Goal: Task Accomplishment & Management: Manage account settings

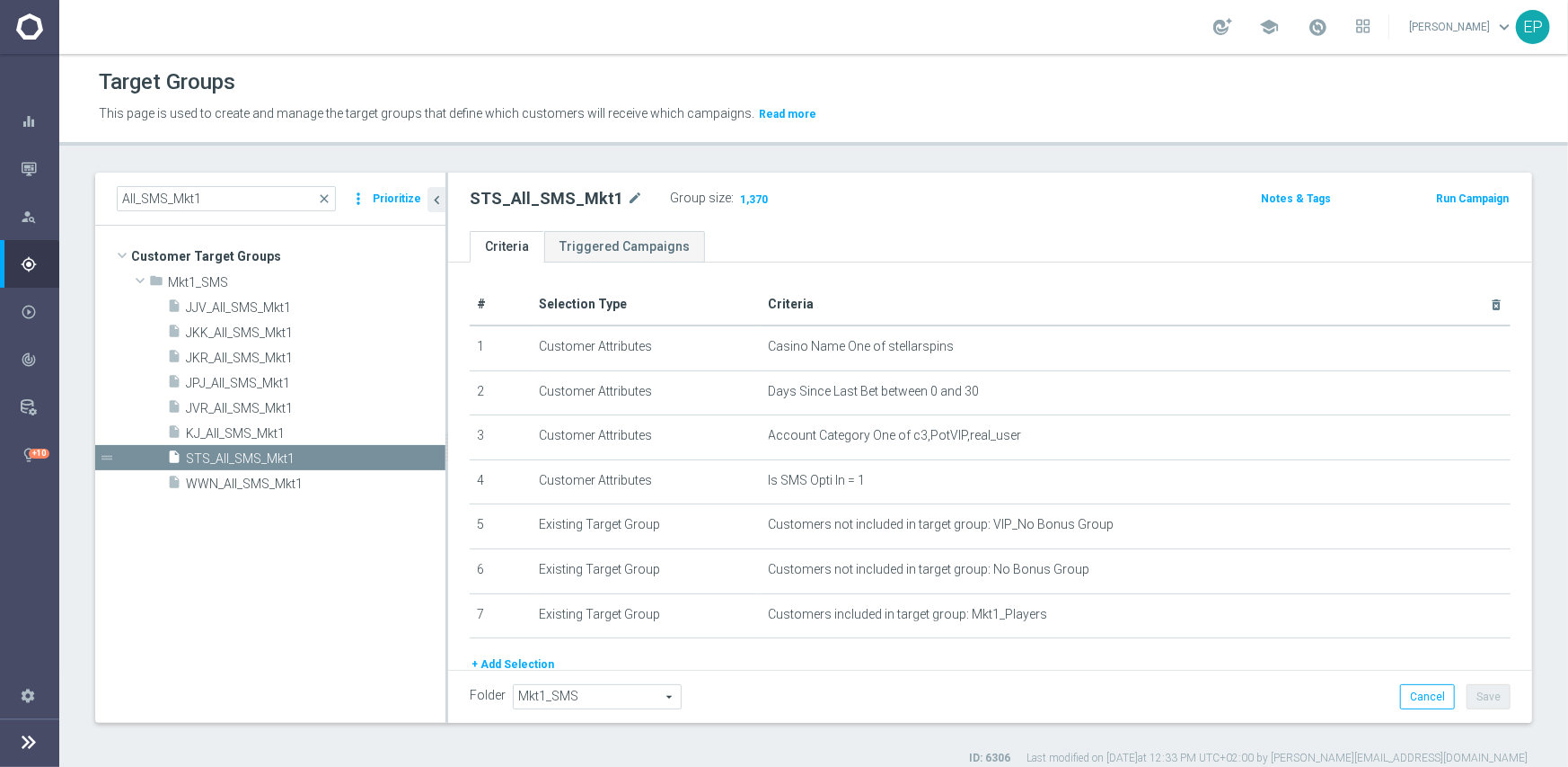
click at [168, 186] on input "All_SMS_Mkt1" at bounding box center [227, 198] width 220 height 25
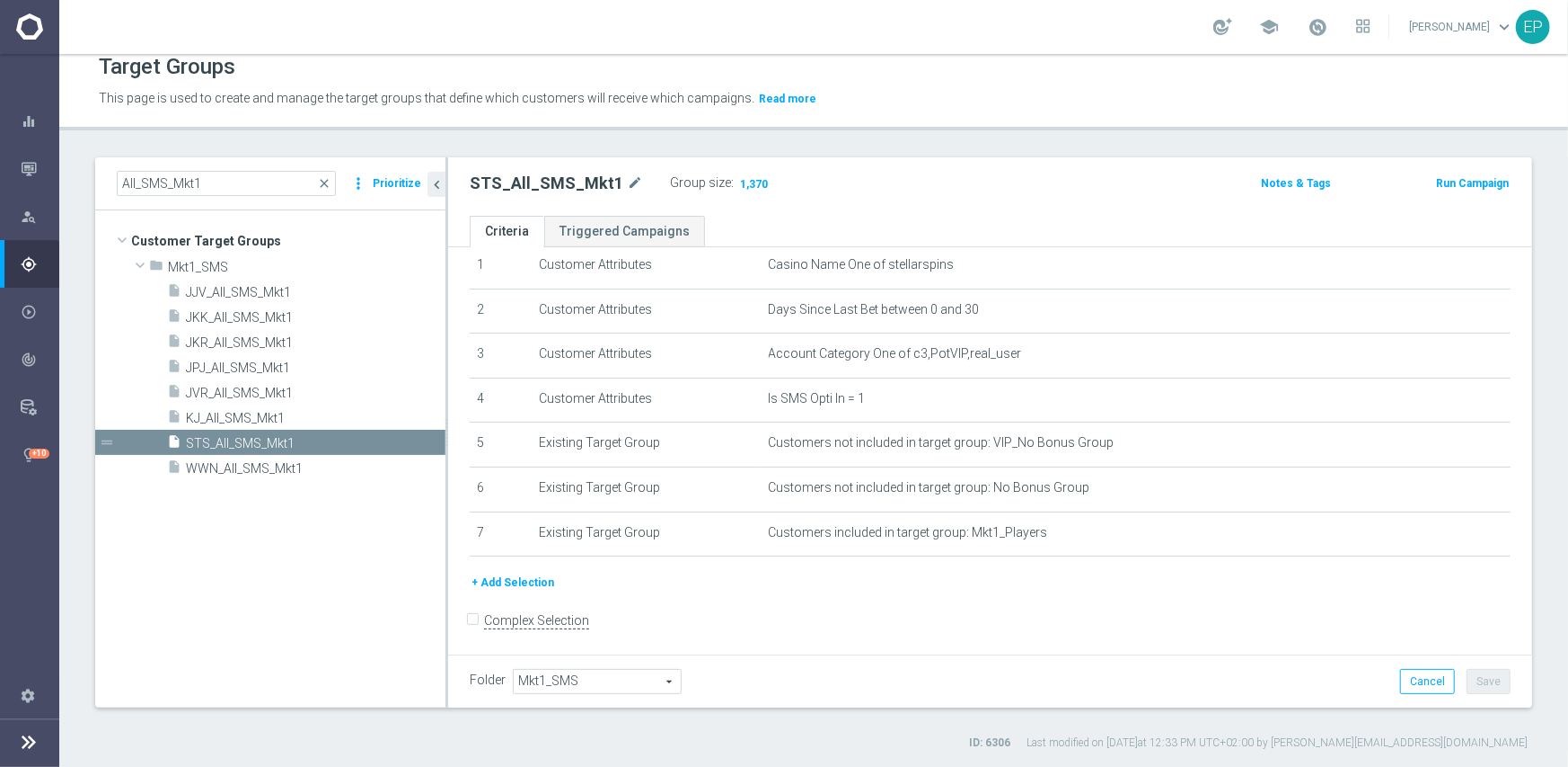
click at [167, 183] on input "All_SMS_Mkt1" at bounding box center [227, 183] width 220 height 25
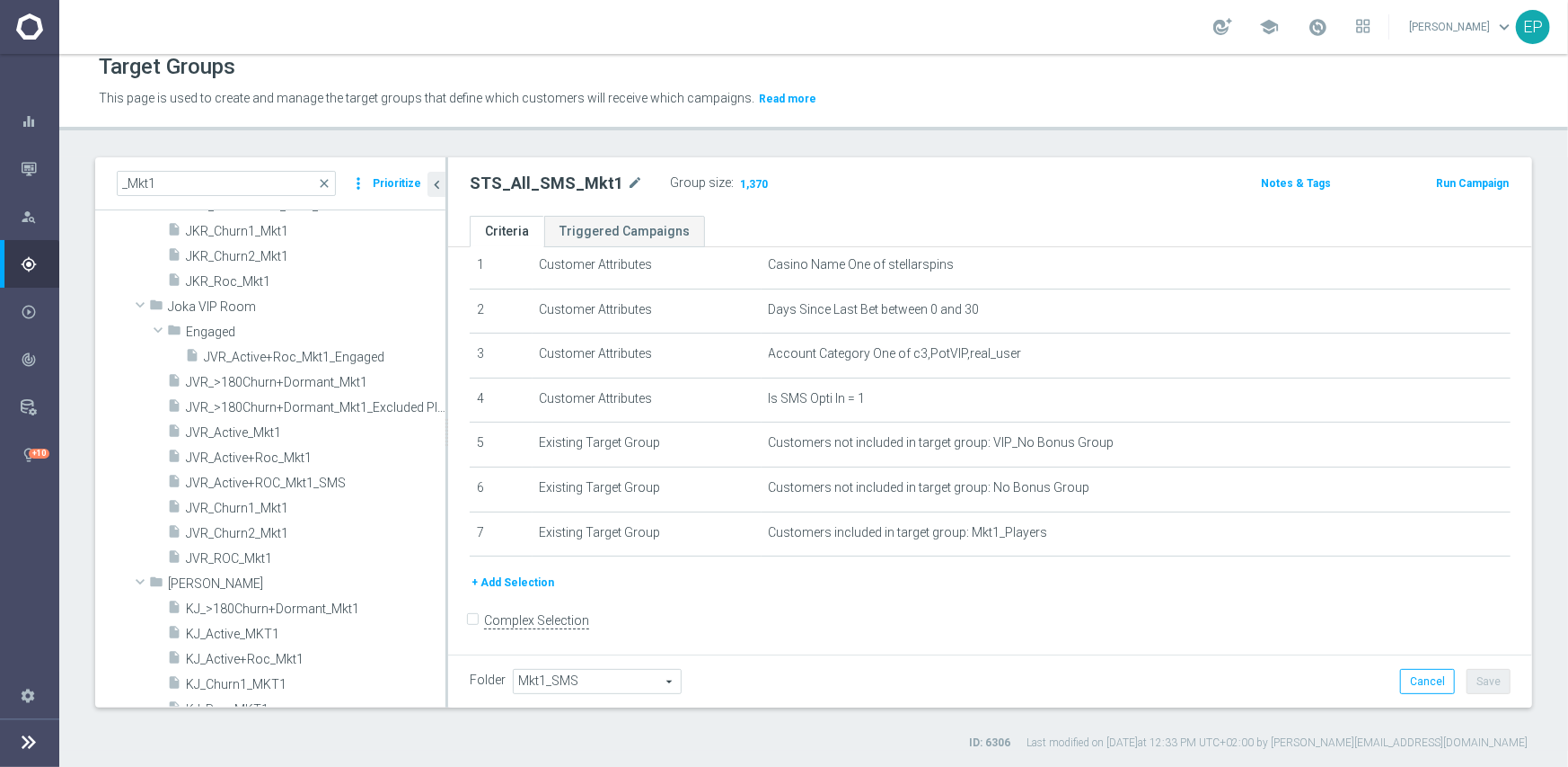
scroll to position [539, 0]
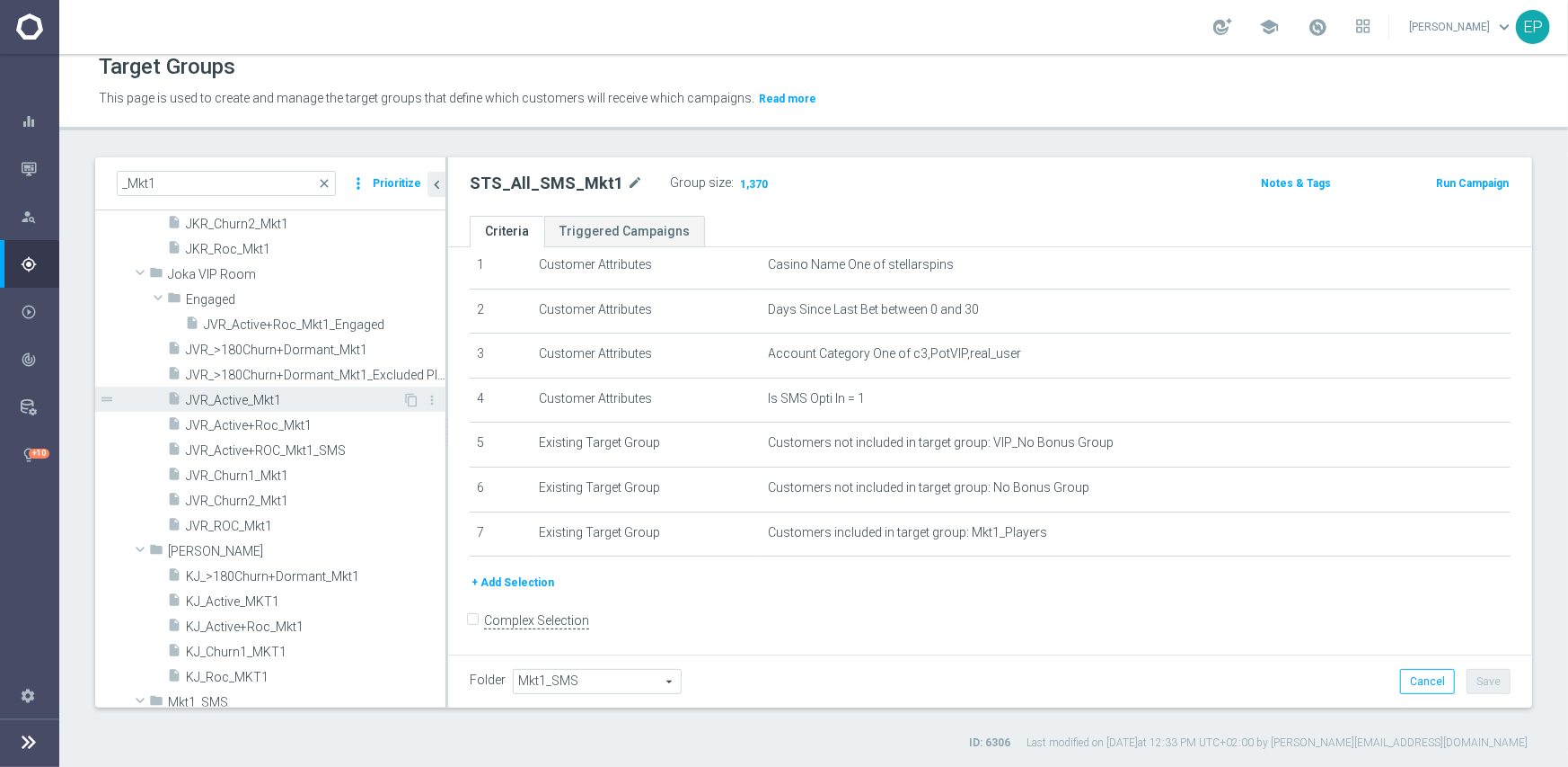
type input "_Mkt1"
click at [287, 392] on span "JVR_Active_Mkt1" at bounding box center [293, 399] width 217 height 15
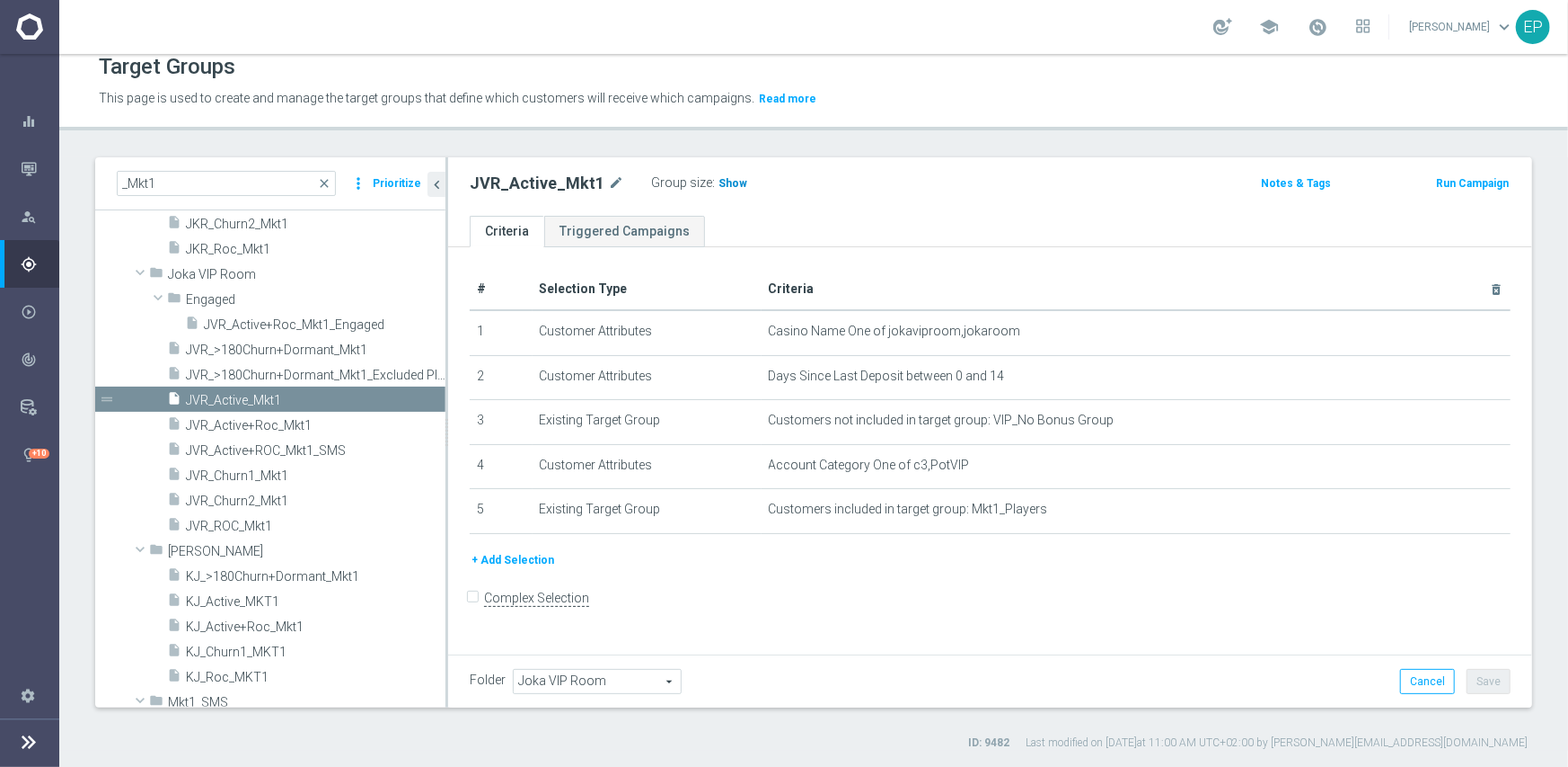
click at [730, 184] on span "Show" at bounding box center [733, 183] width 29 height 13
click at [541, 187] on h2 "JVR_Active_Mkt1" at bounding box center [537, 184] width 135 height 22
copy h2 "JVR_Active_Mkt1"
click at [319, 521] on span "JVR_ROC_Mkt1" at bounding box center [293, 525] width 217 height 15
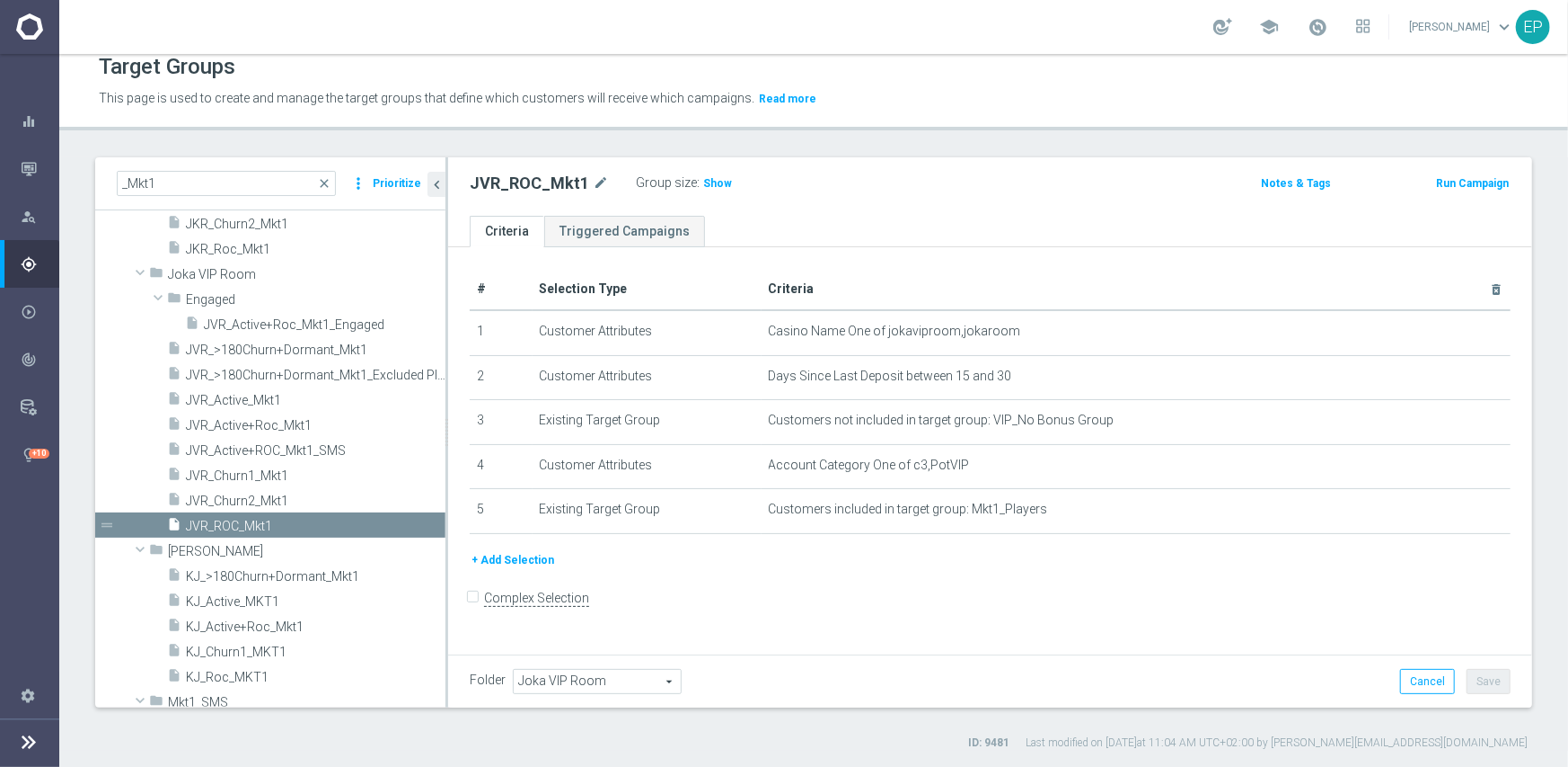
click at [514, 183] on h2 "JVR_ROC_Mkt1" at bounding box center [530, 184] width 120 height 22
copy h2 "JVR_ROC_Mkt1"
click at [708, 189] on h3 "Show" at bounding box center [718, 184] width 32 height 20
click at [281, 474] on span "JVR_Churn1_Mkt1" at bounding box center [293, 475] width 217 height 15
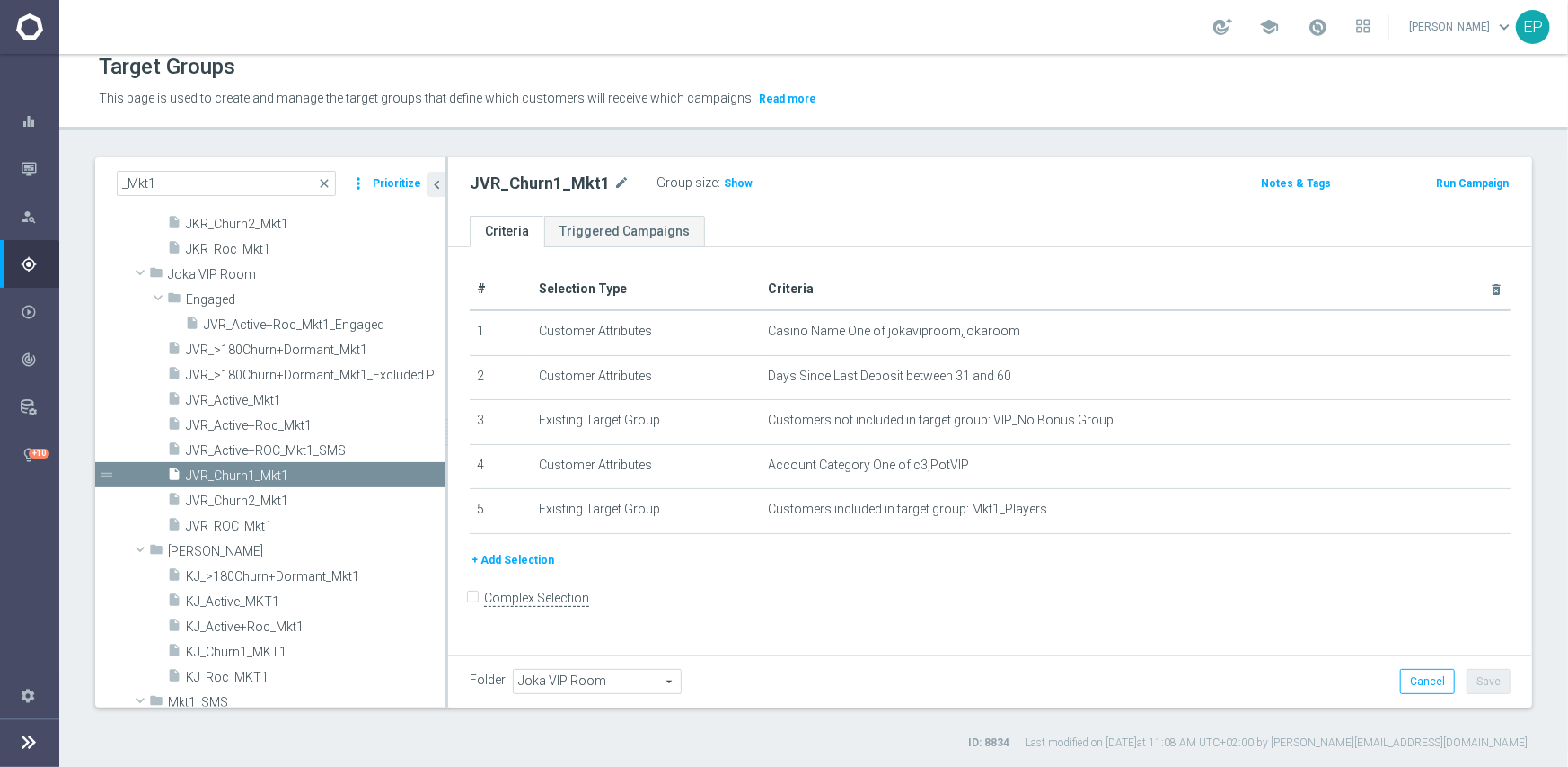
click at [532, 184] on h2 "JVR_Churn1_Mkt1" at bounding box center [540, 184] width 140 height 22
copy h2 "JVR_Churn1_Mkt1"
drag, startPoint x: 746, startPoint y: 184, endPoint x: 823, endPoint y: 239, distance: 94.6
click at [748, 186] on div "Group size : Show" at bounding box center [747, 182] width 180 height 22
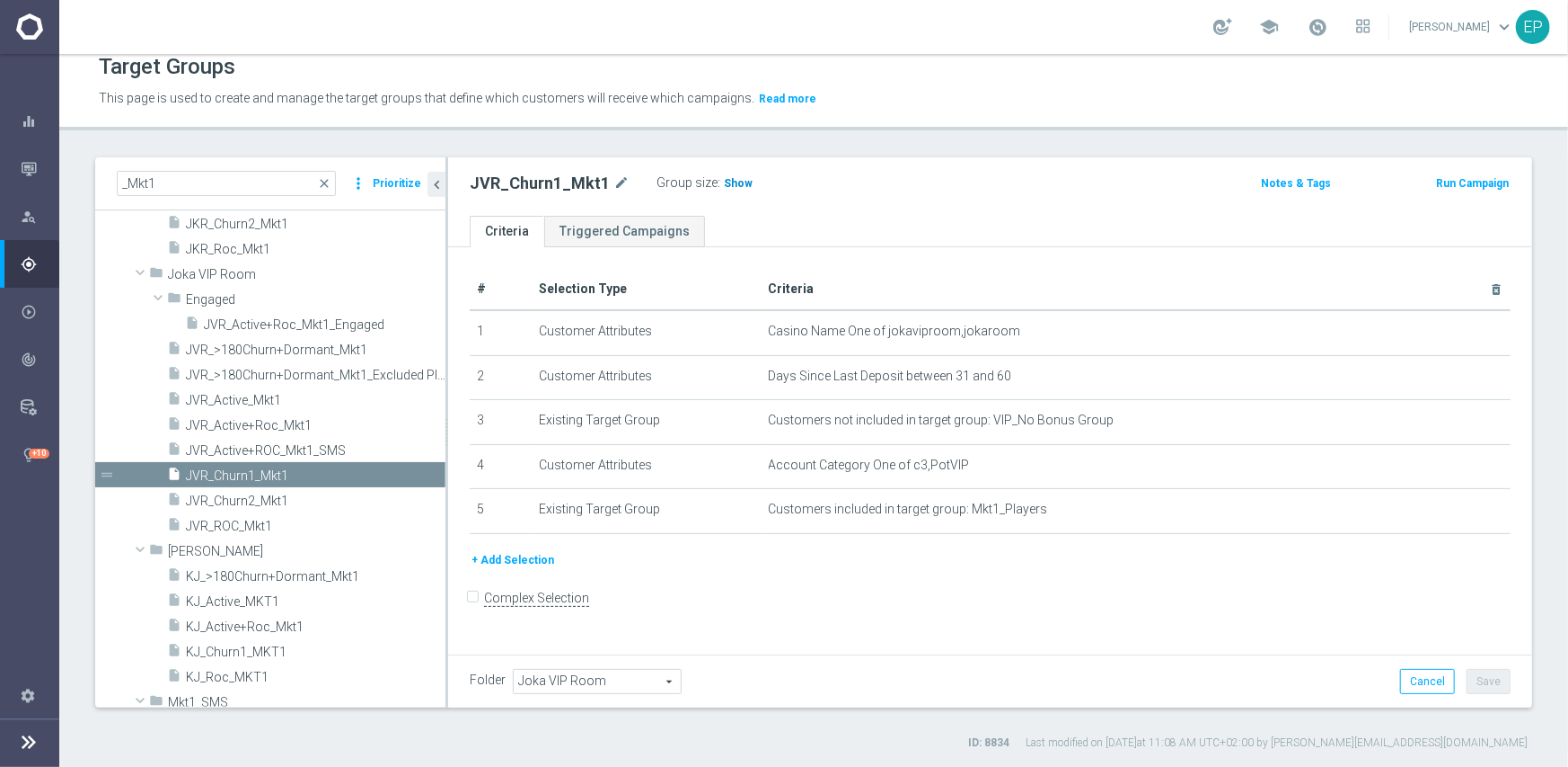
click at [735, 183] on span "Show" at bounding box center [738, 183] width 29 height 13
click at [139, 274] on span at bounding box center [141, 273] width 22 height 18
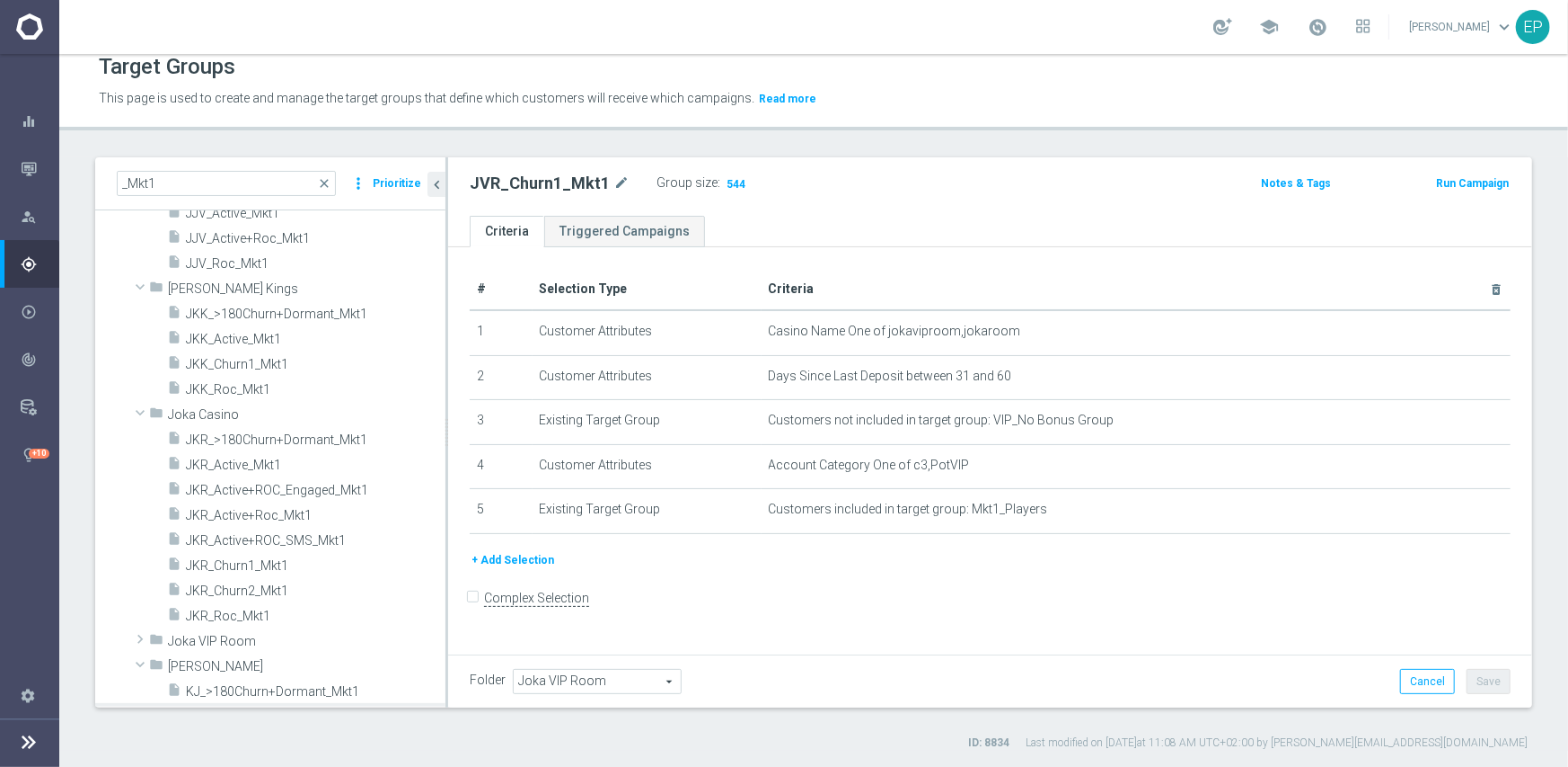
scroll to position [270, 0]
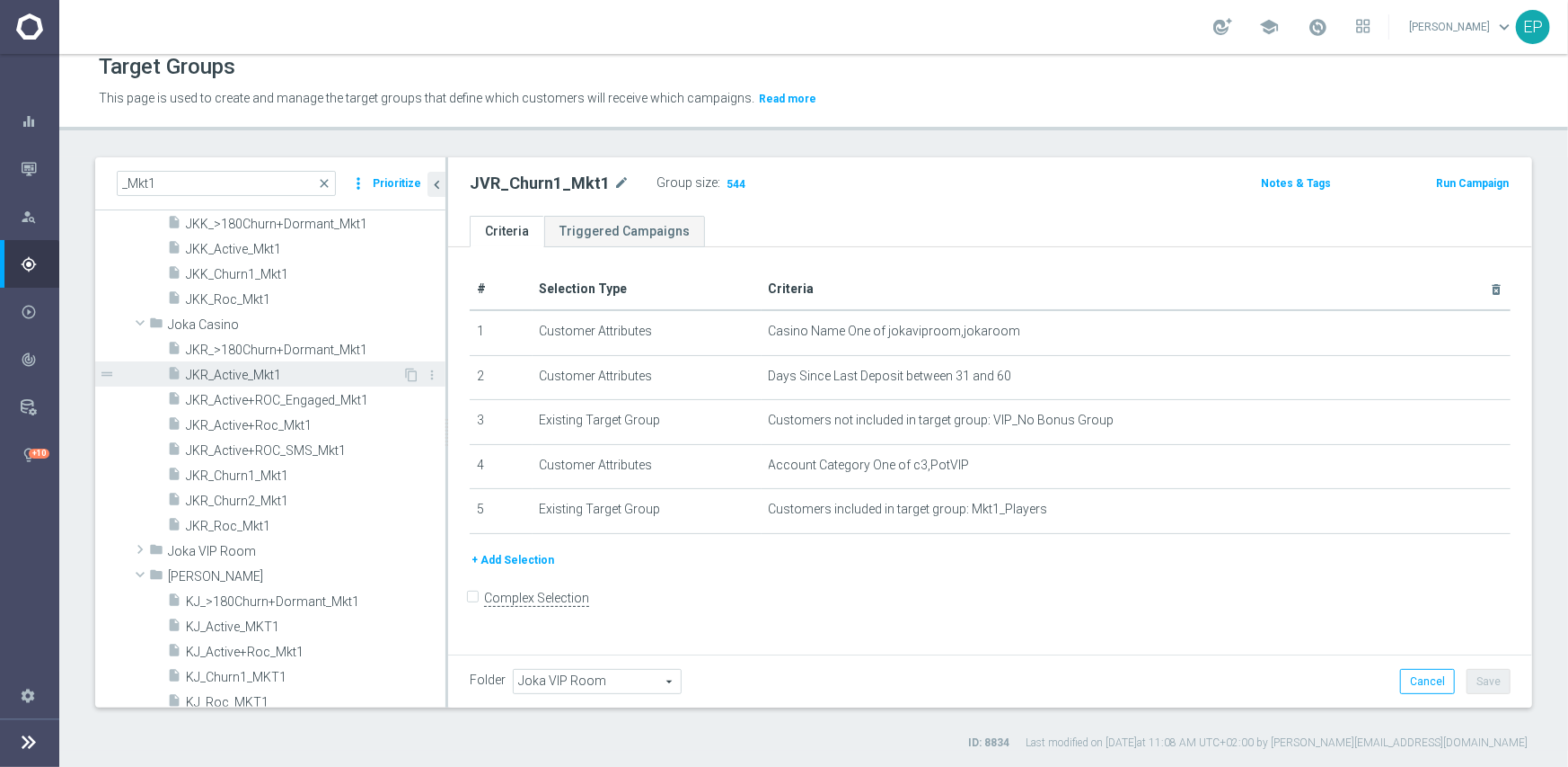
click at [242, 376] on span "JKR_Active_Mkt1" at bounding box center [293, 375] width 217 height 15
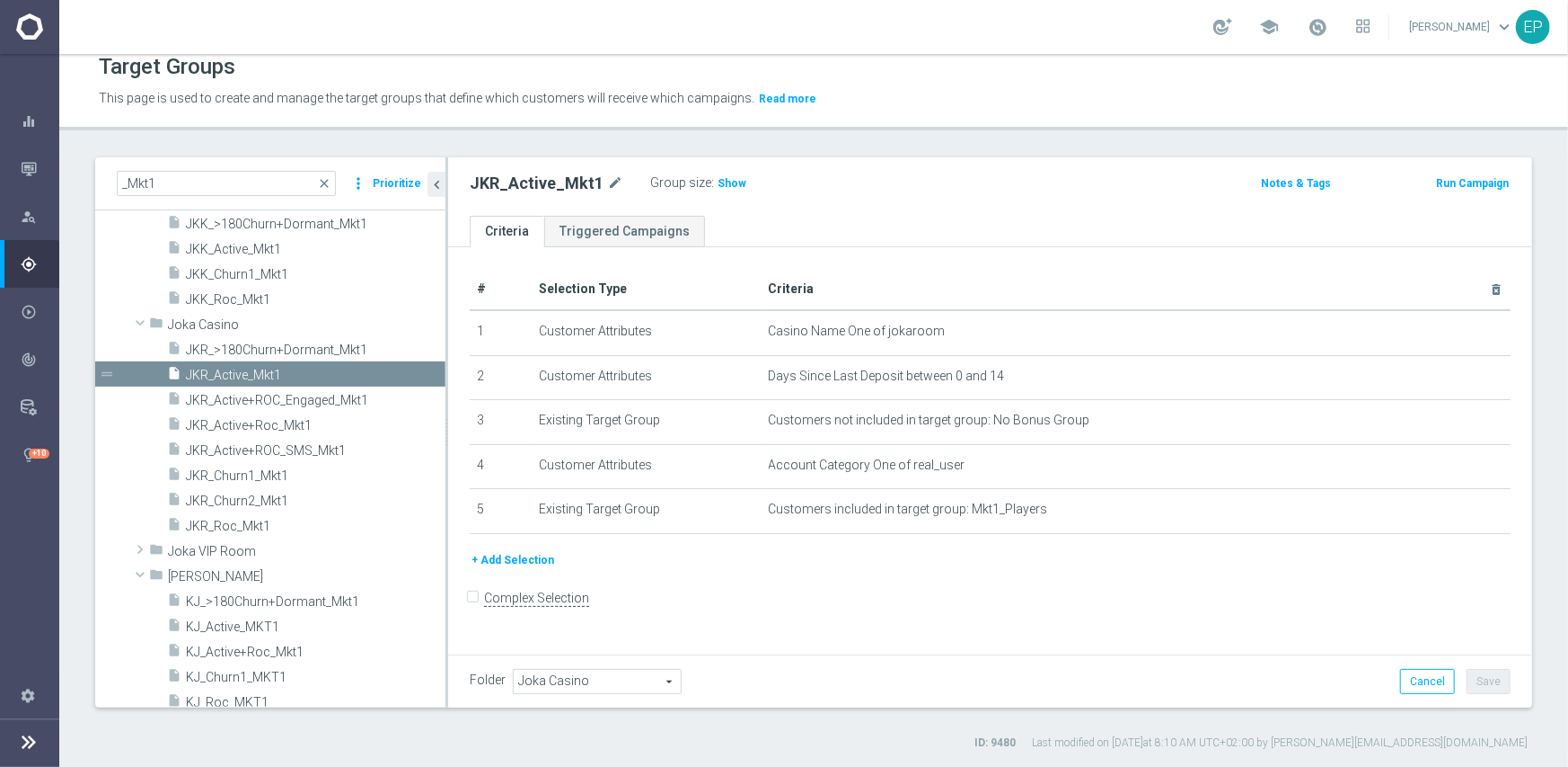
click at [554, 178] on h2 "JKR_Active_Mkt1" at bounding box center [537, 184] width 134 height 22
copy h2 "JKR_Active_Mkt1"
click at [721, 184] on span "Show" at bounding box center [732, 183] width 29 height 13
click at [543, 174] on h2 "JKR_Active_Mkt1" at bounding box center [537, 184] width 134 height 22
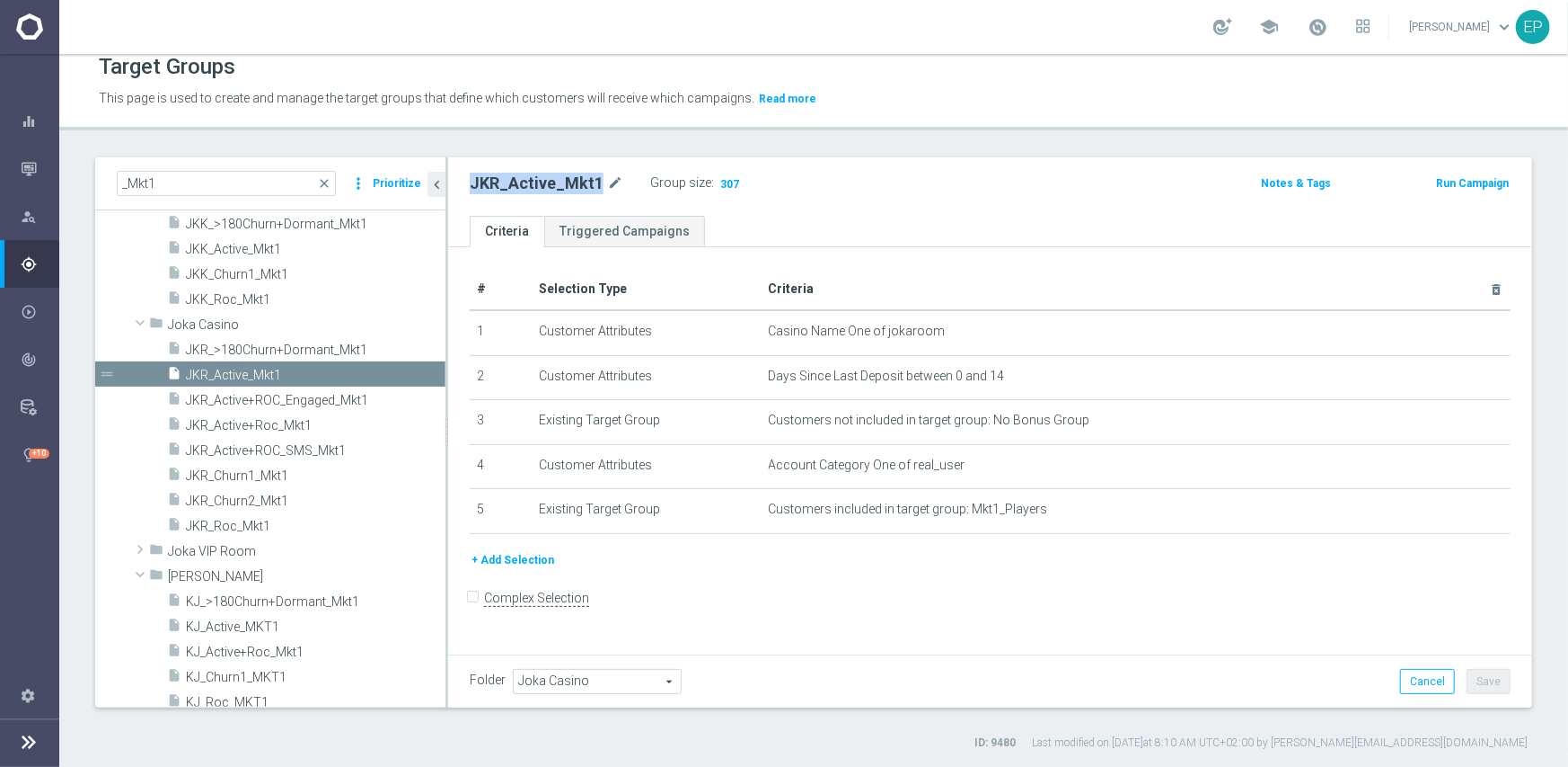
click at [543, 174] on h2 "JKR_Active_Mkt1" at bounding box center [537, 184] width 134 height 22
click at [253, 529] on span "JKR_Roc_Mkt1" at bounding box center [293, 525] width 217 height 15
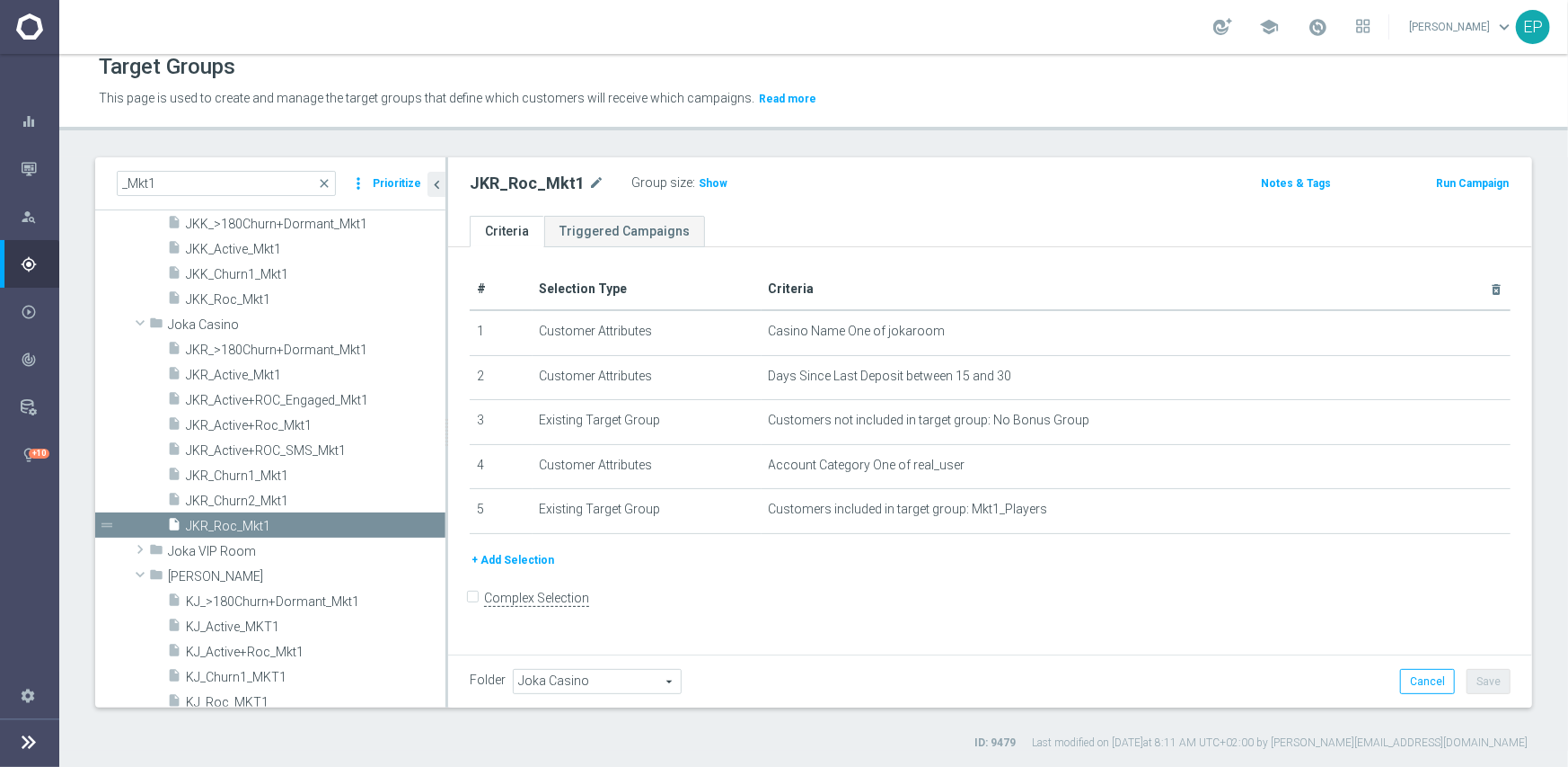
click at [537, 183] on h2 "JKR_Roc_Mkt1" at bounding box center [527, 184] width 115 height 22
copy h2 "JKR_Roc_Mkt1"
click at [704, 183] on span "Show" at bounding box center [713, 183] width 29 height 13
click at [503, 183] on h2 "JKR_Roc_Mkt1" at bounding box center [527, 184] width 115 height 22
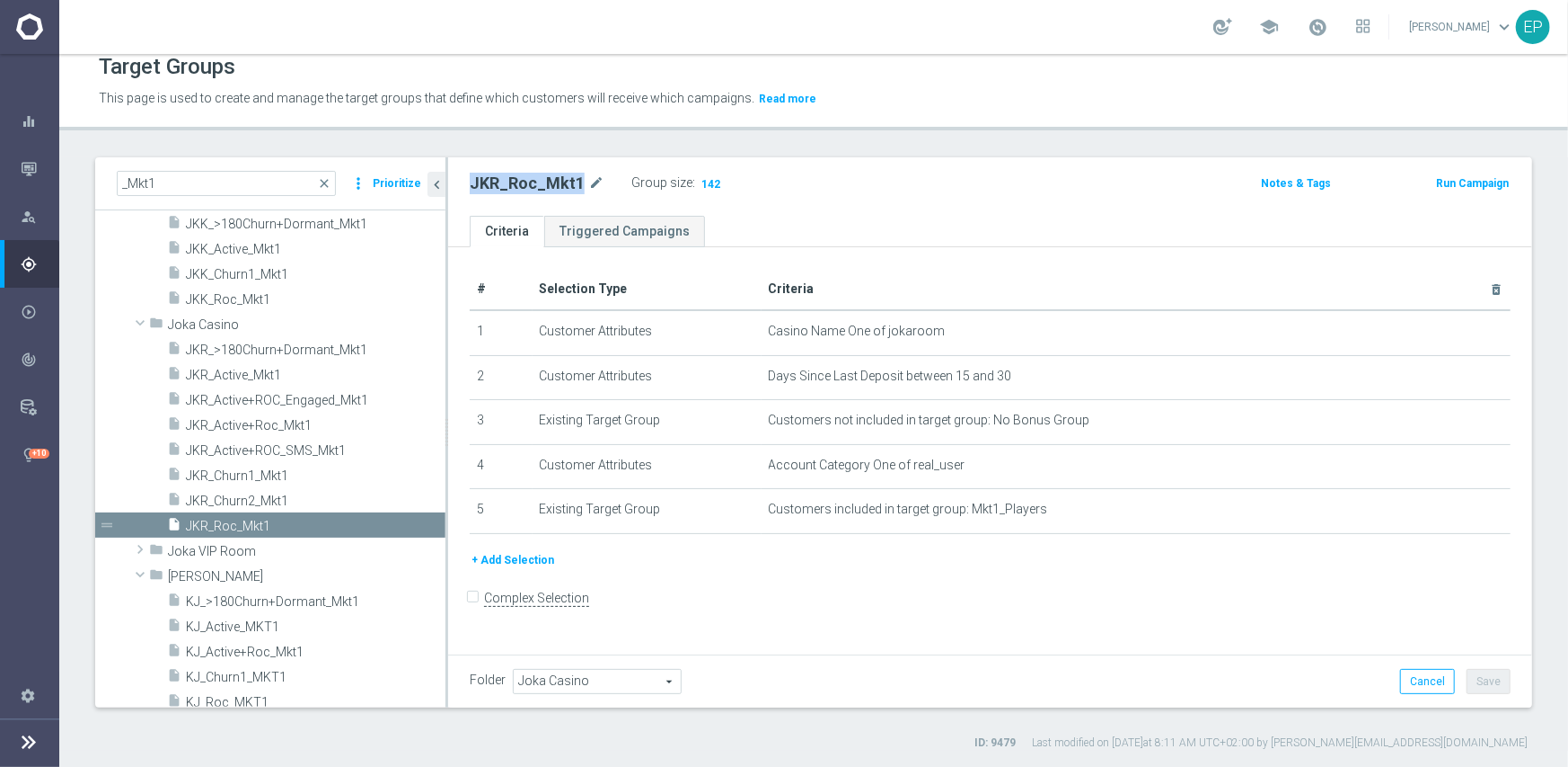
click at [503, 183] on h2 "JKR_Roc_Mkt1" at bounding box center [527, 184] width 115 height 22
click at [261, 477] on span "JKR_Churn1_Mkt1" at bounding box center [293, 475] width 217 height 15
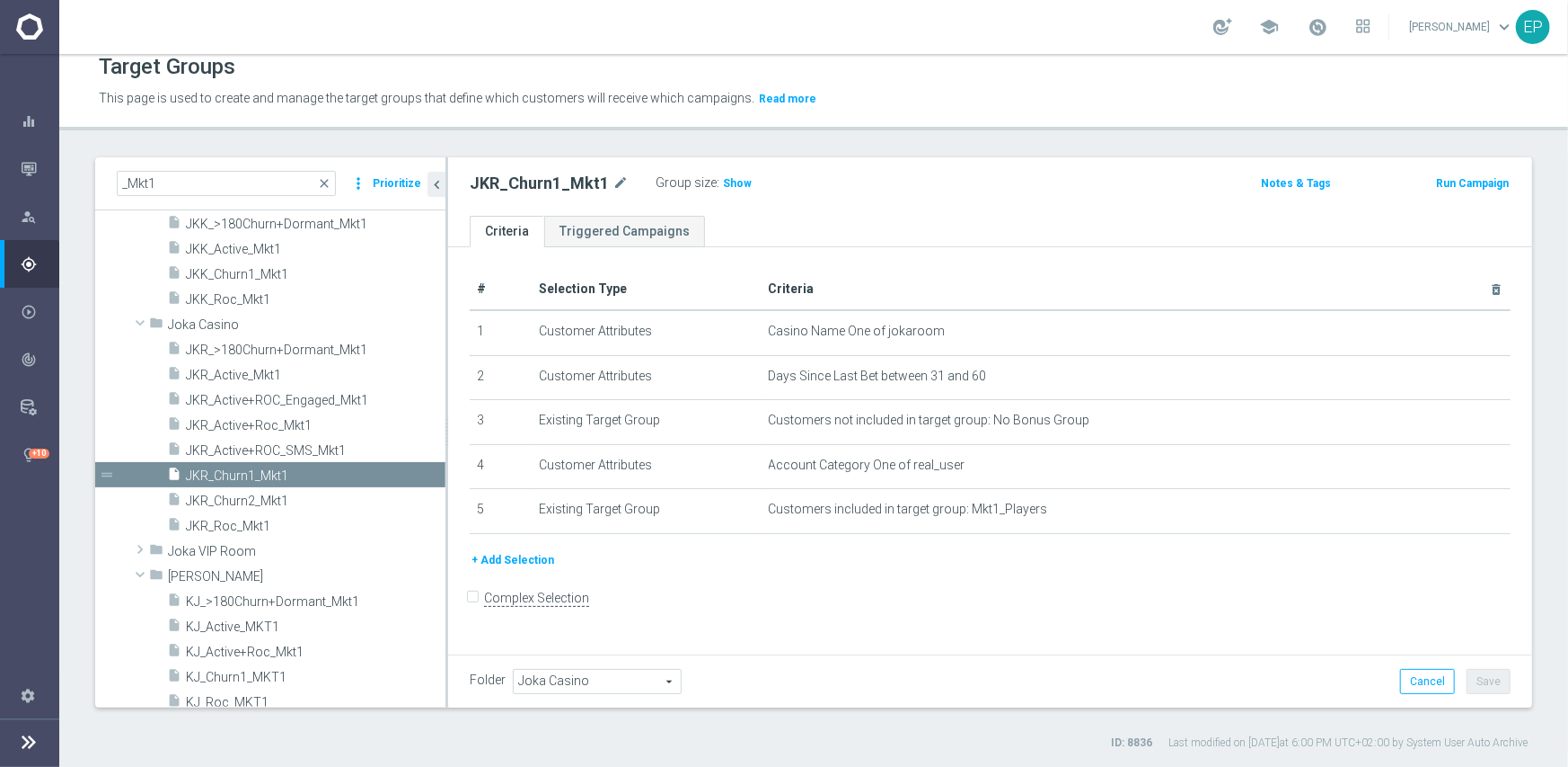
click at [557, 181] on h2 "JKR_Churn1_Mkt1" at bounding box center [539, 184] width 139 height 22
copy h2 "JKR_Churn1_Mkt1"
click at [723, 184] on span "Show" at bounding box center [737, 183] width 29 height 13
click at [136, 321] on span at bounding box center [141, 323] width 22 height 18
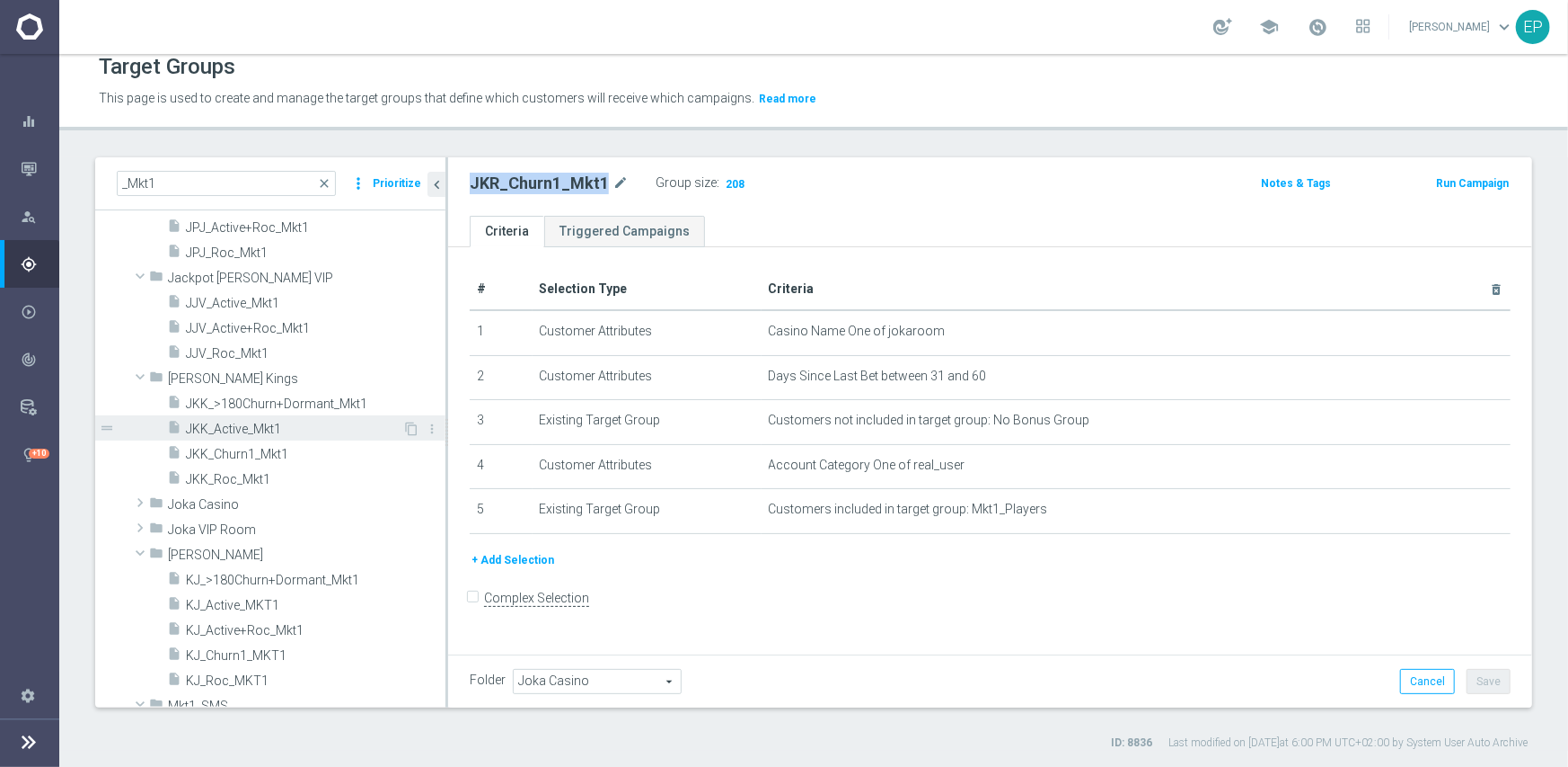
scroll to position [90, 0]
click at [260, 434] on span "JKK_Active_Mkt1" at bounding box center [293, 428] width 217 height 15
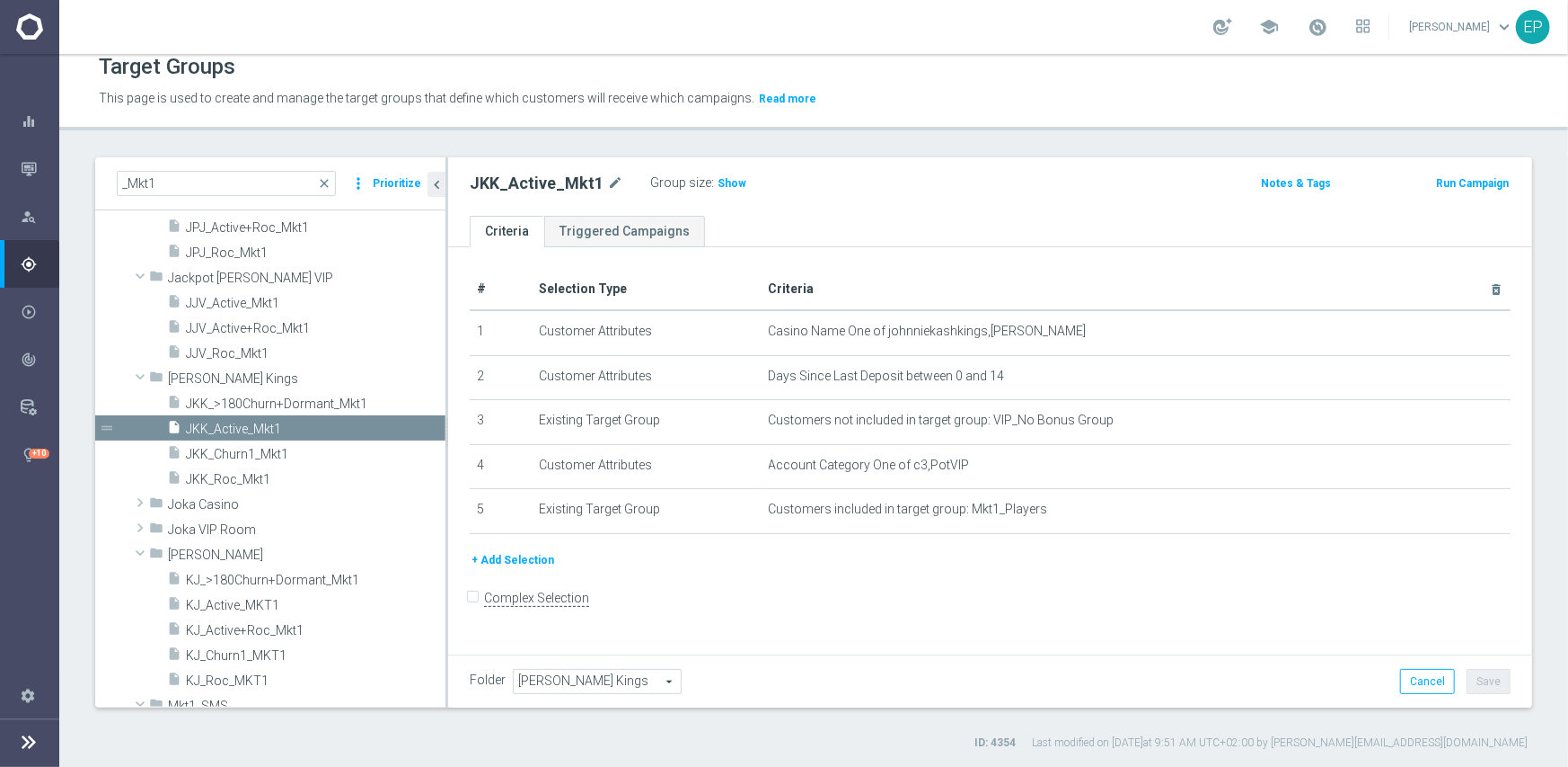
click at [553, 175] on h2 "JKK_Active_Mkt1" at bounding box center [537, 184] width 134 height 22
copy h2 "JKK_Active_Mkt1"
click at [720, 184] on span "Show" at bounding box center [732, 183] width 29 height 13
click at [239, 479] on span "JKK_Roc_Mkt1" at bounding box center [293, 478] width 217 height 15
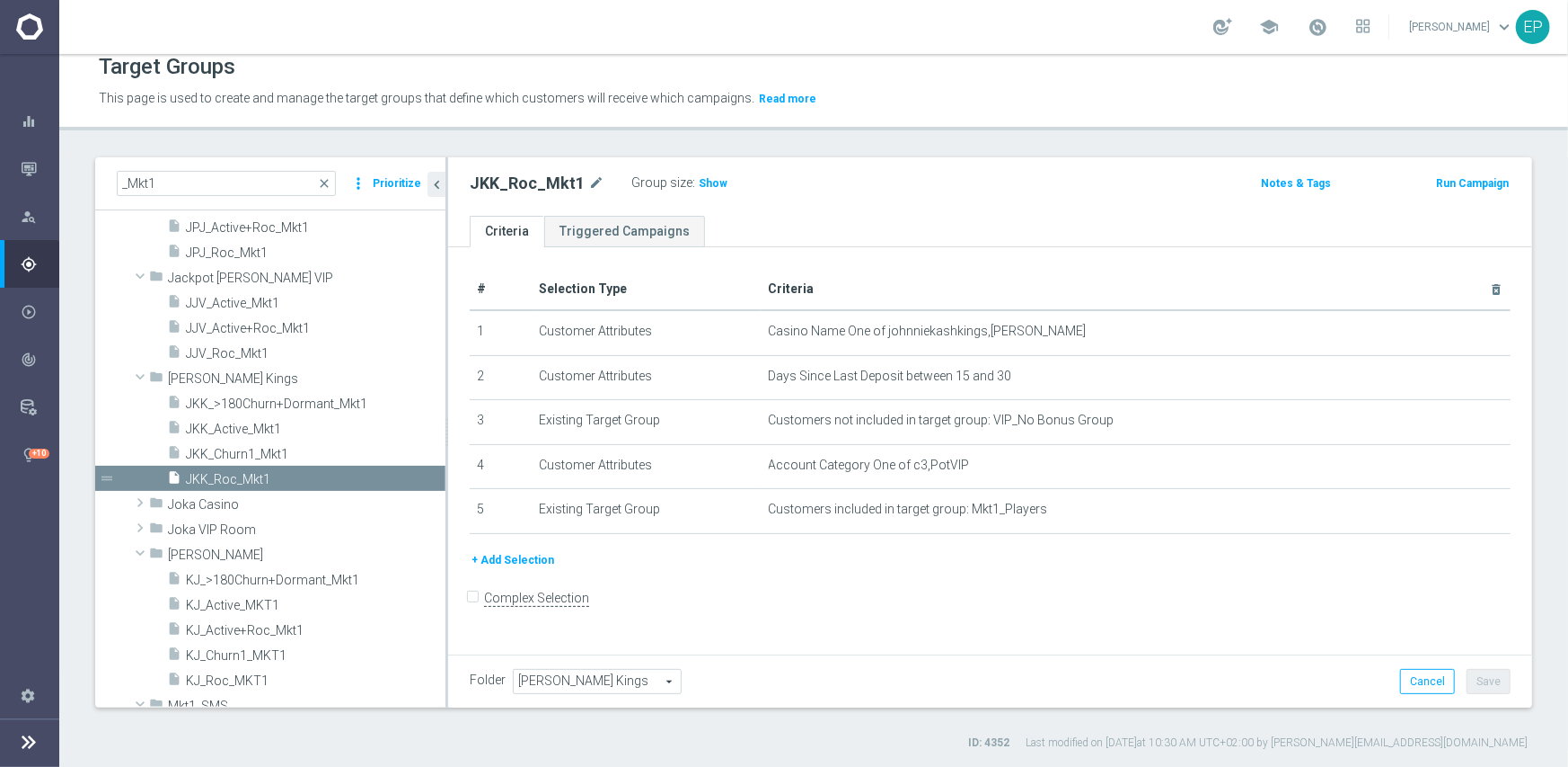
click at [537, 178] on h2 "JKK_Roc_Mkt1" at bounding box center [527, 184] width 115 height 22
copy h2 "JKK_Roc_Mkt1"
click at [719, 184] on div "Group size : Show" at bounding box center [722, 182] width 180 height 22
click at [710, 184] on span "Show" at bounding box center [713, 183] width 29 height 13
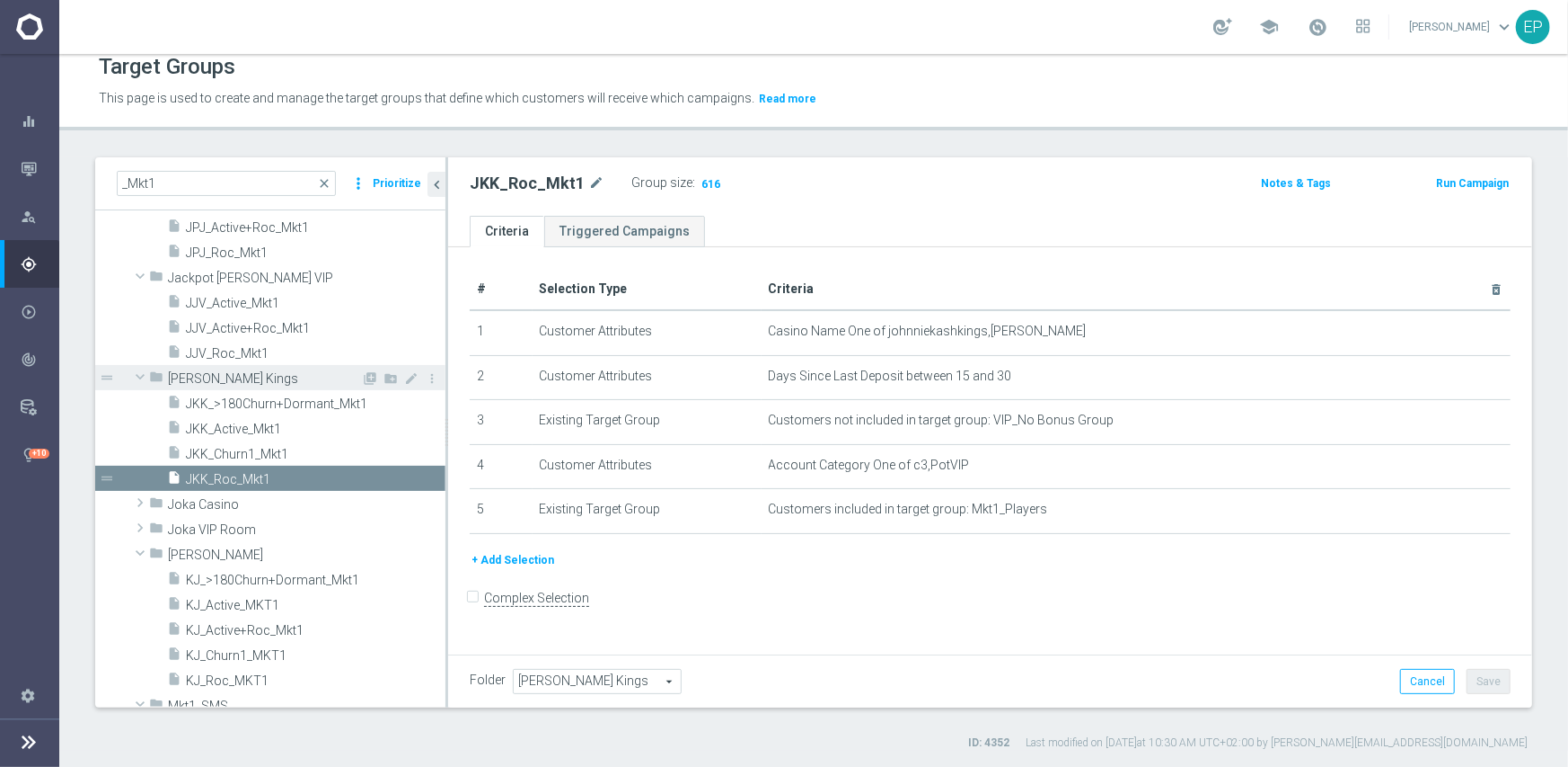
click at [182, 378] on span "[PERSON_NAME] Kings" at bounding box center [263, 379] width 193 height 15
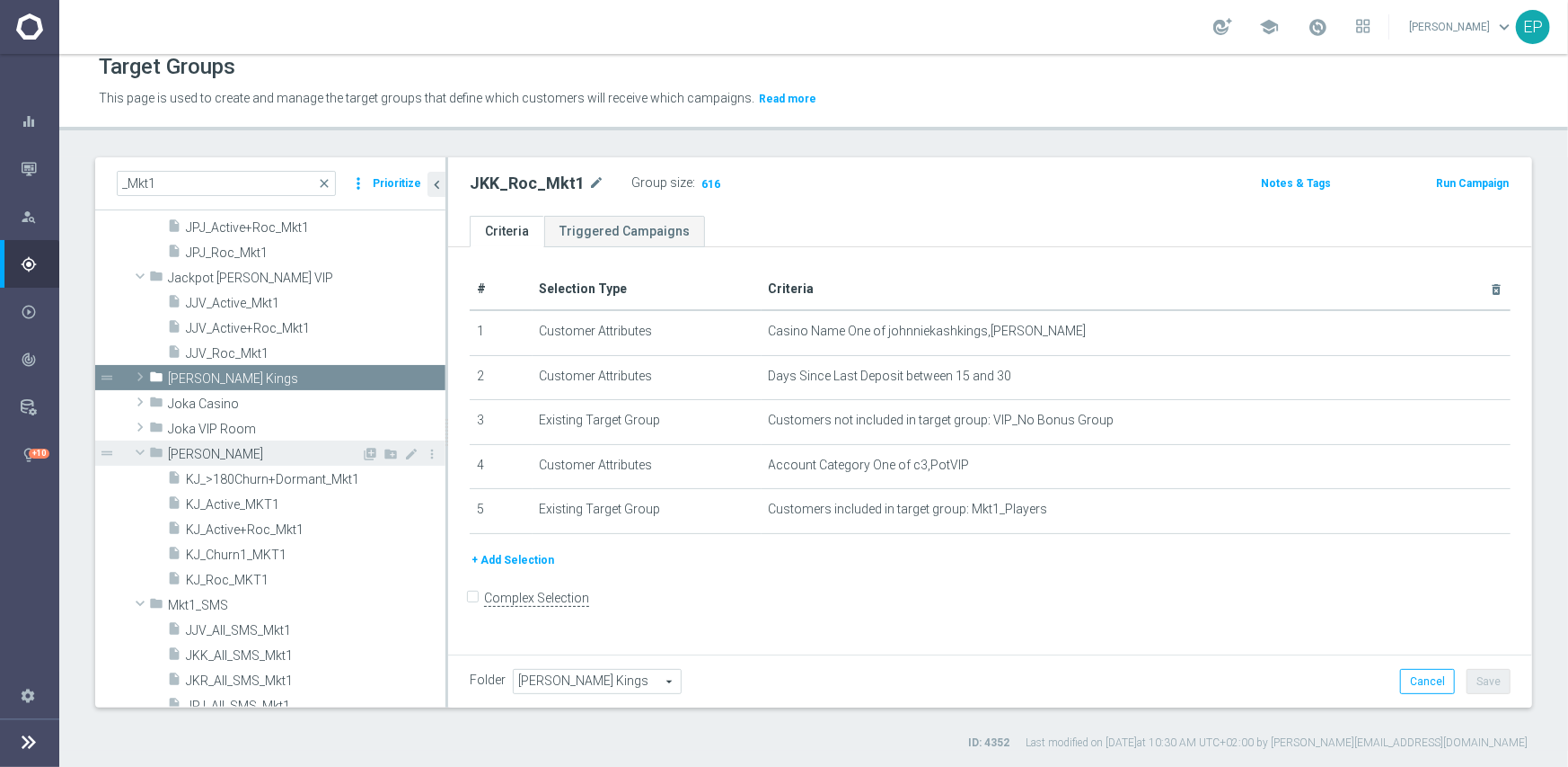
scroll to position [180, 0]
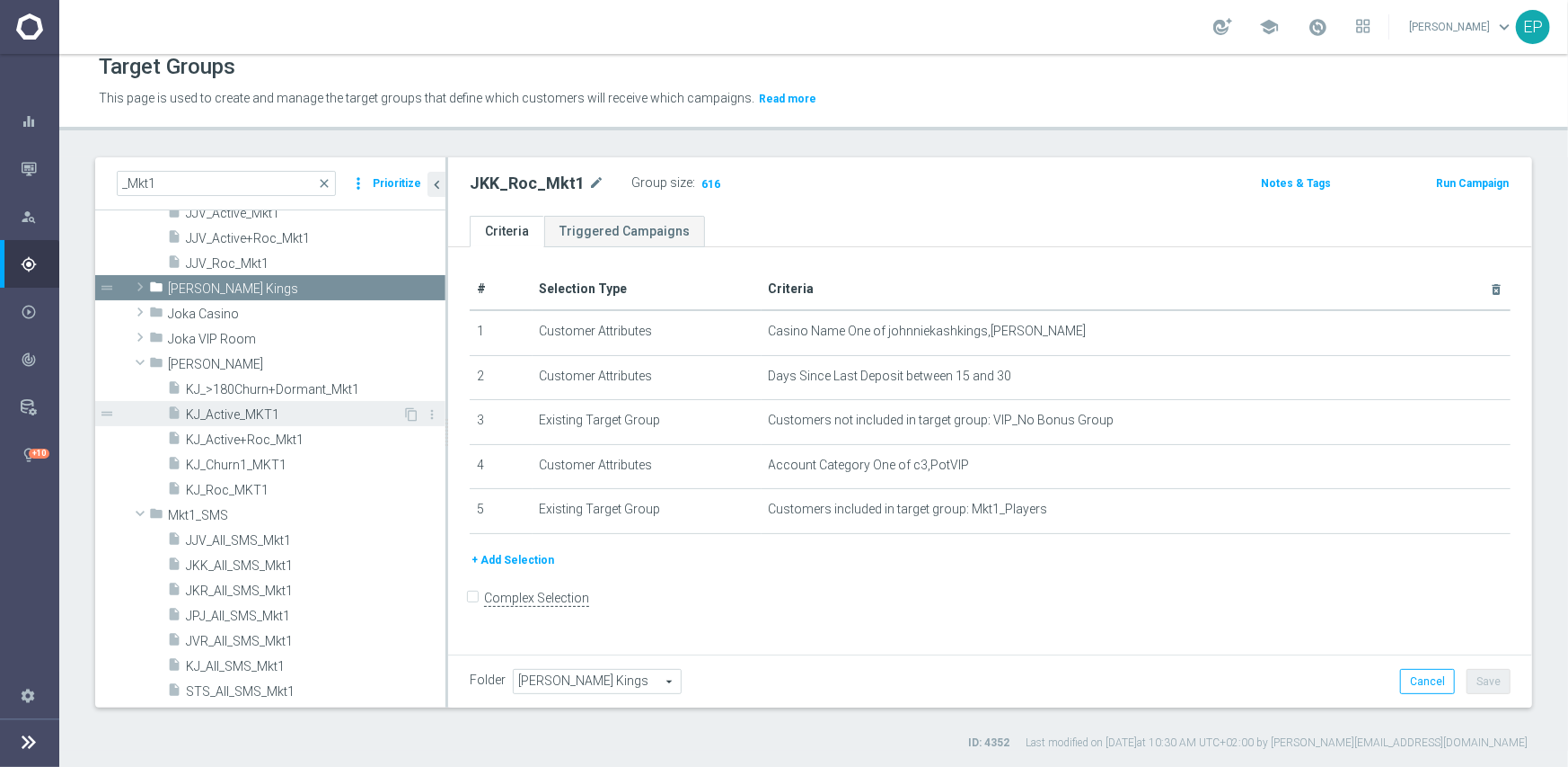
click at [211, 416] on span "KJ_Active_MKT1" at bounding box center [293, 414] width 217 height 15
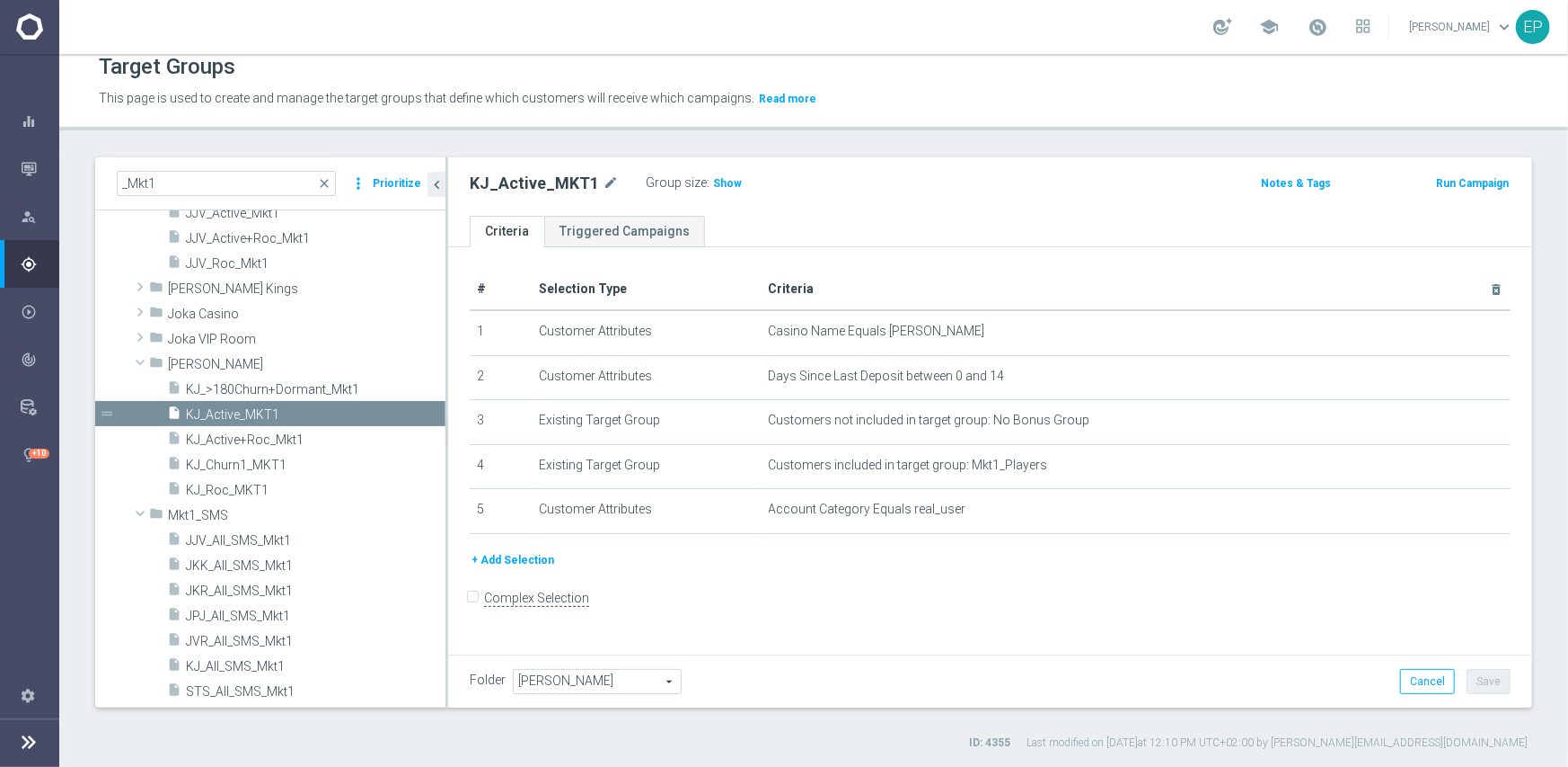
click at [503, 186] on h2 "KJ_Active_MKT1" at bounding box center [535, 184] width 130 height 22
copy h2 "KJ_Active_MKT1"
click at [714, 182] on span "Show" at bounding box center [728, 183] width 29 height 13
click at [225, 485] on span "KJ_Roc_MKT1" at bounding box center [293, 489] width 217 height 15
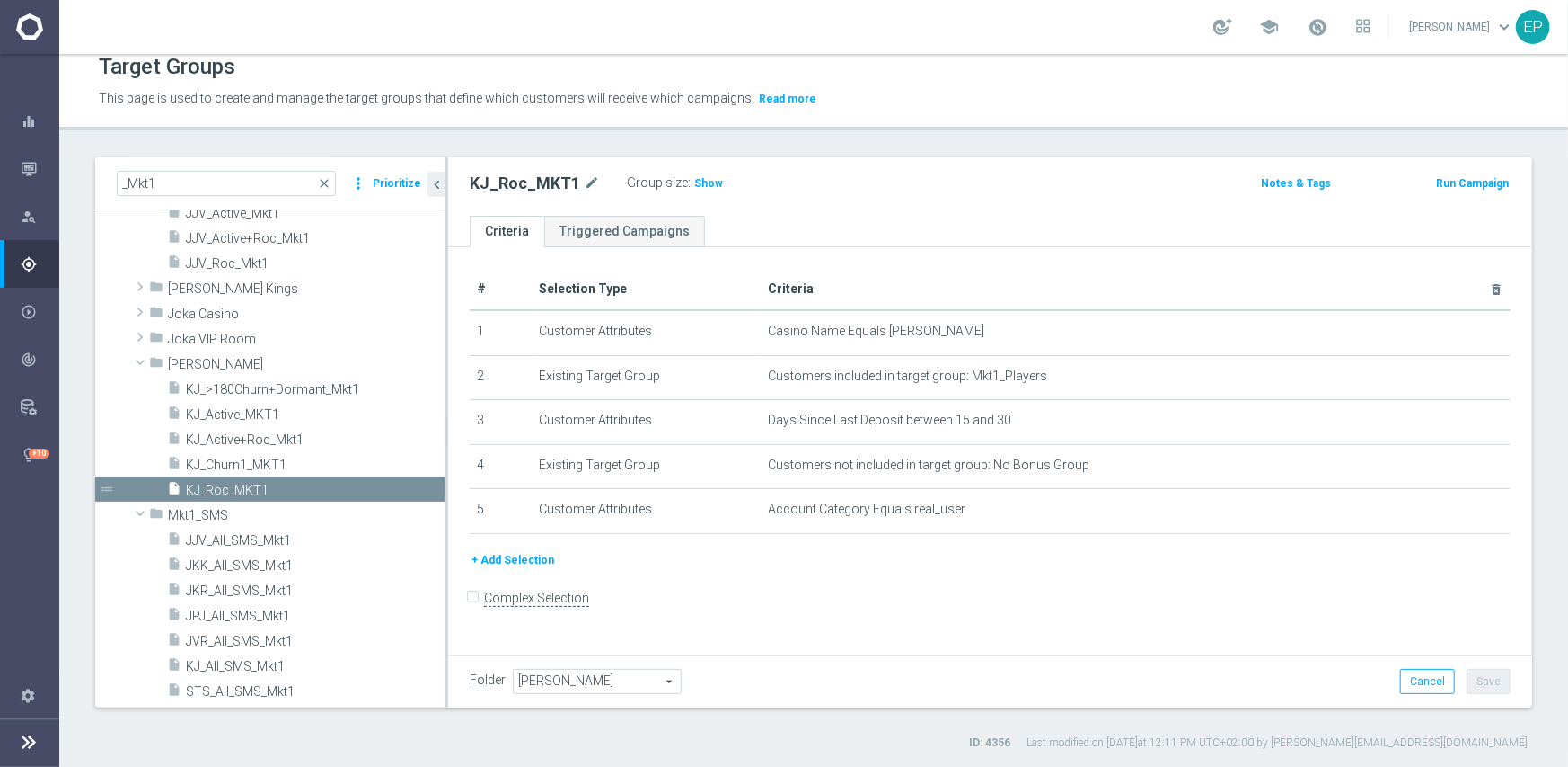
click at [536, 175] on h2 "KJ_Roc_MKT1" at bounding box center [525, 184] width 111 height 22
copy h2 "KJ_Roc_MKT1"
click at [699, 184] on span "Show" at bounding box center [709, 183] width 29 height 13
click at [130, 360] on span at bounding box center [141, 363] width 22 height 18
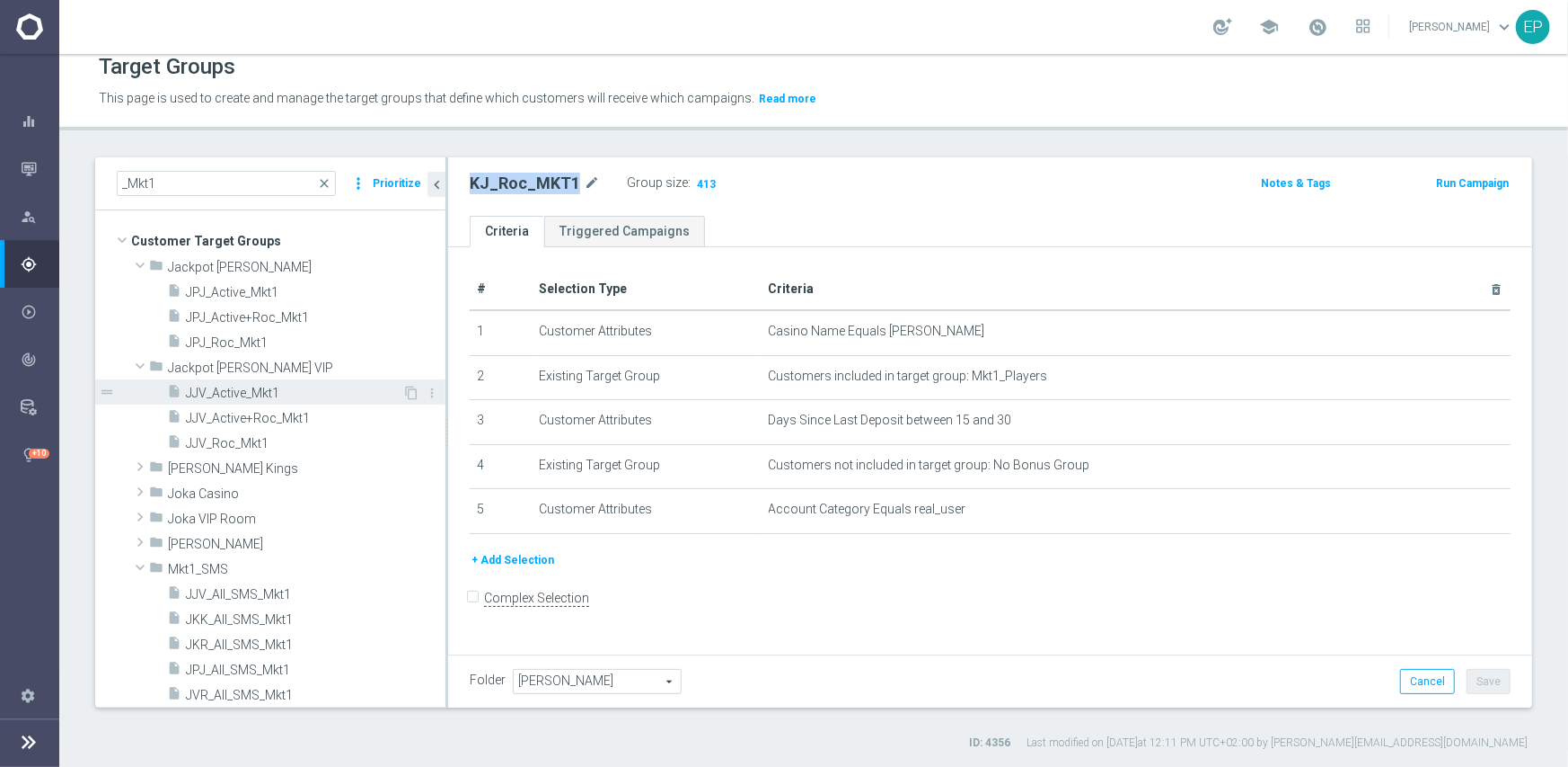
click at [238, 395] on span "JJV_Active_Mkt1" at bounding box center [293, 392] width 217 height 15
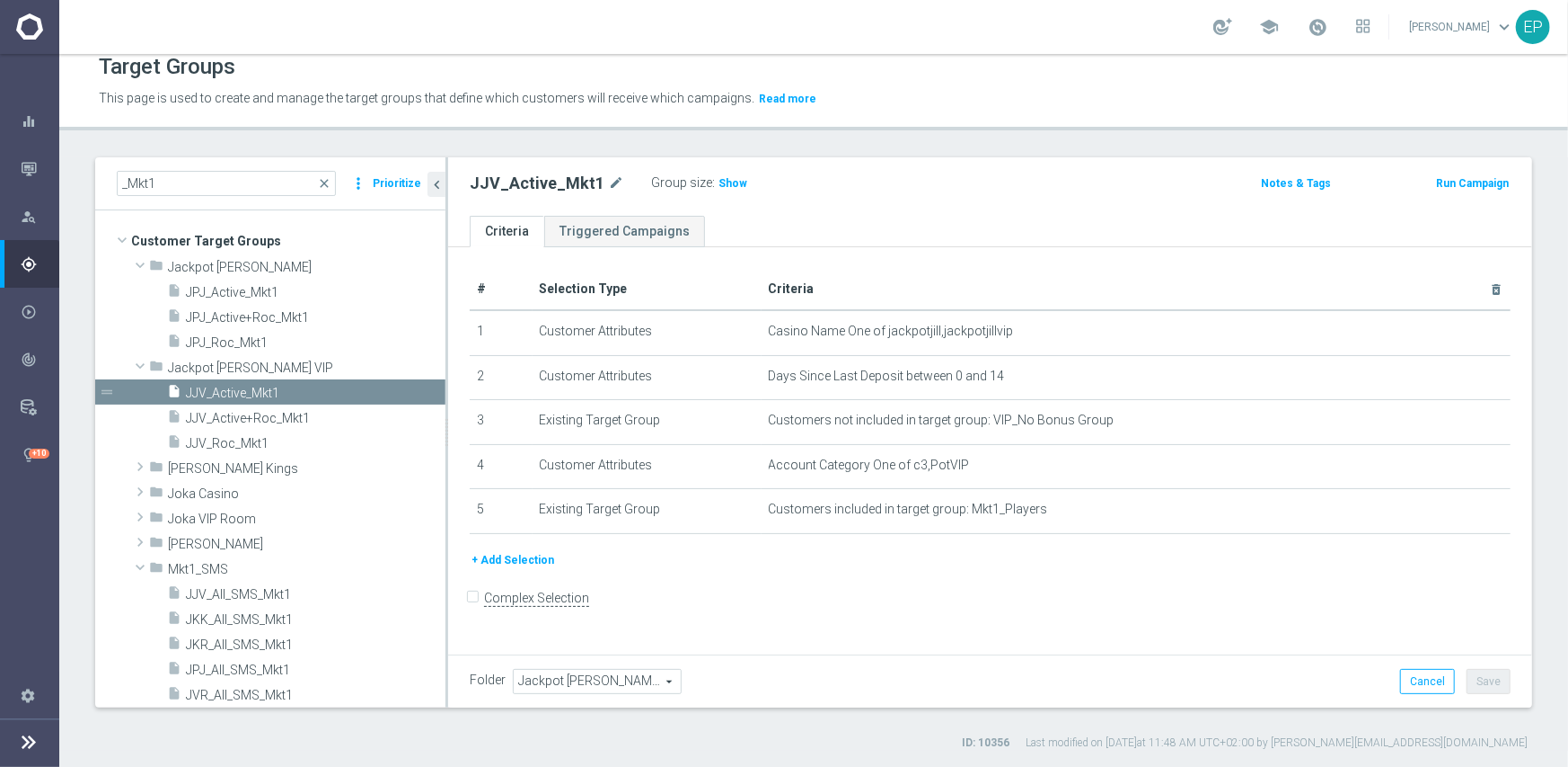
click at [535, 180] on h2 "JJV_Active_Mkt1" at bounding box center [537, 184] width 135 height 22
drag, startPoint x: 719, startPoint y: 175, endPoint x: 700, endPoint y: 202, distance: 33.0
click at [719, 177] on span "Show" at bounding box center [733, 183] width 29 height 13
click at [230, 440] on span "JJV_Roc_Mkt1" at bounding box center [293, 442] width 217 height 15
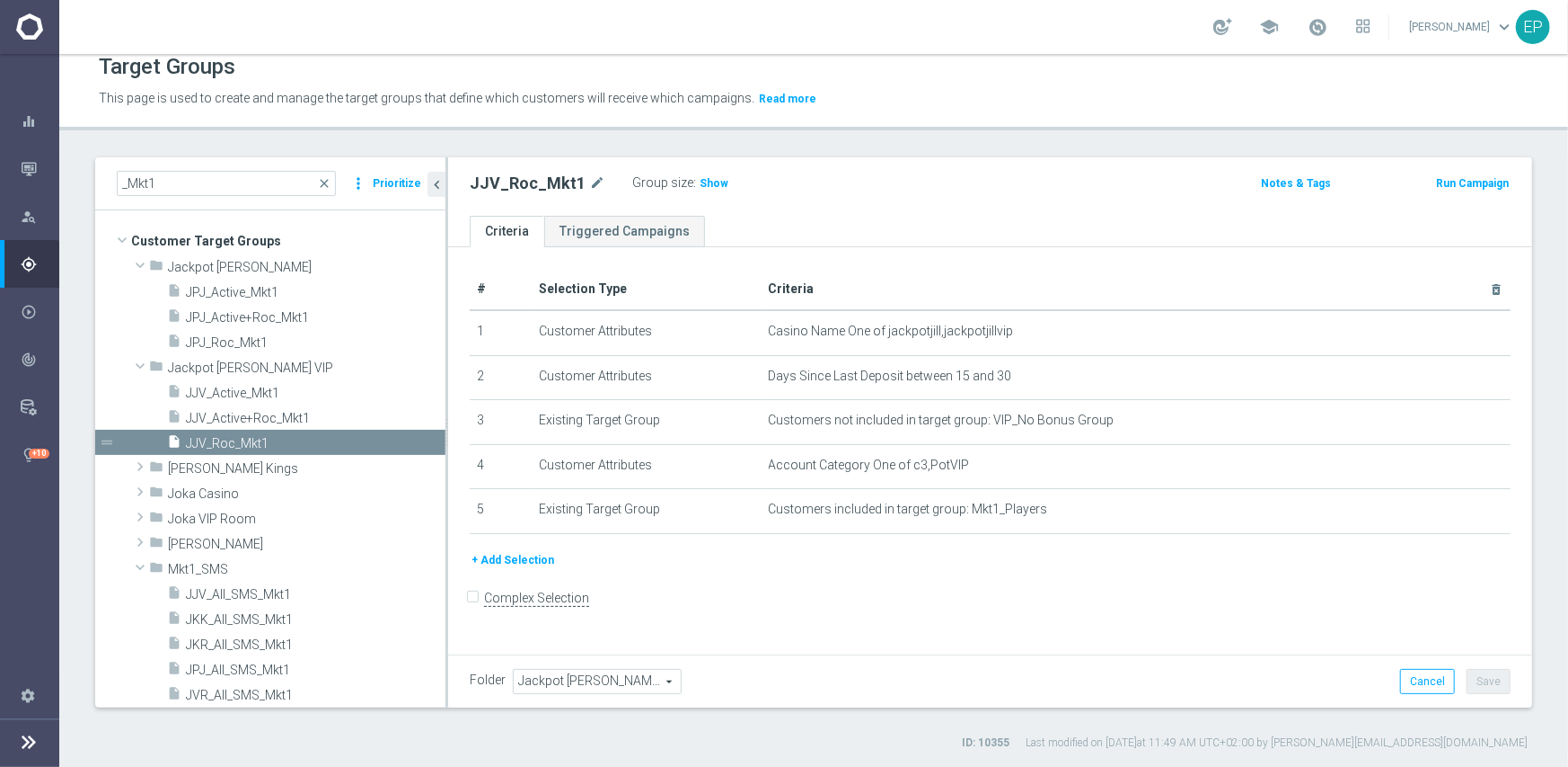
click at [503, 190] on h2 "JJV_Roc_Mkt1" at bounding box center [528, 184] width 116 height 22
click at [713, 187] on span "Show" at bounding box center [714, 183] width 29 height 13
click at [139, 362] on span at bounding box center [141, 366] width 22 height 18
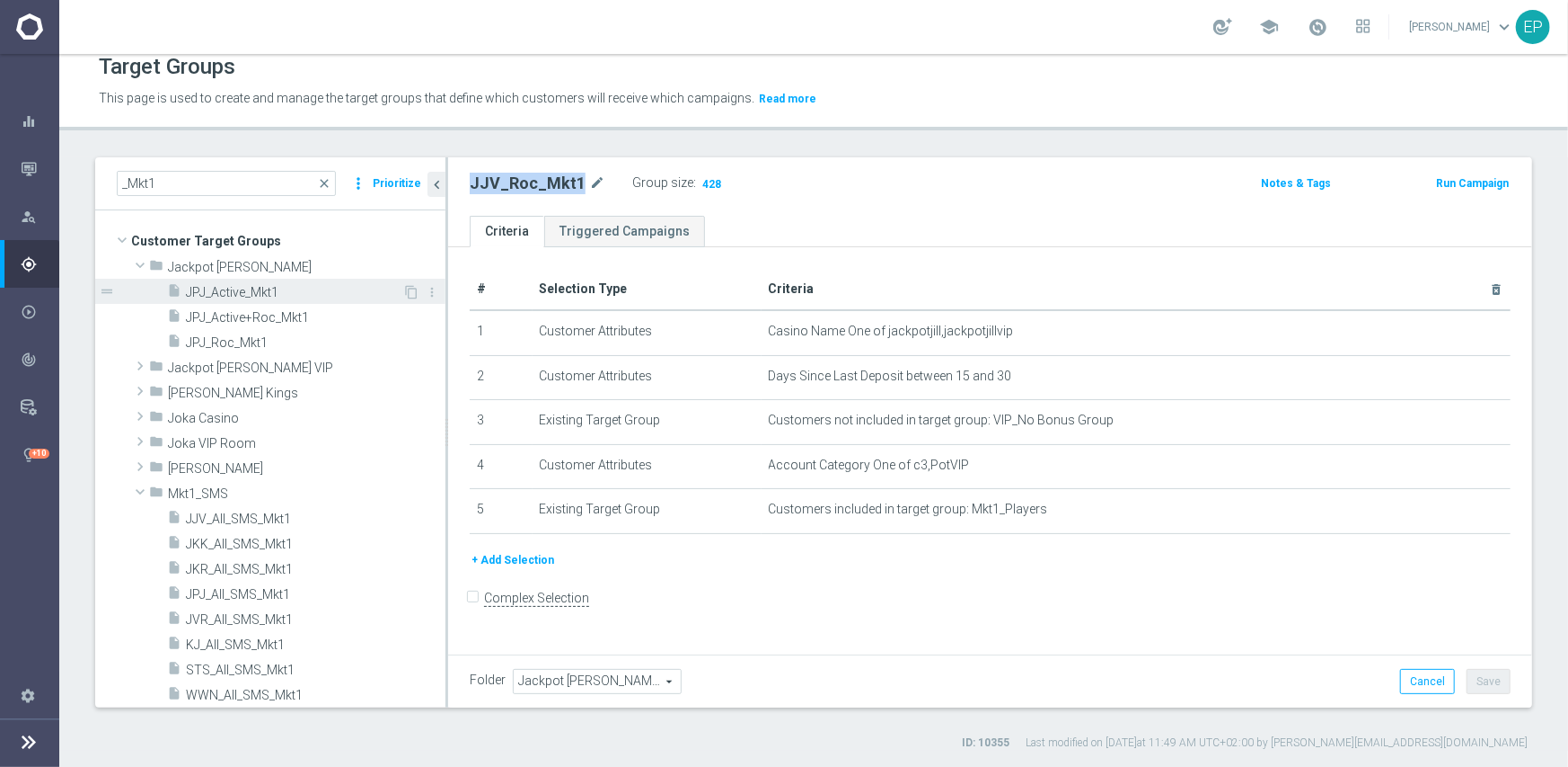
click at [243, 297] on span "JPJ_Active_Mkt1" at bounding box center [293, 292] width 217 height 15
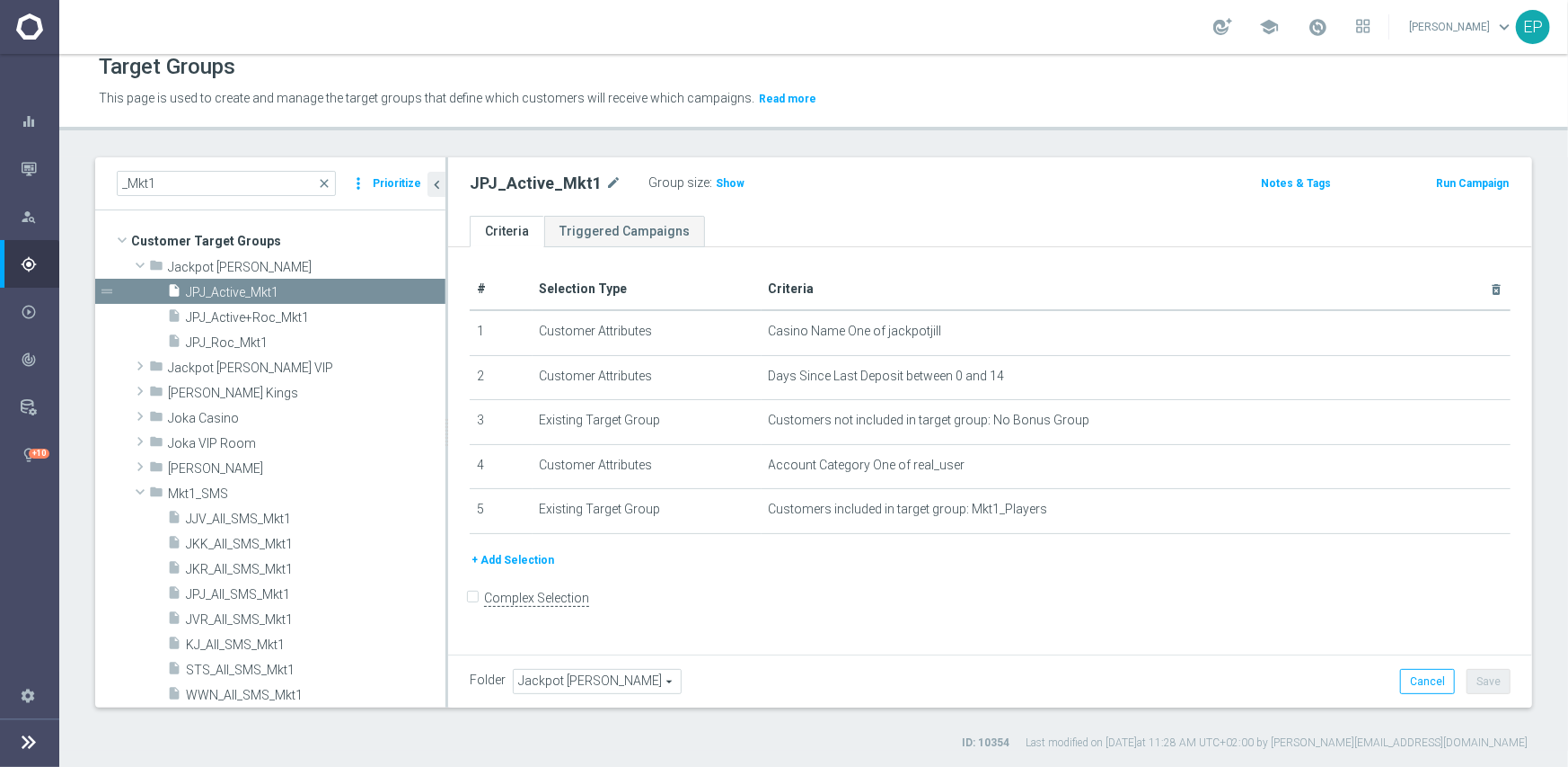
click at [539, 183] on h2 "JPJ_Active_Mkt1" at bounding box center [536, 184] width 132 height 22
click at [737, 184] on div "Group size : Show" at bounding box center [739, 182] width 180 height 22
click at [725, 188] on span "Show" at bounding box center [730, 183] width 29 height 13
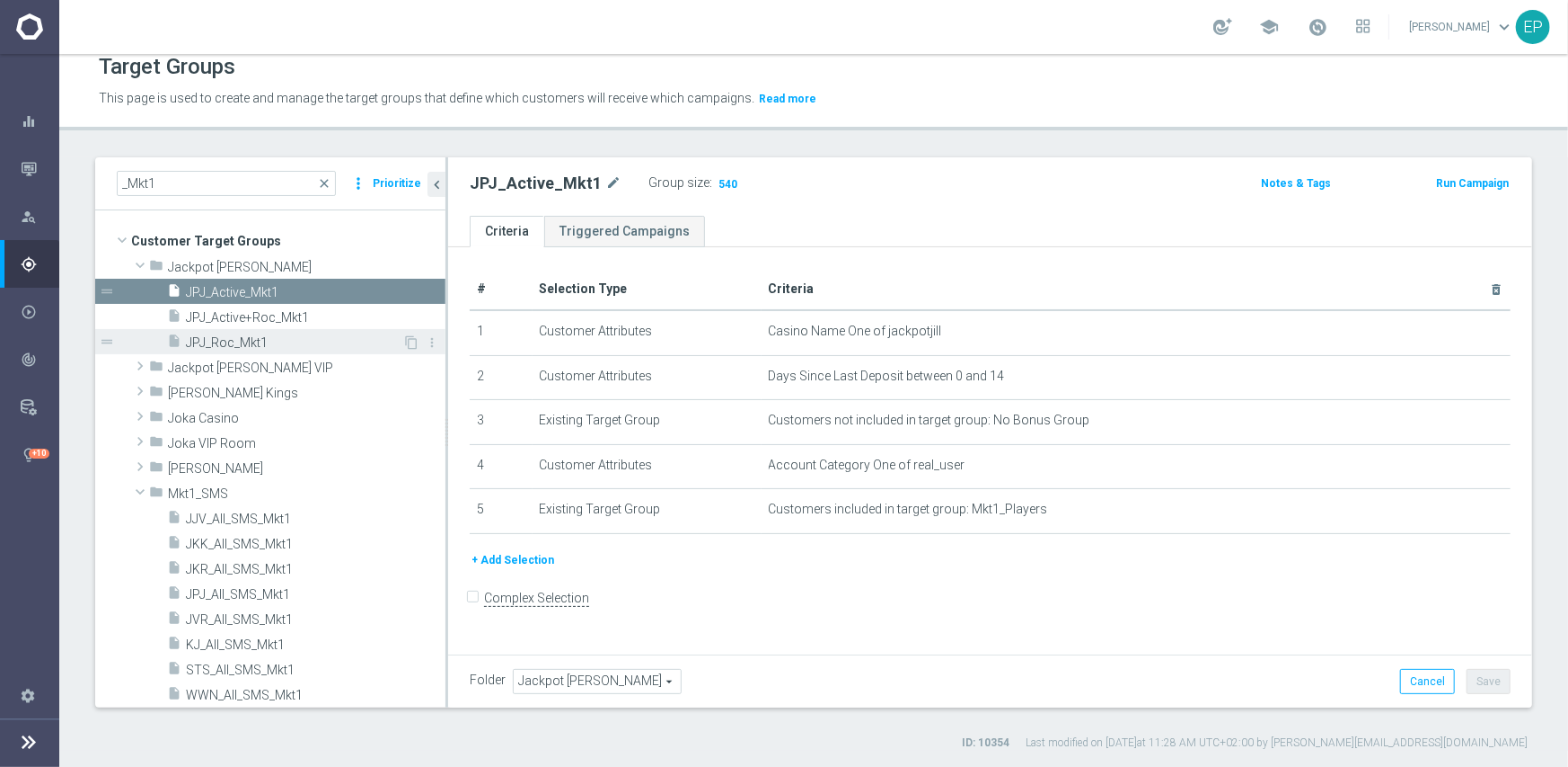
click at [231, 345] on span "JPJ_Roc_Mkt1" at bounding box center [293, 343] width 217 height 15
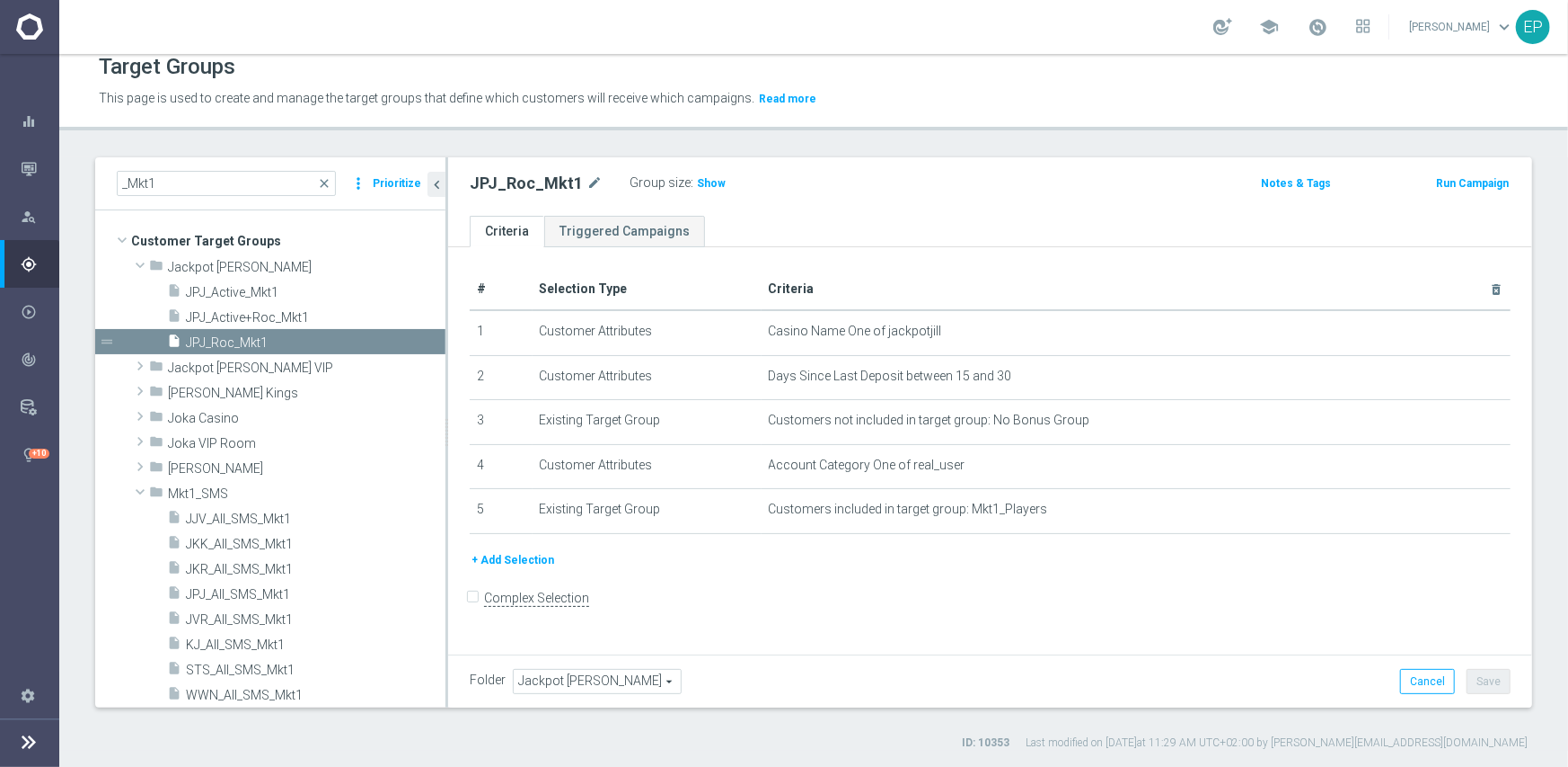
click at [498, 177] on h2 "JPJ_Roc_Mkt1" at bounding box center [526, 184] width 113 height 22
click at [701, 185] on span "Show" at bounding box center [711, 183] width 29 height 13
click at [140, 265] on span at bounding box center [141, 265] width 22 height 18
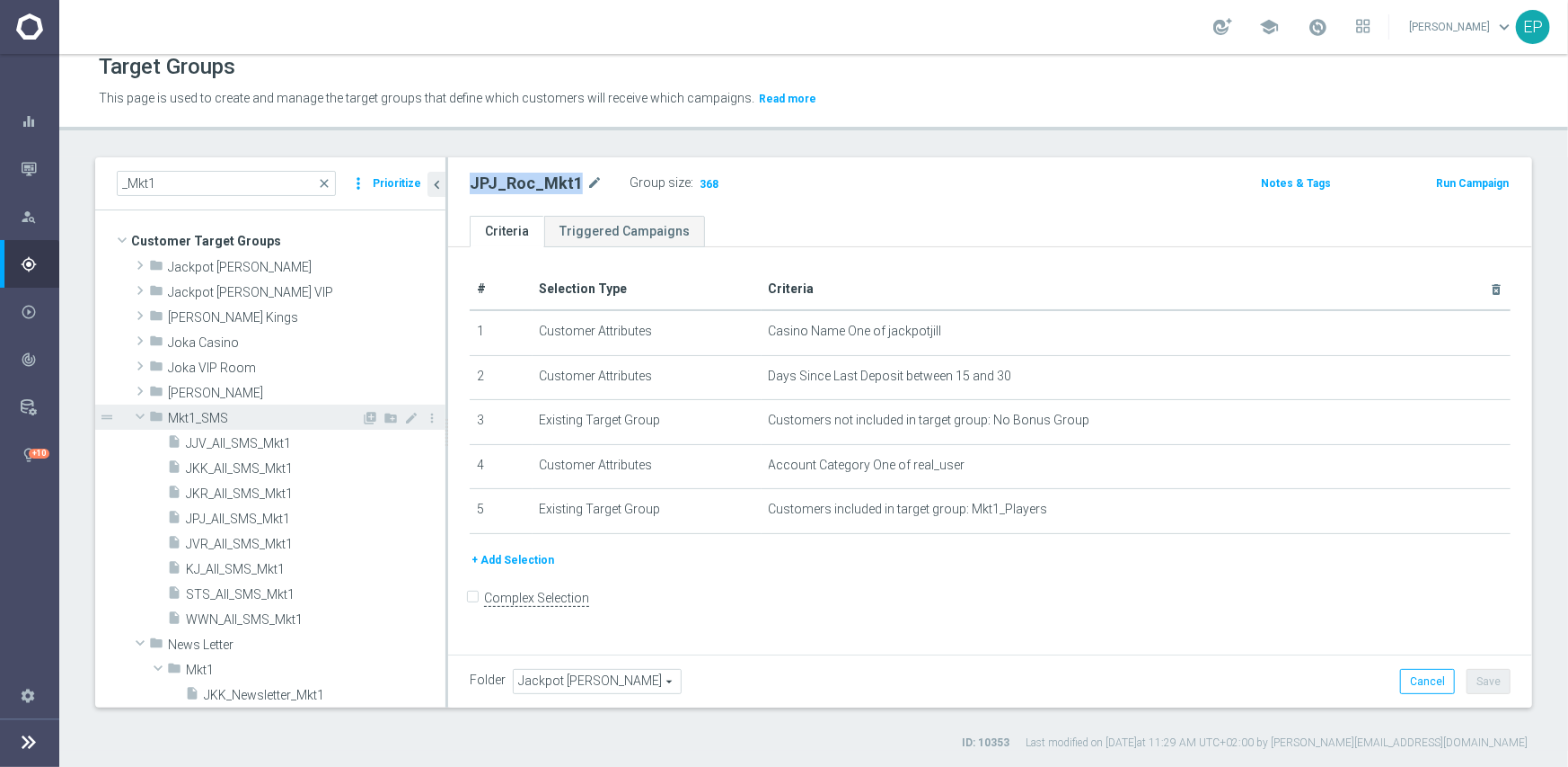
click at [139, 411] on span at bounding box center [141, 416] width 22 height 18
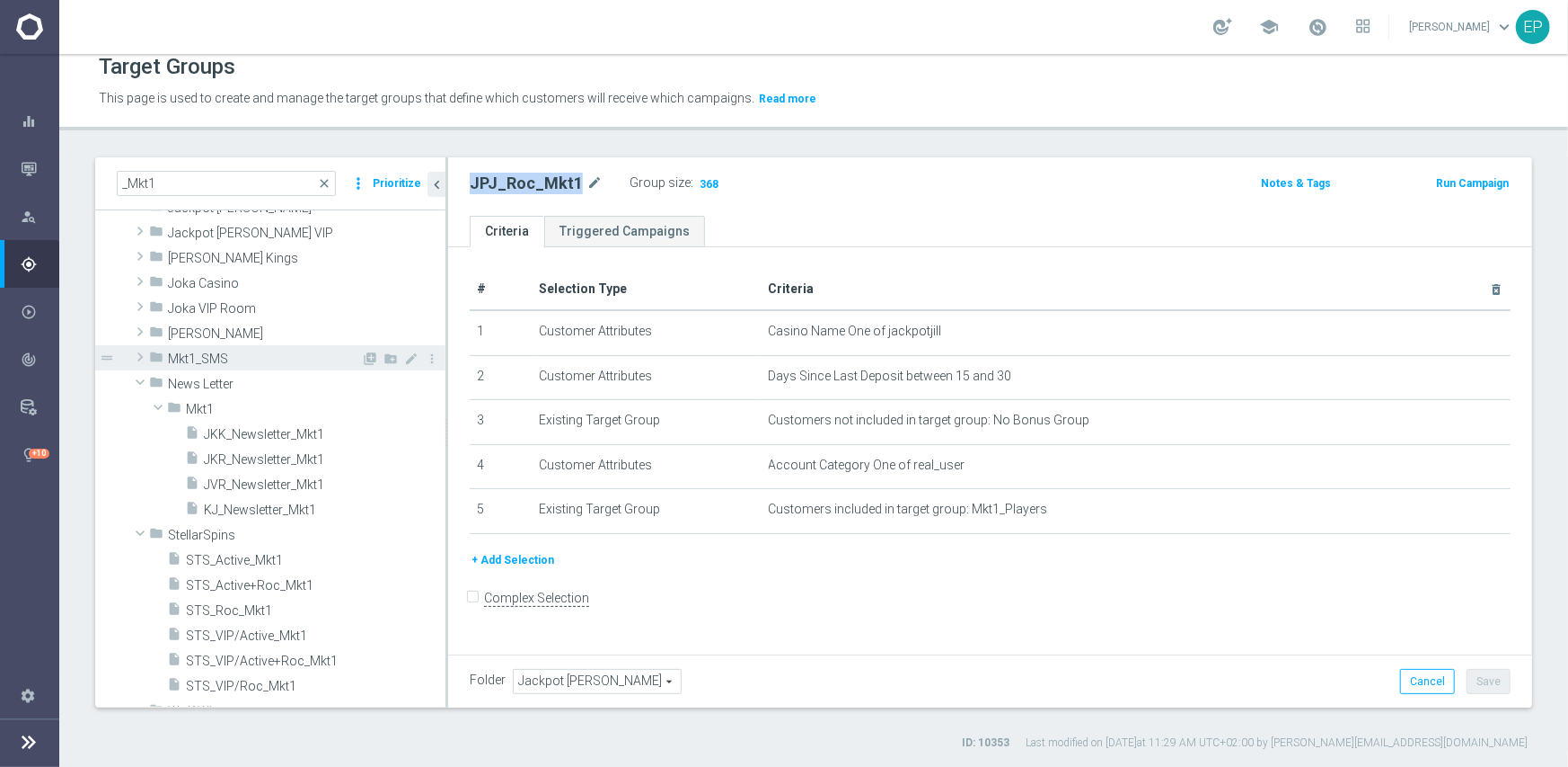
scroll to position [90, 0]
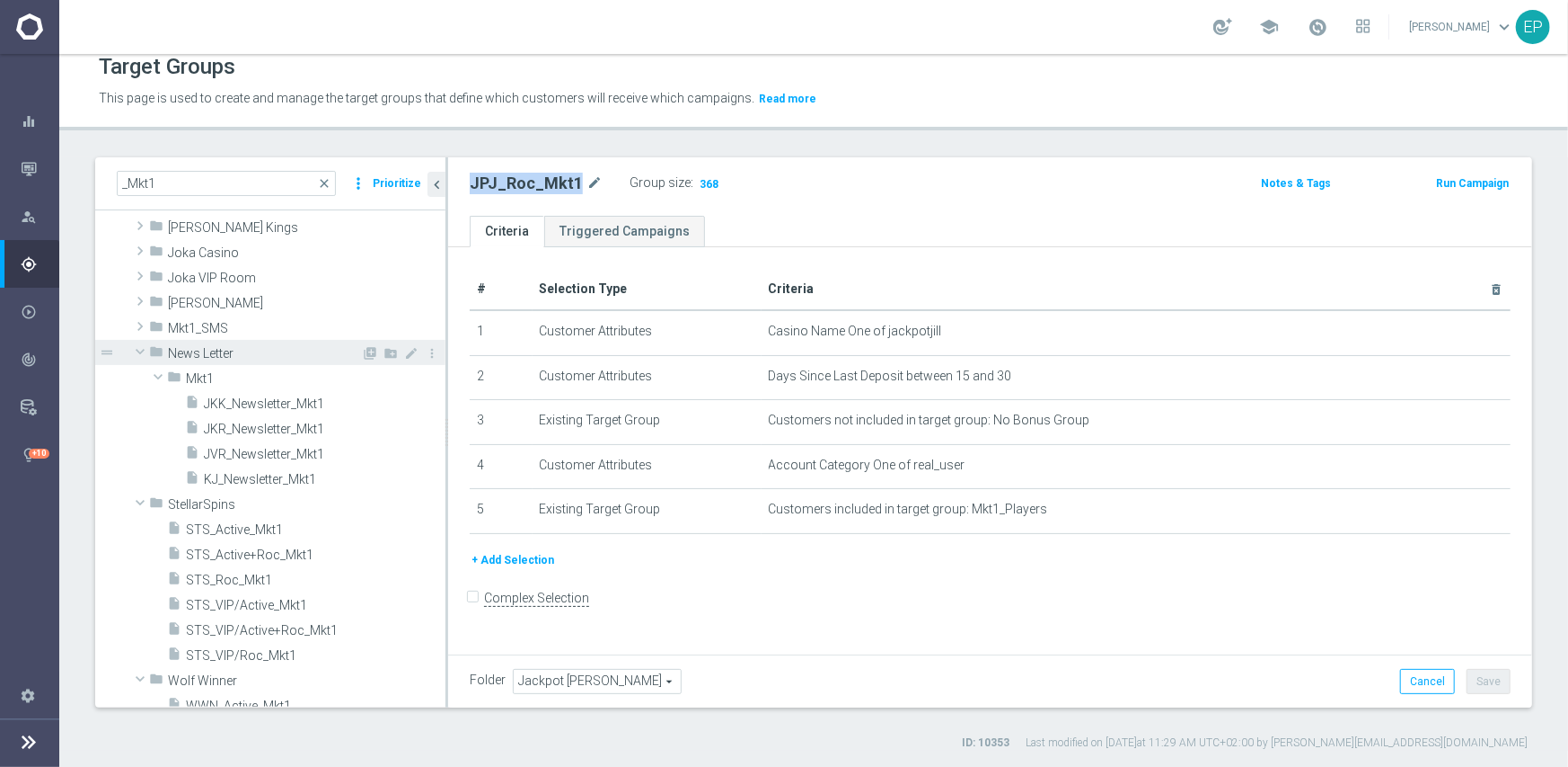
click at [144, 353] on span at bounding box center [141, 352] width 22 height 18
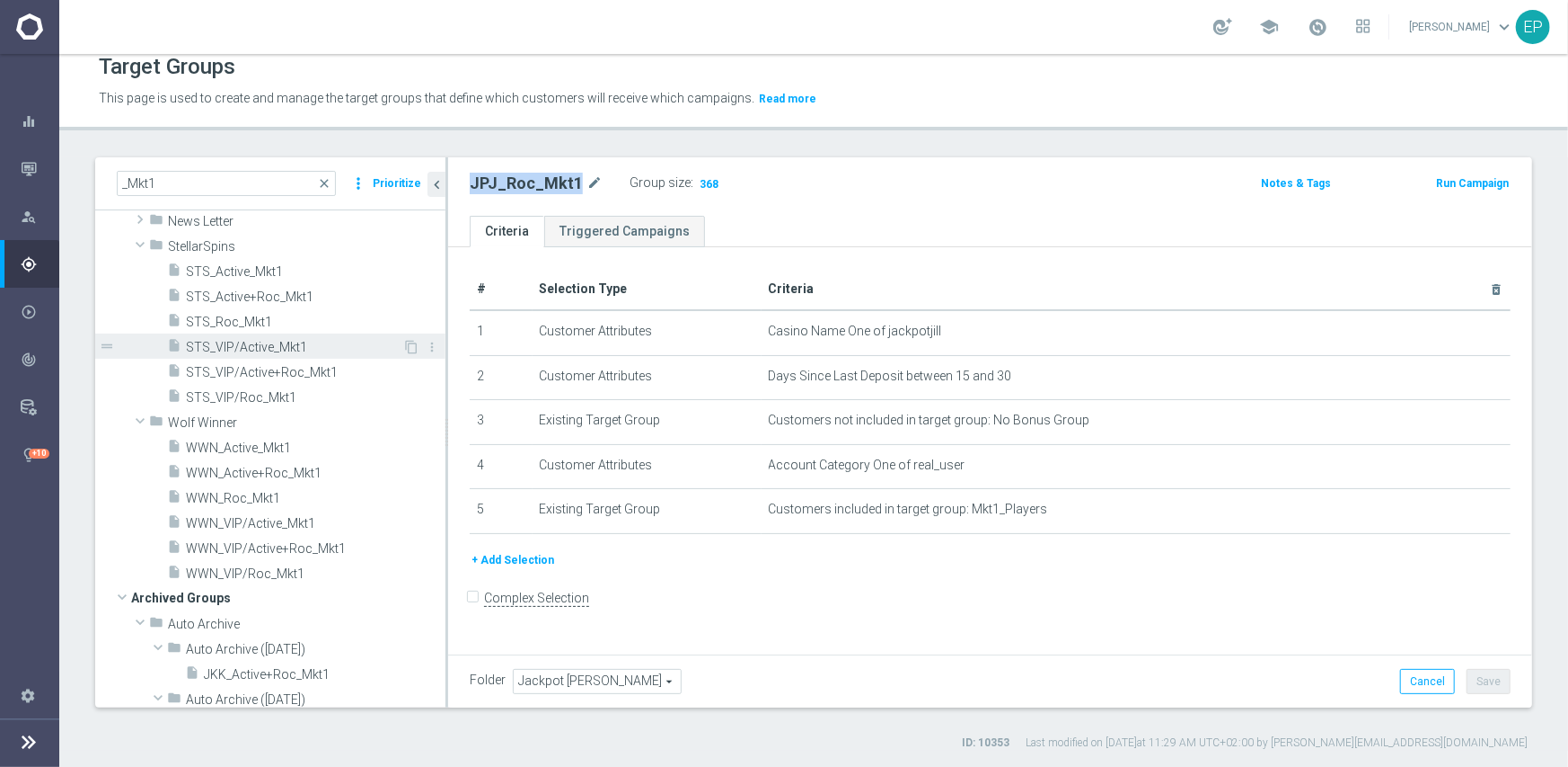
scroll to position [270, 0]
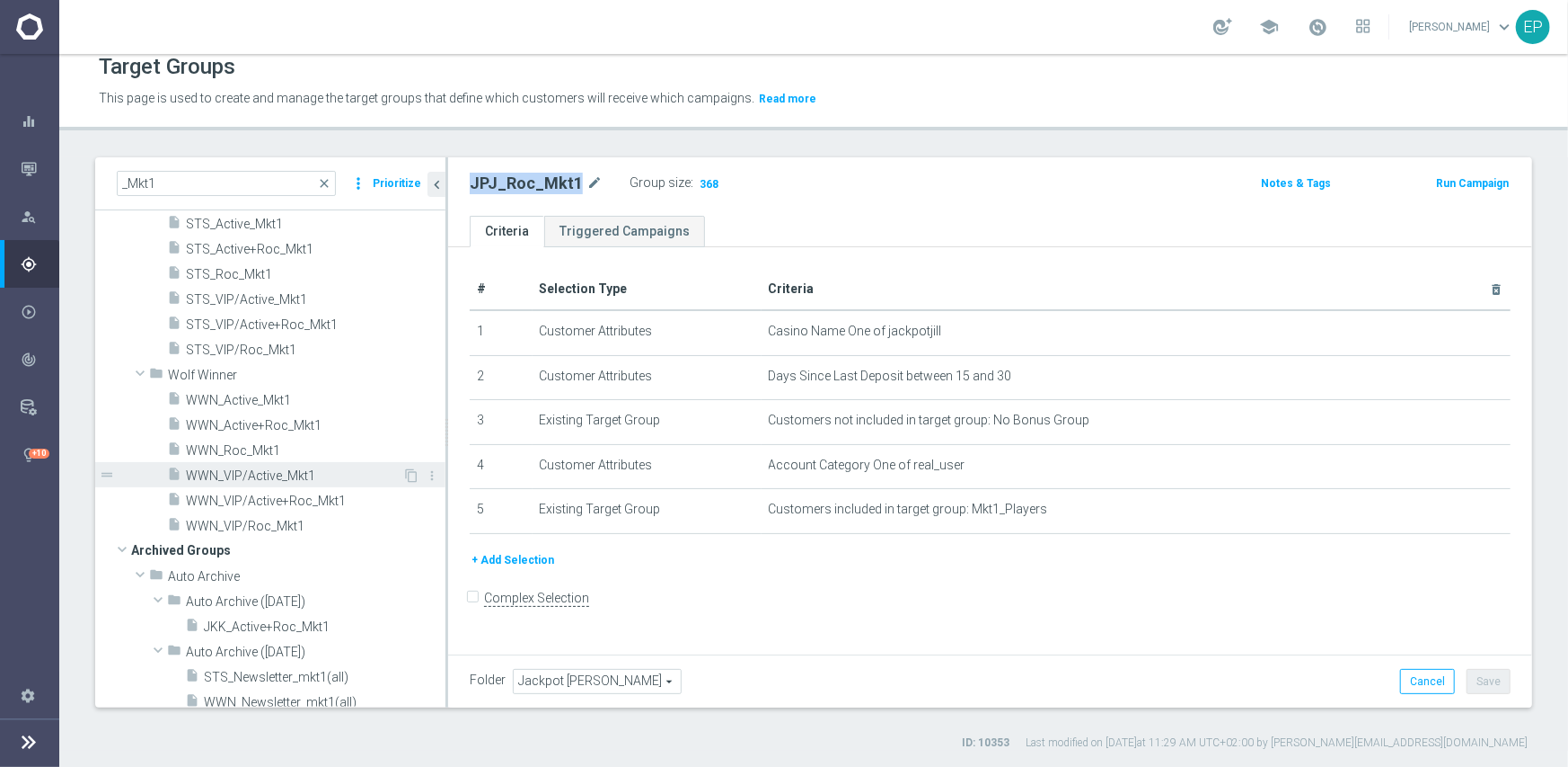
click at [272, 479] on span "WWN_VIP/Active_Mkt1" at bounding box center [293, 475] width 217 height 15
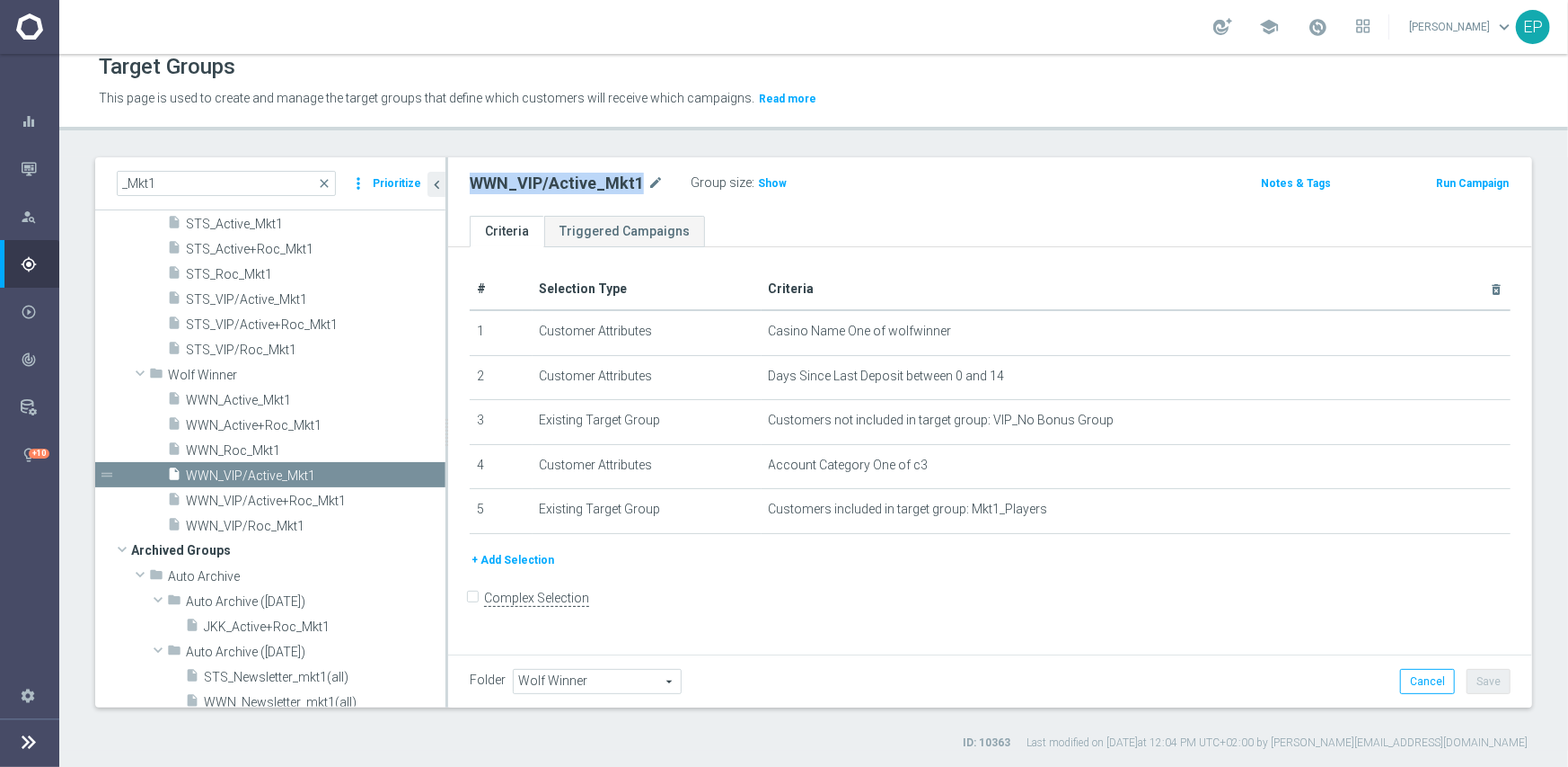
drag, startPoint x: 753, startPoint y: 183, endPoint x: 737, endPoint y: 218, distance: 38.5
click at [759, 183] on span "Show" at bounding box center [773, 183] width 29 height 13
click at [241, 525] on span "WWN_VIP/Roc_Mkt1" at bounding box center [293, 525] width 217 height 15
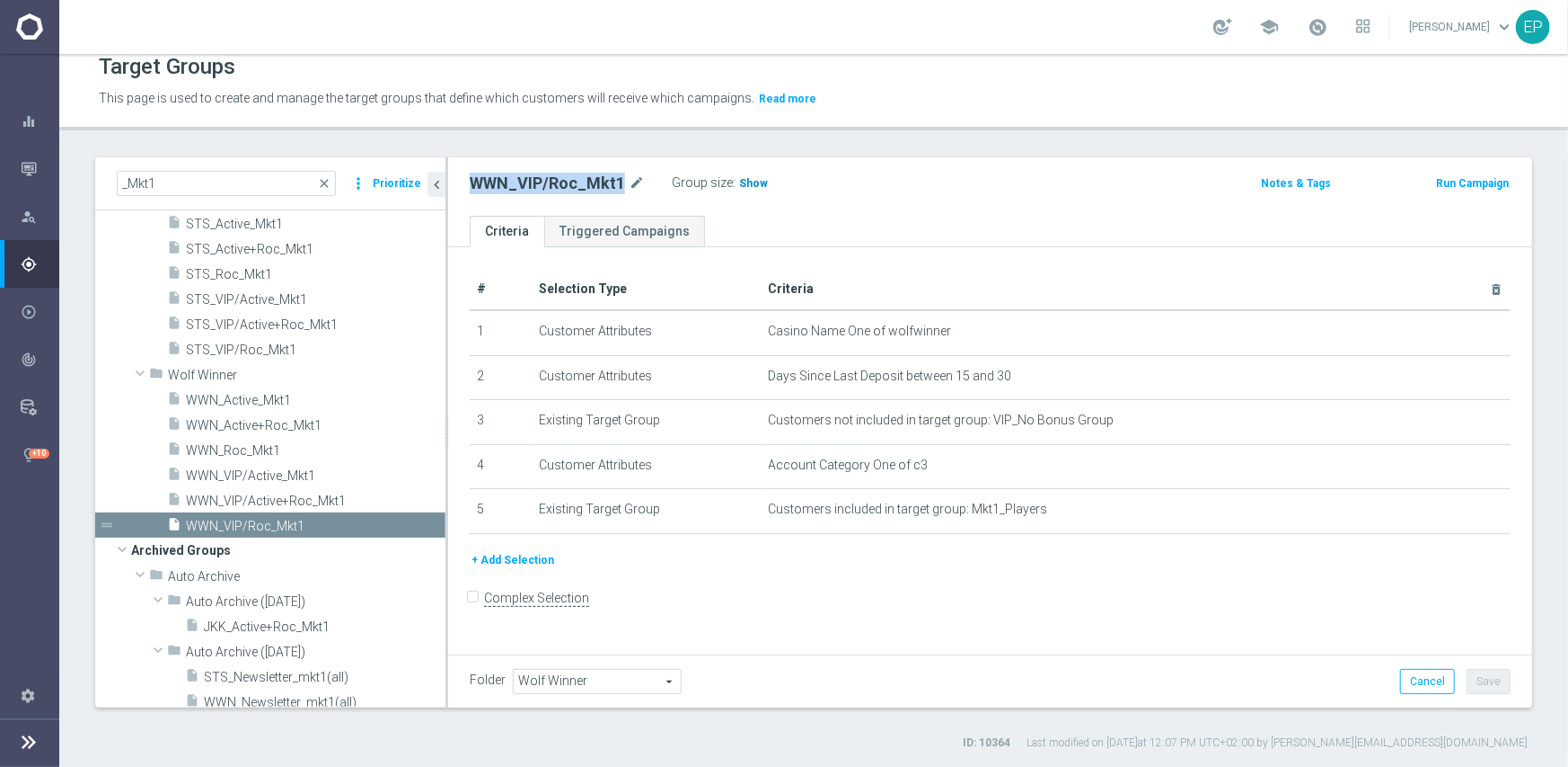
click at [740, 184] on span "Show" at bounding box center [754, 183] width 29 height 13
click at [225, 406] on span "WWN_Active_Mkt1" at bounding box center [293, 399] width 217 height 15
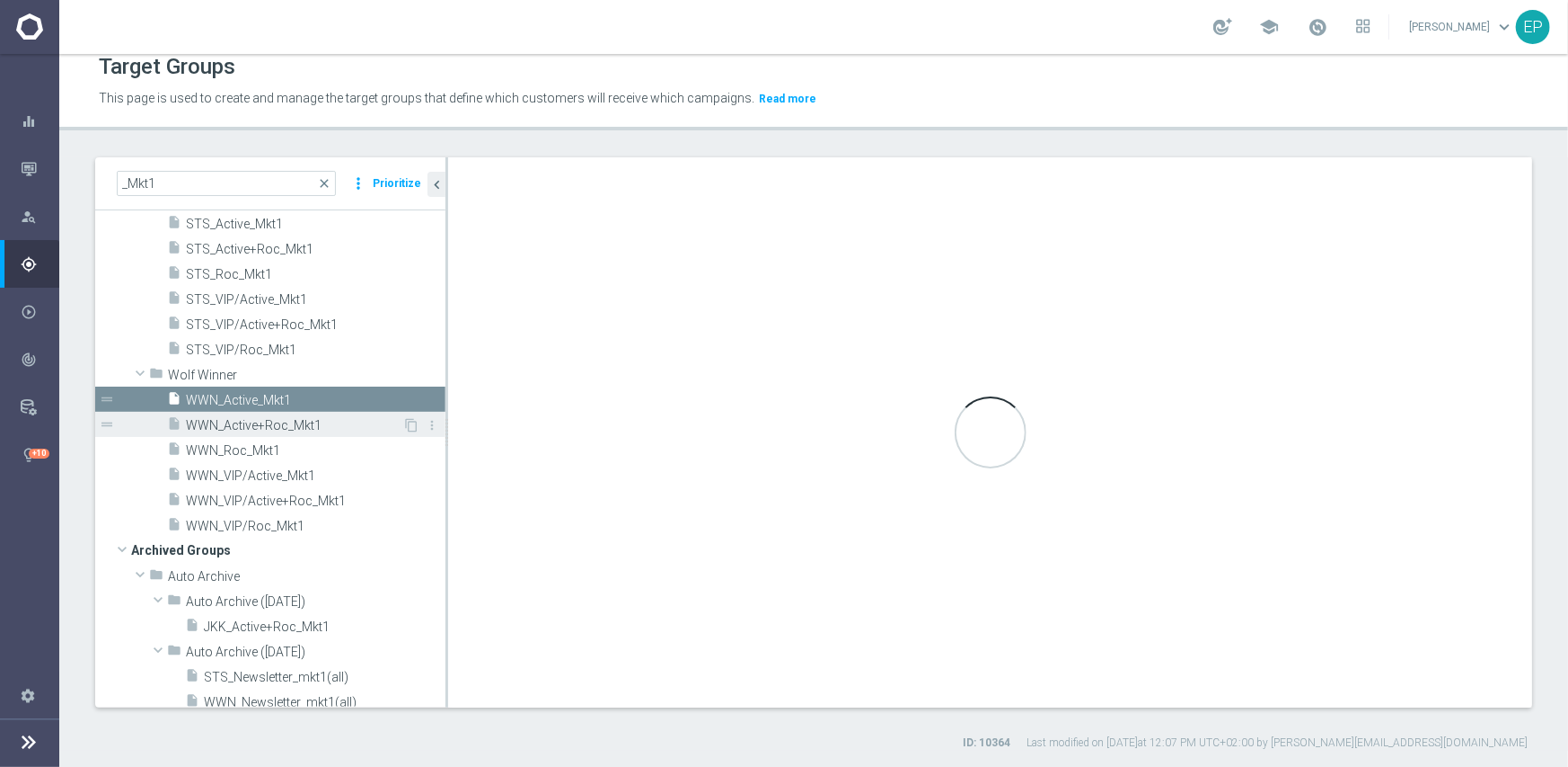
click at [243, 430] on span "WWN_Active+Roc_Mkt1" at bounding box center [293, 424] width 217 height 15
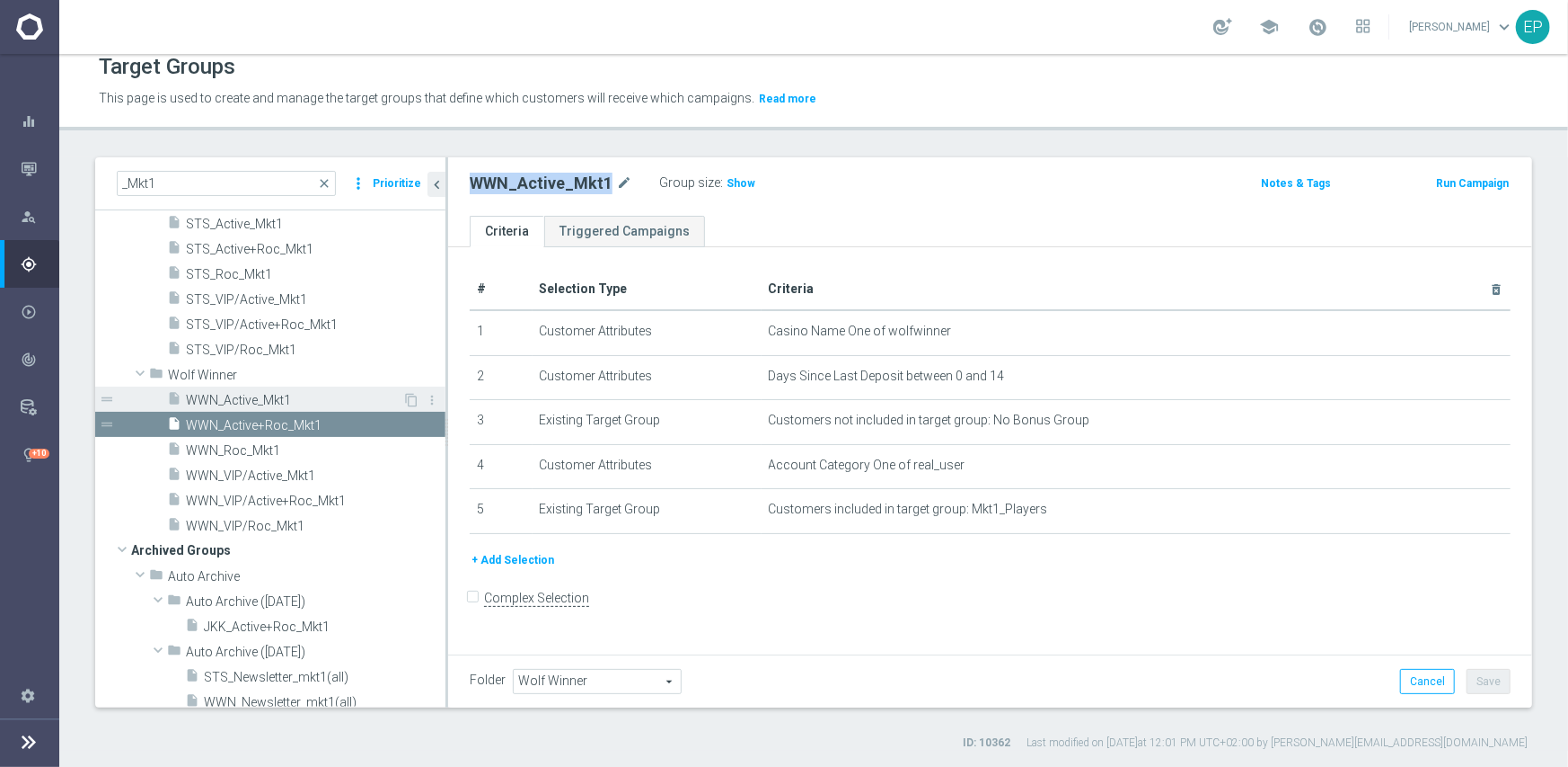
click at [201, 393] on span "WWN_Active_Mkt1" at bounding box center [293, 399] width 217 height 15
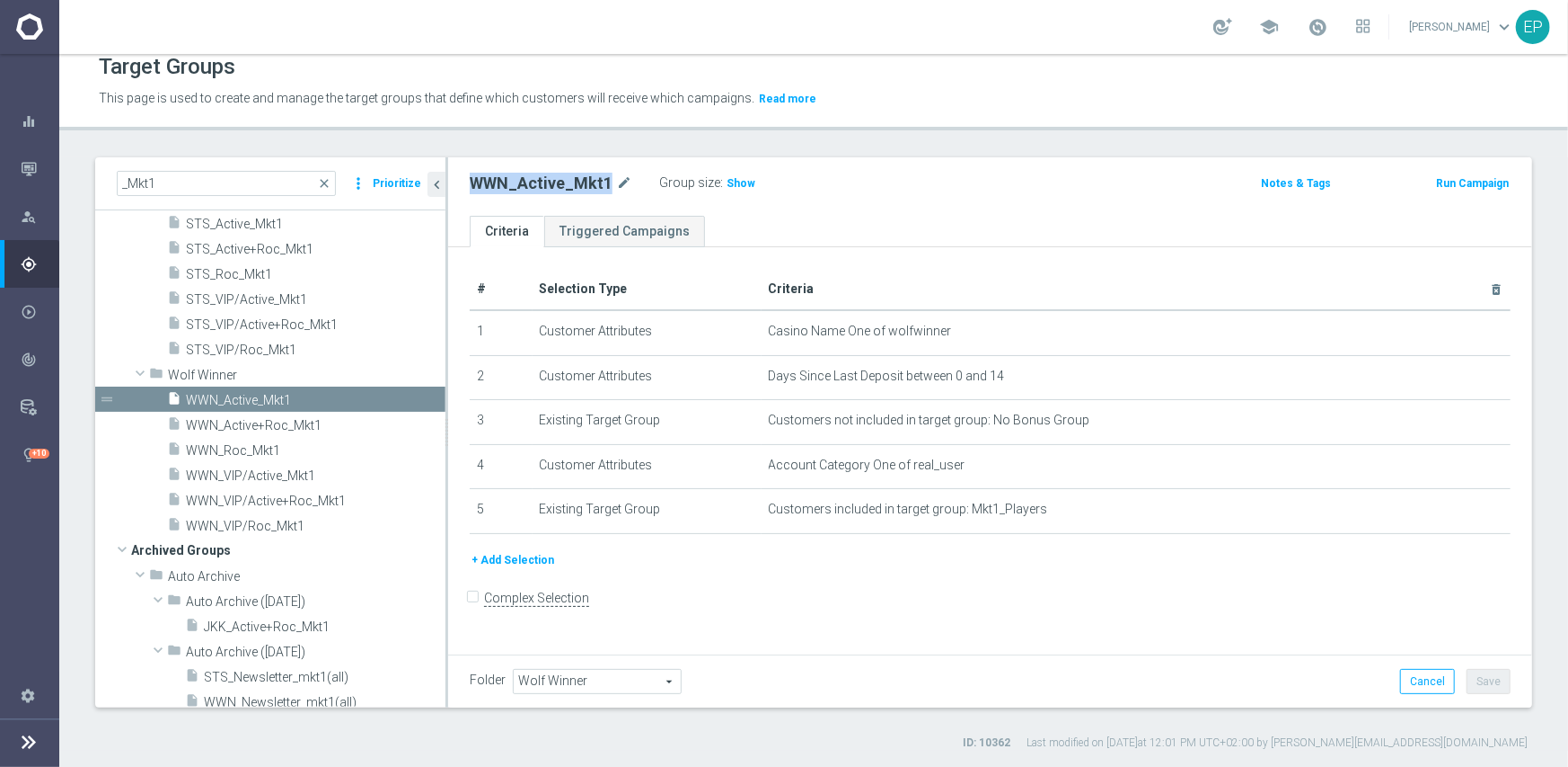
drag, startPoint x: 739, startPoint y: 180, endPoint x: 761, endPoint y: 190, distance: 24.2
click at [739, 180] on span "Show" at bounding box center [741, 183] width 29 height 13
click at [256, 453] on span "WWN_Roc_Mkt1" at bounding box center [293, 450] width 217 height 15
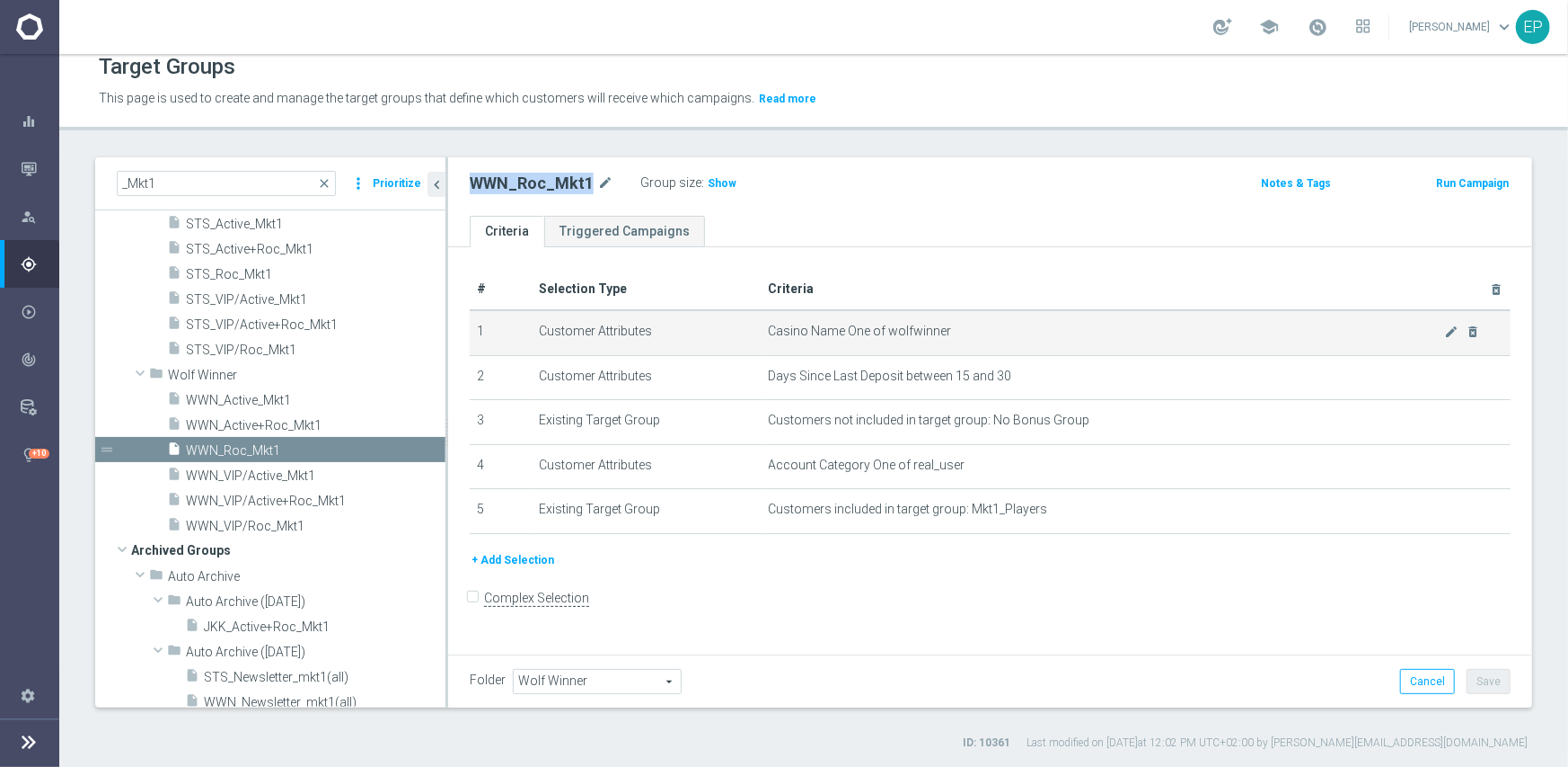
drag, startPoint x: 714, startPoint y: 183, endPoint x: 1221, endPoint y: 330, distance: 527.9
click at [715, 183] on span "Show" at bounding box center [722, 183] width 29 height 13
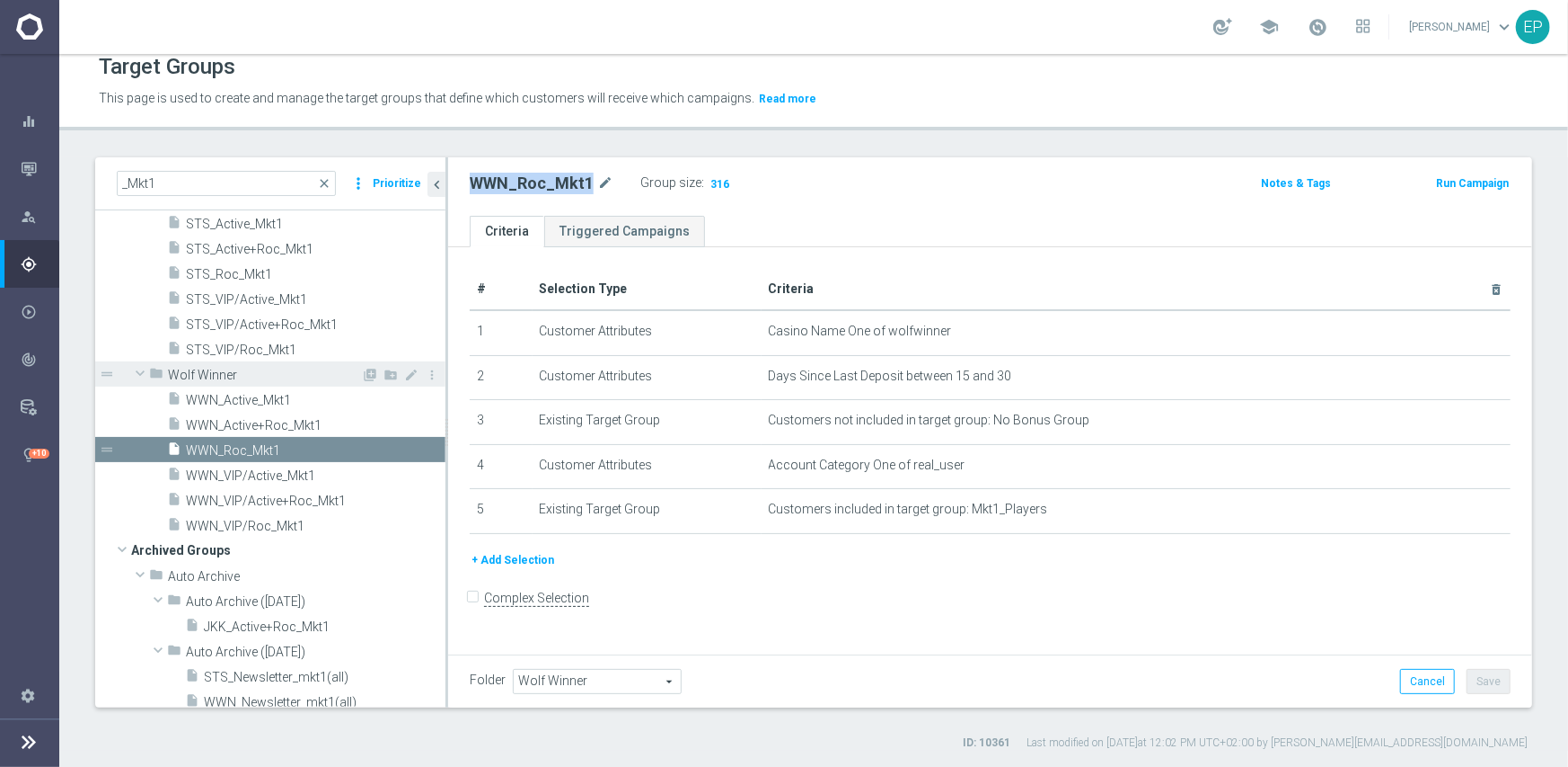
click at [140, 376] on span at bounding box center [141, 373] width 22 height 18
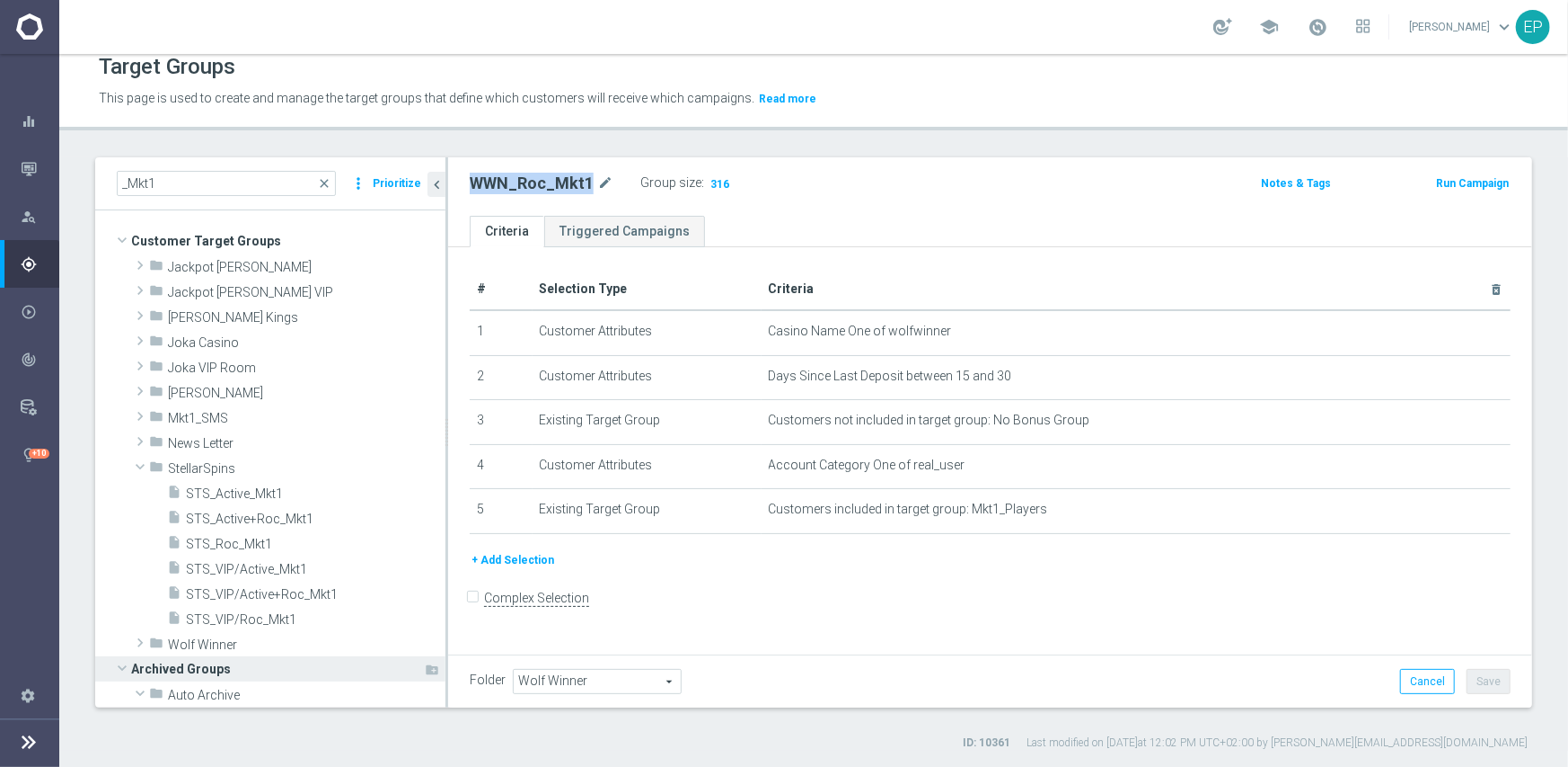
click at [121, 662] on span at bounding box center [123, 668] width 22 height 18
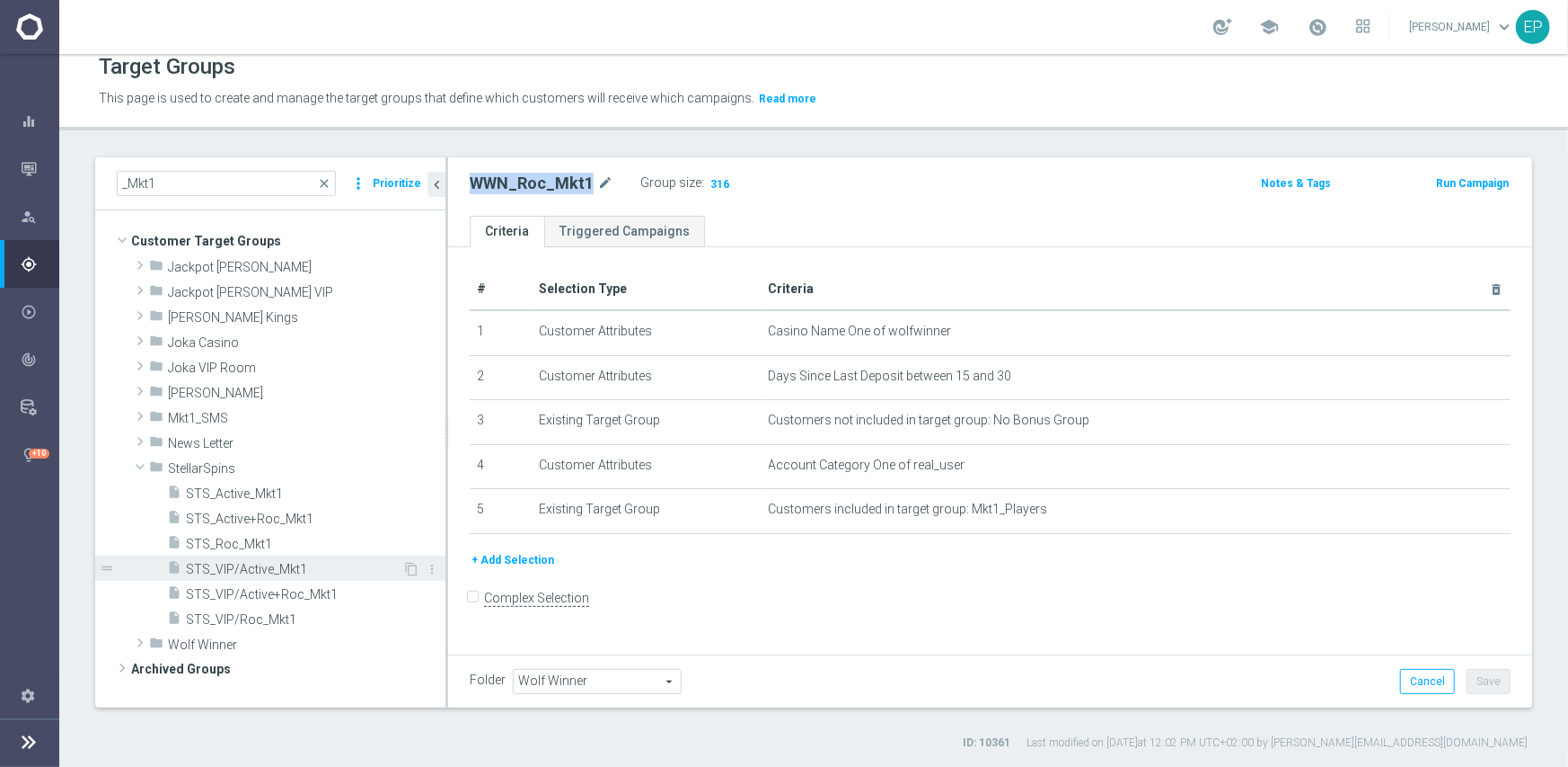
click at [270, 574] on span "STS_VIP/Active_Mkt1" at bounding box center [293, 568] width 217 height 15
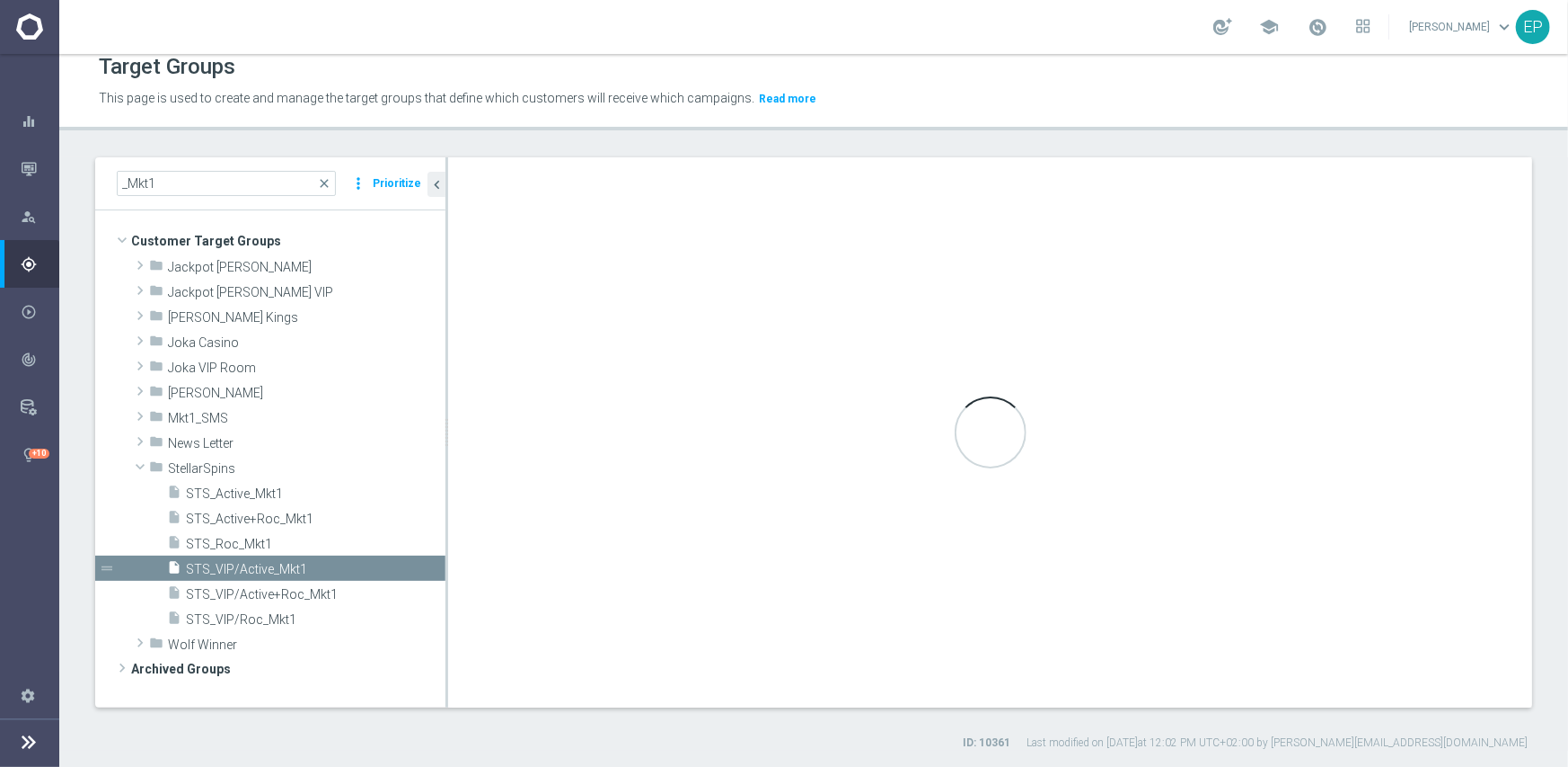
type input "StellarSpins"
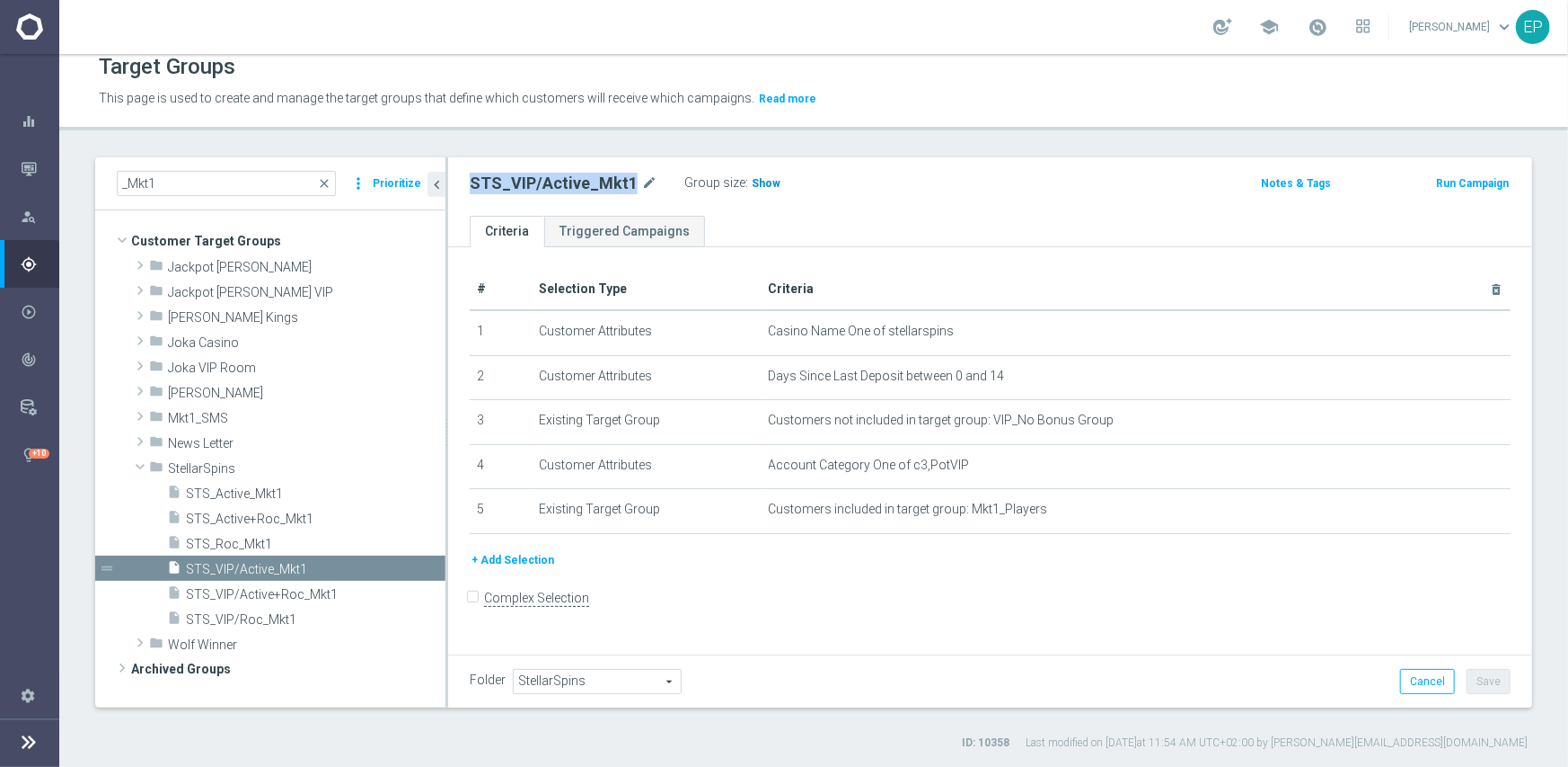
click at [754, 184] on span "Show" at bounding box center [766, 183] width 29 height 13
click at [563, 176] on h2 "STS_VIP/Active_Mkt1" at bounding box center [554, 184] width 168 height 22
click at [247, 620] on span "STS_VIP/Roc_Mkt1" at bounding box center [293, 619] width 217 height 15
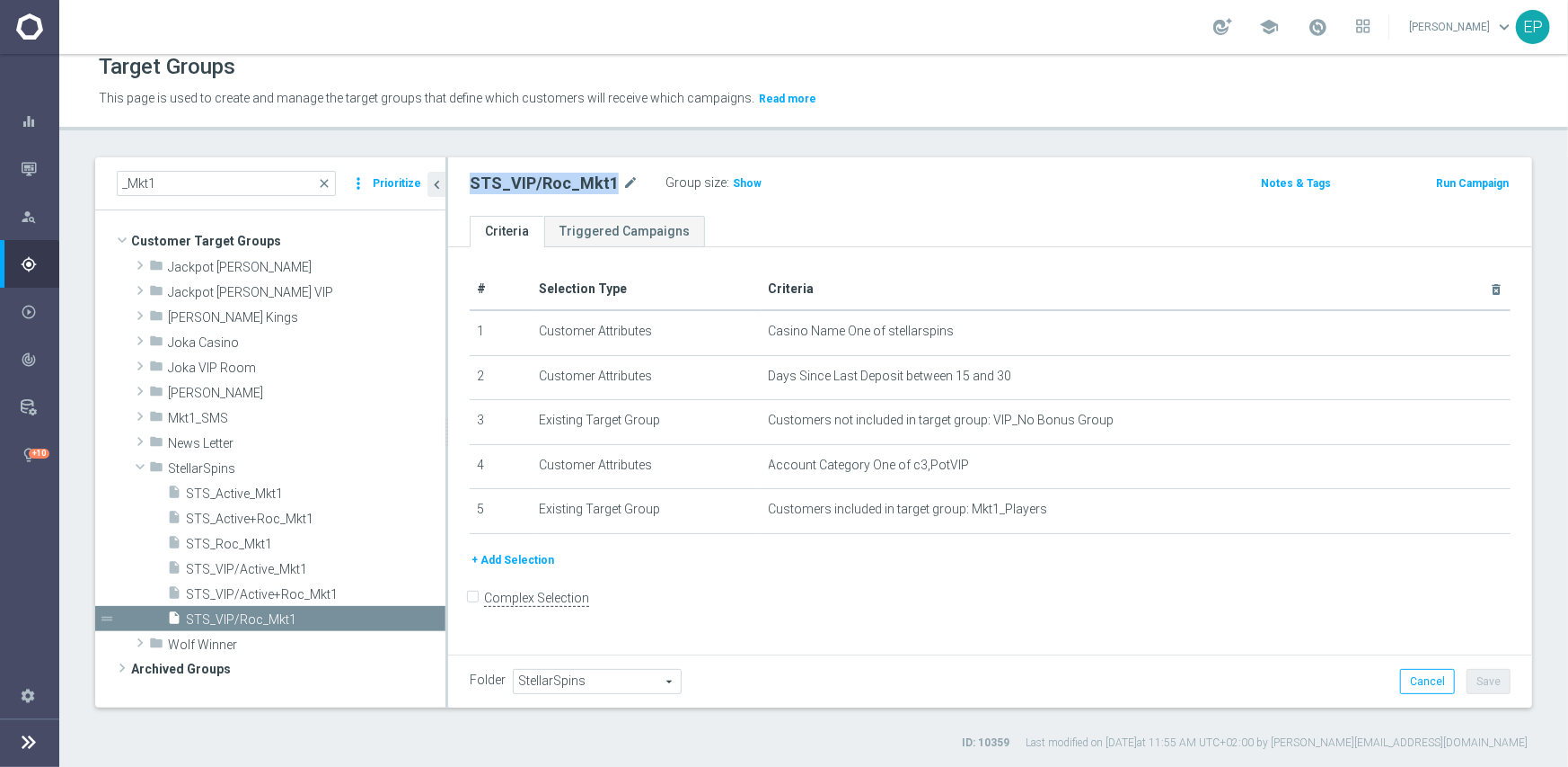
drag, startPoint x: 732, startPoint y: 185, endPoint x: 741, endPoint y: 189, distance: 9.8
click at [733, 185] on span "Show" at bounding box center [747, 183] width 29 height 13
click at [261, 498] on span "STS_Active_Mkt1" at bounding box center [293, 493] width 217 height 15
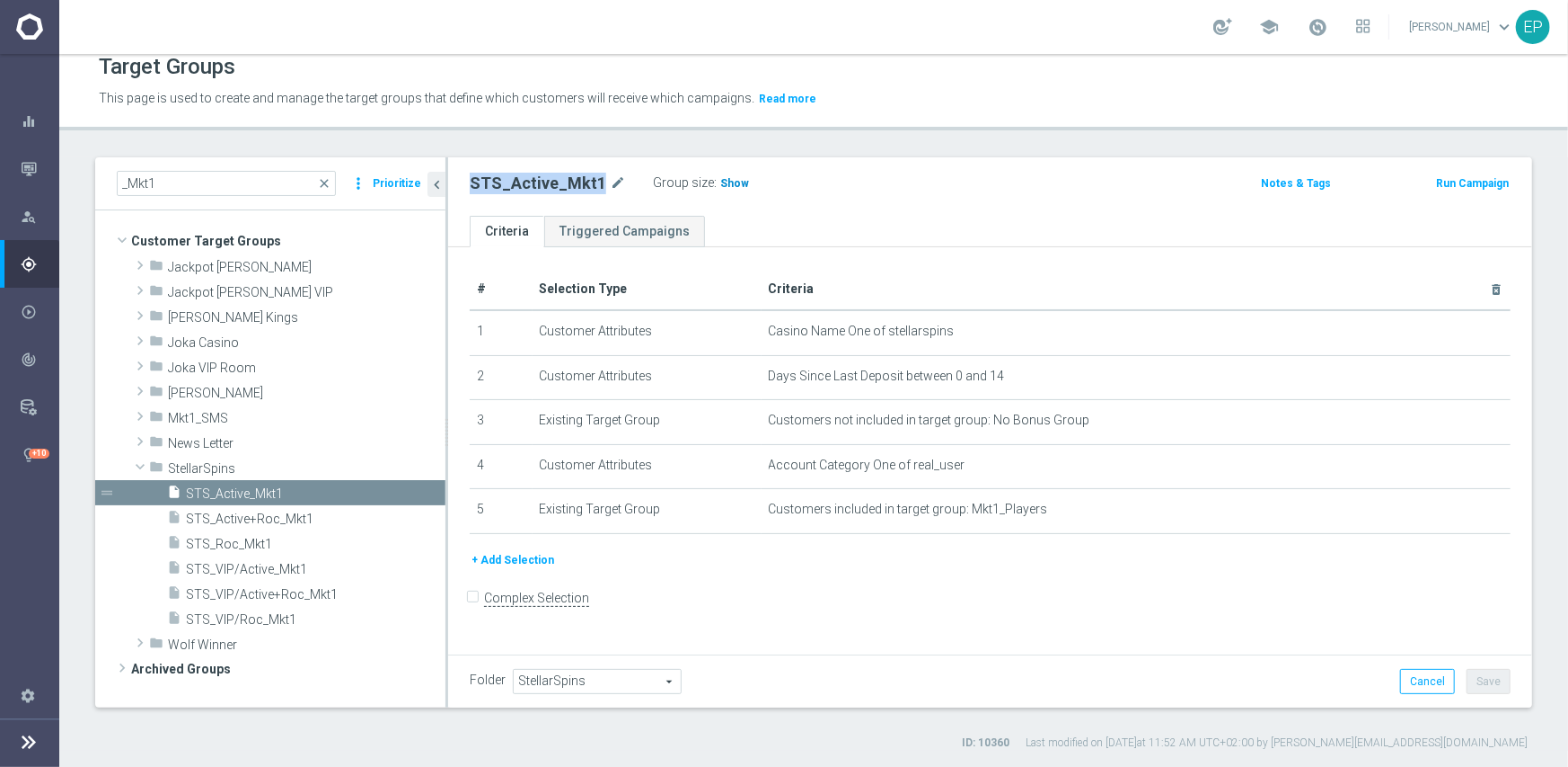
click at [723, 184] on span "Show" at bounding box center [735, 183] width 29 height 13
click at [239, 543] on span "STS_Roc_Mkt1" at bounding box center [293, 543] width 217 height 15
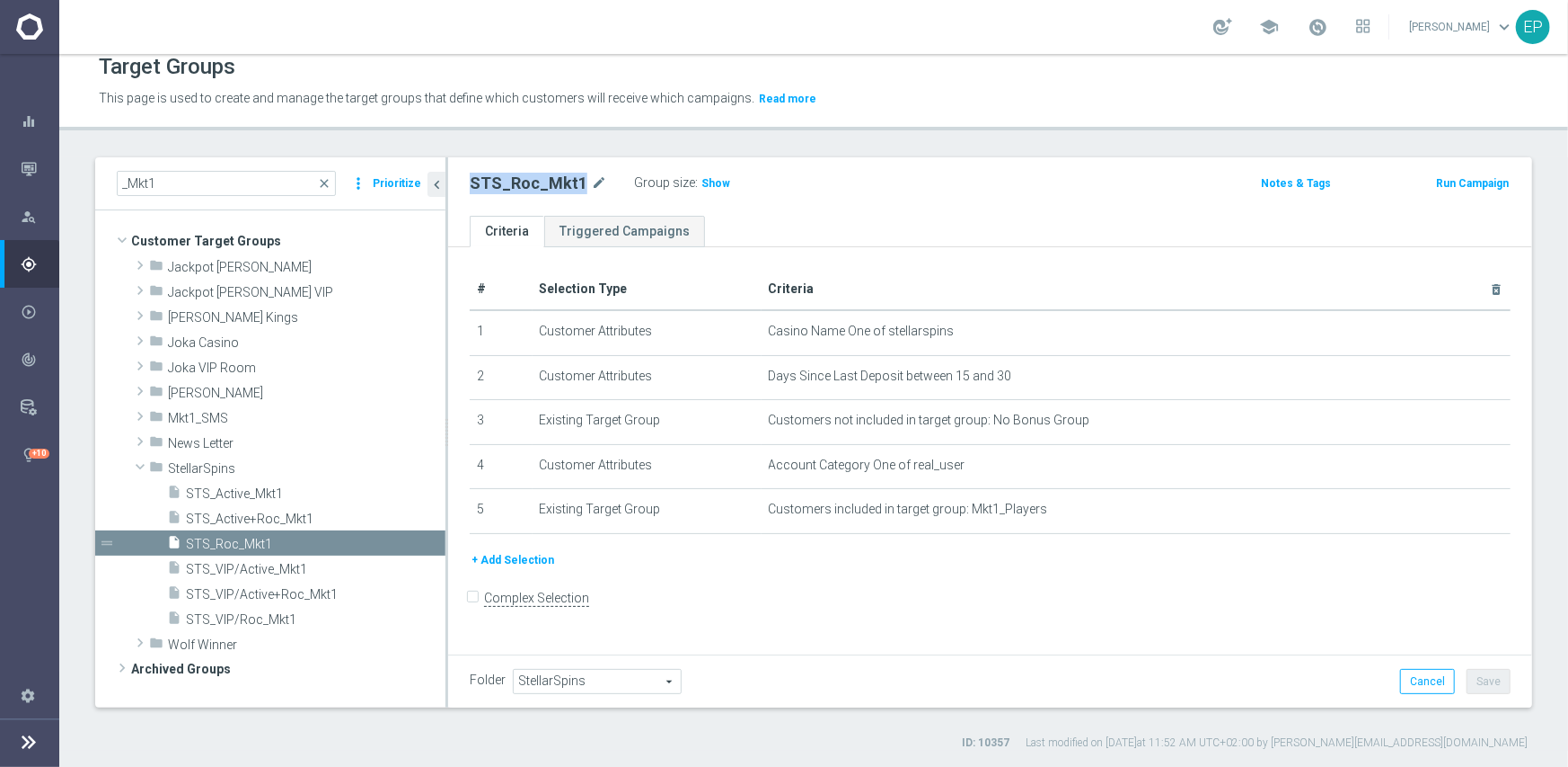
drag, startPoint x: 706, startPoint y: 181, endPoint x: 719, endPoint y: 192, distance: 17.0
click at [706, 181] on span "Show" at bounding box center [716, 183] width 29 height 13
drag, startPoint x: 324, startPoint y: 184, endPoint x: 107, endPoint y: 47, distance: 256.6
click at [324, 184] on span "close" at bounding box center [324, 183] width 14 height 14
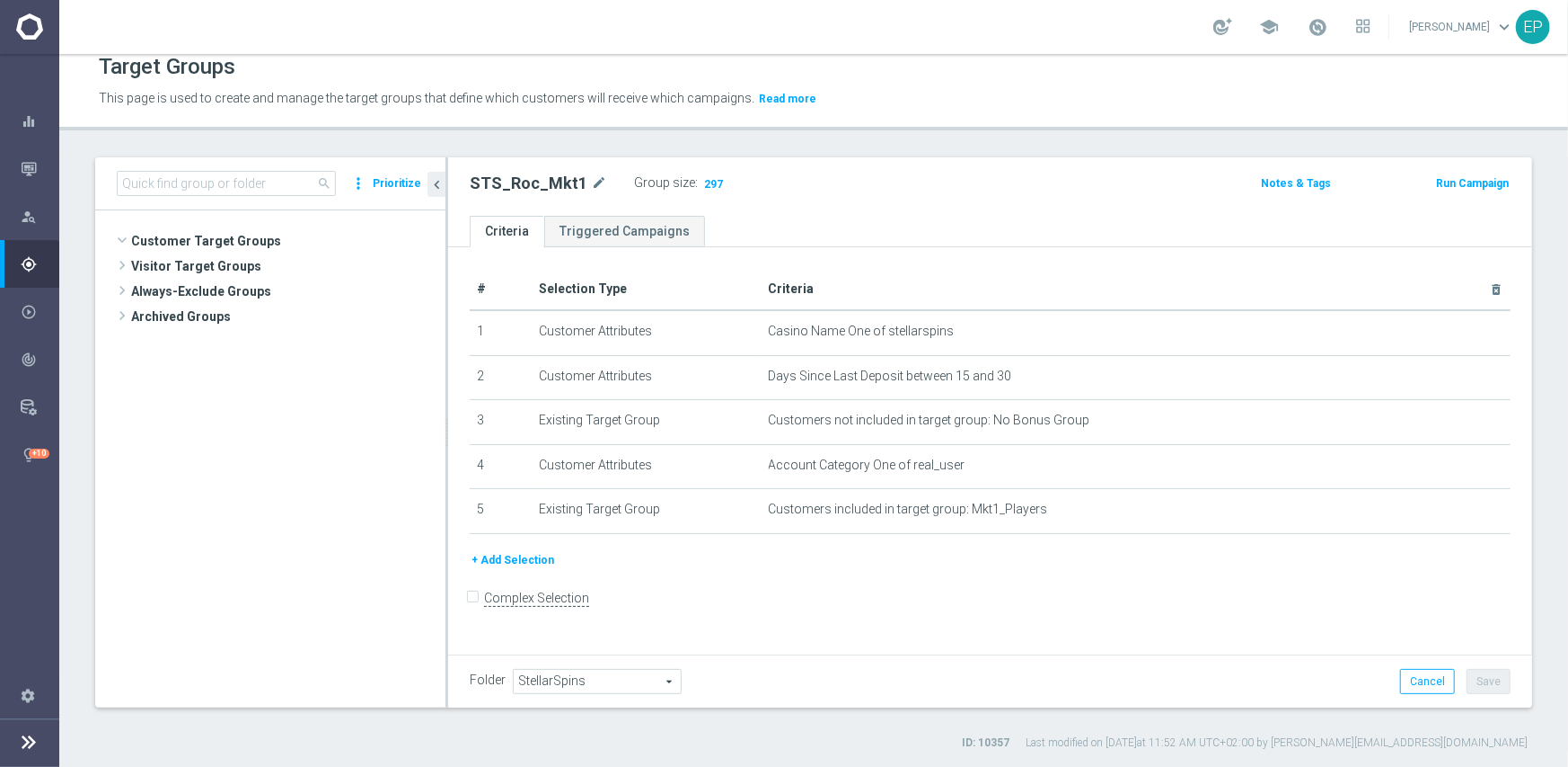
scroll to position [1691, 0]
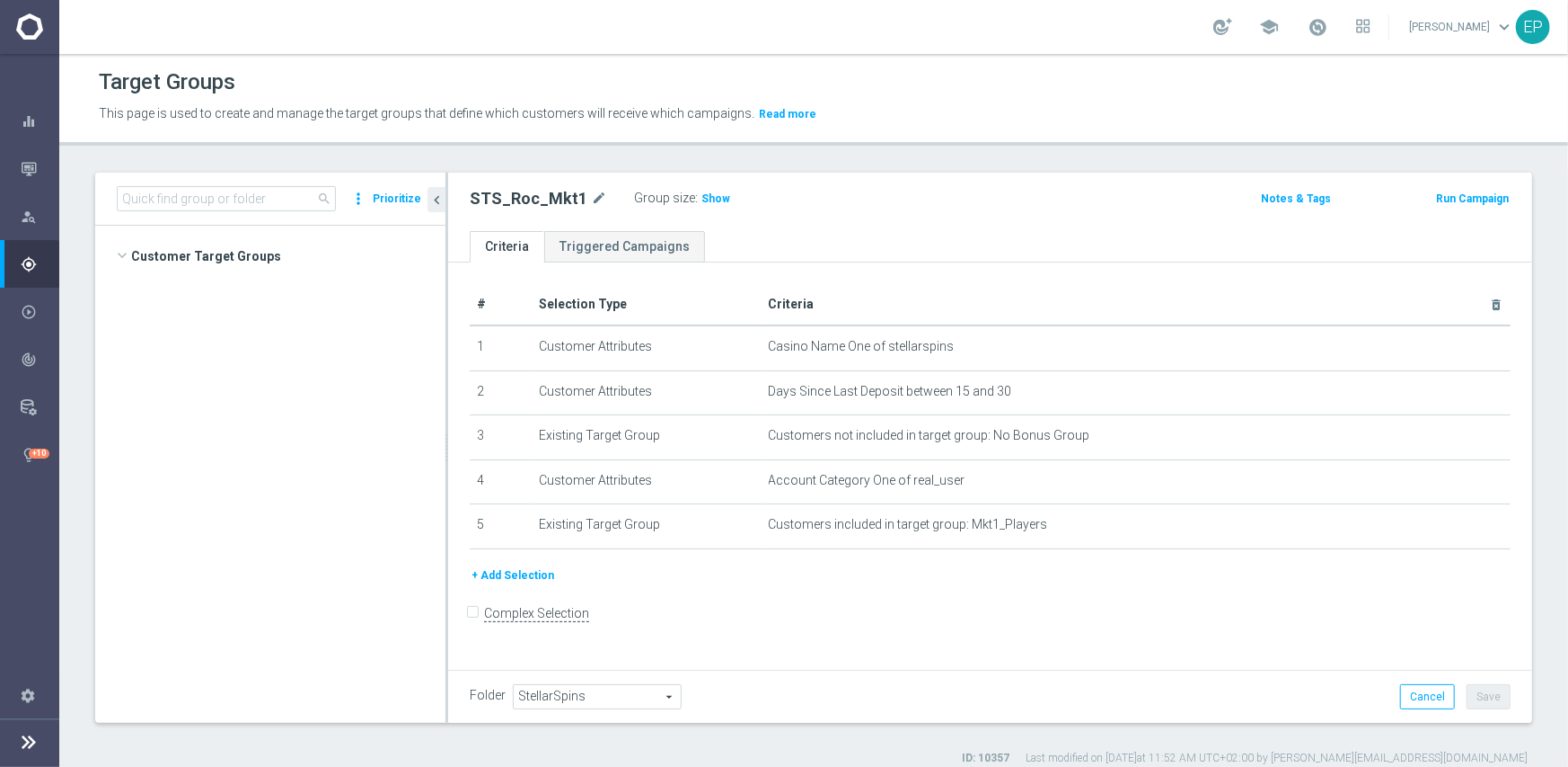
scroll to position [1200, 0]
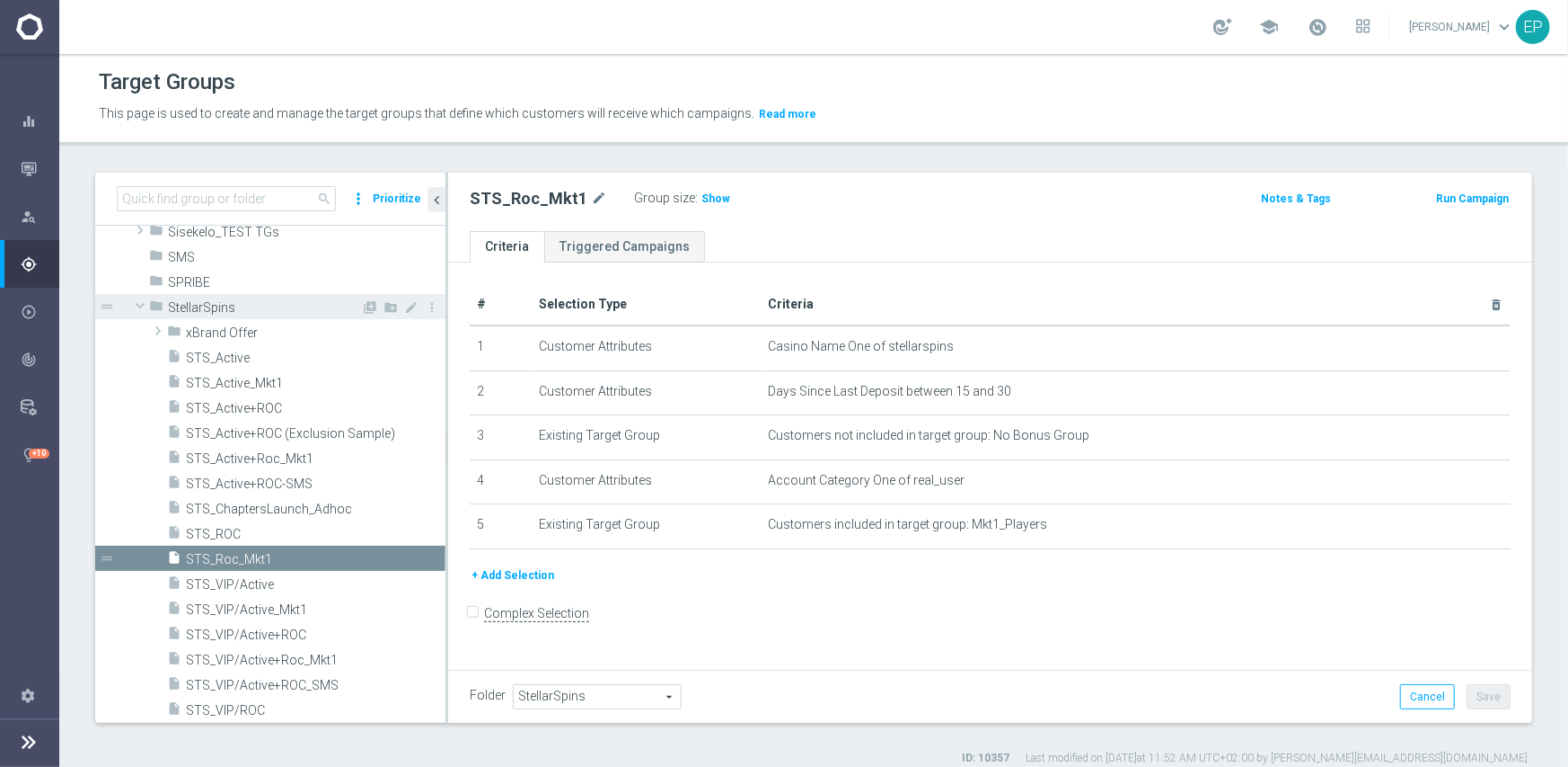
click at [193, 310] on span "StellarSpins" at bounding box center [263, 308] width 193 height 15
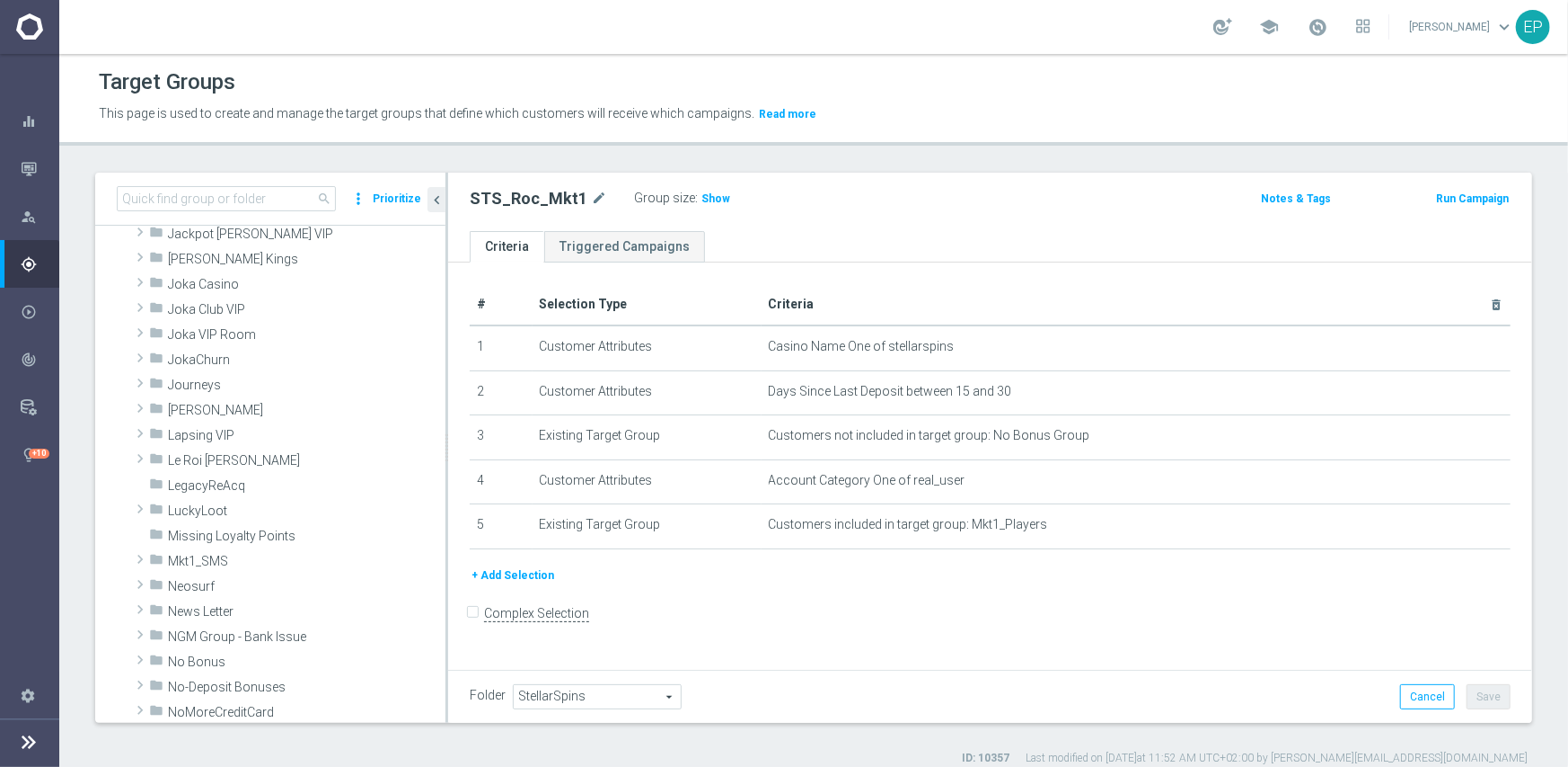
scroll to position [481, 0]
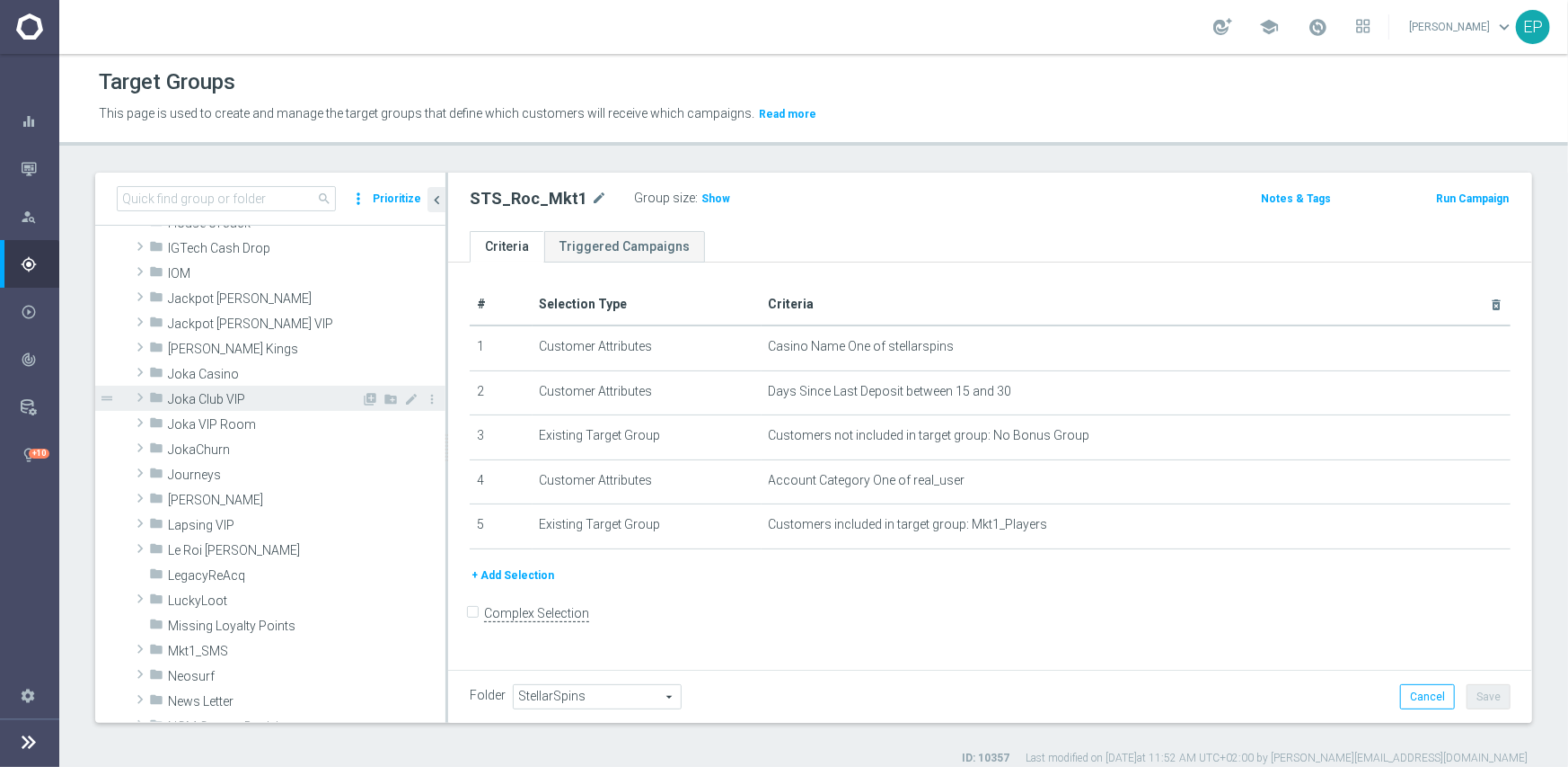
click at [220, 393] on span "Joka Club VIP" at bounding box center [263, 398] width 193 height 15
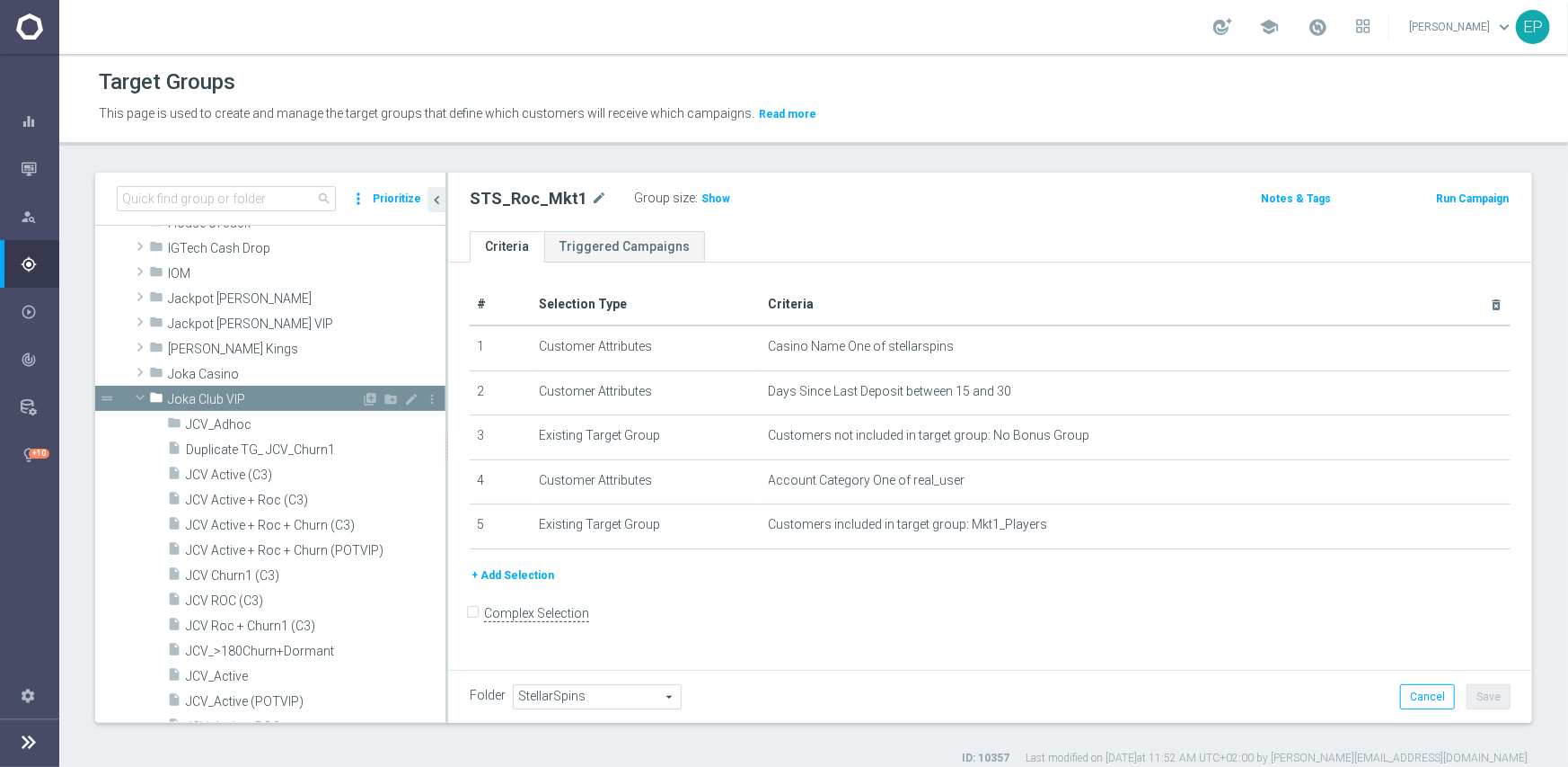
click at [220, 393] on span "Joka Club VIP" at bounding box center [263, 398] width 193 height 15
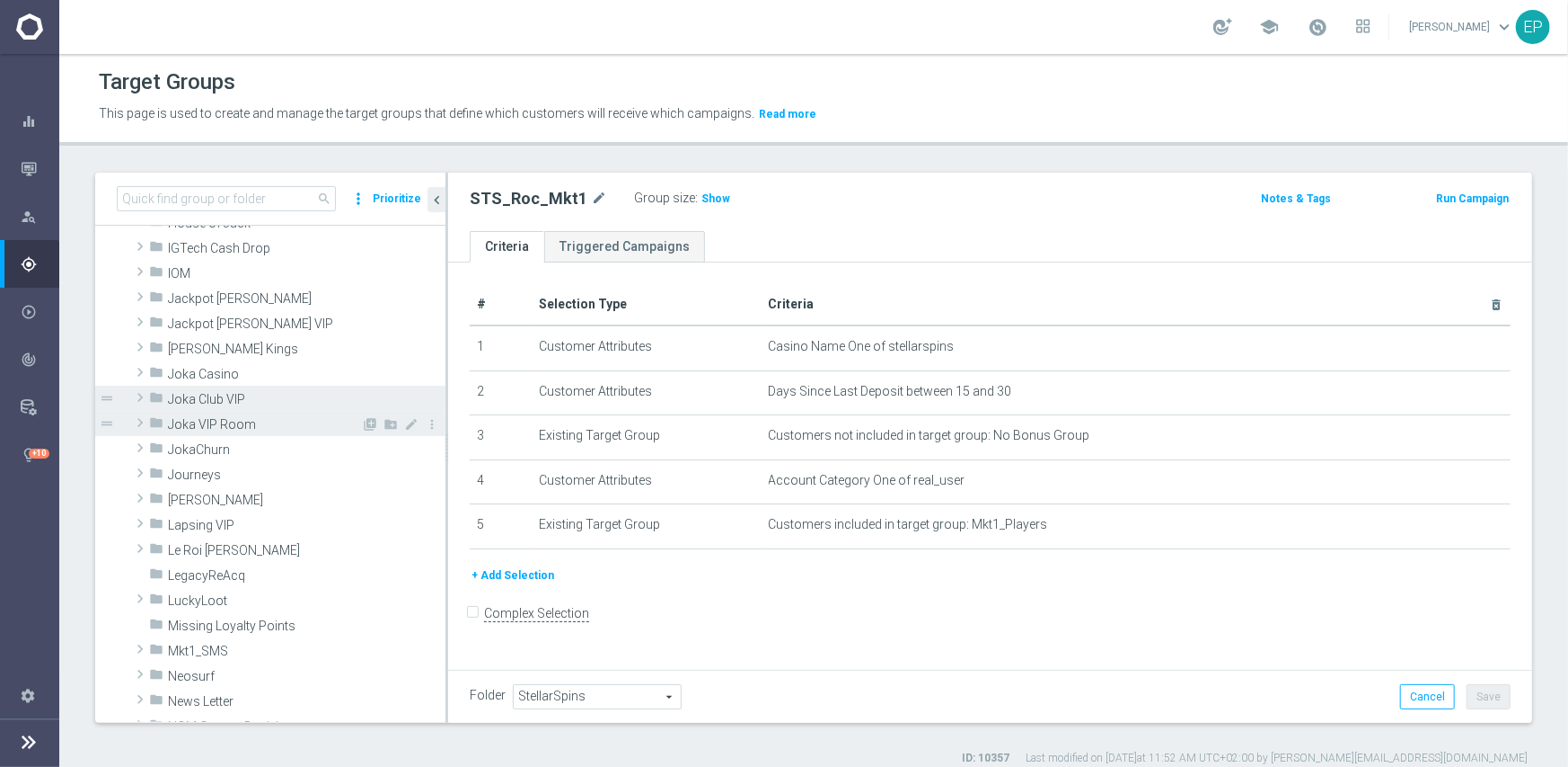
click at [218, 425] on span "Joka VIP Room" at bounding box center [263, 424] width 193 height 15
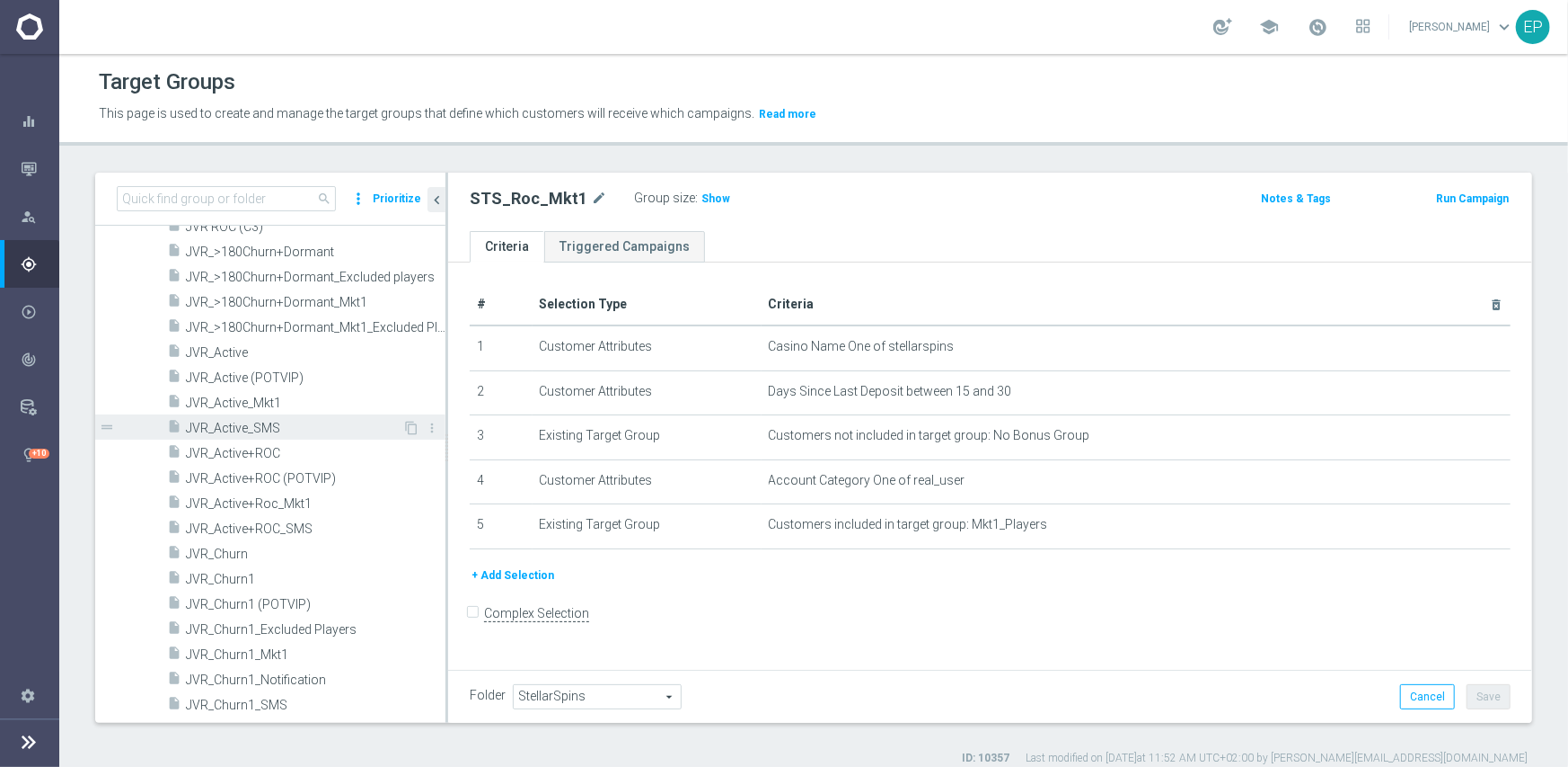
scroll to position [841, 0]
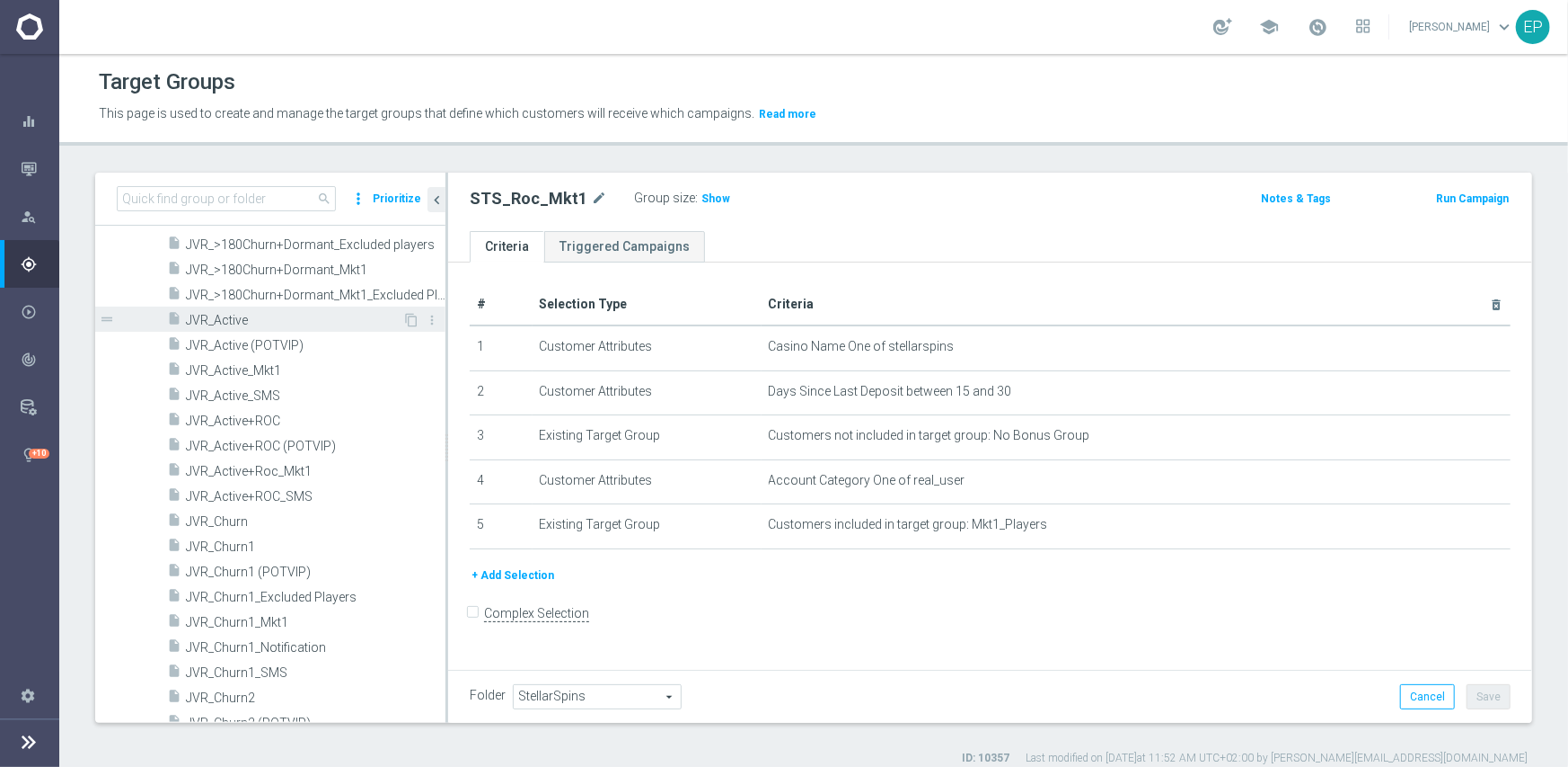
click at [245, 313] on span "JVR_Active" at bounding box center [293, 320] width 217 height 15
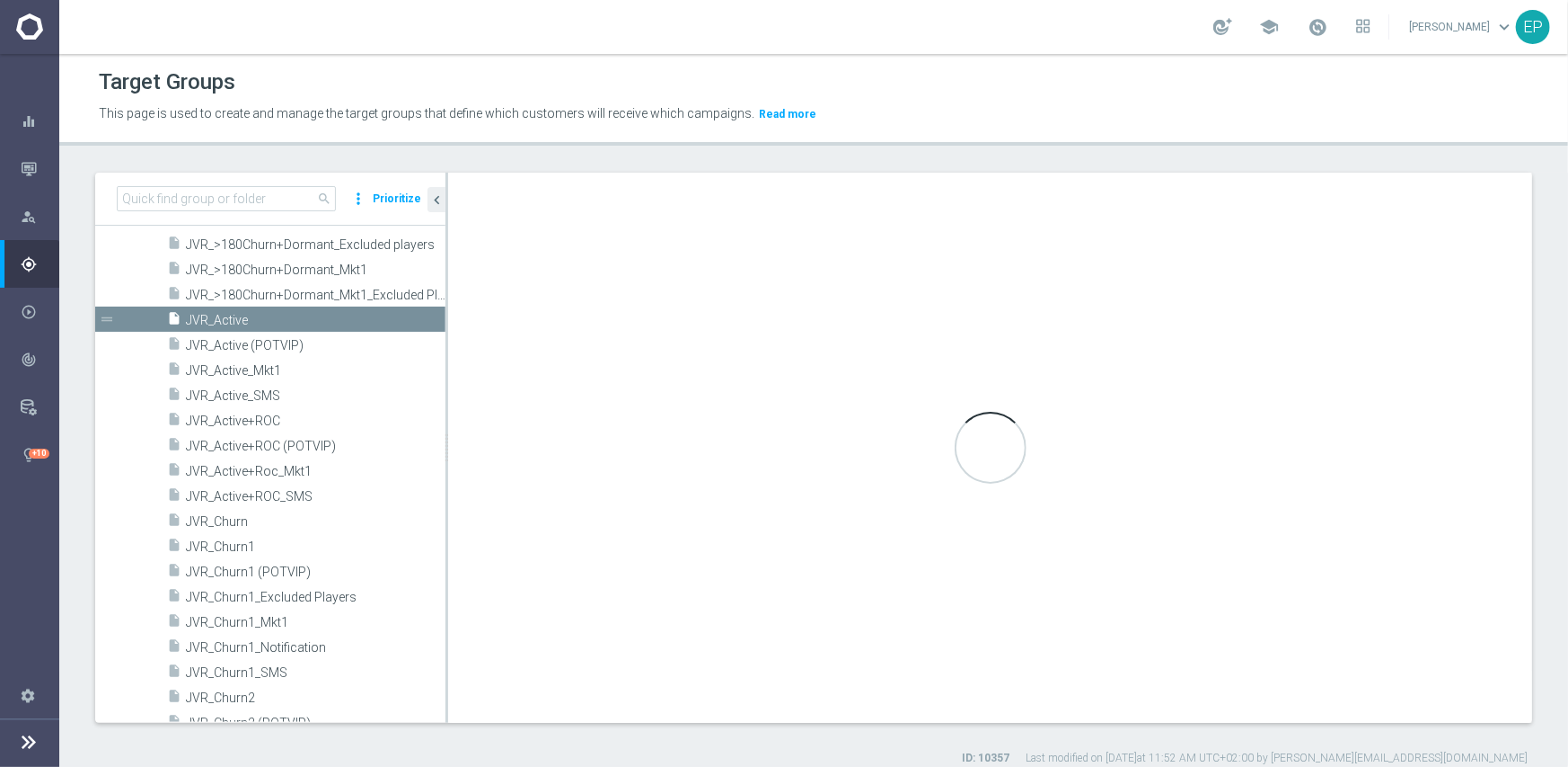
checkbox input "true"
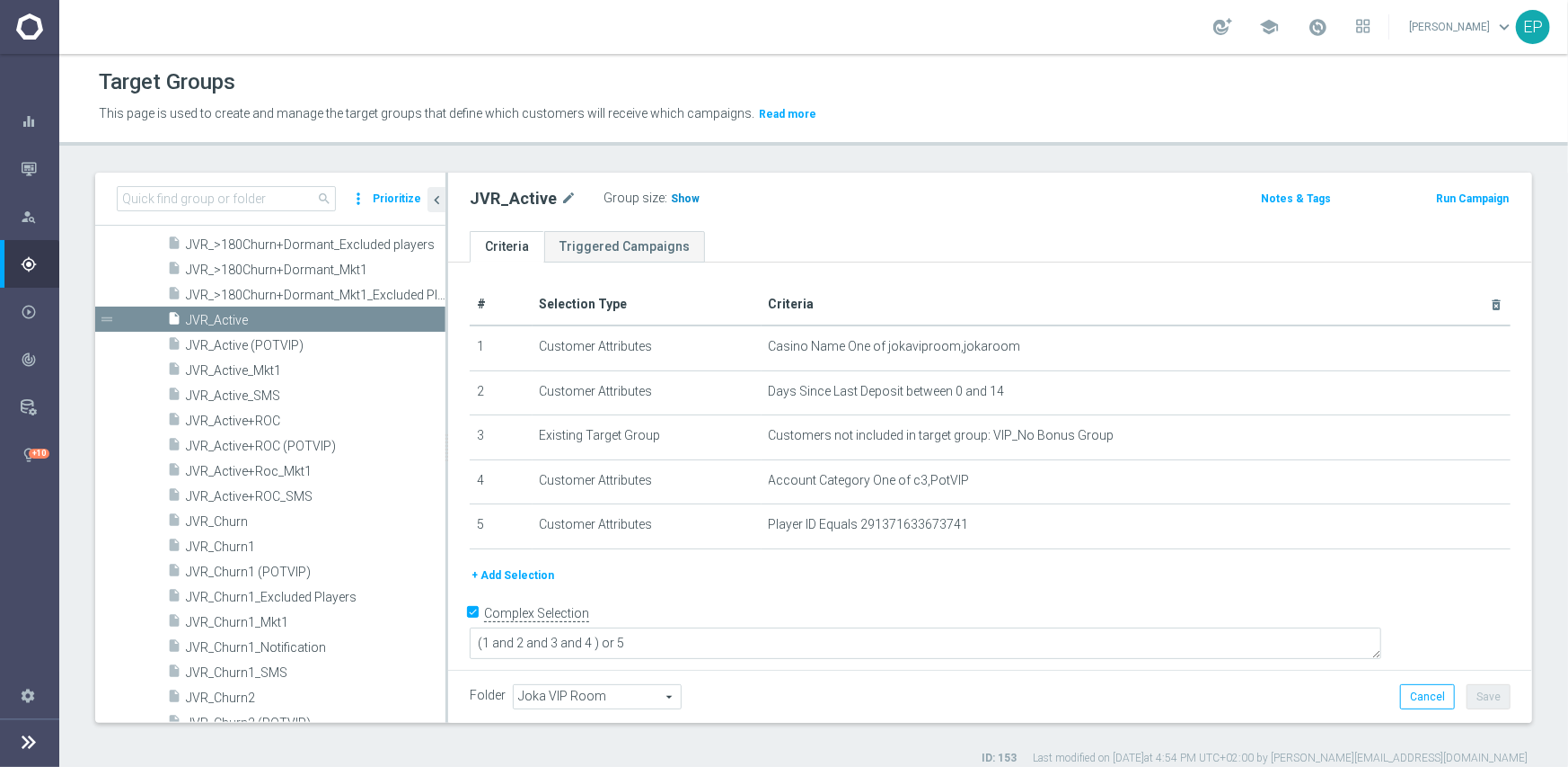
click at [676, 200] on span "Show" at bounding box center [685, 199] width 29 height 13
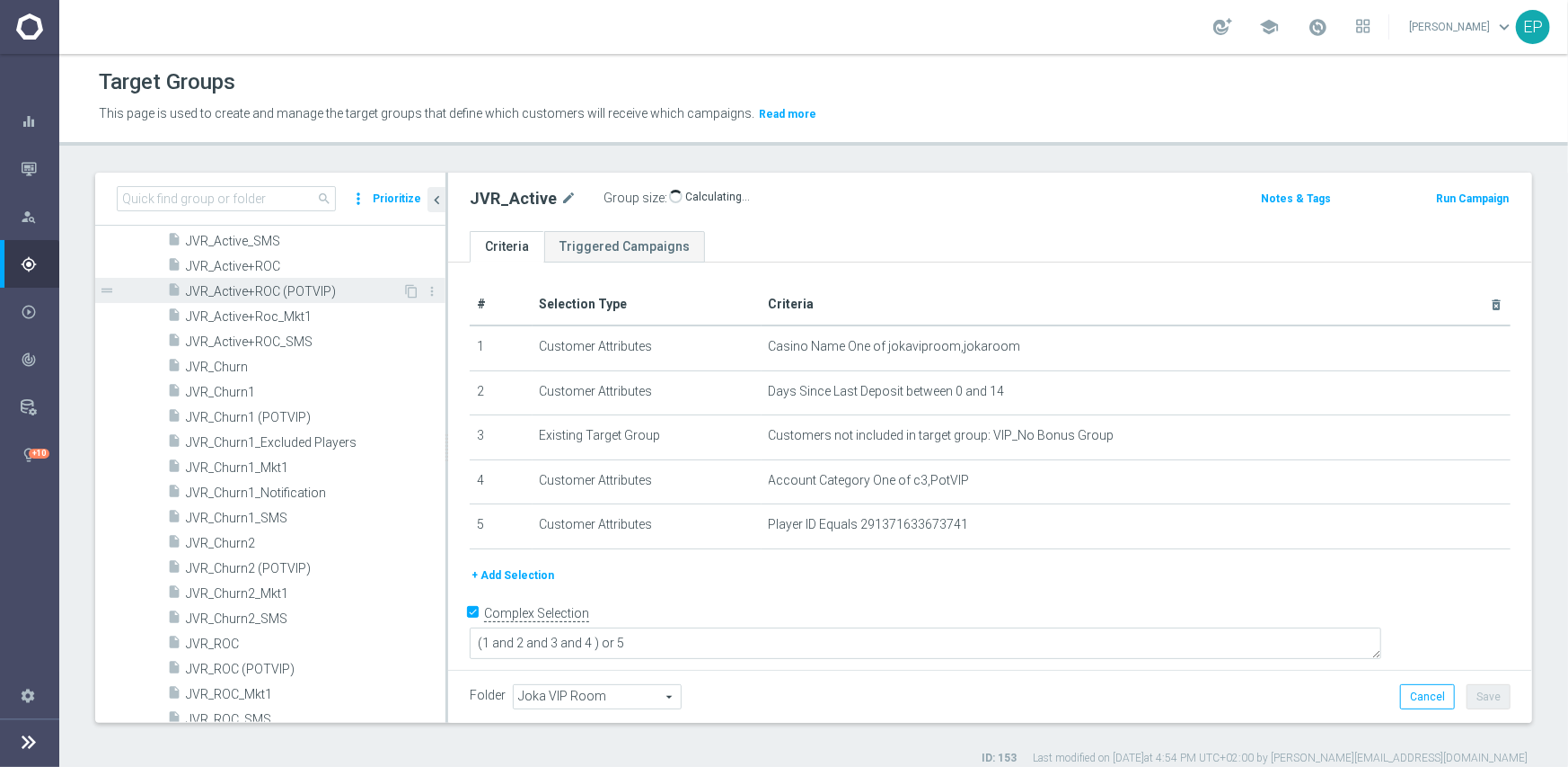
scroll to position [1021, 0]
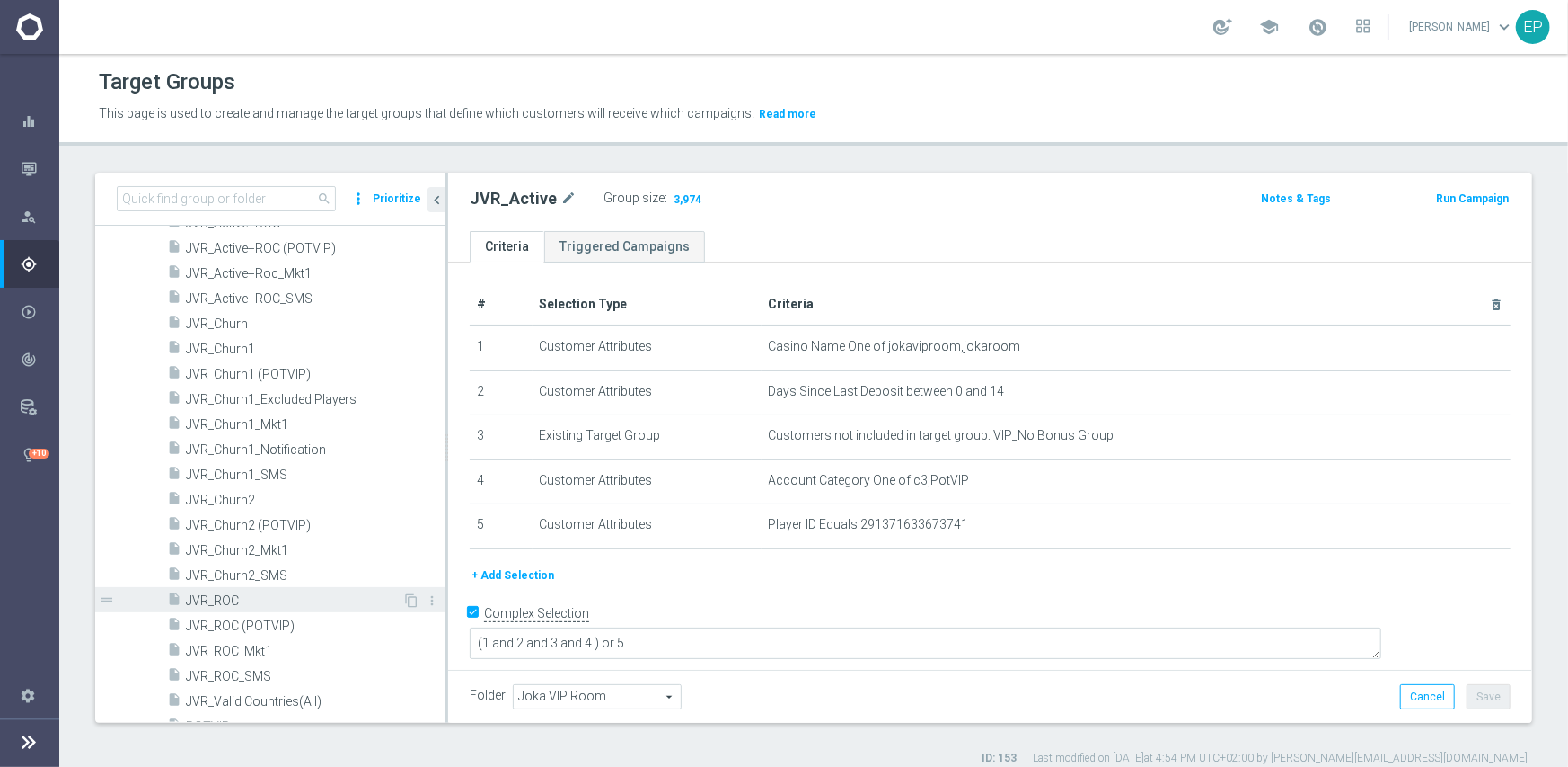
click at [226, 597] on span "JVR_ROC" at bounding box center [293, 600] width 217 height 15
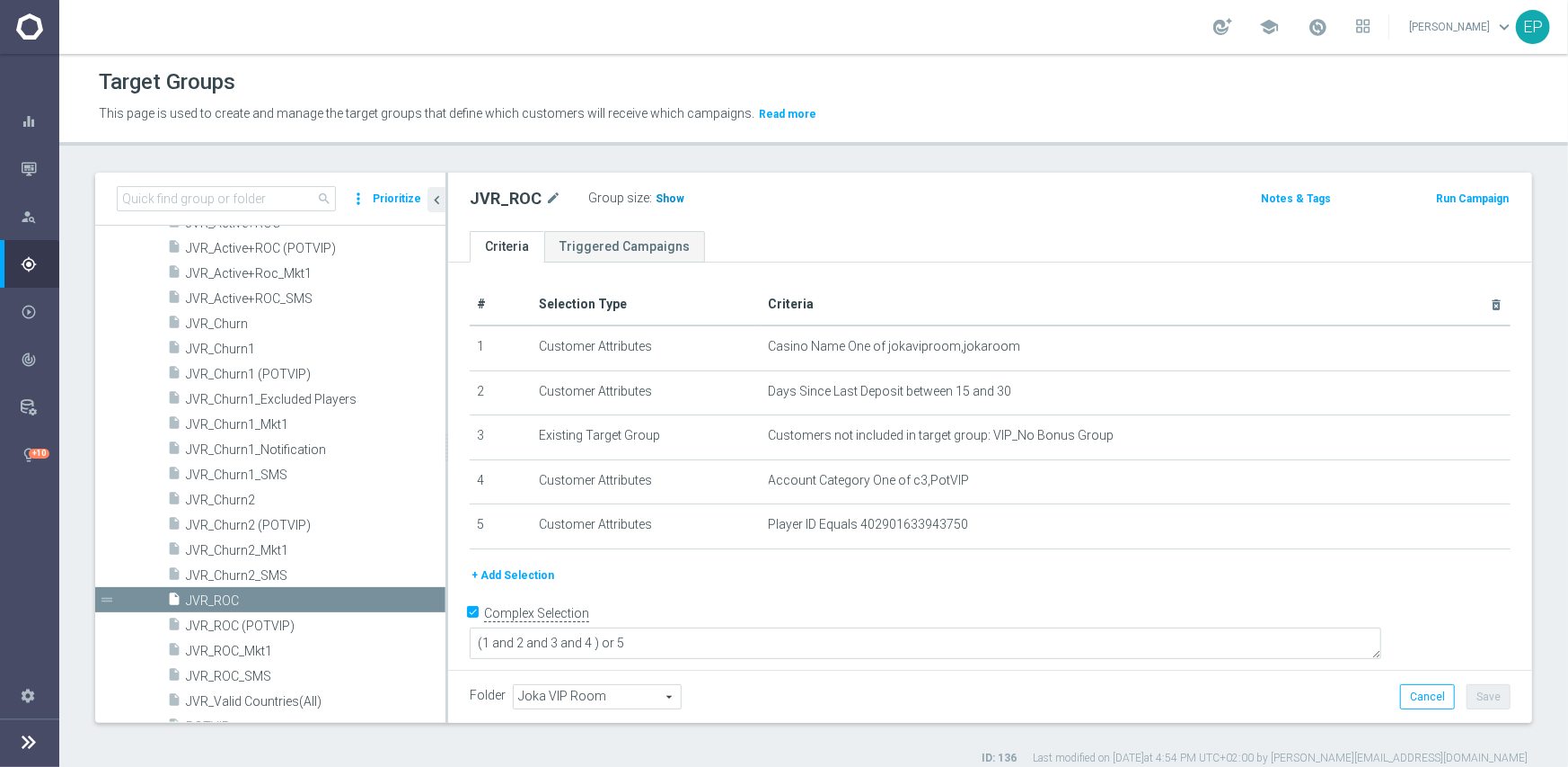
click at [660, 202] on span "Show" at bounding box center [670, 199] width 29 height 13
drag, startPoint x: 219, startPoint y: 345, endPoint x: 218, endPoint y: 357, distance: 12.0
click at [219, 345] on span "JVR_Churn1" at bounding box center [315, 349] width 260 height 15
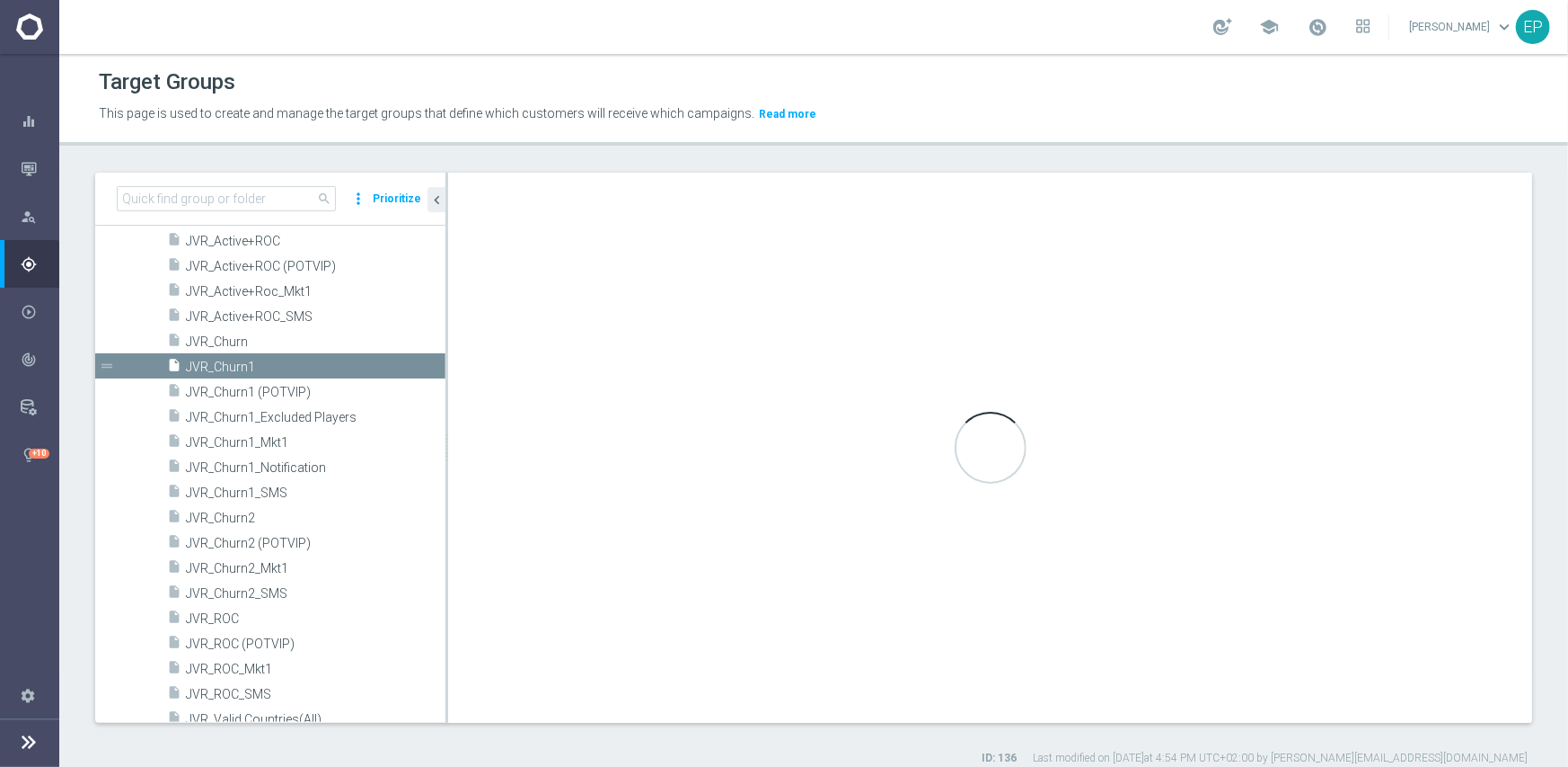
scroll to position [827, 0]
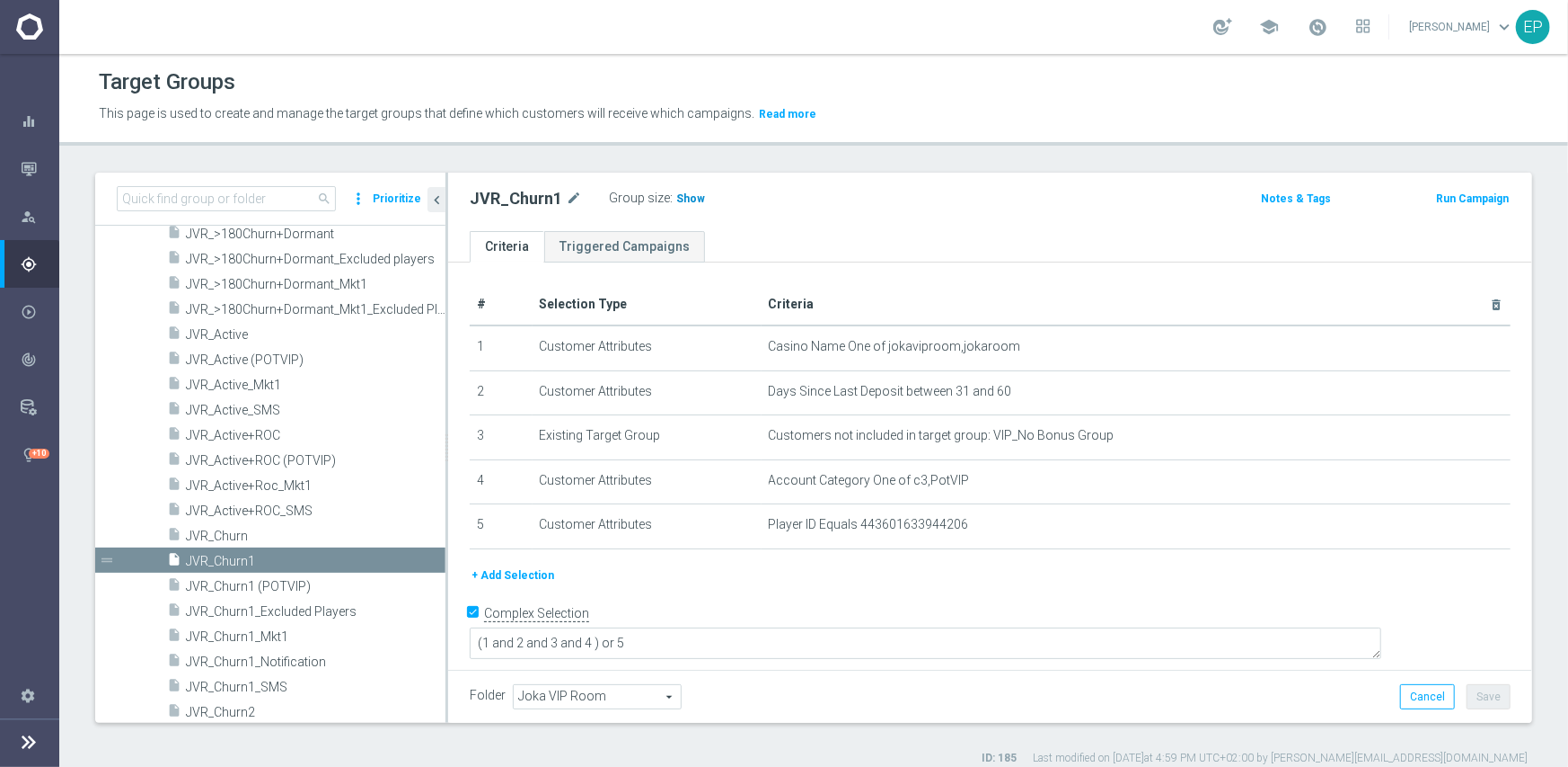
drag, startPoint x: 681, startPoint y: 193, endPoint x: 668, endPoint y: 211, distance: 22.2
click at [681, 195] on span "Show" at bounding box center [691, 199] width 29 height 13
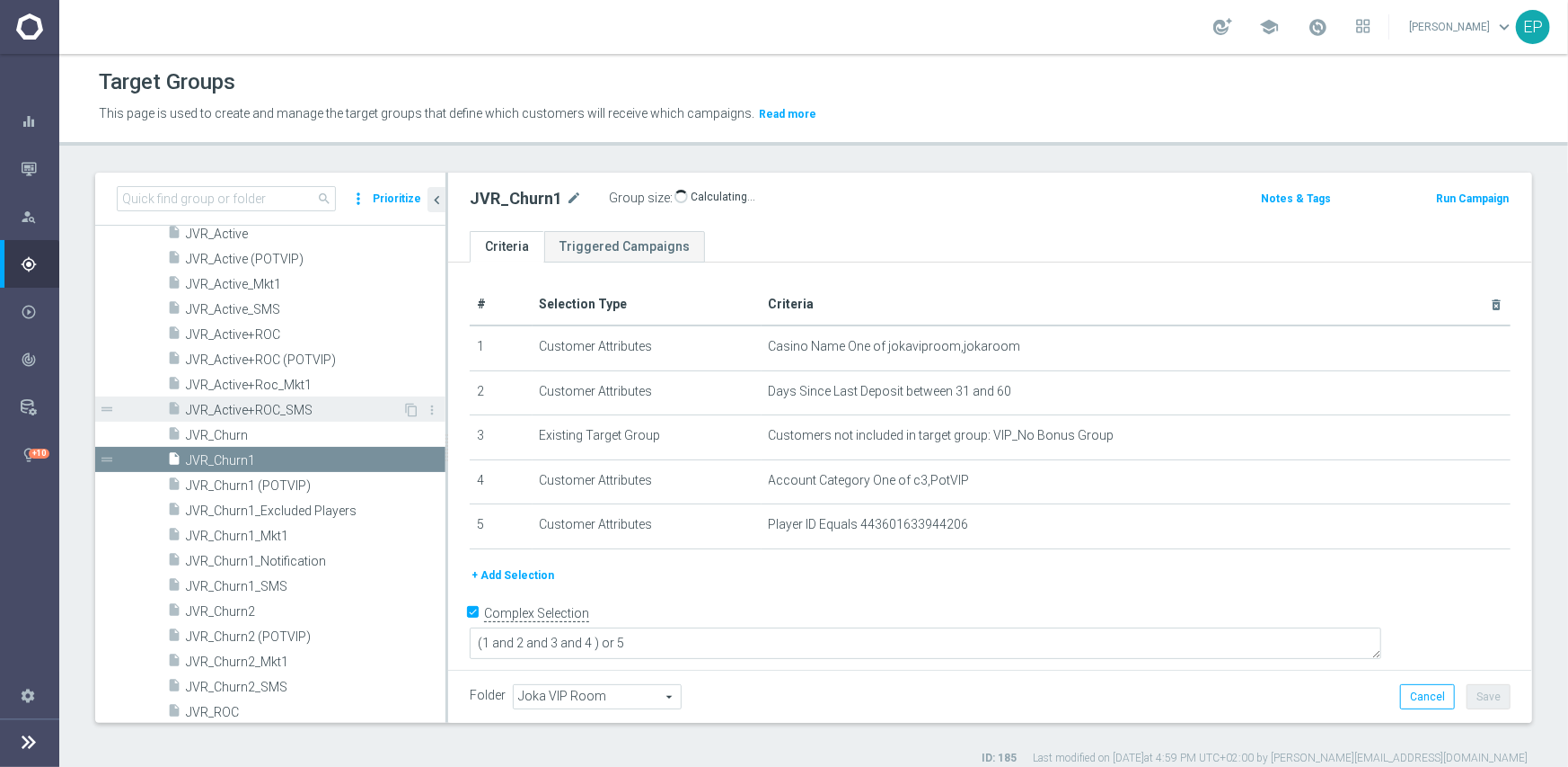
scroll to position [1007, 0]
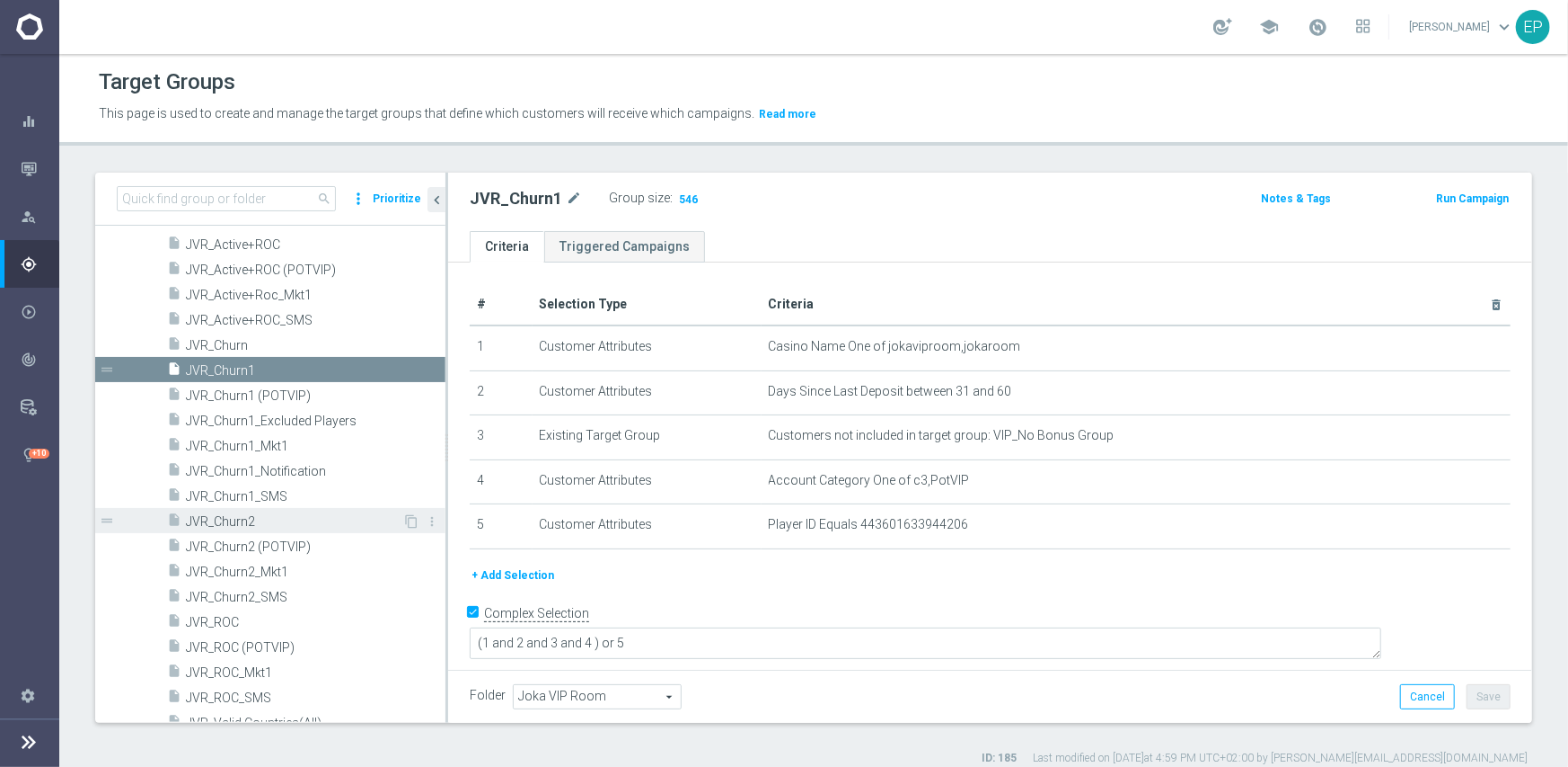
click at [243, 523] on span "JVR_Churn2" at bounding box center [293, 521] width 217 height 15
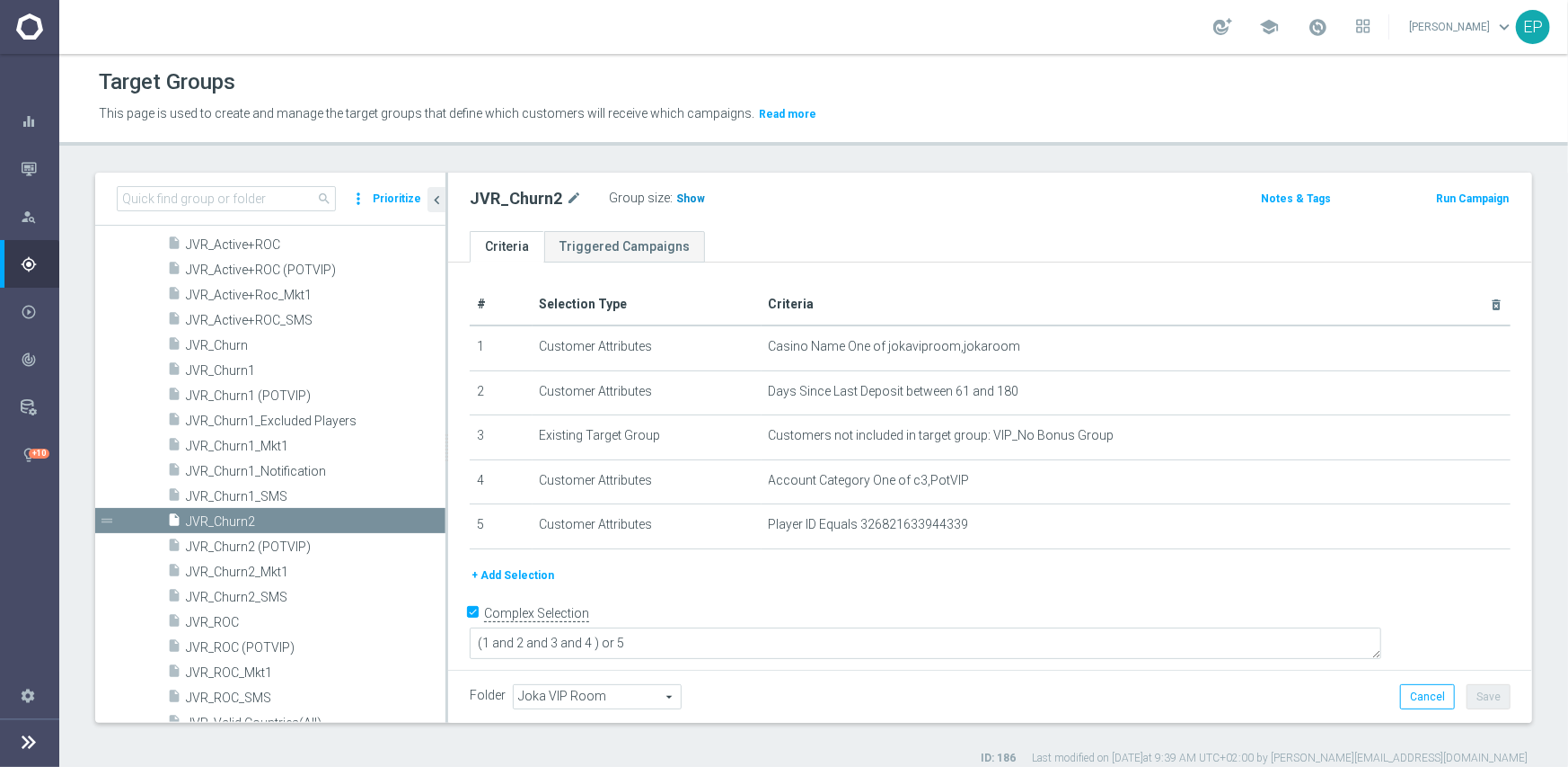
click at [680, 197] on span "Show" at bounding box center [691, 199] width 29 height 13
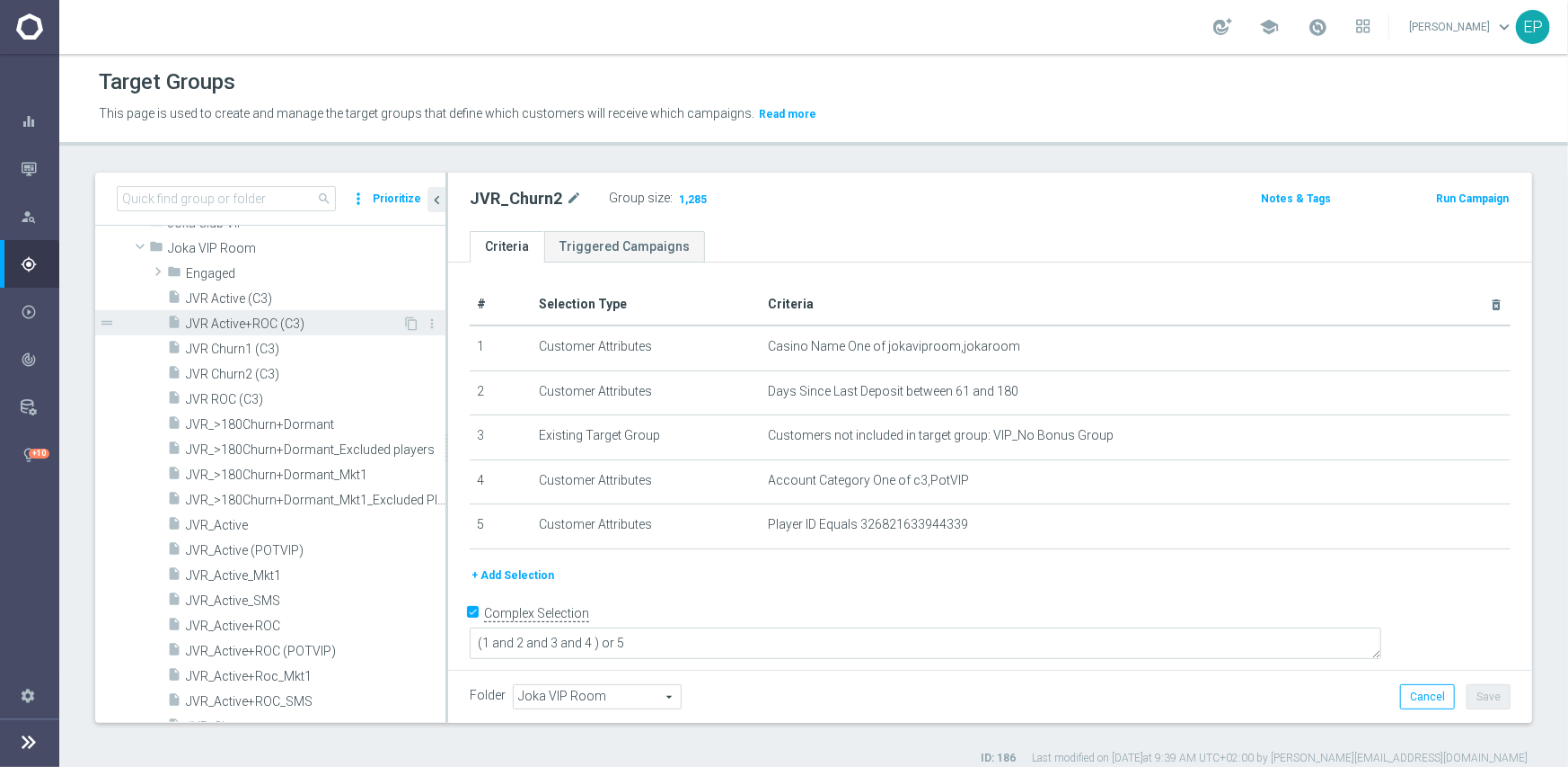
scroll to position [557, 0]
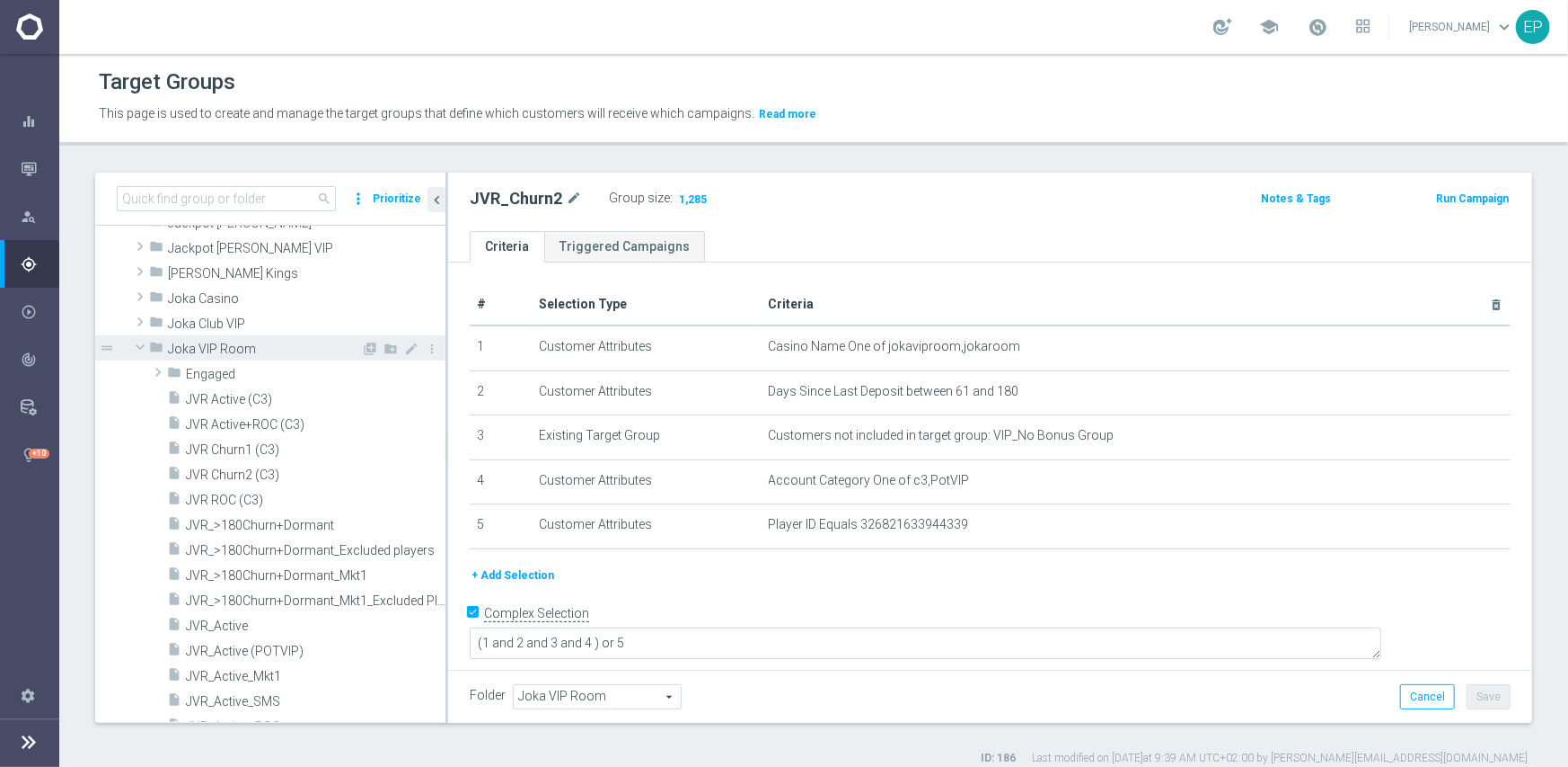
click at [198, 352] on span "Joka VIP Room" at bounding box center [263, 349] width 193 height 15
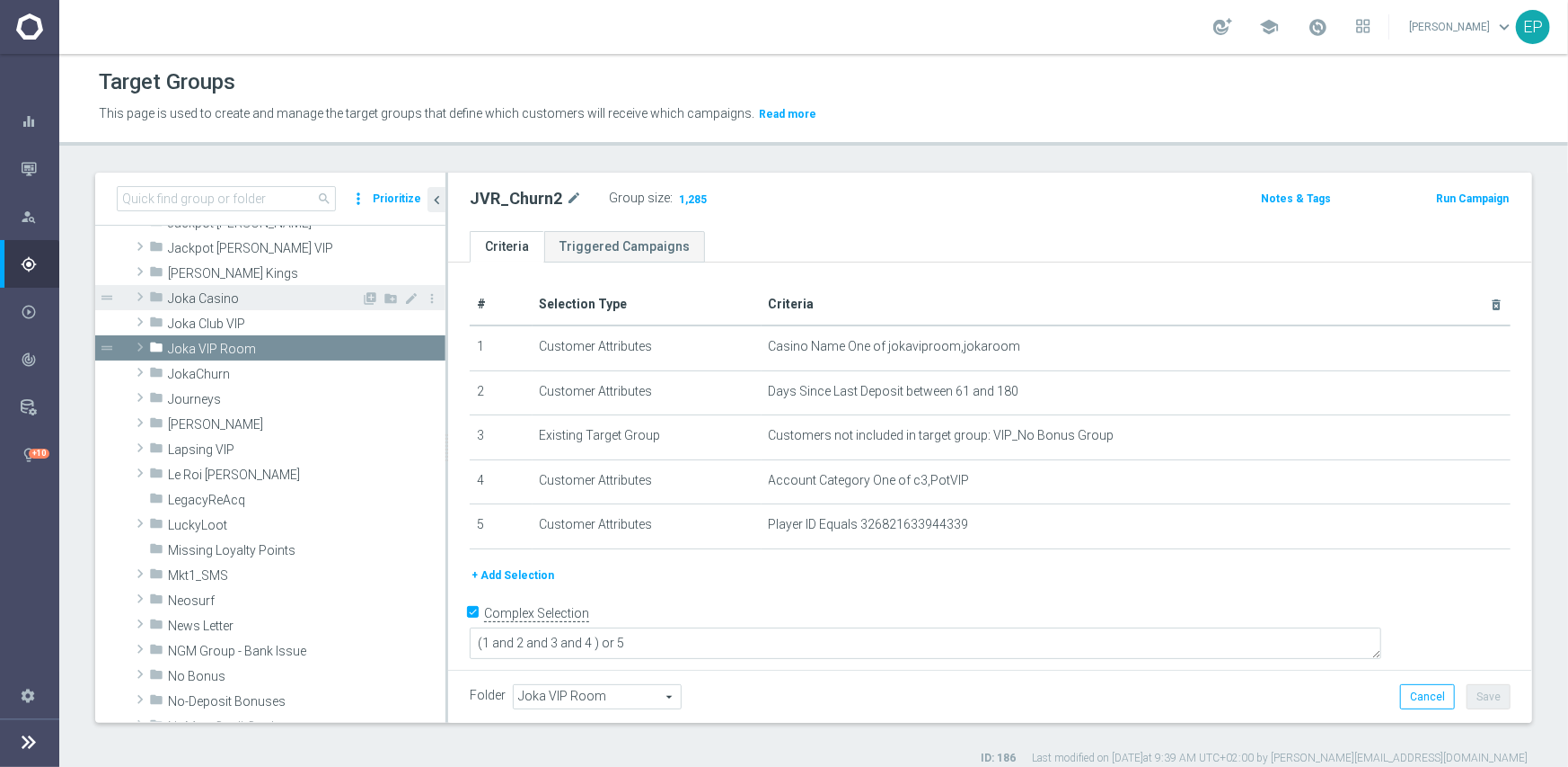
click at [209, 301] on span "Joka Casino" at bounding box center [263, 299] width 193 height 15
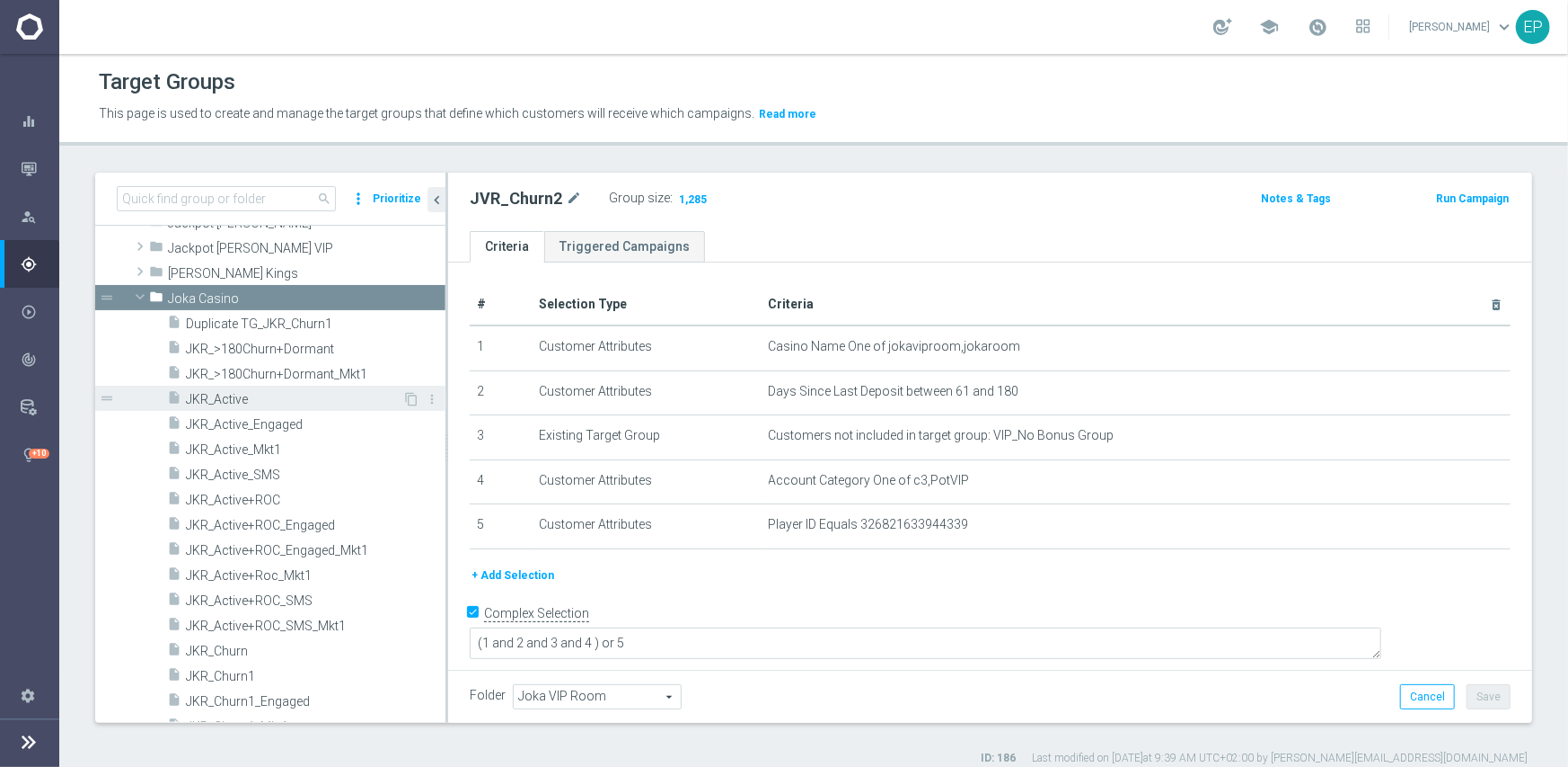
click at [243, 393] on span "JKR_Active" at bounding box center [293, 398] width 217 height 15
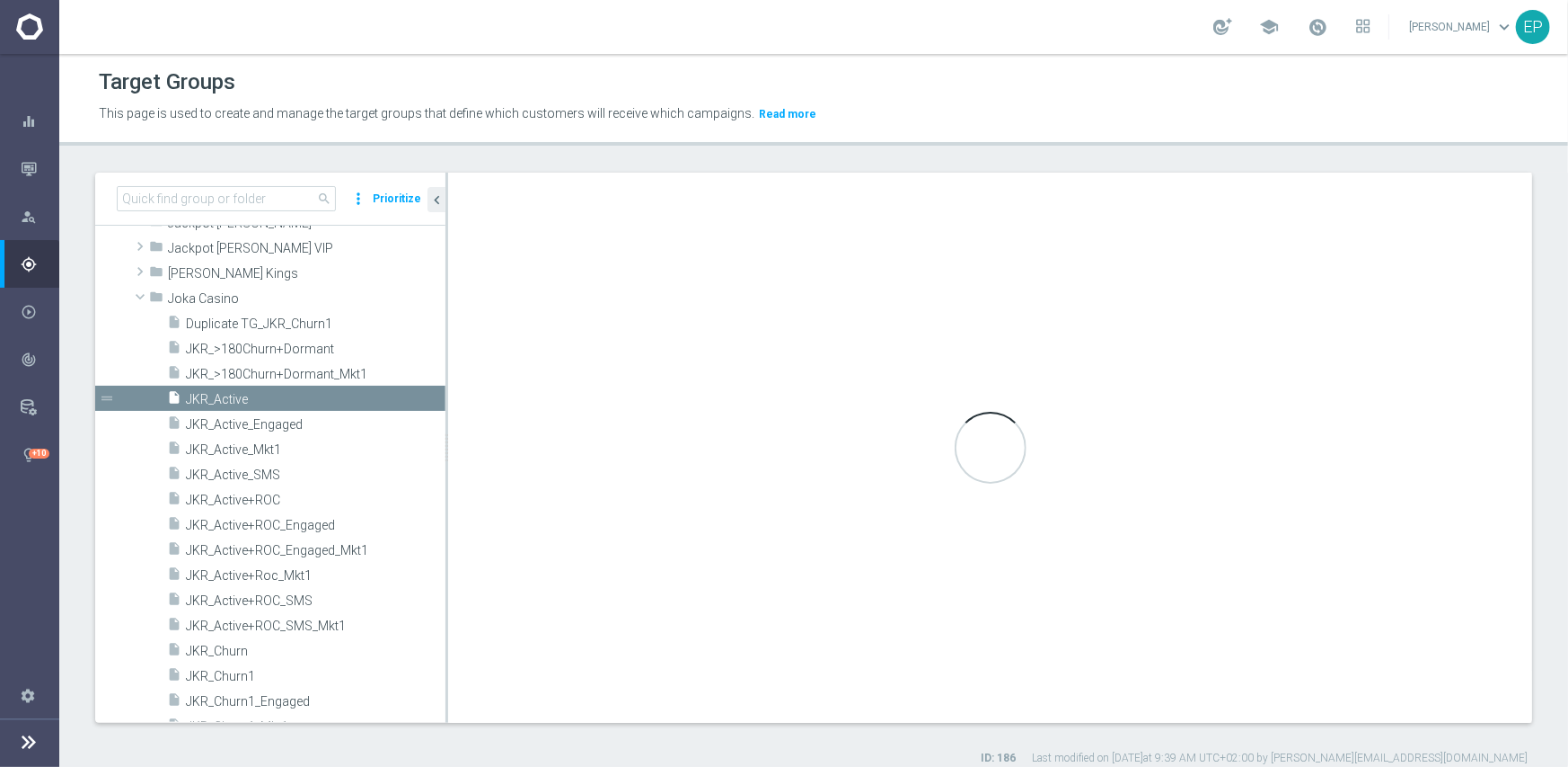
type input "Joka Casino"
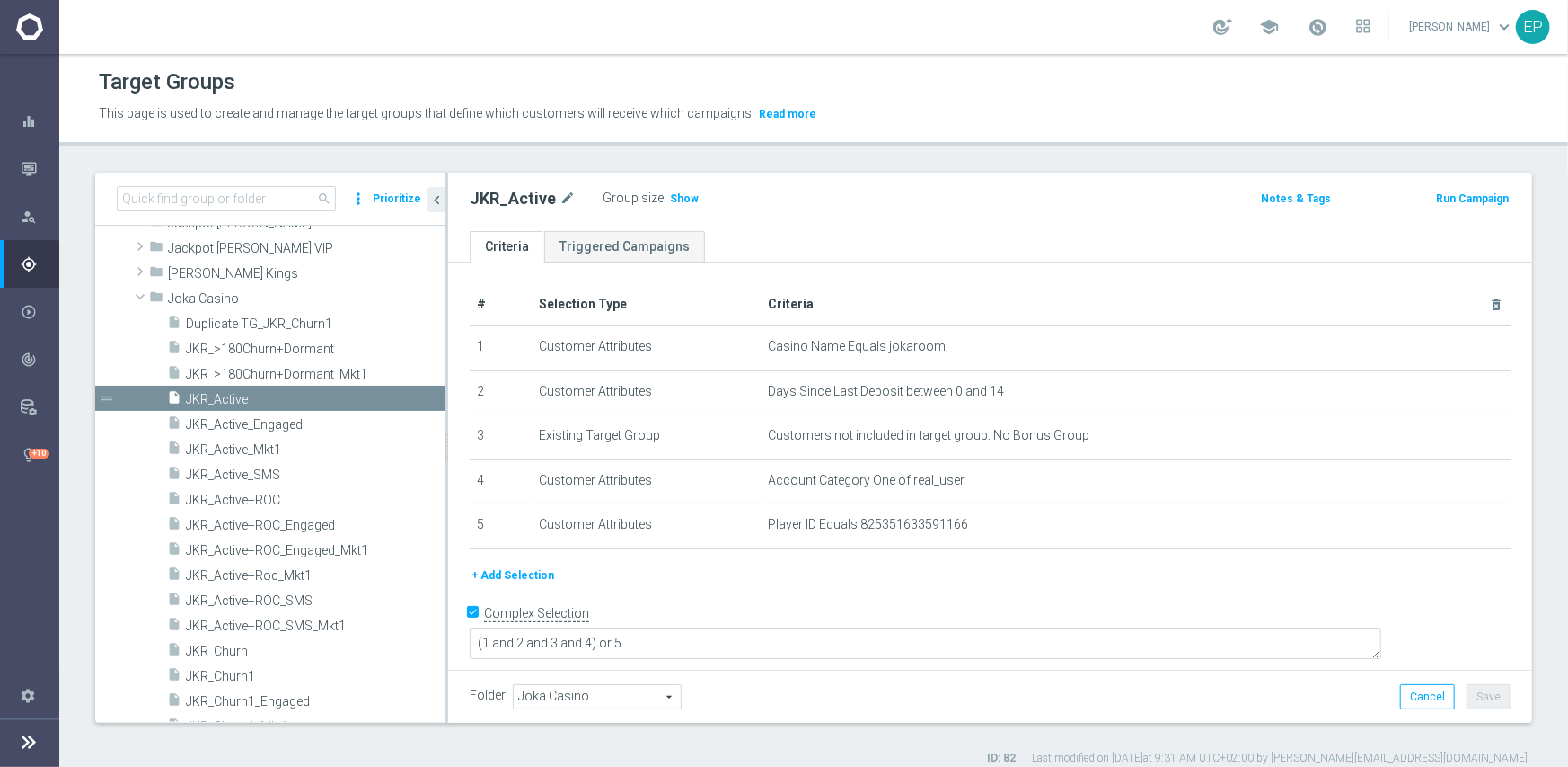
drag, startPoint x: 672, startPoint y: 202, endPoint x: 642, endPoint y: 214, distance: 32.3
click at [671, 202] on span "Show" at bounding box center [684, 199] width 29 height 13
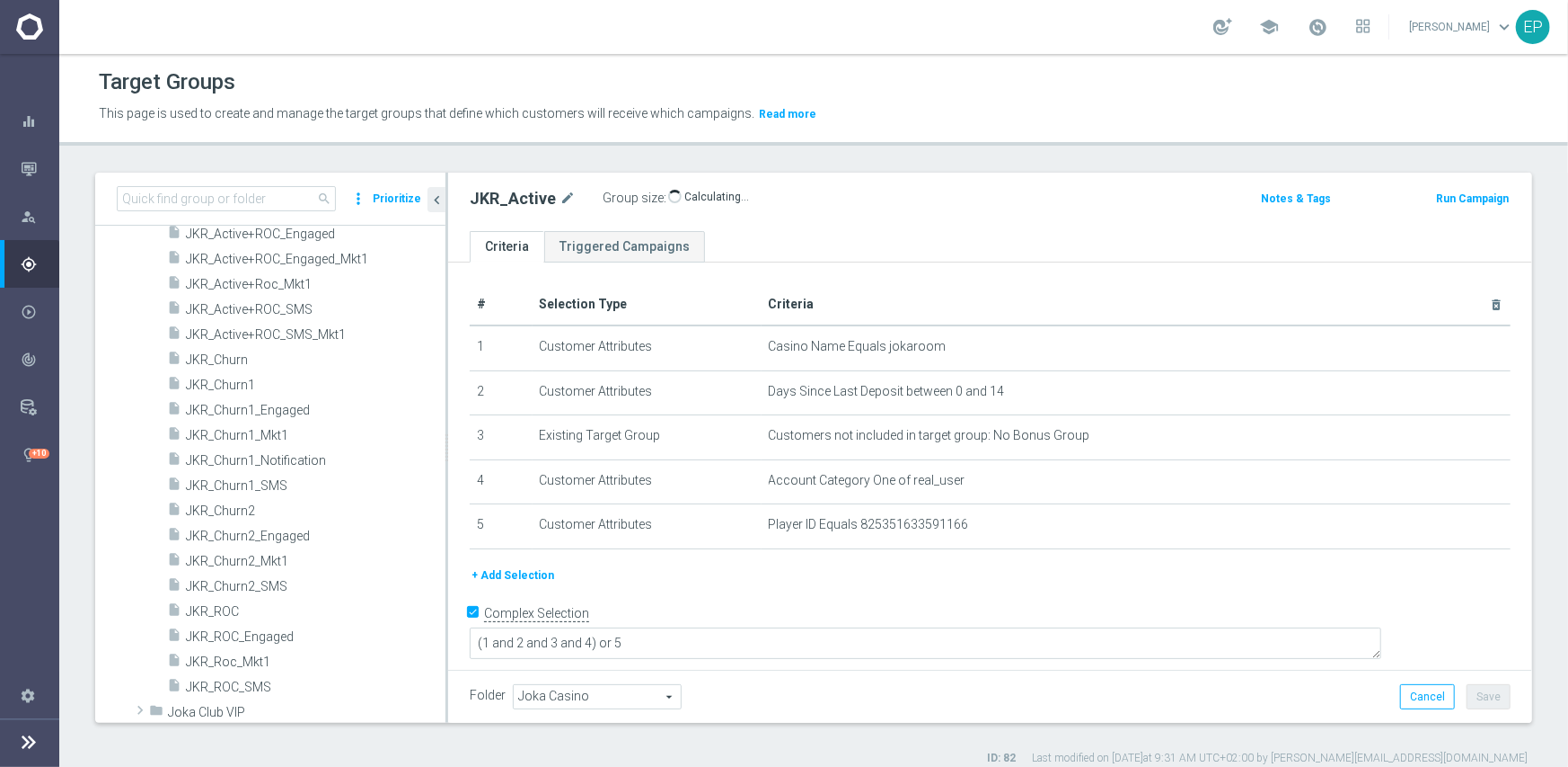
scroll to position [917, 0]
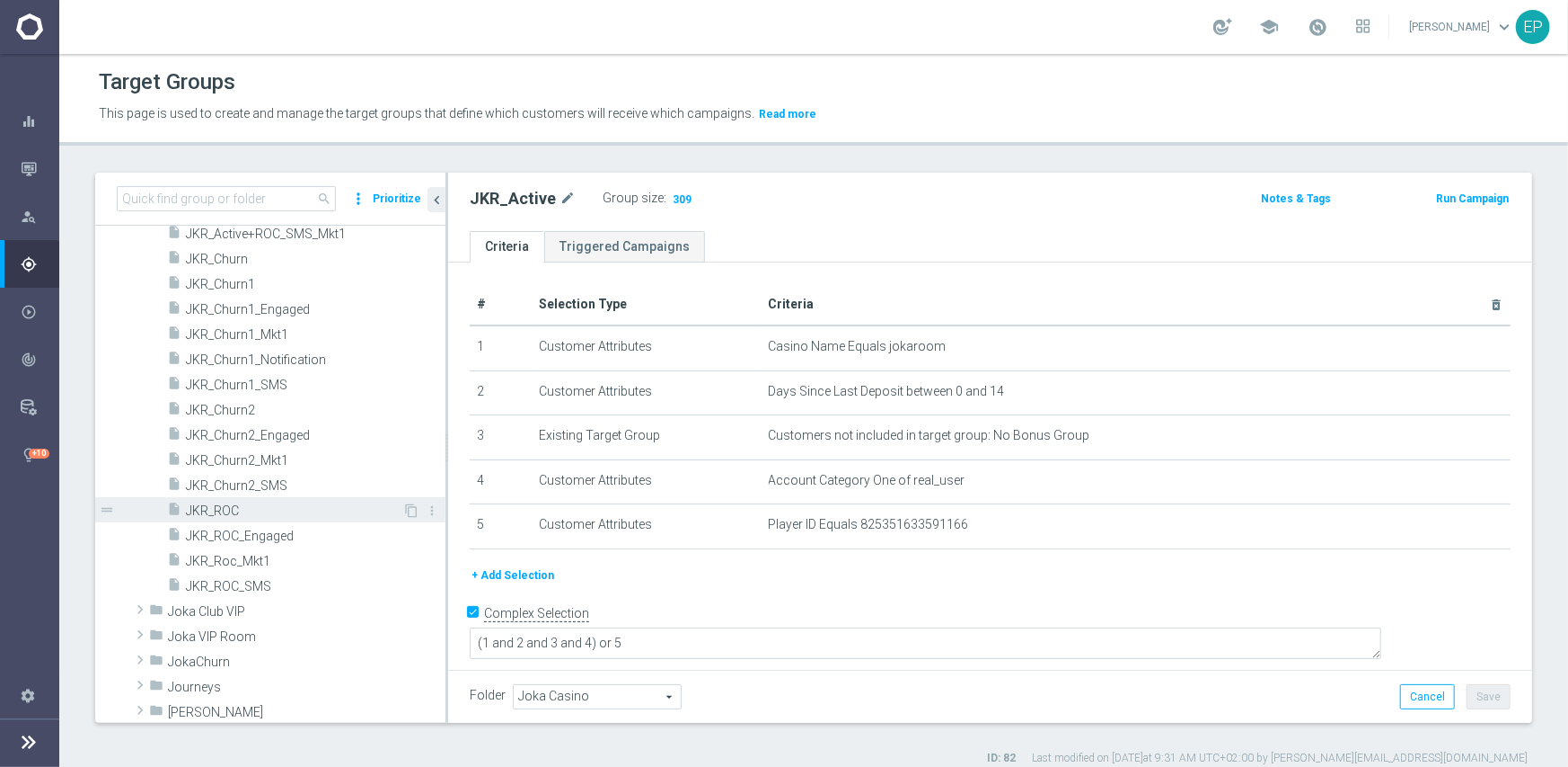
click at [226, 510] on span "JKR_ROC" at bounding box center [293, 510] width 217 height 15
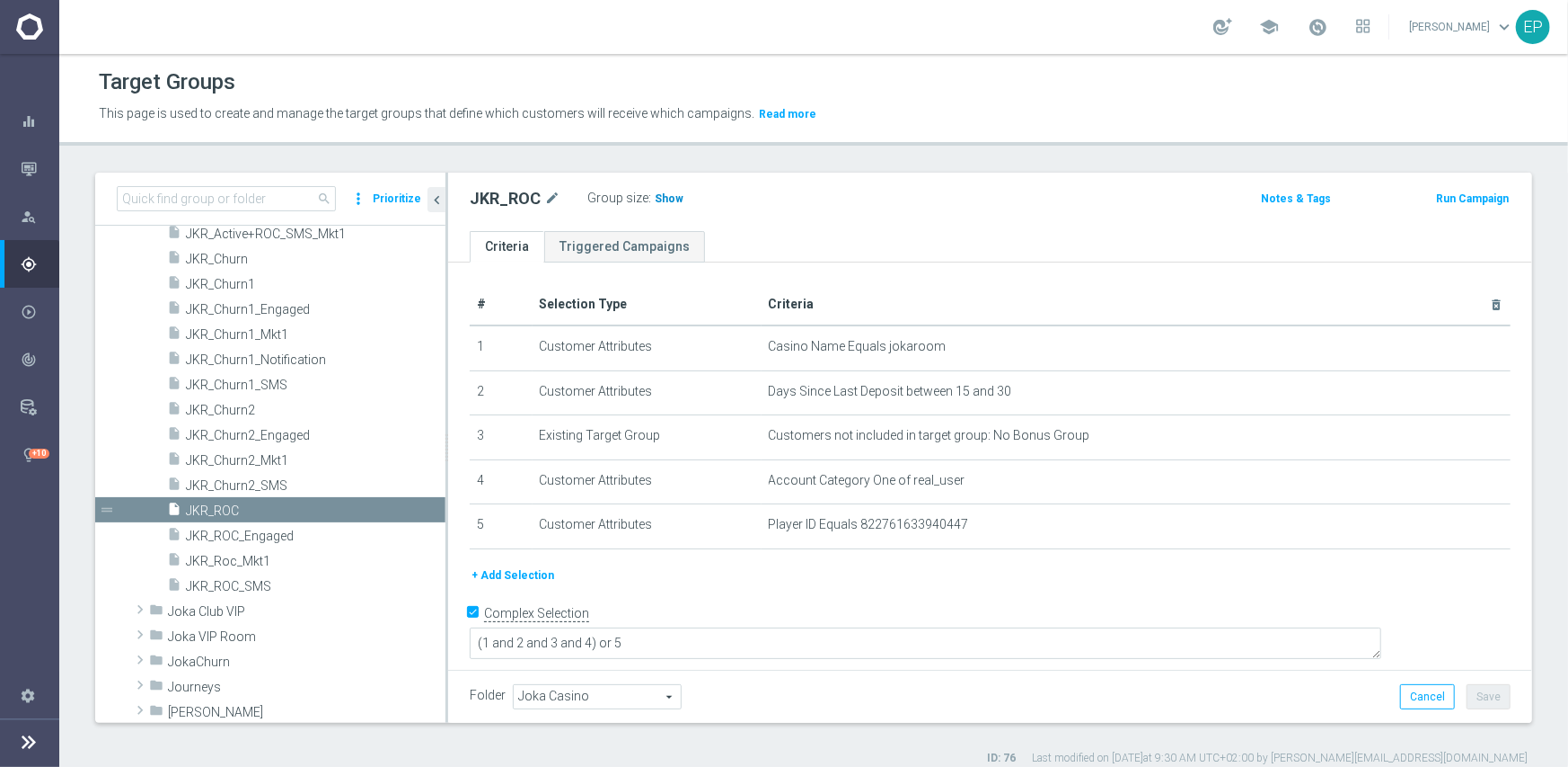
click at [668, 199] on span "Show" at bounding box center [669, 199] width 29 height 13
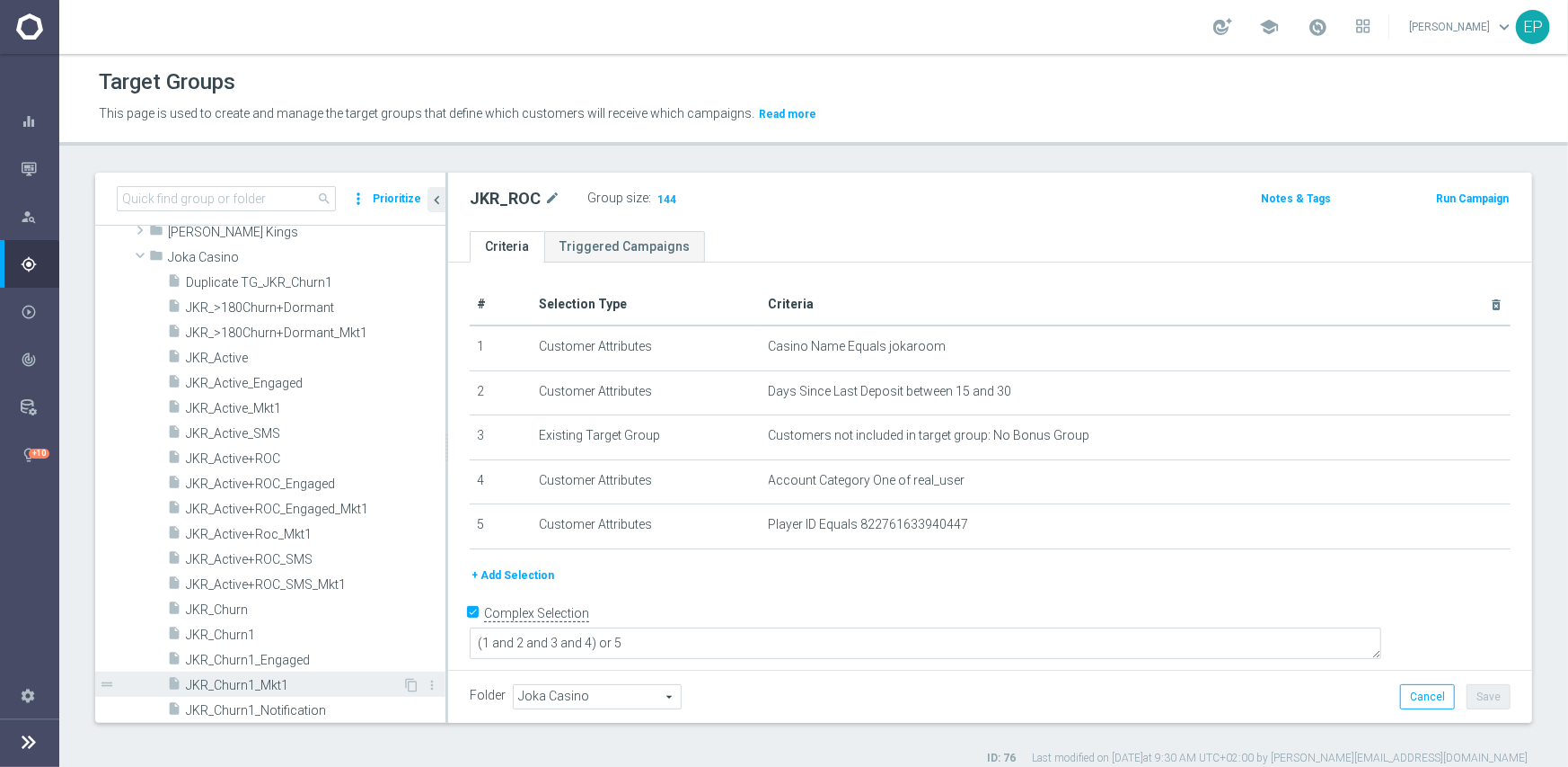
scroll to position [557, 0]
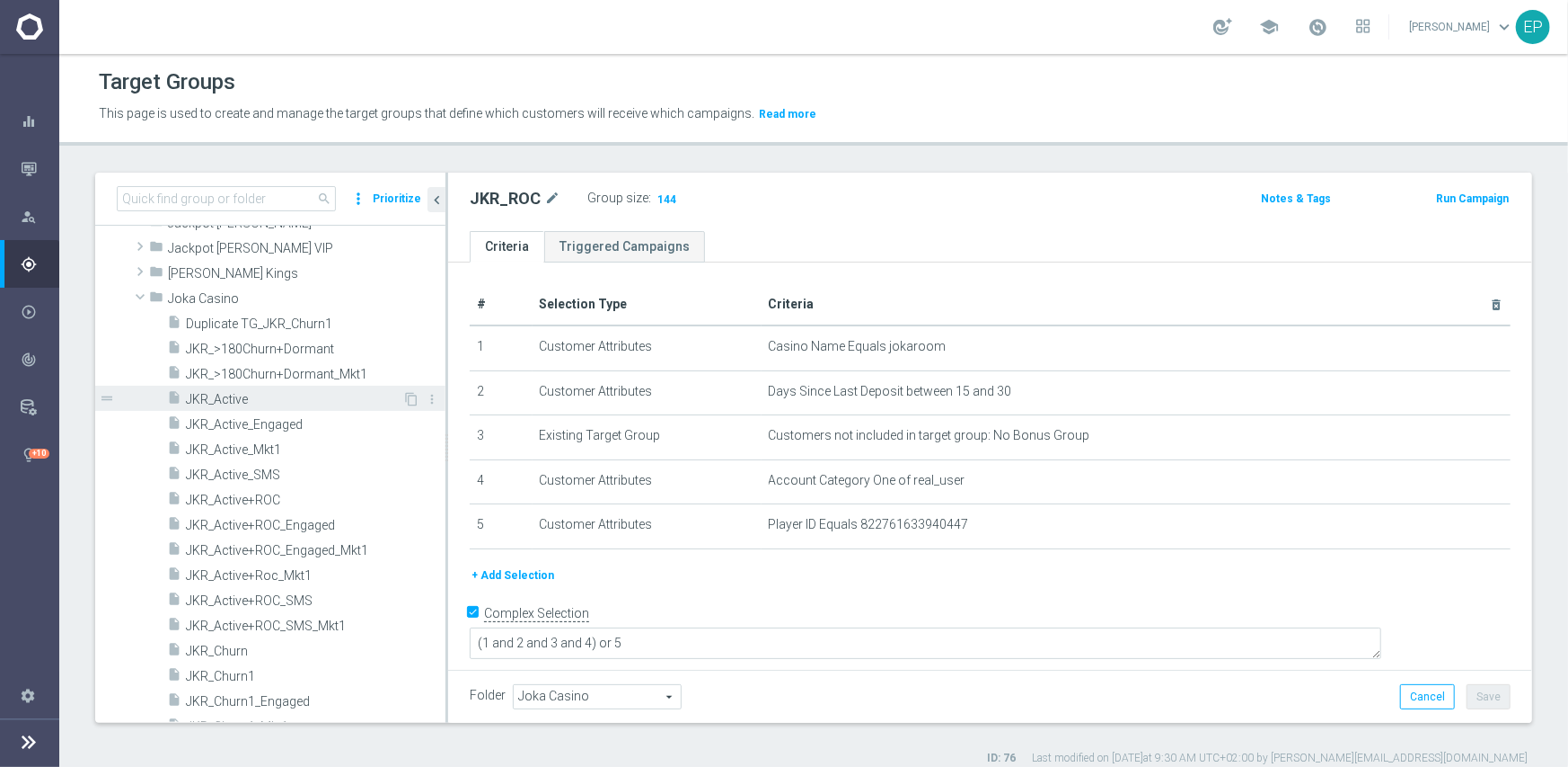
drag, startPoint x: 260, startPoint y: 393, endPoint x: 291, endPoint y: 390, distance: 31.1
click at [260, 393] on span "JKR_Active" at bounding box center [293, 398] width 217 height 15
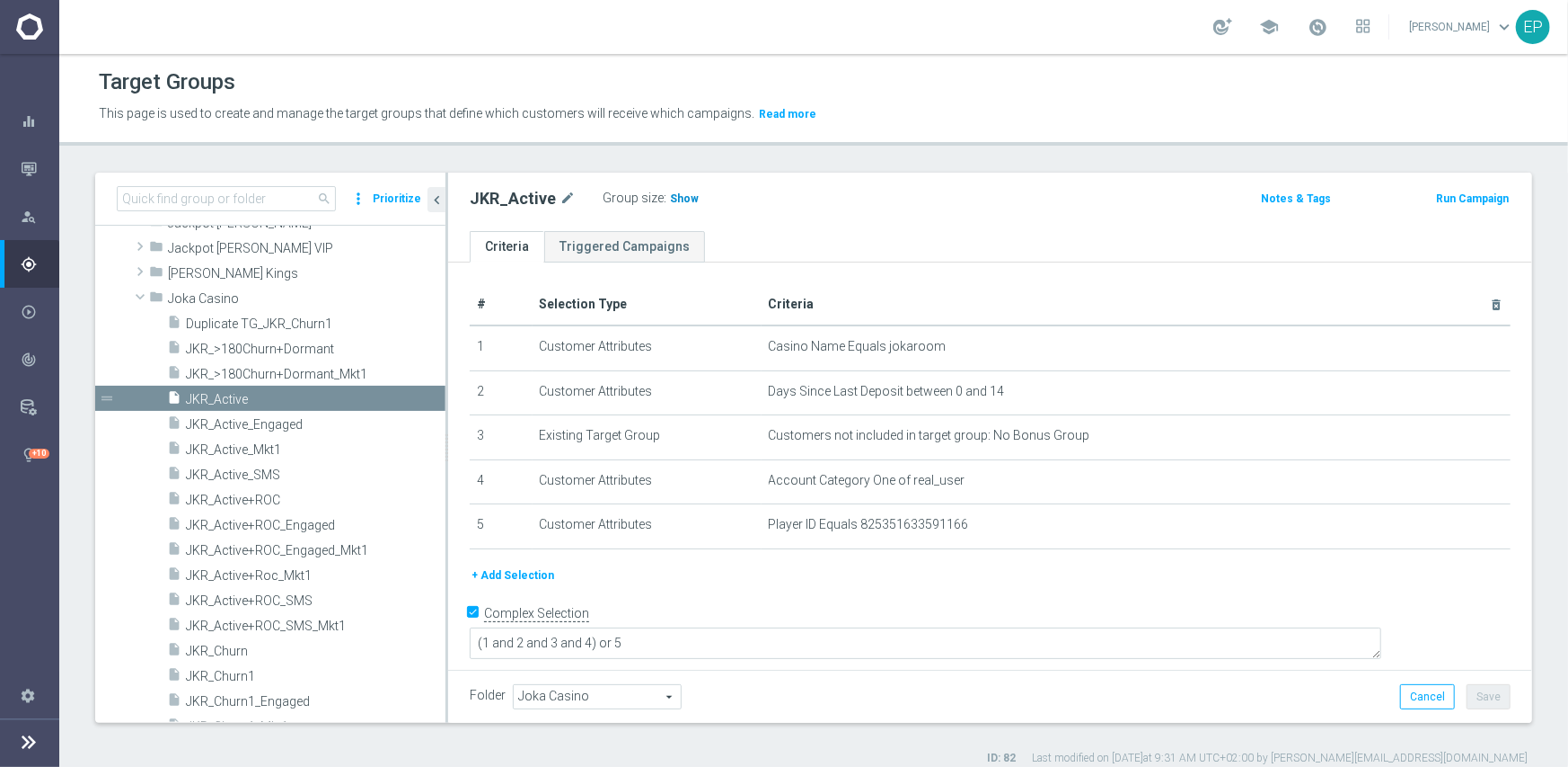
click at [670, 199] on span "Show" at bounding box center [684, 199] width 29 height 13
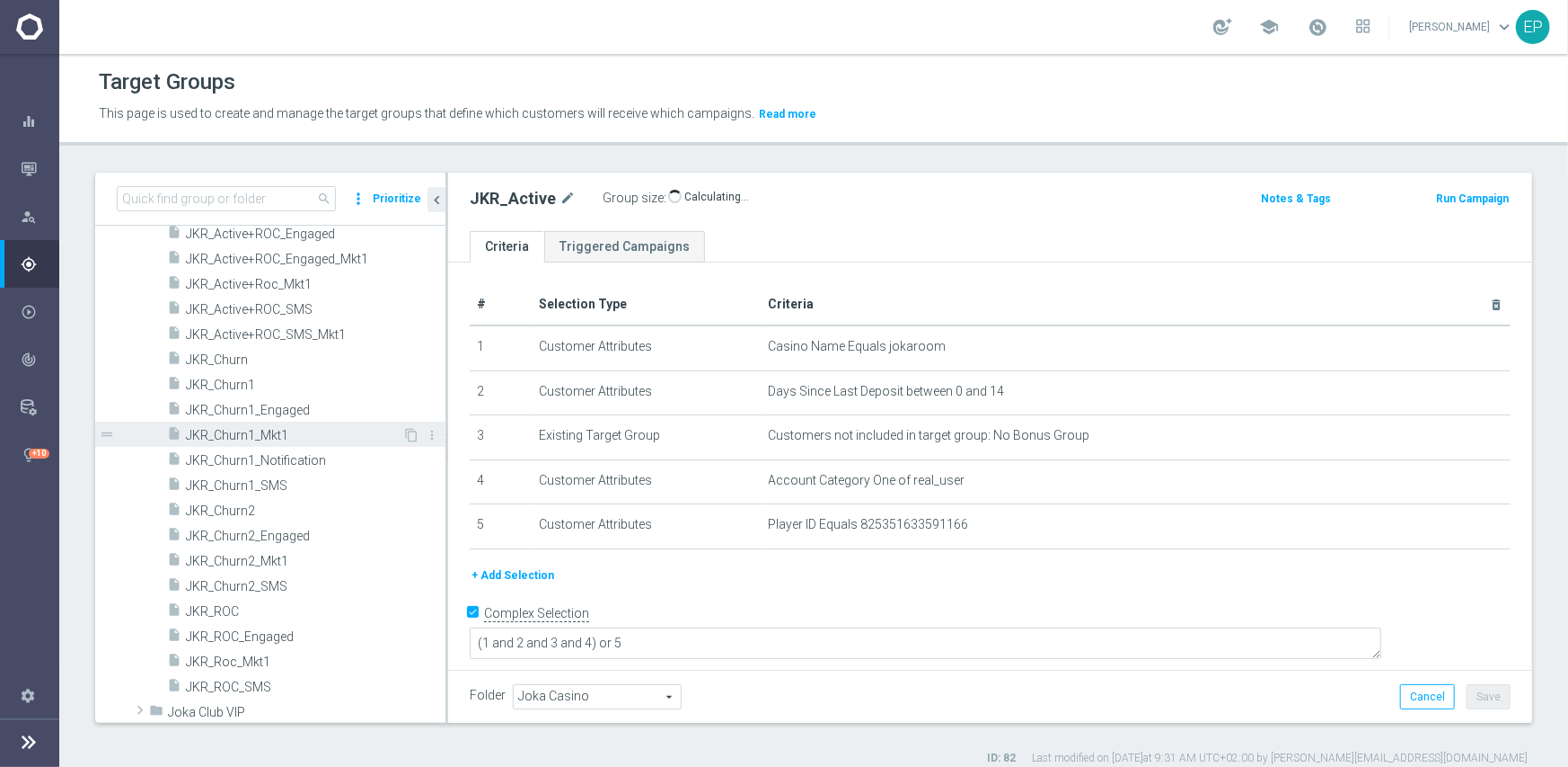
scroll to position [917, 0]
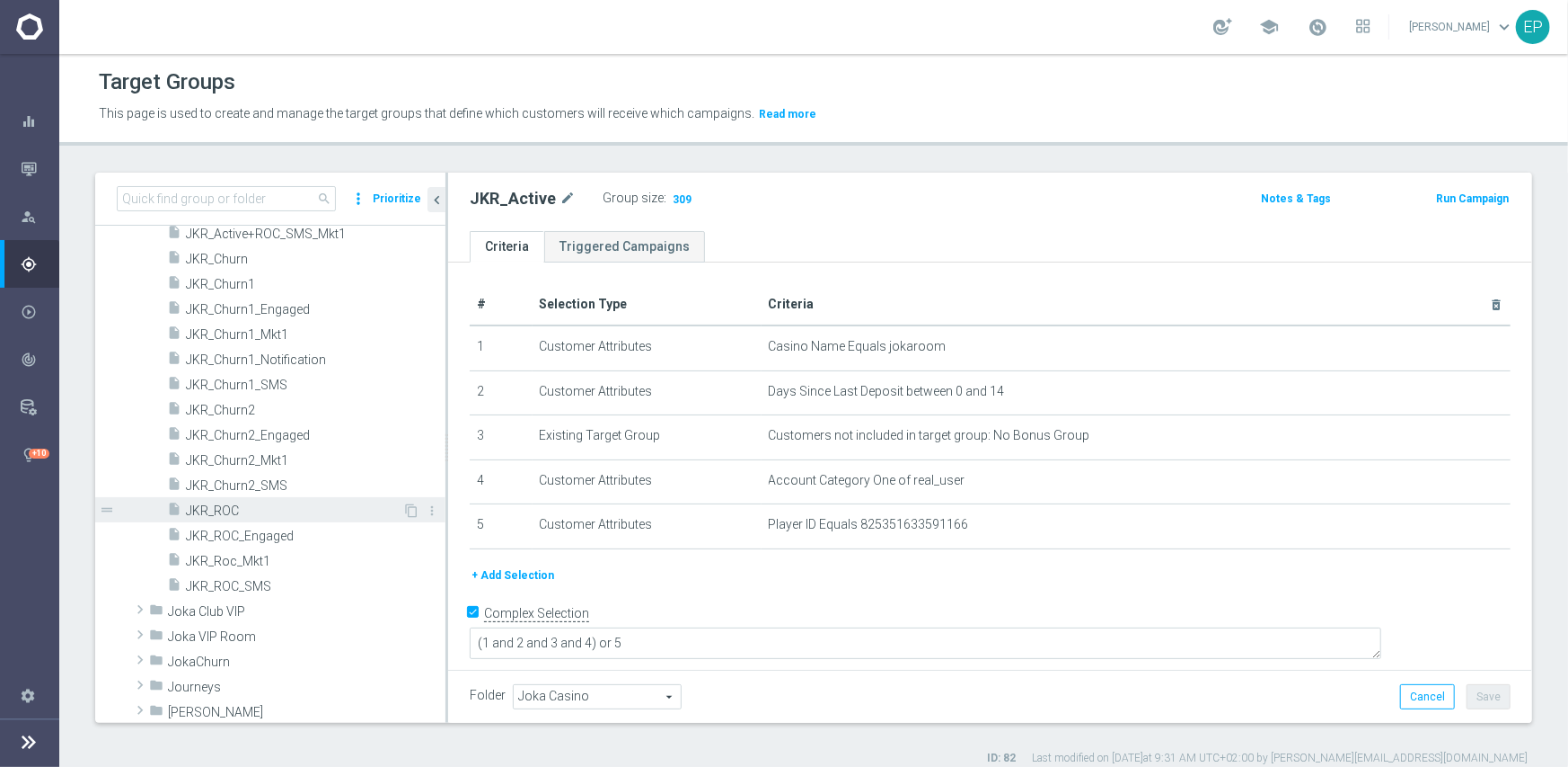
click at [264, 503] on span "JKR_ROC" at bounding box center [293, 510] width 217 height 15
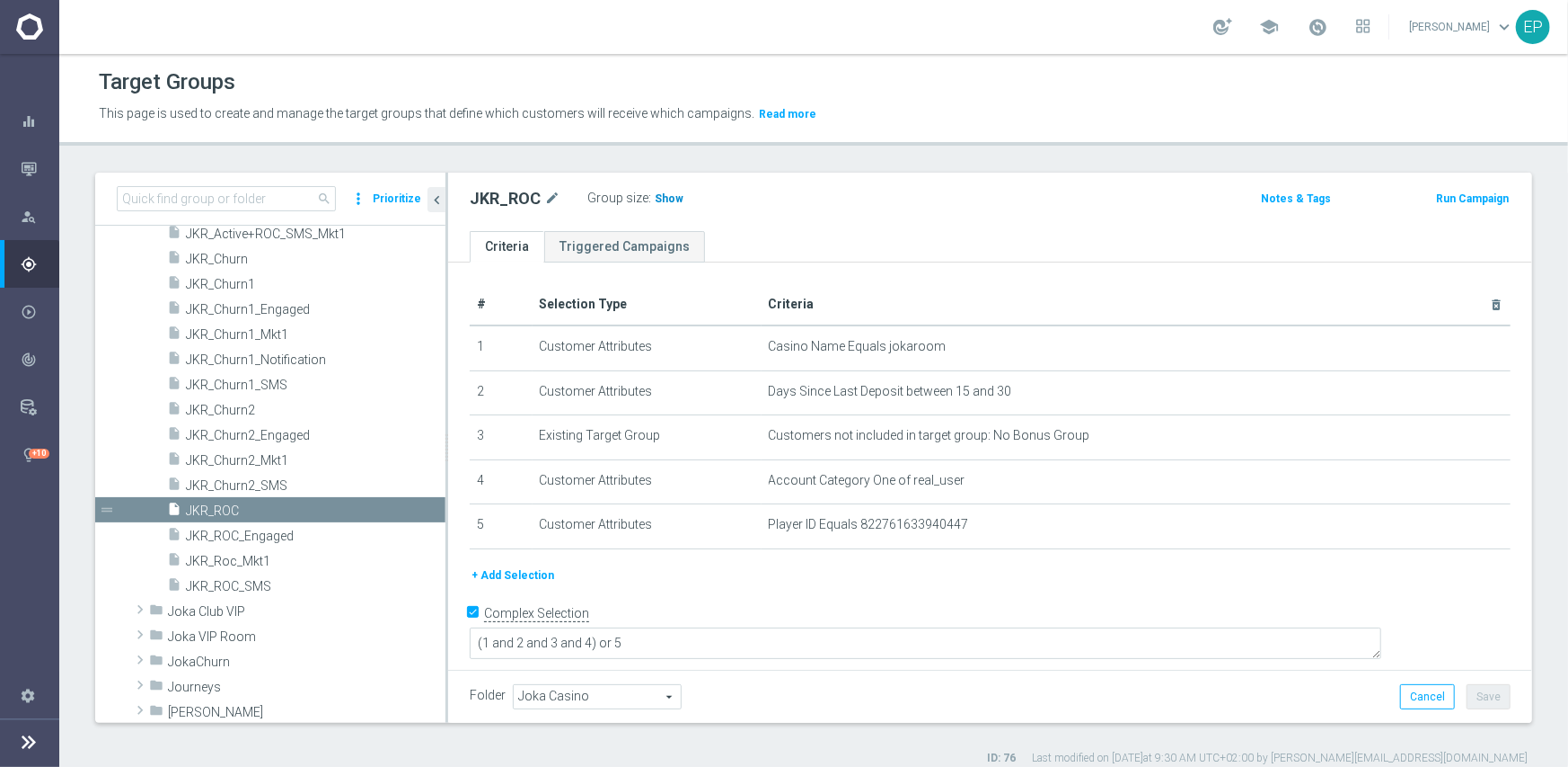
click at [661, 202] on span "Show" at bounding box center [669, 199] width 29 height 13
click at [266, 277] on span "JKR_Churn1" at bounding box center [293, 284] width 217 height 15
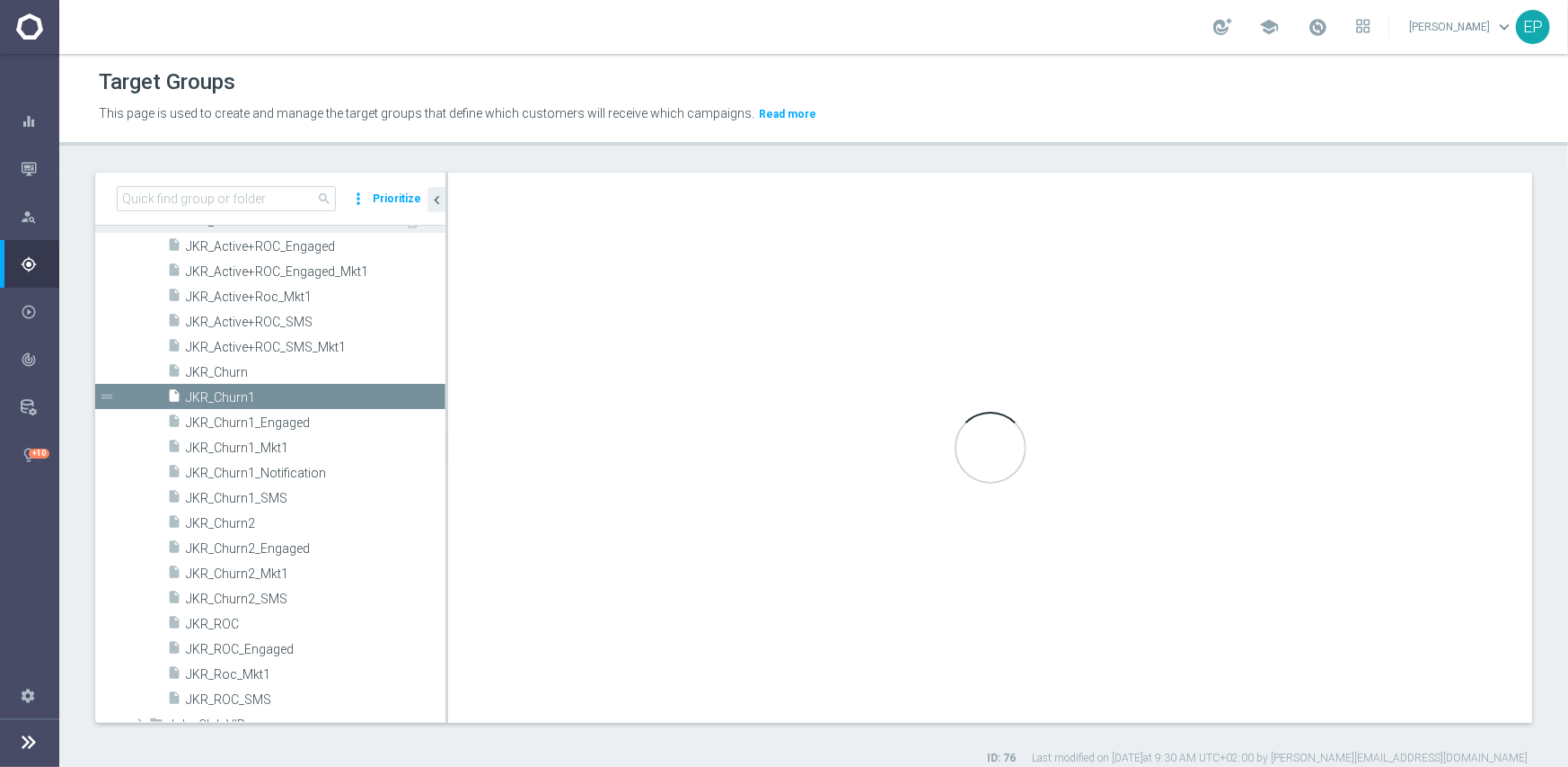
scroll to position [843, 0]
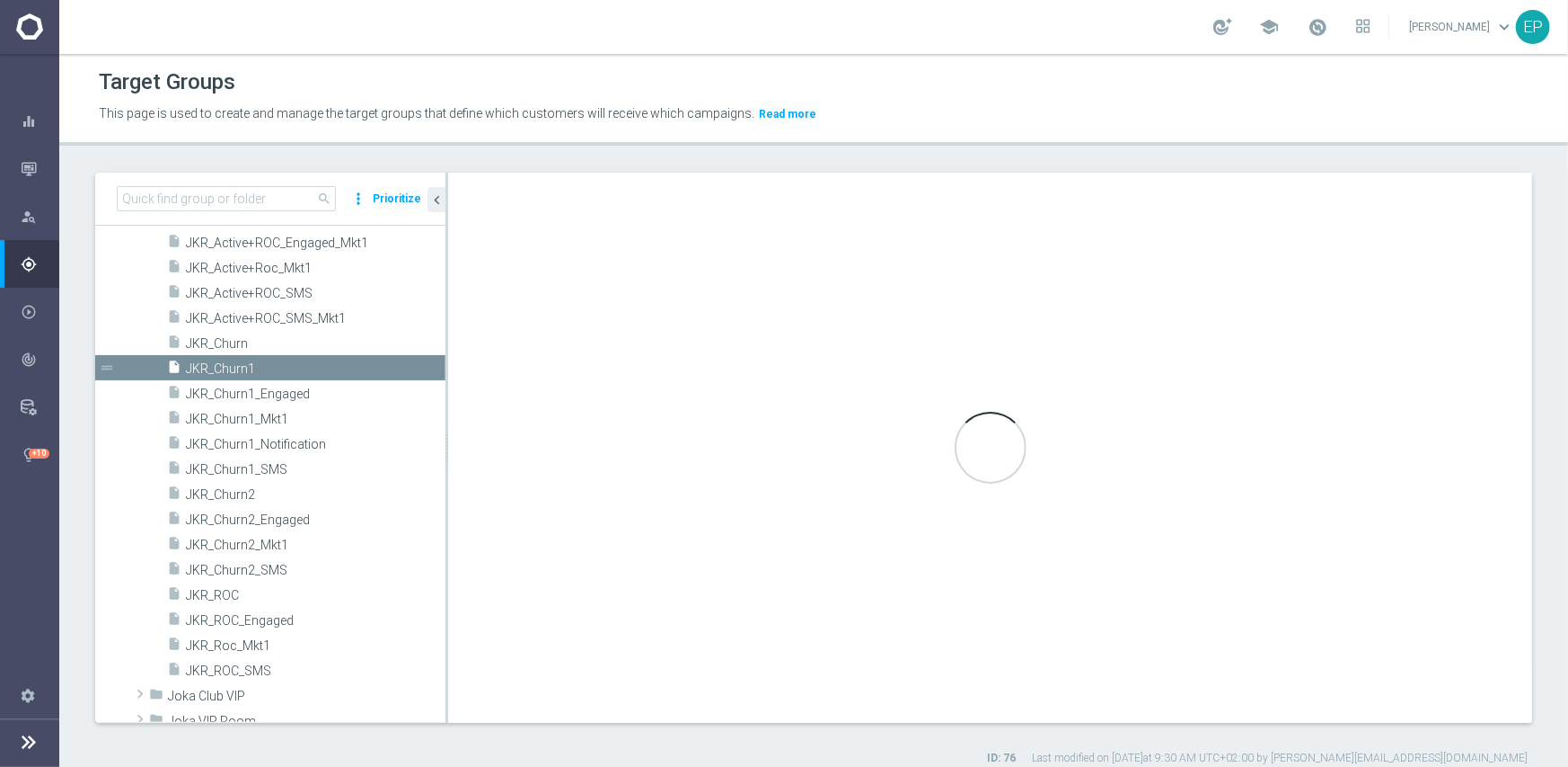
type textarea "(1 and 2 and 3 and 4 ) or 5"
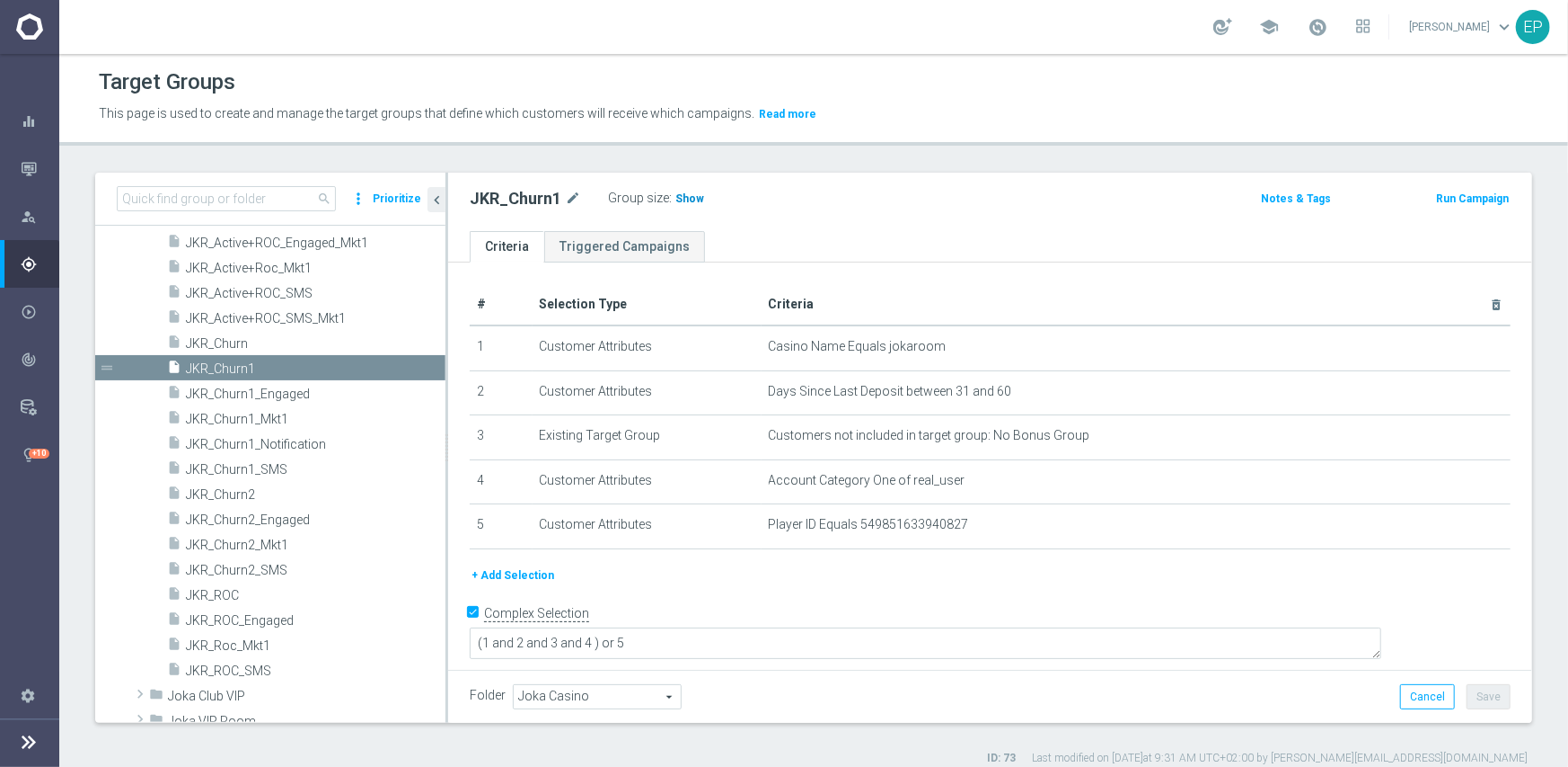
click at [683, 195] on span "Show" at bounding box center [690, 199] width 29 height 13
click at [220, 489] on span "JKR_Churn2" at bounding box center [293, 494] width 217 height 15
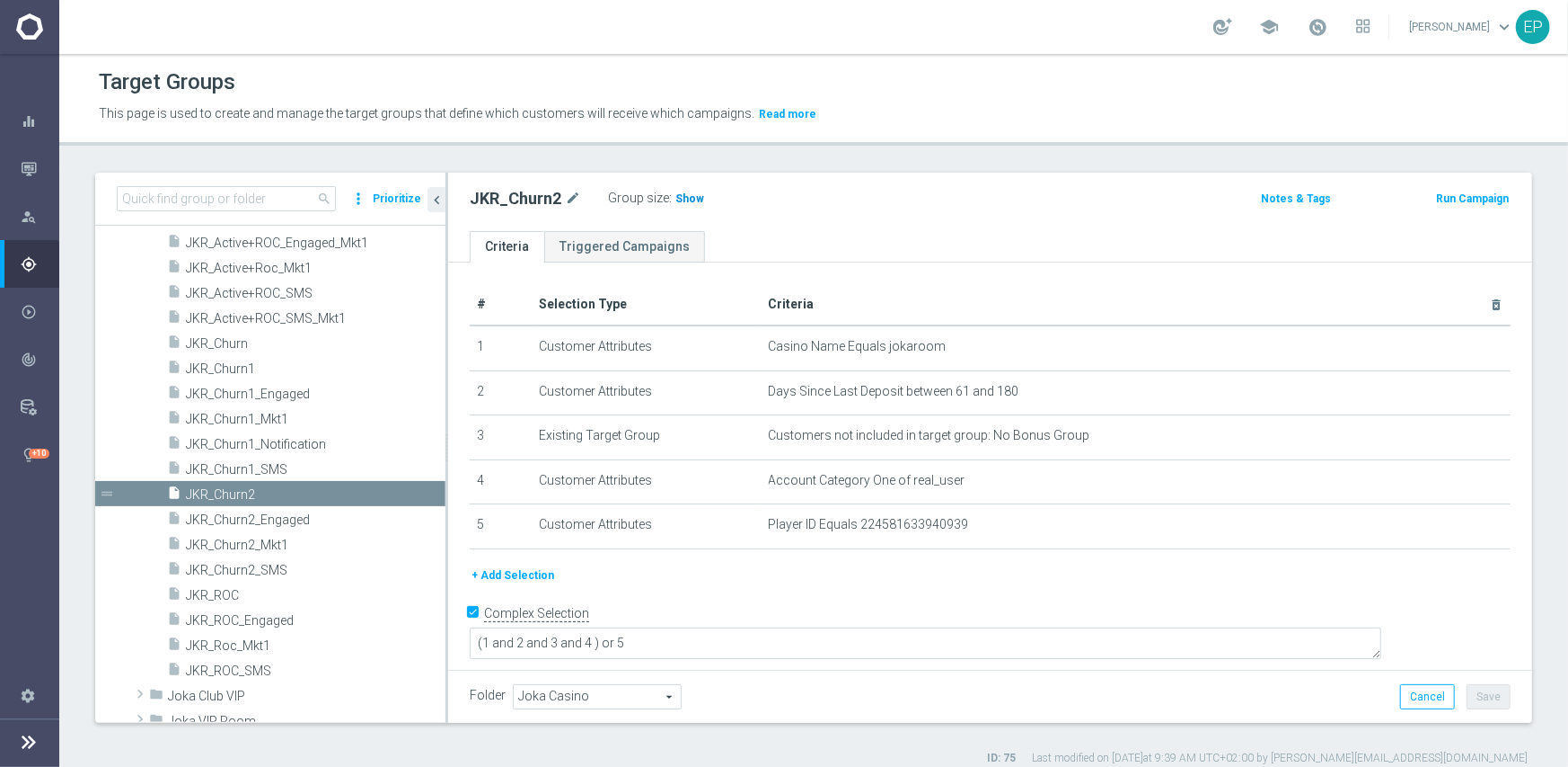
click at [678, 202] on span "Show" at bounding box center [690, 199] width 29 height 13
drag, startPoint x: 265, startPoint y: 413, endPoint x: 329, endPoint y: 417, distance: 64.1
click at [265, 413] on span "JKR_Churn1_Mkt1" at bounding box center [293, 418] width 217 height 15
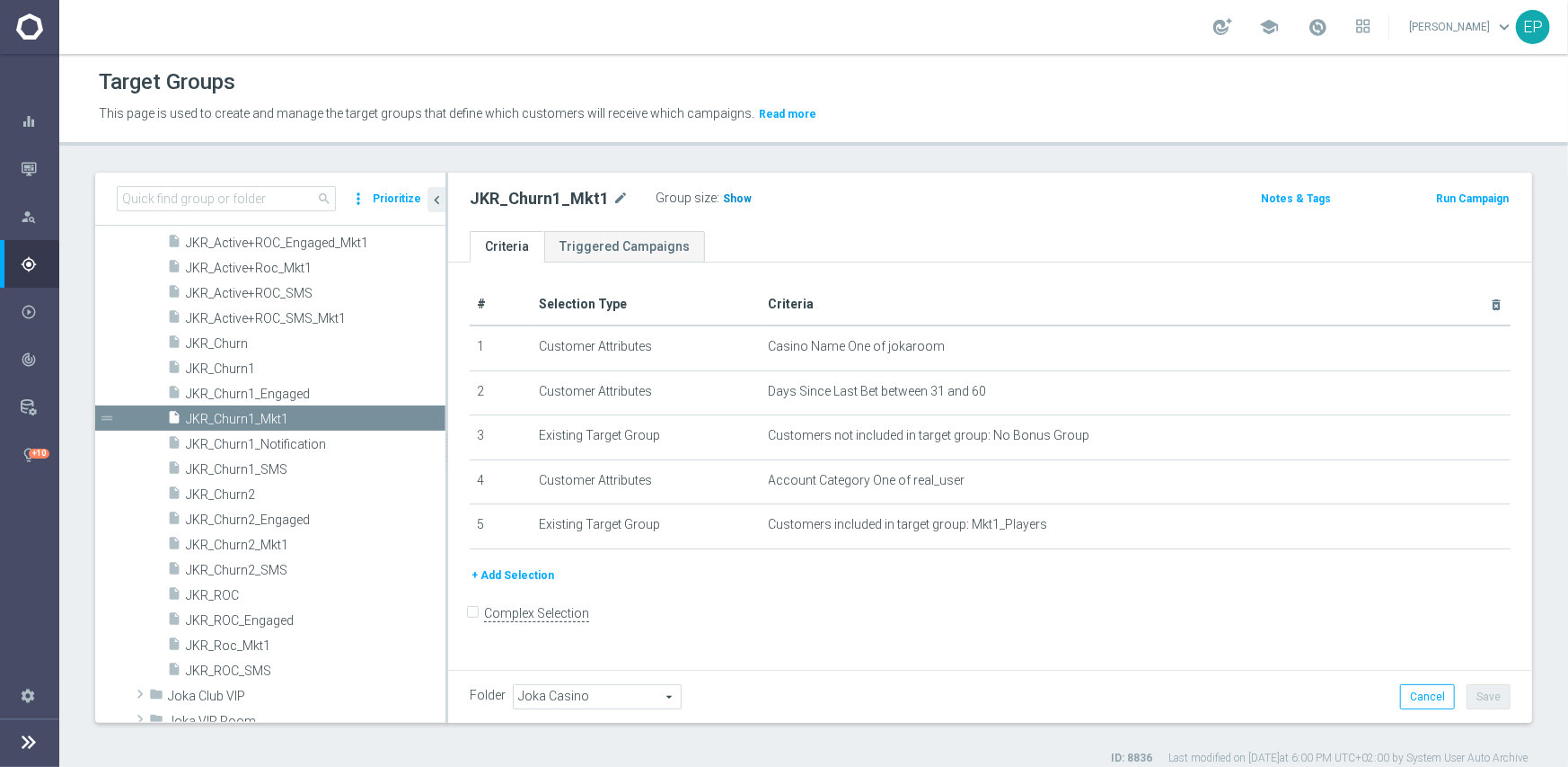
click at [729, 204] on h3 "Show" at bounding box center [738, 199] width 32 height 20
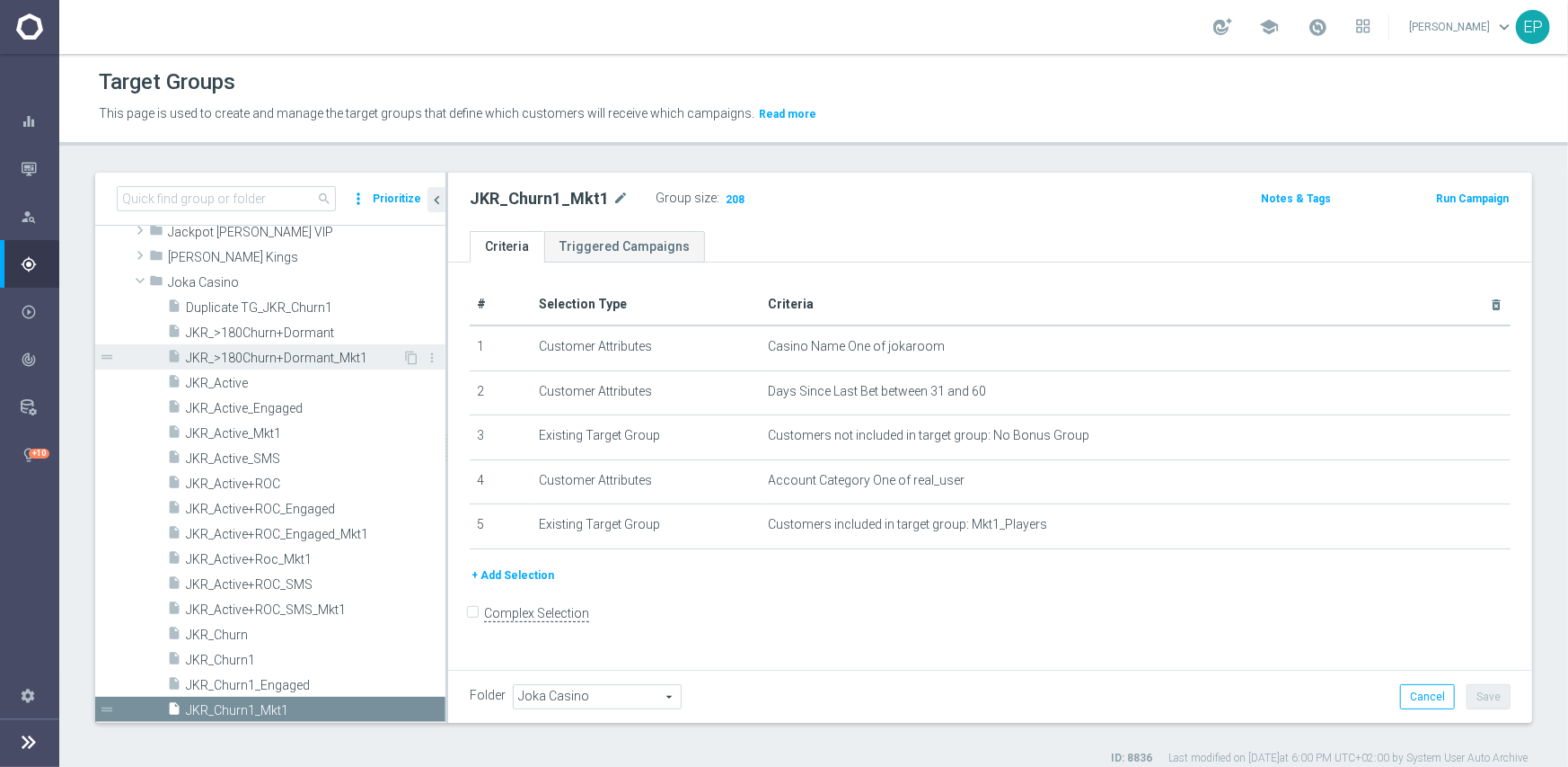
scroll to position [483, 0]
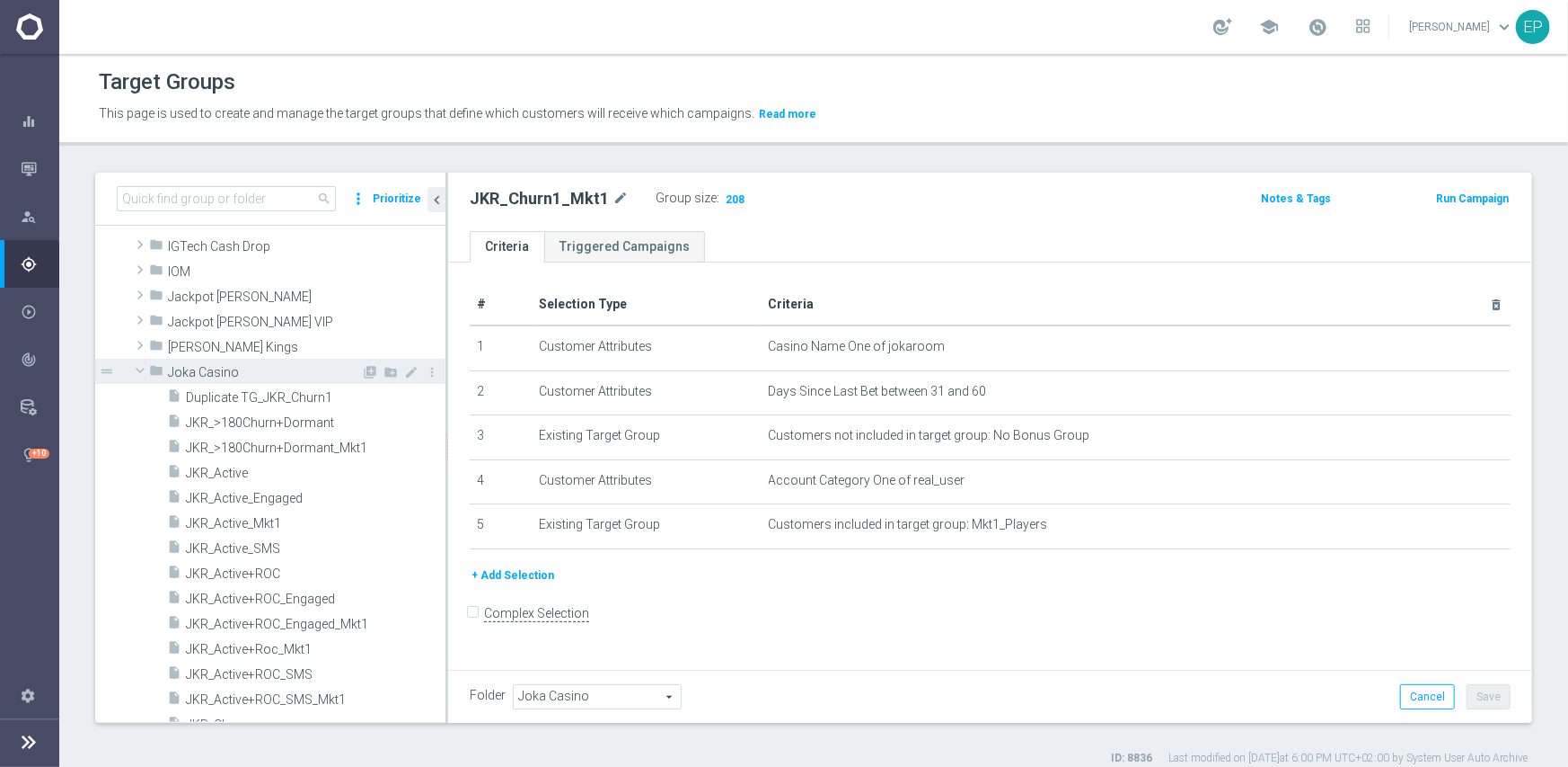
drag, startPoint x: 191, startPoint y: 373, endPoint x: 196, endPoint y: 359, distance: 14.9
click at [191, 373] on span "Joka Casino" at bounding box center [263, 372] width 193 height 15
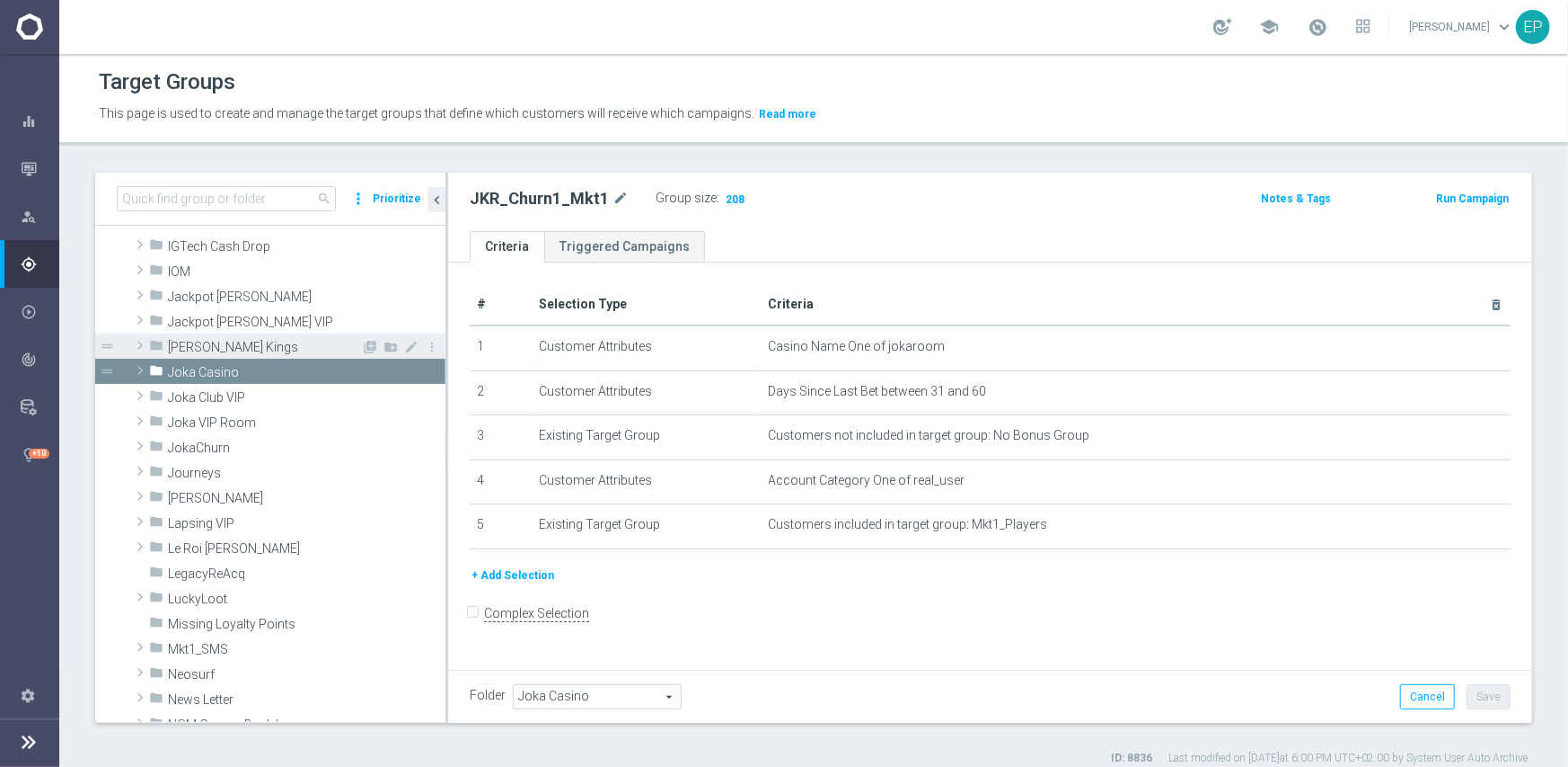
click at [204, 346] on span "[PERSON_NAME] Kings" at bounding box center [263, 347] width 193 height 15
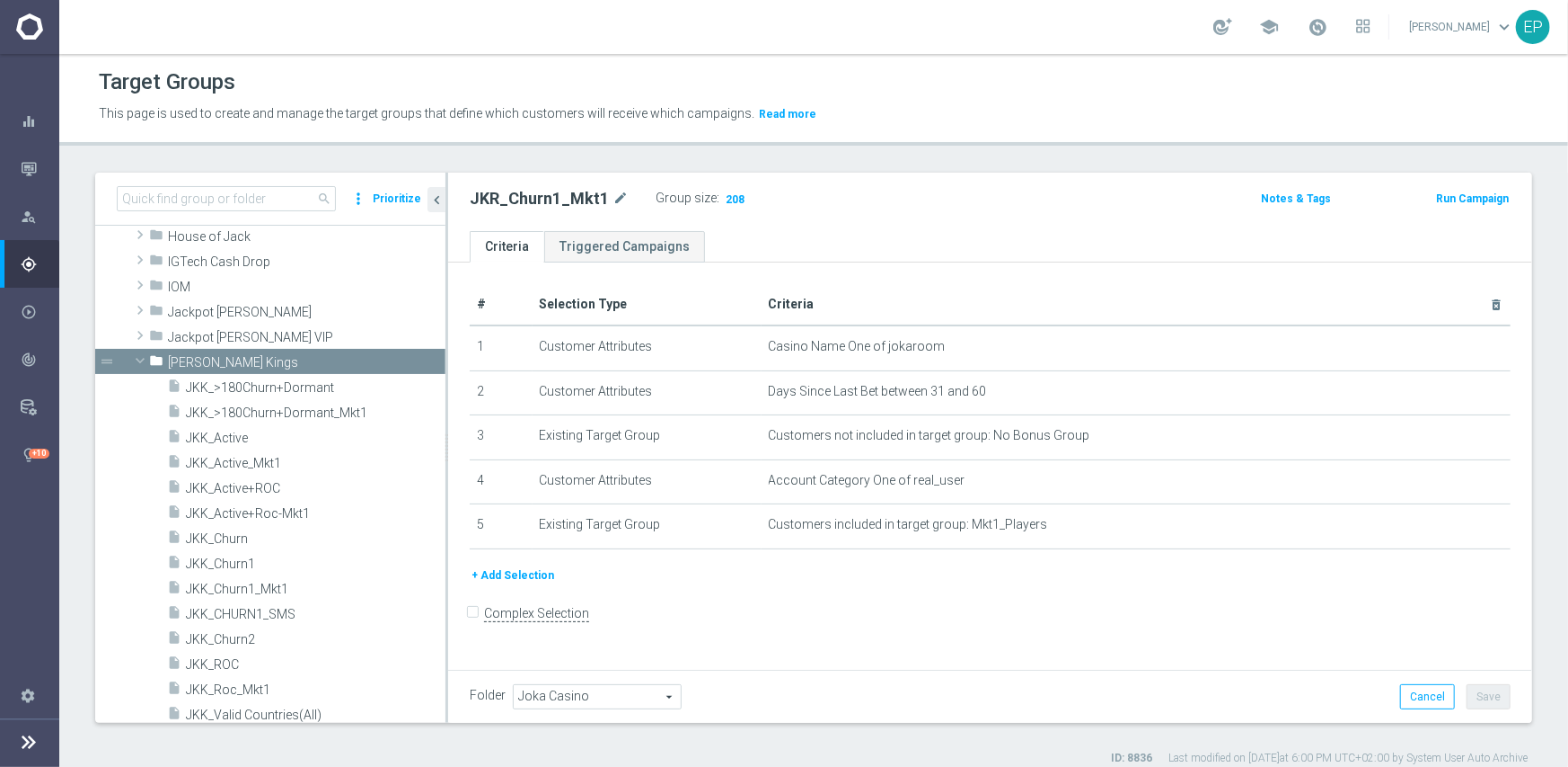
scroll to position [558, 0]
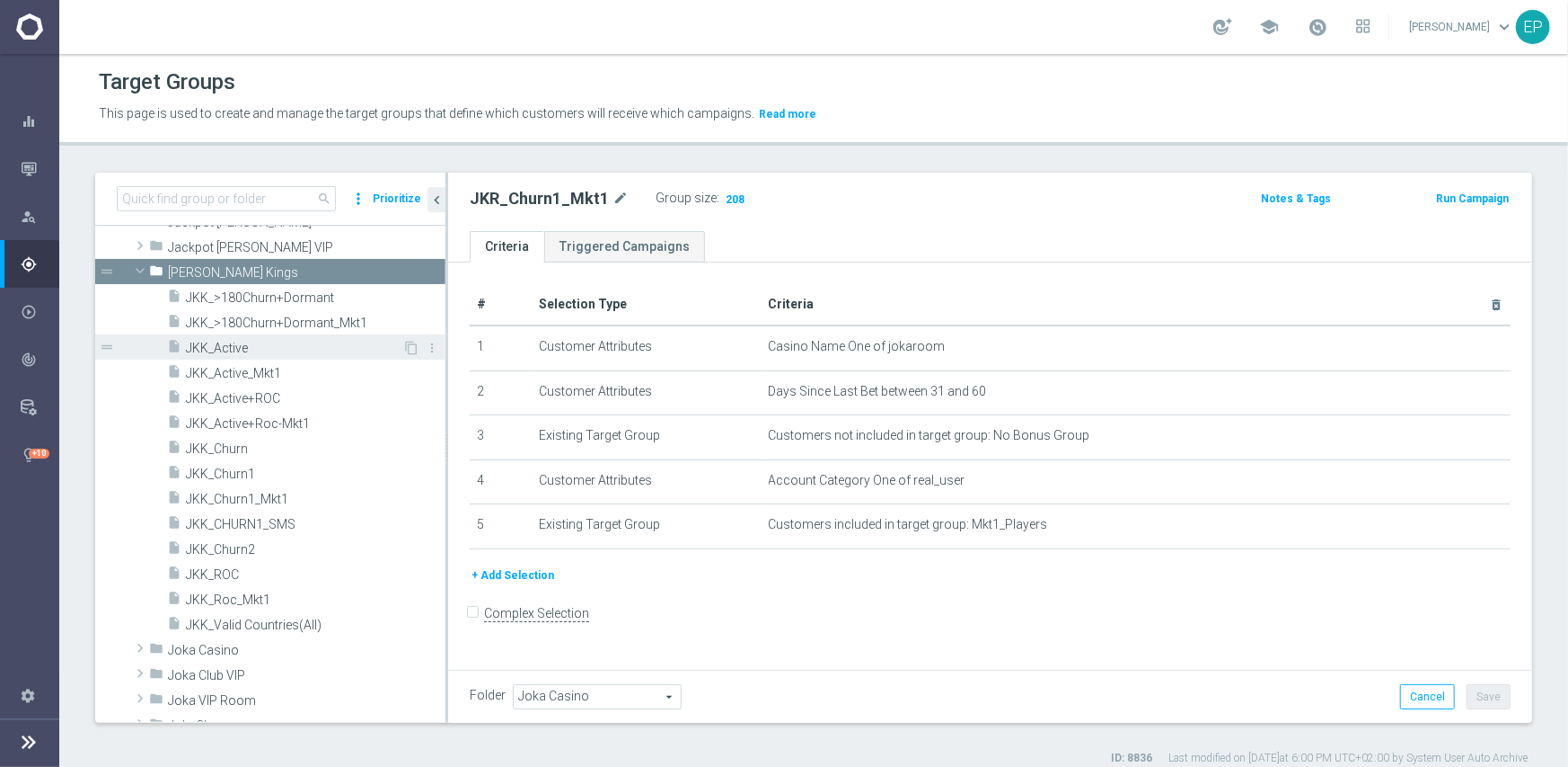
click at [221, 345] on span "JKK_Active" at bounding box center [293, 348] width 217 height 15
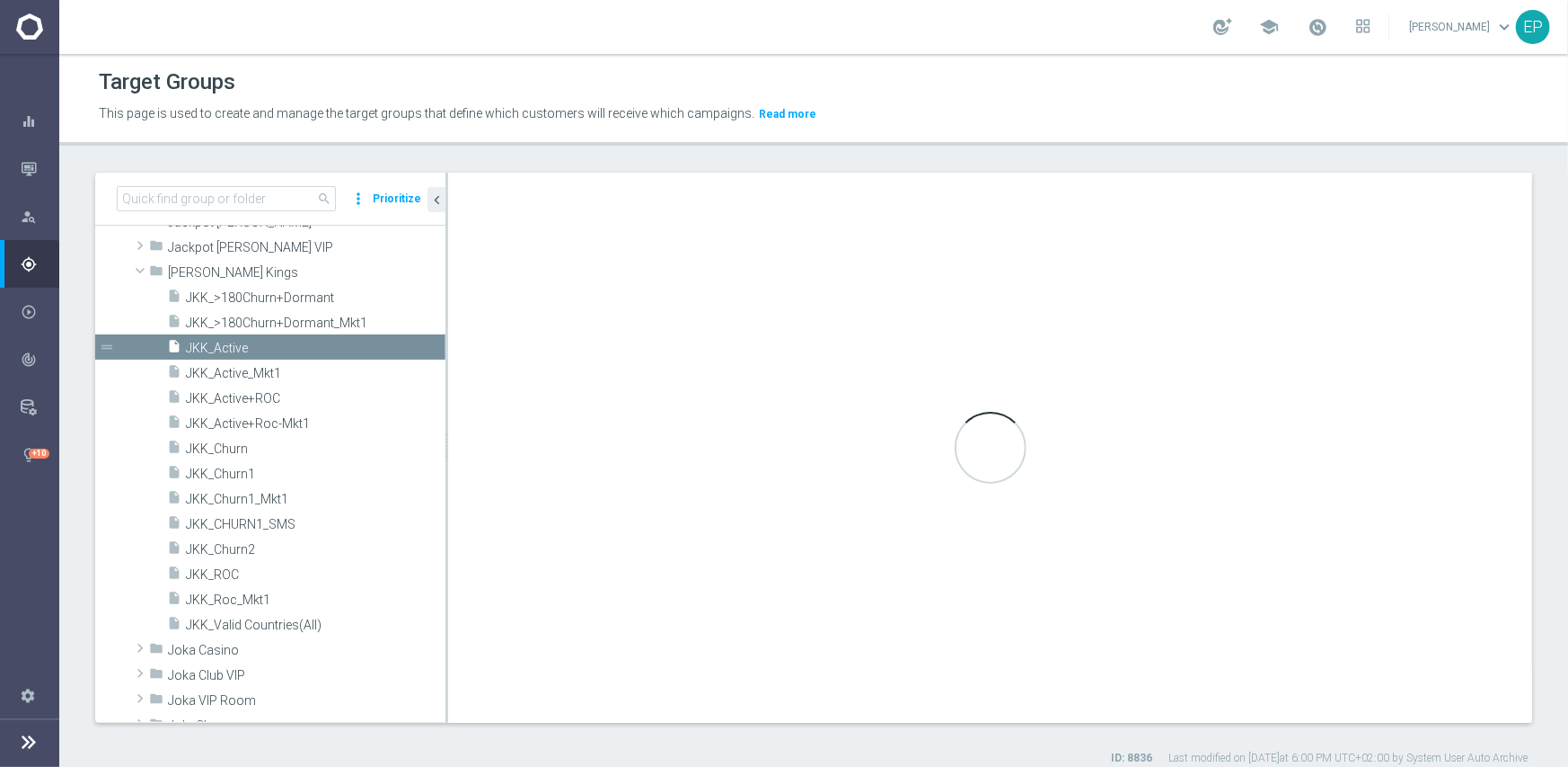
checkbox input "true"
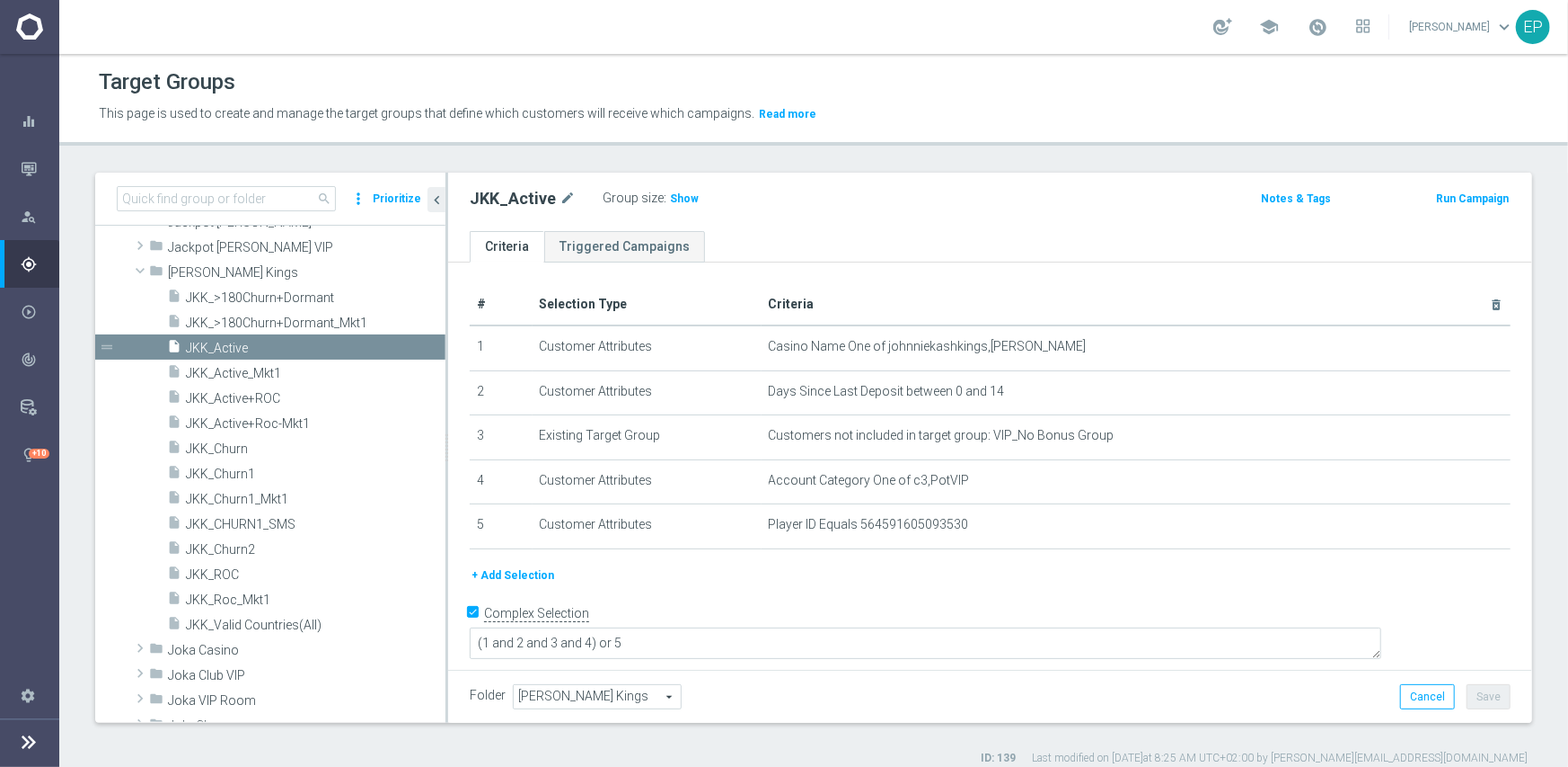
click at [673, 196] on span "Show" at bounding box center [684, 199] width 29 height 13
click at [215, 576] on span "JKK_ROC" at bounding box center [293, 574] width 217 height 15
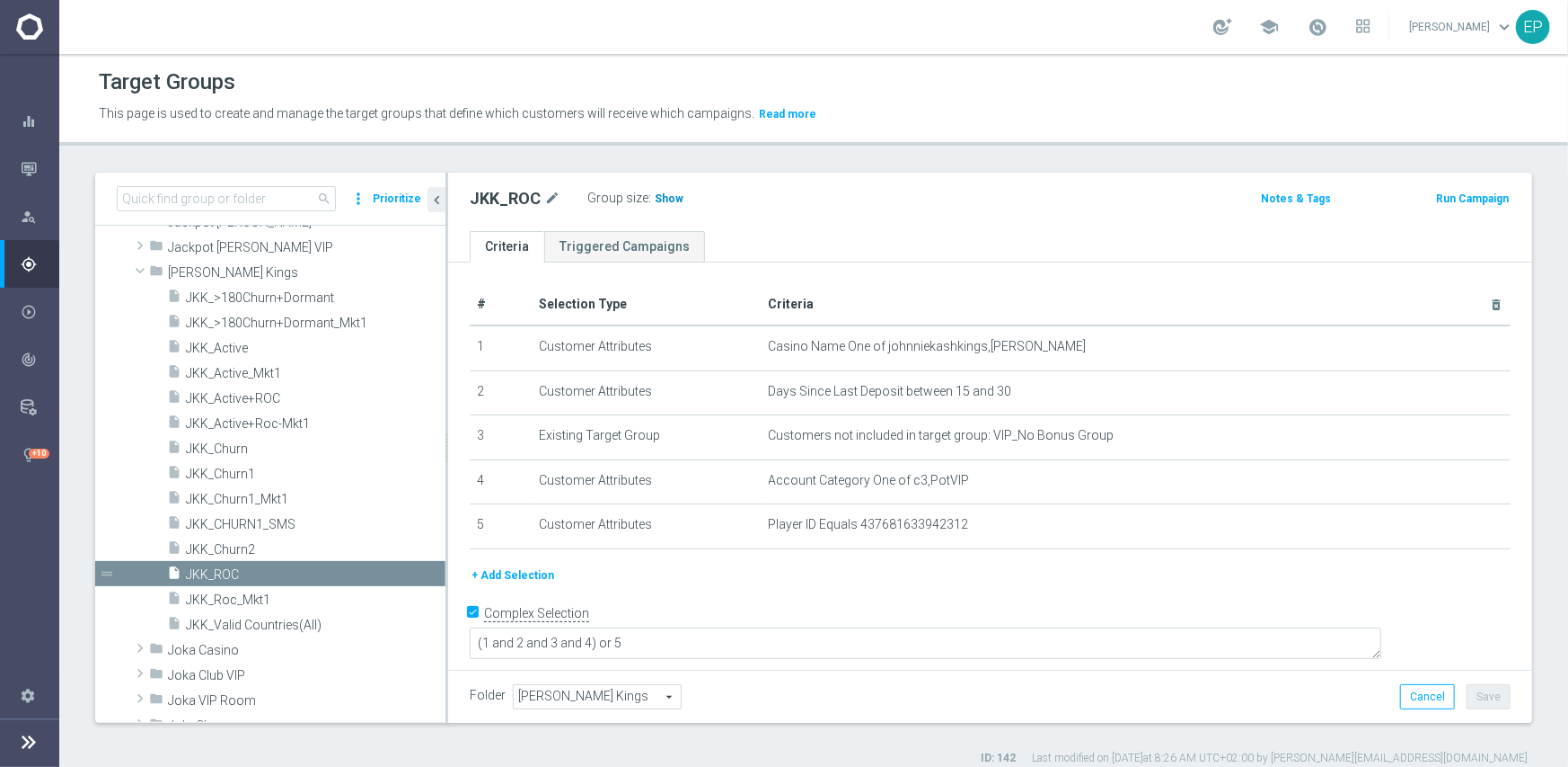
click at [655, 202] on span "Show" at bounding box center [669, 199] width 29 height 13
click at [262, 479] on span "JKK_Churn1" at bounding box center [293, 473] width 217 height 15
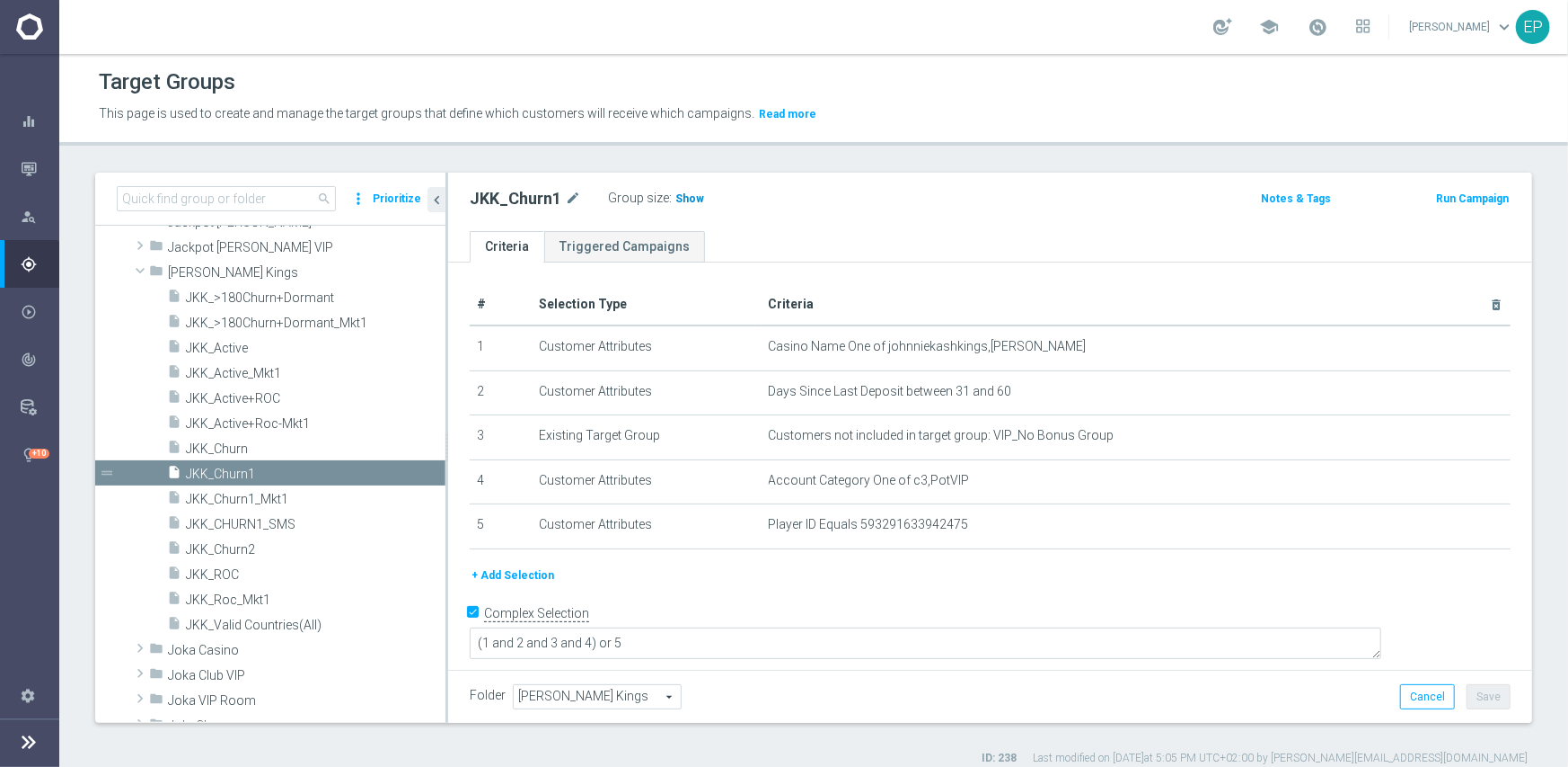
click at [684, 199] on span "Show" at bounding box center [690, 199] width 29 height 13
drag, startPoint x: 239, startPoint y: 546, endPoint x: 348, endPoint y: 518, distance: 112.5
click at [239, 546] on span "JKK_Churn2" at bounding box center [315, 549] width 260 height 15
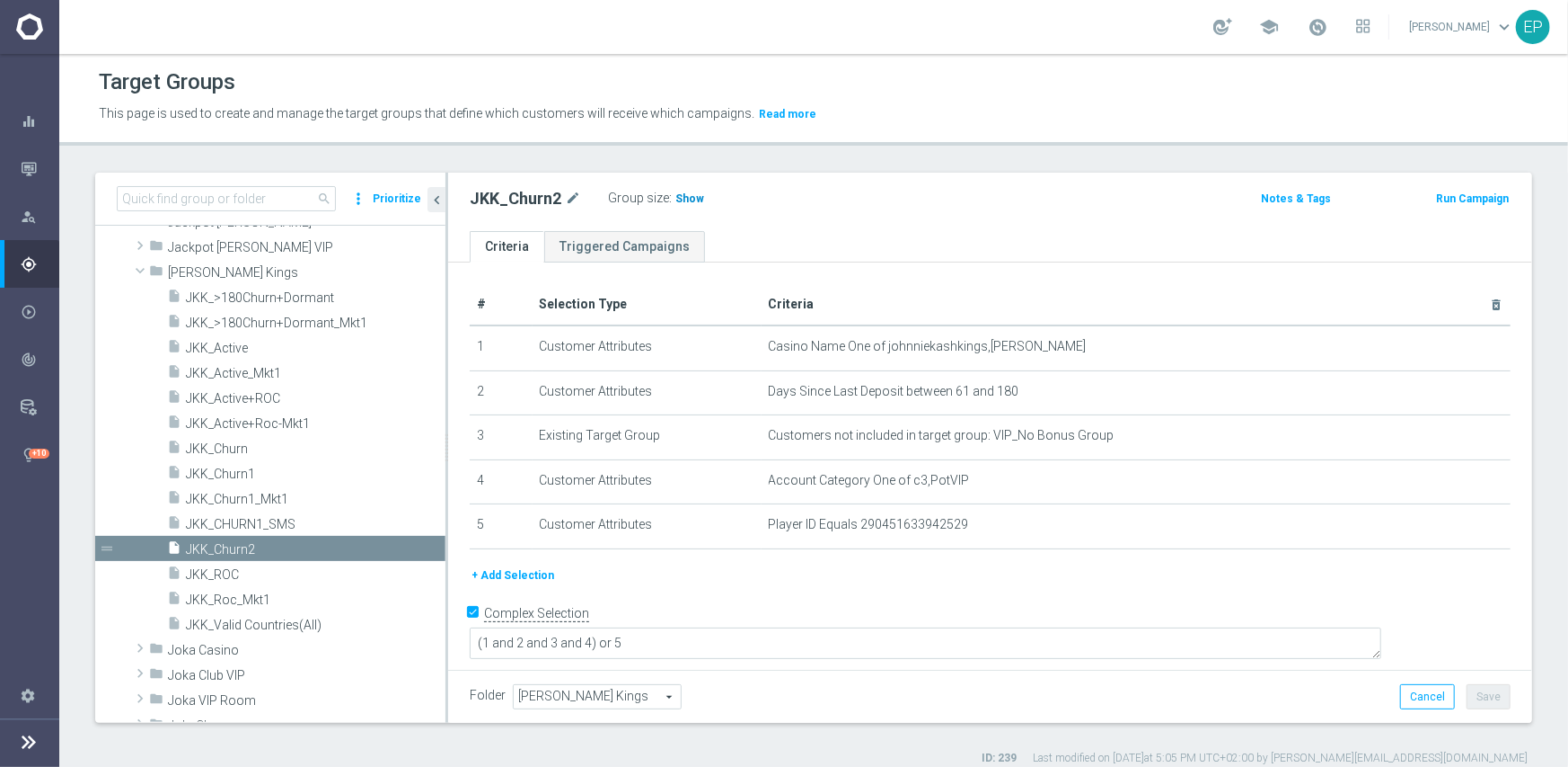
click at [683, 194] on span "Show" at bounding box center [690, 199] width 29 height 13
drag, startPoint x: 199, startPoint y: 267, endPoint x: 208, endPoint y: 324, distance: 57.7
click at [199, 267] on span "[PERSON_NAME] Kings" at bounding box center [306, 272] width 277 height 15
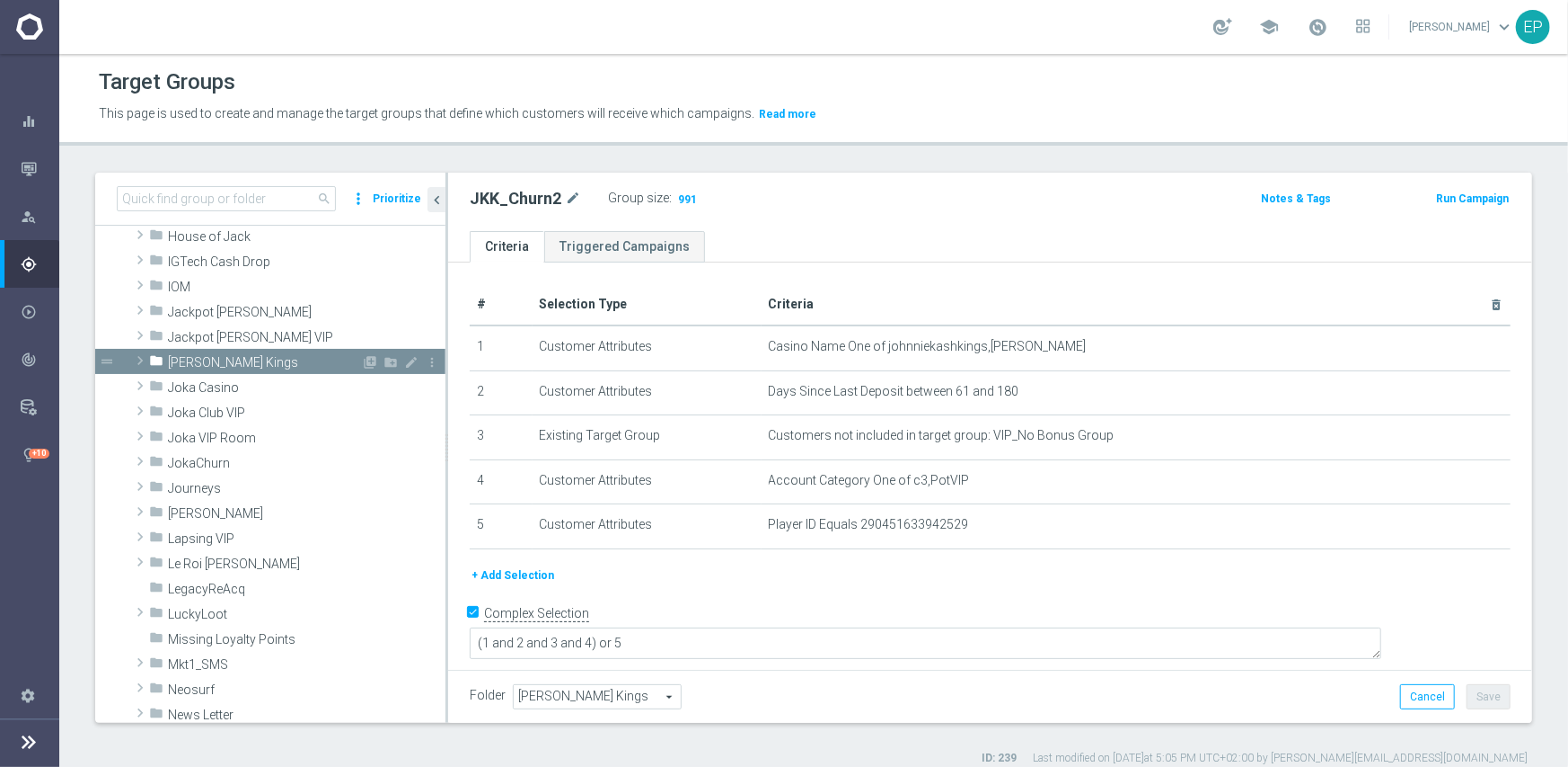
scroll to position [558, 0]
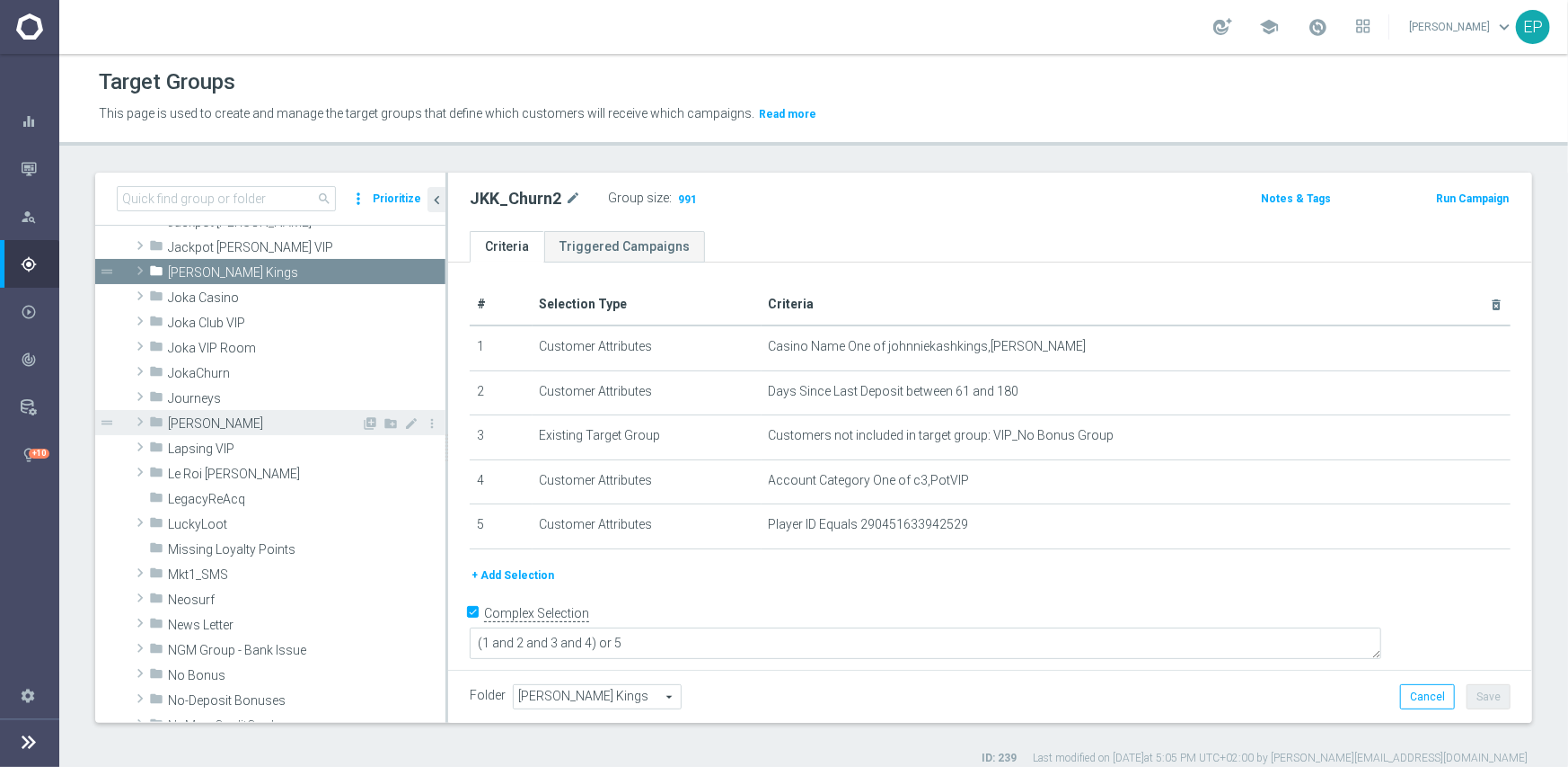
click at [198, 423] on span "[PERSON_NAME]" at bounding box center [263, 423] width 193 height 15
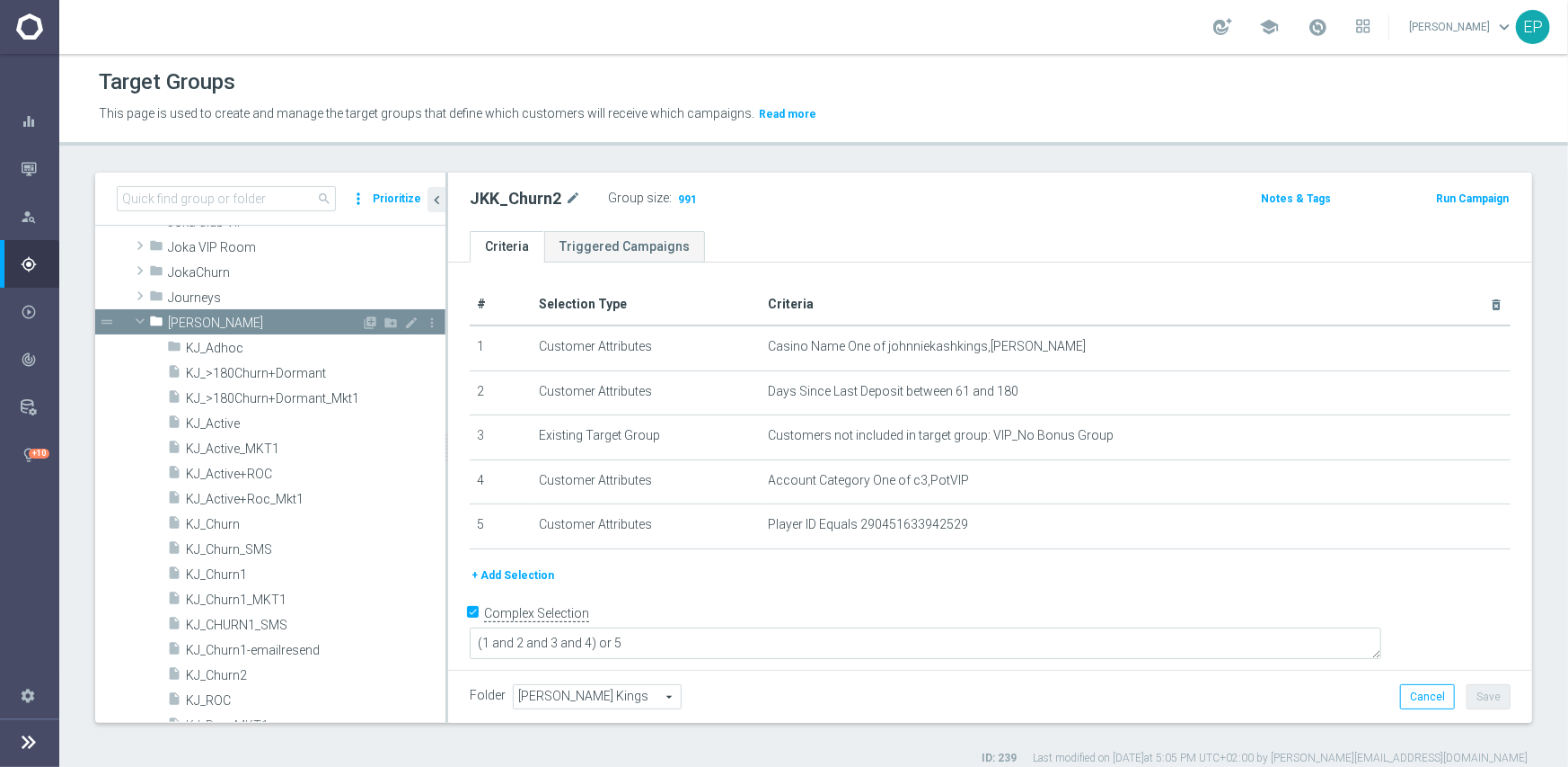
scroll to position [738, 0]
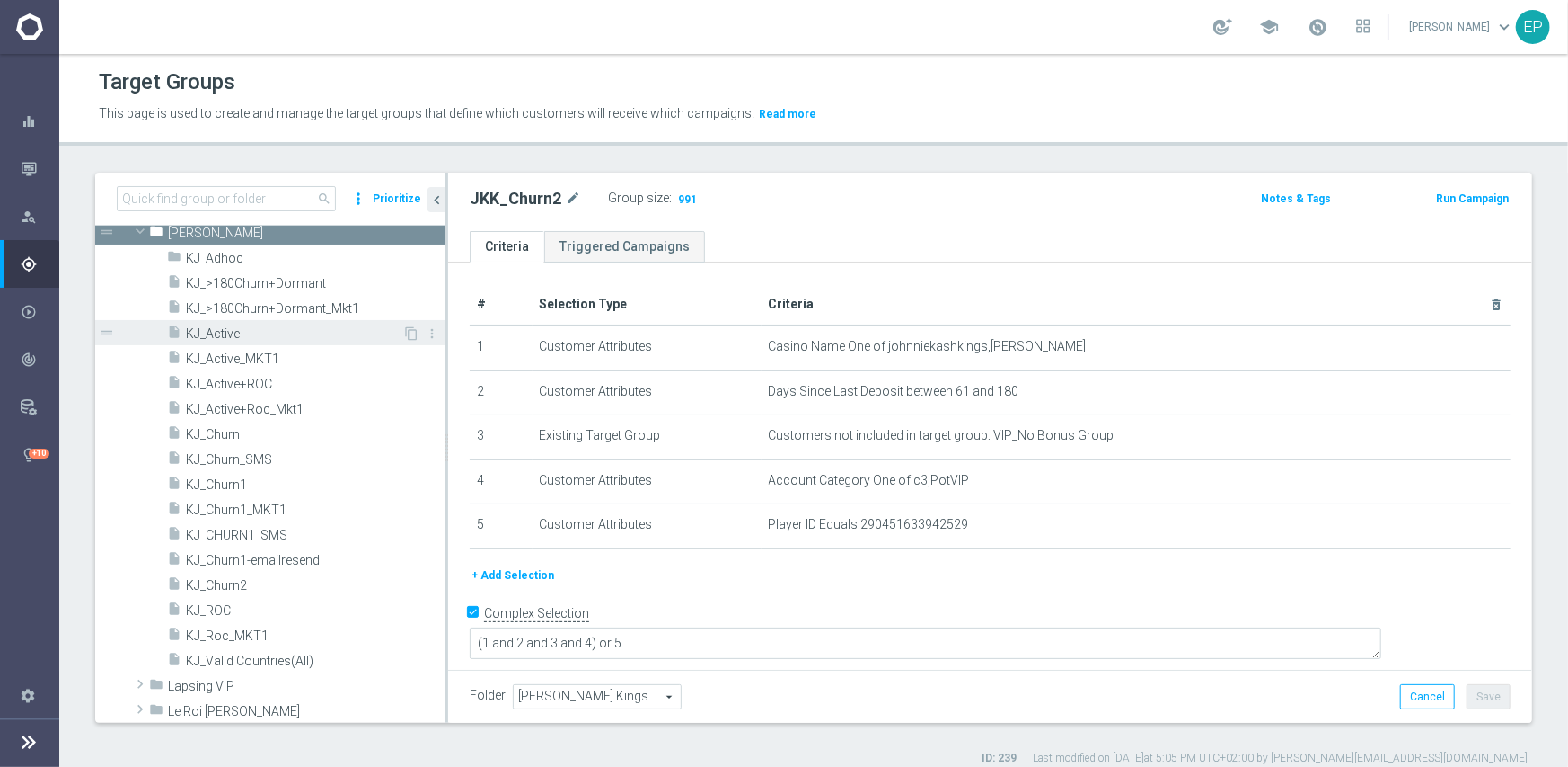
click at [227, 320] on div "insert_drive_file KJ_Active" at bounding box center [284, 332] width 236 height 25
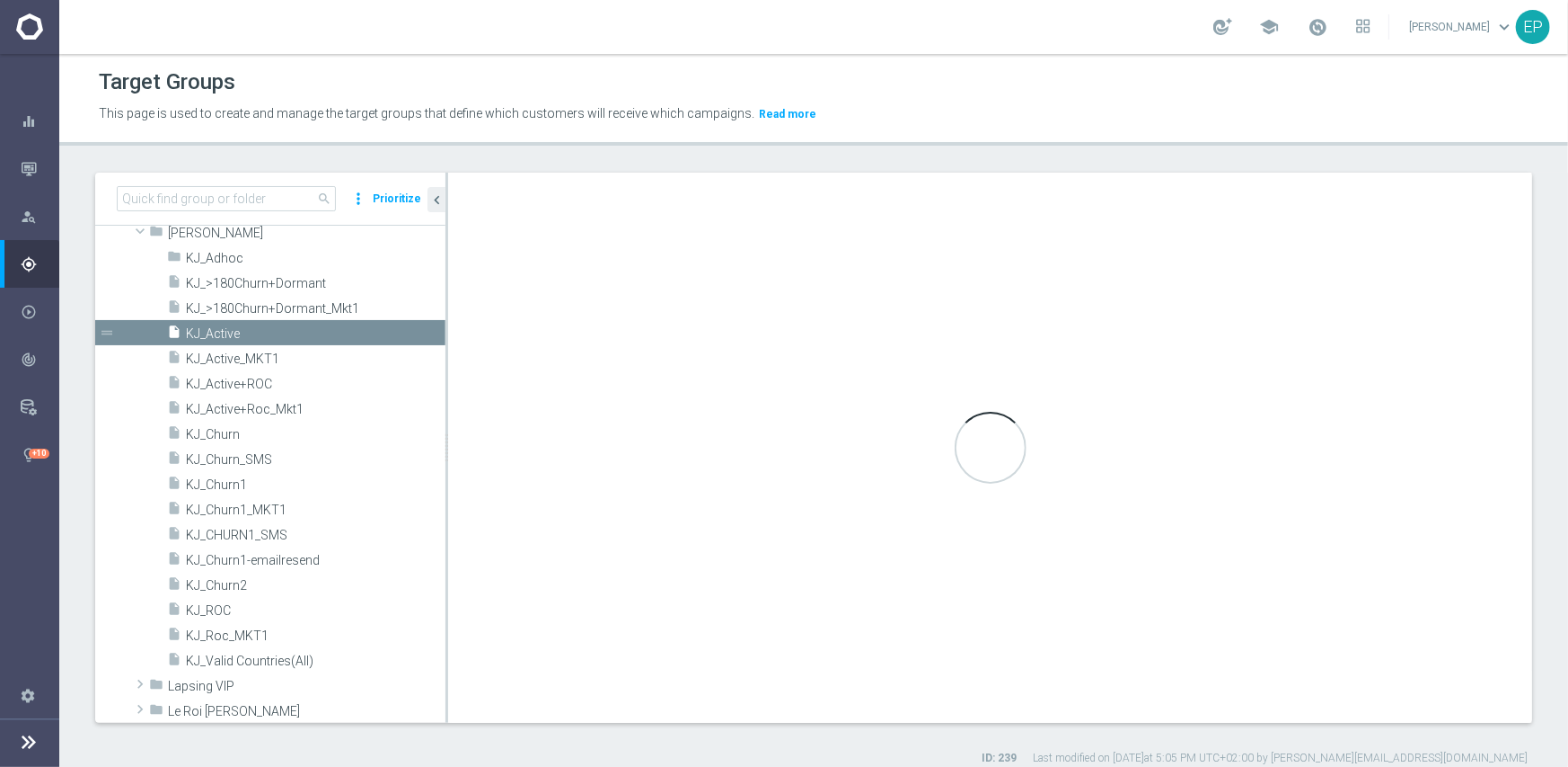
type input "[PERSON_NAME]"
type textarea "(1 and 2 and 3 and 4 ) or 5"
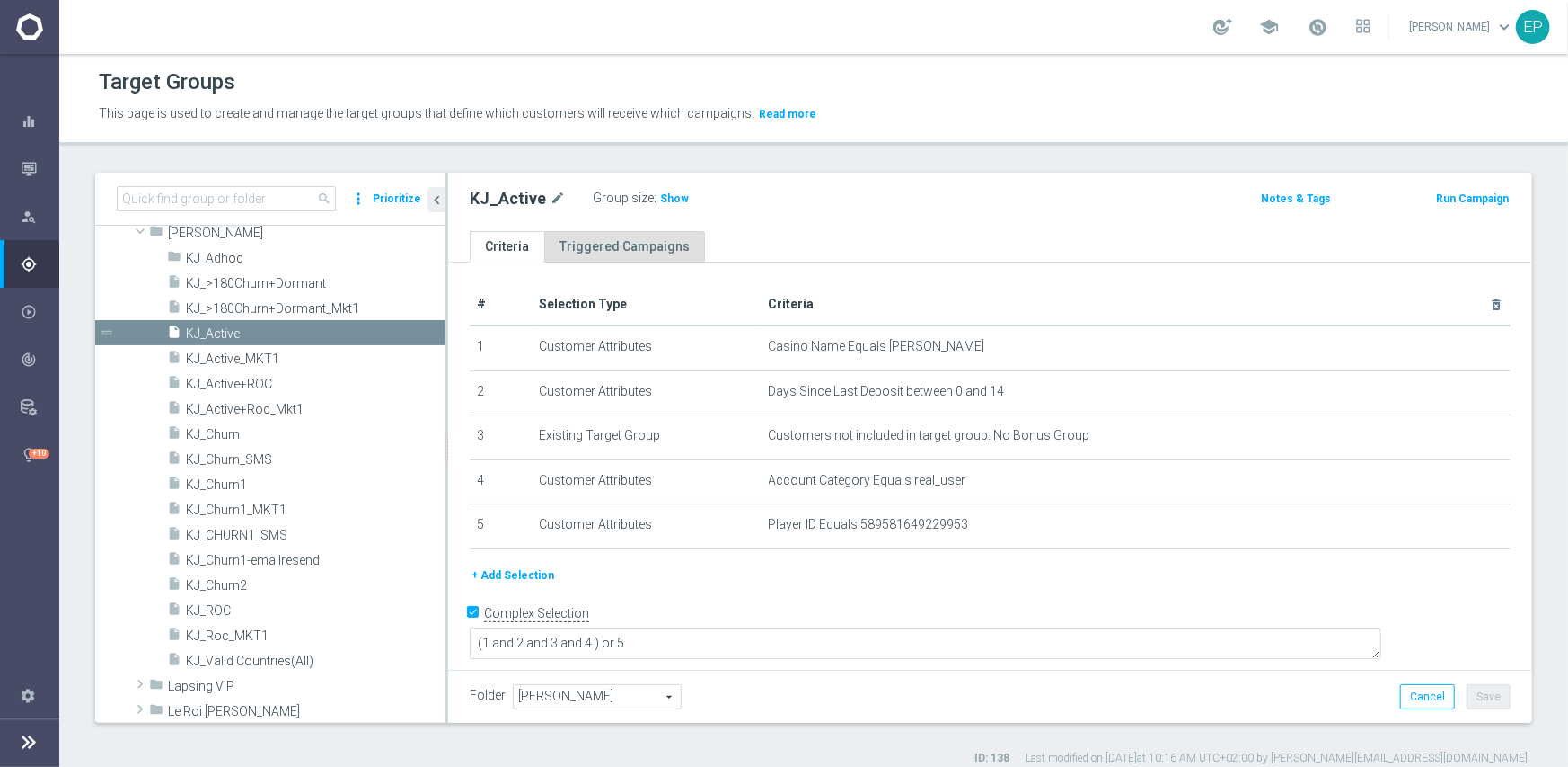
drag, startPoint x: 656, startPoint y: 199, endPoint x: 627, endPoint y: 243, distance: 52.7
click at [660, 199] on span "Show" at bounding box center [674, 199] width 29 height 13
click at [218, 605] on span "KJ_ROC" at bounding box center [293, 610] width 217 height 15
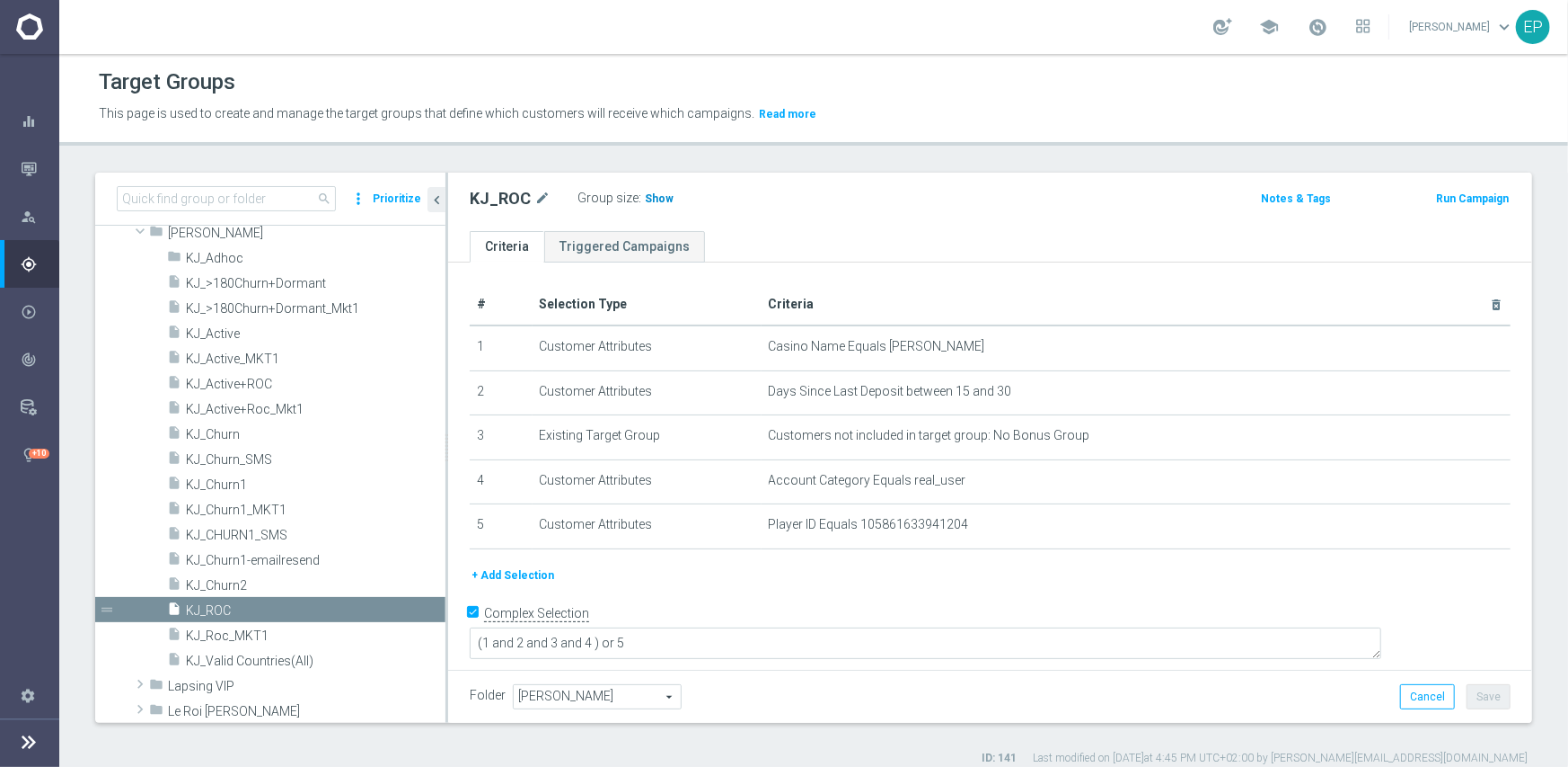
click at [659, 199] on span "Show" at bounding box center [659, 199] width 29 height 13
click at [278, 480] on span "KJ_Churn1" at bounding box center [293, 484] width 217 height 15
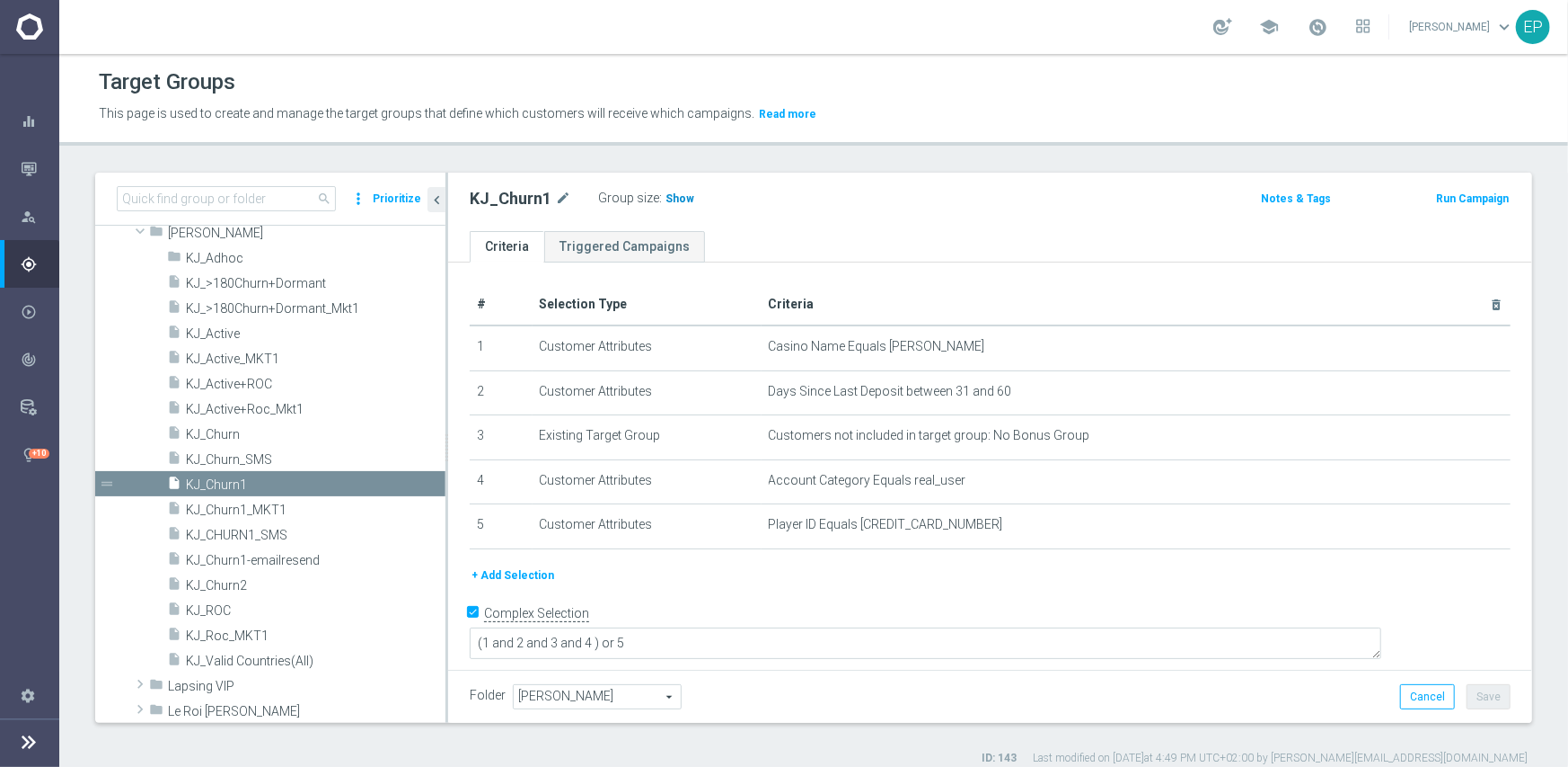
click at [674, 202] on span "Show" at bounding box center [680, 199] width 29 height 13
click at [242, 584] on span "KJ_Churn2" at bounding box center [293, 585] width 217 height 15
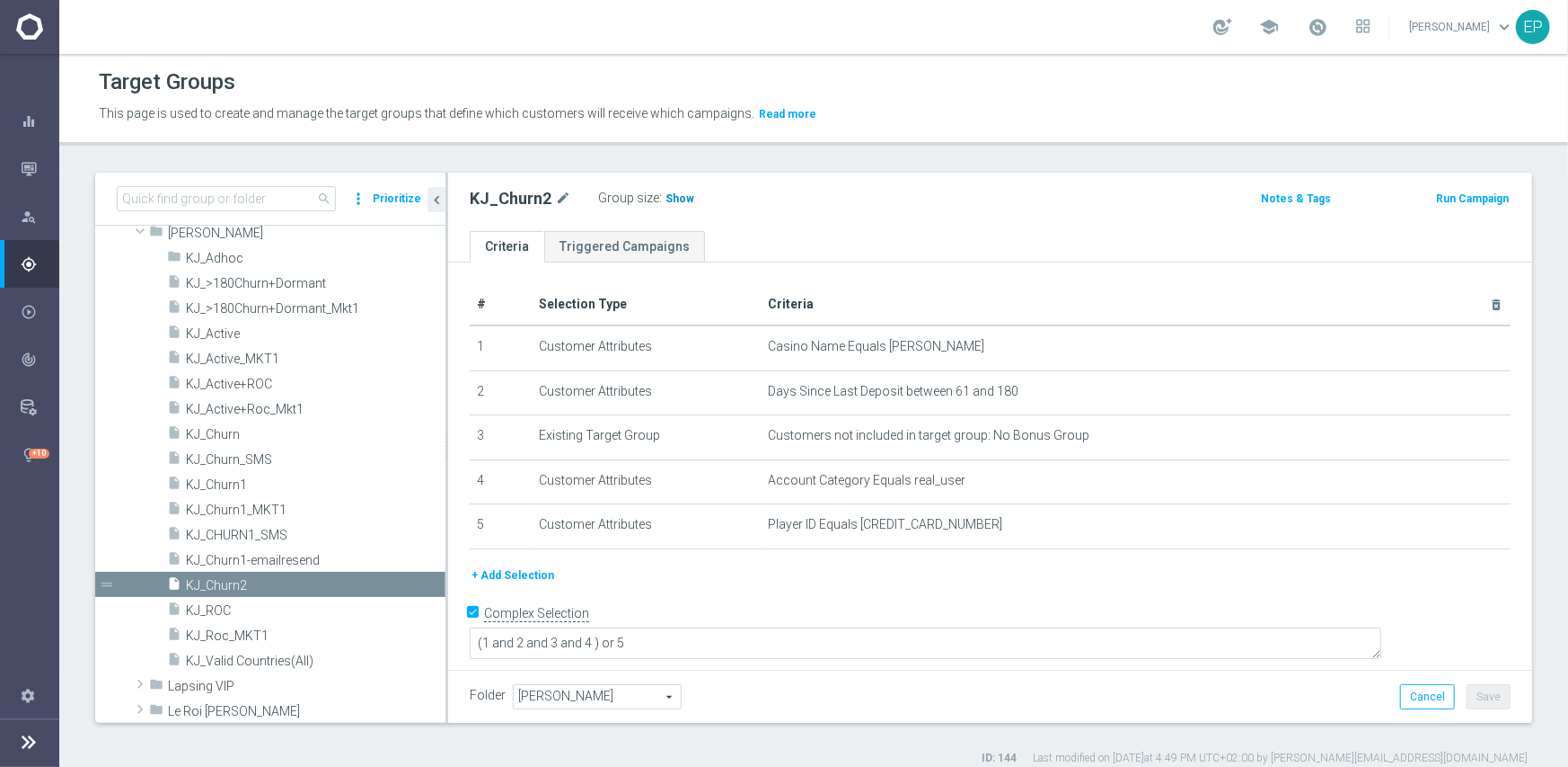
click at [679, 198] on span "Show" at bounding box center [680, 199] width 29 height 13
click at [193, 235] on span "[PERSON_NAME]" at bounding box center [263, 233] width 193 height 15
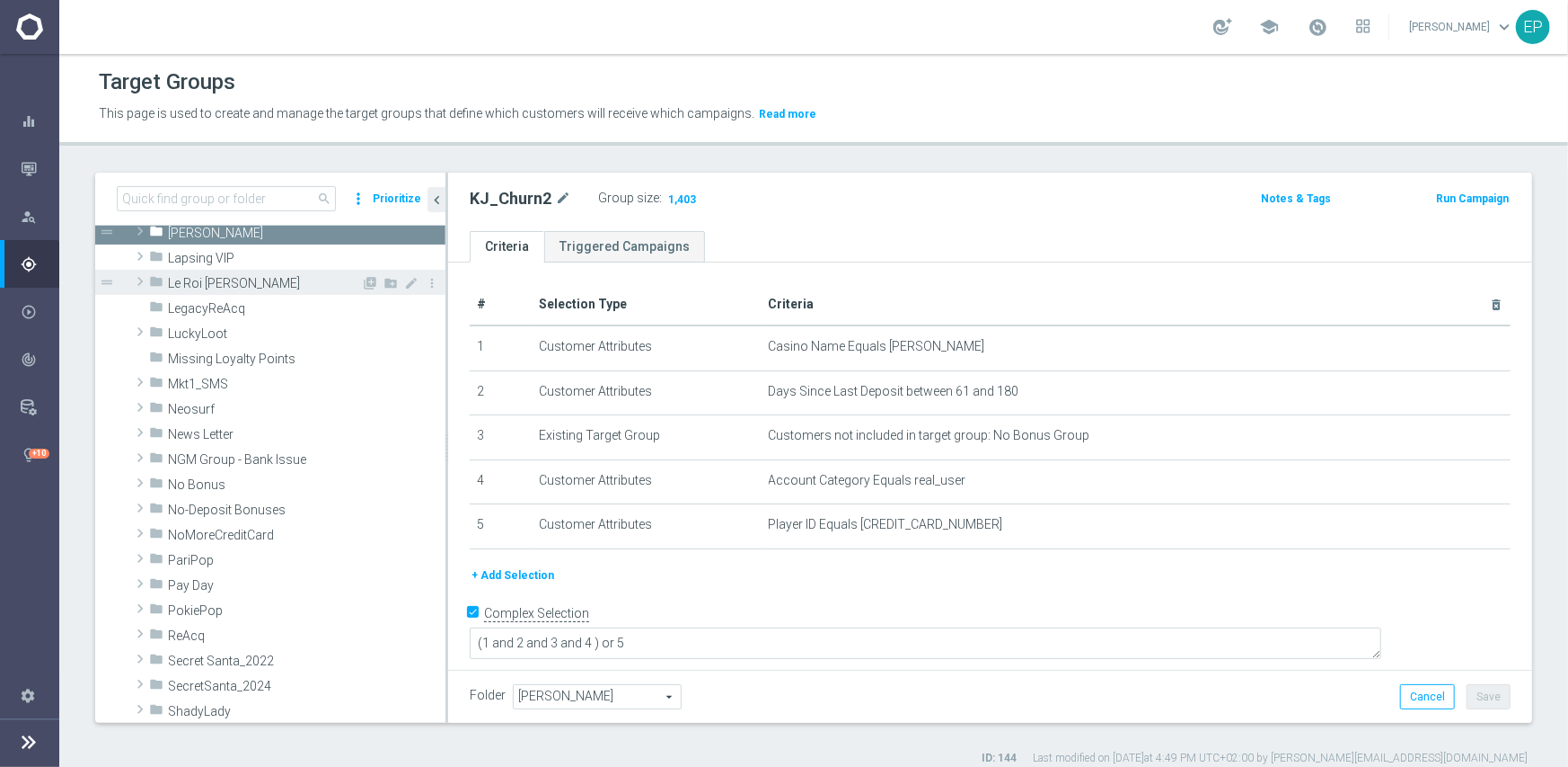
click at [203, 288] on span "Le Roi Johnny" at bounding box center [263, 283] width 193 height 15
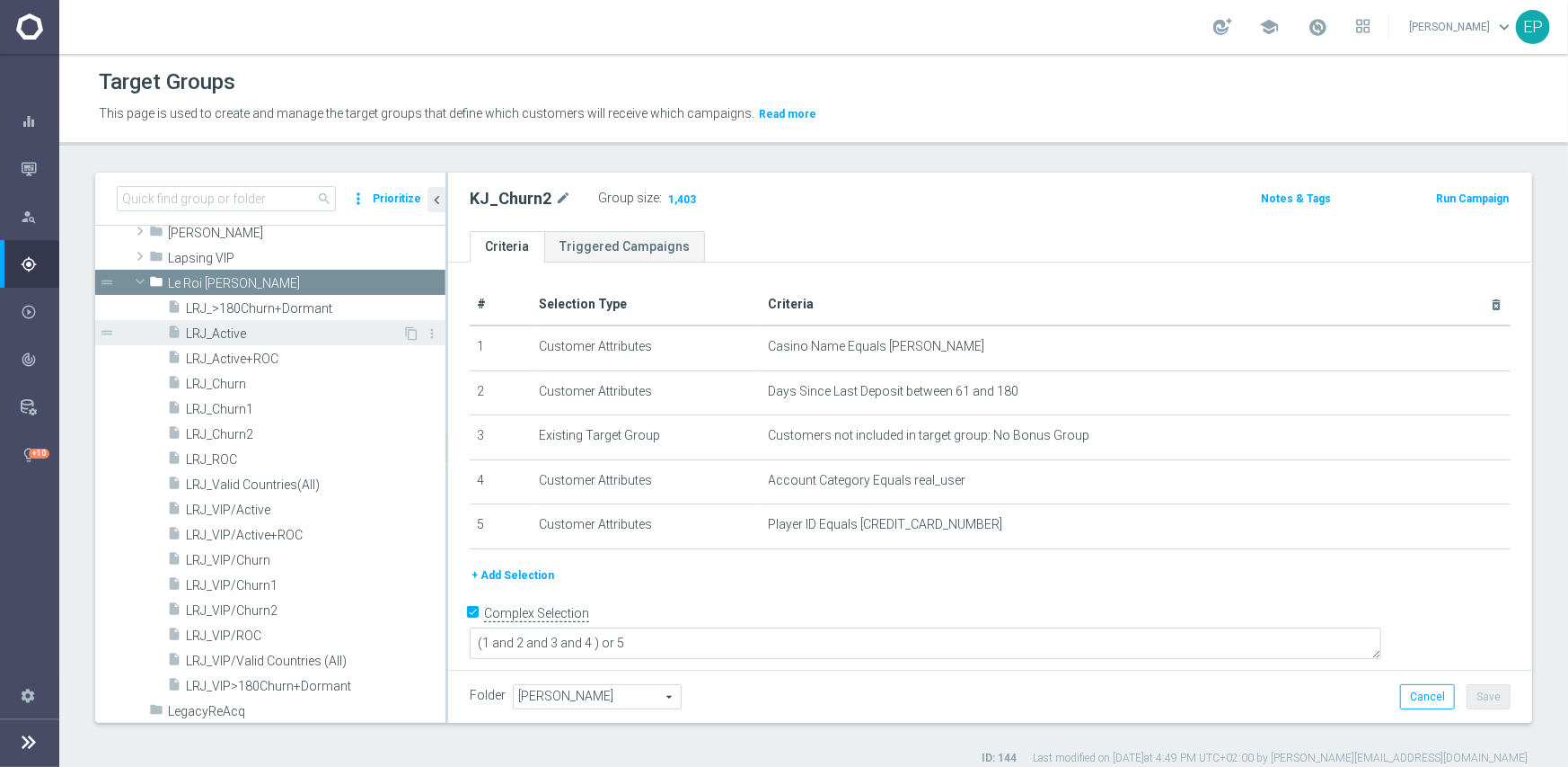
click at [222, 334] on span "LRJ_Active" at bounding box center [293, 334] width 217 height 15
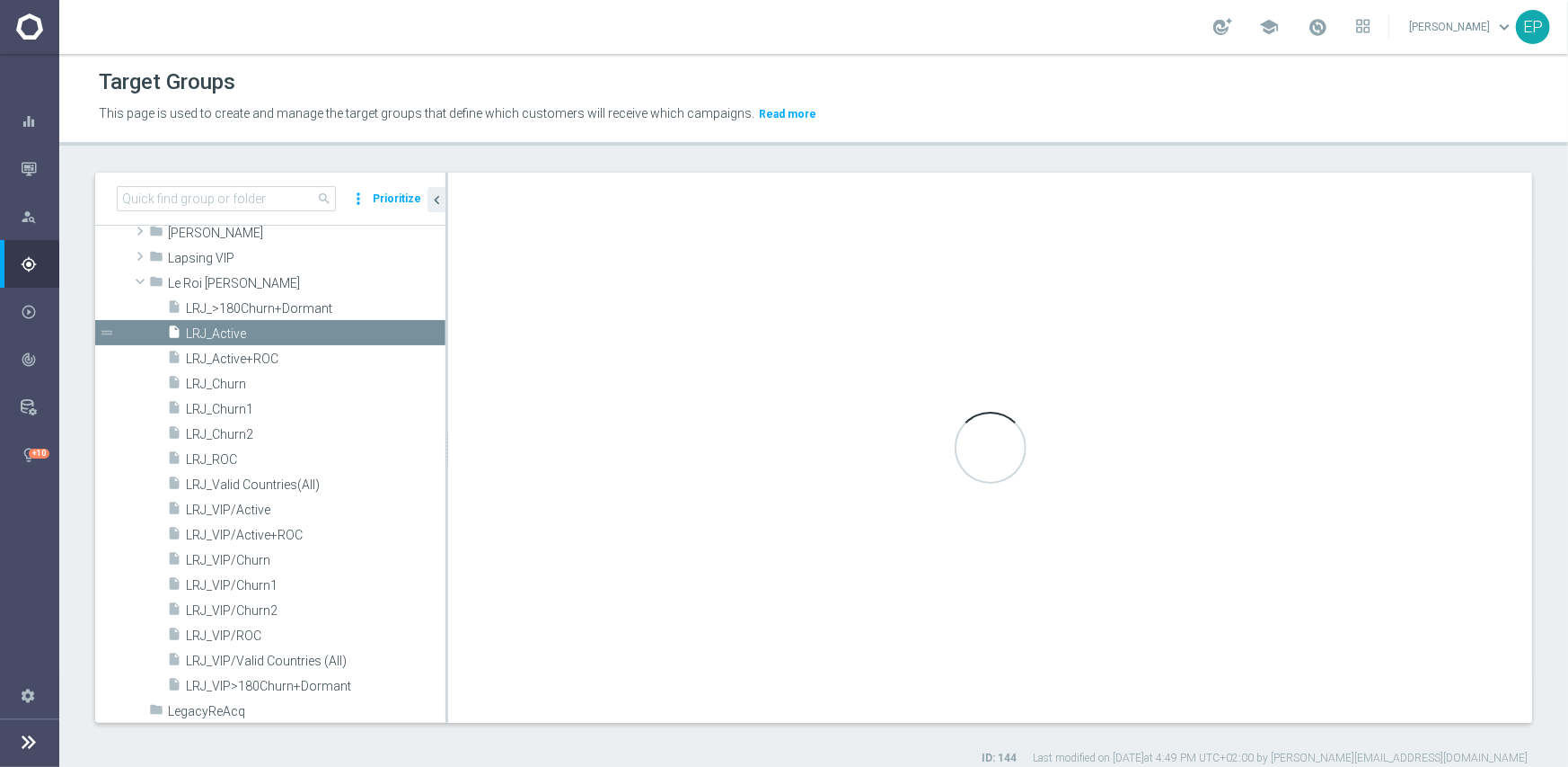
type input "Le Roi Johnny"
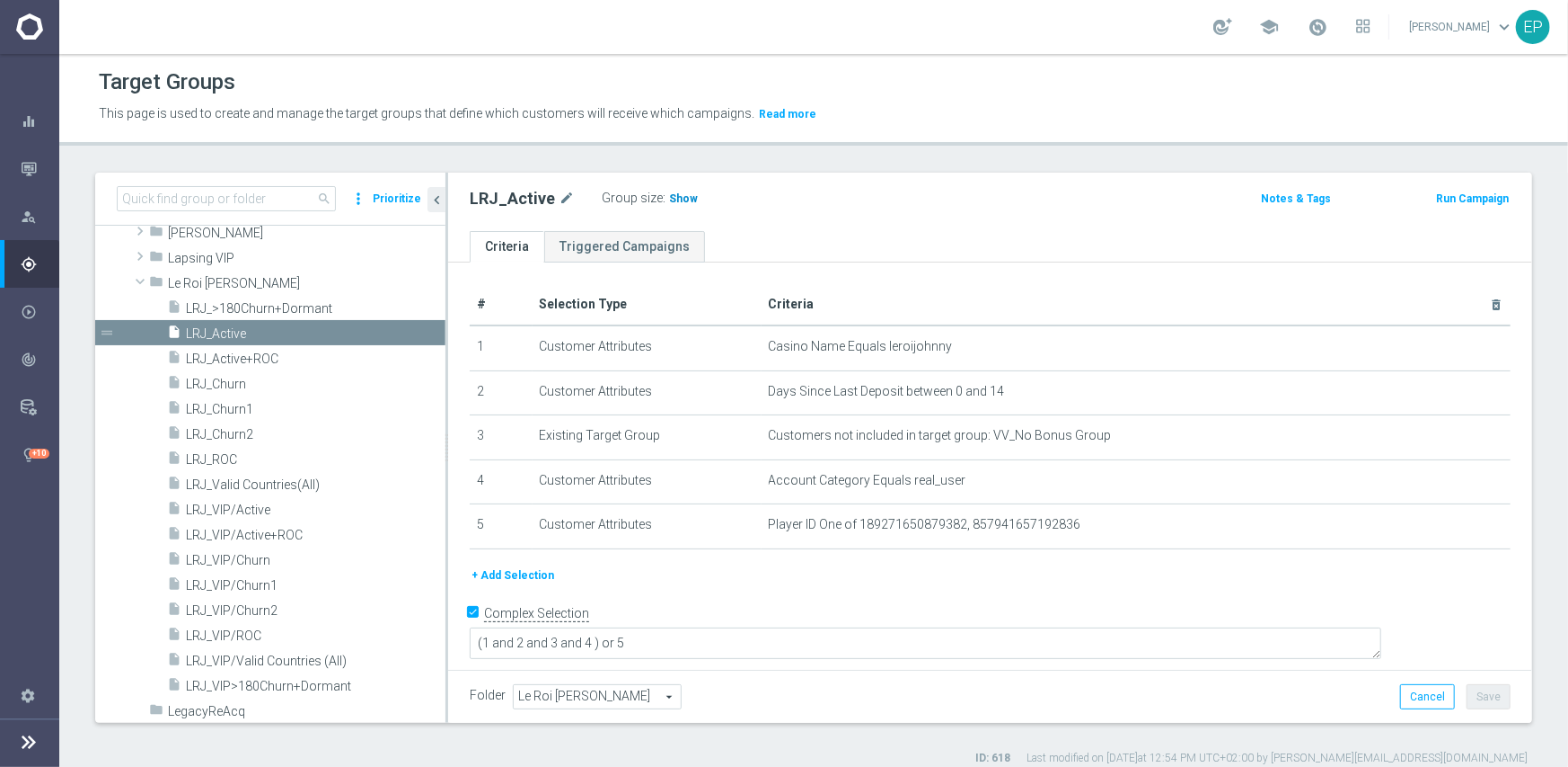
click at [669, 203] on span "Show" at bounding box center [683, 199] width 29 height 13
click at [222, 453] on span "LRJ_ROC" at bounding box center [293, 459] width 217 height 15
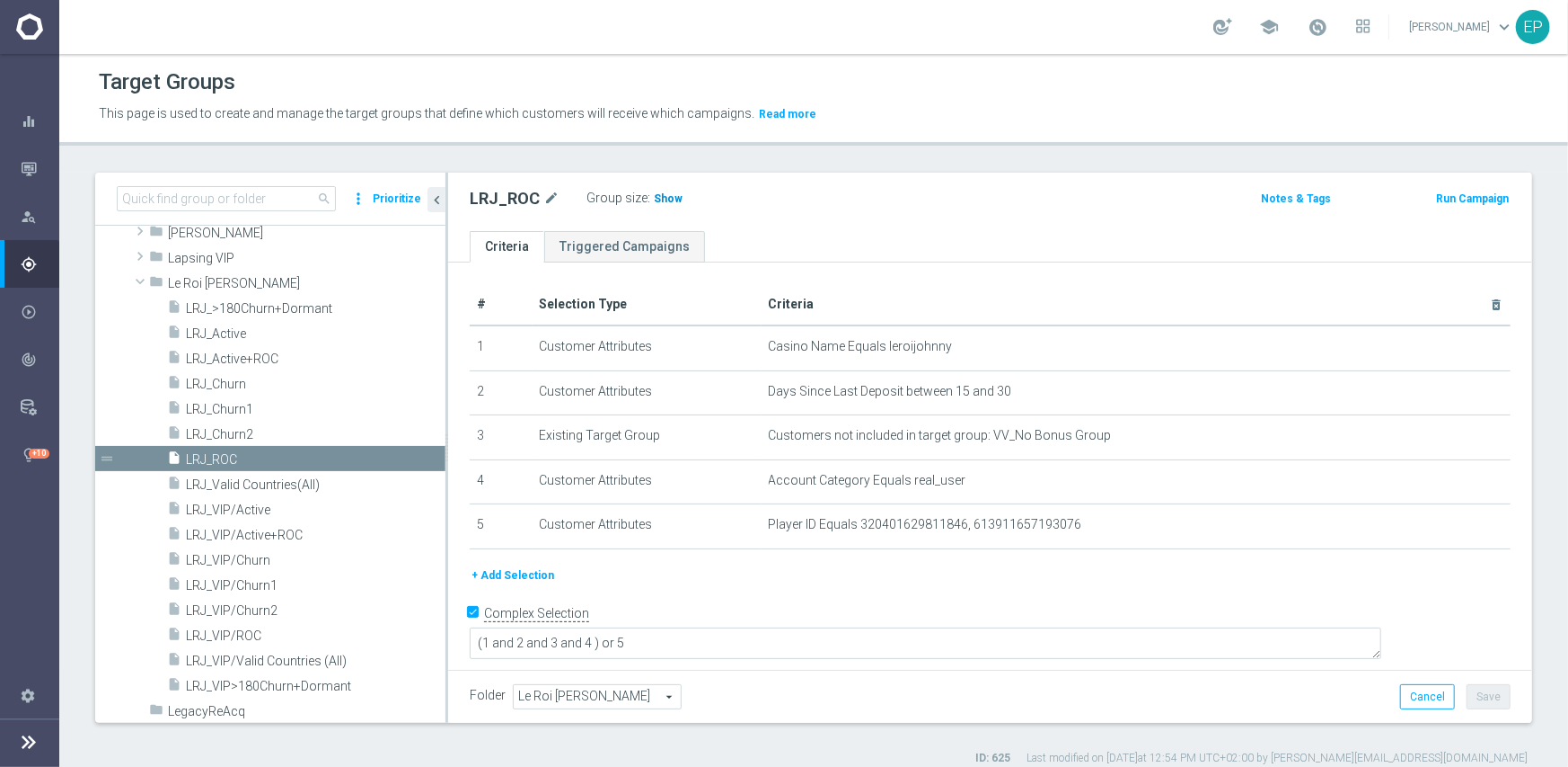
click at [670, 202] on span "Show" at bounding box center [668, 199] width 29 height 13
click at [238, 408] on span "LRJ_Churn1" at bounding box center [293, 408] width 217 height 15
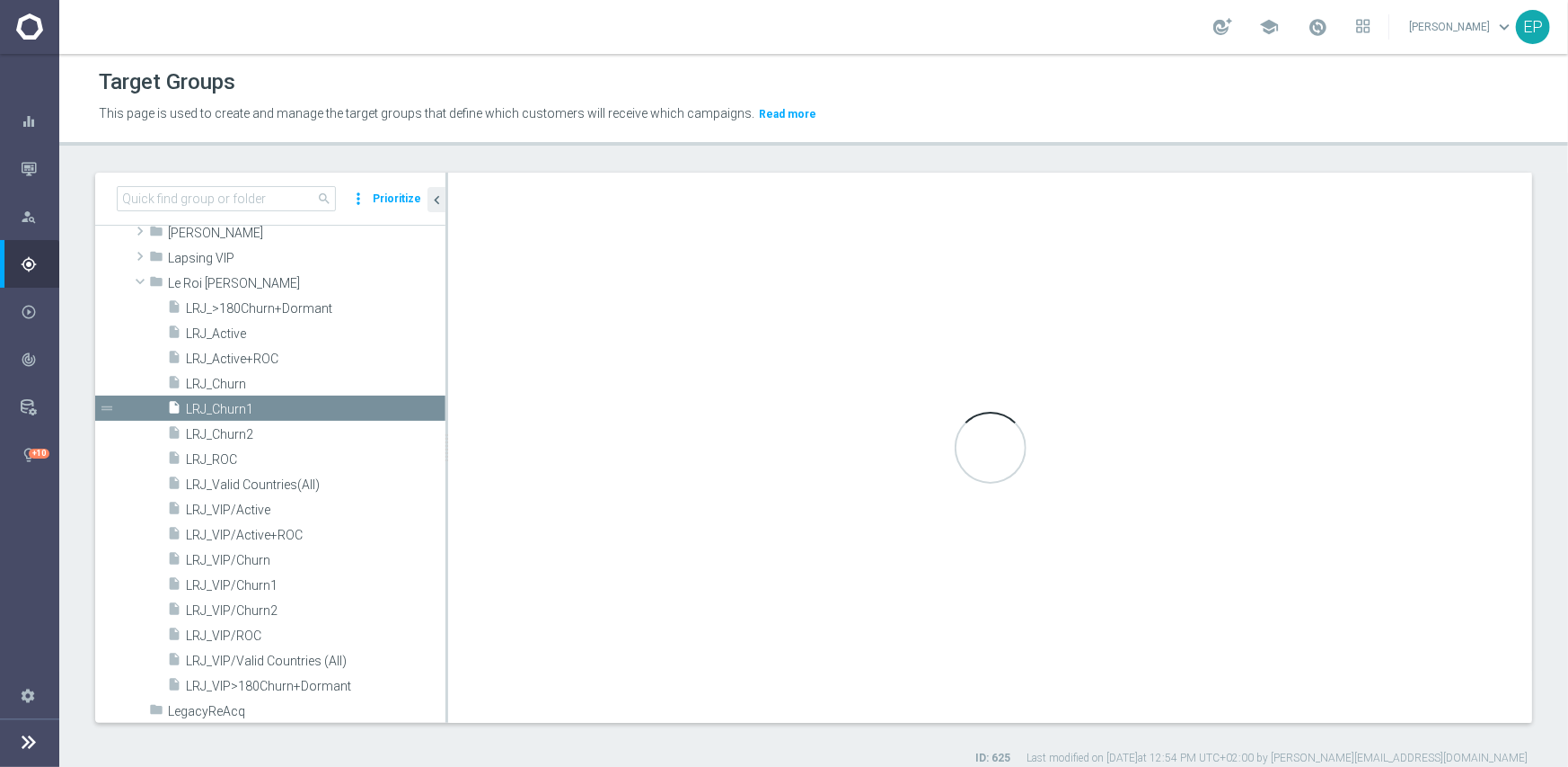
type textarea "(1 and 2 and 3 and 4) or 5"
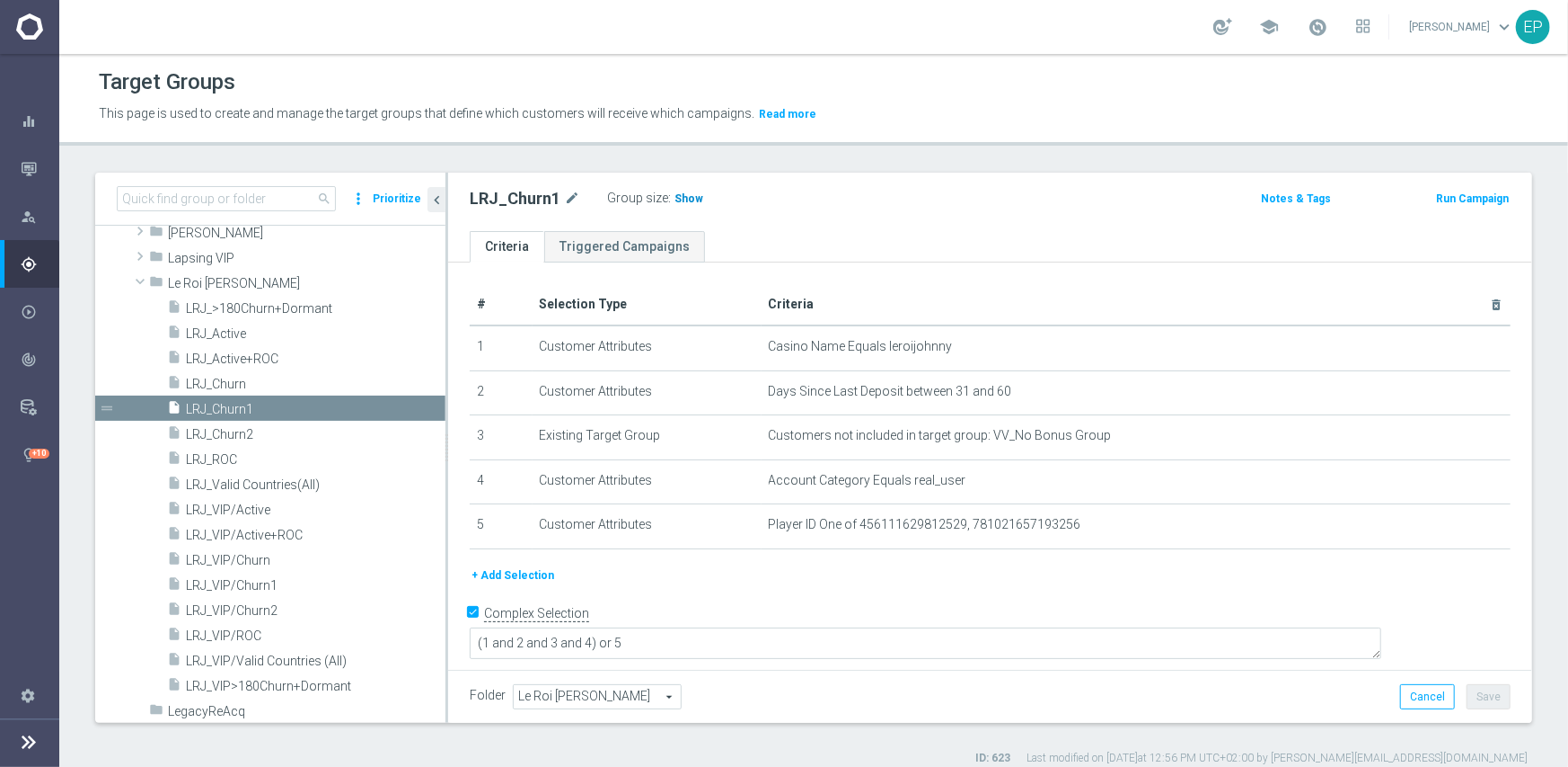
click at [679, 199] on span "Show" at bounding box center [689, 199] width 29 height 13
click at [238, 433] on span "LRJ_Churn2" at bounding box center [293, 433] width 217 height 15
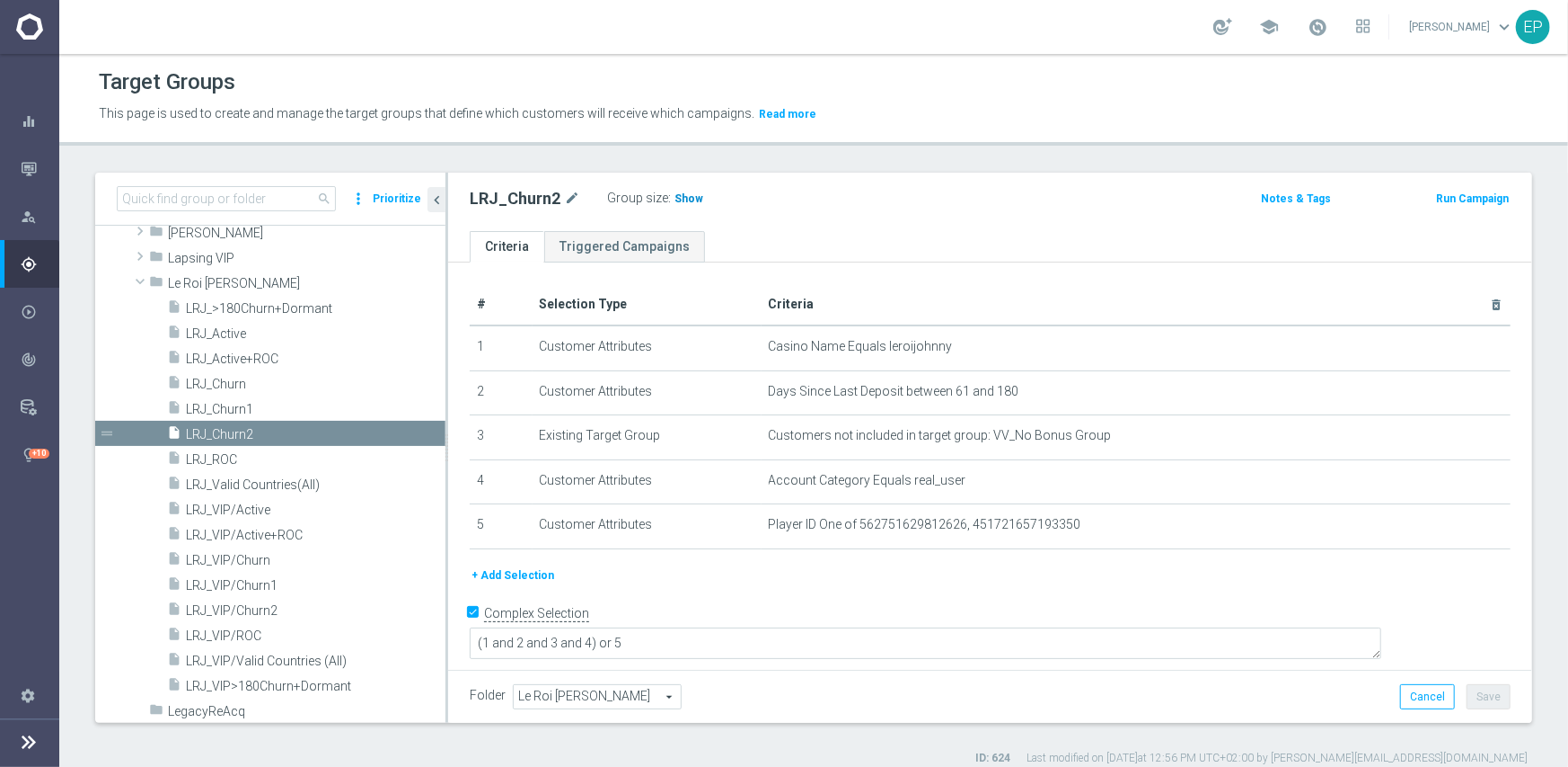
click at [681, 201] on span "Show" at bounding box center [689, 199] width 29 height 13
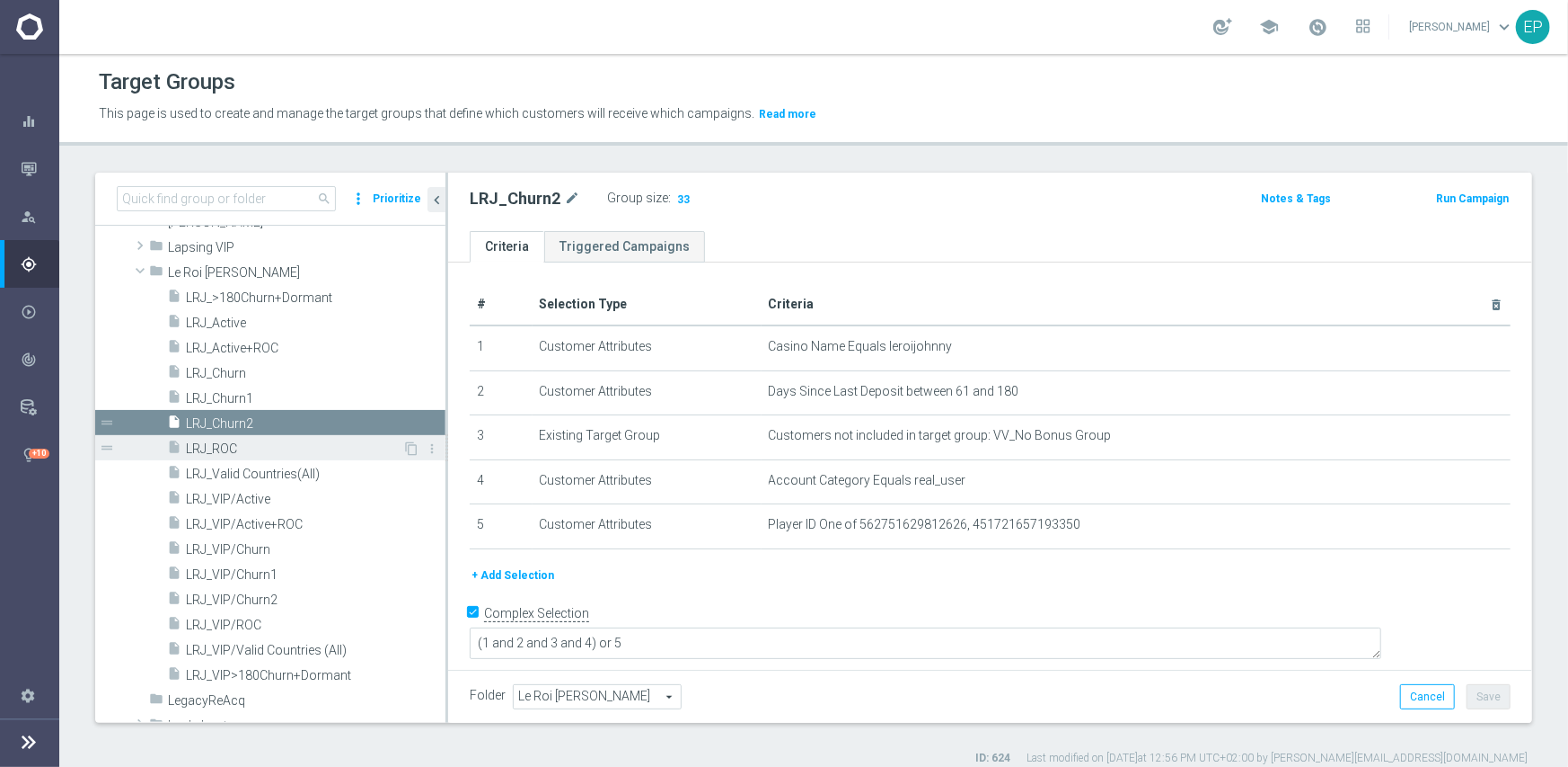
scroll to position [828, 0]
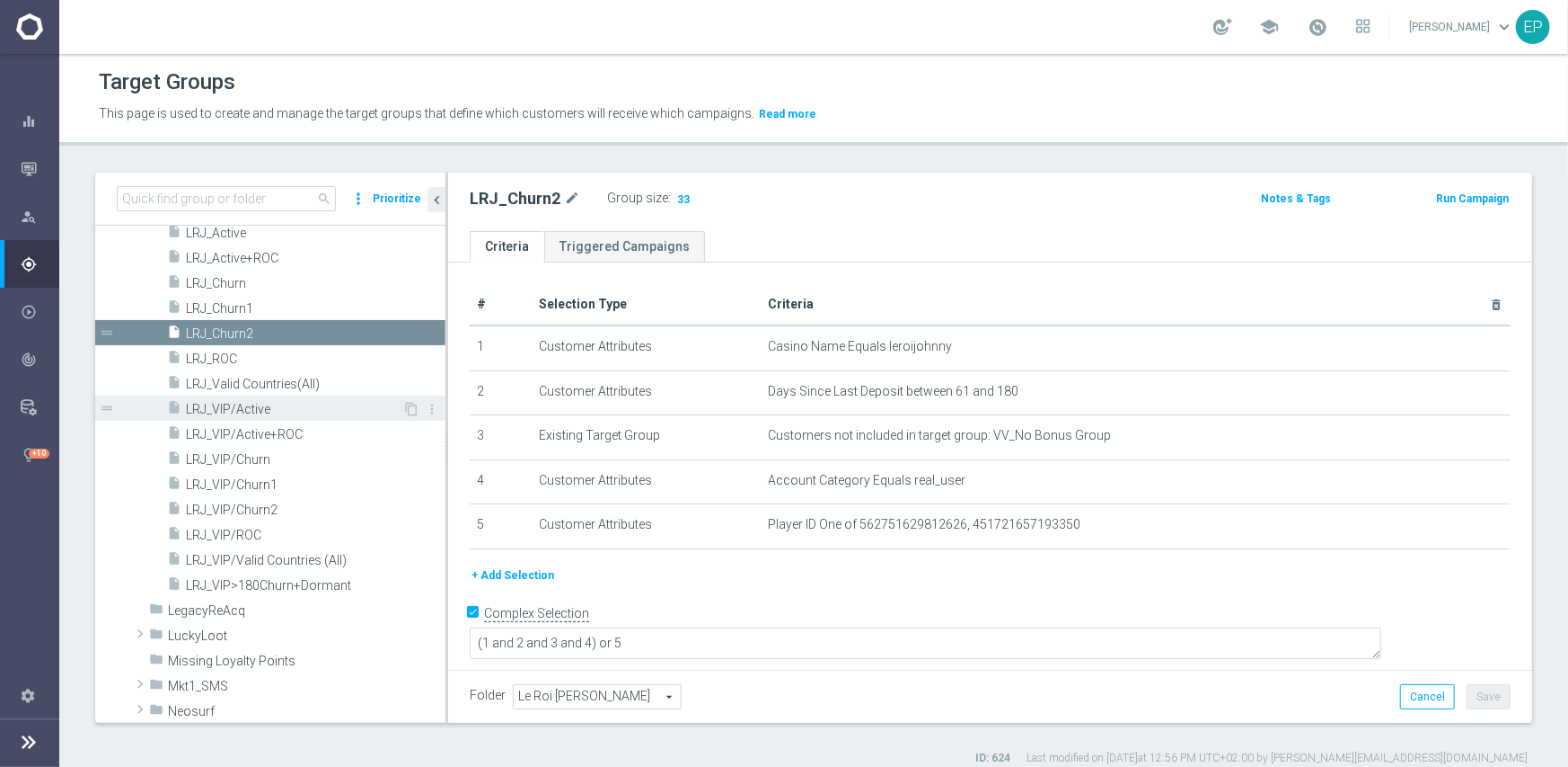
click at [269, 407] on span "LRJ_VIP/Active" at bounding box center [293, 408] width 217 height 15
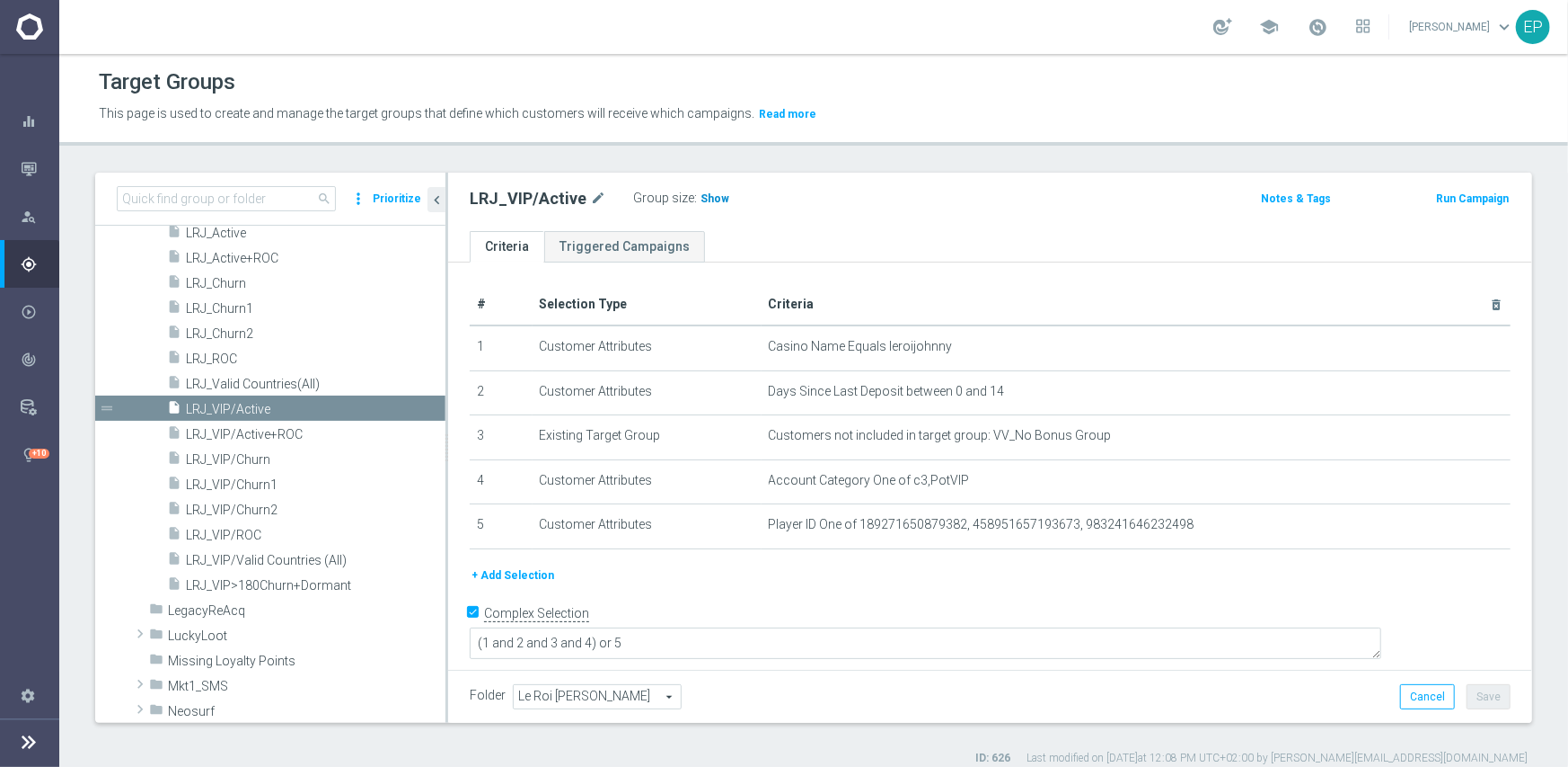
click at [701, 197] on span "Show" at bounding box center [715, 199] width 29 height 13
click at [244, 537] on span "LRJ_VIP/ROC" at bounding box center [293, 534] width 217 height 15
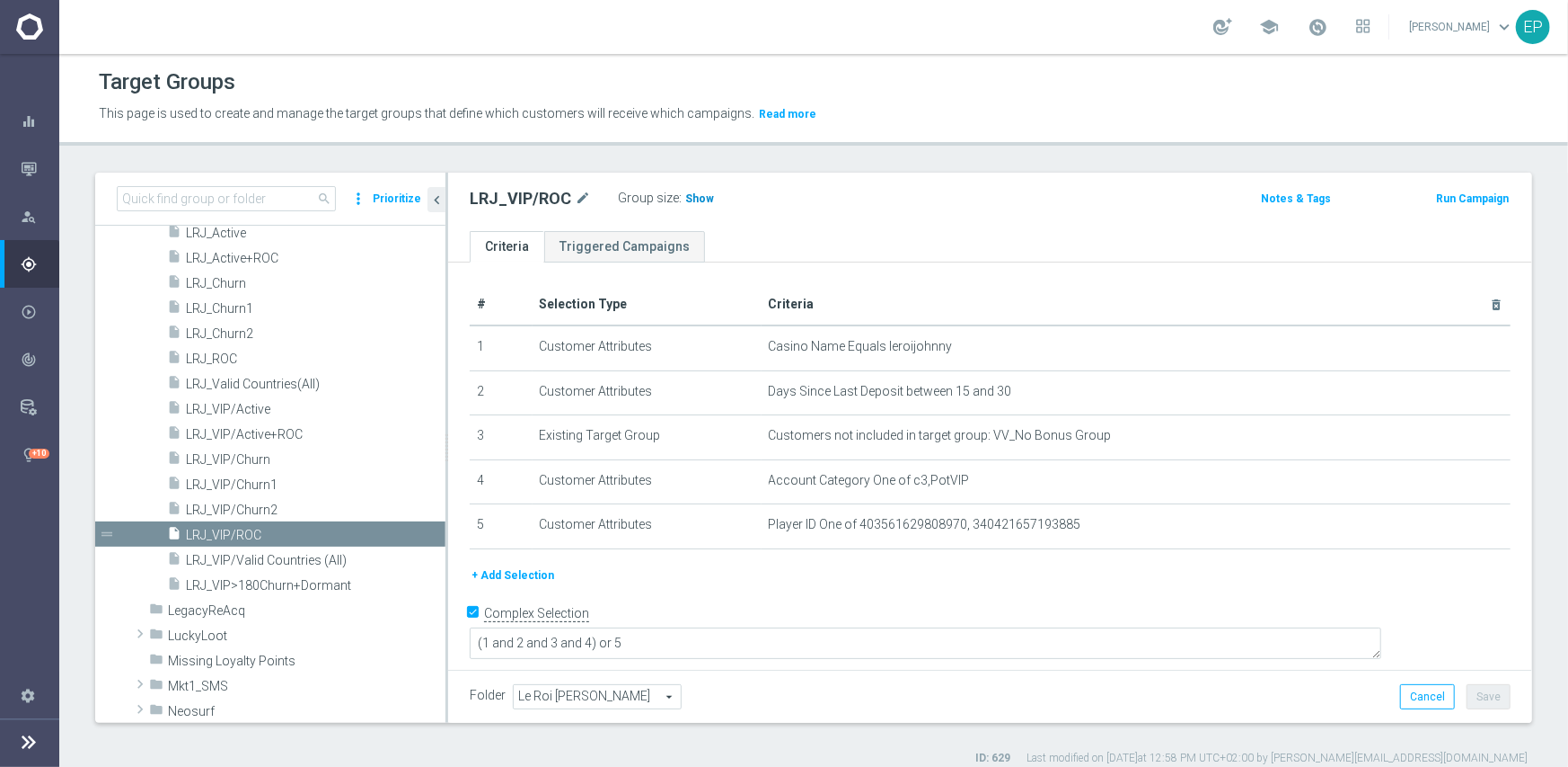
click at [696, 197] on span "Show" at bounding box center [700, 199] width 29 height 13
click at [287, 483] on span "LRJ_VIP/Churn1" at bounding box center [293, 484] width 217 height 15
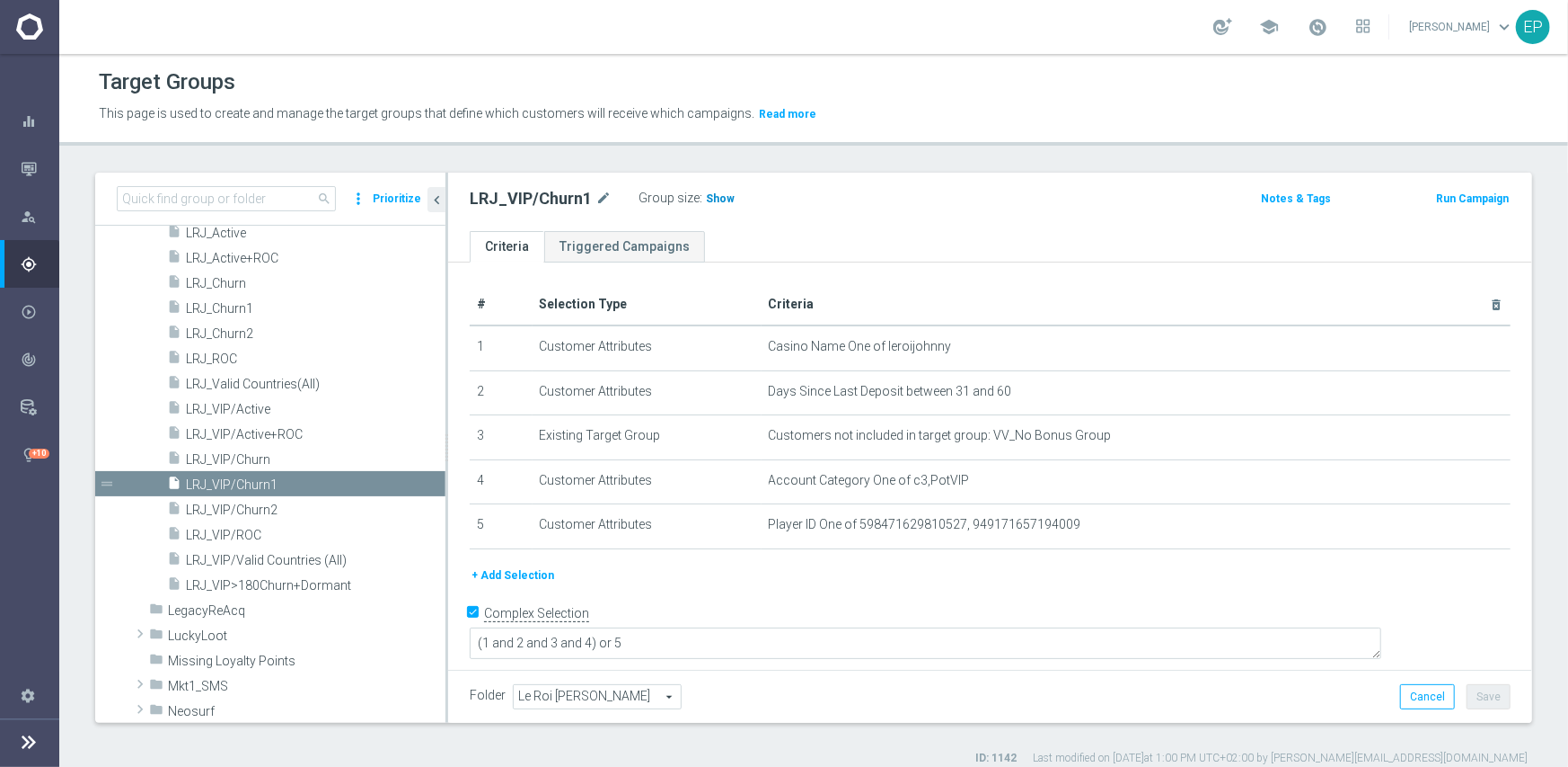
click at [712, 203] on span "Show" at bounding box center [720, 199] width 29 height 13
click at [276, 515] on span "LRJ_VIP/Churn2" at bounding box center [293, 509] width 217 height 15
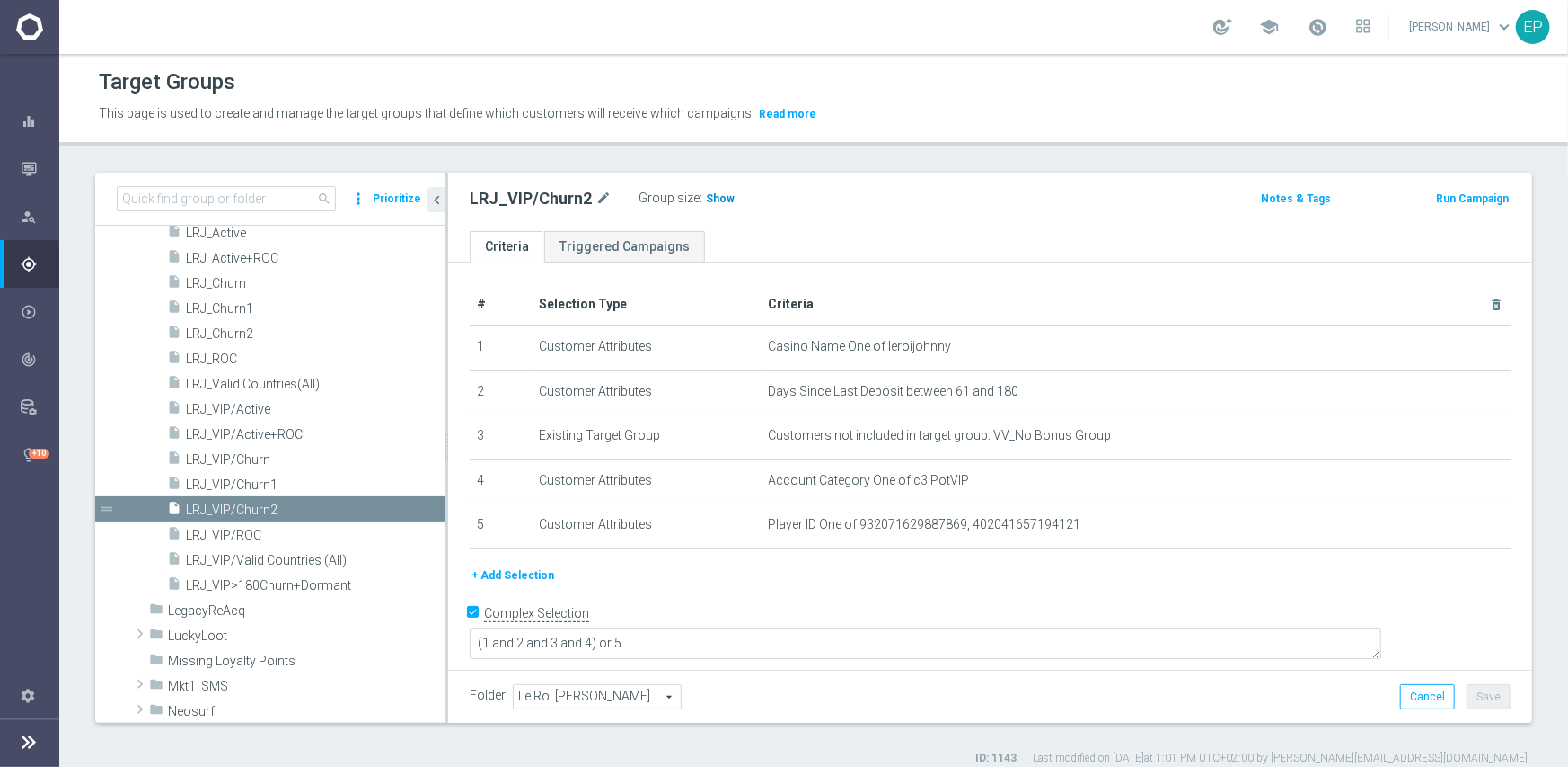
click at [710, 198] on span "Show" at bounding box center [720, 199] width 29 height 13
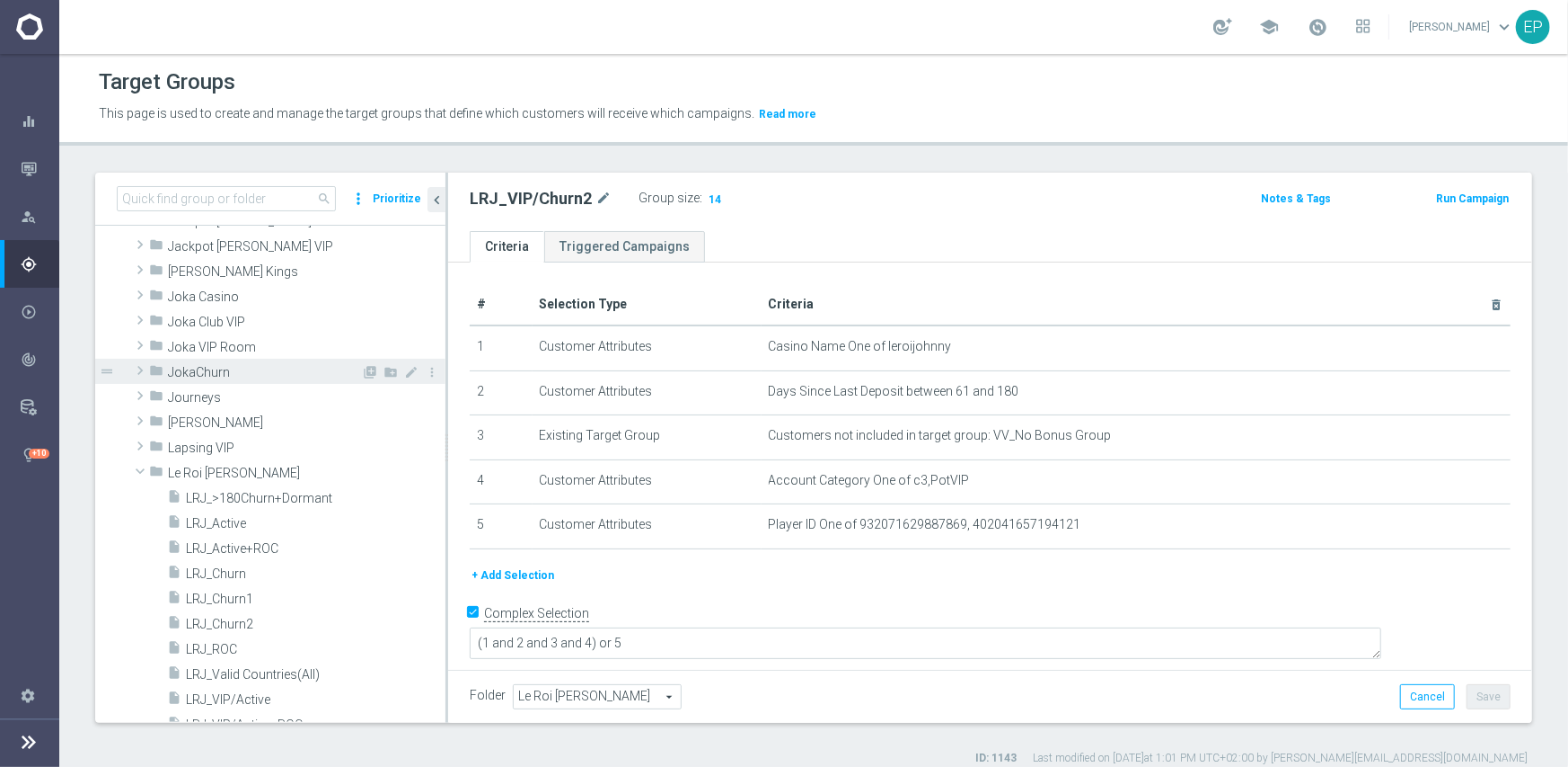
scroll to position [558, 0]
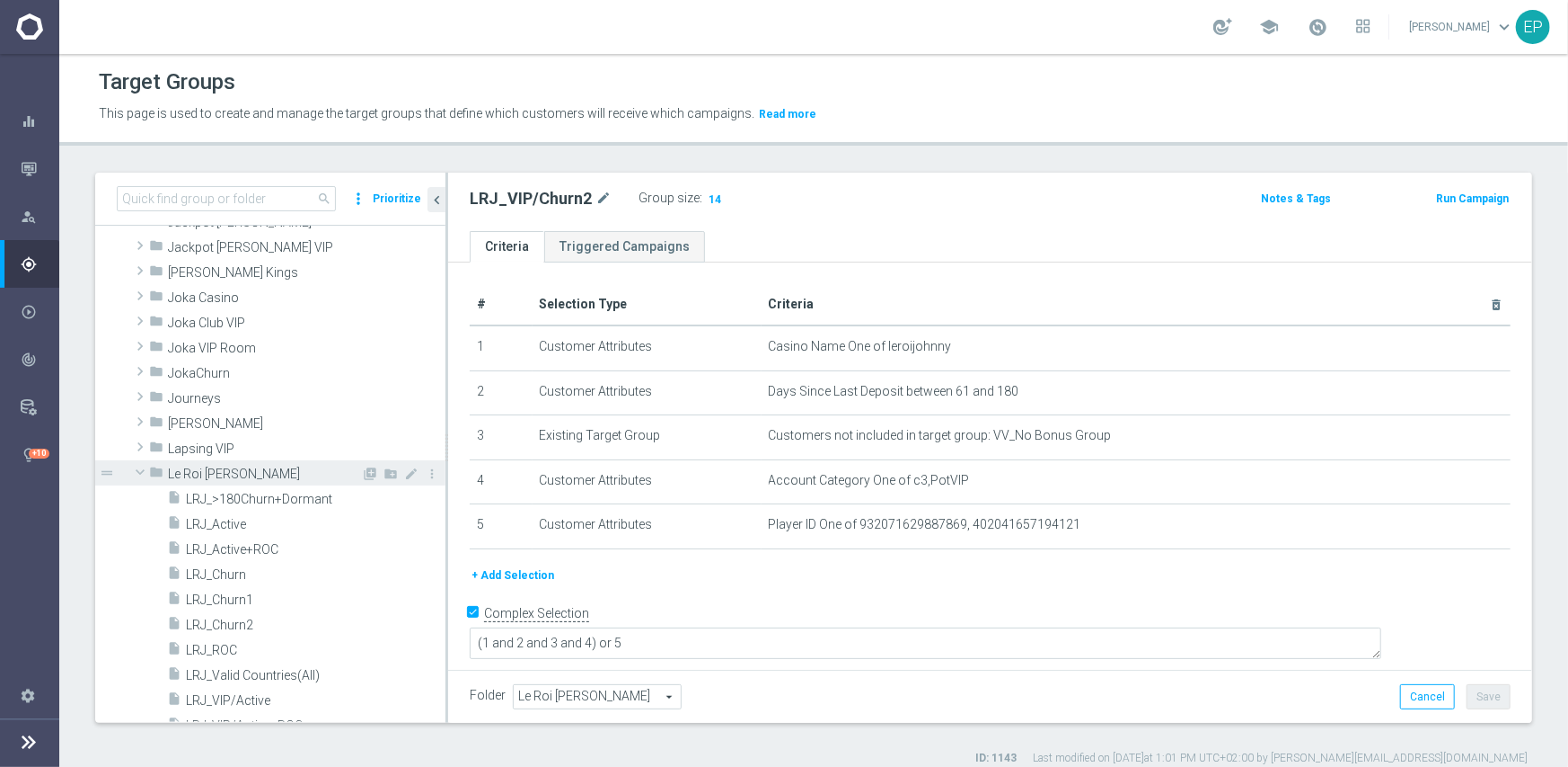
click at [197, 471] on span "Le Roi Johnny" at bounding box center [263, 473] width 193 height 15
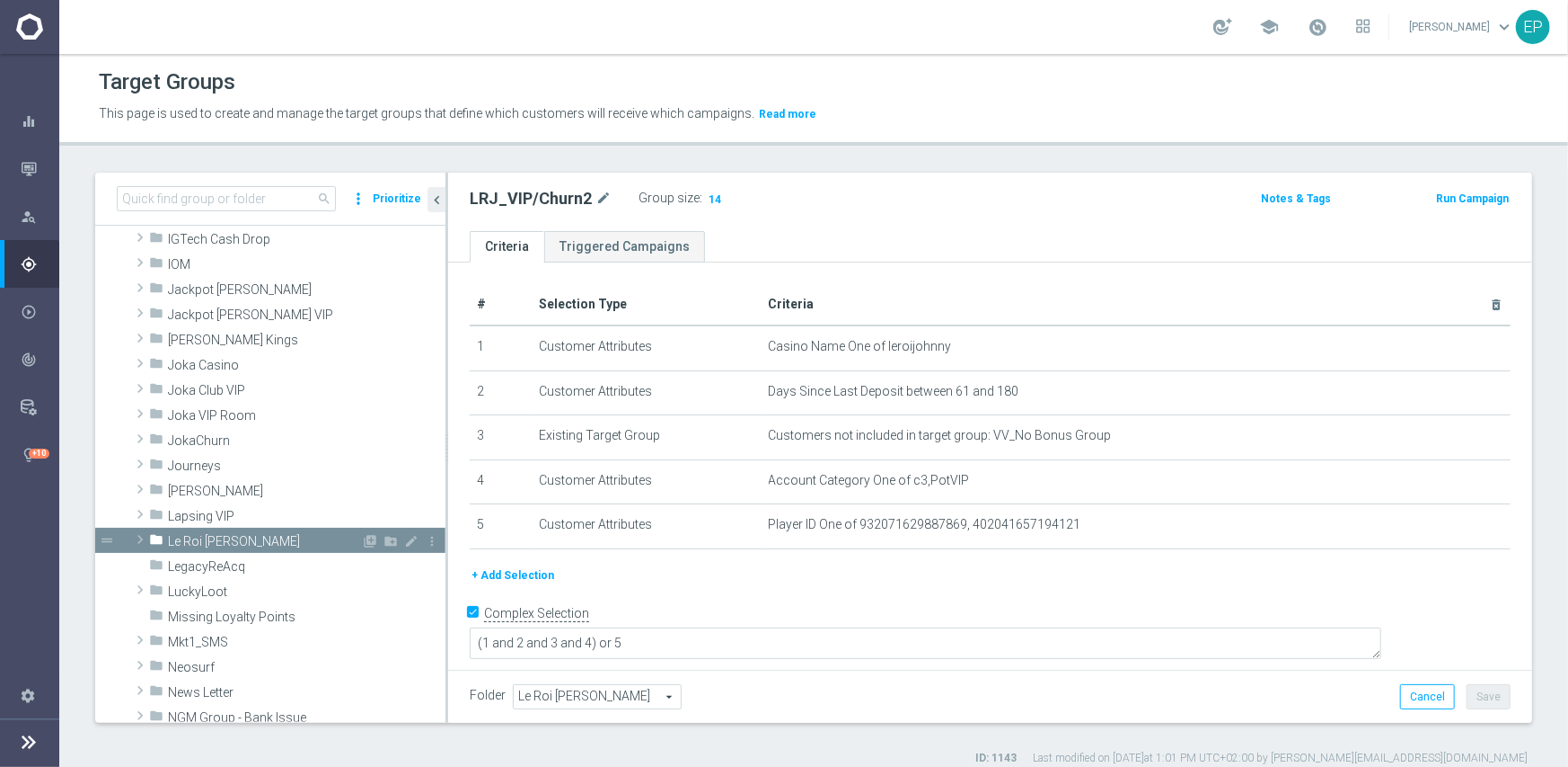
scroll to position [468, 0]
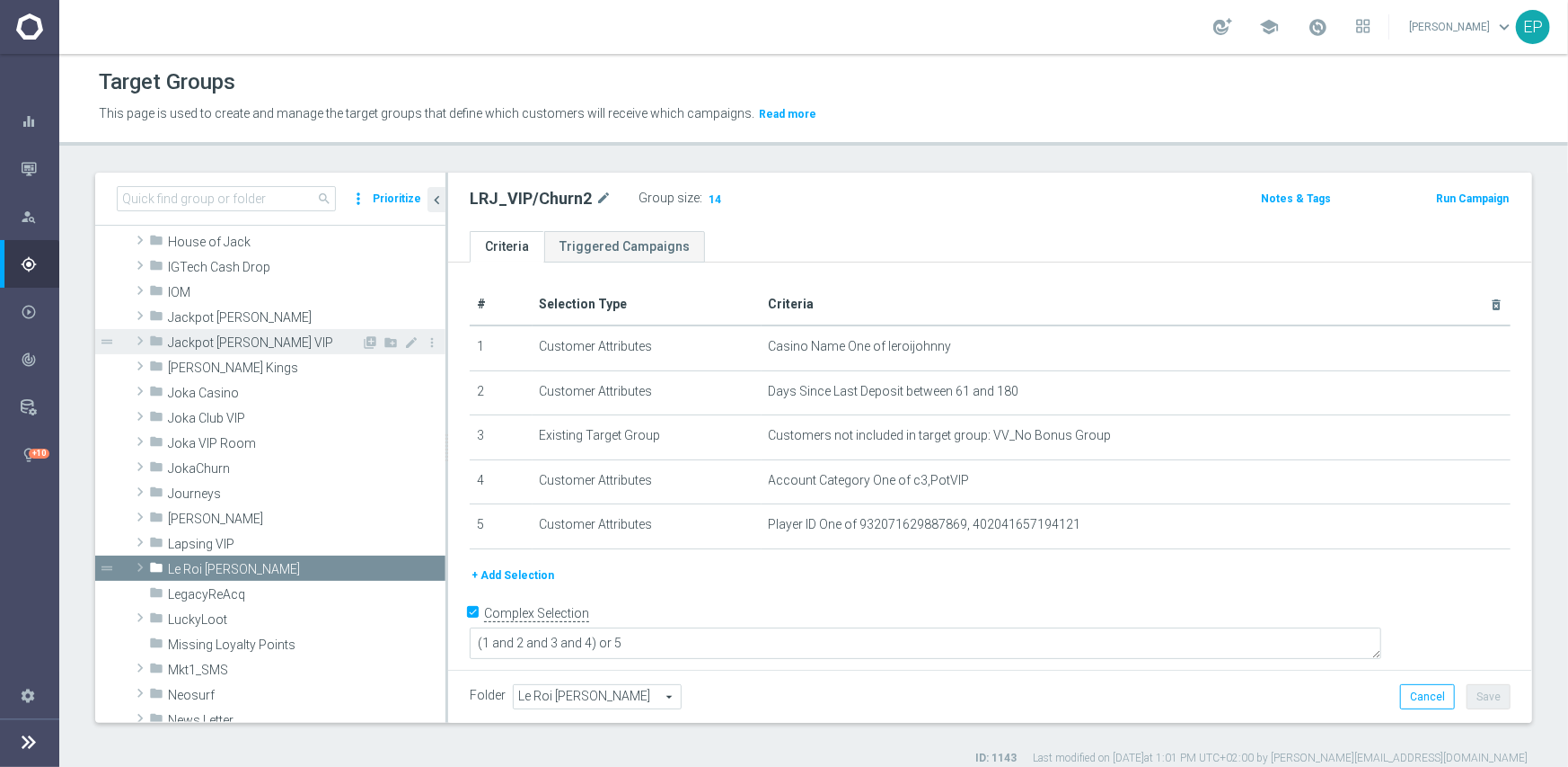
click at [223, 336] on span "Jackpot Jill VIP" at bounding box center [263, 343] width 193 height 15
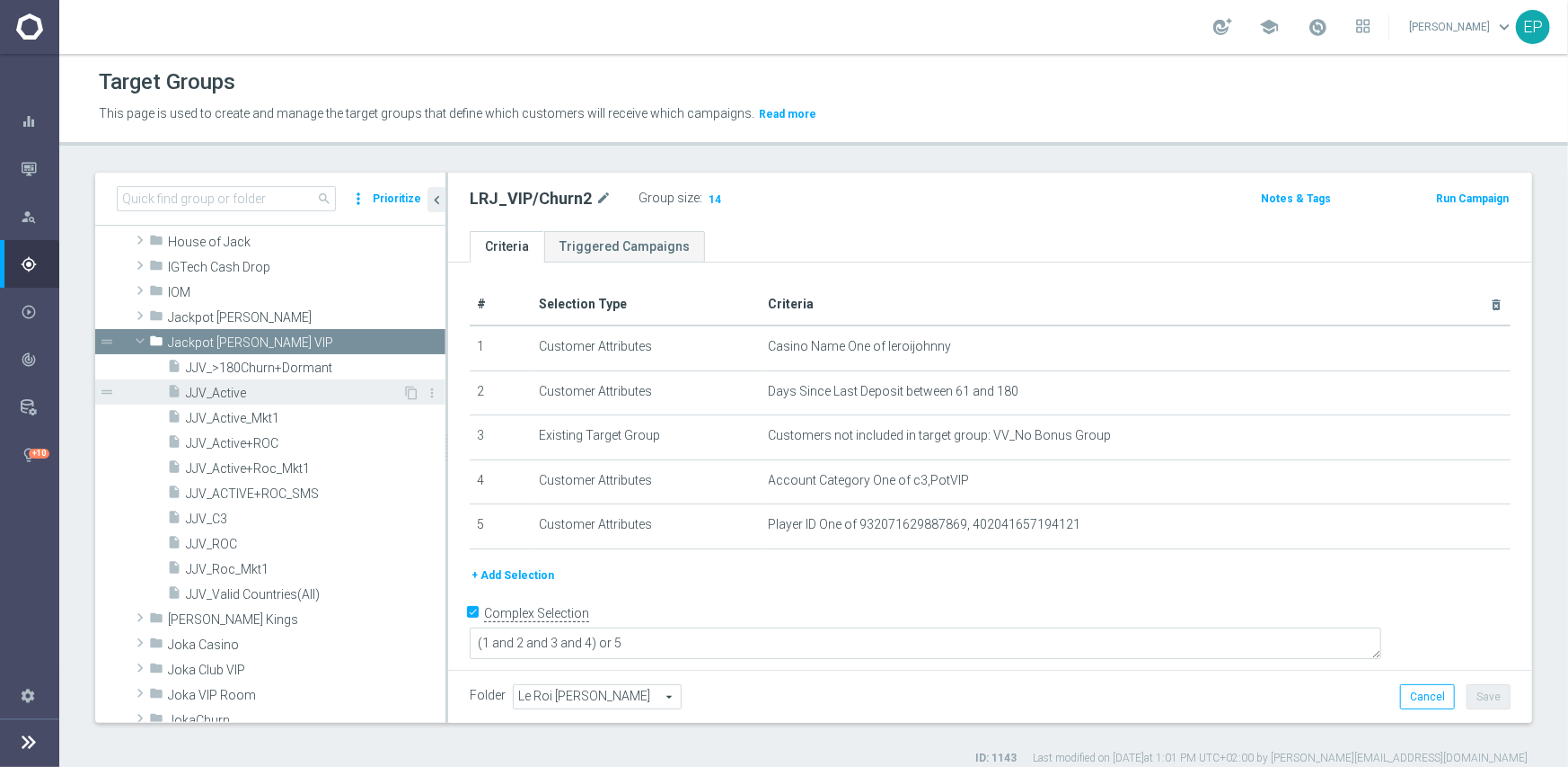
click at [227, 389] on span "JJV_Active" at bounding box center [293, 392] width 217 height 15
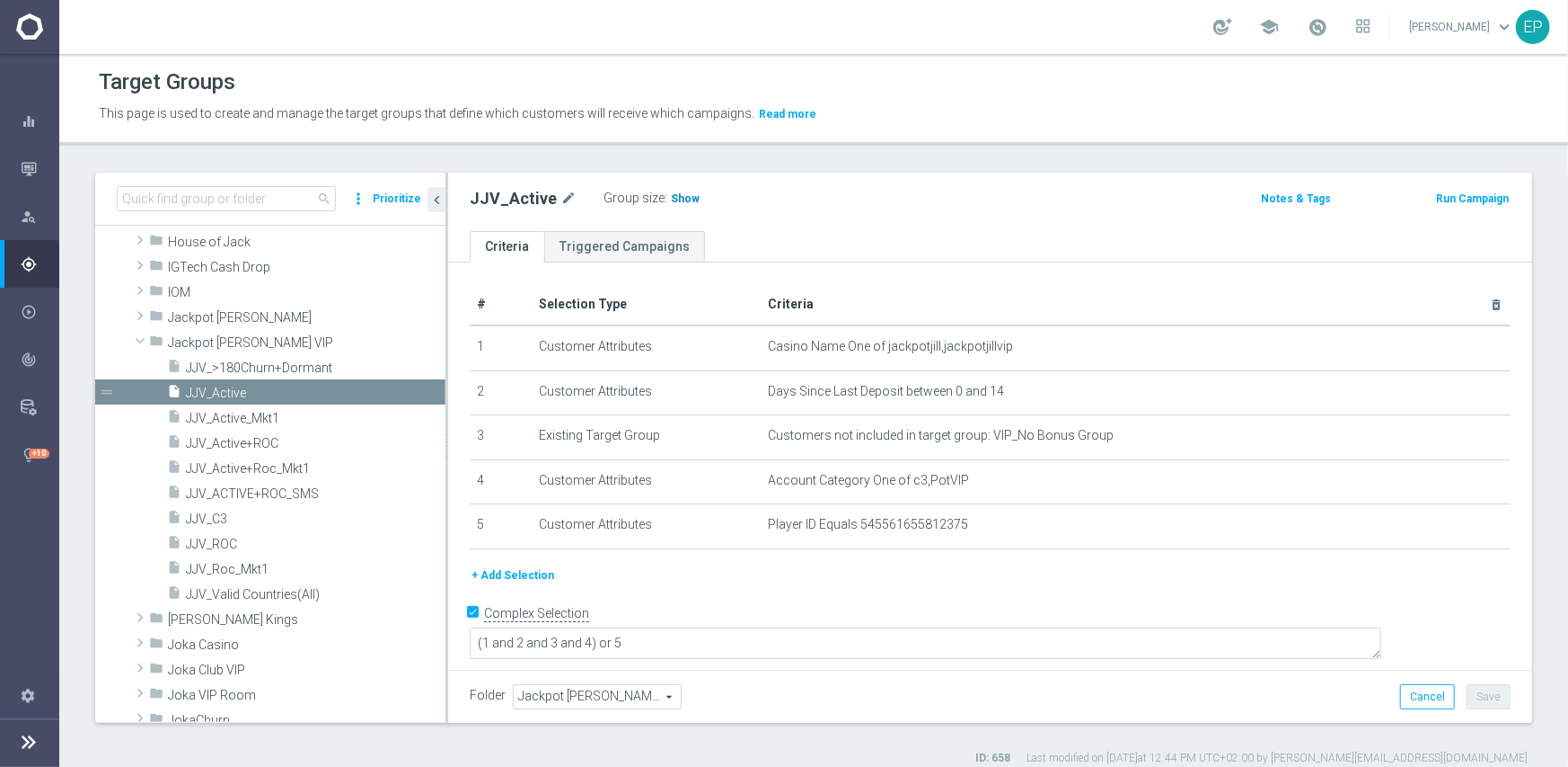
click at [671, 193] on span "Show" at bounding box center [685, 199] width 29 height 13
click at [220, 541] on span "JJV_ROC" at bounding box center [293, 543] width 217 height 15
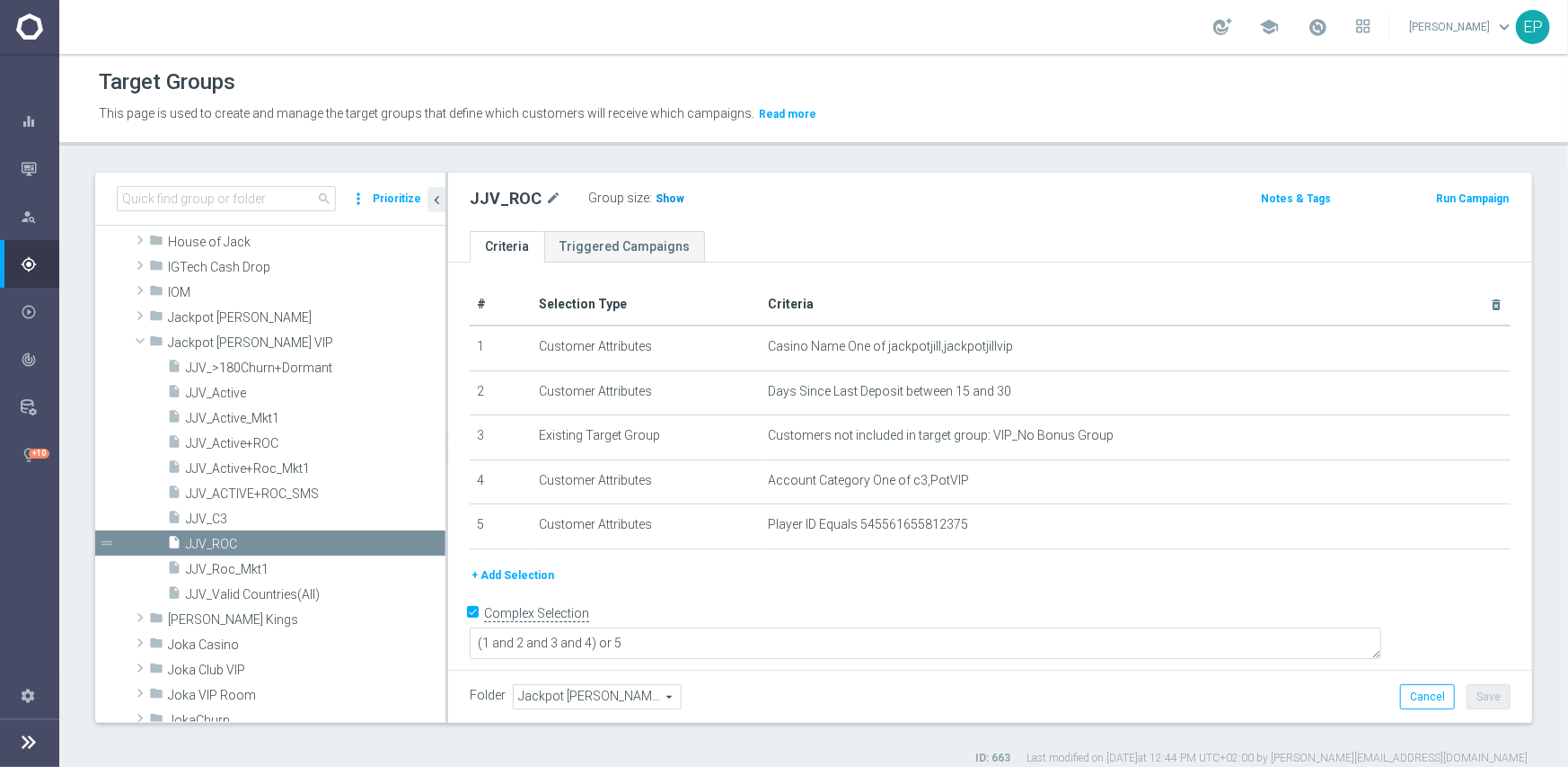
click at [674, 201] on span "Show" at bounding box center [670, 199] width 29 height 13
click at [139, 340] on span at bounding box center [141, 341] width 22 height 18
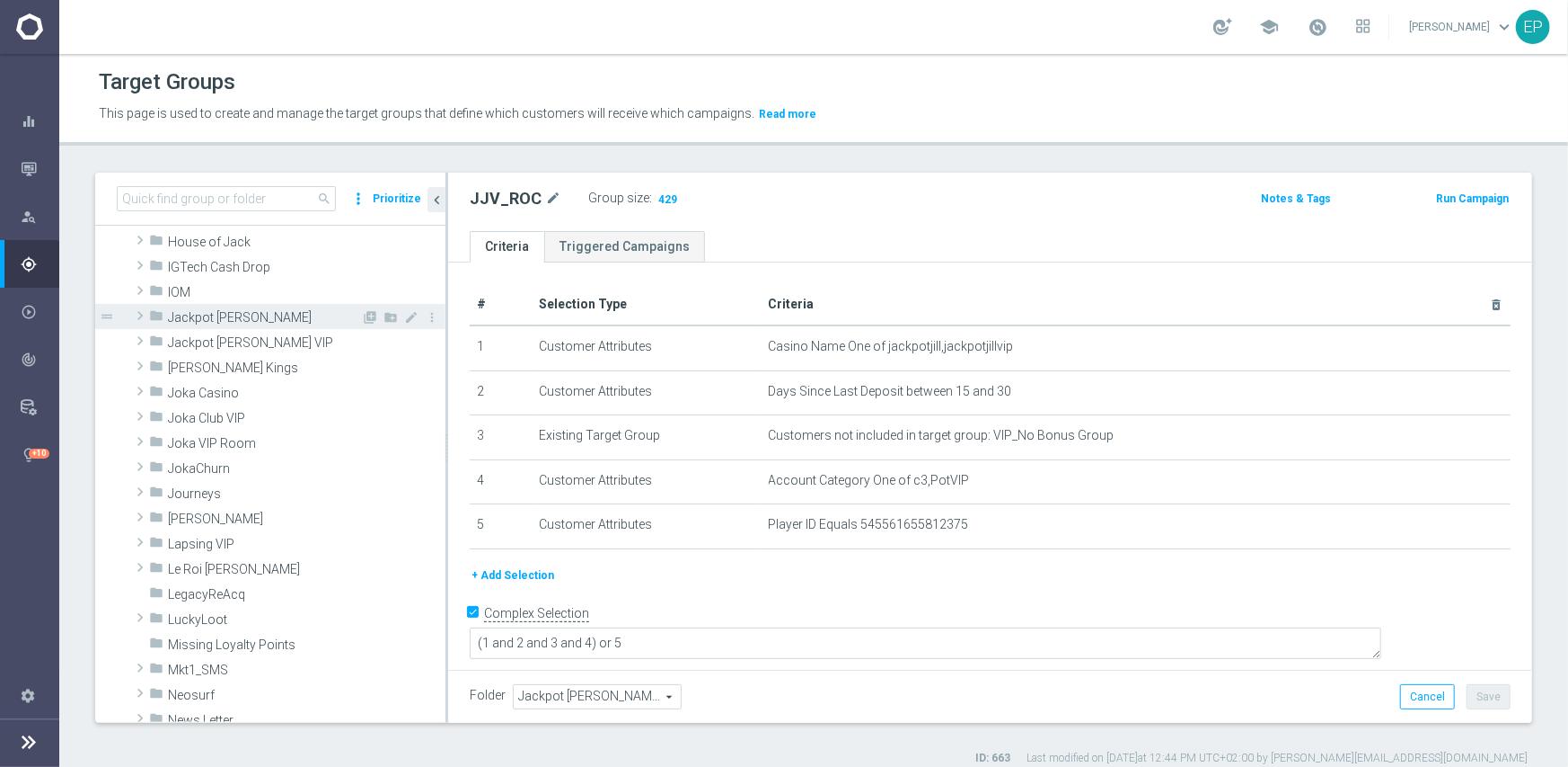
click at [144, 319] on span at bounding box center [140, 316] width 18 height 22
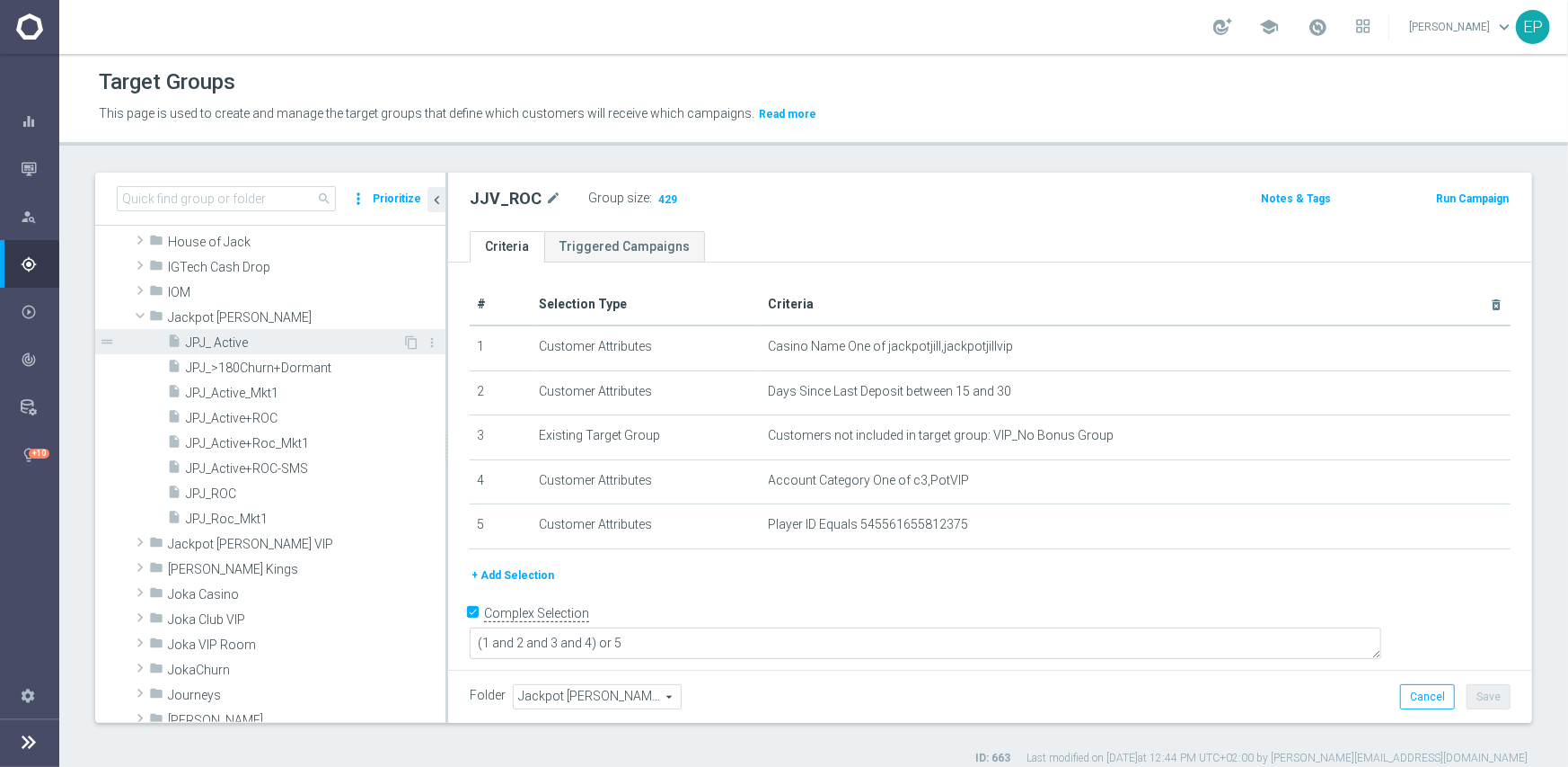
click at [237, 348] on span "JPJ_ Active" at bounding box center [293, 343] width 217 height 15
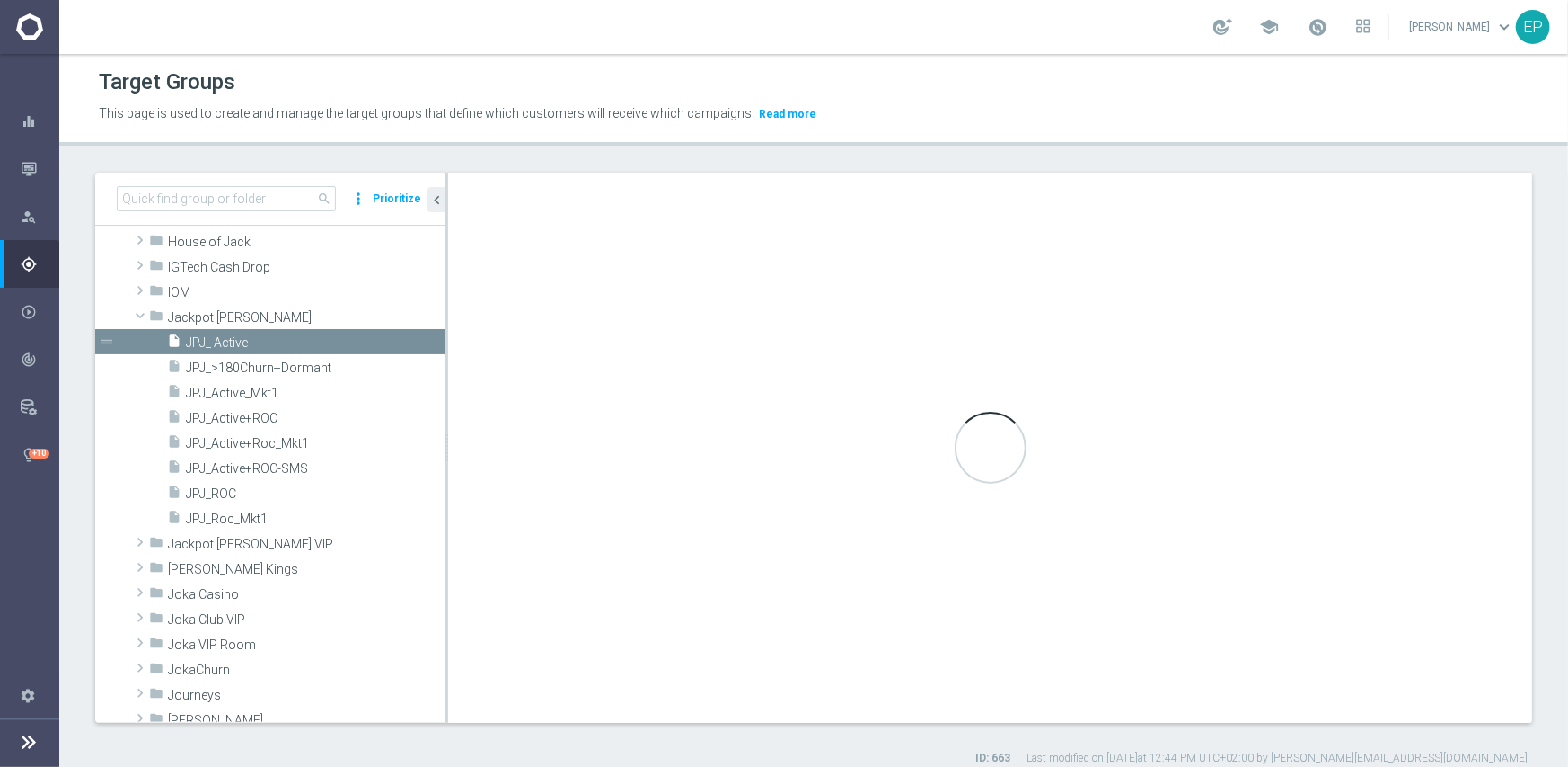
type input "Jackpot [PERSON_NAME]"
type textarea "(1 and 2 and 3 and 4 ) or 5"
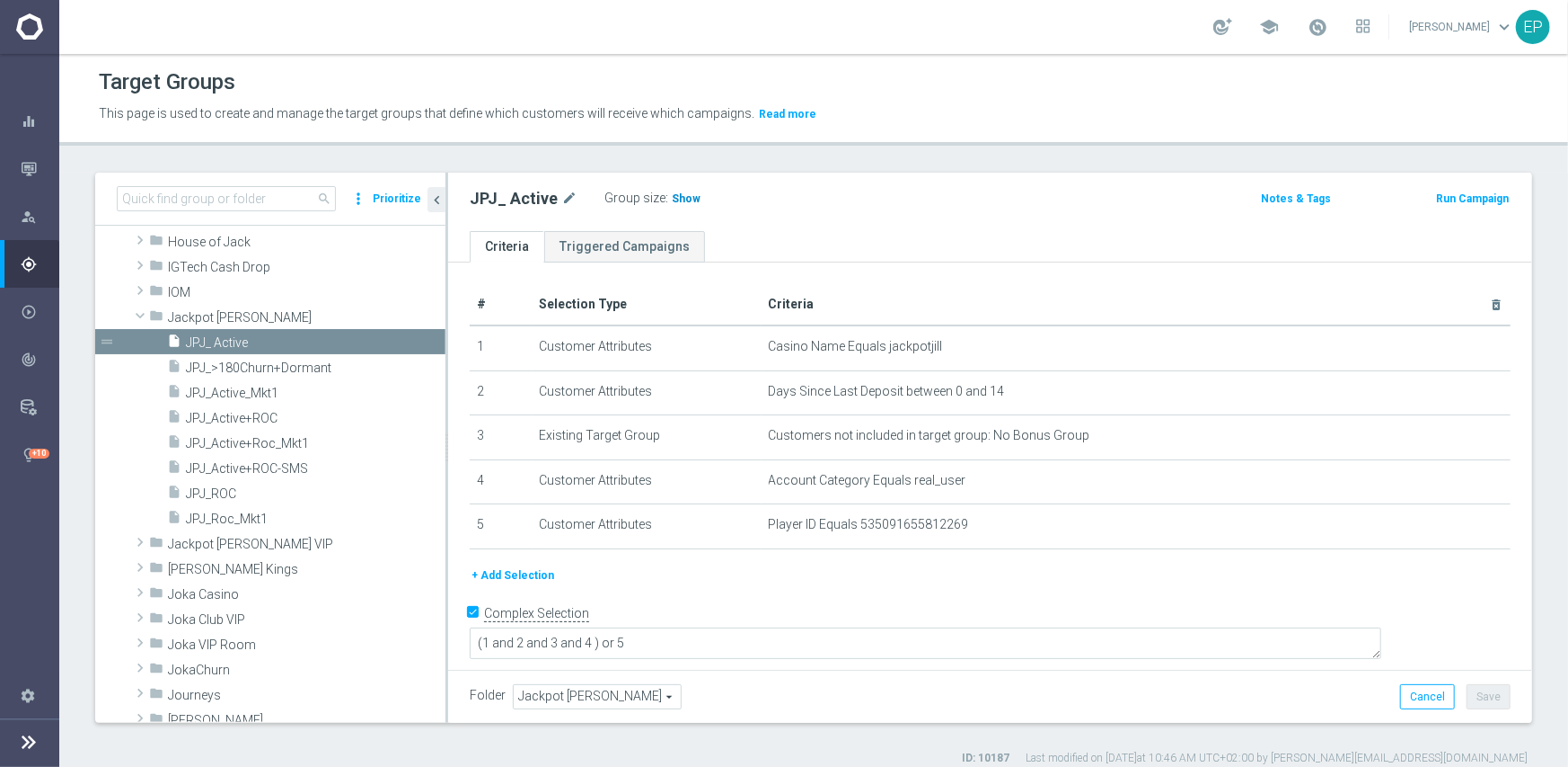
click at [687, 203] on span "Show" at bounding box center [686, 199] width 29 height 13
click at [230, 494] on span "JPJ_ROC" at bounding box center [293, 493] width 217 height 15
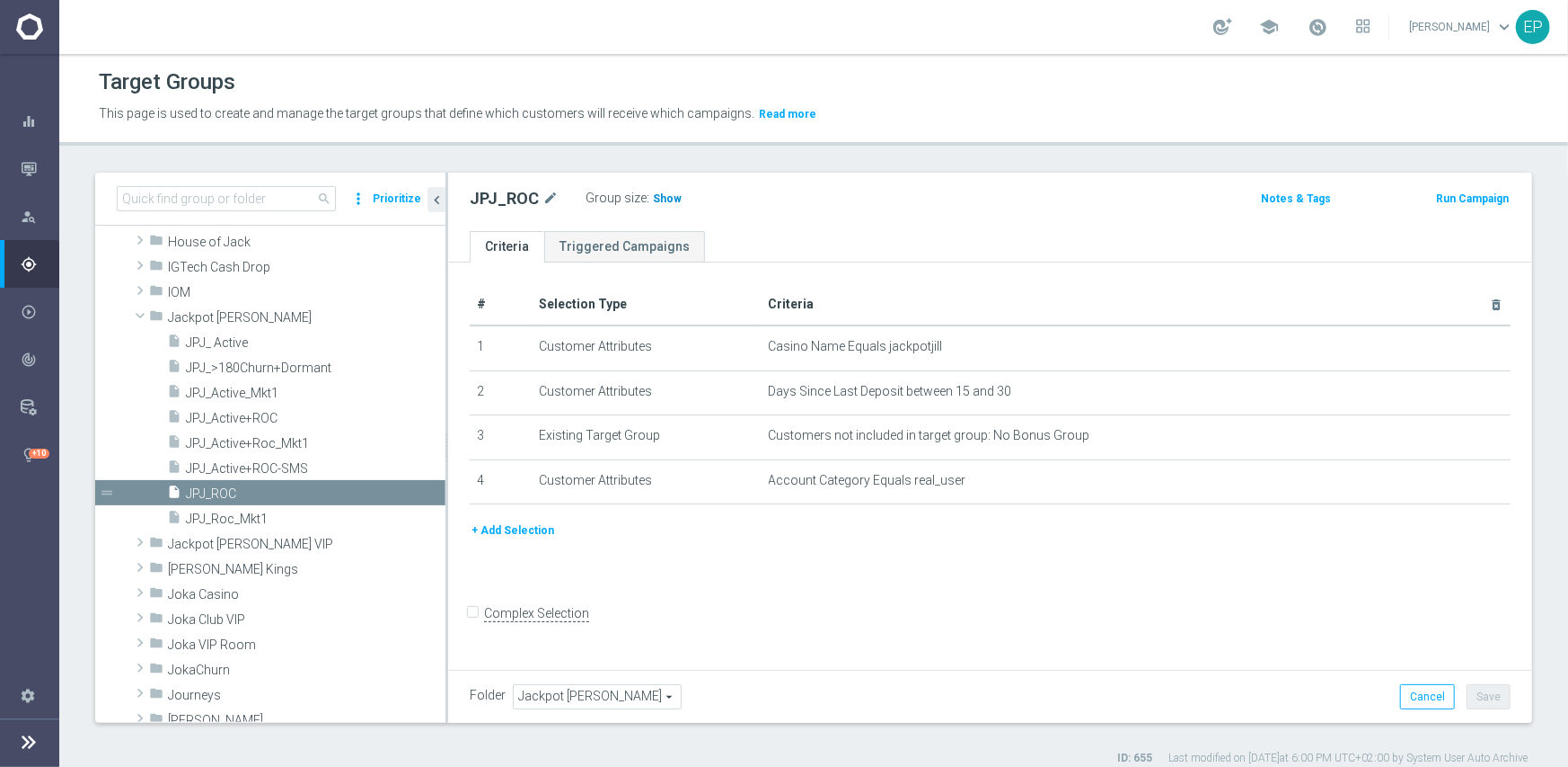
click at [667, 199] on span "Show" at bounding box center [667, 199] width 29 height 13
click at [200, 319] on span "Jackpot [PERSON_NAME]" at bounding box center [263, 317] width 193 height 15
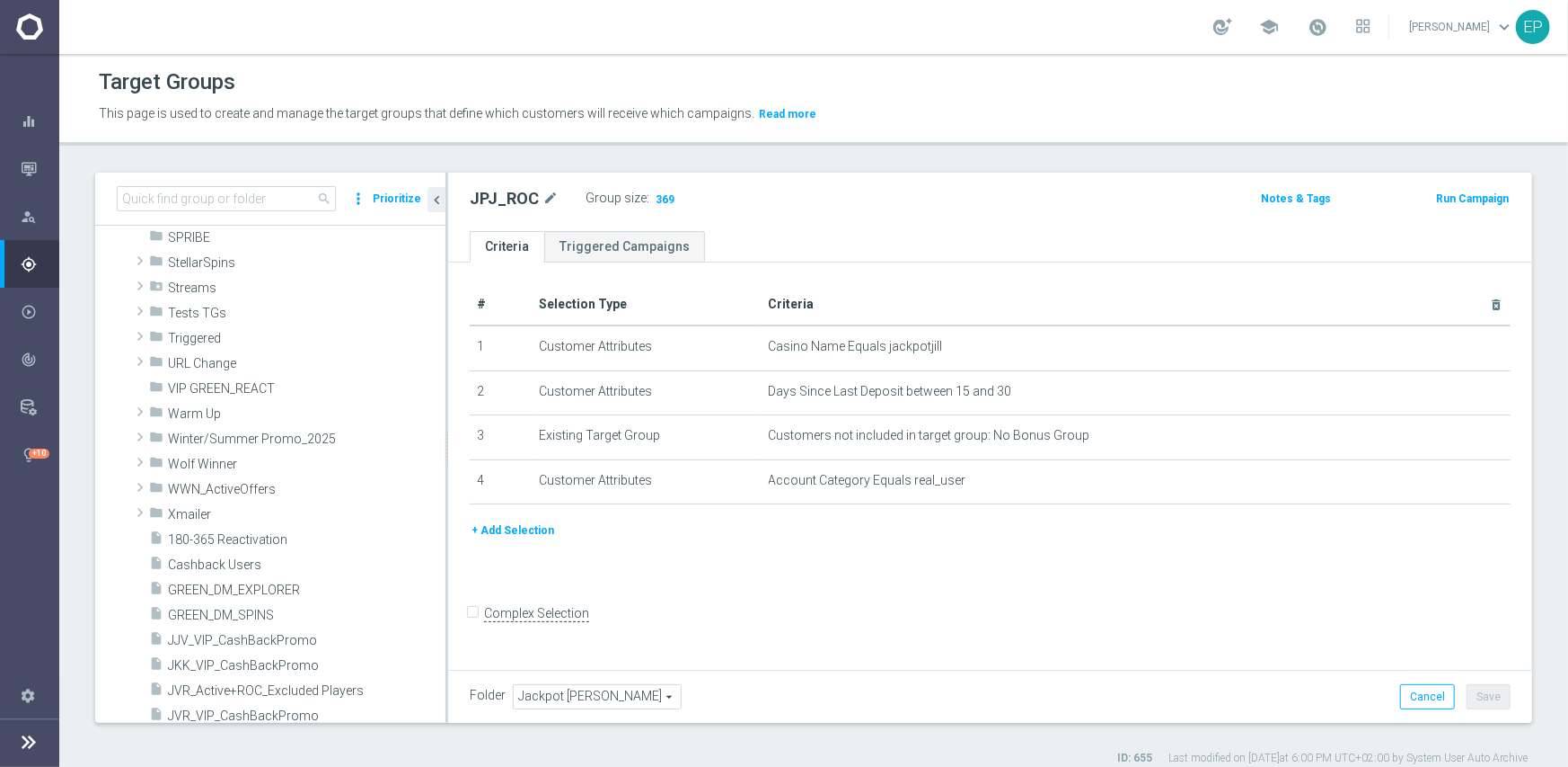
scroll to position [1277, 0]
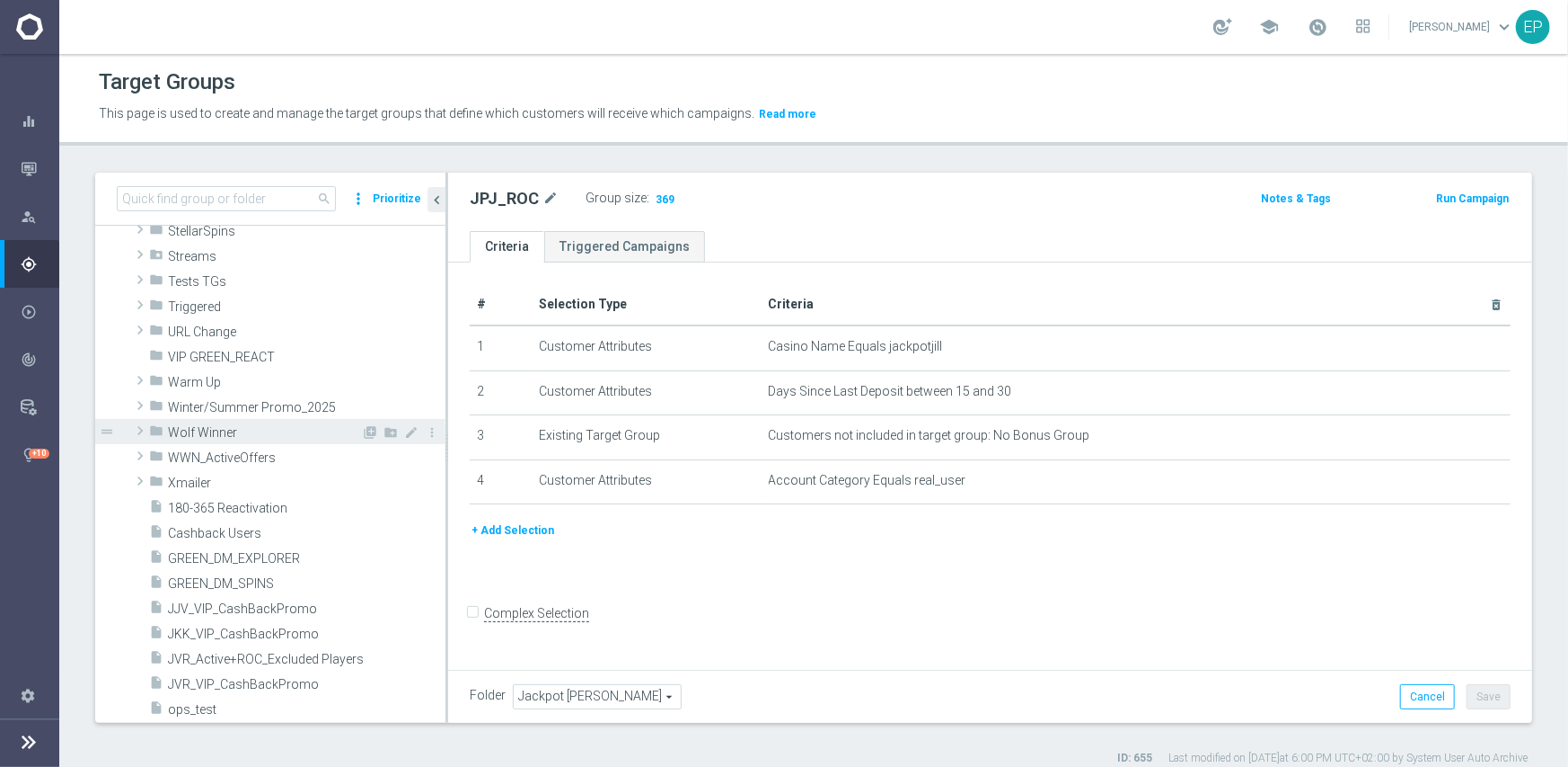
click at [262, 430] on span "Wolf Winner" at bounding box center [263, 432] width 193 height 15
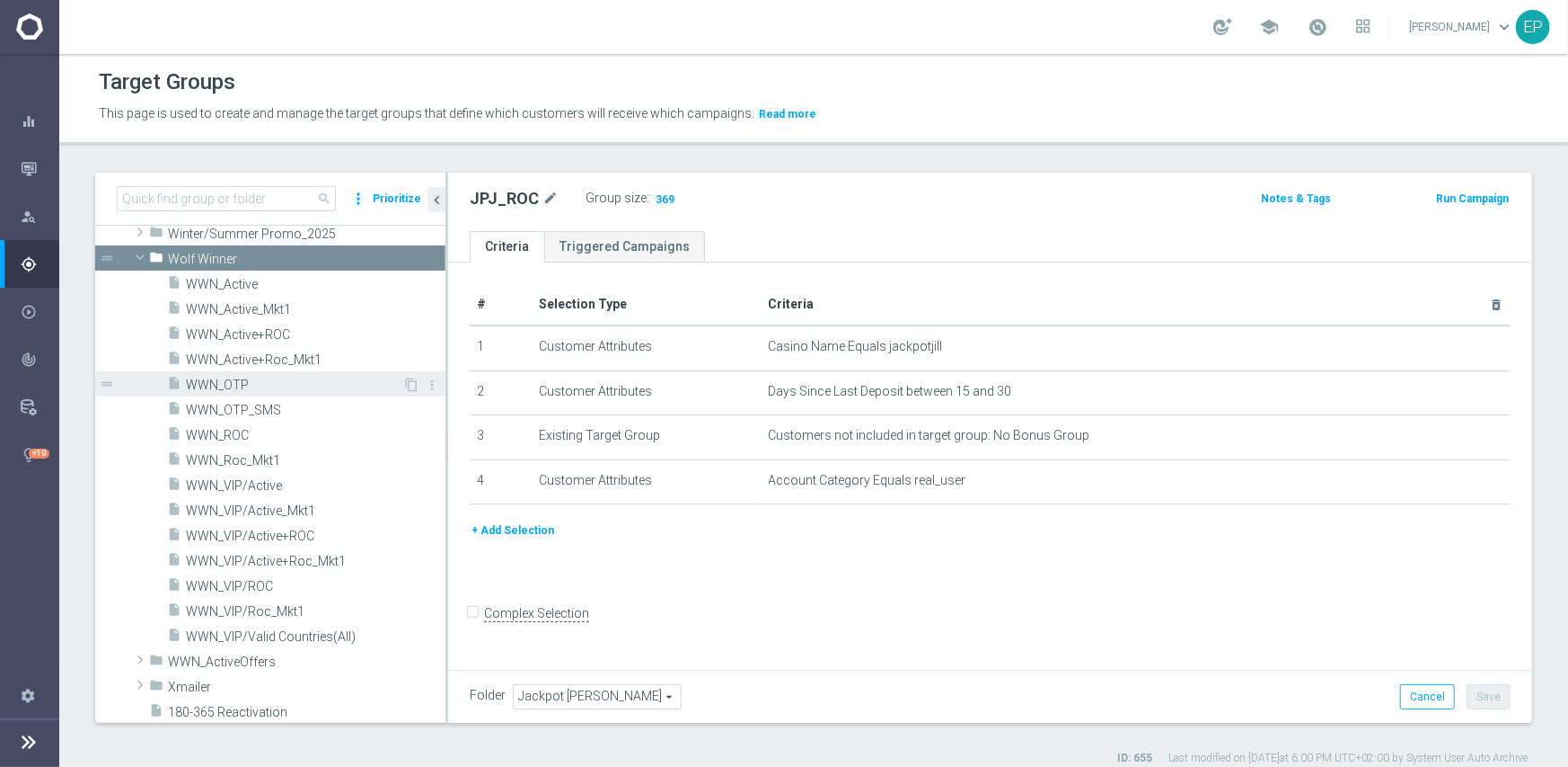
scroll to position [1457, 0]
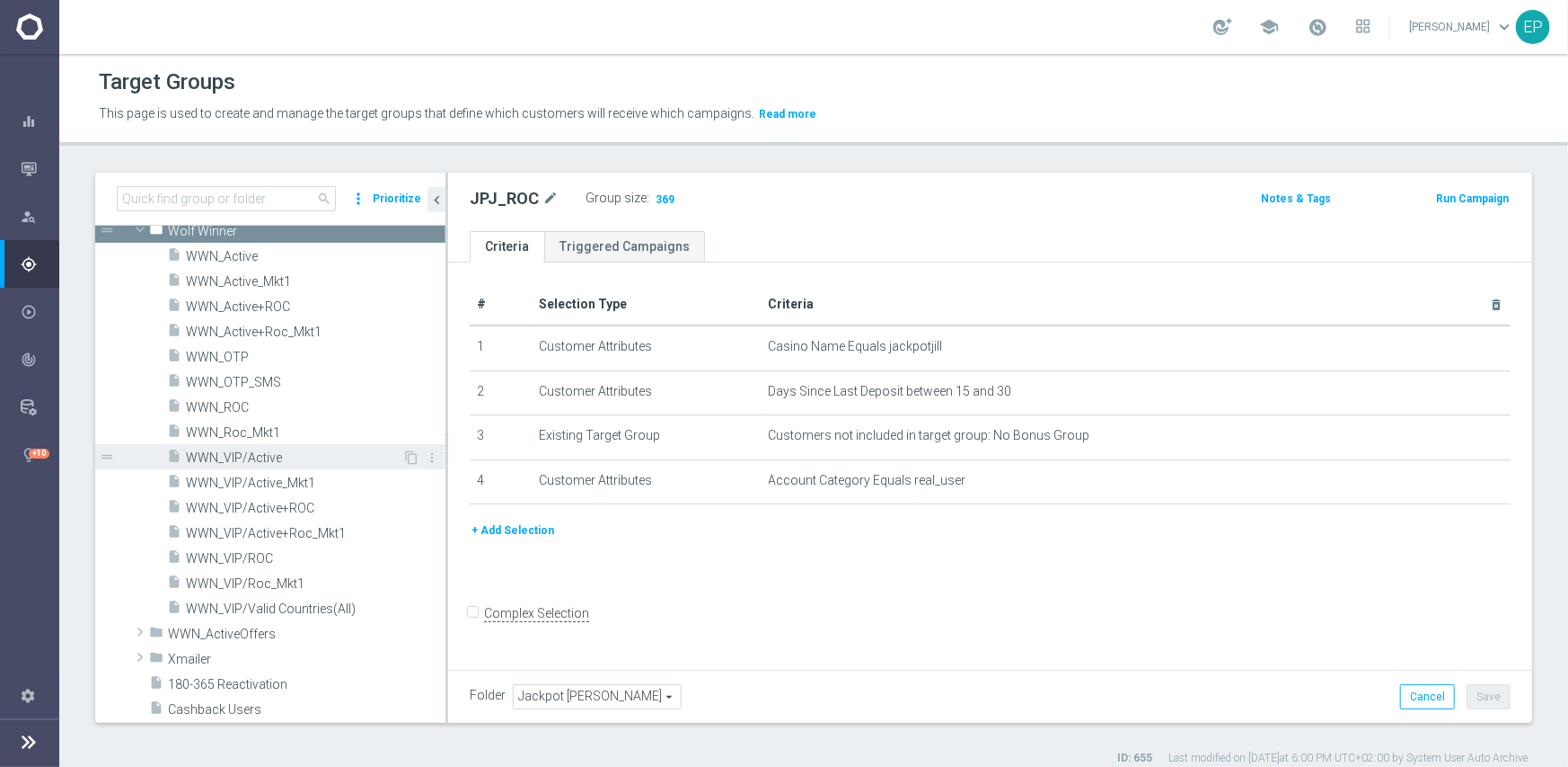
click at [267, 450] on span "WWN_VIP/Active" at bounding box center [293, 457] width 217 height 15
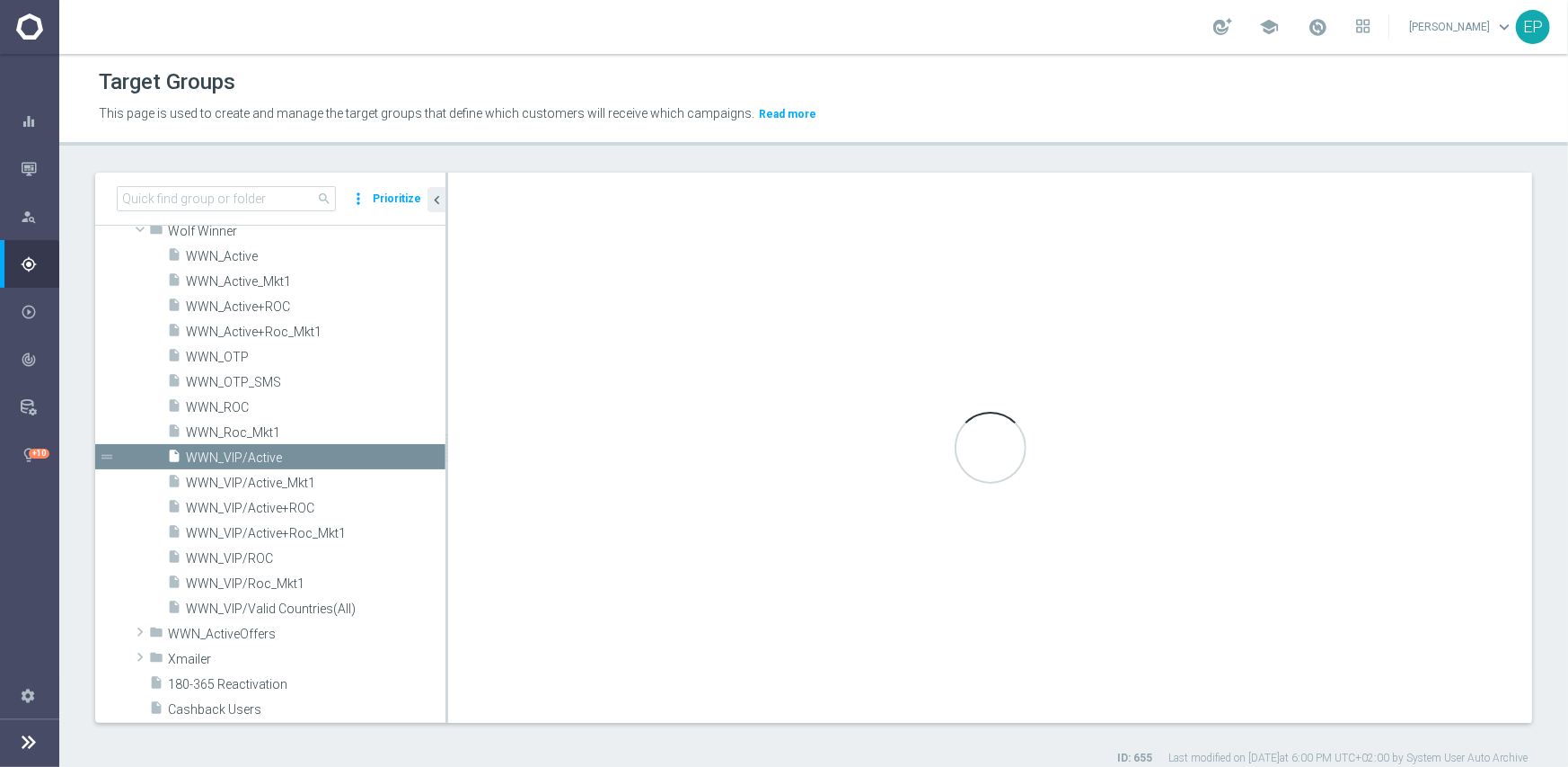
checkbox input "true"
type input "Wolf Winner"
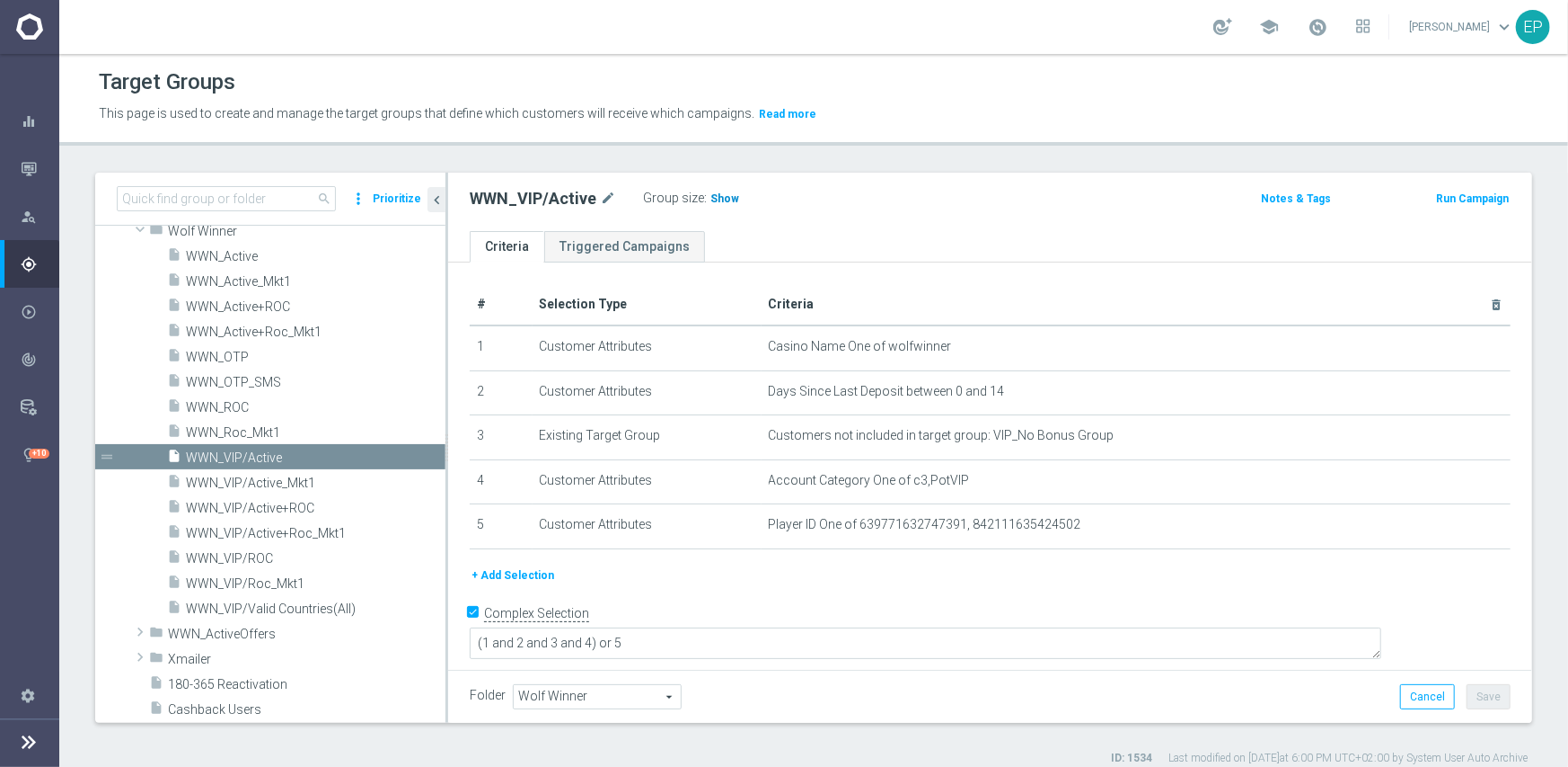
click at [711, 198] on span "Show" at bounding box center [725, 199] width 29 height 13
click at [256, 552] on span "WWN_VIP/ROC" at bounding box center [293, 558] width 217 height 15
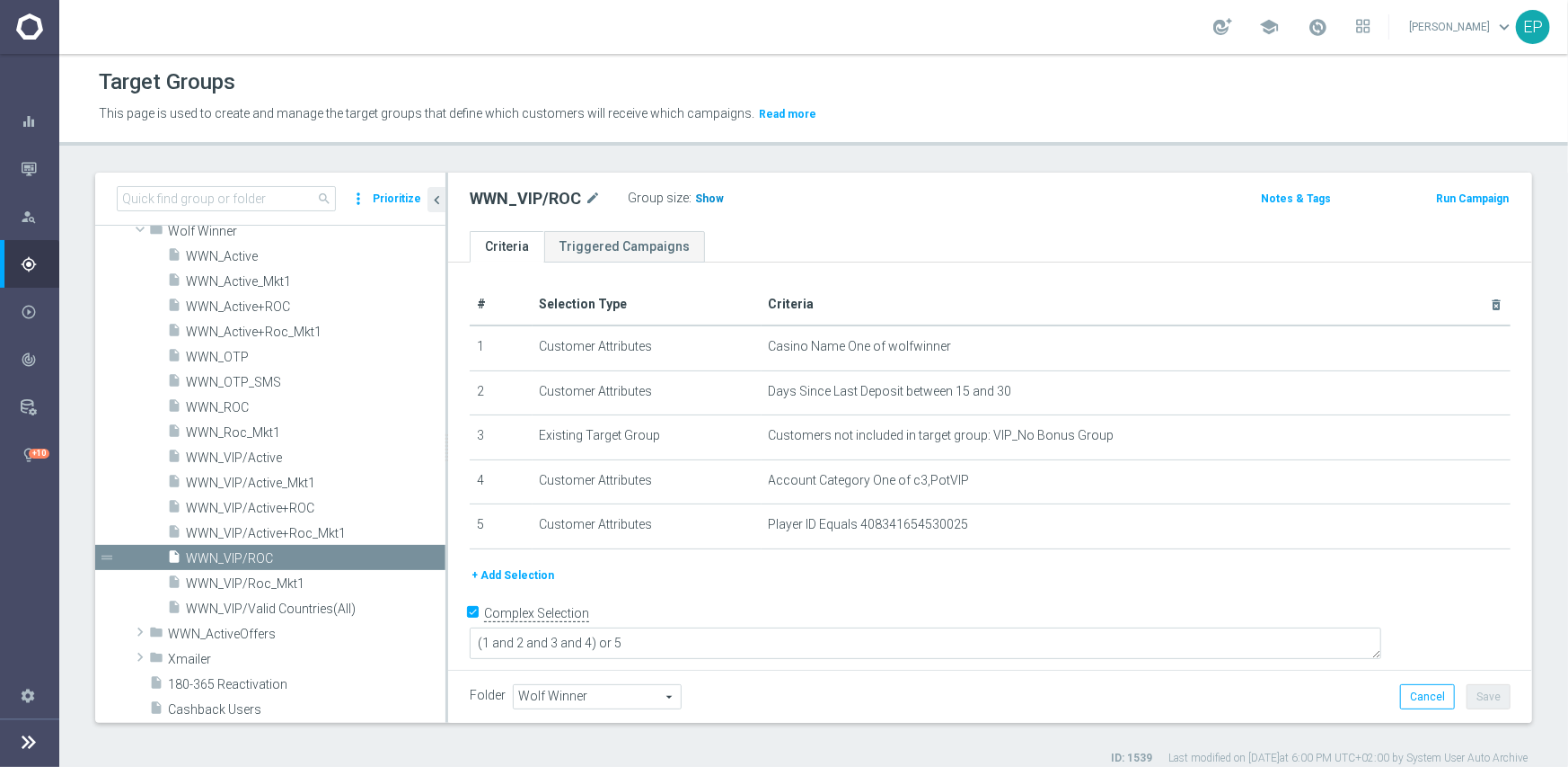
click at [708, 205] on h3 "Show" at bounding box center [710, 199] width 32 height 20
click at [226, 255] on span "WWN_Active" at bounding box center [293, 256] width 217 height 15
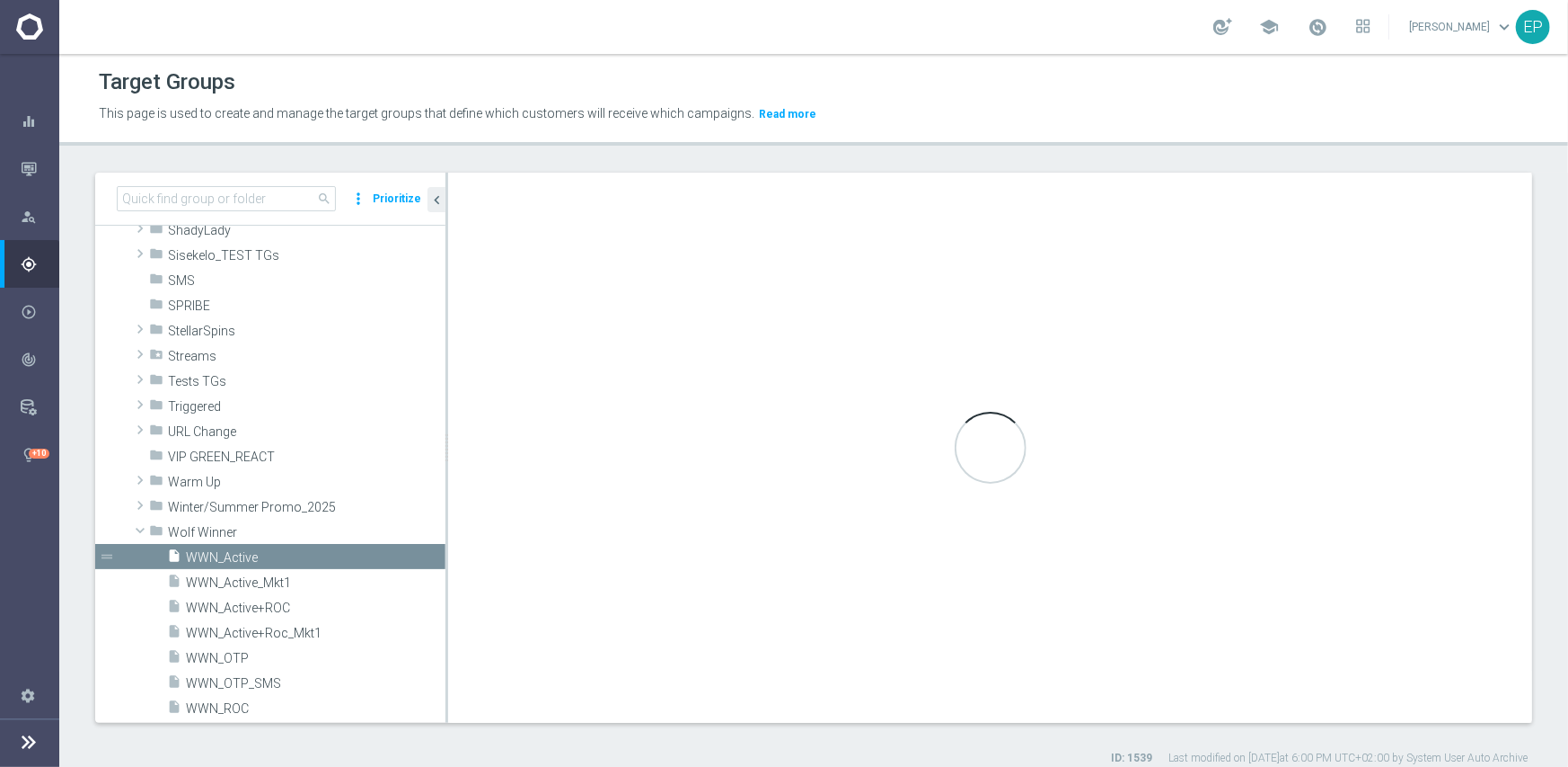
type textarea "(1 and 2 and 3 and 4 ) or 5"
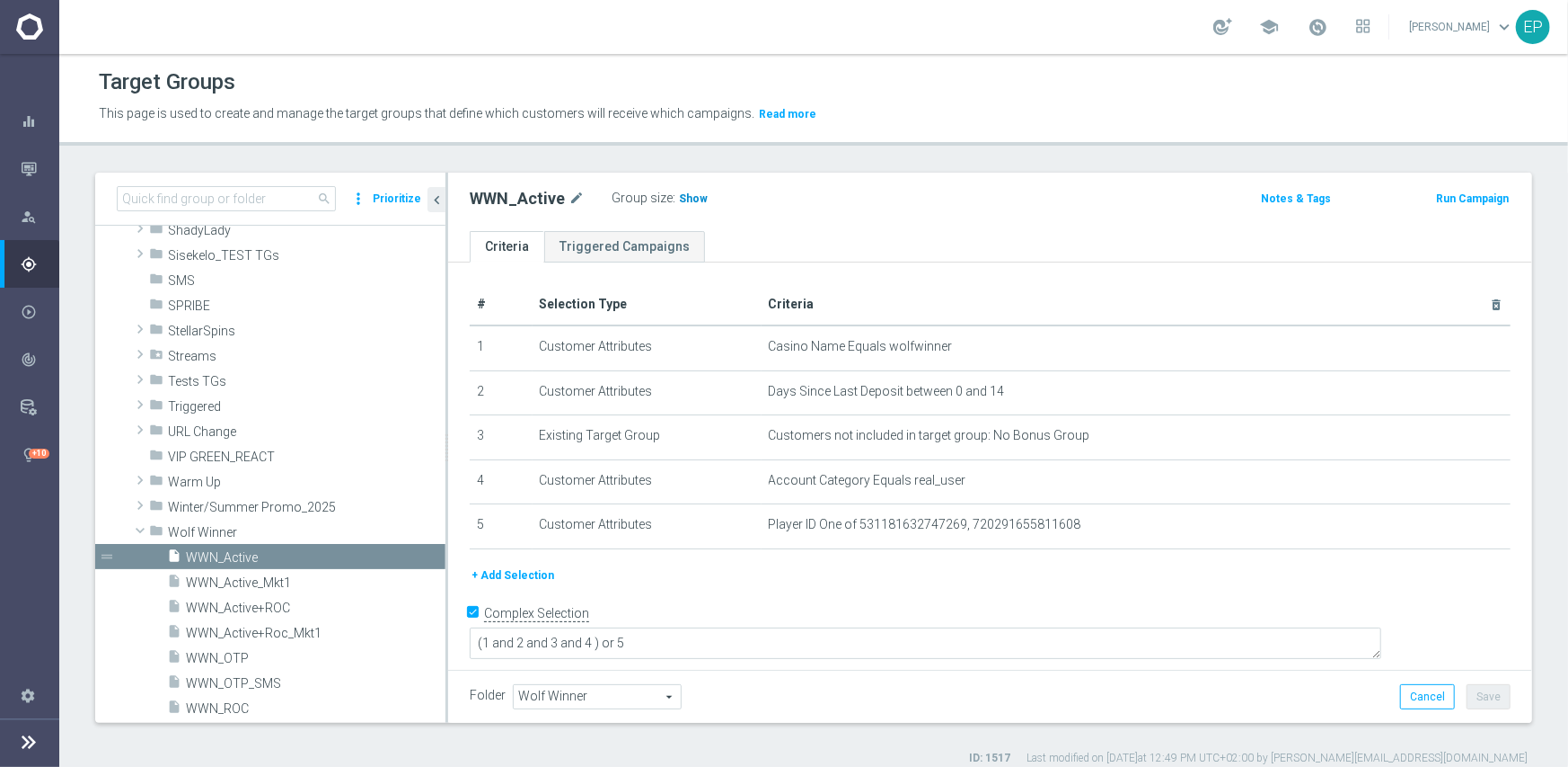
click at [679, 194] on span "Show" at bounding box center [693, 199] width 29 height 13
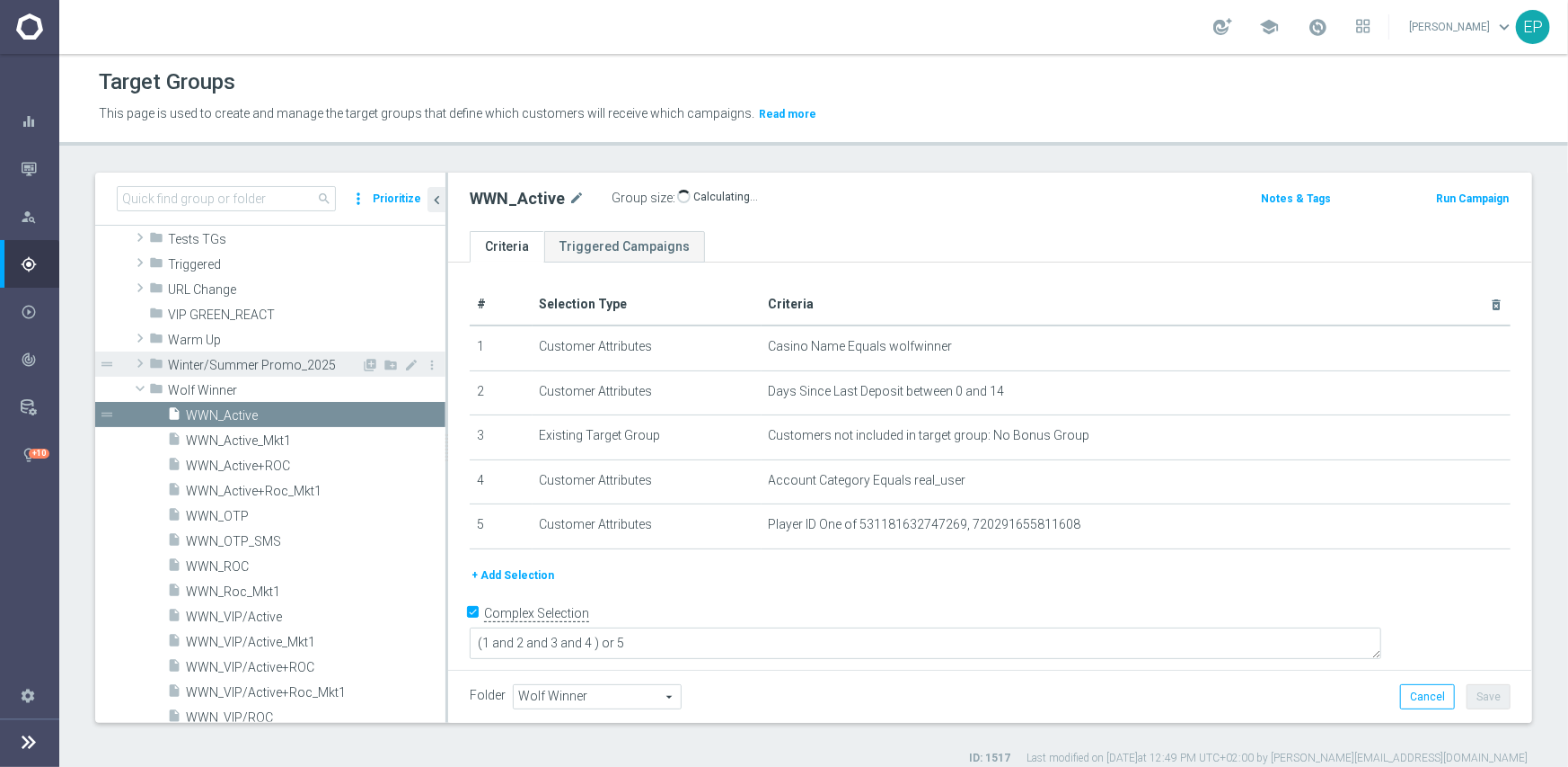
scroll to position [1357, 0]
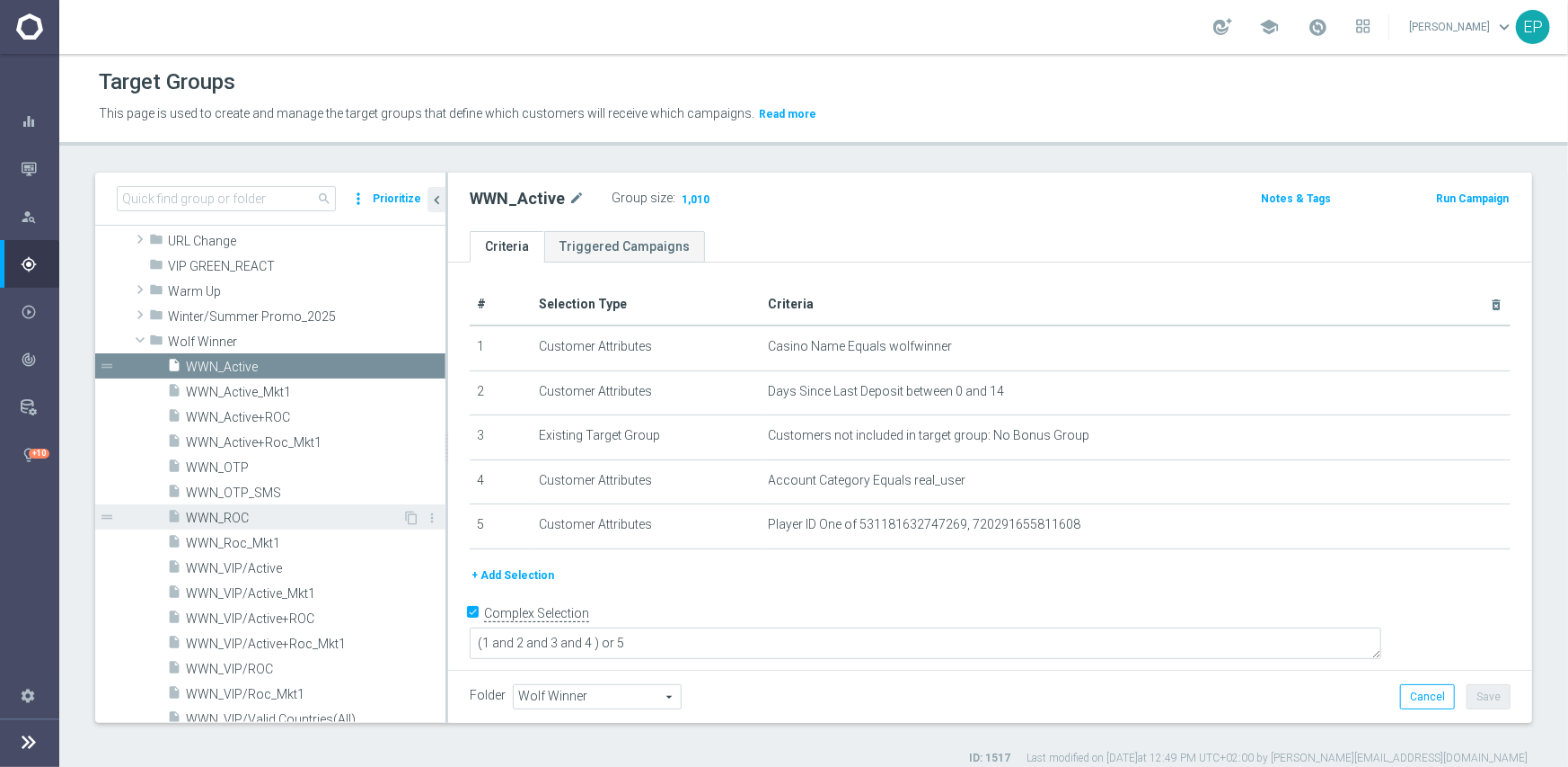
drag, startPoint x: 231, startPoint y: 518, endPoint x: 251, endPoint y: 514, distance: 20.4
click at [231, 518] on span "WWN_ROC" at bounding box center [293, 517] width 217 height 15
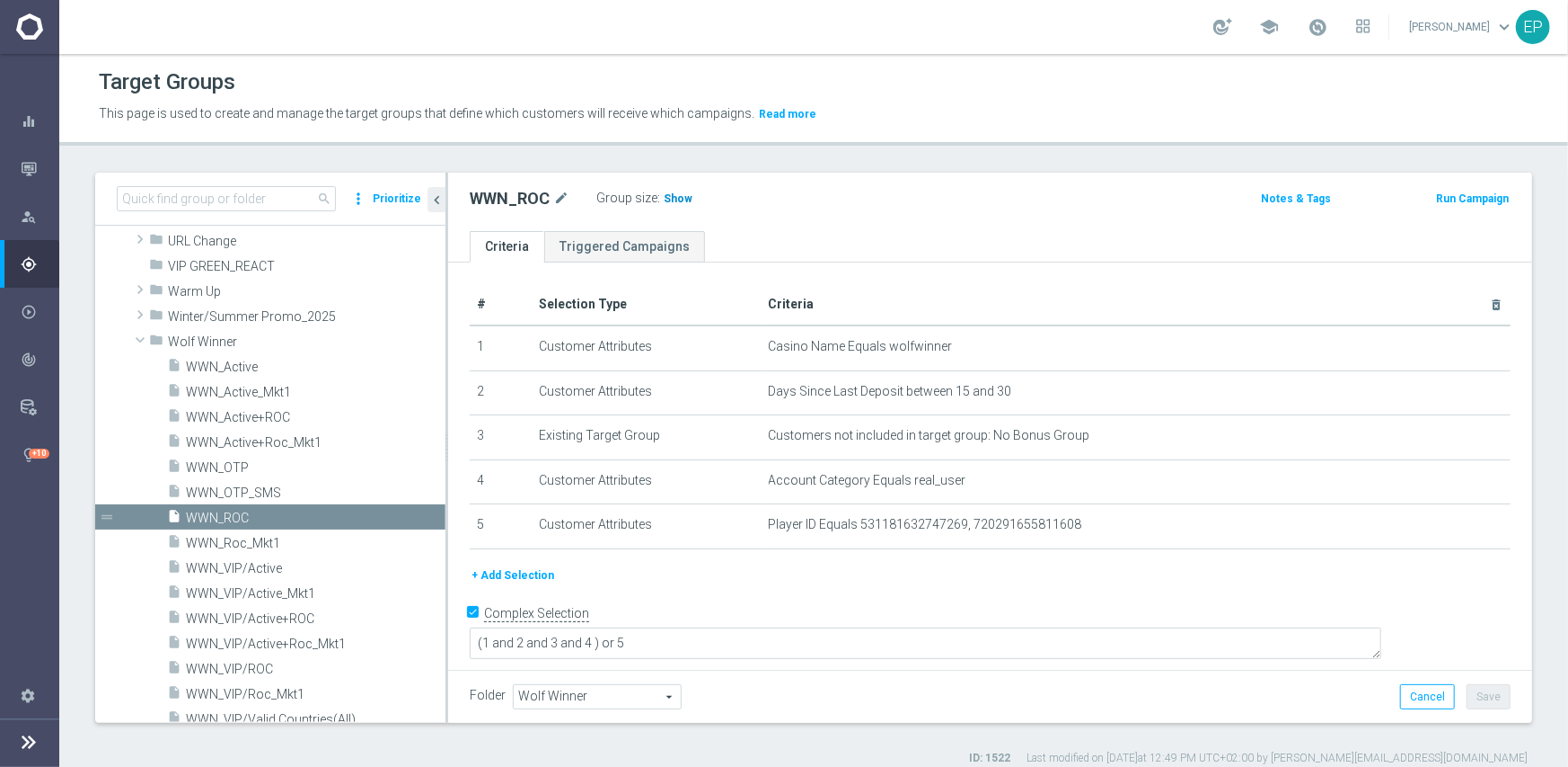
click at [676, 194] on span "Show" at bounding box center [678, 199] width 29 height 13
click at [139, 340] on span at bounding box center [141, 340] width 22 height 18
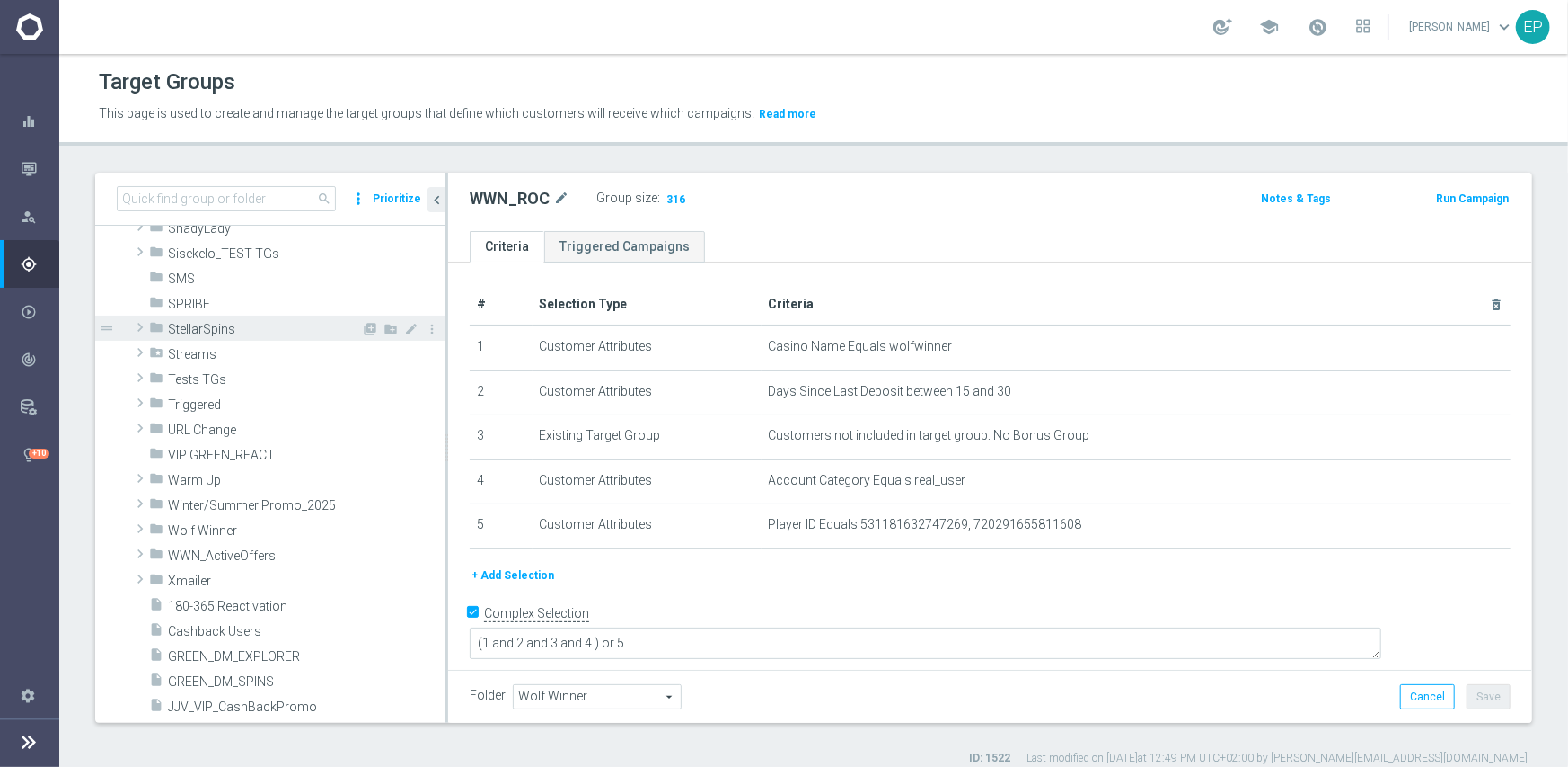
scroll to position [1177, 0]
click at [231, 335] on span "StellarSpins" at bounding box center [263, 331] width 193 height 15
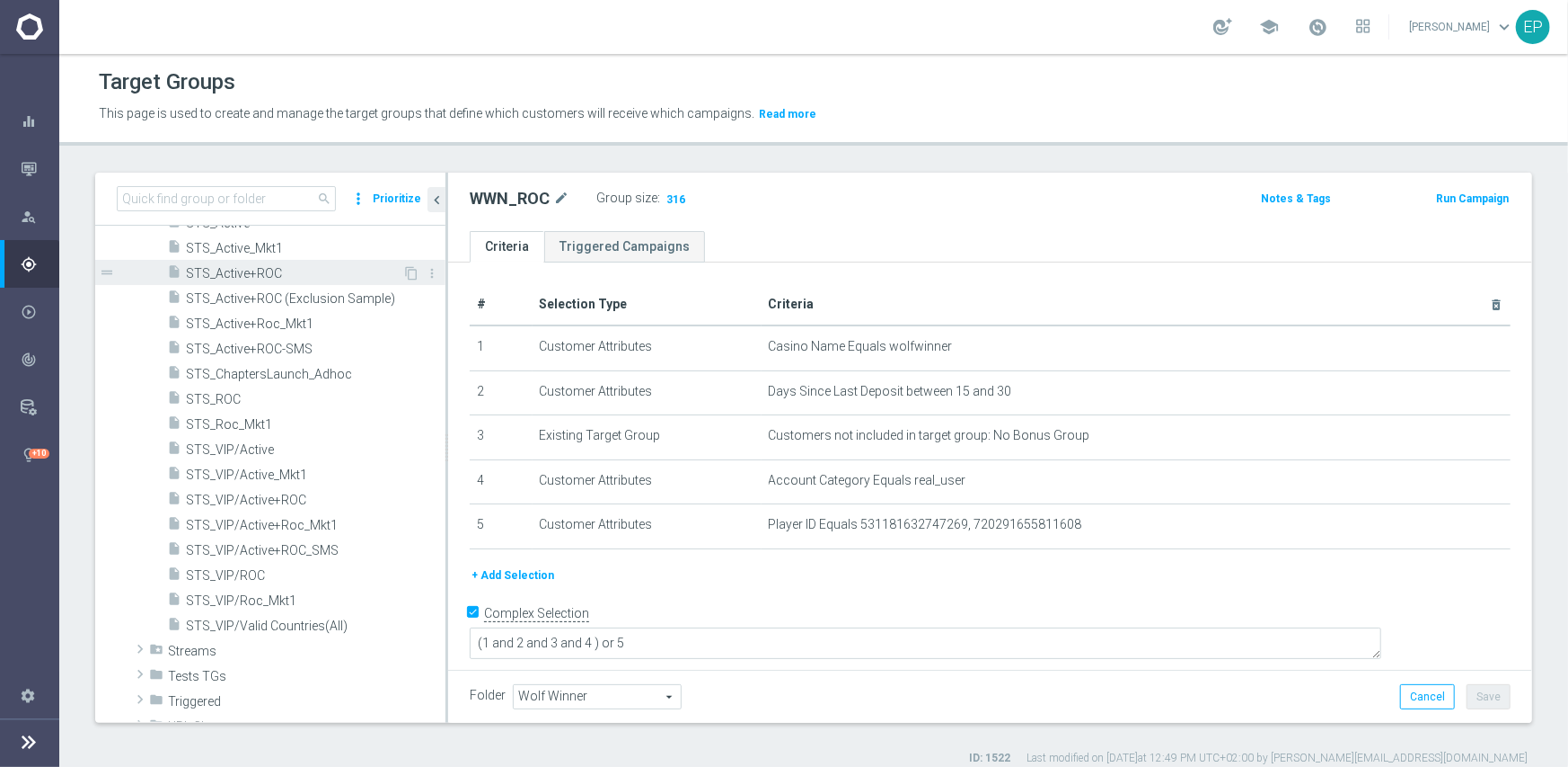
scroll to position [1357, 0]
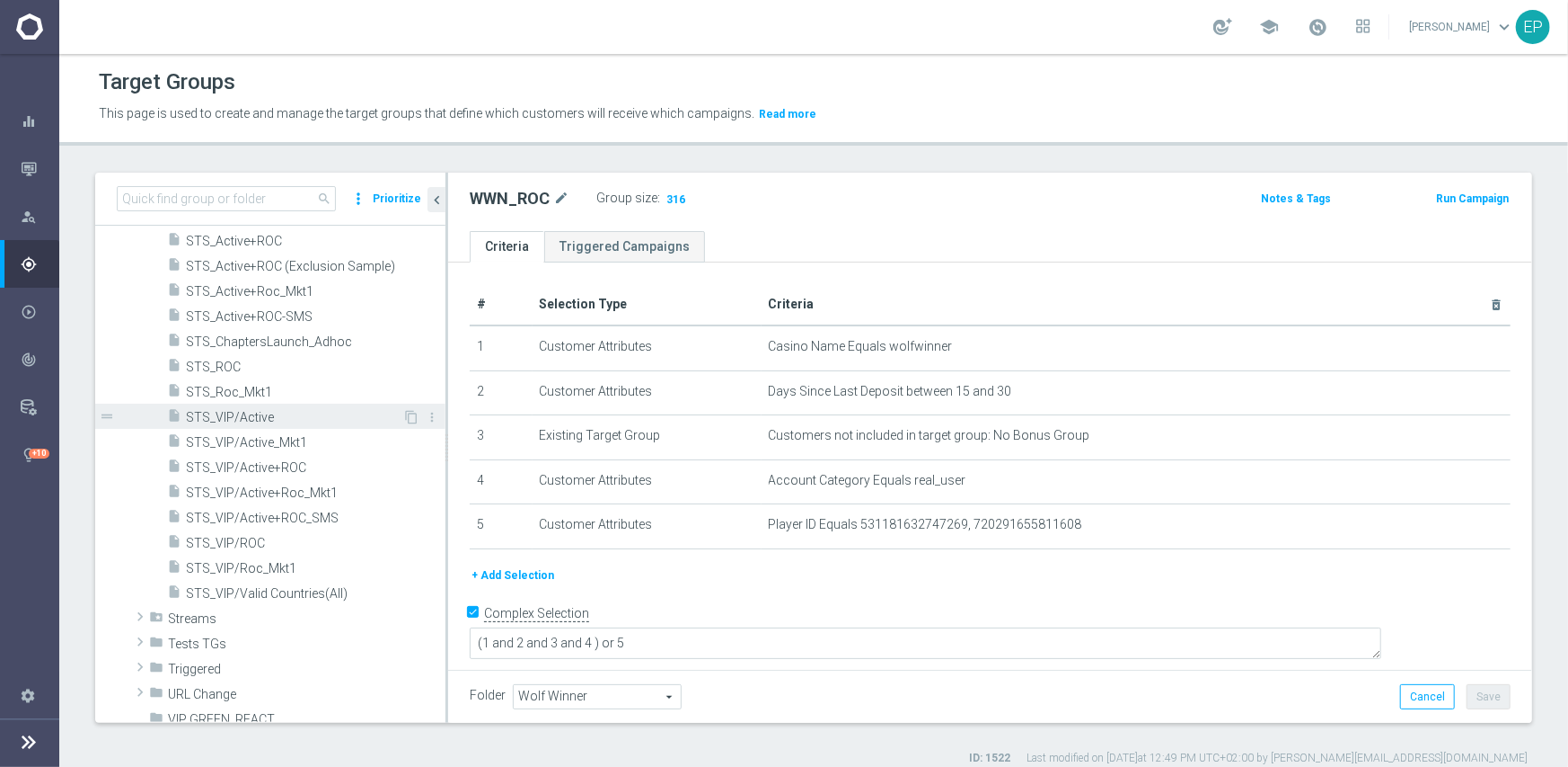
click at [256, 409] on span "STS_VIP/Active" at bounding box center [293, 416] width 217 height 15
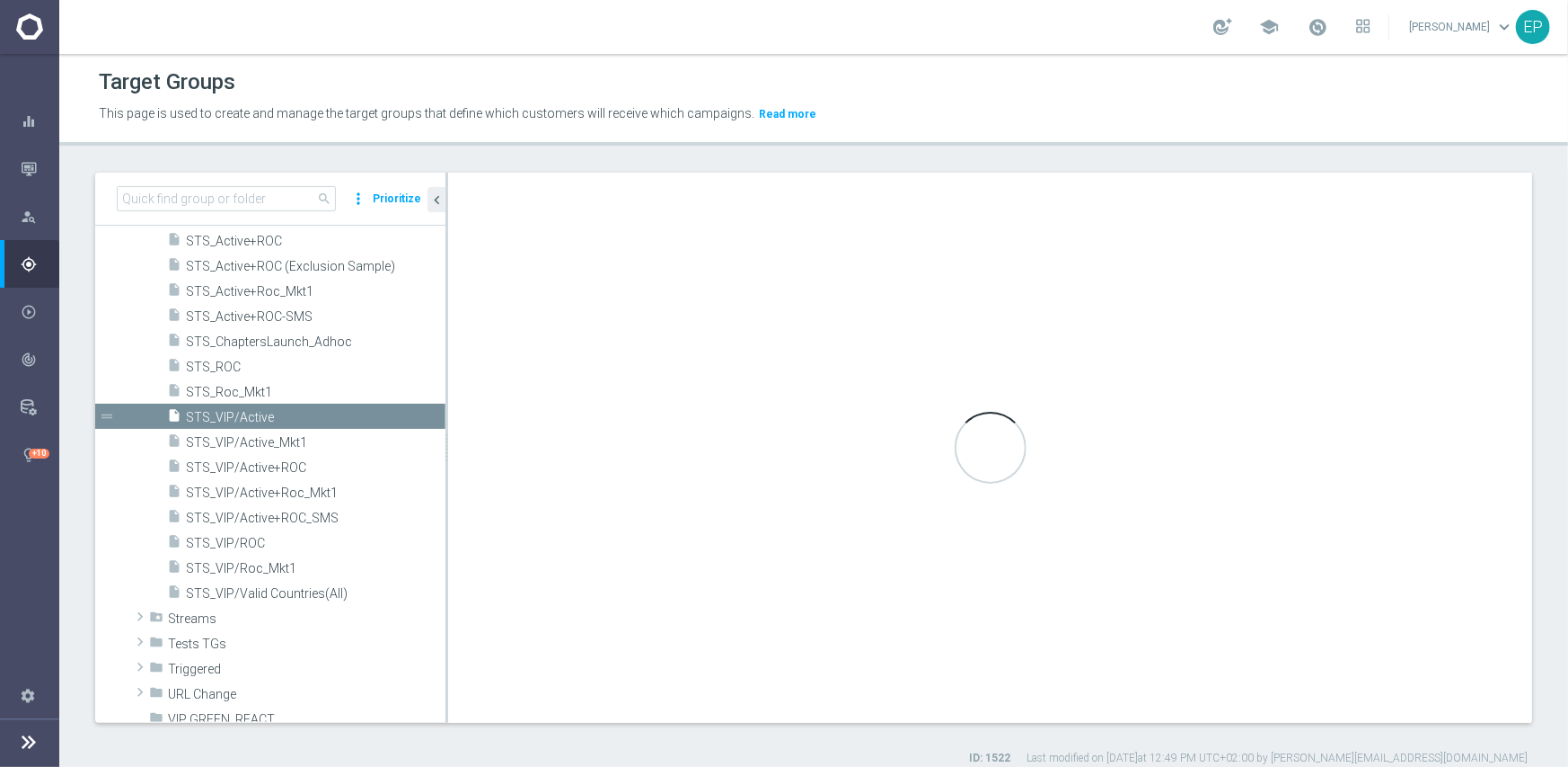
type input "StellarSpins"
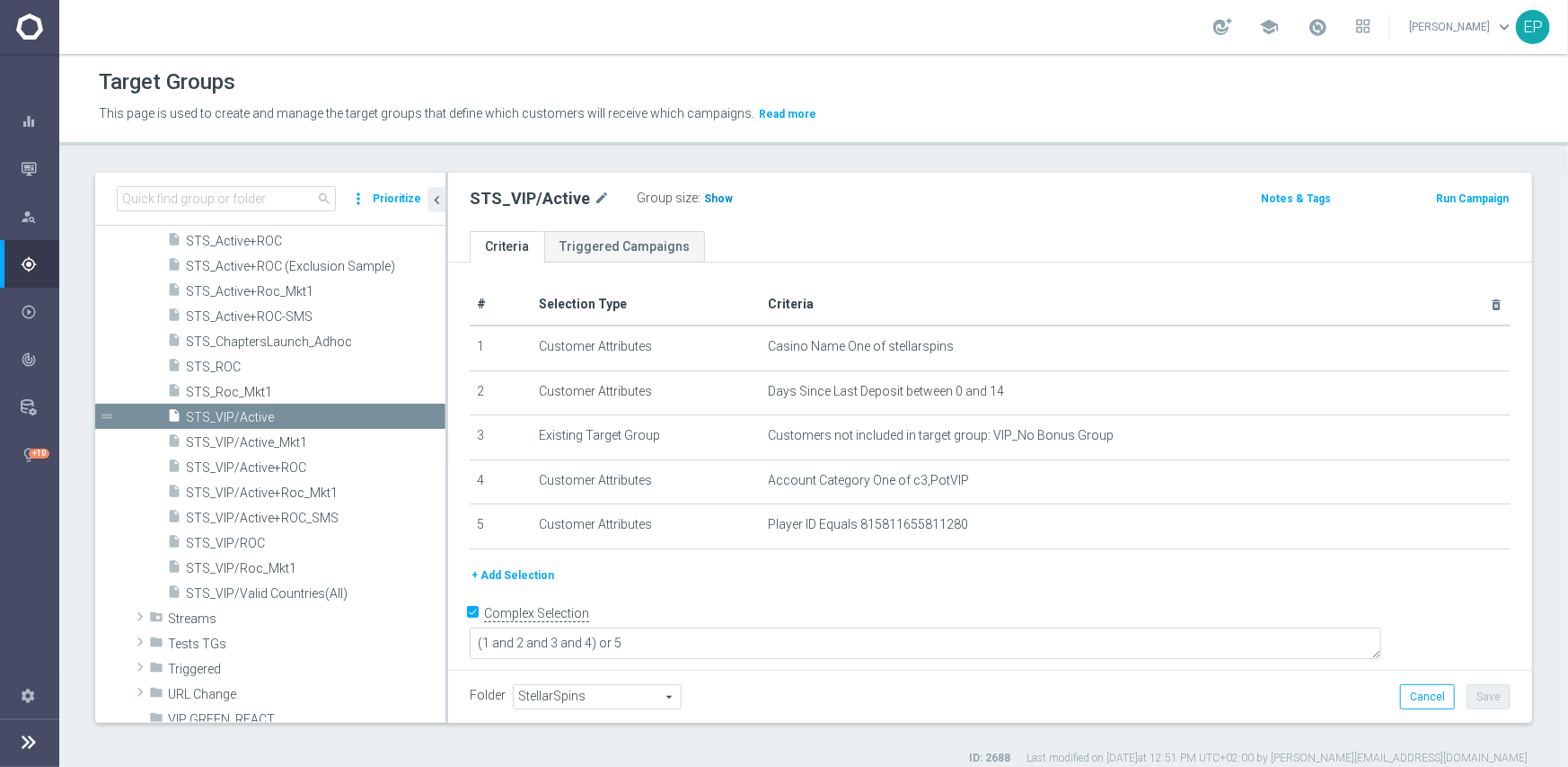
click at [705, 197] on span "Show" at bounding box center [719, 199] width 29 height 13
click at [251, 543] on span "STS_VIP/ROC" at bounding box center [293, 542] width 217 height 15
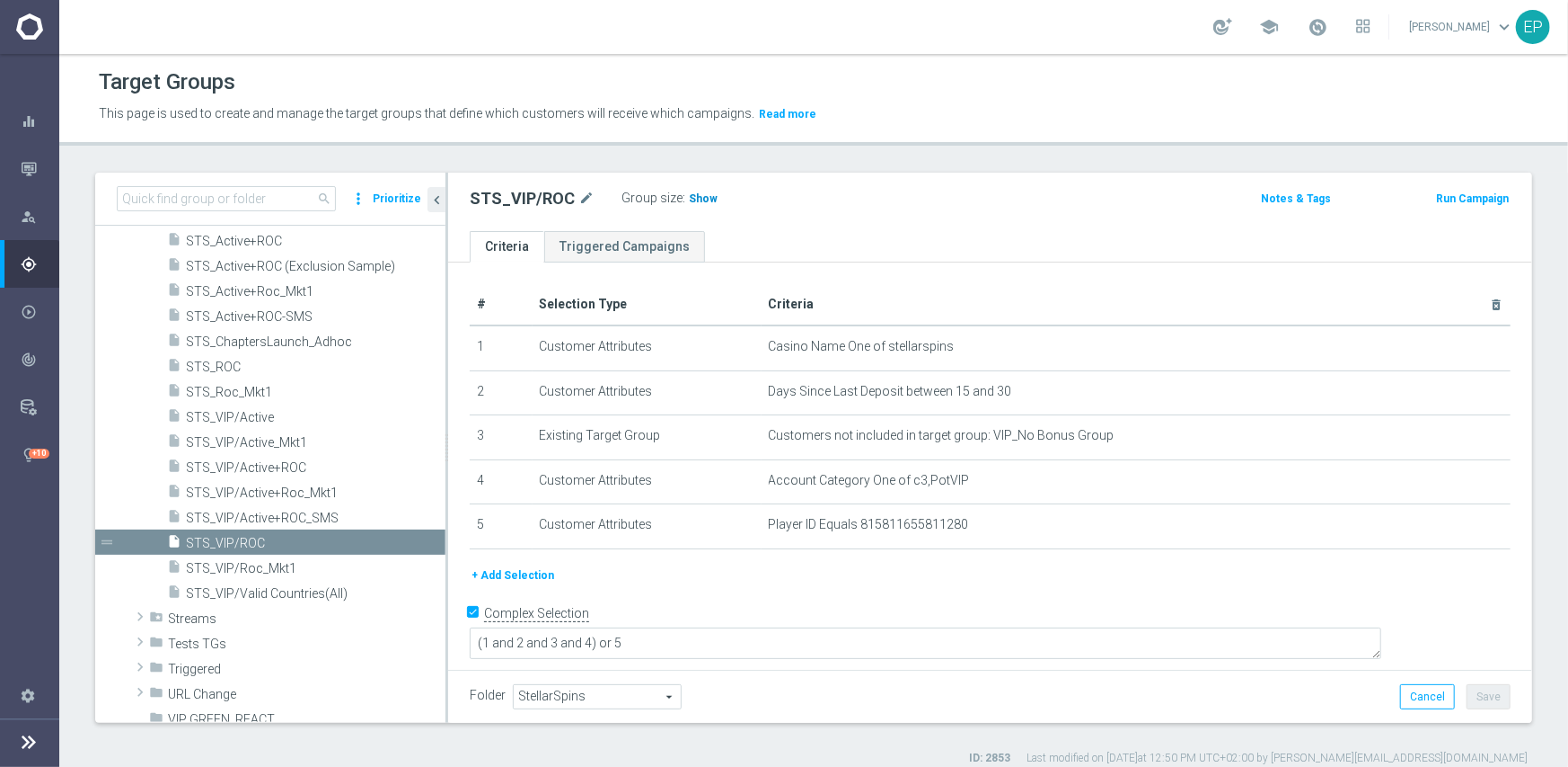
click at [693, 201] on span "Show" at bounding box center [703, 199] width 29 height 13
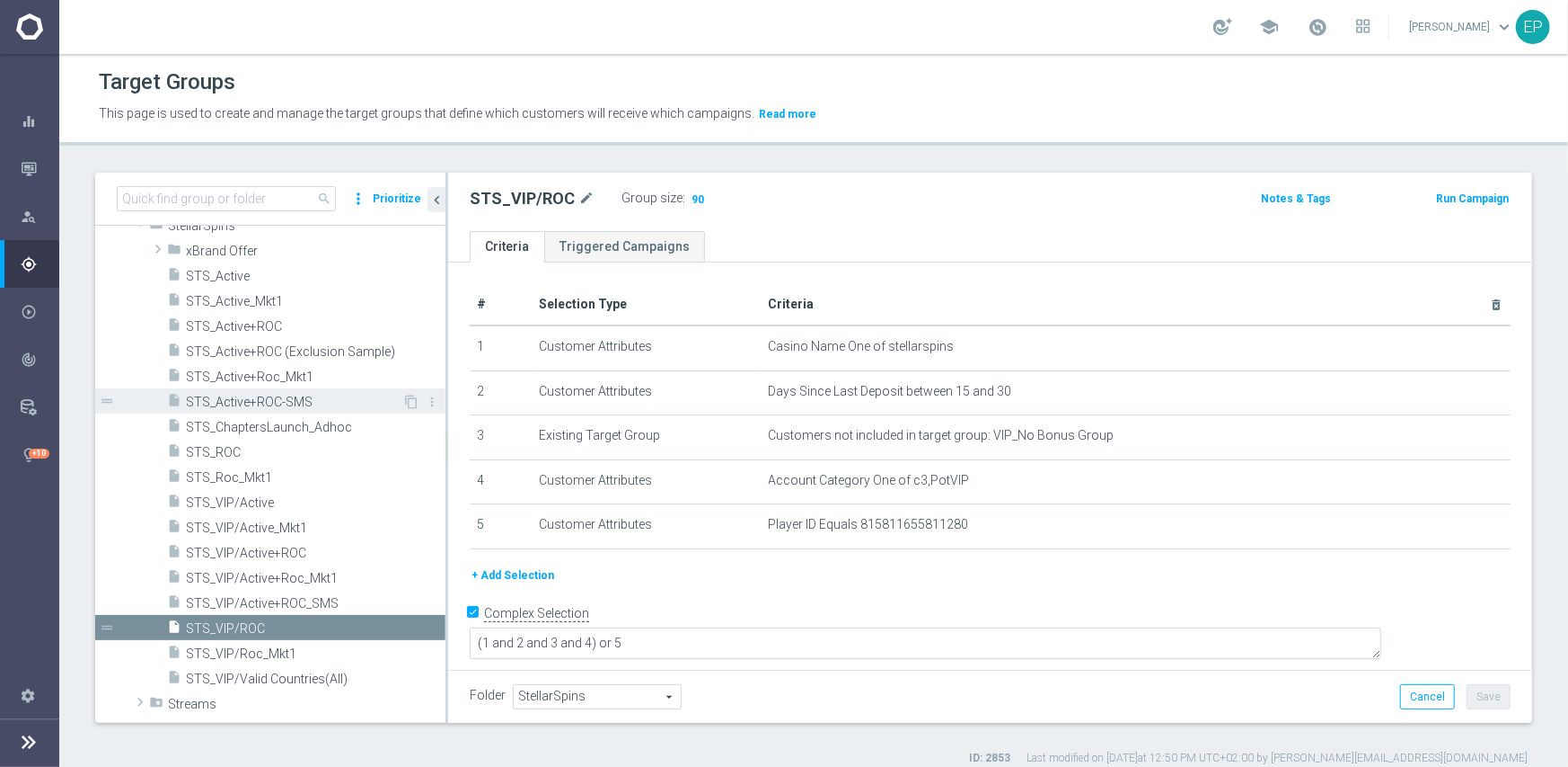
scroll to position [1267, 0]
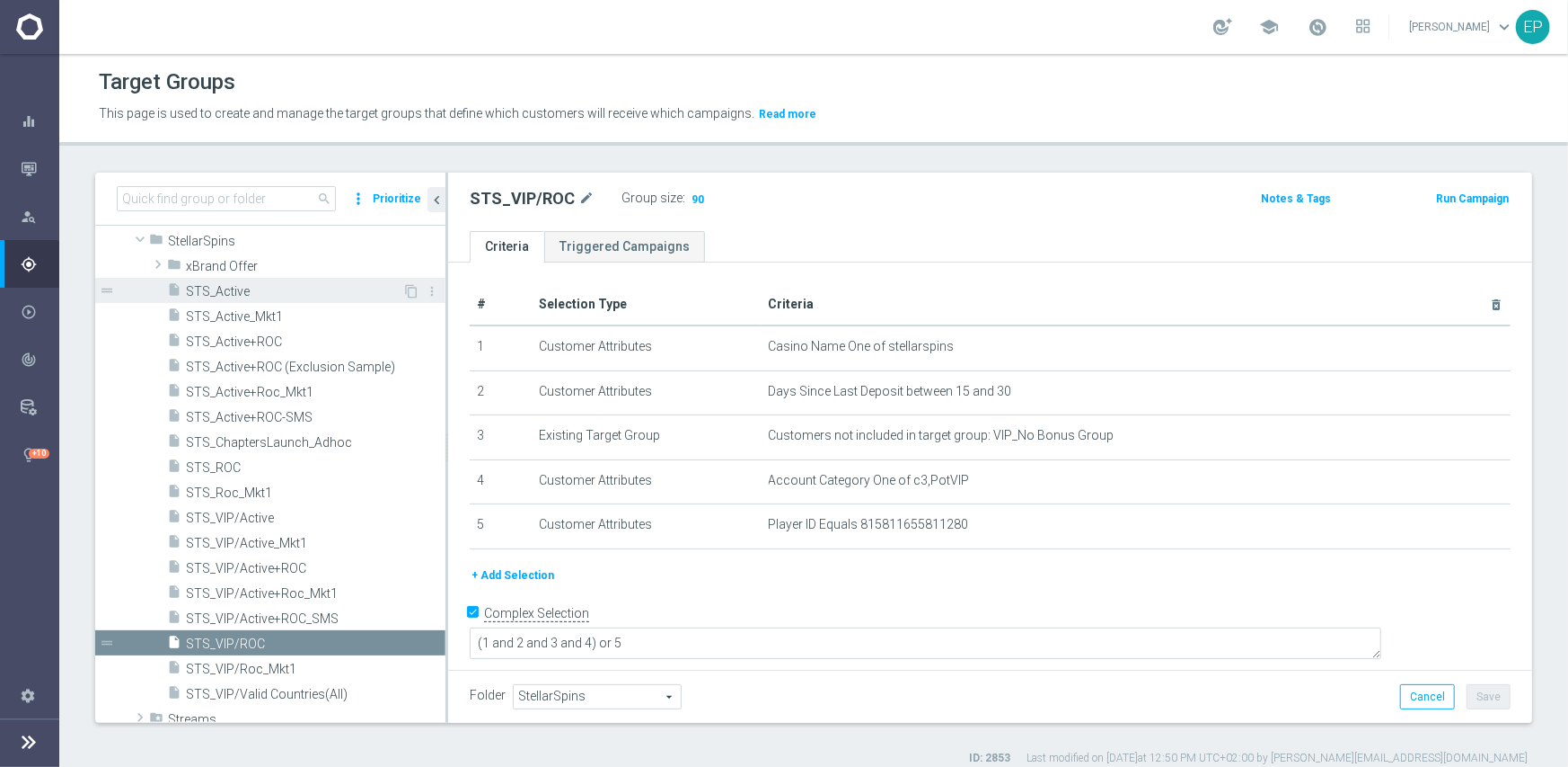
click at [250, 285] on span "STS_Active" at bounding box center [293, 291] width 217 height 15
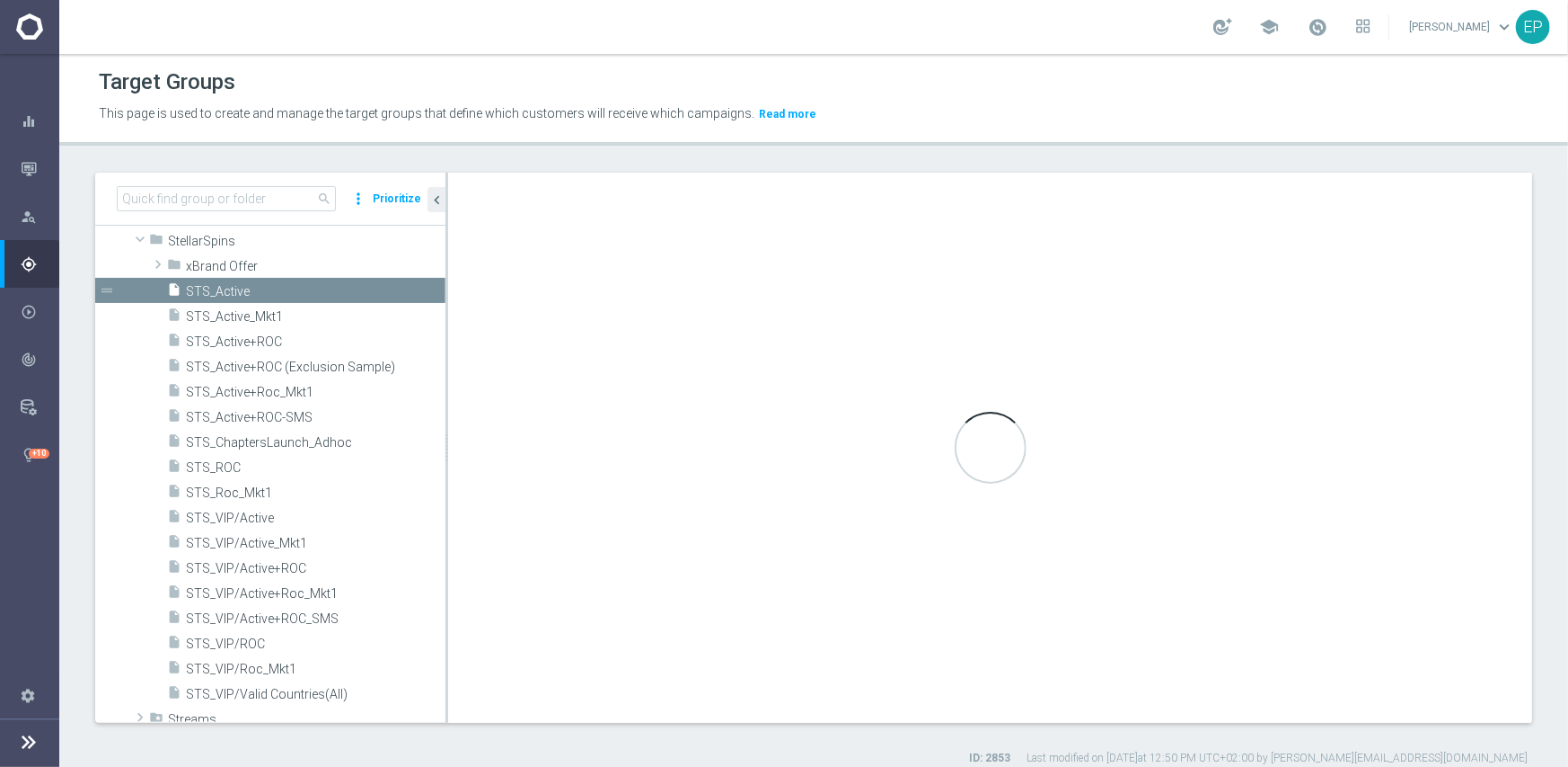
type textarea "(1 and 2 and 3 and 4 ) or 5"
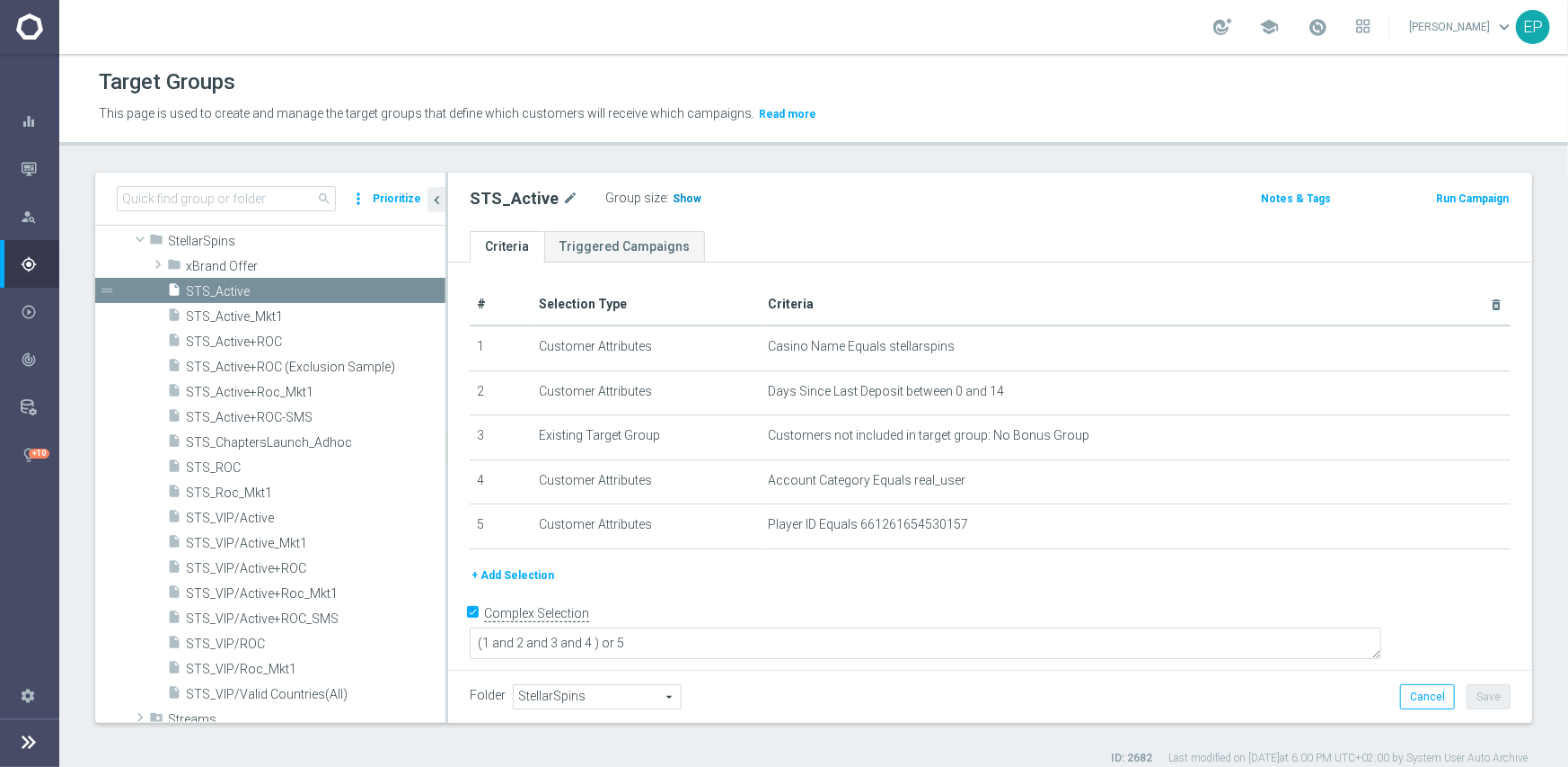
click at [677, 196] on span "Show" at bounding box center [687, 199] width 29 height 13
click at [231, 470] on span "STS_ROC" at bounding box center [293, 467] width 217 height 15
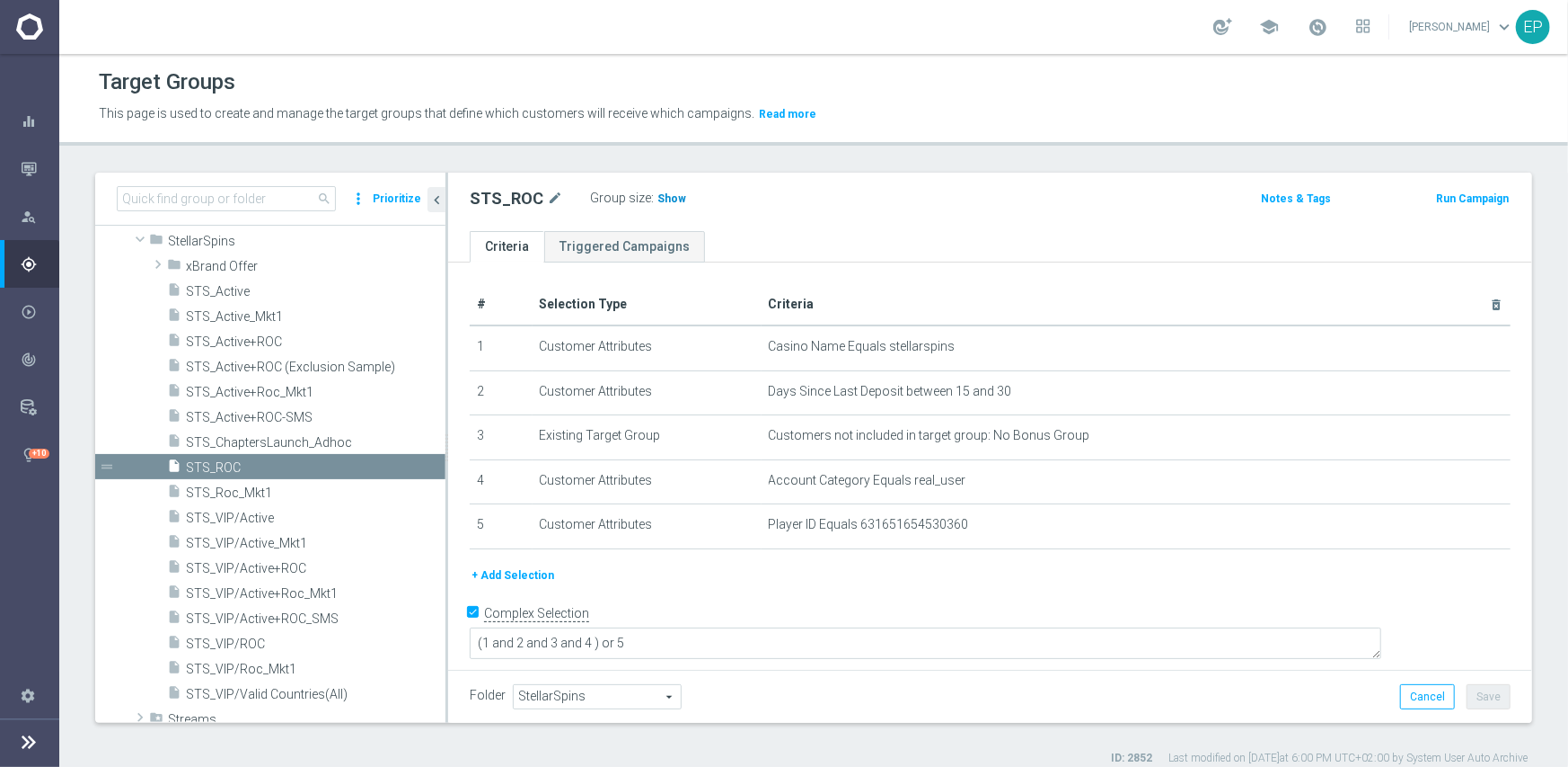
click at [659, 200] on span "Show" at bounding box center [672, 199] width 29 height 13
drag, startPoint x: 197, startPoint y: 240, endPoint x: 202, endPoint y: 259, distance: 19.6
click at [197, 240] on span "StellarSpins" at bounding box center [306, 241] width 277 height 15
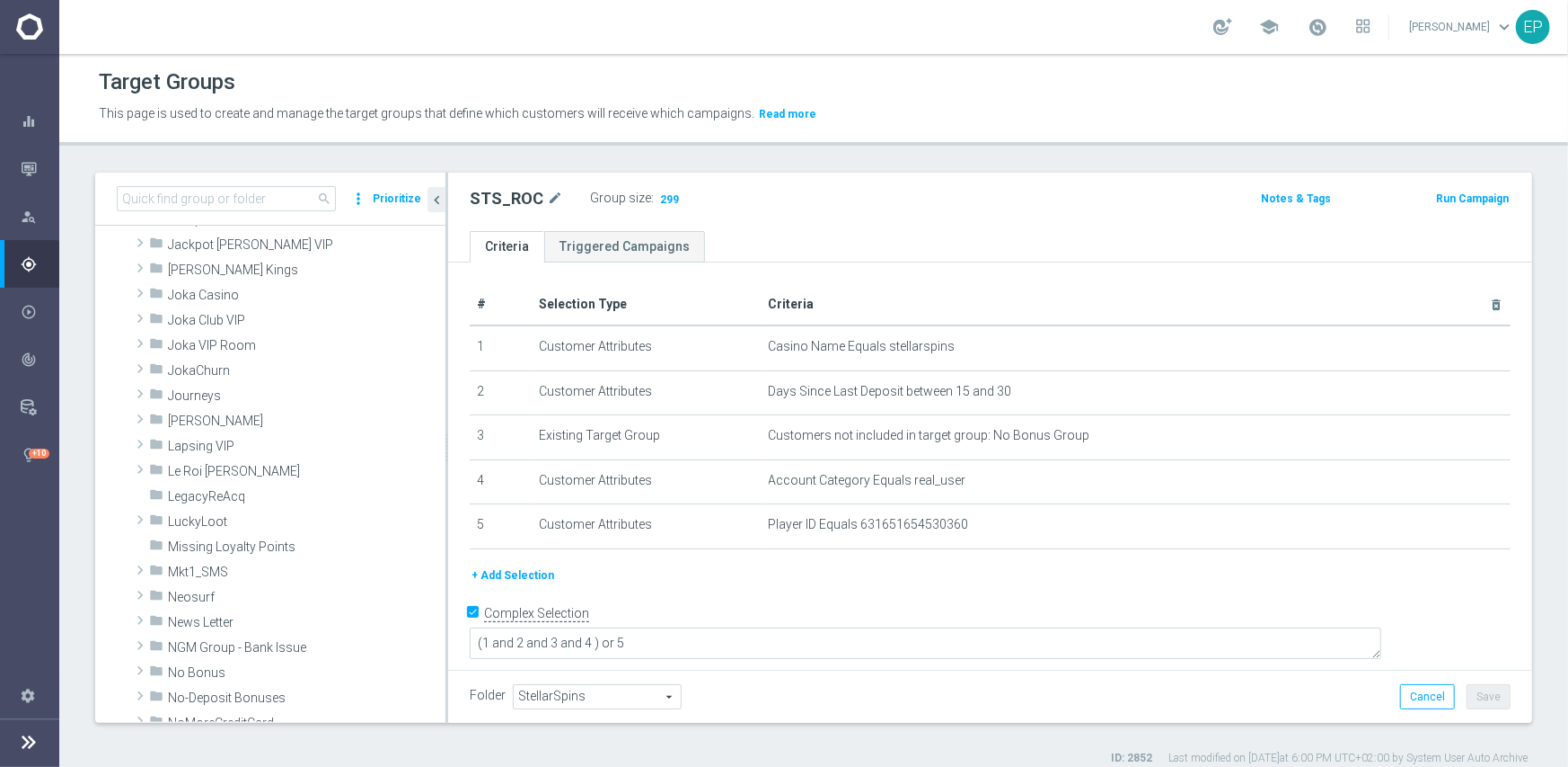
scroll to position [548, 0]
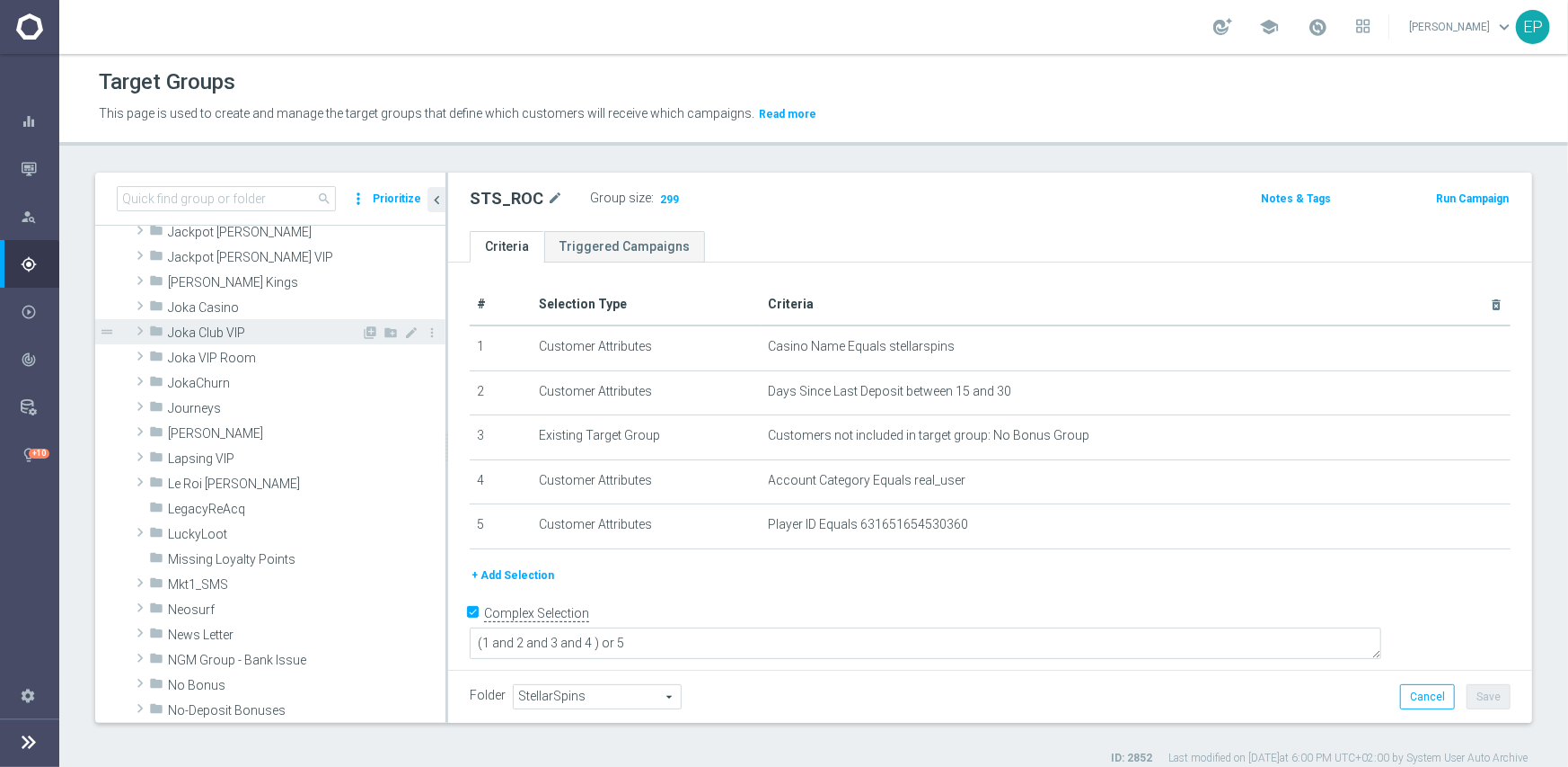
click at [239, 337] on span "Joka Club VIP" at bounding box center [263, 333] width 193 height 15
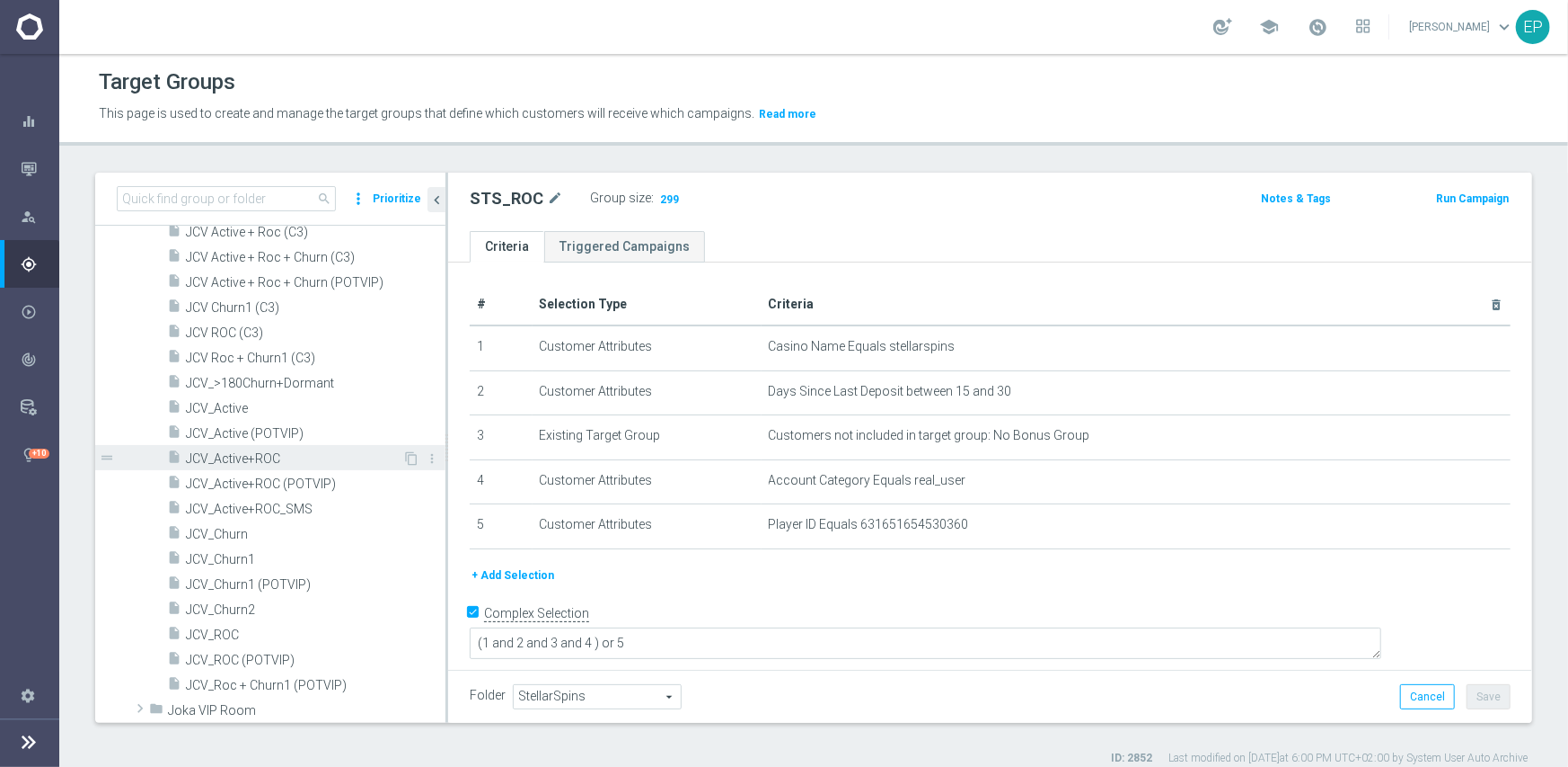
scroll to position [818, 0]
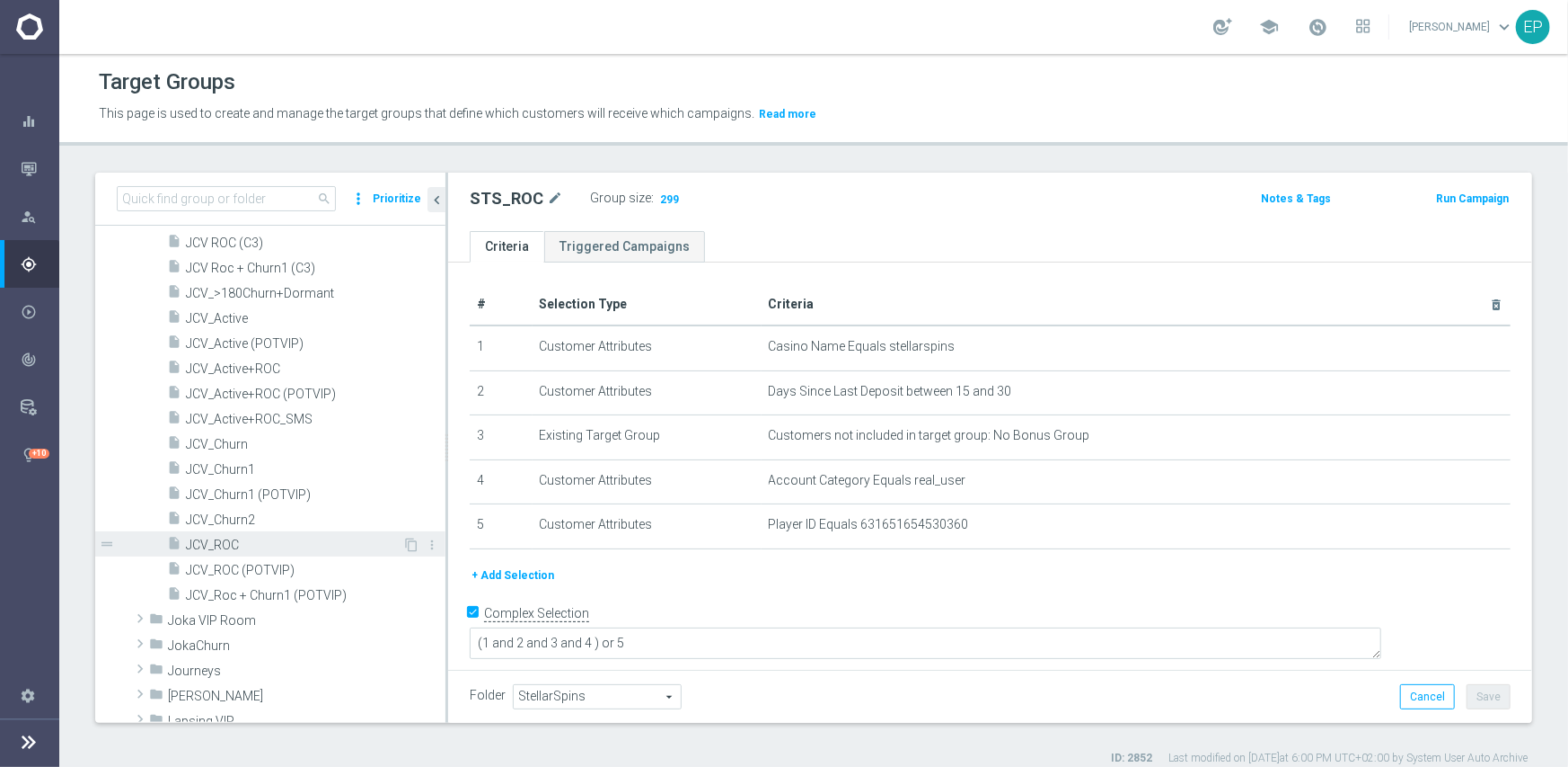
click at [225, 551] on div "insert_drive_file JCV_ROC" at bounding box center [284, 543] width 236 height 25
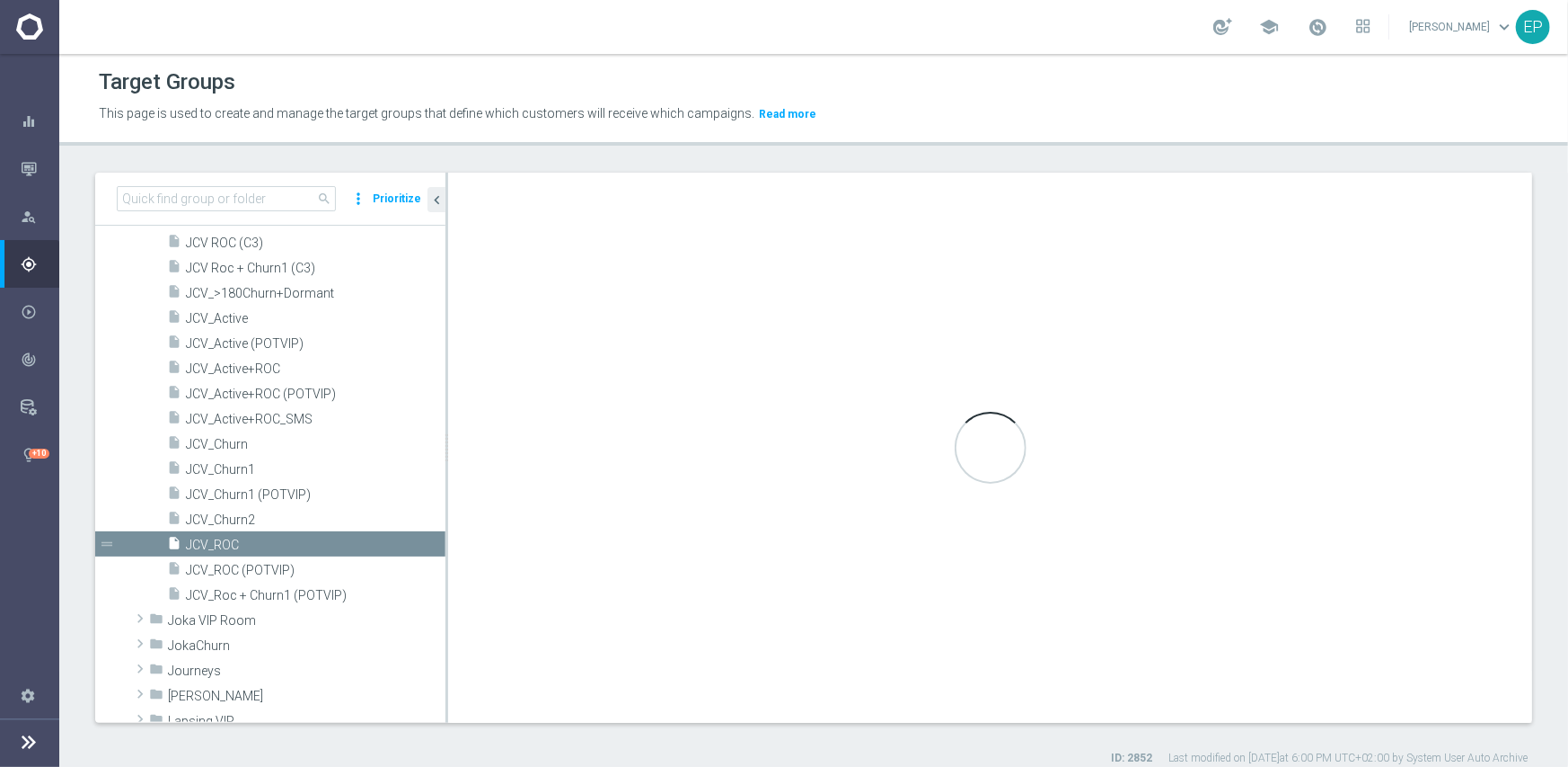
type input "Joka Club VIP"
type textarea "(1 and 2 and 3 and 4) or 5"
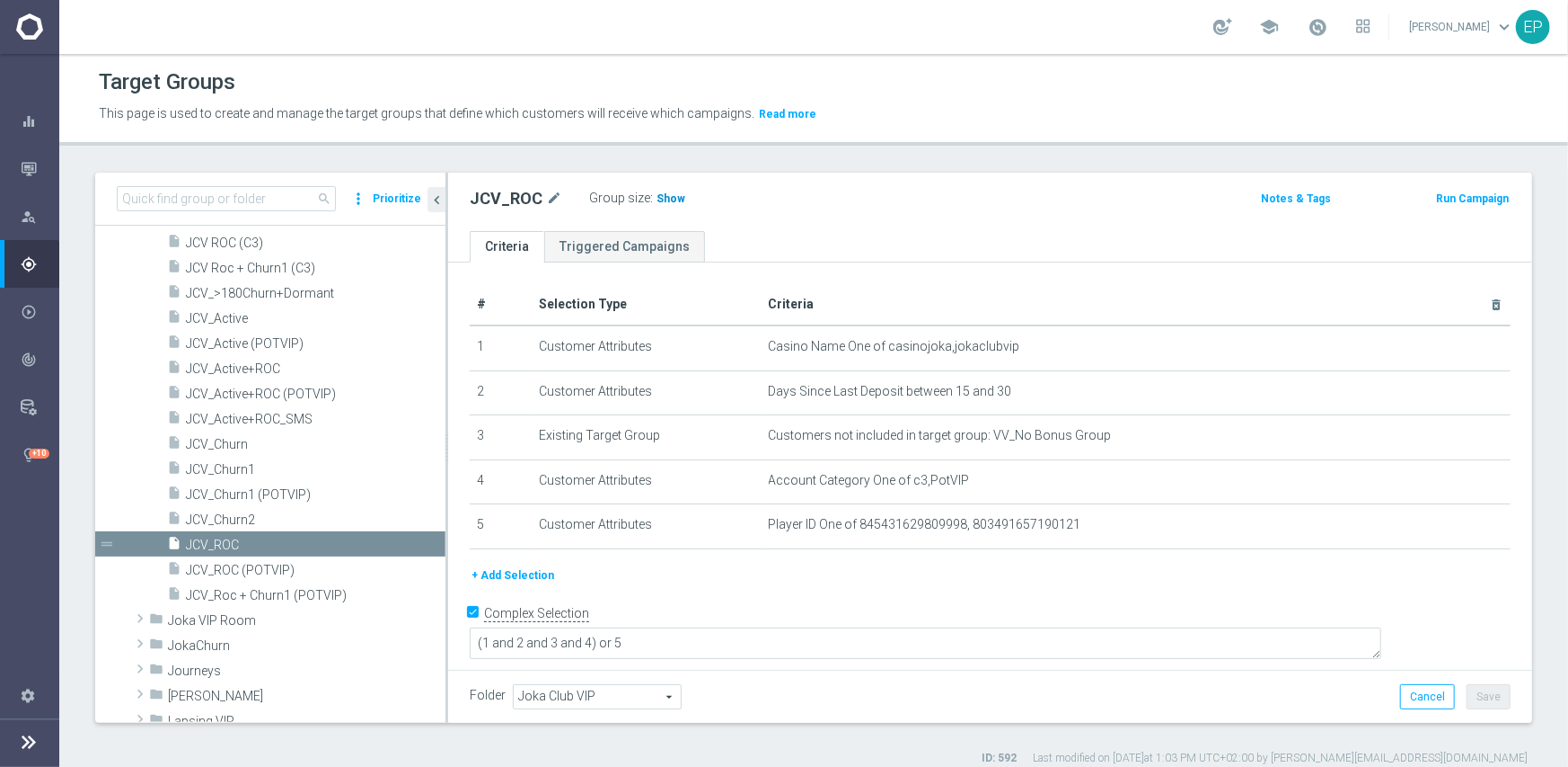
click at [668, 205] on h3 "Show" at bounding box center [671, 199] width 32 height 20
click at [227, 471] on span "JCV_Churn1" at bounding box center [293, 469] width 217 height 15
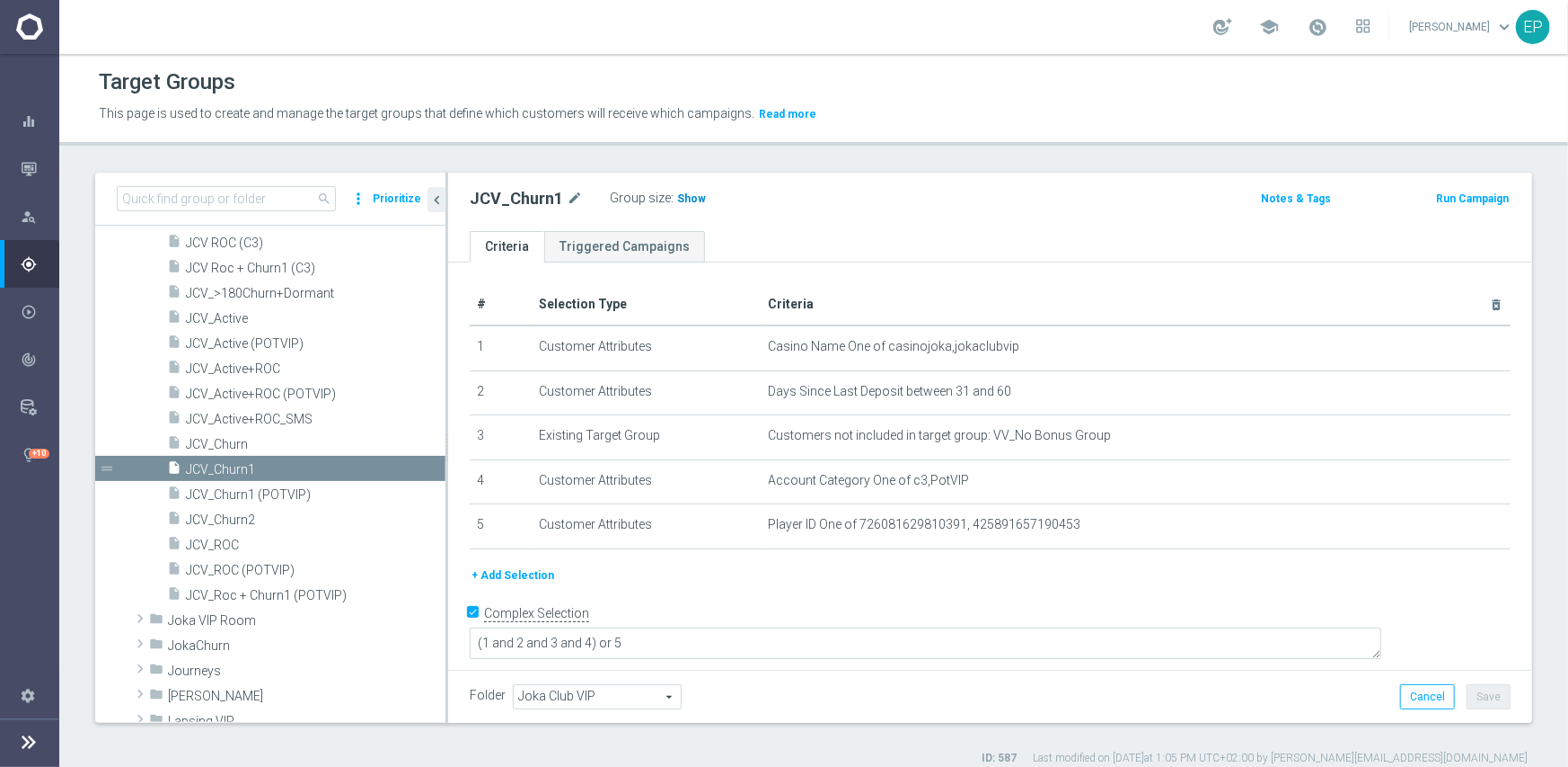
click at [683, 198] on span "Show" at bounding box center [692, 199] width 29 height 13
click at [234, 517] on span "JCV_Churn2" at bounding box center [293, 519] width 217 height 15
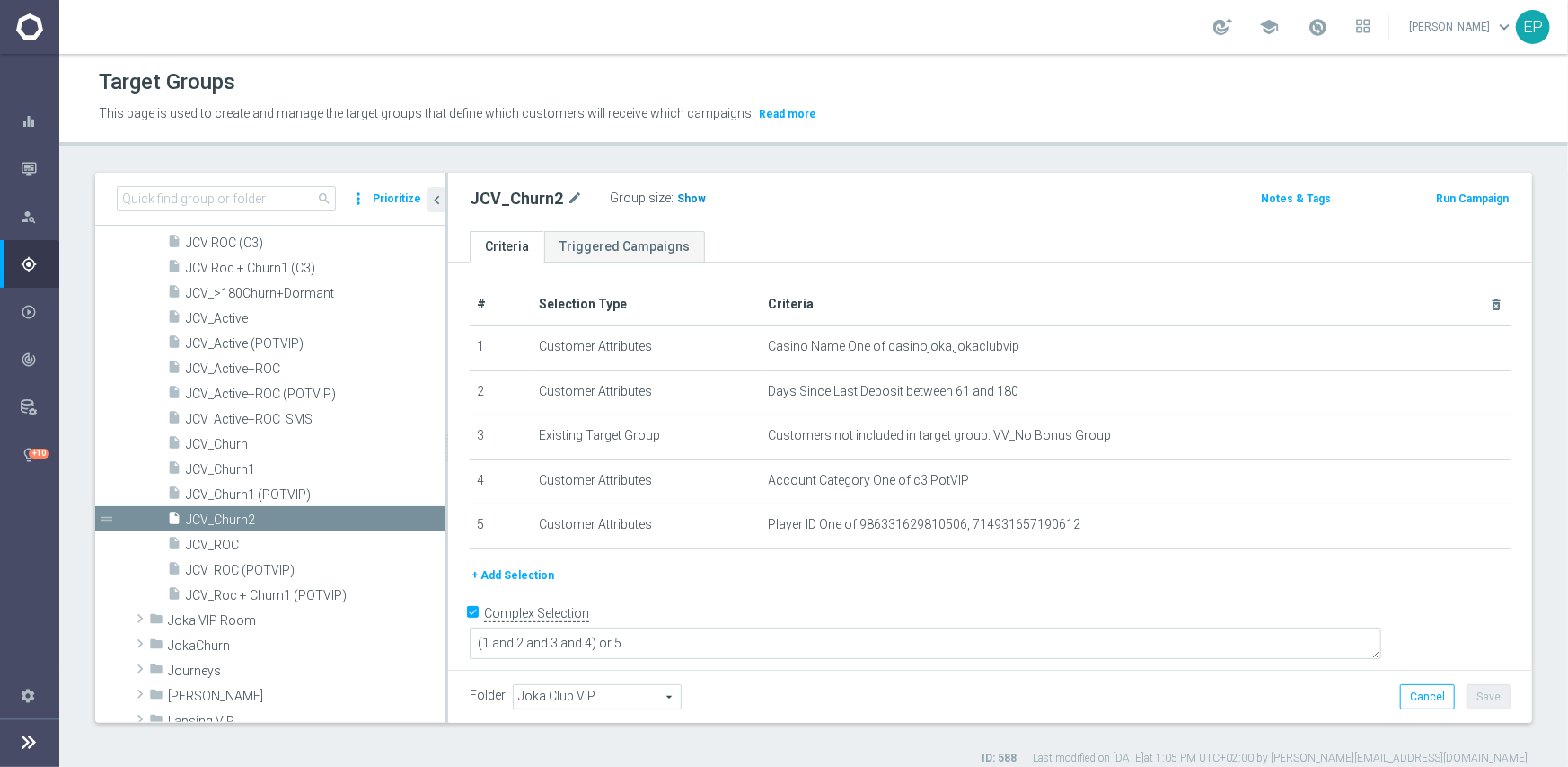
click at [683, 199] on span "Show" at bounding box center [692, 199] width 29 height 13
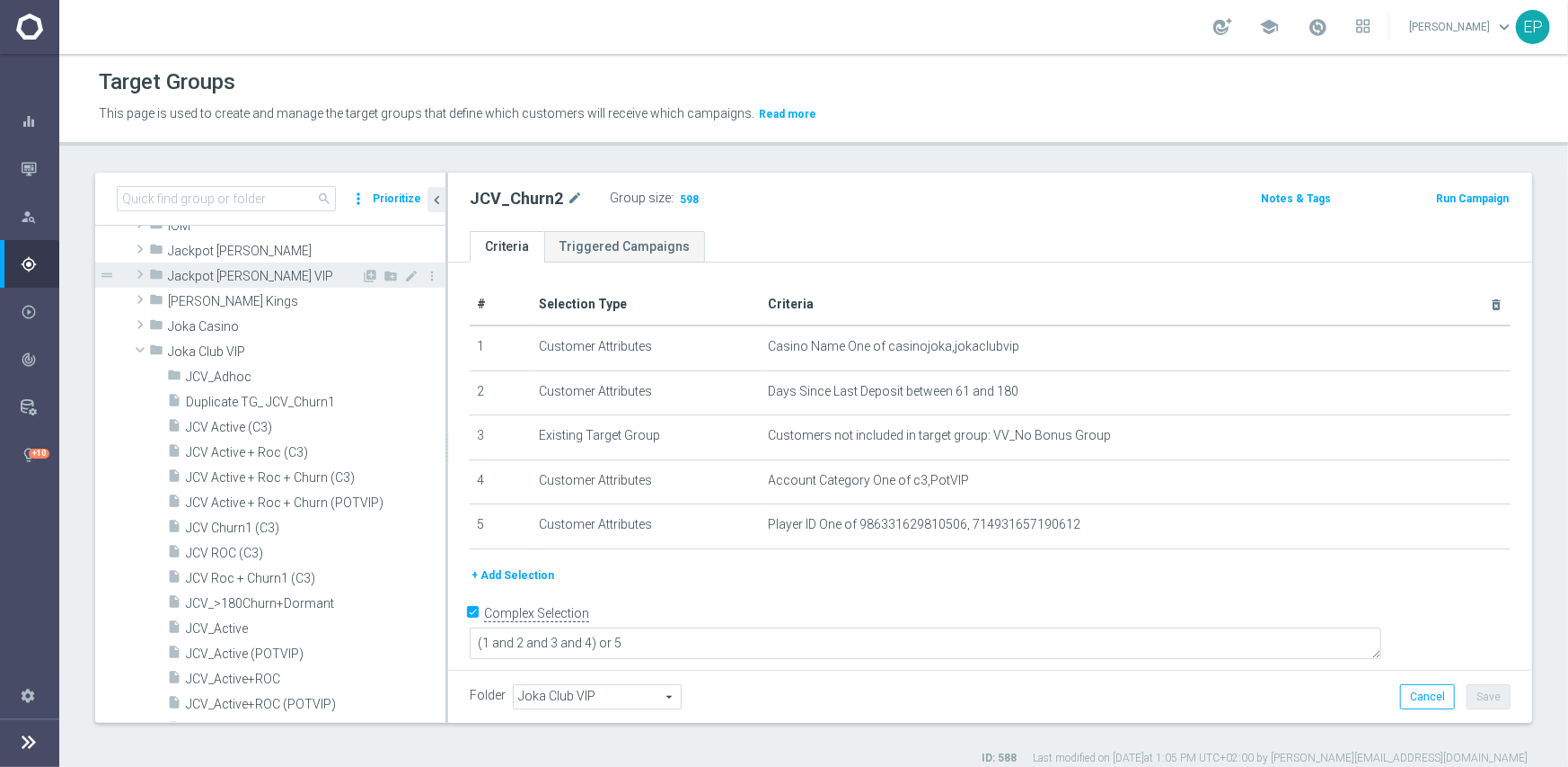
scroll to position [458, 0]
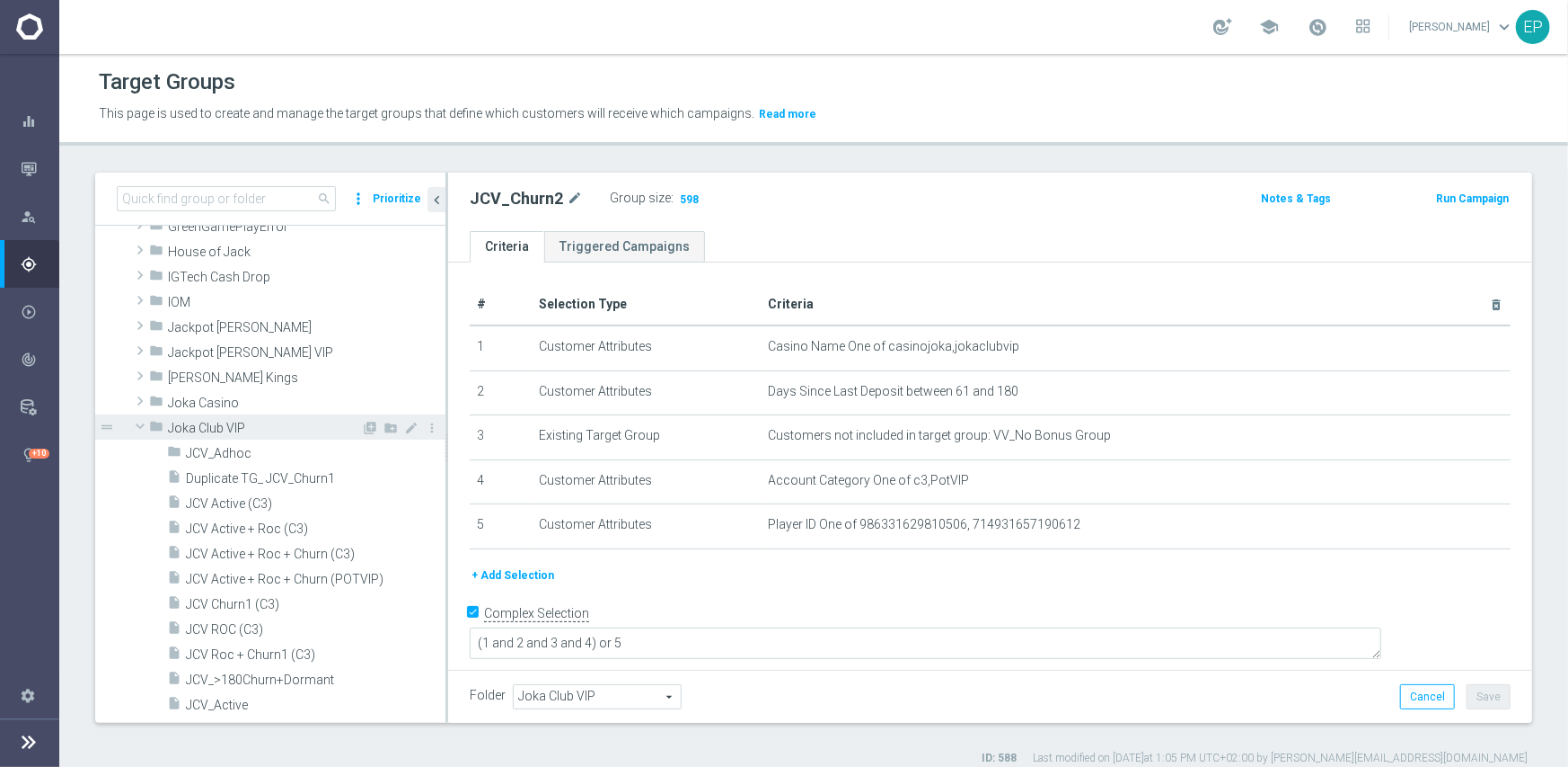
drag, startPoint x: 167, startPoint y: 422, endPoint x: 220, endPoint y: 423, distance: 53.0
click at [168, 422] on span "Joka Club VIP" at bounding box center [263, 427] width 193 height 15
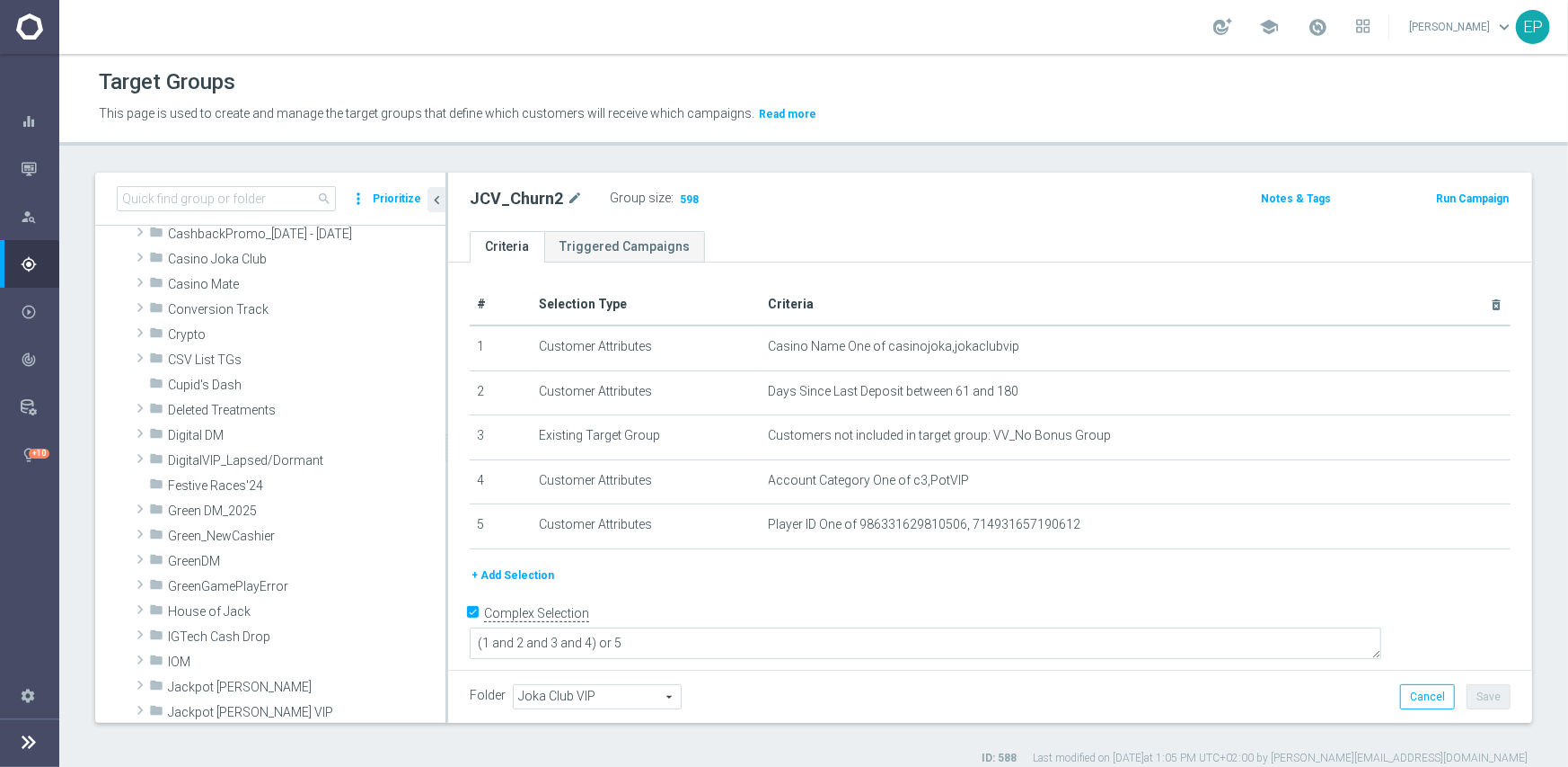
scroll to position [0, 0]
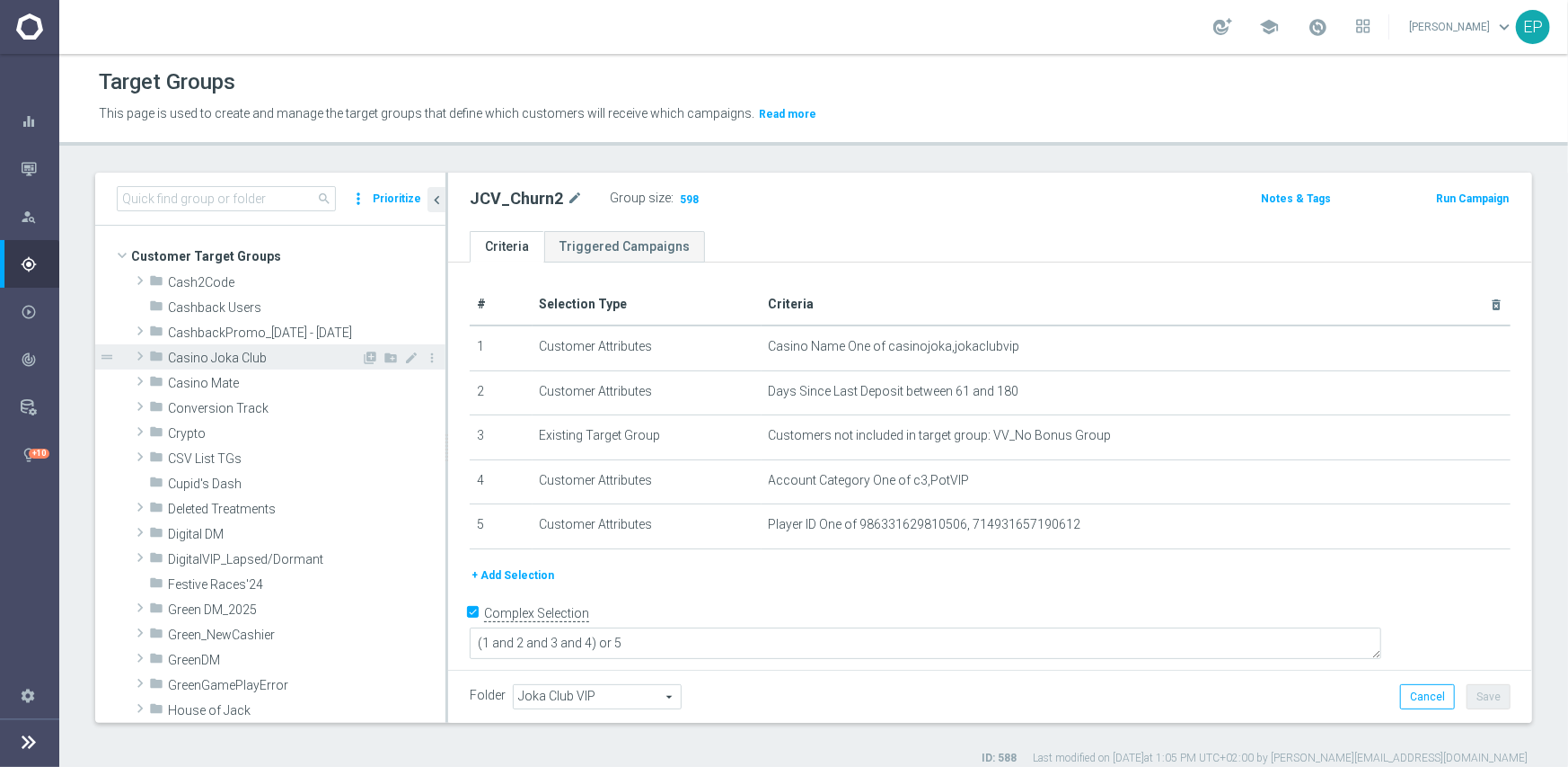
click at [264, 353] on span "Casino Joka Club" at bounding box center [263, 358] width 193 height 15
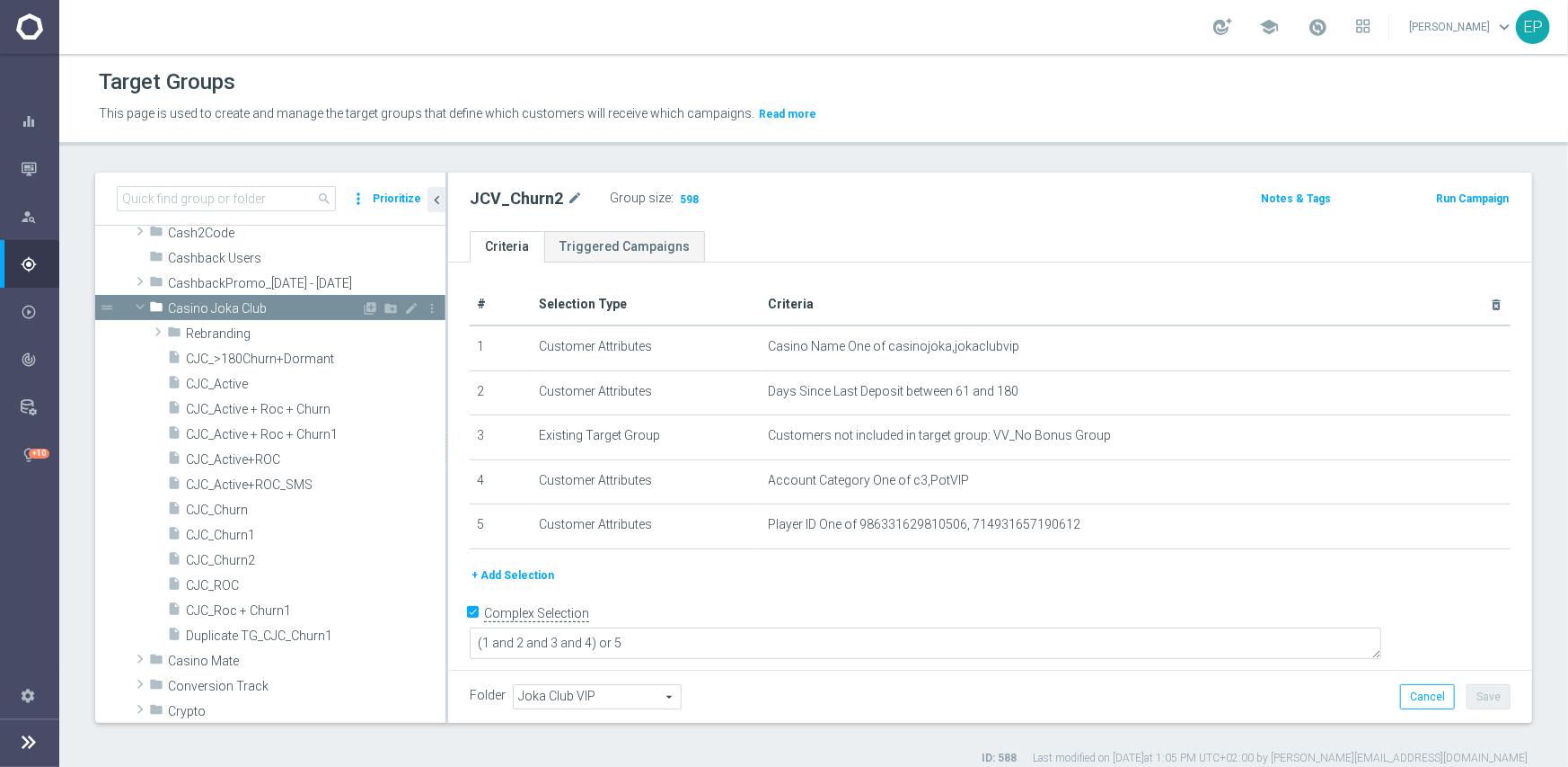
scroll to position [90, 0]
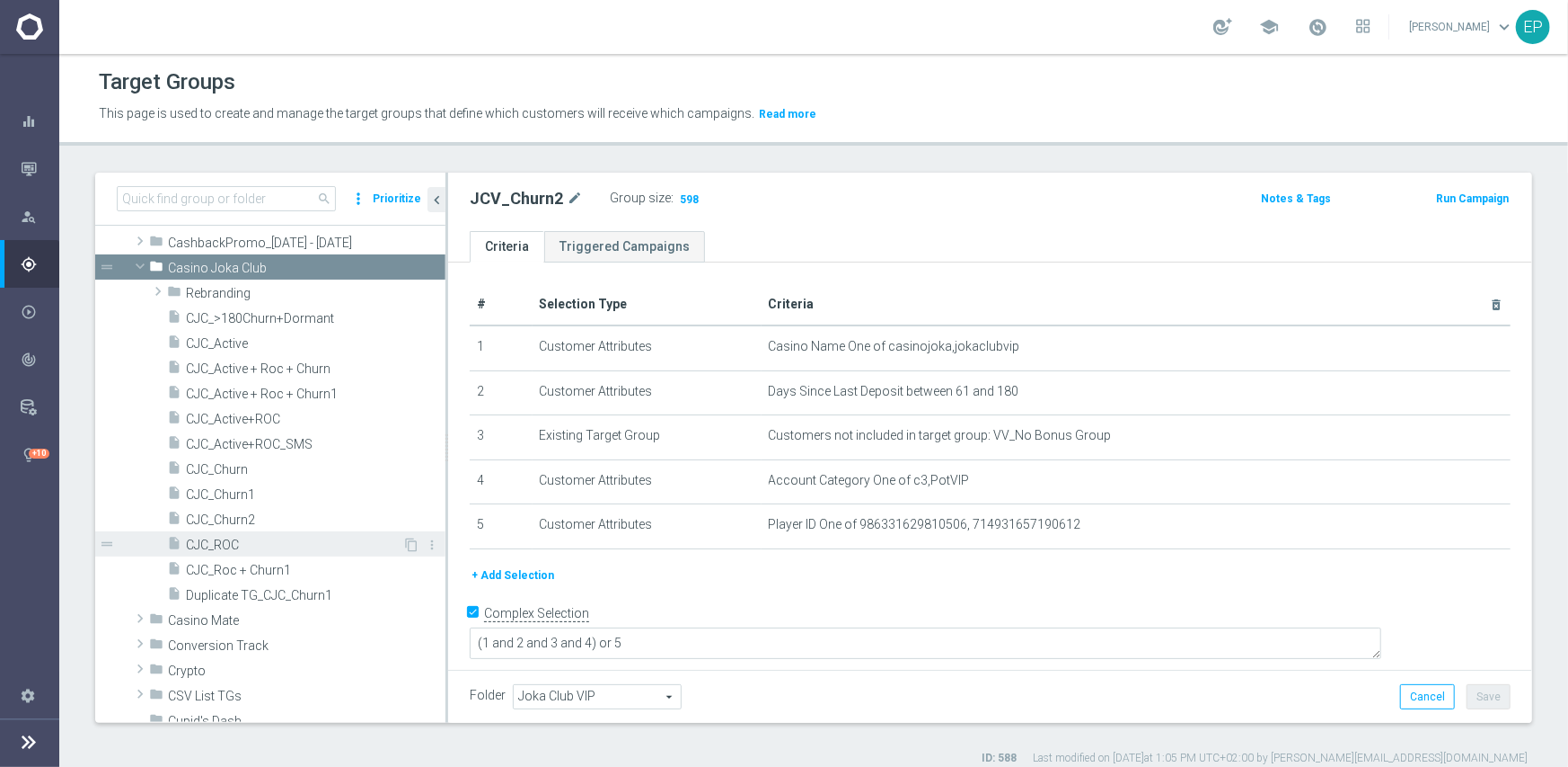
click at [233, 550] on span "CJC_ROC" at bounding box center [293, 544] width 217 height 15
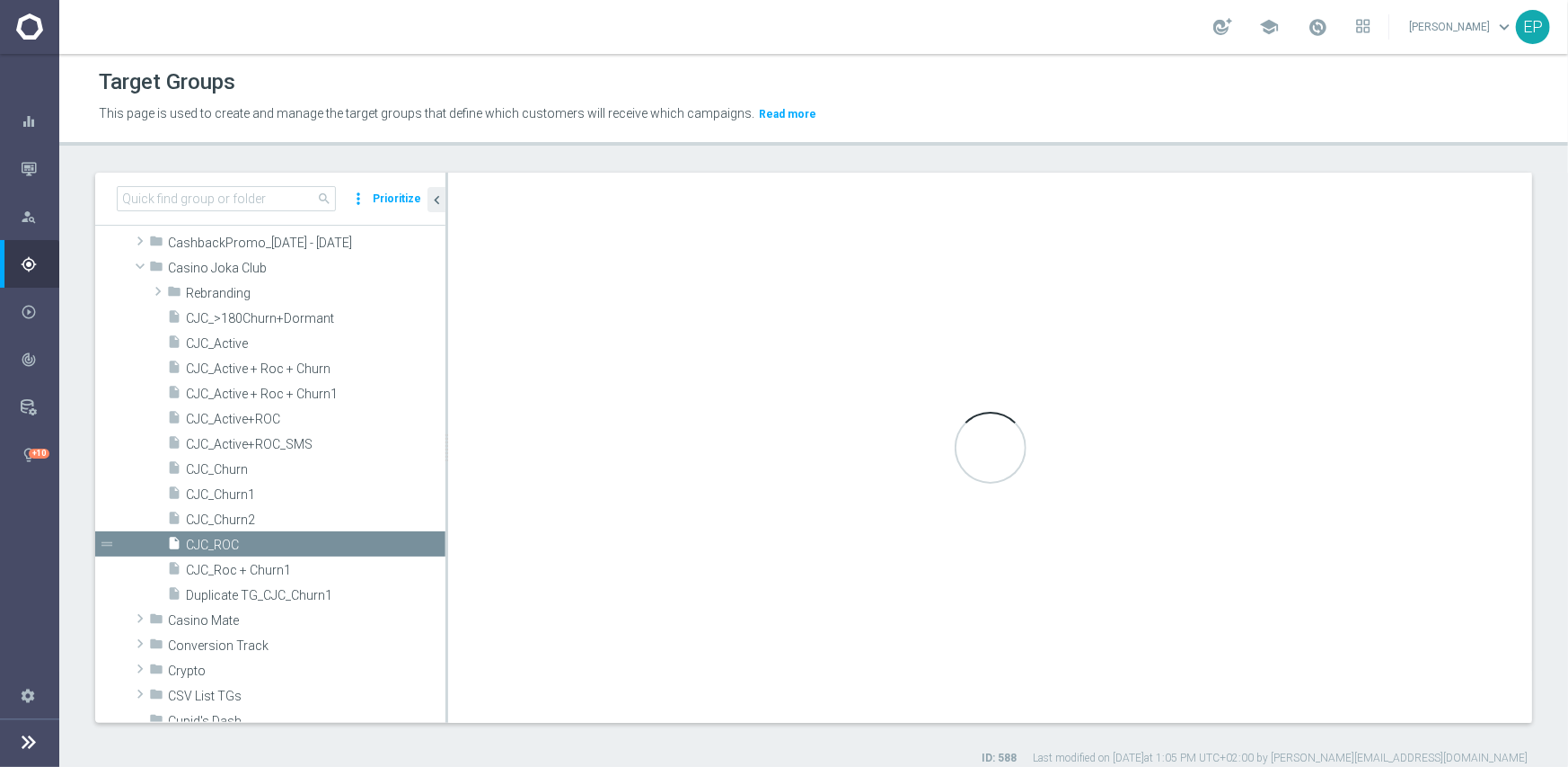
type input "Casino Joka Club"
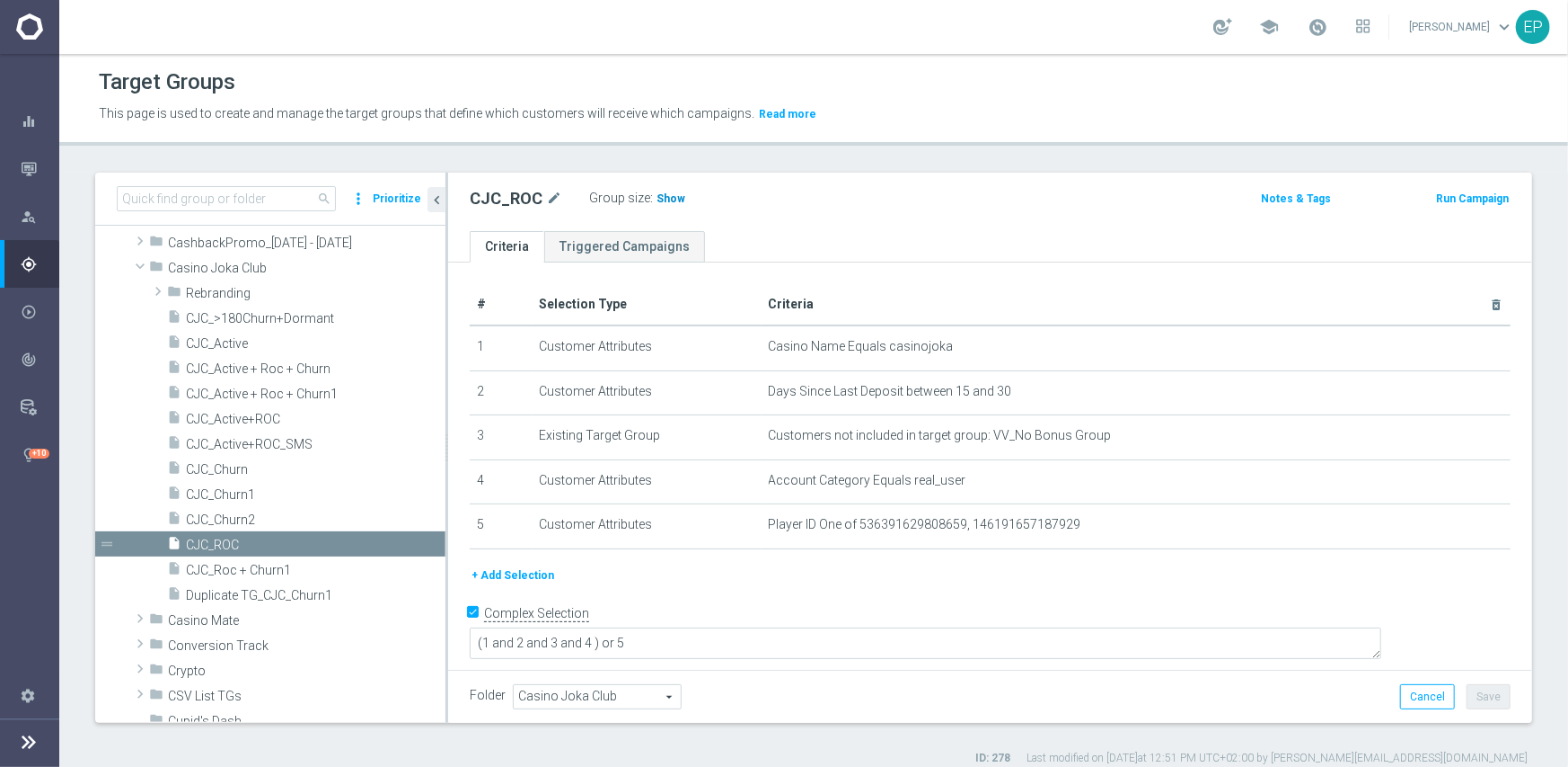
click at [671, 197] on span "Show" at bounding box center [671, 199] width 29 height 13
click at [234, 494] on span "CJC_Churn1" at bounding box center [293, 494] width 217 height 15
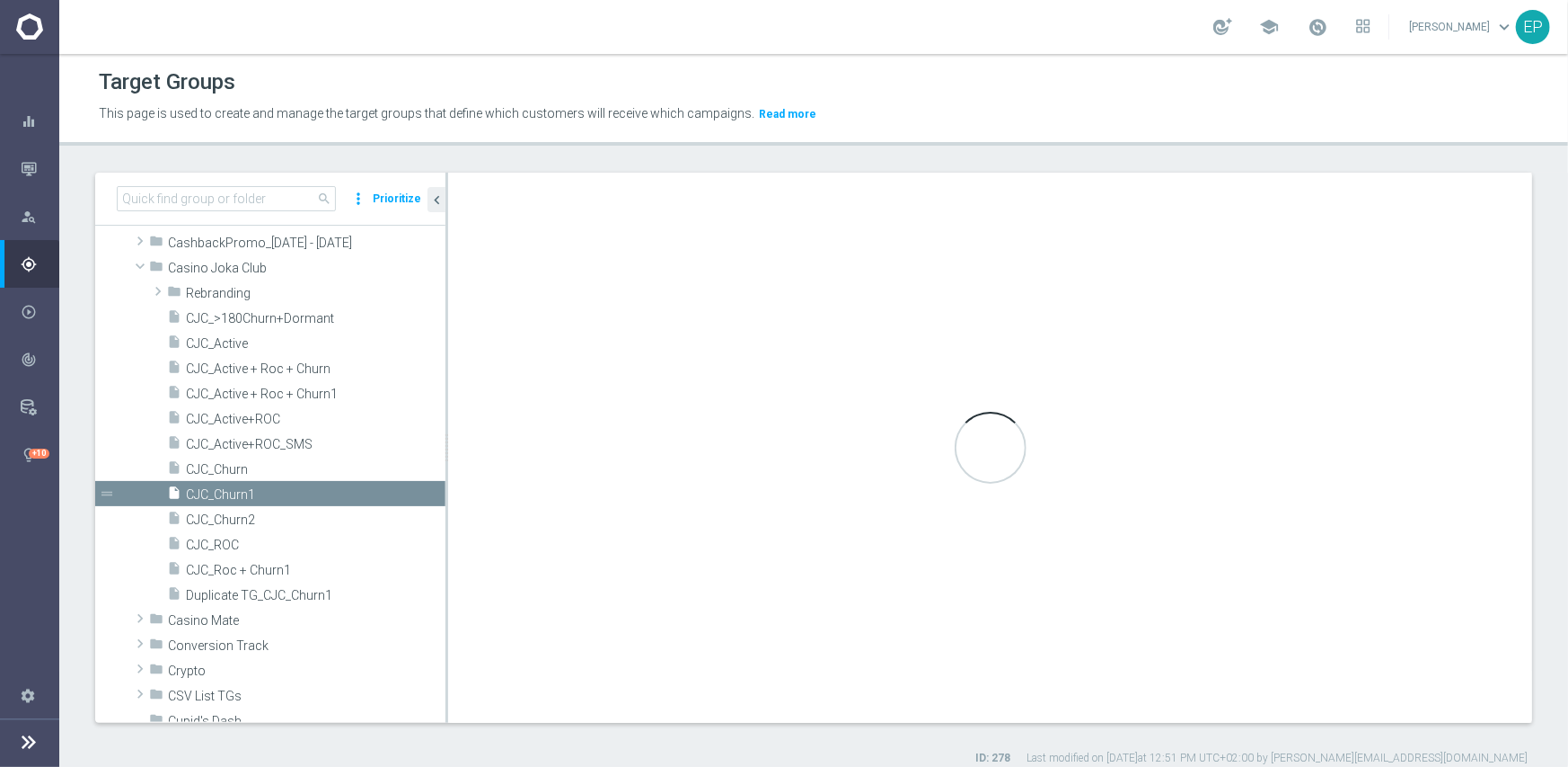
type textarea "(1 and 2 and 3 and 4) or 5"
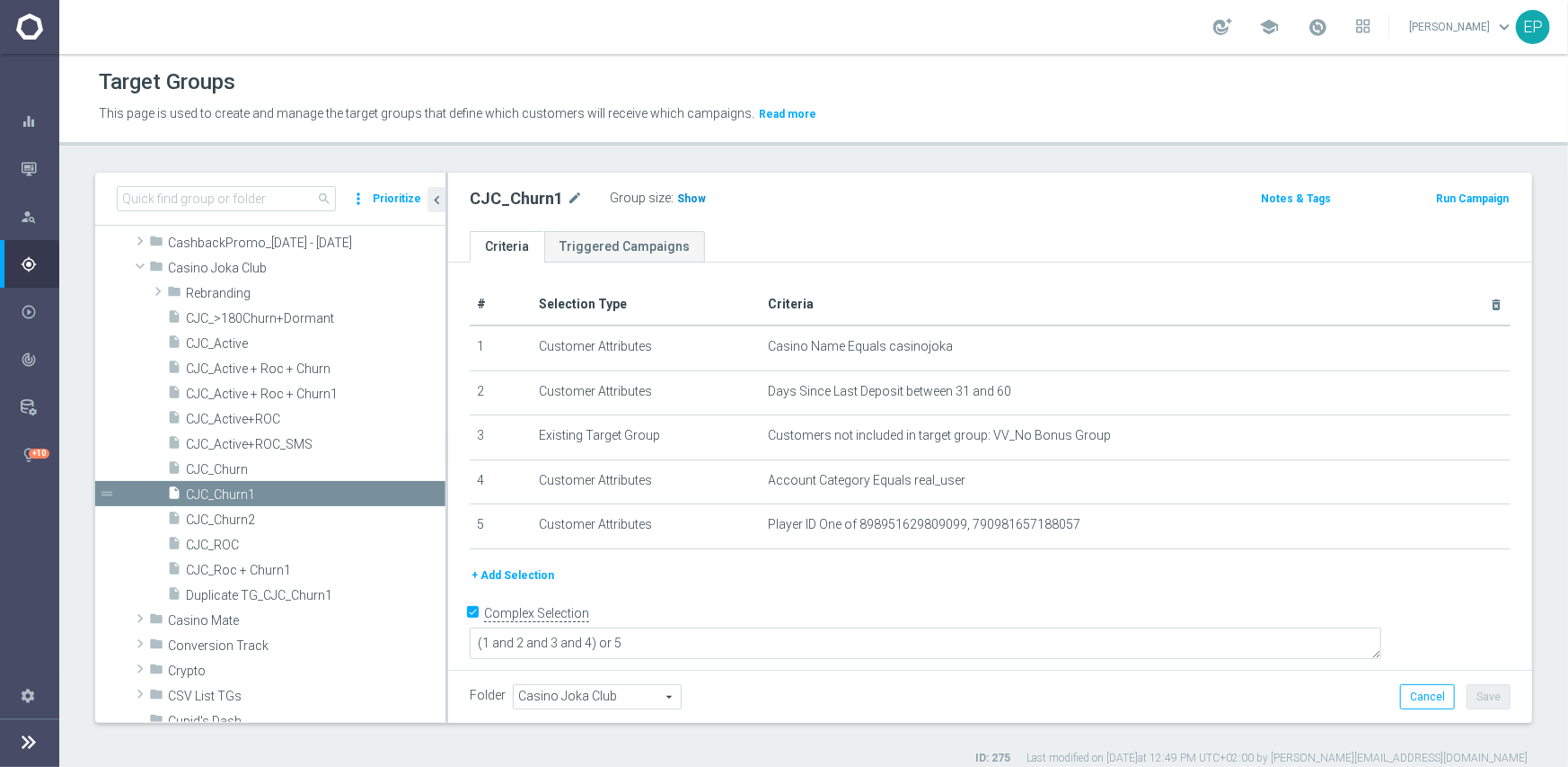
click at [692, 193] on span "Show" at bounding box center [692, 199] width 29 height 13
click at [234, 518] on span "CJC_Churn2" at bounding box center [293, 519] width 217 height 15
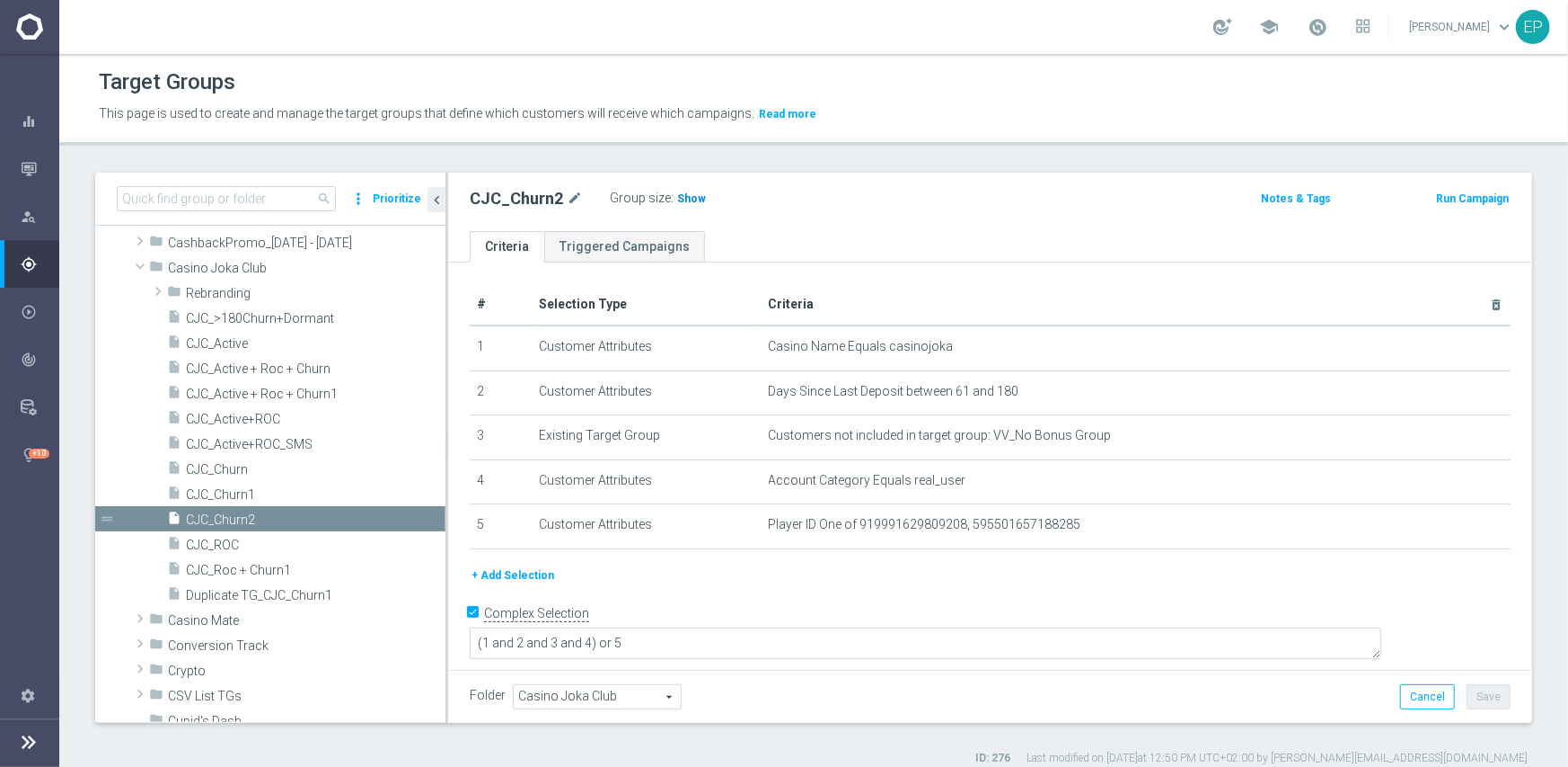
click at [678, 202] on span "Show" at bounding box center [692, 199] width 29 height 13
click at [179, 271] on span "Casino Joka Club" at bounding box center [306, 268] width 277 height 15
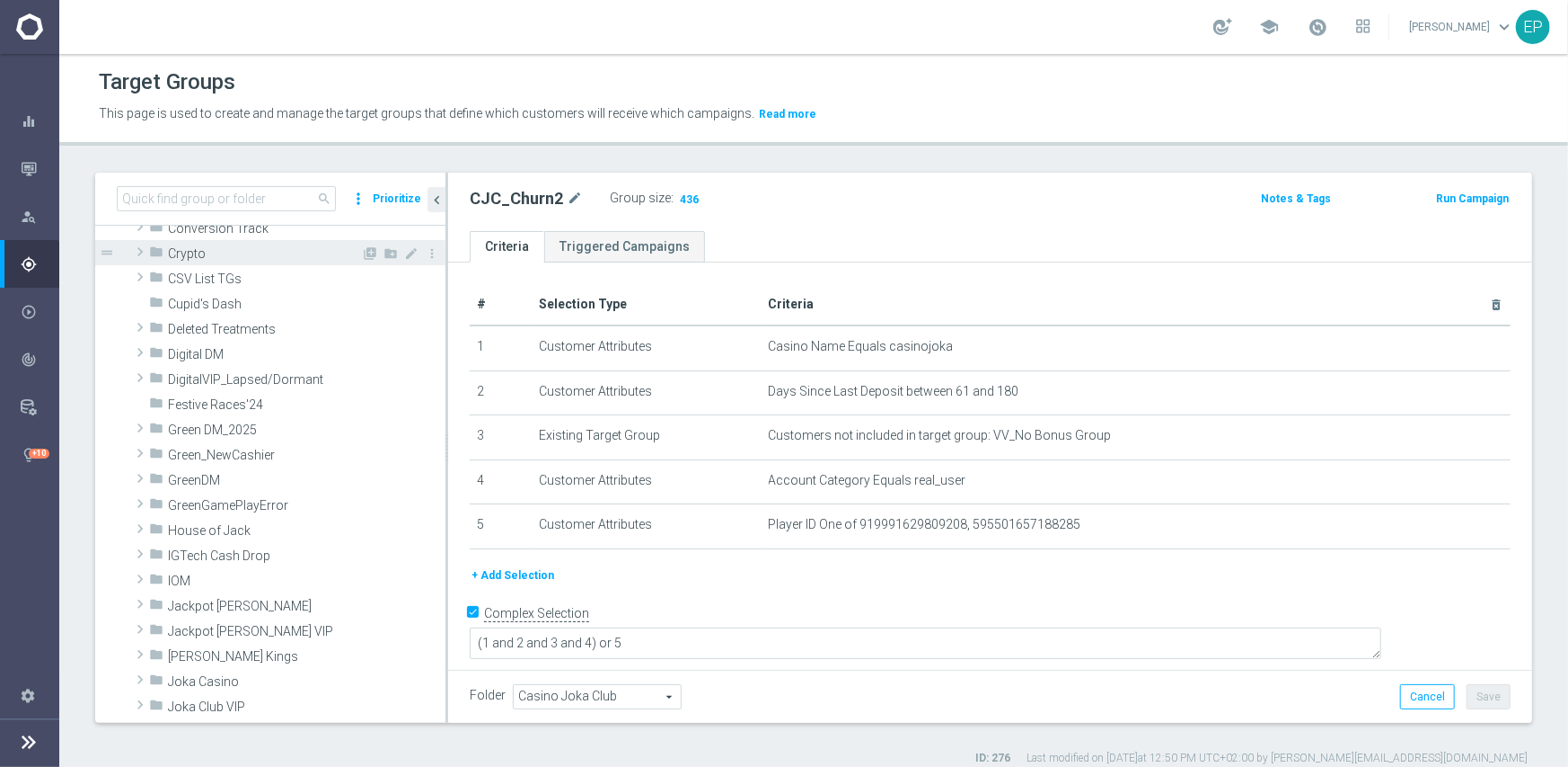
scroll to position [270, 0]
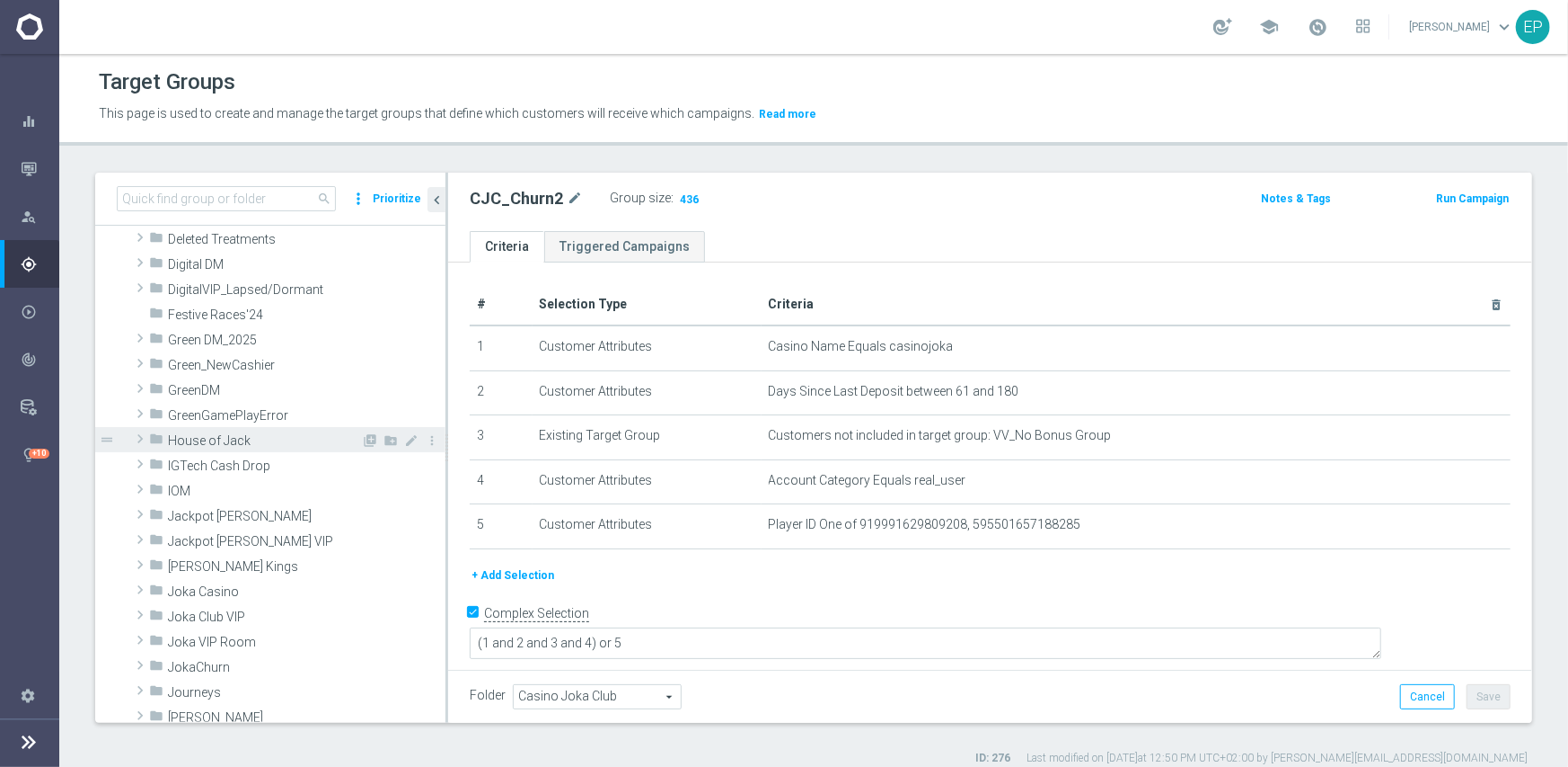
click at [189, 441] on span "House of Jack" at bounding box center [263, 440] width 193 height 15
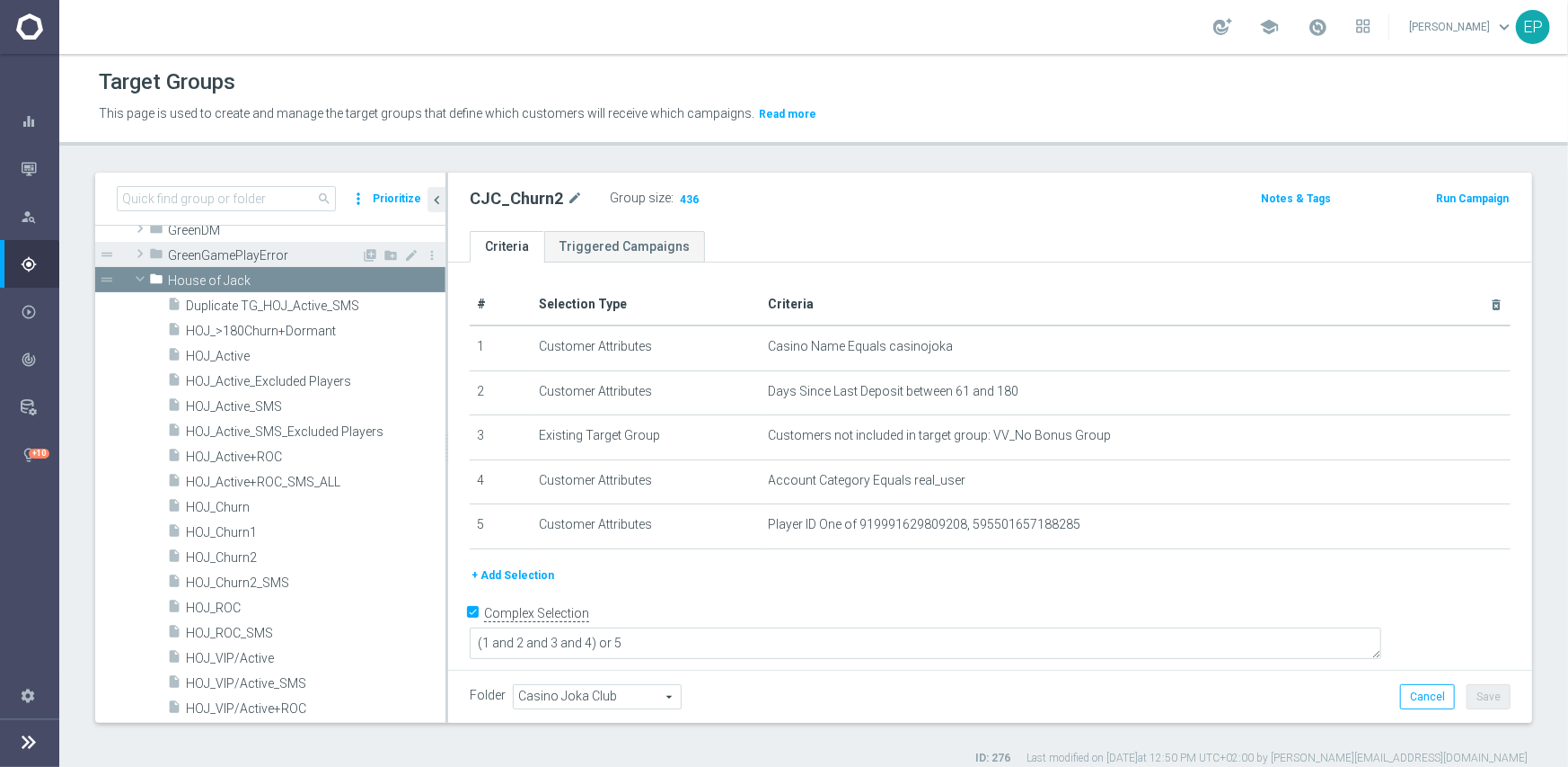
scroll to position [449, 0]
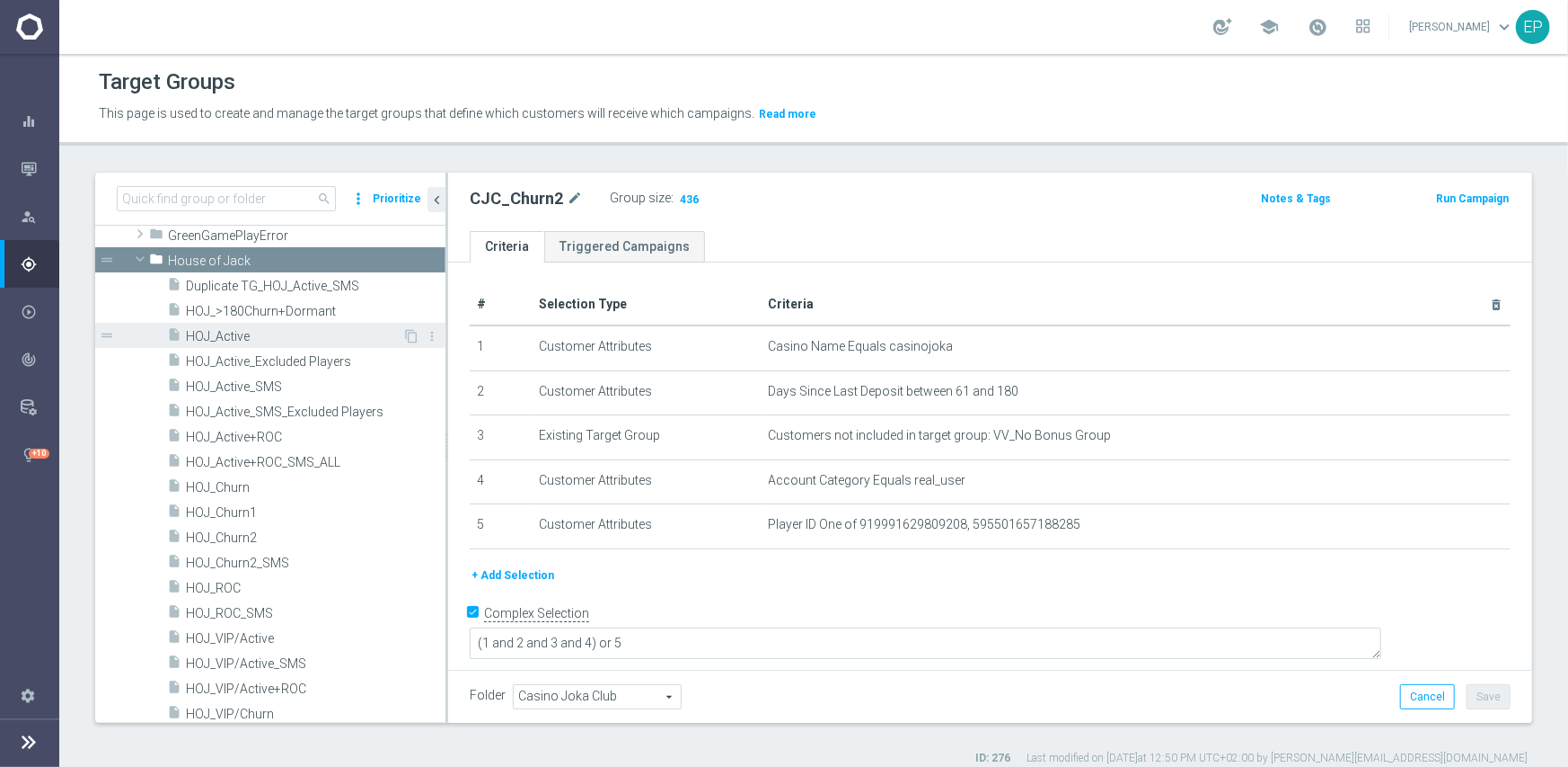
click at [248, 326] on div "insert_drive_file HOJ_Active" at bounding box center [284, 335] width 236 height 25
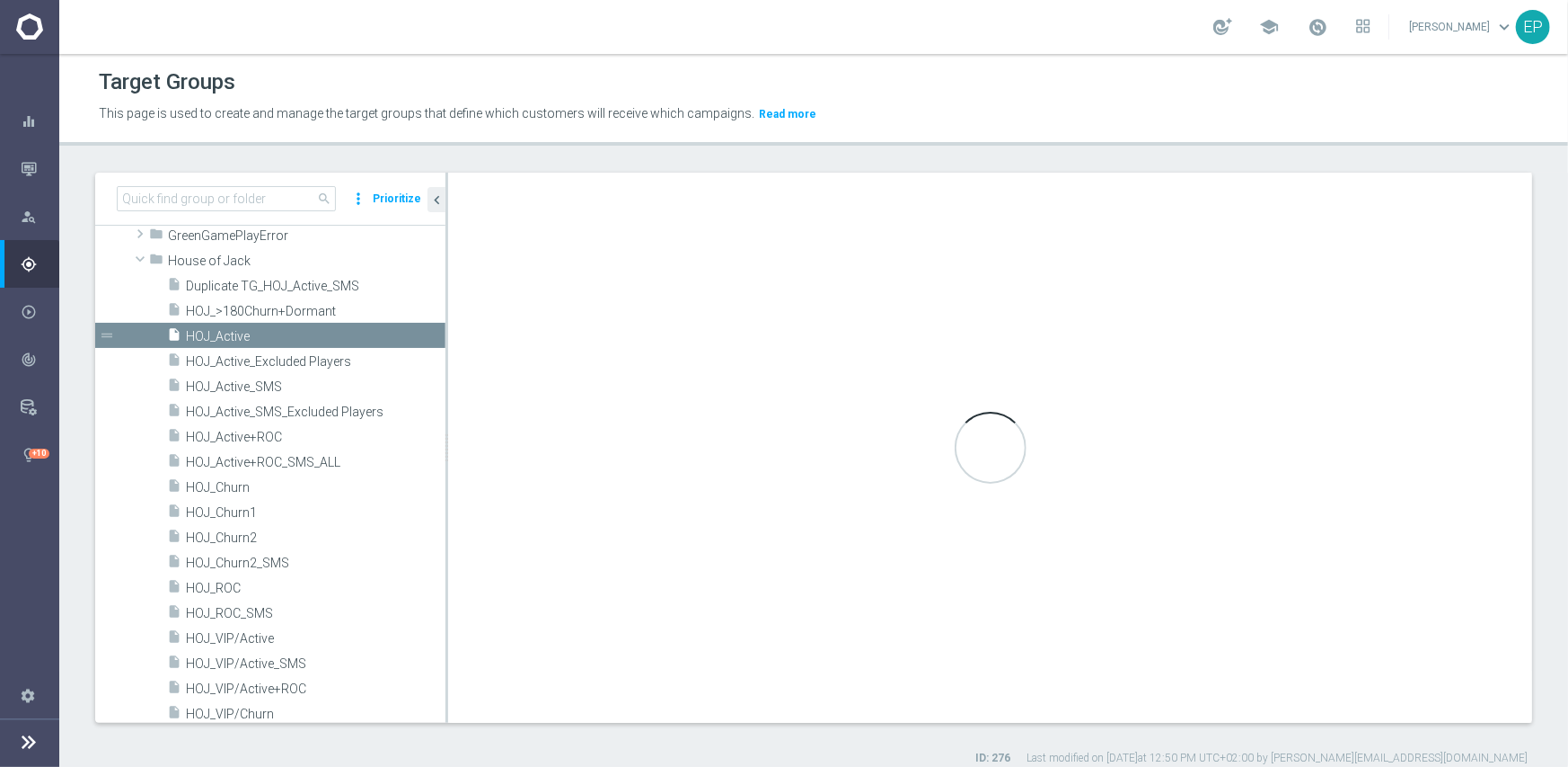
type input "House of Jack"
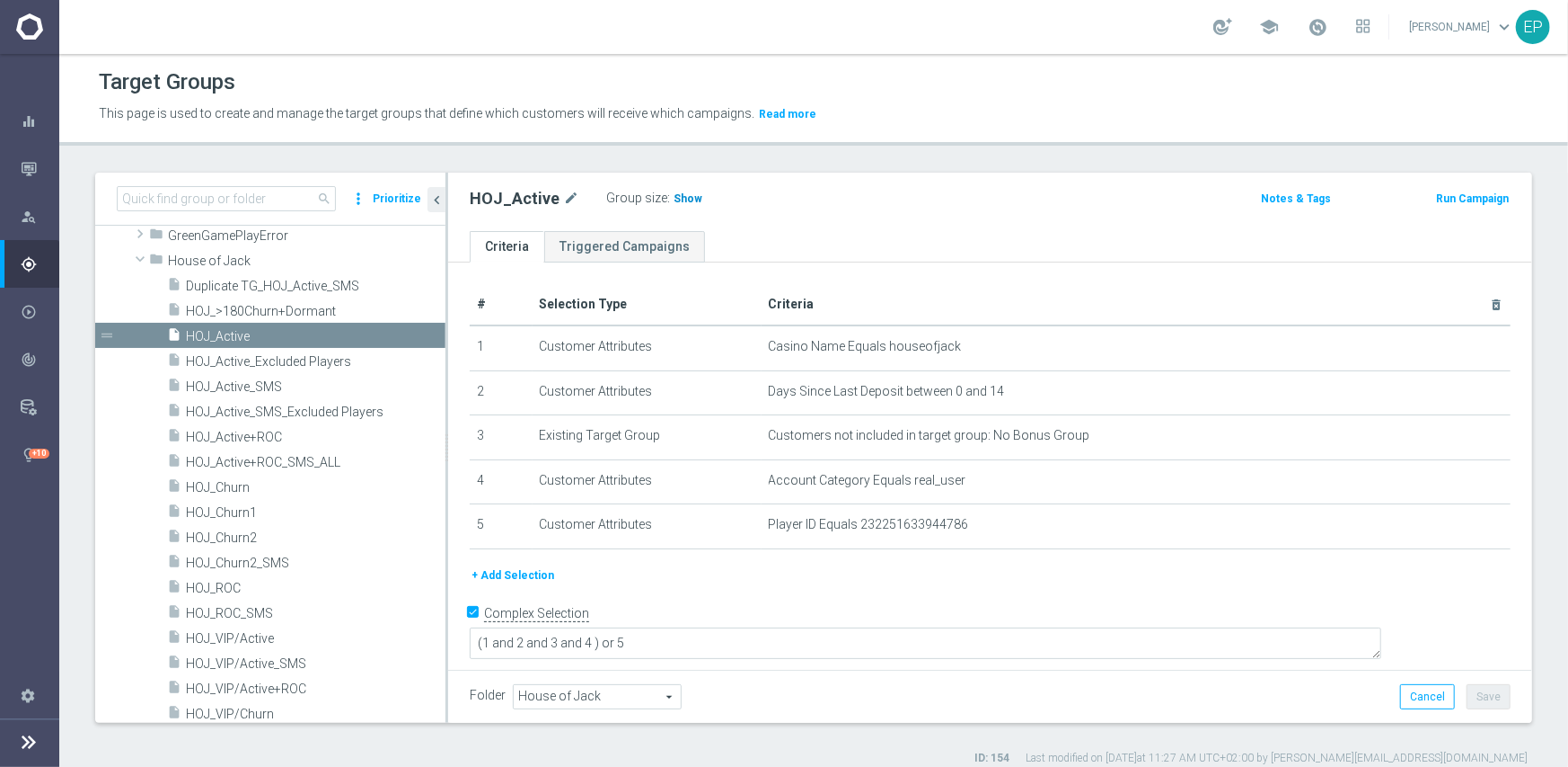
click at [681, 198] on span "Show" at bounding box center [688, 199] width 29 height 13
click at [237, 587] on span "HOJ_ROC" at bounding box center [293, 587] width 217 height 15
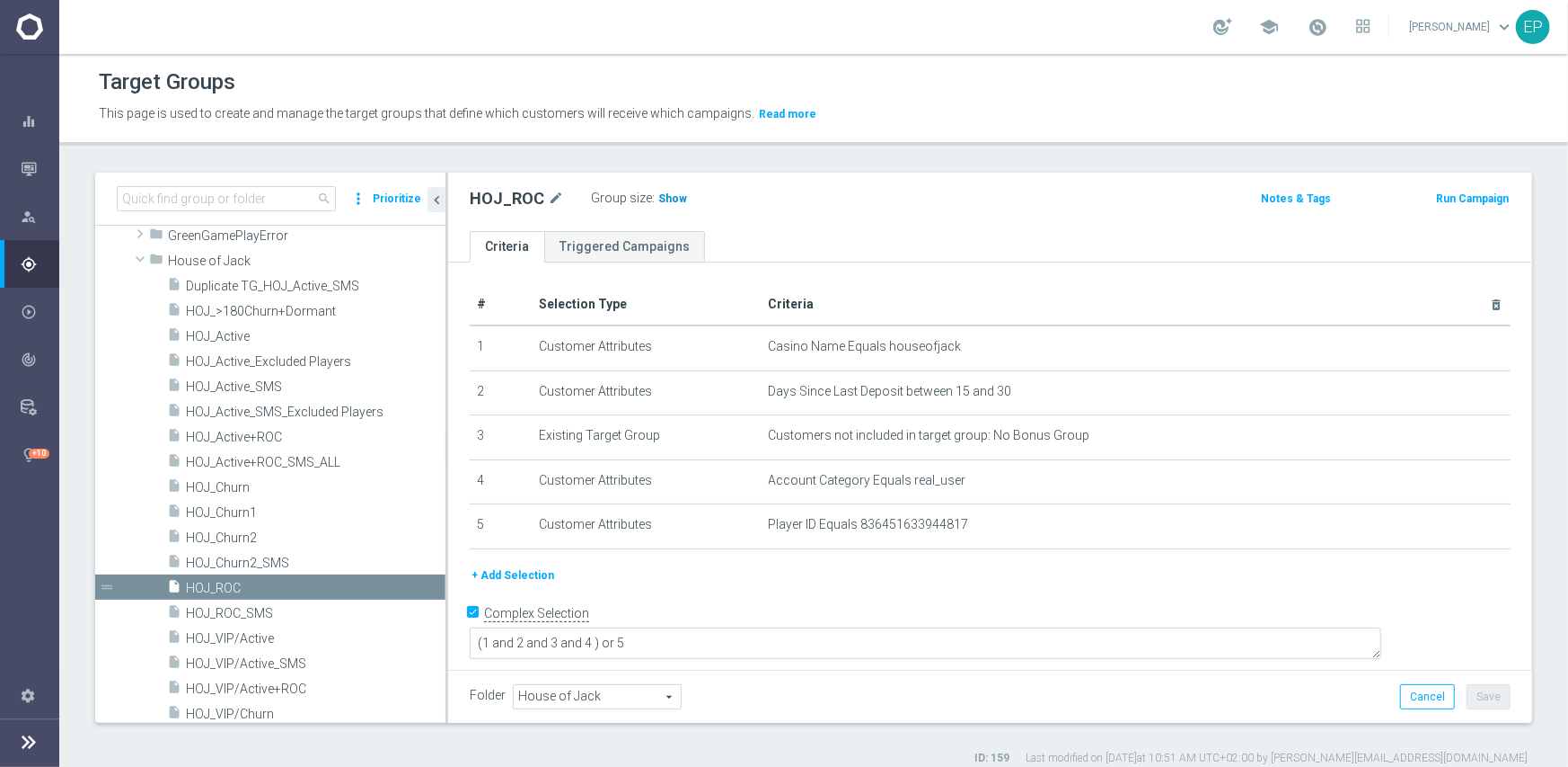
click at [661, 193] on span "Show" at bounding box center [673, 199] width 29 height 13
click at [235, 534] on span "HOJ_Churn2" at bounding box center [293, 537] width 217 height 15
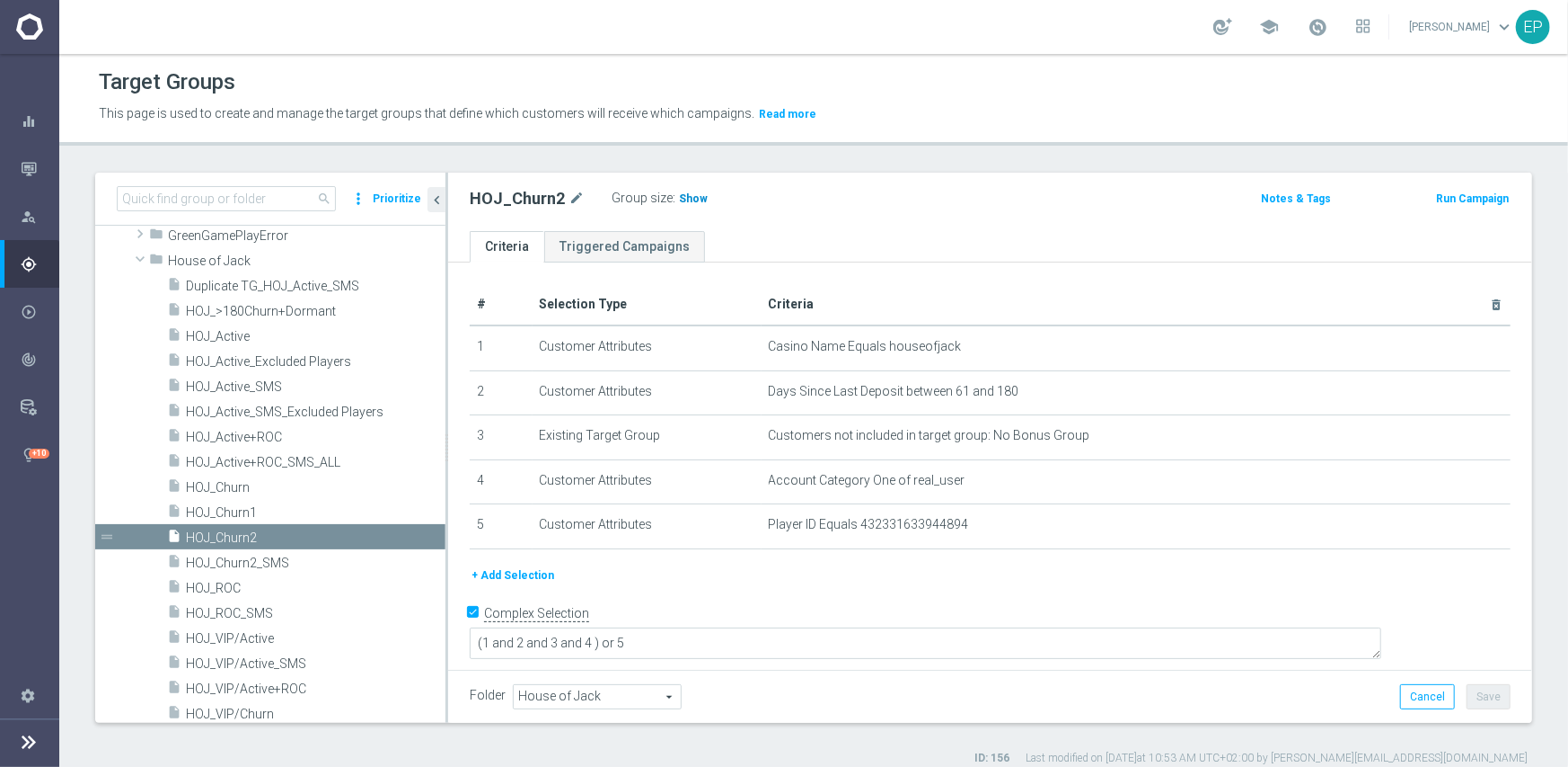
click at [681, 201] on span "Show" at bounding box center [693, 199] width 29 height 13
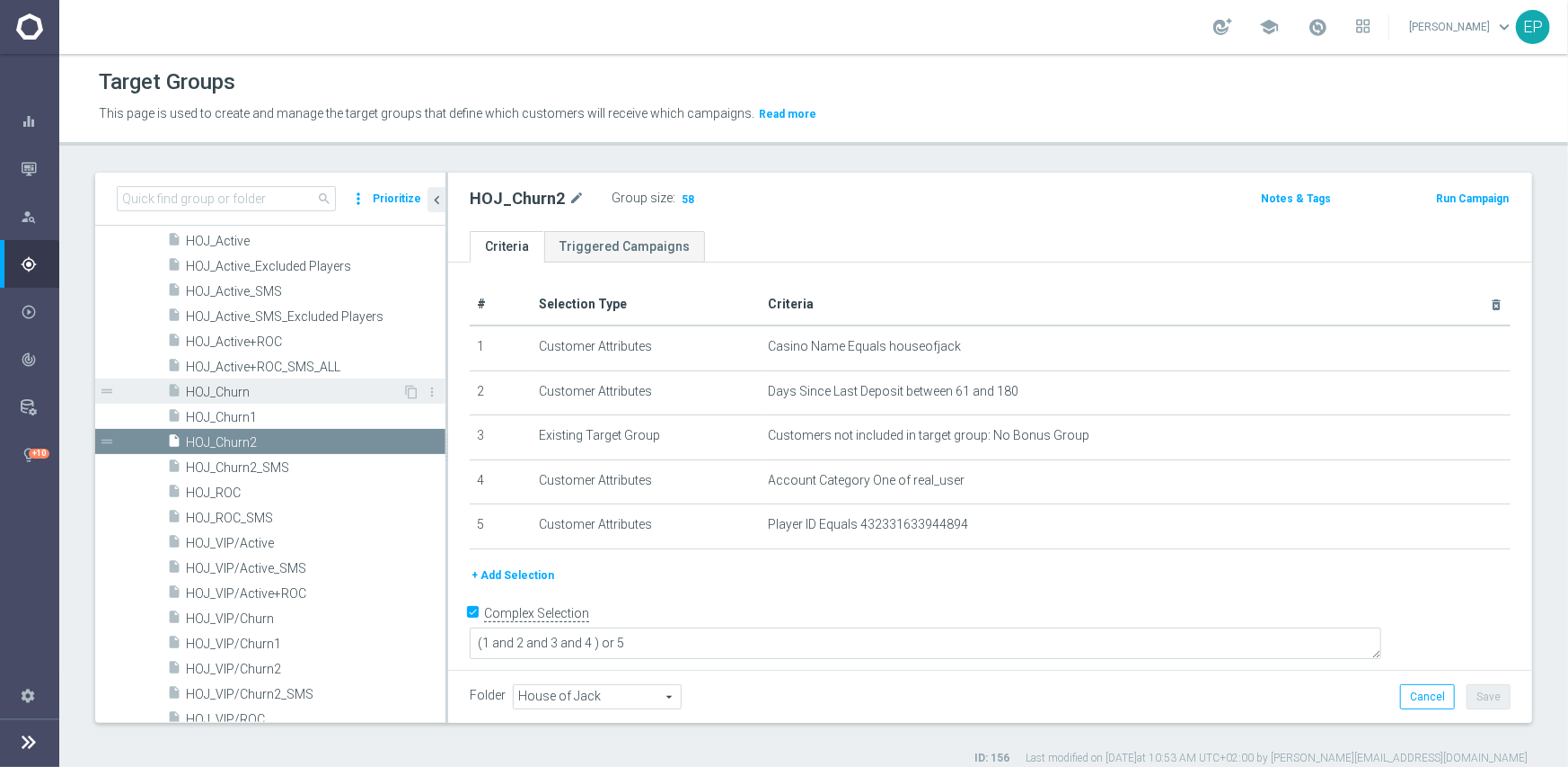
scroll to position [629, 0]
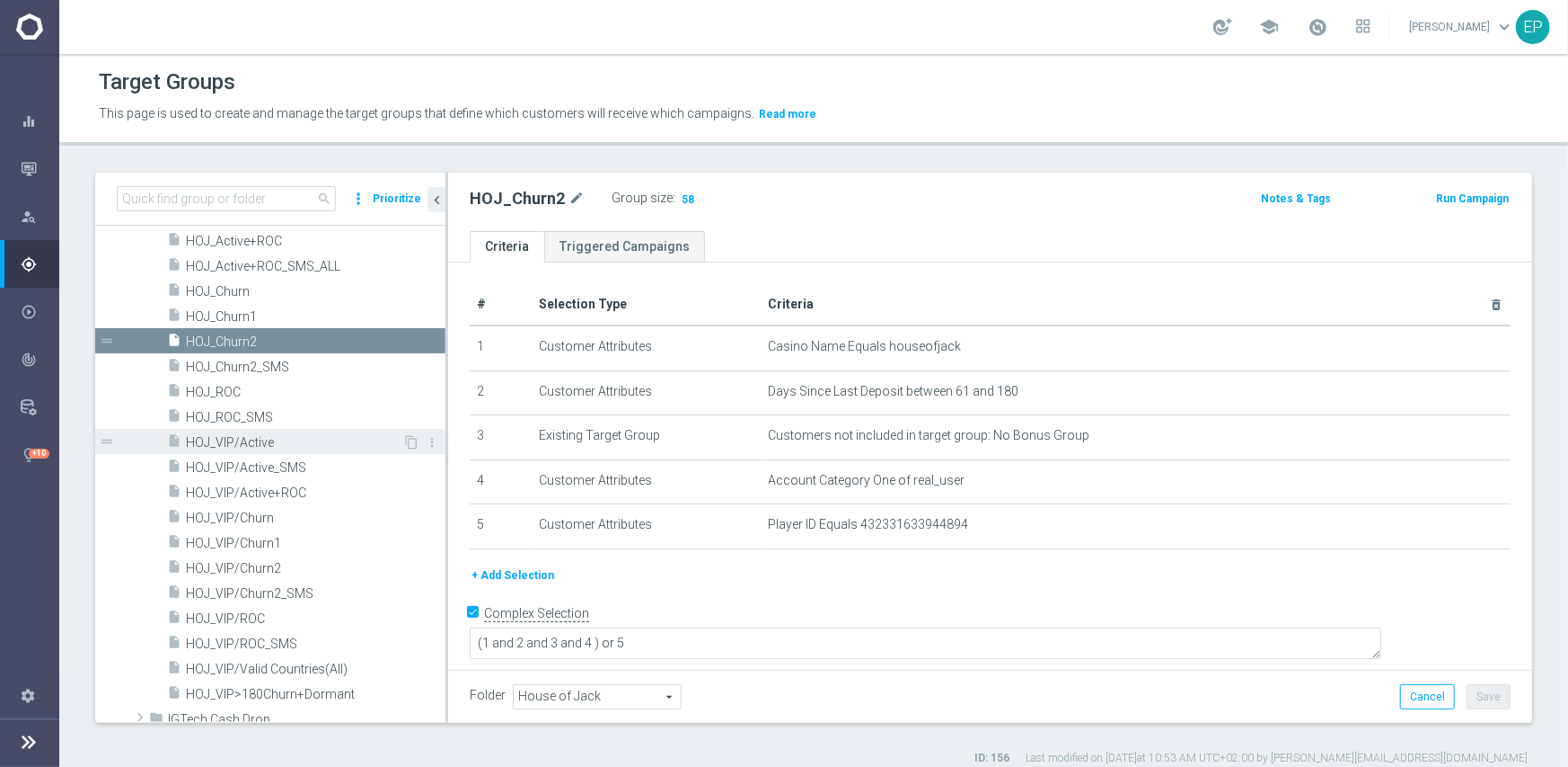
drag, startPoint x: 252, startPoint y: 445, endPoint x: 286, endPoint y: 442, distance: 34.1
click at [252, 445] on span "HOJ_VIP/Active" at bounding box center [293, 442] width 217 height 15
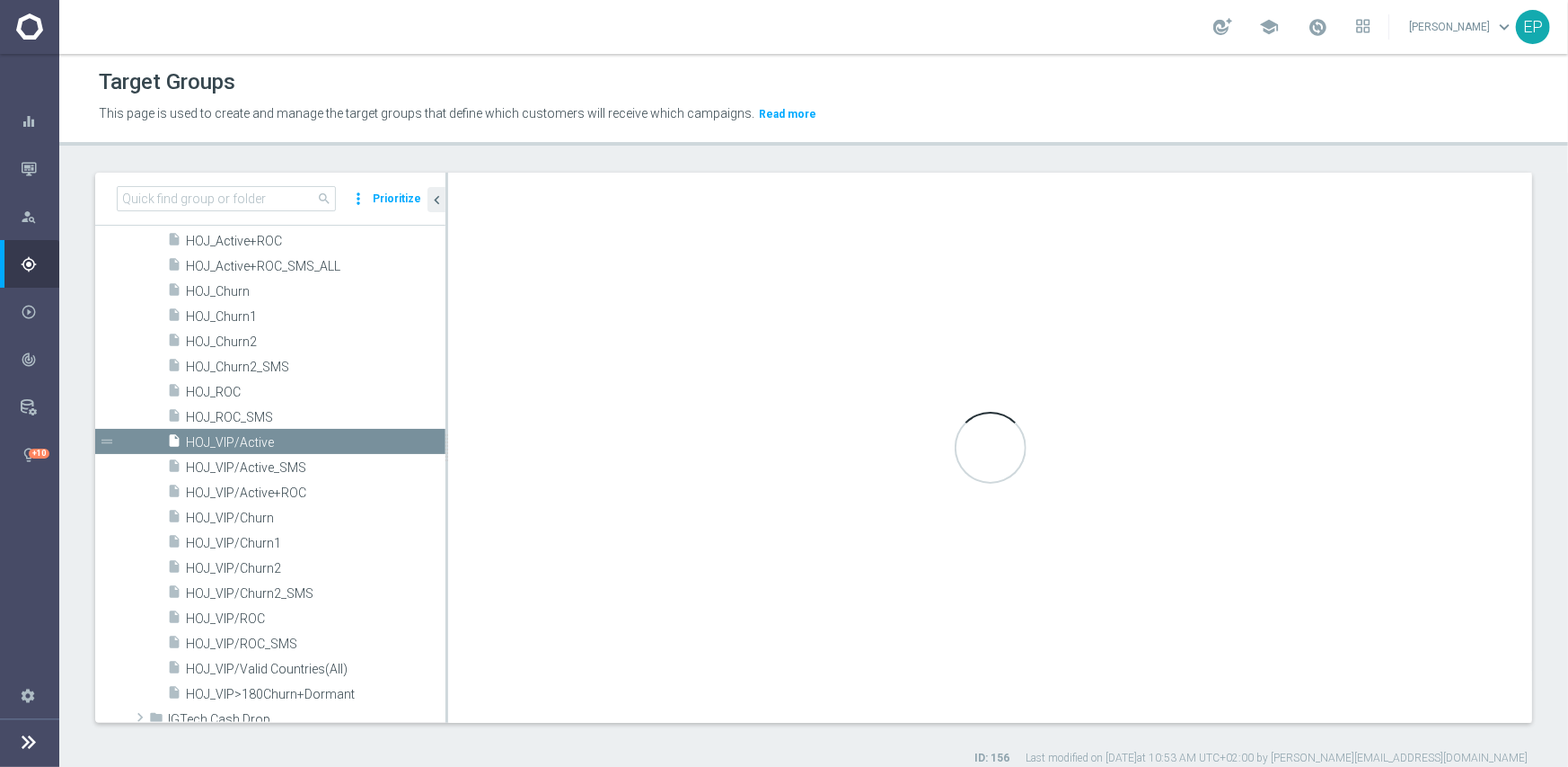
type textarea "(1 and 2 and 3 and 4) or 5"
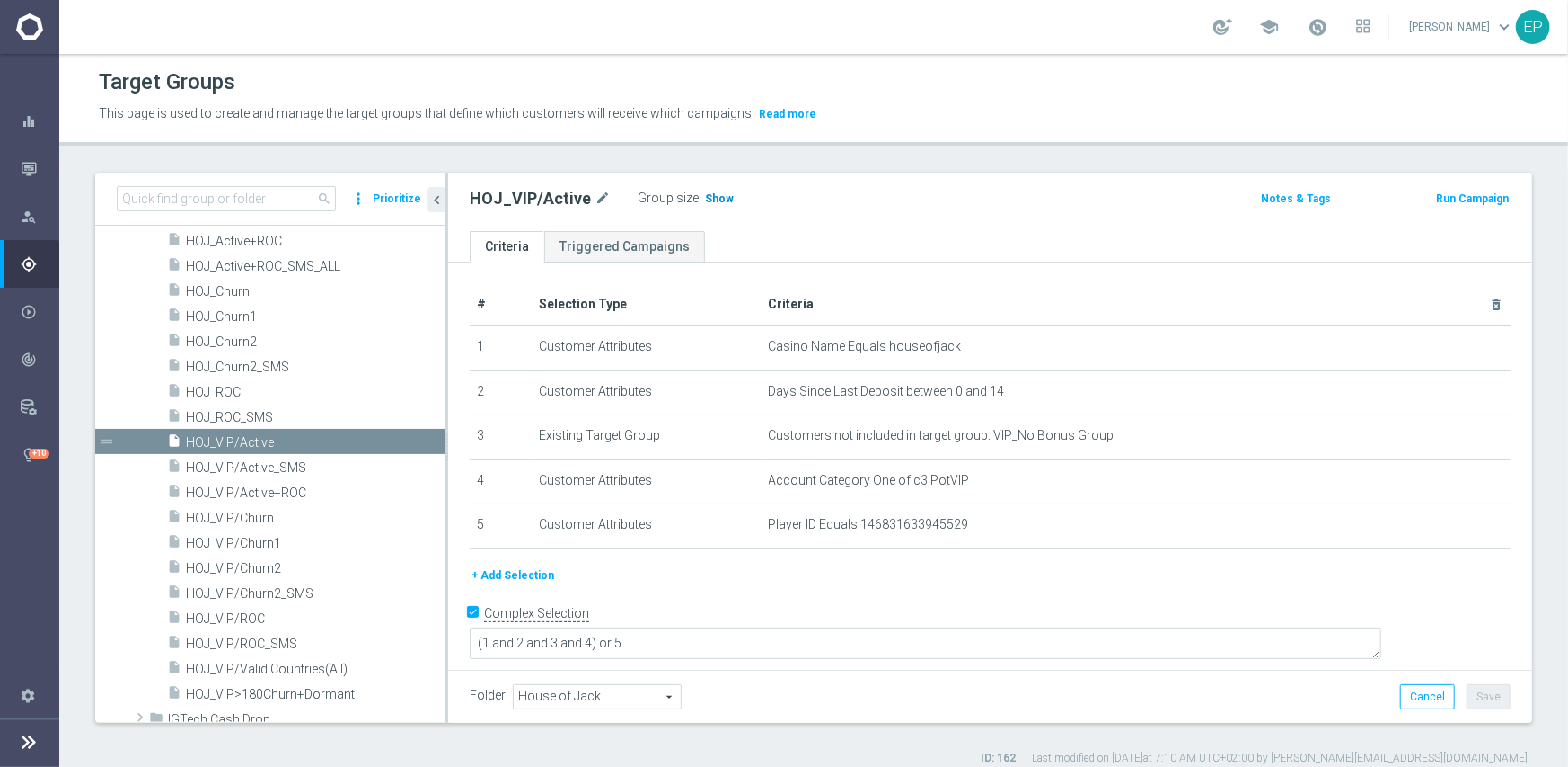
click at [711, 201] on span "Show" at bounding box center [719, 199] width 29 height 13
click at [244, 622] on span "HOJ_VIP/ROC" at bounding box center [293, 618] width 217 height 15
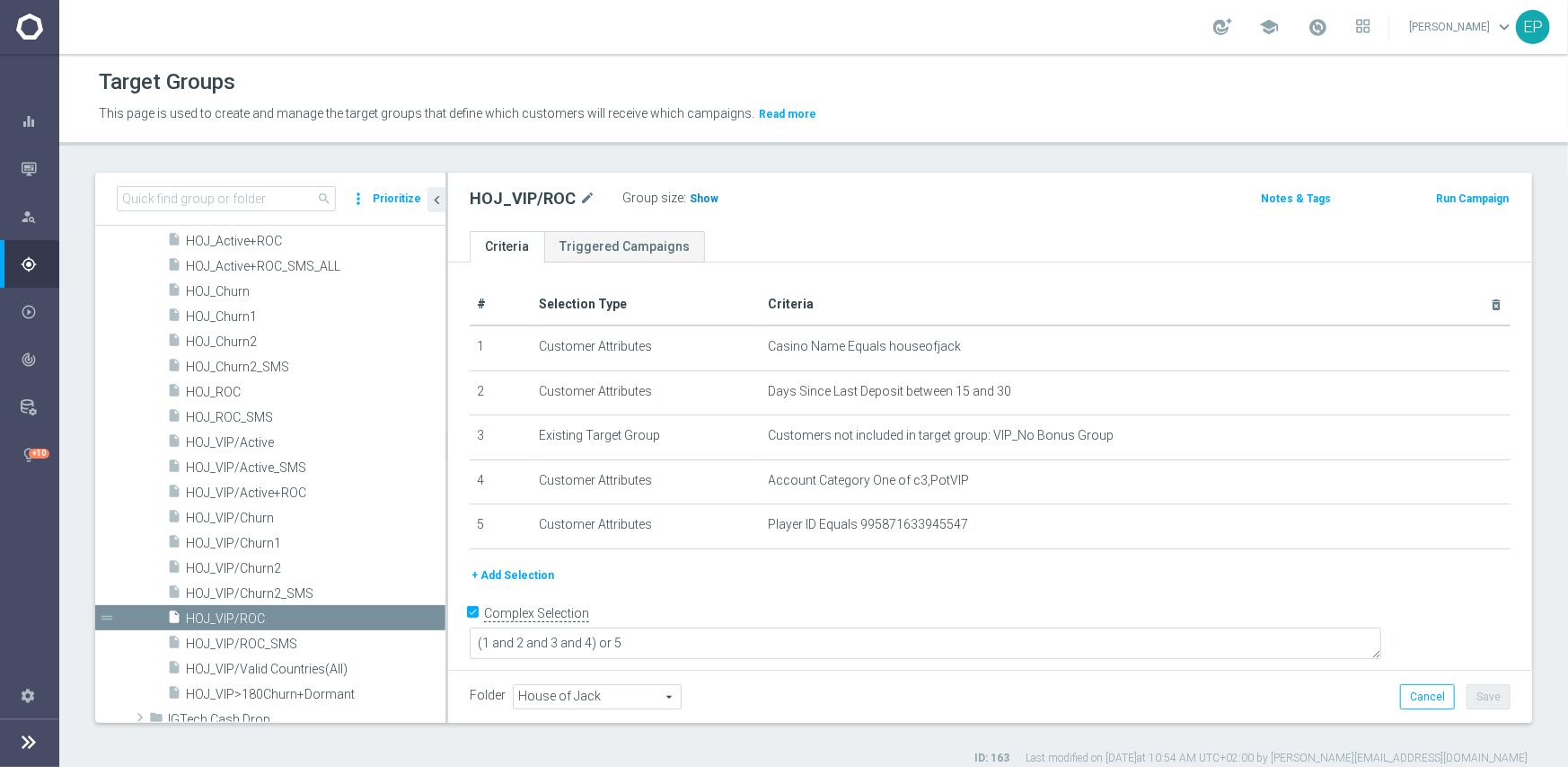
click at [698, 201] on span "Show" at bounding box center [704, 199] width 29 height 13
click at [256, 569] on span "HOJ_VIP/Churn2" at bounding box center [293, 568] width 217 height 15
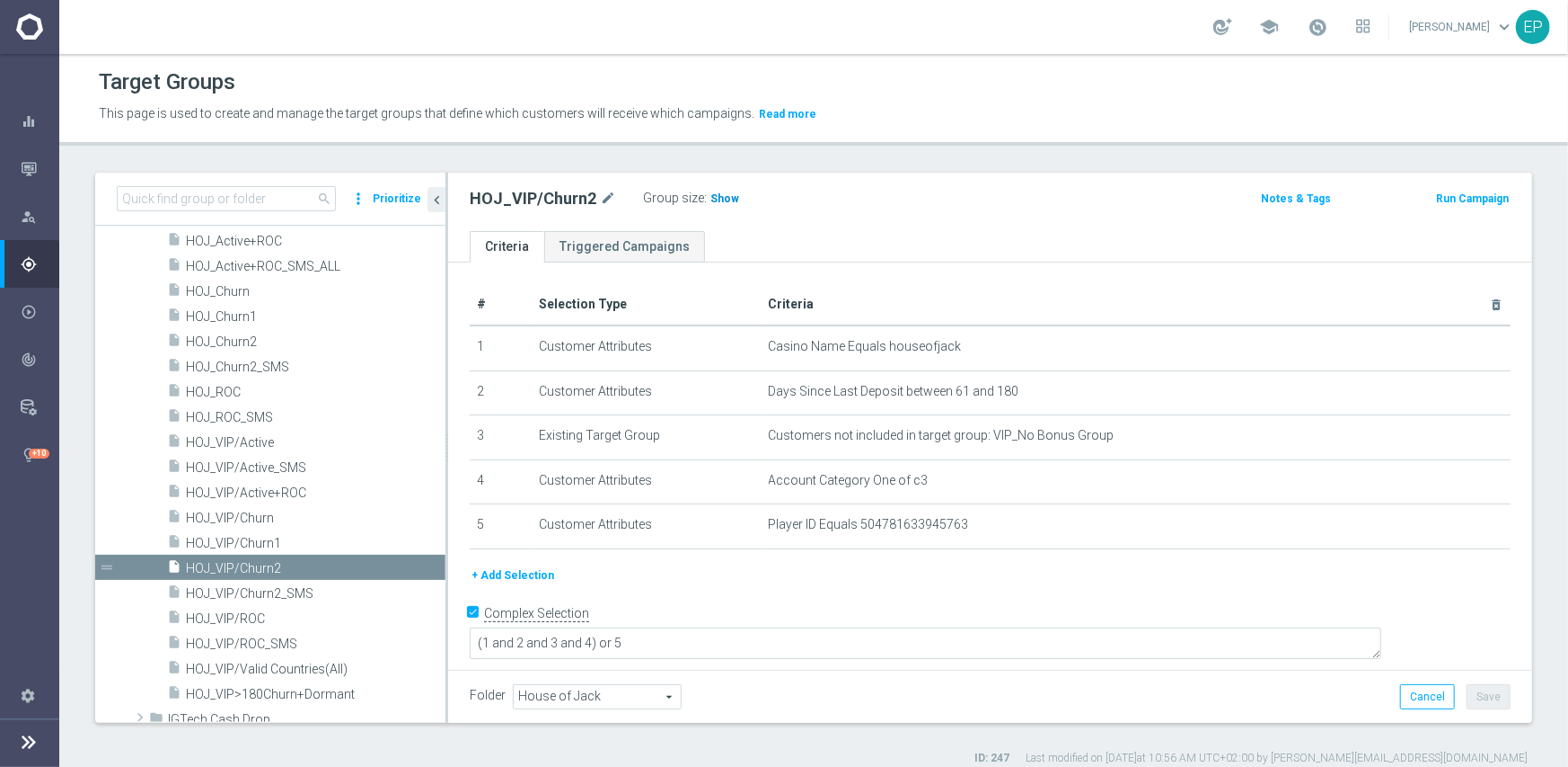
click at [711, 200] on span "Show" at bounding box center [725, 199] width 29 height 13
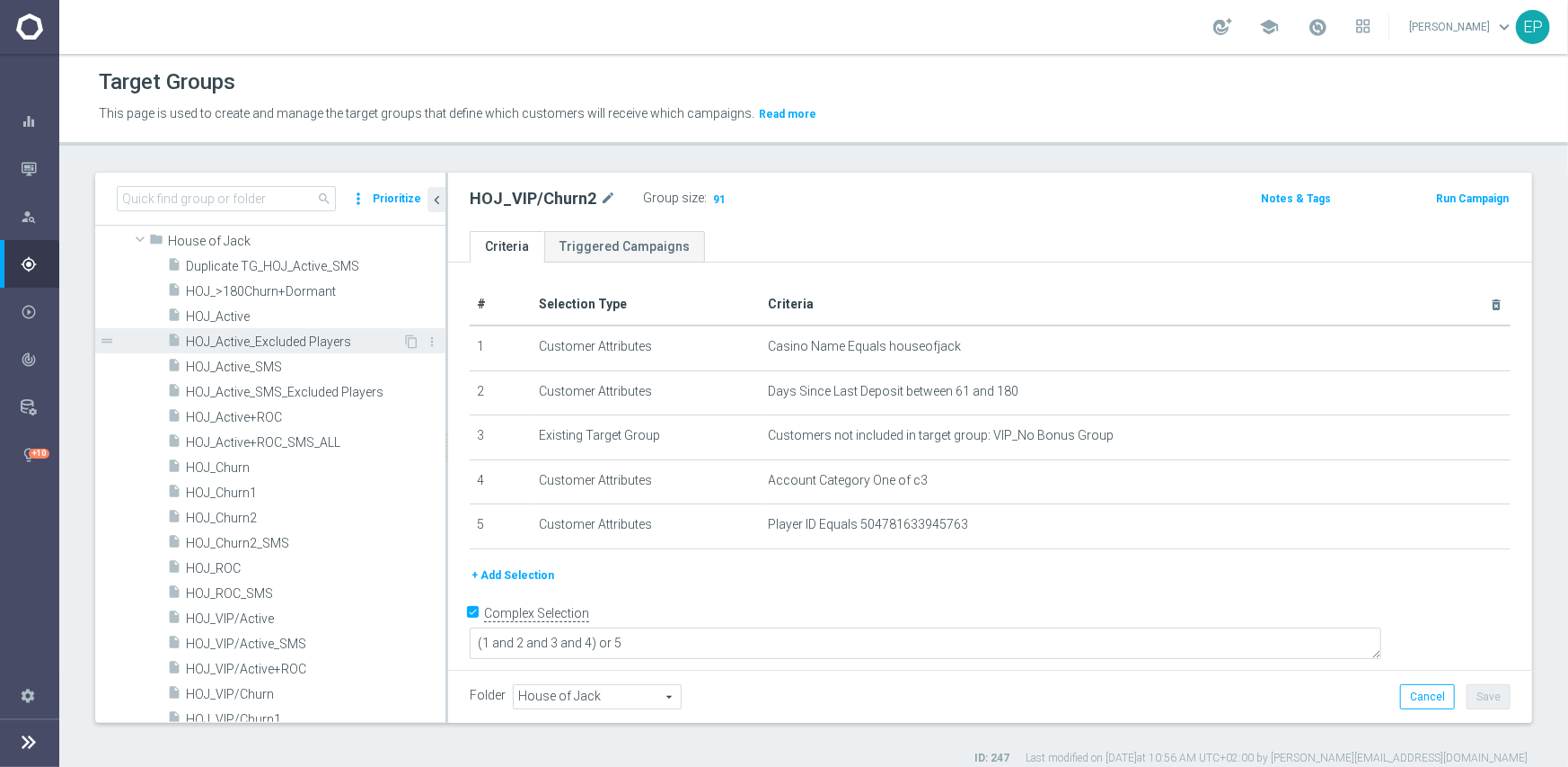
scroll to position [449, 0]
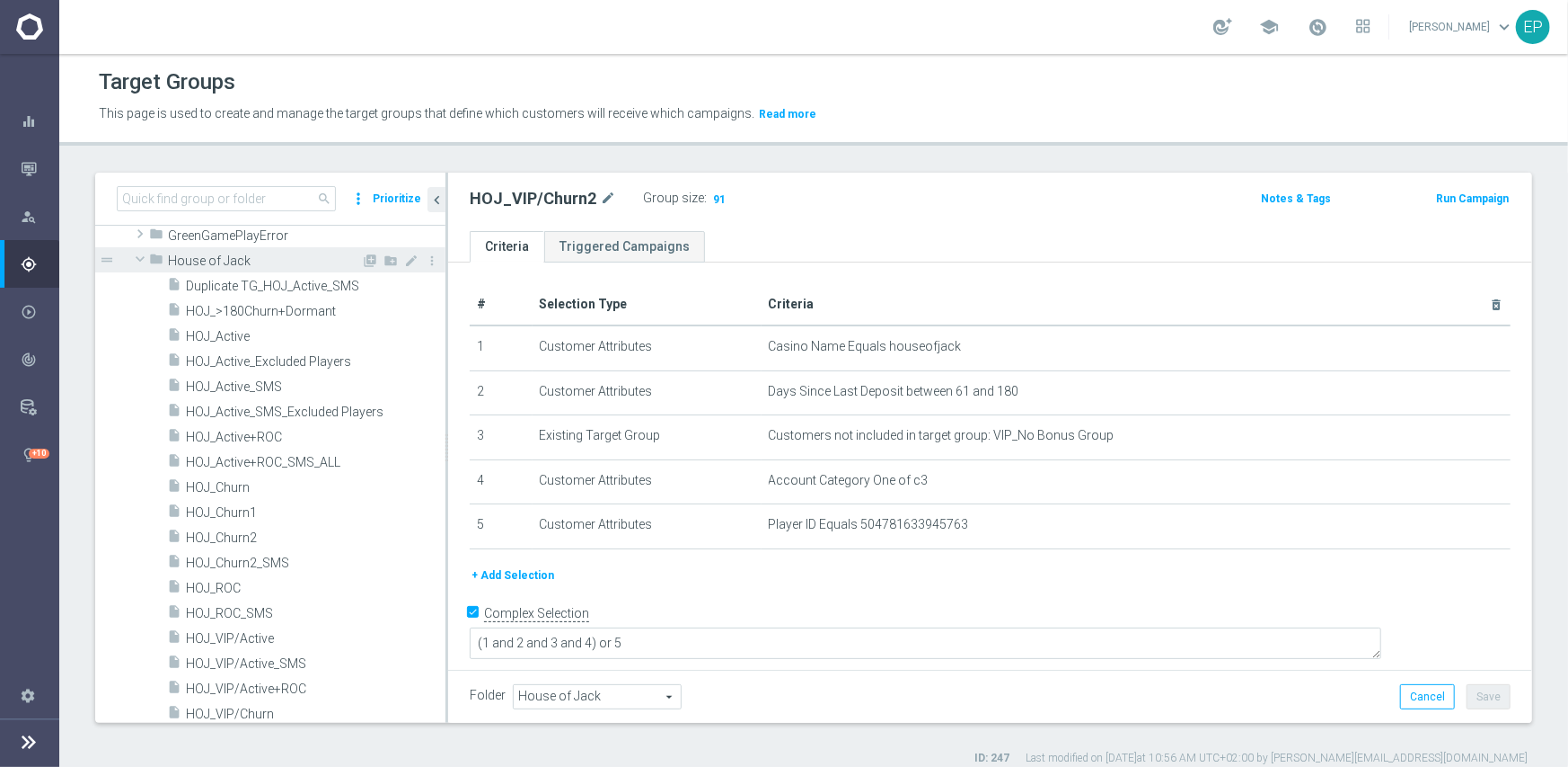
click at [173, 264] on span "House of Jack" at bounding box center [263, 261] width 193 height 15
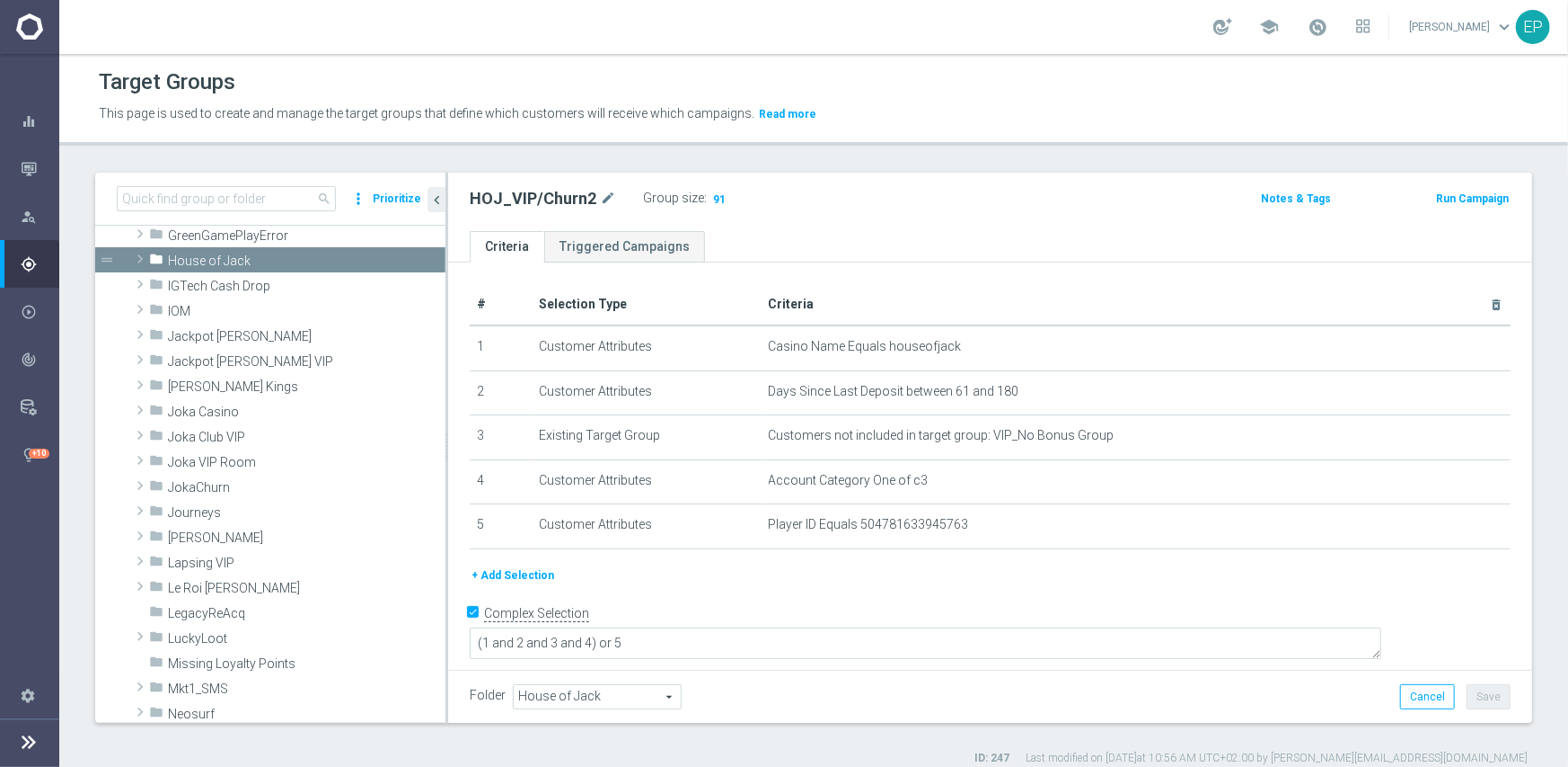
scroll to position [989, 0]
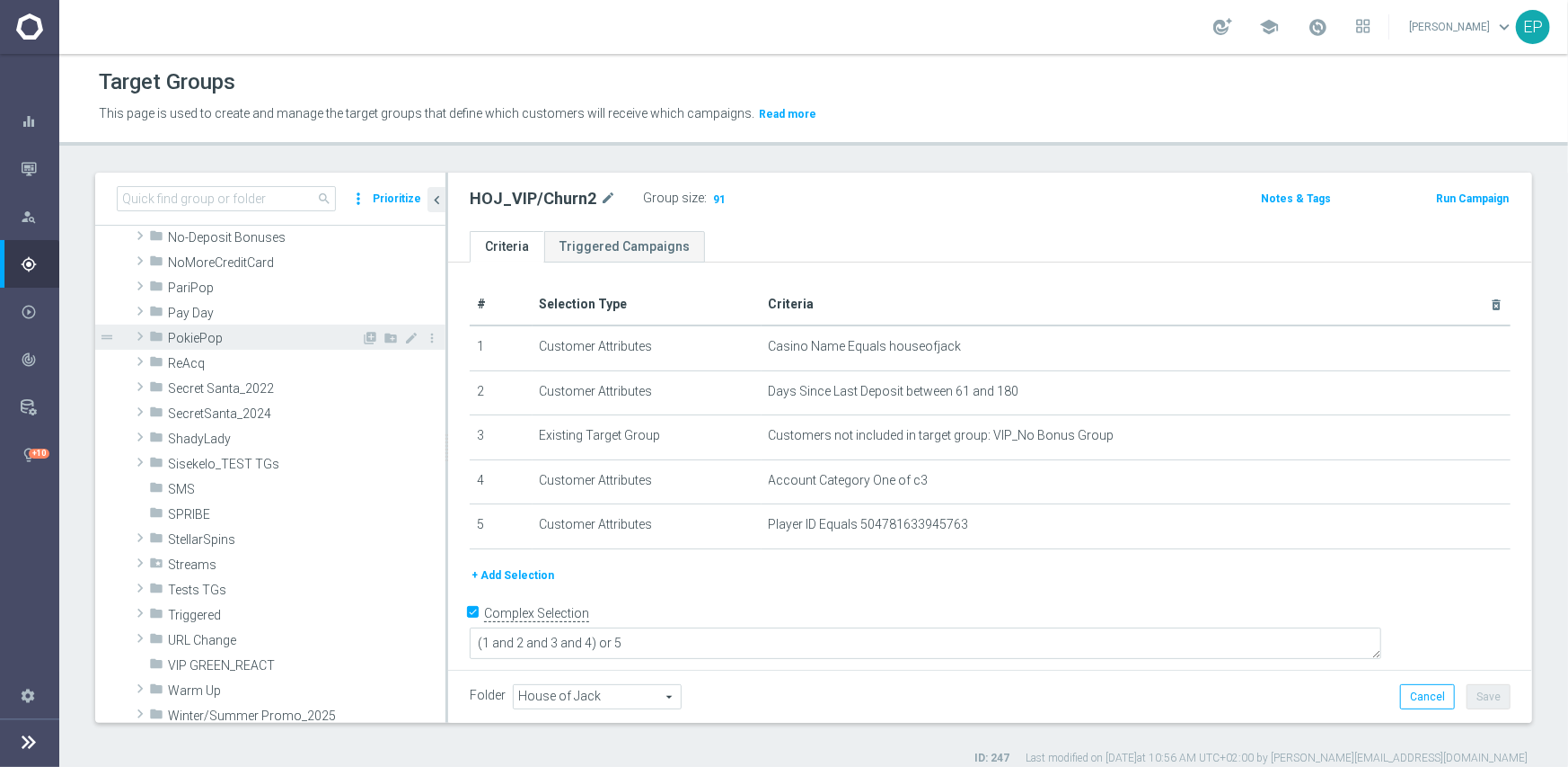
click at [225, 333] on span "PokiePop" at bounding box center [263, 338] width 193 height 15
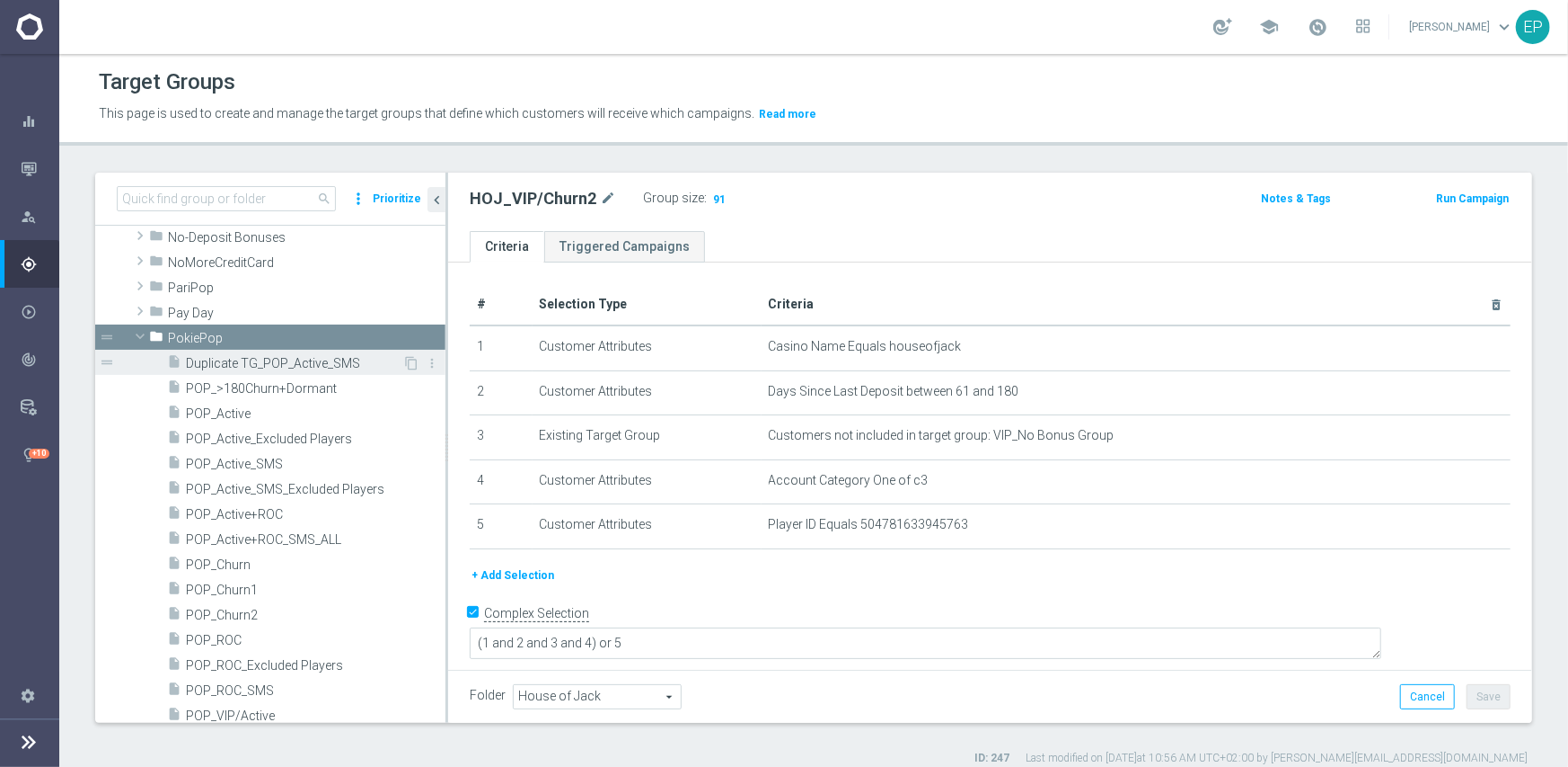
scroll to position [1079, 0]
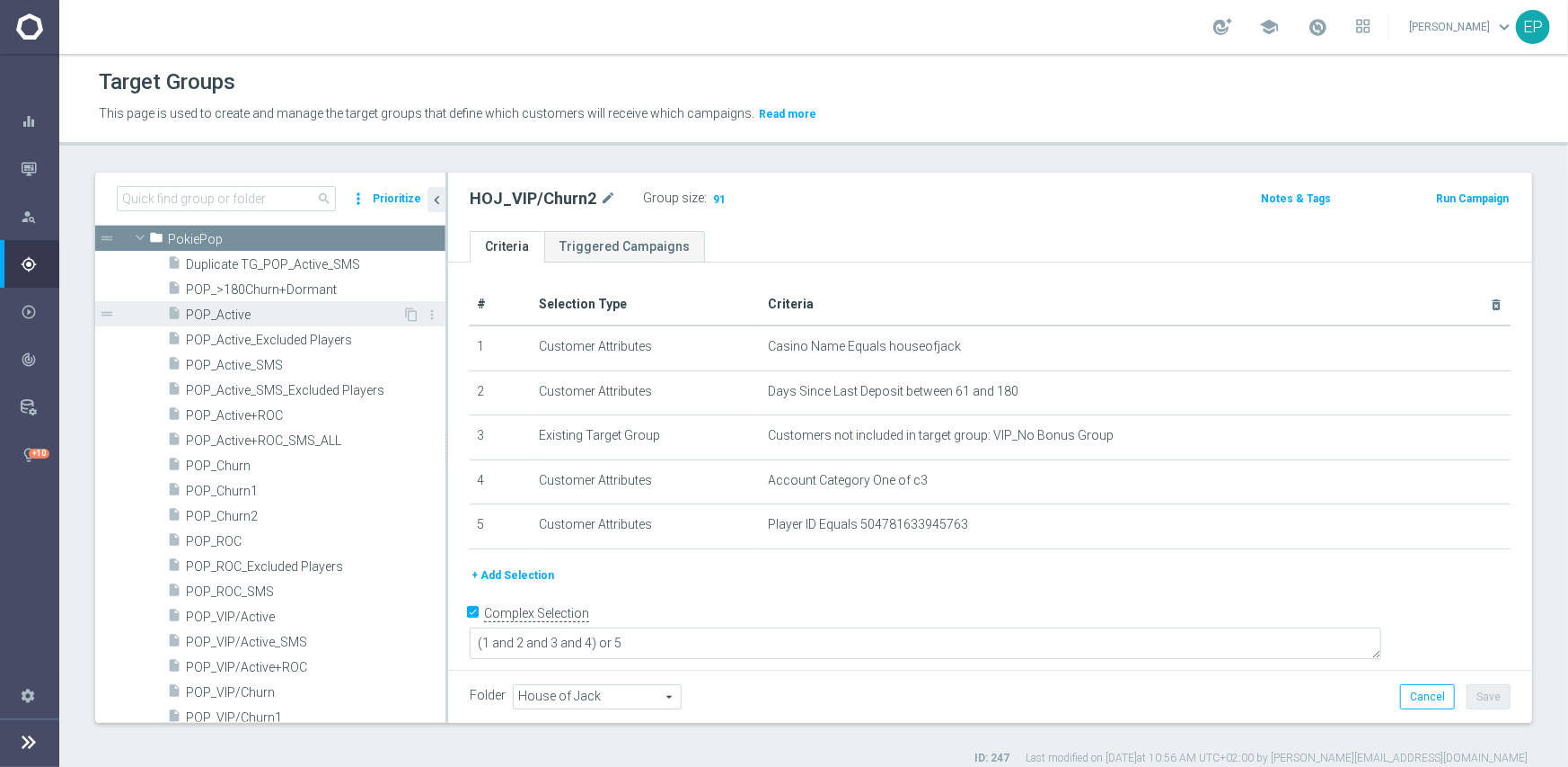
click at [239, 318] on span "POP_Active" at bounding box center [293, 315] width 217 height 15
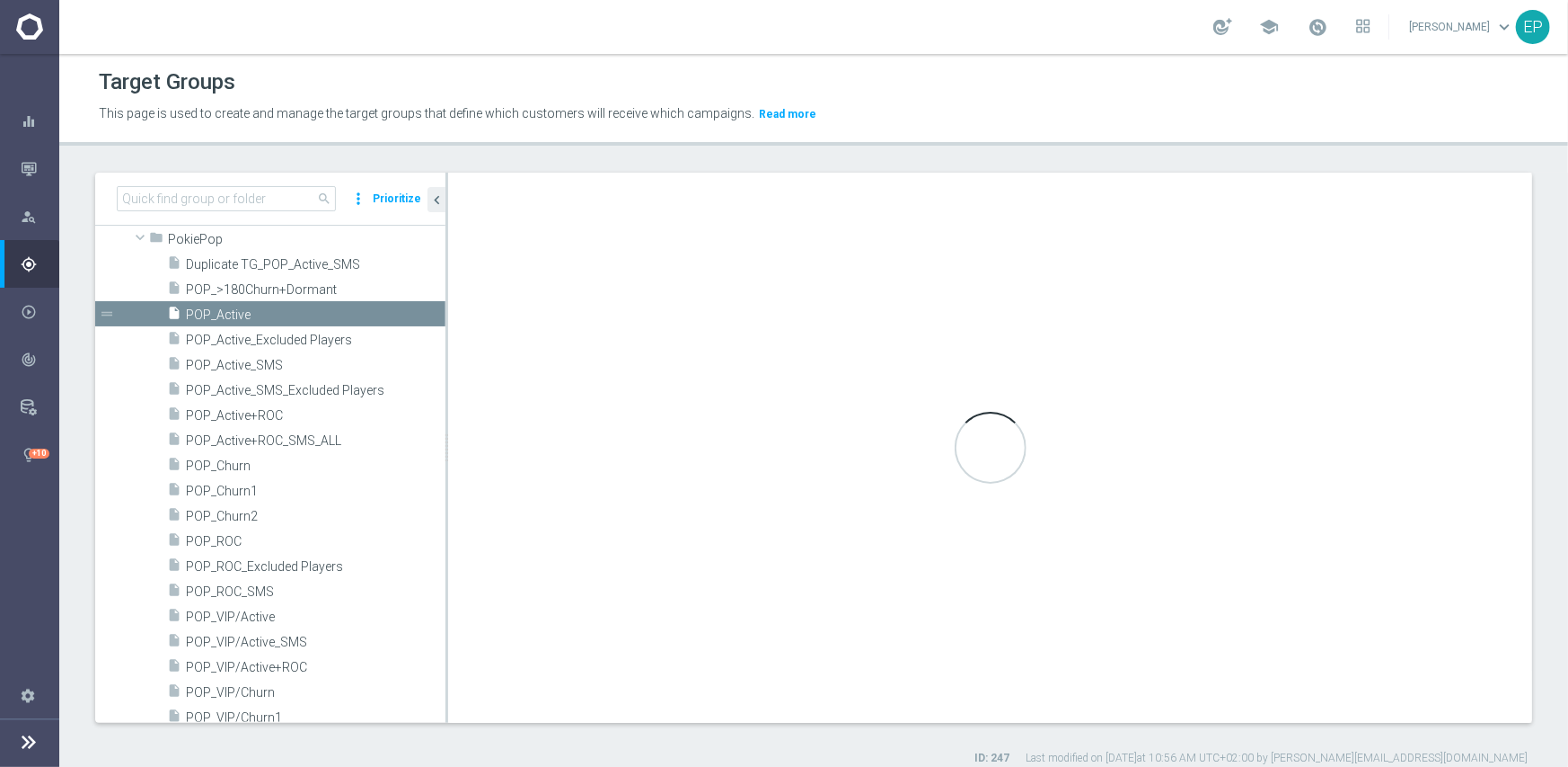
type input "PokiePop"
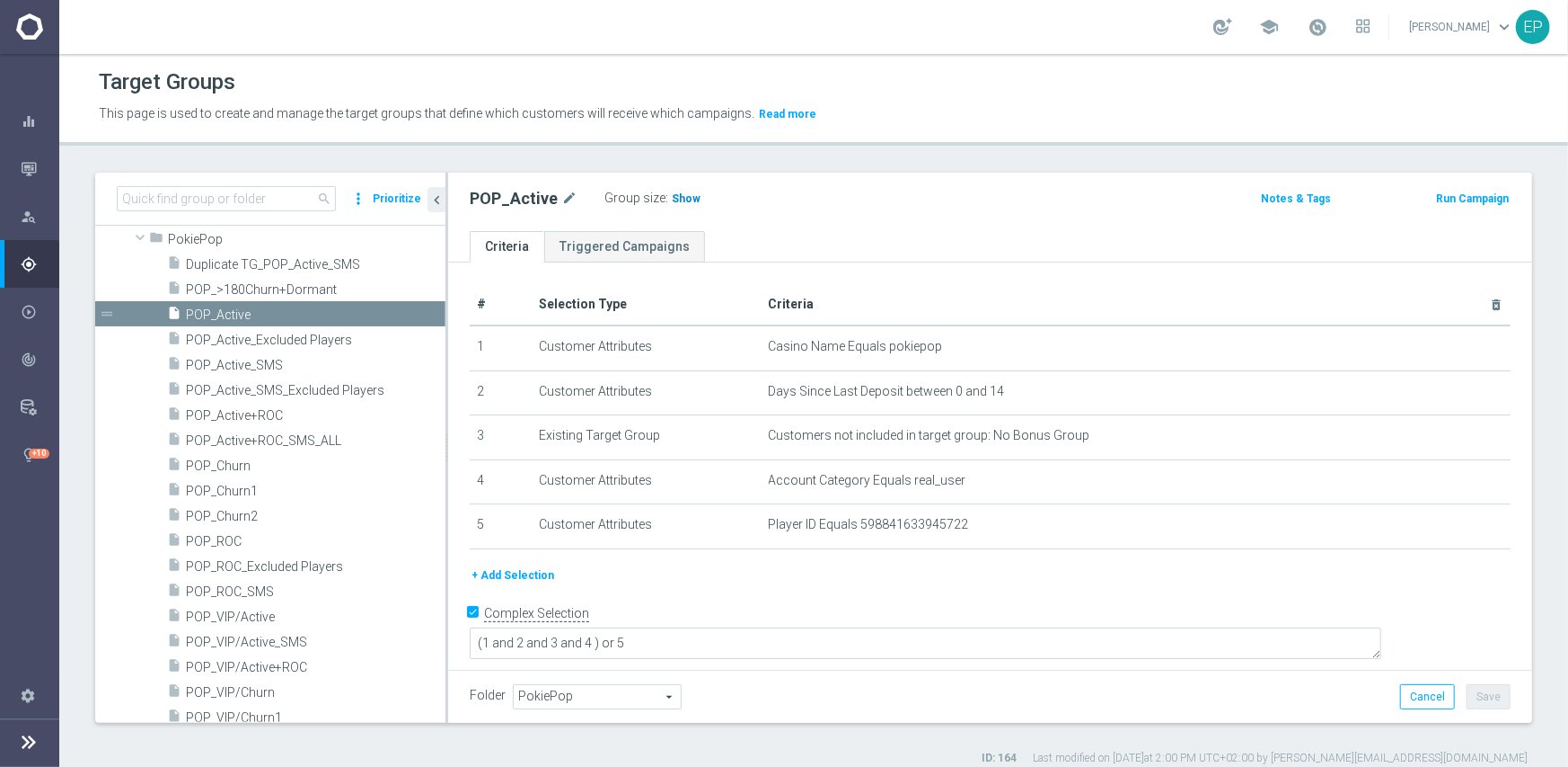
click at [677, 198] on span "Show" at bounding box center [686, 199] width 29 height 13
click at [234, 545] on span "POP_ROC" at bounding box center [293, 541] width 217 height 15
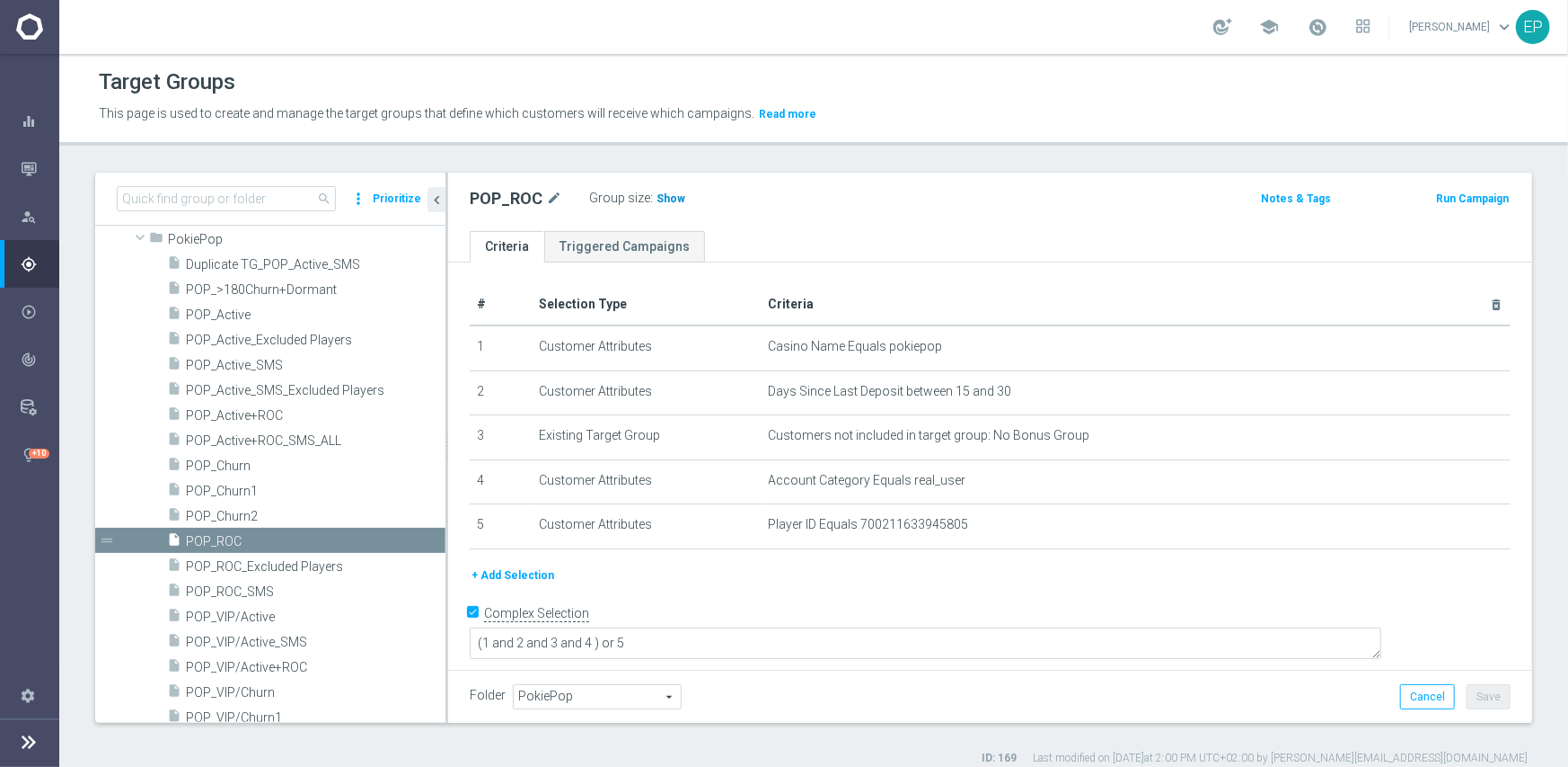
click at [669, 196] on span "Show" at bounding box center [671, 199] width 29 height 13
click at [239, 493] on span "POP_Churn1" at bounding box center [293, 490] width 217 height 15
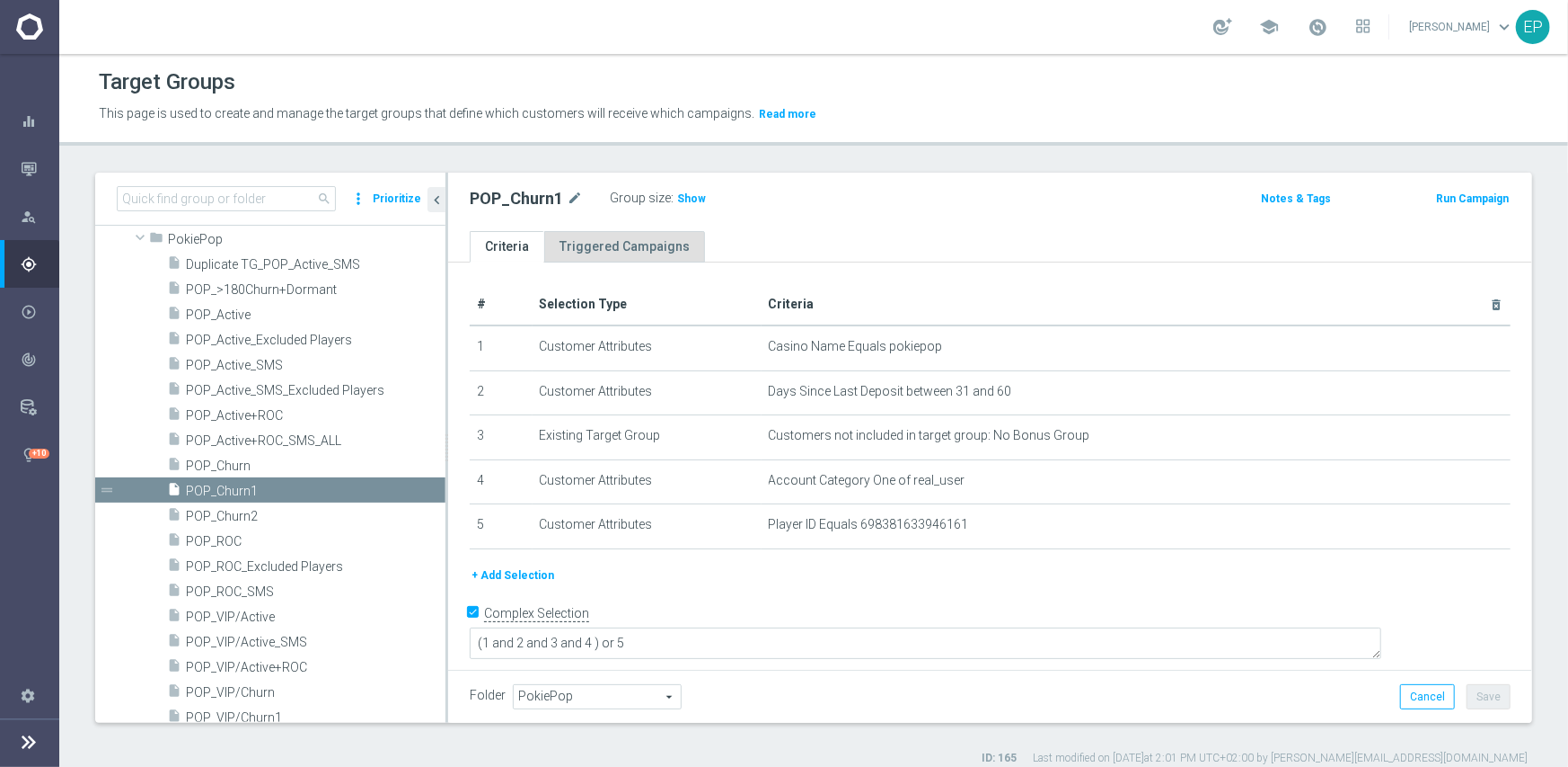
drag, startPoint x: 689, startPoint y: 201, endPoint x: 664, endPoint y: 234, distance: 41.4
click at [688, 201] on span "Show" at bounding box center [692, 199] width 29 height 13
click at [244, 516] on span "POP_Churn2" at bounding box center [293, 515] width 217 height 15
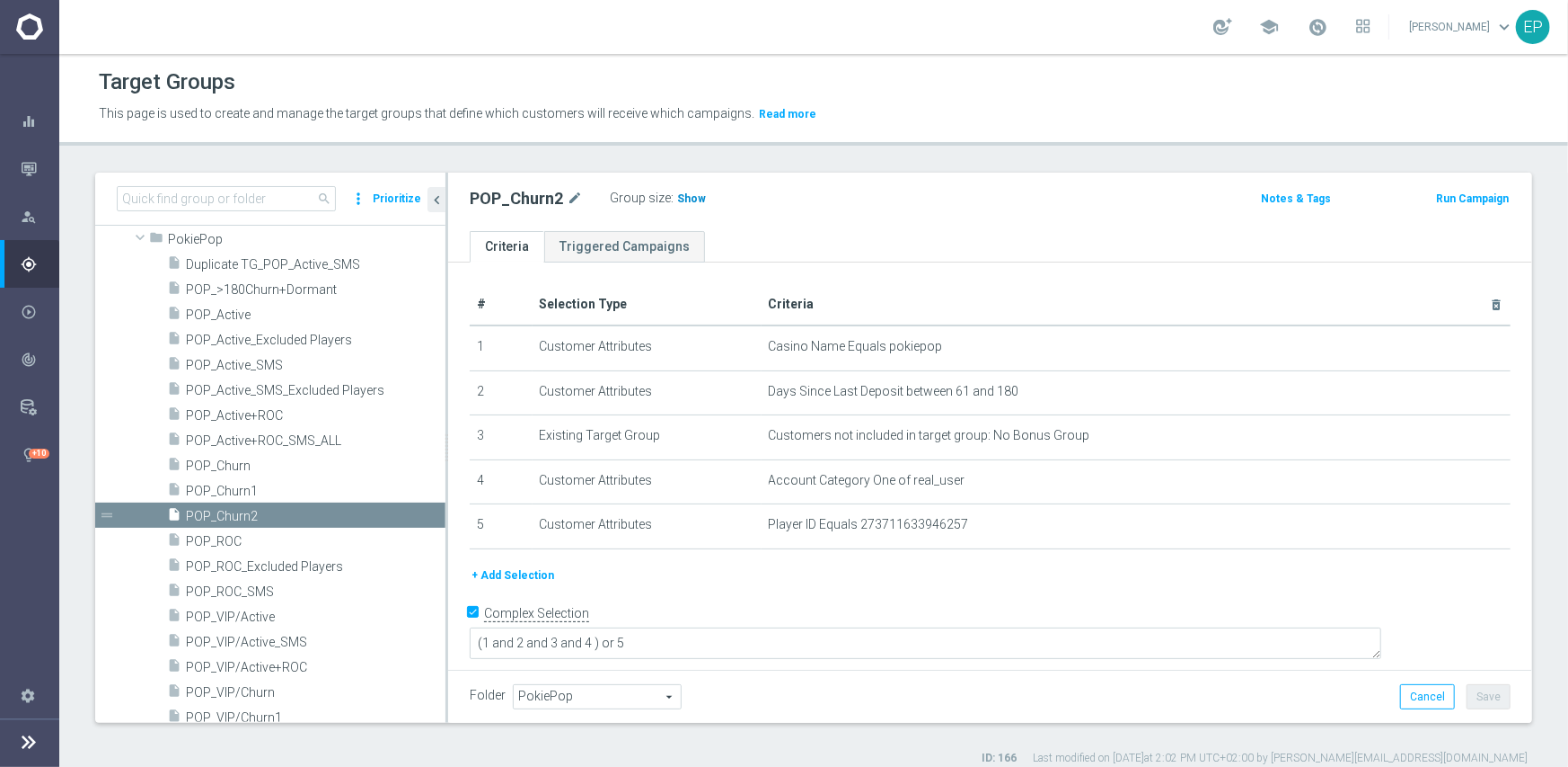
click at [687, 201] on span "Show" at bounding box center [692, 199] width 29 height 13
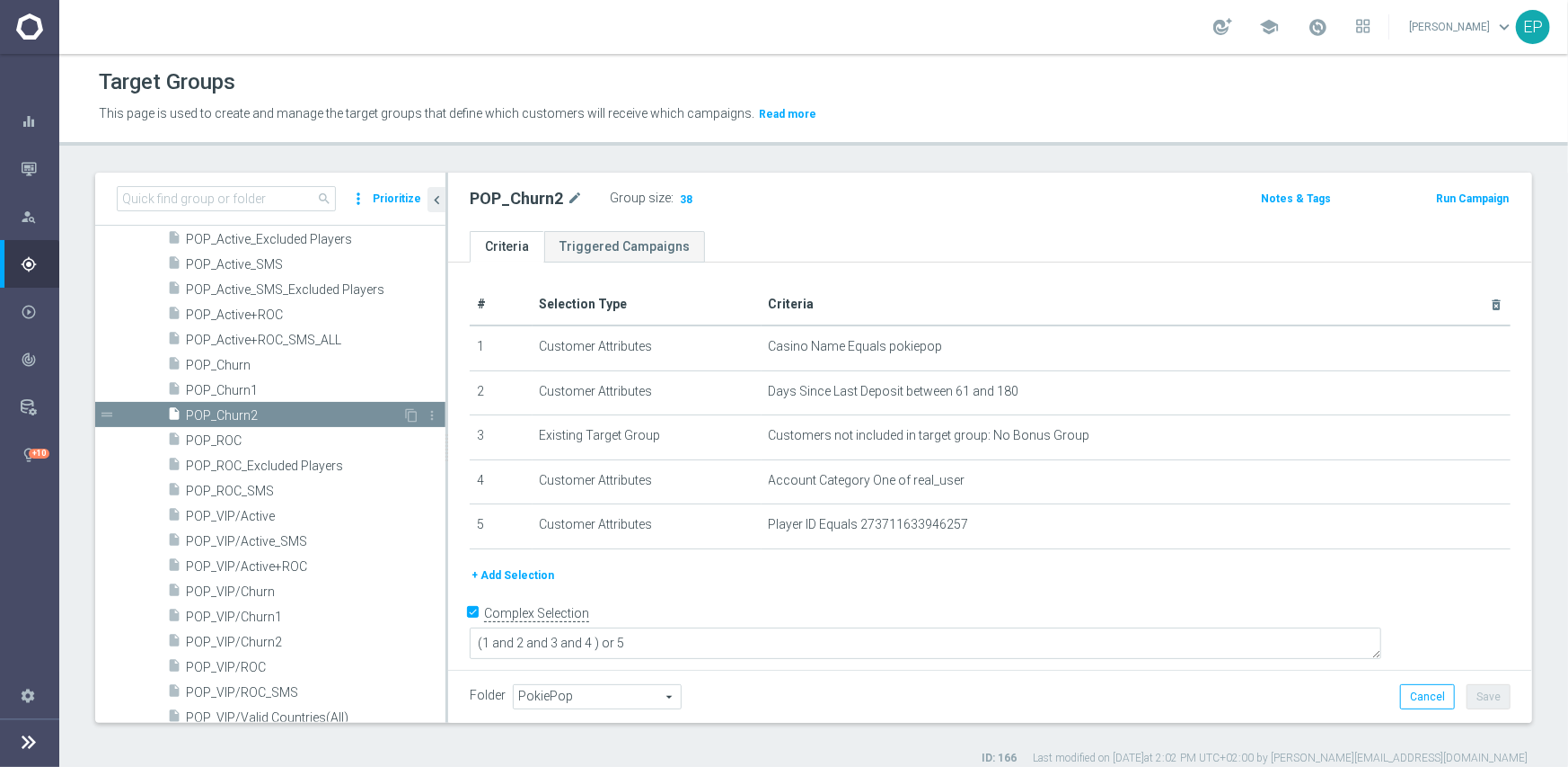
scroll to position [1258, 0]
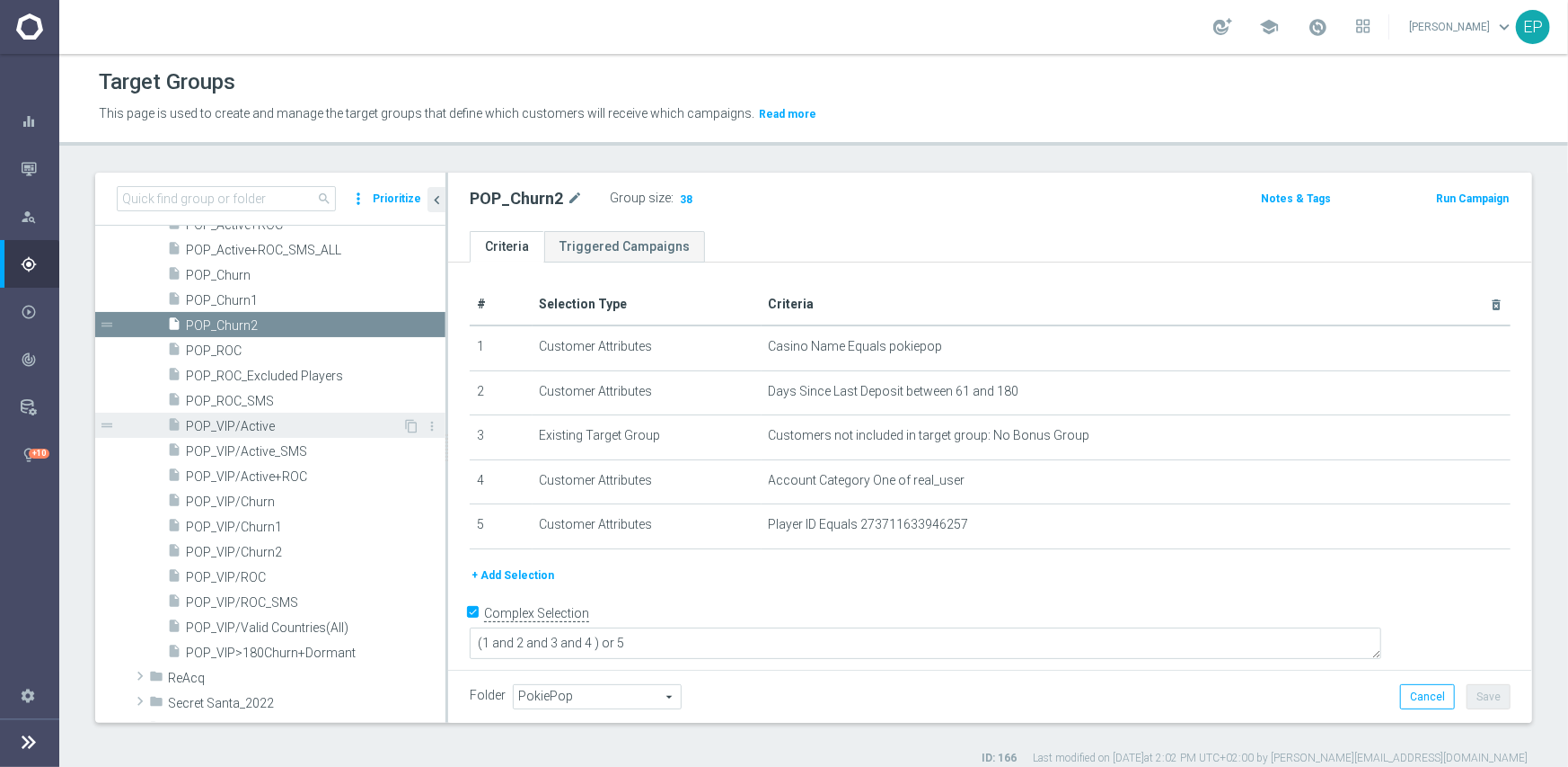
click at [265, 412] on div "insert_drive_file POP_VIP/Active" at bounding box center [284, 424] width 236 height 25
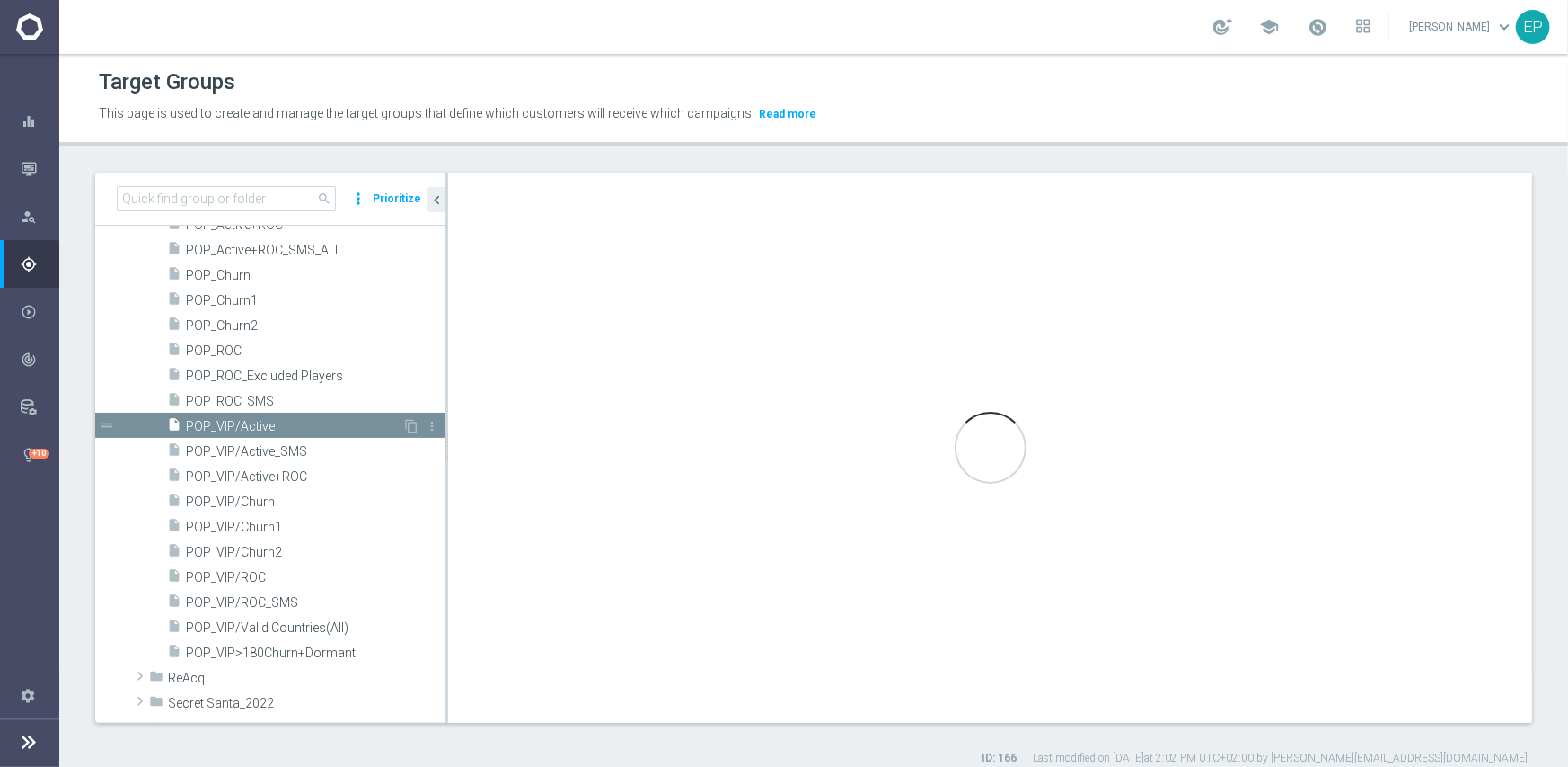
click at [242, 425] on span "POP_VIP/Active" at bounding box center [293, 425] width 217 height 15
type textarea "(1 and 2 and 3 and 4) or 5"
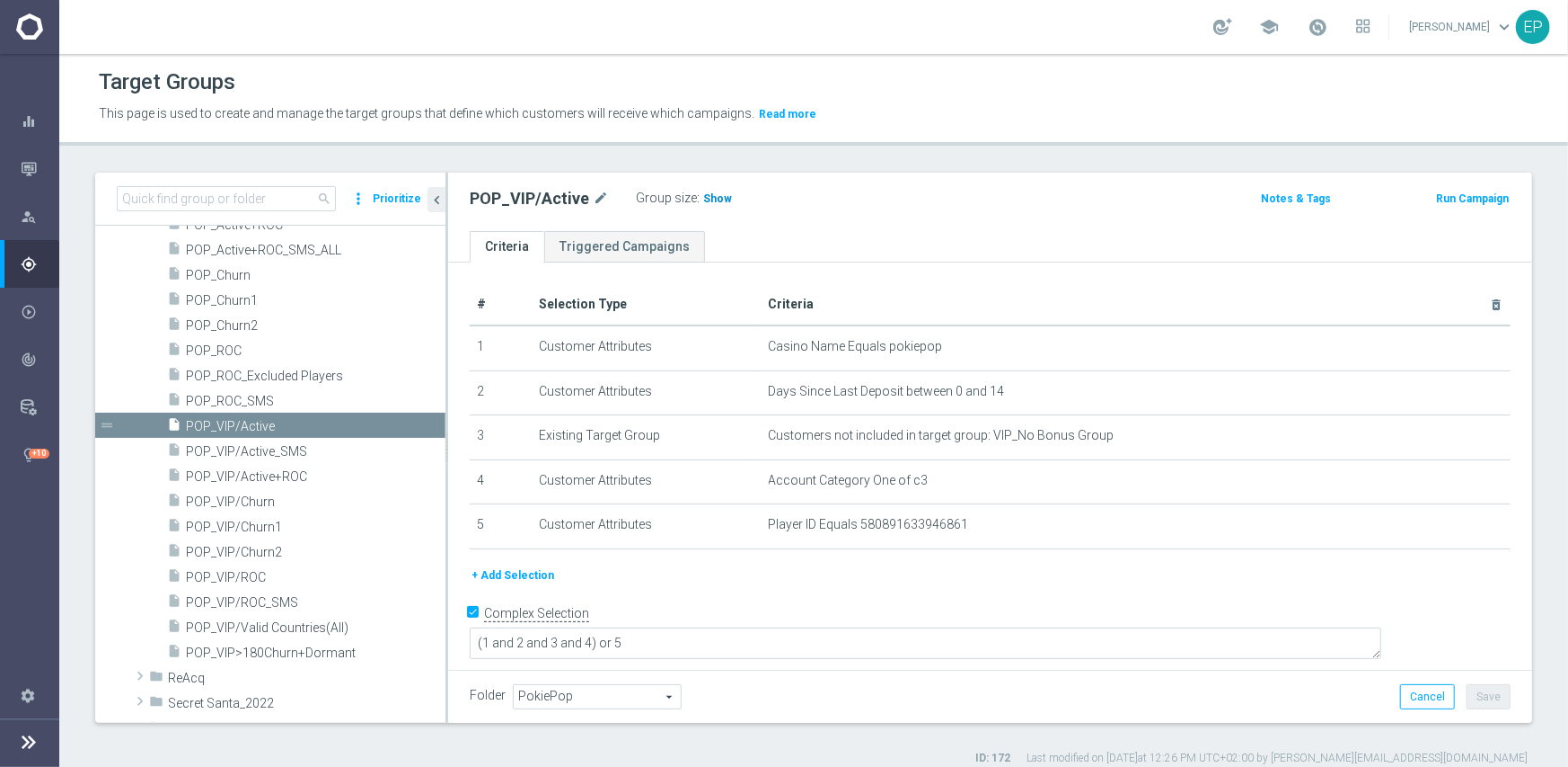
click at [720, 201] on span "Show" at bounding box center [718, 199] width 29 height 13
click at [251, 579] on span "POP_VIP/ROC" at bounding box center [293, 577] width 217 height 15
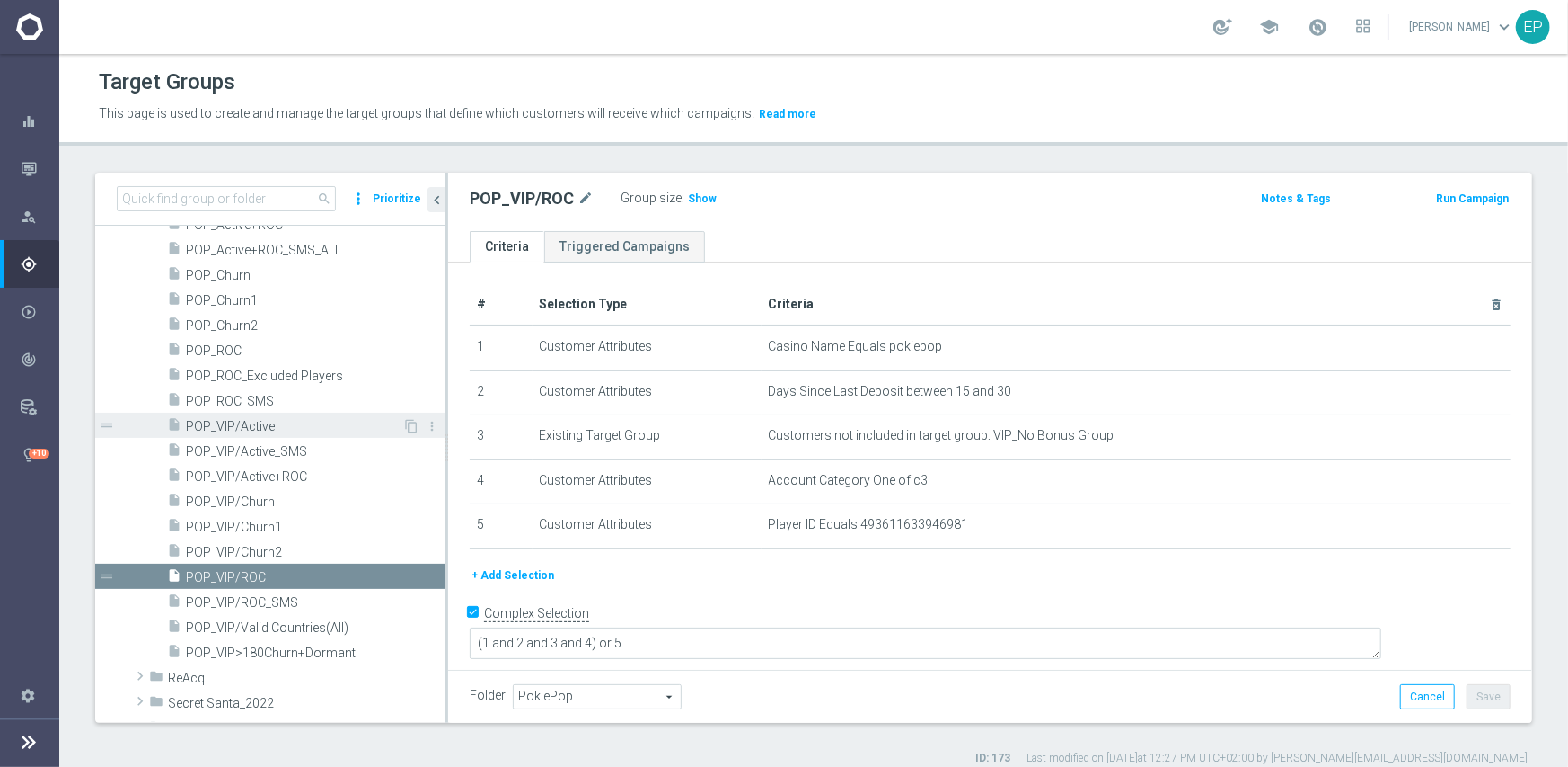
click at [238, 425] on span "POP_VIP/Active" at bounding box center [293, 425] width 217 height 15
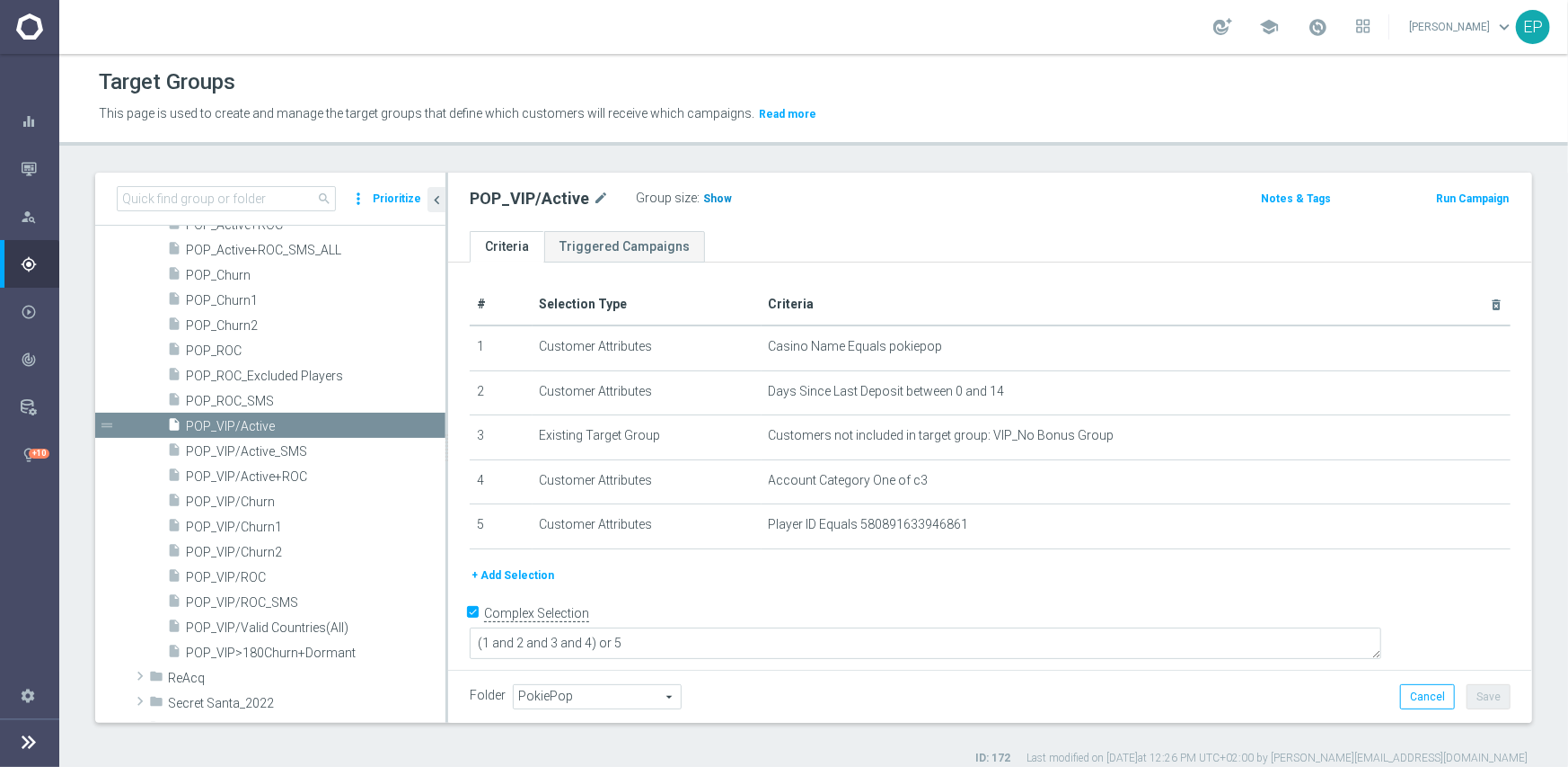
click at [707, 196] on span "Show" at bounding box center [718, 199] width 29 height 13
click at [252, 576] on span "POP_VIP/ROC" at bounding box center [293, 577] width 217 height 15
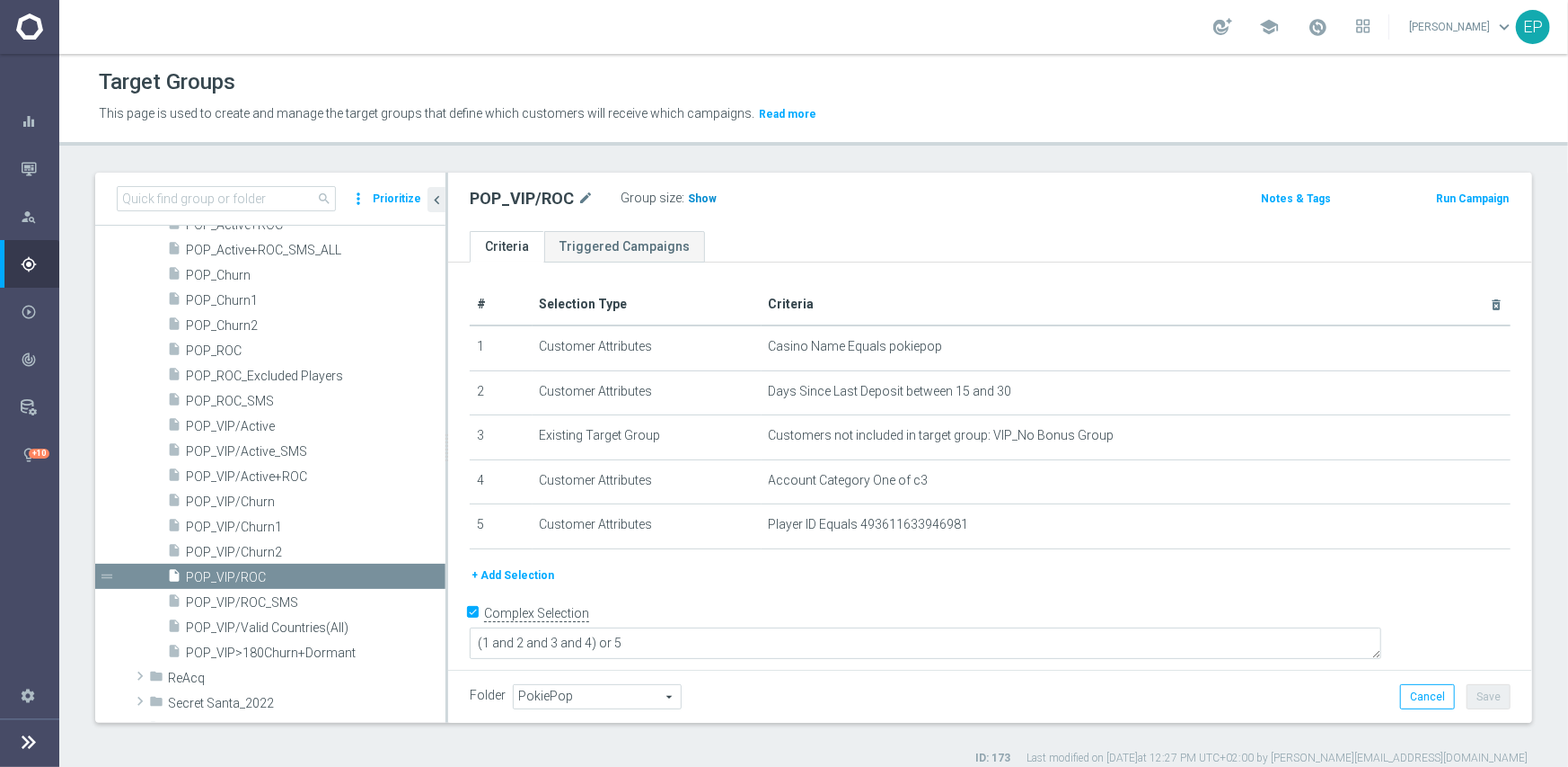
click at [699, 199] on span "Show" at bounding box center [702, 199] width 29 height 13
click at [255, 525] on span "POP_VIP/Churn1" at bounding box center [293, 526] width 217 height 15
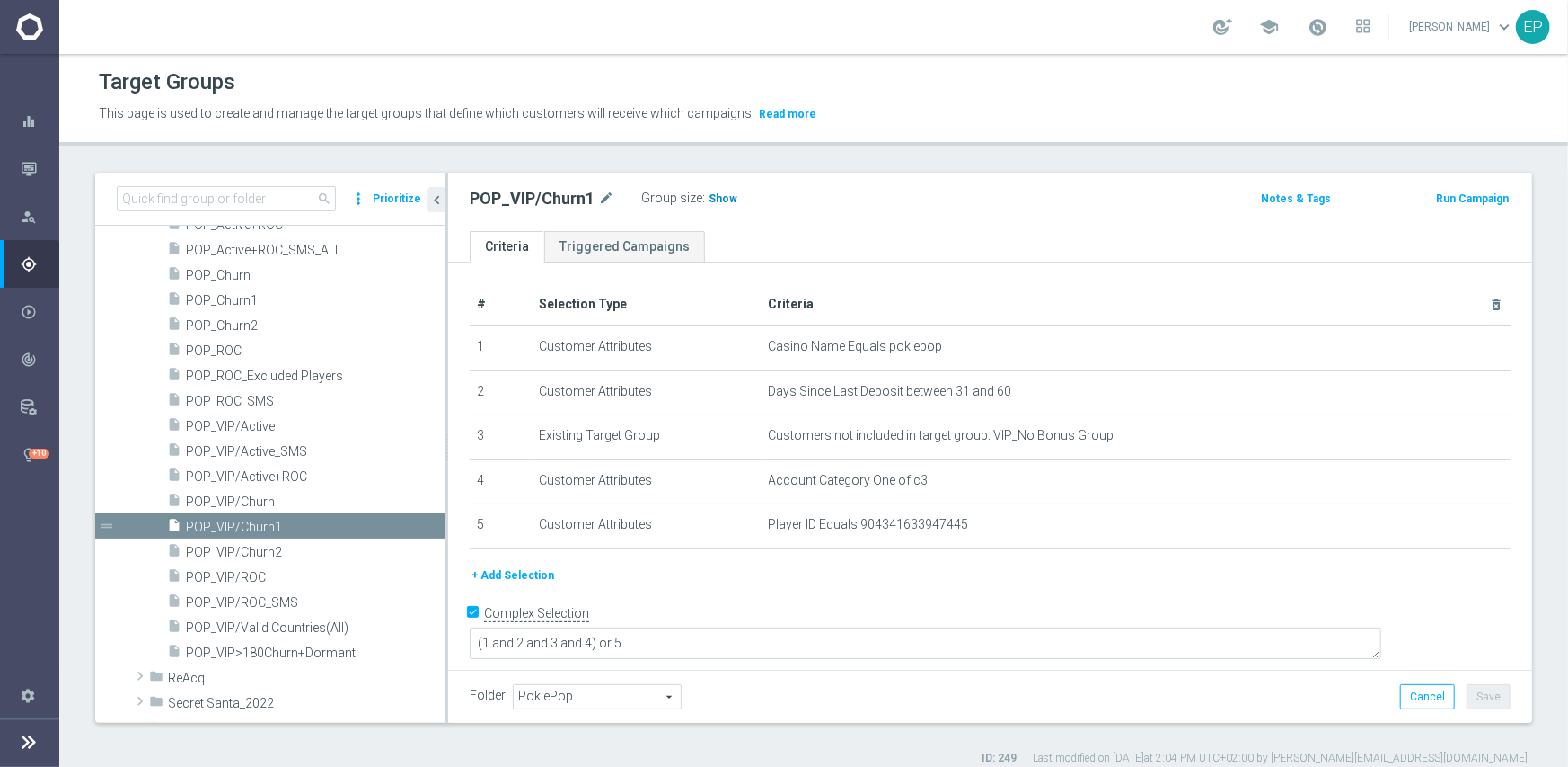
click at [714, 196] on span "Show" at bounding box center [723, 199] width 29 height 13
click at [285, 558] on span "POP_VIP/Churn2" at bounding box center [293, 551] width 217 height 15
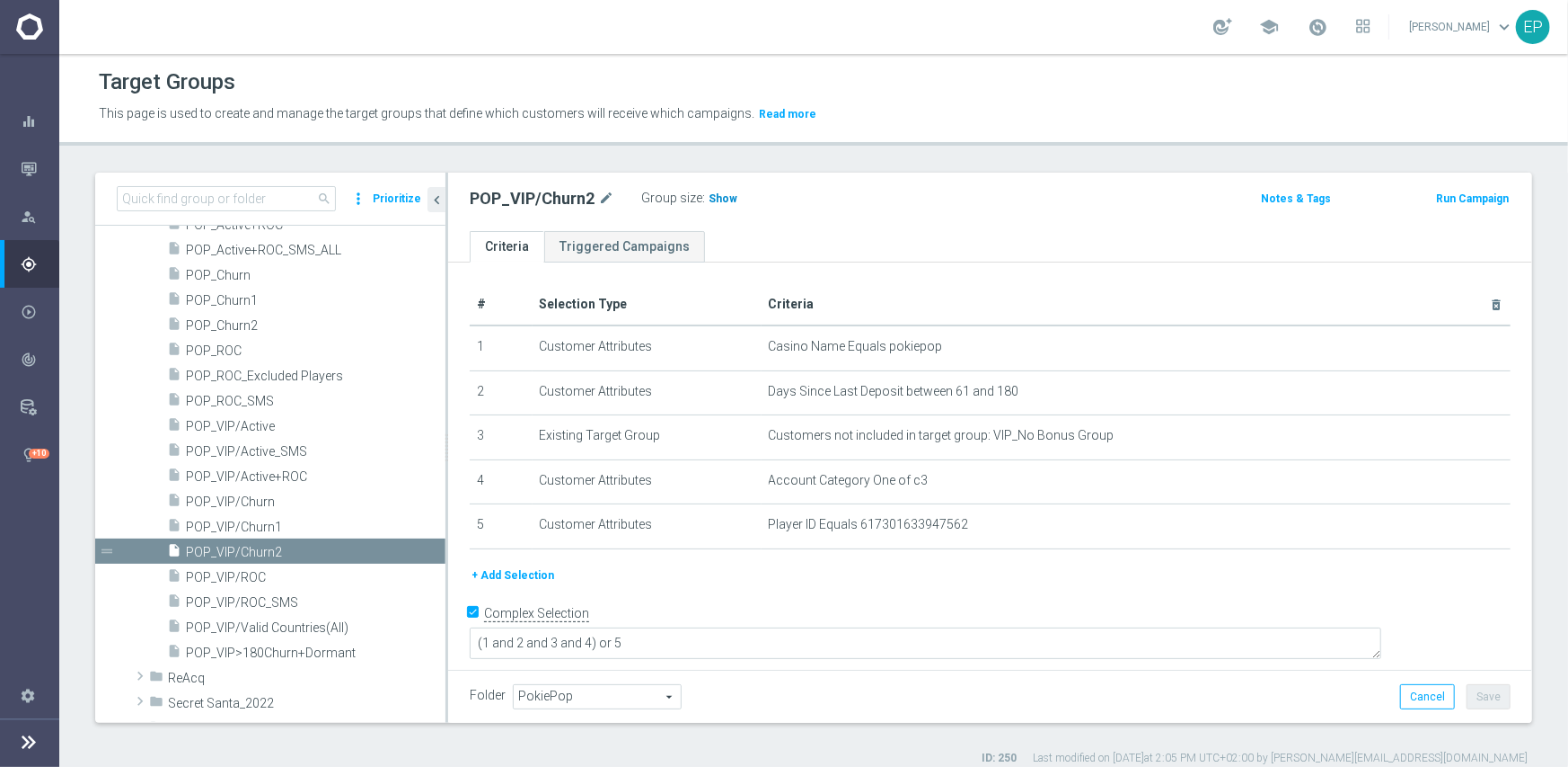
click at [723, 202] on span "Show" at bounding box center [723, 199] width 29 height 13
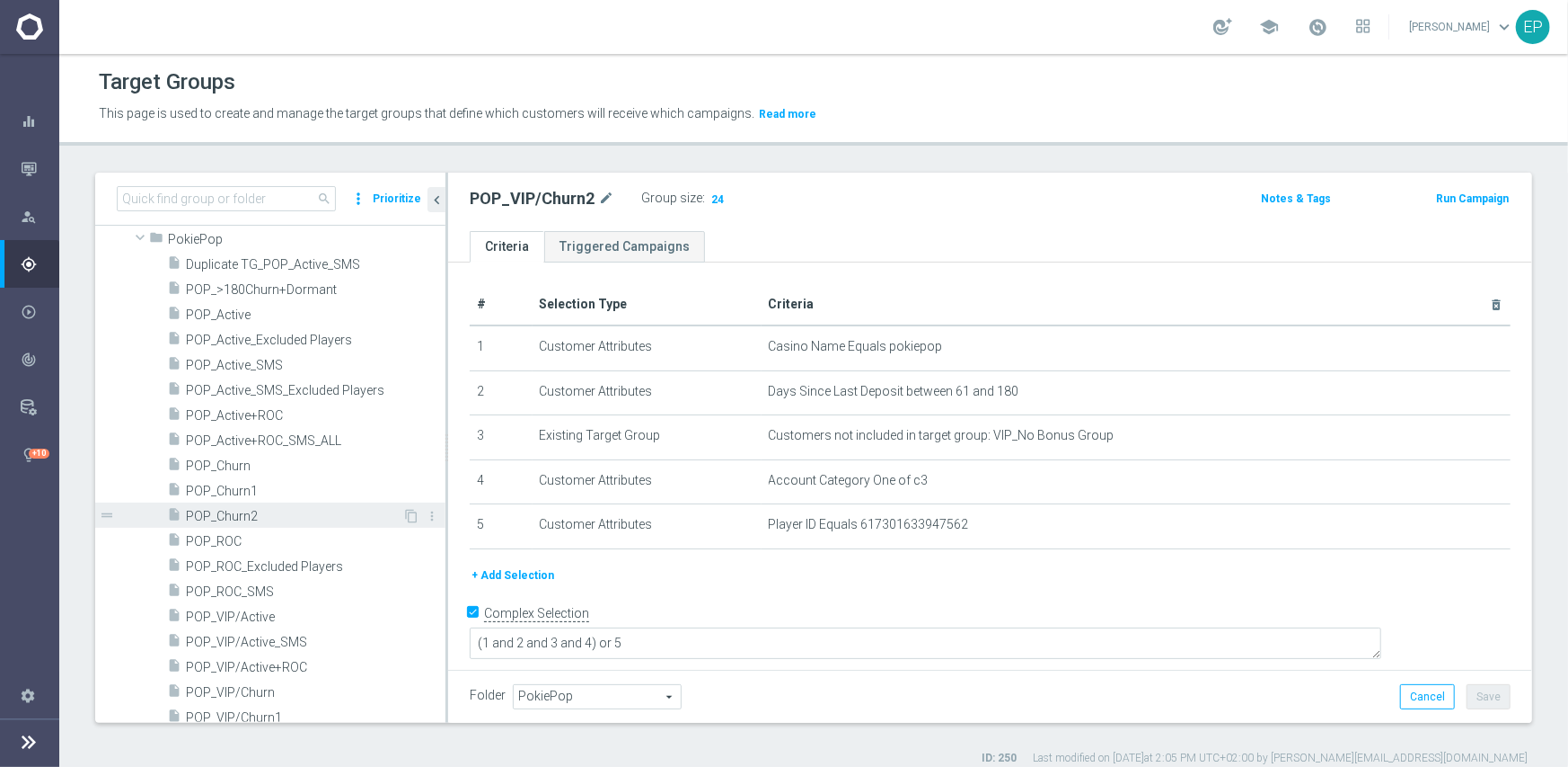
scroll to position [989, 0]
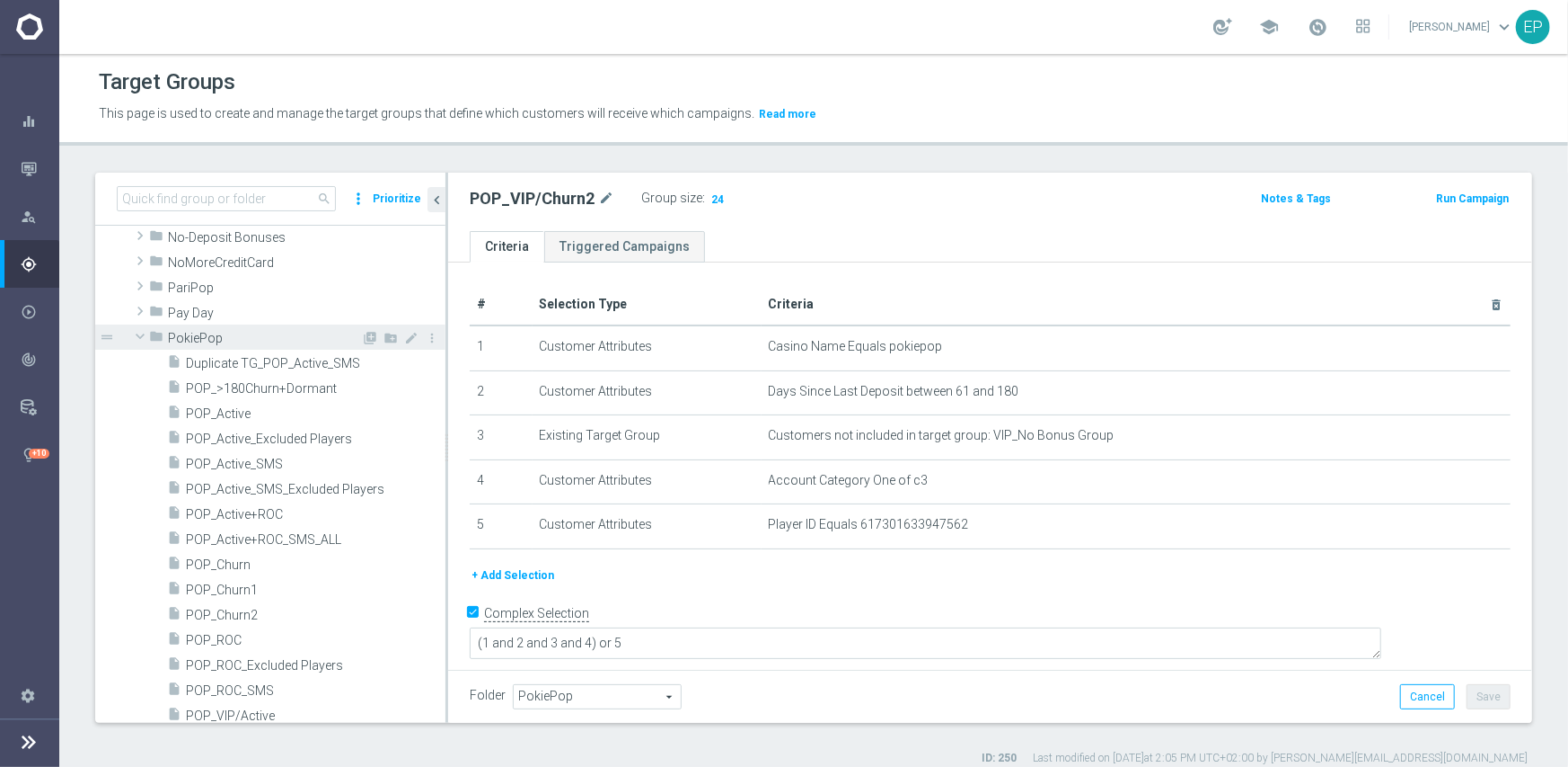
click at [173, 338] on span "PokiePop" at bounding box center [263, 338] width 193 height 15
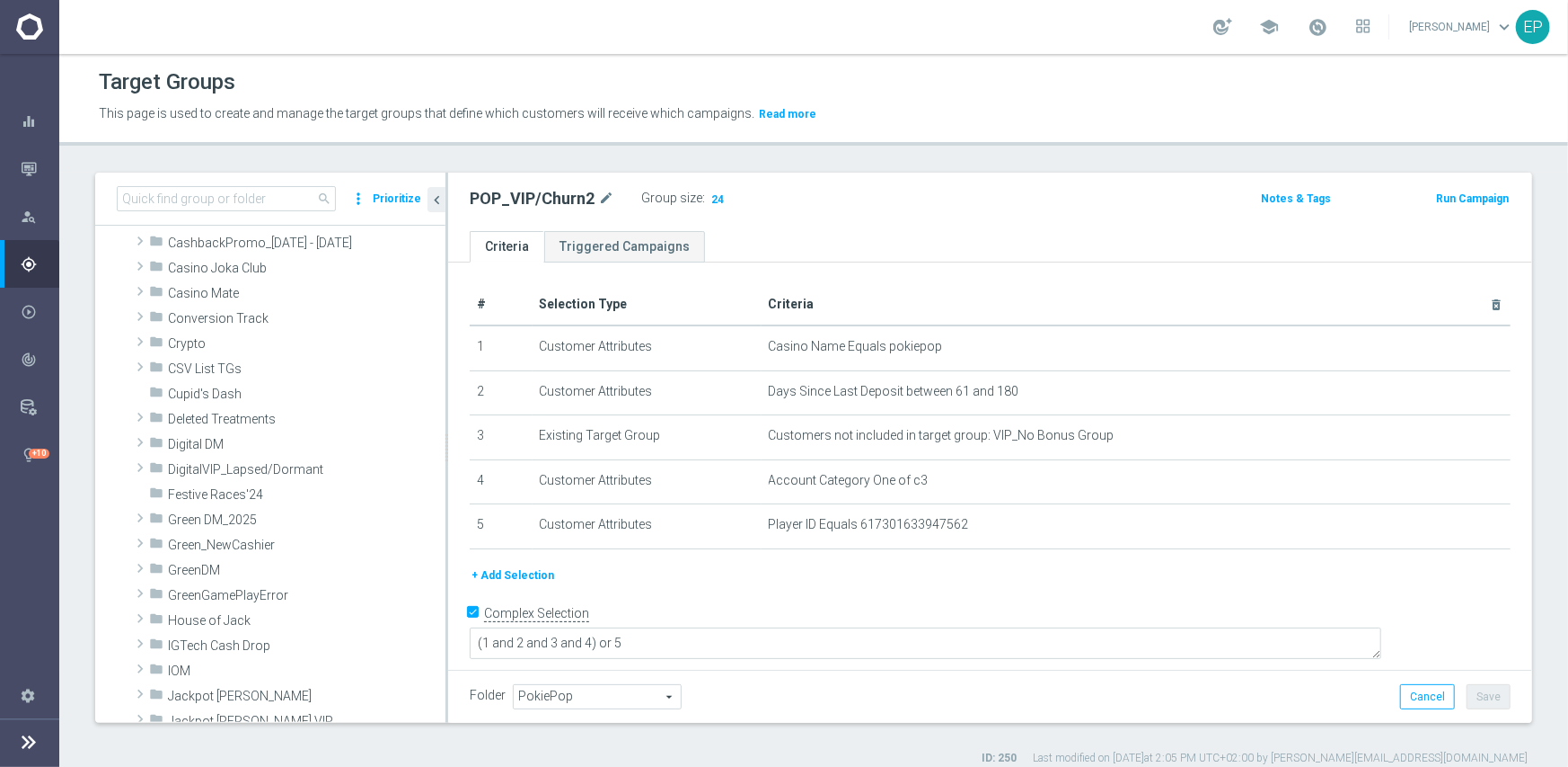
scroll to position [0, 0]
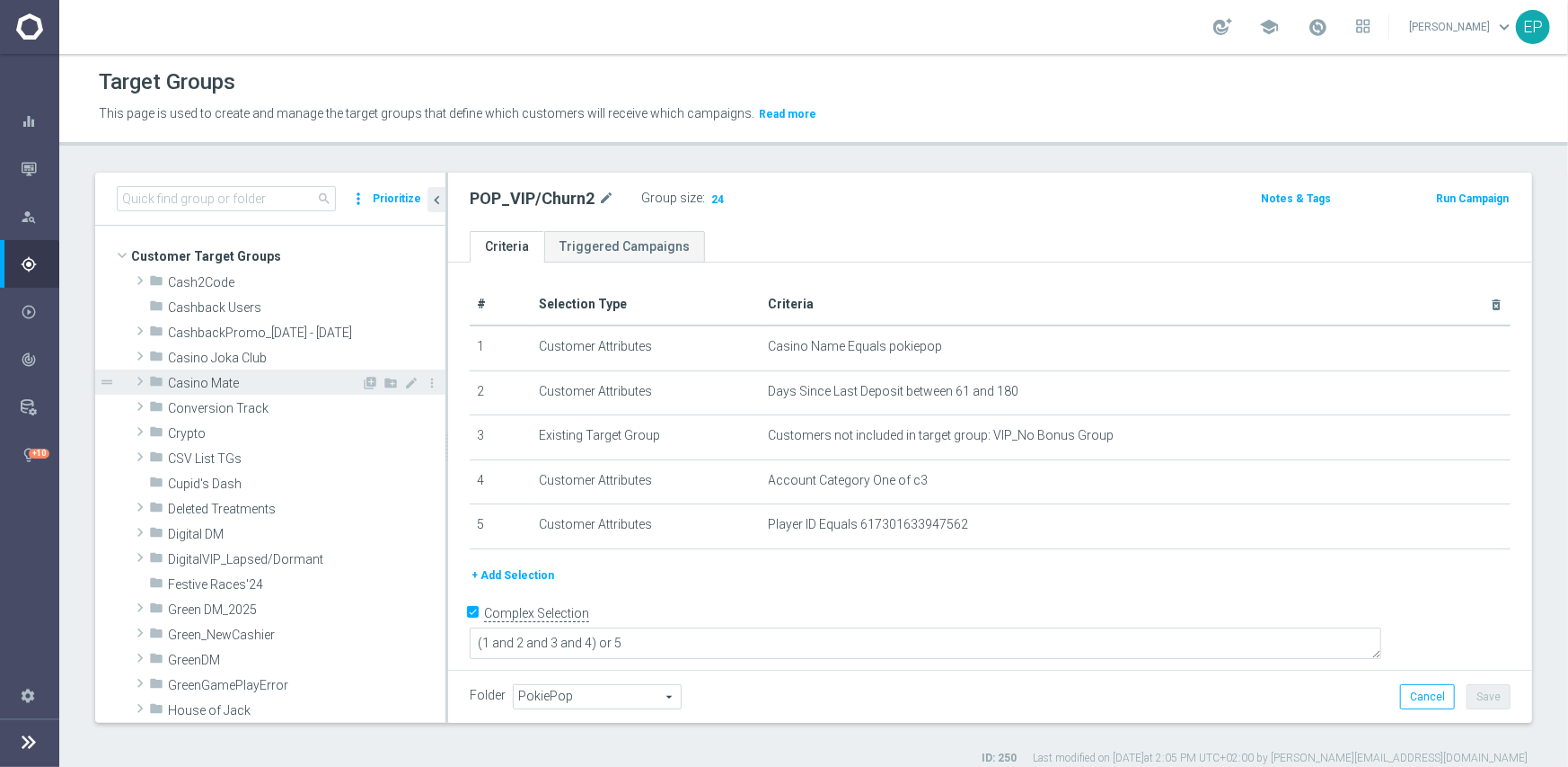
click at [208, 384] on span "Casino Mate" at bounding box center [263, 383] width 193 height 15
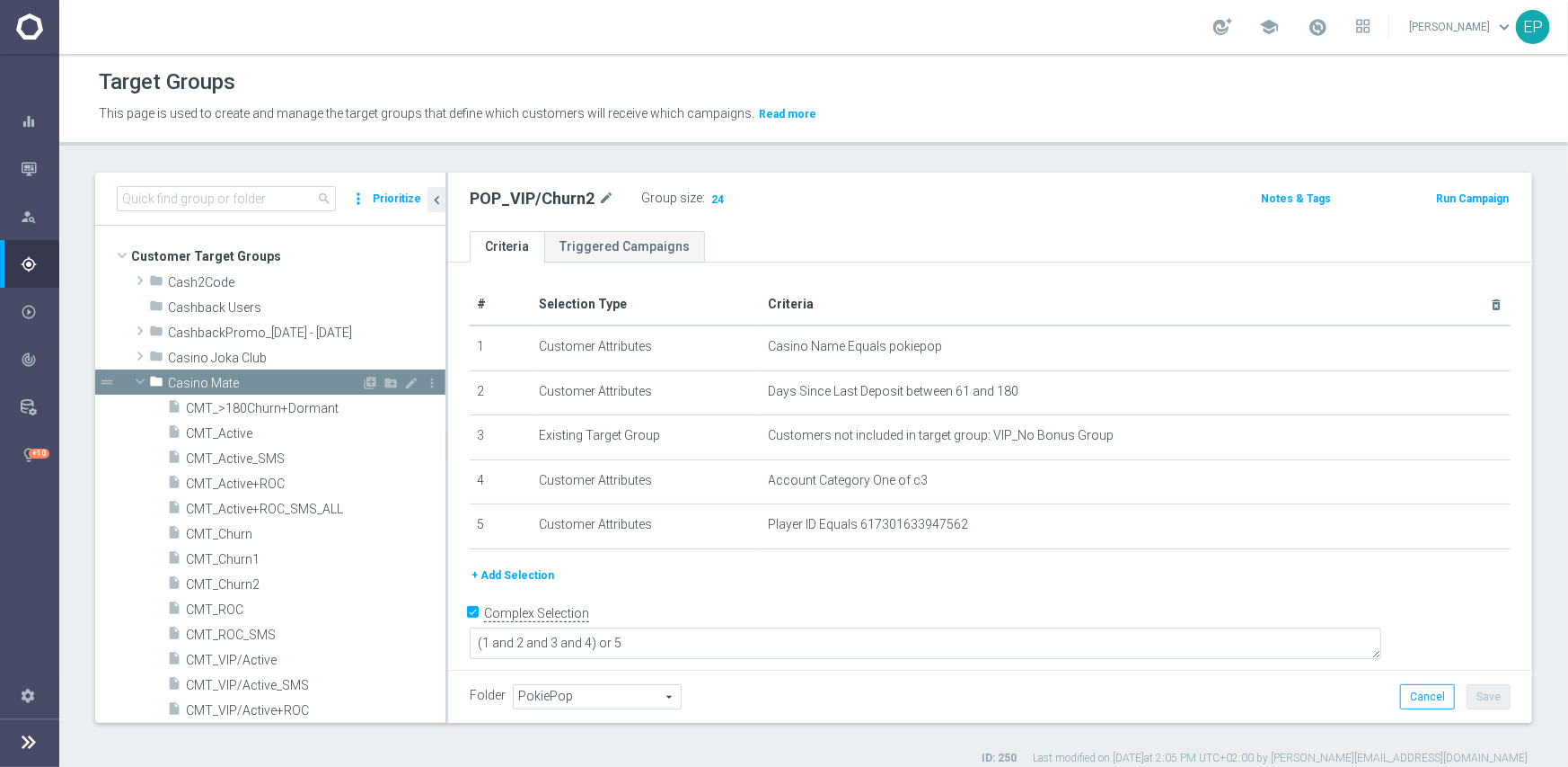
scroll to position [90, 0]
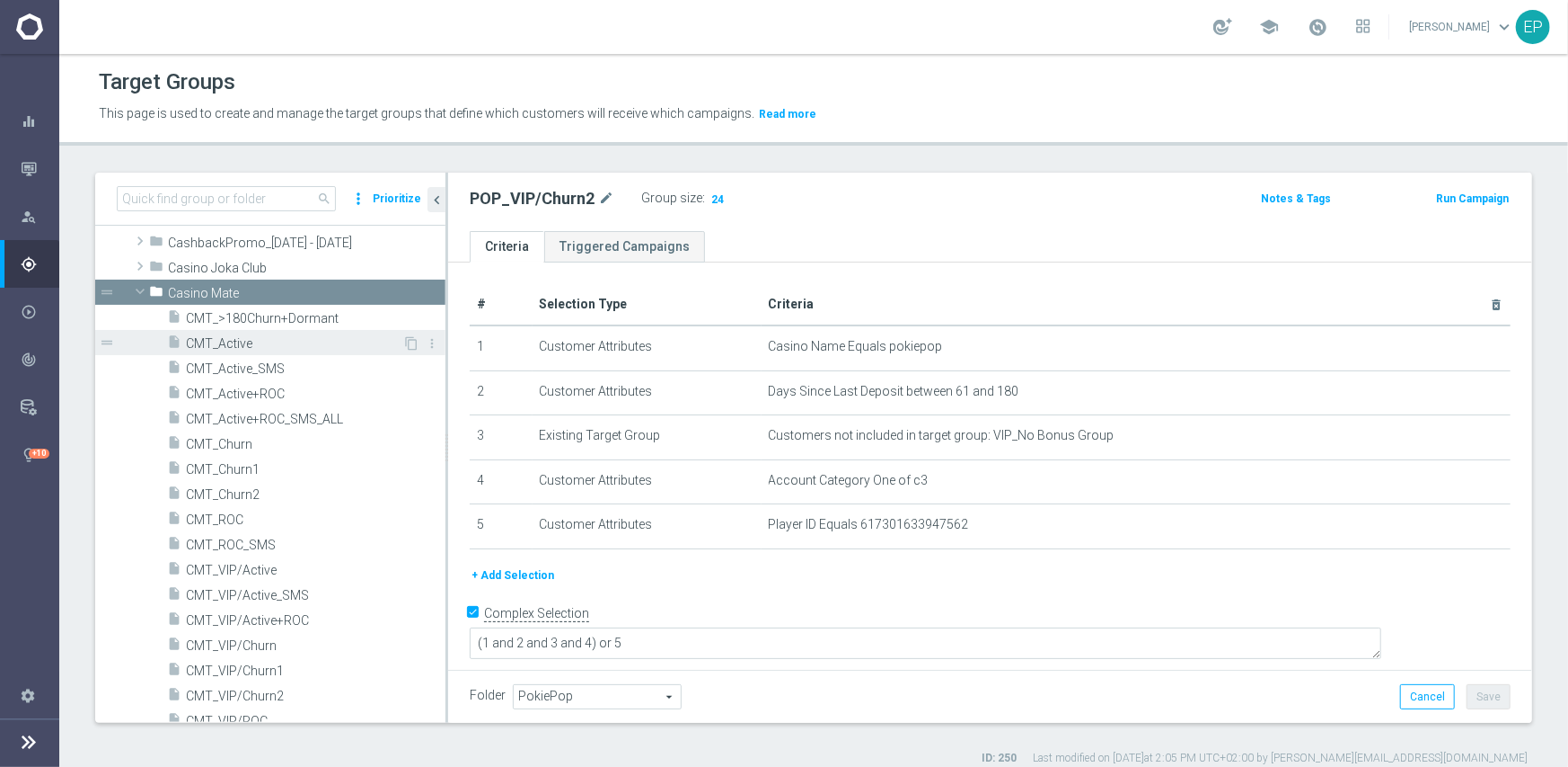
click at [235, 351] on div "insert_drive_file CMT_Active" at bounding box center [284, 342] width 236 height 25
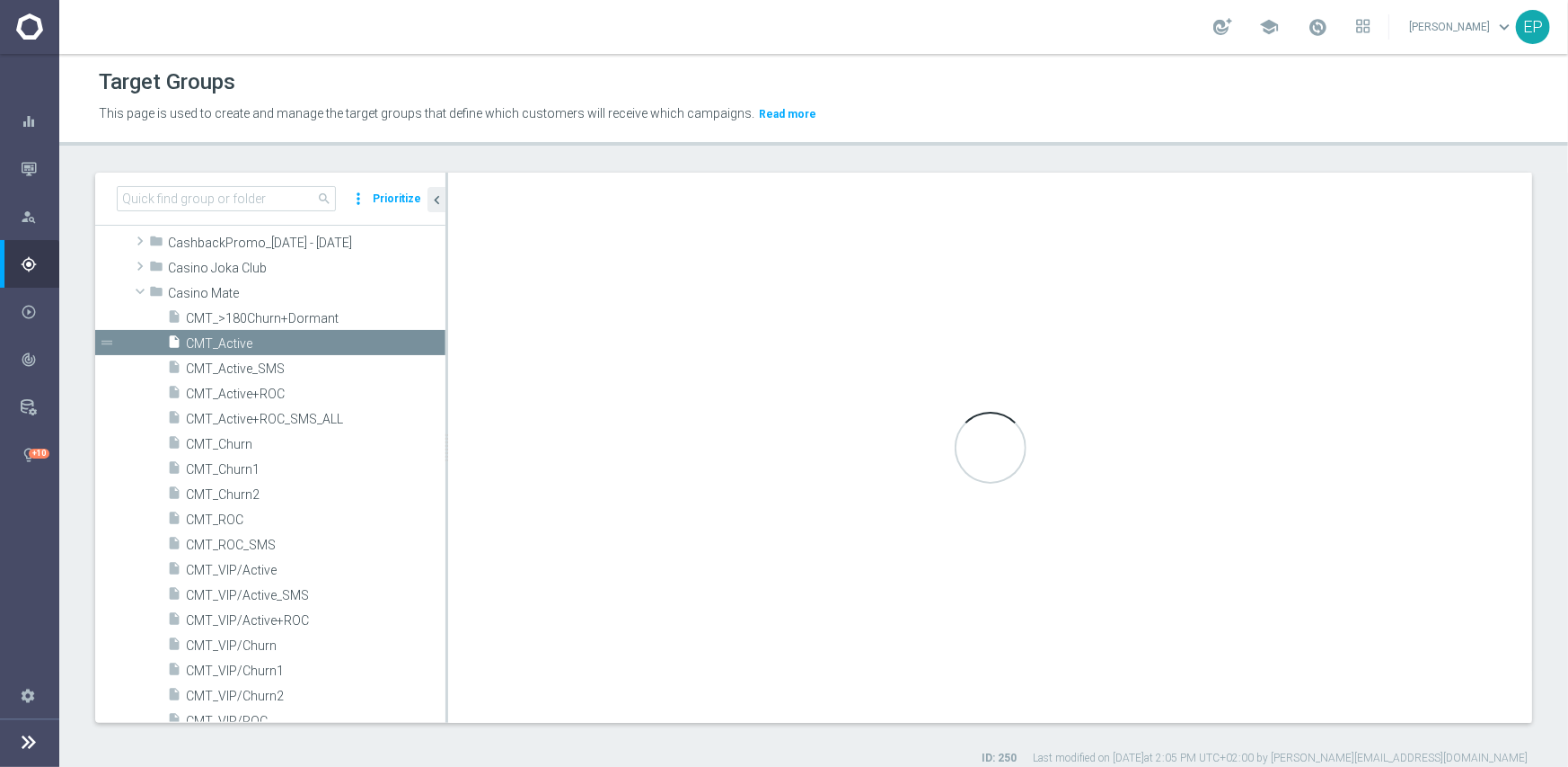
type input "Casino Mate"
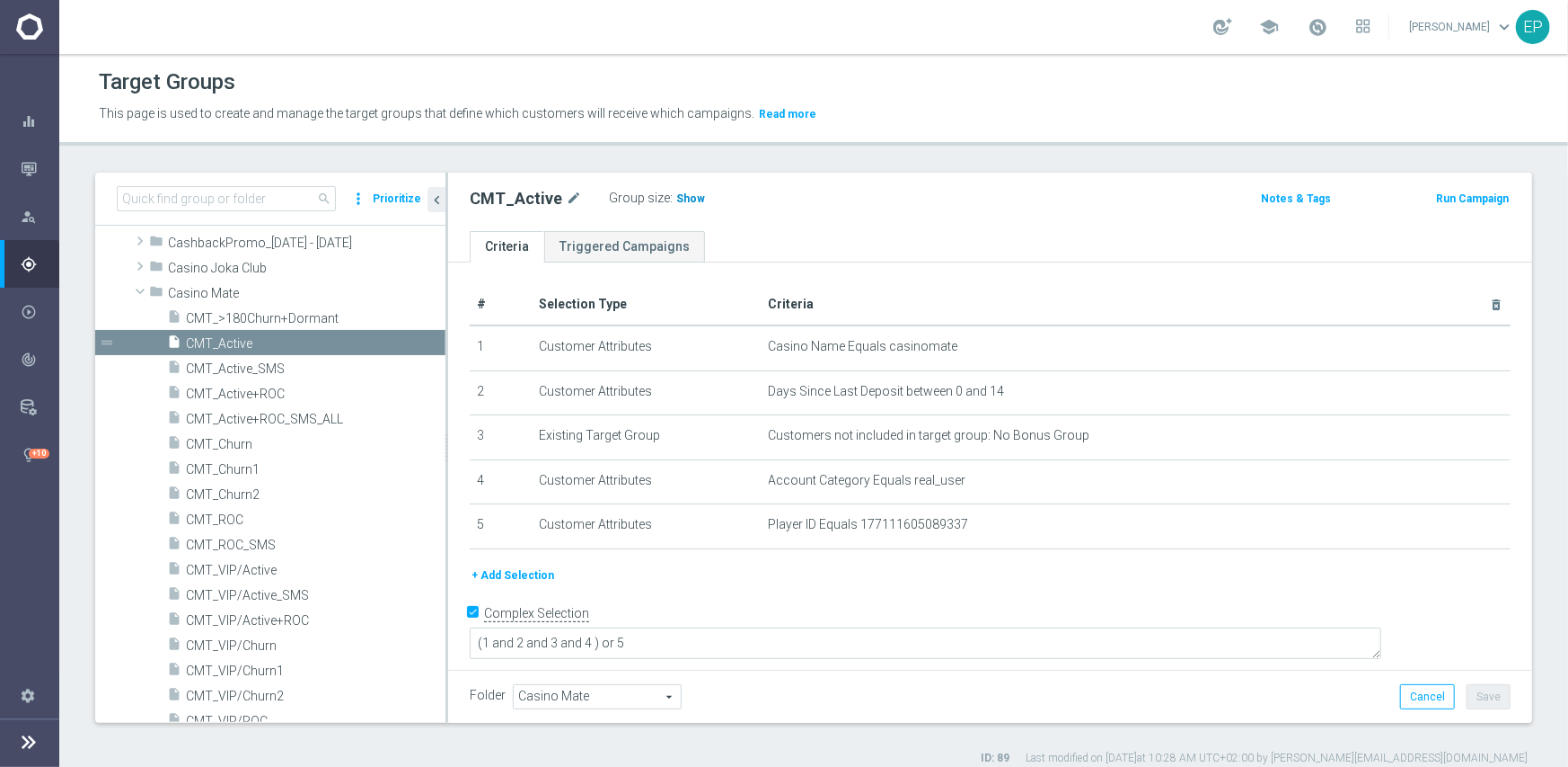
click at [687, 201] on span "Show" at bounding box center [691, 199] width 29 height 13
click at [226, 518] on span "CMT_ROC" at bounding box center [293, 519] width 217 height 15
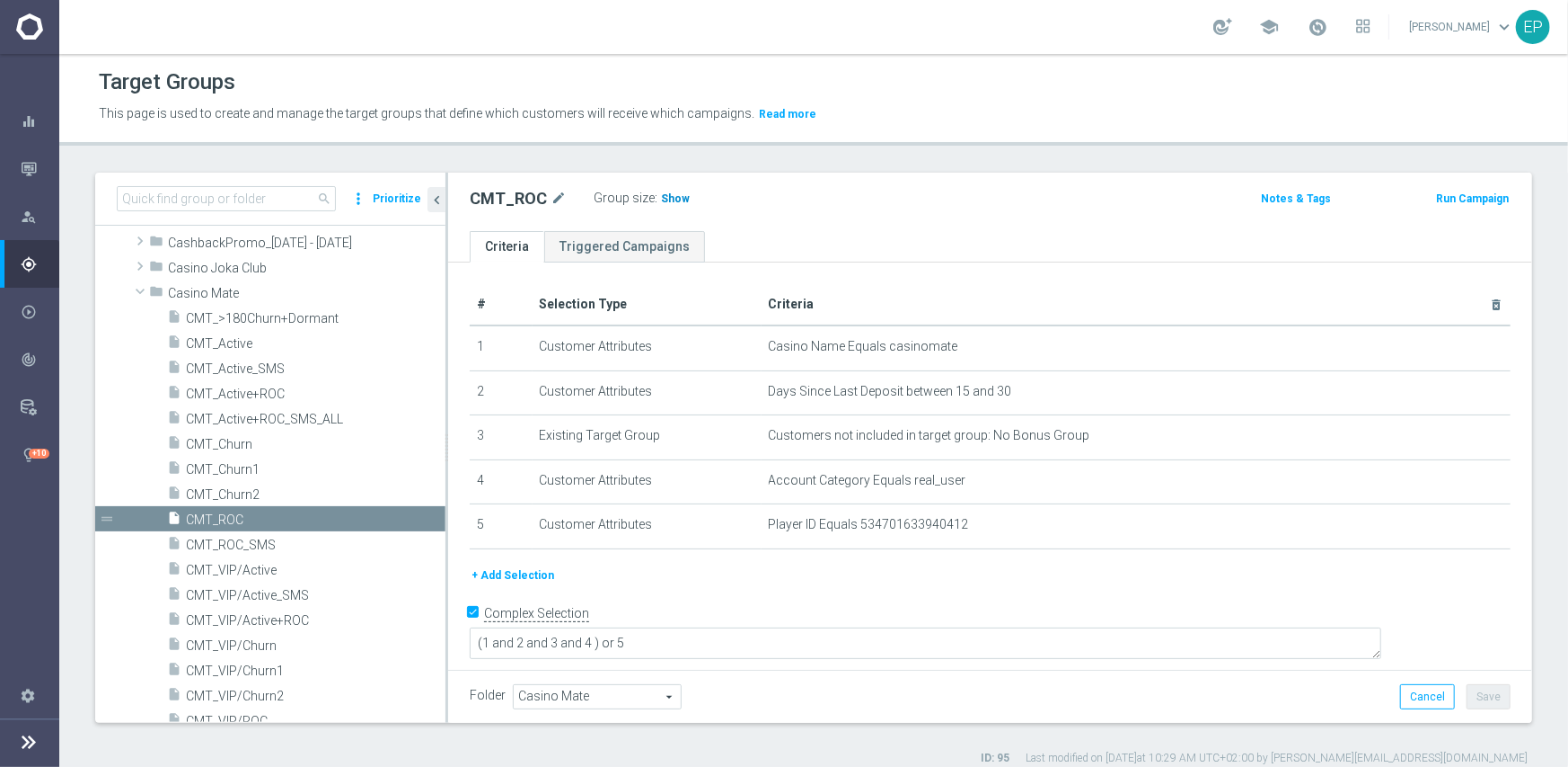
click at [661, 201] on span "Show" at bounding box center [675, 199] width 29 height 13
click at [259, 471] on span "CMT_Churn1" at bounding box center [293, 469] width 217 height 15
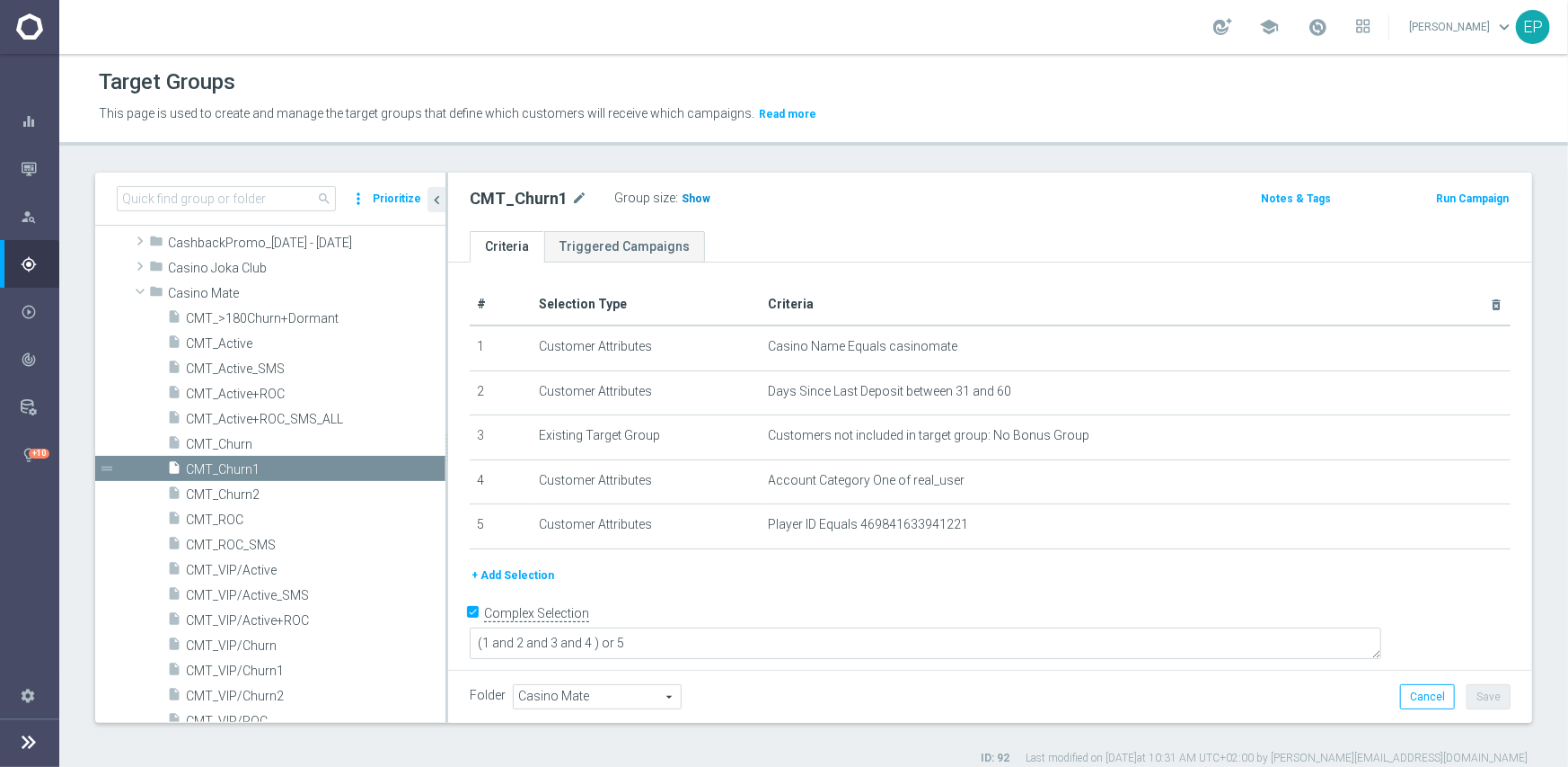
click at [697, 205] on h3 "Show" at bounding box center [696, 199] width 32 height 20
click at [255, 494] on span "CMT_Churn2" at bounding box center [293, 494] width 217 height 15
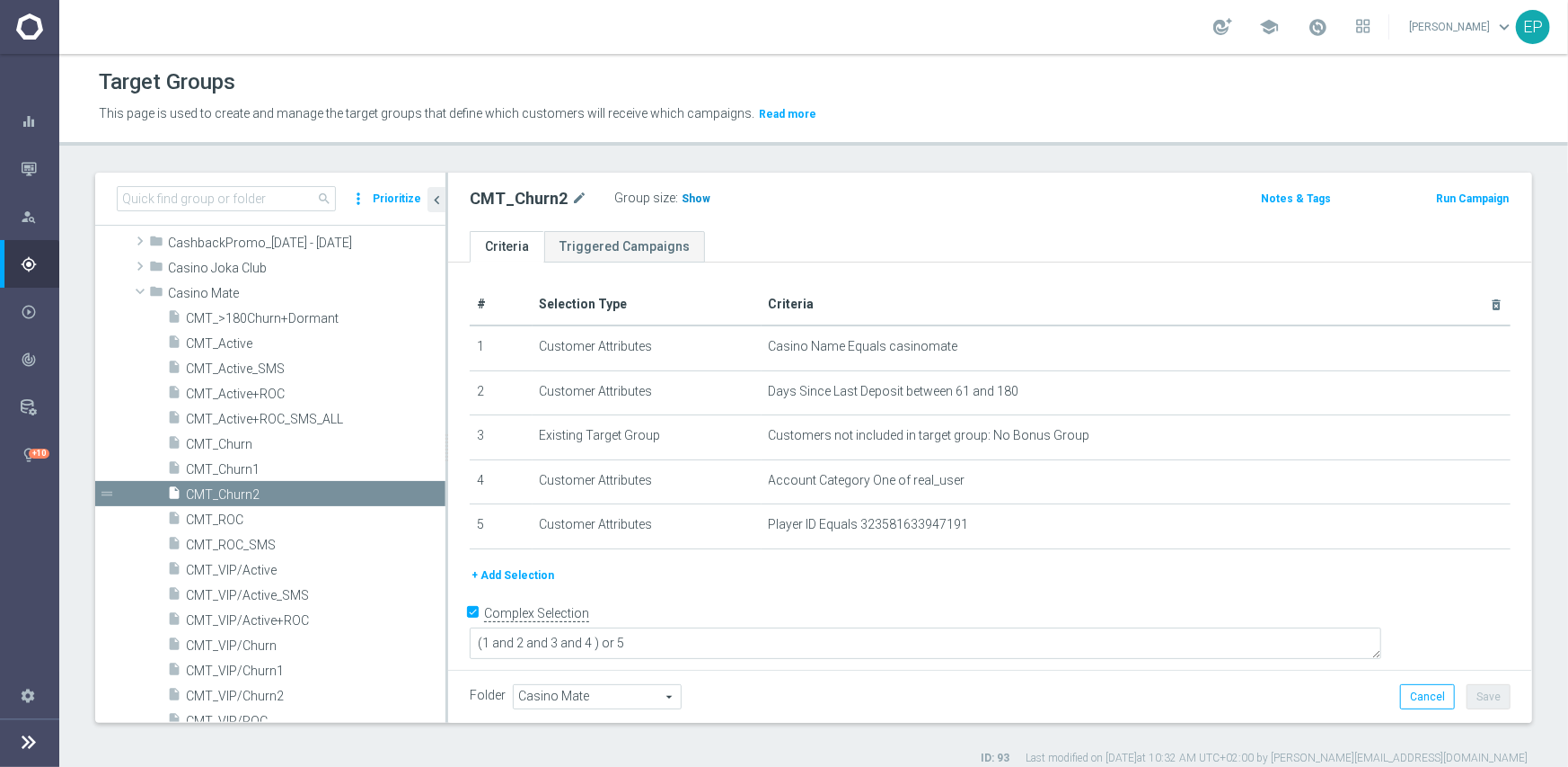
click at [689, 197] on span "Show" at bounding box center [696, 199] width 29 height 13
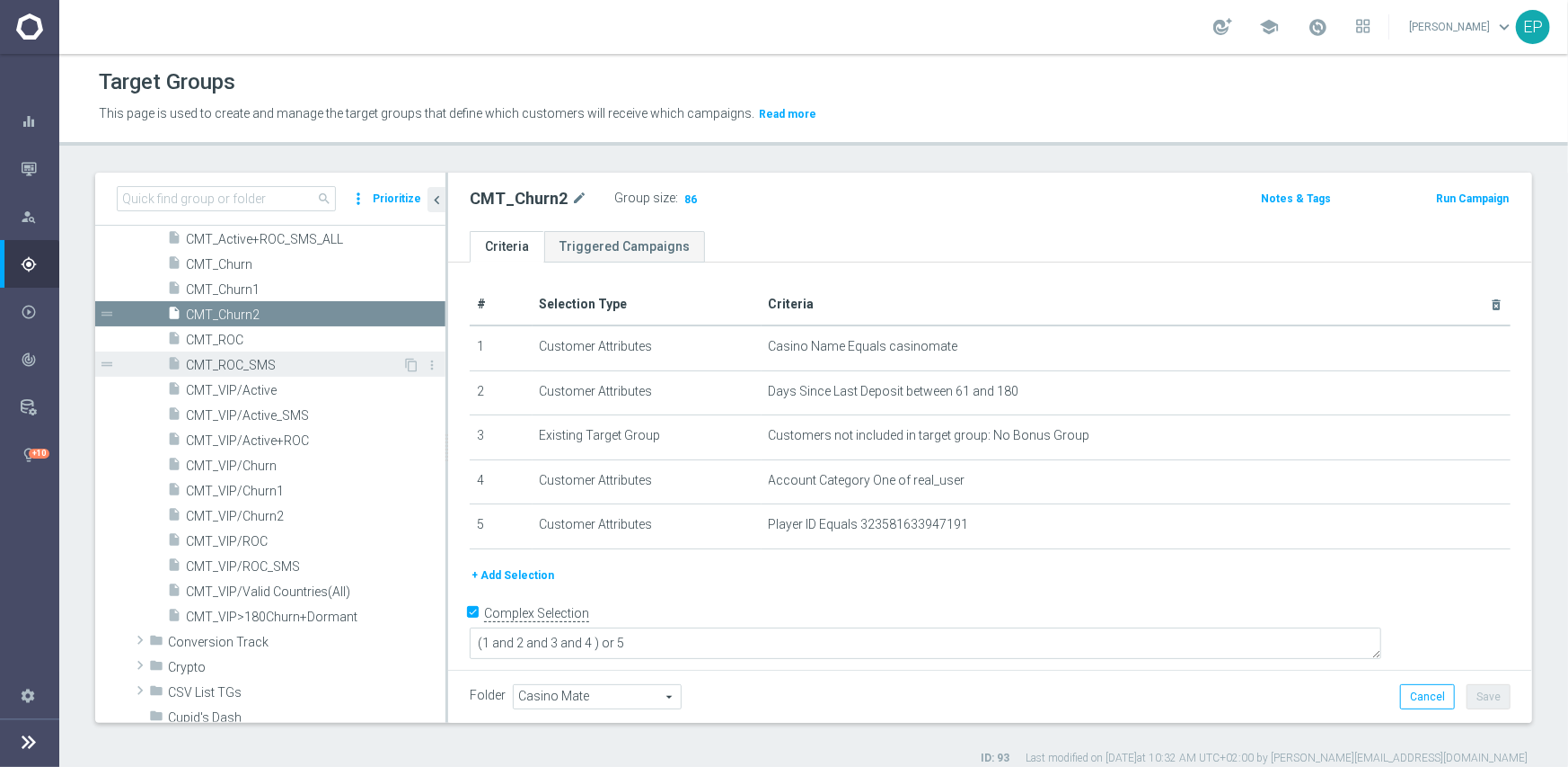
scroll to position [360, 0]
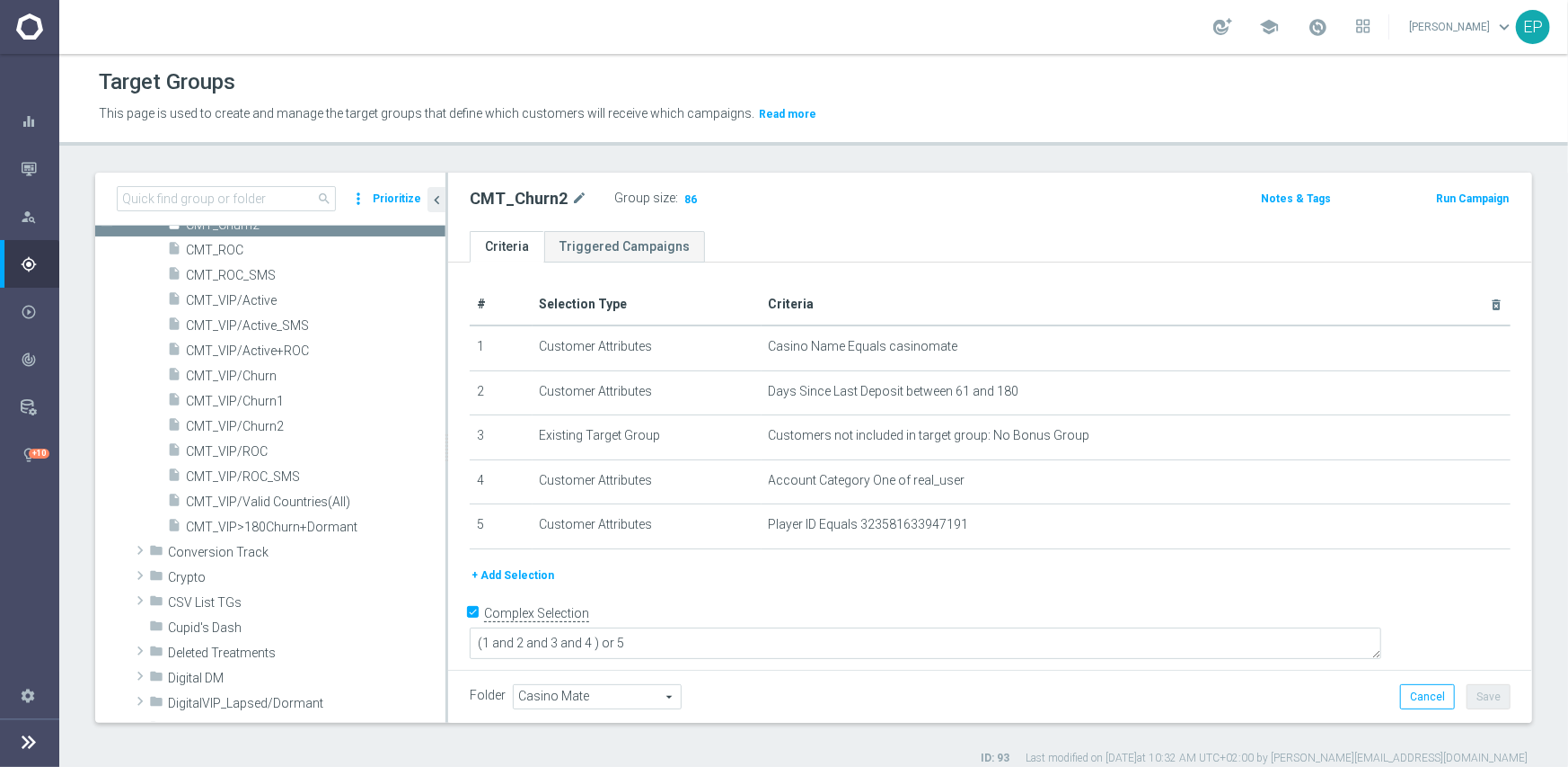
drag, startPoint x: 250, startPoint y: 294, endPoint x: 297, endPoint y: 302, distance: 47.7
click at [250, 294] on span "CMT_VIP/Active" at bounding box center [315, 300] width 260 height 15
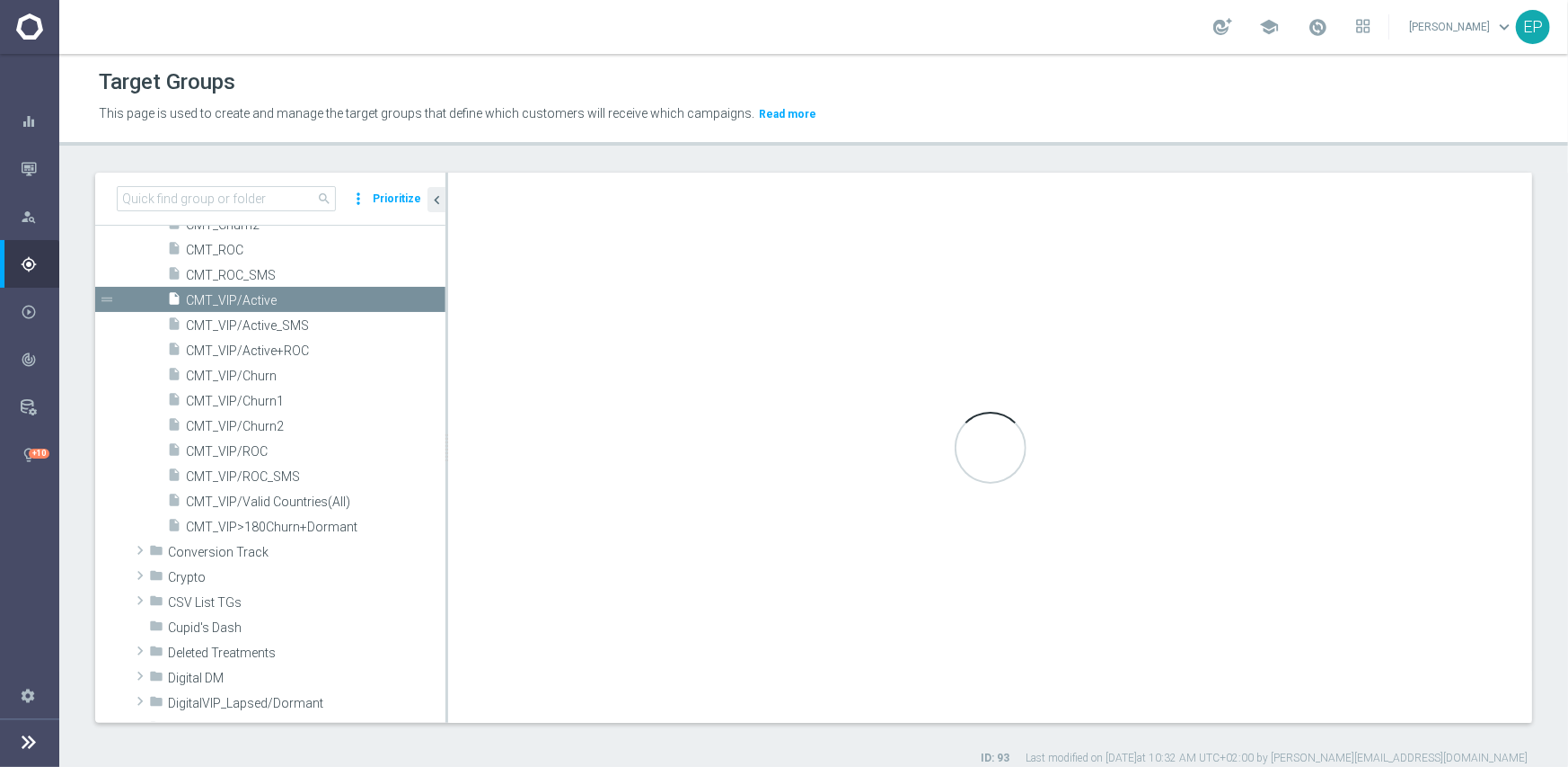
scroll to position [126, 0]
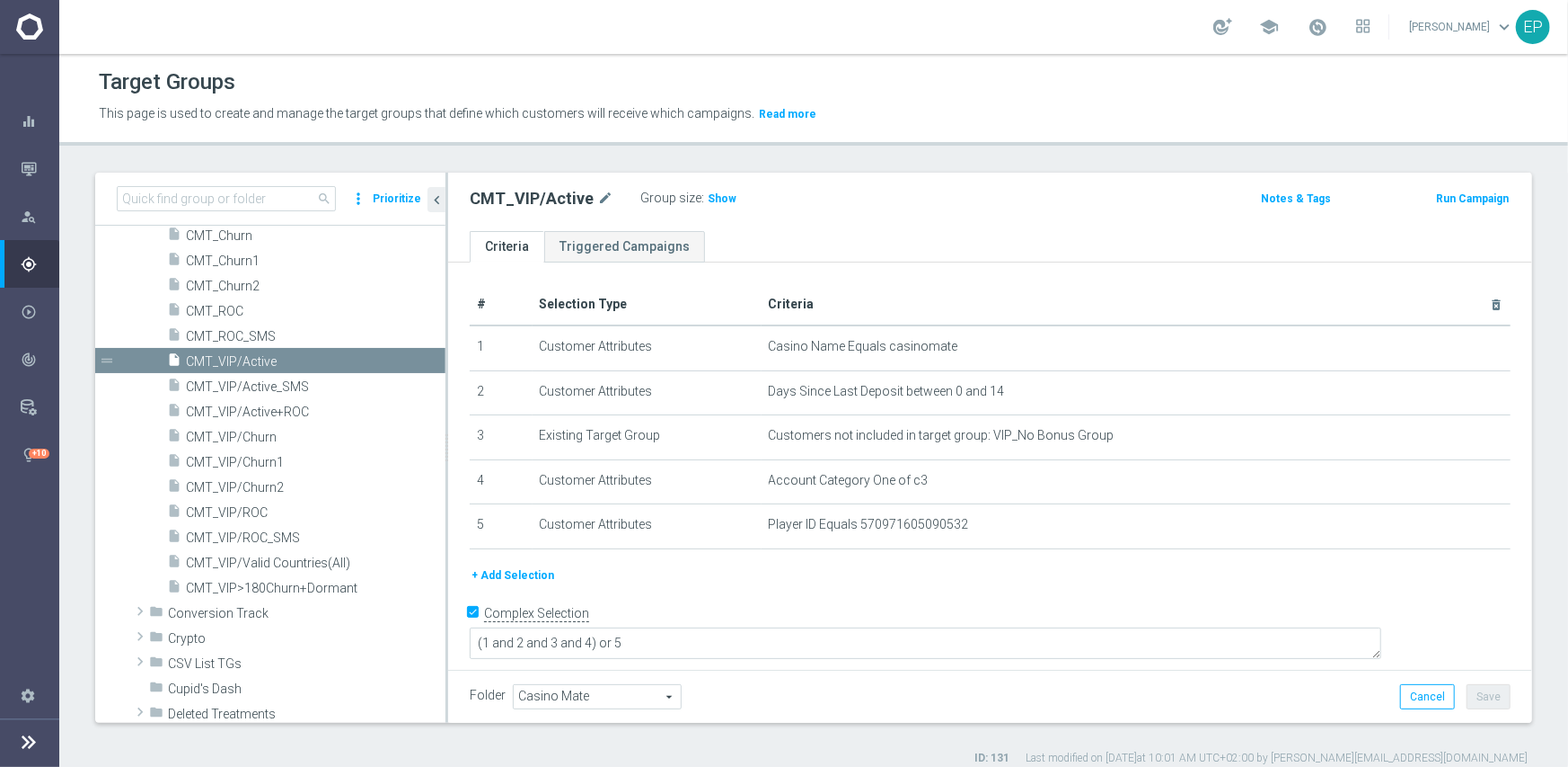
scroll to position [306, 0]
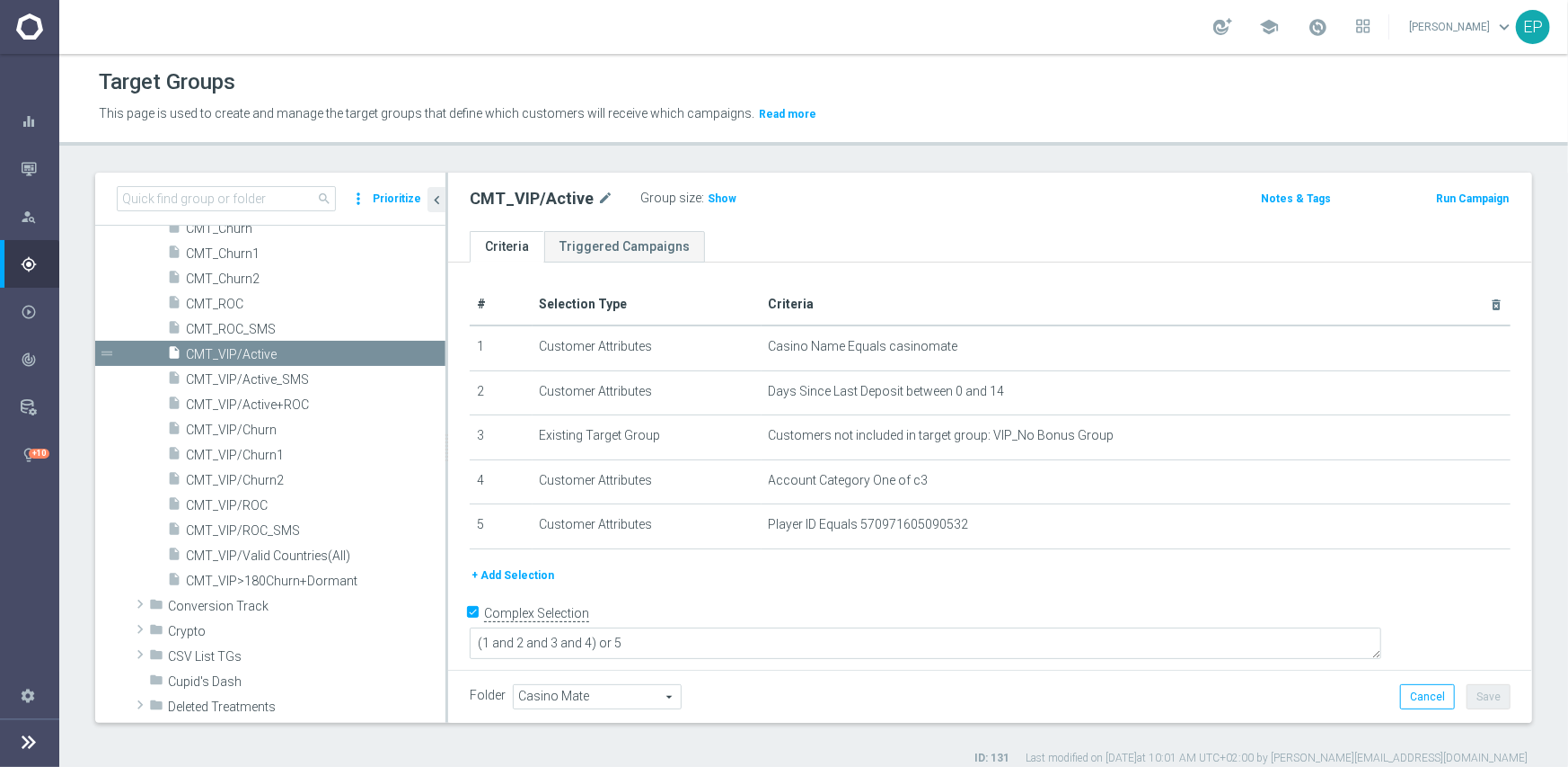
click at [714, 202] on span "Show" at bounding box center [722, 199] width 29 height 13
click at [247, 504] on span "CMT_VIP/ROC" at bounding box center [293, 505] width 217 height 15
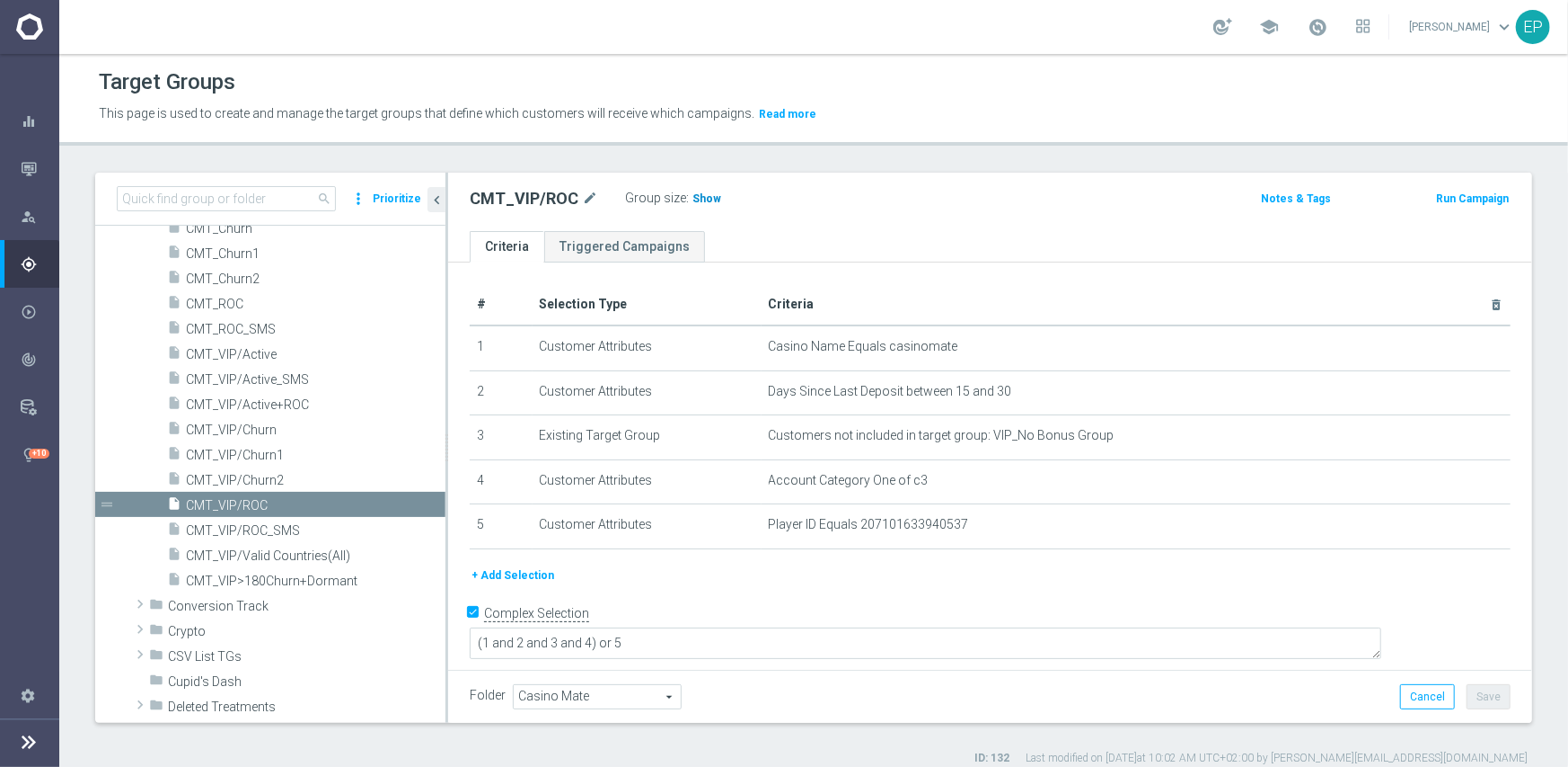
click at [693, 198] on span "Show" at bounding box center [707, 199] width 29 height 13
click at [268, 452] on span "CMT_VIP/Churn1" at bounding box center [293, 454] width 217 height 15
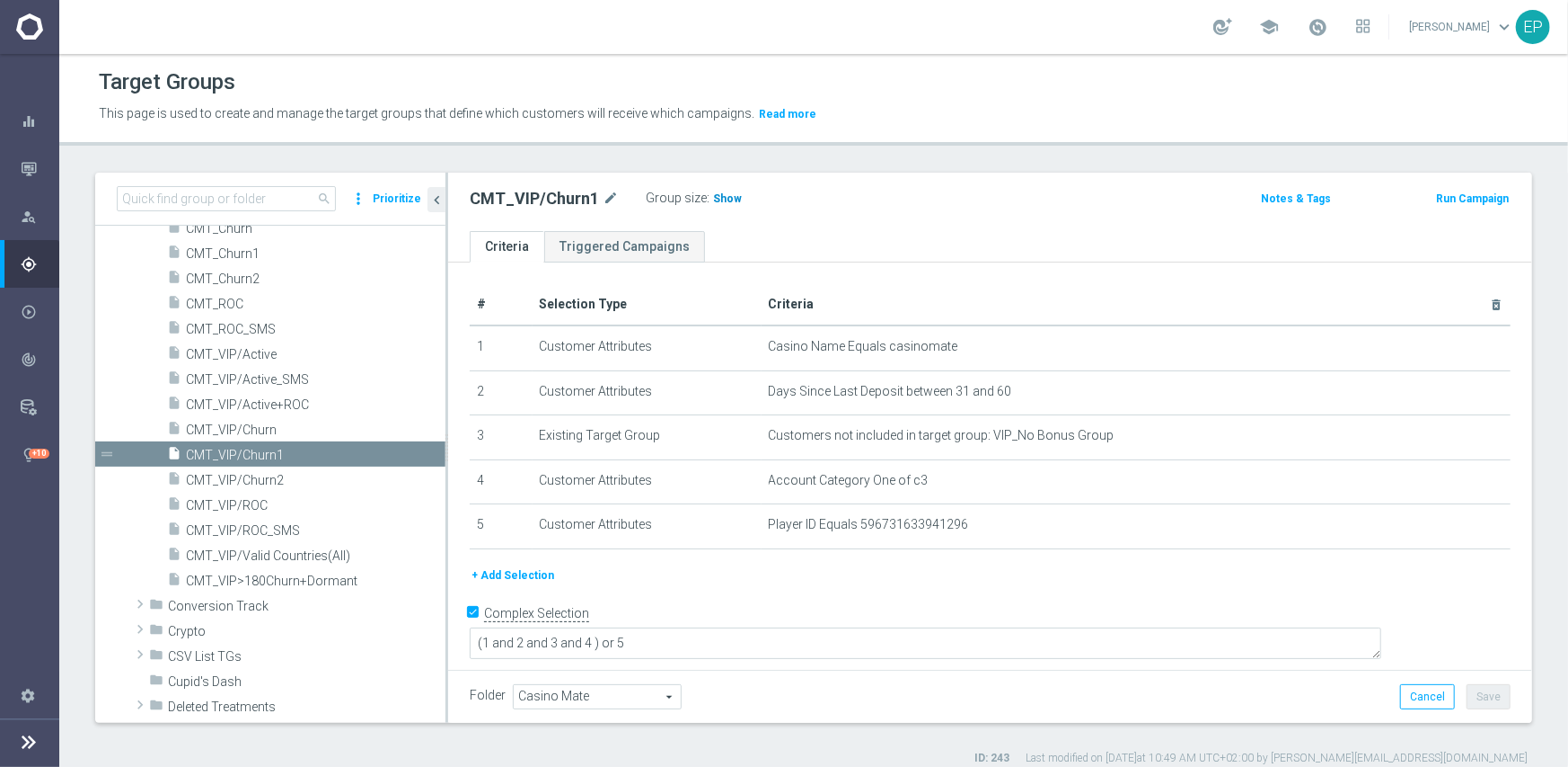
click at [719, 193] on span "Show" at bounding box center [728, 199] width 29 height 13
click at [273, 482] on span "CMT_VIP/Churn2" at bounding box center [293, 479] width 217 height 15
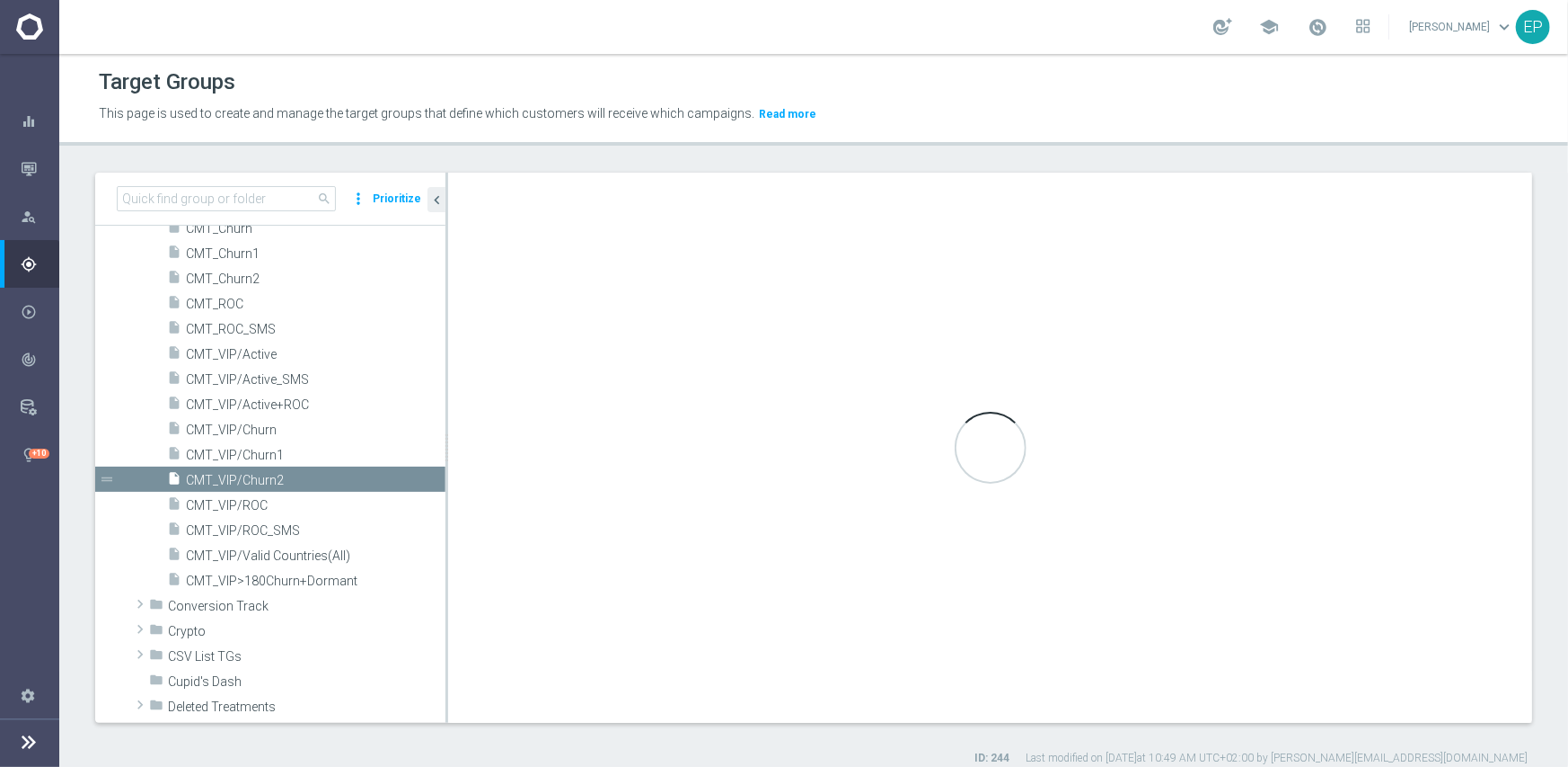
type textarea "(1 and 2 and 3 and 4) or 5"
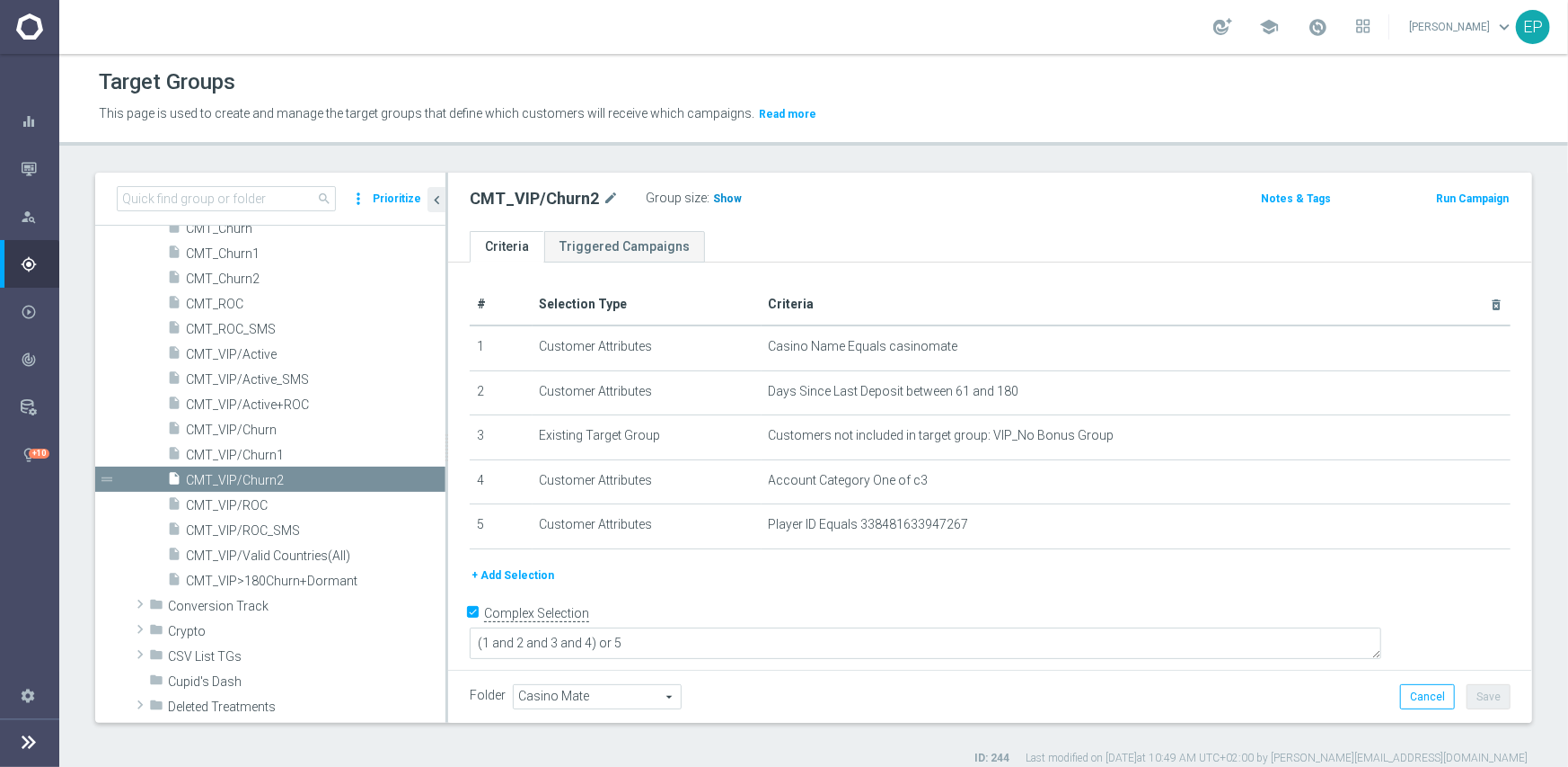
click at [721, 200] on span "Show" at bounding box center [728, 199] width 29 height 13
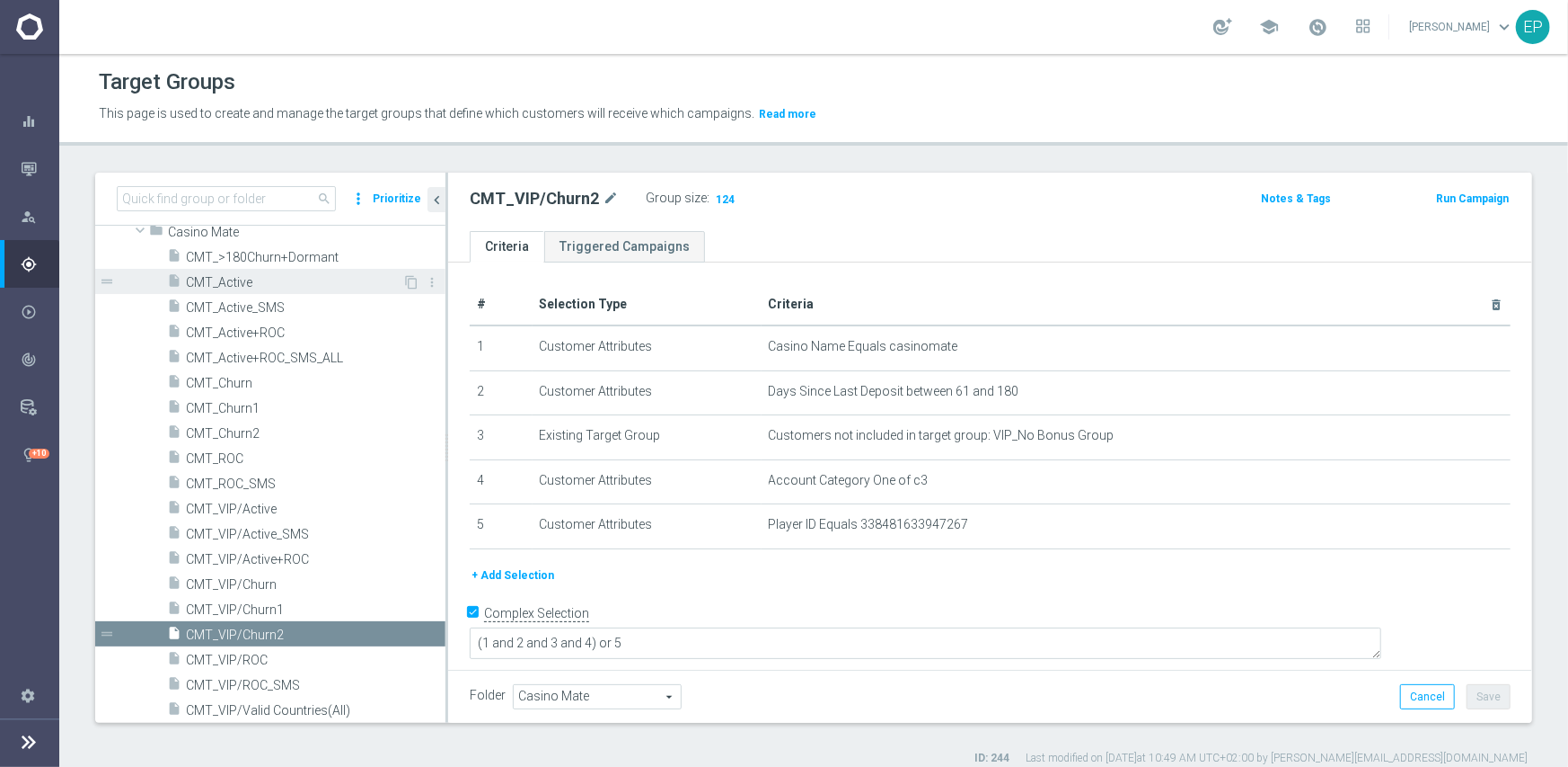
scroll to position [126, 0]
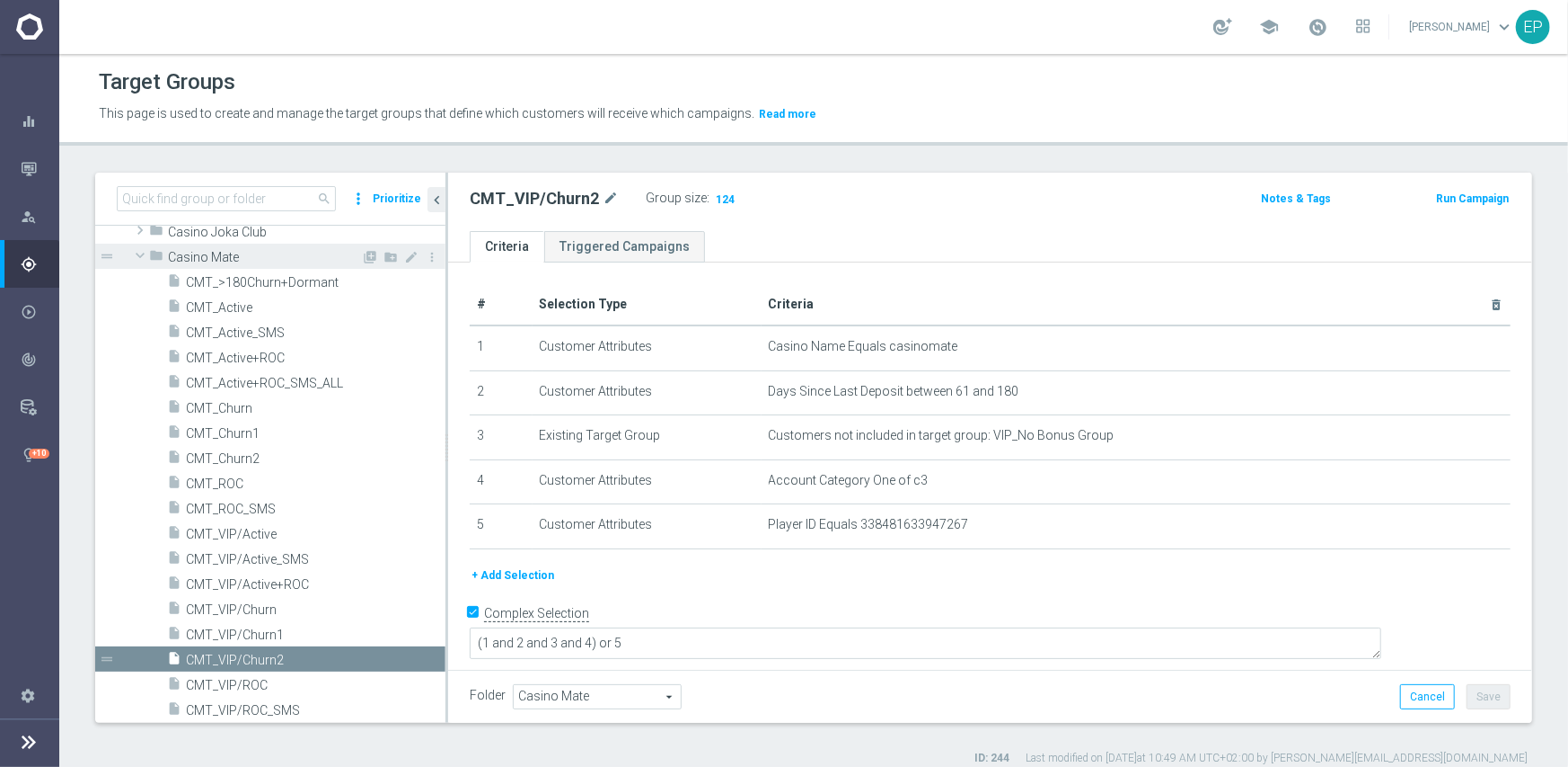
click at [197, 257] on span "Casino Mate" at bounding box center [263, 257] width 193 height 15
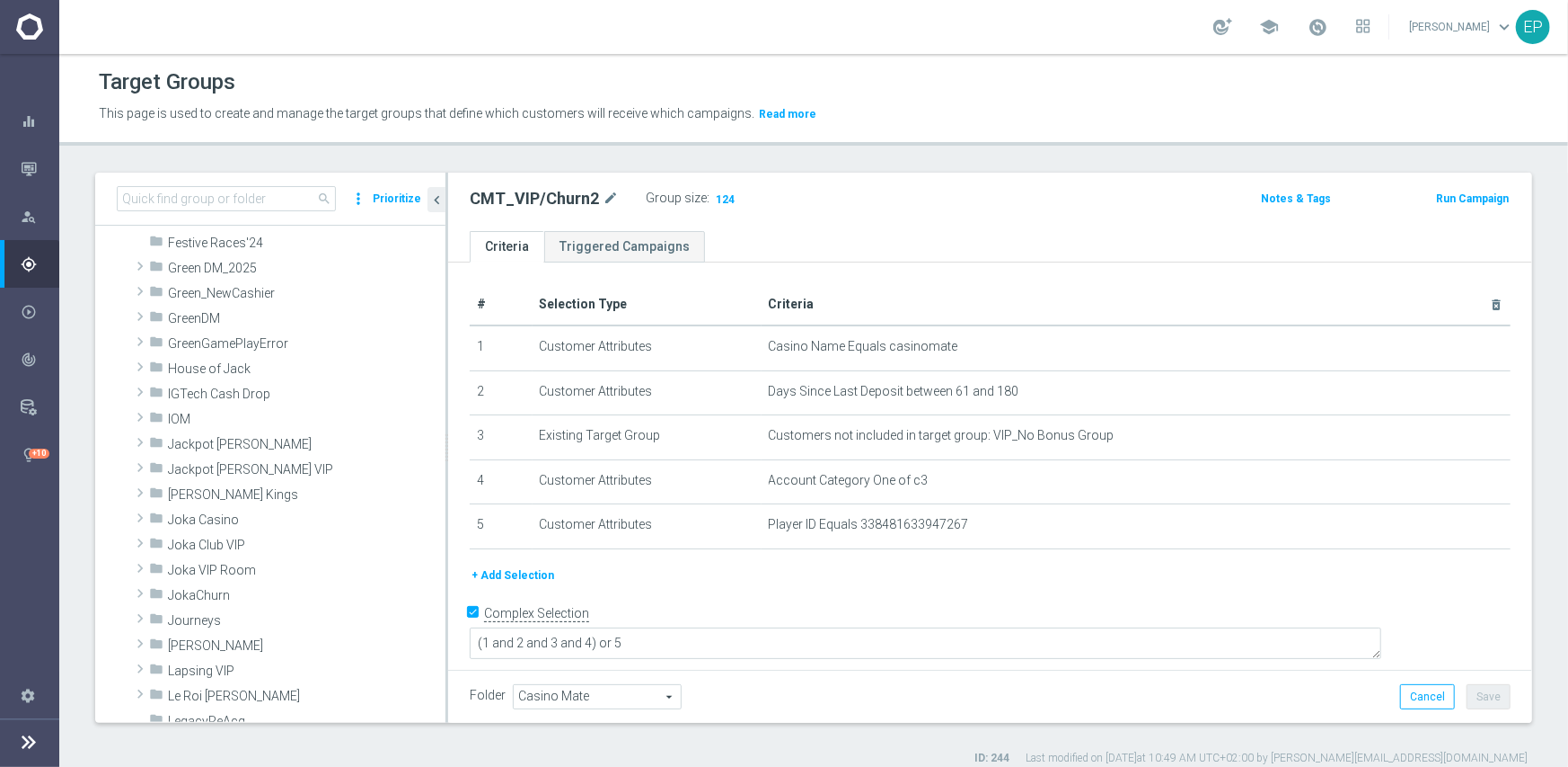
scroll to position [360, 0]
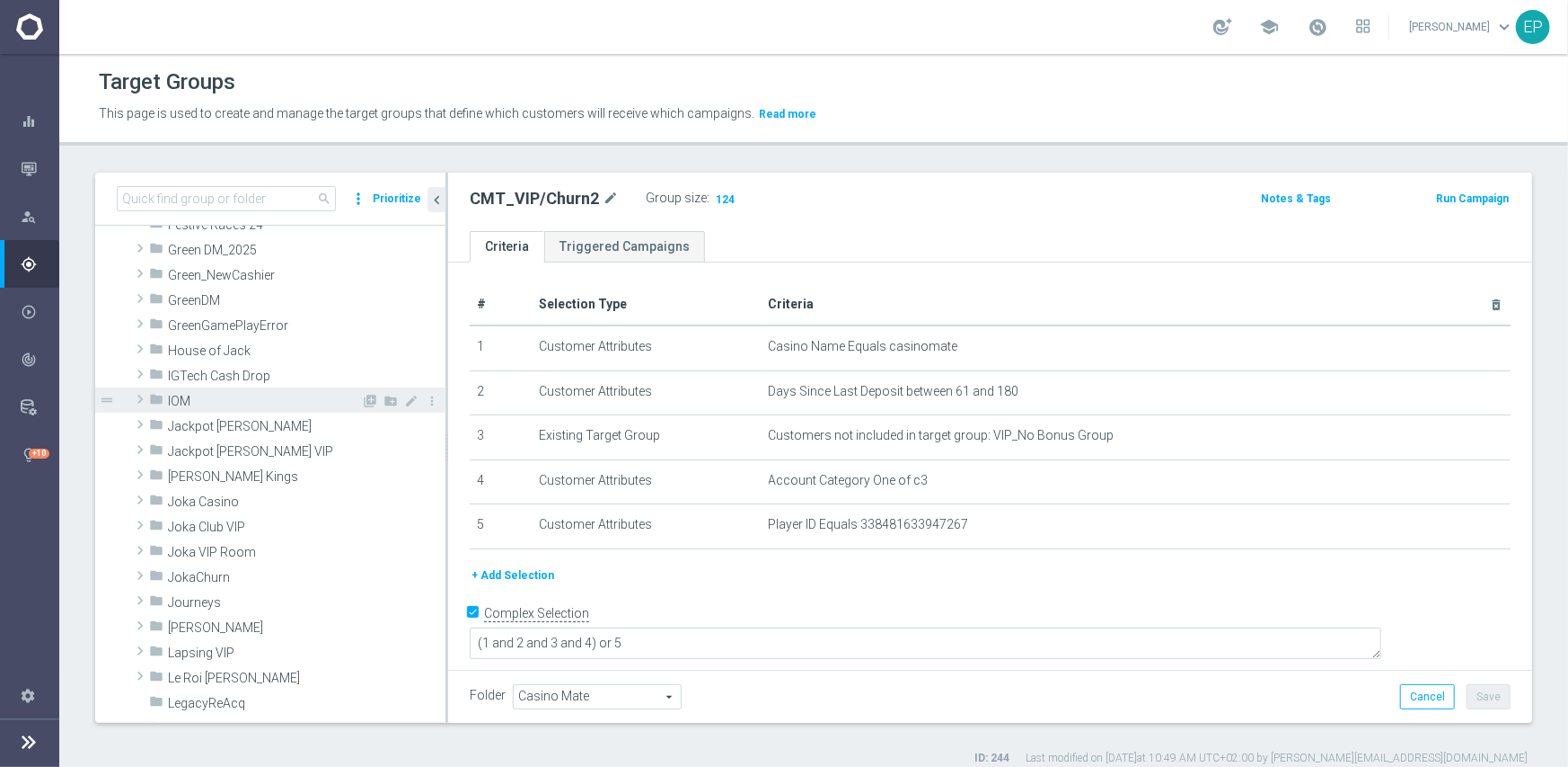
click at [186, 402] on span "IOM" at bounding box center [263, 400] width 193 height 15
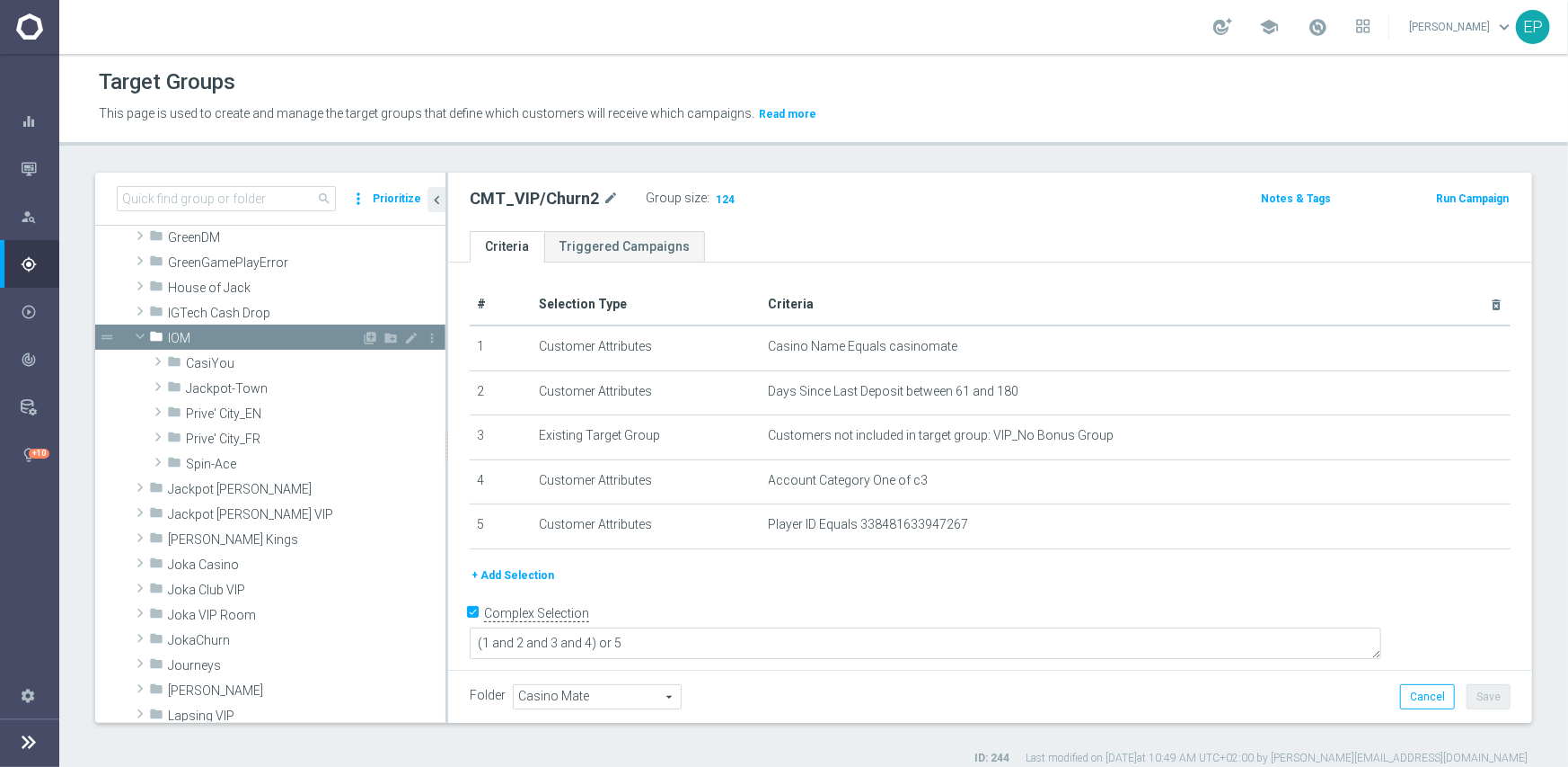
scroll to position [449, 0]
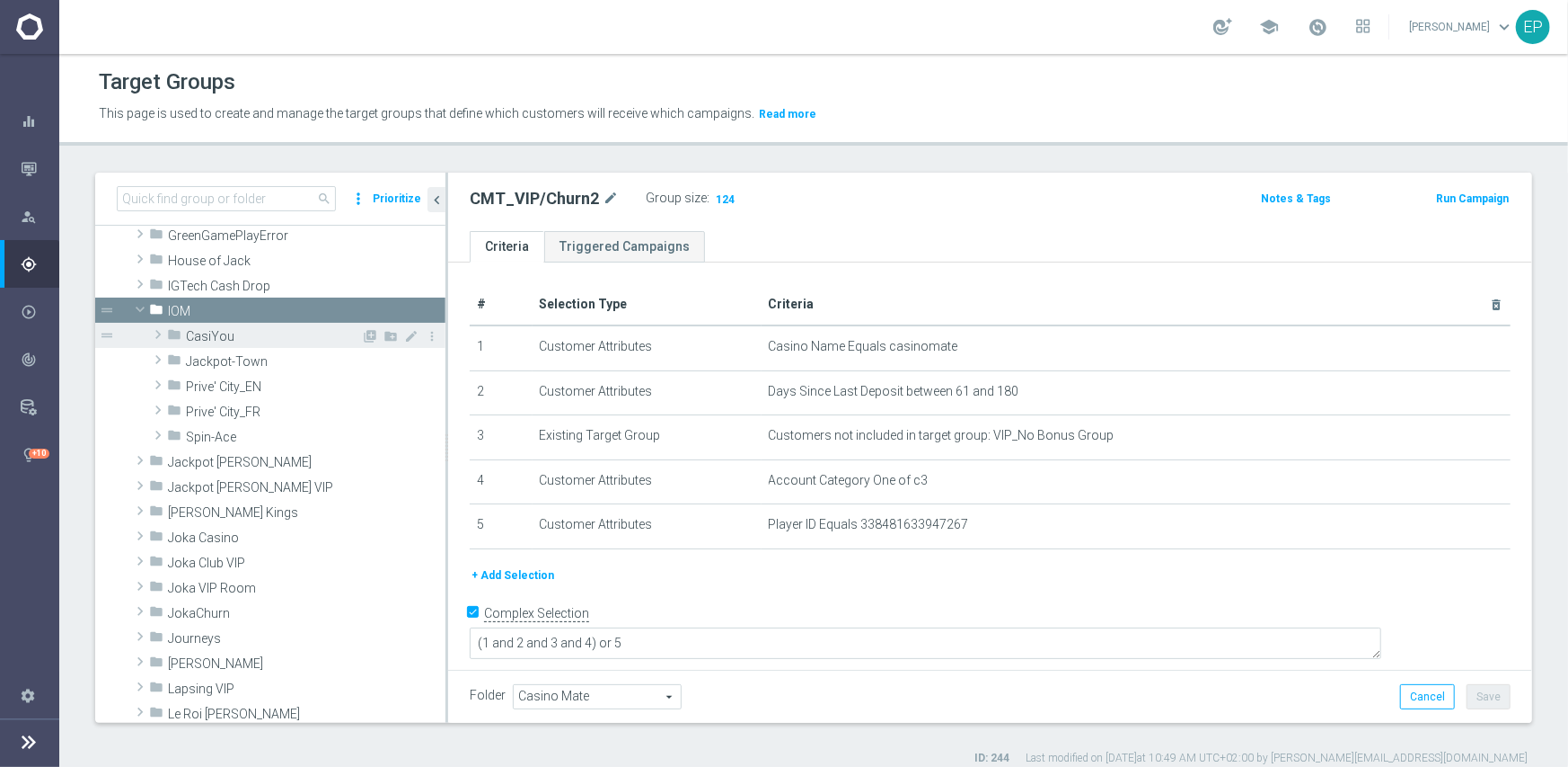
click at [213, 336] on span "CasiYou" at bounding box center [272, 336] width 175 height 15
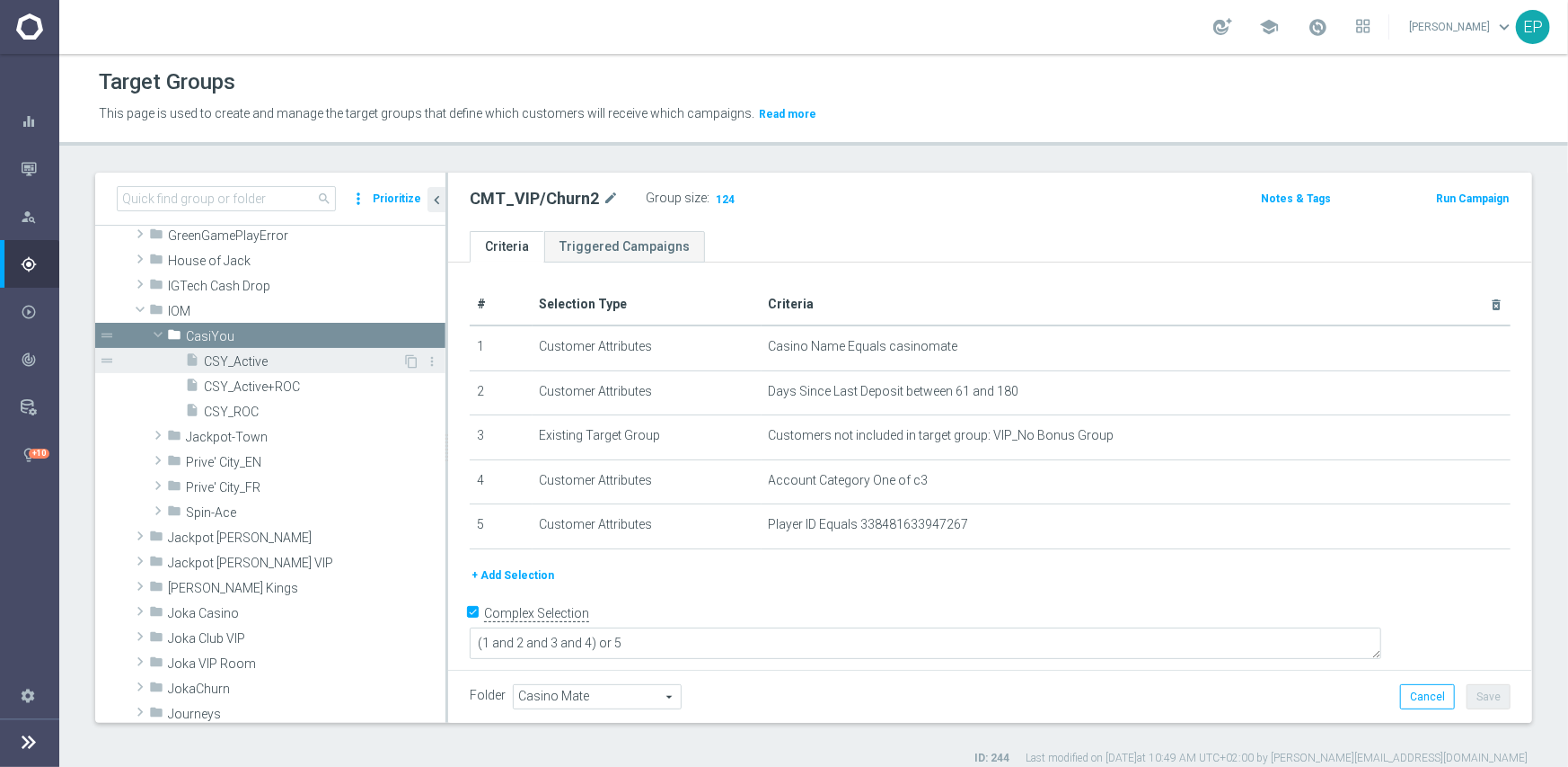
click at [249, 369] on div "insert_drive_file CSY_Active" at bounding box center [293, 360] width 218 height 25
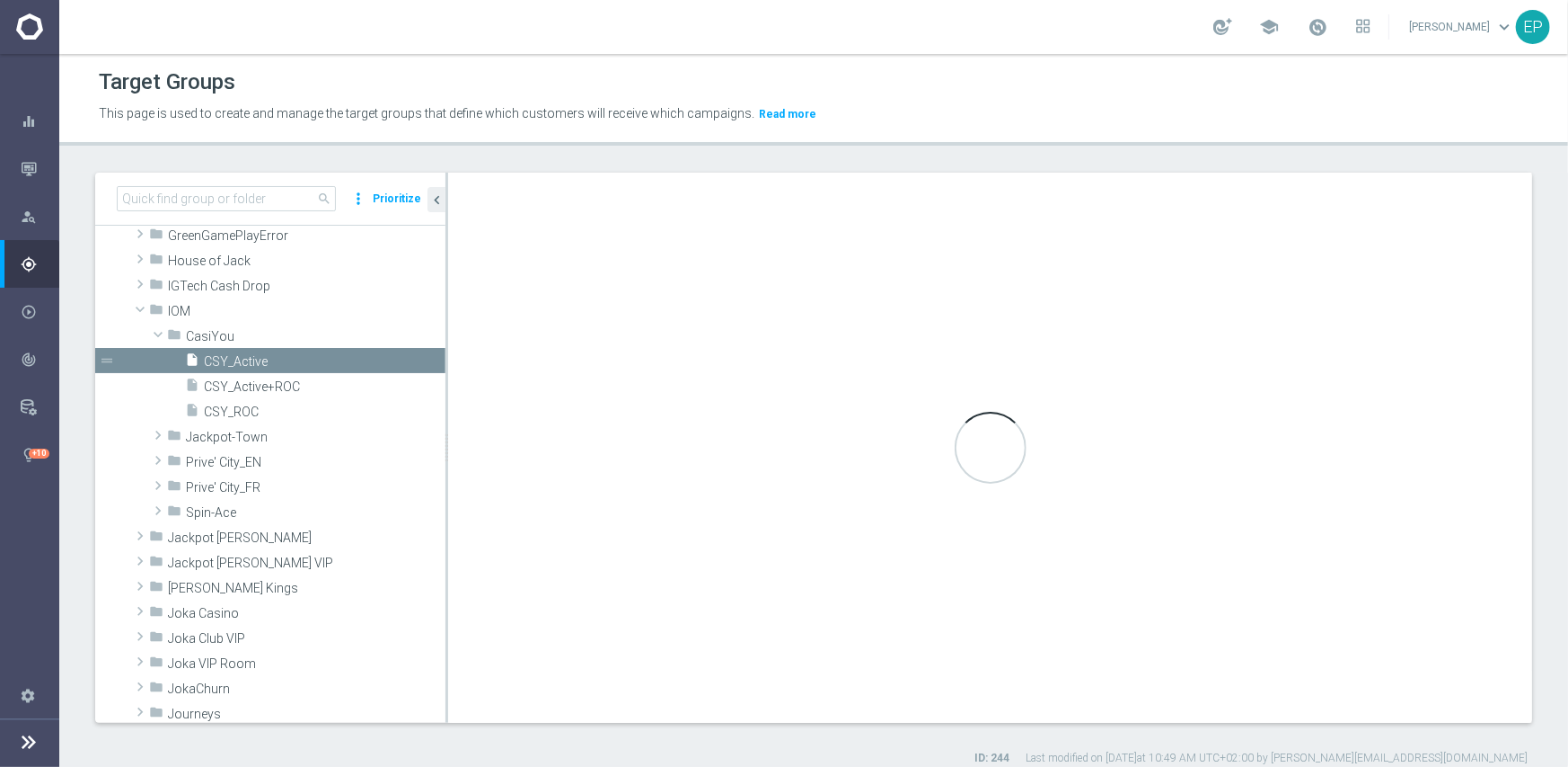
checkbox input "false"
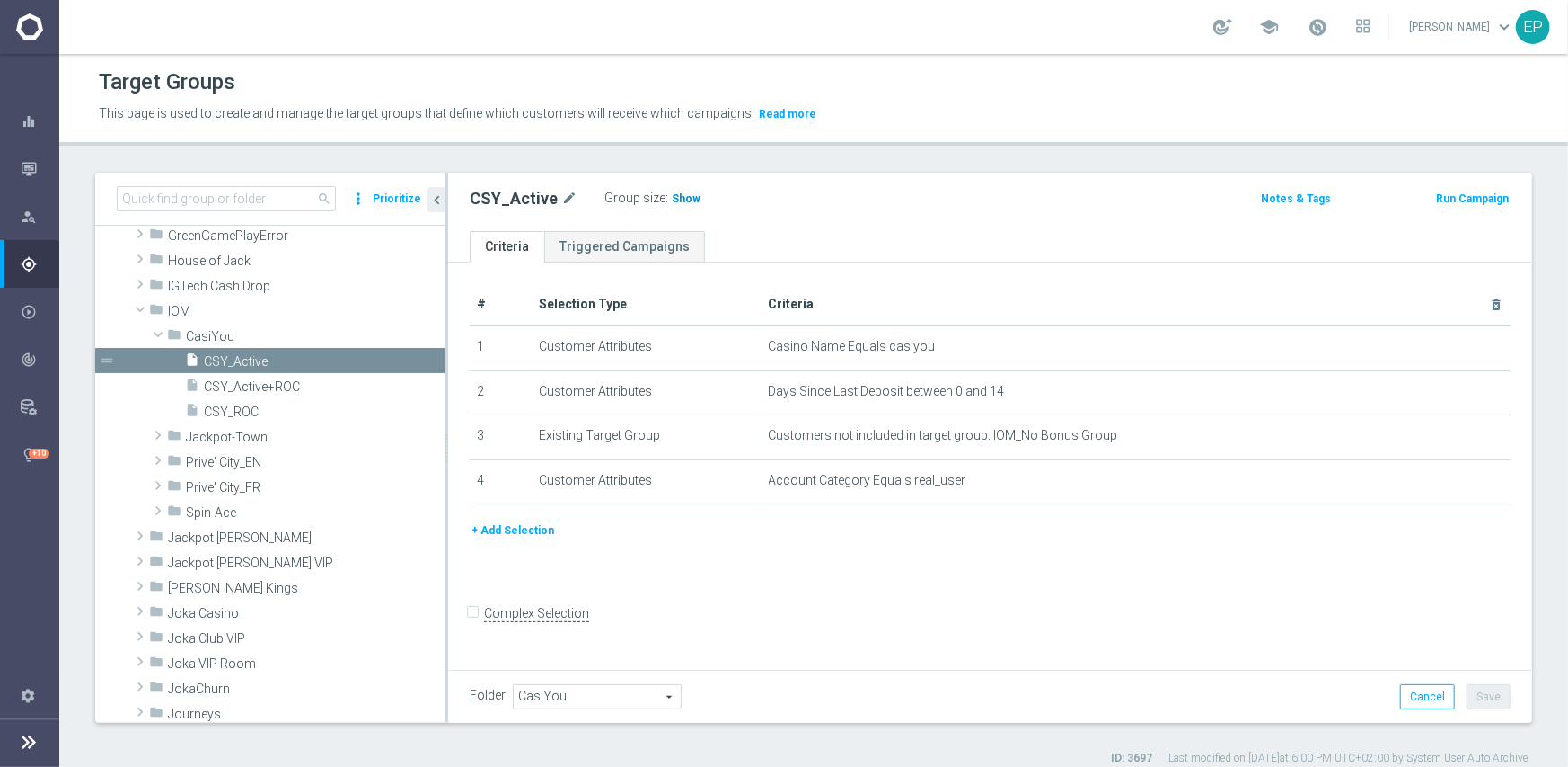
click at [672, 195] on span "Show" at bounding box center [686, 199] width 29 height 13
click at [244, 416] on span "CSY_ROC" at bounding box center [302, 411] width 199 height 15
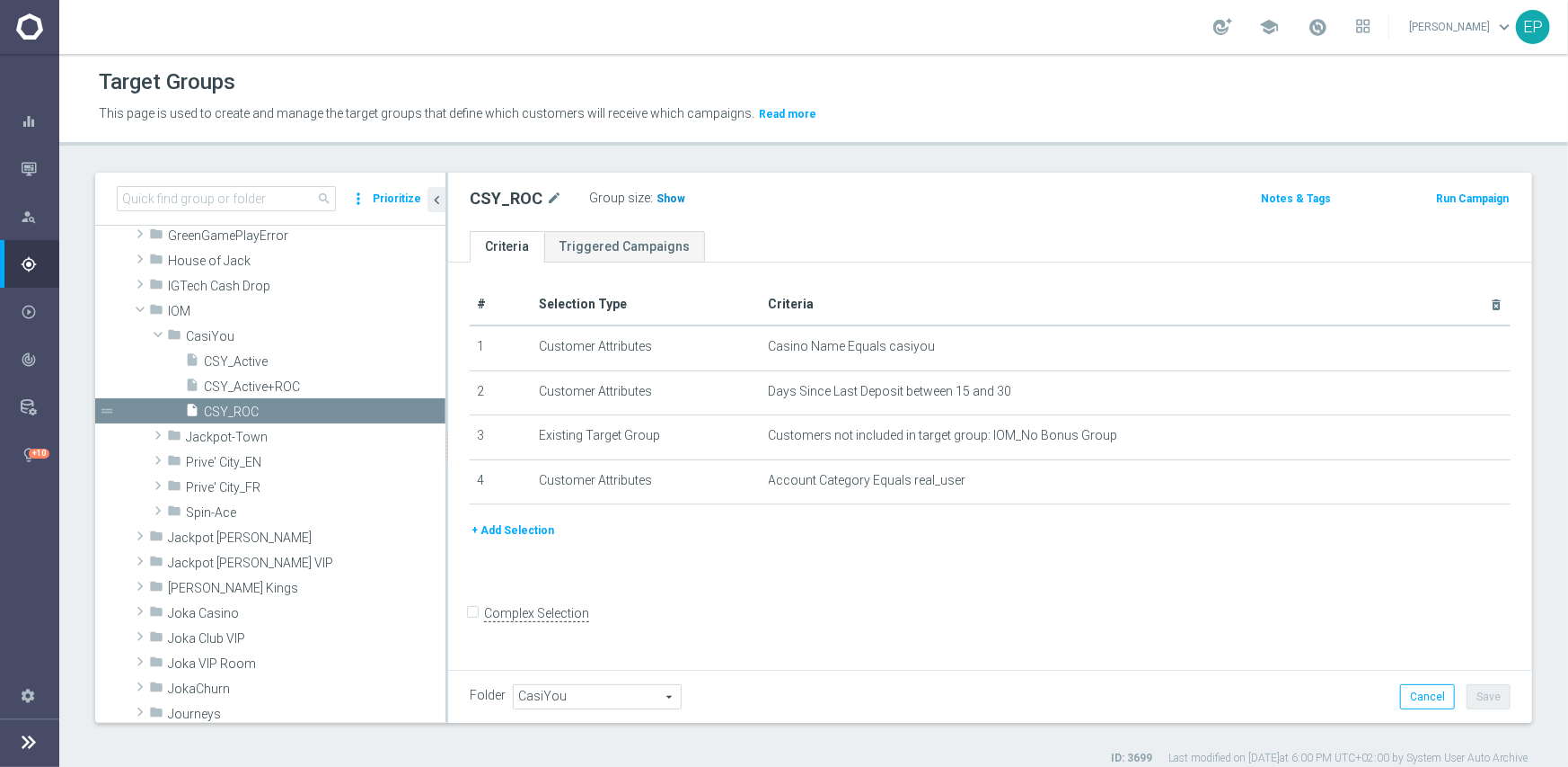
click at [665, 198] on span "Show" at bounding box center [671, 199] width 29 height 13
click at [276, 462] on span "Prive' City_EN" at bounding box center [272, 461] width 175 height 15
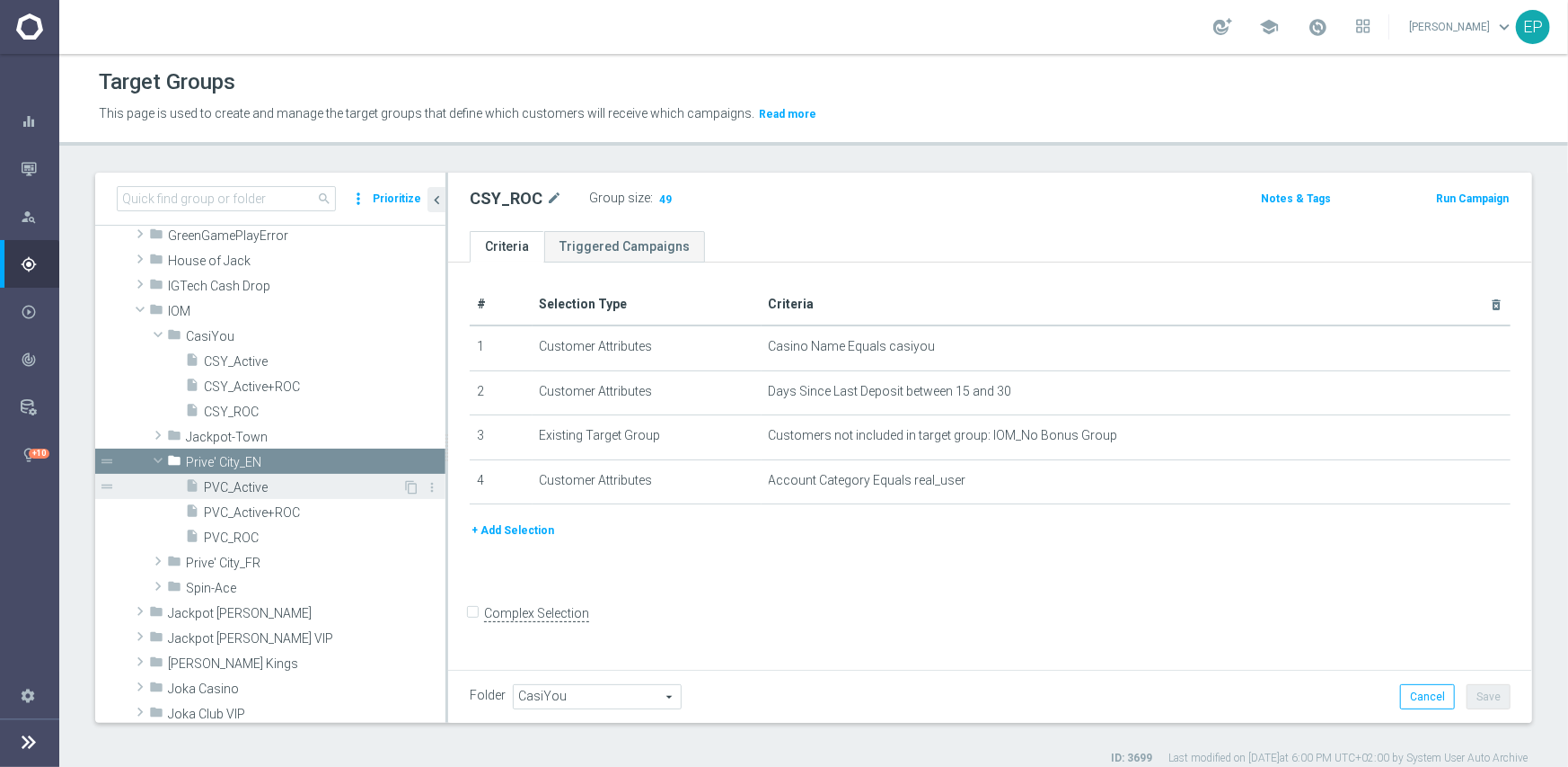
click at [296, 489] on span "PVC_Active" at bounding box center [302, 487] width 199 height 15
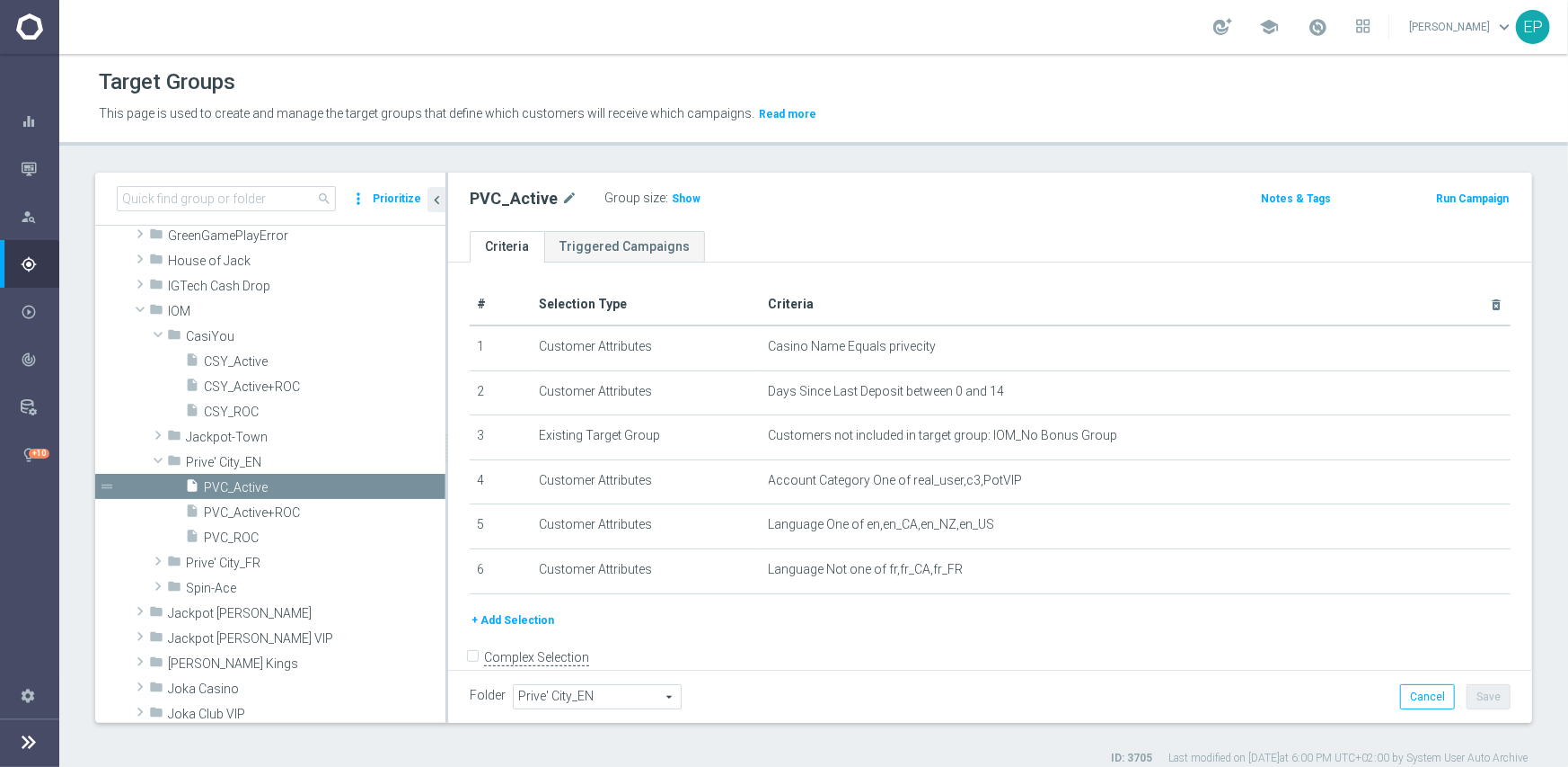
drag, startPoint x: 686, startPoint y: 198, endPoint x: 581, endPoint y: 317, distance: 158.7
click at [685, 201] on span "Show" at bounding box center [686, 199] width 29 height 13
drag, startPoint x: 236, startPoint y: 540, endPoint x: 303, endPoint y: 528, distance: 68.1
click at [236, 540] on span "PVC_ROC" at bounding box center [302, 537] width 199 height 15
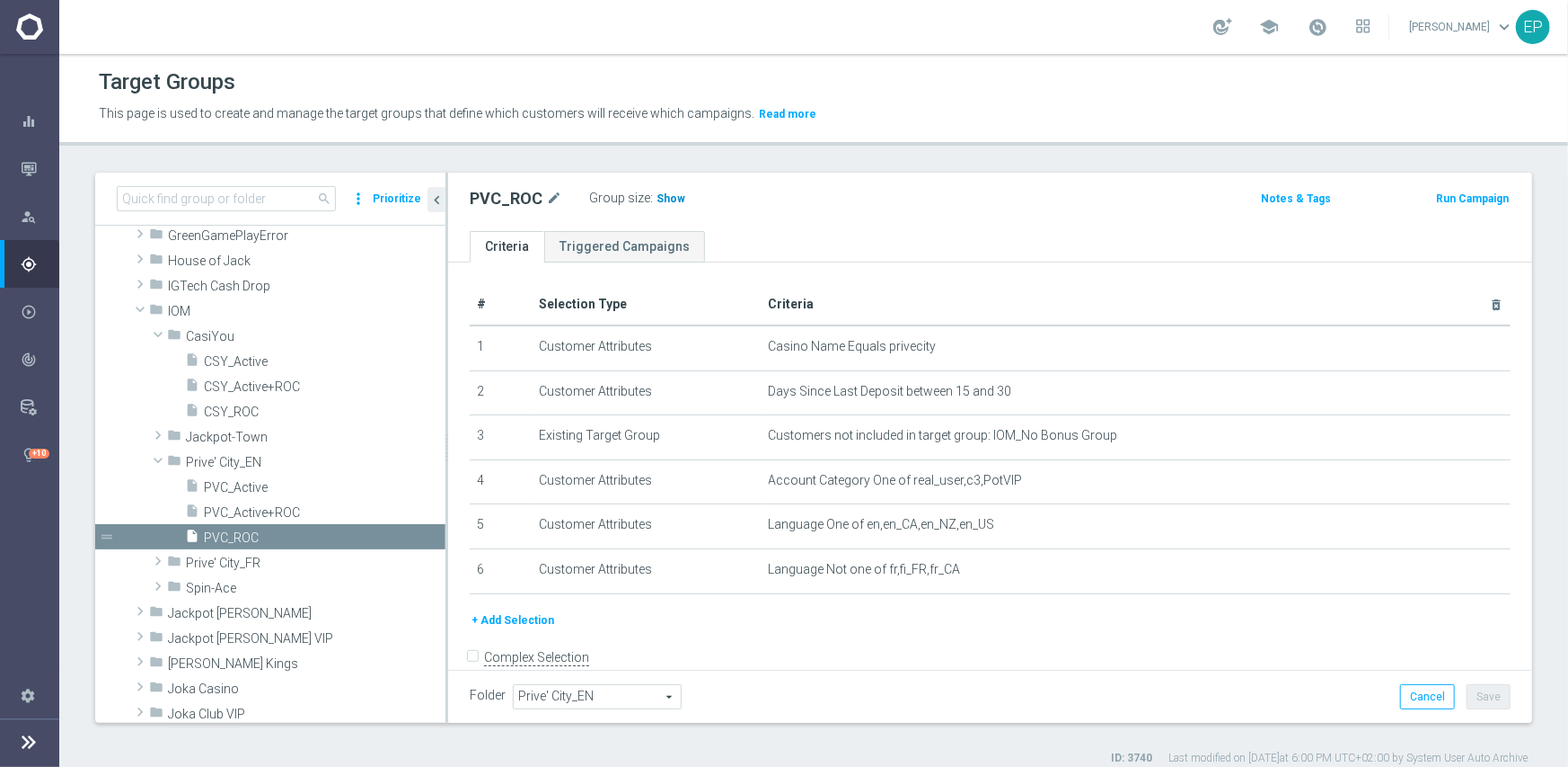
click at [668, 202] on span "Show" at bounding box center [671, 199] width 29 height 13
click at [215, 585] on span "Spin-Ace" at bounding box center [272, 587] width 175 height 15
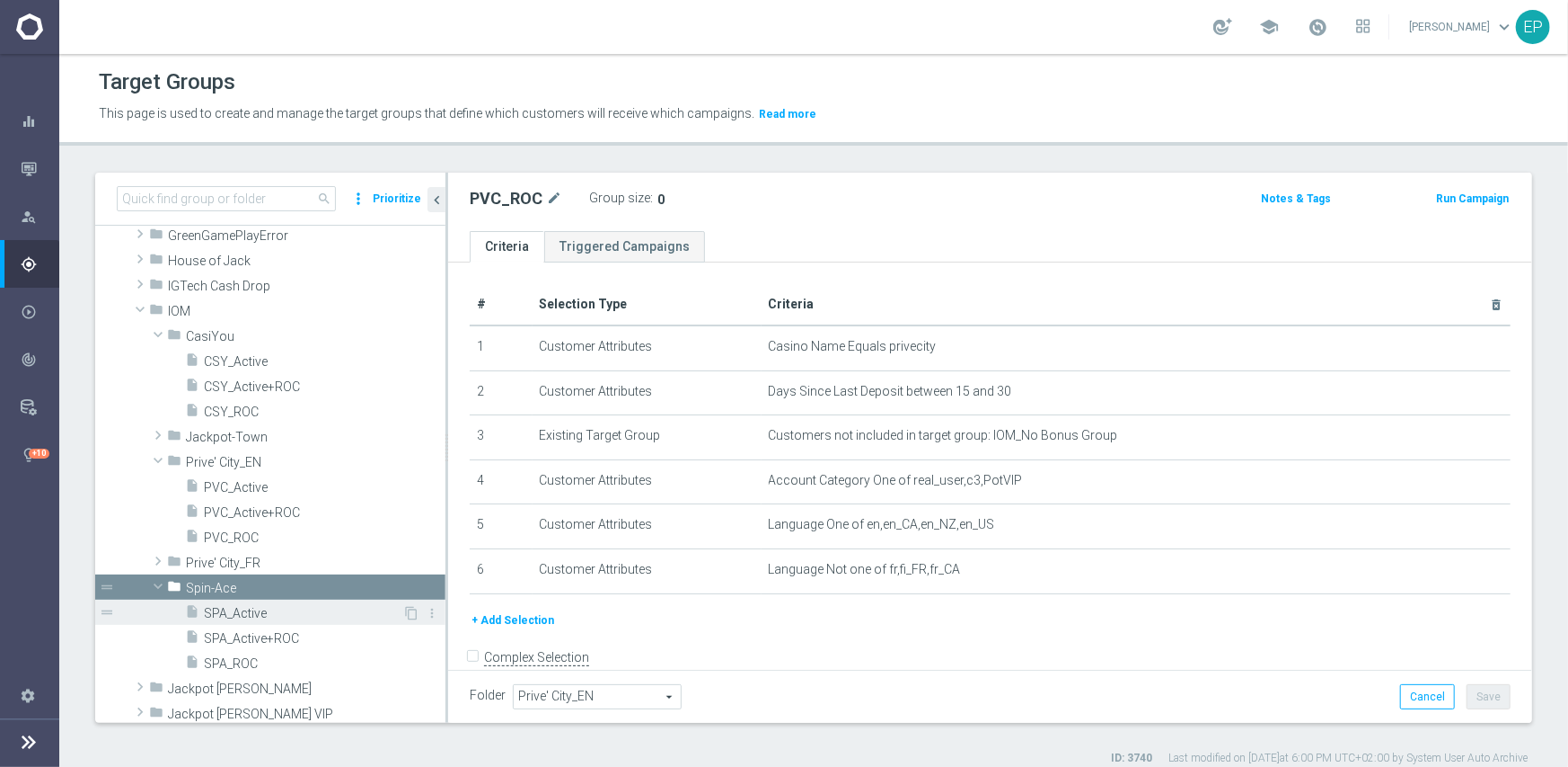
click at [253, 614] on span "SPA_Active" at bounding box center [302, 613] width 199 height 15
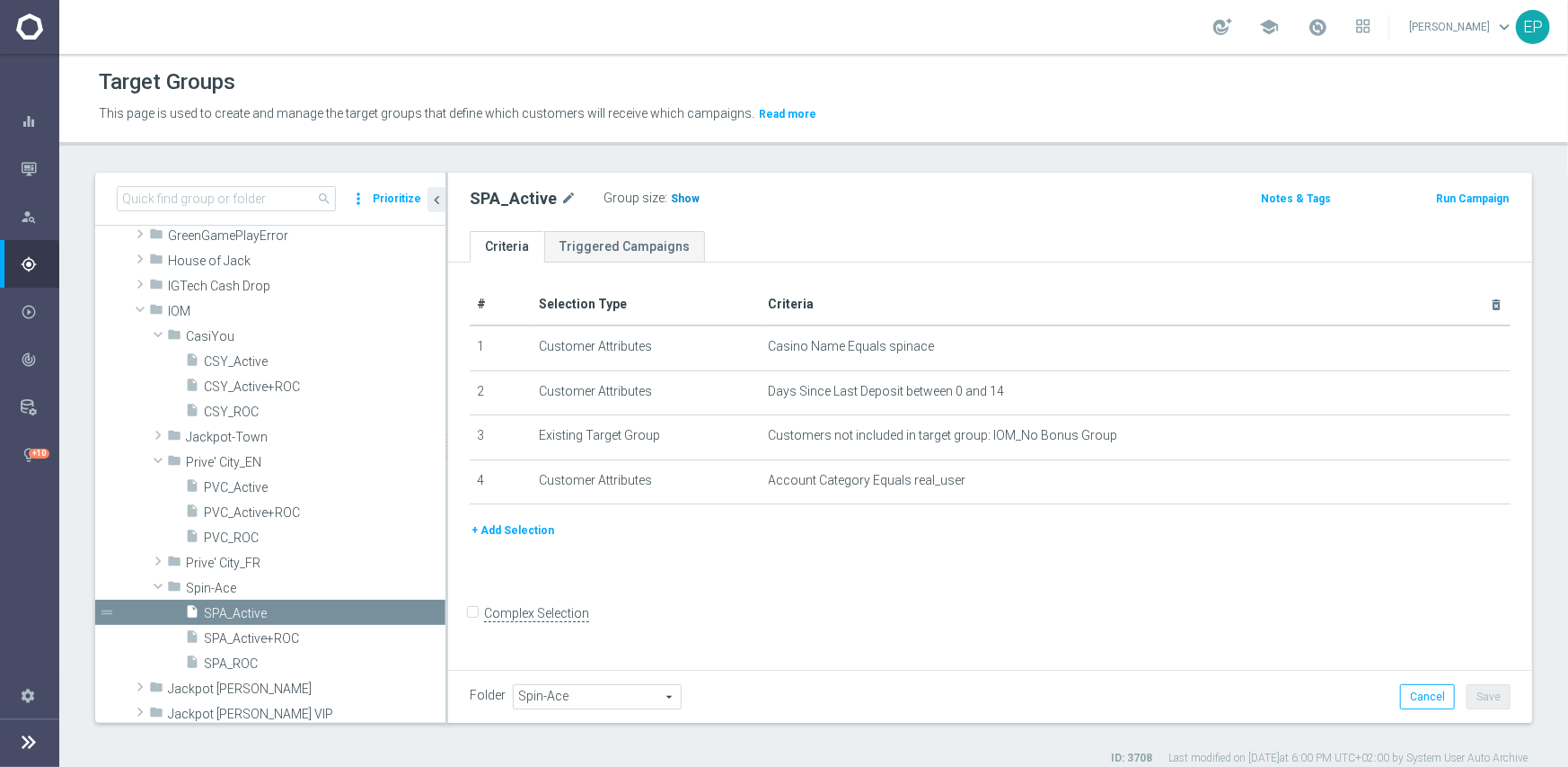
click at [688, 196] on span "Show" at bounding box center [685, 199] width 29 height 13
drag, startPoint x: 234, startPoint y: 662, endPoint x: 245, endPoint y: 660, distance: 11.2
click at [234, 662] on span "SPA_ROC" at bounding box center [302, 663] width 199 height 15
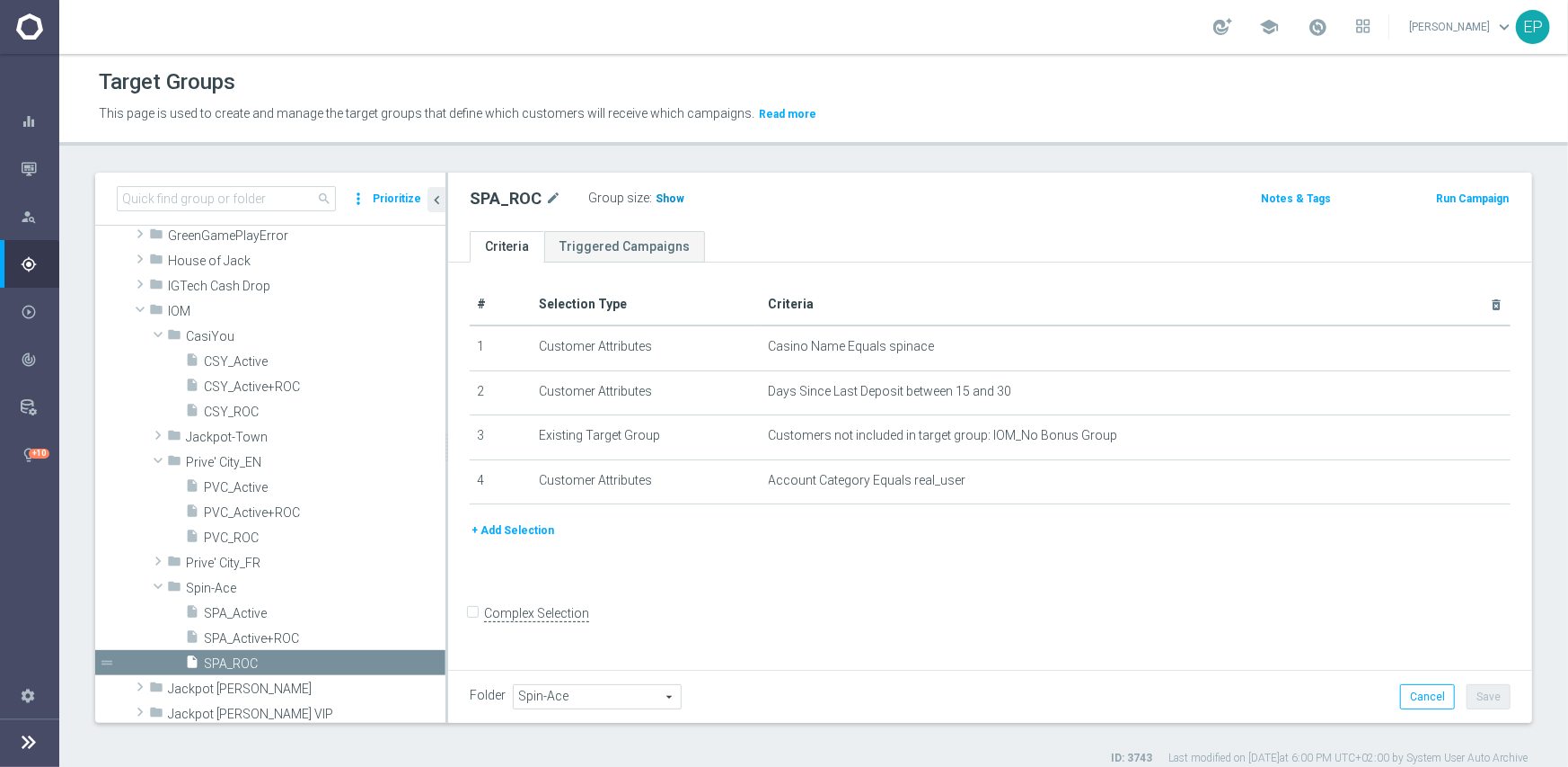
click at [668, 196] on span "Show" at bounding box center [670, 199] width 29 height 13
click at [237, 433] on span "Jackpot-Town" at bounding box center [272, 436] width 175 height 15
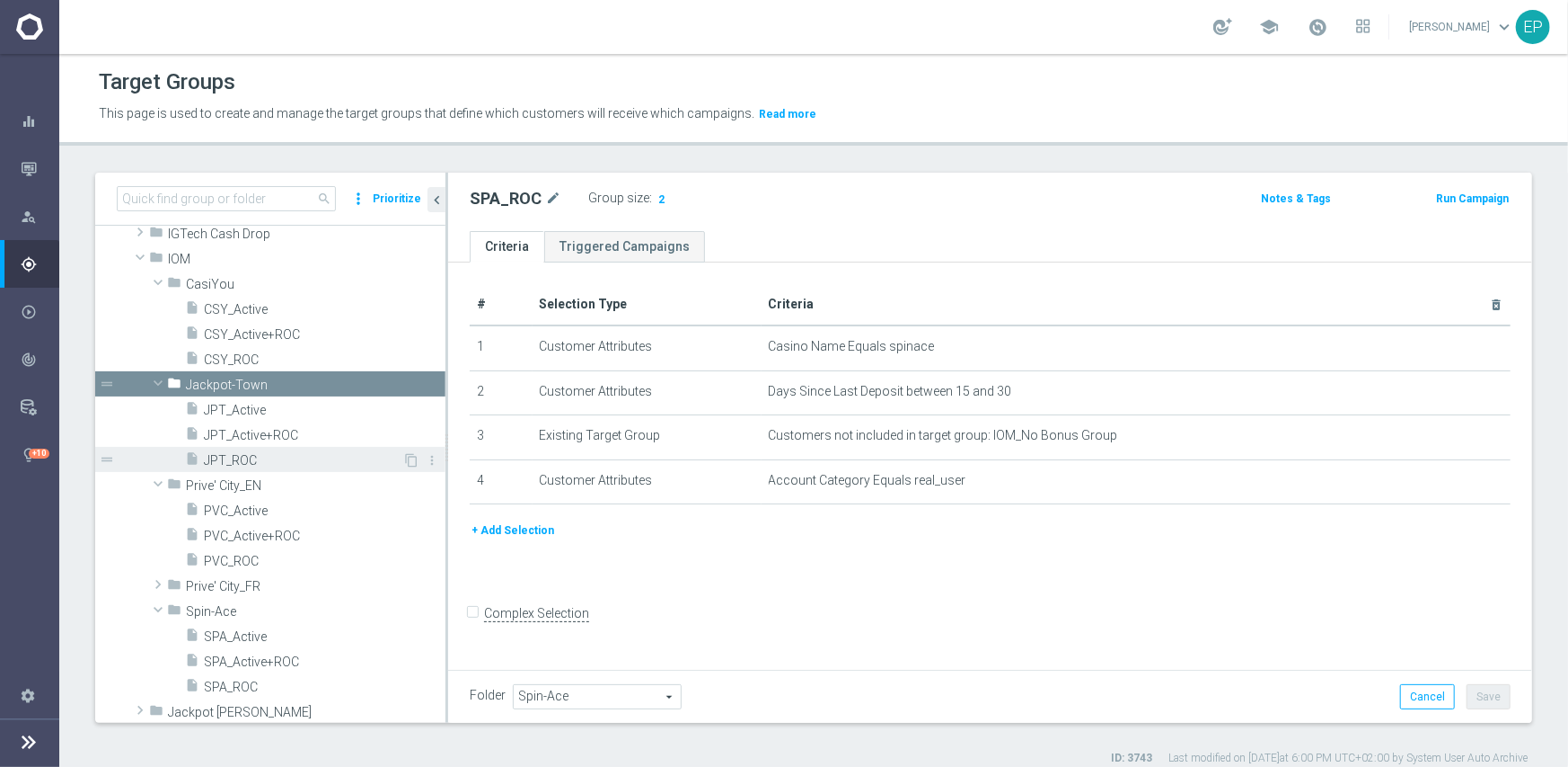
scroll to position [539, 0]
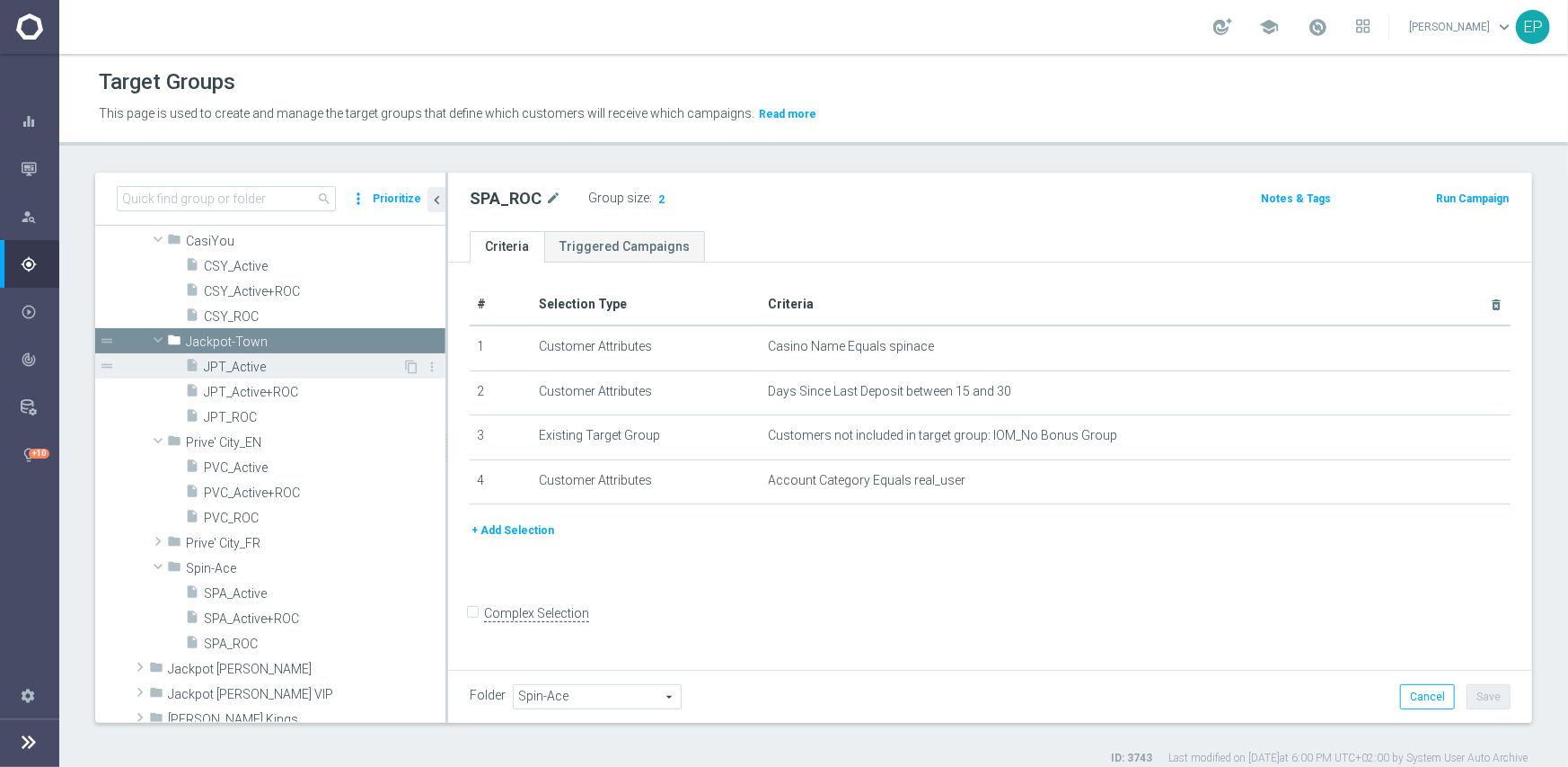
click at [250, 363] on span "JPT_Active" at bounding box center [302, 367] width 199 height 15
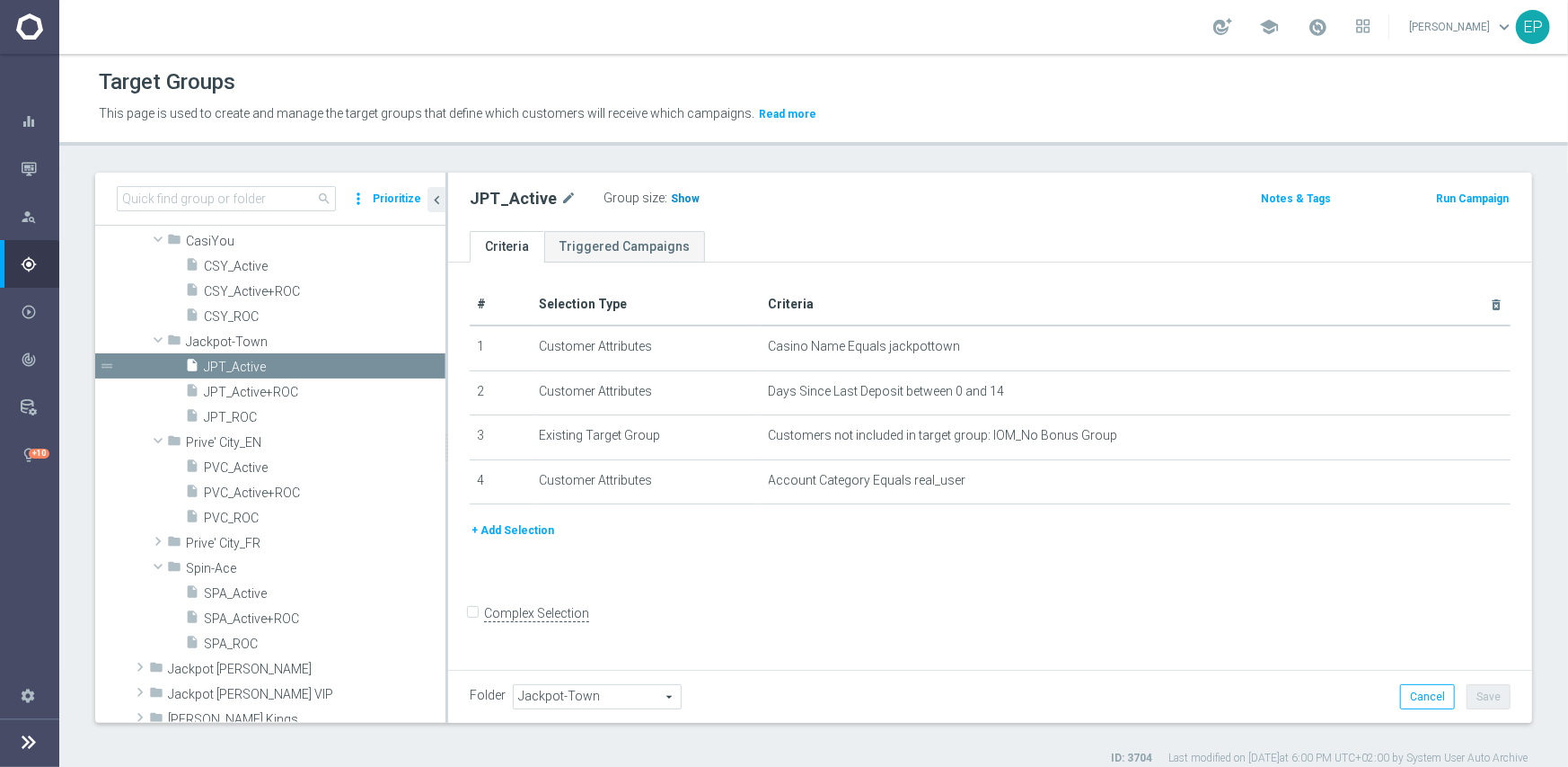
click at [689, 197] on span "Show" at bounding box center [685, 199] width 29 height 13
click at [234, 417] on span "JPT_ROC" at bounding box center [302, 416] width 199 height 15
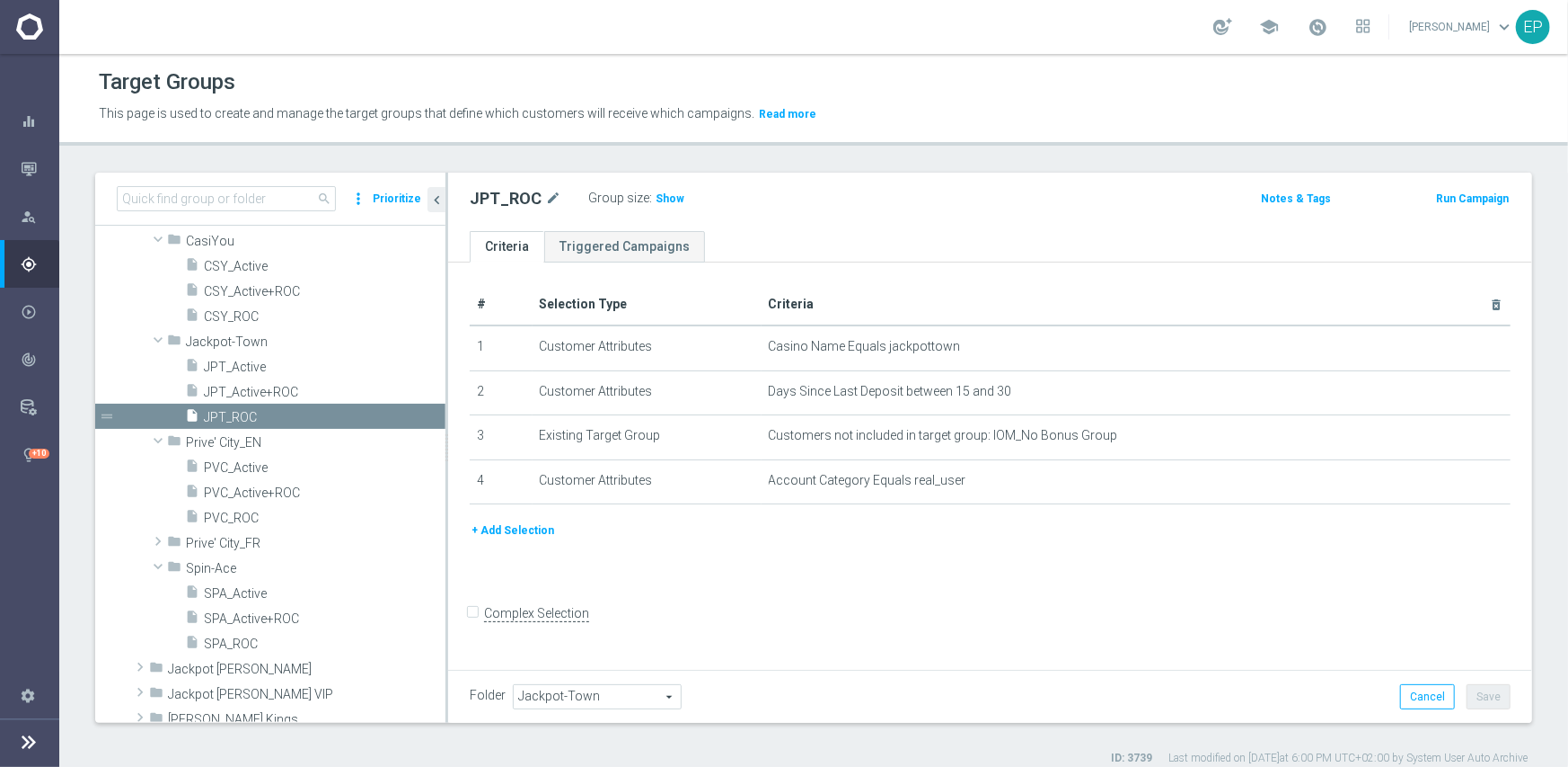
click at [665, 202] on span "Show" at bounding box center [670, 199] width 29 height 13
drag, startPoint x: 238, startPoint y: 540, endPoint x: 250, endPoint y: 540, distance: 12.0
click at [238, 540] on span "Prive' City_FR" at bounding box center [272, 542] width 175 height 15
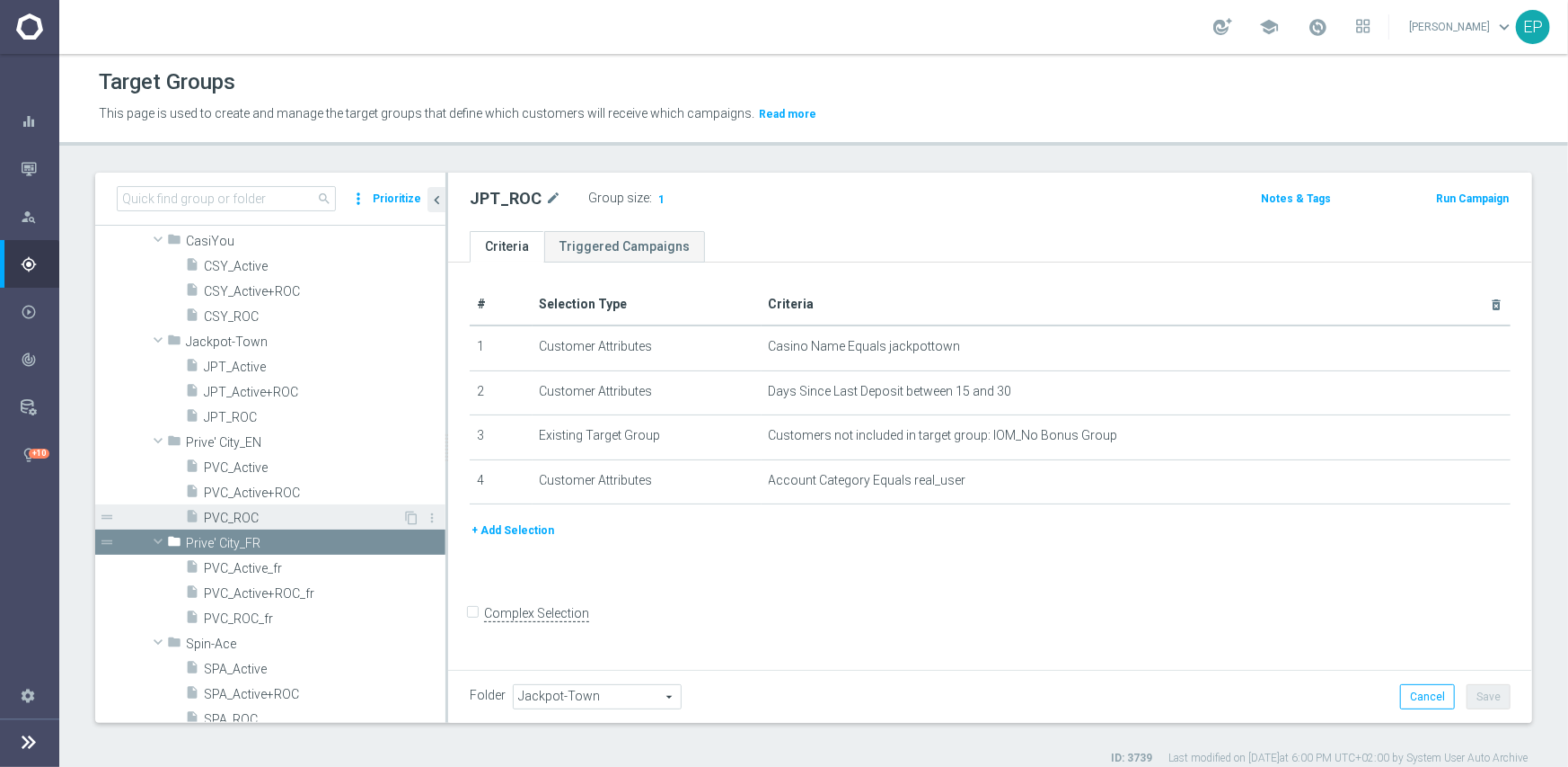
scroll to position [629, 0]
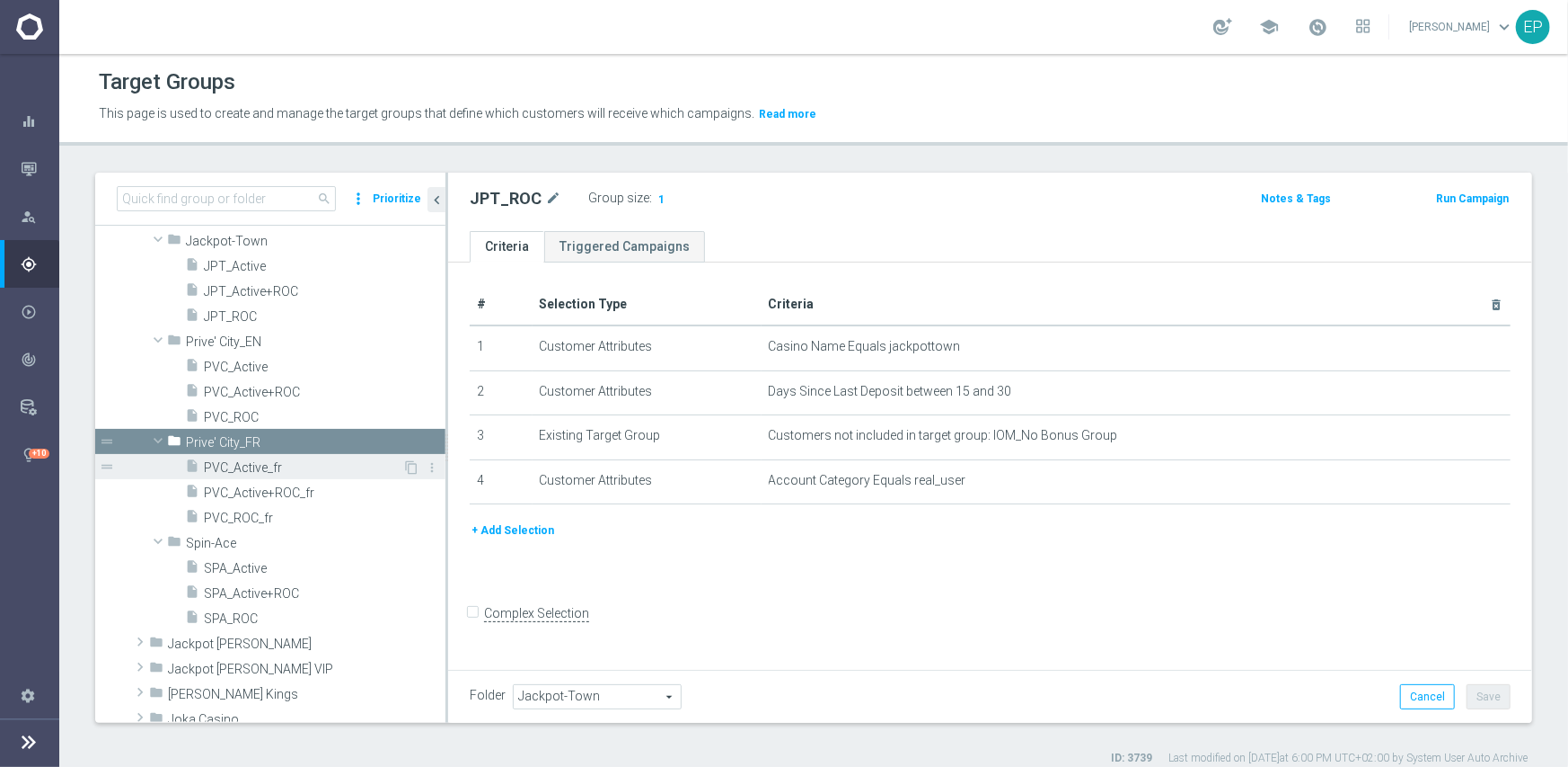
click at [252, 470] on span "PVC_Active_fr" at bounding box center [302, 467] width 199 height 15
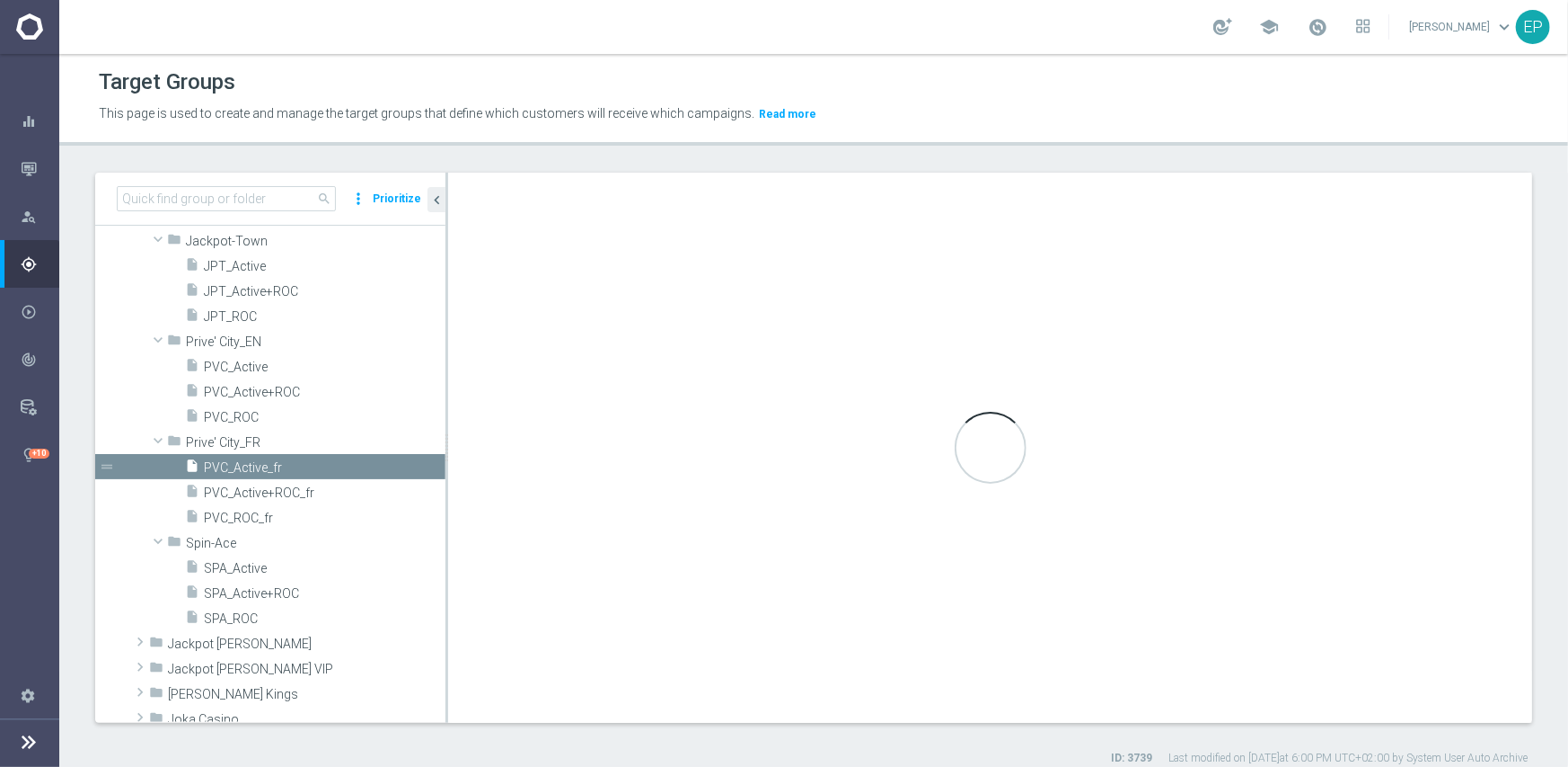
type input "Prive' City_FR"
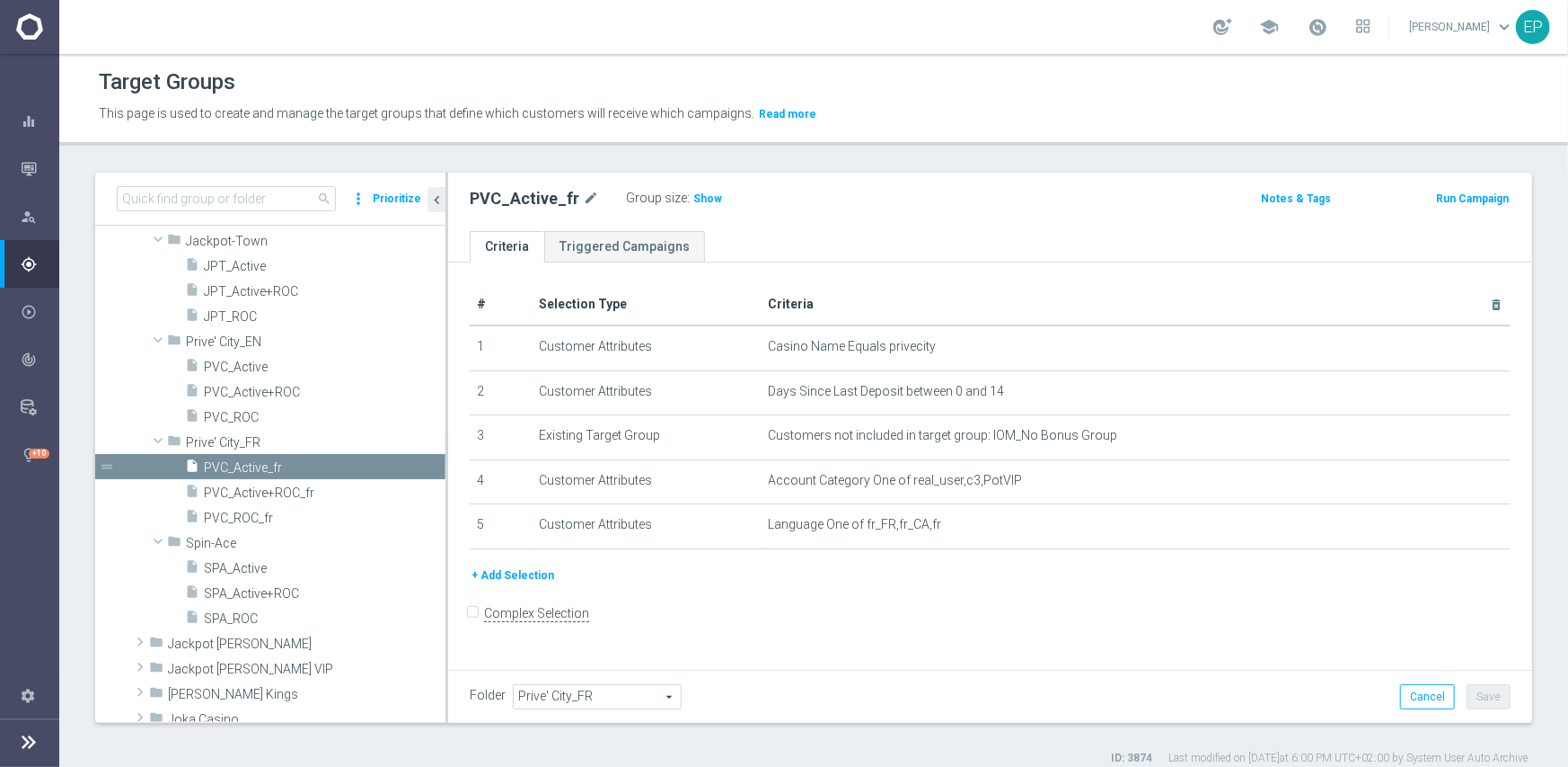
drag, startPoint x: 695, startPoint y: 197, endPoint x: 683, endPoint y: 219, distance: 25.1
click at [695, 197] on span "Show" at bounding box center [708, 199] width 29 height 13
click at [251, 523] on span "PVC_ROC_fr" at bounding box center [302, 517] width 199 height 15
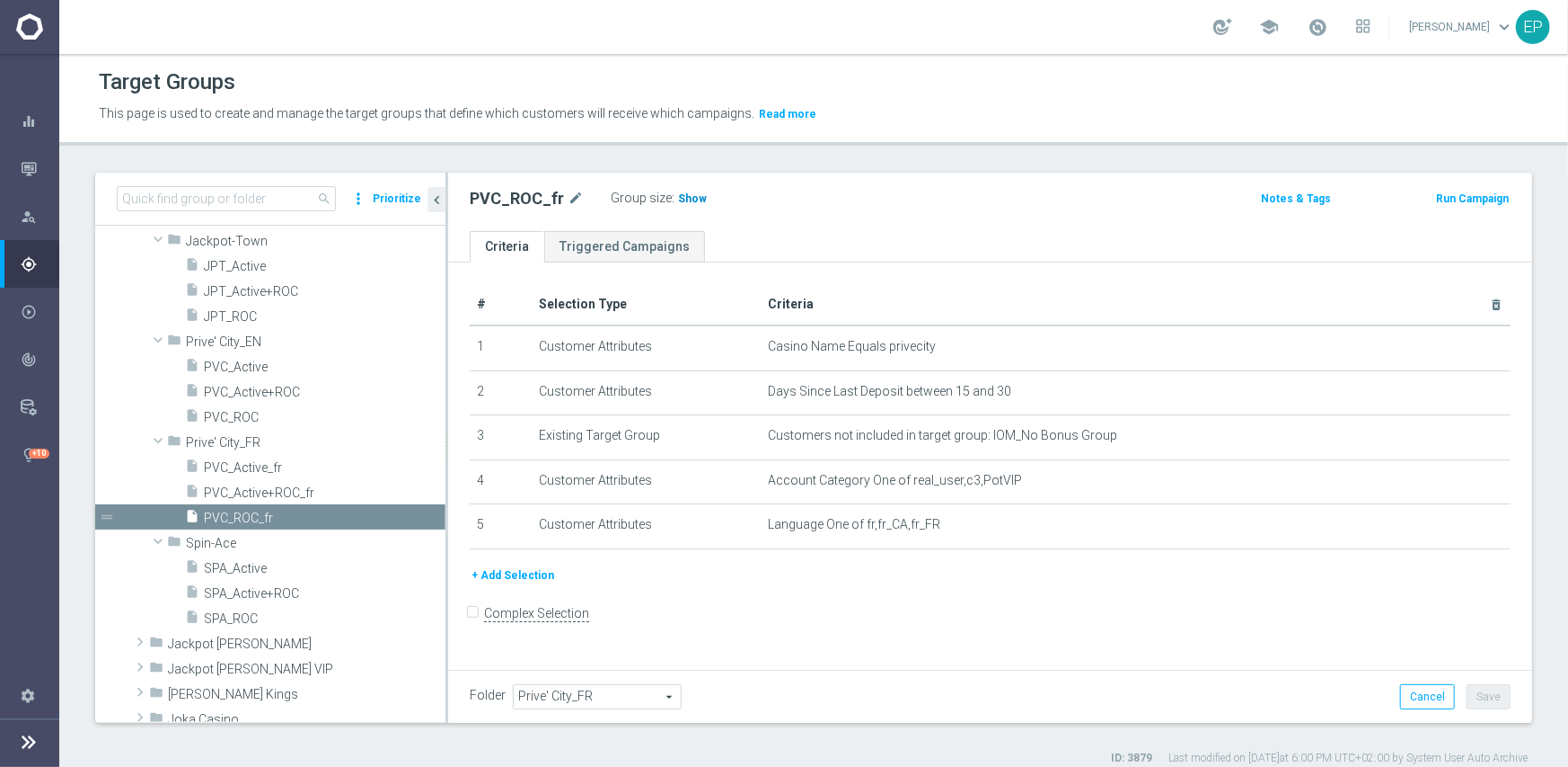
click at [679, 197] on span "Show" at bounding box center [692, 199] width 29 height 13
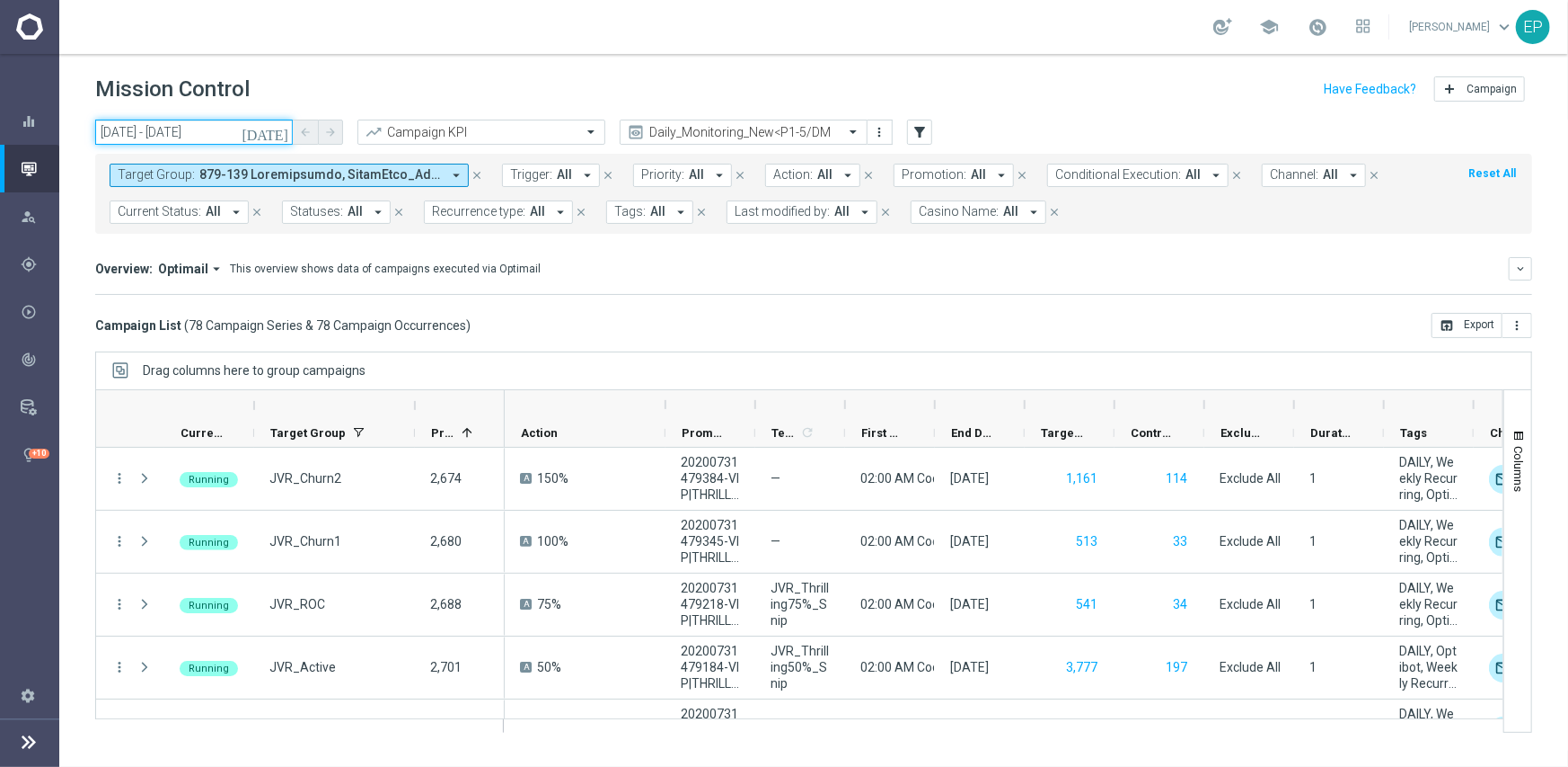
click at [189, 130] on input "28 Aug 2025 - 28 Aug 2025" at bounding box center [194, 132] width 198 height 25
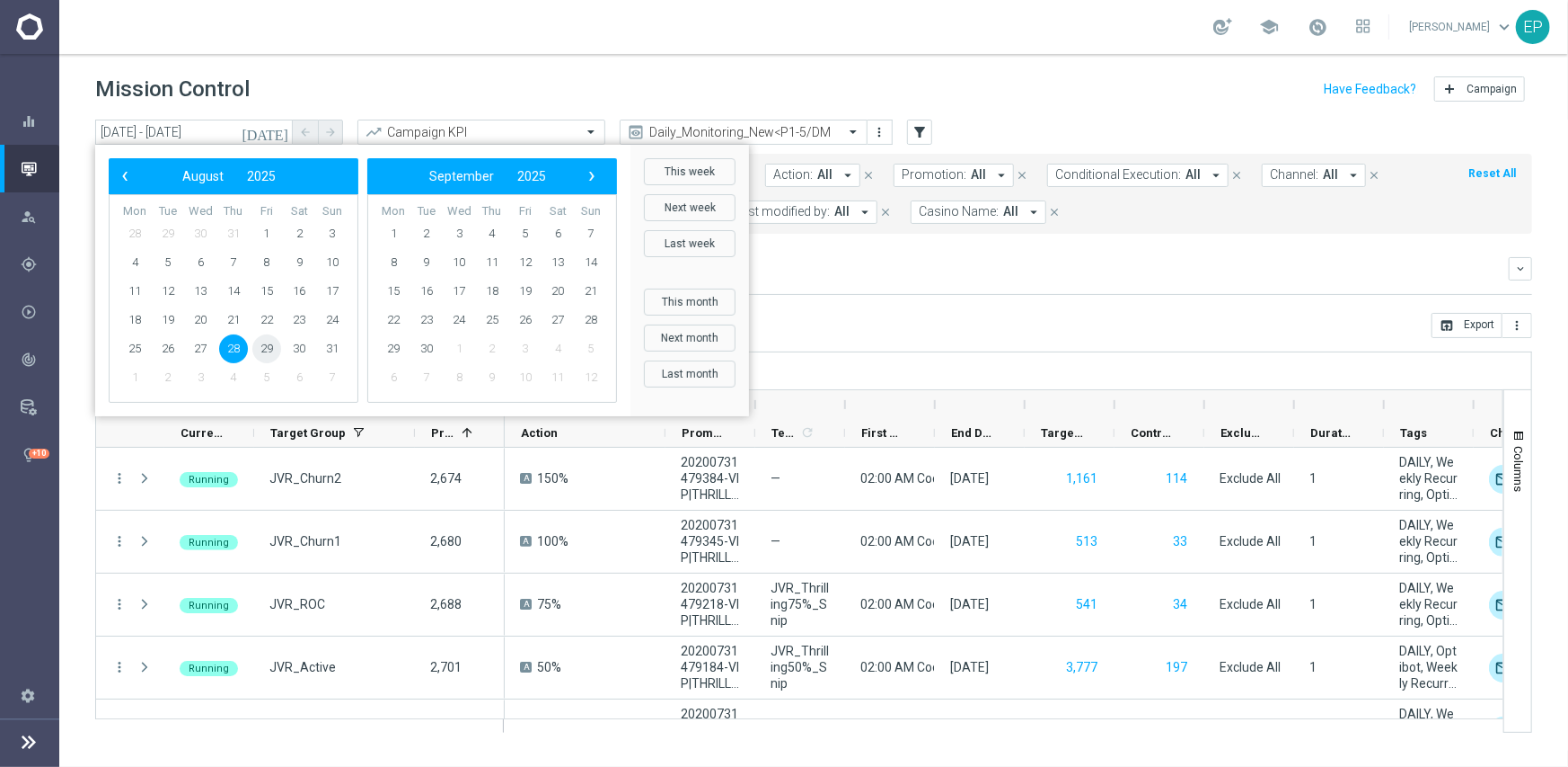
click at [262, 353] on span "29" at bounding box center [266, 349] width 29 height 29
type input "29 Aug 2025 - 29 Aug 2025"
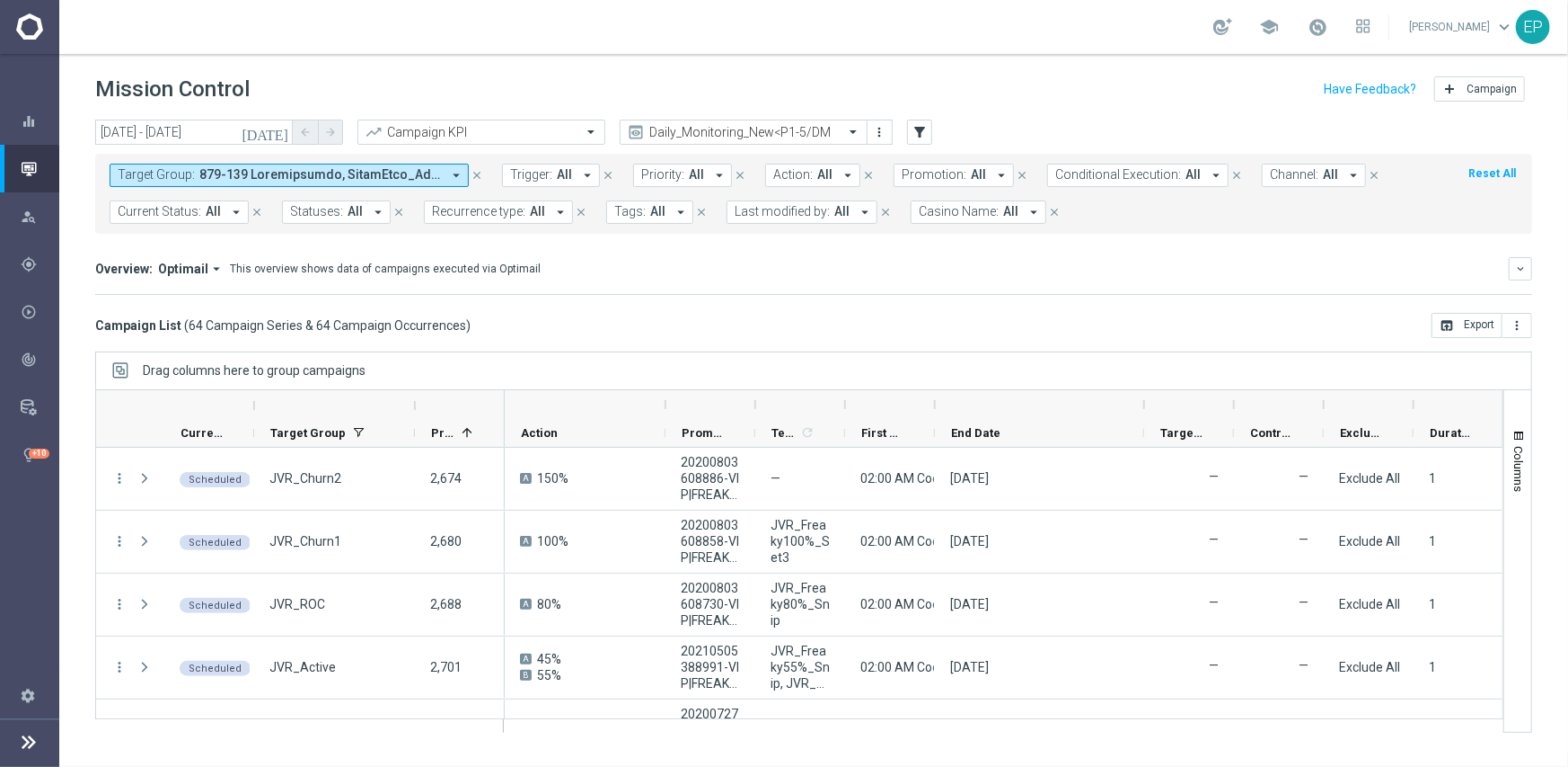
drag, startPoint x: 1023, startPoint y: 407, endPoint x: 1143, endPoint y: 407, distance: 120.0
click at [1143, 407] on div at bounding box center [1144, 404] width 7 height 29
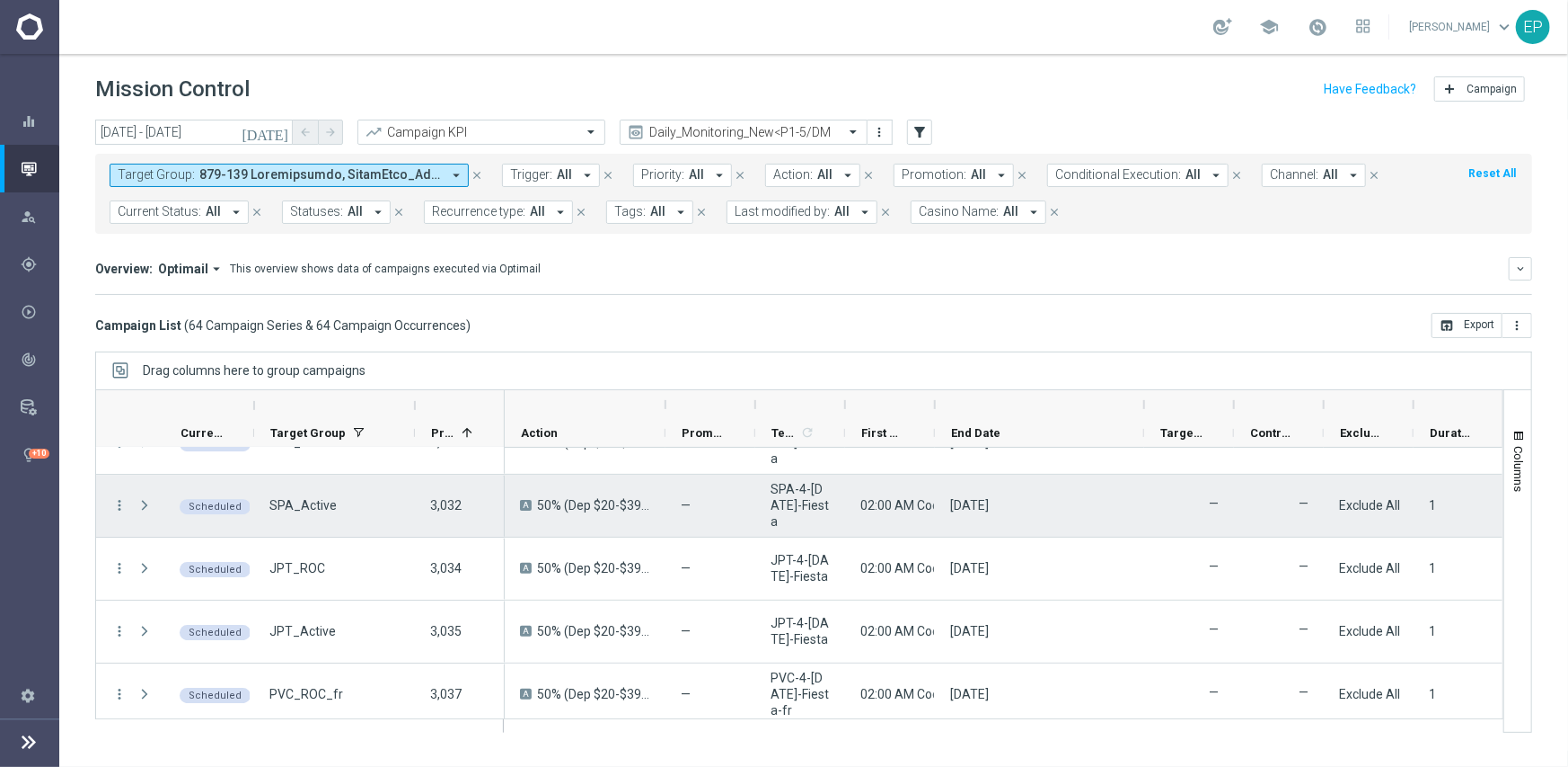
scroll to position [3755, 0]
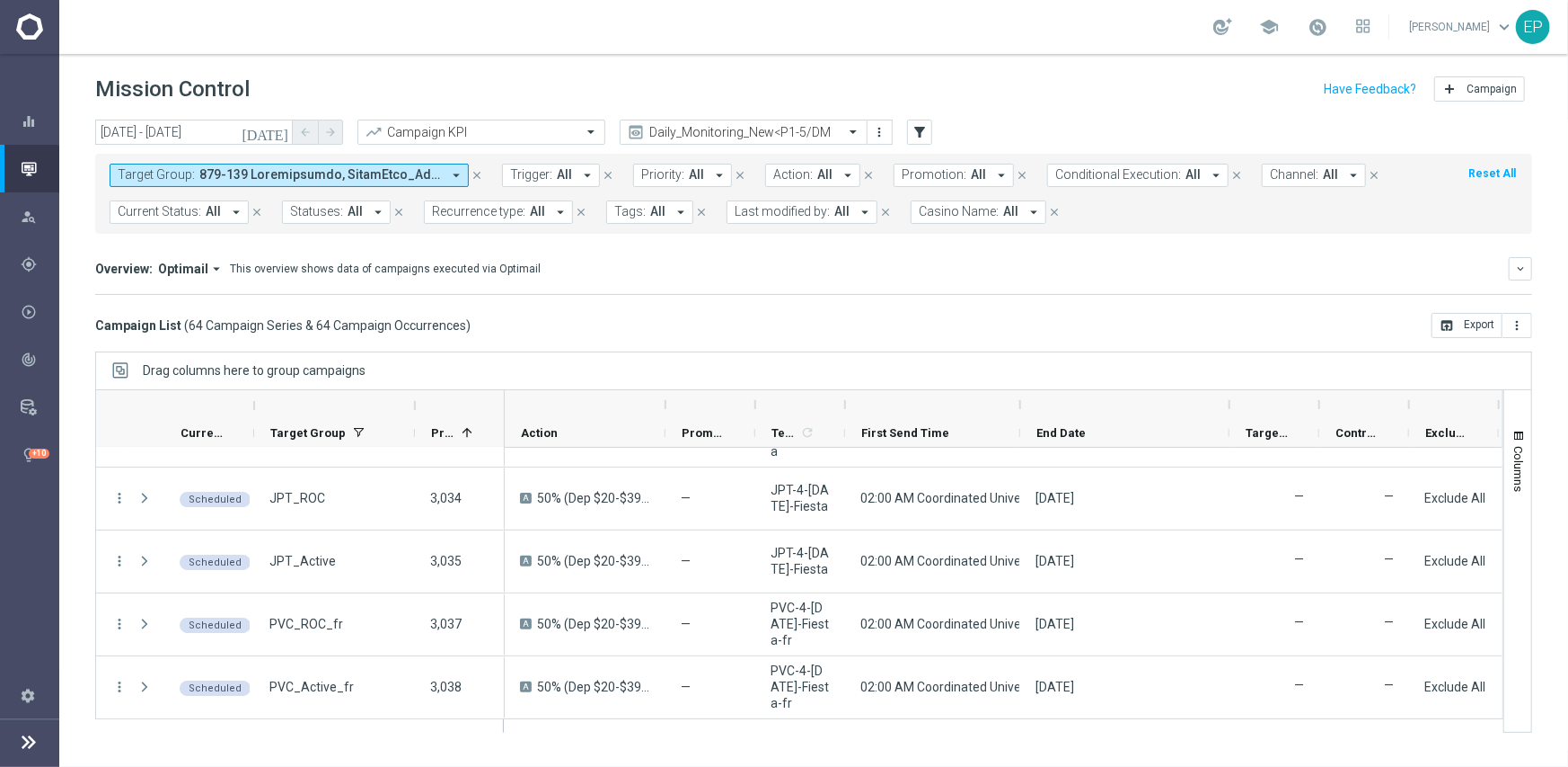
drag, startPoint x: 931, startPoint y: 400, endPoint x: 1017, endPoint y: 407, distance: 86.3
click at [1017, 407] on div at bounding box center [1020, 404] width 7 height 29
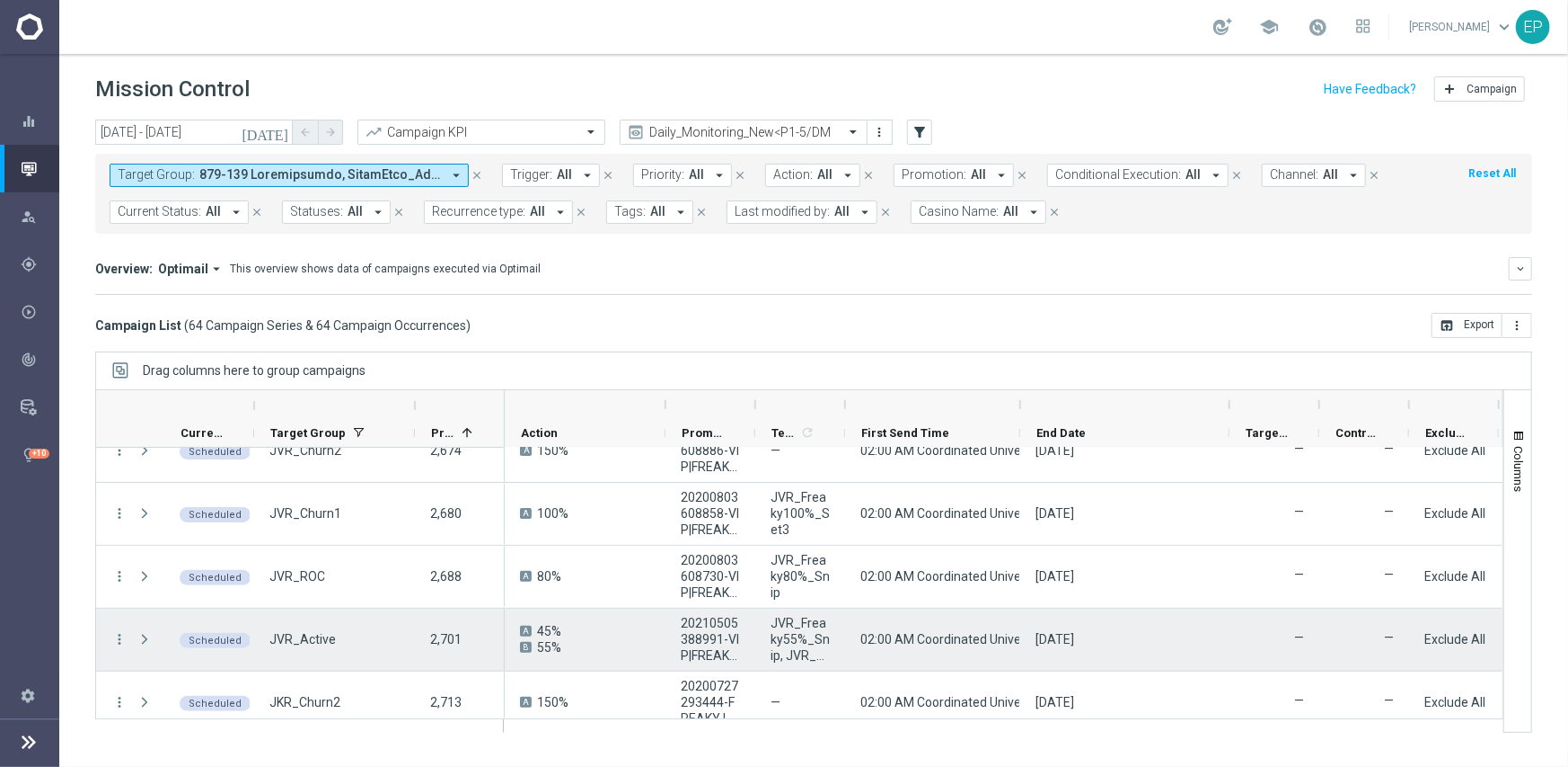
scroll to position [0, 0]
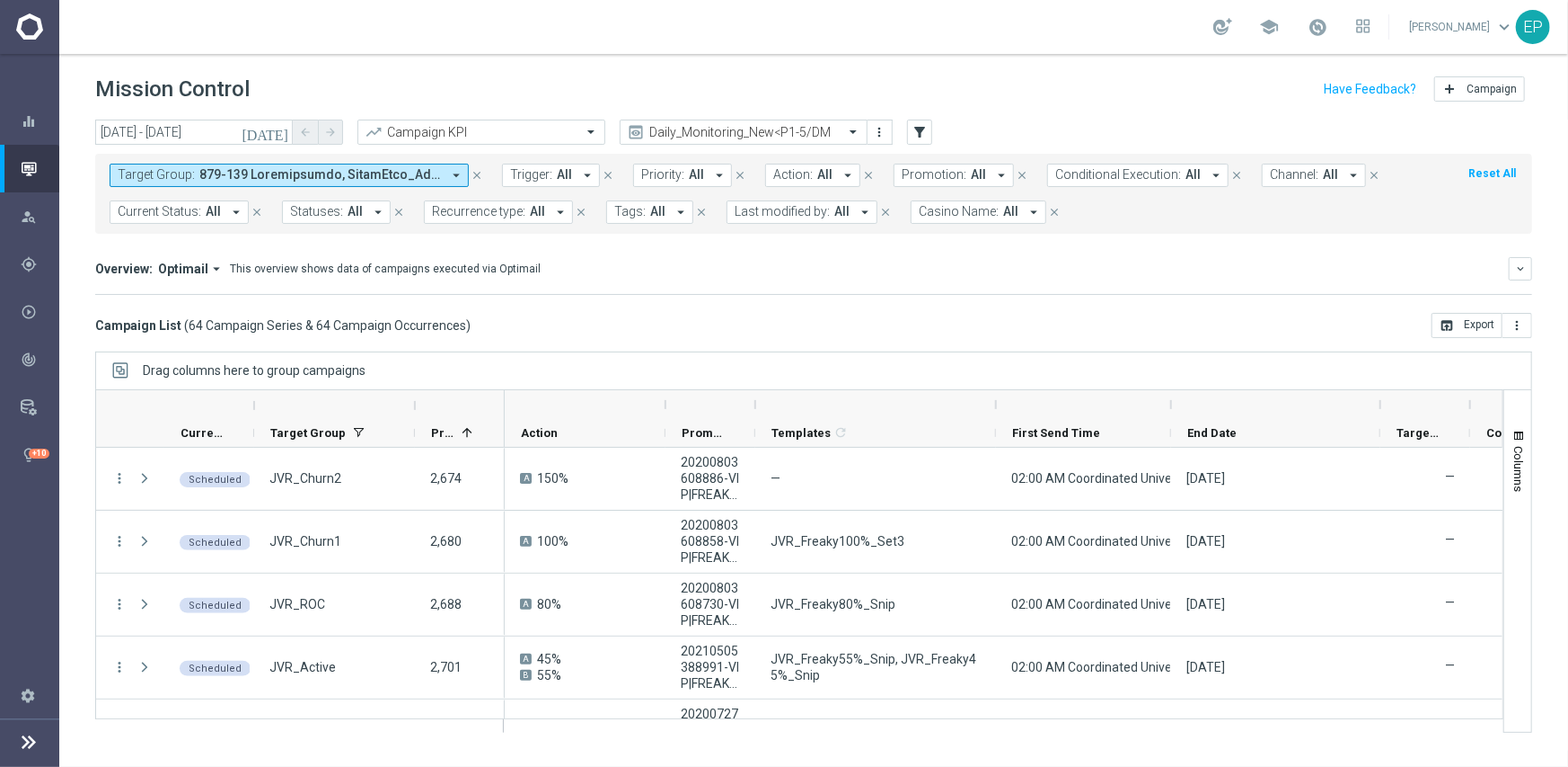
drag, startPoint x: 844, startPoint y: 402, endPoint x: 995, endPoint y: 402, distance: 151.0
click at [995, 402] on div at bounding box center [995, 404] width 7 height 29
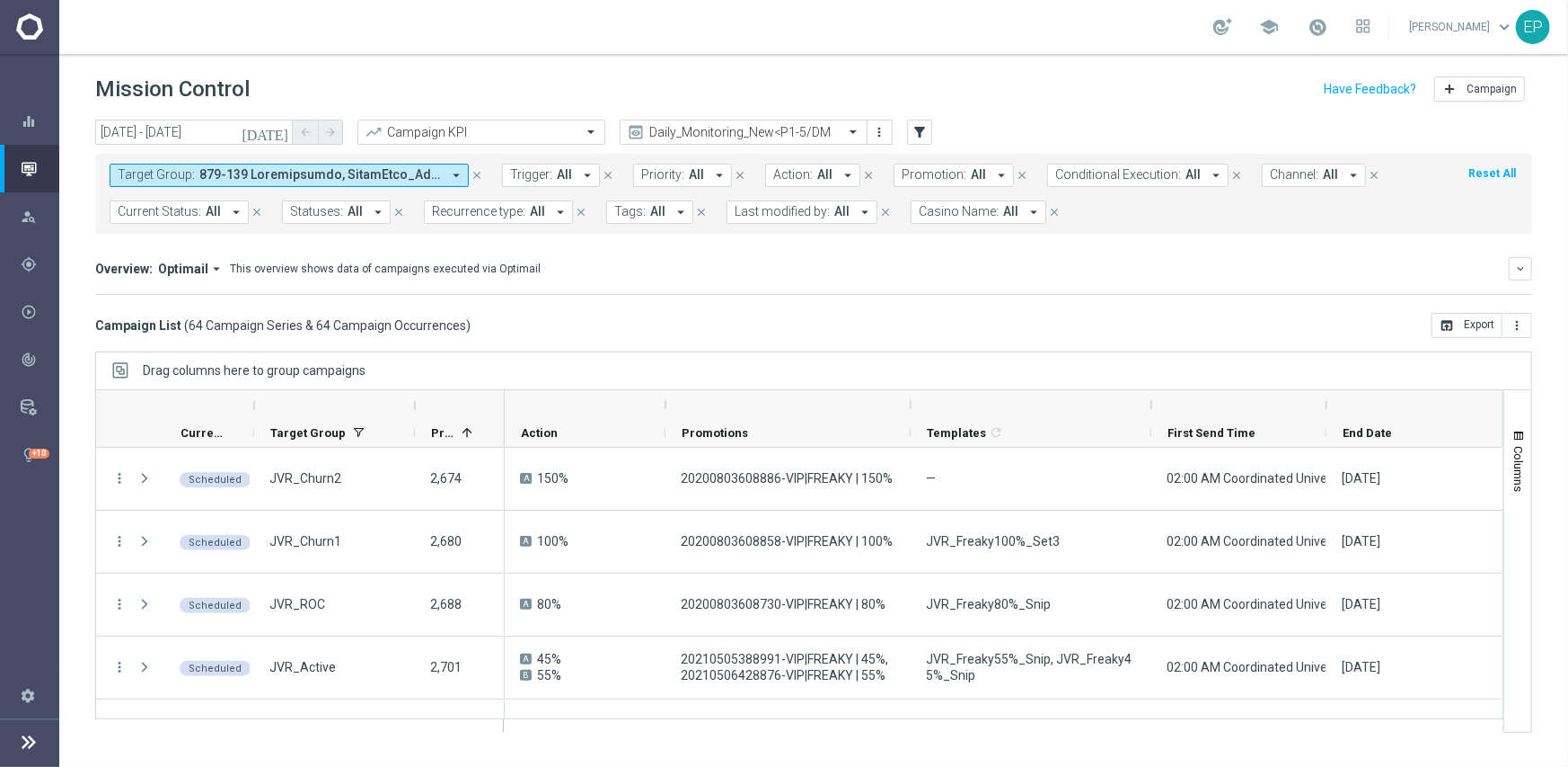
drag, startPoint x: 756, startPoint y: 401, endPoint x: 812, endPoint y: 470, distance: 88.9
click at [911, 396] on div at bounding box center [910, 404] width 7 height 29
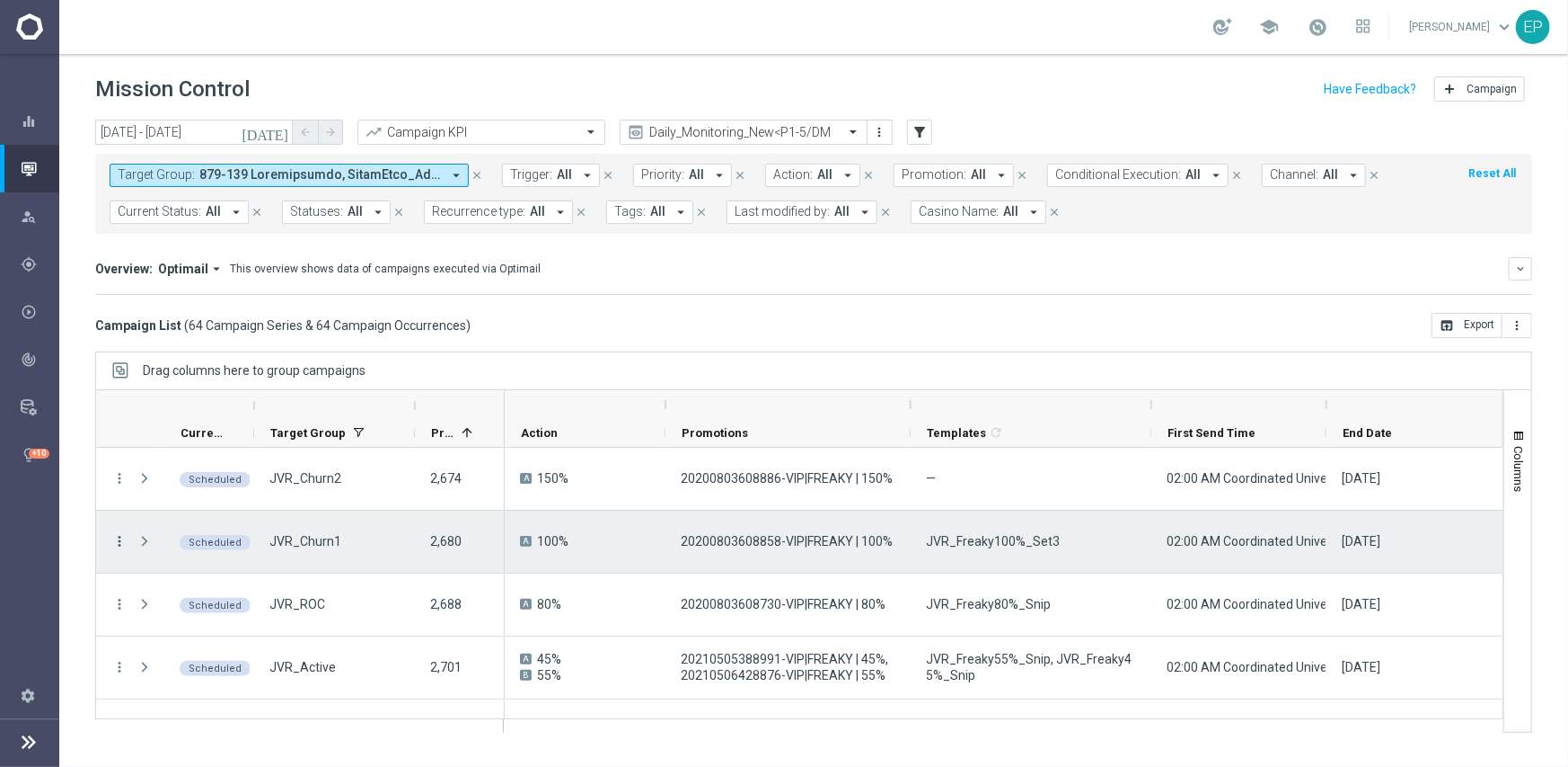
click at [123, 540] on icon "more_vert" at bounding box center [120, 541] width 16 height 16
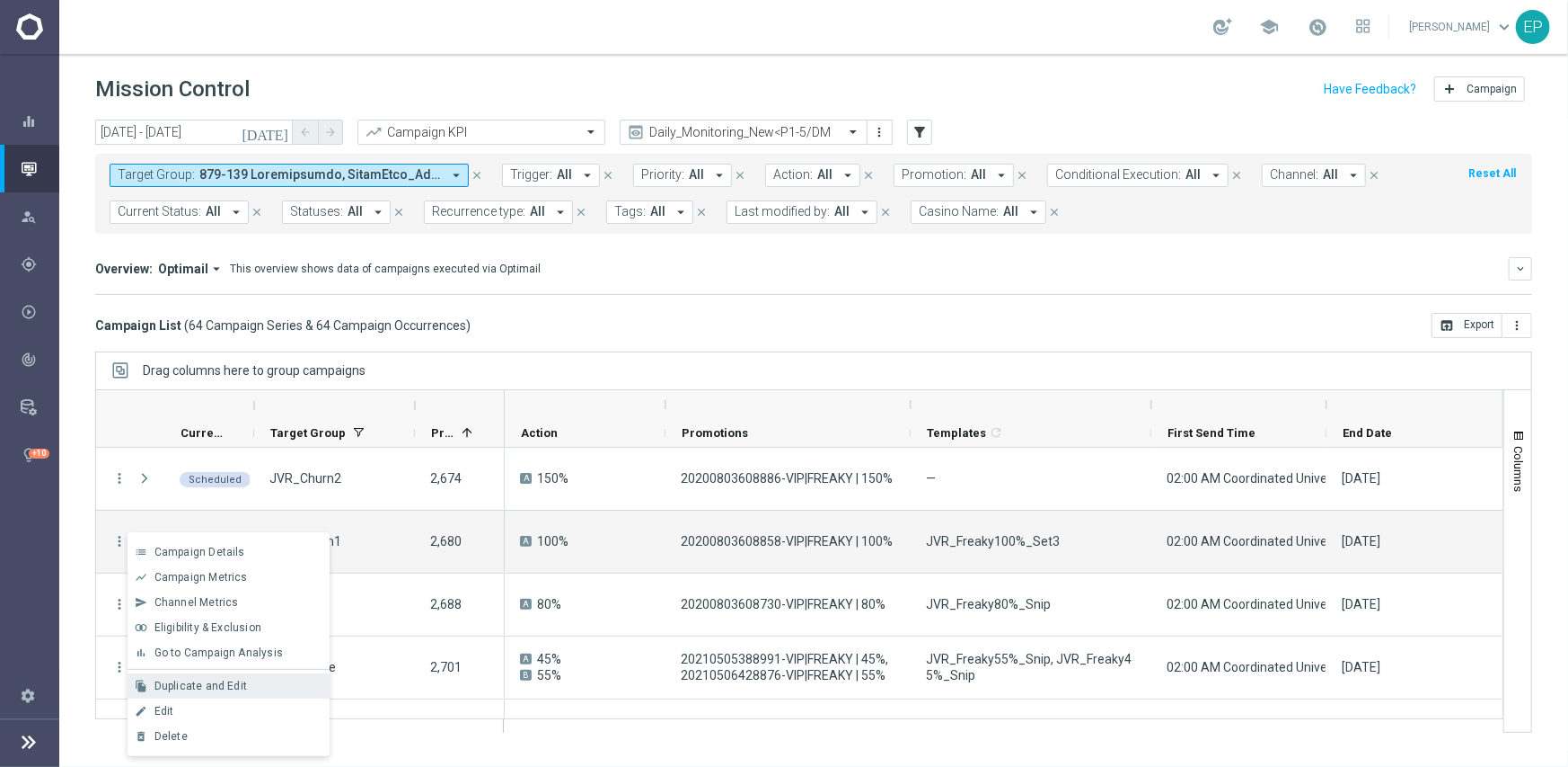
click at [243, 686] on span "Duplicate and Edit" at bounding box center [201, 685] width 93 height 13
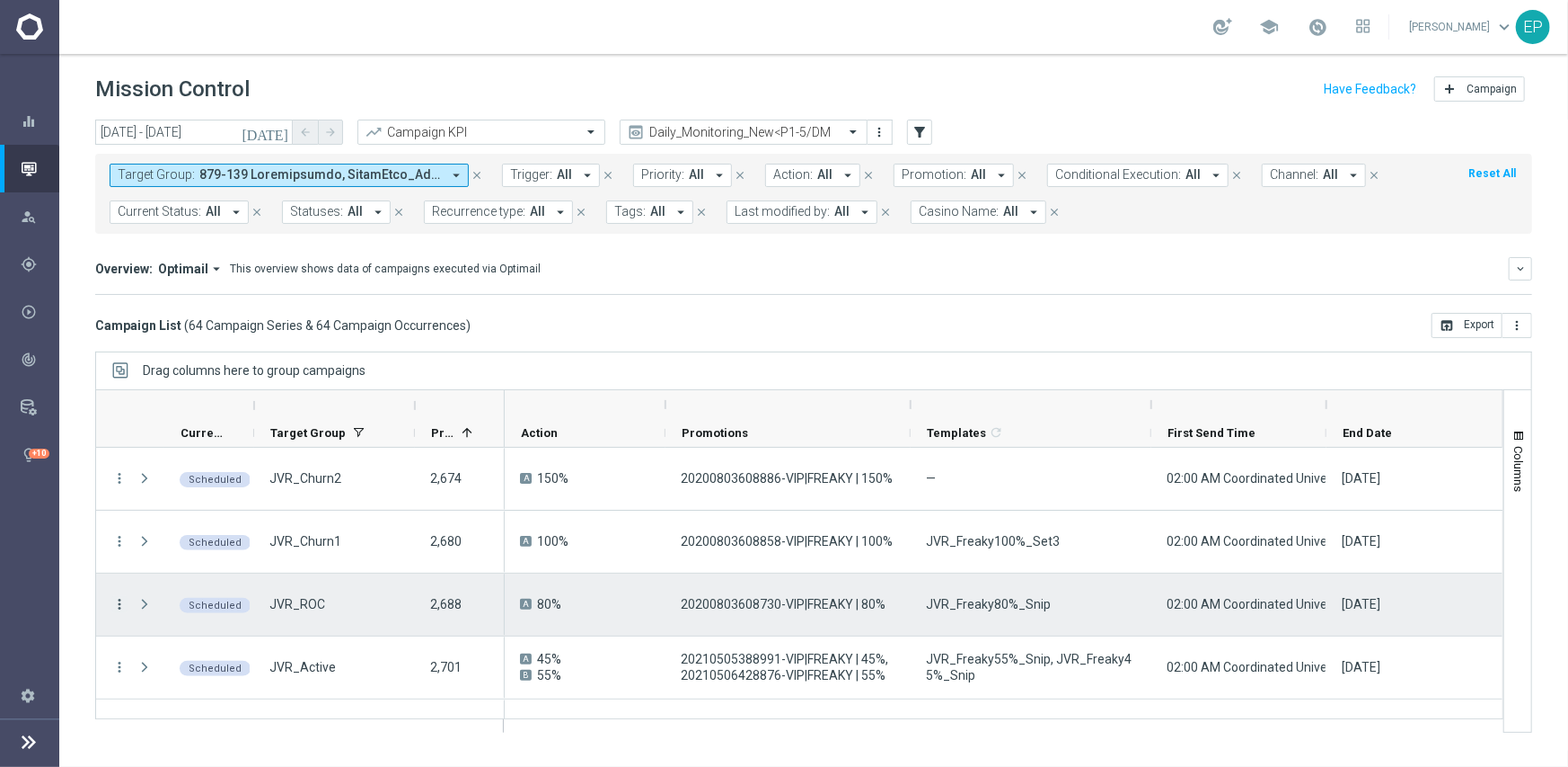
click at [115, 599] on icon "more_vert" at bounding box center [120, 604] width 16 height 16
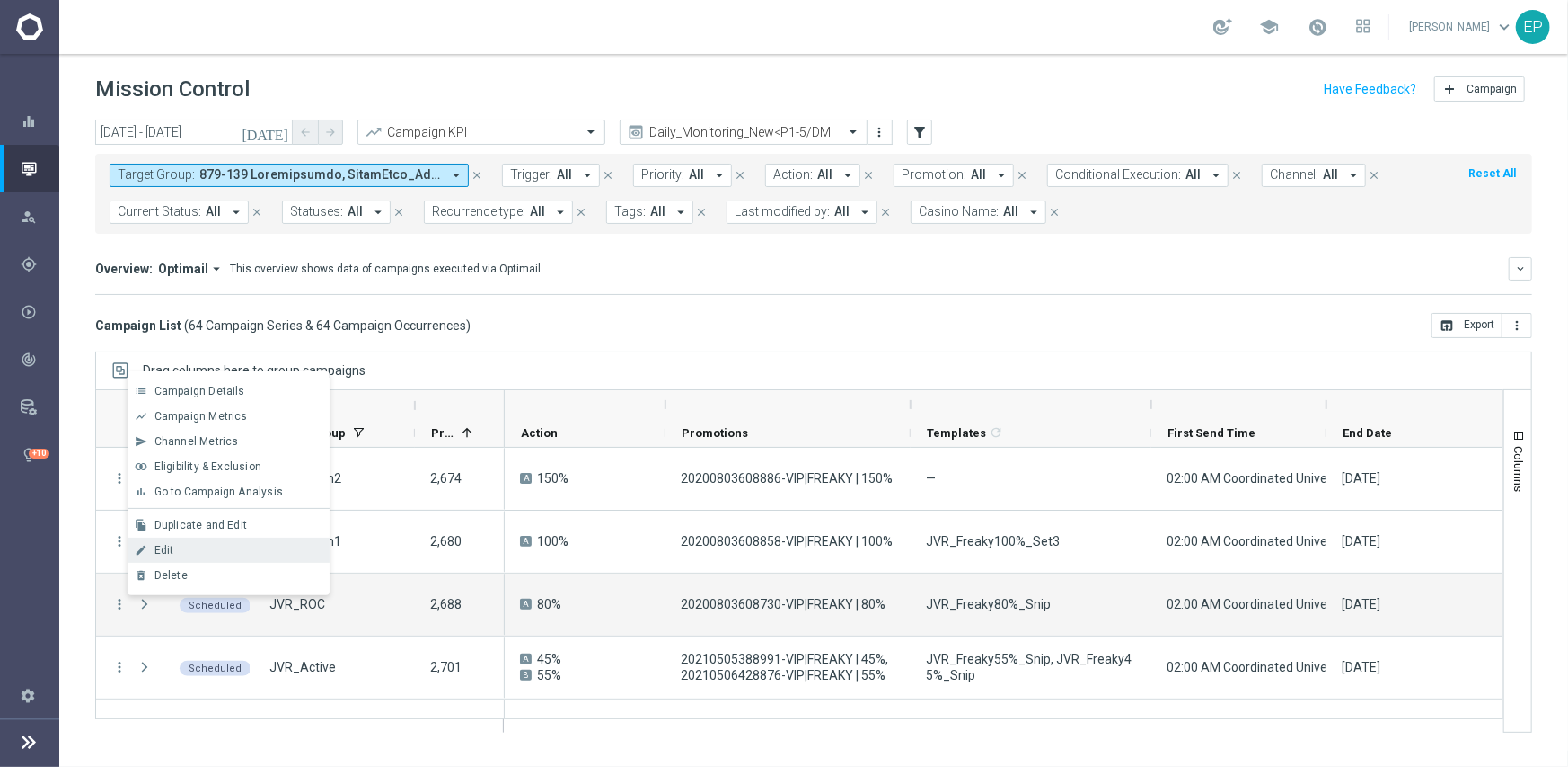
click at [215, 544] on div "Edit" at bounding box center [238, 549] width 167 height 13
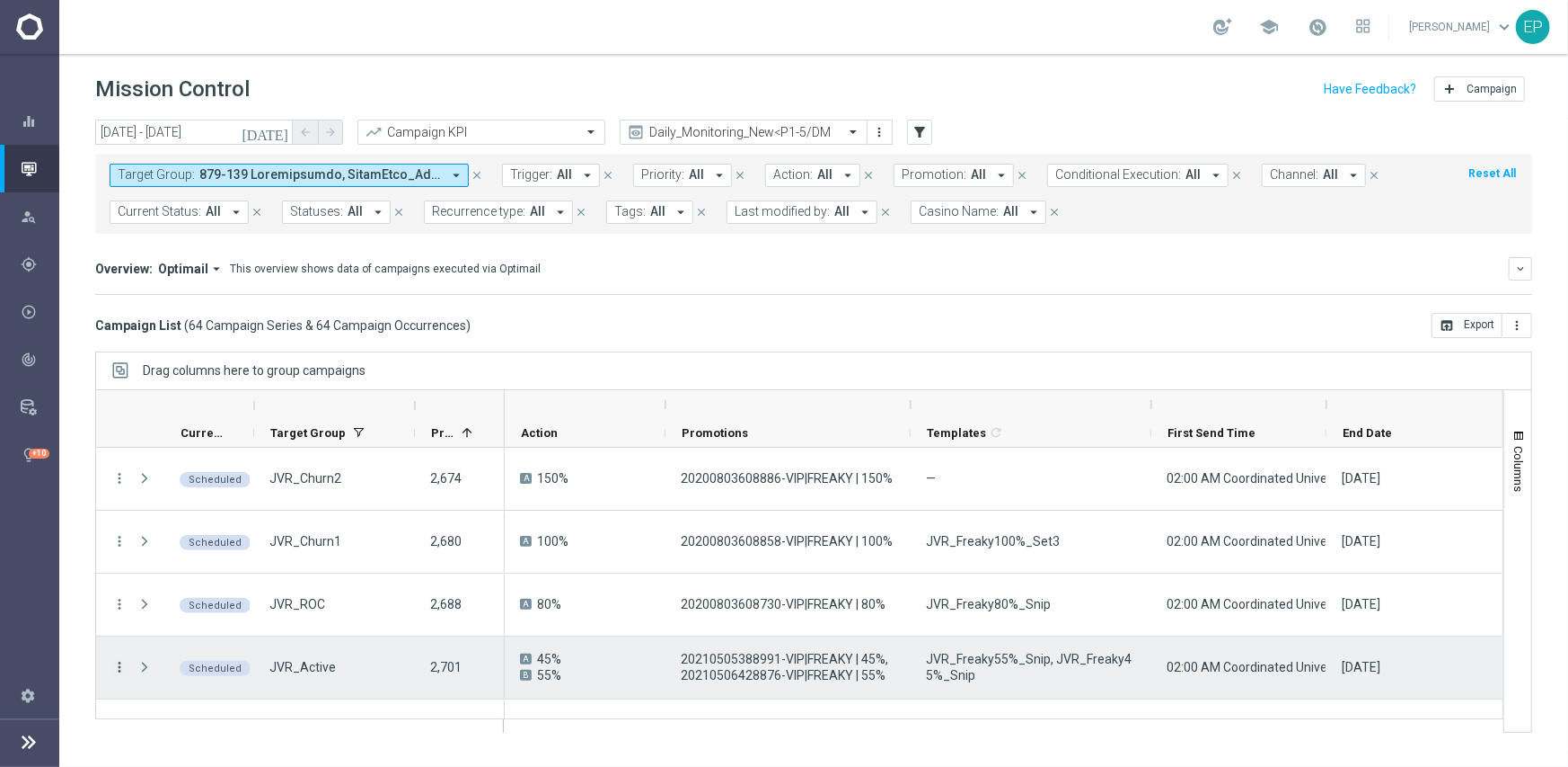
click at [117, 667] on icon "more_vert" at bounding box center [120, 667] width 16 height 16
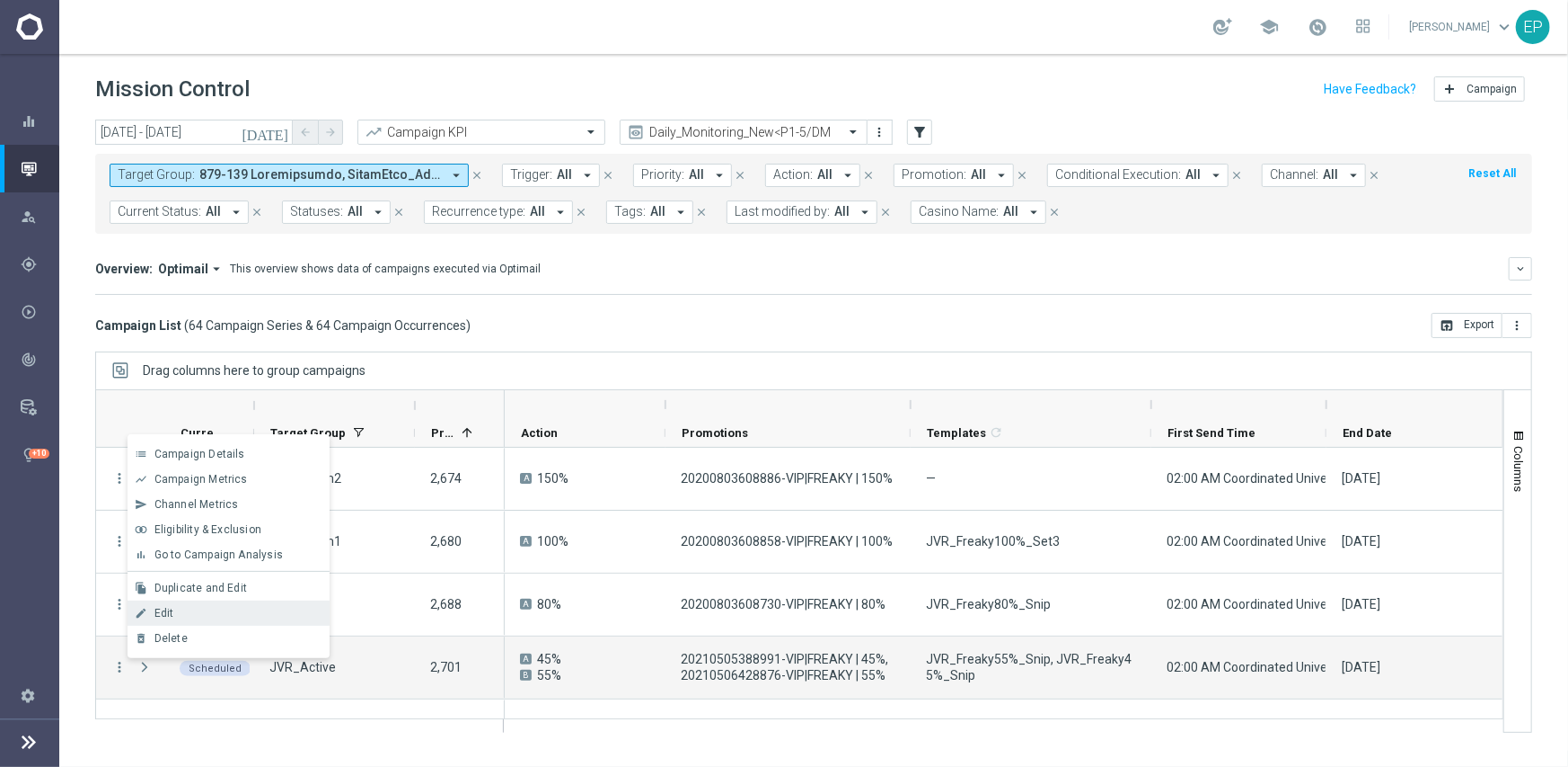
click at [155, 608] on span "Edit" at bounding box center [165, 612] width 20 height 13
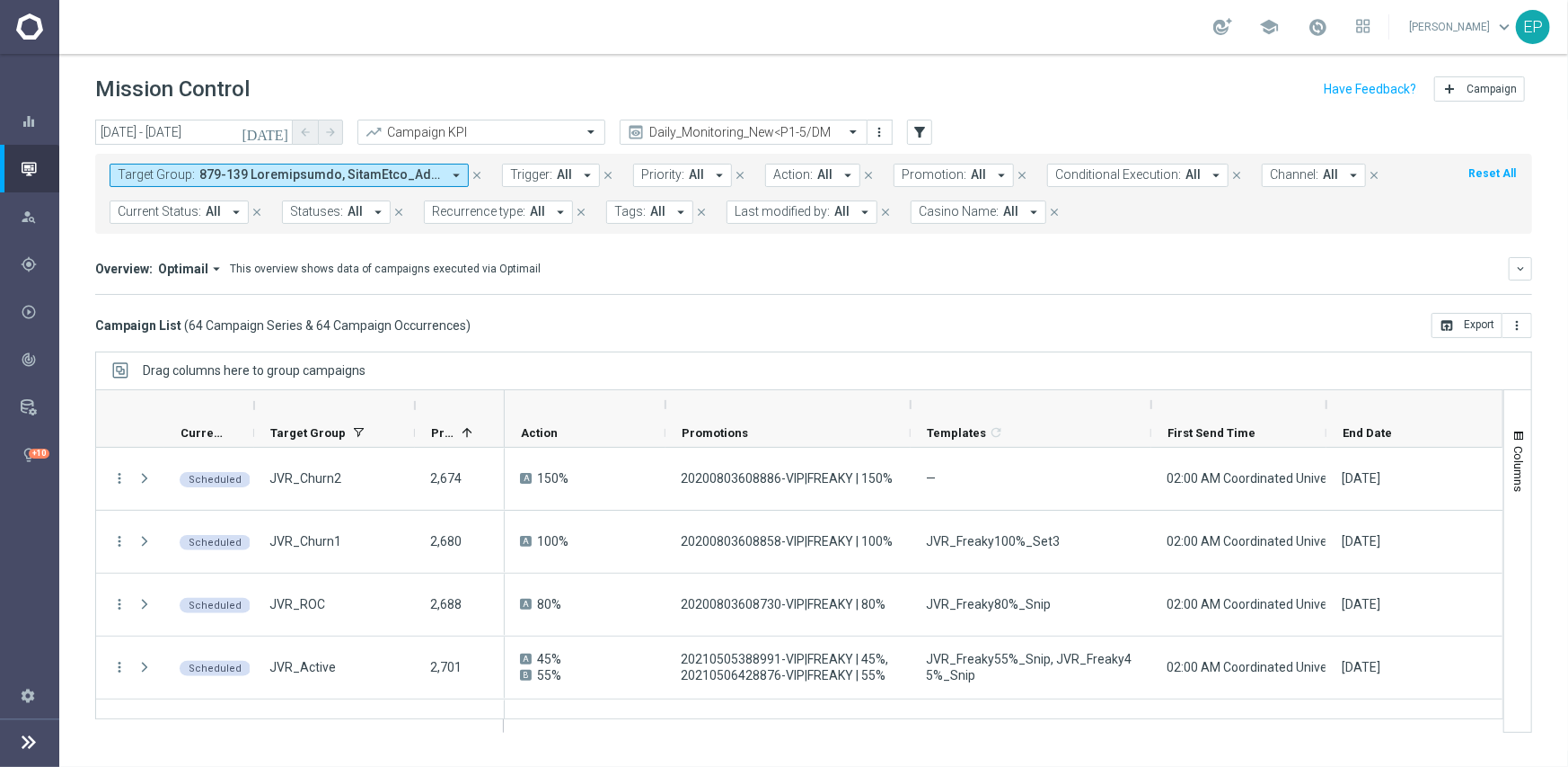
click at [755, 379] on div "Drag columns here to group campaigns" at bounding box center [813, 371] width 1437 height 38
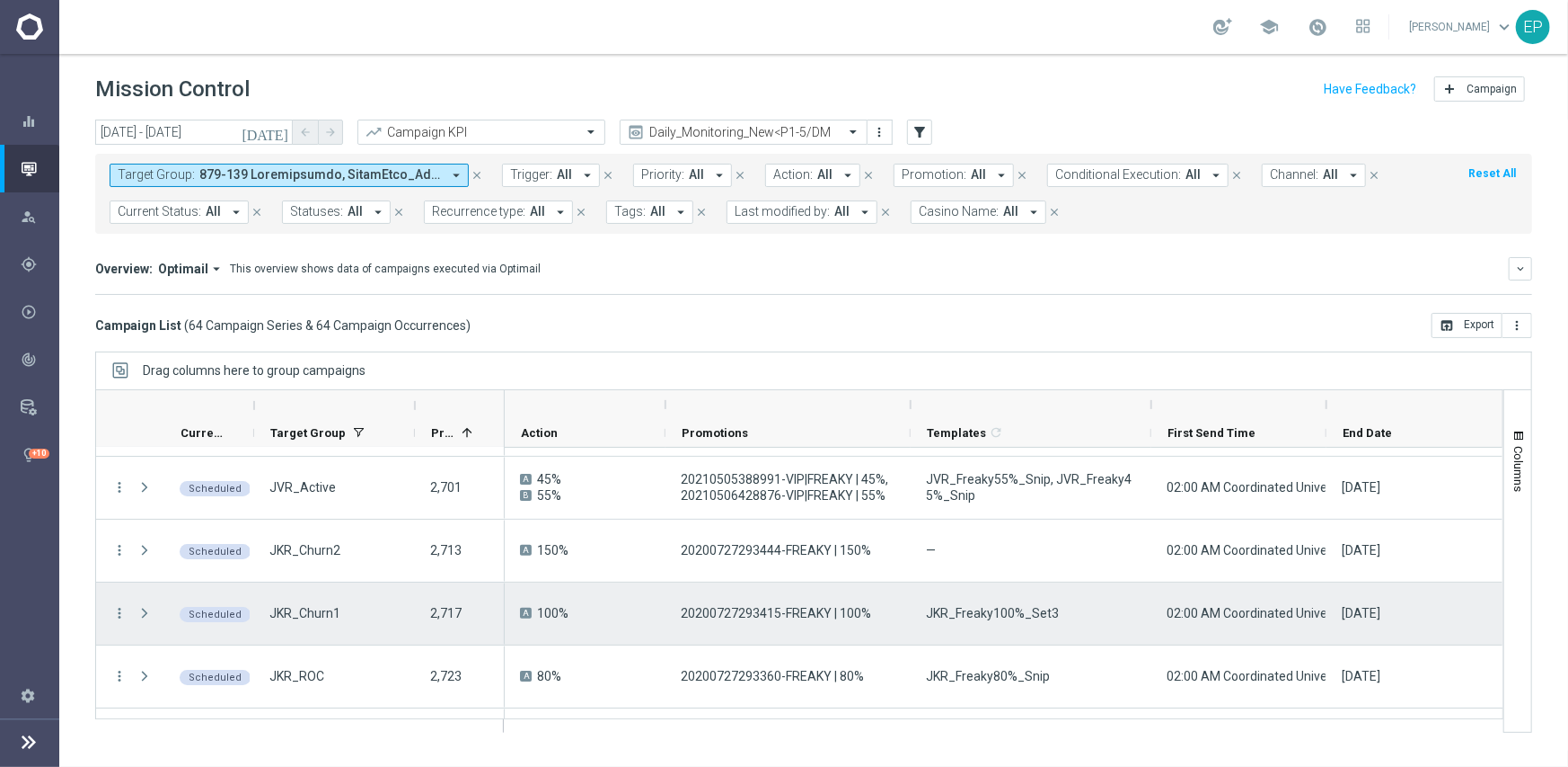
scroll to position [270, 0]
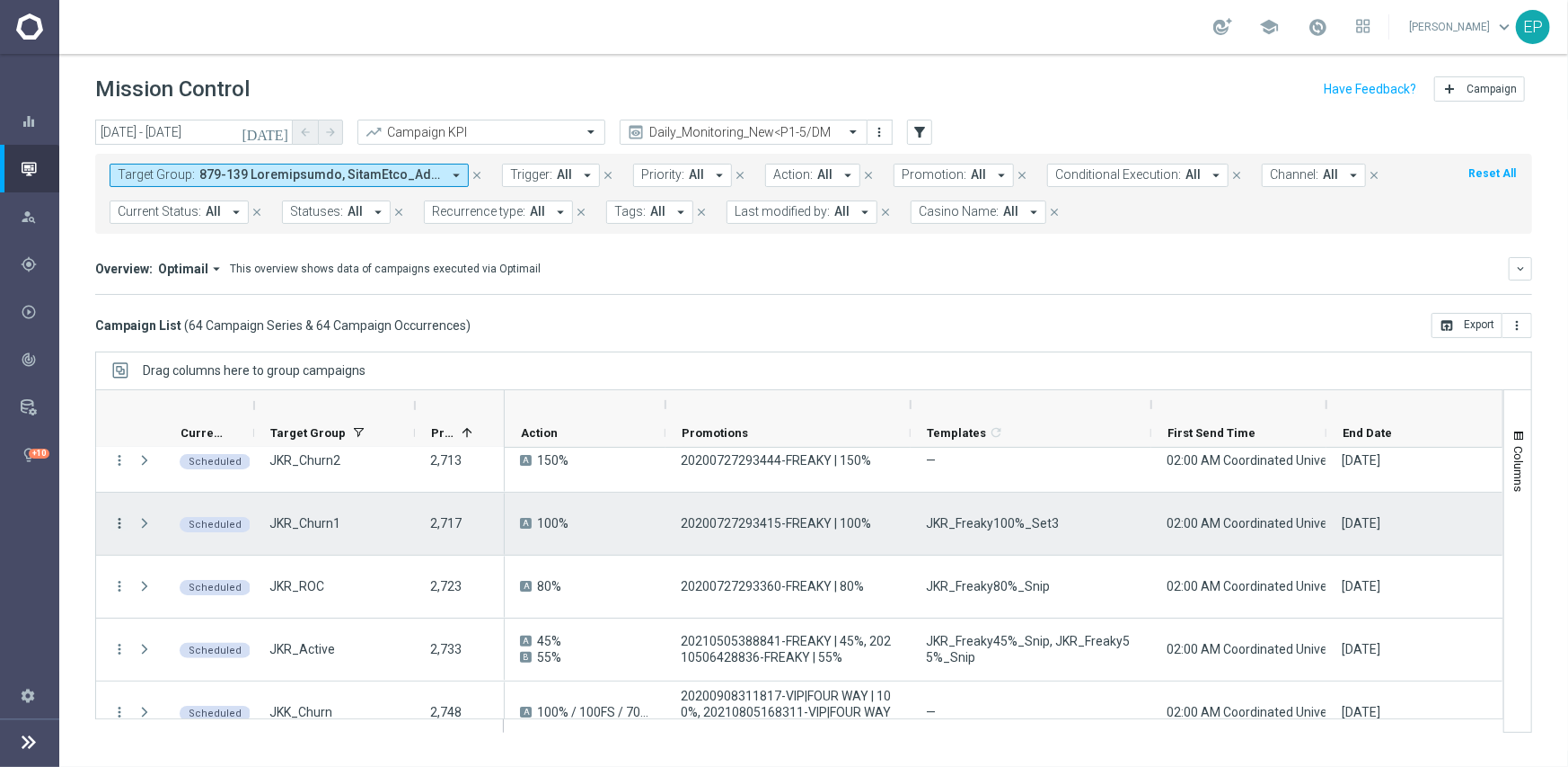
click at [121, 524] on icon "more_vert" at bounding box center [120, 523] width 16 height 16
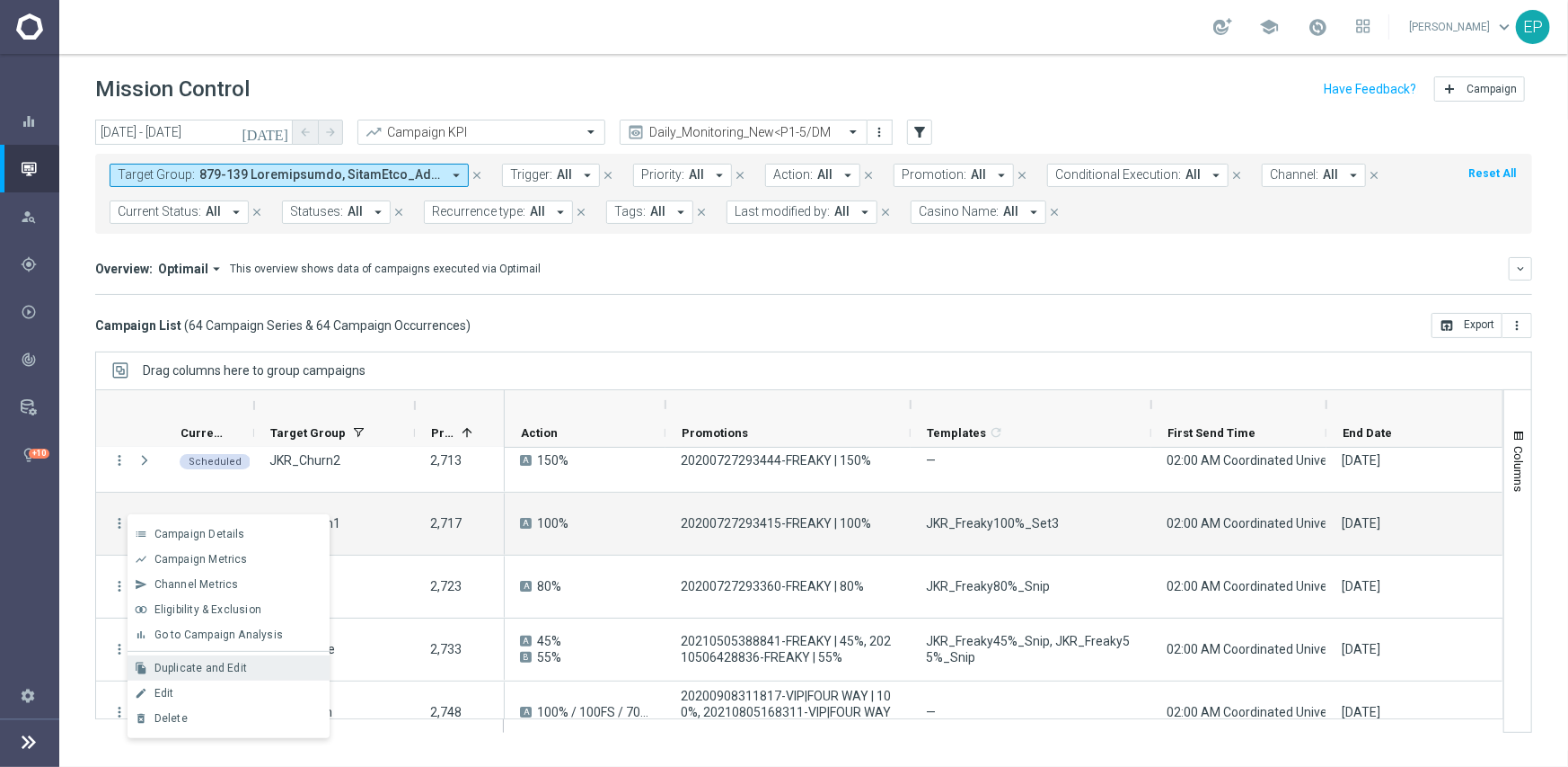
click at [202, 669] on span "Duplicate and Edit" at bounding box center [201, 667] width 93 height 13
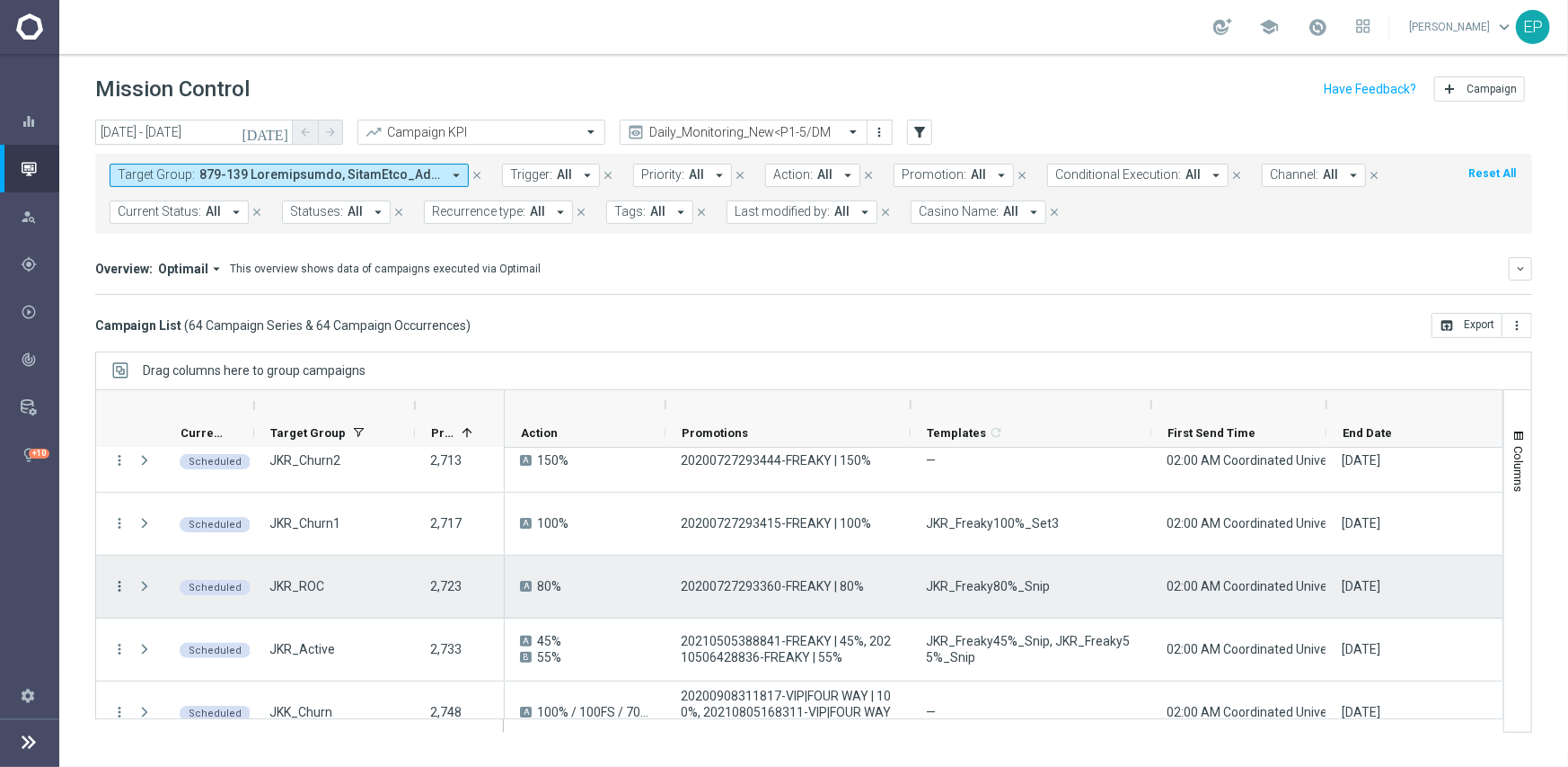
click at [117, 585] on icon "more_vert" at bounding box center [120, 586] width 16 height 16
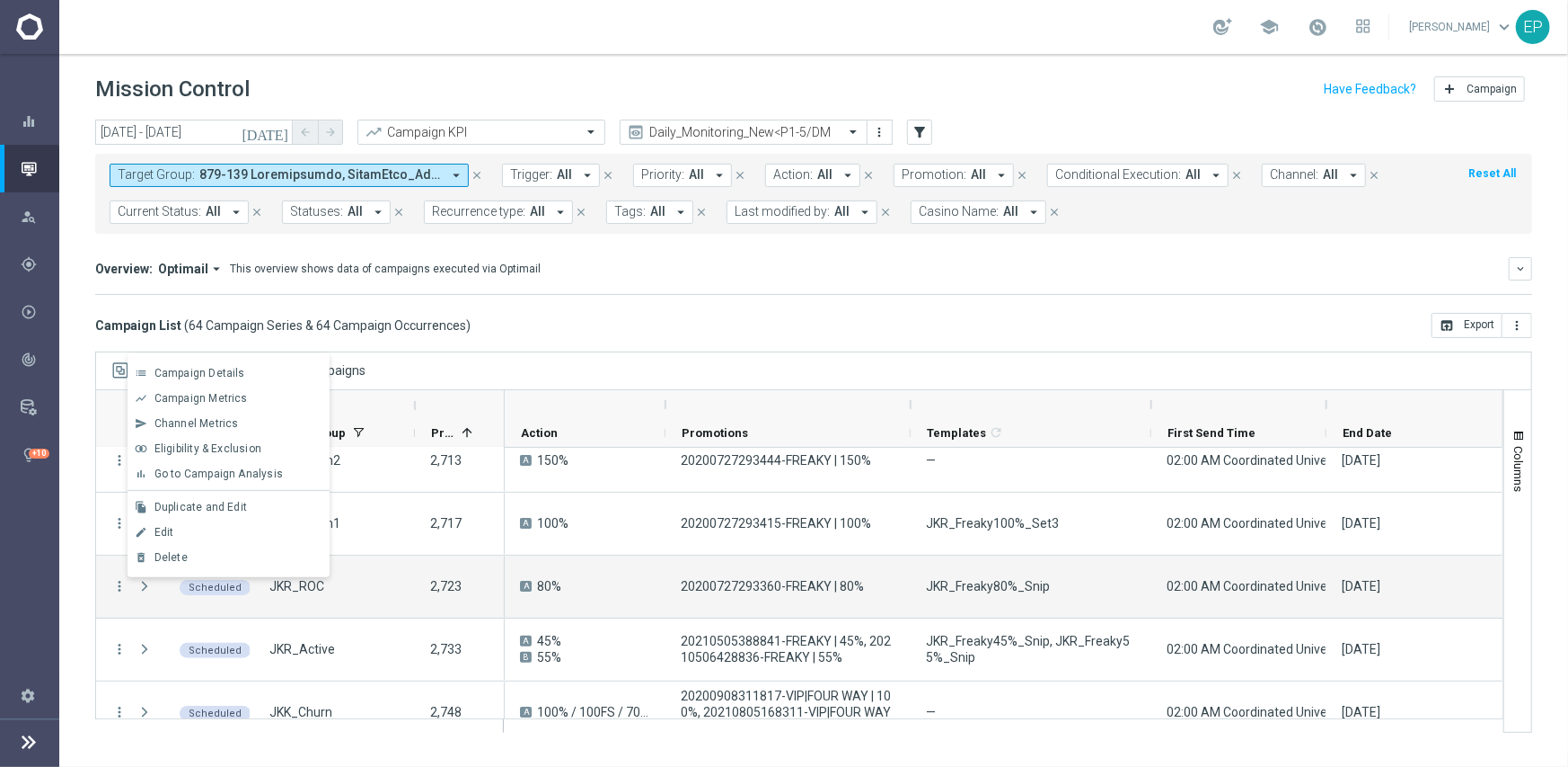
click at [178, 532] on div "Edit" at bounding box center [238, 531] width 167 height 13
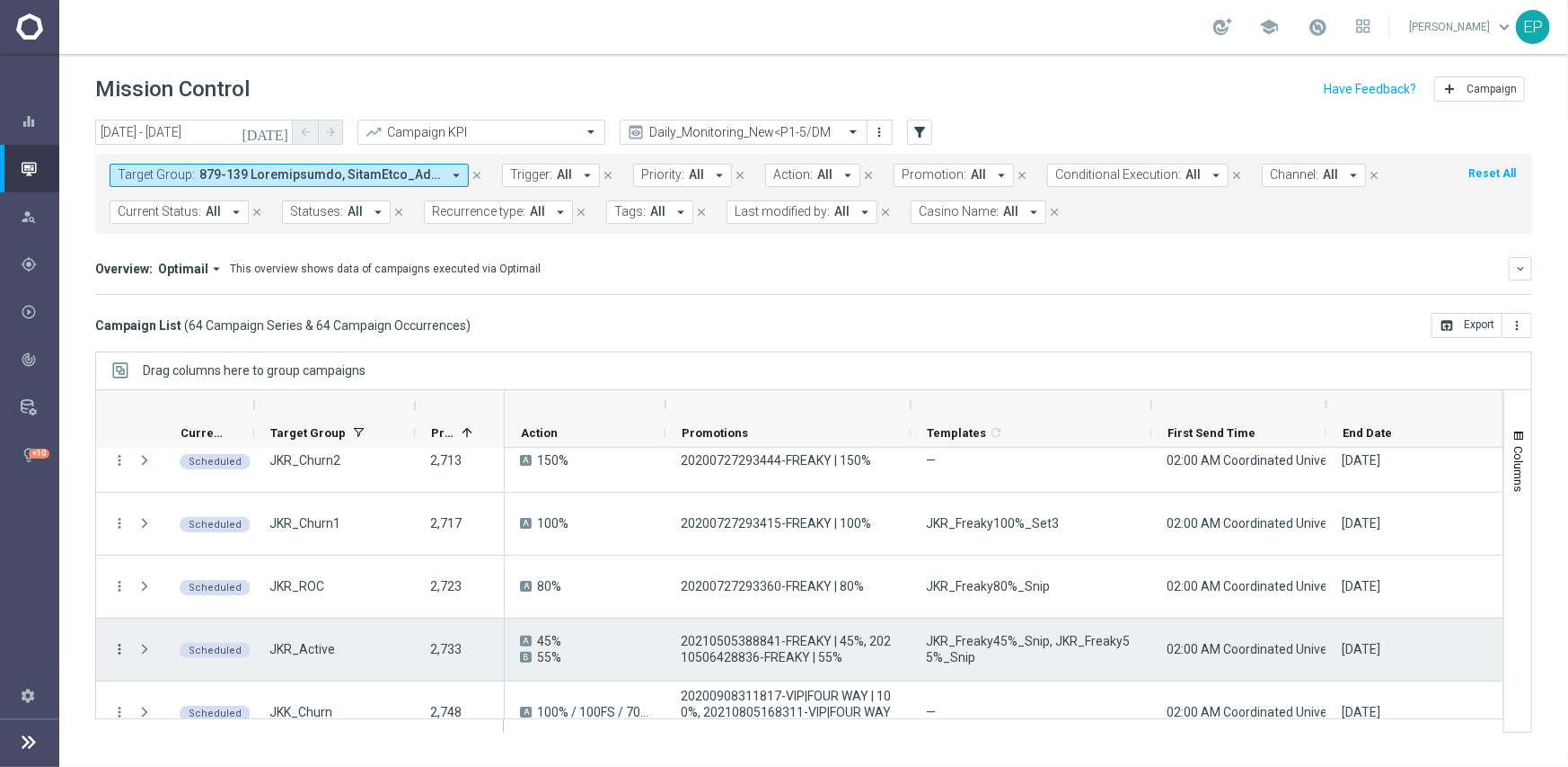
click at [118, 649] on icon "more_vert" at bounding box center [120, 649] width 16 height 16
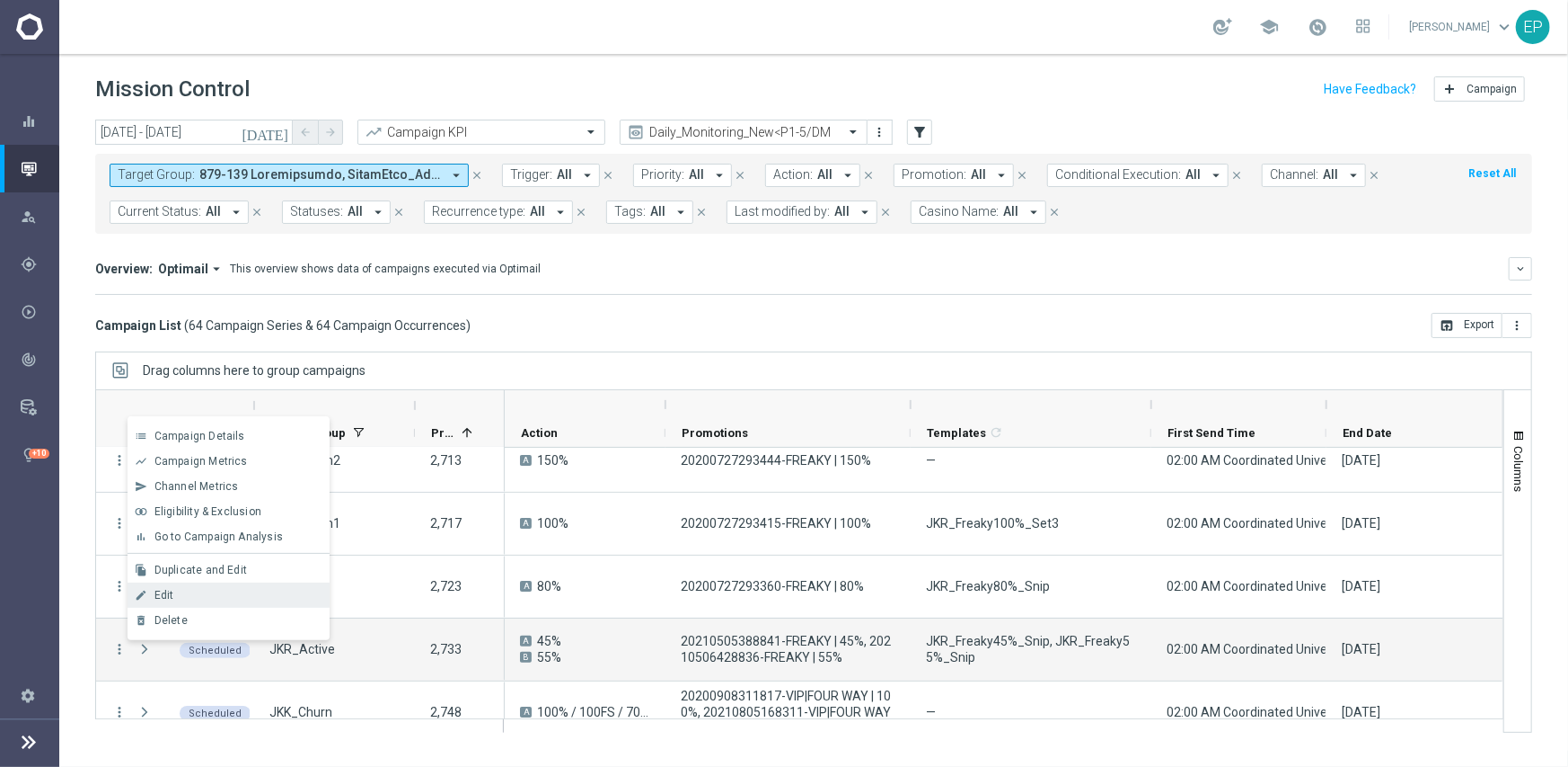
click at [164, 592] on span "Edit" at bounding box center [165, 594] width 20 height 13
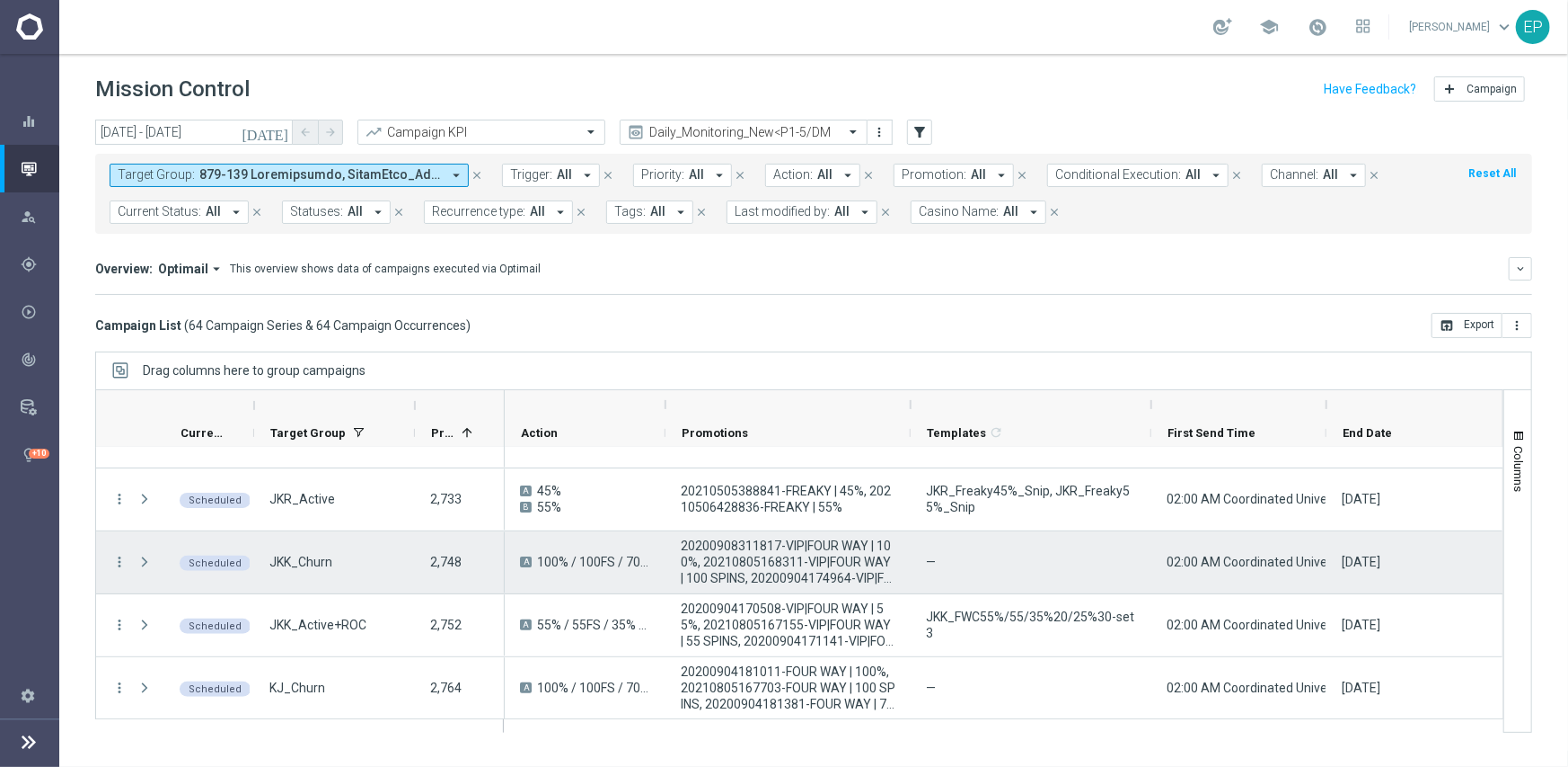
scroll to position [449, 0]
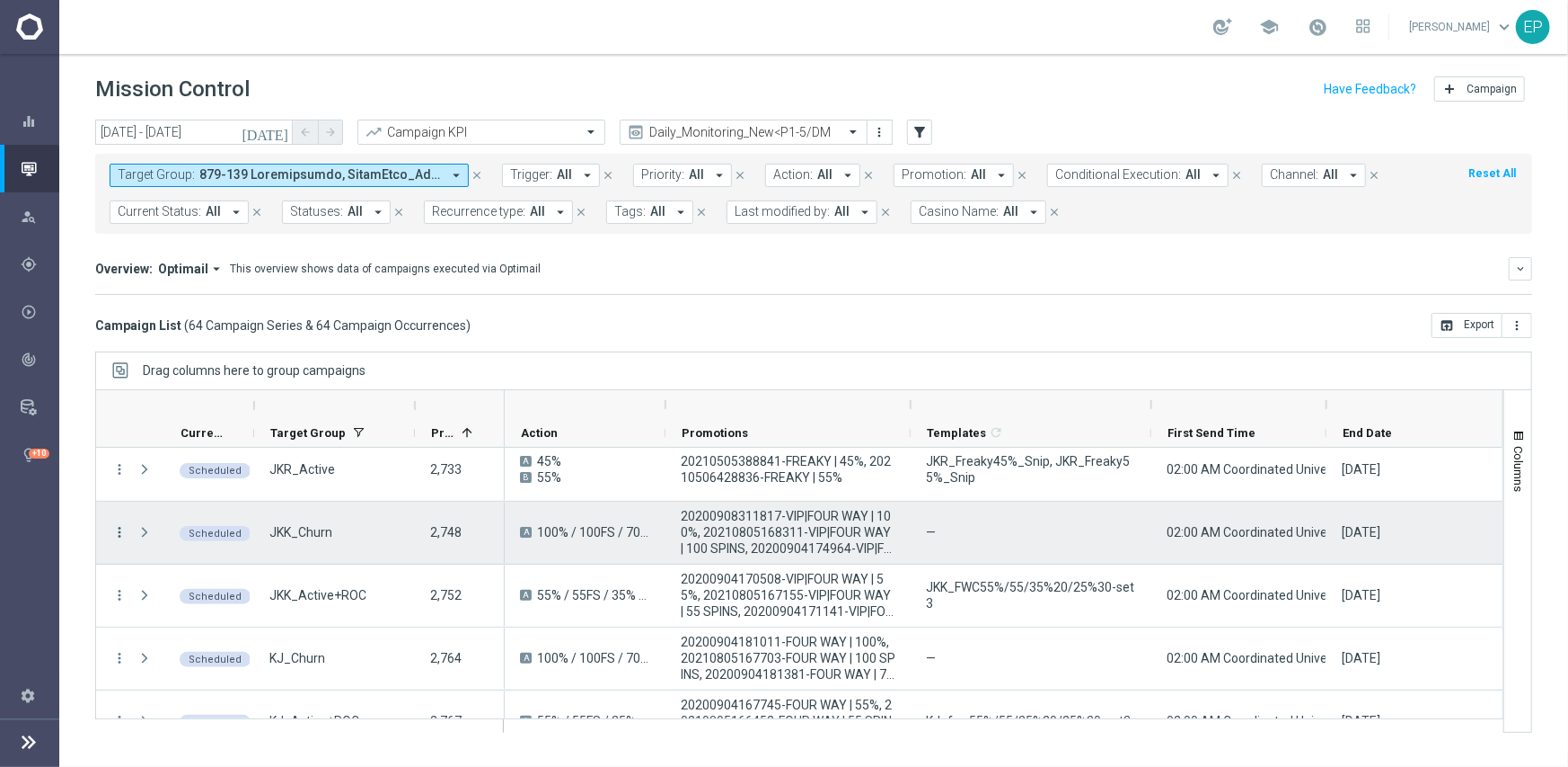
click at [116, 525] on icon "more_vert" at bounding box center [120, 532] width 16 height 16
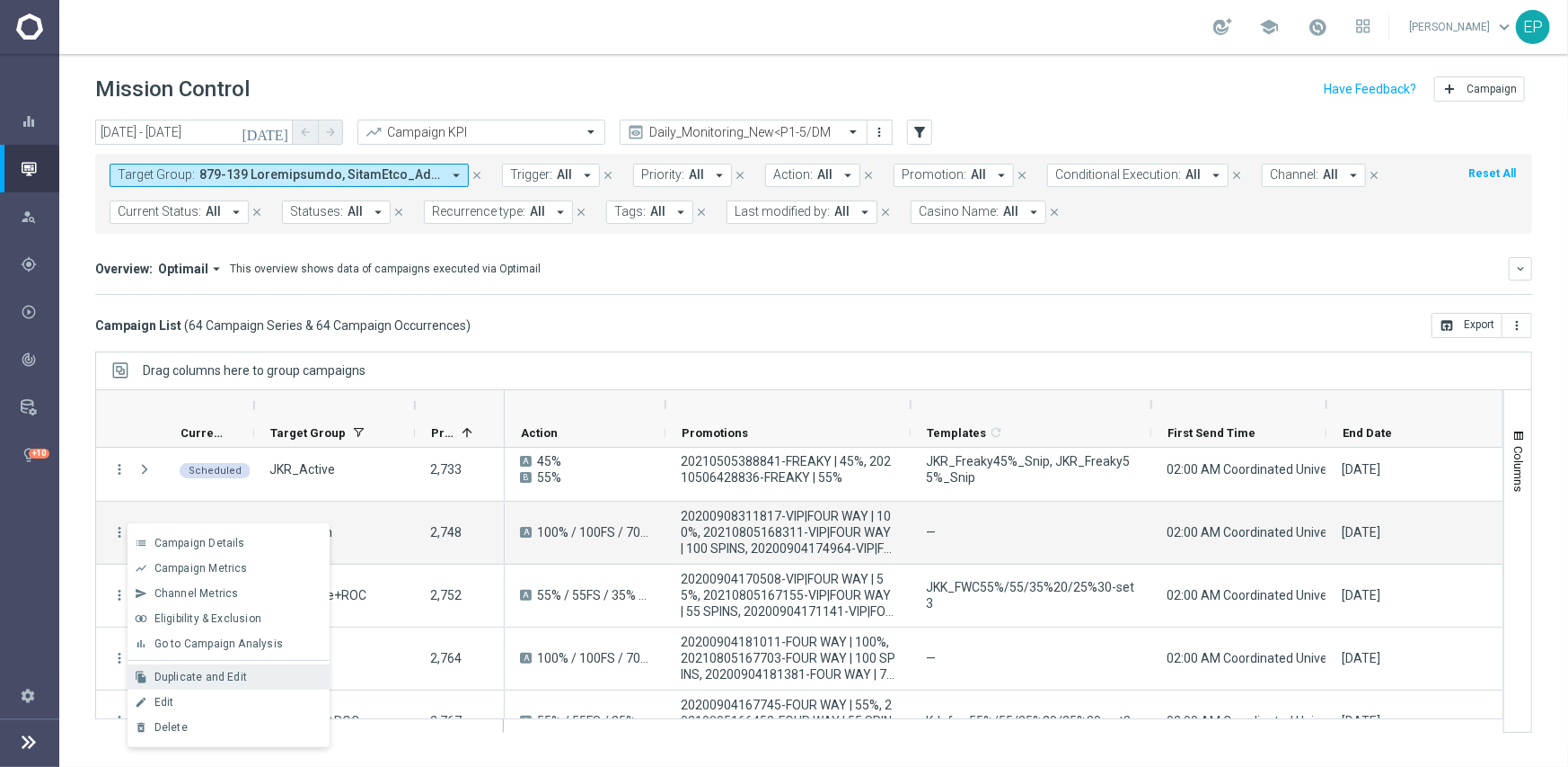
click at [211, 681] on span "Duplicate and Edit" at bounding box center [201, 676] width 93 height 13
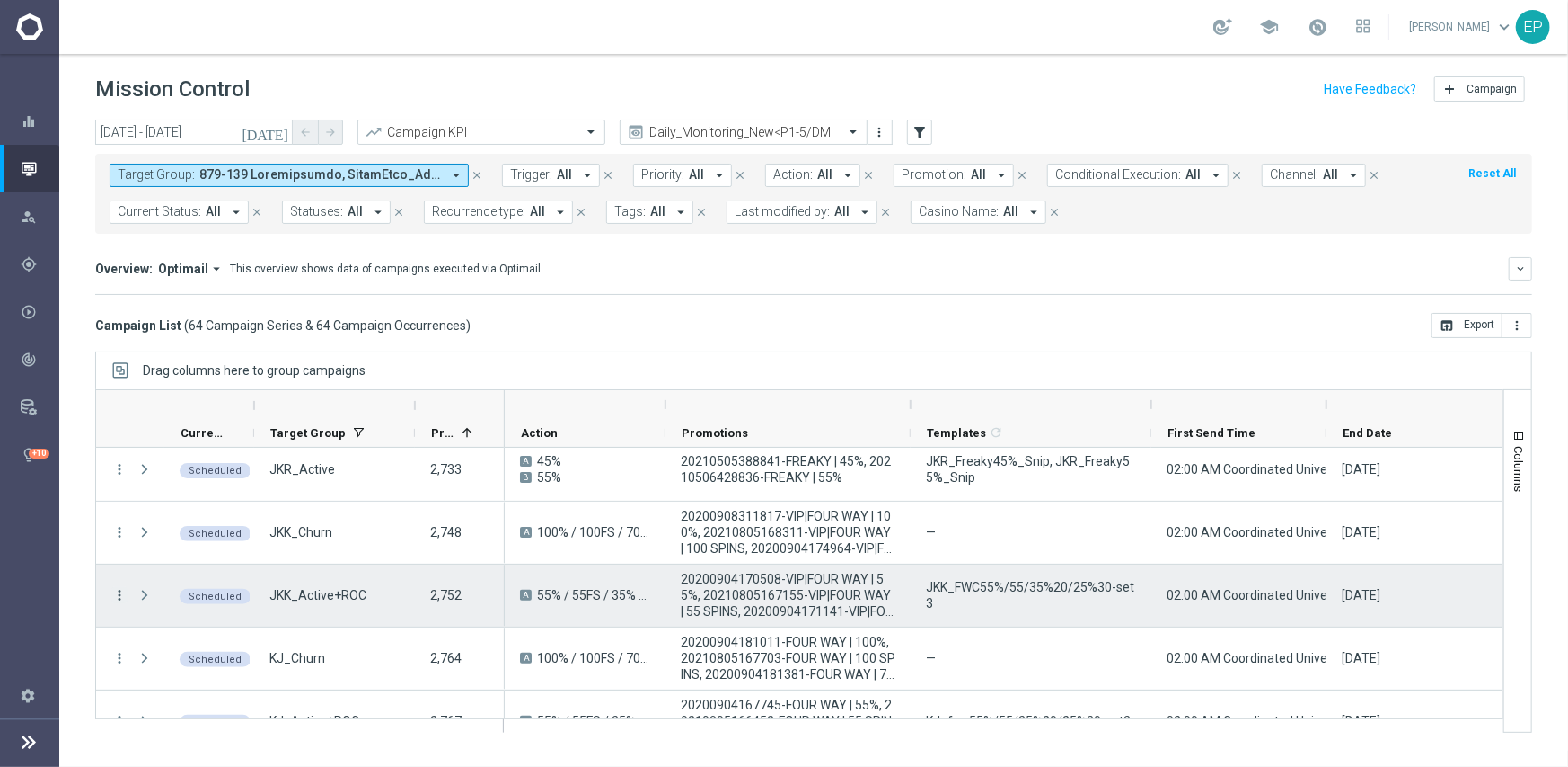
click at [119, 593] on icon "more_vert" at bounding box center [120, 595] width 16 height 16
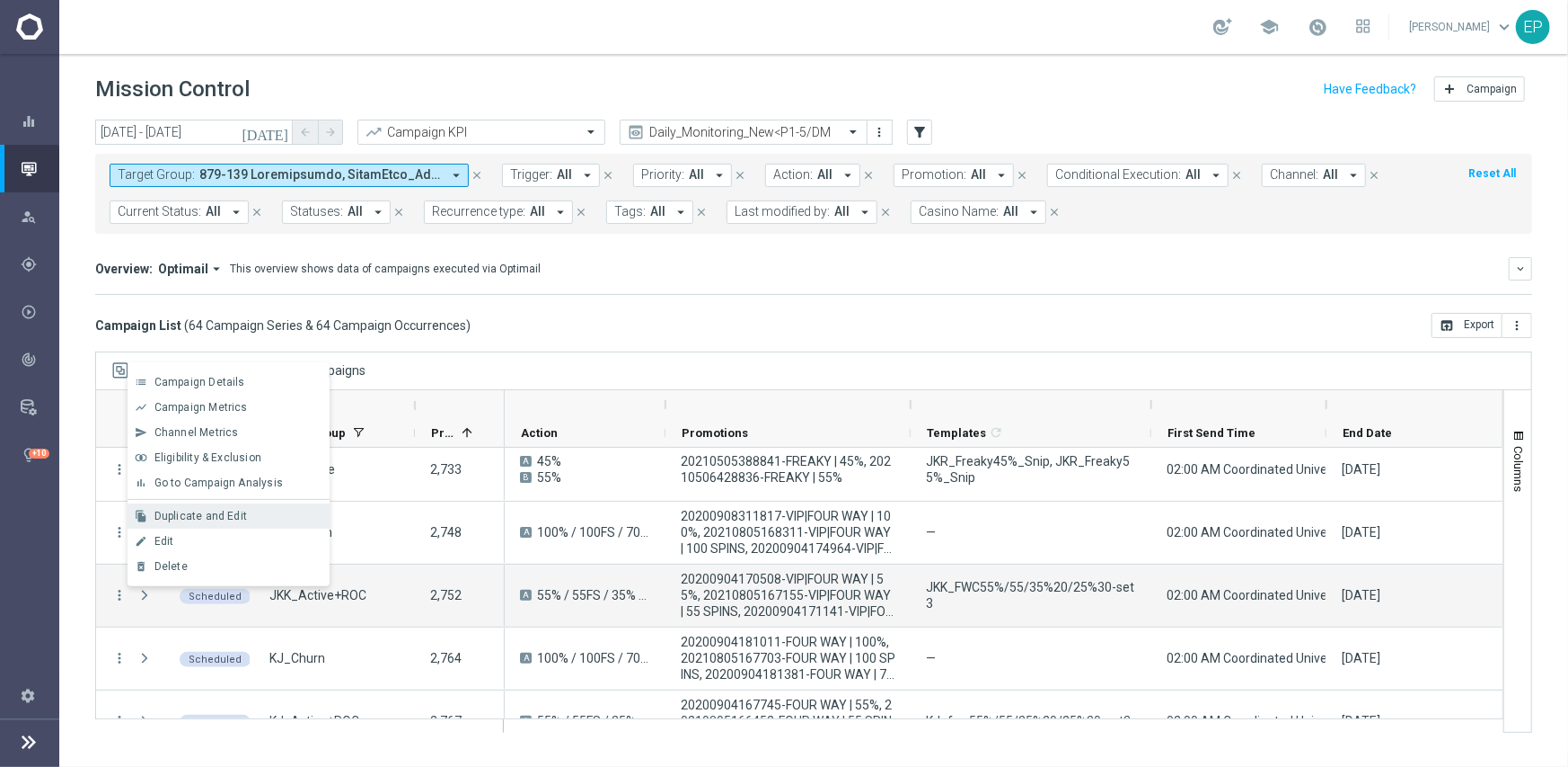
click at [225, 516] on span "Duplicate and Edit" at bounding box center [201, 515] width 93 height 13
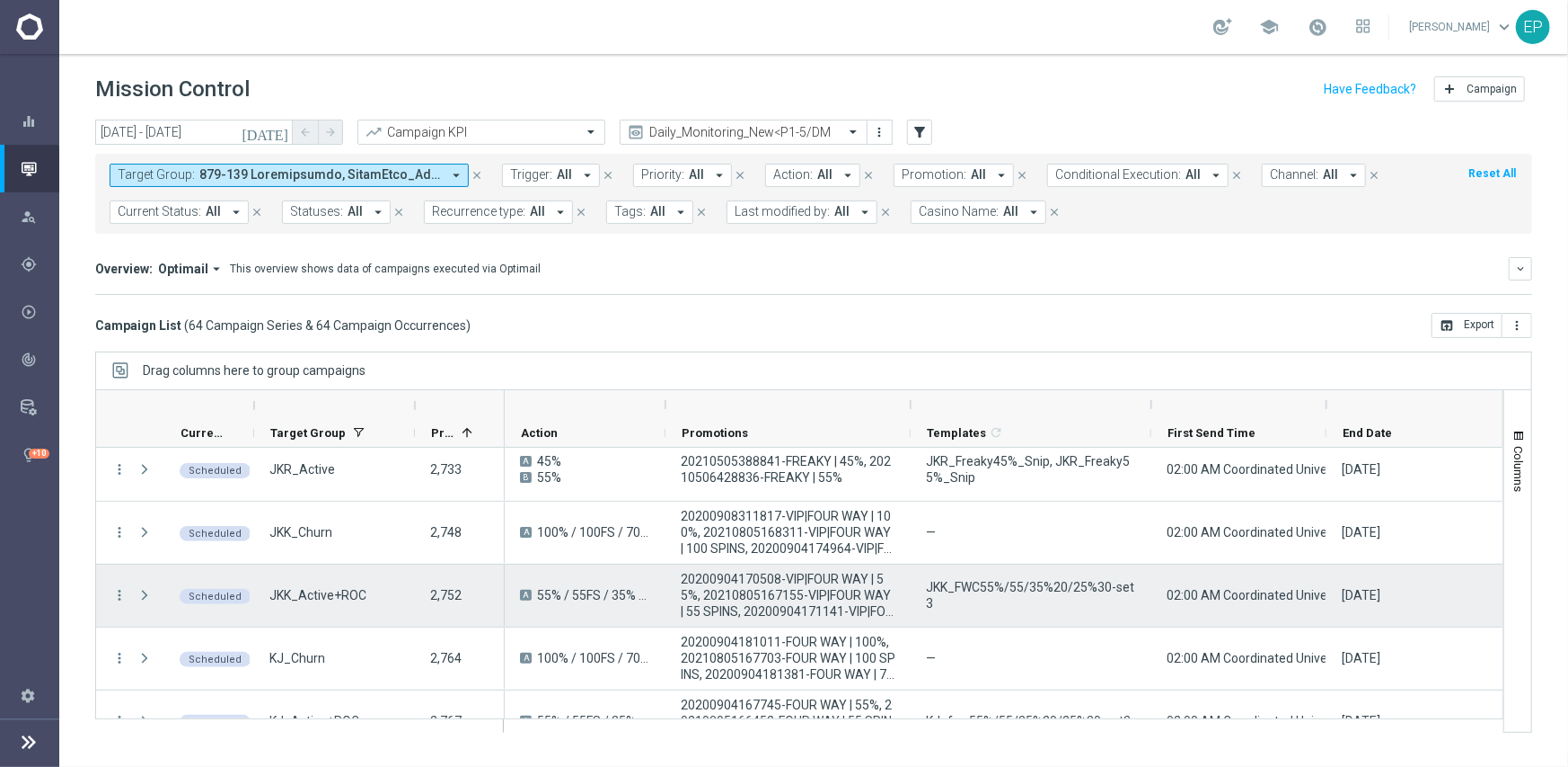
scroll to position [539, 0]
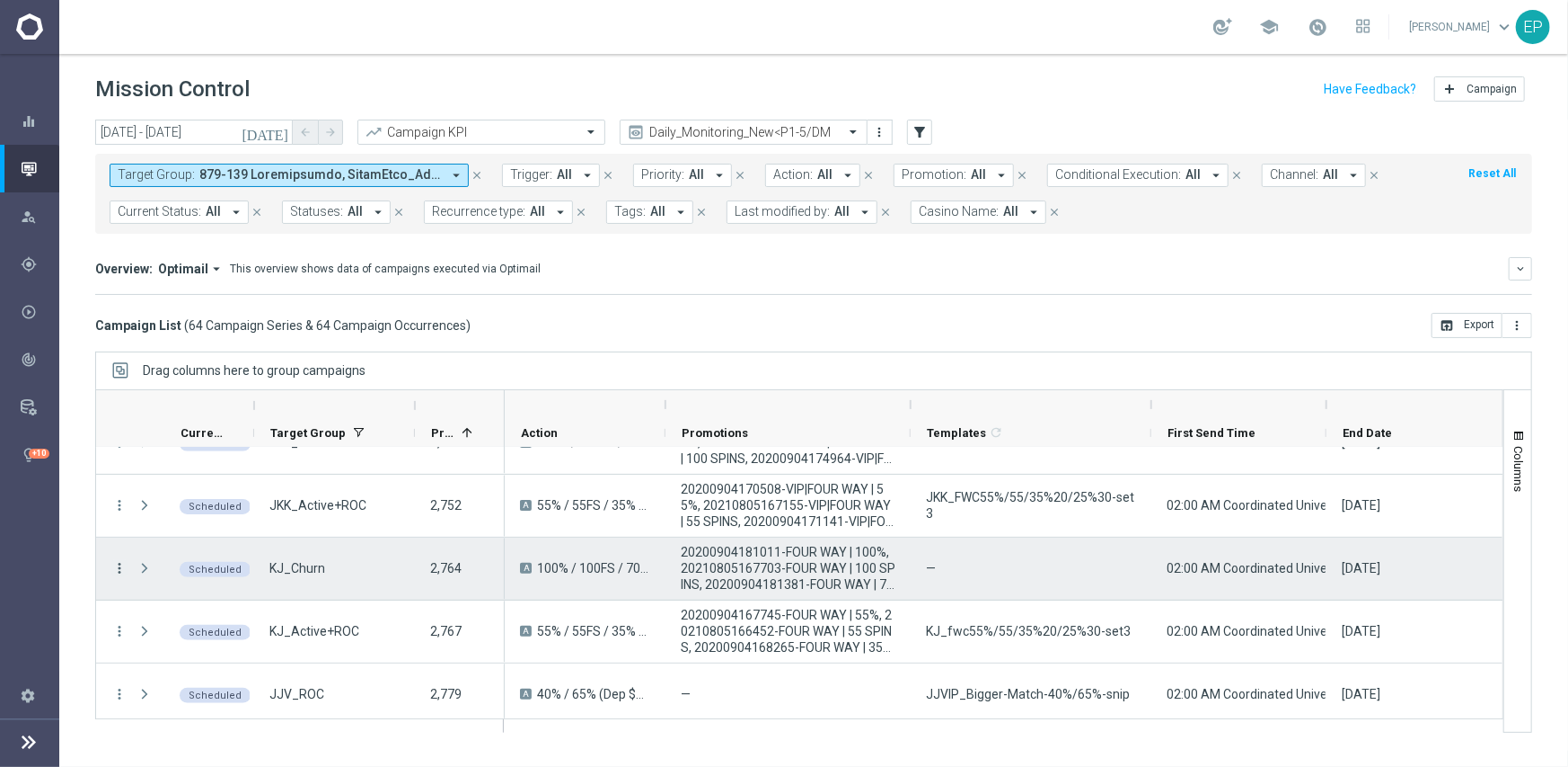
click at [121, 569] on icon "more_vert" at bounding box center [120, 568] width 16 height 16
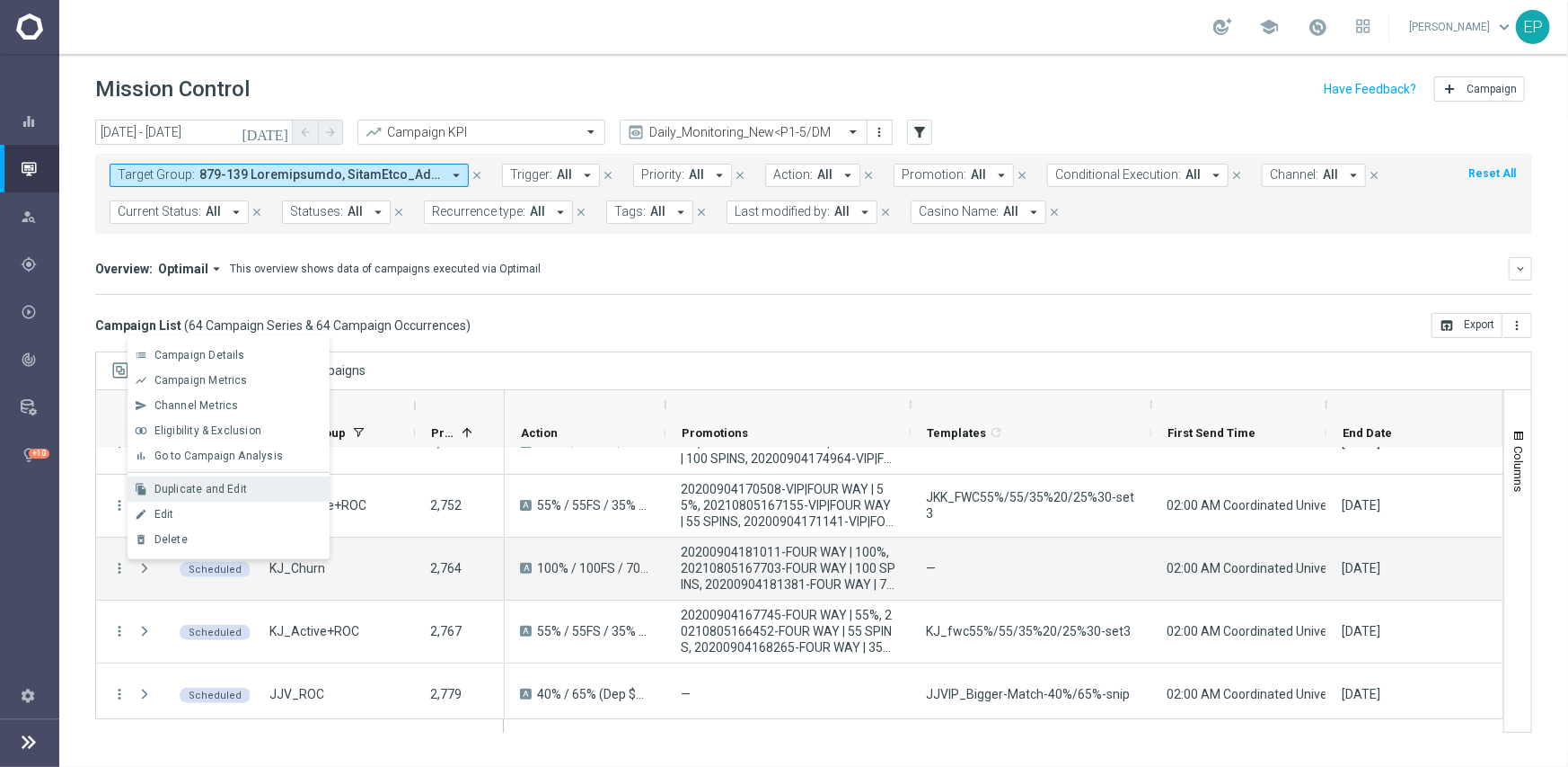
click at [235, 487] on span "Duplicate and Edit" at bounding box center [201, 488] width 93 height 13
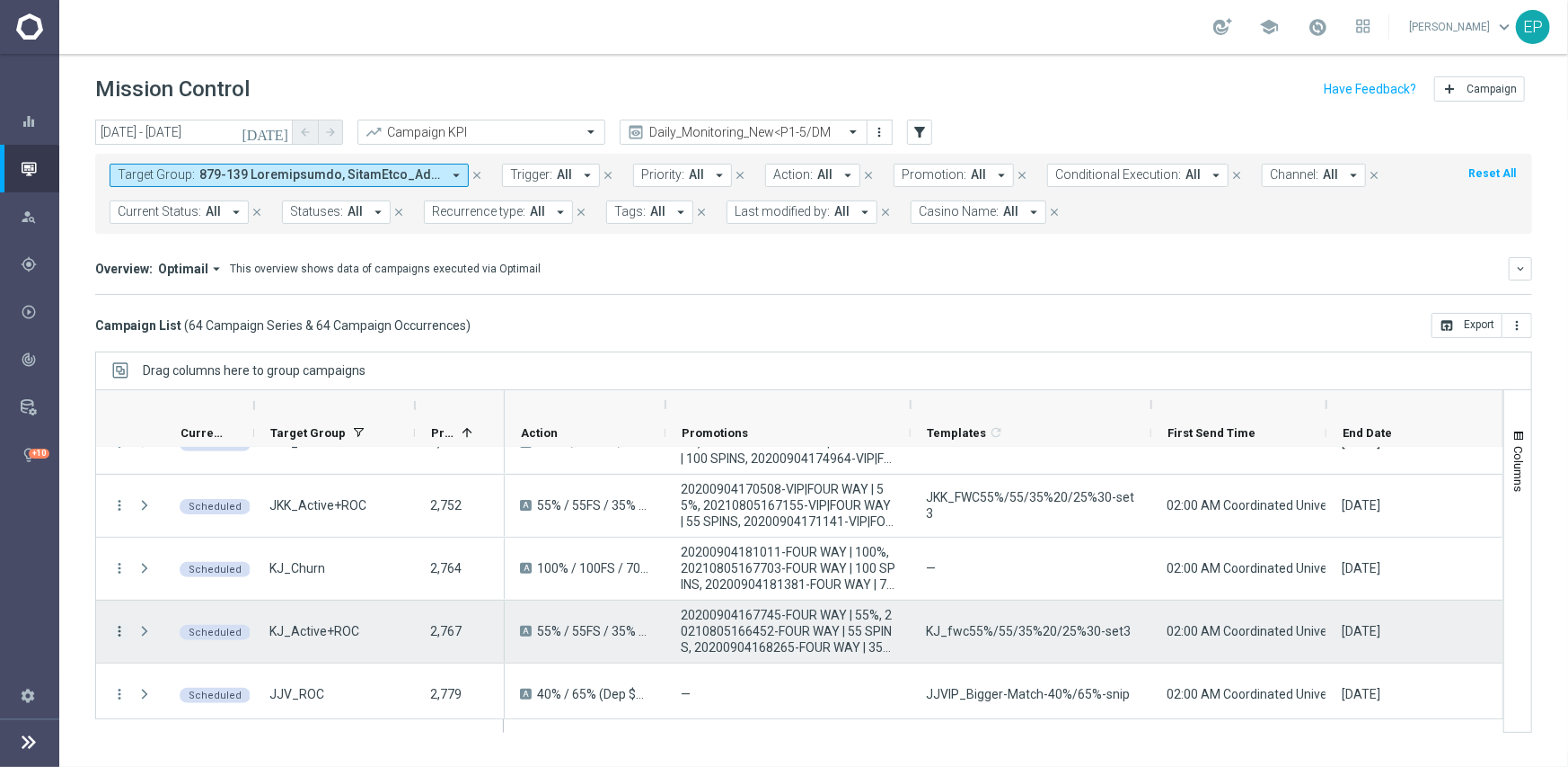
click at [121, 629] on icon "more_vert" at bounding box center [120, 631] width 16 height 16
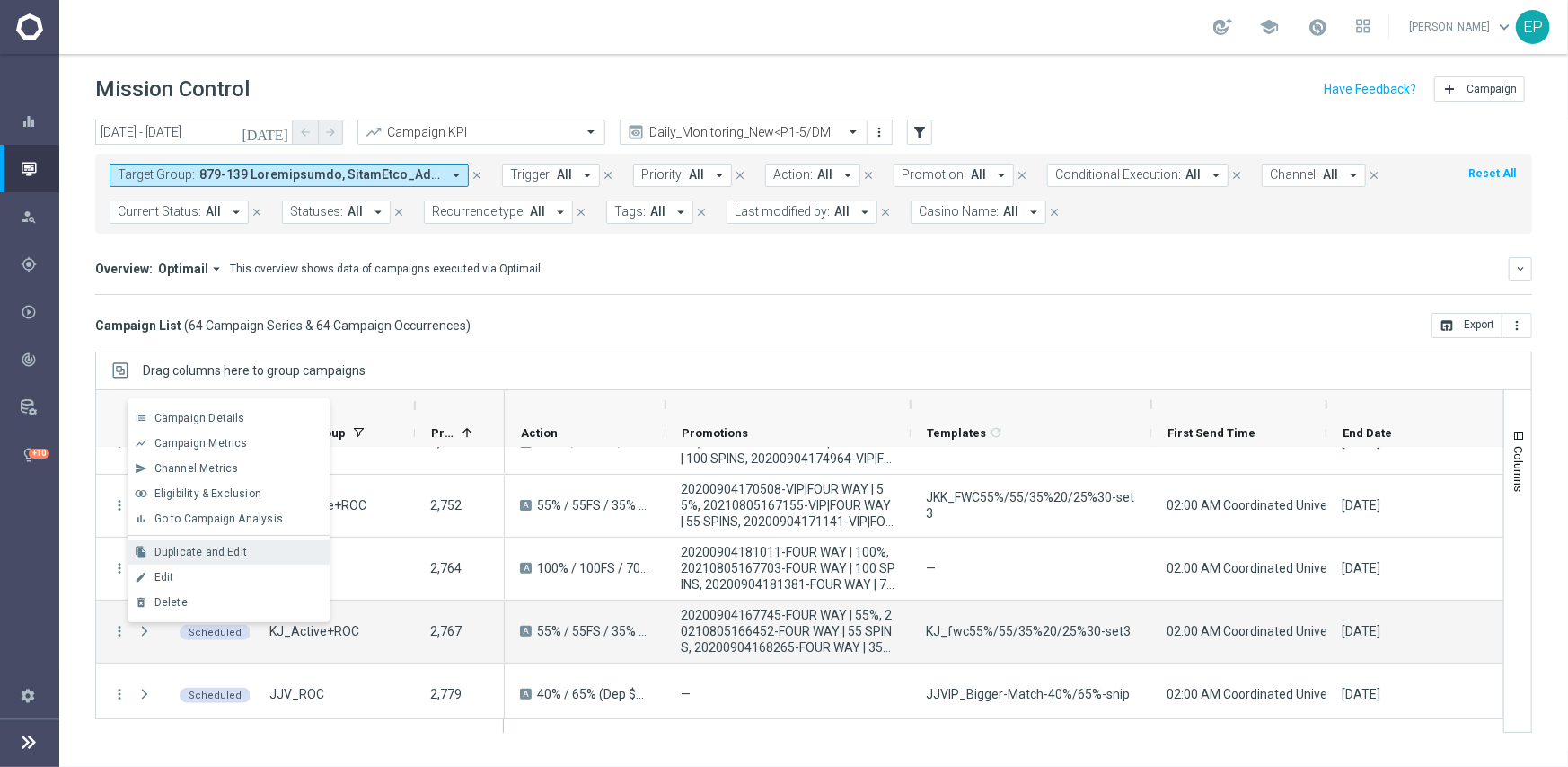
click at [247, 552] on div "Duplicate and Edit" at bounding box center [238, 551] width 167 height 13
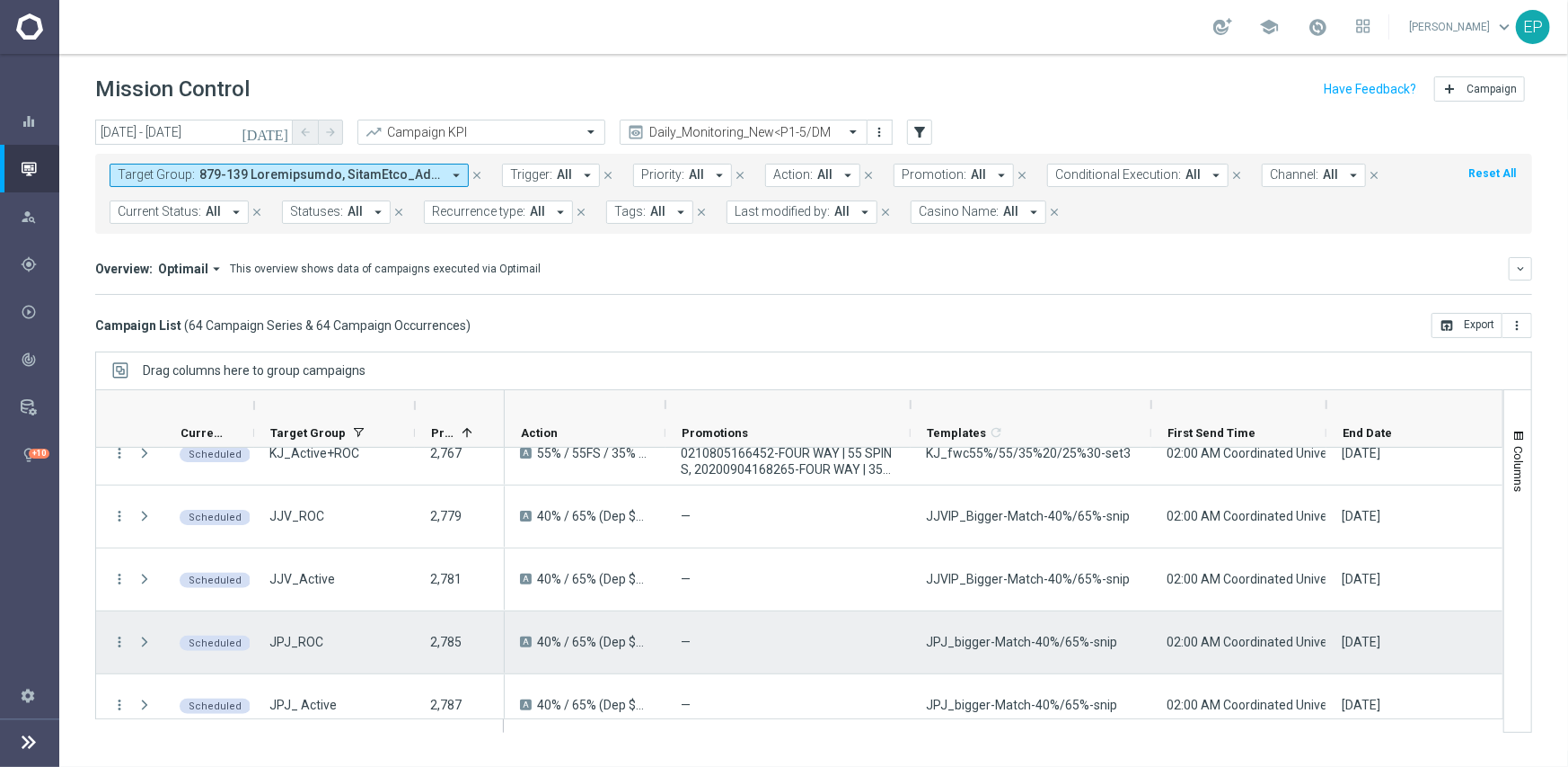
scroll to position [719, 0]
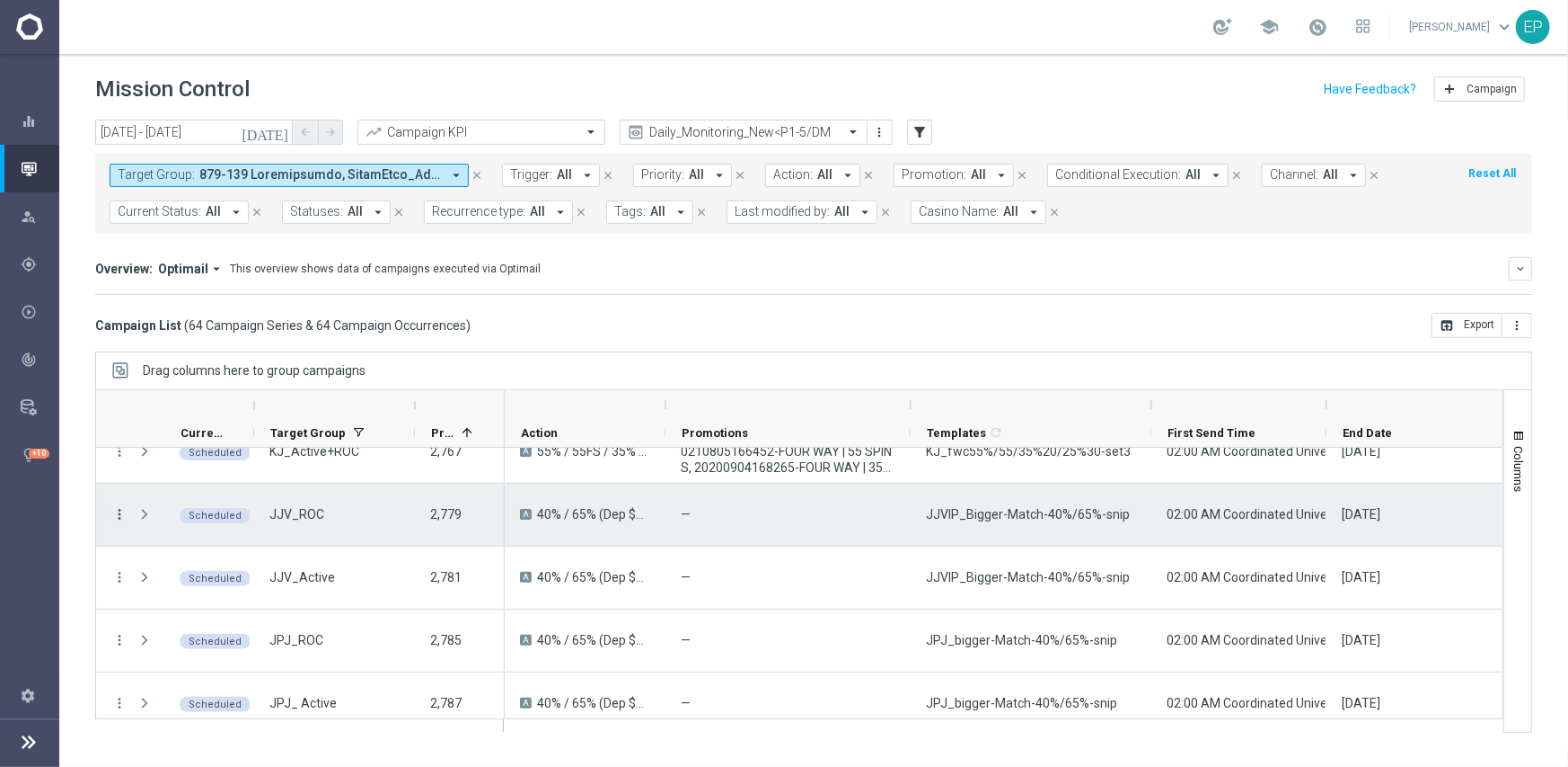
click at [117, 514] on icon "more_vert" at bounding box center [120, 514] width 16 height 16
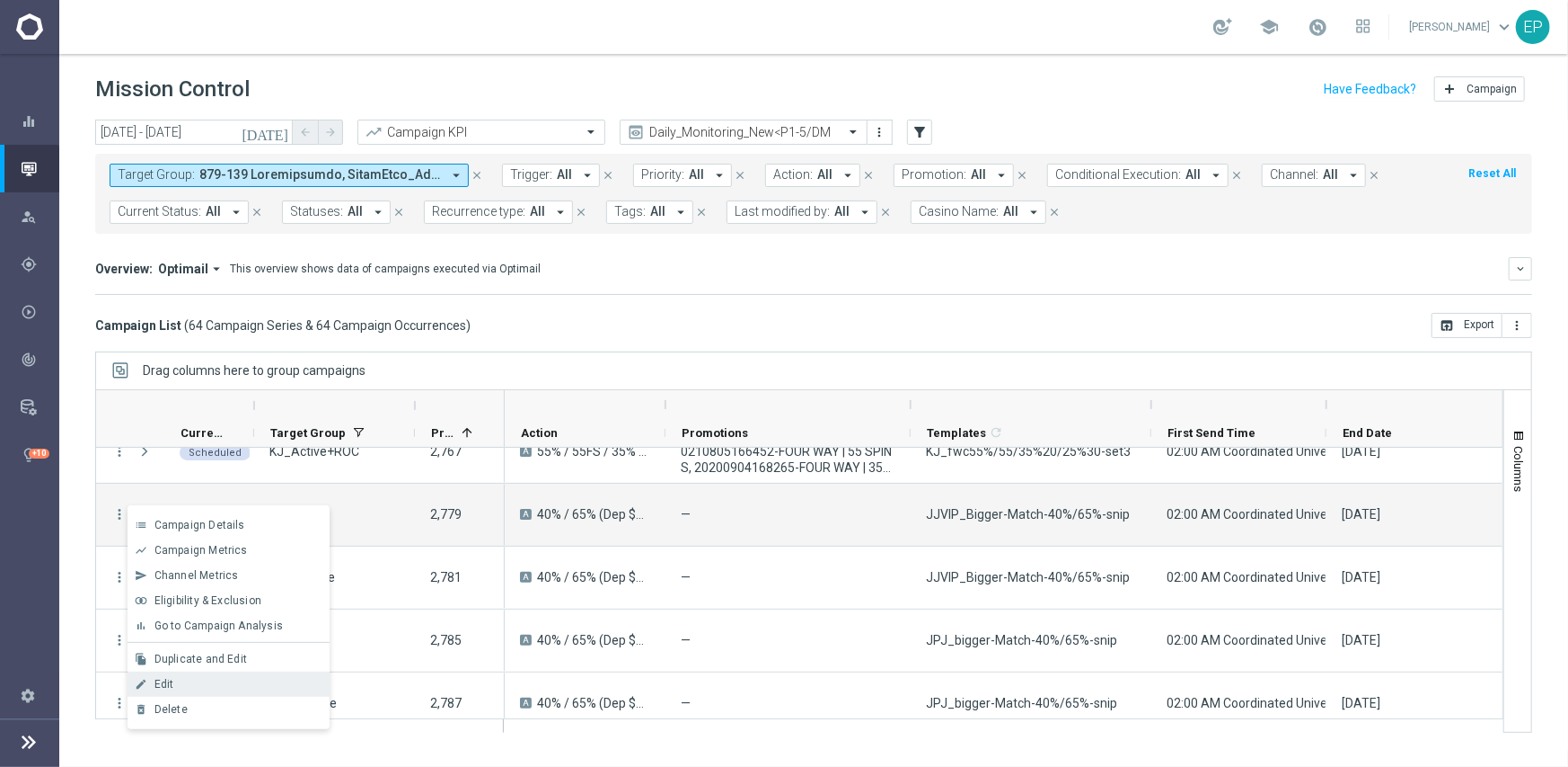
click at [234, 678] on div "Edit" at bounding box center [238, 684] width 167 height 13
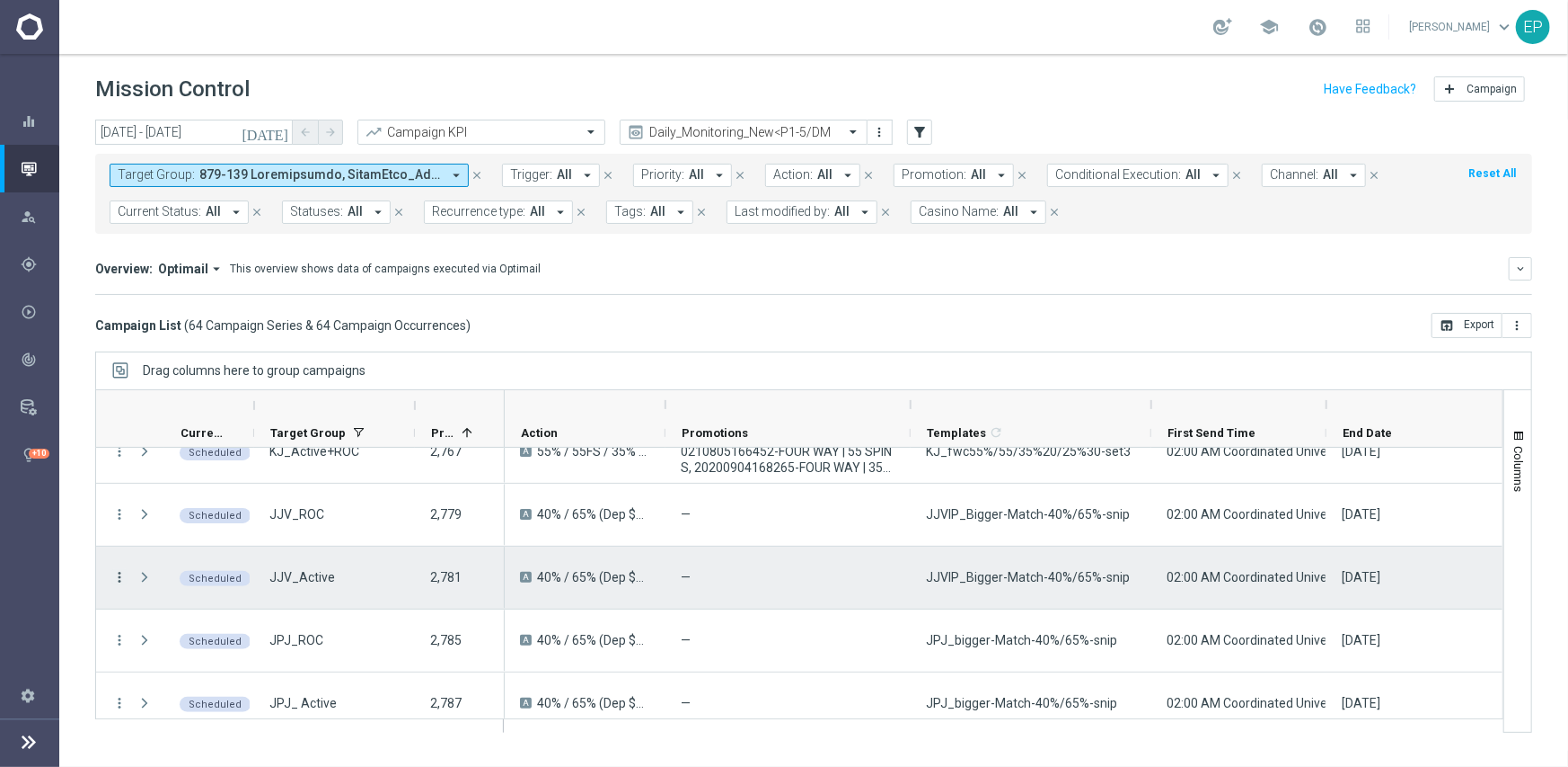
click at [112, 574] on icon "more_vert" at bounding box center [120, 577] width 16 height 16
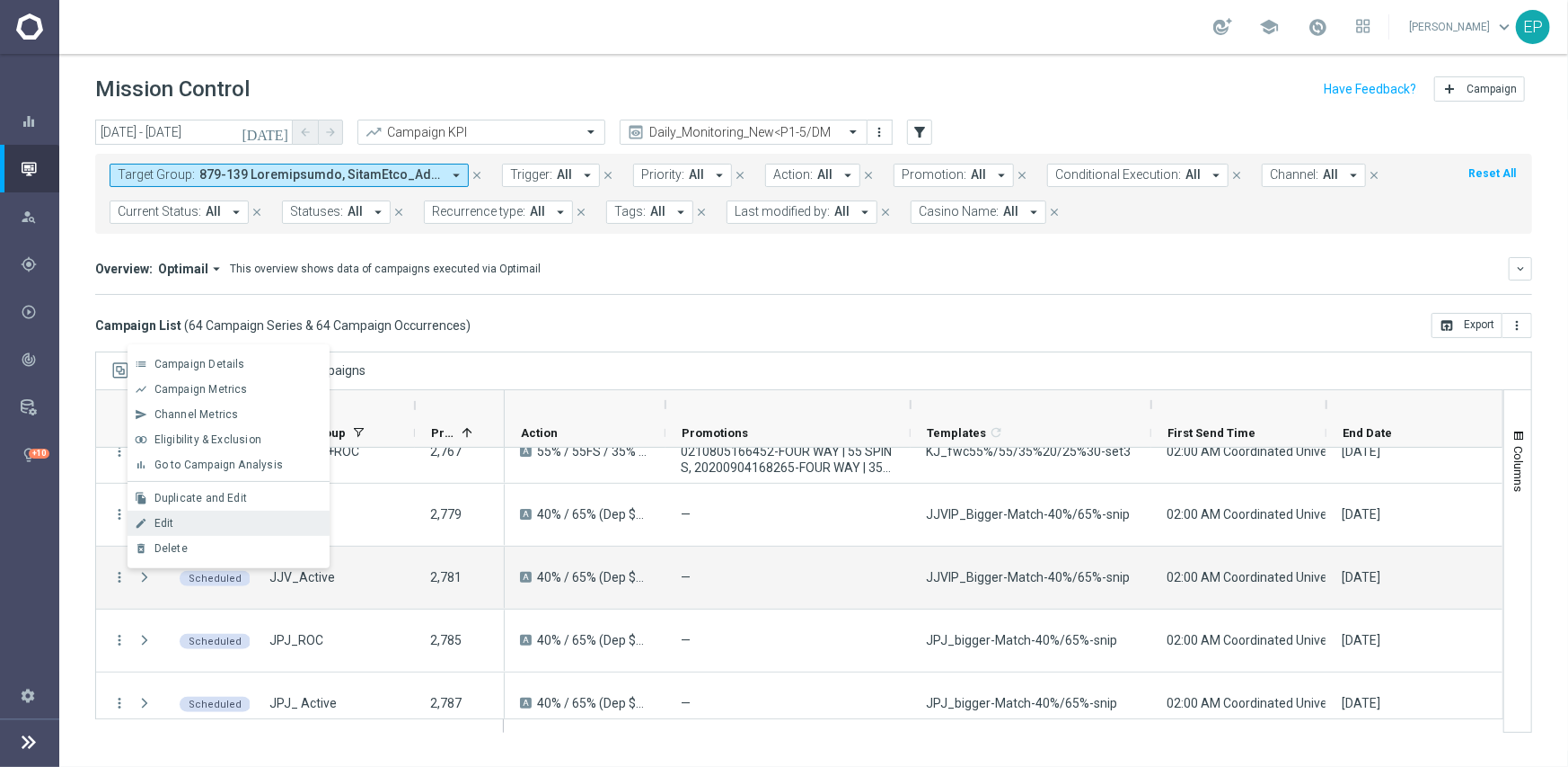
click at [179, 525] on div "Edit" at bounding box center [238, 522] width 167 height 13
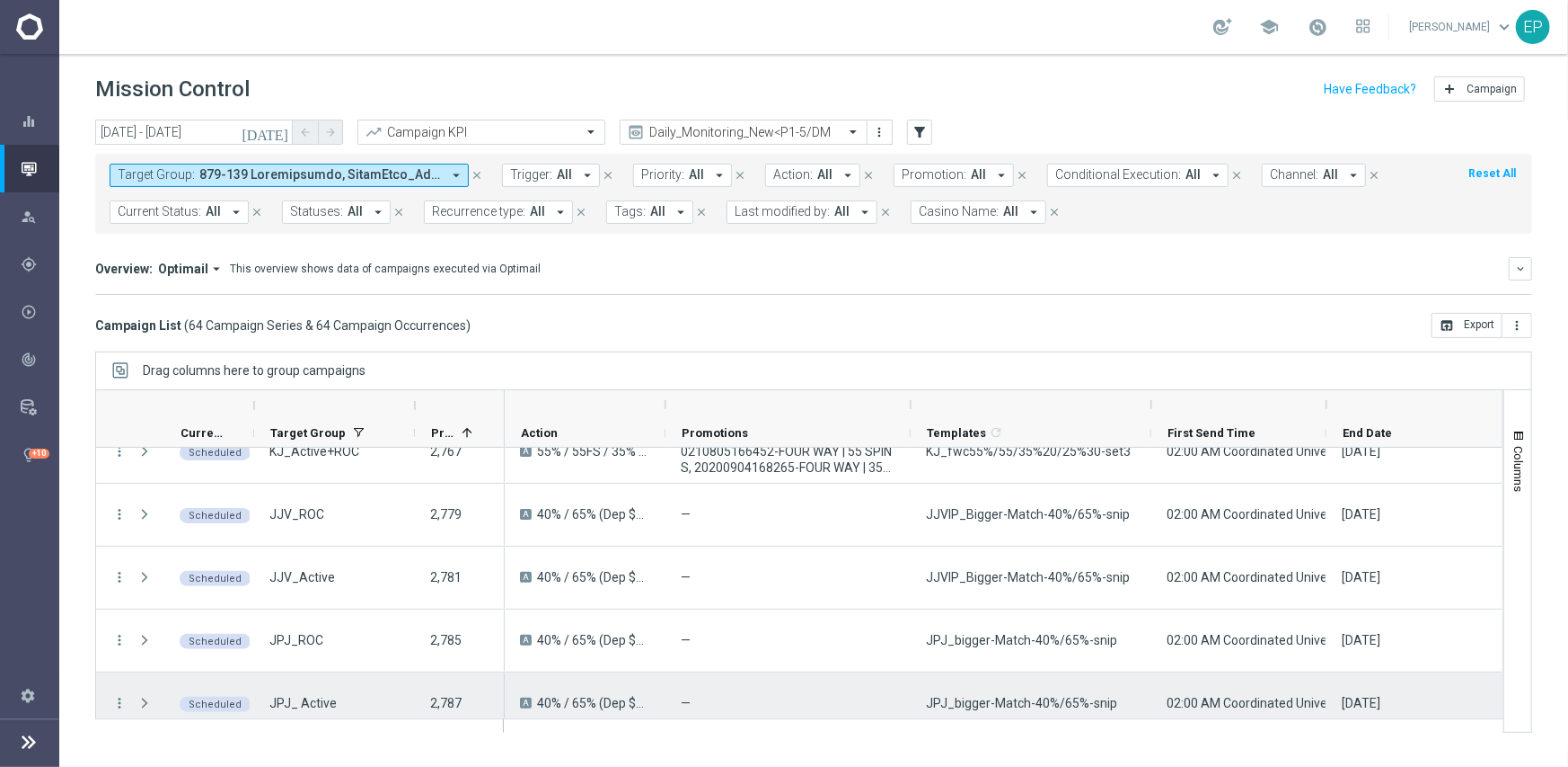
scroll to position [809, 0]
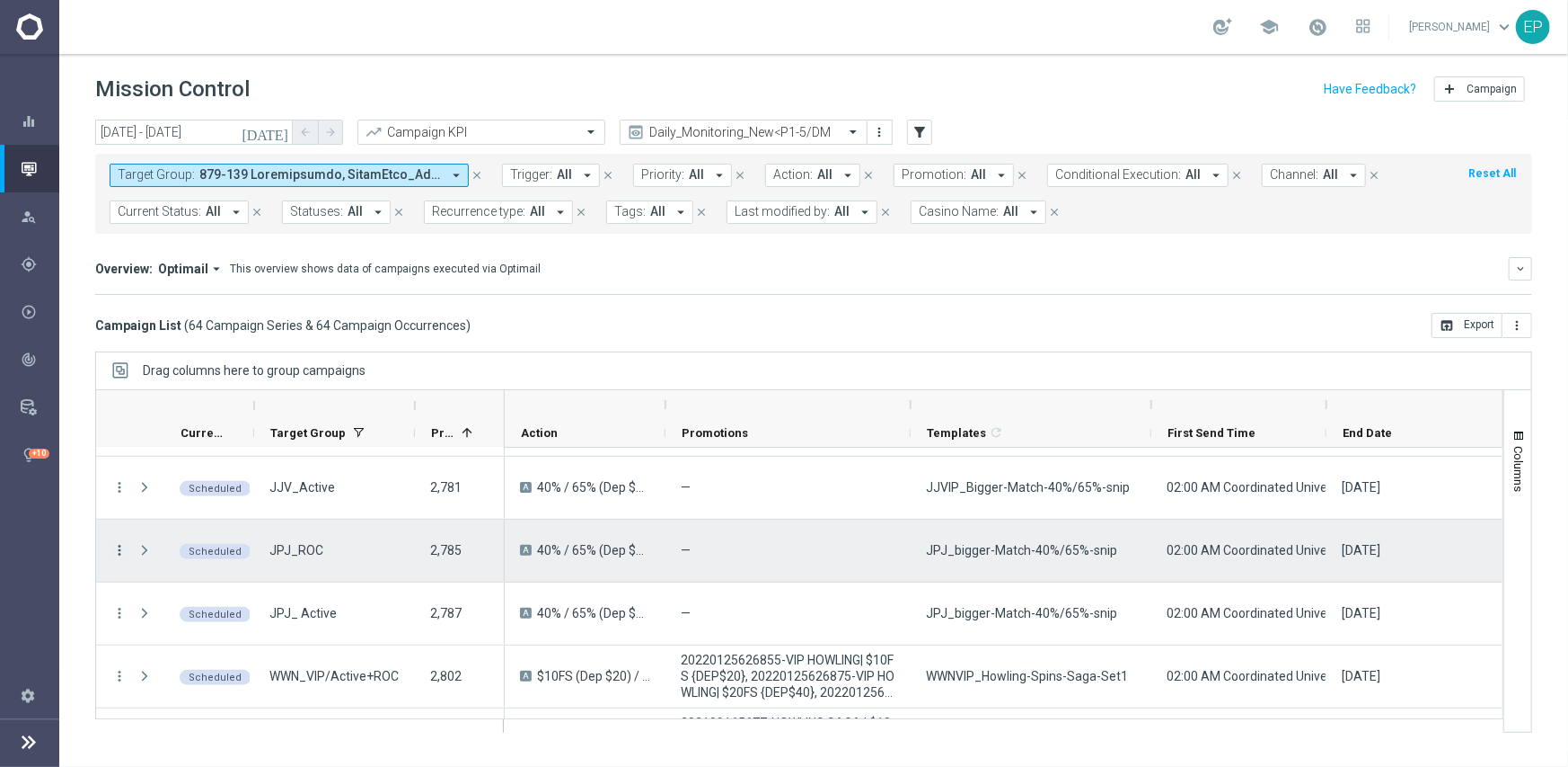
click at [113, 548] on icon "more_vert" at bounding box center [120, 550] width 16 height 16
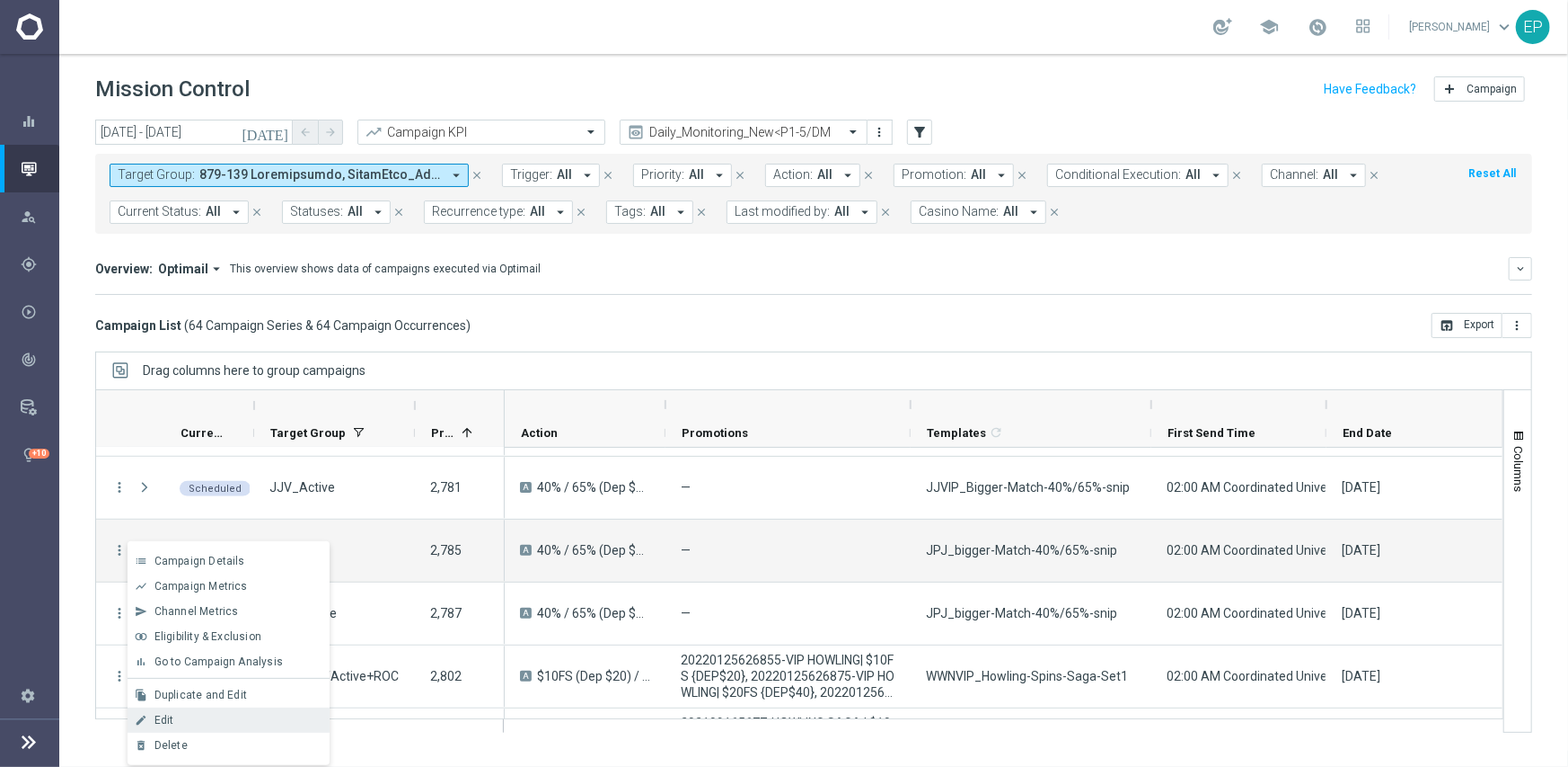
click at [166, 711] on div "edit Edit" at bounding box center [229, 719] width 202 height 25
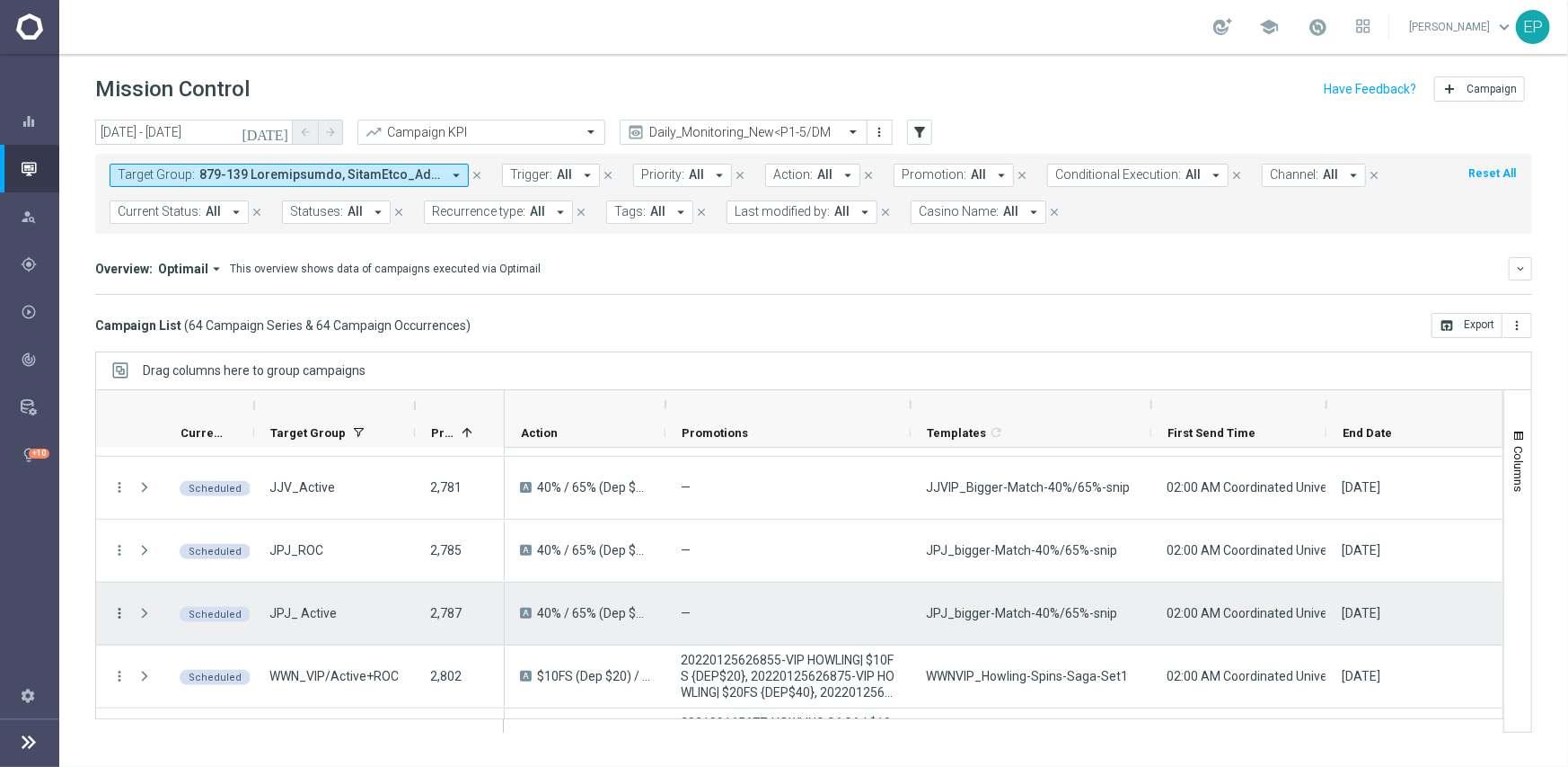
click at [117, 609] on icon "more_vert" at bounding box center [120, 613] width 16 height 16
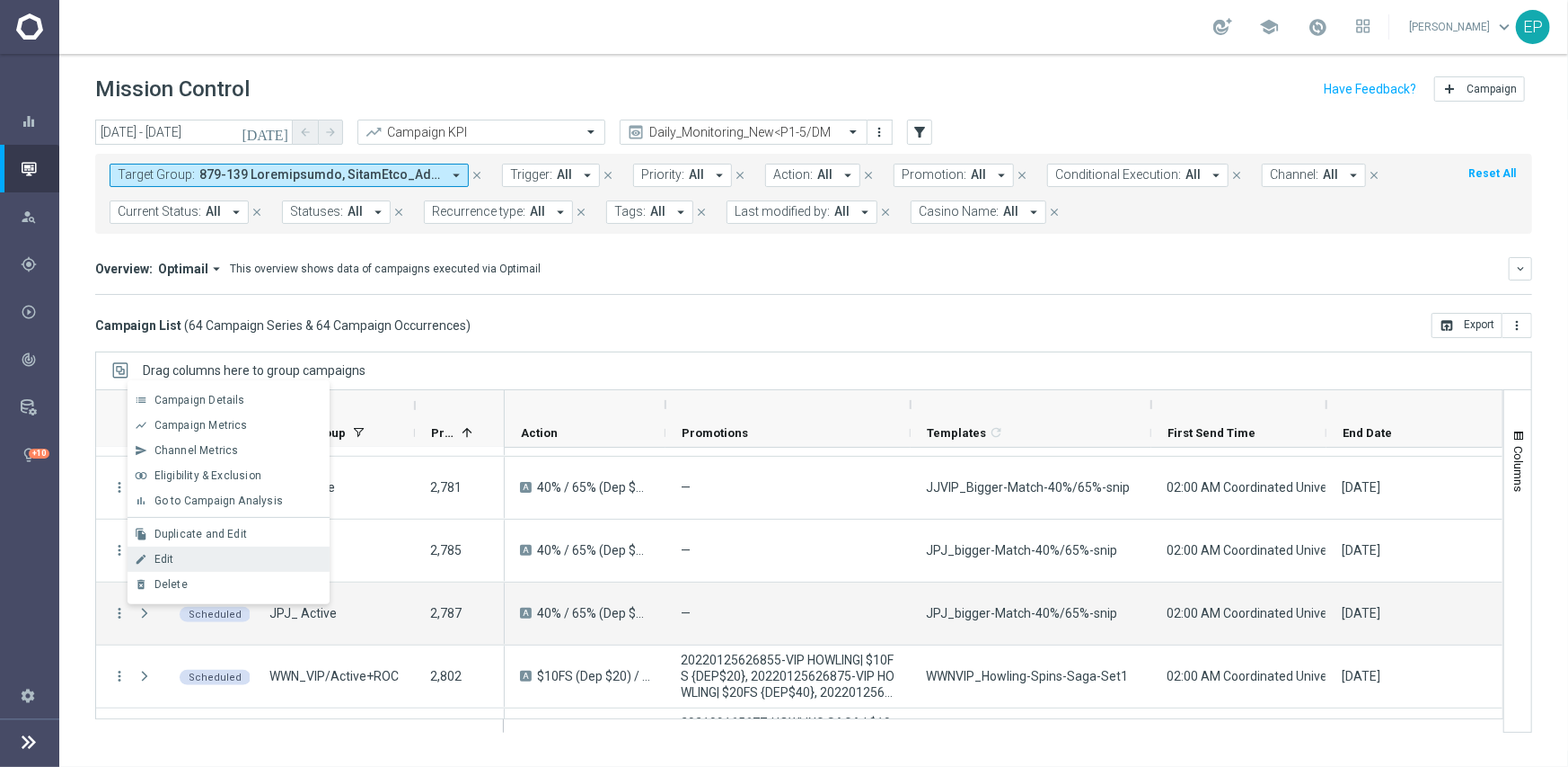
click at [193, 558] on div "Edit" at bounding box center [238, 558] width 167 height 13
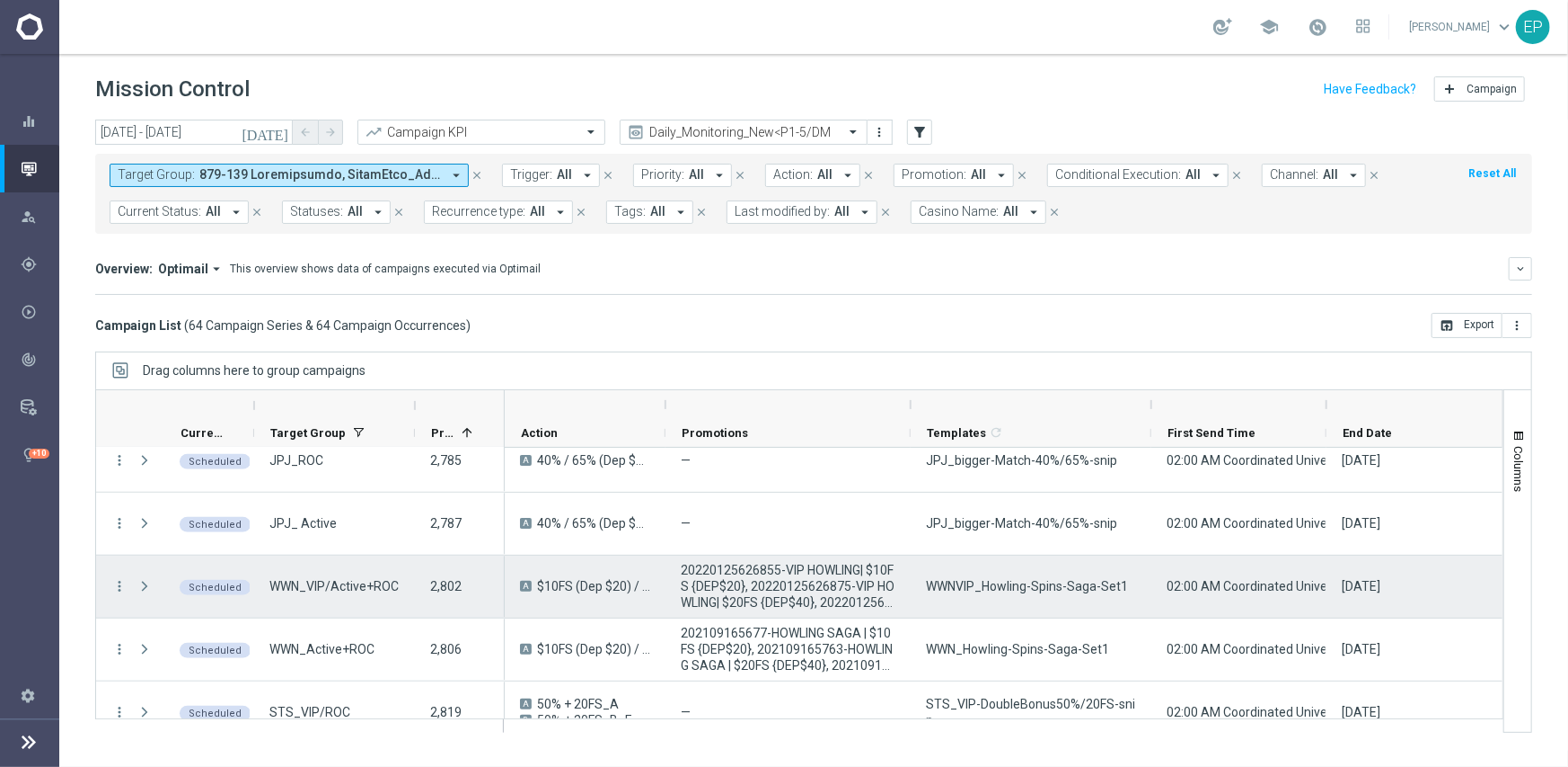
scroll to position [989, 0]
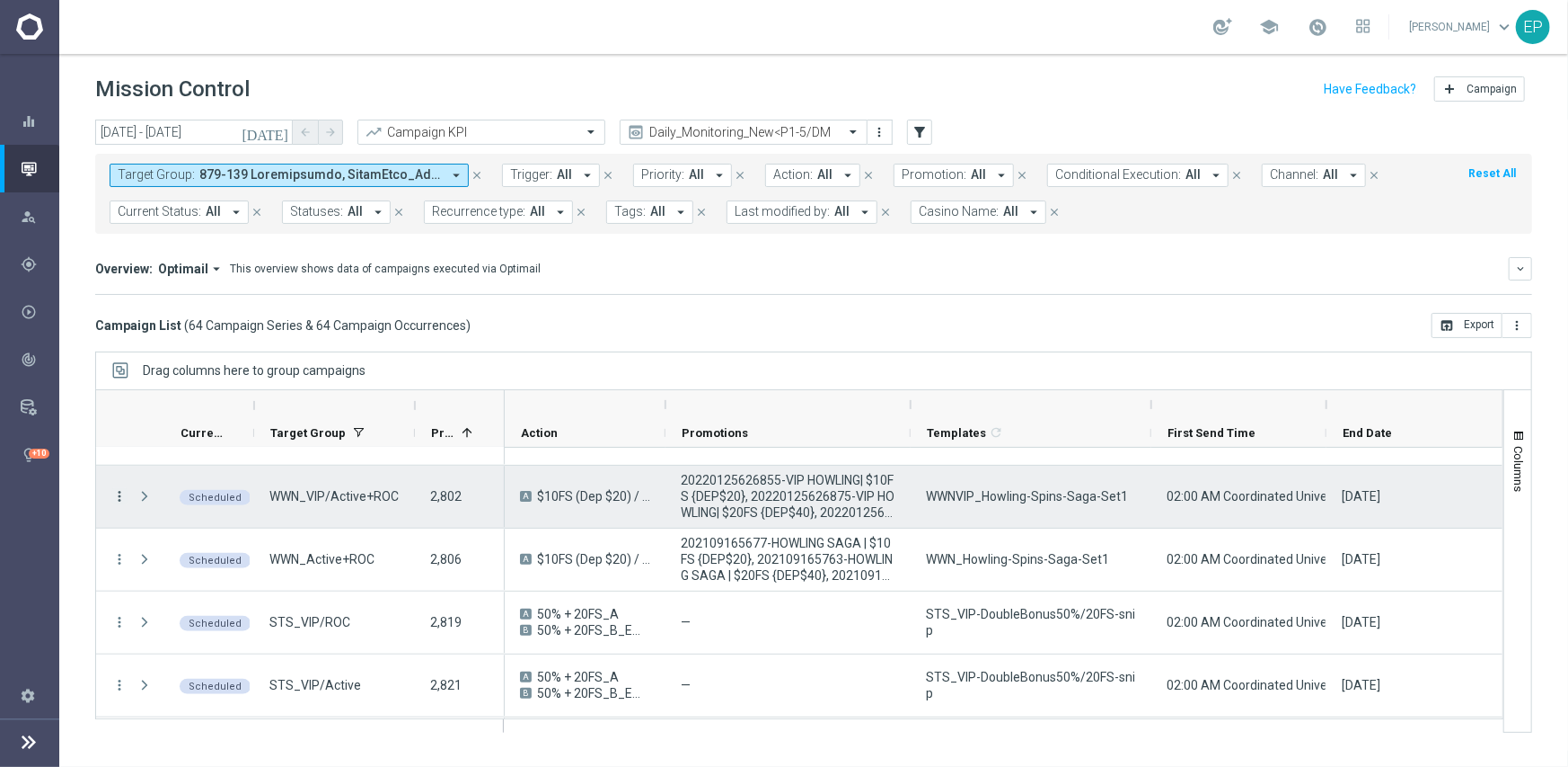
click at [118, 495] on icon "more_vert" at bounding box center [120, 496] width 16 height 16
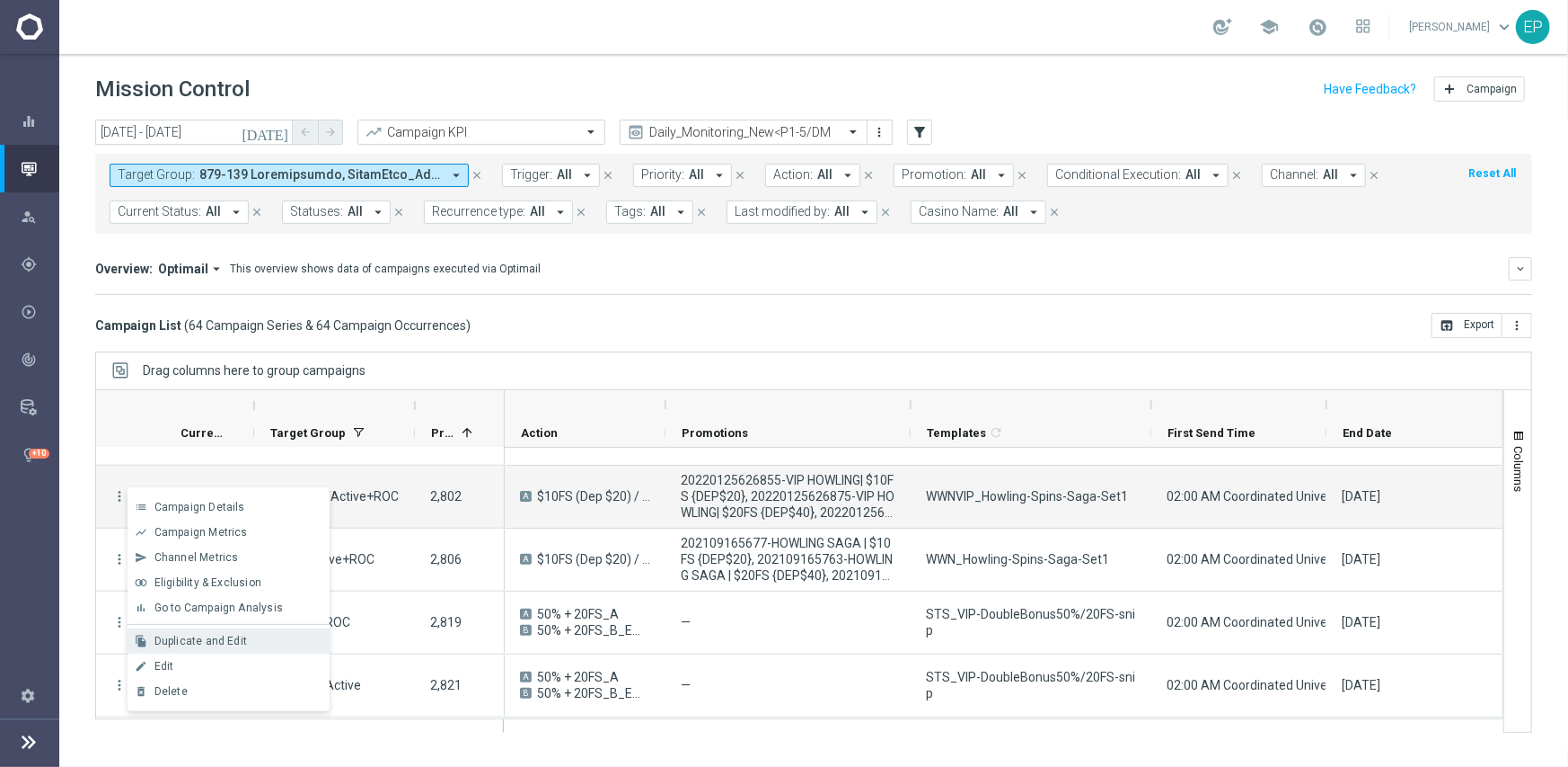
click at [264, 635] on div "Duplicate and Edit" at bounding box center [238, 640] width 167 height 13
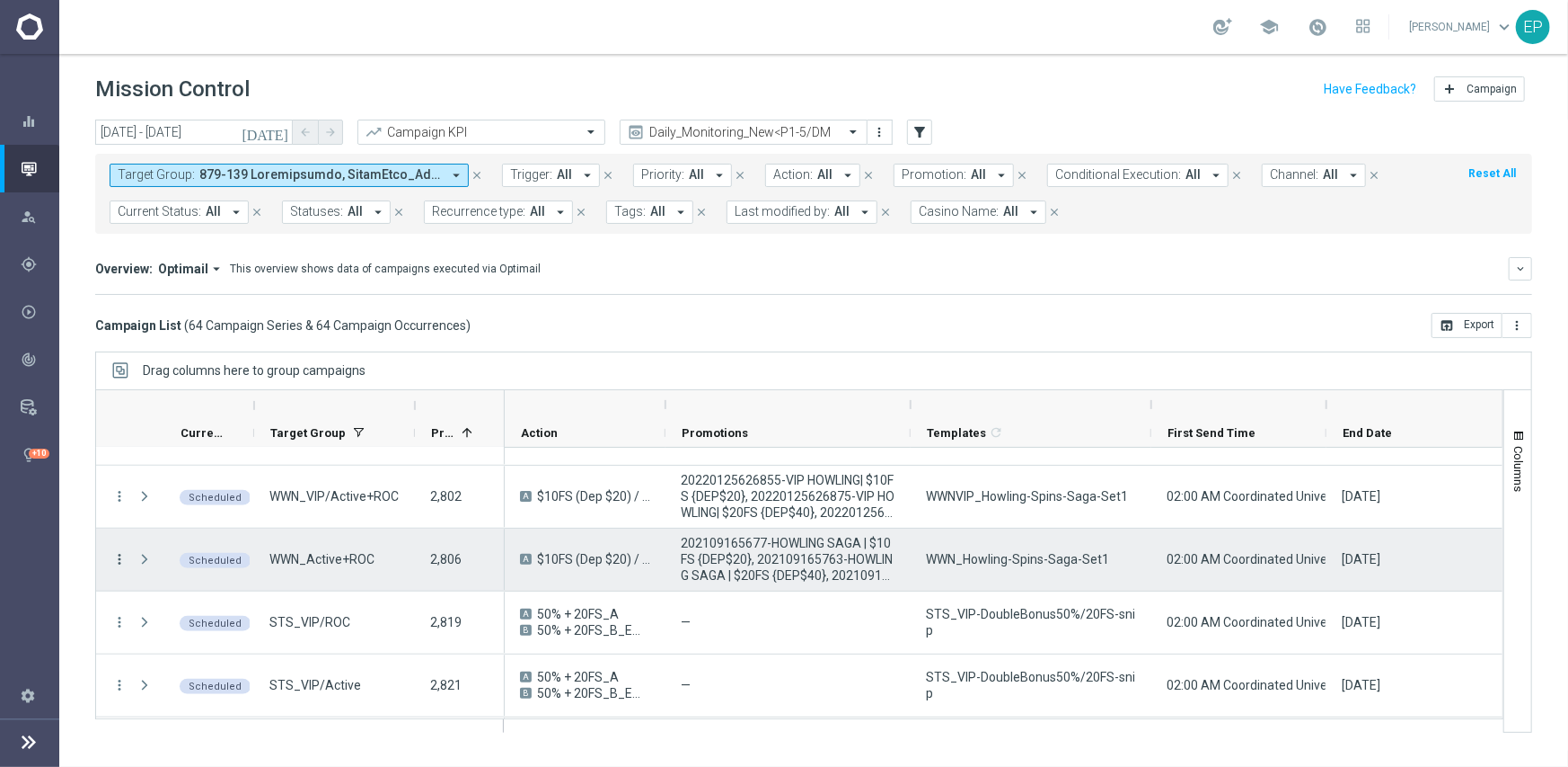
click at [117, 555] on icon "more_vert" at bounding box center [120, 559] width 16 height 16
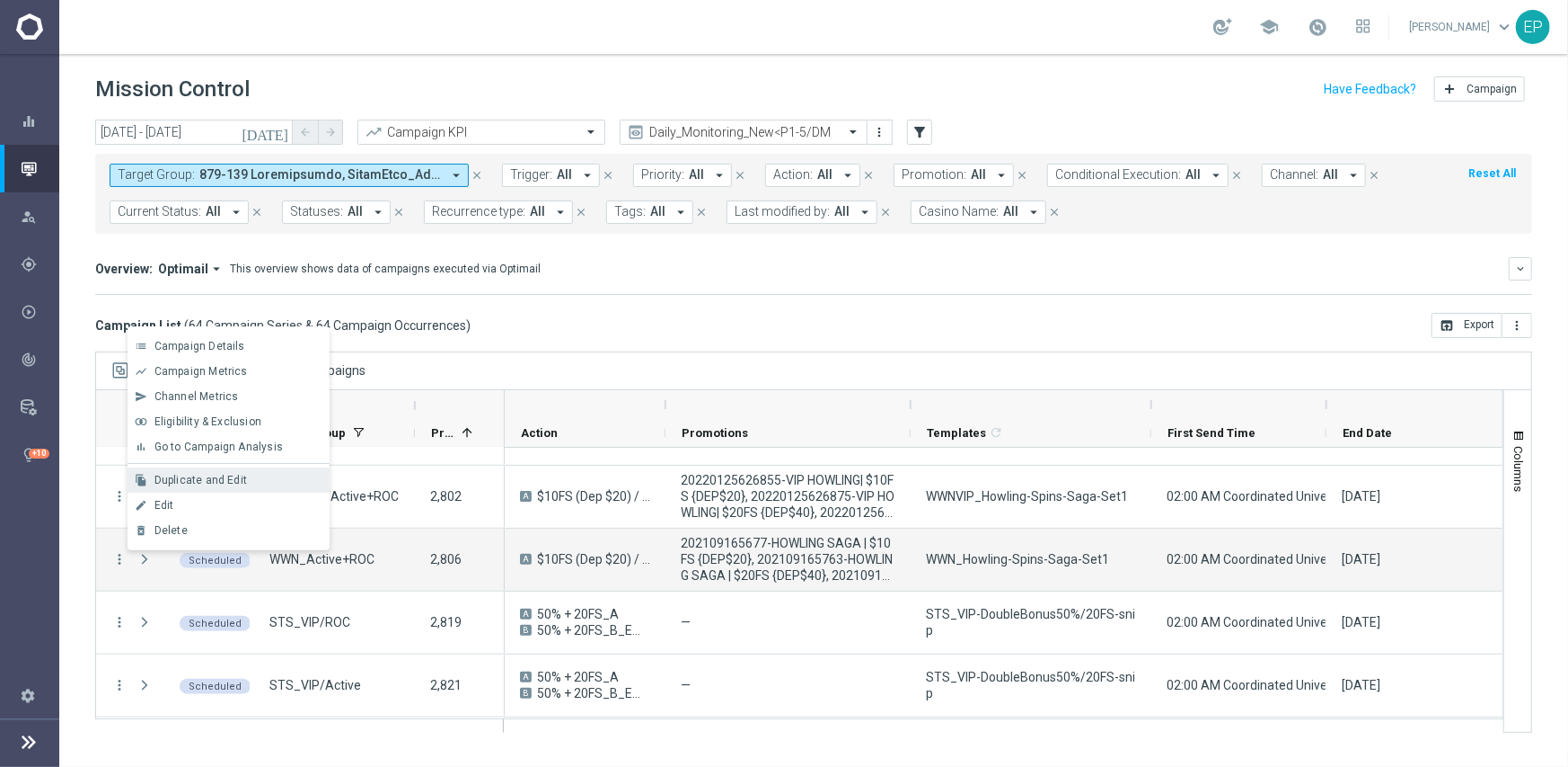
click at [230, 479] on span "Duplicate and Edit" at bounding box center [201, 479] width 93 height 13
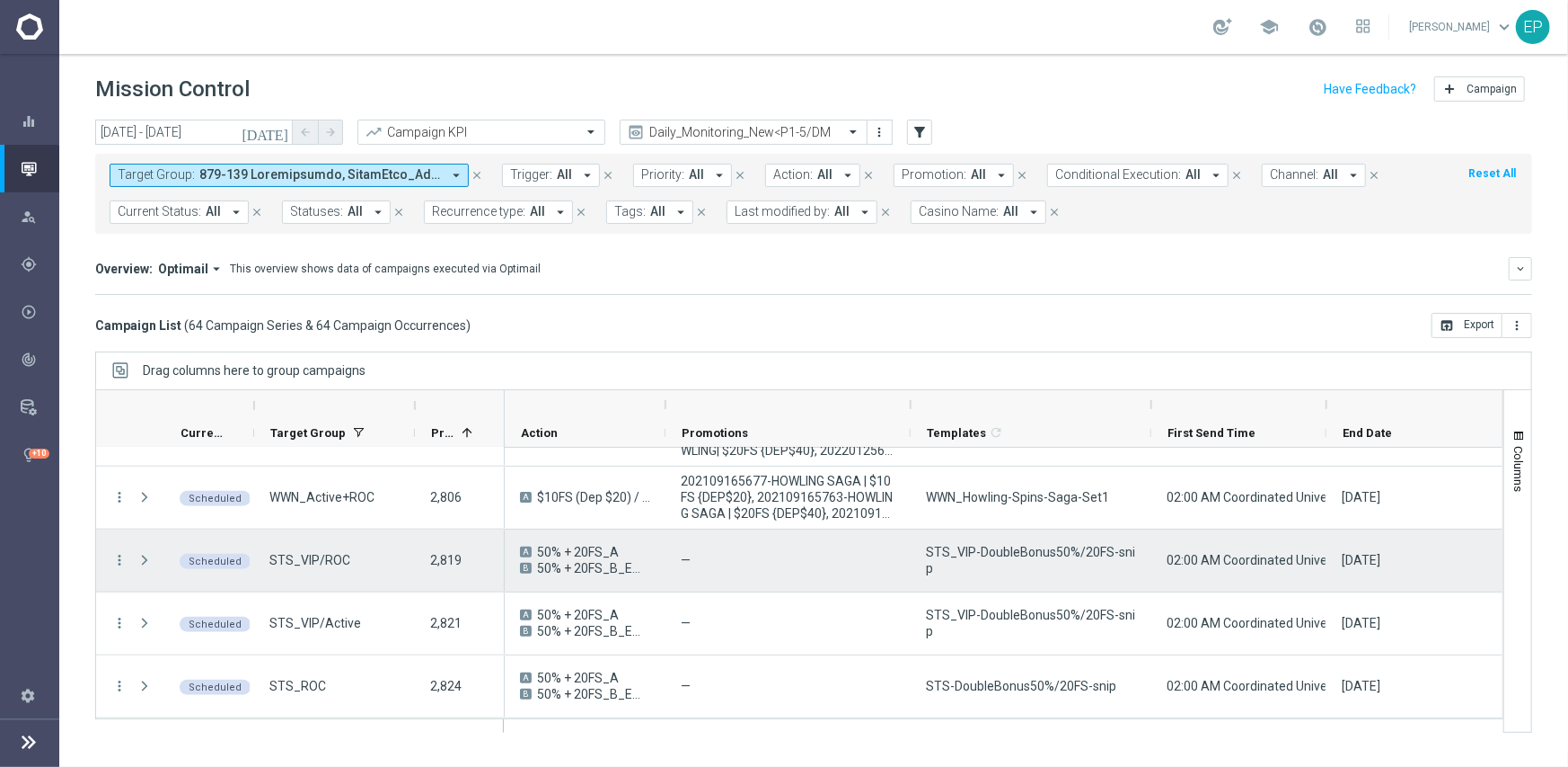
scroll to position [1079, 0]
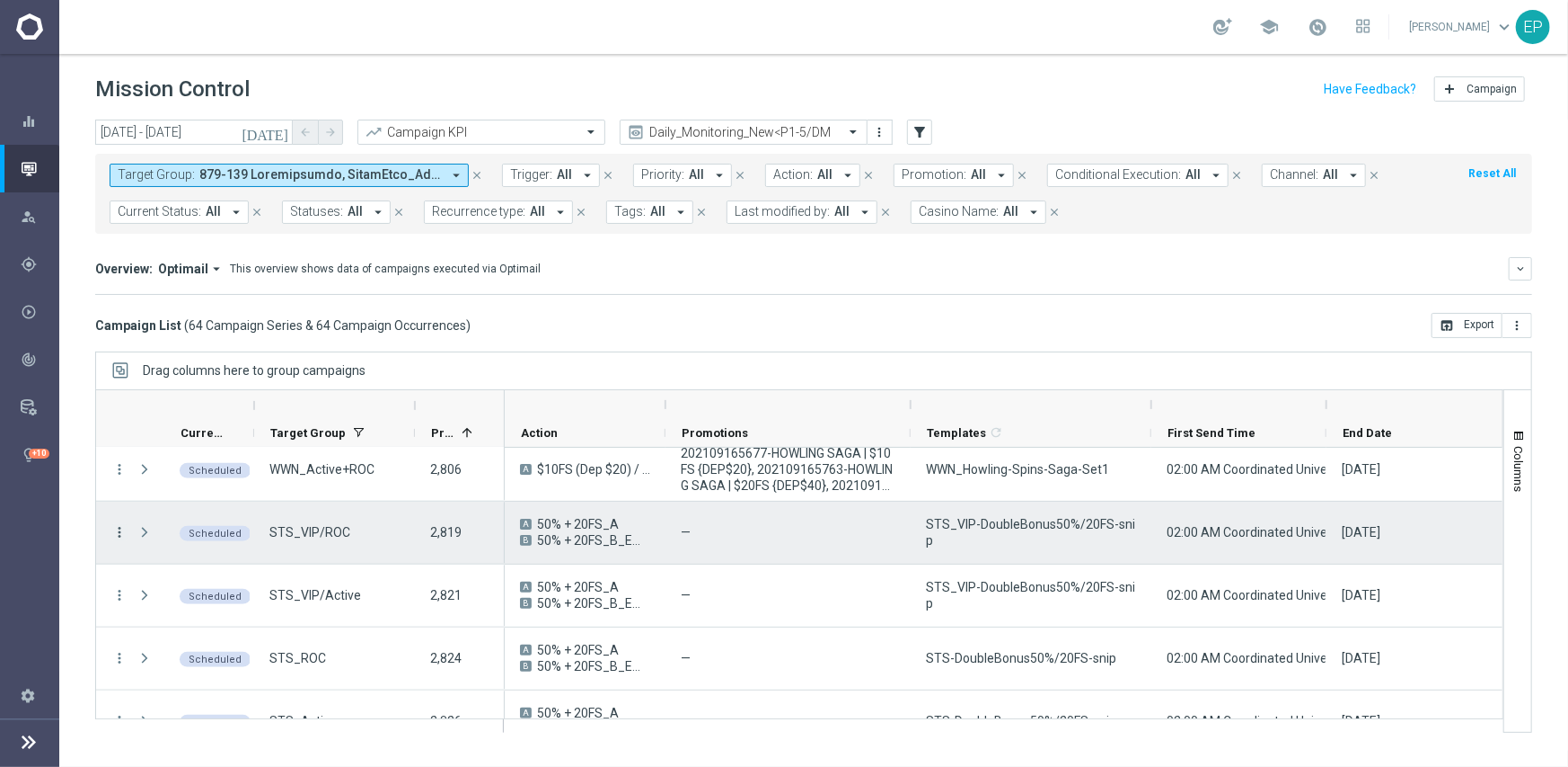
click at [113, 529] on icon "more_vert" at bounding box center [120, 532] width 16 height 16
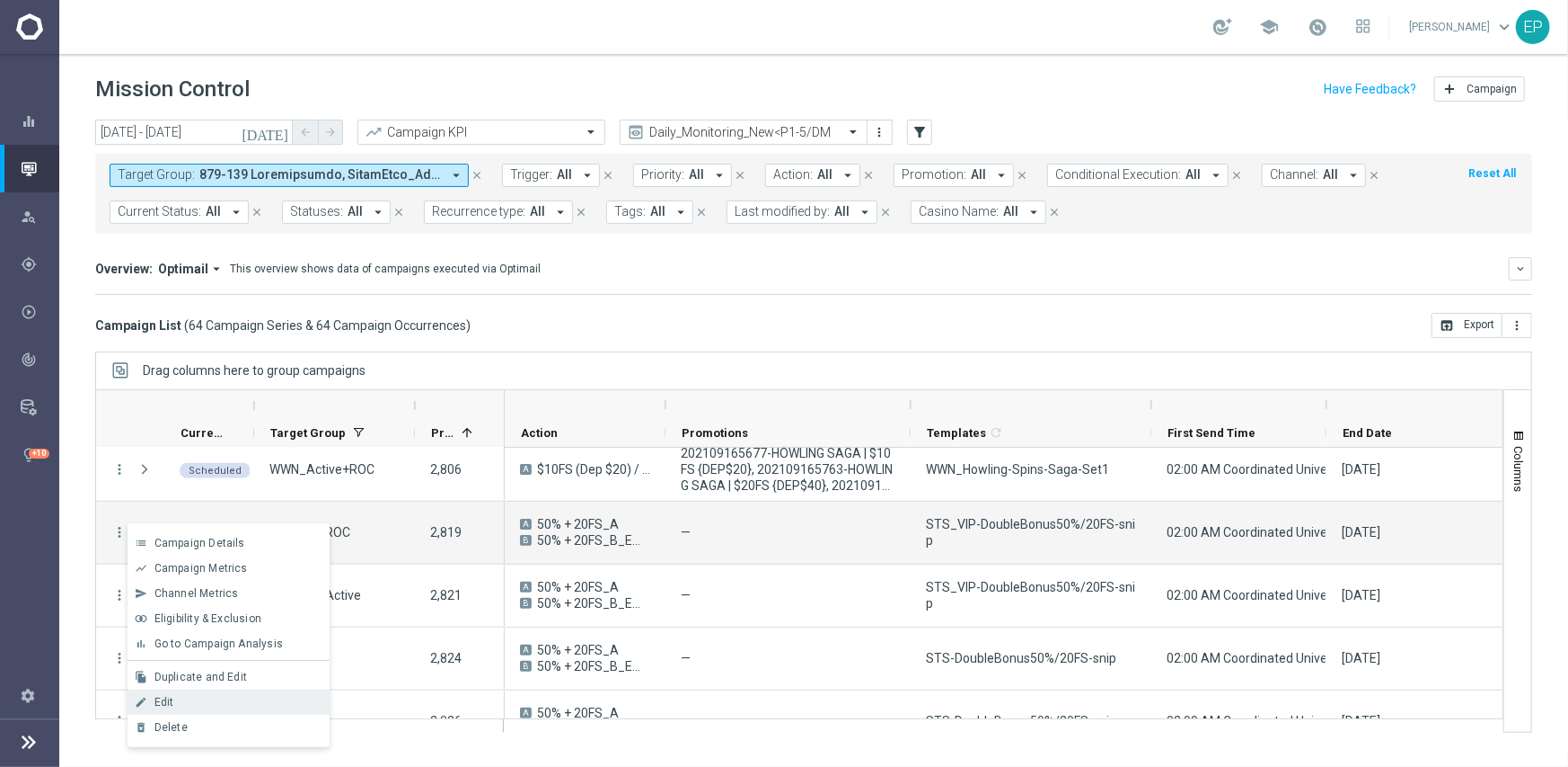
click at [219, 705] on div "Edit" at bounding box center [238, 702] width 167 height 13
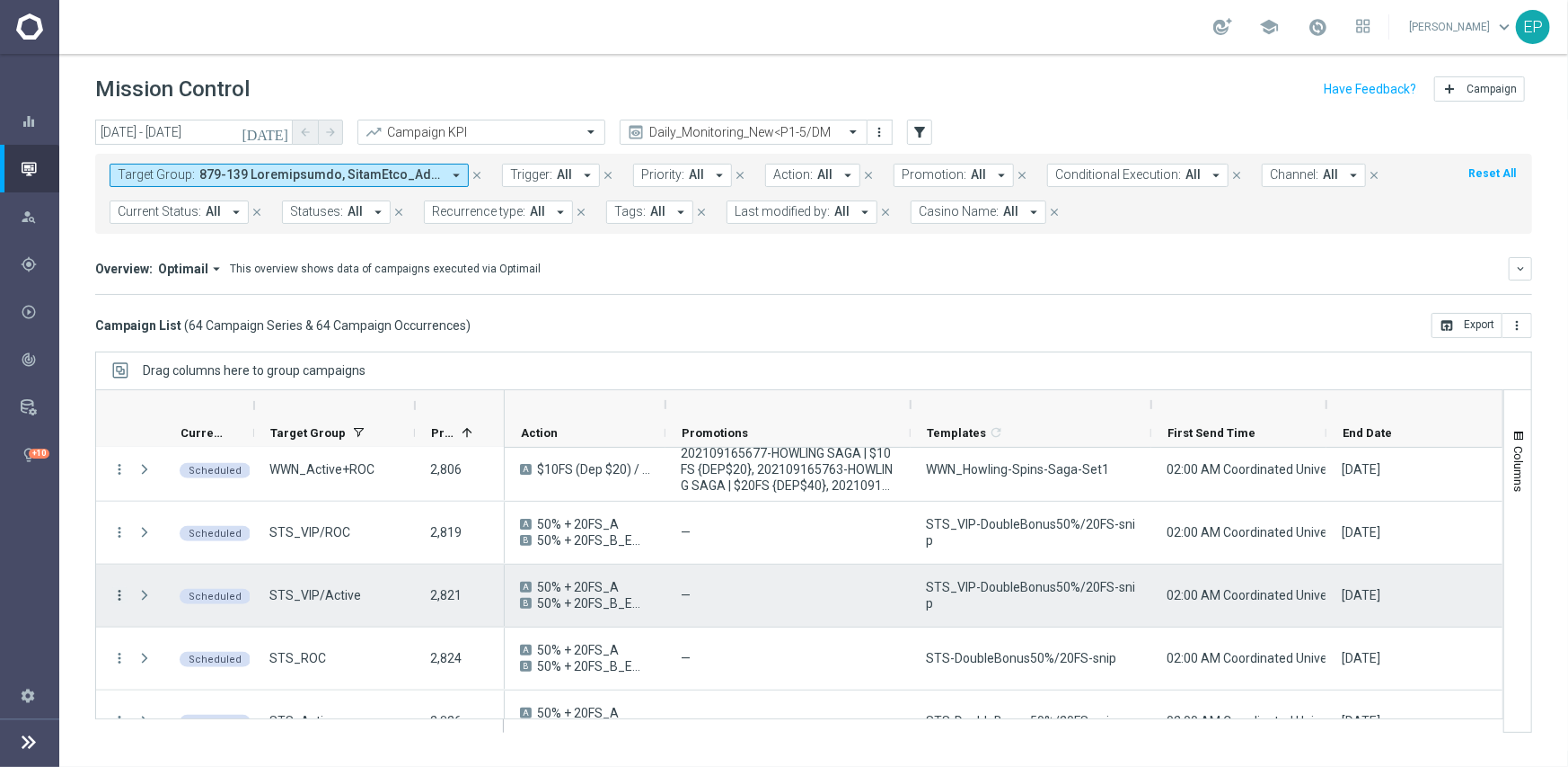
click at [123, 590] on icon "more_vert" at bounding box center [120, 595] width 16 height 16
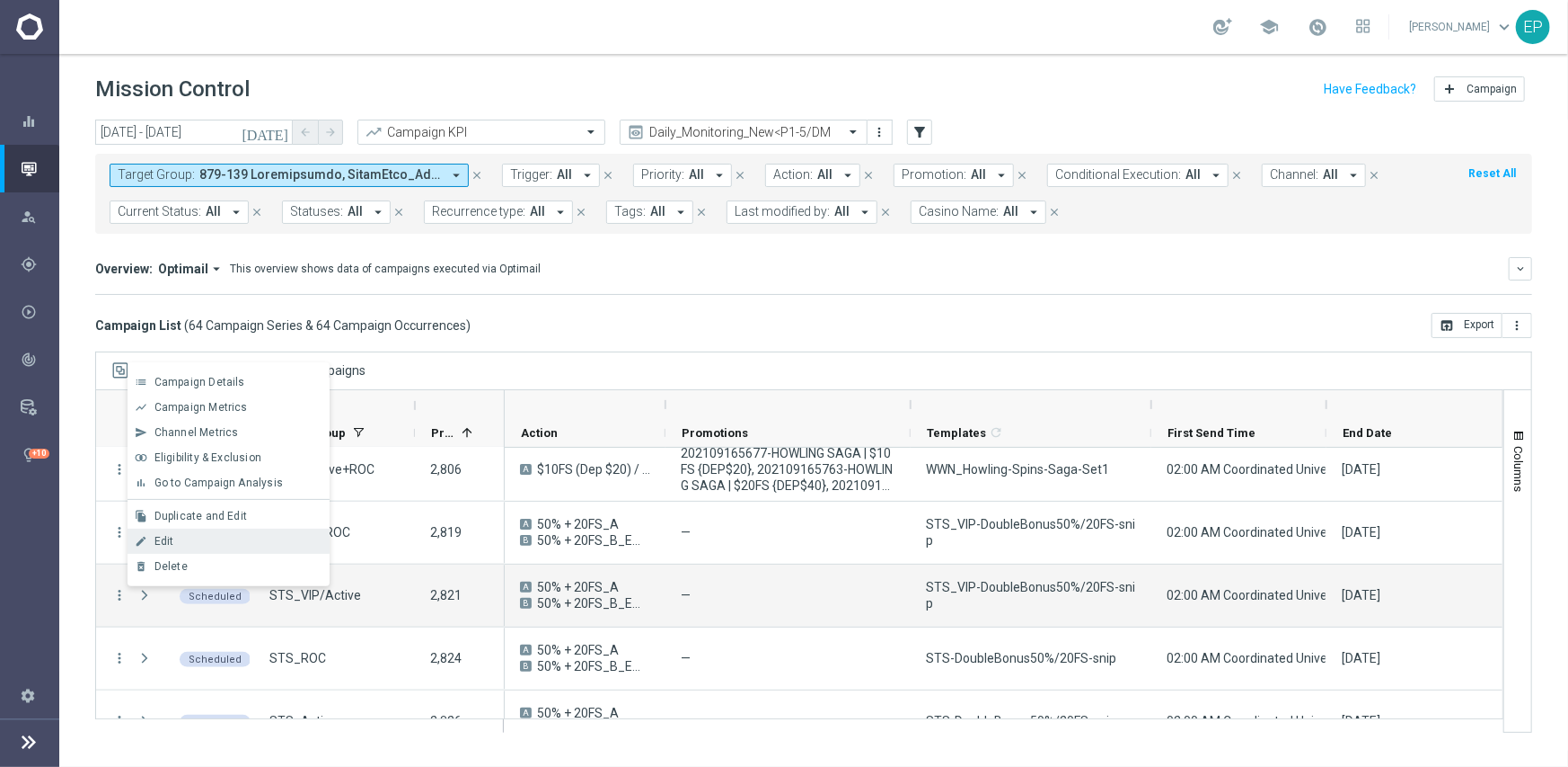
click at [171, 541] on span "Edit" at bounding box center [165, 540] width 20 height 13
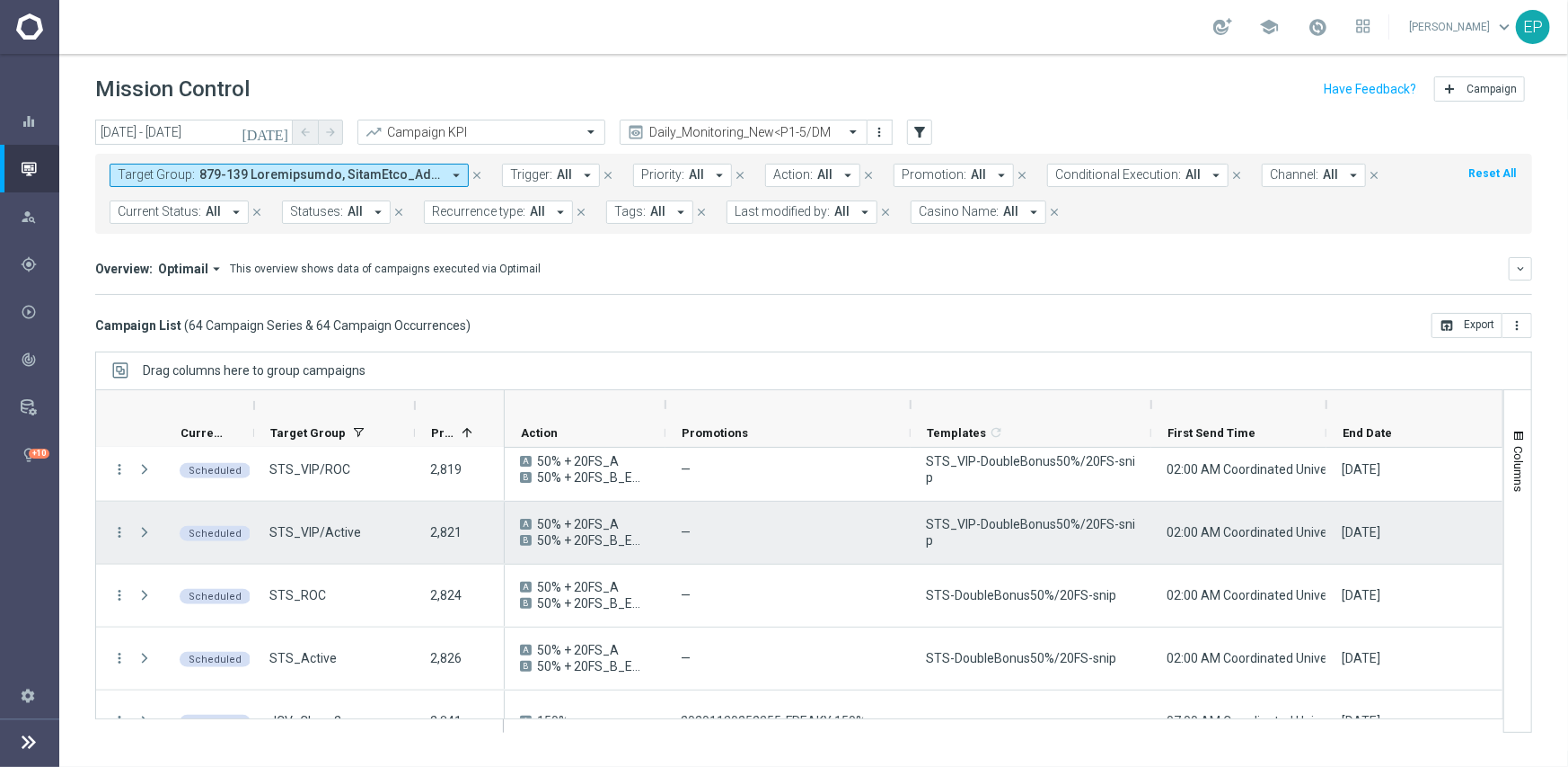
scroll to position [1168, 0]
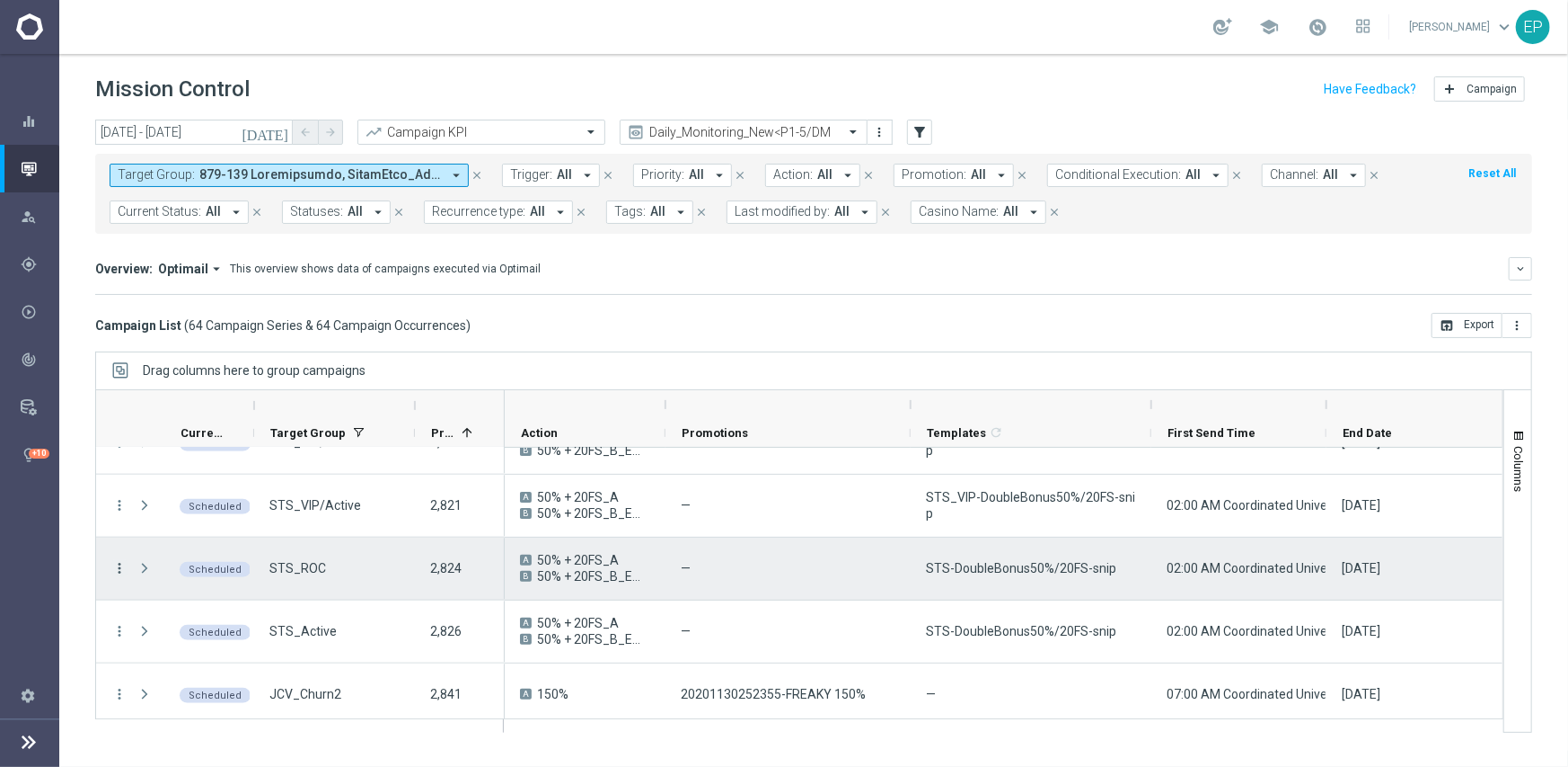
click at [112, 561] on icon "more_vert" at bounding box center [120, 568] width 16 height 16
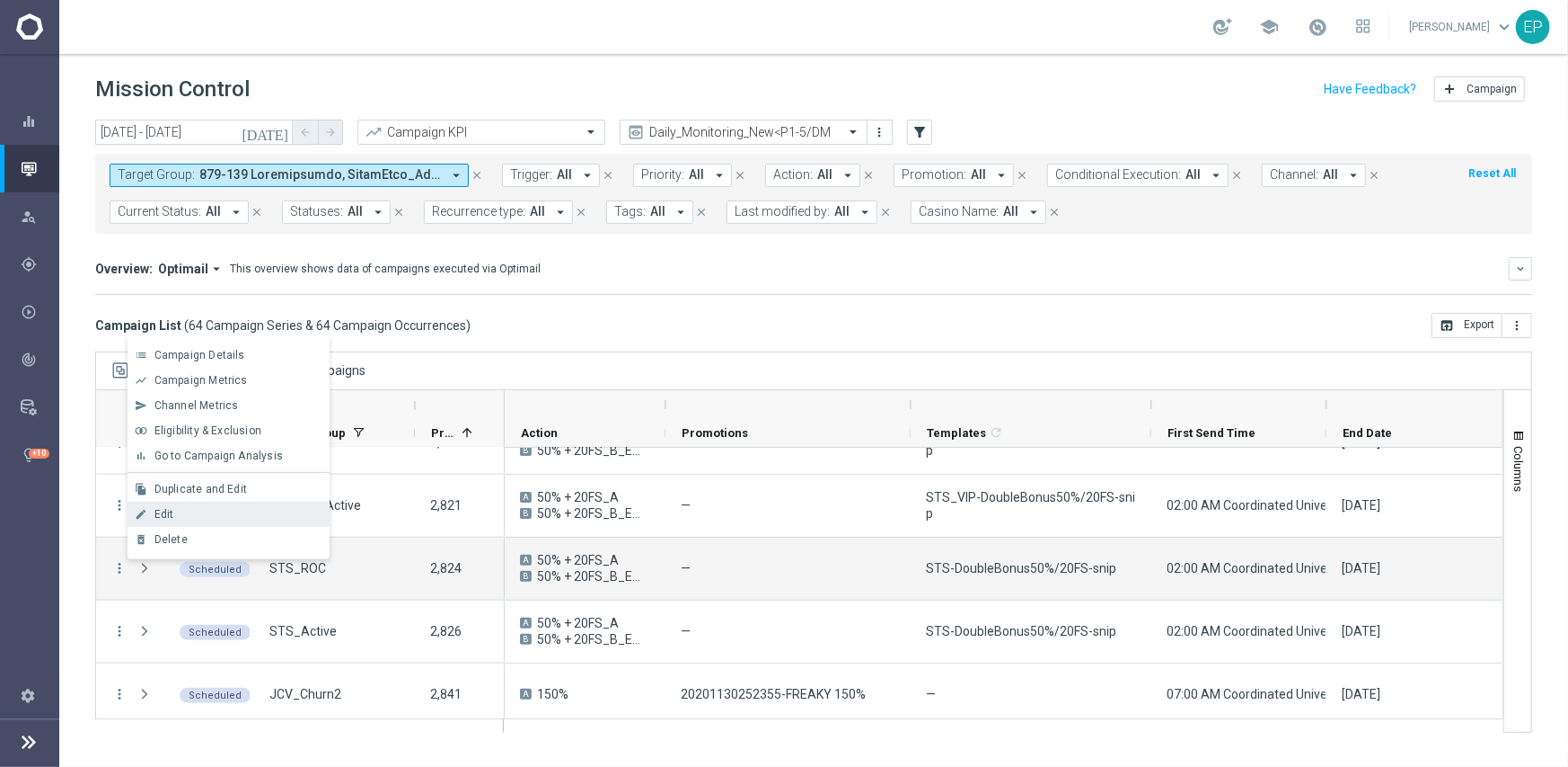
click at [200, 512] on div "Edit" at bounding box center [238, 513] width 167 height 13
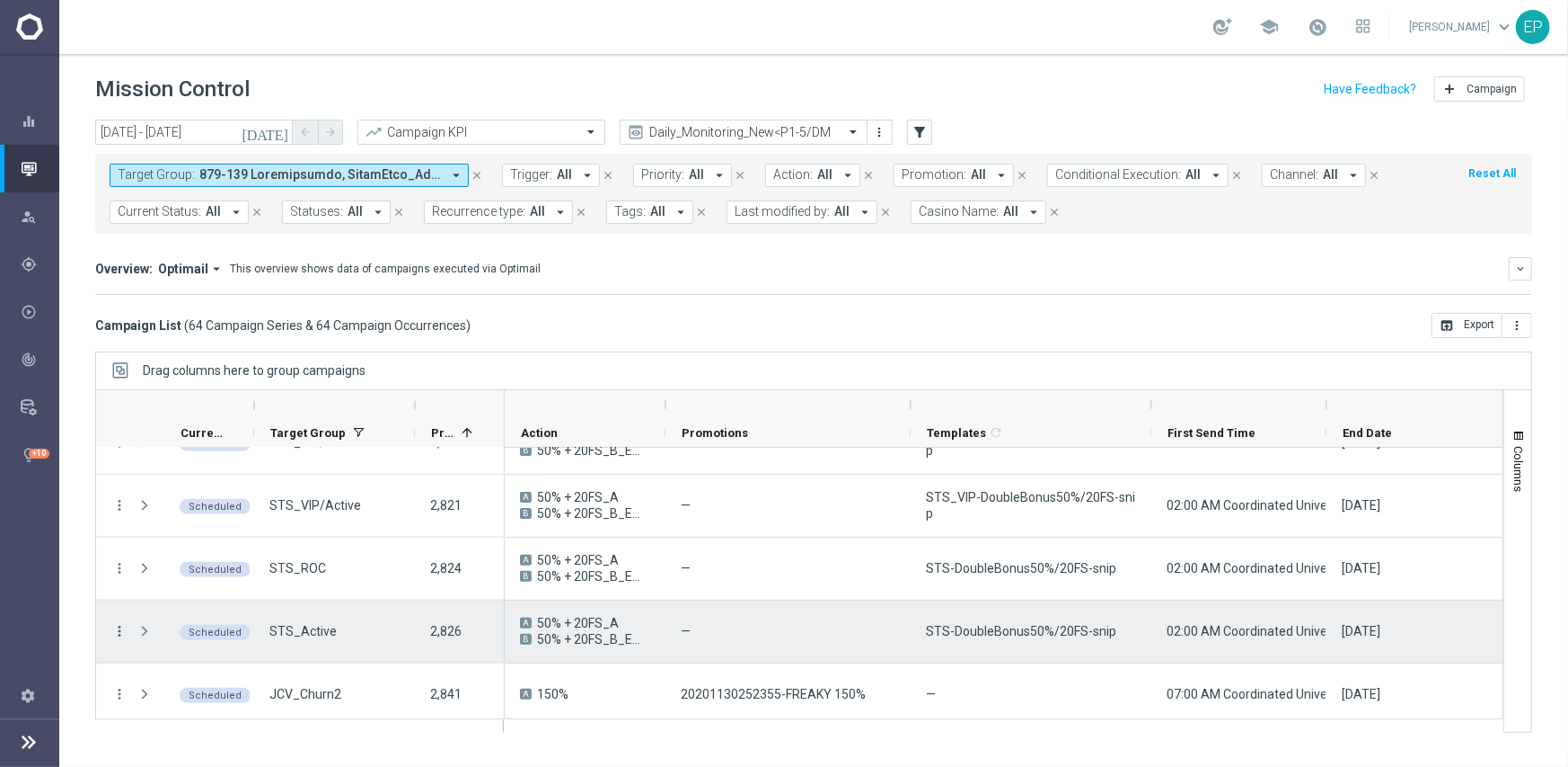
click at [113, 632] on icon "more_vert" at bounding box center [120, 631] width 16 height 16
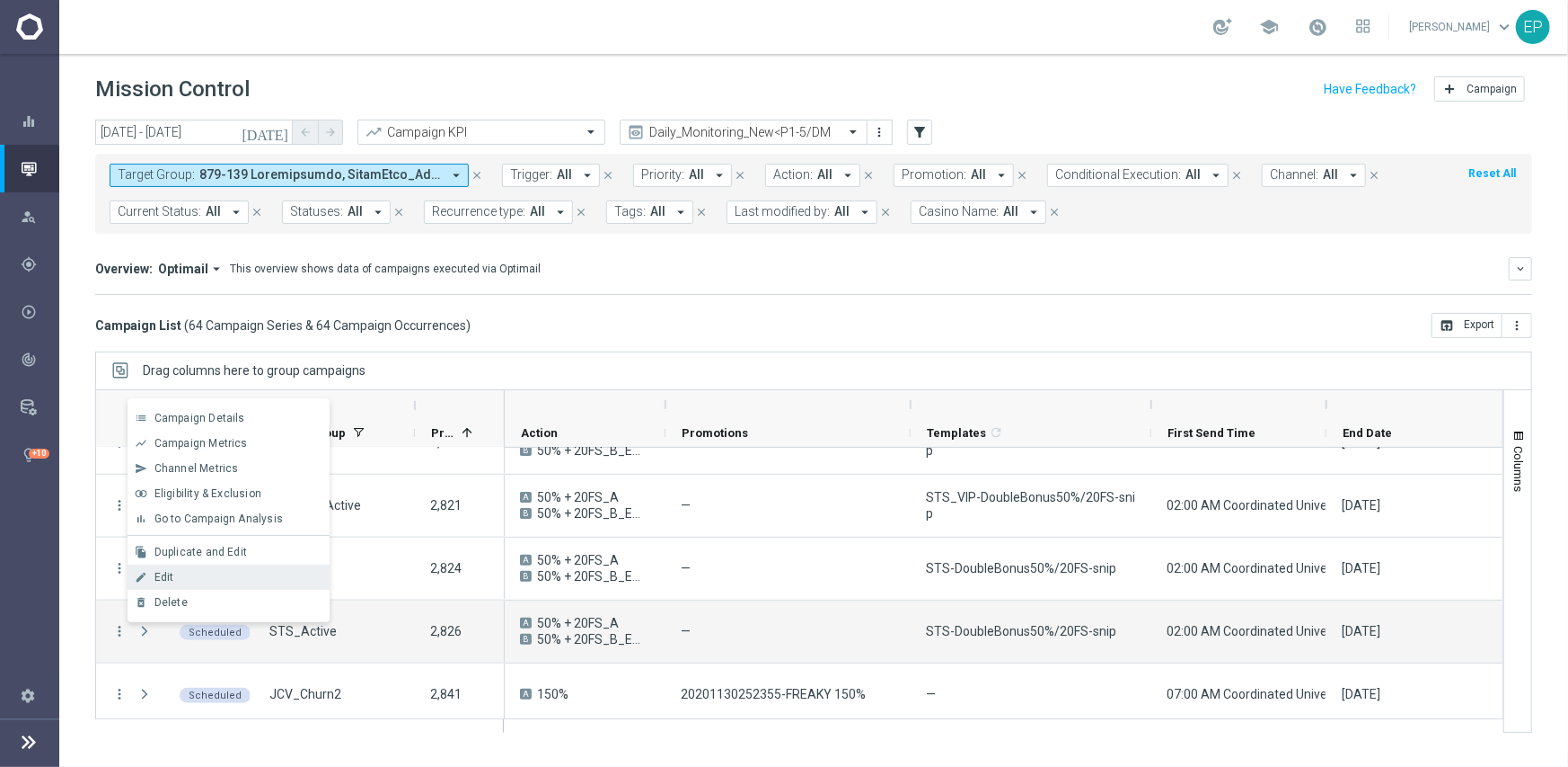
click at [167, 573] on span "Edit" at bounding box center [165, 576] width 20 height 13
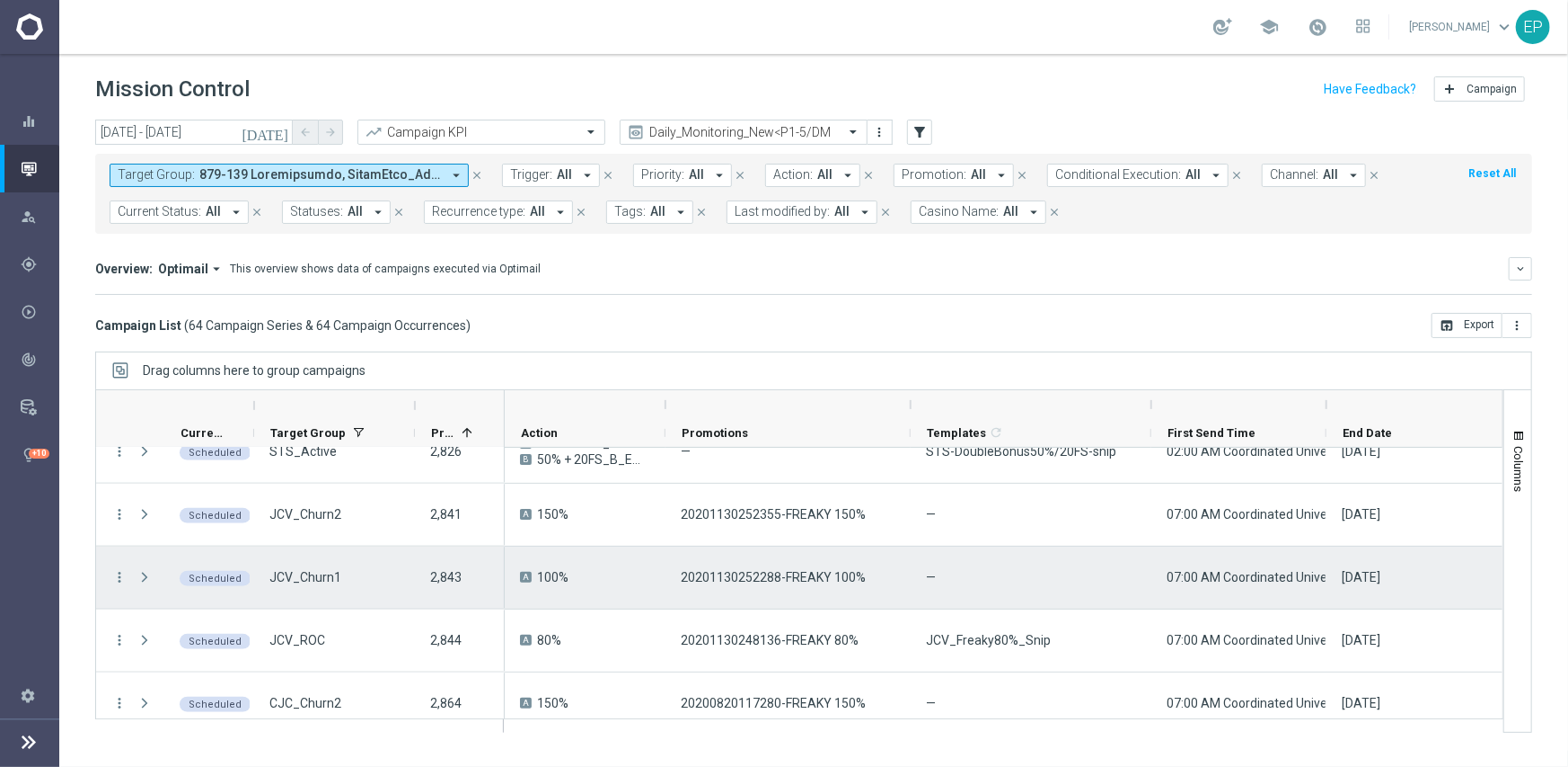
scroll to position [1438, 0]
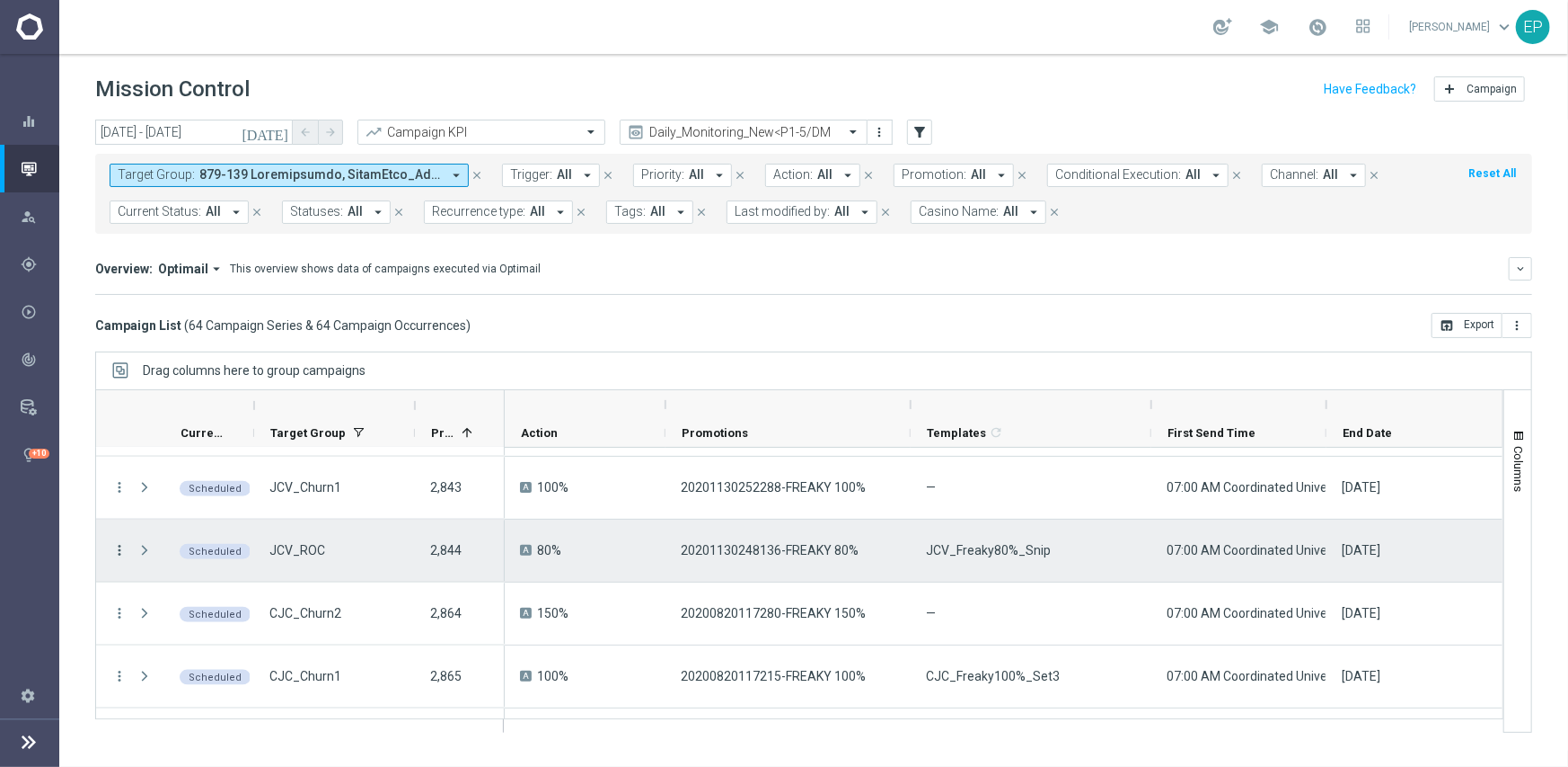
click at [121, 552] on icon "more_vert" at bounding box center [120, 550] width 16 height 16
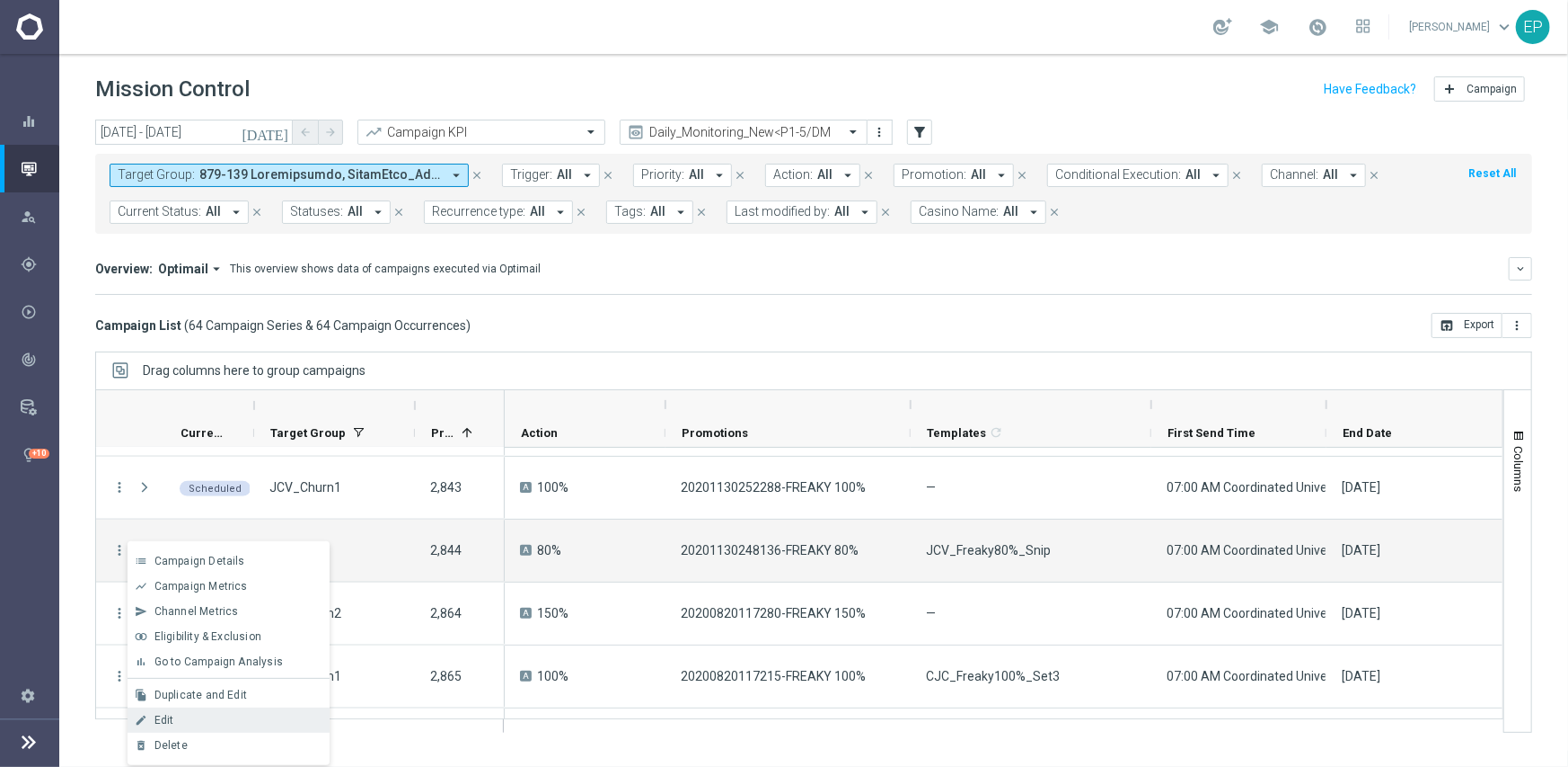
click at [195, 721] on div "Edit" at bounding box center [238, 720] width 167 height 13
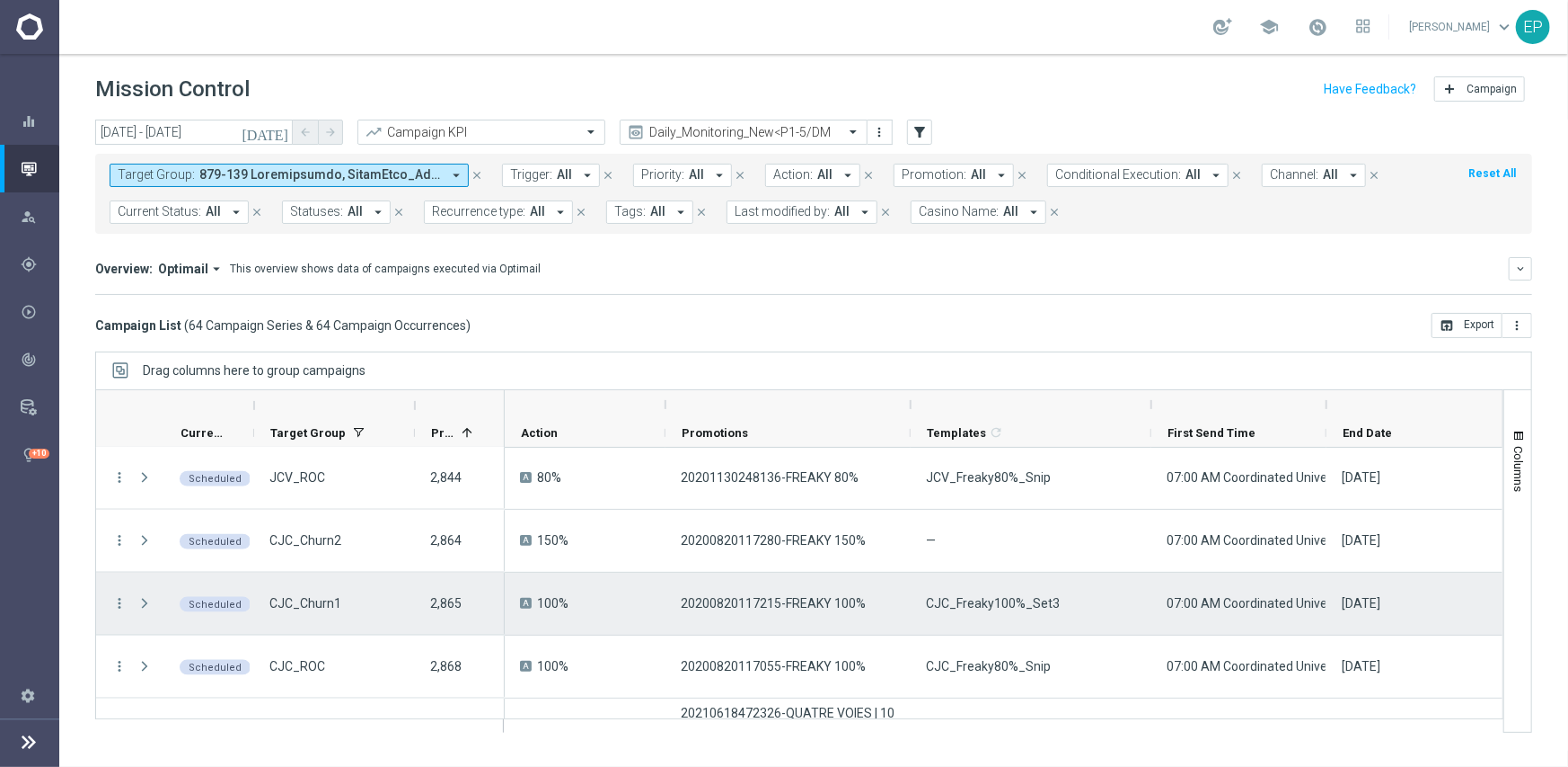
scroll to position [1528, 0]
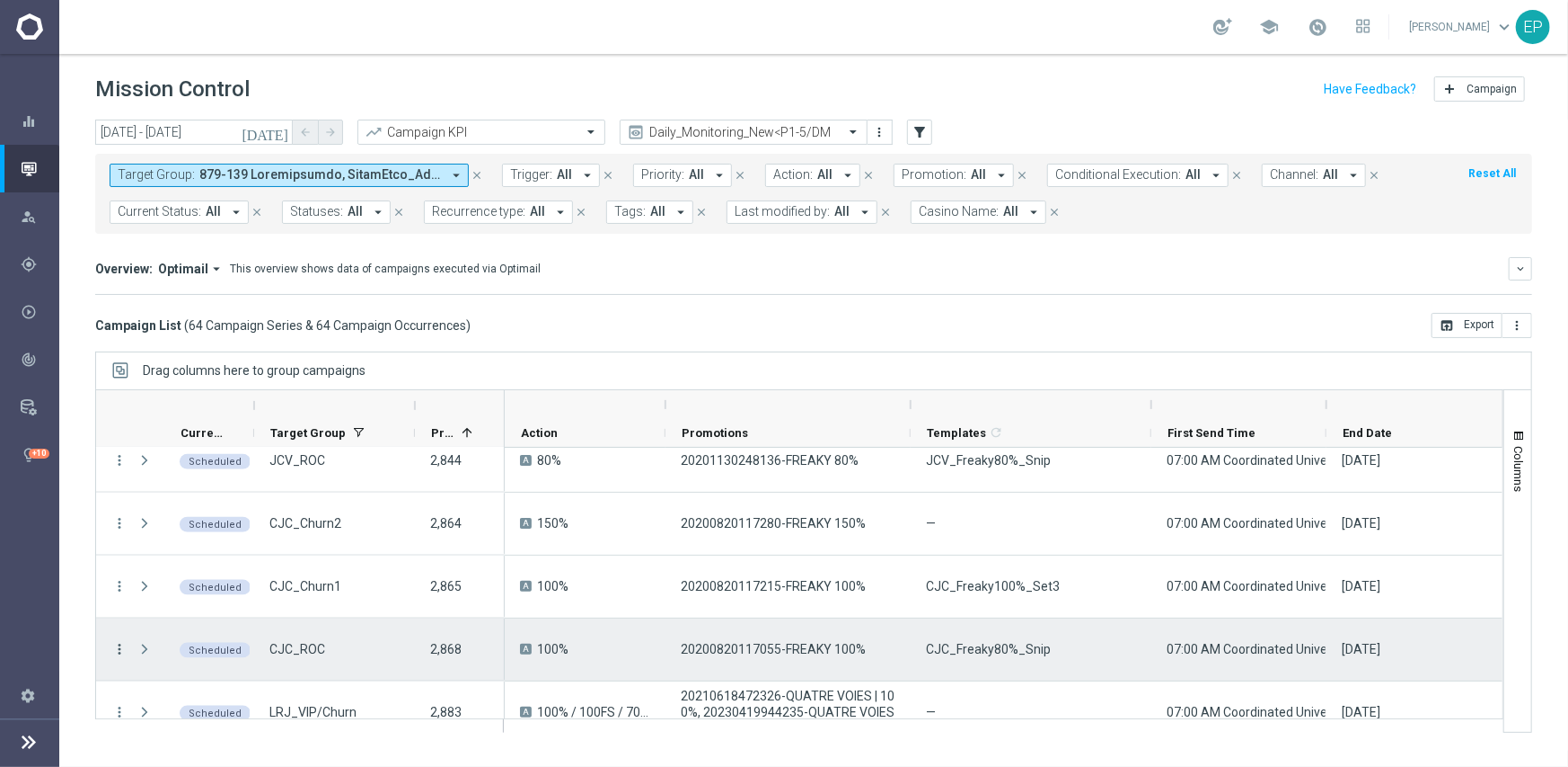
click at [119, 649] on icon "more_vert" at bounding box center [120, 649] width 16 height 16
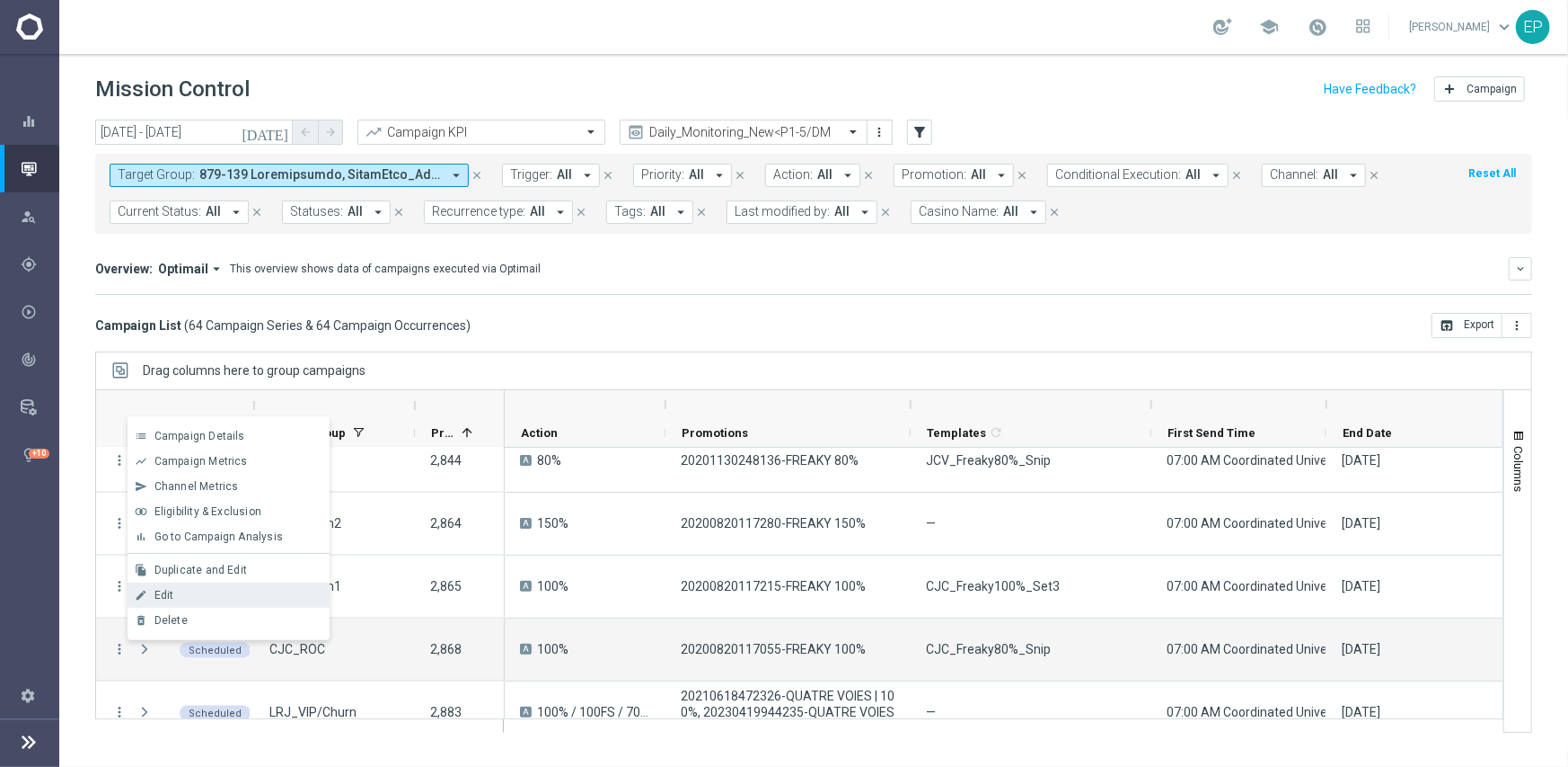
click at [193, 595] on div "Edit" at bounding box center [238, 594] width 167 height 13
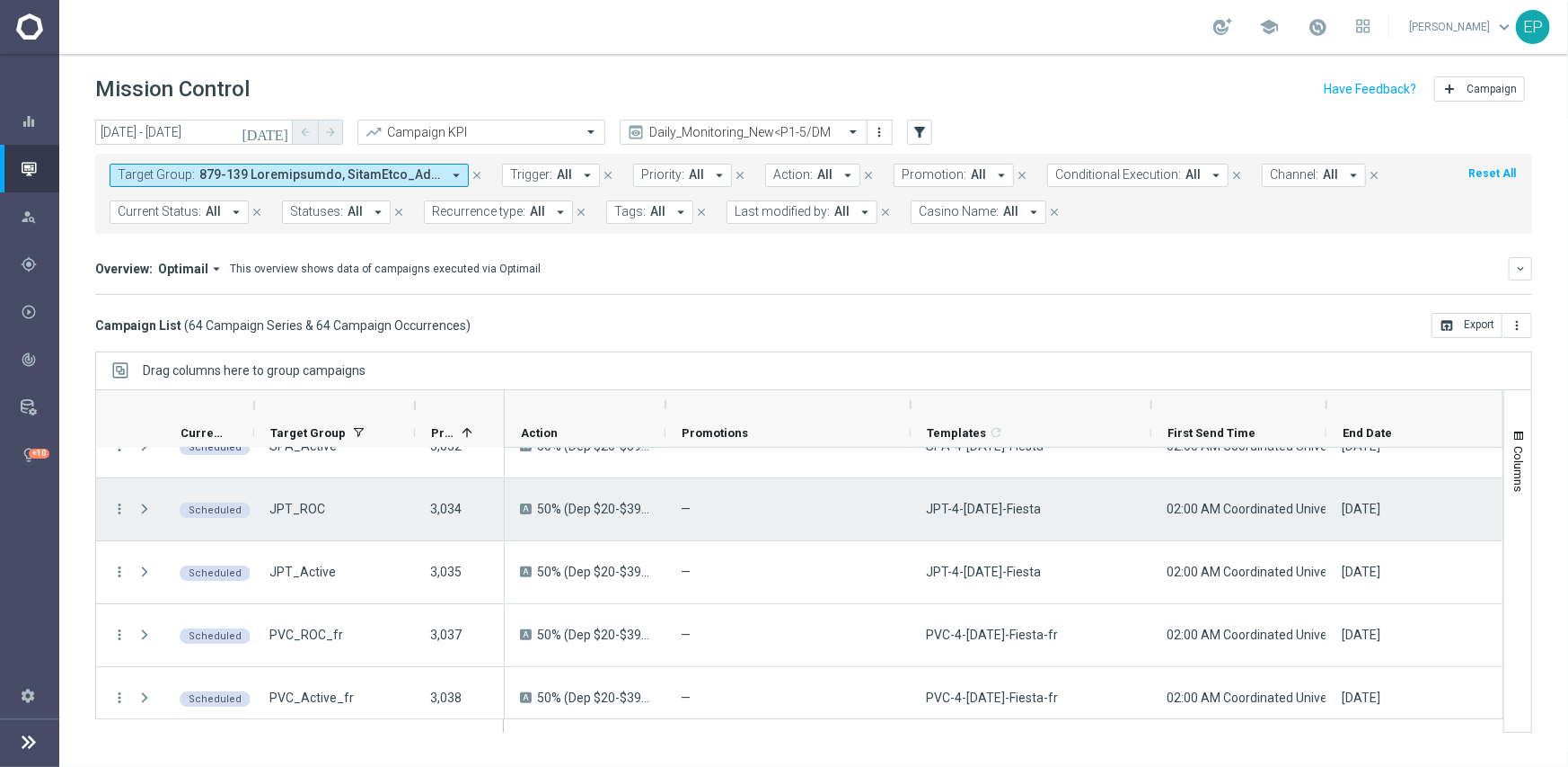
scroll to position [3755, 0]
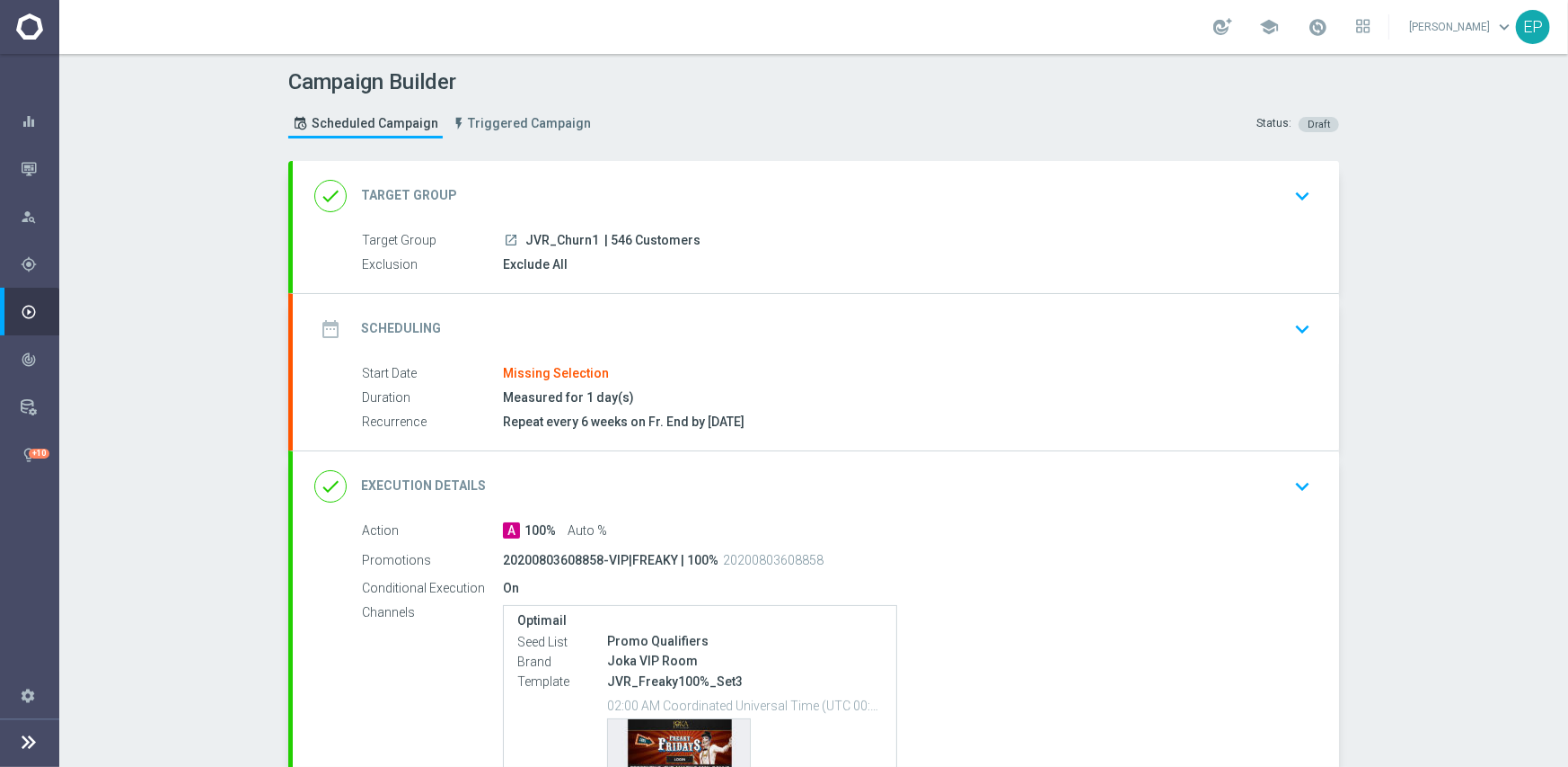
drag, startPoint x: 648, startPoint y: 184, endPoint x: 647, endPoint y: 194, distance: 10.0
click at [648, 184] on div "done Target Group keyboard_arrow_down" at bounding box center [815, 196] width 1003 height 34
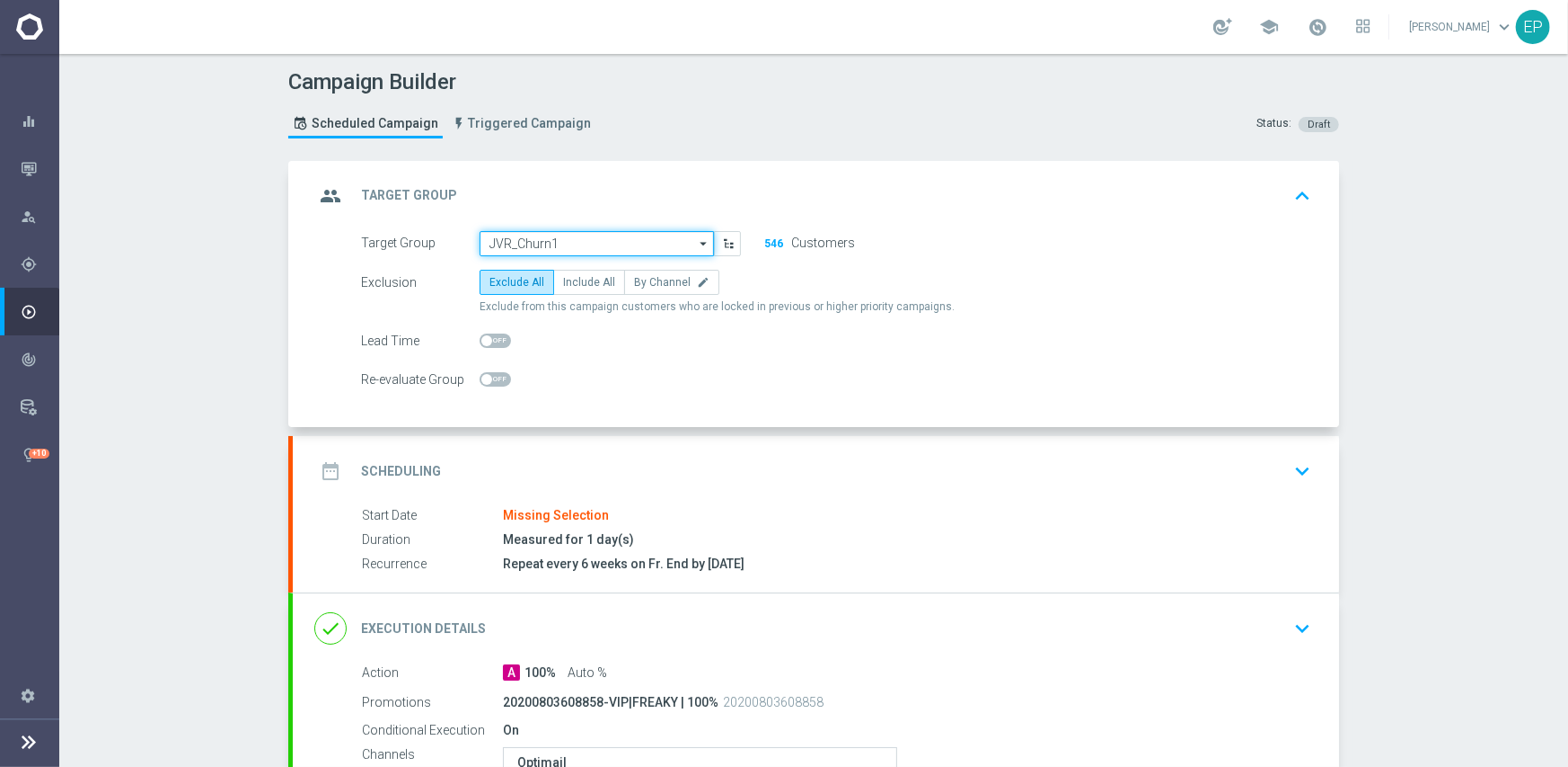
click at [597, 246] on input "JVR_Churn1" at bounding box center [597, 243] width 235 height 25
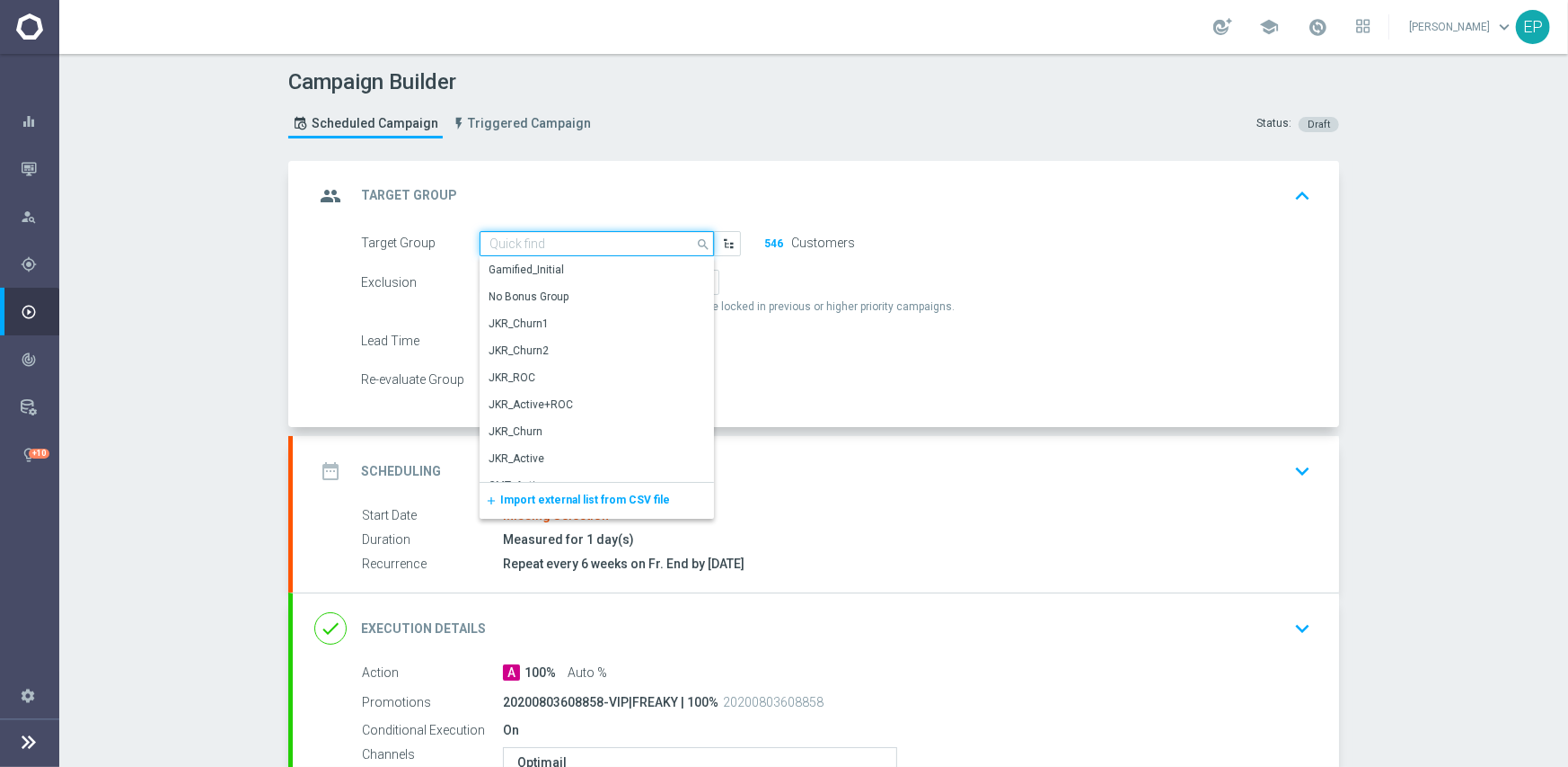
paste input "JVR_Churn1_Mkt1"
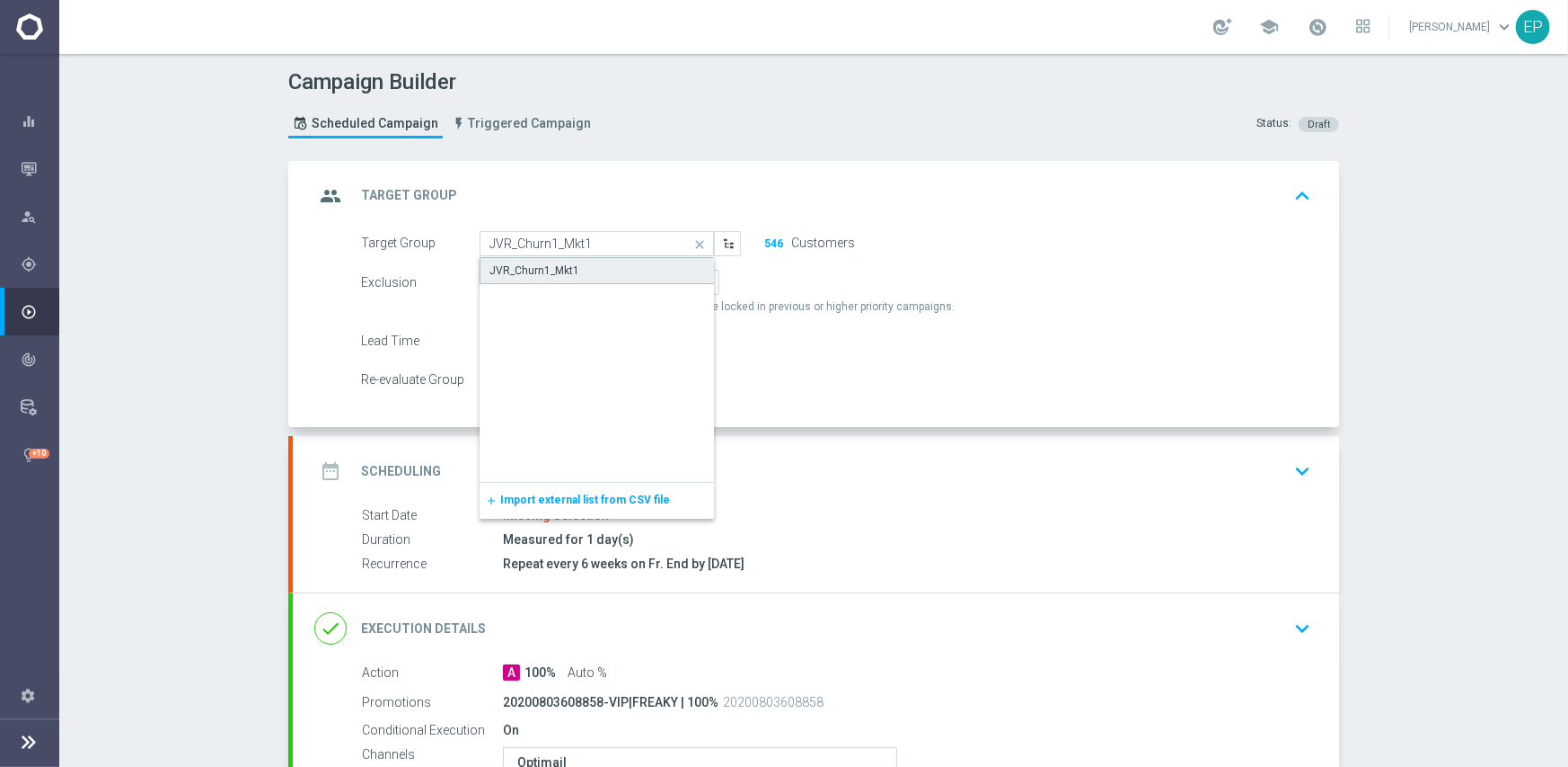
click at [593, 266] on div "JVR_Churn1_Mkt1" at bounding box center [598, 270] width 236 height 27
type input "JVR_Churn1_Mkt1"
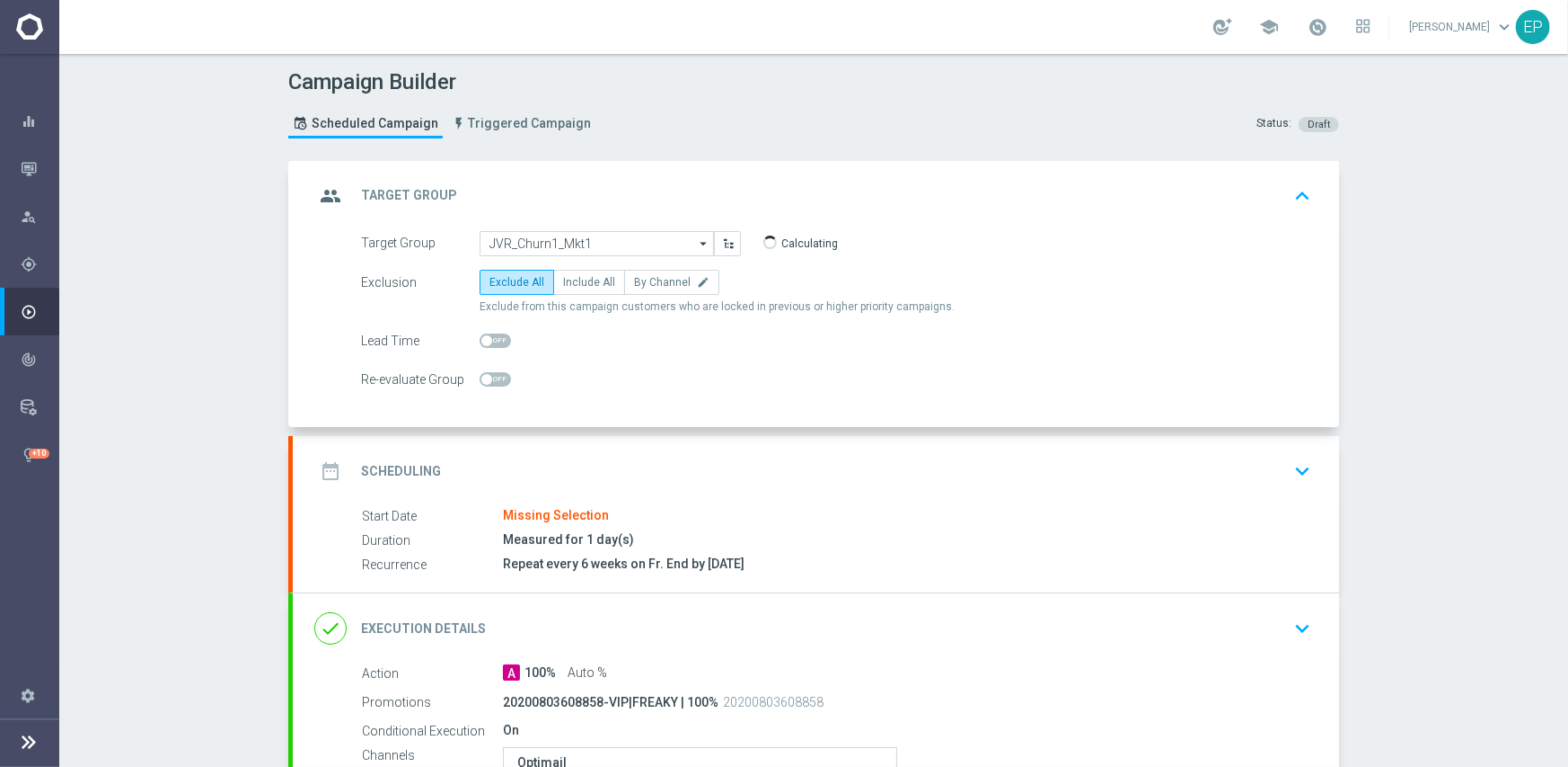
click at [788, 495] on div "date_range Scheduling keyboard_arrow_down" at bounding box center [815, 470] width 1046 height 70
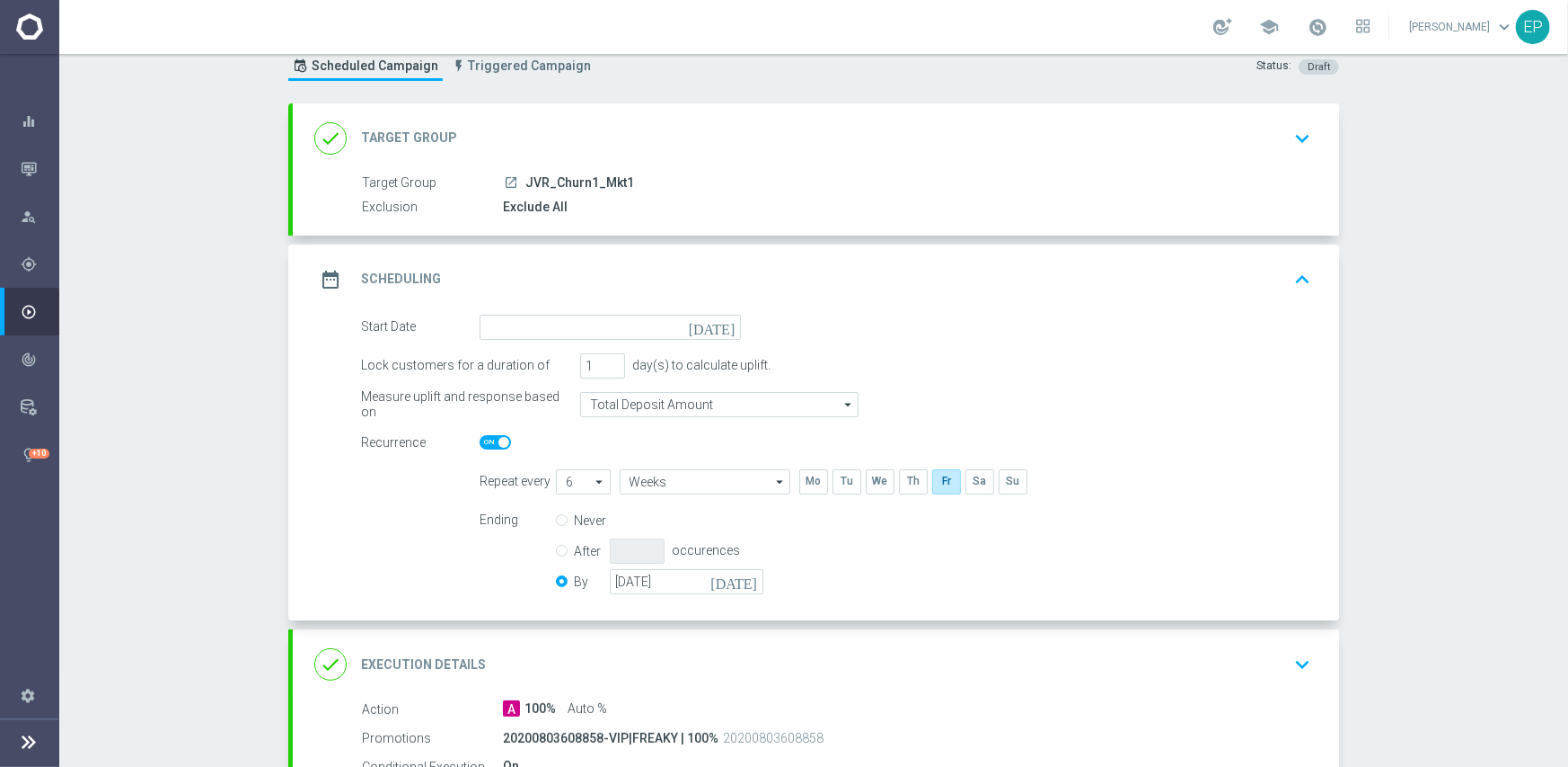
scroll to position [90, 0]
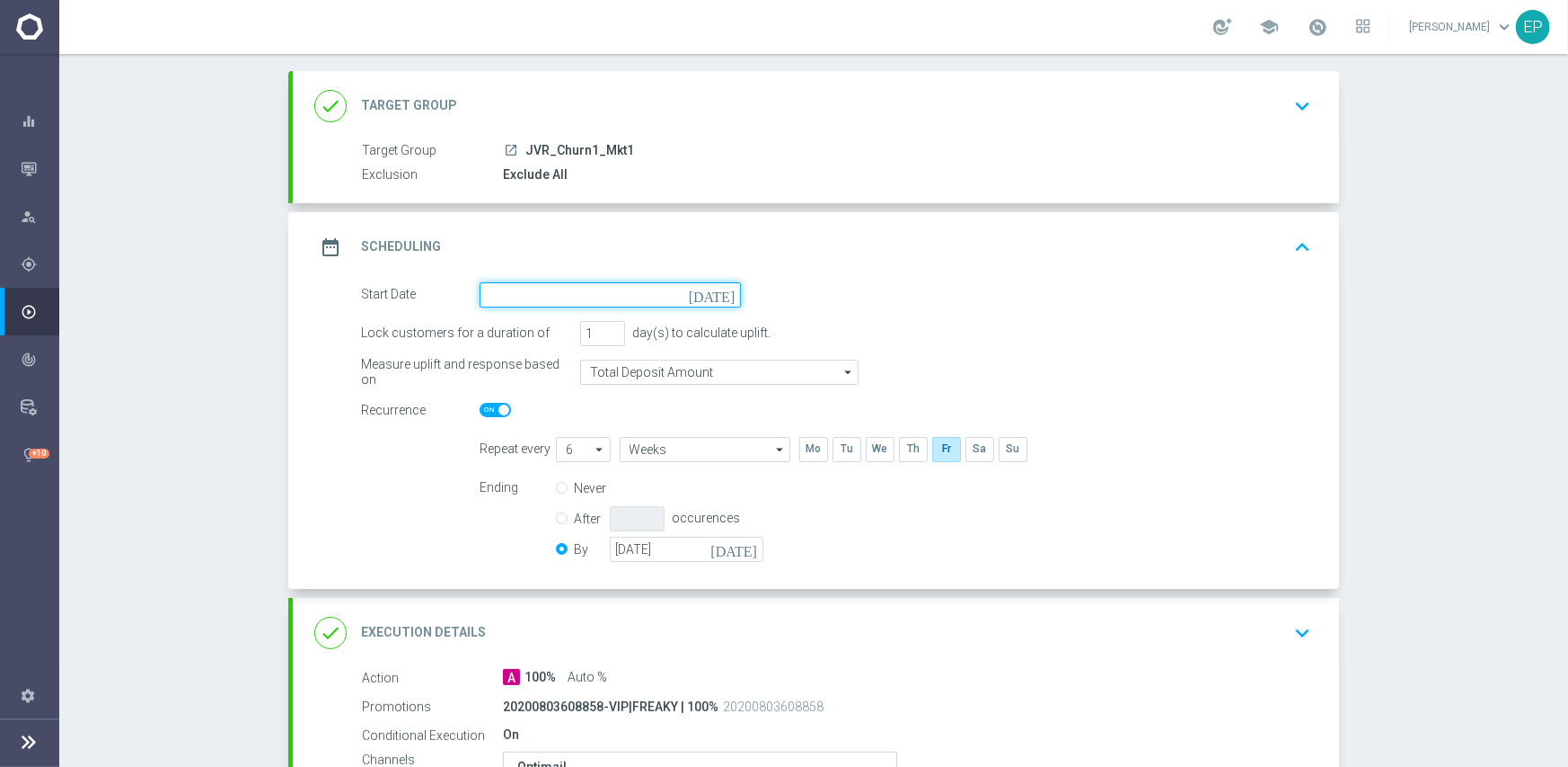
click at [599, 298] on input at bounding box center [611, 295] width 261 height 25
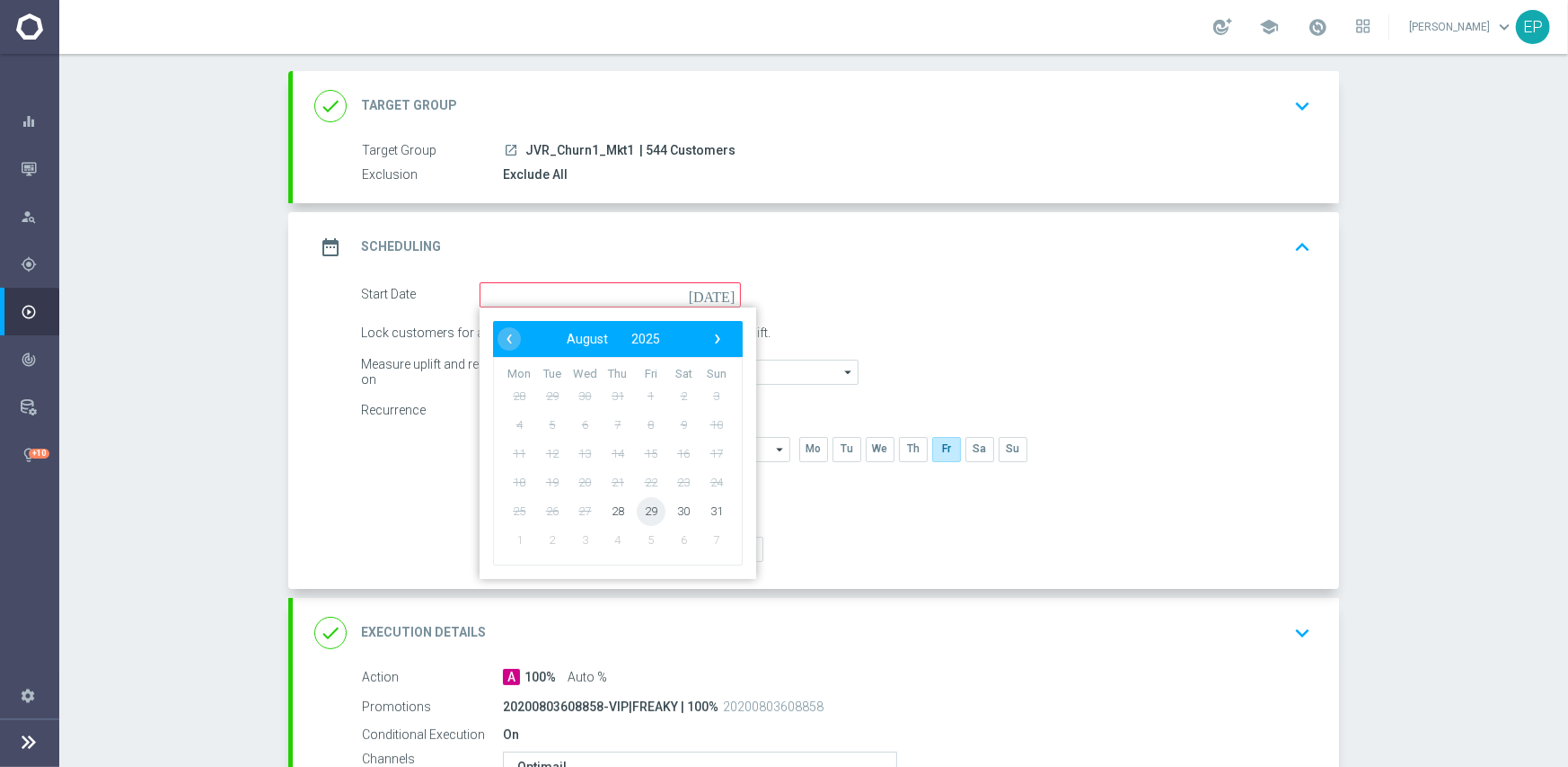
click at [646, 507] on span "29" at bounding box center [651, 510] width 29 height 29
type input "29 Aug 2025"
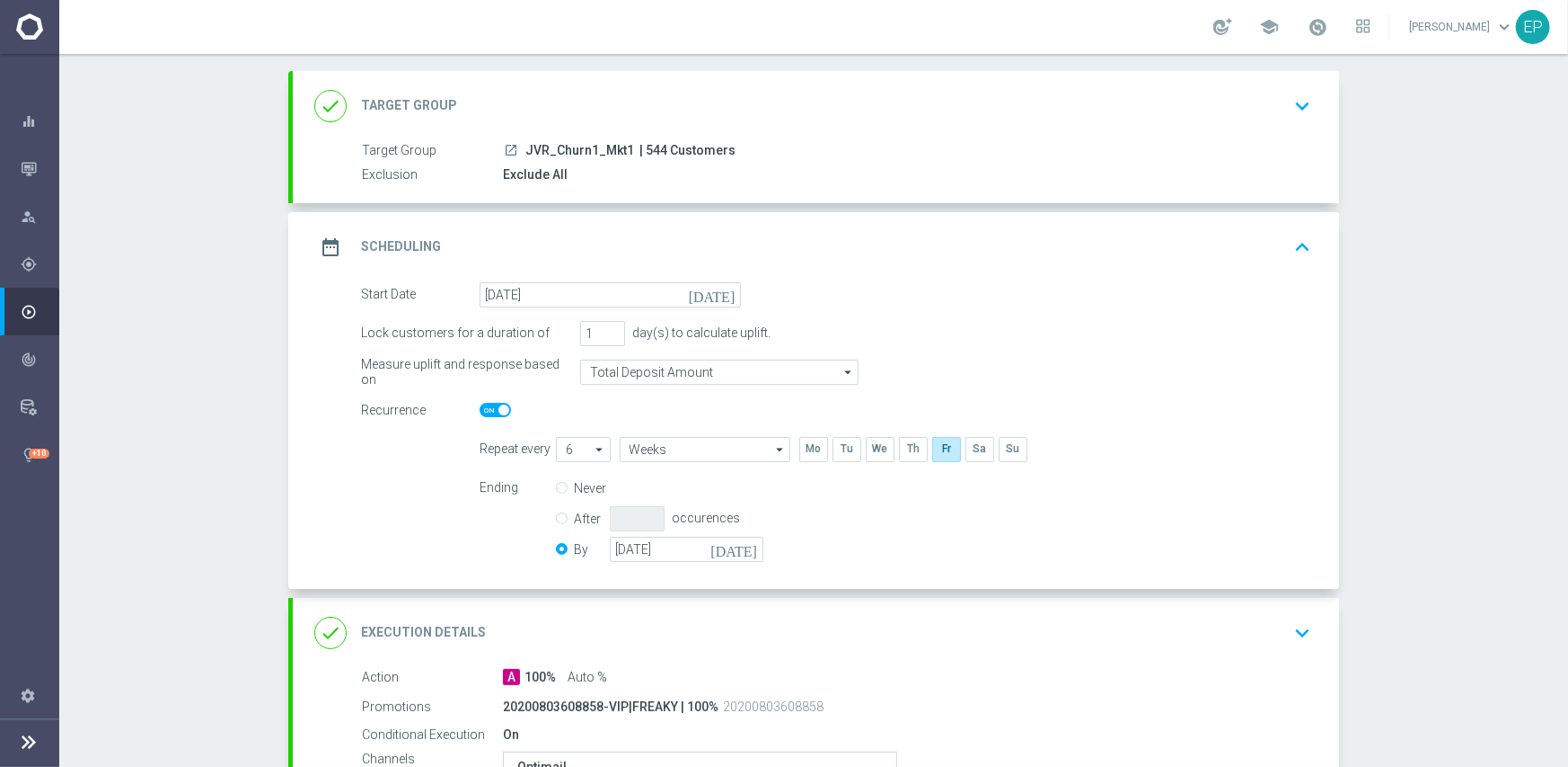
click at [486, 410] on span at bounding box center [495, 409] width 31 height 14
click at [486, 410] on input "checkbox" at bounding box center [495, 409] width 31 height 14
checkbox input "false"
radio input "true"
radio input "false"
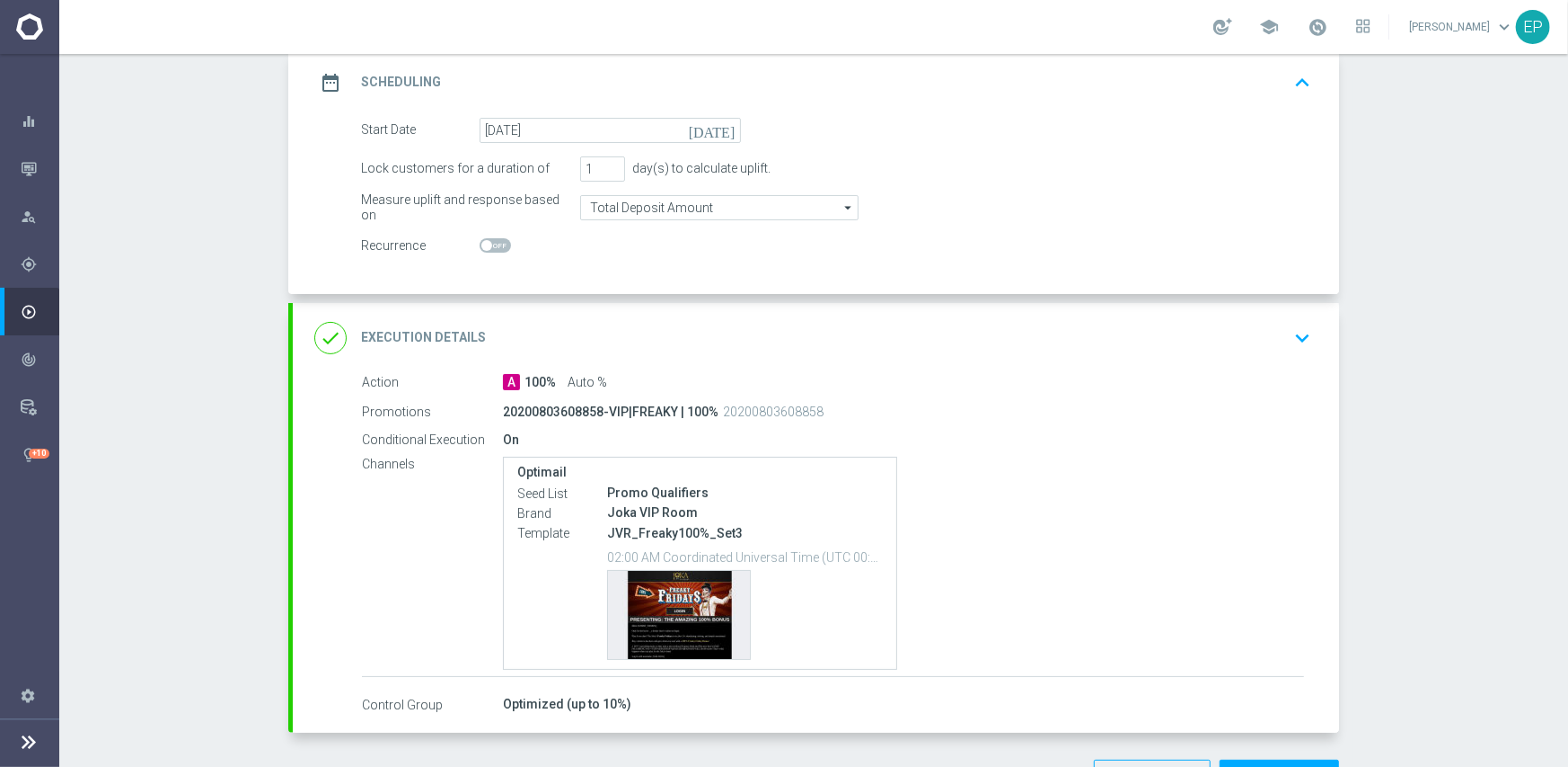
scroll to position [270, 0]
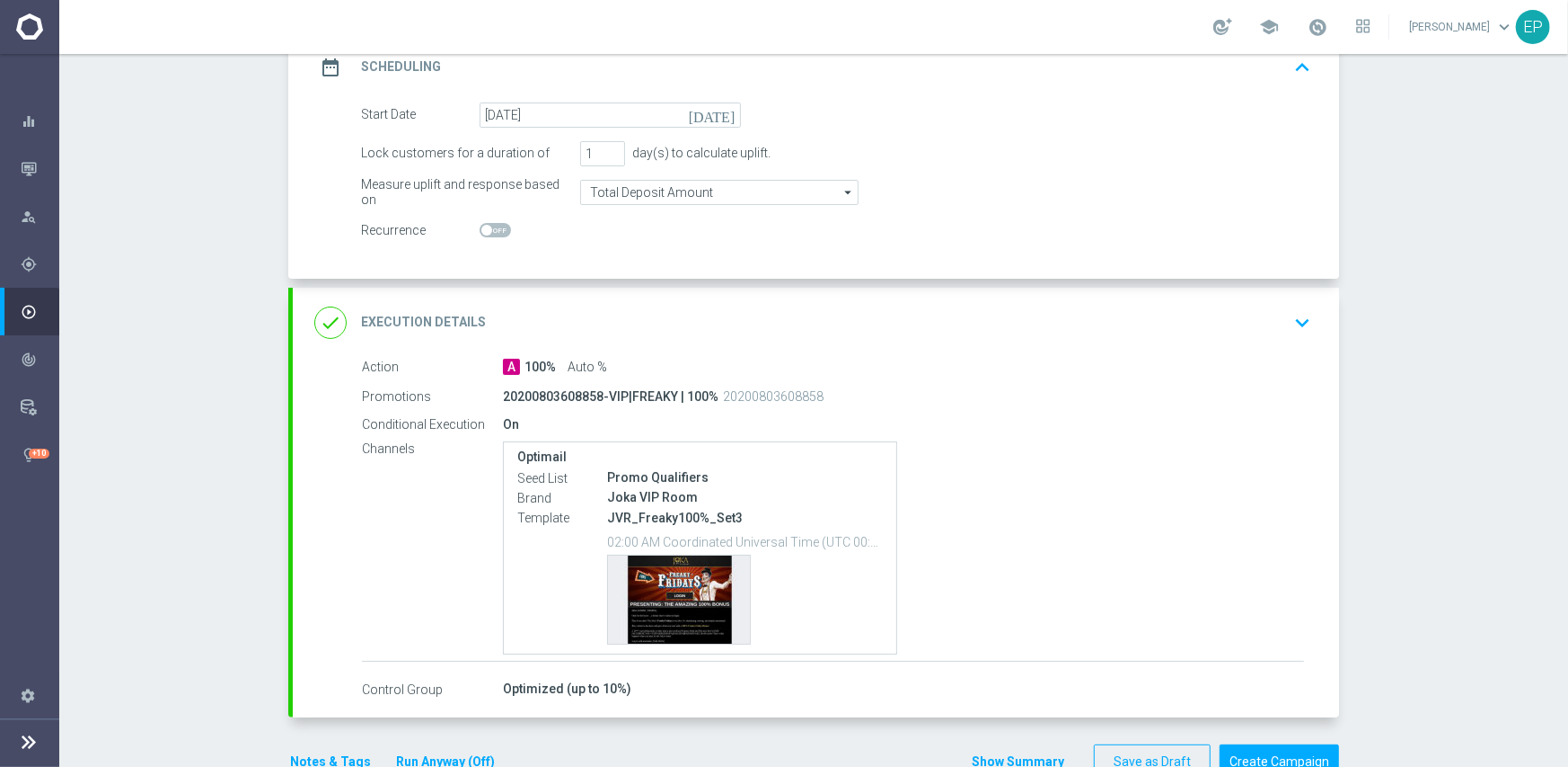
click at [1442, 306] on div "Campaign Builder Scheduled Campaign Triggered Campaign Status: Draft done Targe…" at bounding box center [813, 410] width 1509 height 713
click at [928, 348] on div "done Execution Details keyboard_arrow_down" at bounding box center [815, 323] width 1046 height 70
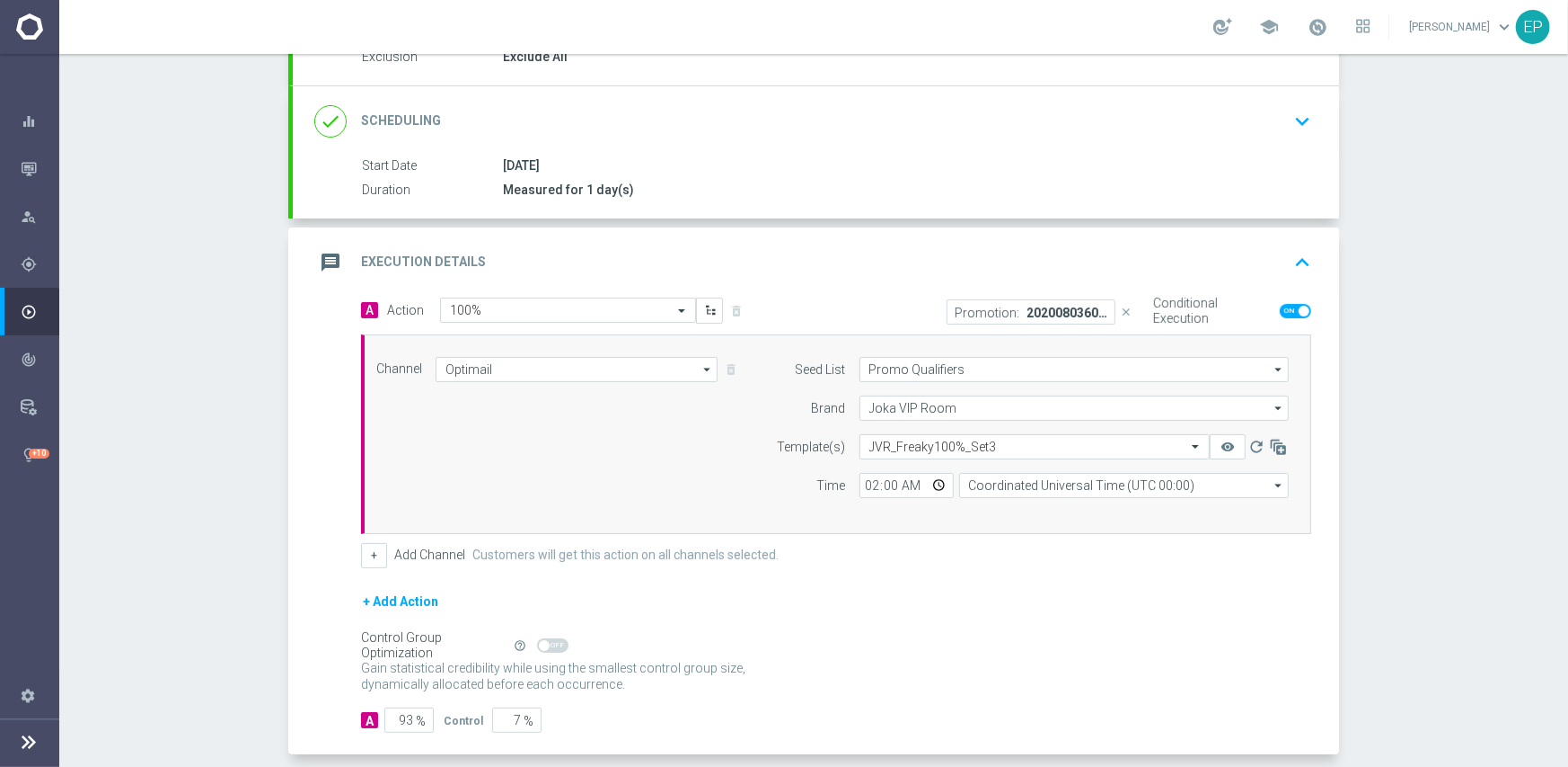
scroll to position [203, 0]
click at [1018, 446] on input "text" at bounding box center [1016, 451] width 294 height 15
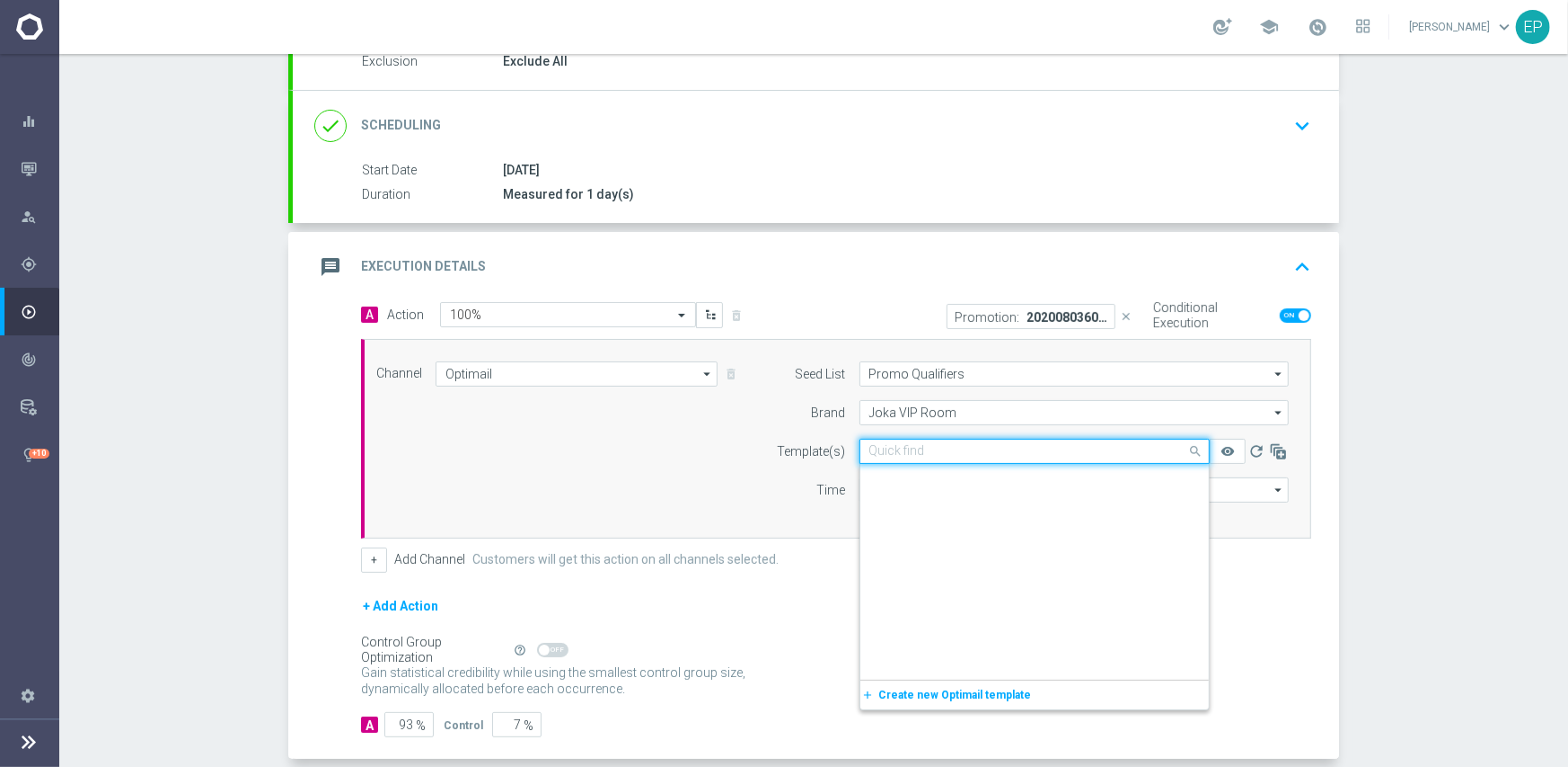
scroll to position [12487, 0]
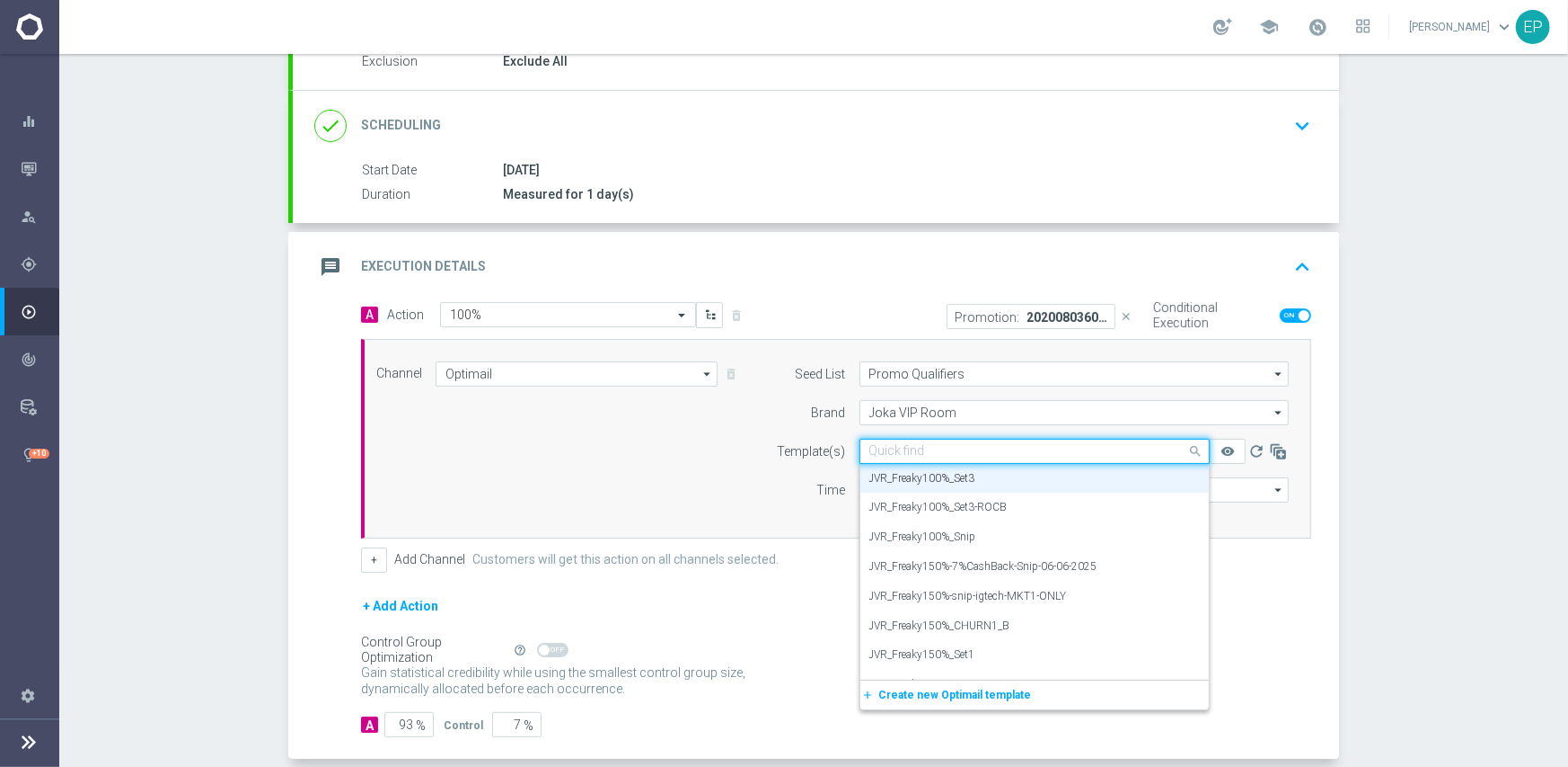
paste input "JVR_Freaky100%-snip-igtech-MKT1-ONLY"
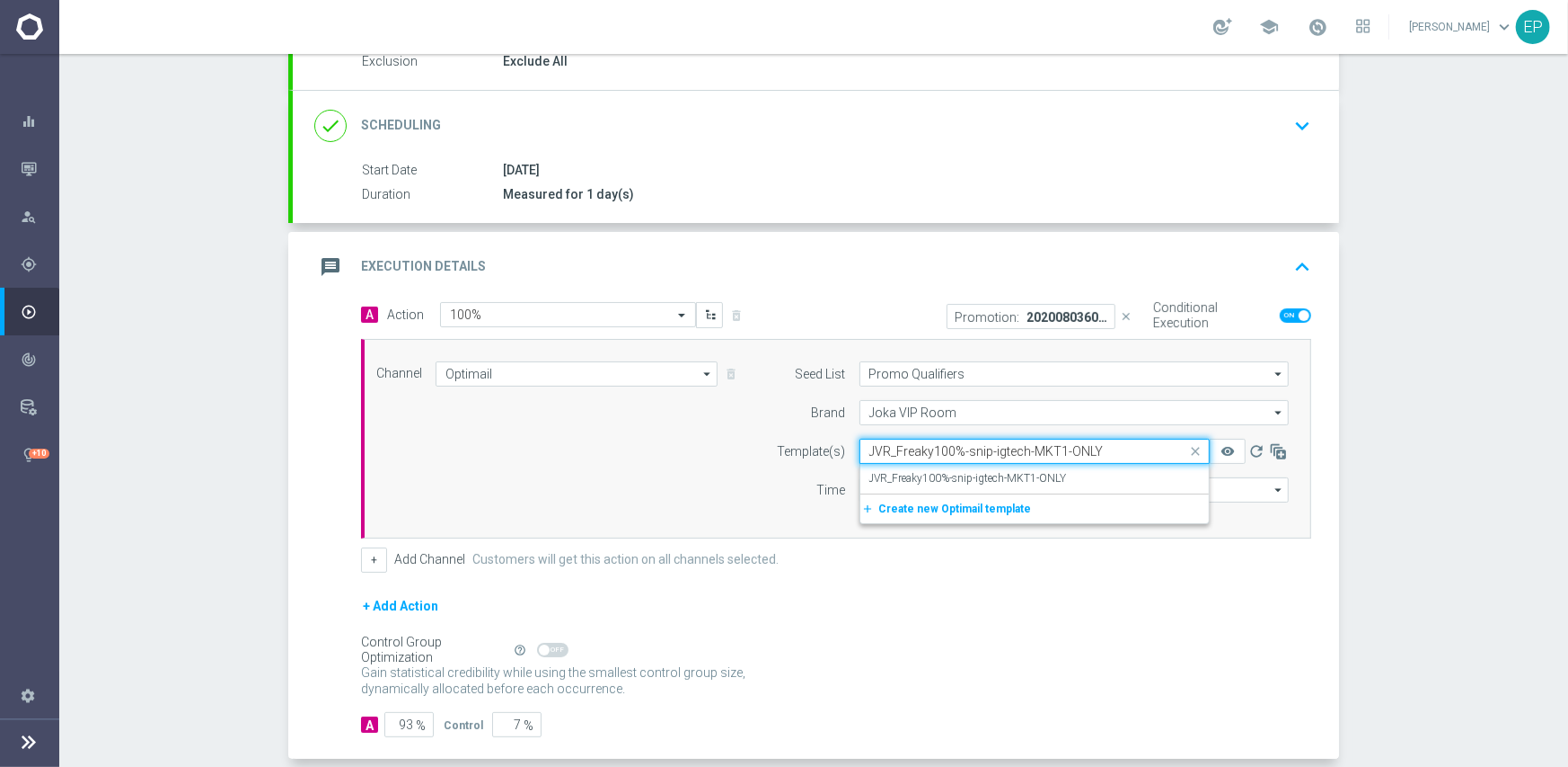
scroll to position [0, 0]
click at [1011, 471] on label "JVR_Freaky100%-snip-igtech-MKT1-ONLY" at bounding box center [968, 478] width 198 height 15
type input "JVR_Freaky100%-snip-igtech-MKT1-ONLY"
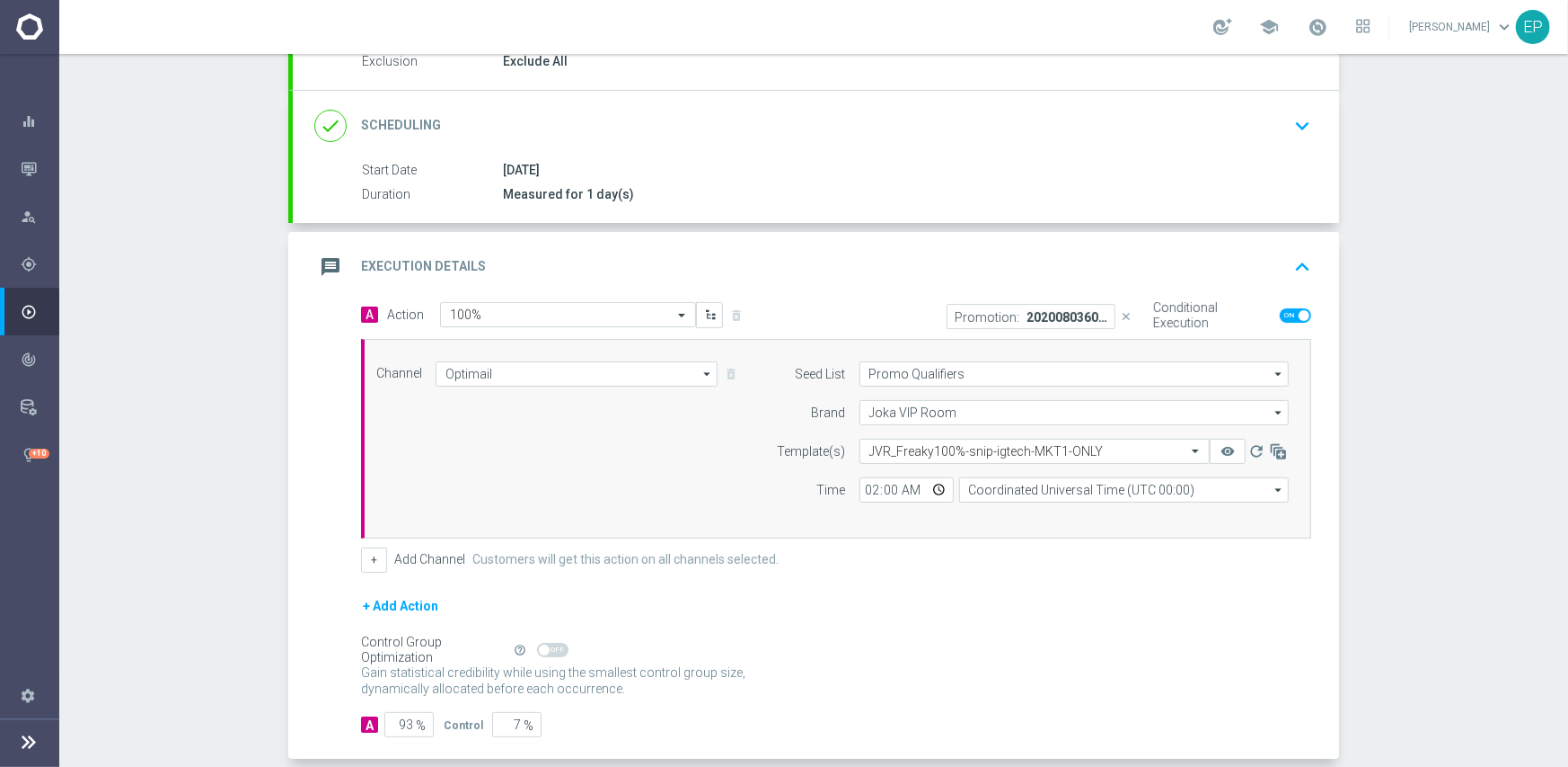
click at [976, 572] on form "A Action Select action 100% delete_forever Promotion: 20200803608858-VIP|FREAKY…" at bounding box center [836, 519] width 950 height 435
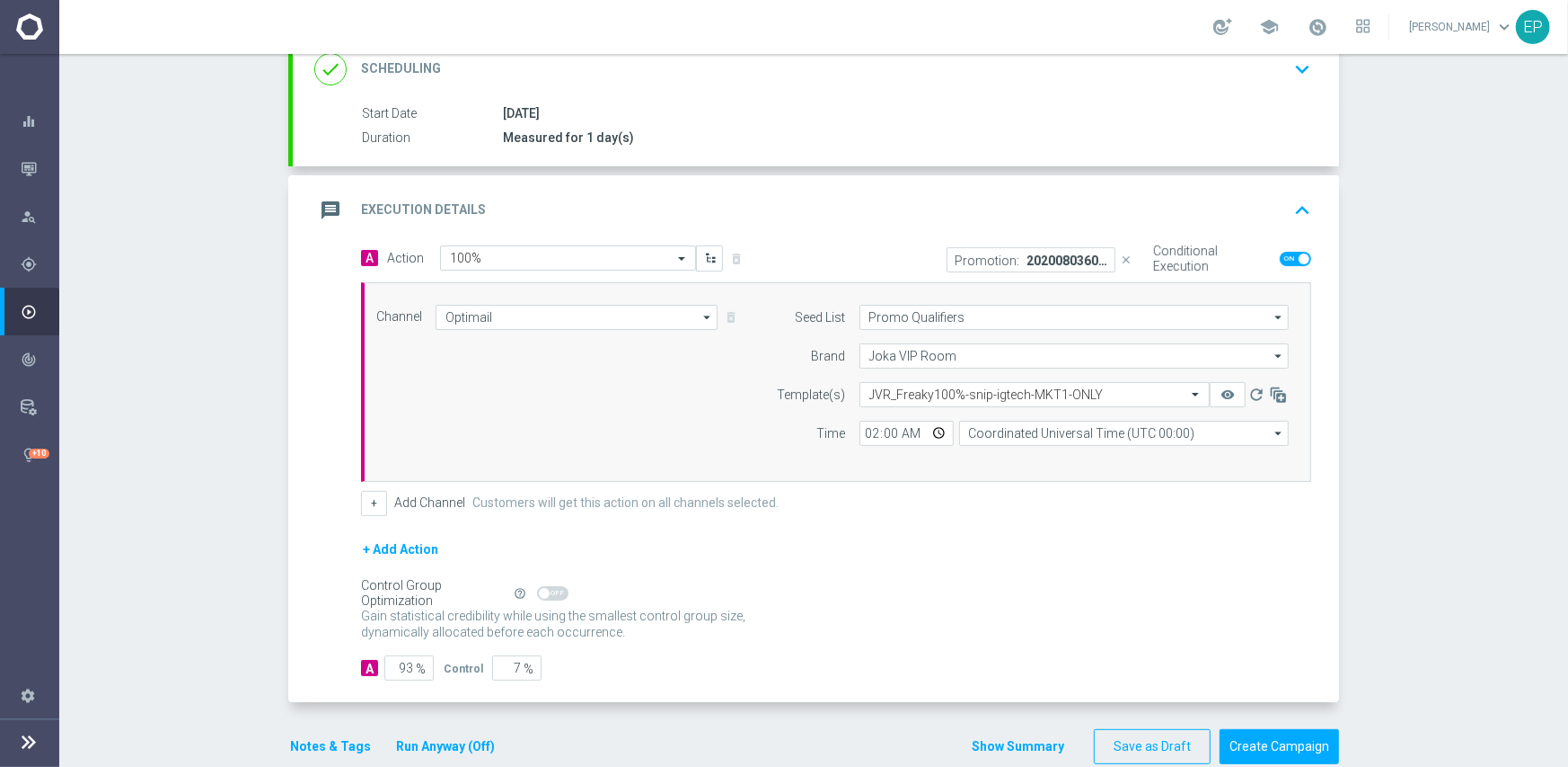
scroll to position [291, 0]
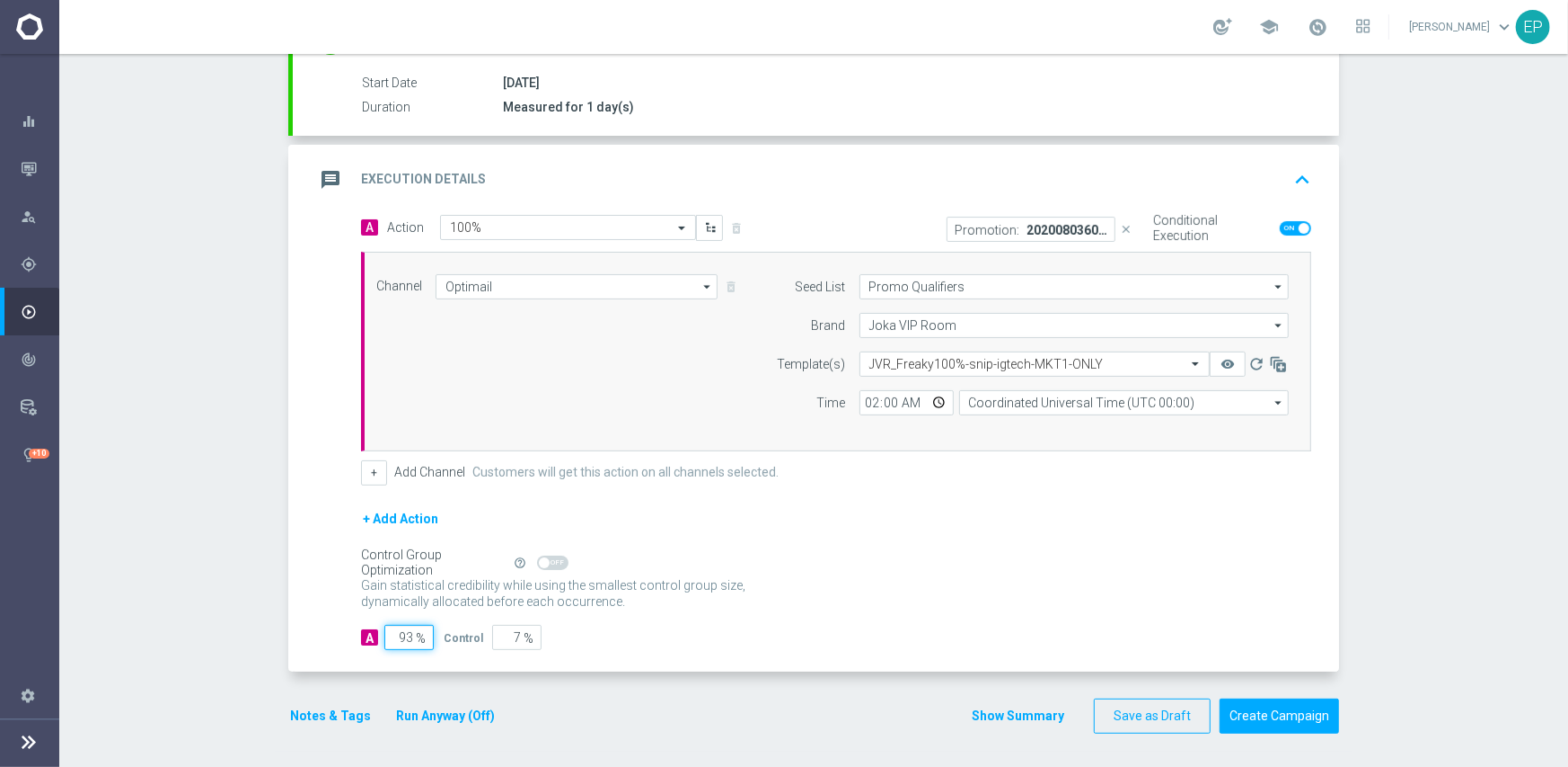
click at [392, 632] on input "93" at bounding box center [408, 636] width 49 height 25
type input "9"
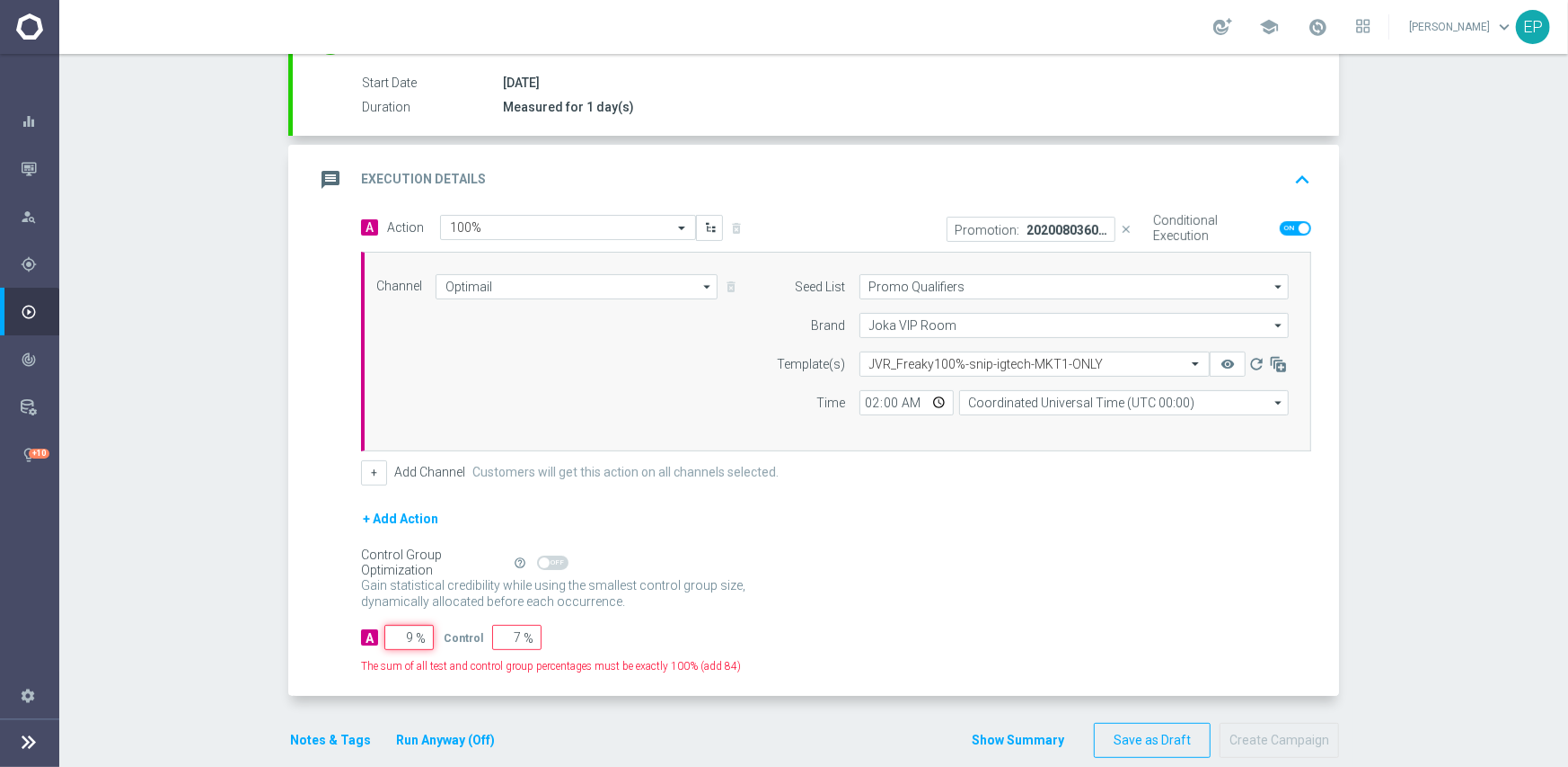
type input "91"
type input "95"
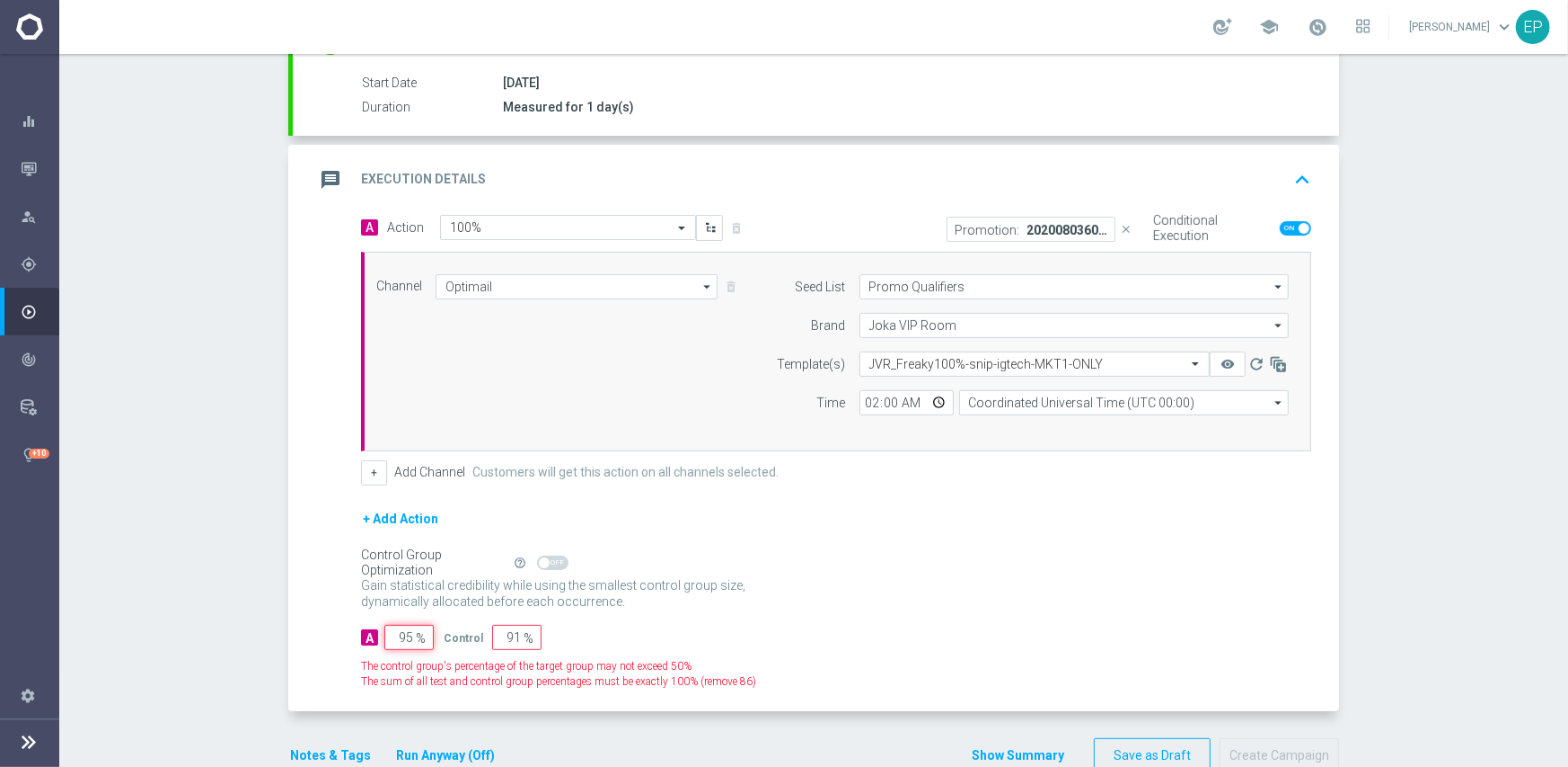
type input "5"
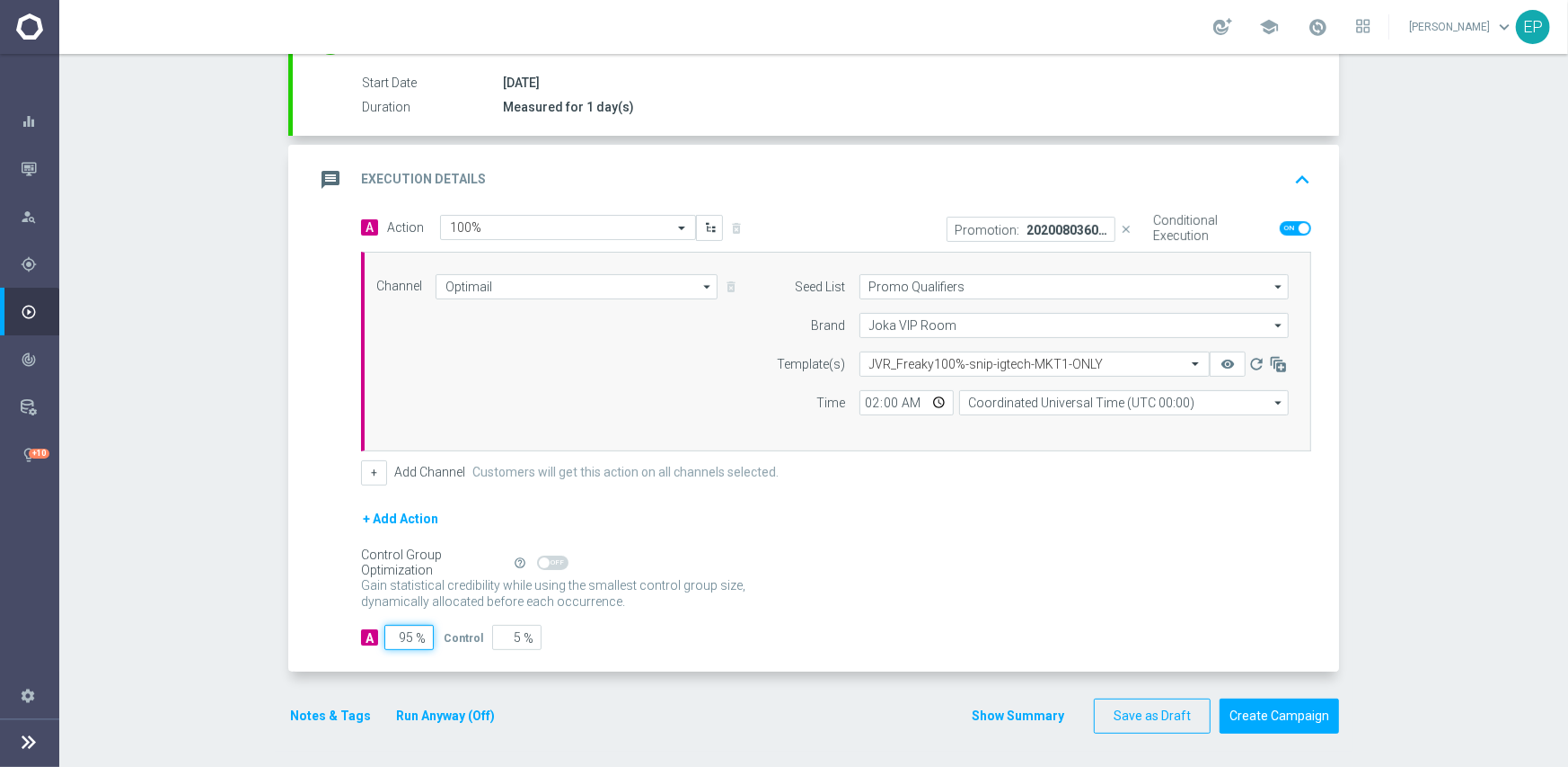
type input "95"
click at [782, 604] on div "Gain statistical credibility while using the smallest control group size, dynam…" at bounding box center [836, 593] width 950 height 43
click at [303, 711] on button "Notes & Tags" at bounding box center [330, 716] width 85 height 22
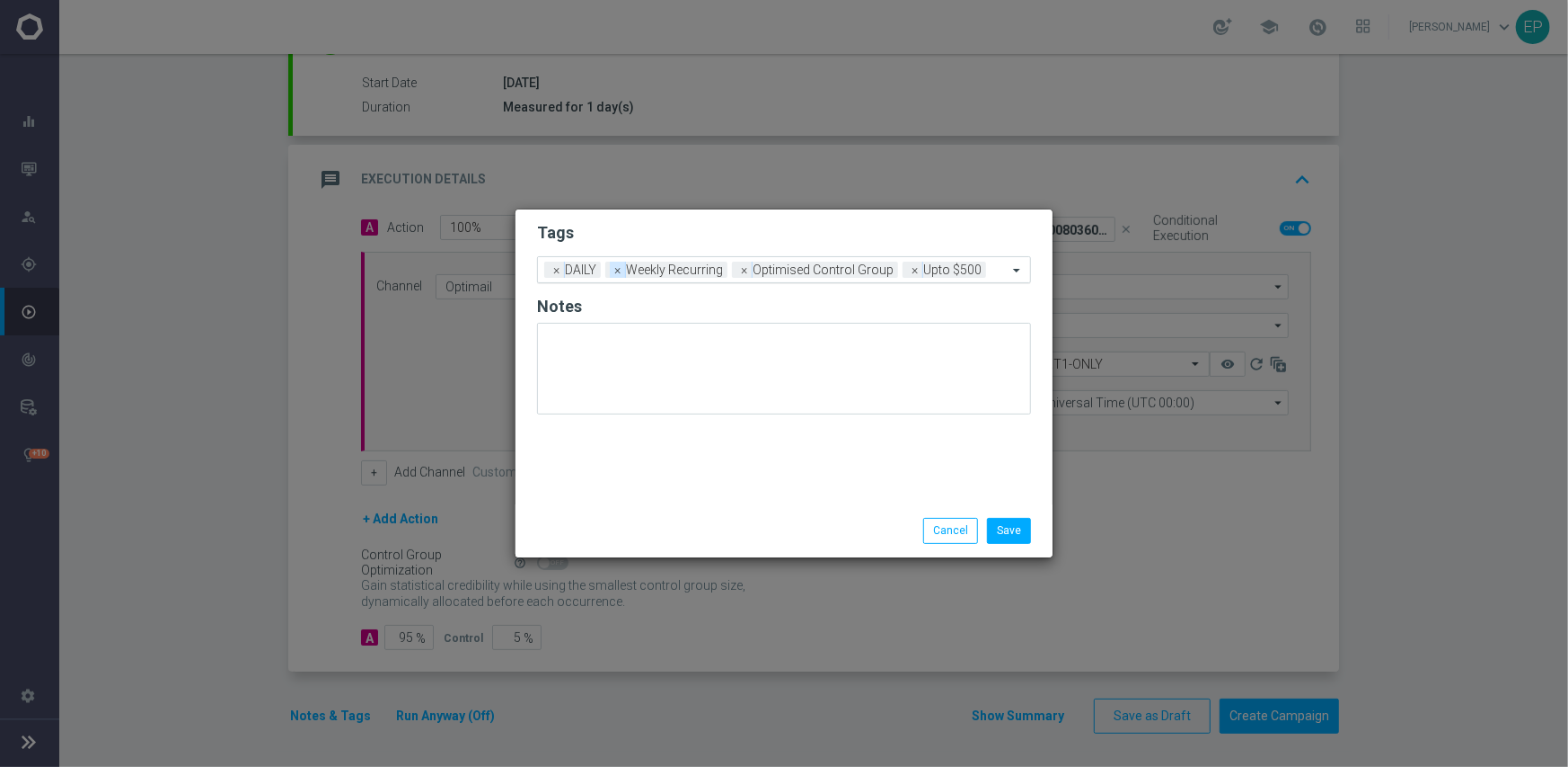
click at [618, 274] on span "×" at bounding box center [618, 270] width 16 height 16
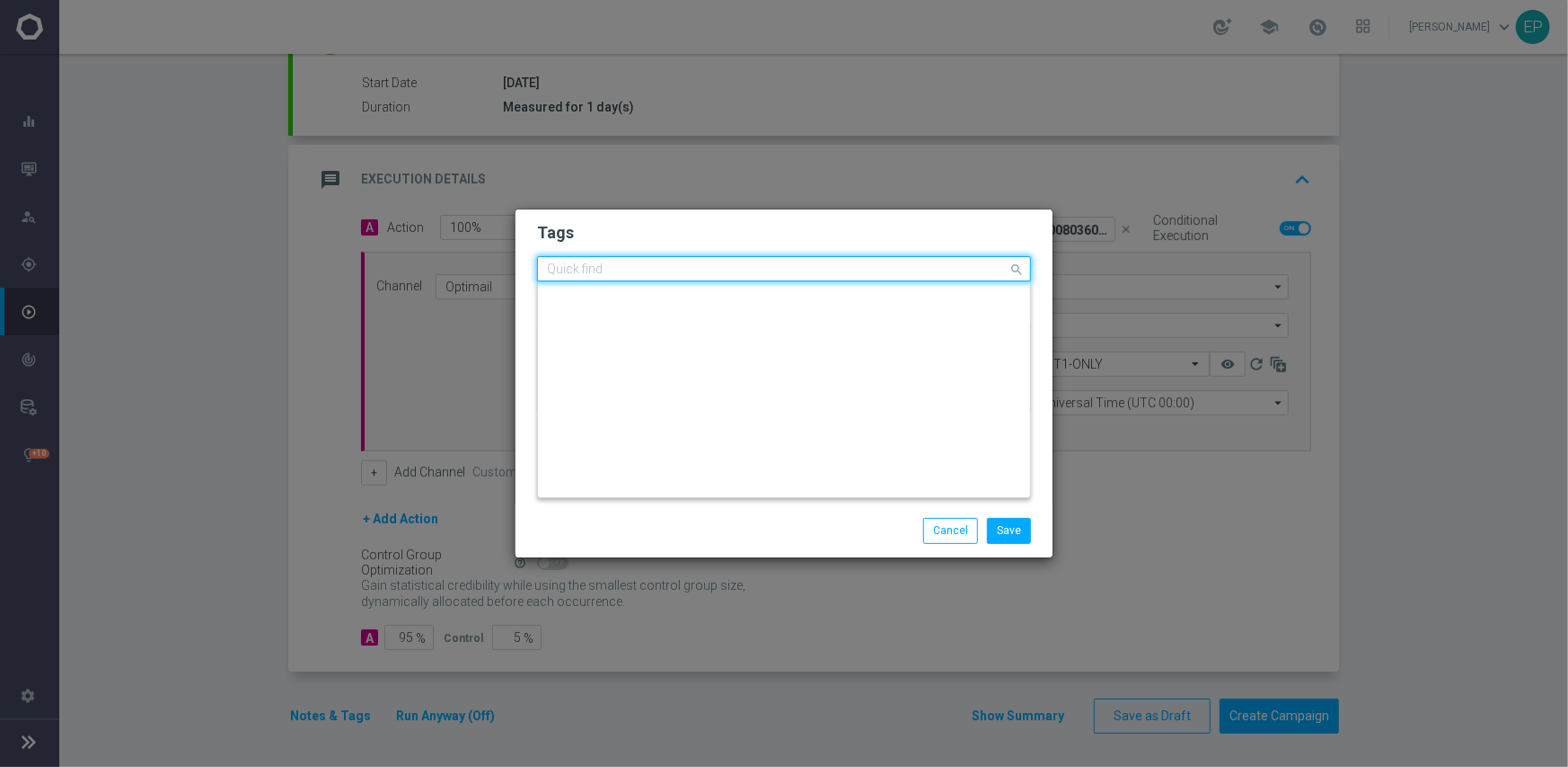
click at [607, 275] on div "Quick find × DAILY × Optimised Control Group × Upto $500" at bounding box center [773, 269] width 470 height 22
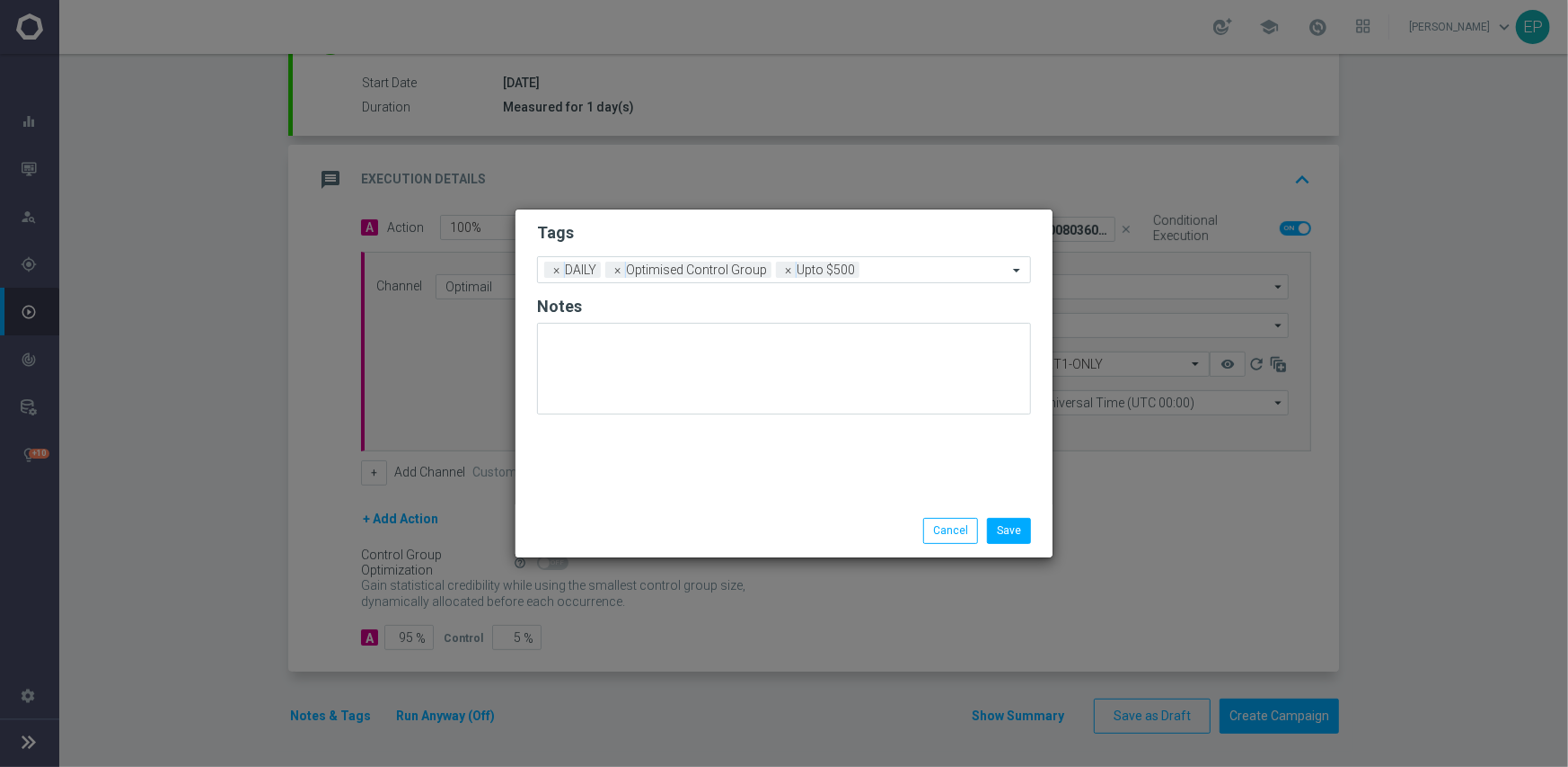
click at [622, 531] on div "Save Cancel" at bounding box center [784, 529] width 521 height 25
click at [614, 274] on span "×" at bounding box center [618, 270] width 16 height 16
click at [777, 272] on input "text" at bounding box center [851, 271] width 311 height 15
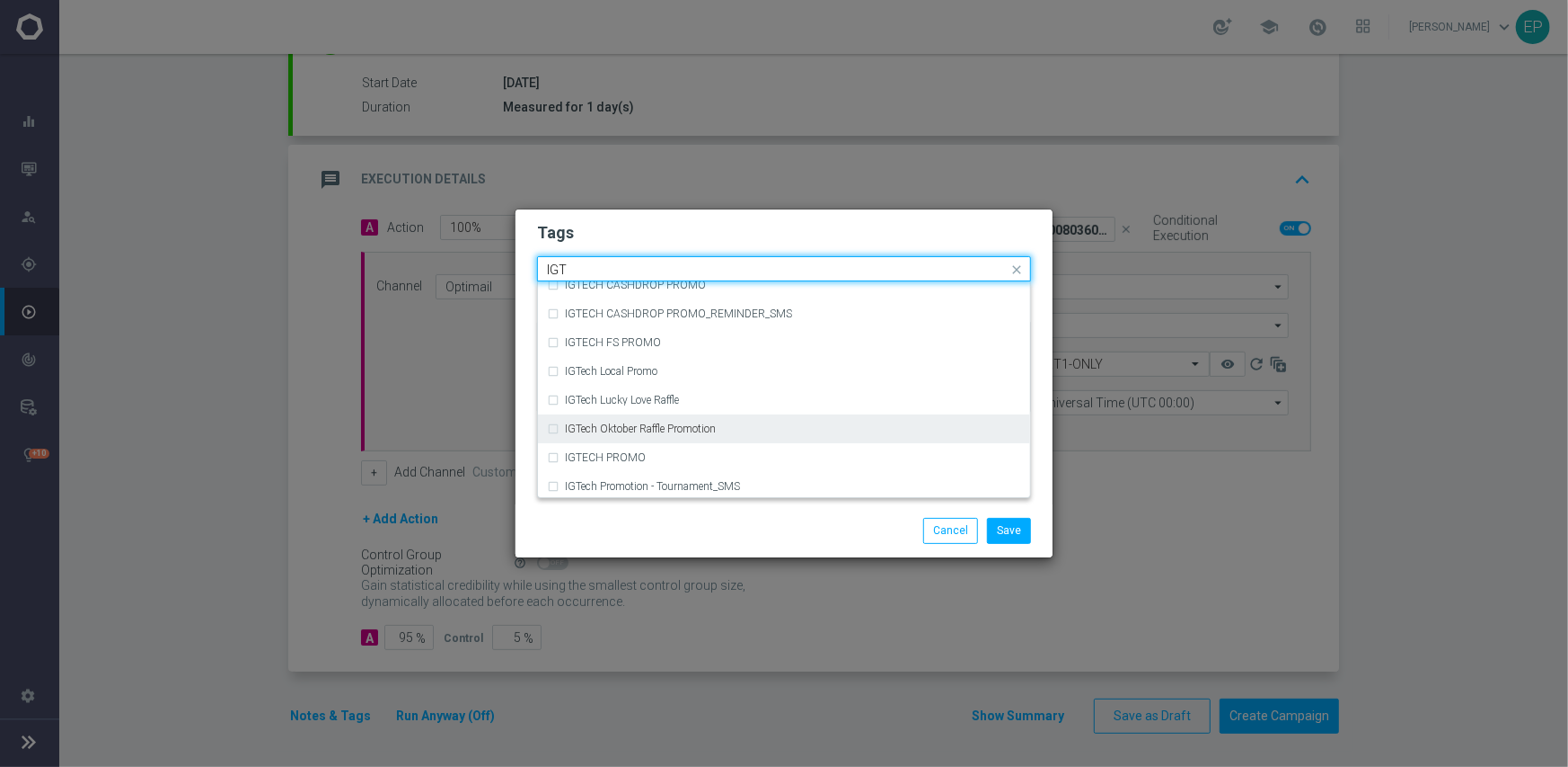
scroll to position [216, 0]
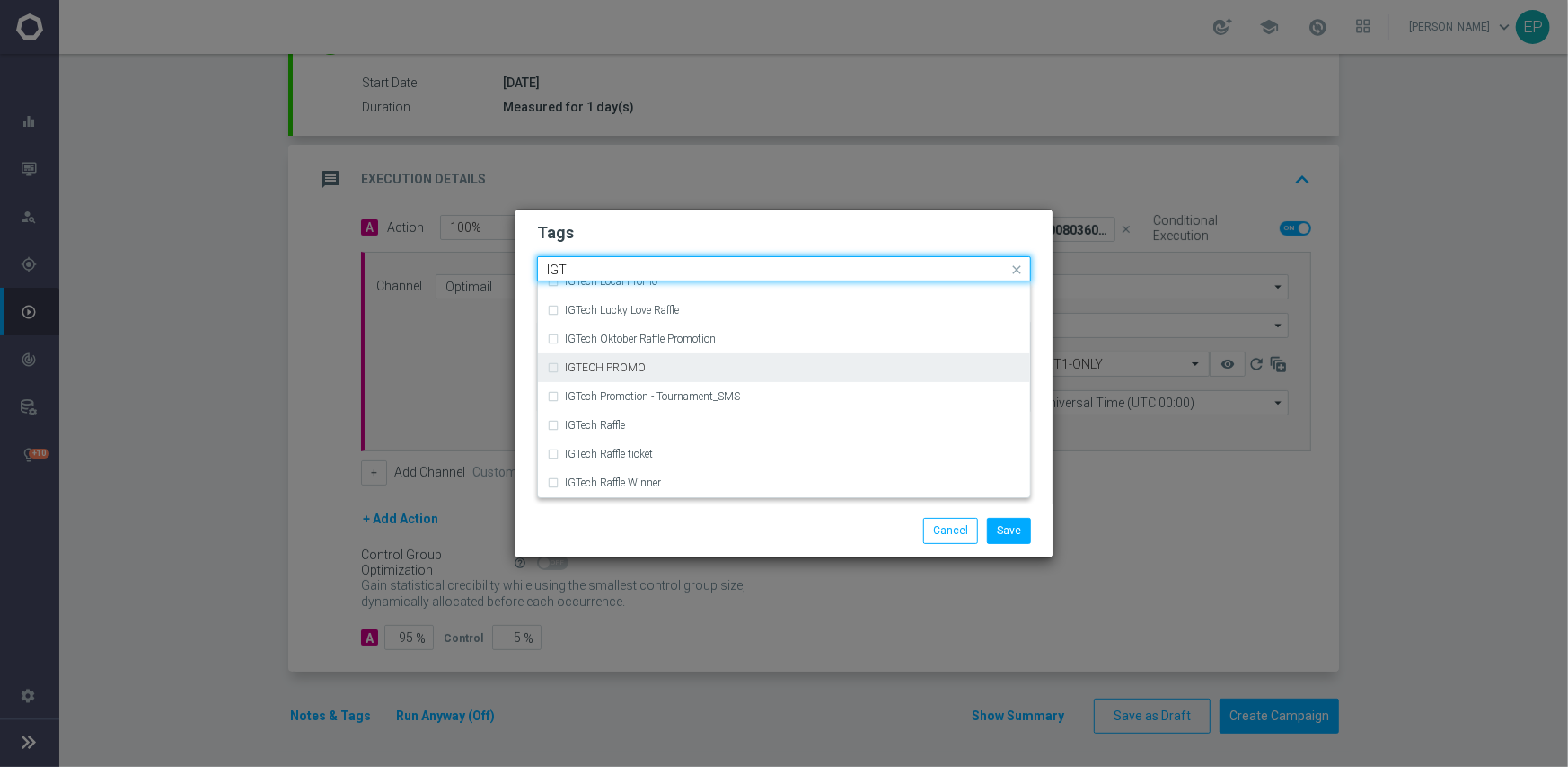
click at [763, 365] on div "IGTECH PROMO" at bounding box center [792, 368] width 456 height 11
type input "IGT"
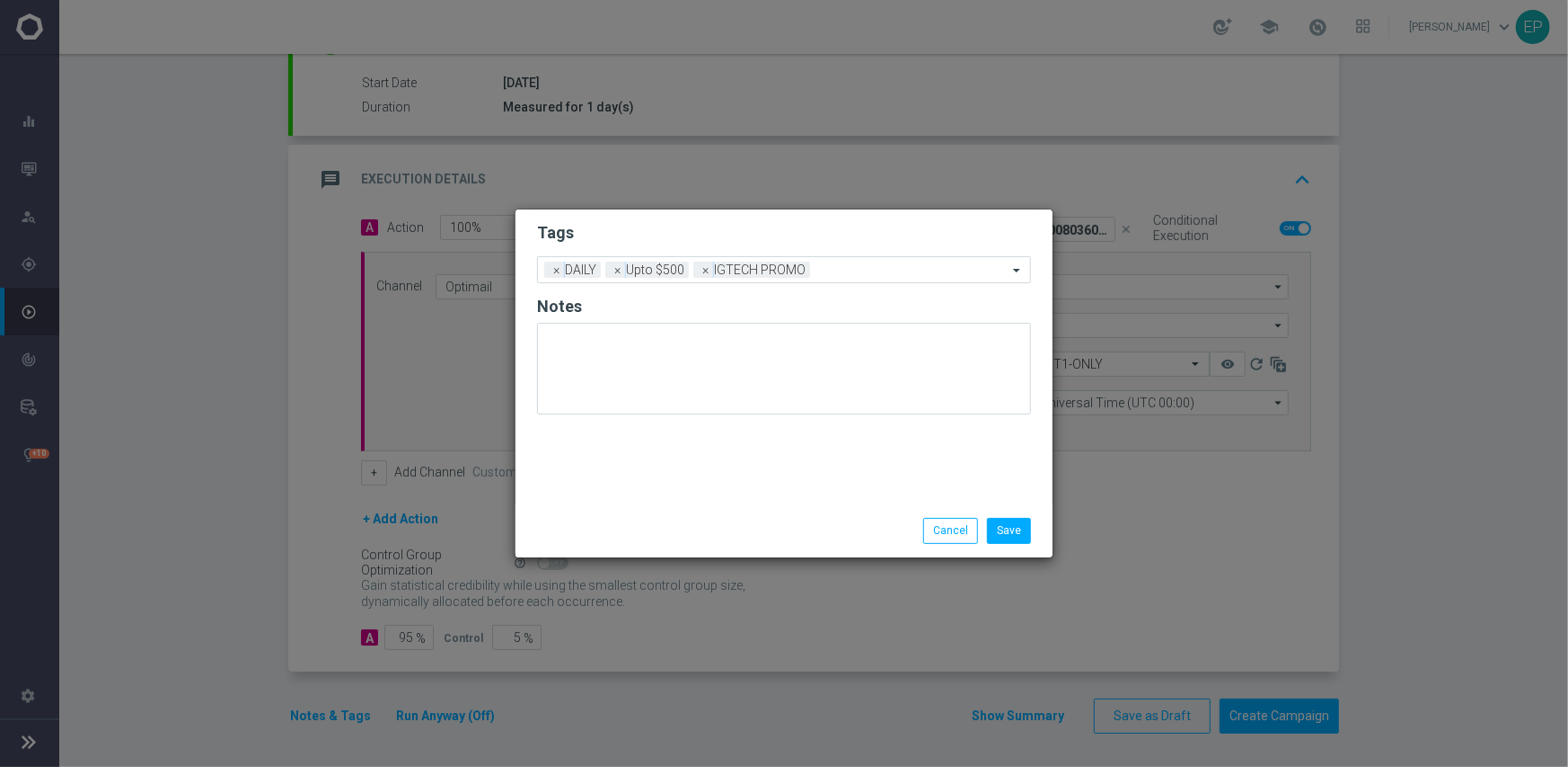
click at [797, 529] on div "Save Cancel" at bounding box center [870, 529] width 347 height 25
click at [1020, 527] on button "Save" at bounding box center [1009, 529] width 44 height 25
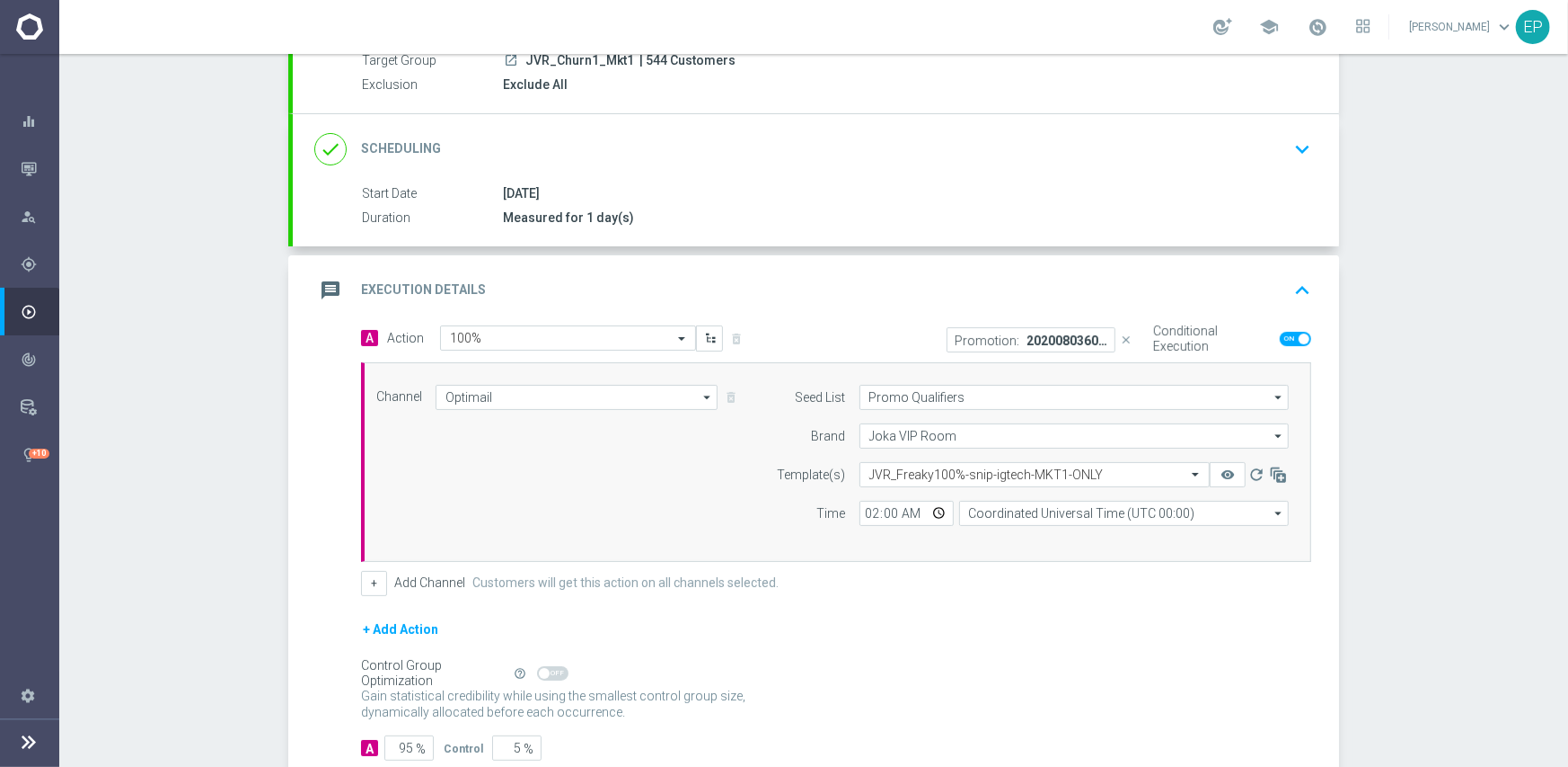
scroll to position [291, 0]
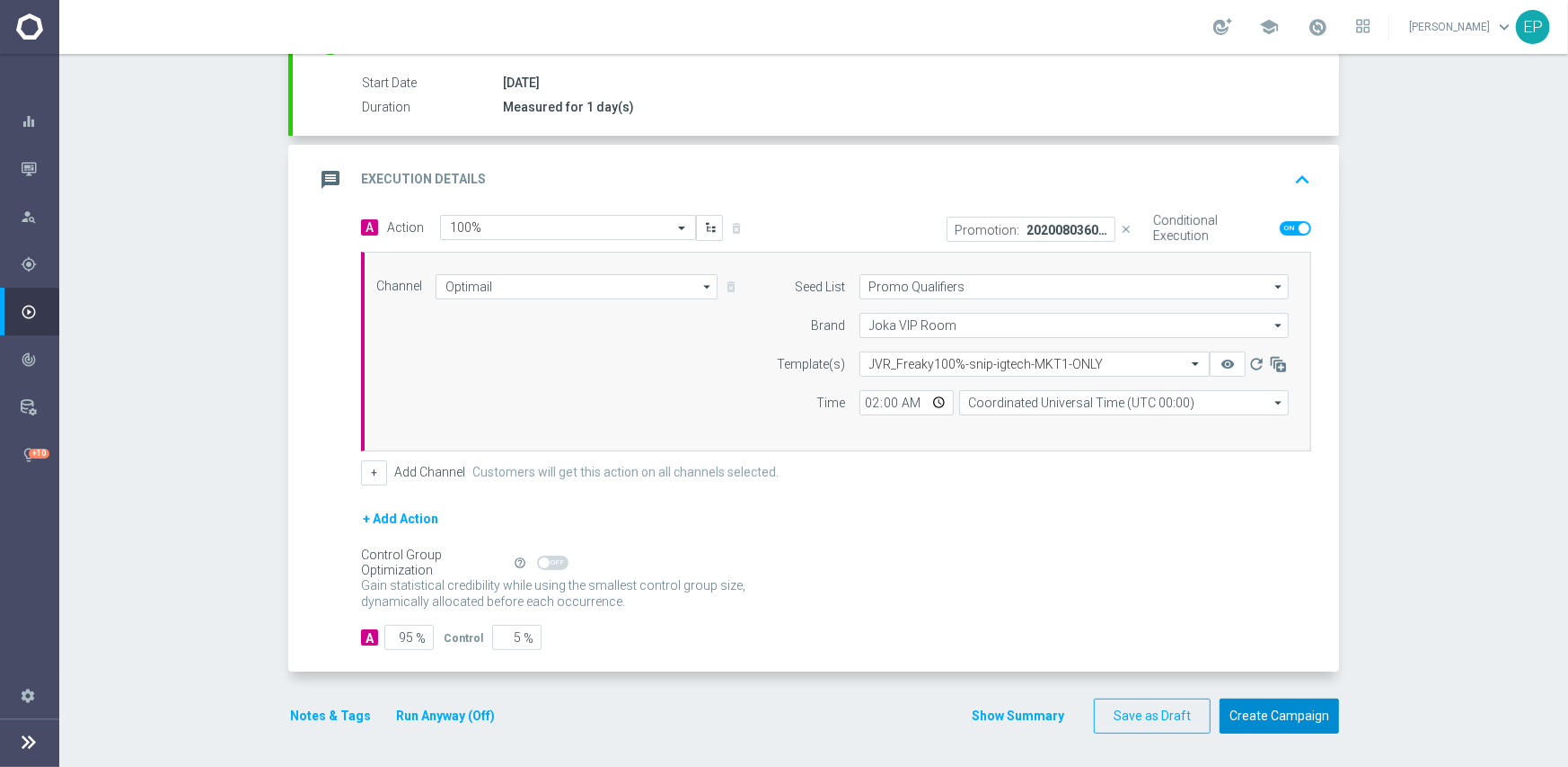
click at [1248, 709] on button "Create Campaign" at bounding box center [1280, 715] width 120 height 35
click at [1263, 712] on button "Create Campaign" at bounding box center [1280, 715] width 120 height 35
click at [1011, 545] on div "+ Add Action" at bounding box center [836, 529] width 950 height 45
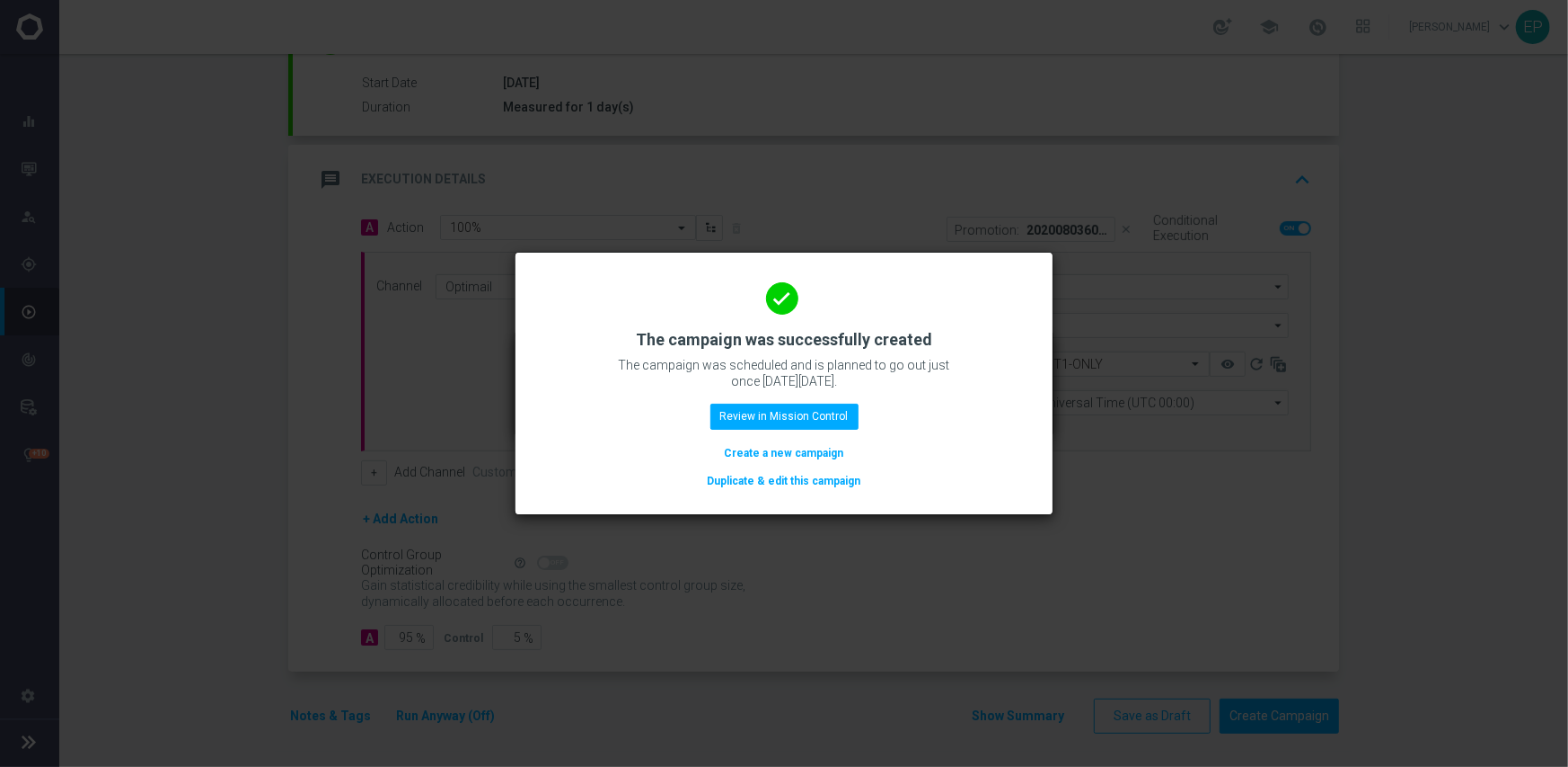
click at [782, 478] on button "Duplicate & edit this campaign" at bounding box center [784, 481] width 157 height 20
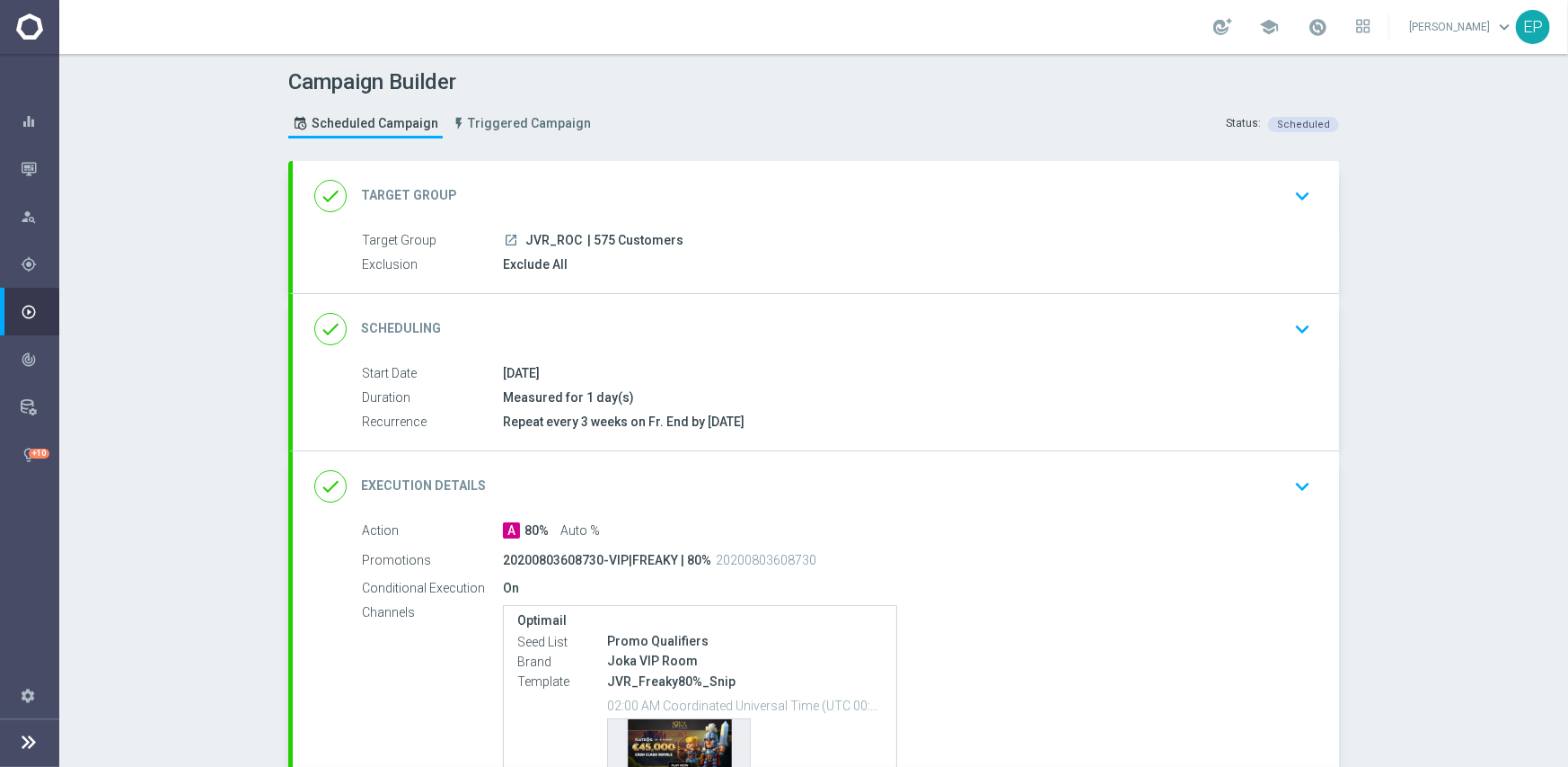
click at [565, 185] on div "done Target Group keyboard_arrow_down" at bounding box center [815, 196] width 1003 height 34
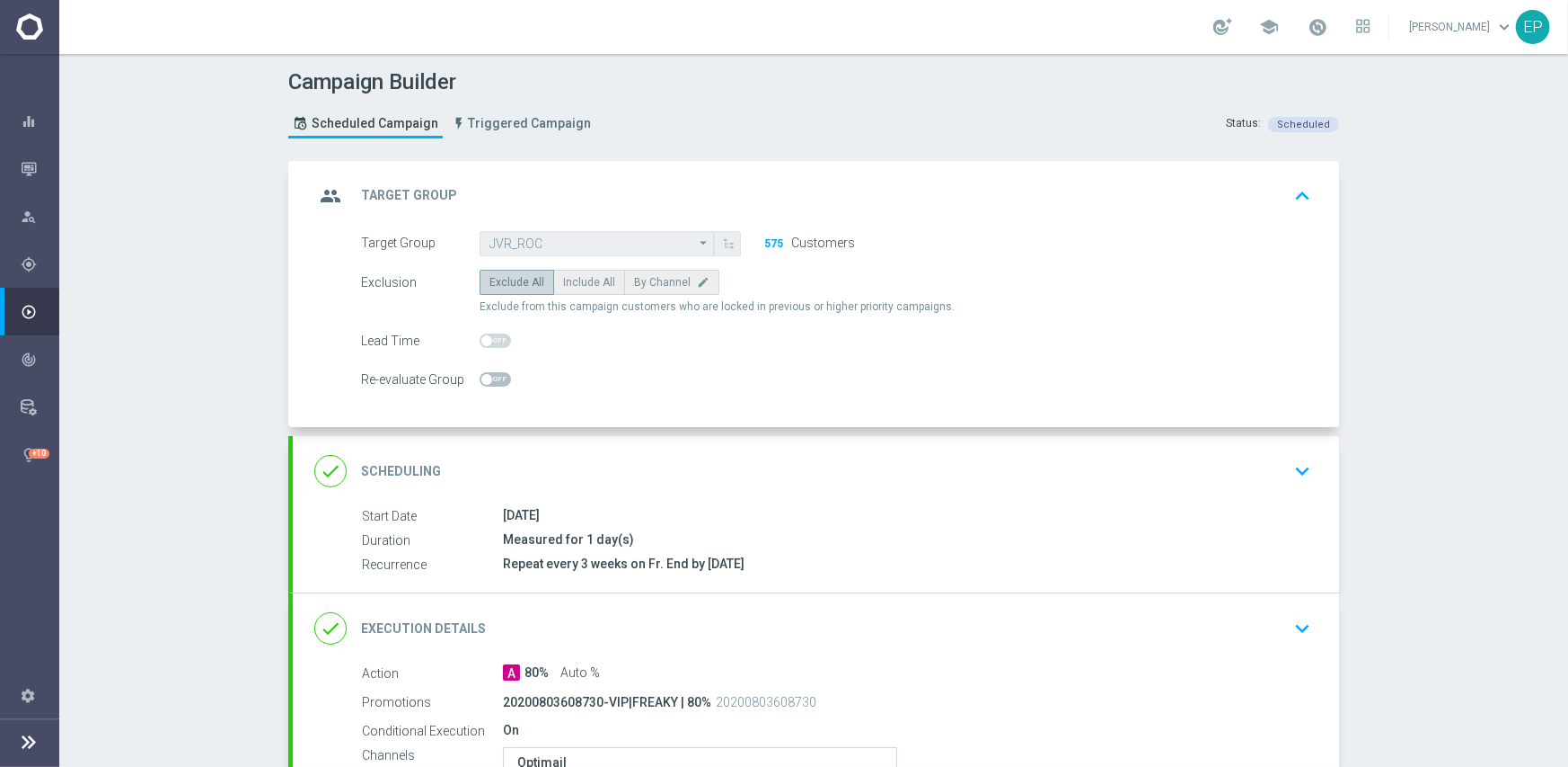
click at [1101, 237] on div "Target Group JVR_ROC JVR_ROC arrow_drop_down Show Selected 0 of NaN Gamified_In…" at bounding box center [835, 243] width 977 height 25
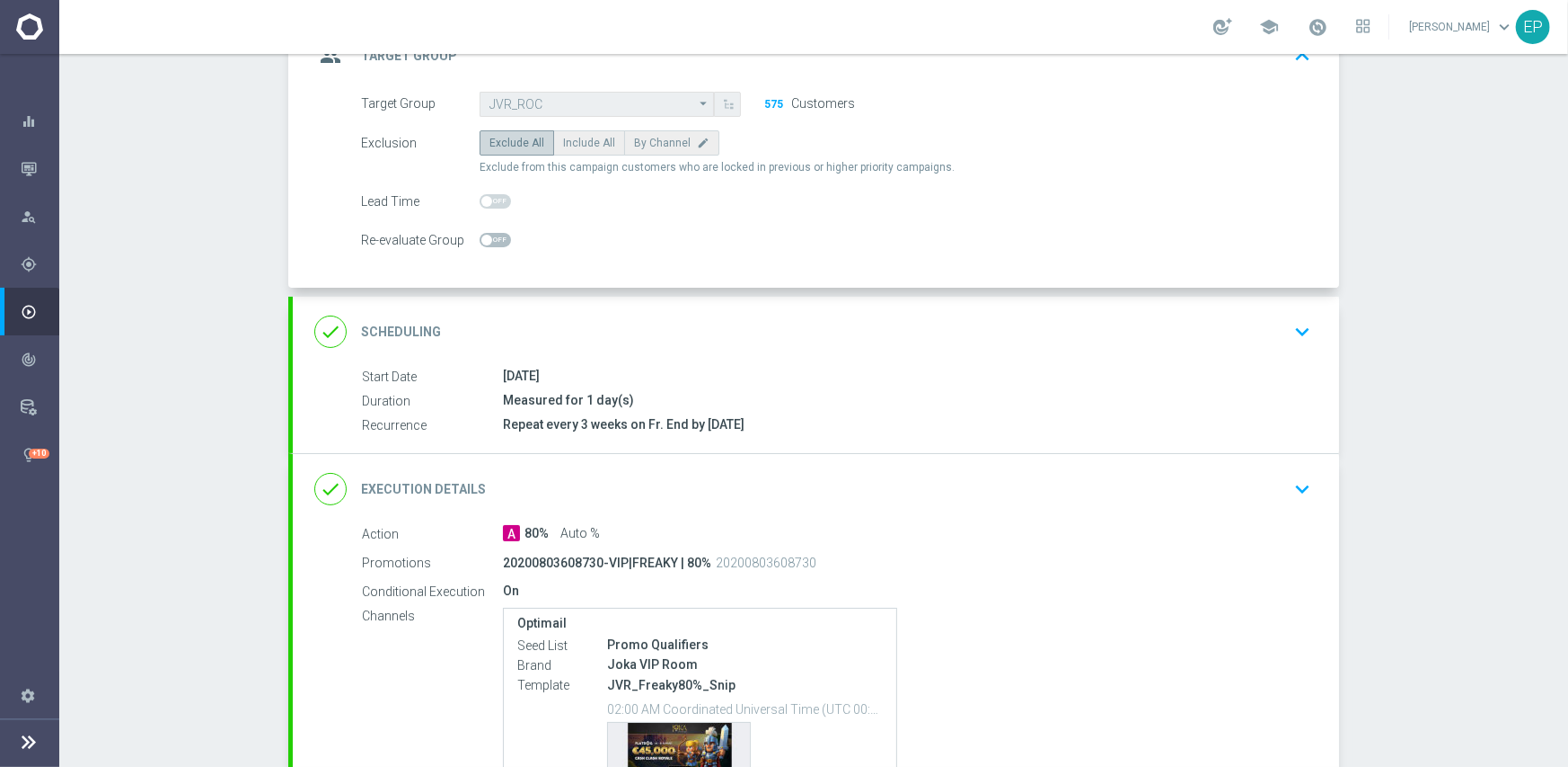
scroll to position [353, 0]
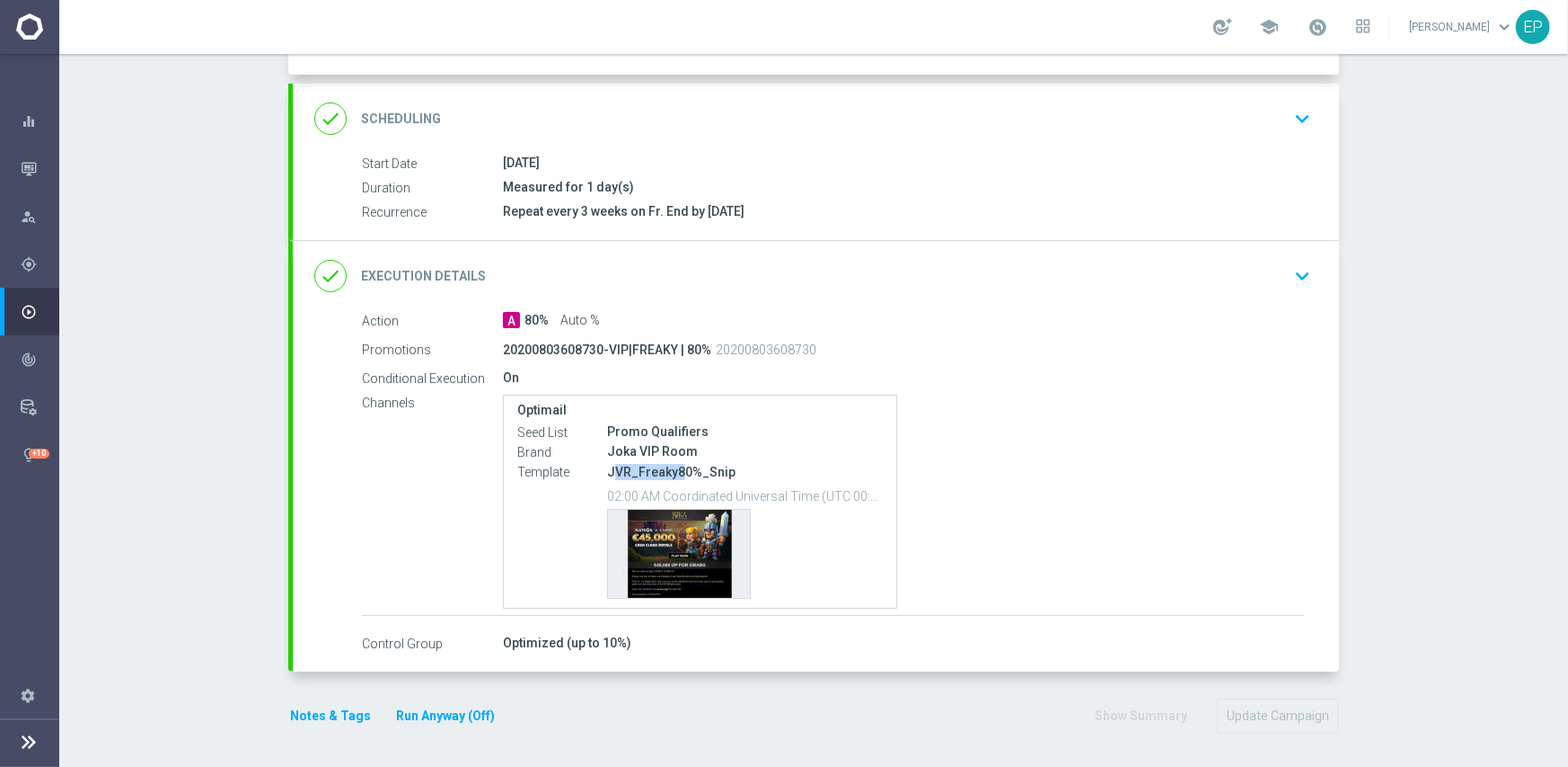
drag, startPoint x: 606, startPoint y: 470, endPoint x: 672, endPoint y: 472, distance: 66.0
click at [672, 472] on p "JVR_Freaky80%_Snip" at bounding box center [745, 471] width 275 height 16
copy p "VR_Freaky8"
click at [872, 292] on div "done Execution Details keyboard_arrow_down" at bounding box center [815, 276] width 1046 height 70
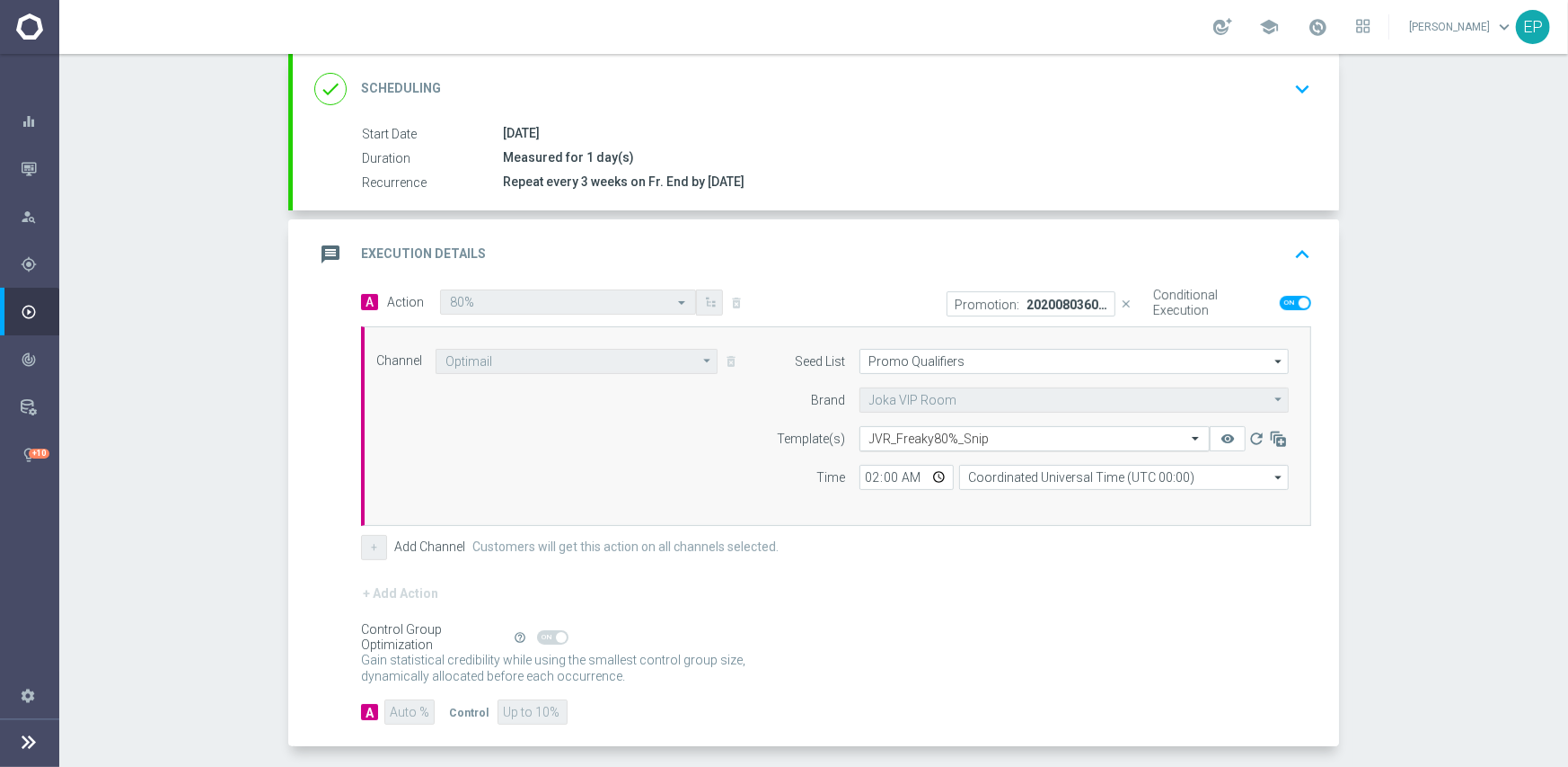
scroll to position [239, 0]
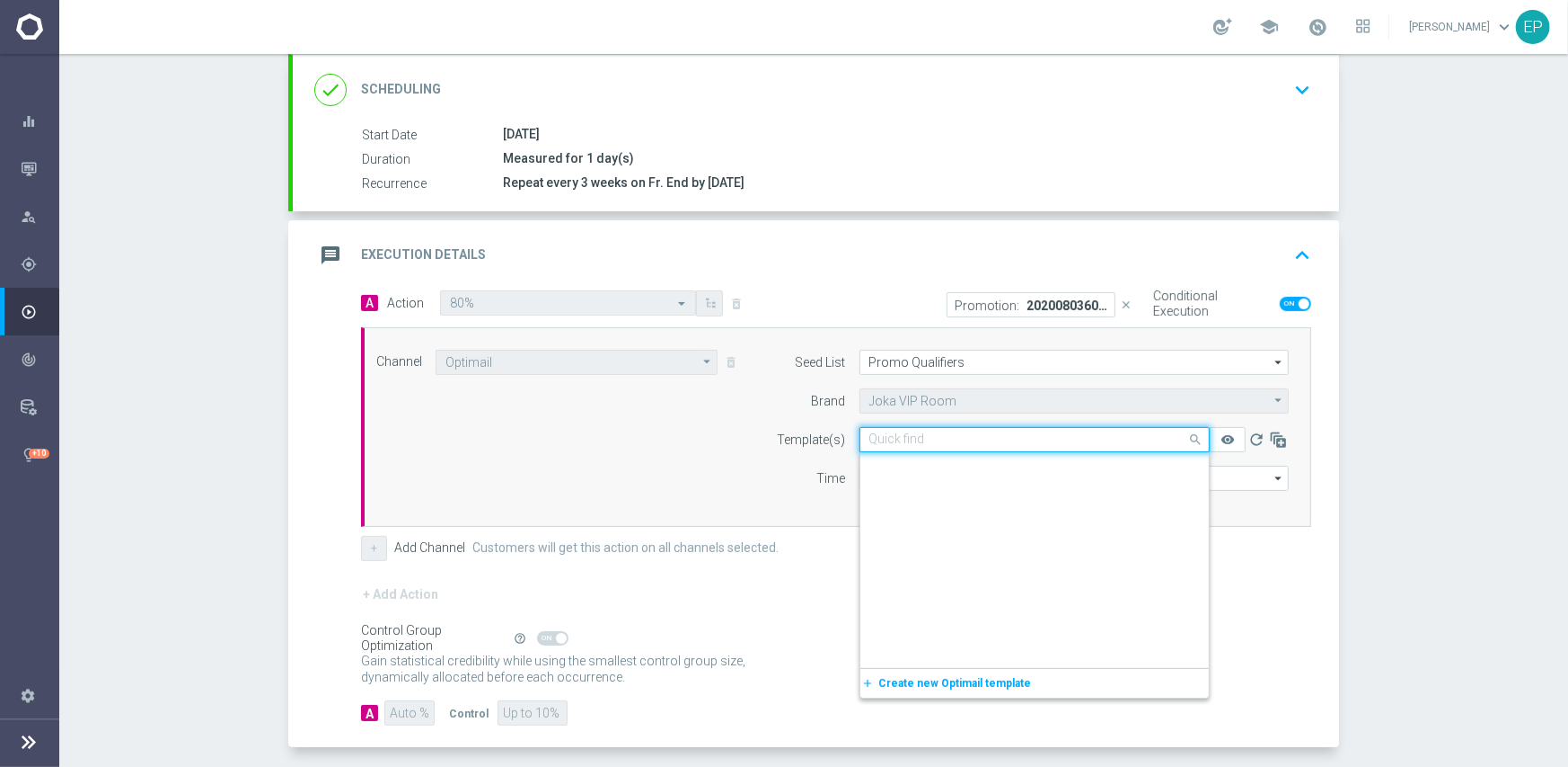
click at [965, 440] on input "text" at bounding box center [1016, 439] width 294 height 15
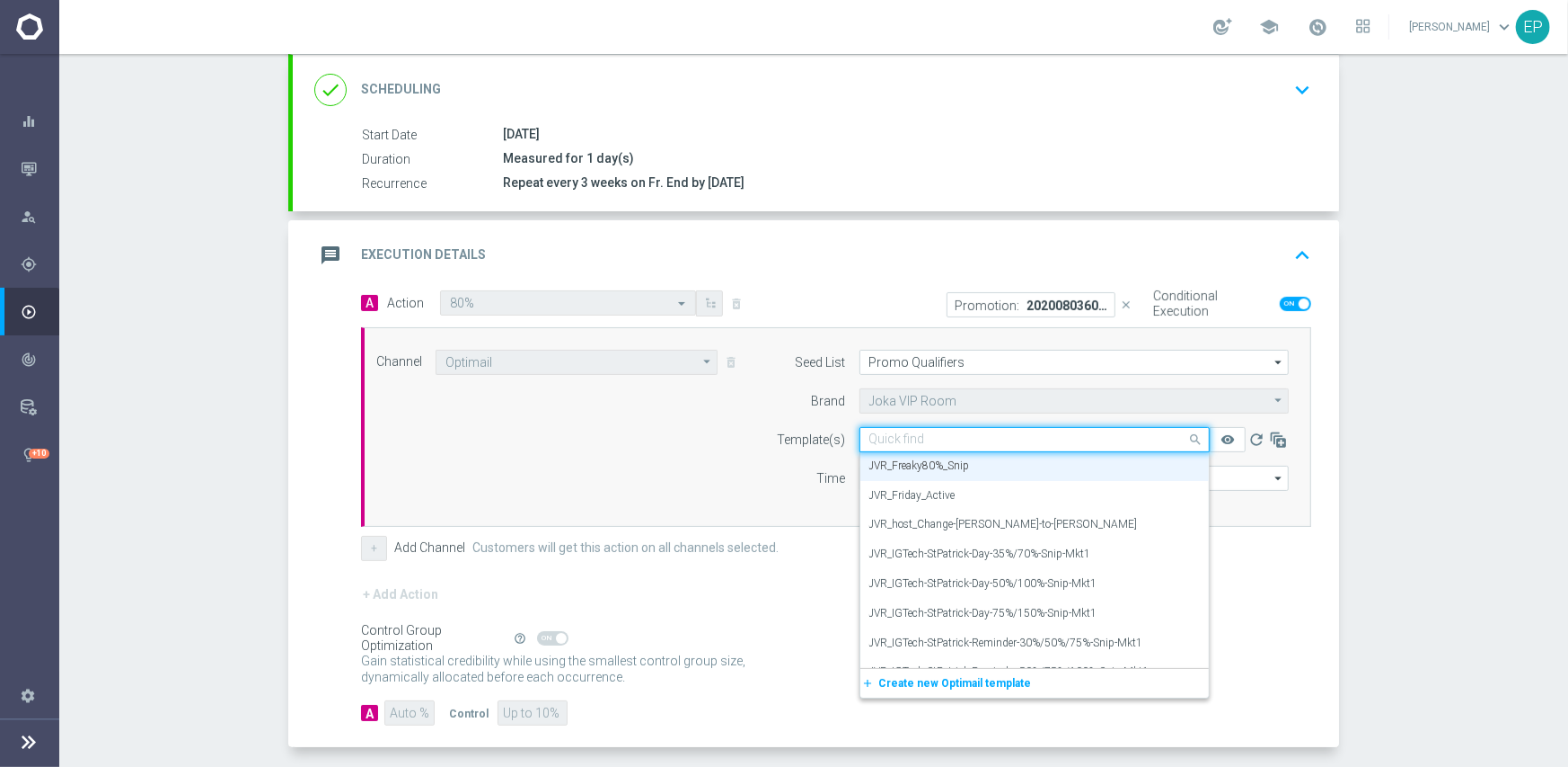
paste input "VR_Freaky8"
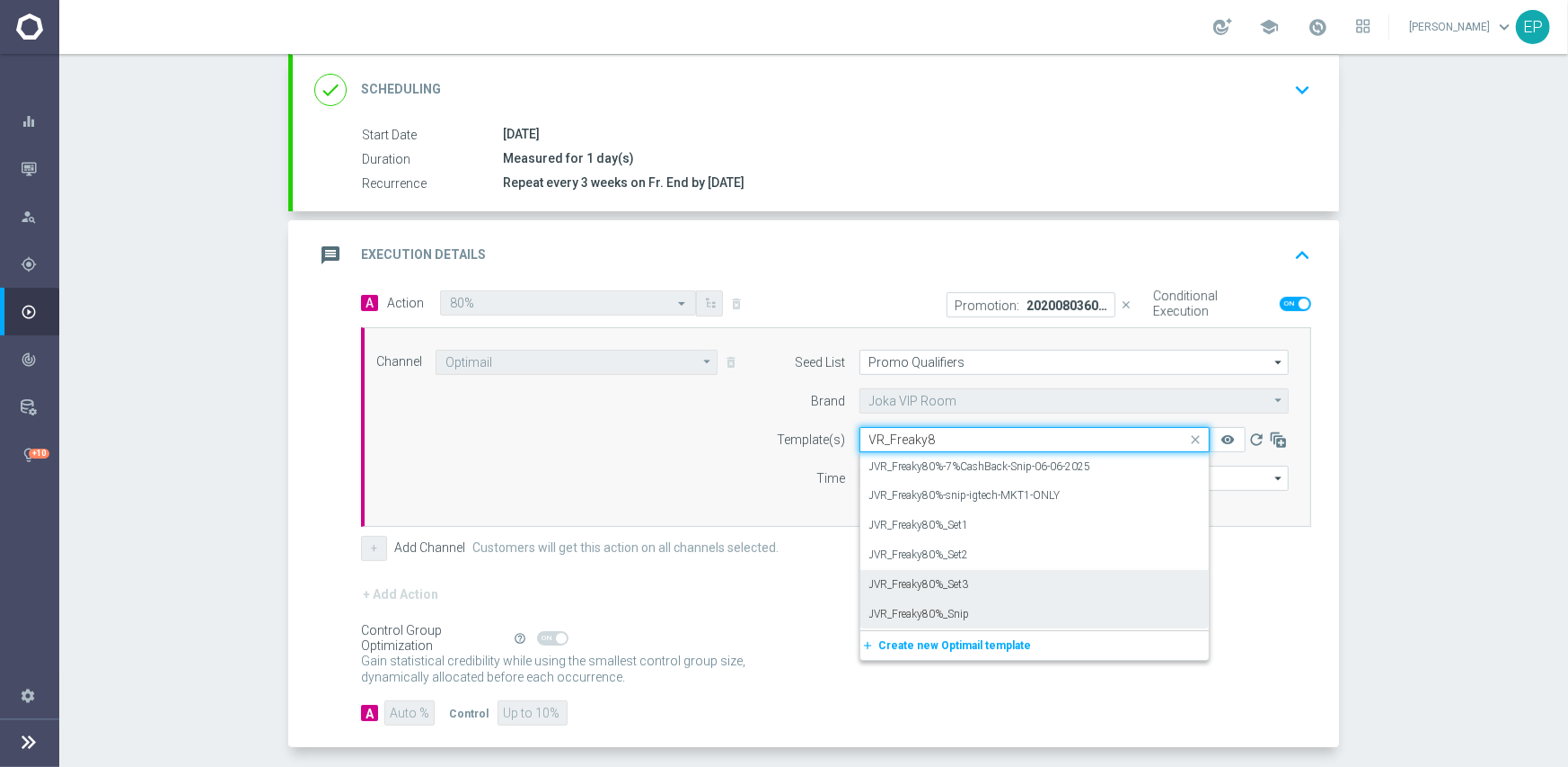
click at [978, 582] on div "JVR_Freaky80%_Set3" at bounding box center [1034, 585] width 330 height 30
type input "VR_Freaky8"
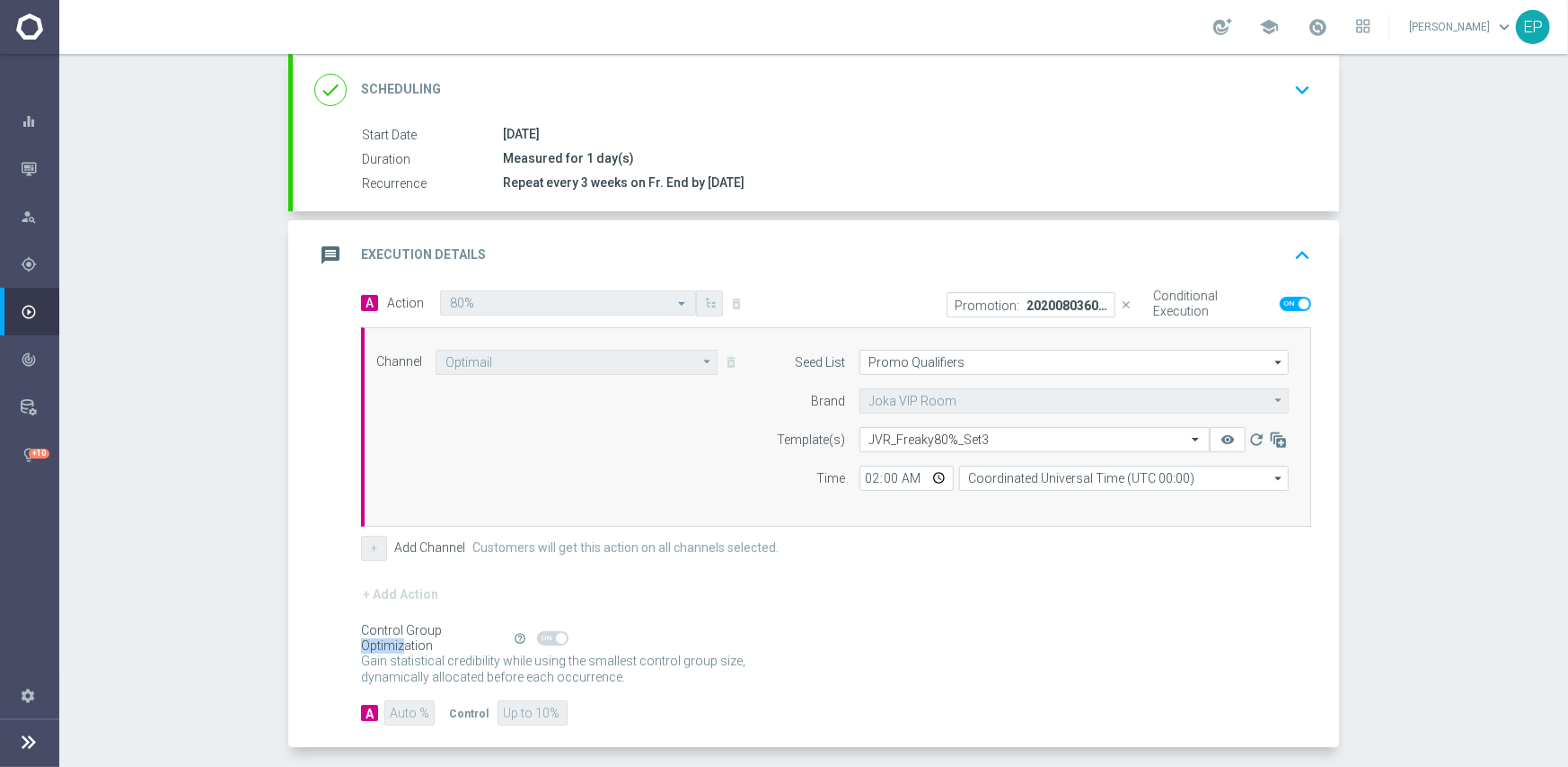
click at [978, 583] on div "+ Add Action" at bounding box center [836, 605] width 950 height 45
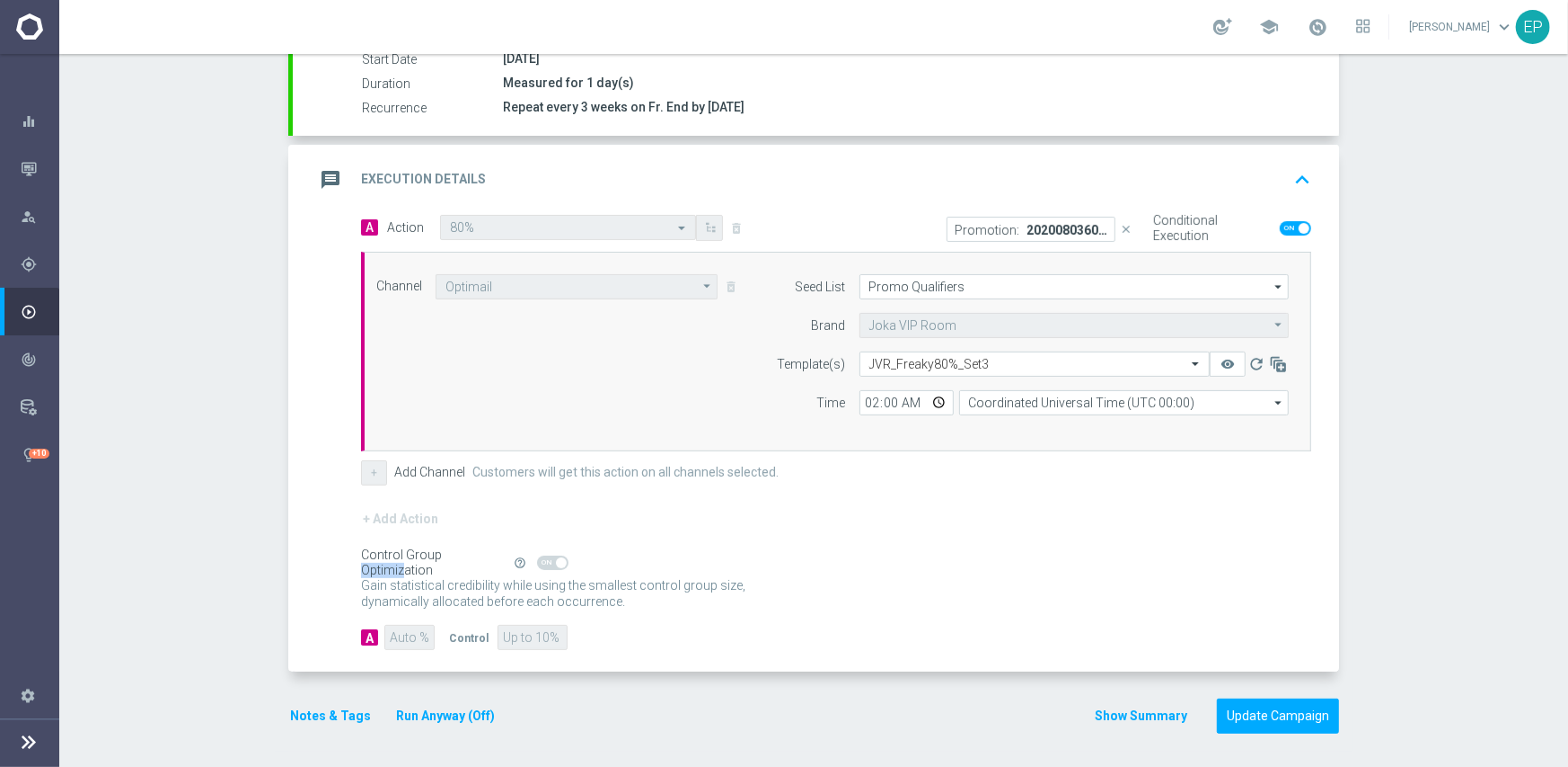
scroll to position [315, 0]
click at [1271, 721] on button "Update Campaign" at bounding box center [1278, 715] width 122 height 35
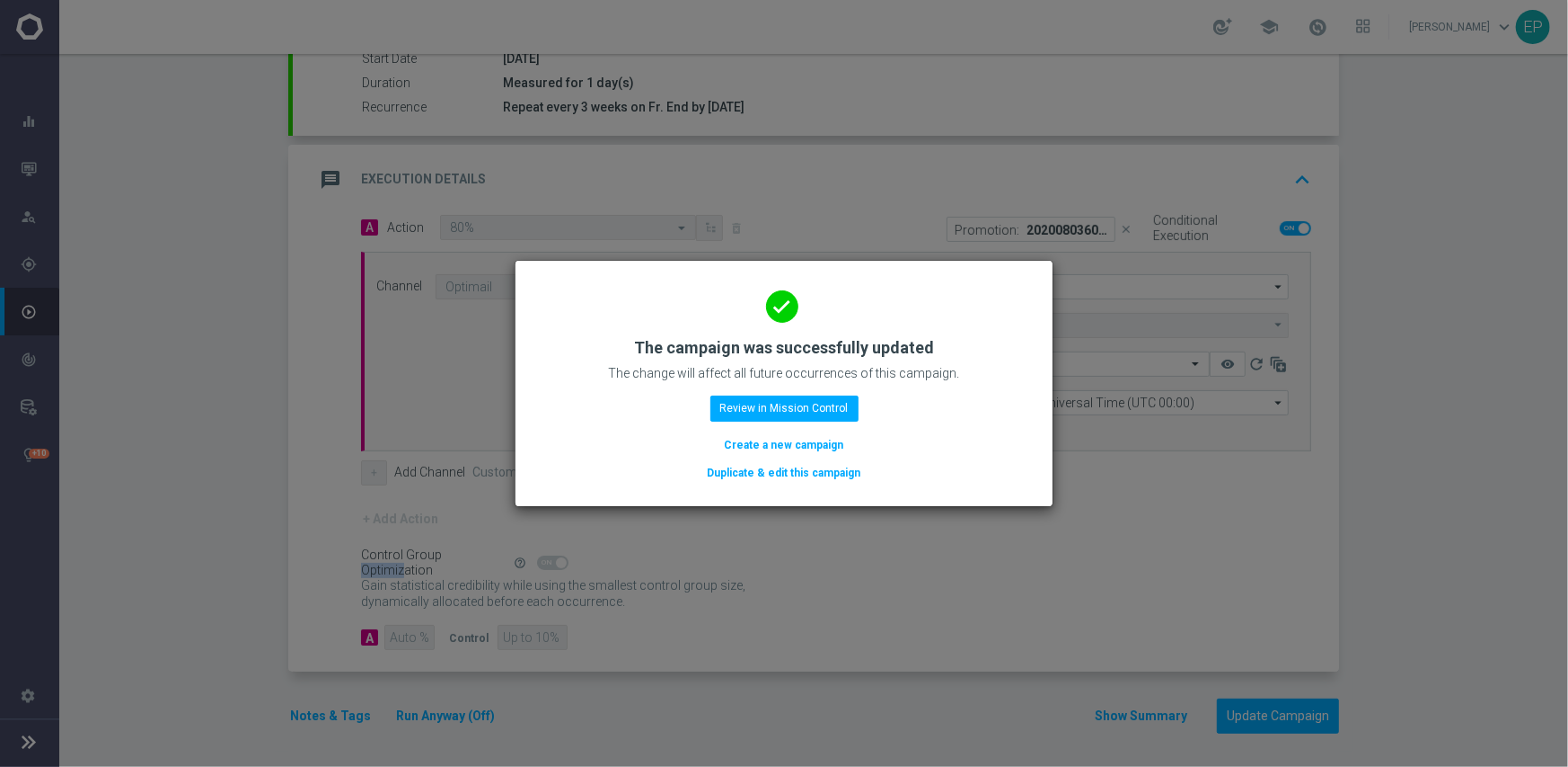
click at [825, 471] on button "Duplicate & edit this campaign" at bounding box center [784, 472] width 157 height 20
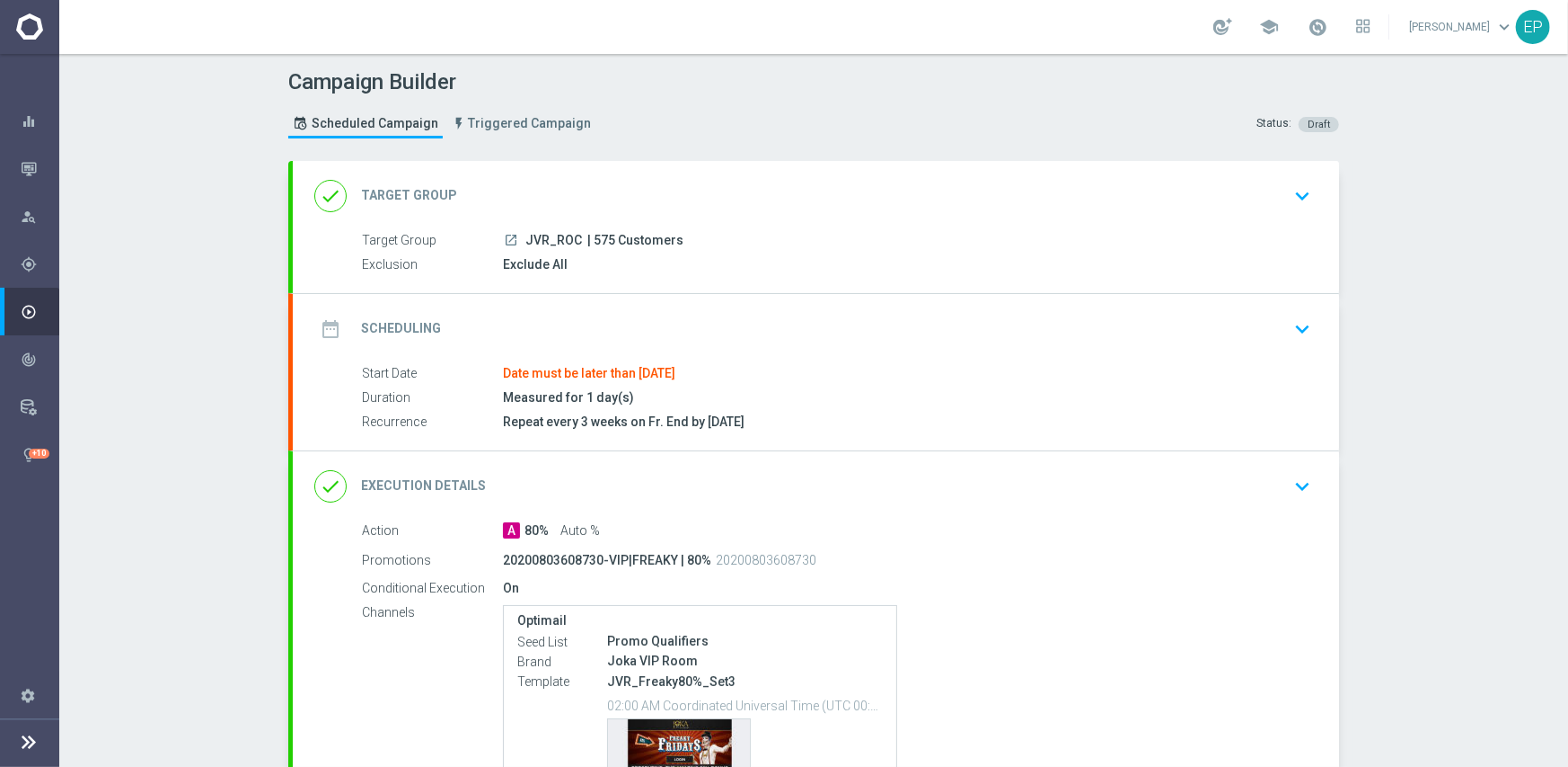
click at [616, 184] on div "done Target Group keyboard_arrow_down" at bounding box center [815, 196] width 1003 height 34
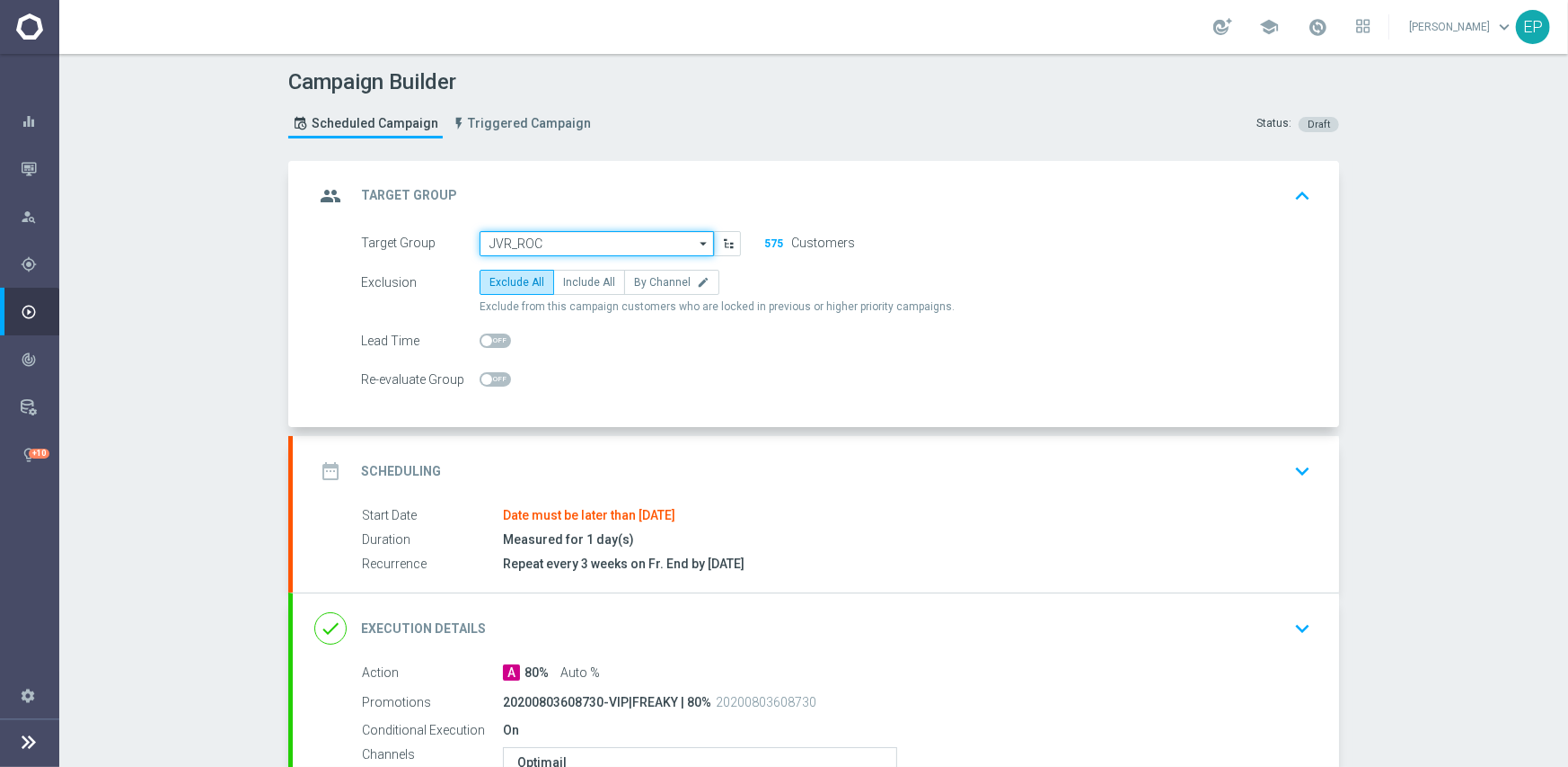
click at [568, 241] on input "JVR_ROC" at bounding box center [597, 243] width 235 height 25
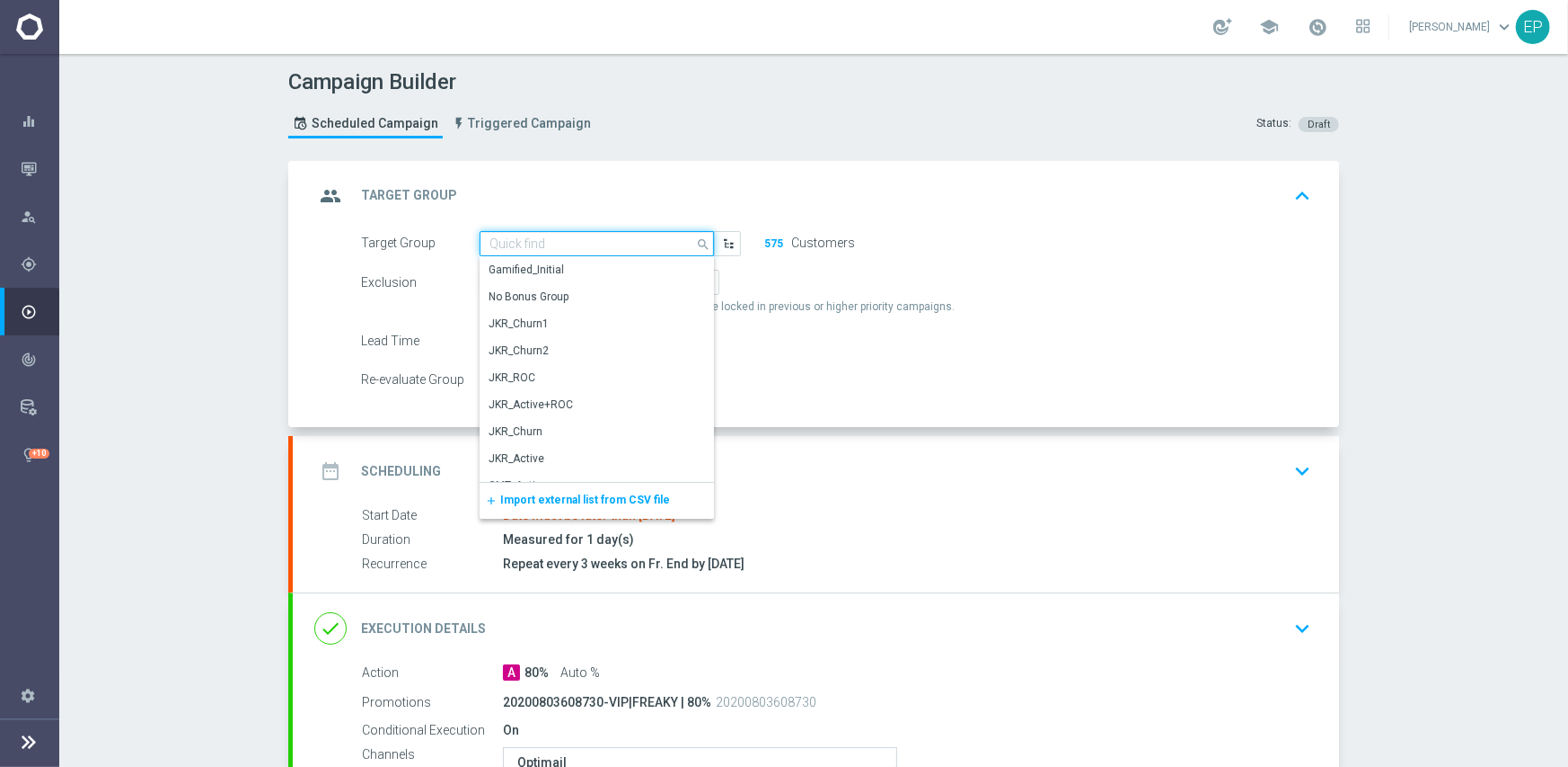
paste input "JVR_ROC_Mkt1"
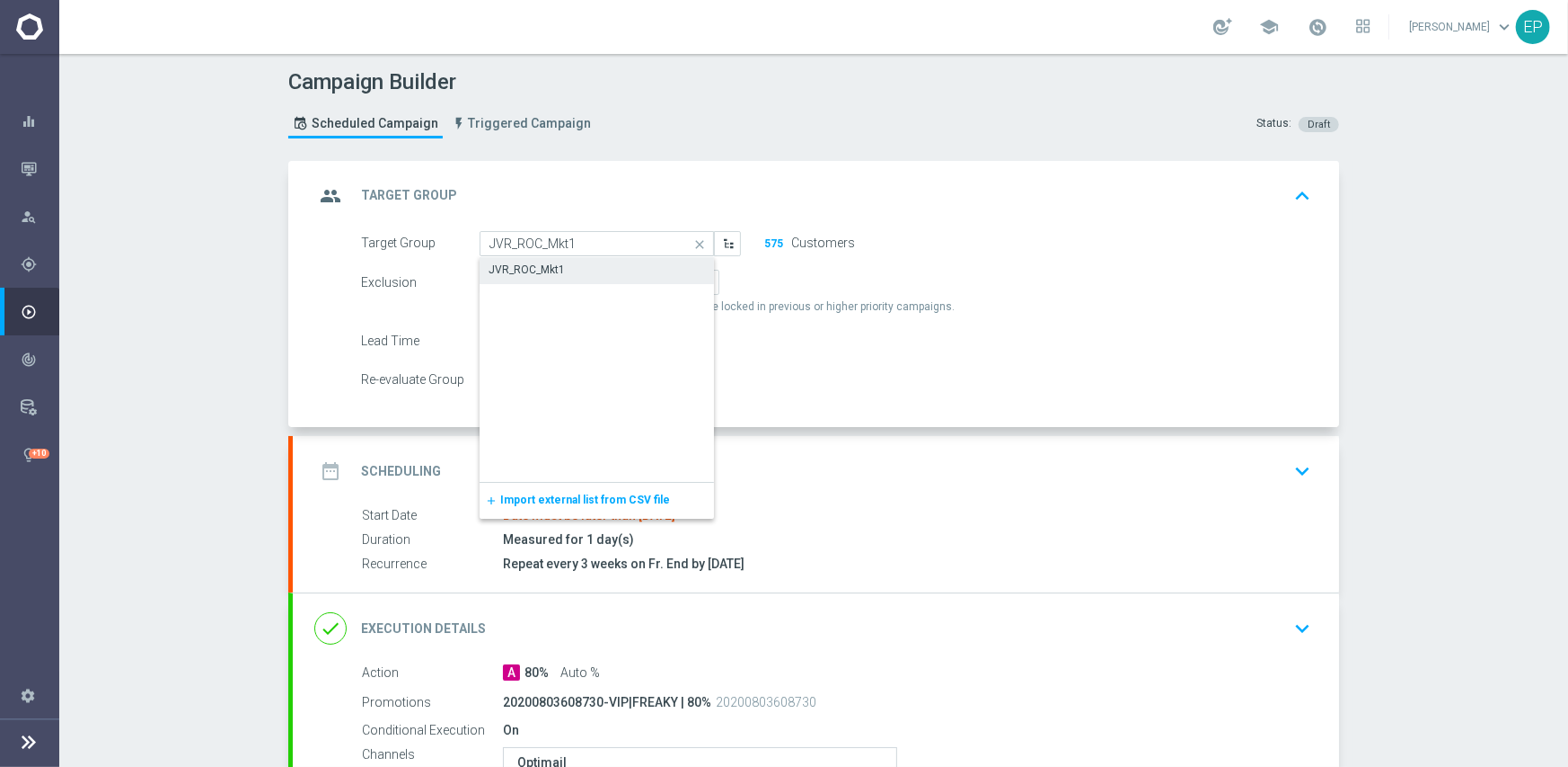
click at [574, 275] on div "JVR_ROC_Mkt1" at bounding box center [598, 269] width 236 height 25
type input "JVR_ROC_Mkt1"
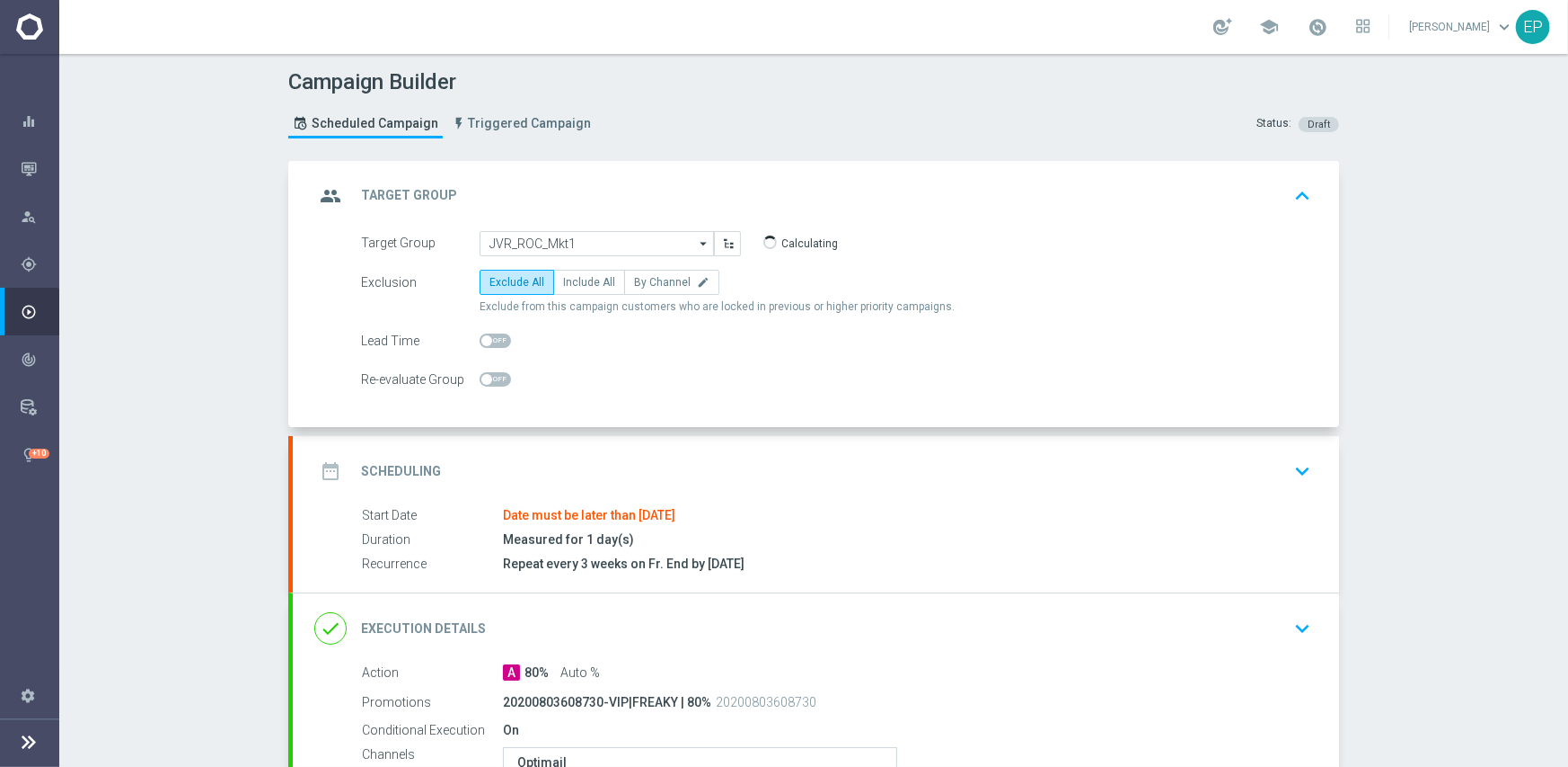
click at [678, 453] on div "date_range Scheduling keyboard_arrow_down" at bounding box center [815, 470] width 1003 height 34
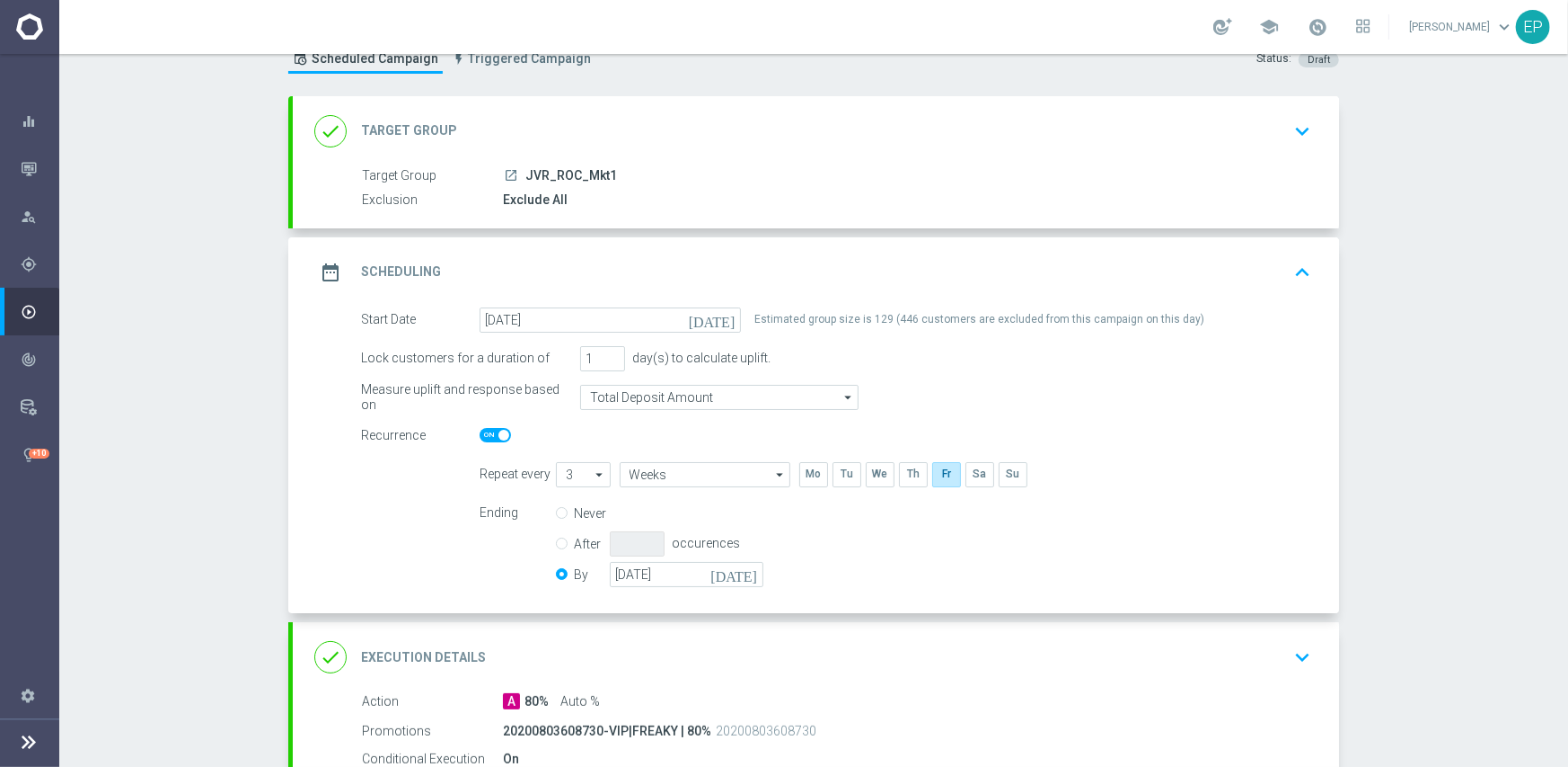
scroll to position [180, 0]
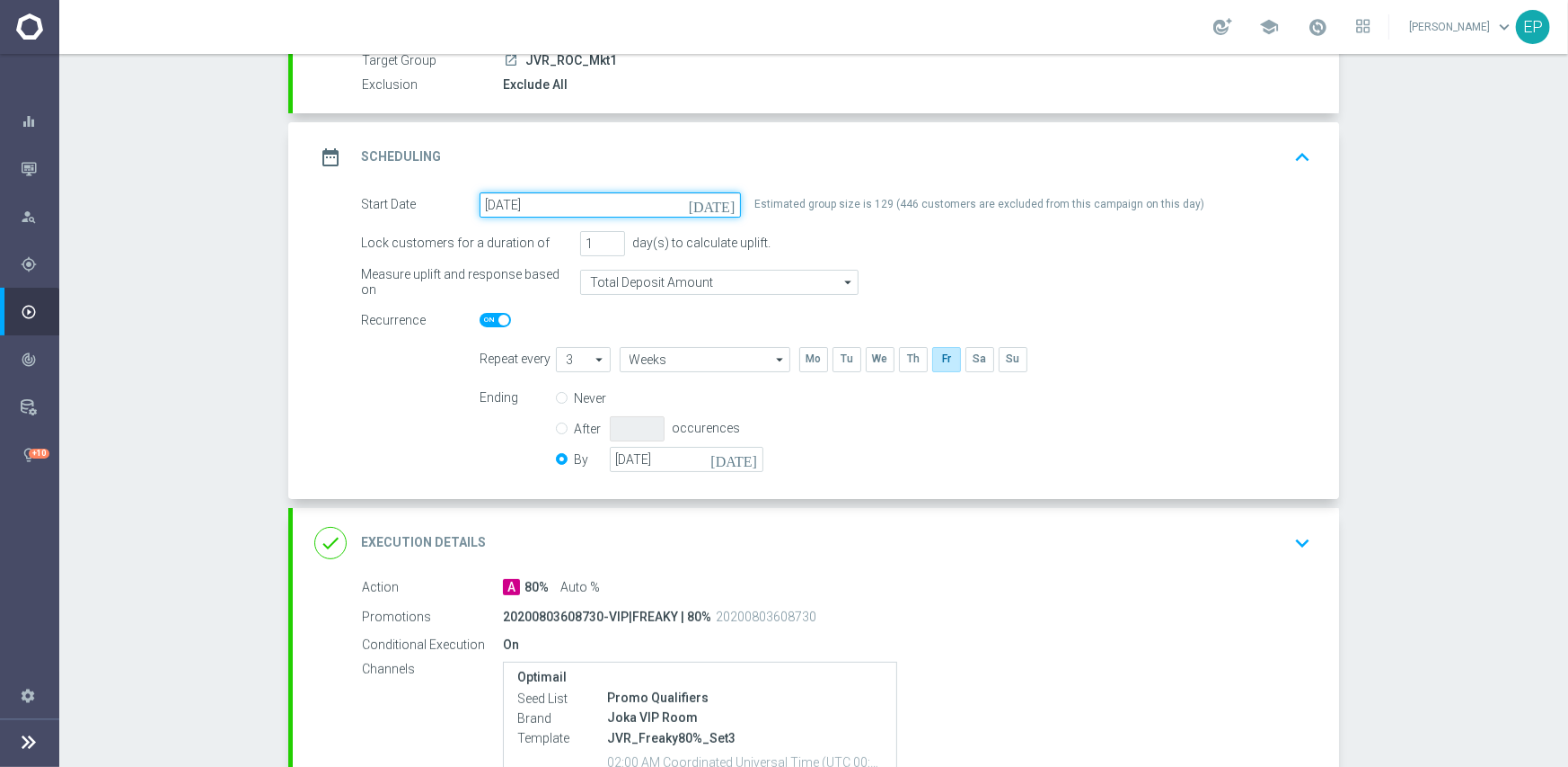
click at [600, 193] on input "[DATE]" at bounding box center [611, 205] width 261 height 25
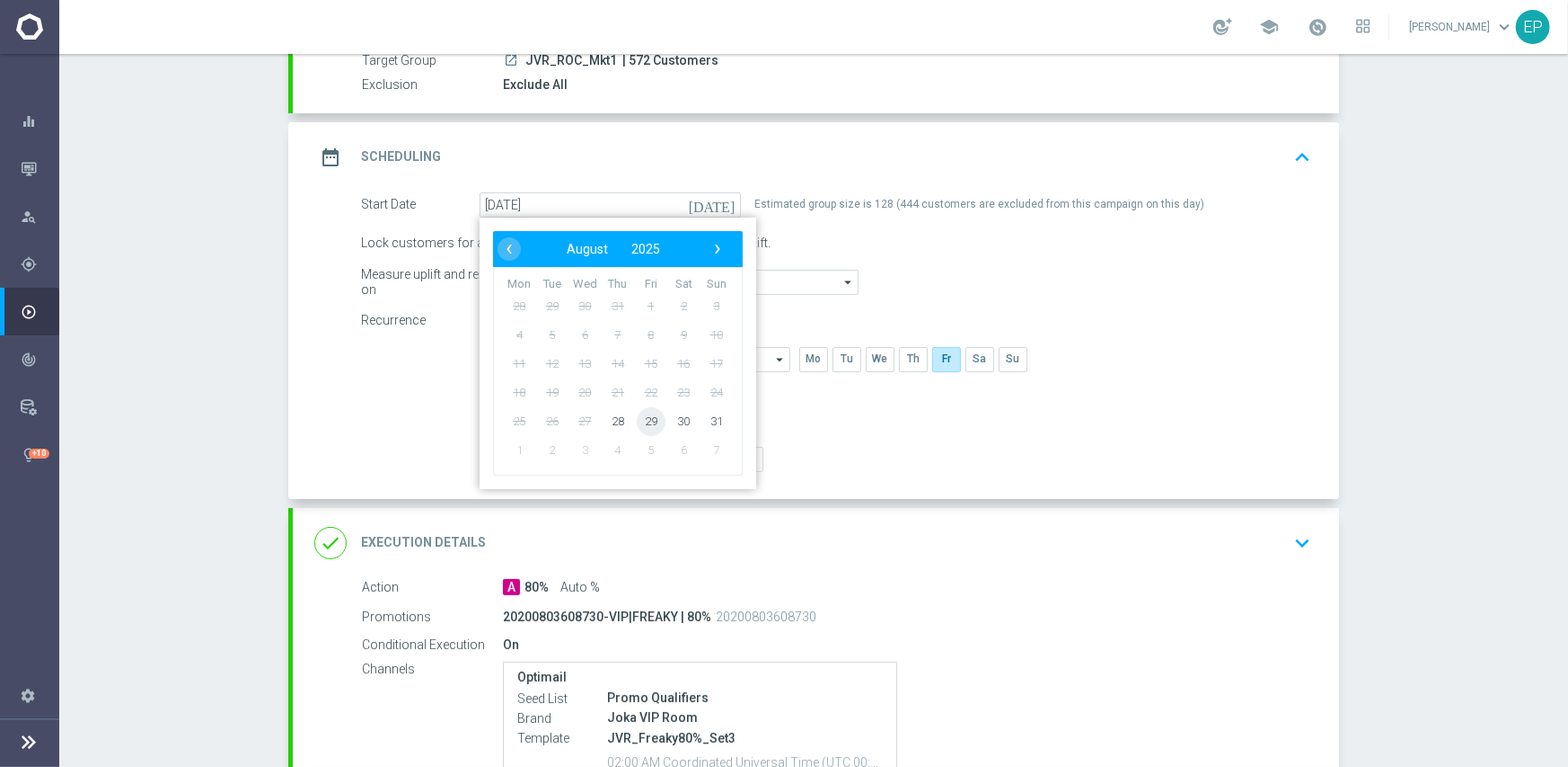
click at [644, 422] on span "29" at bounding box center [651, 420] width 29 height 29
type input "[DATE]"
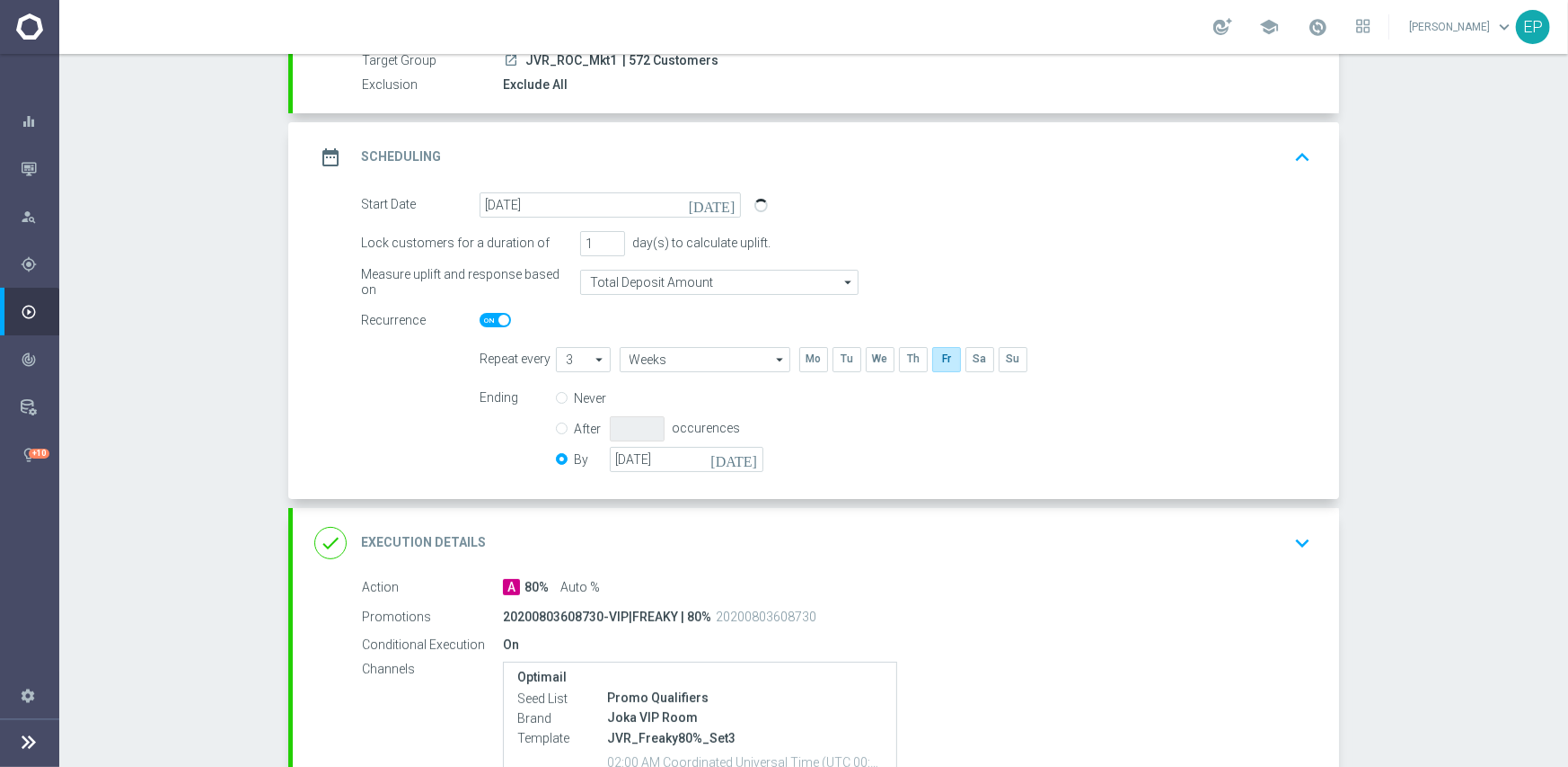
click at [482, 325] on span at bounding box center [495, 320] width 31 height 14
click at [482, 325] on input "checkbox" at bounding box center [495, 320] width 31 height 14
checkbox input "false"
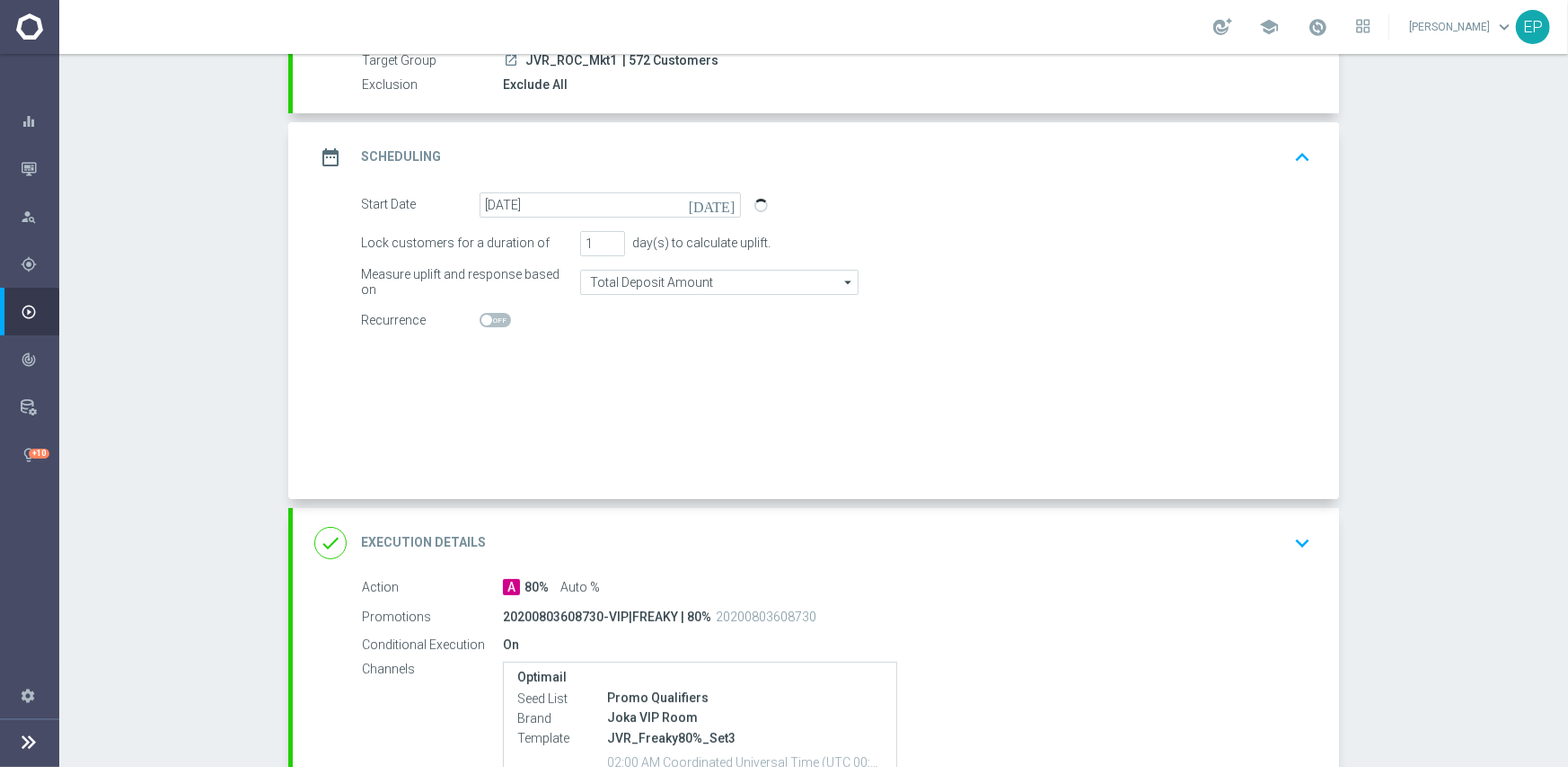
radio input "true"
radio input "false"
checkbox input "false"
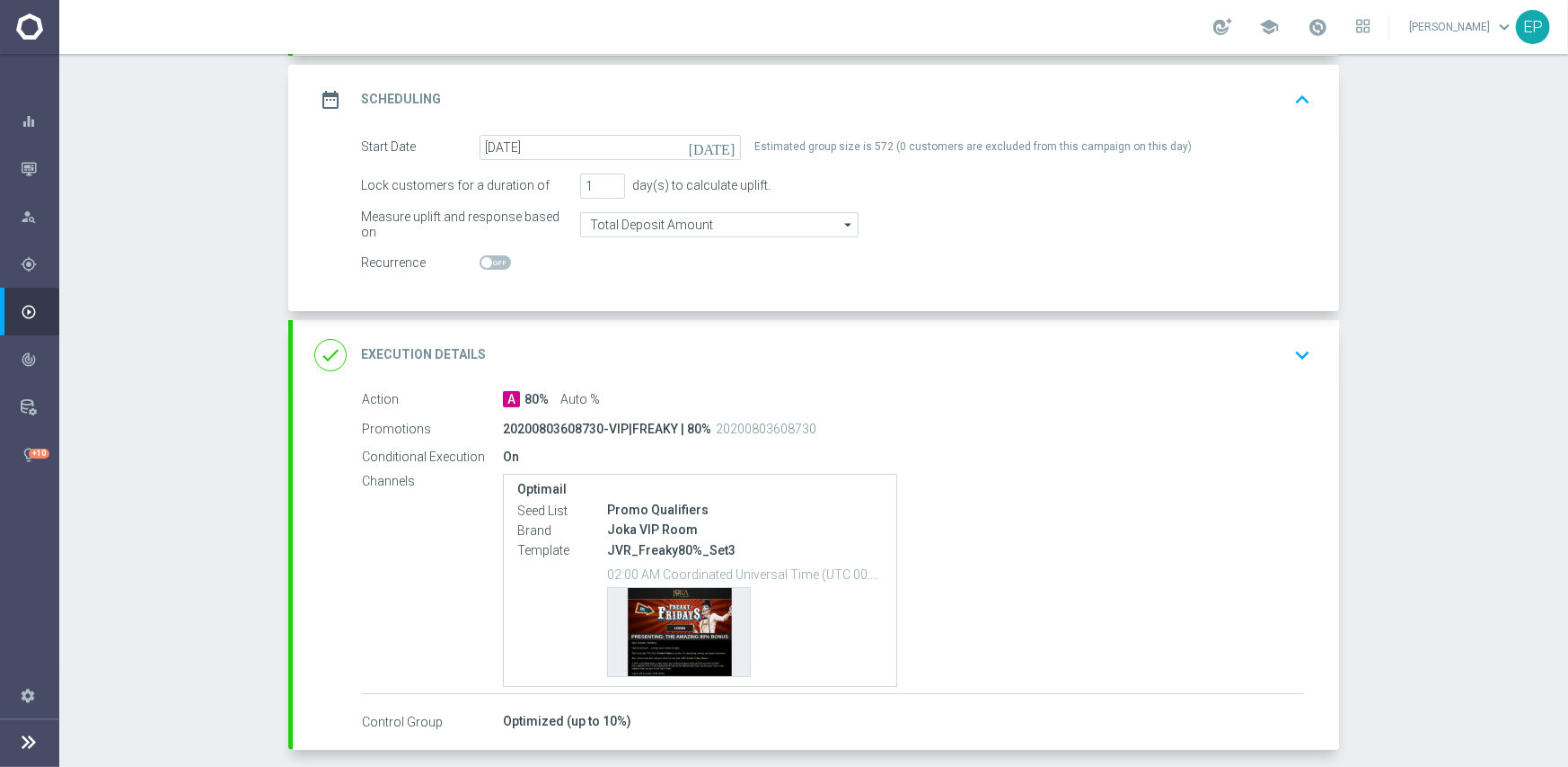
scroll to position [270, 0]
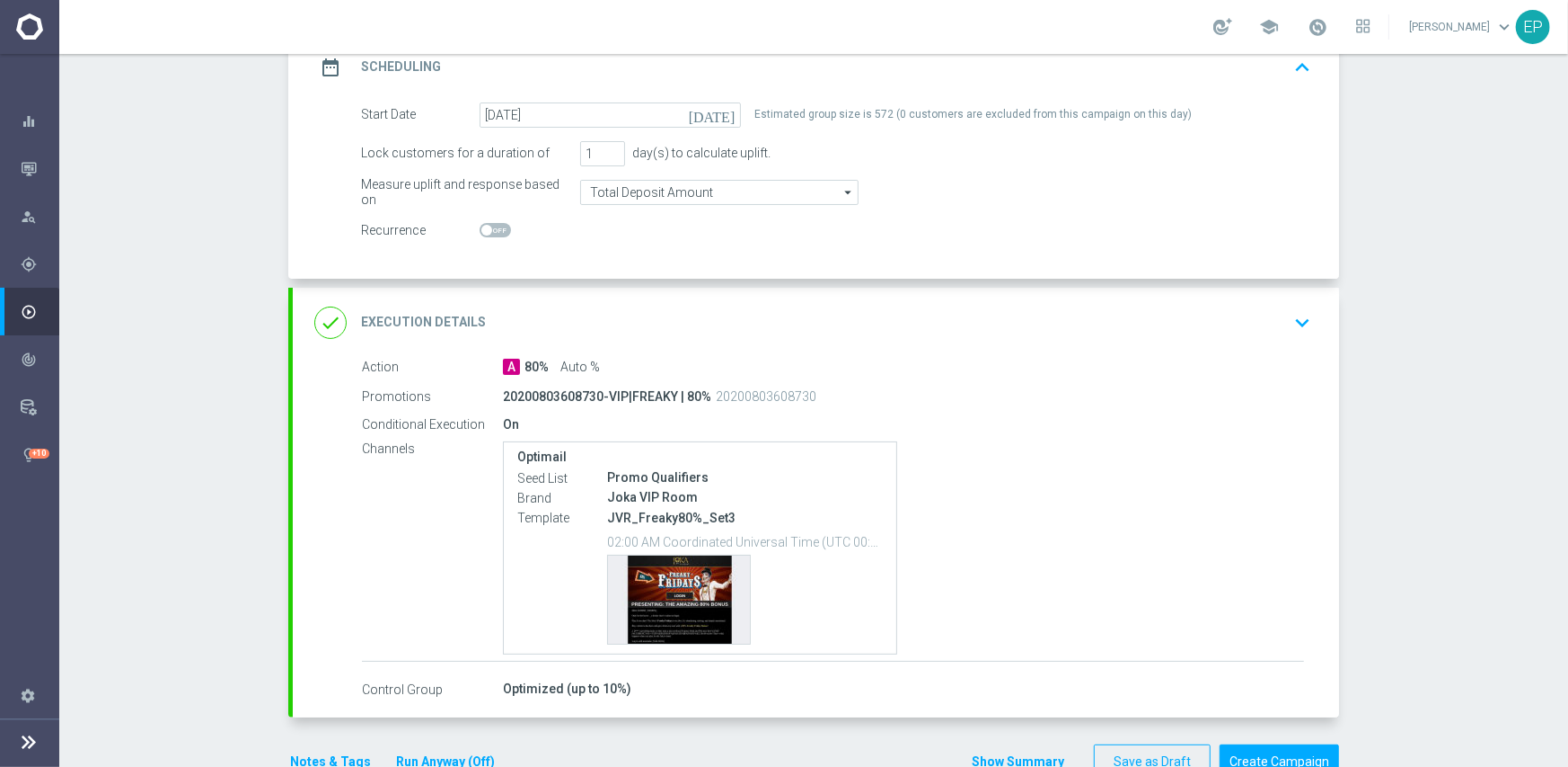
click at [821, 336] on div "done Execution Details keyboard_arrow_down" at bounding box center [815, 323] width 1003 height 34
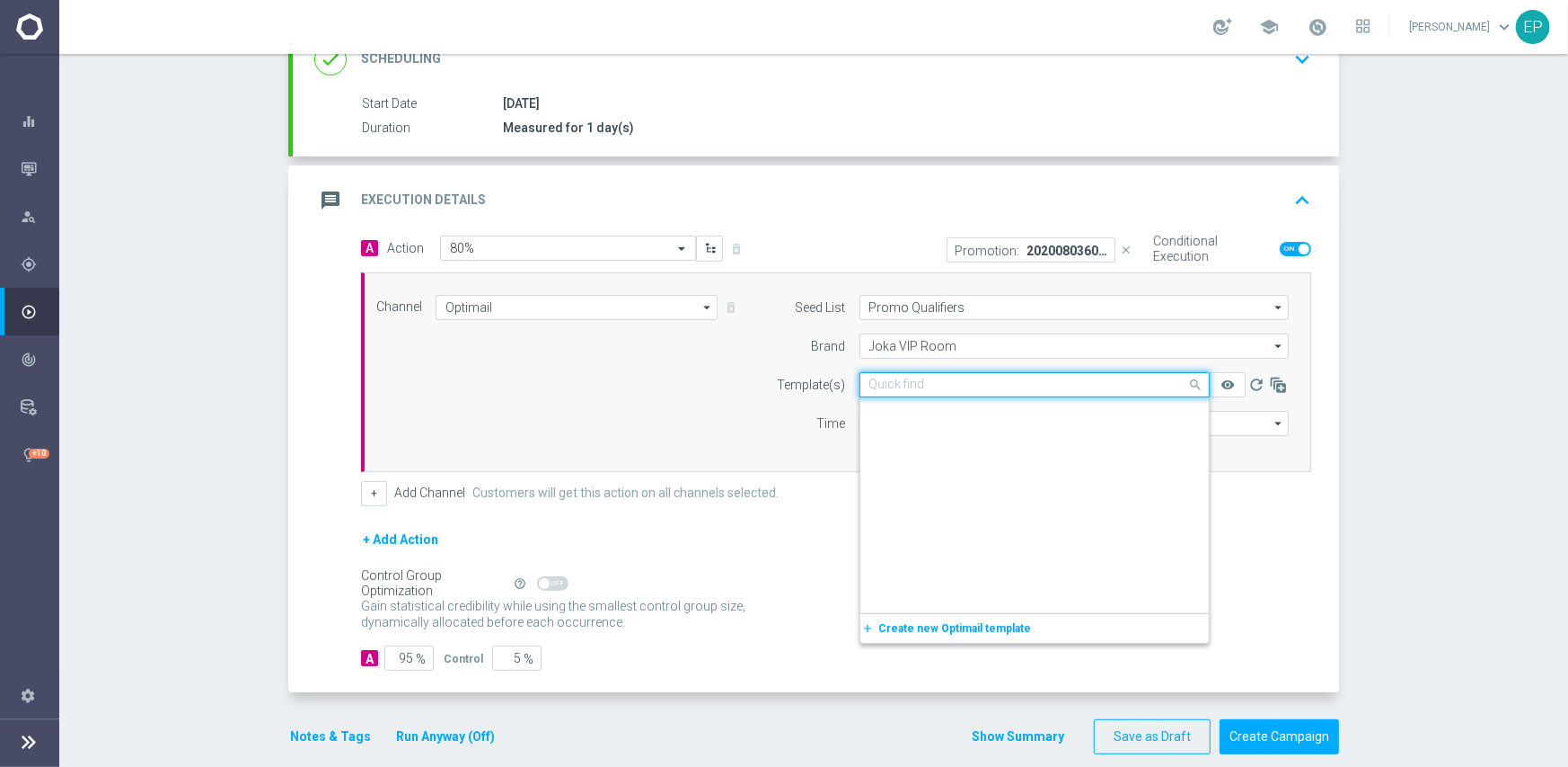
click at [914, 387] on input "text" at bounding box center [1016, 384] width 294 height 15
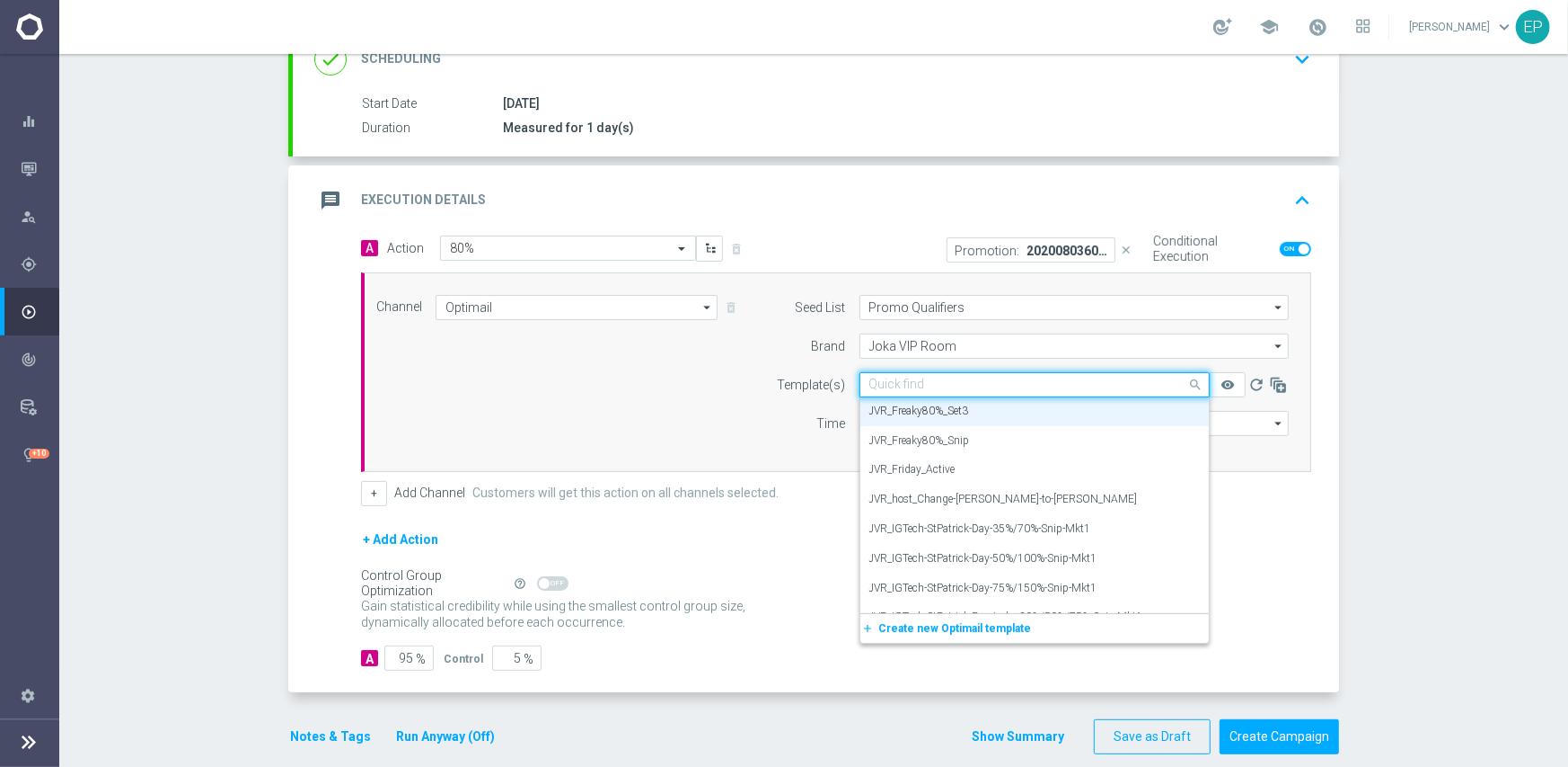
paste input "JVR_Freaky80%-snip-igtech-MKT1-ONLY"
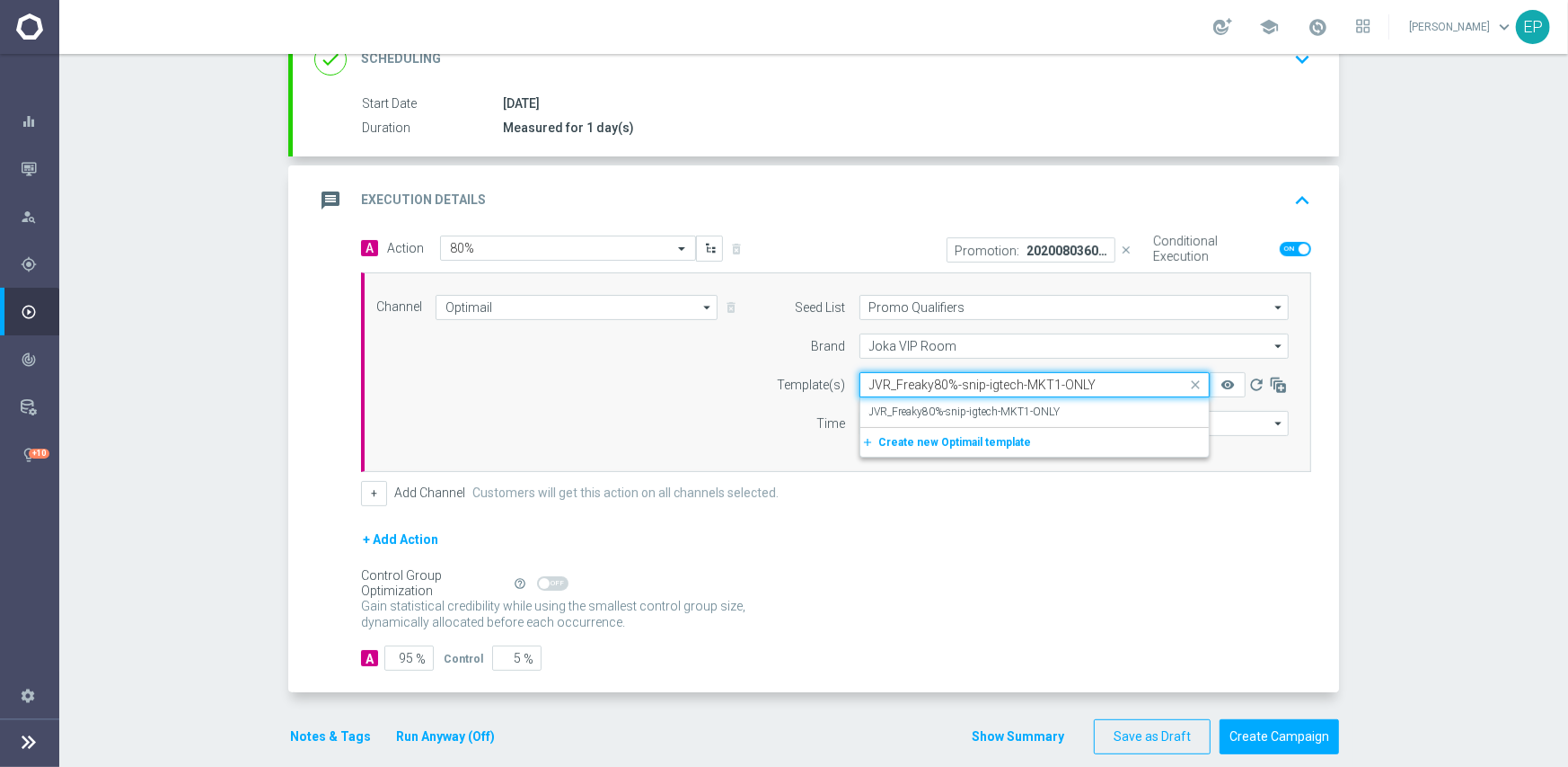
scroll to position [0, 0]
click at [900, 407] on label "JVR_Freaky80%-snip-igtech-MKT1-ONLY" at bounding box center [965, 411] width 192 height 15
type input "JVR_Freaky80%-snip-igtech-MKT1-ONLY"
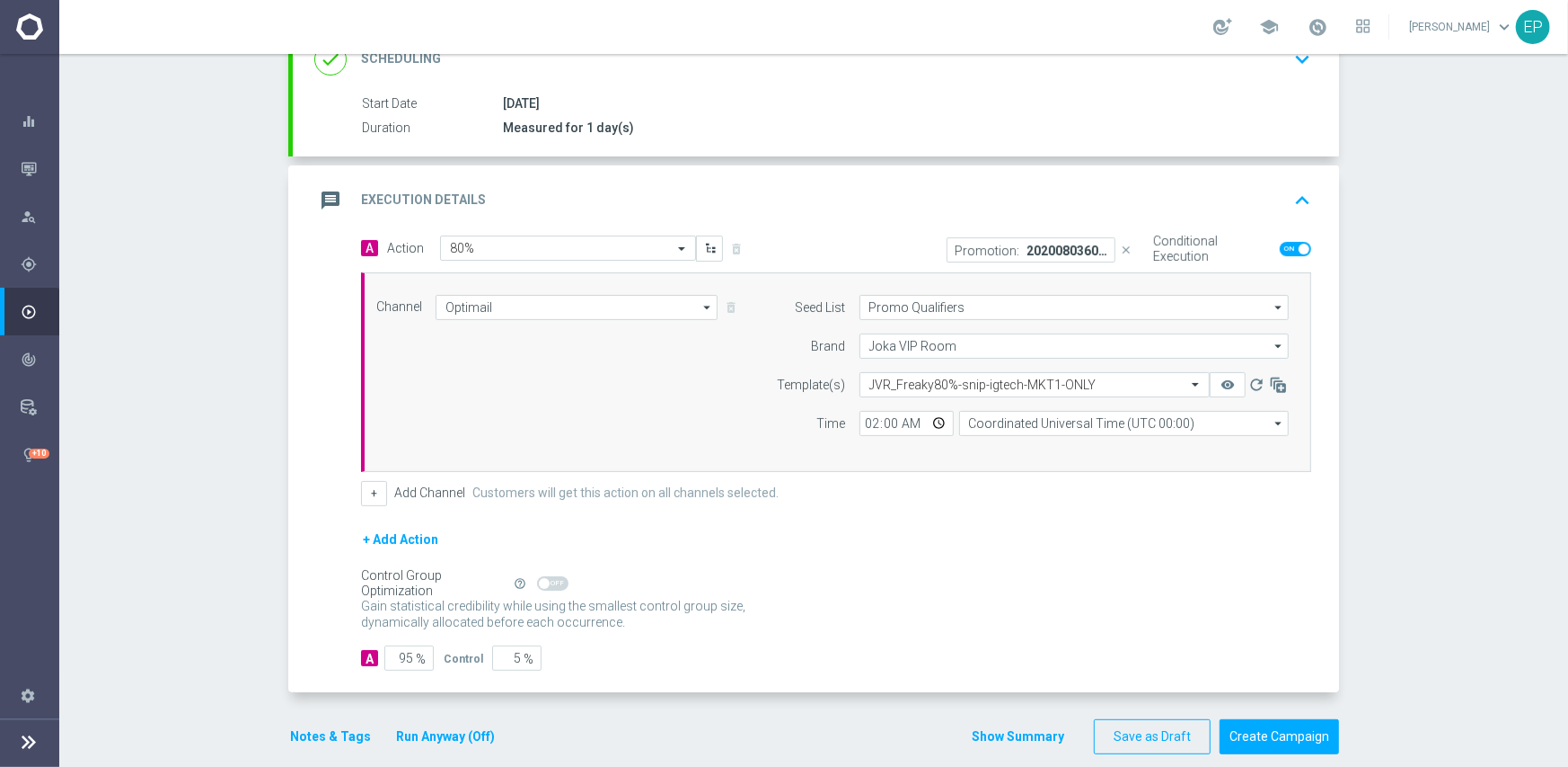
click at [934, 502] on div "+ Add Channel Customers will get this action on all channels selected." at bounding box center [836, 492] width 950 height 25
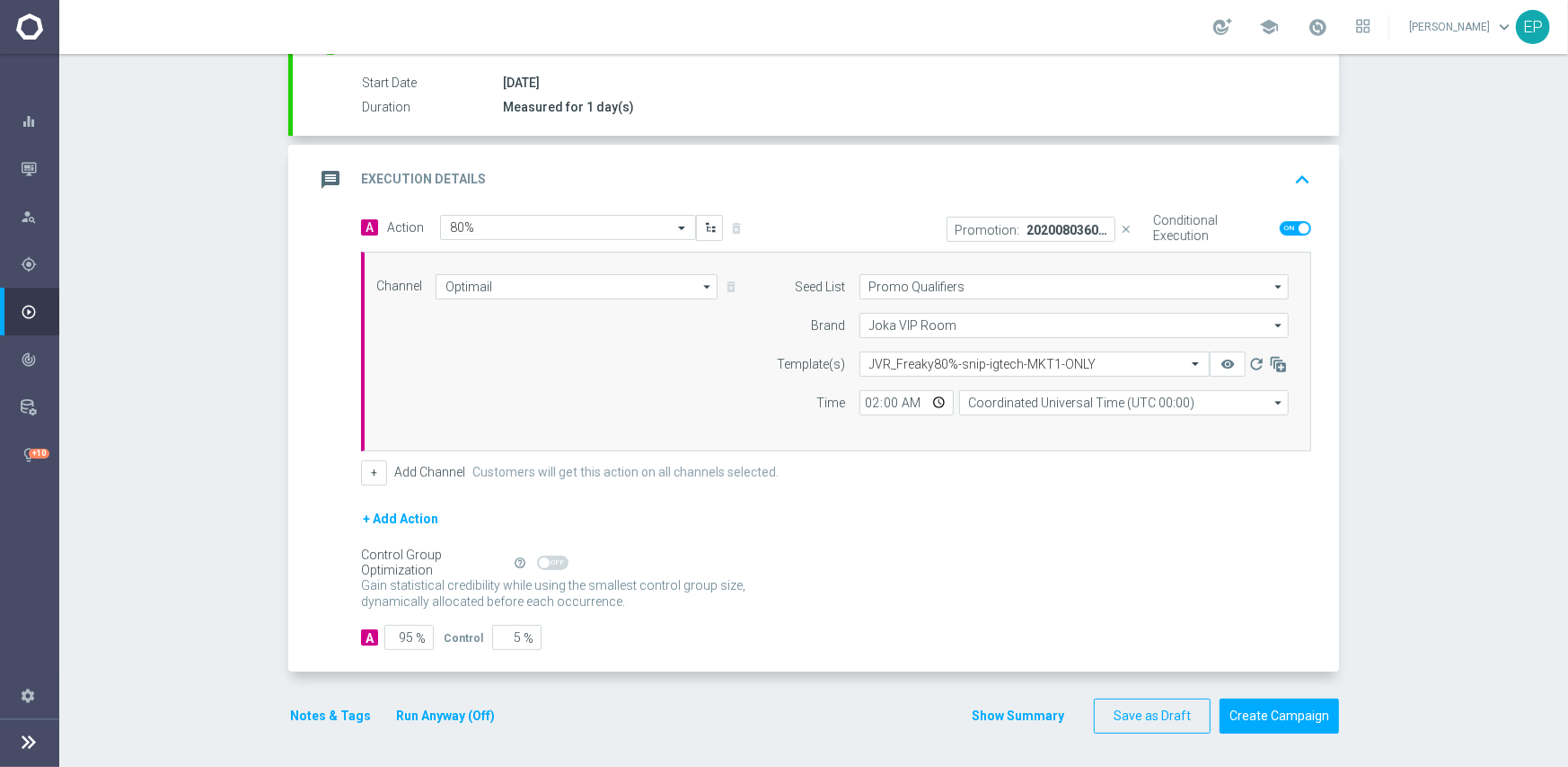
click at [333, 713] on button "Notes & Tags" at bounding box center [330, 716] width 85 height 22
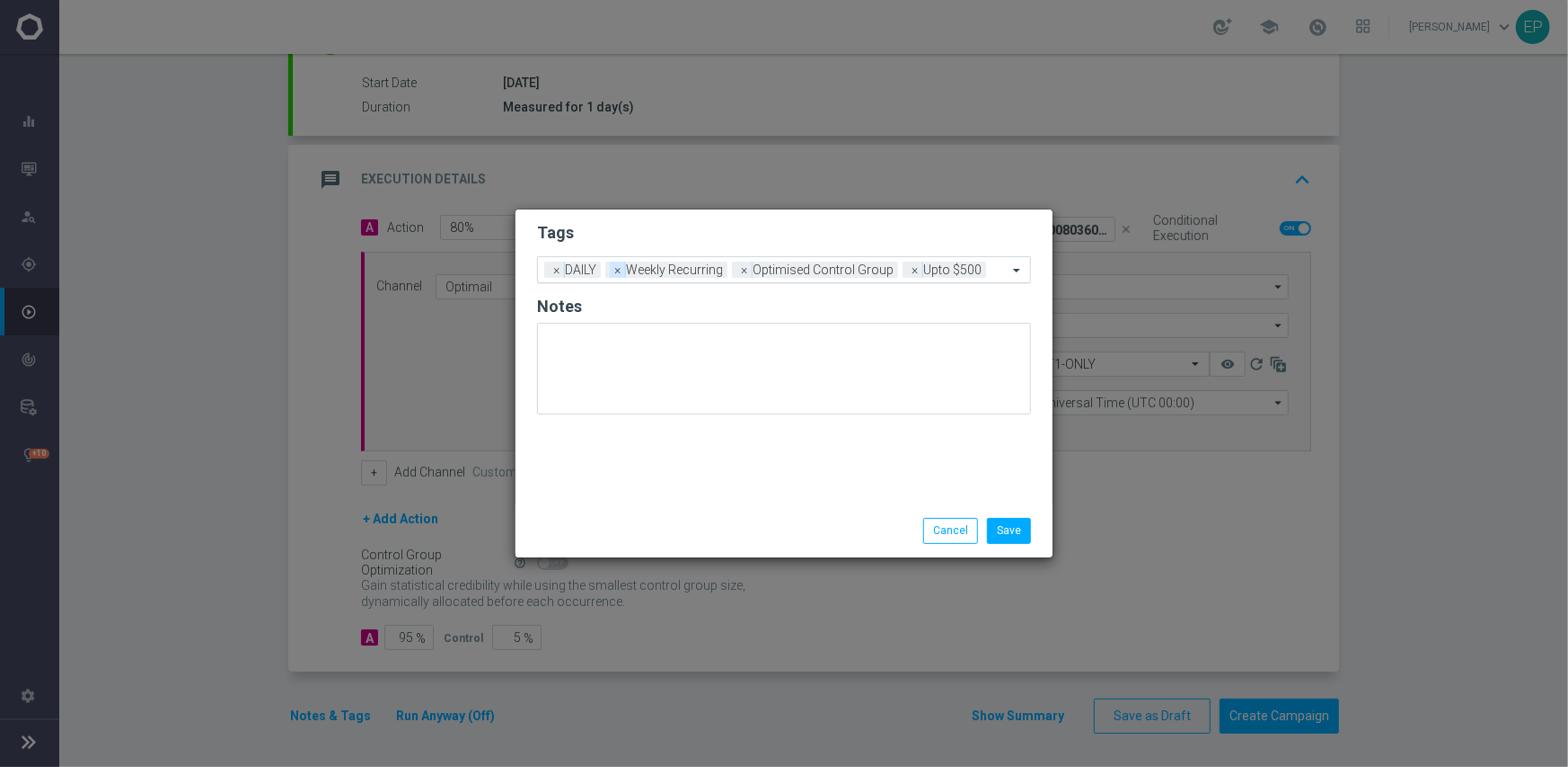
click at [611, 267] on span "×" at bounding box center [618, 270] width 16 height 16
click at [618, 273] on span "×" at bounding box center [618, 270] width 16 height 16
click at [765, 270] on input "text" at bounding box center [851, 271] width 311 height 15
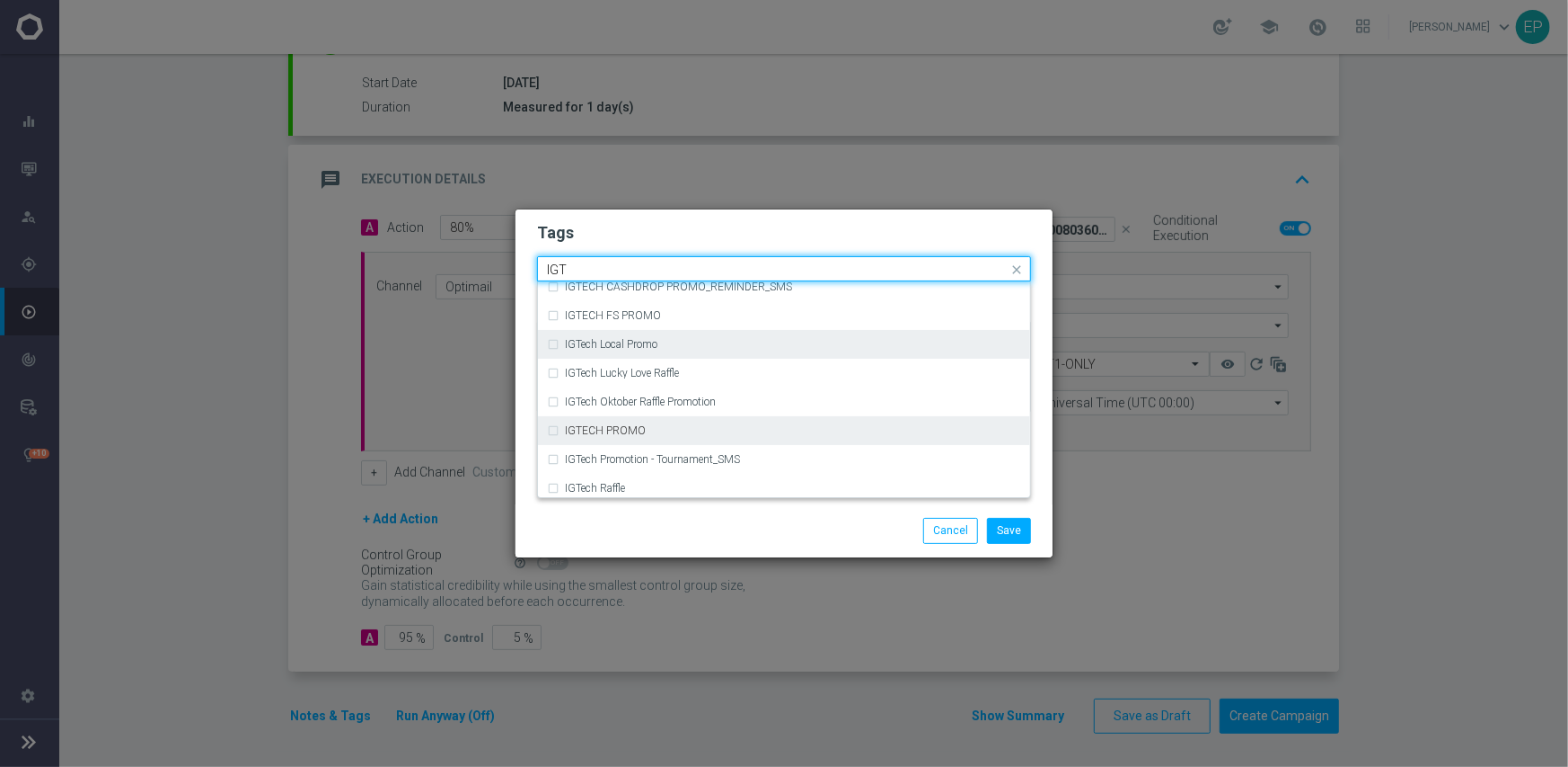
scroll to position [180, 0]
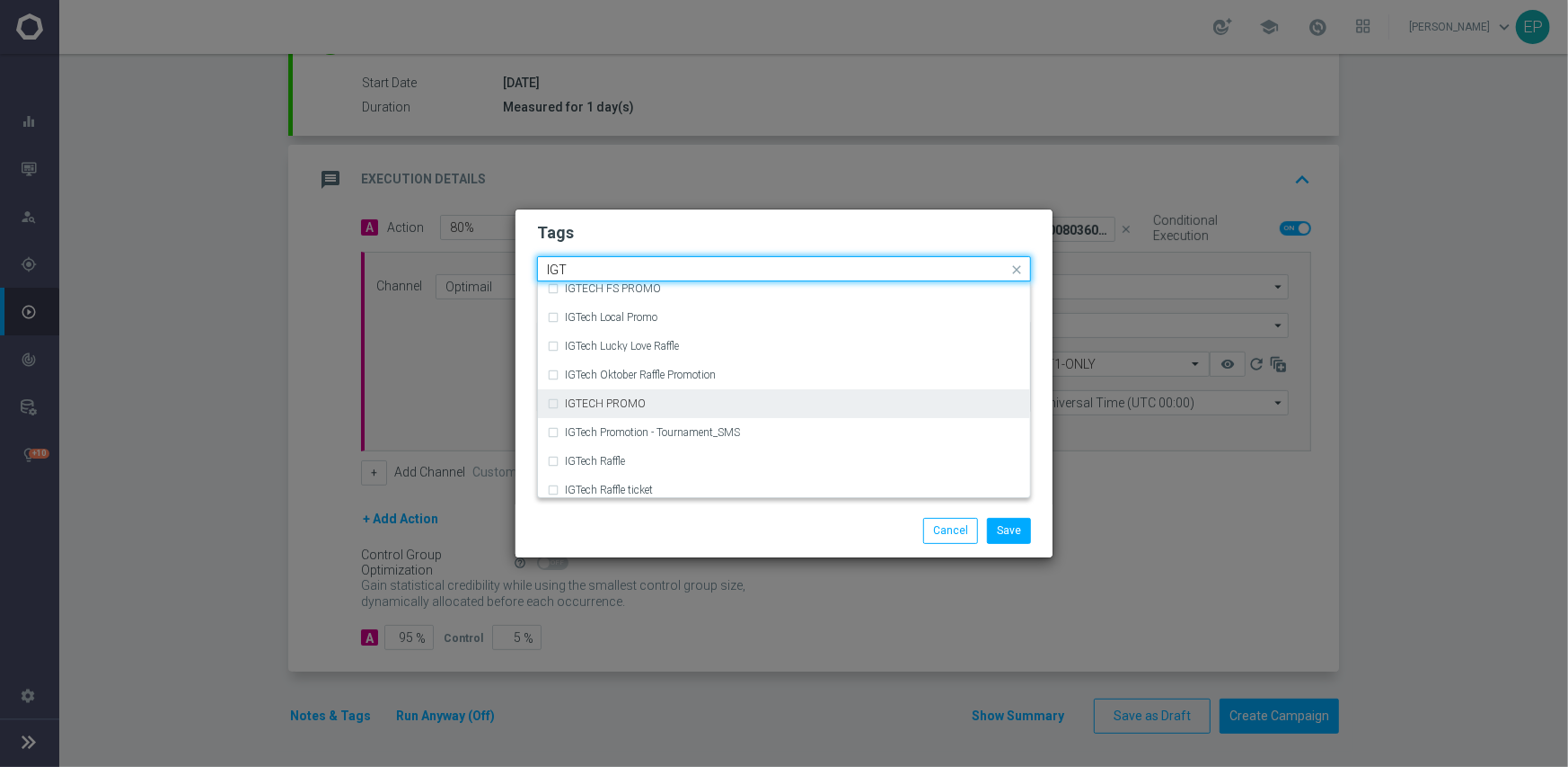
click at [748, 403] on div "IGTECH PROMO" at bounding box center [792, 403] width 456 height 11
type input "IGT"
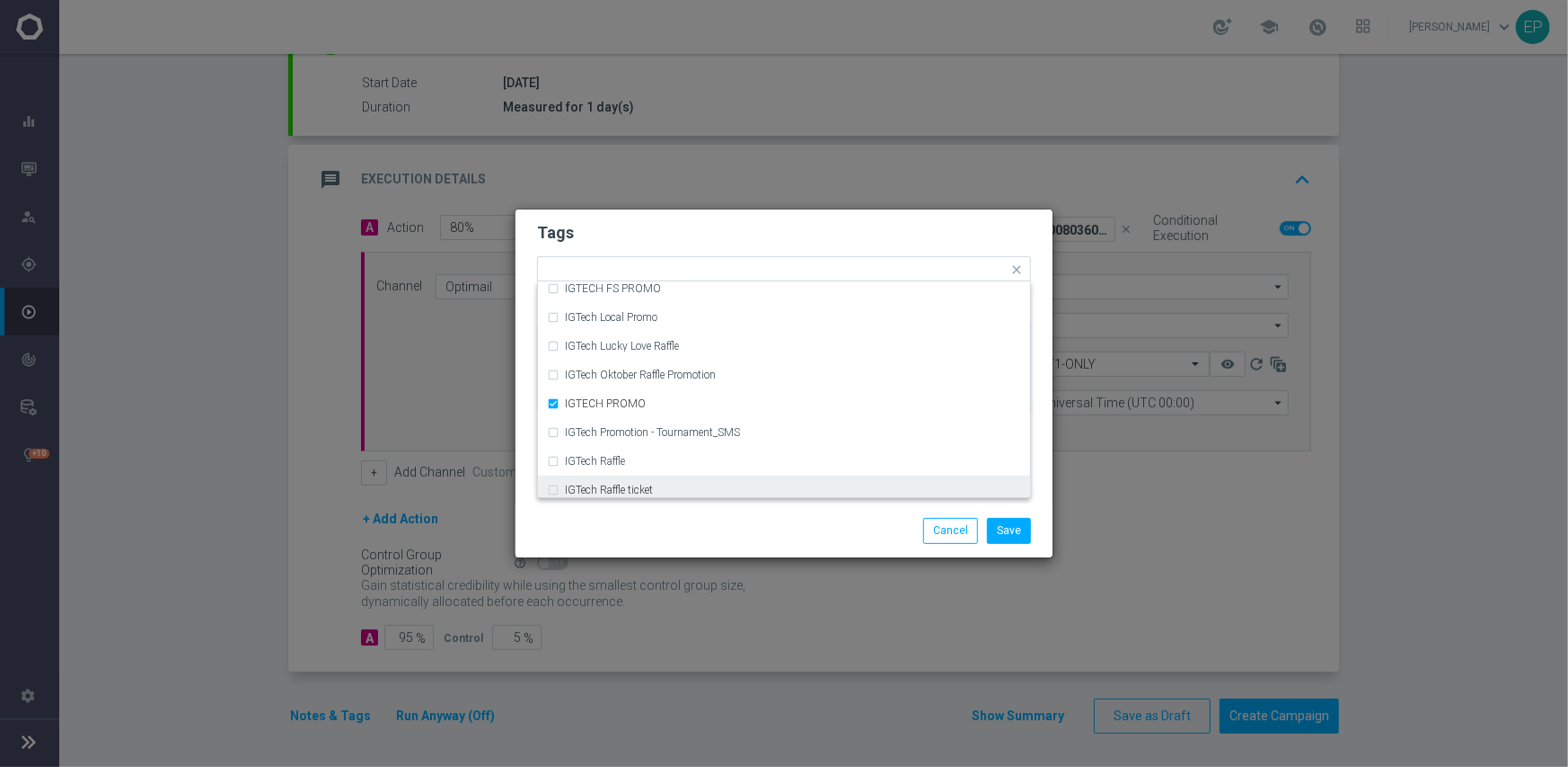
click at [784, 533] on div "Save Cancel" at bounding box center [870, 529] width 347 height 25
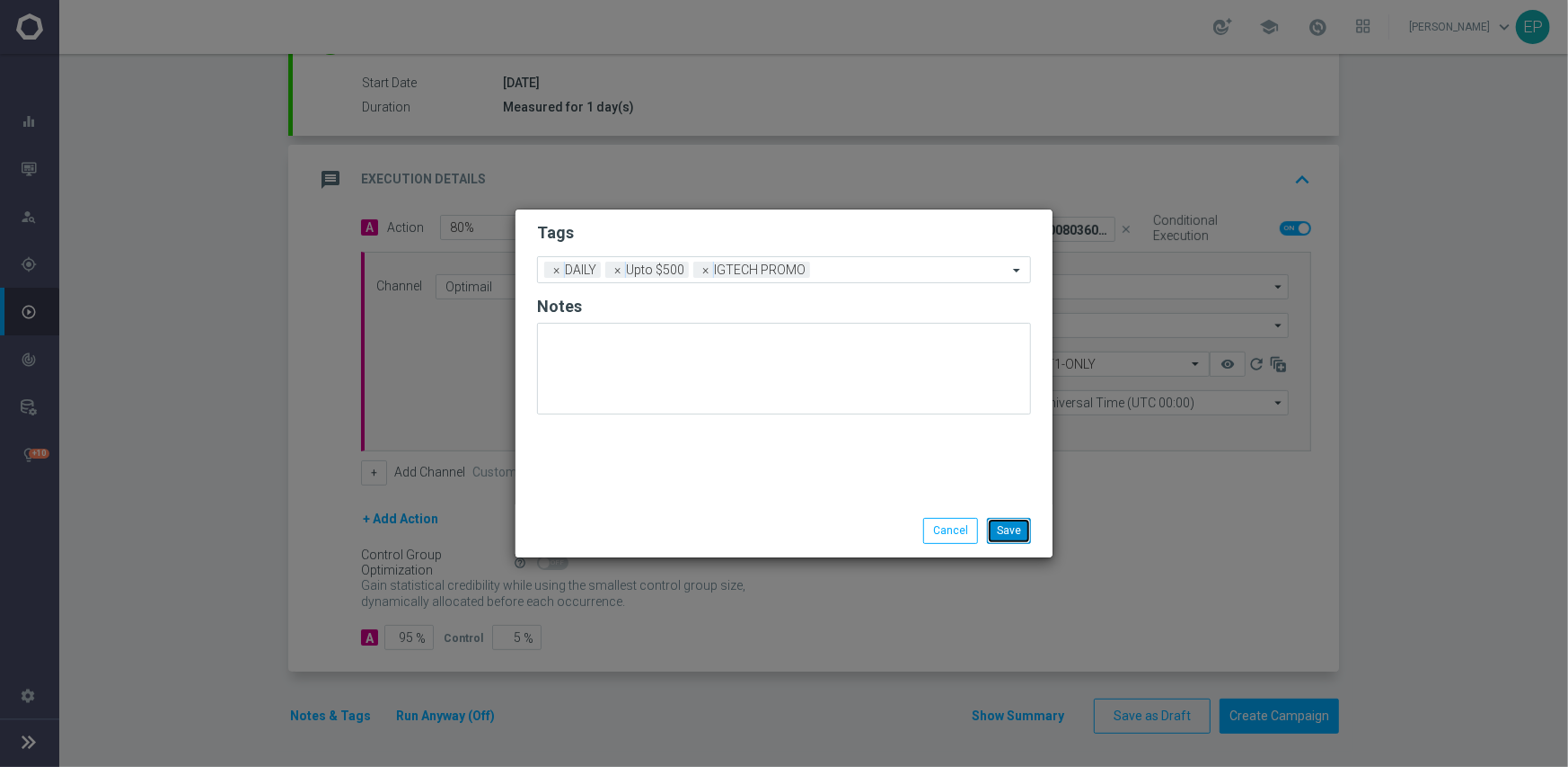
click at [1026, 537] on button "Save" at bounding box center [1009, 529] width 44 height 25
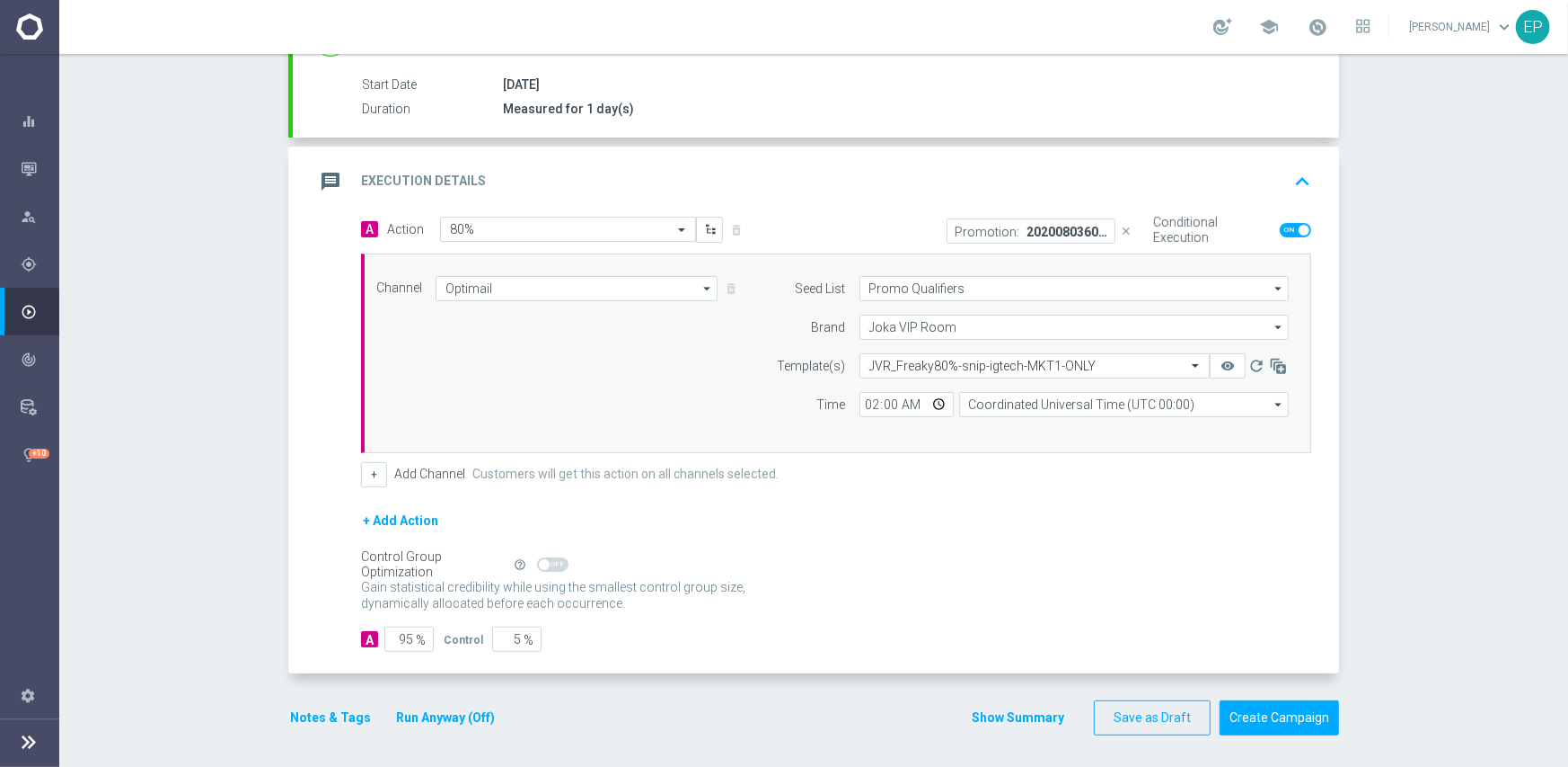
scroll to position [291, 0]
click at [1294, 713] on button "Create Campaign" at bounding box center [1280, 715] width 120 height 35
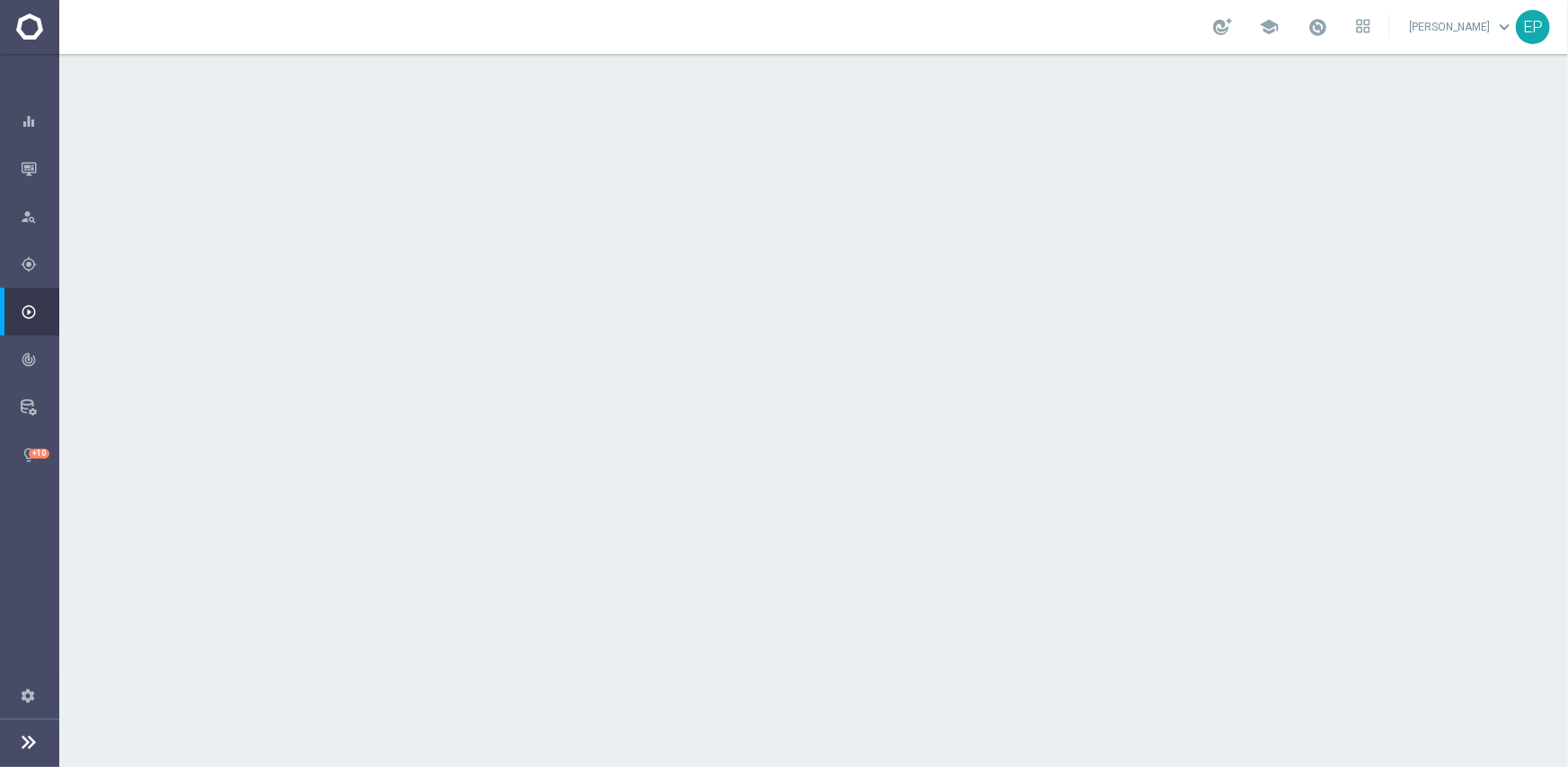
scroll to position [270, 0]
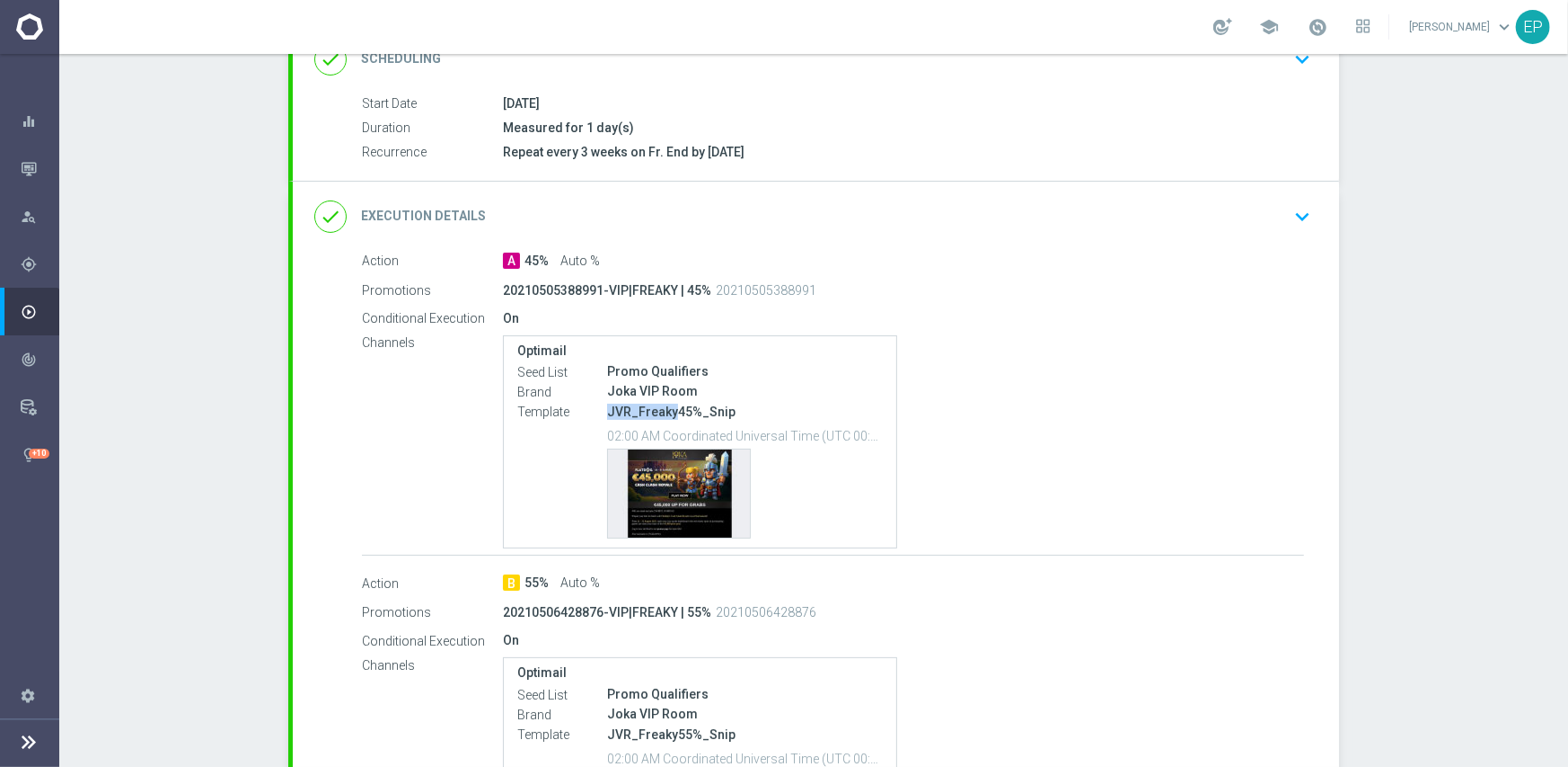
drag, startPoint x: 662, startPoint y: 409, endPoint x: 695, endPoint y: 406, distance: 33.1
click at [668, 409] on p "JVR_Freaky45%_Snip" at bounding box center [745, 411] width 275 height 16
click at [899, 203] on div "done Execution Details keyboard_arrow_down" at bounding box center [815, 217] width 1003 height 34
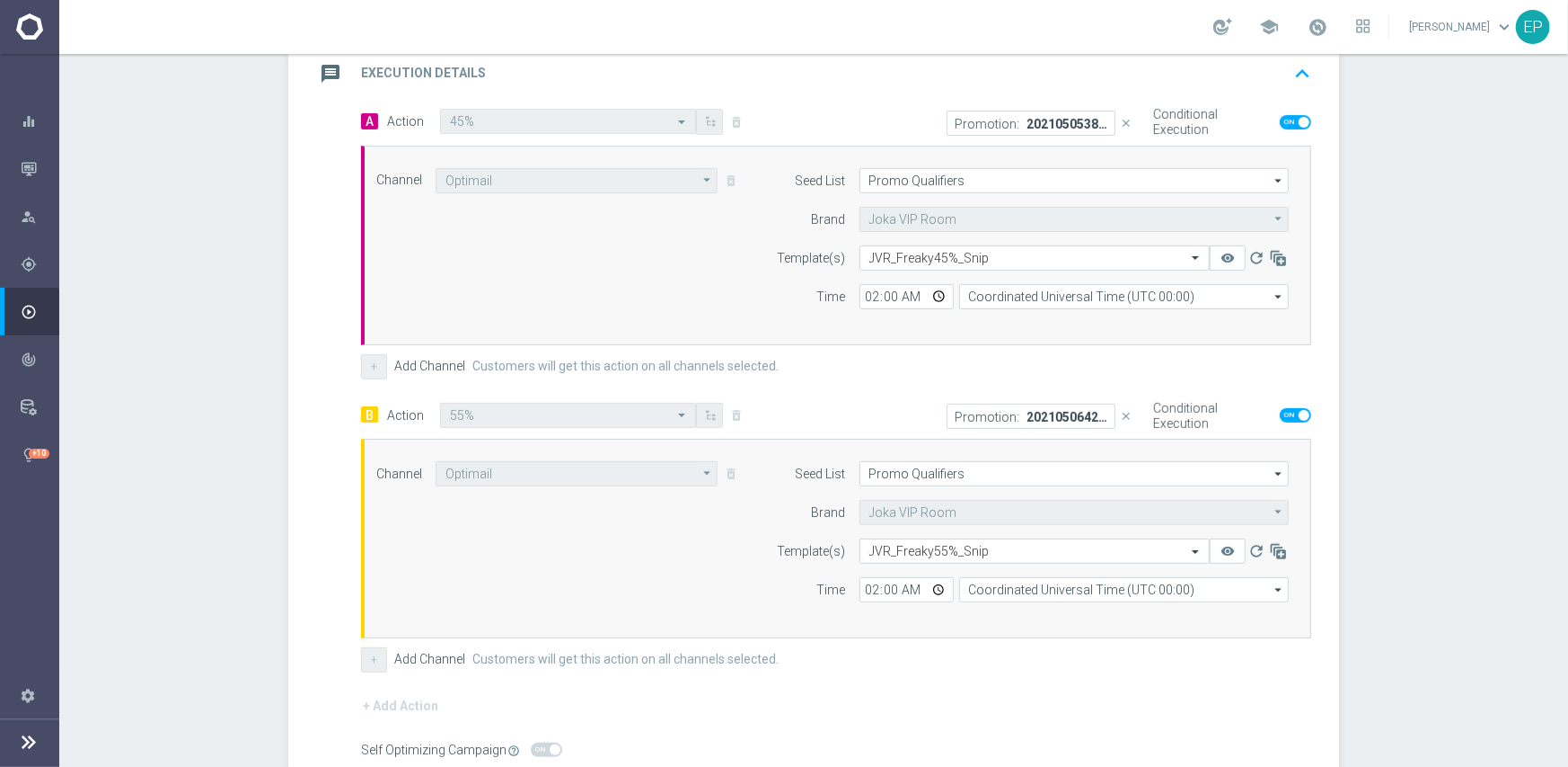
scroll to position [449, 0]
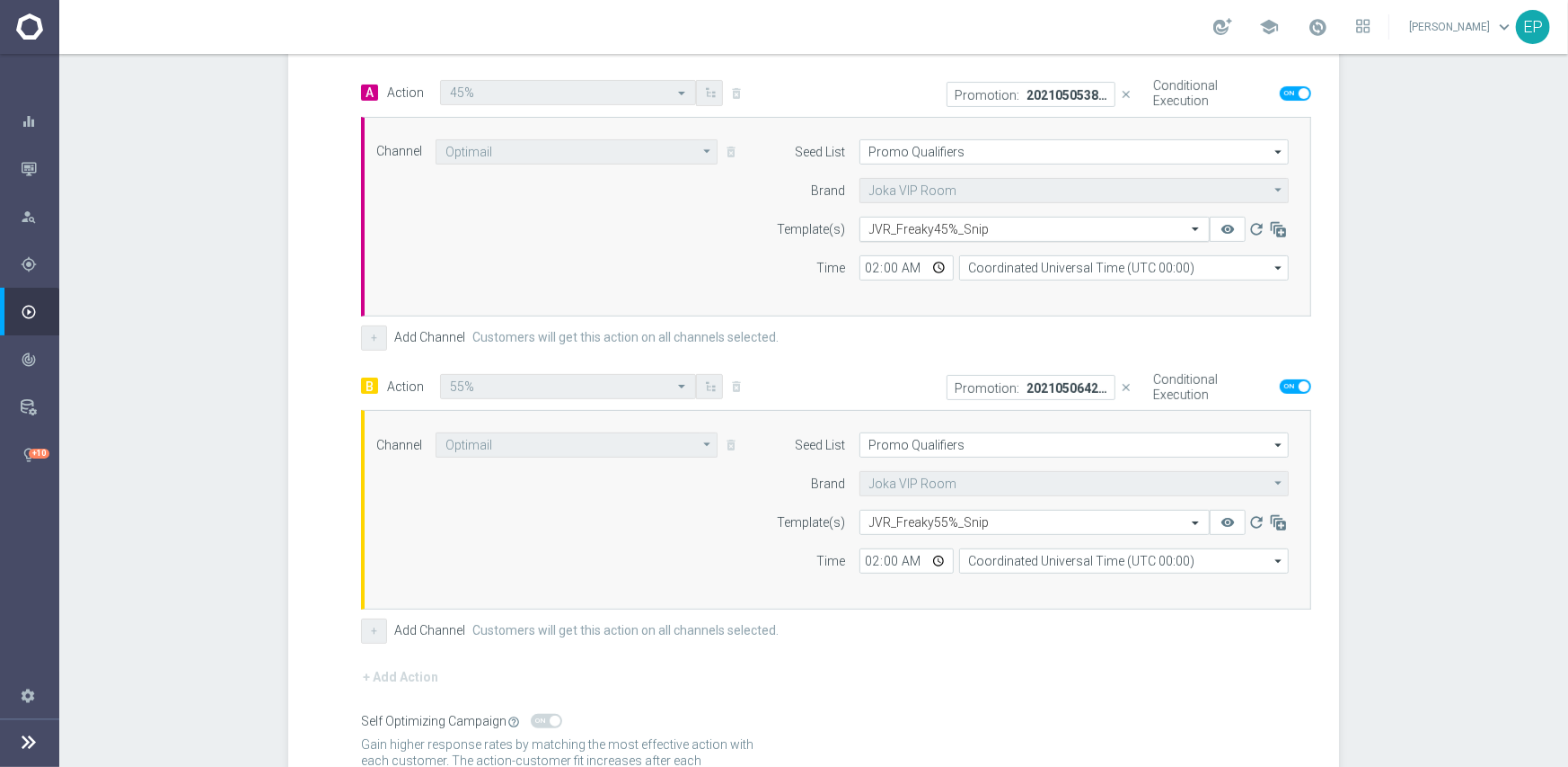
click at [968, 222] on input "text" at bounding box center [1016, 229] width 294 height 15
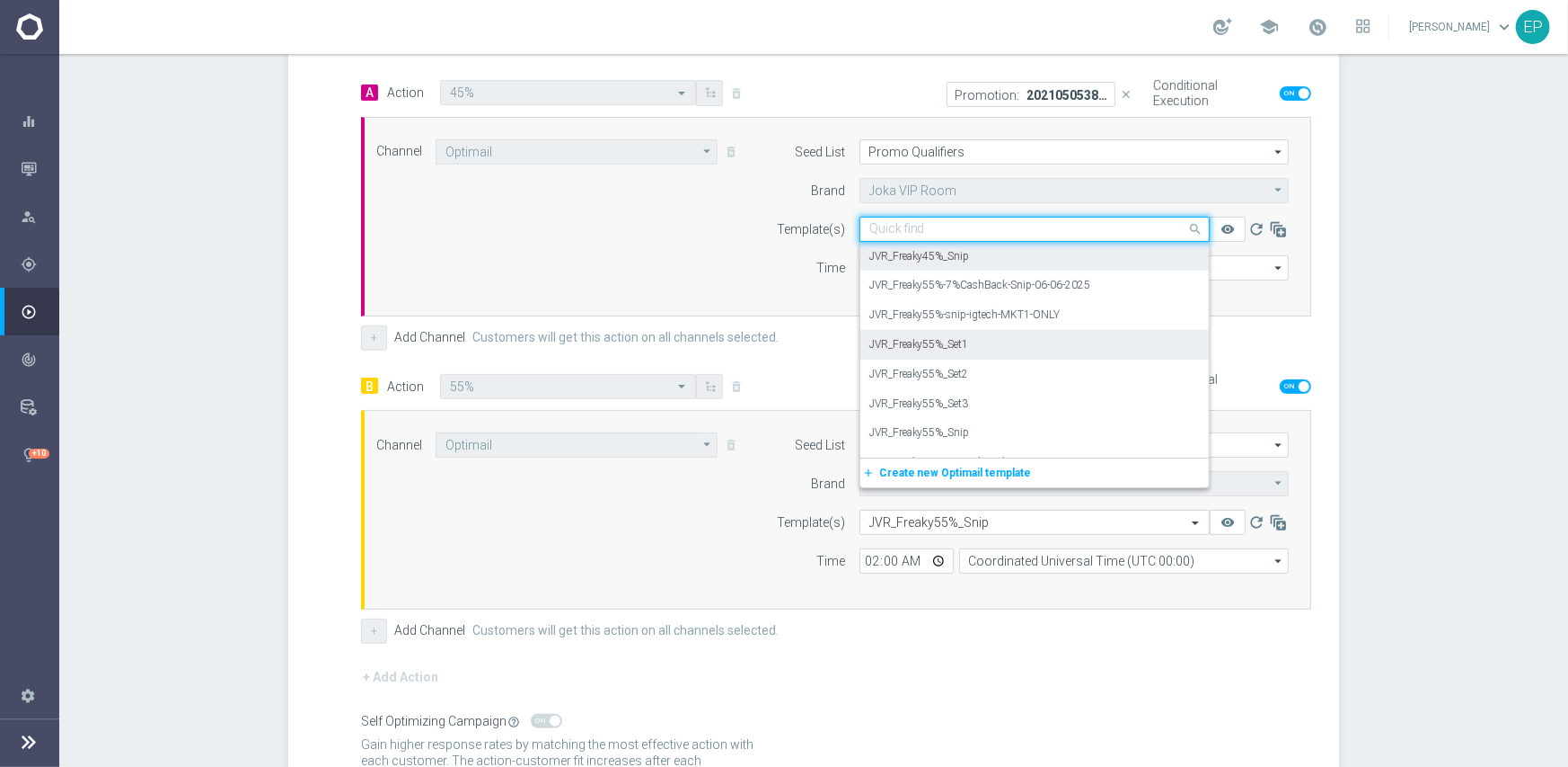
scroll to position [13198, 0]
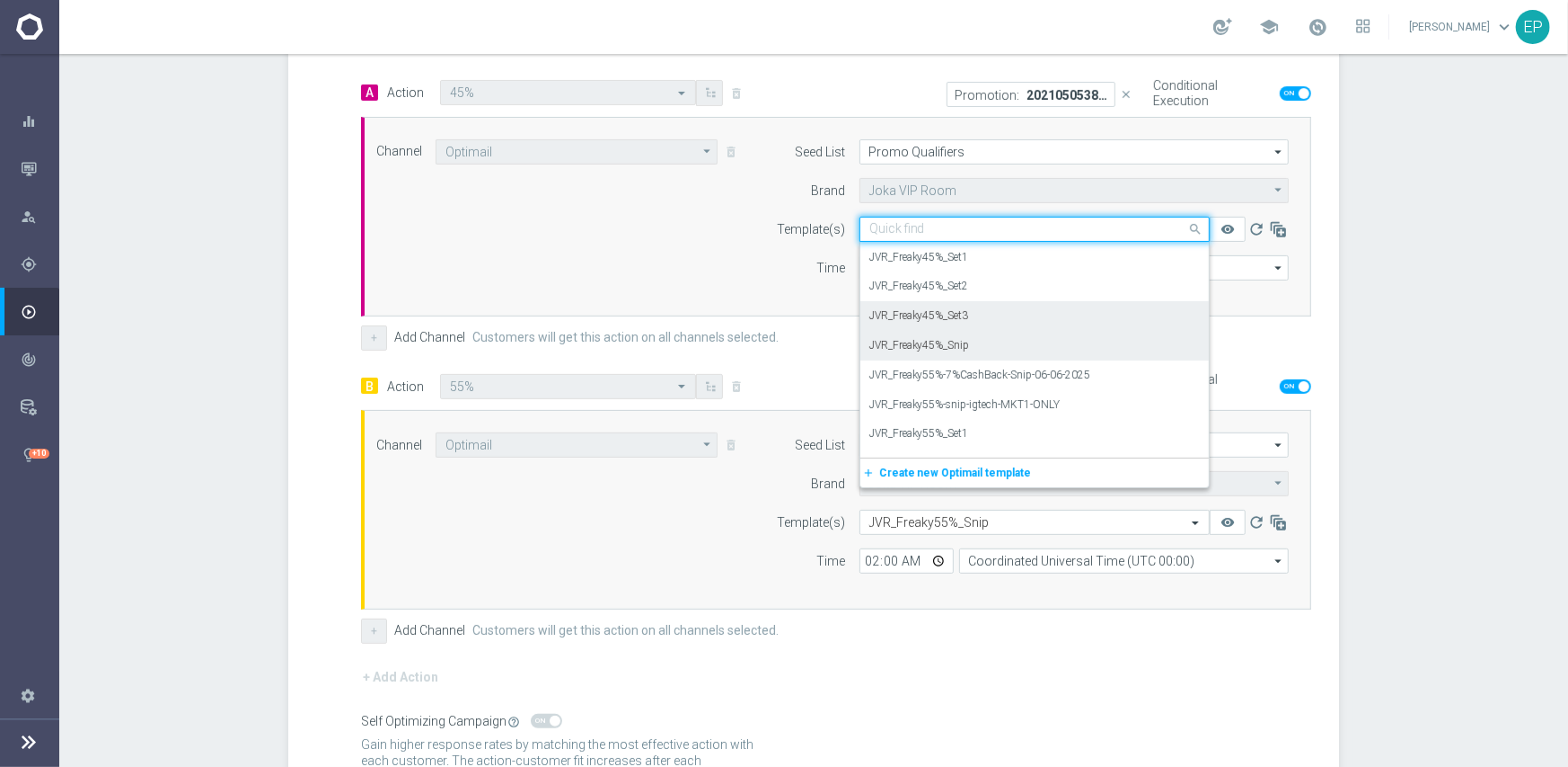
click at [1007, 314] on div "JVR_Freaky45%_Set3" at bounding box center [1034, 316] width 330 height 30
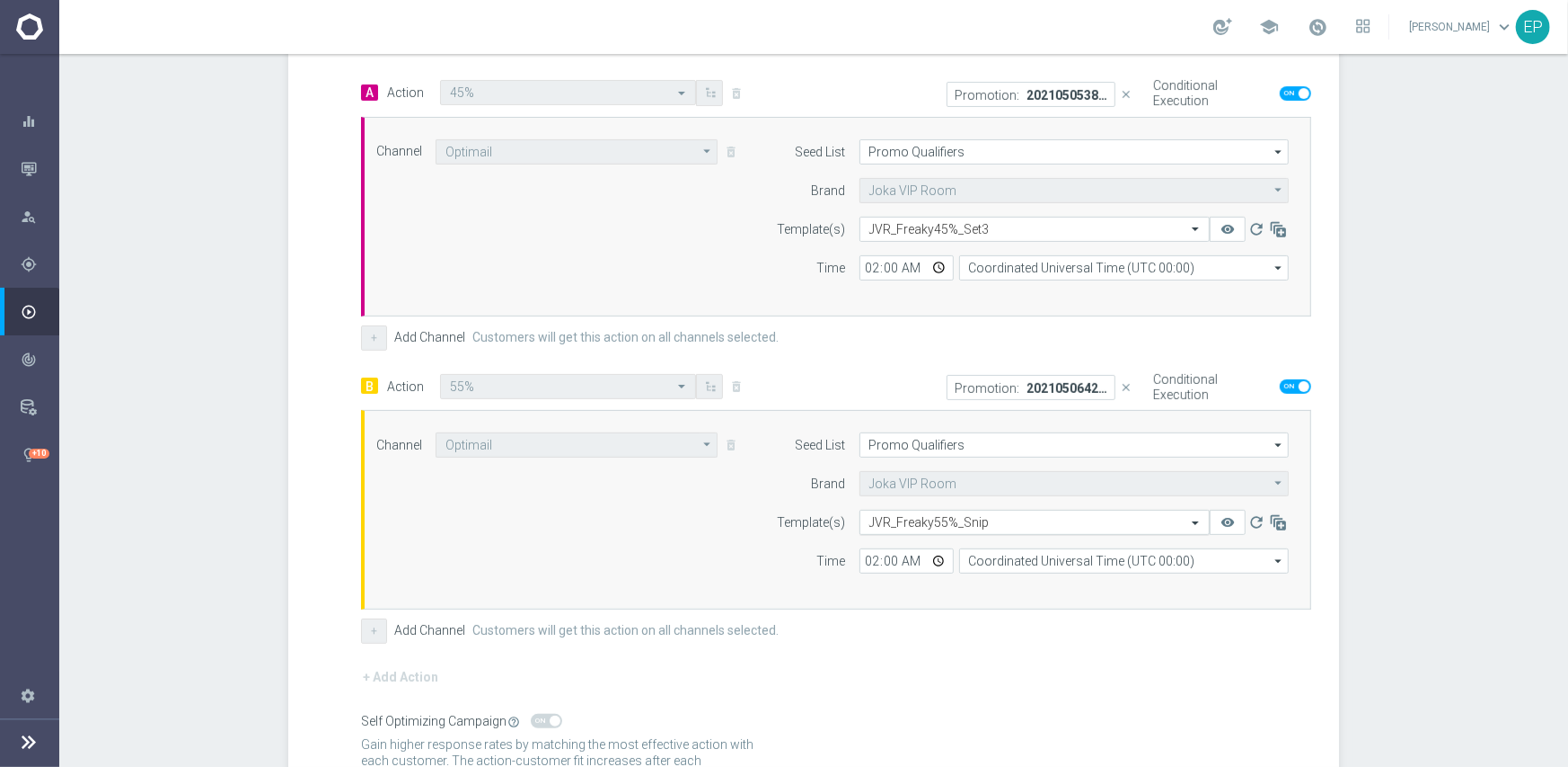
click at [992, 515] on input "text" at bounding box center [1016, 522] width 294 height 15
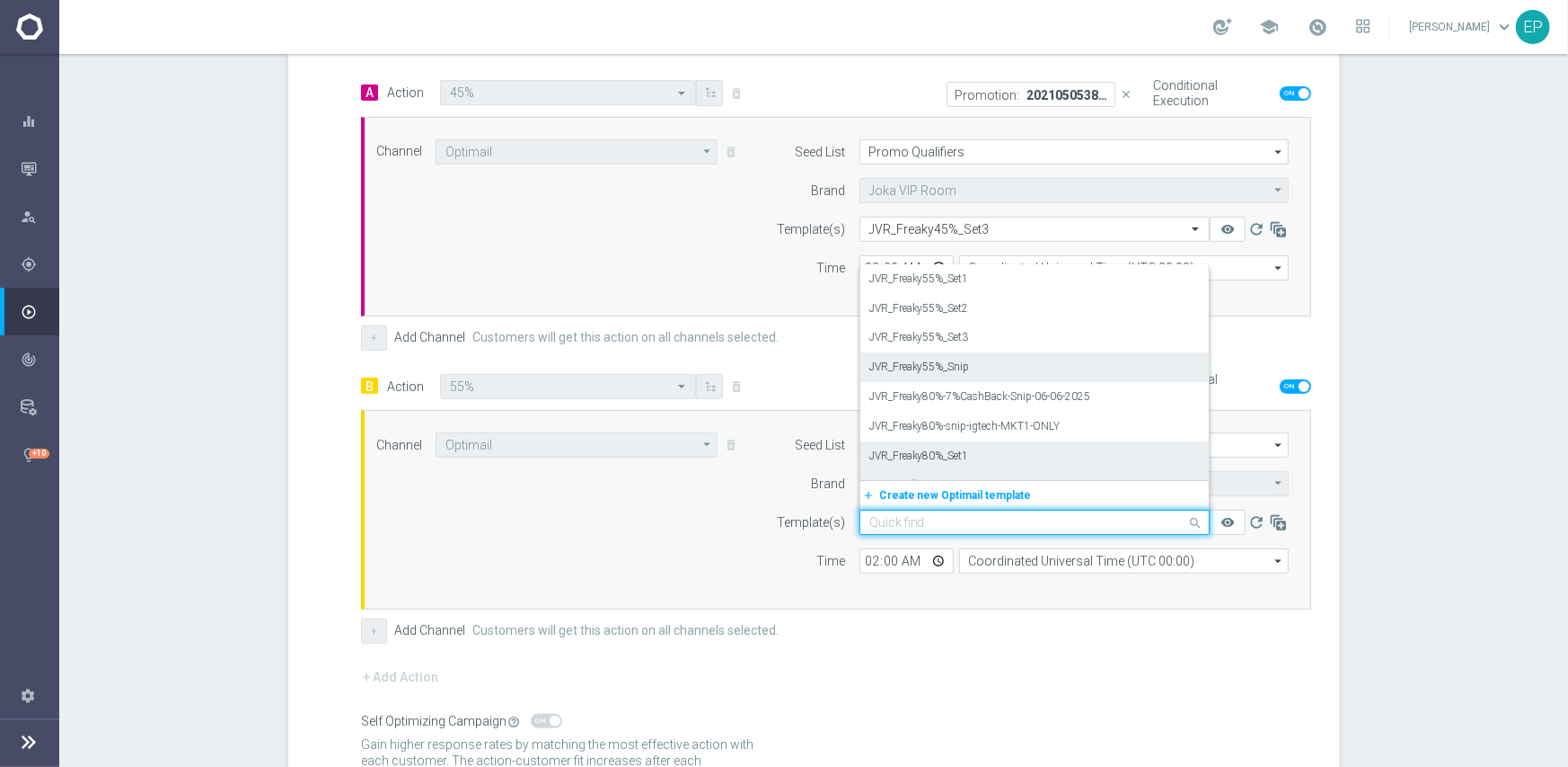
scroll to position [13376, 0]
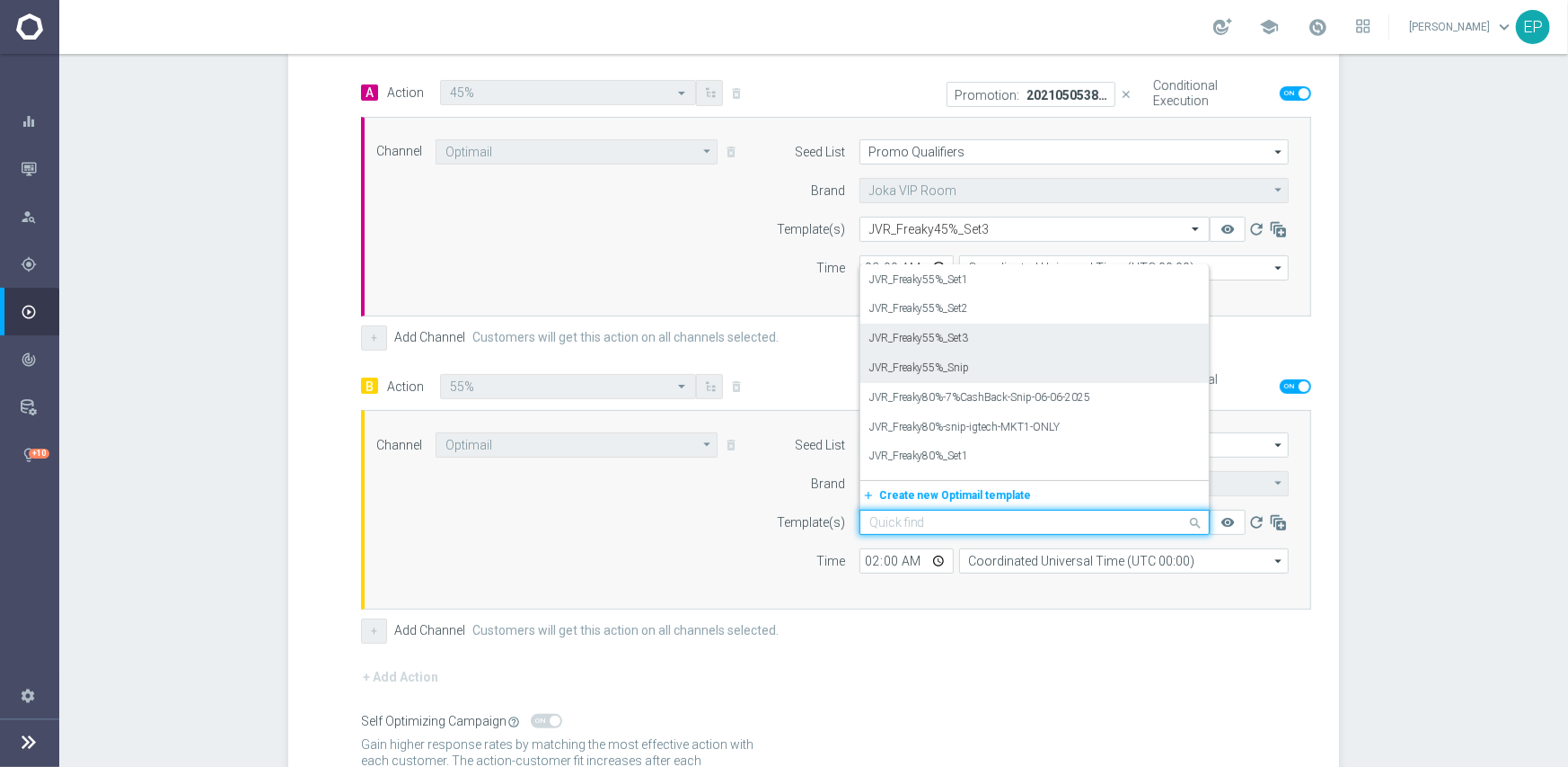
click at [970, 337] on div "JVR_Freaky55%_Set3" at bounding box center [1034, 339] width 330 height 30
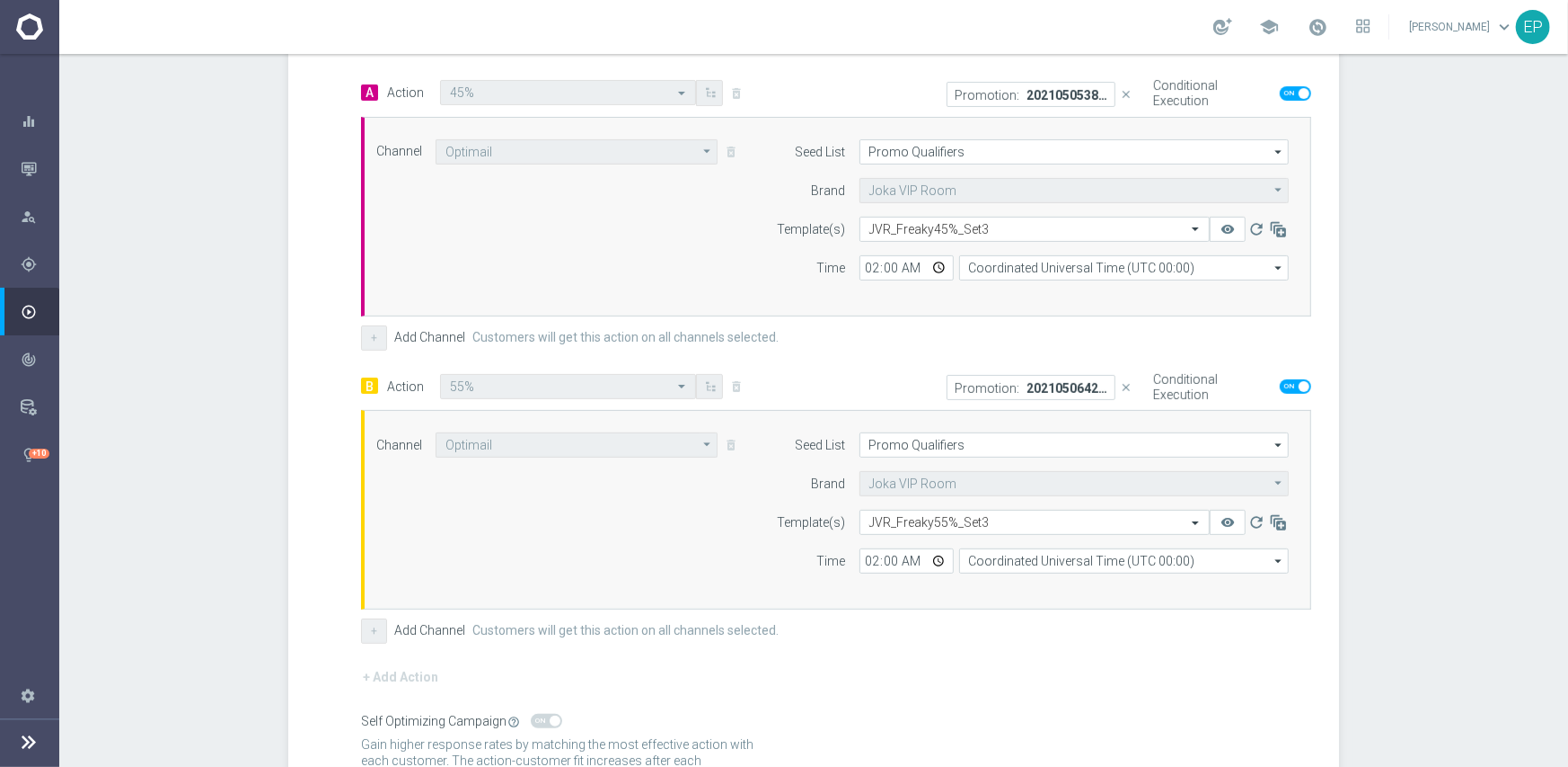
click at [572, 538] on div "Channel Optimail Optimail arrow_drop_down Show Selected 1 of 21 Facebook Custom…" at bounding box center [832, 509] width 939 height 155
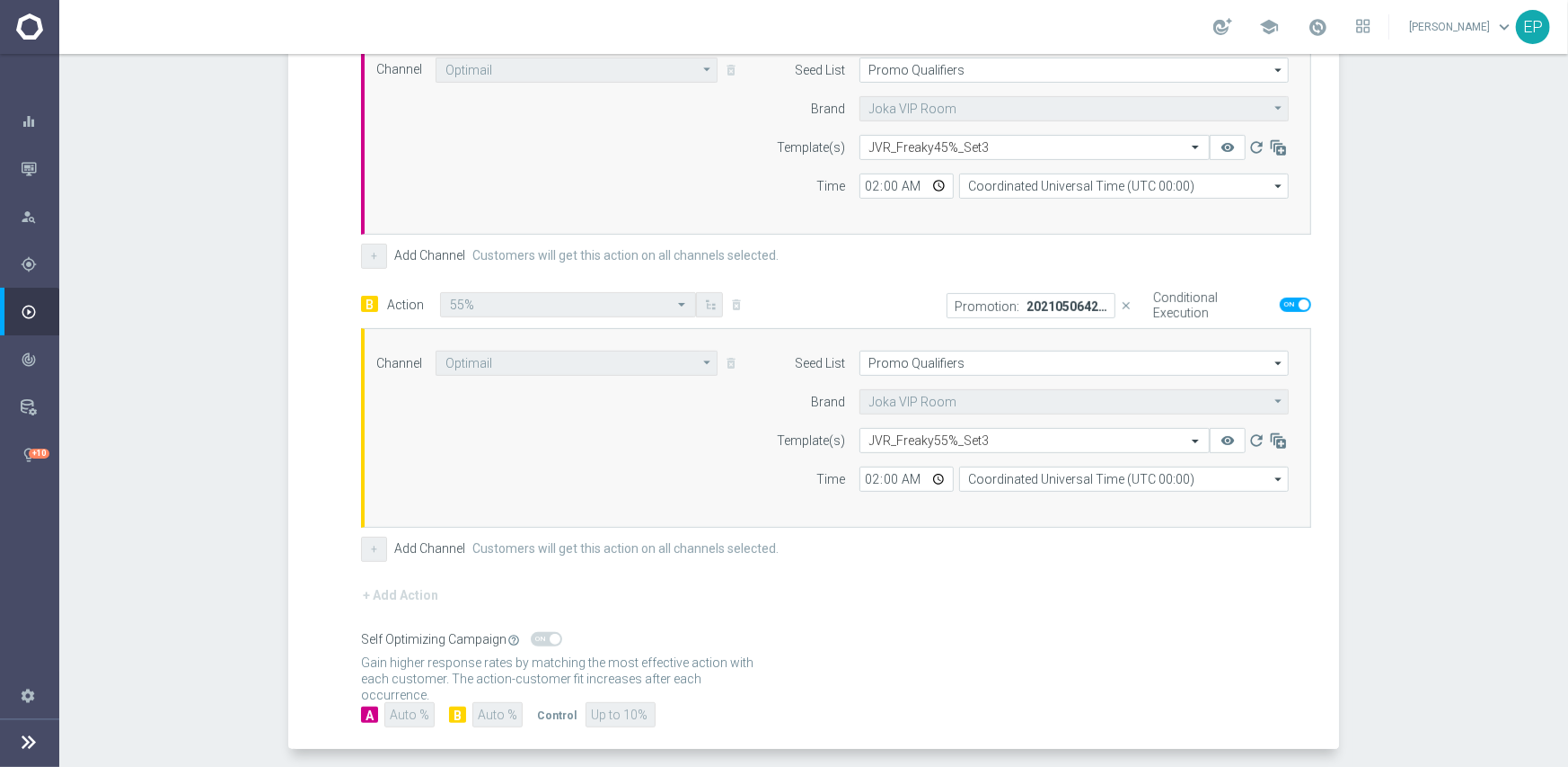
scroll to position [608, 0]
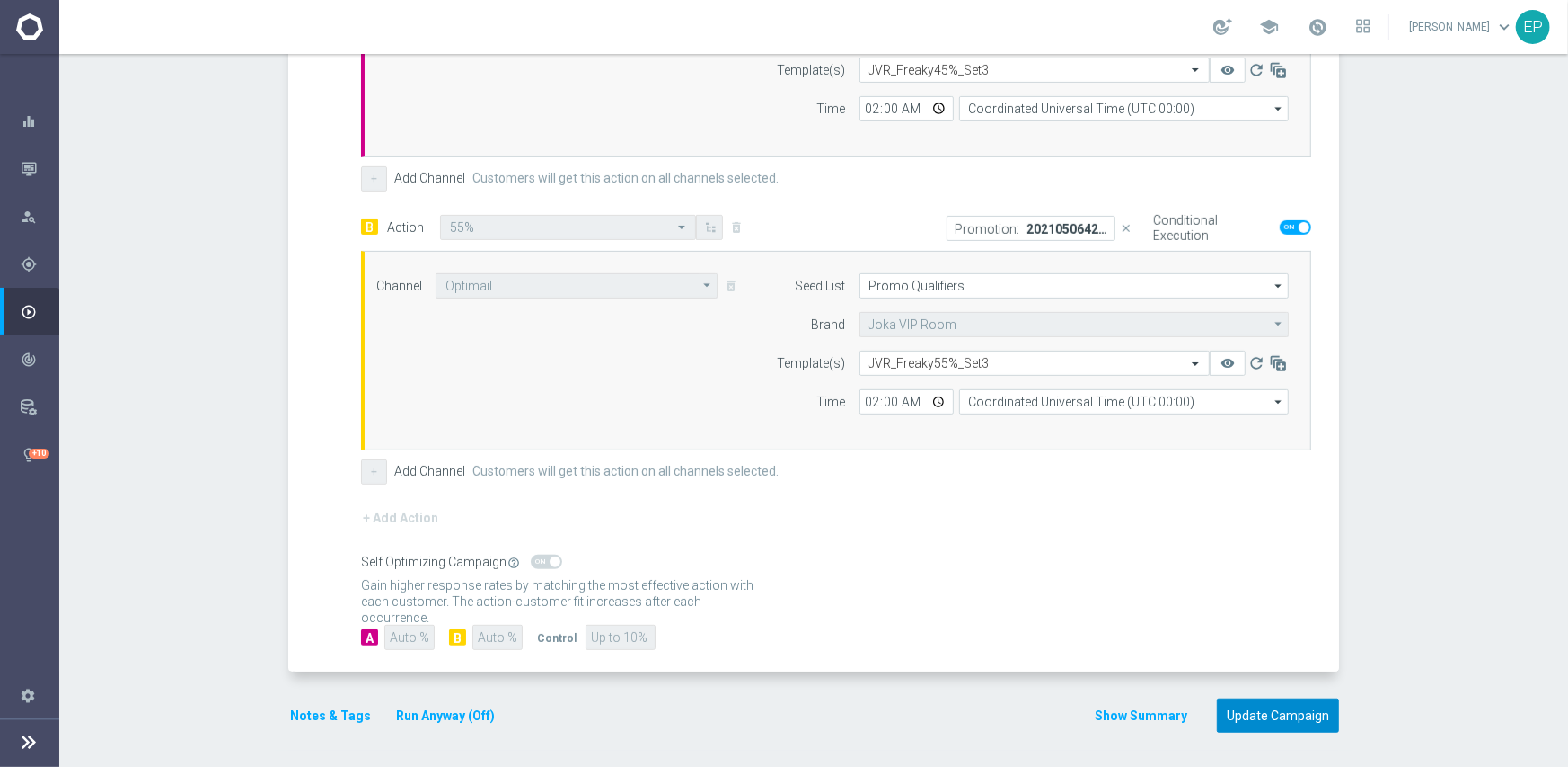
click at [1258, 711] on button "Update Campaign" at bounding box center [1278, 715] width 122 height 35
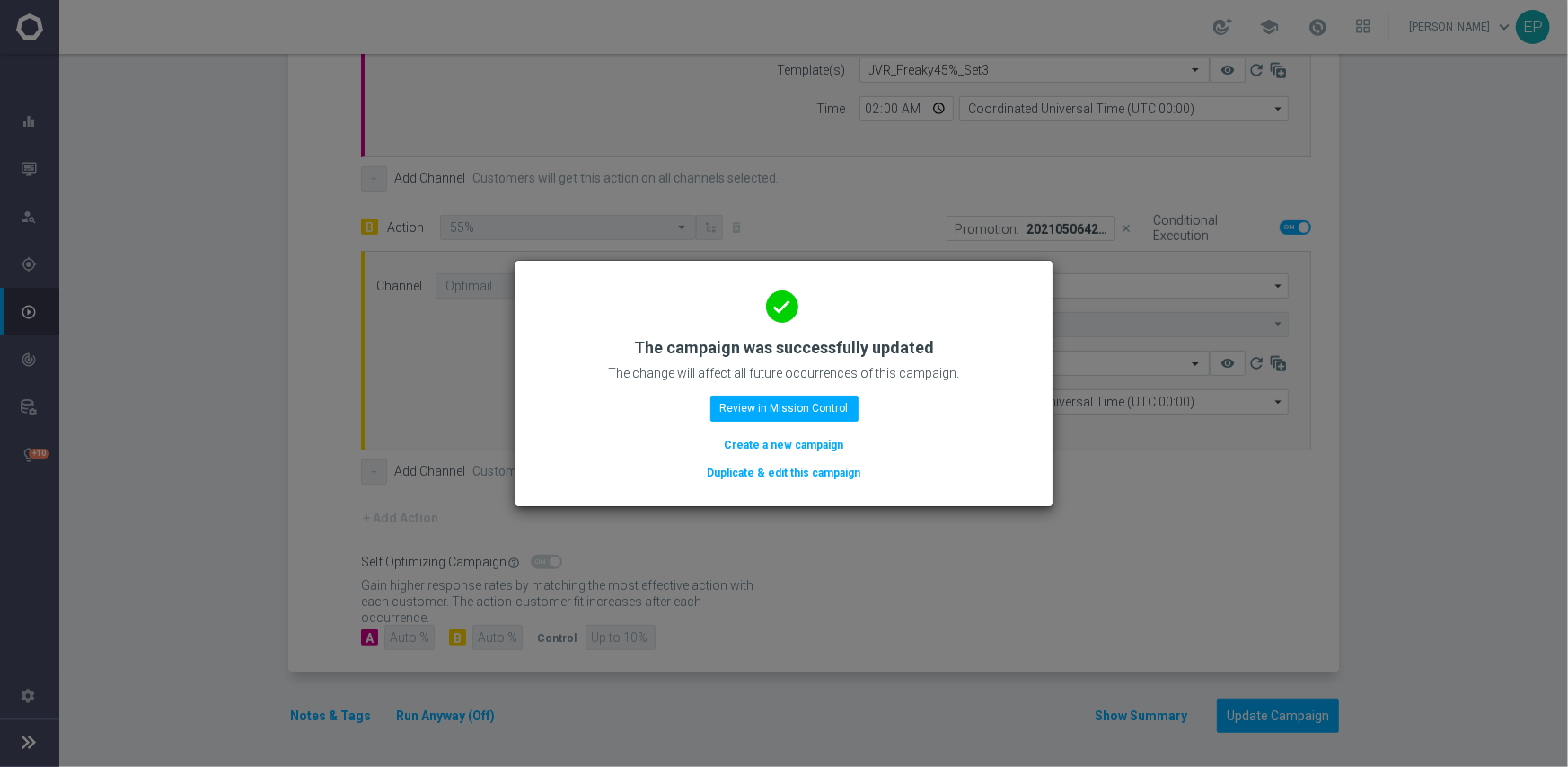
click at [821, 468] on button "Duplicate & edit this campaign" at bounding box center [784, 472] width 157 height 20
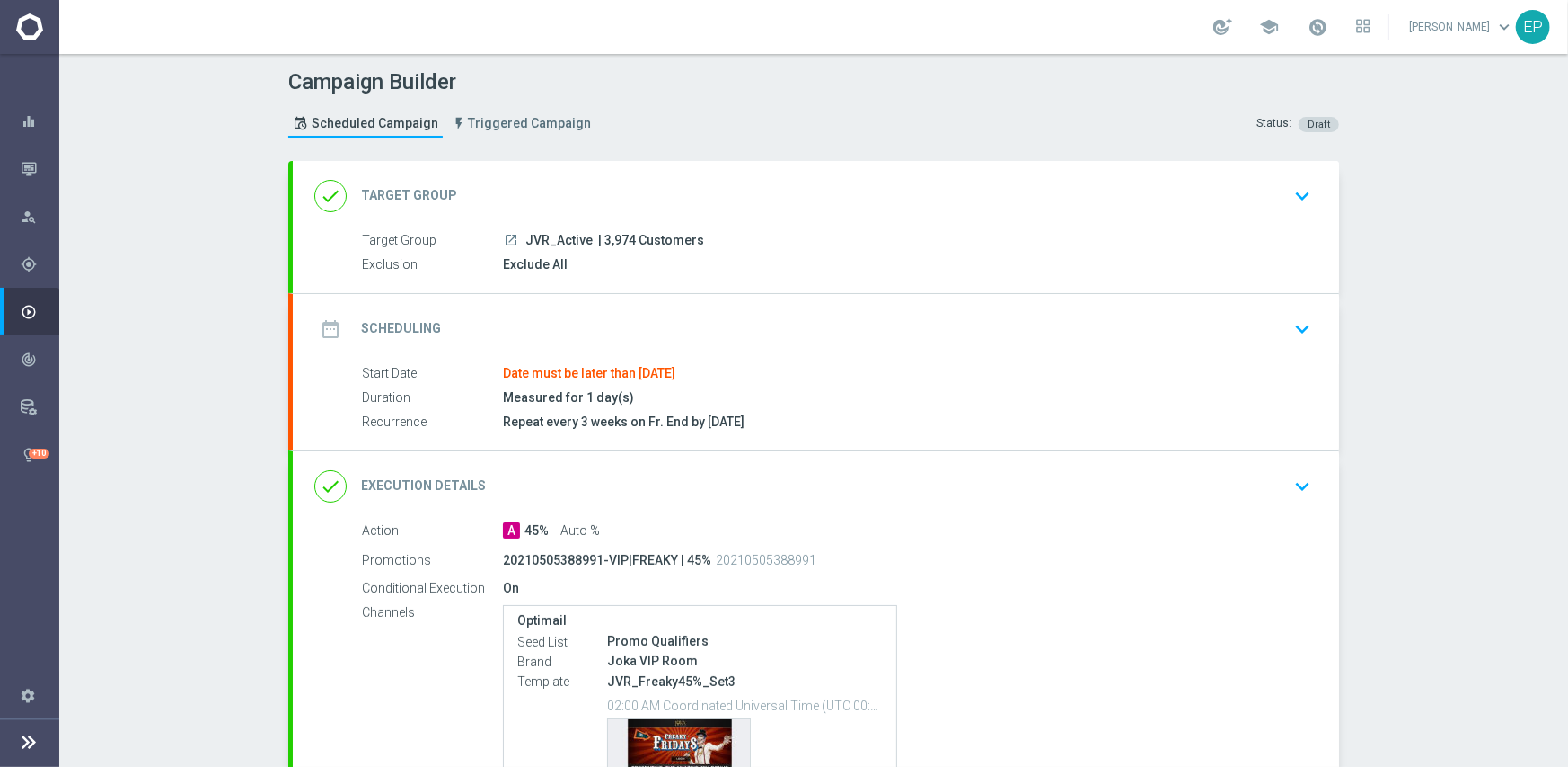
click at [674, 174] on div "done Target Group keyboard_arrow_down" at bounding box center [815, 196] width 1046 height 70
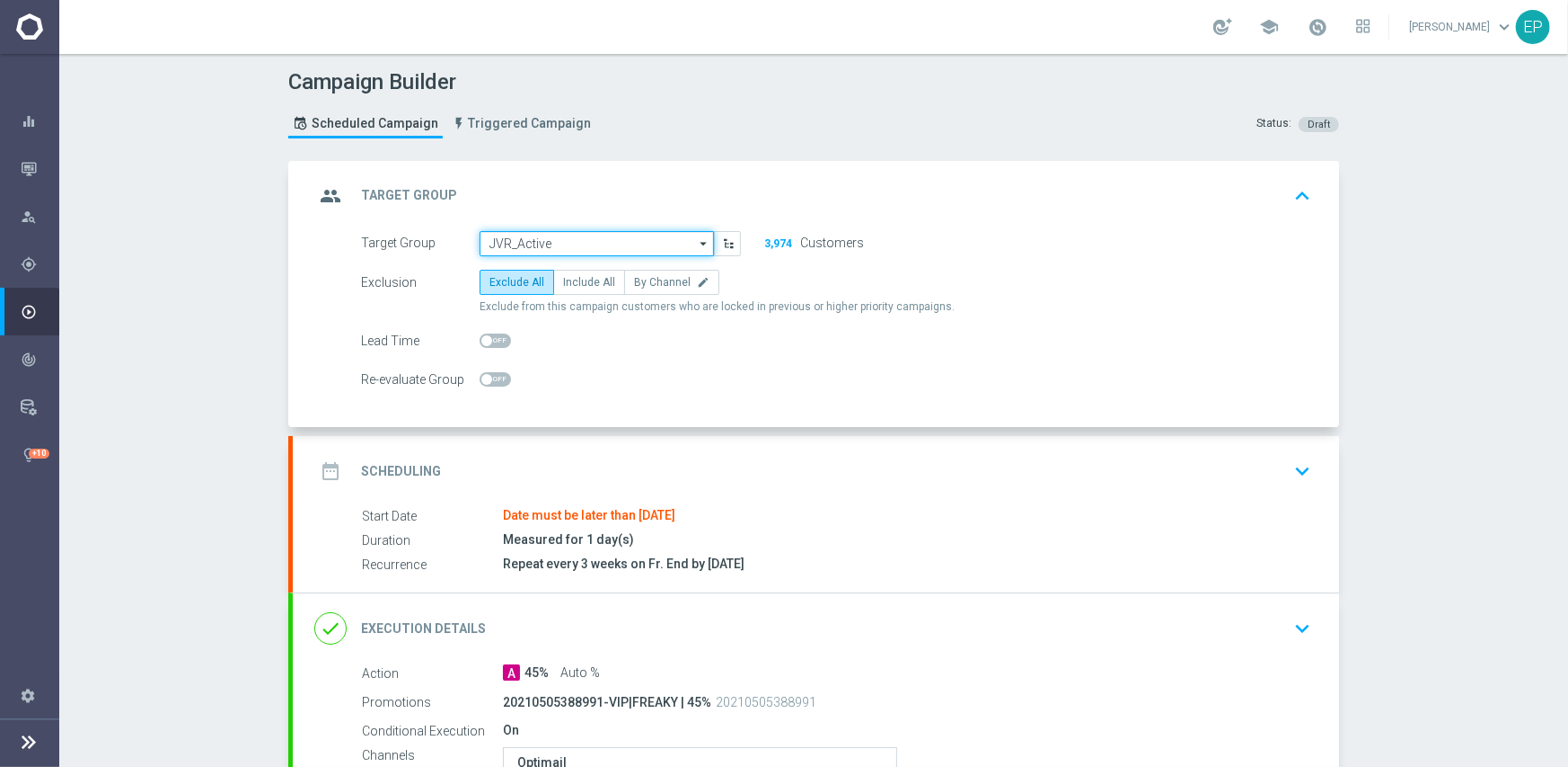
click at [578, 238] on input "JVR_Active" at bounding box center [597, 243] width 235 height 25
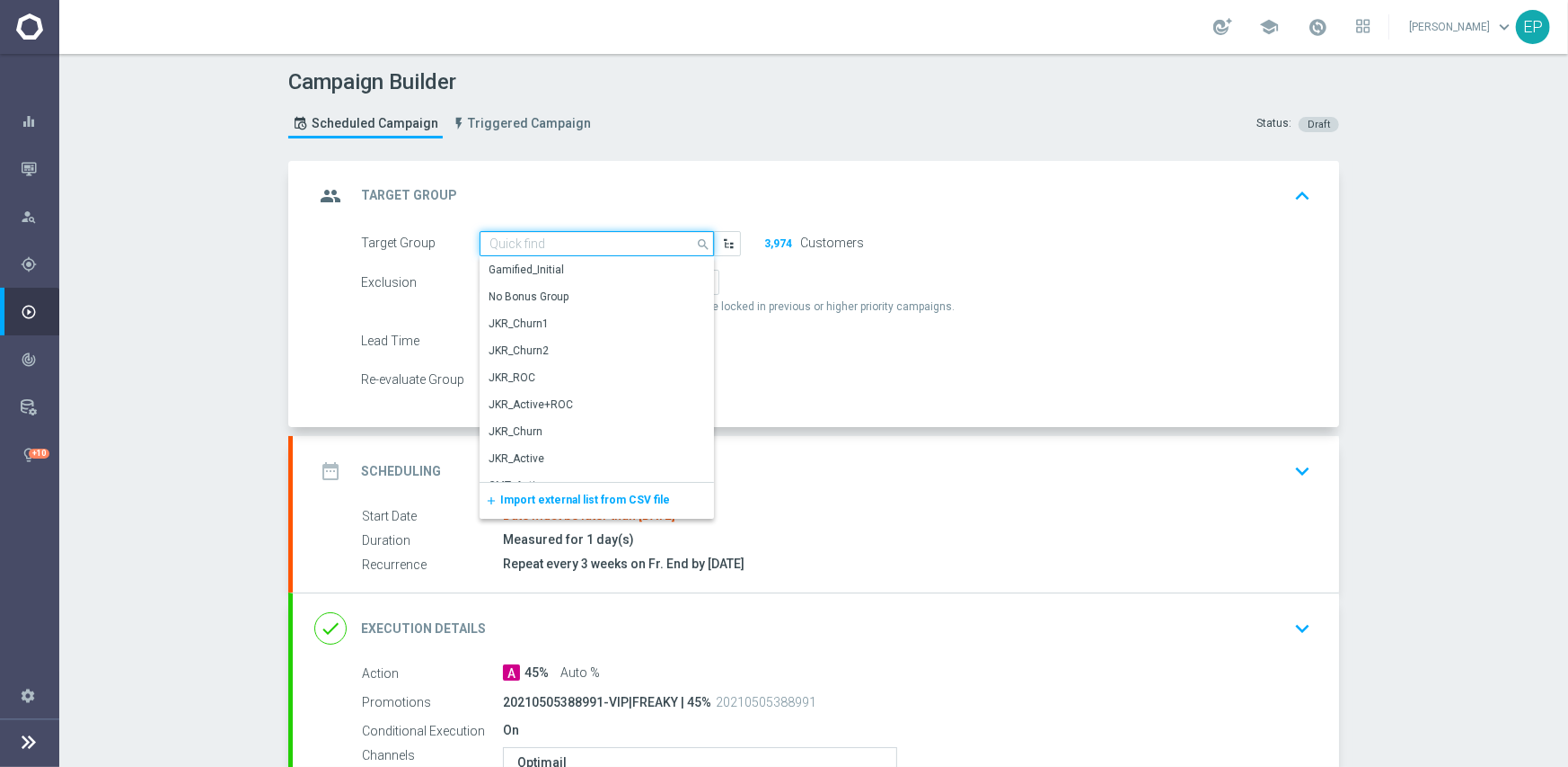
paste input "JVR_Active_Mkt1_A"
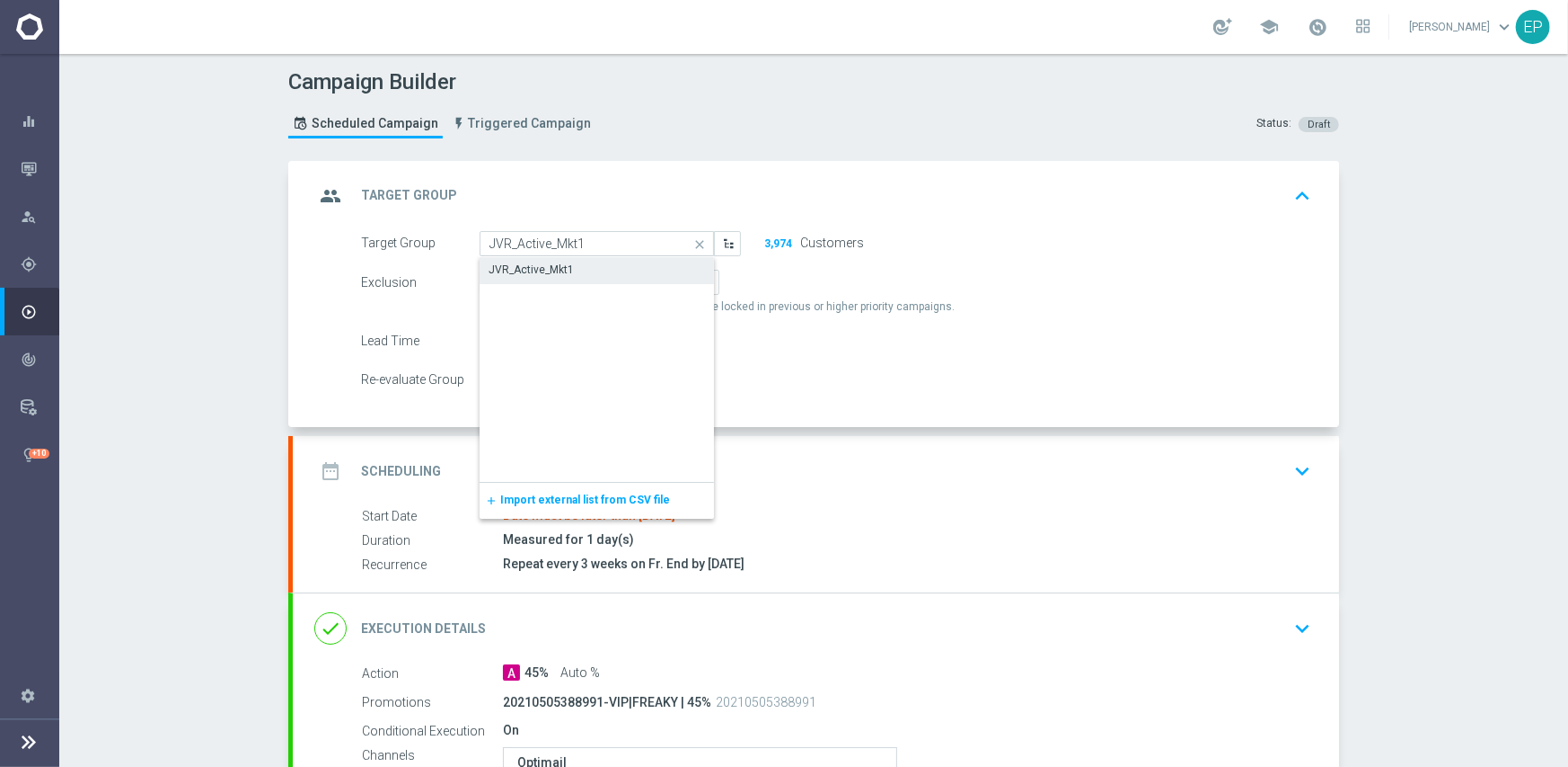
click at [601, 275] on div "JVR_Active_Mkt1" at bounding box center [598, 269] width 236 height 25
type input "JVR_Active_Mkt1"
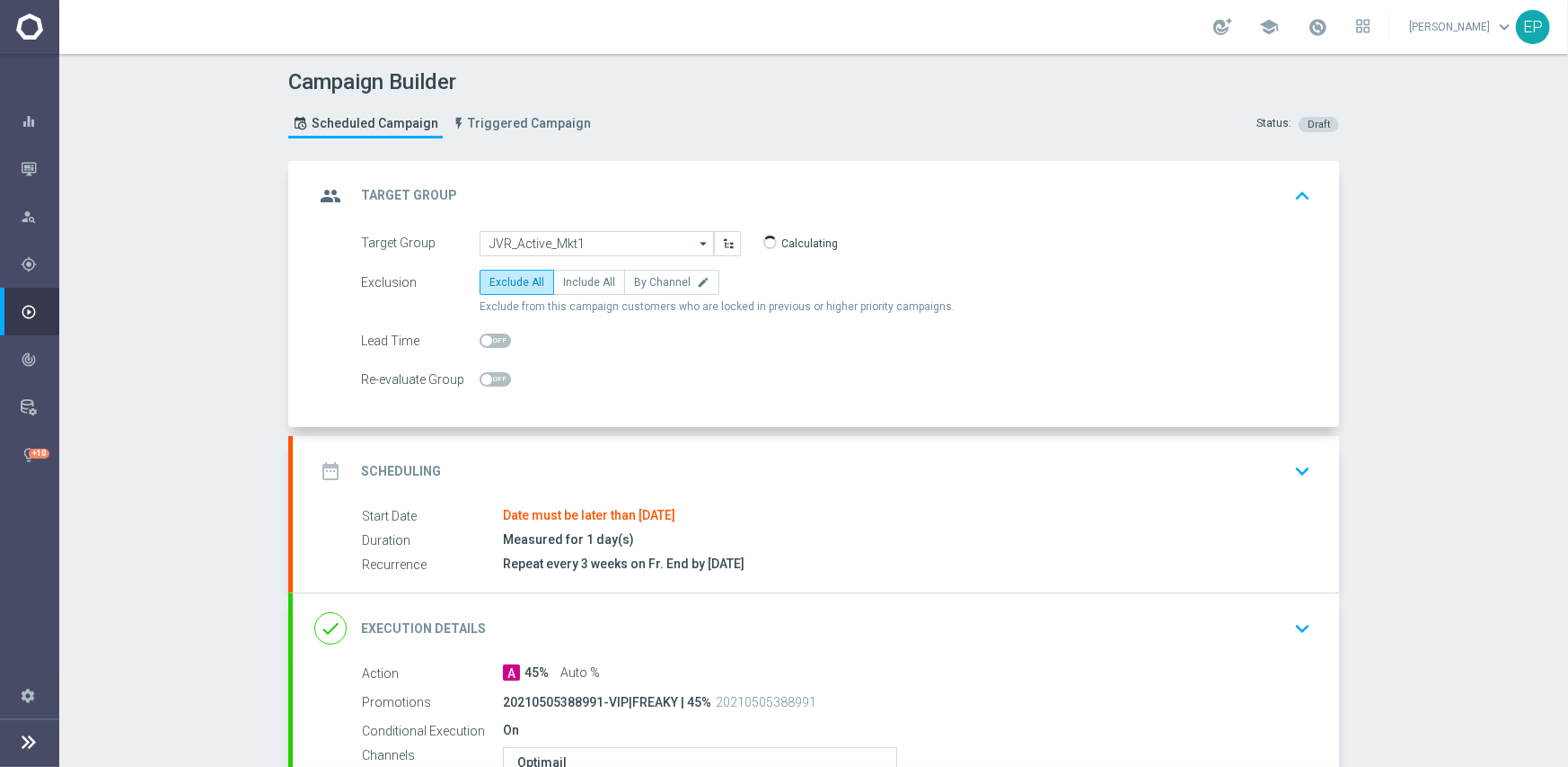
click at [646, 439] on div "date_range Scheduling keyboard_arrow_down" at bounding box center [815, 470] width 1046 height 70
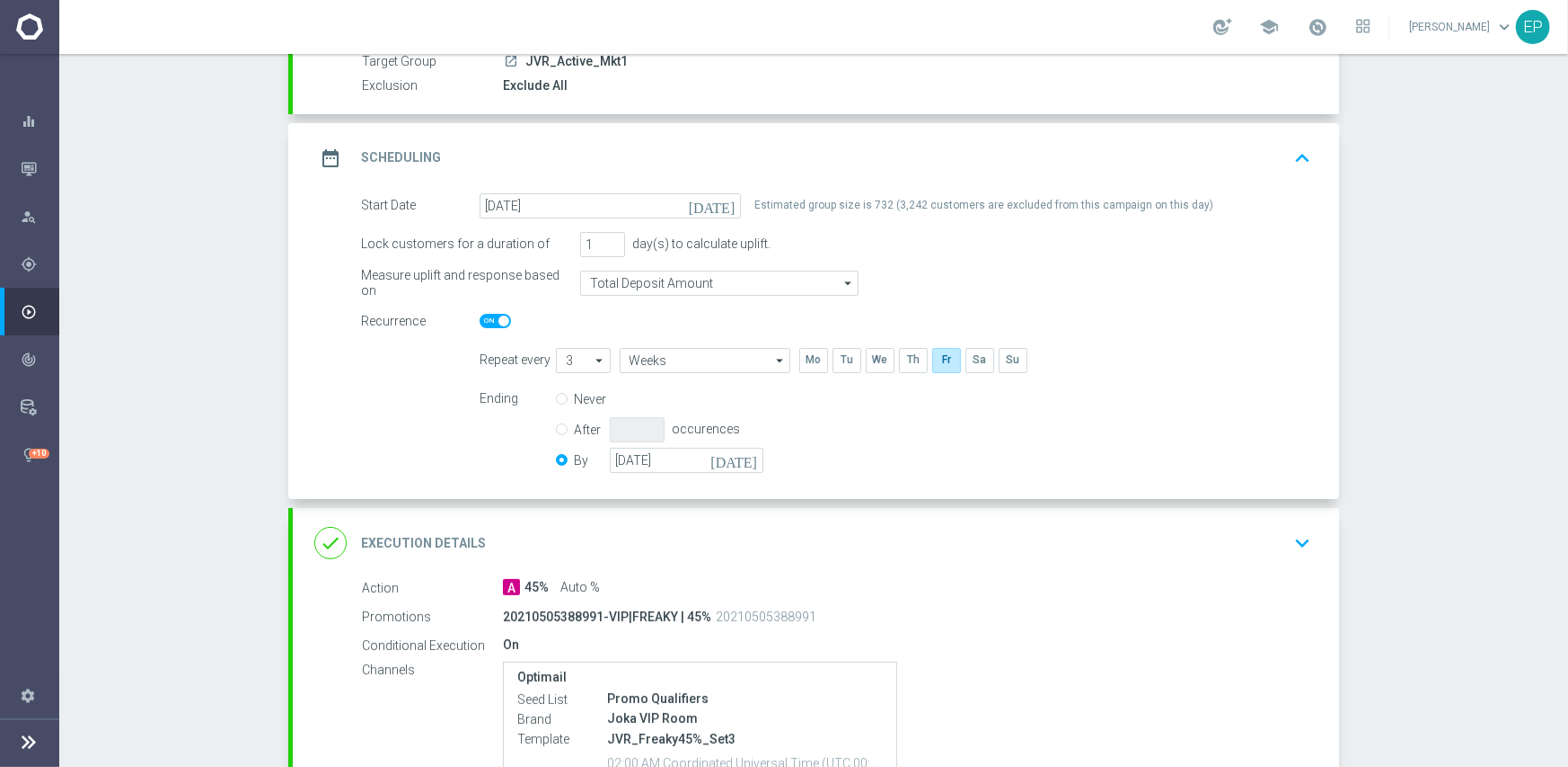
scroll to position [180, 0]
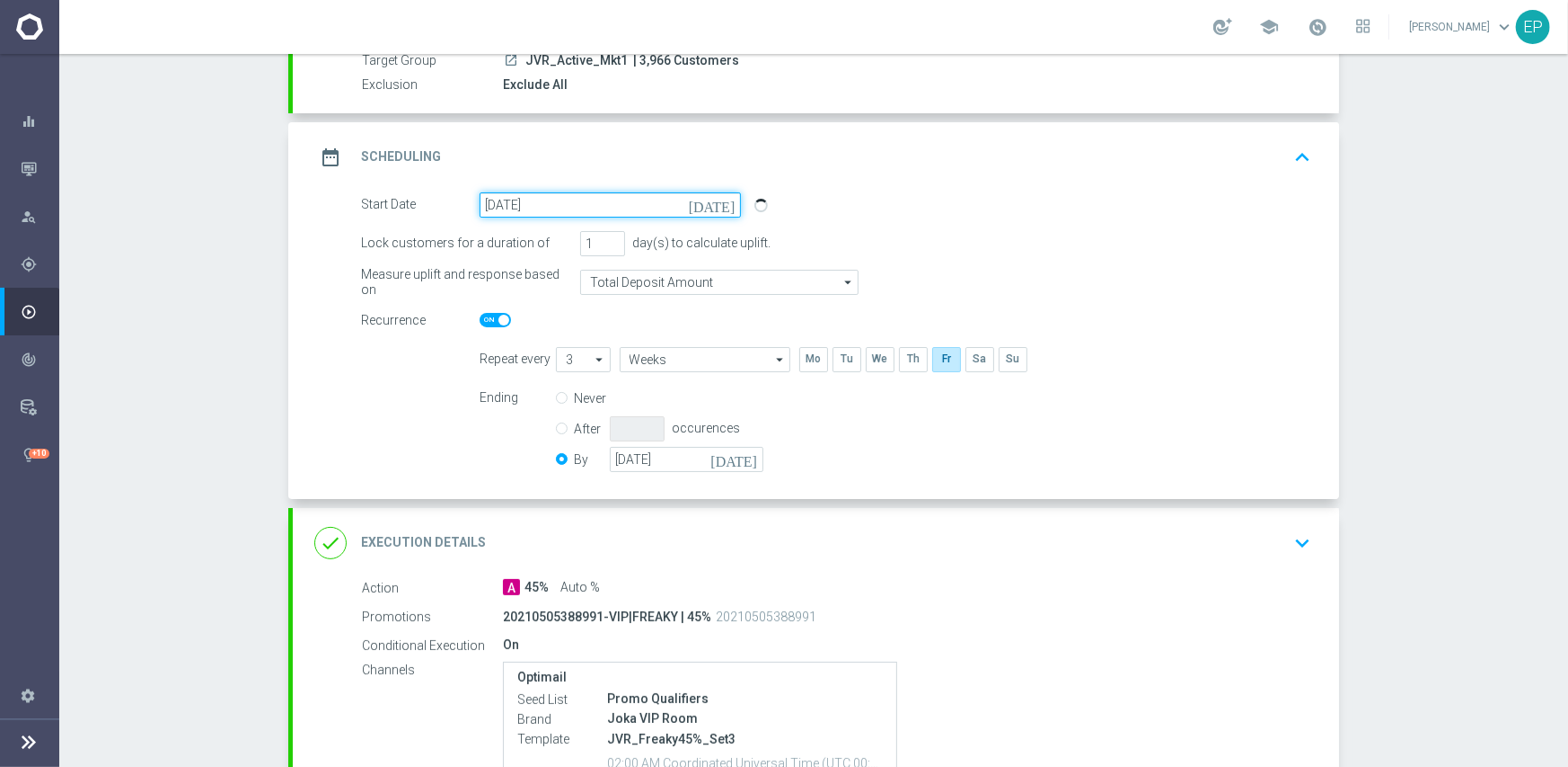
click at [609, 198] on input "[DATE]" at bounding box center [611, 205] width 261 height 25
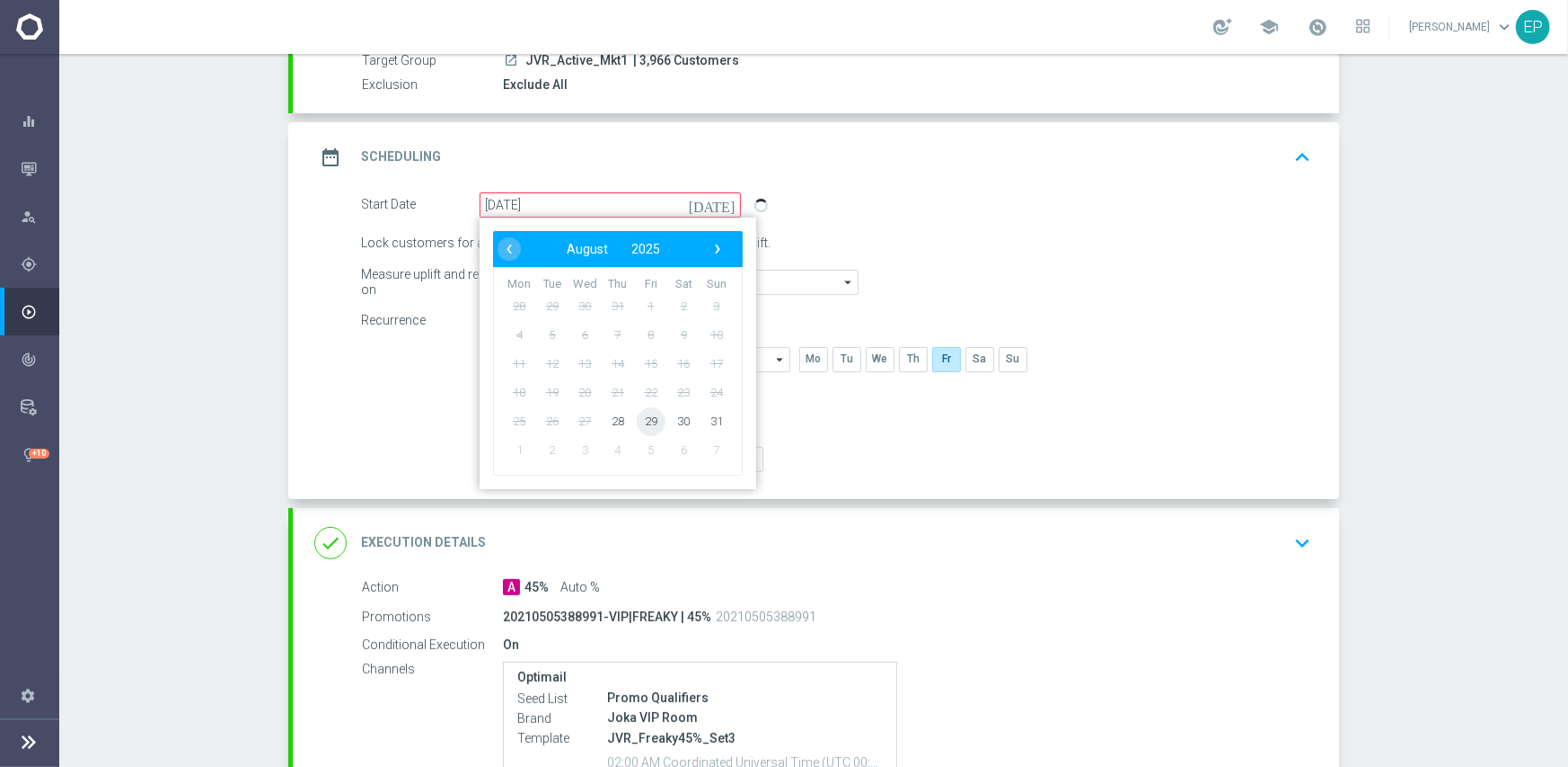
click at [647, 418] on span "29" at bounding box center [651, 420] width 29 height 29
type input "[DATE]"
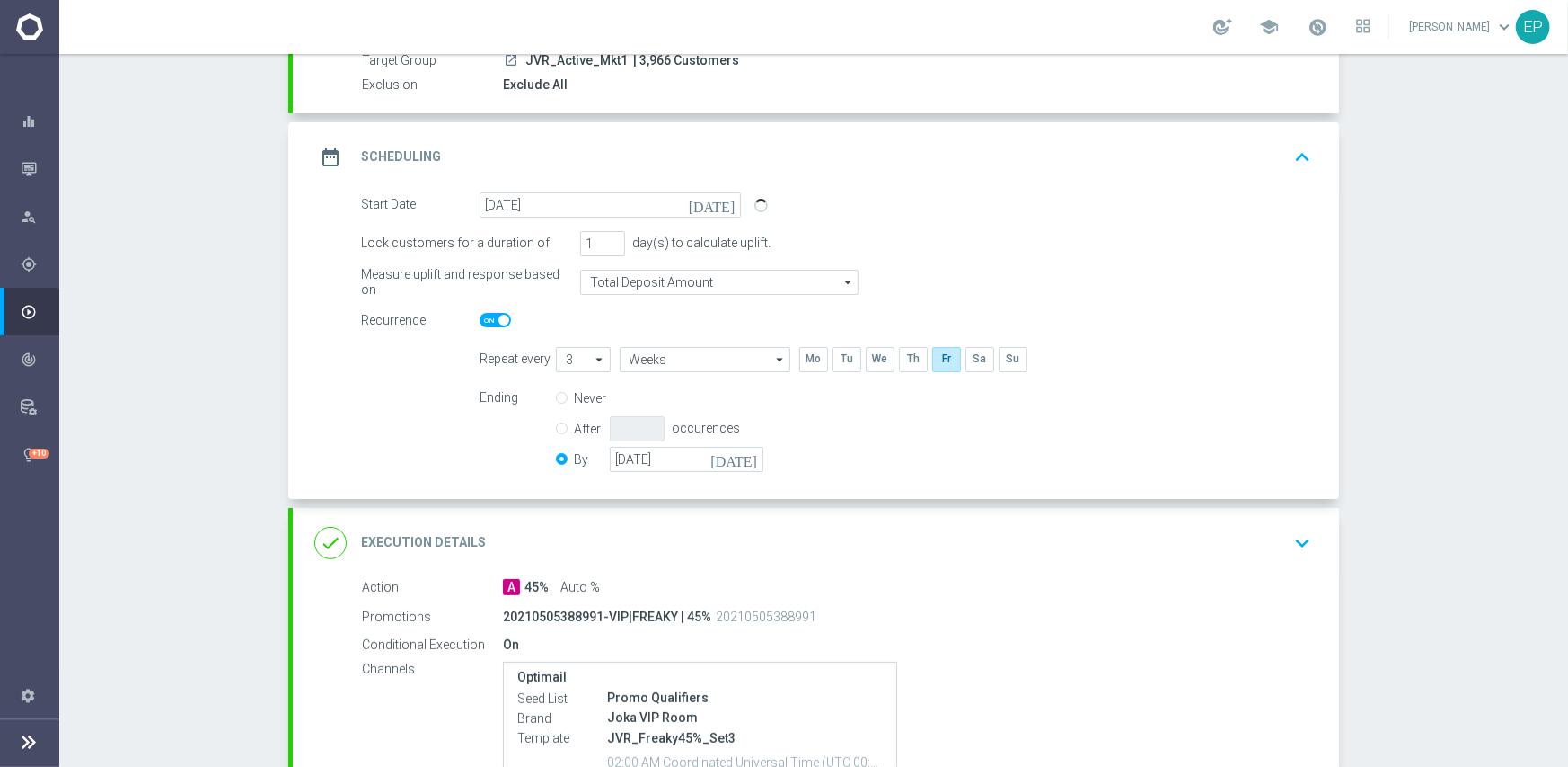
click at [480, 321] on span at bounding box center [495, 320] width 31 height 14
click at [480, 321] on input "checkbox" at bounding box center [495, 320] width 31 height 14
checkbox input "false"
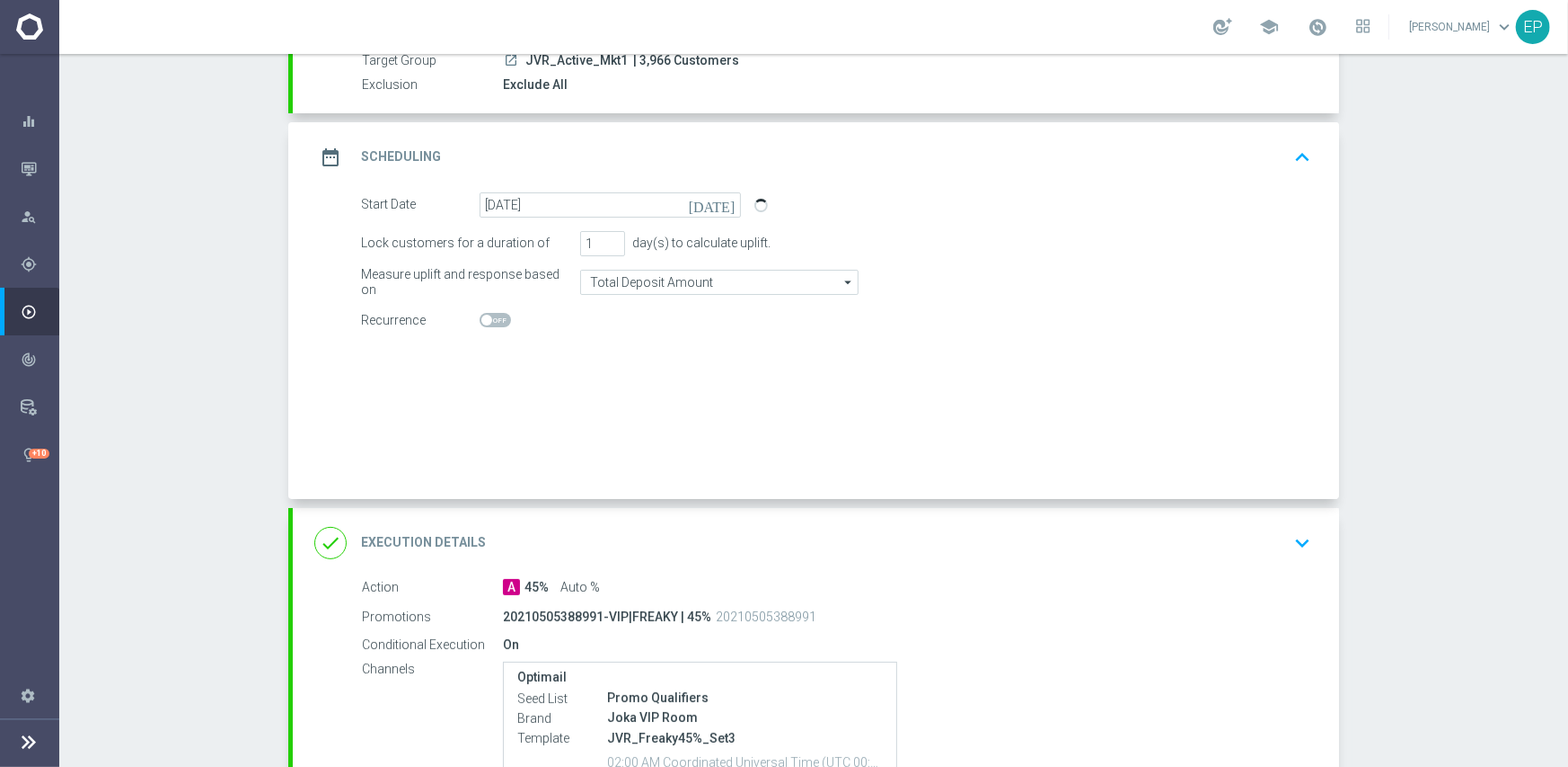
radio input "true"
radio input "false"
checkbox input "false"
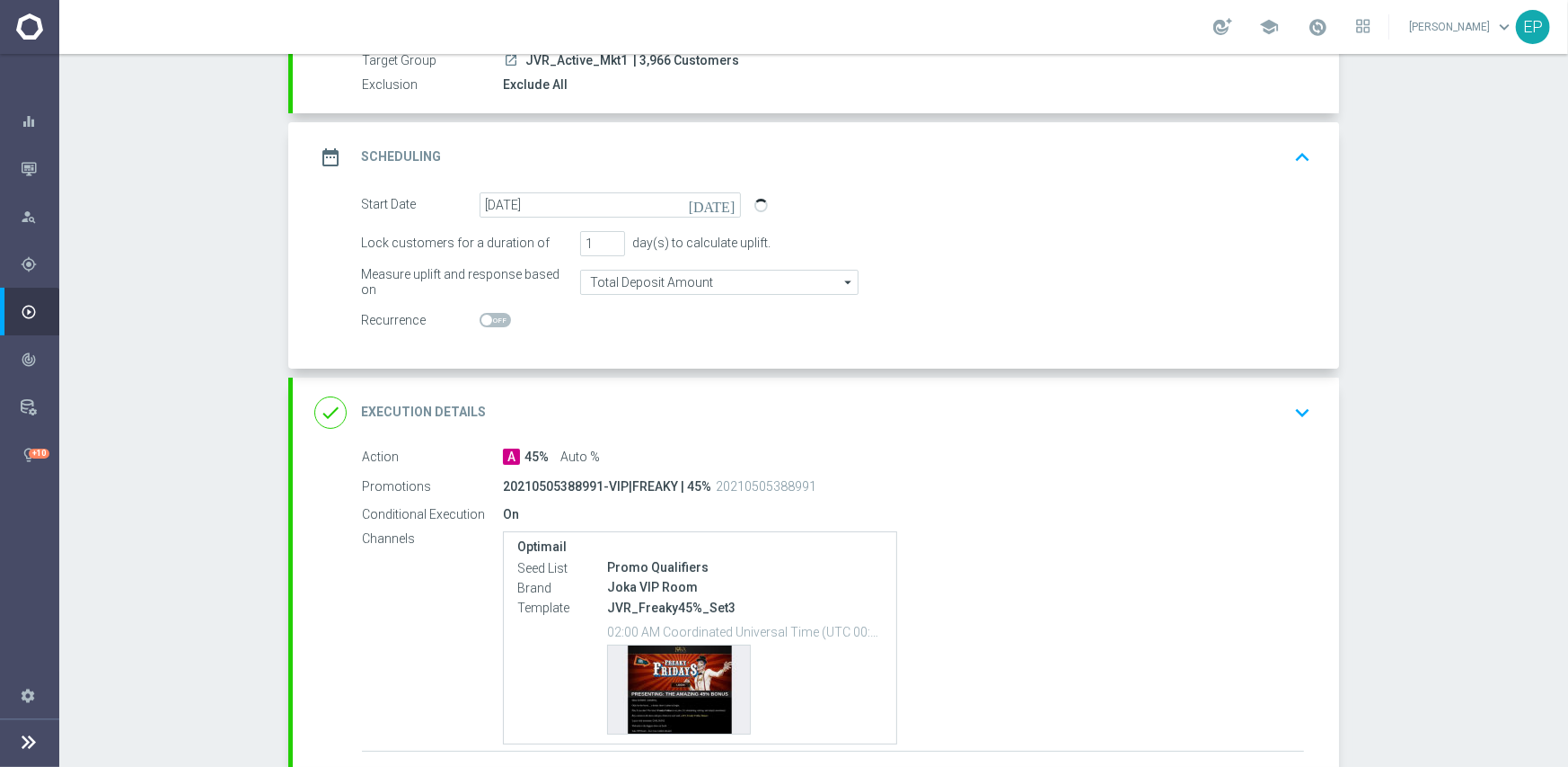
click at [888, 414] on div "done Execution Details keyboard_arrow_down" at bounding box center [815, 412] width 1003 height 34
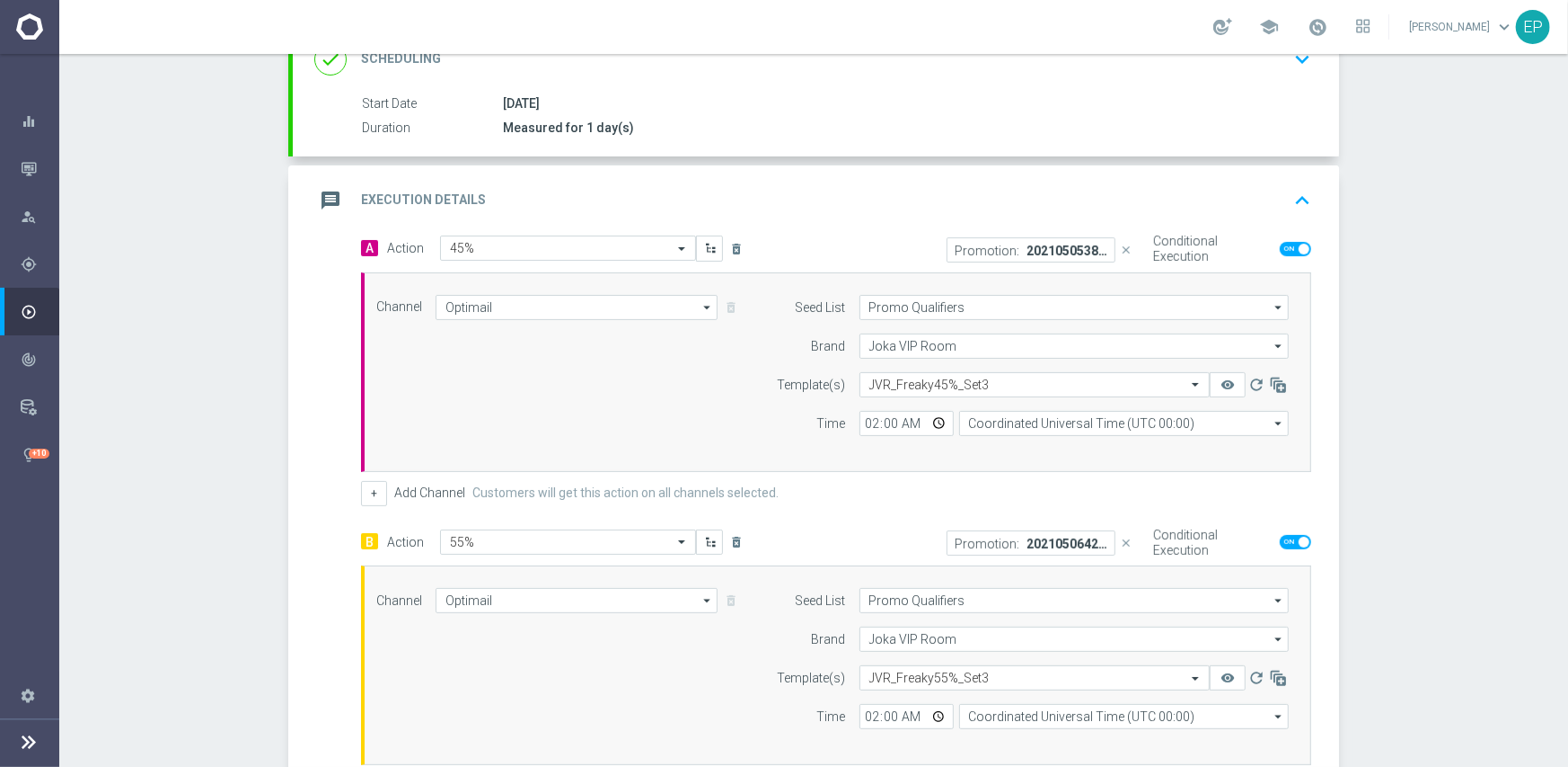
scroll to position [360, 0]
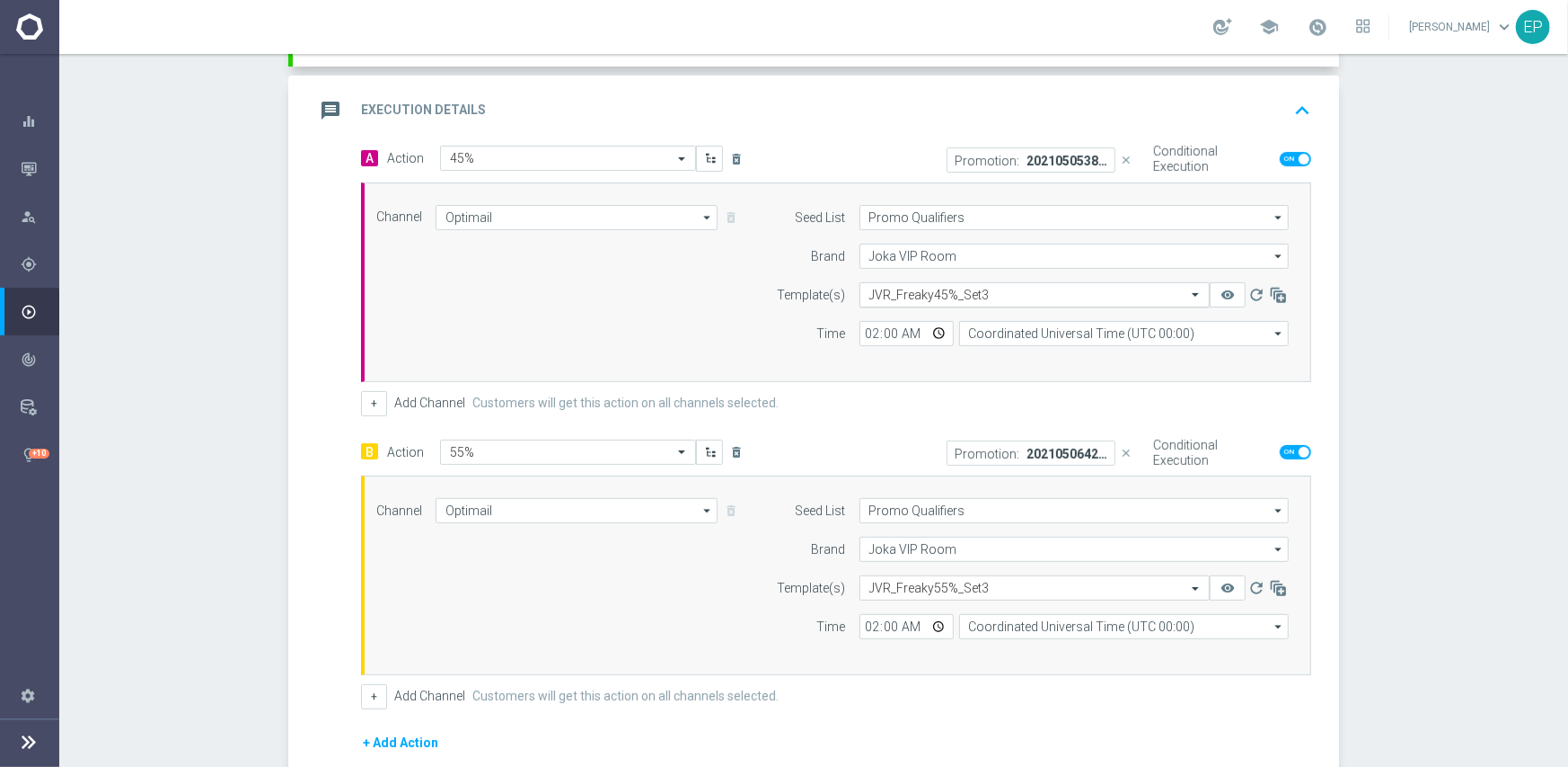
click at [1051, 295] on input "text" at bounding box center [1016, 295] width 294 height 15
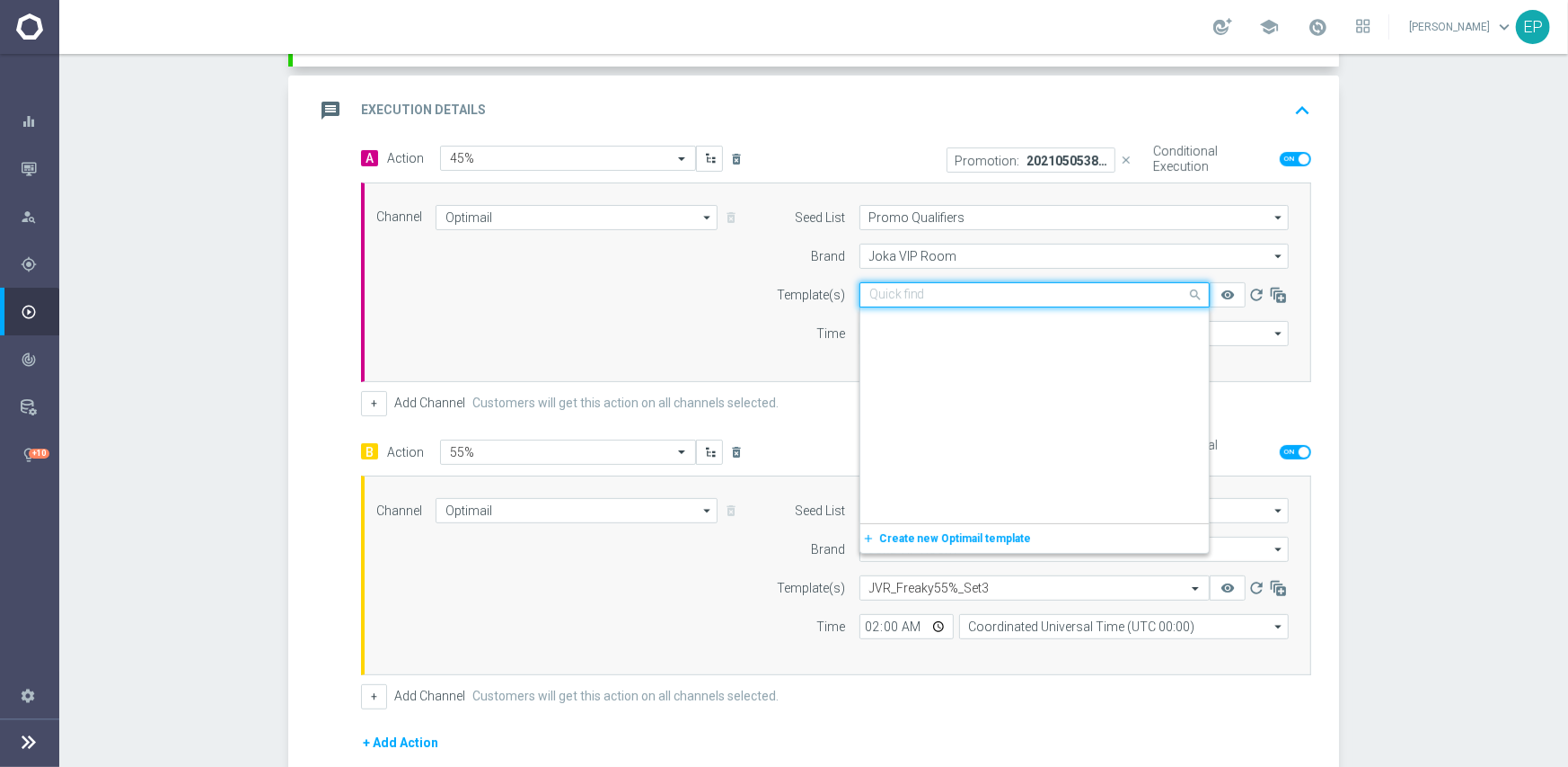
paste input "JVR_Freaky45%-snip-igtech-MKT1-ONLY"
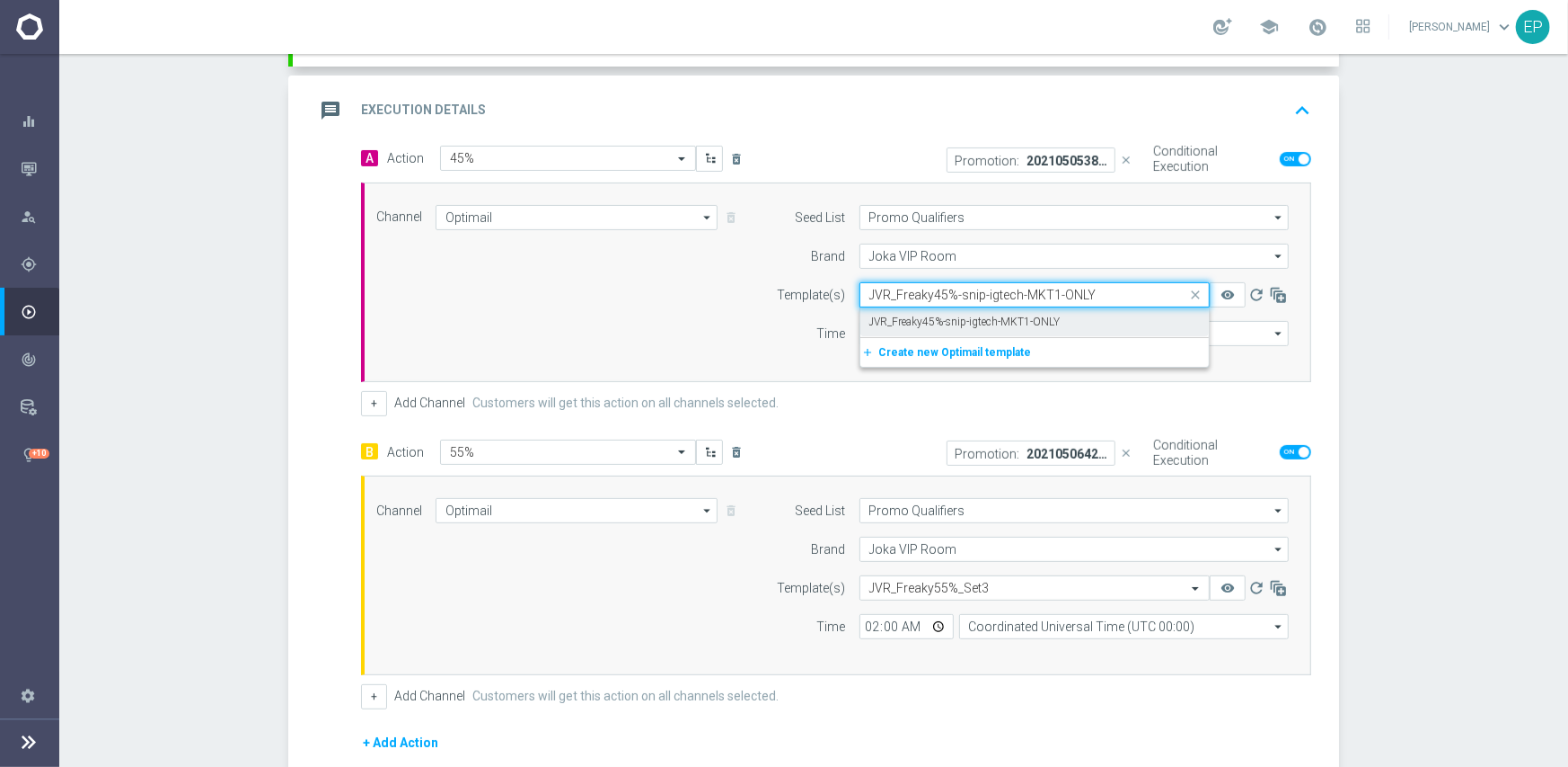
click at [978, 319] on label "JVR_Freaky45%-snip-igtech-MKT1-ONLY" at bounding box center [965, 322] width 192 height 15
type input "JVR_Freaky45%-snip-igtech-MKT1-ONLY"
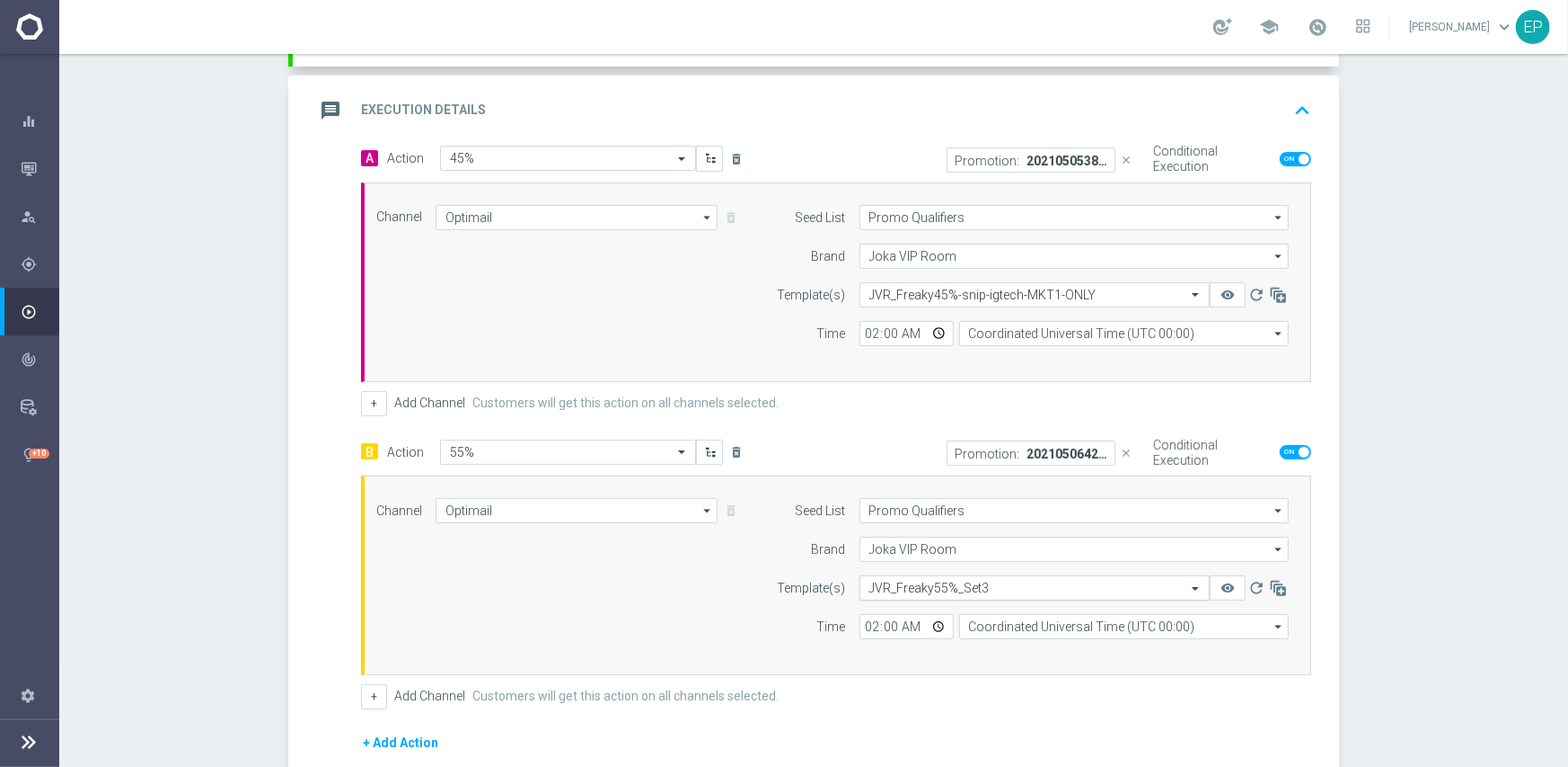
click at [1004, 586] on input "text" at bounding box center [1016, 587] width 294 height 15
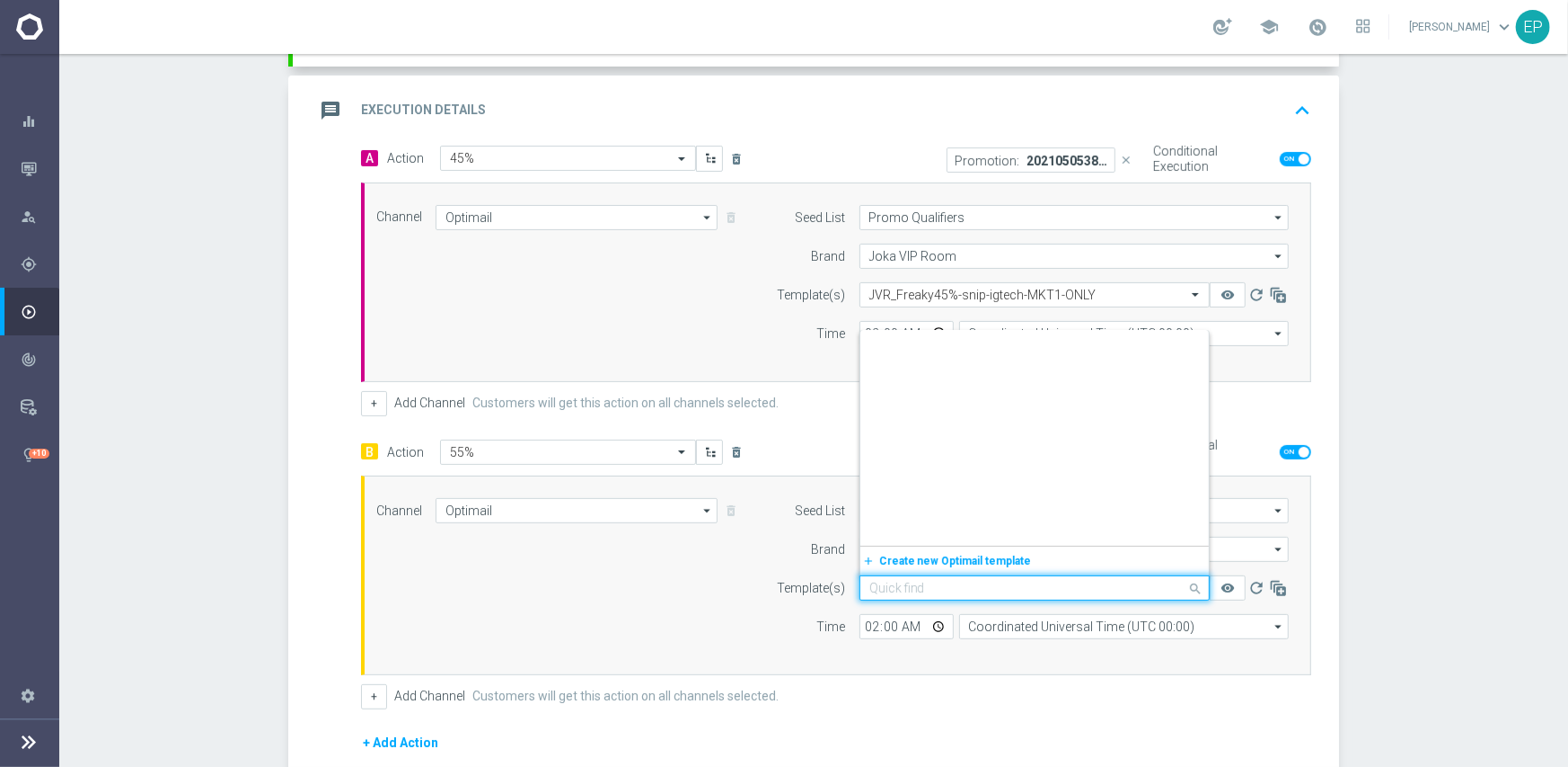
scroll to position [13436, 0]
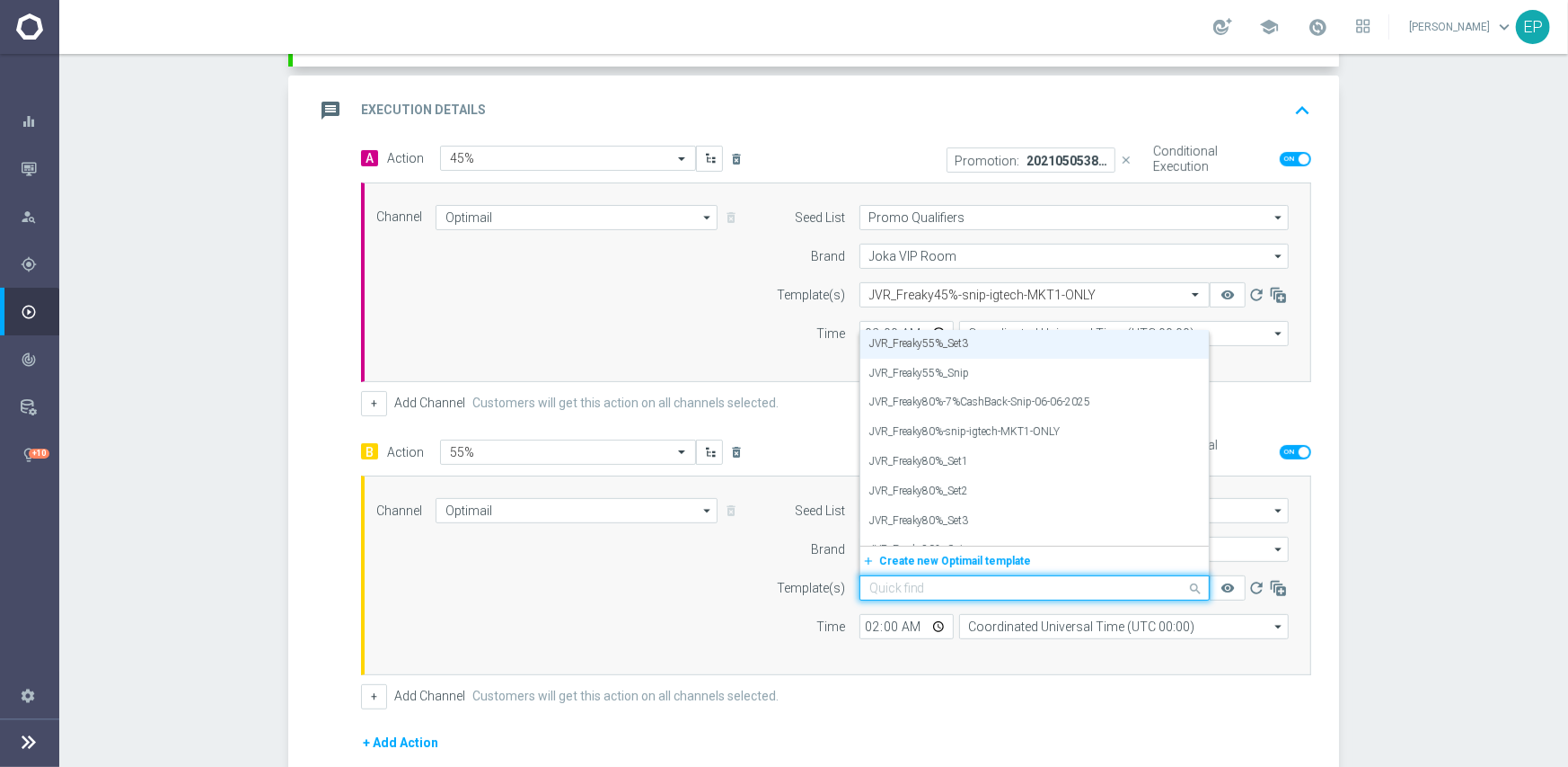
paste input "JVR_Freaky55%-snip-igtech-MKT1-ONLY"
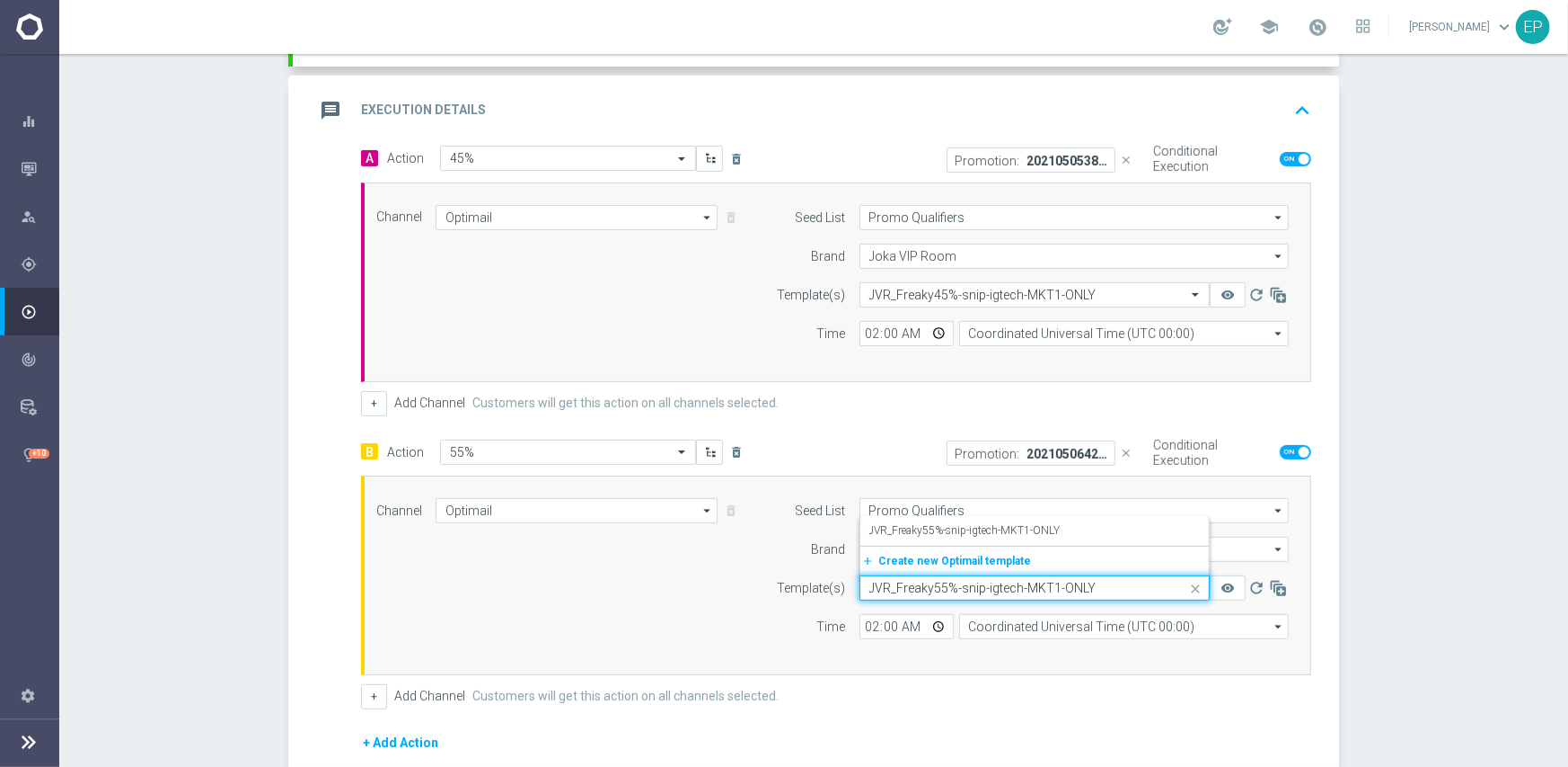
scroll to position [0, 0]
click at [1006, 530] on label "JVR_Freaky55%-snip-igtech-MKT1-ONLY" at bounding box center [965, 530] width 192 height 15
type input "JVR_Freaky55%-snip-igtech-MKT1-ONLY"
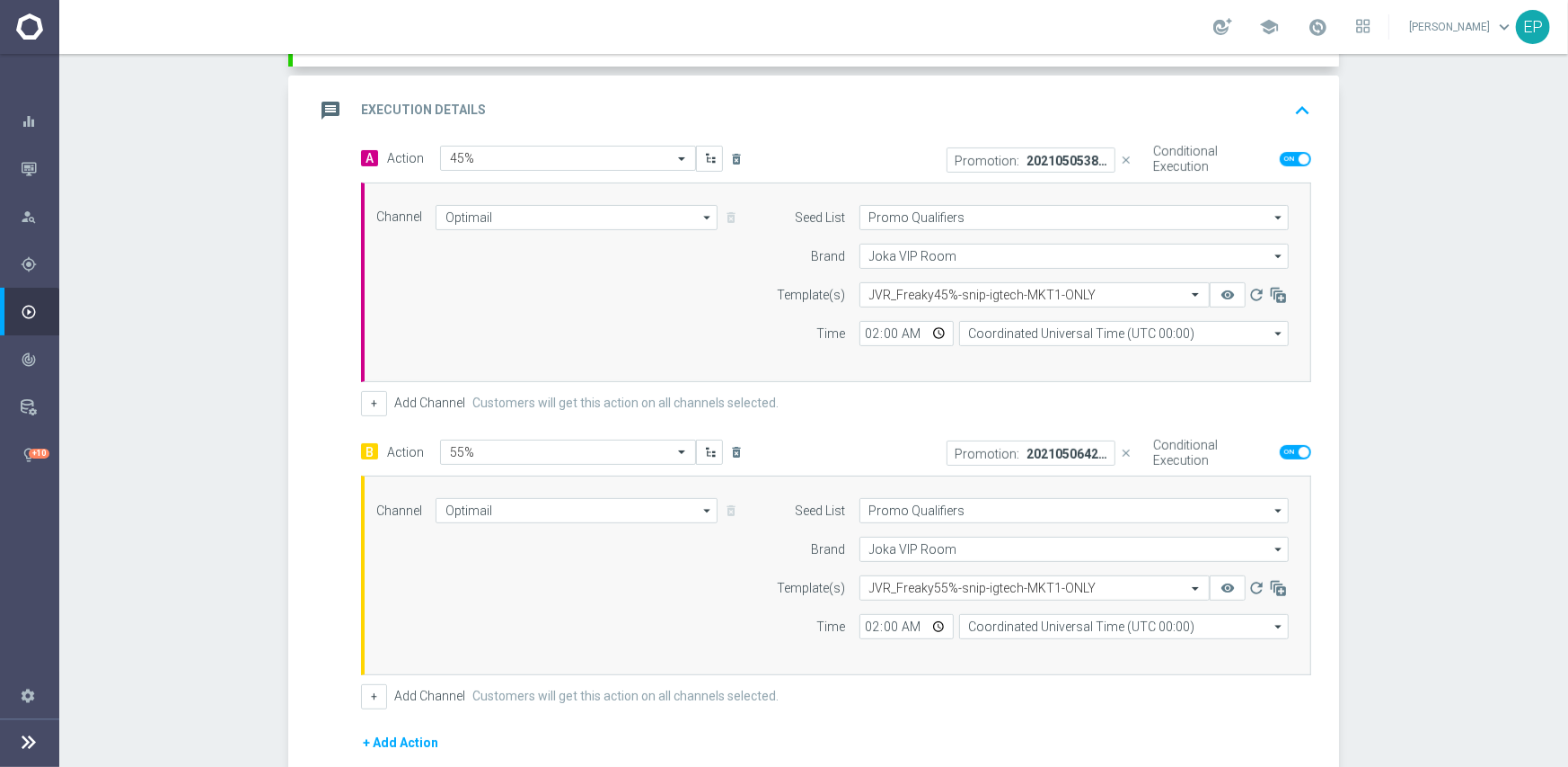
click at [624, 580] on div "Channel Optimail Optimail arrow_drop_down Show Selected 1 of 21 Facebook Custom…" at bounding box center [832, 575] width 939 height 155
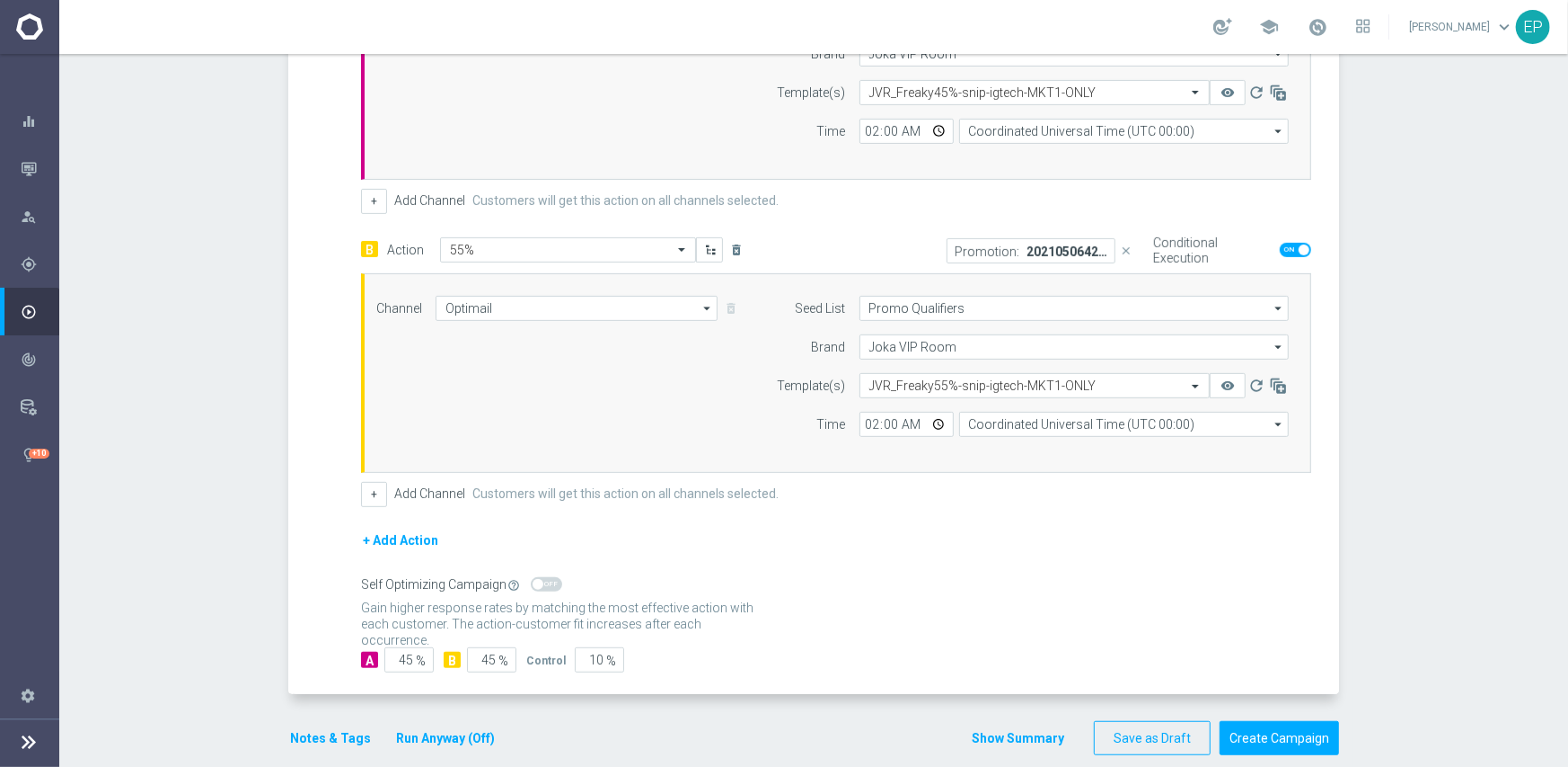
scroll to position [584, 0]
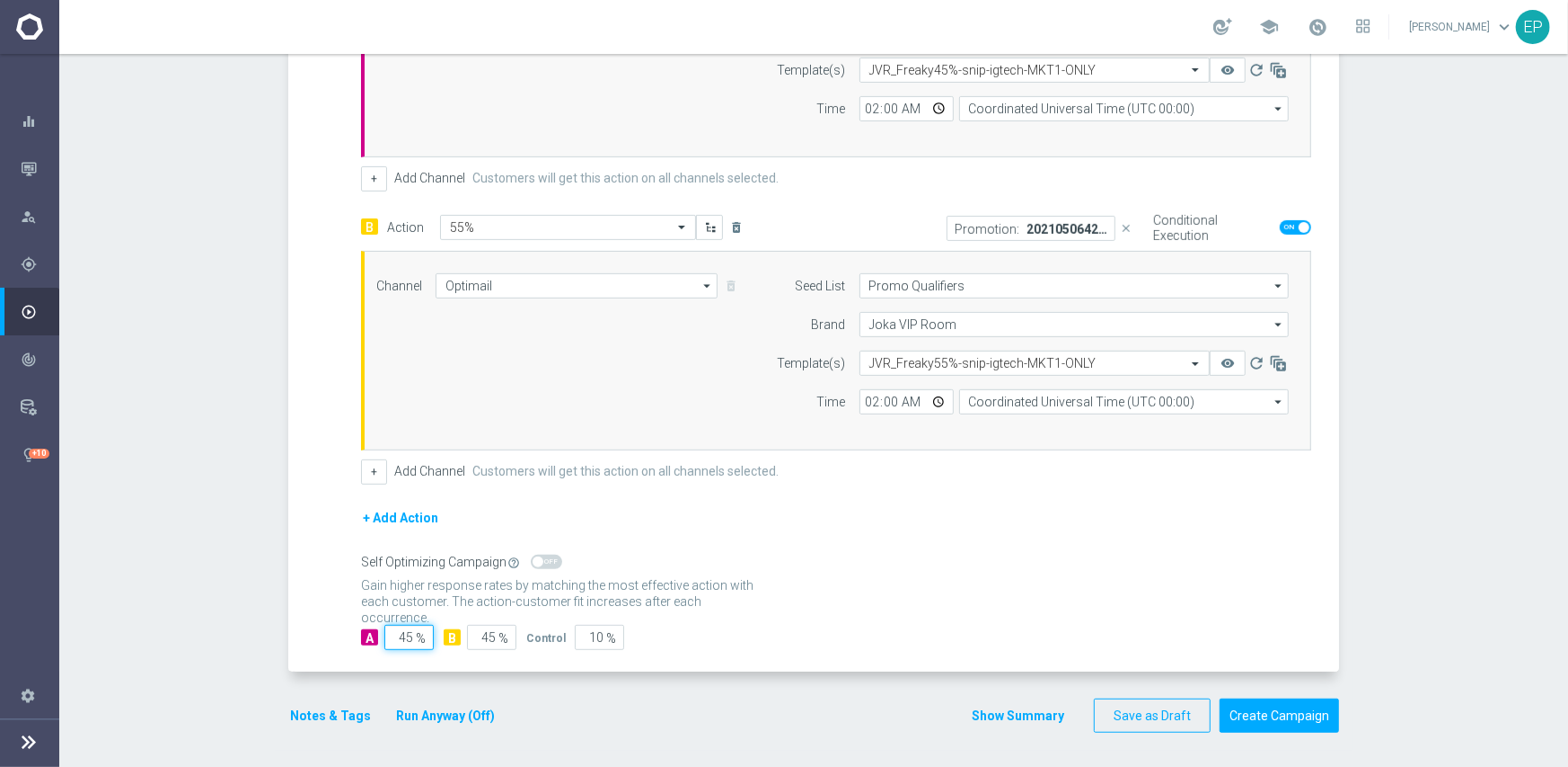
click at [401, 635] on input "45" at bounding box center [408, 636] width 49 height 25
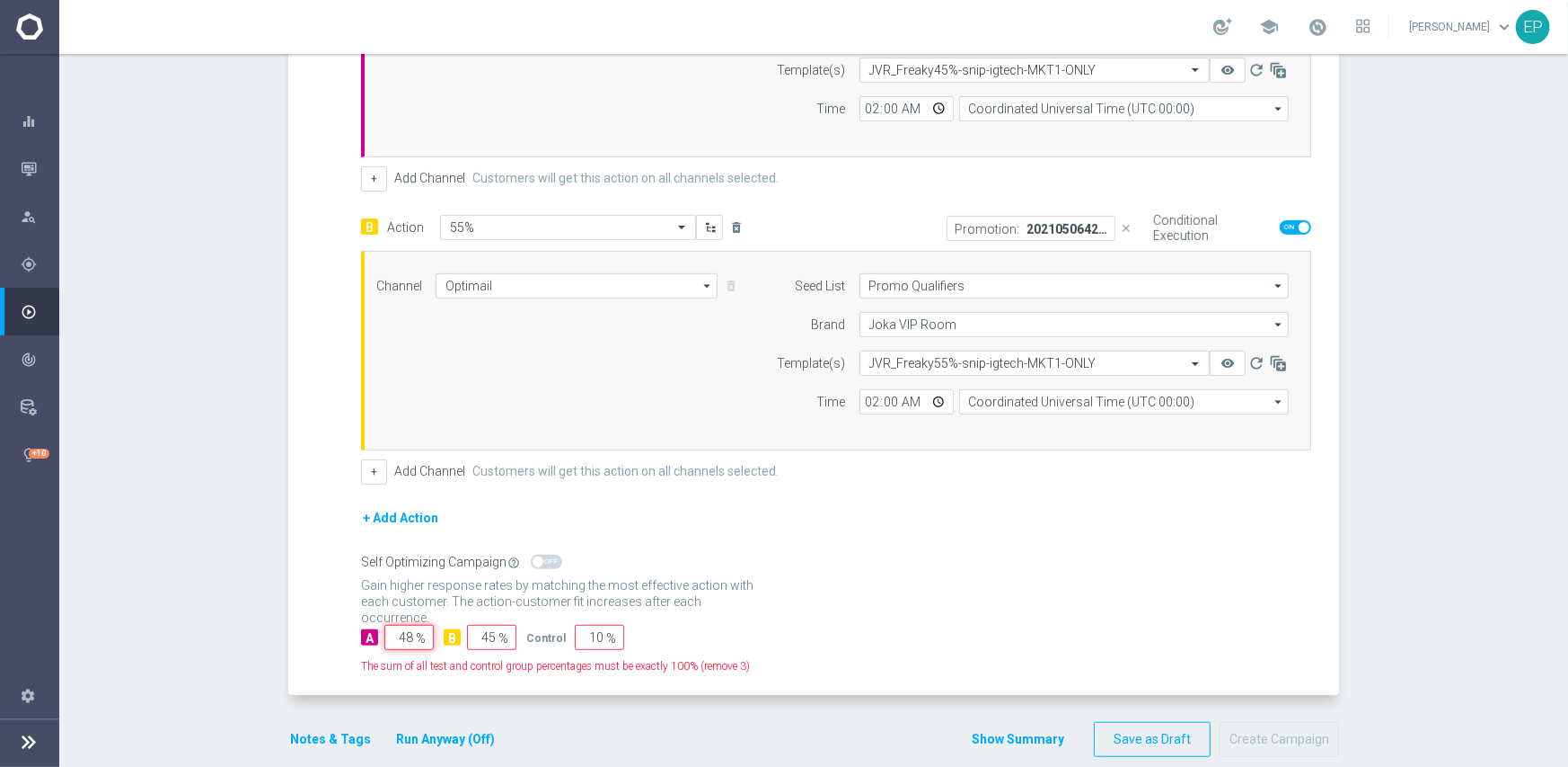
type input "48"
drag, startPoint x: 475, startPoint y: 631, endPoint x: 489, endPoint y: 631, distance: 14.0
click at [489, 631] on input "45" at bounding box center [491, 636] width 49 height 25
type input "47"
drag, startPoint x: 579, startPoint y: 630, endPoint x: 597, endPoint y: 631, distance: 18.0
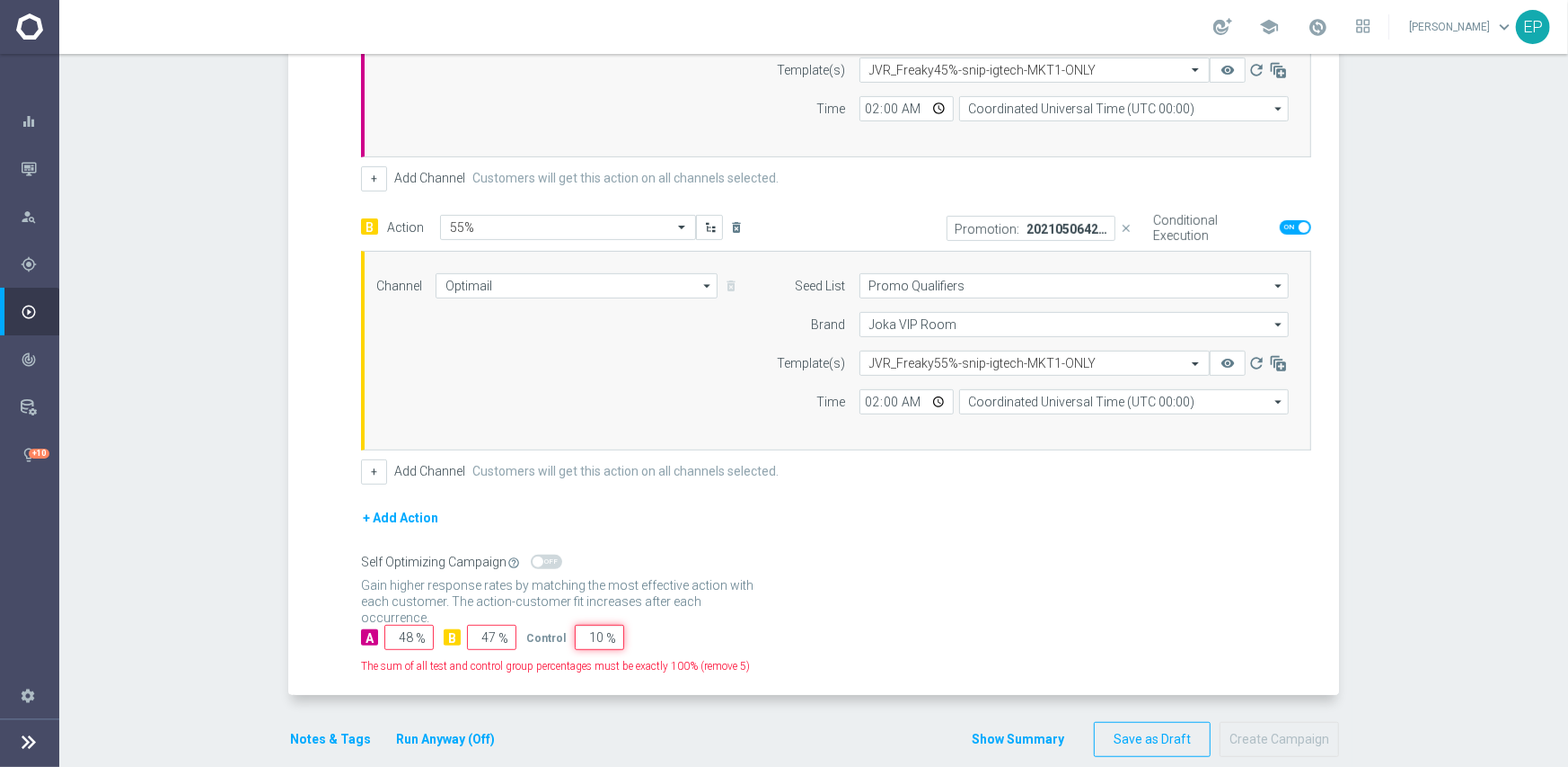
click at [597, 631] on div "10 %" at bounding box center [597, 636] width 45 height 25
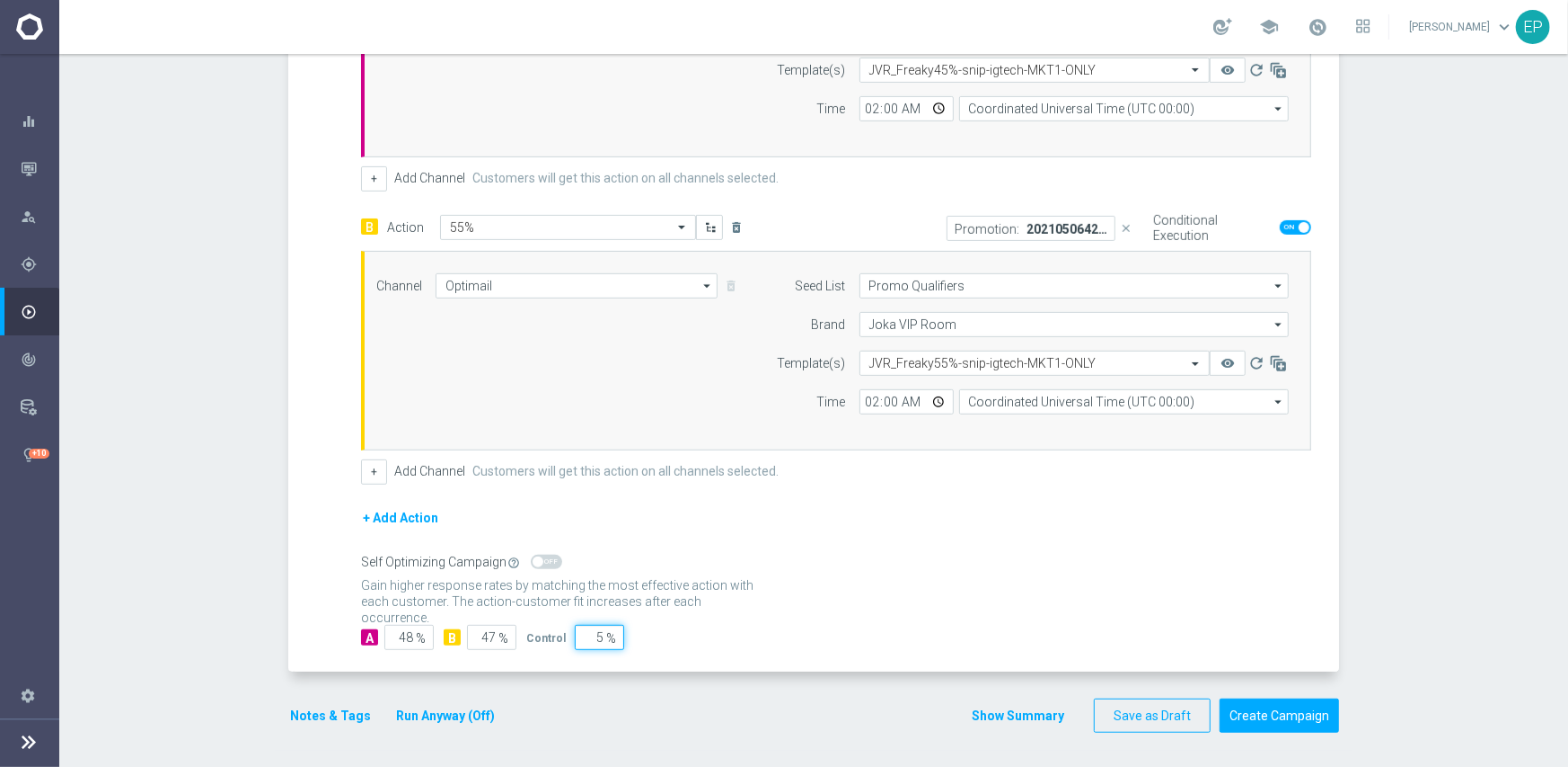
type input "5"
click at [861, 601] on div "Gain statistical credibility while using the smallest control group size, dynam…" at bounding box center [836, 593] width 950 height 43
click at [320, 707] on button "Notes & Tags" at bounding box center [330, 716] width 85 height 22
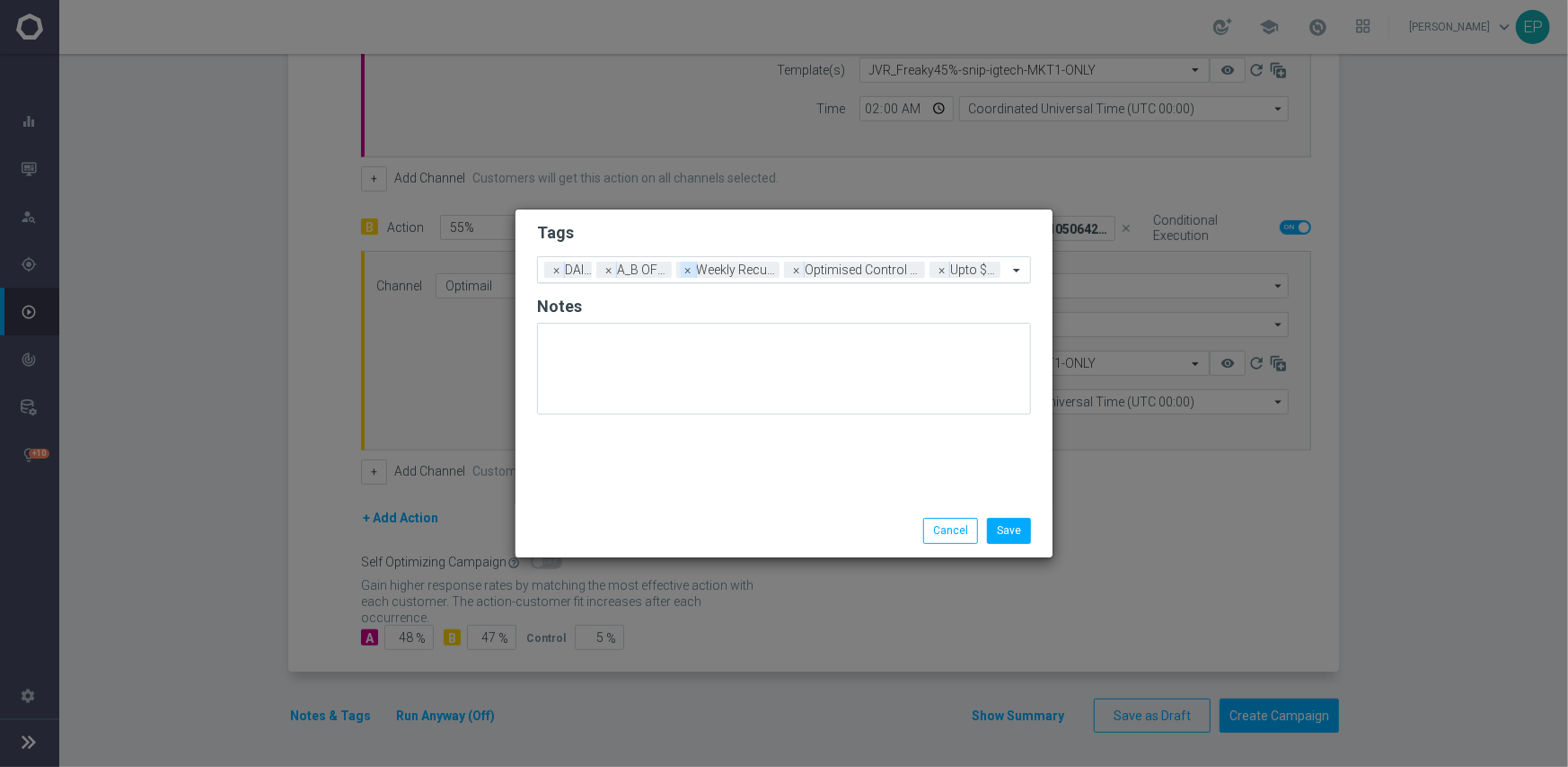
click at [692, 272] on span "×" at bounding box center [689, 270] width 16 height 16
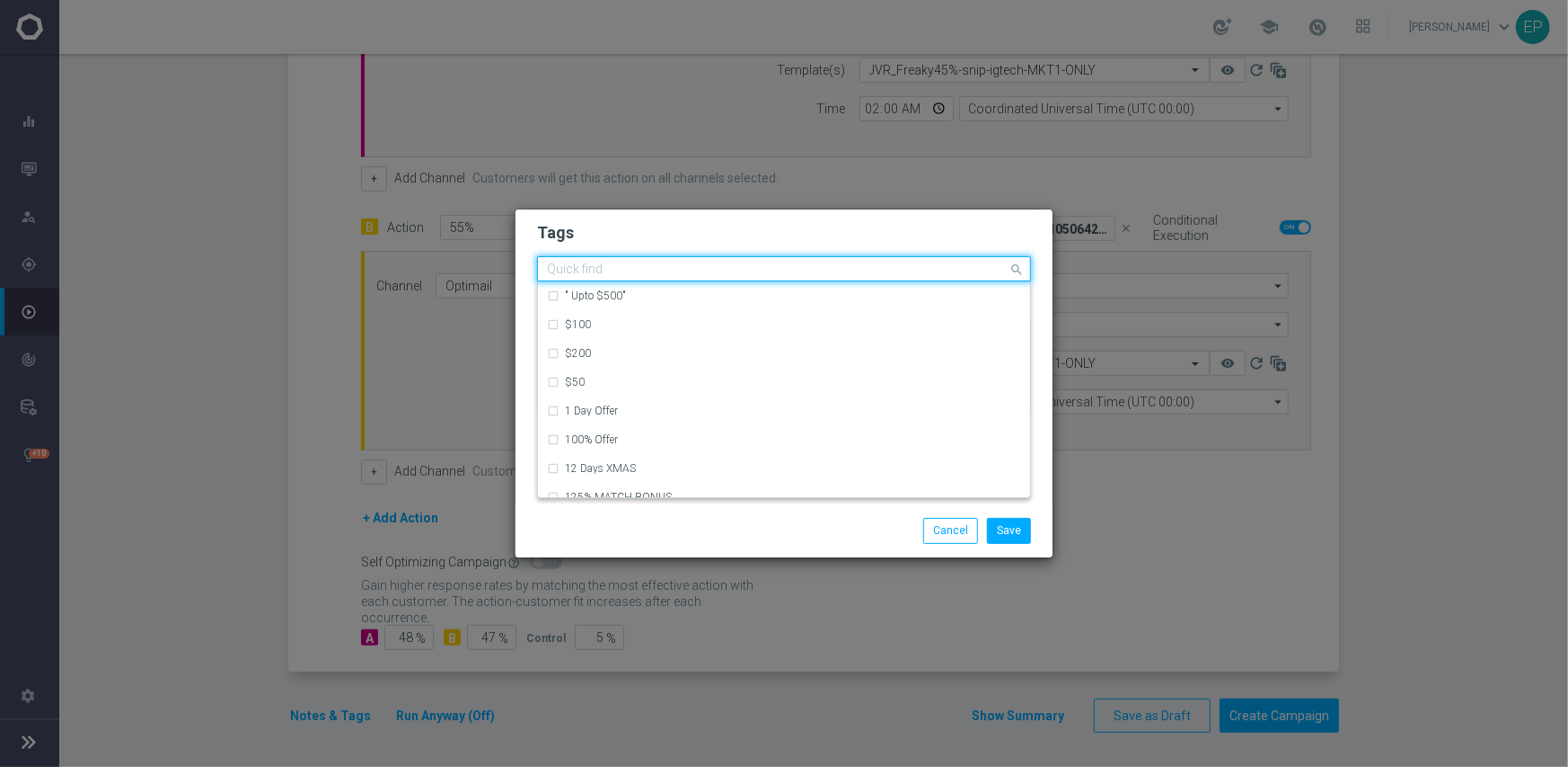
click at [692, 272] on div "Quick find × DAILY × A_B OFFER × Optimised Control Group × Upto $500" at bounding box center [773, 269] width 470 height 22
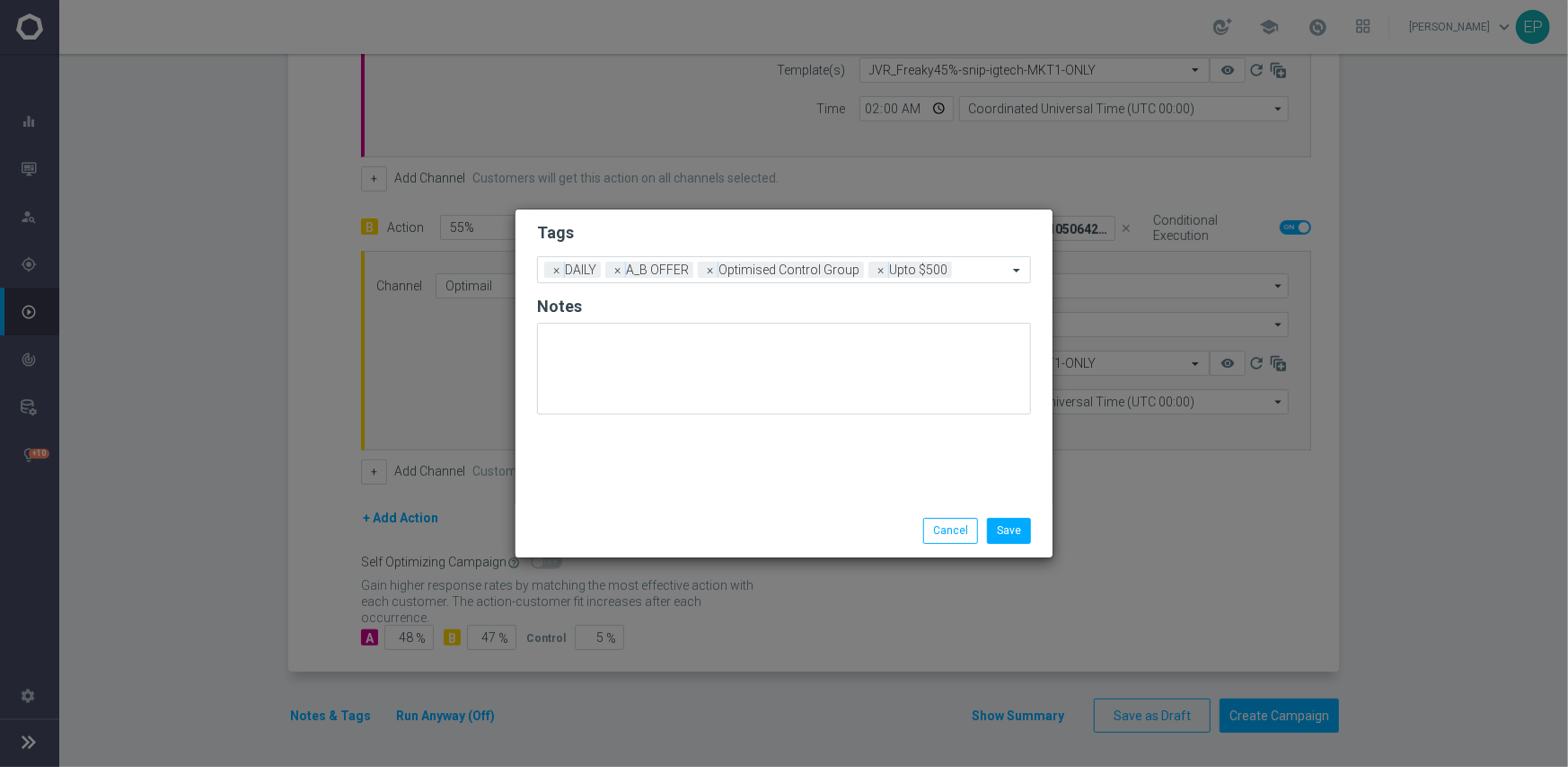
click at [729, 524] on div "Save Cancel" at bounding box center [870, 529] width 347 height 25
click at [706, 273] on span "×" at bounding box center [711, 270] width 16 height 16
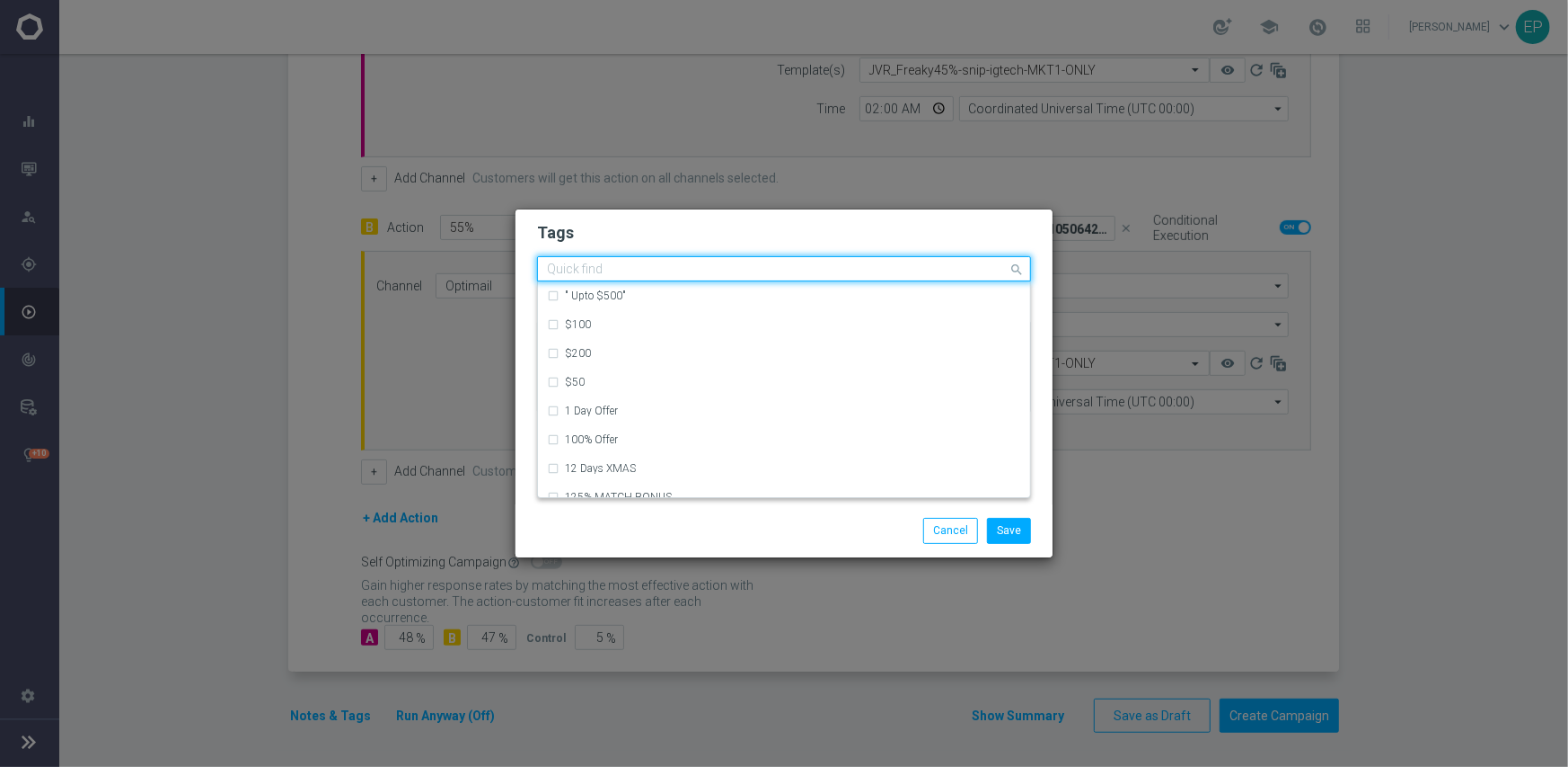
click at [815, 268] on input "text" at bounding box center [778, 270] width 461 height 15
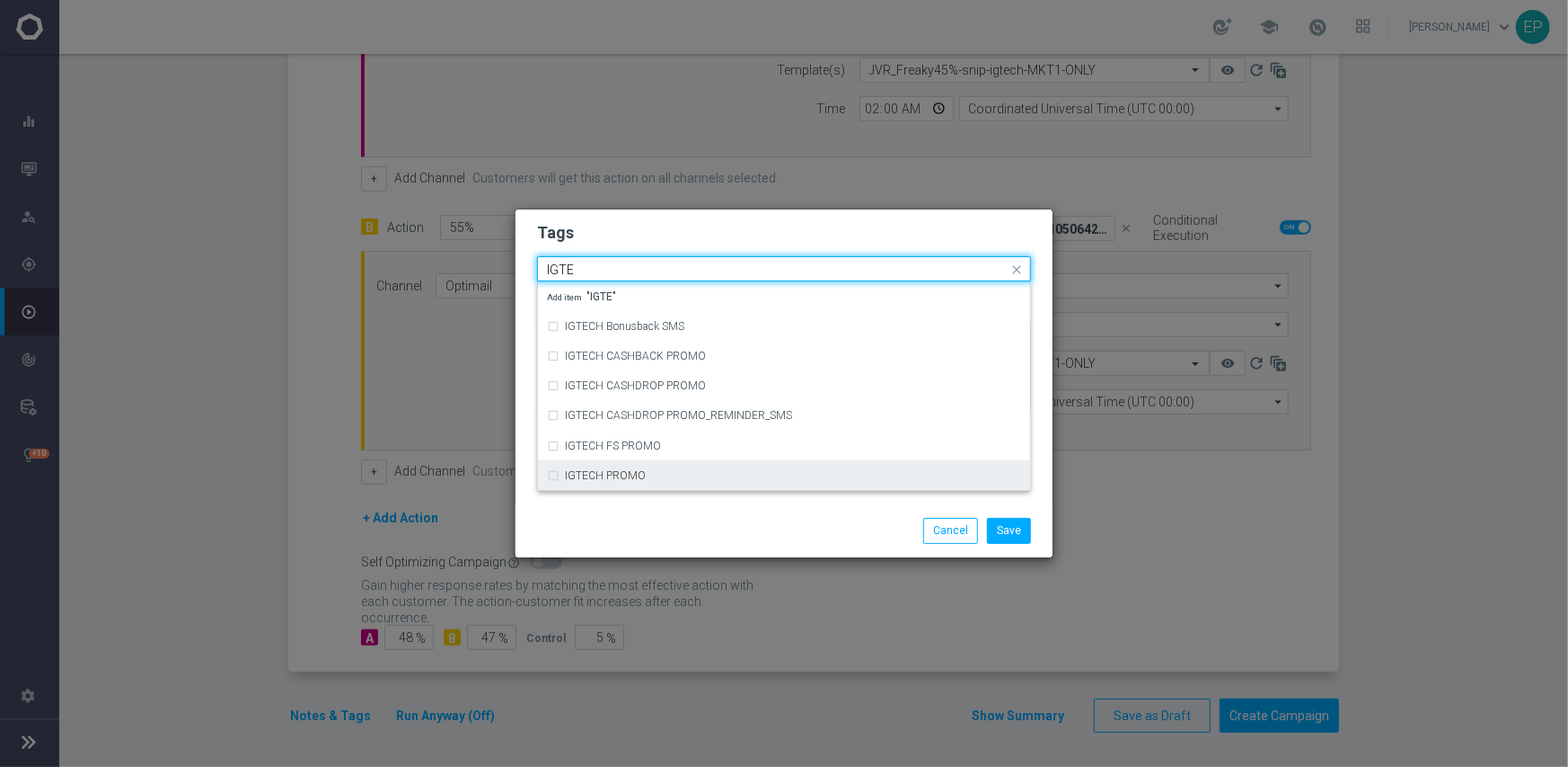
click at [750, 472] on div "IGTECH PROMO" at bounding box center [792, 475] width 456 height 11
type input "IGTE"
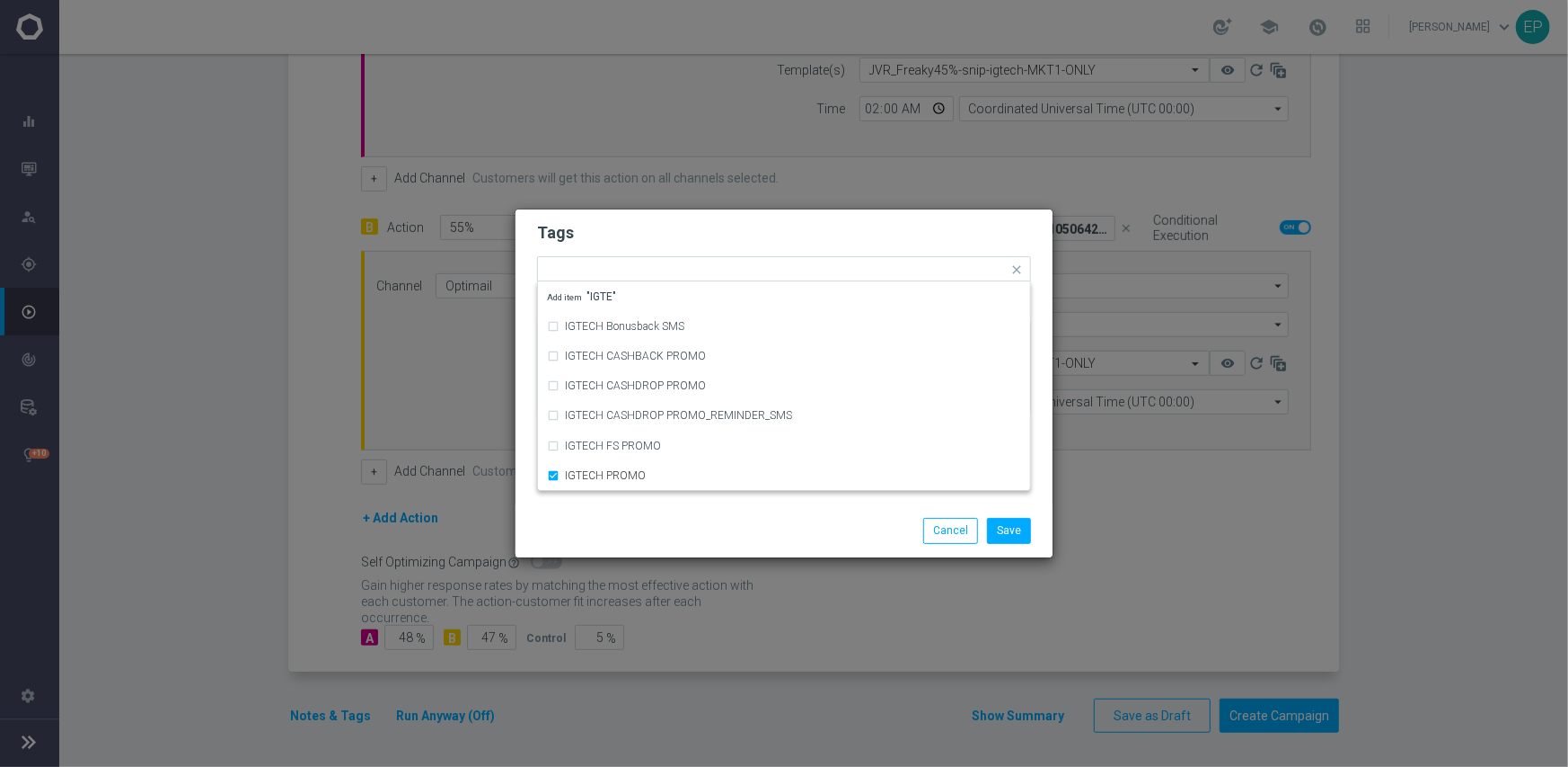
click at [728, 514] on div "Save Cancel" at bounding box center [784, 530] width 537 height 52
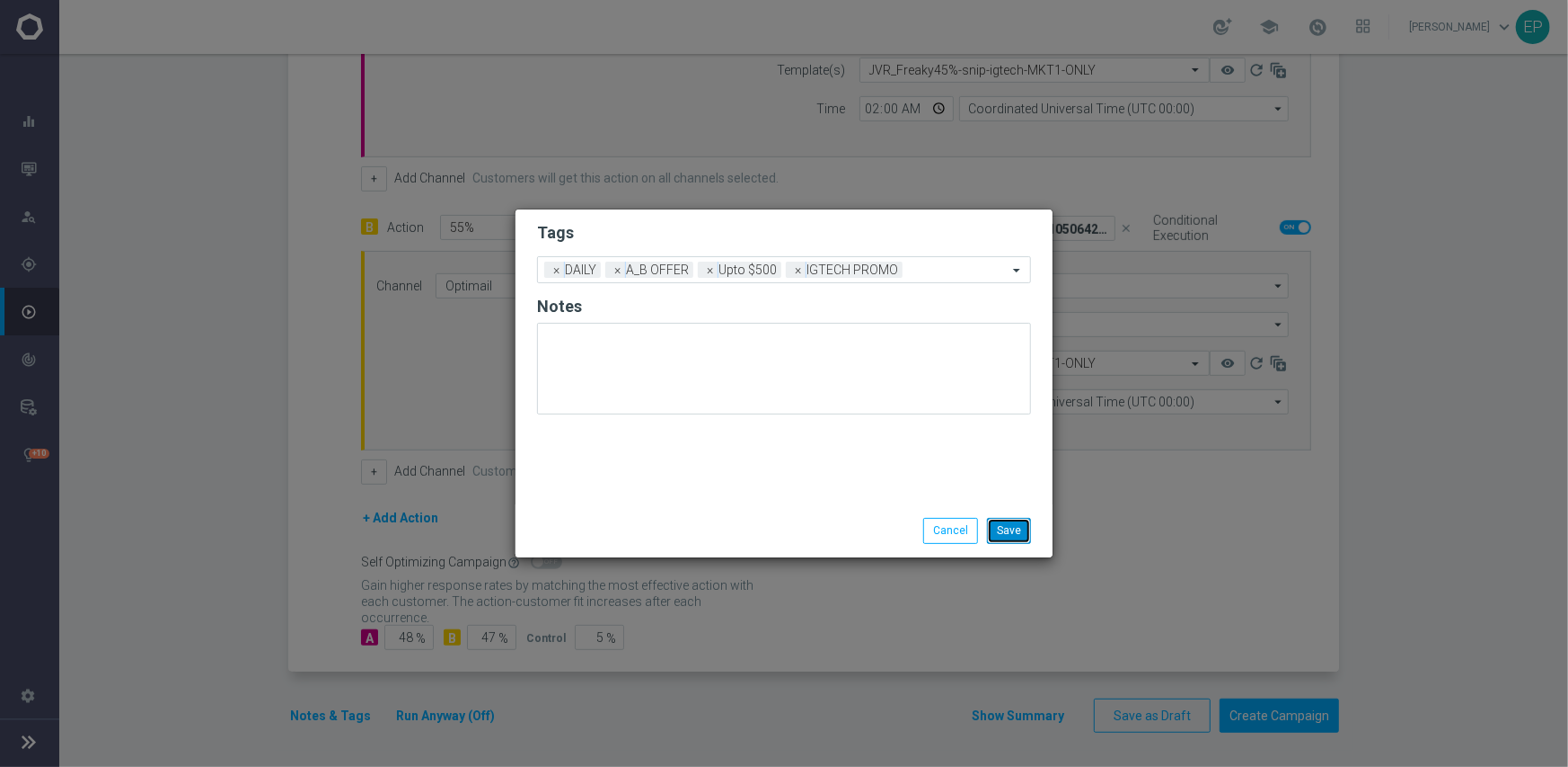
click at [1008, 536] on button "Save" at bounding box center [1009, 529] width 44 height 25
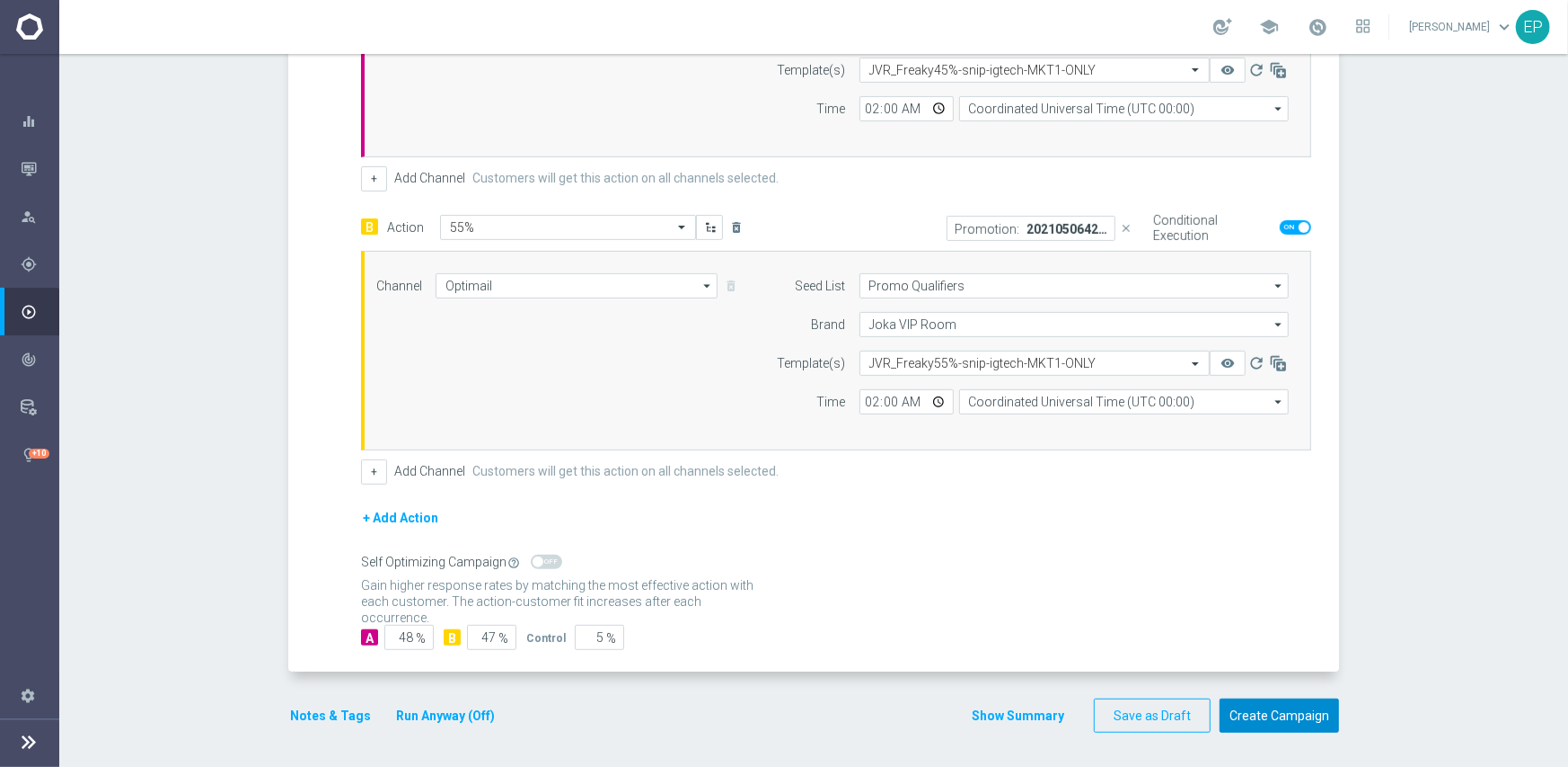
click at [1267, 707] on button "Create Campaign" at bounding box center [1280, 715] width 120 height 35
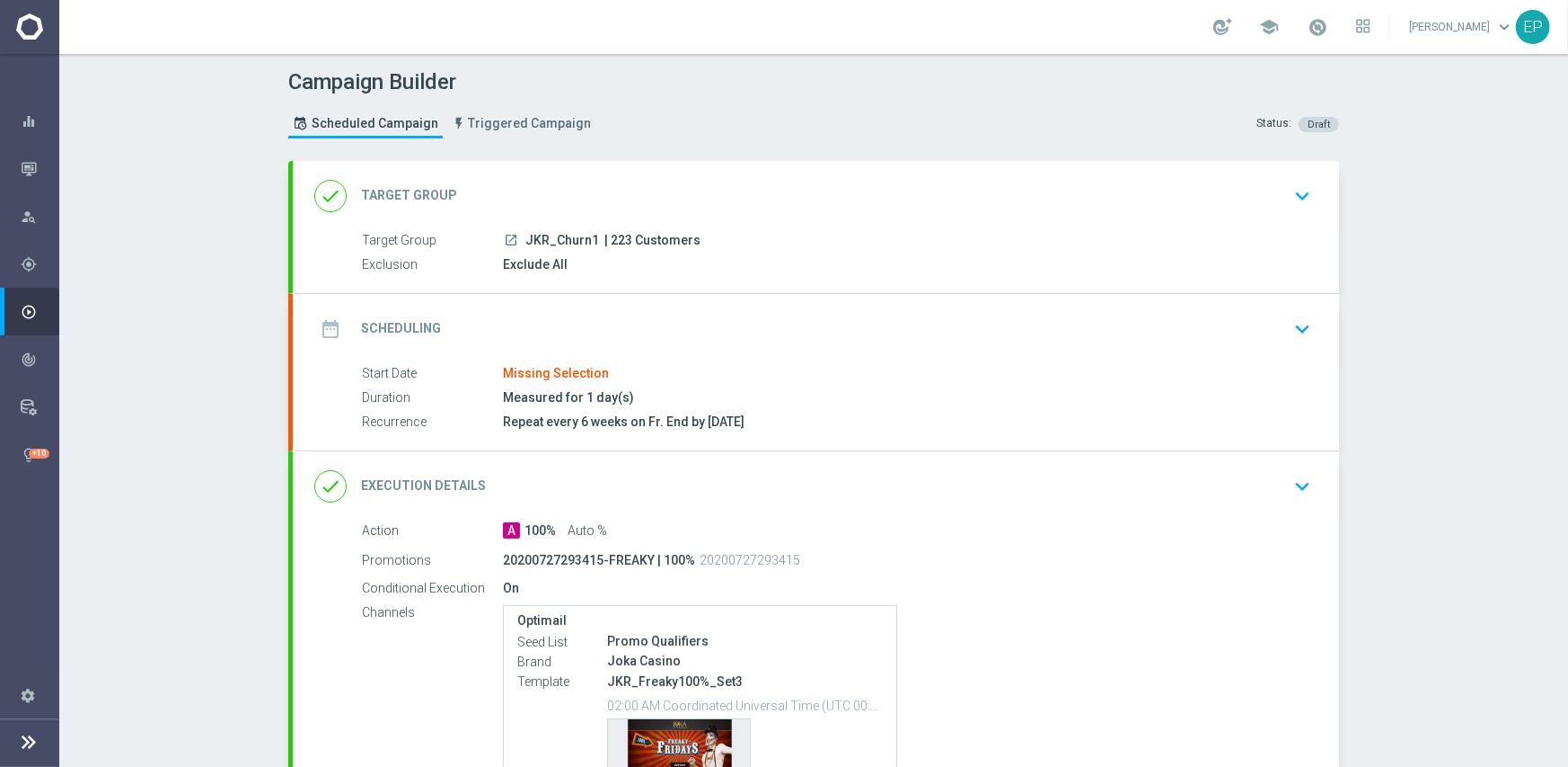
drag, startPoint x: 601, startPoint y: 178, endPoint x: 597, endPoint y: 247, distance: 69.1
click at [602, 179] on div "done Target Group keyboard_arrow_down" at bounding box center [815, 196] width 1003 height 34
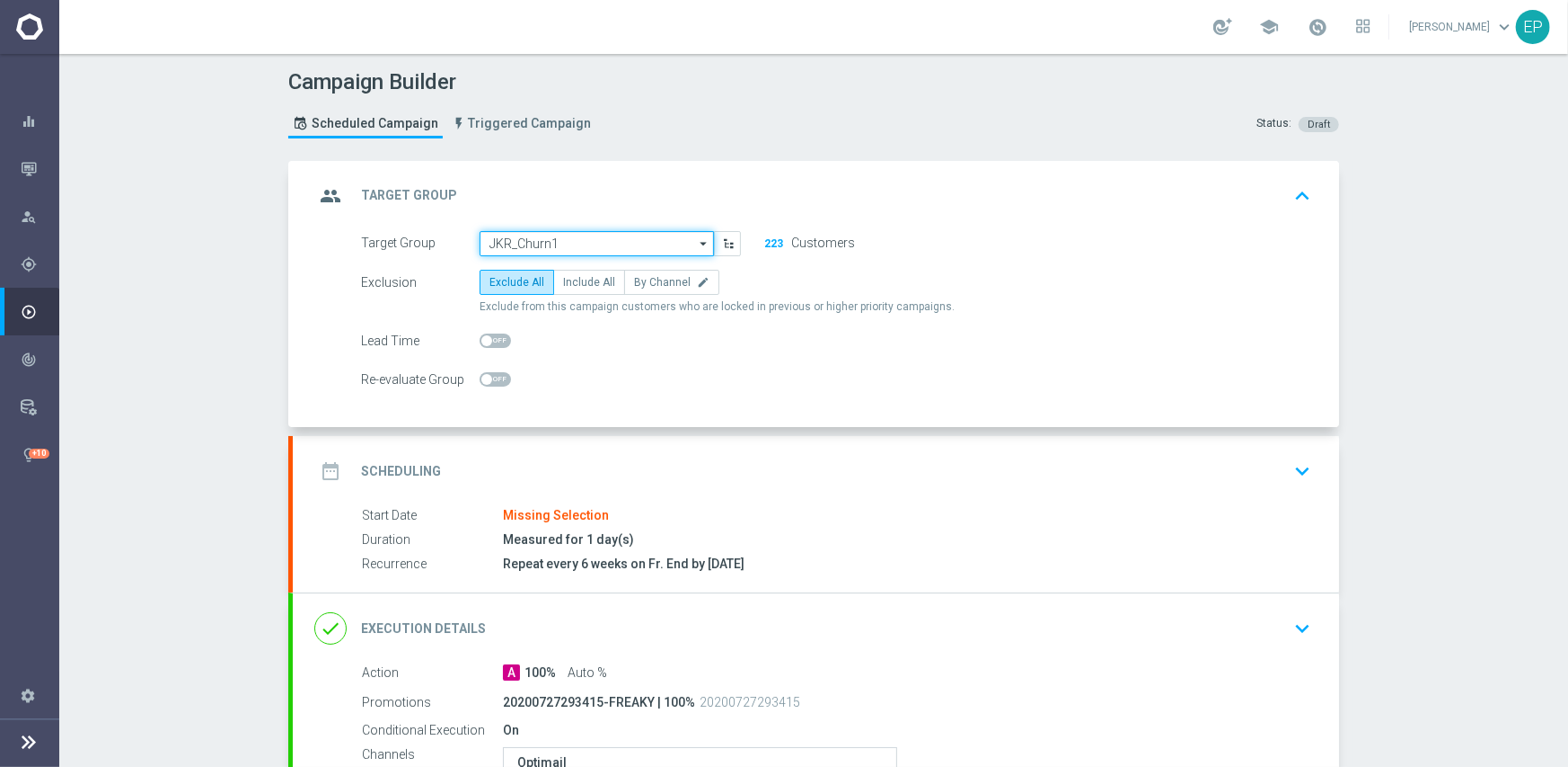
click at [584, 237] on input "JKR_Churn1" at bounding box center [597, 243] width 235 height 25
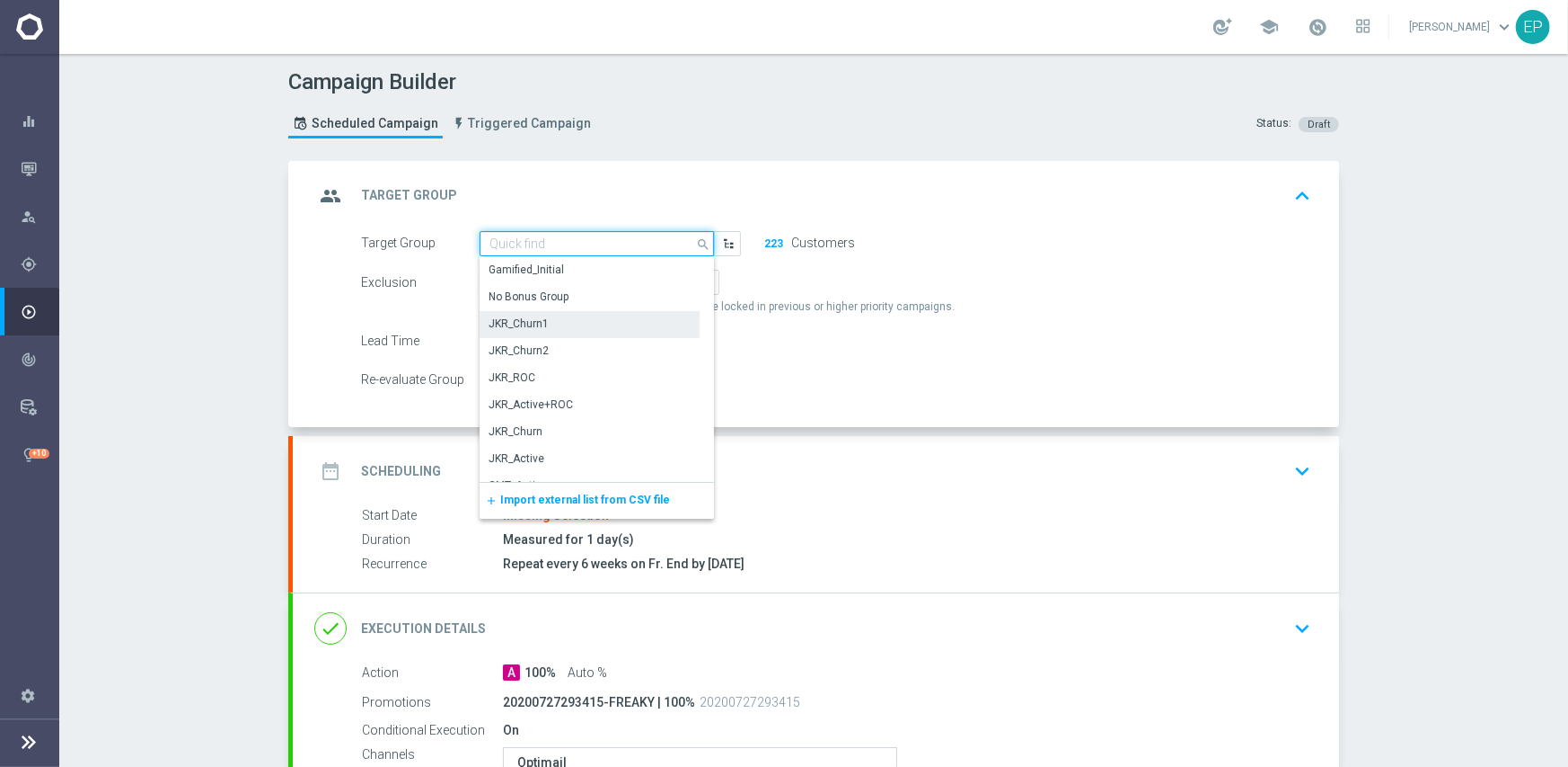
paste input "JKR_Churn1_Mkt1"
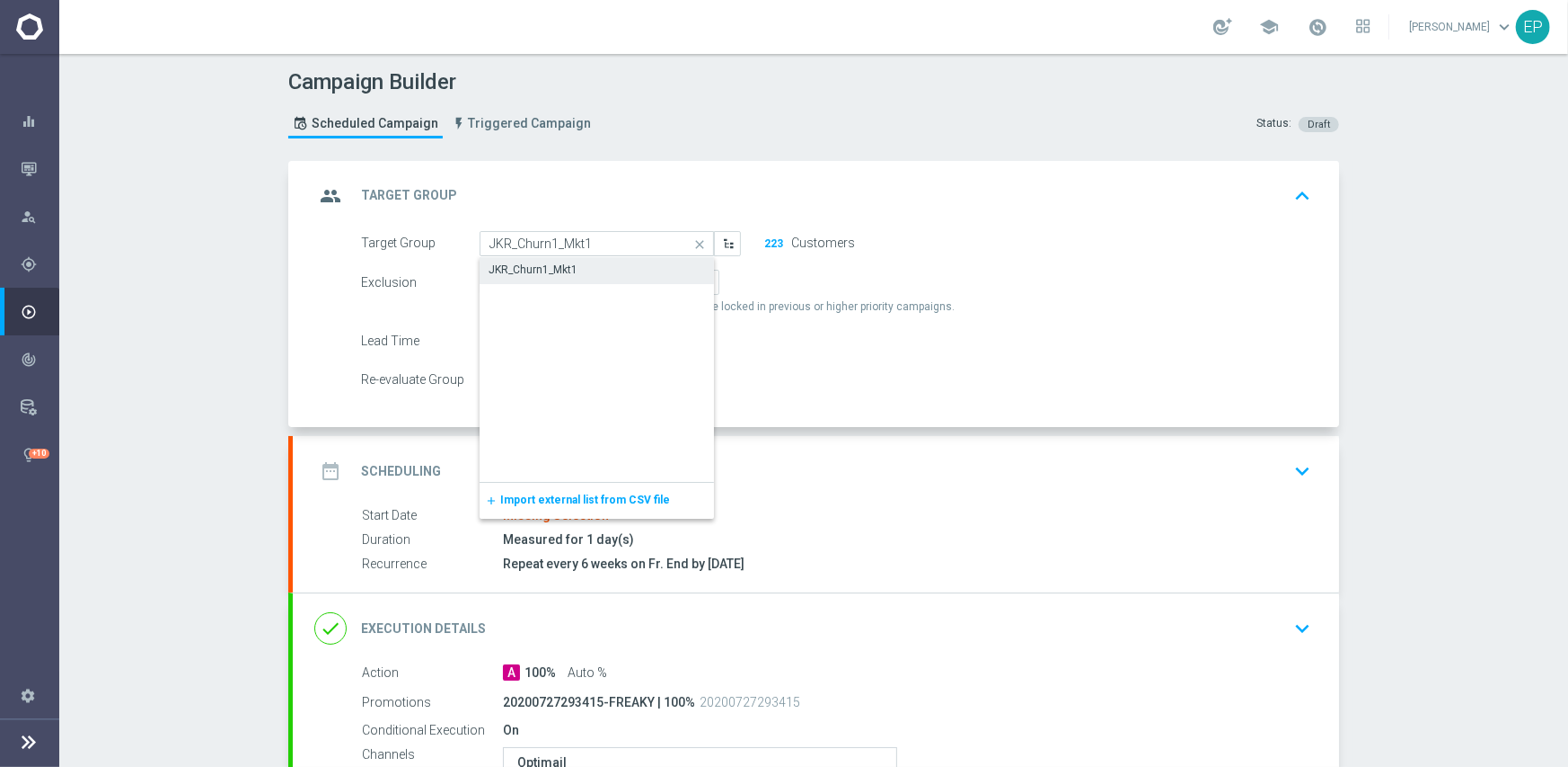
click at [576, 269] on div "JKR_Churn1_Mkt1" at bounding box center [598, 269] width 236 height 25
type input "JKR_Churn1_Mkt1"
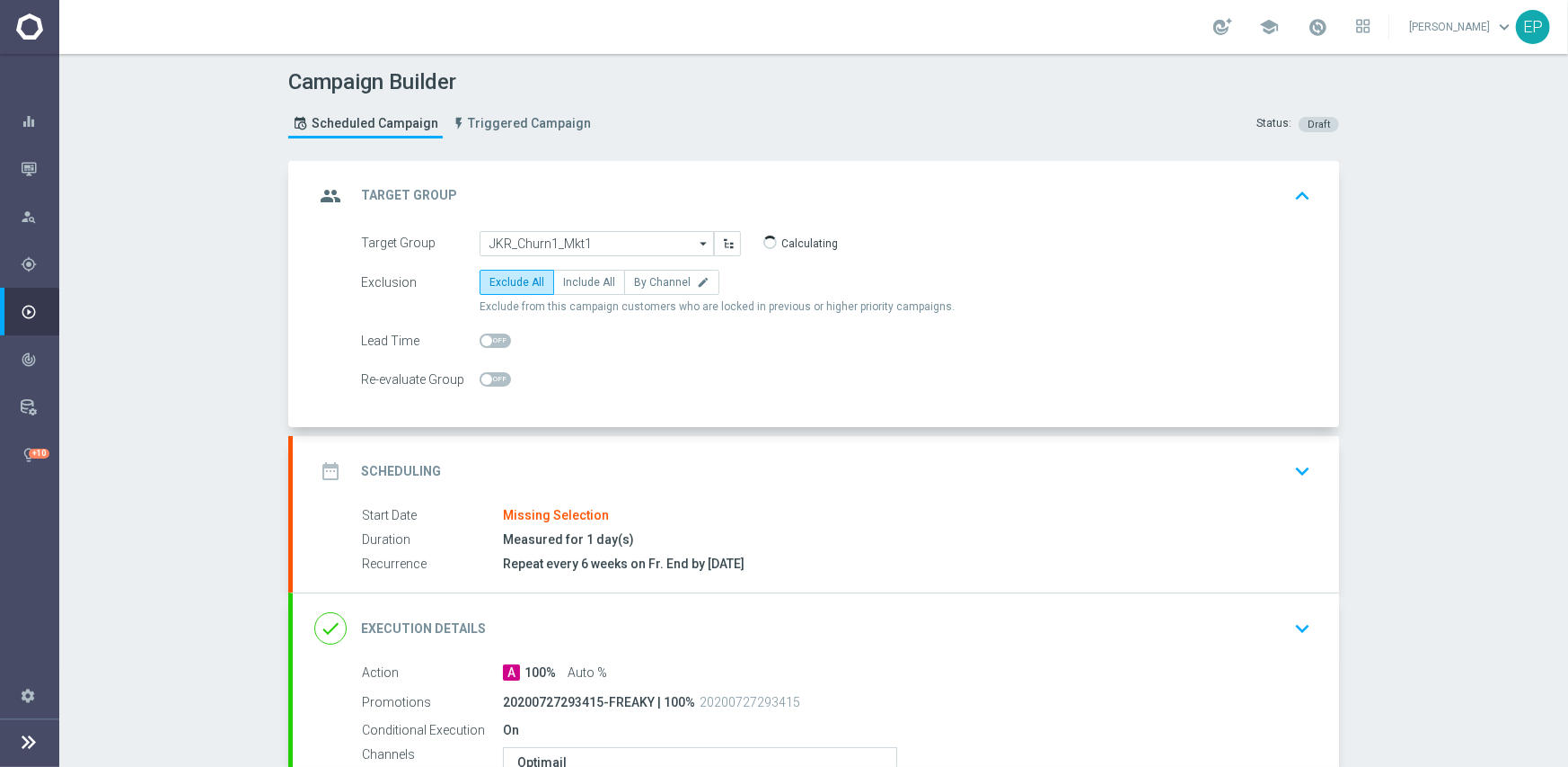
click at [661, 471] on div "date_range Scheduling keyboard_arrow_down" at bounding box center [815, 470] width 1003 height 34
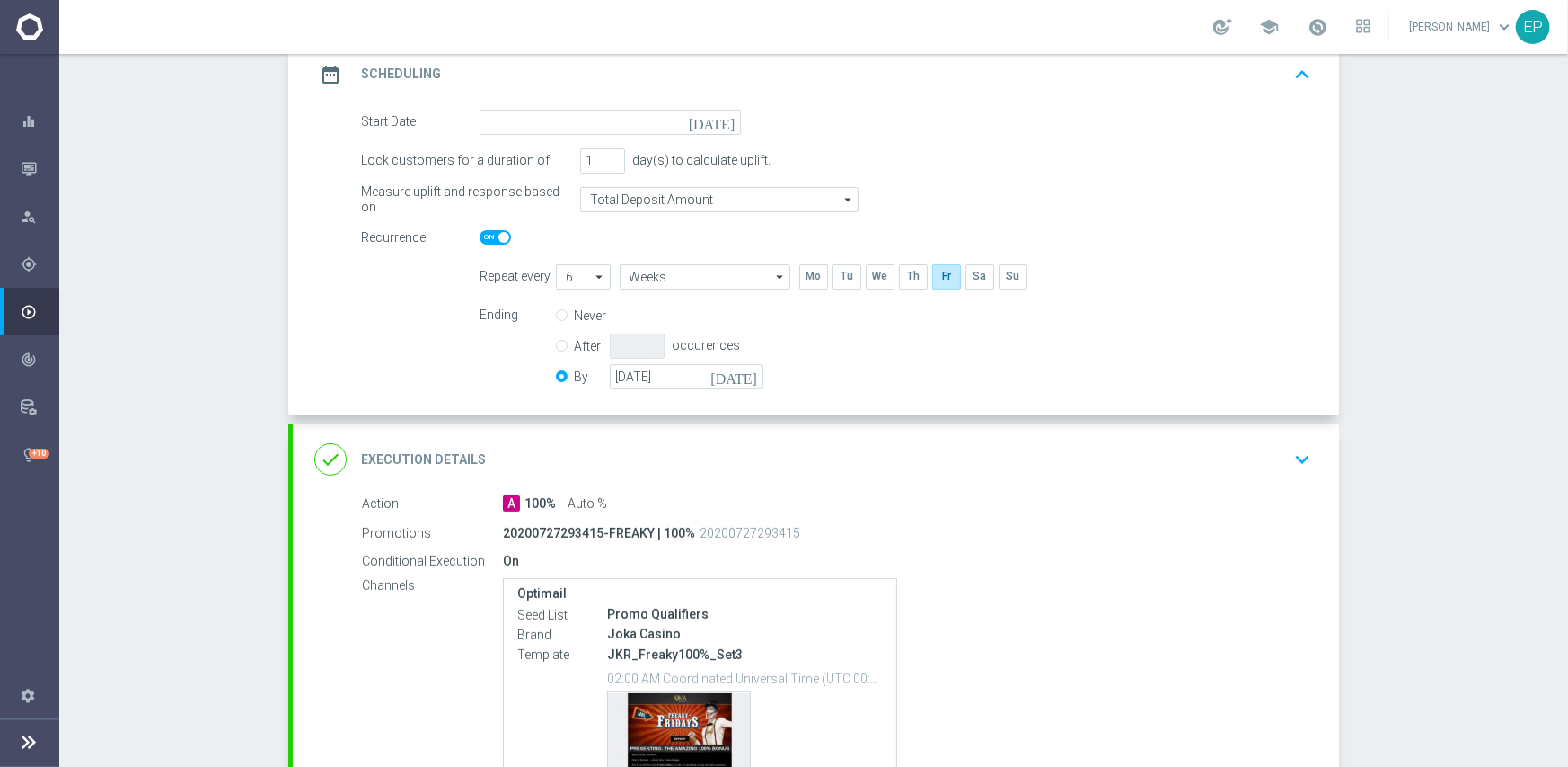
scroll to position [270, 0]
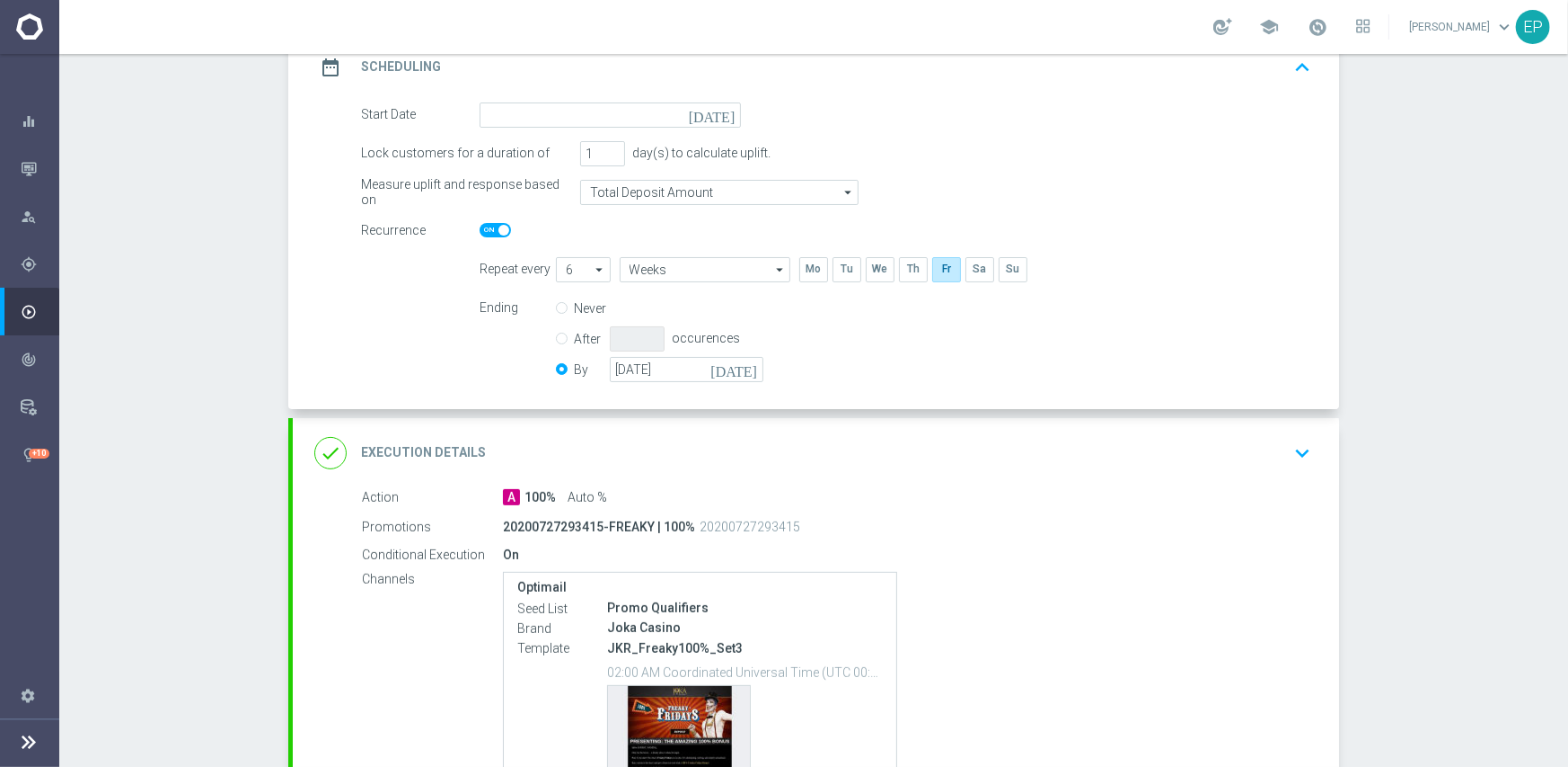
click at [562, 97] on div "date_range Scheduling keyboard_arrow_up" at bounding box center [815, 67] width 1046 height 70
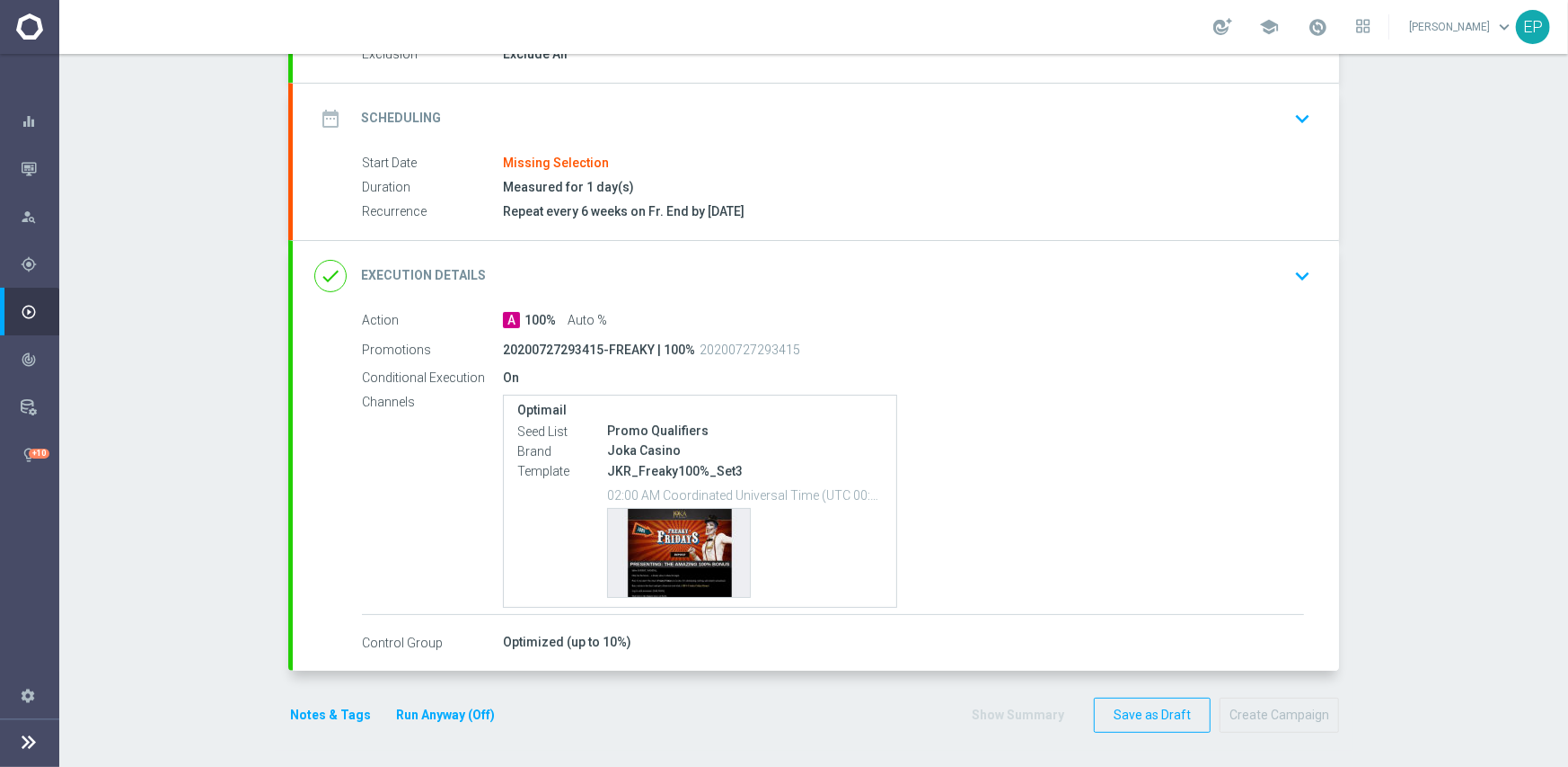
click at [566, 99] on div "date_range Scheduling keyboard_arrow_down" at bounding box center [815, 119] width 1046 height 70
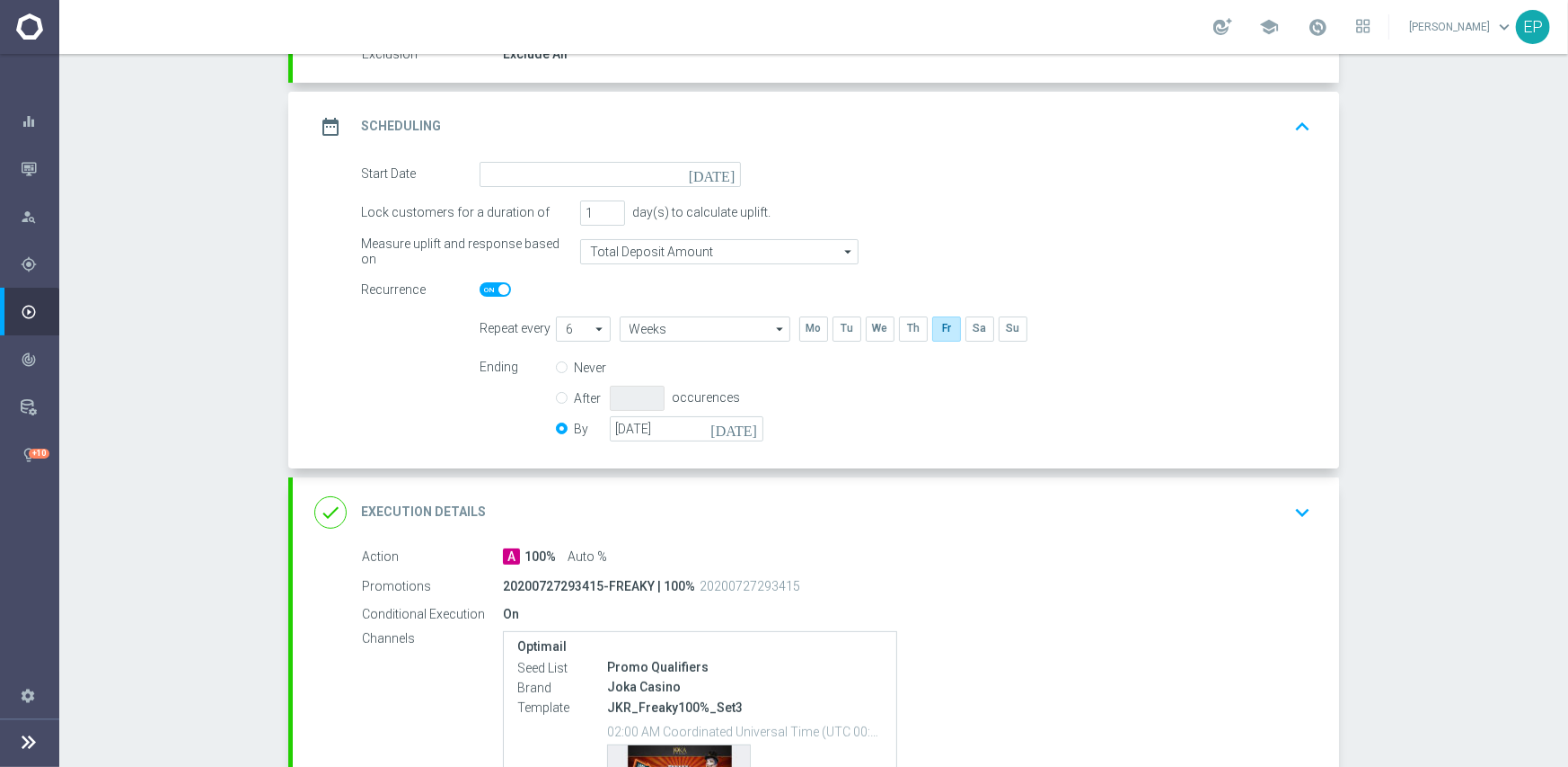
scroll to position [231, 0]
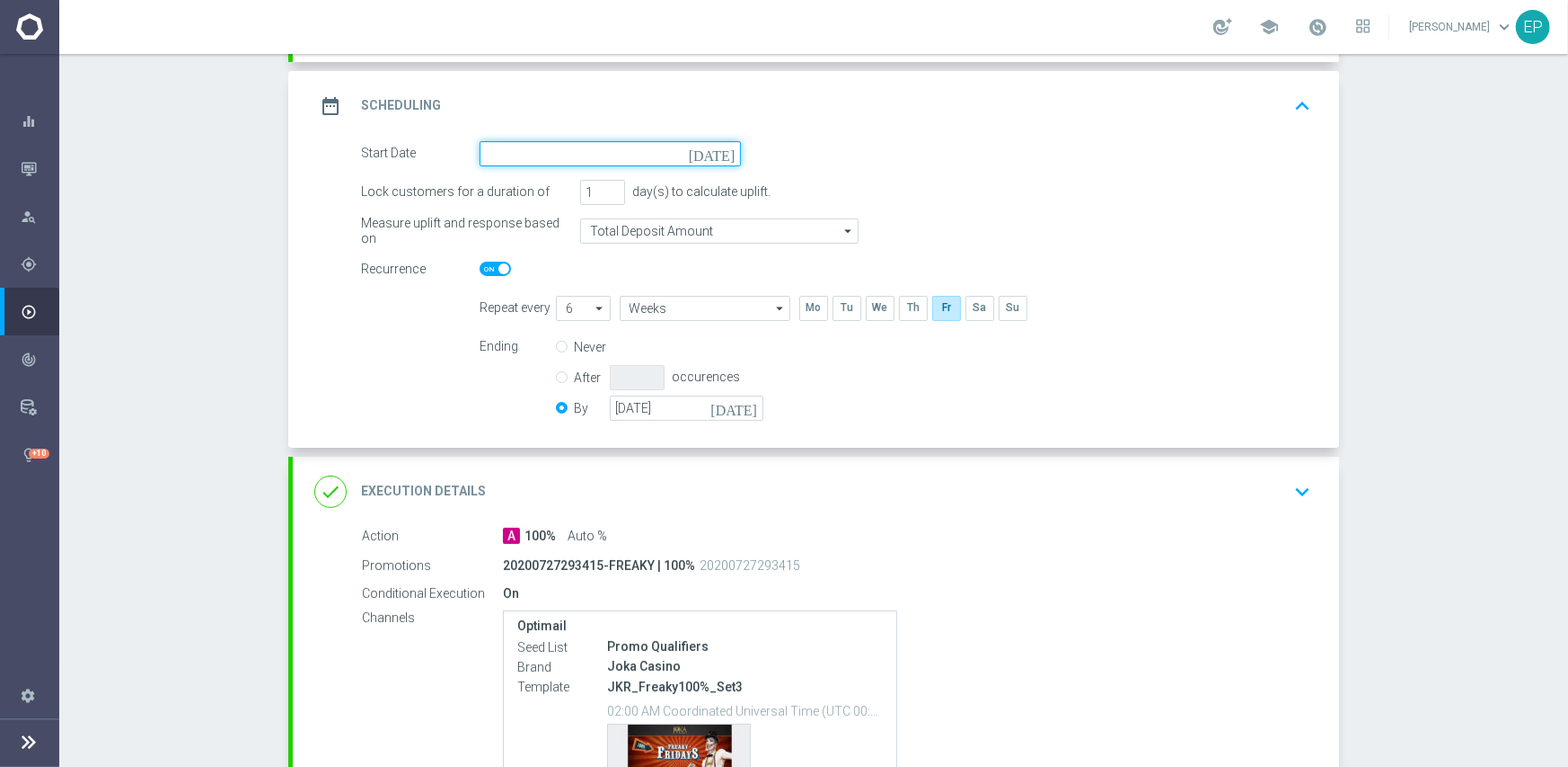
drag, startPoint x: 572, startPoint y: 146, endPoint x: 583, endPoint y: 157, distance: 15.6
click at [572, 148] on input at bounding box center [611, 153] width 261 height 25
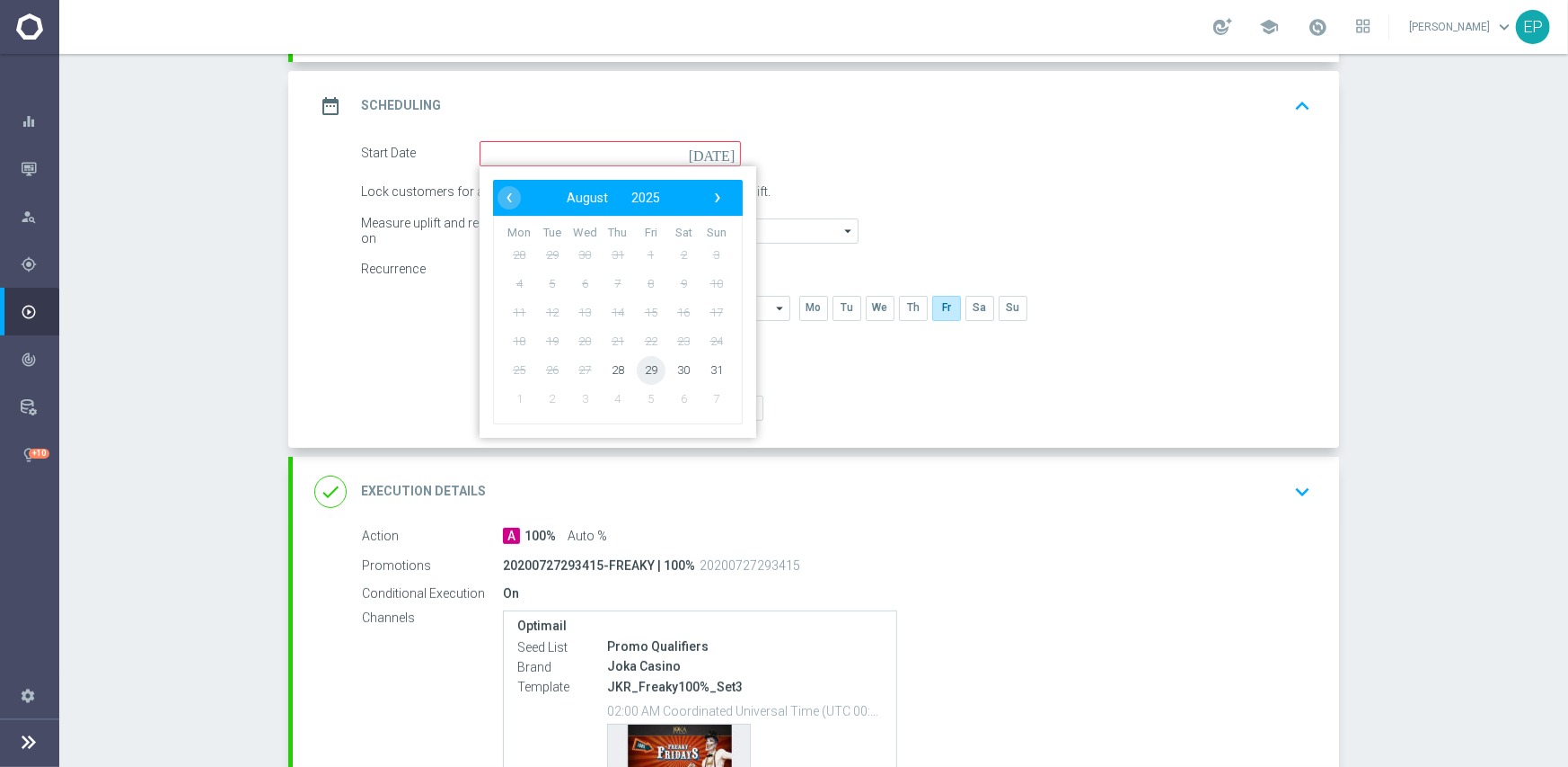
click at [637, 370] on span "29" at bounding box center [651, 369] width 29 height 29
type input "[DATE]"
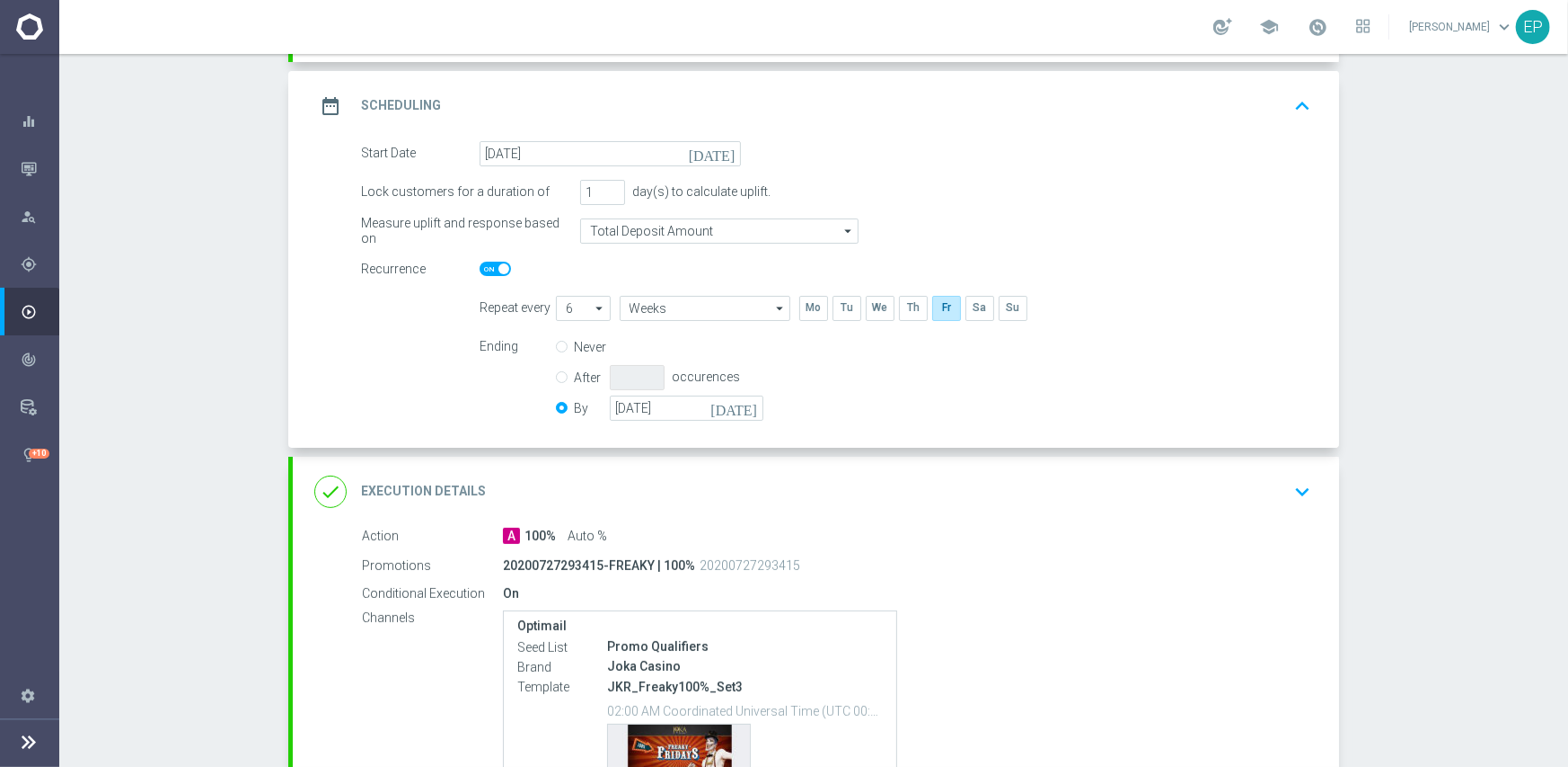
click at [487, 268] on span at bounding box center [495, 269] width 31 height 14
click at [487, 268] on input "checkbox" at bounding box center [495, 269] width 31 height 14
checkbox input "false"
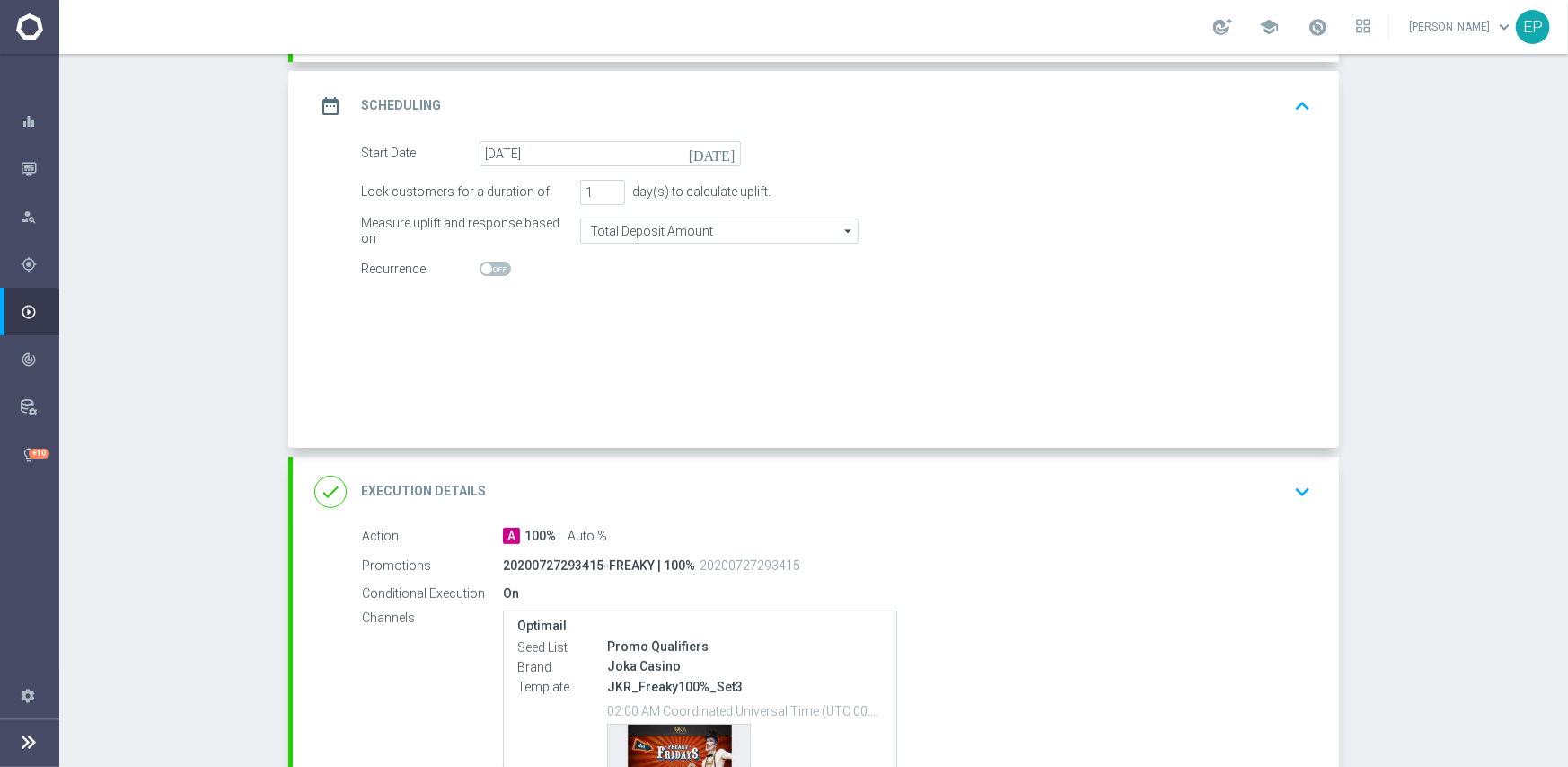
radio input "true"
radio input "false"
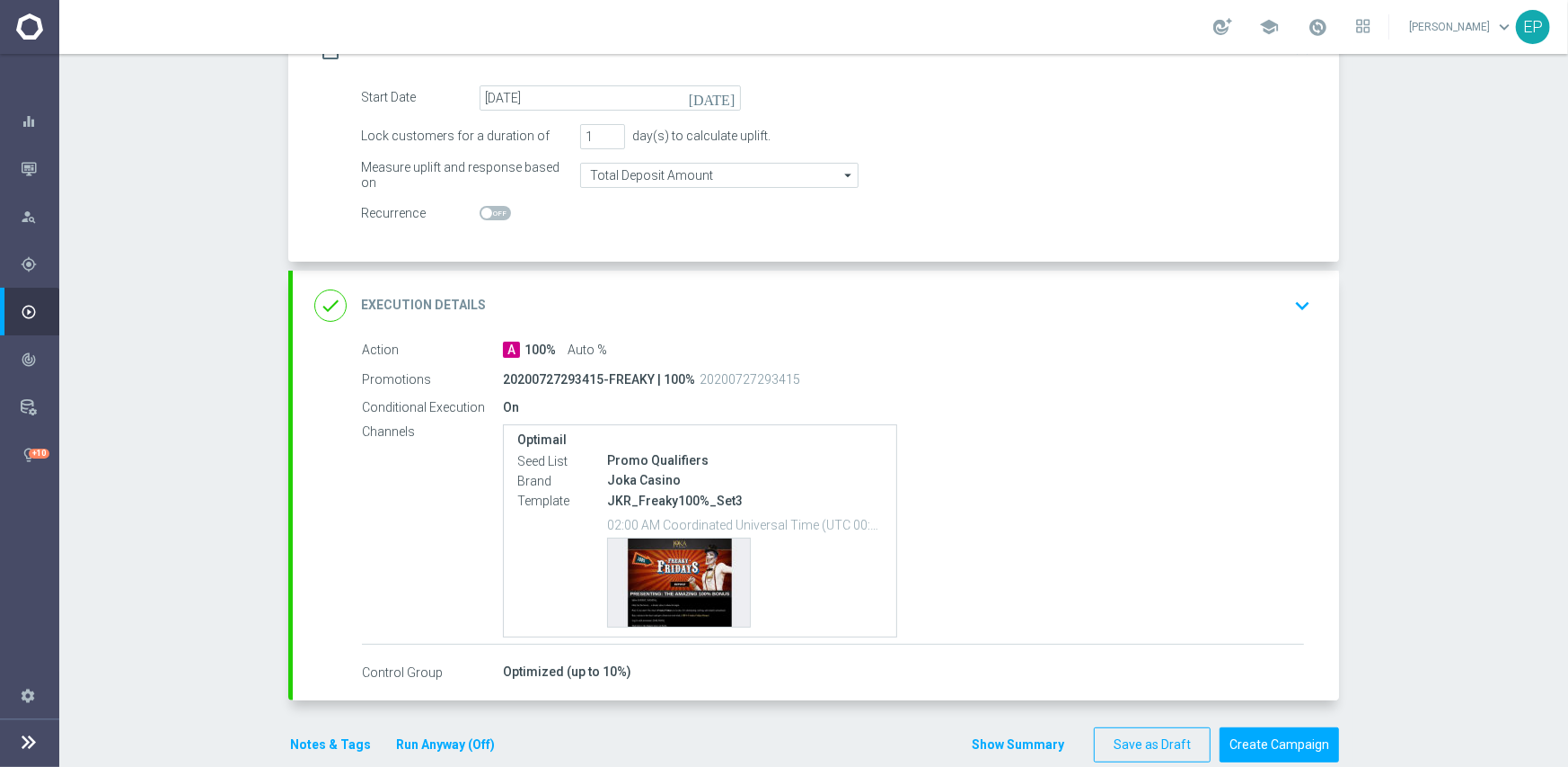
scroll to position [317, 0]
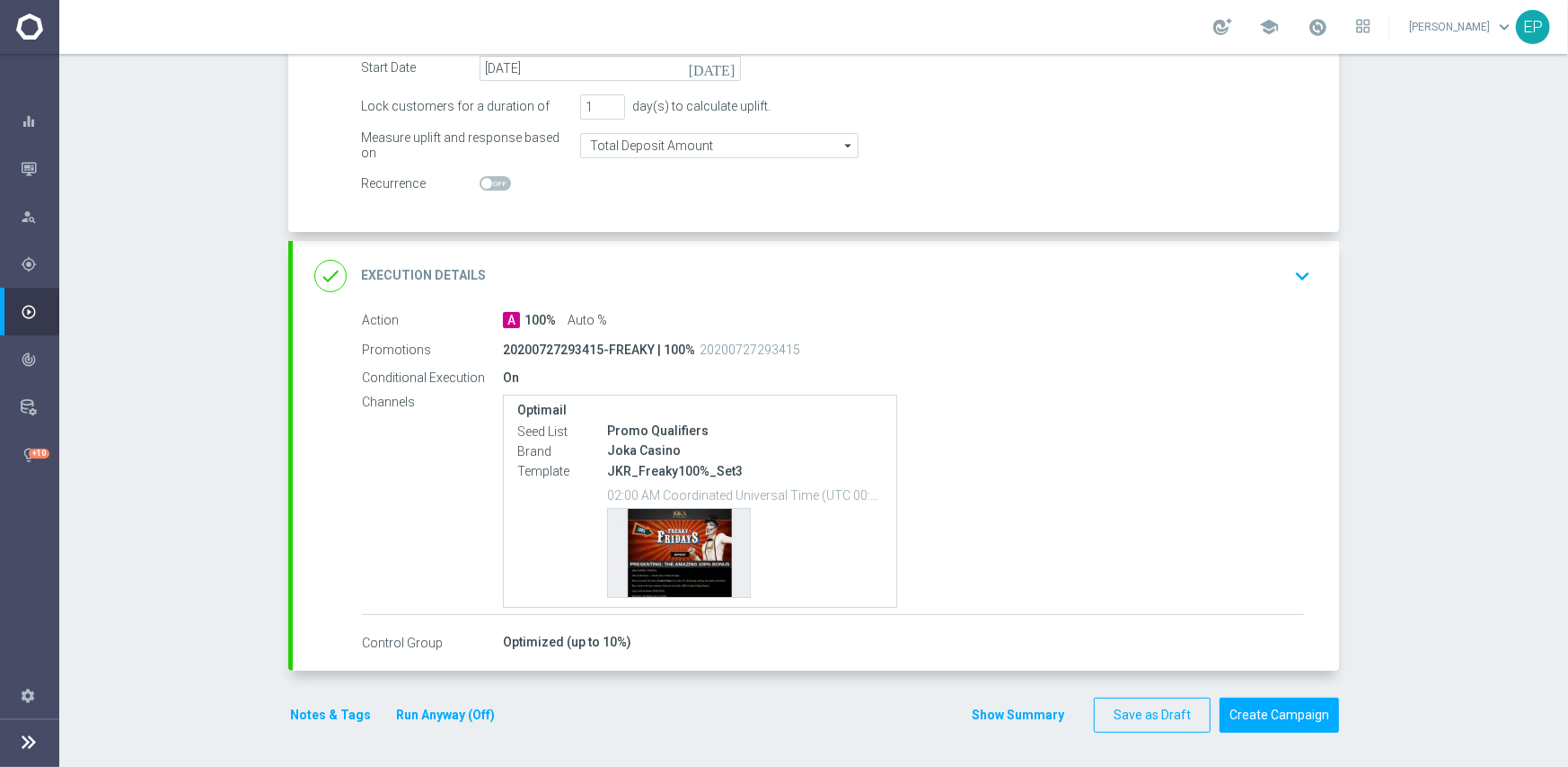
click at [781, 295] on div "done Execution Details keyboard_arrow_down" at bounding box center [815, 276] width 1046 height 70
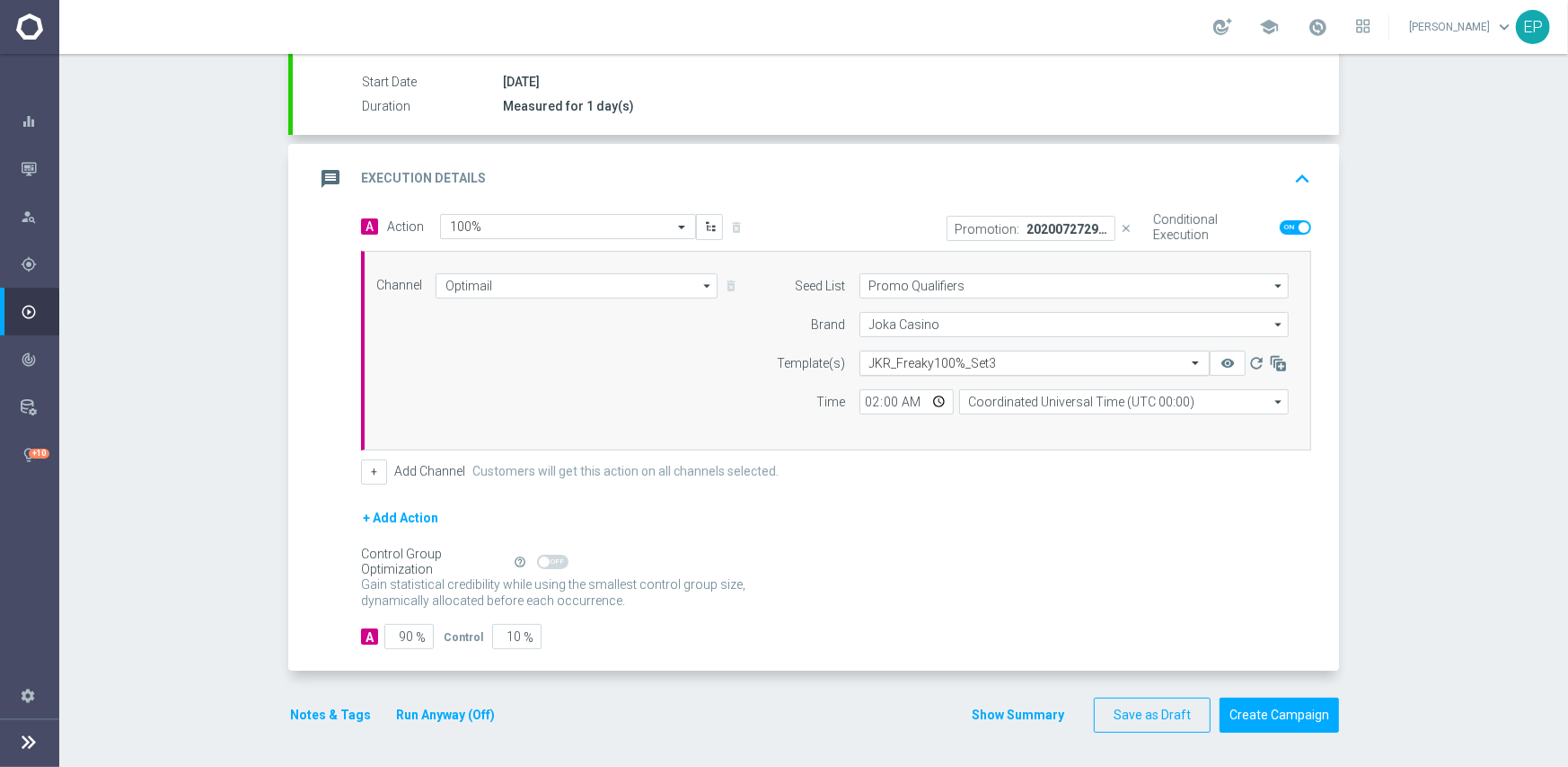
scroll to position [291, 0]
click at [965, 364] on input "text" at bounding box center [1016, 364] width 294 height 15
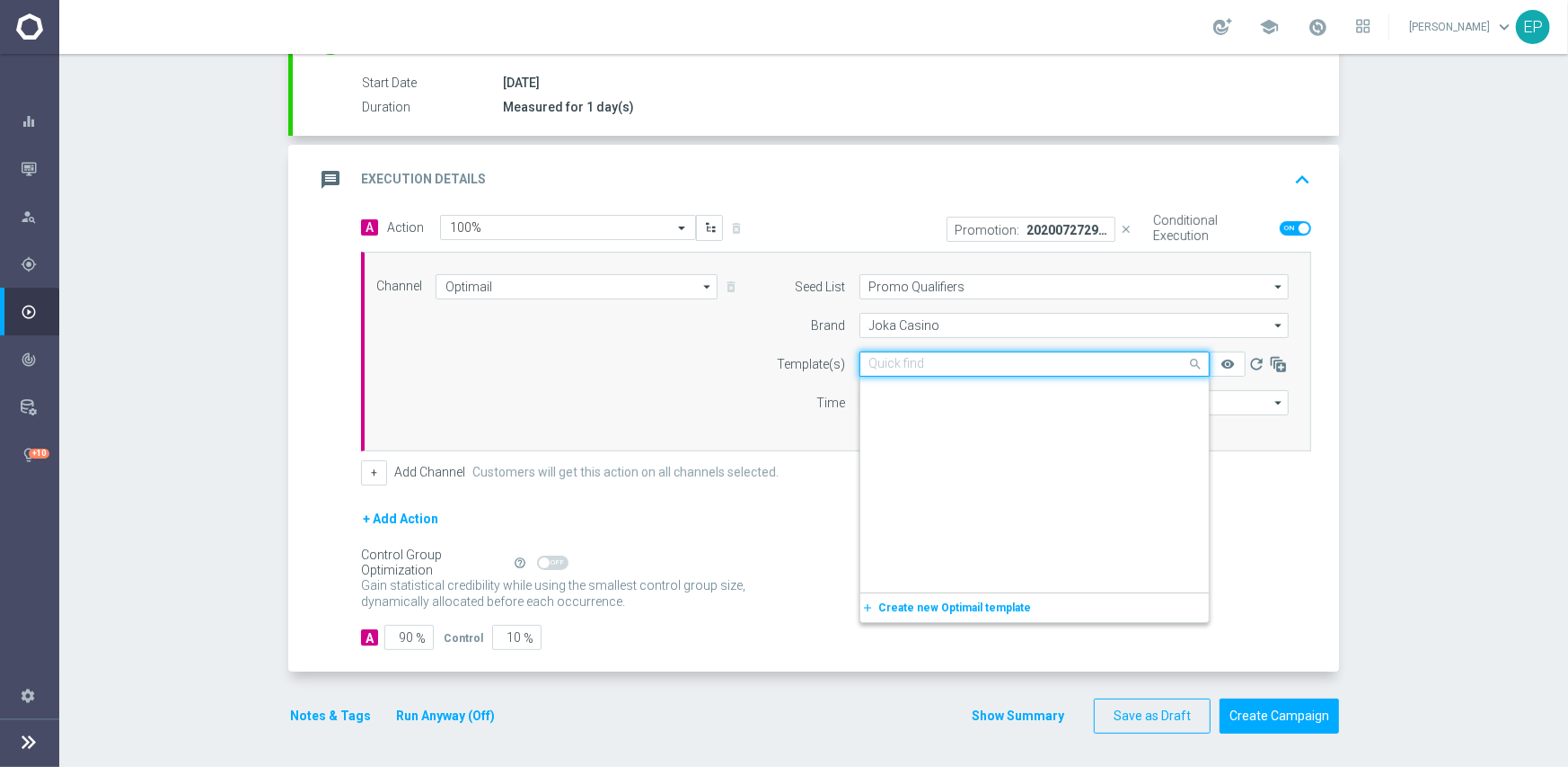
scroll to position [3974, 0]
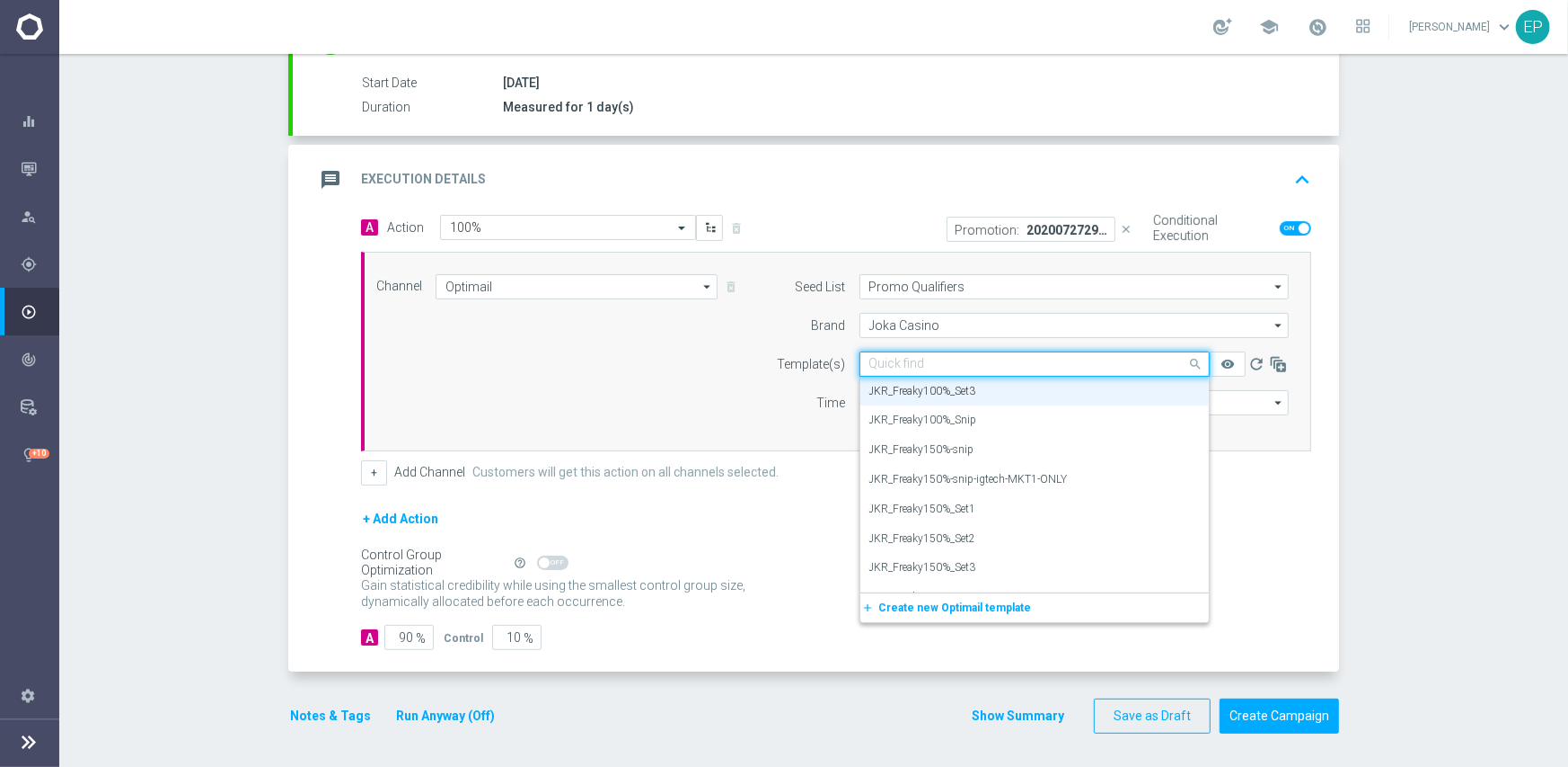
paste input "JKR_Freaky100%-snip-igtech-MKT1-ONLY"
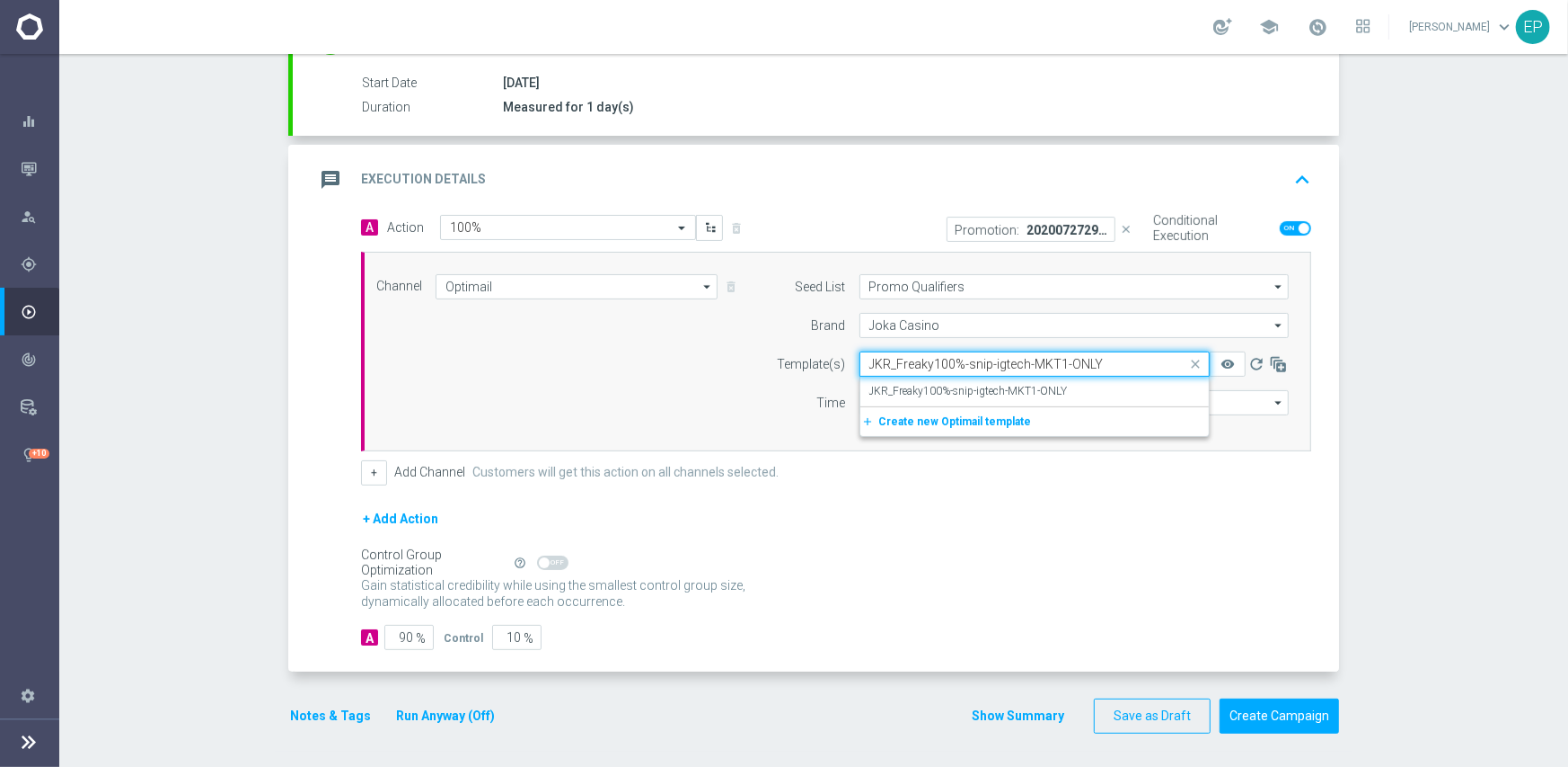
scroll to position [0, 0]
click at [974, 384] on label "JKR_Freaky100%-snip-igtech-MKT1-ONLY" at bounding box center [968, 390] width 199 height 15
type input "JKR_Freaky100%-snip-igtech-MKT1-ONLY"
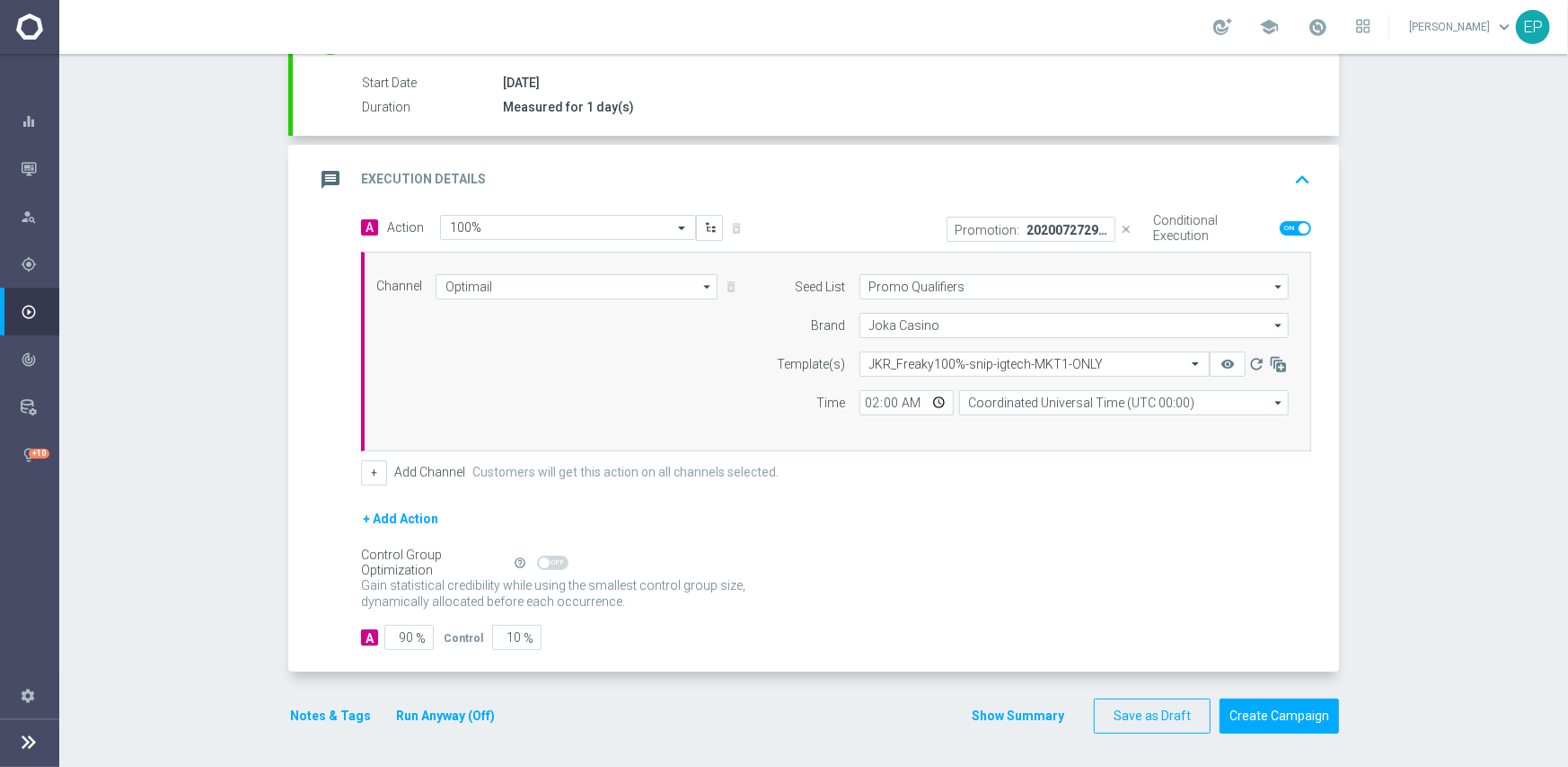
click at [798, 486] on form "A Action Select action 100% delete_forever Promotion: 20200727293415-FREAKY | 1…" at bounding box center [836, 432] width 950 height 435
click at [399, 635] on input "90" at bounding box center [408, 636] width 49 height 25
type input "9"
type input "91"
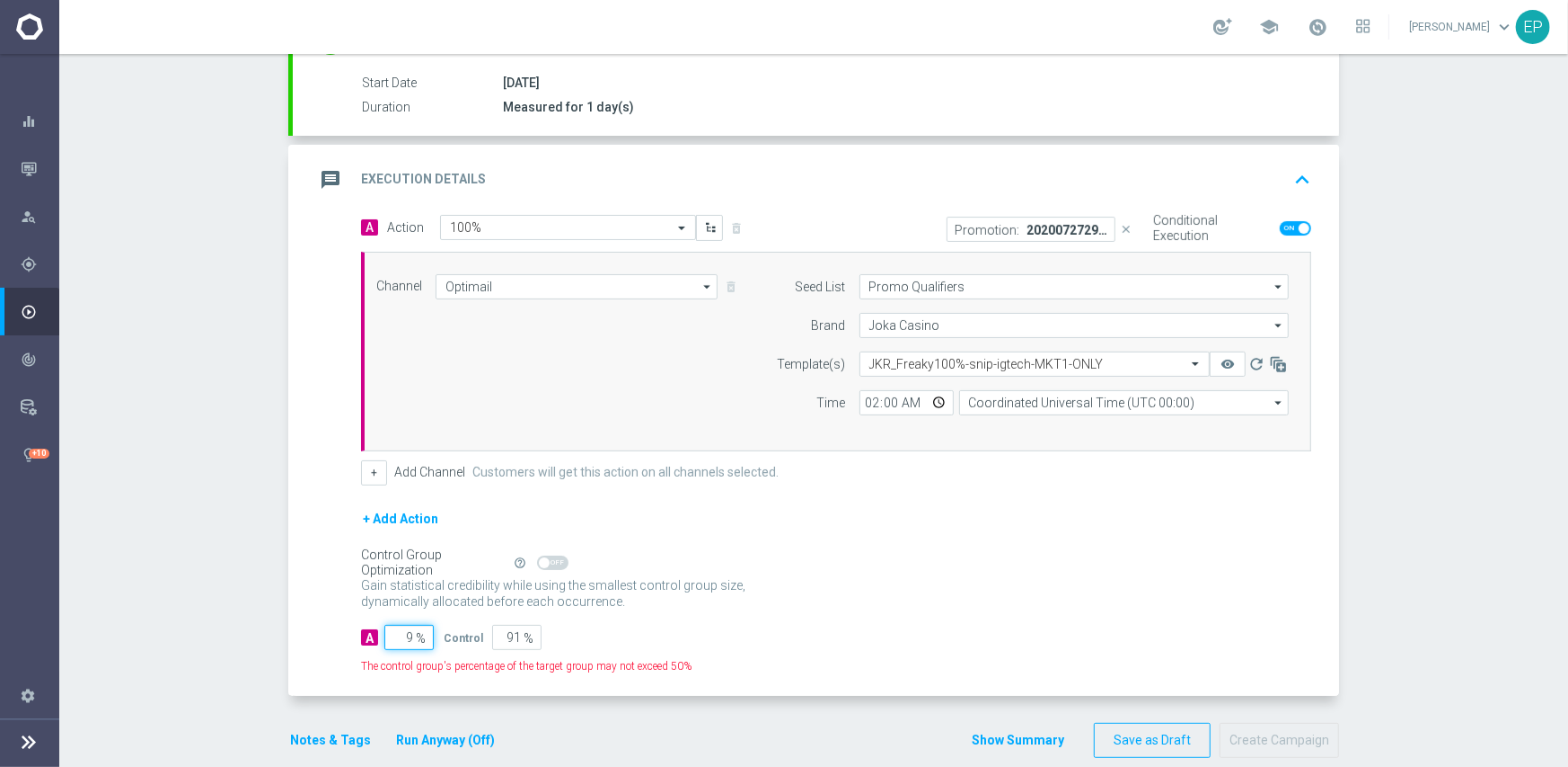
type input "95"
type input "5"
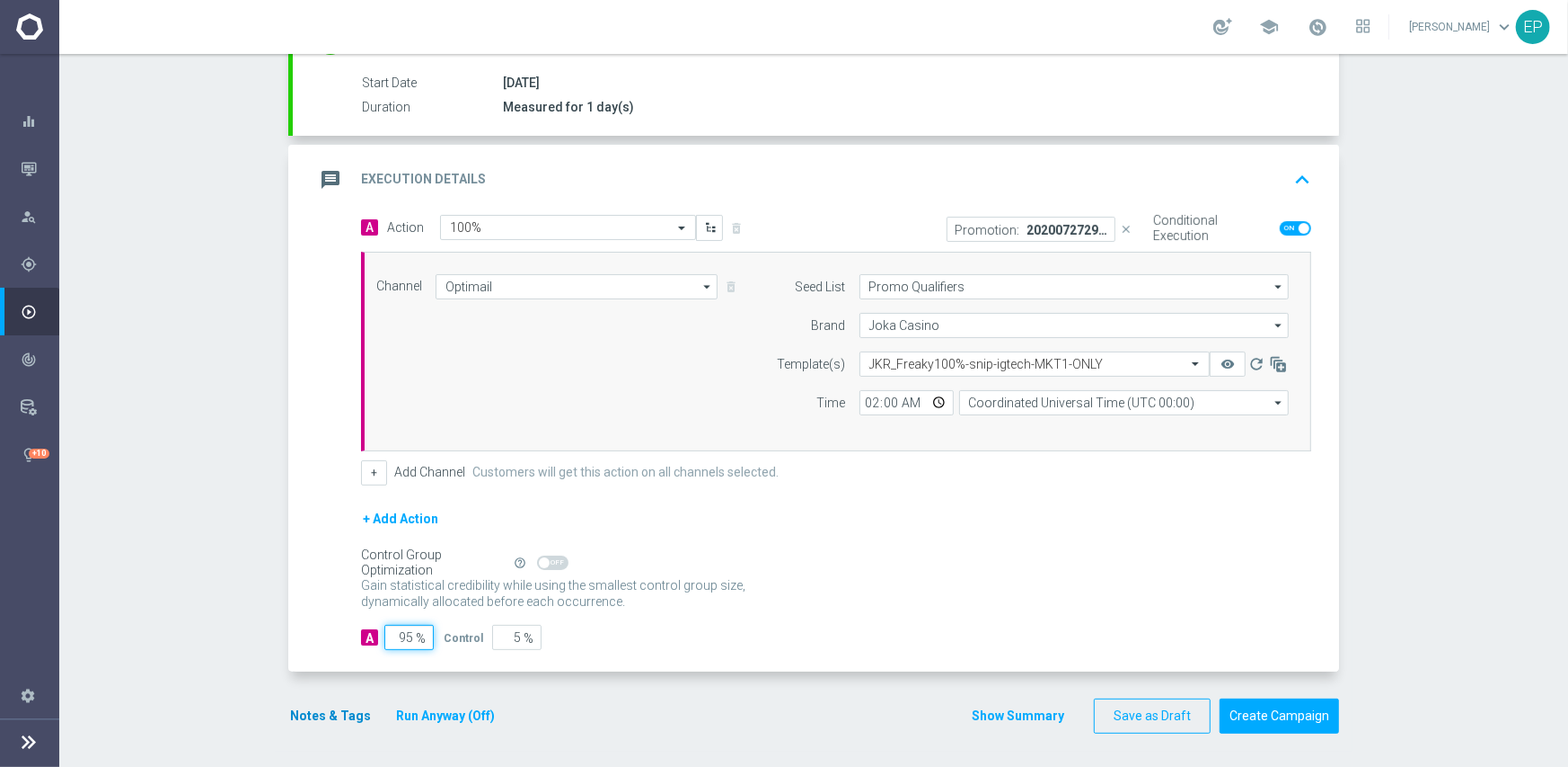
type input "95"
click at [305, 712] on button "Notes & Tags" at bounding box center [330, 716] width 85 height 22
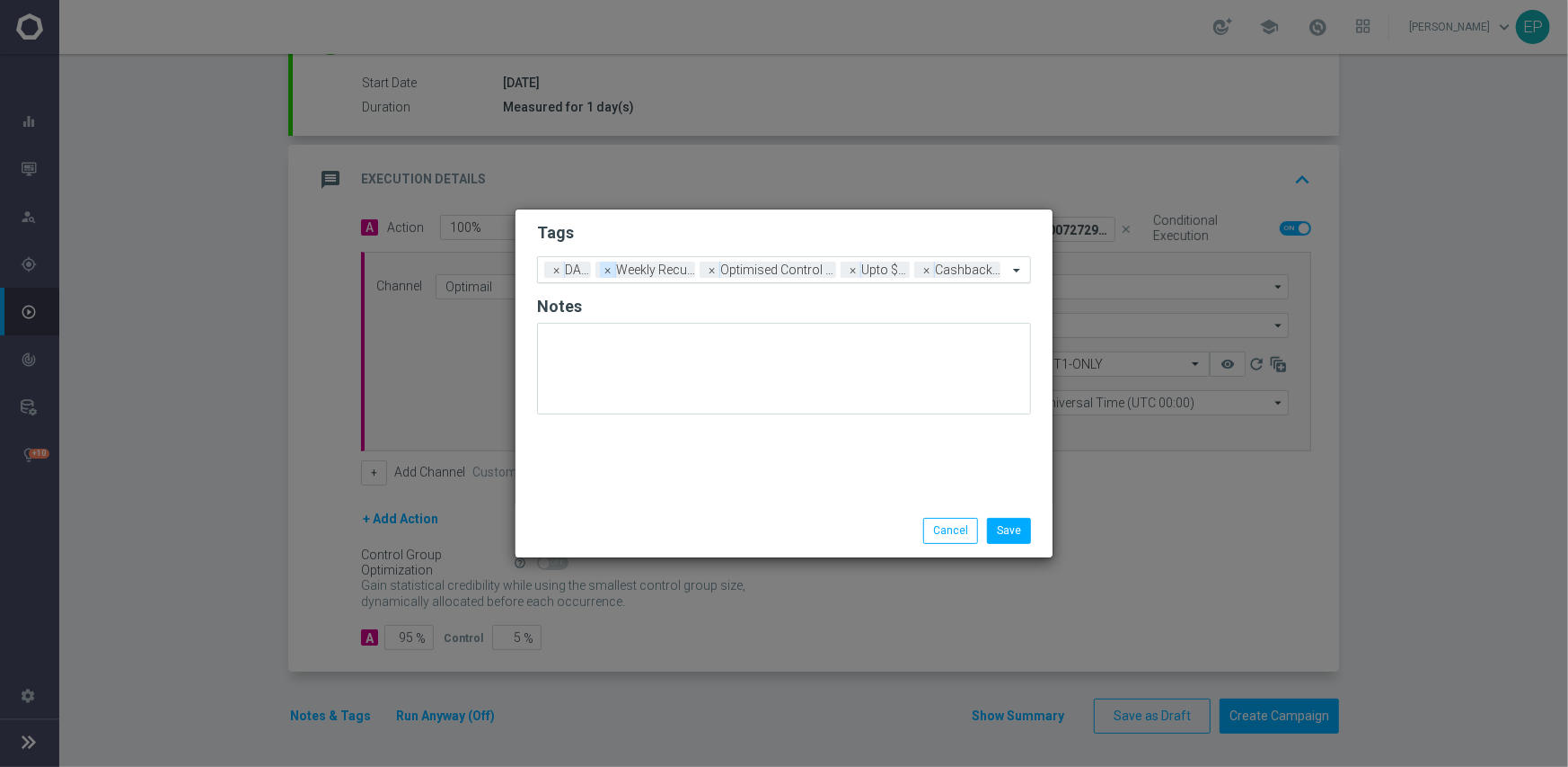
click at [606, 275] on span "×" at bounding box center [608, 270] width 16 height 16
click at [615, 272] on span "×" at bounding box center [618, 270] width 16 height 16
click at [704, 276] on span "×" at bounding box center [706, 270] width 16 height 16
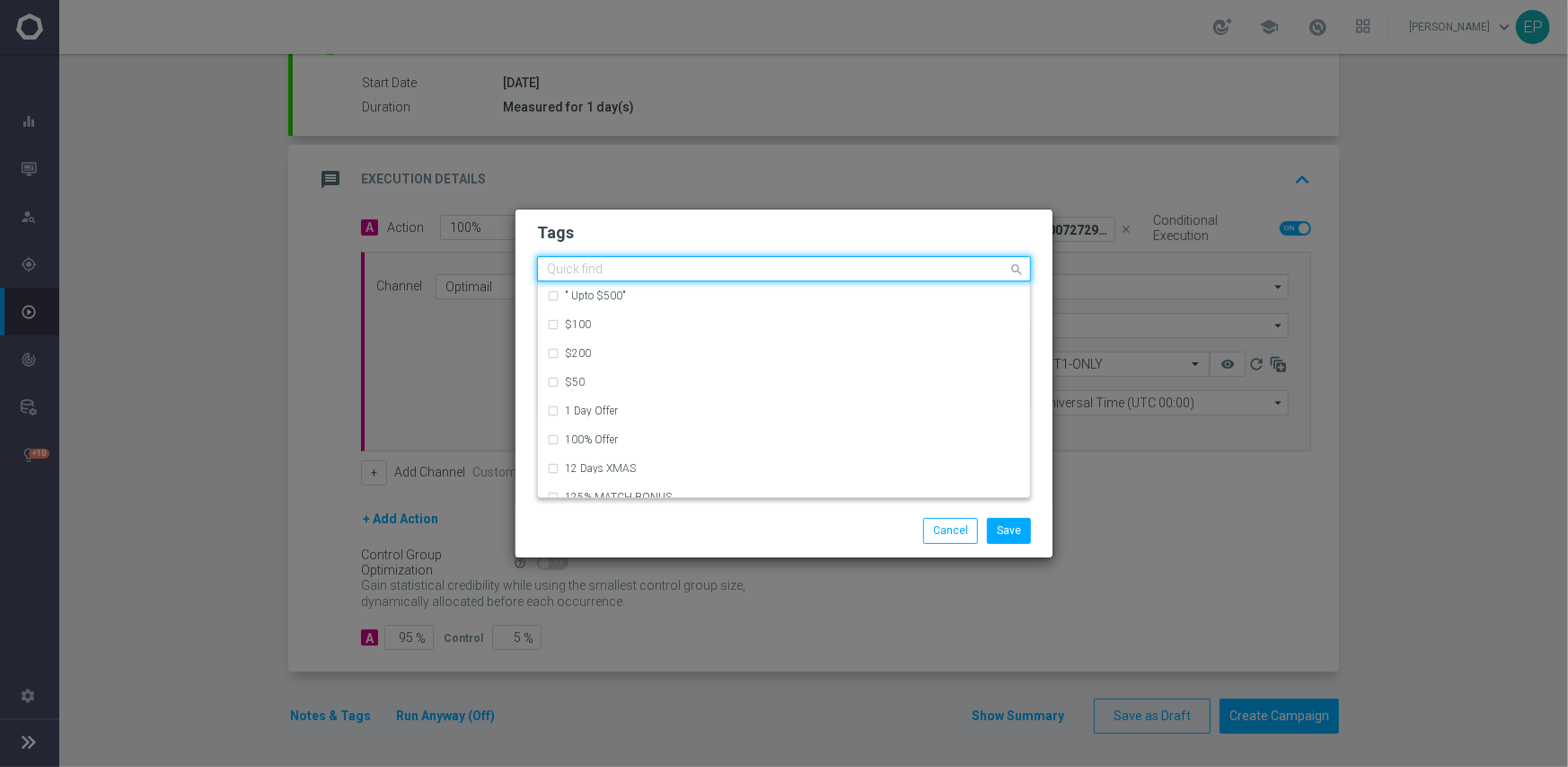
click at [731, 266] on input "text" at bounding box center [778, 270] width 461 height 15
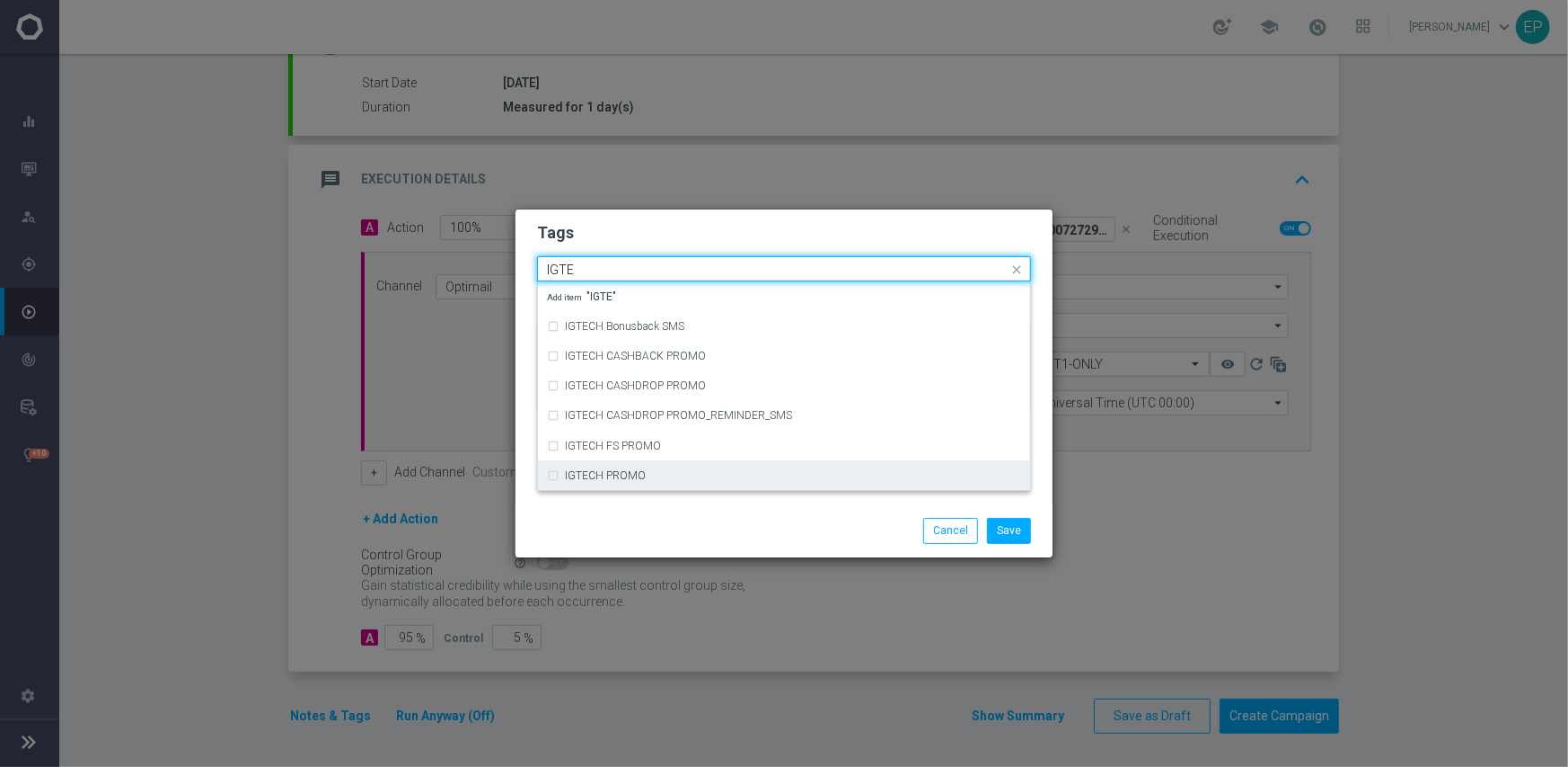
click at [679, 471] on div "IGTECH PROMO" at bounding box center [792, 475] width 456 height 11
type input "IGTE"
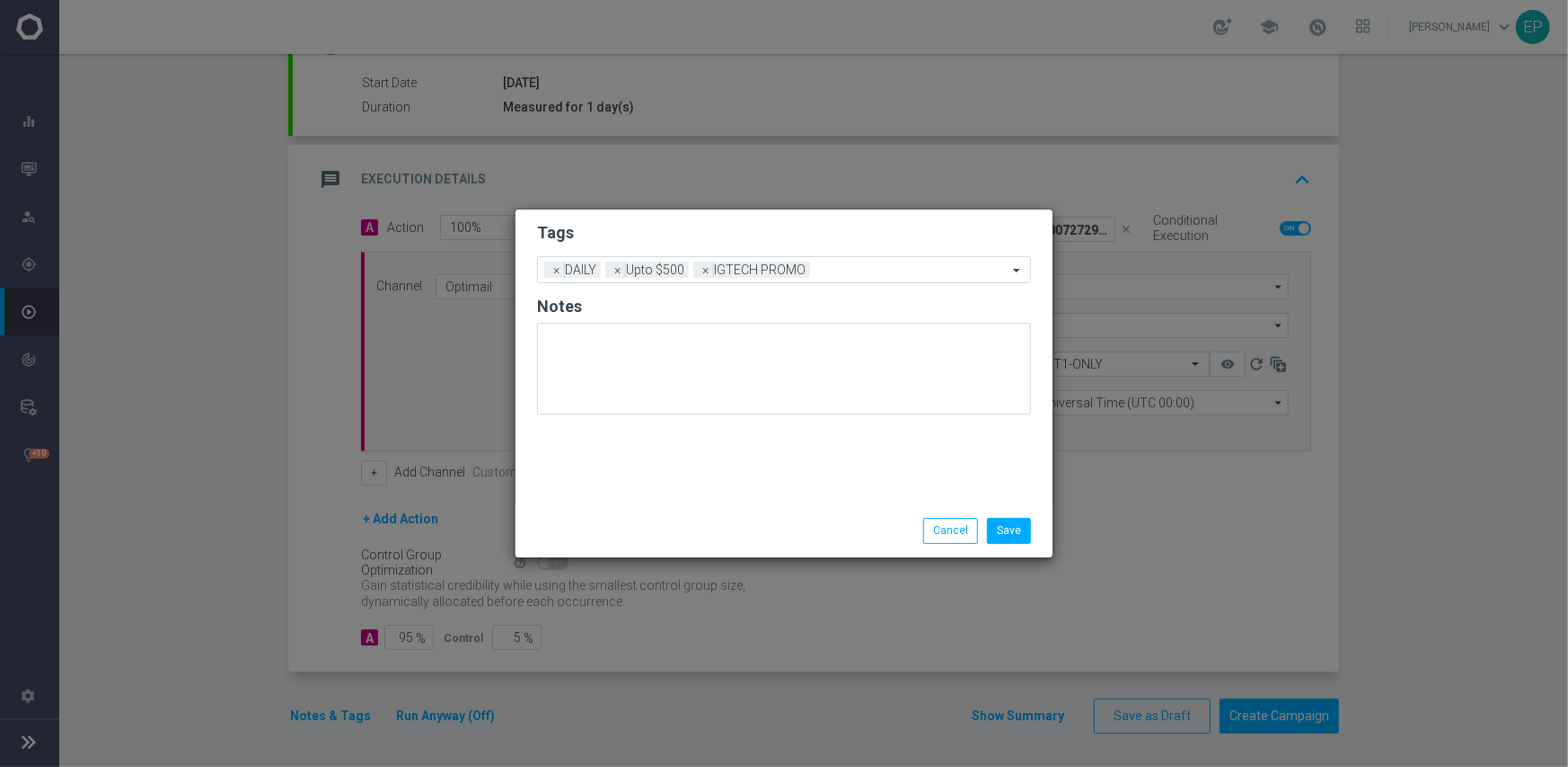
click at [692, 521] on div "Save Cancel" at bounding box center [784, 529] width 521 height 25
click at [1012, 536] on button "Save" at bounding box center [1009, 529] width 44 height 25
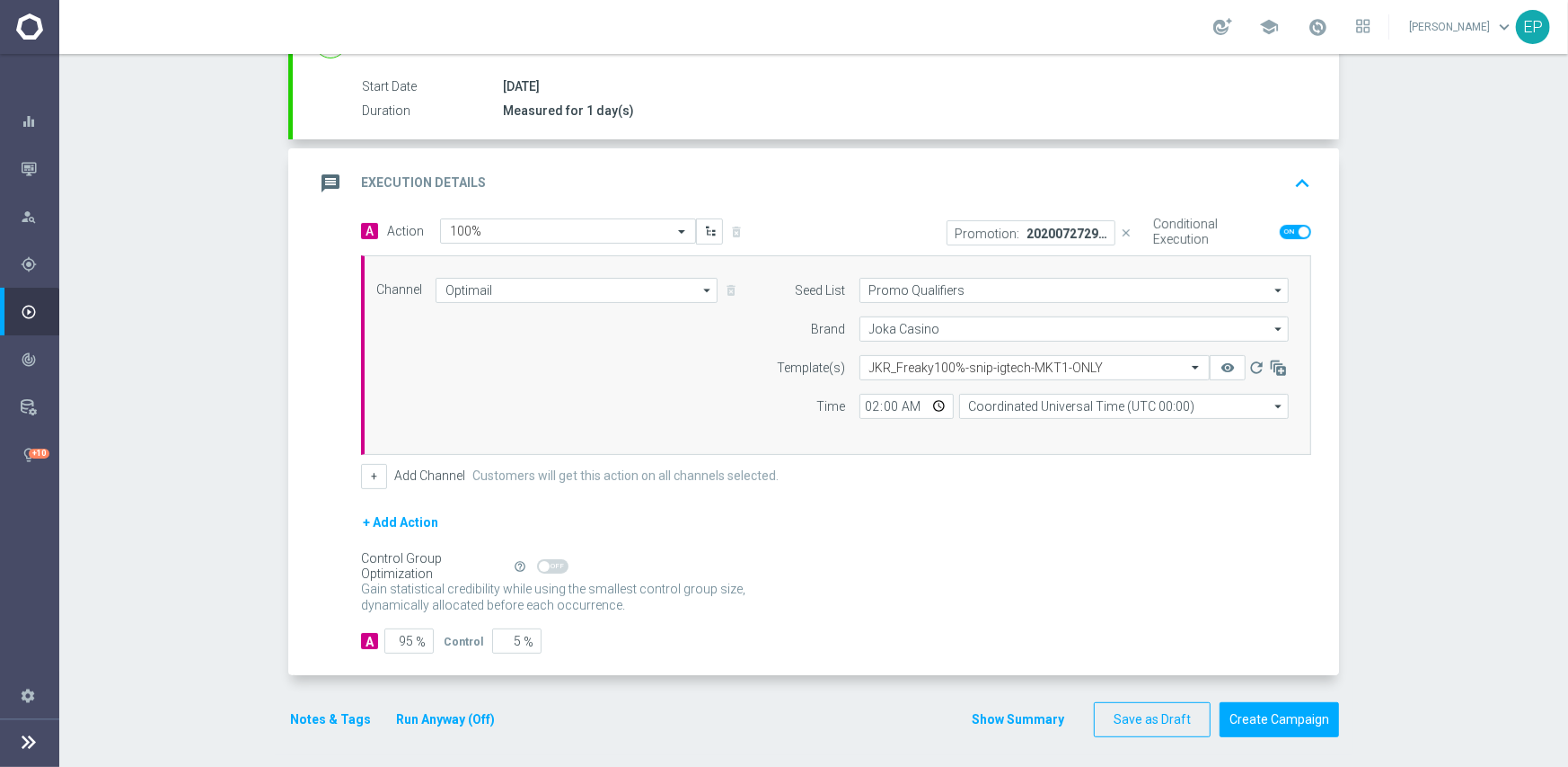
scroll to position [291, 0]
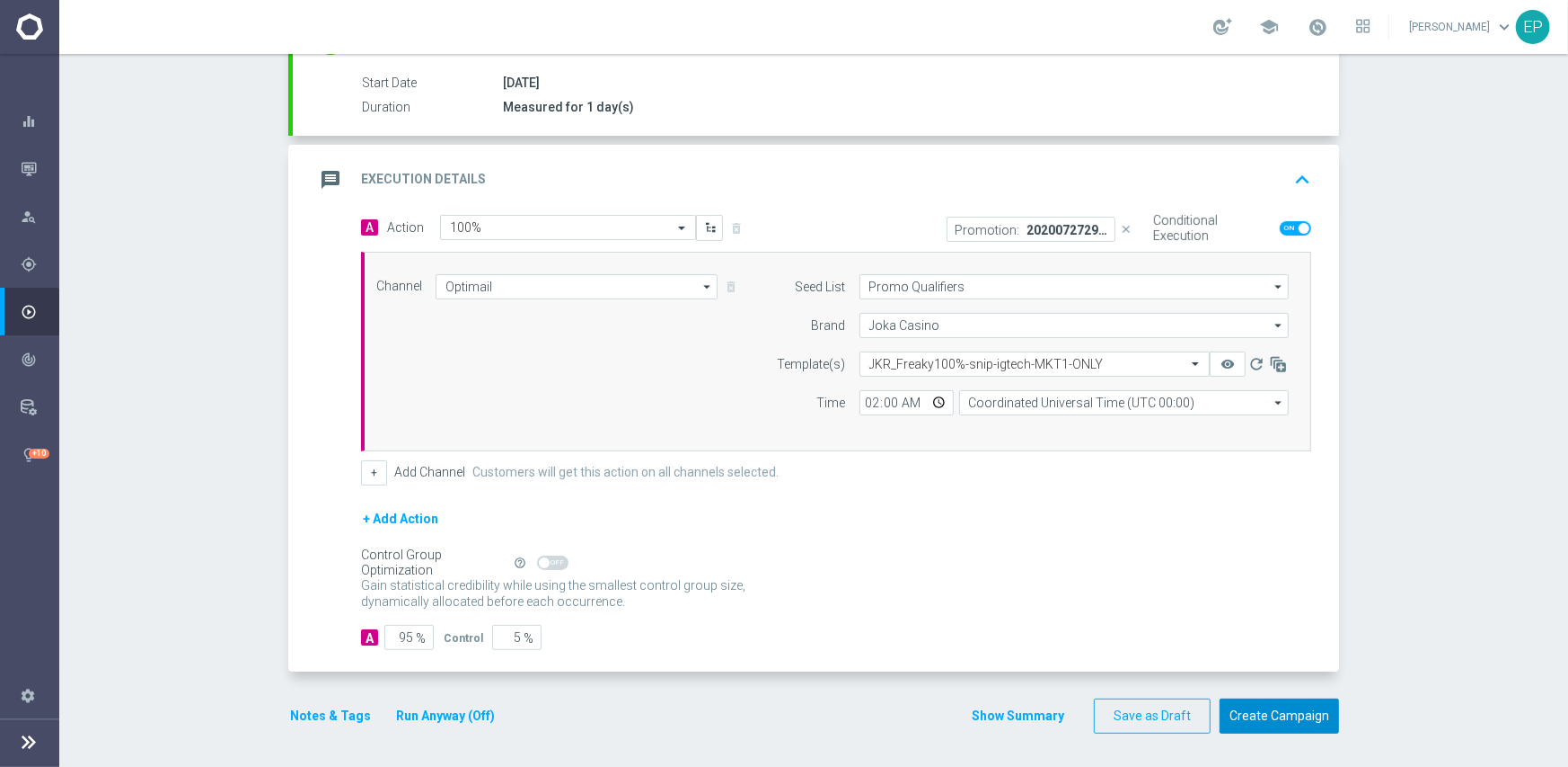
click at [1298, 714] on button "Create Campaign" at bounding box center [1280, 715] width 120 height 35
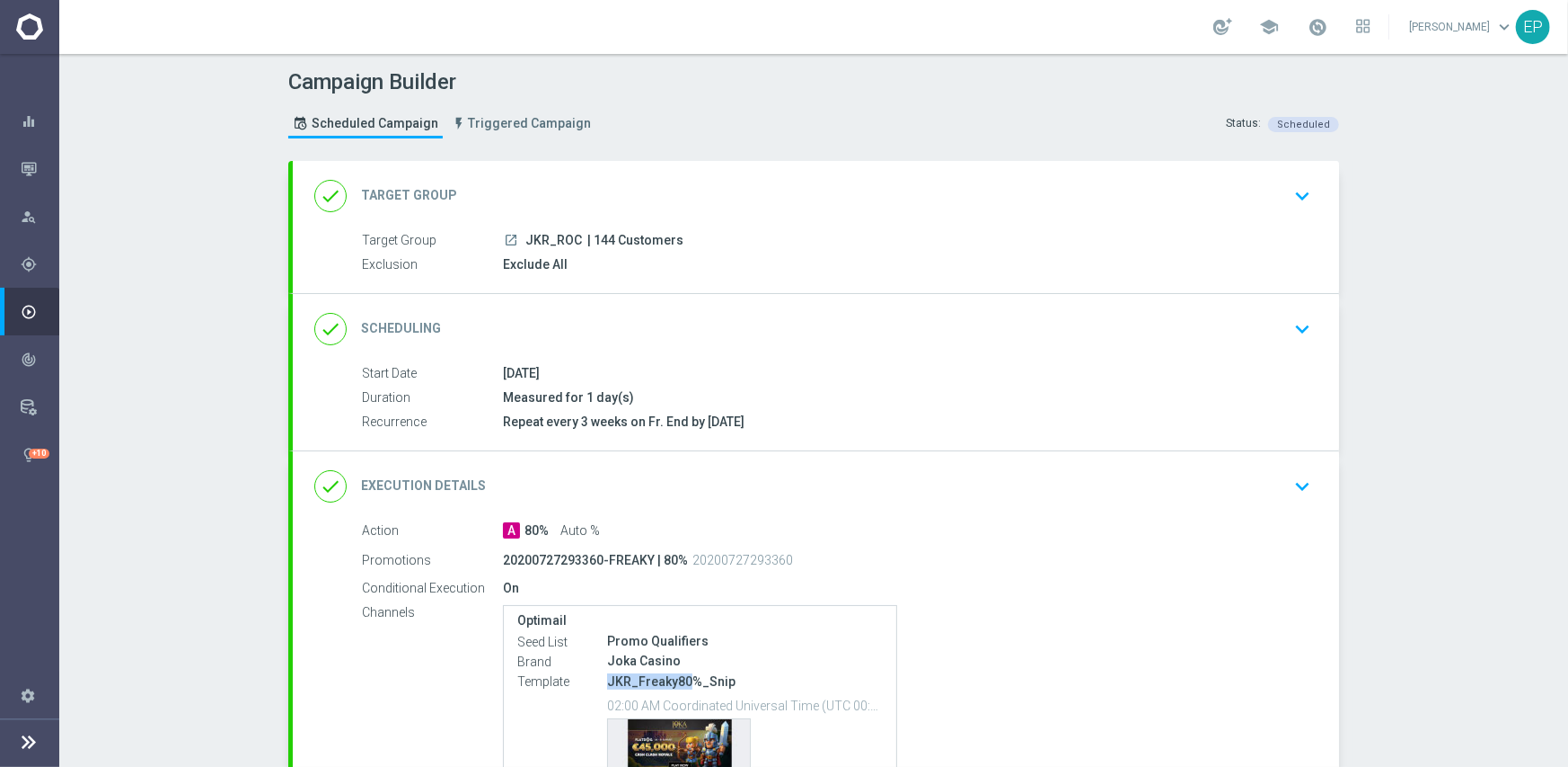
drag, startPoint x: 602, startPoint y: 679, endPoint x: 679, endPoint y: 678, distance: 77.0
click at [679, 678] on p "JKR_Freaky80%_Snip" at bounding box center [745, 681] width 275 height 16
click at [833, 504] on div "done Execution Details keyboard_arrow_down" at bounding box center [815, 486] width 1046 height 70
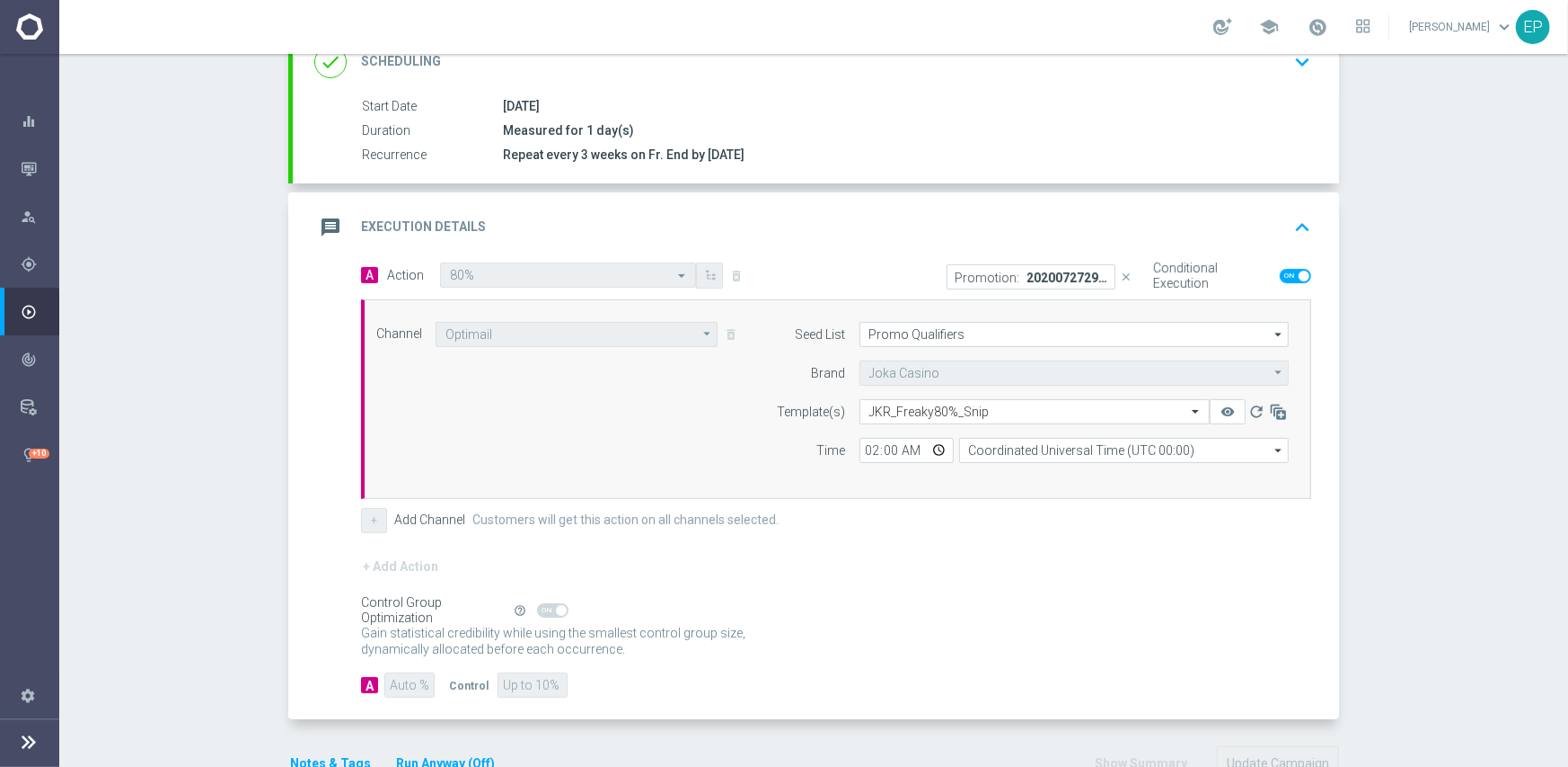
scroll to position [270, 0]
click at [952, 409] on input "text" at bounding box center [1016, 408] width 294 height 15
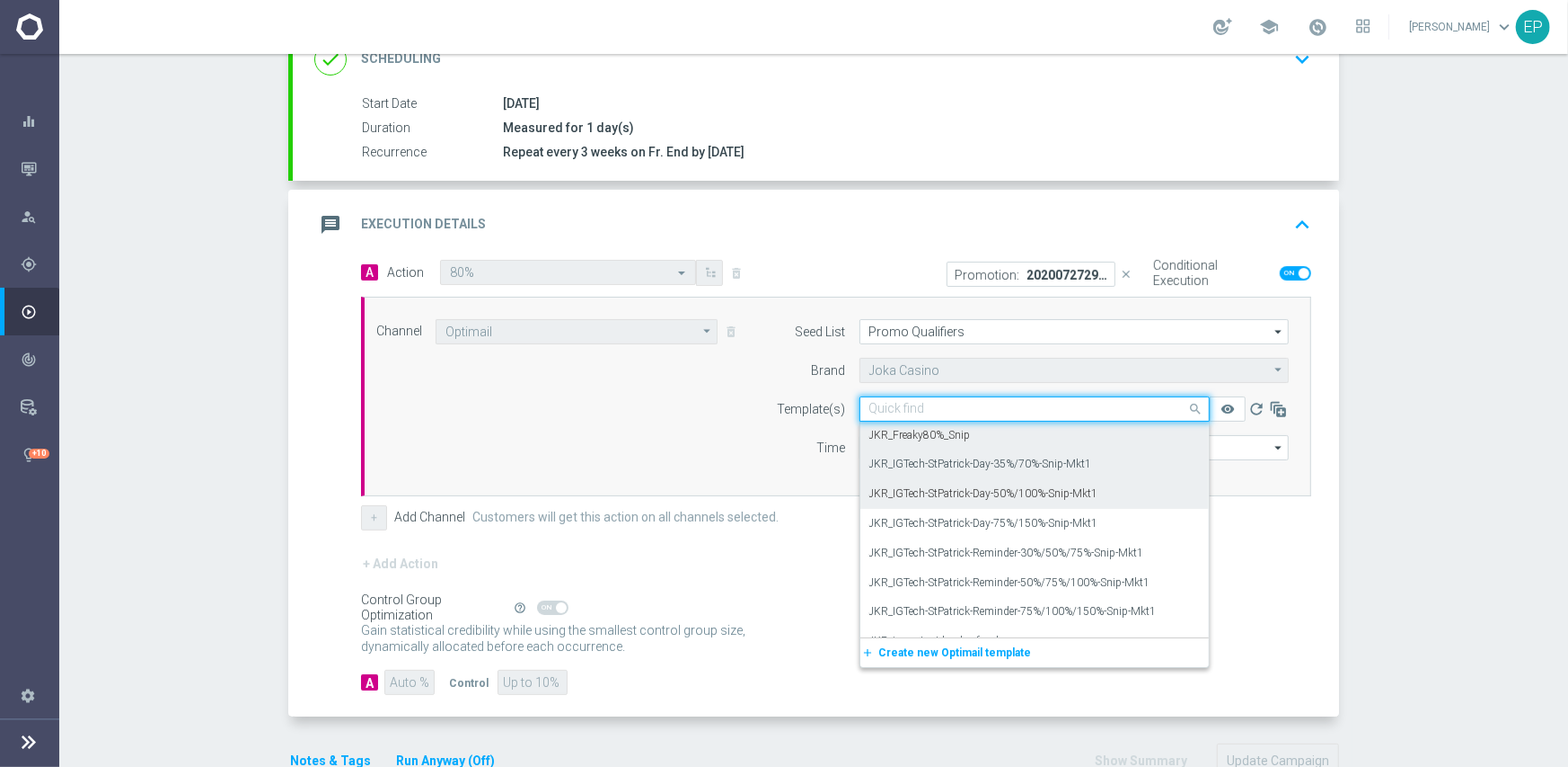
scroll to position [4656, 0]
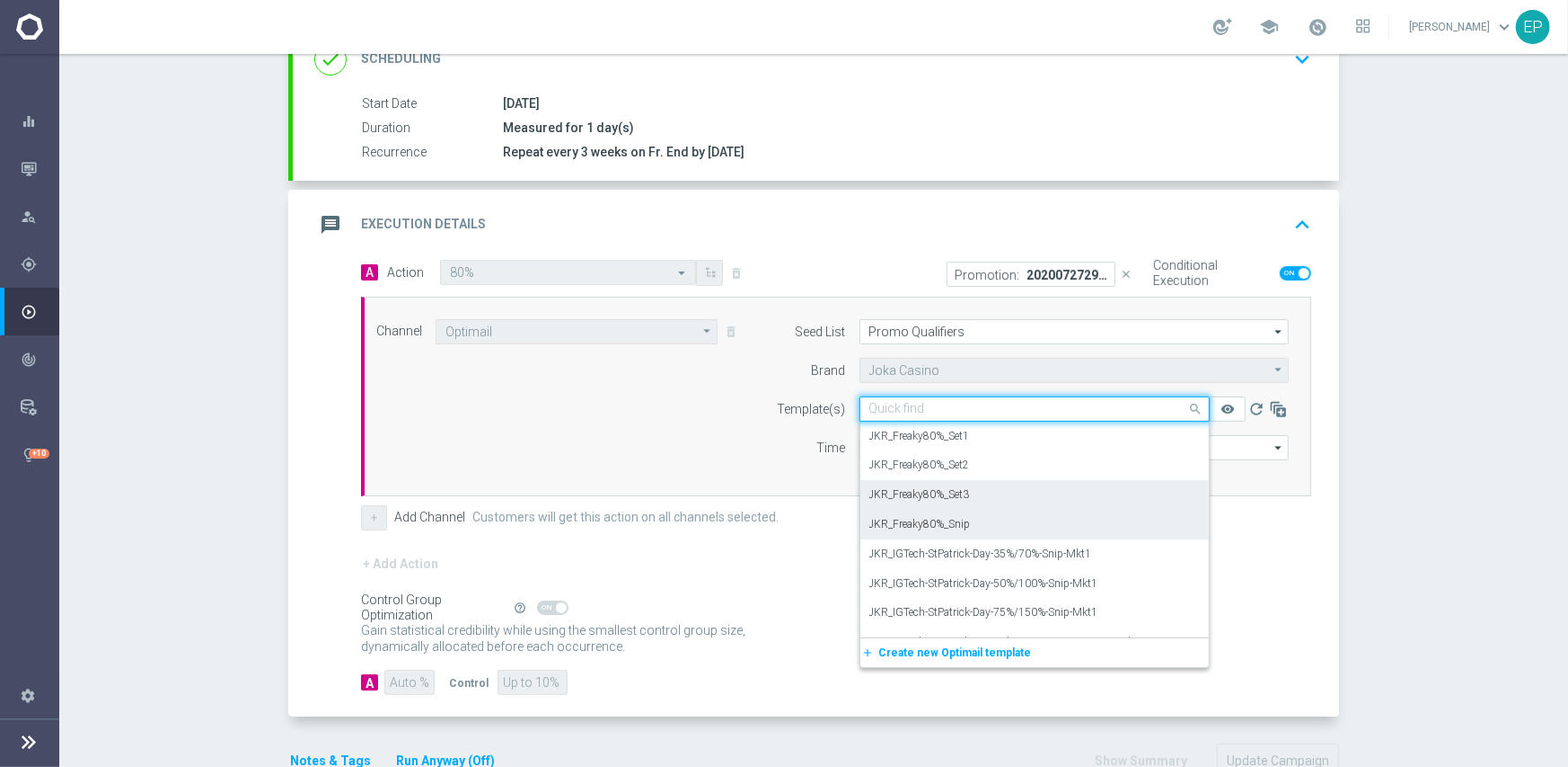
click at [947, 495] on label "JKR_Freaky80%_Set3" at bounding box center [919, 494] width 101 height 15
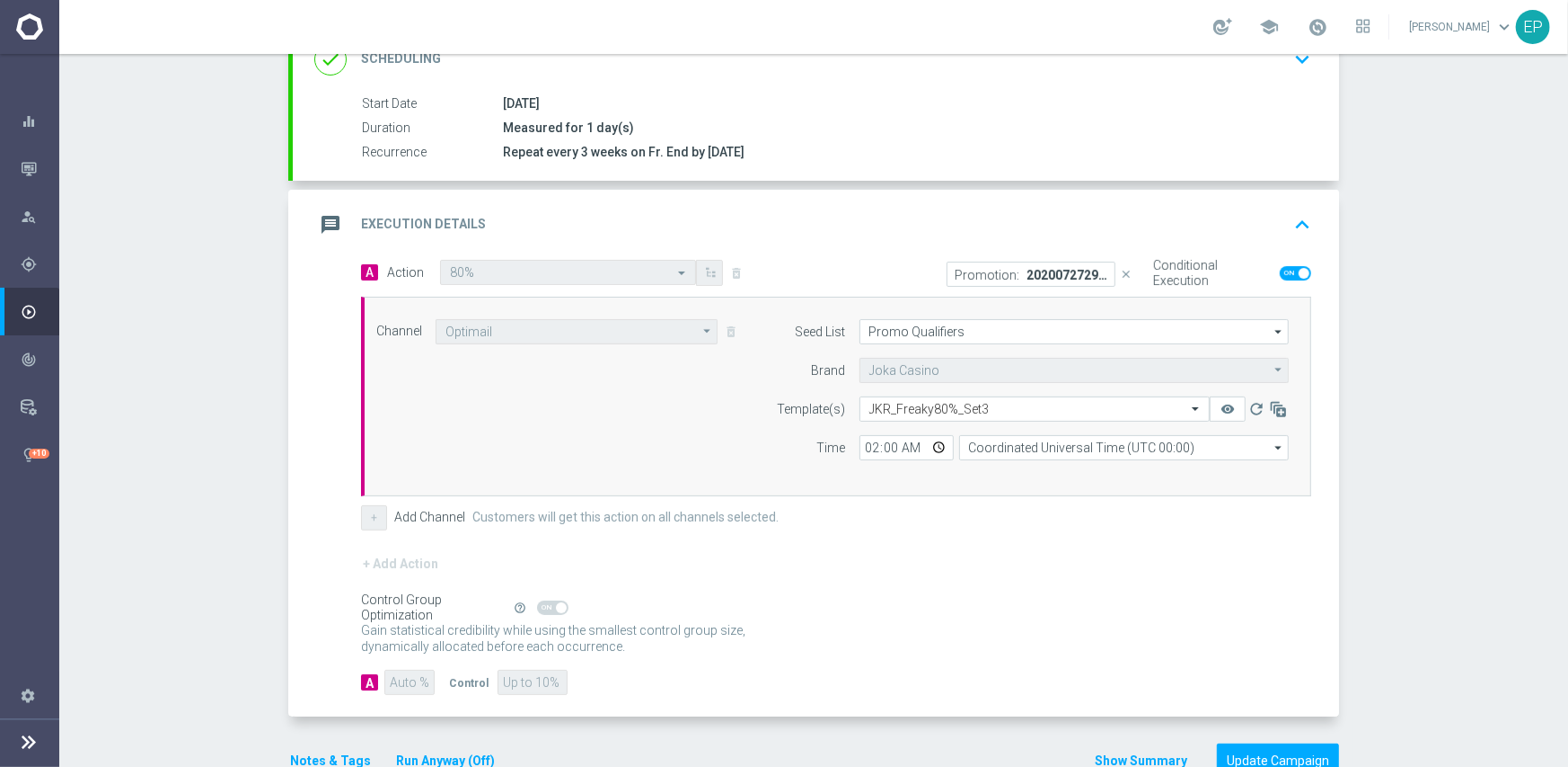
click at [924, 552] on div "+ Add Action" at bounding box center [836, 574] width 950 height 45
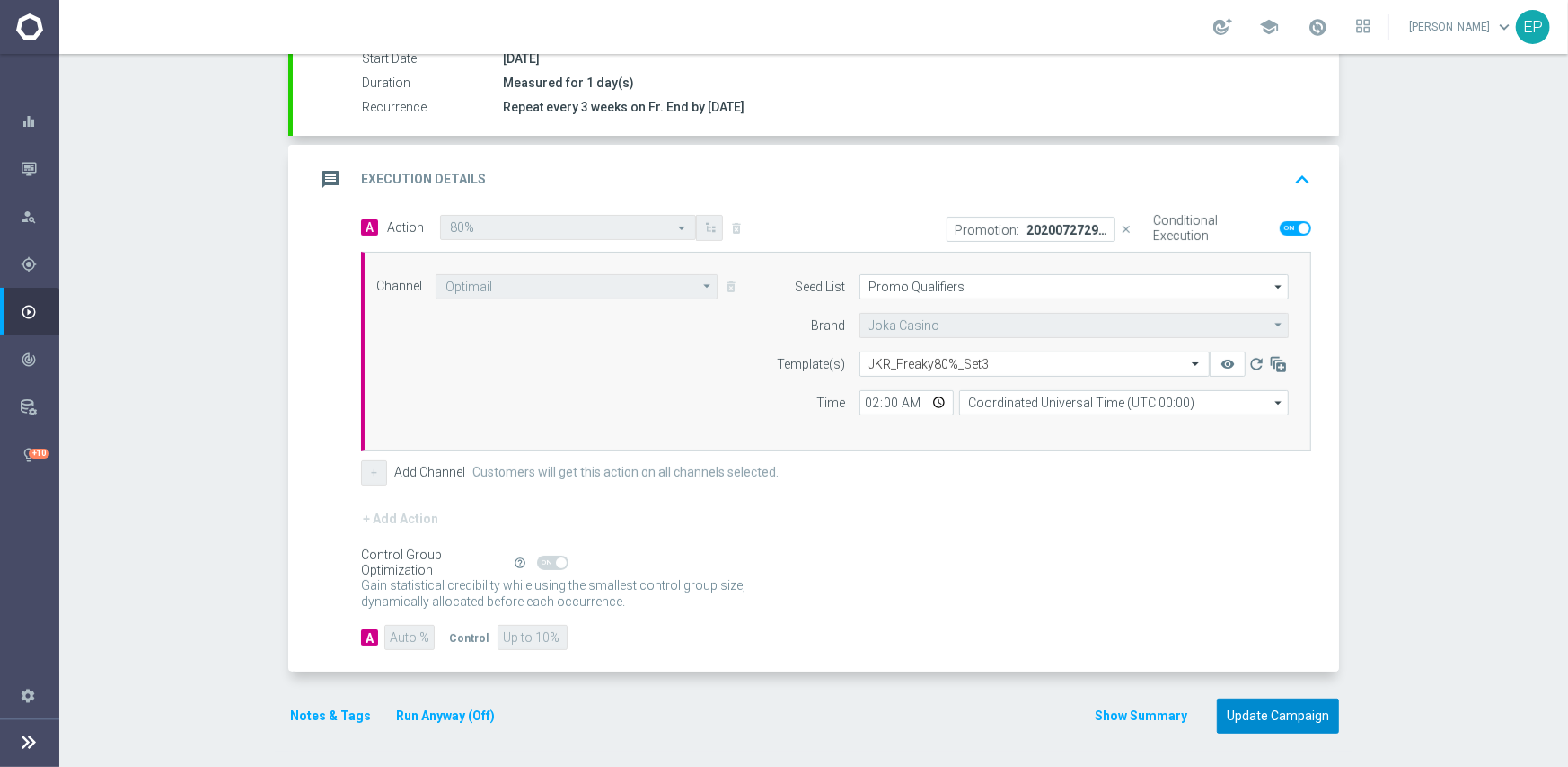
click at [1239, 712] on button "Update Campaign" at bounding box center [1278, 715] width 122 height 35
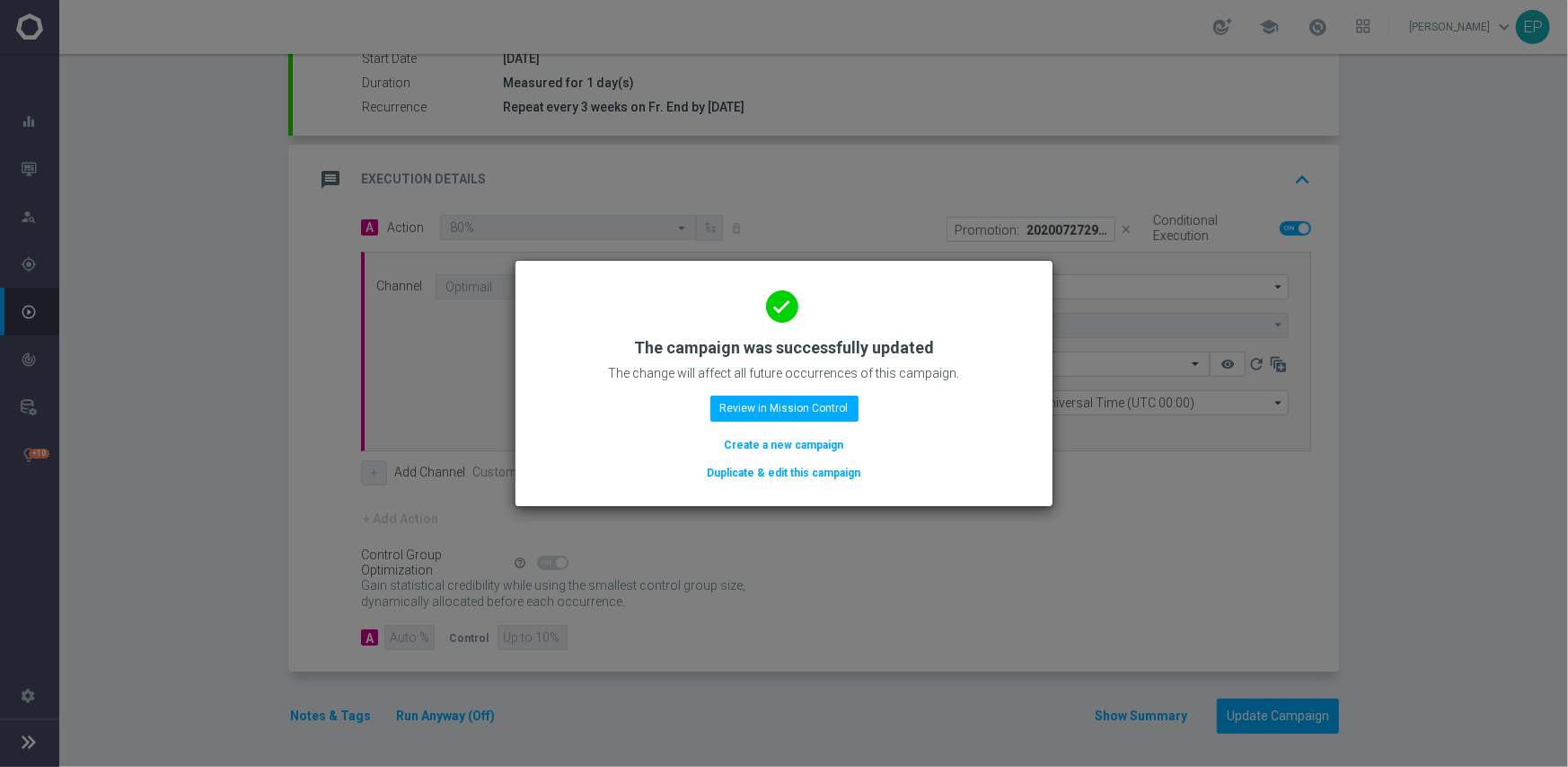
click at [764, 476] on button "Duplicate & edit this campaign" at bounding box center [784, 472] width 157 height 20
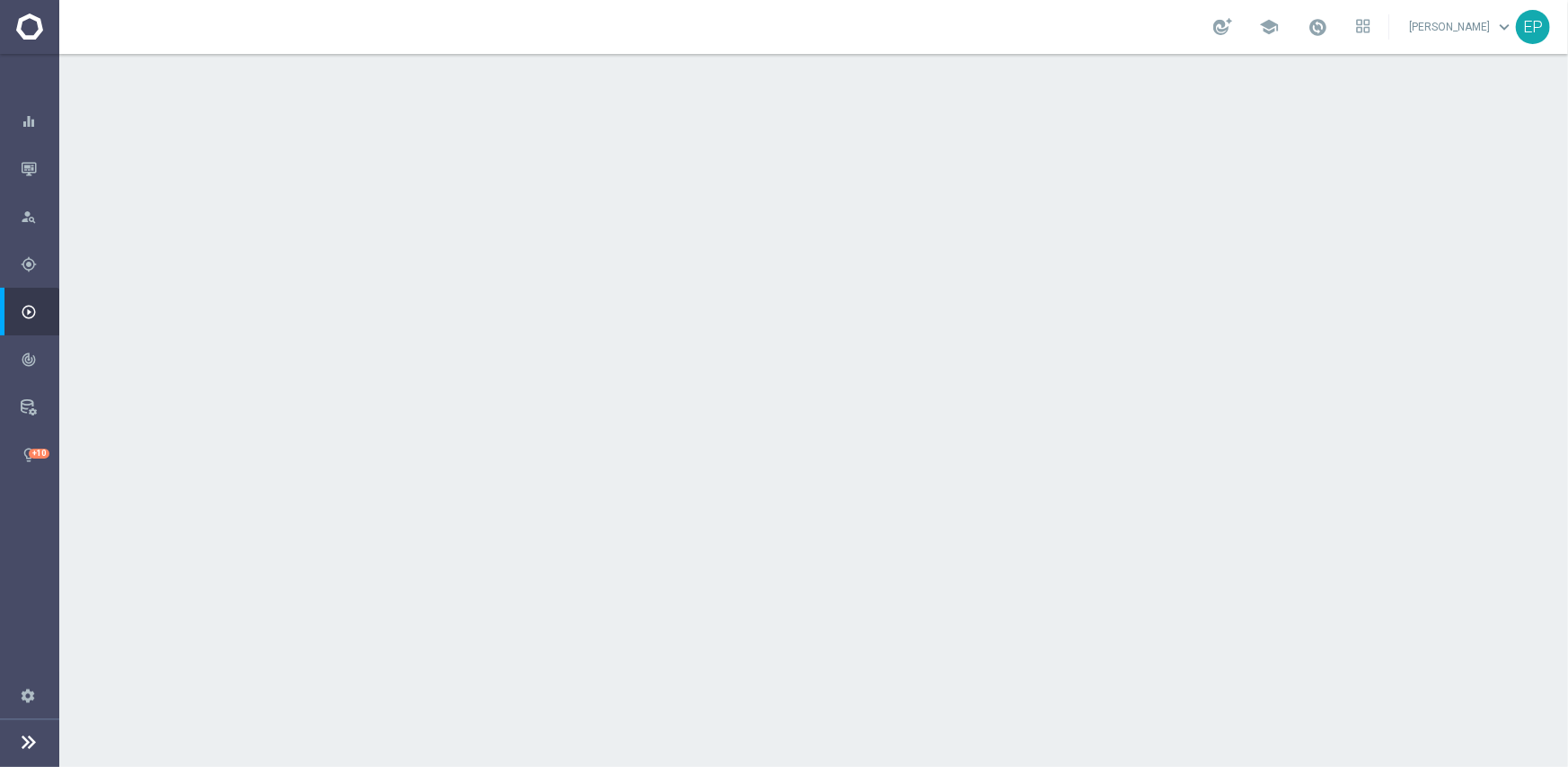
click at [564, 180] on div "done Target Group keyboard_arrow_down" at bounding box center [815, 196] width 1003 height 34
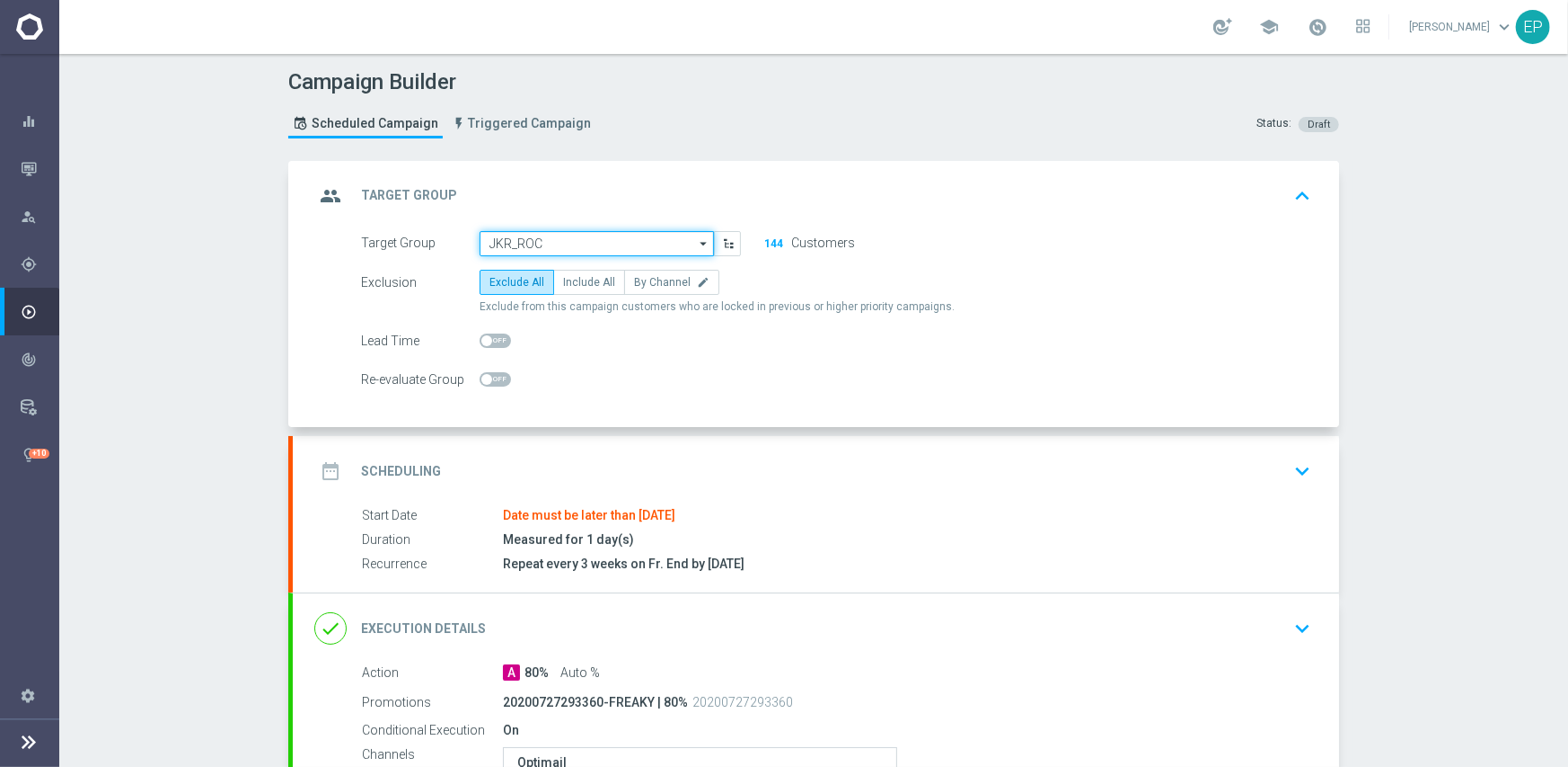
click at [576, 234] on input "JKR_ROC" at bounding box center [597, 243] width 235 height 25
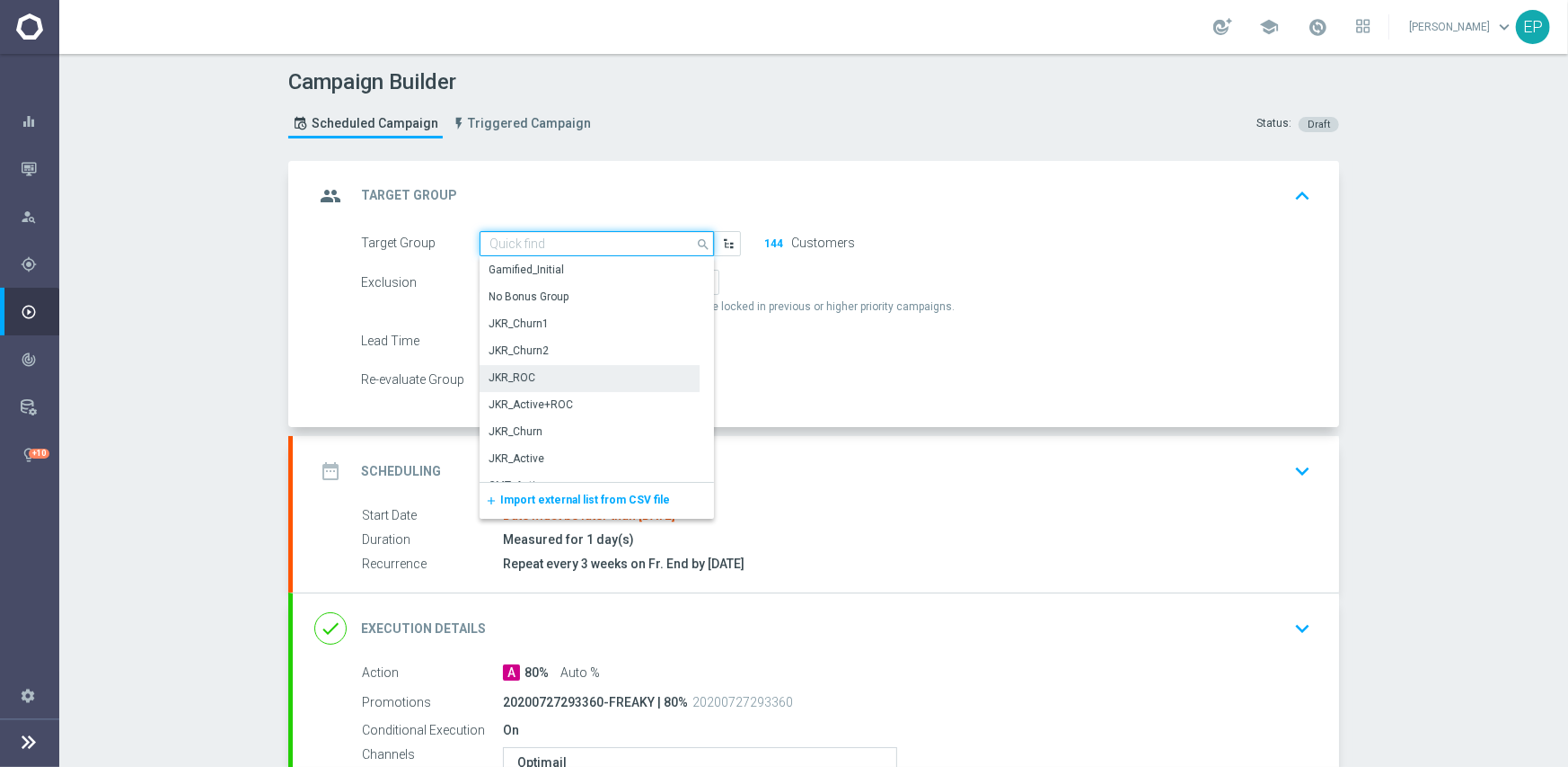
paste input "JKR_Roc_Mkt1"
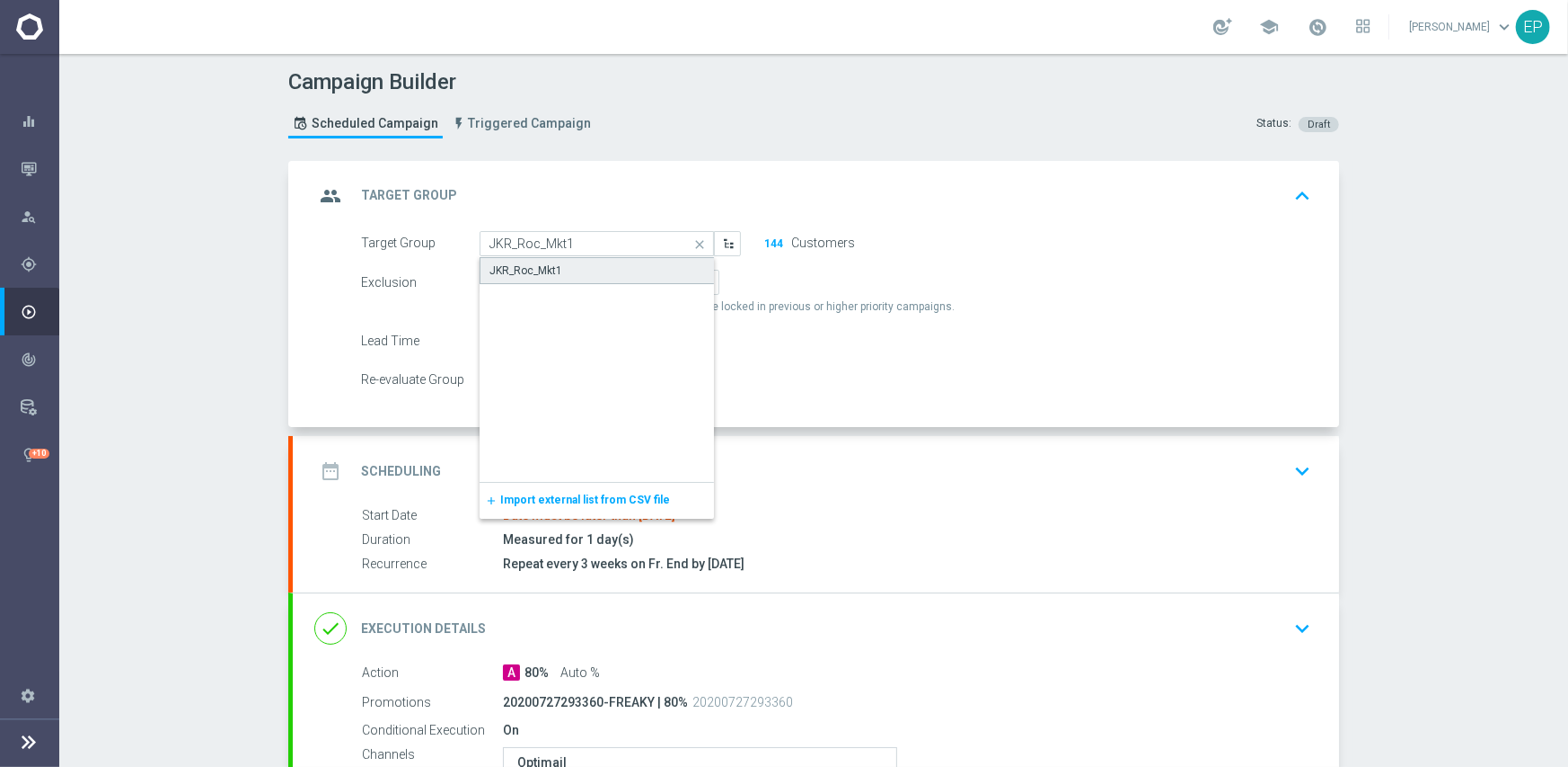
click at [570, 274] on div "JKR_Roc_Mkt1" at bounding box center [598, 270] width 236 height 27
type input "JKR_Roc_Mkt1"
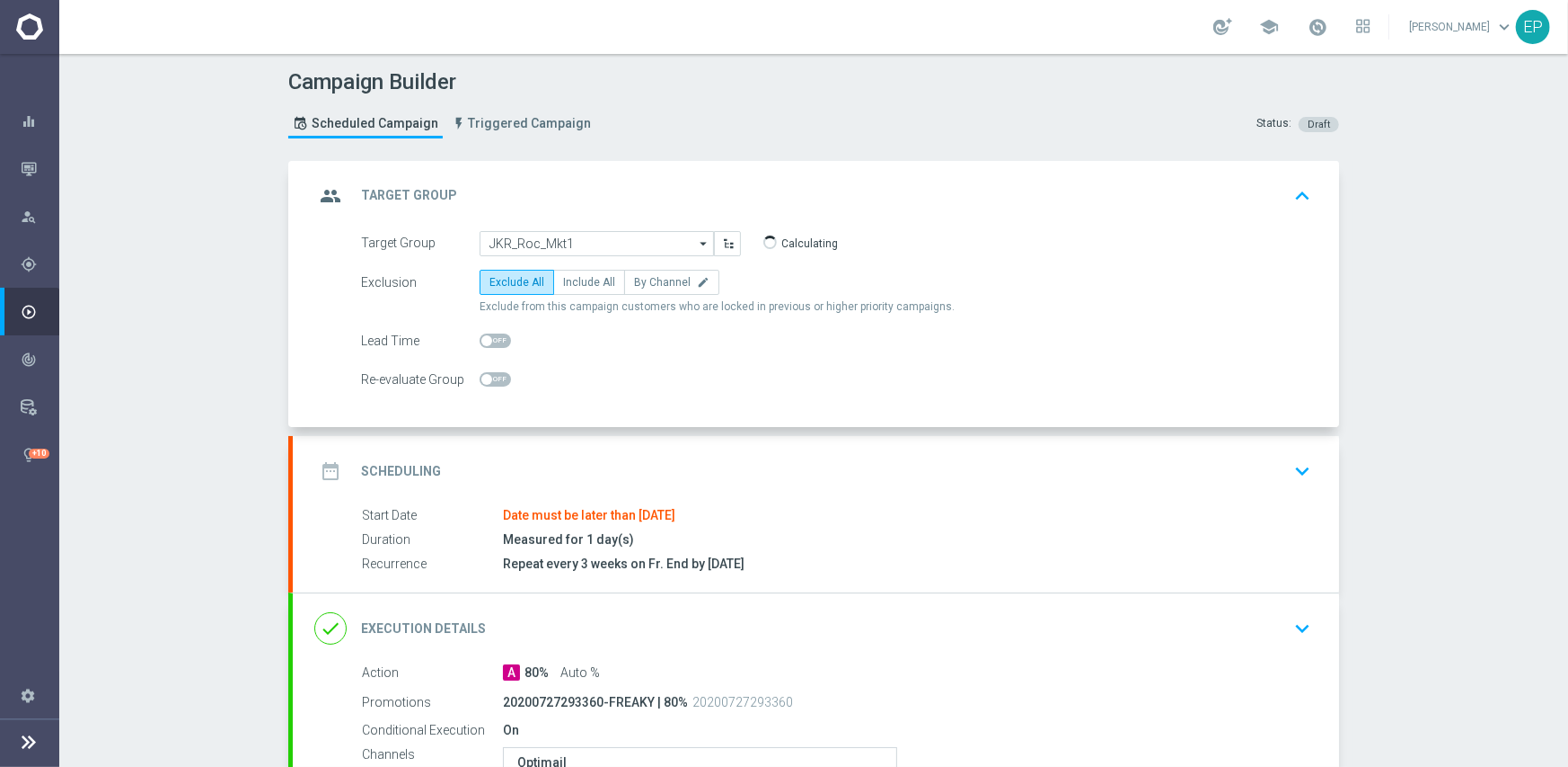
click at [678, 451] on div "date_range Scheduling keyboard_arrow_down" at bounding box center [815, 470] width 1046 height 70
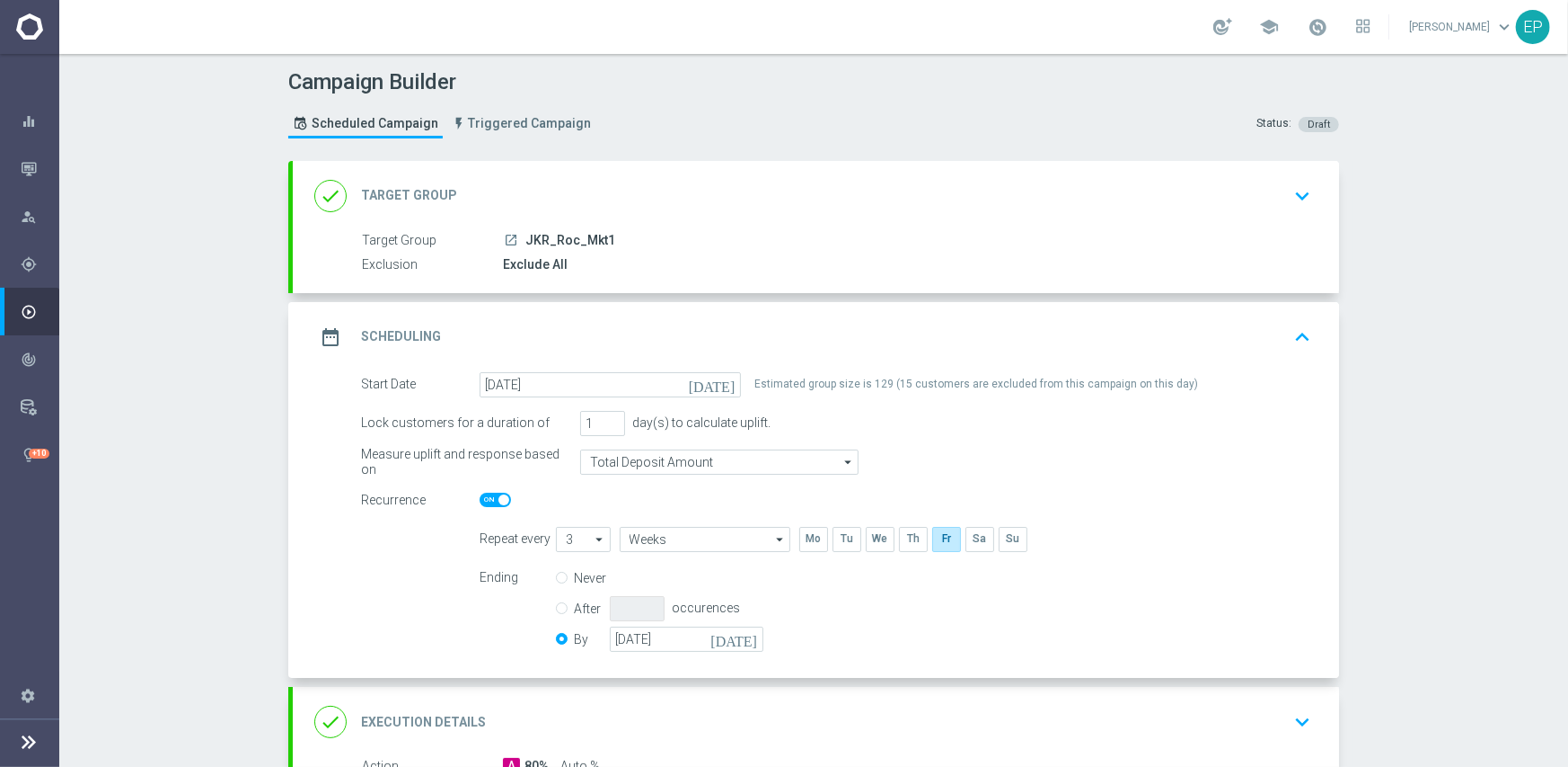
scroll to position [180, 0]
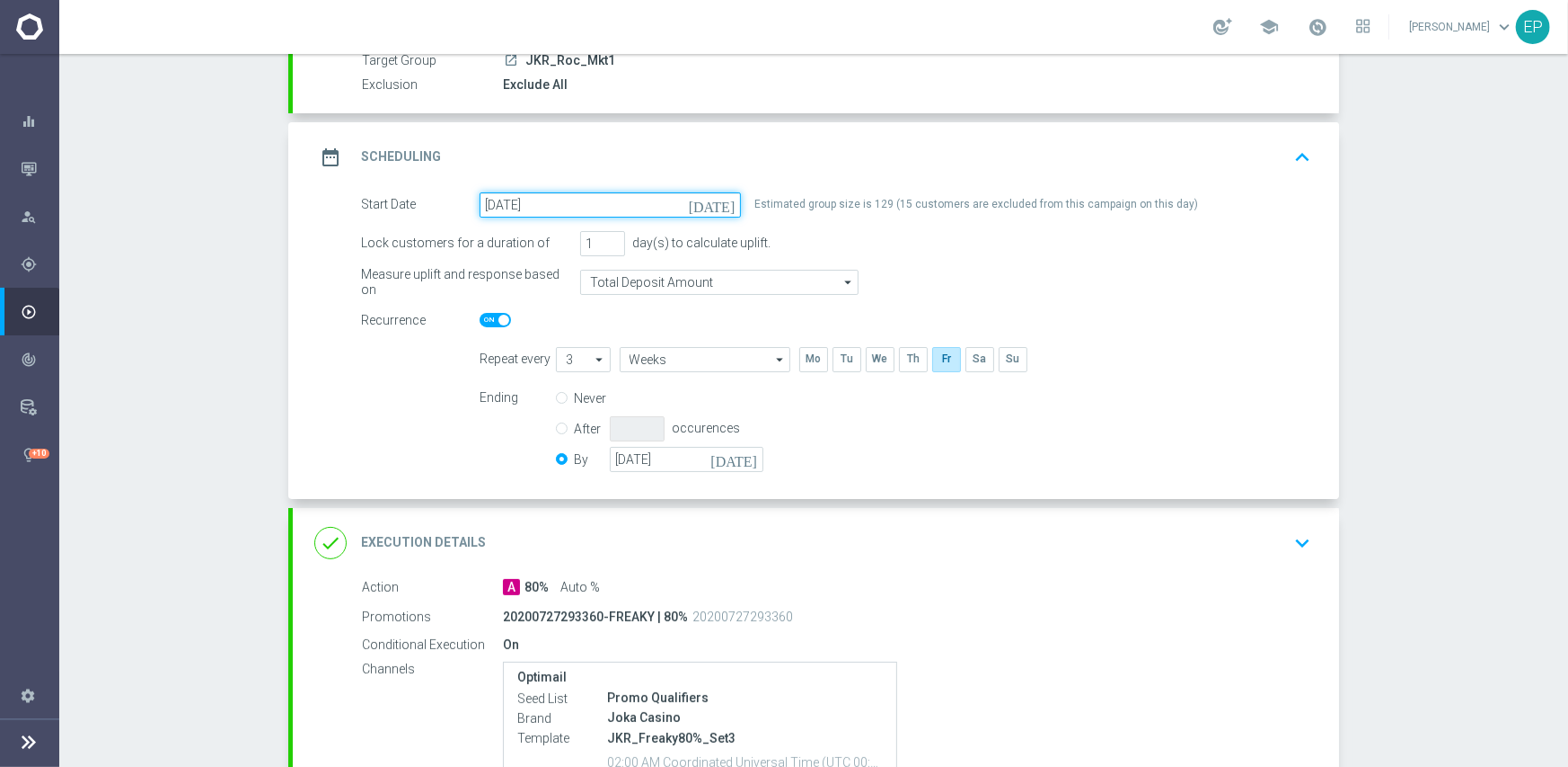
click at [609, 199] on input "[DATE]" at bounding box center [611, 205] width 261 height 25
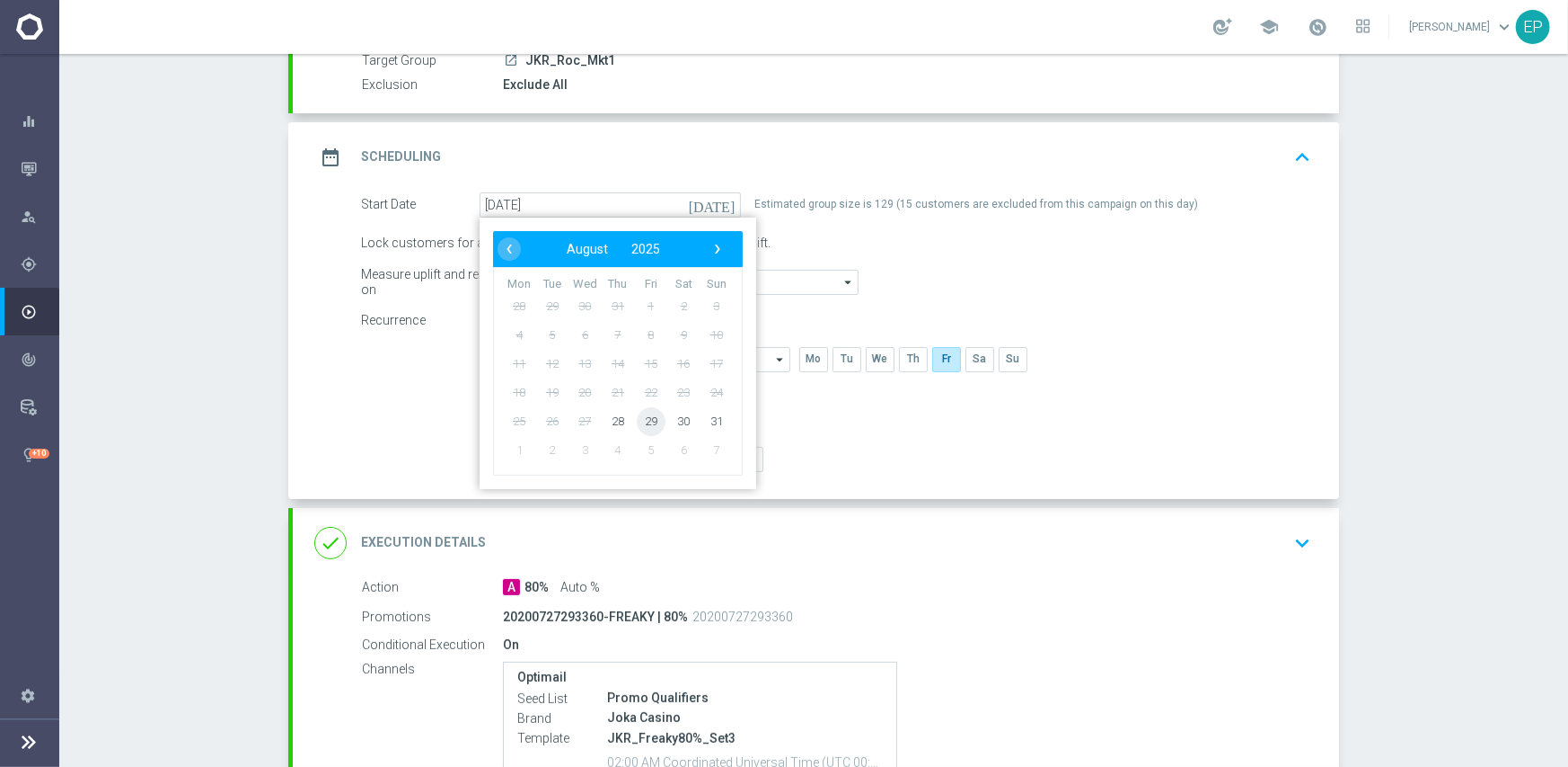
click at [643, 421] on span "29" at bounding box center [651, 420] width 29 height 29
type input "[DATE]"
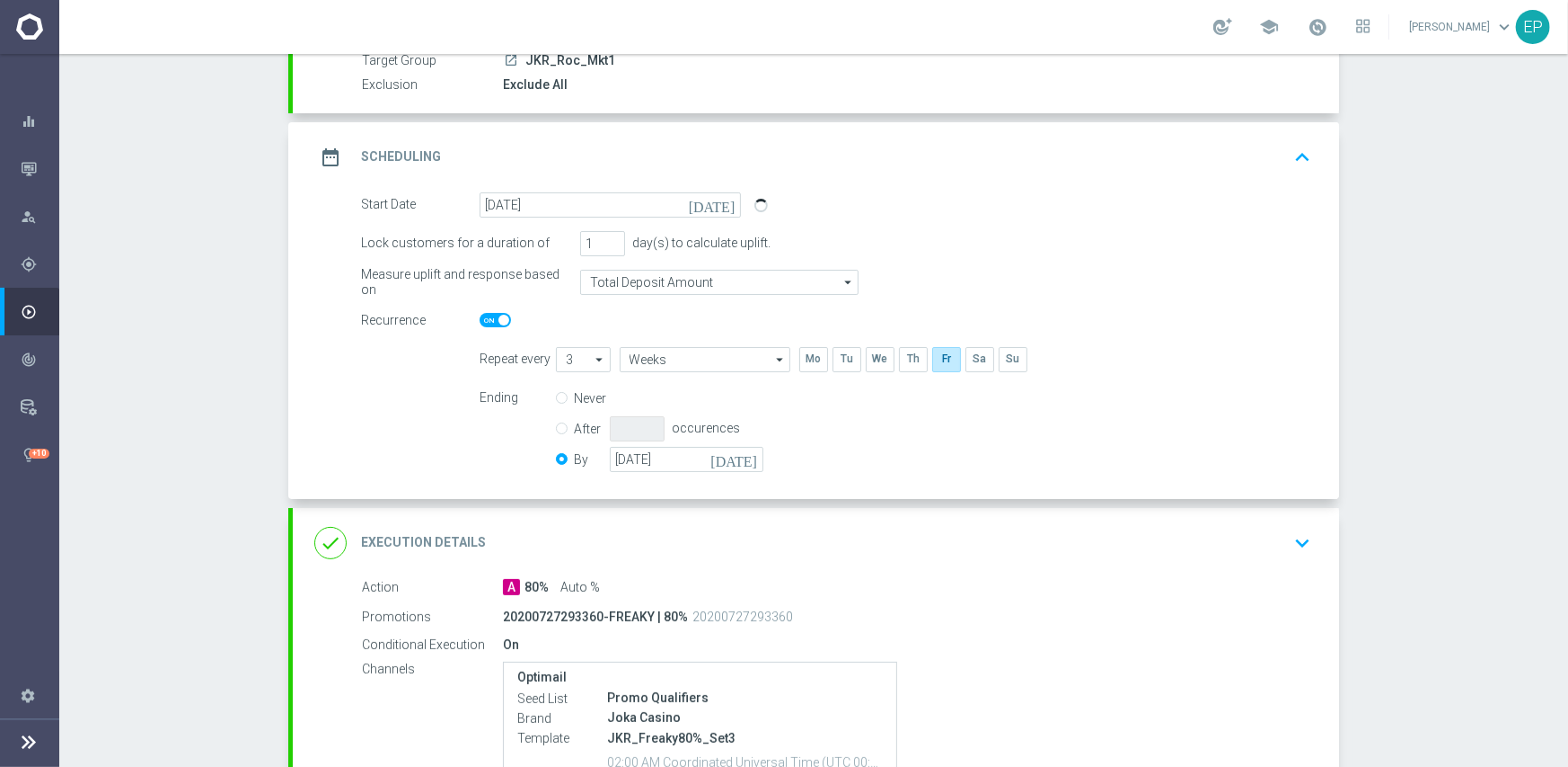
click at [471, 318] on div "Recurrence" at bounding box center [420, 321] width 119 height 25
click at [486, 318] on span at bounding box center [495, 320] width 31 height 14
click at [486, 318] on input "checkbox" at bounding box center [495, 320] width 31 height 14
checkbox input "false"
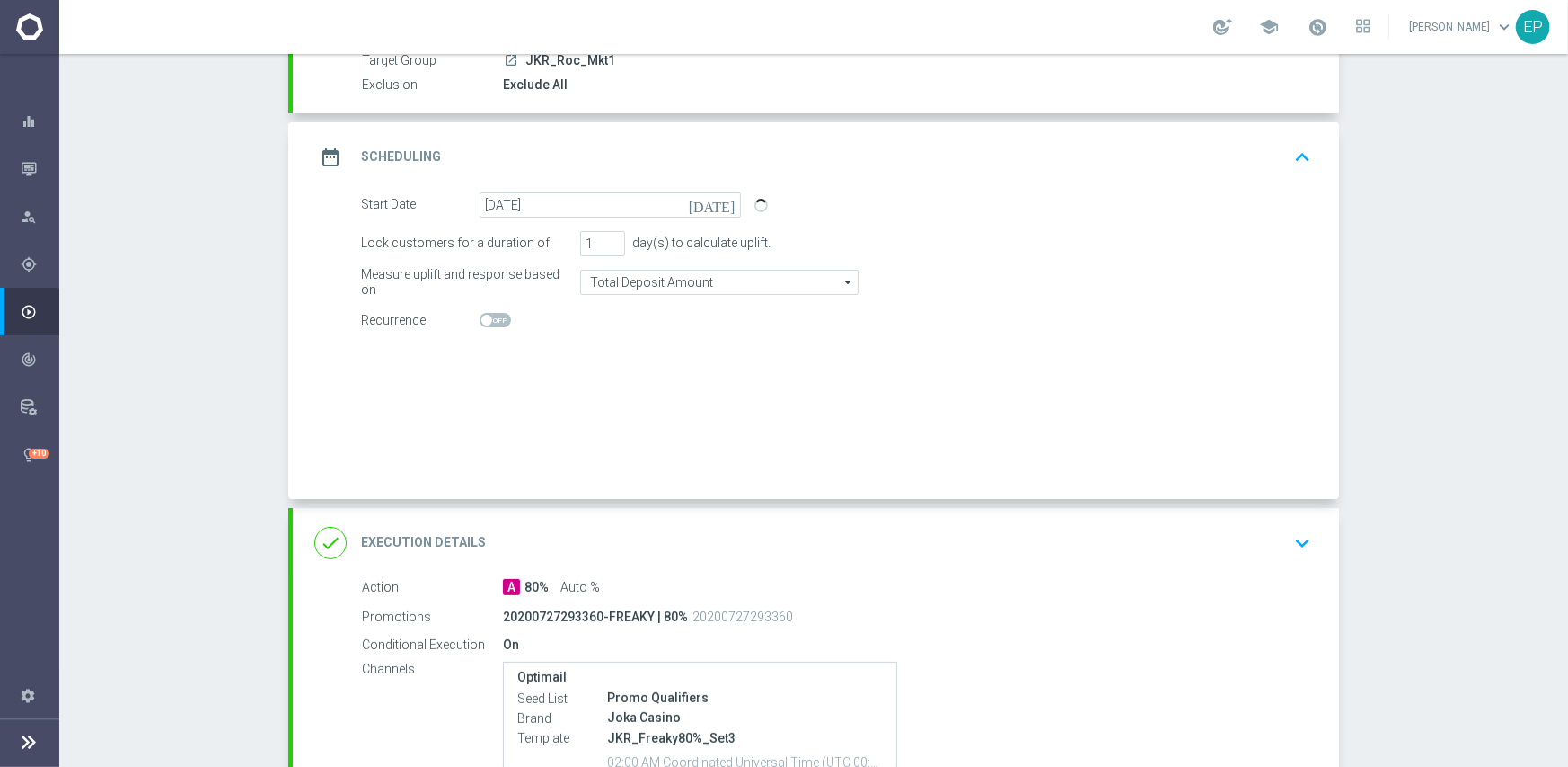
radio input "true"
radio input "false"
checkbox input "false"
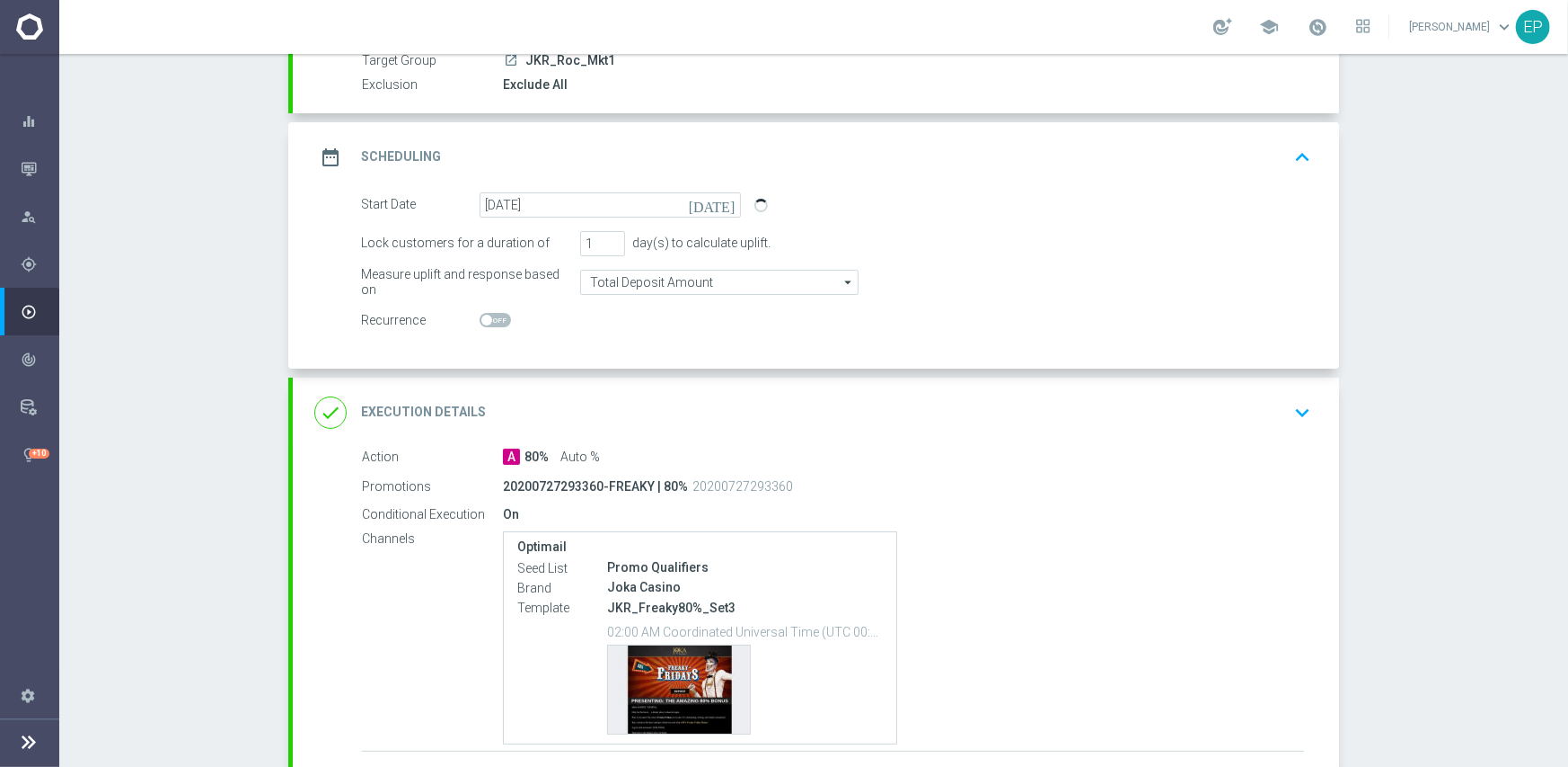
click at [693, 490] on p "20200727293360" at bounding box center [743, 486] width 101 height 16
click at [701, 430] on div "done Execution Details keyboard_arrow_down" at bounding box center [815, 412] width 1046 height 70
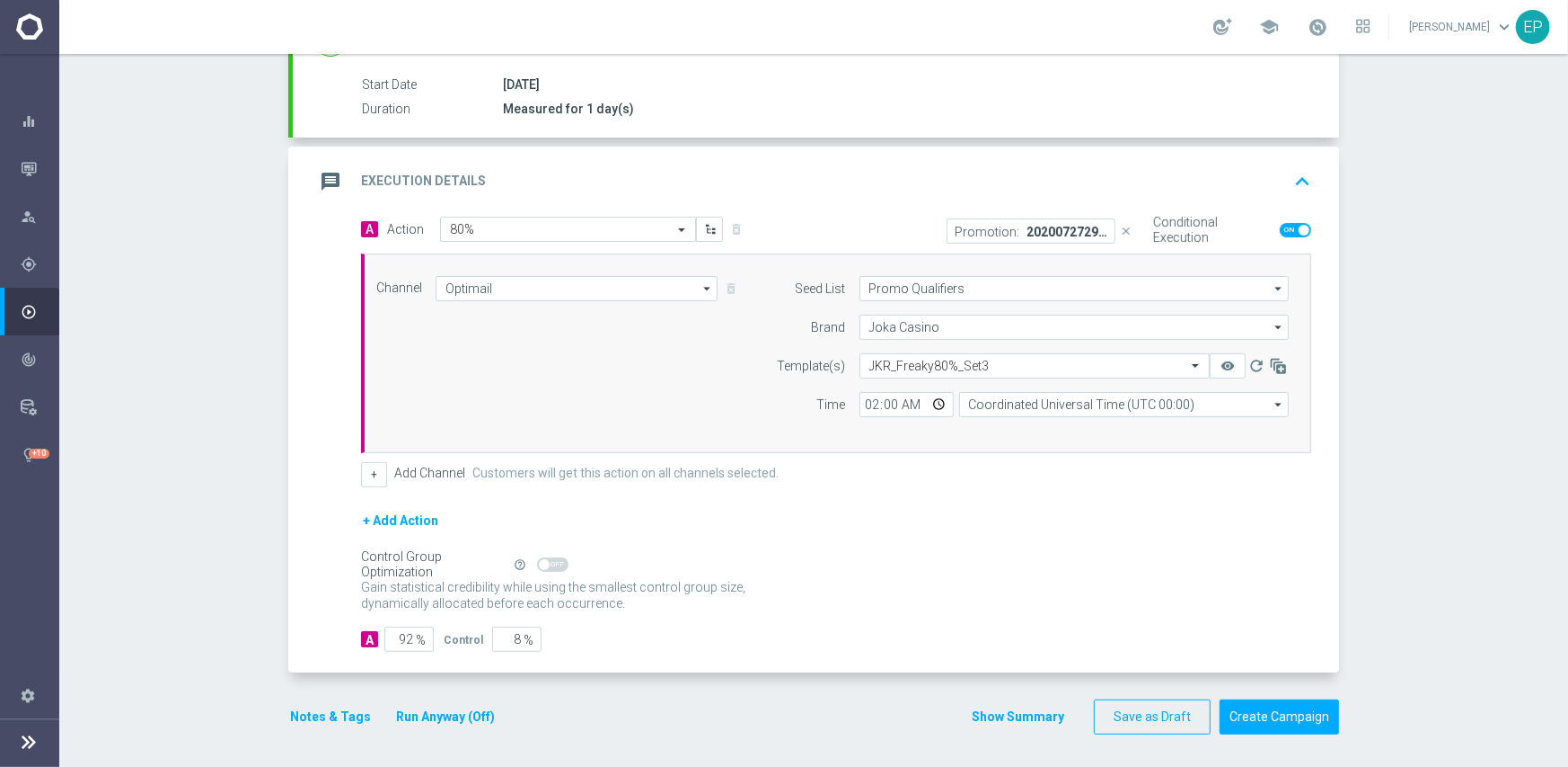
scroll to position [291, 0]
click at [983, 364] on input "text" at bounding box center [1016, 364] width 294 height 15
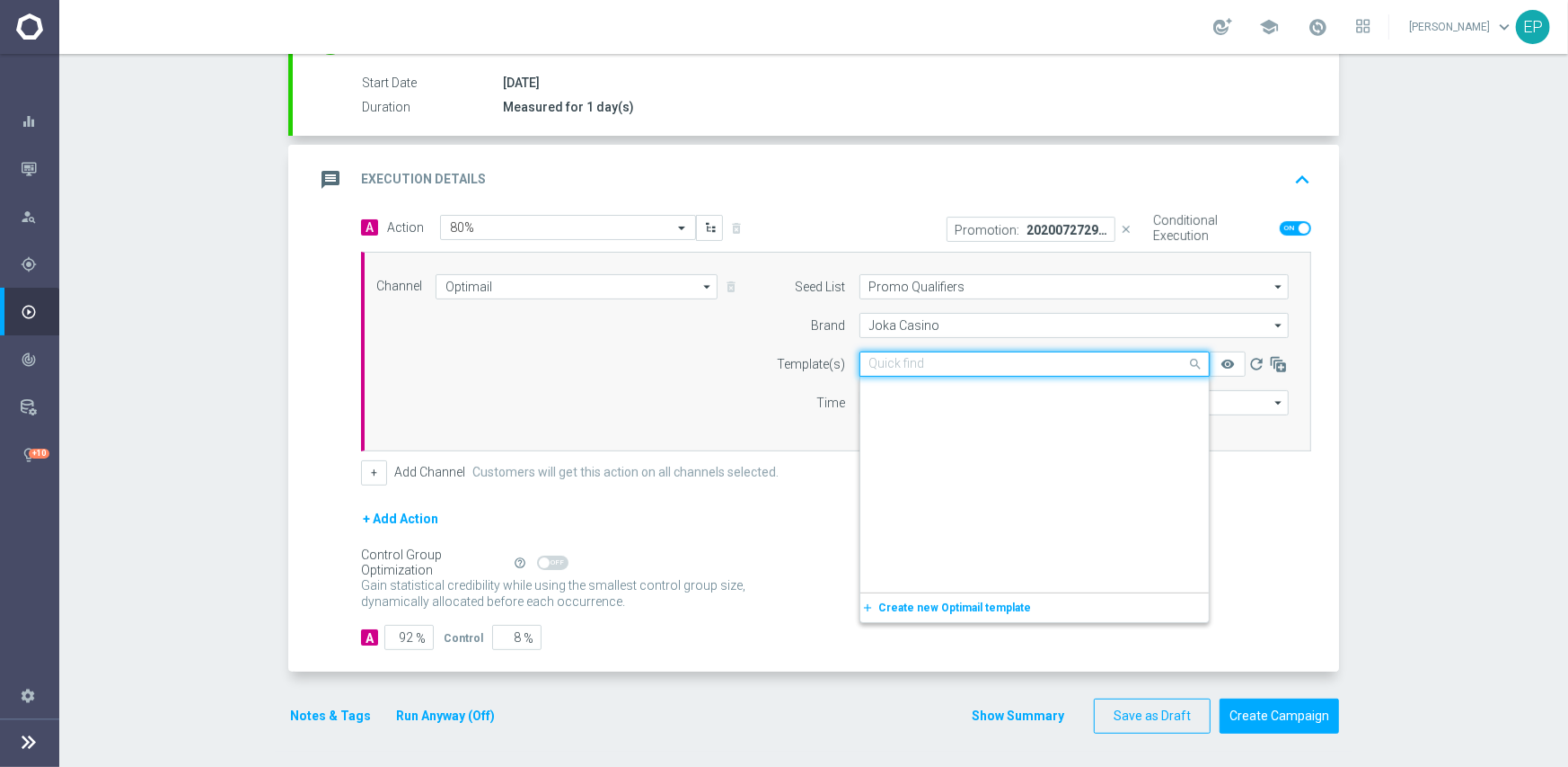
paste input "JKR_Freaky80%-snip-igtech-MKT1-ONLY"
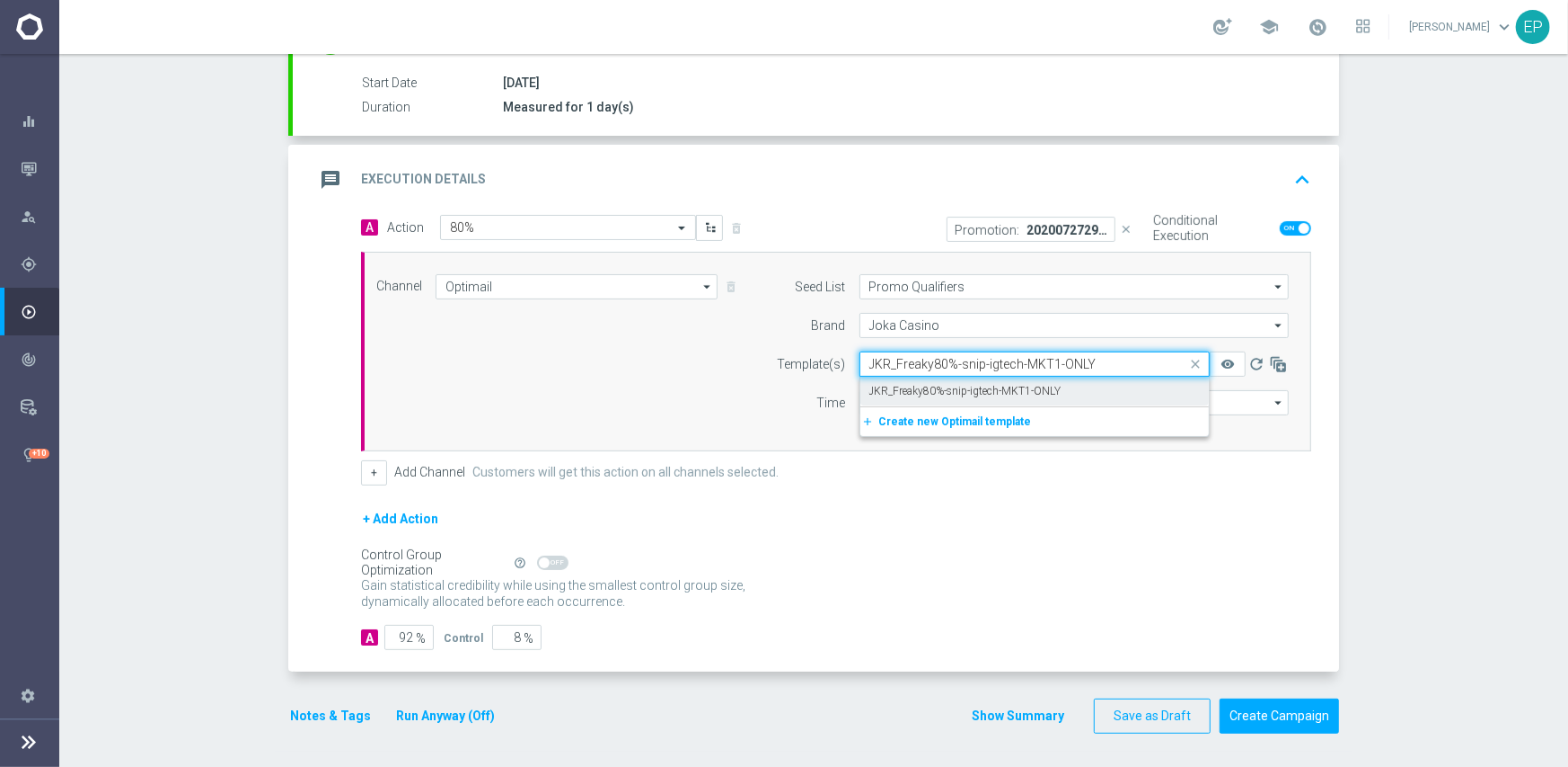
click at [968, 388] on label "JKR_Freaky80%-snip-igtech-MKT1-ONLY" at bounding box center [965, 390] width 193 height 15
type input "JKR_Freaky80%-snip-igtech-MKT1-ONLY"
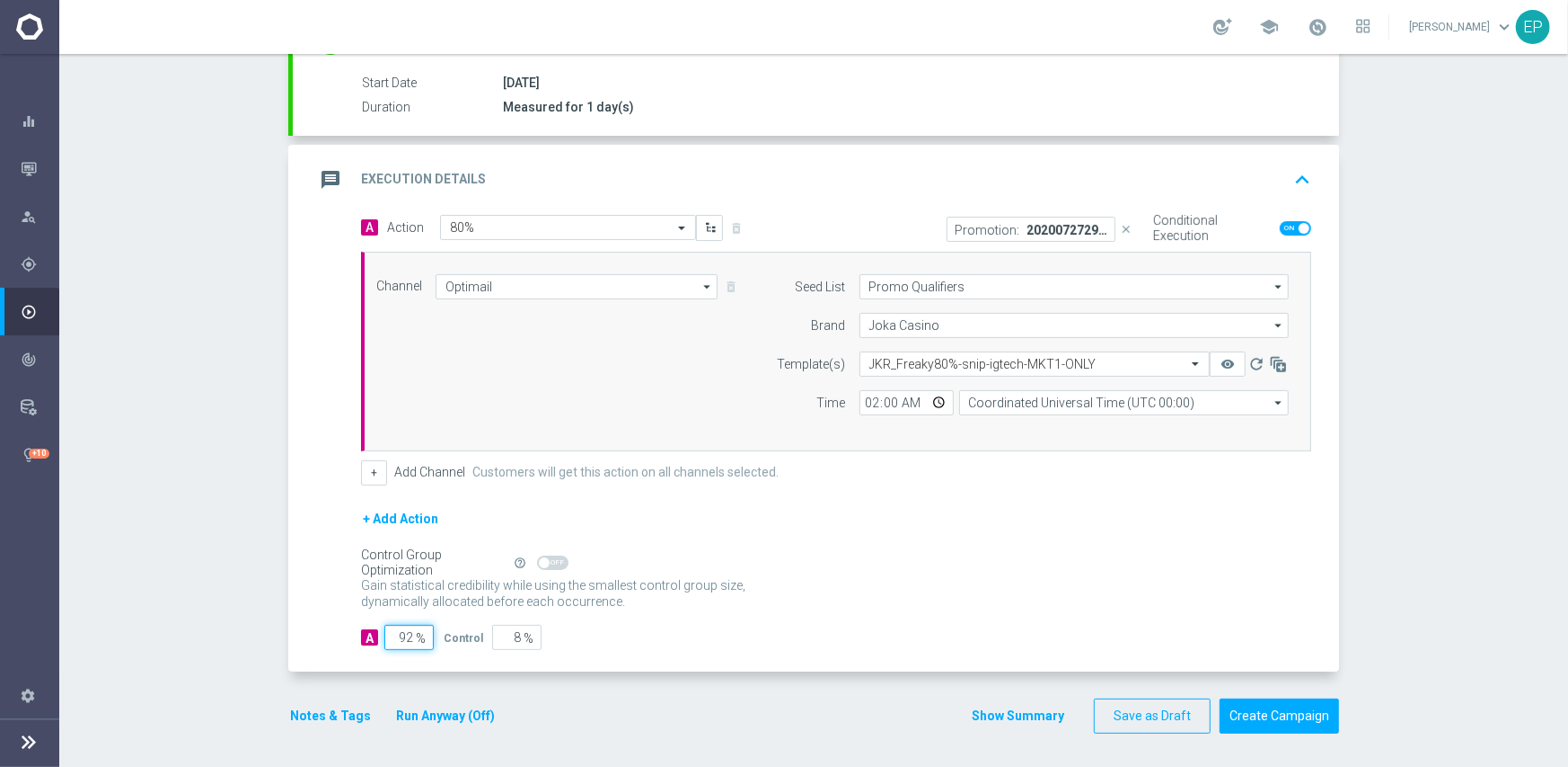
click at [396, 631] on input "92" at bounding box center [408, 636] width 49 height 25
type input "9"
type input "91"
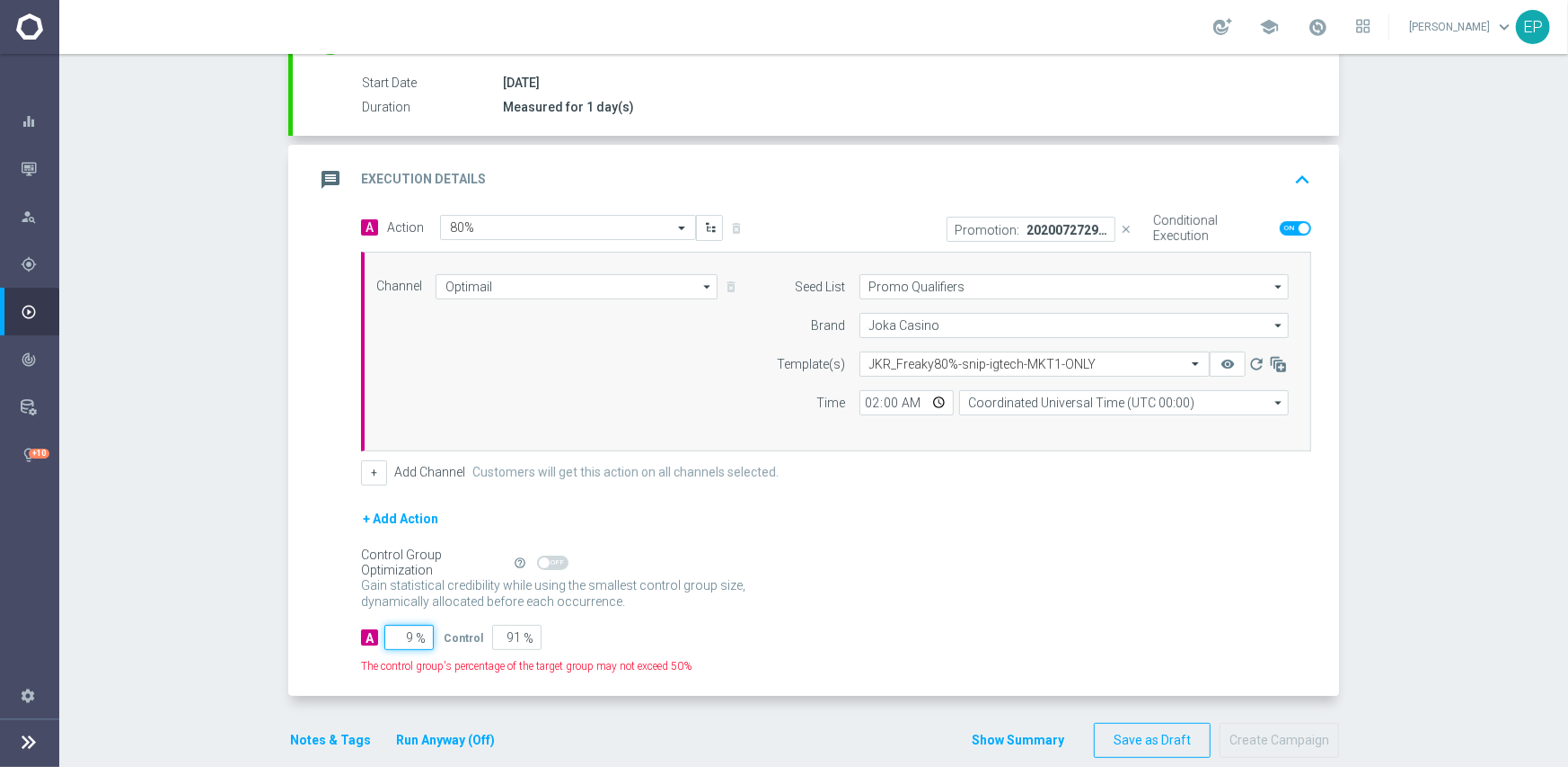
type input "95"
type input "5"
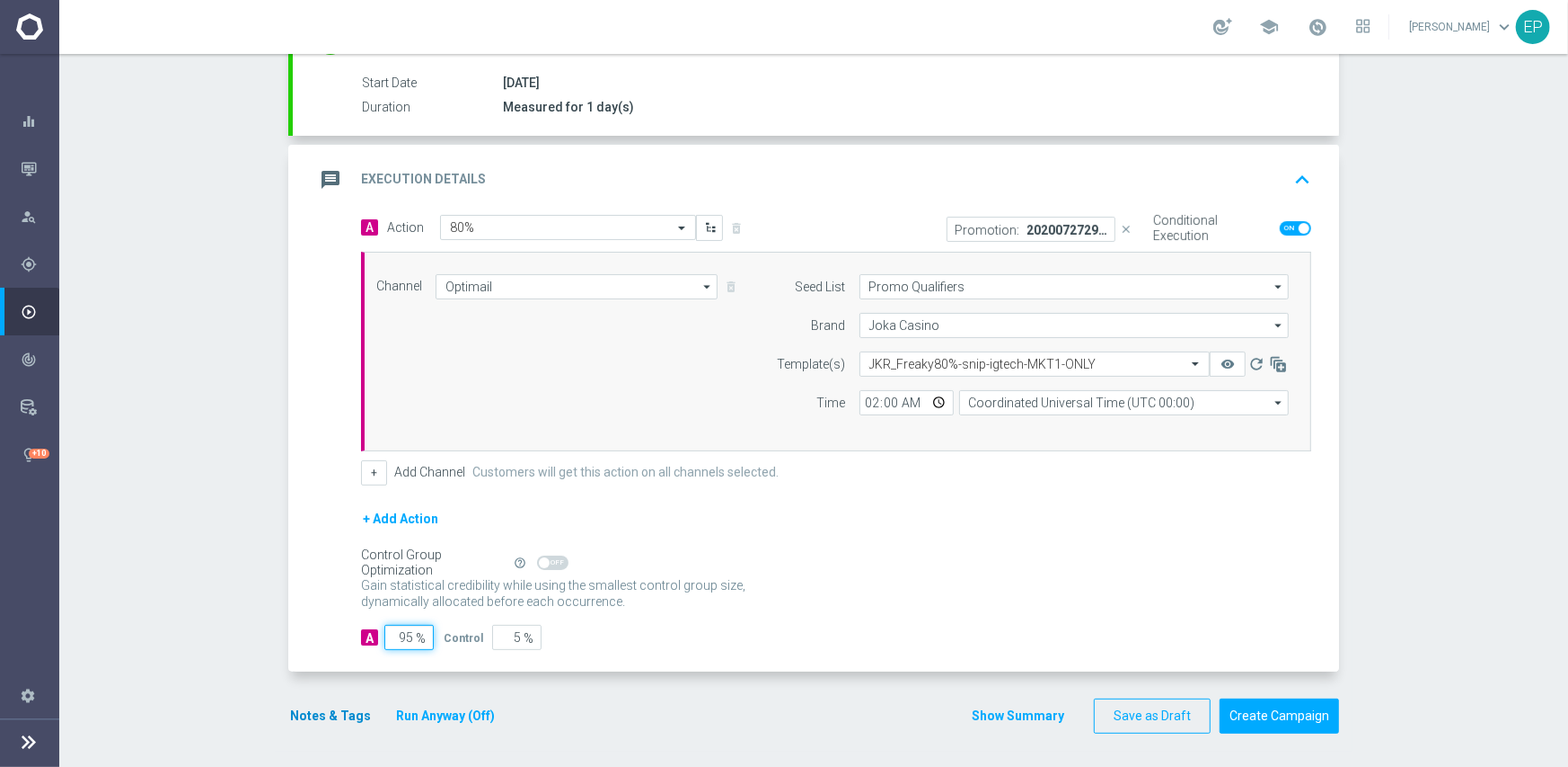
type input "95"
click at [313, 710] on button "Notes & Tags" at bounding box center [330, 716] width 85 height 22
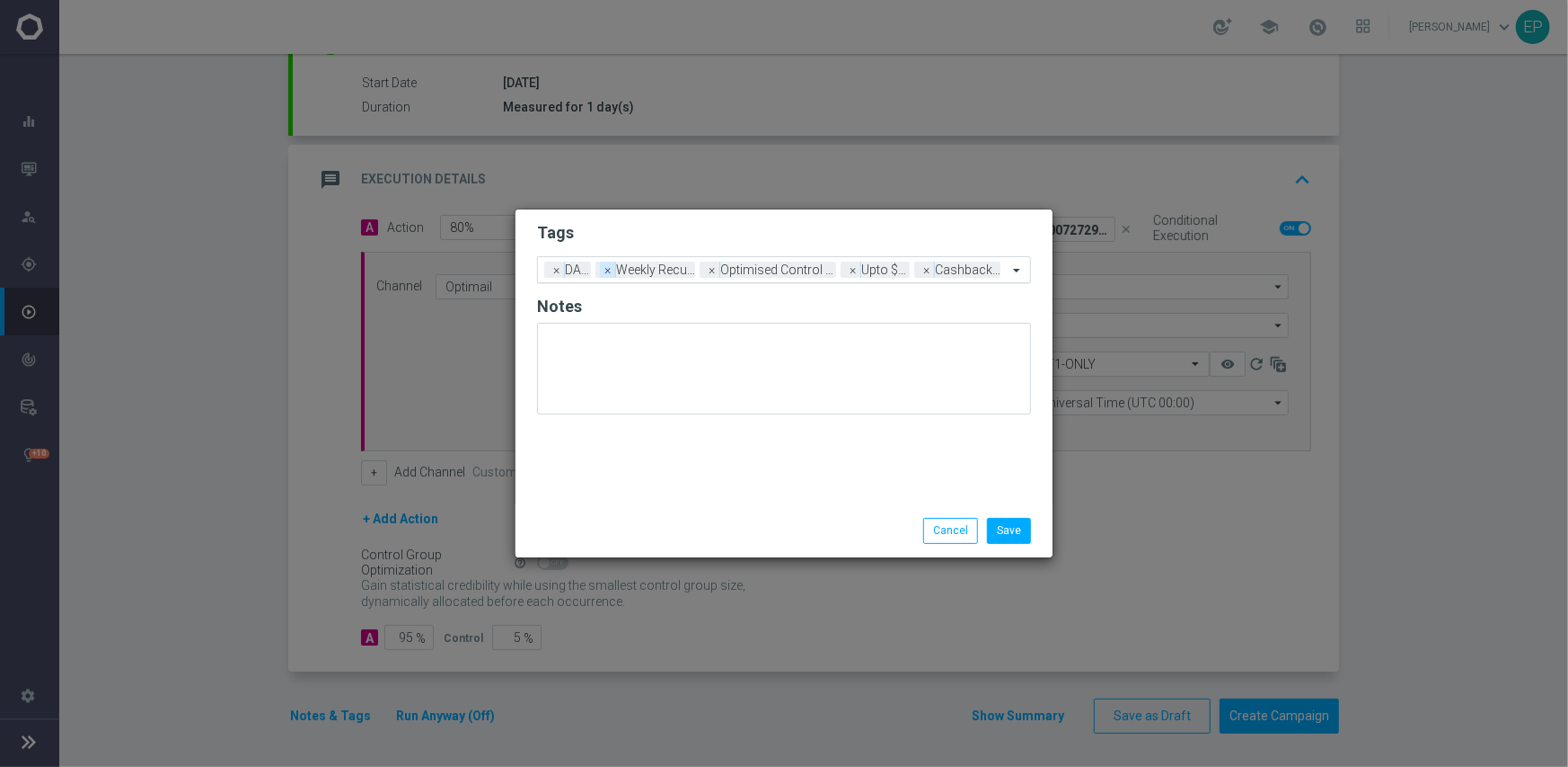
click at [607, 272] on span "×" at bounding box center [608, 270] width 16 height 16
click at [615, 271] on span "×" at bounding box center [618, 270] width 16 height 16
click at [708, 272] on span "×" at bounding box center [706, 270] width 16 height 16
click at [785, 271] on input "text" at bounding box center [851, 271] width 311 height 15
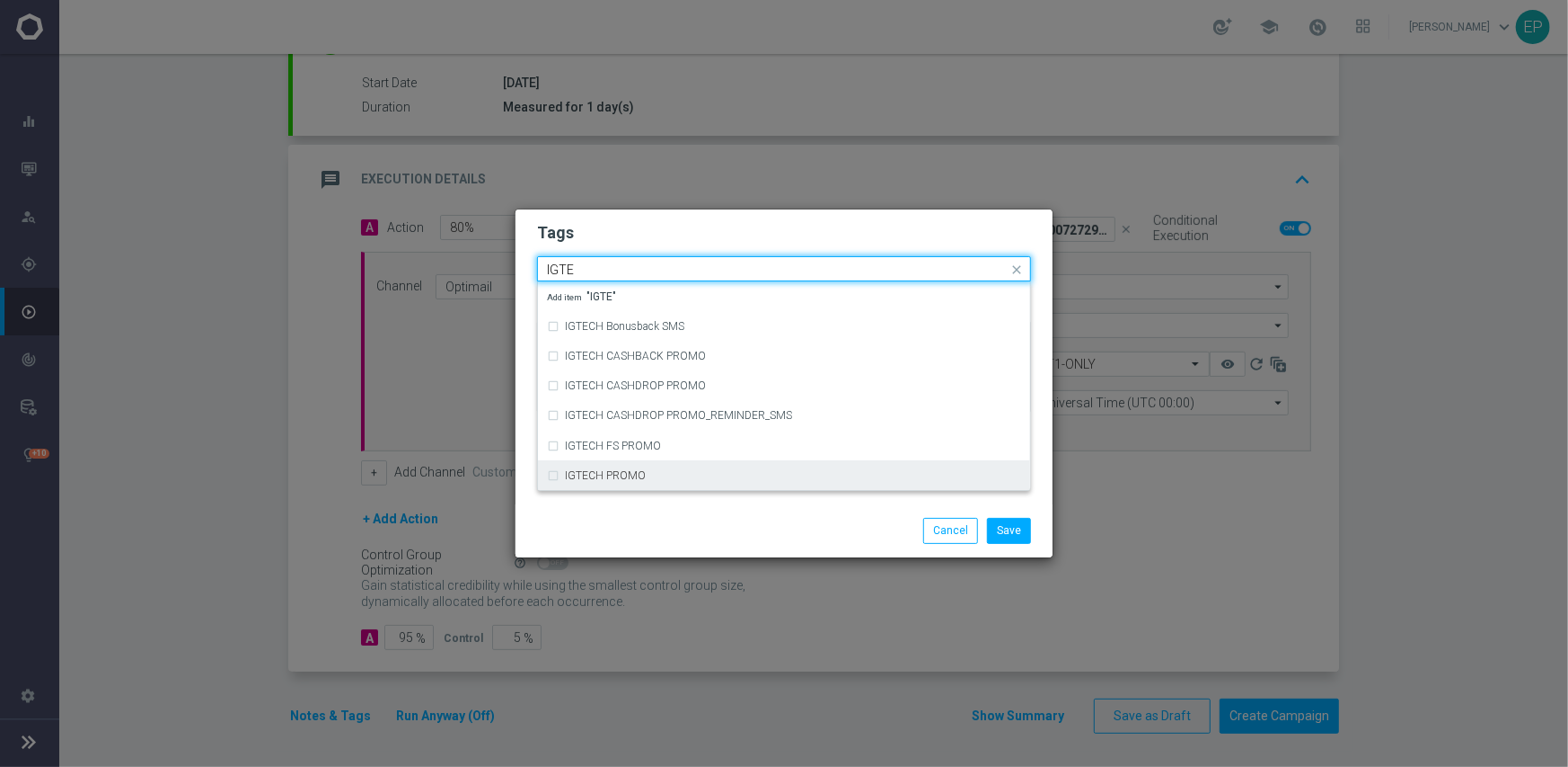
click at [665, 470] on div "IGTECH PROMO" at bounding box center [792, 475] width 456 height 11
type input "IGTE"
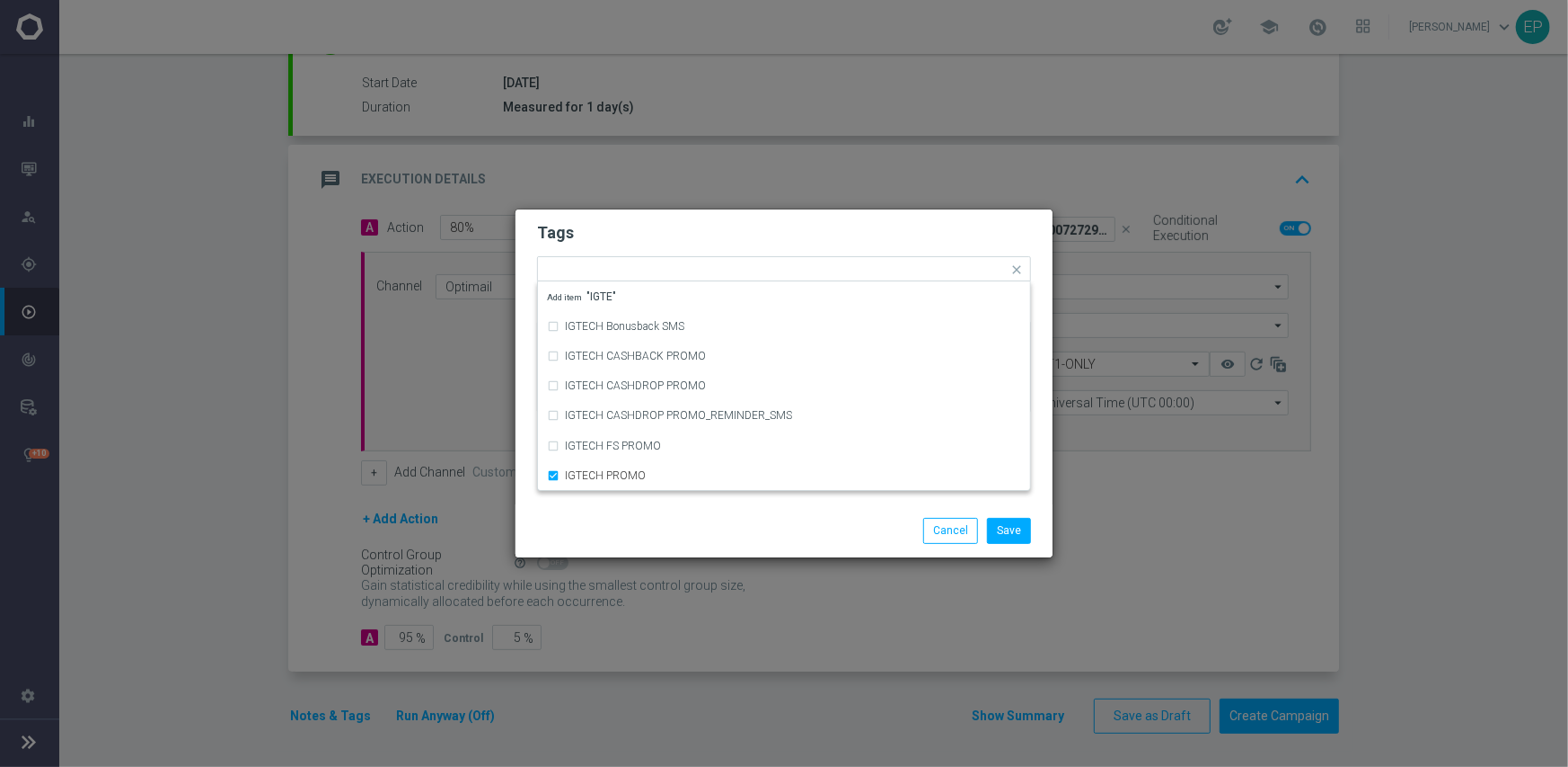
click at [659, 517] on div at bounding box center [611, 517] width 174 height 1
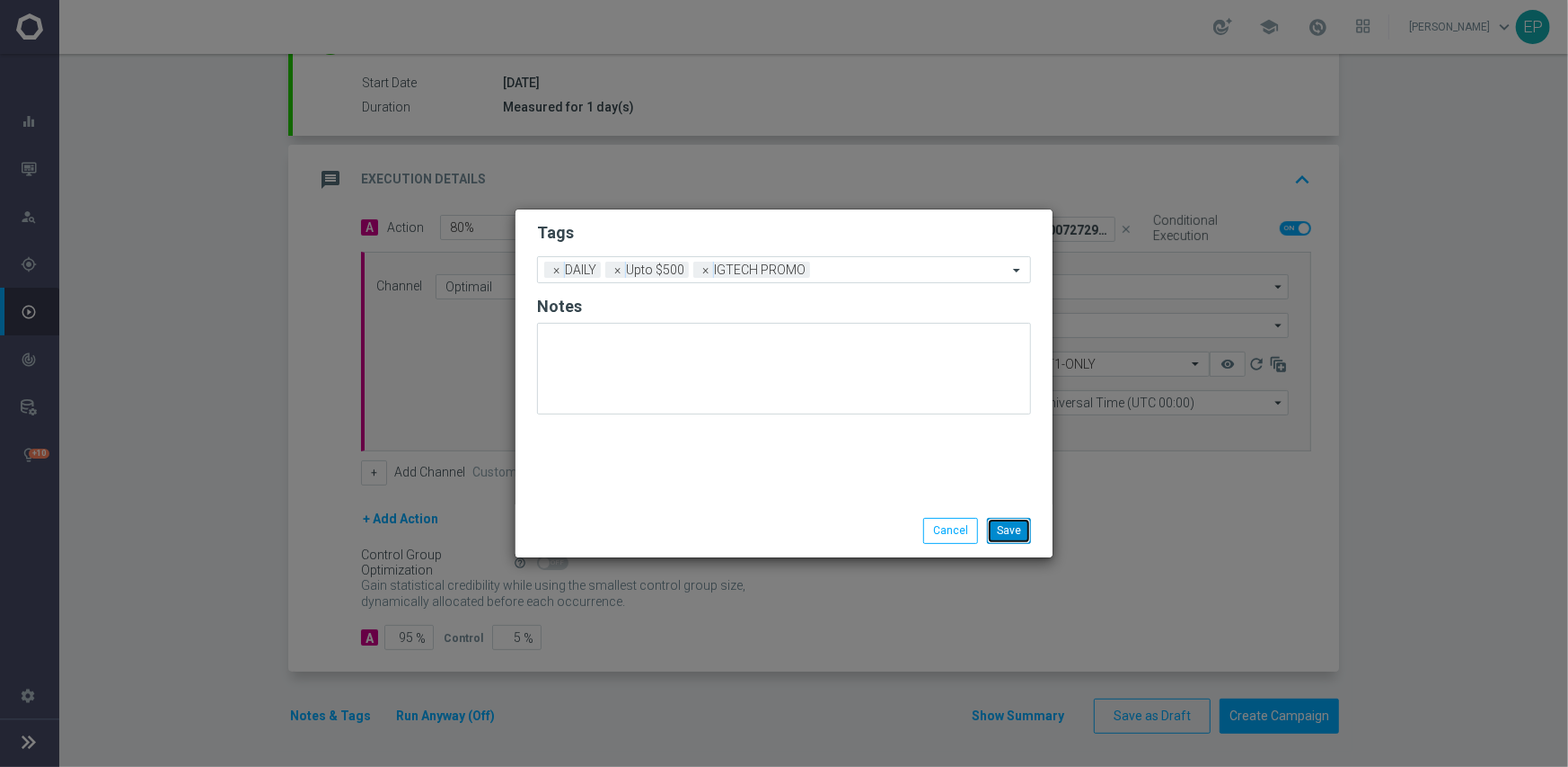
click at [1030, 523] on button "Save" at bounding box center [1009, 529] width 44 height 25
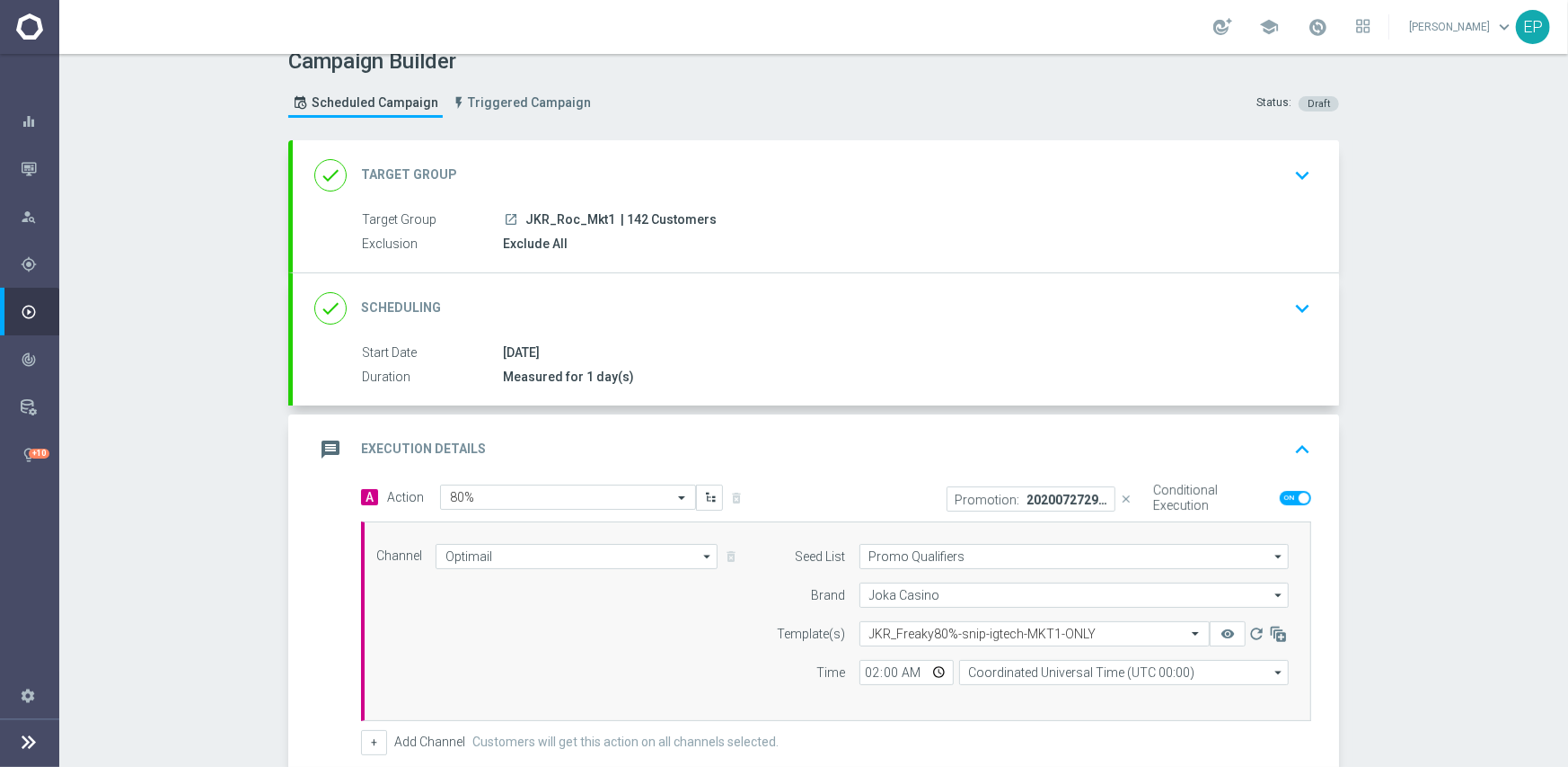
scroll to position [291, 0]
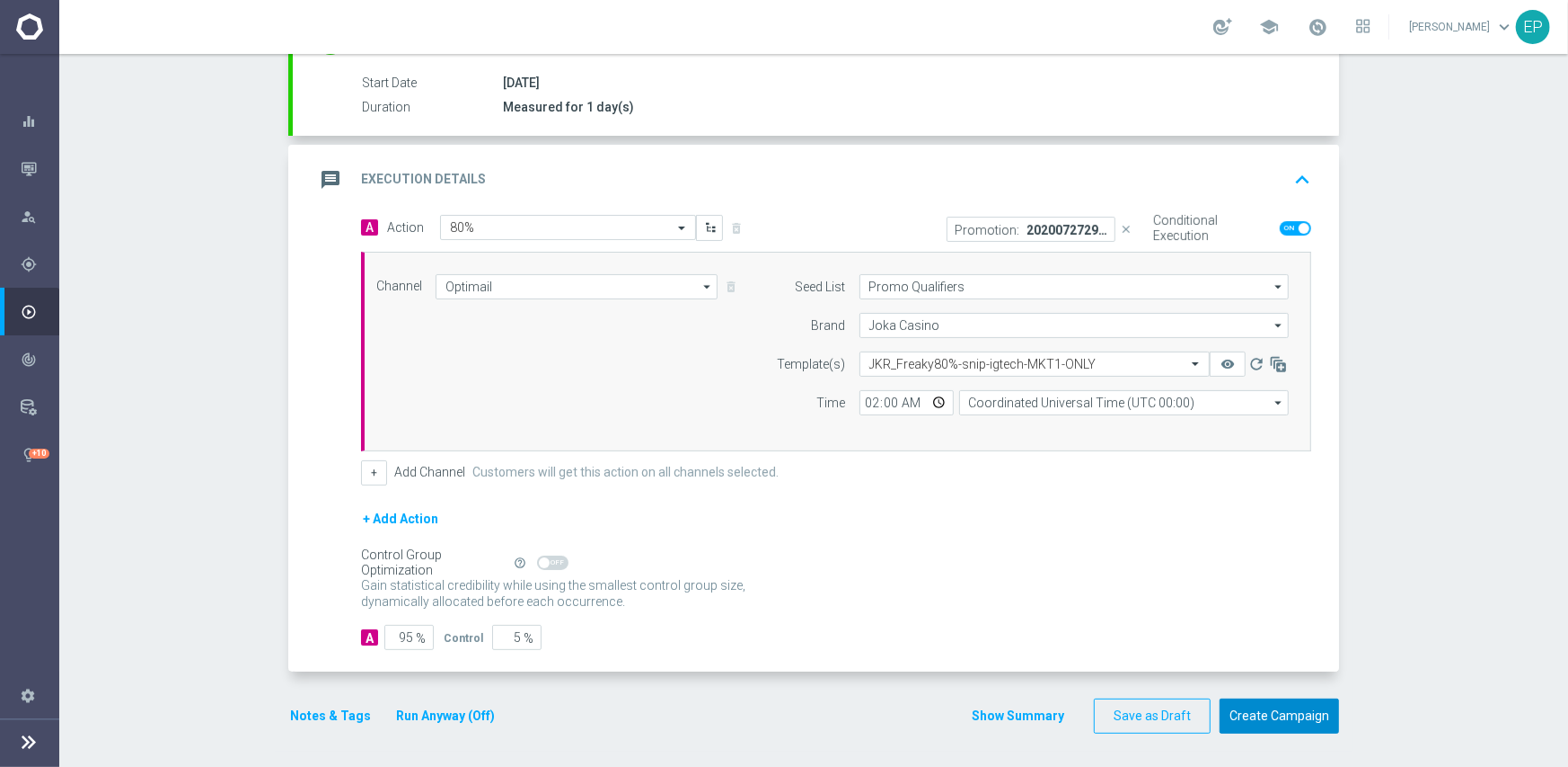
click at [1300, 708] on button "Create Campaign" at bounding box center [1280, 715] width 120 height 35
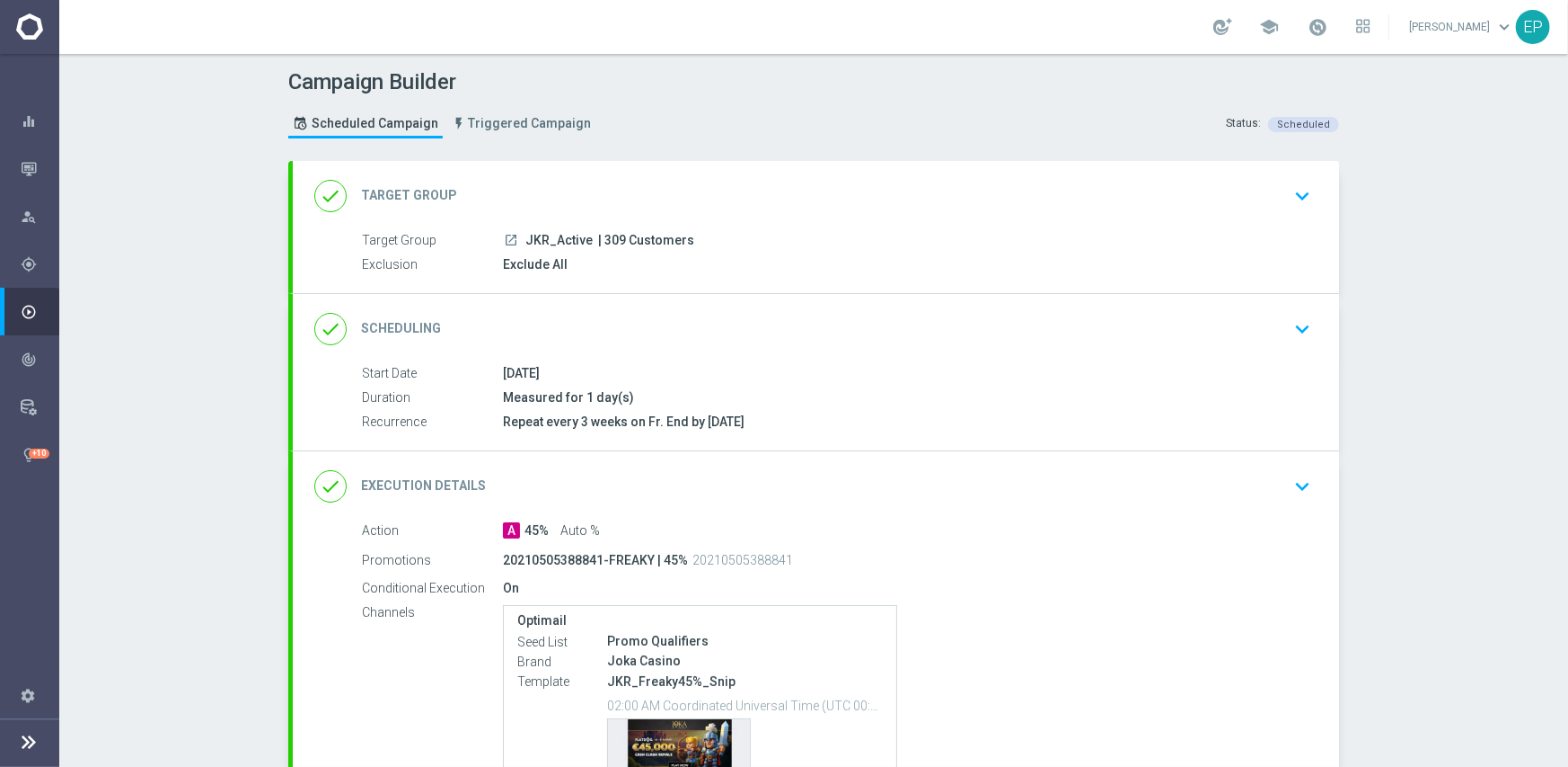
click at [879, 479] on div "done Execution Details keyboard_arrow_down" at bounding box center [815, 486] width 1003 height 34
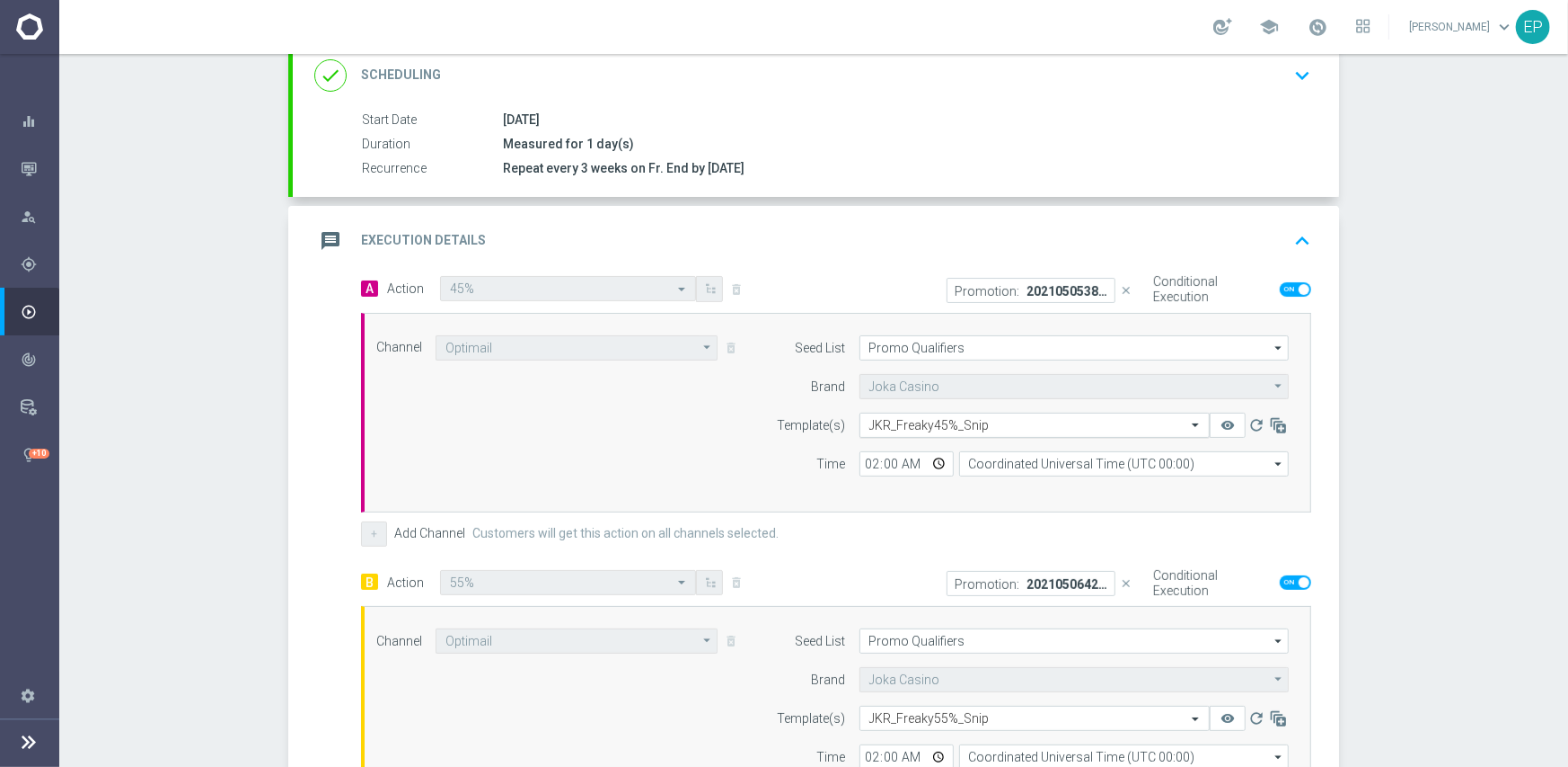
scroll to position [270, 0]
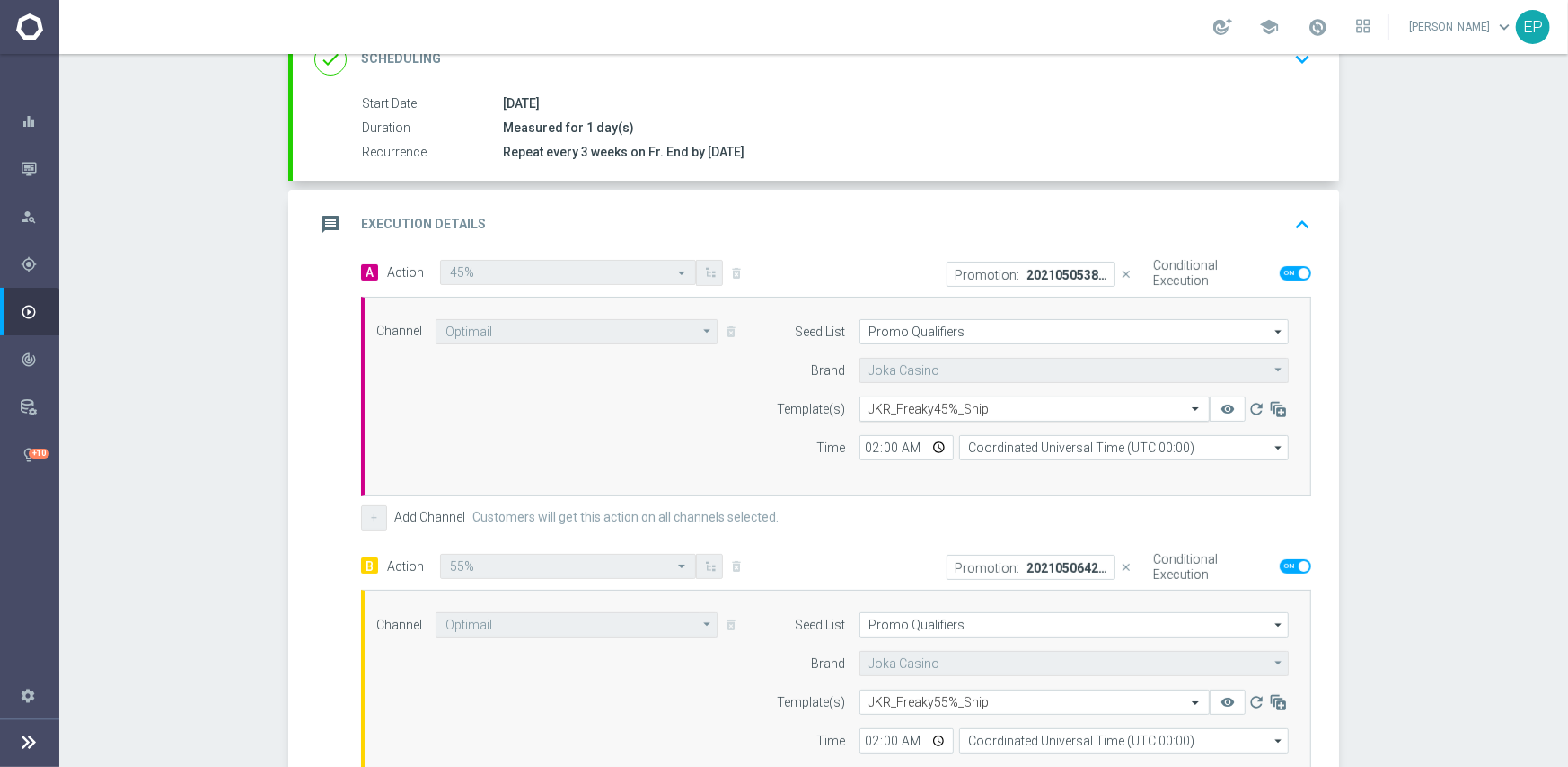
click at [946, 401] on input "text" at bounding box center [1016, 408] width 294 height 15
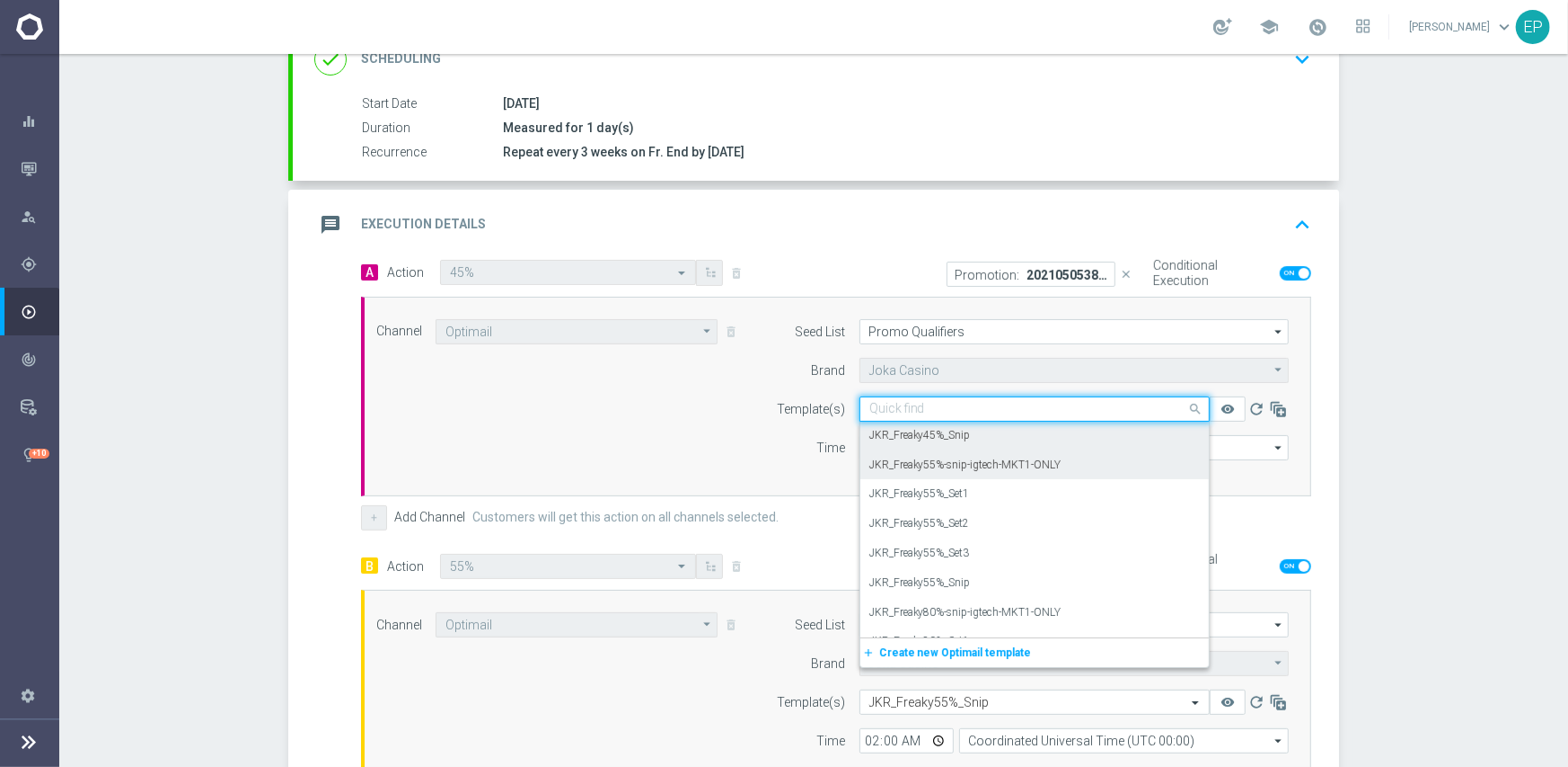
scroll to position [4359, 0]
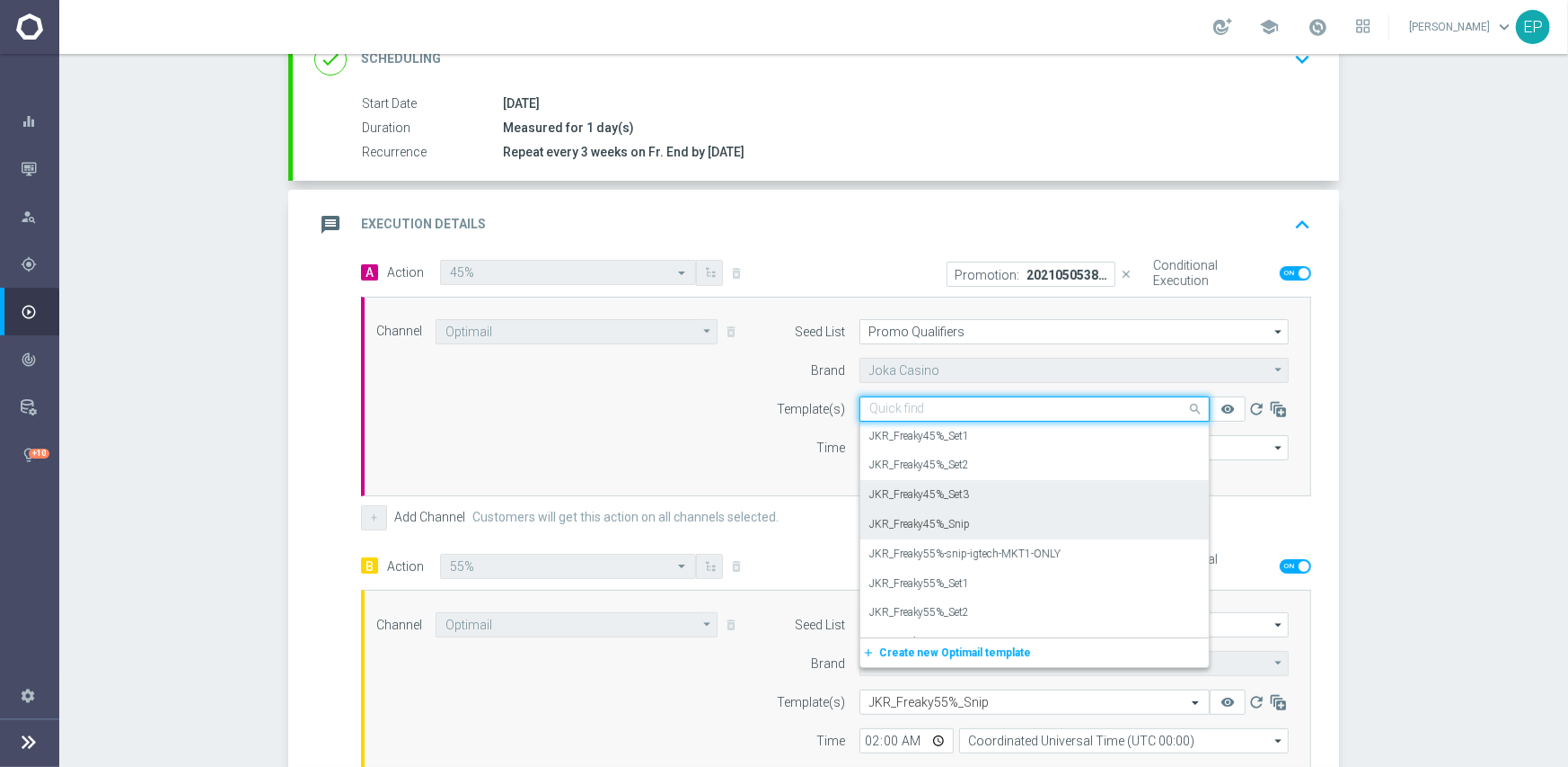
click at [942, 500] on label "JKR_Freaky45%_Set3" at bounding box center [919, 494] width 101 height 15
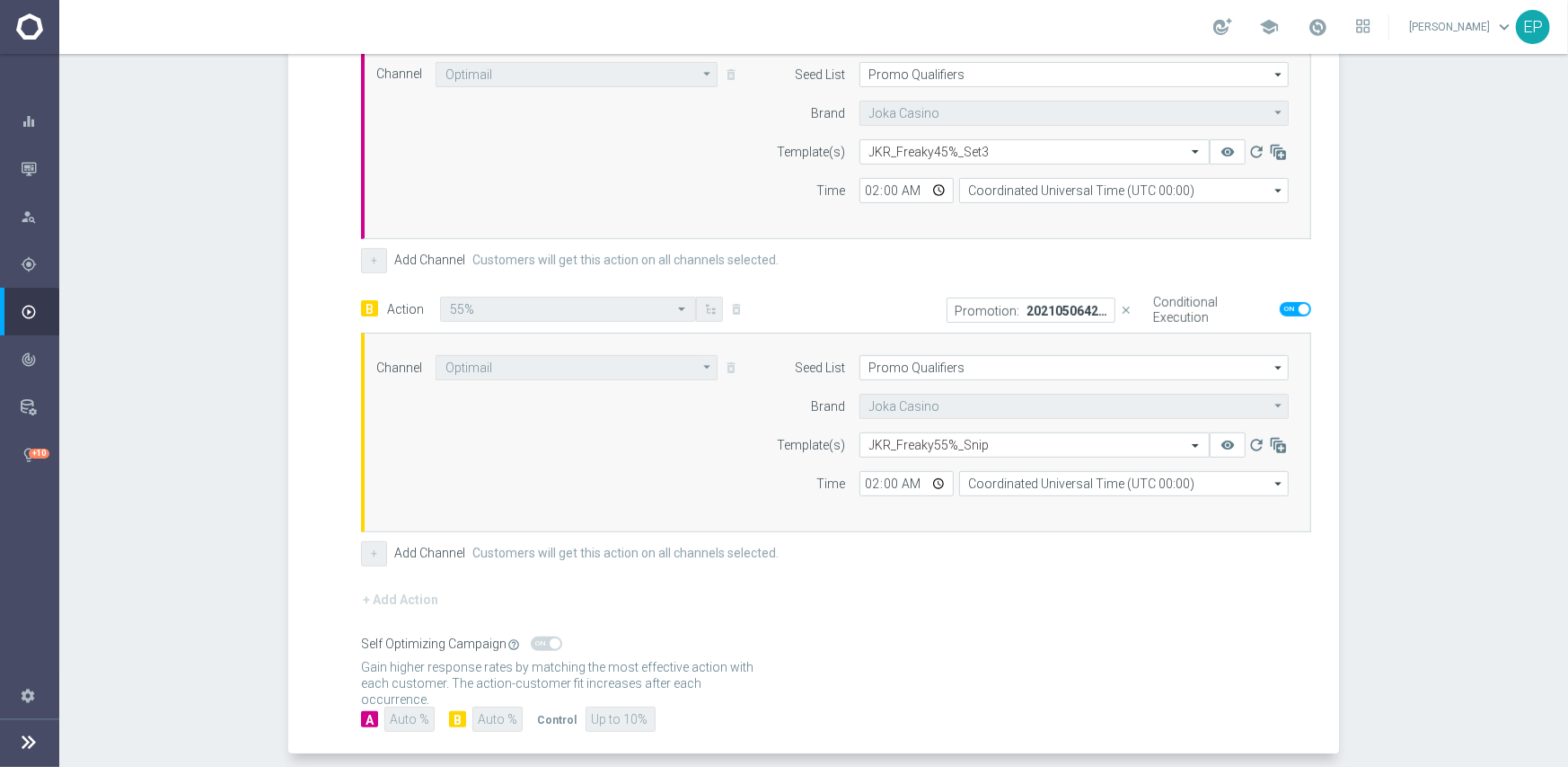
scroll to position [539, 0]
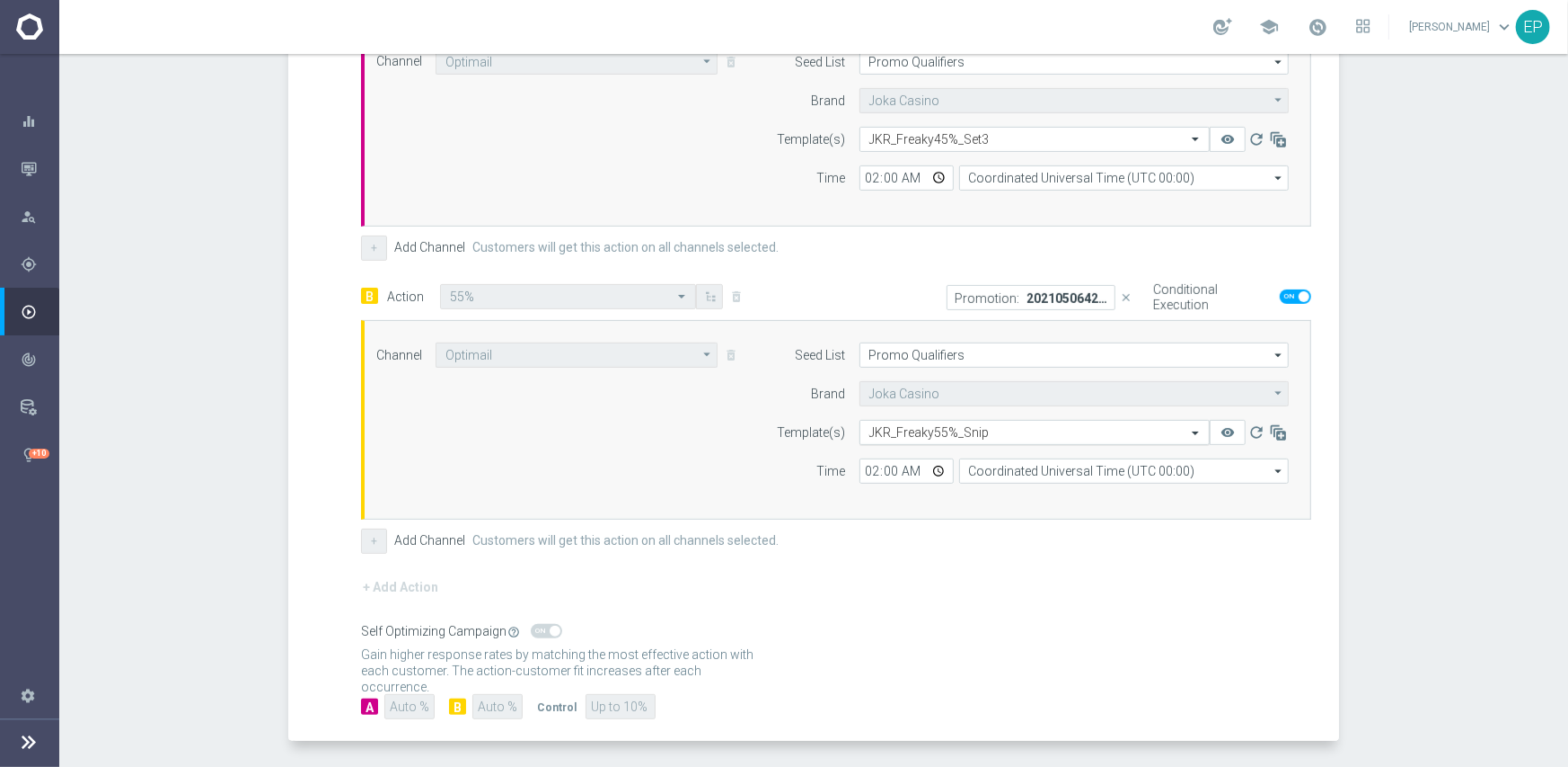
click at [918, 433] on input "text" at bounding box center [1016, 432] width 294 height 15
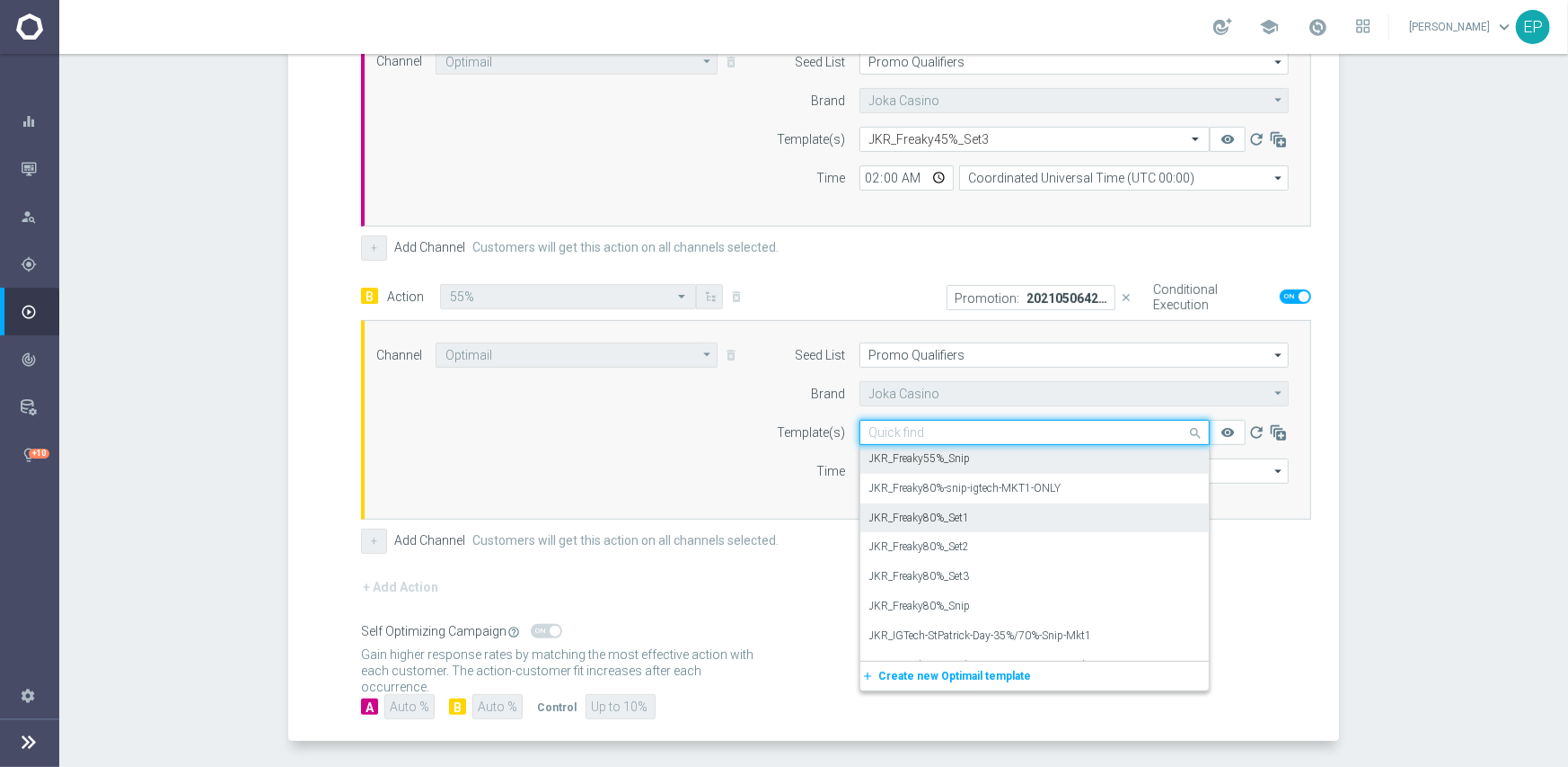
scroll to position [4507, 0]
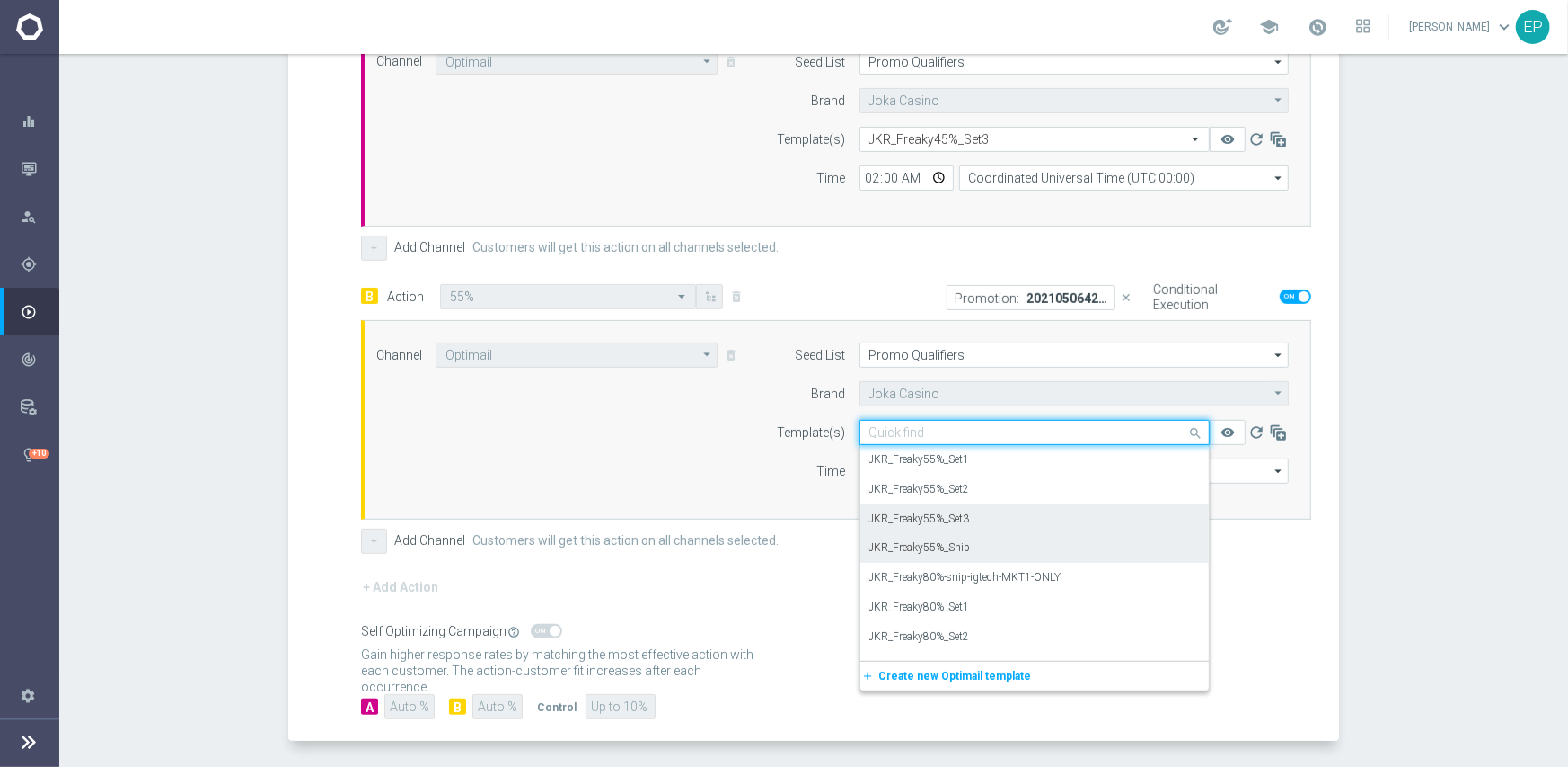
click at [906, 514] on label "JKR_Freaky55%_Set3" at bounding box center [919, 518] width 101 height 15
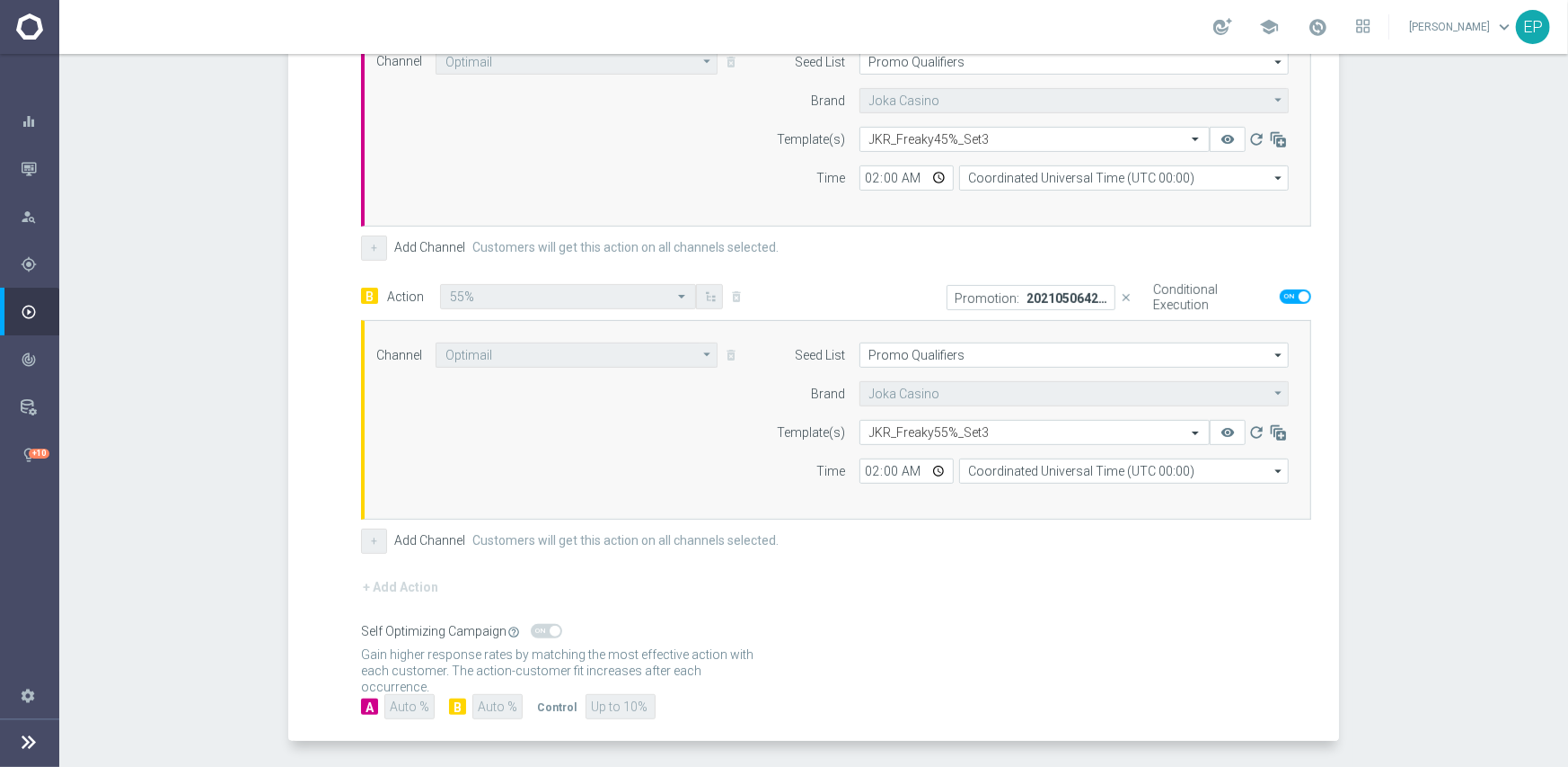
click at [833, 543] on div "+ Add Channel Customers will get this action on all channels selected." at bounding box center [836, 540] width 950 height 25
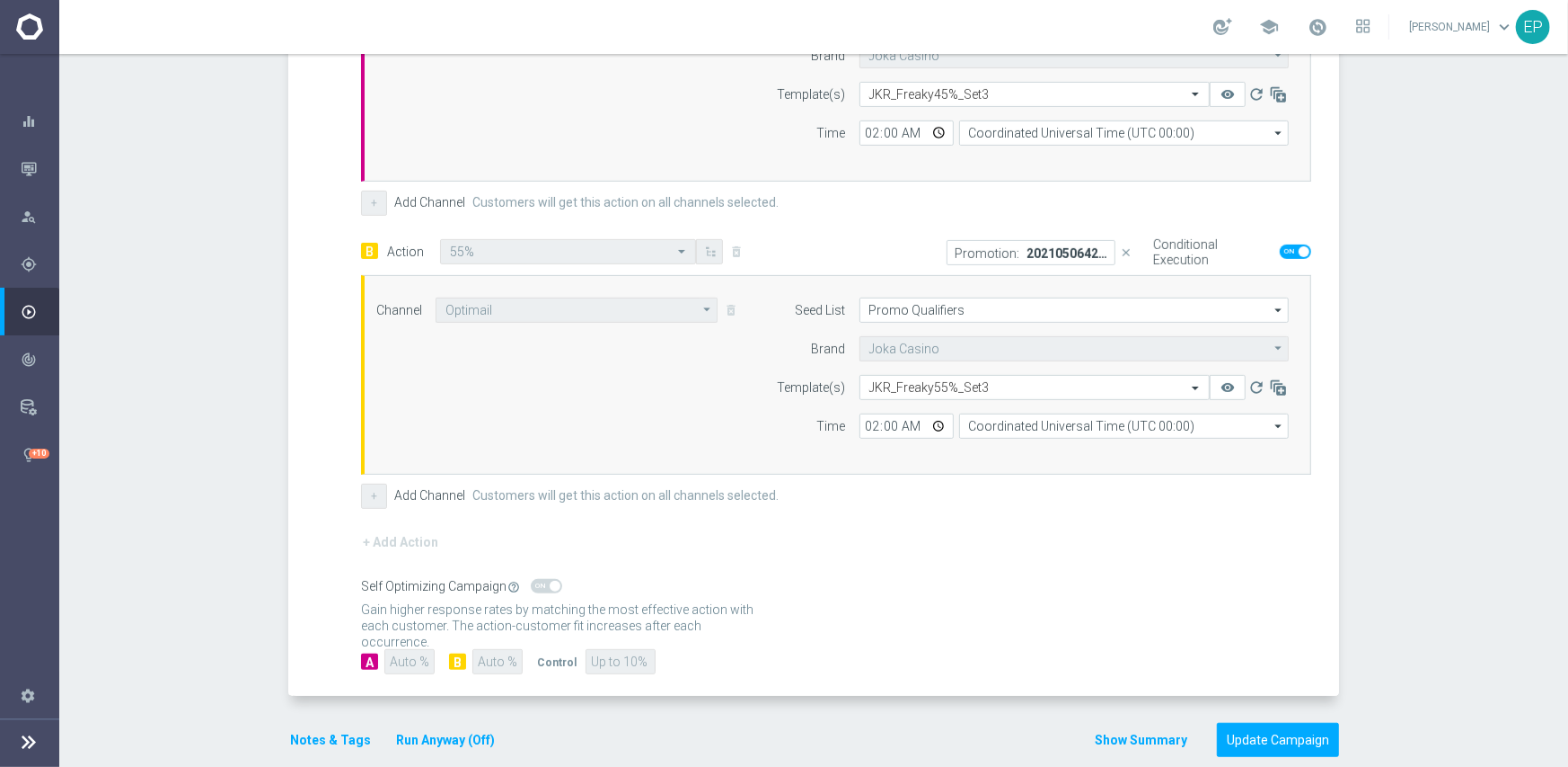
scroll to position [608, 0]
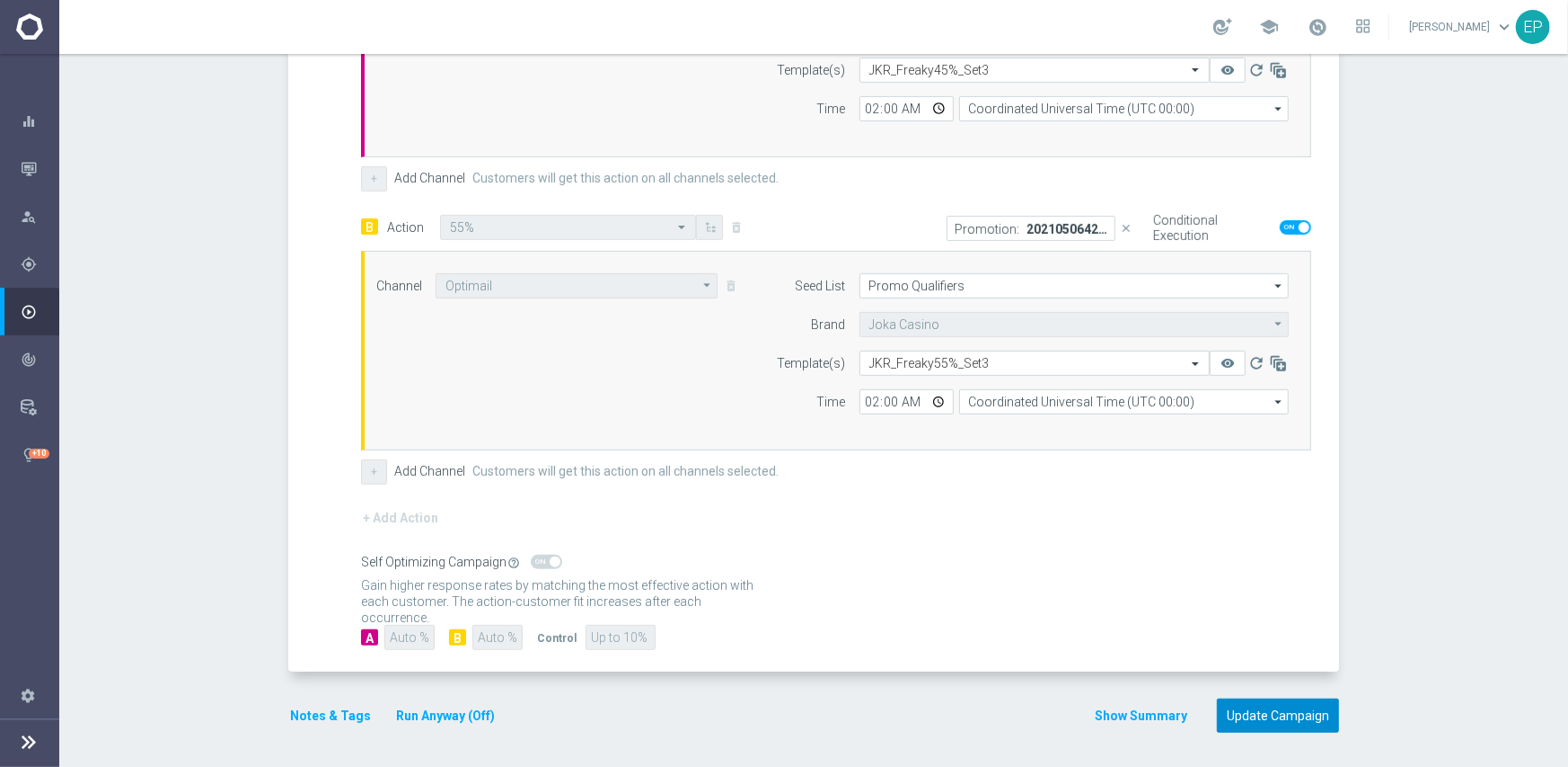
click at [1281, 721] on button "Update Campaign" at bounding box center [1278, 715] width 122 height 35
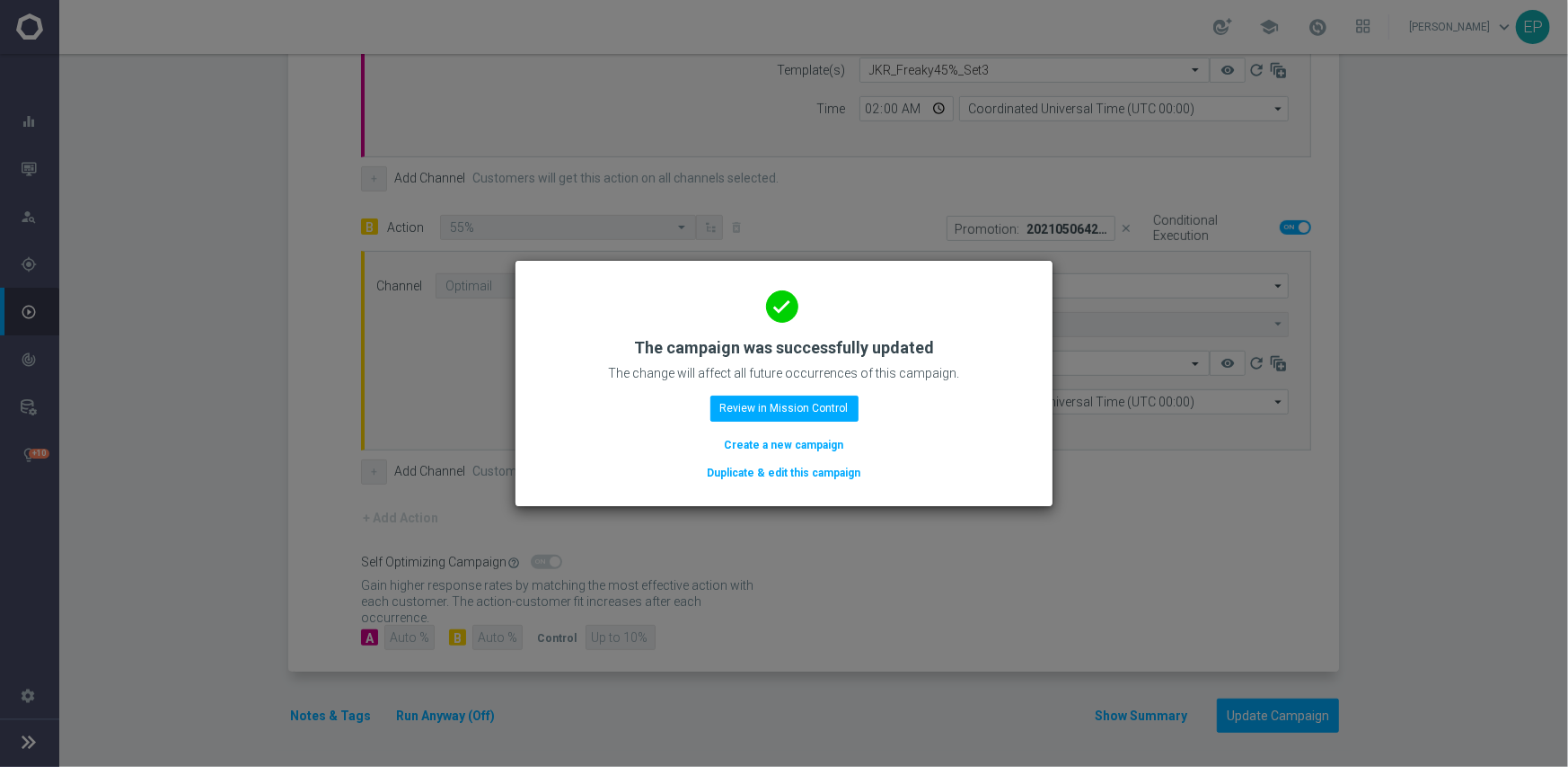
click at [773, 471] on button "Duplicate & edit this campaign" at bounding box center [784, 472] width 157 height 20
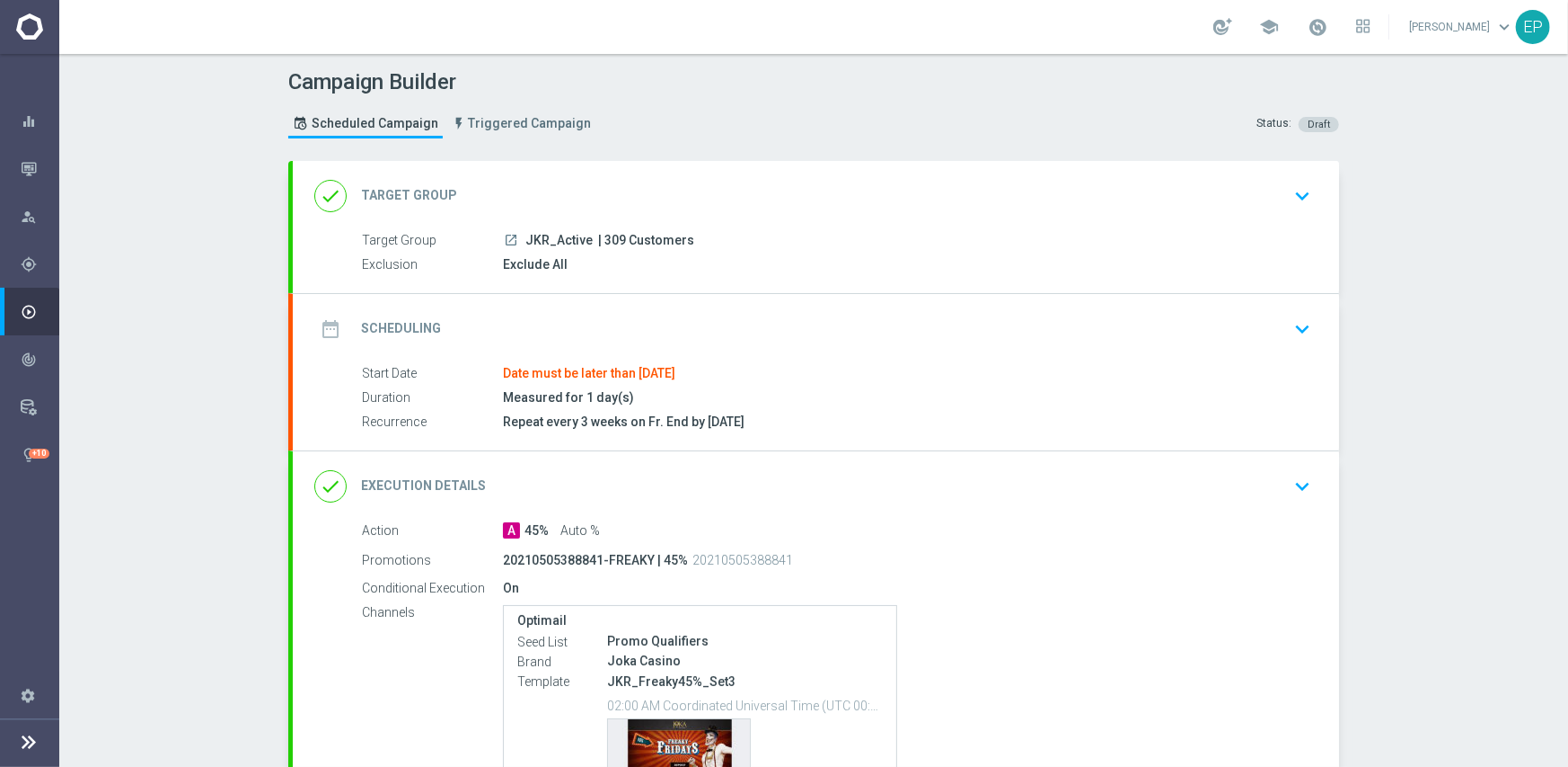
drag, startPoint x: 601, startPoint y: 184, endPoint x: 590, endPoint y: 198, distance: 17.8
click at [600, 184] on div "done Target Group keyboard_arrow_down" at bounding box center [815, 196] width 1003 height 34
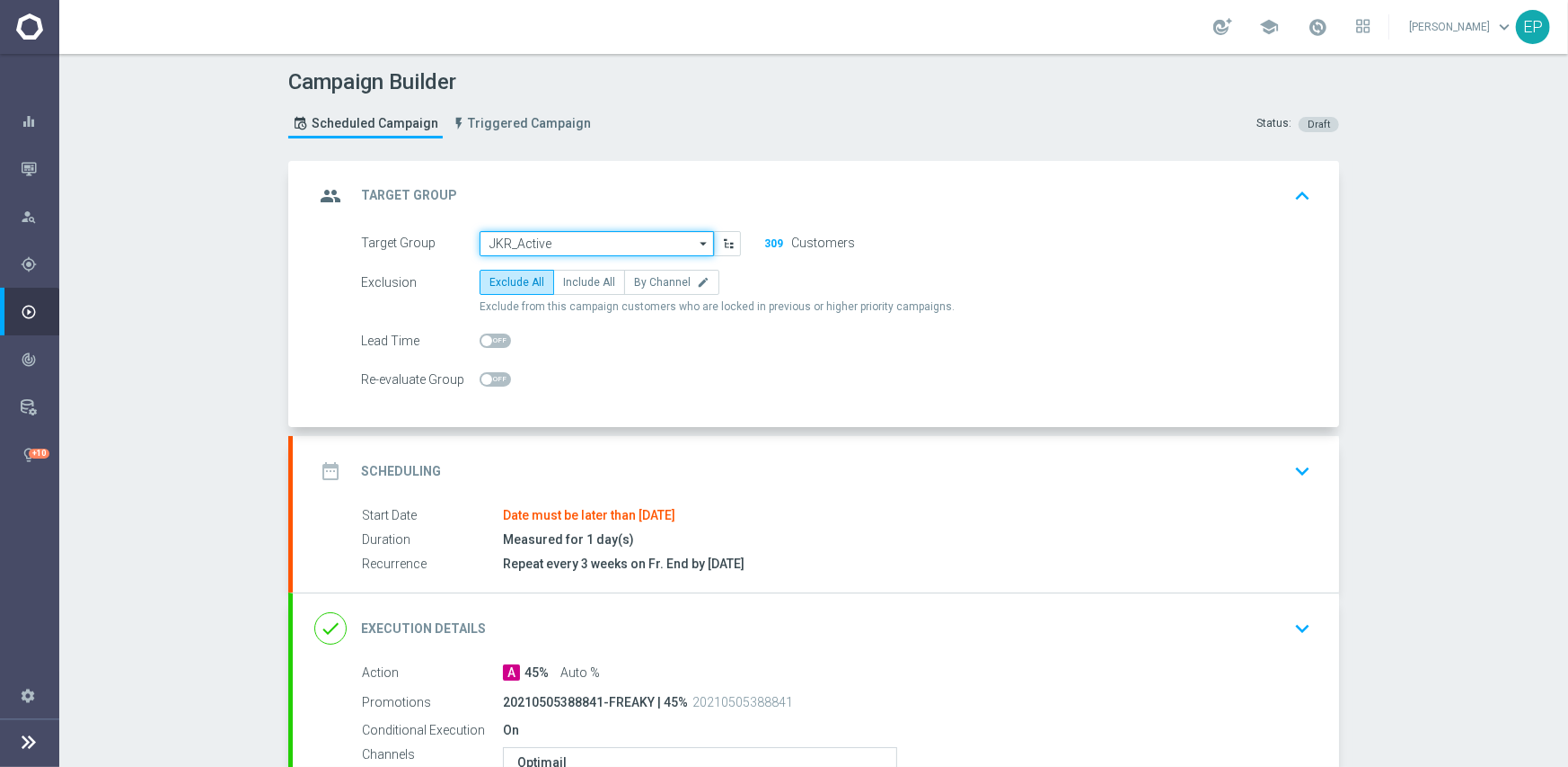
click at [548, 232] on input "JKR_Active" at bounding box center [597, 243] width 235 height 25
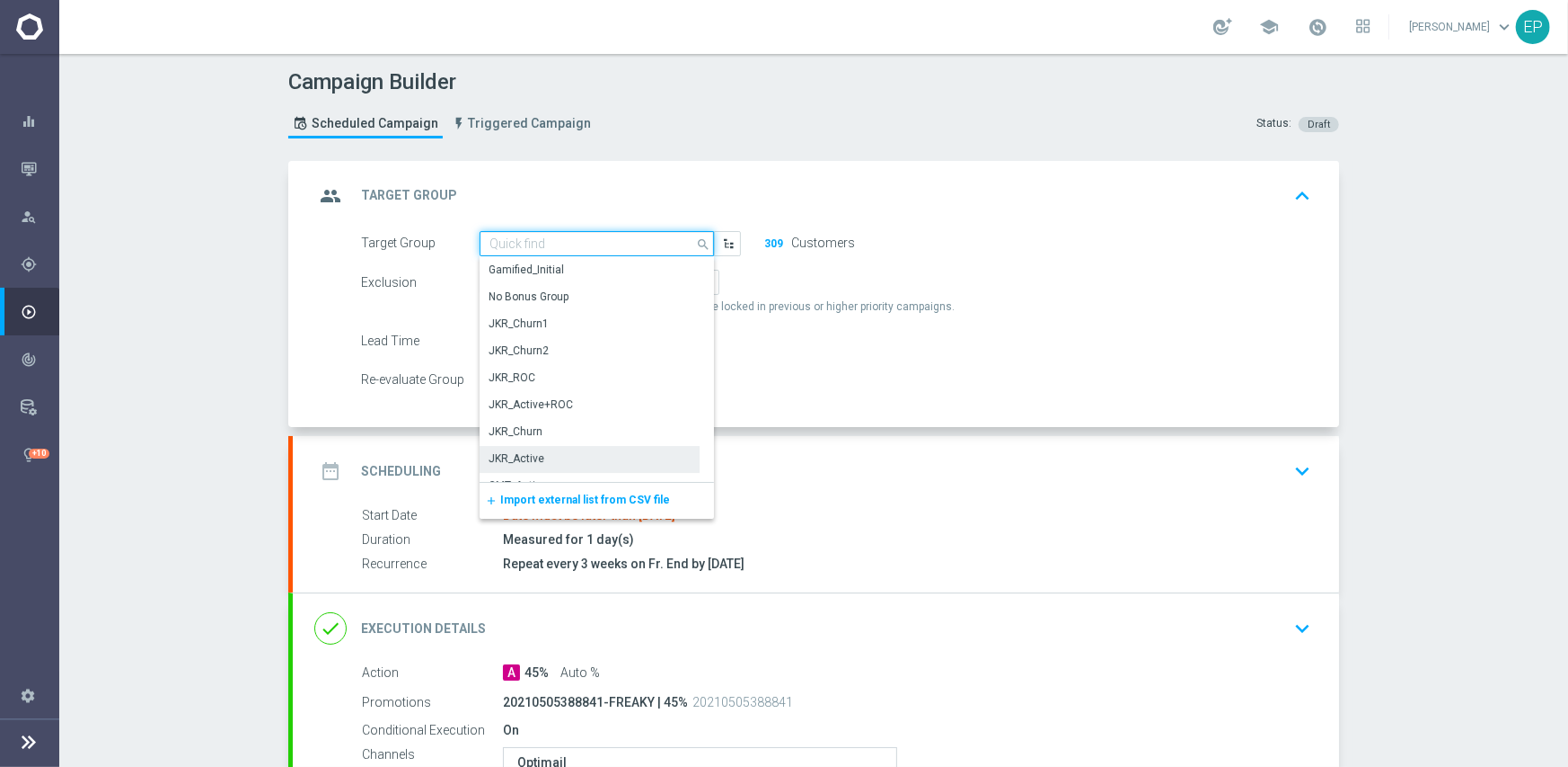
paste input "JKR_Active_Mkt1_B"
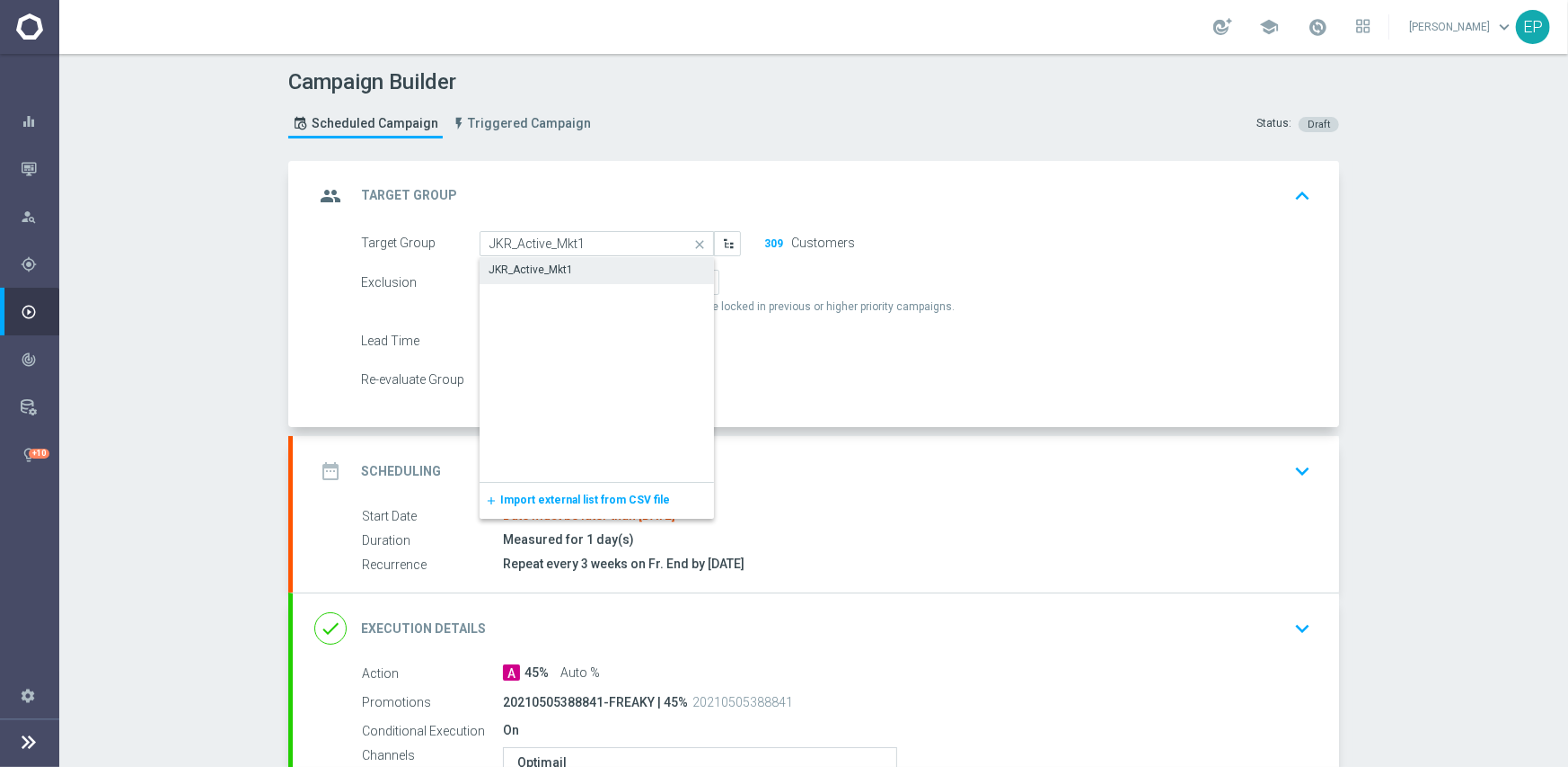
click at [537, 267] on div "JKR_Active_Mkt1" at bounding box center [531, 270] width 85 height 16
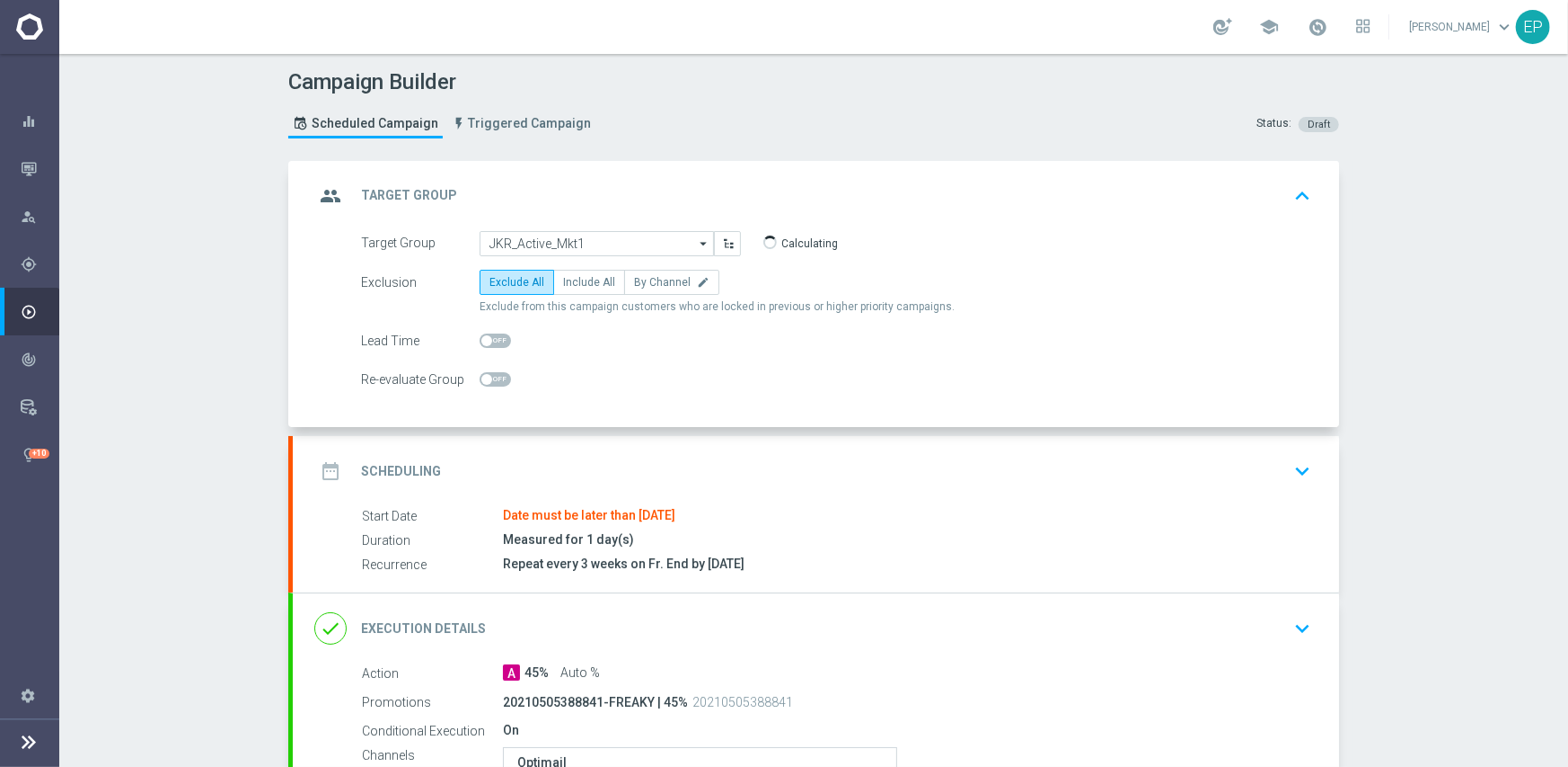
type input "JKR_Active_Mkt1"
click at [650, 459] on div "date_range Scheduling keyboard_arrow_down" at bounding box center [815, 470] width 1003 height 34
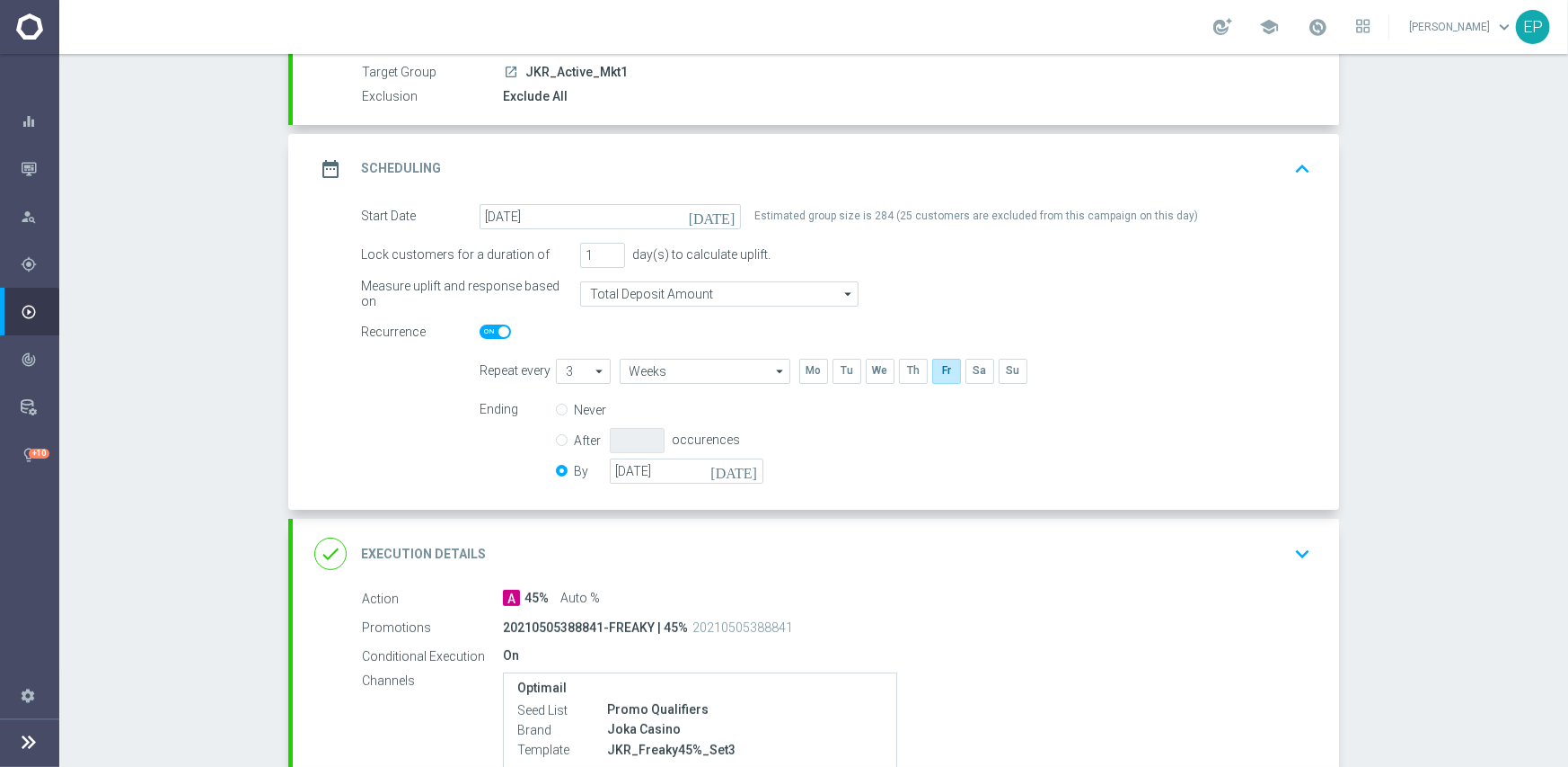
scroll to position [180, 0]
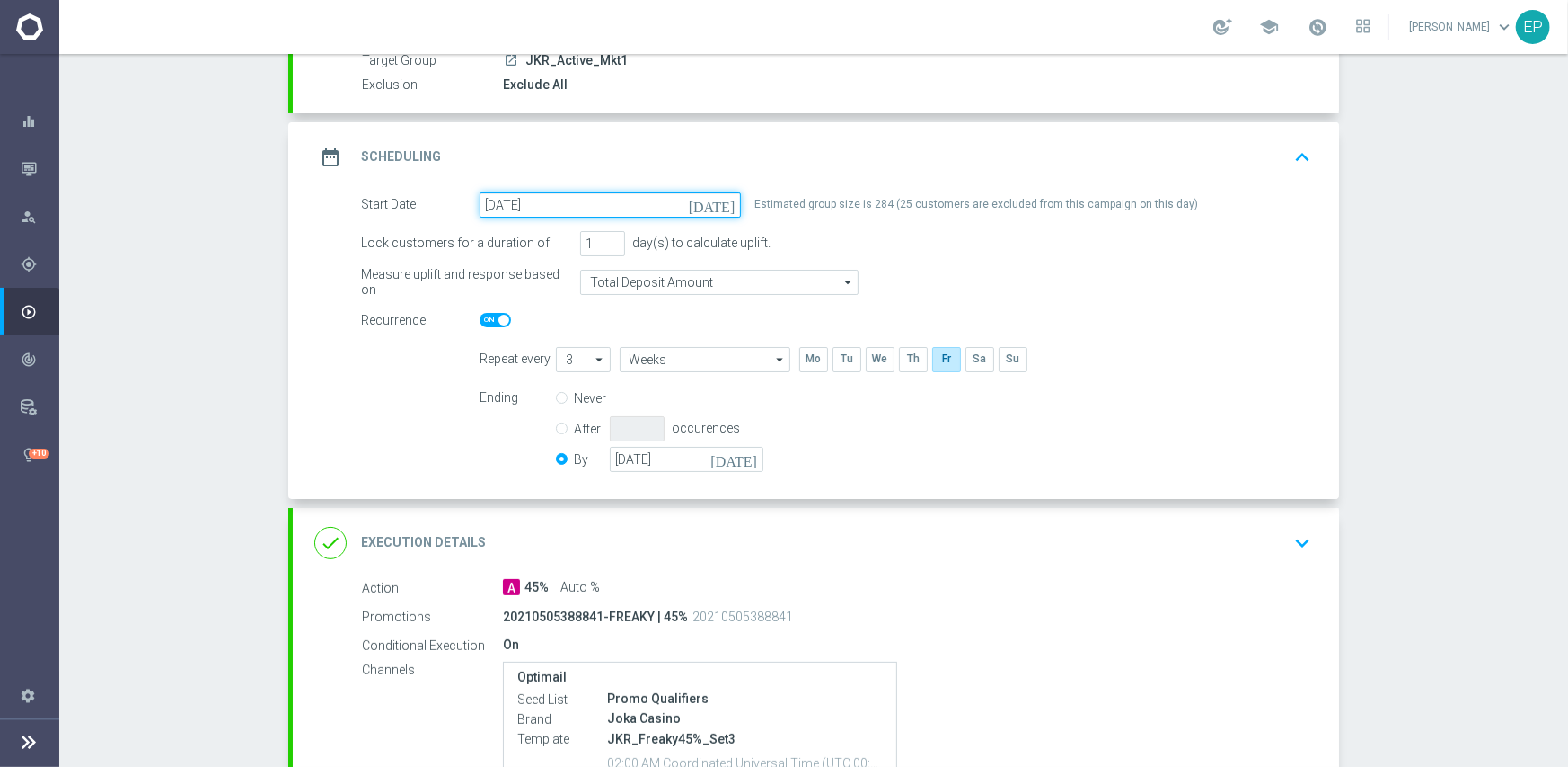
click at [581, 212] on input "01 Oct 2021" at bounding box center [611, 205] width 261 height 25
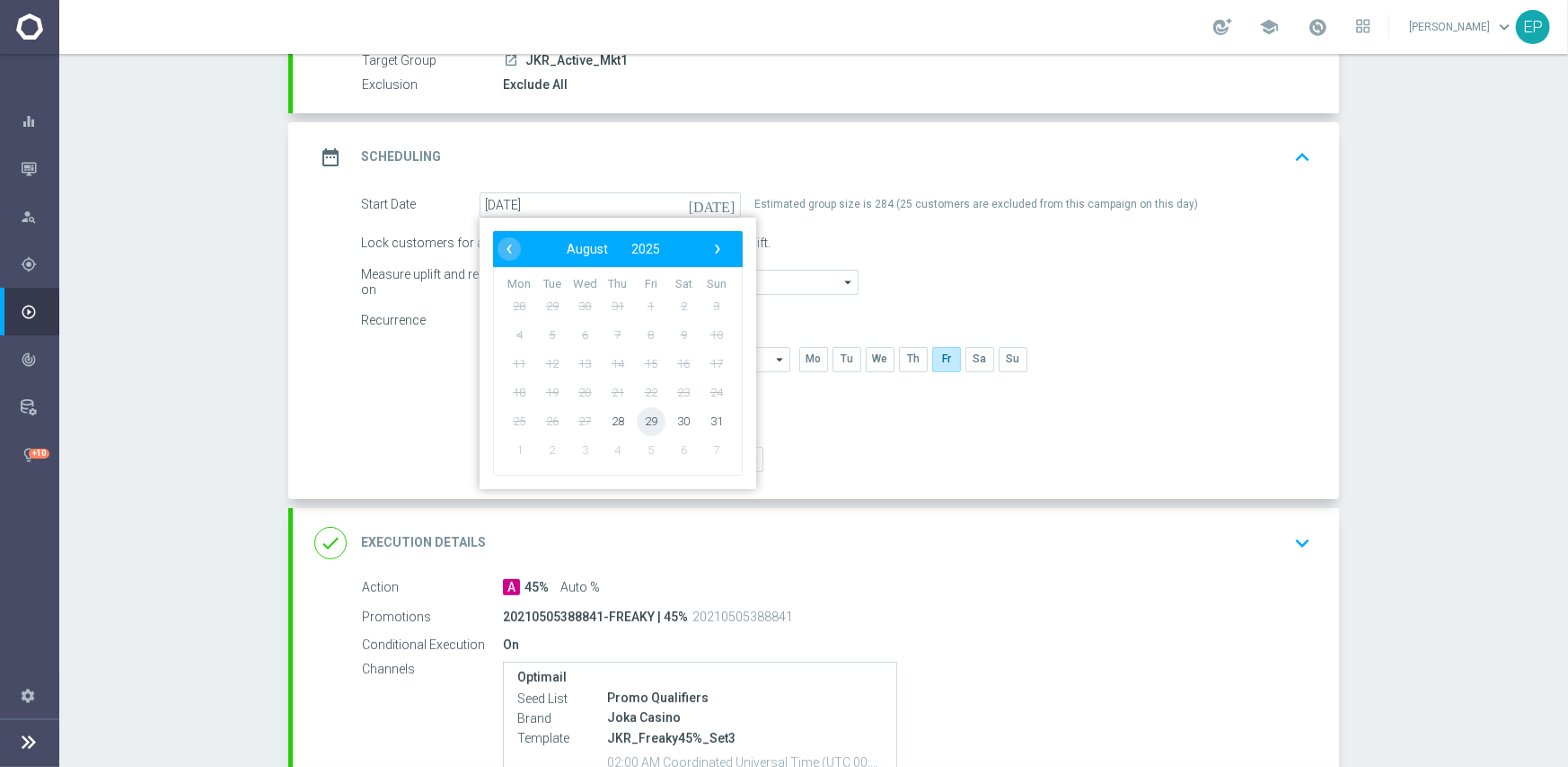
click at [642, 420] on span "29" at bounding box center [651, 420] width 29 height 29
type input "[DATE]"
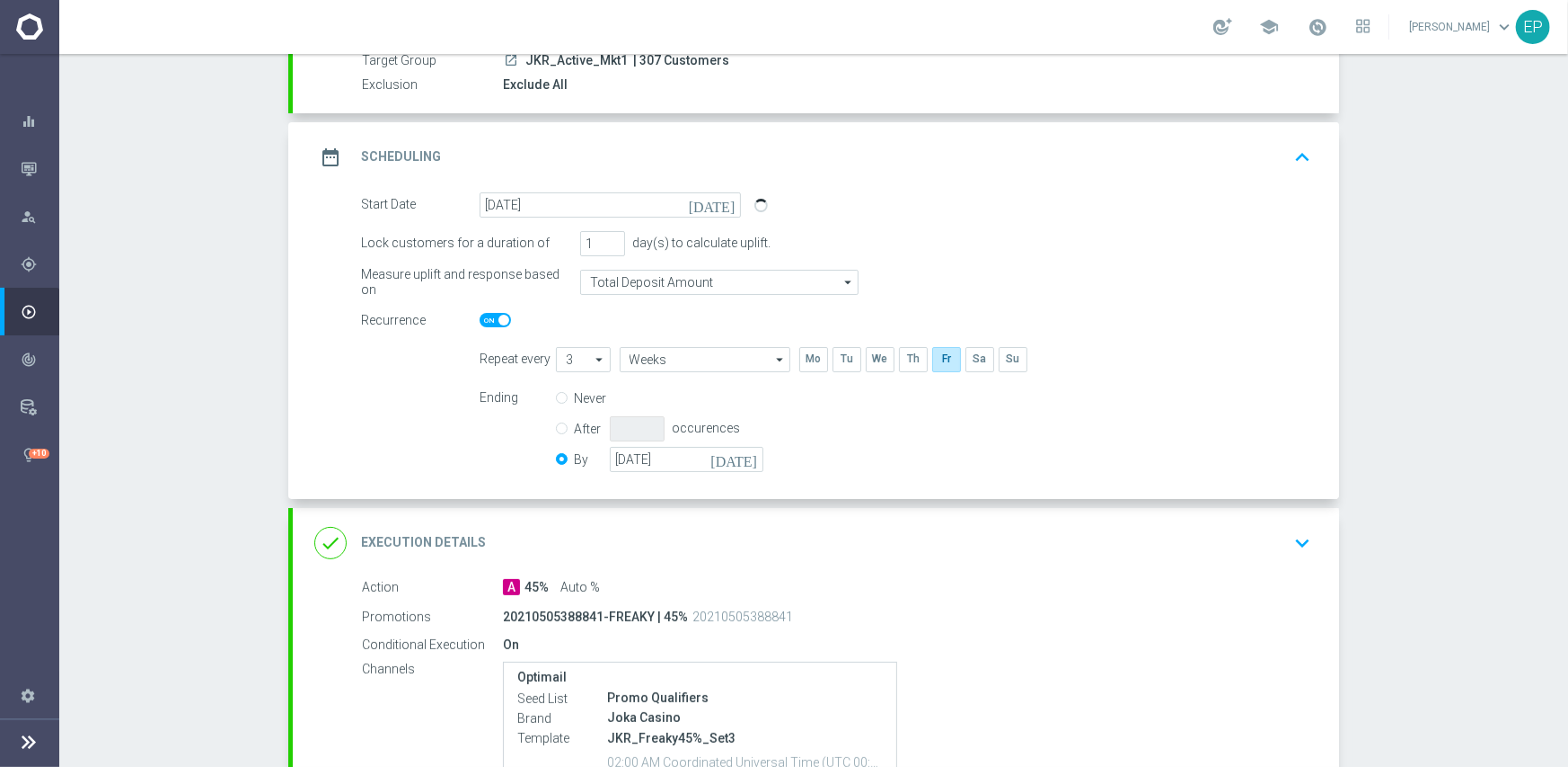
click at [480, 319] on span at bounding box center [495, 320] width 31 height 14
click at [480, 319] on input "checkbox" at bounding box center [495, 320] width 31 height 14
checkbox input "false"
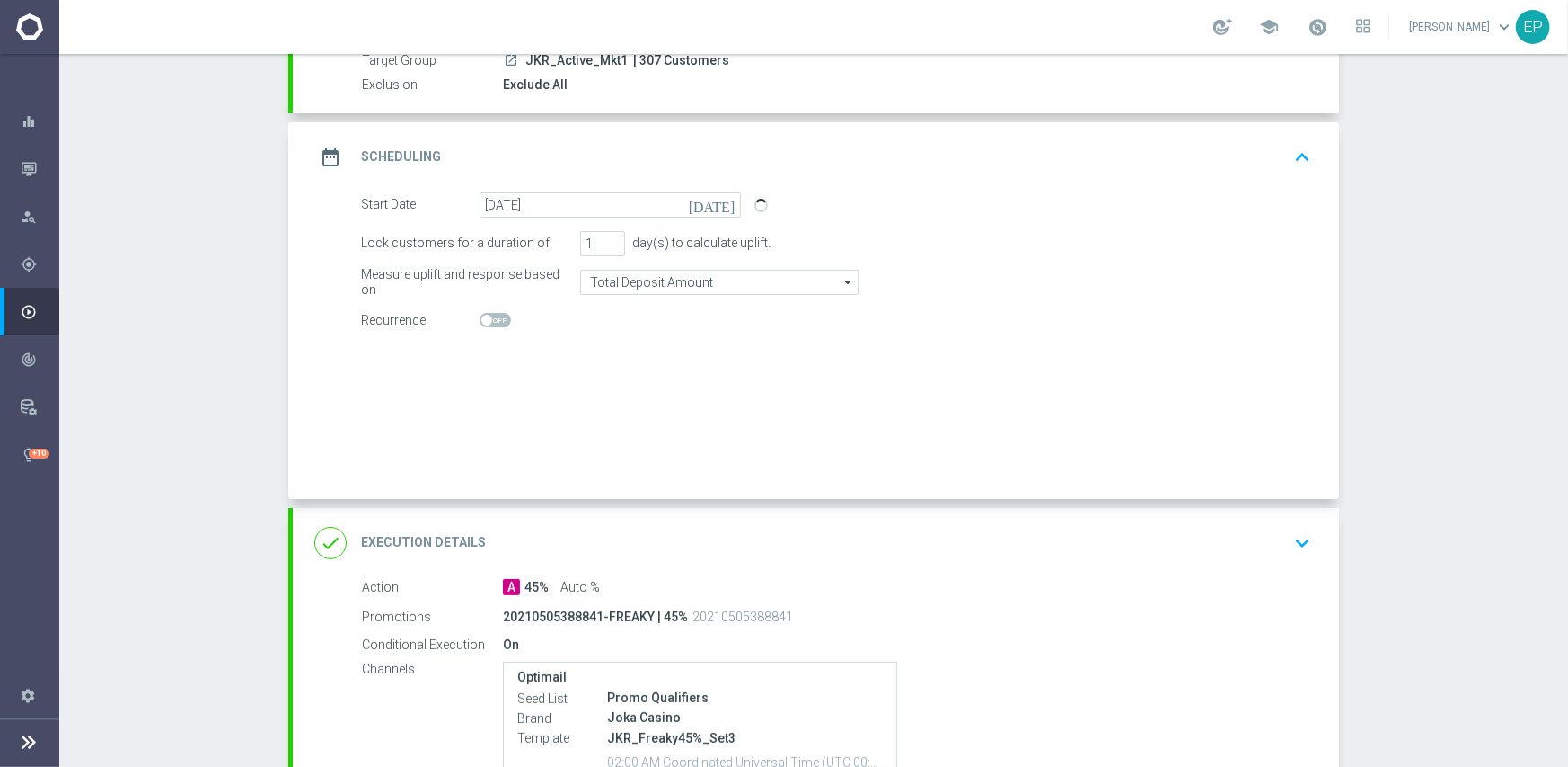
radio input "true"
radio input "false"
checkbox input "false"
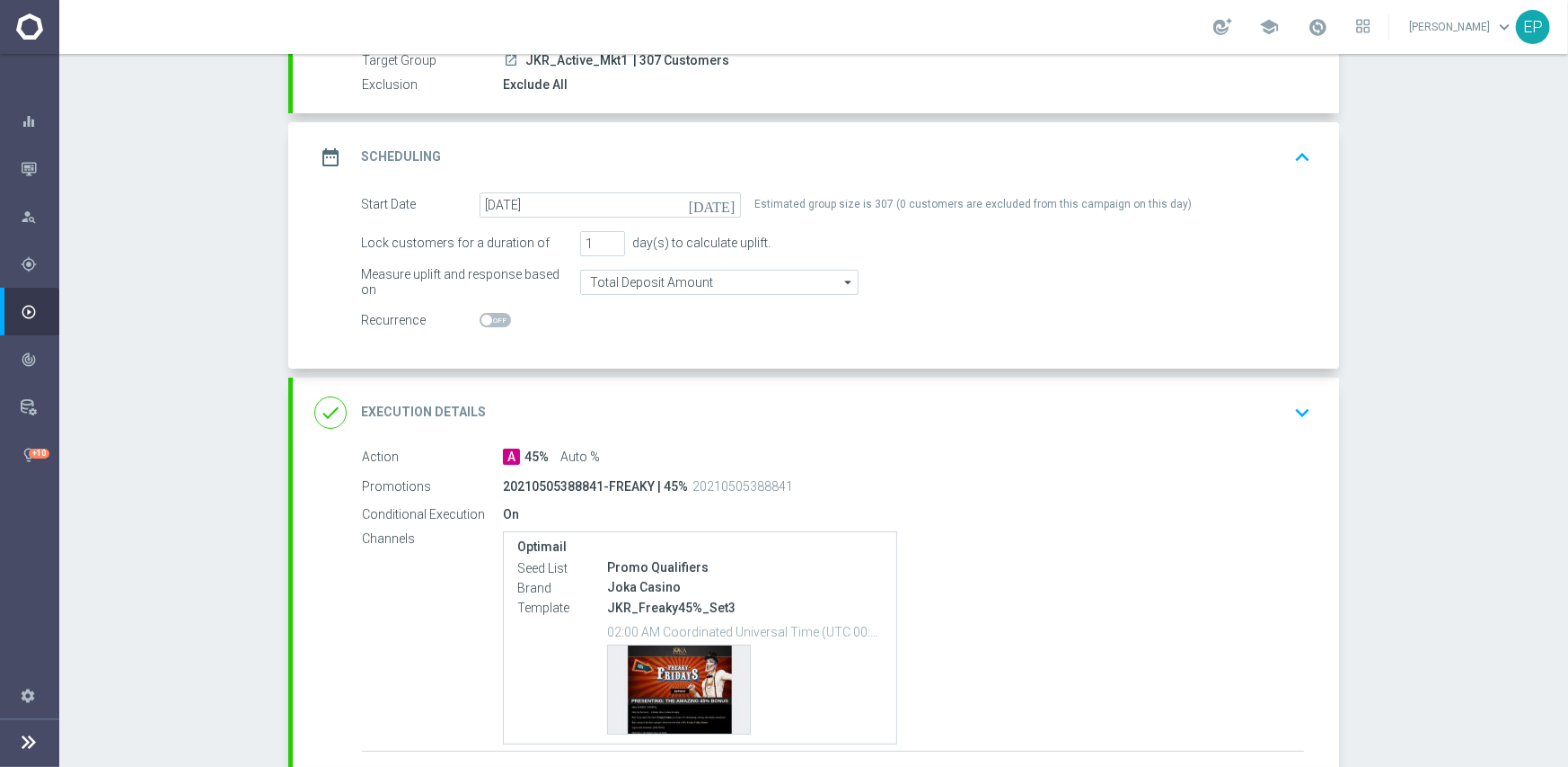
click at [838, 417] on div "done Execution Details keyboard_arrow_down" at bounding box center [815, 412] width 1003 height 34
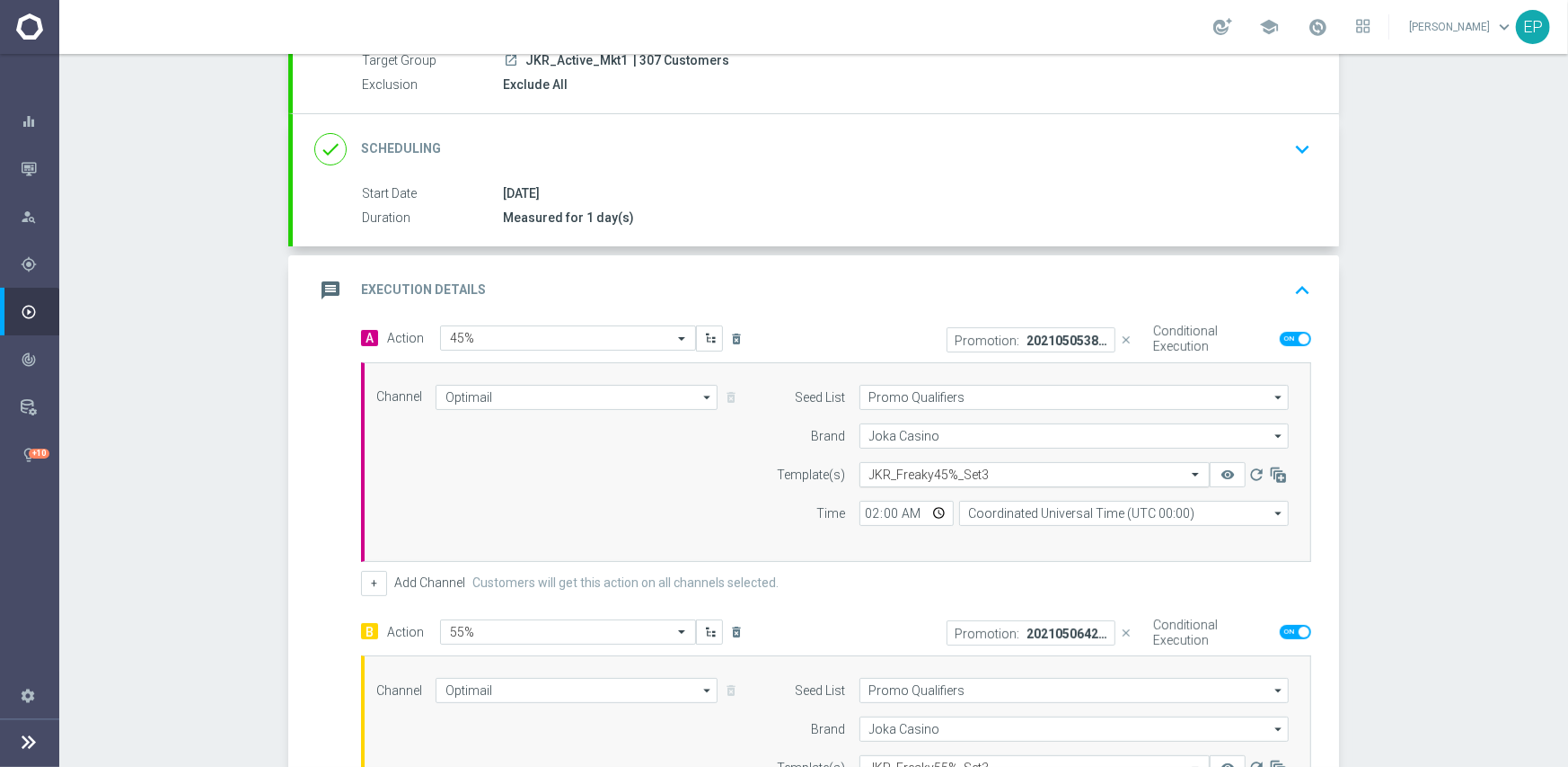
click at [1073, 475] on input "text" at bounding box center [1016, 474] width 294 height 15
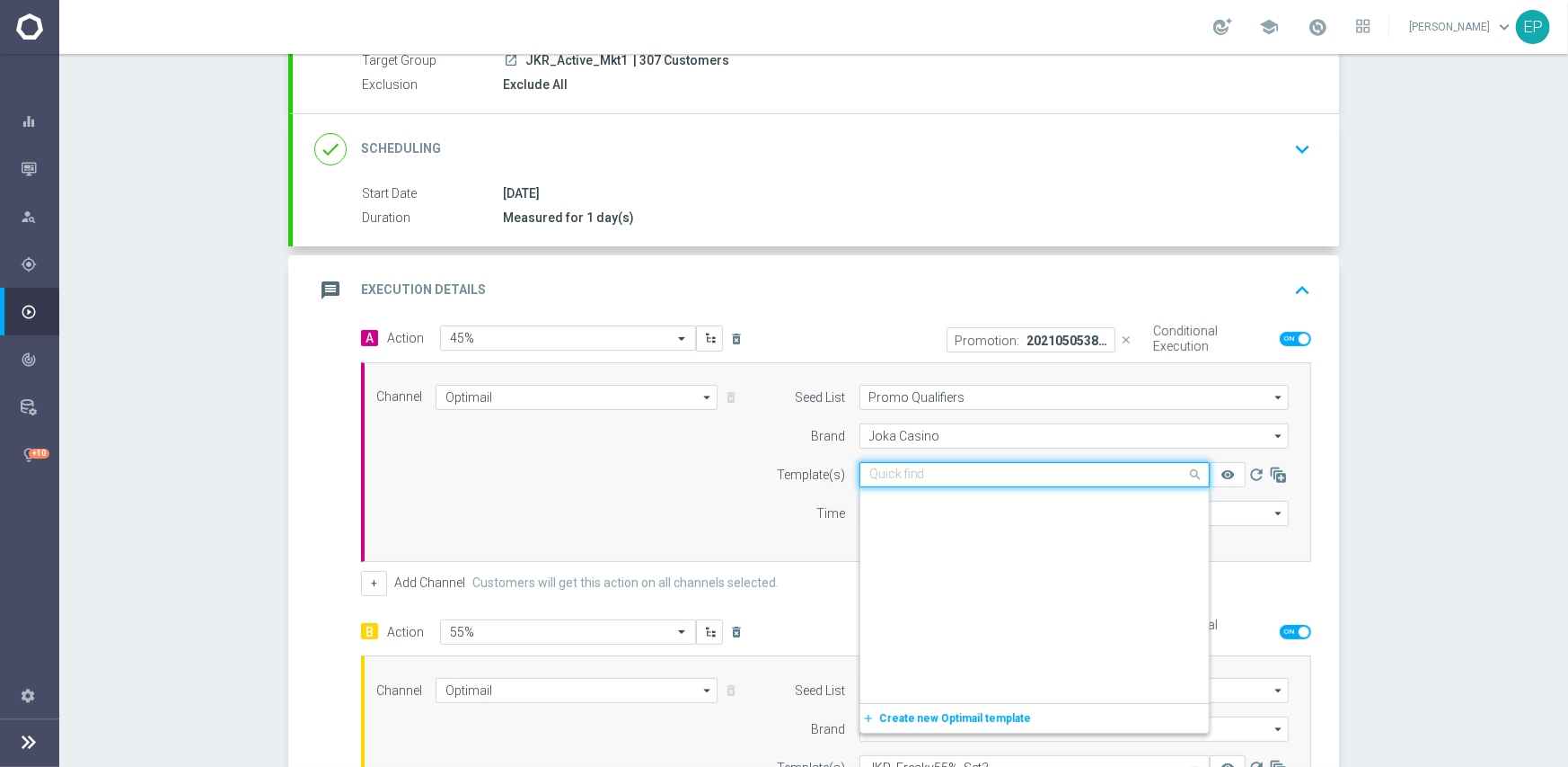
scroll to position [4419, 0]
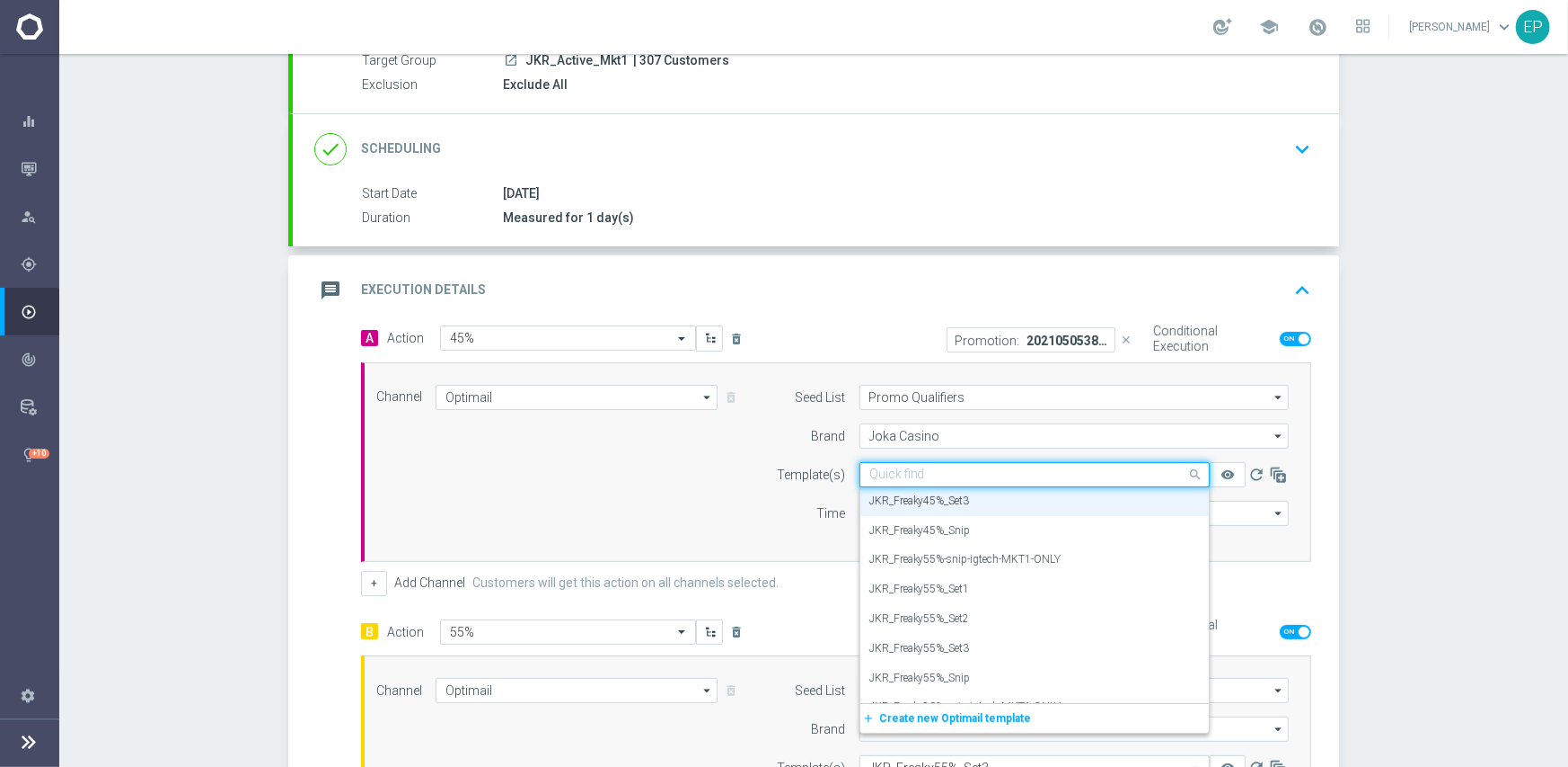
paste input "KR_Freaky45%-snip-igtech-MKT1-ONLY"
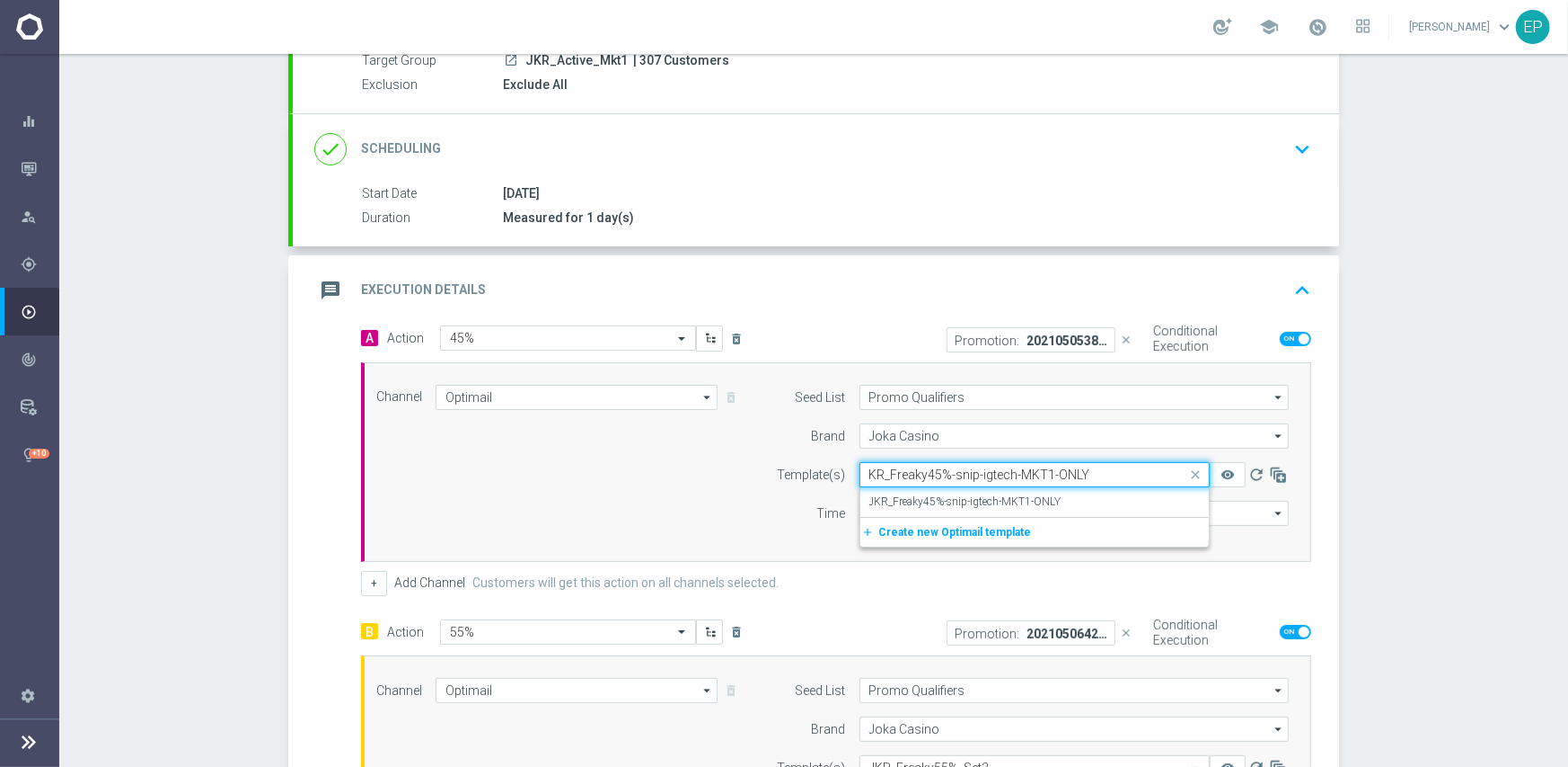
scroll to position [0, 0]
click at [1000, 498] on label "JKR_Freaky45%-snip-igtech-MKT1-ONLY" at bounding box center [965, 501] width 193 height 15
type input "KR_Freaky45%-snip-igtech-MKT1-ONLY"
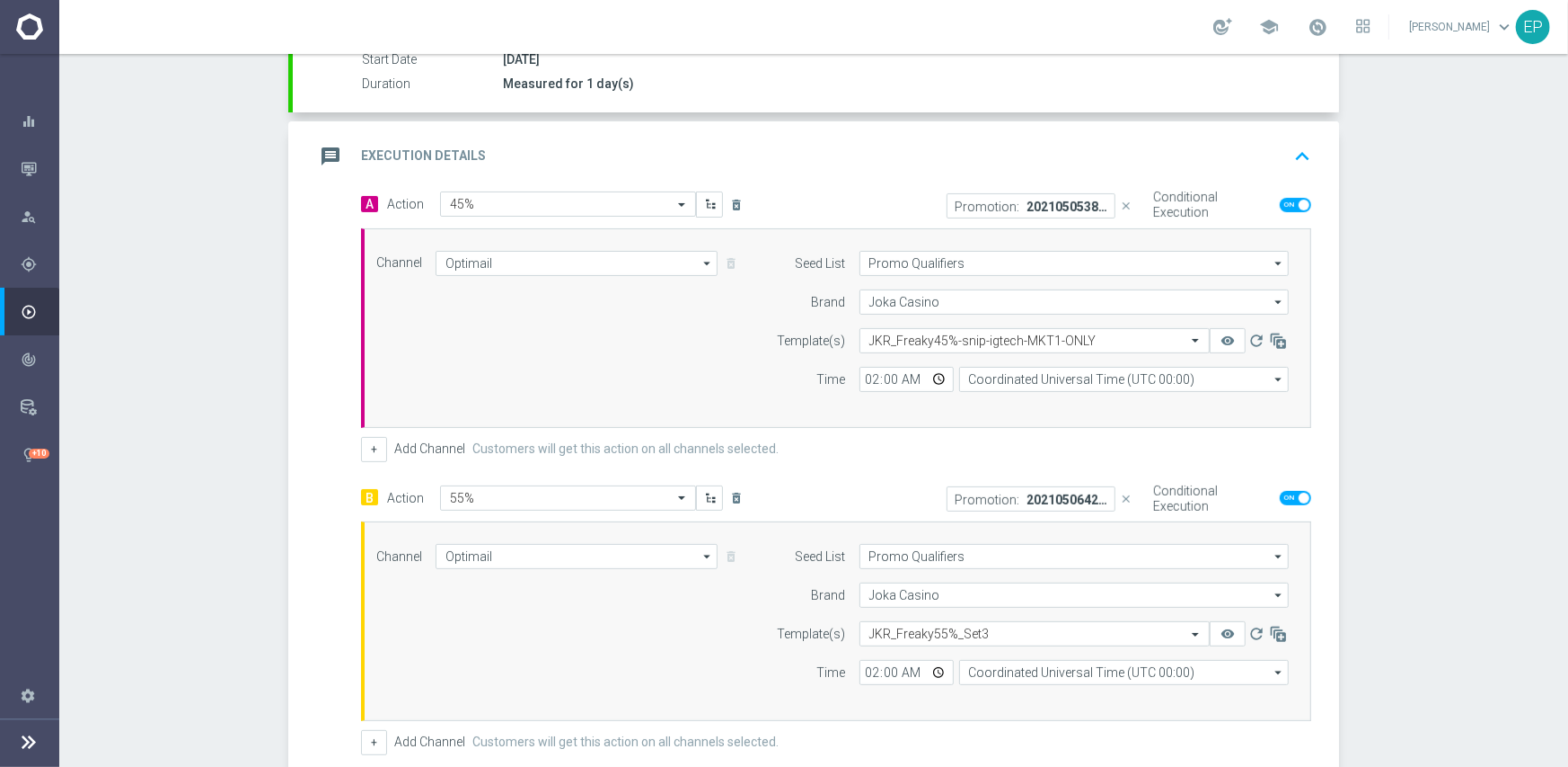
scroll to position [360, 0]
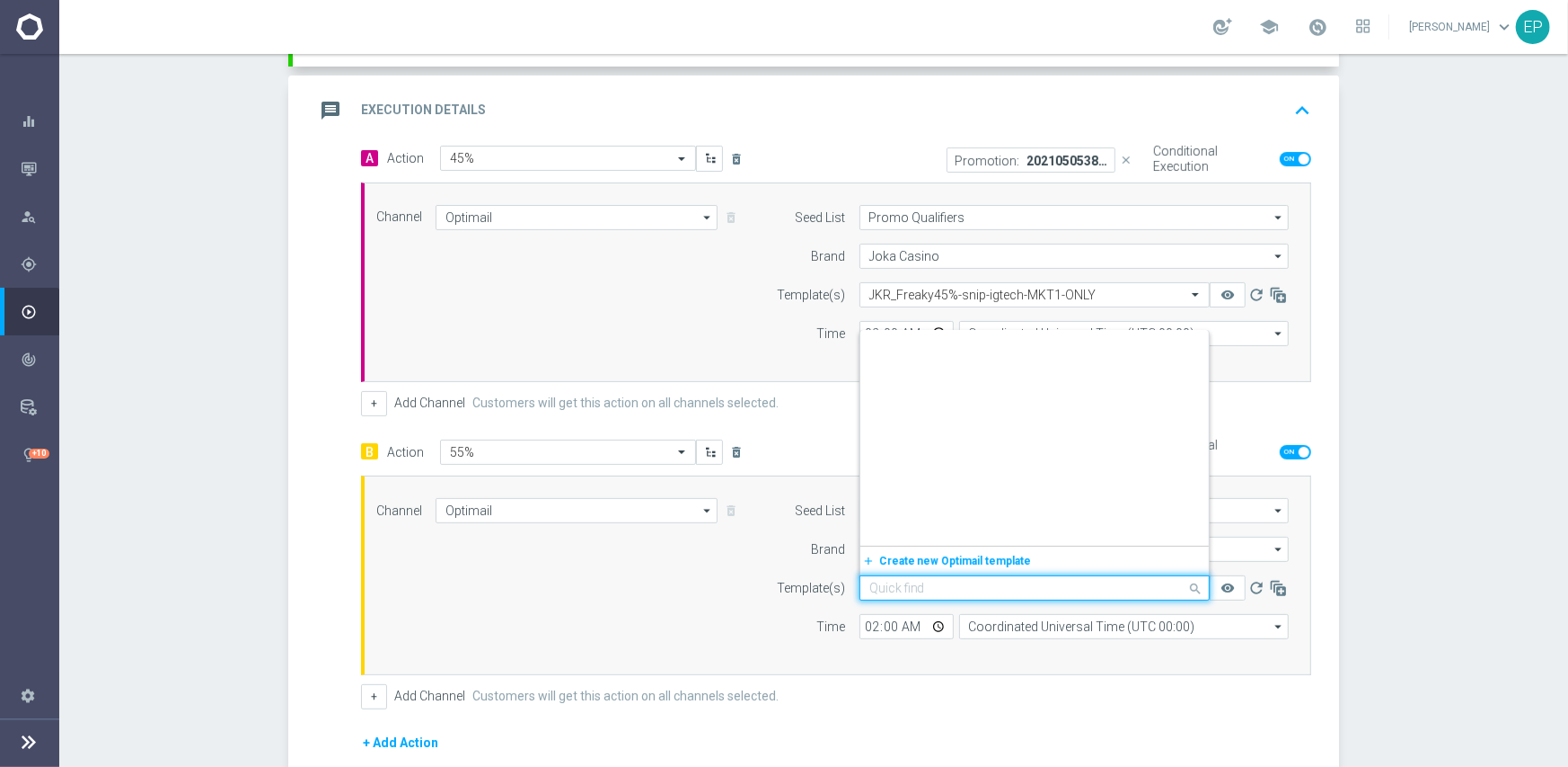
click at [961, 590] on input "text" at bounding box center [1016, 587] width 294 height 15
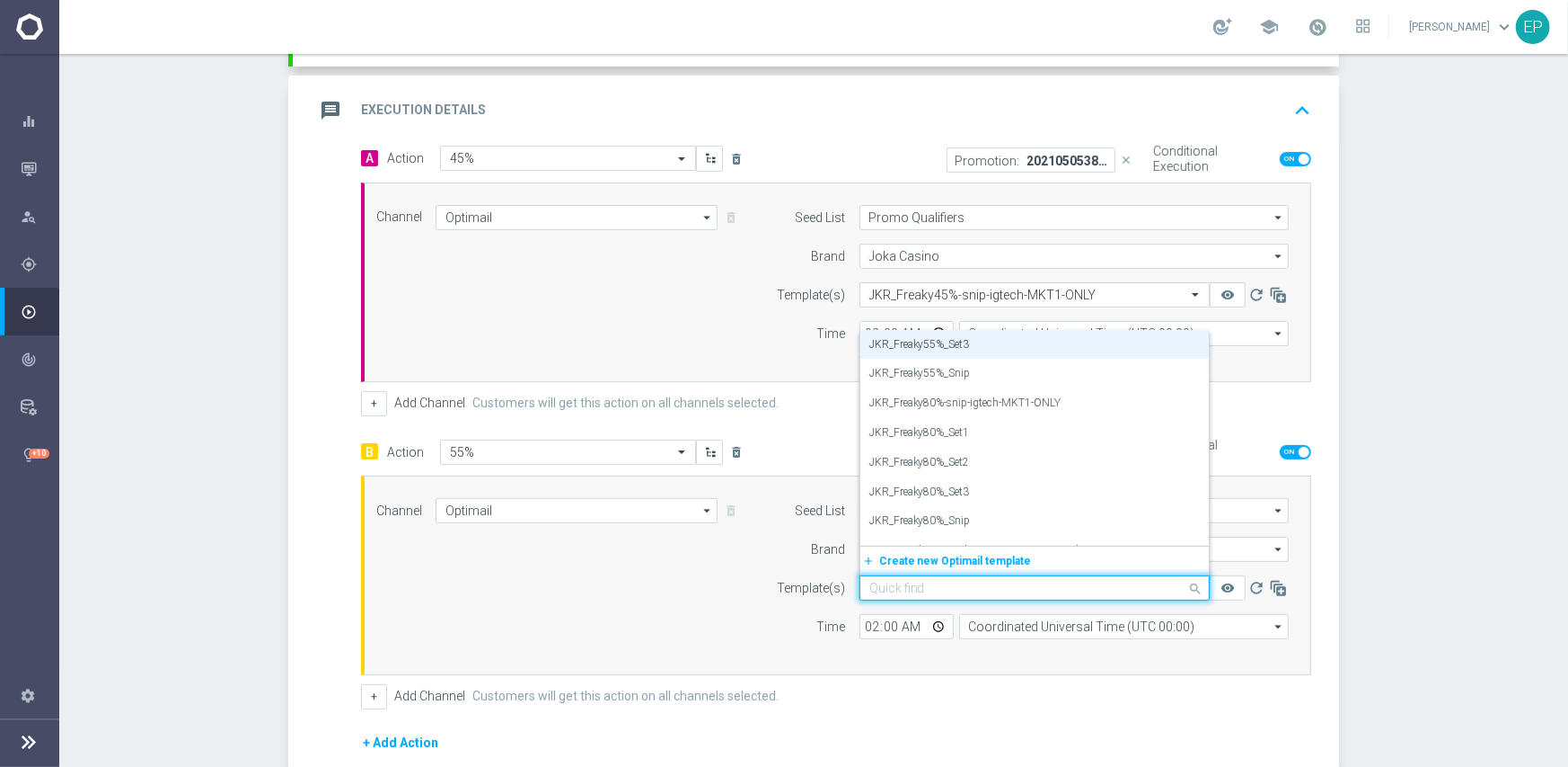
paste input "JKR_Freaky55%-snip-igtech-MKT1-ONLY"
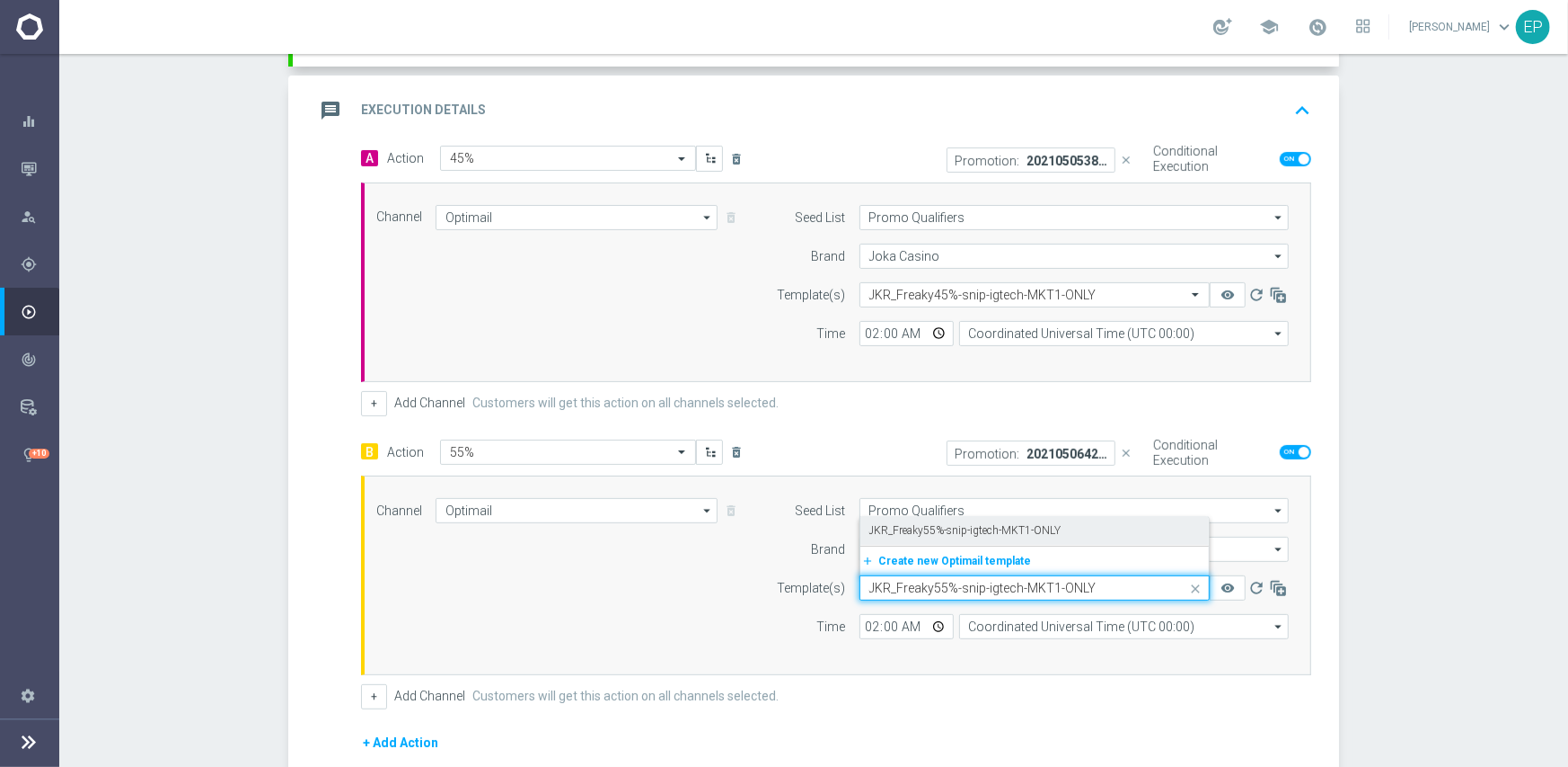
click at [966, 532] on label "JKR_Freaky55%-snip-igtech-MKT1-ONLY" at bounding box center [965, 530] width 193 height 15
type input "JKR_Freaky55%-snip-igtech-MKT1-ONLY"
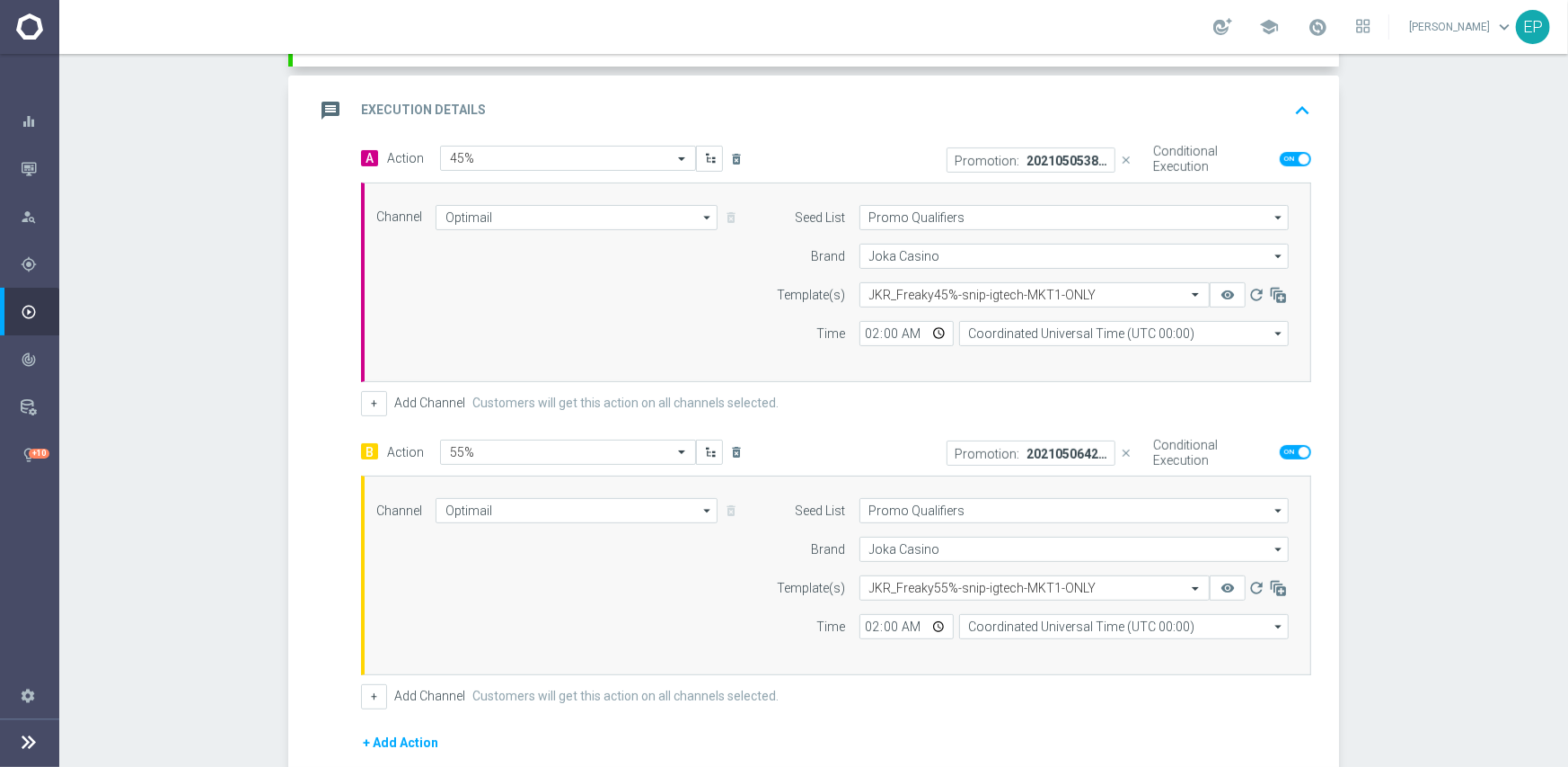
click at [494, 568] on div "Channel Optimail Optimail arrow_drop_down Show Selected 1 of 21 Facebook Custom…" at bounding box center [832, 575] width 939 height 155
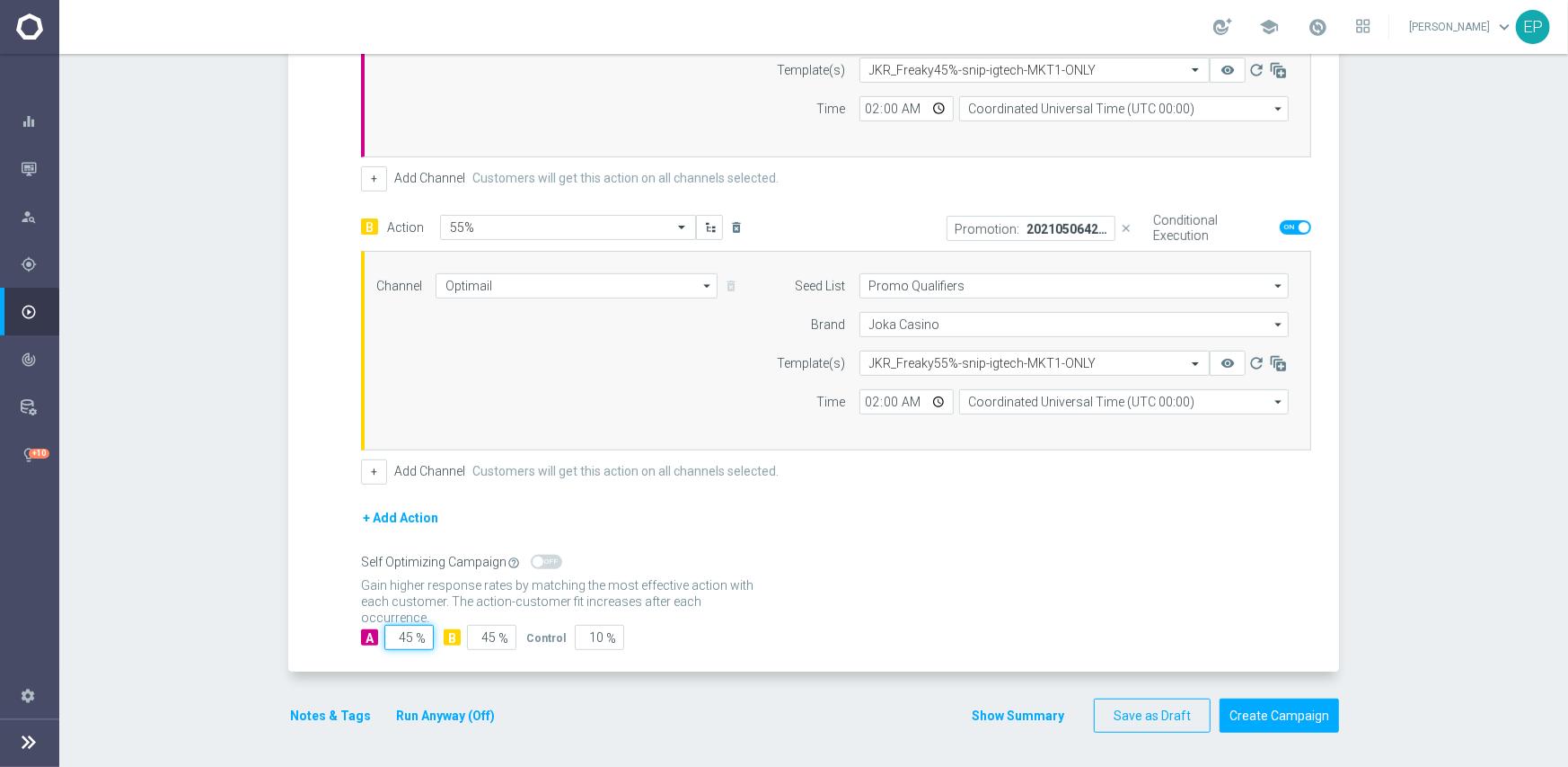
click at [393, 631] on input "45" at bounding box center [408, 636] width 49 height 25
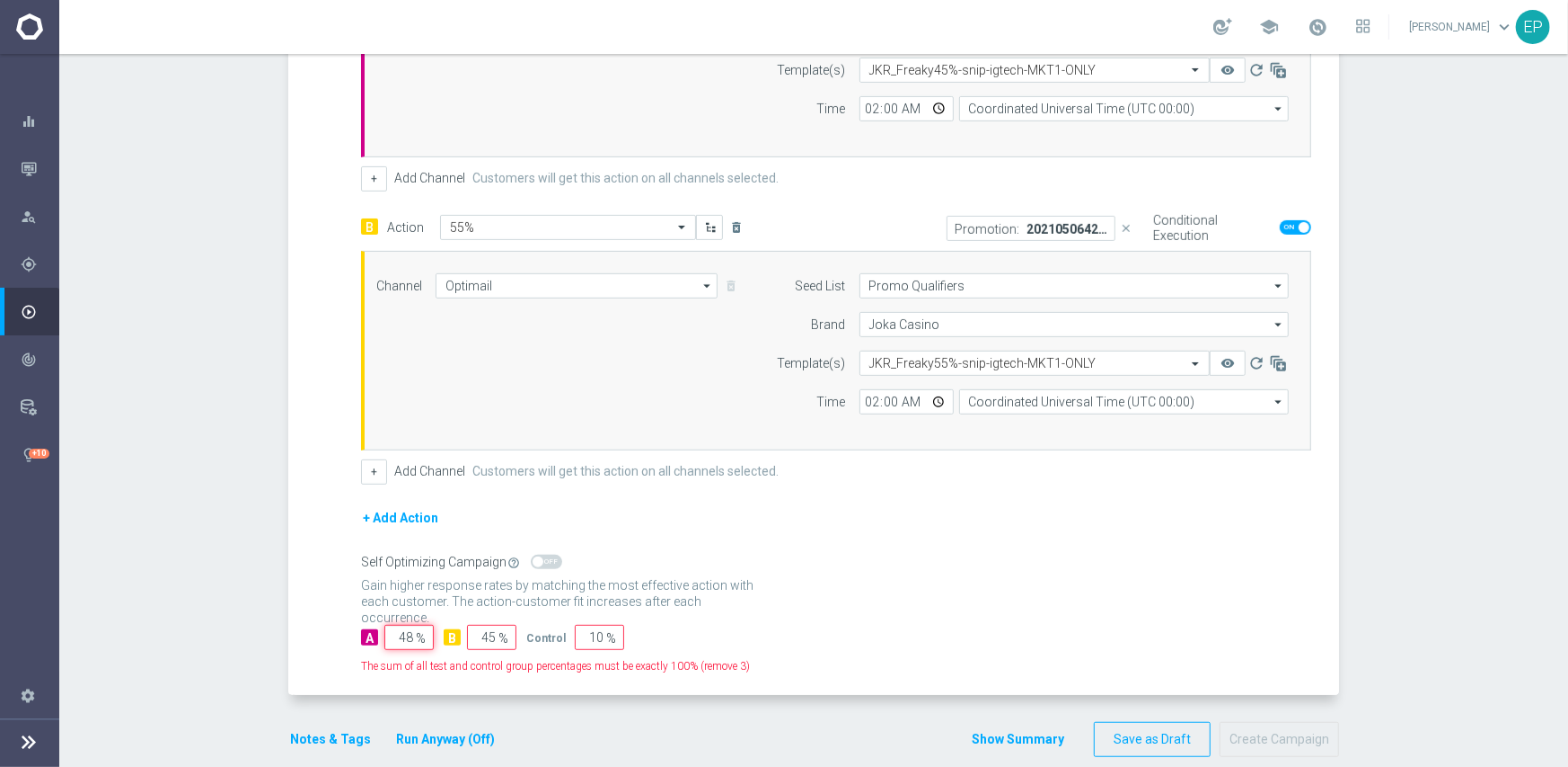
type input "48"
click at [479, 637] on input "45" at bounding box center [491, 636] width 49 height 25
type input "47"
click at [581, 634] on input "10" at bounding box center [599, 636] width 49 height 25
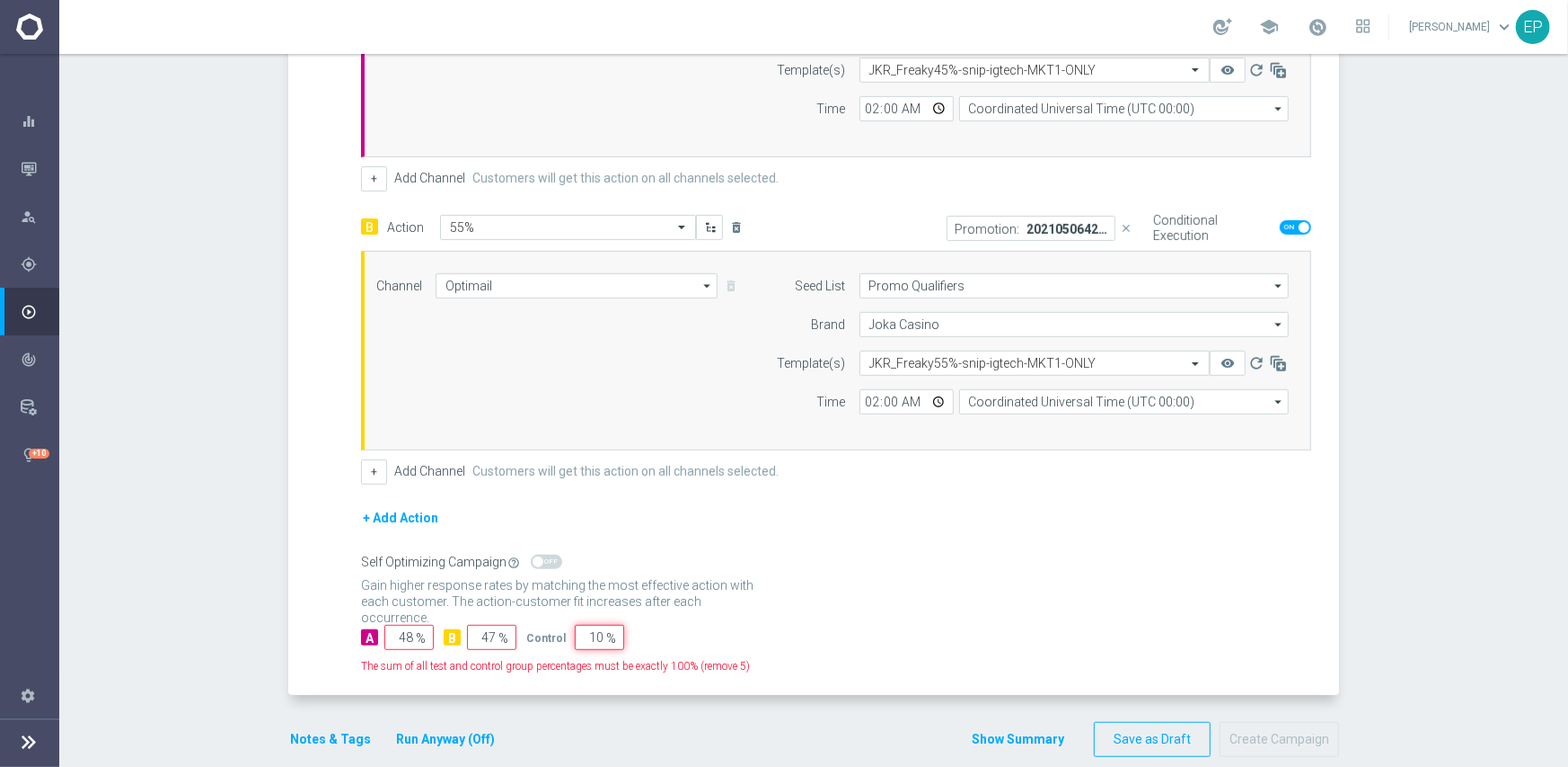
click at [581, 634] on input "10" at bounding box center [599, 636] width 49 height 25
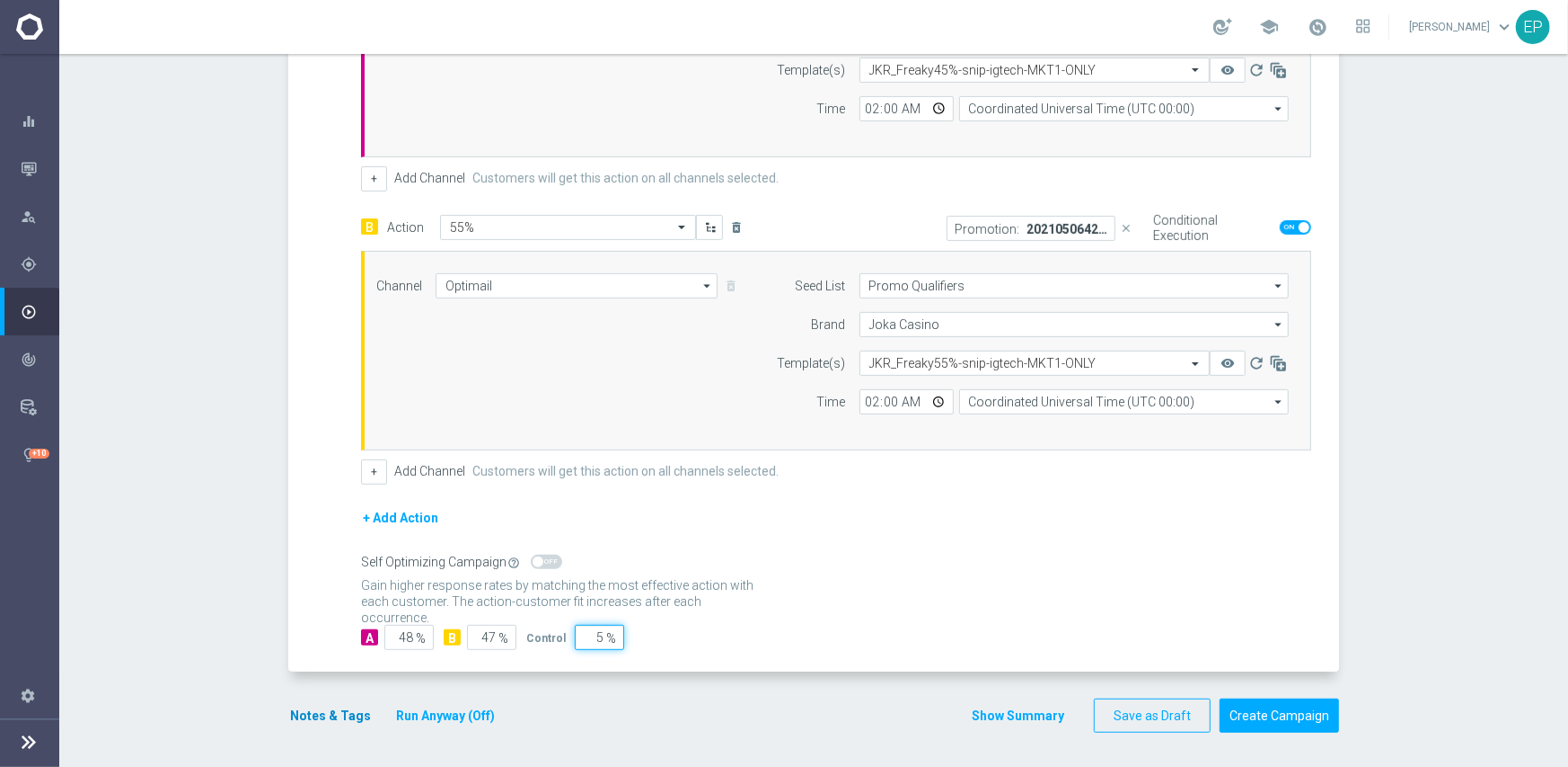
type input "5"
click at [309, 705] on button "Notes & Tags" at bounding box center [330, 716] width 85 height 22
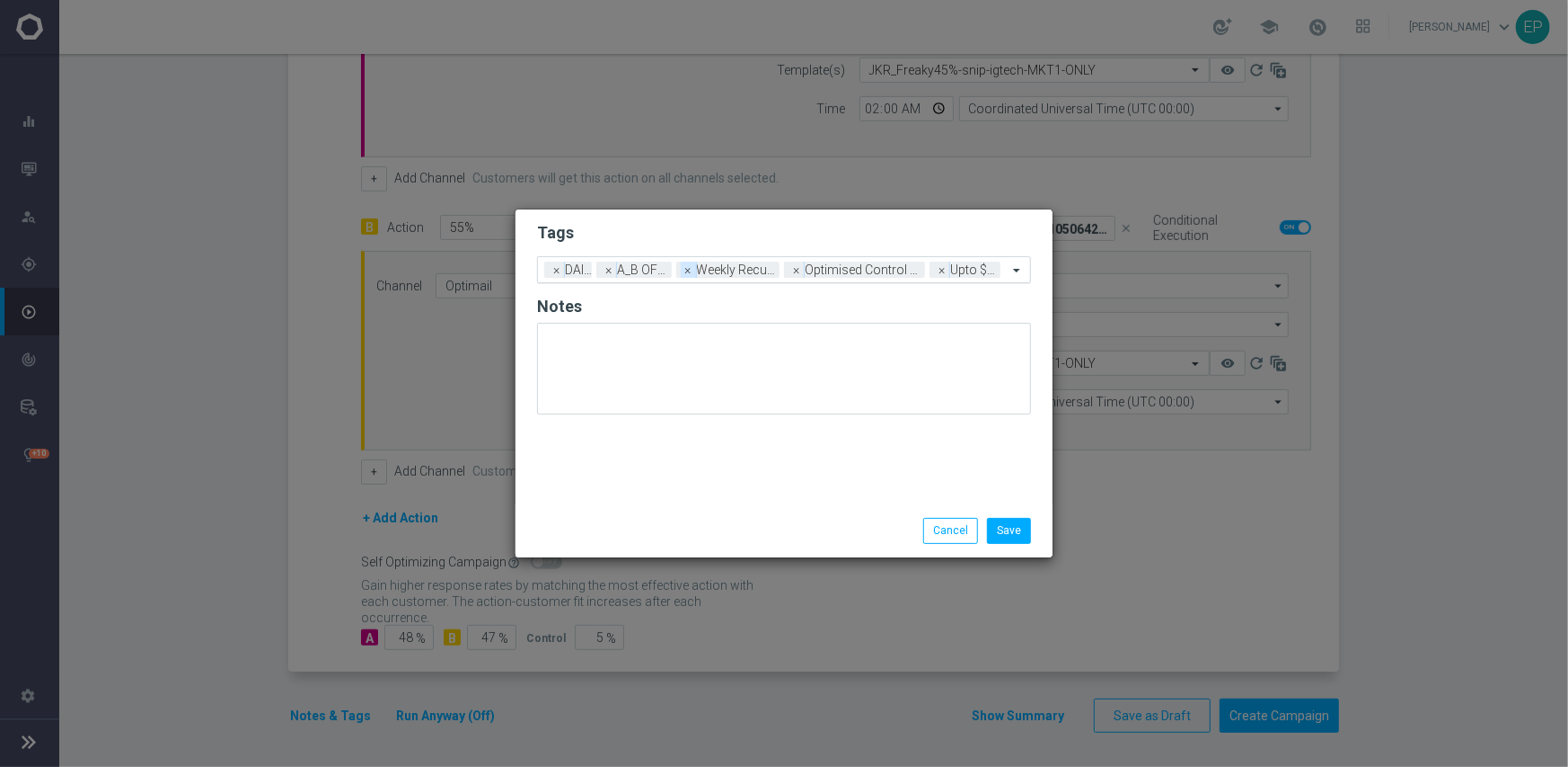
click at [687, 274] on span "×" at bounding box center [689, 270] width 16 height 16
click at [708, 271] on span "×" at bounding box center [711, 270] width 16 height 16
click at [711, 271] on span "×" at bounding box center [711, 270] width 16 height 16
click at [741, 269] on input "text" at bounding box center [854, 271] width 307 height 15
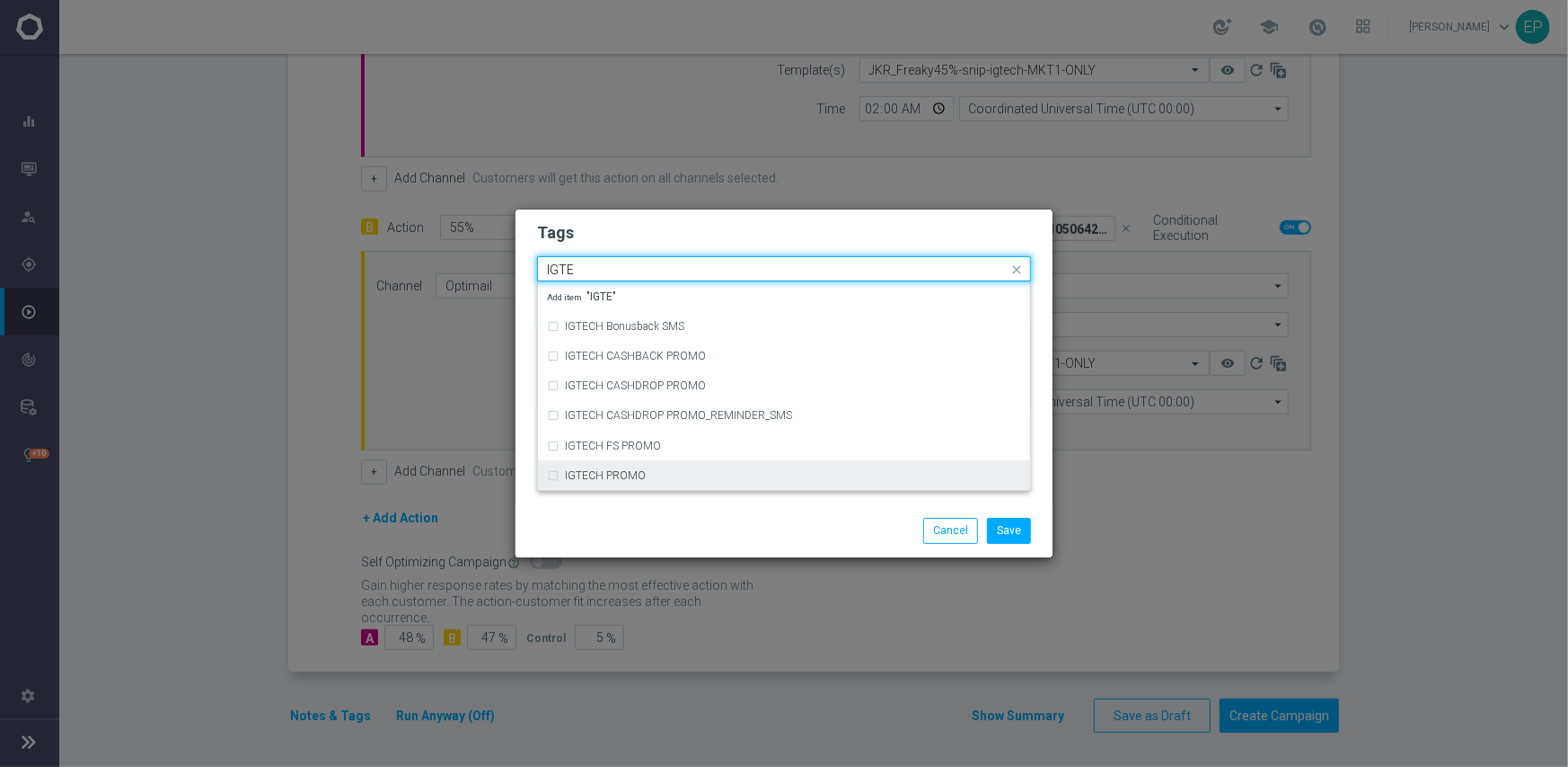
click at [609, 476] on label "IGTECH PROMO" at bounding box center [605, 475] width 81 height 11
type input "IGTE"
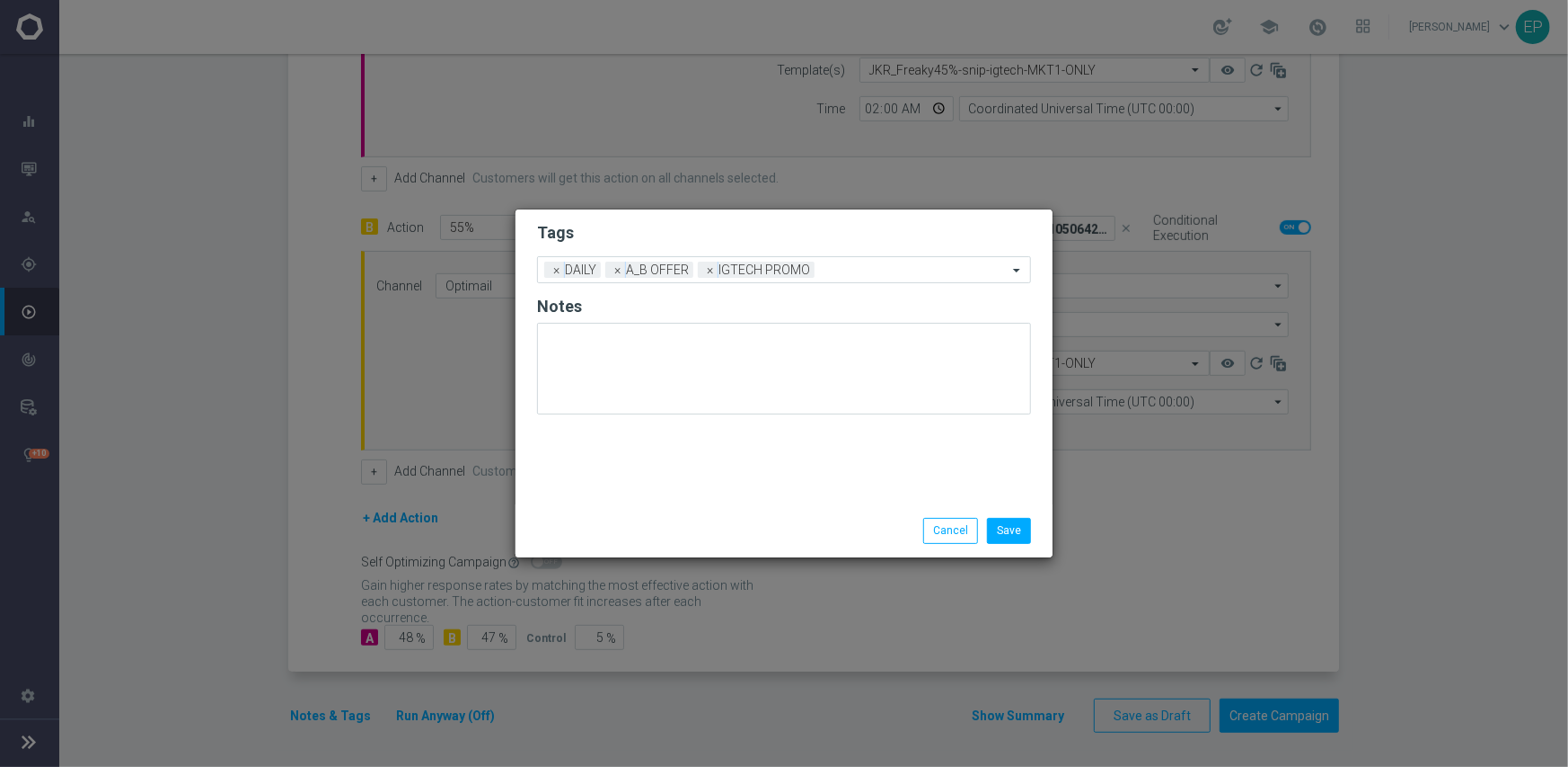
click at [622, 540] on div "Save Cancel" at bounding box center [784, 529] width 521 height 25
click at [1011, 533] on button "Save" at bounding box center [1009, 529] width 44 height 25
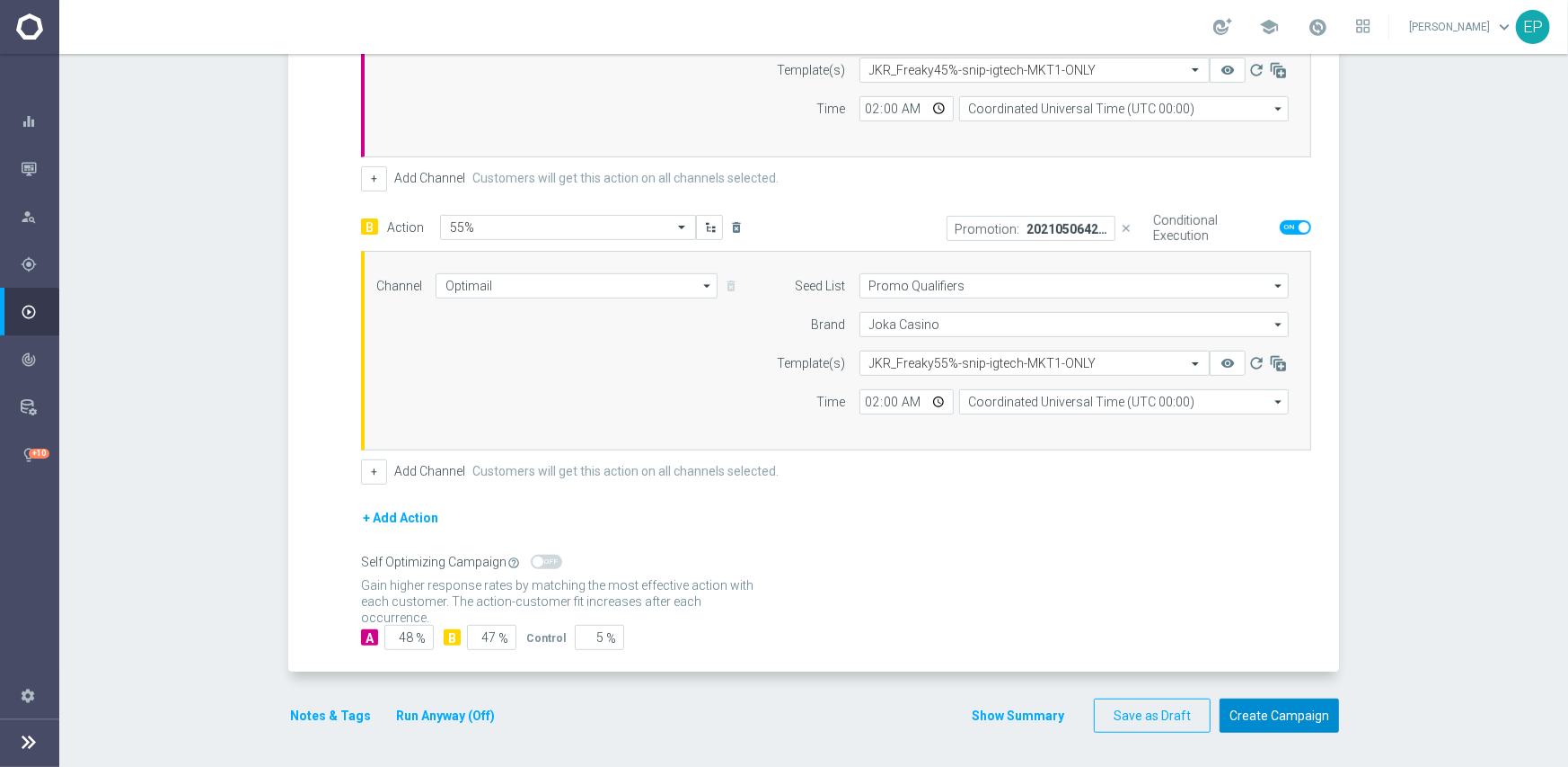
click at [1292, 706] on button "Create Campaign" at bounding box center [1280, 715] width 120 height 35
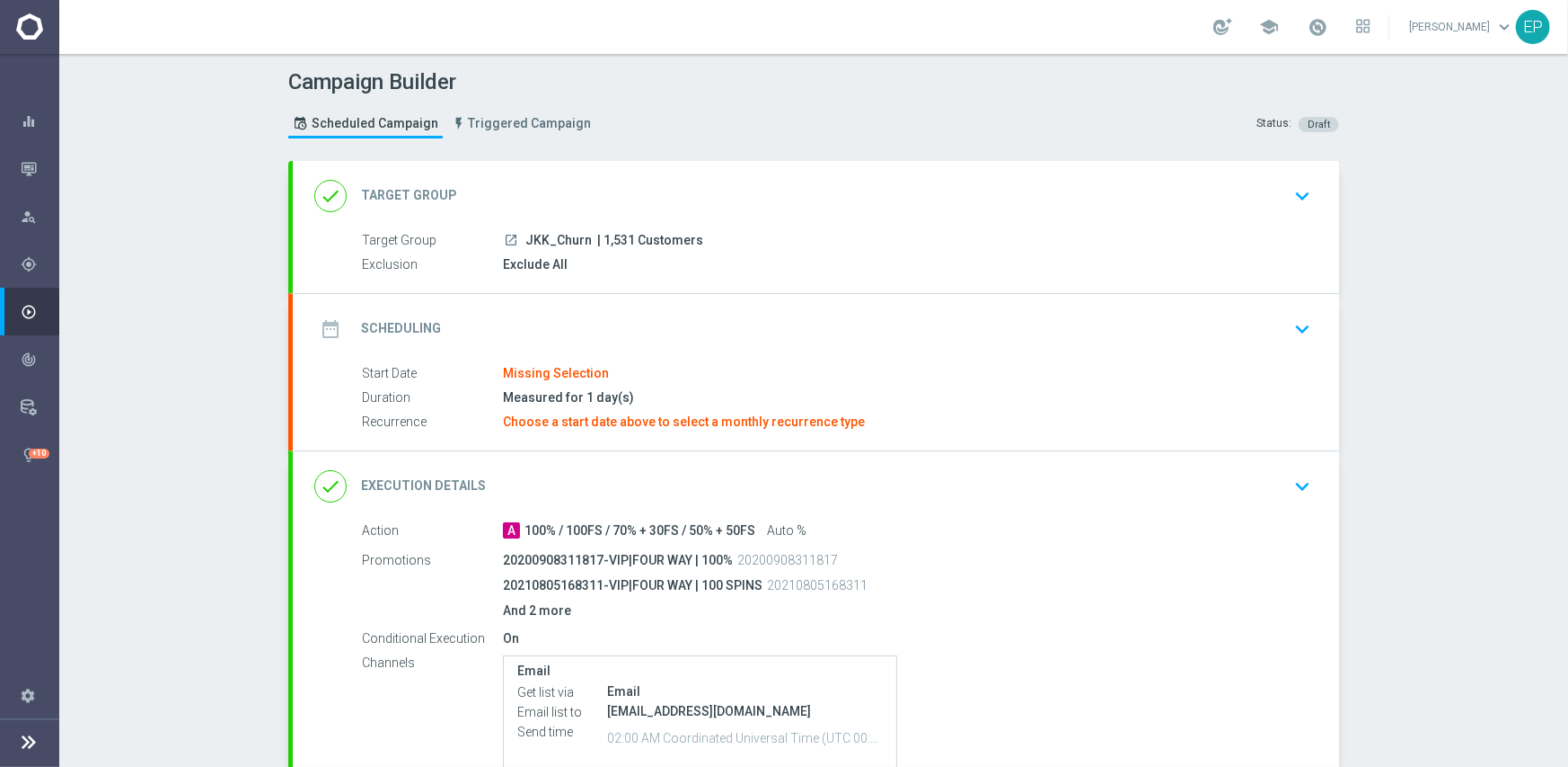
drag, startPoint x: 521, startPoint y: 237, endPoint x: 564, endPoint y: 237, distance: 43.0
click at [564, 237] on span "JKK_Churn" at bounding box center [558, 241] width 67 height 16
copy span "JKK_Ch"
click at [602, 182] on div "done Target Group keyboard_arrow_down" at bounding box center [815, 196] width 1003 height 34
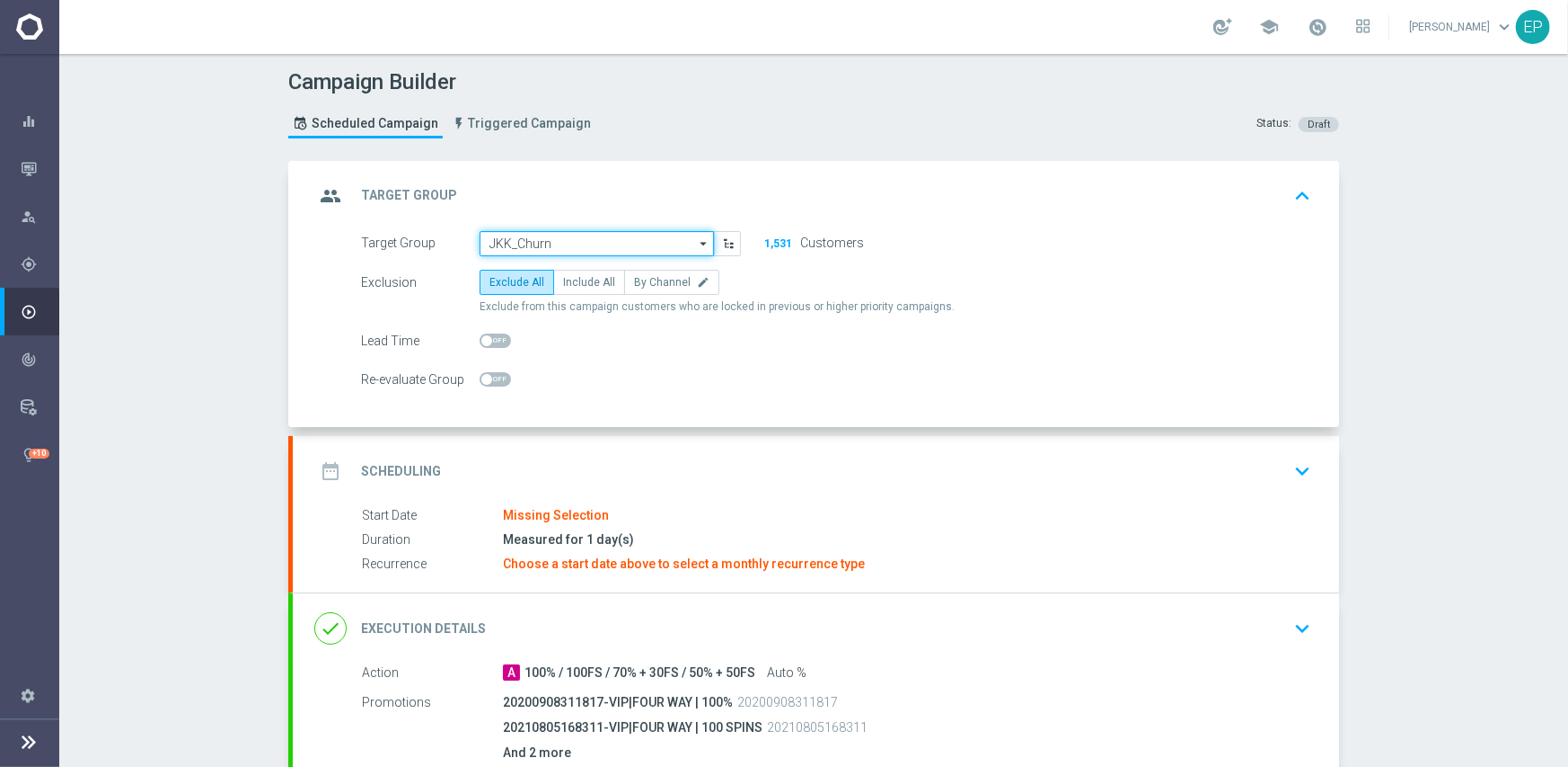
click at [607, 243] on input "JKK_Churn" at bounding box center [597, 243] width 235 height 25
paste input "JKK_Ch"
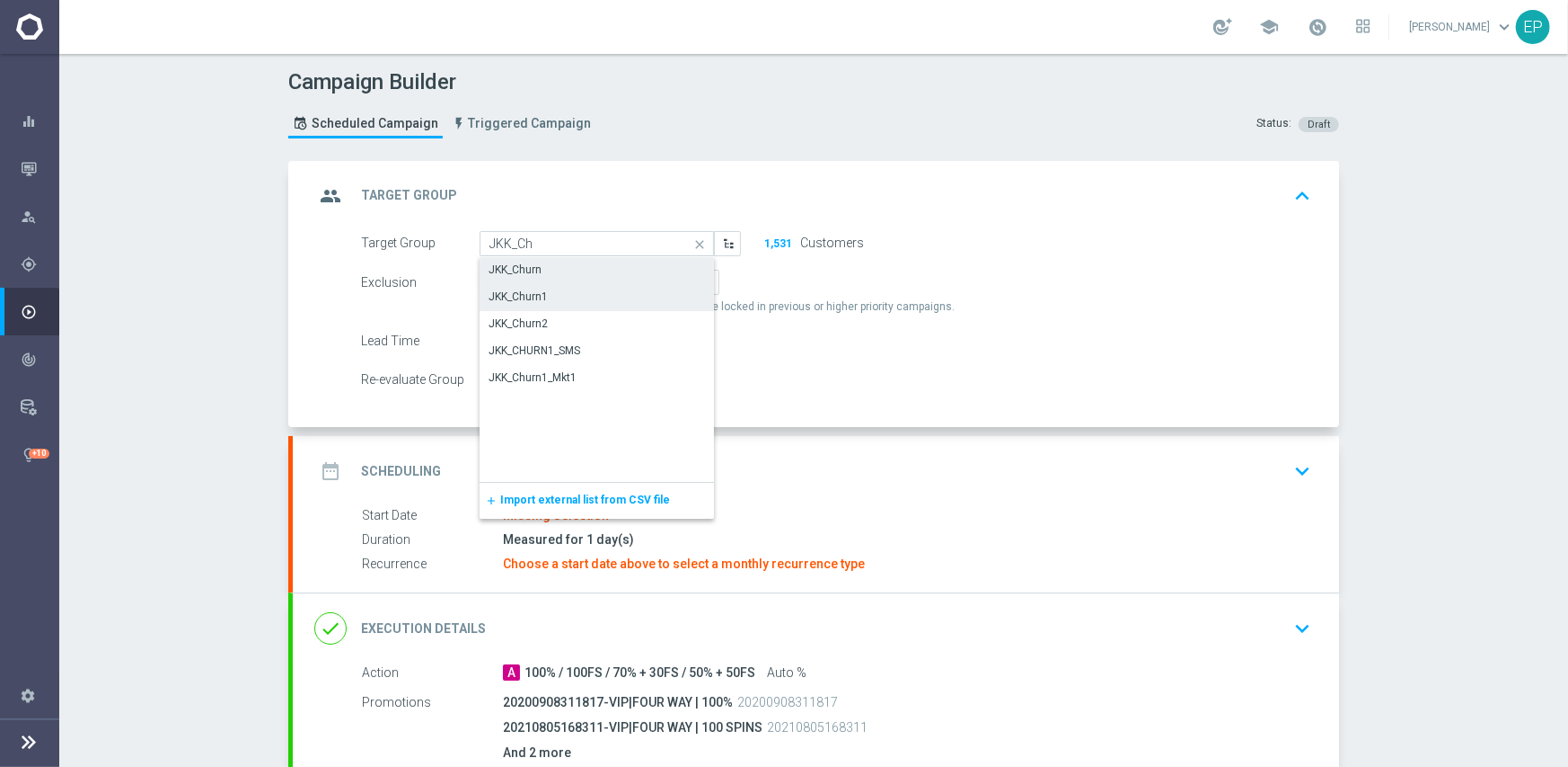
click at [560, 293] on div "JKK_Churn1" at bounding box center [598, 296] width 236 height 25
type input "JKK_Churn1"
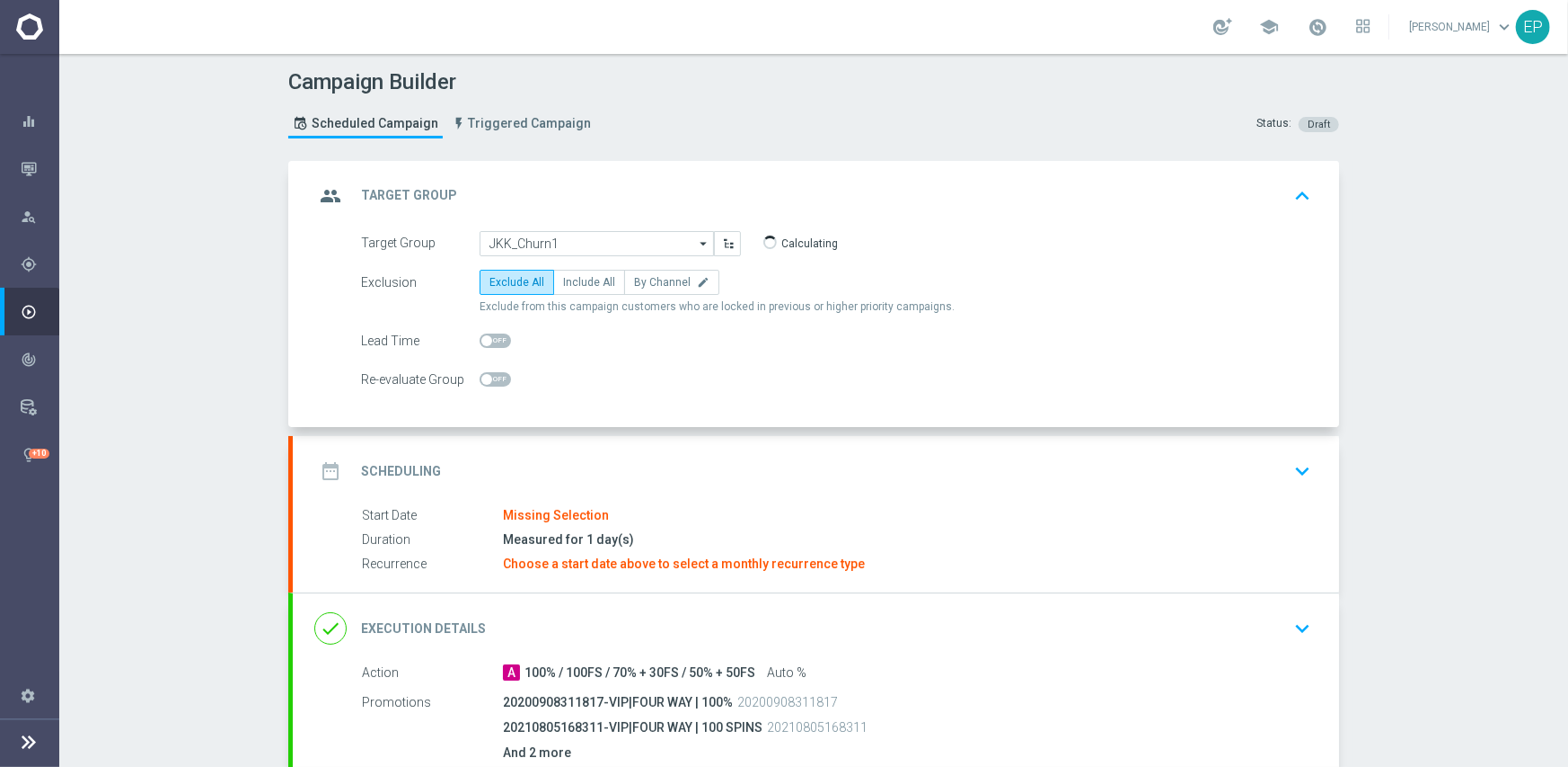
click at [589, 453] on div "date_range Scheduling keyboard_arrow_down" at bounding box center [815, 470] width 1003 height 34
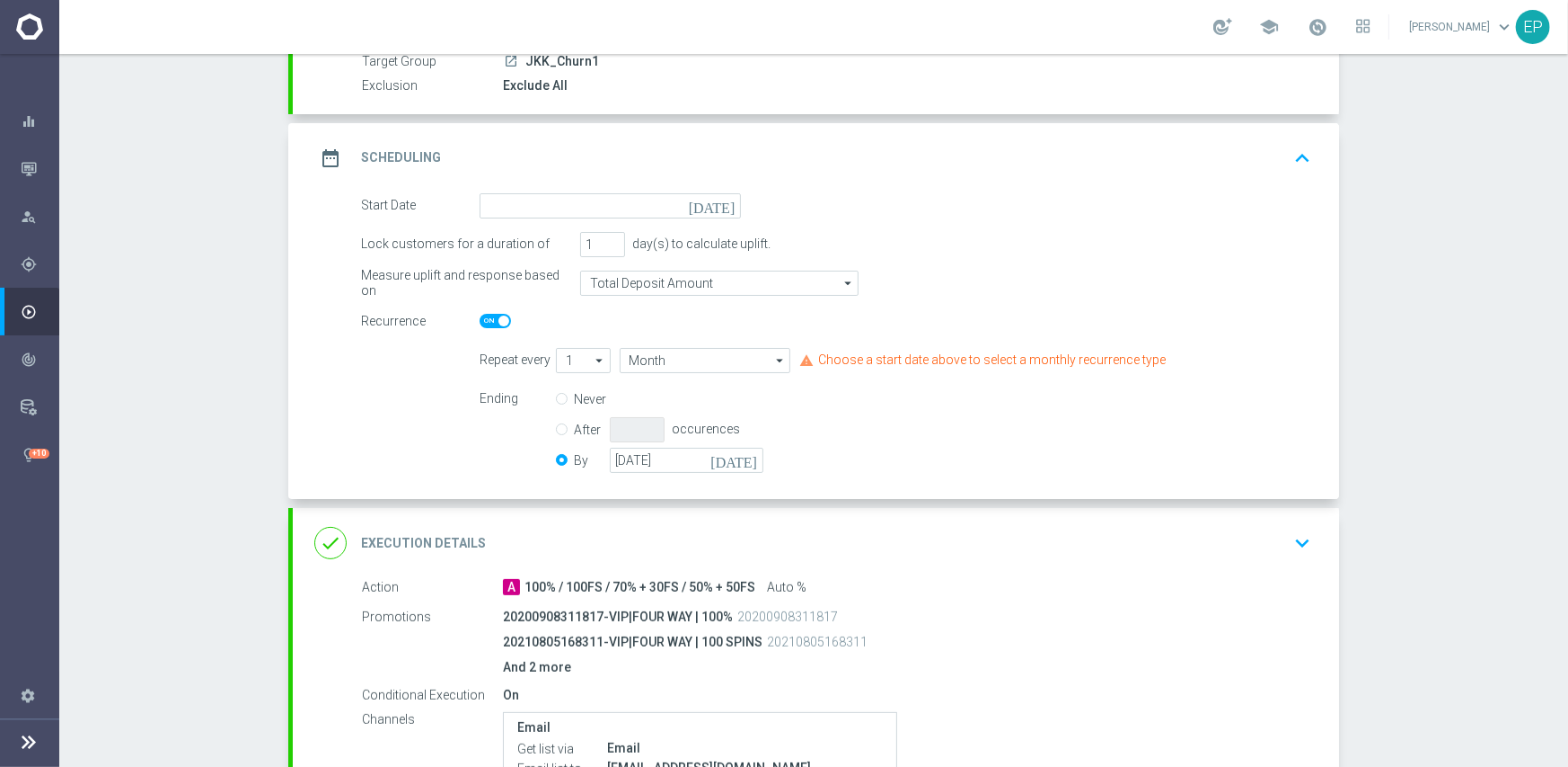
scroll to position [180, 0]
click at [602, 215] on input at bounding box center [611, 205] width 261 height 25
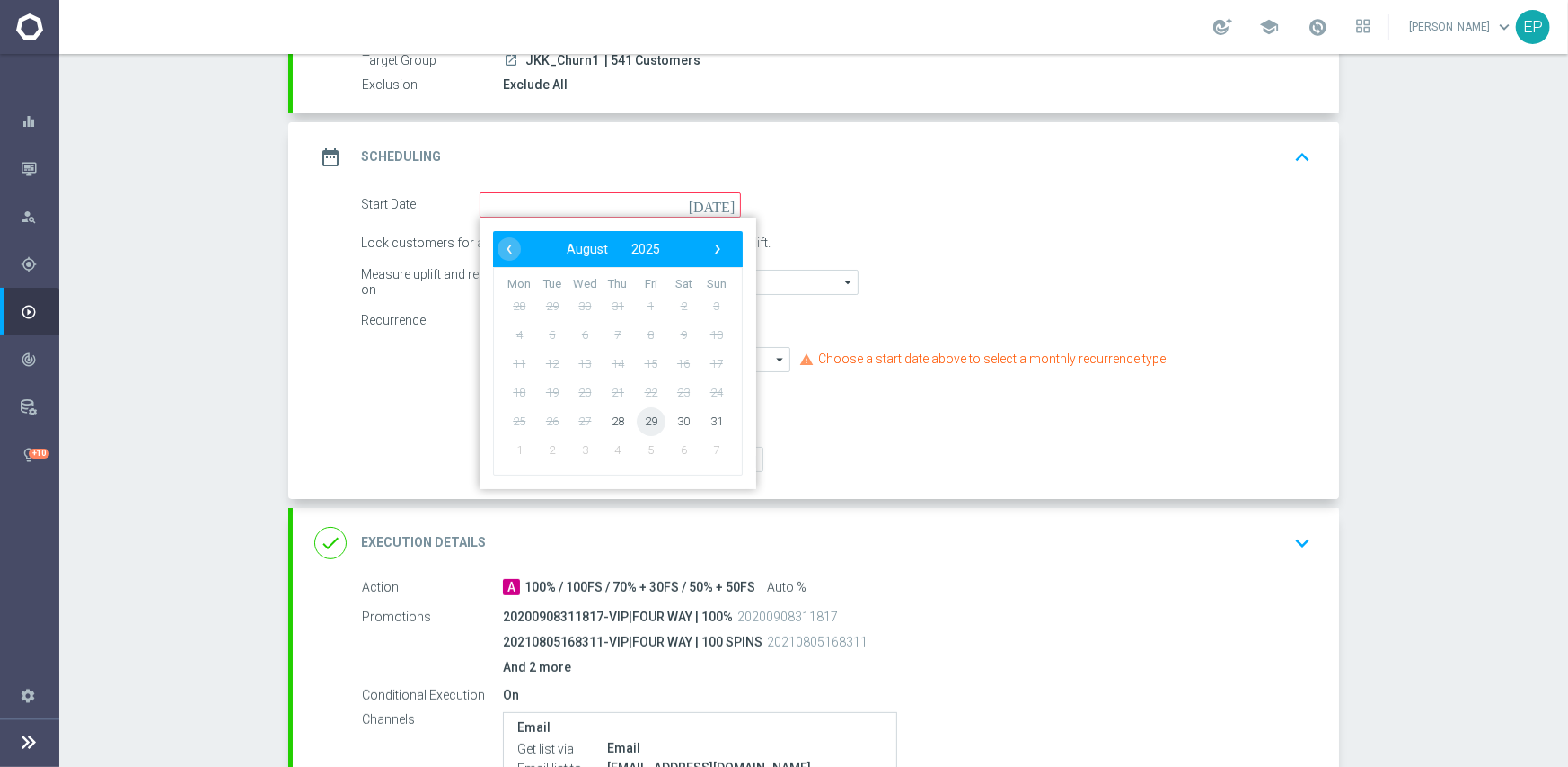
click at [648, 418] on span "29" at bounding box center [651, 420] width 29 height 29
type input "[DATE]"
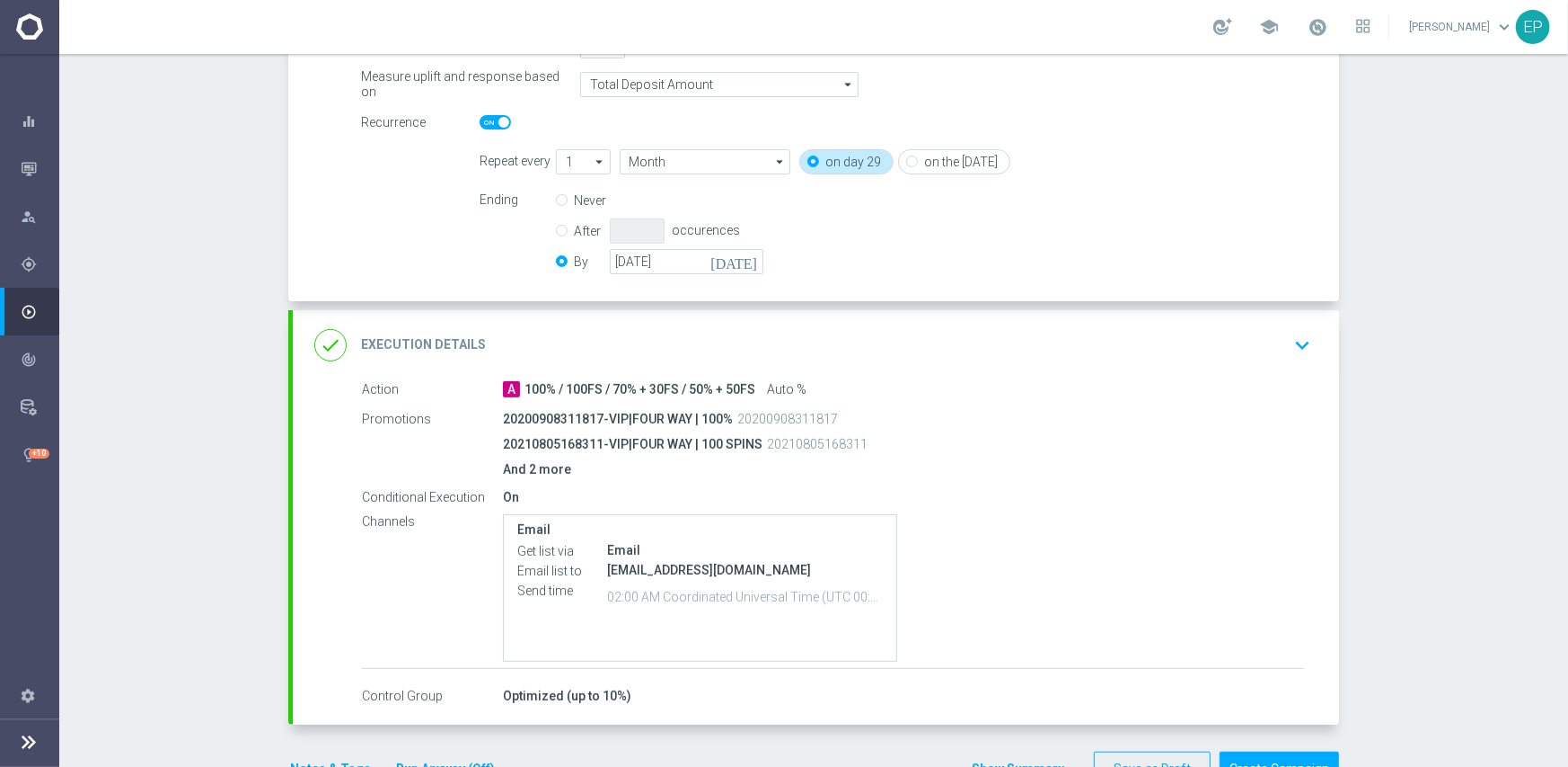
scroll to position [431, 0]
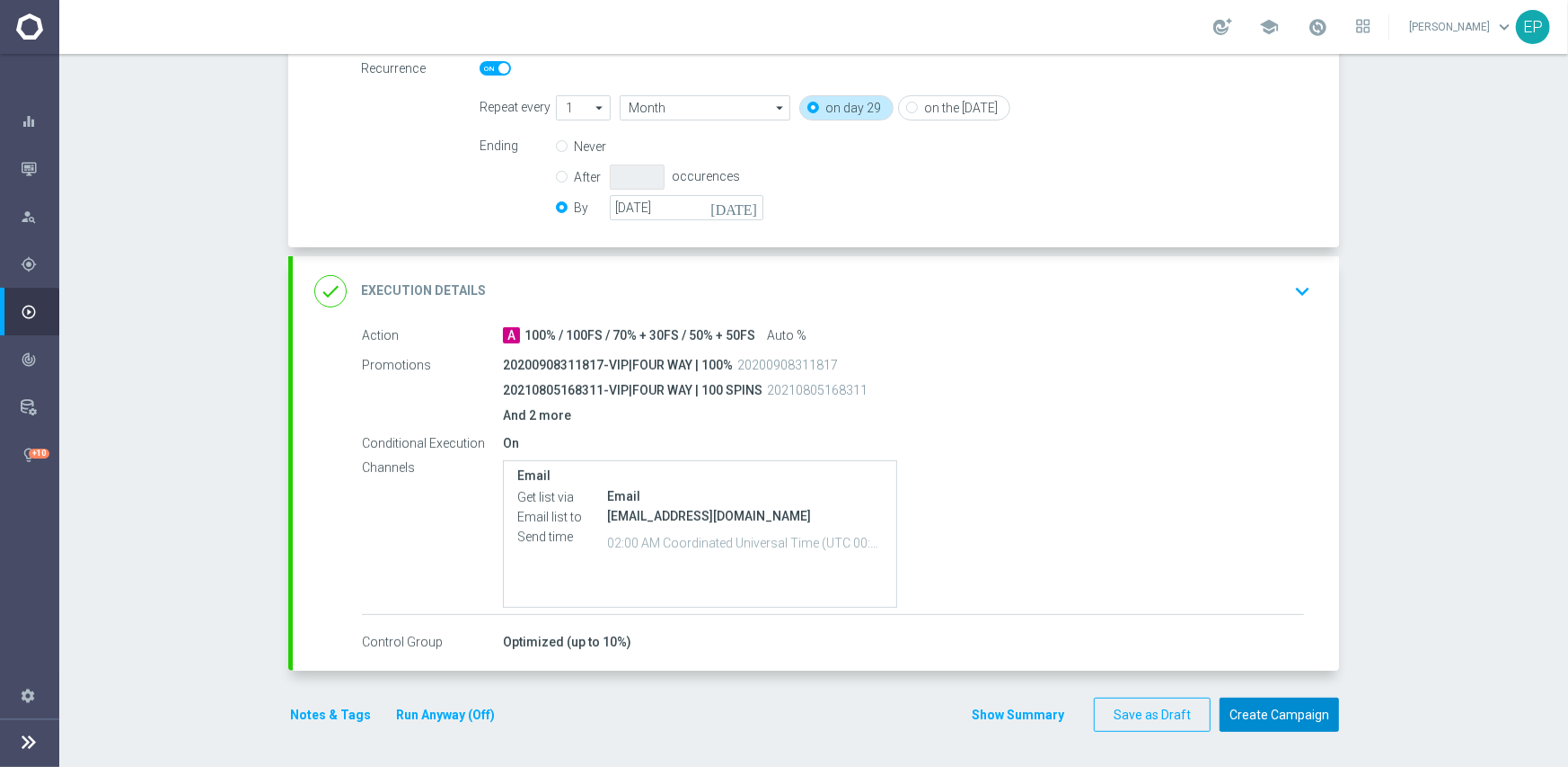
click at [1277, 710] on button "Create Campaign" at bounding box center [1280, 714] width 120 height 35
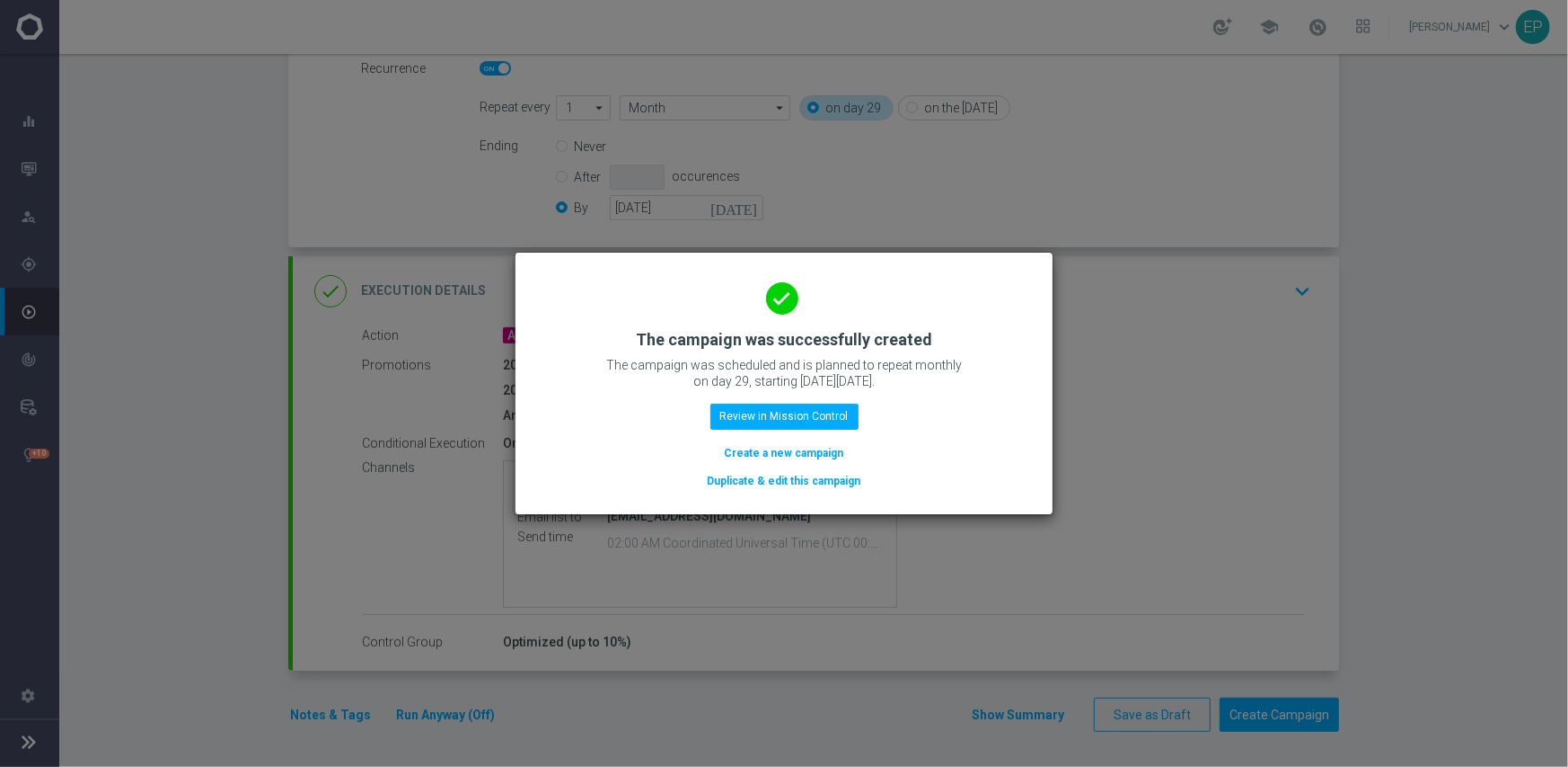
click at [783, 479] on button "Duplicate & edit this campaign" at bounding box center [784, 481] width 157 height 20
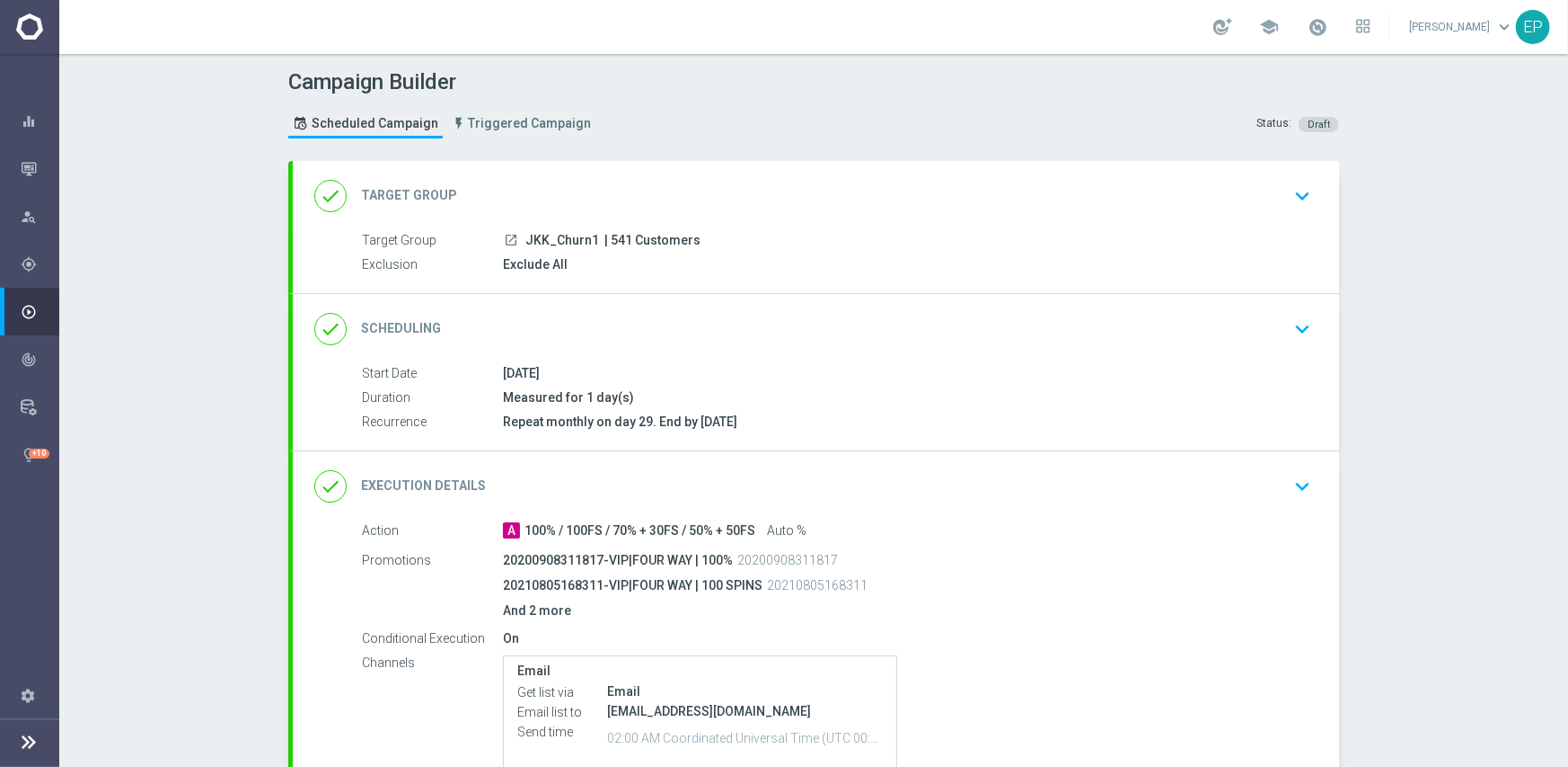
drag, startPoint x: 516, startPoint y: 239, endPoint x: 564, endPoint y: 238, distance: 48.0
click at [564, 238] on div "launch JKK_Churn1 | 541 Customers" at bounding box center [903, 240] width 801 height 18
copy span "JKK_Ch"
click at [602, 186] on div "done Target Group keyboard_arrow_down" at bounding box center [815, 196] width 1003 height 34
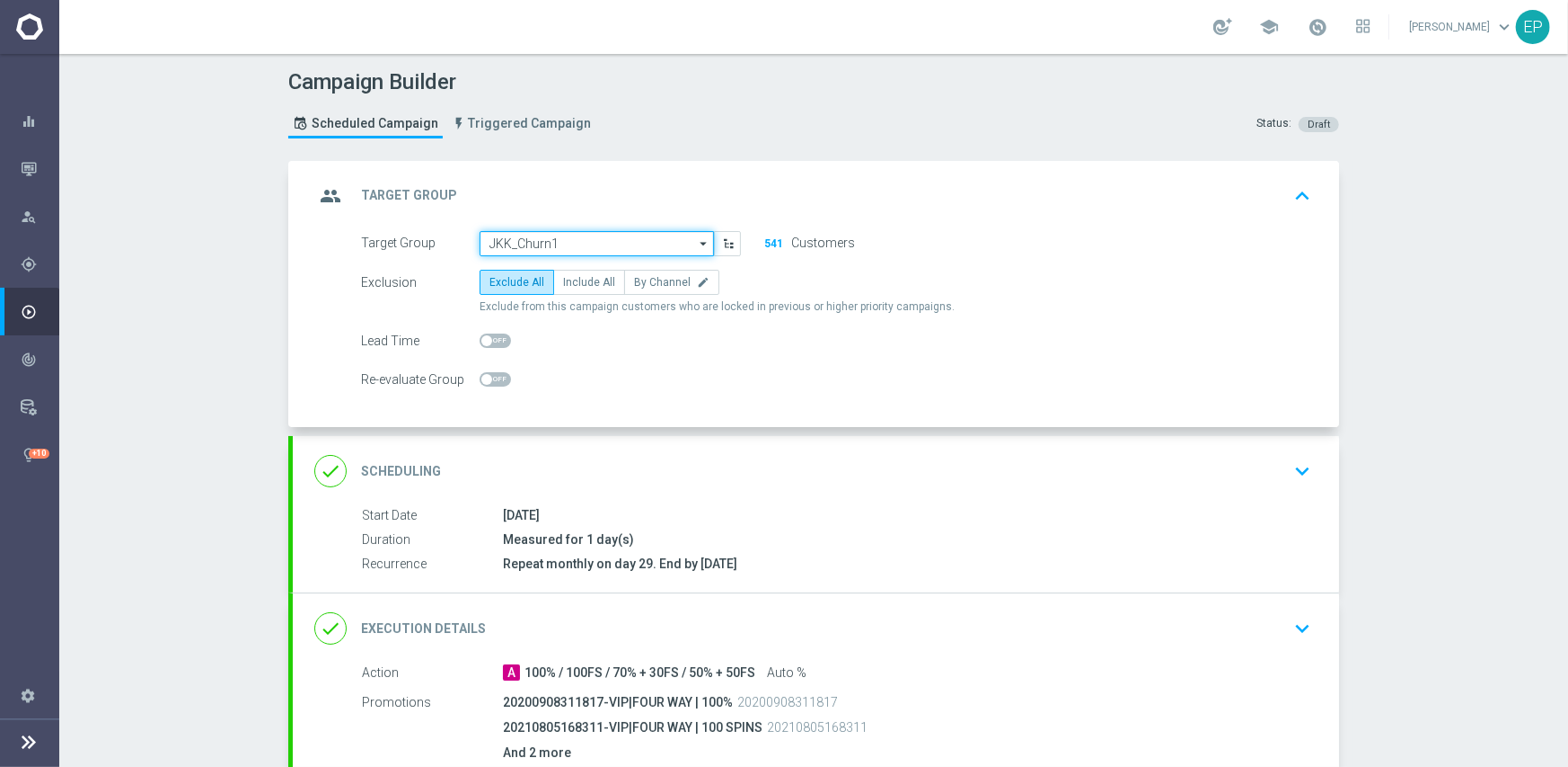
click at [596, 241] on input "JKK_Churn1" at bounding box center [597, 243] width 235 height 25
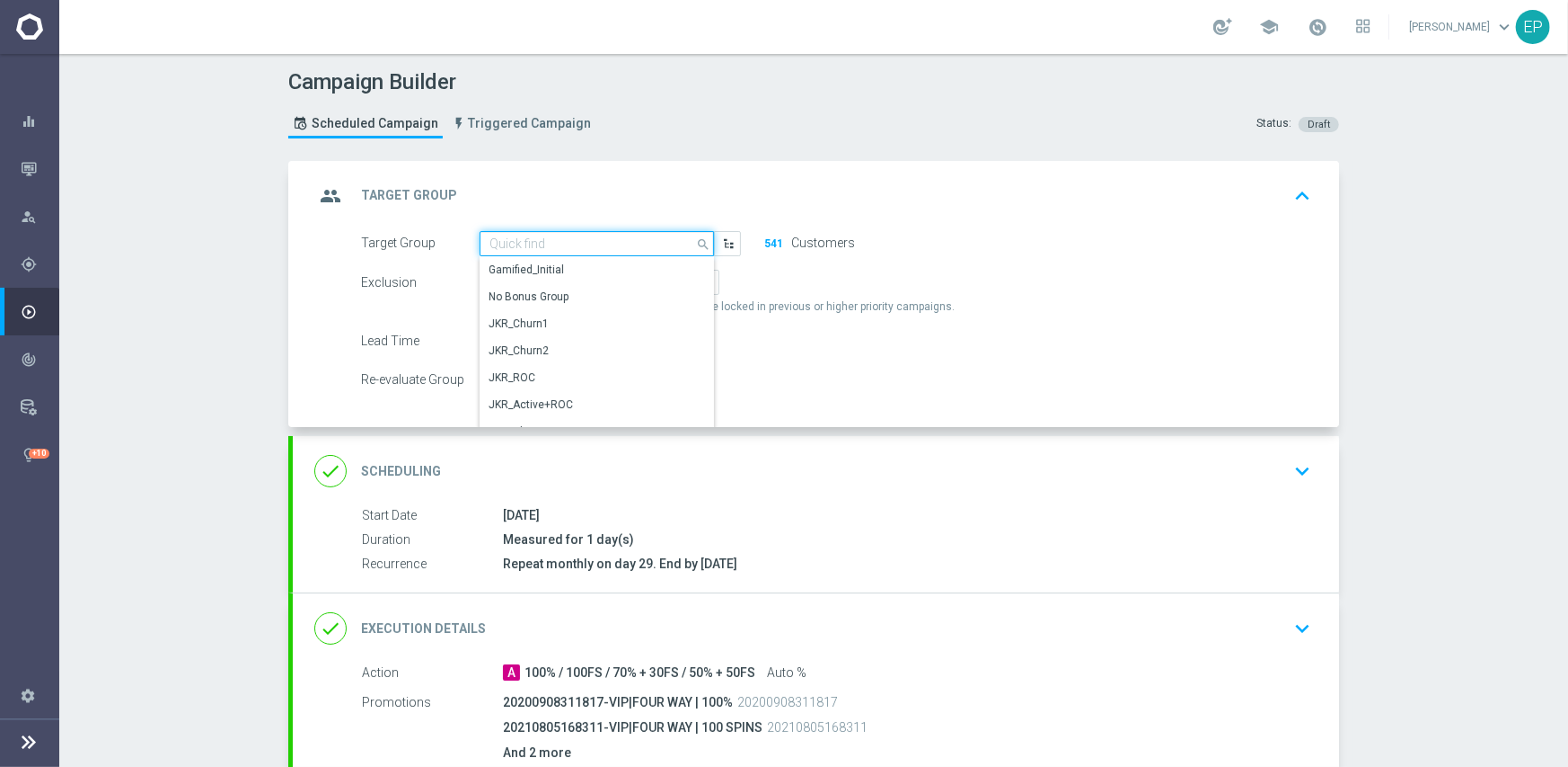
paste input "JKK_Ch"
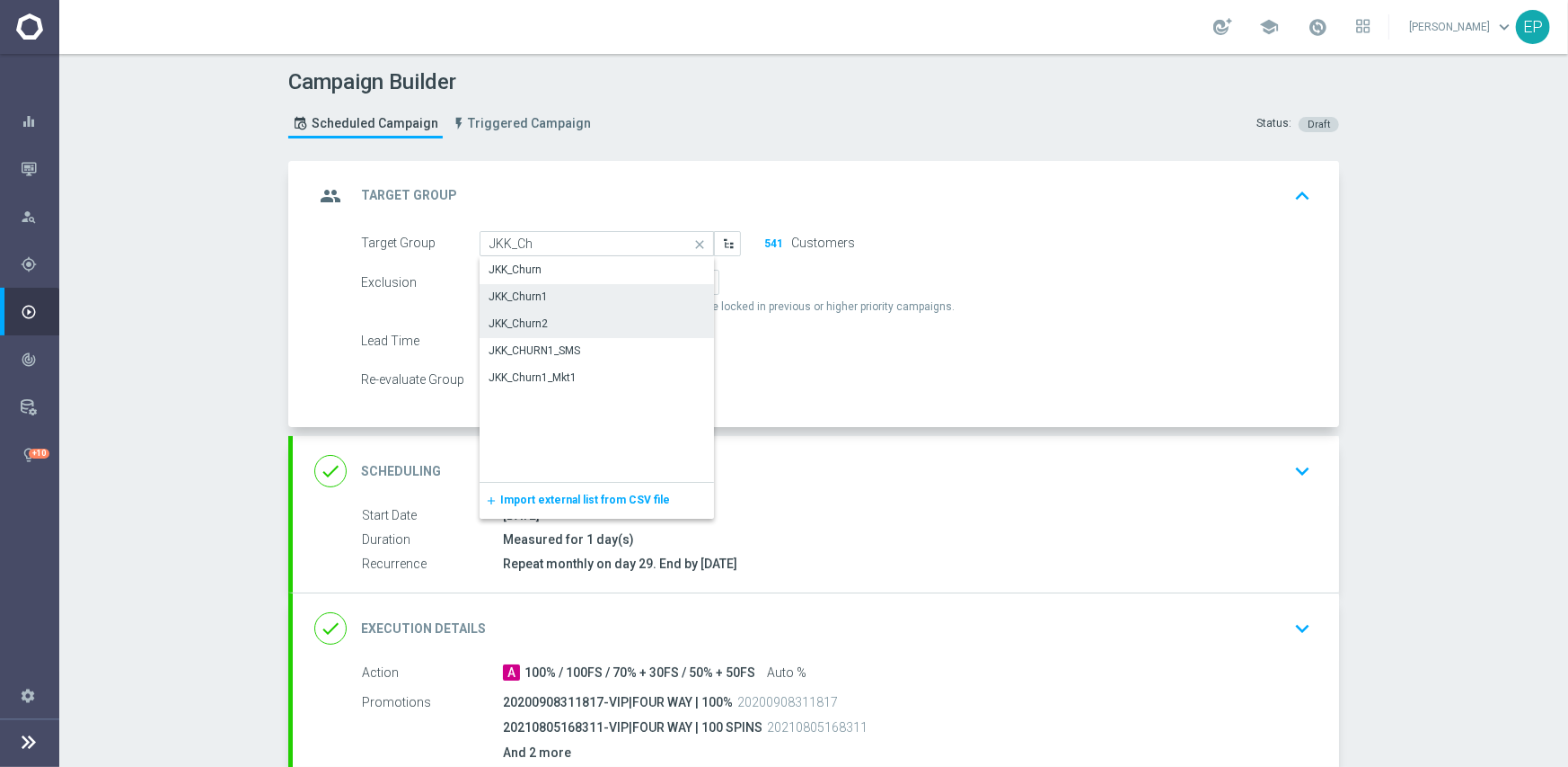
click at [536, 325] on div "JKK_Churn2" at bounding box center [518, 324] width 59 height 16
type input "JKK_Churn2"
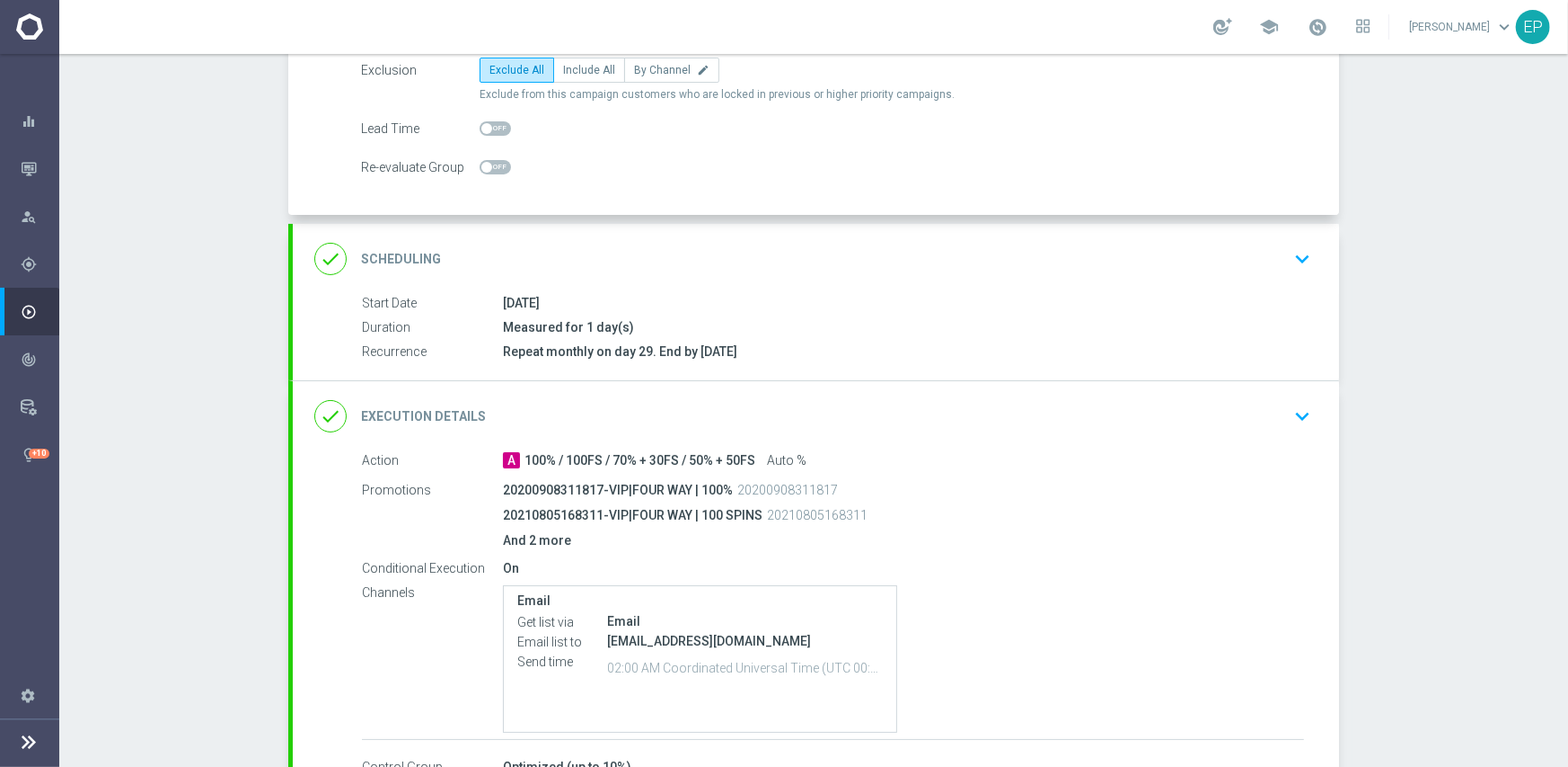
scroll to position [337, 0]
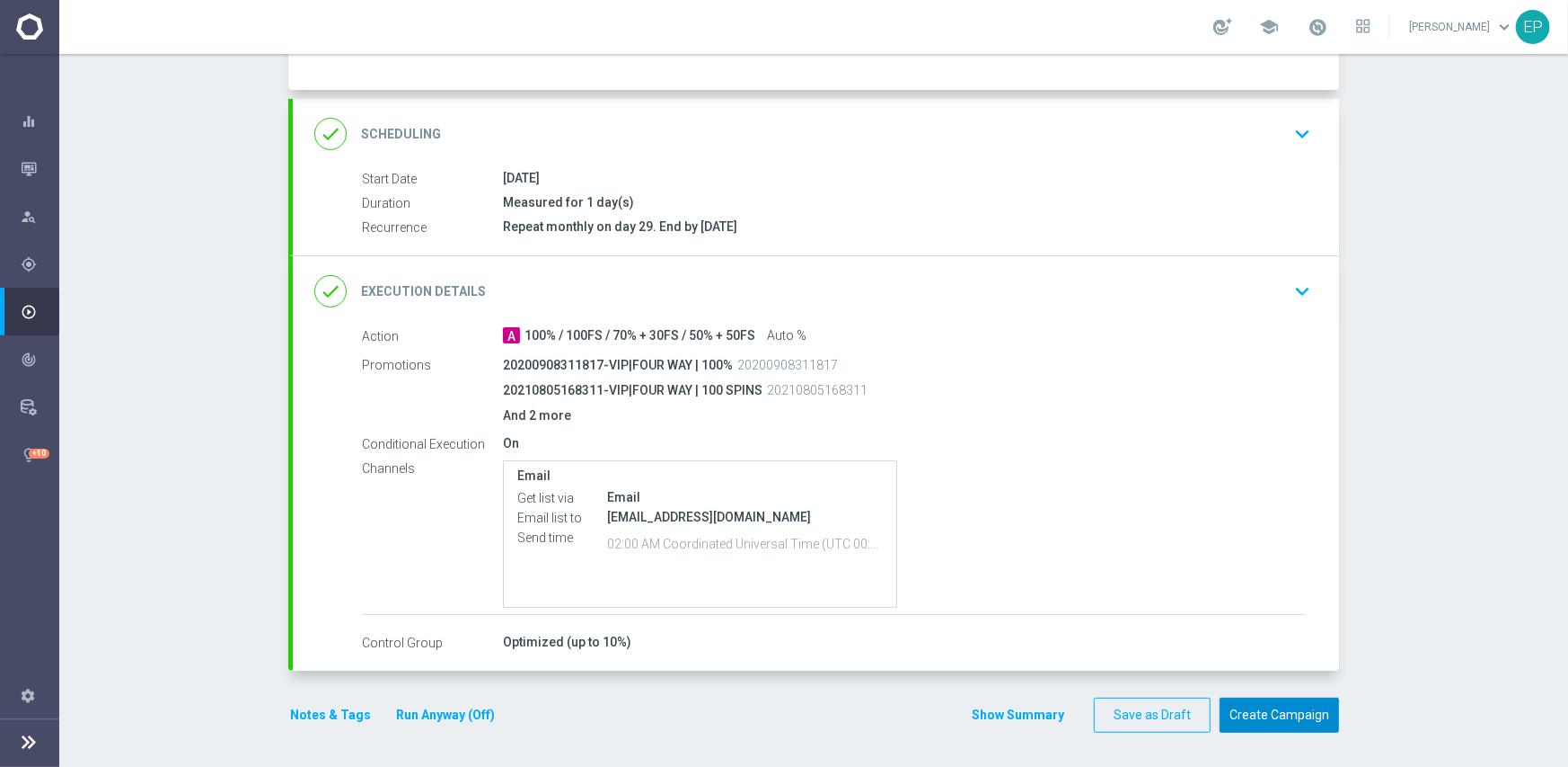
click at [1298, 712] on button "Create Campaign" at bounding box center [1280, 714] width 120 height 35
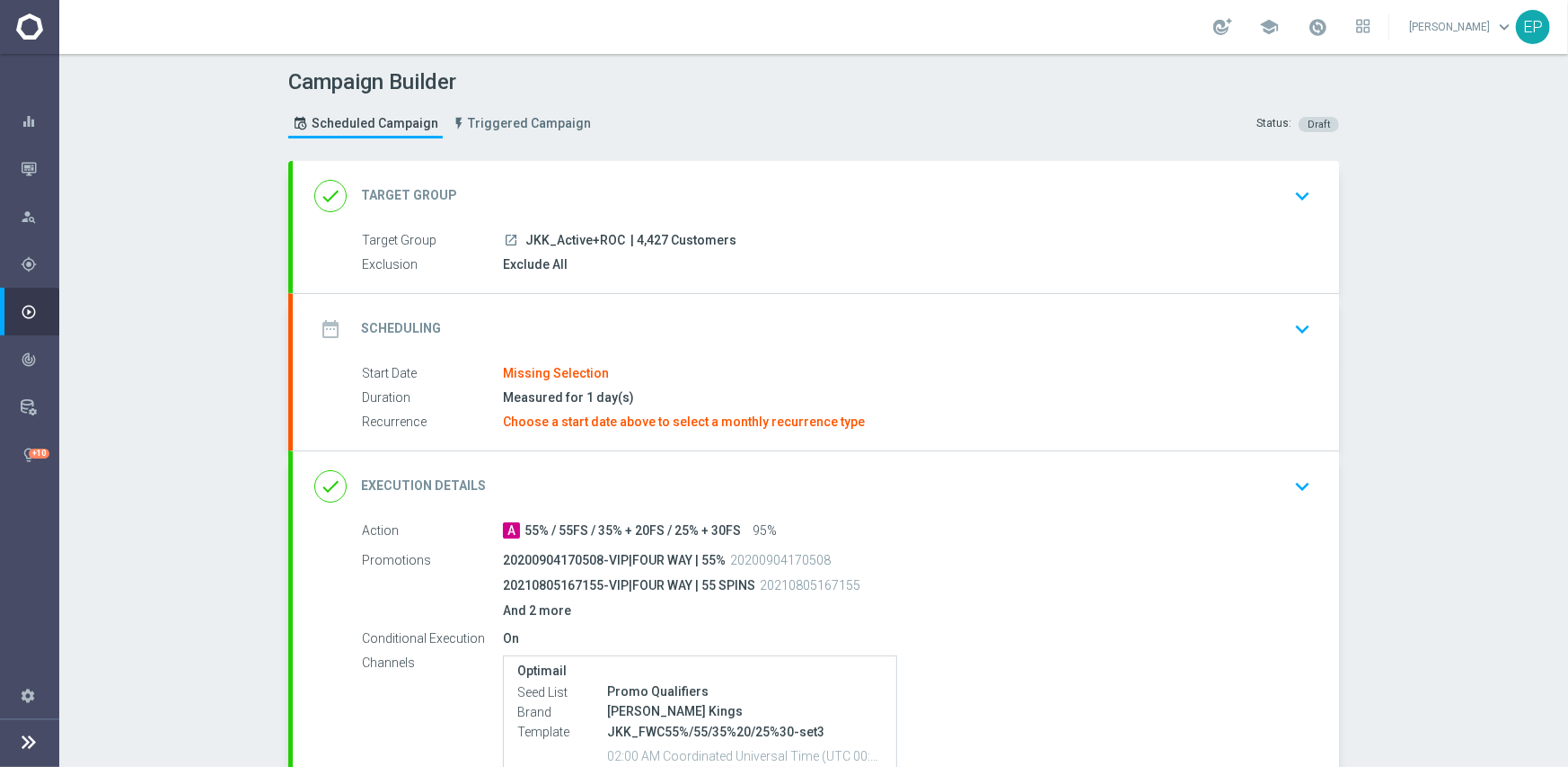
drag, startPoint x: 525, startPoint y: 237, endPoint x: 566, endPoint y: 237, distance: 41.0
click at [566, 237] on span "JKK_Active+ROC" at bounding box center [575, 241] width 100 height 16
copy span "KK_Act"
click at [579, 190] on div "done Target Group keyboard_arrow_down" at bounding box center [815, 196] width 1003 height 34
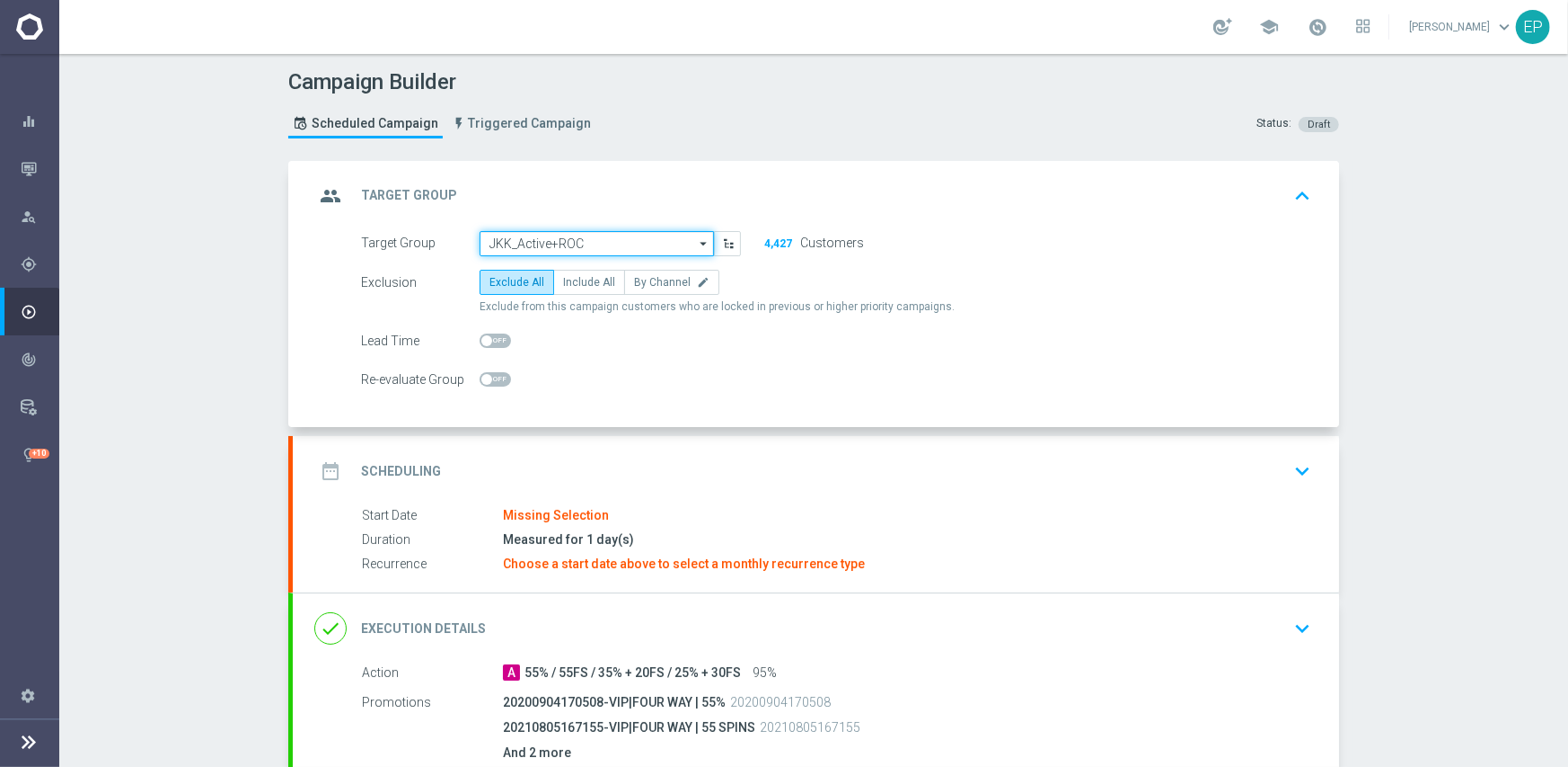
click at [578, 242] on input "JKK_Active+ROC" at bounding box center [597, 243] width 235 height 25
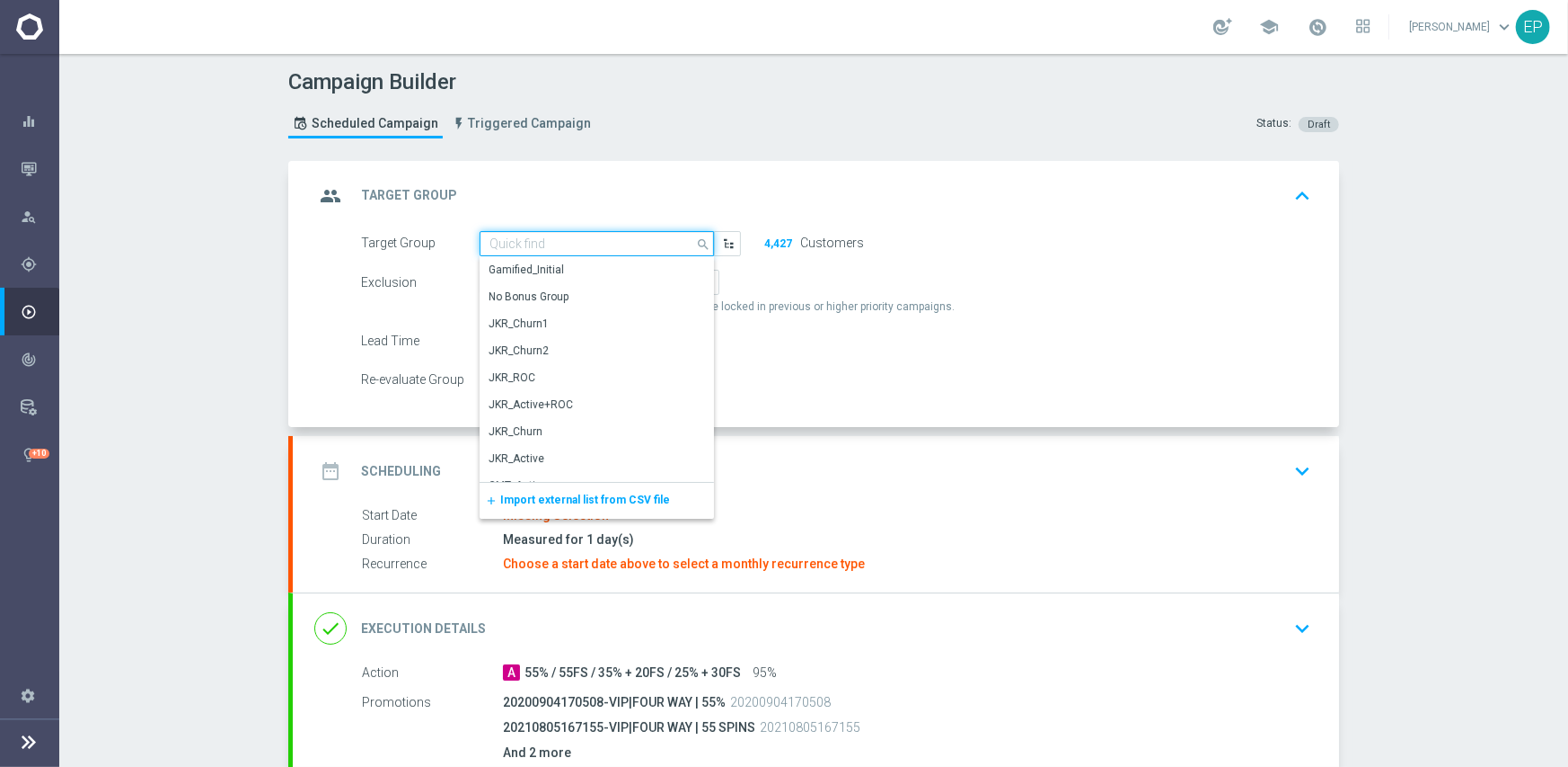
paste input "KK_Act"
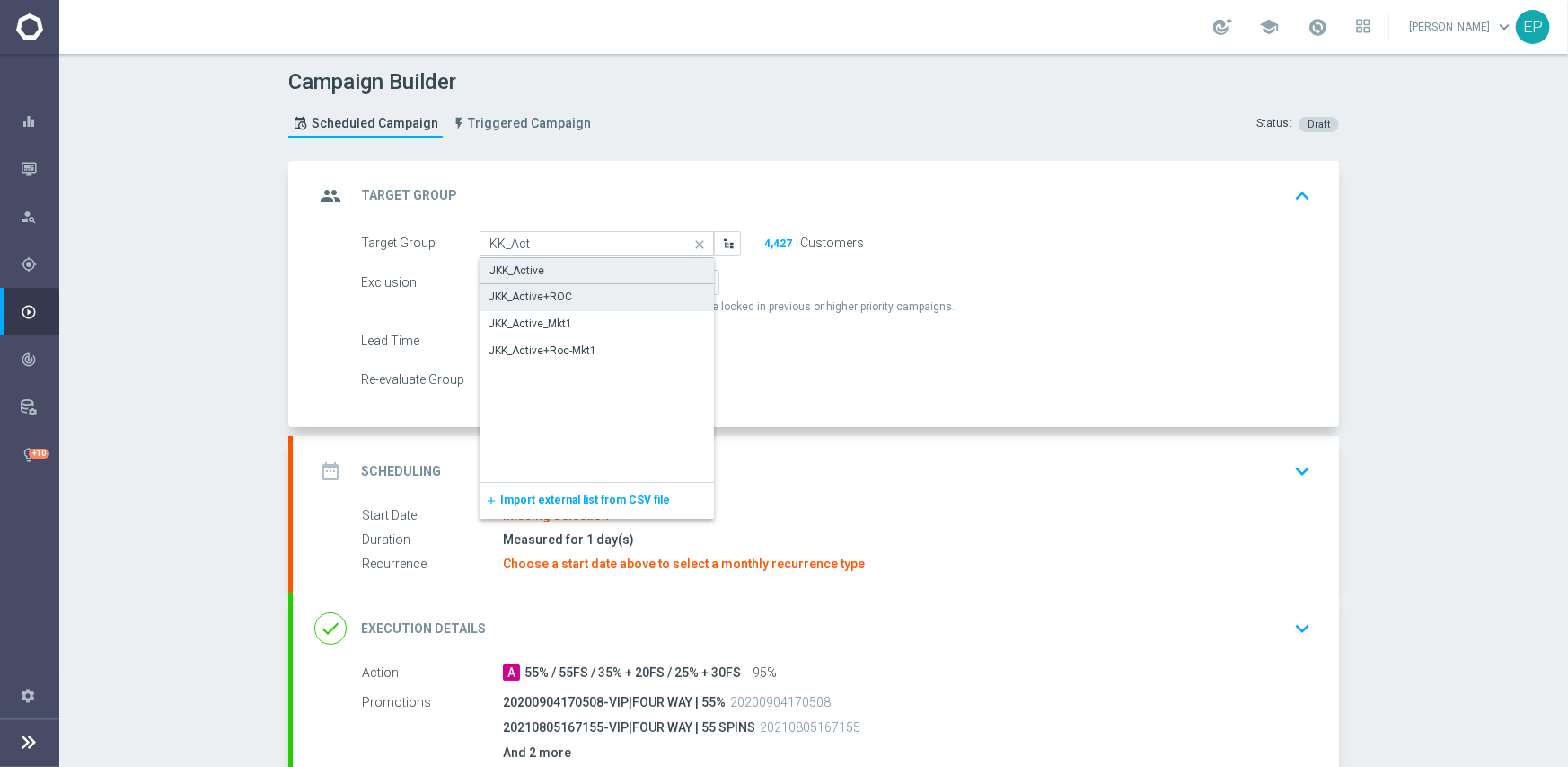
click at [541, 268] on div "JKK_Active" at bounding box center [598, 270] width 236 height 27
type input "JKK_Active"
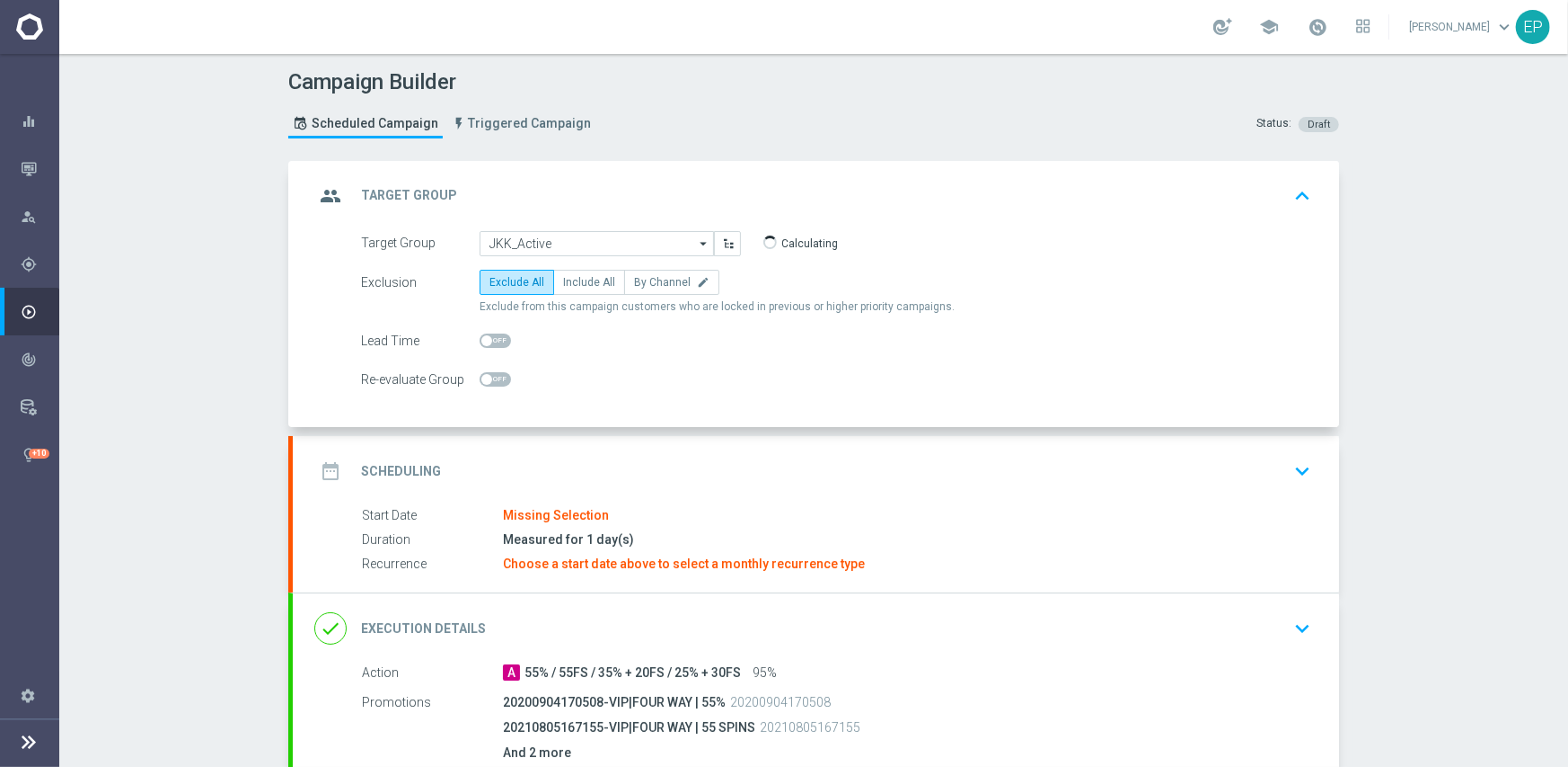
click at [686, 450] on div "date_range Scheduling keyboard_arrow_down" at bounding box center [815, 470] width 1046 height 70
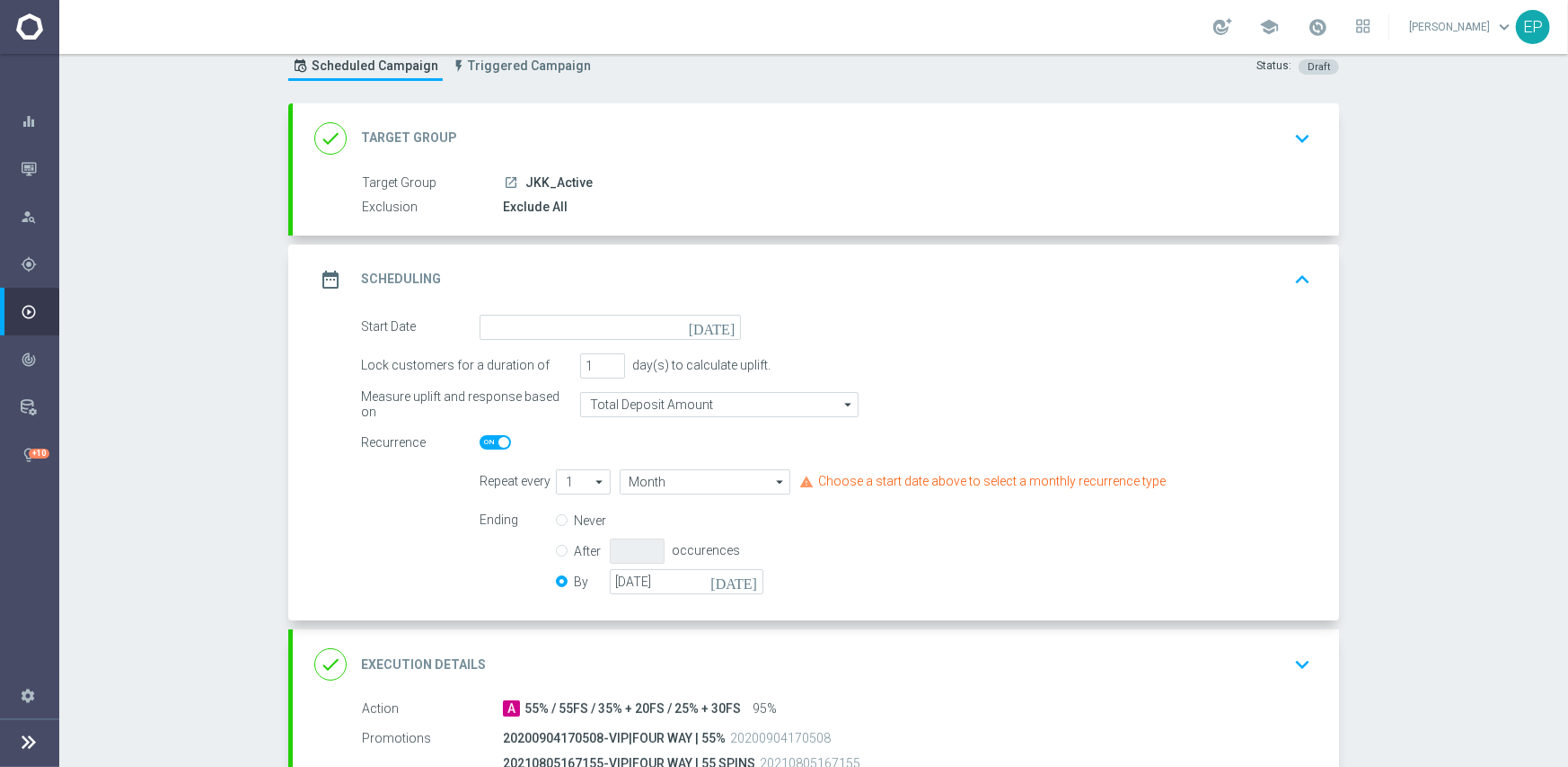
scroll to position [90, 0]
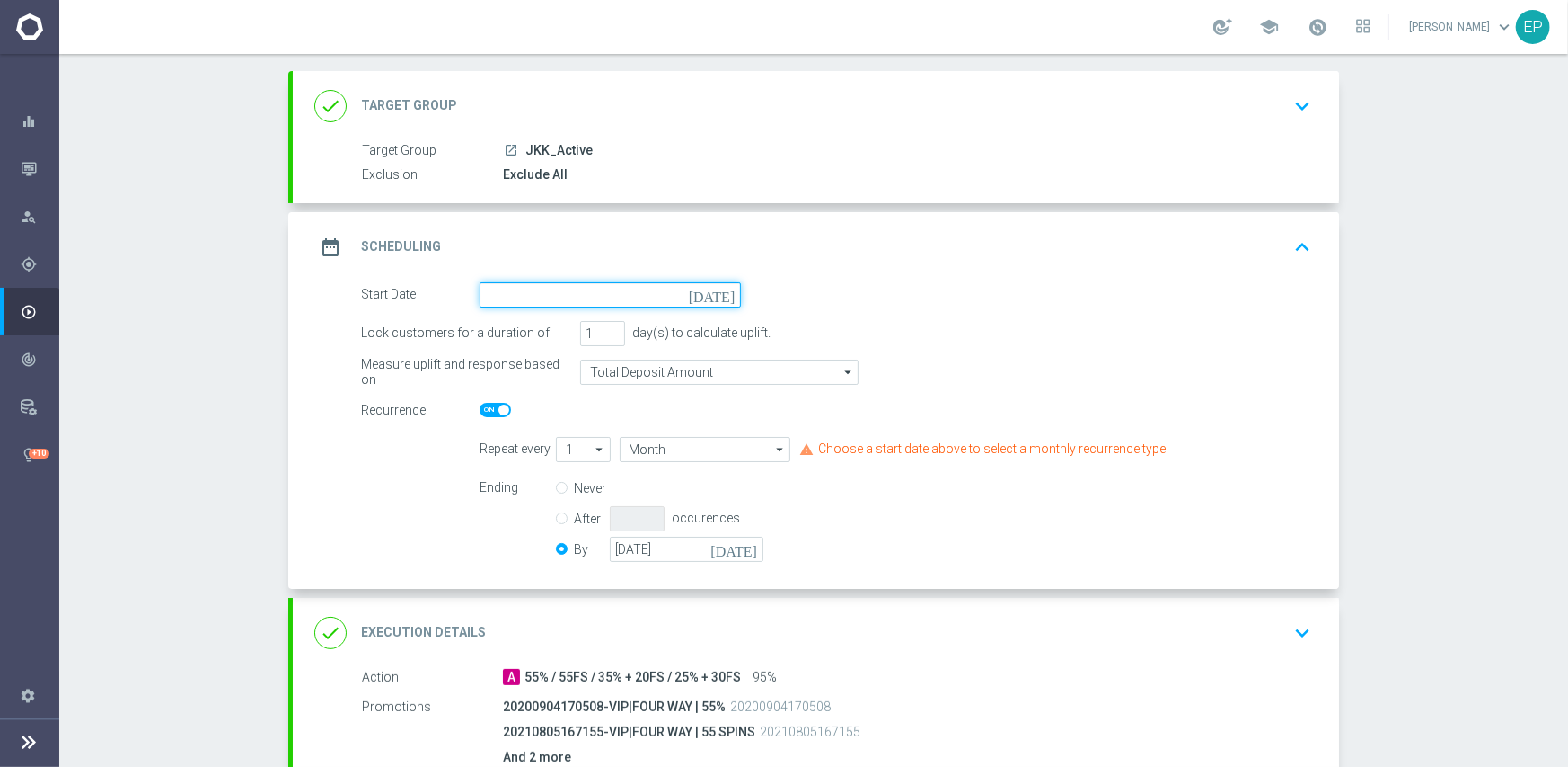
click at [649, 291] on input at bounding box center [611, 295] width 261 height 25
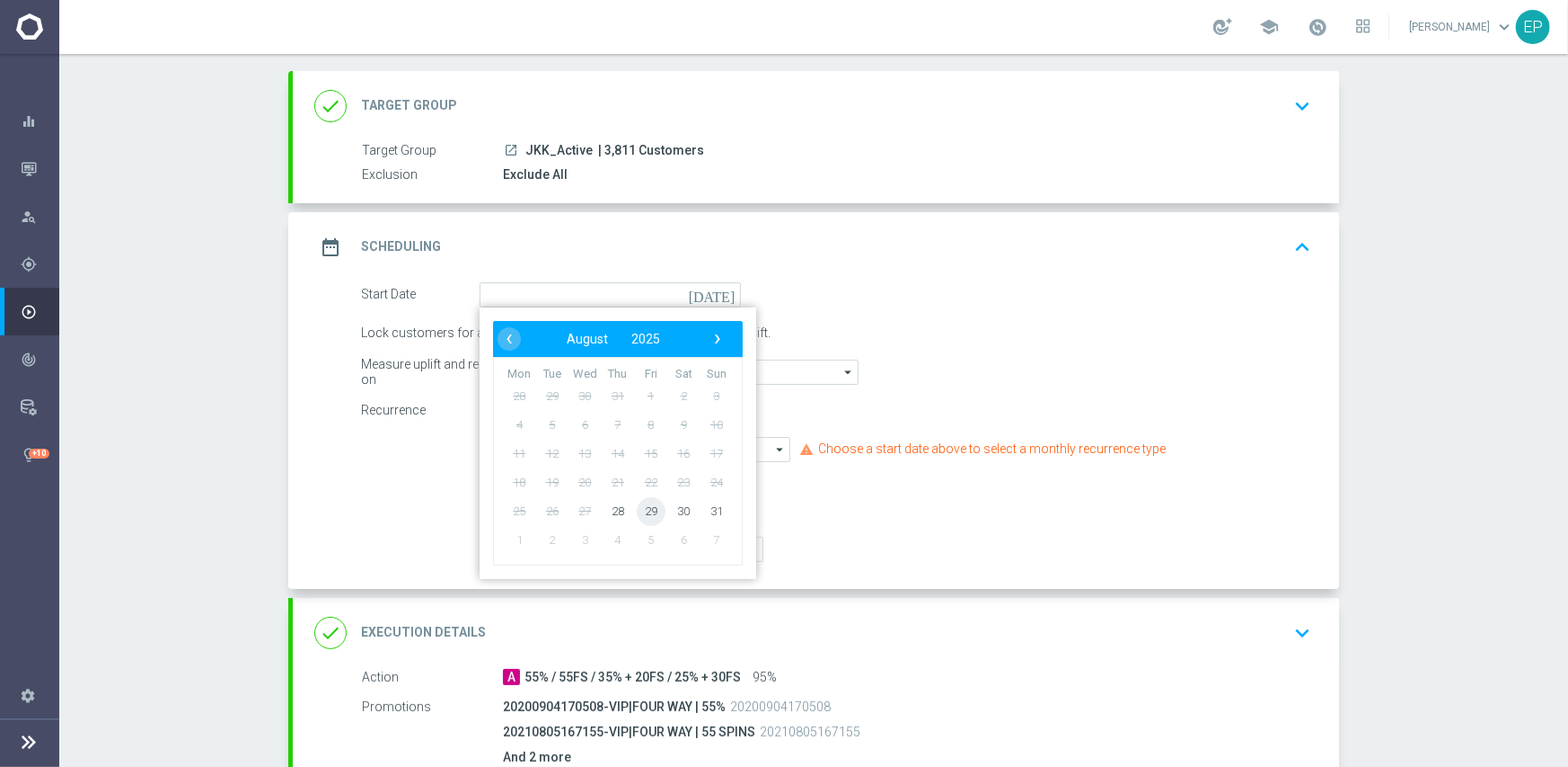
click at [646, 507] on span "29" at bounding box center [651, 510] width 29 height 29
type input "[DATE]"
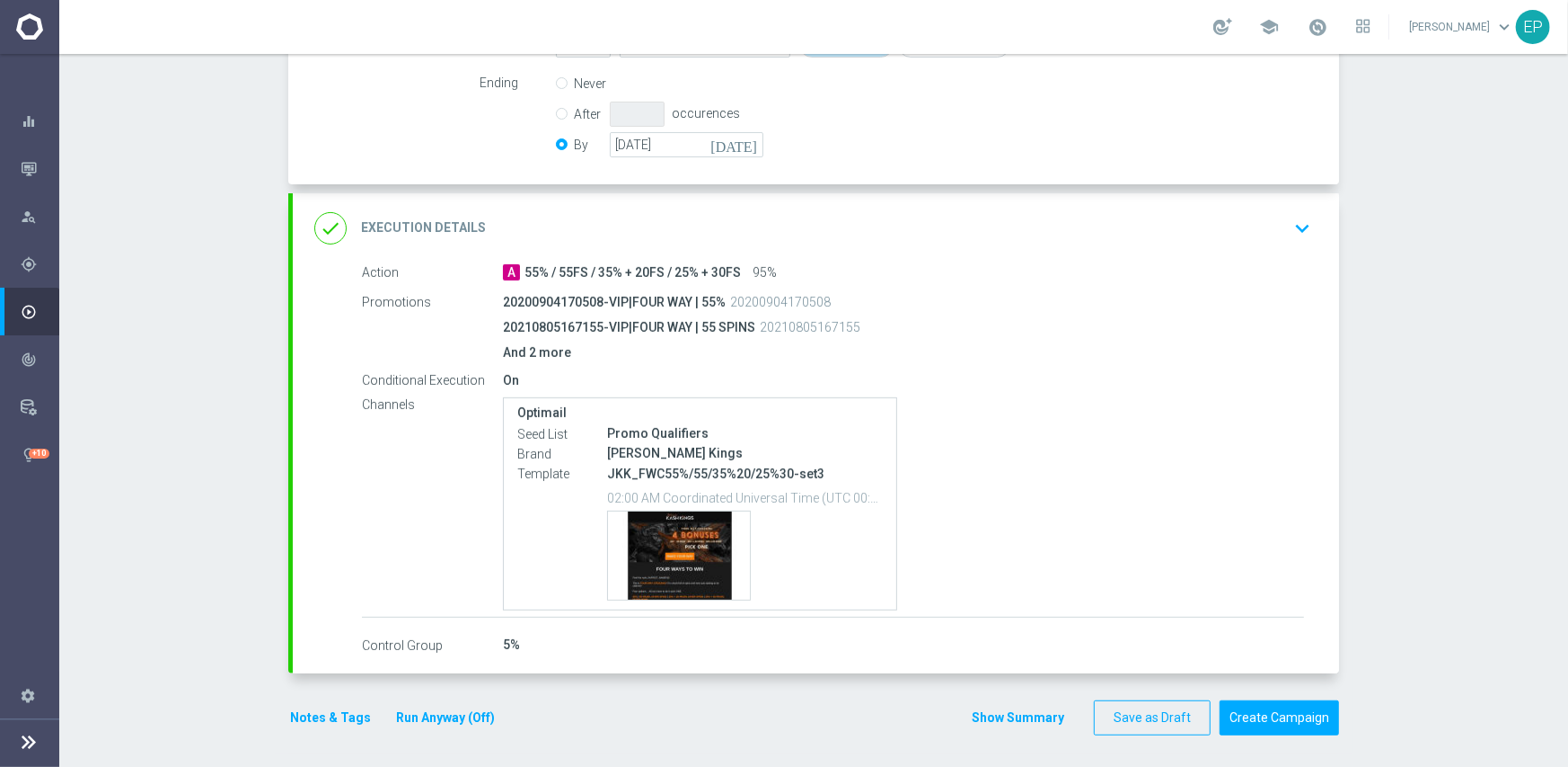
scroll to position [497, 0]
click at [1276, 709] on button "Create Campaign" at bounding box center [1280, 714] width 120 height 35
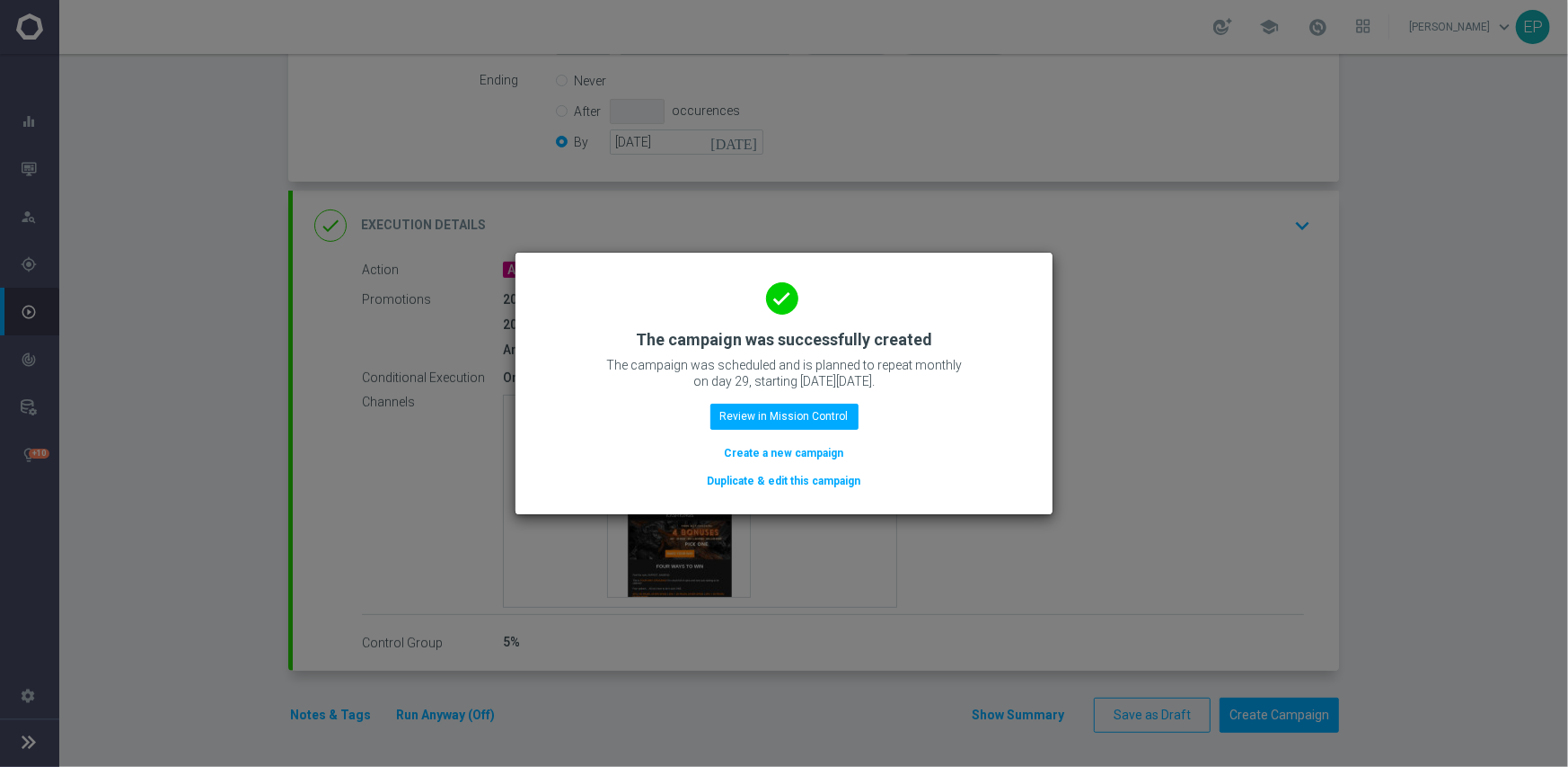
click at [807, 481] on button "Duplicate & edit this campaign" at bounding box center [784, 481] width 157 height 20
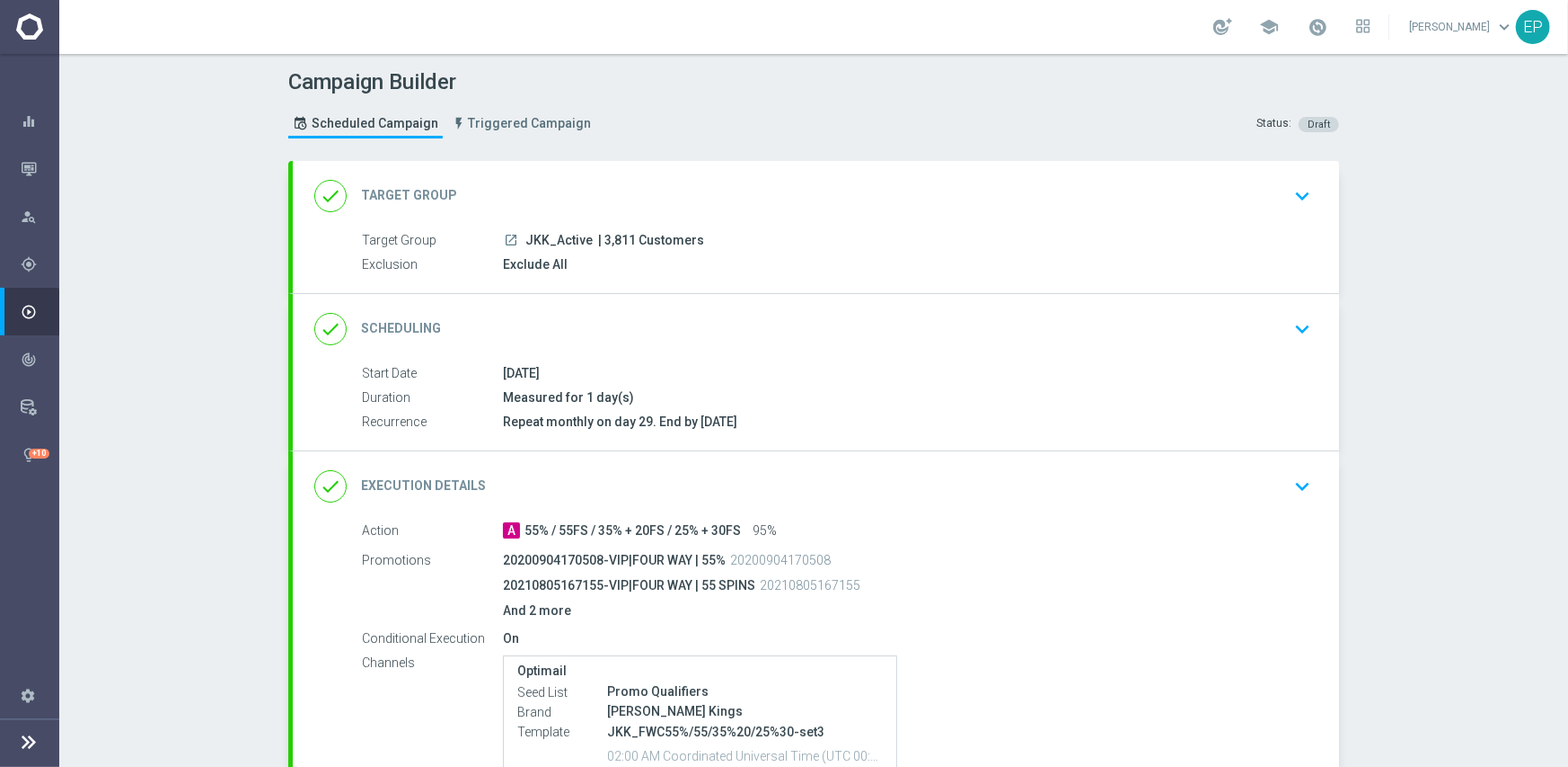
drag, startPoint x: 516, startPoint y: 238, endPoint x: 547, endPoint y: 244, distance: 31.6
click at [547, 244] on div "launch JKK_Active | 3,811 Customers" at bounding box center [903, 240] width 801 height 18
copy span "JKK_"
click at [636, 184] on div "done Target Group keyboard_arrow_down" at bounding box center [815, 196] width 1003 height 34
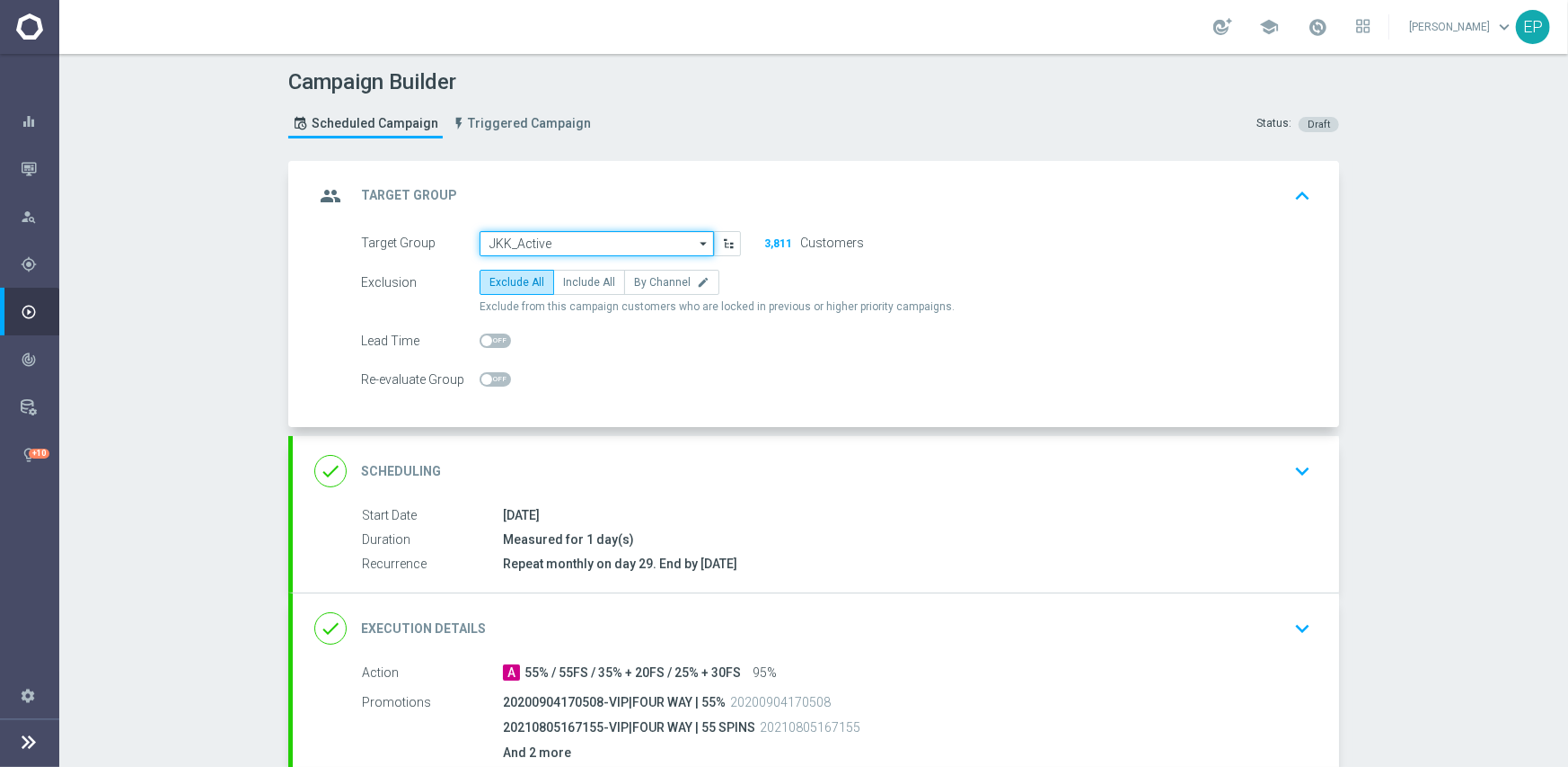
click at [571, 247] on input "JKK_Active" at bounding box center [597, 243] width 235 height 25
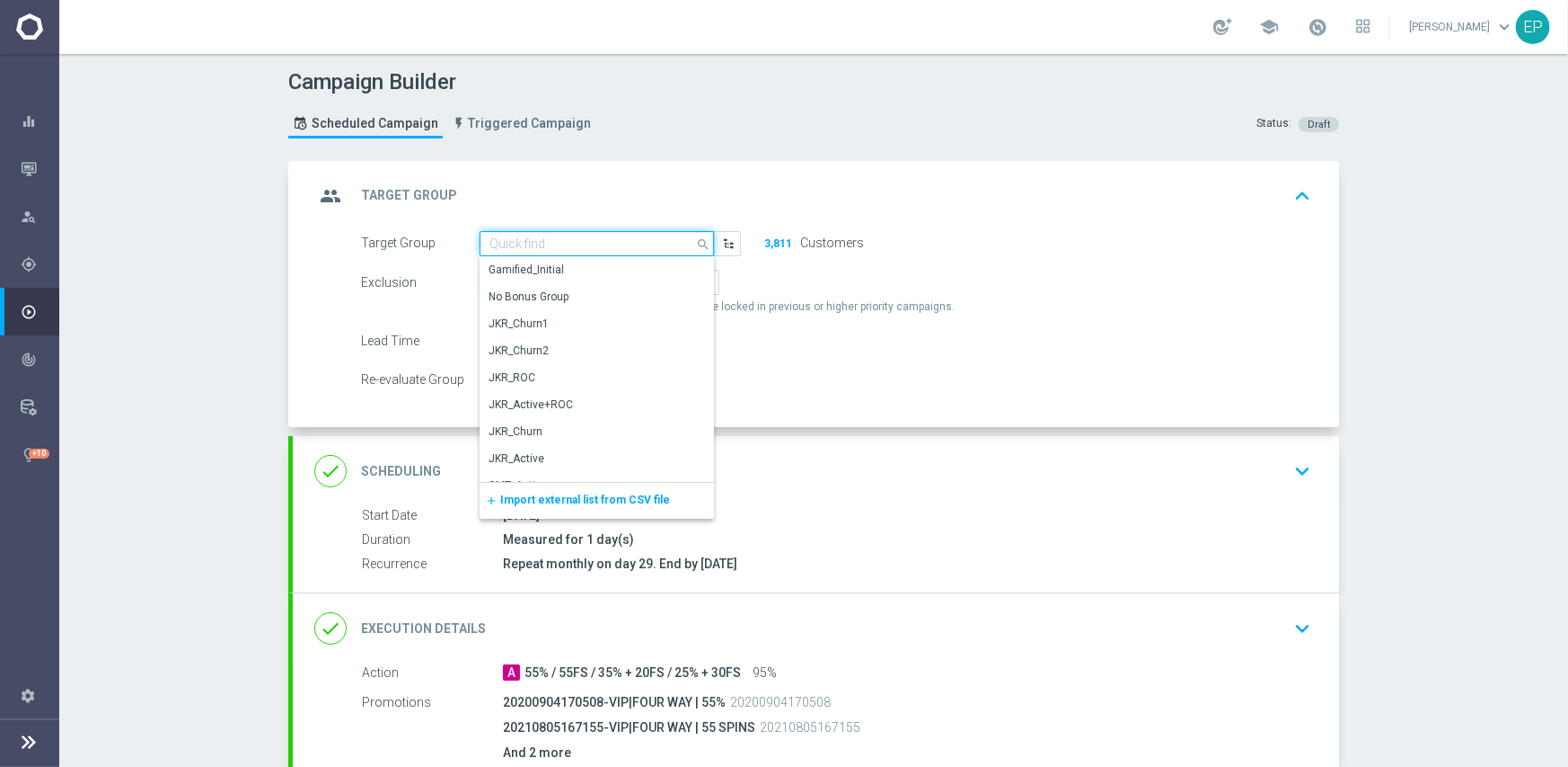
paste input "JKK_"
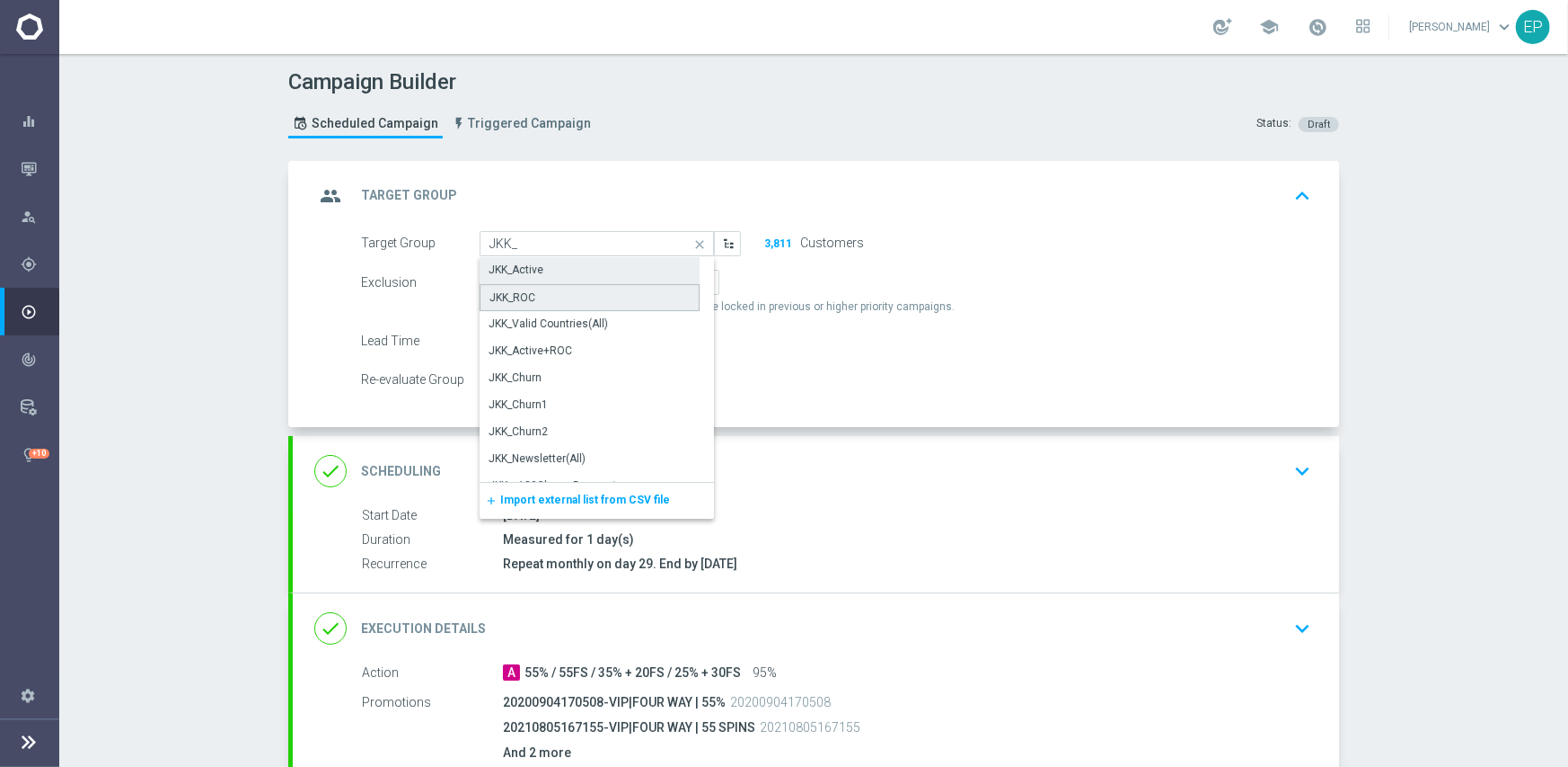
click at [540, 297] on div "JKK_ROC" at bounding box center [590, 297] width 220 height 27
type input "JKK_ROC"
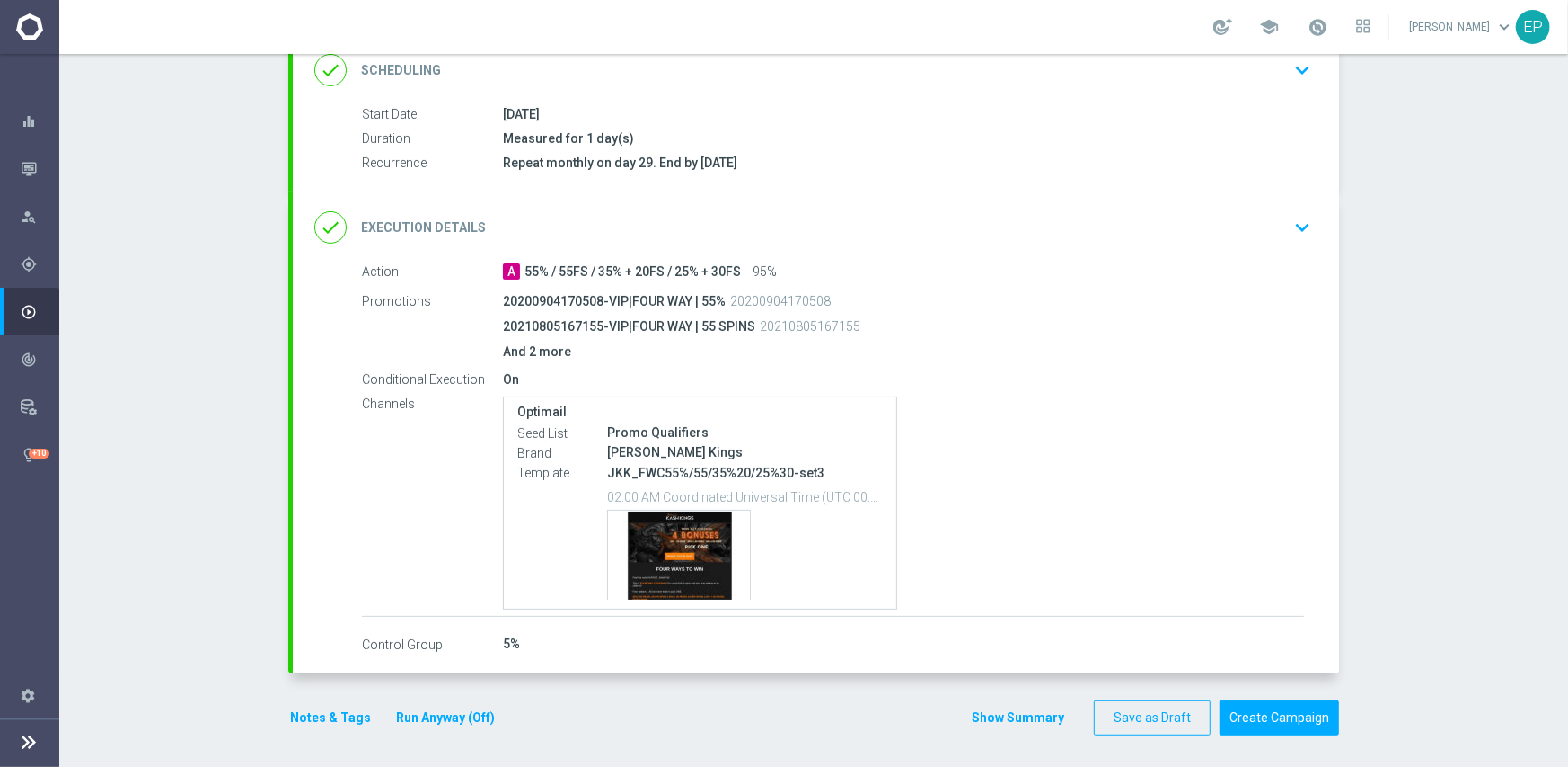
scroll to position [403, 0]
click at [1279, 713] on button "Create Campaign" at bounding box center [1280, 714] width 120 height 35
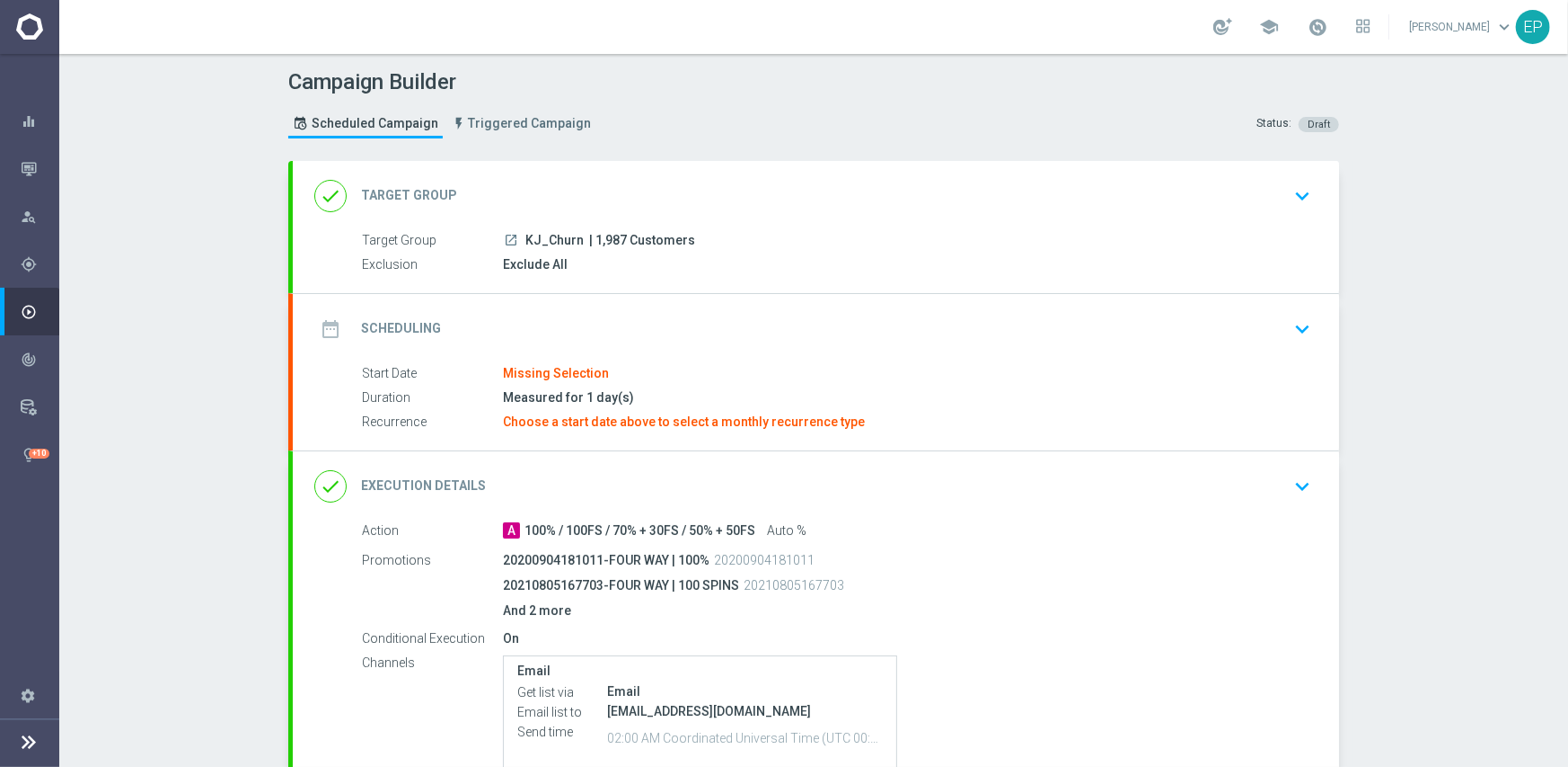
drag, startPoint x: 518, startPoint y: 238, endPoint x: 557, endPoint y: 238, distance: 39.0
click at [557, 238] on span "KJ_Churn" at bounding box center [554, 241] width 58 height 16
copy span "KJ_Chu"
click at [632, 181] on div "done Target Group keyboard_arrow_down" at bounding box center [815, 196] width 1003 height 34
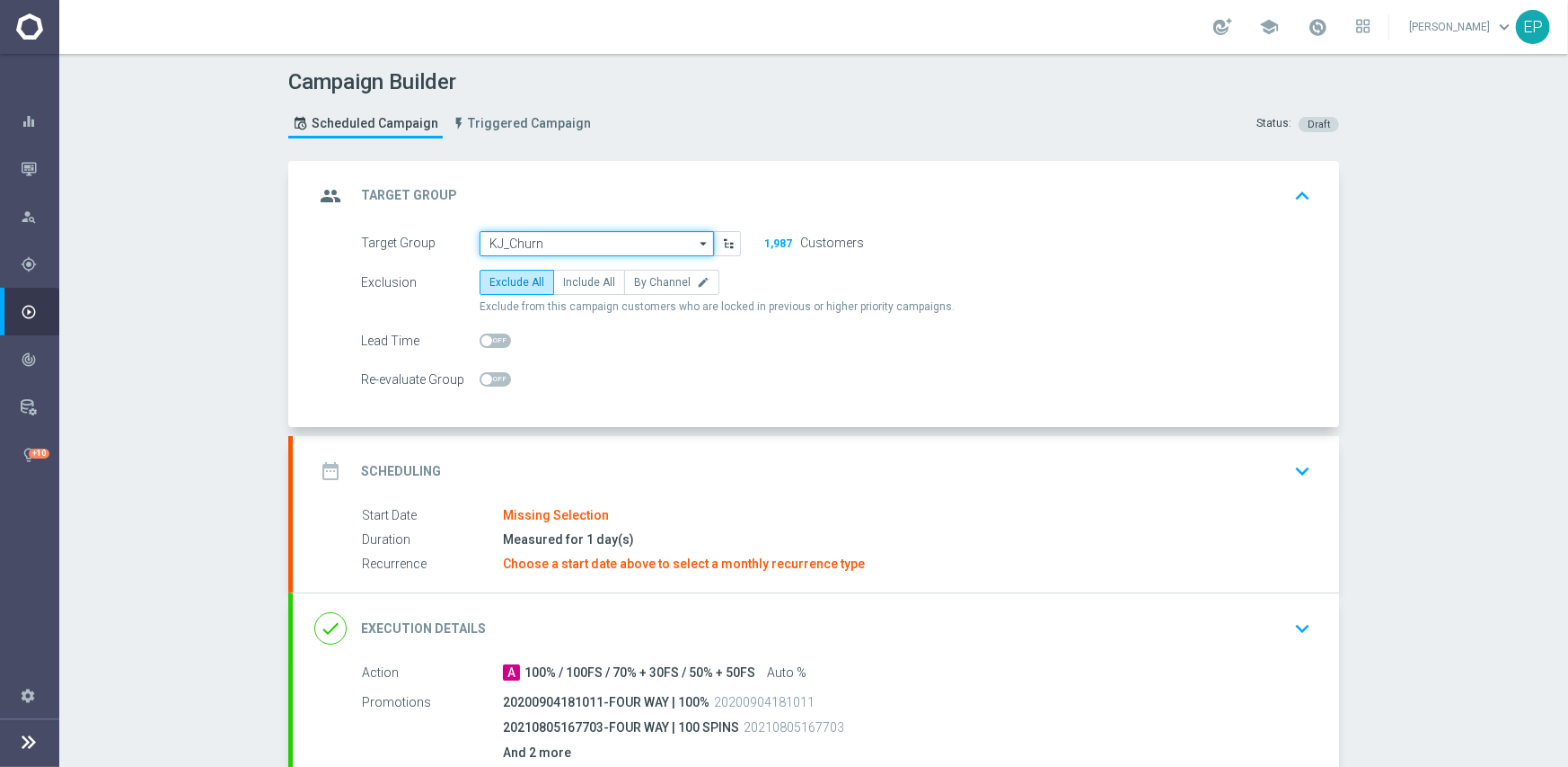
click at [605, 237] on input "KJ_Churn" at bounding box center [597, 243] width 235 height 25
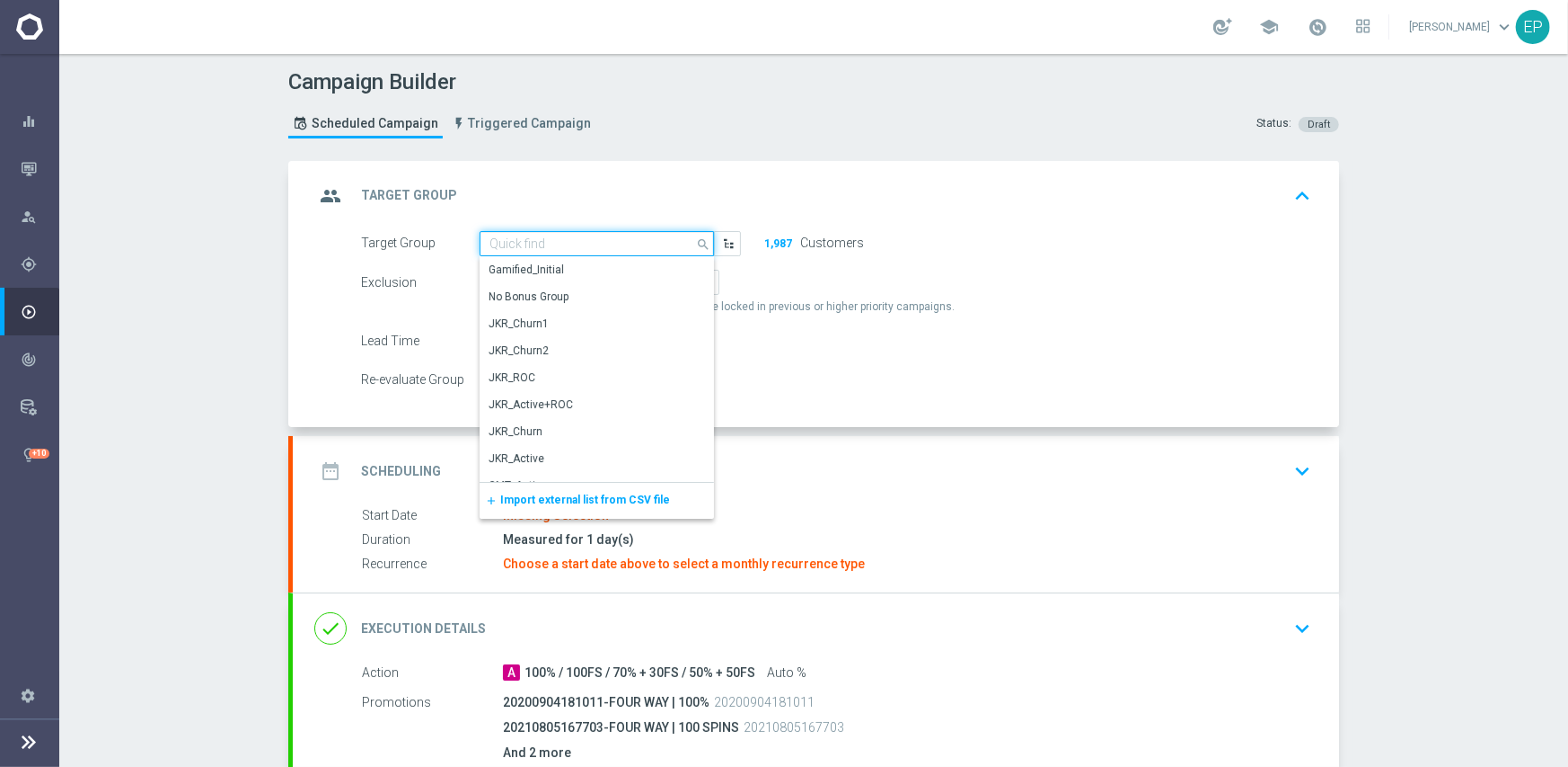
paste input "KJ_Chu"
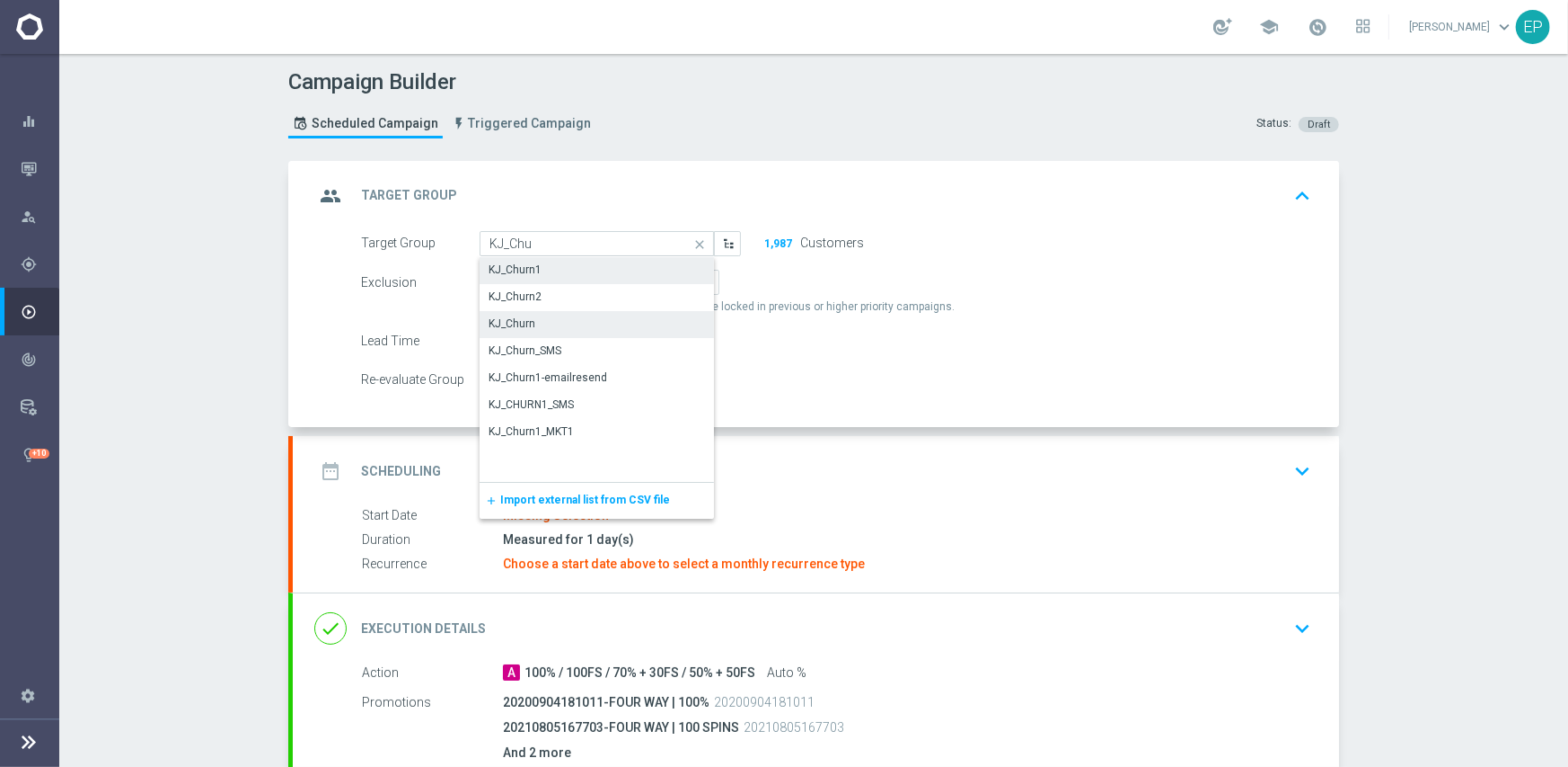
click at [588, 269] on div "KJ_Churn1" at bounding box center [598, 269] width 236 height 25
type input "KJ_Churn1"
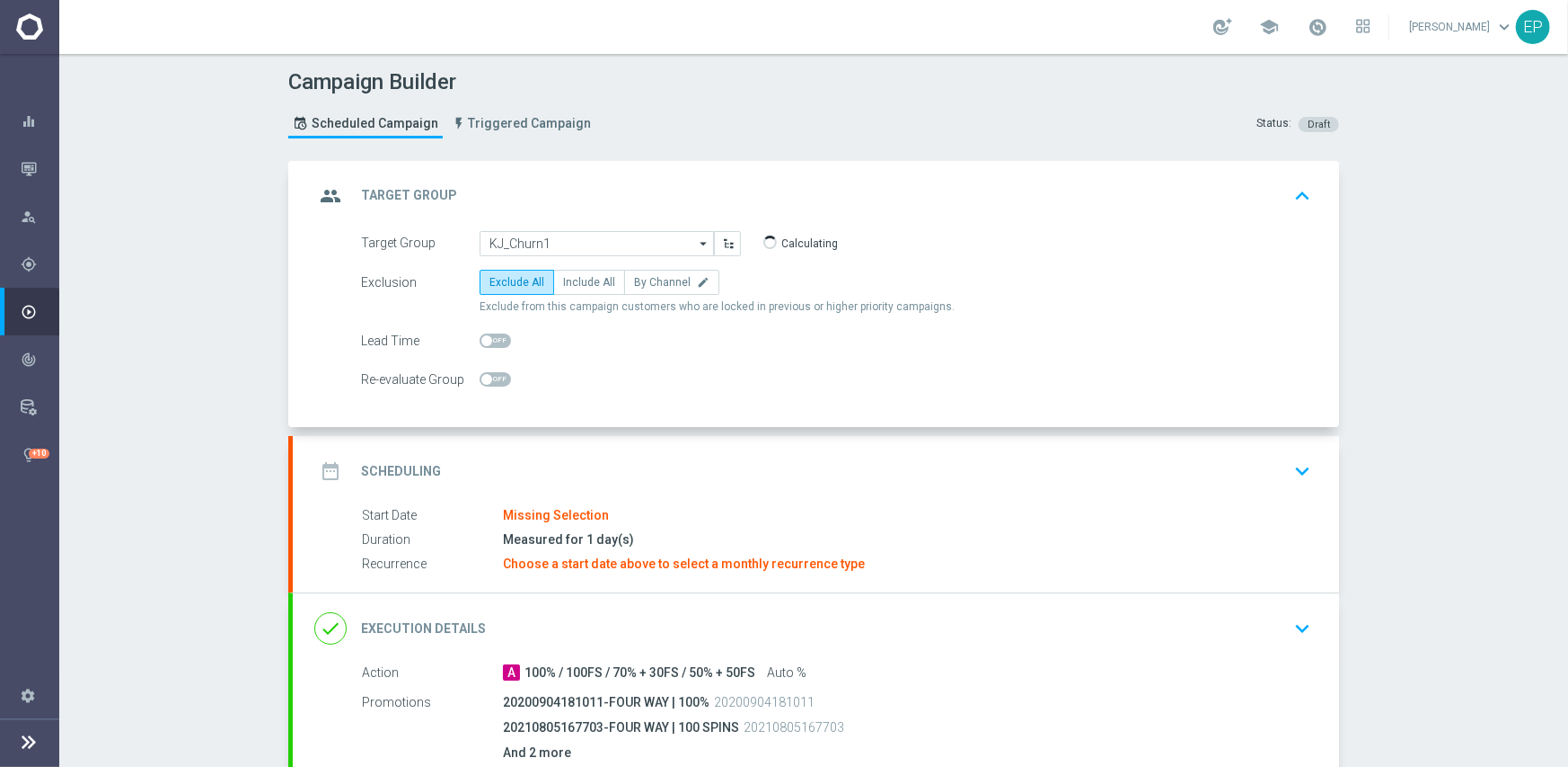
click at [676, 460] on div "date_range Scheduling keyboard_arrow_down" at bounding box center [815, 470] width 1003 height 34
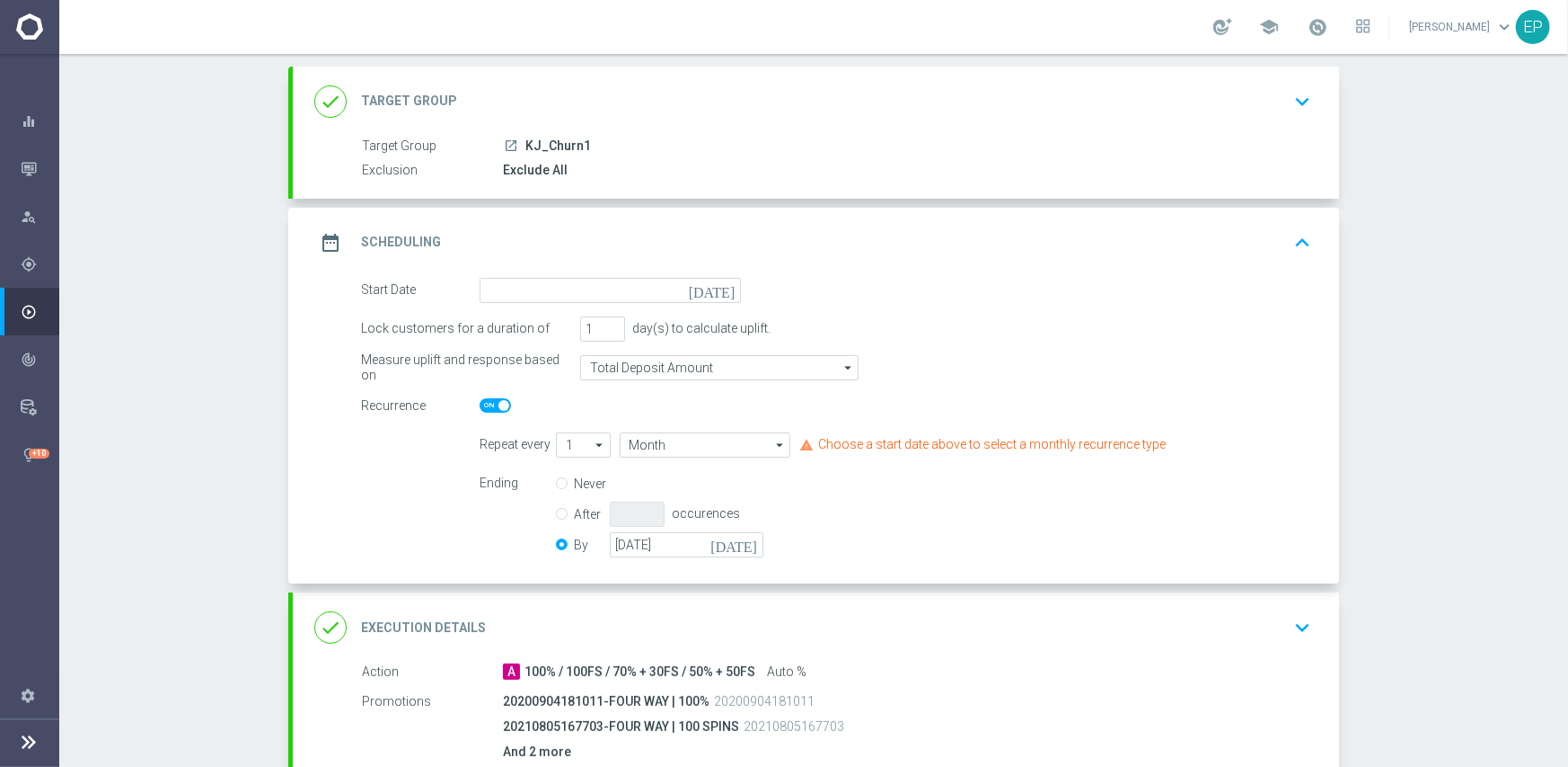
scroll to position [180, 0]
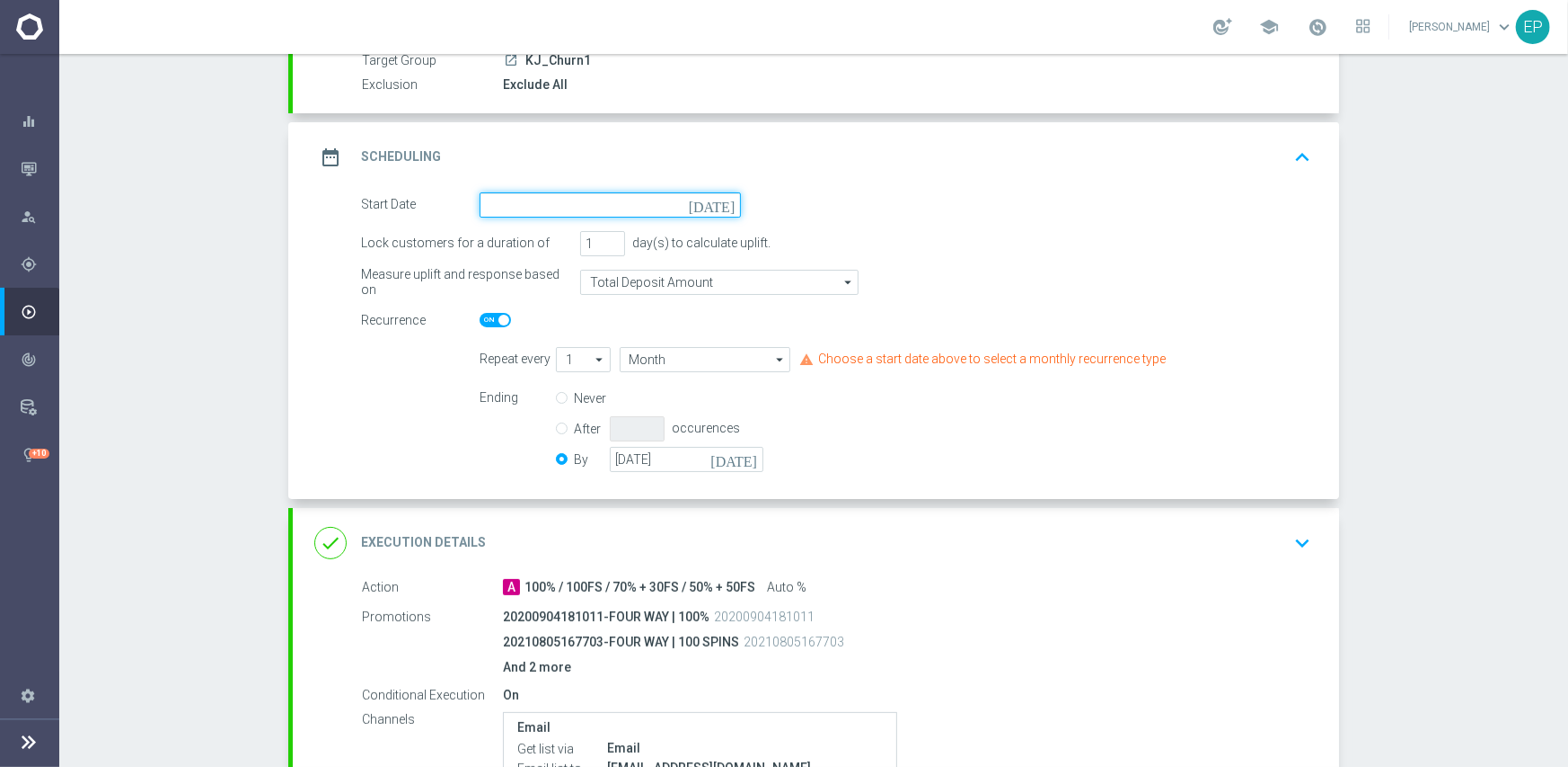
click at [569, 204] on input at bounding box center [611, 205] width 261 height 25
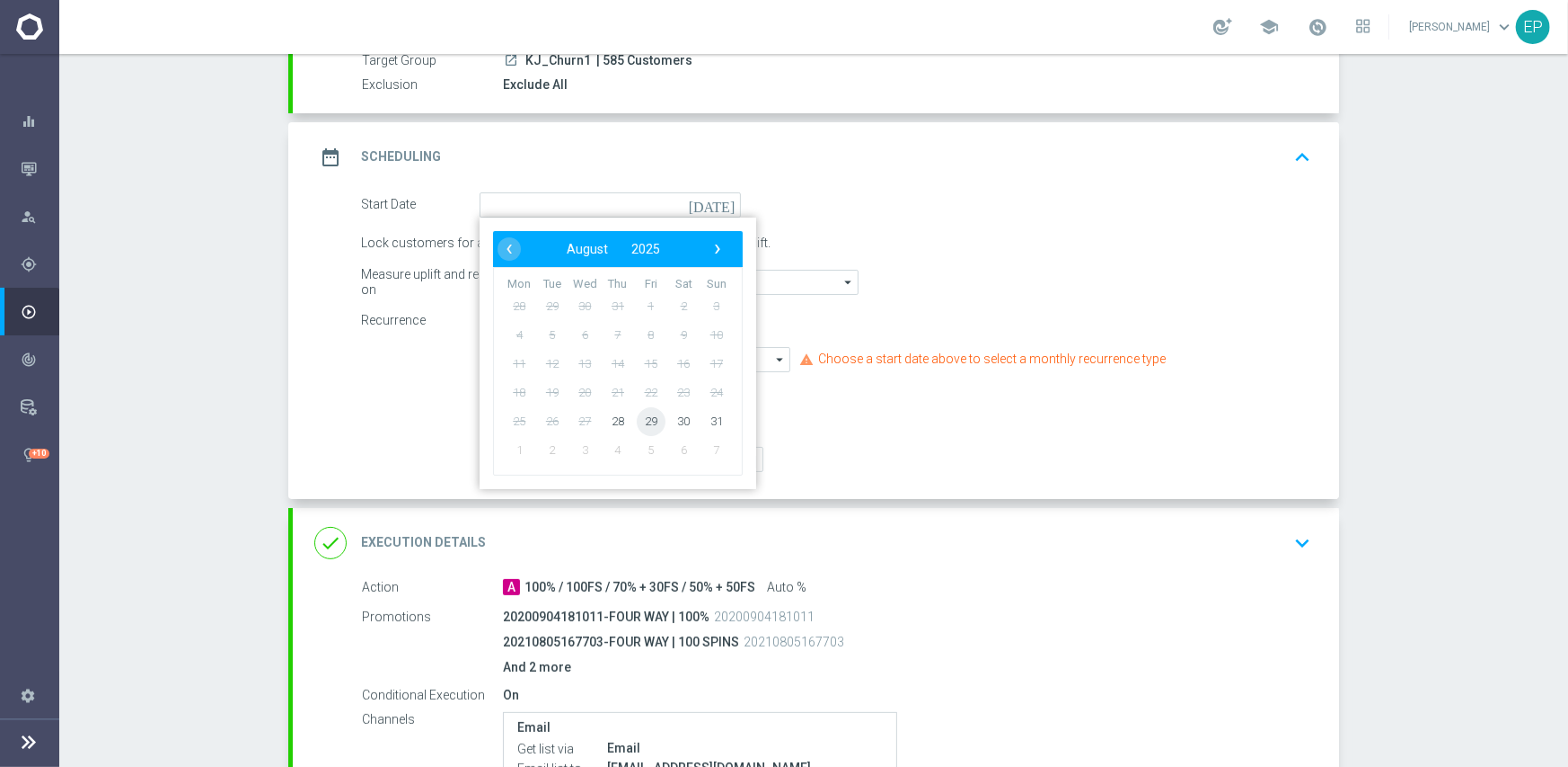
click at [644, 426] on span "29" at bounding box center [651, 420] width 29 height 29
type input "[DATE]"
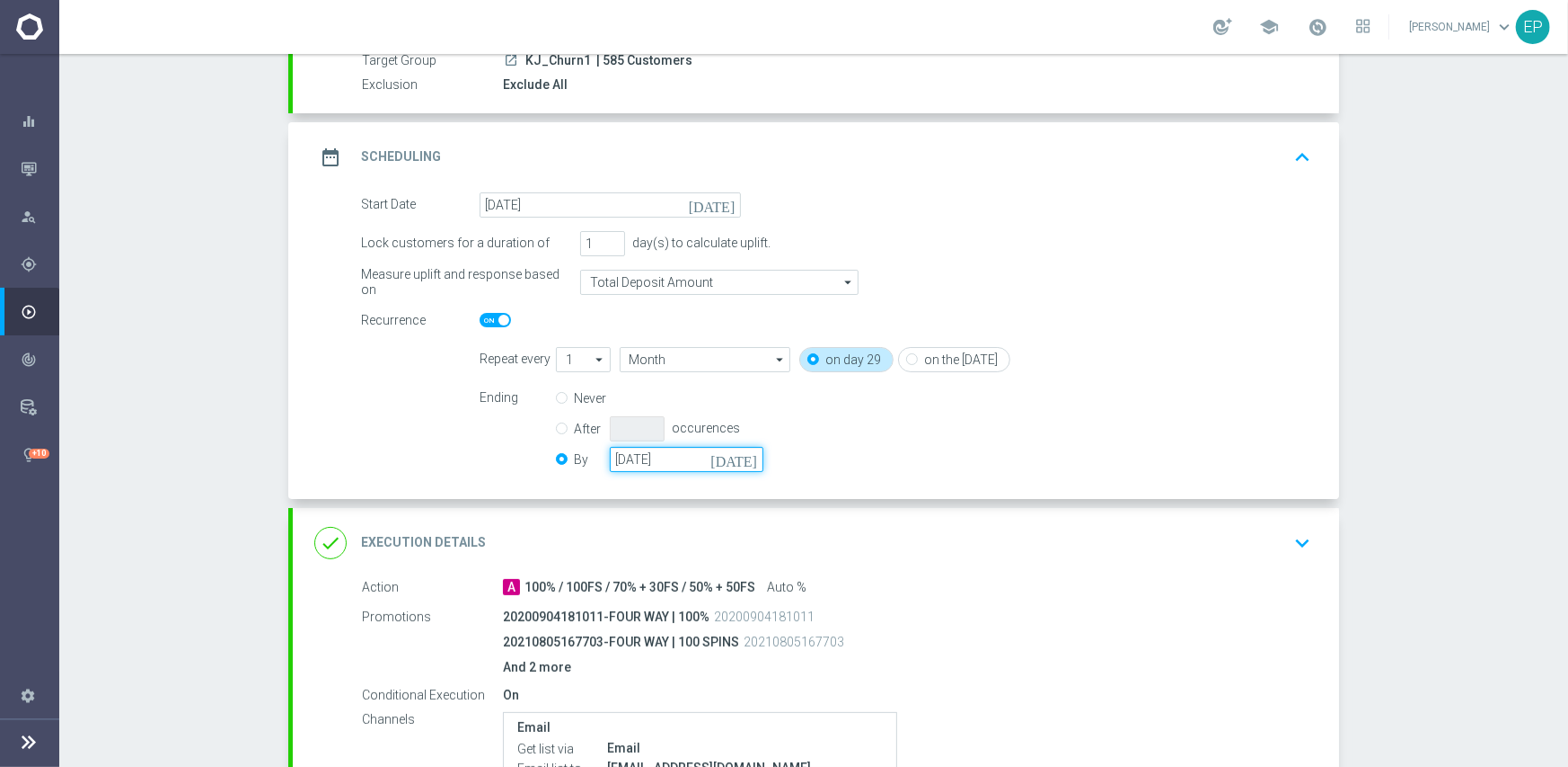
drag, startPoint x: 677, startPoint y: 461, endPoint x: 692, endPoint y: 461, distance: 15.0
click at [678, 461] on input "[DATE]" at bounding box center [687, 458] width 154 height 25
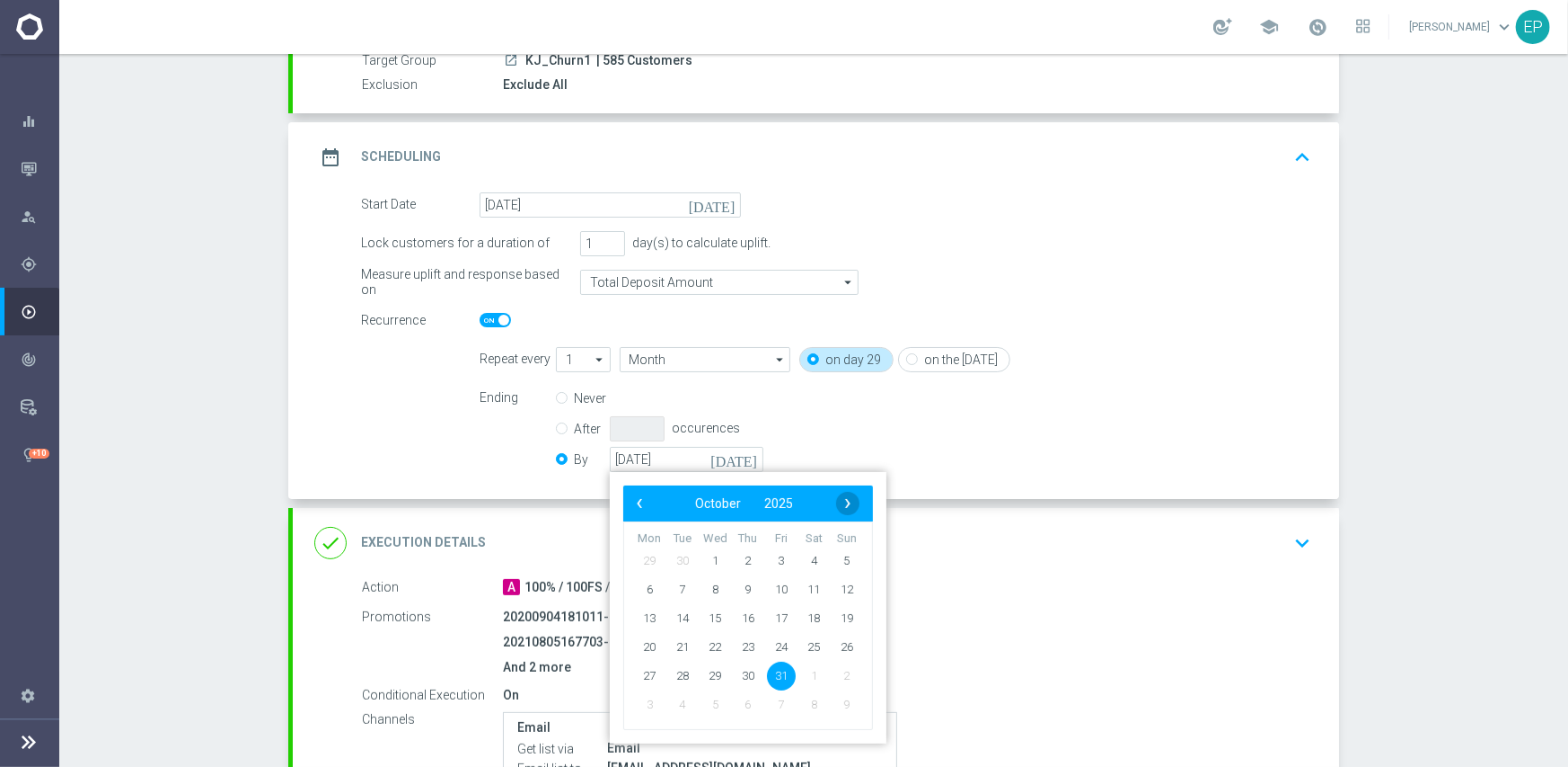
click at [841, 502] on span "›" at bounding box center [847, 502] width 23 height 23
click at [839, 678] on span "30" at bounding box center [846, 674] width 29 height 29
type input "[DATE]"
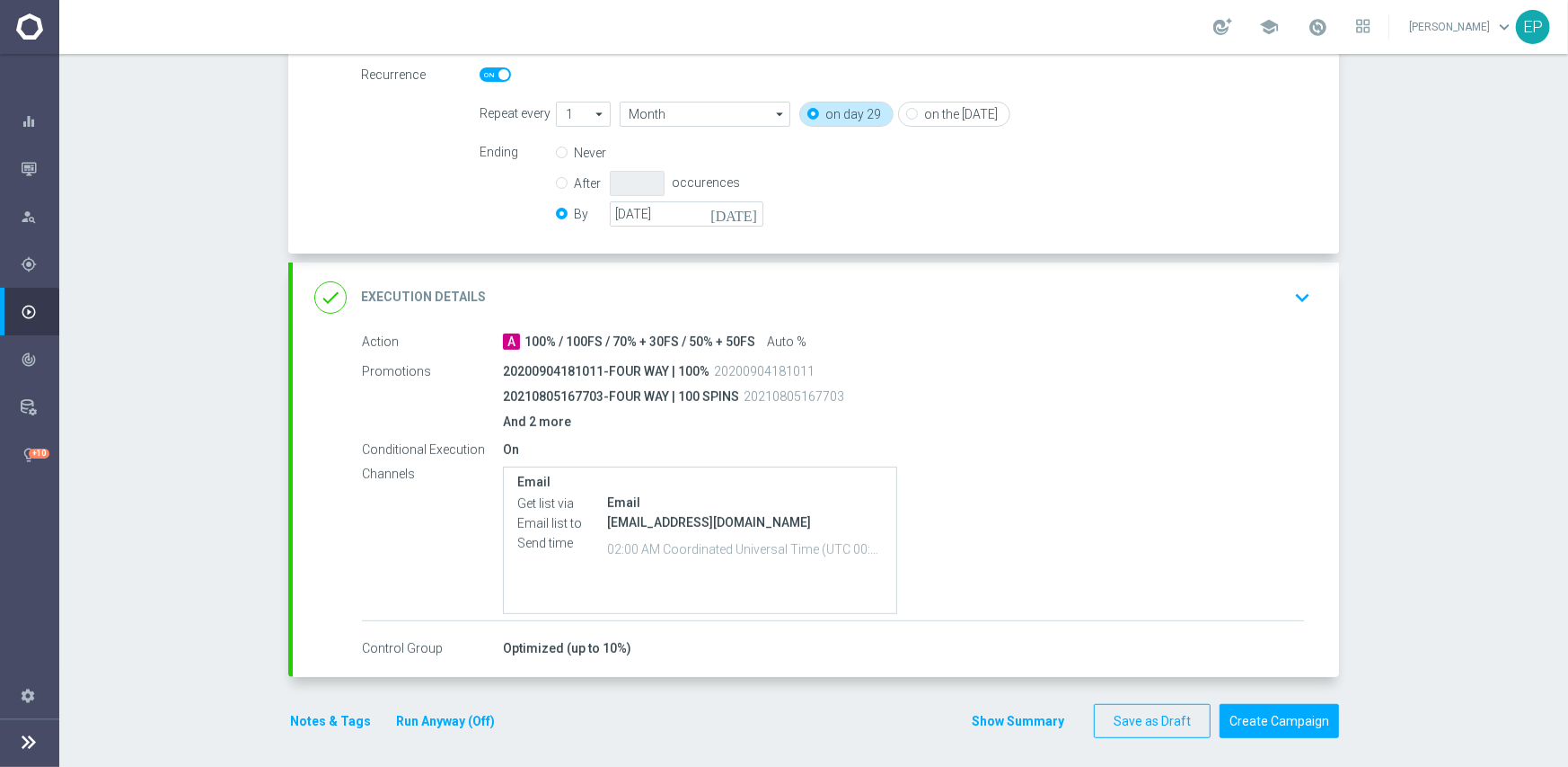
scroll to position [431, 0]
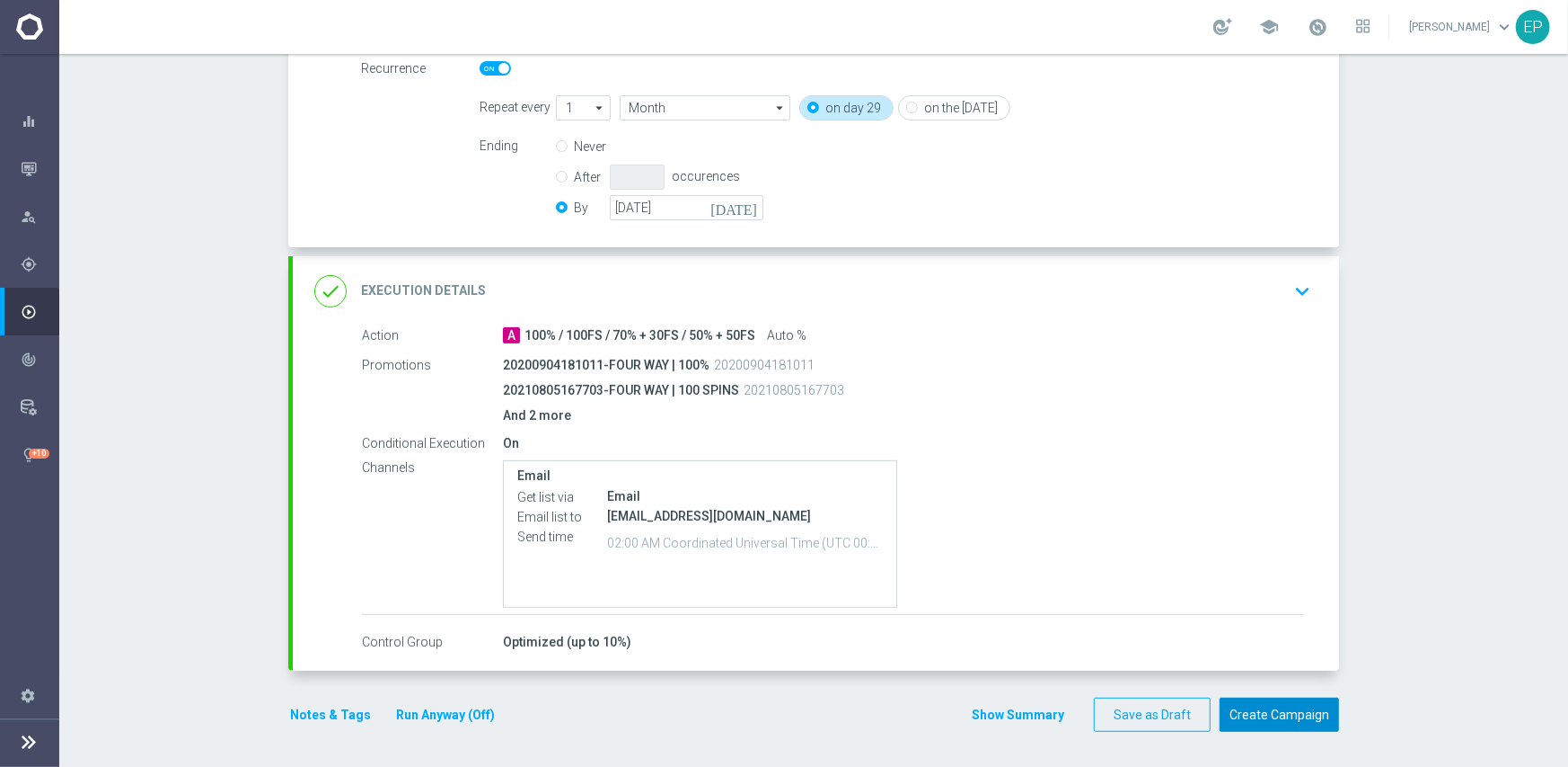
click at [1276, 712] on button "Create Campaign" at bounding box center [1280, 714] width 120 height 35
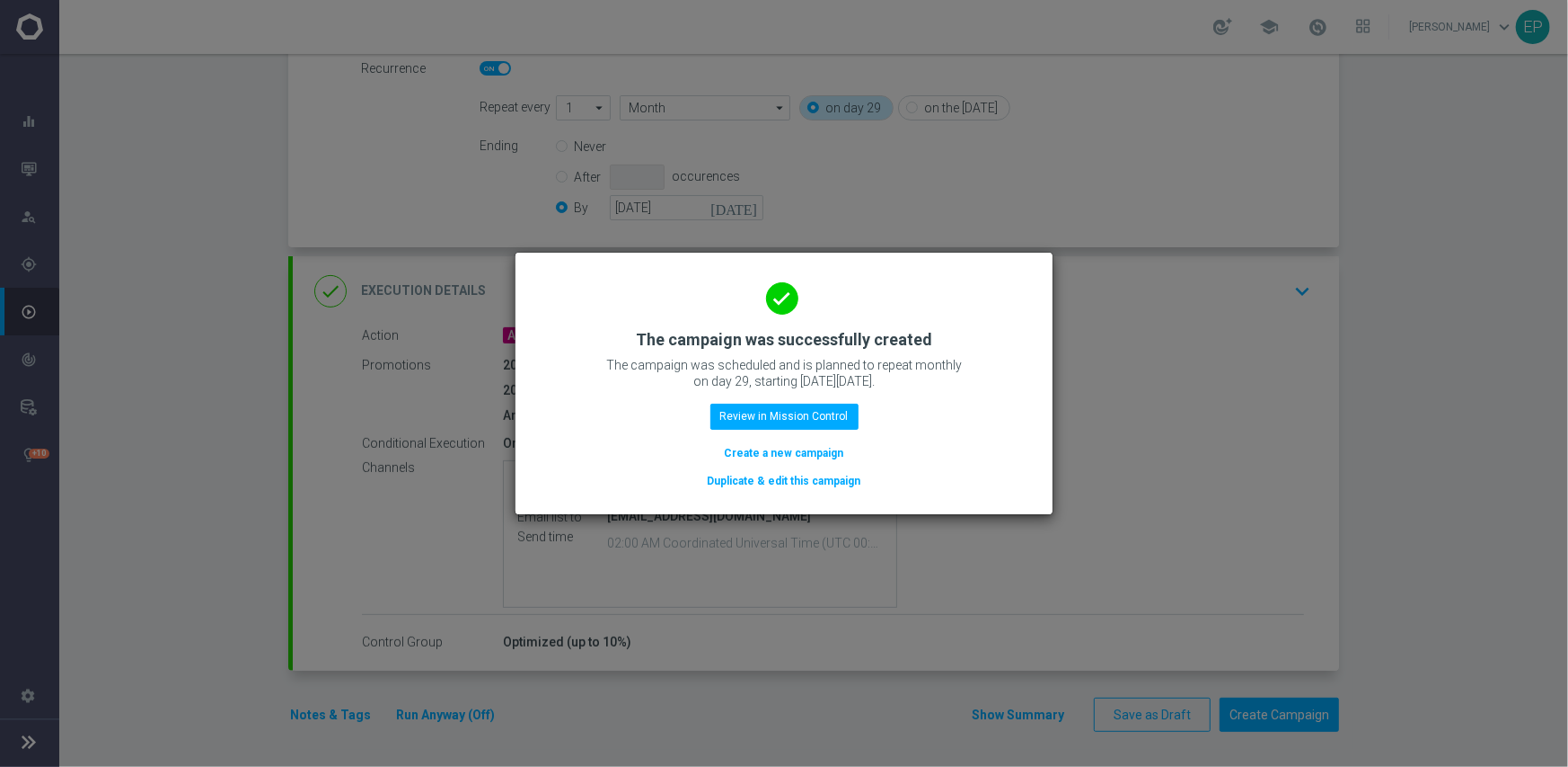
click at [804, 489] on button "Duplicate & edit this campaign" at bounding box center [784, 481] width 157 height 20
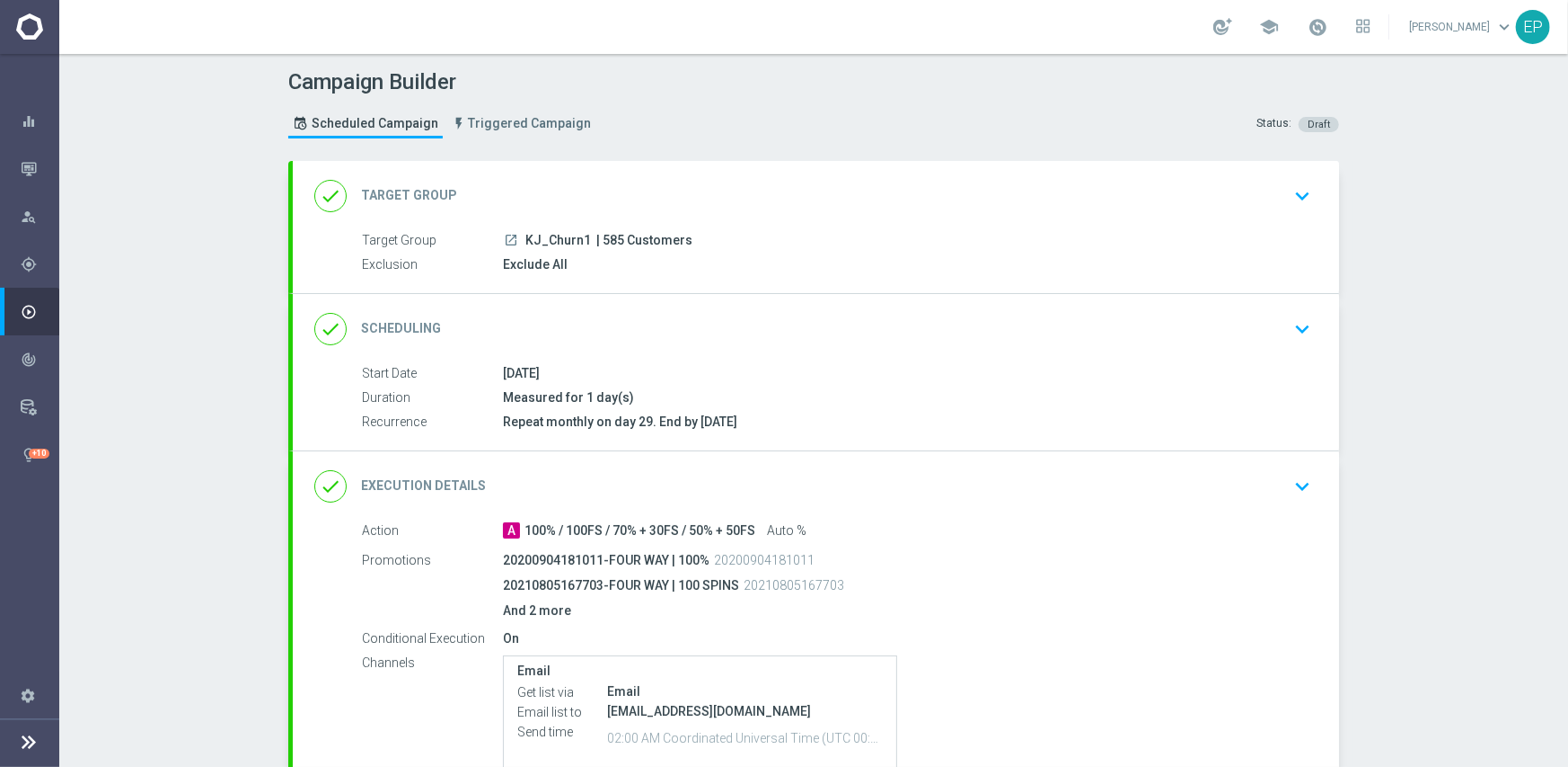
drag, startPoint x: 513, startPoint y: 238, endPoint x: 563, endPoint y: 244, distance: 50.4
click at [563, 244] on div "launch KJ_Churn1 | 585 Customers" at bounding box center [903, 240] width 801 height 18
copy div "KJ_Chur"
click at [631, 170] on div "done Target Group keyboard_arrow_down" at bounding box center [815, 196] width 1046 height 70
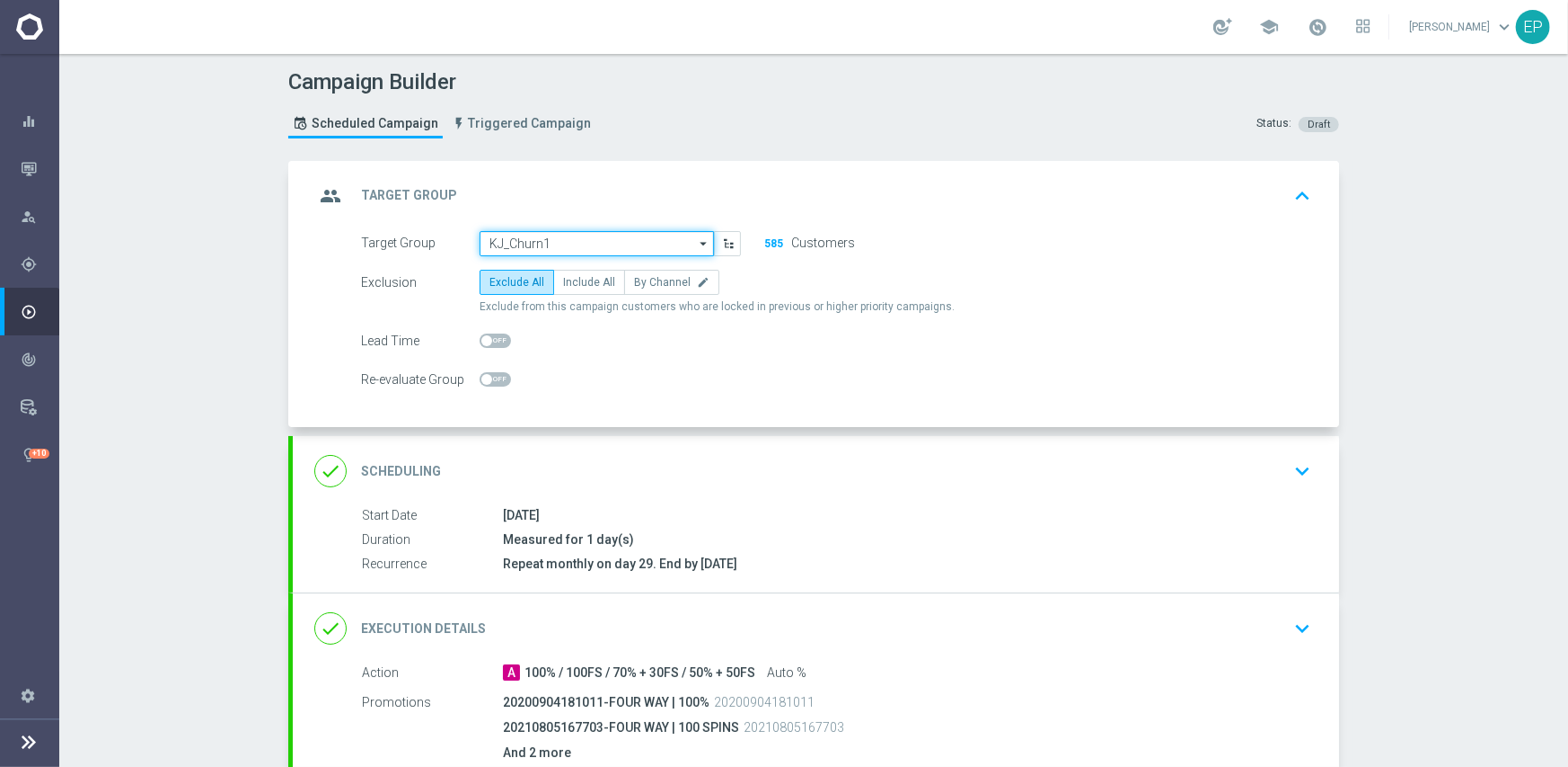
click at [602, 247] on input "KJ_Churn1" at bounding box center [597, 243] width 235 height 25
paste input "KJ_Chur"
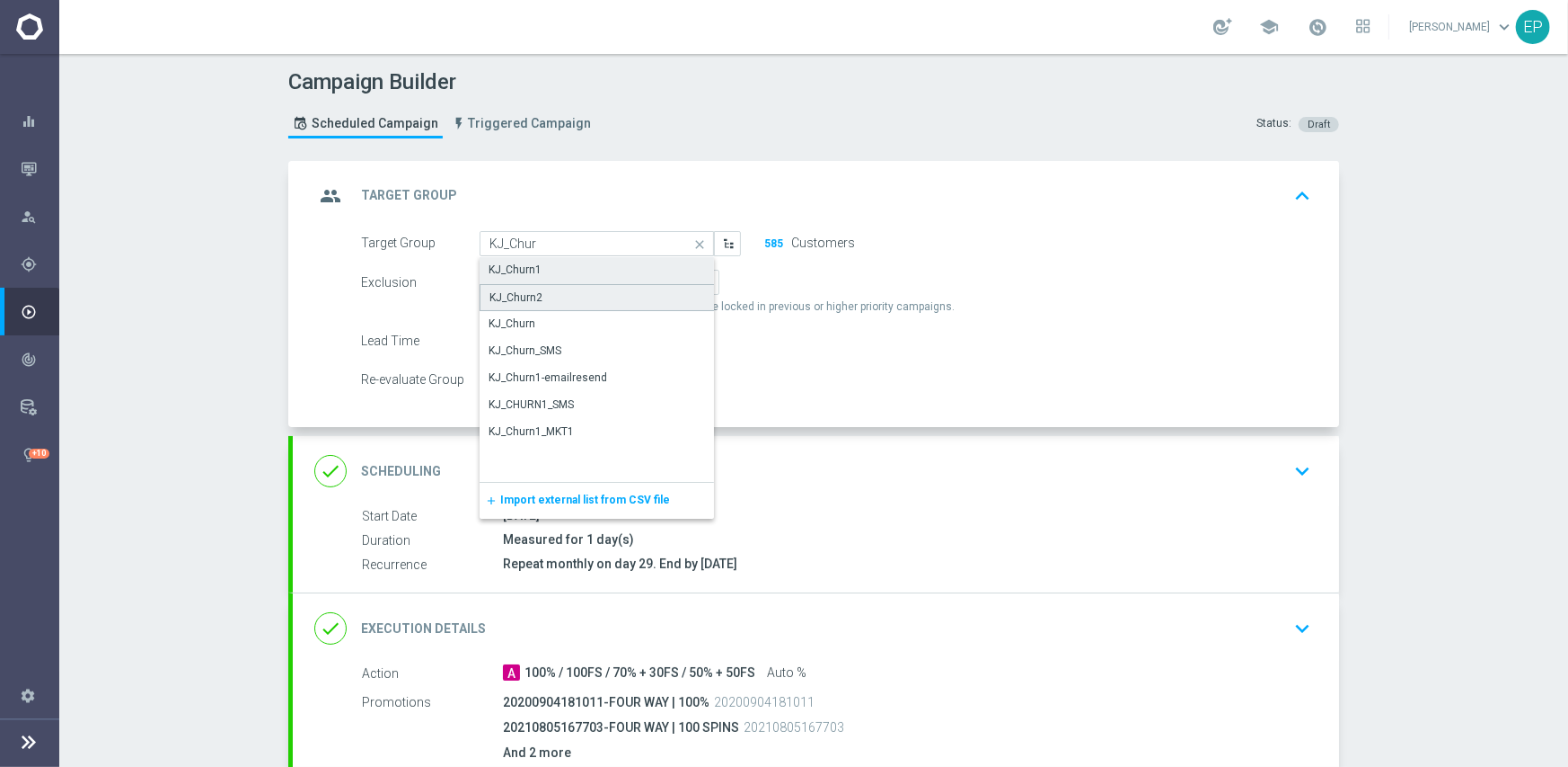
click at [558, 298] on div "KJ_Churn2" at bounding box center [598, 297] width 236 height 27
type input "KJ_Churn2"
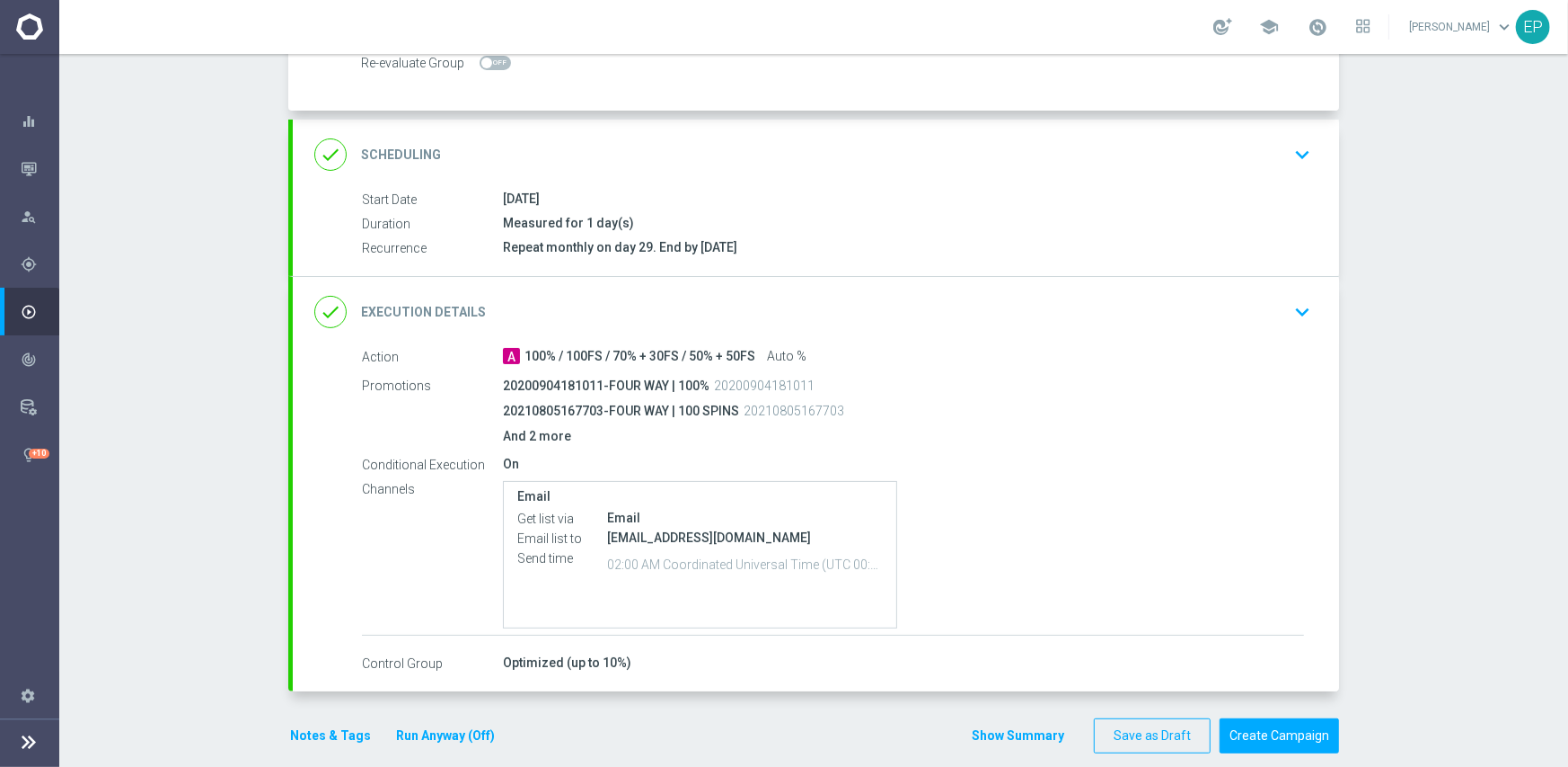
scroll to position [337, 0]
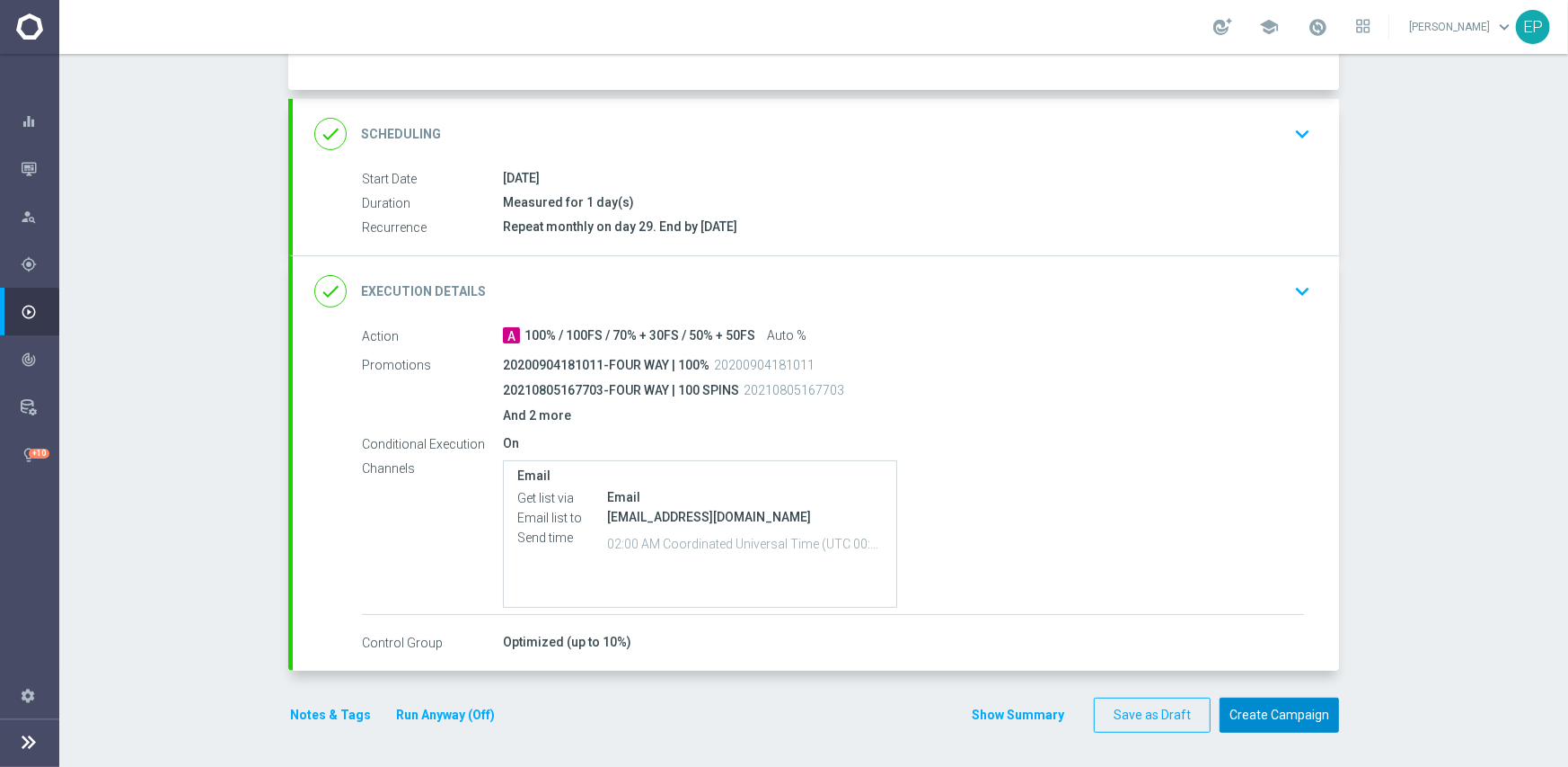
click at [1249, 710] on button "Create Campaign" at bounding box center [1280, 714] width 120 height 35
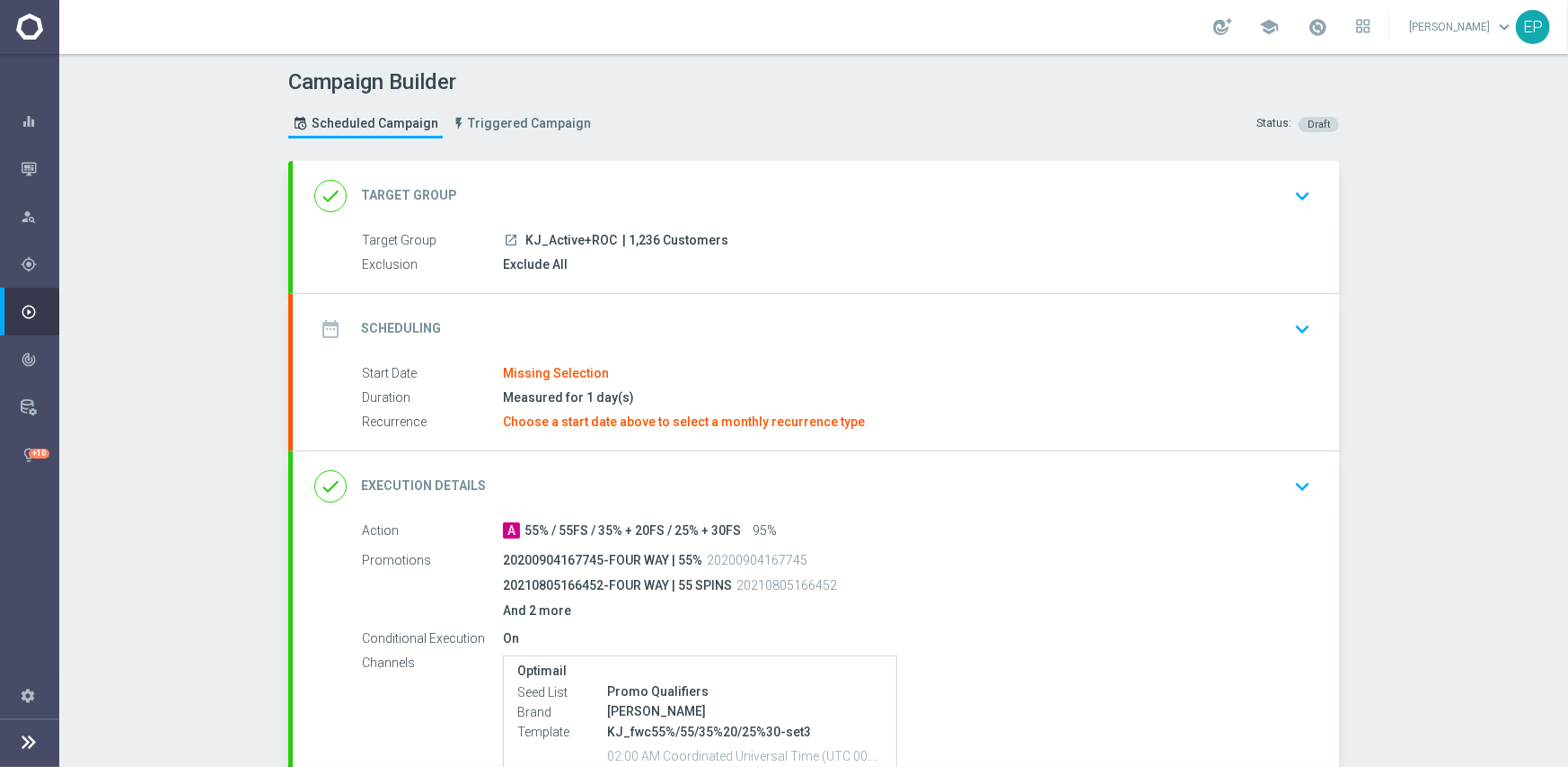
drag, startPoint x: 515, startPoint y: 237, endPoint x: 559, endPoint y: 238, distance: 44.0
click at [559, 238] on div "launch KJ_Active+ROC | 1,236 Customers" at bounding box center [903, 240] width 801 height 18
copy span "KJ_Act"
click at [597, 171] on div "done Target Group keyboard_arrow_down" at bounding box center [815, 196] width 1046 height 70
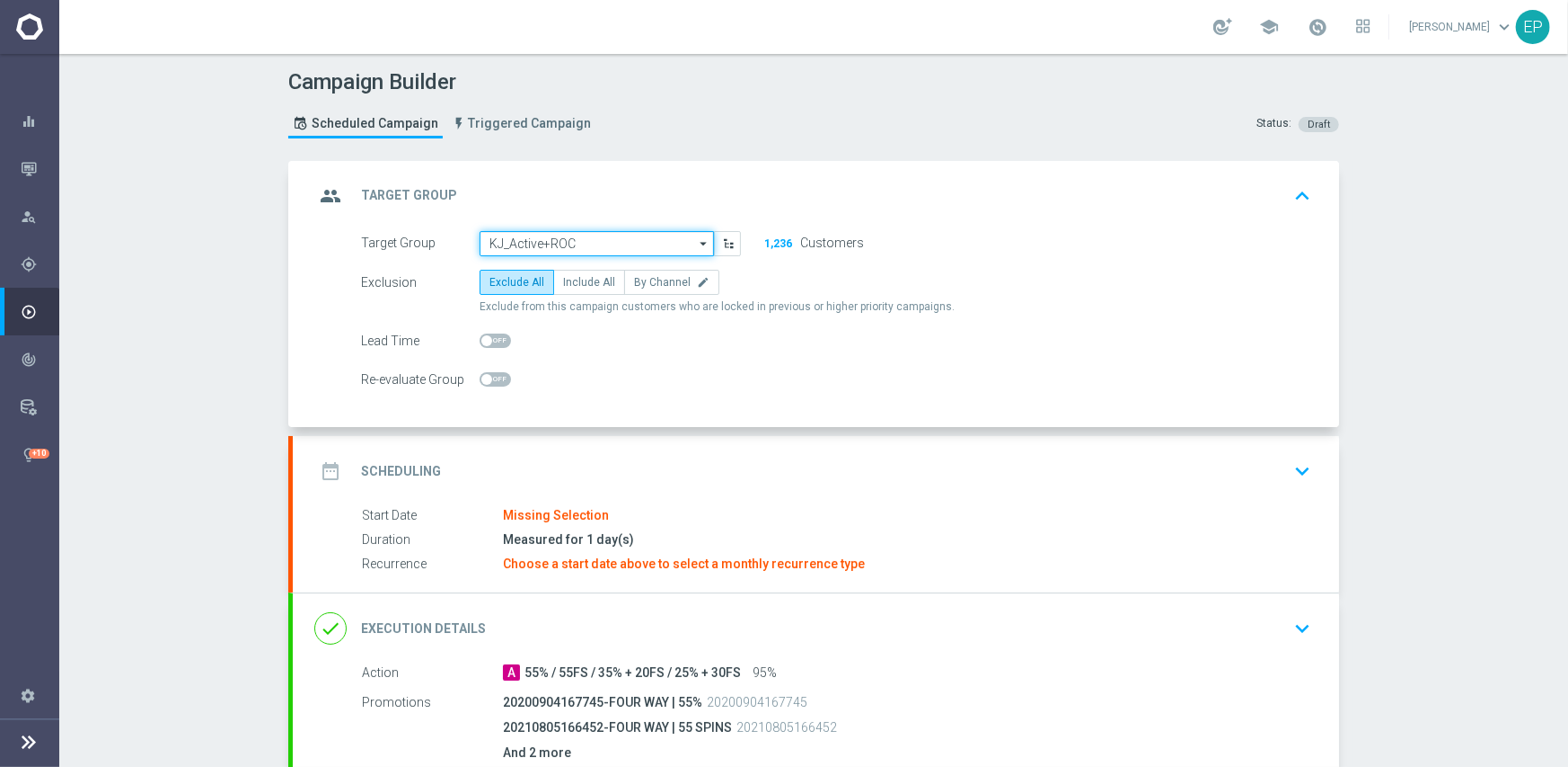
click at [594, 231] on input "KJ_Active+ROC" at bounding box center [597, 243] width 235 height 25
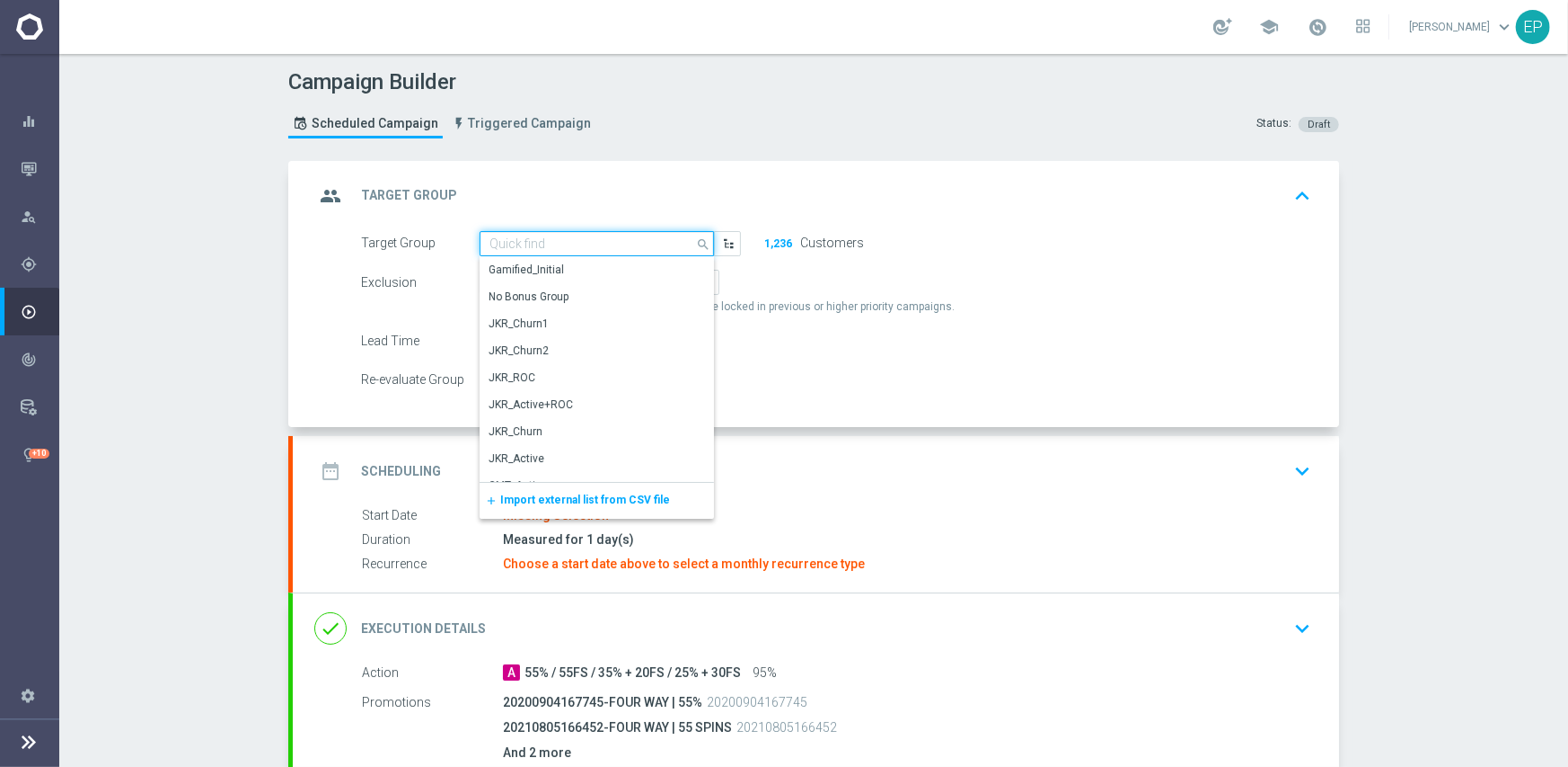
paste input "KJ_Act"
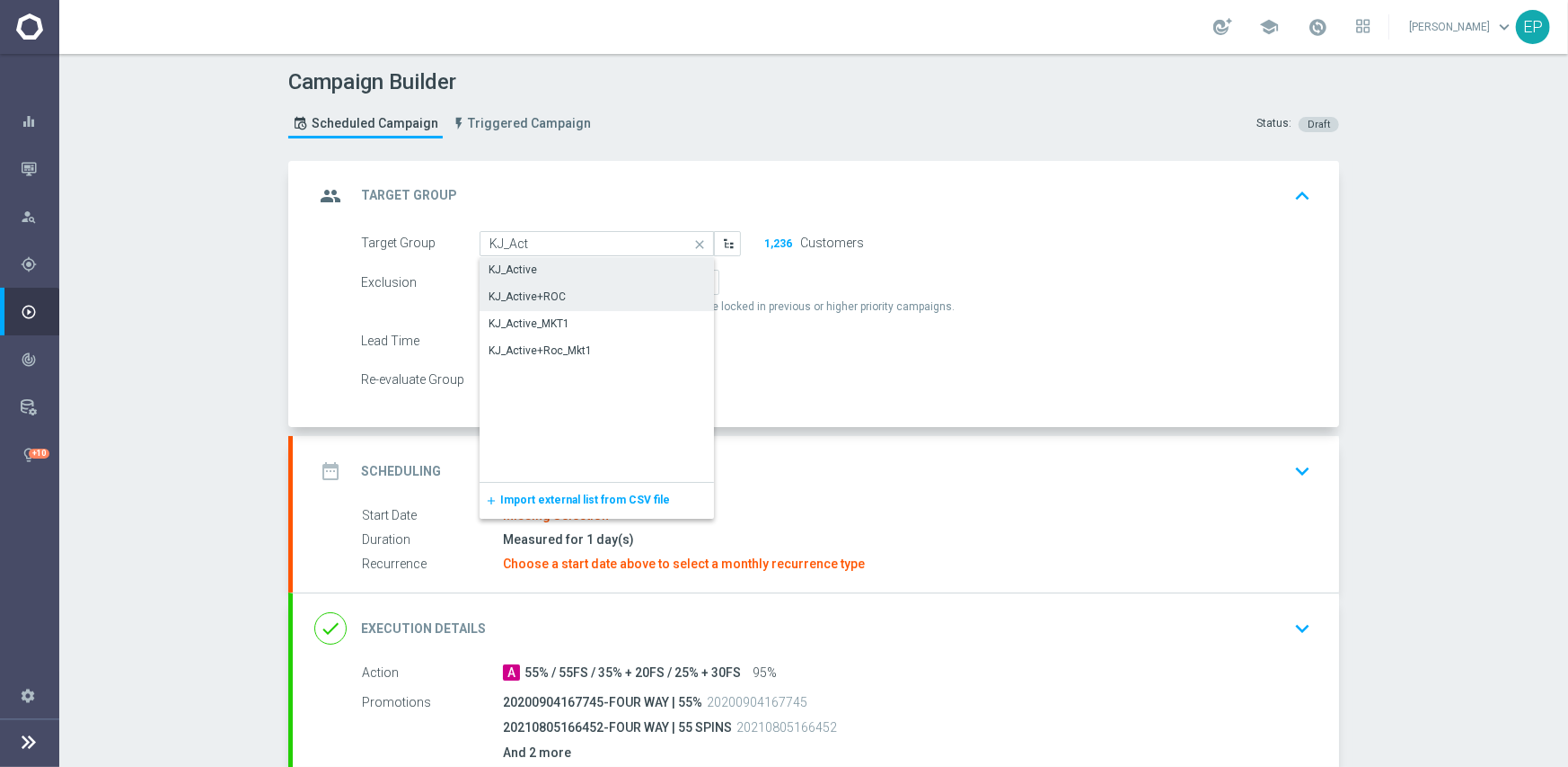
click at [557, 270] on div "KJ_Active" at bounding box center [598, 269] width 236 height 25
type input "KJ_Active"
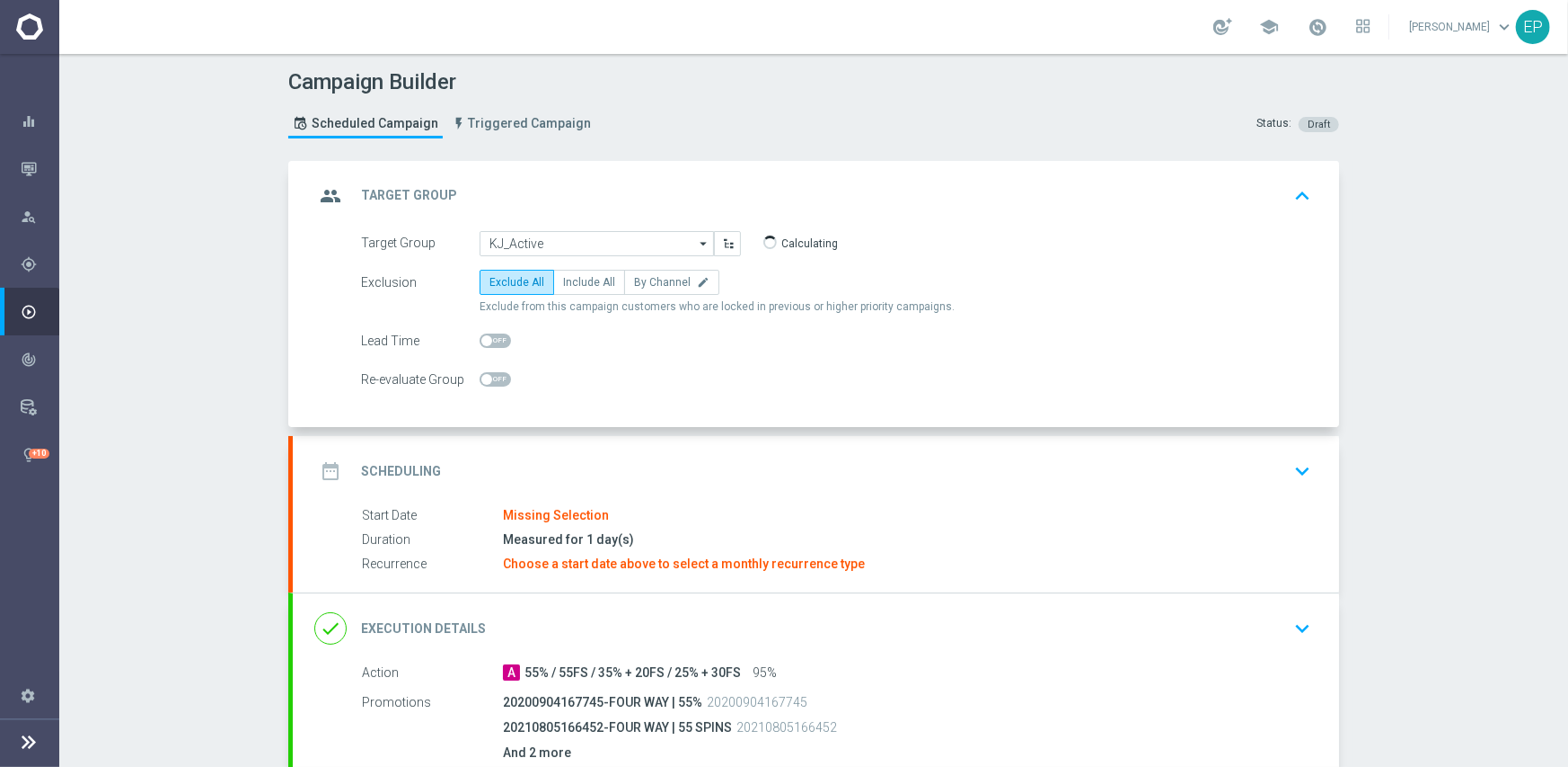
click at [672, 460] on div "date_range Scheduling keyboard_arrow_down" at bounding box center [815, 470] width 1003 height 34
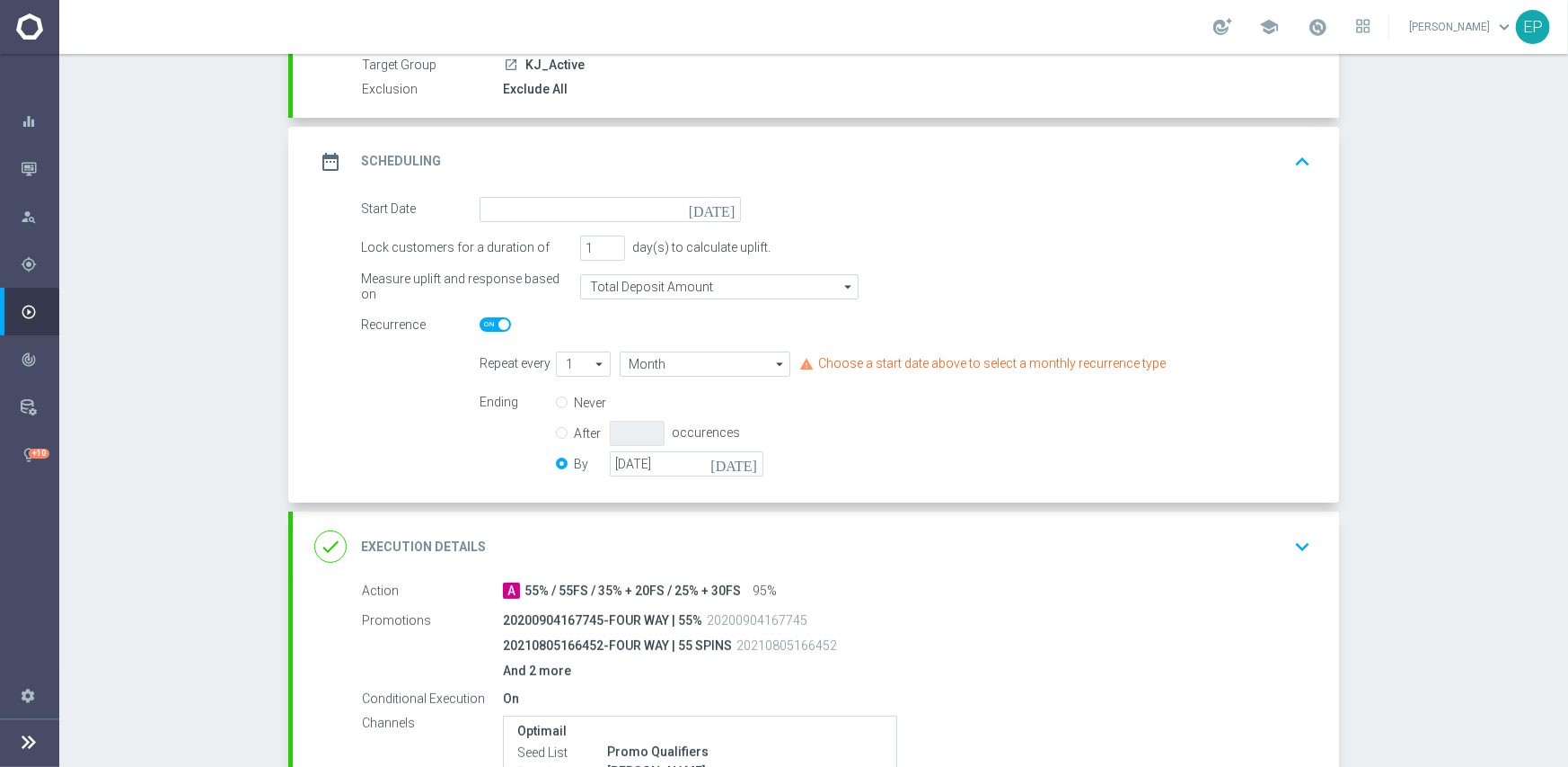
scroll to position [180, 0]
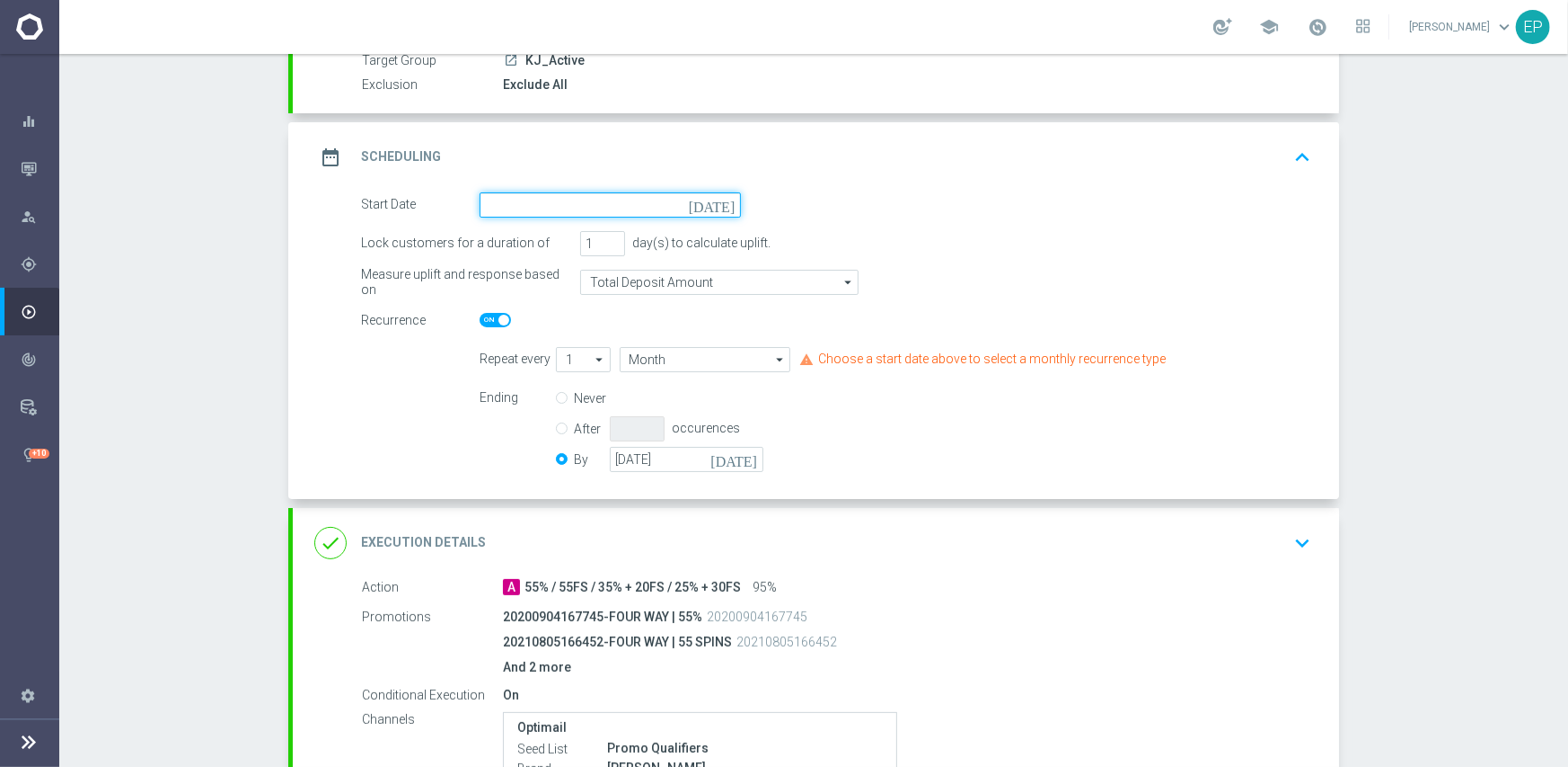
click at [620, 210] on input at bounding box center [611, 205] width 261 height 25
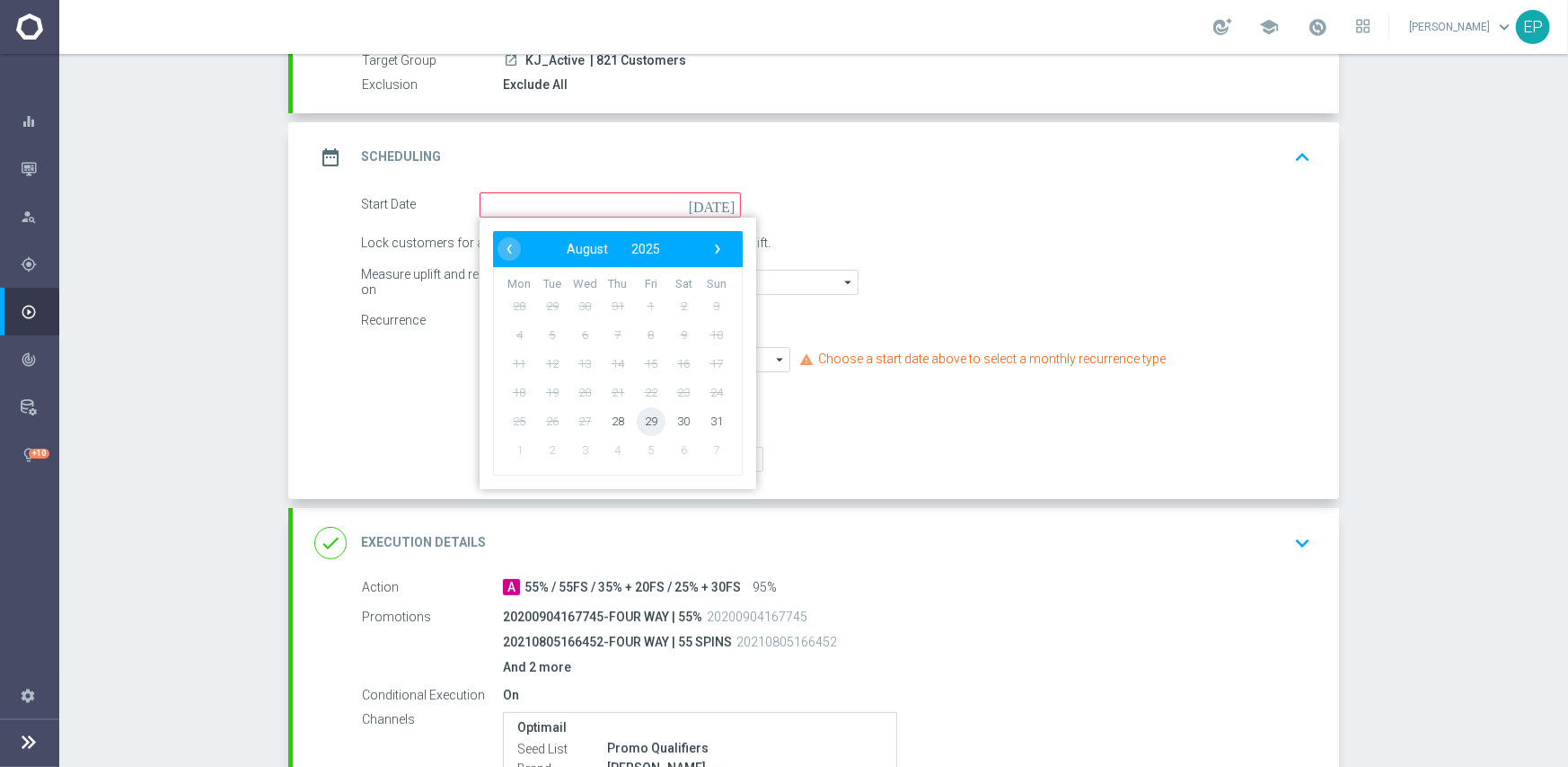
click at [644, 424] on span "29" at bounding box center [651, 420] width 29 height 29
type input "[DATE]"
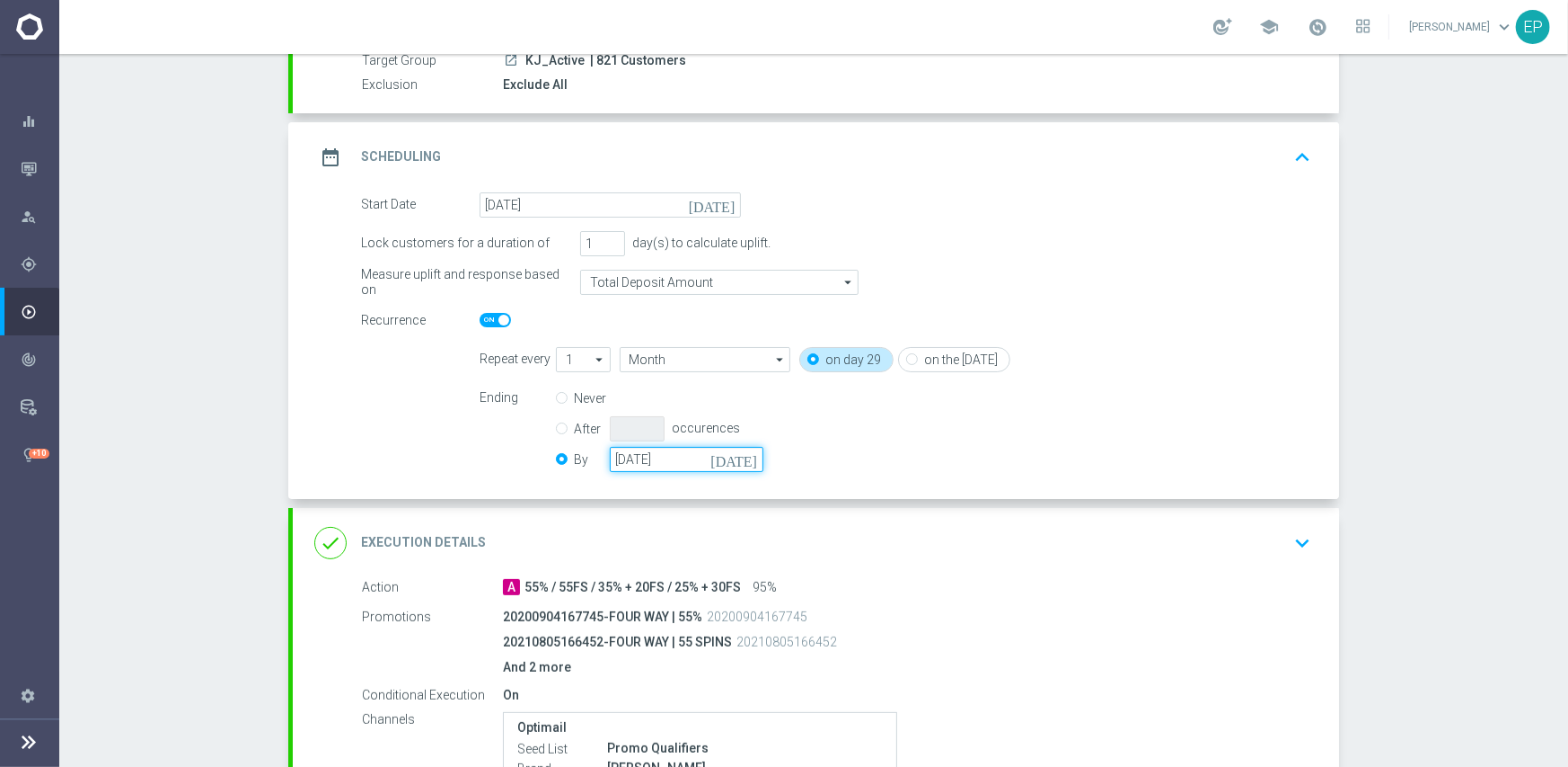
drag, startPoint x: 643, startPoint y: 455, endPoint x: 703, endPoint y: 461, distance: 60.3
click at [644, 456] on input "[DATE]" at bounding box center [687, 458] width 154 height 25
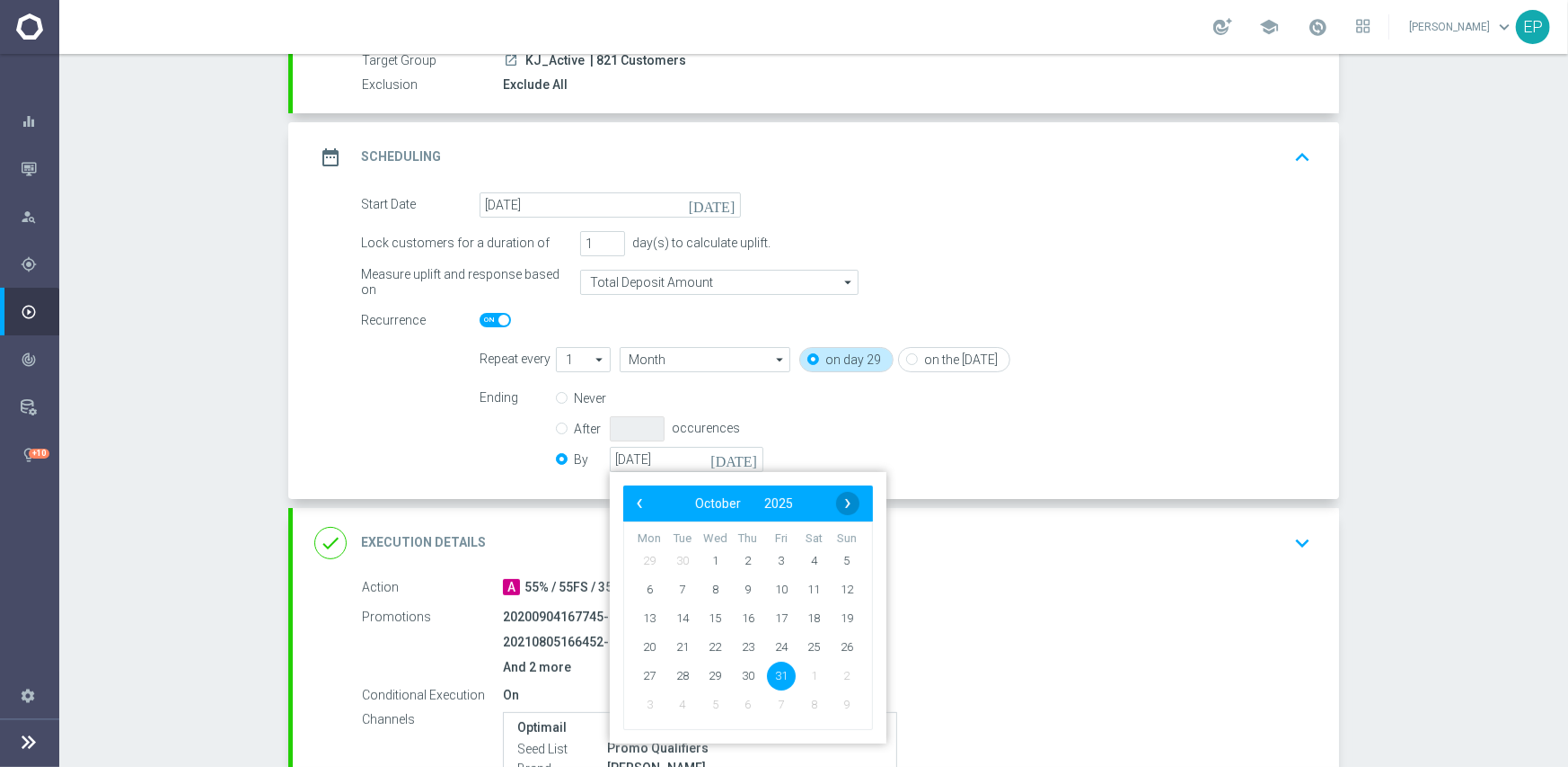
click at [843, 502] on span "›" at bounding box center [847, 502] width 23 height 23
click at [847, 672] on span "30" at bounding box center [846, 674] width 29 height 29
type input "[DATE]"
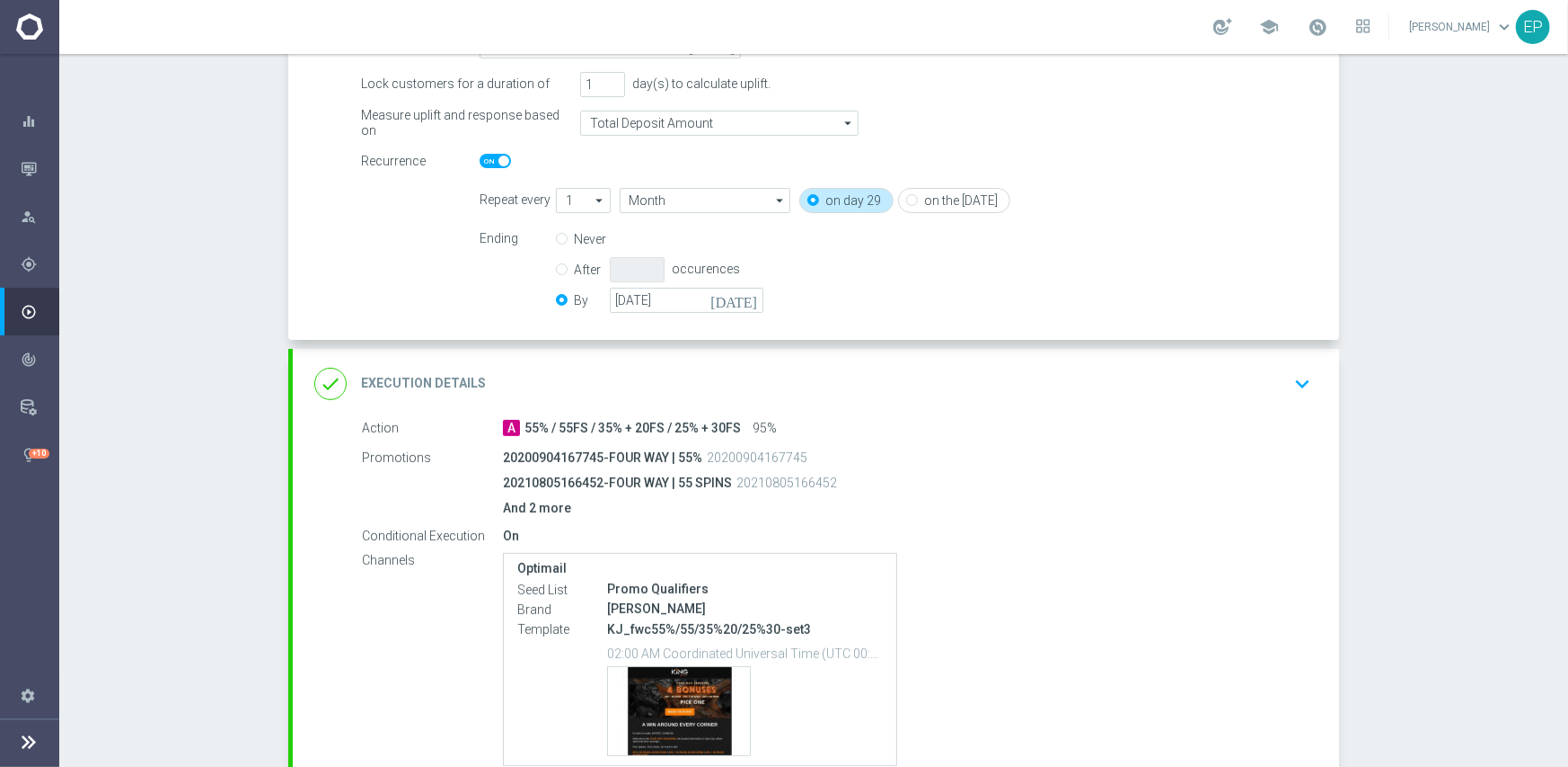
scroll to position [497, 0]
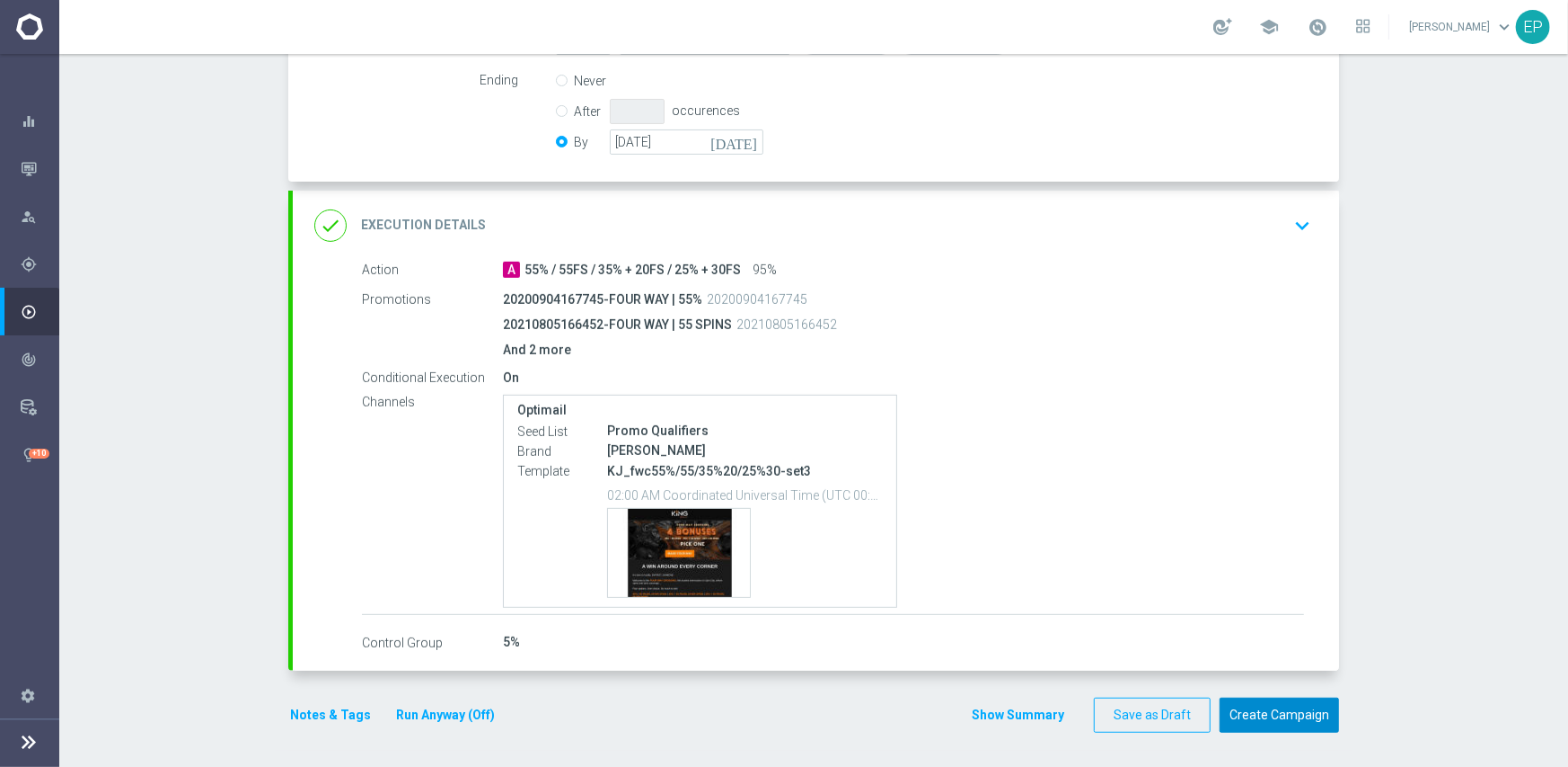
click at [1277, 712] on button "Create Campaign" at bounding box center [1280, 714] width 120 height 35
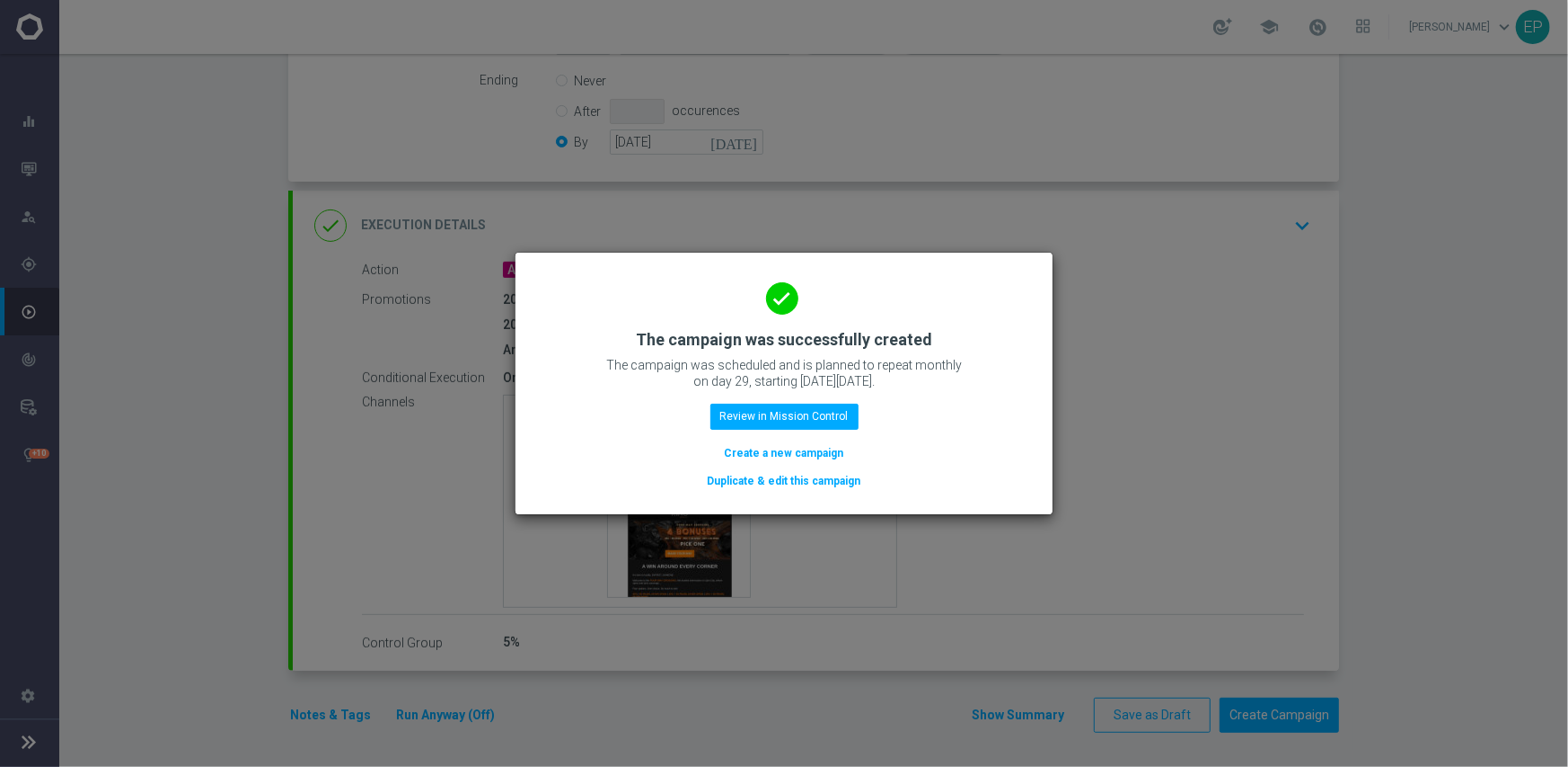
click at [784, 479] on button "Duplicate & edit this campaign" at bounding box center [784, 481] width 157 height 20
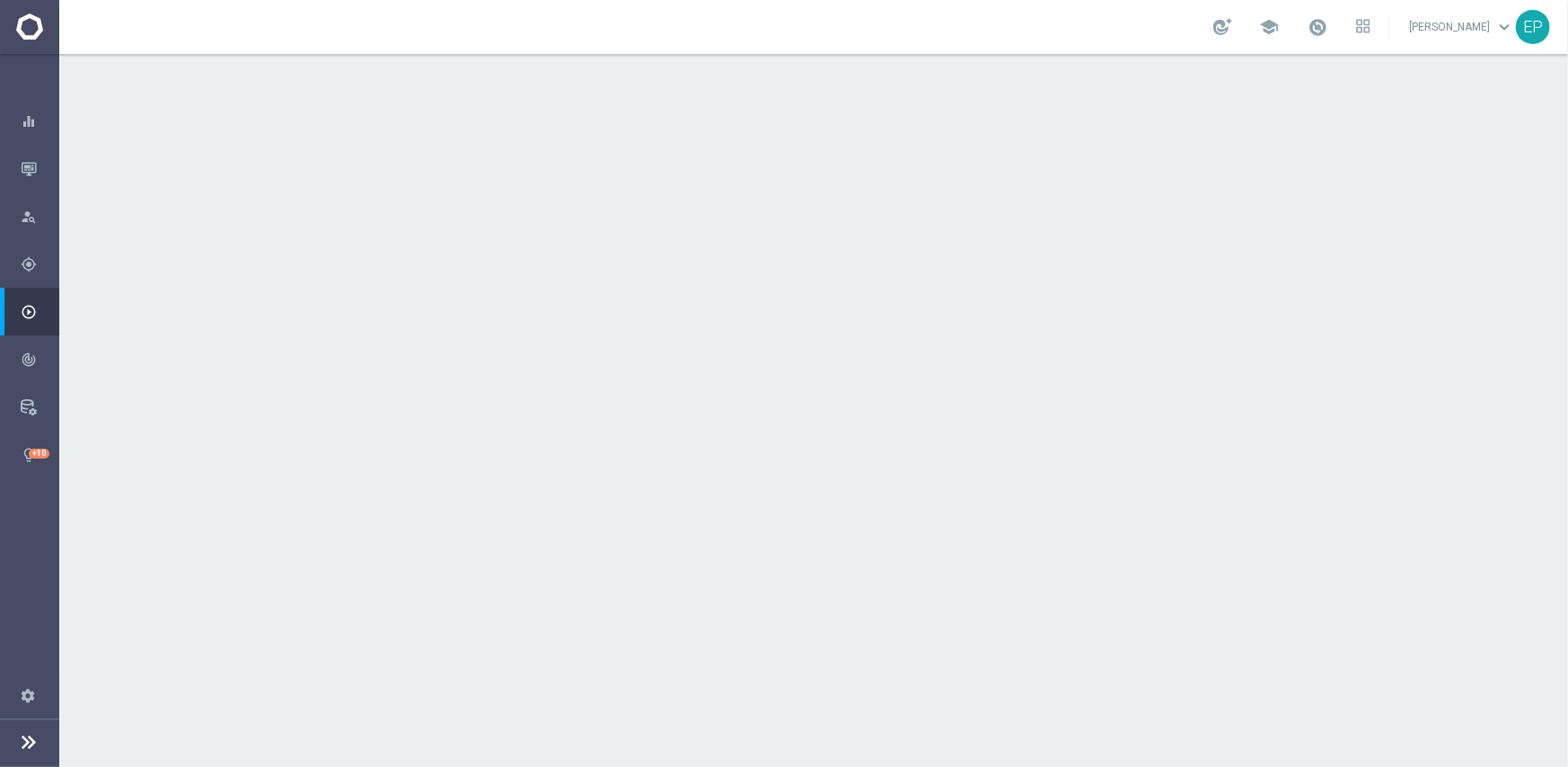
drag, startPoint x: 516, startPoint y: 238, endPoint x: 537, endPoint y: 243, distance: 21.6
click at [537, 243] on div "launch KJ_Active | 821 Customers" at bounding box center [903, 240] width 801 height 18
copy span "KJ_"
click at [570, 184] on div "done Target Group keyboard_arrow_down" at bounding box center [815, 196] width 1003 height 34
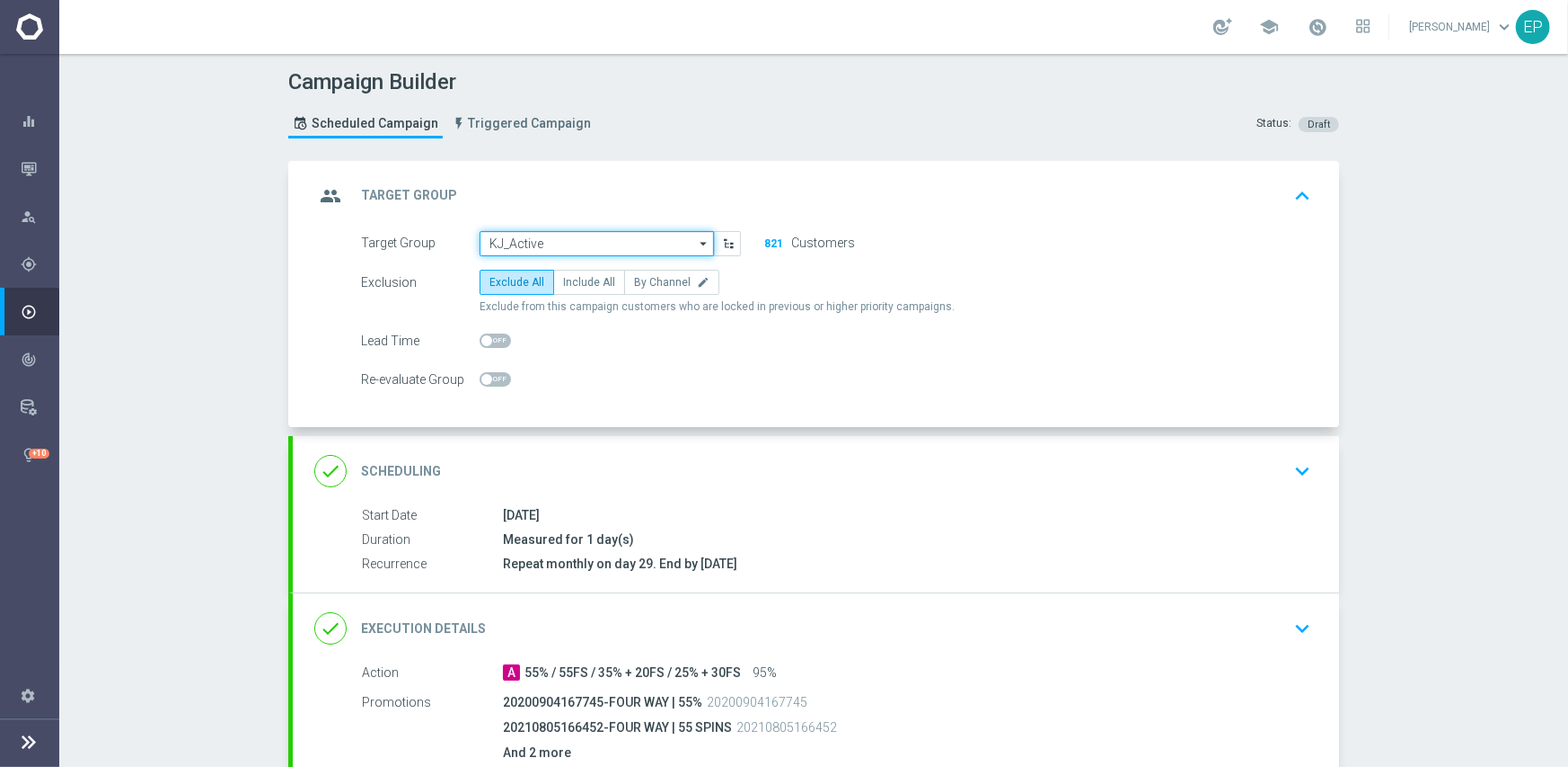
click at [557, 241] on input "KJ_Active" at bounding box center [597, 243] width 235 height 25
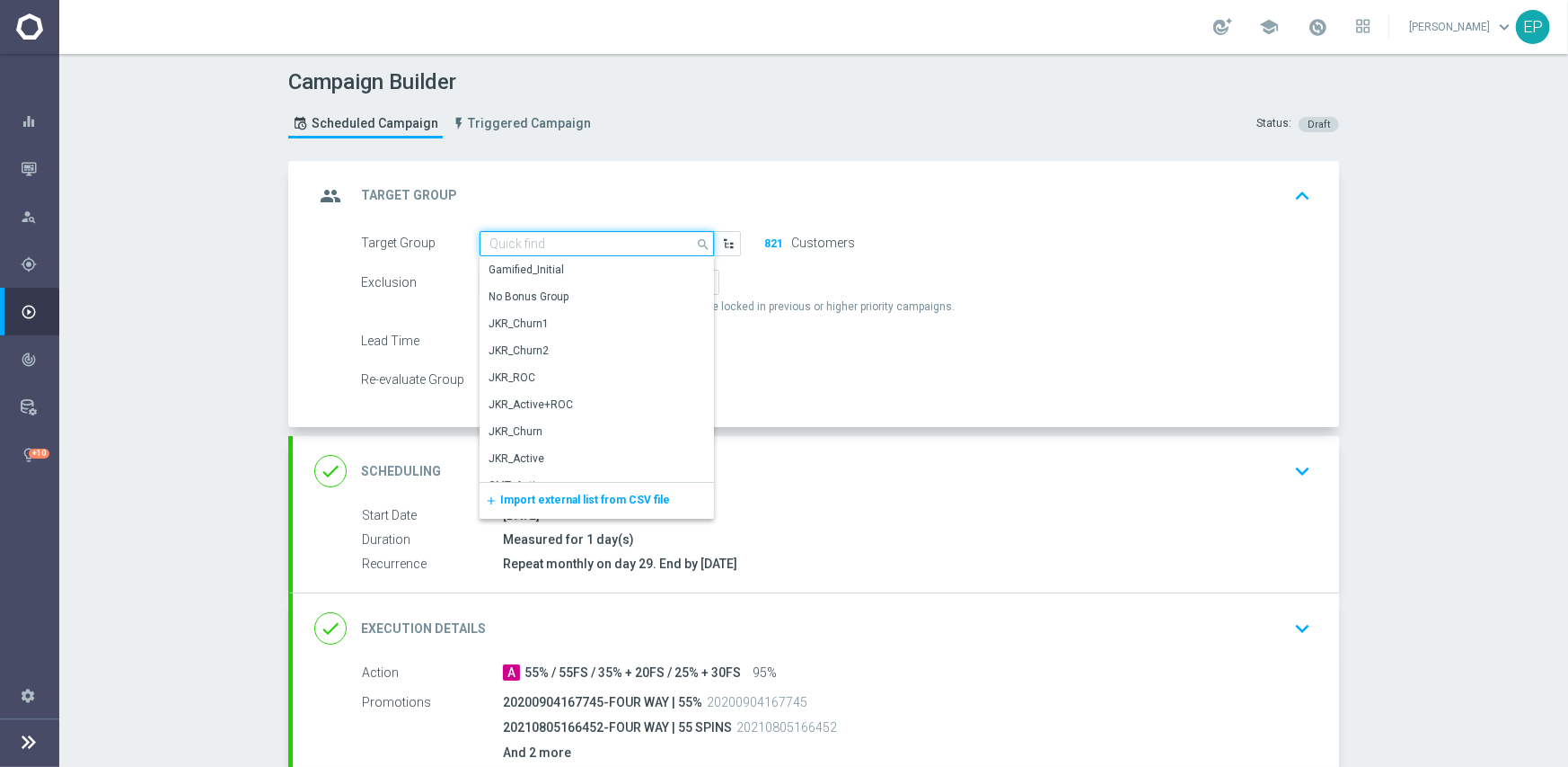
paste input "KJ_"
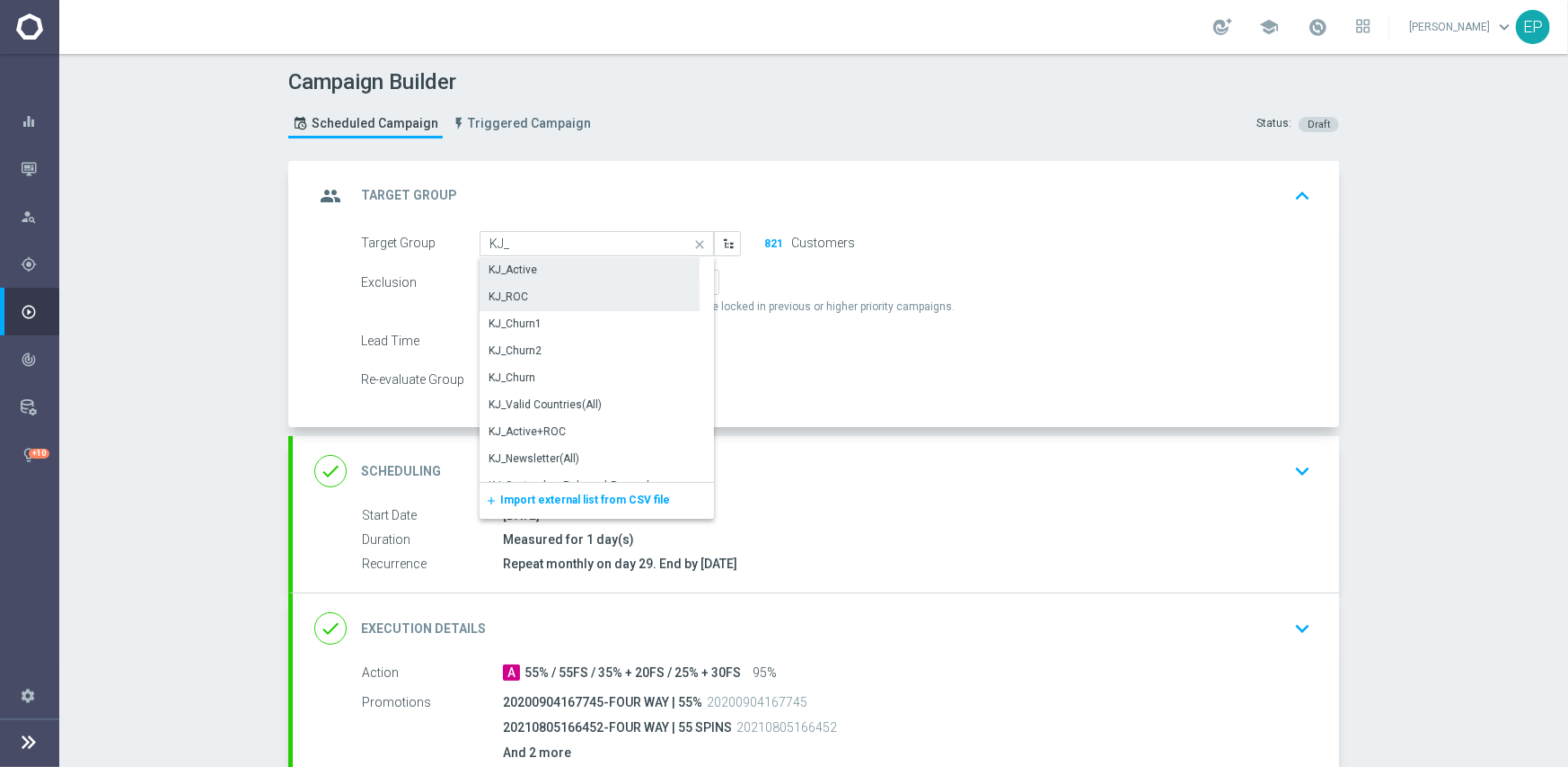
click at [541, 299] on div "KJ_ROC" at bounding box center [590, 296] width 220 height 25
type input "KJ_ROC"
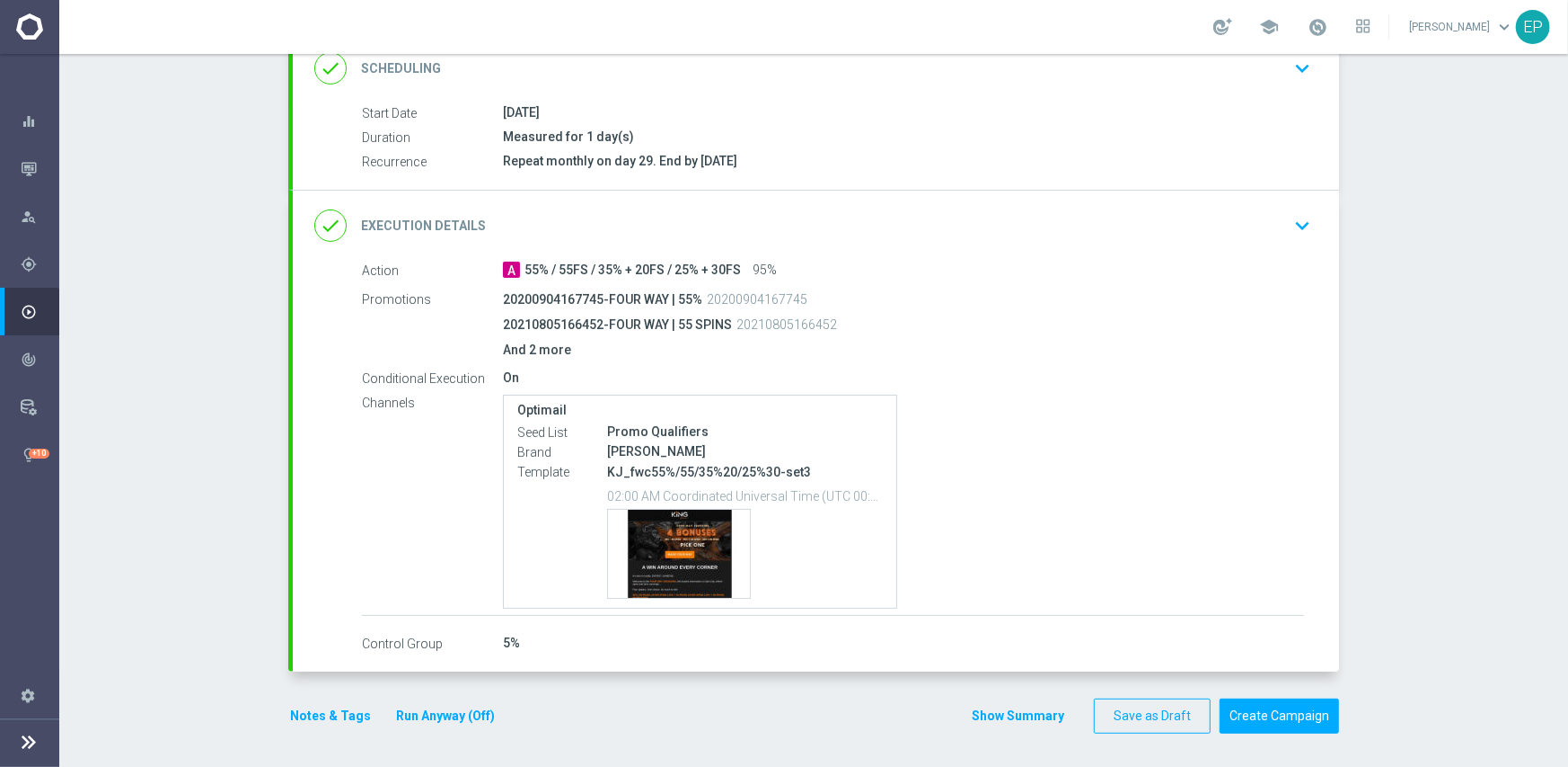
scroll to position [403, 0]
click at [1271, 713] on button "Create Campaign" at bounding box center [1280, 714] width 120 height 35
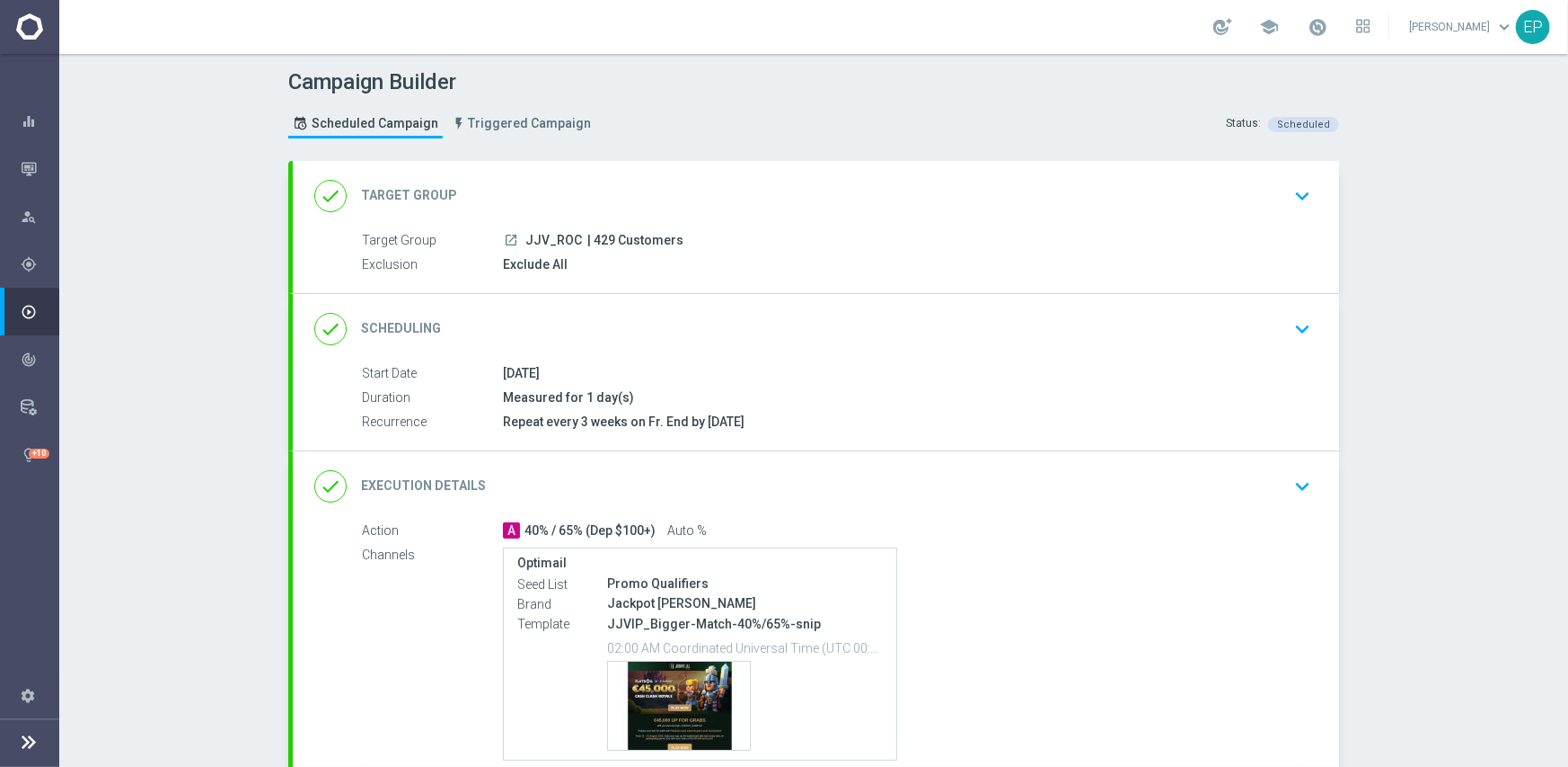
scroll to position [153, 0]
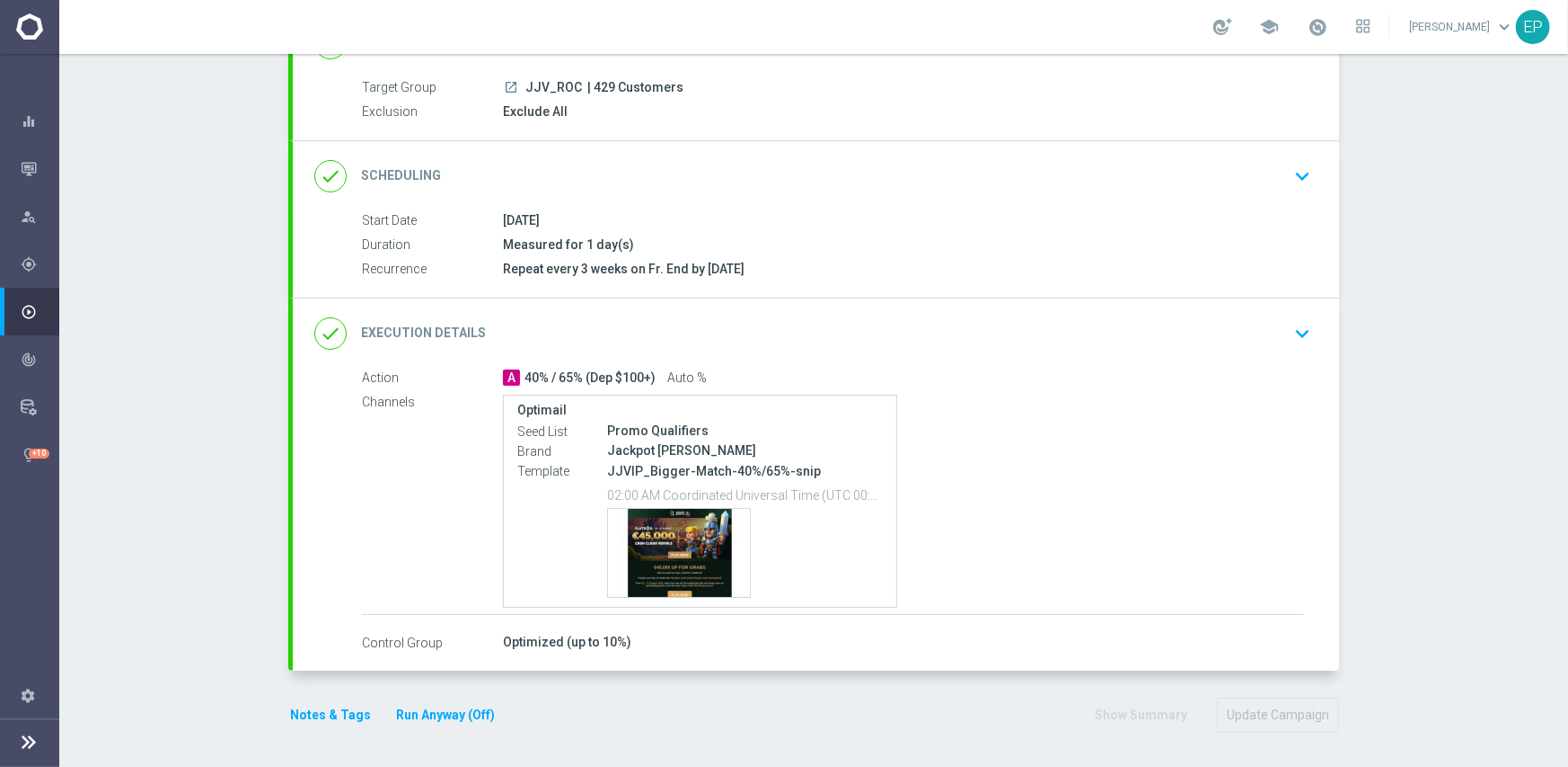
click at [892, 324] on div "done Execution Details keyboard_arrow_down" at bounding box center [815, 334] width 1003 height 34
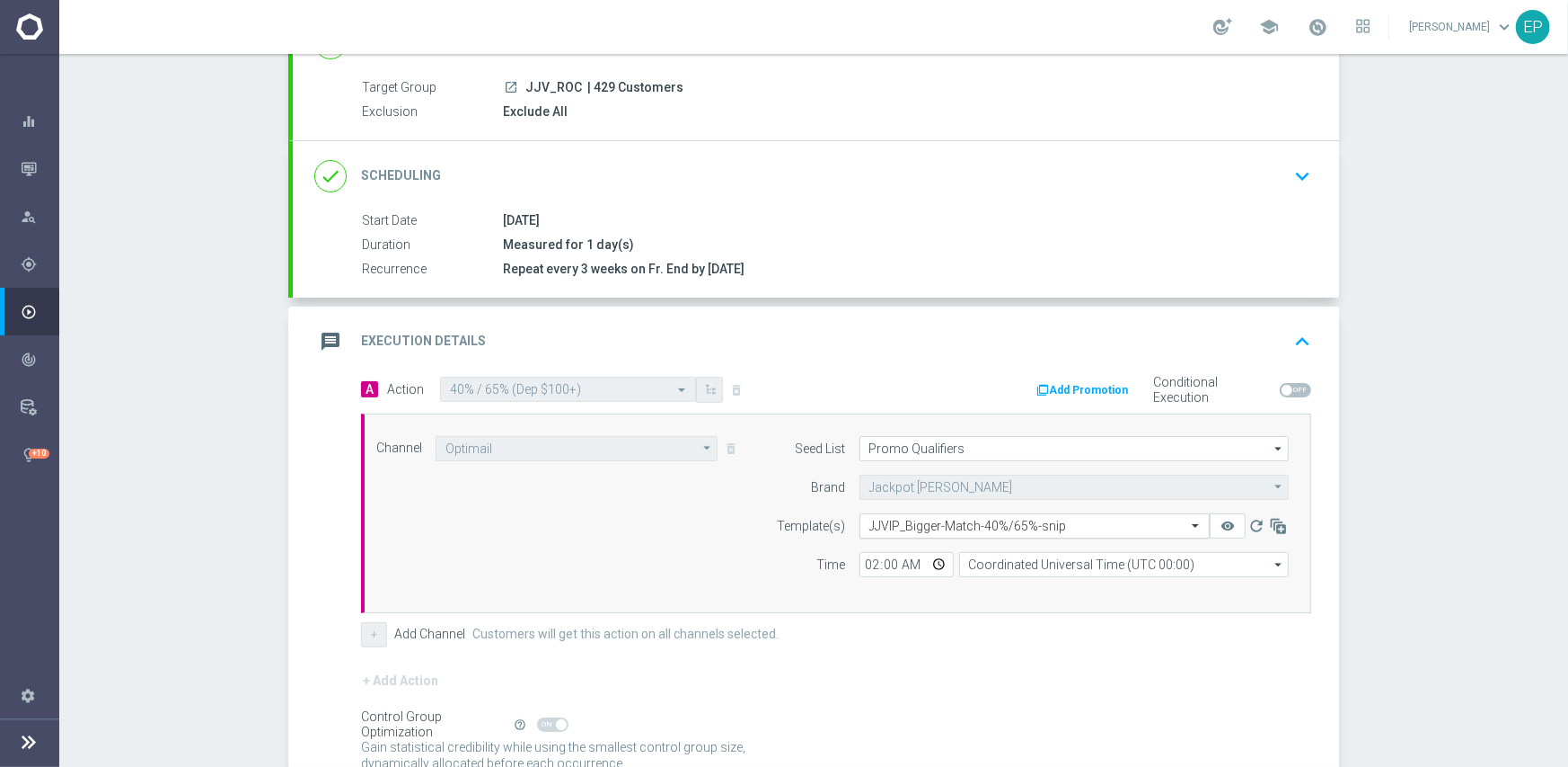
click at [997, 525] on input "text" at bounding box center [1016, 525] width 294 height 15
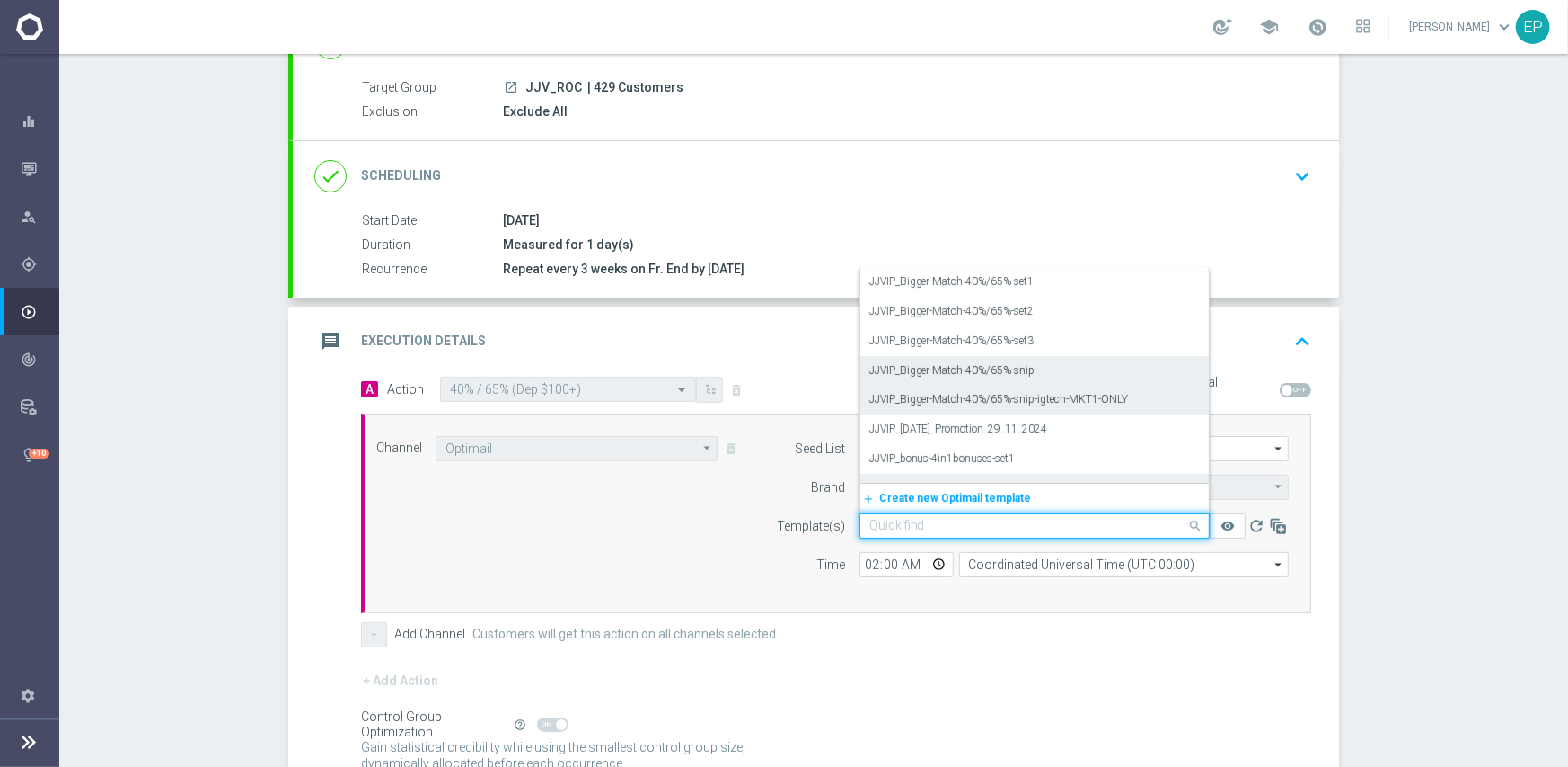
scroll to position [12693, 0]
click at [1008, 341] on label "JJVIP_Bigger-Match-40%/65%-set3" at bounding box center [952, 342] width 166 height 15
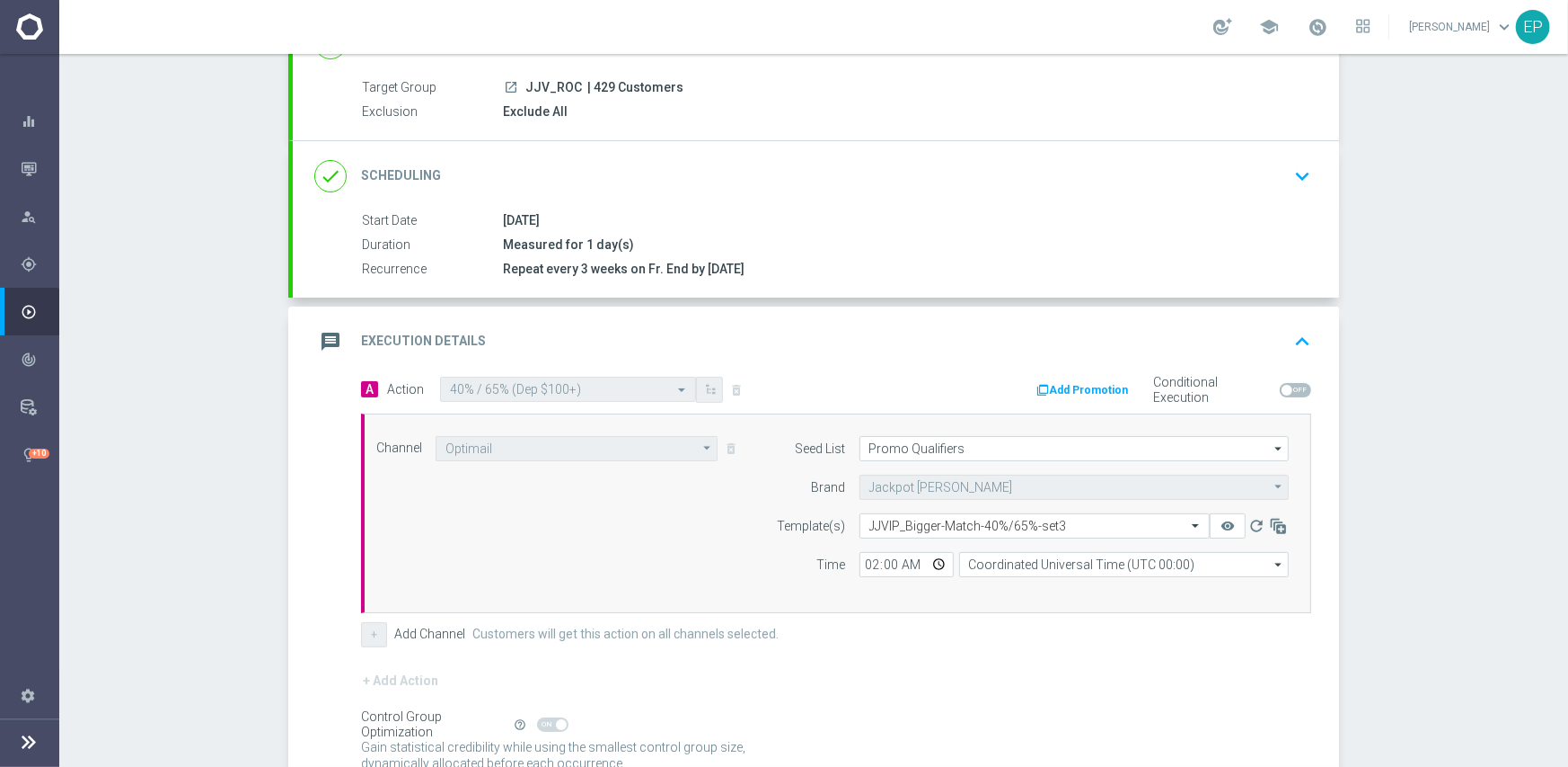
click at [629, 529] on div "Channel Optimail Optimail arrow_drop_down Show Selected 1 of 21 Facebook Custom…" at bounding box center [832, 512] width 939 height 155
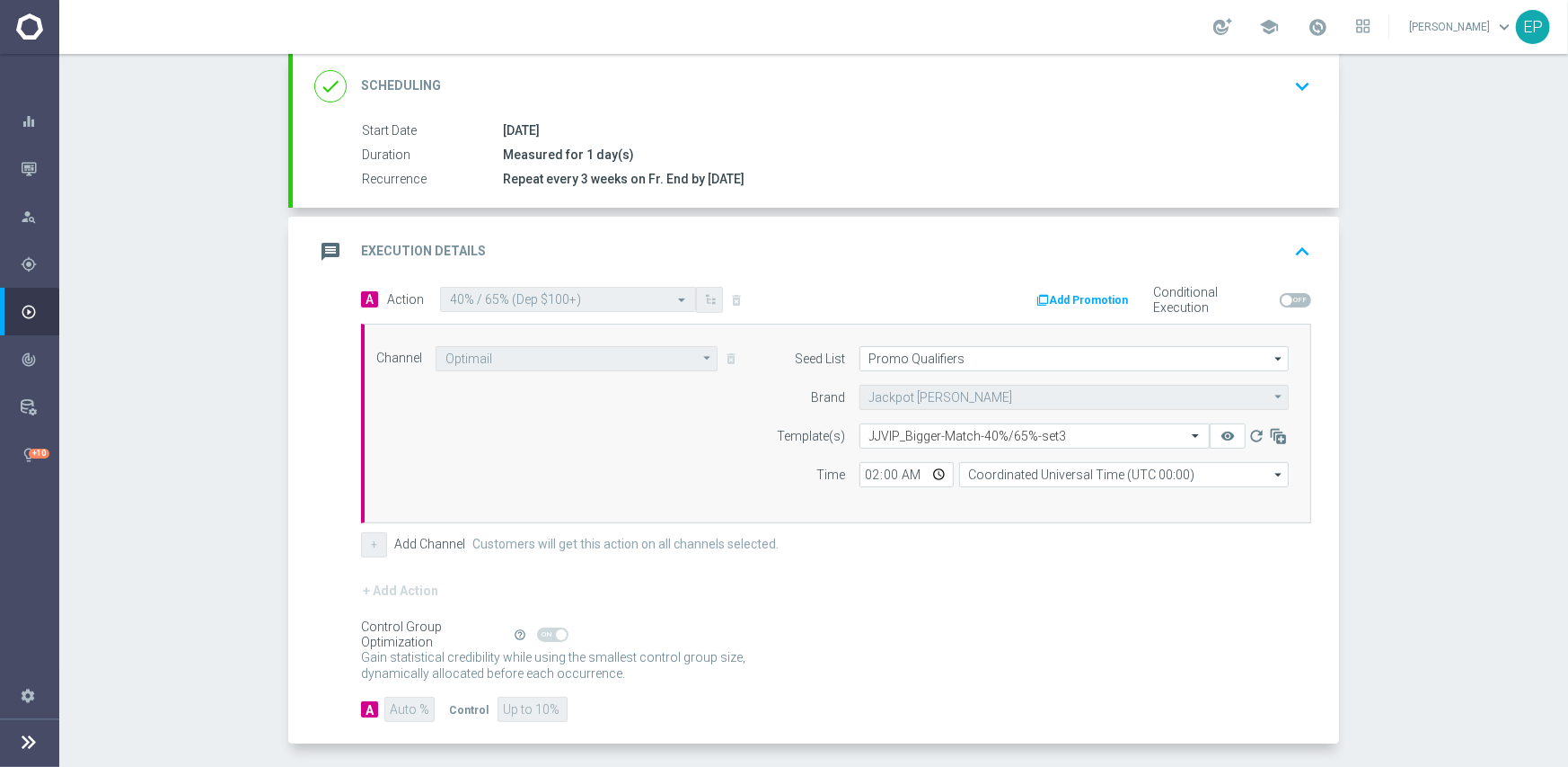
scroll to position [315, 0]
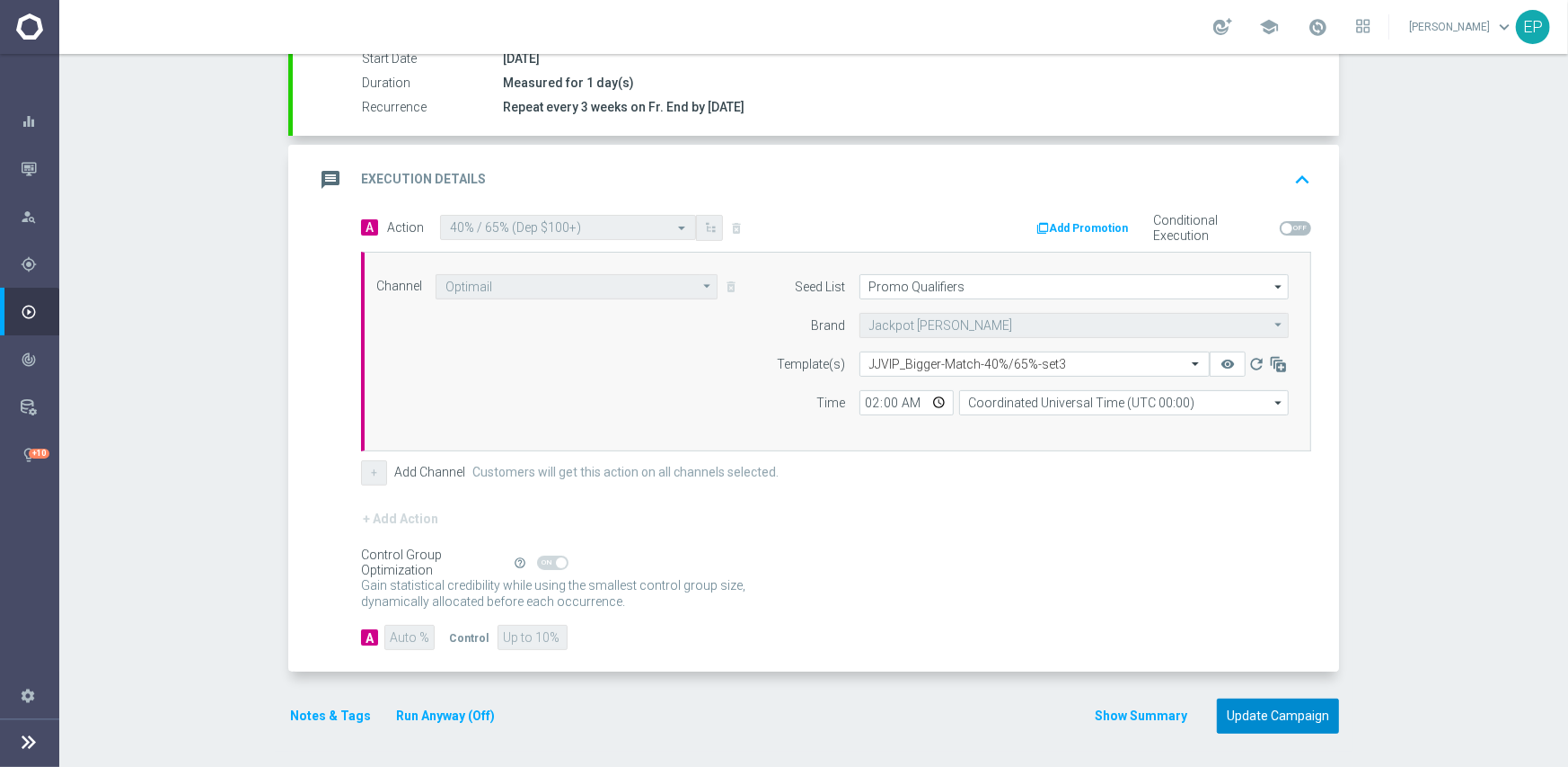
click at [1257, 716] on button "Update Campaign" at bounding box center [1278, 715] width 122 height 35
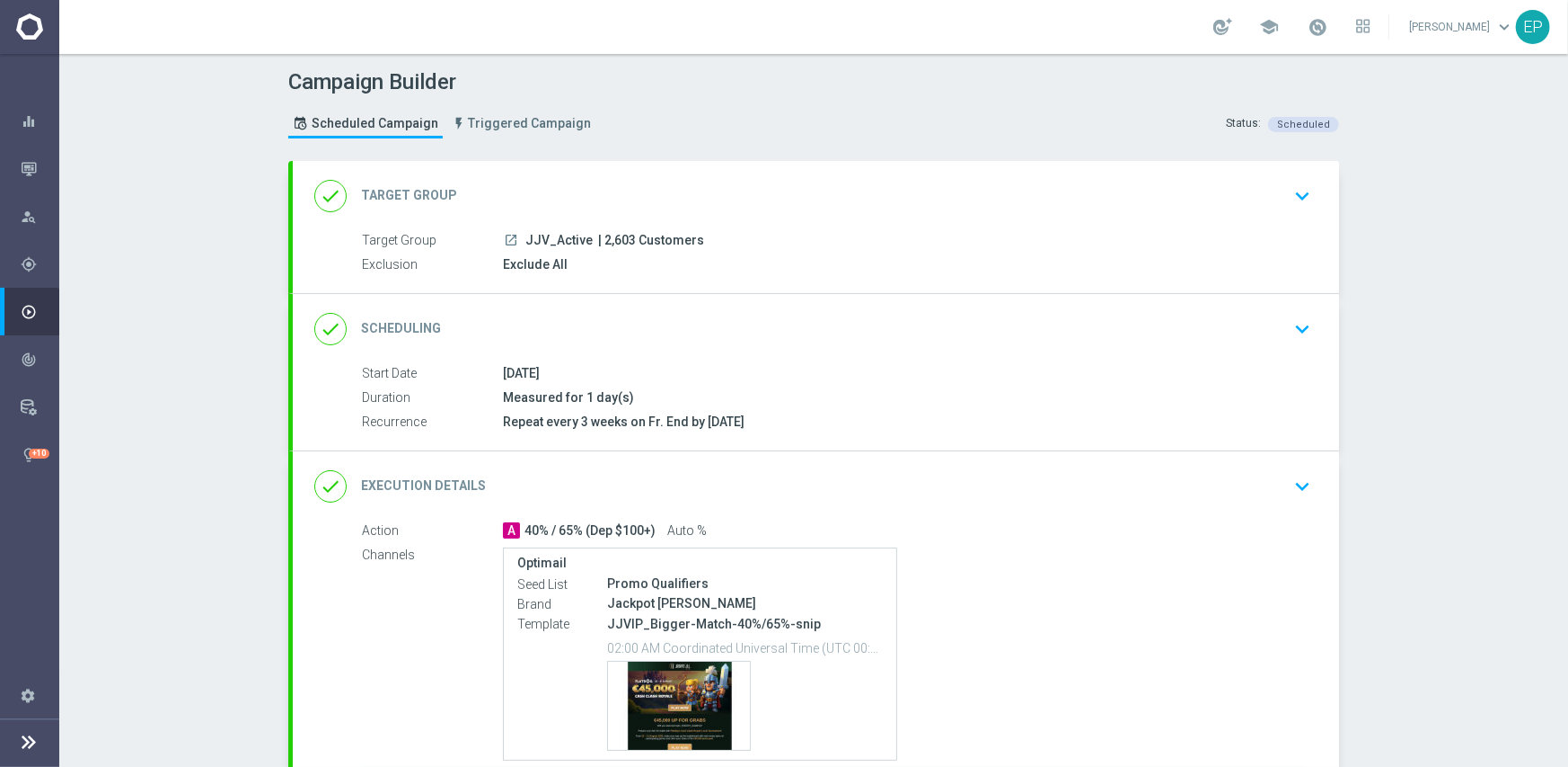
click at [738, 489] on div "done Execution Details keyboard_arrow_down" at bounding box center [815, 486] width 1003 height 34
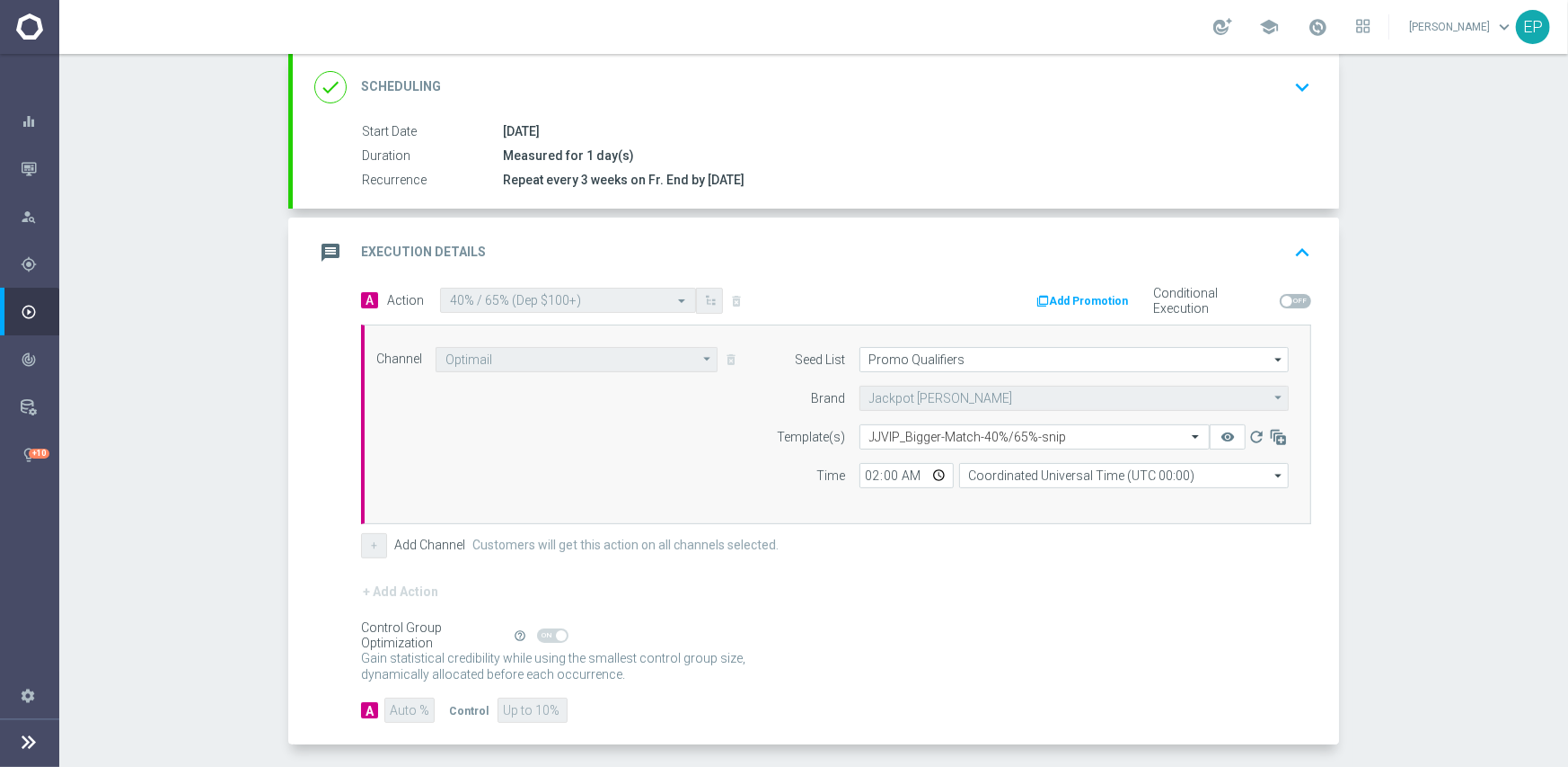
scroll to position [270, 0]
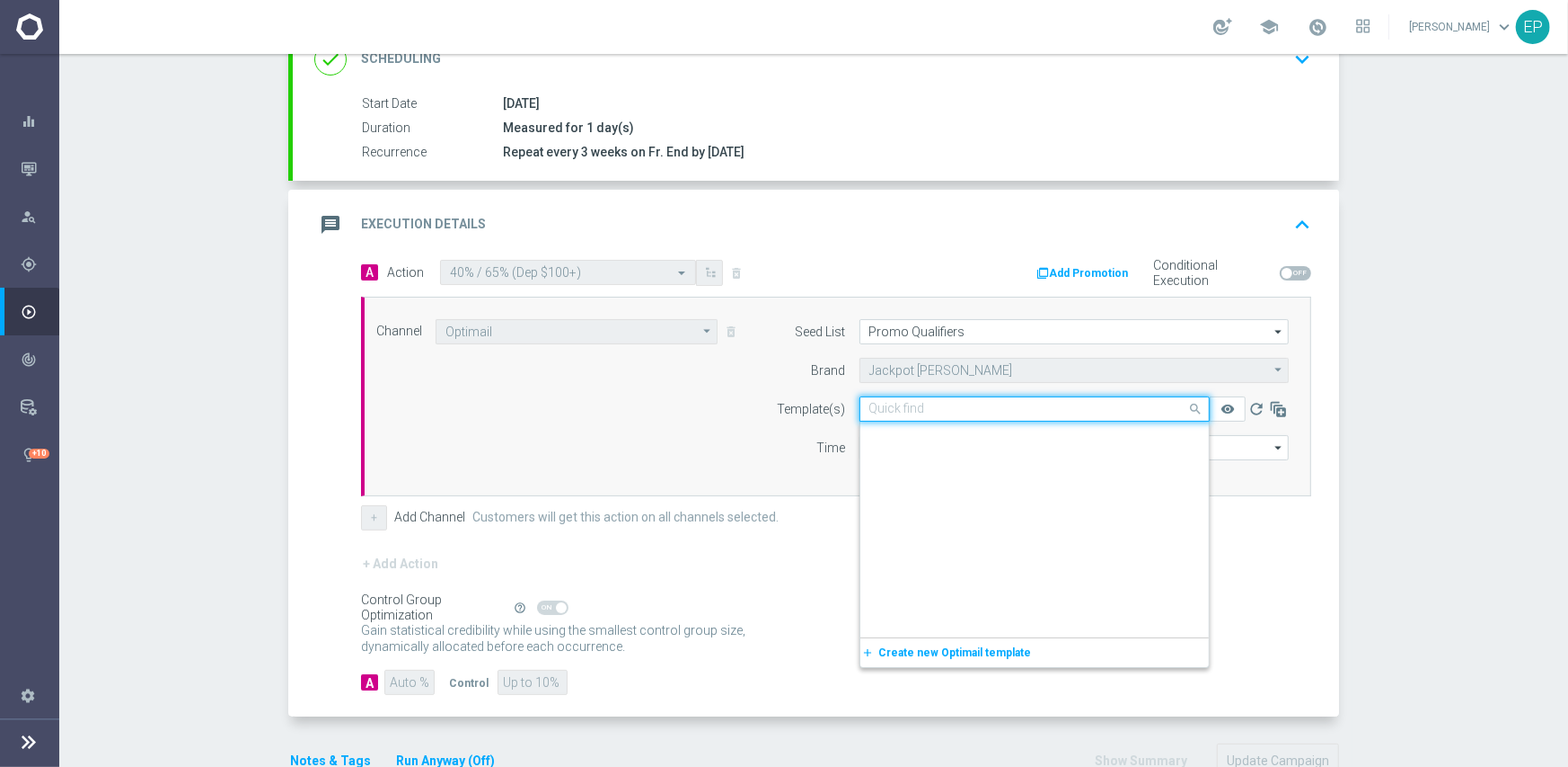
click at [900, 401] on input "text" at bounding box center [1016, 408] width 294 height 15
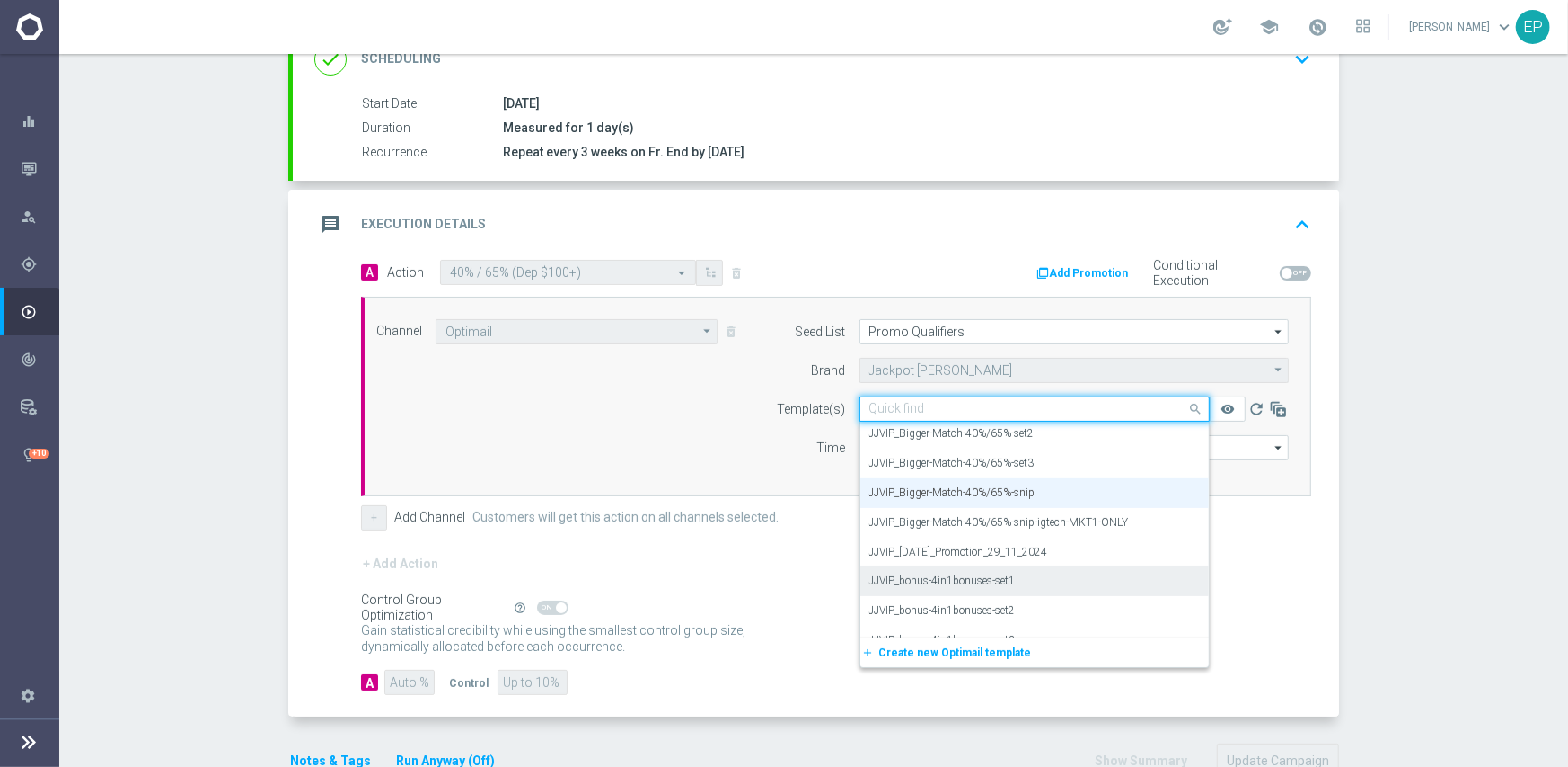
scroll to position [12693, 0]
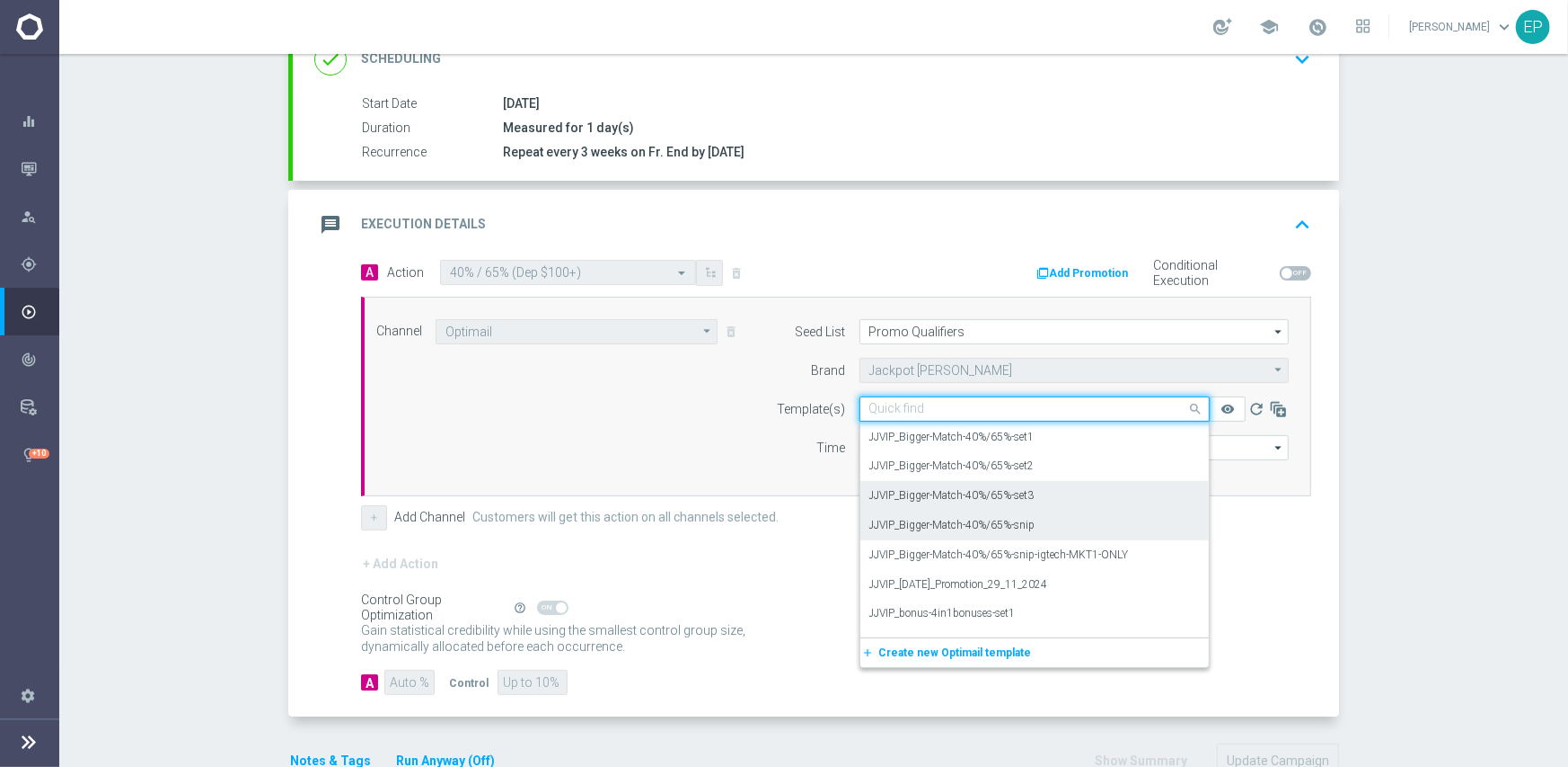
click at [978, 497] on label "JJVIP_Bigger-Match-40%/65%-set3" at bounding box center [952, 495] width 166 height 15
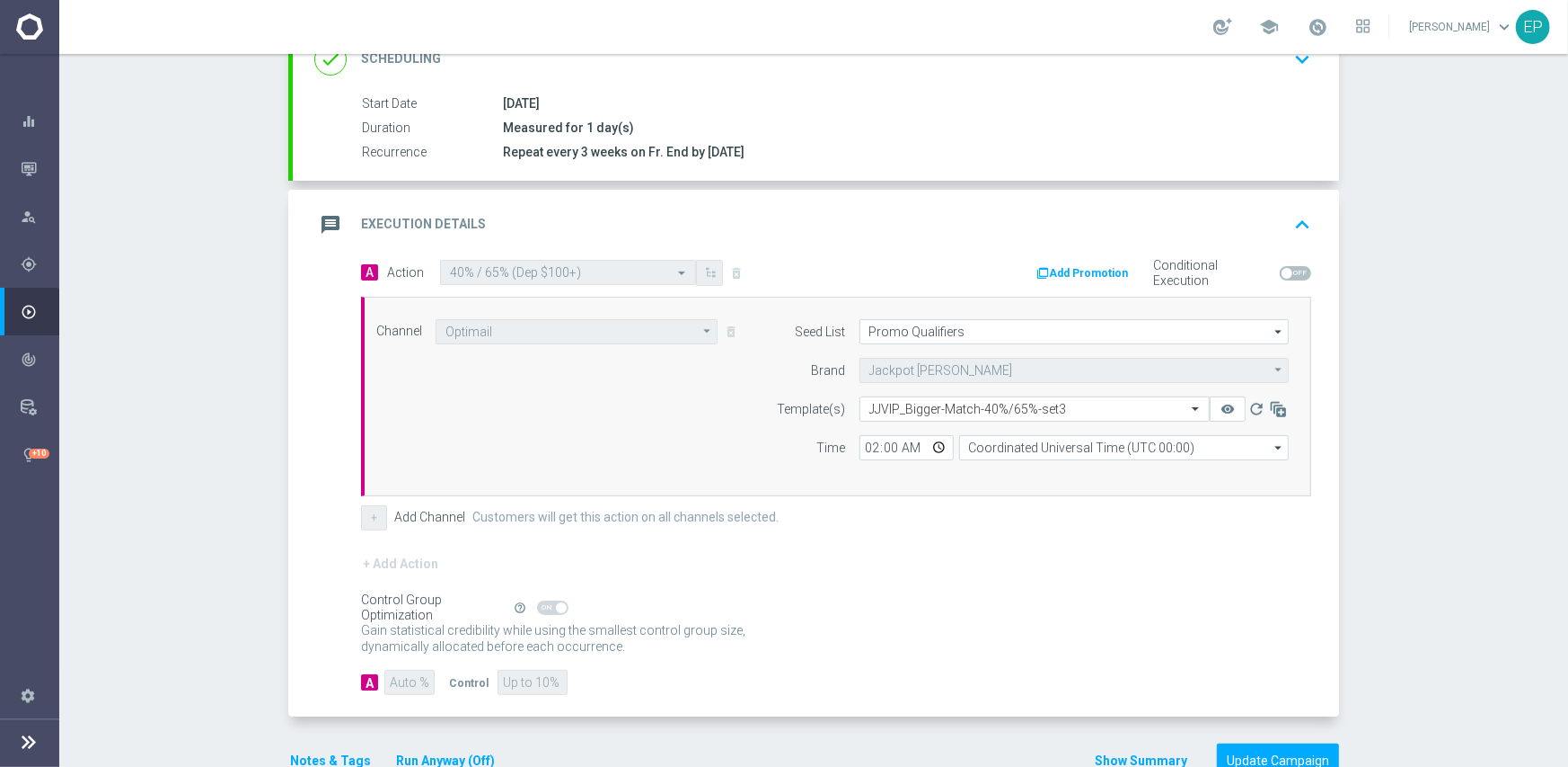
click at [738, 586] on div "+ Add Action" at bounding box center [836, 574] width 950 height 45
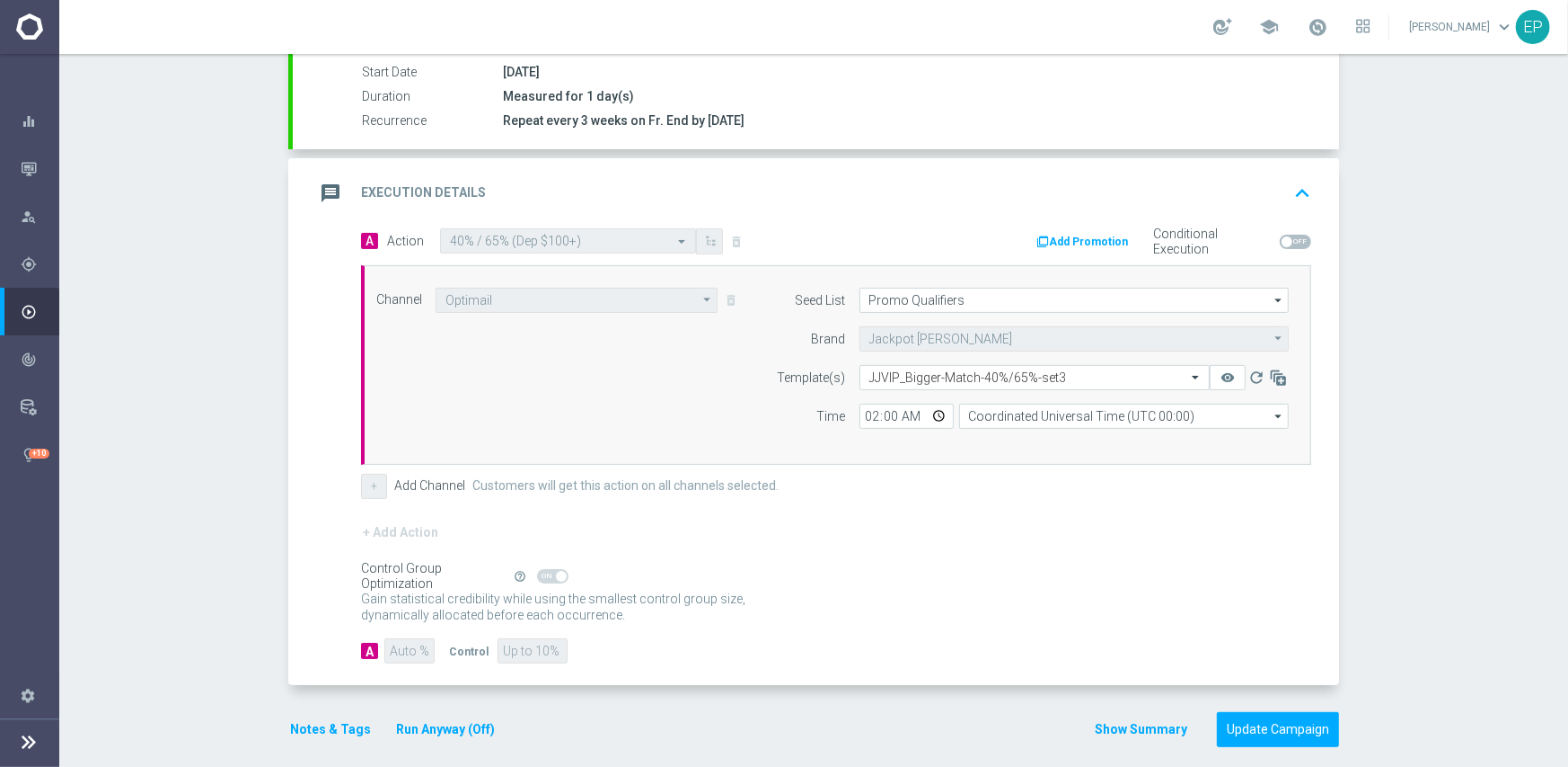
scroll to position [315, 0]
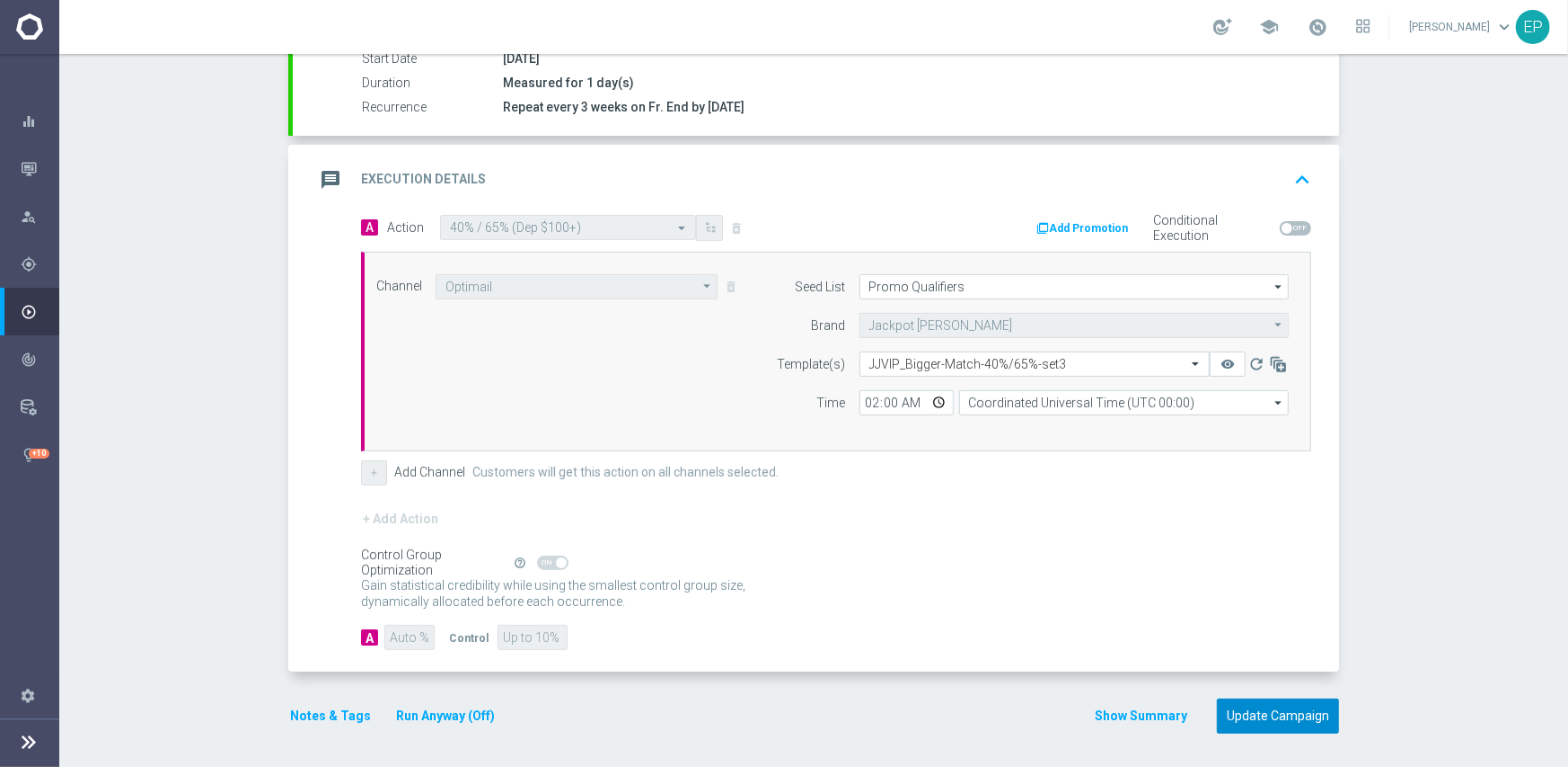
click at [1268, 715] on button "Update Campaign" at bounding box center [1278, 715] width 122 height 35
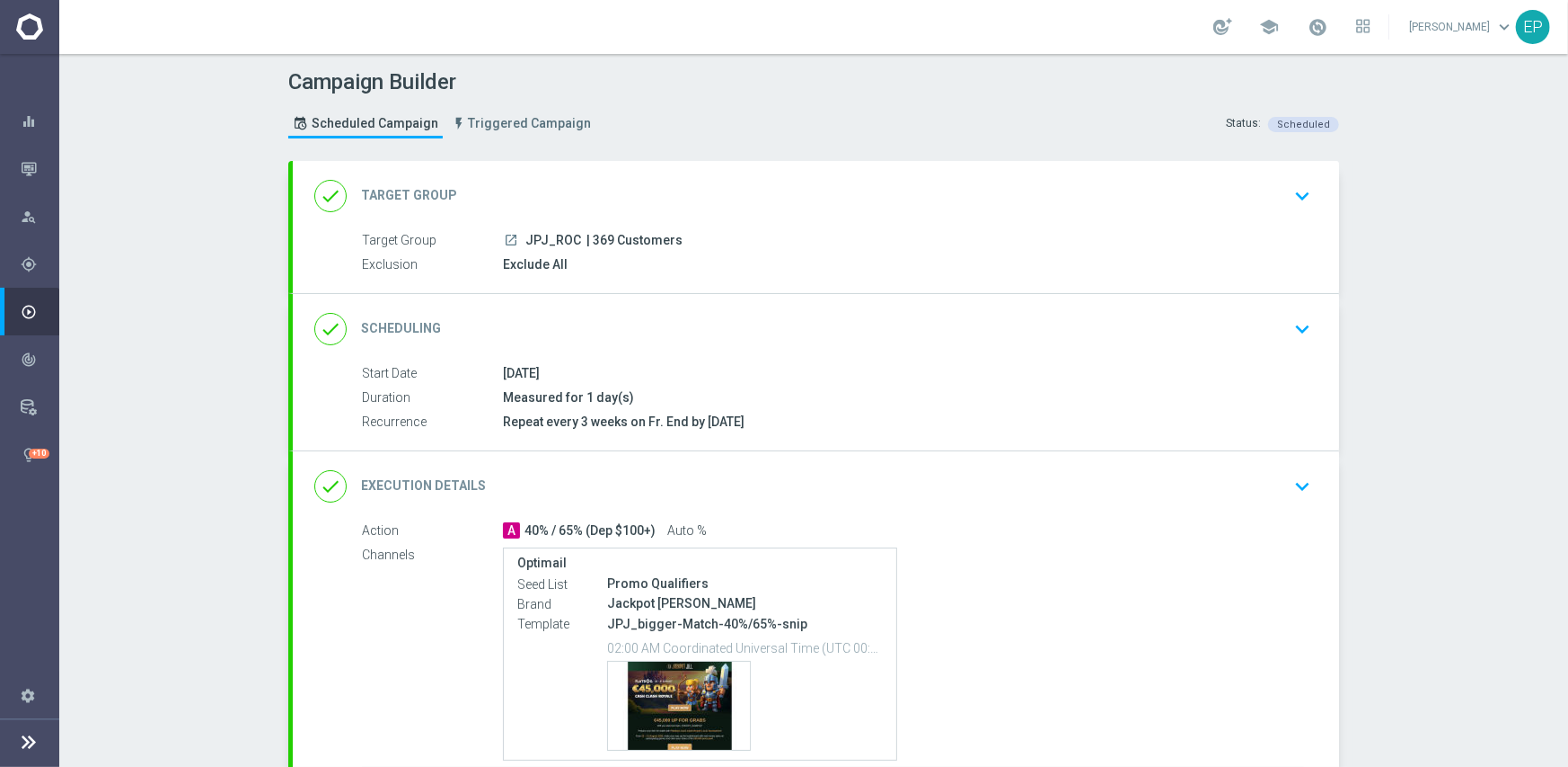
click at [906, 474] on div "done Execution Details keyboard_arrow_down" at bounding box center [815, 486] width 1003 height 34
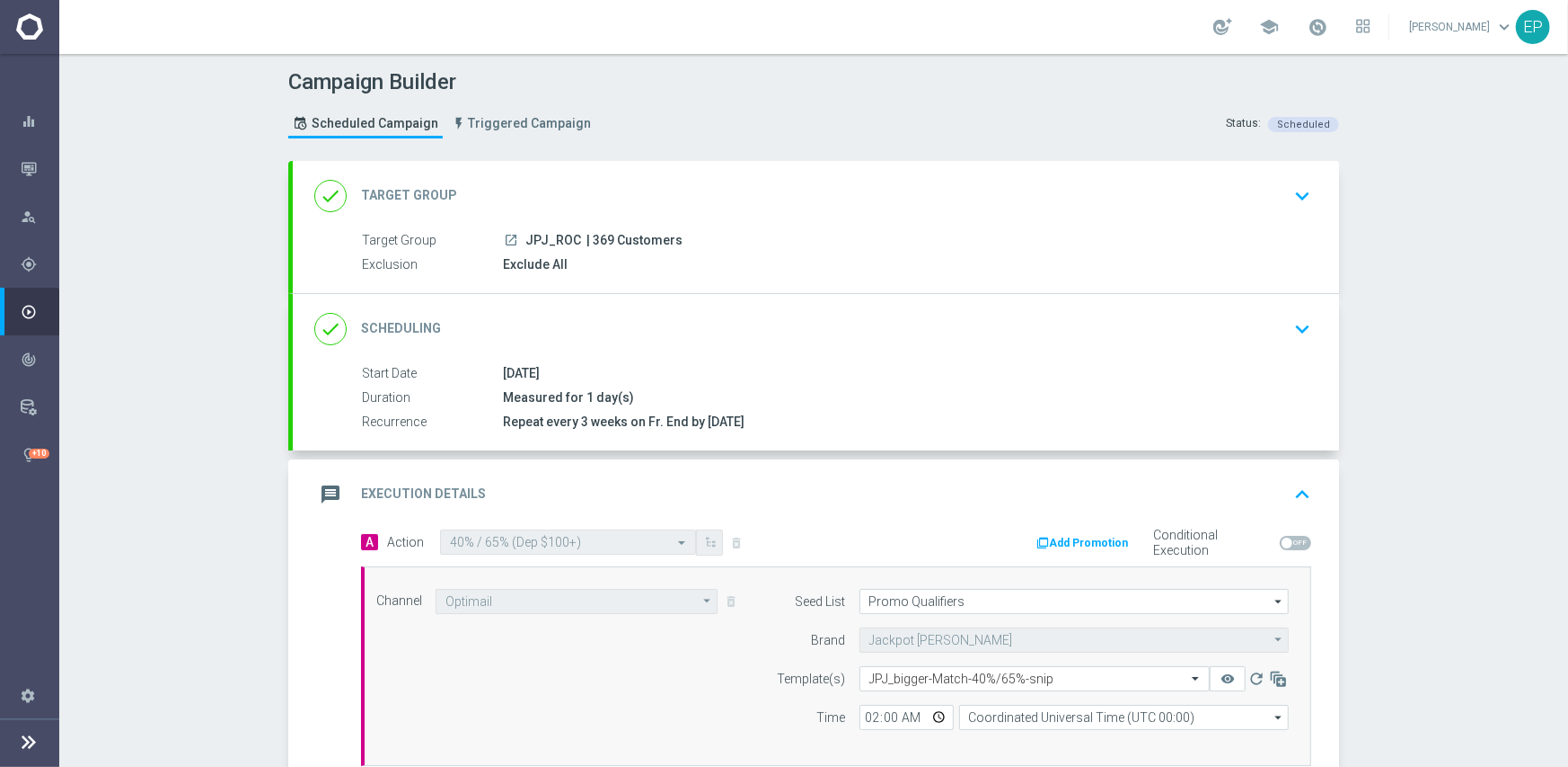
scroll to position [270, 0]
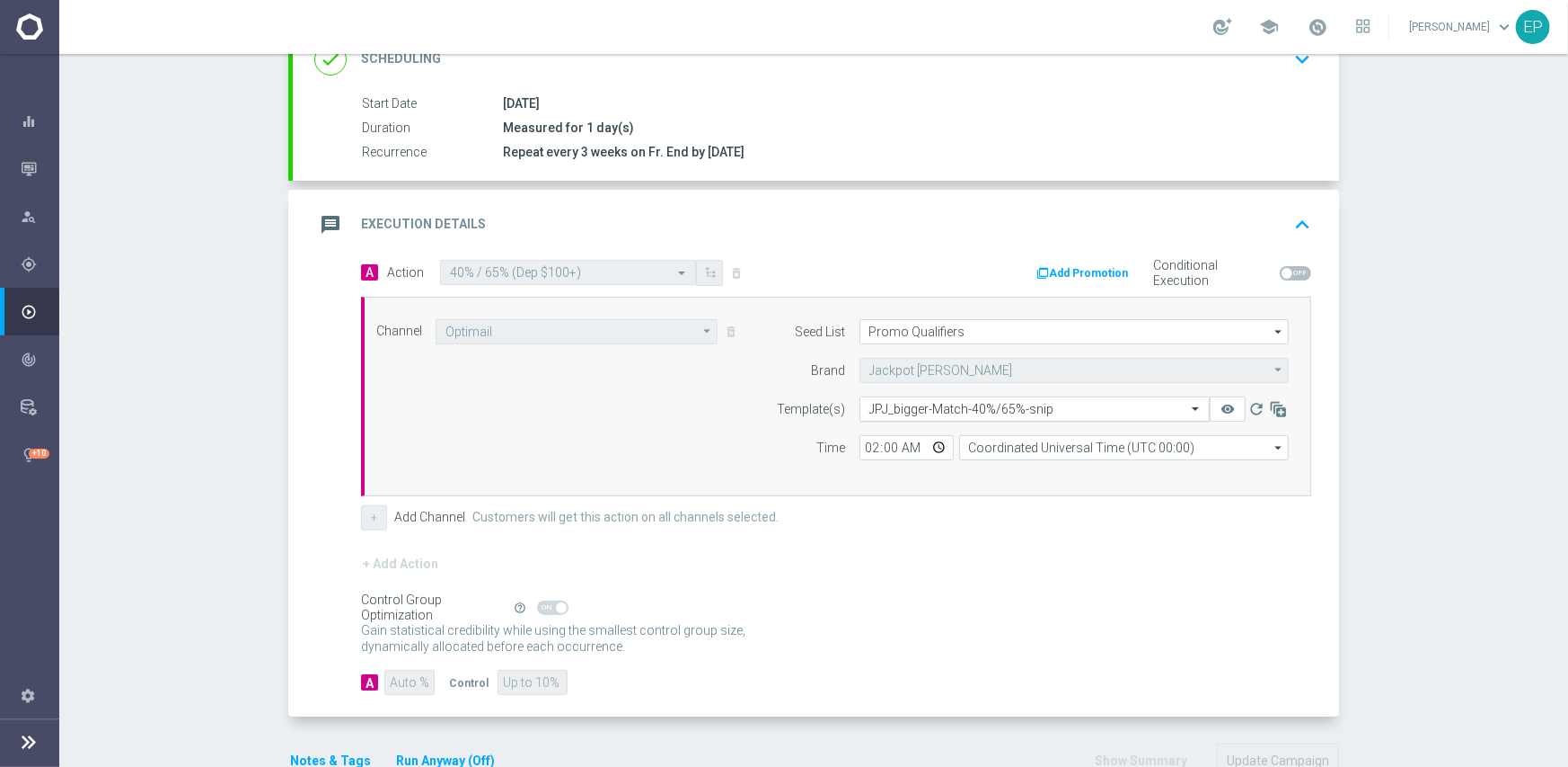
click at [951, 411] on input "text" at bounding box center [1016, 408] width 294 height 15
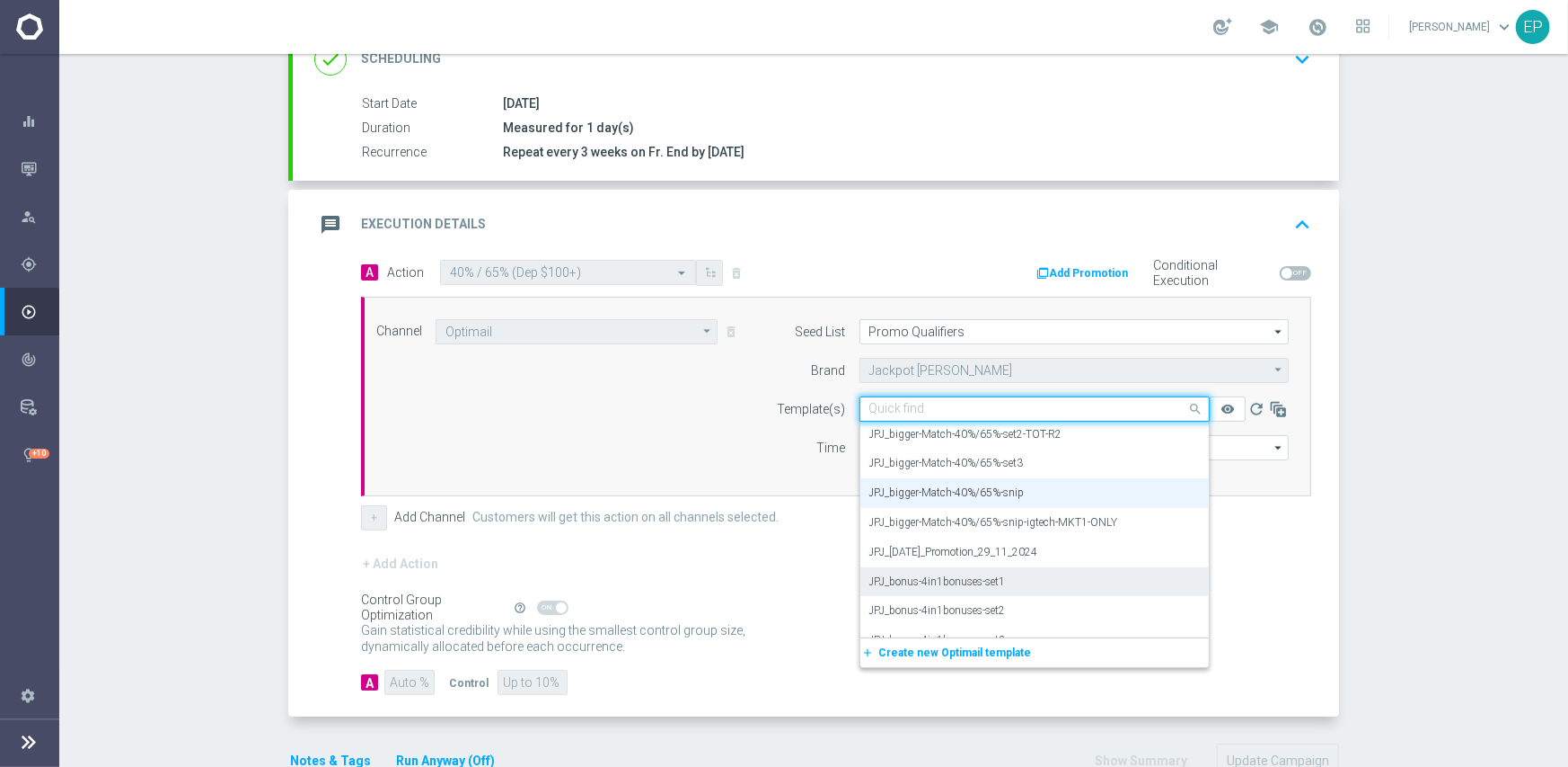
scroll to position [21147, 0]
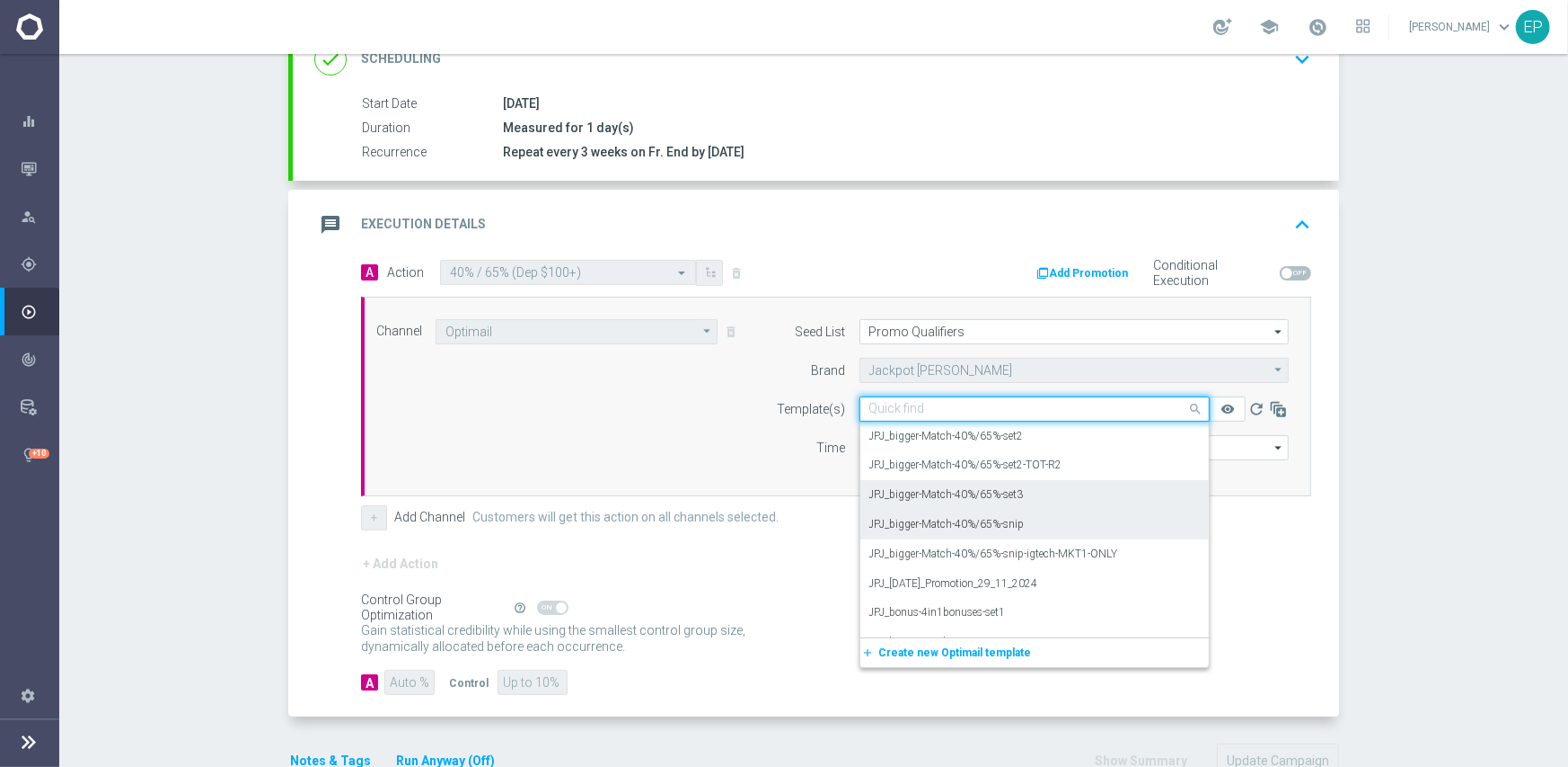
click at [983, 500] on div "JPJ_bigger-Match-40%/65%-set3" at bounding box center [1034, 495] width 330 height 30
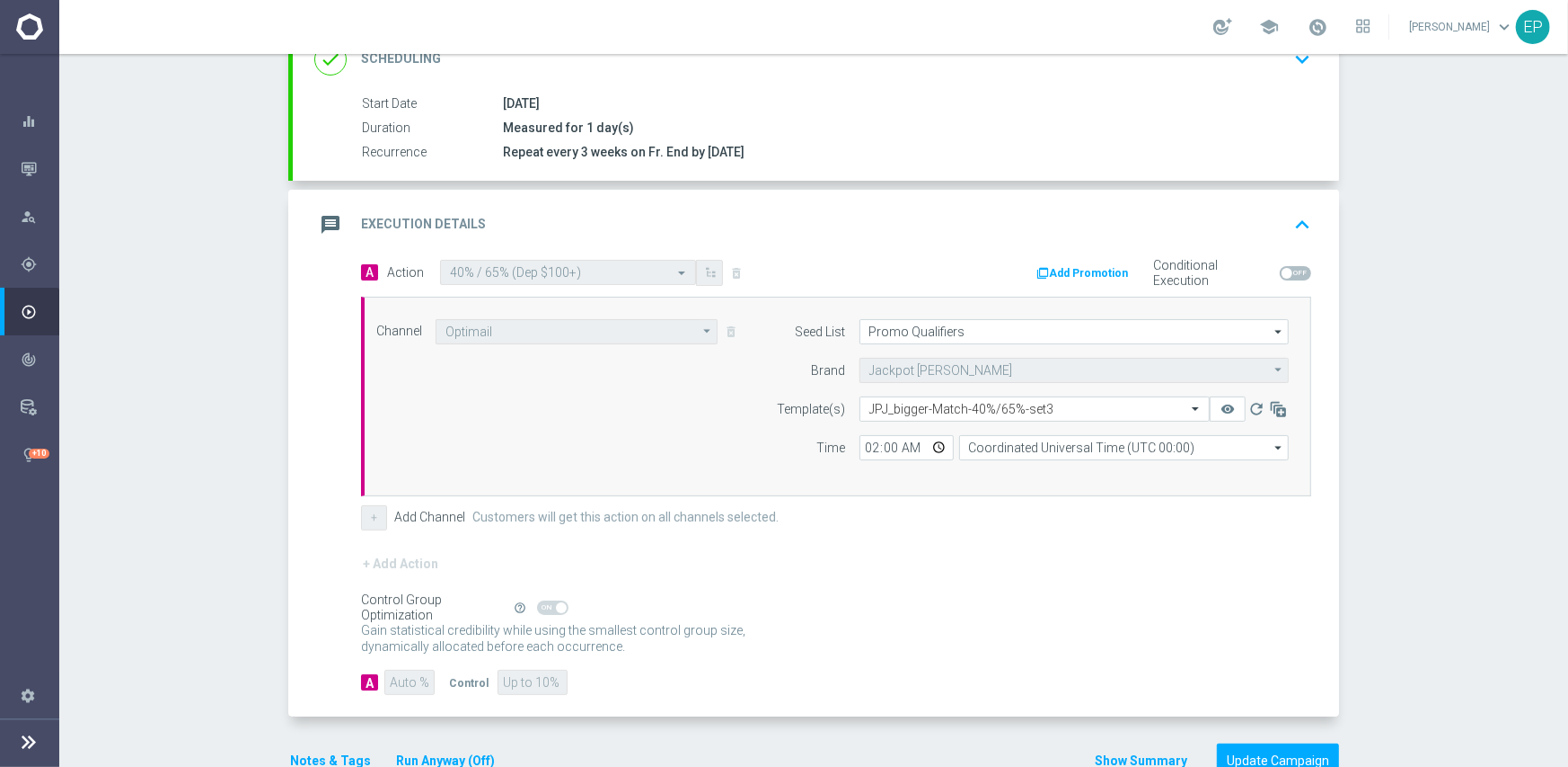
click at [974, 571] on div "+ Add Action" at bounding box center [836, 574] width 950 height 45
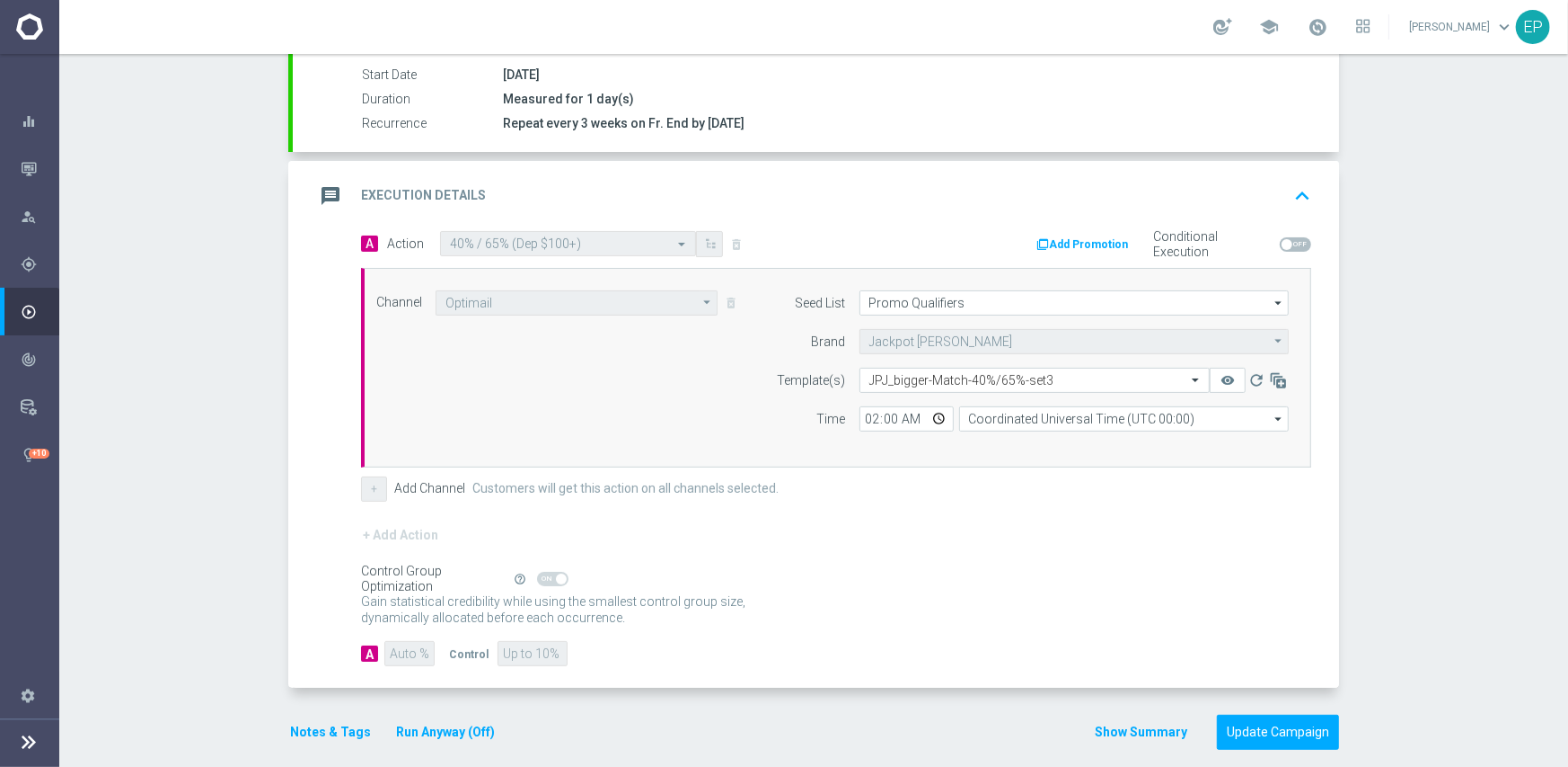
scroll to position [315, 0]
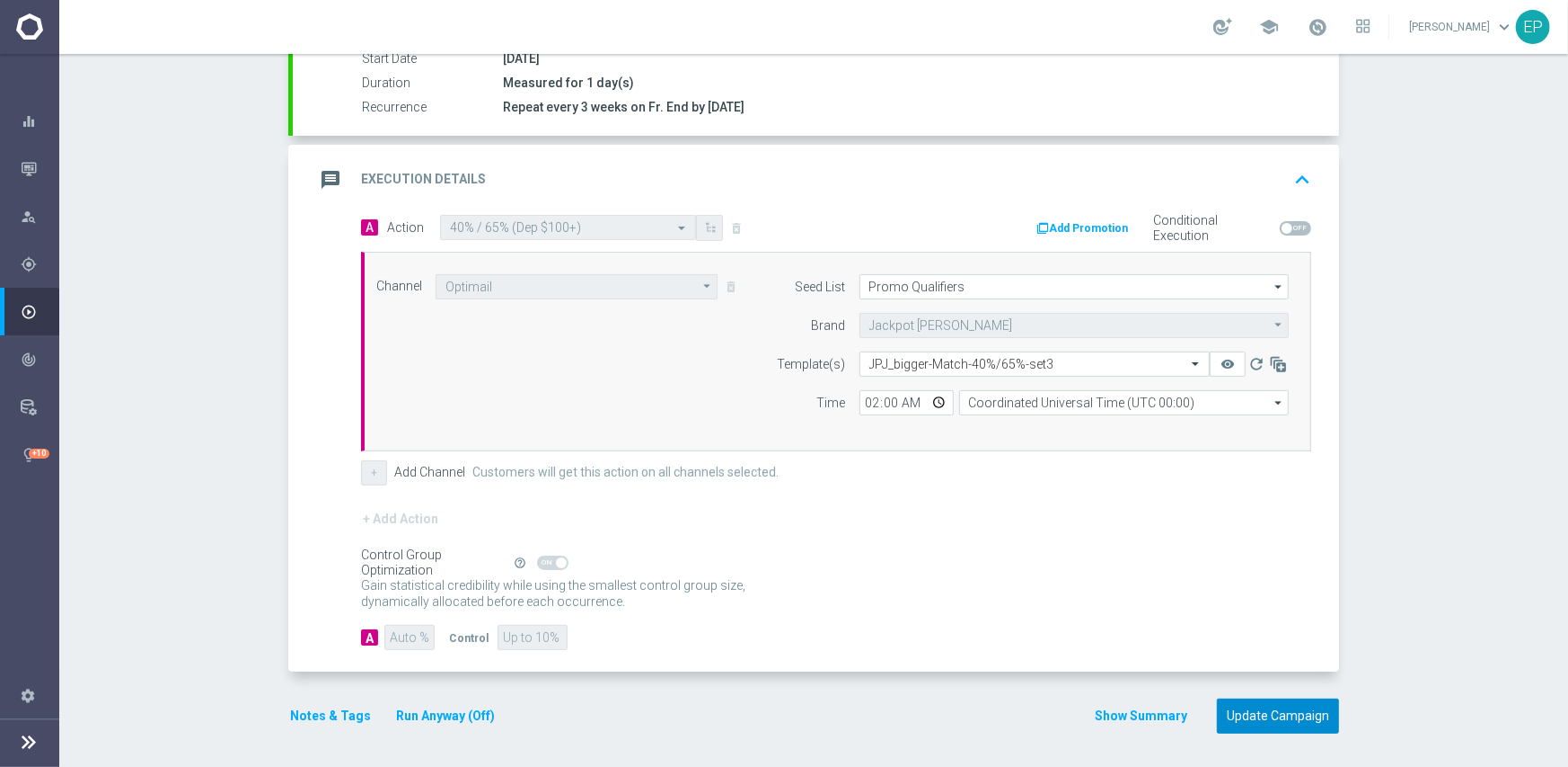
click at [1258, 712] on button "Update Campaign" at bounding box center [1278, 715] width 122 height 35
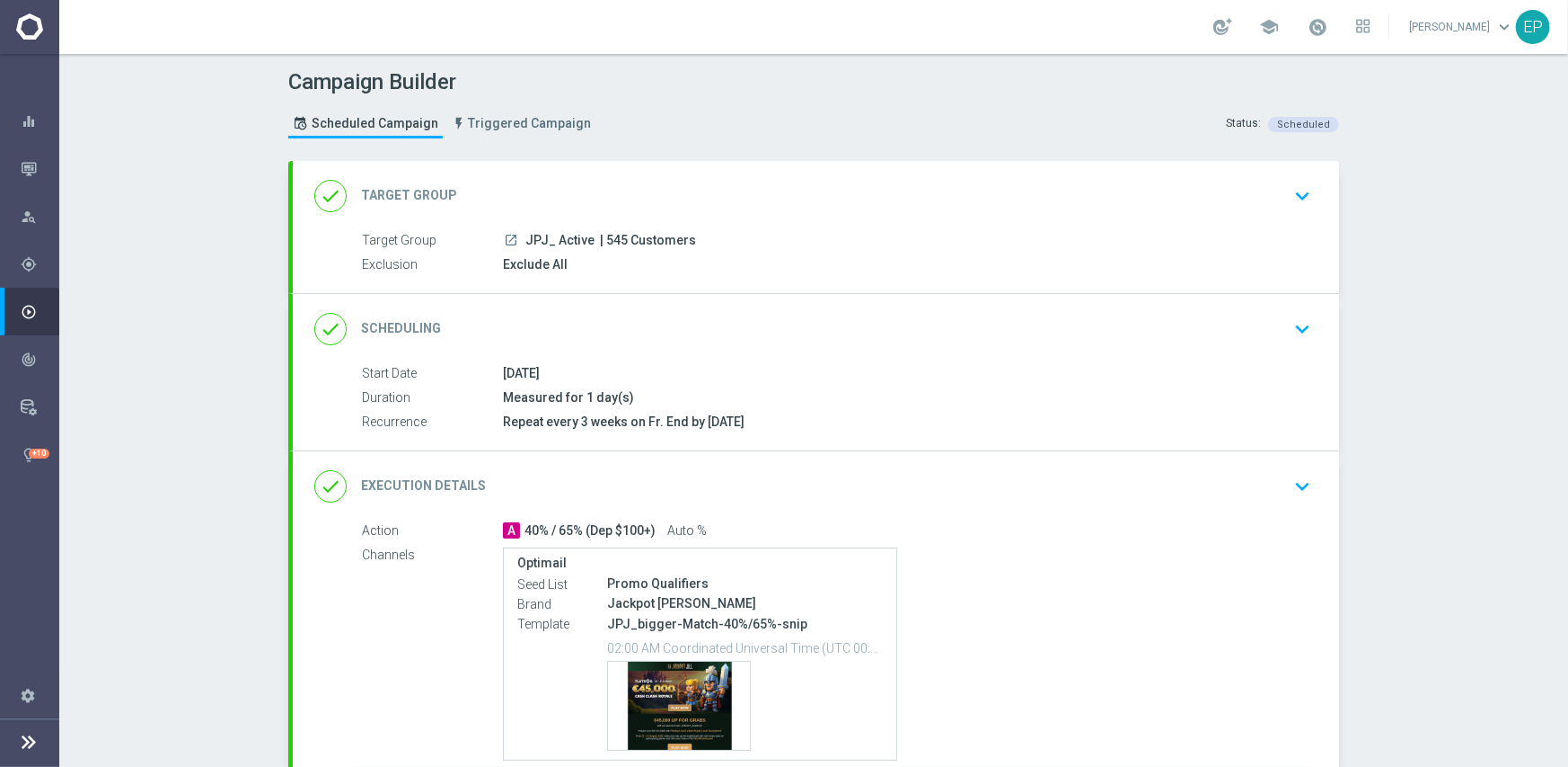
click at [943, 475] on div "done Execution Details keyboard_arrow_down" at bounding box center [815, 486] width 1003 height 34
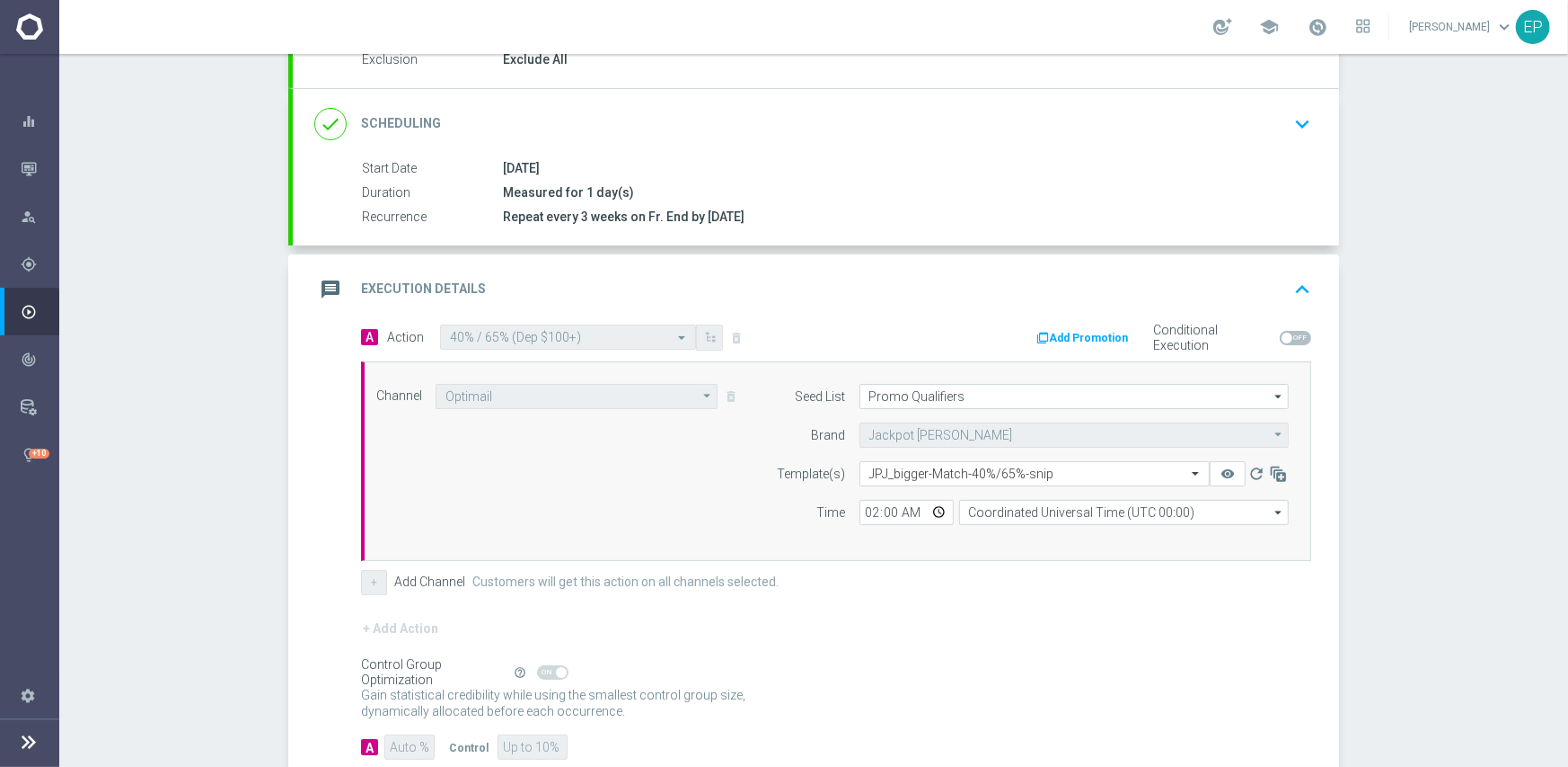
scroll to position [270, 0]
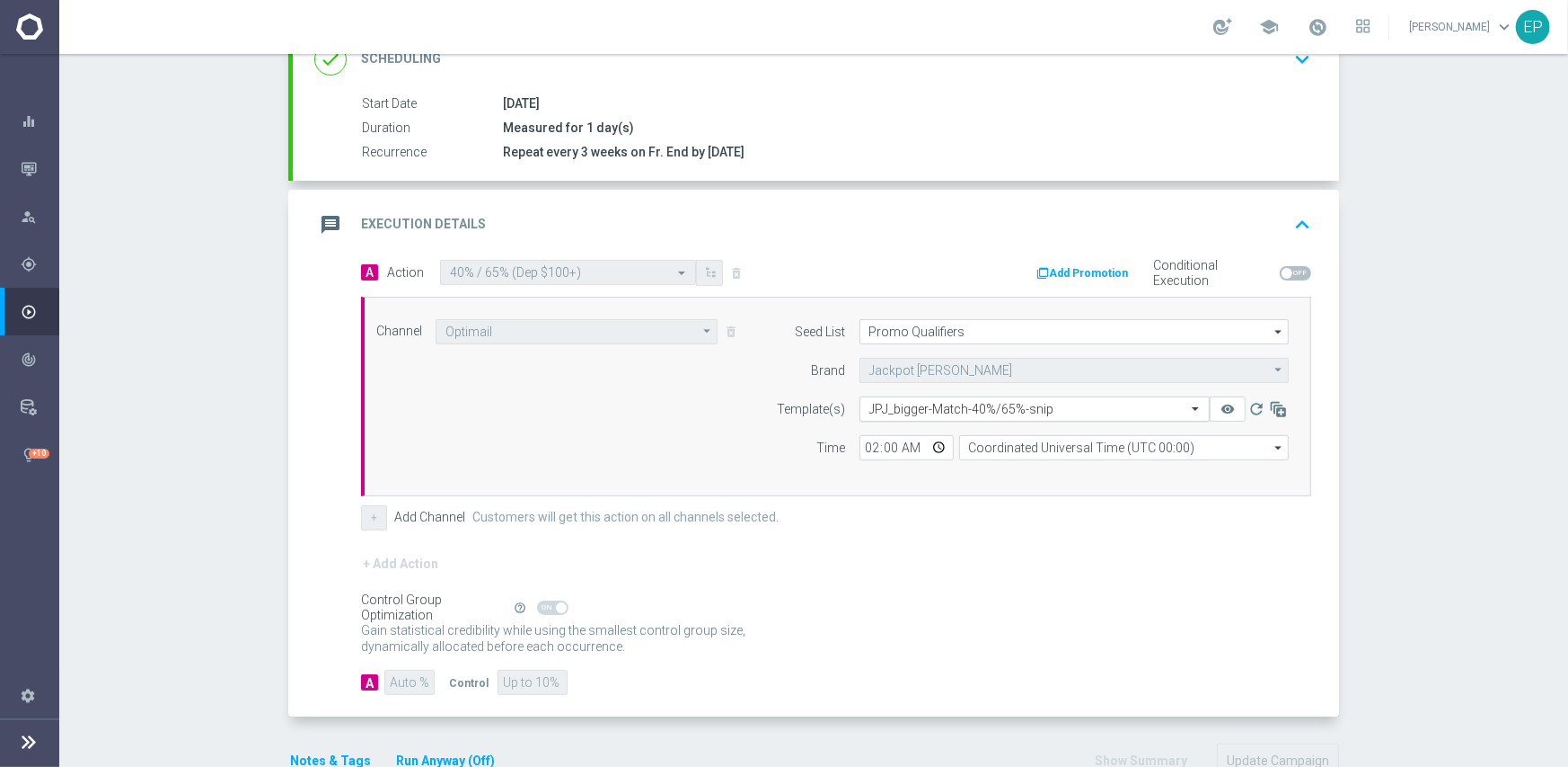
click at [993, 408] on input "text" at bounding box center [1016, 408] width 294 height 15
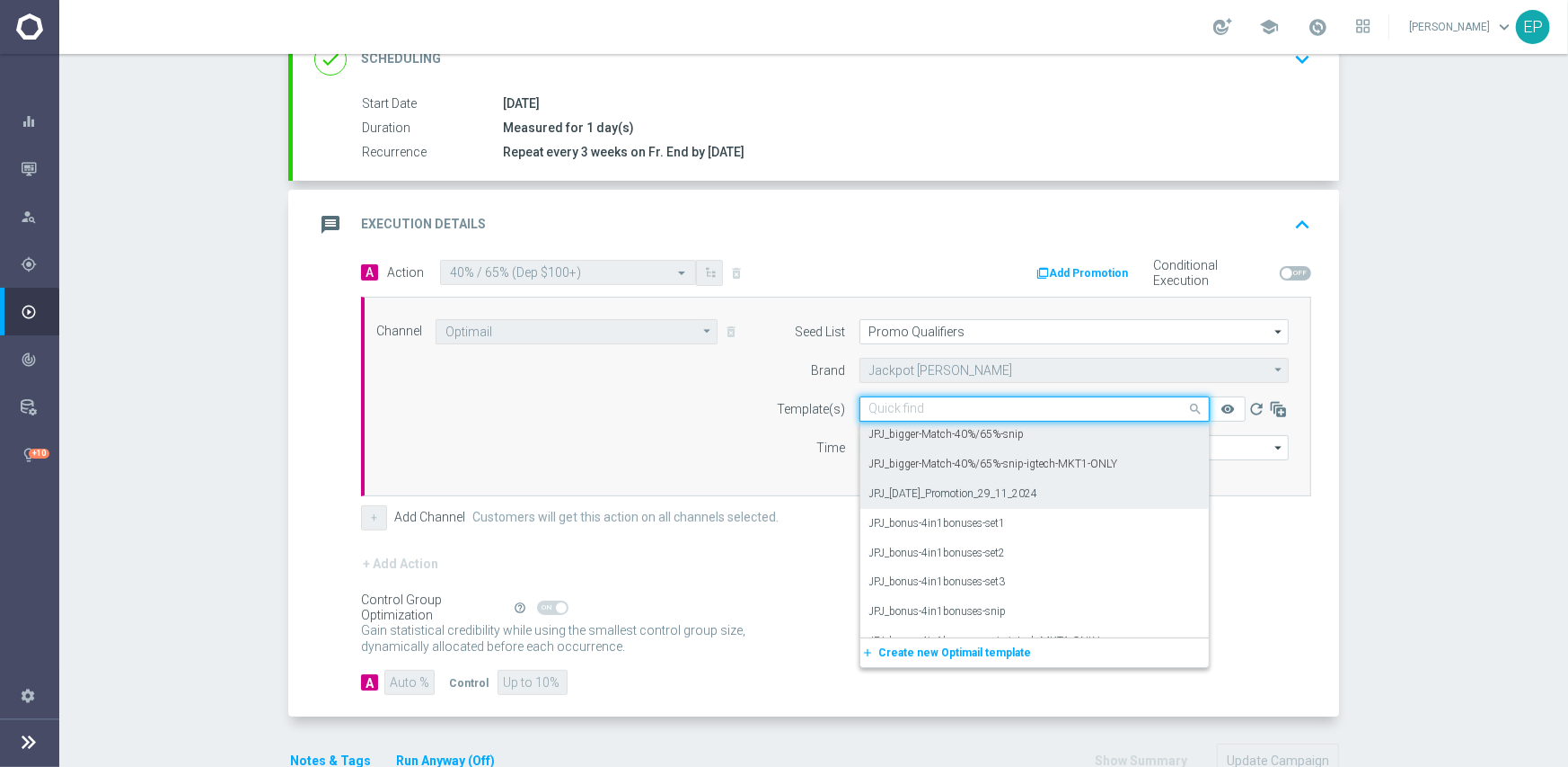
scroll to position [21147, 0]
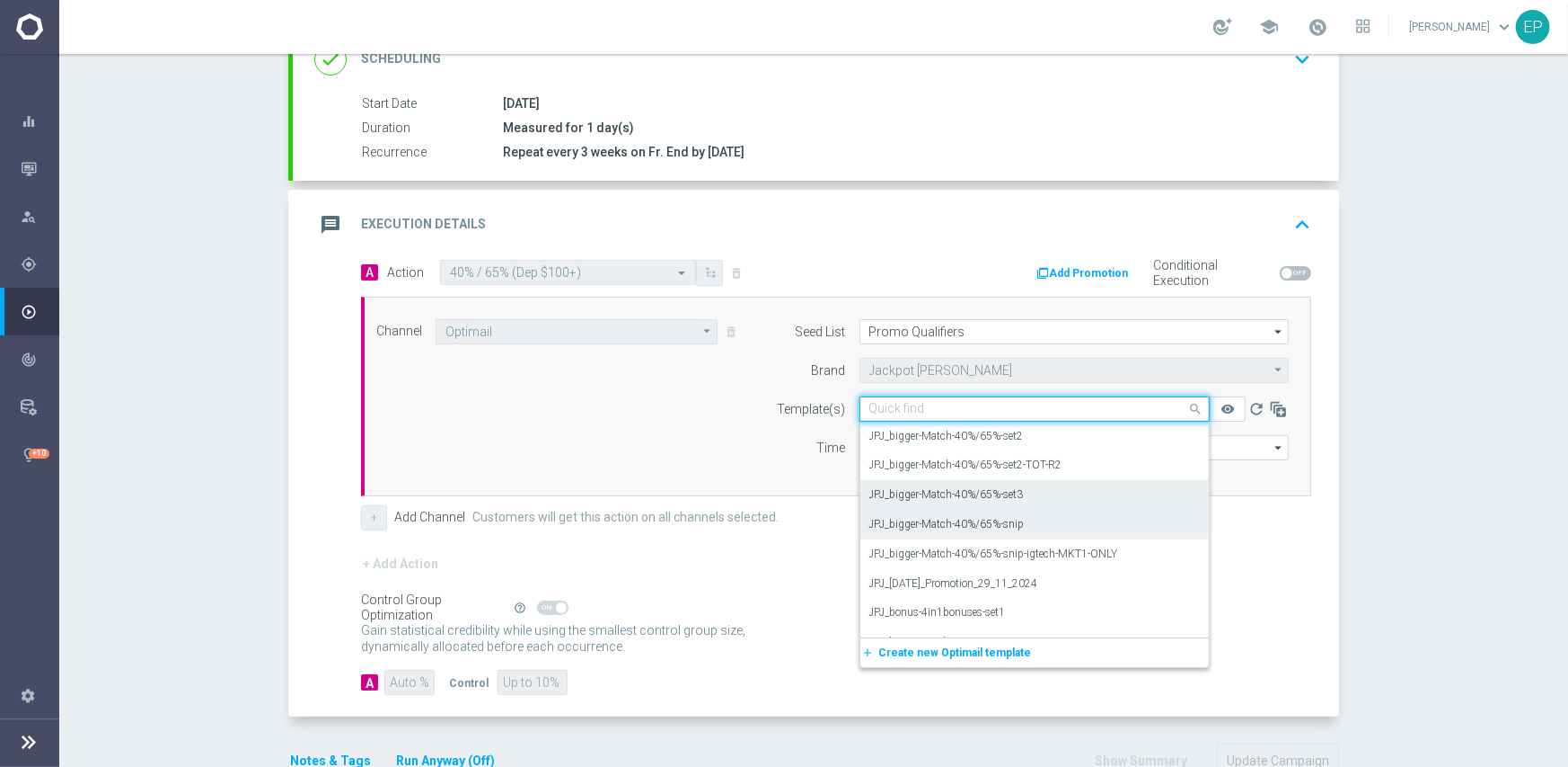
click at [1000, 496] on label "JPJ_bigger-Match-40%/65%-set3" at bounding box center [946, 494] width 155 height 15
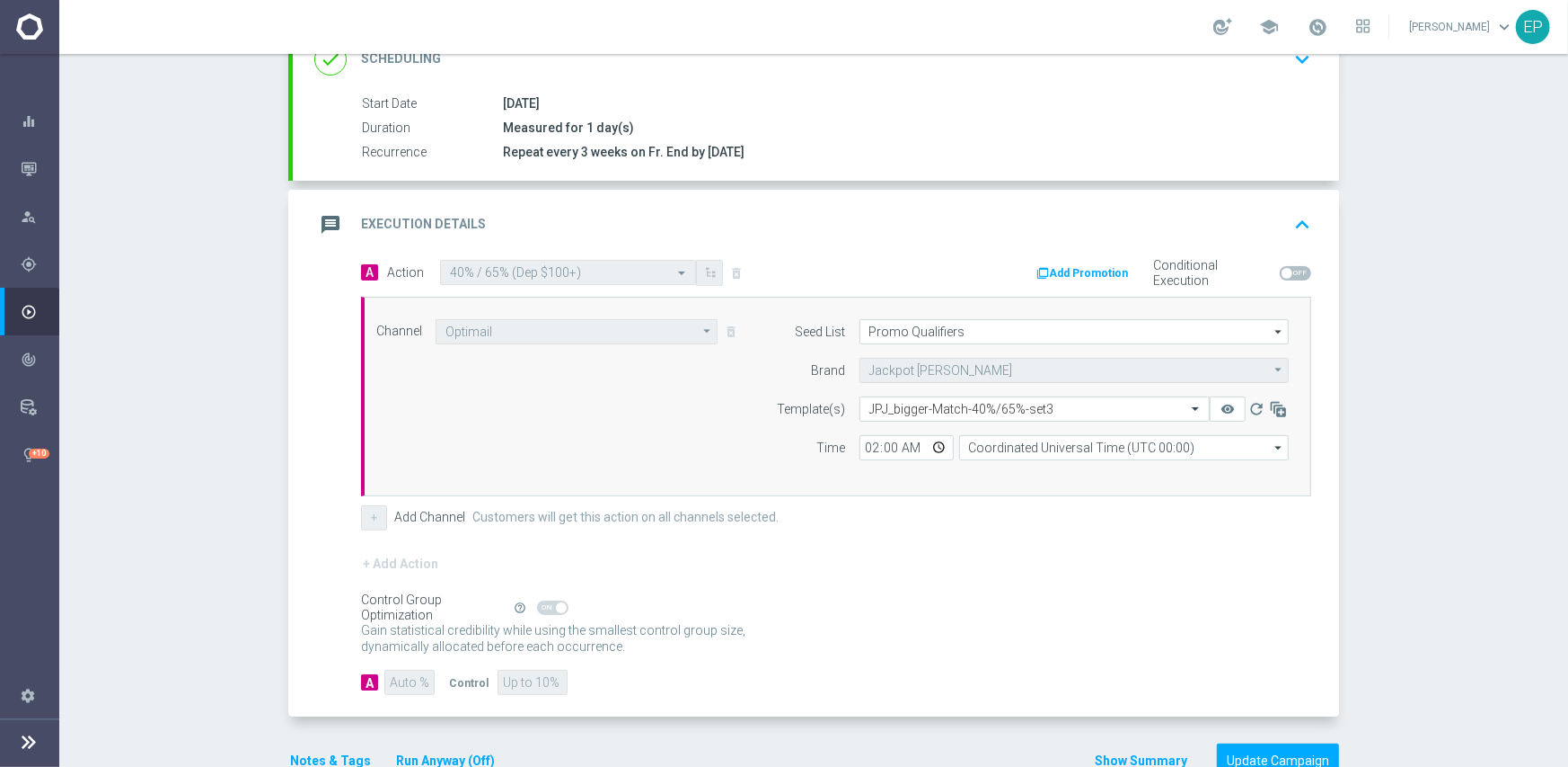
click at [998, 549] on form "A Action Select action 40% / 65% (Dep $100+) delete_forever Add Promotion Condi…" at bounding box center [836, 477] width 950 height 435
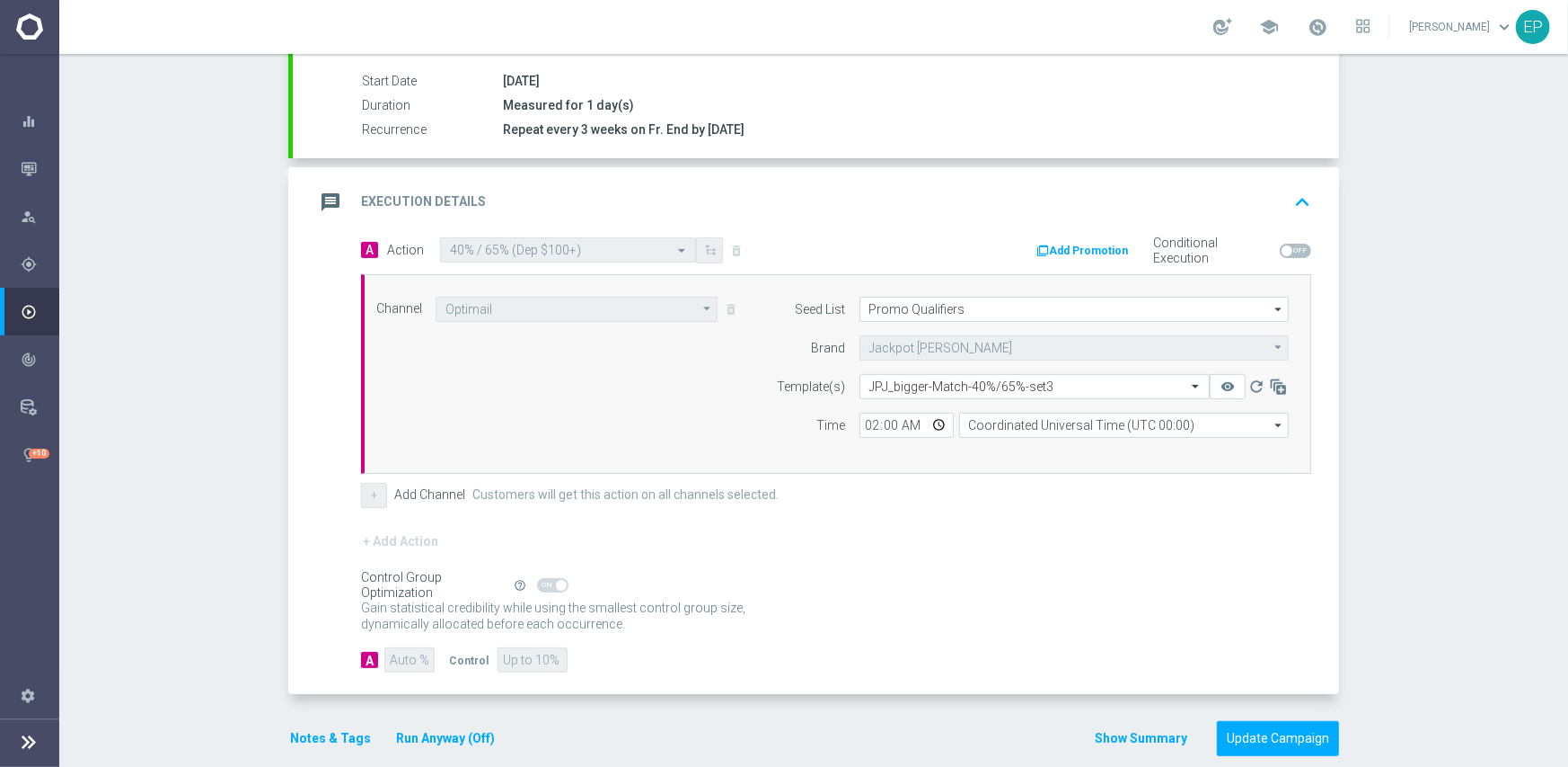
scroll to position [315, 0]
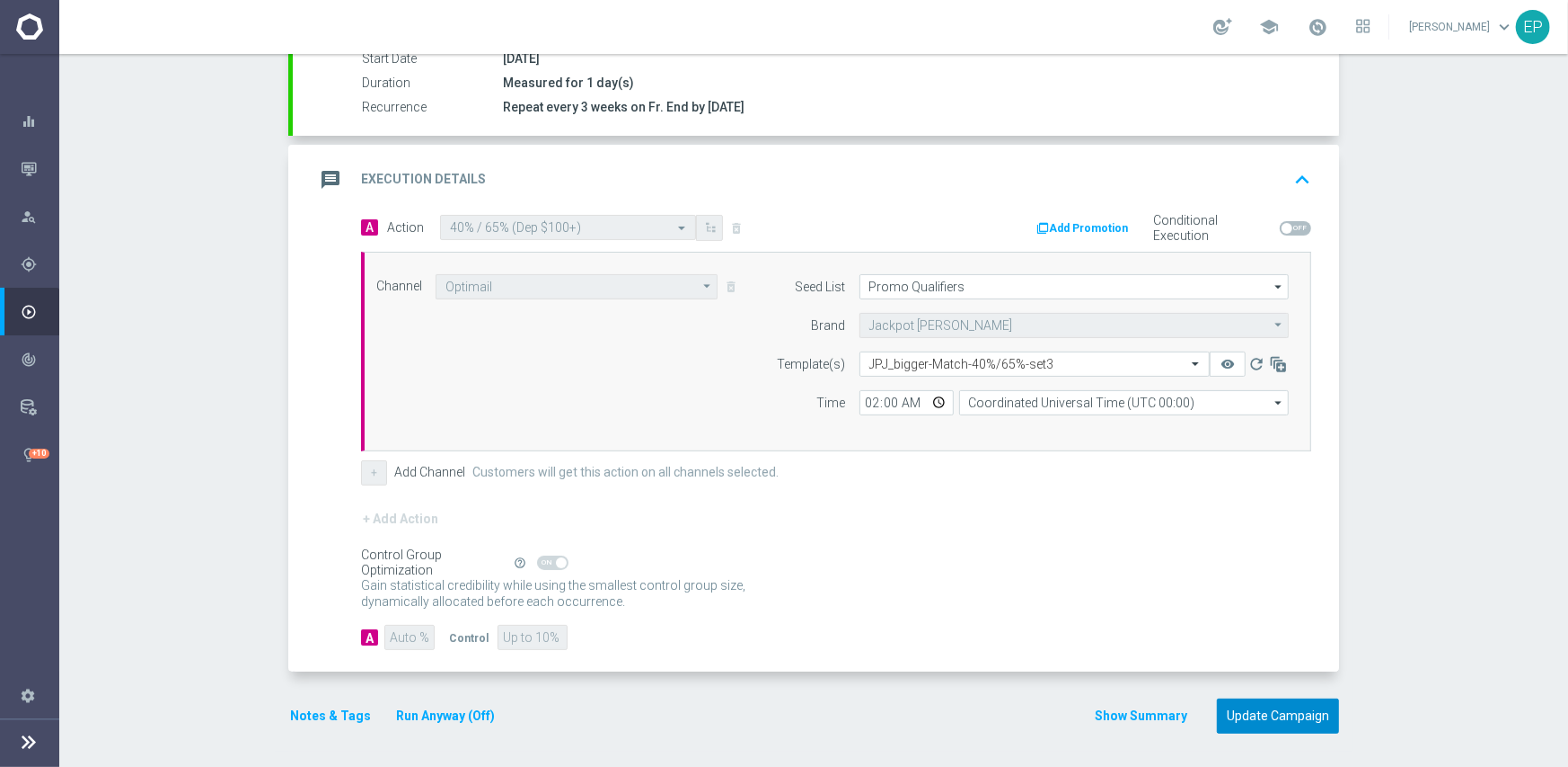
click at [1276, 699] on button "Update Campaign" at bounding box center [1278, 715] width 122 height 35
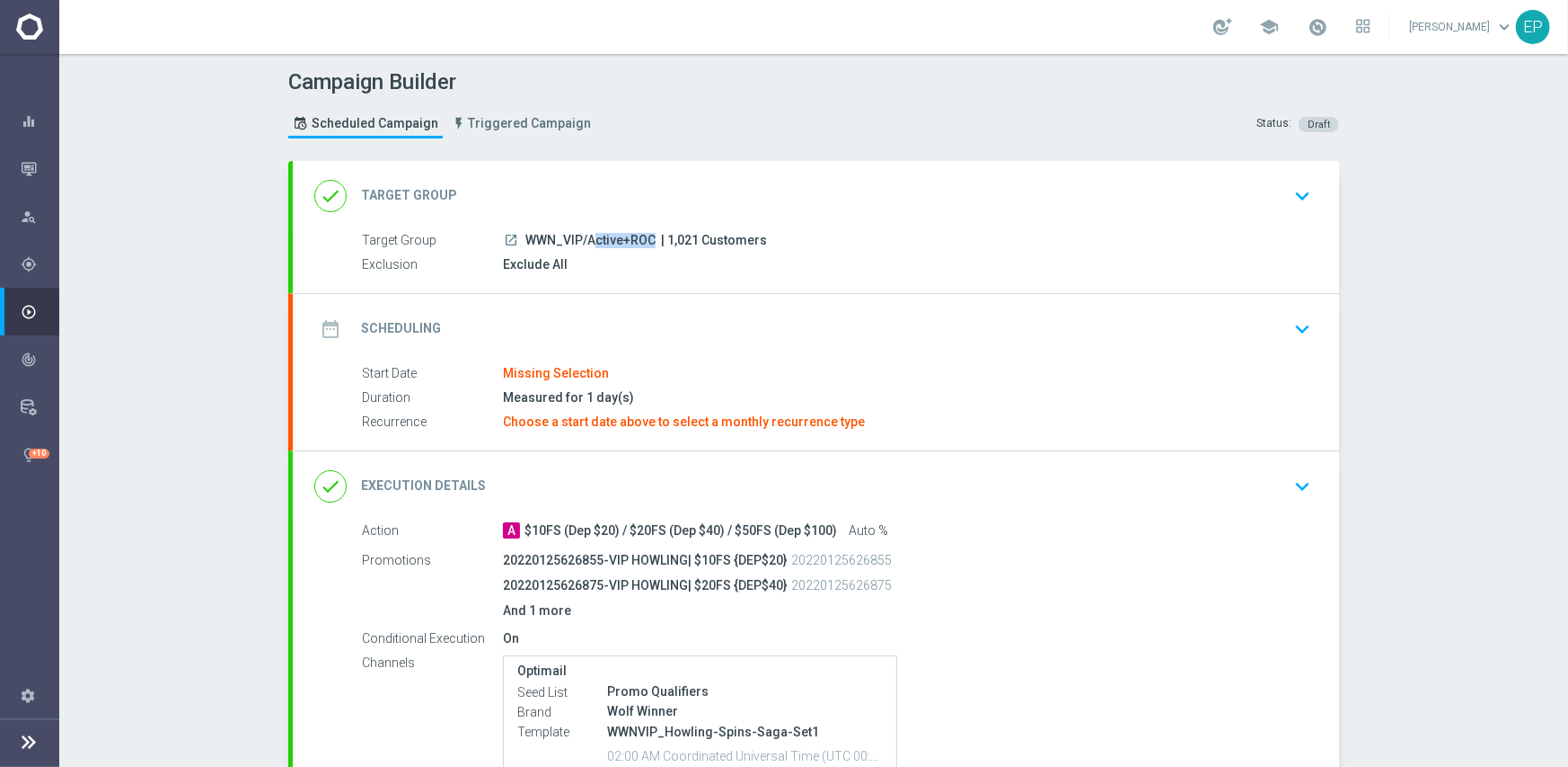
drag, startPoint x: 516, startPoint y: 237, endPoint x: 588, endPoint y: 237, distance: 72.0
click at [588, 237] on div "launch WWN_VIP/Active+ROC | 1,021 Customers" at bounding box center [903, 240] width 801 height 18
copy span "WWN_VIP/A"
click at [604, 179] on div "done Target Group keyboard_arrow_down" at bounding box center [815, 196] width 1003 height 34
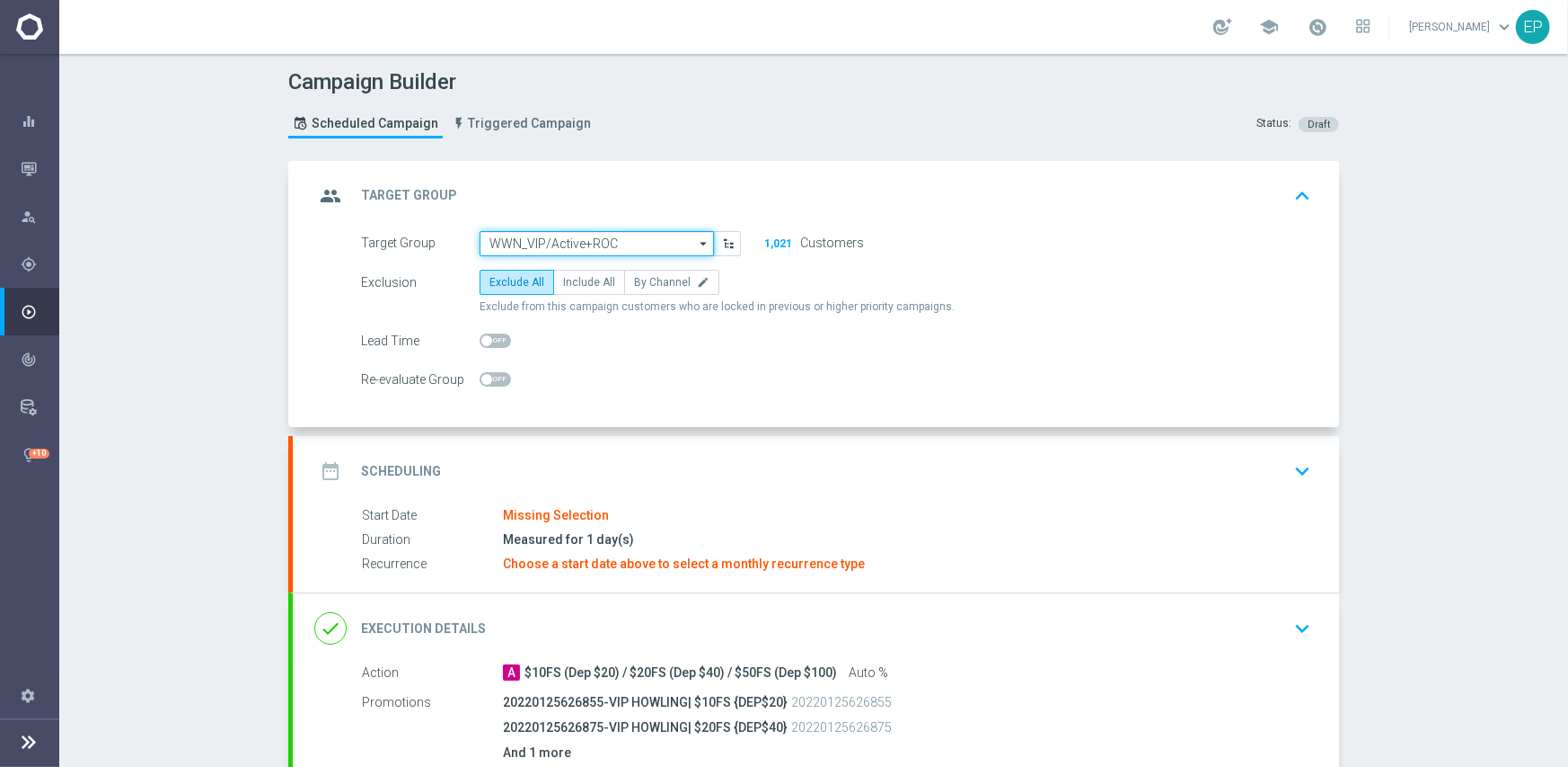
click at [563, 251] on input "WWN_VIP/Active+ROC" at bounding box center [597, 243] width 235 height 25
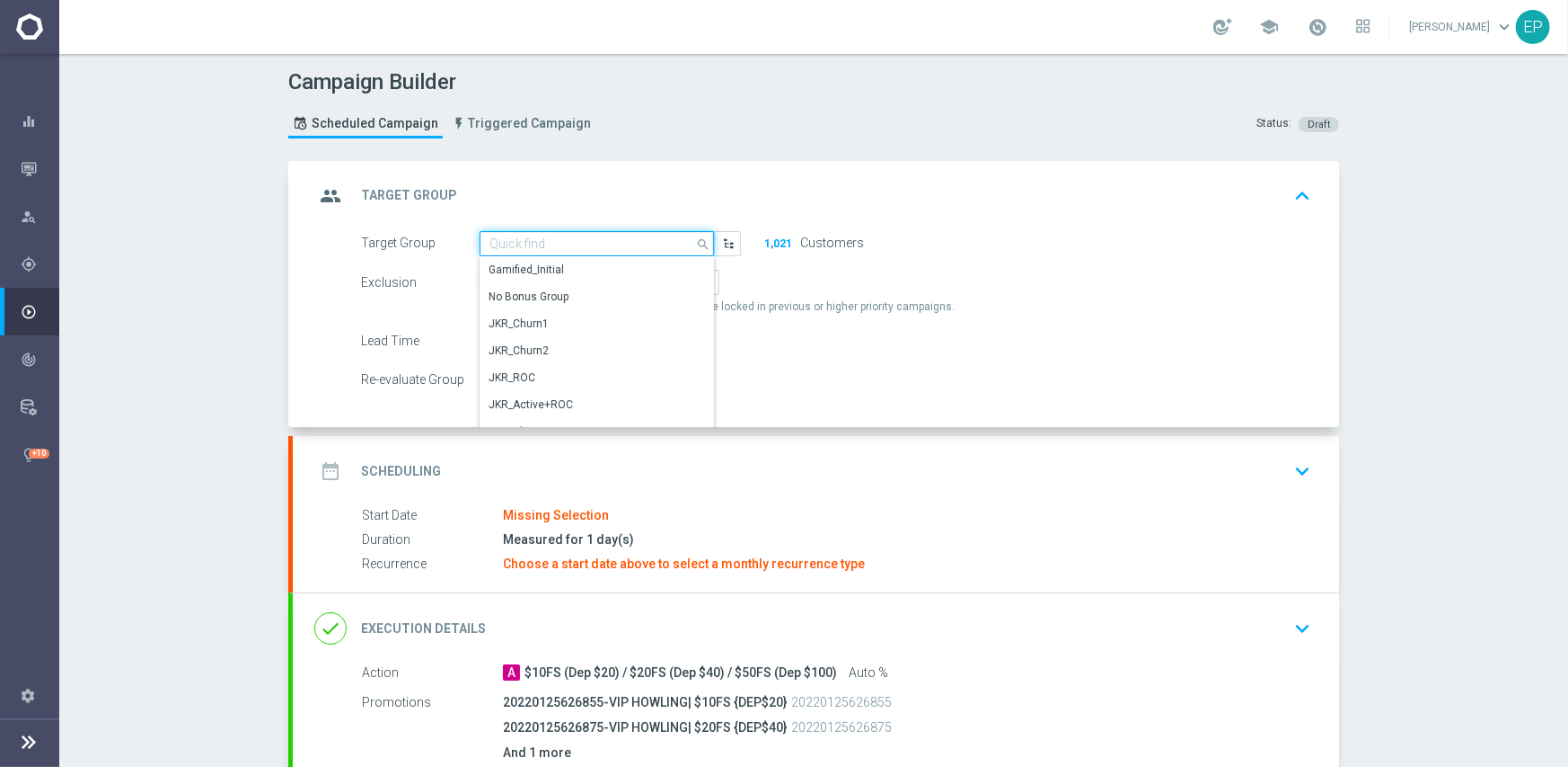
paste input "WWN_VIP/A"
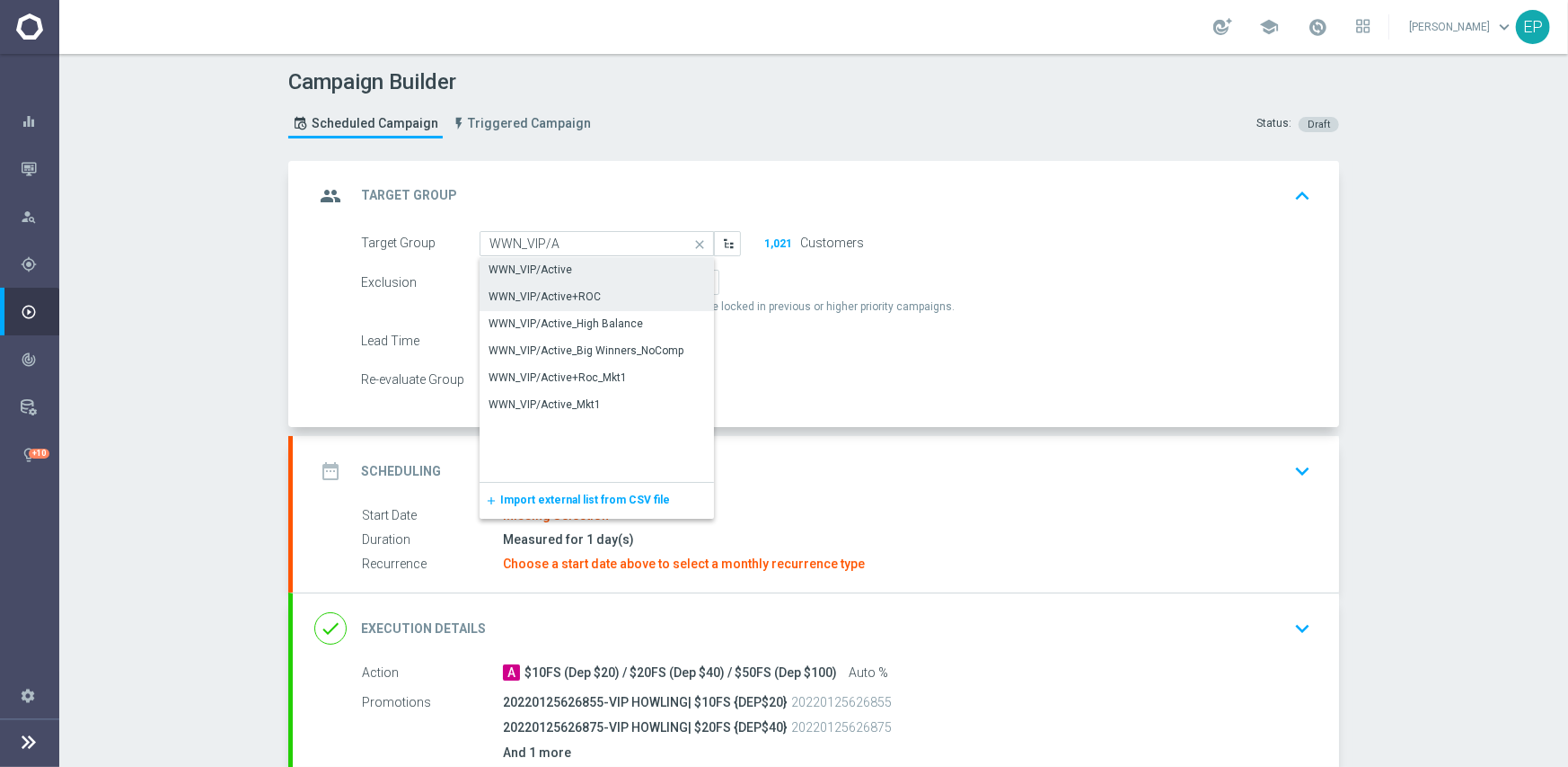
click at [544, 269] on div "WWN_VIP/Active" at bounding box center [531, 270] width 84 height 16
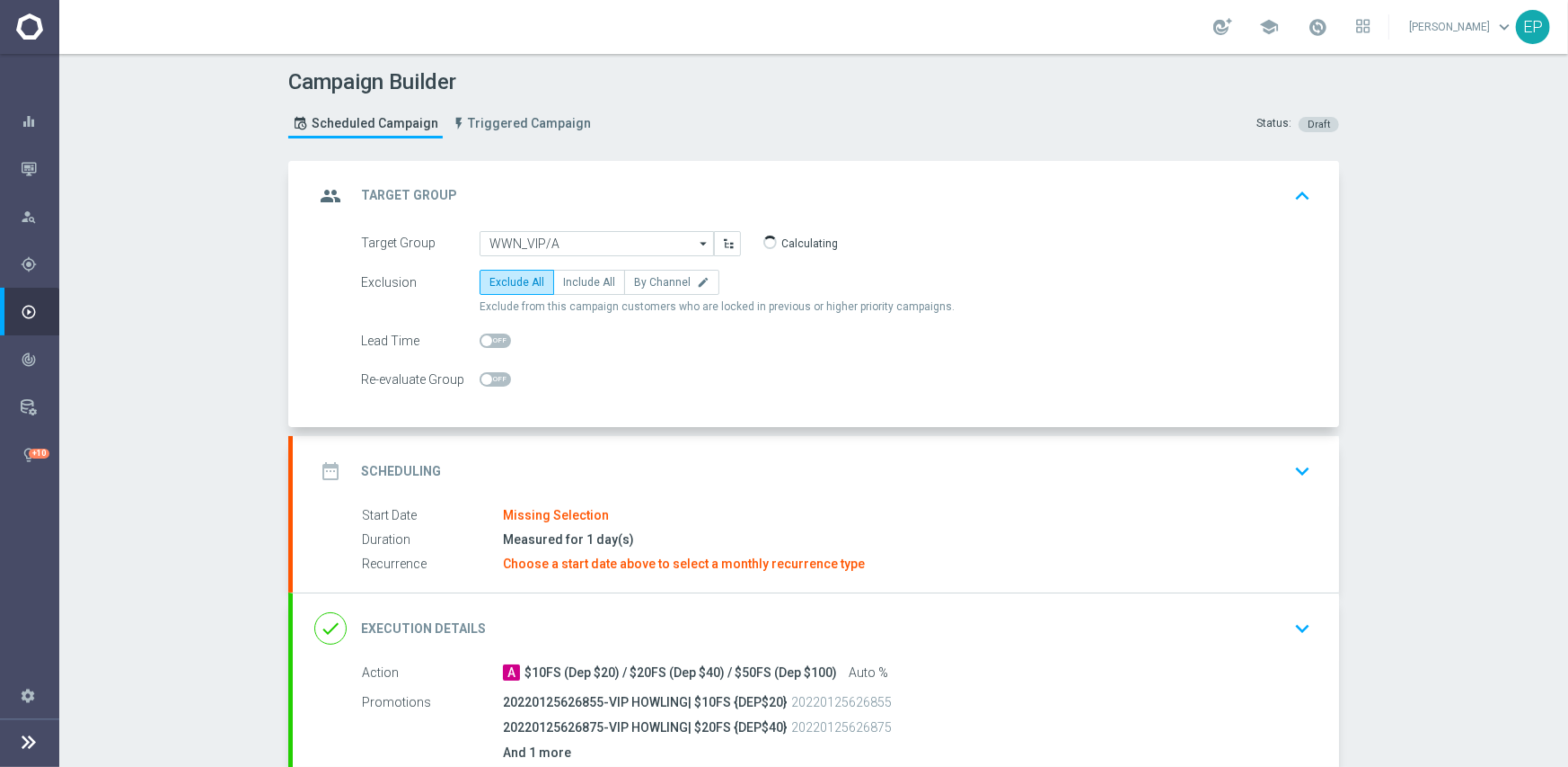
type input "WWN_VIP/Active"
click at [638, 473] on div "date_range Scheduling keyboard_arrow_down" at bounding box center [815, 470] width 1003 height 34
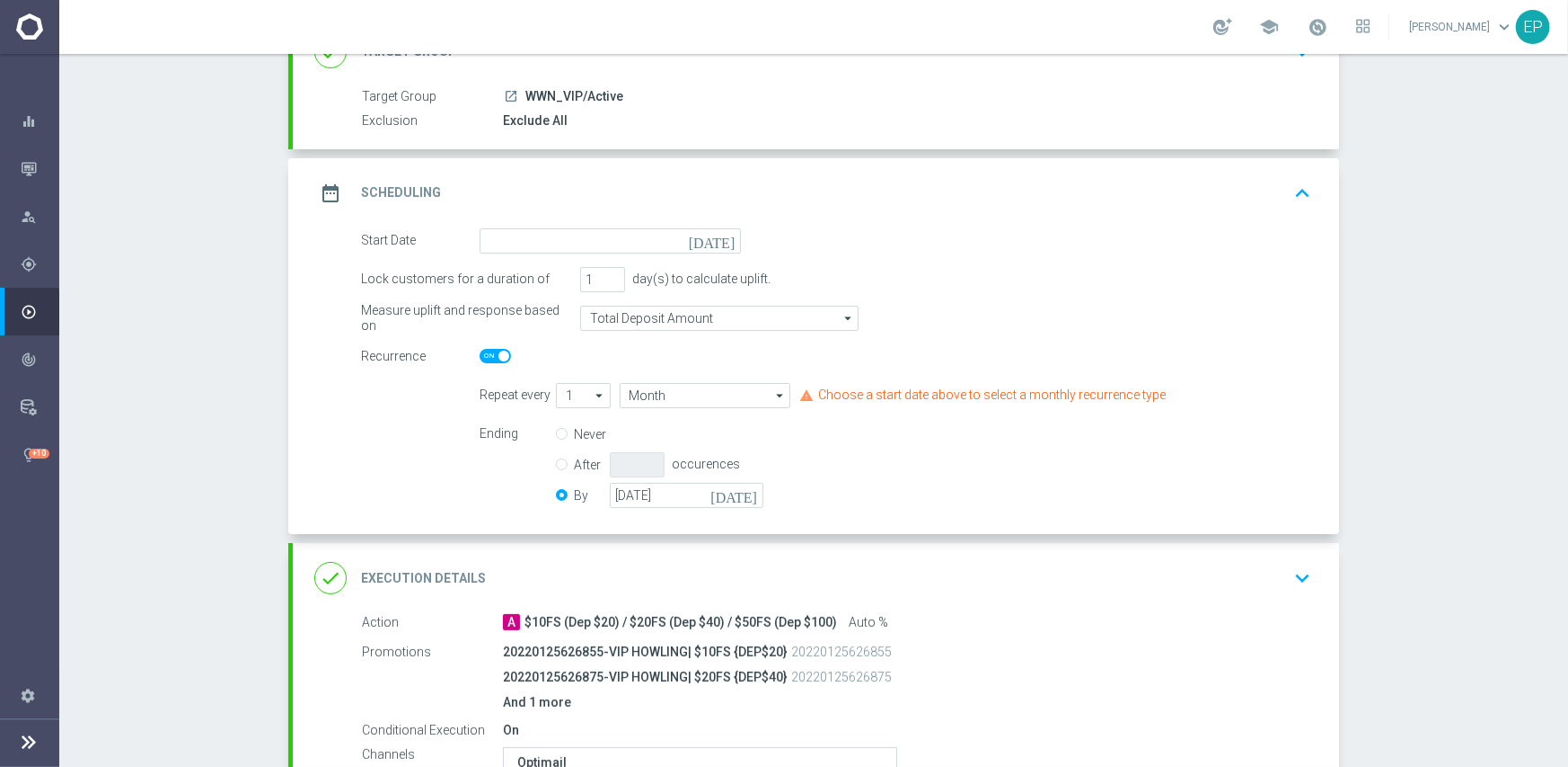
scroll to position [180, 0]
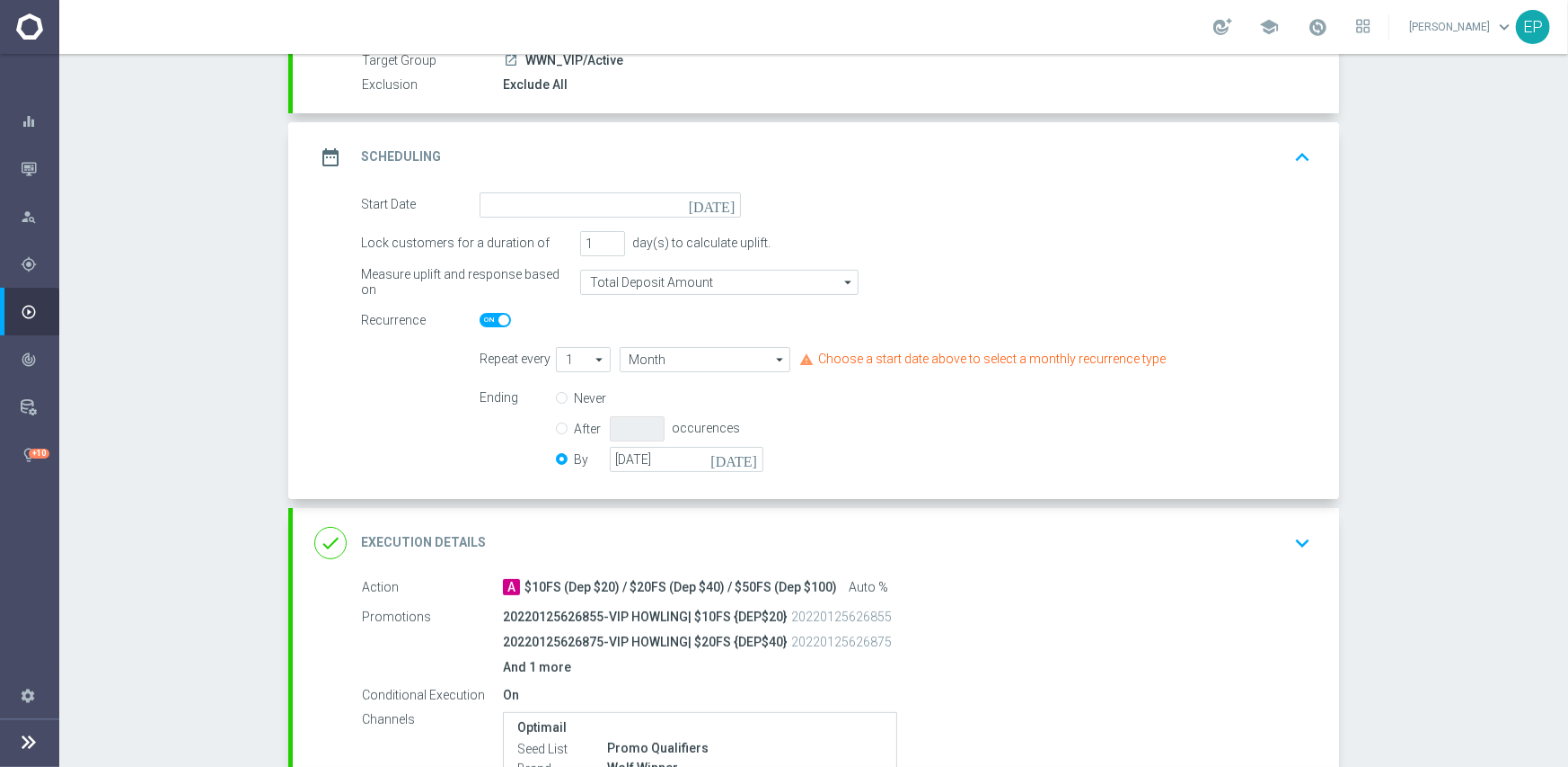
click at [602, 189] on div "date_range Scheduling keyboard_arrow_up" at bounding box center [815, 157] width 1046 height 70
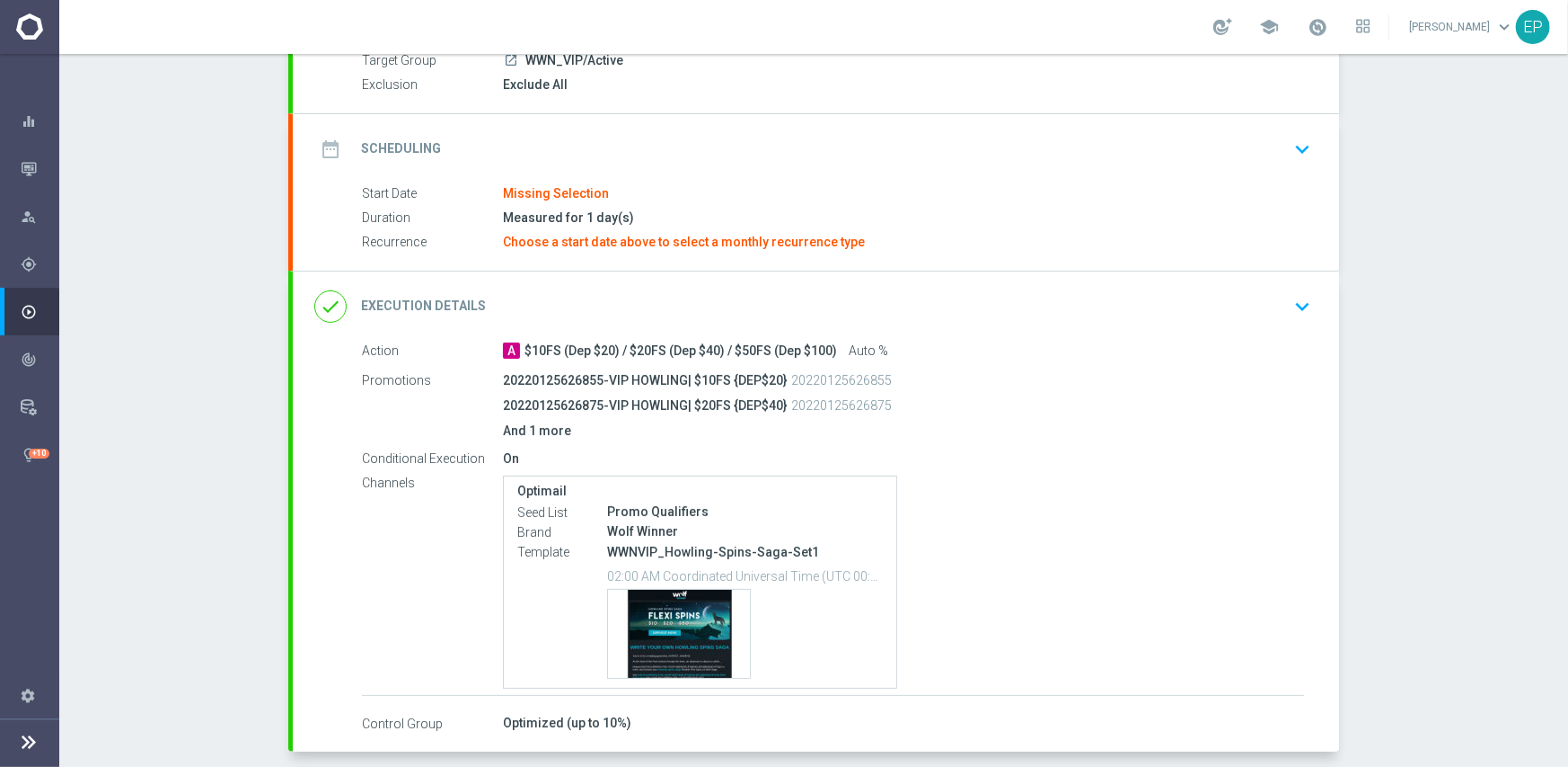
click at [593, 139] on div "date_range Scheduling keyboard_arrow_down" at bounding box center [815, 149] width 1003 height 34
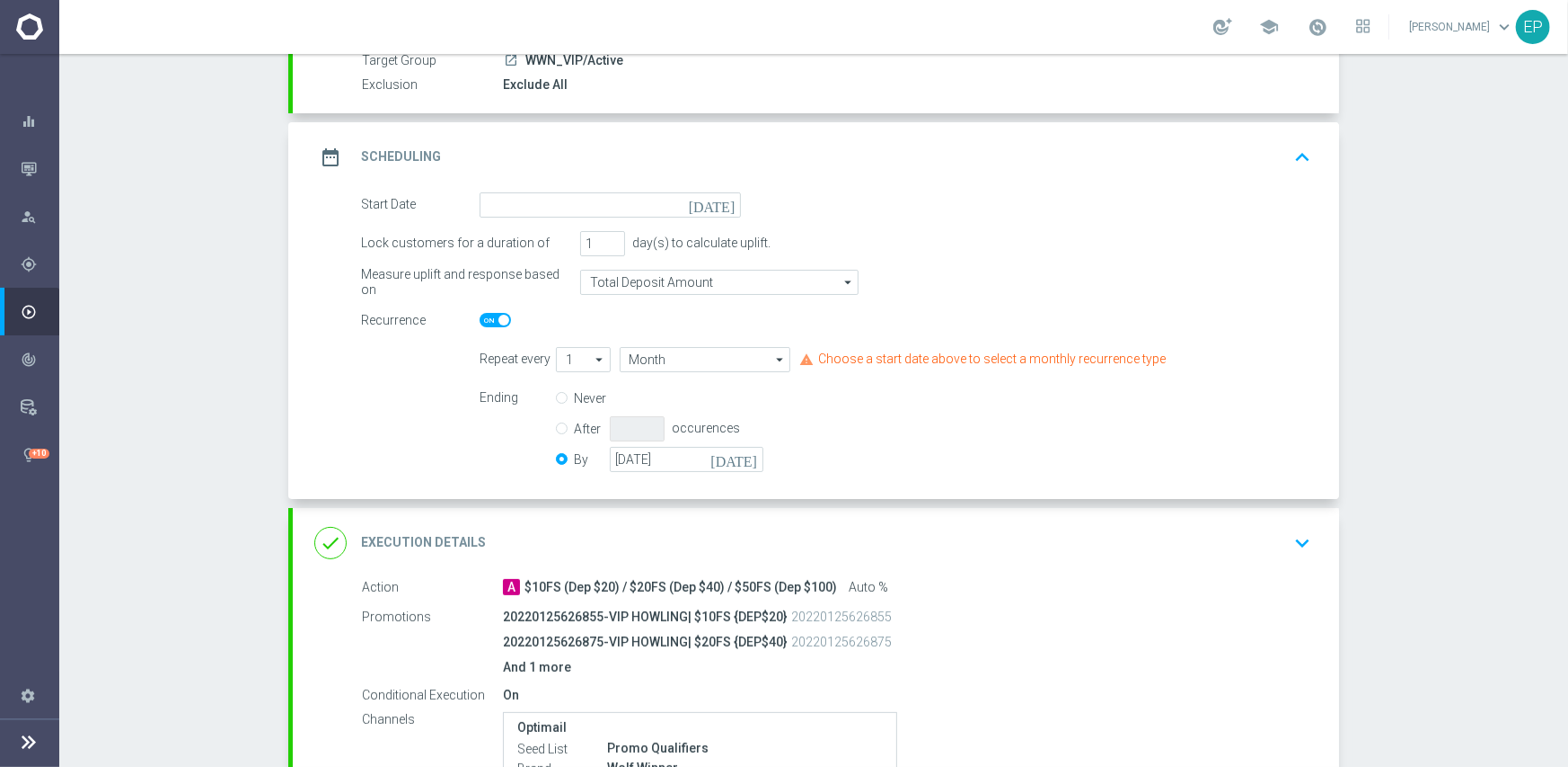
click at [597, 184] on div "date_range Scheduling keyboard_arrow_up Start Date Missing Selection Duration M…" at bounding box center [815, 310] width 1046 height 377
click at [592, 202] on input at bounding box center [611, 205] width 261 height 25
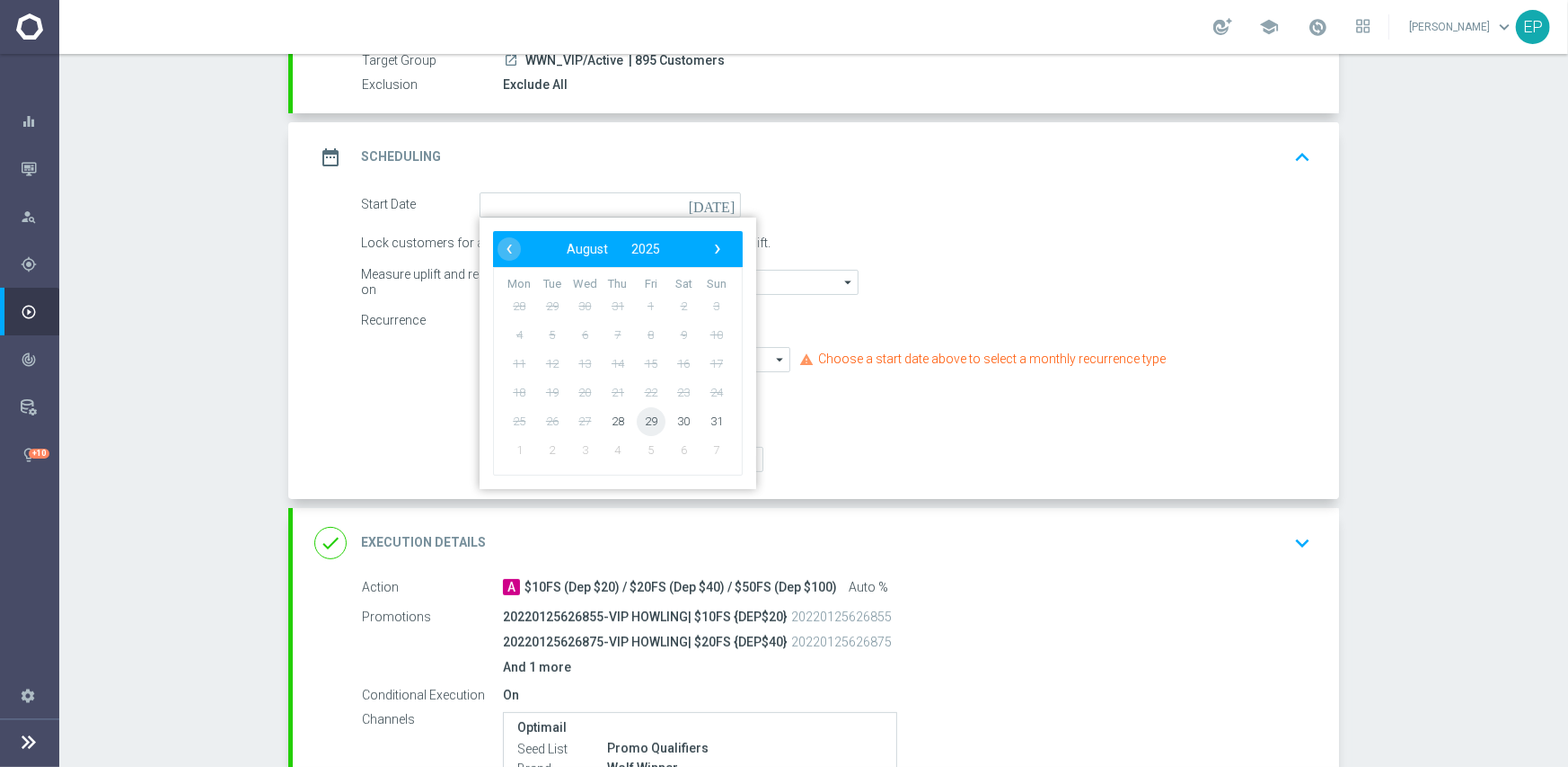
click at [650, 422] on span "29" at bounding box center [651, 420] width 29 height 29
type input "29 Aug 2025"
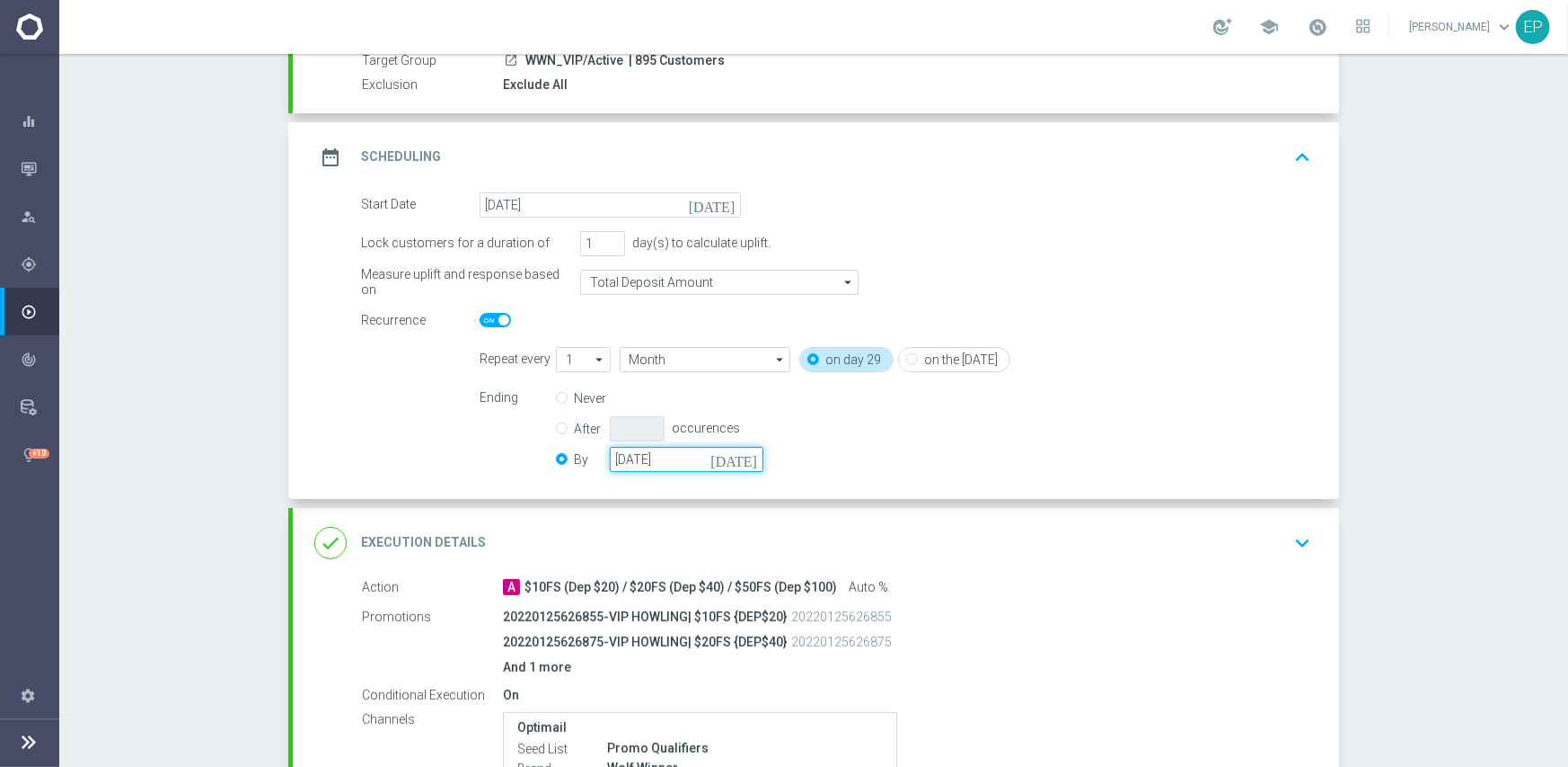
click at [686, 463] on input "31 Oct 2025" at bounding box center [687, 458] width 154 height 25
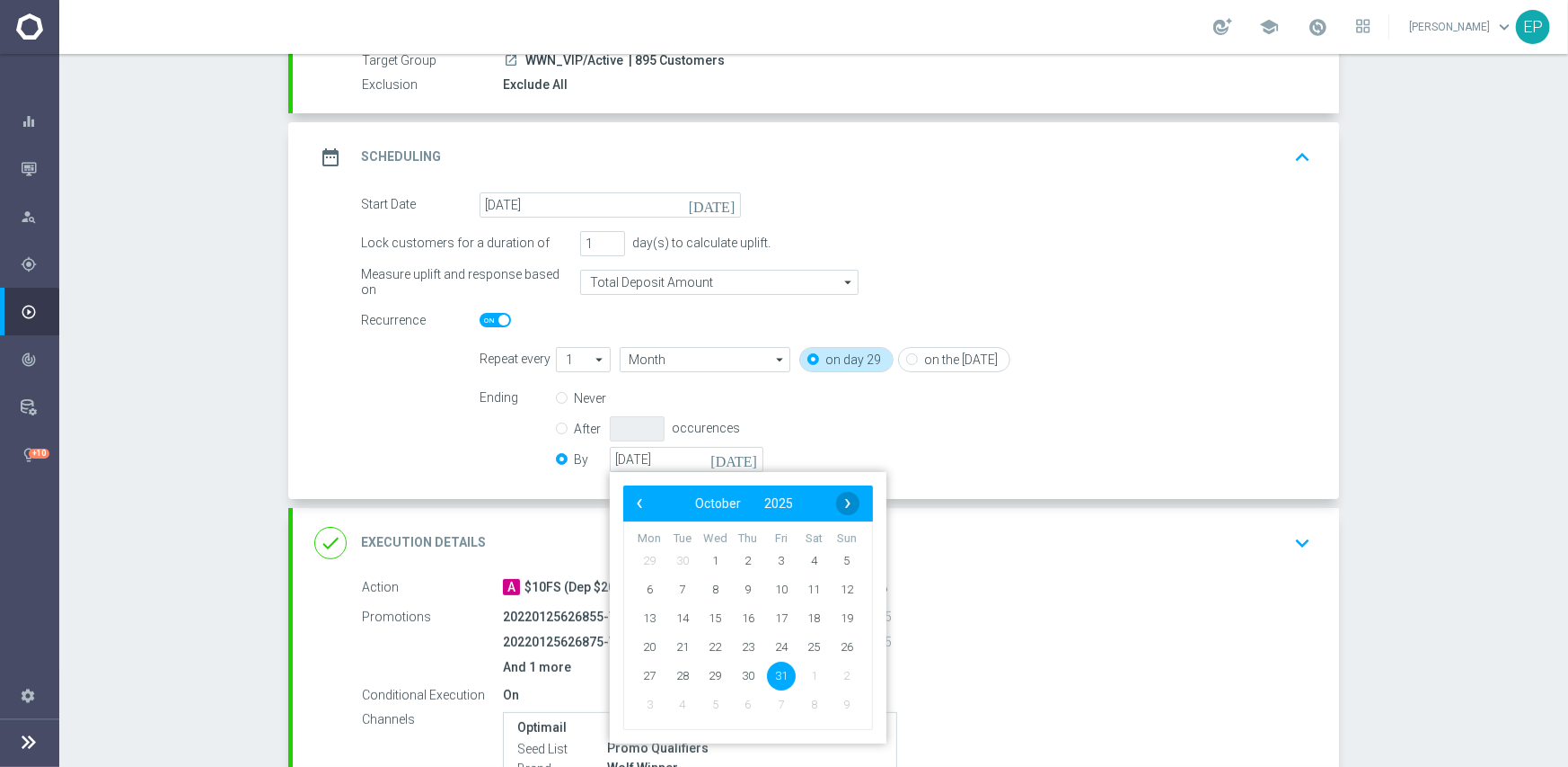
click at [844, 499] on span "›" at bounding box center [847, 502] width 23 height 23
click at [834, 677] on span "30" at bounding box center [846, 674] width 29 height 29
type input "[DATE]"
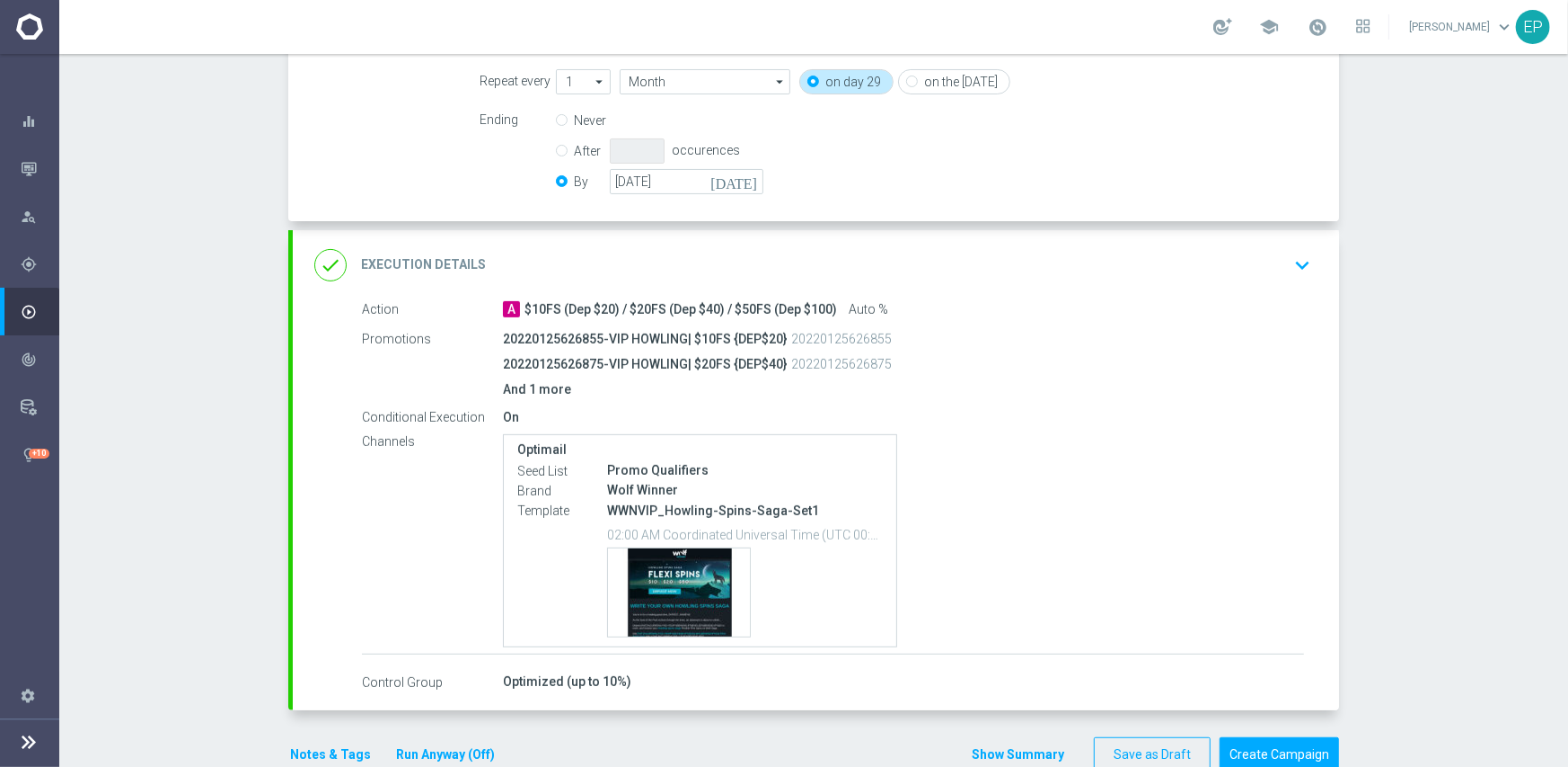
scroll to position [497, 0]
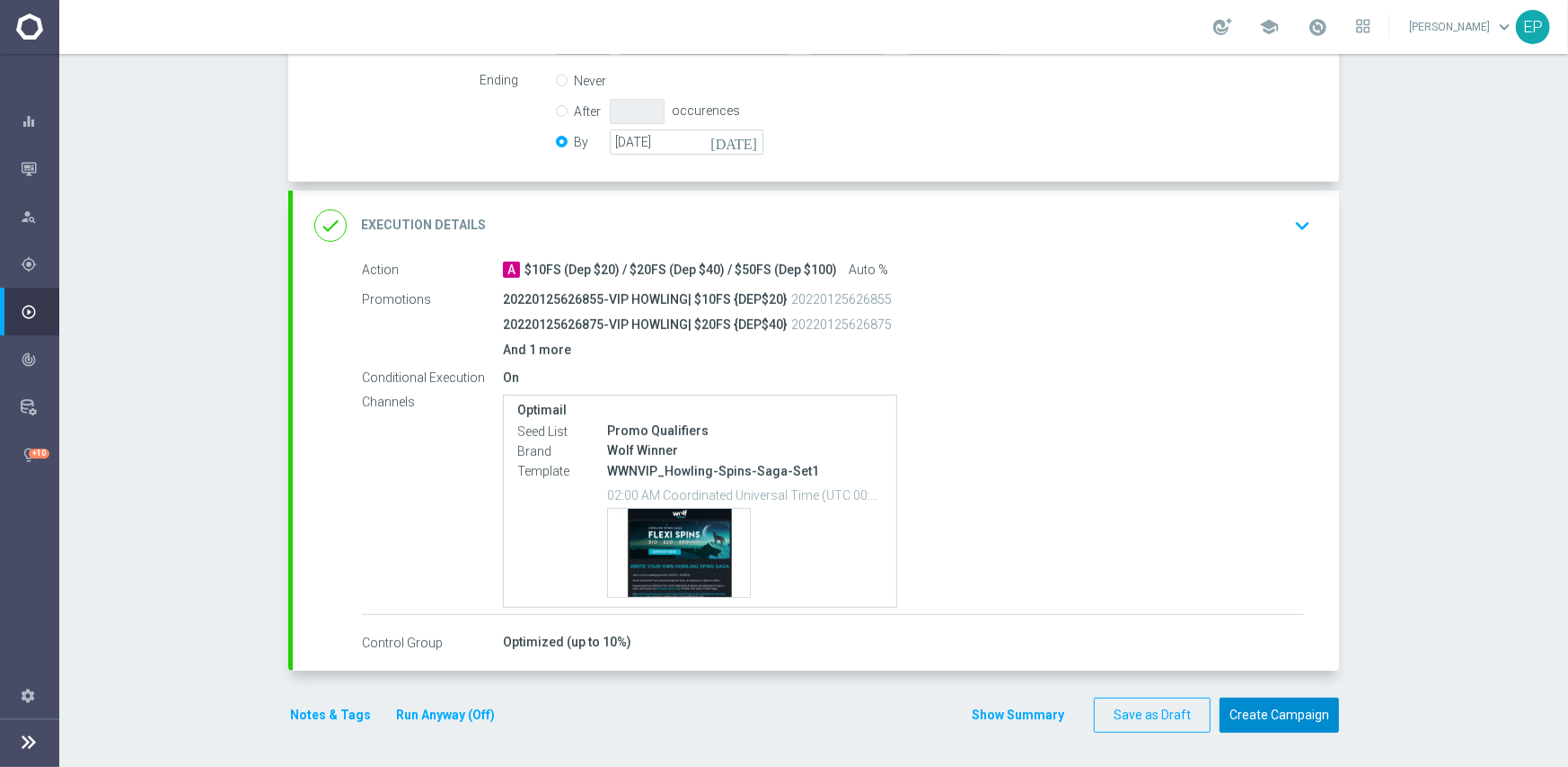
click at [1277, 706] on button "Create Campaign" at bounding box center [1280, 714] width 120 height 35
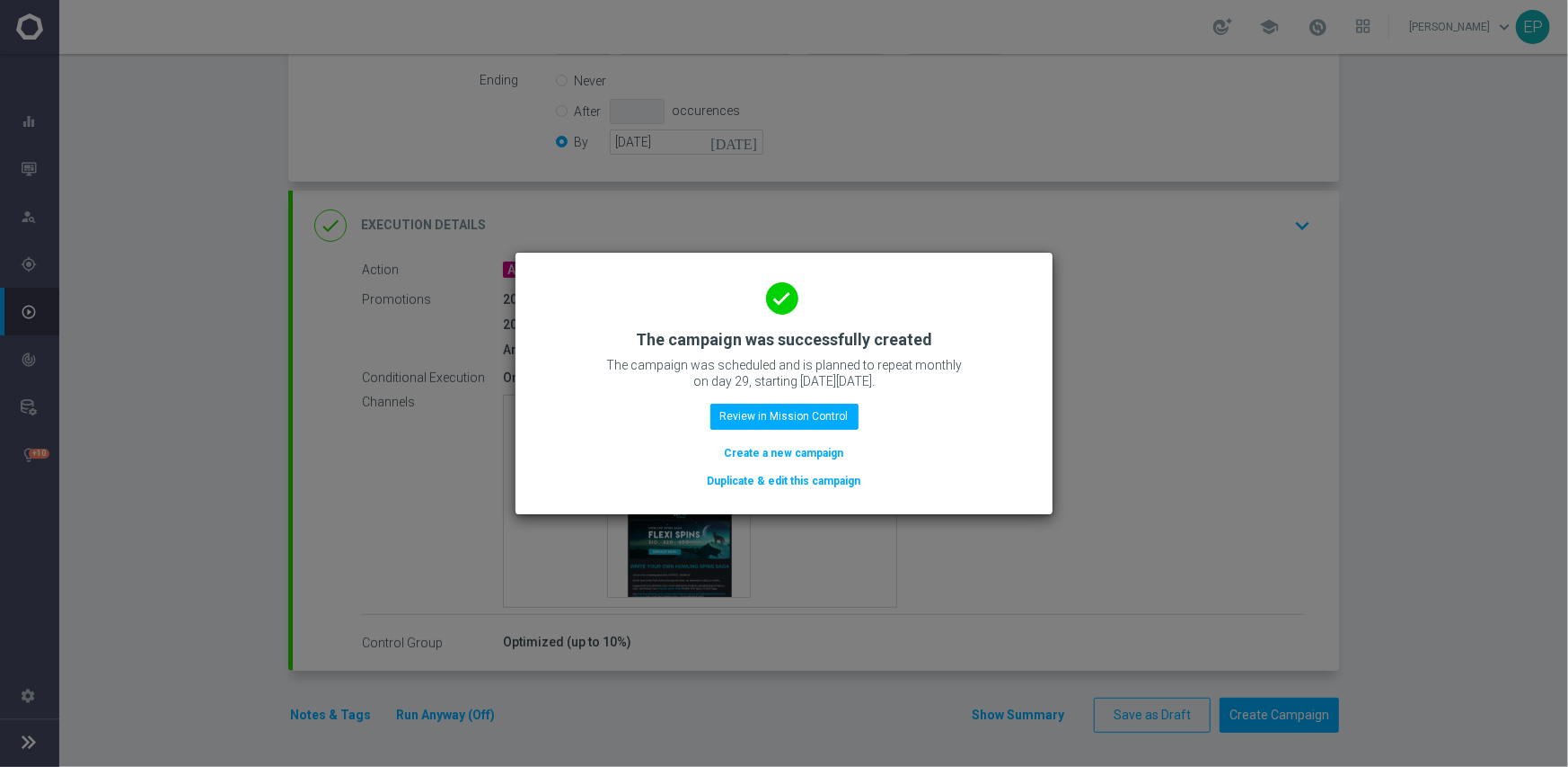
click at [807, 474] on button "Duplicate & edit this campaign" at bounding box center [784, 481] width 157 height 20
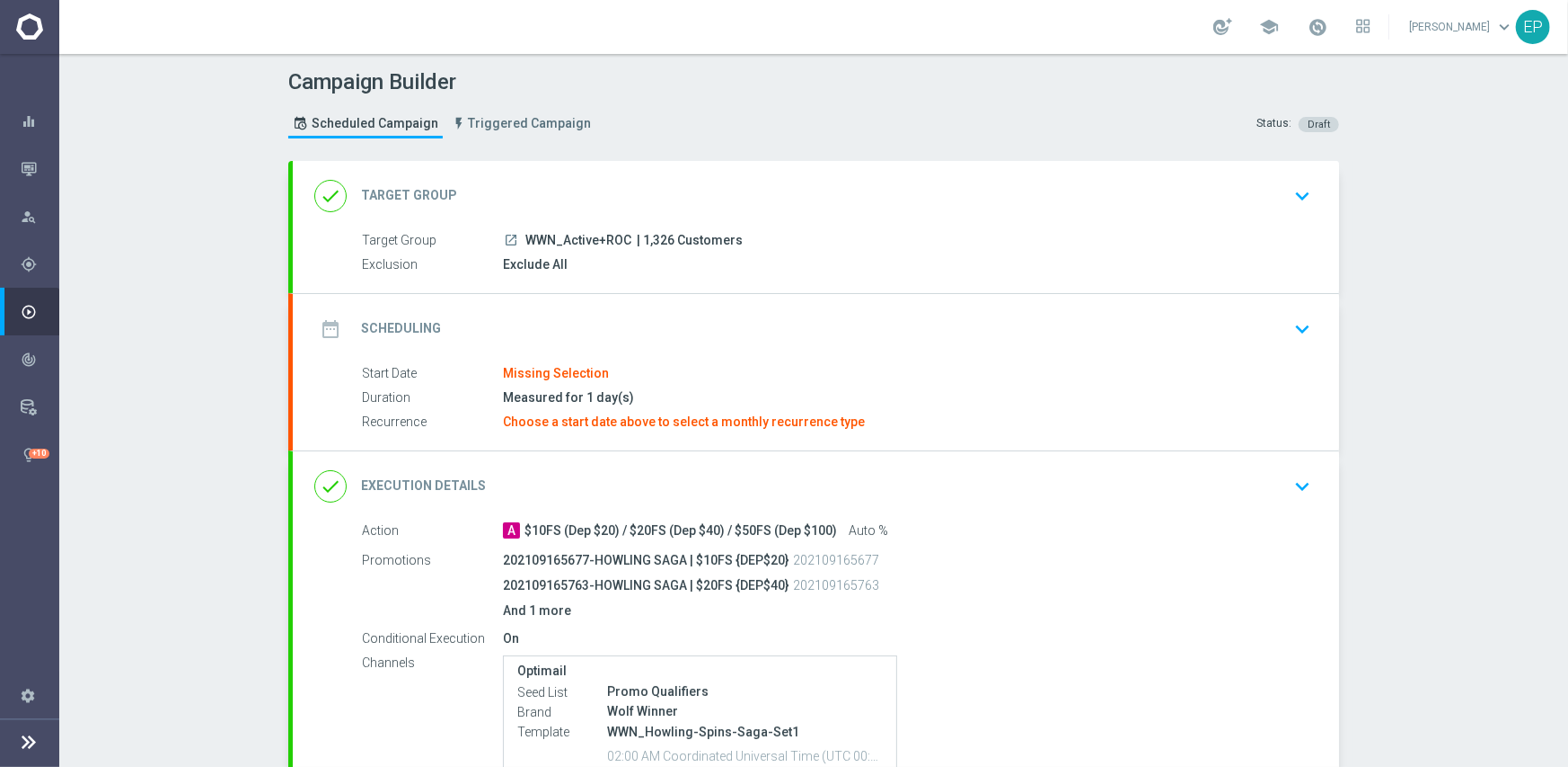
drag, startPoint x: 521, startPoint y: 238, endPoint x: 570, endPoint y: 239, distance: 49.0
click at [570, 239] on span "WWN_Active+ROC" at bounding box center [578, 241] width 106 height 16
copy span "WWN_Ac"
click at [588, 179] on div "done Target Group keyboard_arrow_down" at bounding box center [815, 196] width 1003 height 34
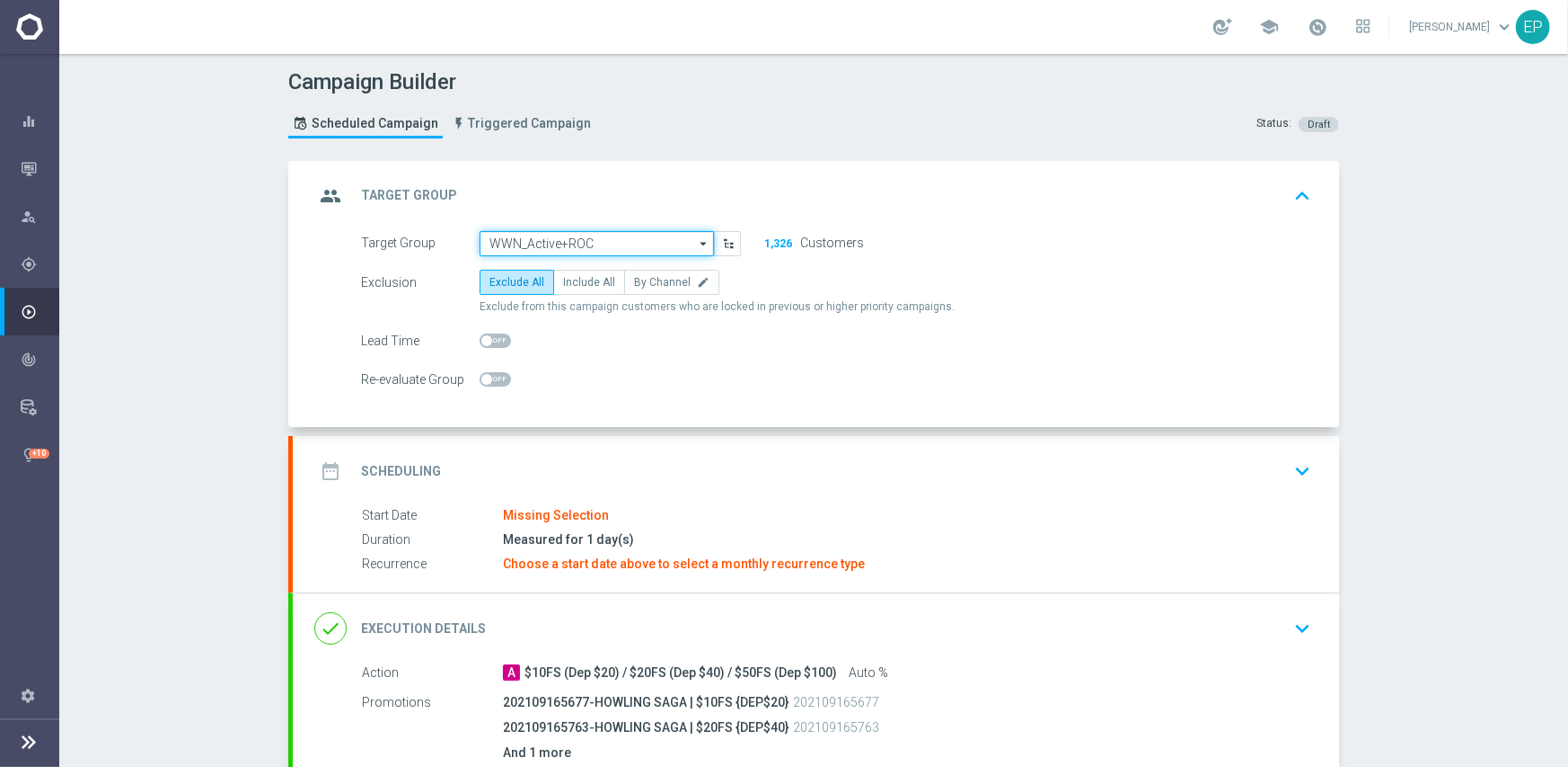
click at [586, 237] on input "WWN_Active+ROC" at bounding box center [597, 243] width 235 height 25
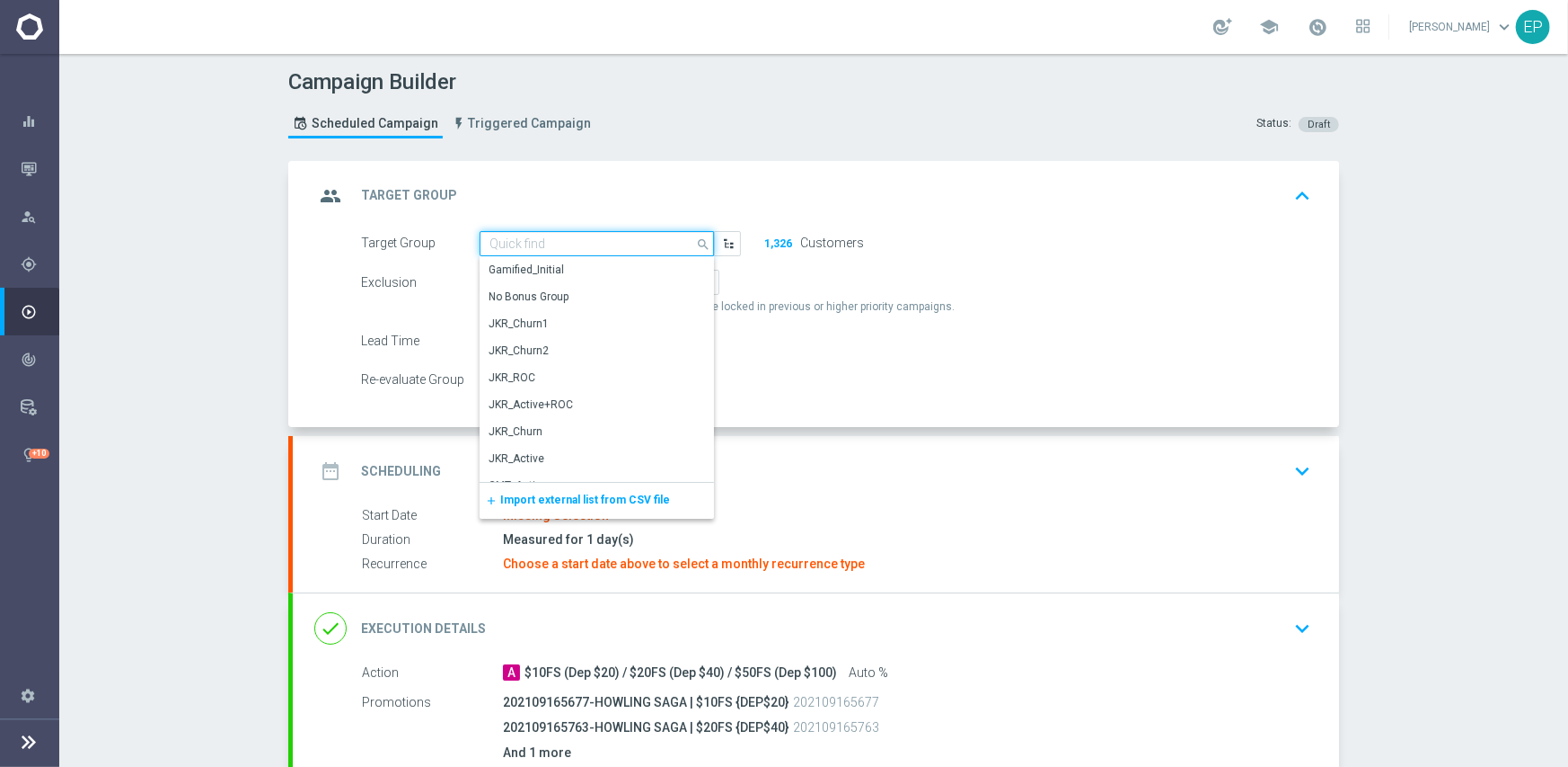
paste input "WWN_Ac"
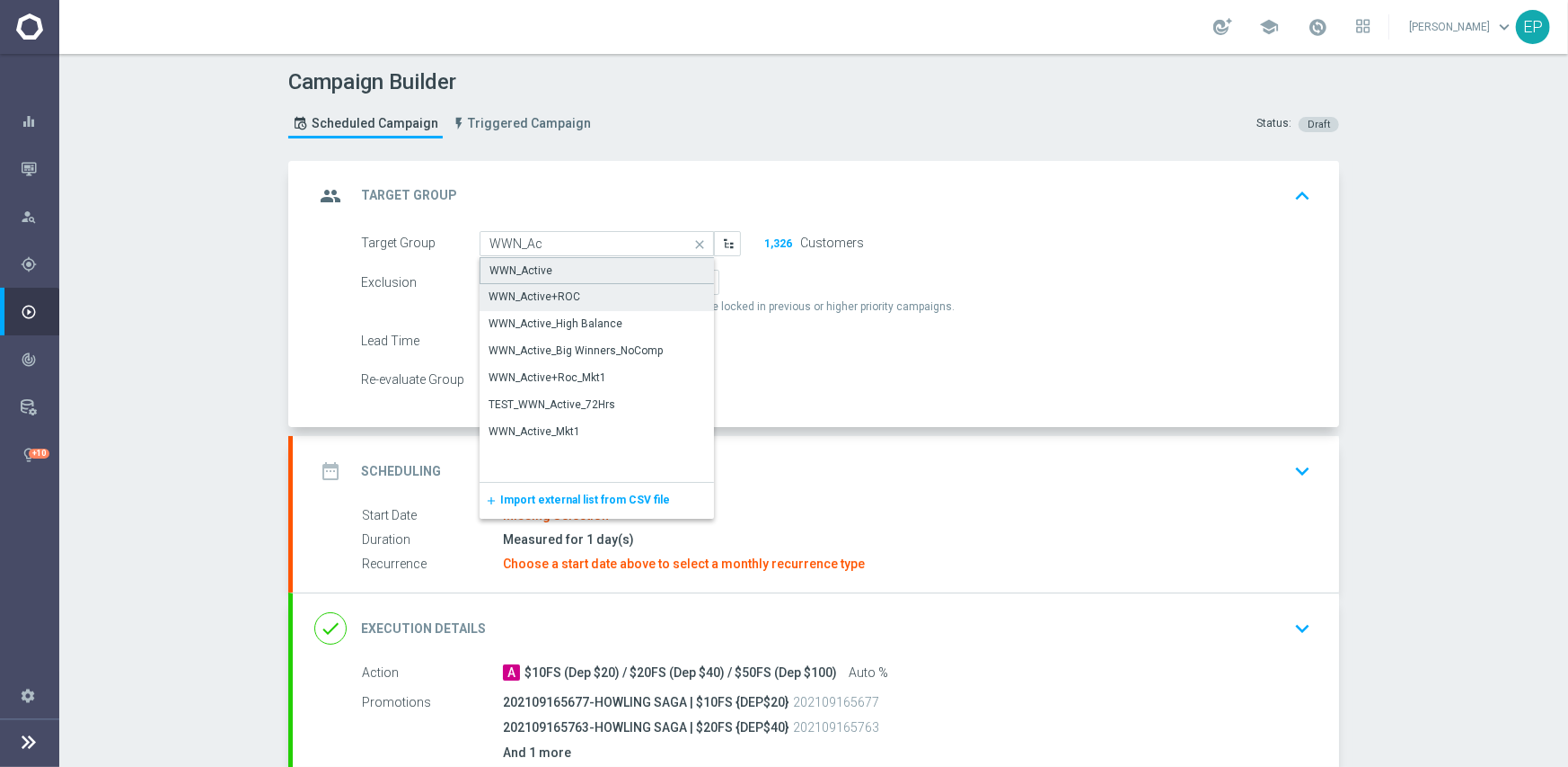
click at [548, 273] on div "WWN_Active" at bounding box center [598, 270] width 236 height 27
type input "WWN_Active"
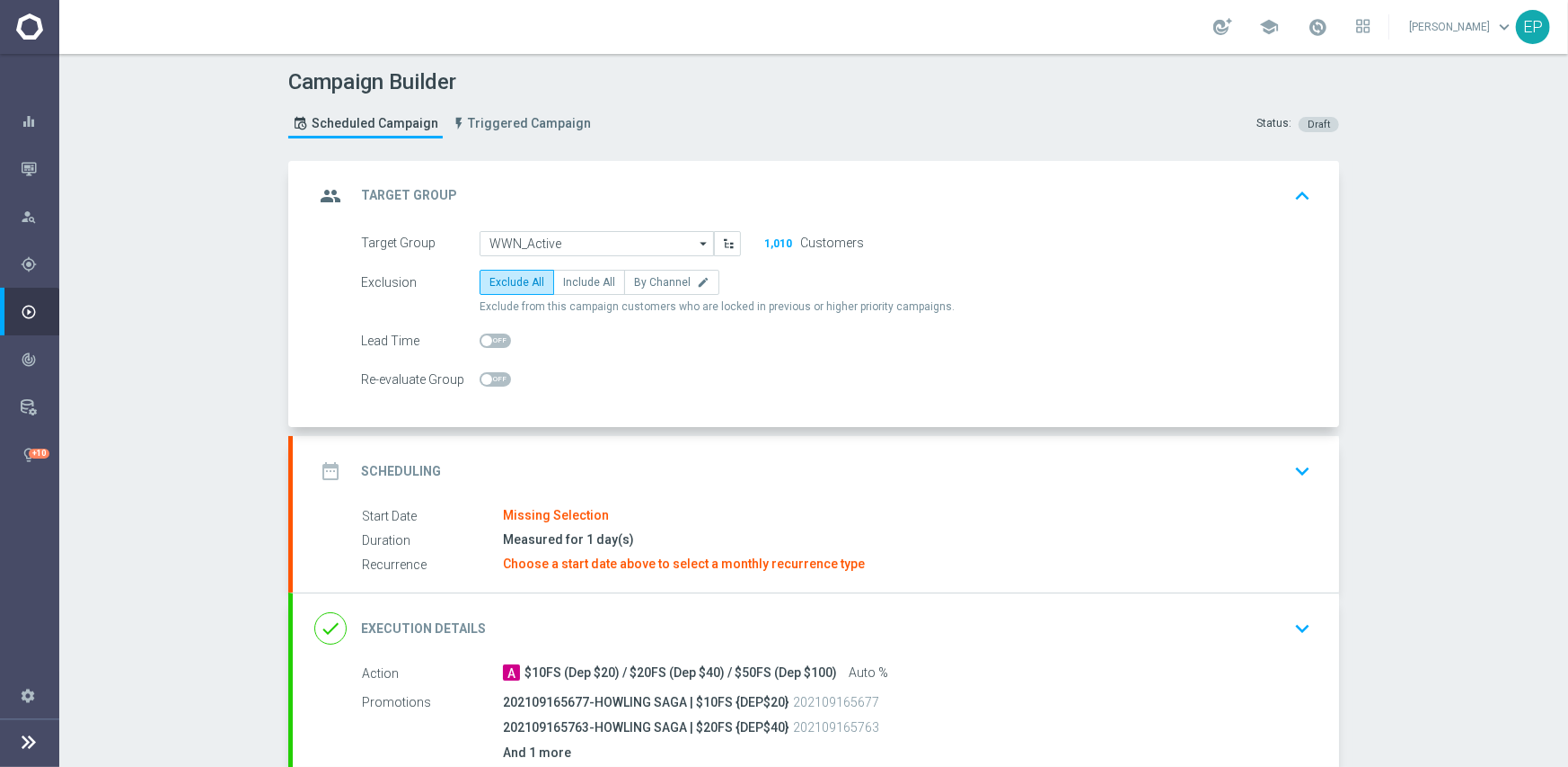
click at [662, 458] on div "date_range Scheduling keyboard_arrow_down" at bounding box center [815, 470] width 1003 height 34
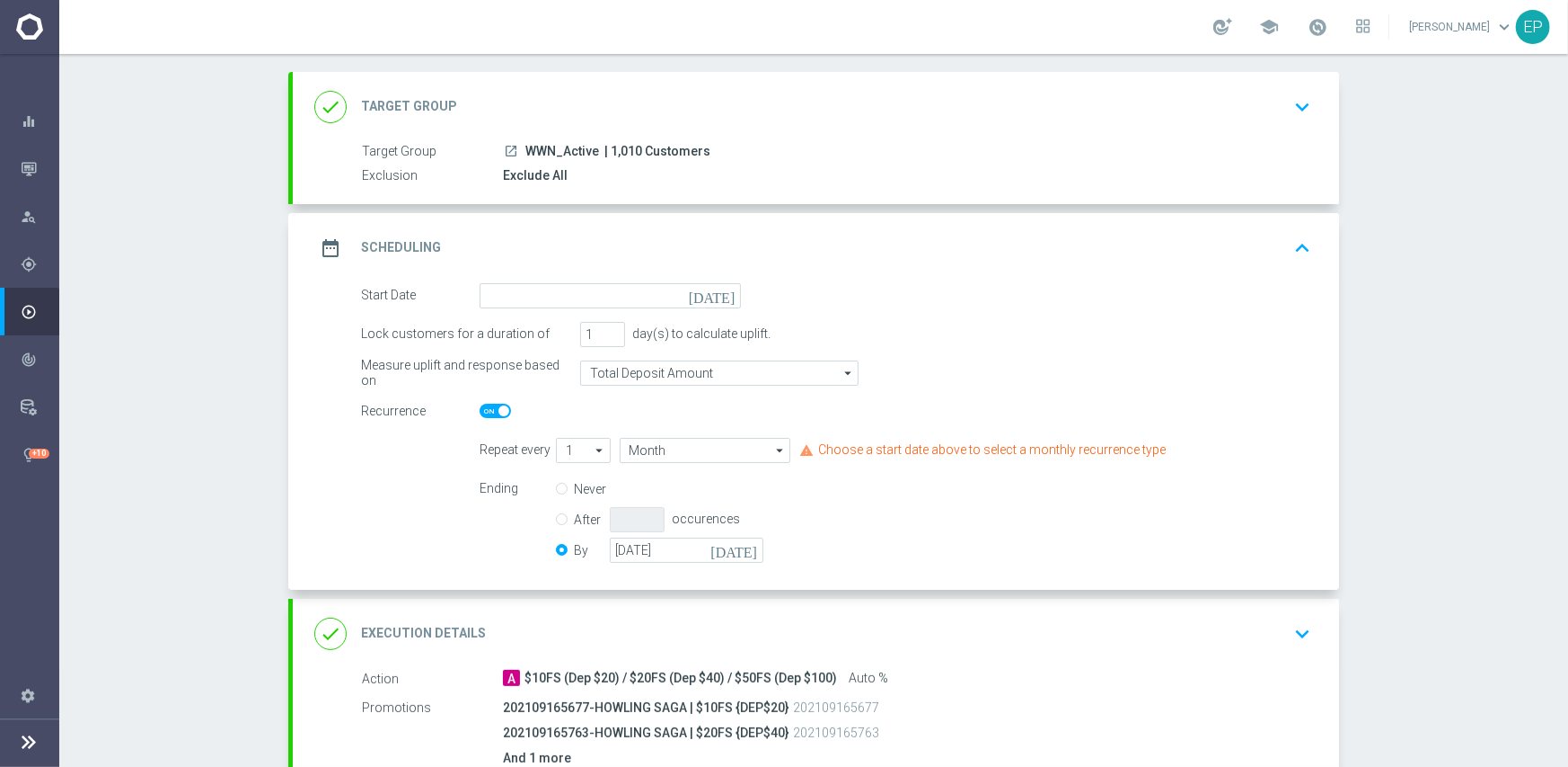
scroll to position [90, 0]
click at [584, 305] on input at bounding box center [611, 295] width 261 height 25
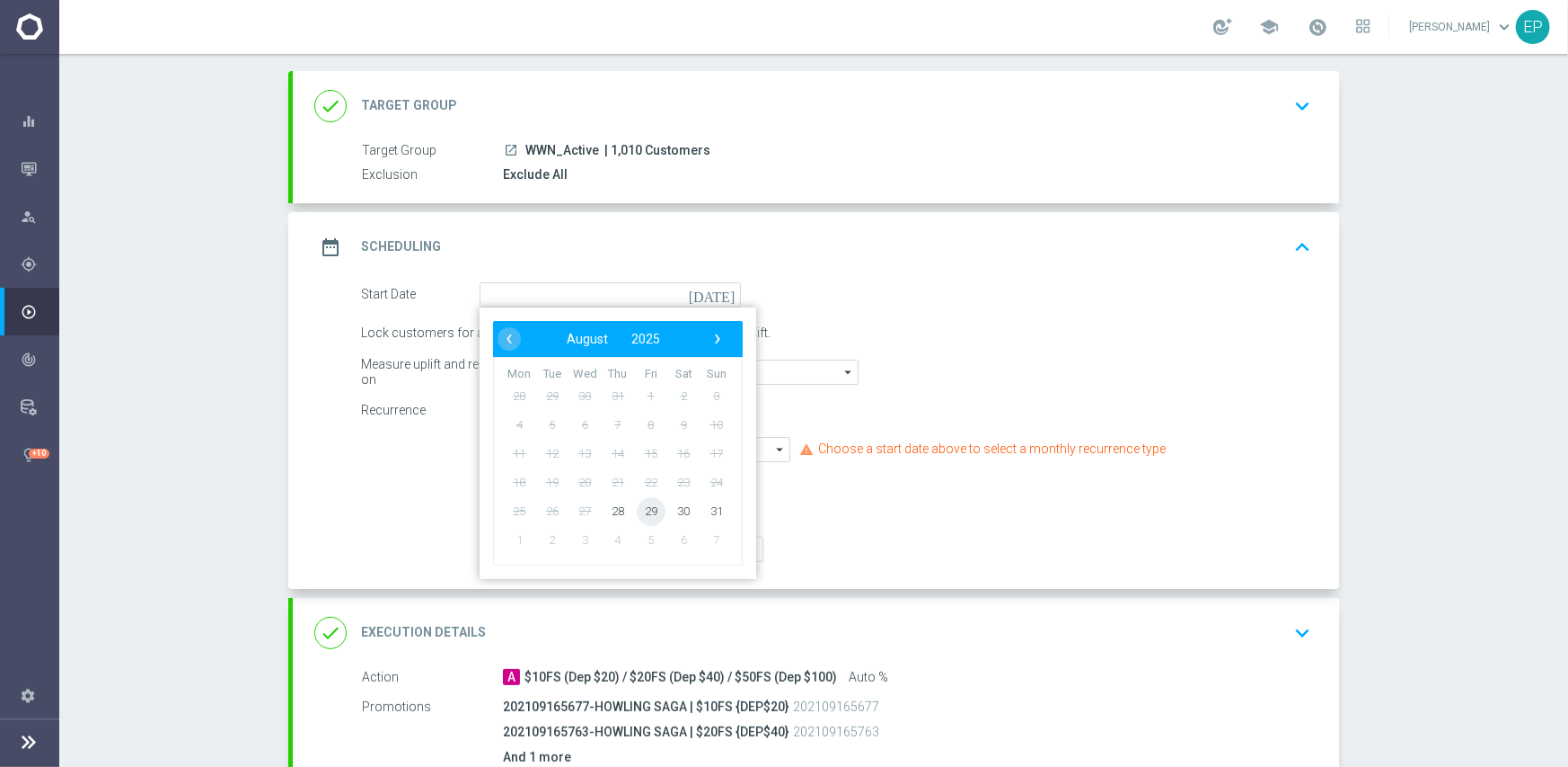
click at [641, 508] on span "29" at bounding box center [651, 510] width 29 height 29
type input "29 Aug 2025"
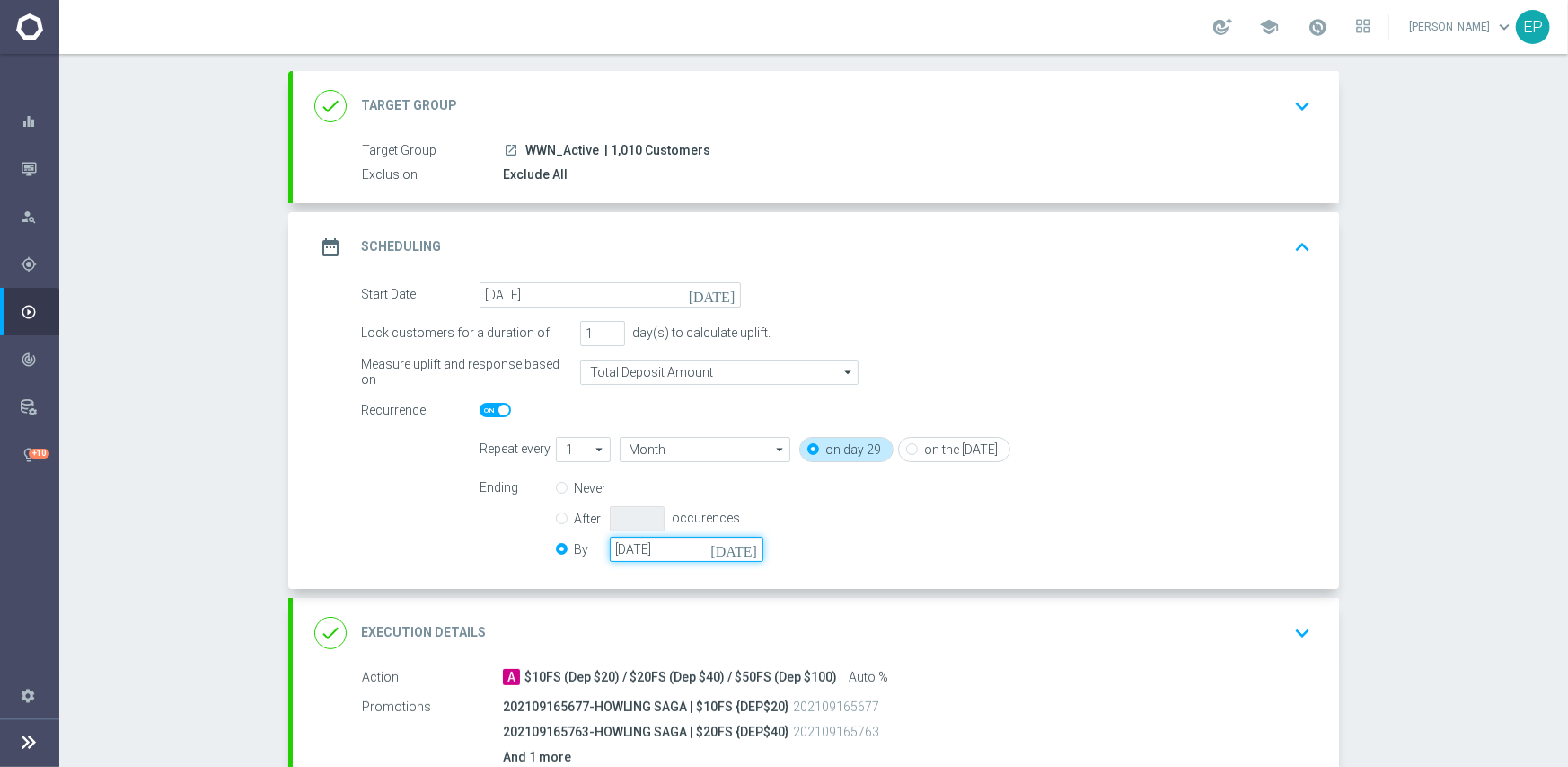
click at [696, 550] on input "31 Oct 2025" at bounding box center [687, 548] width 154 height 25
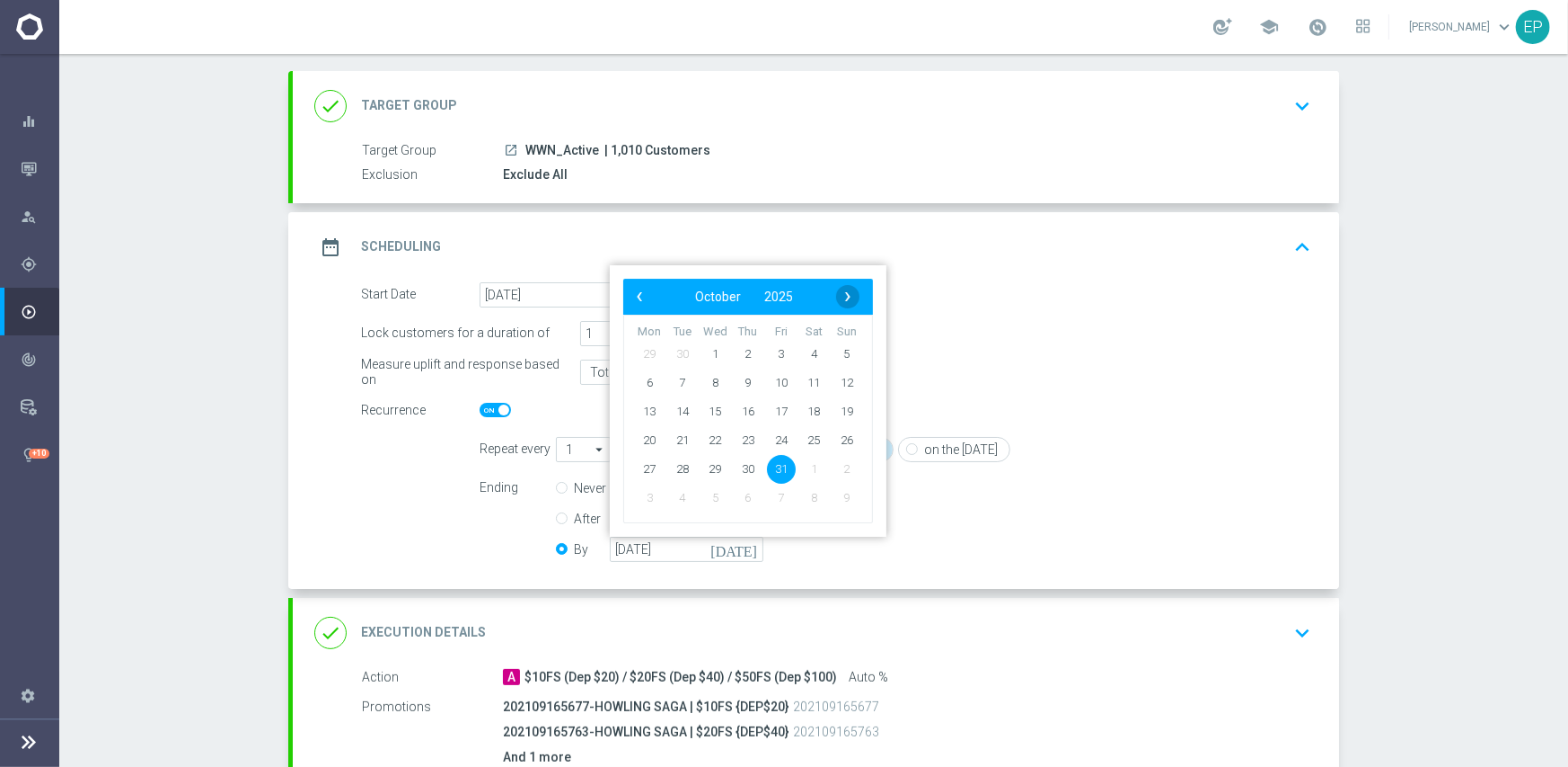
click at [836, 295] on span "›" at bounding box center [847, 296] width 23 height 23
click at [839, 471] on span "30" at bounding box center [846, 467] width 29 height 29
type input "[DATE]"
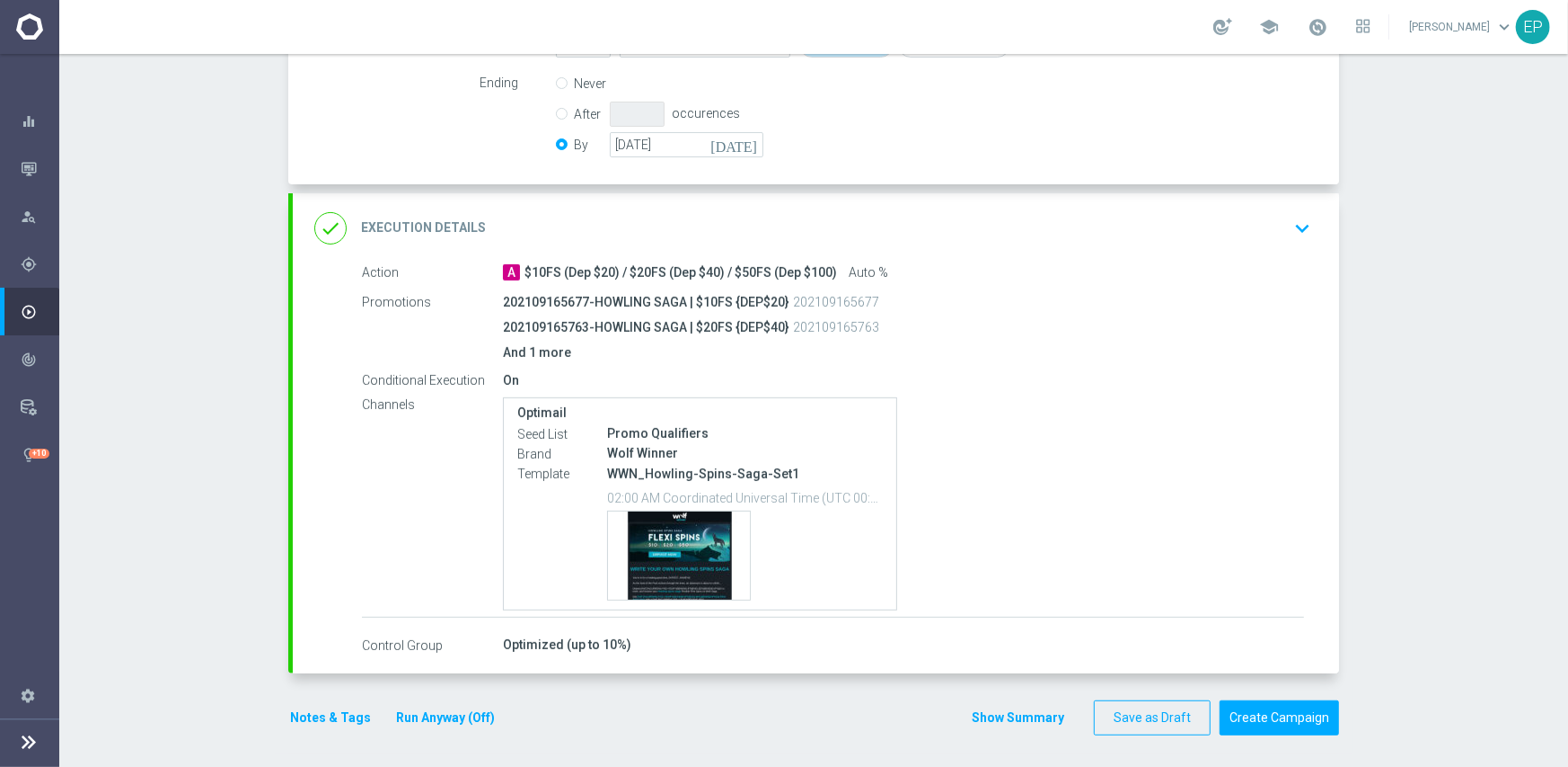
scroll to position [497, 0]
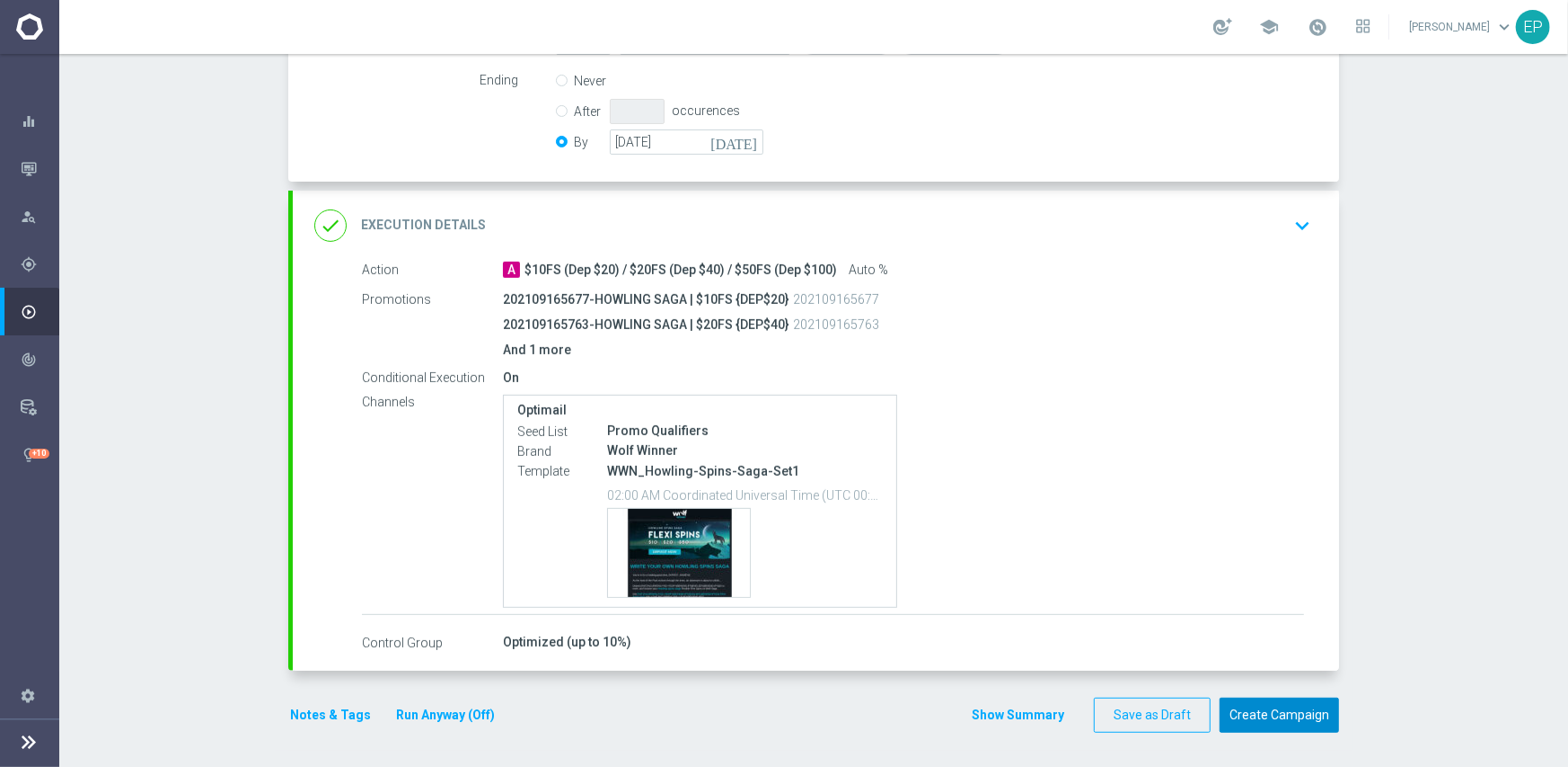
click at [1280, 718] on button "Create Campaign" at bounding box center [1280, 714] width 120 height 35
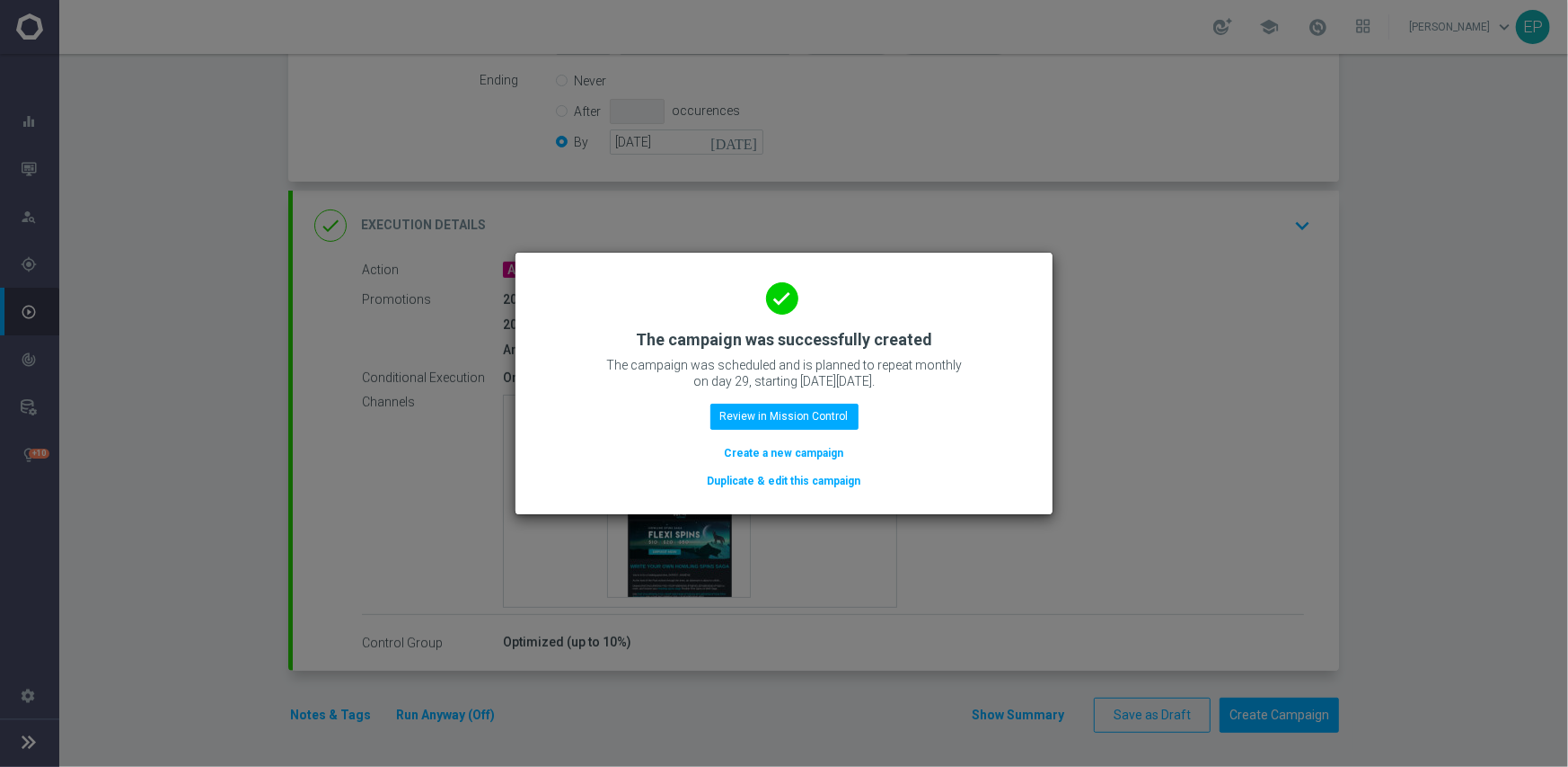
click at [820, 480] on button "Duplicate & edit this campaign" at bounding box center [784, 481] width 157 height 20
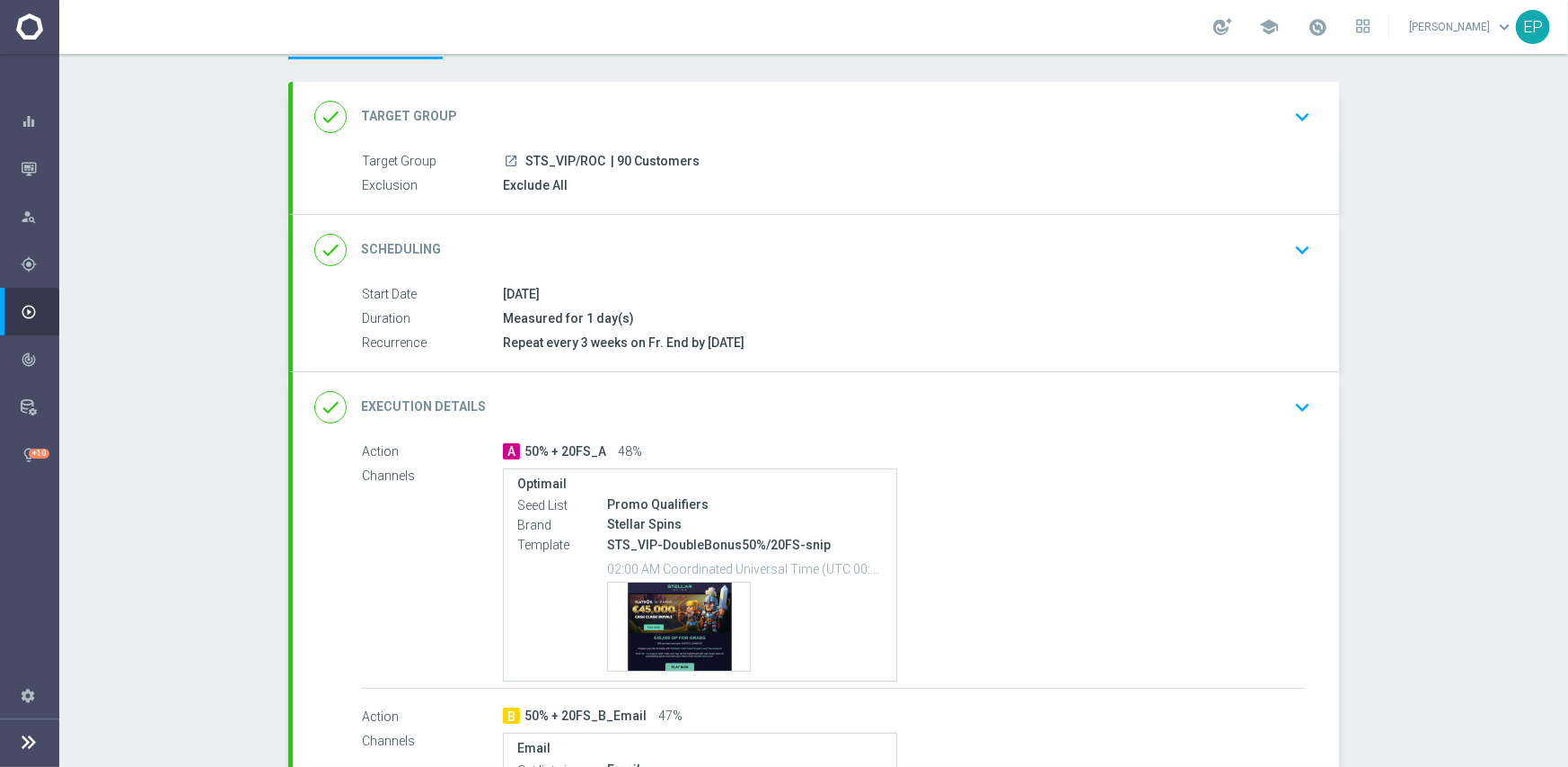
scroll to position [180, 0]
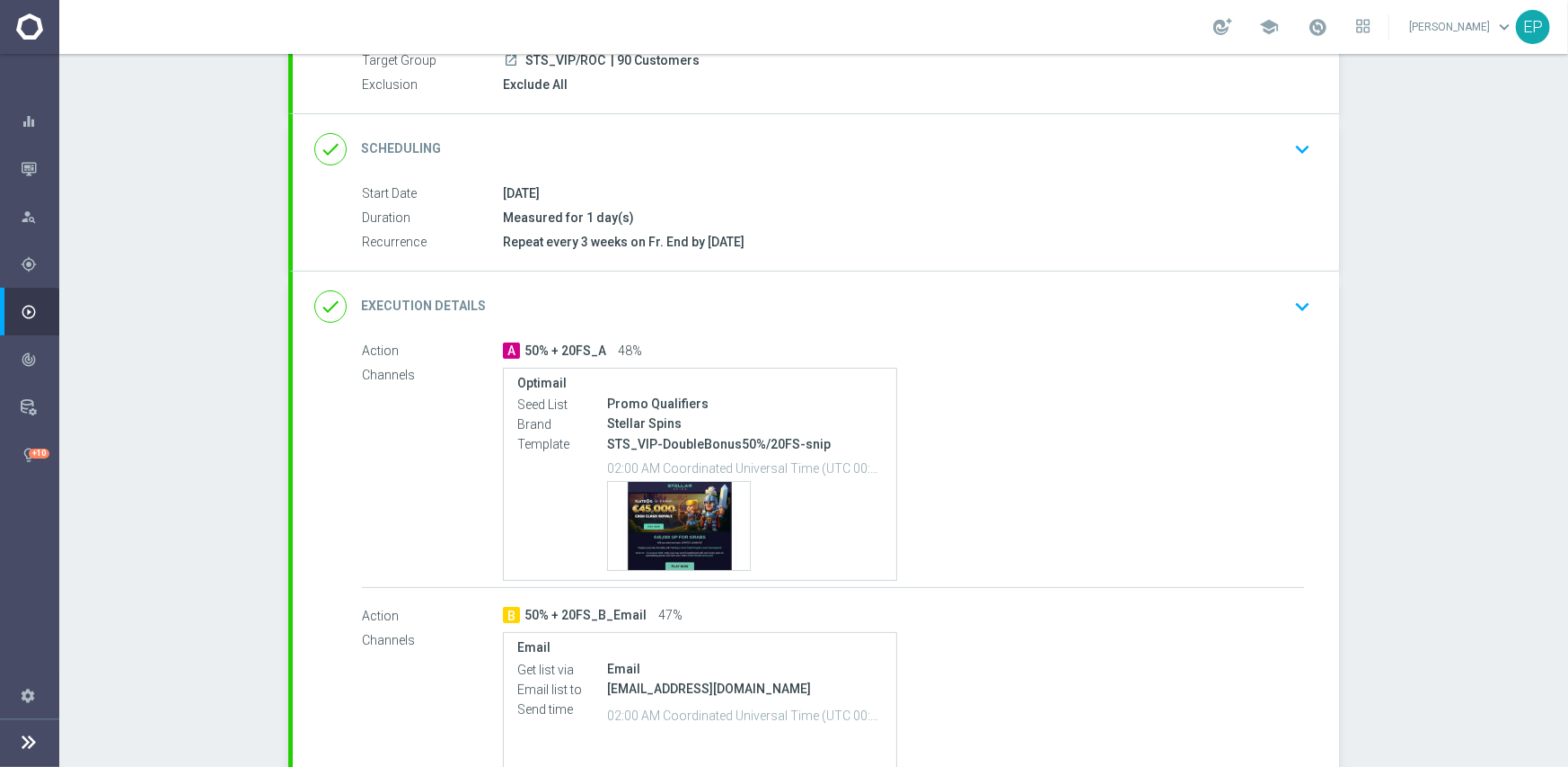
click at [860, 282] on div "done Execution Details keyboard_arrow_down" at bounding box center [815, 307] width 1046 height 70
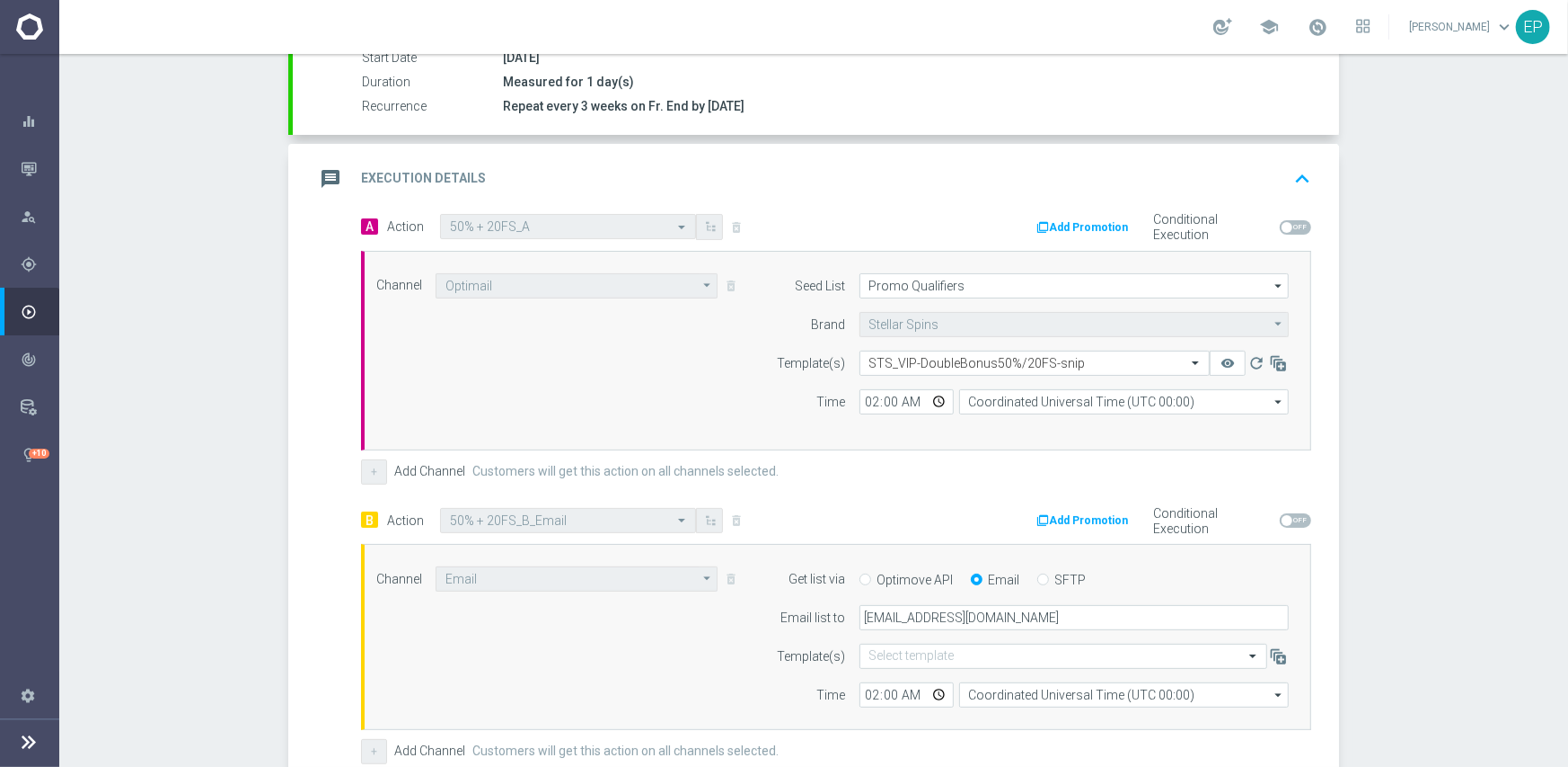
scroll to position [360, 0]
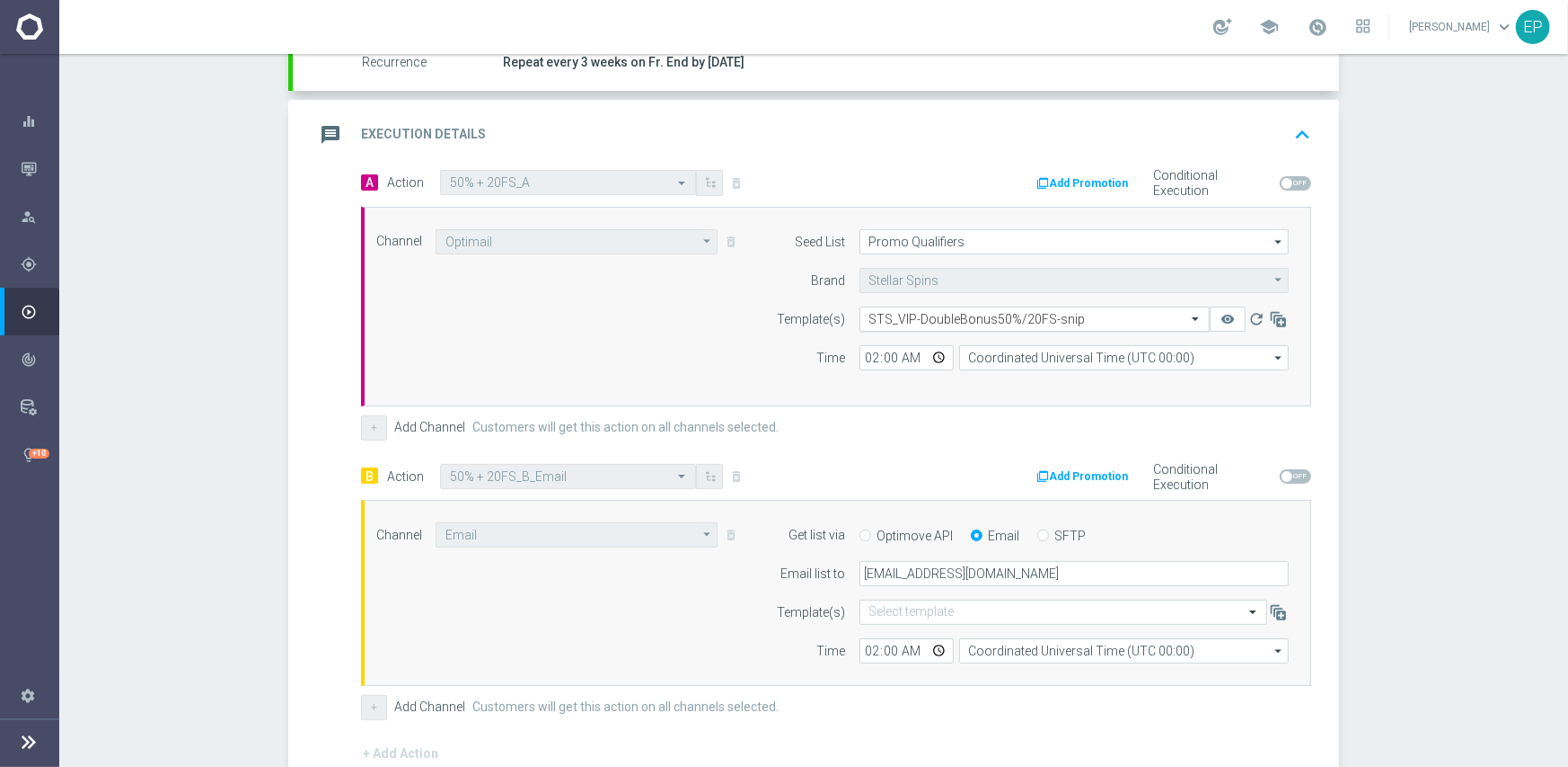
click at [1020, 320] on input "text" at bounding box center [1016, 319] width 294 height 15
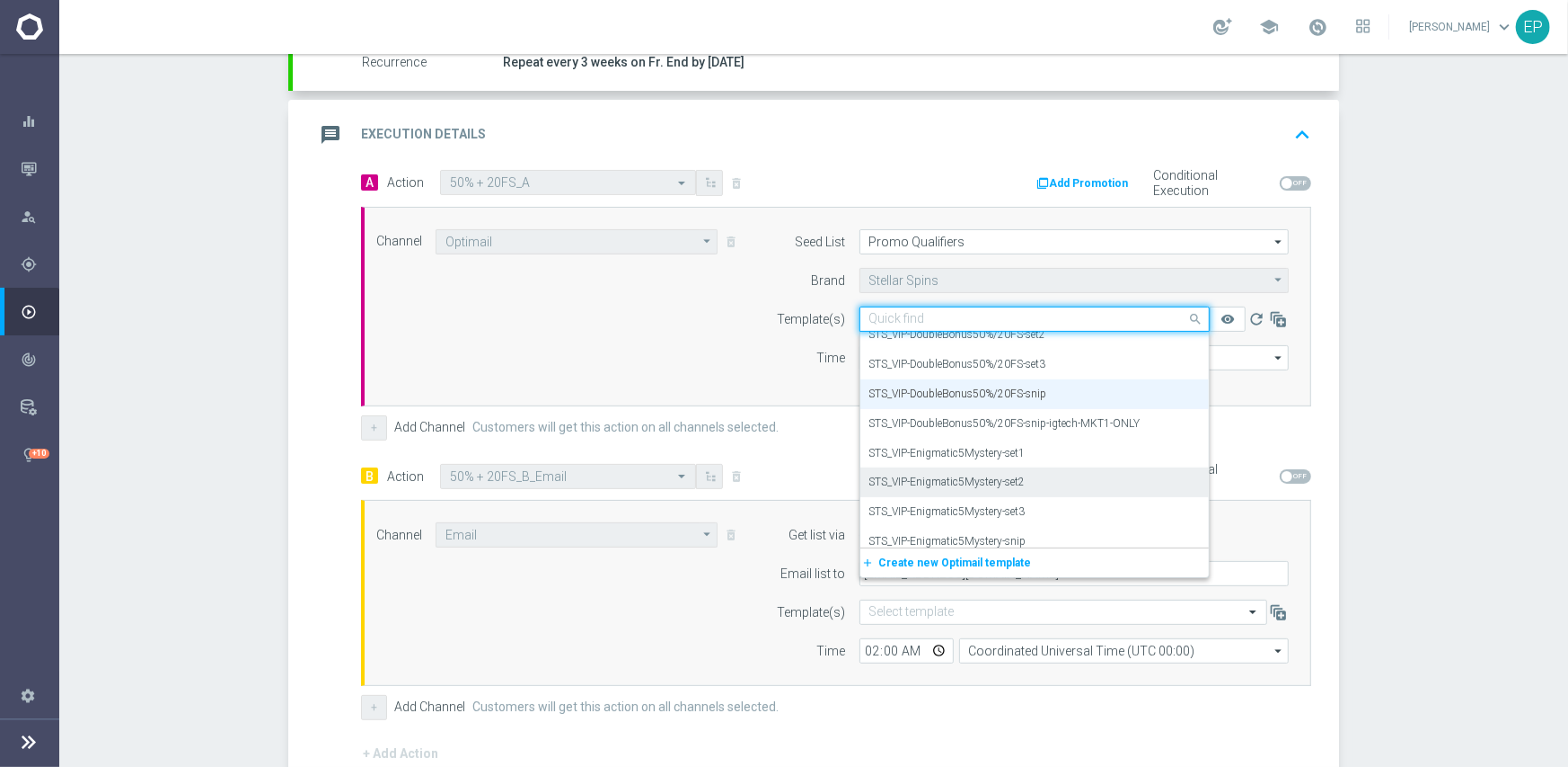
scroll to position [13435, 0]
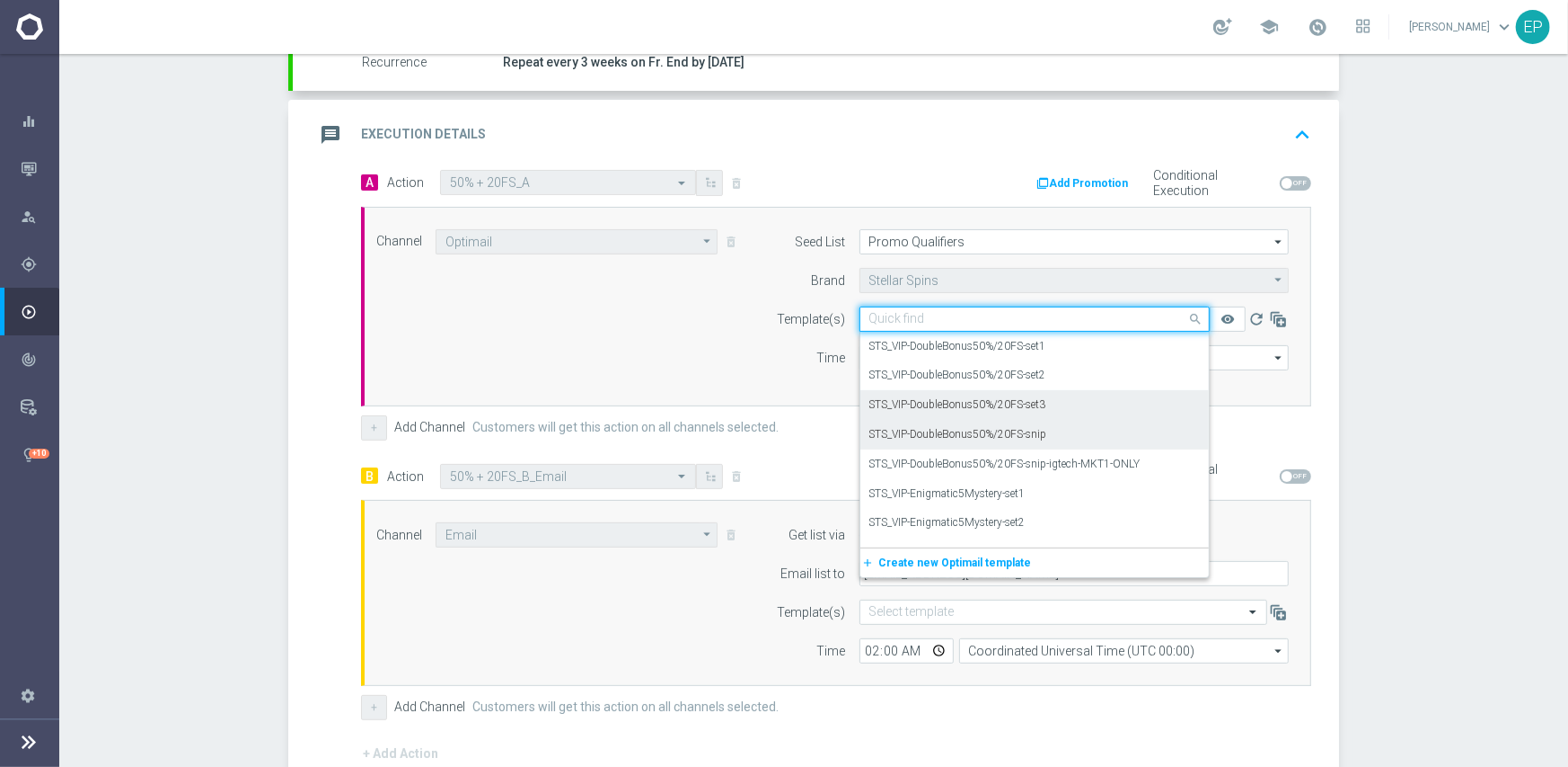
click at [994, 403] on label "STS_VIP-DoubleBonus50%/20FS-set3" at bounding box center [957, 404] width 177 height 15
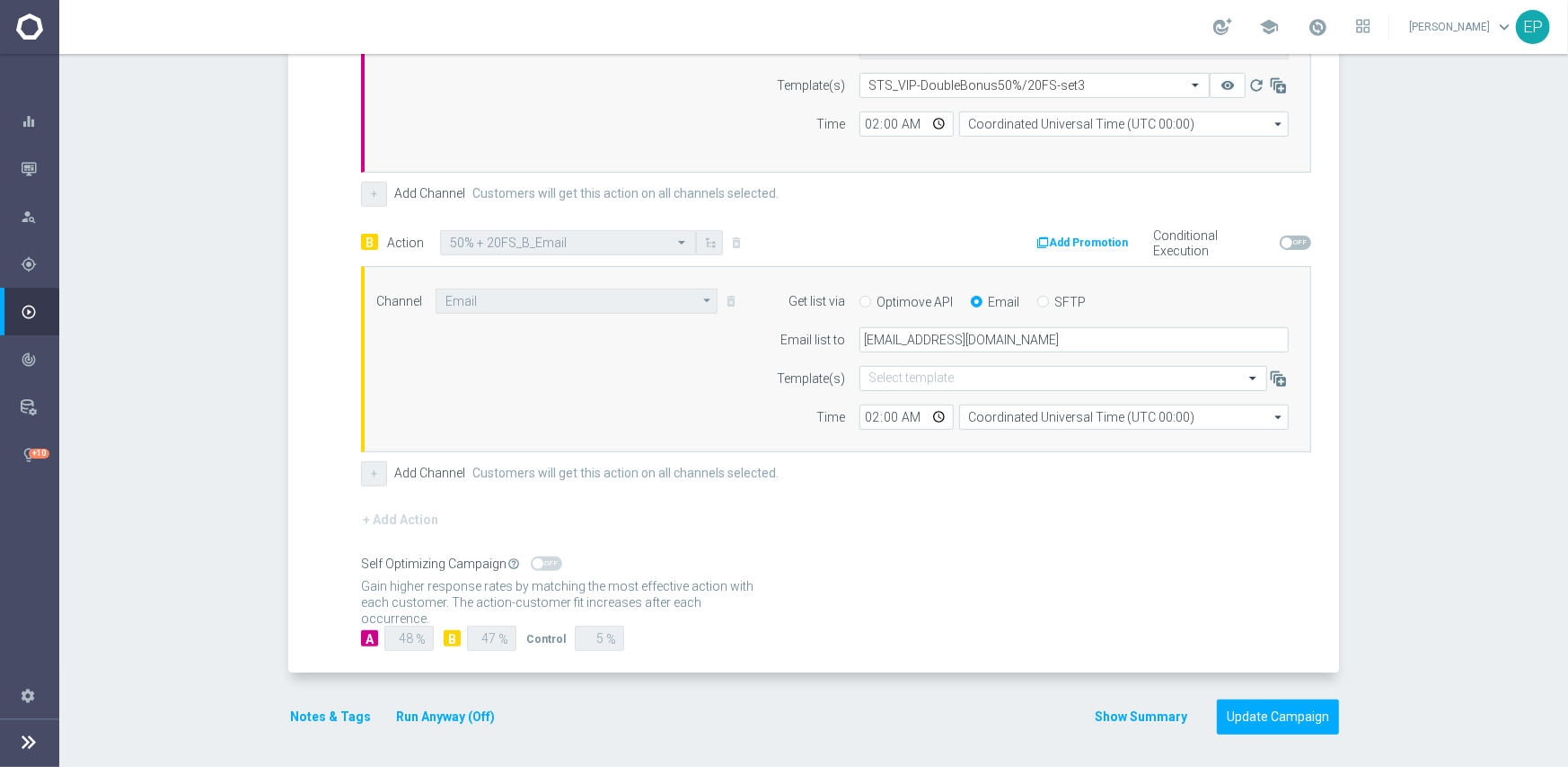
scroll to position [594, 0]
click at [1293, 713] on button "Update Campaign" at bounding box center [1278, 715] width 122 height 35
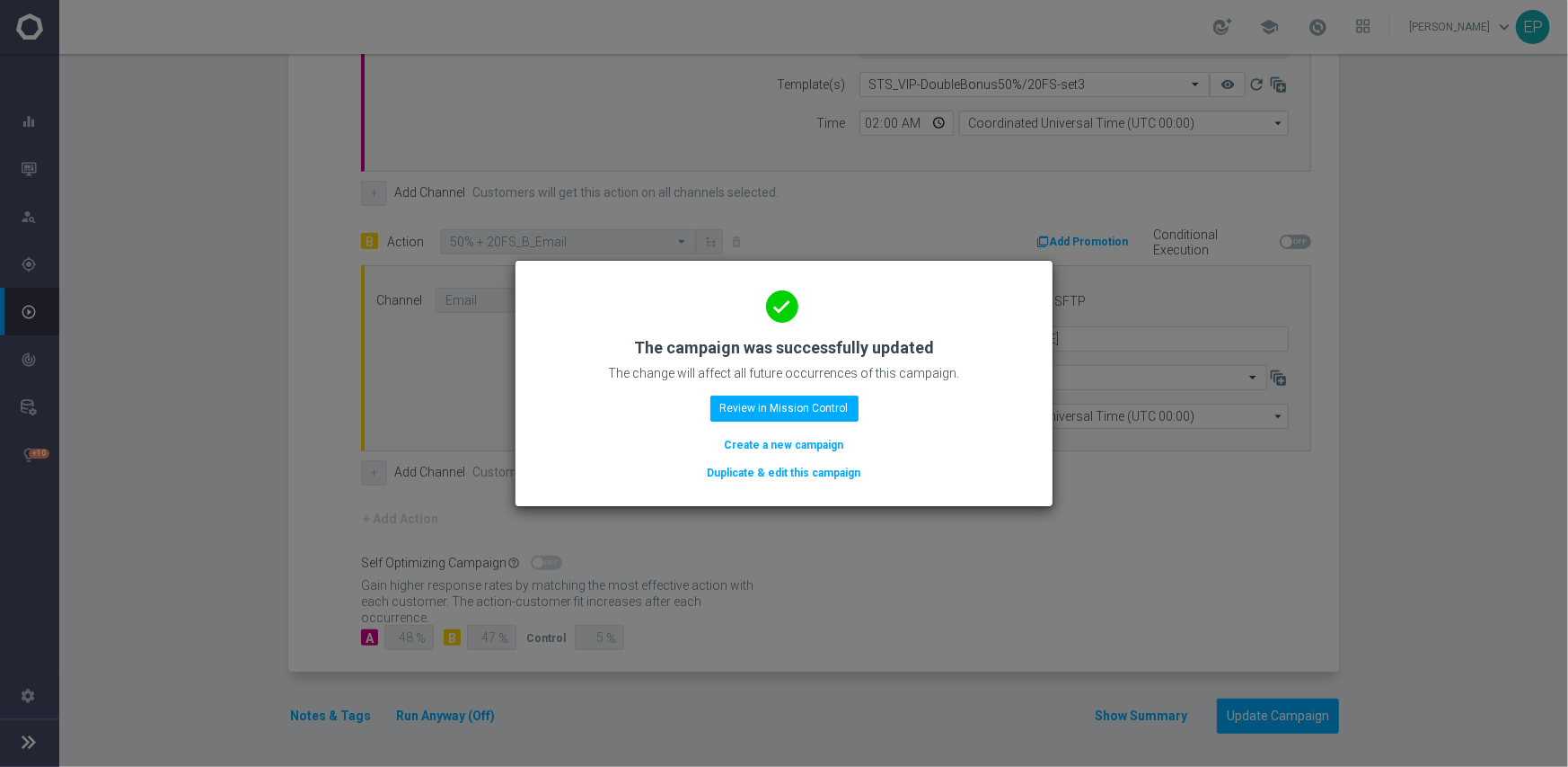
click at [848, 471] on button "Duplicate & edit this campaign" at bounding box center [784, 472] width 157 height 20
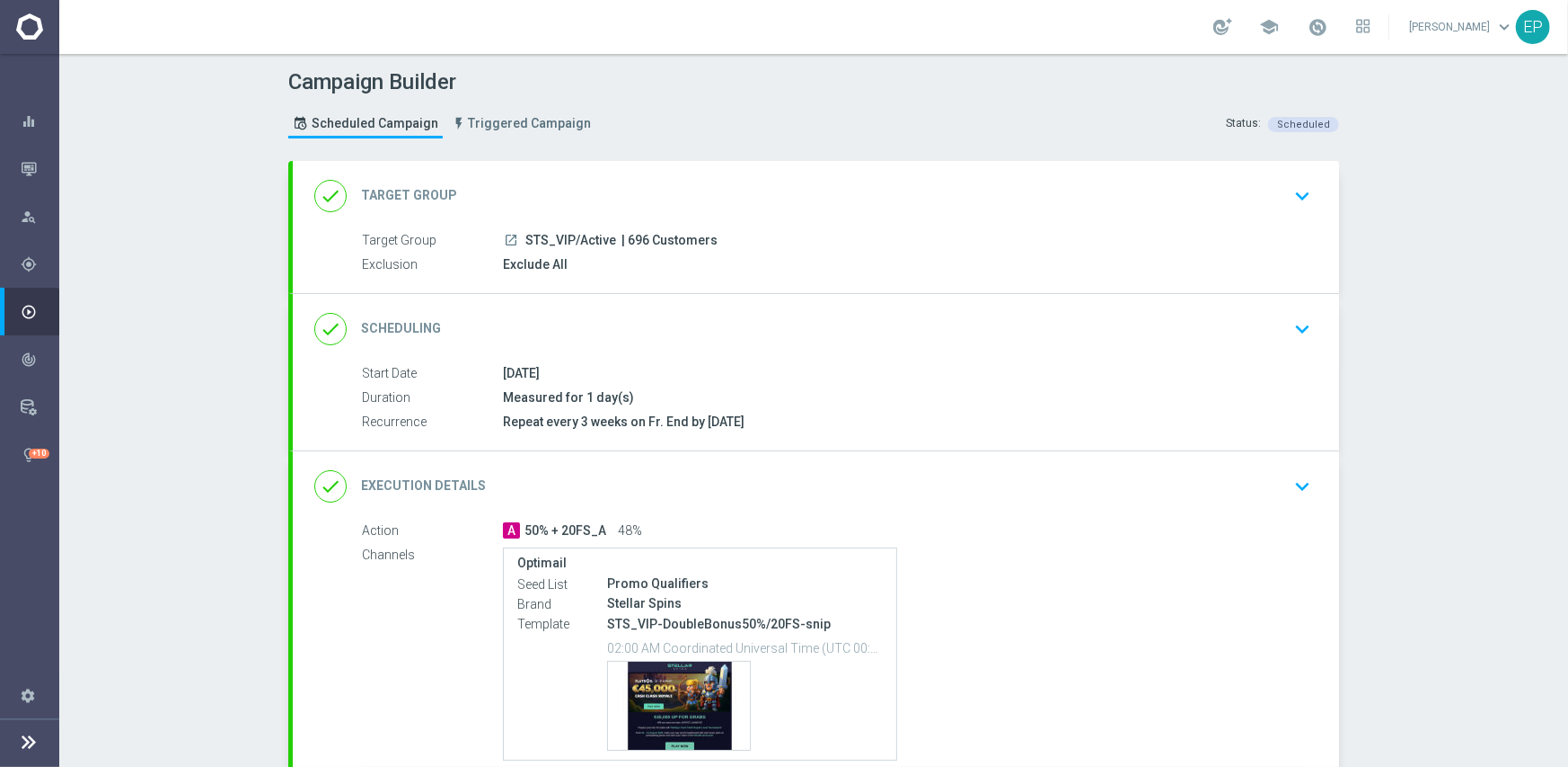
click at [916, 471] on div "done Execution Details keyboard_arrow_down" at bounding box center [815, 486] width 1003 height 34
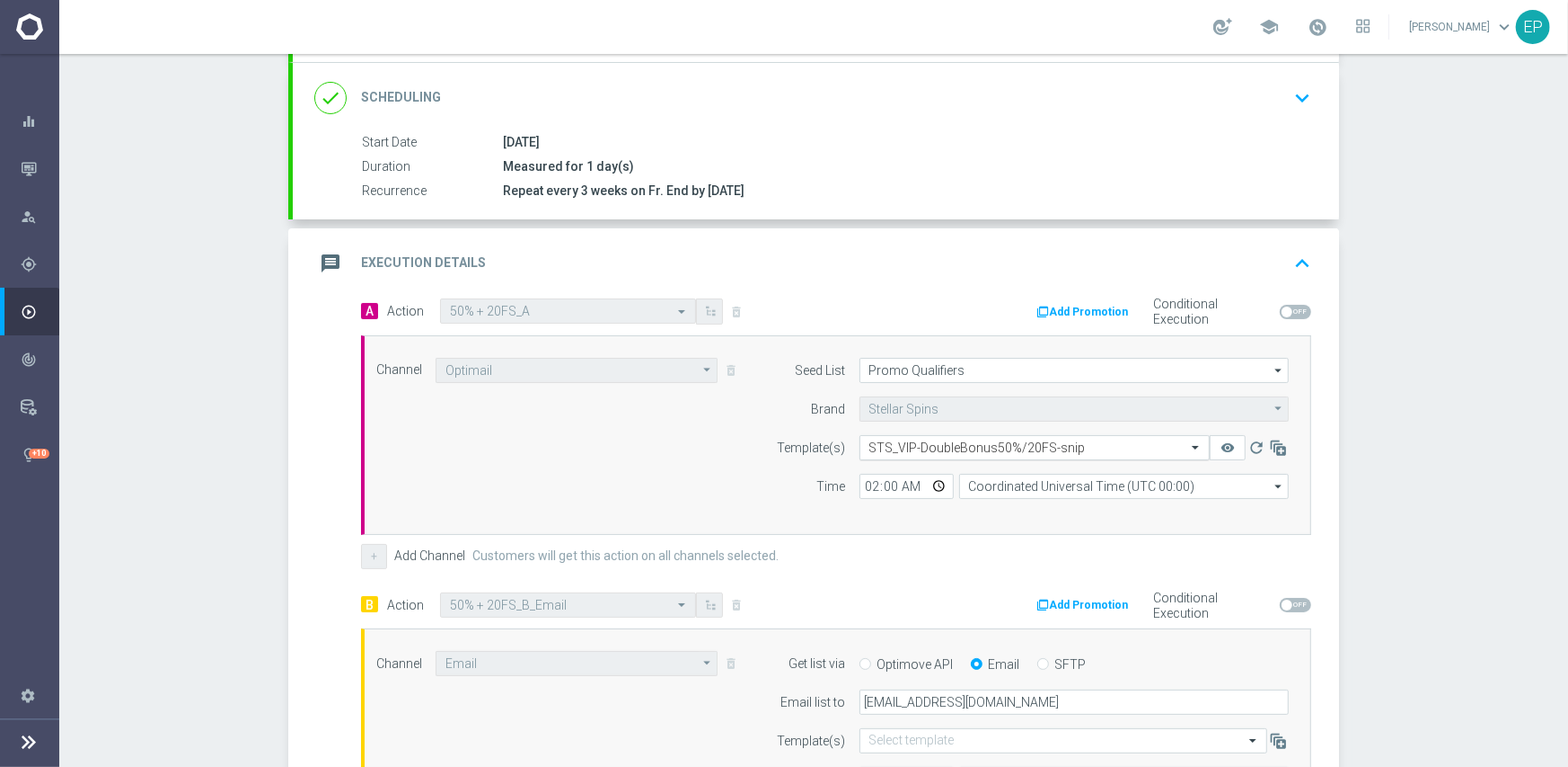
scroll to position [270, 0]
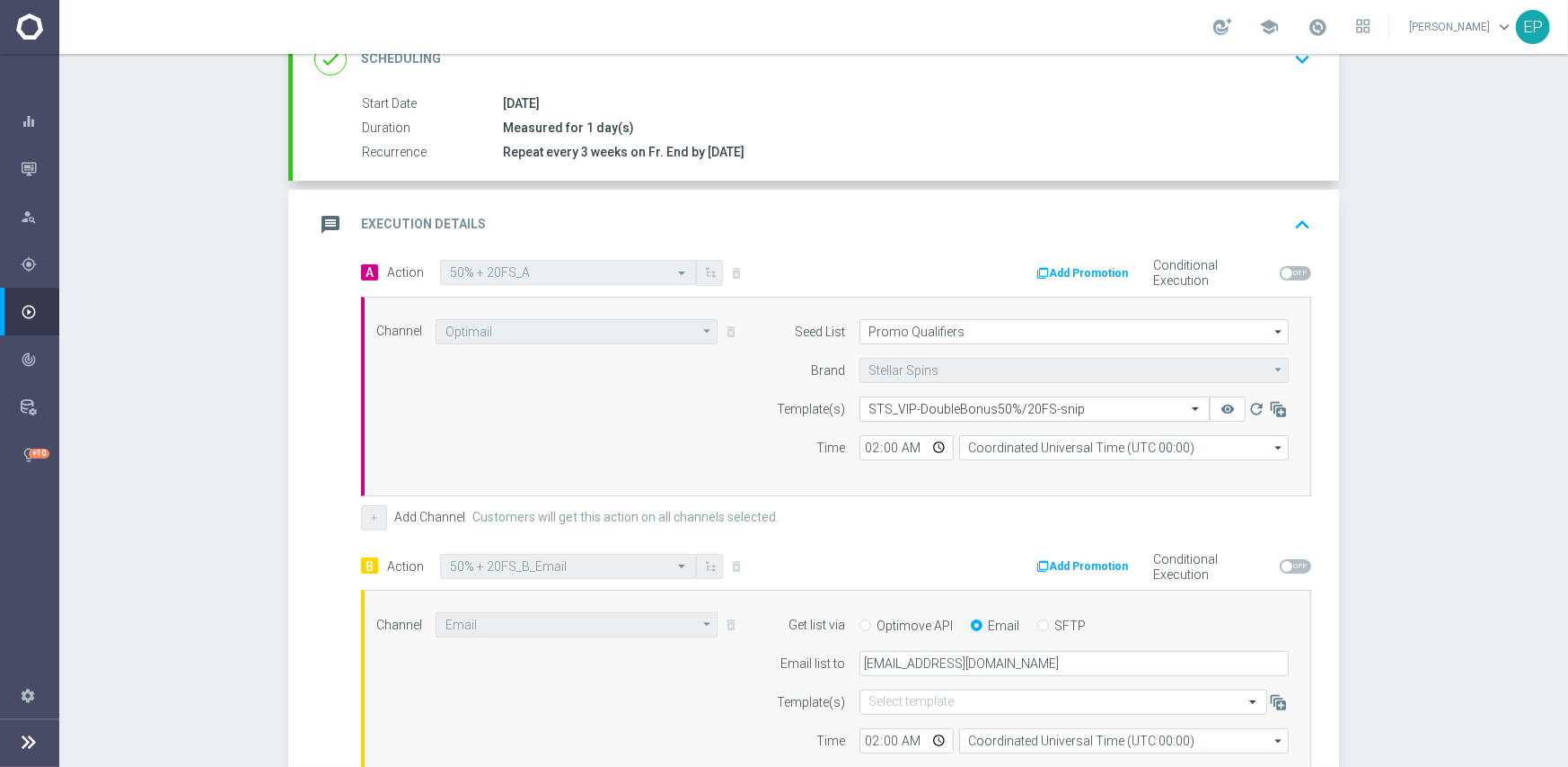
click at [1015, 409] on input "text" at bounding box center [1016, 408] width 294 height 15
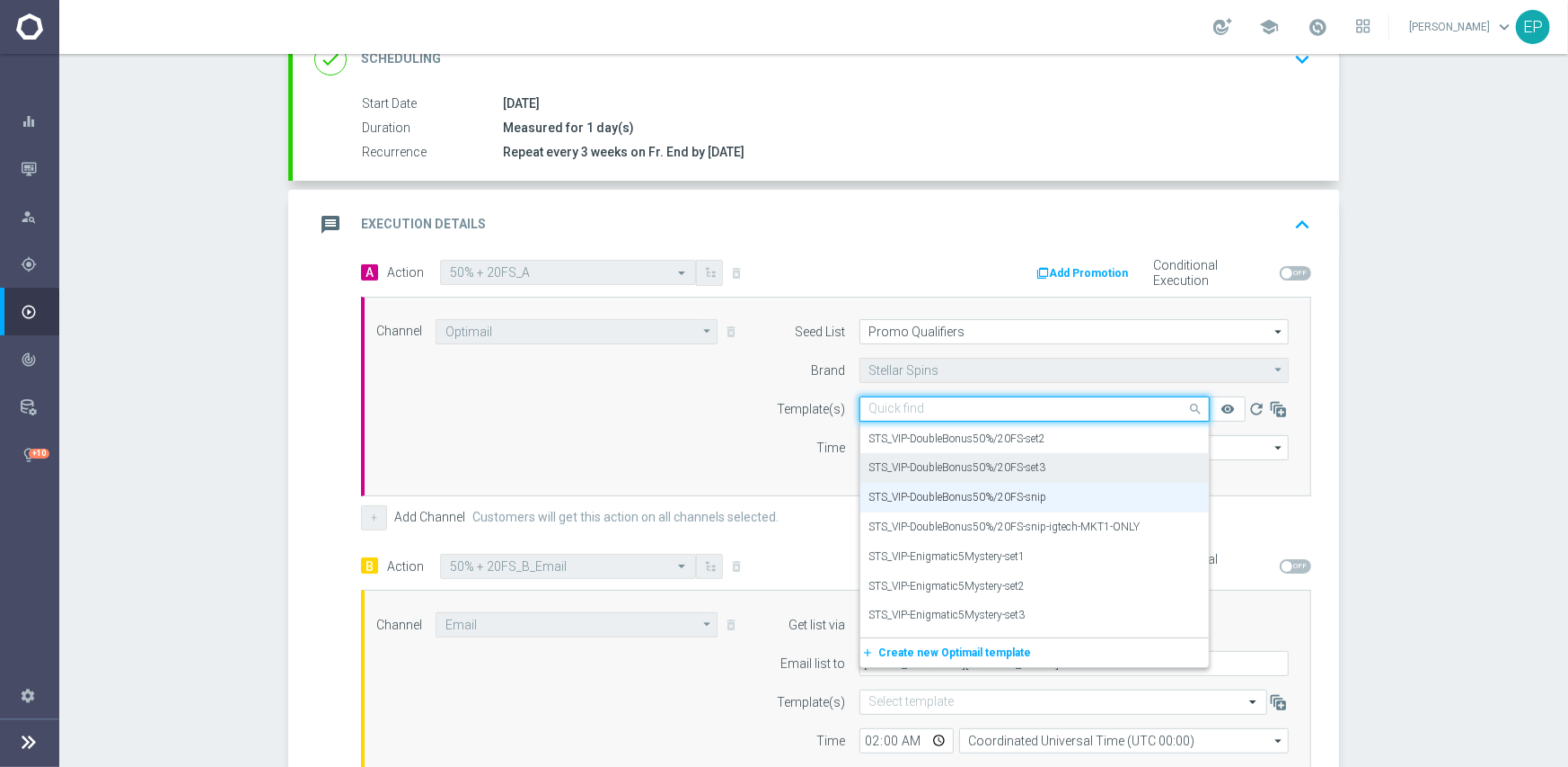
scroll to position [13435, 0]
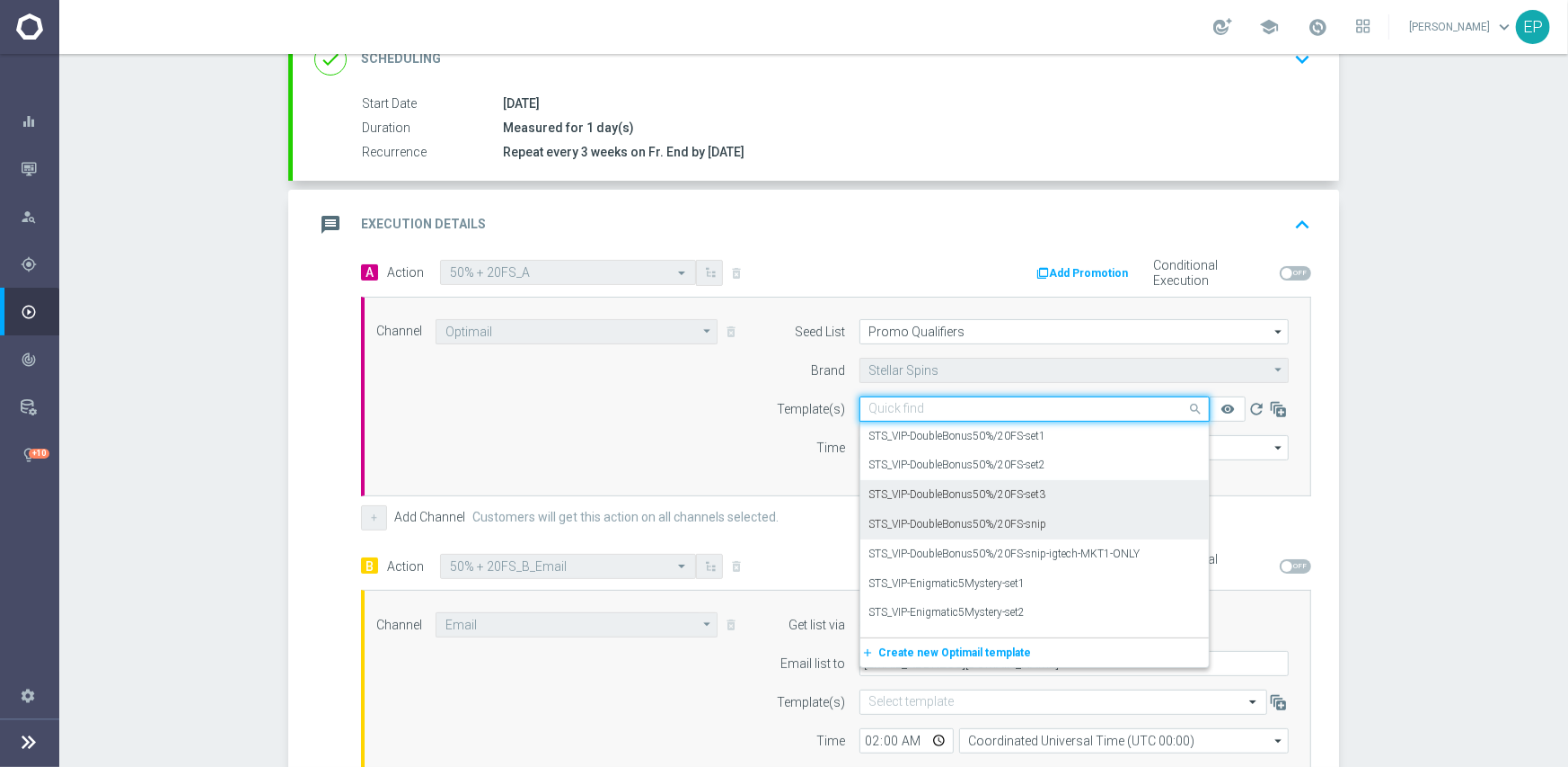
click at [1011, 495] on label "STS_VIP-DoubleBonus50%/20FS-set3" at bounding box center [957, 494] width 177 height 15
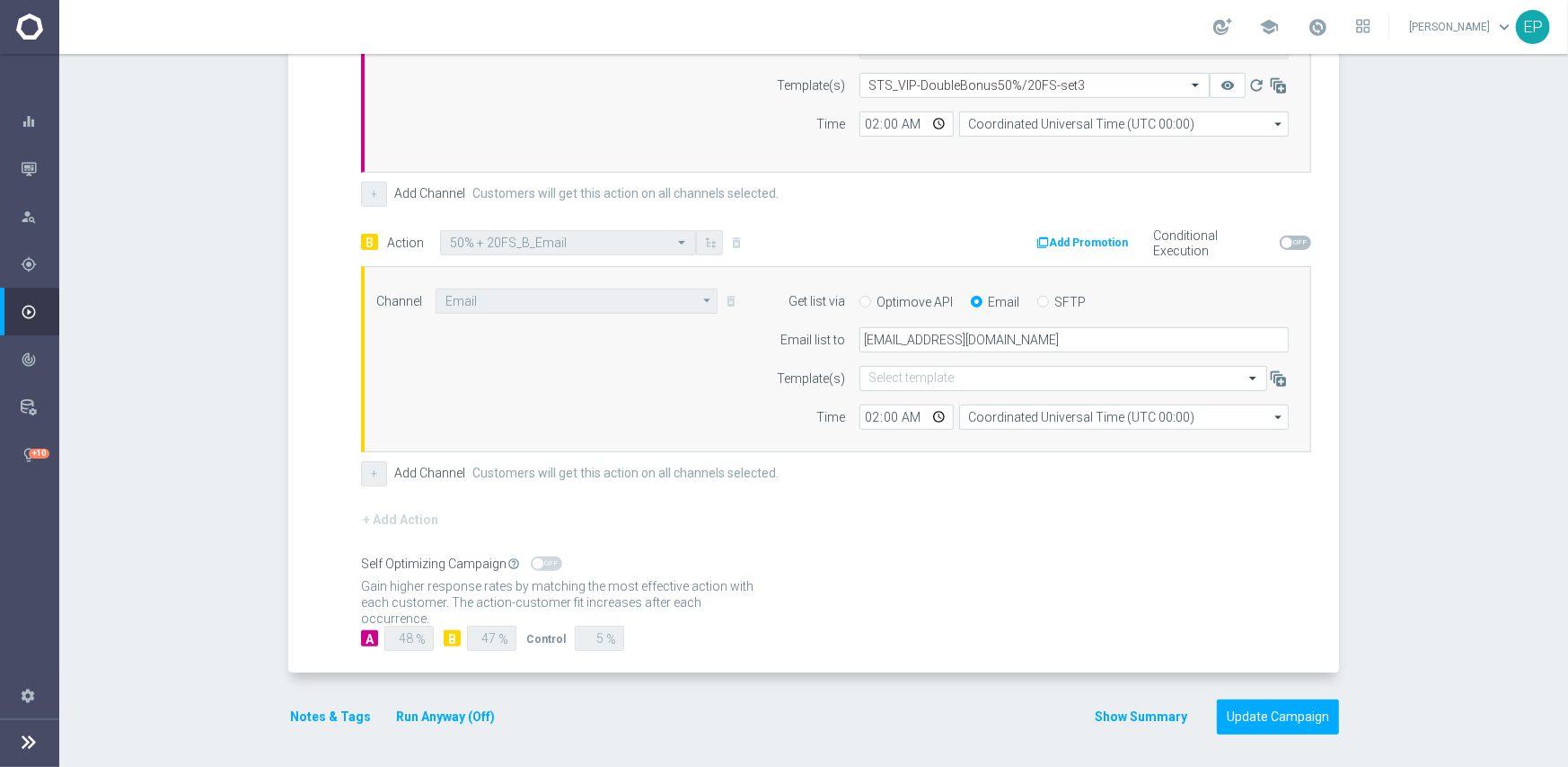
scroll to position [594, 0]
click at [1280, 707] on button "Update Campaign" at bounding box center [1278, 715] width 122 height 35
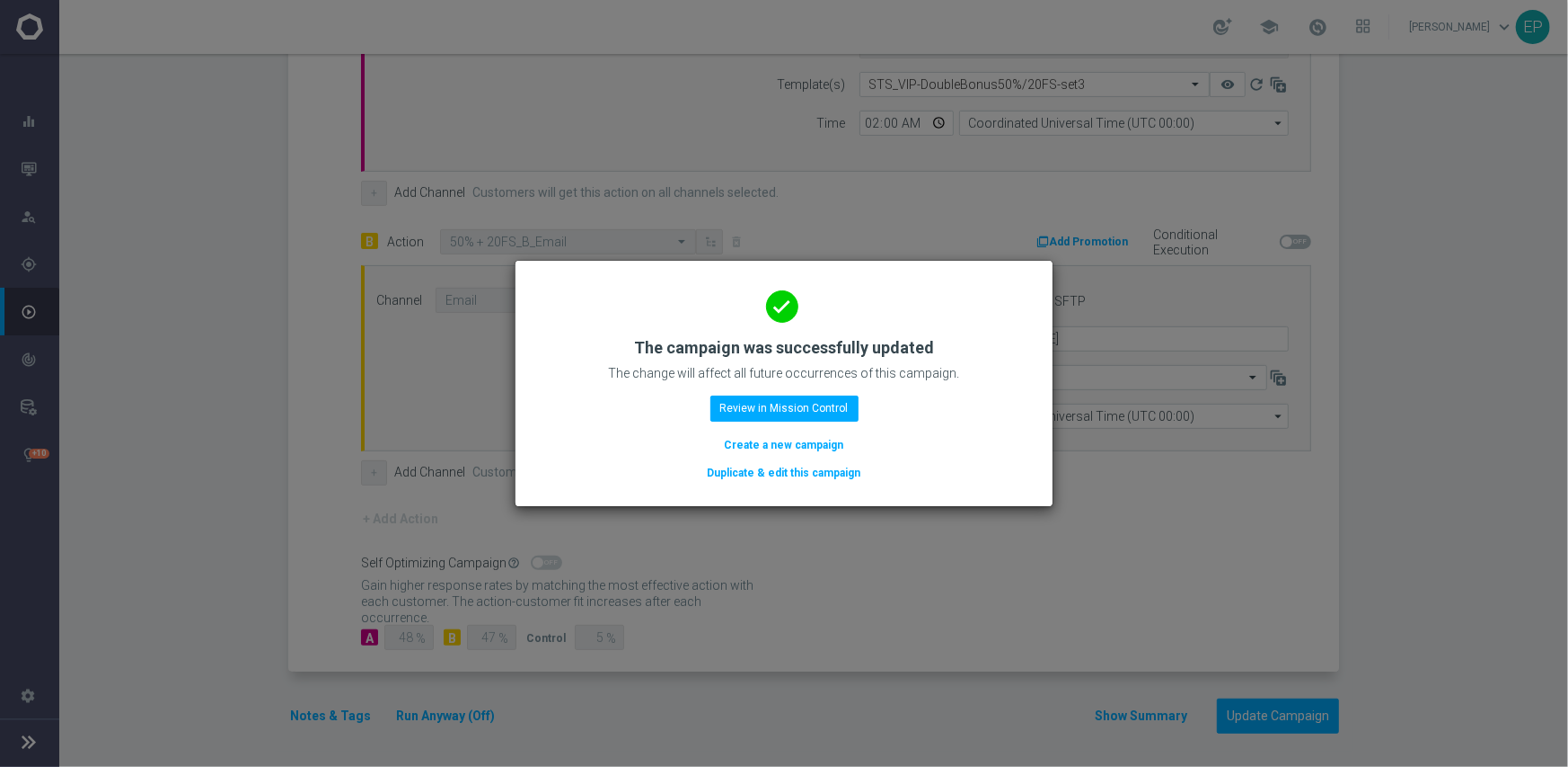
click at [827, 469] on button "Duplicate & edit this campaign" at bounding box center [784, 472] width 157 height 20
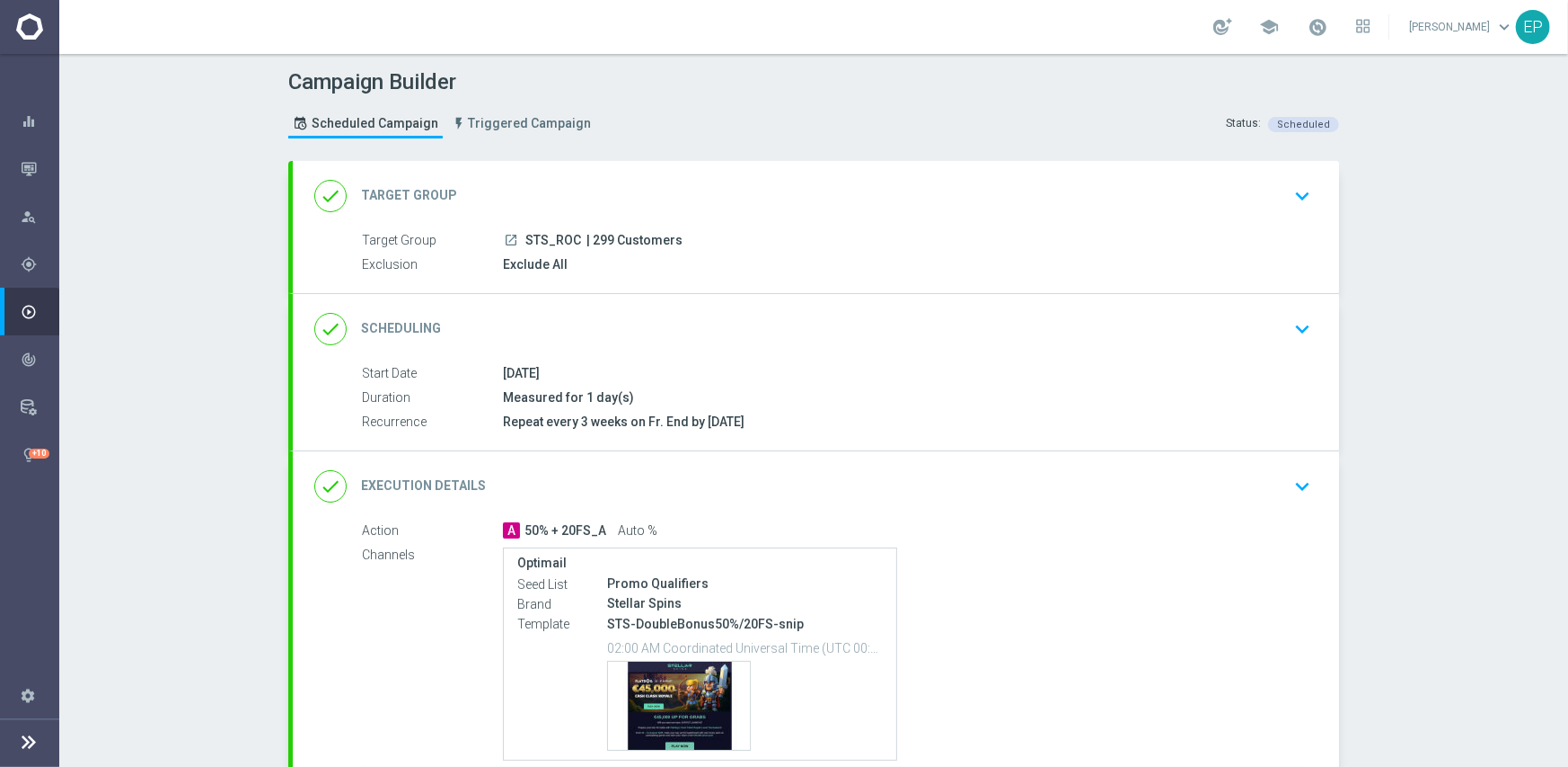
click at [929, 486] on div "done Execution Details keyboard_arrow_down" at bounding box center [815, 486] width 1003 height 34
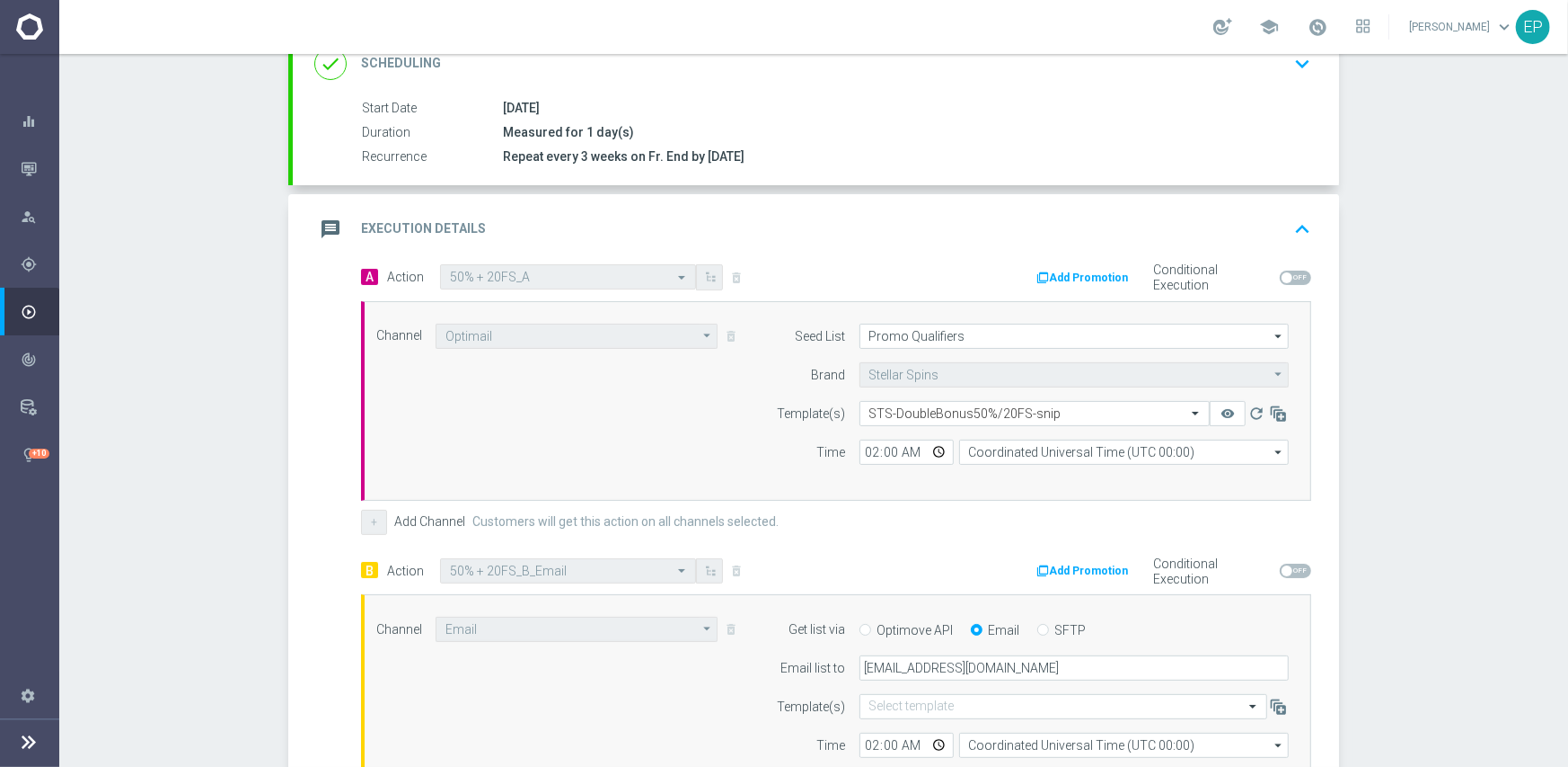
scroll to position [270, 0]
click at [1004, 413] on input "text" at bounding box center [1016, 408] width 294 height 15
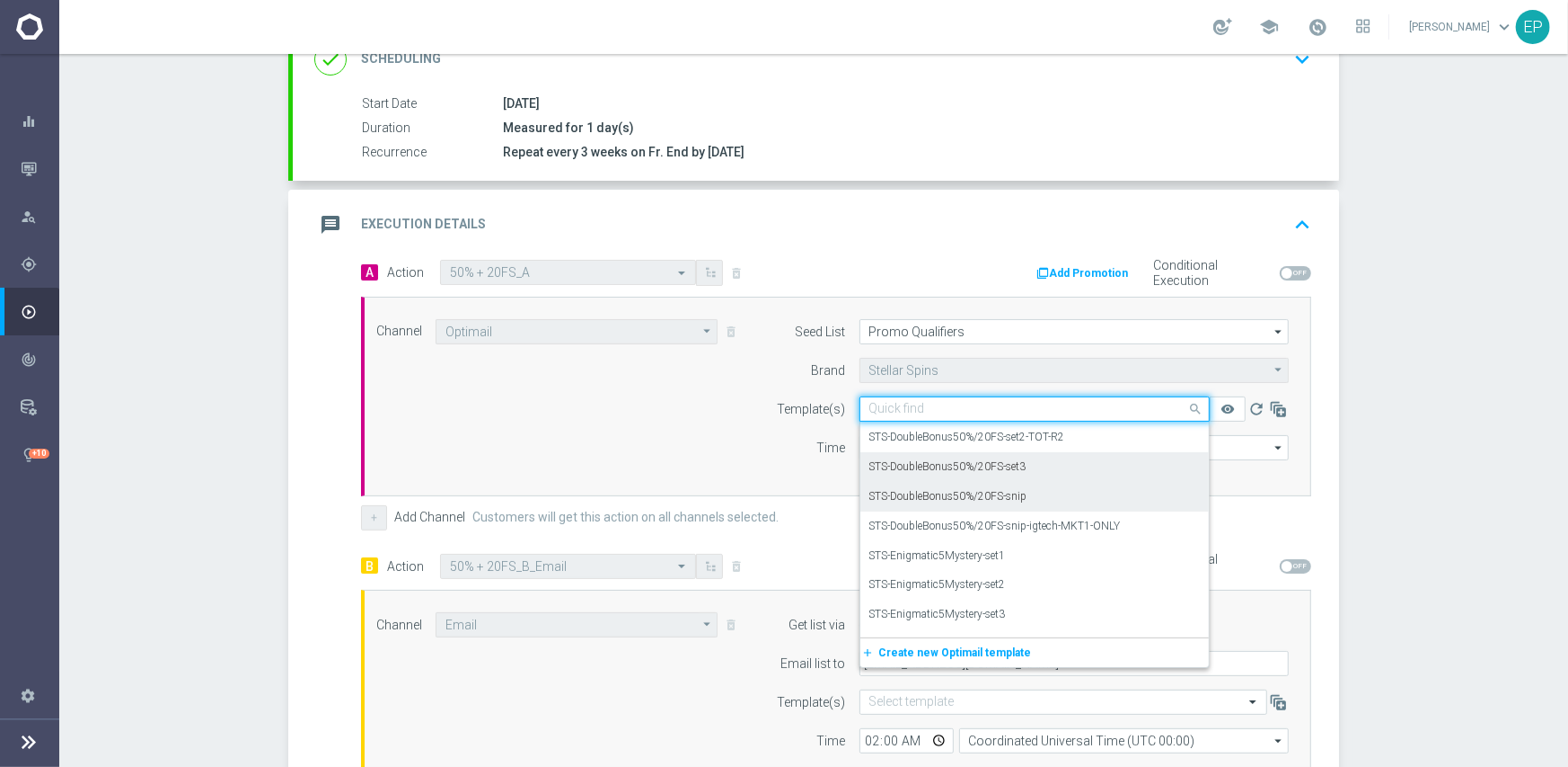
scroll to position [4626, 0]
click at [972, 494] on label "STS-DoubleBonus50%/20FS-set3" at bounding box center [947, 494] width 157 height 15
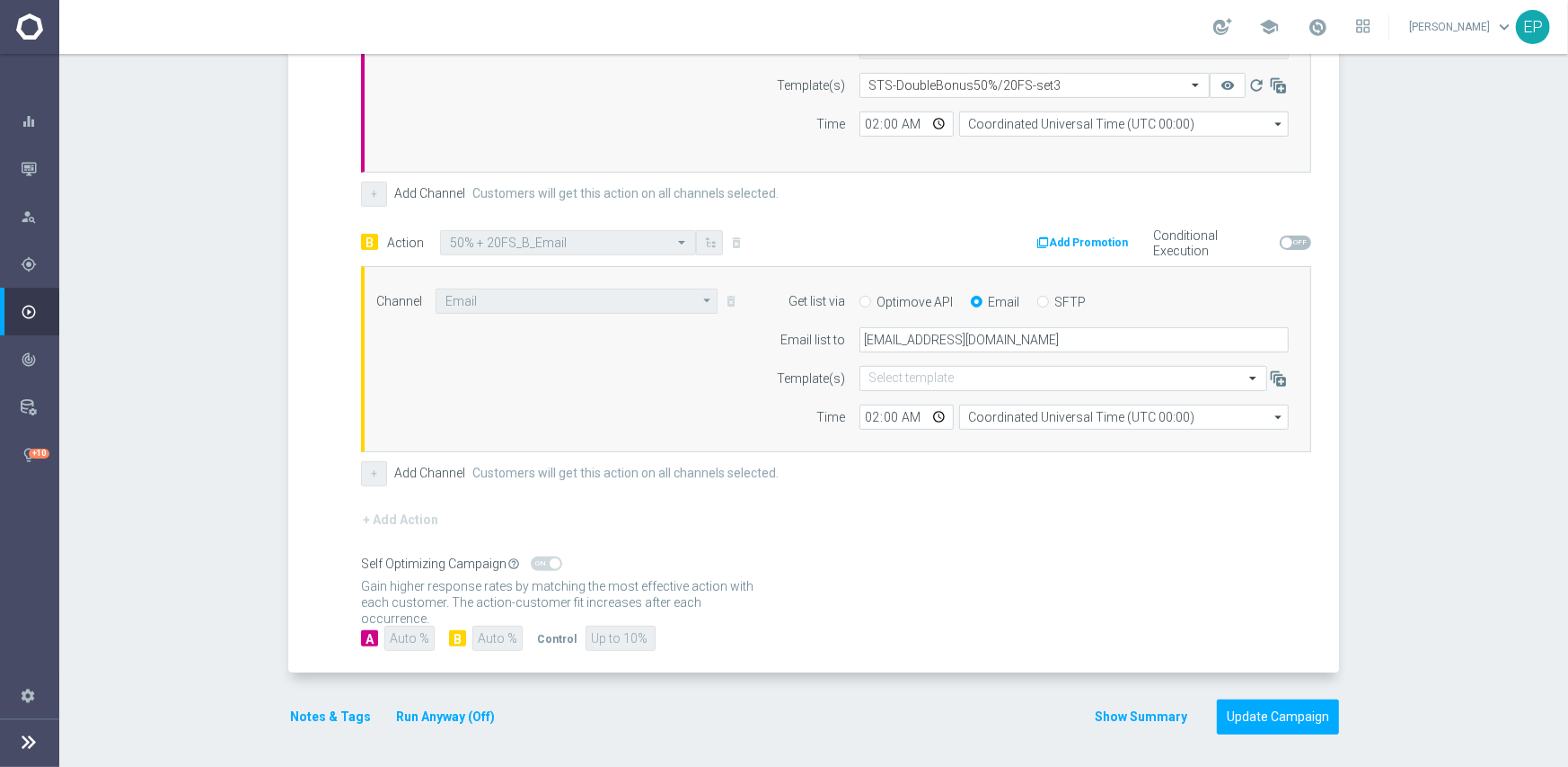
scroll to position [594, 0]
click at [1273, 712] on button "Update Campaign" at bounding box center [1278, 715] width 122 height 35
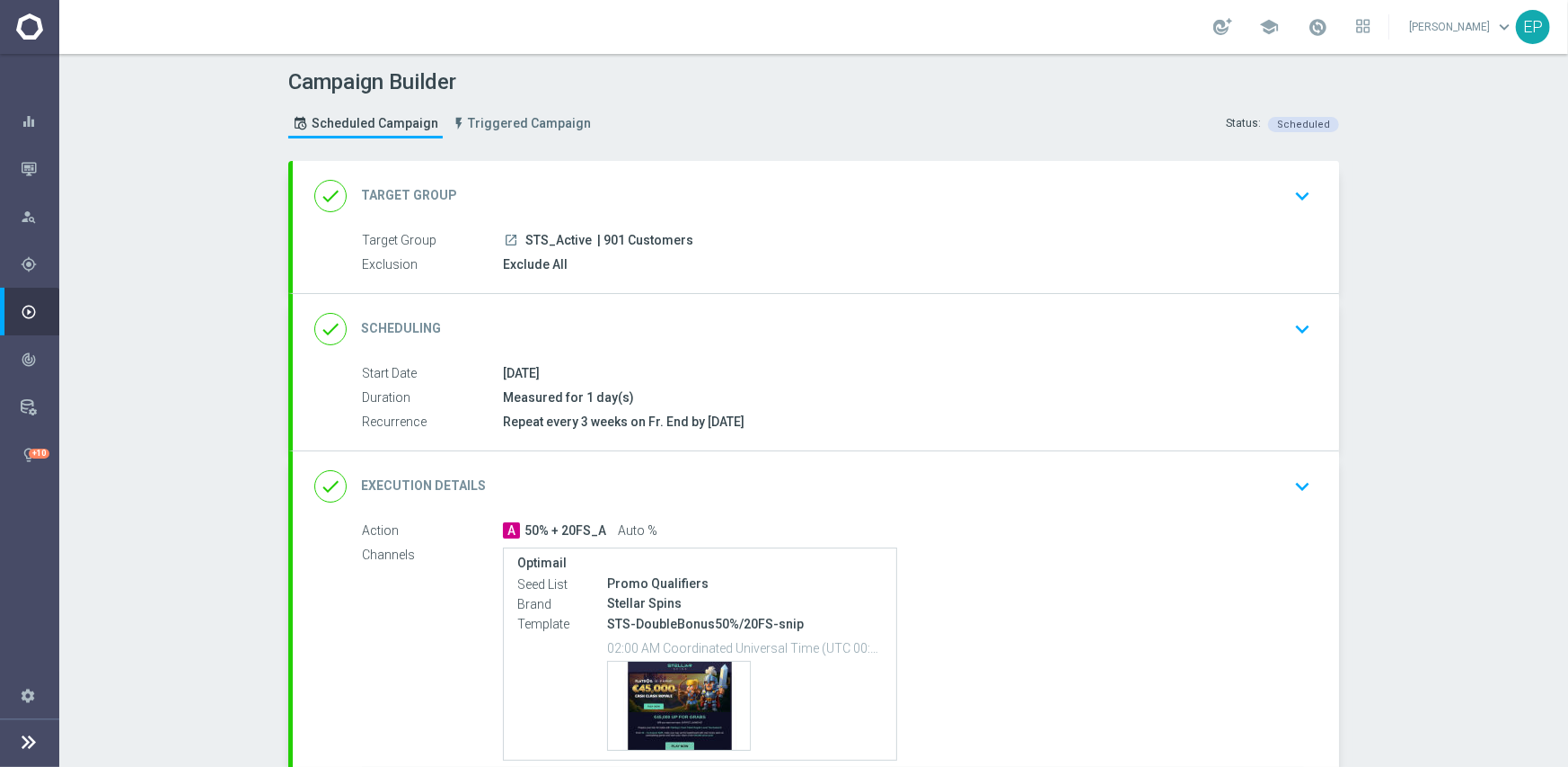
click at [870, 488] on div "done Execution Details keyboard_arrow_down" at bounding box center [815, 486] width 1003 height 34
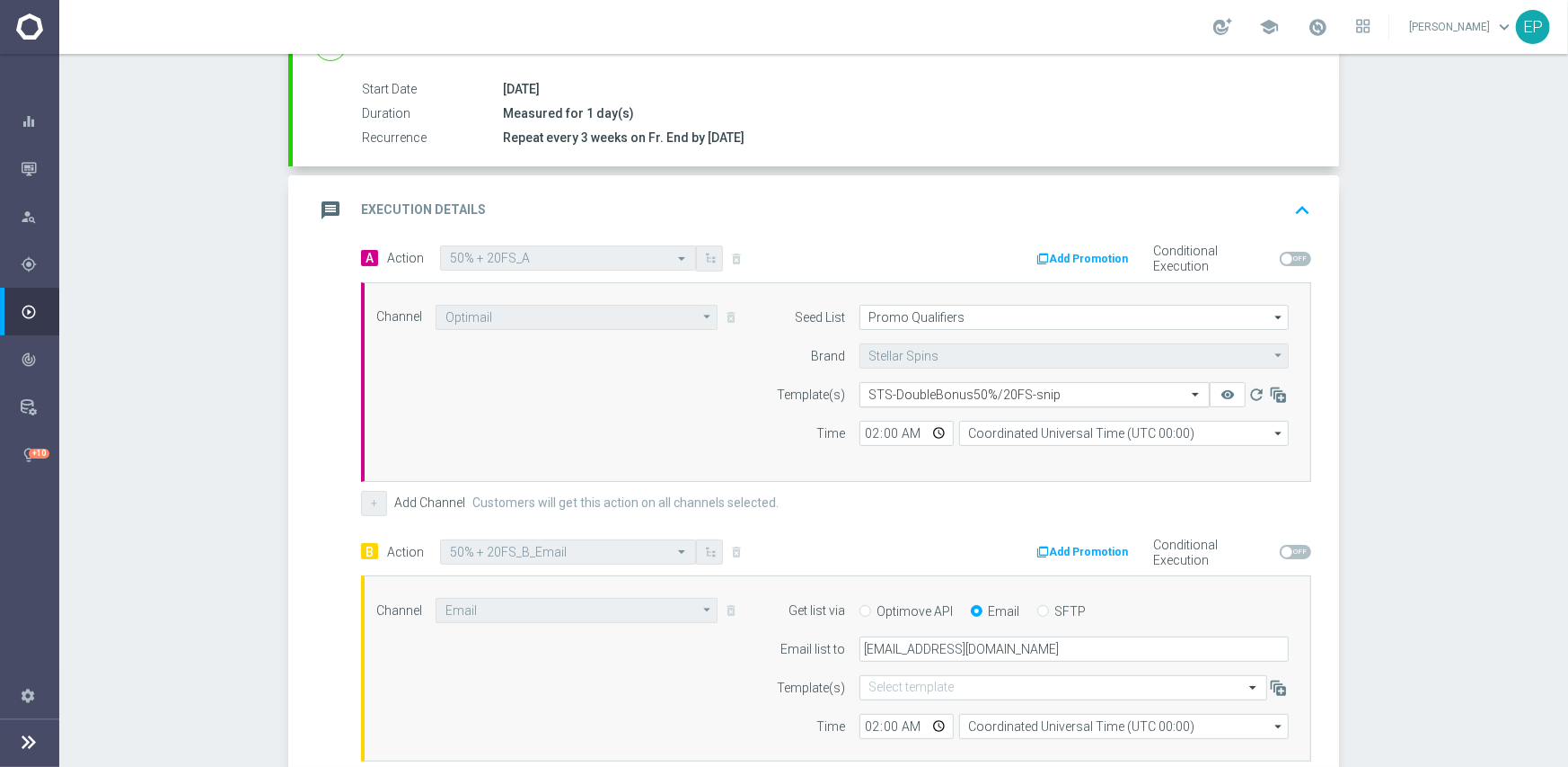
scroll to position [360, 0]
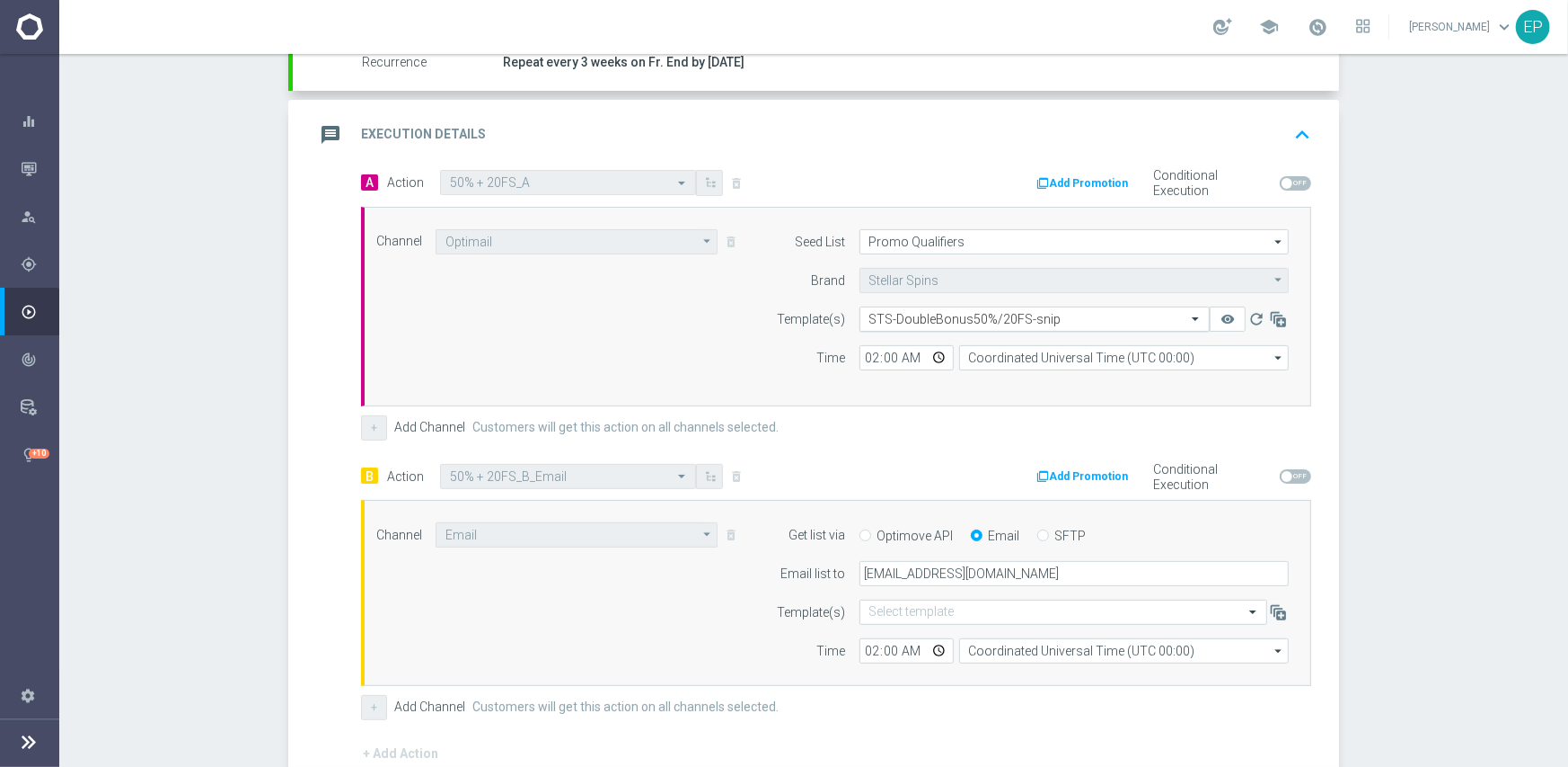
click at [958, 312] on input "text" at bounding box center [1016, 319] width 294 height 15
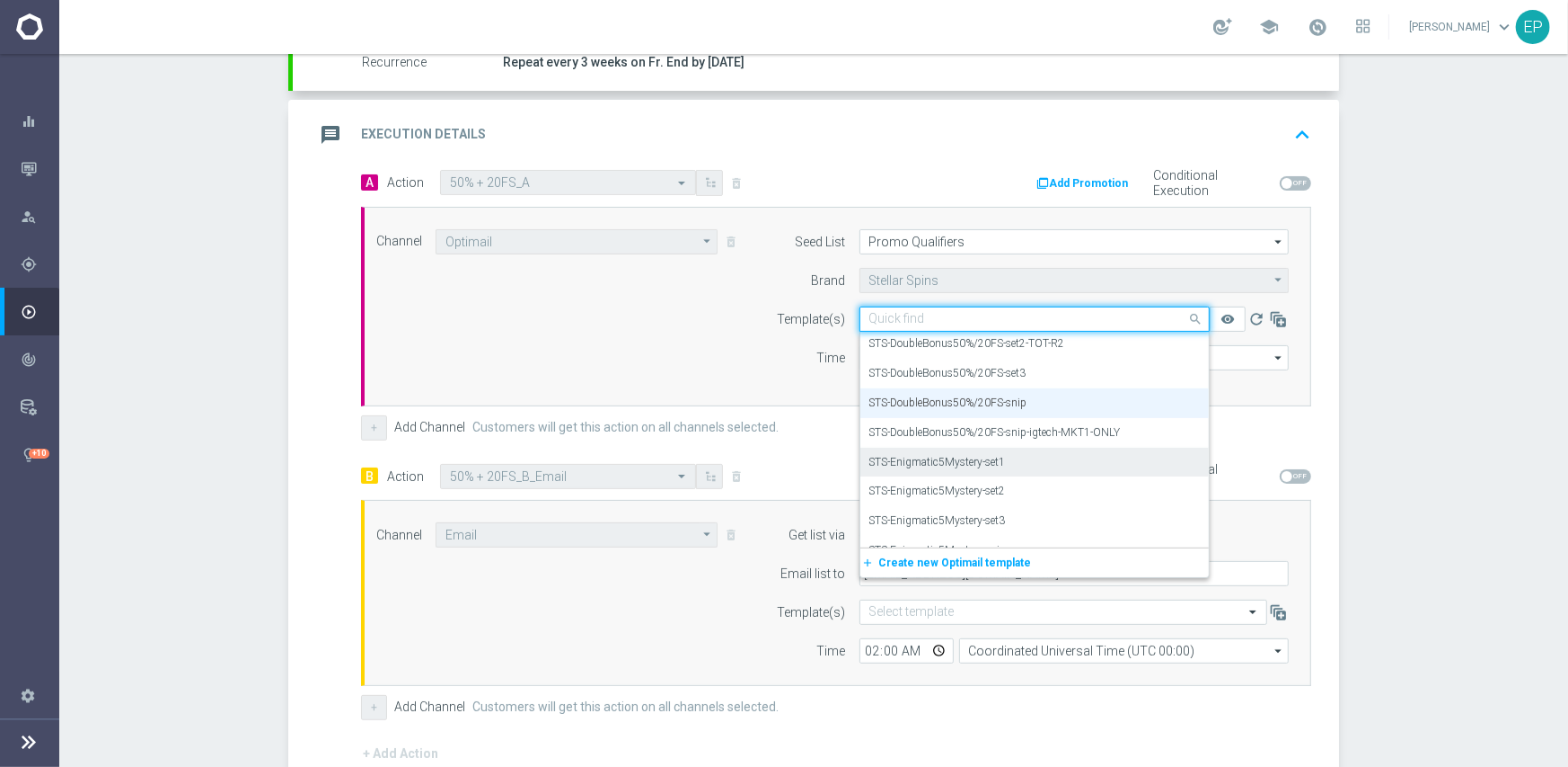
scroll to position [4626, 0]
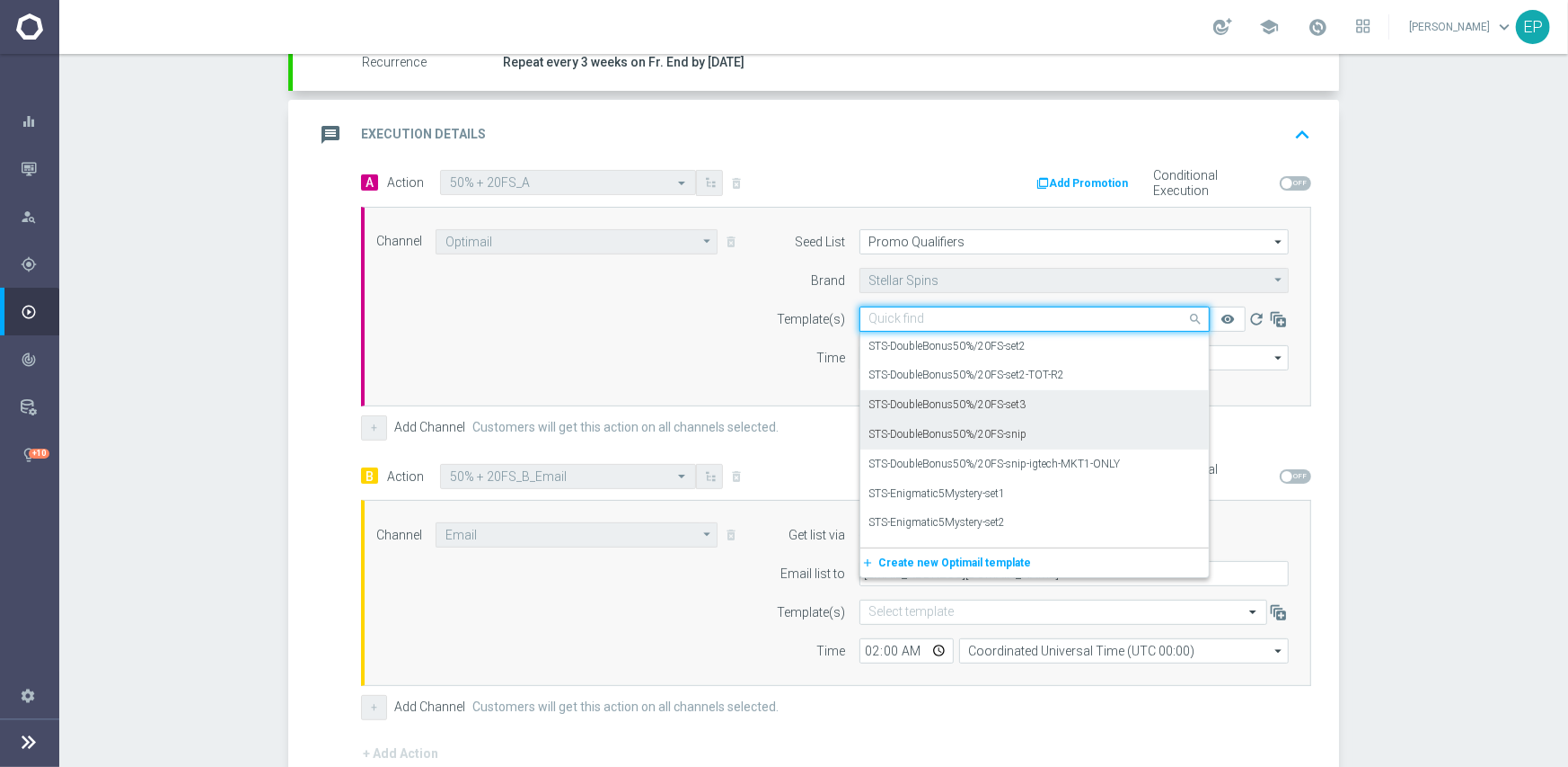
click at [965, 408] on label "STS-DoubleBonus50%/20FS-set3" at bounding box center [947, 404] width 157 height 15
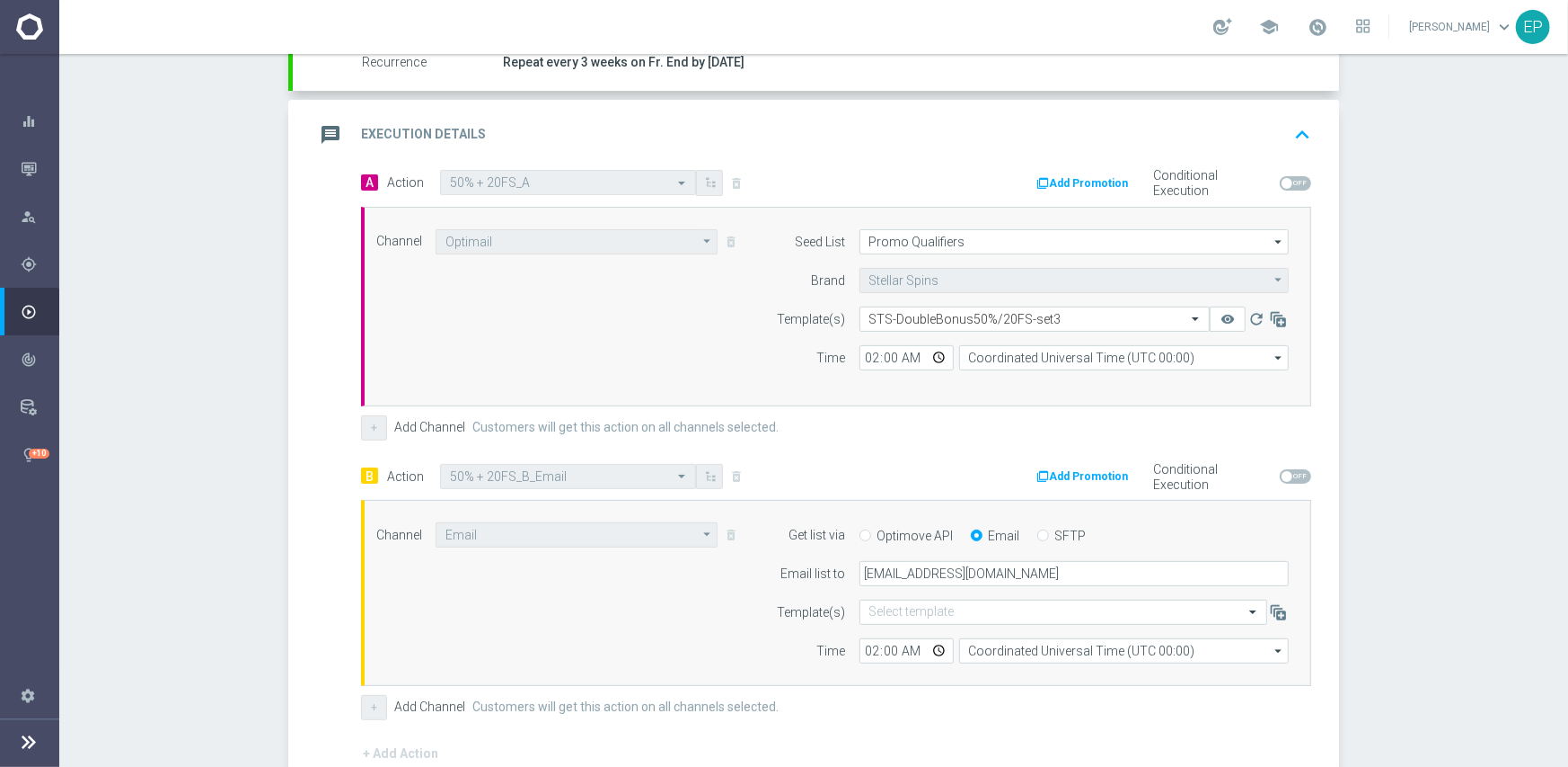
scroll to position [594, 0]
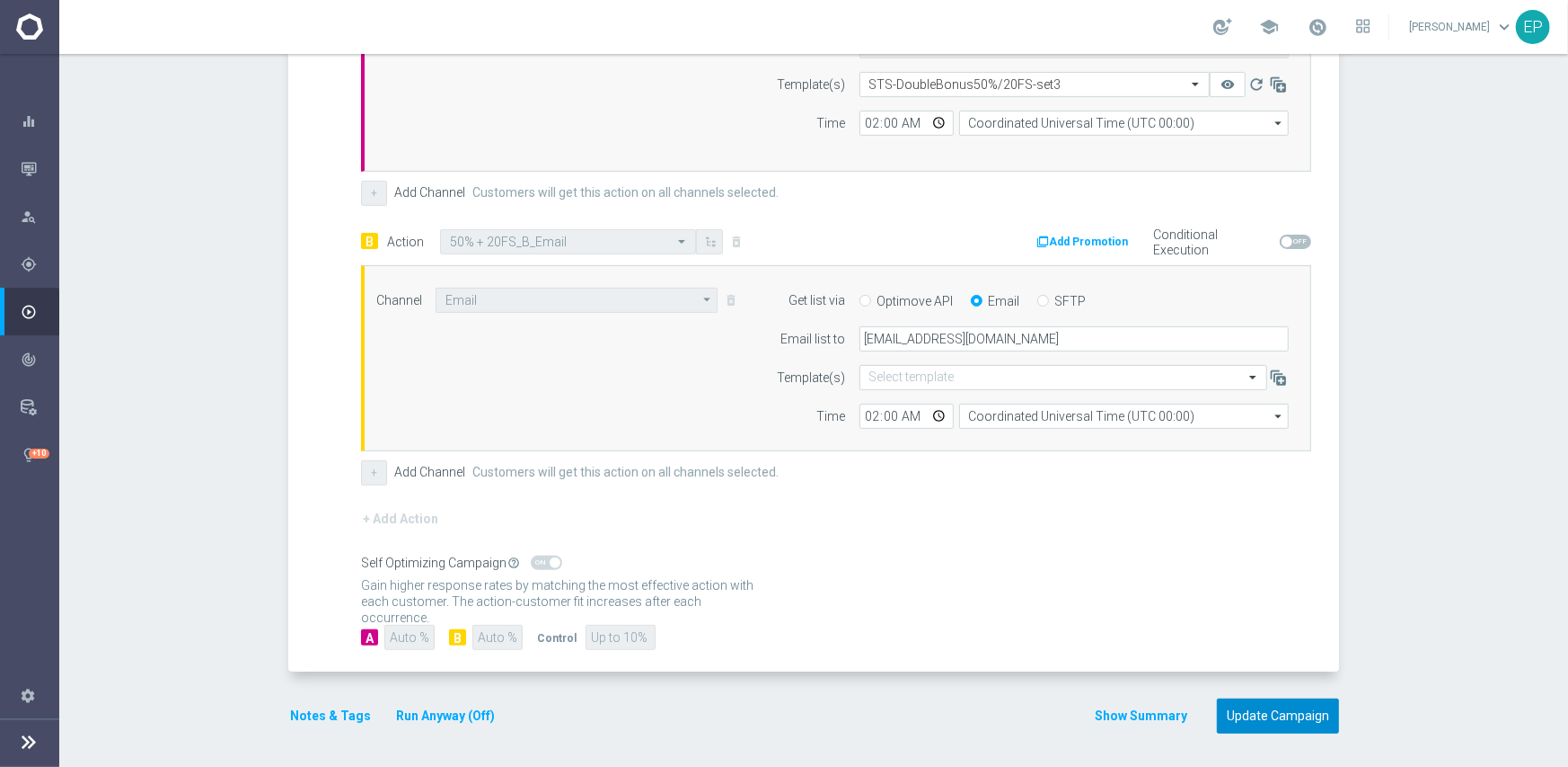
click at [1290, 711] on button "Update Campaign" at bounding box center [1278, 715] width 122 height 35
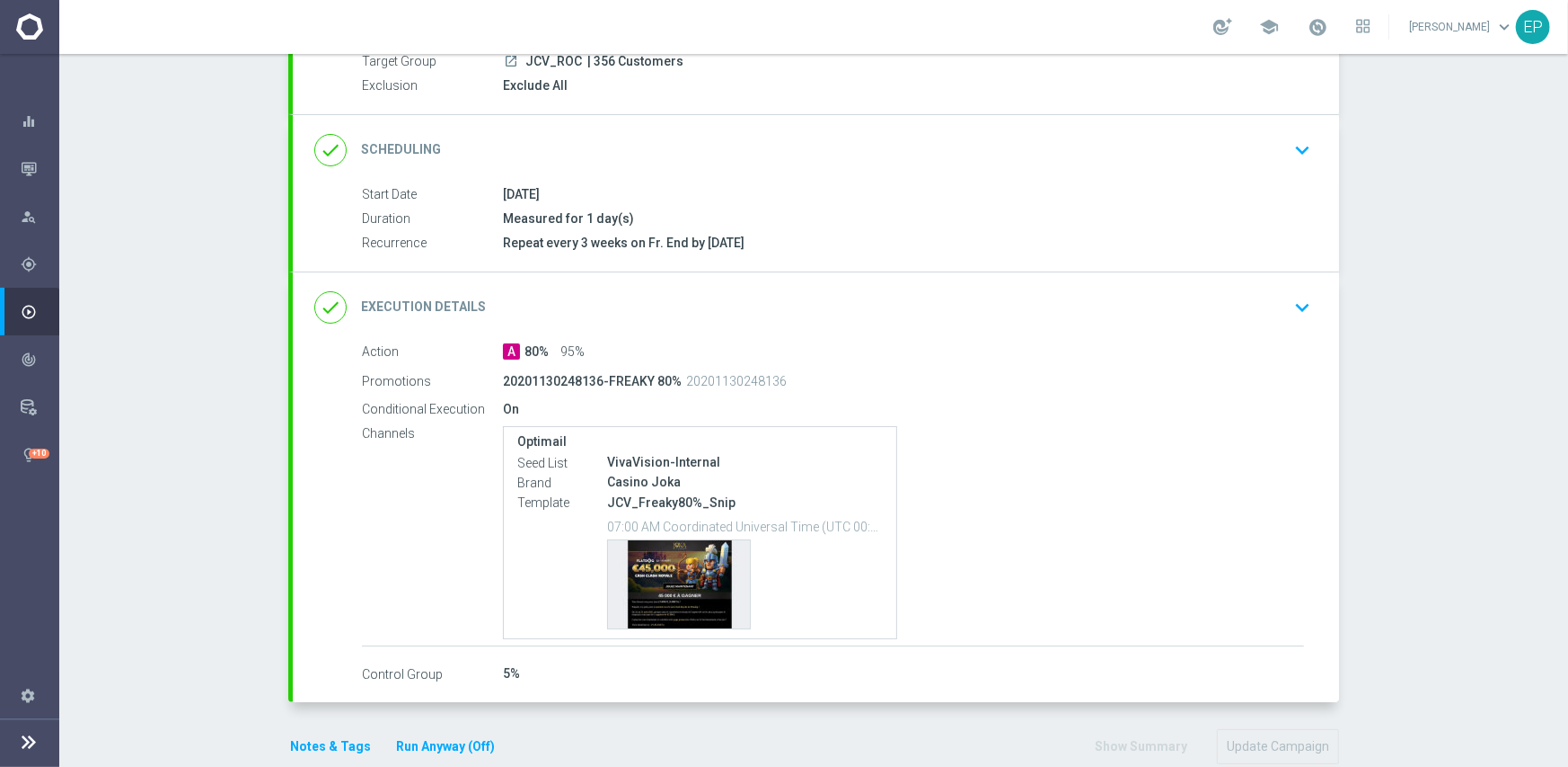
scroll to position [180, 0]
click at [911, 300] on div "done Execution Details keyboard_arrow_down" at bounding box center [815, 307] width 1003 height 34
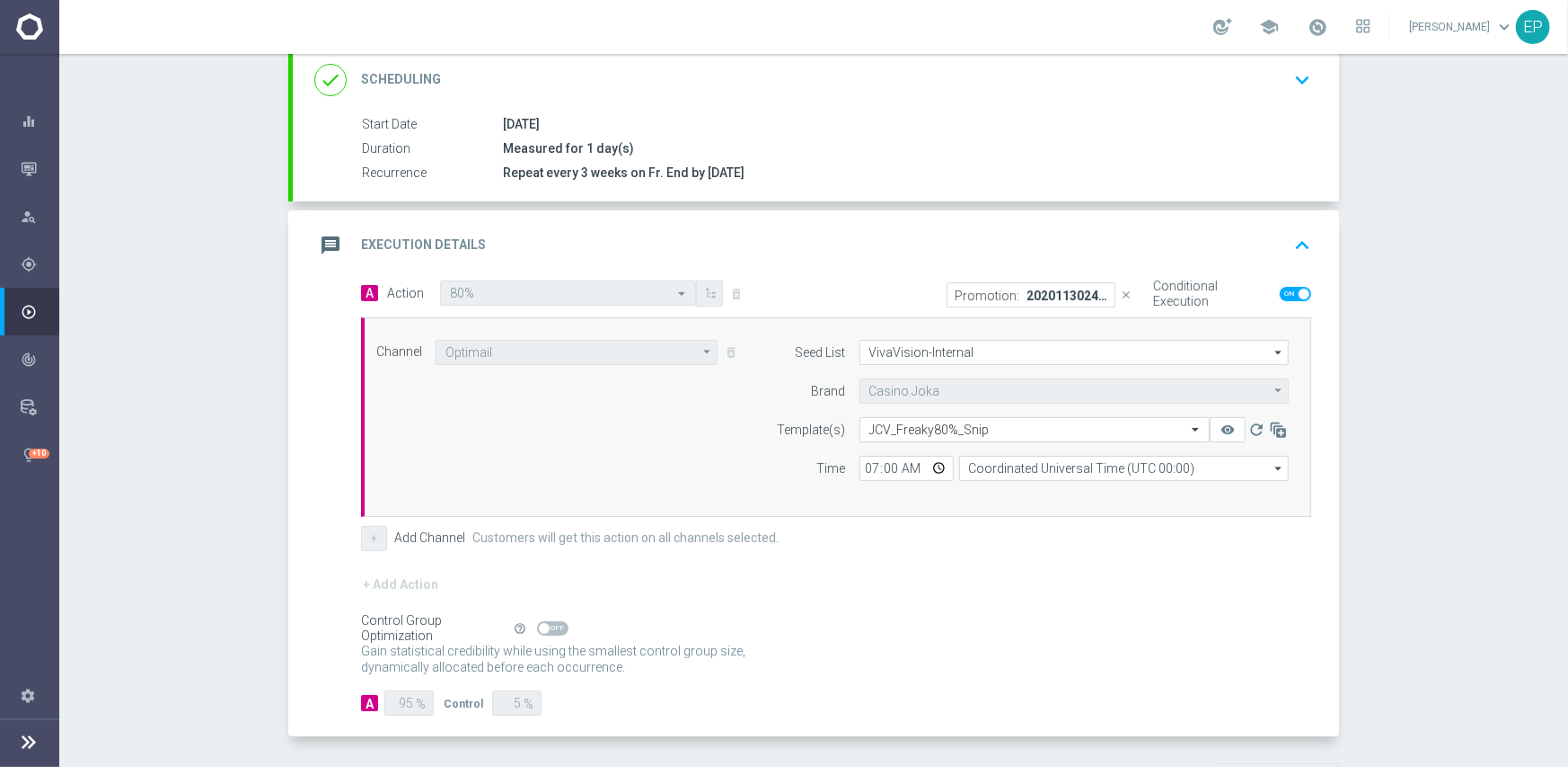
scroll to position [270, 0]
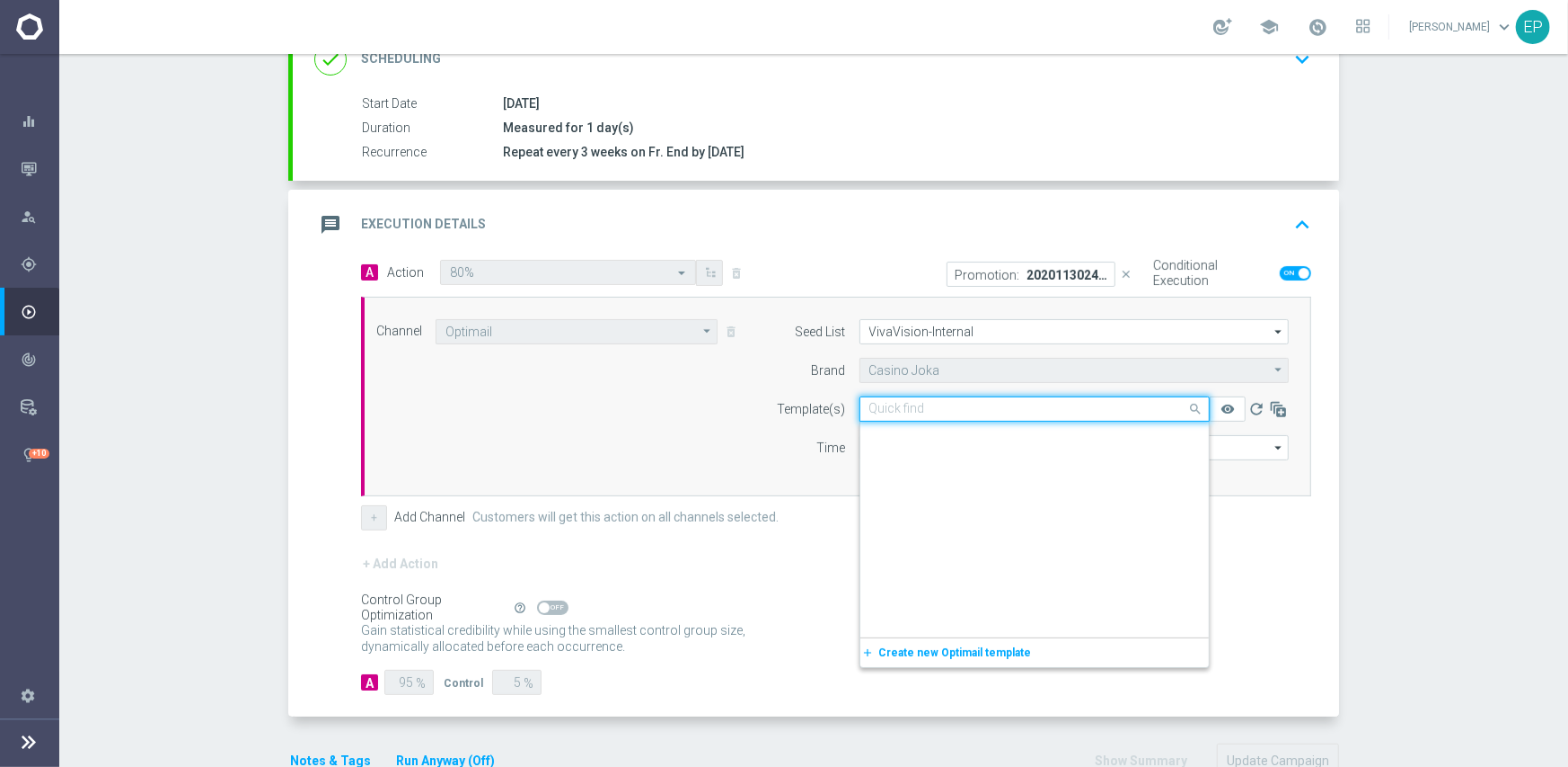
click at [974, 407] on input "text" at bounding box center [1016, 408] width 294 height 15
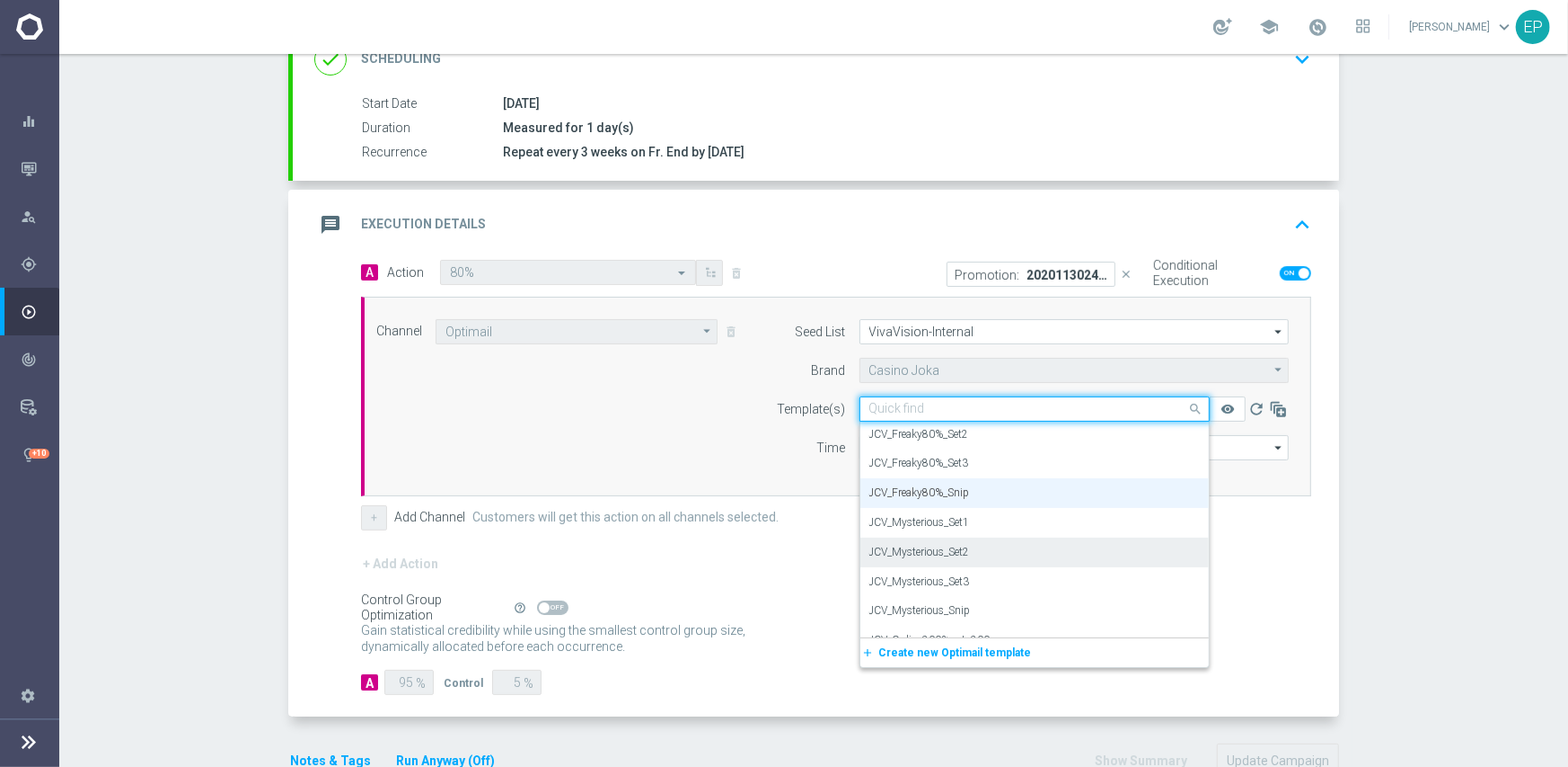
scroll to position [5427, 0]
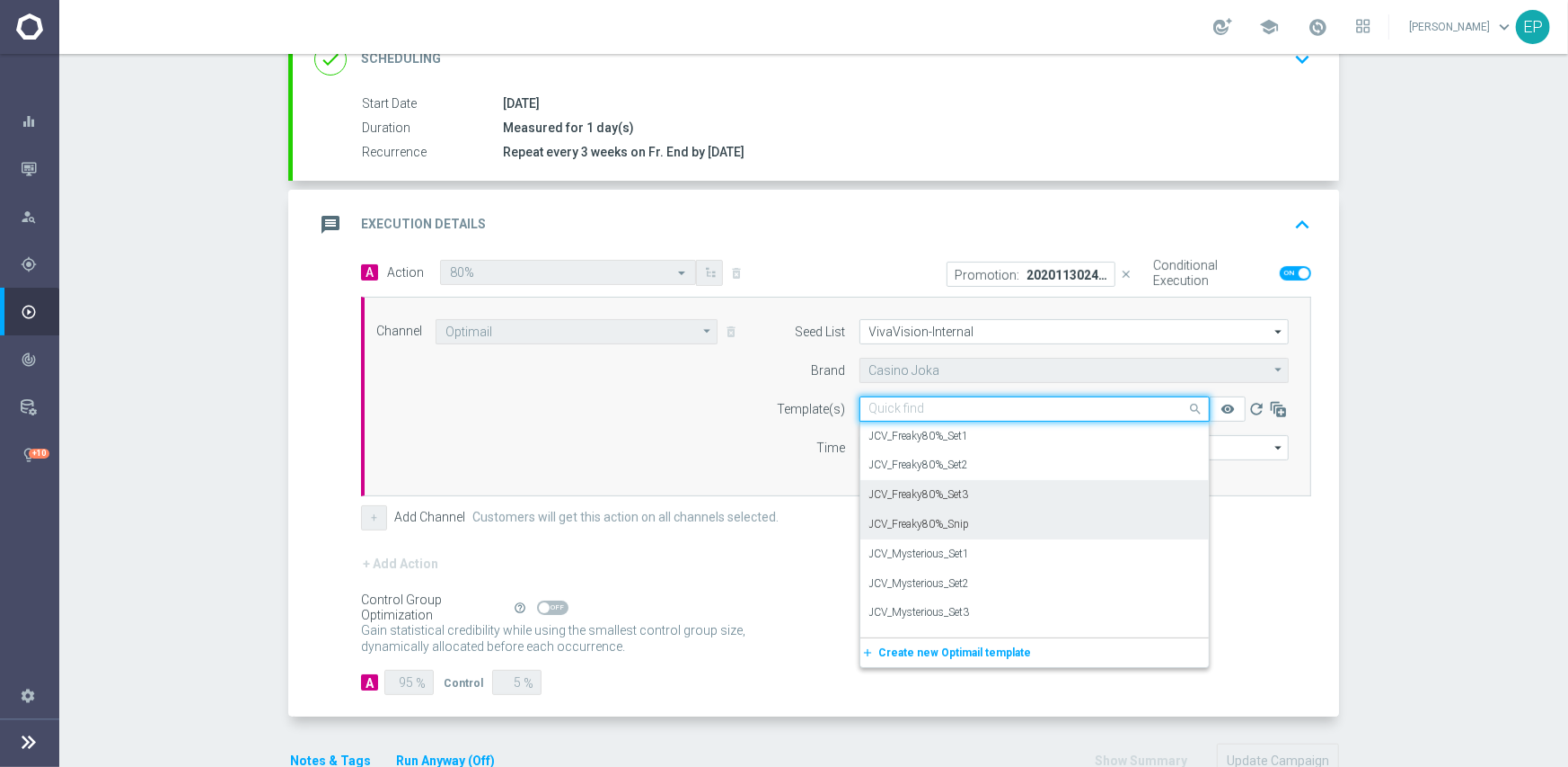
click at [952, 494] on label "JCV_Freaky80%_Set3" at bounding box center [919, 494] width 100 height 15
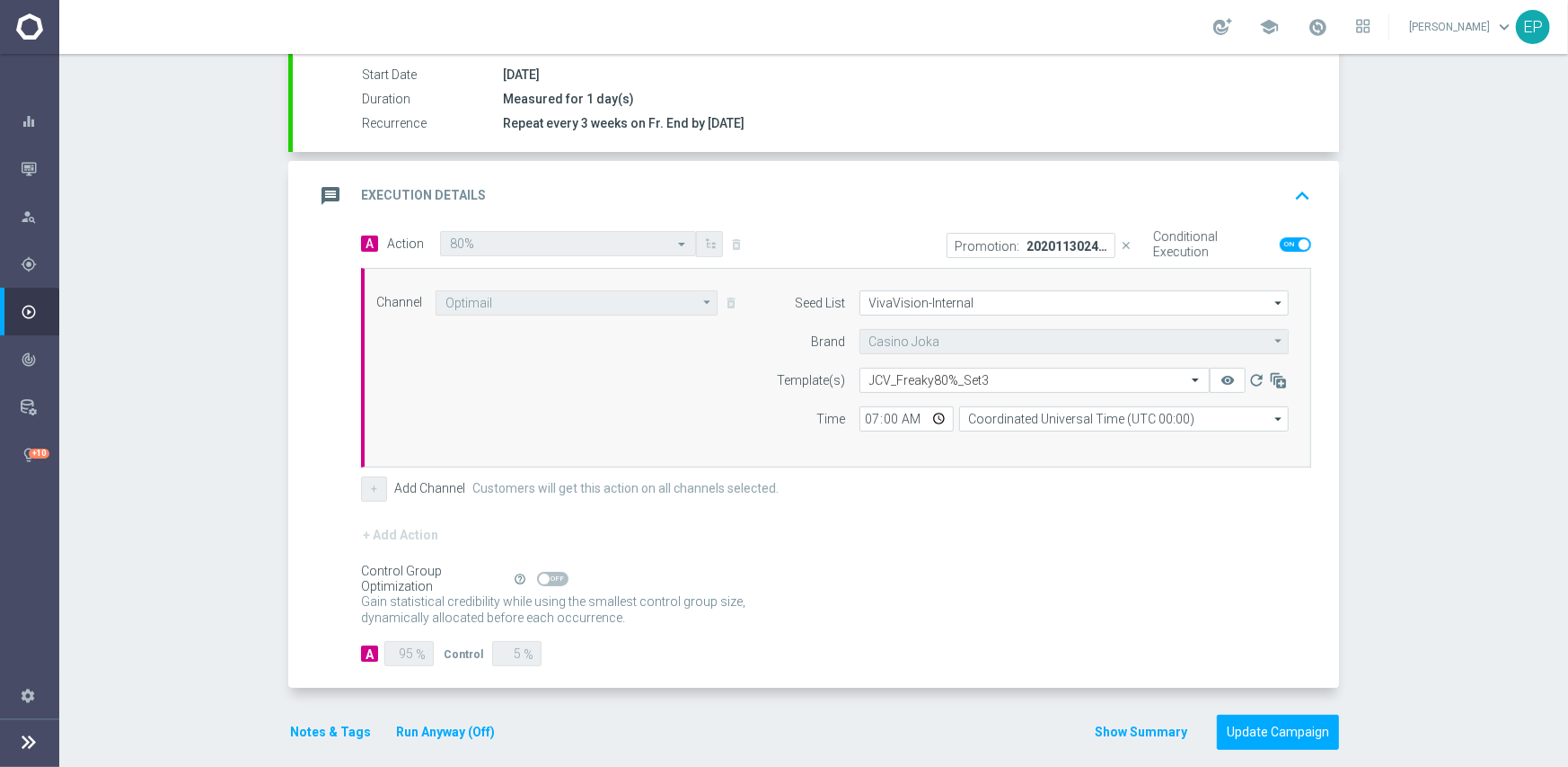
scroll to position [315, 0]
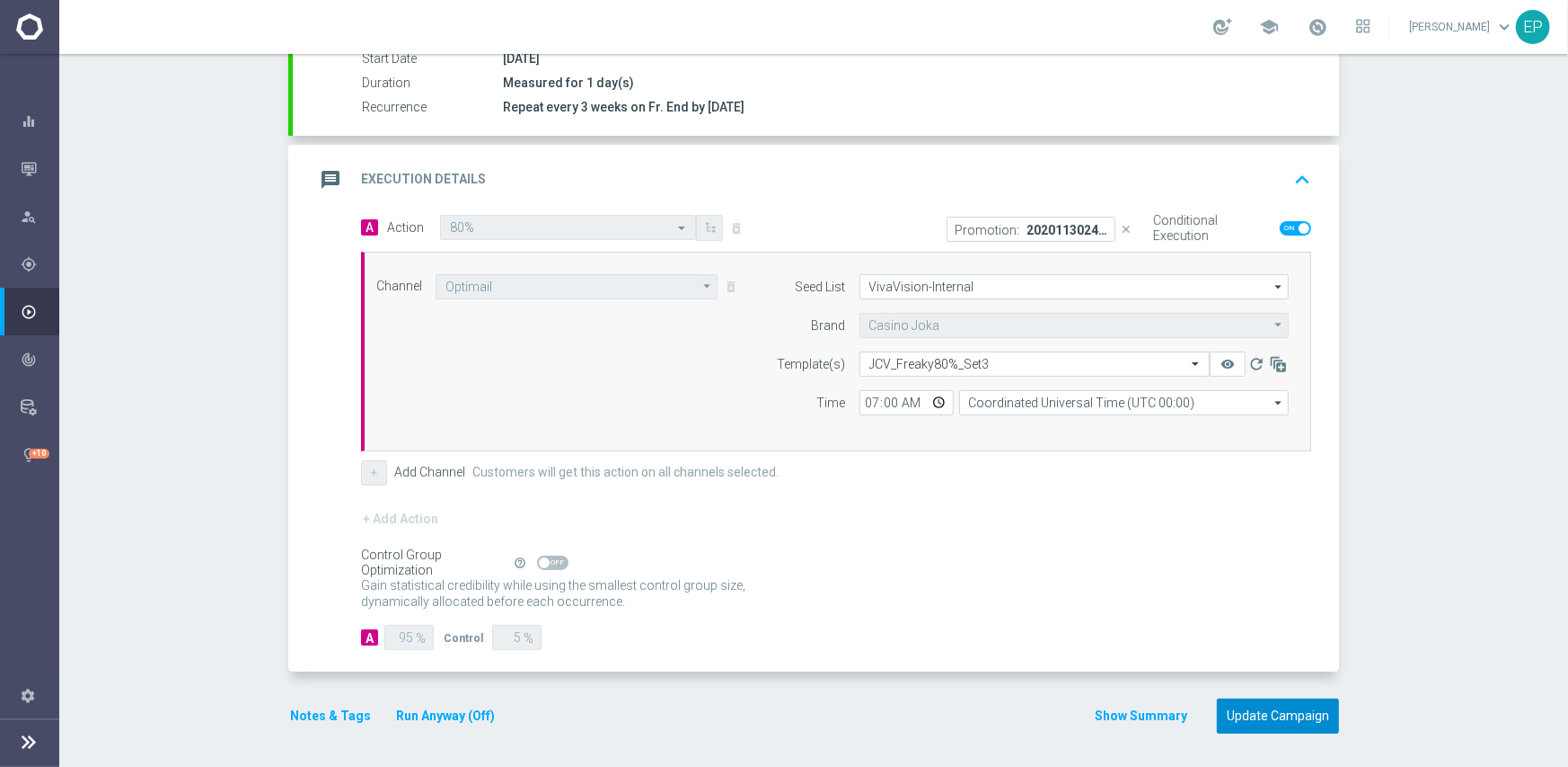
click at [1265, 721] on button "Update Campaign" at bounding box center [1278, 715] width 122 height 35
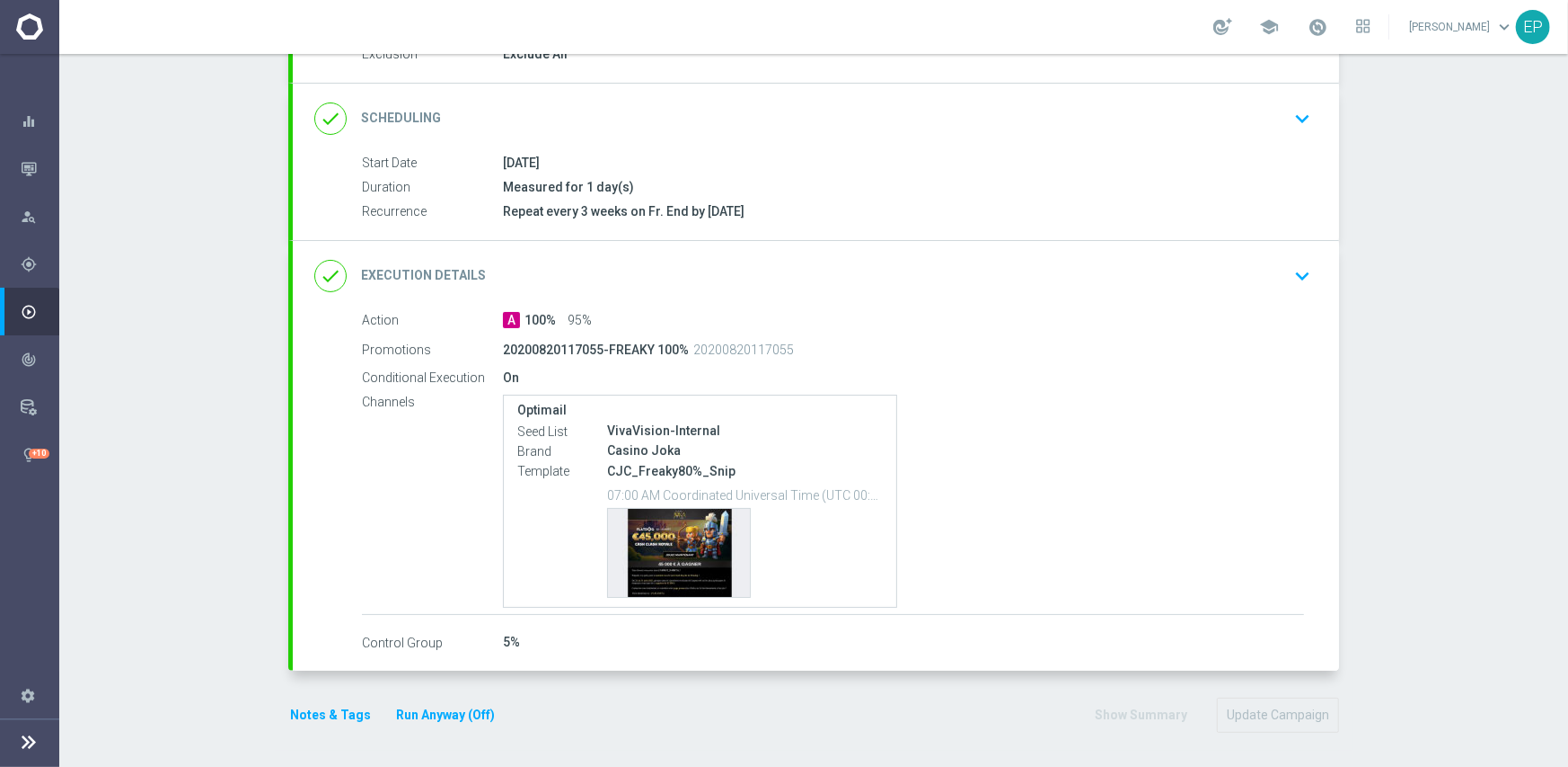
click at [891, 260] on div "done Execution Details keyboard_arrow_down" at bounding box center [815, 276] width 1003 height 34
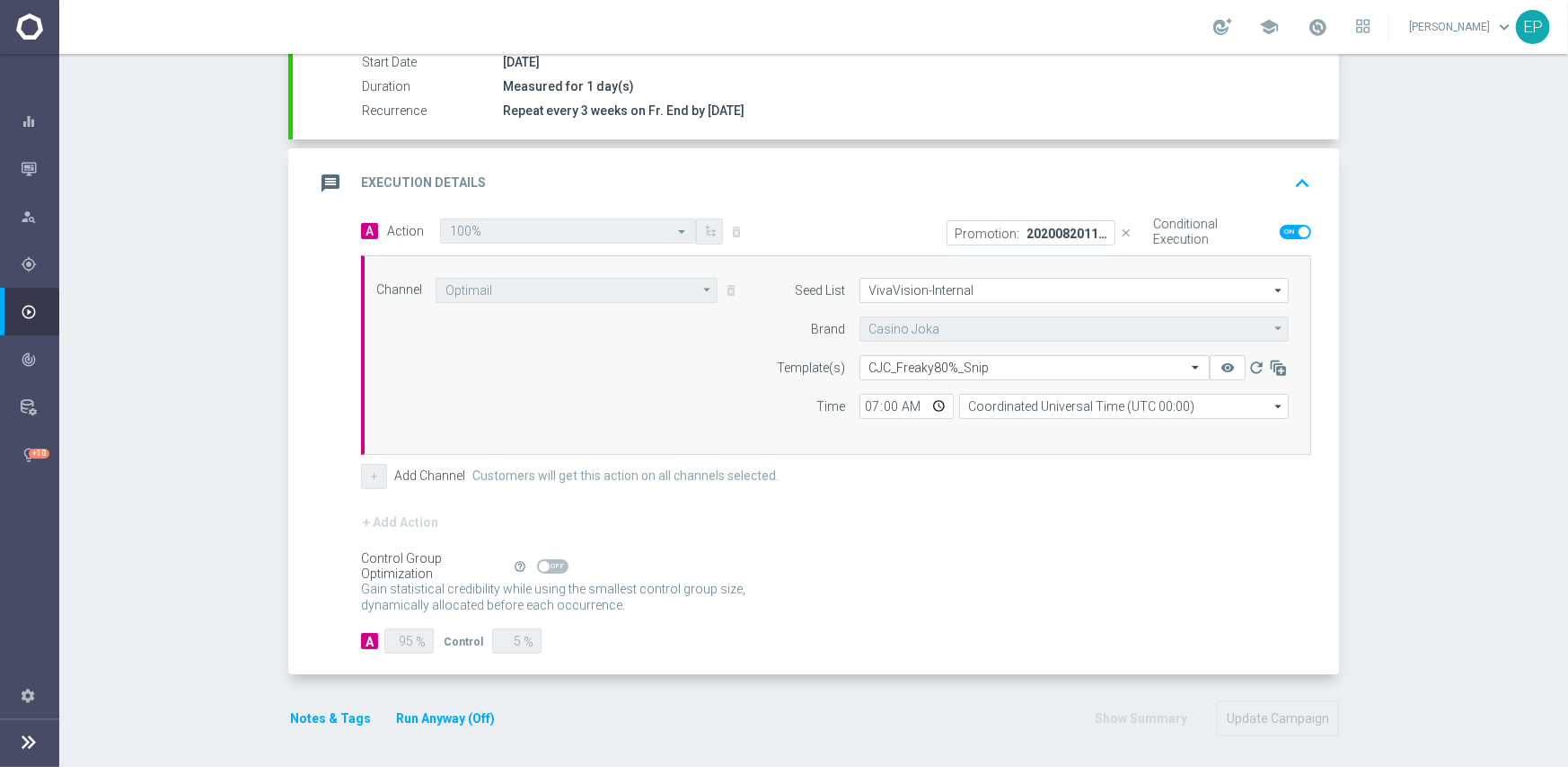
scroll to position [312, 0]
click at [931, 362] on input "text" at bounding box center [1016, 367] width 294 height 15
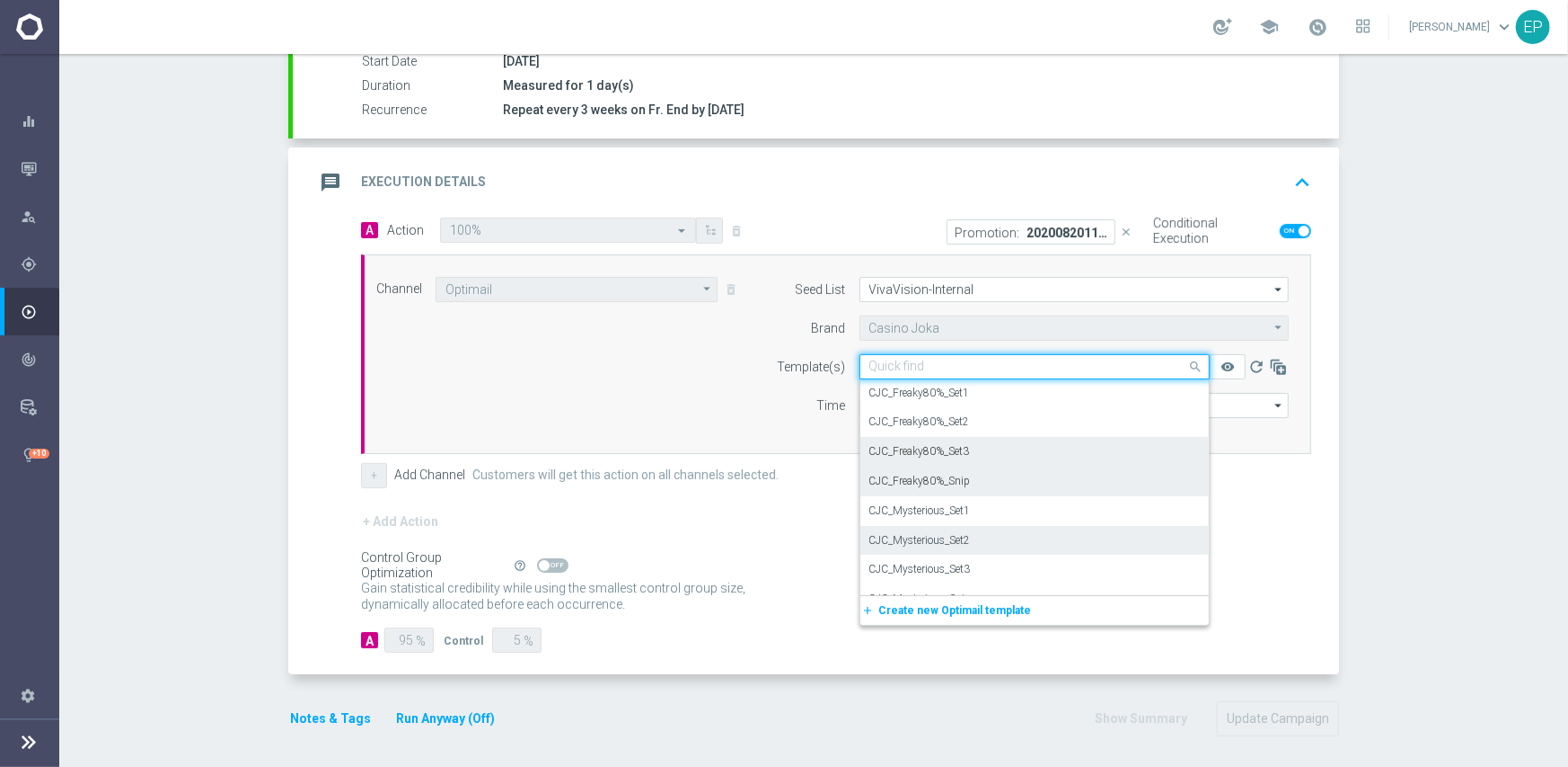
scroll to position [1452, 0]
click at [935, 452] on label "CJC_Freaky80%_Set3" at bounding box center [919, 451] width 101 height 15
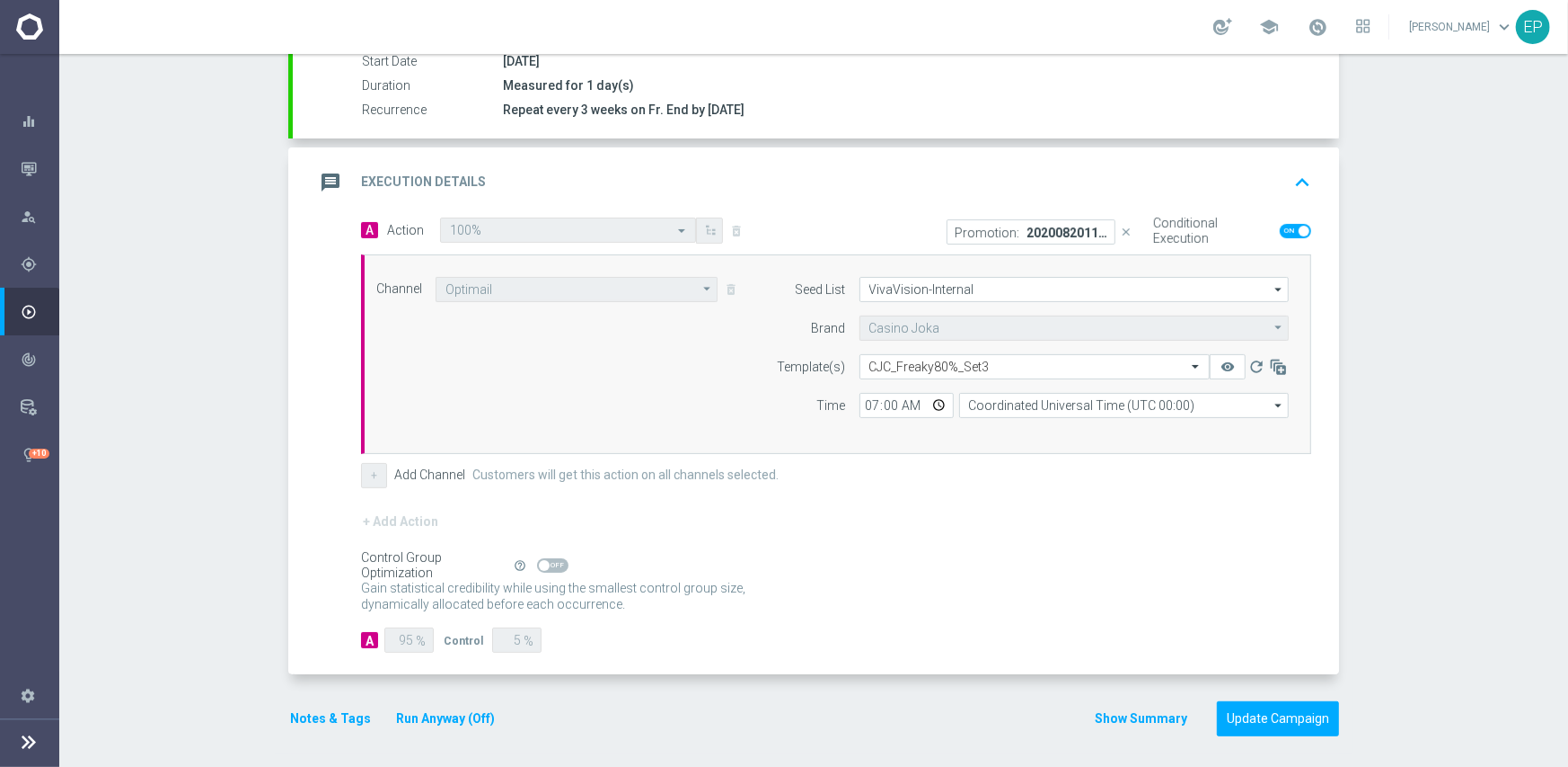
click at [843, 506] on form "A Action Select action 100% delete_forever Promotion: 20200820117055-FREAKY 100…" at bounding box center [836, 435] width 950 height 435
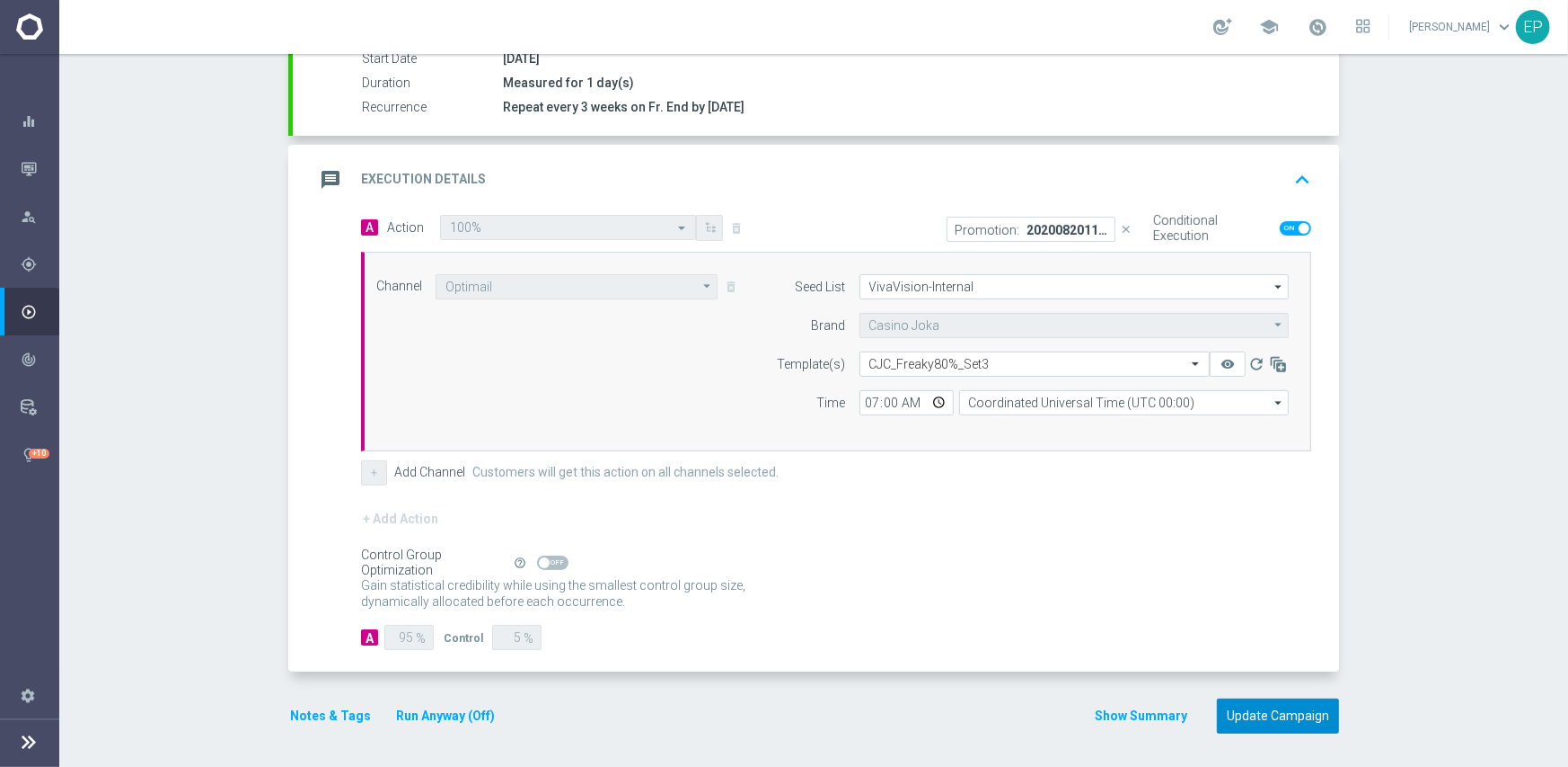
click at [1278, 717] on button "Update Campaign" at bounding box center [1278, 715] width 122 height 35
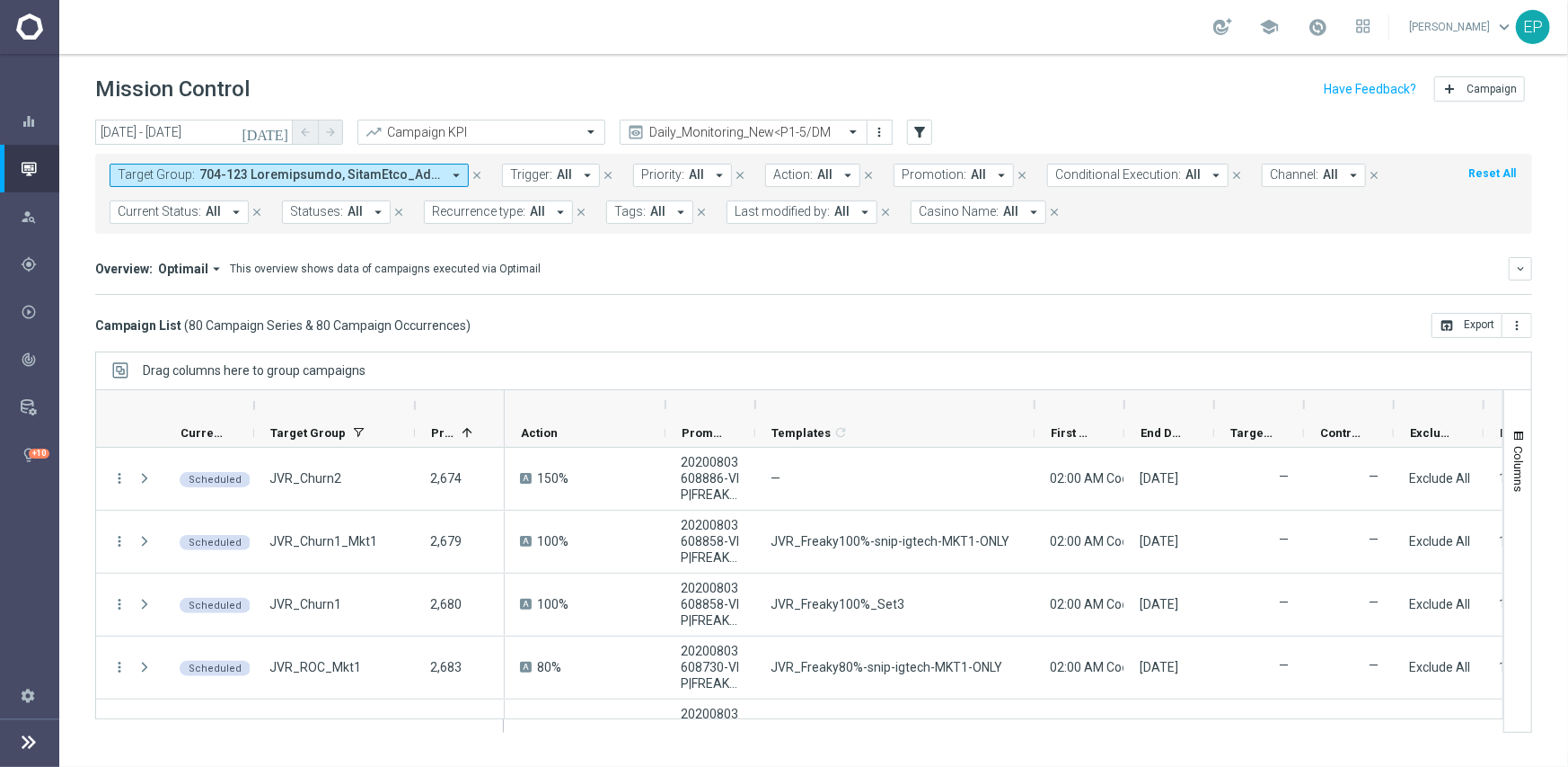
drag, startPoint x: 844, startPoint y: 401, endPoint x: 1034, endPoint y: 393, distance: 190.2
click at [1034, 393] on div at bounding box center [1034, 404] width 7 height 29
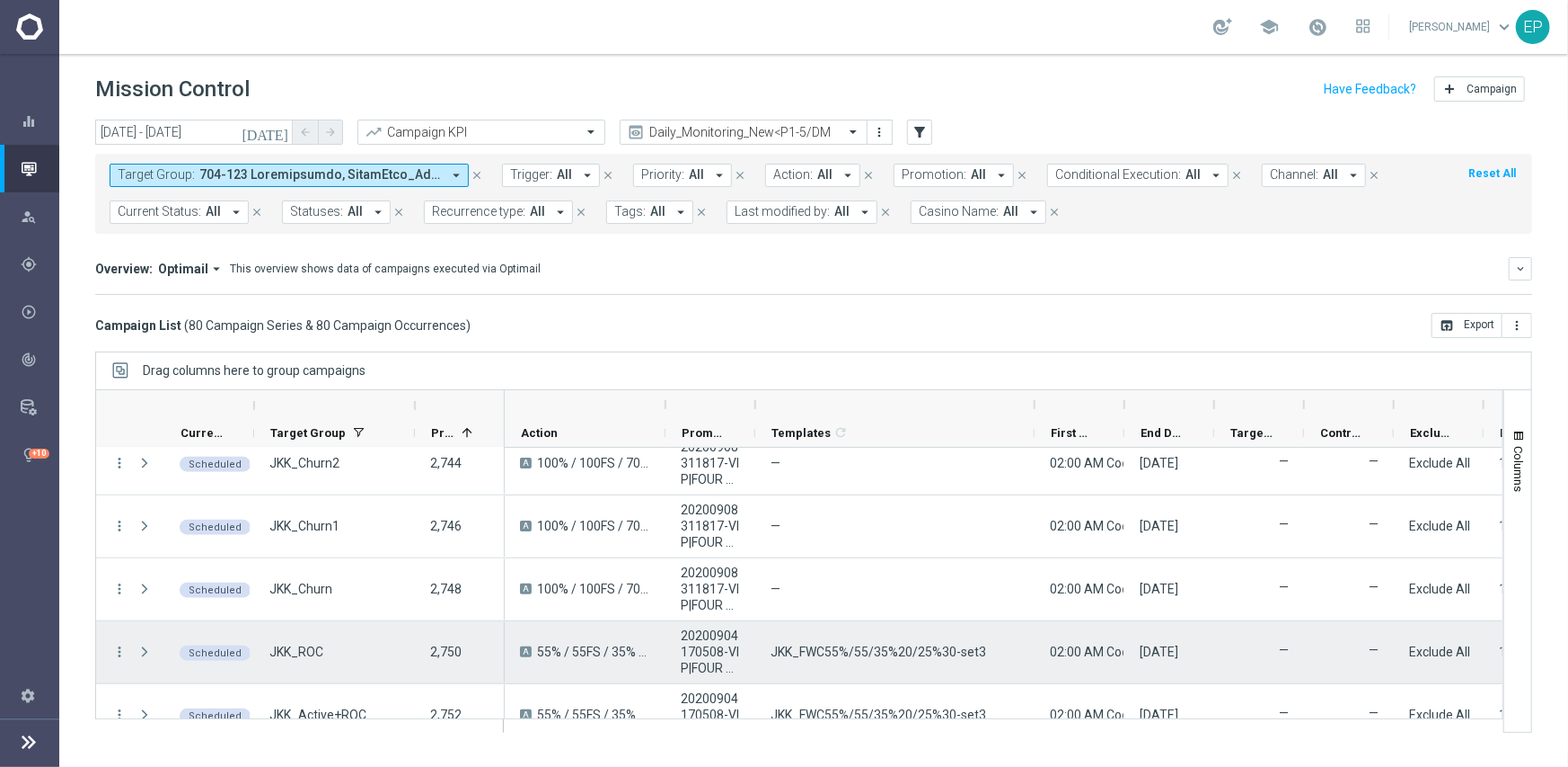
scroll to position [899, 0]
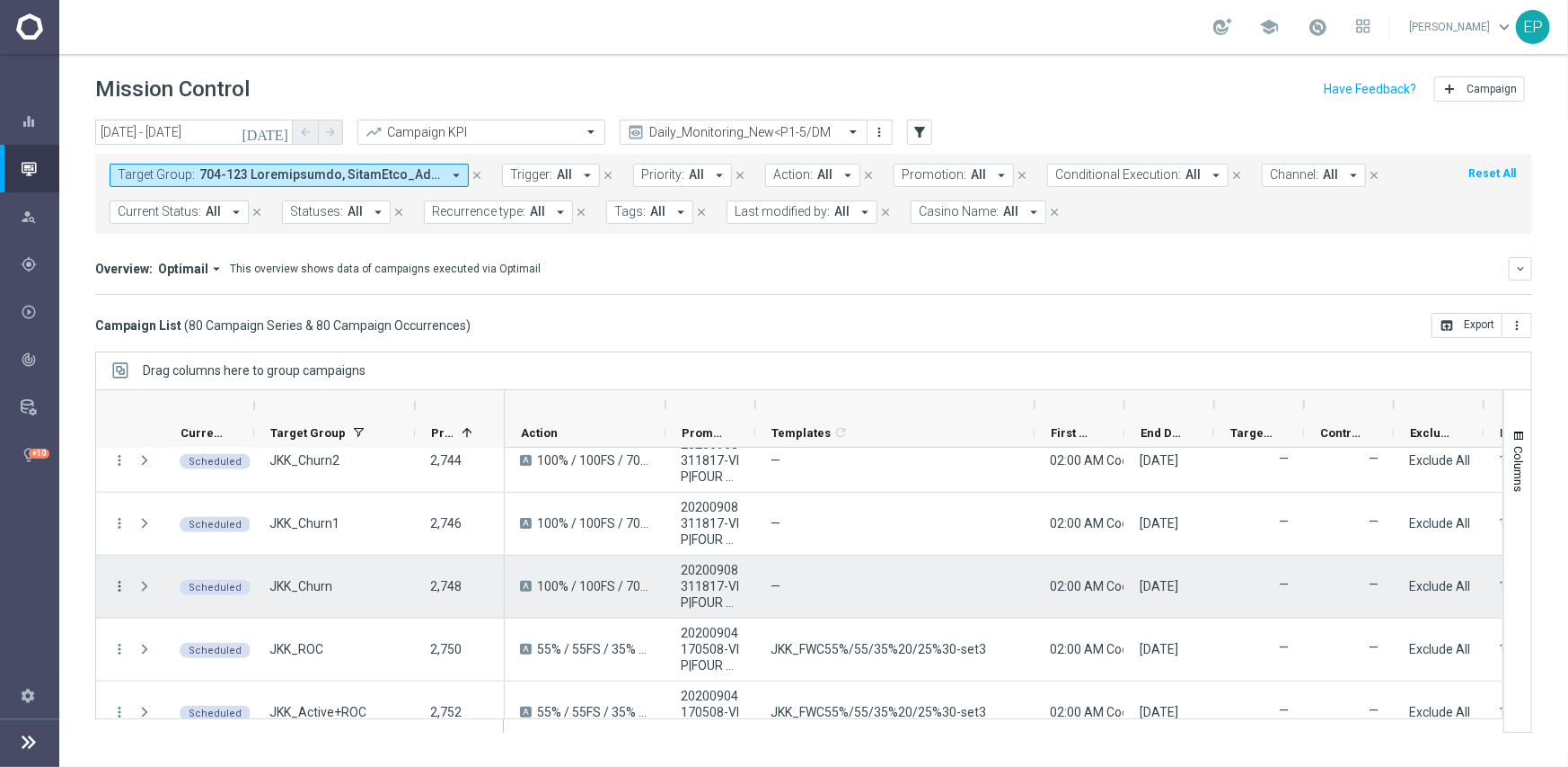
click at [118, 587] on icon "more_vert" at bounding box center [120, 586] width 16 height 16
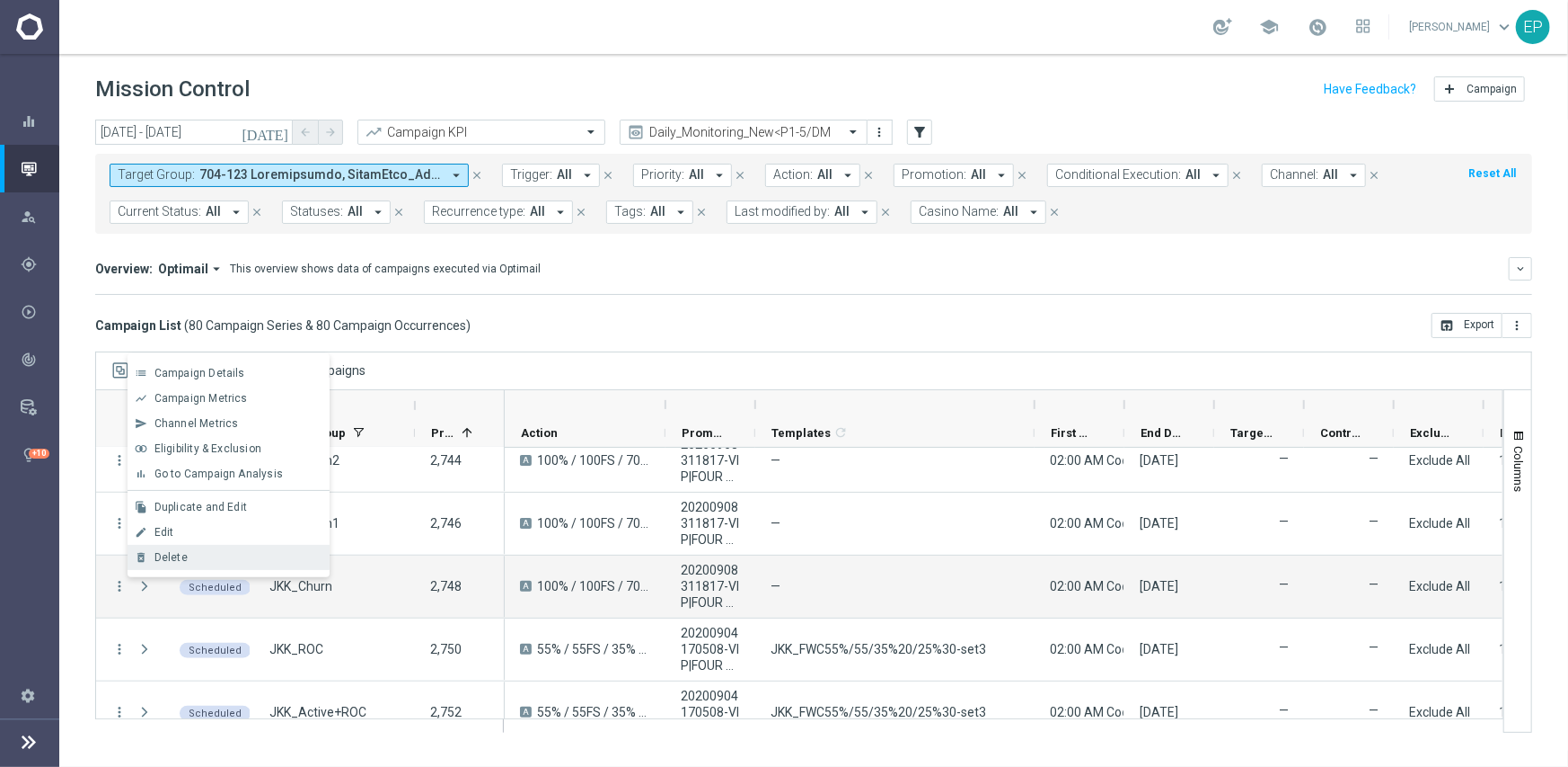
click at [189, 551] on div "Delete" at bounding box center [238, 557] width 167 height 13
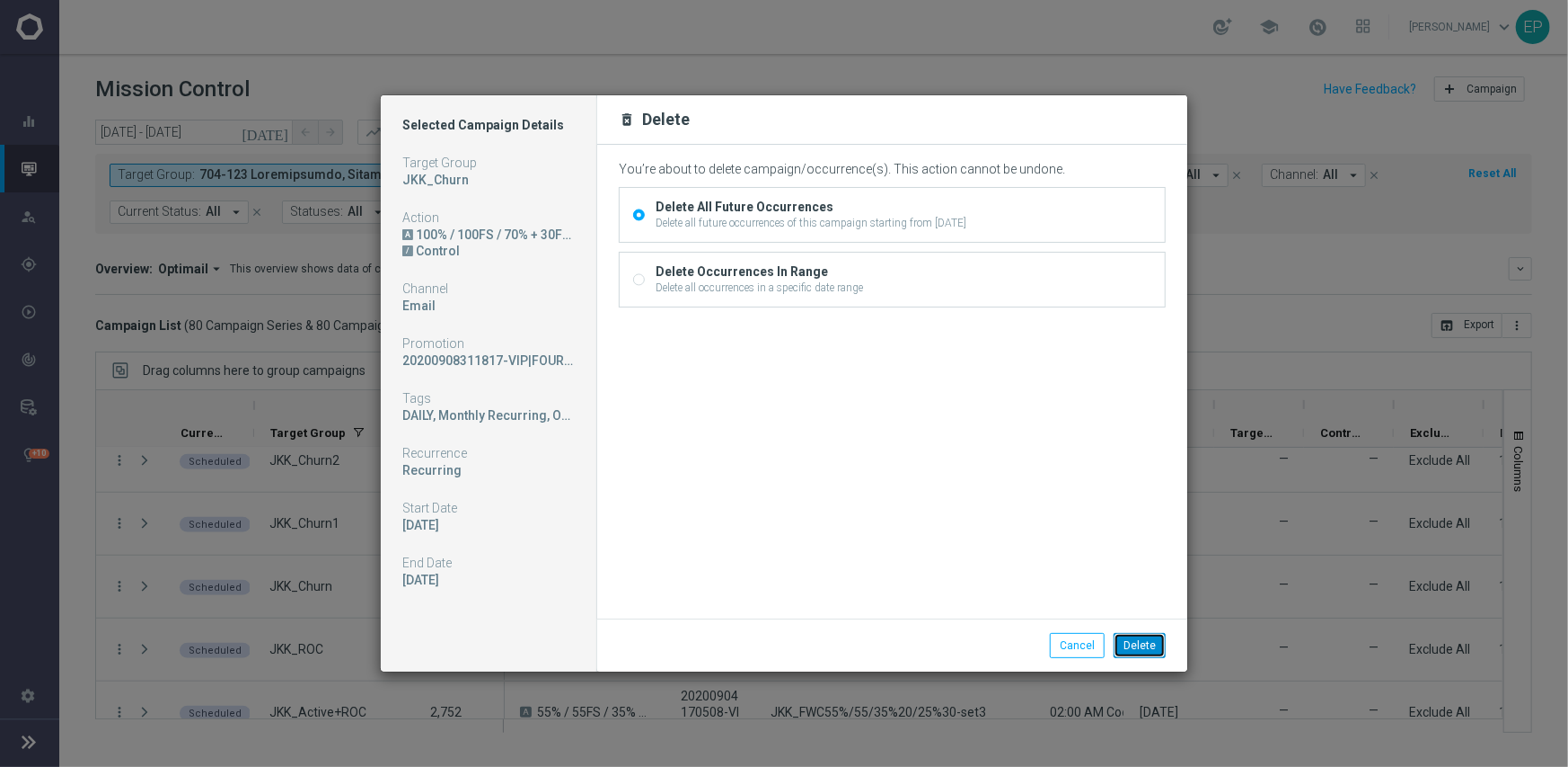
click at [1138, 649] on button "Delete" at bounding box center [1140, 645] width 52 height 25
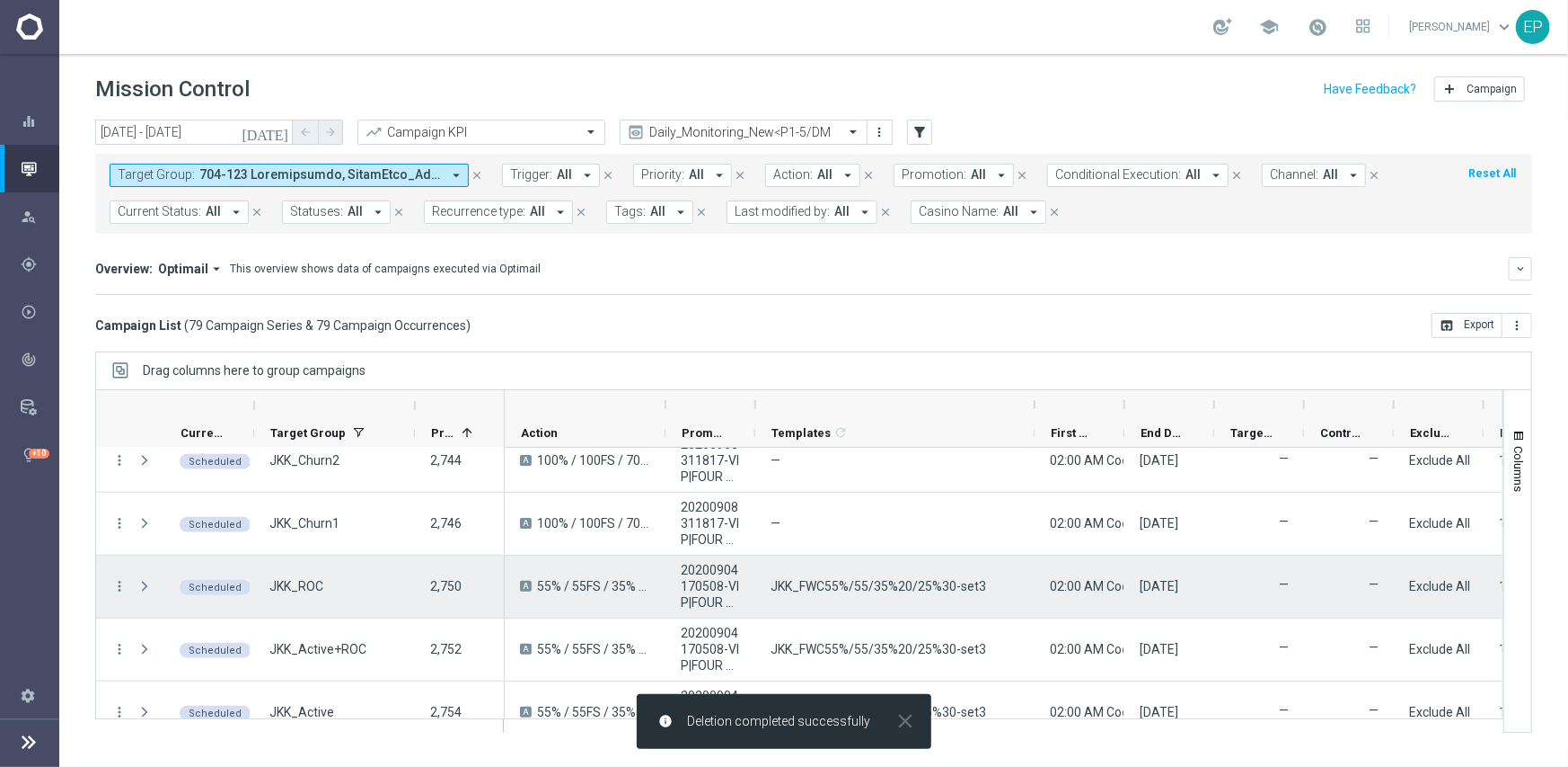
scroll to position [989, 0]
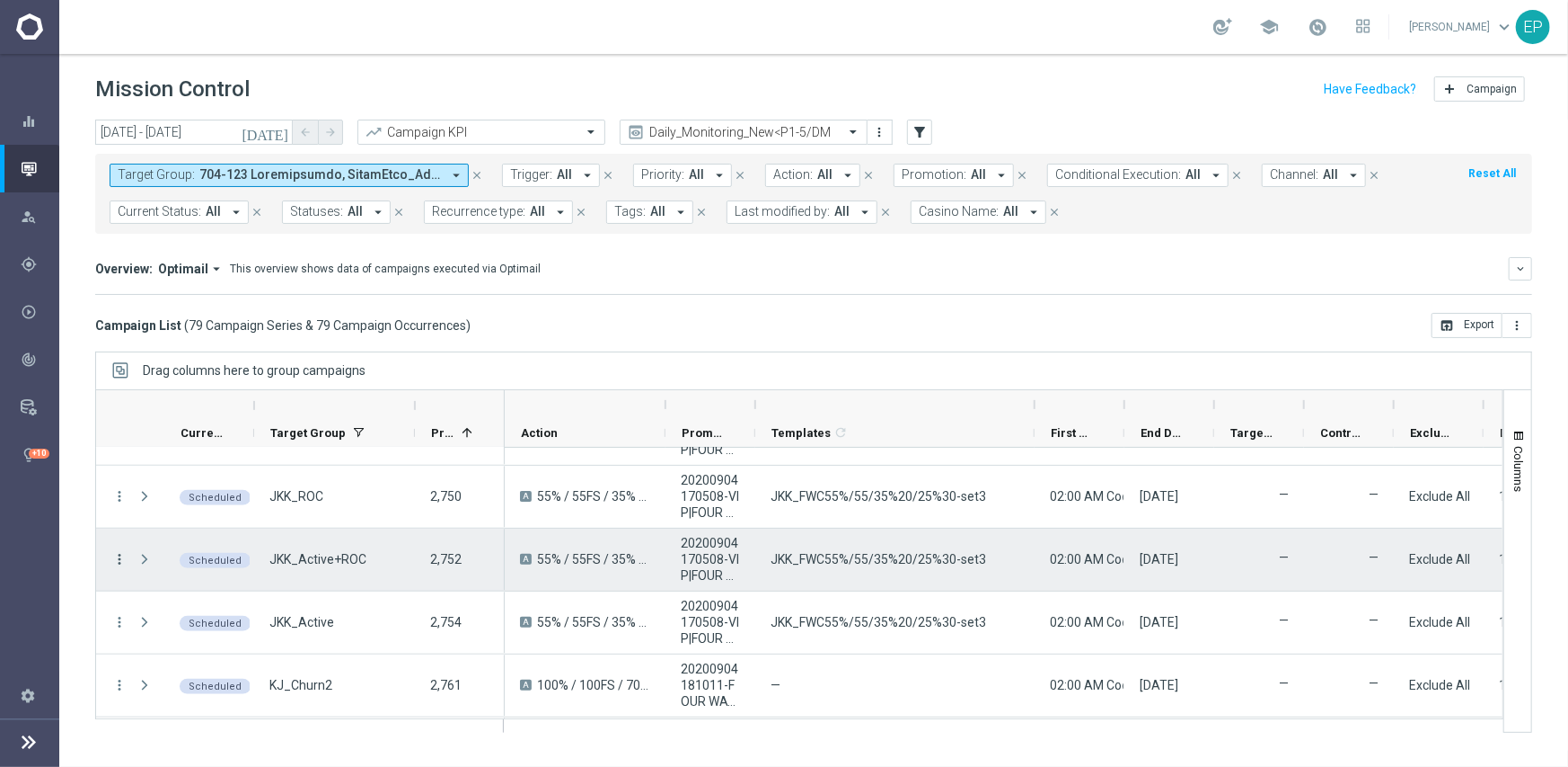
click at [123, 559] on icon "more_vert" at bounding box center [120, 559] width 16 height 16
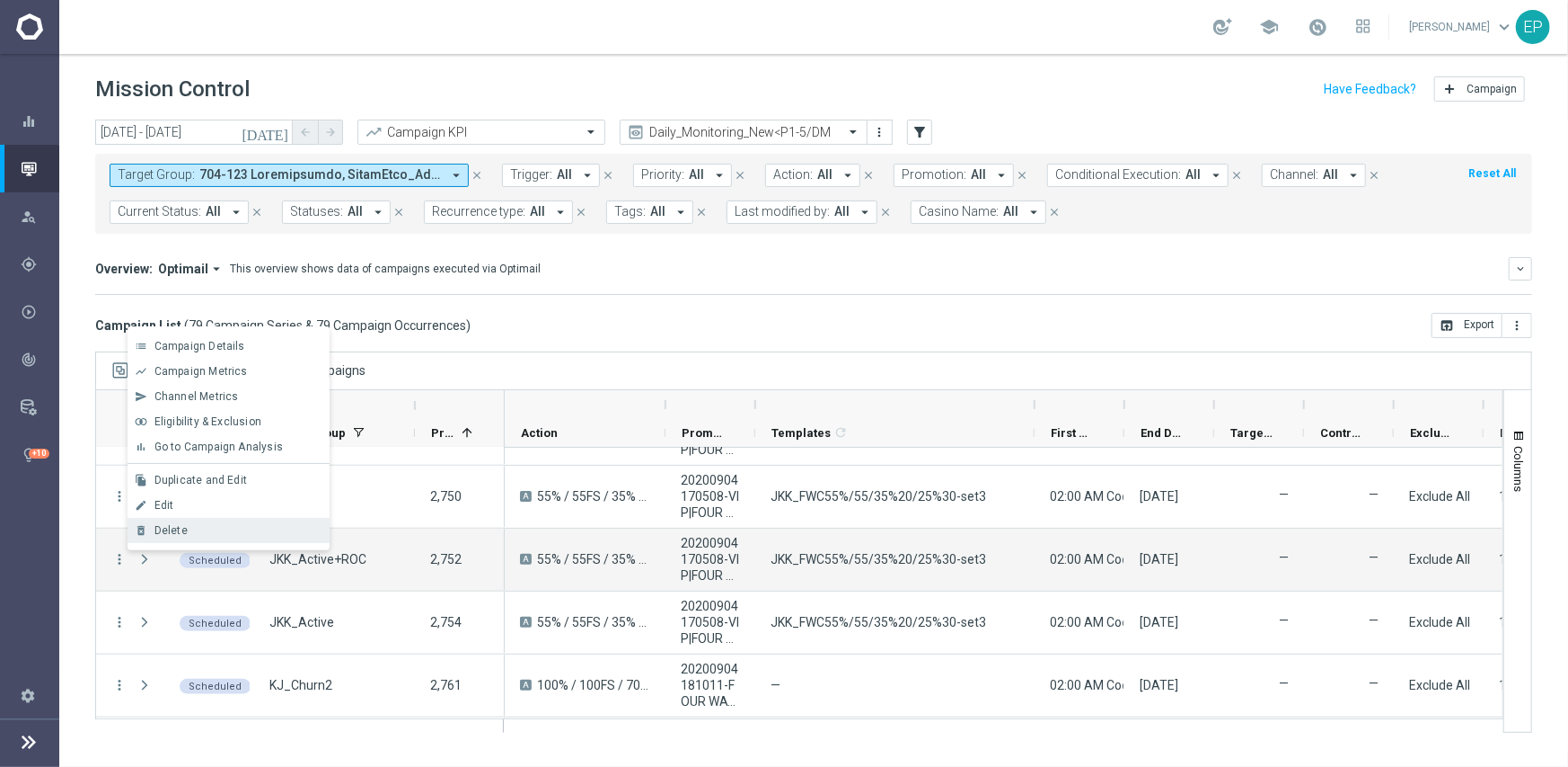
click at [185, 532] on span "Delete" at bounding box center [171, 530] width 33 height 13
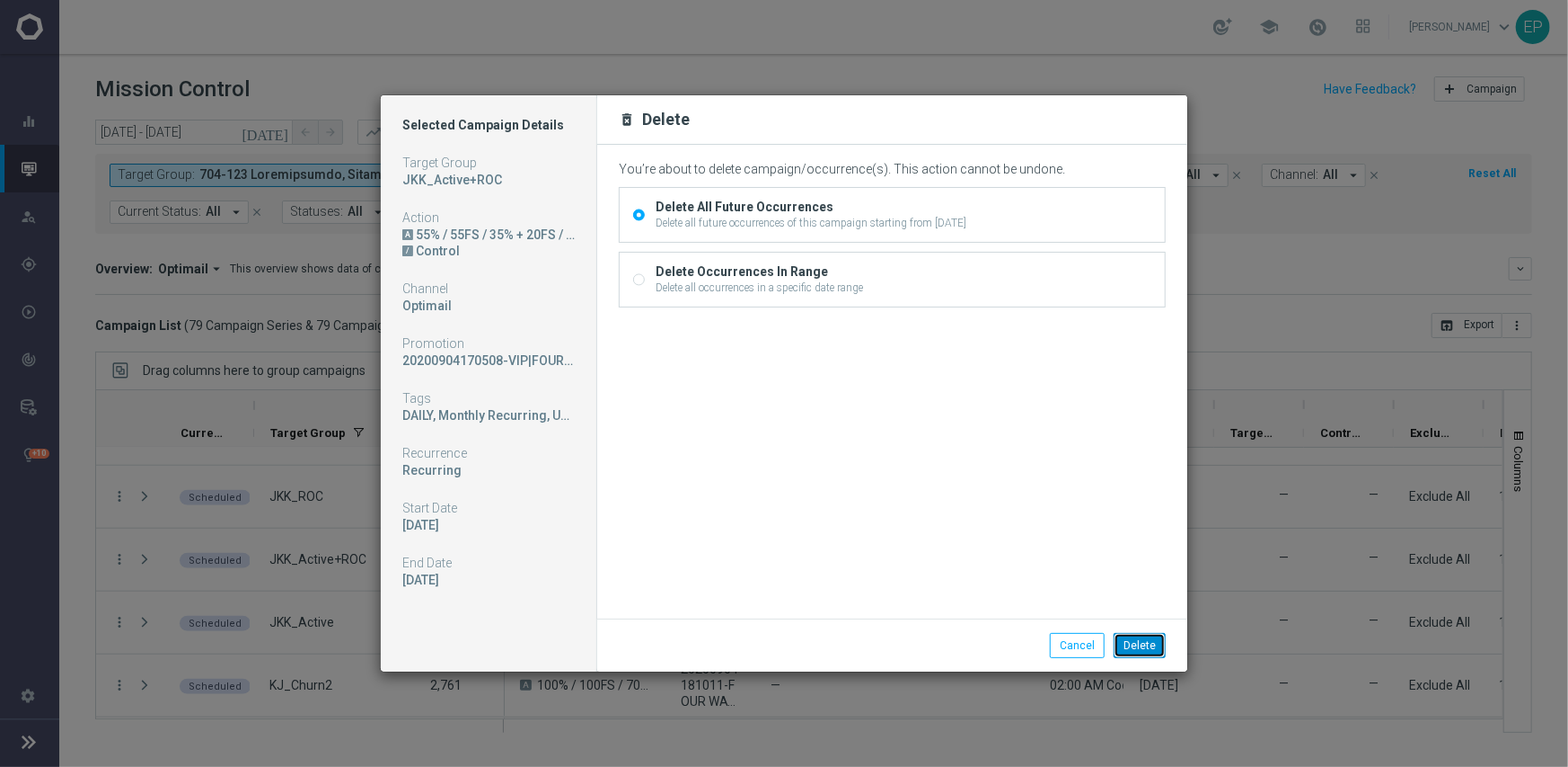
click at [1143, 640] on button "Delete" at bounding box center [1140, 645] width 52 height 25
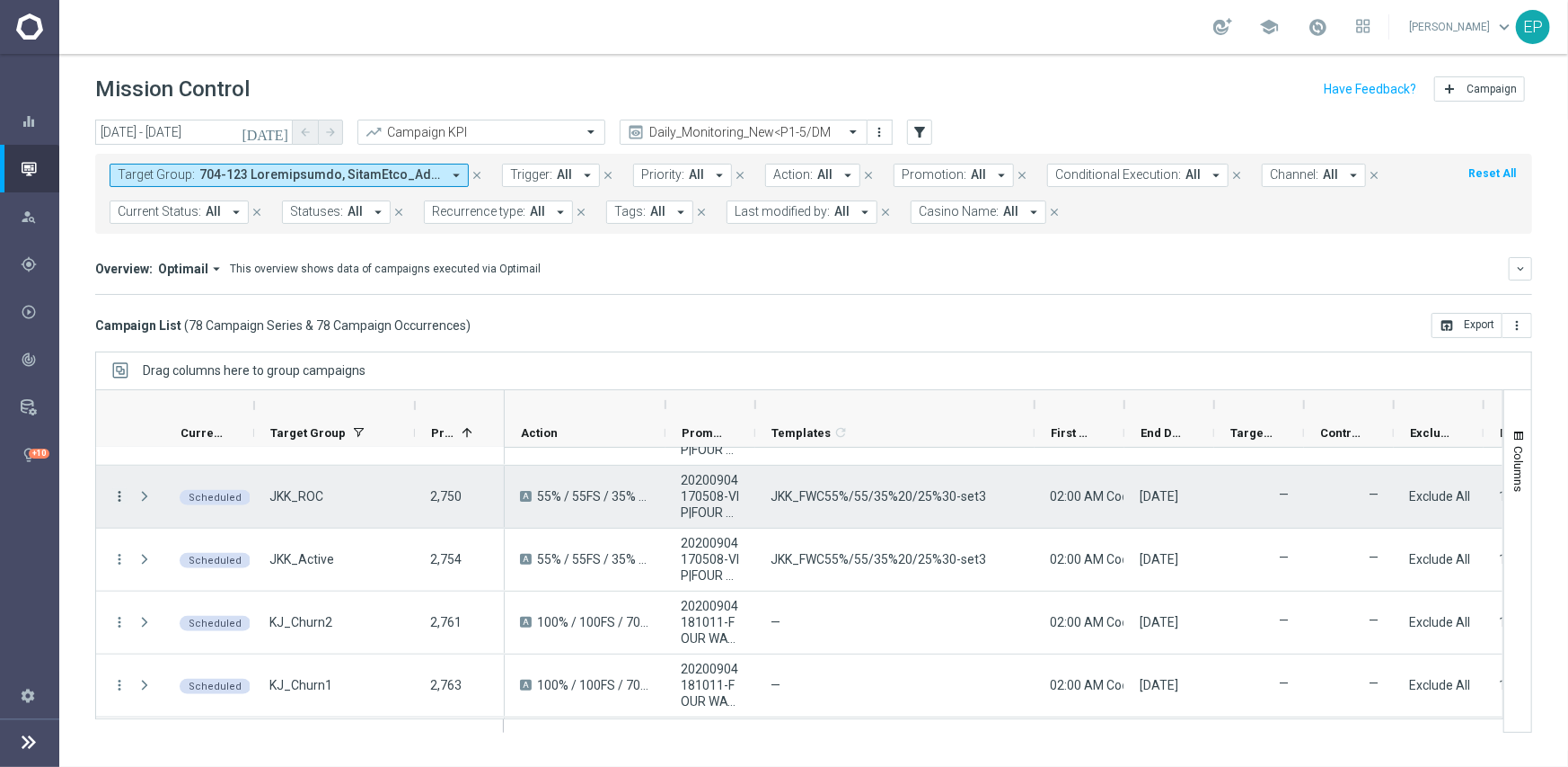
click at [124, 497] on icon "more_vert" at bounding box center [120, 496] width 16 height 16
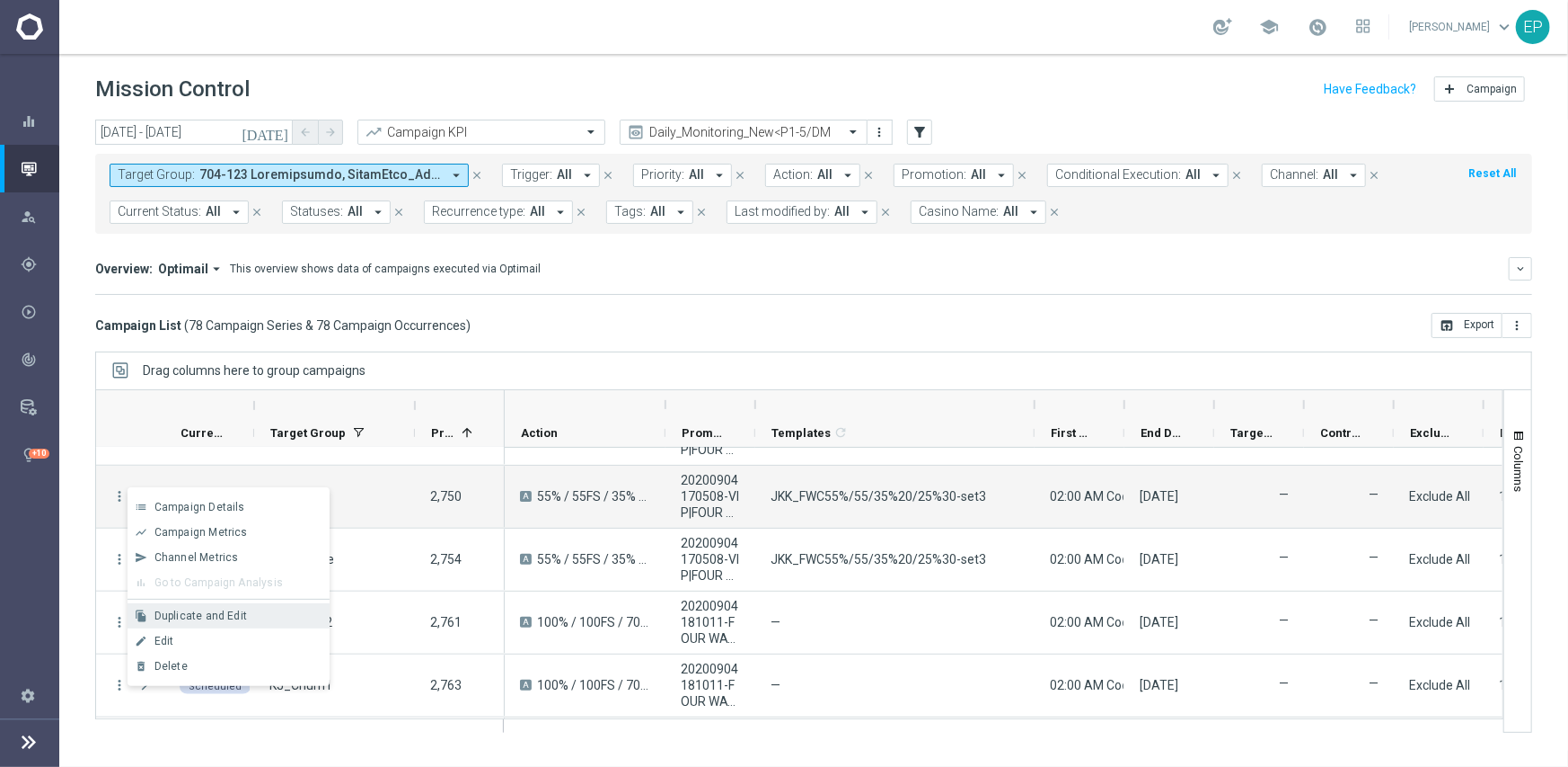
click at [261, 614] on div "Duplicate and Edit" at bounding box center [238, 615] width 167 height 13
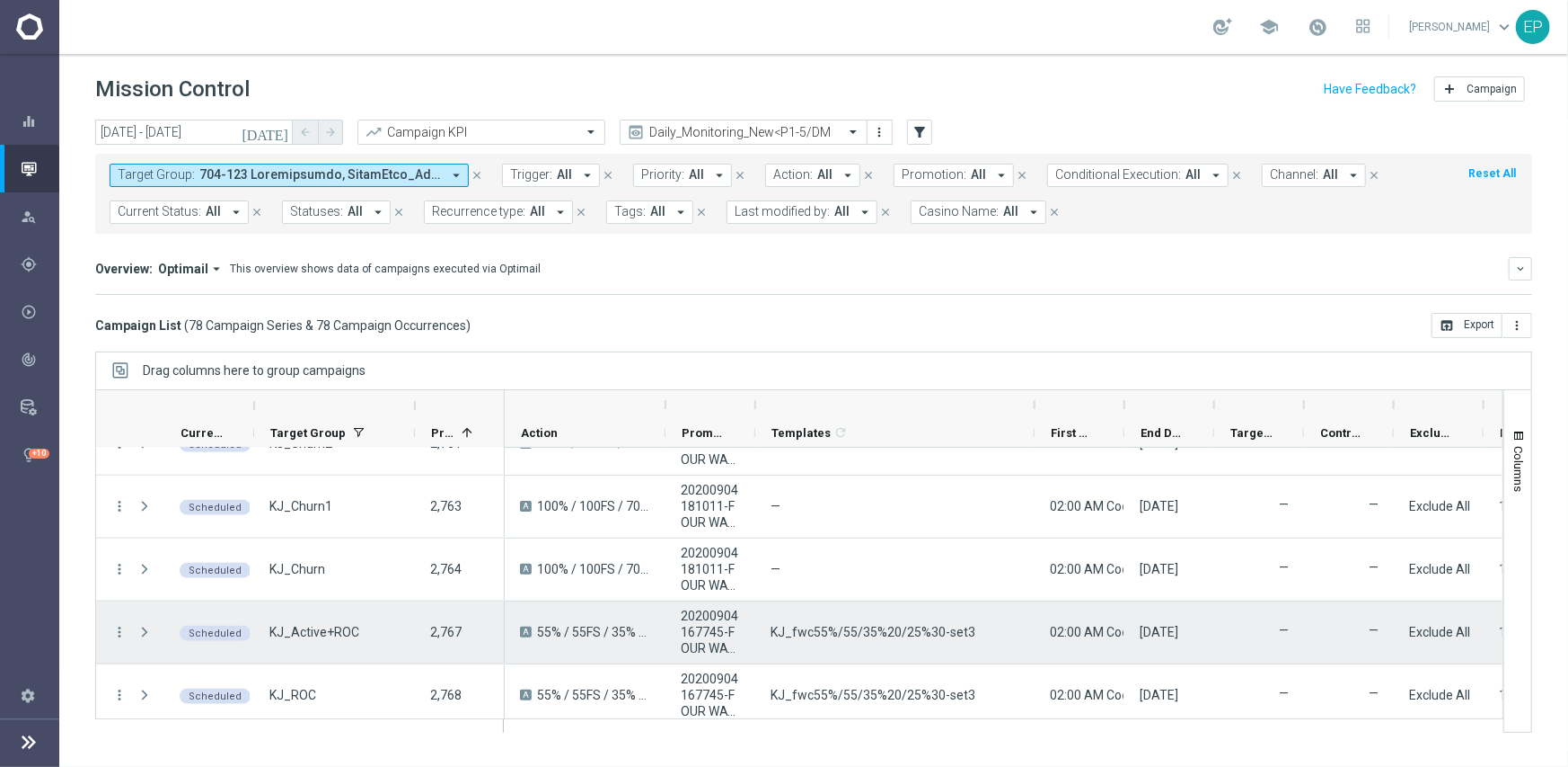
scroll to position [1258, 0]
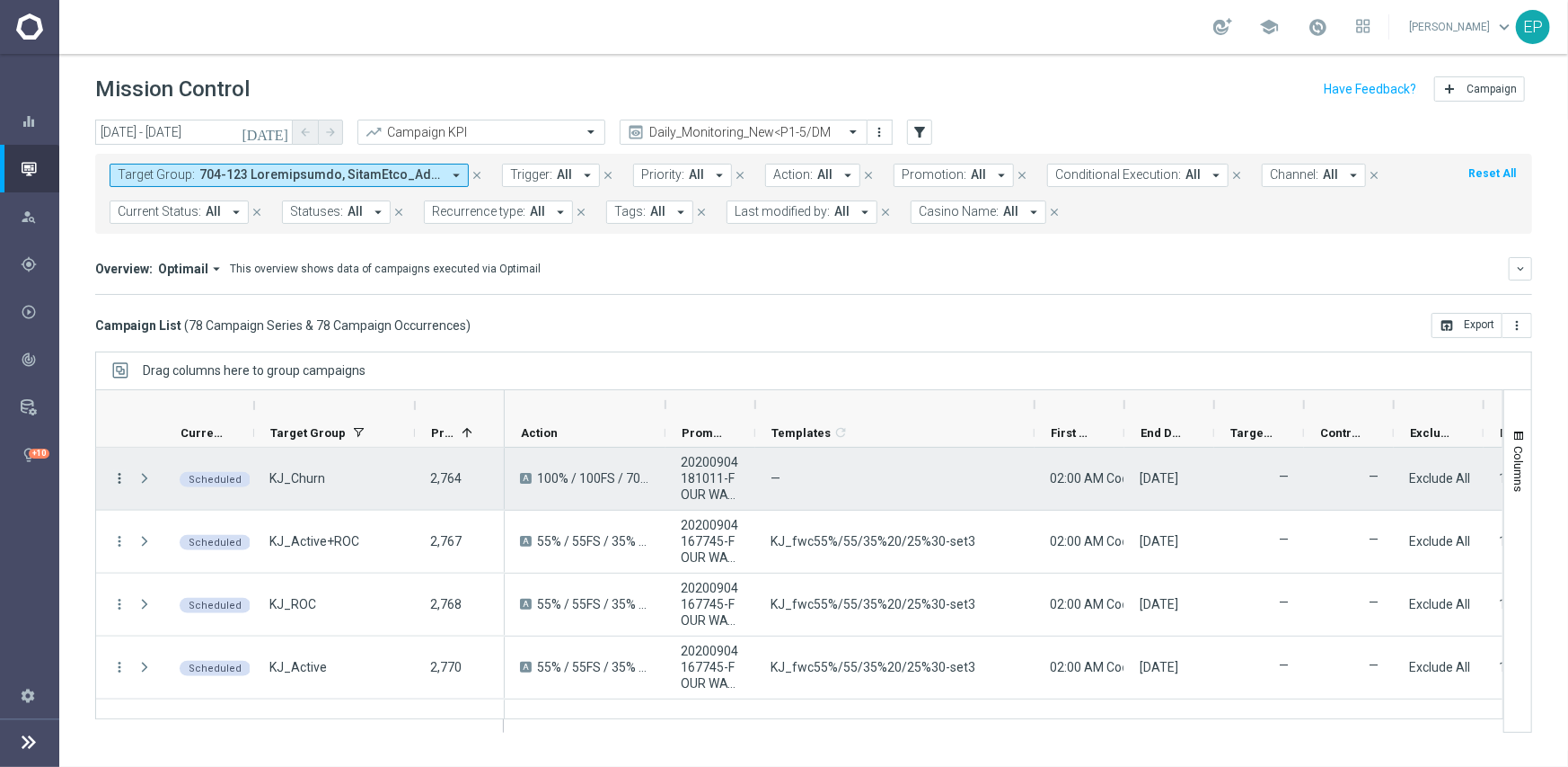
click at [119, 479] on icon "more_vert" at bounding box center [120, 478] width 16 height 16
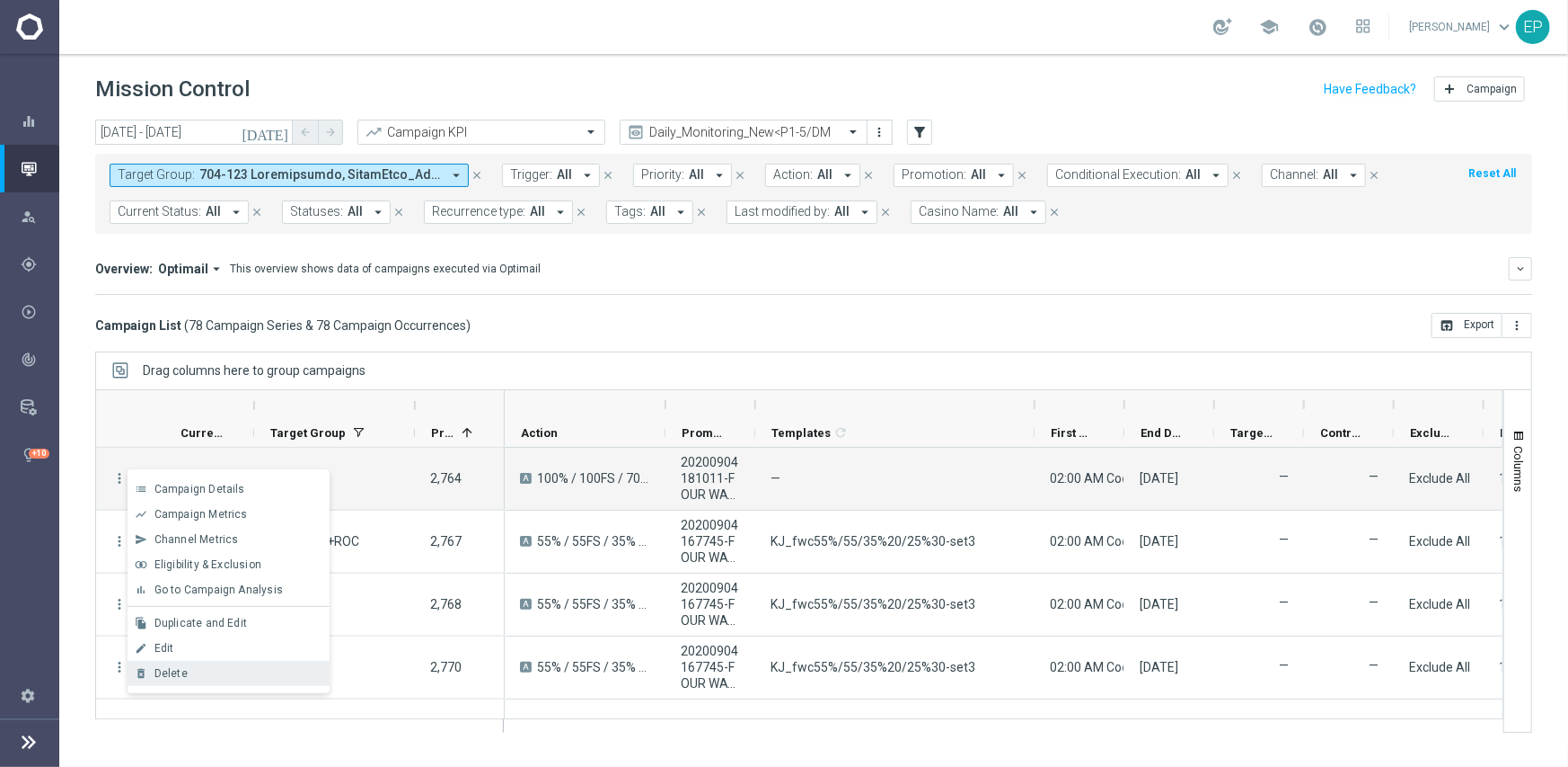
click at [182, 667] on span "Delete" at bounding box center [171, 673] width 33 height 13
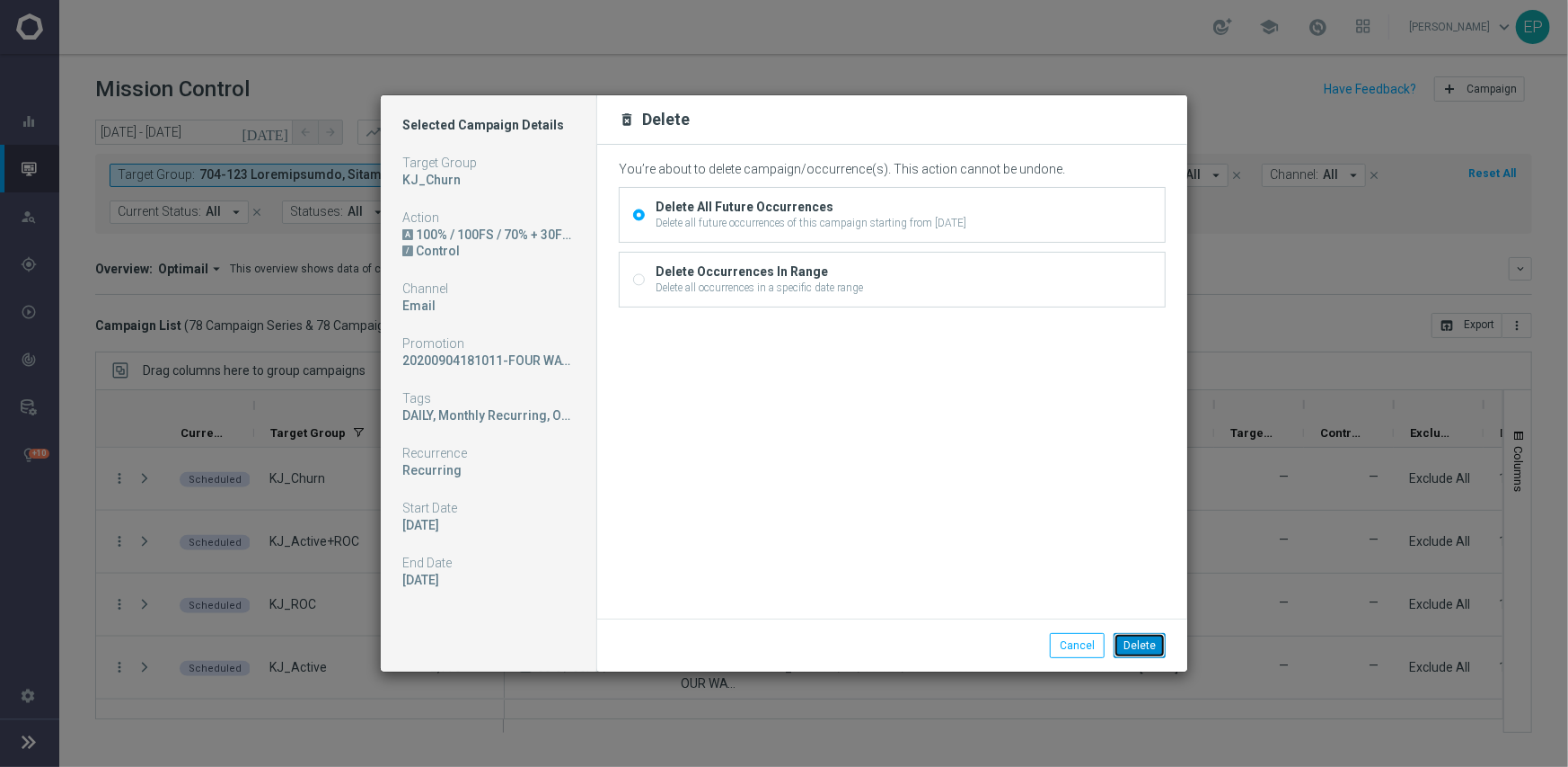
click at [1150, 646] on button "Delete" at bounding box center [1140, 645] width 52 height 25
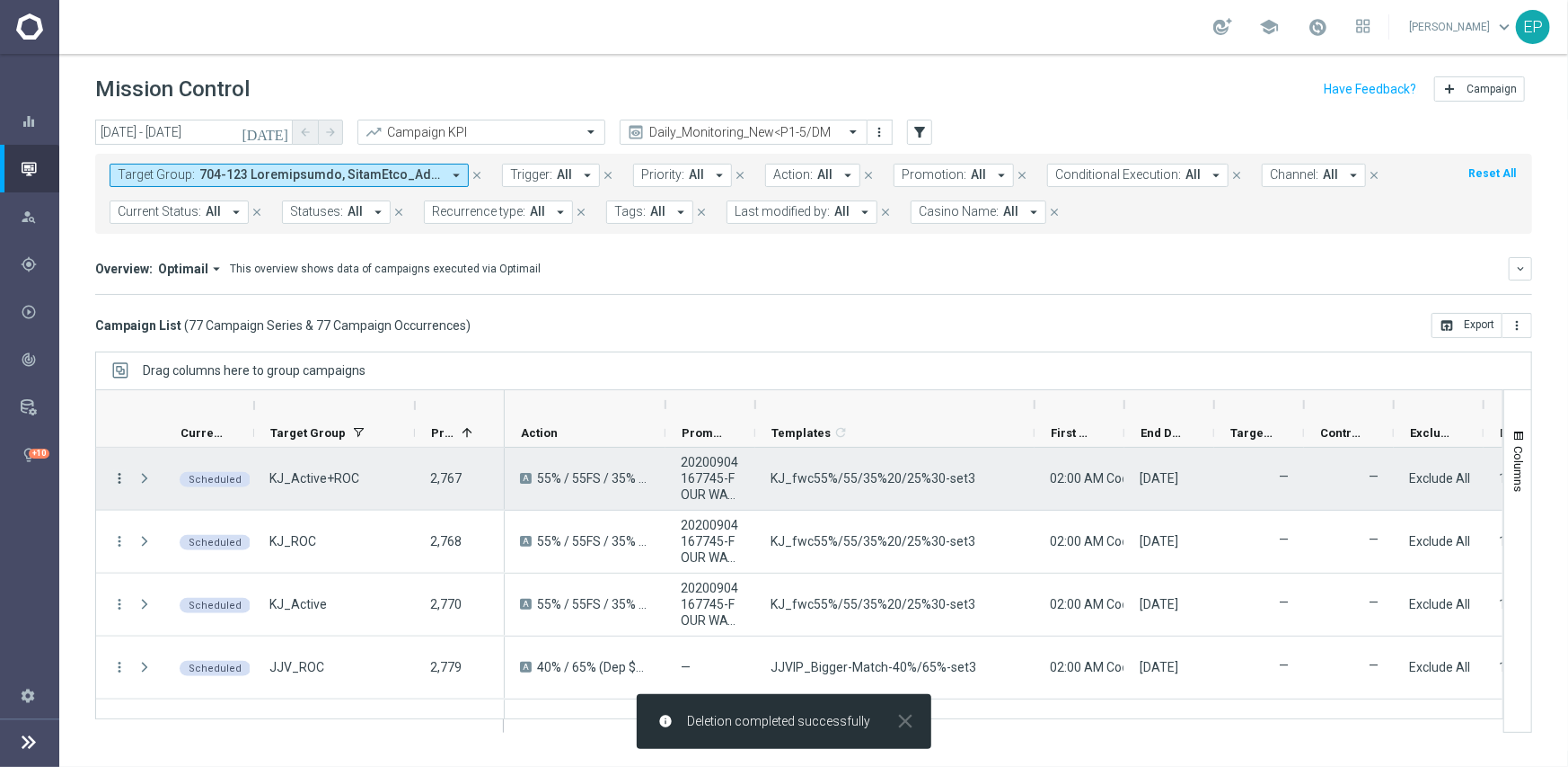
click at [115, 473] on icon "more_vert" at bounding box center [120, 478] width 16 height 16
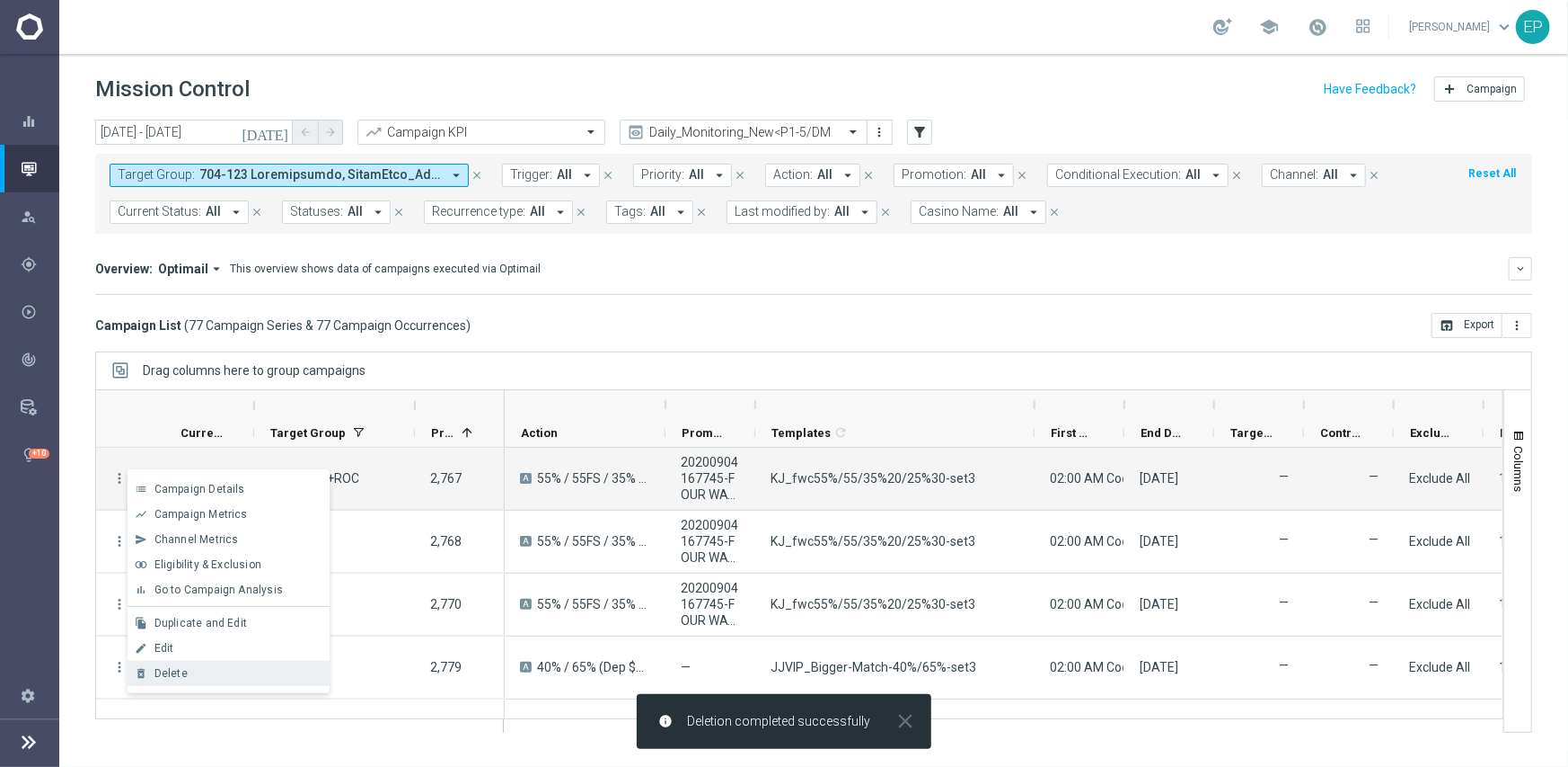
click at [288, 678] on div "Delete" at bounding box center [238, 673] width 167 height 13
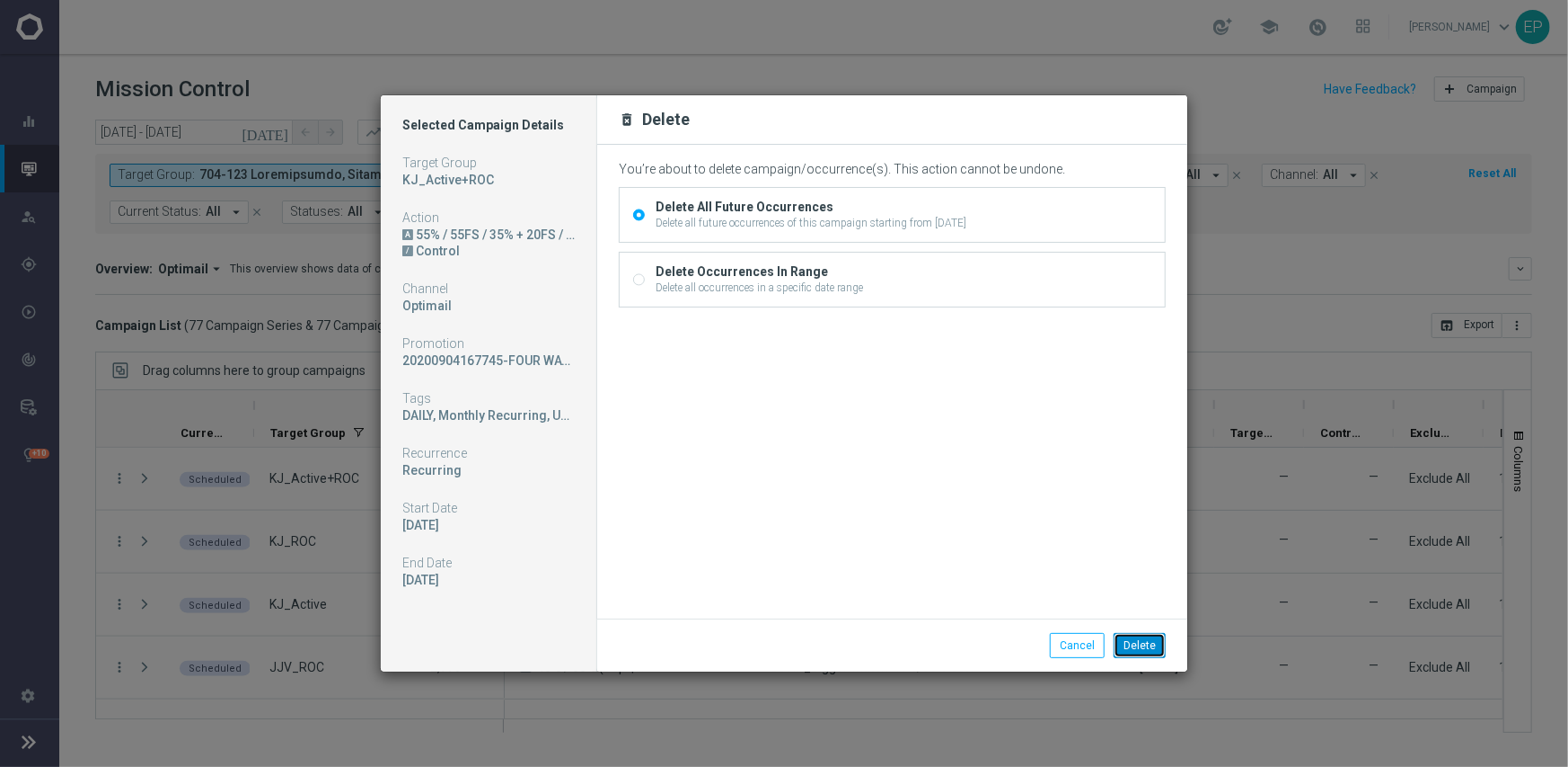
click at [1154, 649] on button "Delete" at bounding box center [1140, 645] width 52 height 25
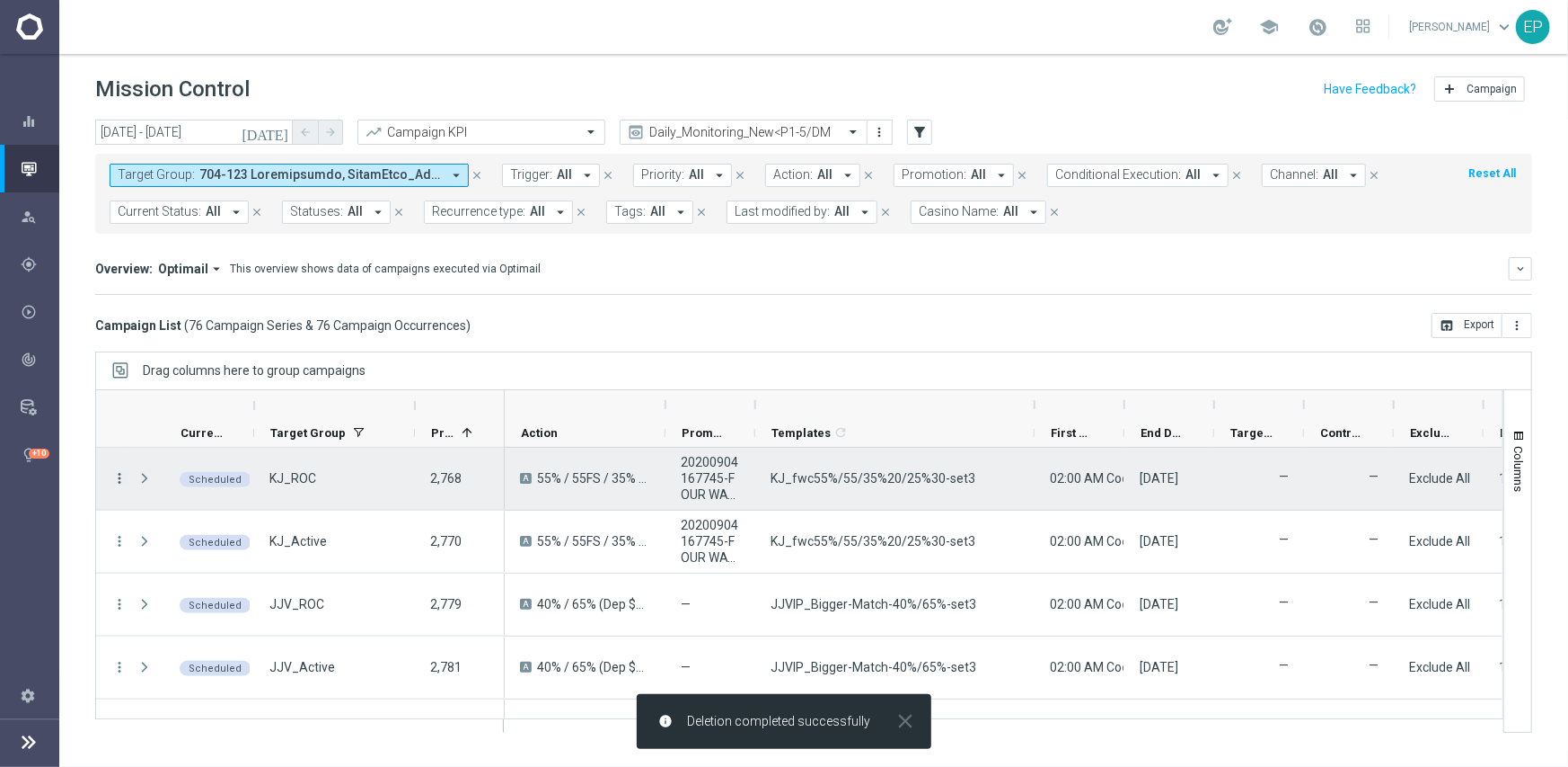
click at [113, 476] on icon "more_vert" at bounding box center [120, 478] width 16 height 16
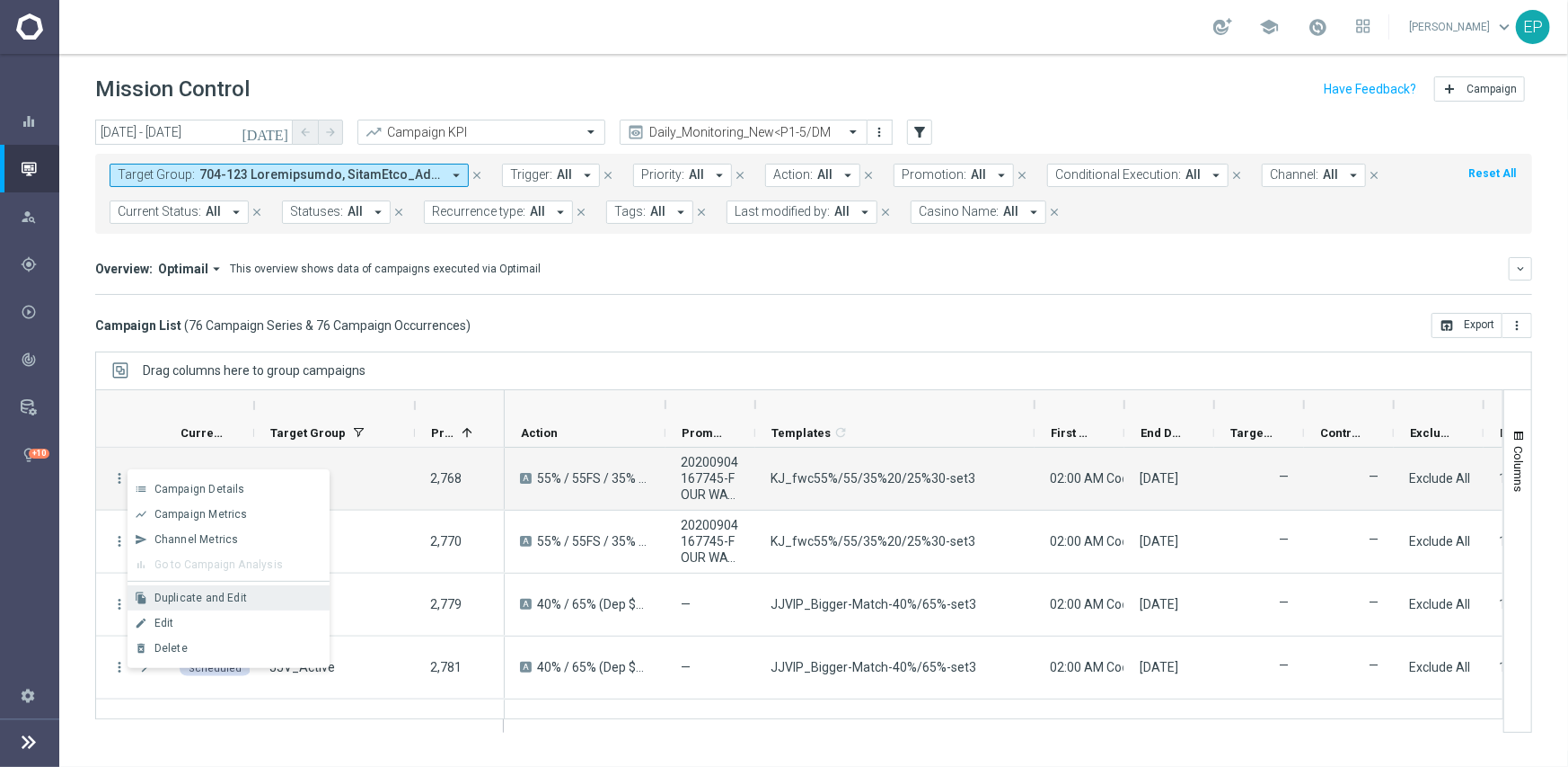
click at [223, 594] on span "Duplicate and Edit" at bounding box center [201, 597] width 93 height 13
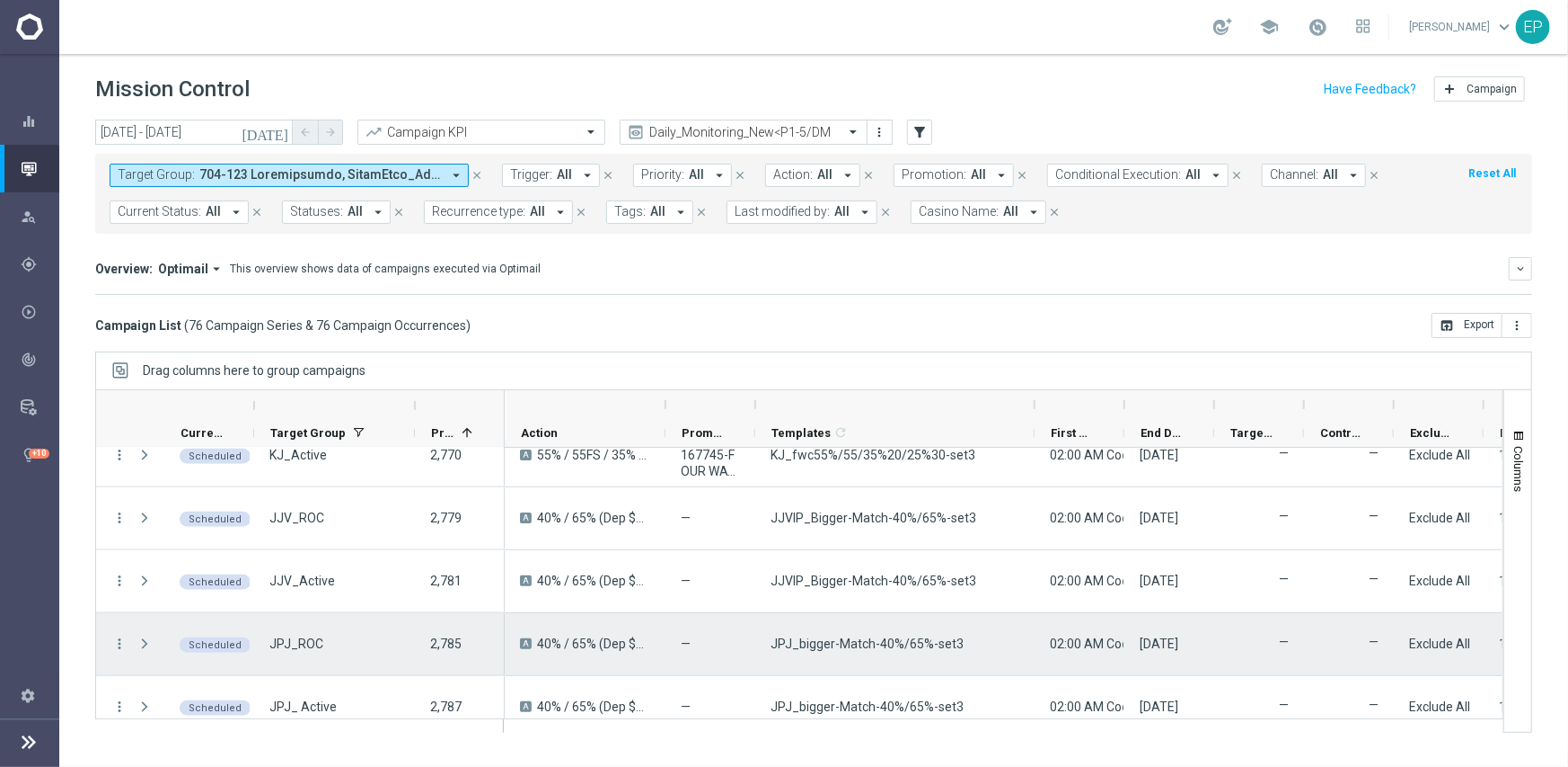
scroll to position [1348, 0]
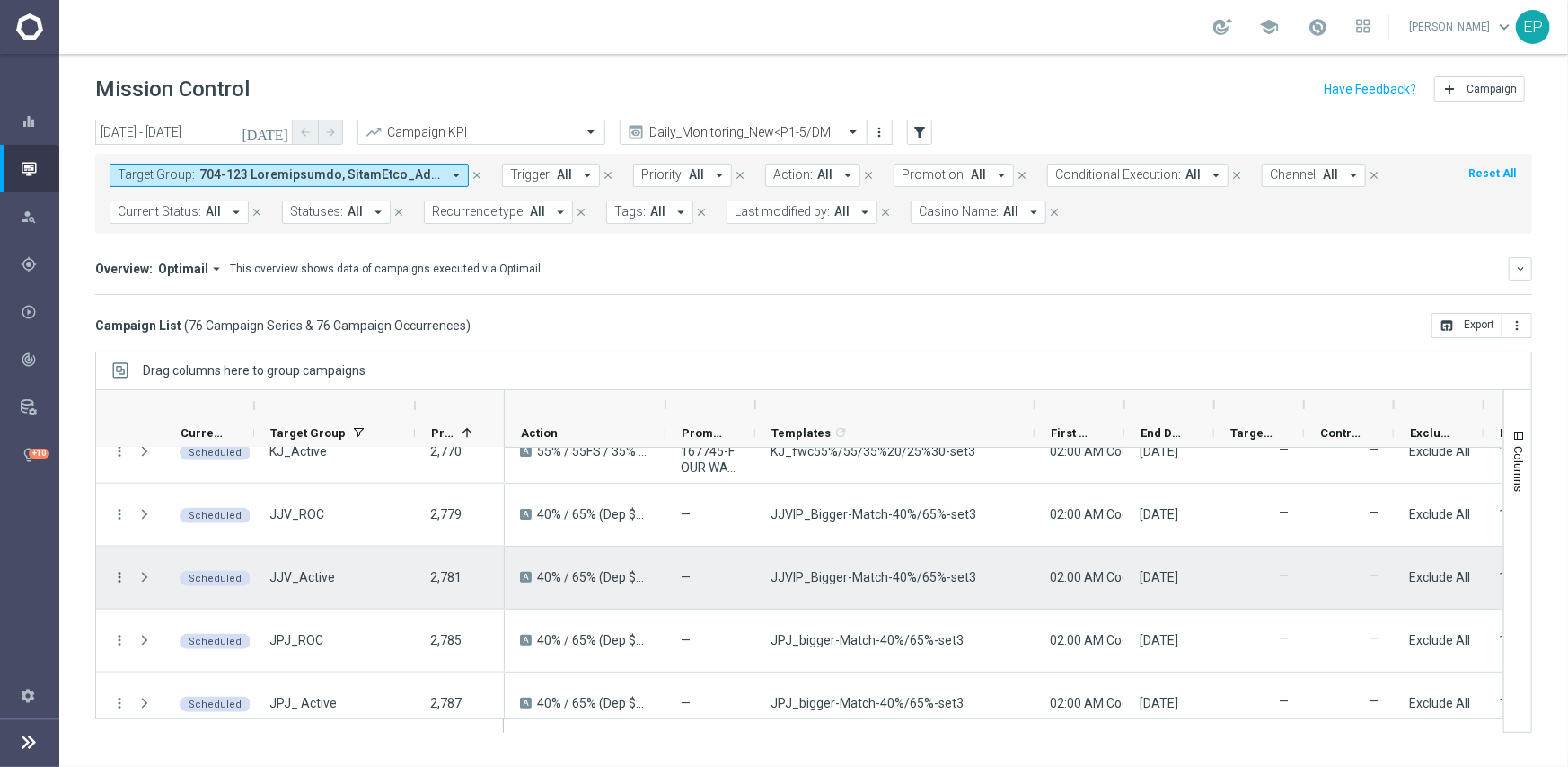
click at [112, 570] on icon "more_vert" at bounding box center [120, 577] width 16 height 16
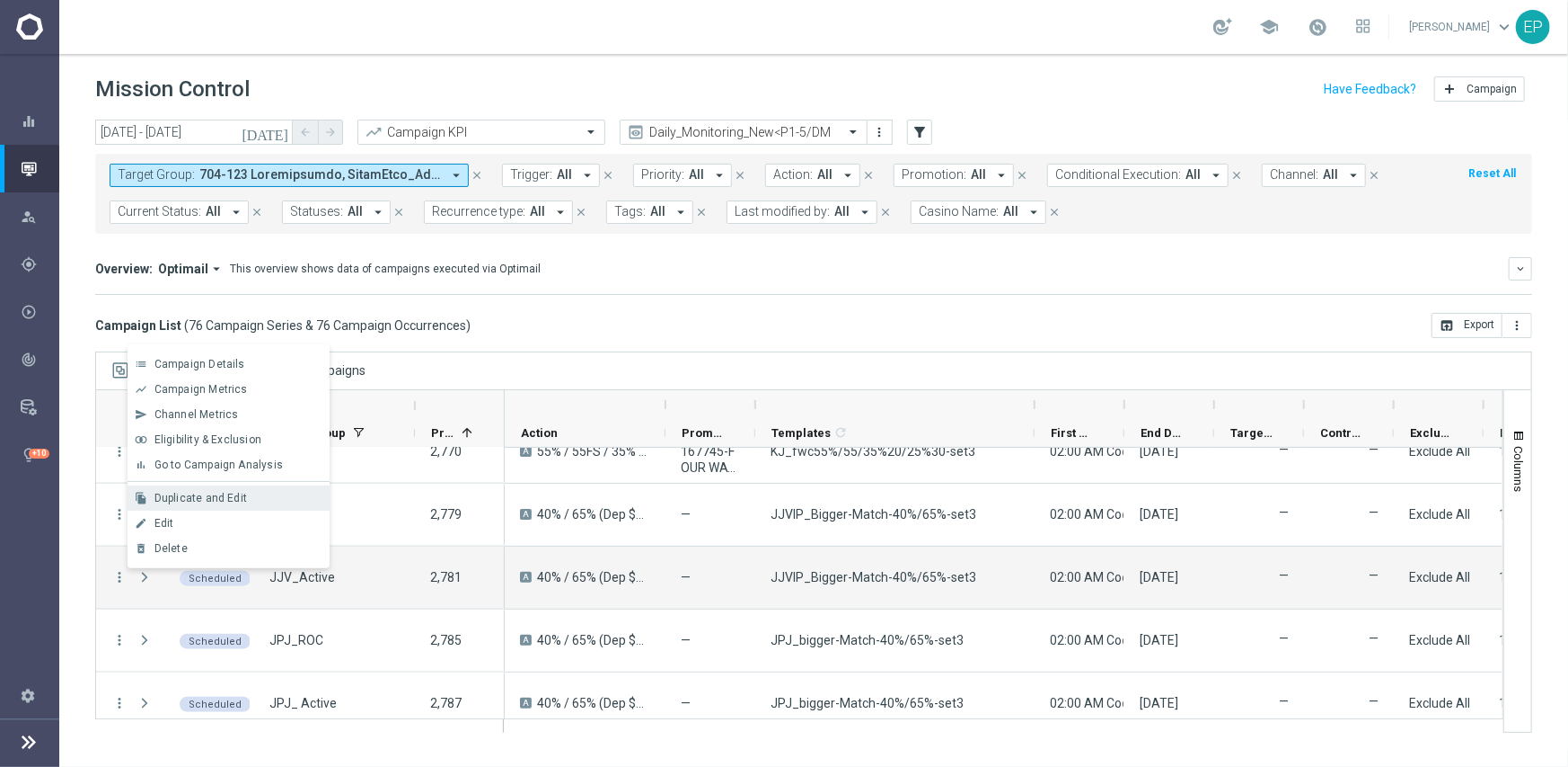
click at [206, 493] on span "Duplicate and Edit" at bounding box center [201, 497] width 93 height 13
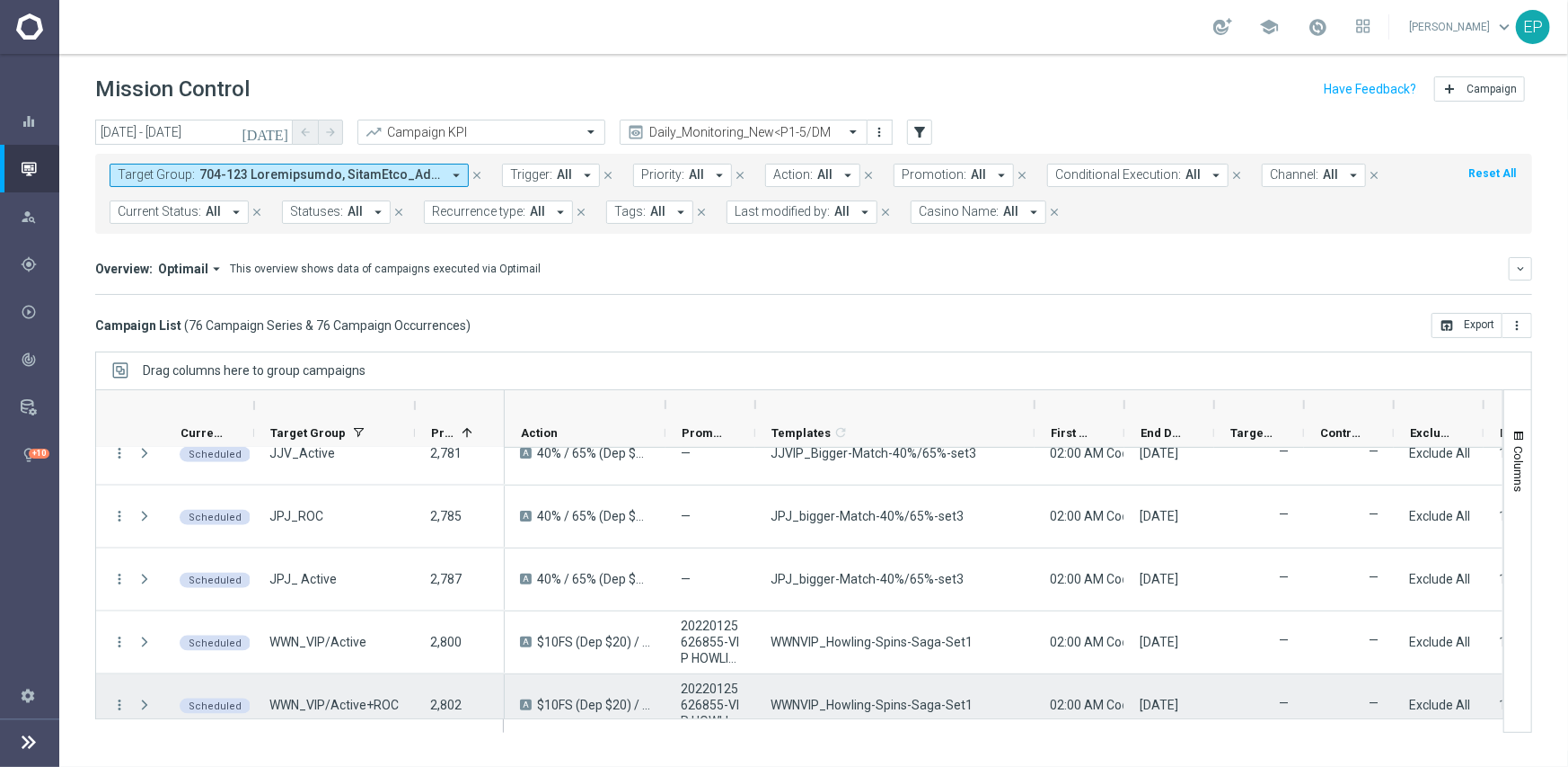
scroll to position [1528, 0]
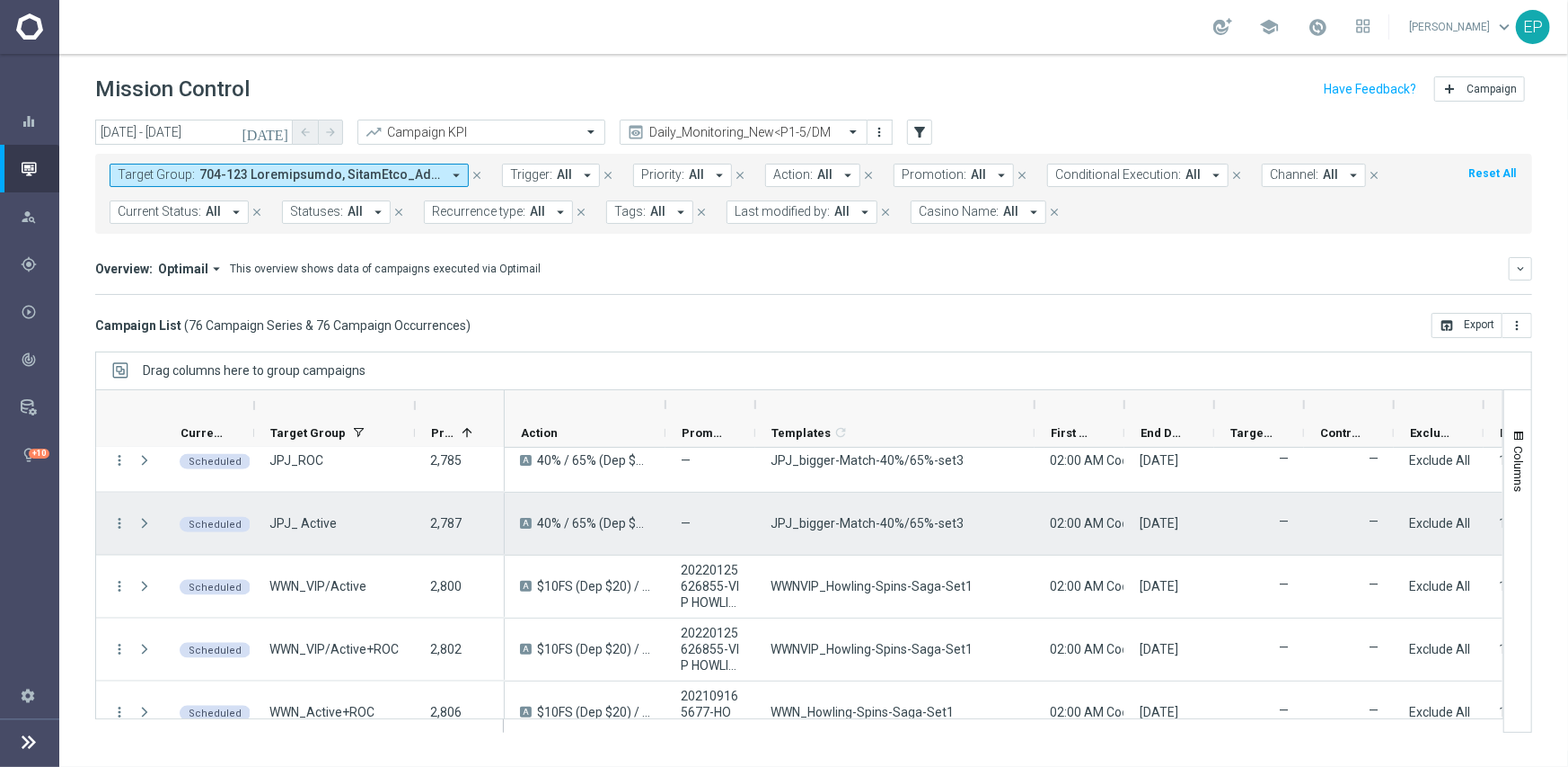
click at [109, 519] on div "more_vert" at bounding box center [112, 523] width 32 height 62
click at [117, 521] on icon "more_vert" at bounding box center [120, 523] width 16 height 16
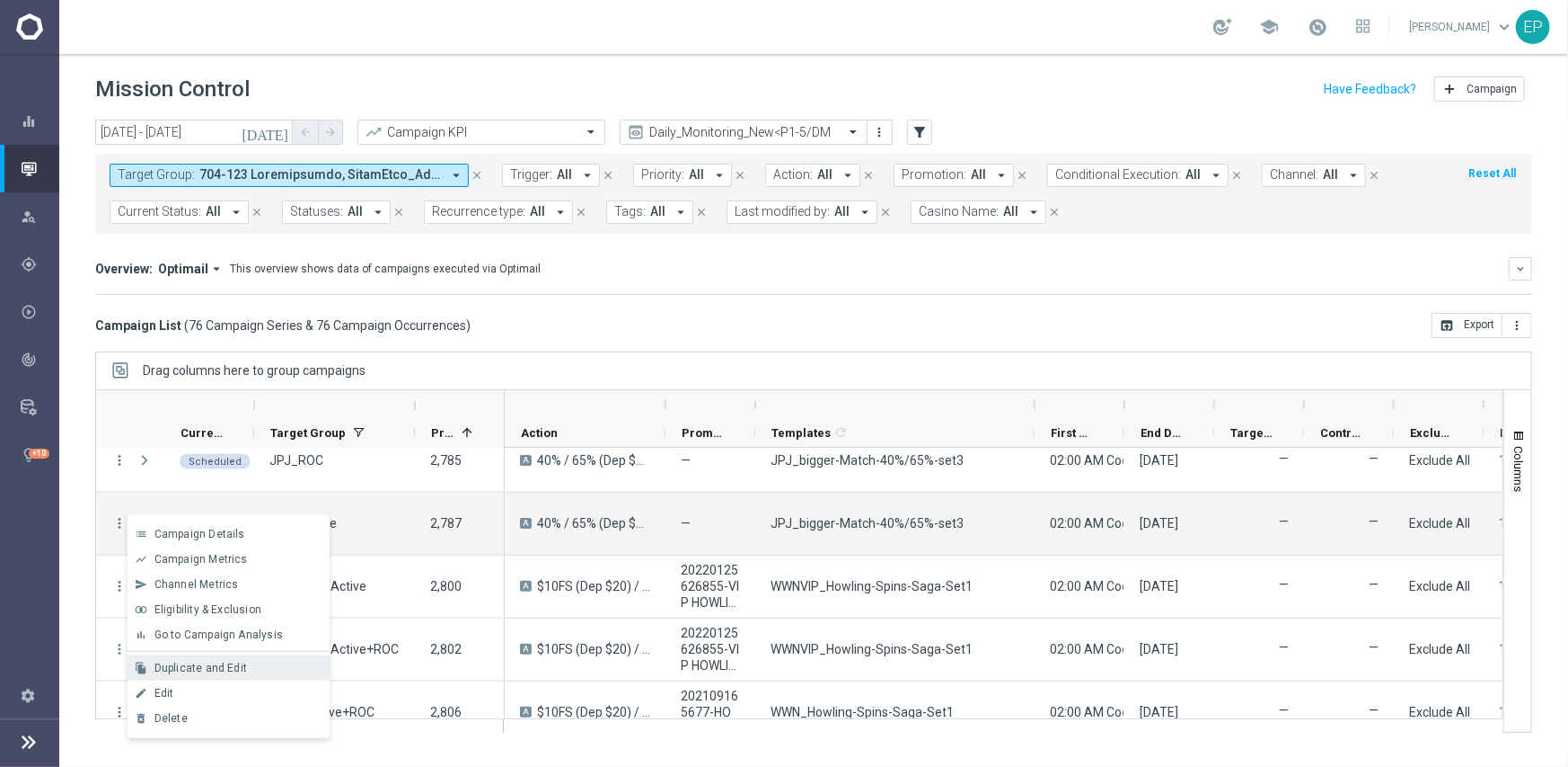
click at [251, 669] on div "Duplicate and Edit" at bounding box center [238, 667] width 167 height 13
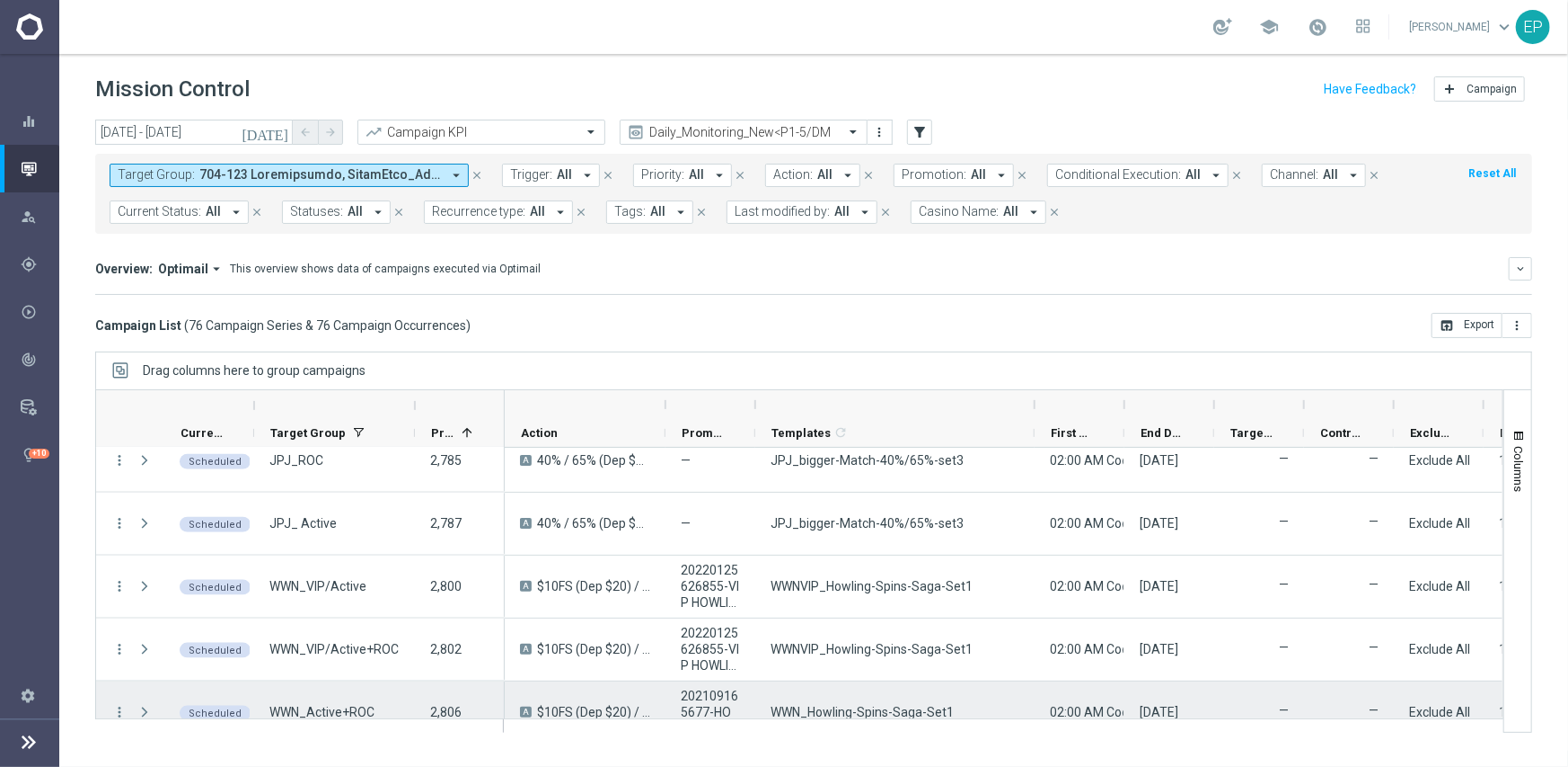
scroll to position [1618, 0]
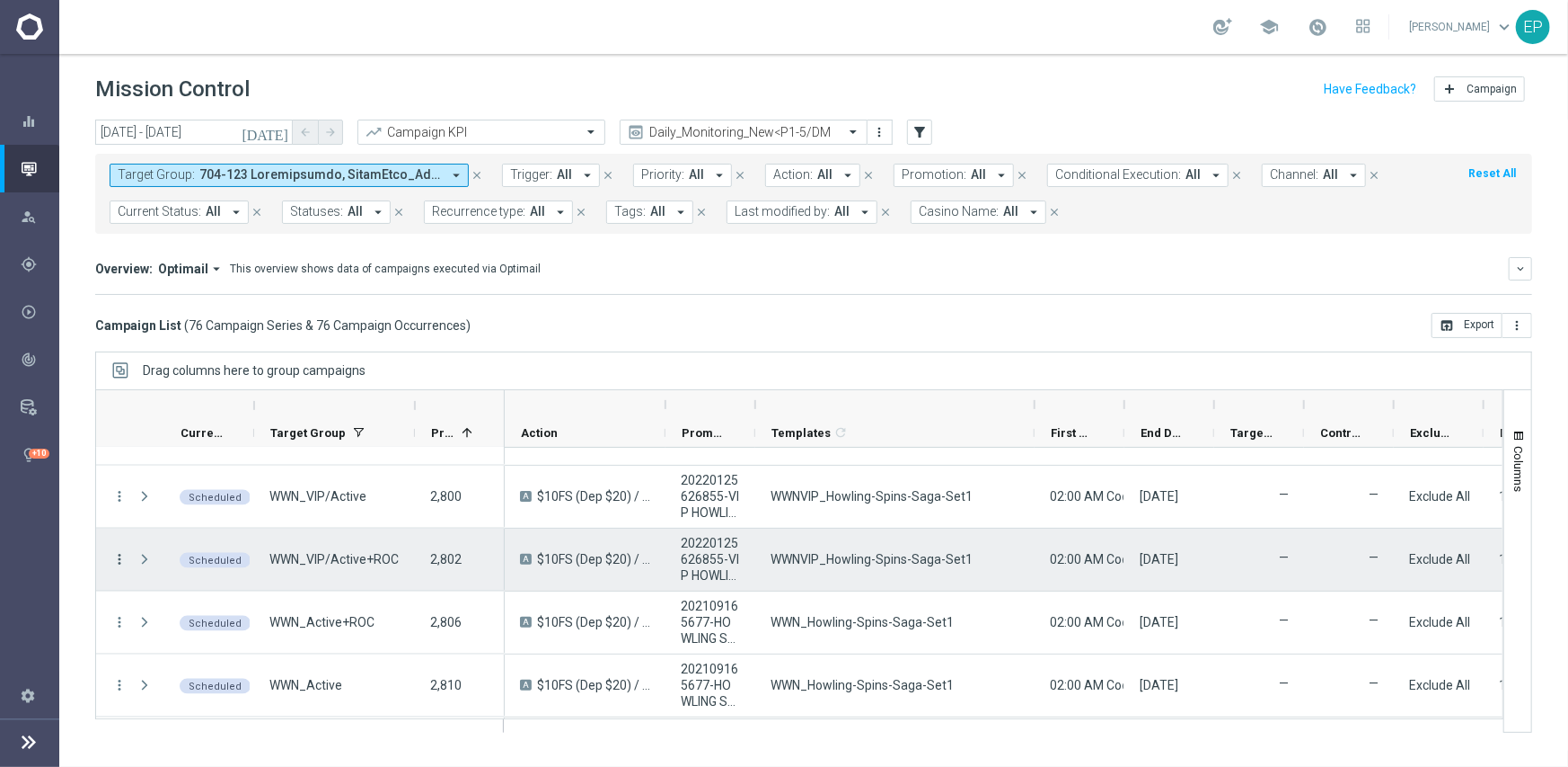
click at [117, 559] on icon "more_vert" at bounding box center [120, 559] width 16 height 16
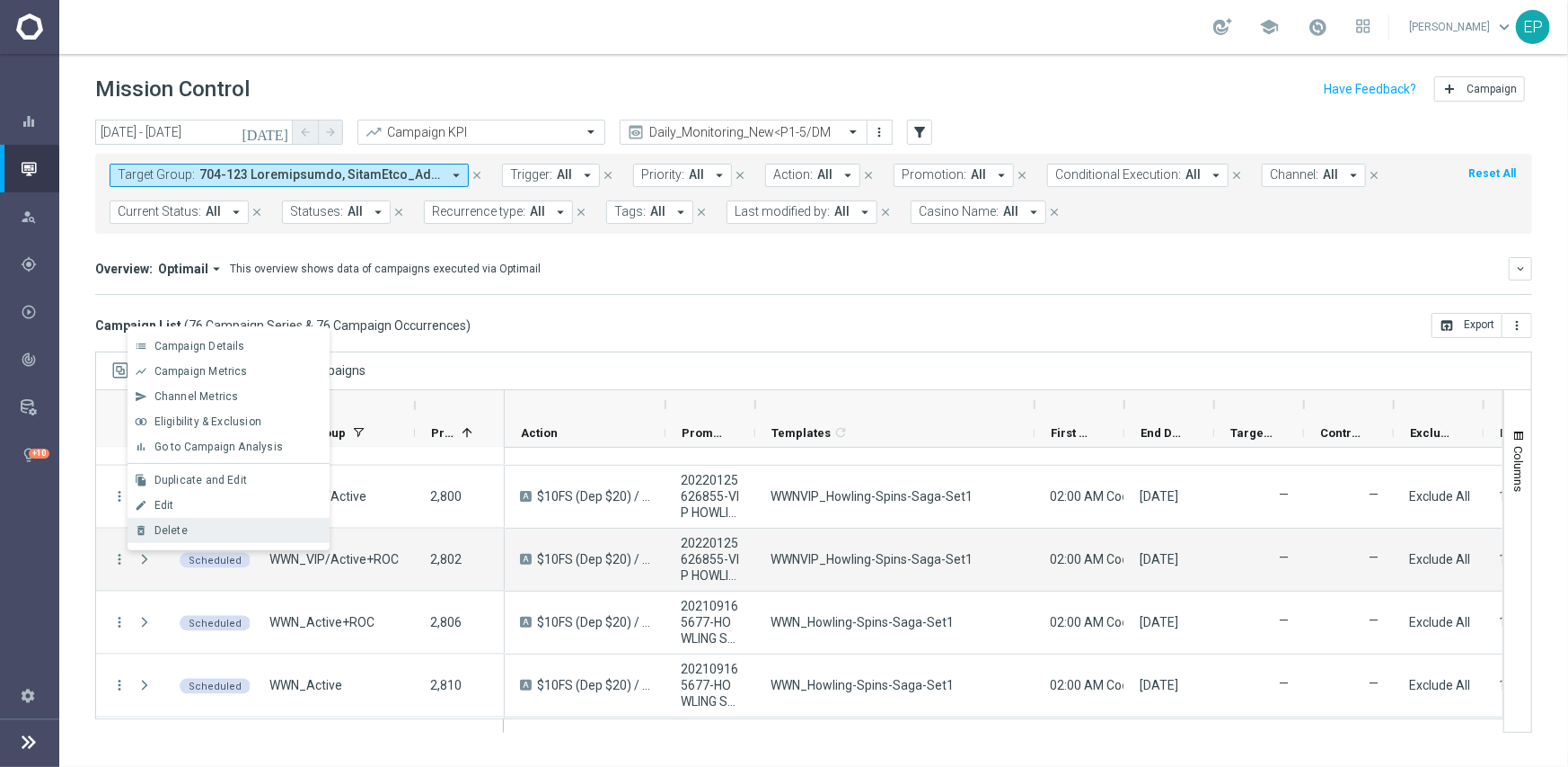
click at [206, 524] on div "Delete" at bounding box center [238, 530] width 167 height 13
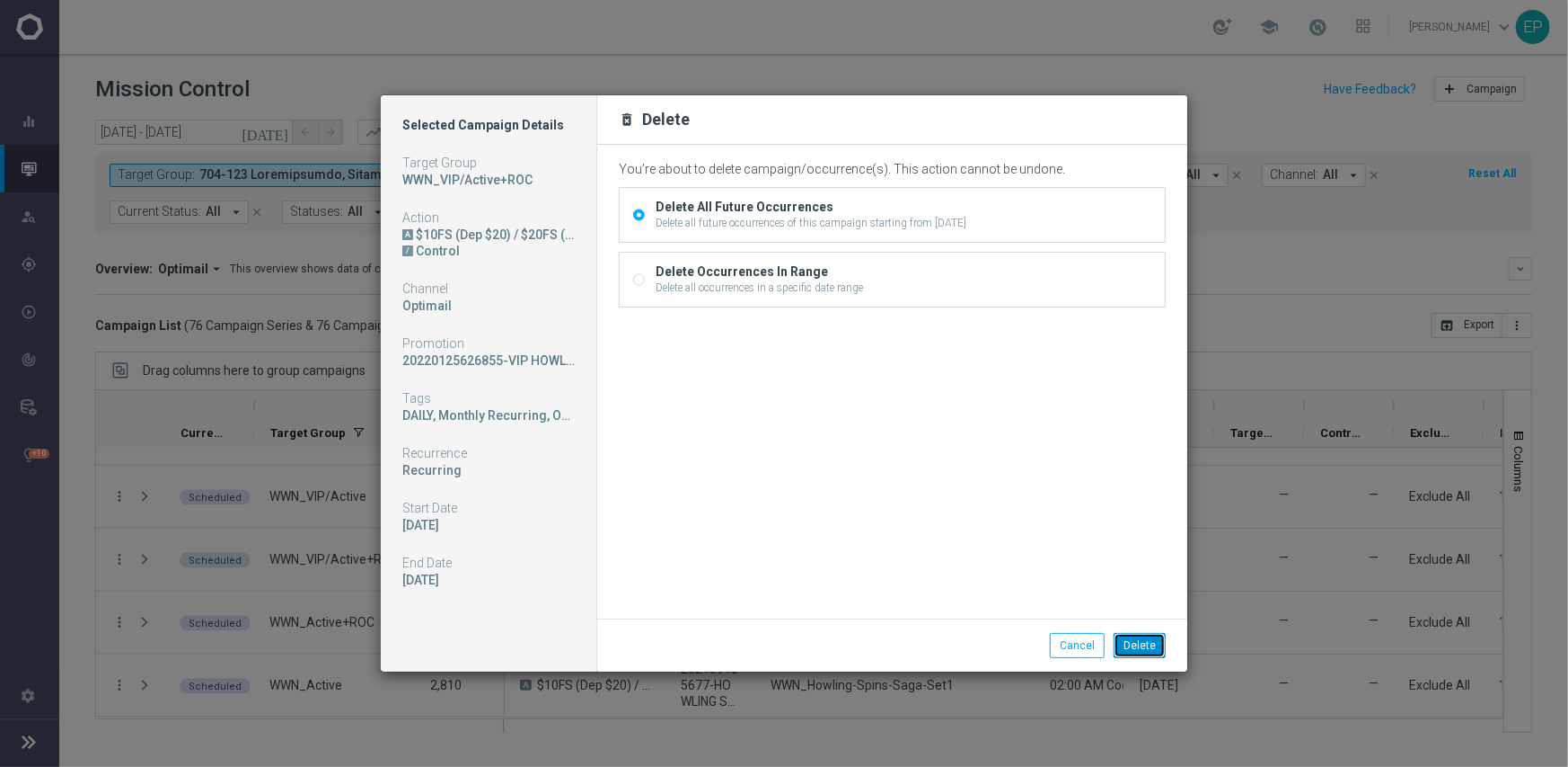
click at [1137, 640] on button "Delete" at bounding box center [1140, 645] width 52 height 25
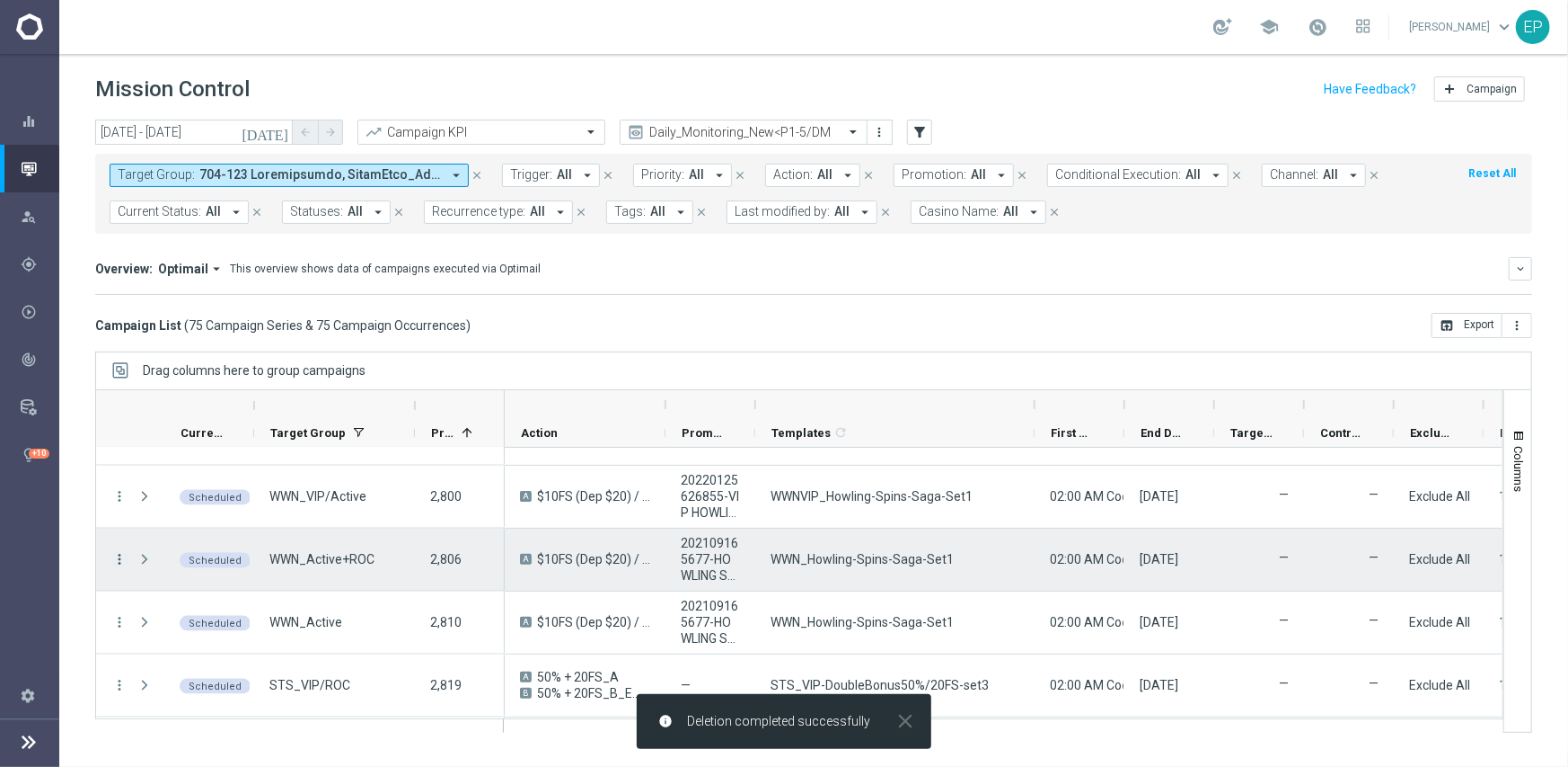
click at [117, 556] on icon "more_vert" at bounding box center [120, 559] width 16 height 16
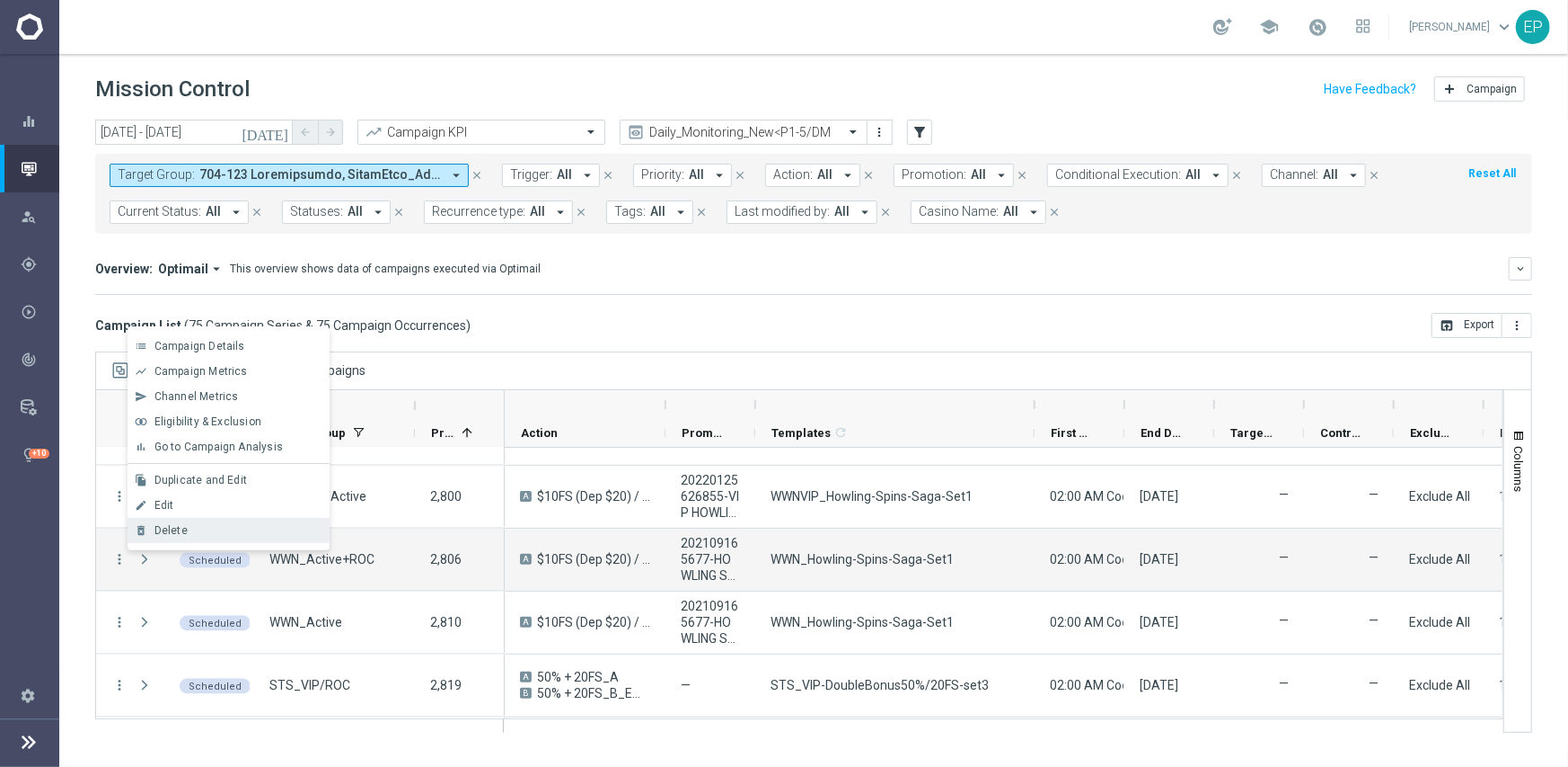
click at [213, 524] on div "Delete" at bounding box center [238, 530] width 167 height 13
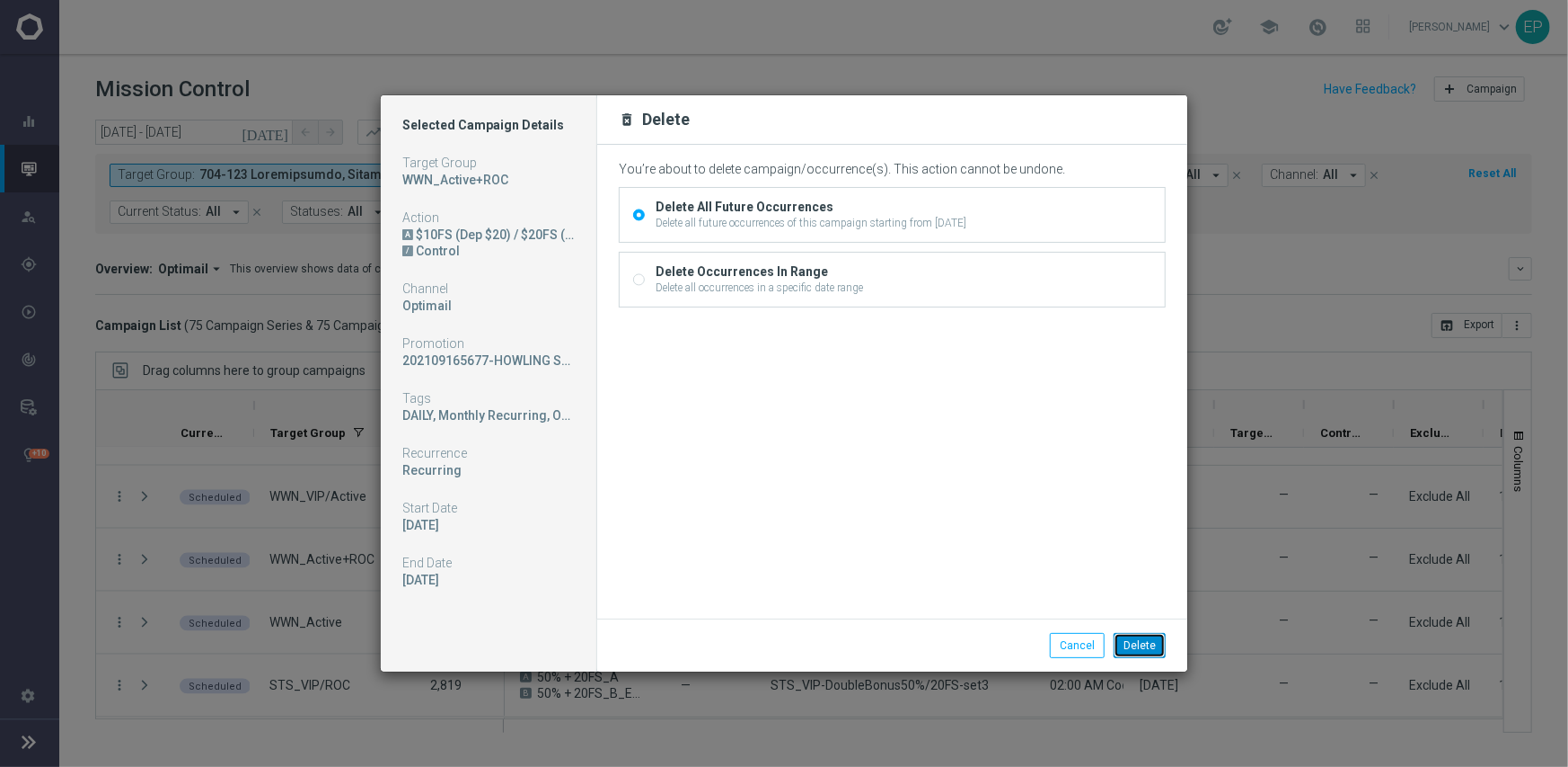
click at [1163, 642] on button "Delete" at bounding box center [1140, 645] width 52 height 25
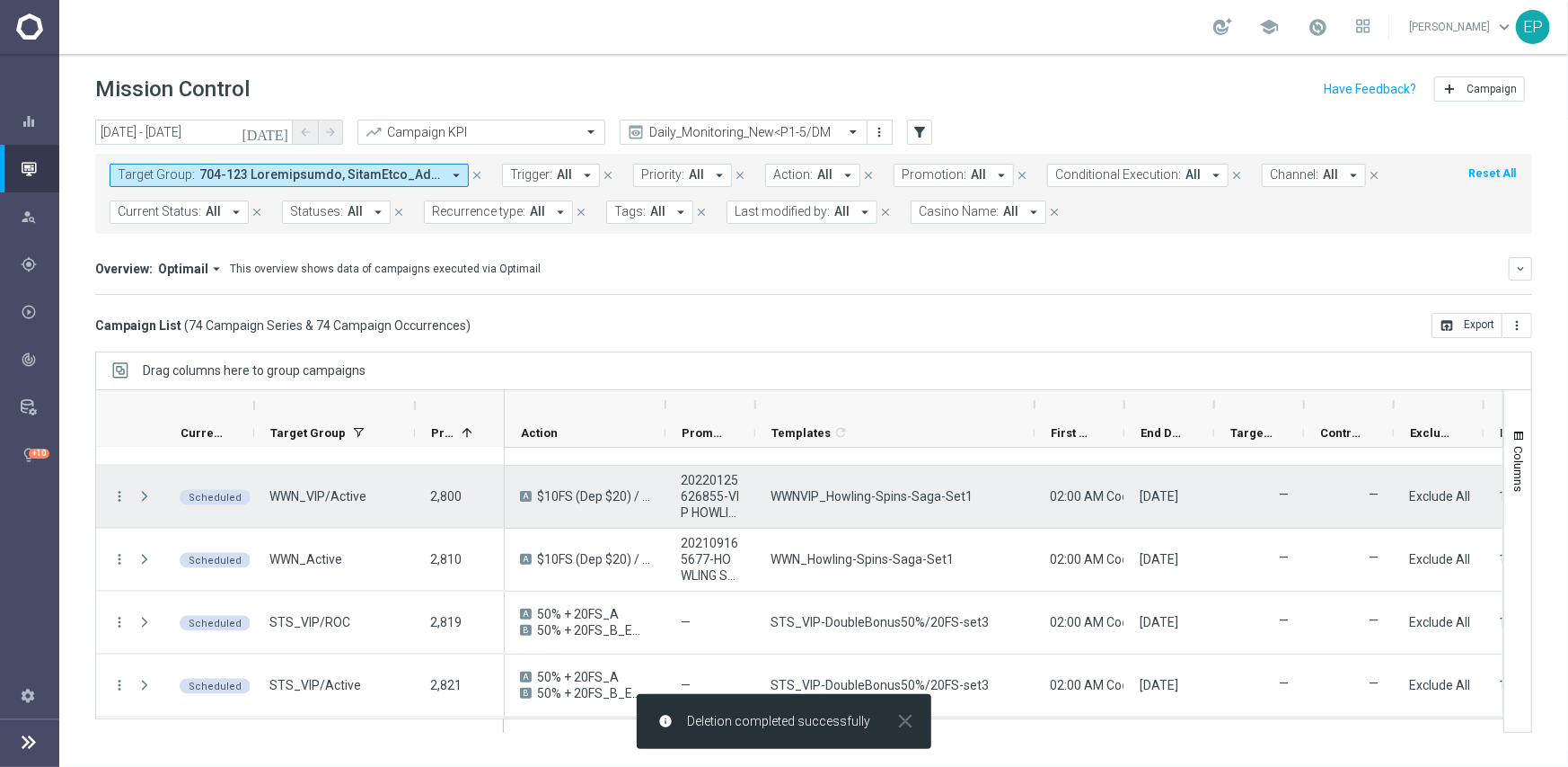
scroll to position [1528, 0]
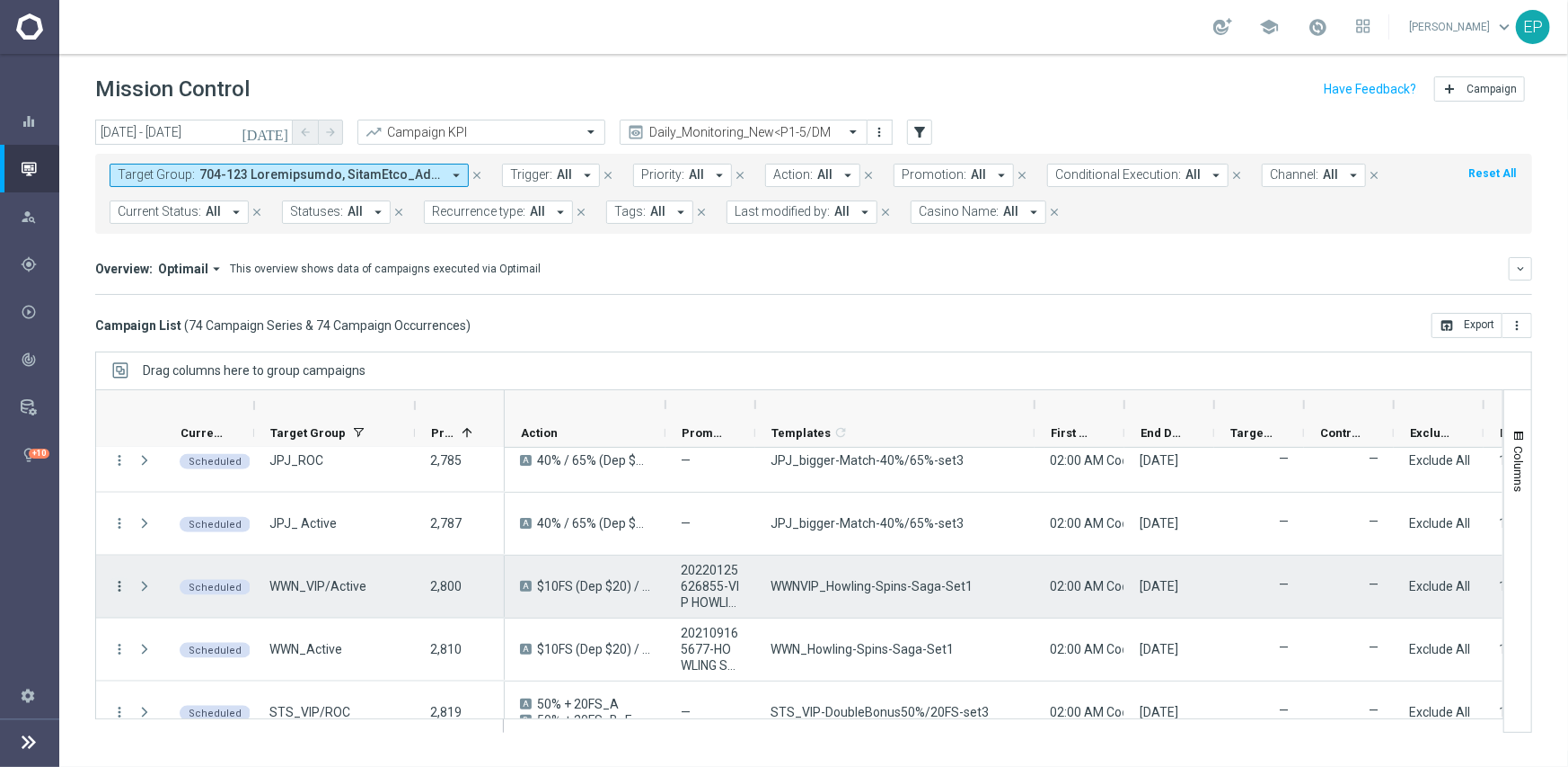
click at [120, 586] on icon "more_vert" at bounding box center [120, 586] width 16 height 16
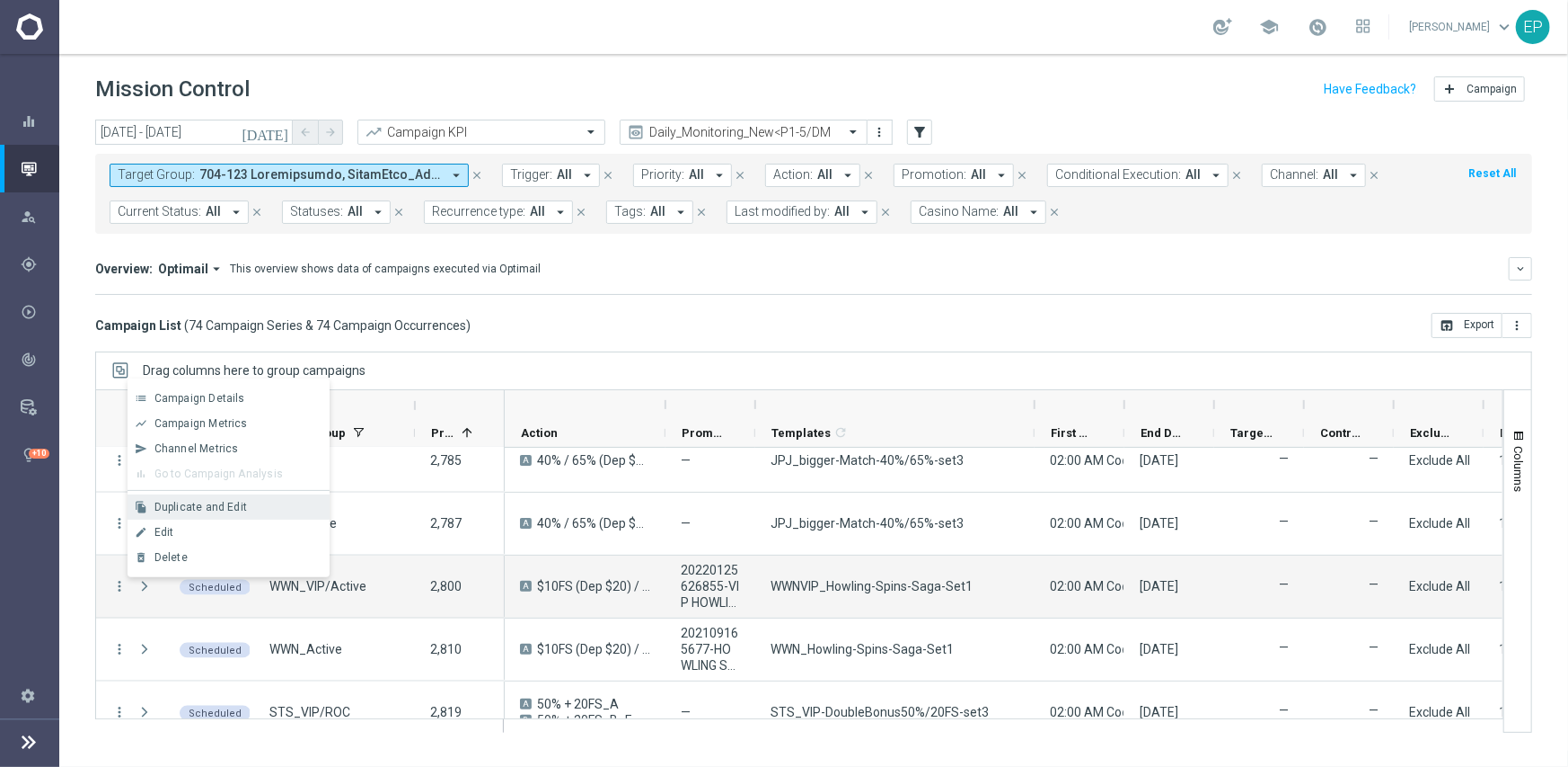
click at [227, 510] on span "Duplicate and Edit" at bounding box center [201, 506] width 93 height 13
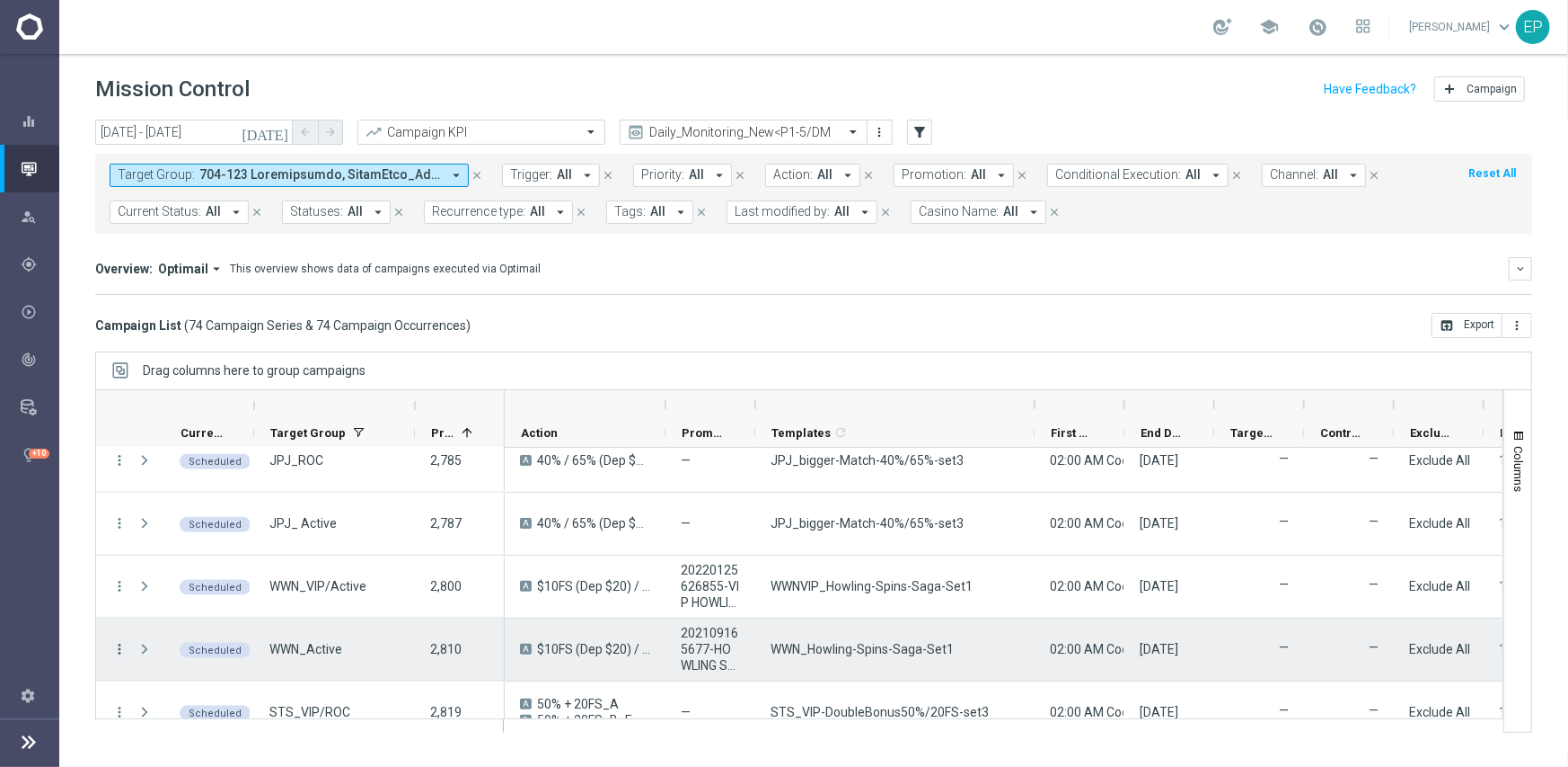
click at [116, 645] on icon "more_vert" at bounding box center [120, 649] width 16 height 16
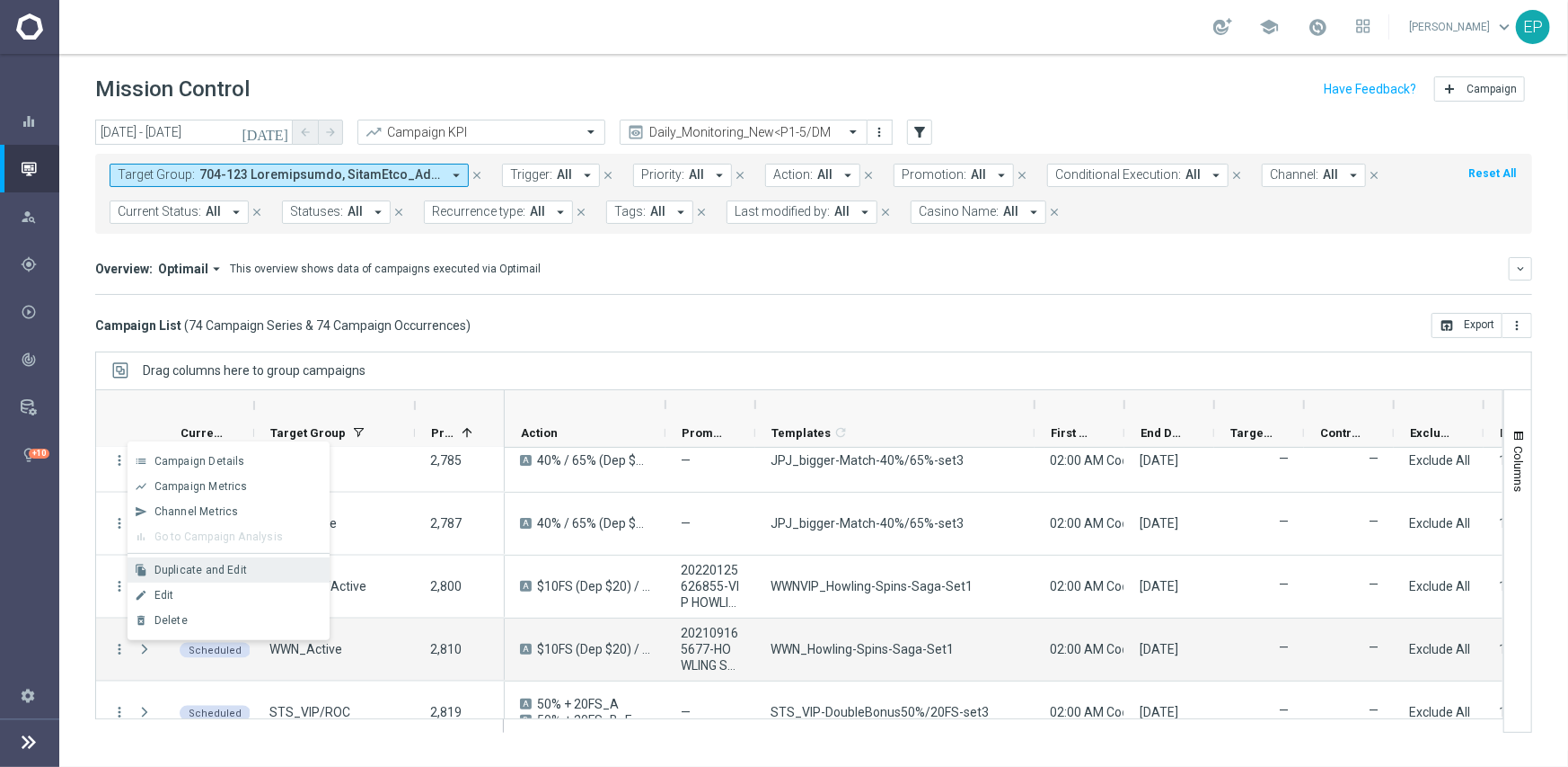
click at [203, 569] on span "Duplicate and Edit" at bounding box center [201, 569] width 93 height 13
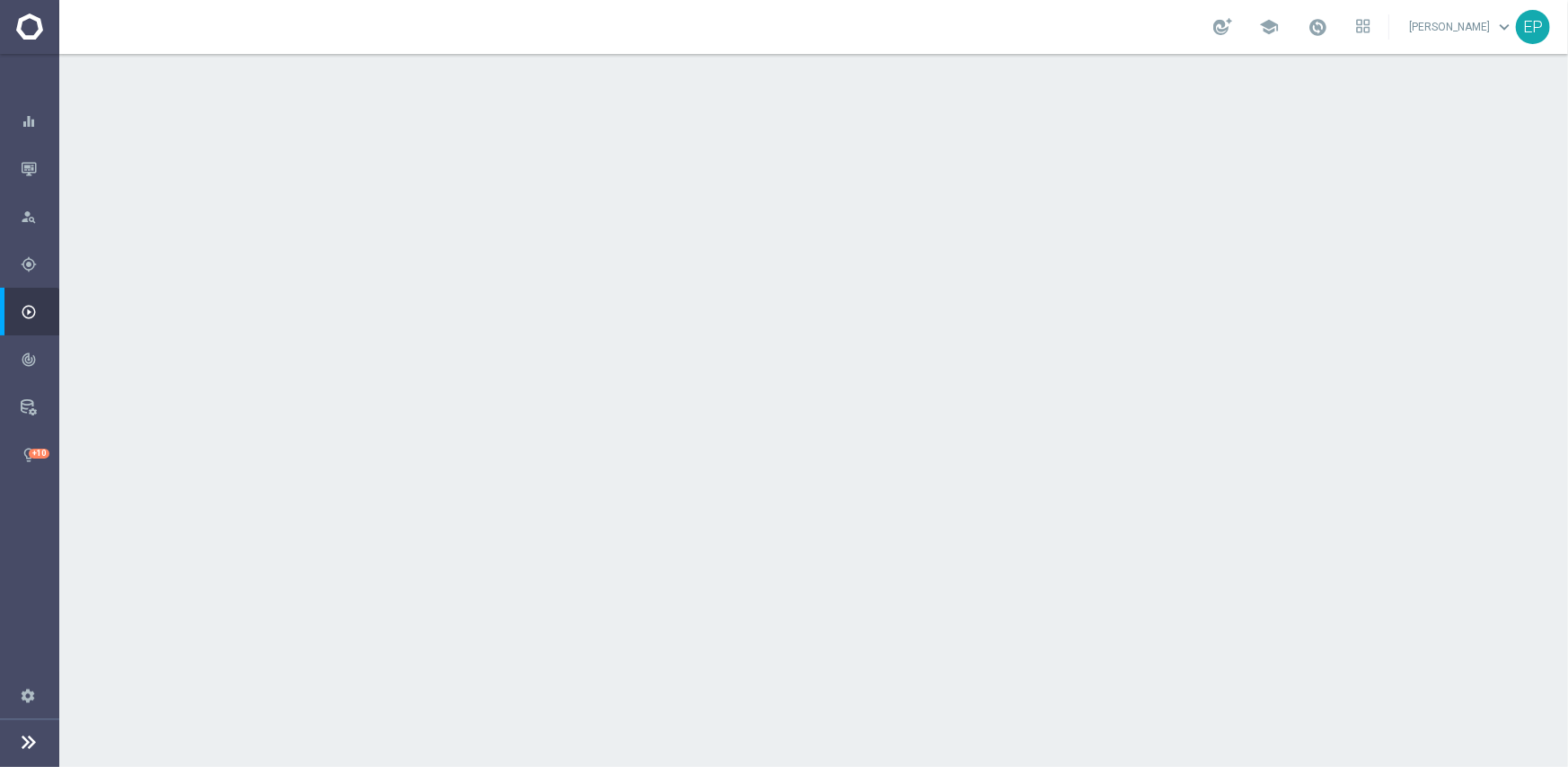
click at [525, 243] on span "JKK_ROC" at bounding box center [553, 241] width 57 height 16
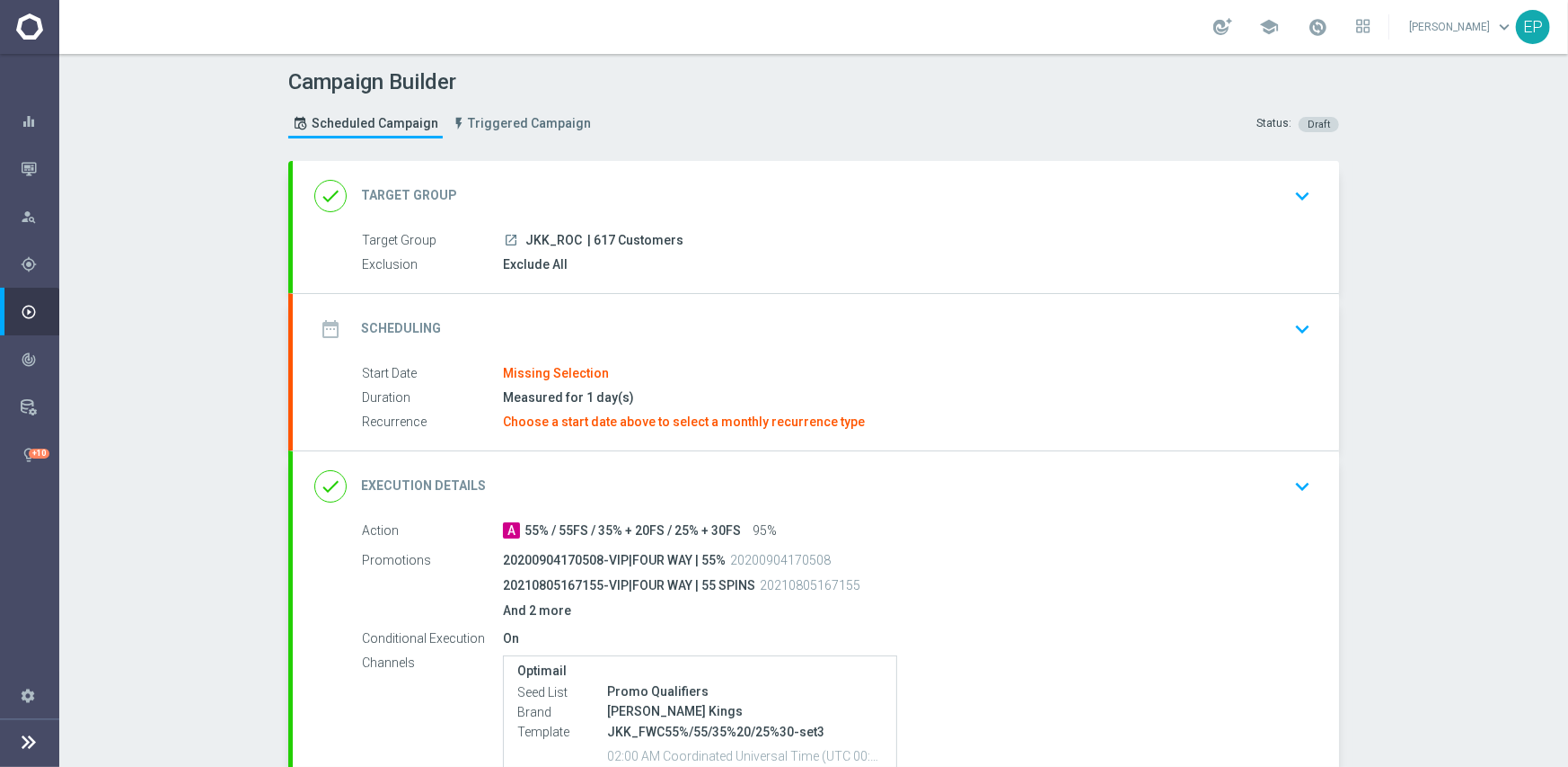
drag, startPoint x: 516, startPoint y: 240, endPoint x: 553, endPoint y: 245, distance: 37.3
click at [553, 245] on div "launch JKK_ROC | 617 Customers" at bounding box center [903, 240] width 801 height 18
copy span "JKK_R"
click at [579, 174] on div "done Target Group keyboard_arrow_down" at bounding box center [815, 196] width 1046 height 70
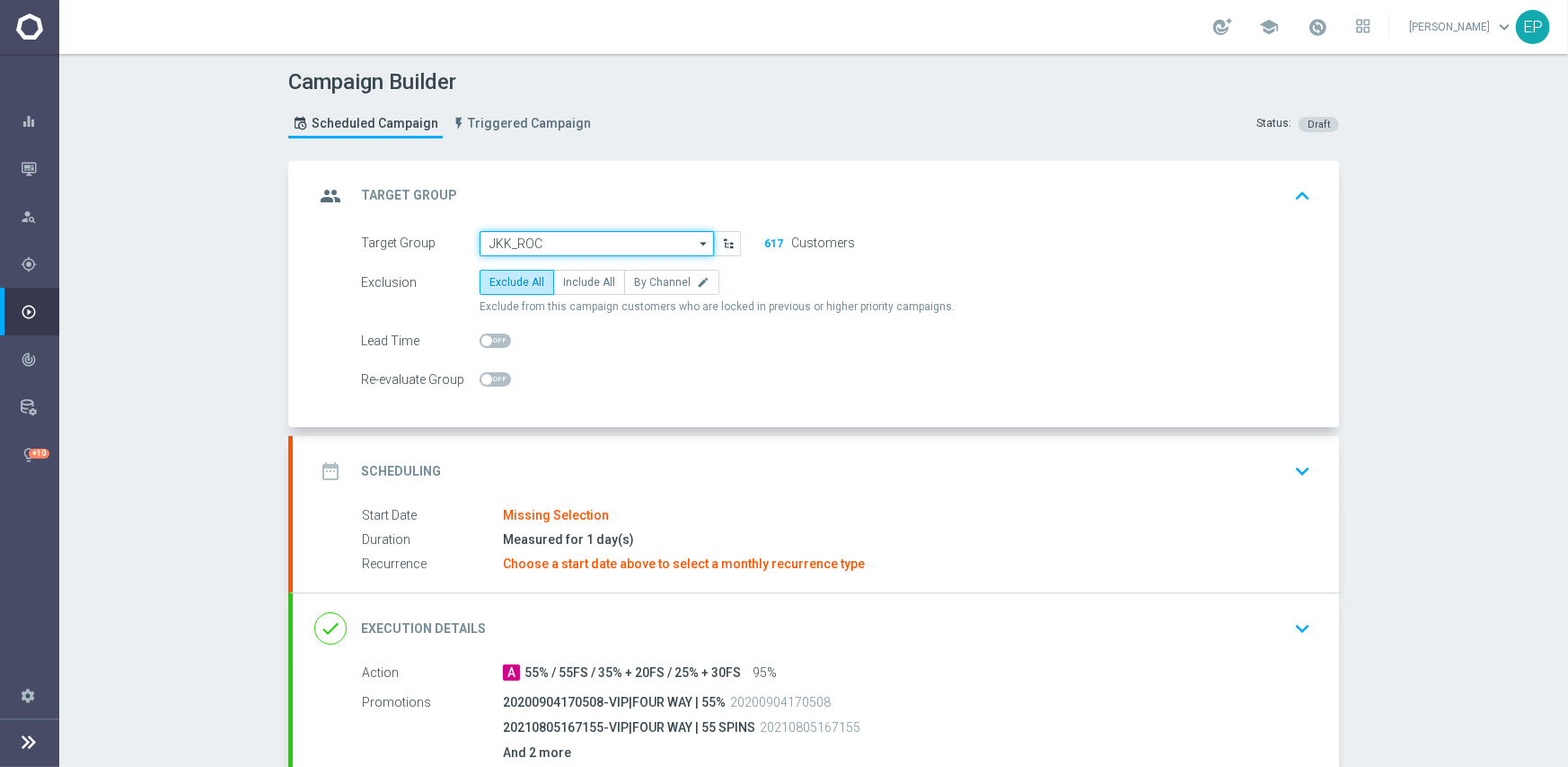
click at [567, 236] on input "JKK_ROC" at bounding box center [597, 243] width 235 height 25
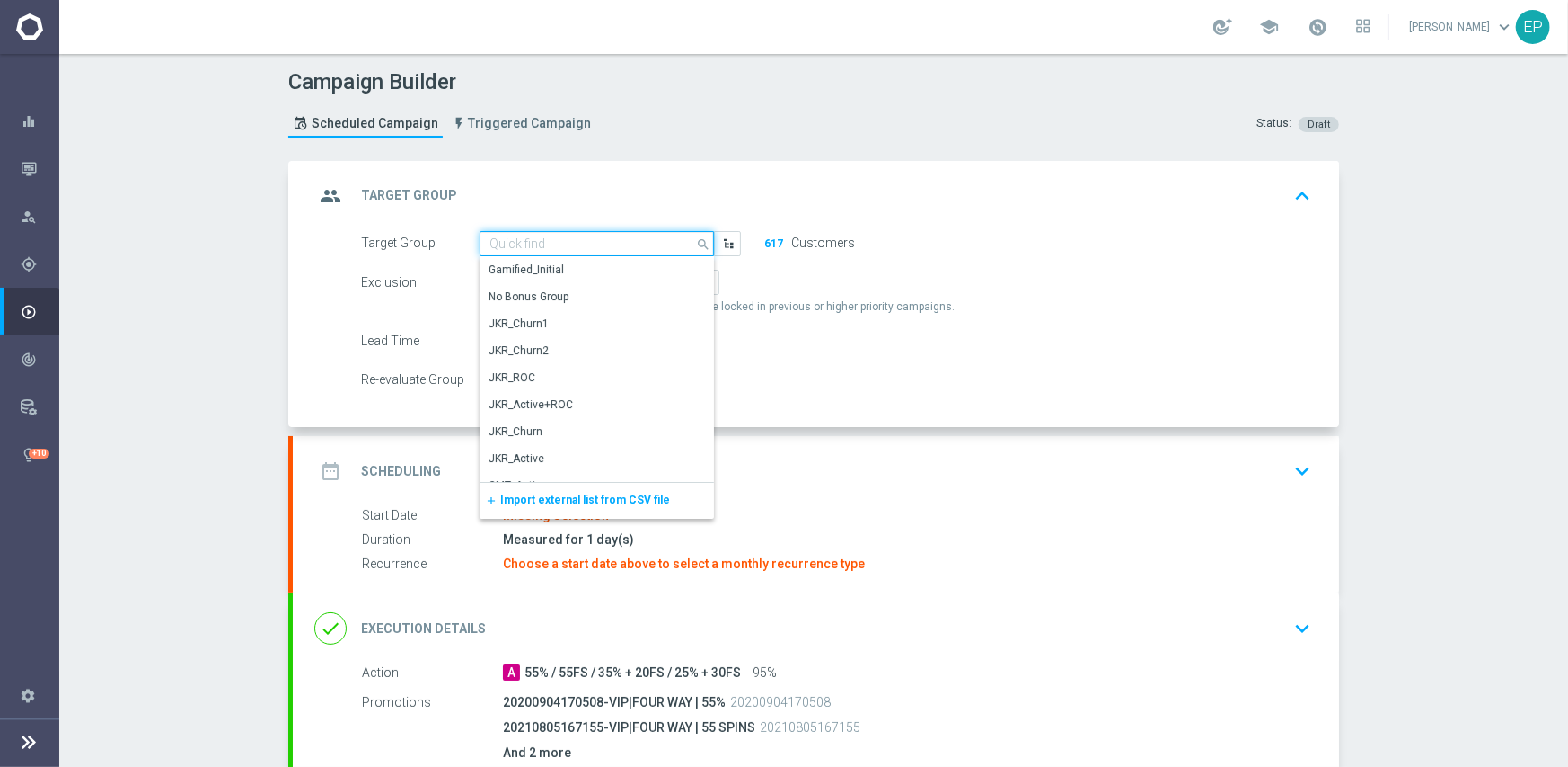
paste input "JKK_R"
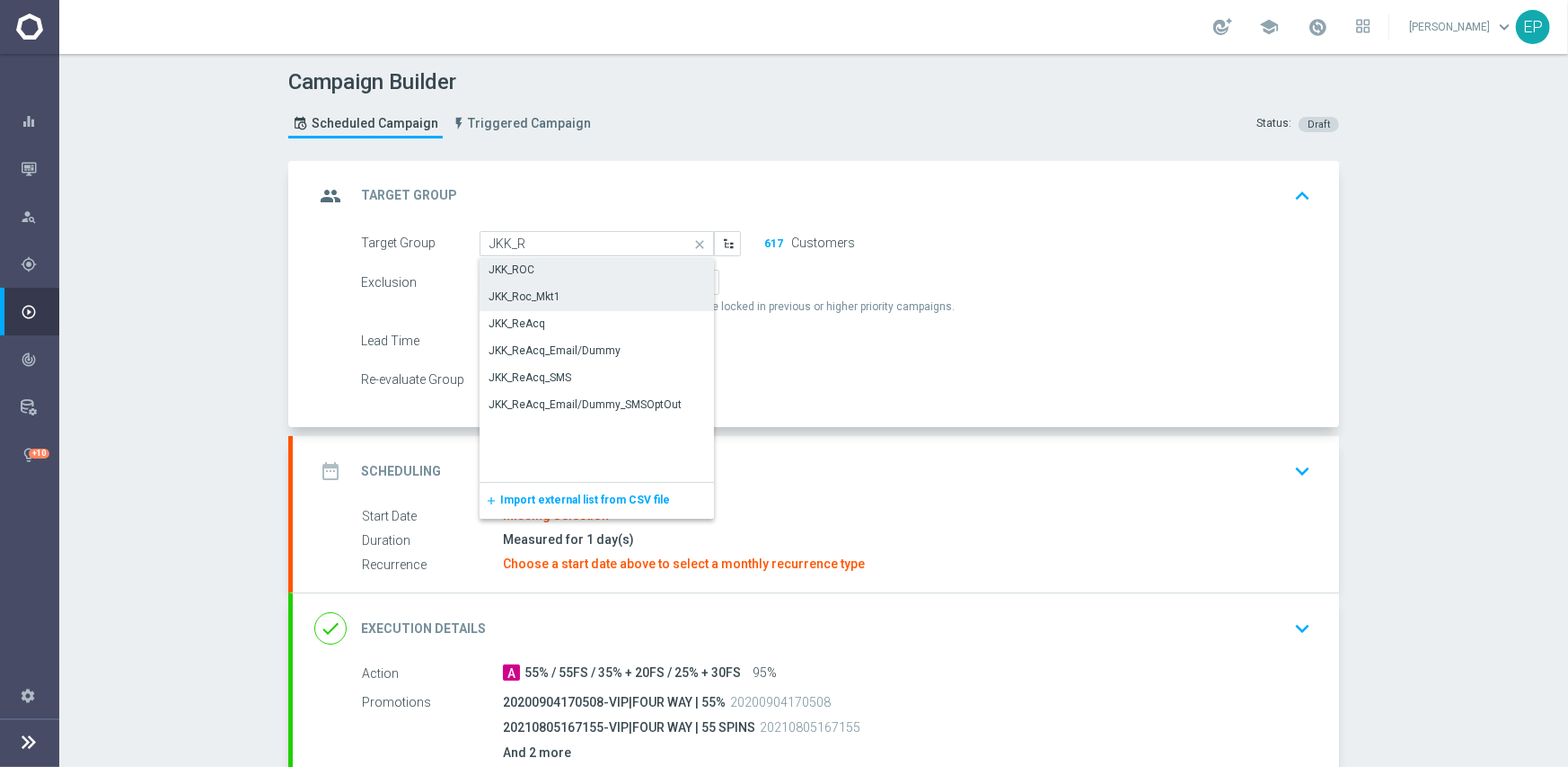
click at [539, 305] on div "JKK_Roc_Mkt1" at bounding box center [598, 296] width 236 height 25
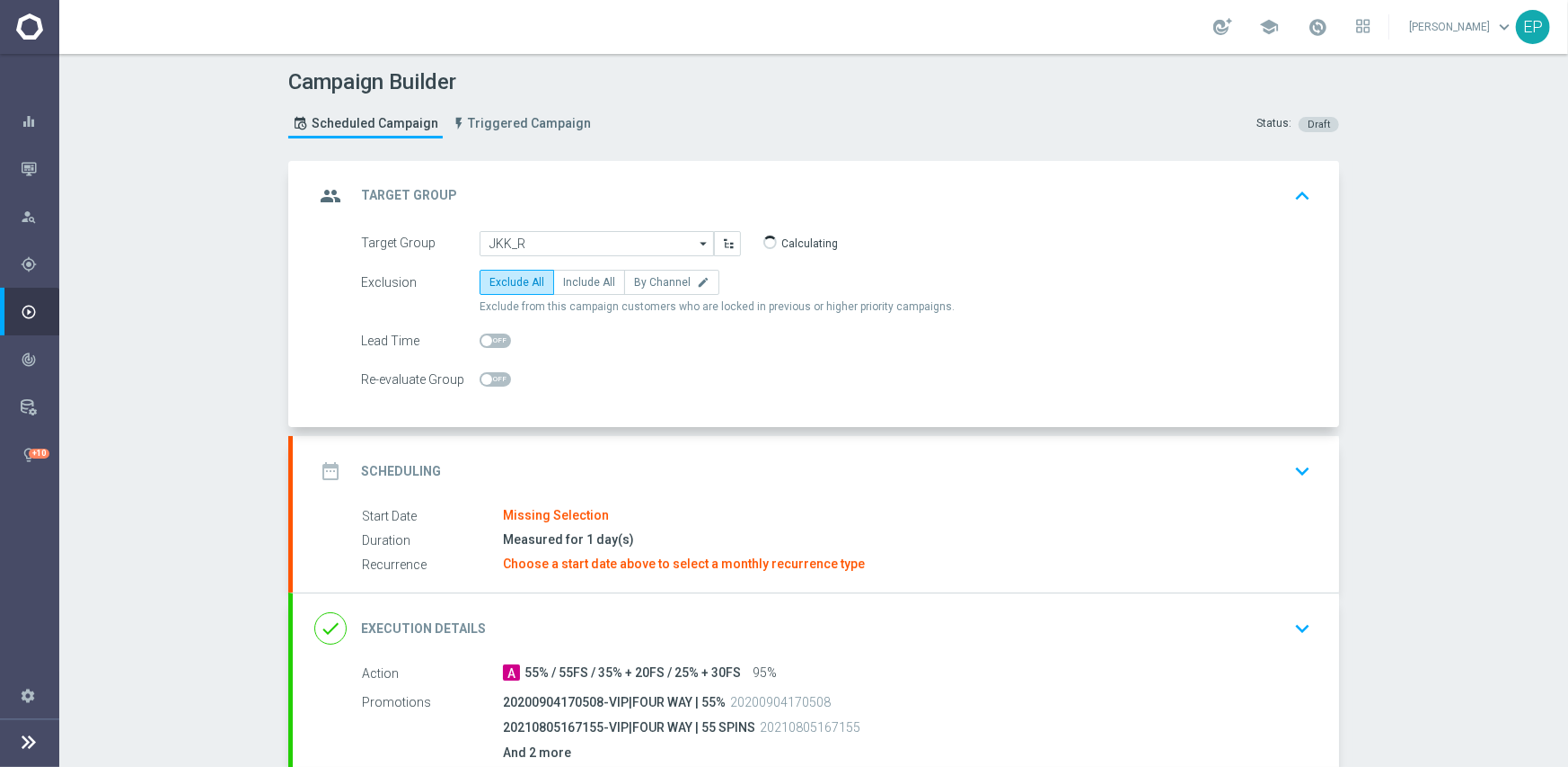
type input "JKK_Roc_Mkt1"
click at [618, 446] on div "date_range Scheduling keyboard_arrow_down" at bounding box center [815, 470] width 1046 height 70
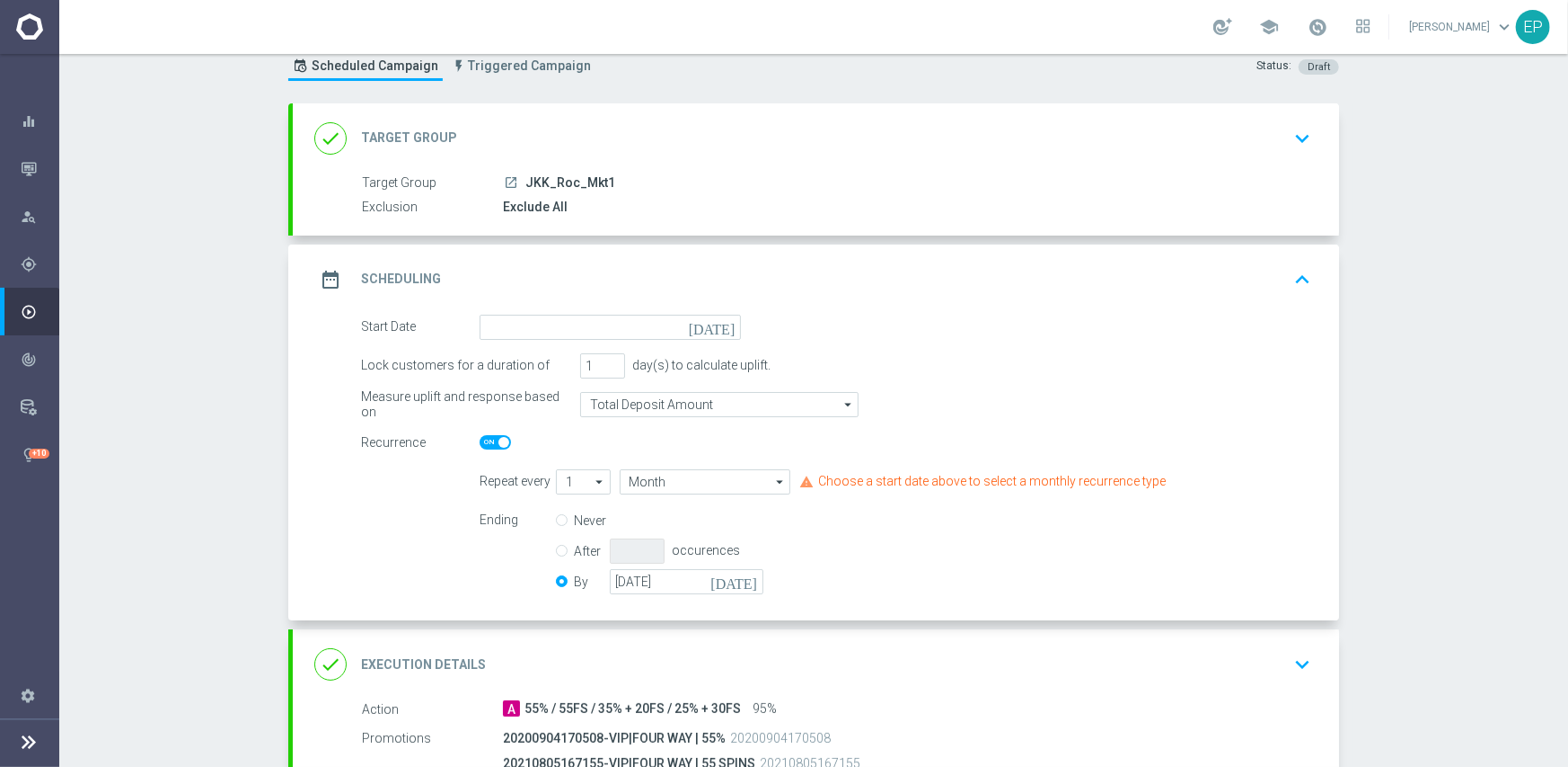
scroll to position [90, 0]
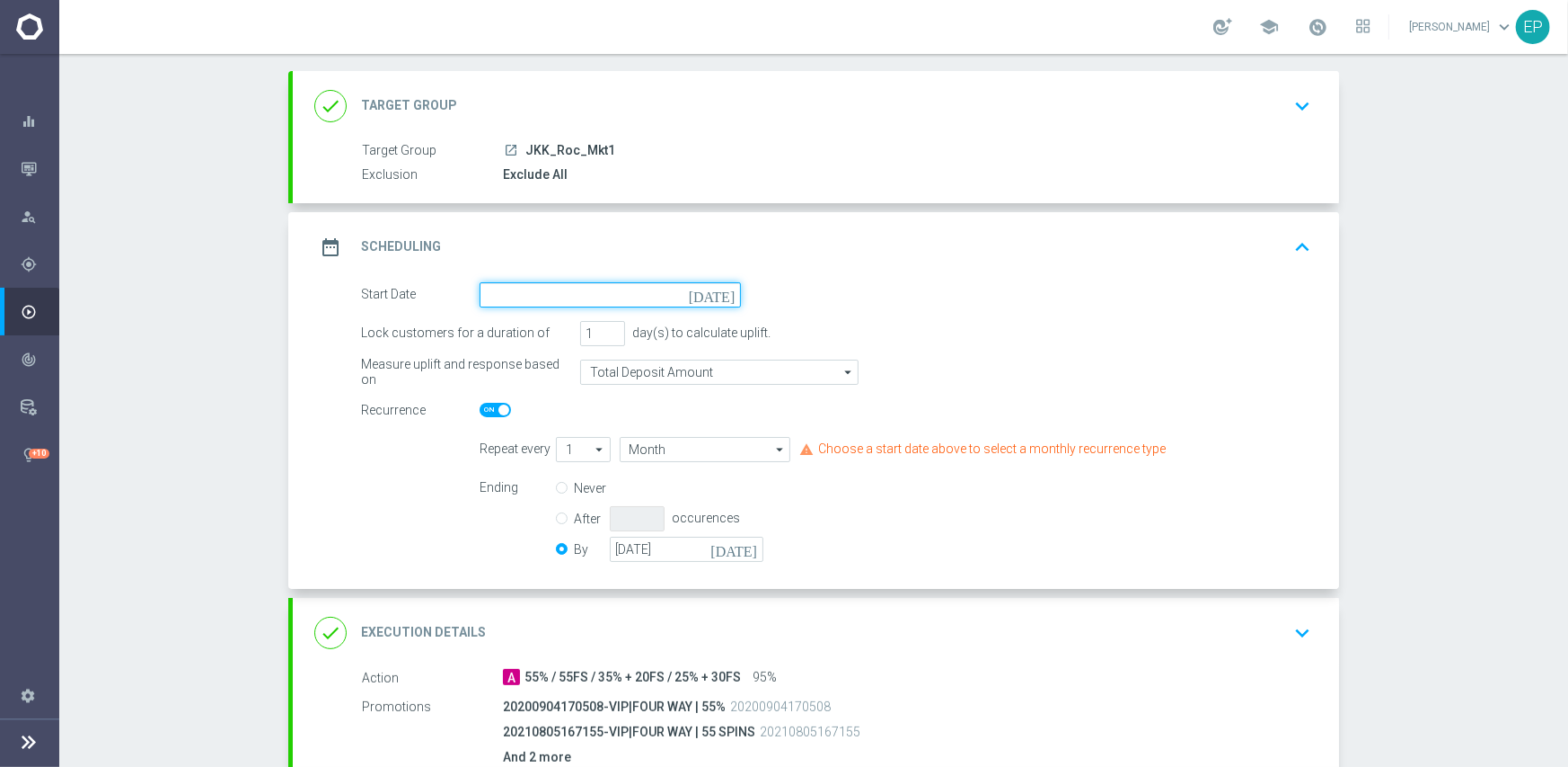
click at [606, 295] on input at bounding box center [611, 295] width 261 height 25
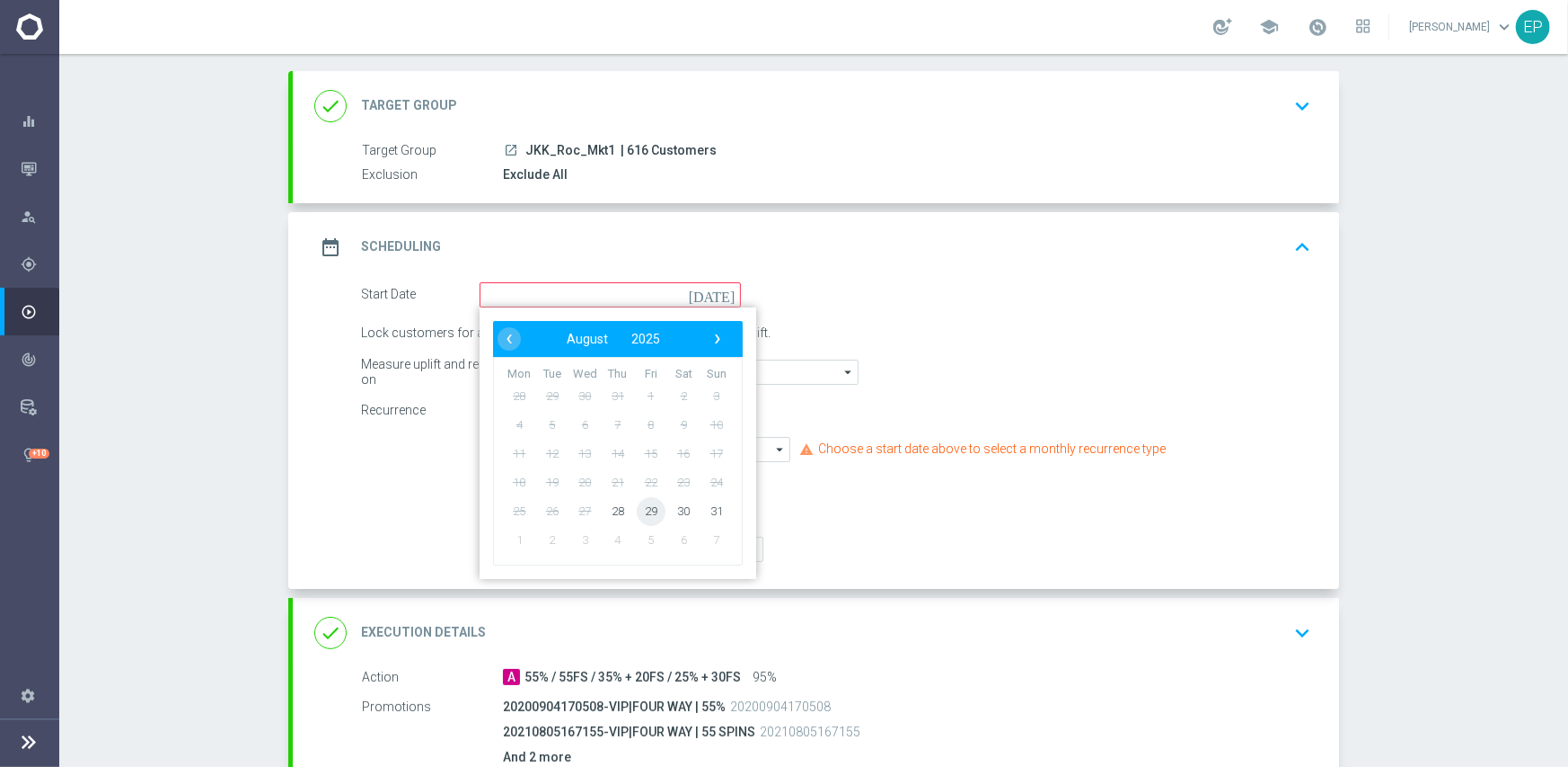
click at [645, 505] on span "29" at bounding box center [651, 510] width 29 height 29
type input "[DATE]"
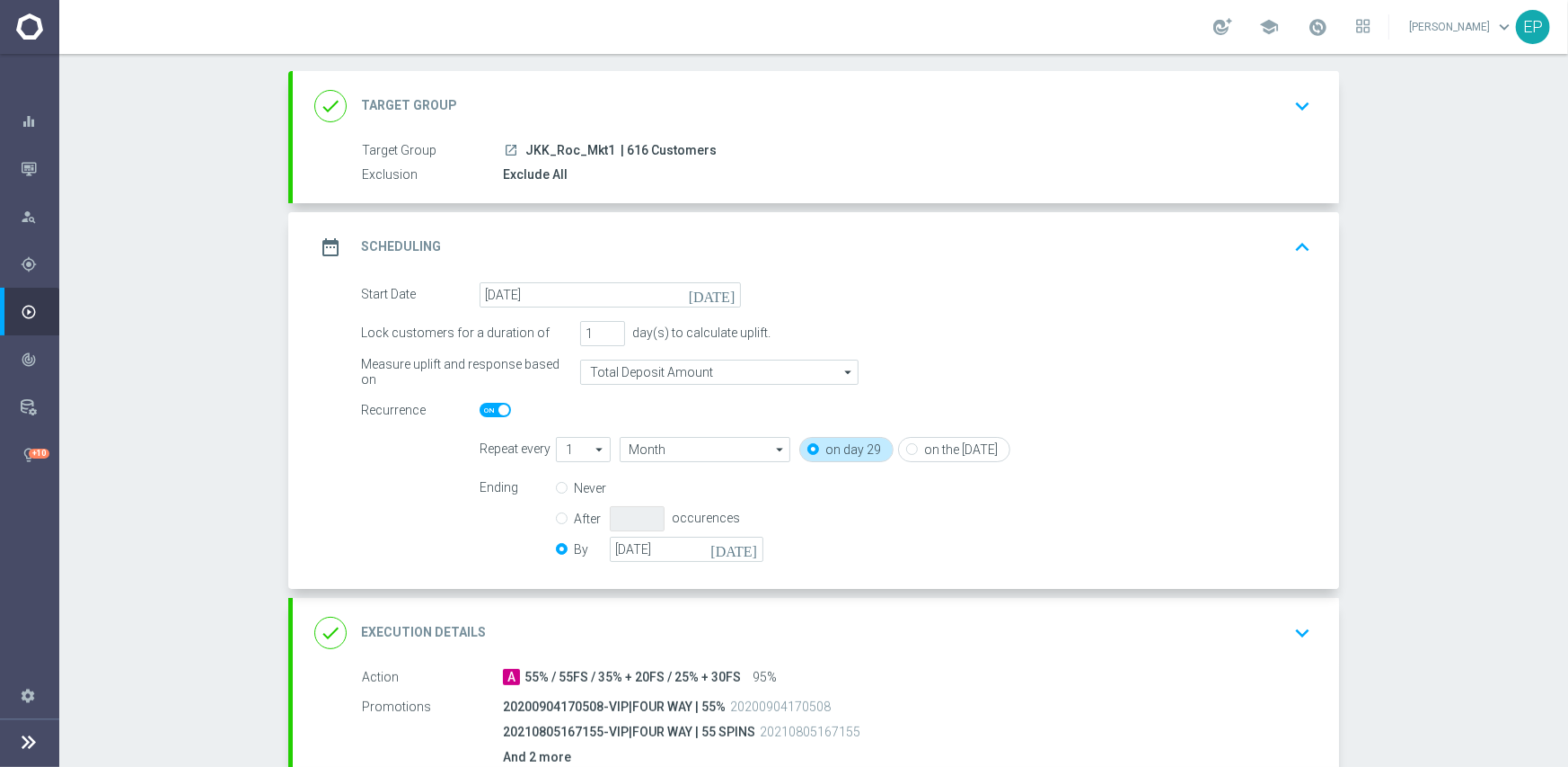
click at [483, 412] on span at bounding box center [495, 409] width 31 height 14
click at [483, 412] on input "checkbox" at bounding box center [495, 409] width 31 height 14
checkbox input "false"
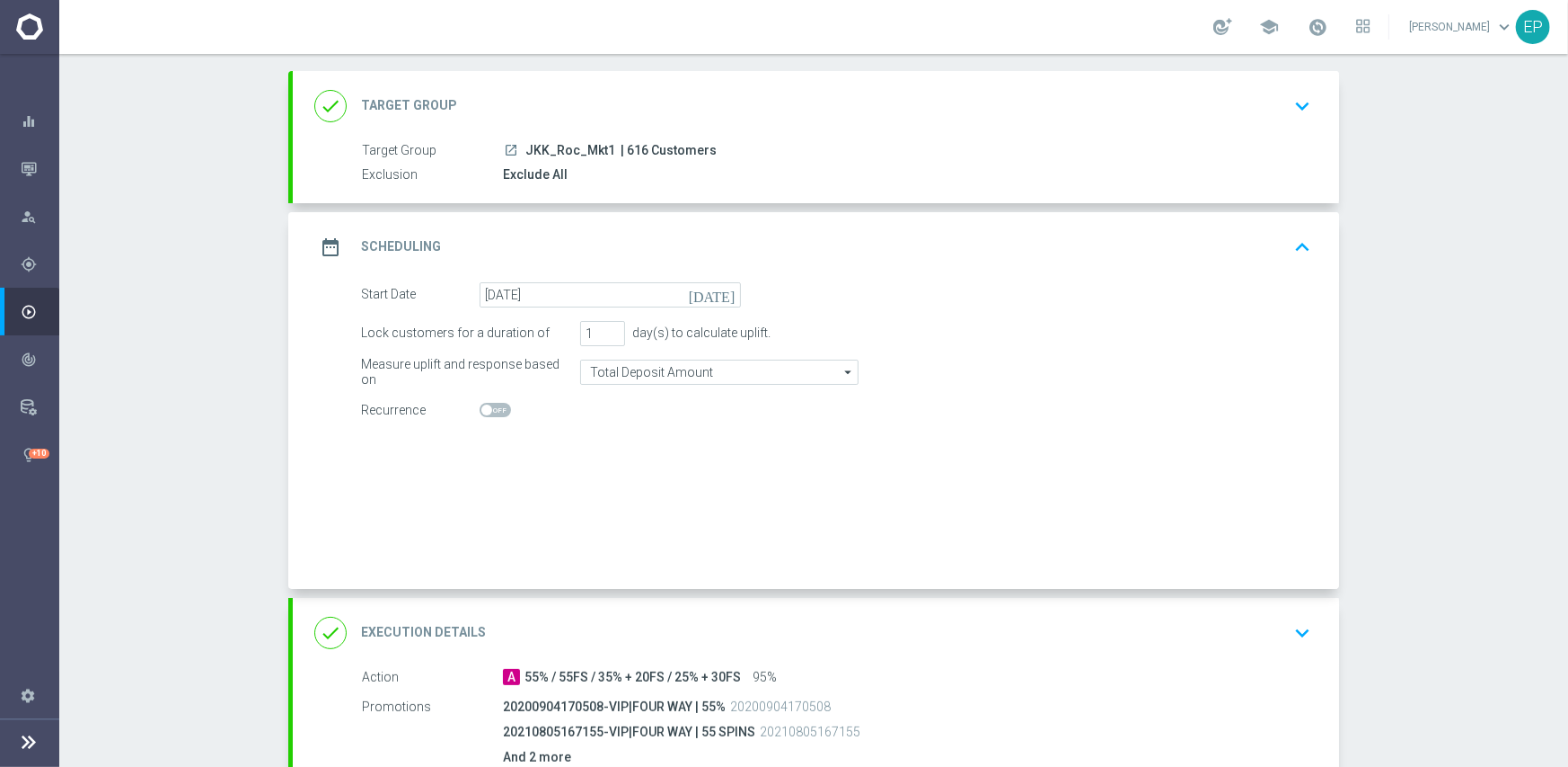
radio input "true"
radio input "false"
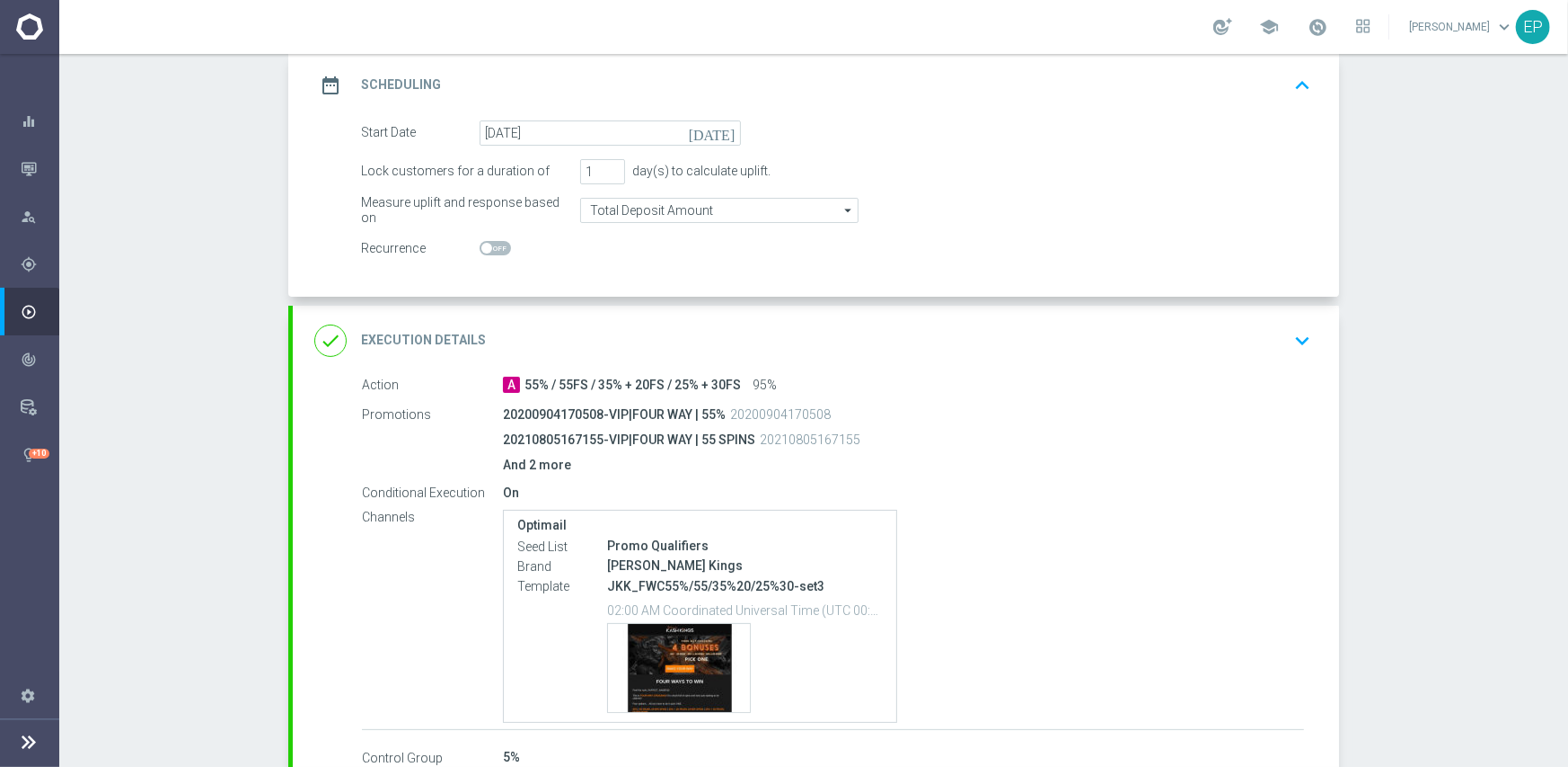
scroll to position [270, 0]
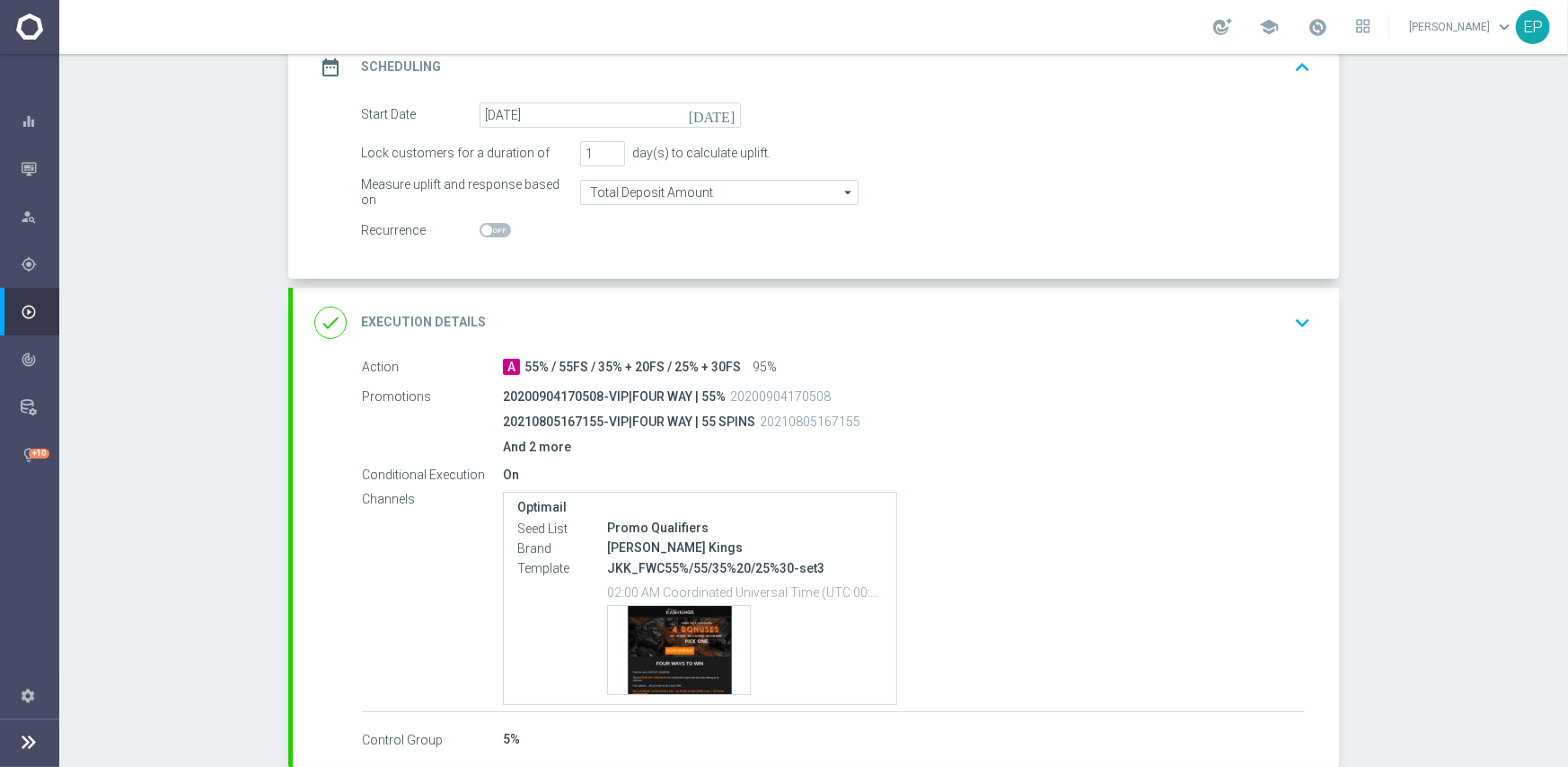
click at [701, 321] on div "done Execution Details keyboard_arrow_down" at bounding box center [815, 323] width 1003 height 34
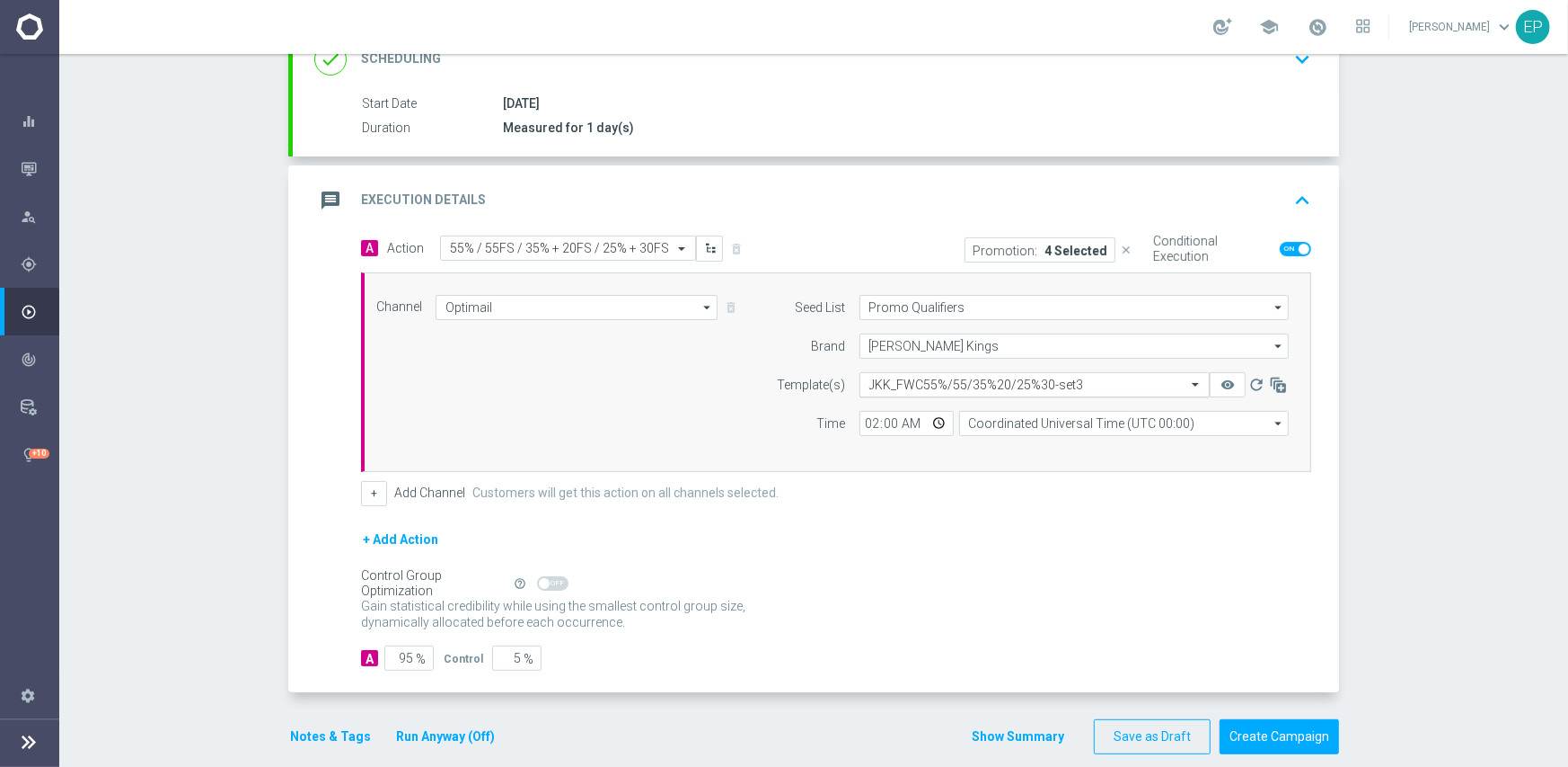
click at [929, 382] on input "text" at bounding box center [1016, 384] width 294 height 15
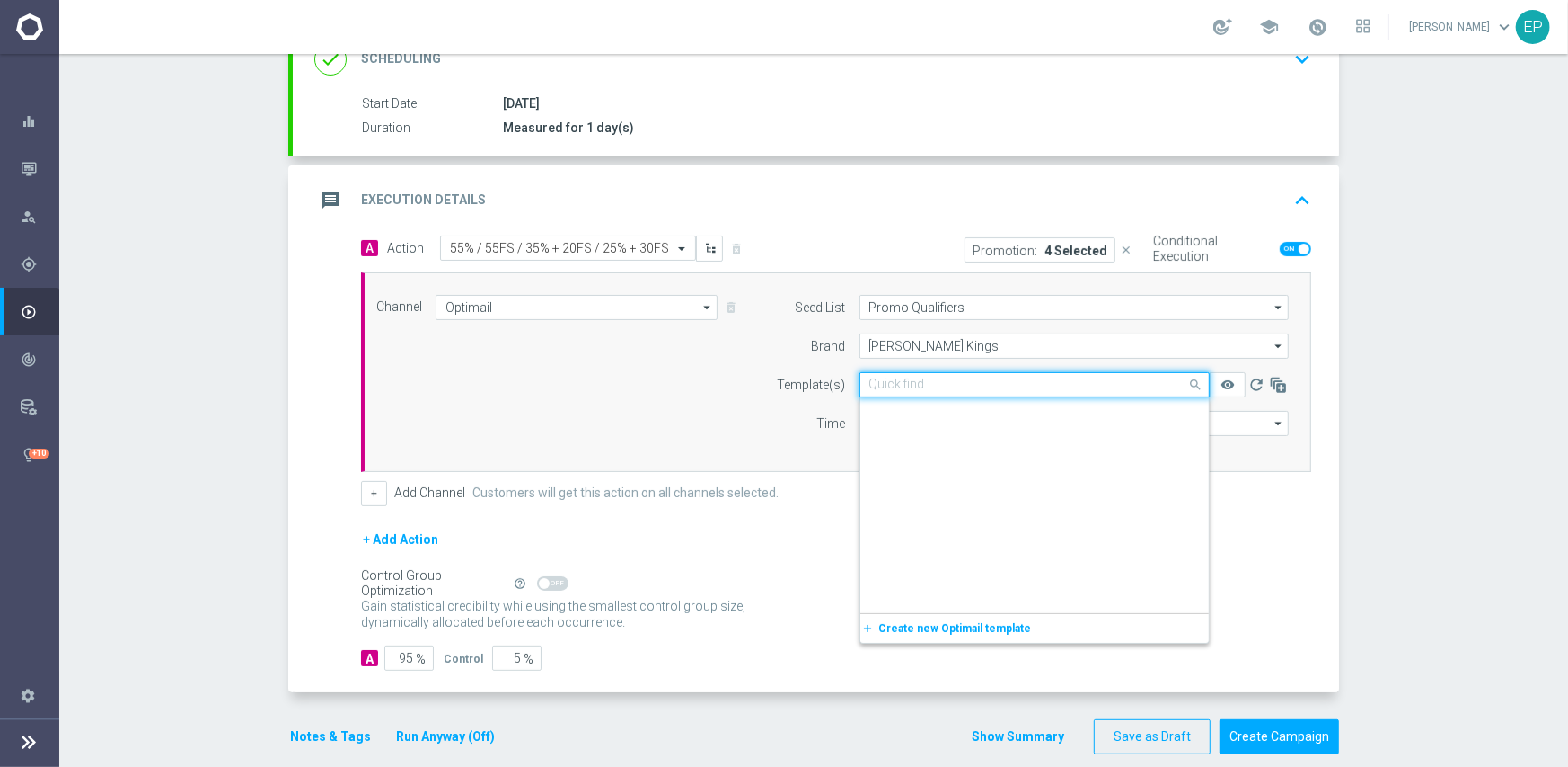
scroll to position [15749, 0]
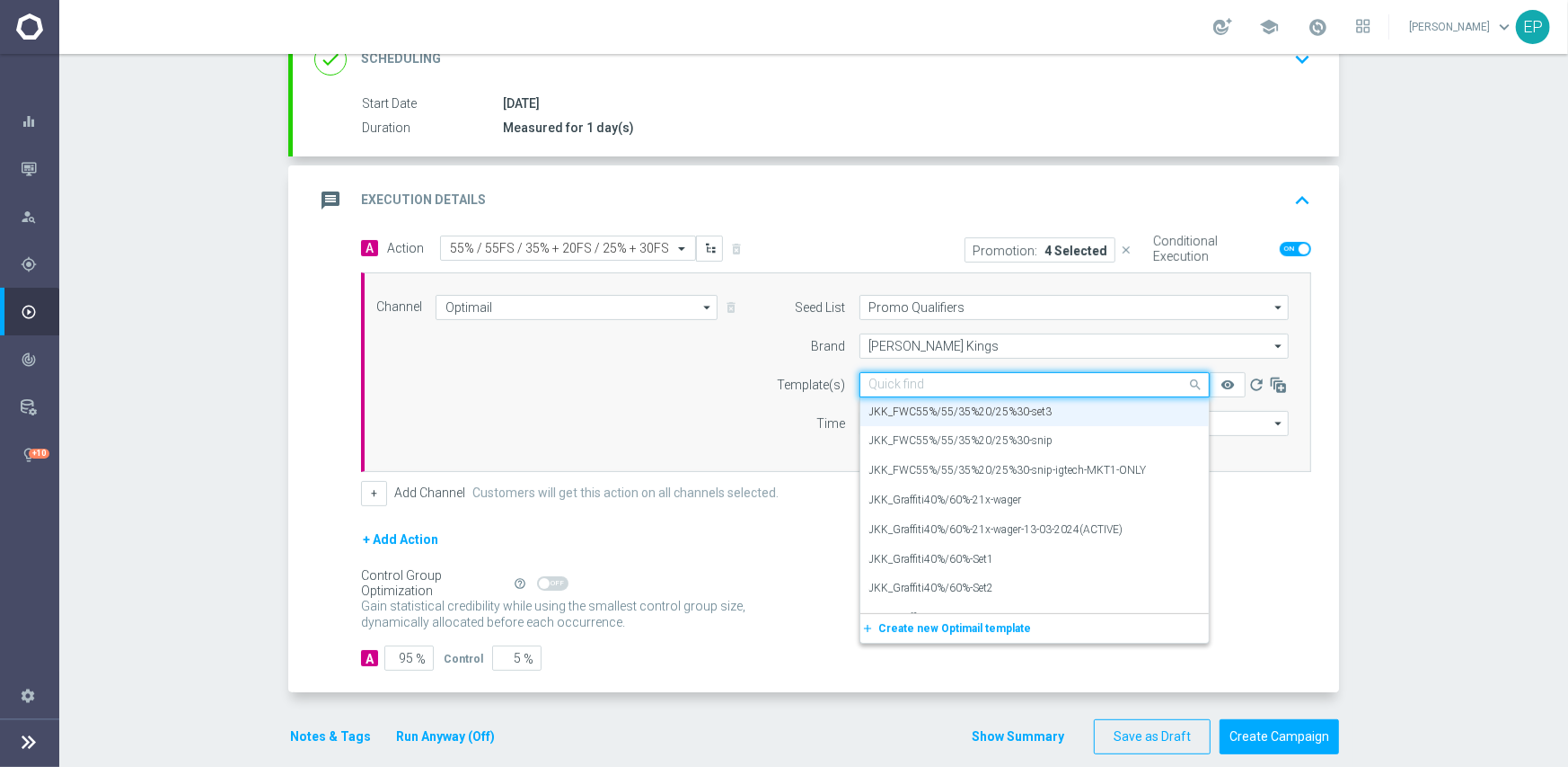
paste input "JKK_FWC55%/55/35%20/25%30-snip-igtech-MKT1-ONLY"
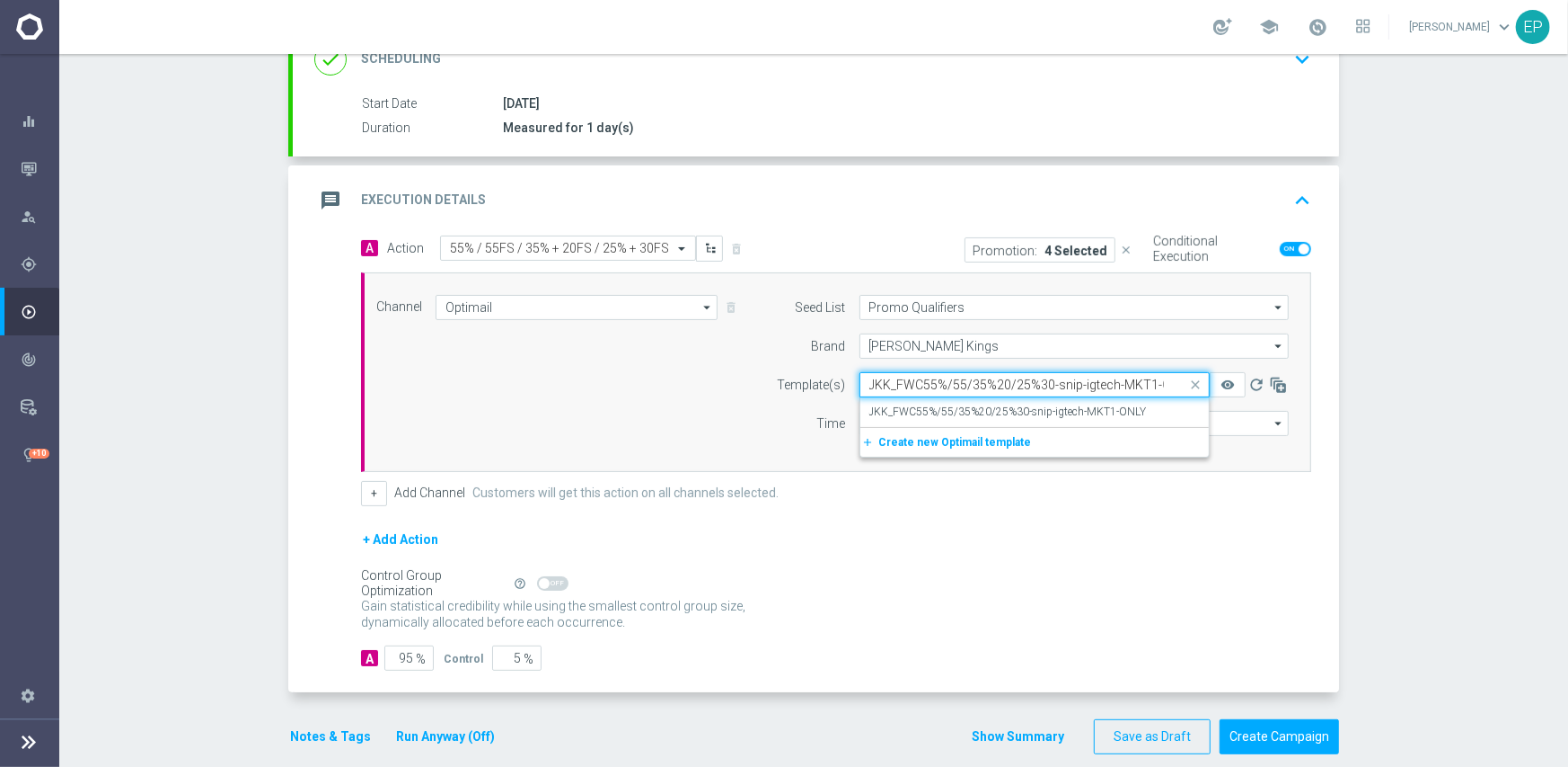
scroll to position [0, 0]
click at [961, 410] on label "JKK_FWC55%/55/35%20/25%30-snip-igtech-MKT1-ONLY" at bounding box center [1008, 411] width 277 height 15
type input "JKK_FWC55%/55/35%20/25%30-snip-igtech-MKT1-ONLY"
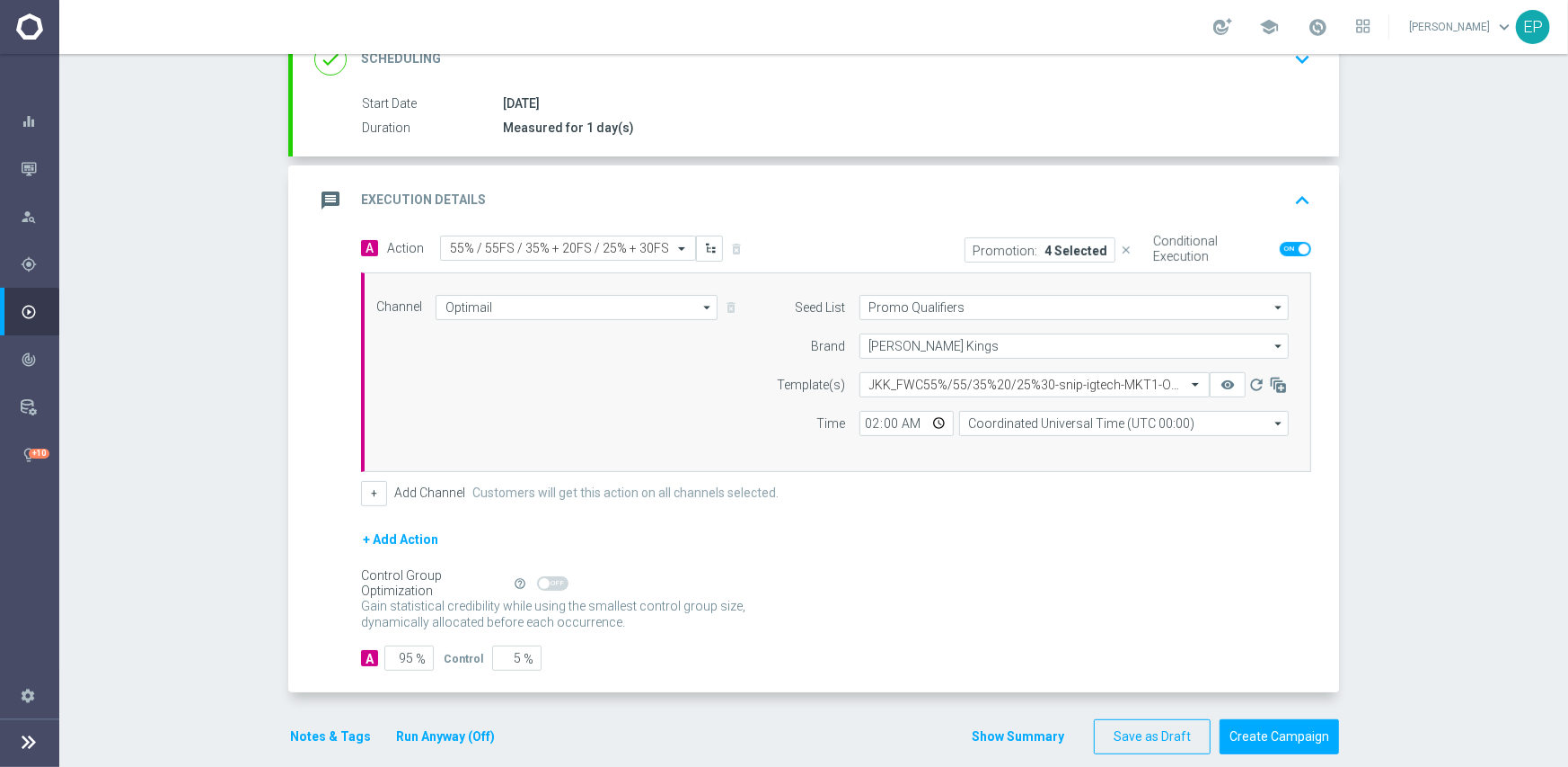
drag, startPoint x: 624, startPoint y: 561, endPoint x: 615, endPoint y: 562, distance: 9.1
click at [620, 562] on div "+ Add Action" at bounding box center [836, 550] width 950 height 45
click at [301, 731] on button "Notes & Tags" at bounding box center [330, 736] width 85 height 22
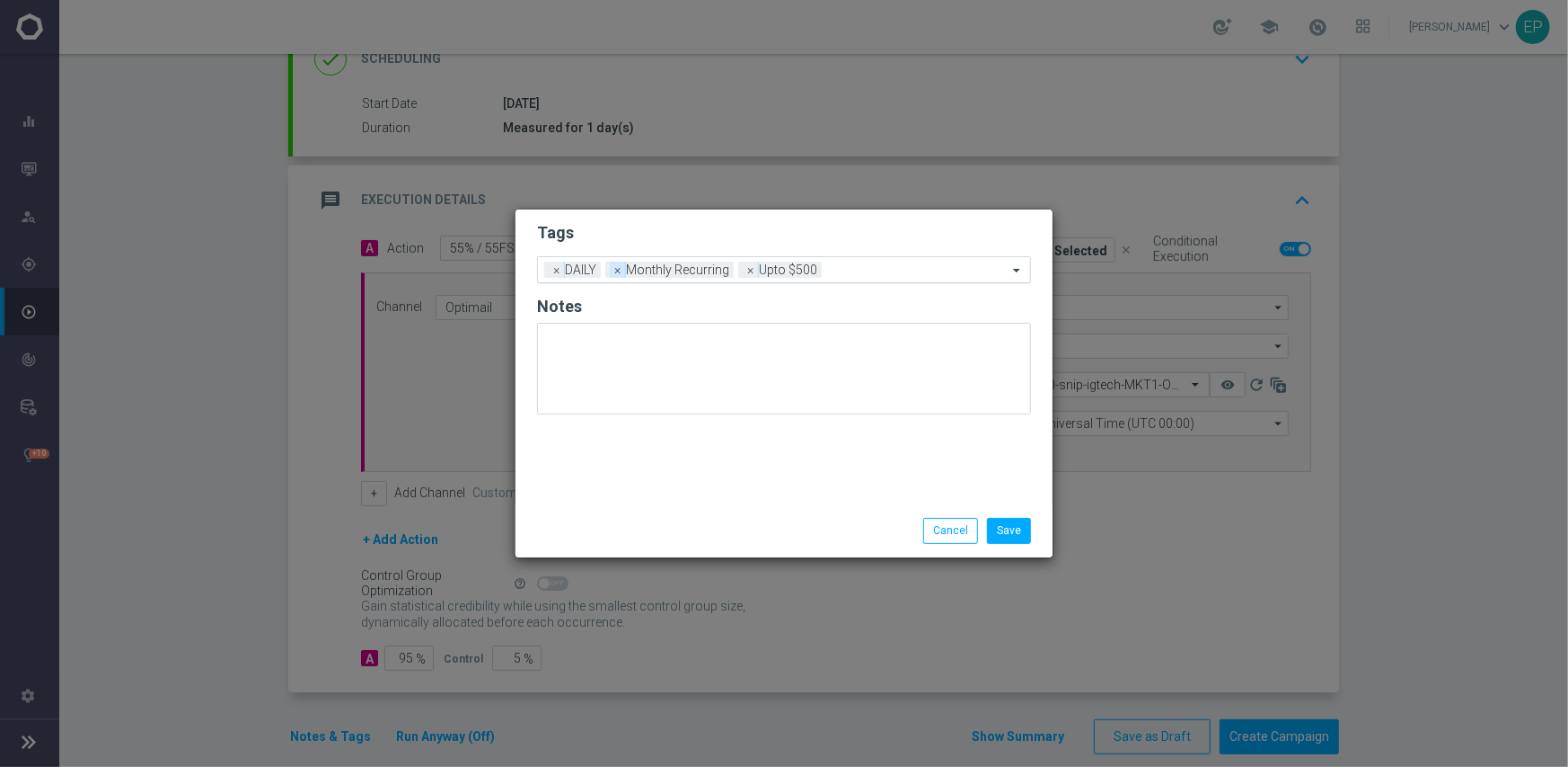
click at [617, 267] on span "×" at bounding box center [618, 270] width 16 height 16
click at [726, 267] on input "text" at bounding box center [851, 271] width 311 height 15
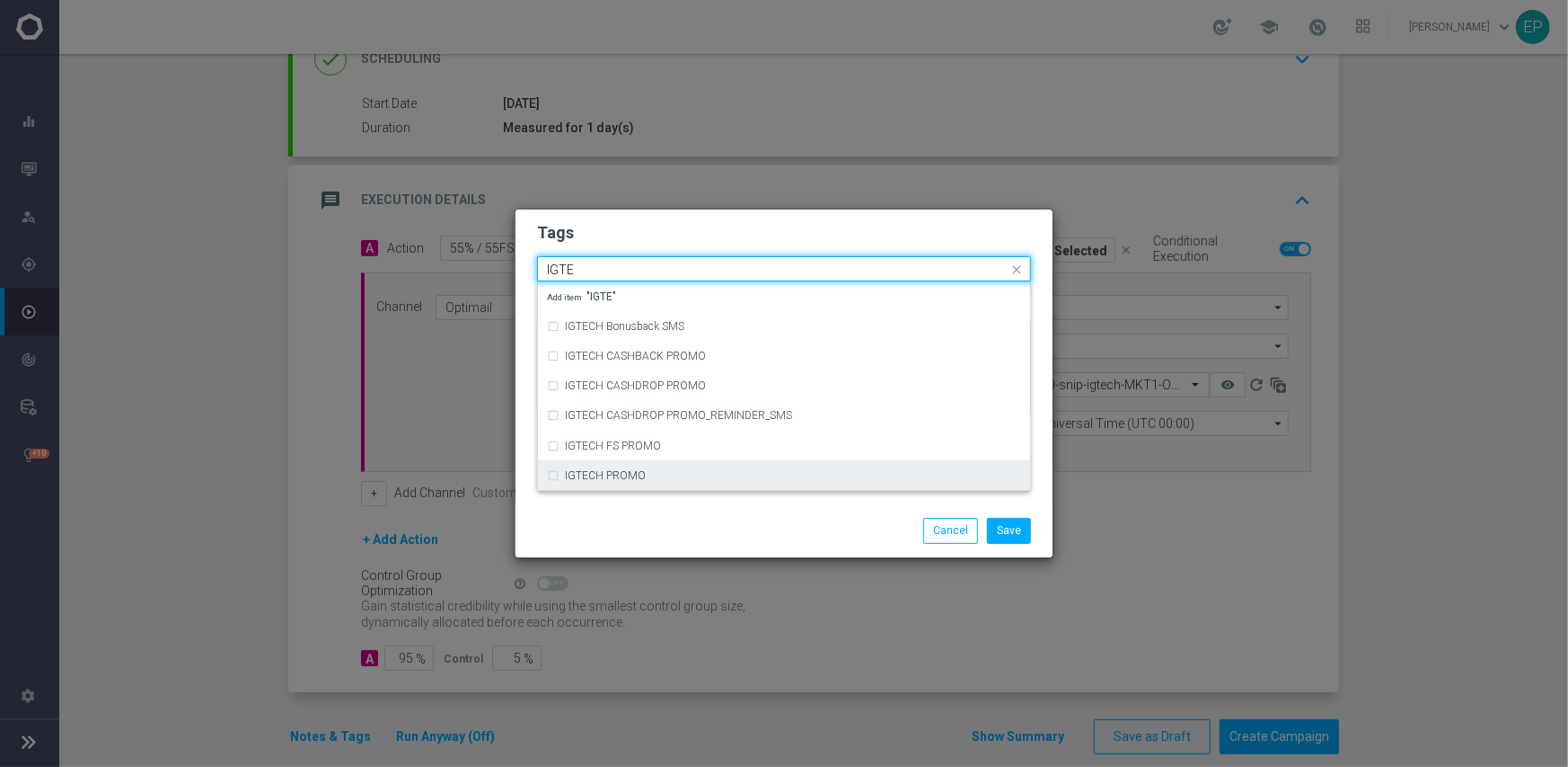
click at [672, 475] on div "IGTECH PROMO" at bounding box center [792, 475] width 456 height 11
type input "IGTE"
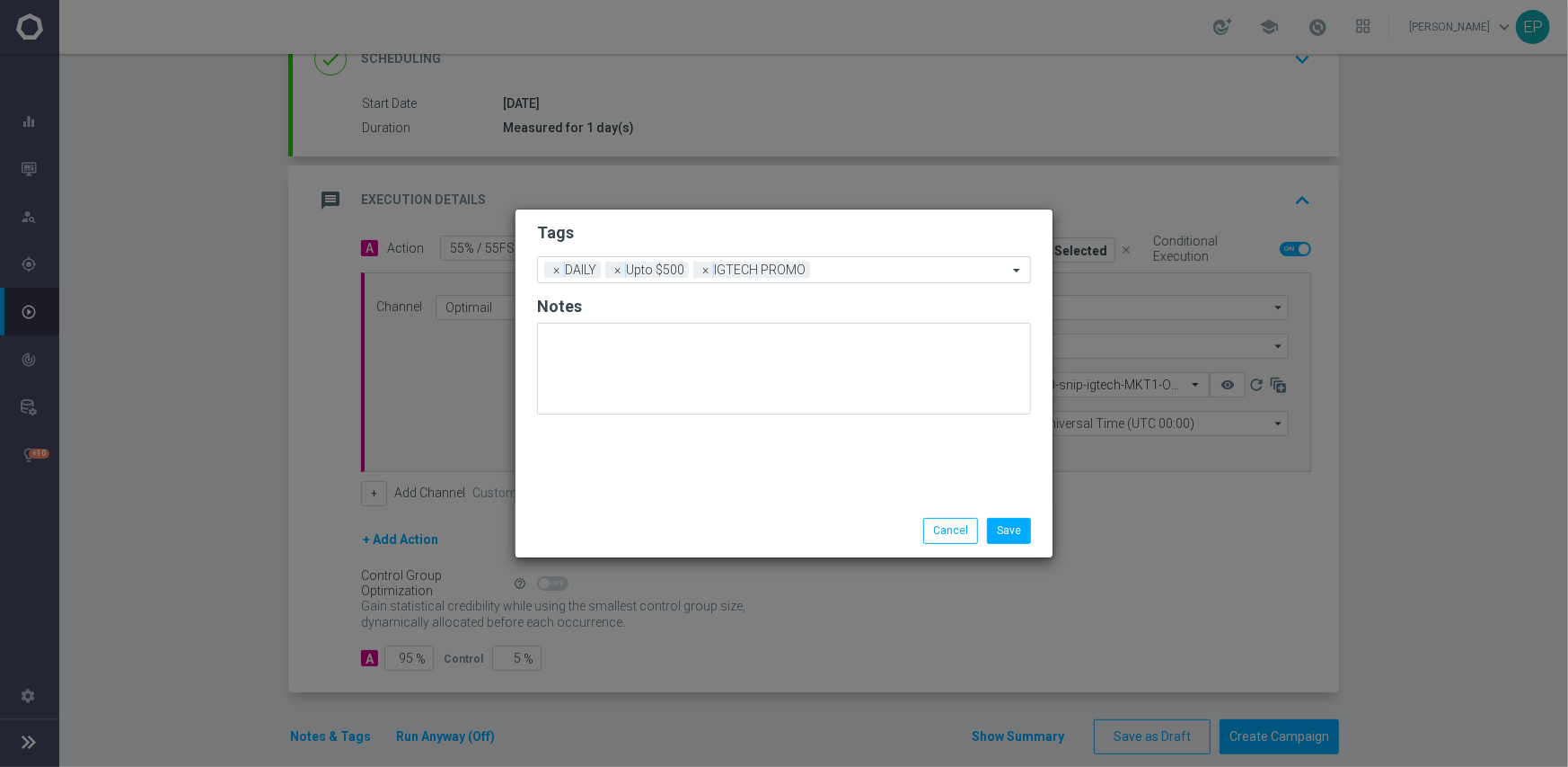
click at [707, 534] on div "Save Cancel" at bounding box center [870, 529] width 347 height 25
click at [1004, 534] on button "Save" at bounding box center [1009, 529] width 44 height 25
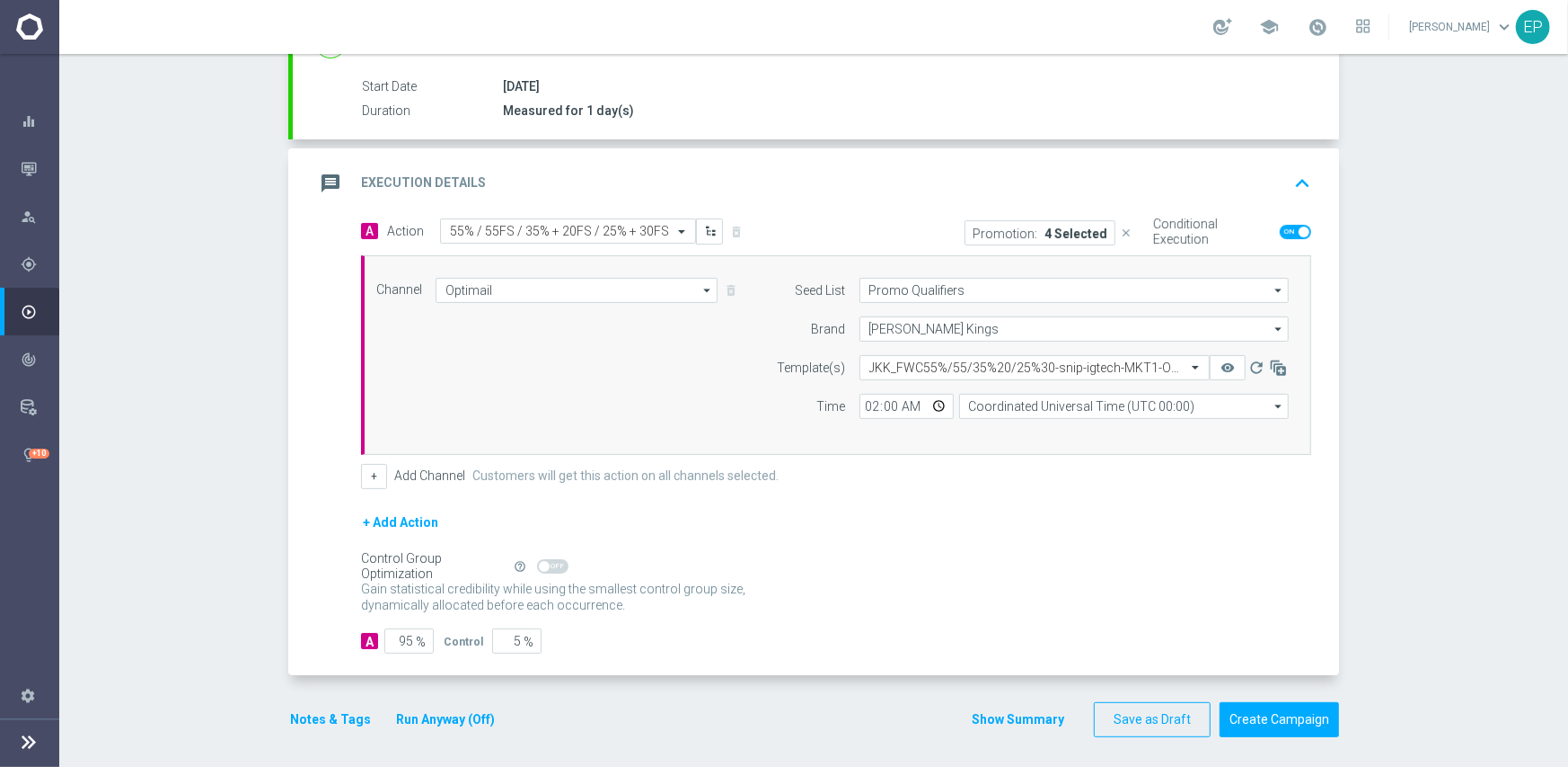
scroll to position [291, 0]
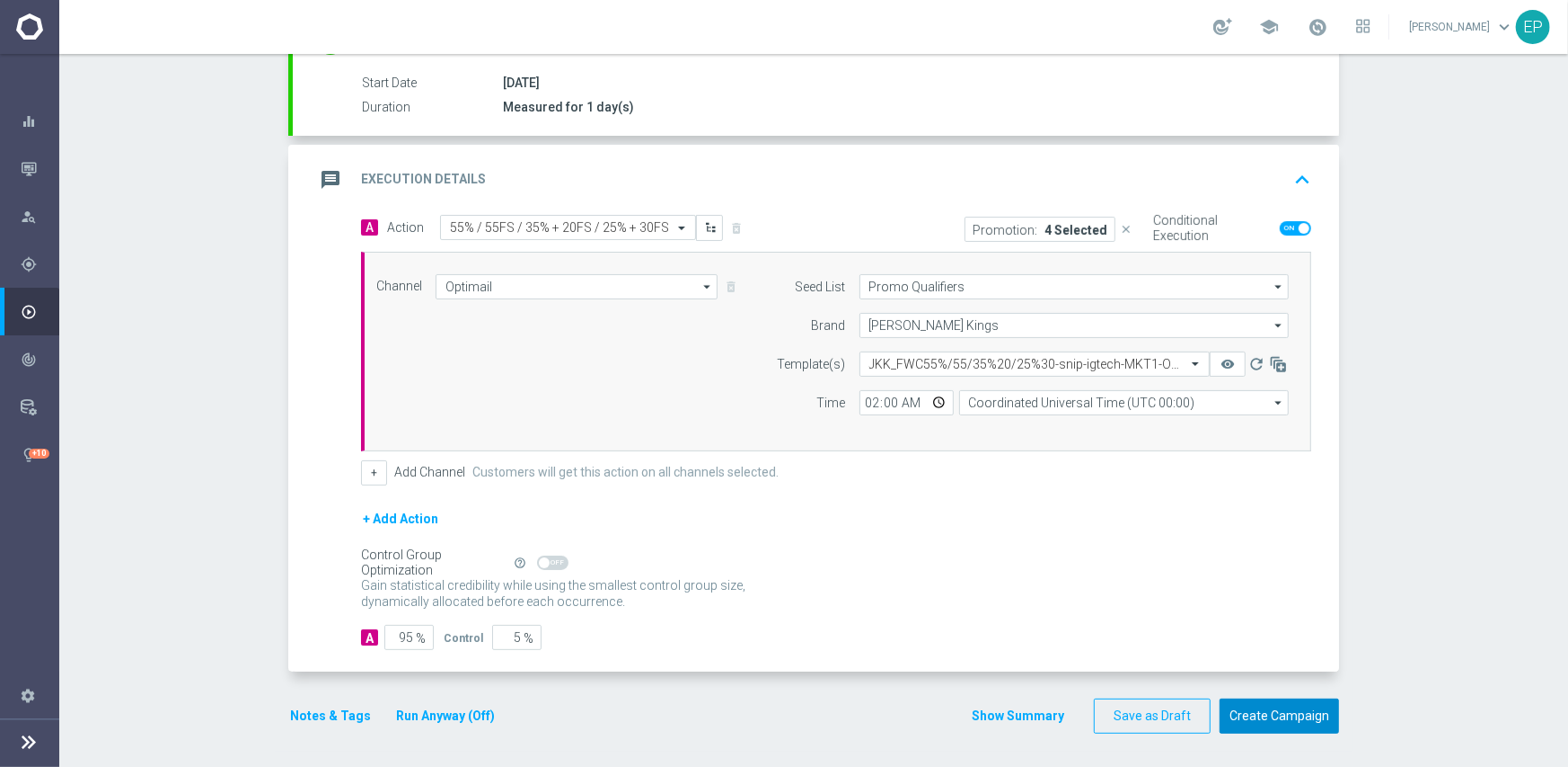
click at [1298, 718] on button "Create Campaign" at bounding box center [1280, 715] width 120 height 35
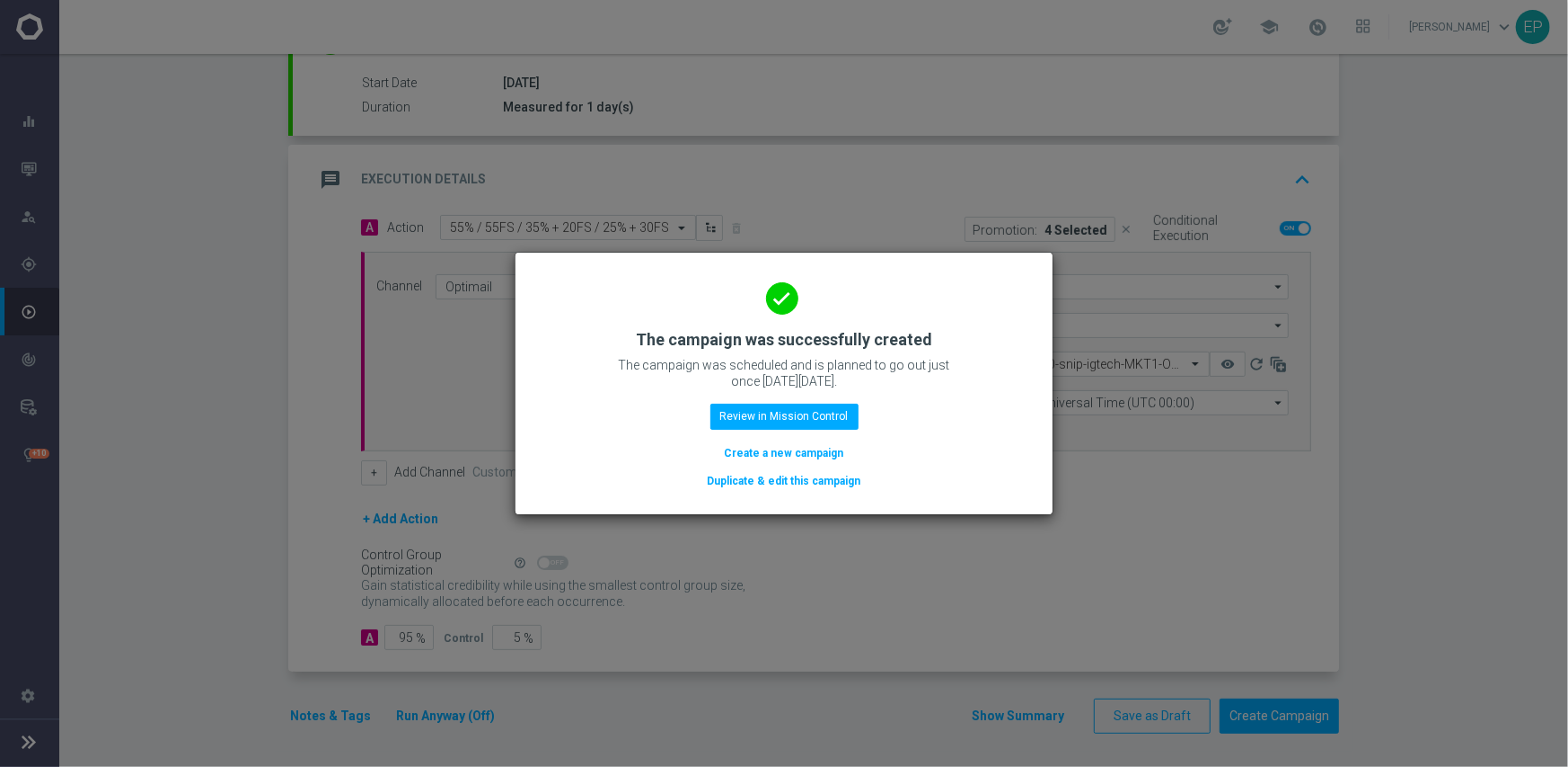
click at [785, 485] on button "Duplicate & edit this campaign" at bounding box center [784, 481] width 157 height 20
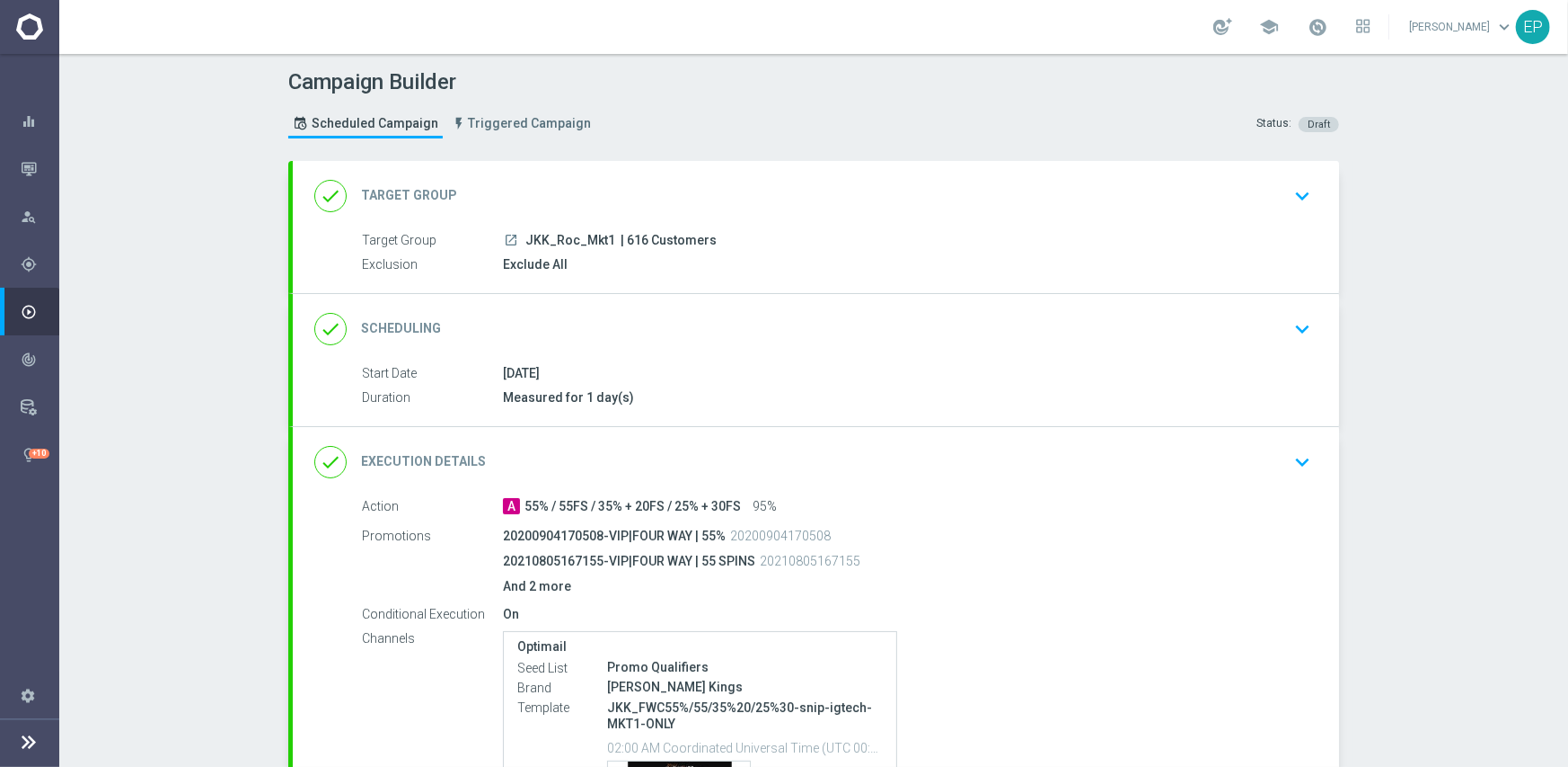
drag, startPoint x: 512, startPoint y: 238, endPoint x: 545, endPoint y: 239, distance: 33.0
click at [545, 239] on div "launch JKK_Roc_Mkt1 | 616 Customers" at bounding box center [903, 240] width 801 height 18
copy div "JKK_"
drag, startPoint x: 625, startPoint y: 173, endPoint x: 593, endPoint y: 205, distance: 45.3
click at [626, 173] on div "done Target Group keyboard_arrow_down" at bounding box center [815, 196] width 1046 height 70
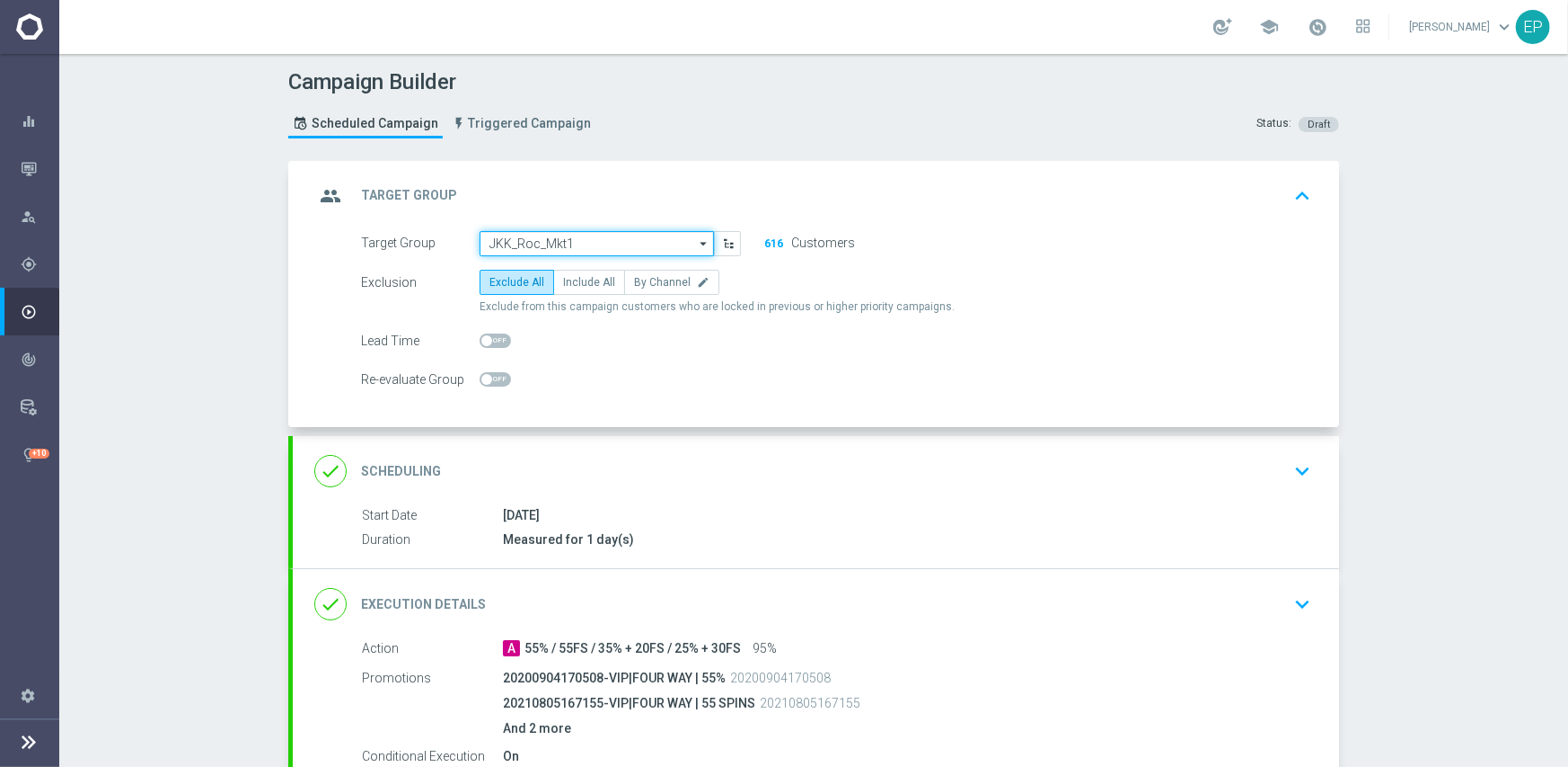
click at [575, 238] on input "JKK_Roc_Mkt1" at bounding box center [597, 243] width 235 height 25
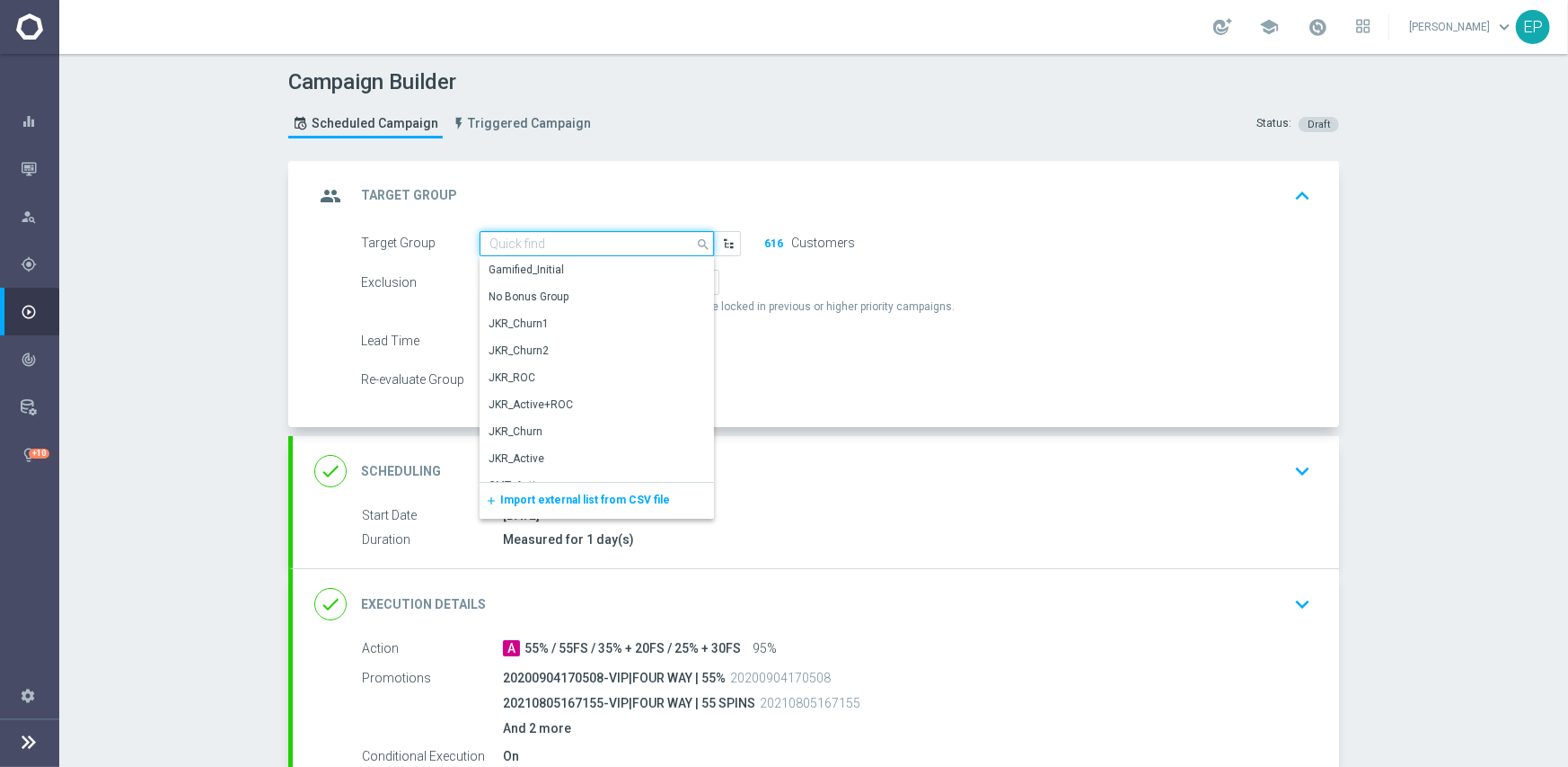
paste input "JKK_"
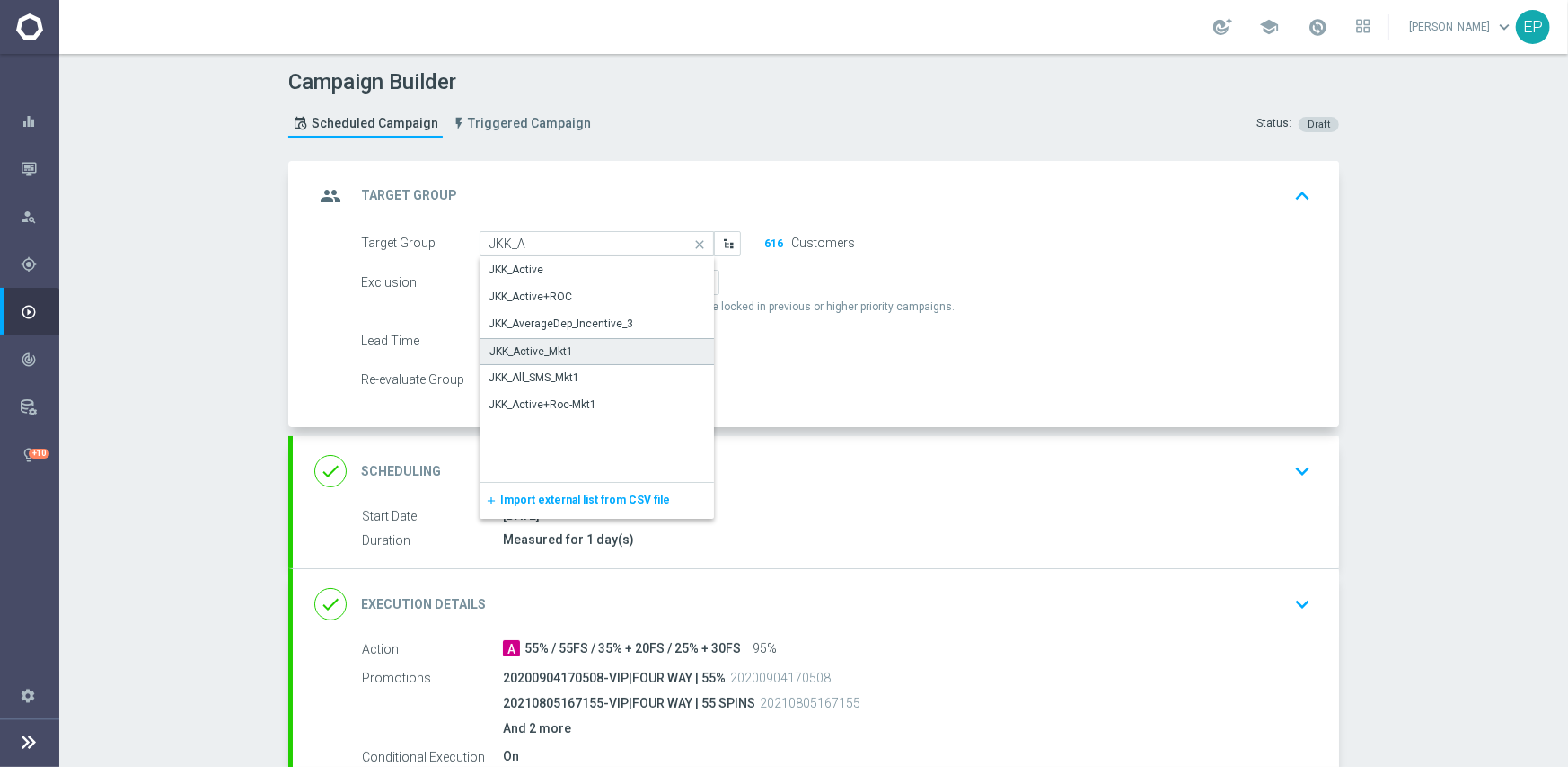
click at [589, 354] on div "JKK_Active_Mkt1" at bounding box center [598, 351] width 236 height 27
type input "JKK_Active_Mkt1"
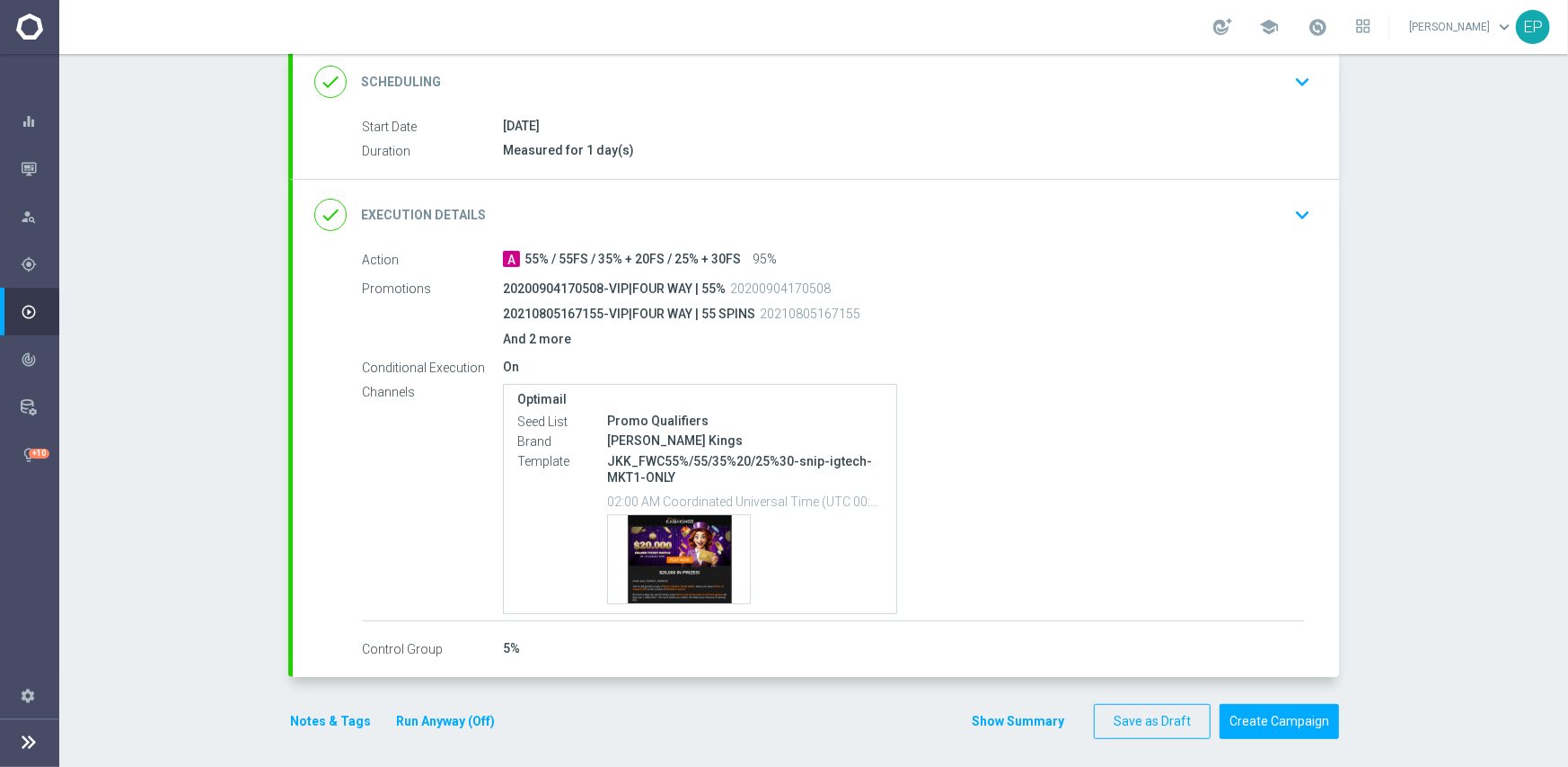
scroll to position [395, 0]
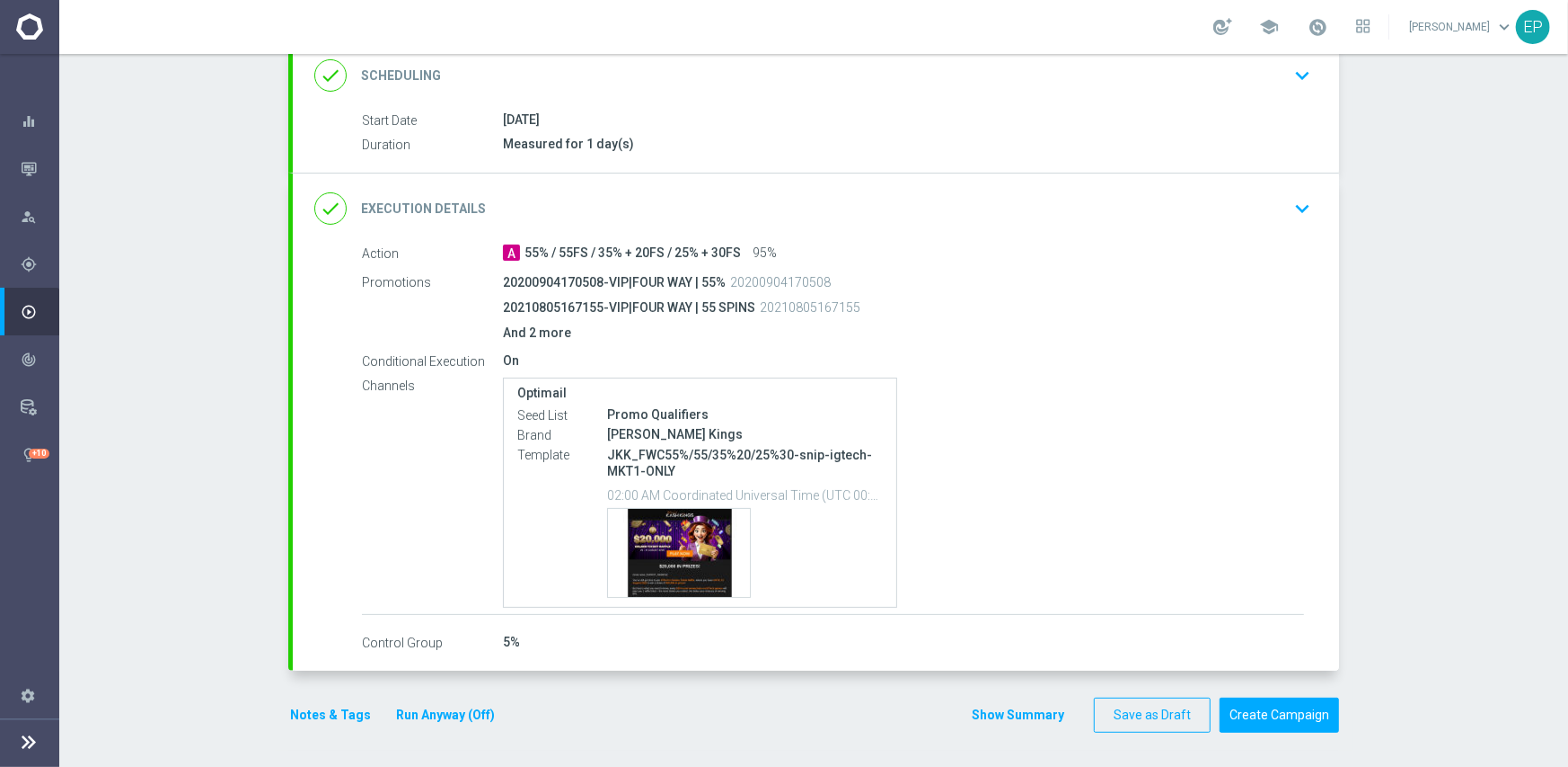
click at [330, 711] on button "Notes & Tags" at bounding box center [330, 715] width 85 height 22
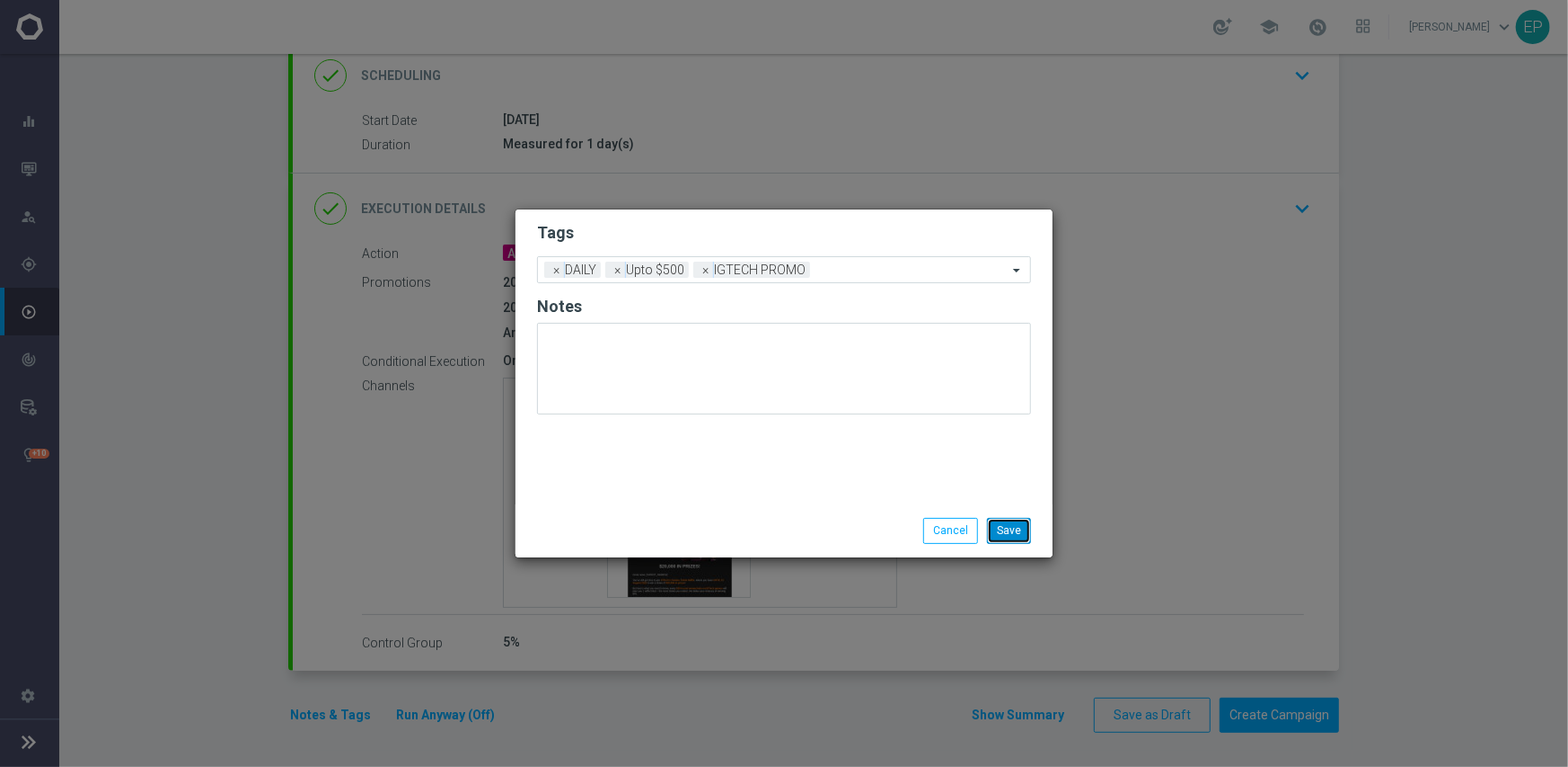
click at [1015, 528] on button "Save" at bounding box center [1009, 529] width 44 height 25
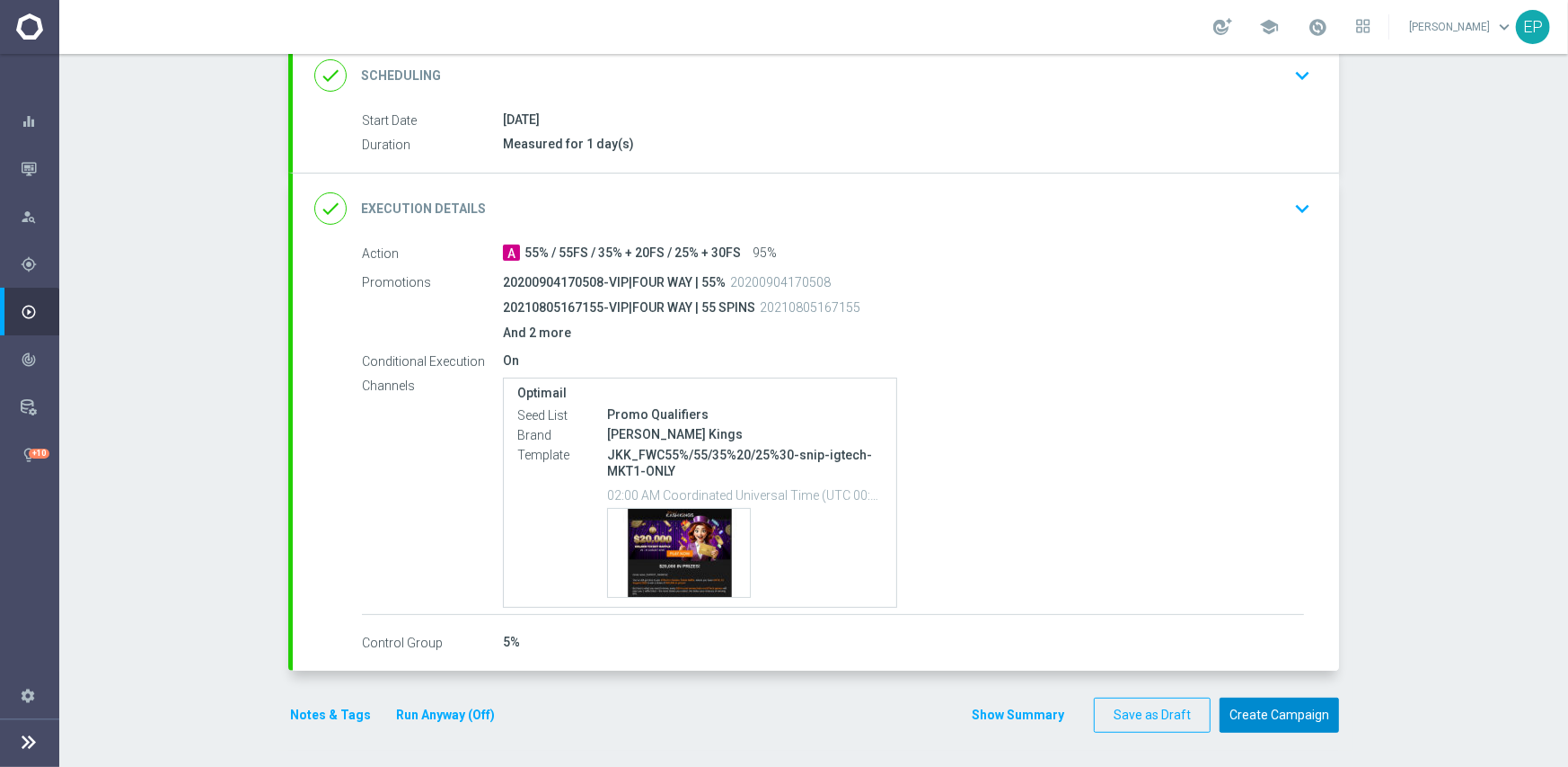
click at [1303, 717] on button "Create Campaign" at bounding box center [1280, 714] width 120 height 35
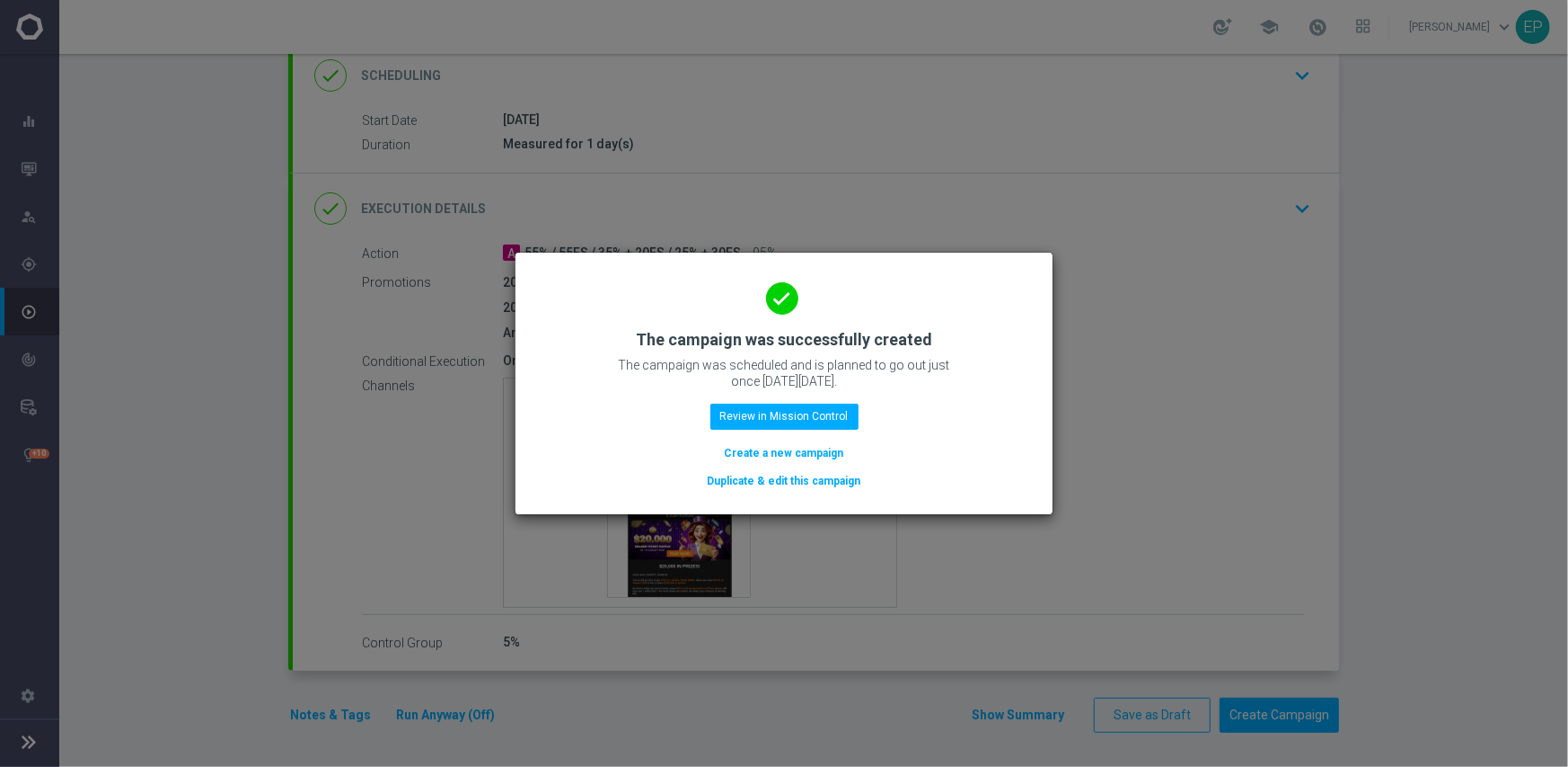
click at [797, 481] on button "Duplicate & edit this campaign" at bounding box center [784, 481] width 157 height 20
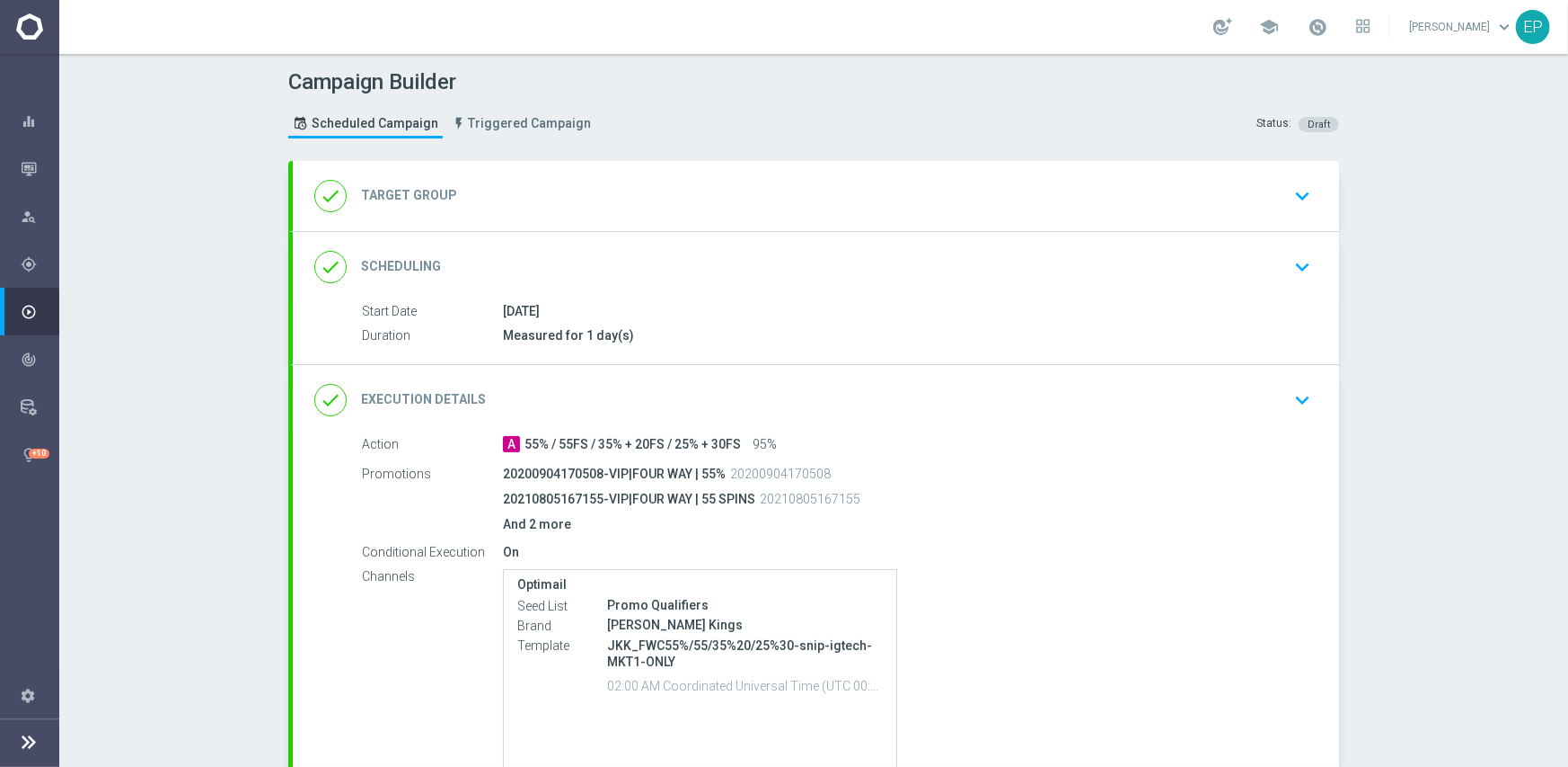
type input "JKK_Active_Mkt1"
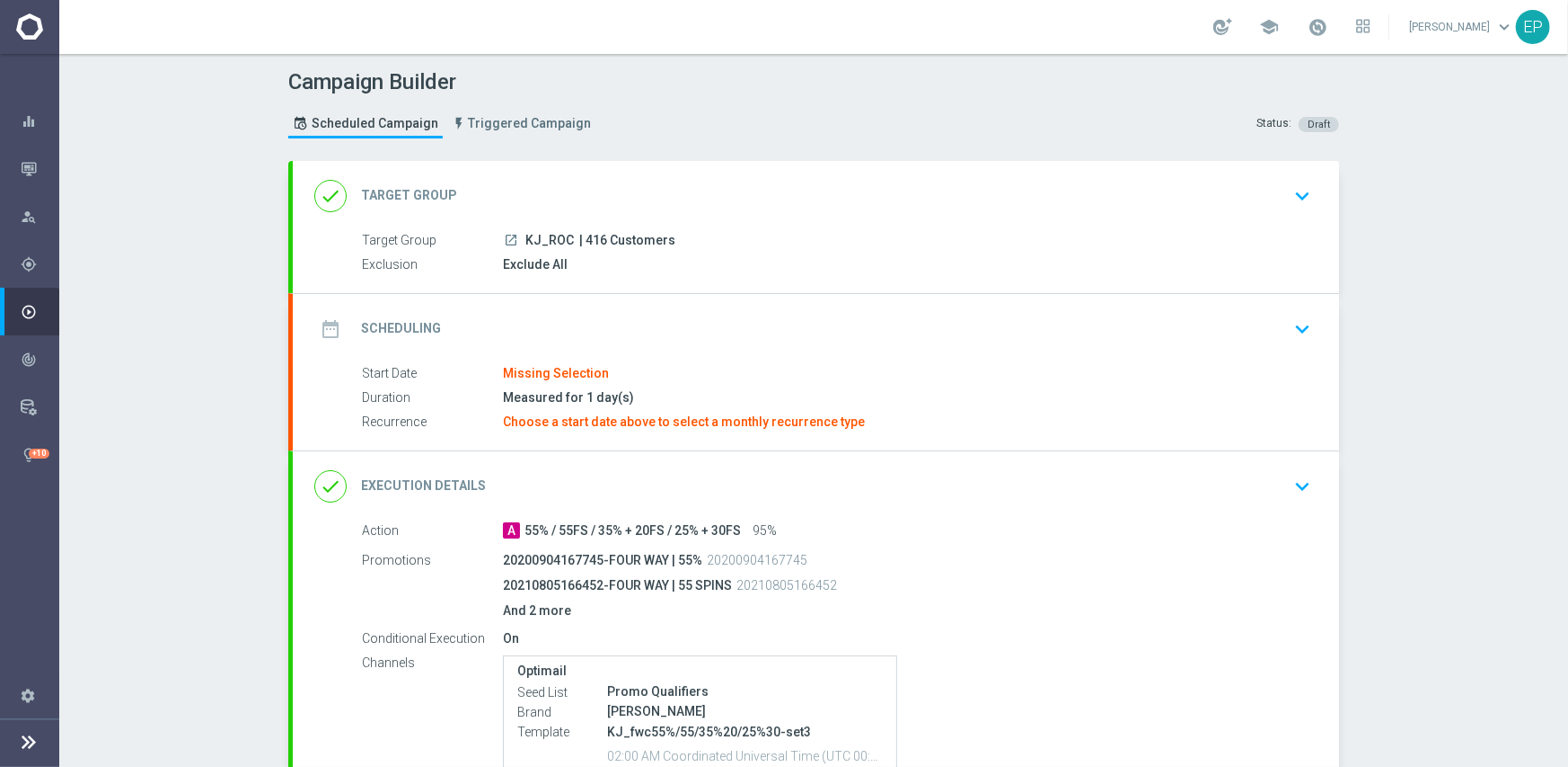
click at [543, 326] on div "date_range Scheduling keyboard_arrow_down" at bounding box center [815, 329] width 1003 height 34
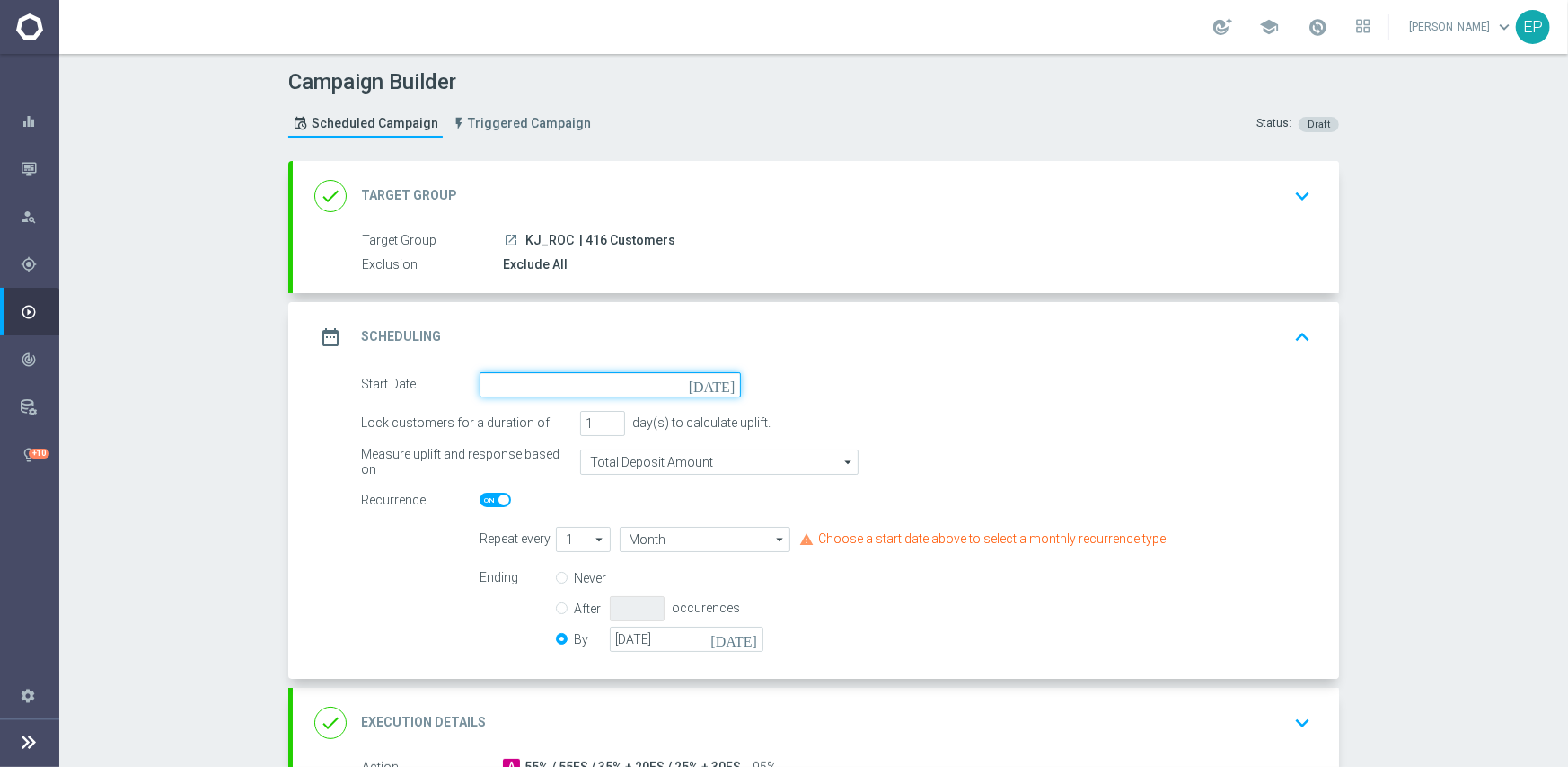
click at [566, 376] on input at bounding box center [611, 384] width 261 height 25
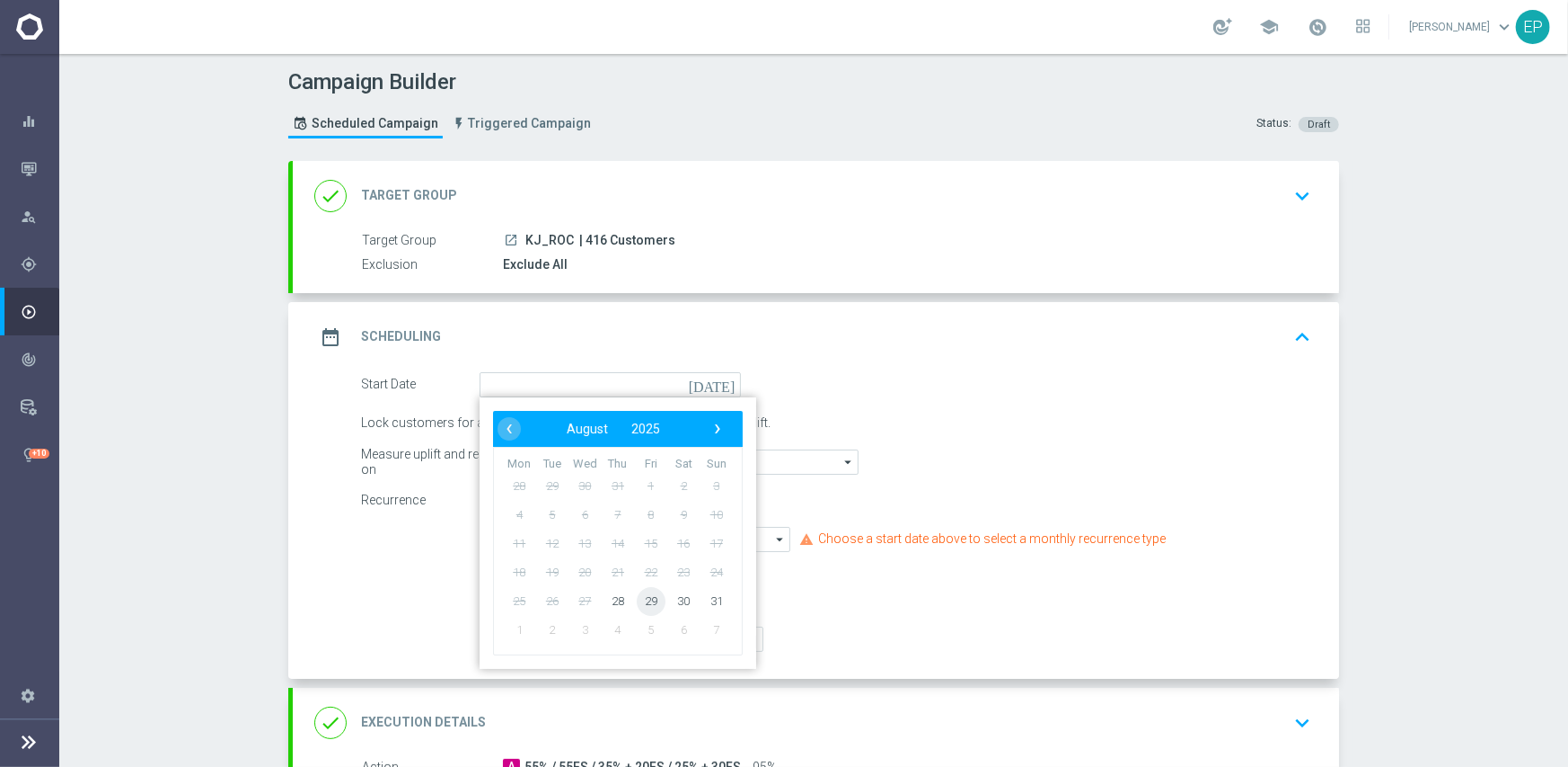
click at [641, 602] on span "29" at bounding box center [651, 600] width 29 height 29
type input "[DATE]"
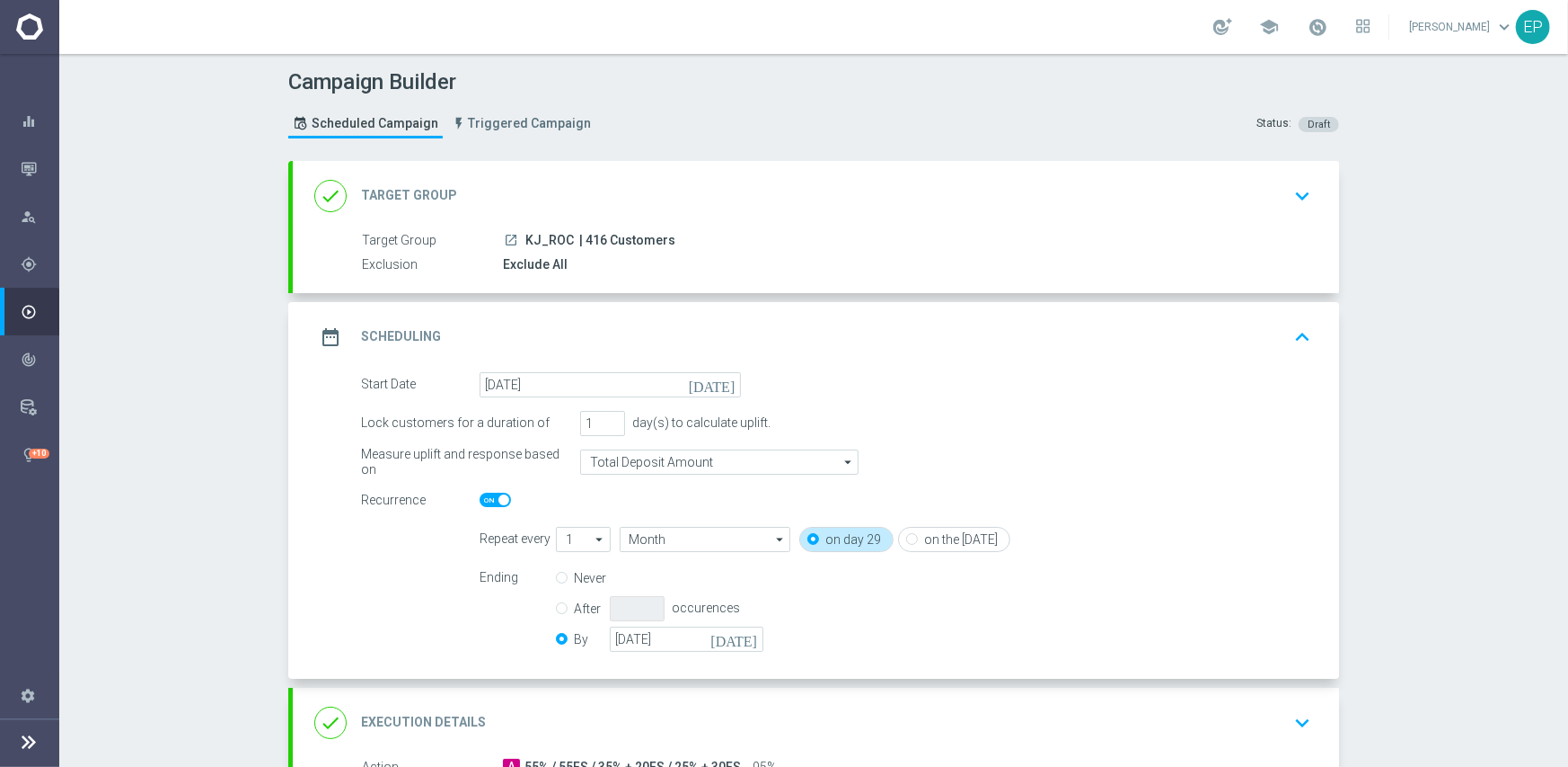
click at [480, 499] on span at bounding box center [495, 499] width 31 height 14
click at [480, 499] on input "checkbox" at bounding box center [495, 499] width 31 height 14
checkbox input "false"
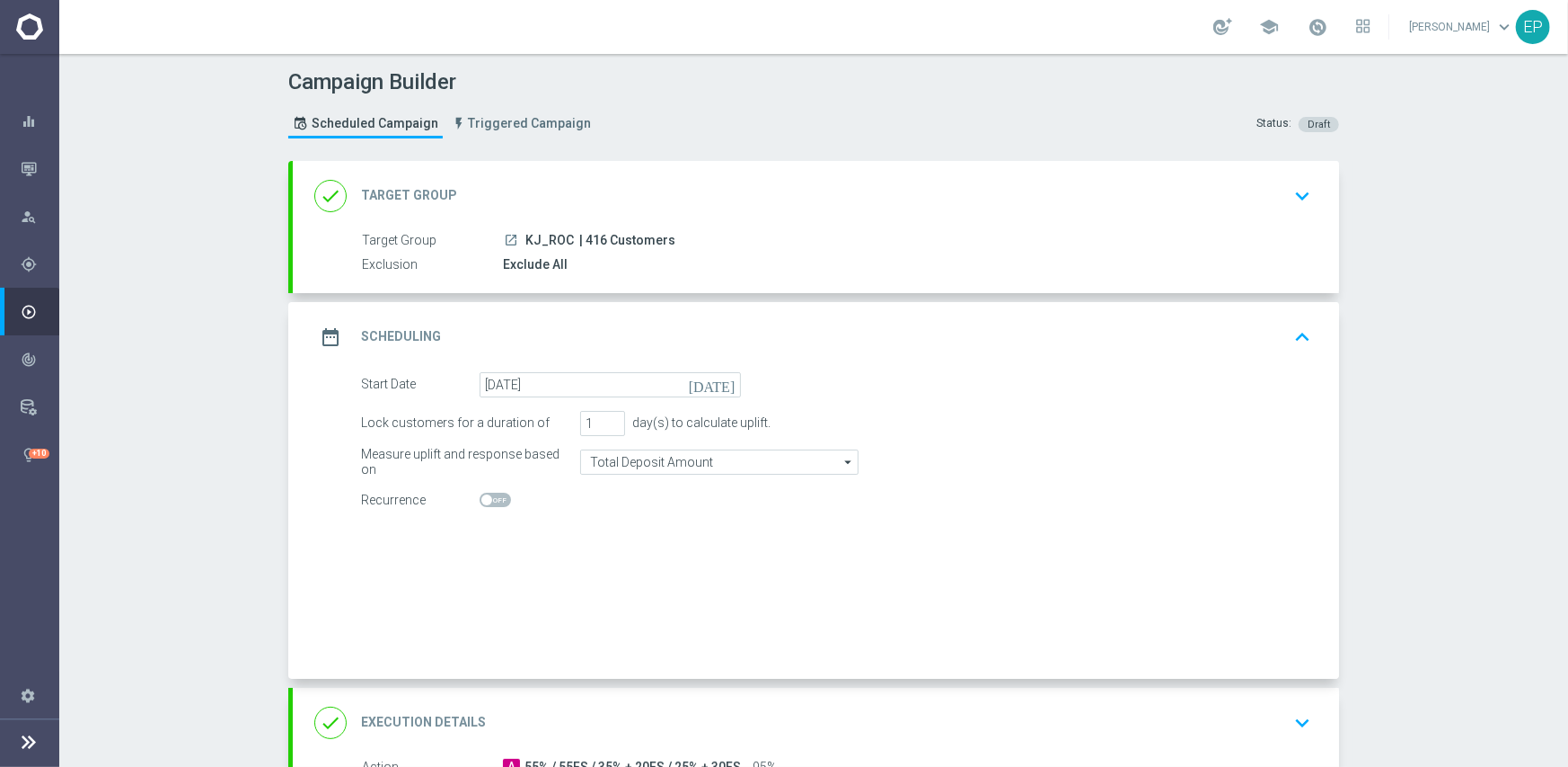
radio input "true"
radio input "false"
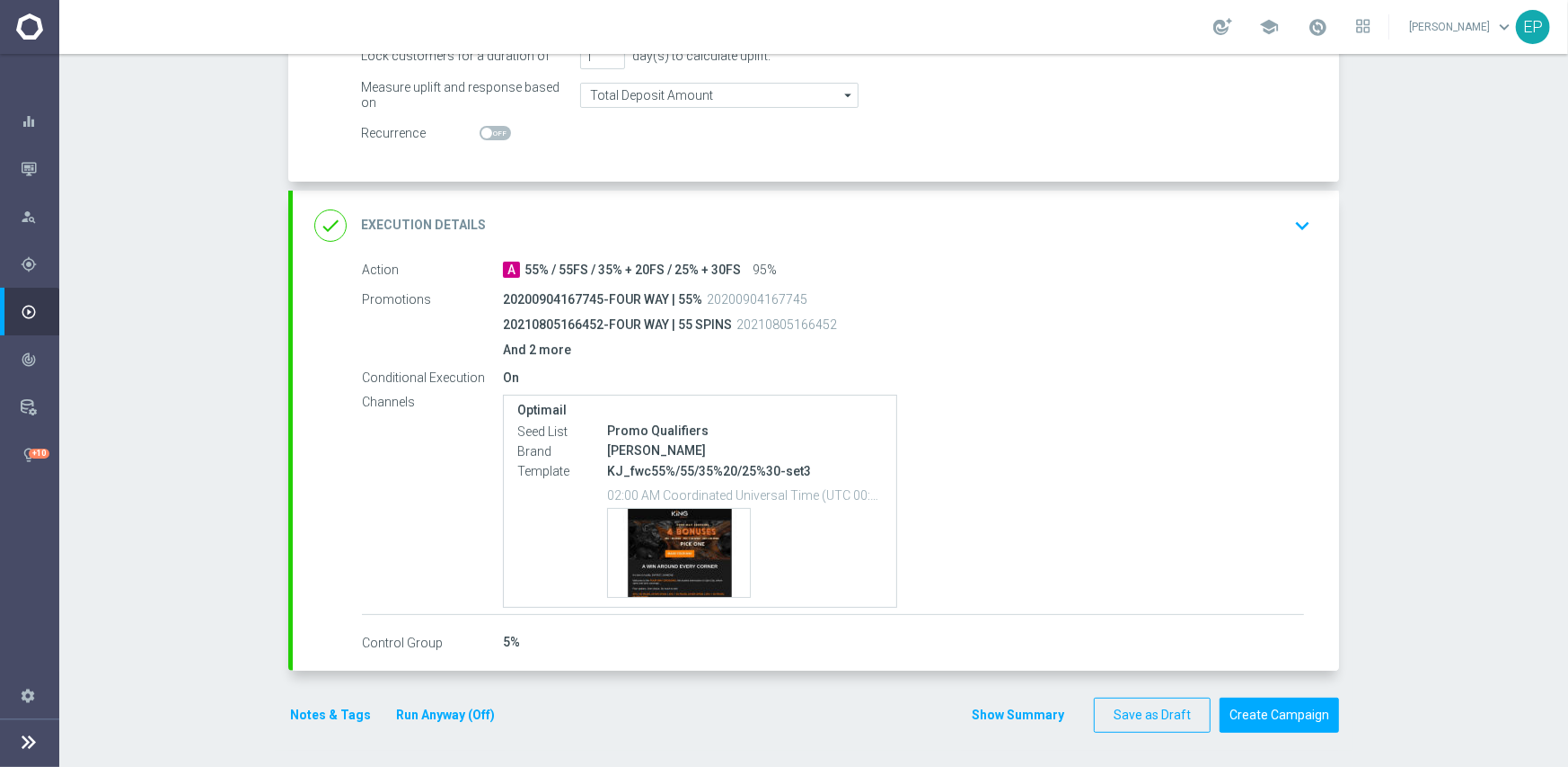
click at [823, 222] on div "done Execution Details keyboard_arrow_down" at bounding box center [815, 226] width 1003 height 34
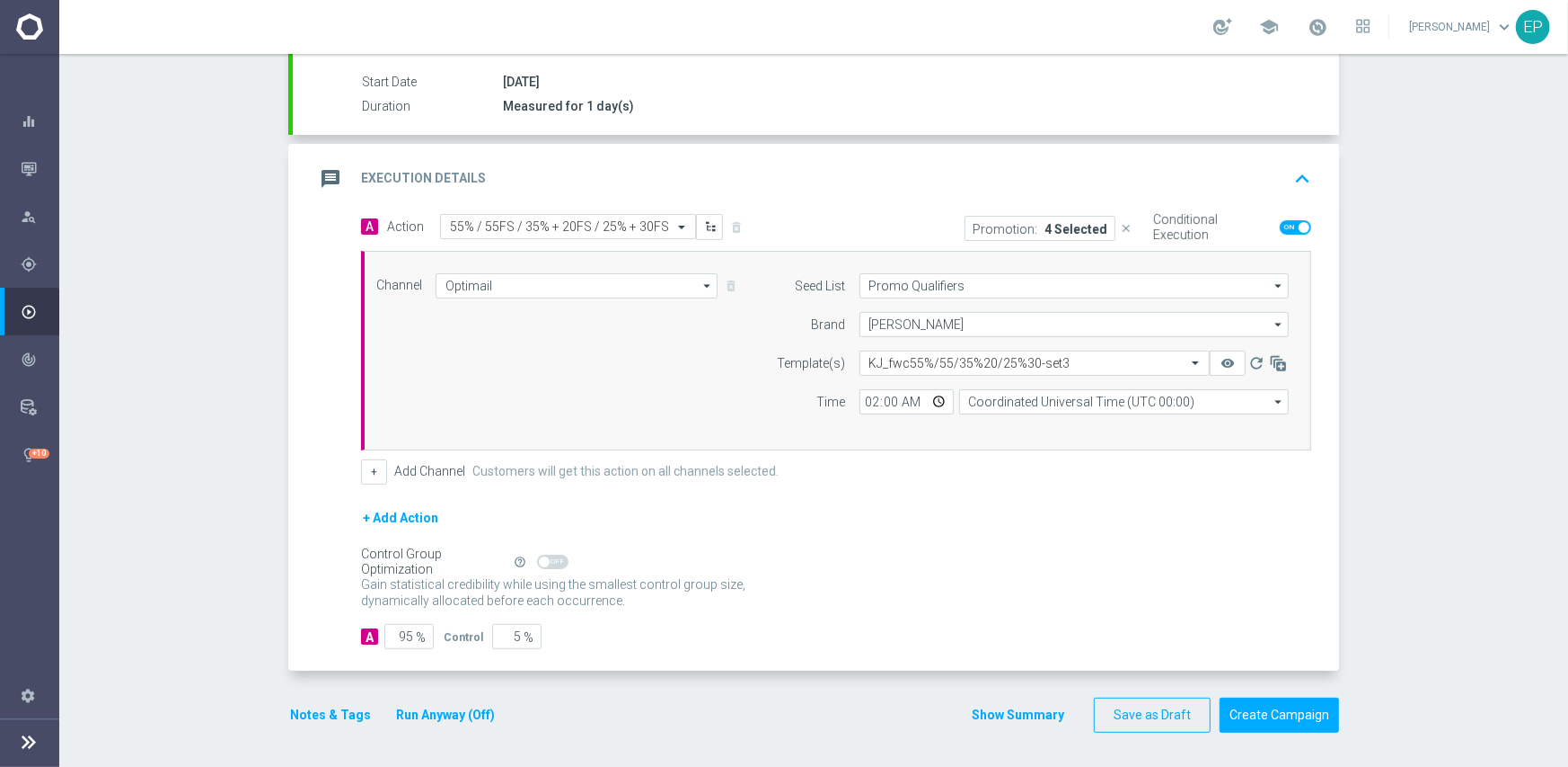
scroll to position [291, 0]
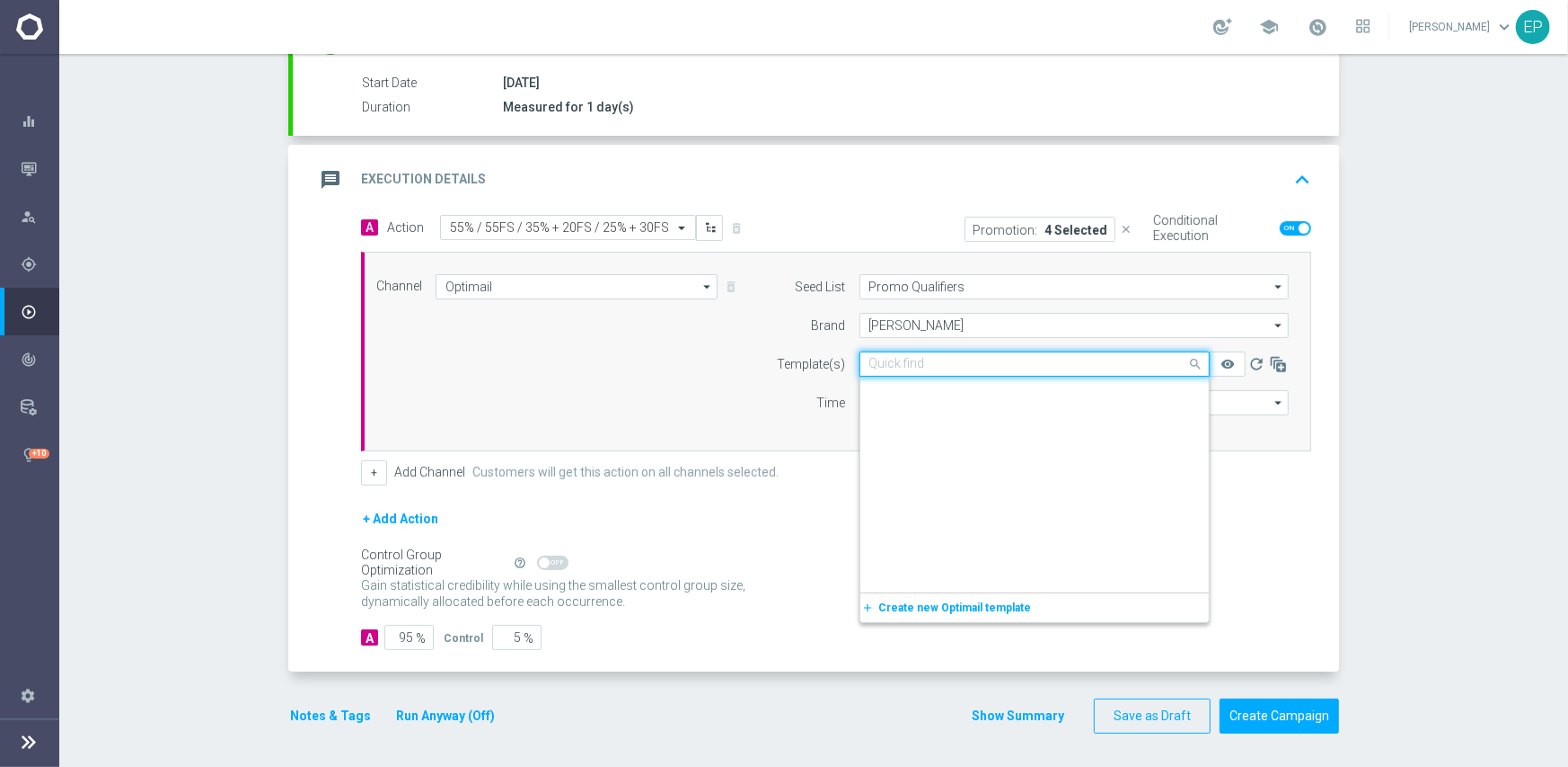
click at [1037, 367] on input "text" at bounding box center [1016, 364] width 294 height 15
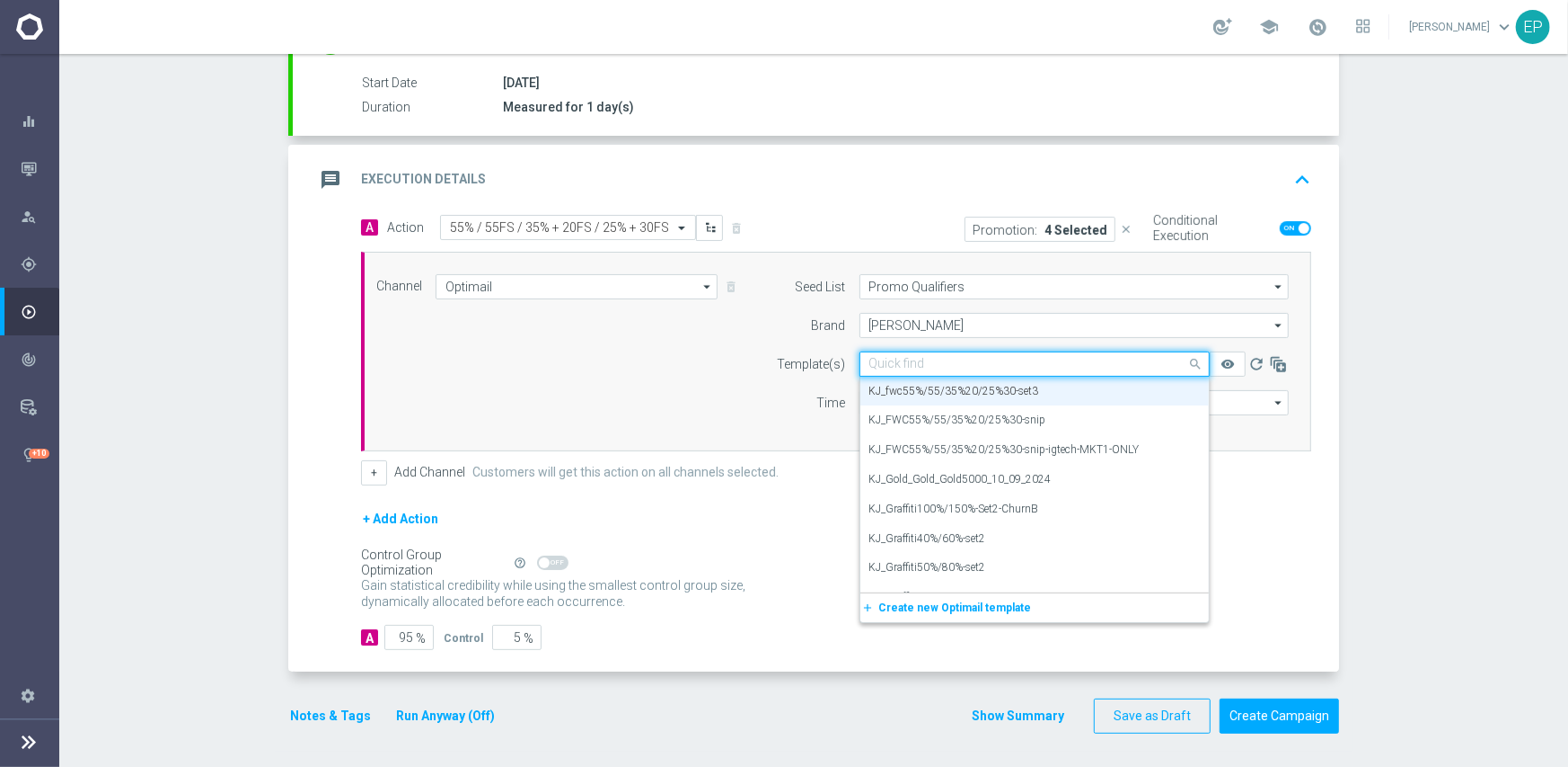
paste input "_FWC55%/55/35%20/25%30-snip-igtech-MKT1-ONLY"
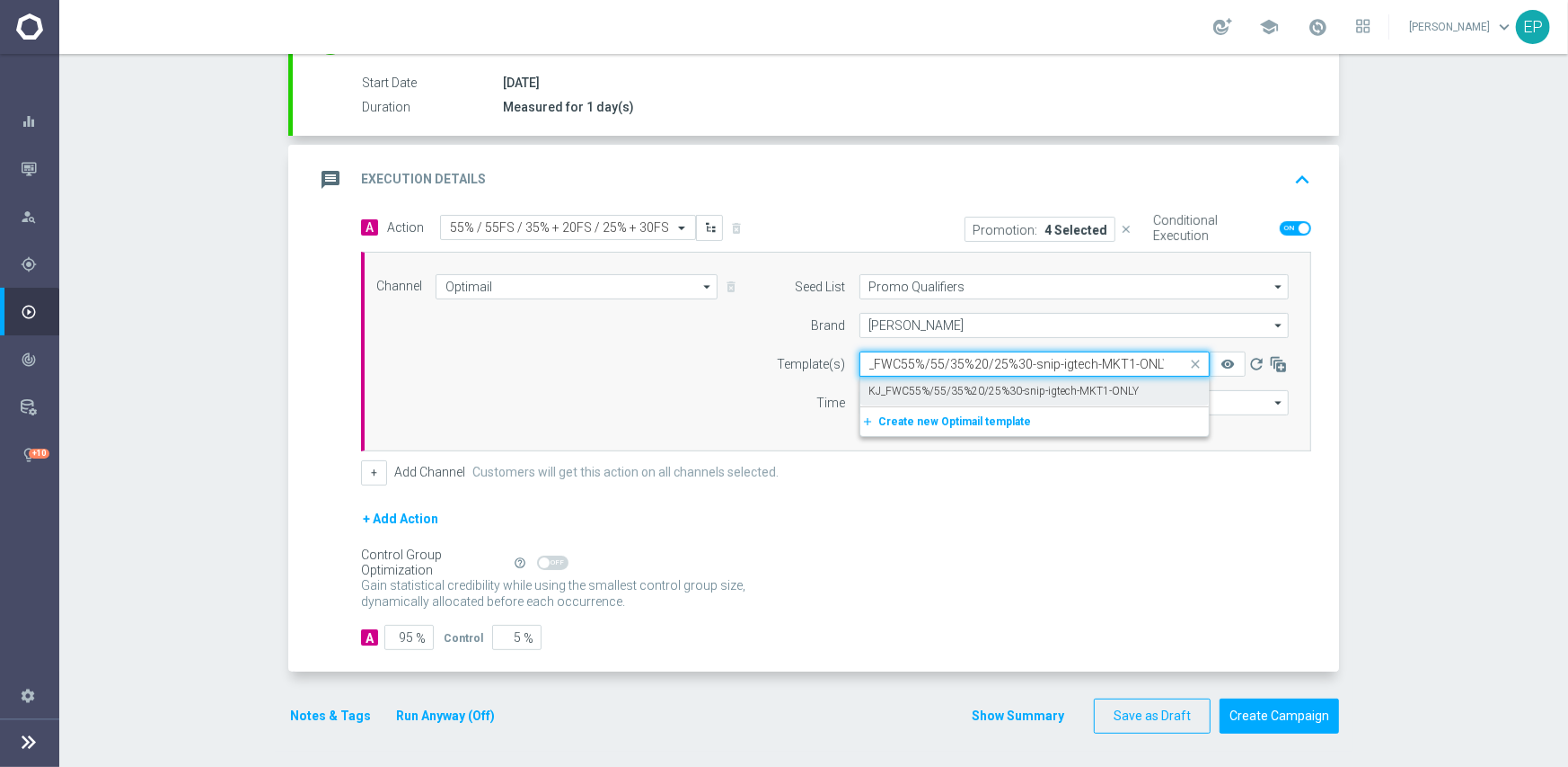
click at [1030, 388] on label "KJ_FWC55%/55/35%20/25%30-snip-igtech-MKT1-ONLY" at bounding box center [1004, 390] width 270 height 15
type input "_FWC55%/55/35%20/25%30-snip-igtech-MKT1-ONLY"
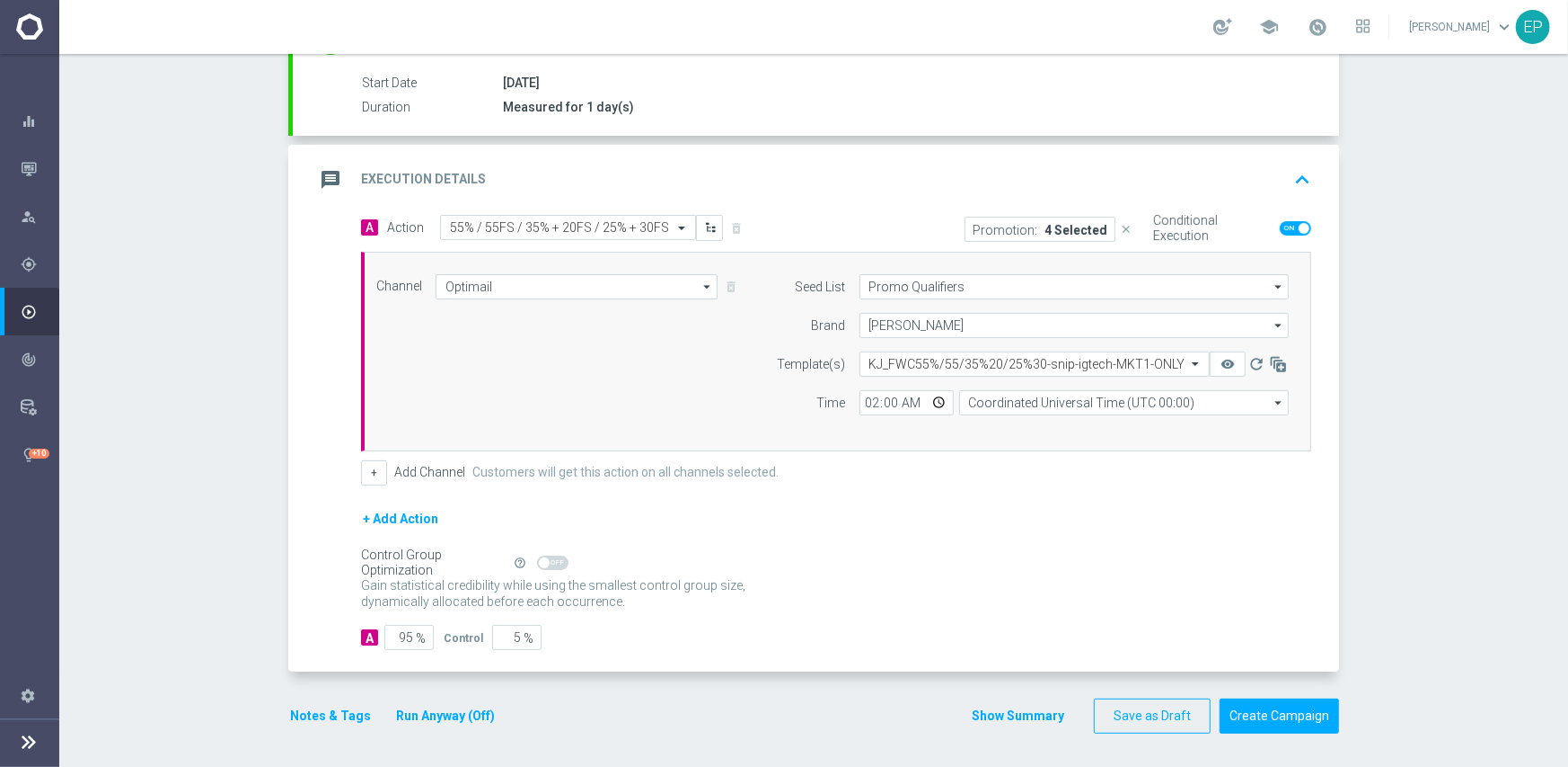
click at [1036, 479] on div "+ Add Channel Customers will get this action on all channels selected." at bounding box center [836, 472] width 950 height 25
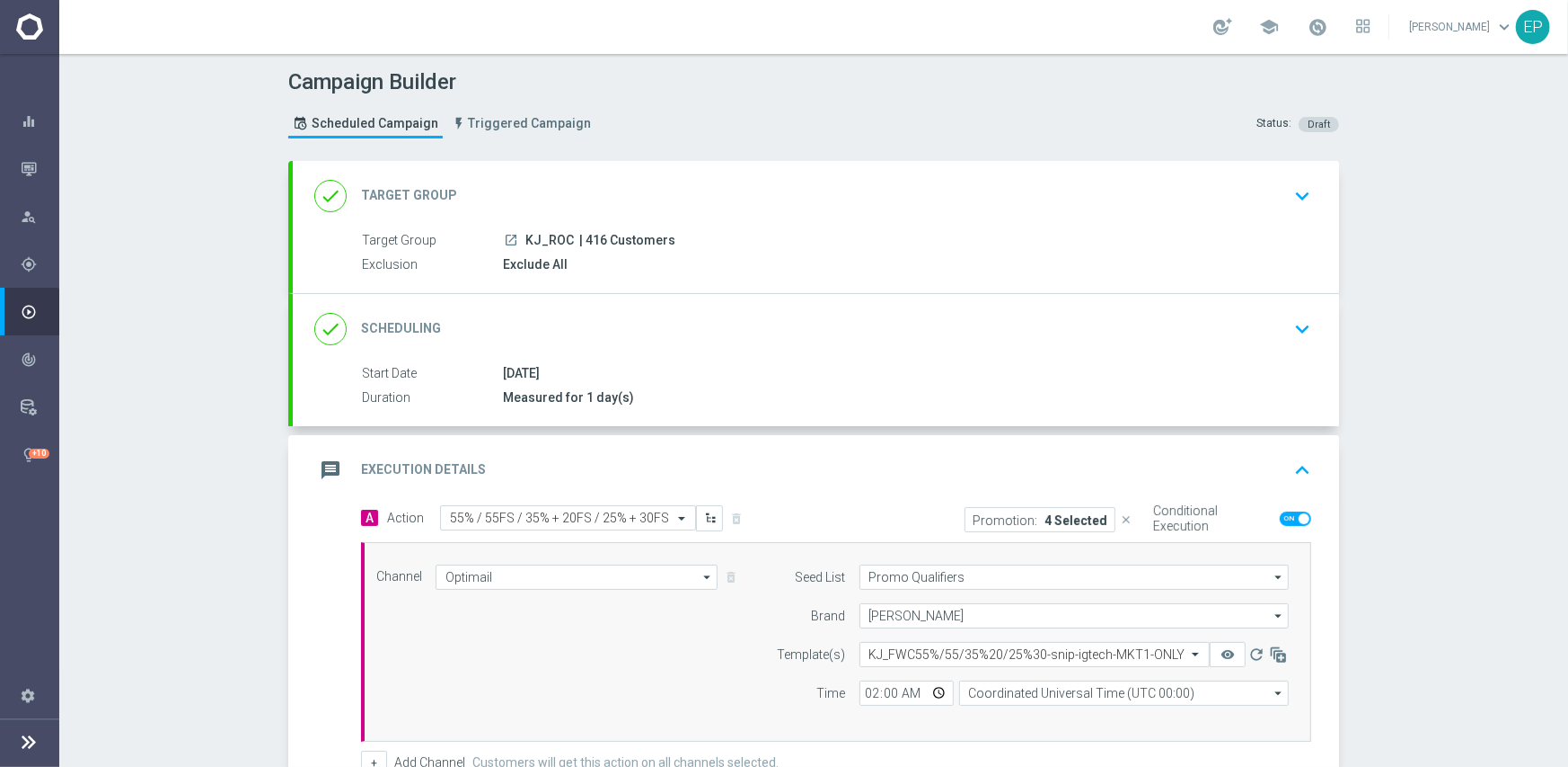
scroll to position [291, 0]
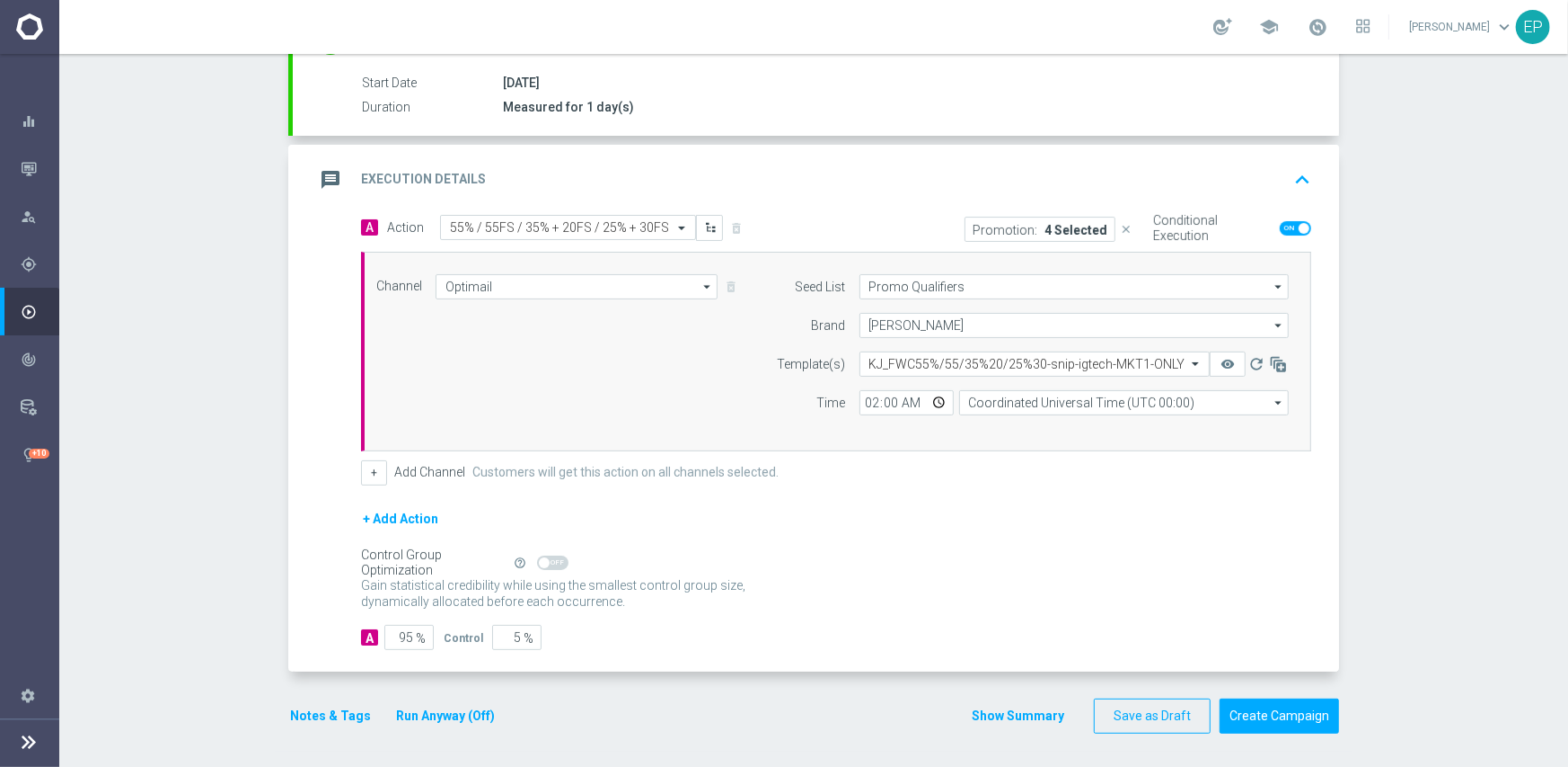
click at [306, 705] on button "Notes & Tags" at bounding box center [330, 716] width 85 height 22
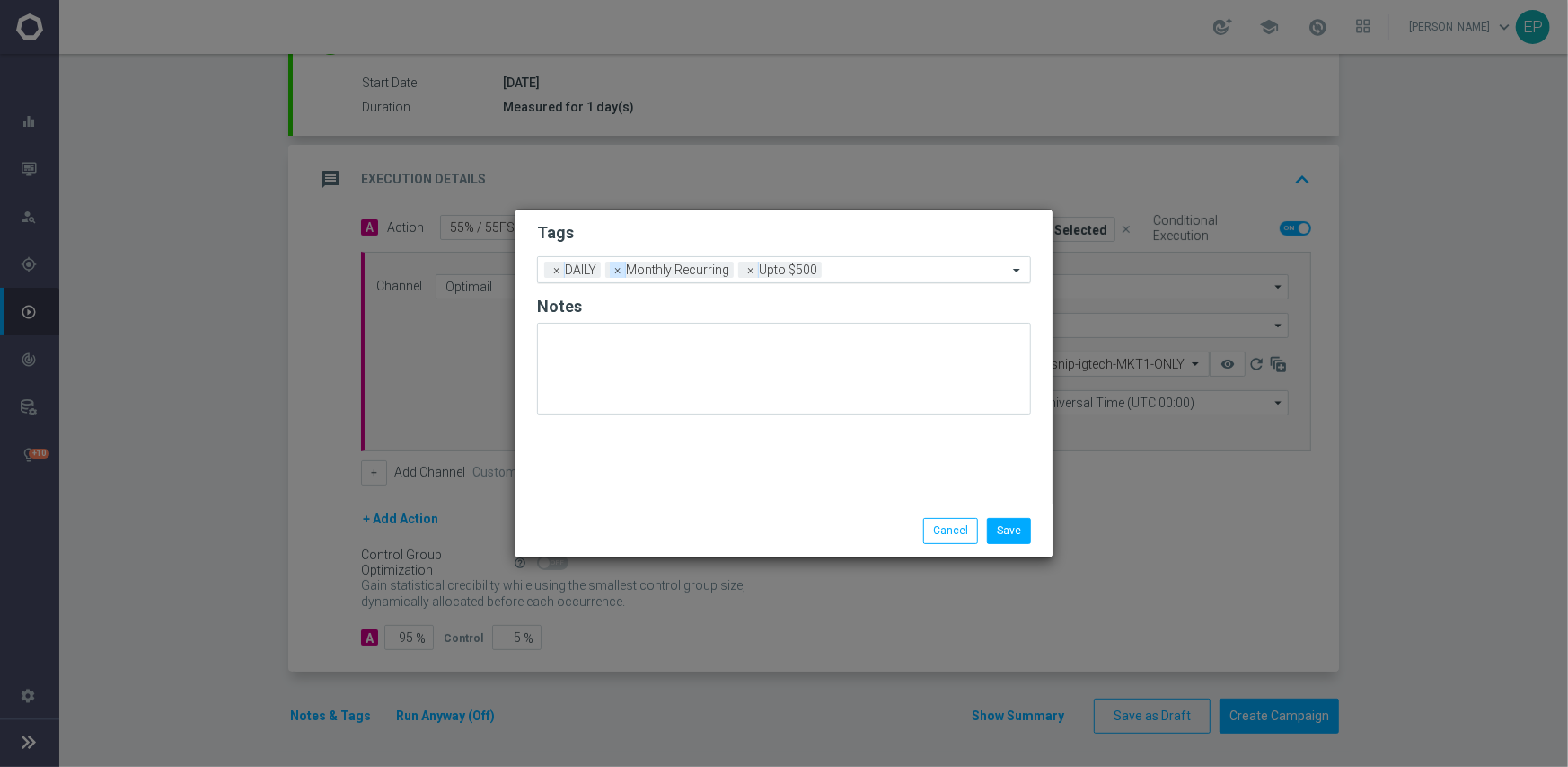
click at [614, 273] on span "×" at bounding box center [618, 270] width 16 height 16
click at [736, 269] on input "text" at bounding box center [851, 271] width 311 height 15
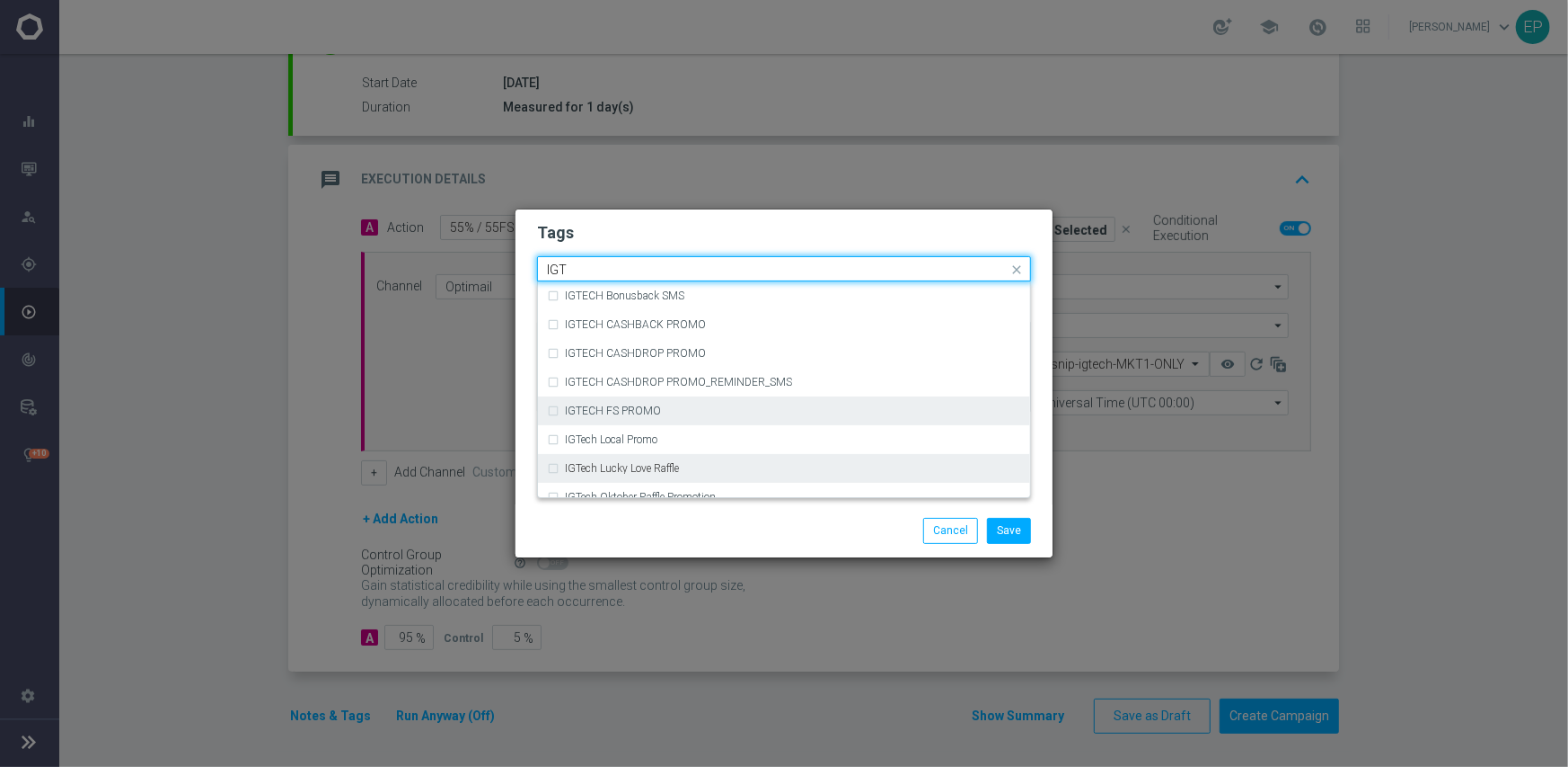
scroll to position [90, 0]
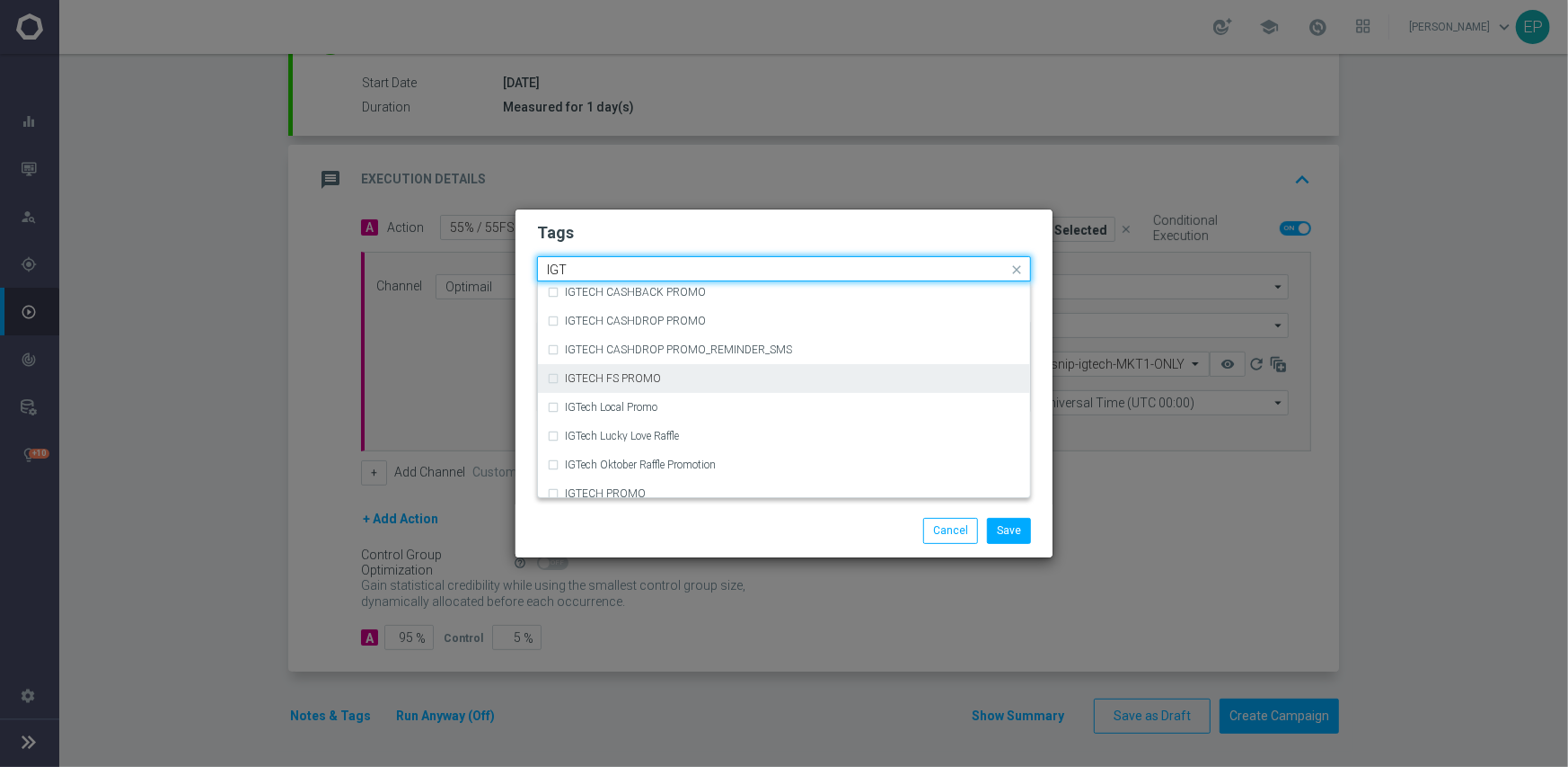
click at [707, 375] on div "IGTECH FS PROMO" at bounding box center [792, 378] width 456 height 11
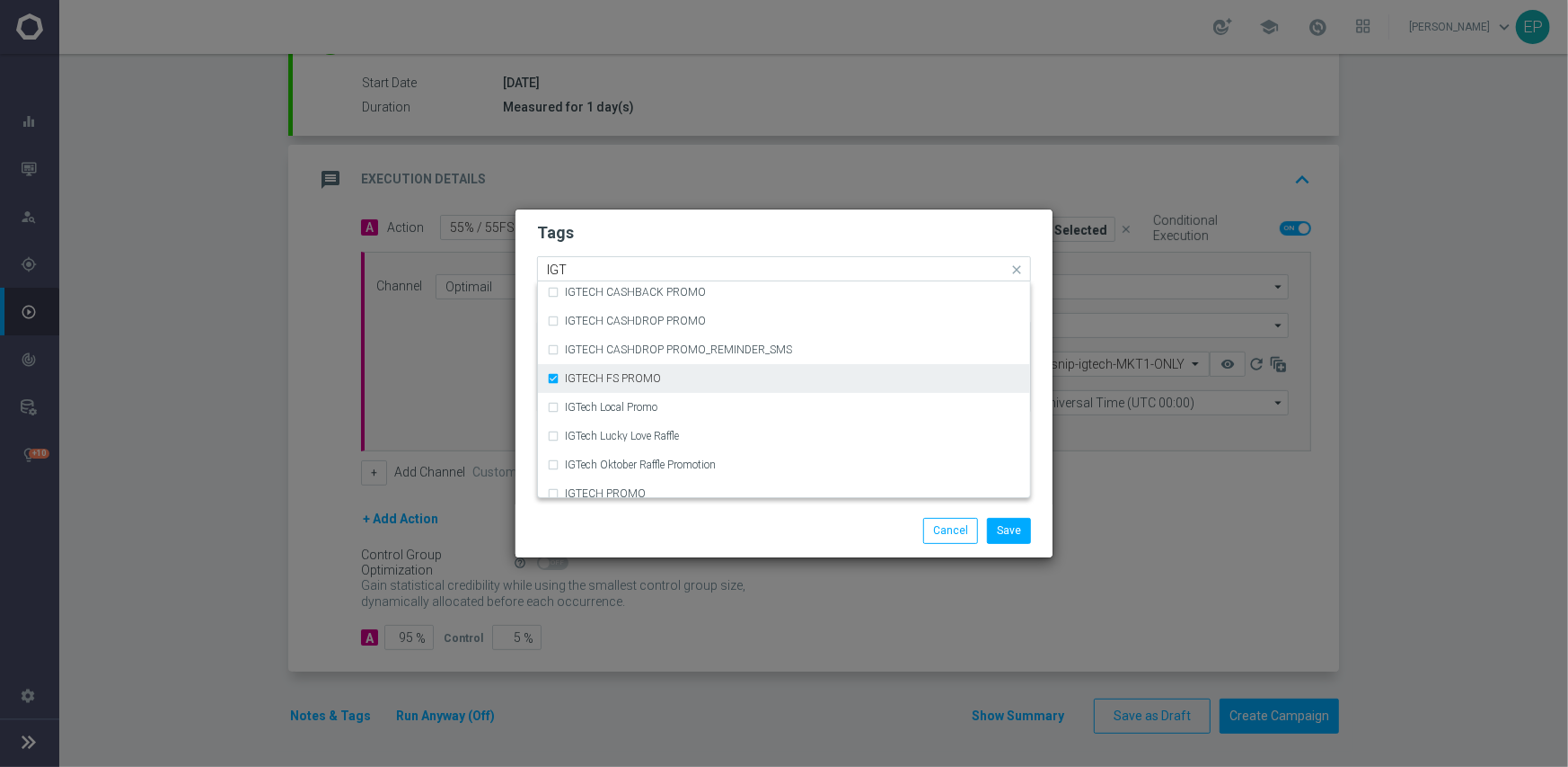
click at [707, 375] on div "IGTECH FS PROMO" at bounding box center [792, 378] width 456 height 11
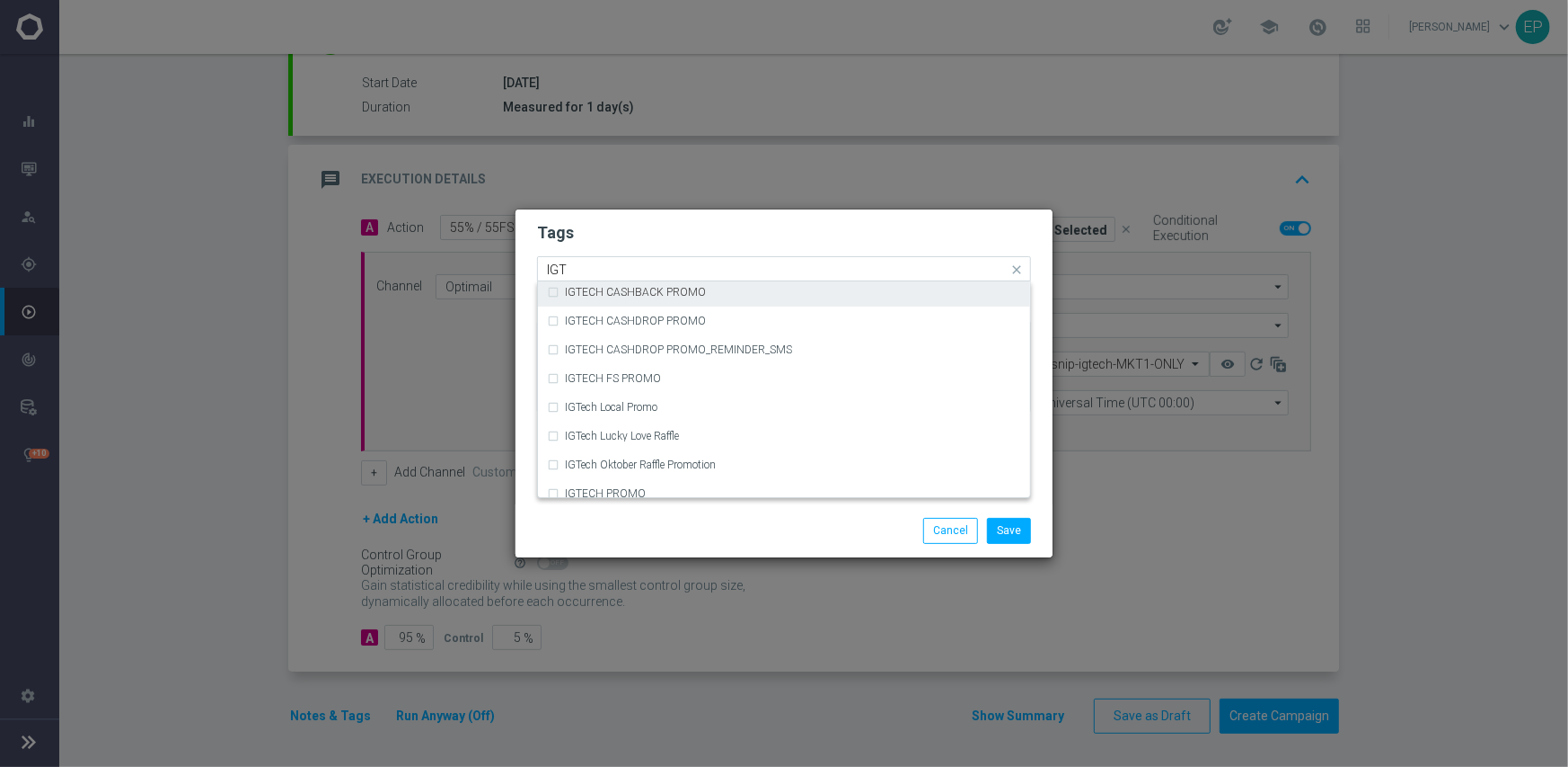
click at [613, 268] on input "IGT" at bounding box center [778, 270] width 461 height 15
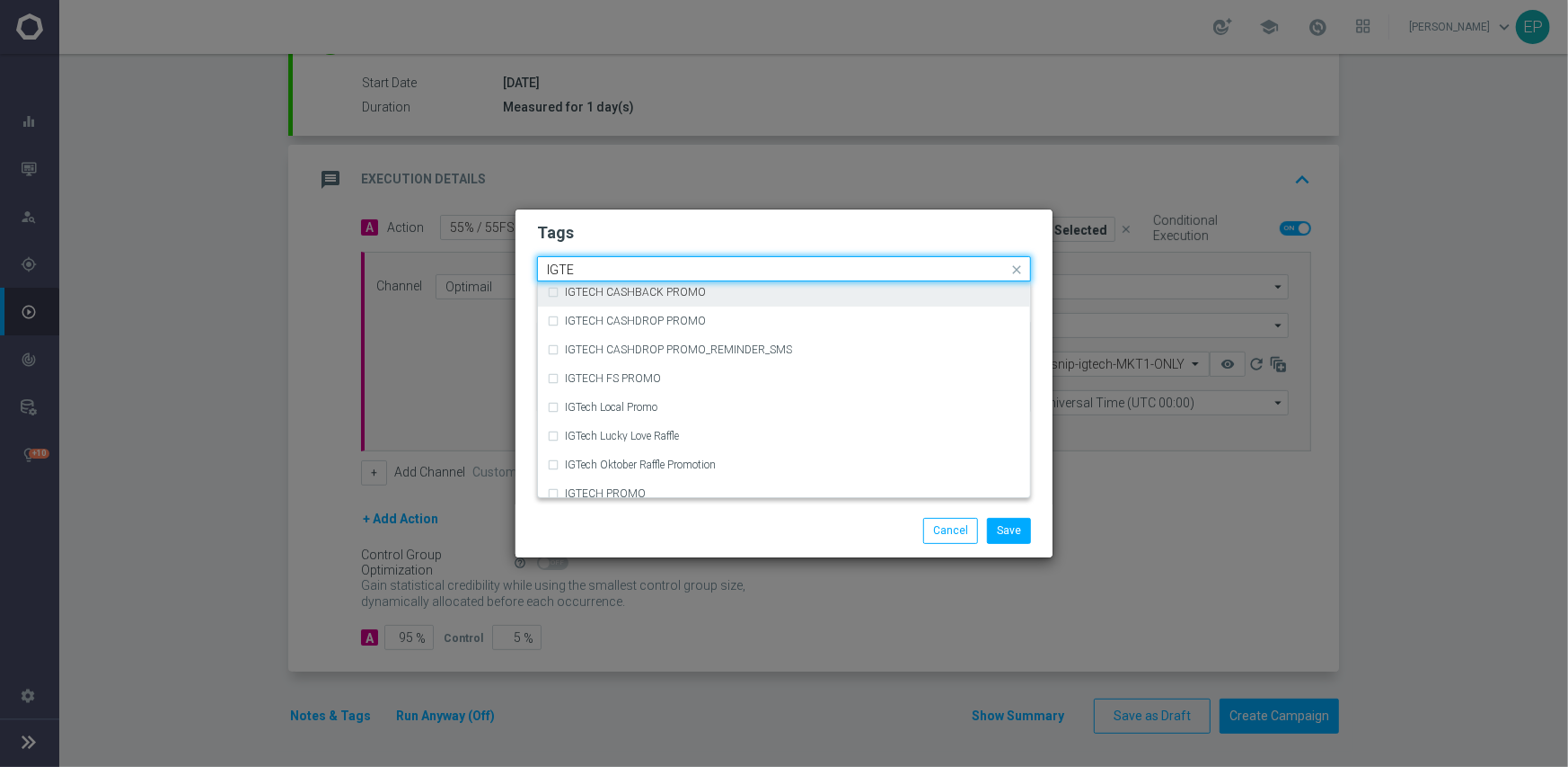
scroll to position [0, 0]
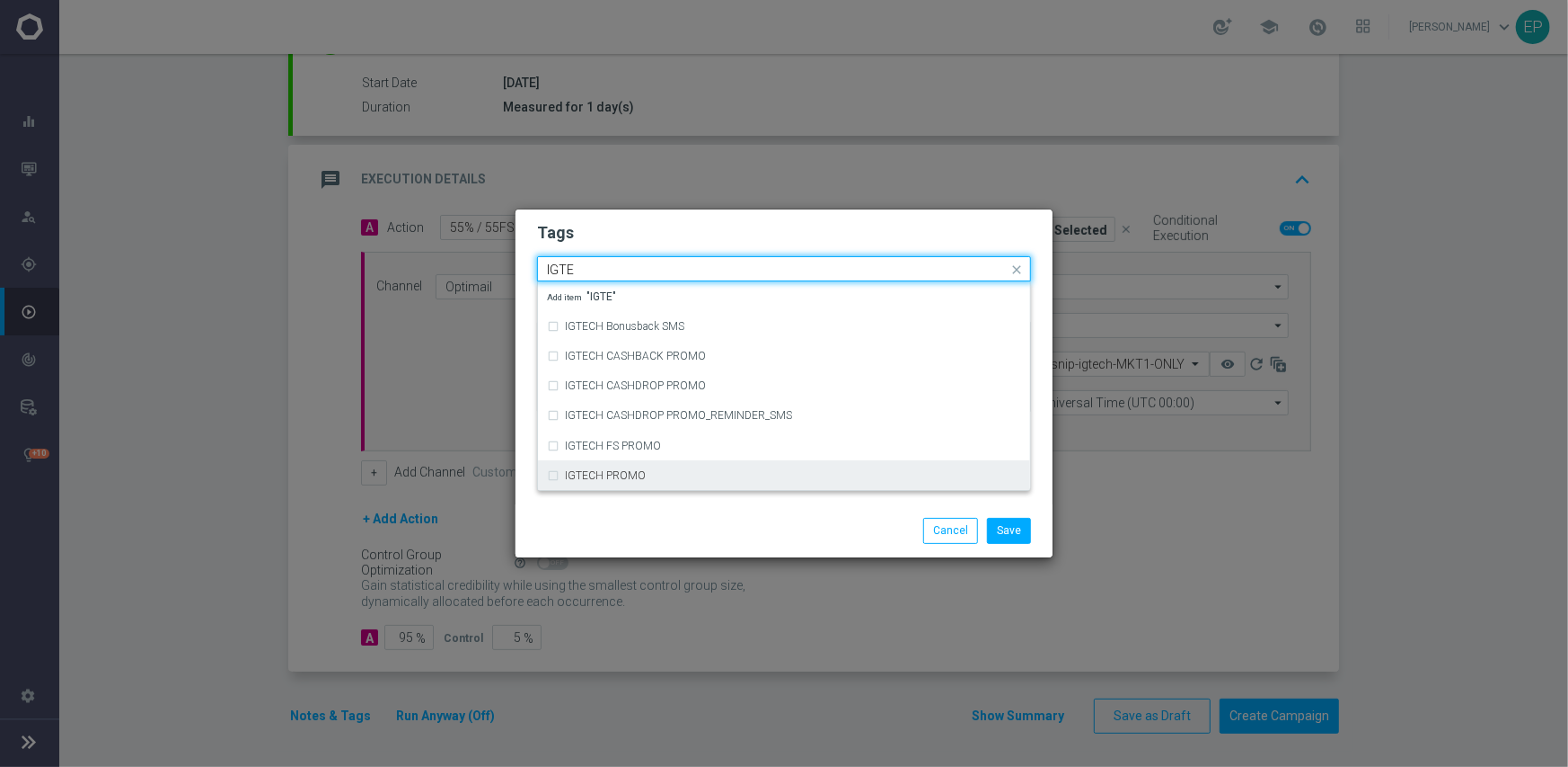
click at [667, 471] on div "IGTECH PROMO" at bounding box center [792, 475] width 456 height 11
type input "IGTE"
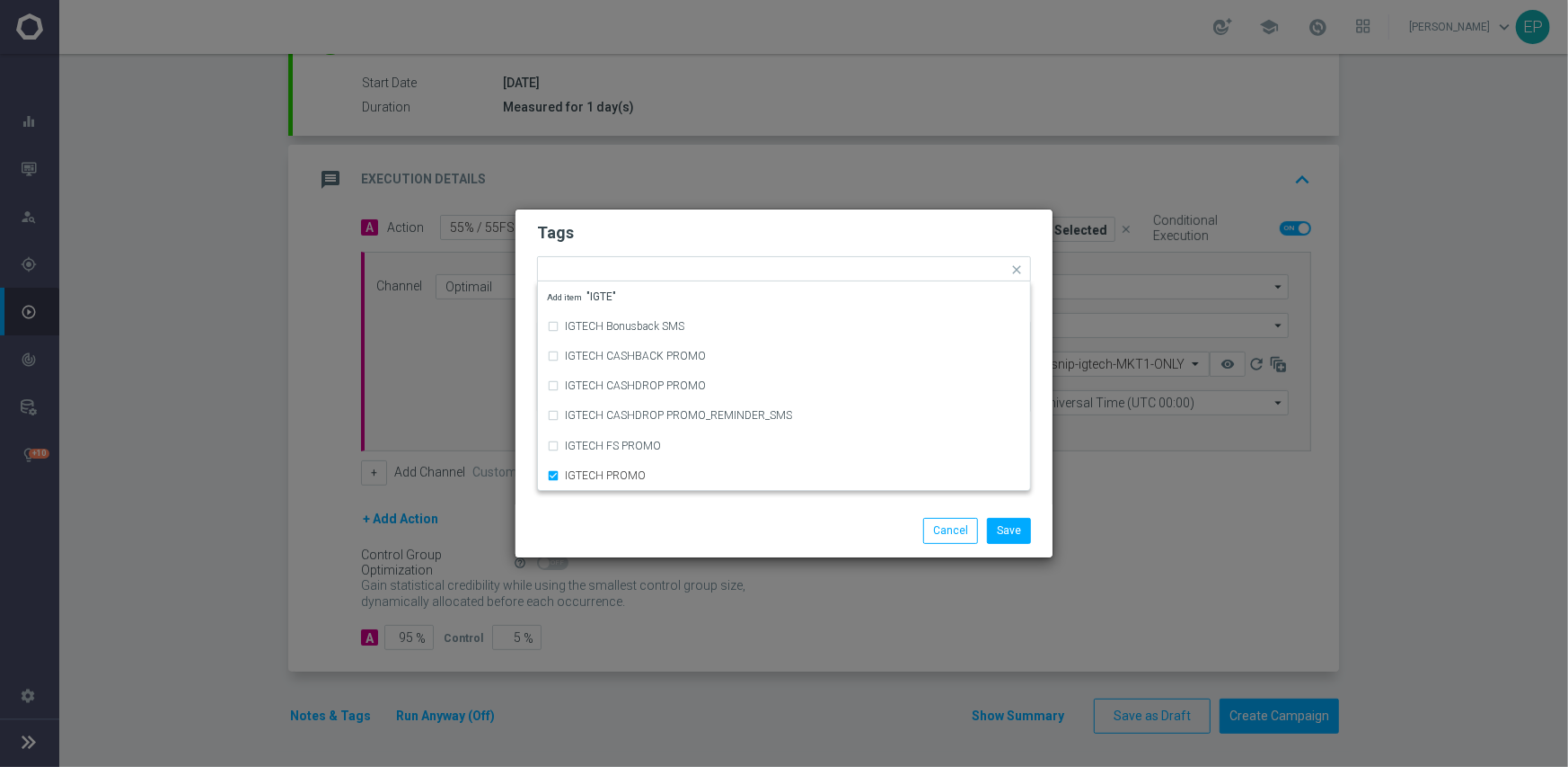
click at [738, 534] on div "Save Cancel" at bounding box center [870, 529] width 347 height 25
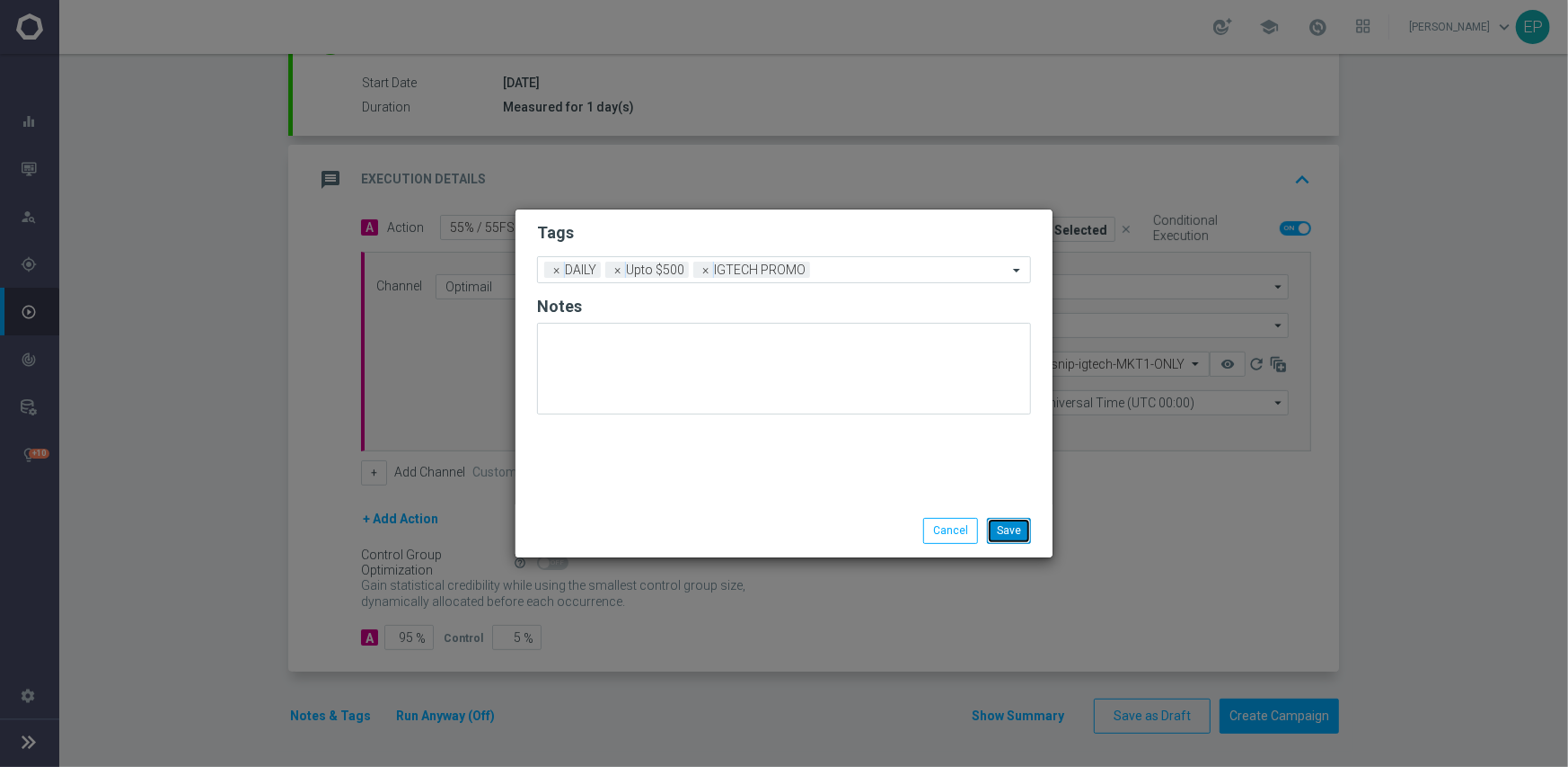
click at [1008, 532] on button "Save" at bounding box center [1009, 529] width 44 height 25
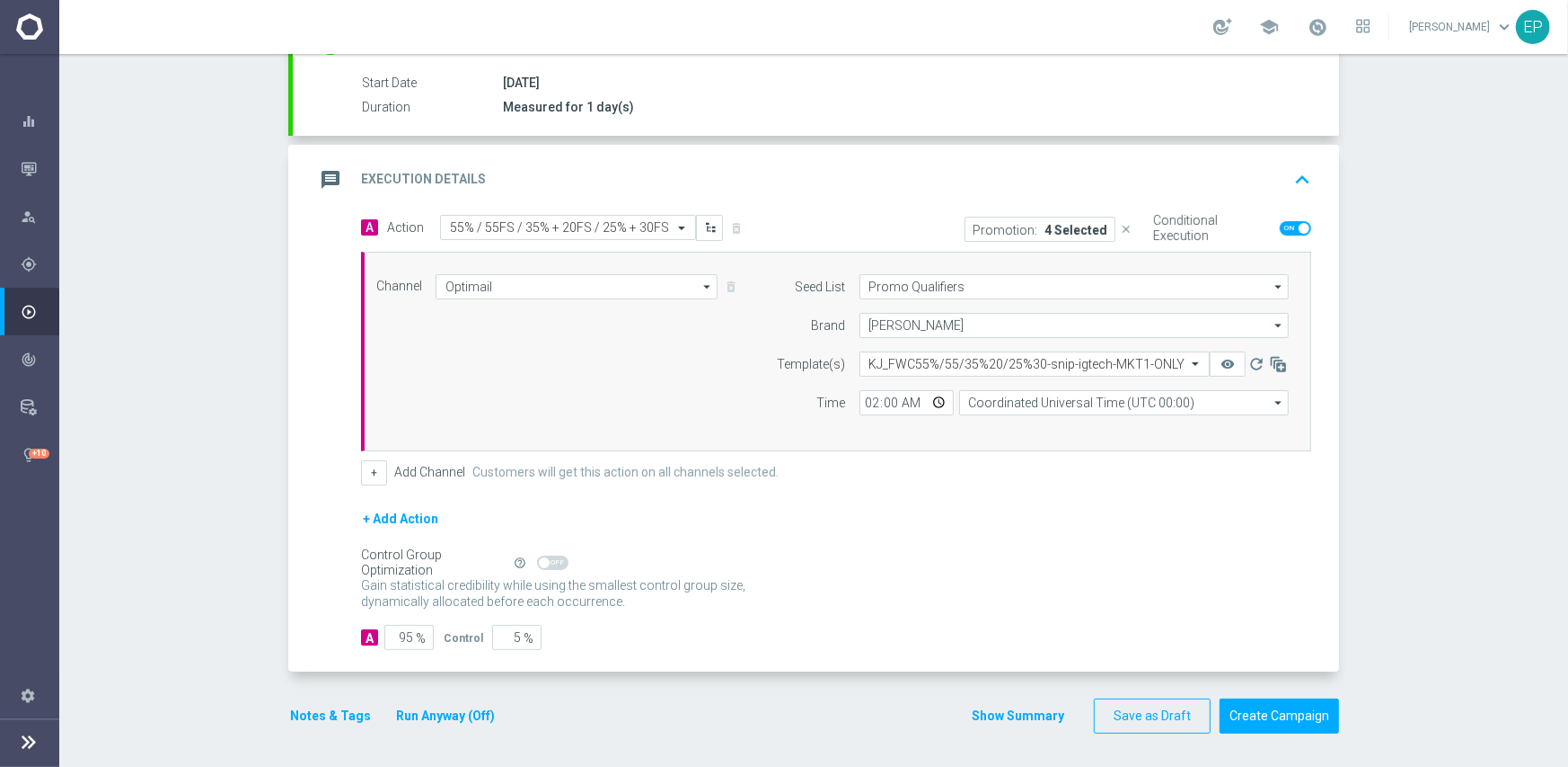
click at [870, 579] on div "Gain statistical credibility while using the smallest control group size, dynam…" at bounding box center [836, 593] width 950 height 43
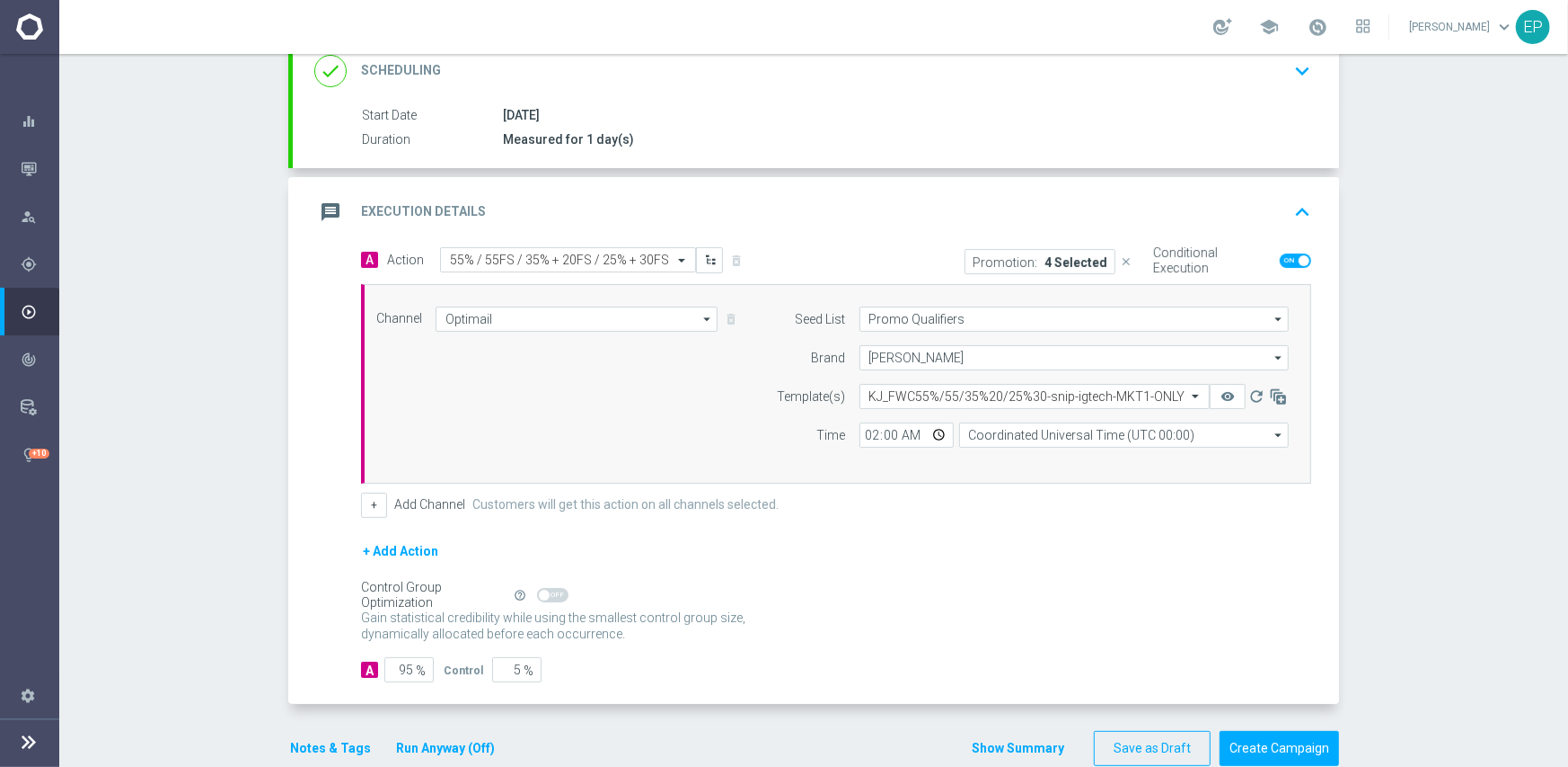
scroll to position [291, 0]
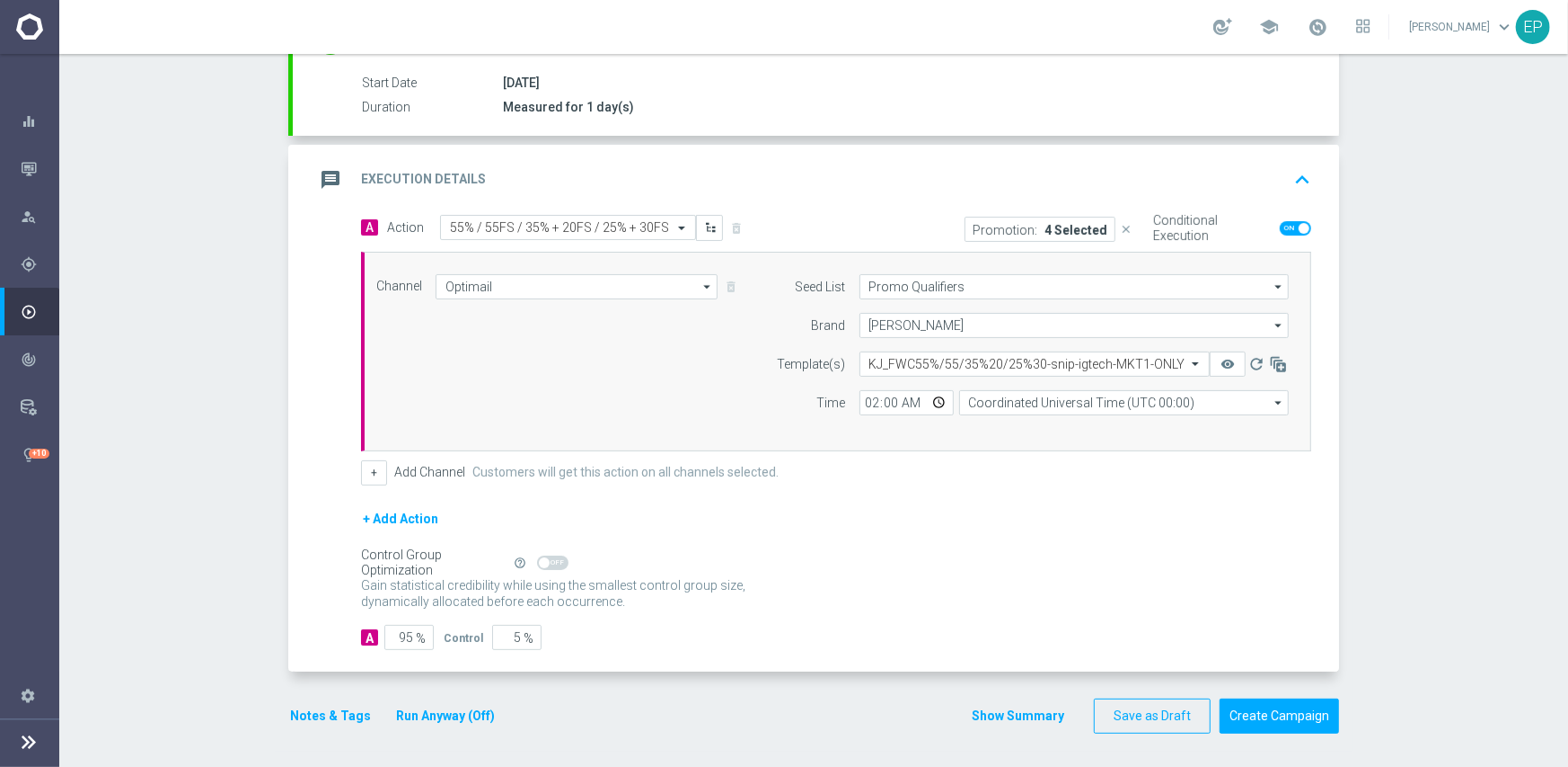
click at [334, 709] on button "Notes & Tags" at bounding box center [330, 716] width 85 height 22
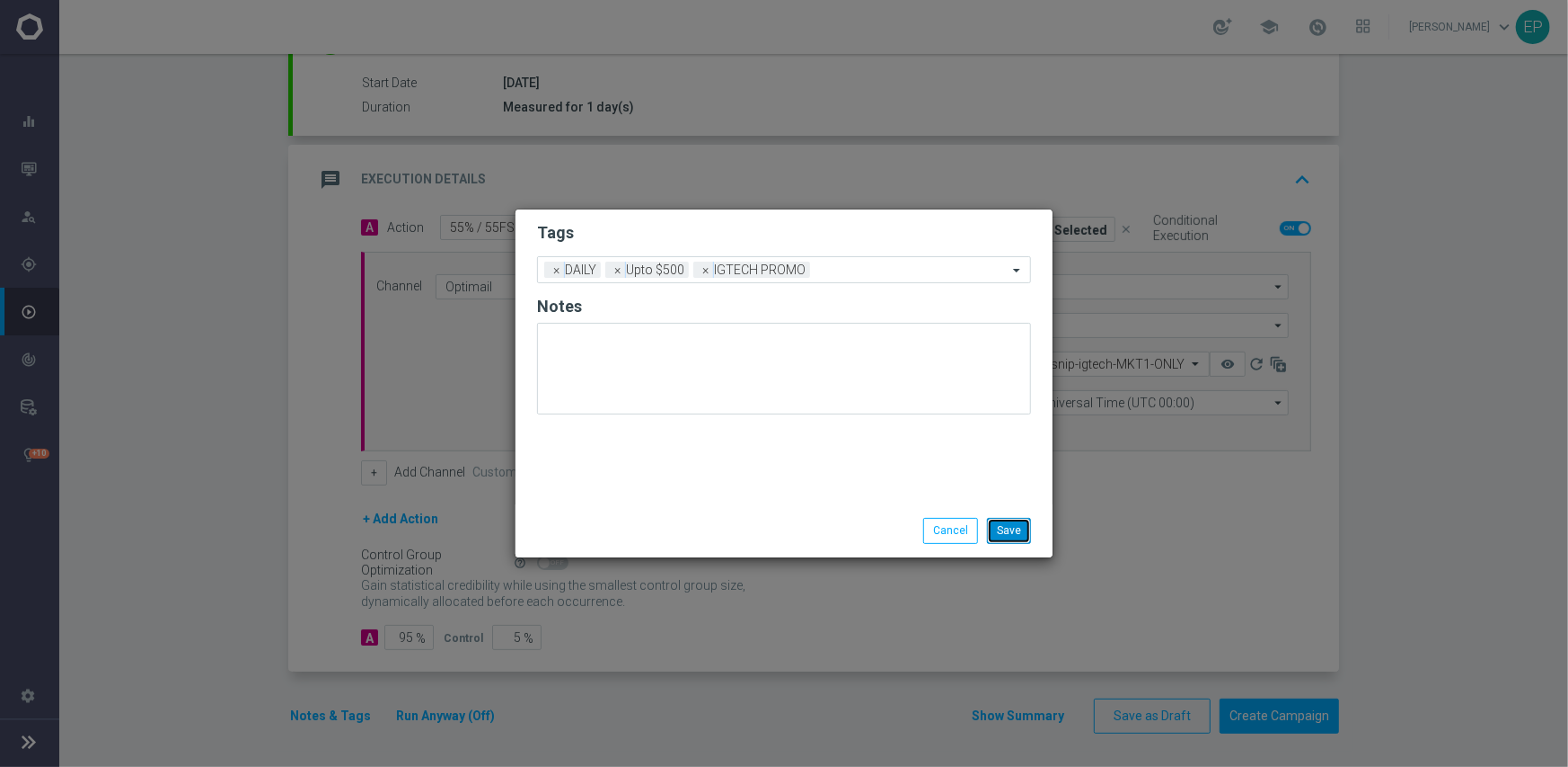
click at [1002, 527] on button "Save" at bounding box center [1009, 529] width 44 height 25
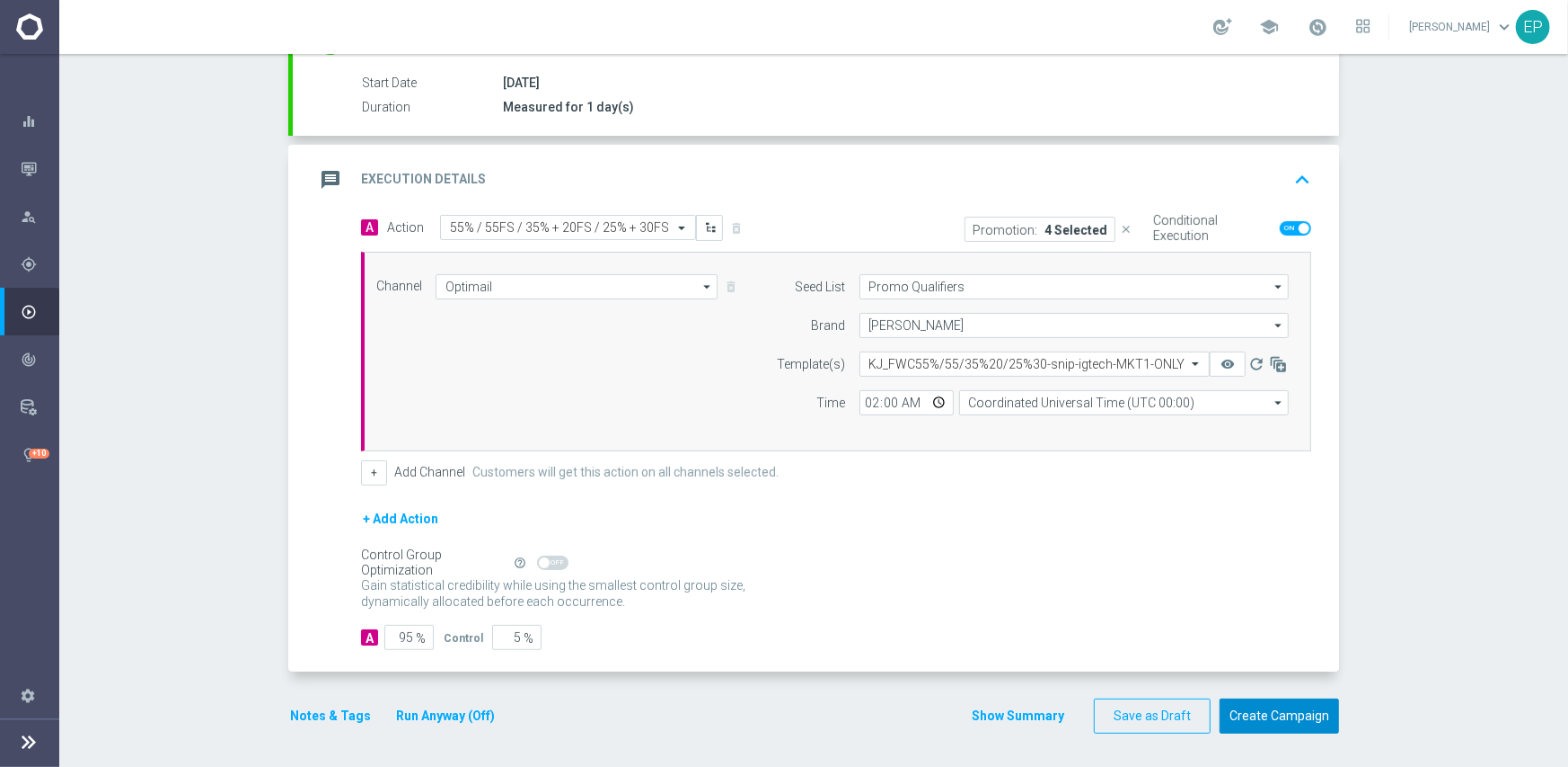
click at [1270, 721] on button "Create Campaign" at bounding box center [1280, 715] width 120 height 35
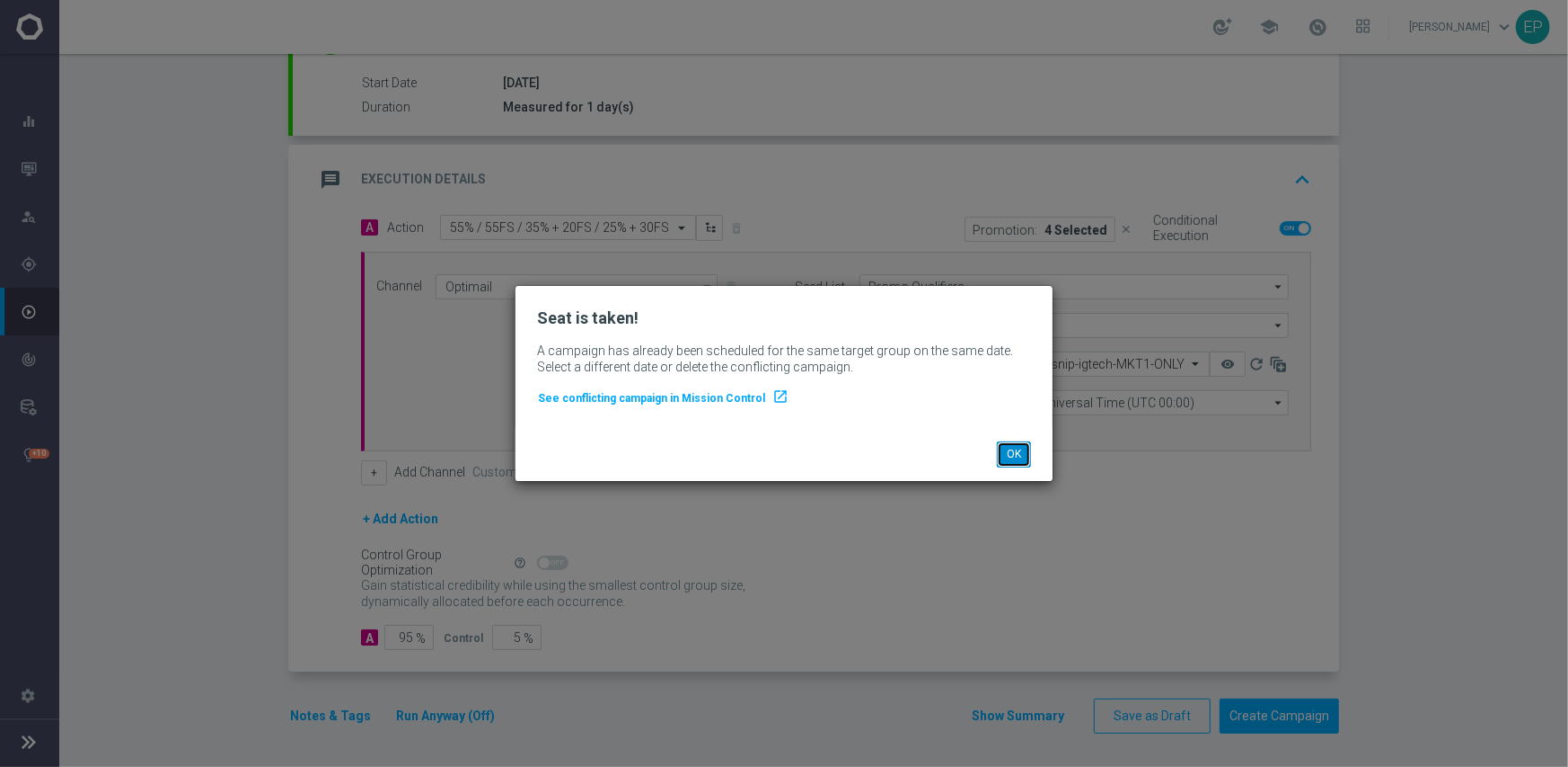
click at [1015, 461] on button "OK" at bounding box center [1014, 453] width 34 height 25
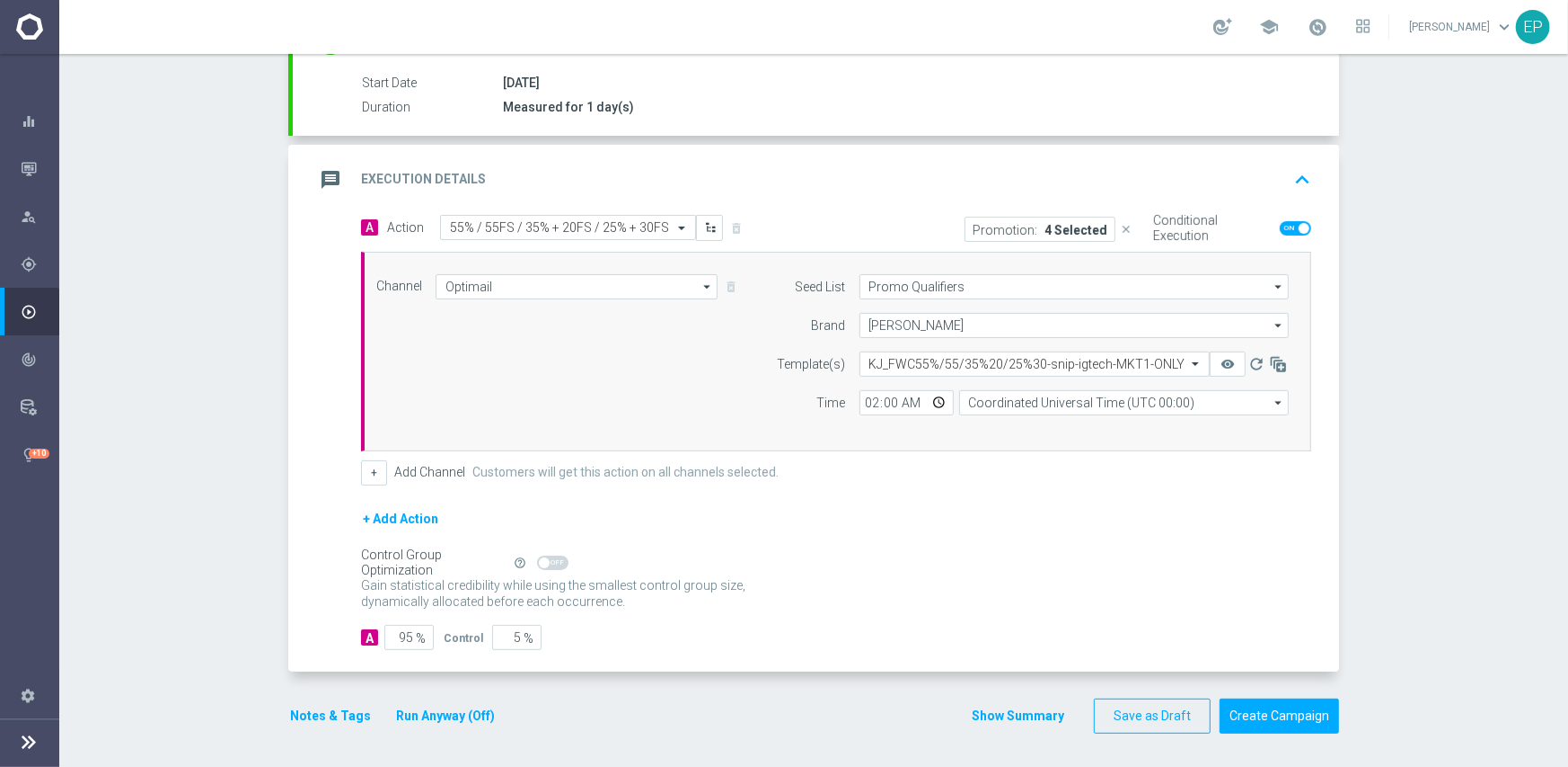
scroll to position [0, 0]
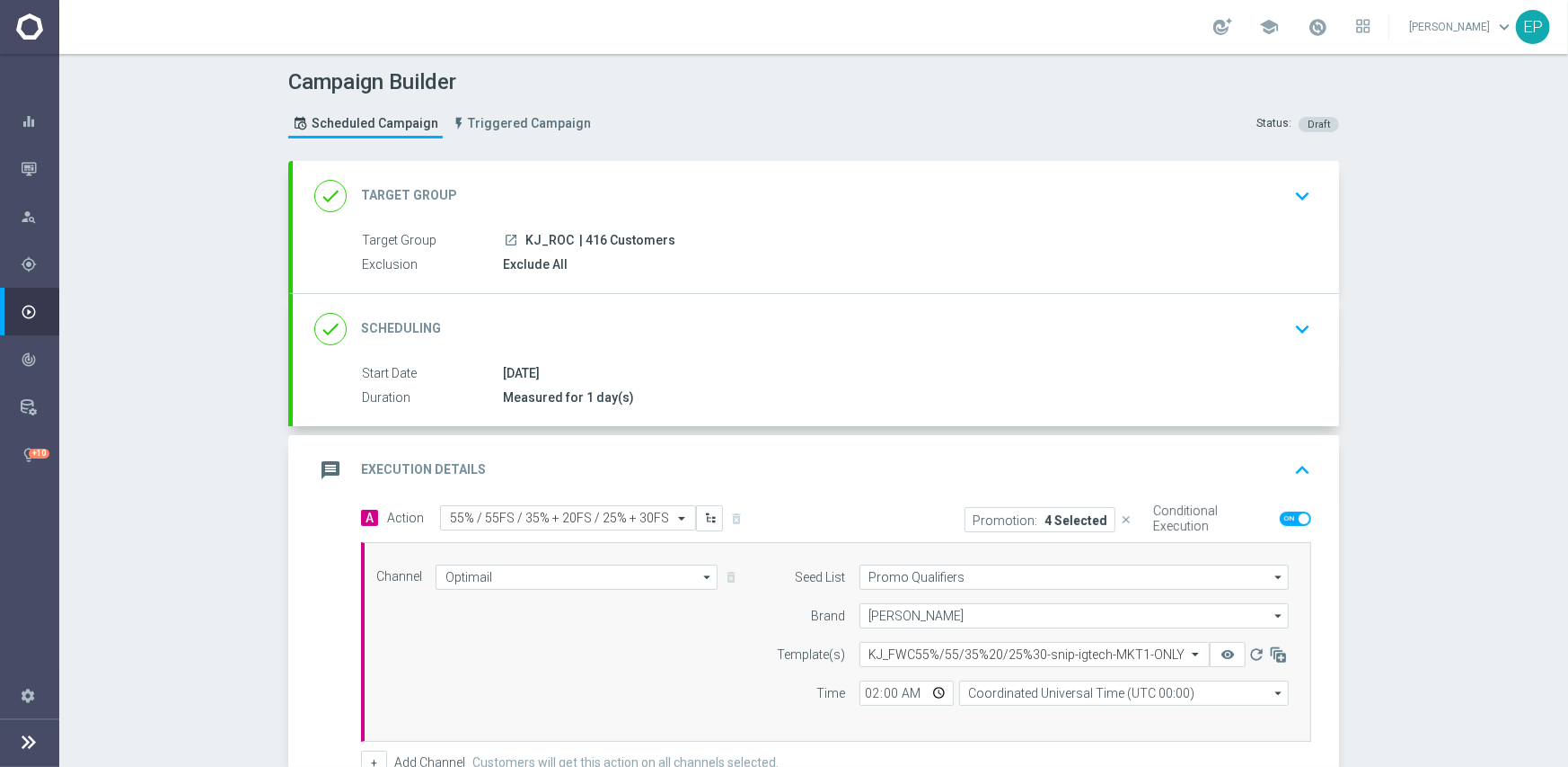
drag, startPoint x: 512, startPoint y: 241, endPoint x: 547, endPoint y: 240, distance: 35.0
click at [547, 240] on div "launch KJ_ROC | 416 Customers" at bounding box center [903, 240] width 801 height 18
copy div "KJ_R"
click at [576, 175] on div "done Target Group keyboard_arrow_down" at bounding box center [815, 196] width 1046 height 70
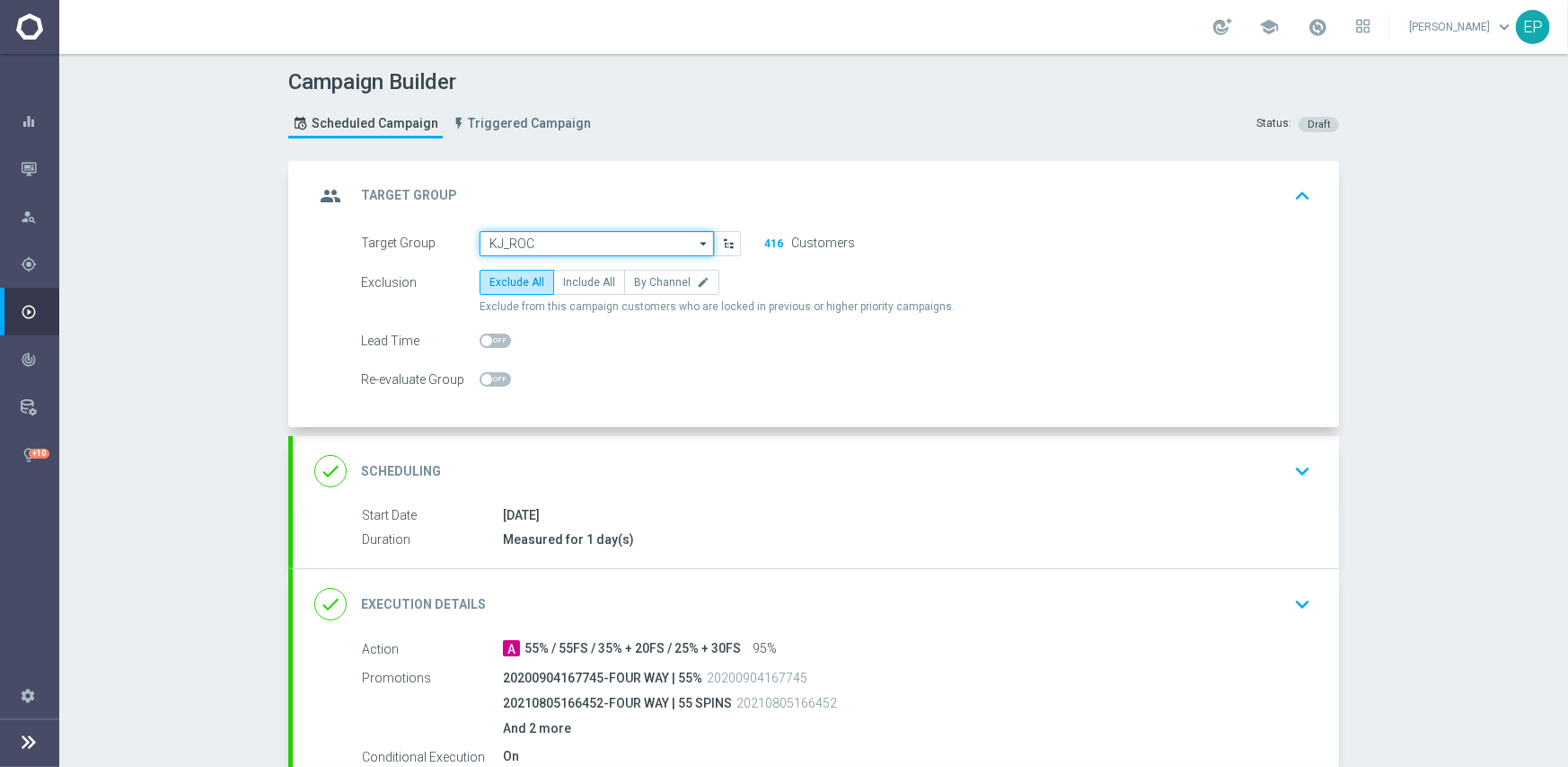
click at [568, 241] on input "KJ_ROC" at bounding box center [597, 243] width 235 height 25
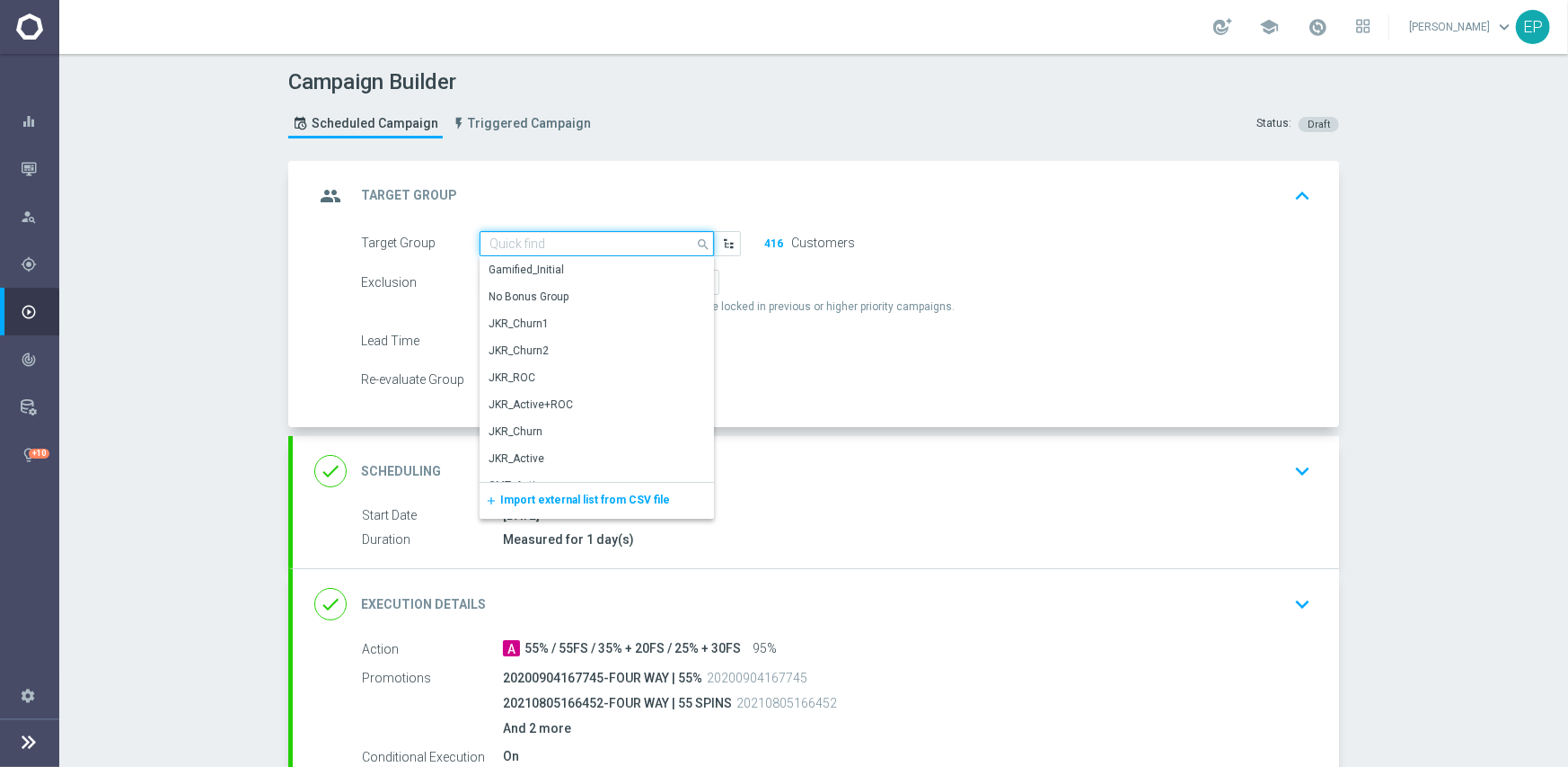
paste input "KJ_R"
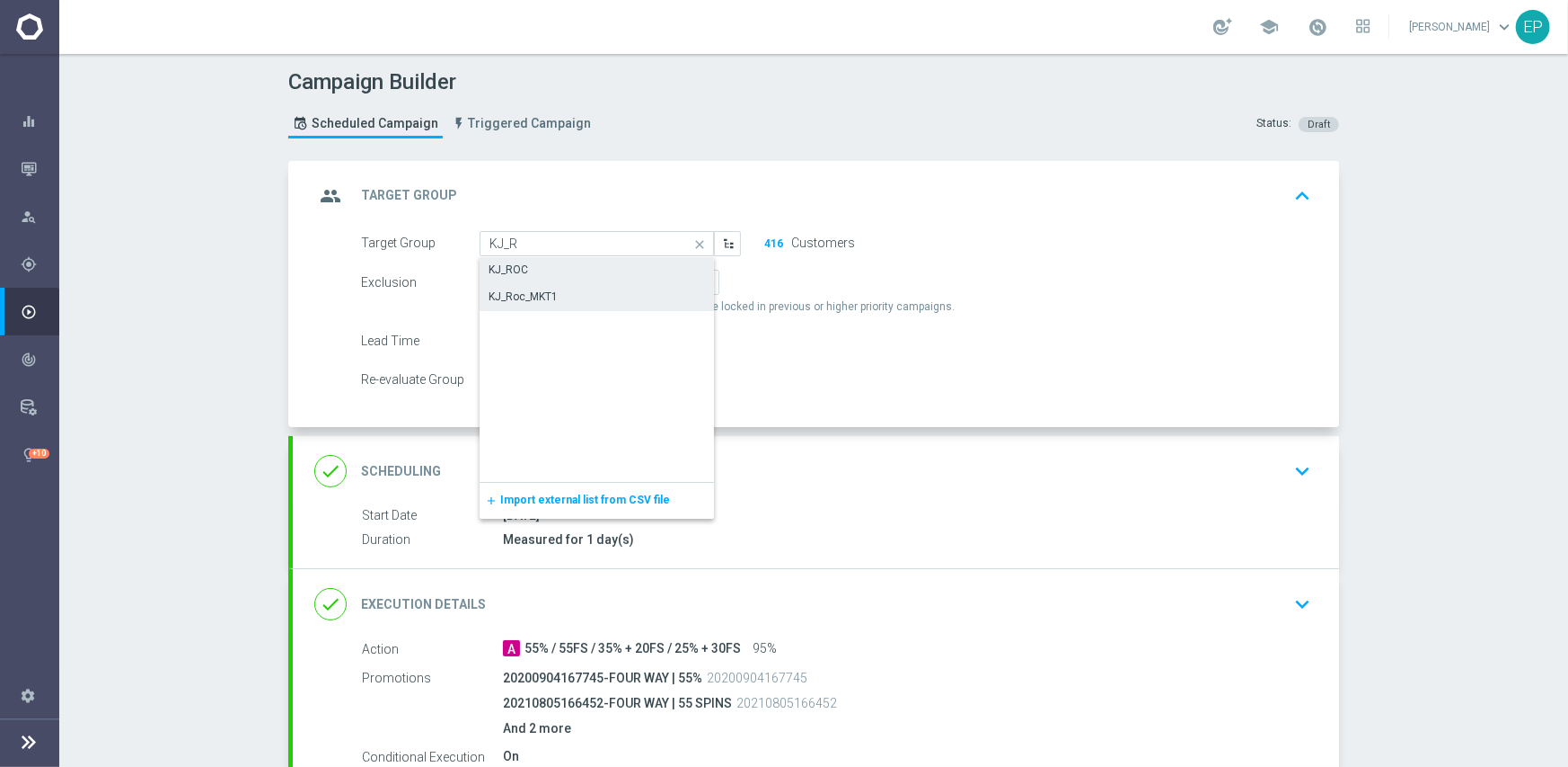
click at [556, 296] on div "KJ_Roc_MKT1" at bounding box center [598, 296] width 236 height 25
type input "KJ_Roc_MKT1"
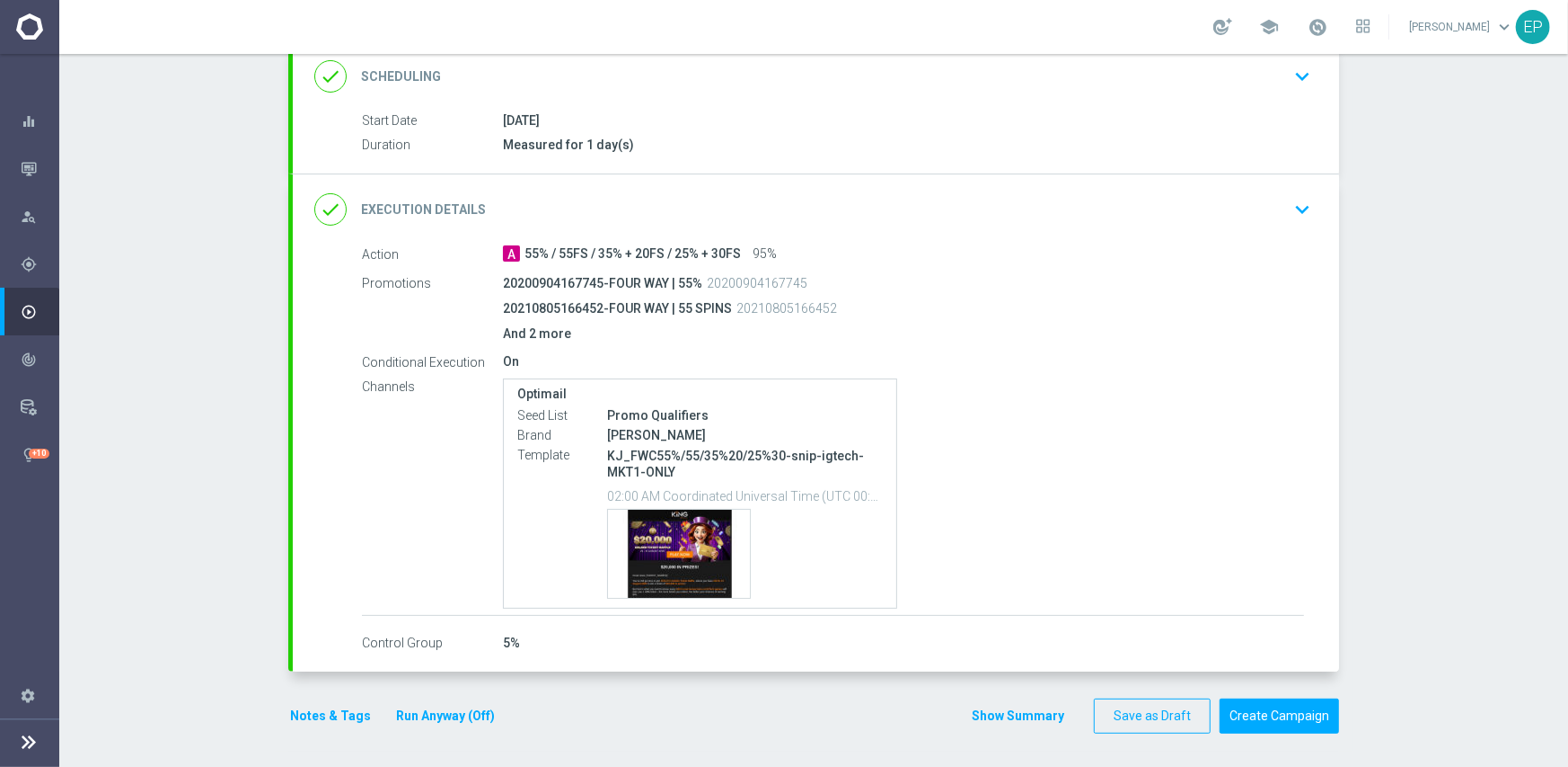
scroll to position [395, 0]
click at [1269, 714] on button "Create Campaign" at bounding box center [1280, 714] width 120 height 35
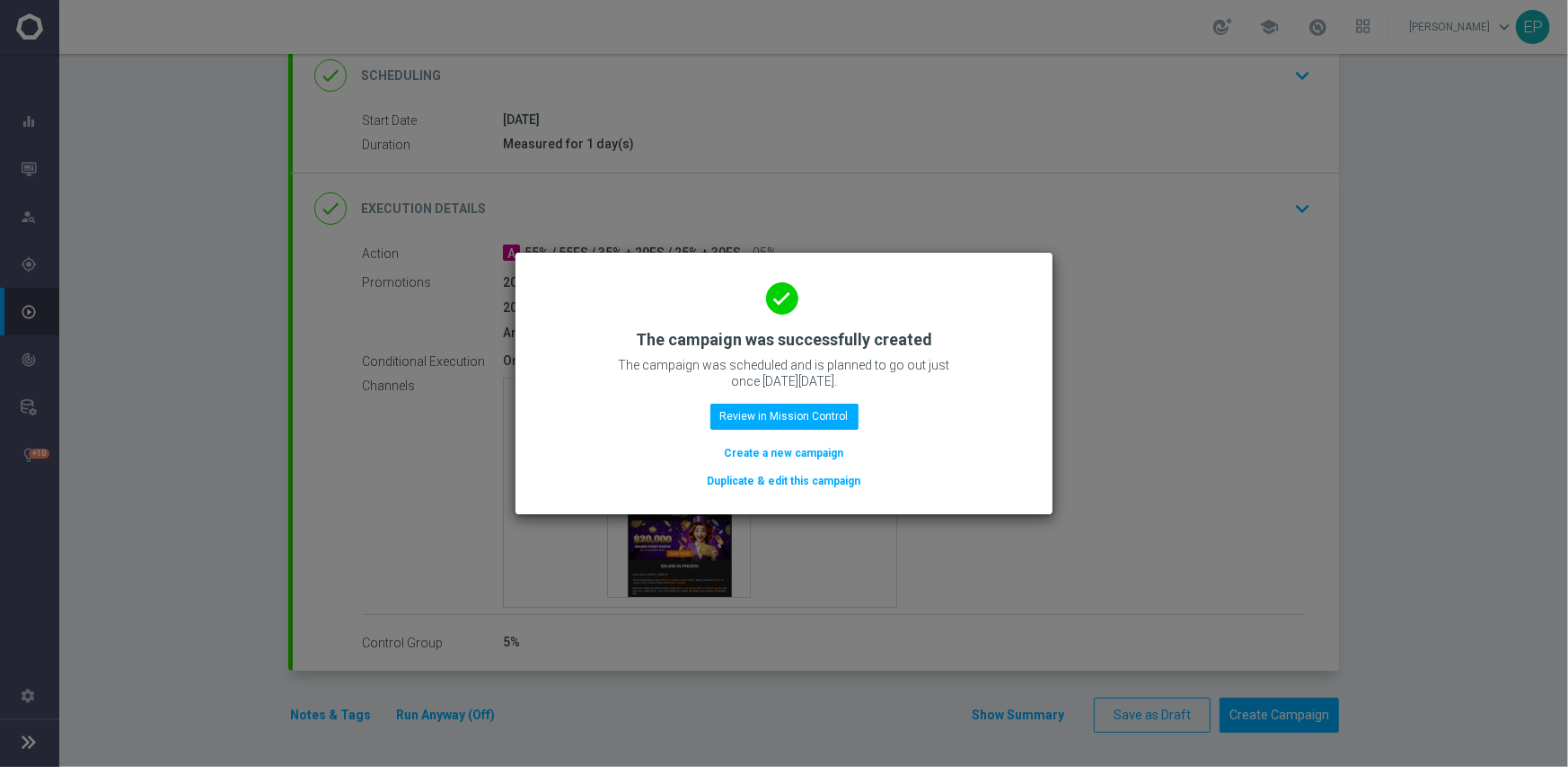
click at [808, 485] on button "Duplicate & edit this campaign" at bounding box center [784, 481] width 157 height 20
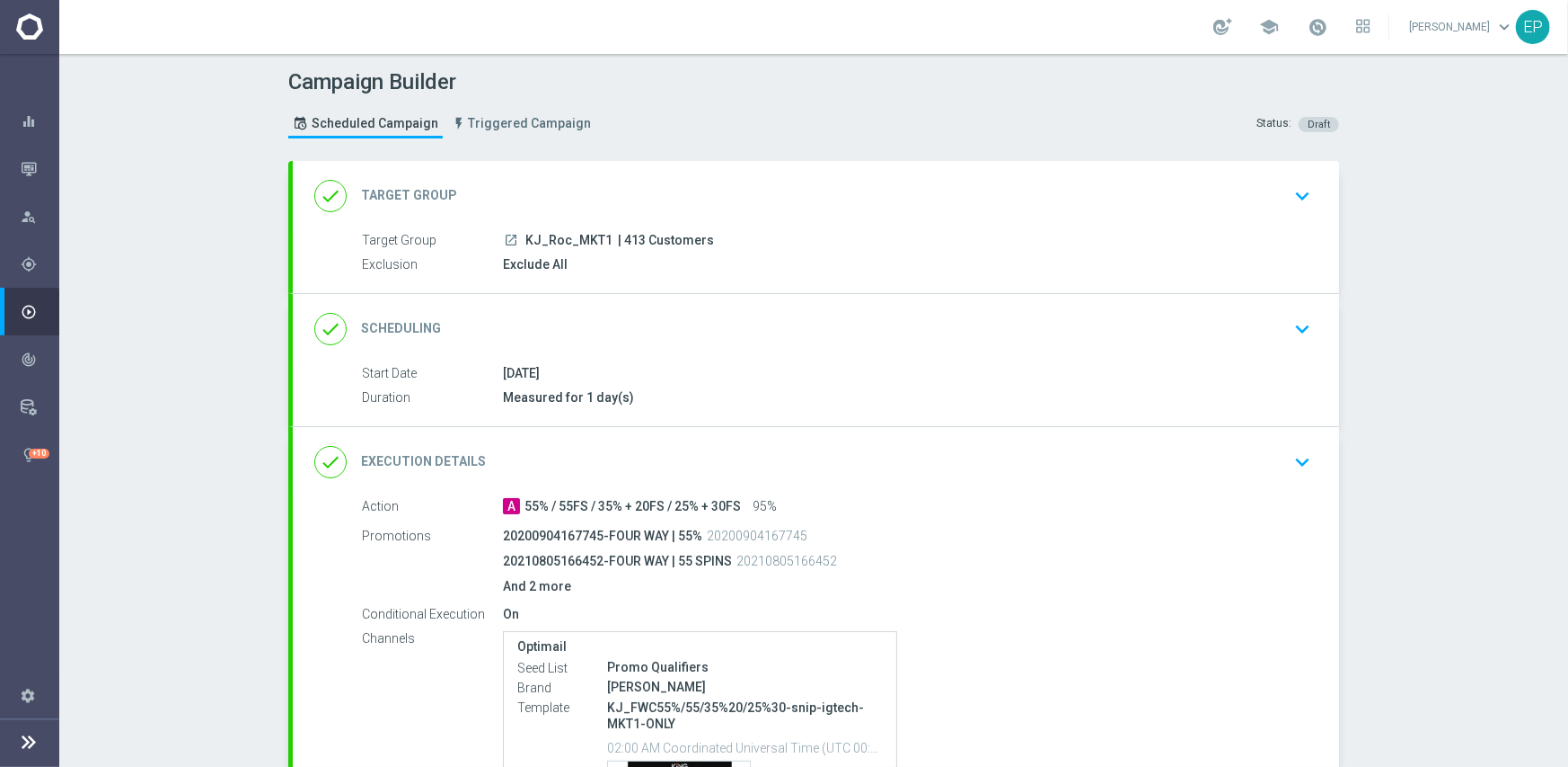
drag, startPoint x: 515, startPoint y: 240, endPoint x: 538, endPoint y: 246, distance: 23.8
click at [538, 246] on div "launch KJ_Roc_MKT1 | 413 Customers" at bounding box center [903, 240] width 801 height 18
copy span "KJ_"
drag, startPoint x: 555, startPoint y: 187, endPoint x: 546, endPoint y: 226, distance: 40.0
click at [557, 187] on div "done Target Group keyboard_arrow_down" at bounding box center [815, 196] width 1003 height 34
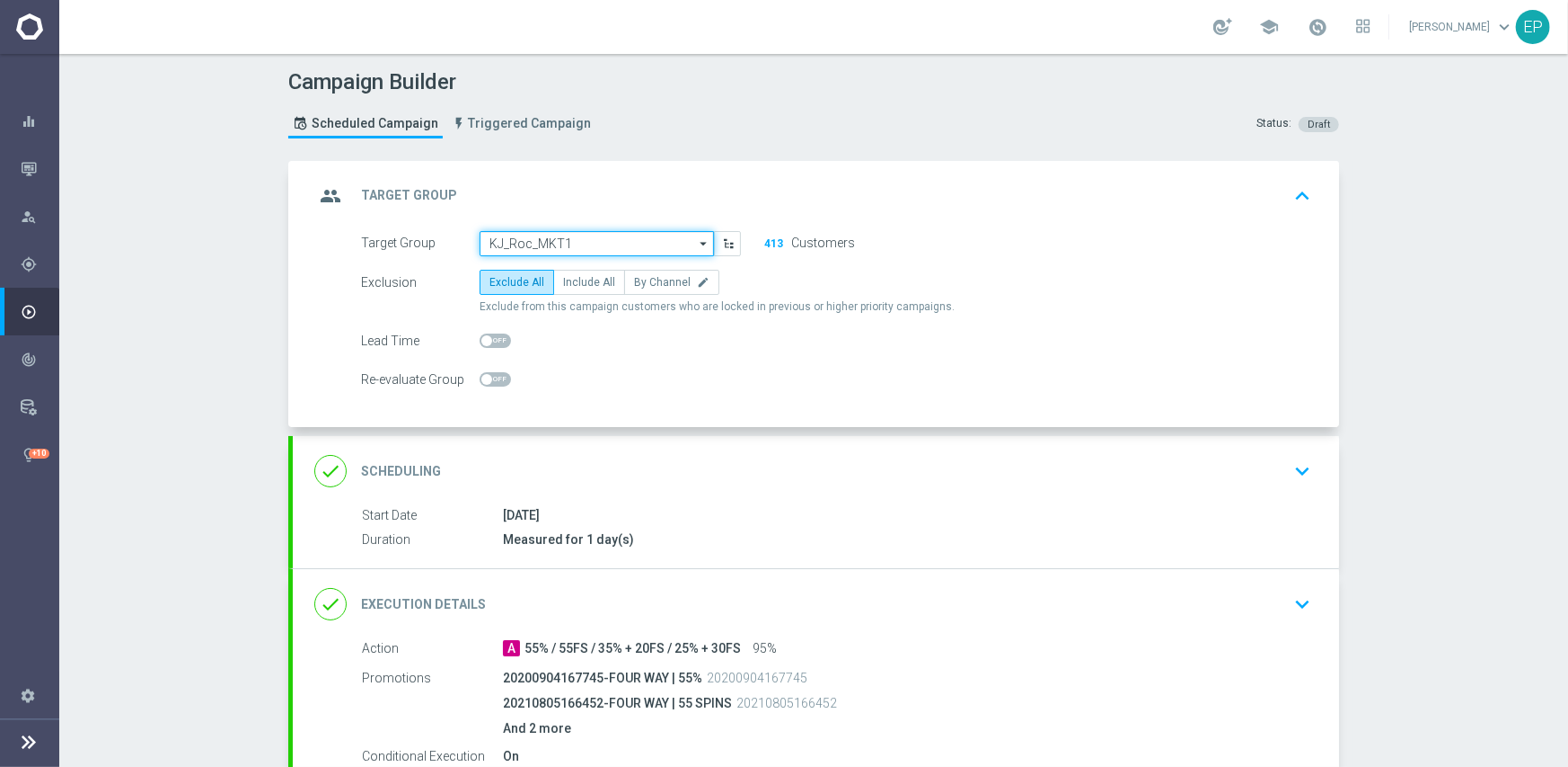
click at [543, 247] on input "KJ_Roc_MKT1" at bounding box center [597, 243] width 235 height 25
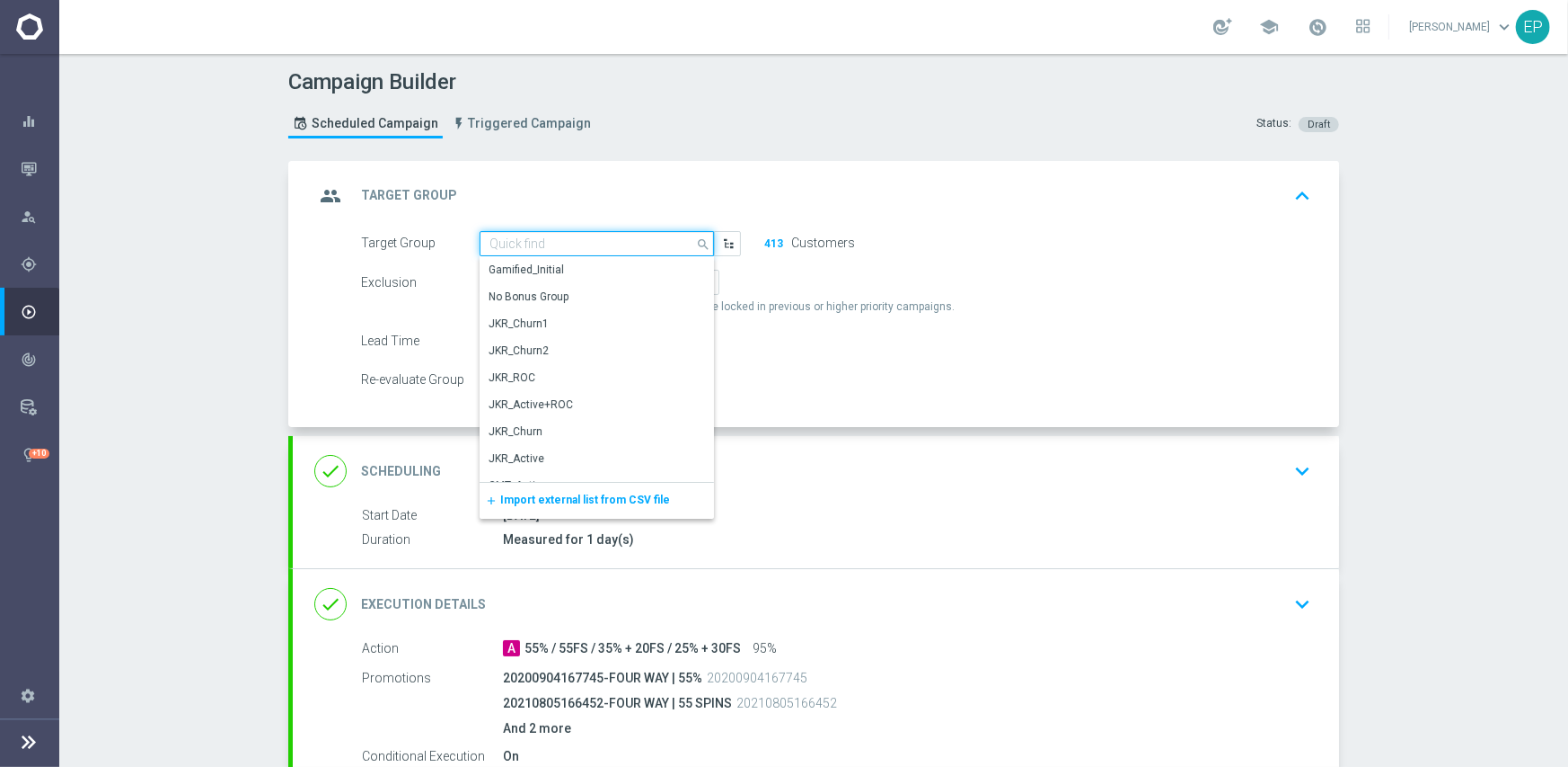
paste input "KJ_"
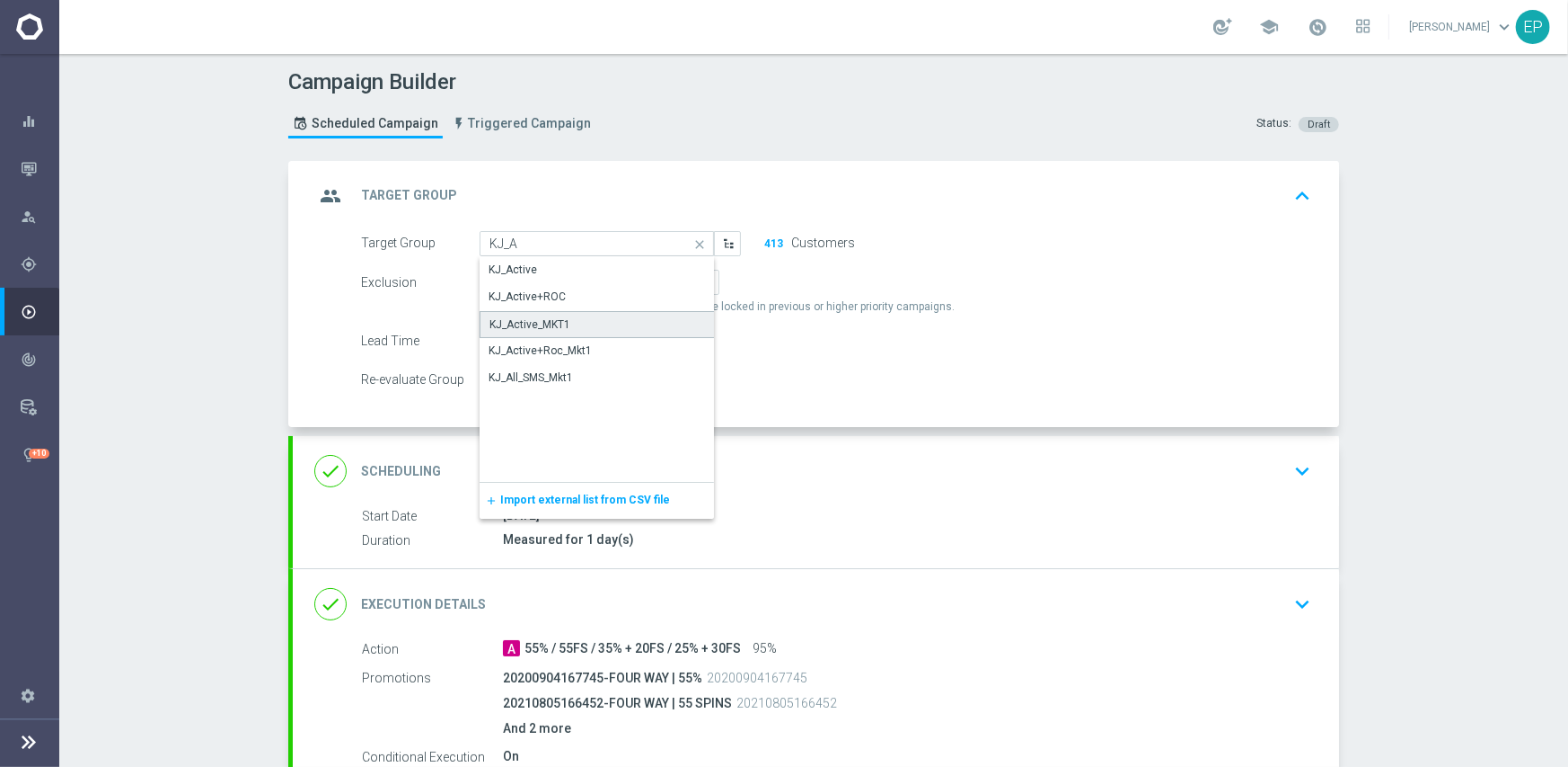
click at [569, 322] on div "KJ_Active_MKT1" at bounding box center [598, 324] width 236 height 27
type input "KJ_Active_MKT1"
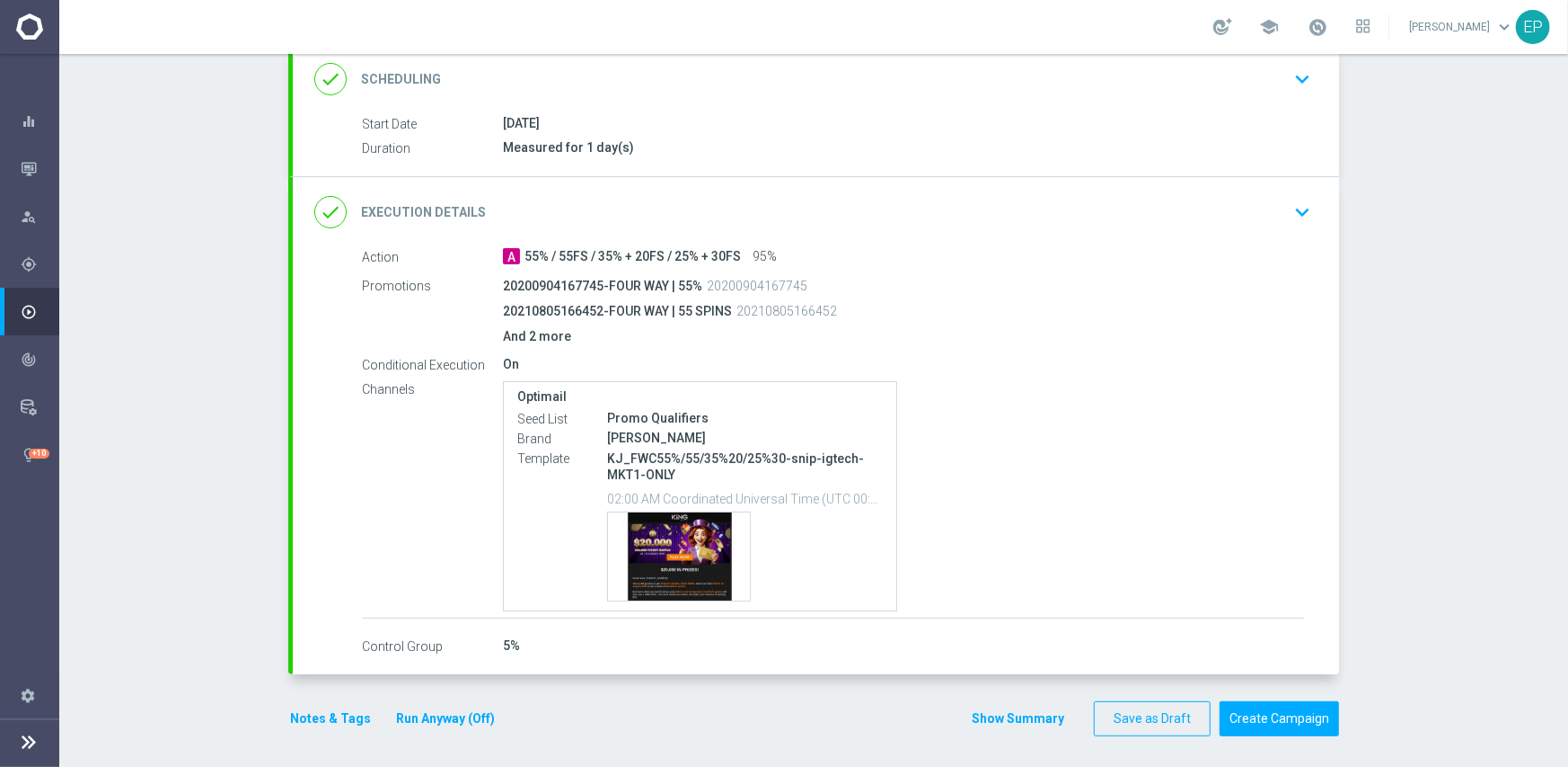
scroll to position [395, 0]
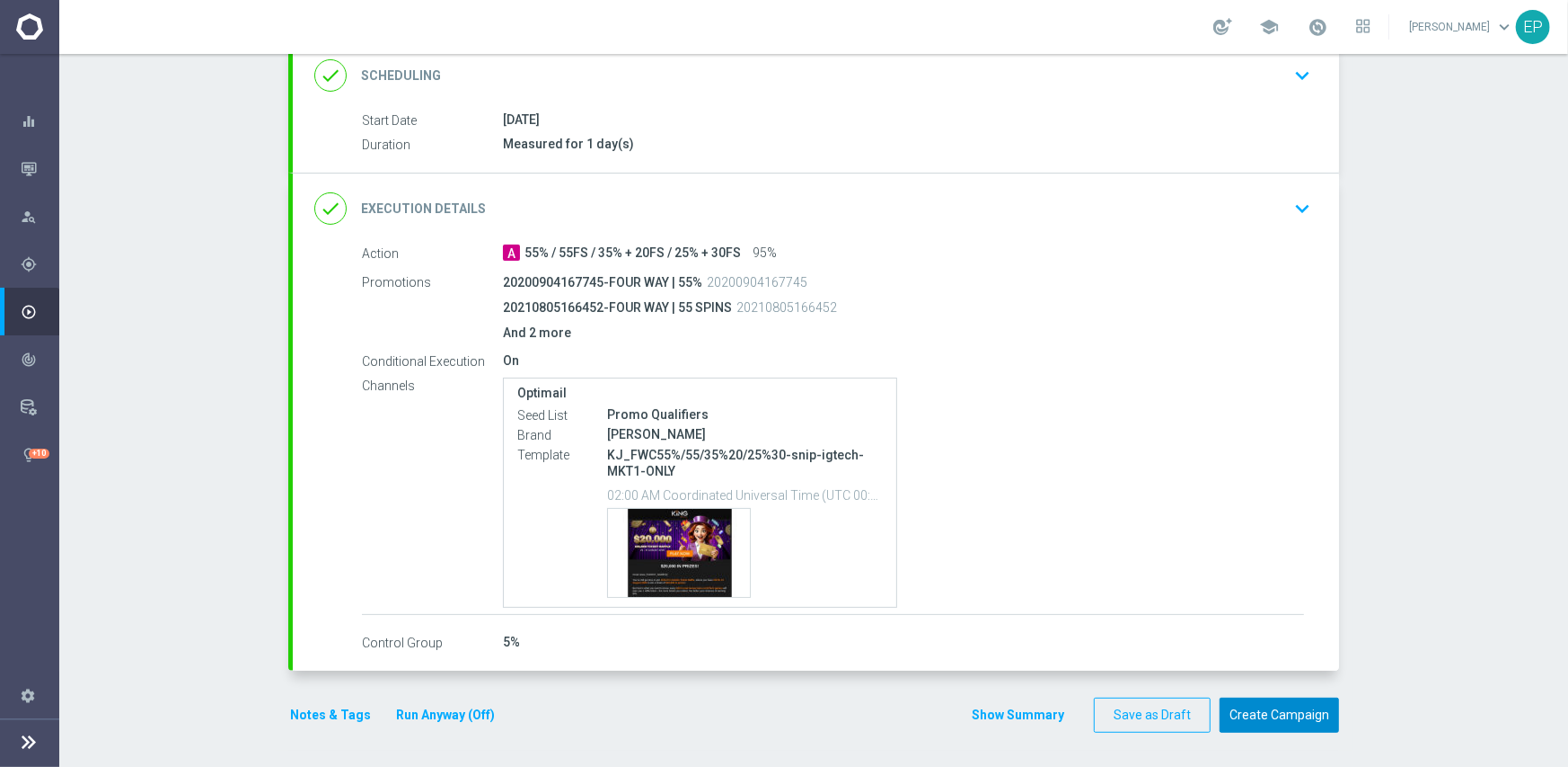
click at [1271, 708] on button "Create Campaign" at bounding box center [1280, 714] width 120 height 35
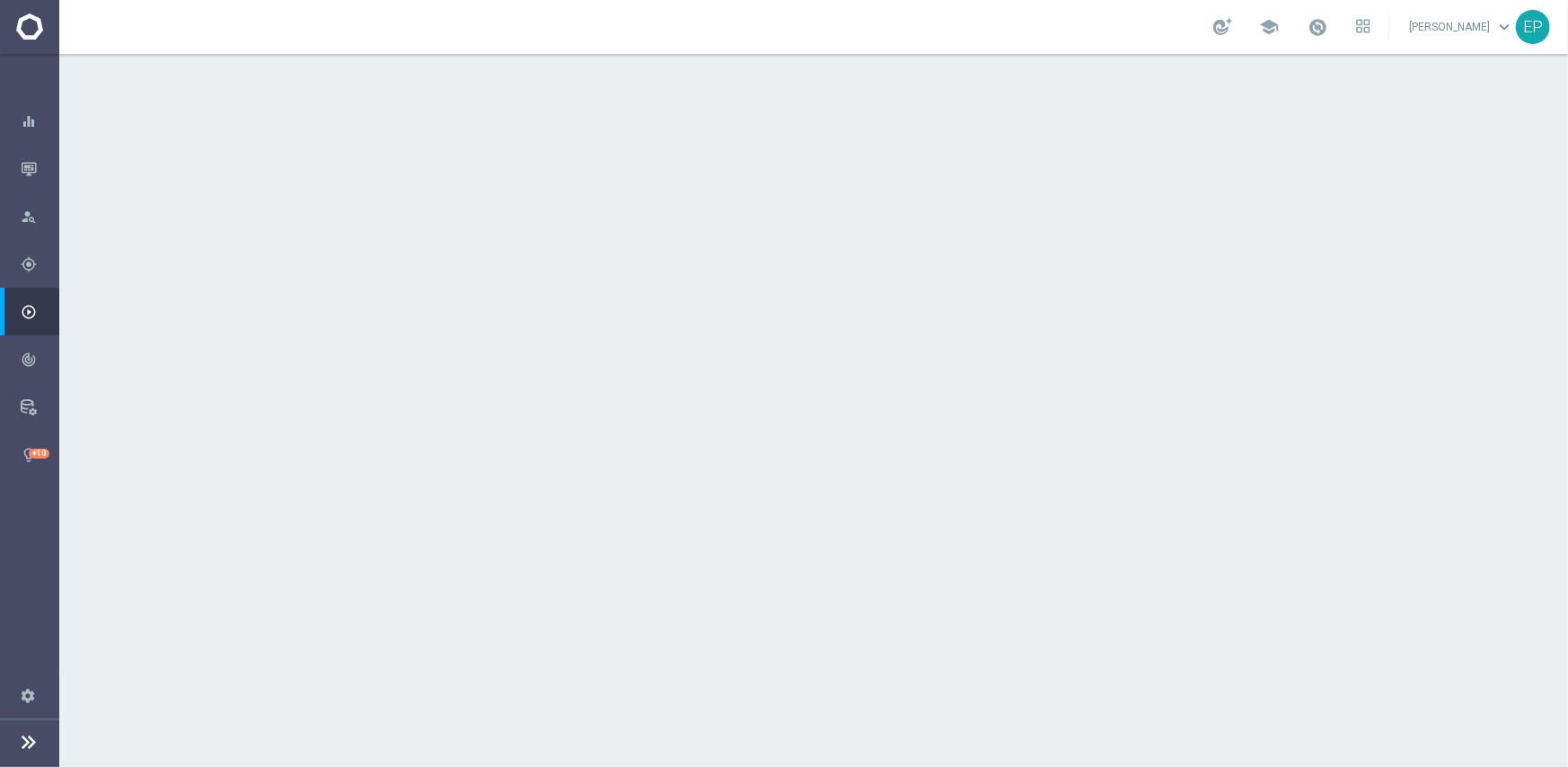
drag, startPoint x: 522, startPoint y: 237, endPoint x: 562, endPoint y: 241, distance: 40.2
click at [562, 241] on span "JJV_Active" at bounding box center [558, 241] width 67 height 16
copy span "JV_Ac"
click at [573, 188] on div "done Target Group keyboard_arrow_down" at bounding box center [815, 196] width 1003 height 34
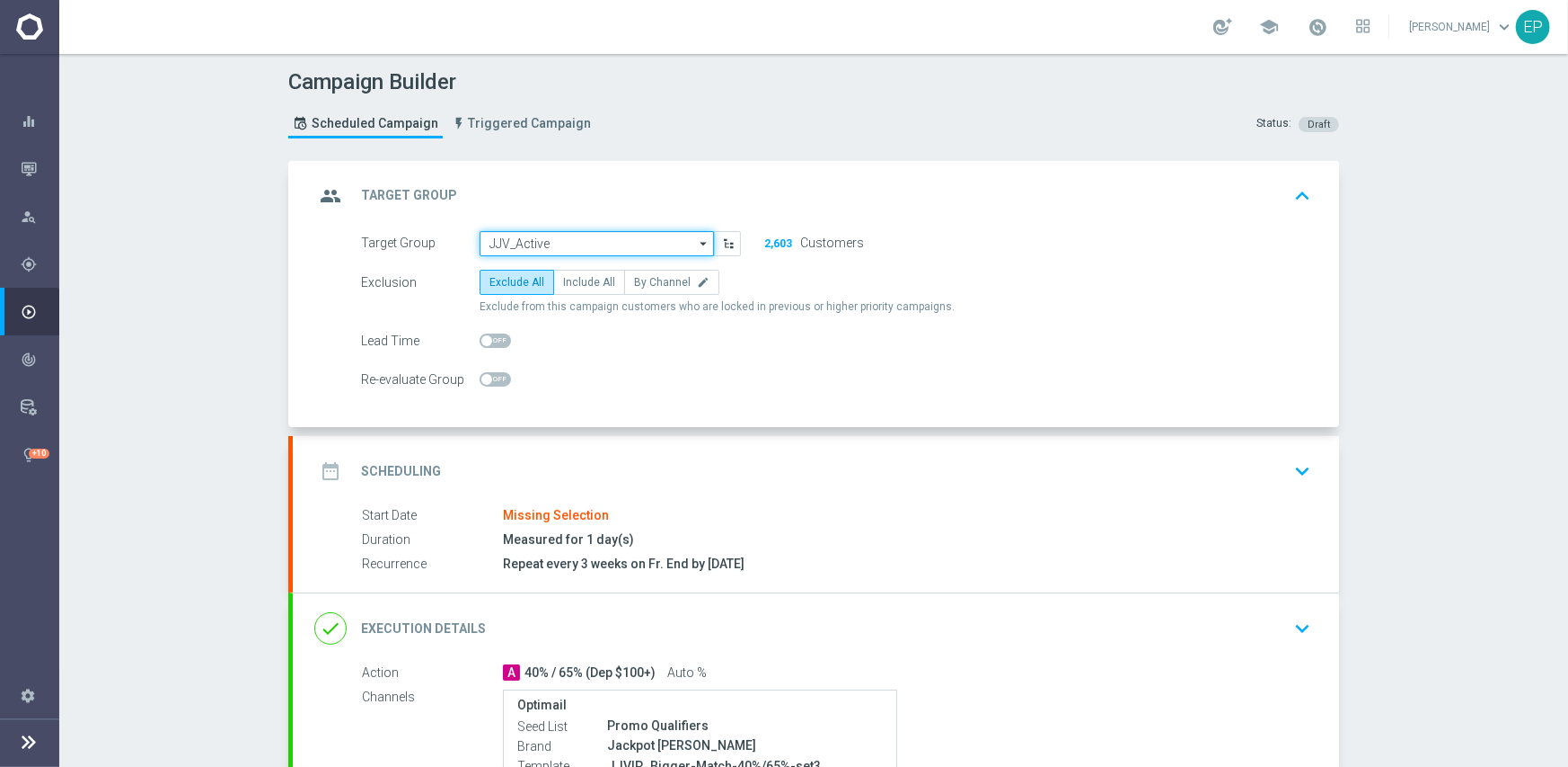
click at [575, 244] on input "JJV_Active" at bounding box center [597, 243] width 235 height 25
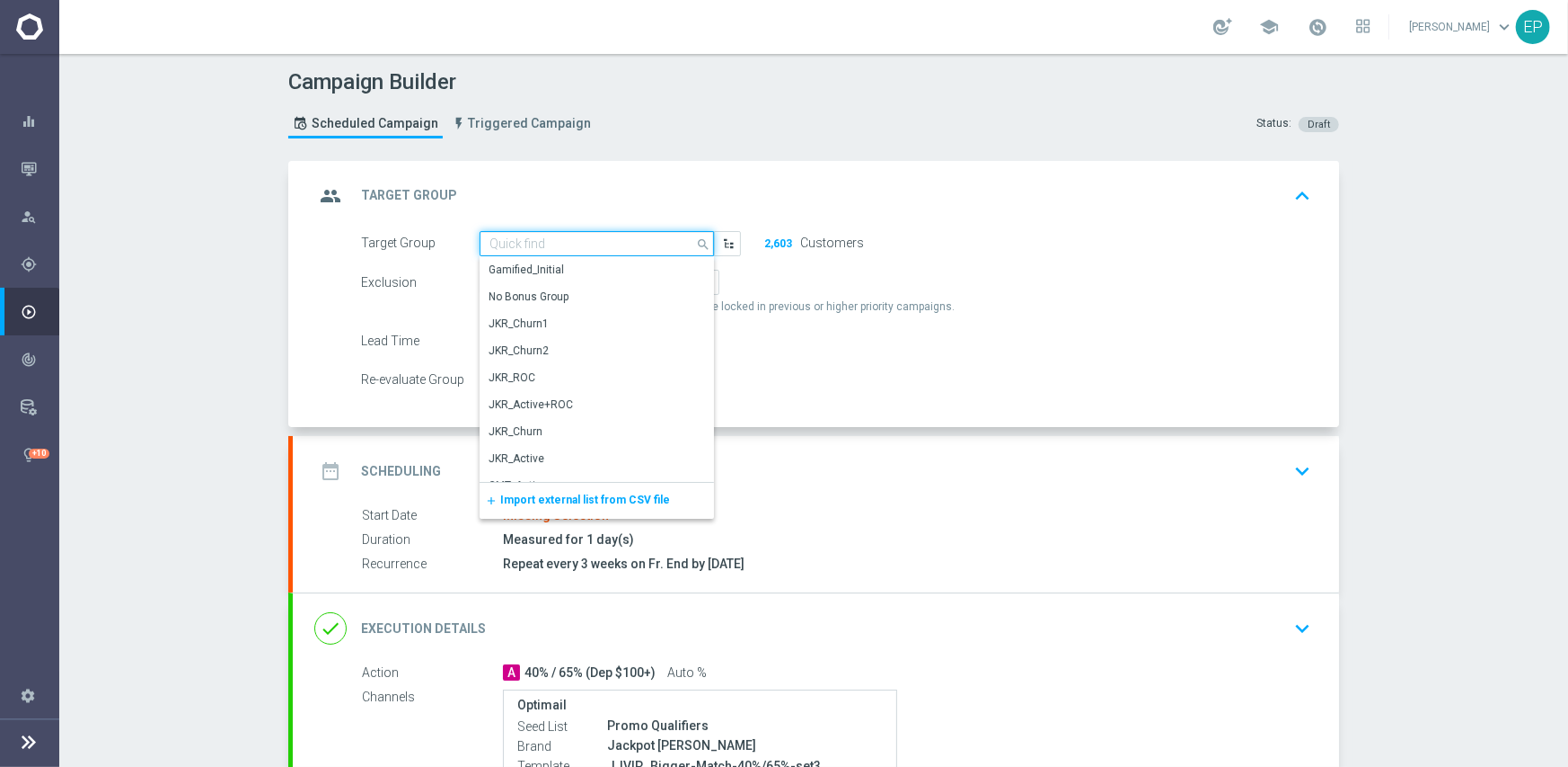
paste input "JV_Ac"
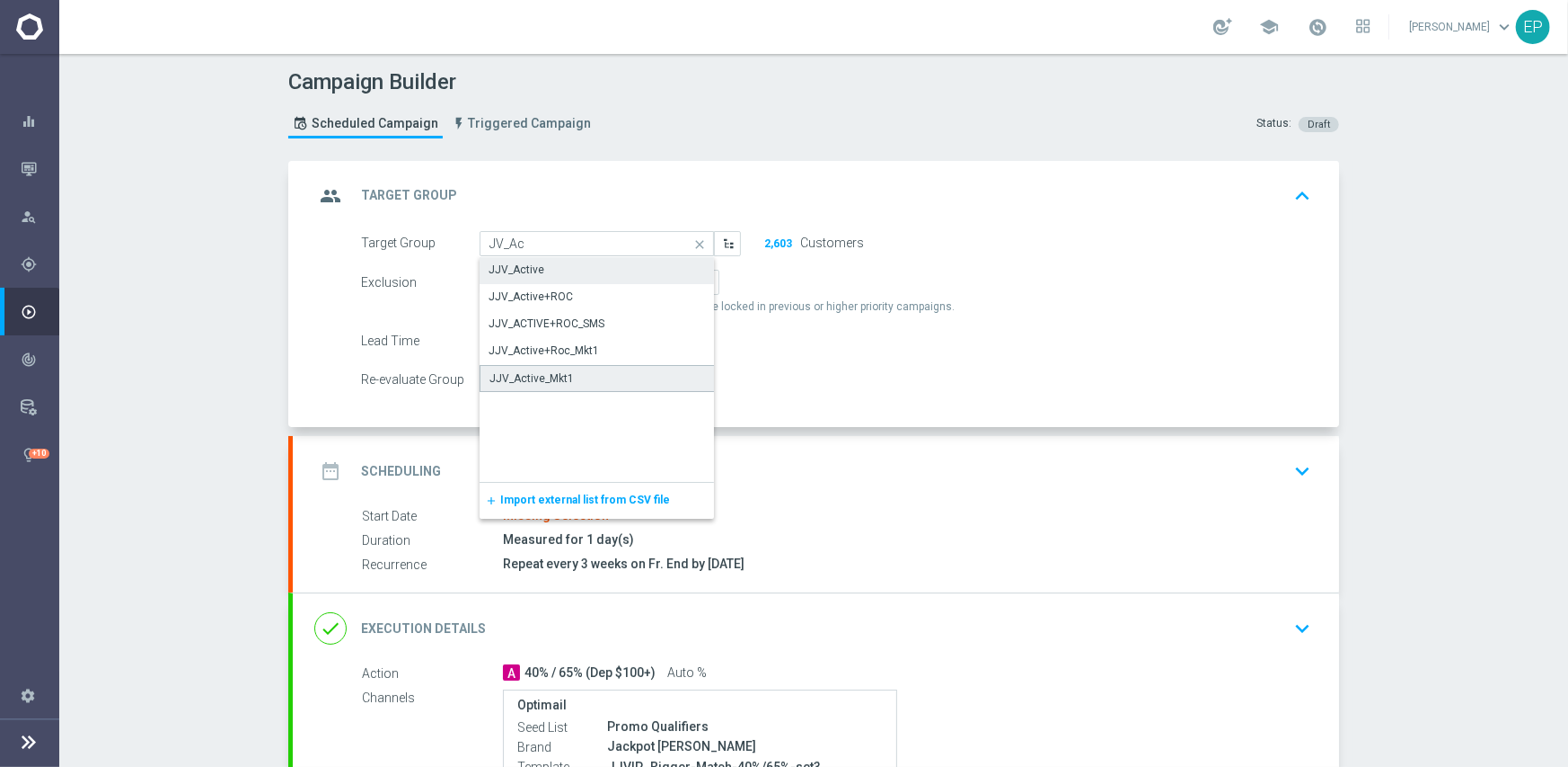
click at [570, 380] on div "JJV_Active_Mkt1" at bounding box center [598, 378] width 236 height 27
type input "JJV_Active_Mkt1"
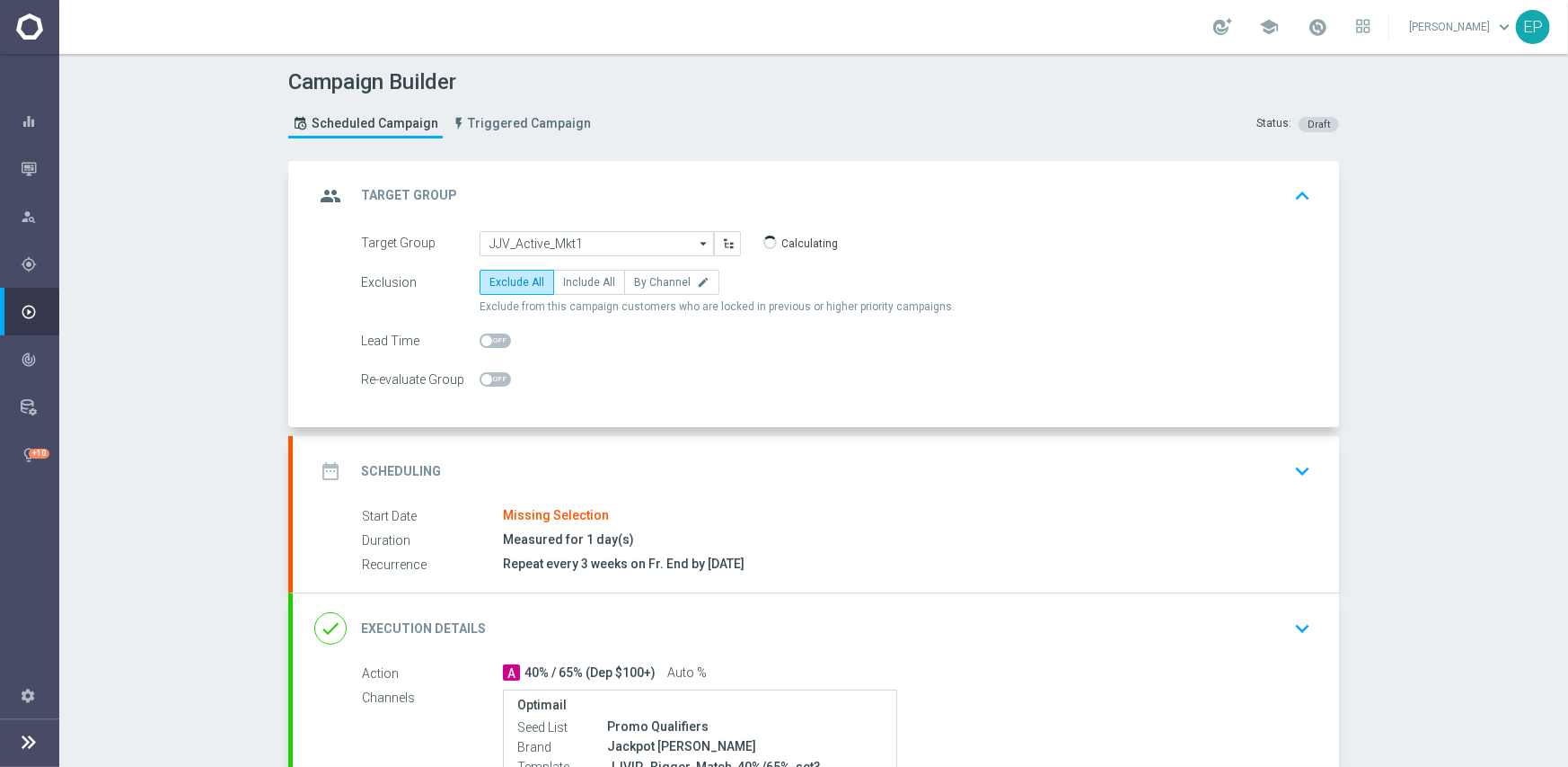
click at [656, 472] on div "date_range Scheduling keyboard_arrow_down" at bounding box center [815, 470] width 1003 height 34
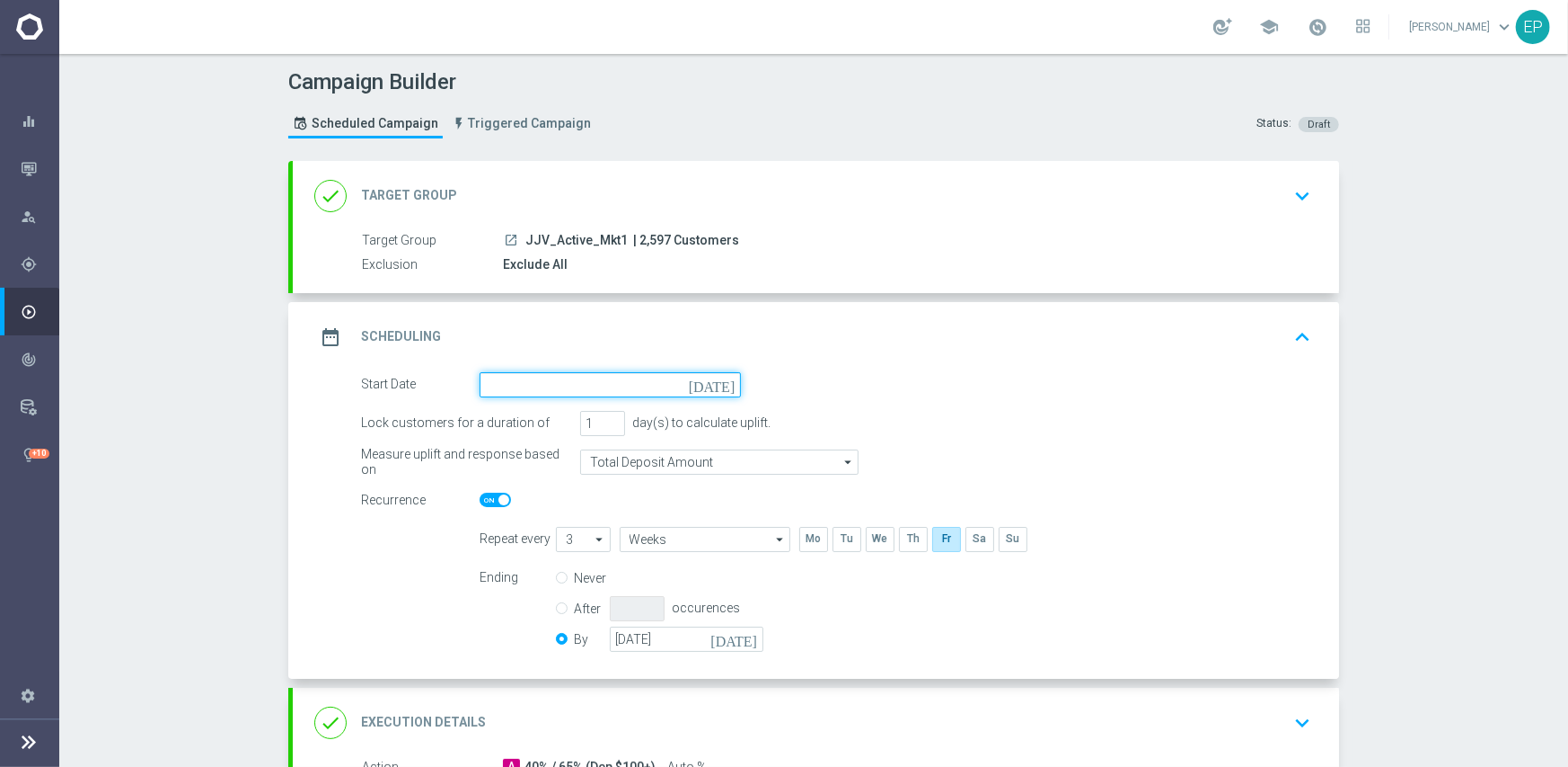
click at [628, 379] on input at bounding box center [611, 384] width 261 height 25
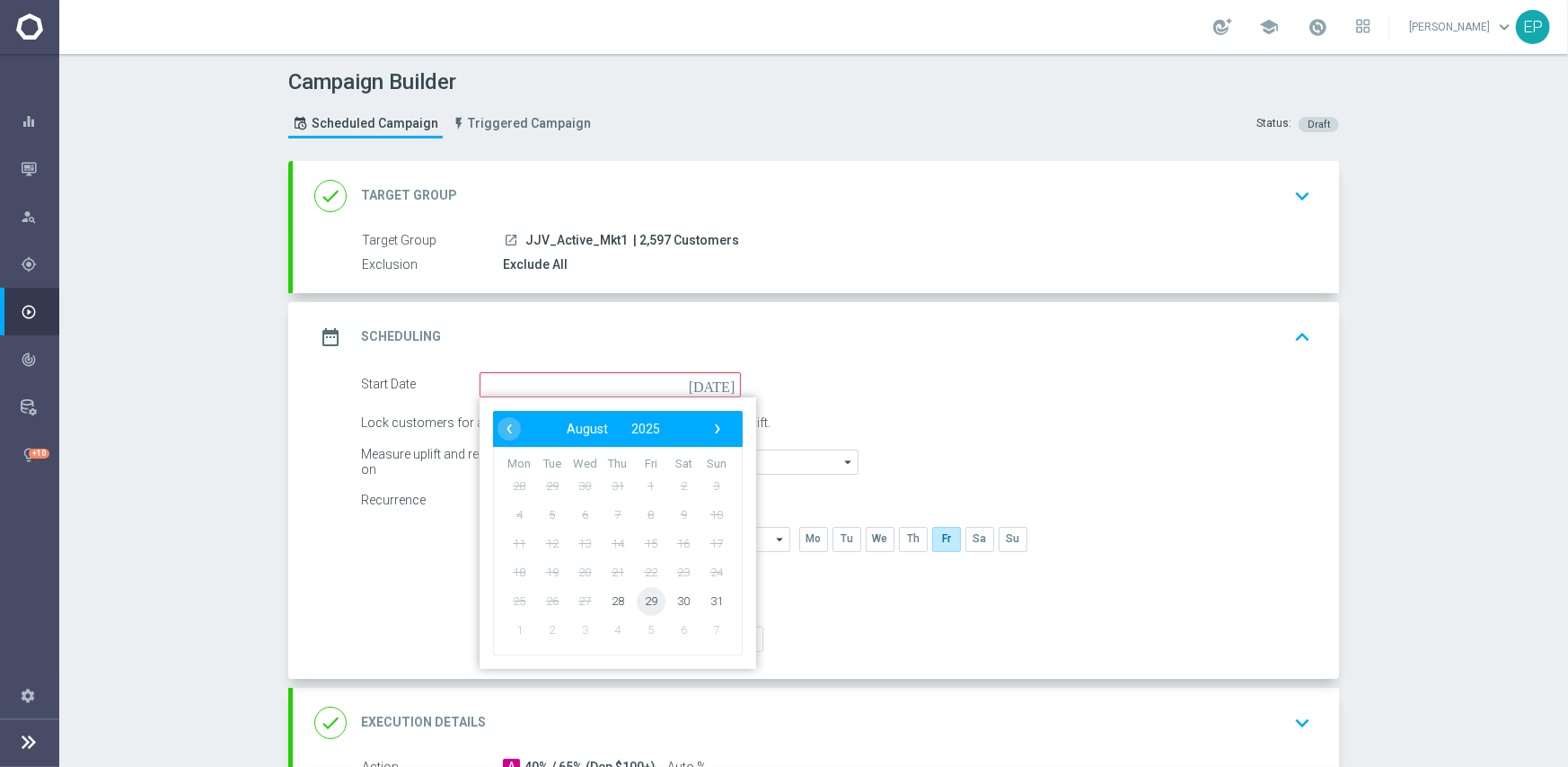
click at [650, 600] on span "29" at bounding box center [651, 600] width 29 height 29
type input "[DATE]"
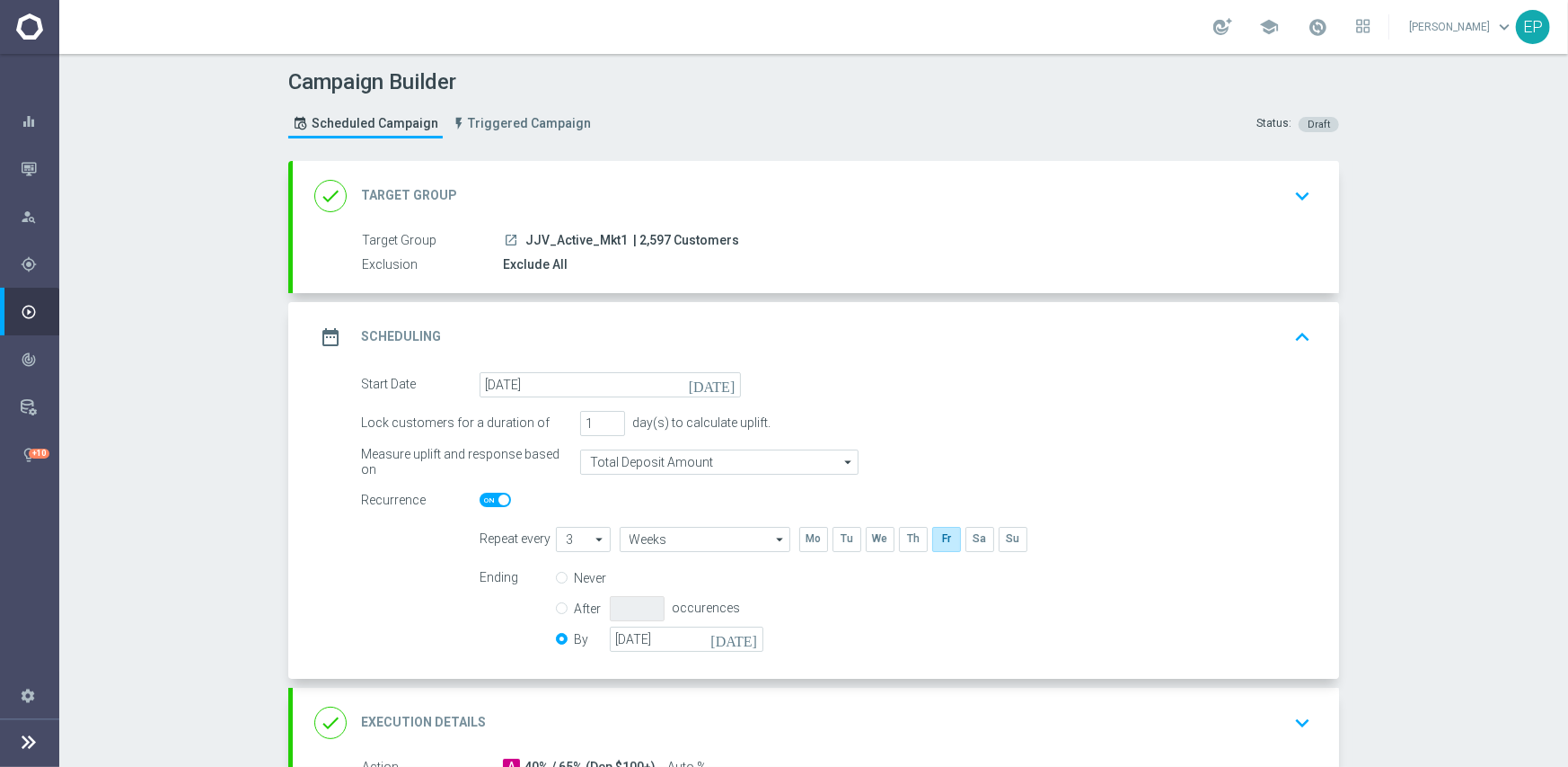
click at [480, 495] on input "checkbox" at bounding box center [495, 499] width 31 height 14
checkbox input "false"
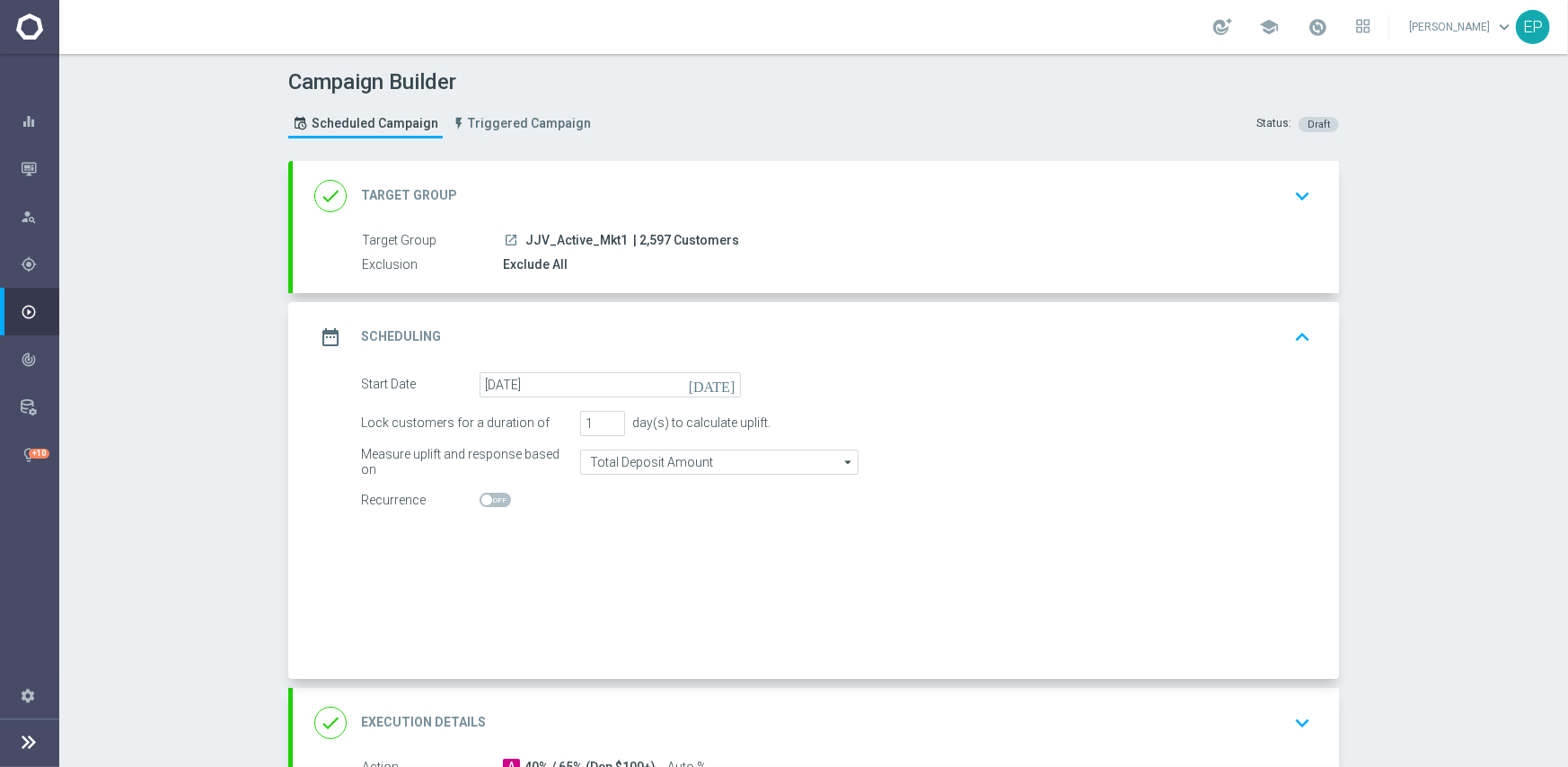
radio input "true"
radio input "false"
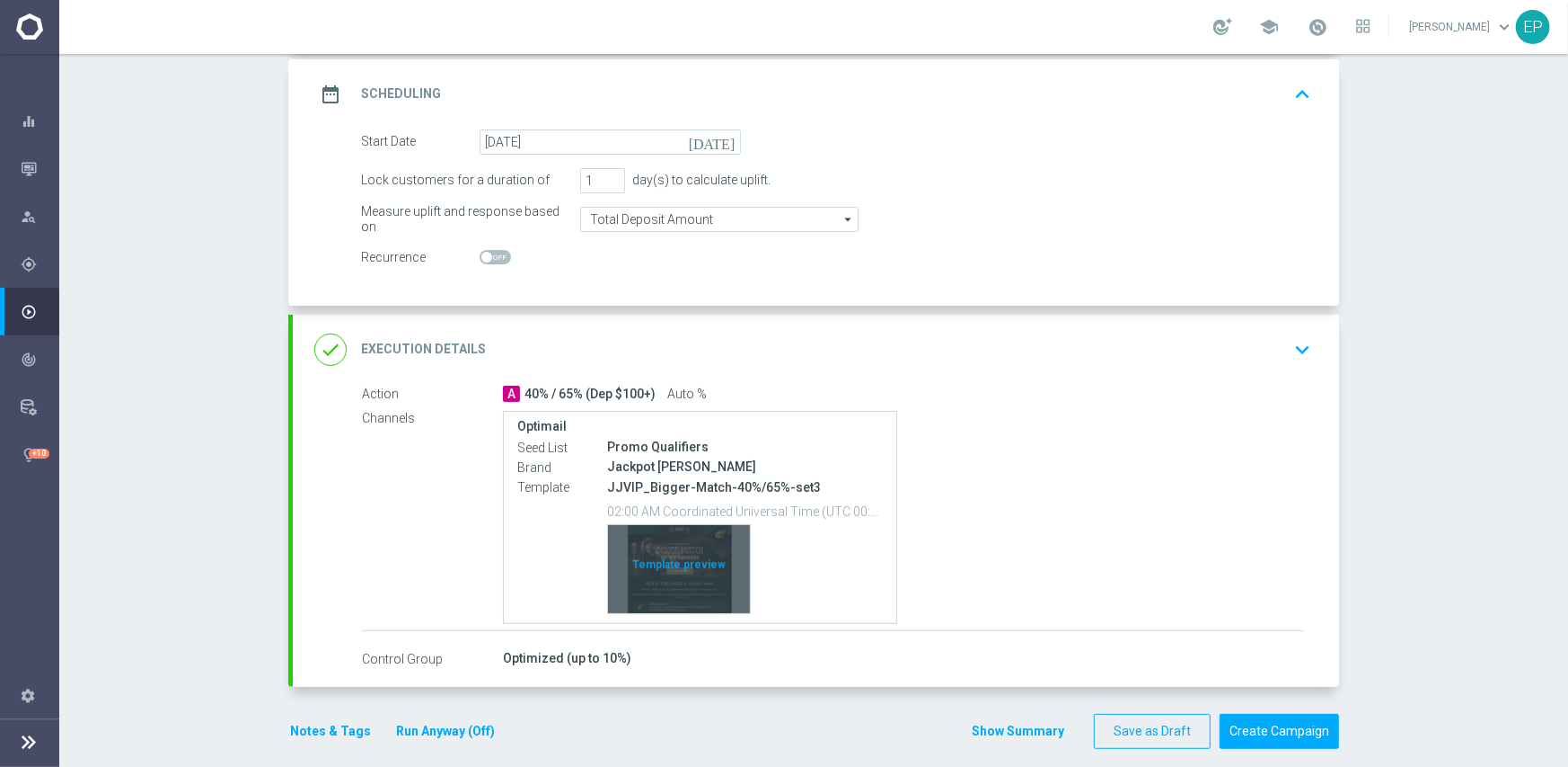
scroll to position [260, 0]
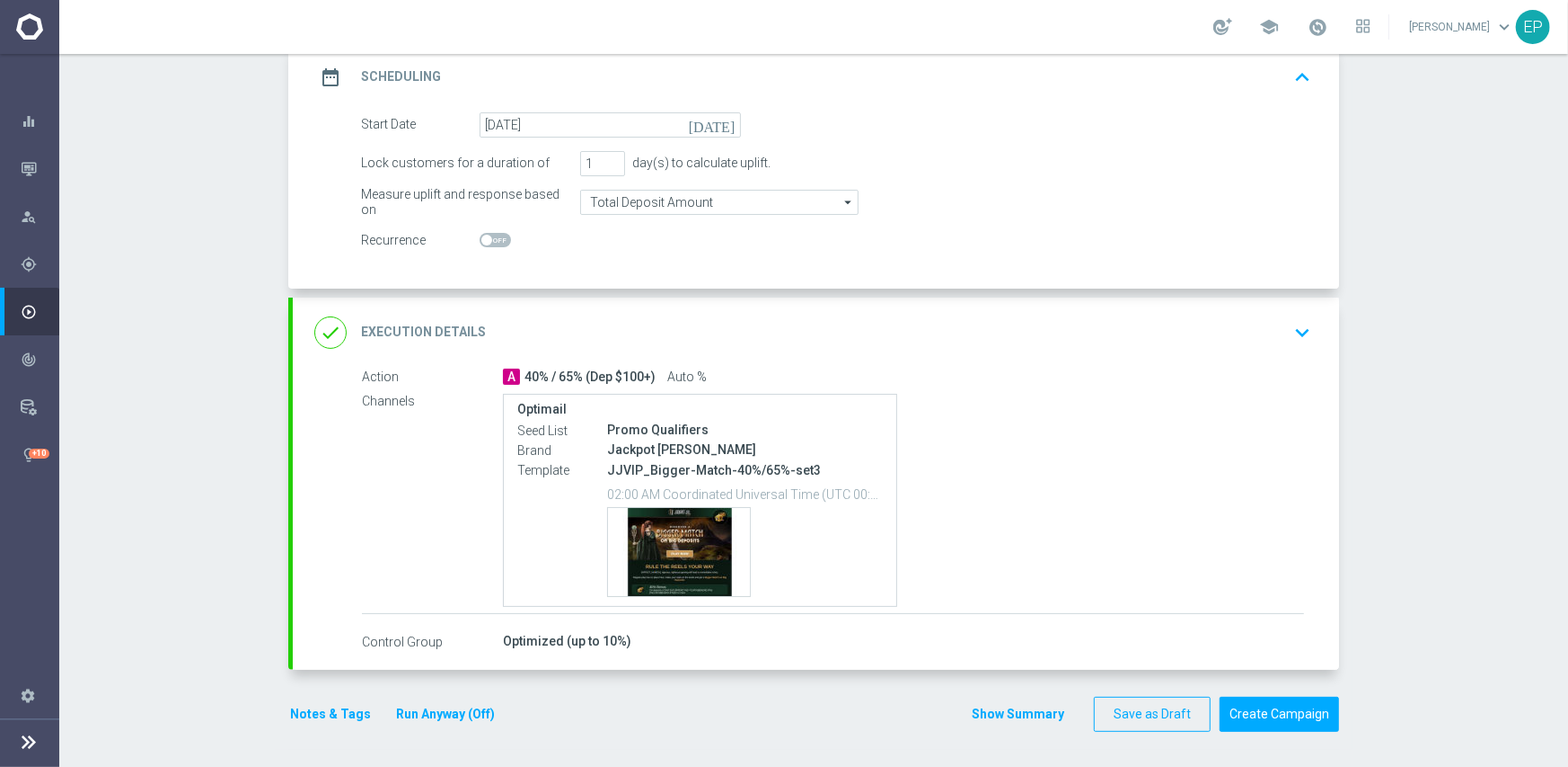
click at [854, 313] on div "done Execution Details keyboard_arrow_down" at bounding box center [815, 333] width 1046 height 70
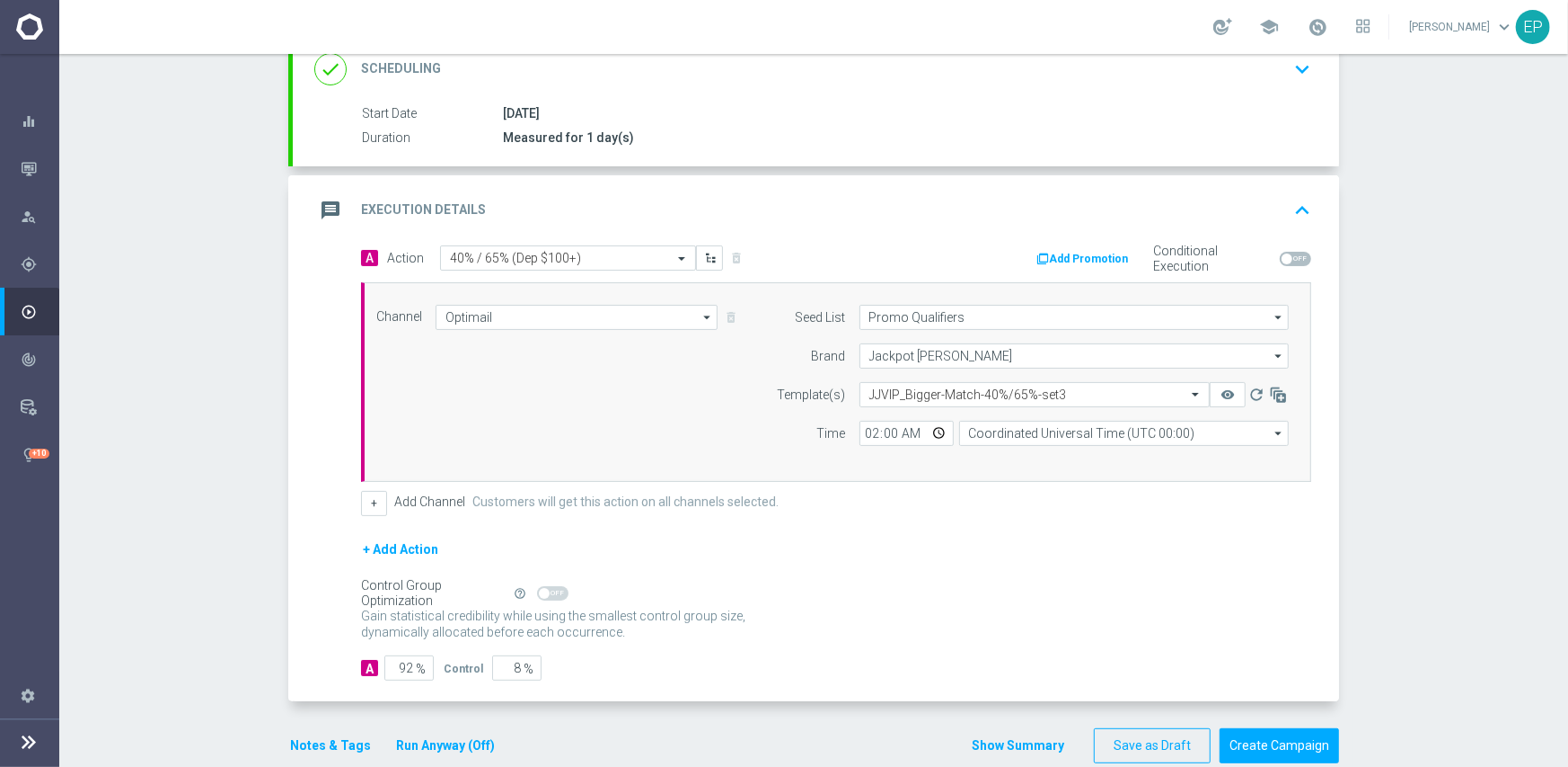
scroll to position [243, 0]
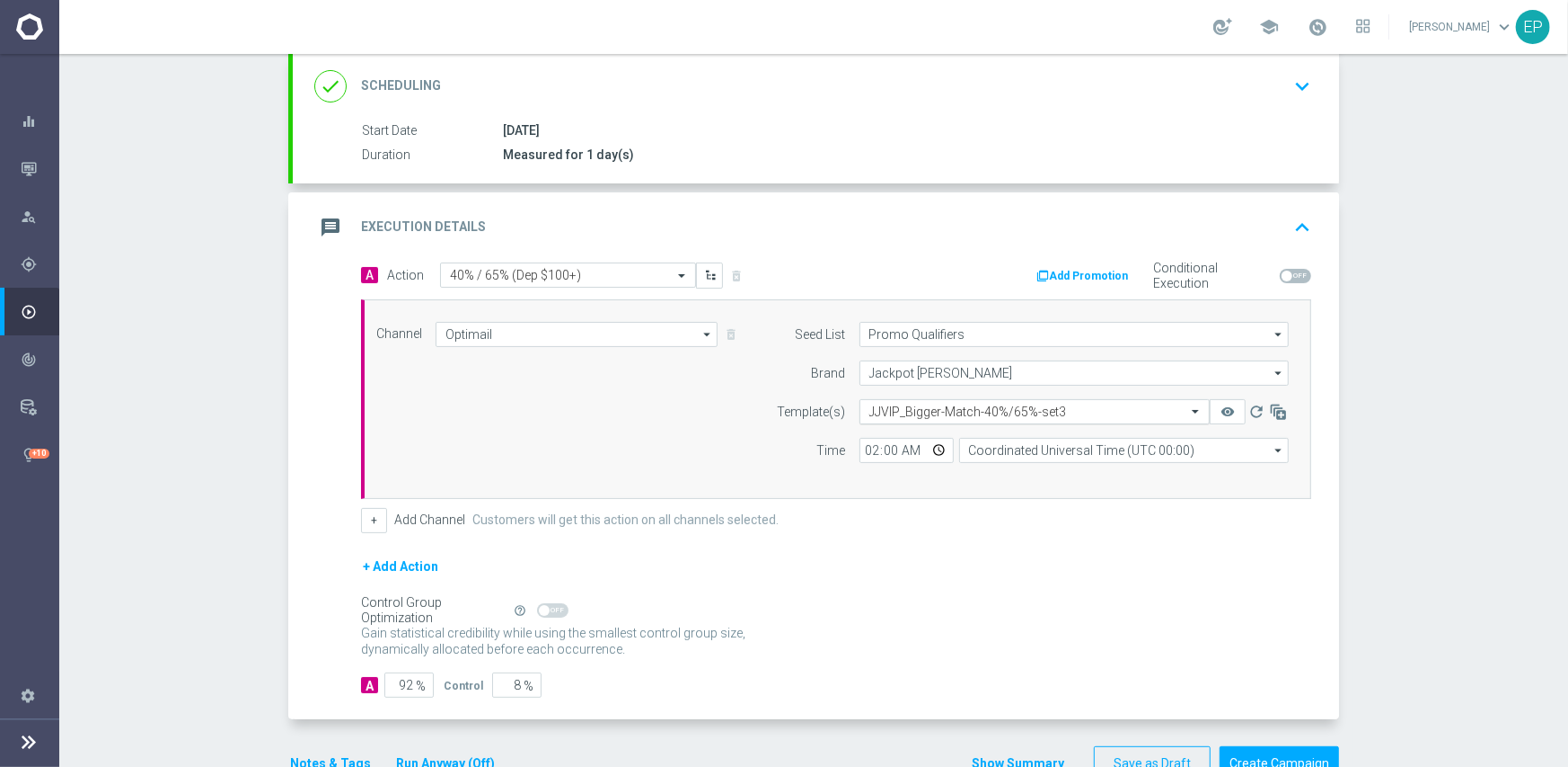
click at [1076, 414] on input "text" at bounding box center [1016, 411] width 294 height 15
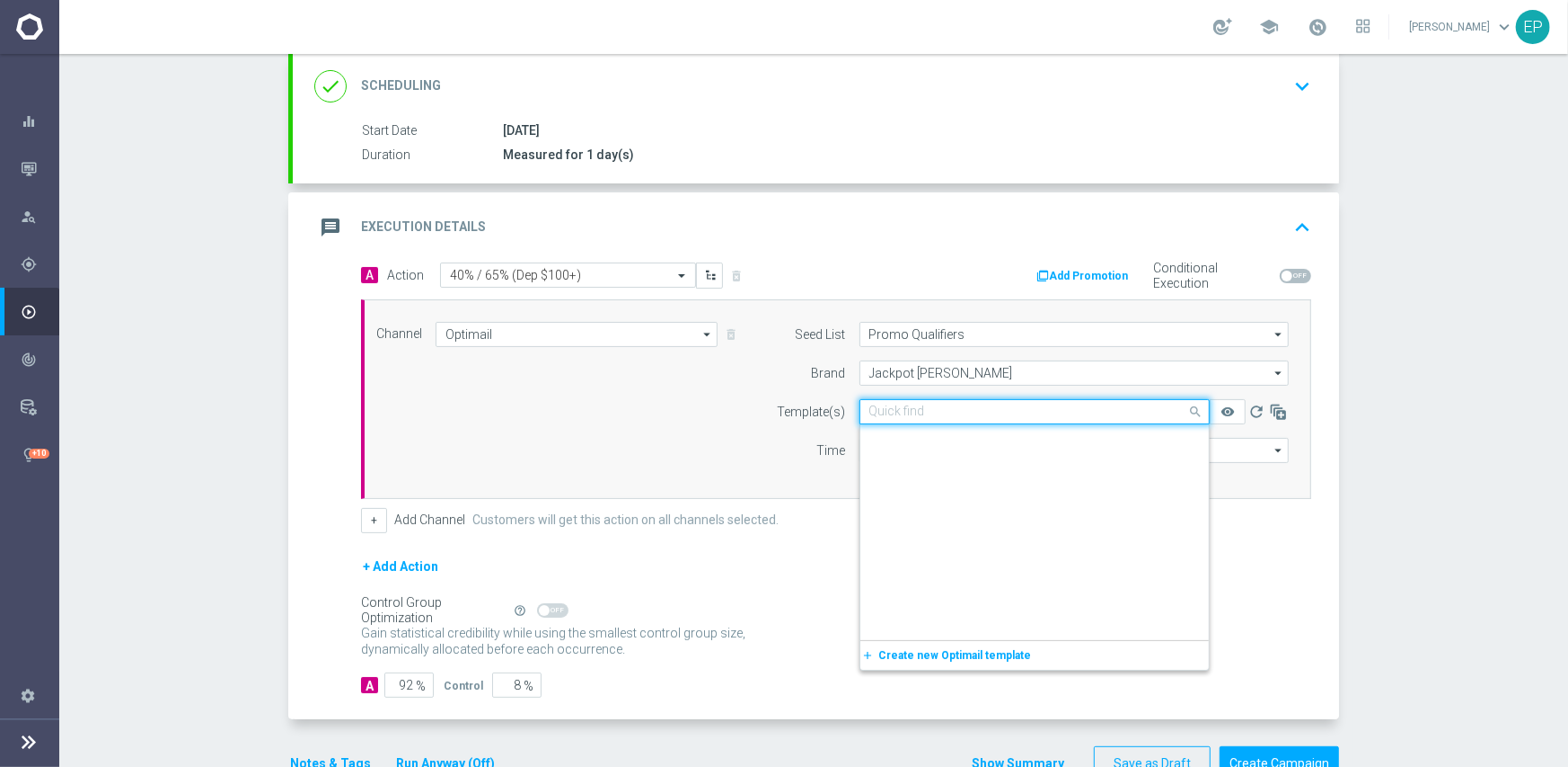
scroll to position [12754, 0]
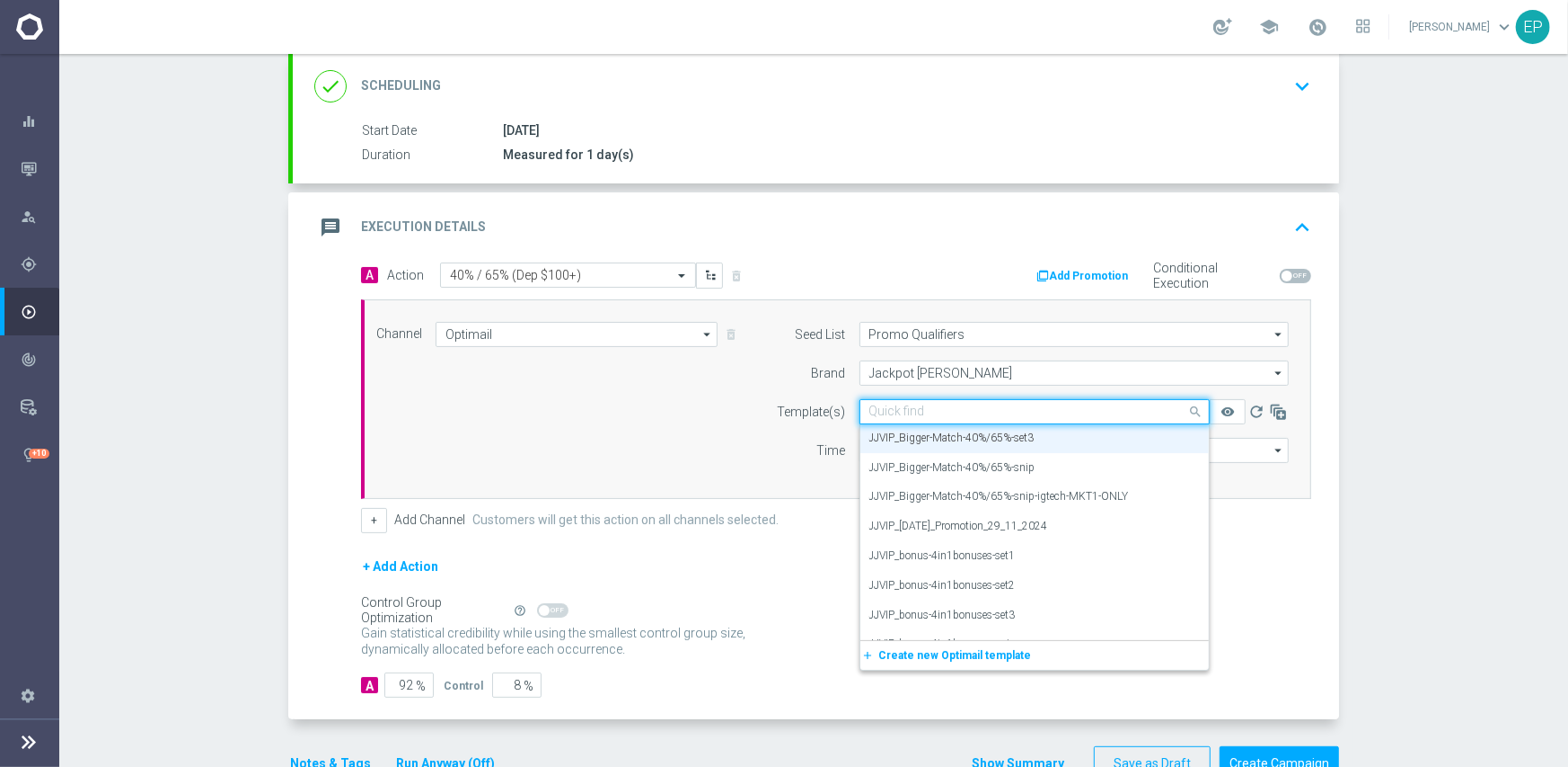
paste input "JJVIP_Bigger-Match-40%/65%-snip-igtech-MKT1-ON"
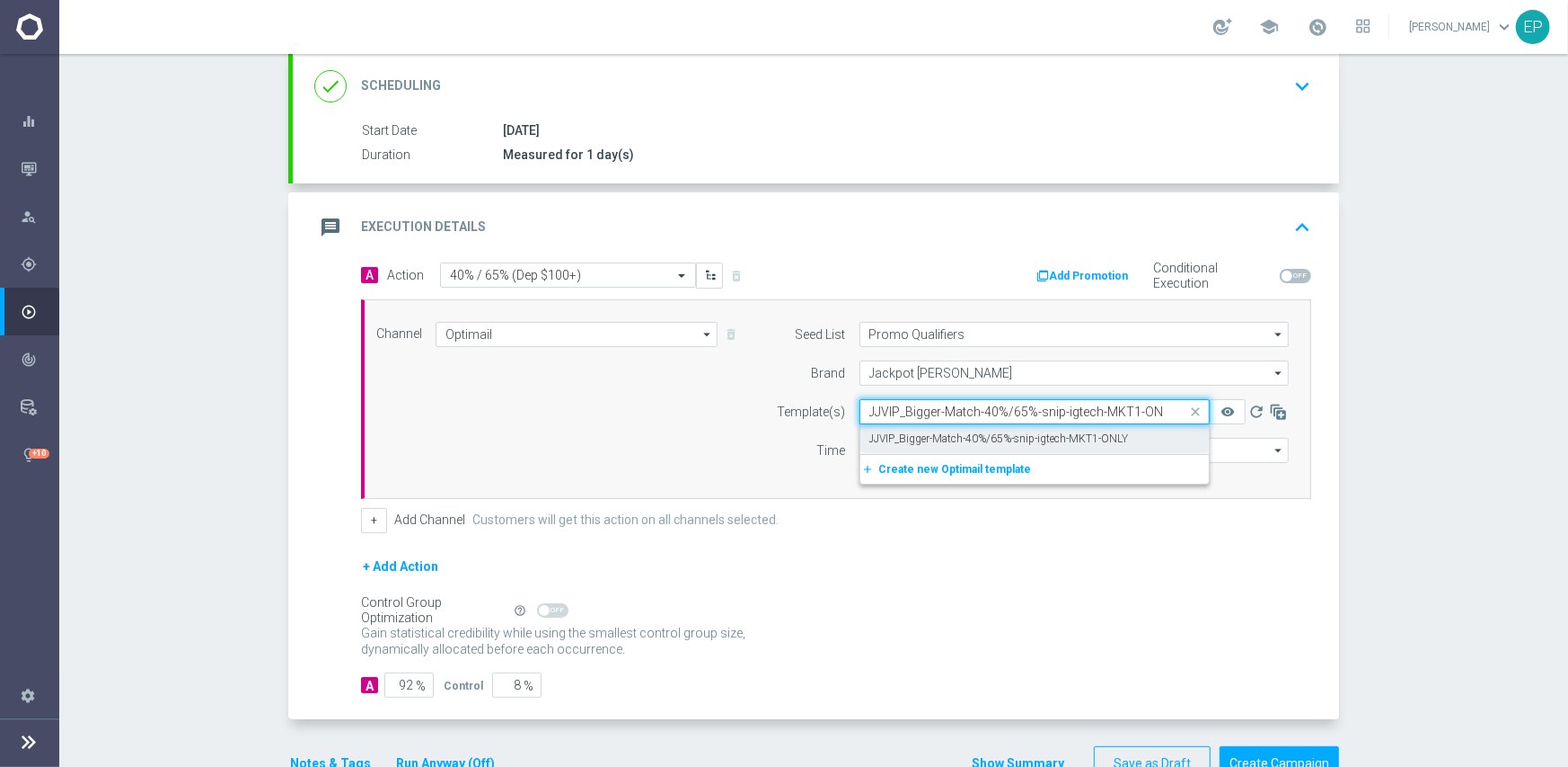
click at [1056, 435] on label "JJVIP_Bigger-Match-40%/65%-snip-igtech-MKT1-ONLY" at bounding box center [999, 438] width 260 height 15
type input "JJVIP_Bigger-Match-40%/65%-snip-igtech-MKT1-ON"
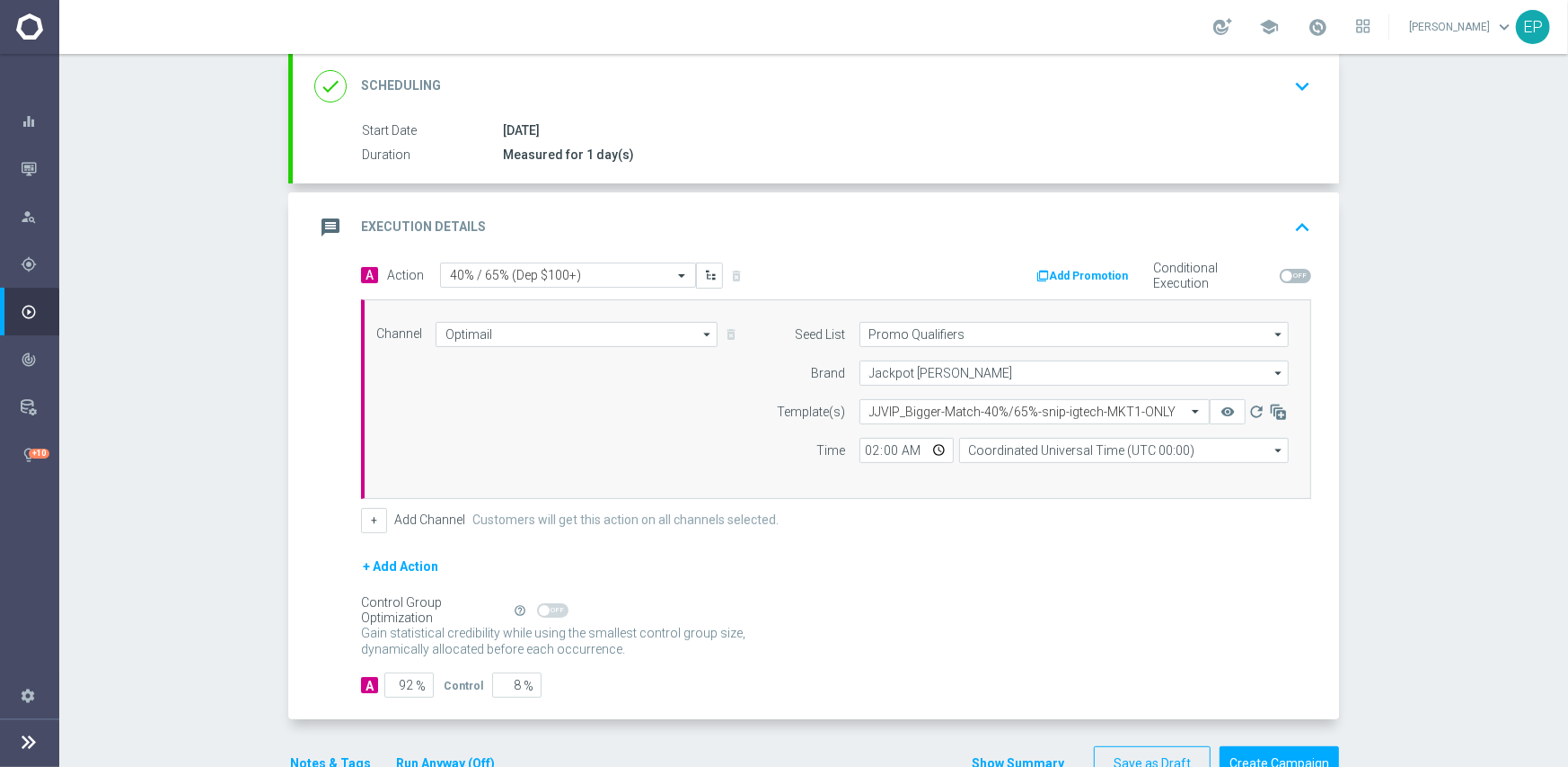
click at [951, 540] on form "A Action Select action 40% / 65% (Dep $100+) delete_forever Add Promotion Condi…" at bounding box center [836, 480] width 950 height 435
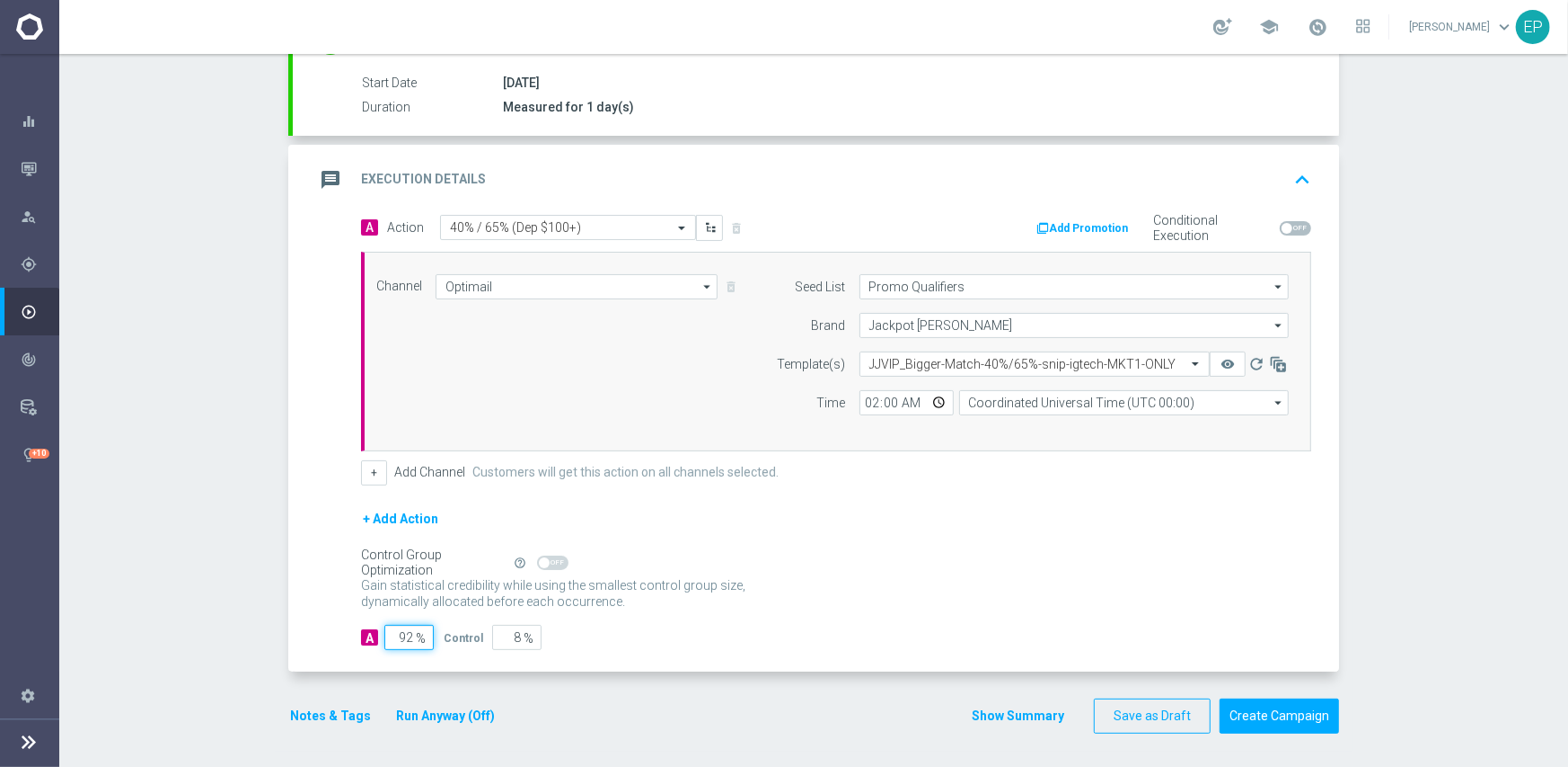
click at [397, 634] on input "92" at bounding box center [408, 636] width 49 height 25
type input "9"
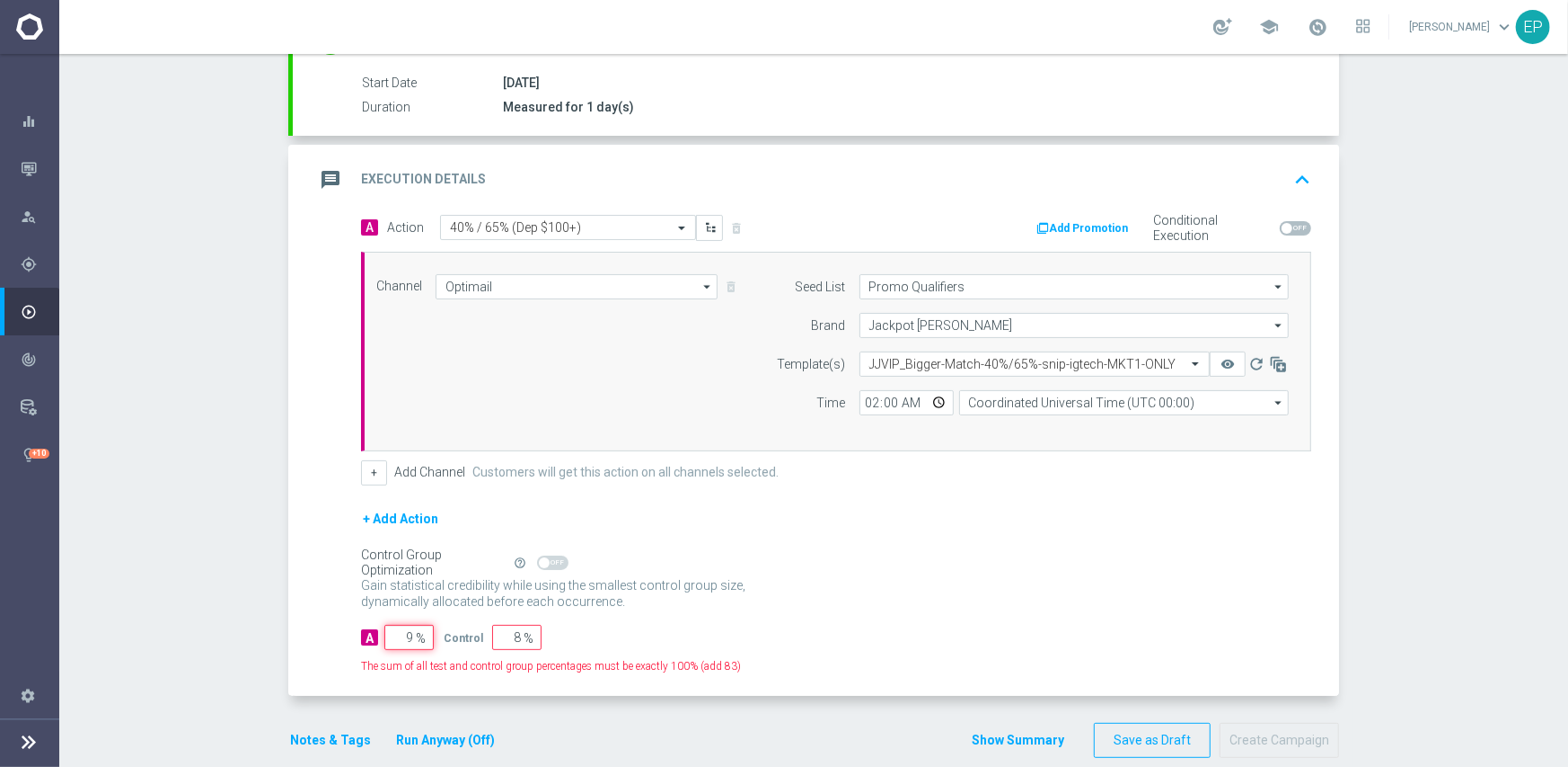
type input "91"
type input "95"
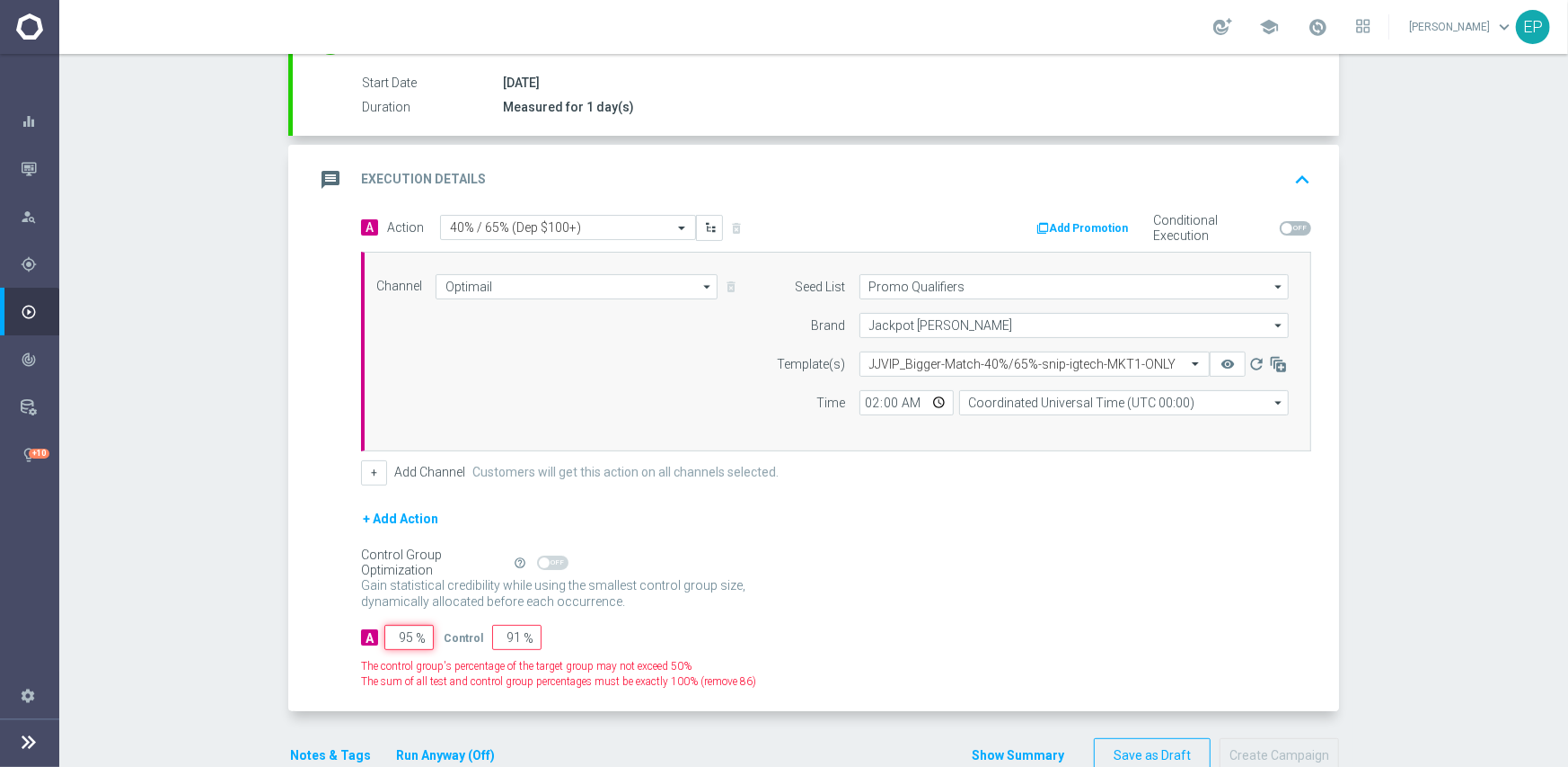
type input "5"
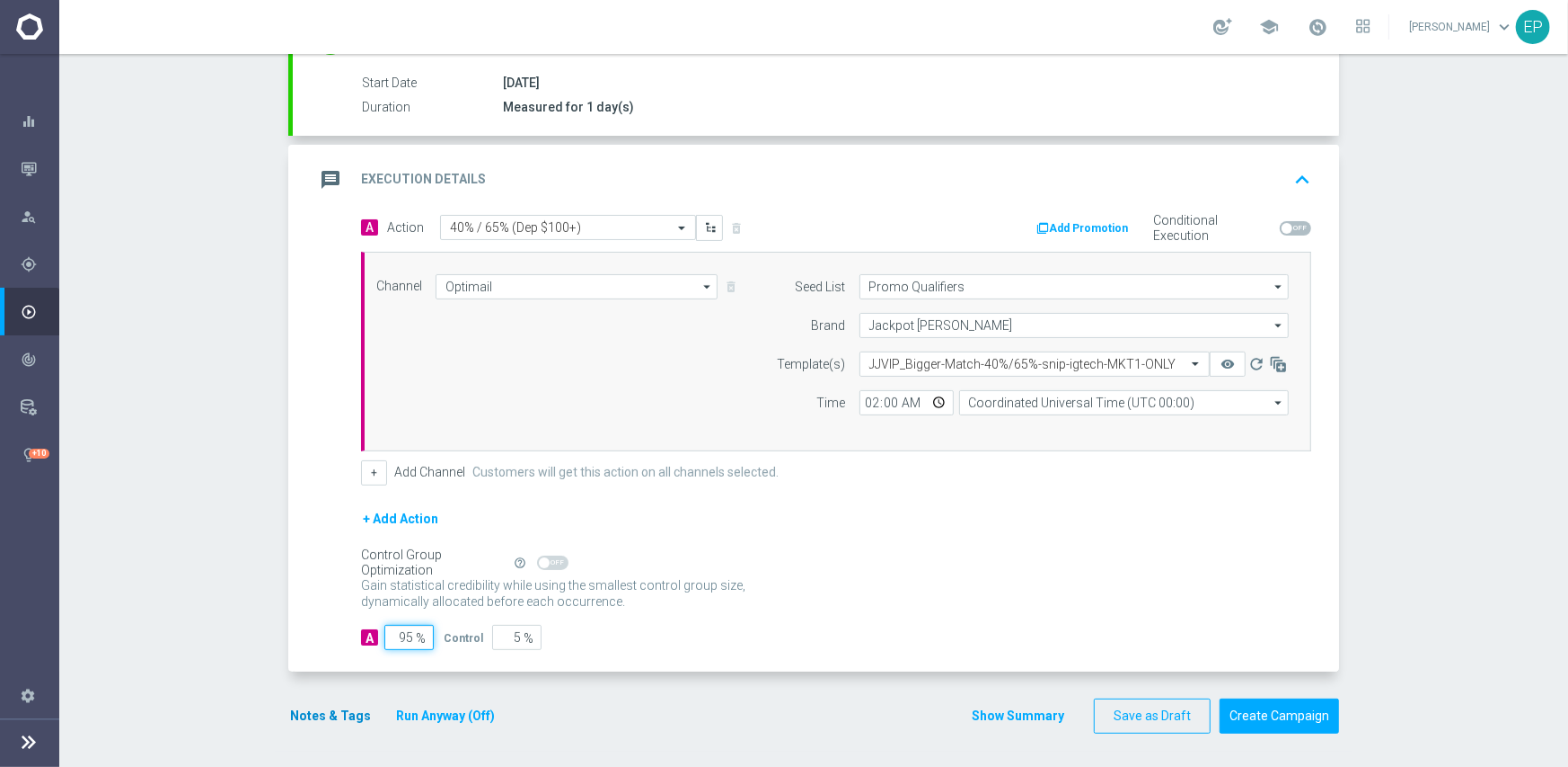
type input "95"
click at [327, 717] on button "Notes & Tags" at bounding box center [330, 716] width 85 height 22
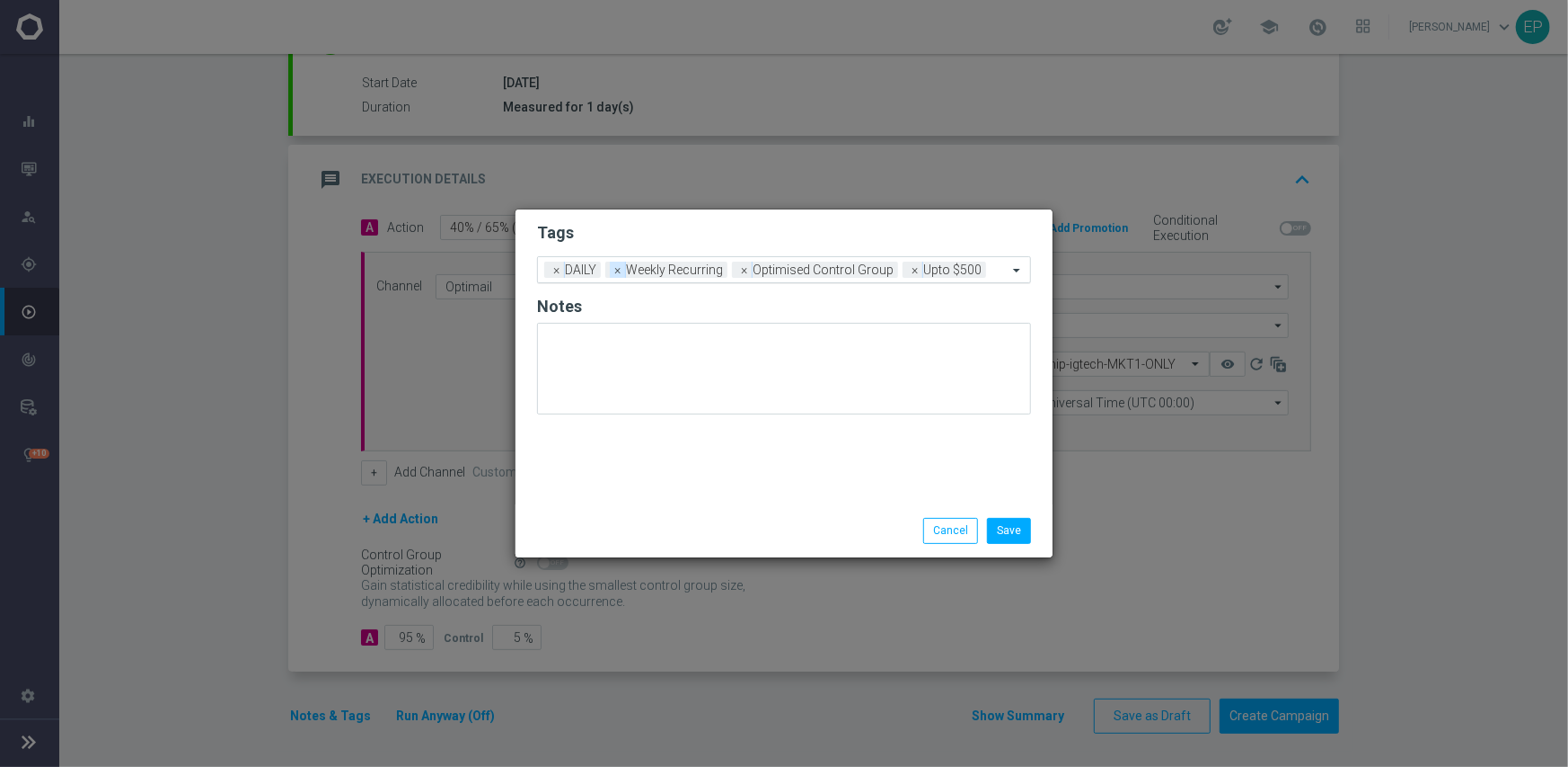
click at [619, 272] on span "×" at bounding box center [618, 270] width 16 height 16
click at [615, 275] on span "×" at bounding box center [618, 270] width 16 height 16
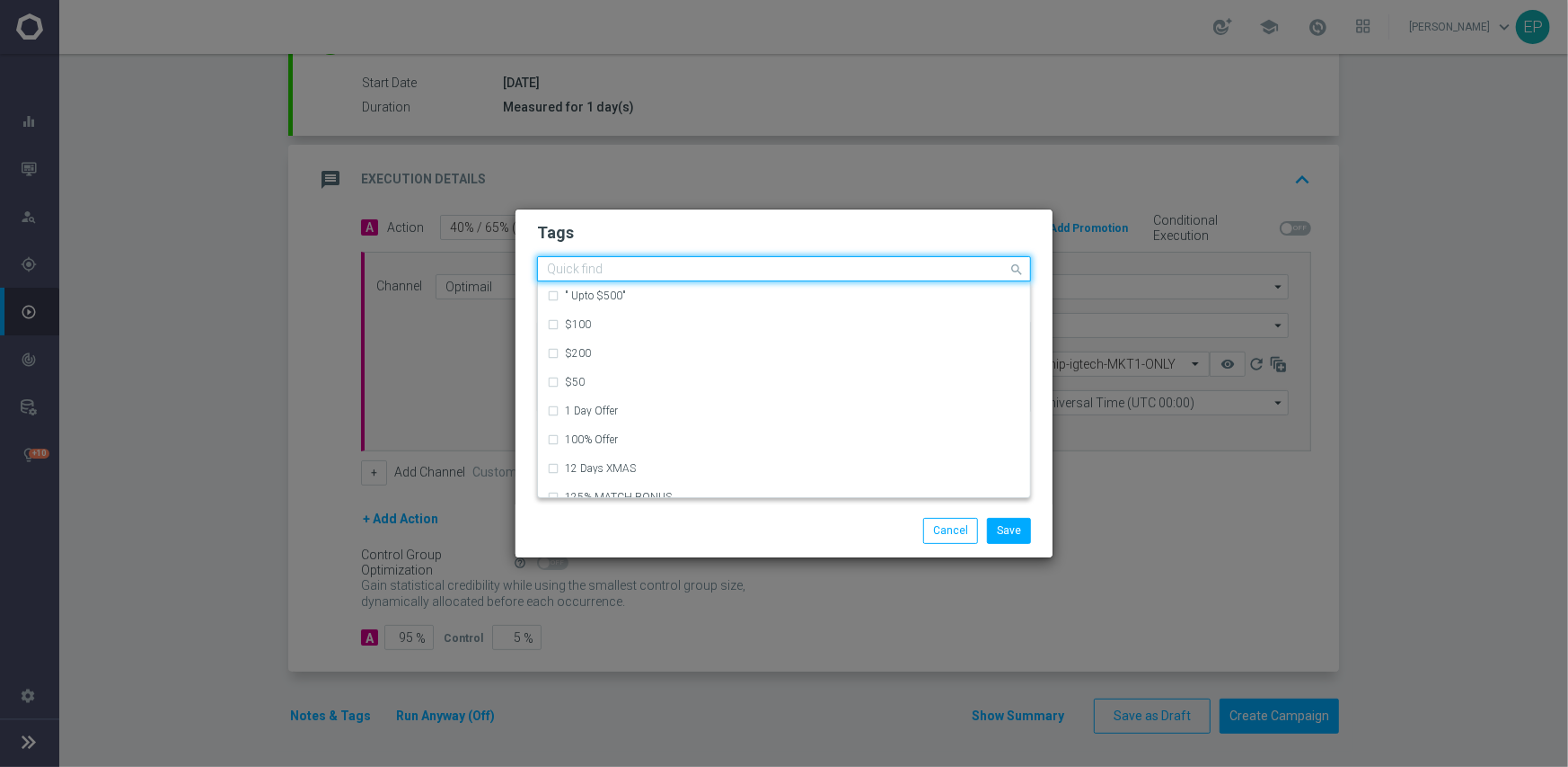
click at [800, 273] on input "text" at bounding box center [778, 270] width 461 height 15
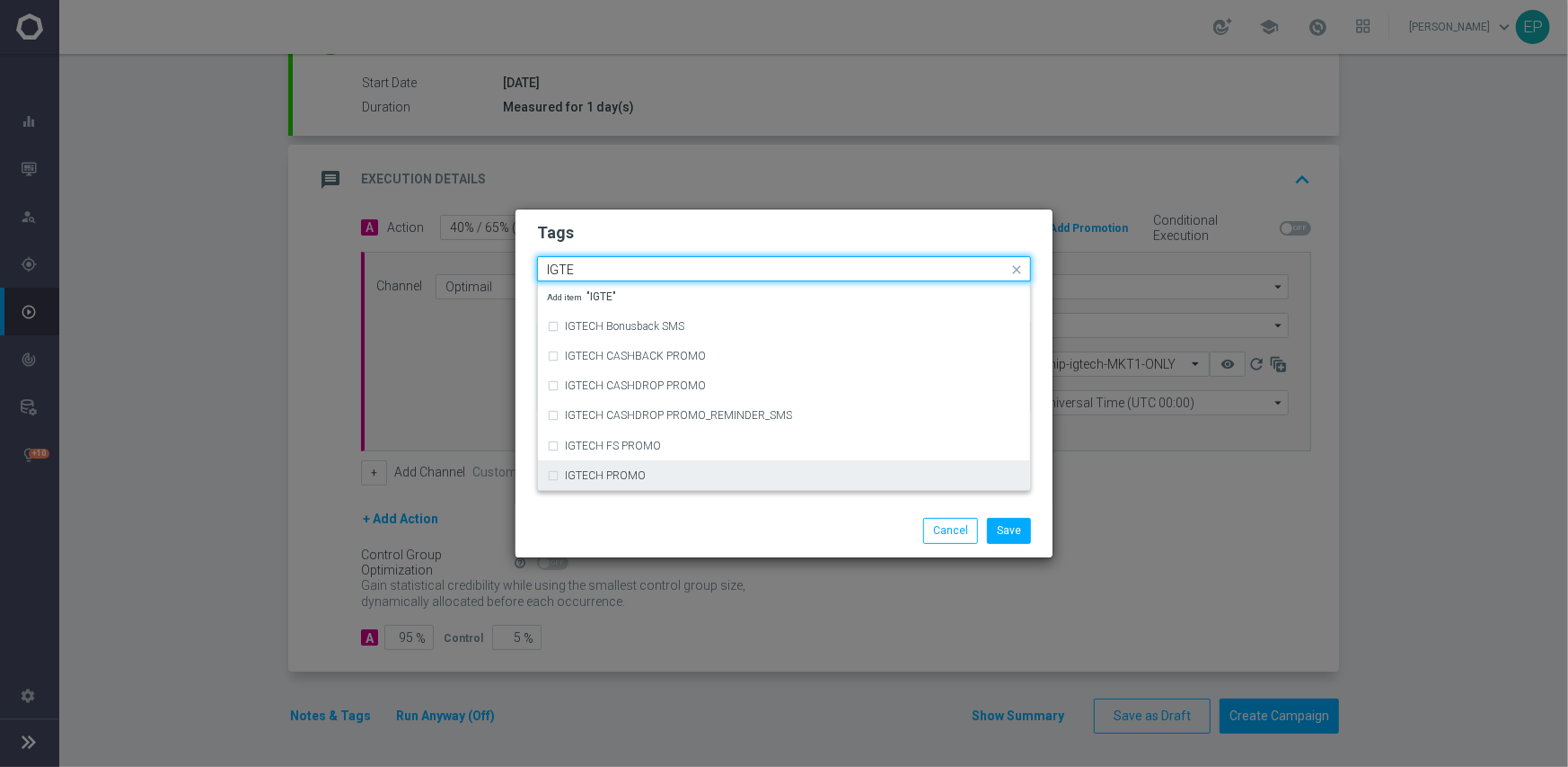
click at [718, 483] on div "IGTECH PROMO" at bounding box center [784, 475] width 474 height 29
type input "IGTE"
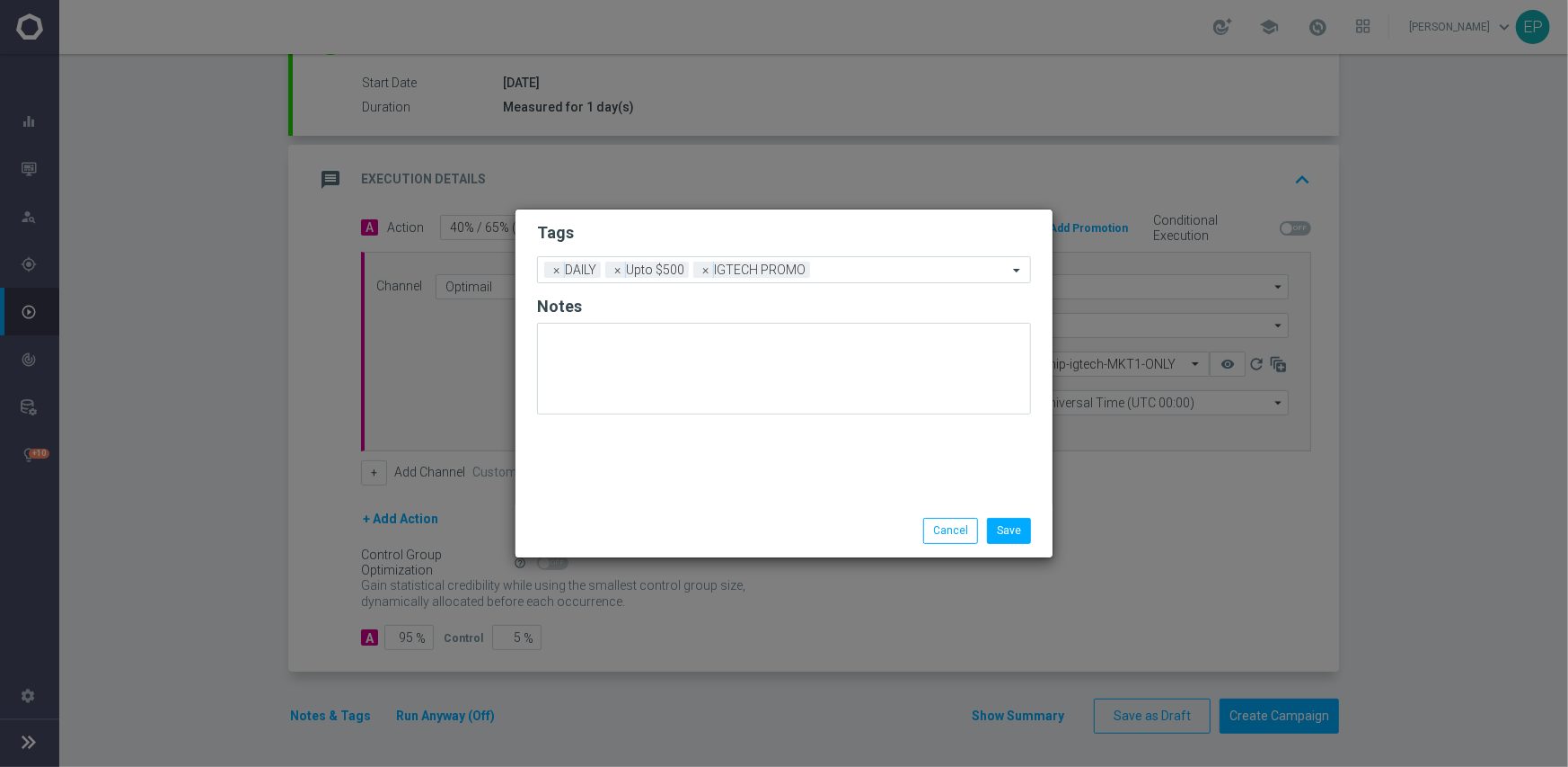
click at [714, 532] on div "Save Cancel" at bounding box center [870, 529] width 347 height 25
click at [1005, 529] on button "Save" at bounding box center [1009, 529] width 44 height 25
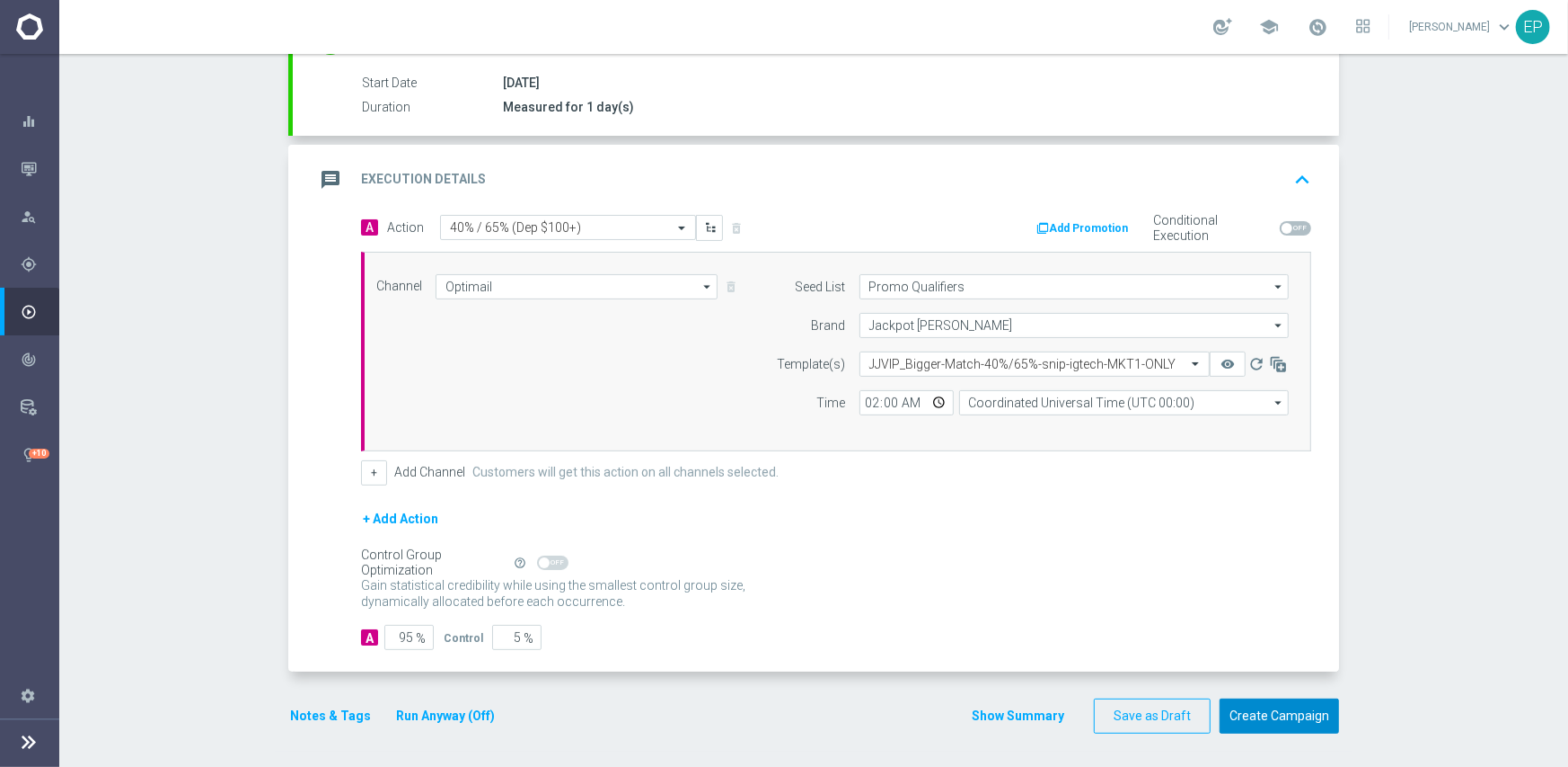
click at [1253, 705] on button "Create Campaign" at bounding box center [1280, 715] width 120 height 35
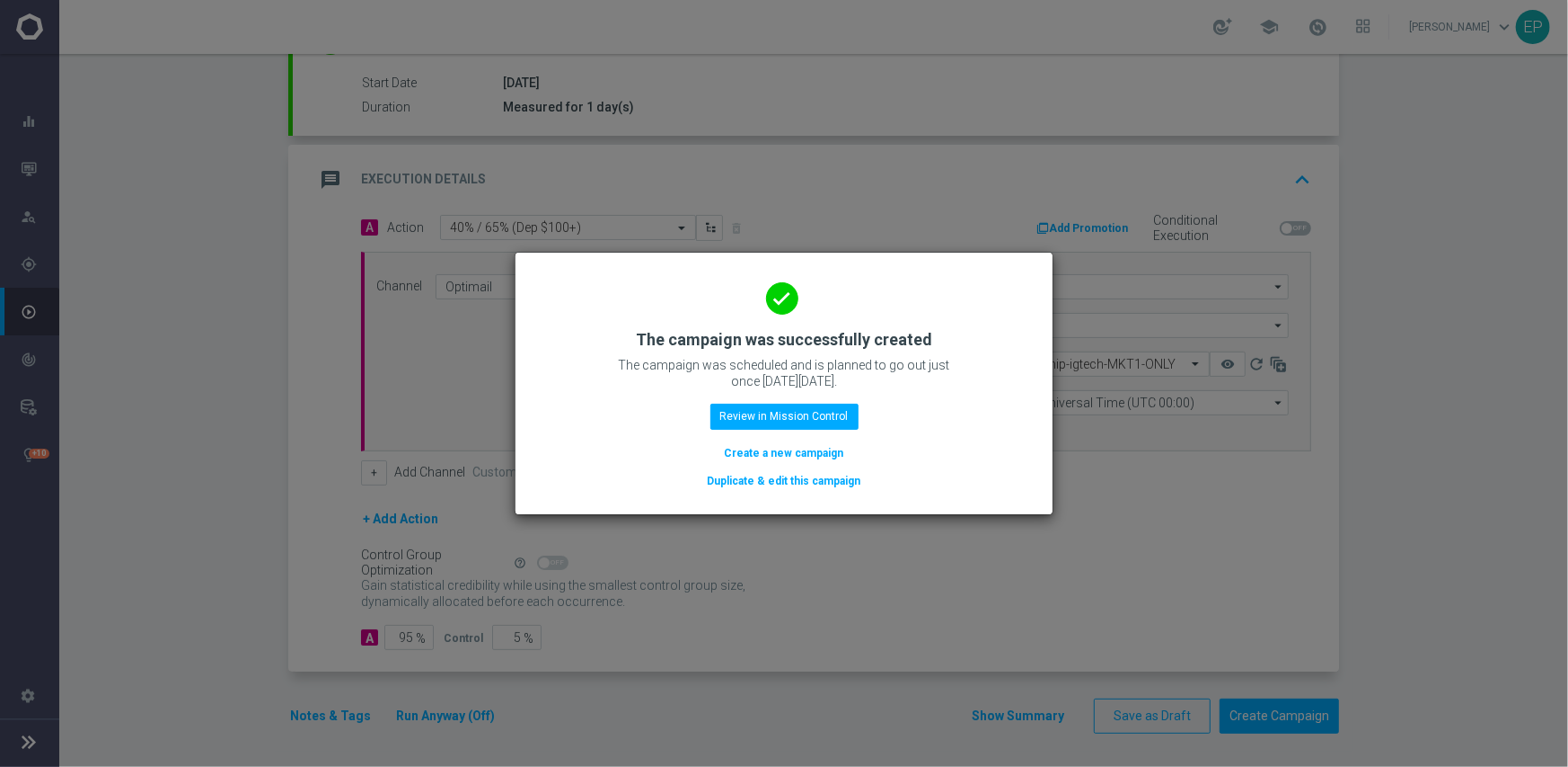
click at [814, 480] on button "Duplicate & edit this campaign" at bounding box center [784, 481] width 157 height 20
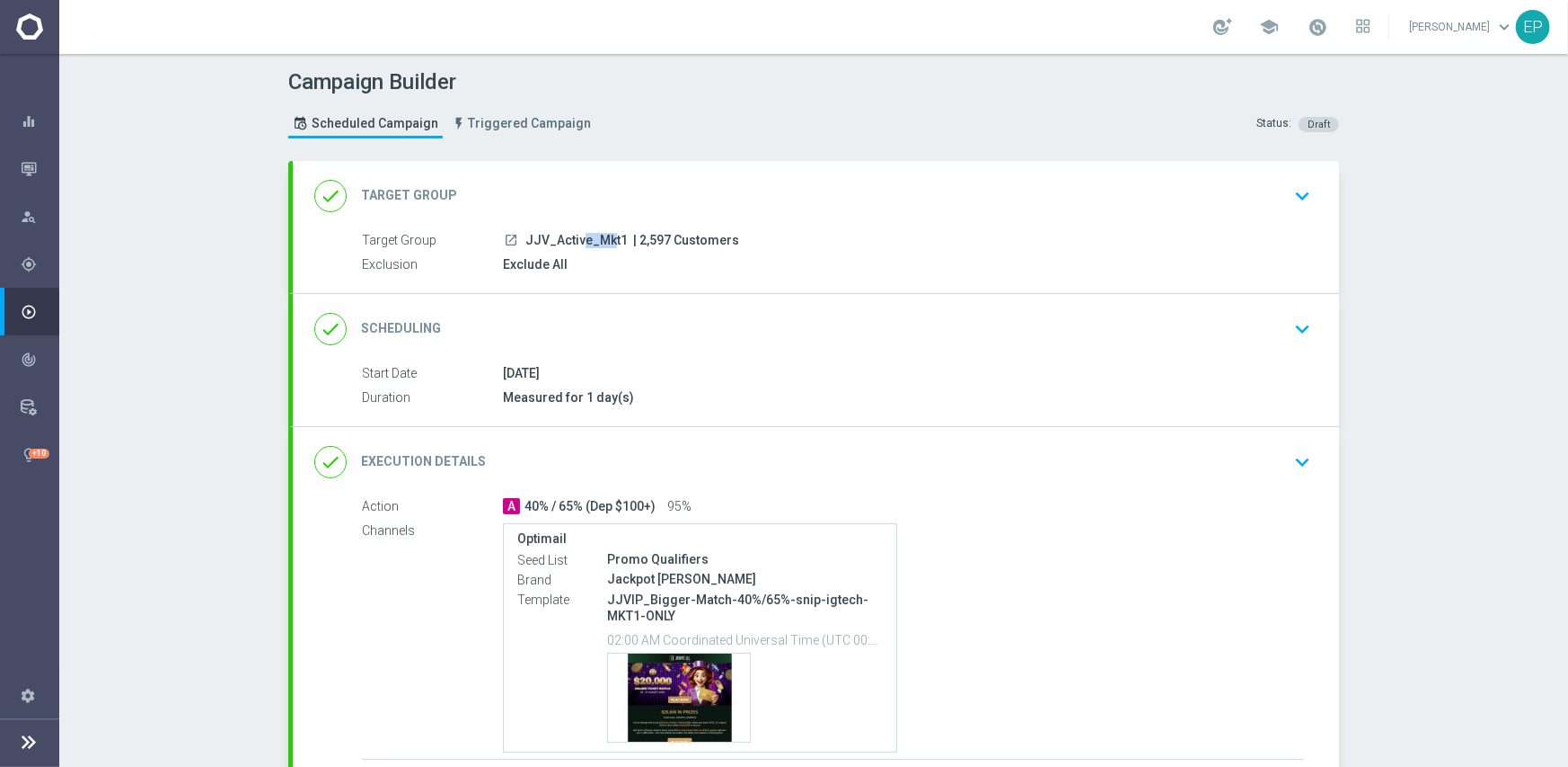
drag, startPoint x: 519, startPoint y: 240, endPoint x: 545, endPoint y: 240, distance: 26.0
click at [545, 240] on span "JJV_Active_Mkt1" at bounding box center [576, 241] width 103 height 16
copy span "JJV_"
click at [606, 188] on div "done Target Group keyboard_arrow_down" at bounding box center [815, 196] width 1003 height 34
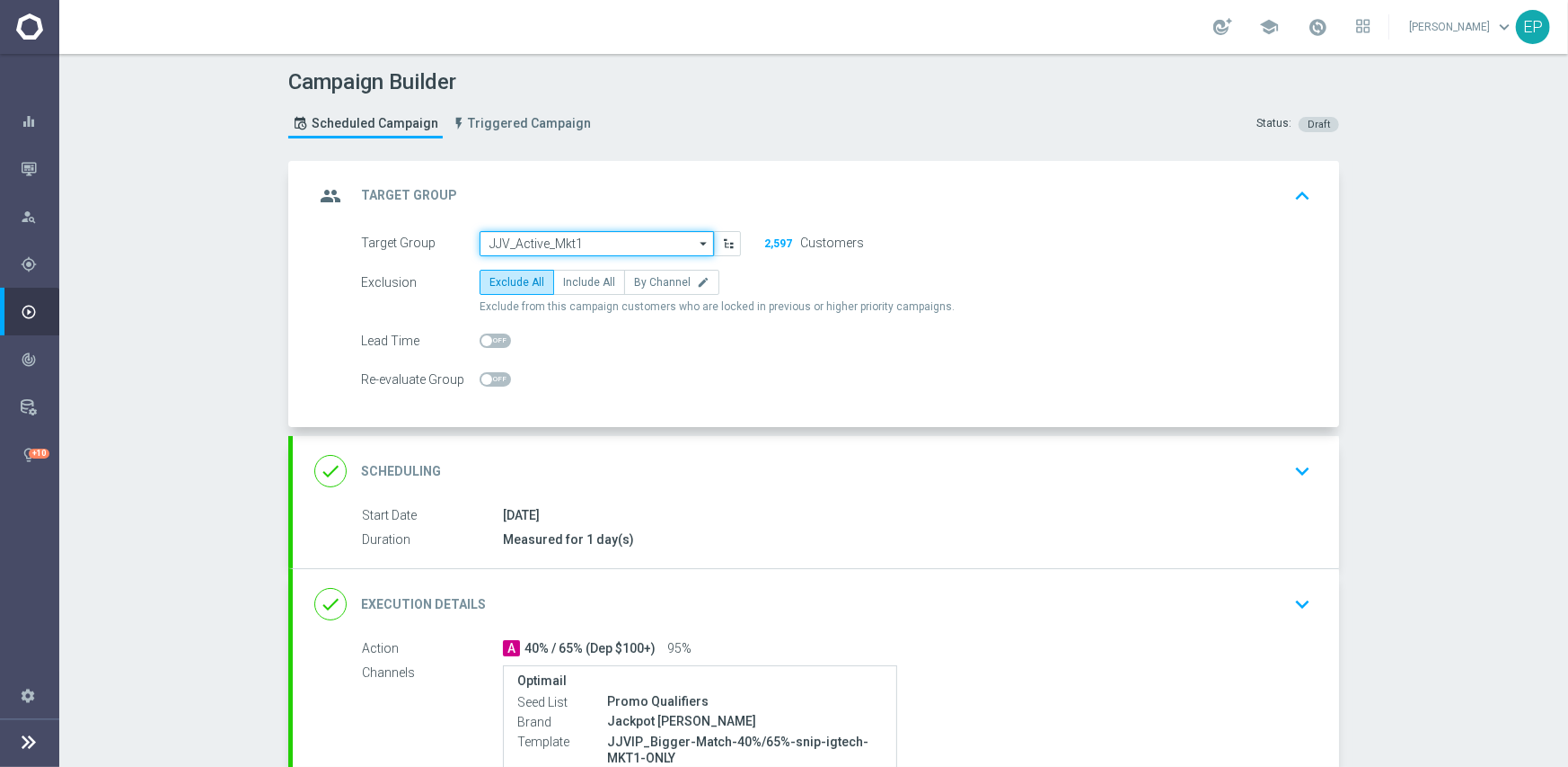
click at [575, 244] on input "JJV_Active_Mkt1" at bounding box center [597, 243] width 235 height 25
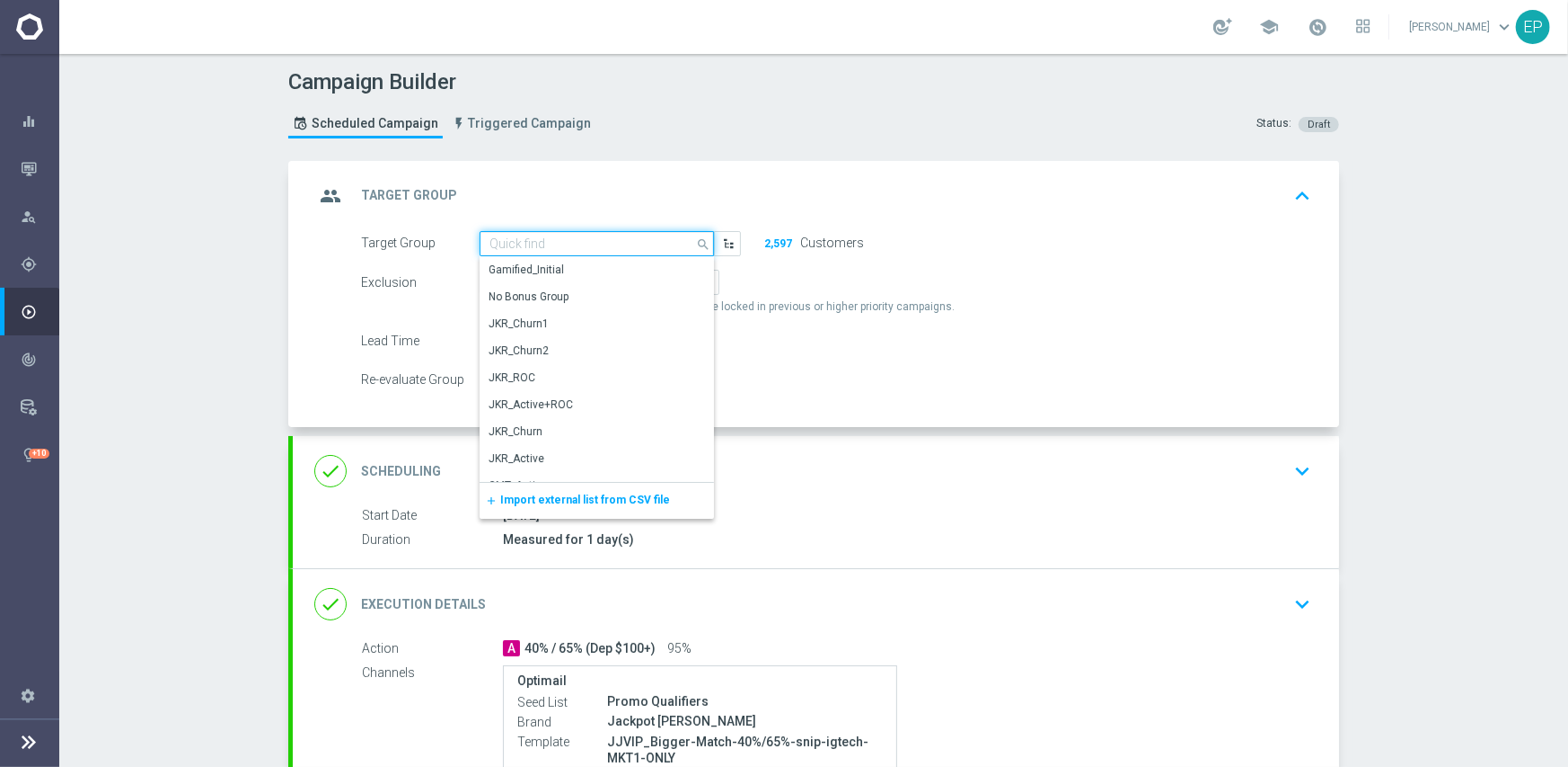
paste input "JJV_"
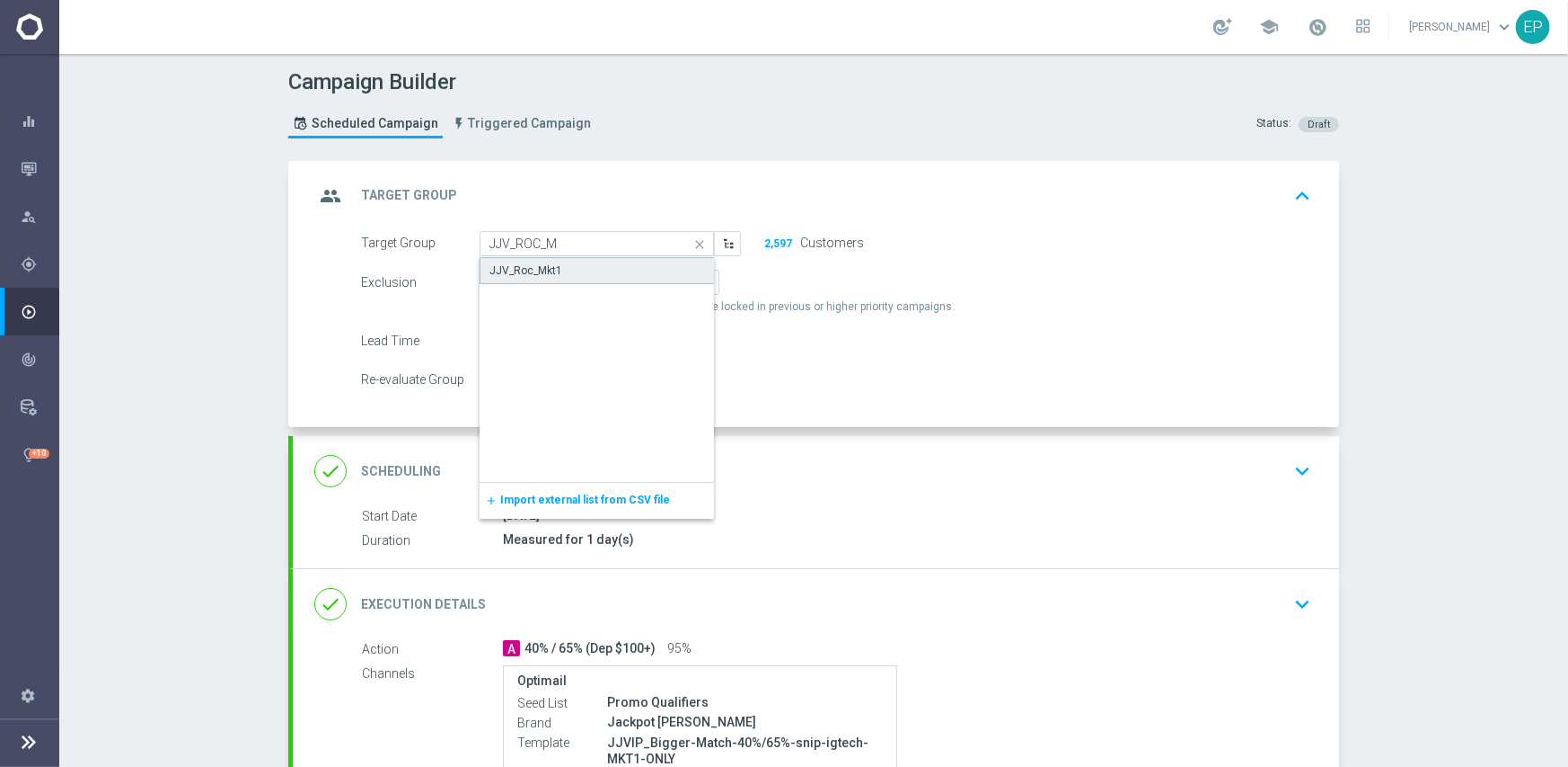
click at [547, 274] on div "JJV_Roc_Mkt1" at bounding box center [525, 271] width 73 height 16
type input "JJV_Roc_Mkt1"
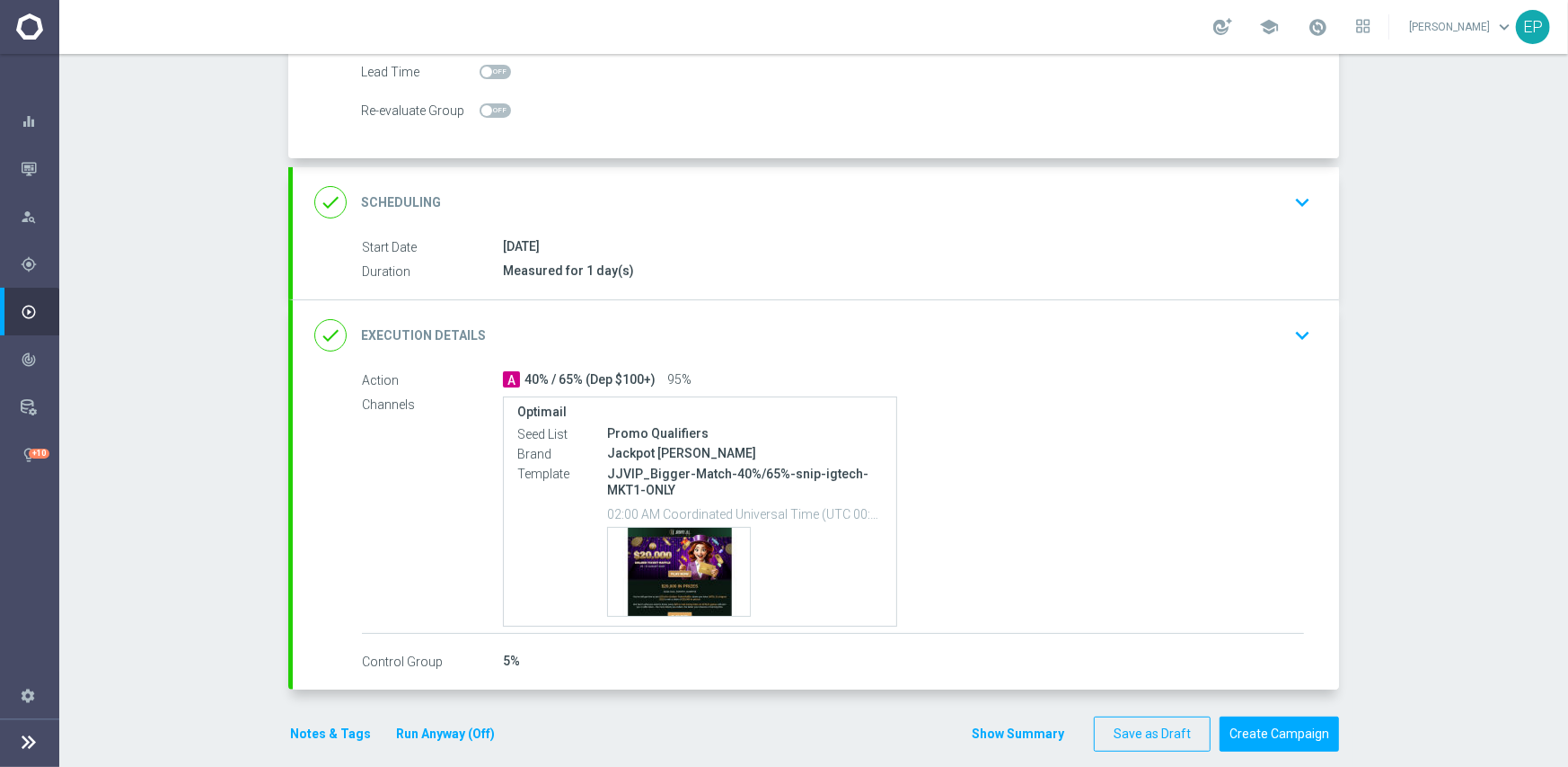
scroll to position [270, 0]
click at [1256, 727] on button "Create Campaign" at bounding box center [1280, 732] width 120 height 35
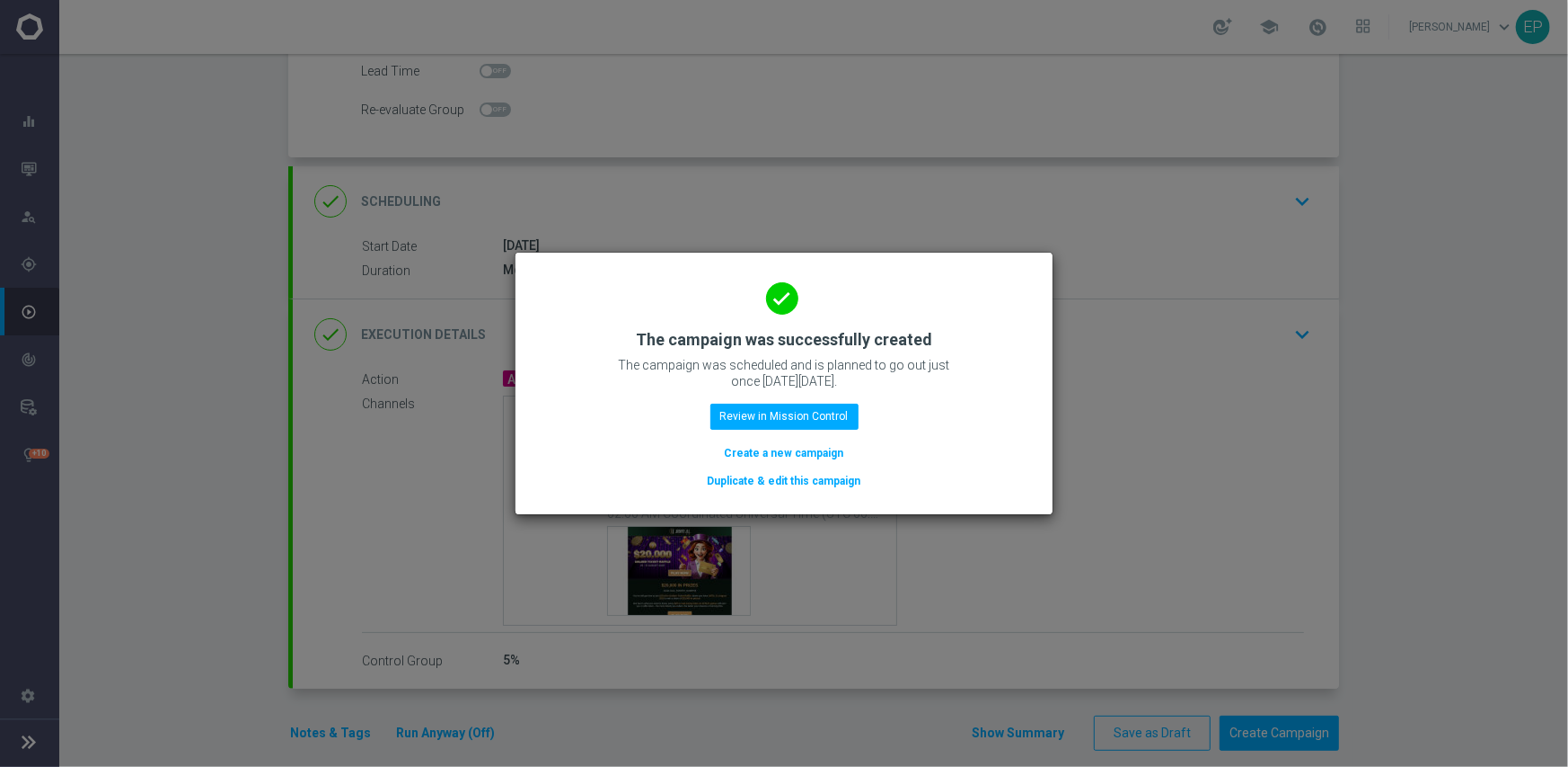
click at [785, 476] on button "Duplicate & edit this campaign" at bounding box center [784, 481] width 157 height 20
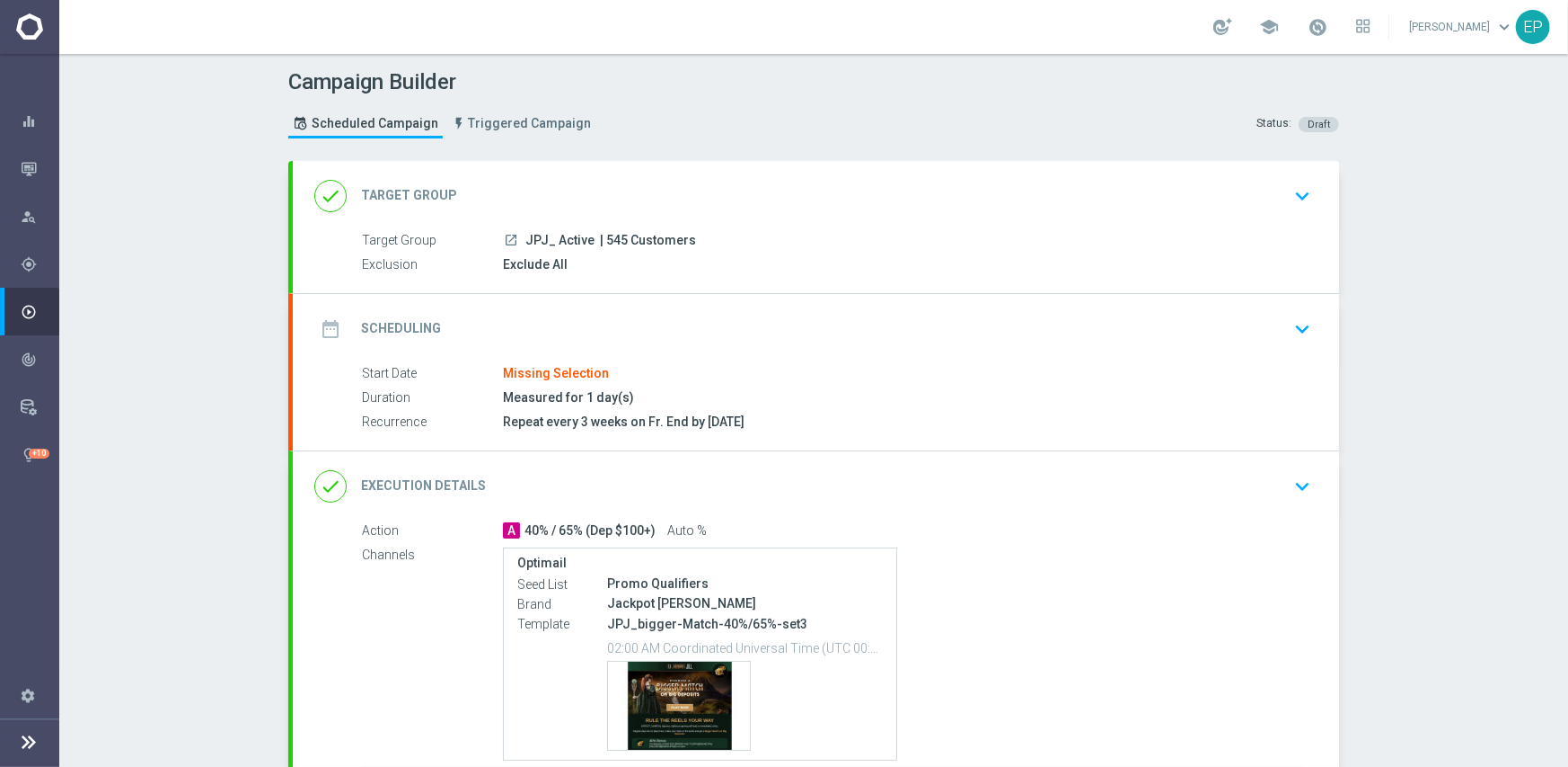
drag, startPoint x: 521, startPoint y: 241, endPoint x: 544, endPoint y: 243, distance: 23.1
click at [544, 243] on span "JPJ_ Active" at bounding box center [559, 241] width 69 height 16
copy span "PJ_"
click at [602, 188] on div "done Target Group keyboard_arrow_down" at bounding box center [815, 196] width 1003 height 34
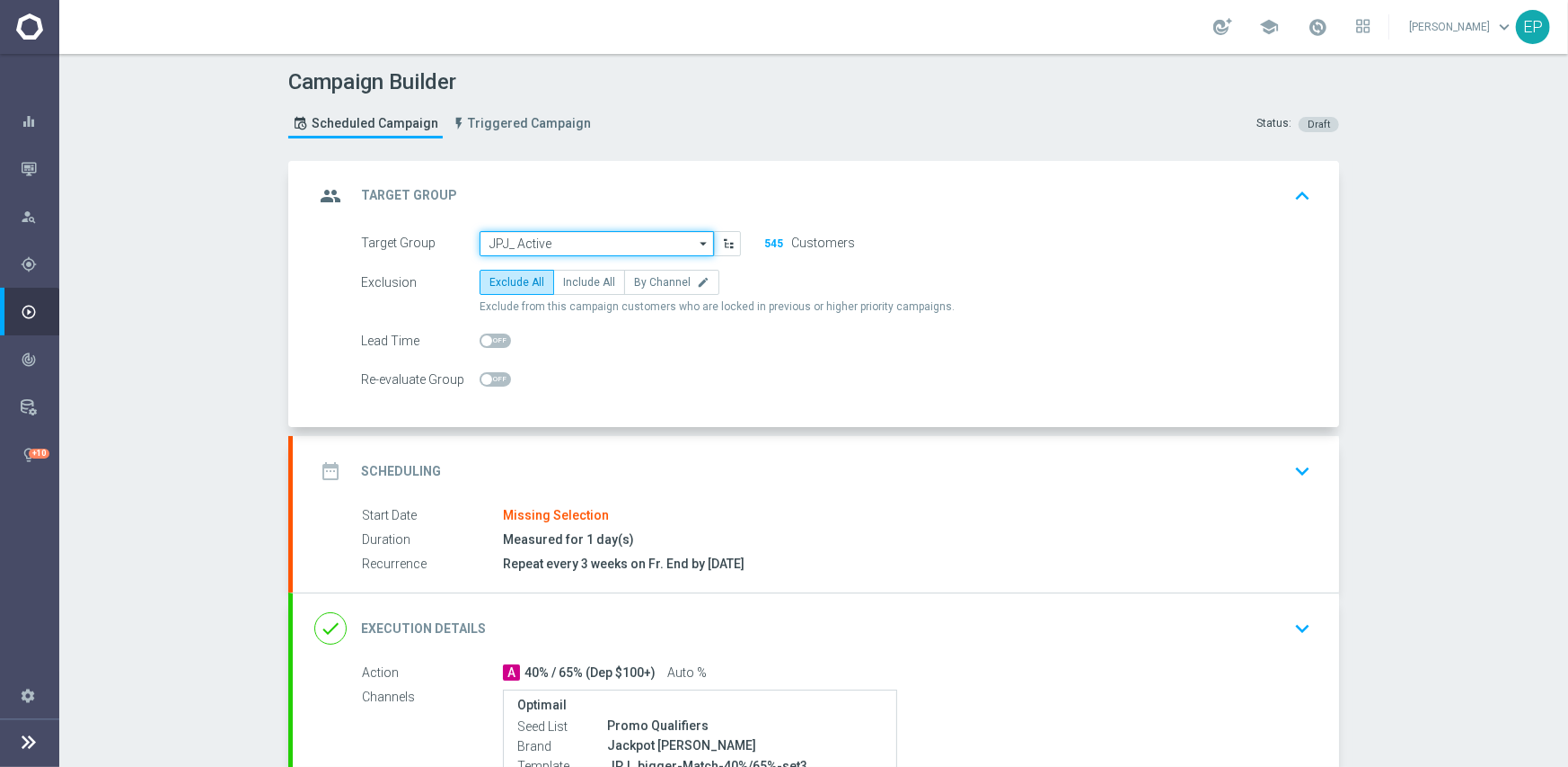
click at [583, 238] on input "JPJ_ Active" at bounding box center [597, 243] width 235 height 25
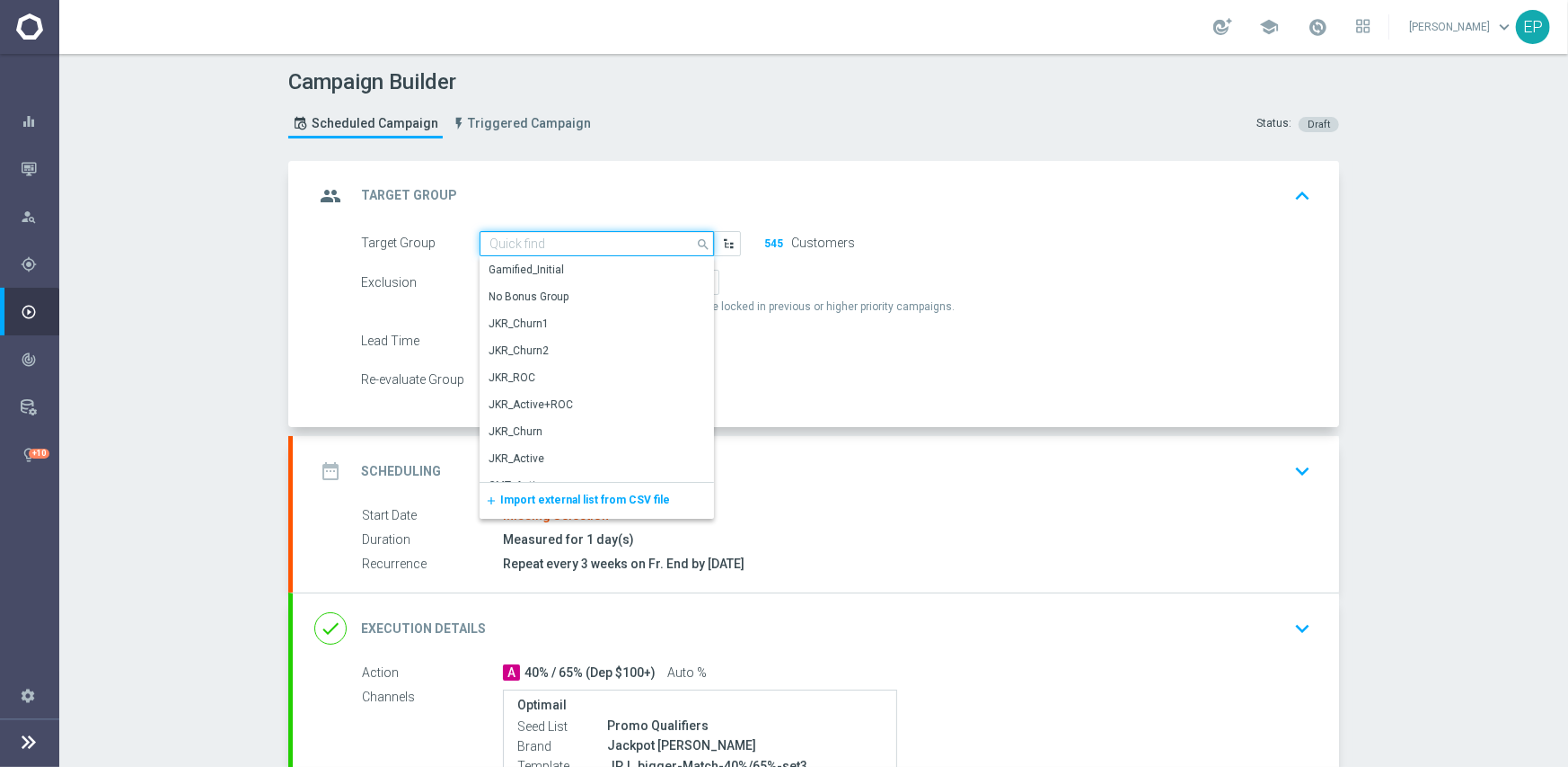
paste input "PJ_"
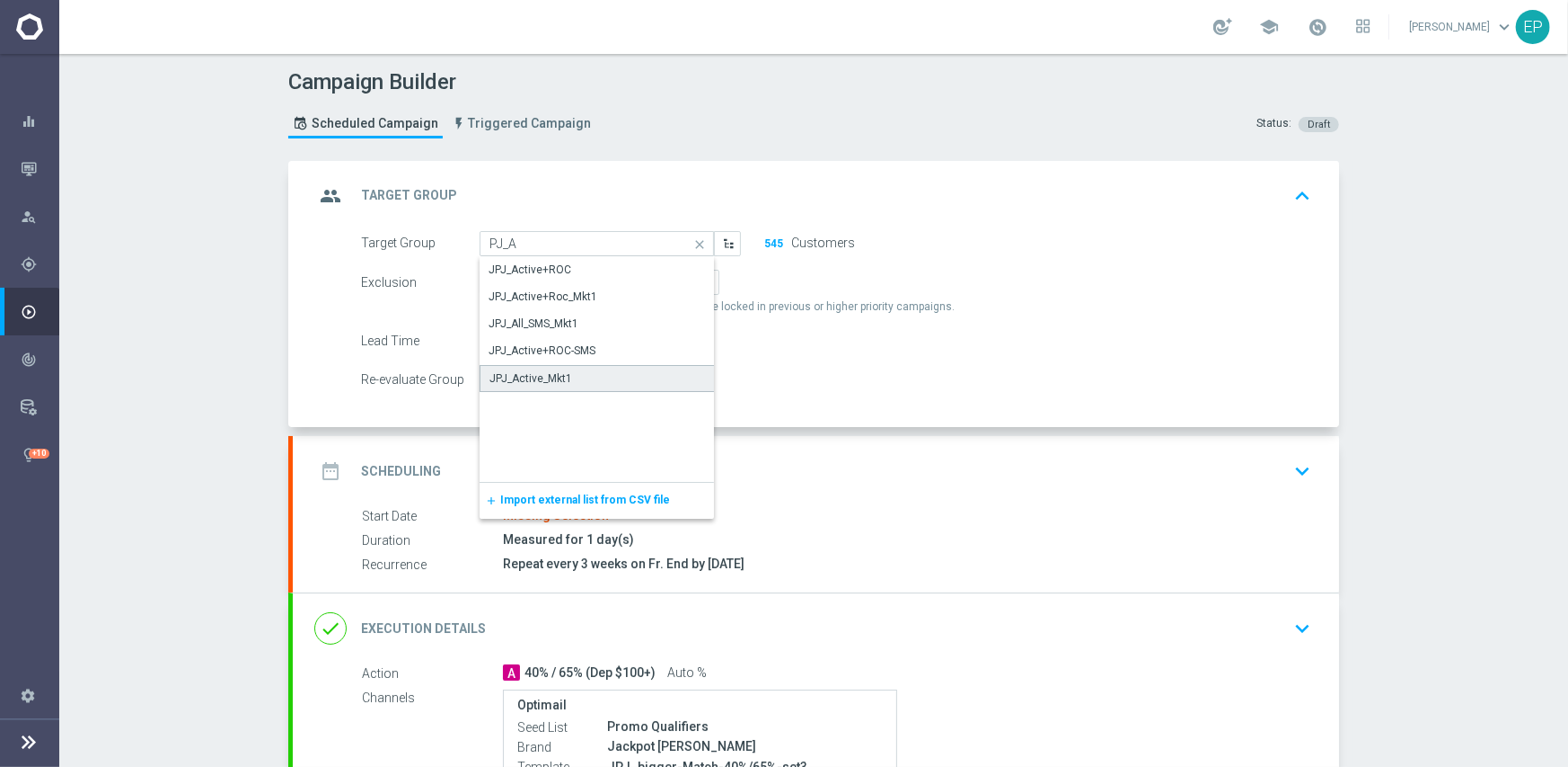
click at [564, 374] on div "JPJ_Active_Mkt1" at bounding box center [598, 378] width 236 height 27
type input "JPJ_Active_Mkt1"
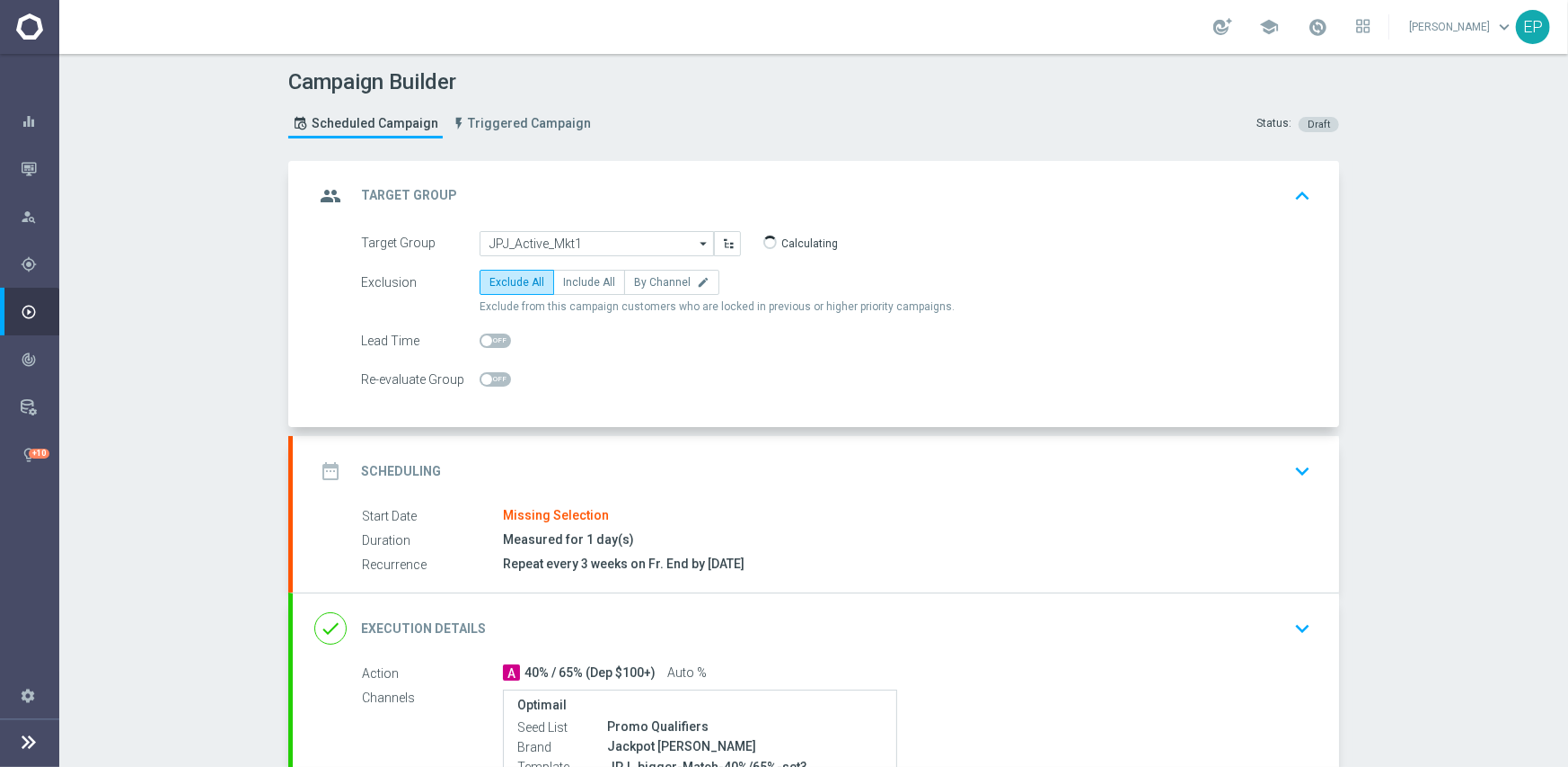
click at [652, 461] on div "date_range Scheduling keyboard_arrow_down" at bounding box center [815, 470] width 1003 height 34
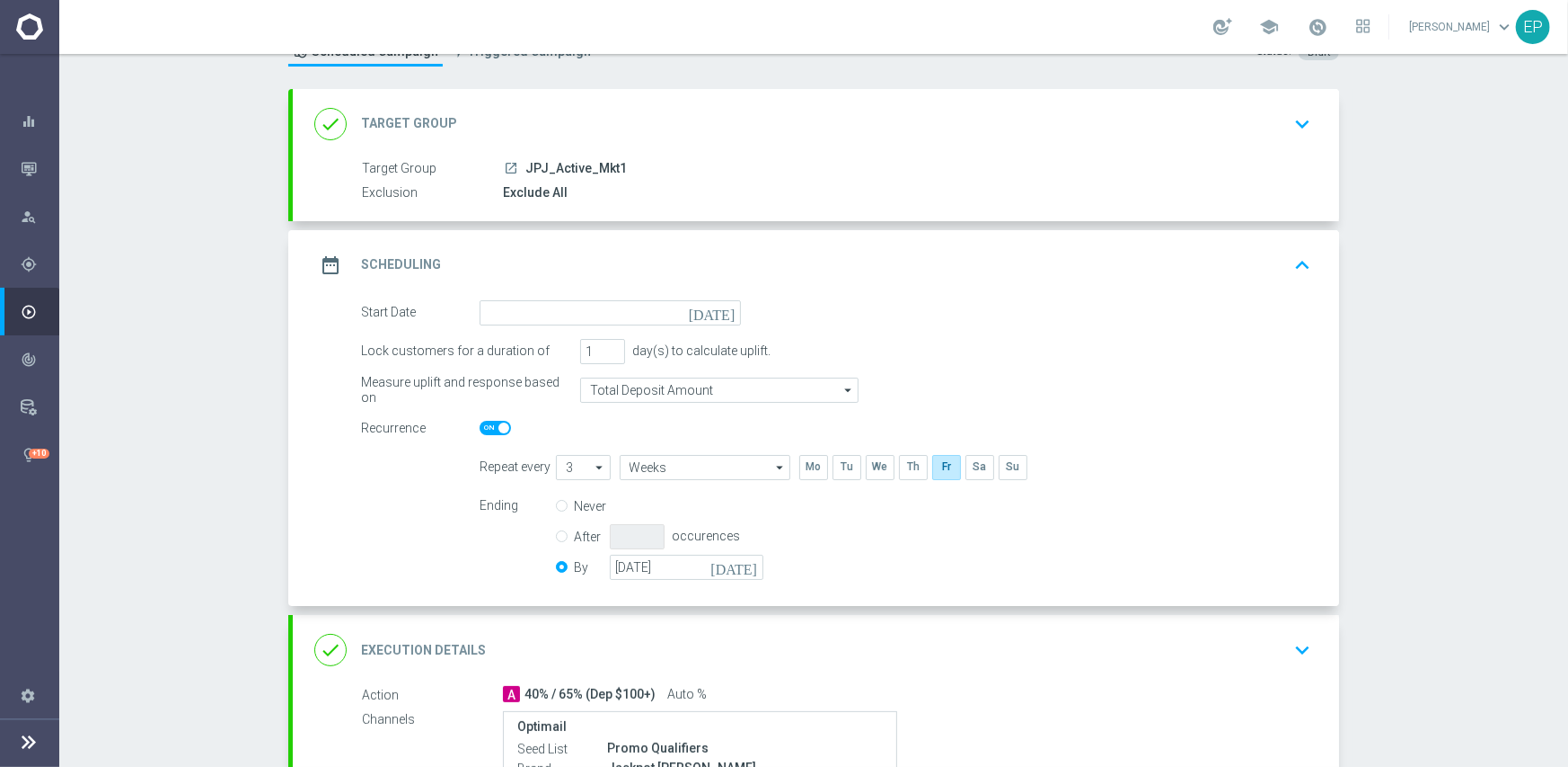
scroll to position [180, 0]
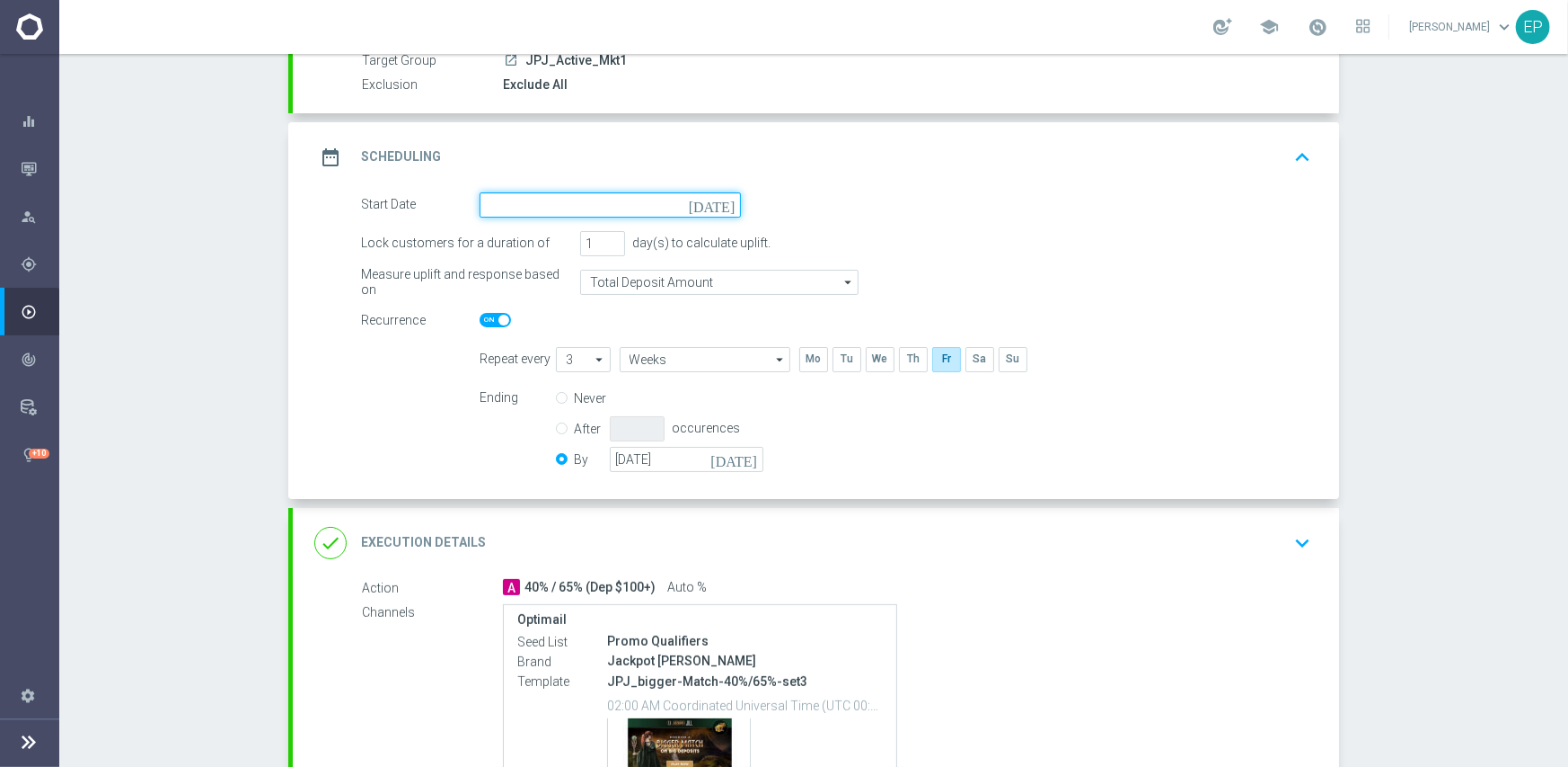
click at [627, 193] on input at bounding box center [611, 205] width 261 height 25
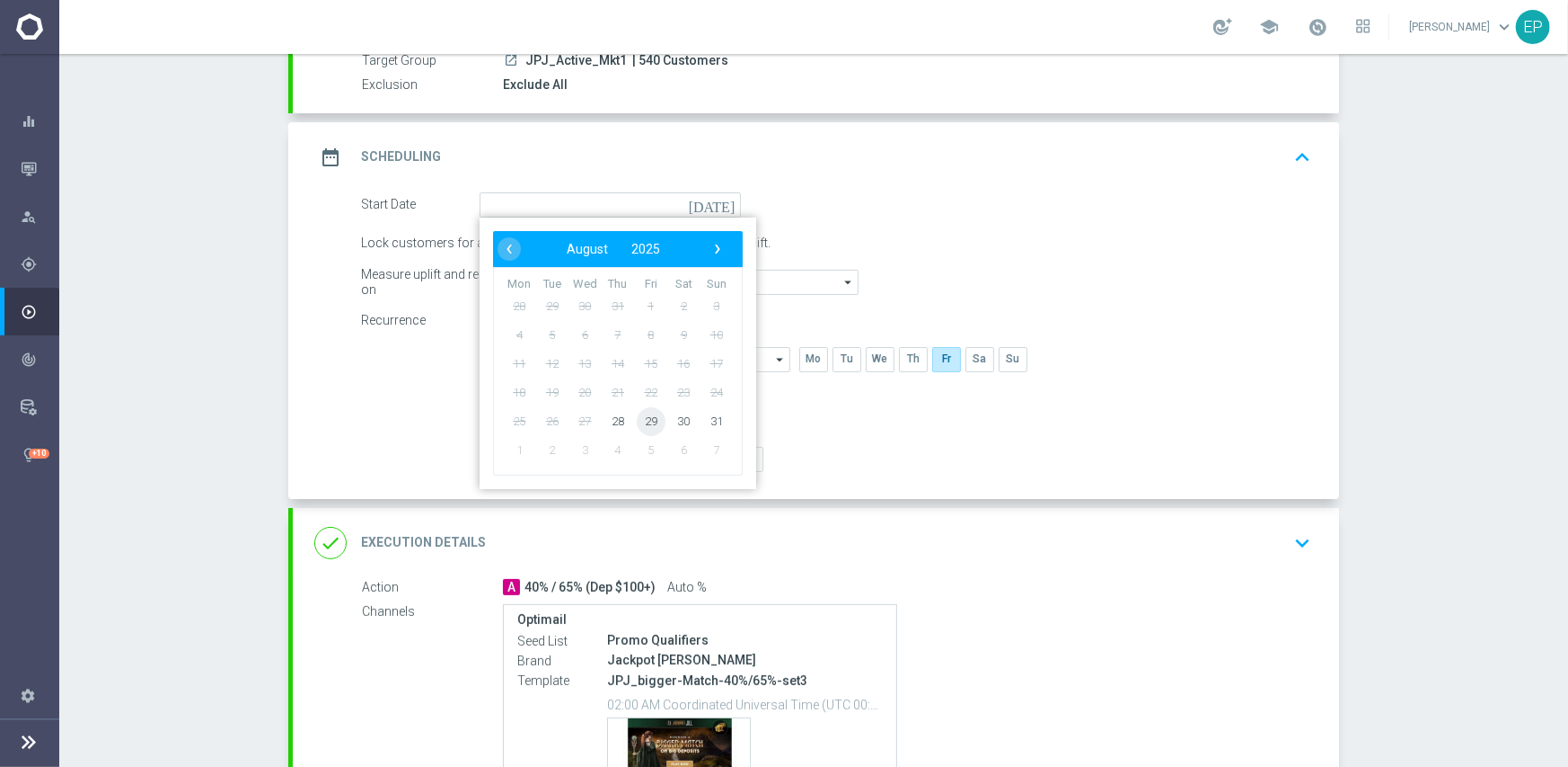
click at [638, 420] on span "29" at bounding box center [651, 420] width 29 height 29
type input "[DATE]"
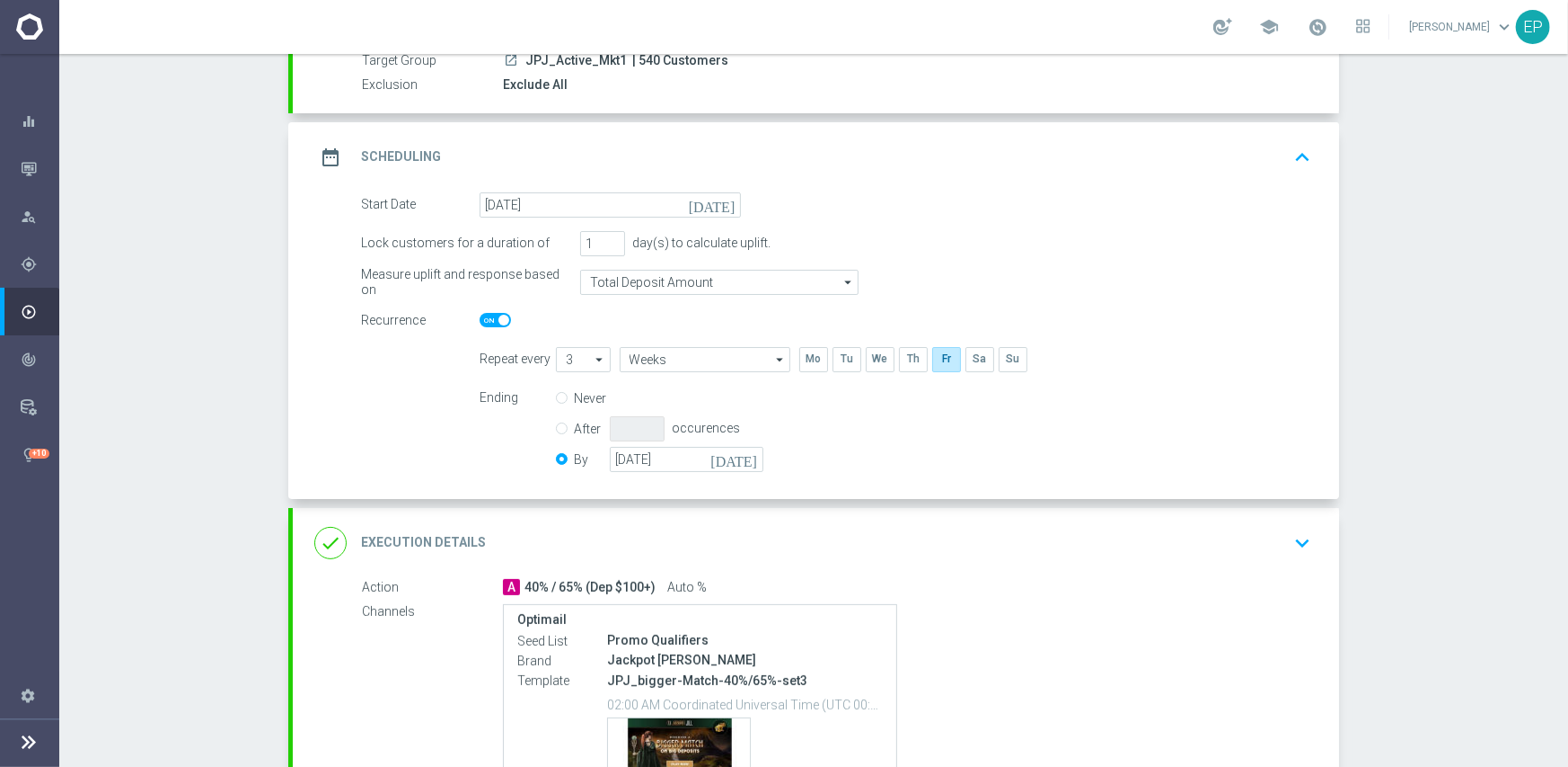
click at [485, 317] on span at bounding box center [495, 320] width 31 height 14
click at [485, 317] on input "checkbox" at bounding box center [495, 320] width 31 height 14
checkbox input "false"
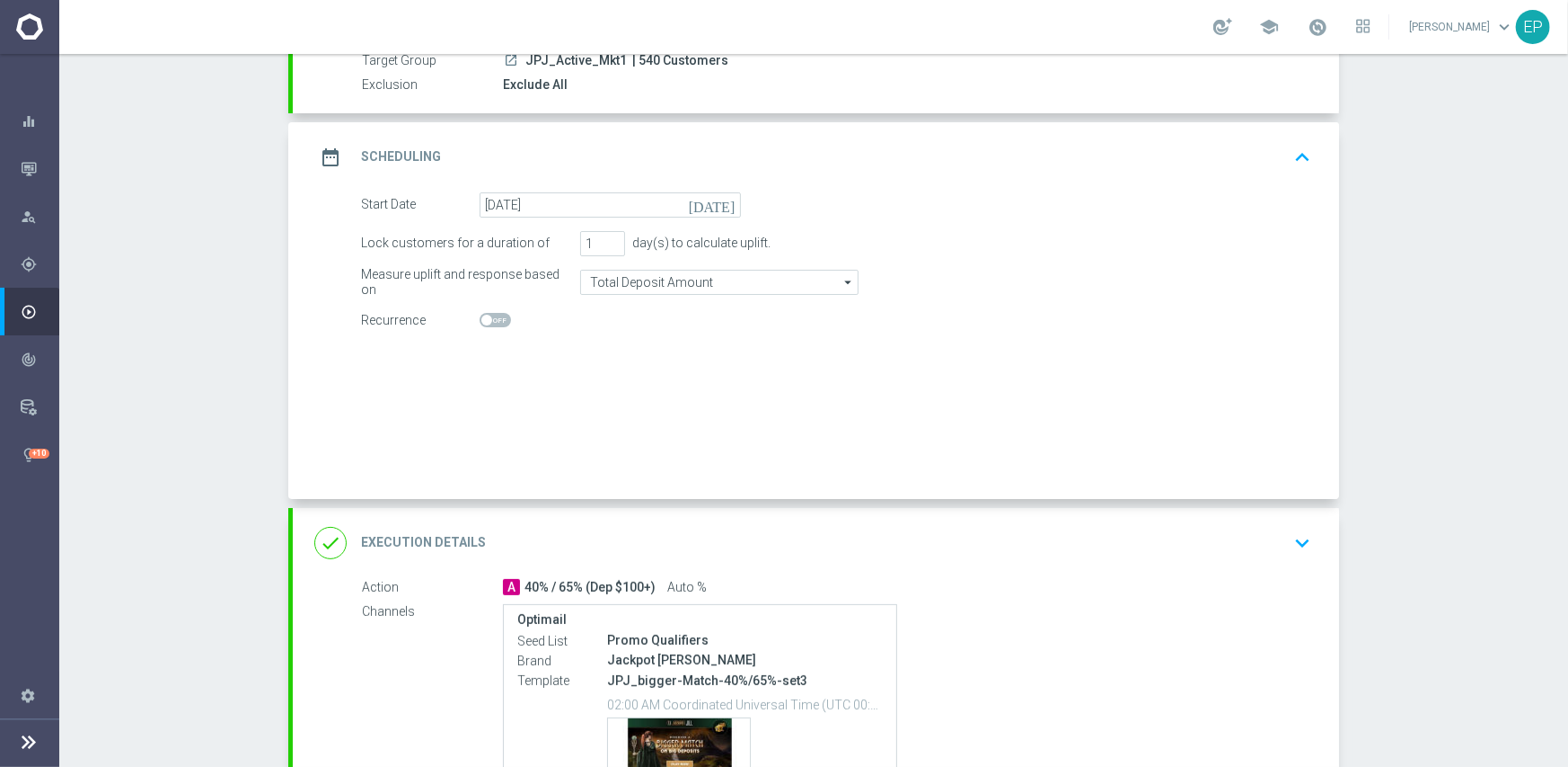
radio input "true"
radio input "false"
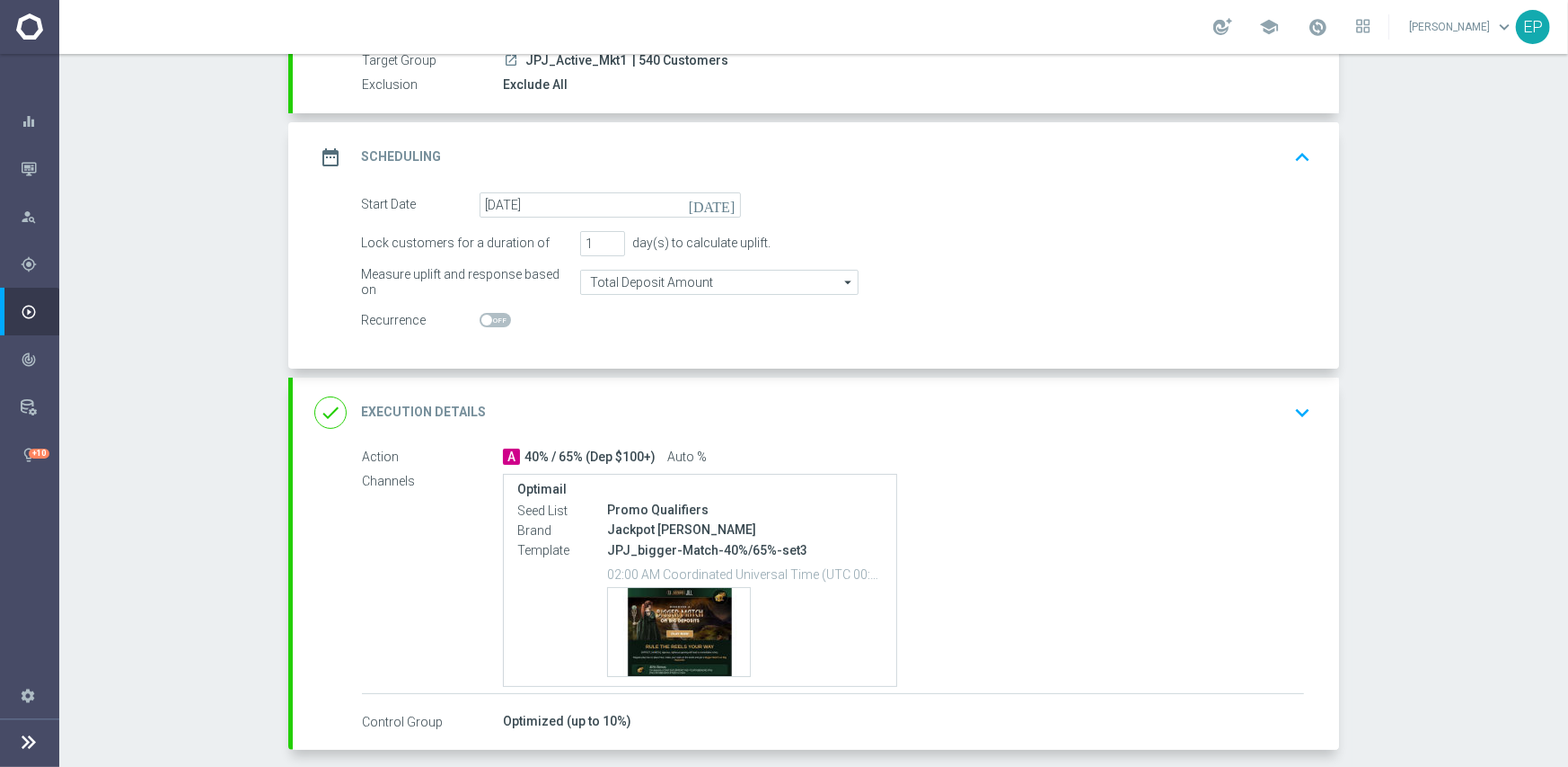
click at [796, 441] on div "done Execution Details keyboard_arrow_down" at bounding box center [815, 412] width 1046 height 70
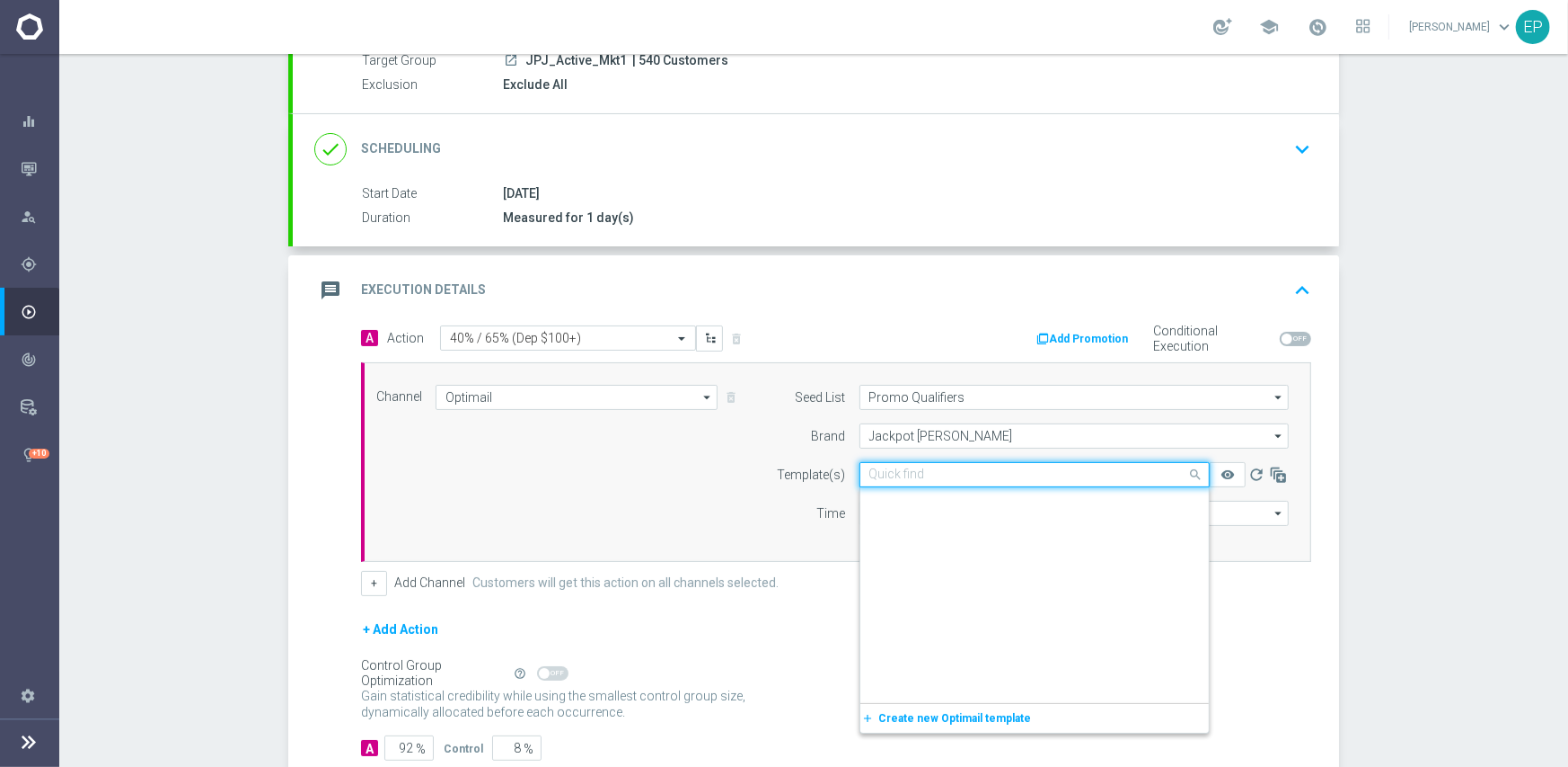
click at [996, 477] on input "text" at bounding box center [1016, 474] width 294 height 15
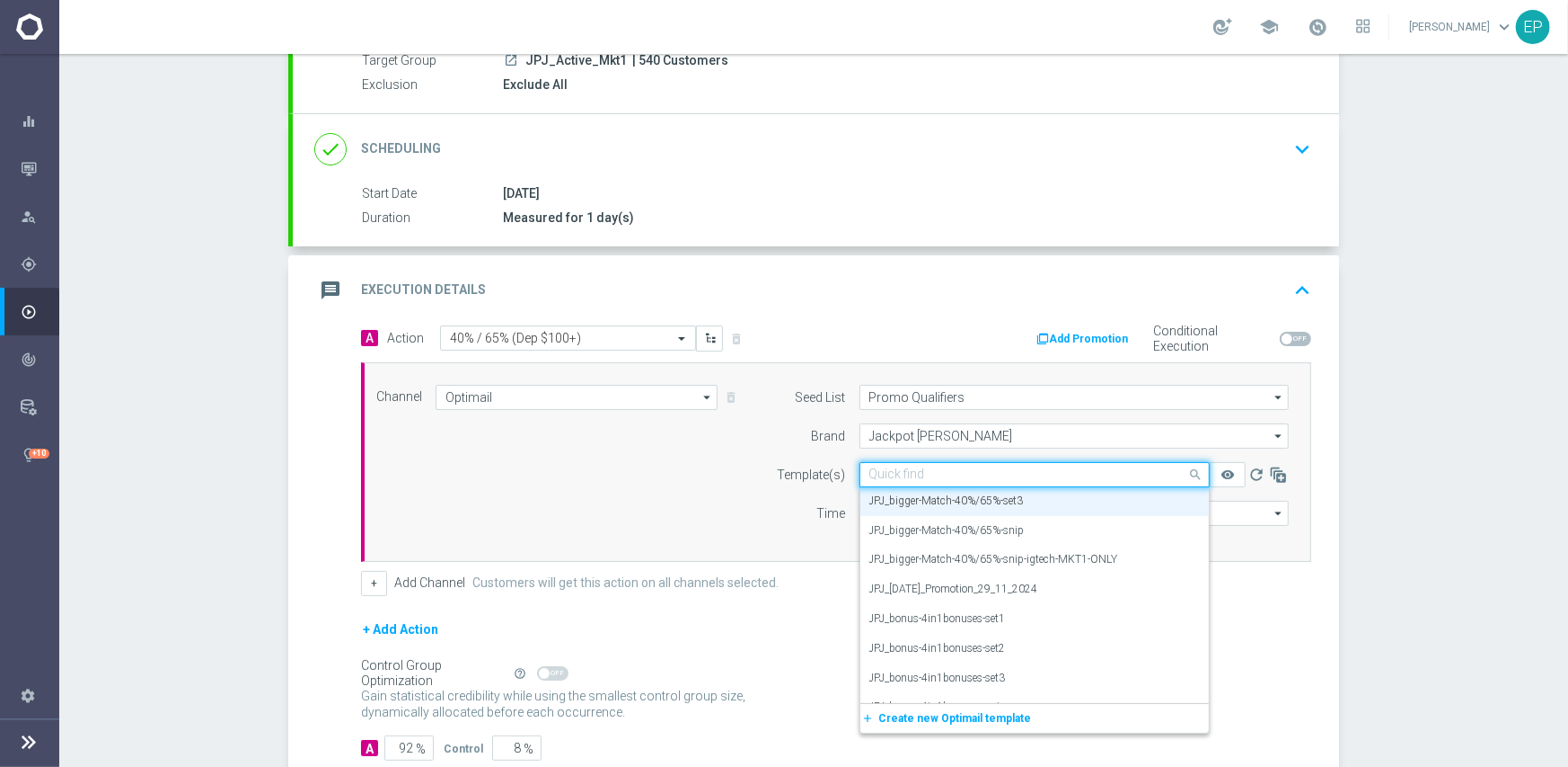
paste input "PJ_bigger-Match-40%/65%-snip-igtech-MKT1-ONLY"
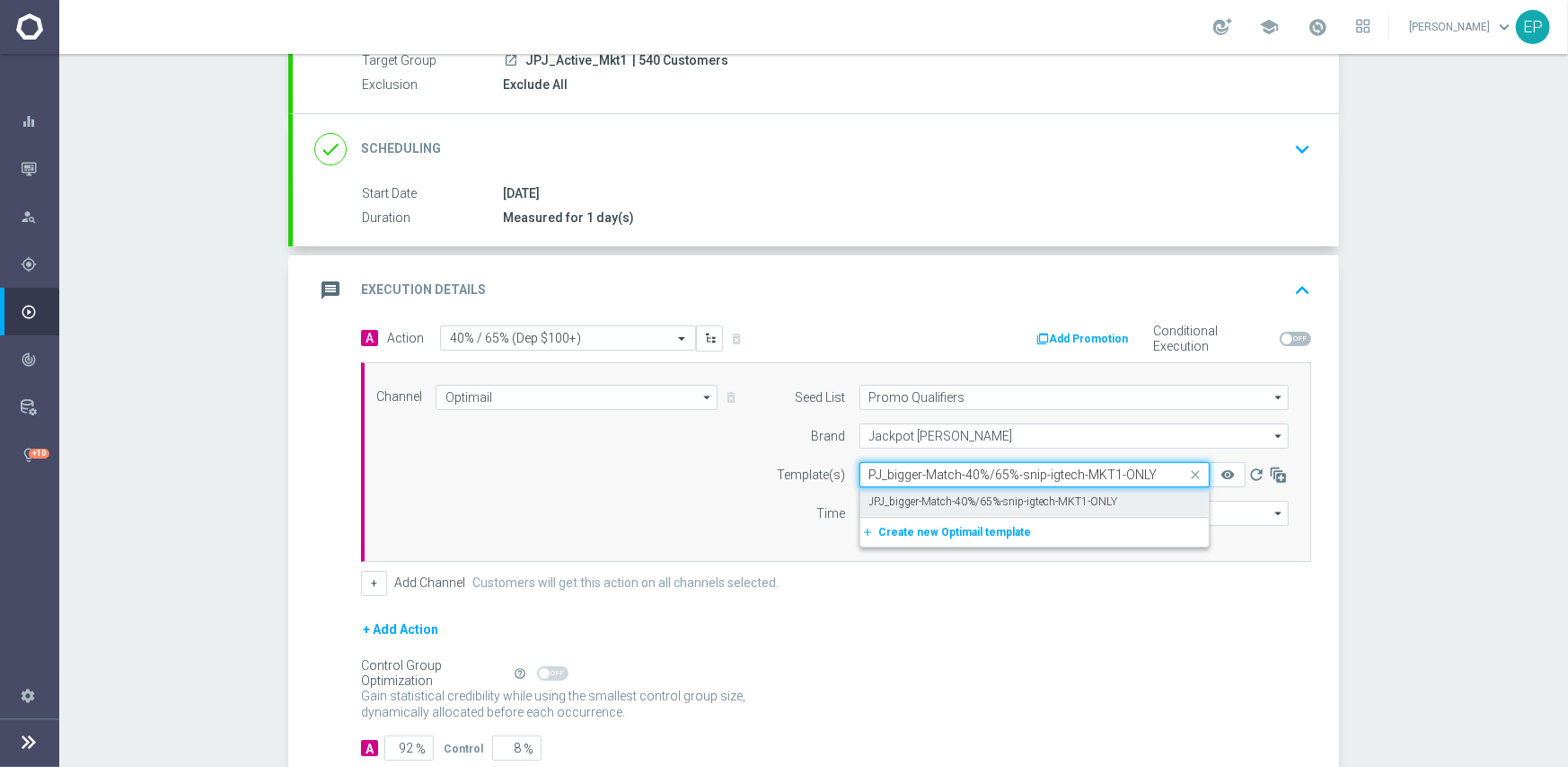
click at [992, 499] on label "JPJ_bigger-Match-40%/65%-snip-igtech-MKT1-ONLY" at bounding box center [993, 501] width 249 height 15
type input "PJ_bigger-Match-40%/65%-snip-igtech-MKT1-ONLY"
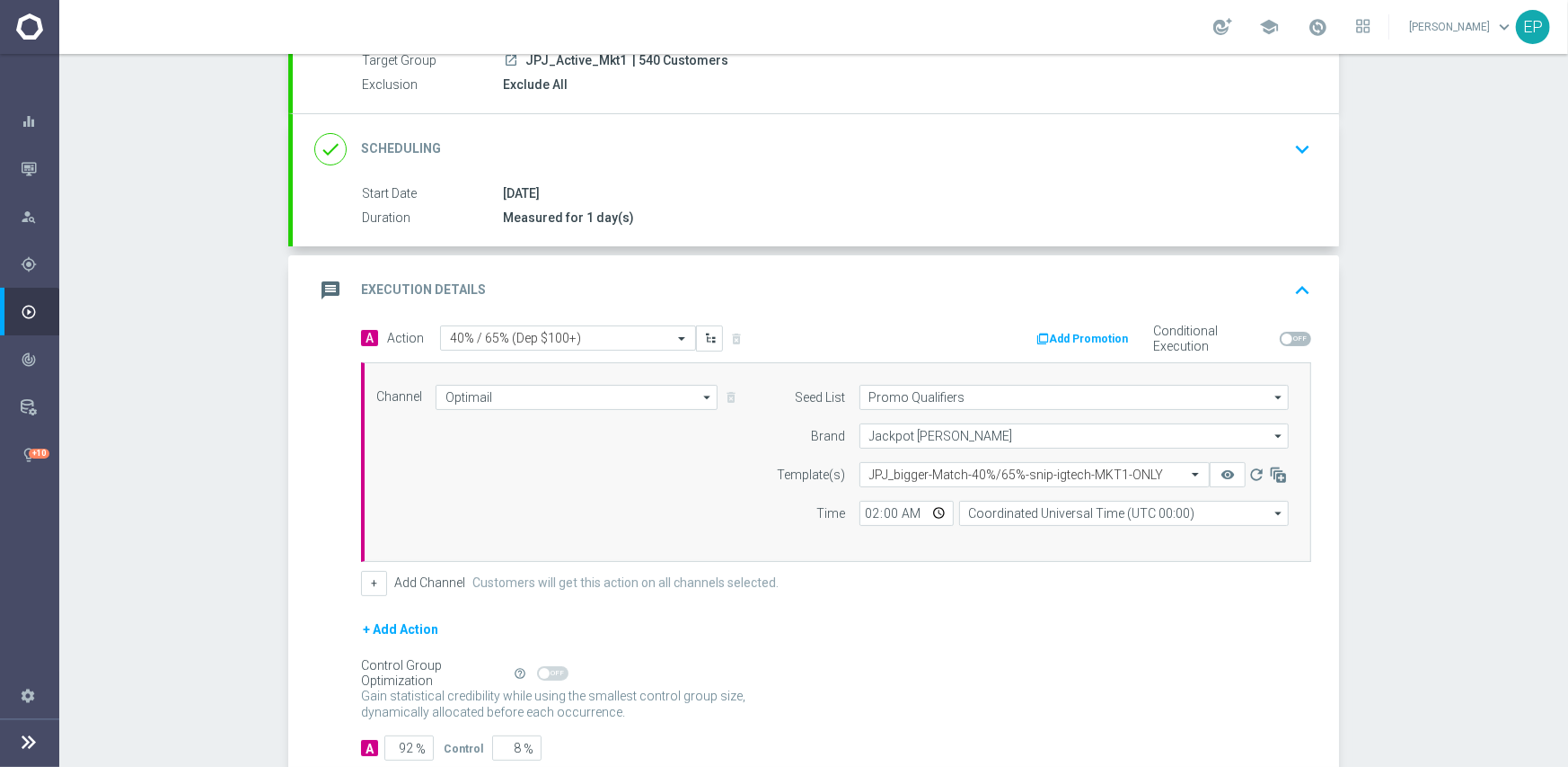
click at [510, 561] on div "A Action Select action 40% / 65% (Dep $100+) delete_forever Add Promotion Condi…" at bounding box center [835, 460] width 977 height 271
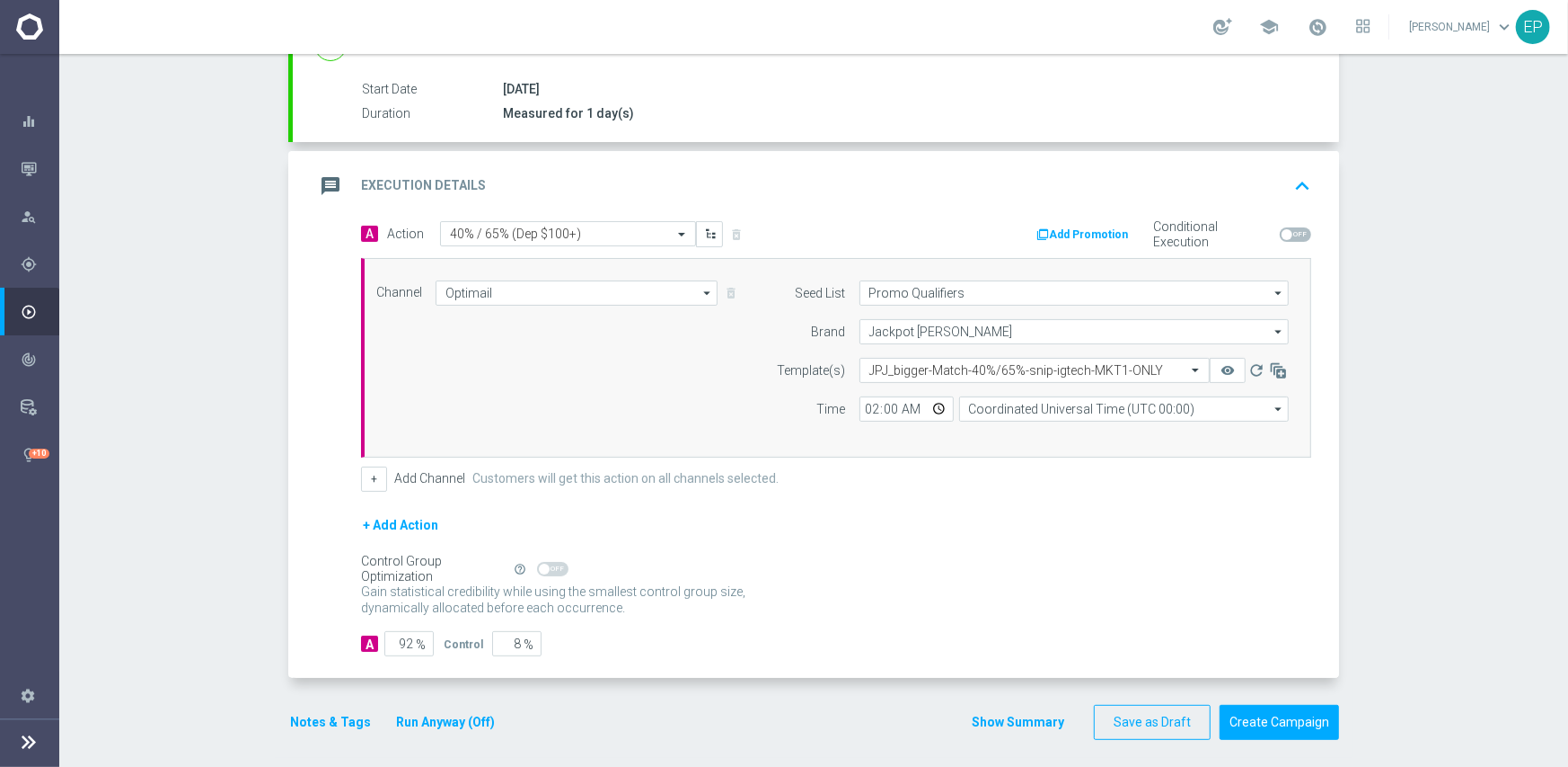
scroll to position [291, 0]
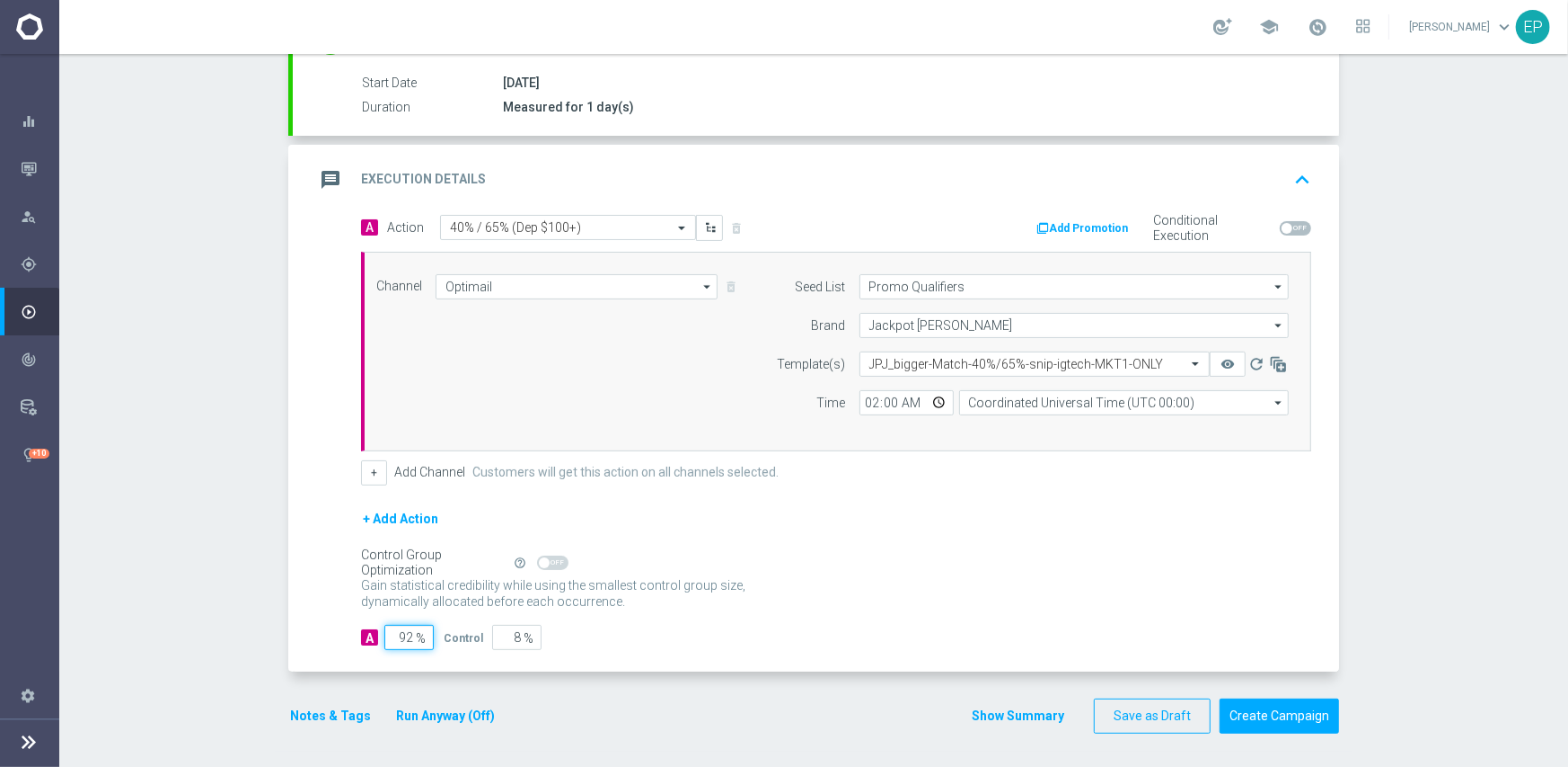
click at [403, 640] on input "92" at bounding box center [408, 636] width 49 height 25
click at [399, 637] on input "92" at bounding box center [408, 636] width 49 height 25
type input "9"
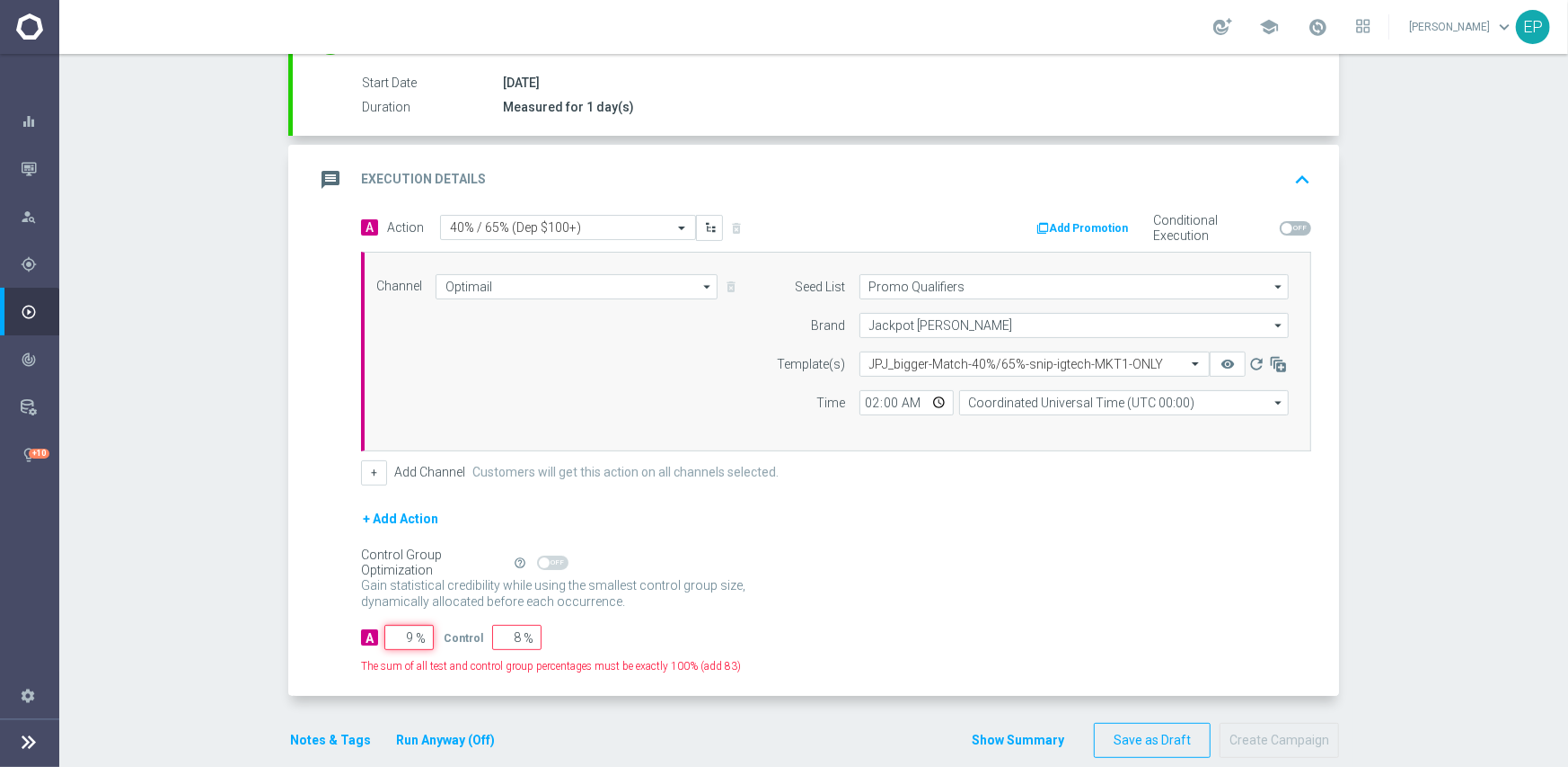
type input "91"
type input "95"
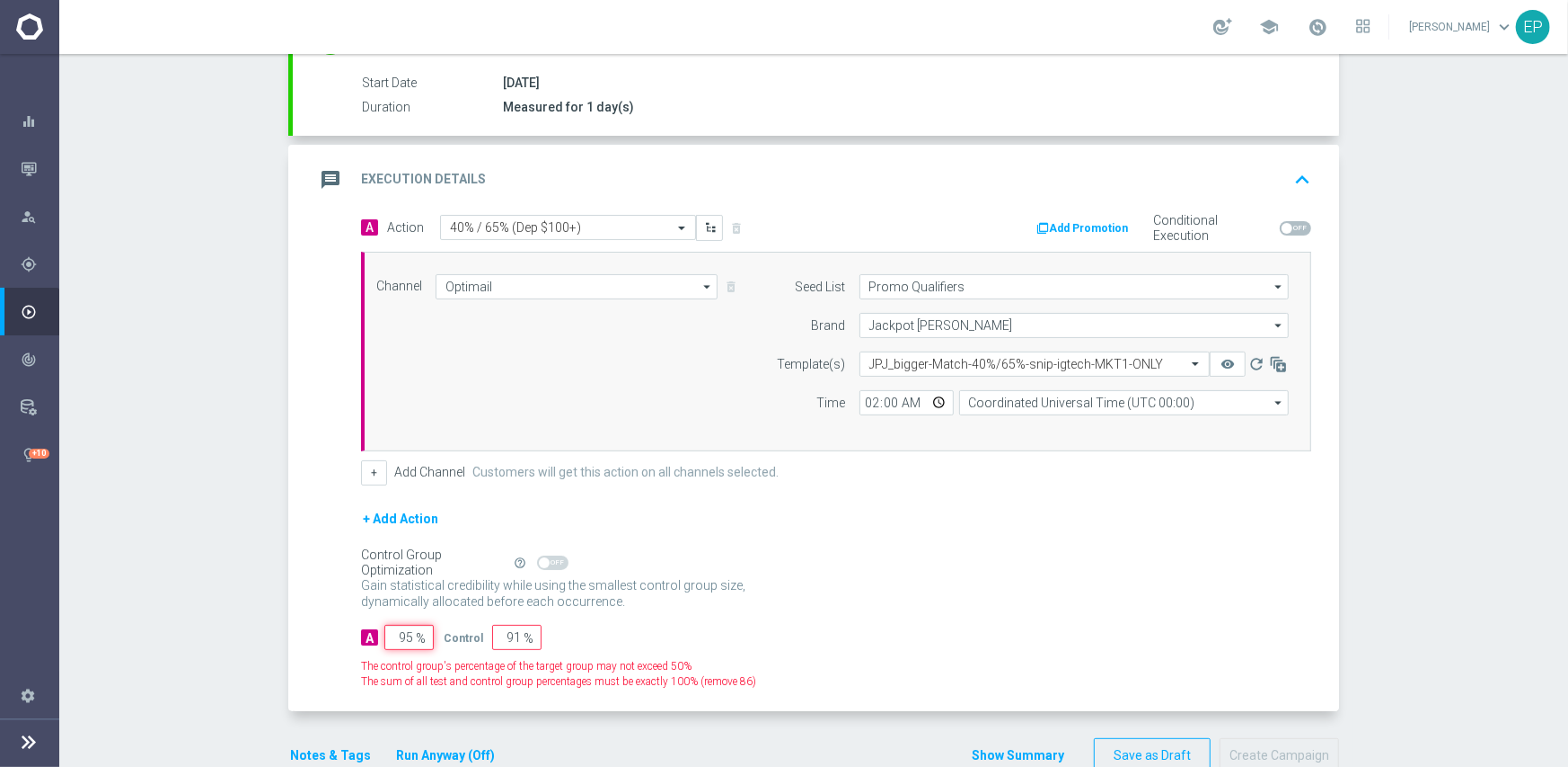
type input "5"
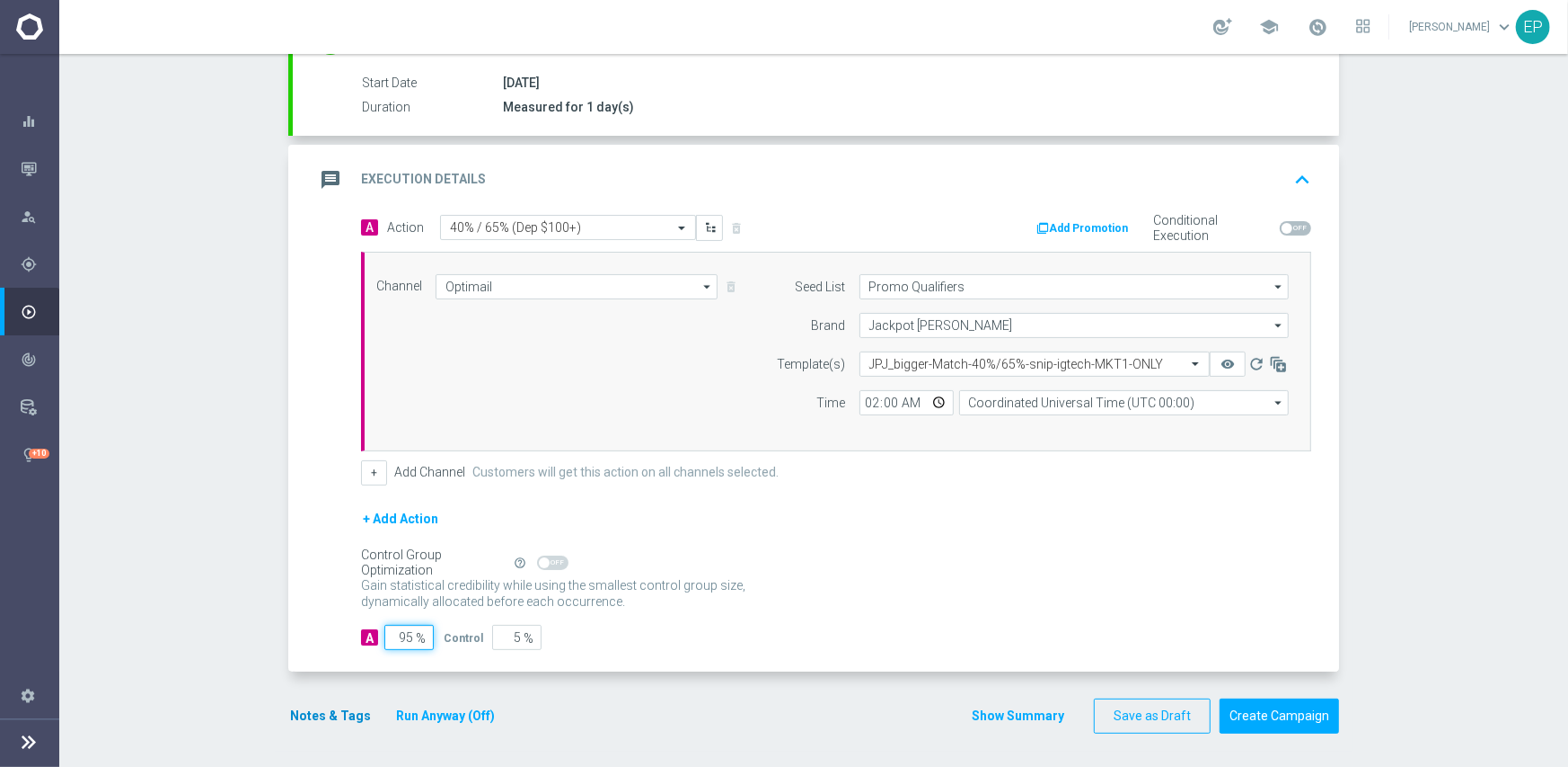
type input "95"
click at [313, 714] on button "Notes & Tags" at bounding box center [330, 716] width 85 height 22
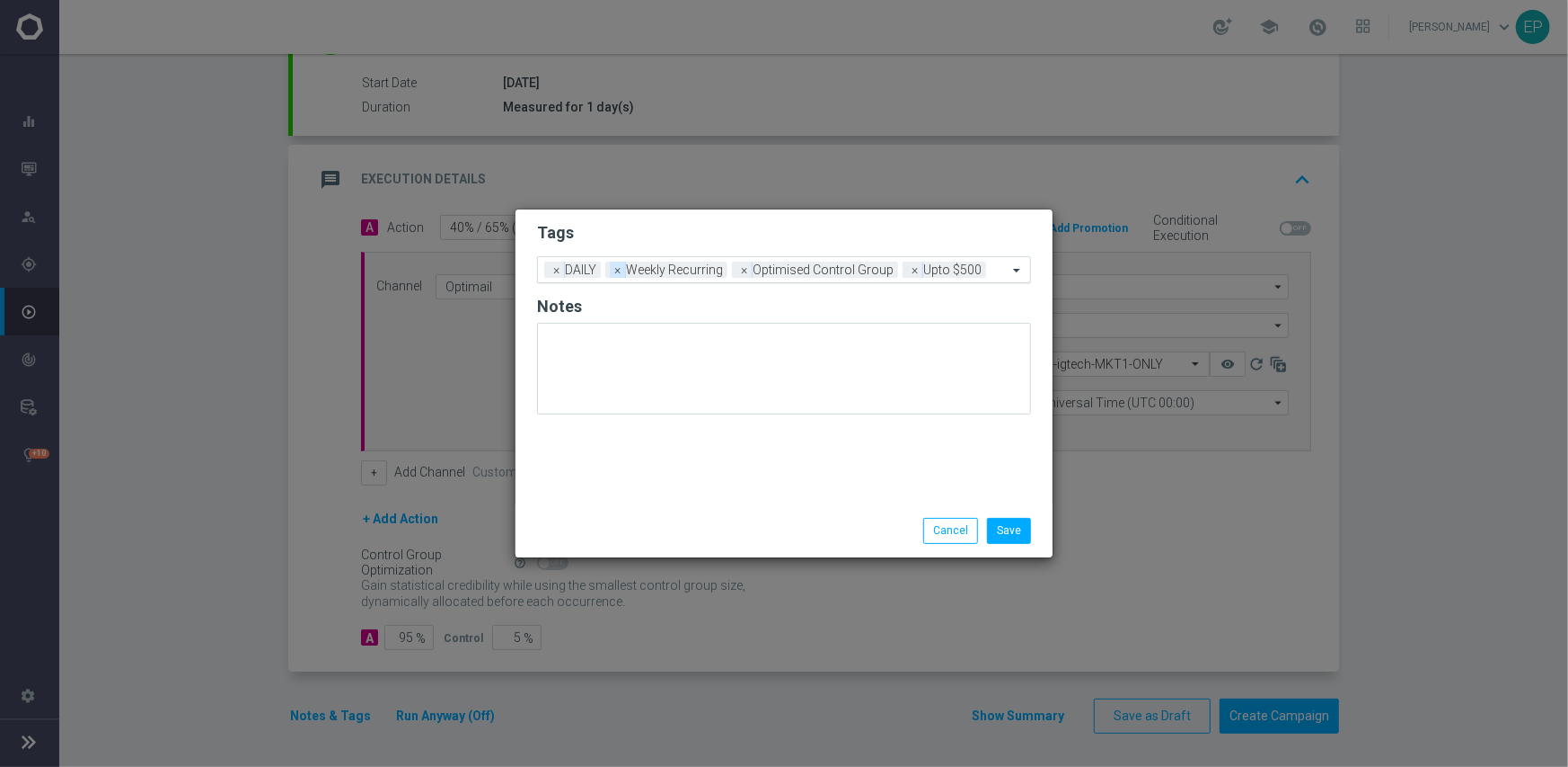
click at [618, 274] on span "×" at bounding box center [618, 270] width 16 height 16
click at [615, 274] on span "×" at bounding box center [618, 270] width 16 height 16
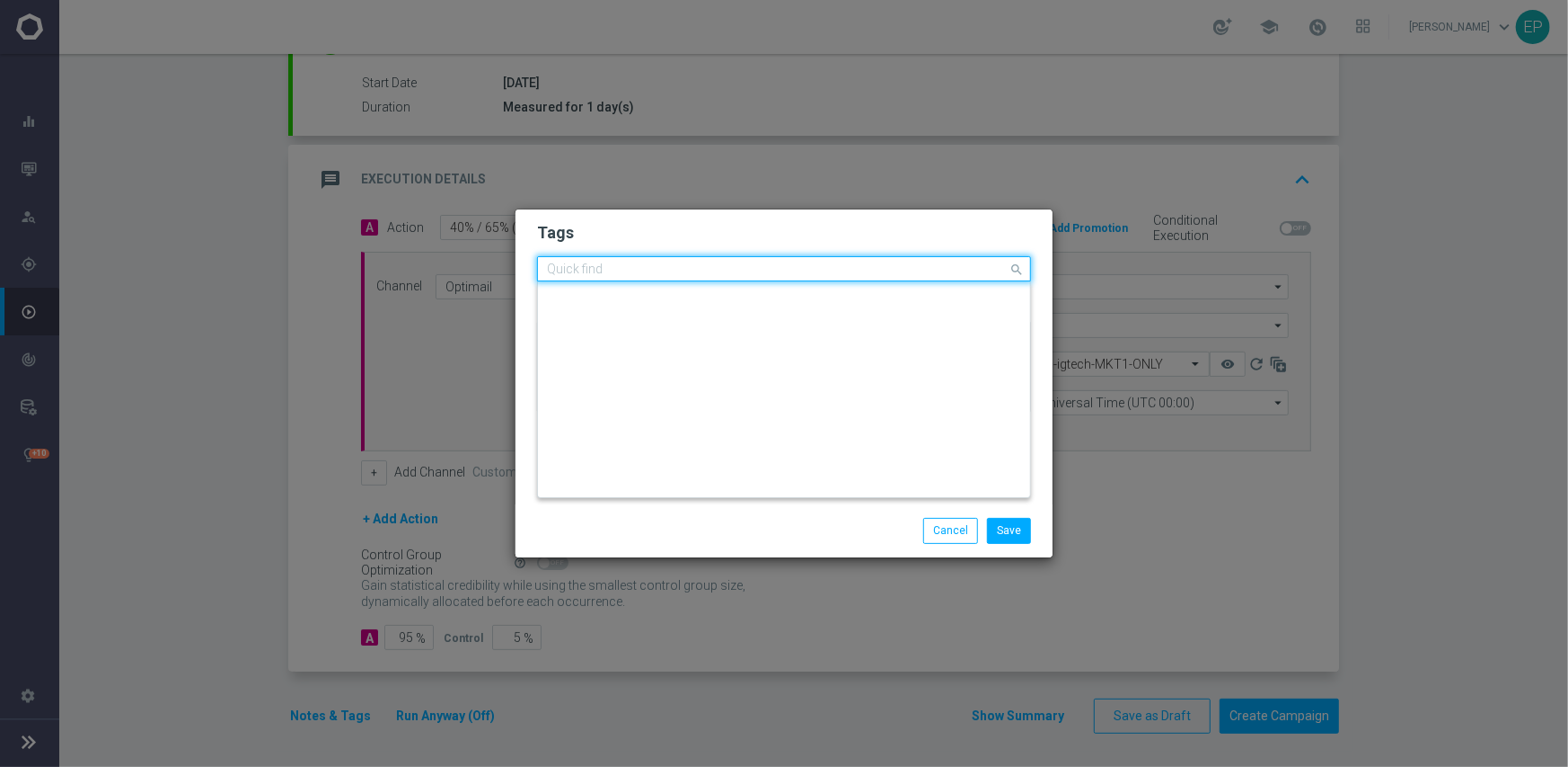
click at [752, 266] on input "text" at bounding box center [778, 270] width 461 height 15
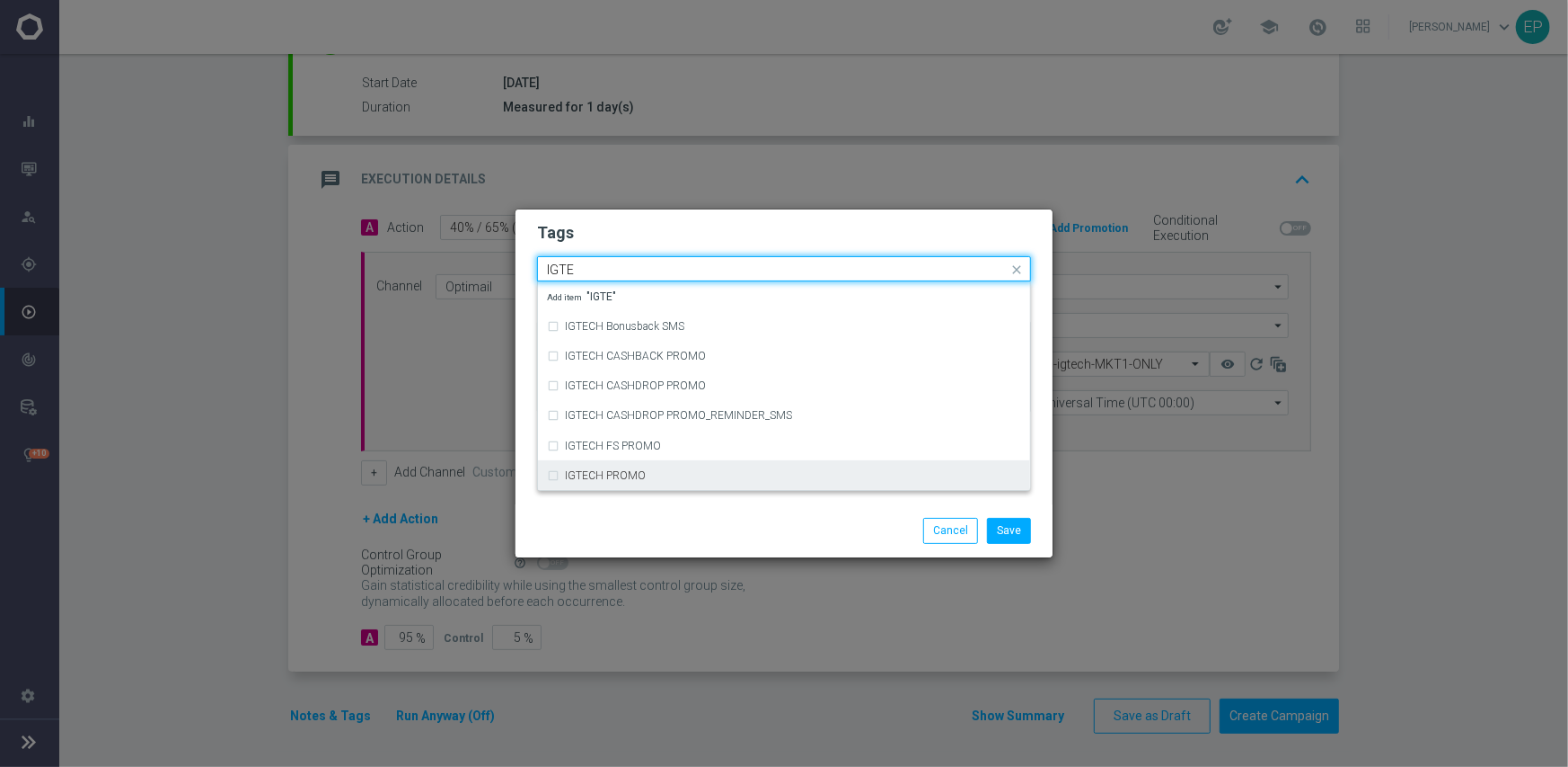
click at [673, 476] on div "IGTECH PROMO" at bounding box center [792, 475] width 456 height 11
type input "IGTE"
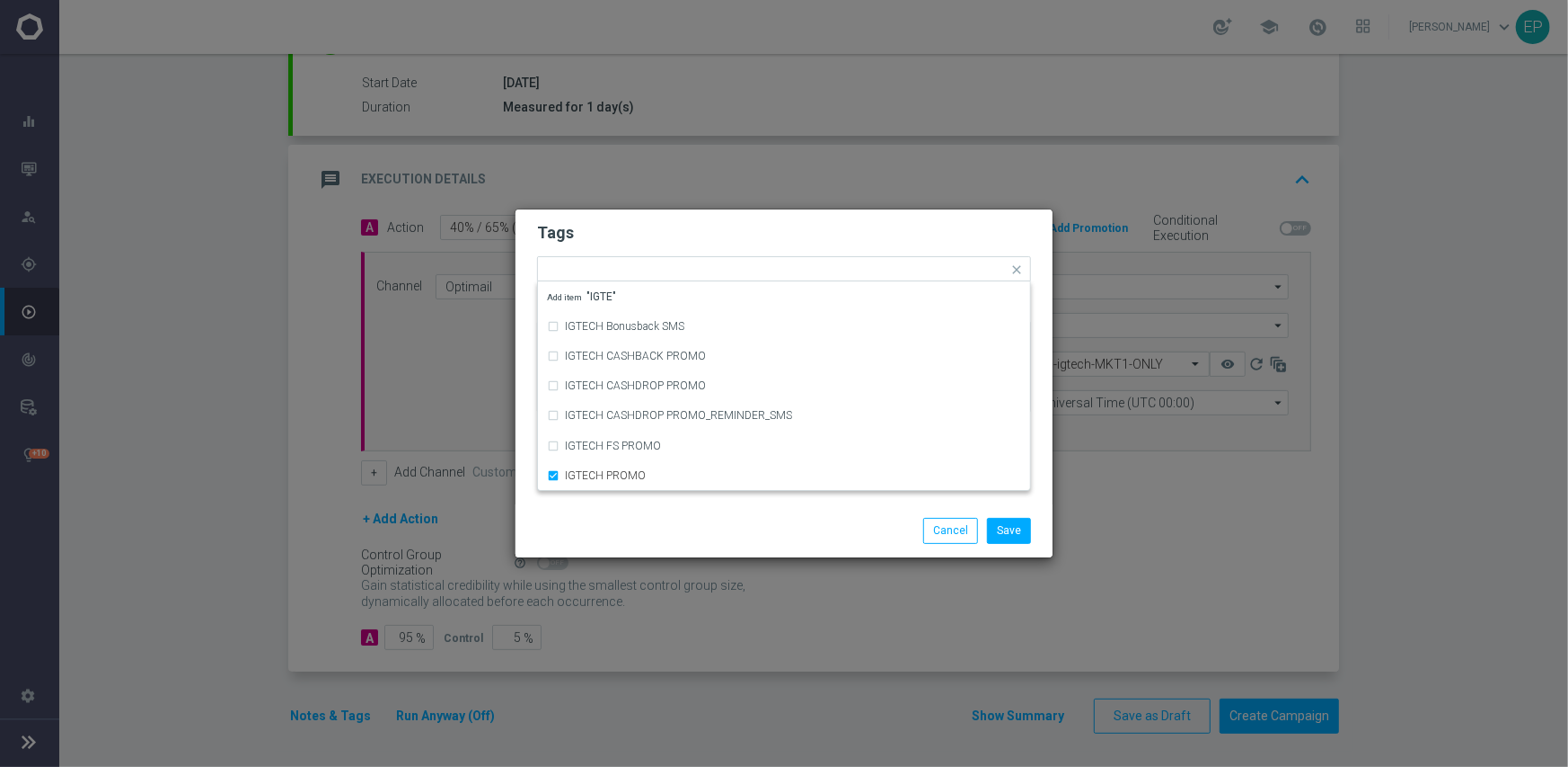
click at [666, 532] on div "Save Cancel" at bounding box center [784, 529] width 521 height 25
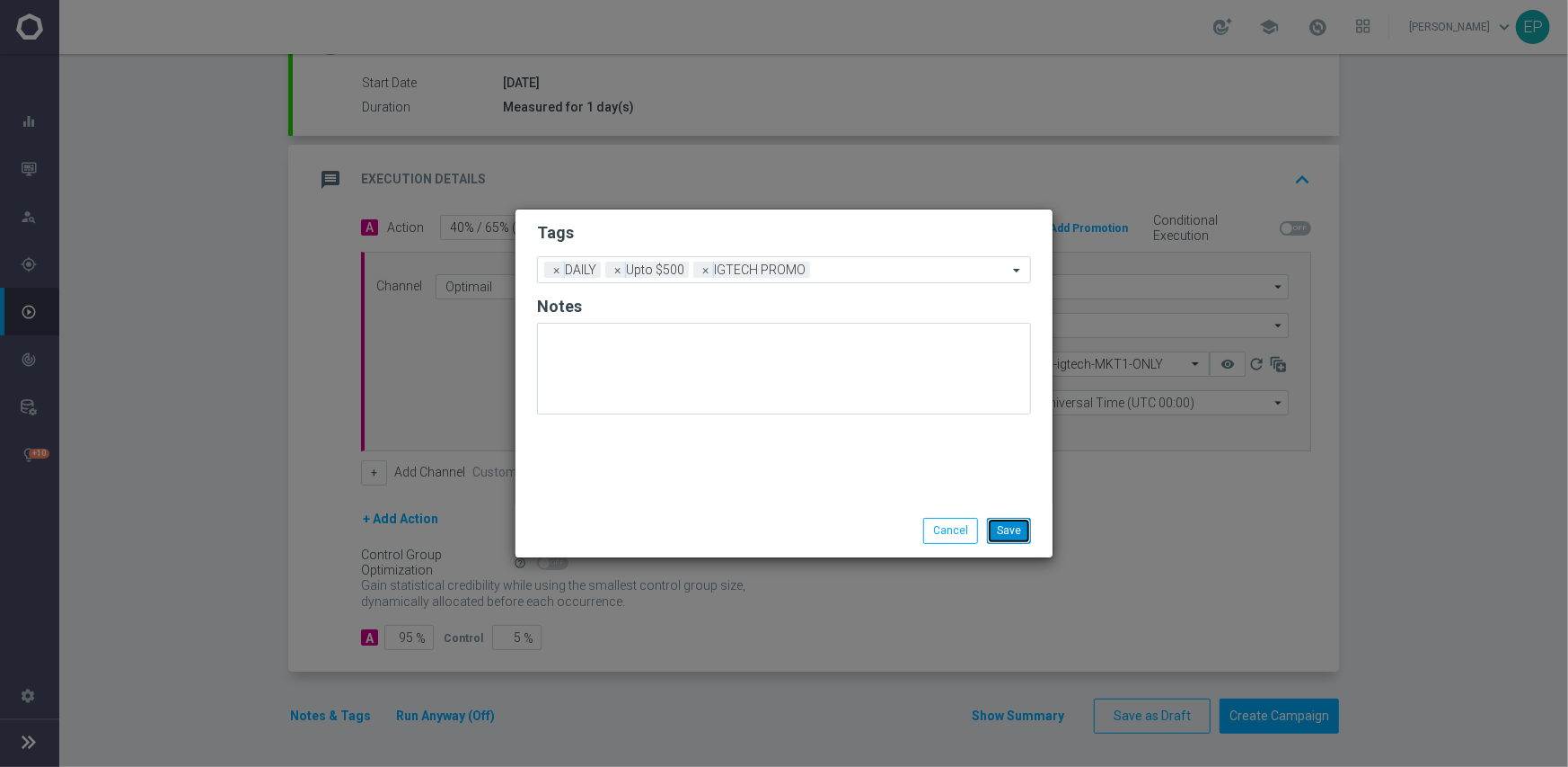
click at [1006, 534] on button "Save" at bounding box center [1009, 529] width 44 height 25
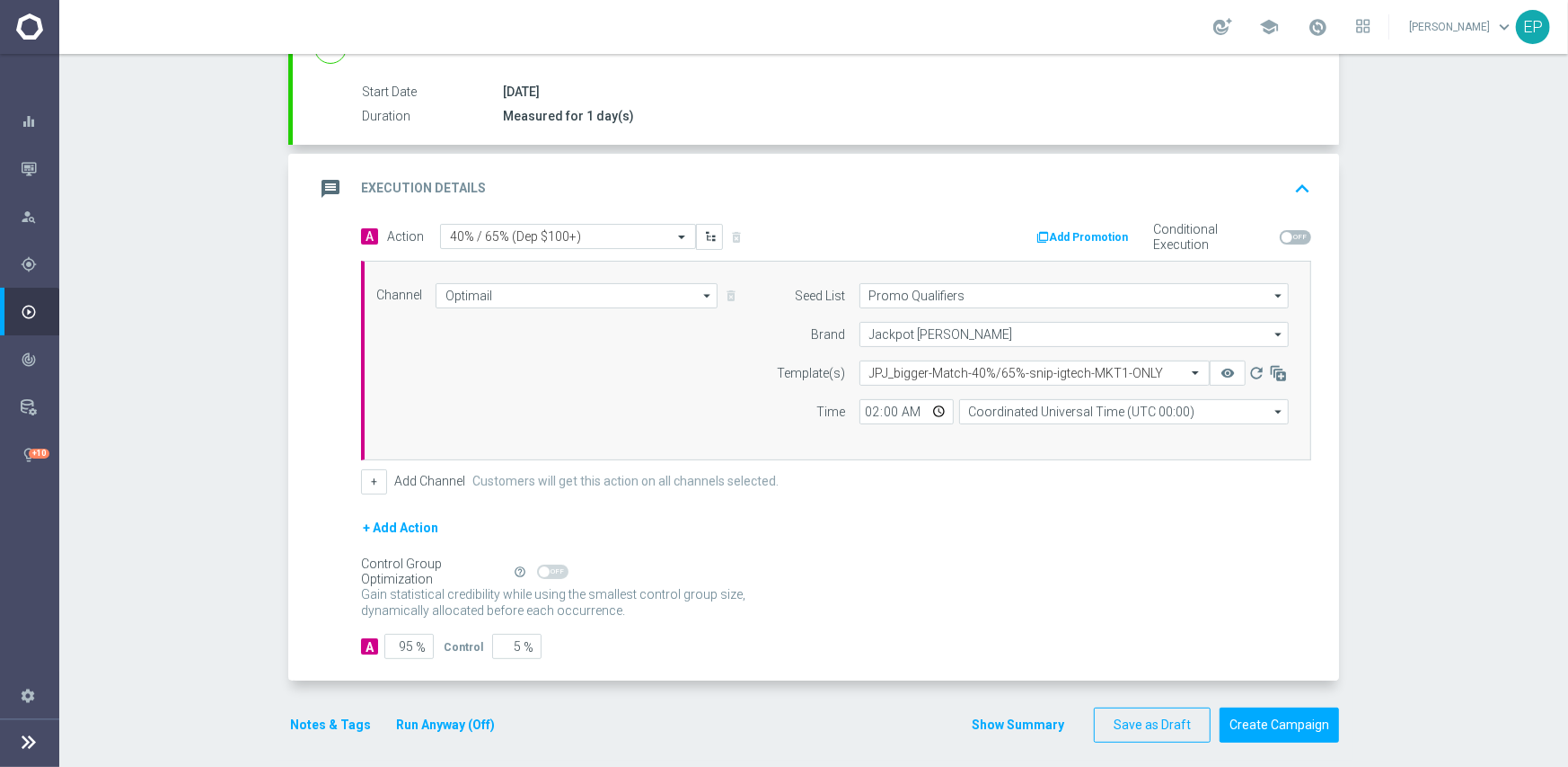
scroll to position [291, 0]
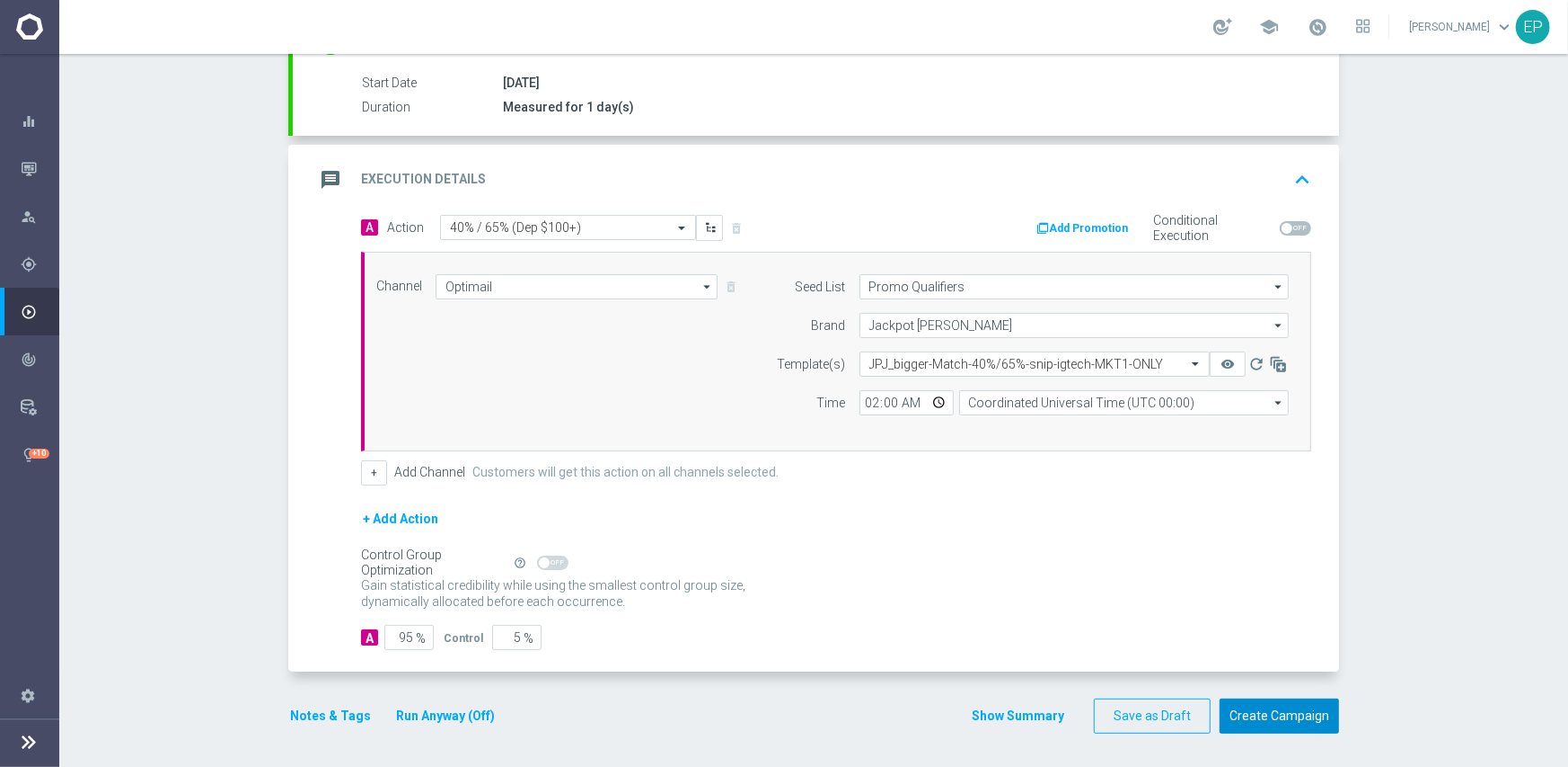
click at [1271, 721] on button "Create Campaign" at bounding box center [1280, 715] width 120 height 35
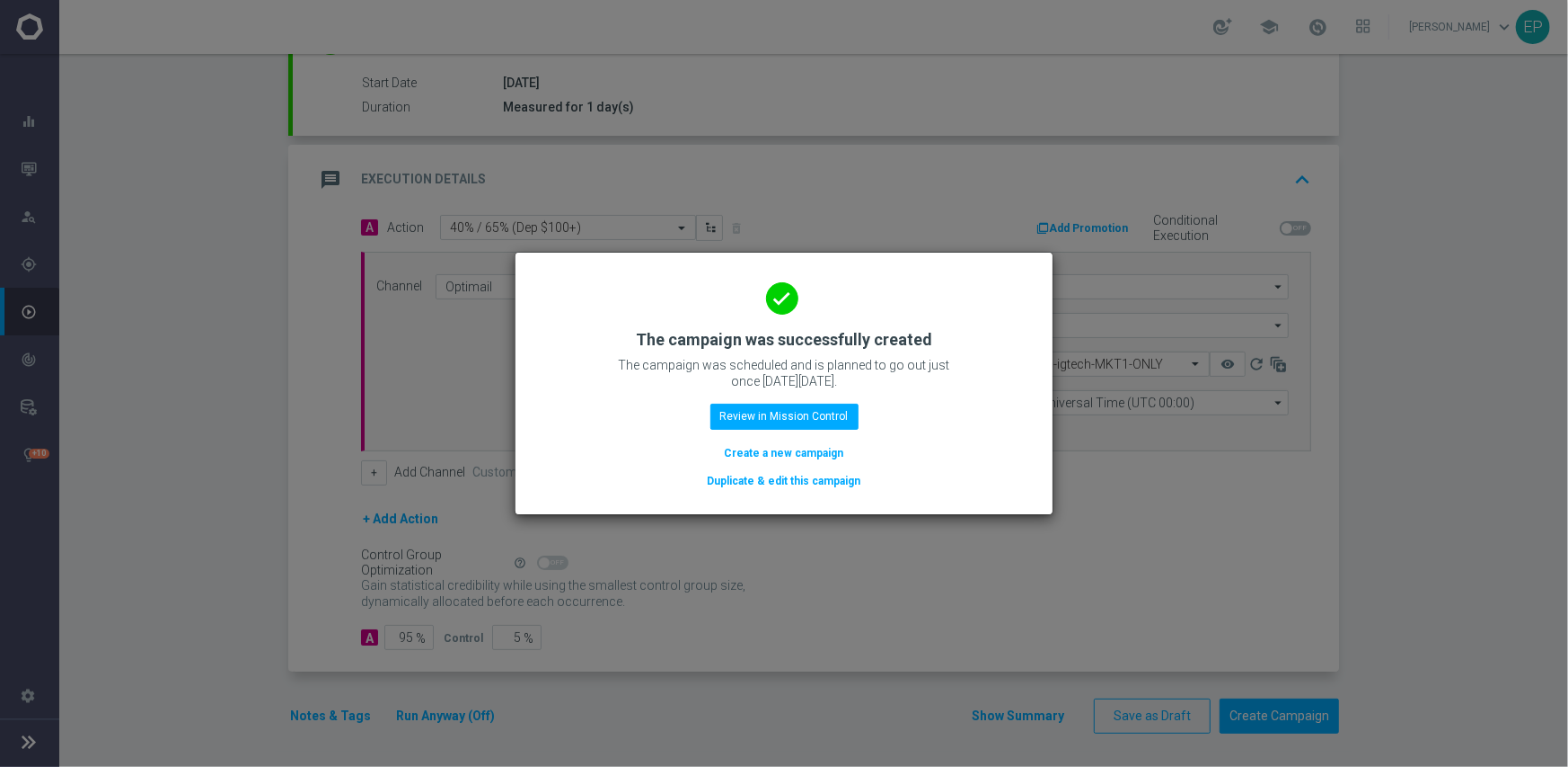
click at [804, 480] on button "Duplicate & edit this campaign" at bounding box center [784, 481] width 157 height 20
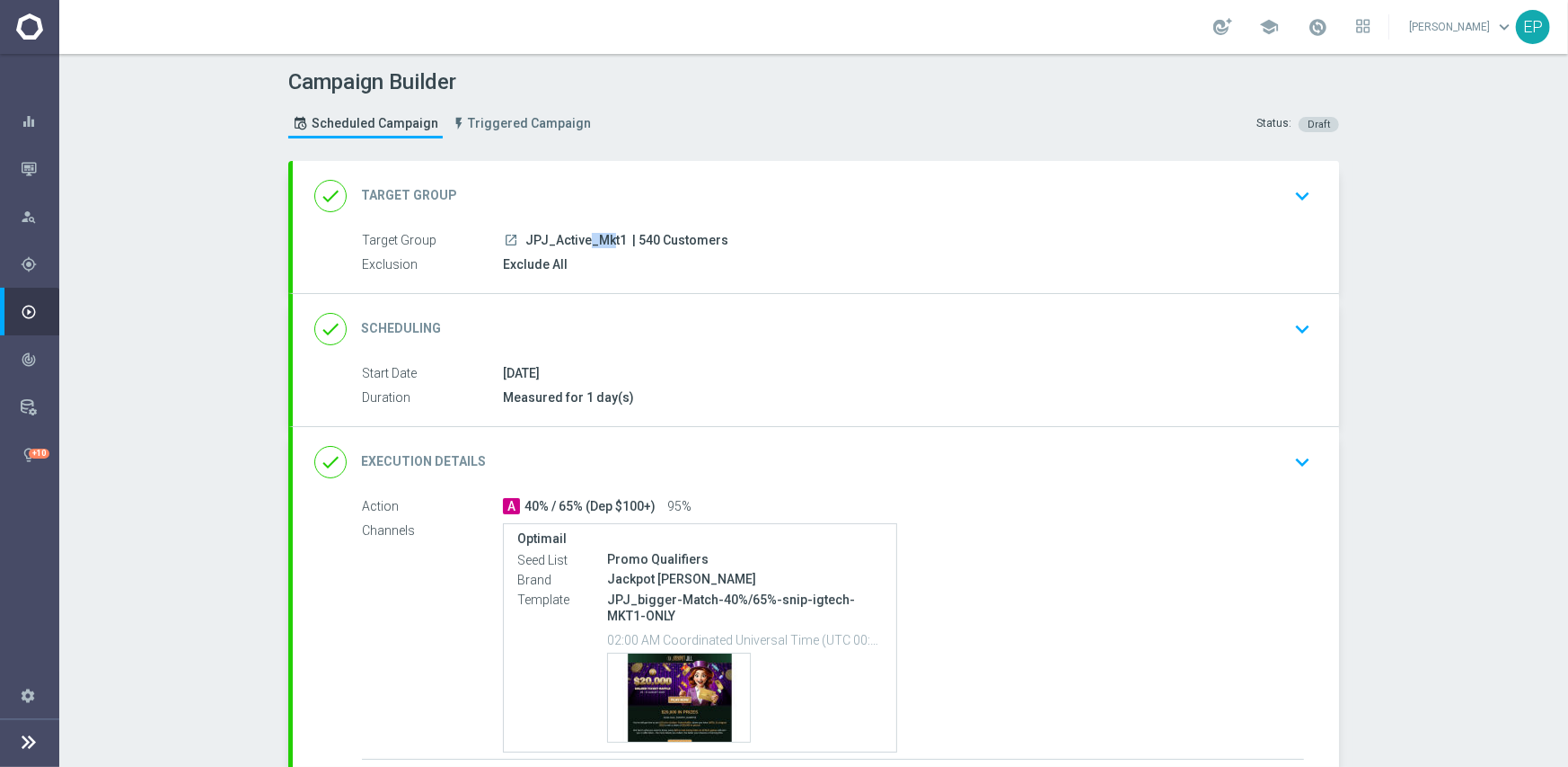
drag, startPoint x: 521, startPoint y: 237, endPoint x: 543, endPoint y: 246, distance: 23.8
click at [543, 246] on span "JPJ_Active_Mkt1" at bounding box center [576, 241] width 102 height 16
copy span "PJ_"
click at [568, 198] on div "done Target Group keyboard_arrow_down" at bounding box center [815, 196] width 1003 height 34
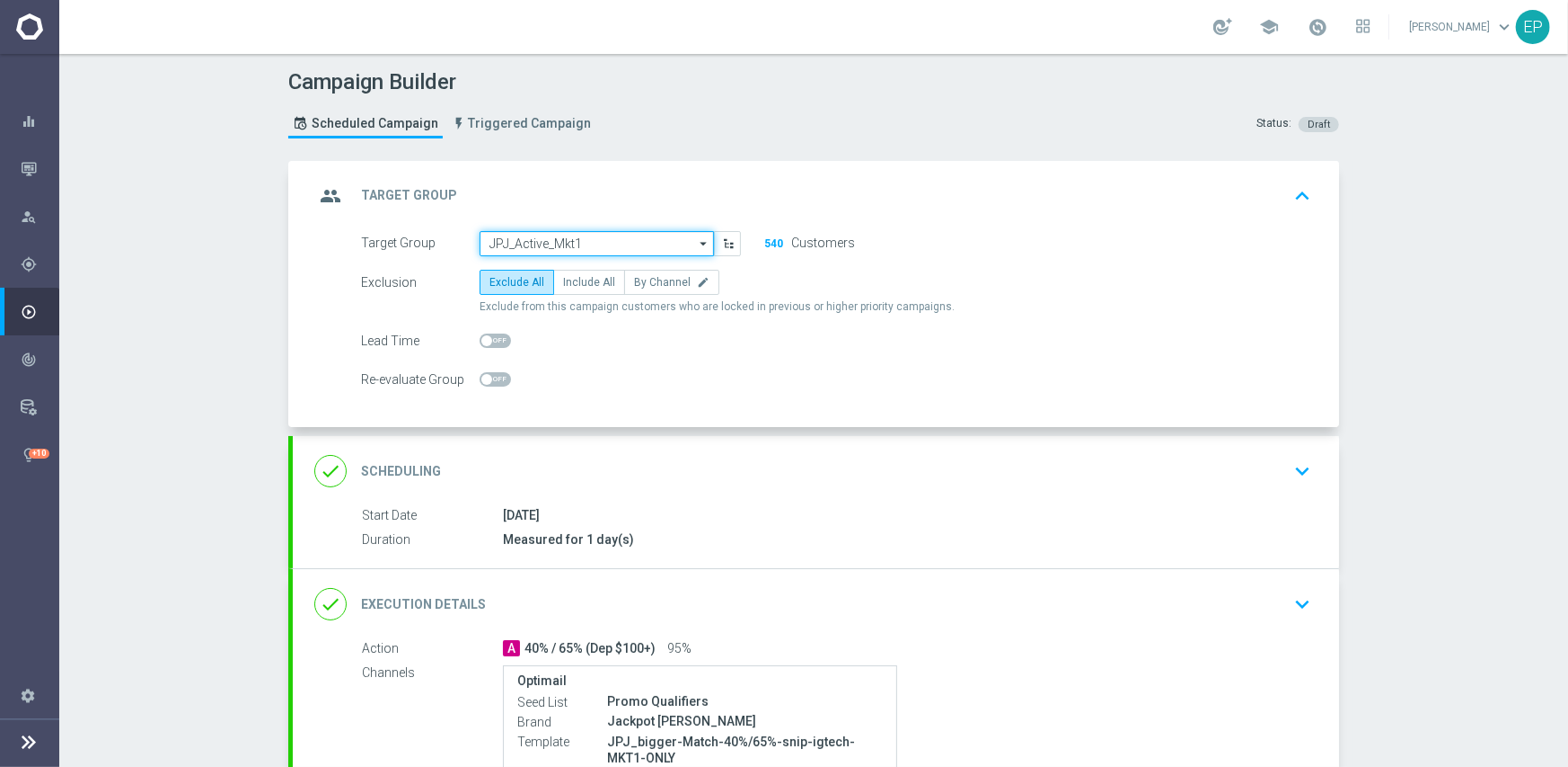
click at [572, 242] on input "JPJ_Active_Mkt1" at bounding box center [597, 243] width 235 height 25
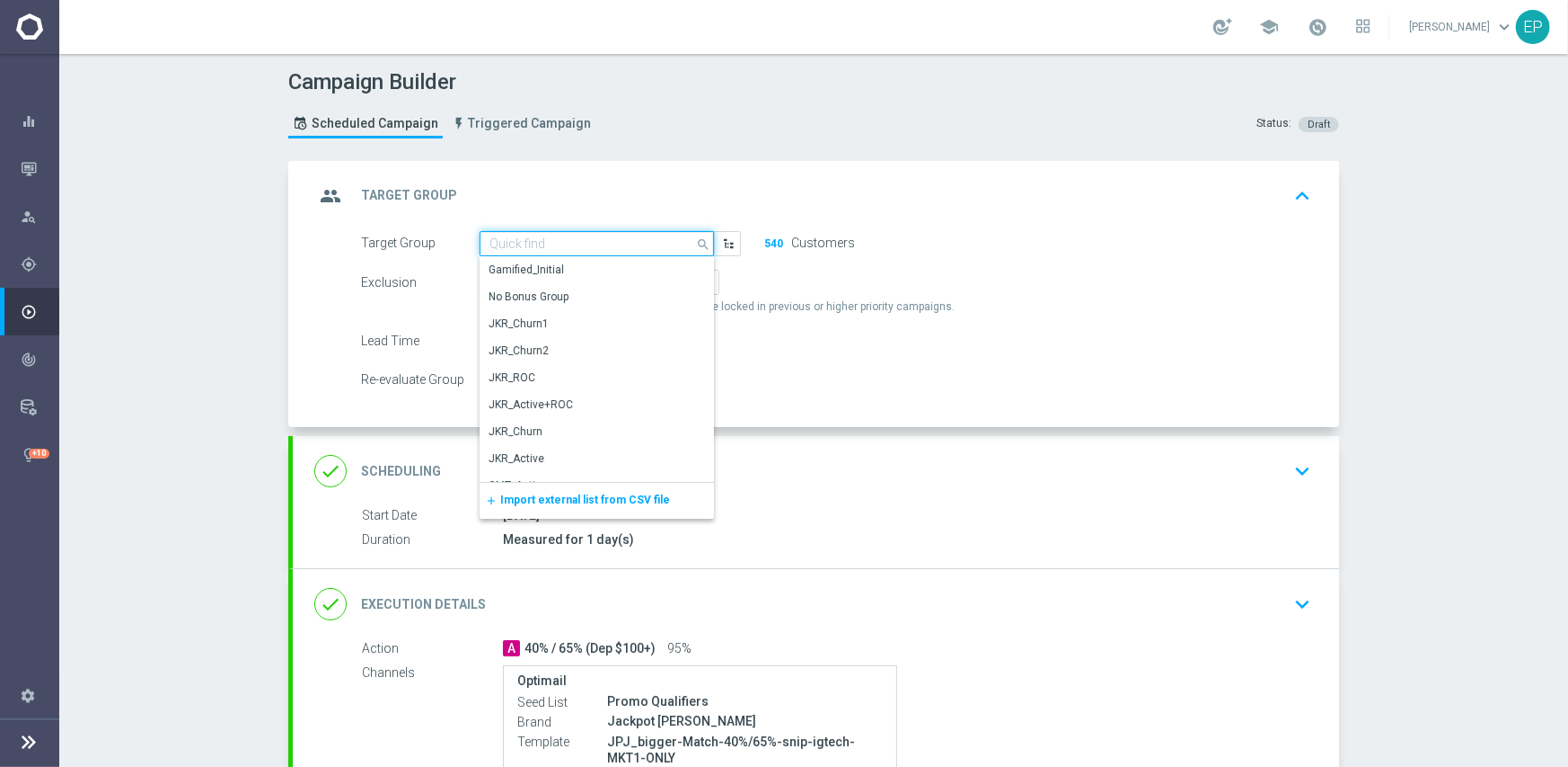
paste input "PJ_"
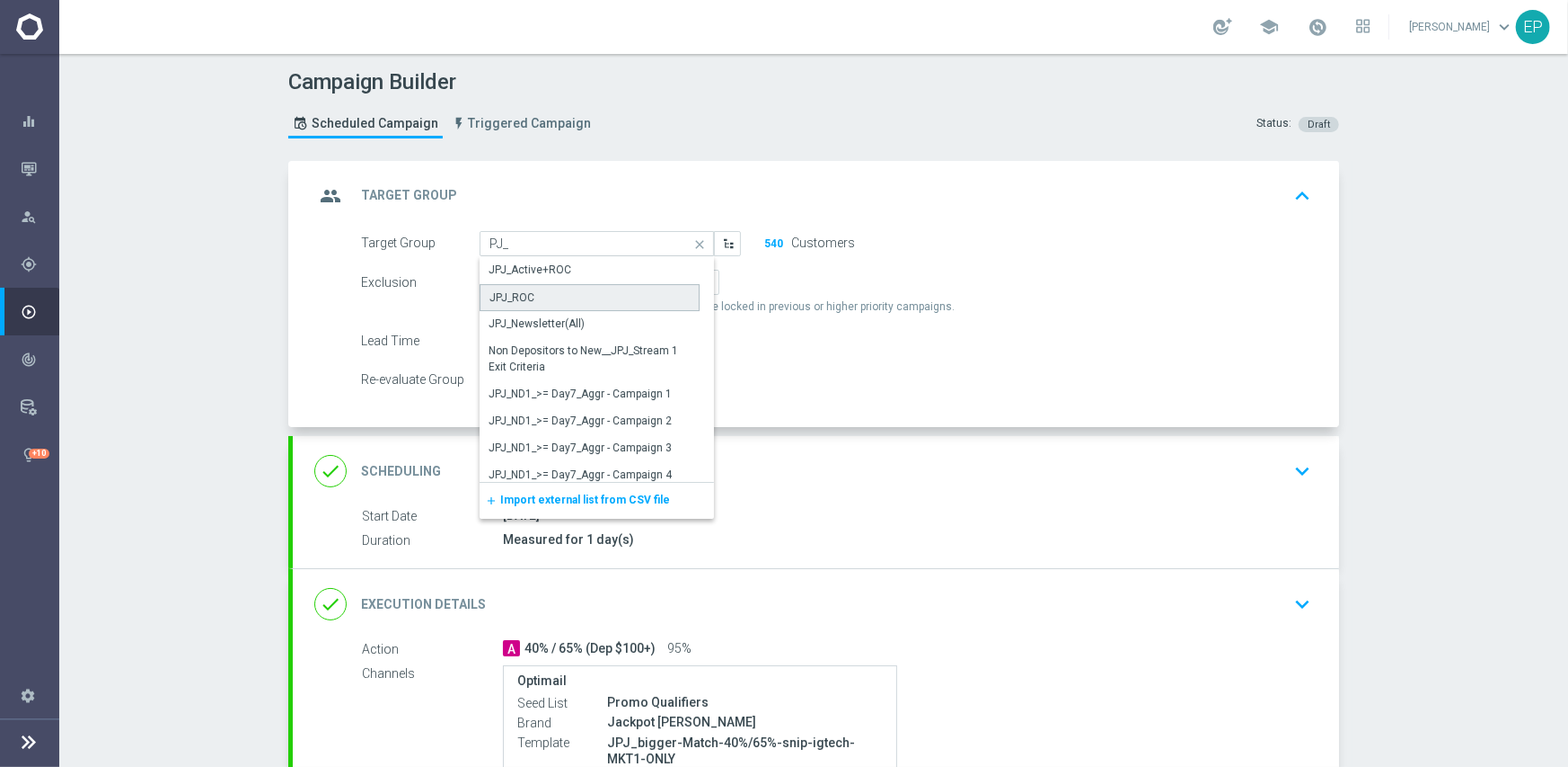
click at [566, 291] on div "JPJ_ROC" at bounding box center [590, 297] width 220 height 27
type input "JPJ_ROC"
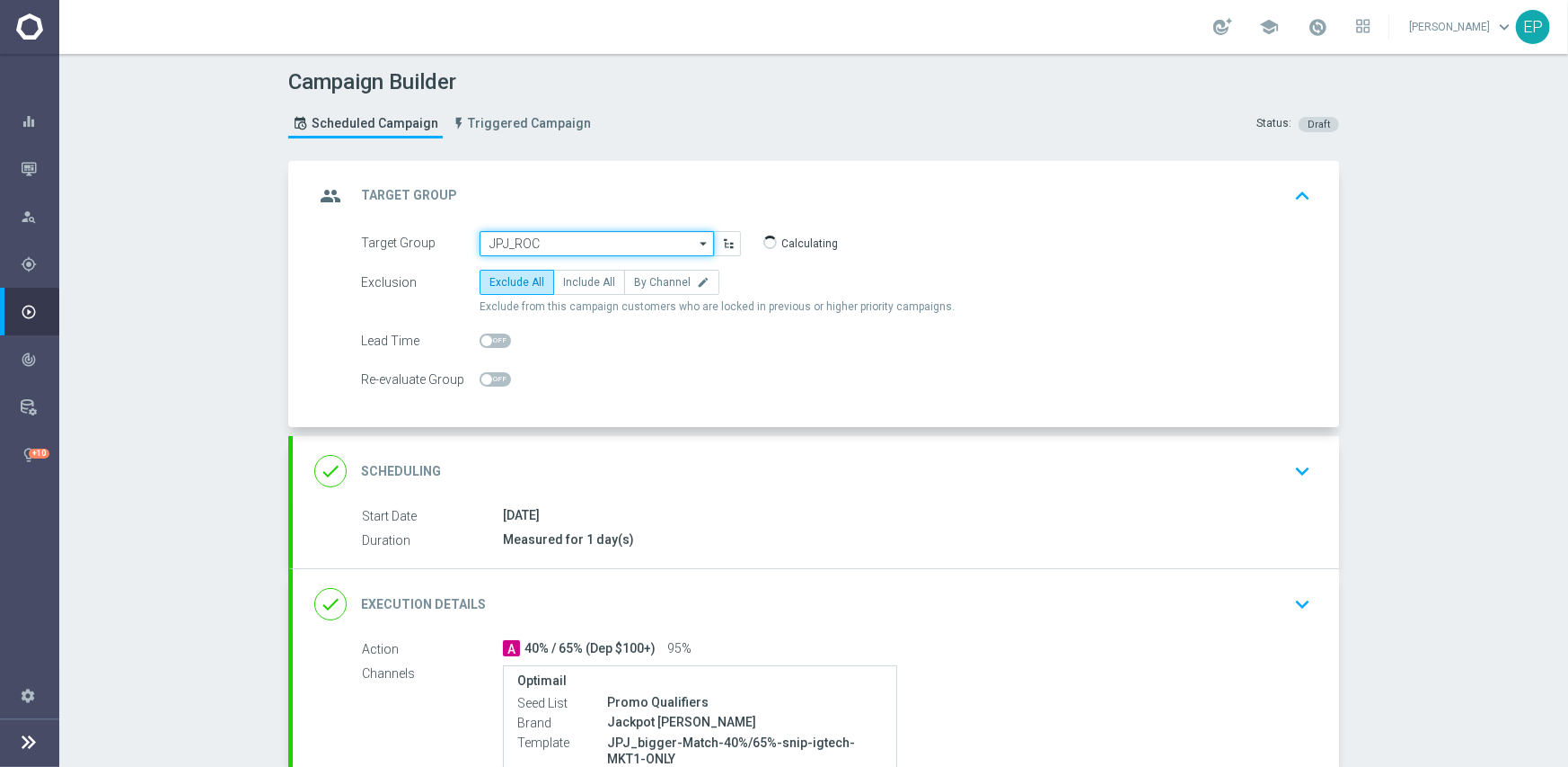
click at [551, 243] on input "JPJ_ROC" at bounding box center [597, 243] width 235 height 25
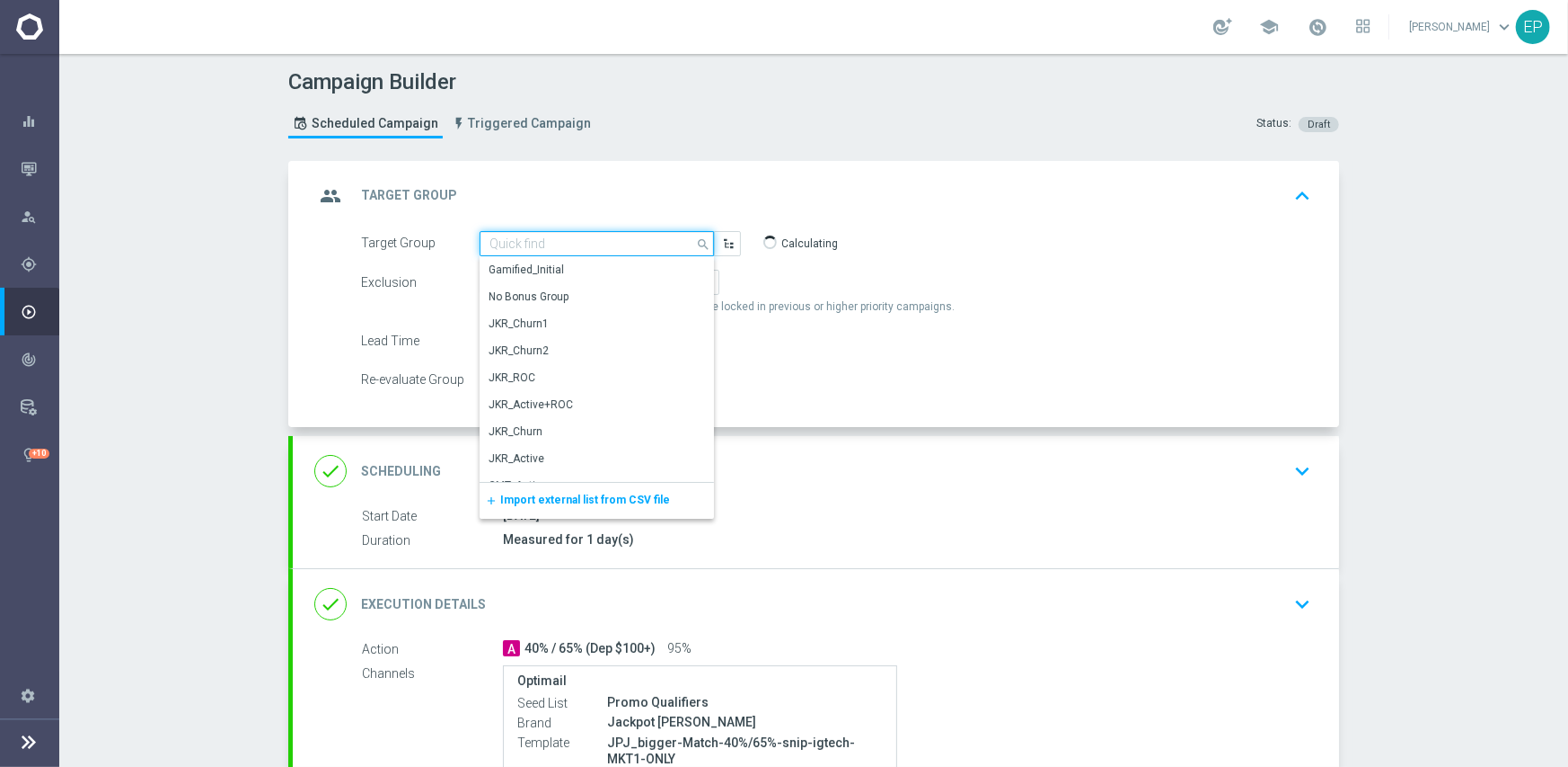
paste input "PJ_"
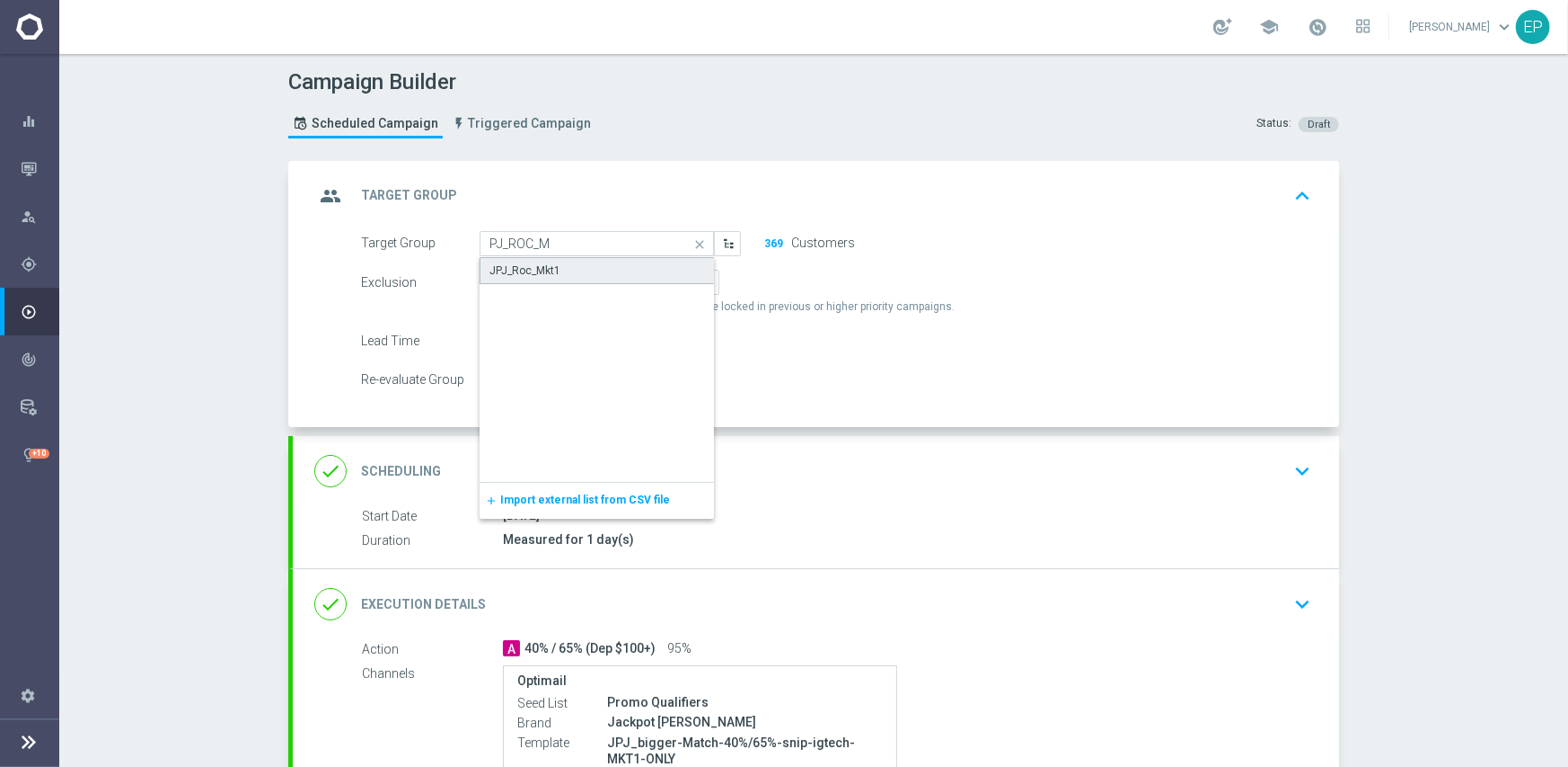
click at [525, 268] on div "JPJ_Roc_Mkt1" at bounding box center [524, 271] width 71 height 16
type input "JPJ_Roc_Mkt1"
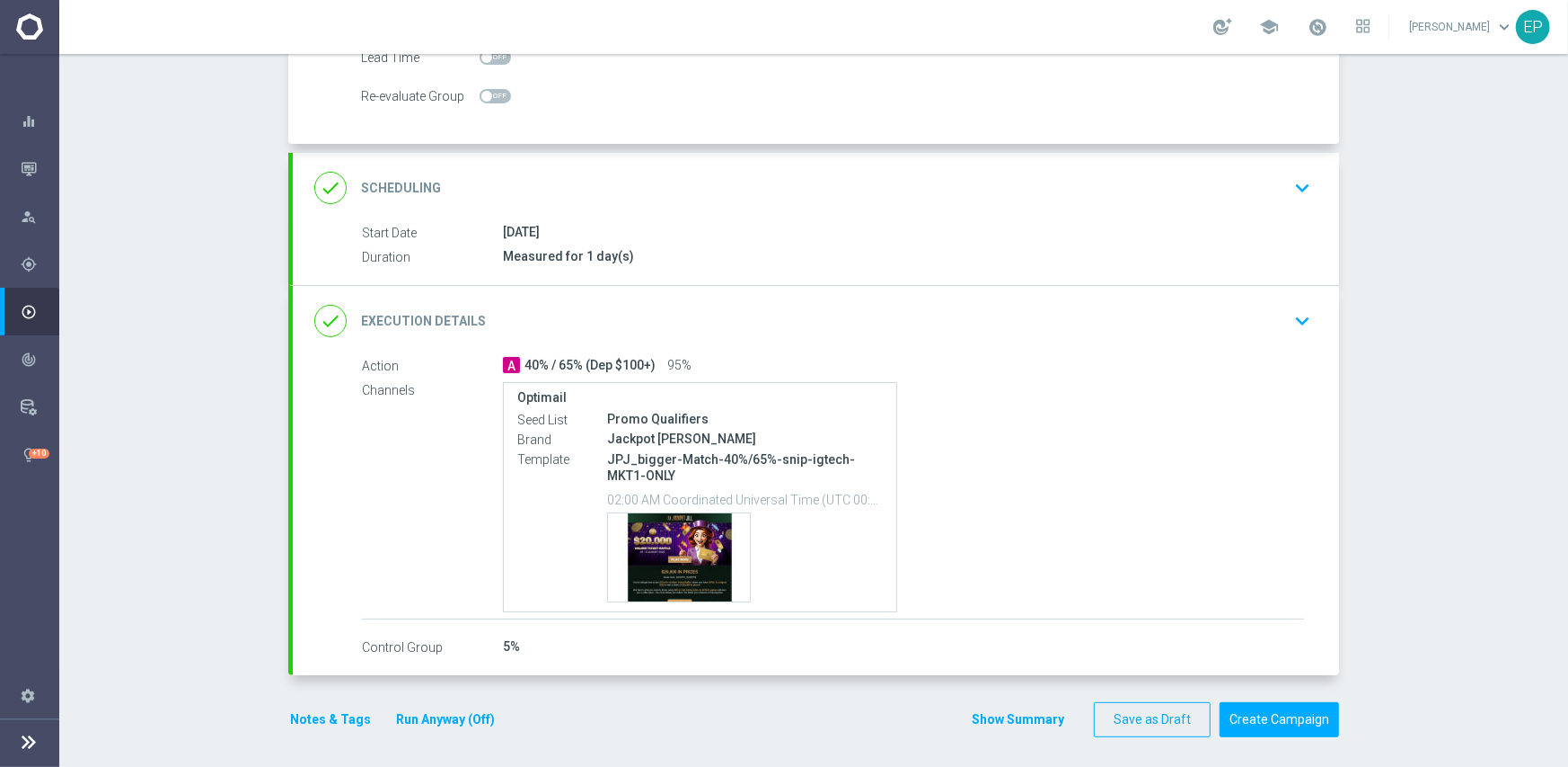
scroll to position [288, 0]
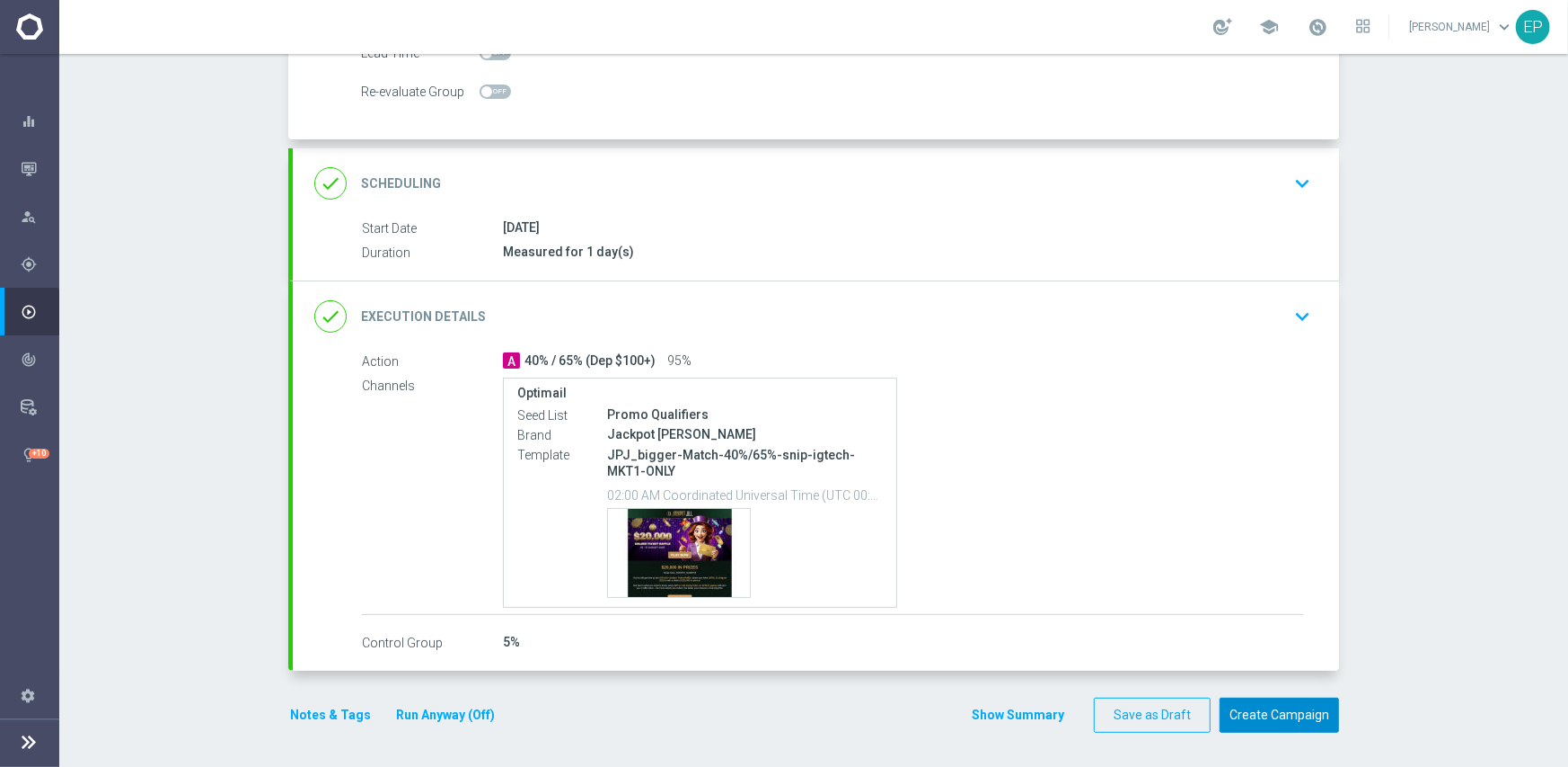
click at [1271, 715] on button "Create Campaign" at bounding box center [1280, 714] width 120 height 35
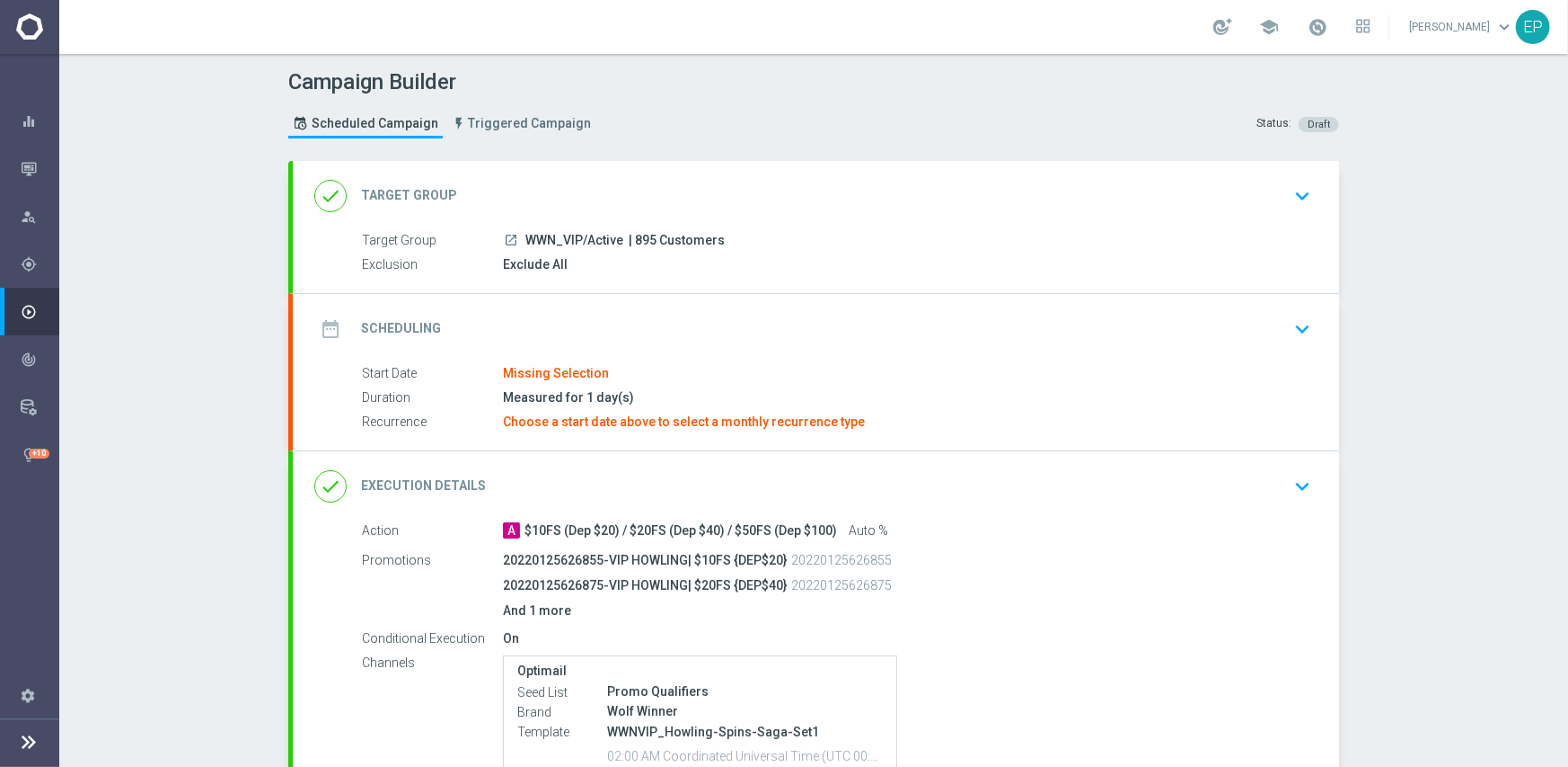
drag, startPoint x: 521, startPoint y: 240, endPoint x: 579, endPoint y: 245, distance: 58.2
click at [579, 245] on span "WWN_VIP/Active" at bounding box center [574, 241] width 98 height 16
copy span "WWN_VIP/"
click at [602, 186] on div "done Target Group keyboard_arrow_down" at bounding box center [815, 196] width 1003 height 34
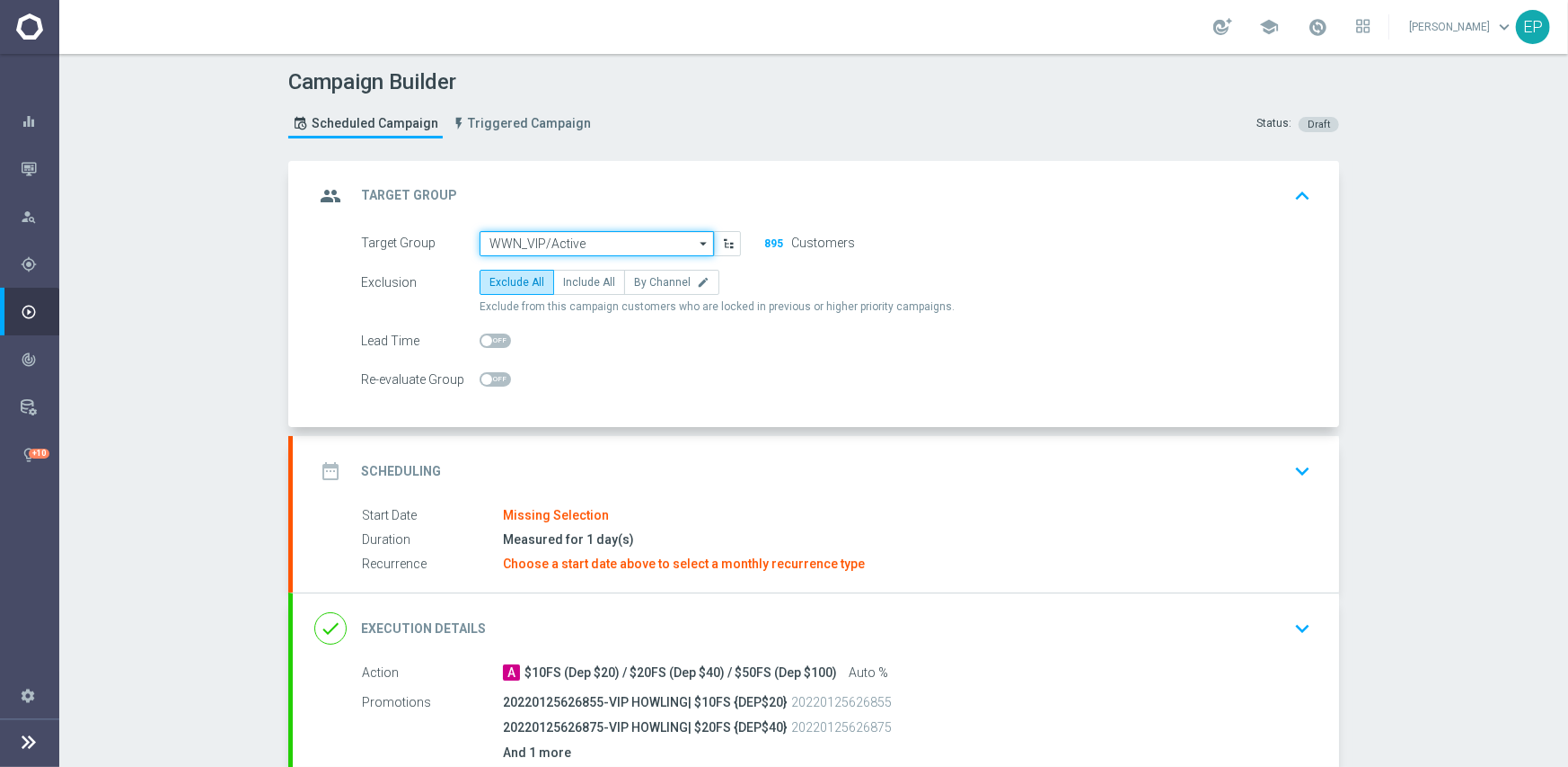
click at [593, 244] on input "WWN_VIP/Active" at bounding box center [597, 243] width 235 height 25
paste input "WWN_VIP/"
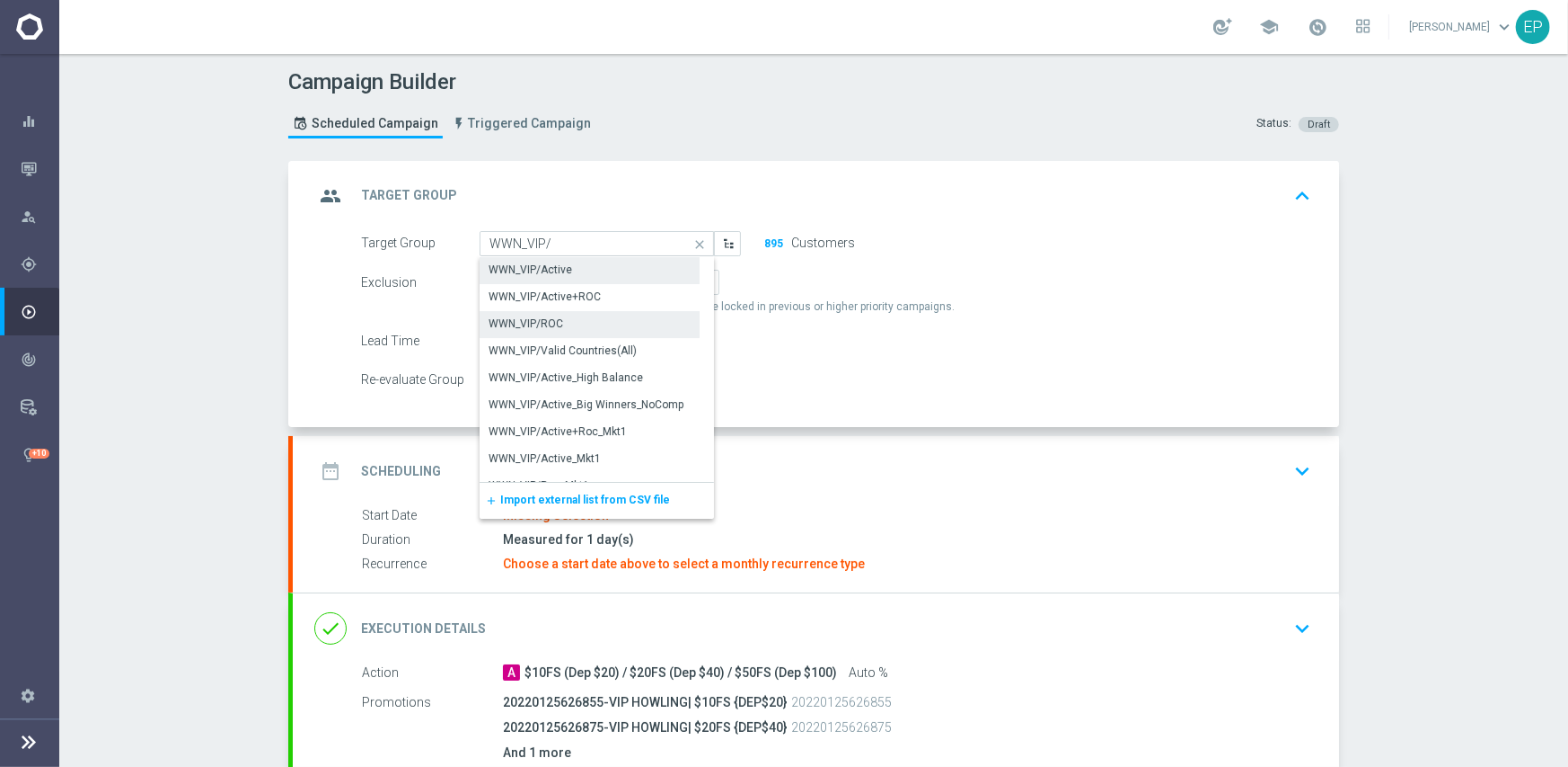
click at [555, 317] on div "WWN_VIP/ROC" at bounding box center [590, 323] width 220 height 25
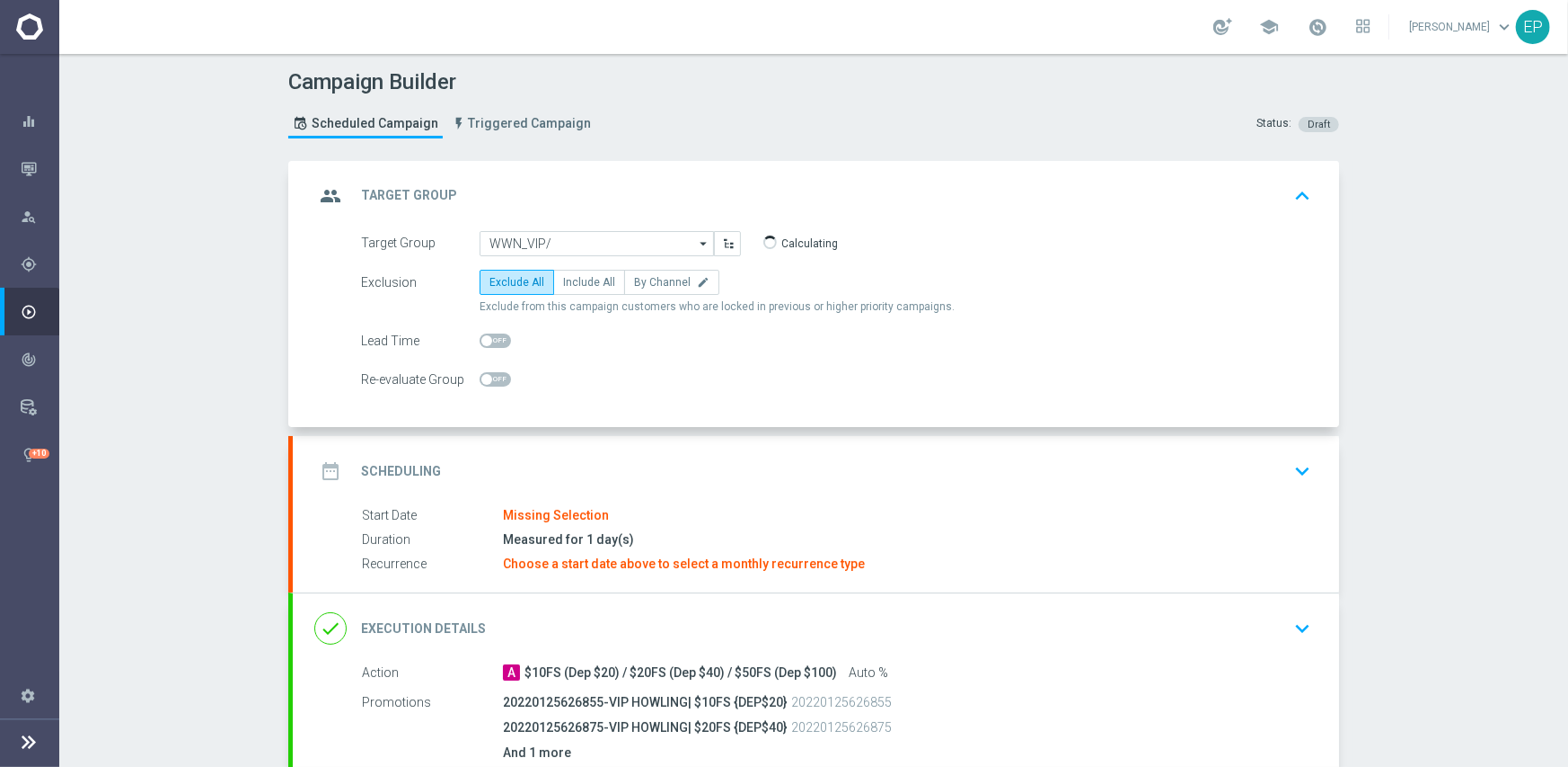
type input "WWN_VIP/ROC"
click at [665, 453] on div "date_range Scheduling keyboard_arrow_down" at bounding box center [815, 470] width 1003 height 34
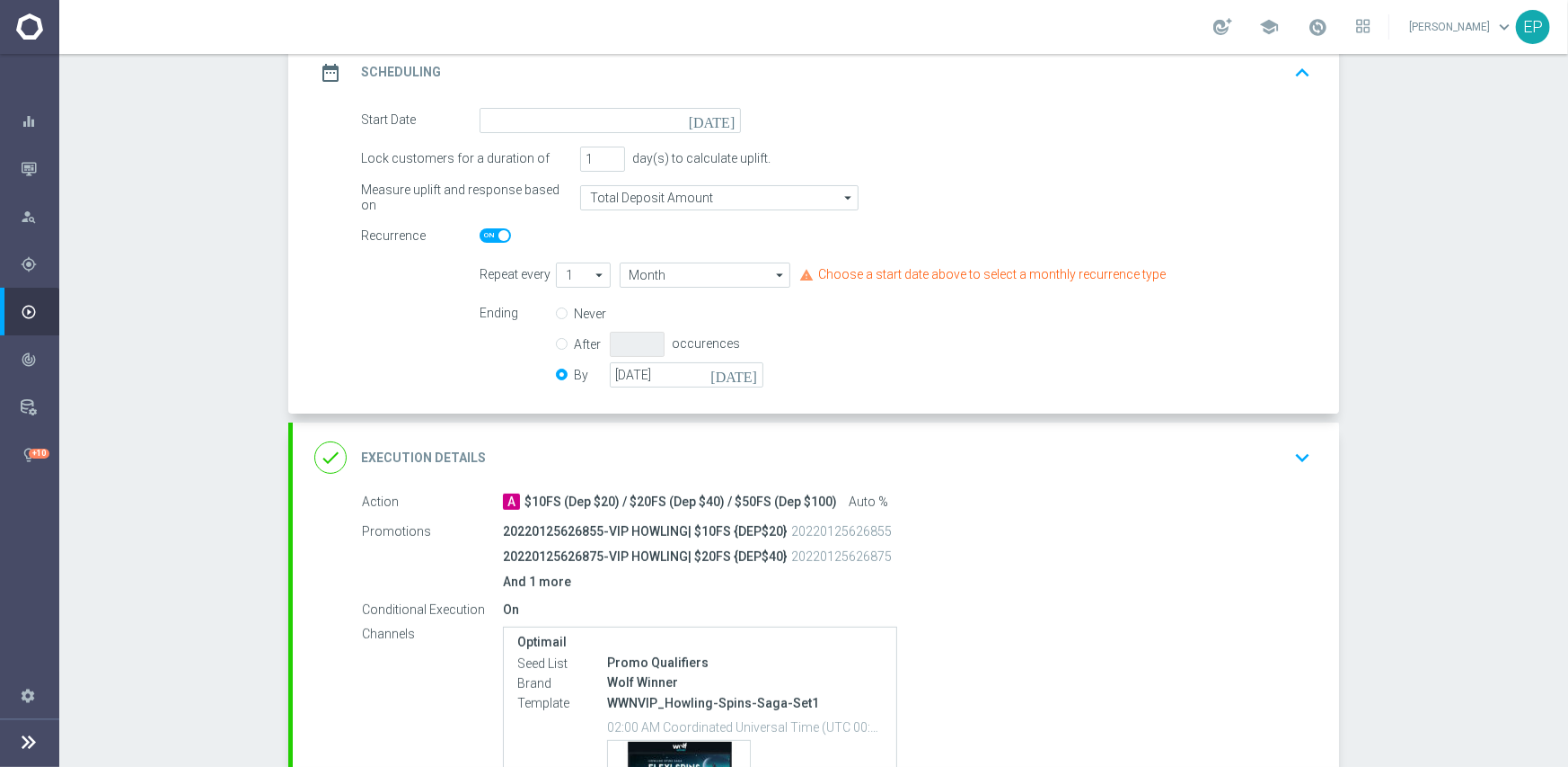
scroll to position [270, 0]
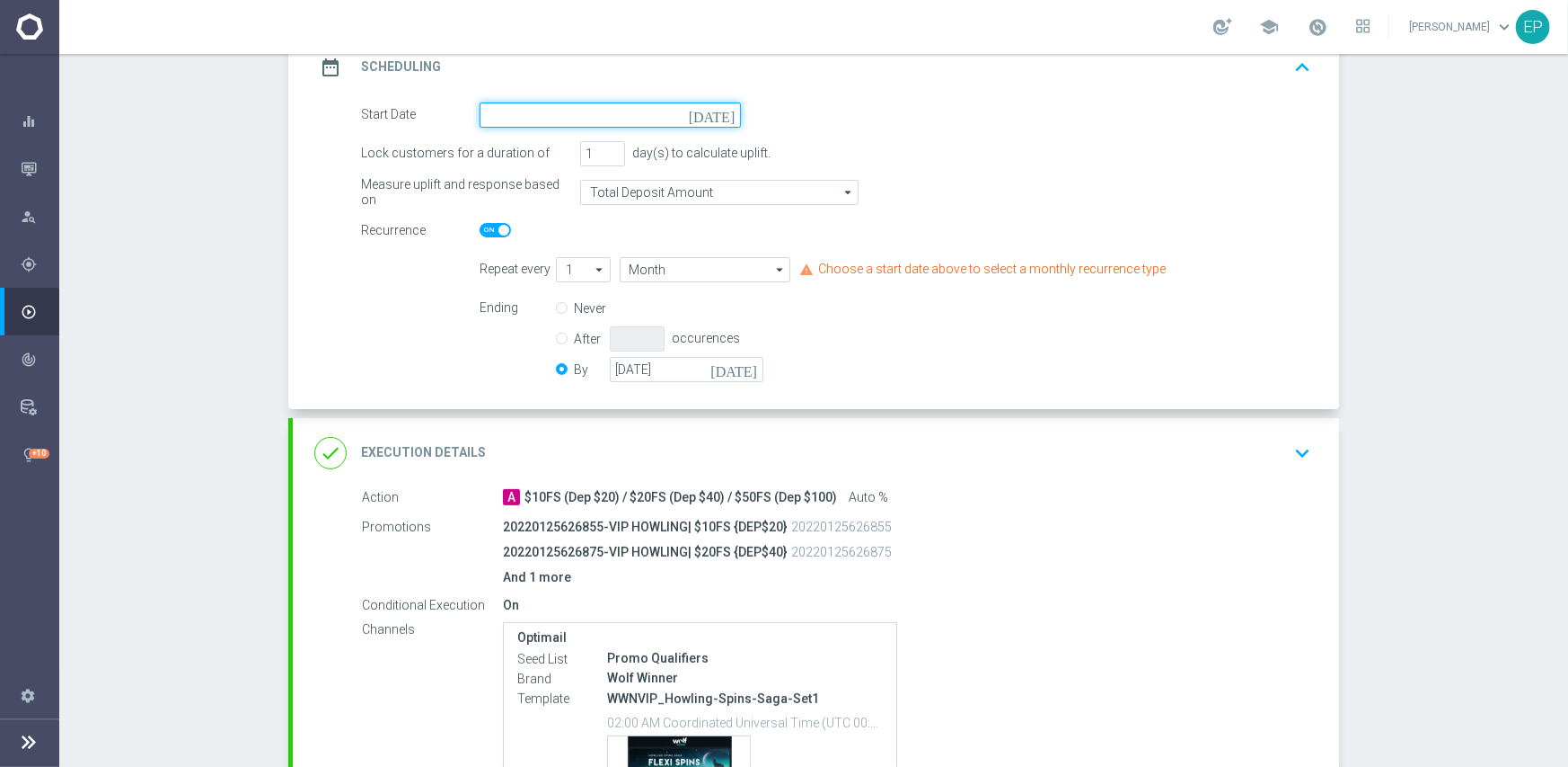
click at [618, 113] on input at bounding box center [611, 115] width 261 height 25
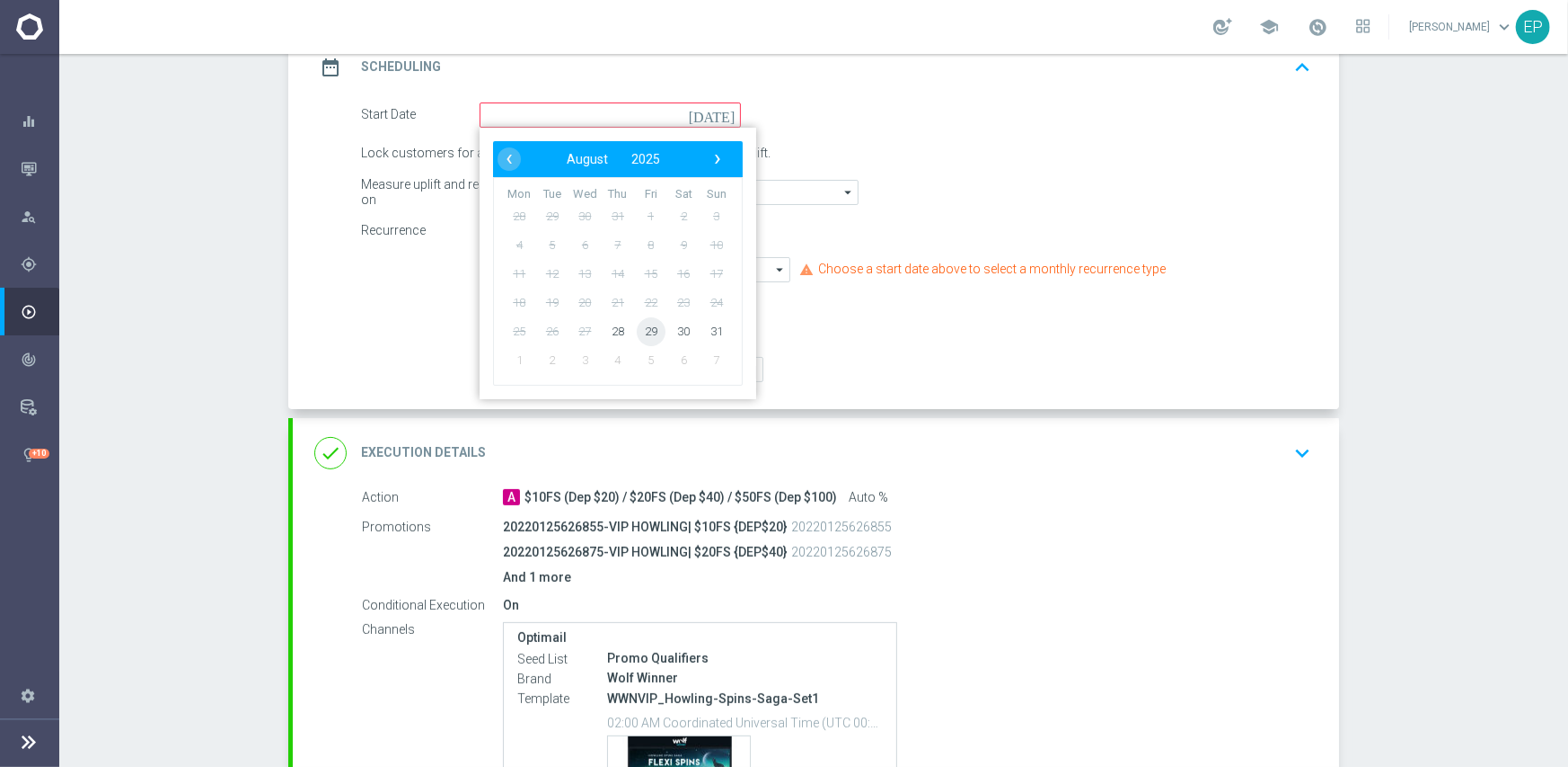
click at [651, 330] on span "29" at bounding box center [651, 331] width 29 height 29
type input "29 Aug 2025"
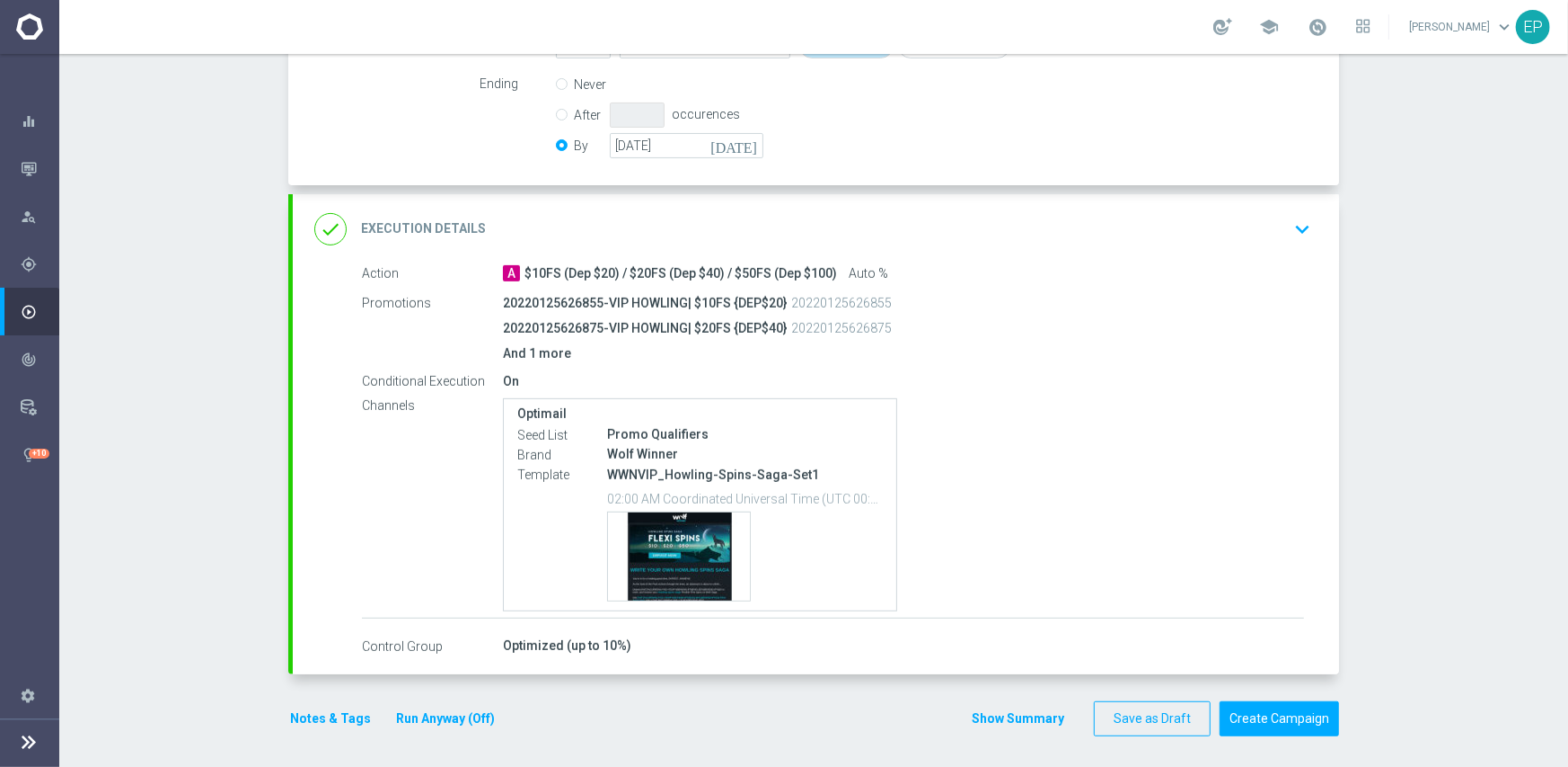
scroll to position [497, 0]
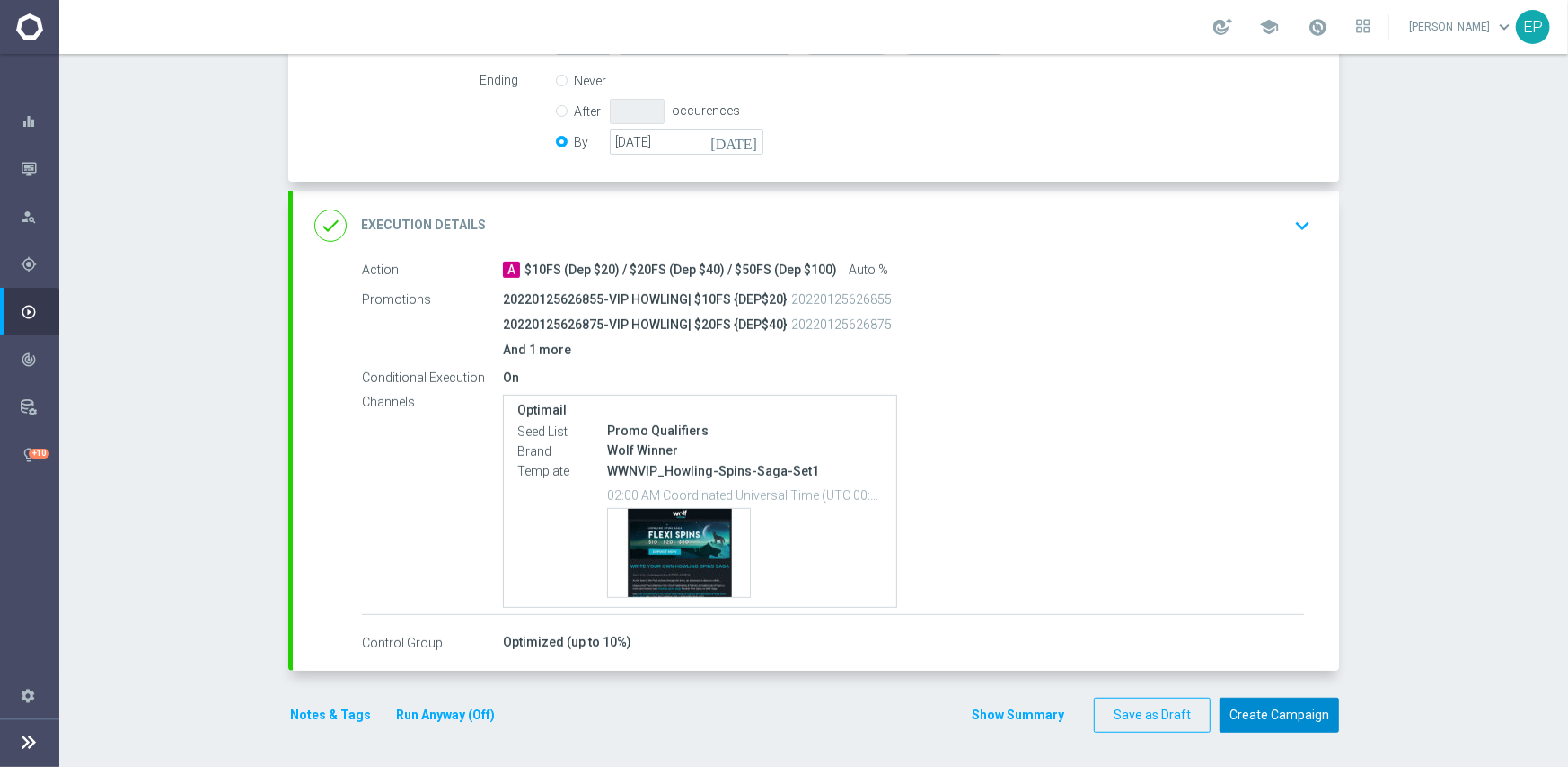
click at [1274, 708] on button "Create Campaign" at bounding box center [1280, 714] width 120 height 35
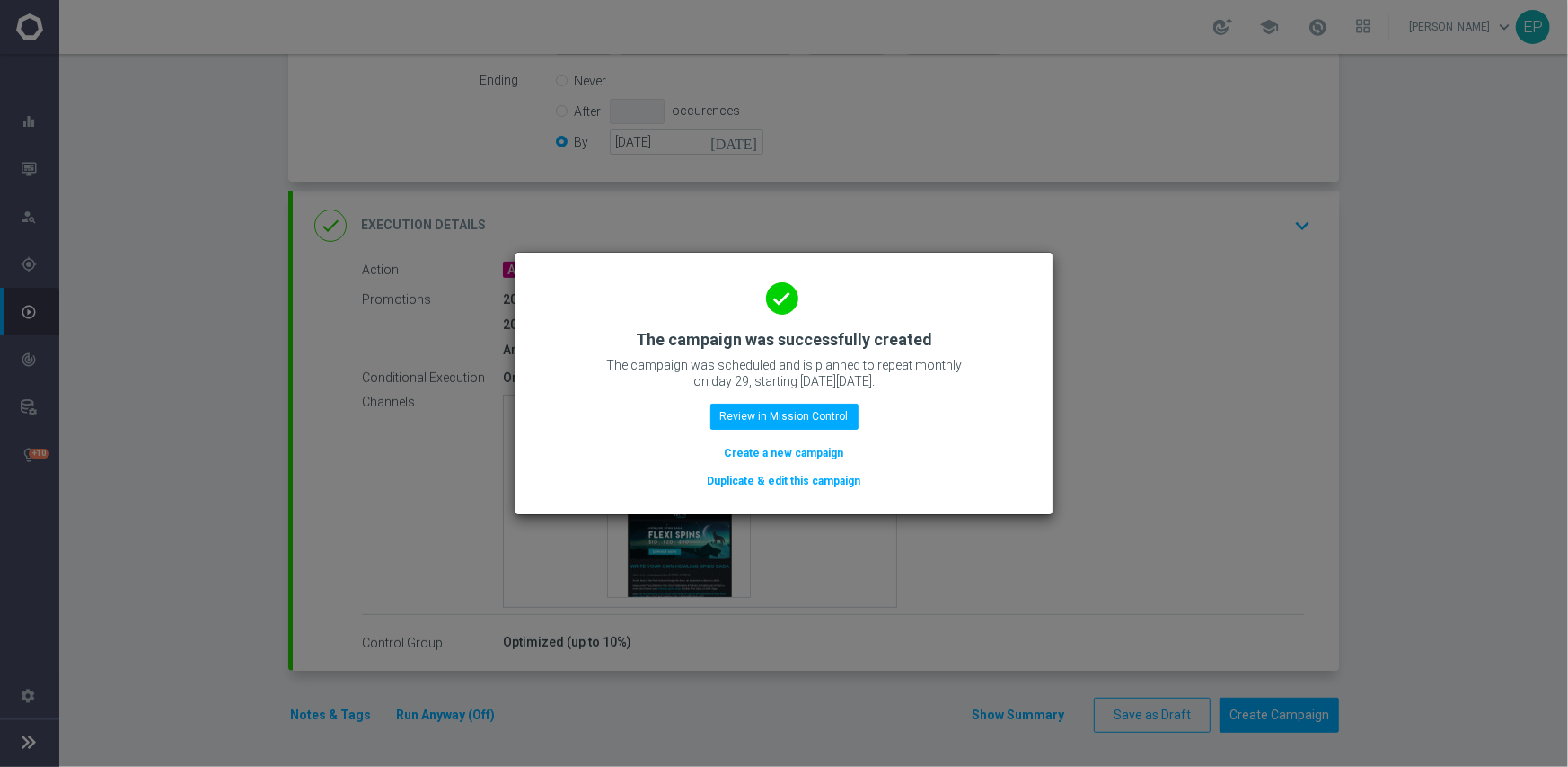
click at [811, 478] on button "Duplicate & edit this campaign" at bounding box center [784, 481] width 157 height 20
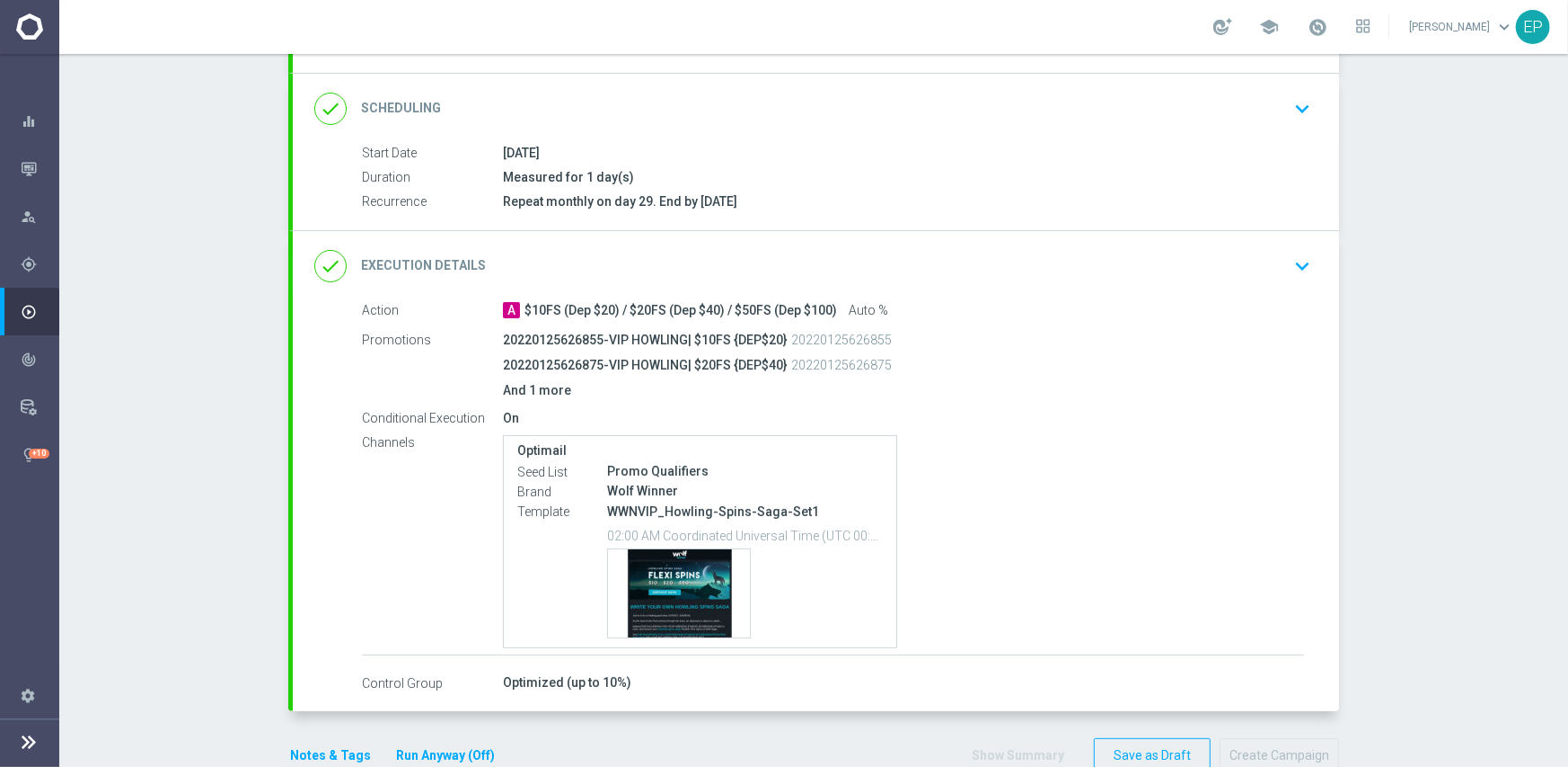
scroll to position [261, 0]
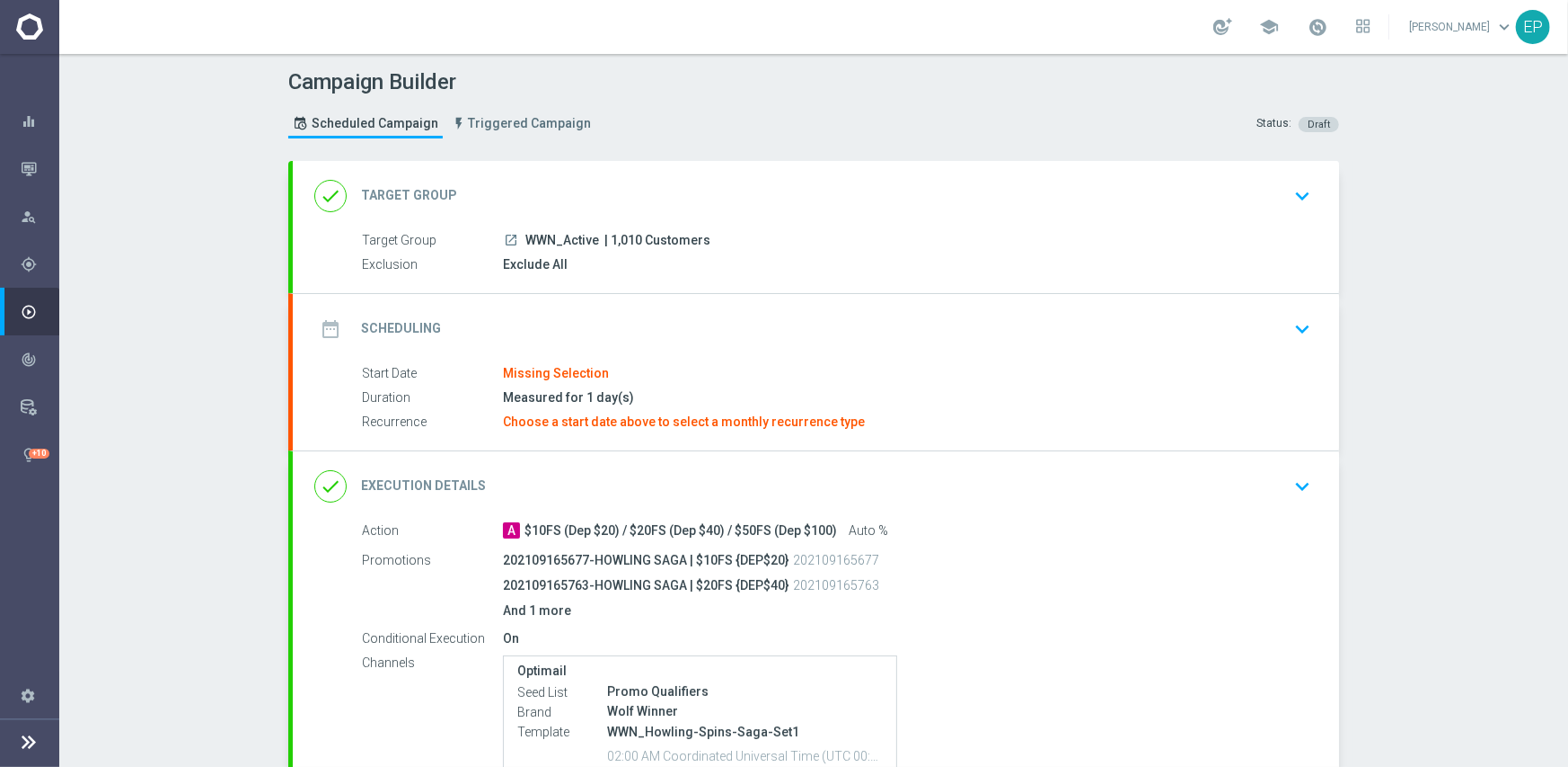
drag, startPoint x: 513, startPoint y: 235, endPoint x: 557, endPoint y: 246, distance: 45.4
click at [557, 246] on div "launch WWN_Active | 1,010 Customers" at bounding box center [903, 240] width 801 height 18
copy div "WWN_"
click at [570, 184] on div "done Target Group keyboard_arrow_down" at bounding box center [815, 196] width 1003 height 34
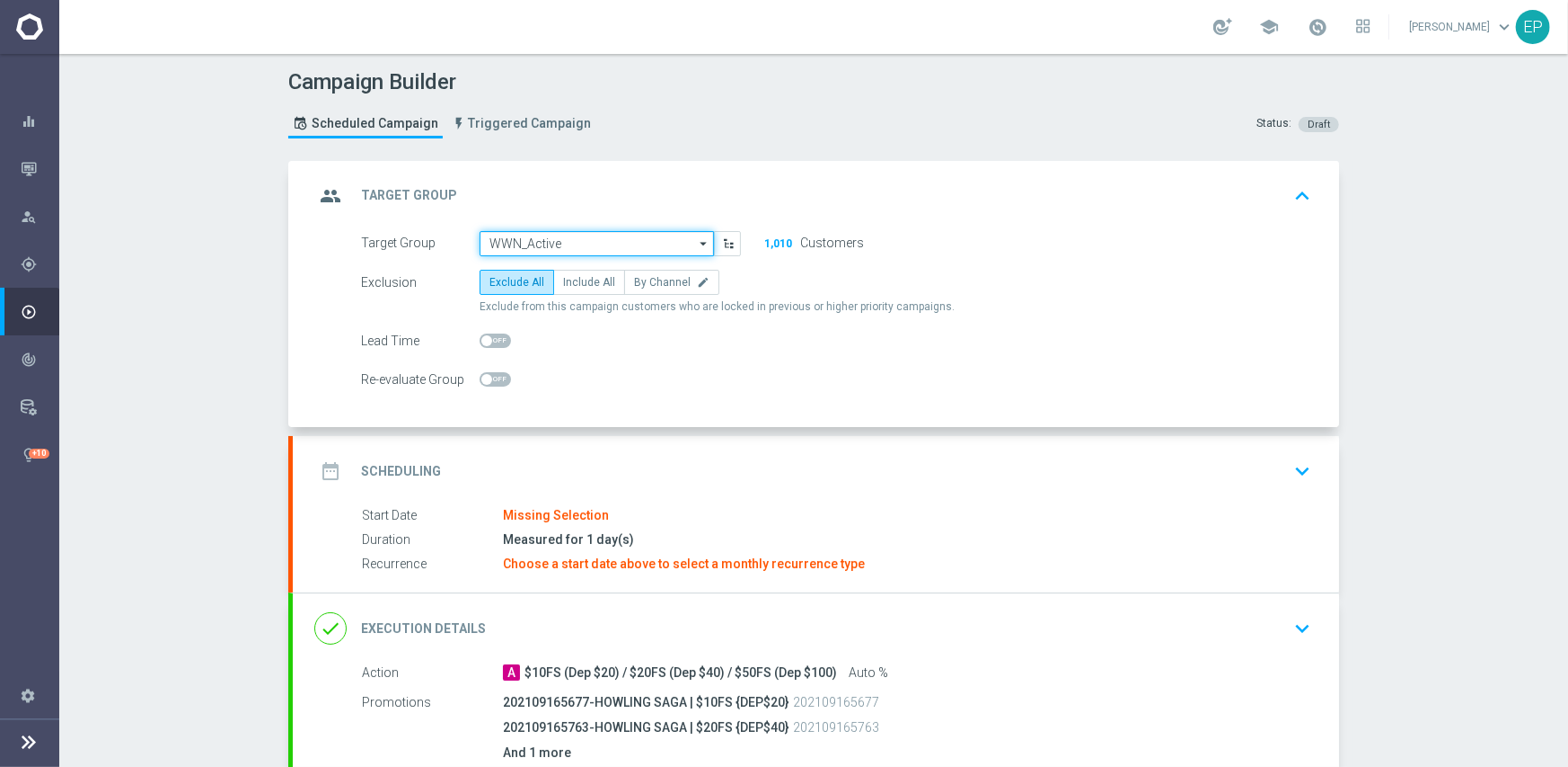
click at [562, 247] on input "WWN_Active" at bounding box center [597, 243] width 235 height 25
paste input "WWN_"
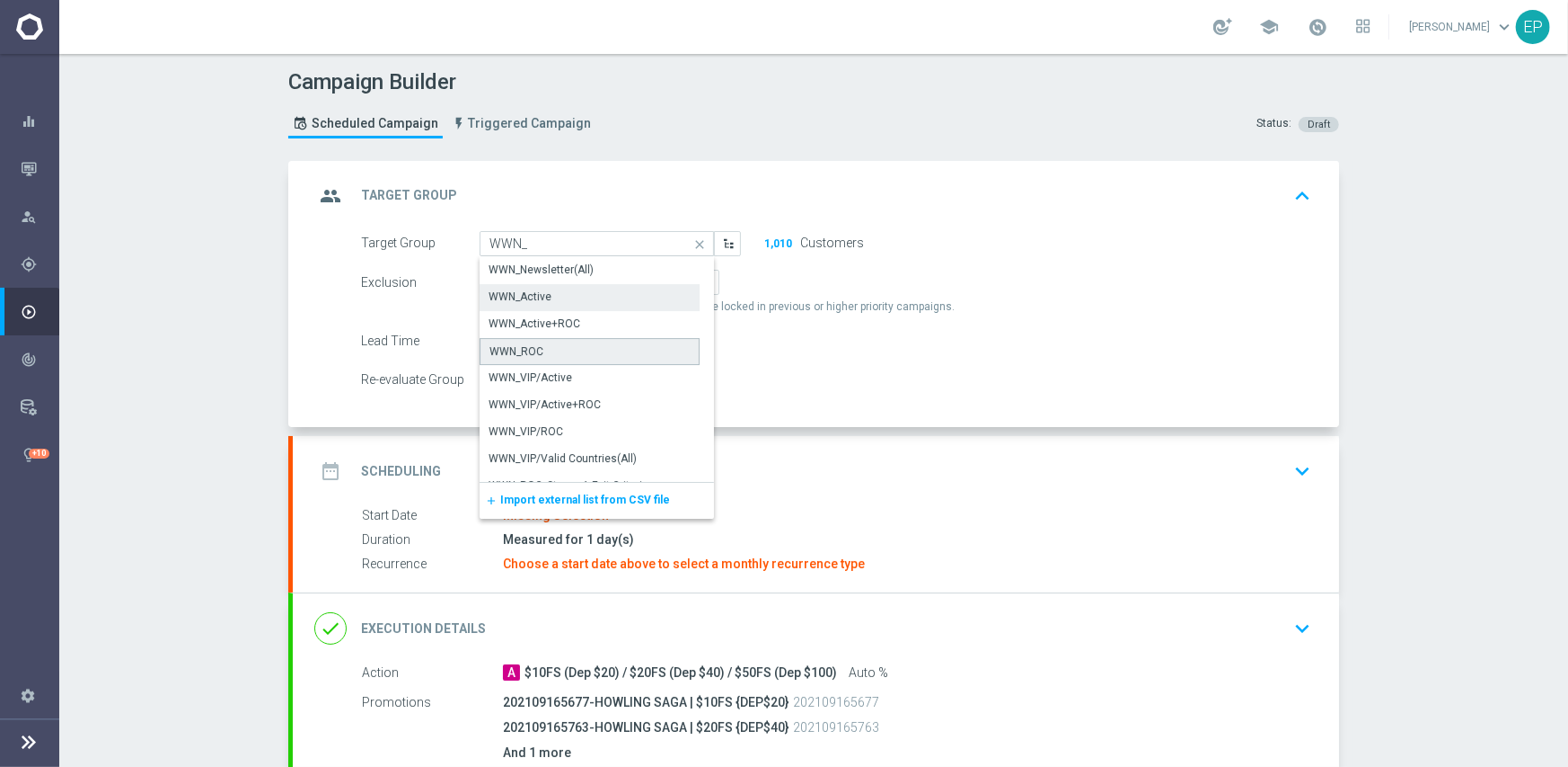
click at [531, 354] on div "WWN_ROC" at bounding box center [516, 352] width 54 height 16
type input "WWN_ROC"
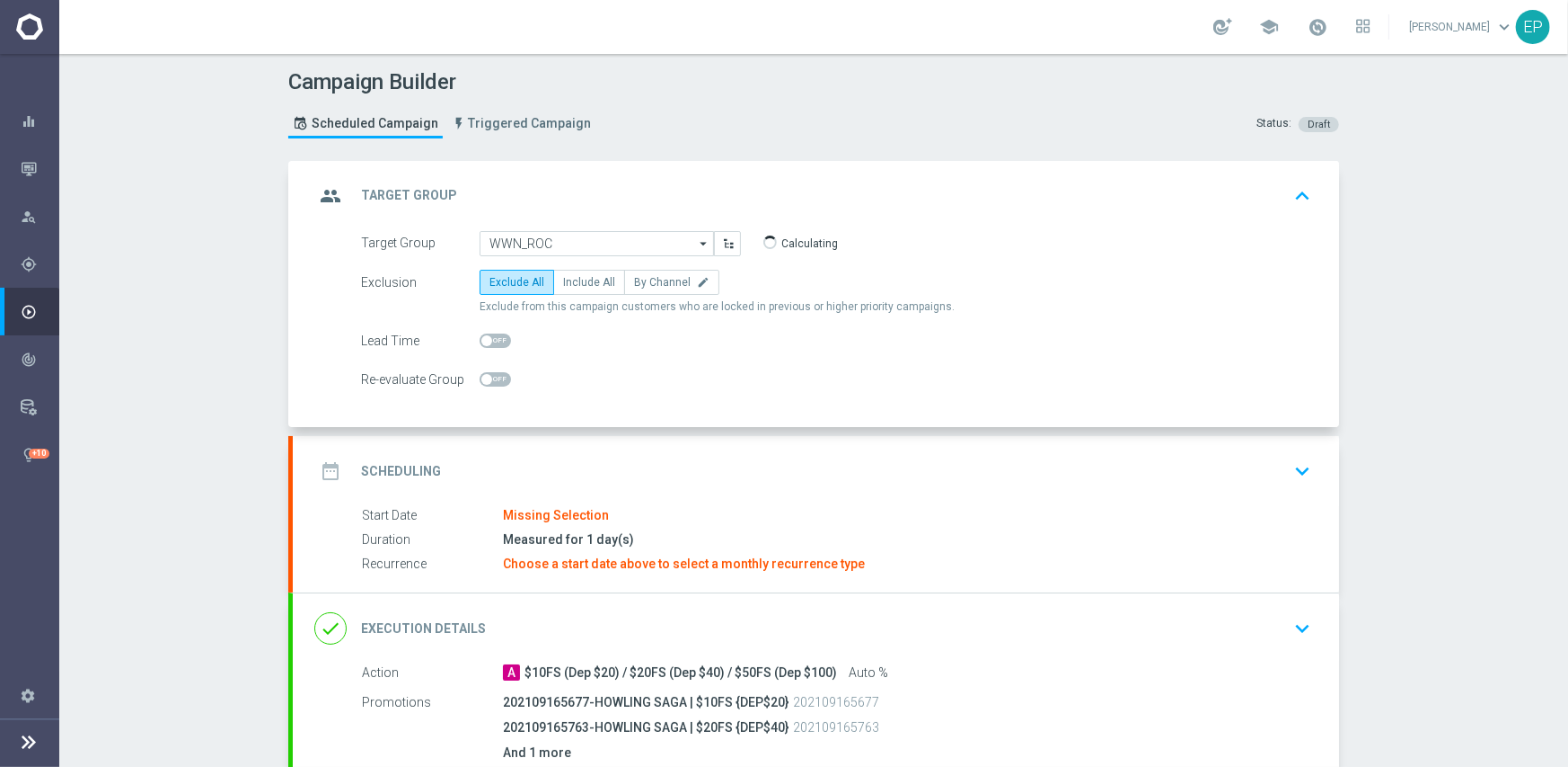
click at [656, 479] on div "date_range Scheduling keyboard_arrow_down" at bounding box center [815, 470] width 1003 height 34
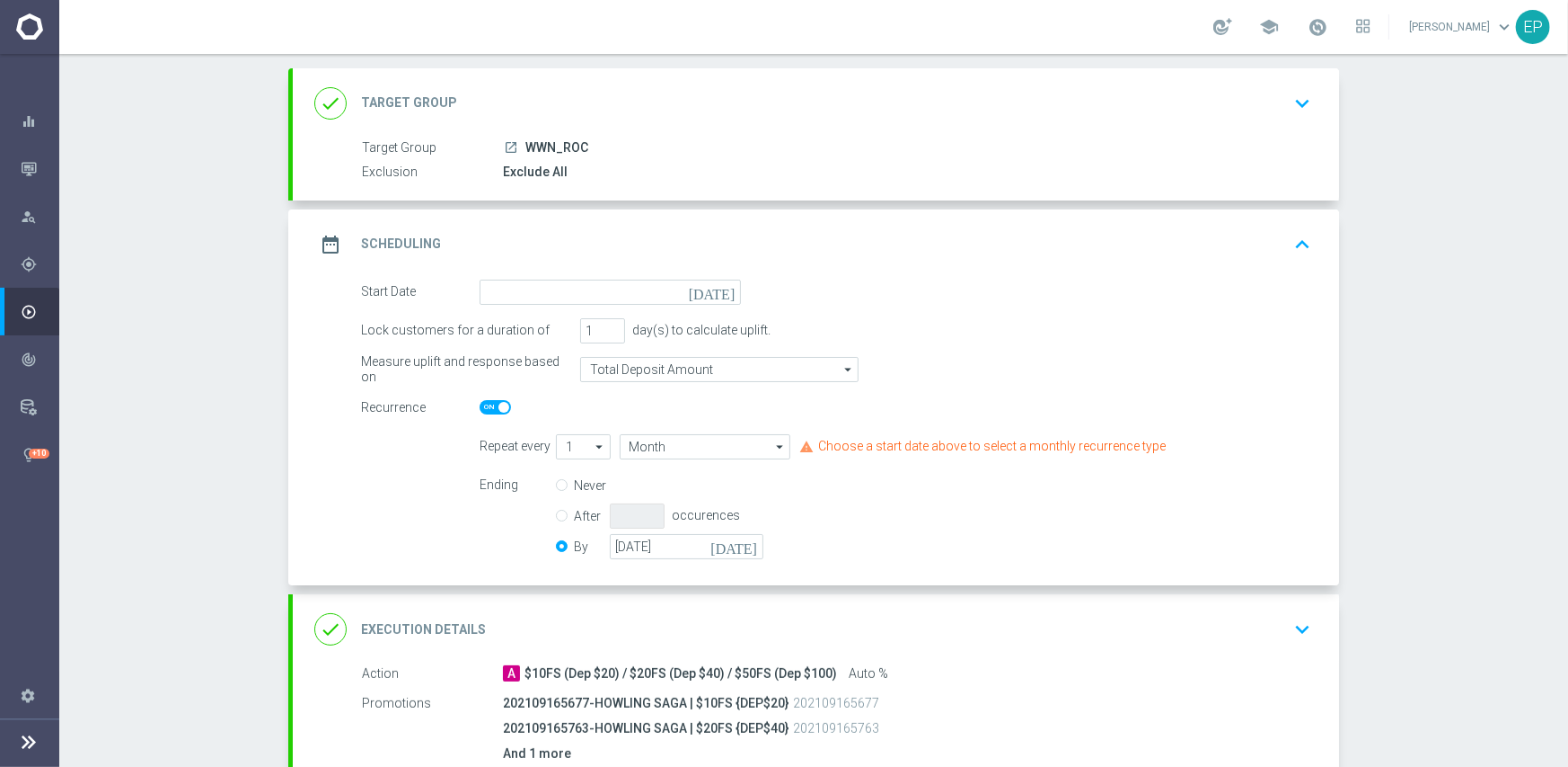
scroll to position [180, 0]
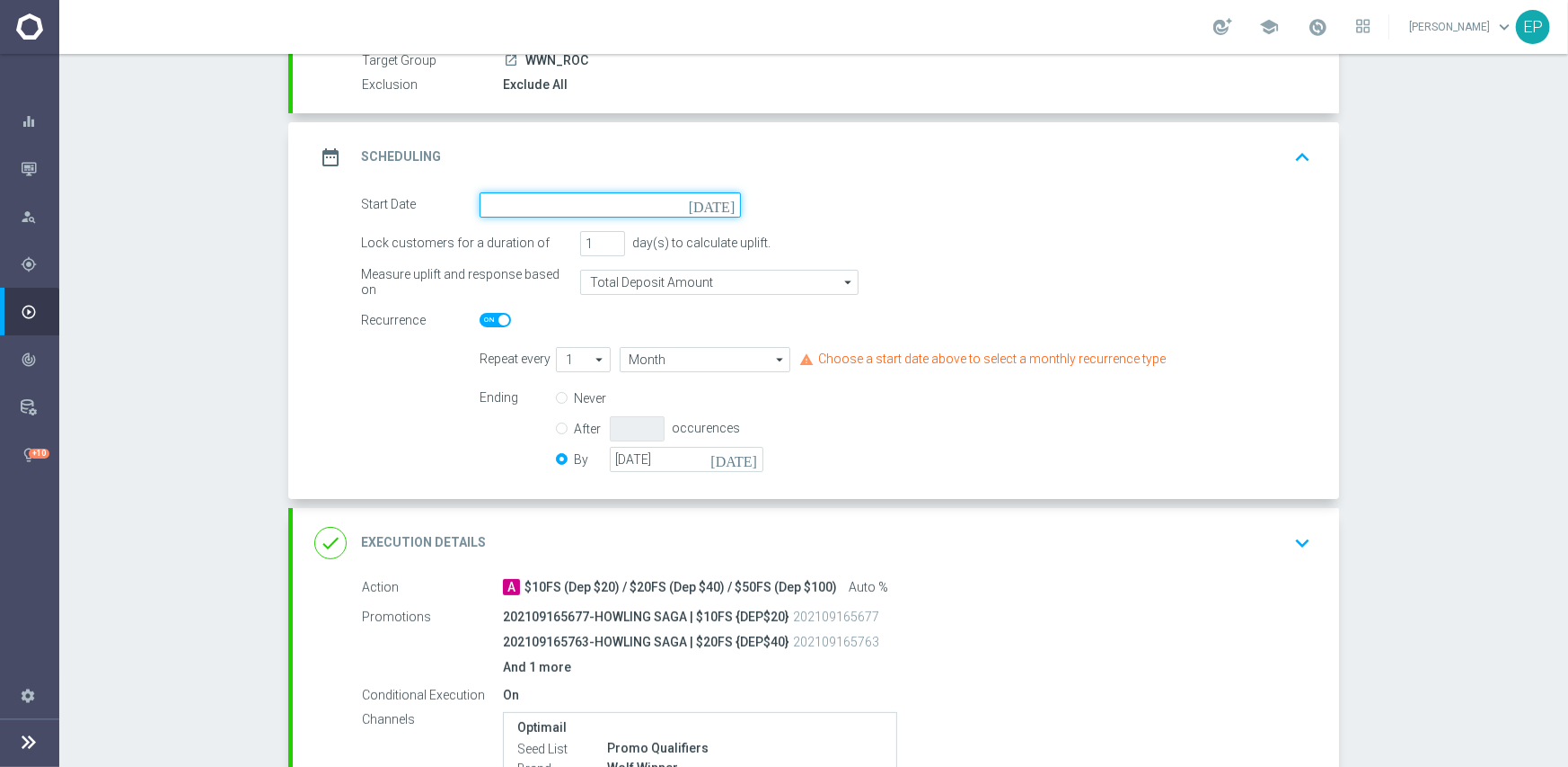
click at [642, 205] on input at bounding box center [611, 205] width 261 height 25
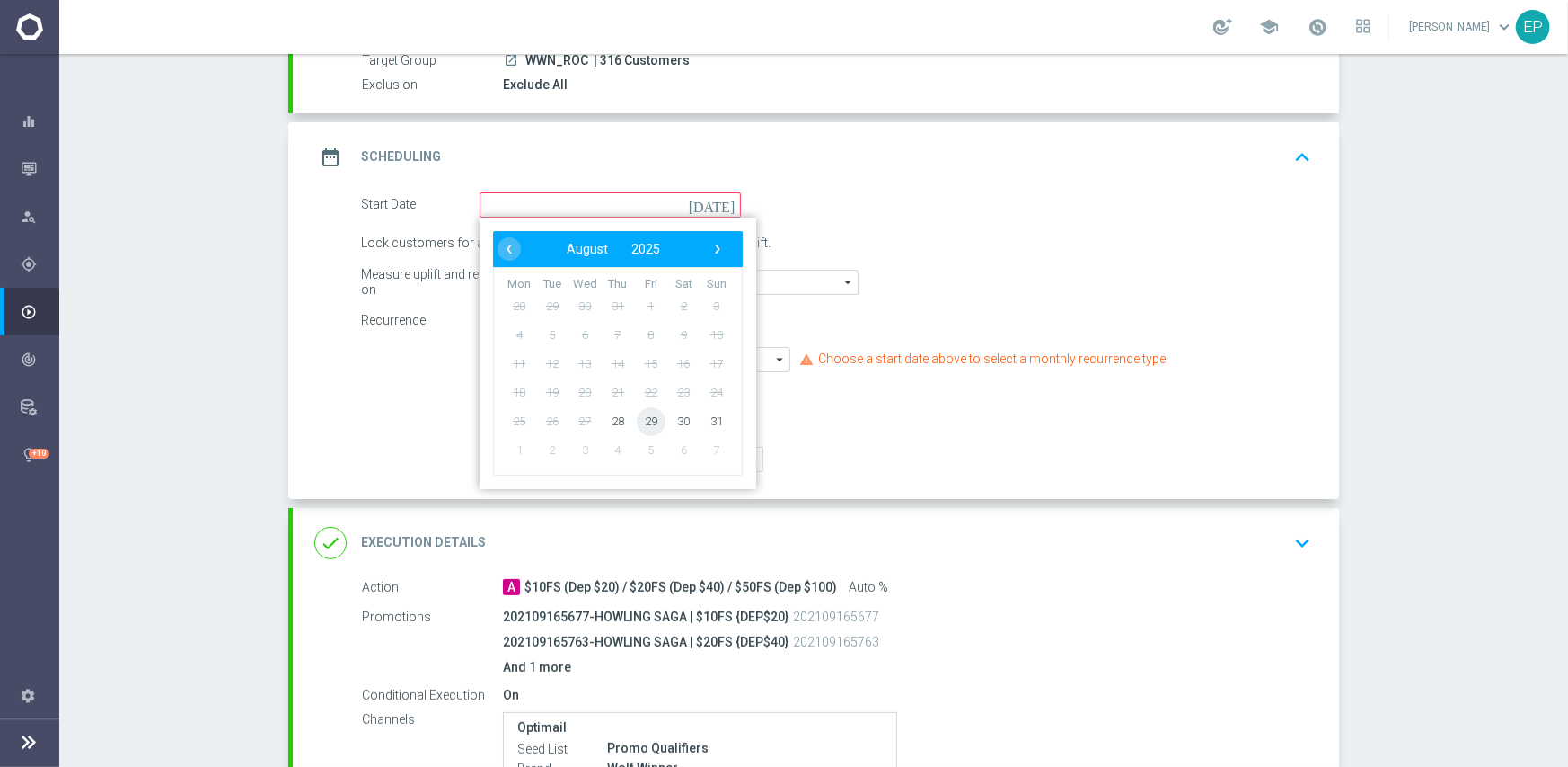
click at [644, 426] on span "29" at bounding box center [651, 420] width 29 height 29
type input "29 Aug 2025"
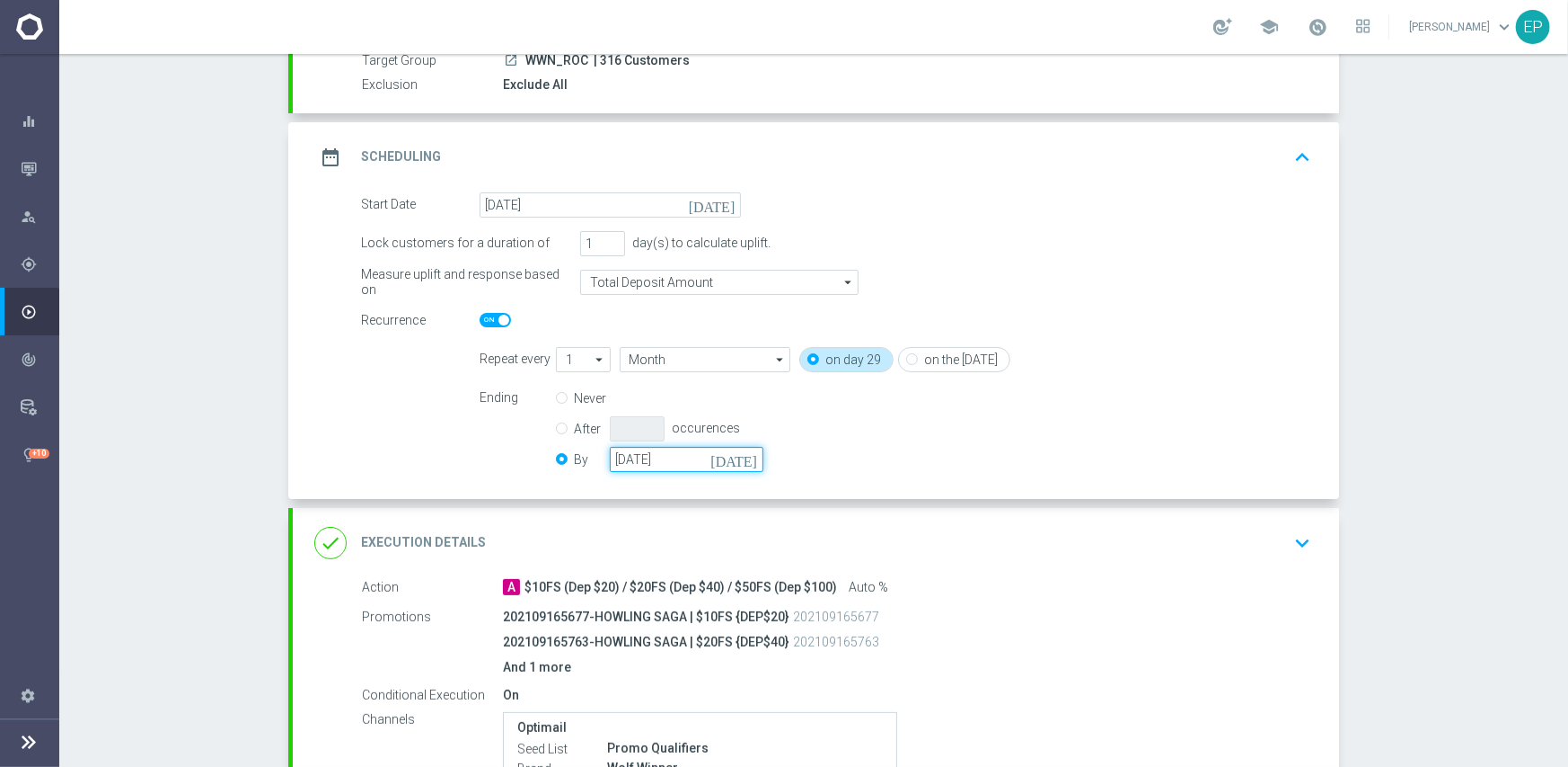
click at [661, 469] on input "30 Nov 2025" at bounding box center [687, 458] width 154 height 25
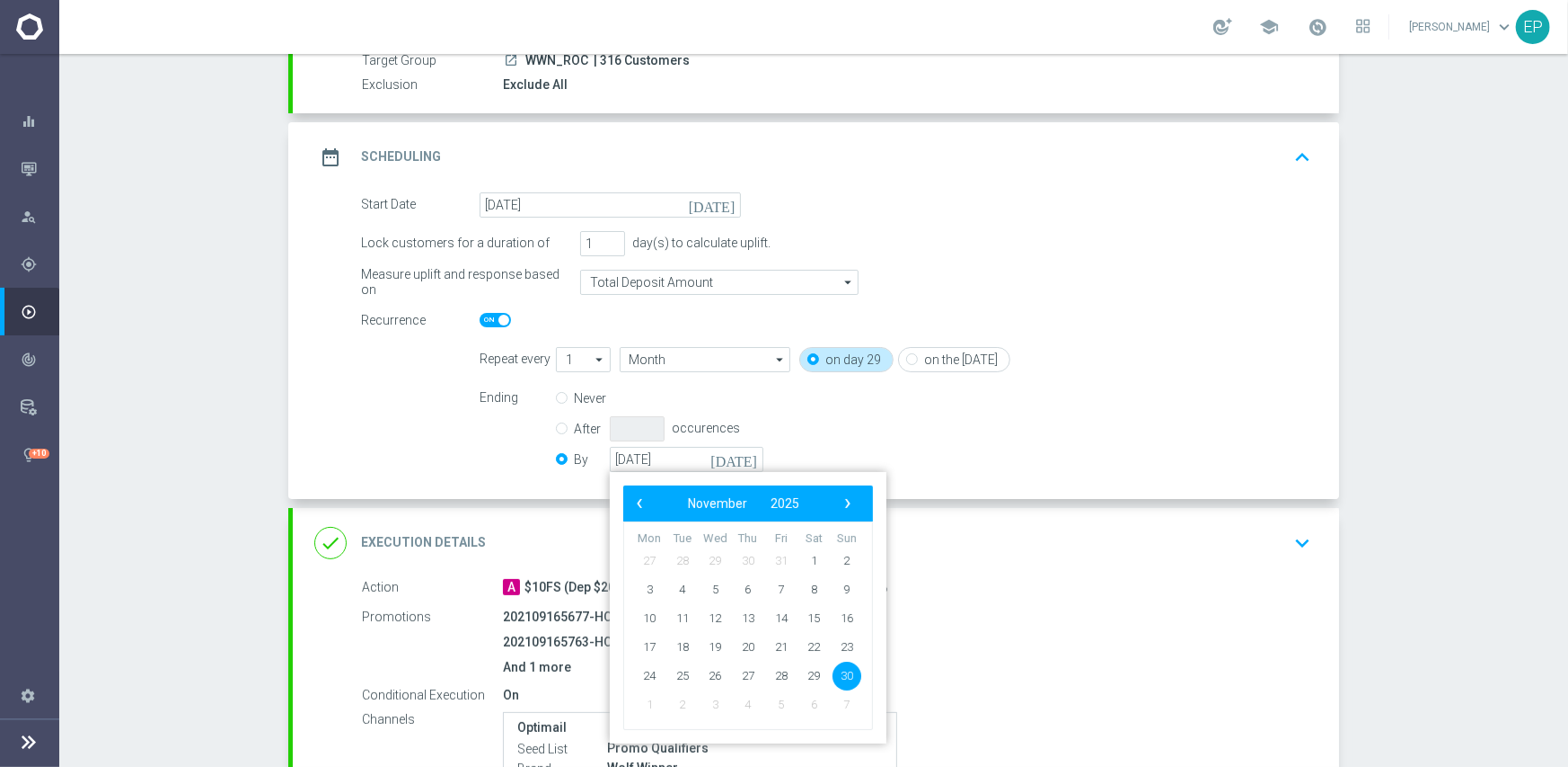
click at [1107, 582] on div "A $10FS (Dep $20) / $20FS (Dep $40) / $50FS (Dep $100) Auto %" at bounding box center [903, 587] width 801 height 18
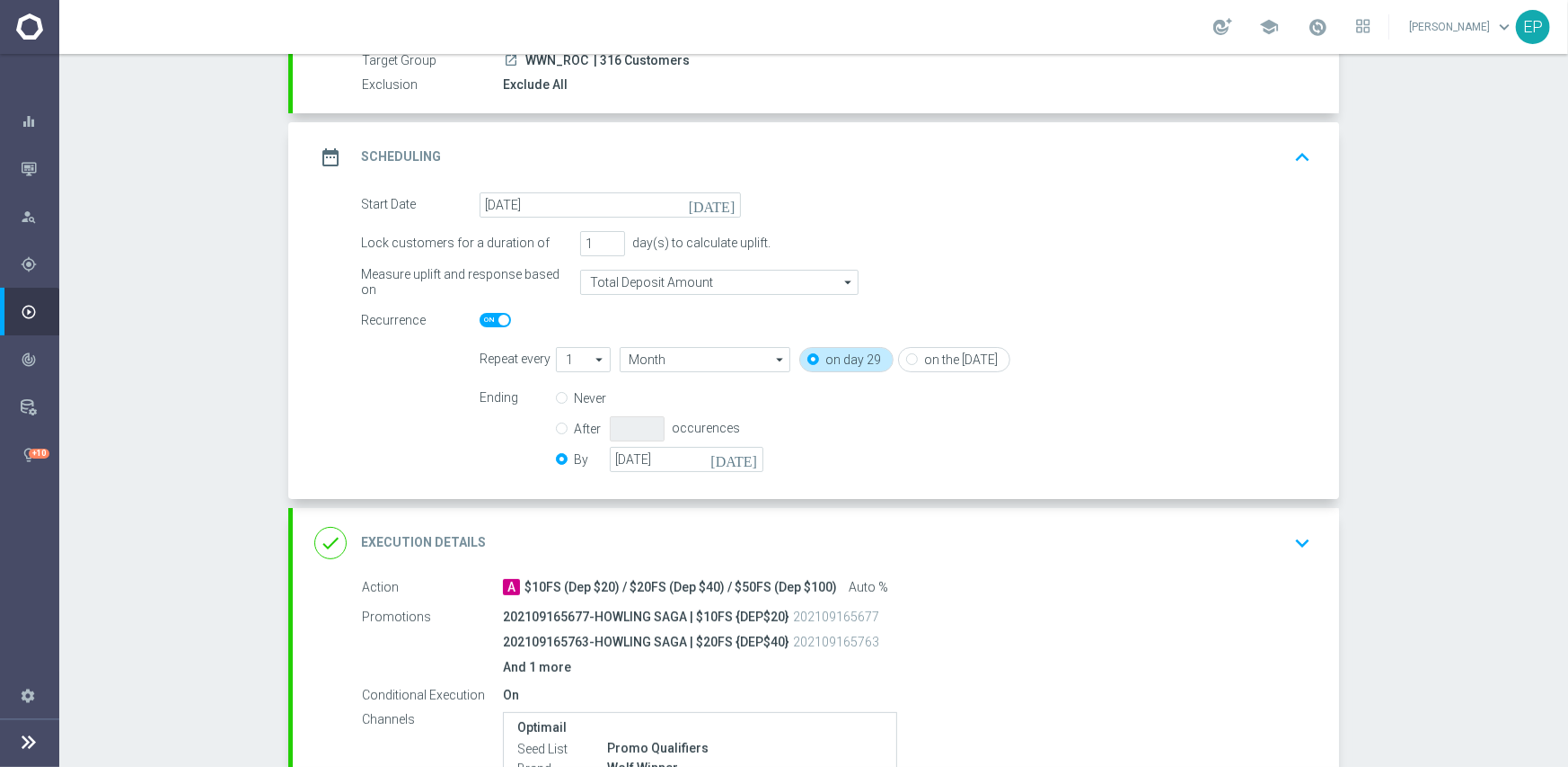
scroll to position [497, 0]
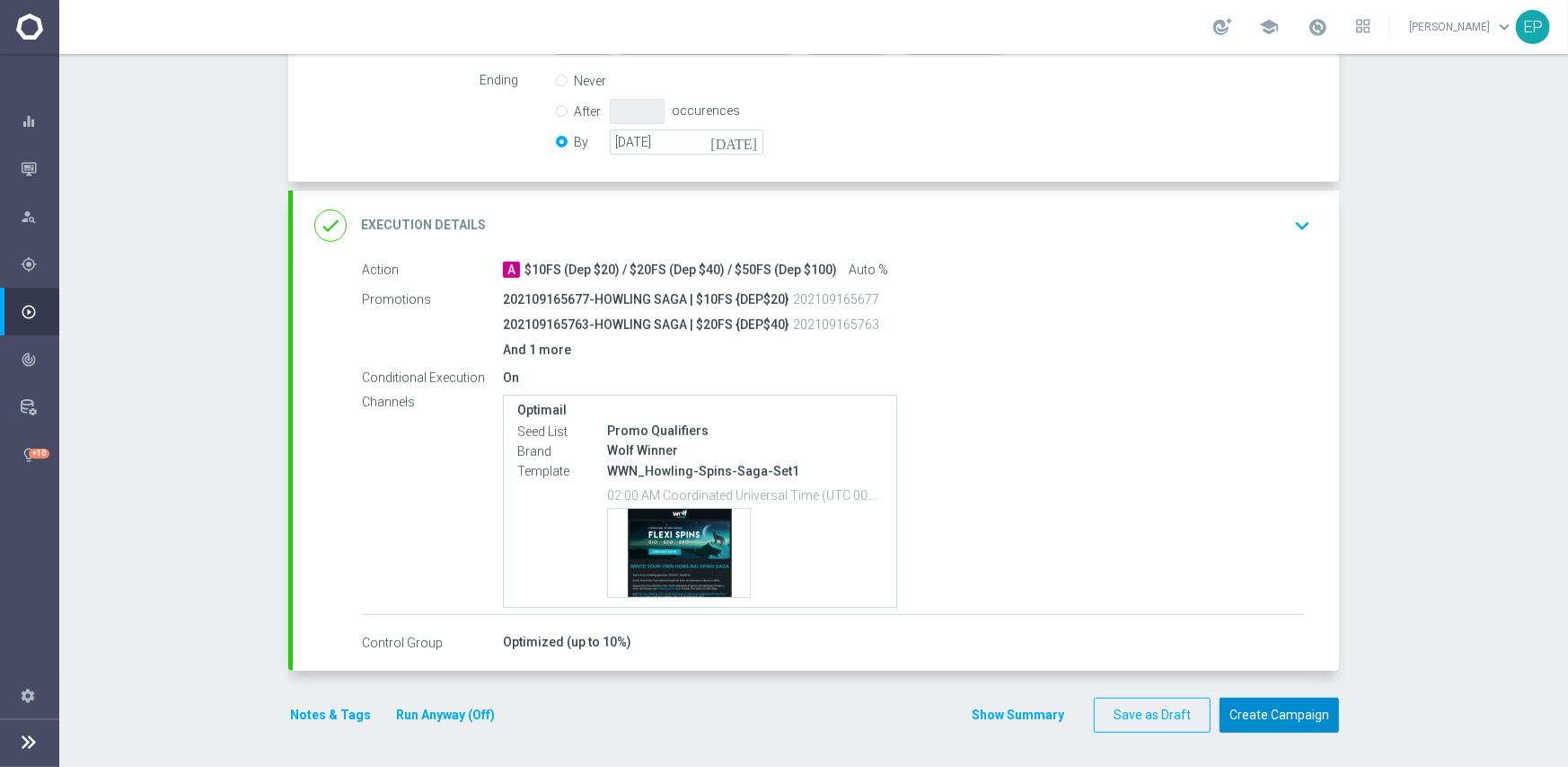
click at [1271, 708] on button "Create Campaign" at bounding box center [1280, 714] width 120 height 35
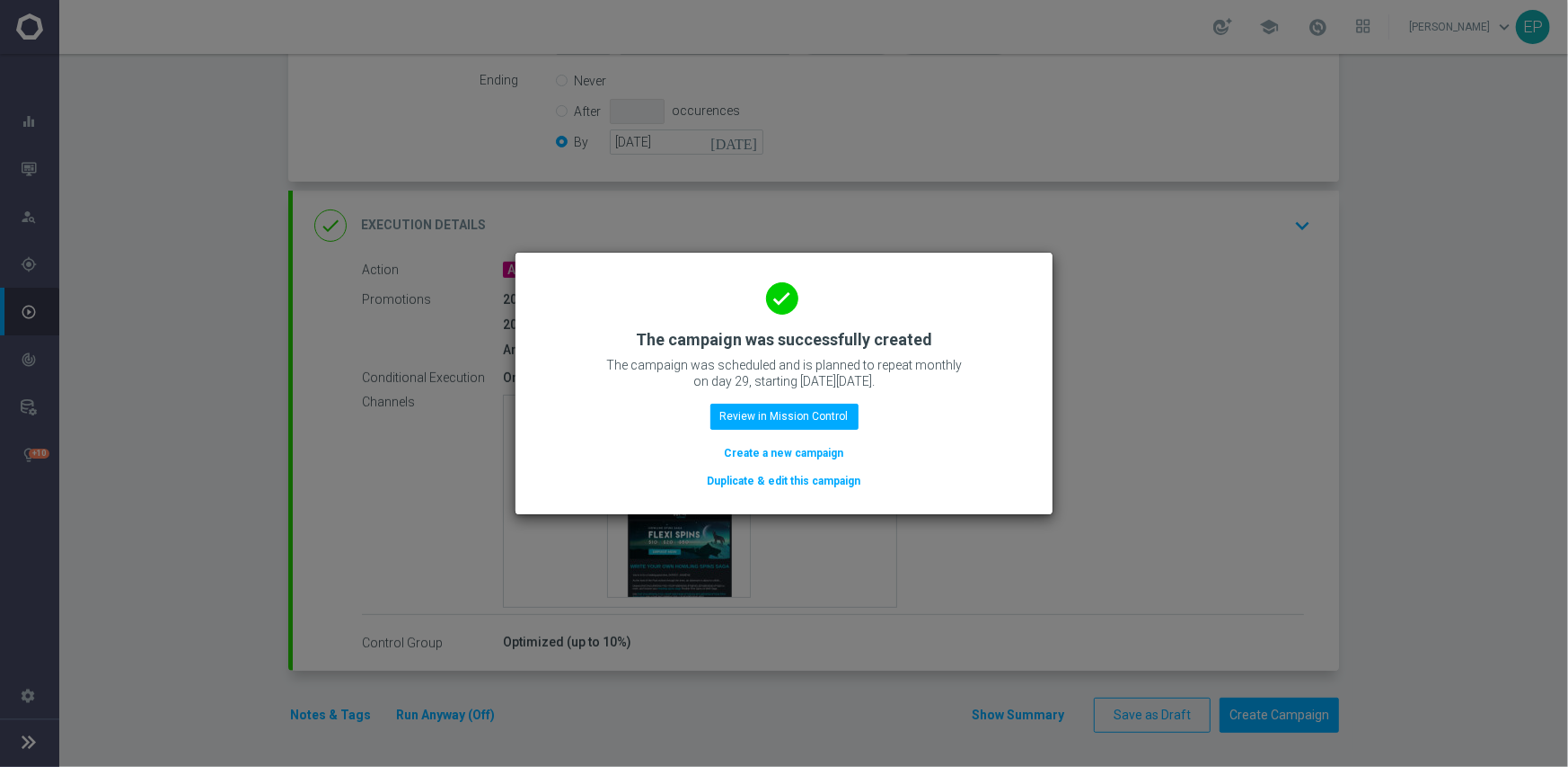
click at [787, 479] on button "Duplicate & edit this campaign" at bounding box center [784, 481] width 157 height 20
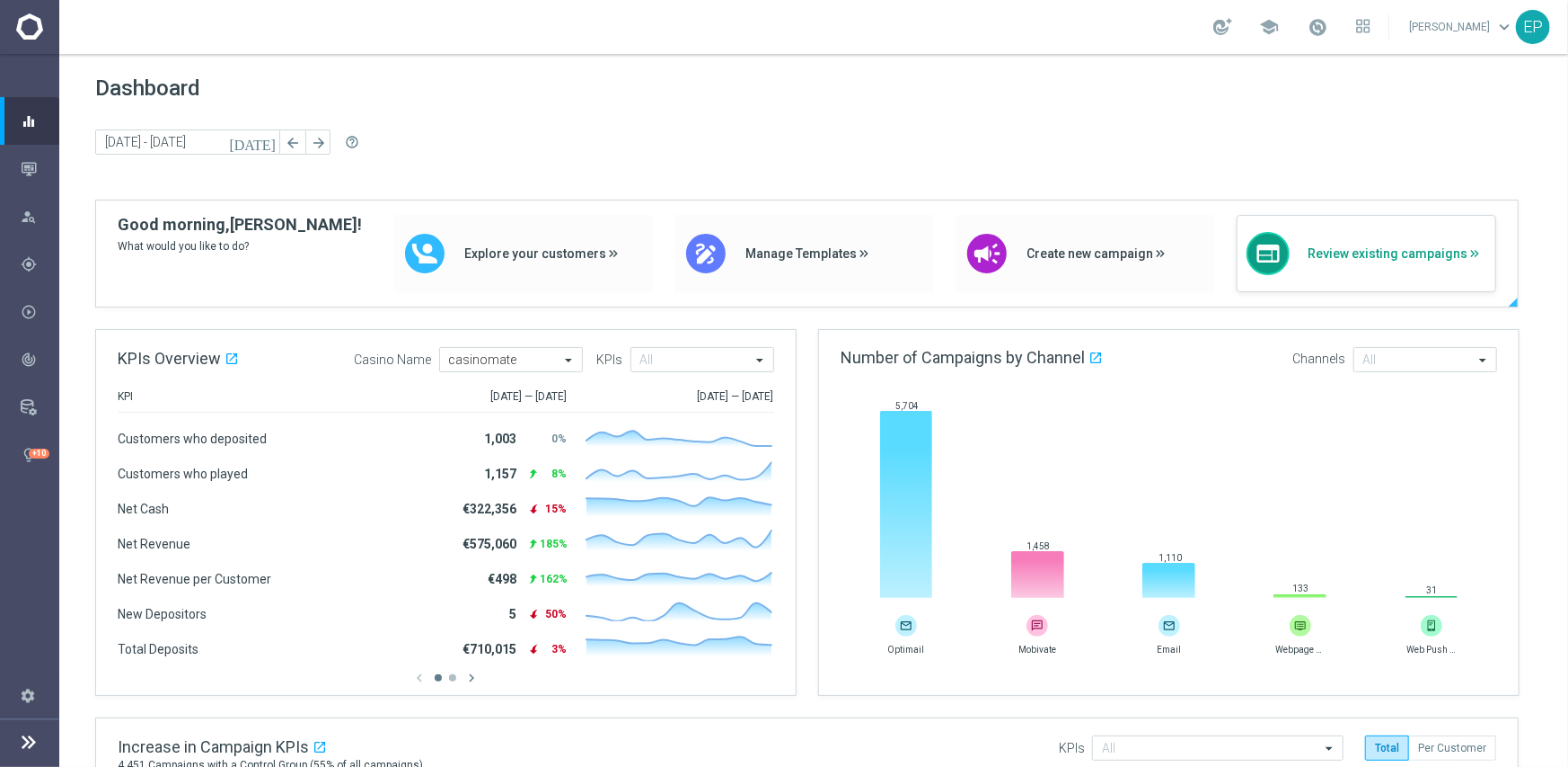
click at [1387, 263] on div "web Review existing campaigns" at bounding box center [1366, 253] width 260 height 77
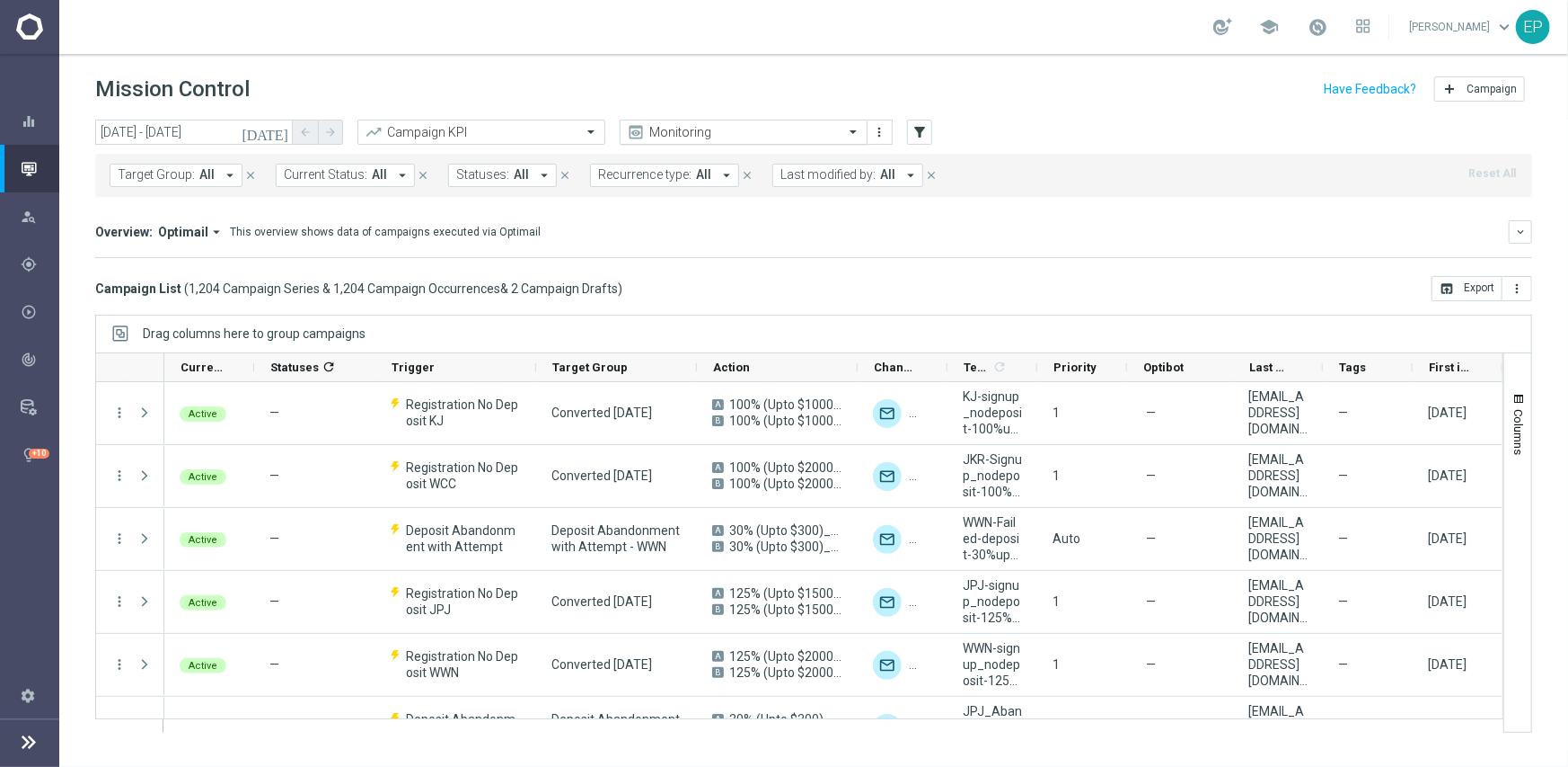
click at [742, 131] on input "text" at bounding box center [726, 132] width 193 height 15
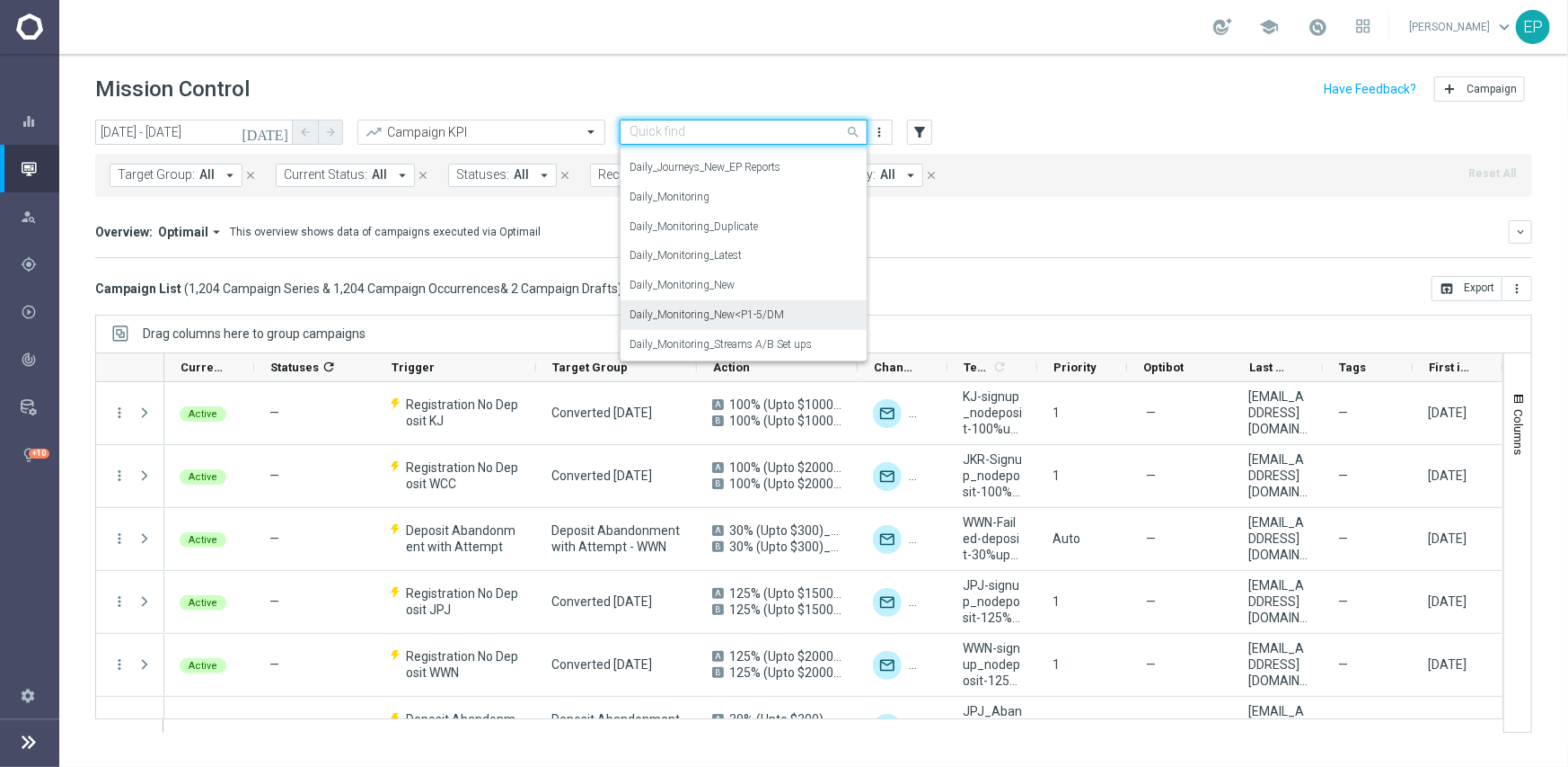
scroll to position [629, 0]
click at [776, 262] on div "Daily_Monitoring_New<P1-5/DM" at bounding box center [744, 271] width 229 height 30
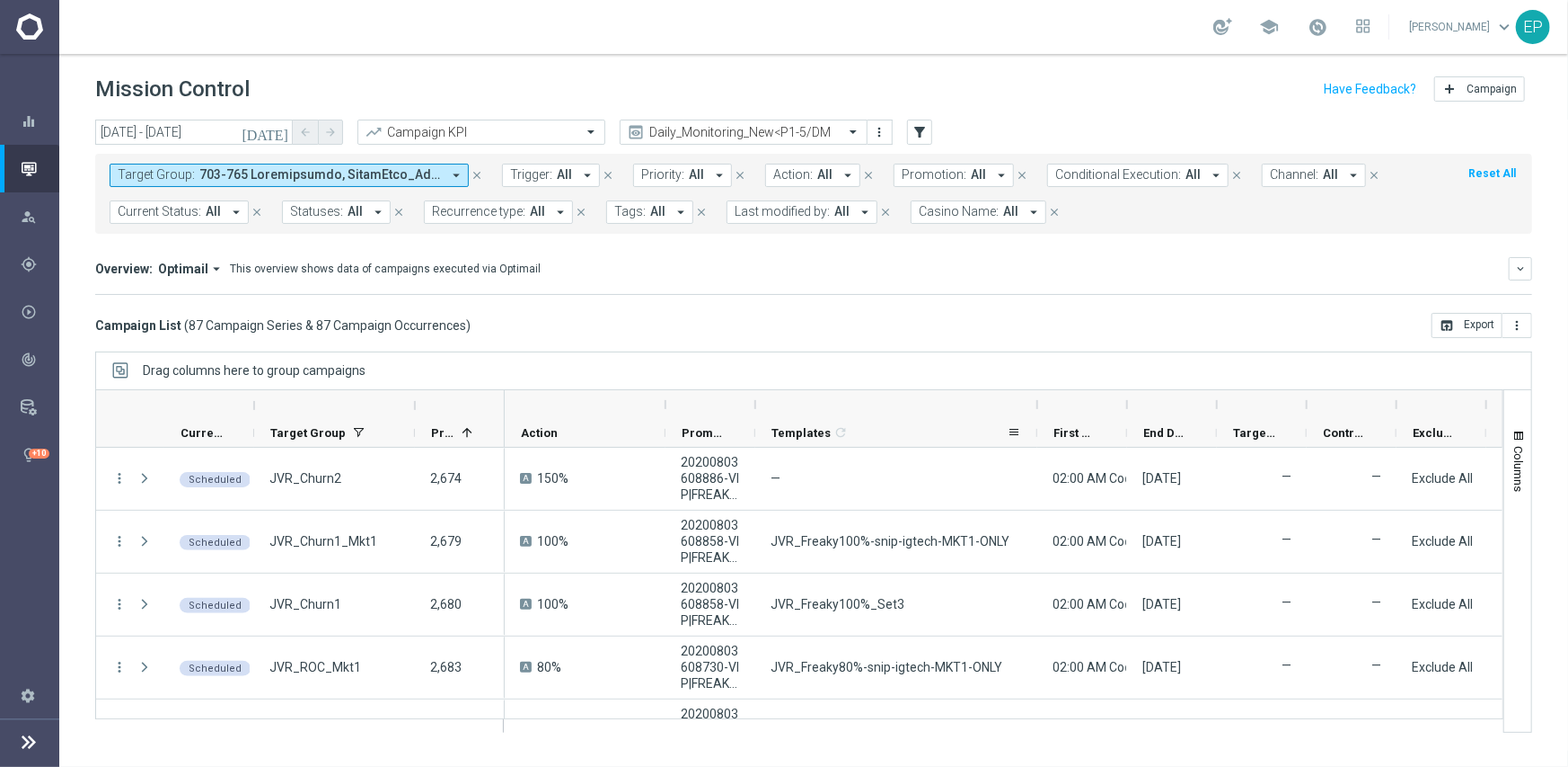
drag, startPoint x: 840, startPoint y: 400, endPoint x: 992, endPoint y: 421, distance: 153.4
click at [1033, 421] on div "Action" at bounding box center [1445, 419] width 1880 height 58
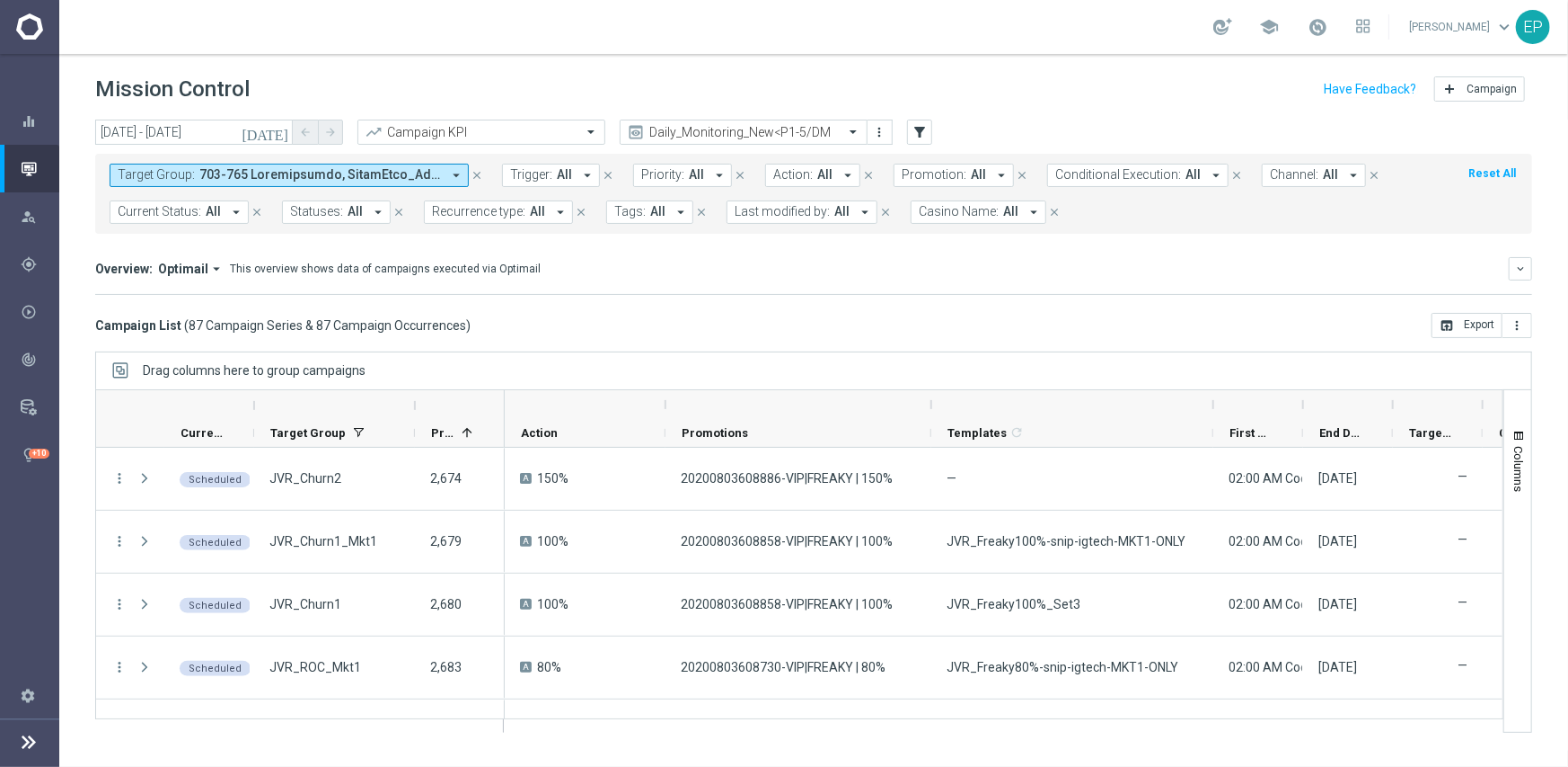
drag, startPoint x: 755, startPoint y: 405, endPoint x: 930, endPoint y: 408, distance: 175.0
click at [930, 408] on div at bounding box center [931, 404] width 7 height 29
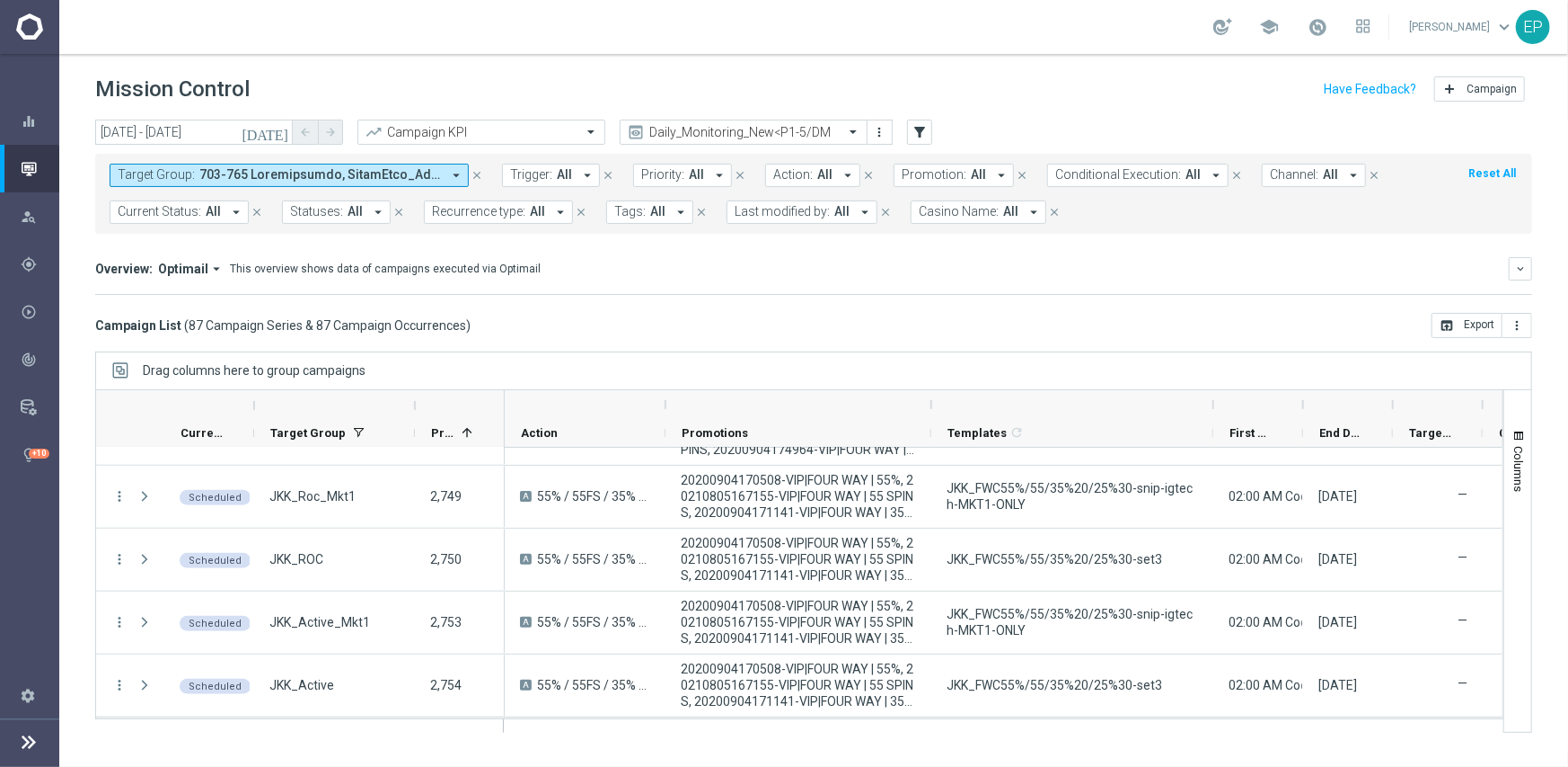
scroll to position [1079, 0]
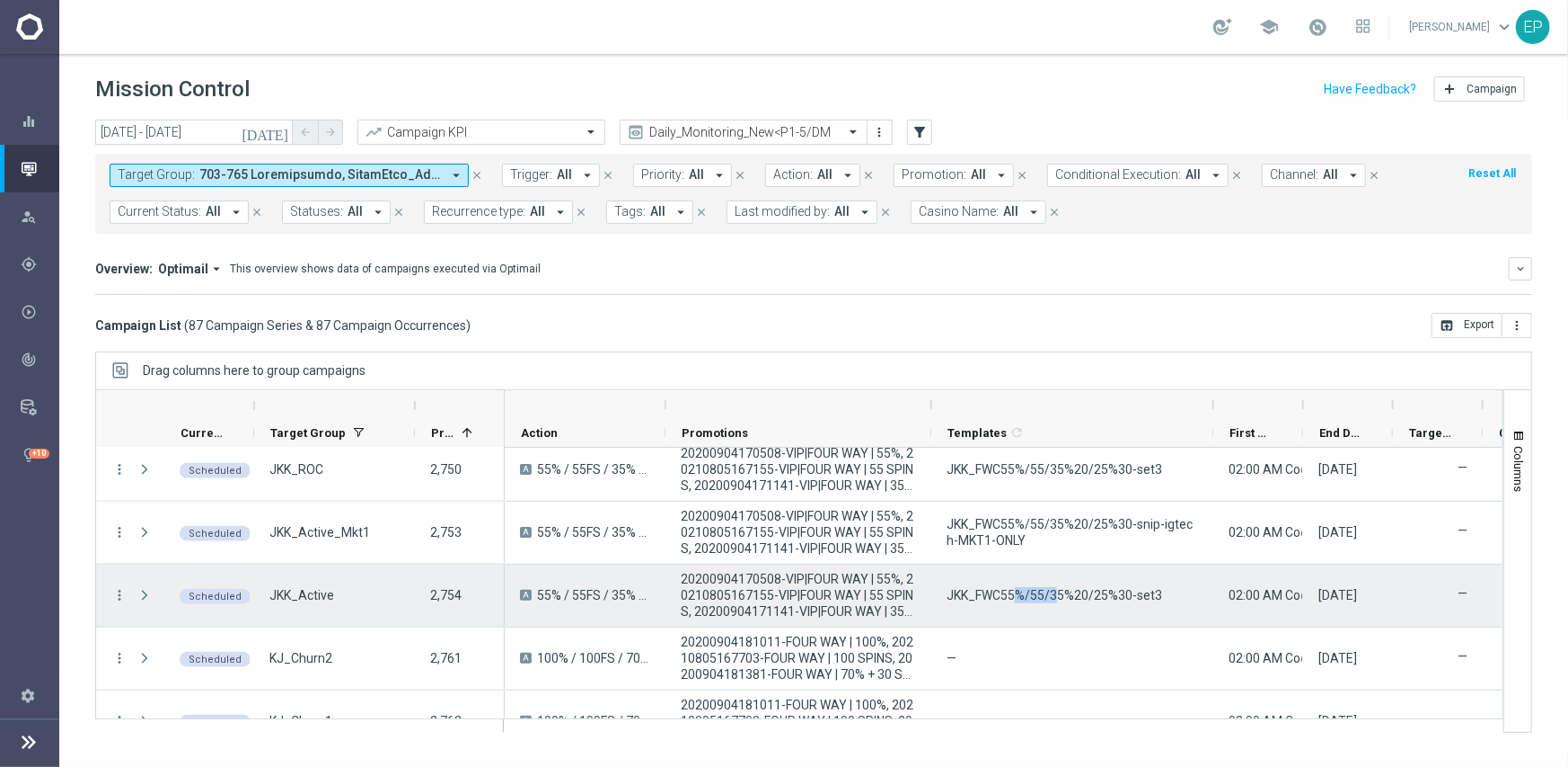
drag, startPoint x: 1012, startPoint y: 597, endPoint x: 1058, endPoint y: 597, distance: 46.0
click at [1058, 597] on span "JKK_FWC55%/55/35%20/25%30-set3" at bounding box center [1055, 595] width 216 height 16
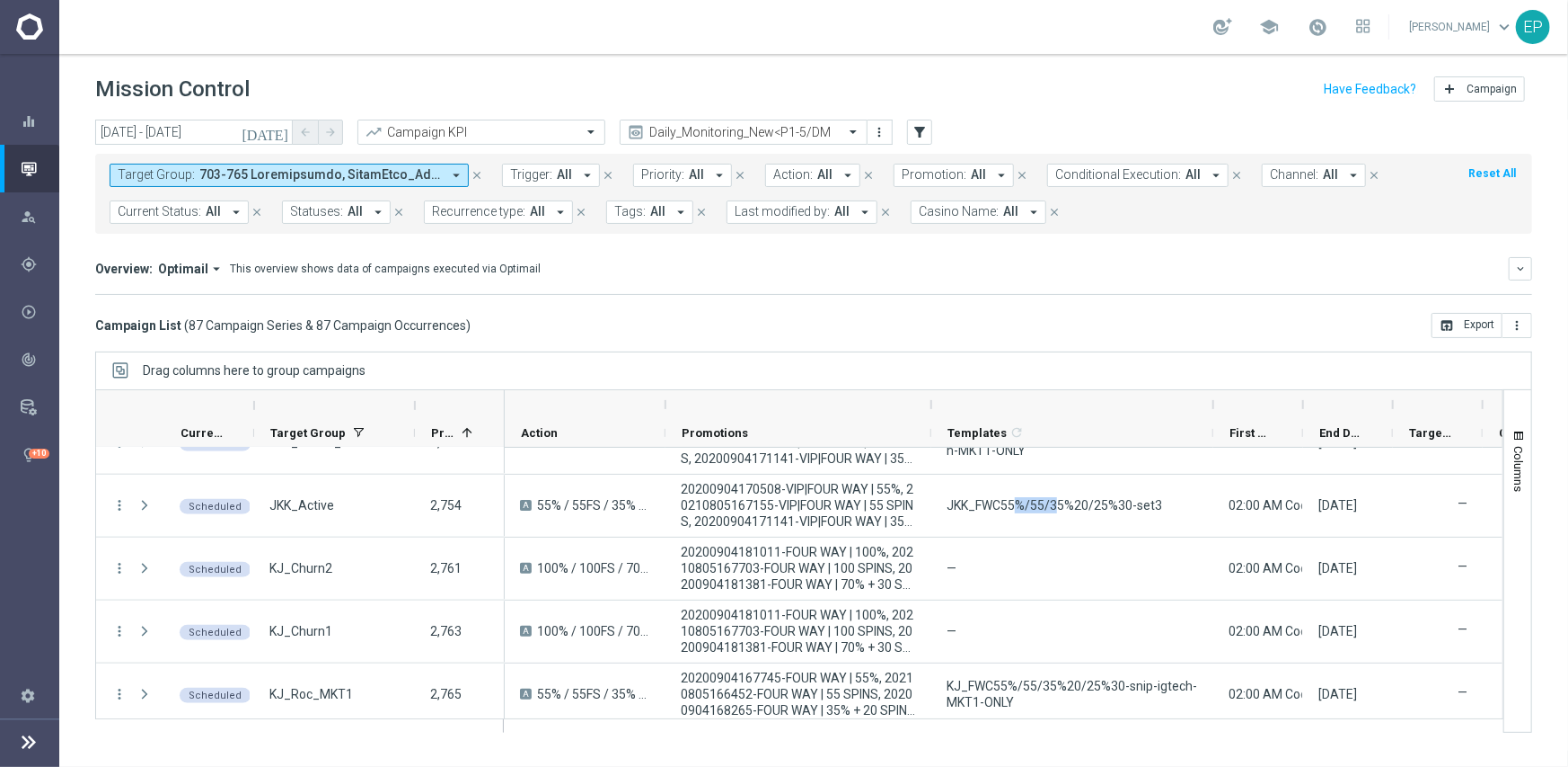
scroll to position [1258, 0]
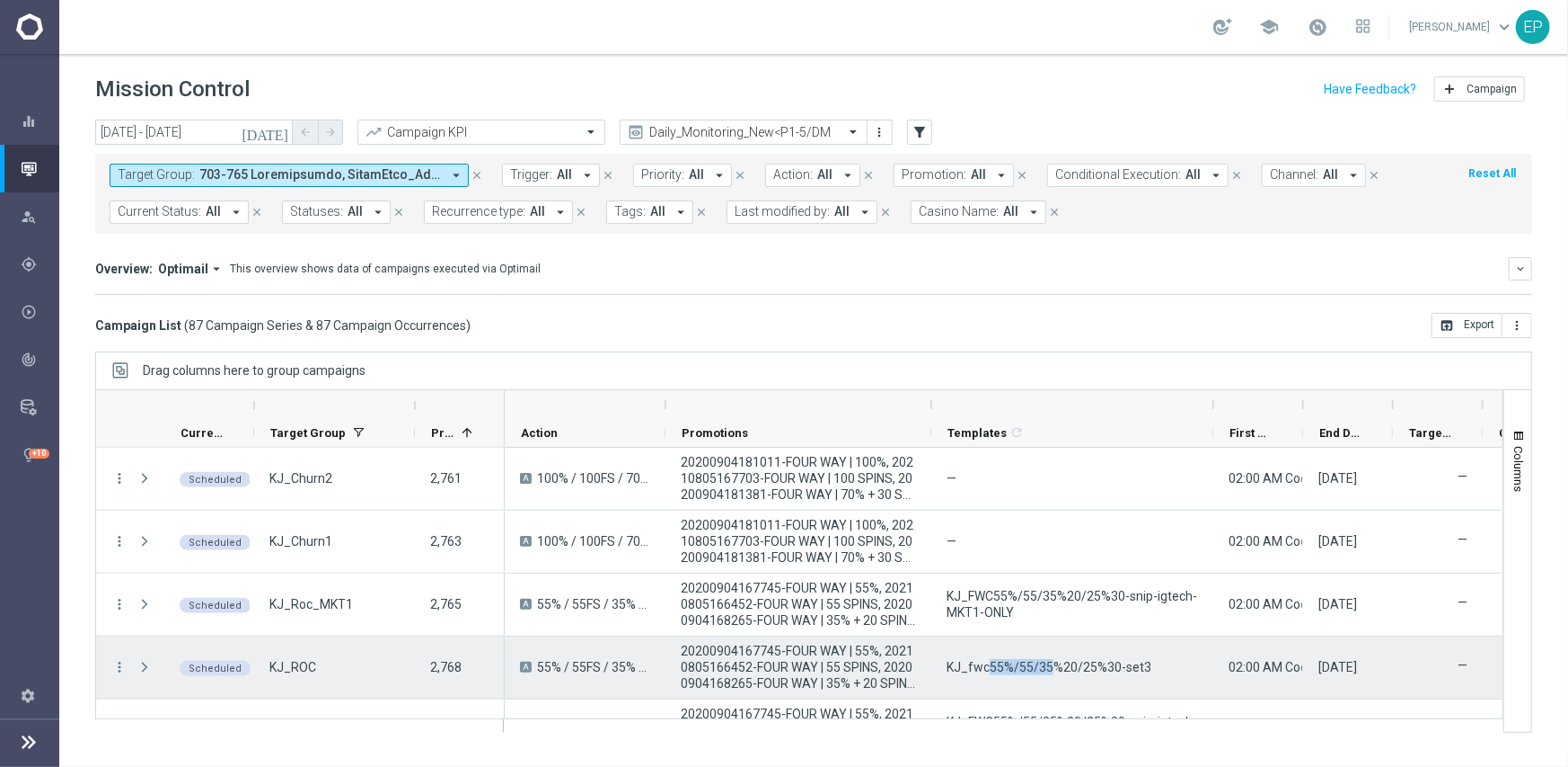
drag, startPoint x: 984, startPoint y: 660, endPoint x: 1048, endPoint y: 658, distance: 64.0
click at [1048, 659] on span "KJ_fwc55%/55/35%20/25%30-set3" at bounding box center [1049, 667] width 205 height 16
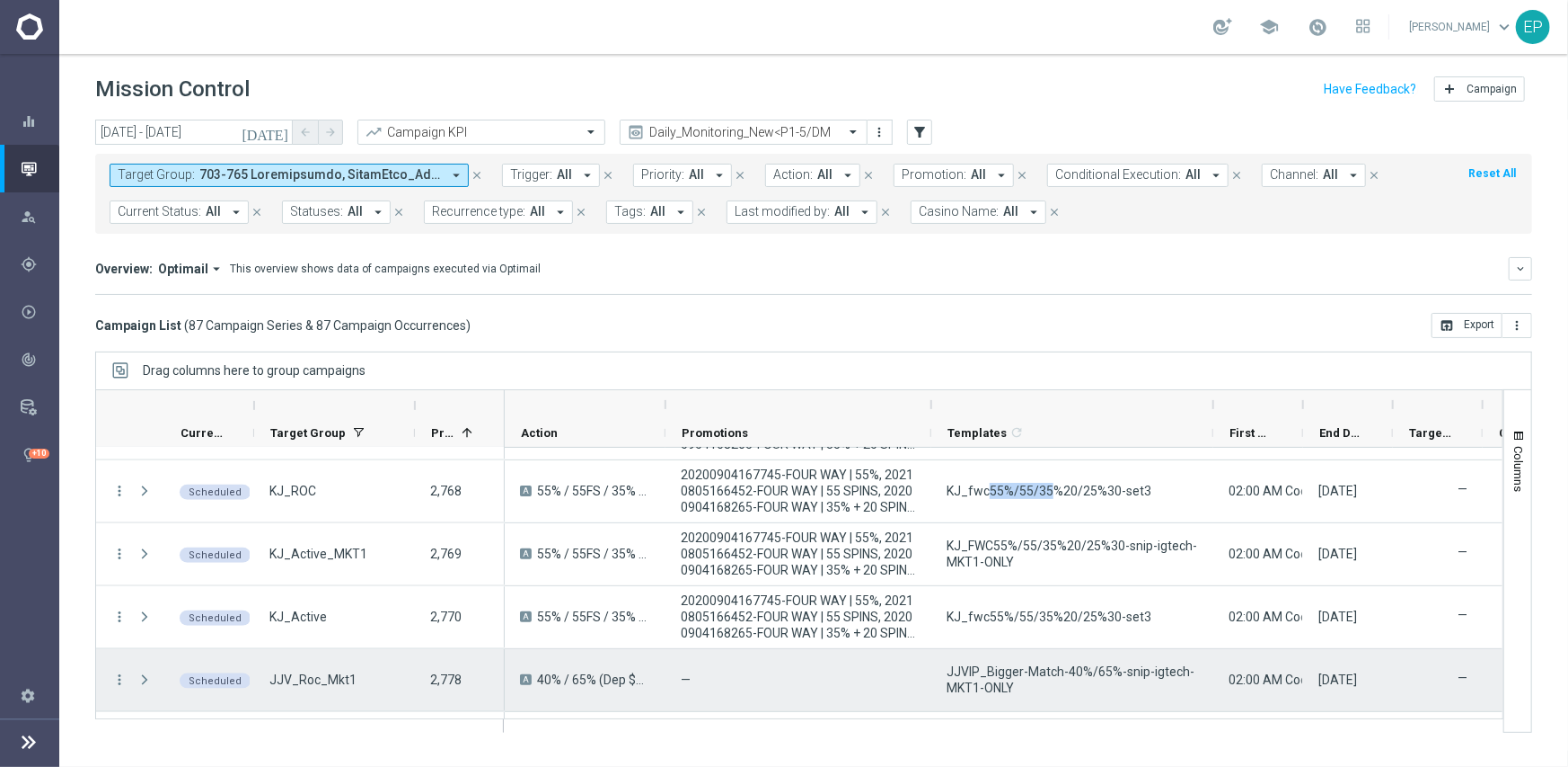
scroll to position [1438, 0]
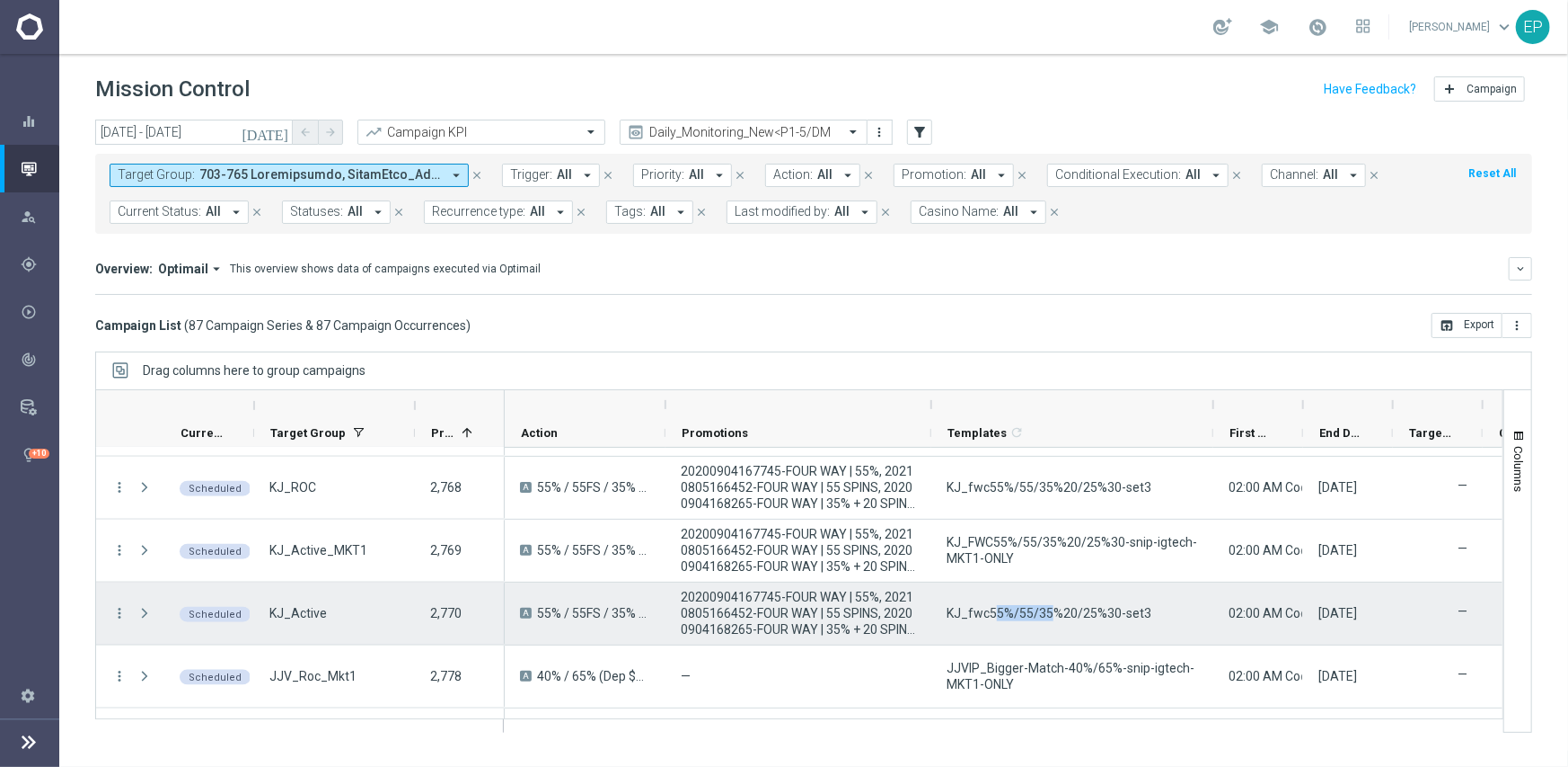
drag, startPoint x: 995, startPoint y: 613, endPoint x: 1050, endPoint y: 613, distance: 55.0
click at [1050, 613] on span "KJ_fwc55%/55/35%20/25%30-set3" at bounding box center [1049, 613] width 205 height 16
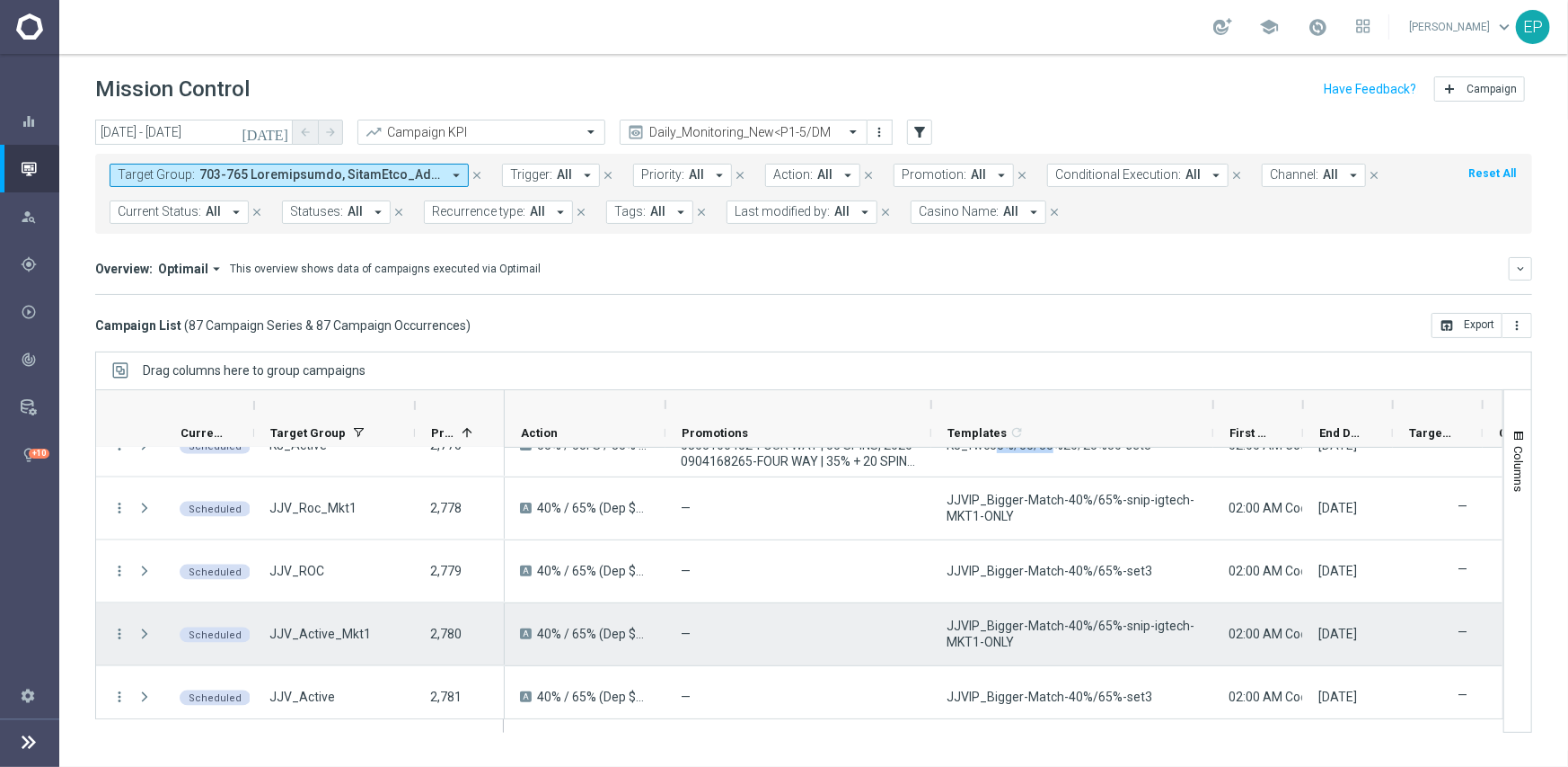
scroll to position [1618, 0]
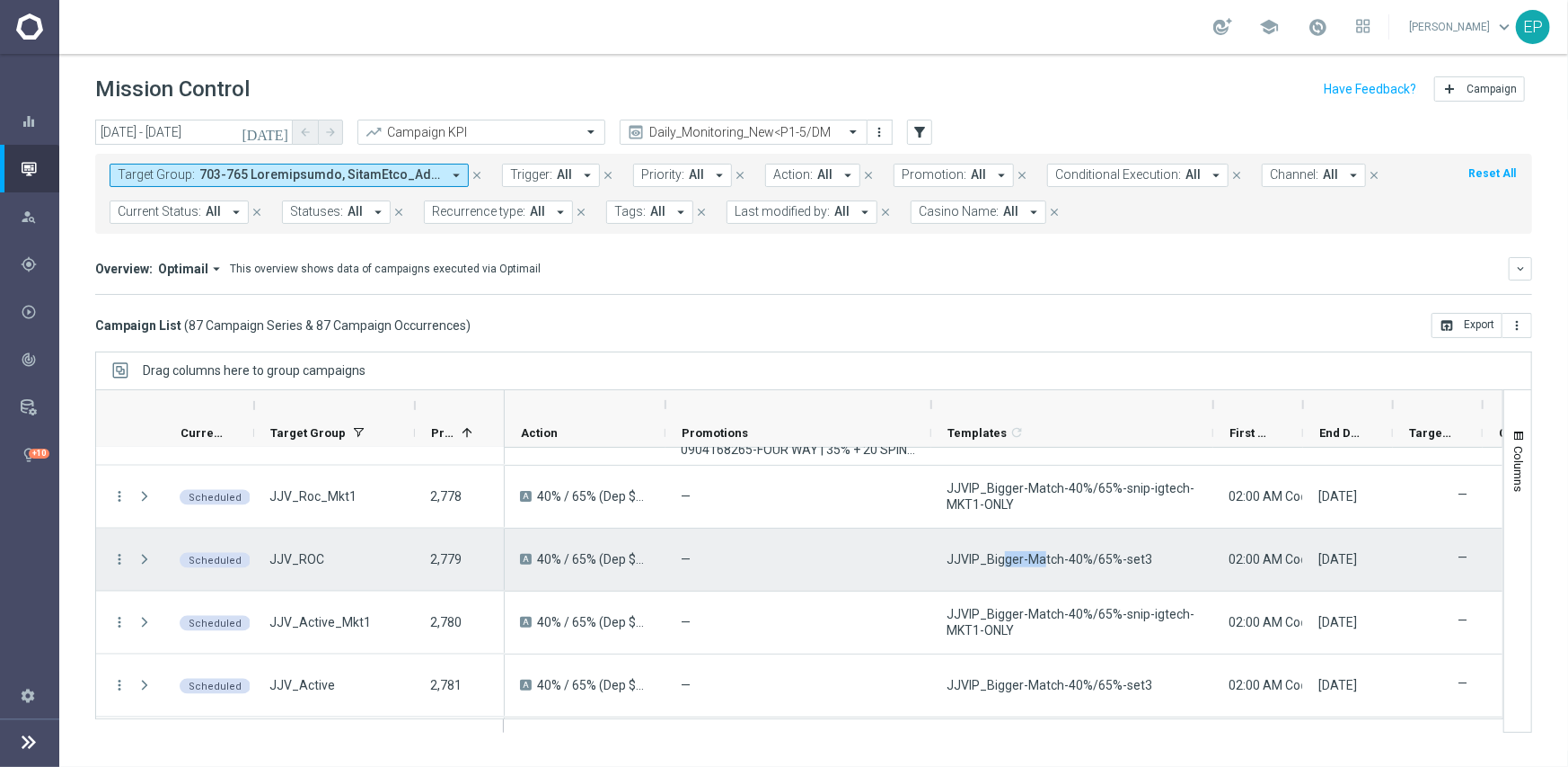
drag, startPoint x: 1004, startPoint y: 561, endPoint x: 1042, endPoint y: 561, distance: 38.0
click at [1042, 561] on span "JJVIP_Bigger-Match-40%/65%-set3" at bounding box center [1050, 559] width 206 height 16
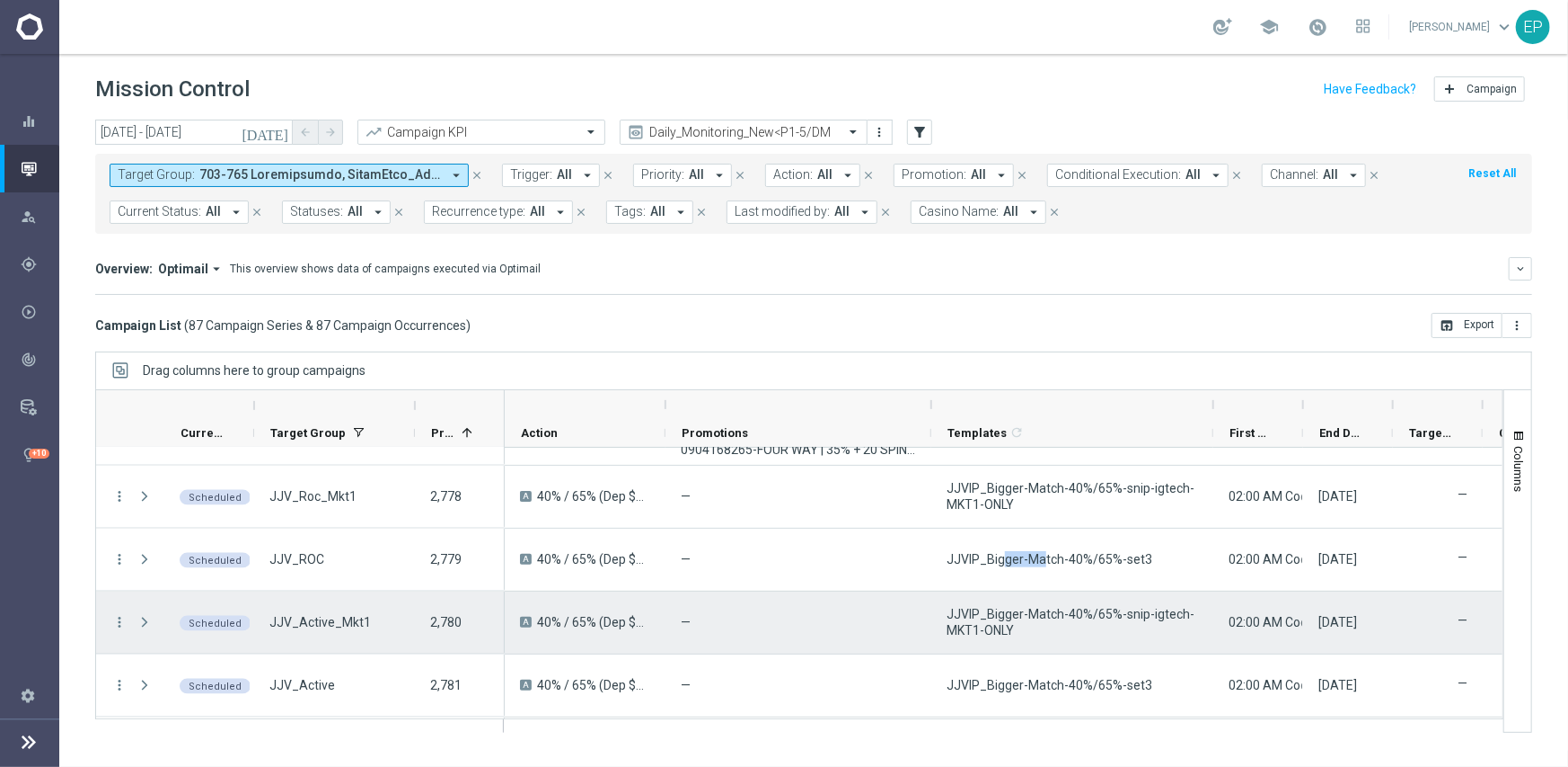
scroll to position [1708, 0]
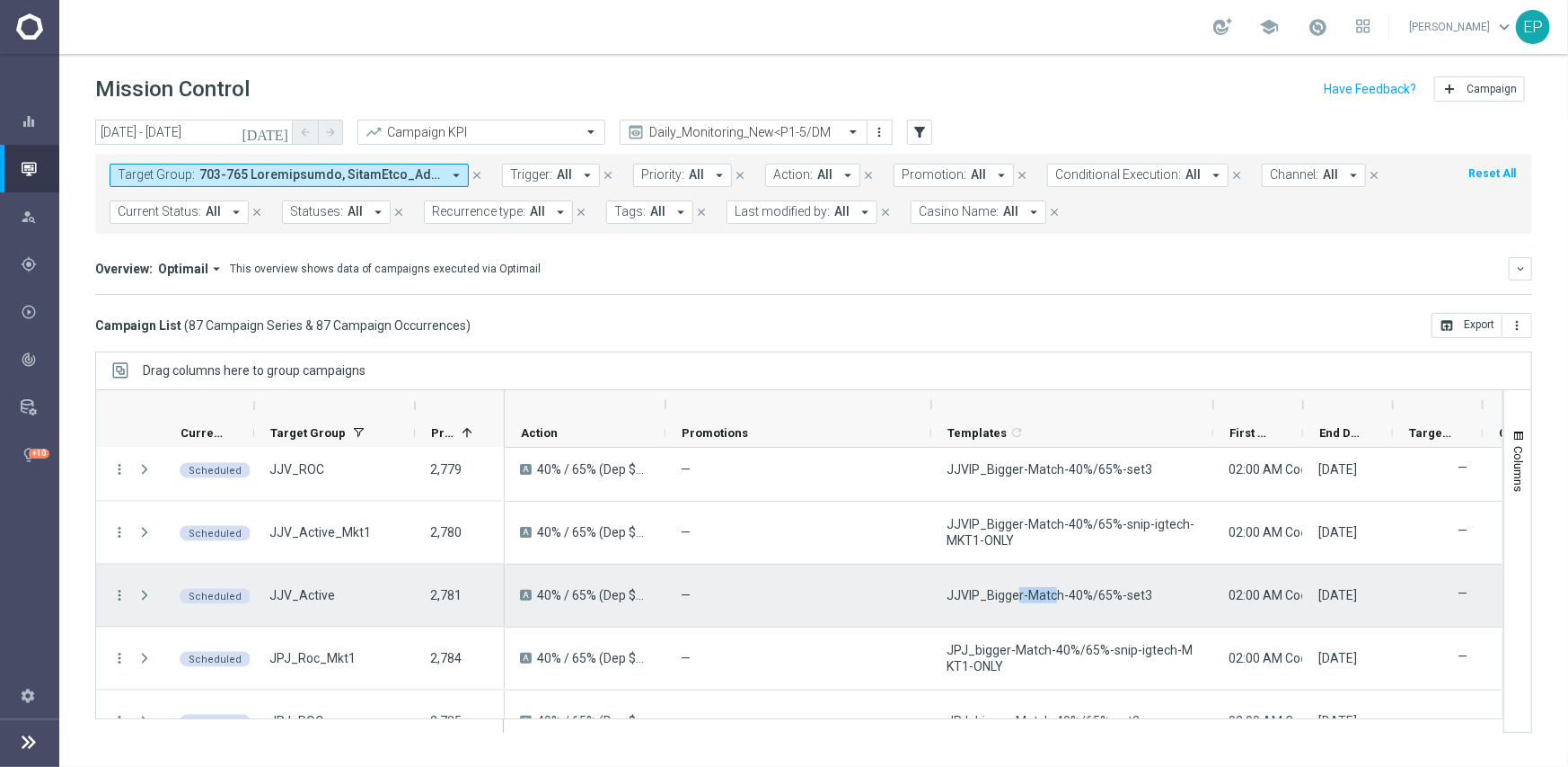
drag, startPoint x: 1015, startPoint y: 588, endPoint x: 1055, endPoint y: 588, distance: 40.0
click at [1055, 588] on span "JJVIP_Bigger-Match-40%/65%-set3" at bounding box center [1050, 595] width 206 height 16
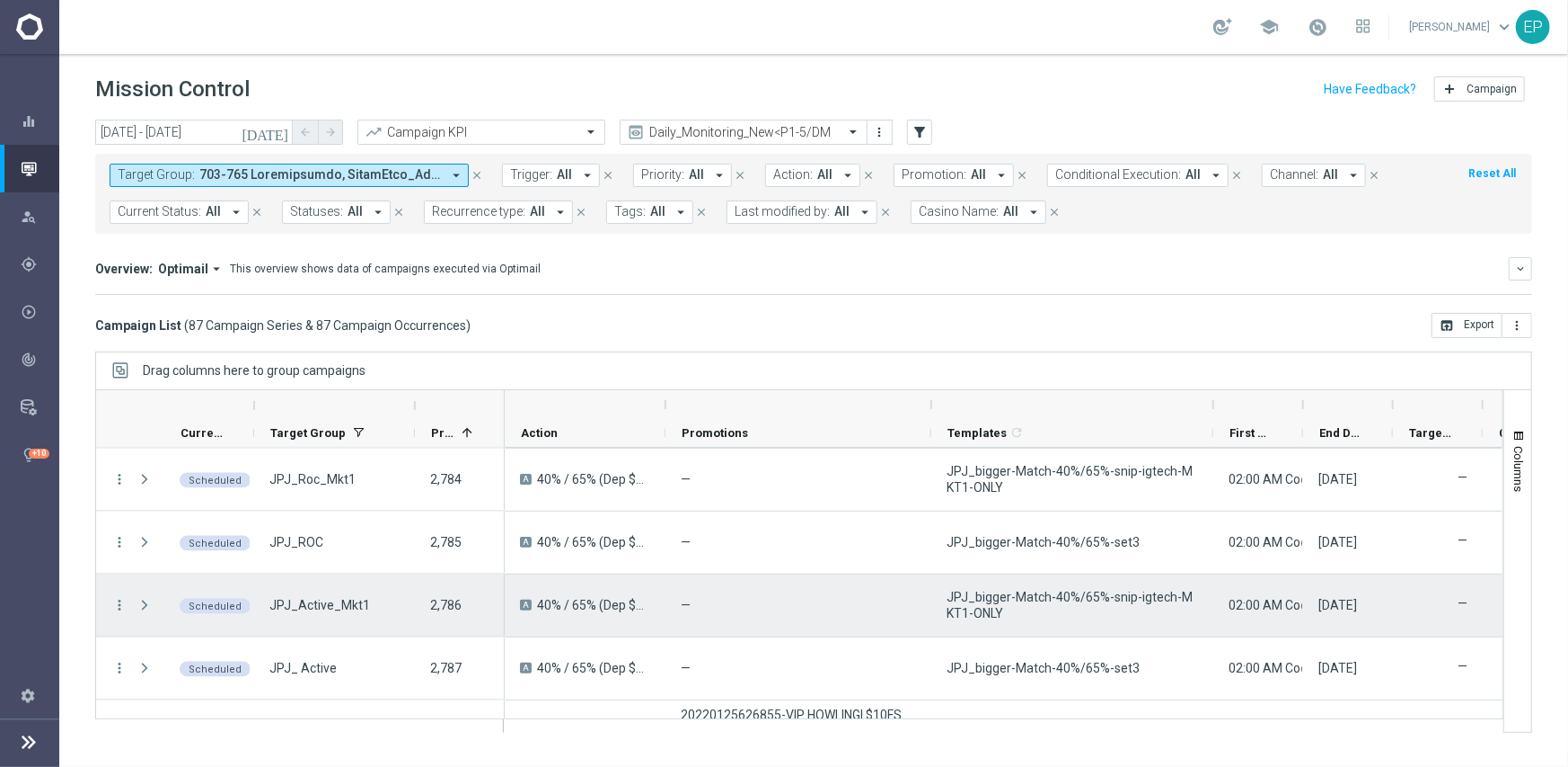
scroll to position [1888, 0]
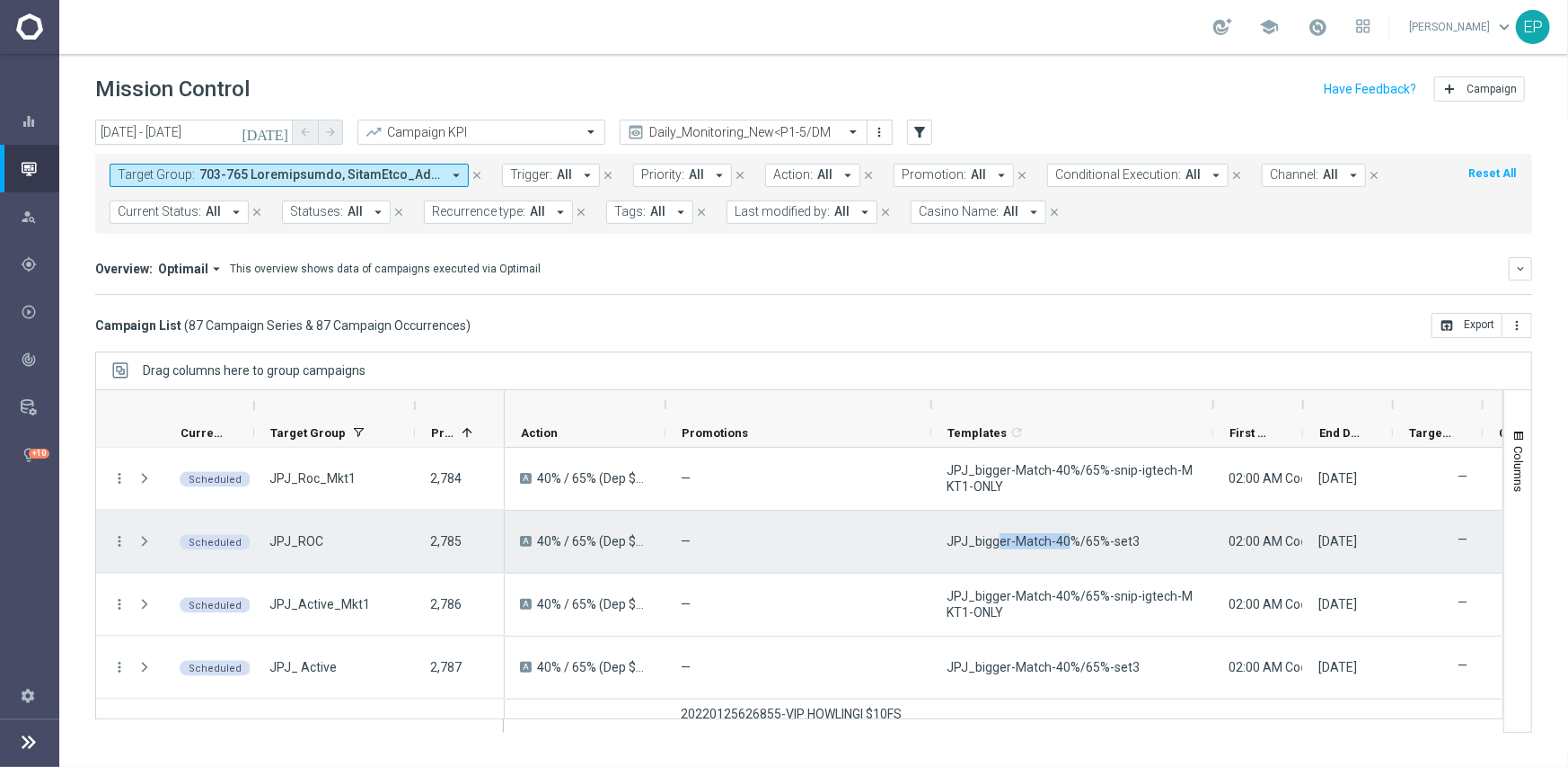
drag, startPoint x: 999, startPoint y: 550, endPoint x: 1064, endPoint y: 561, distance: 65.9
click at [1062, 551] on div "JPJ_bigger-Match-40%/65%-set3" at bounding box center [1072, 541] width 282 height 62
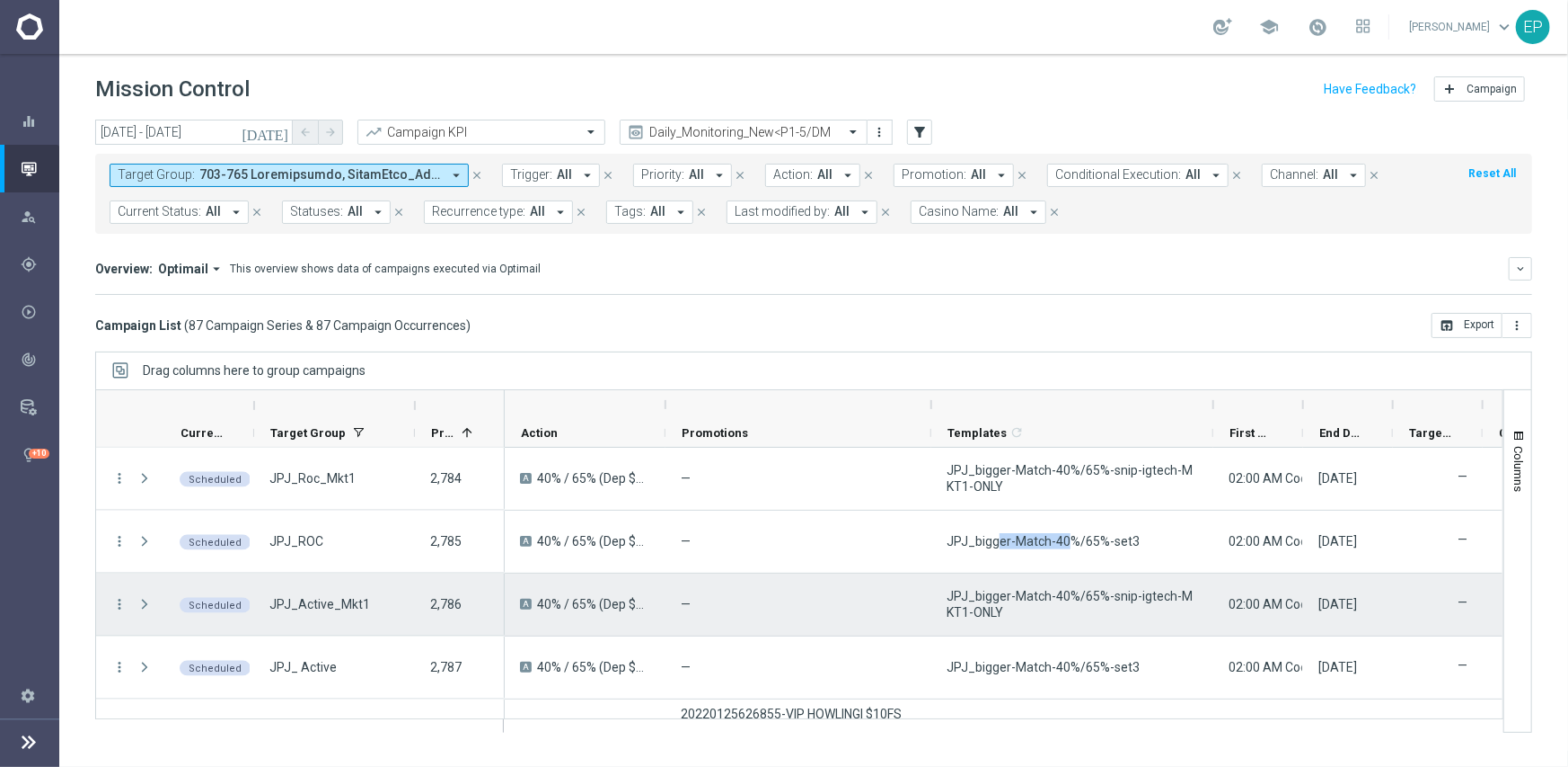
scroll to position [1977, 0]
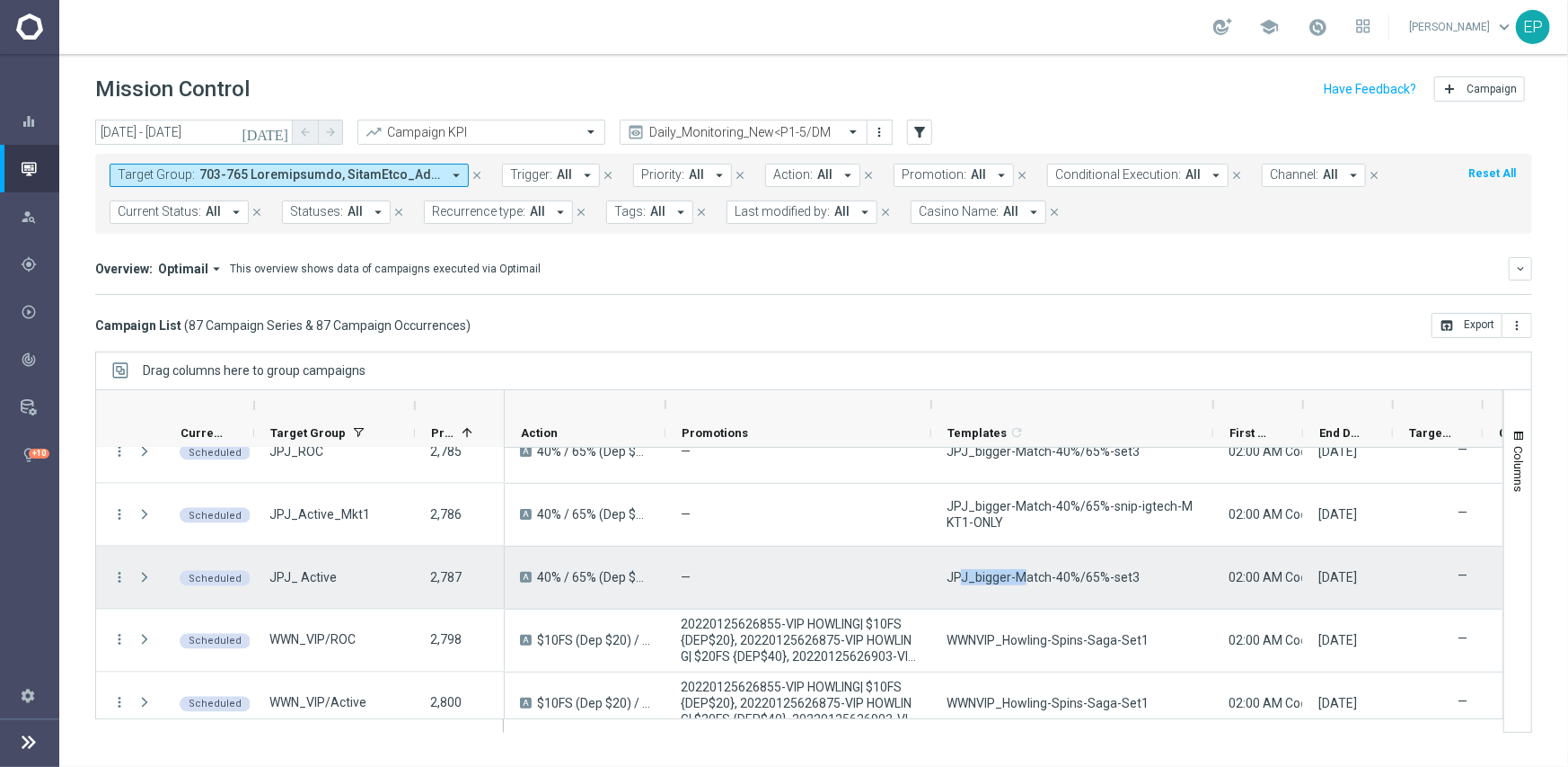
drag, startPoint x: 957, startPoint y: 578, endPoint x: 1018, endPoint y: 577, distance: 61.0
click at [1018, 577] on span "JPJ_bigger-Match-40%/65%-set3" at bounding box center [1043, 577] width 193 height 16
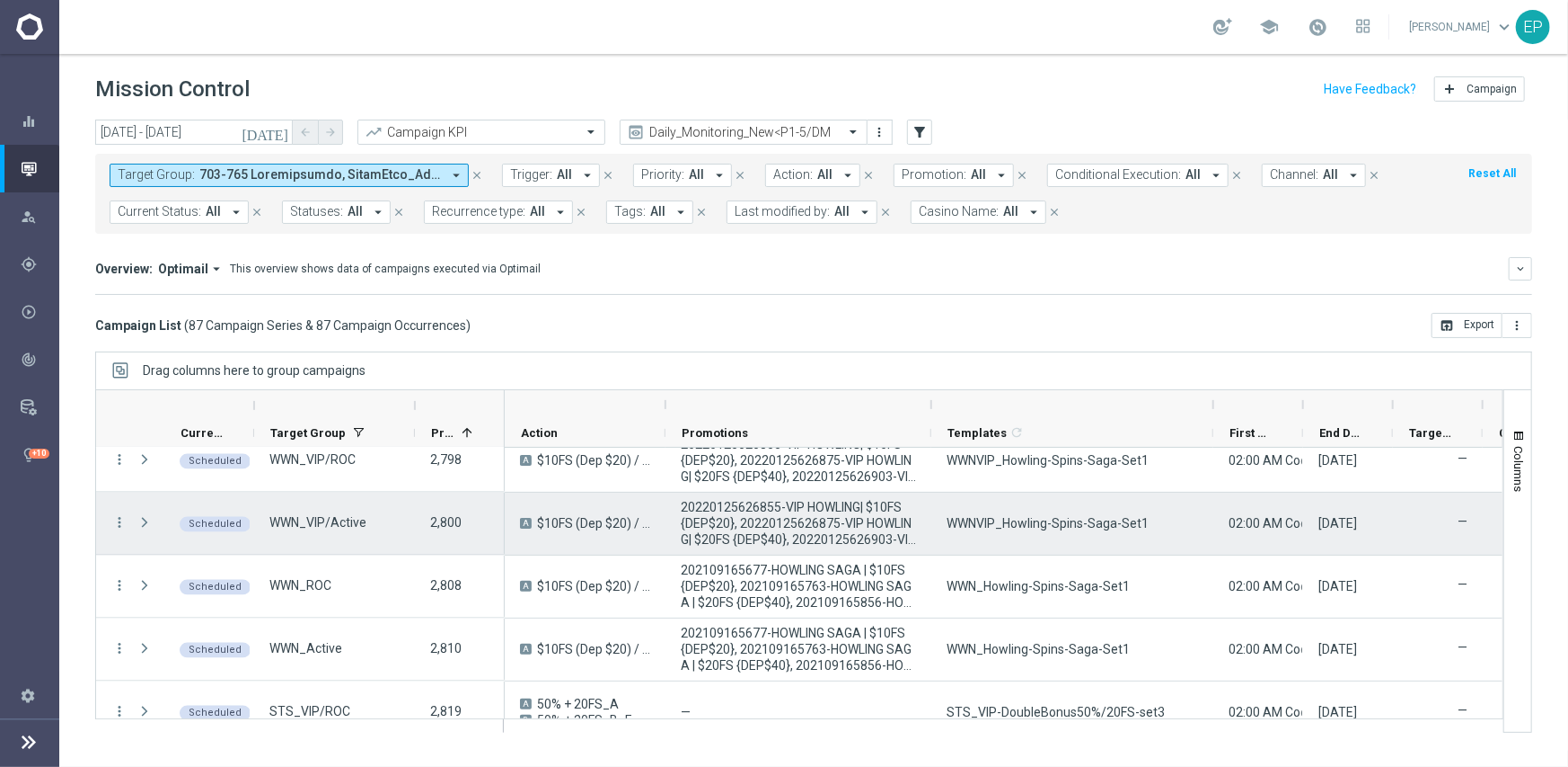
scroll to position [2067, 0]
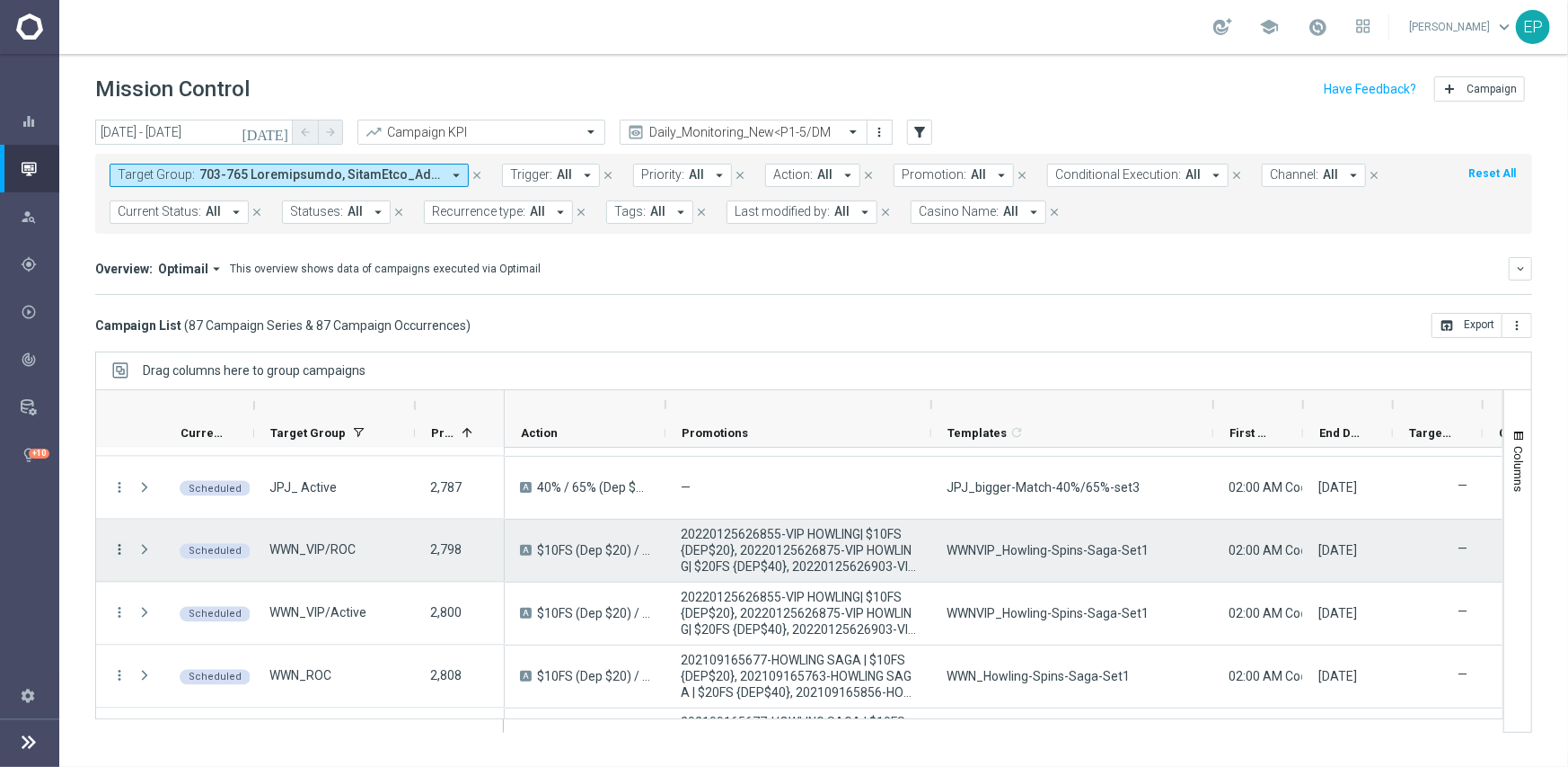
click at [117, 550] on icon "more_vert" at bounding box center [120, 550] width 16 height 16
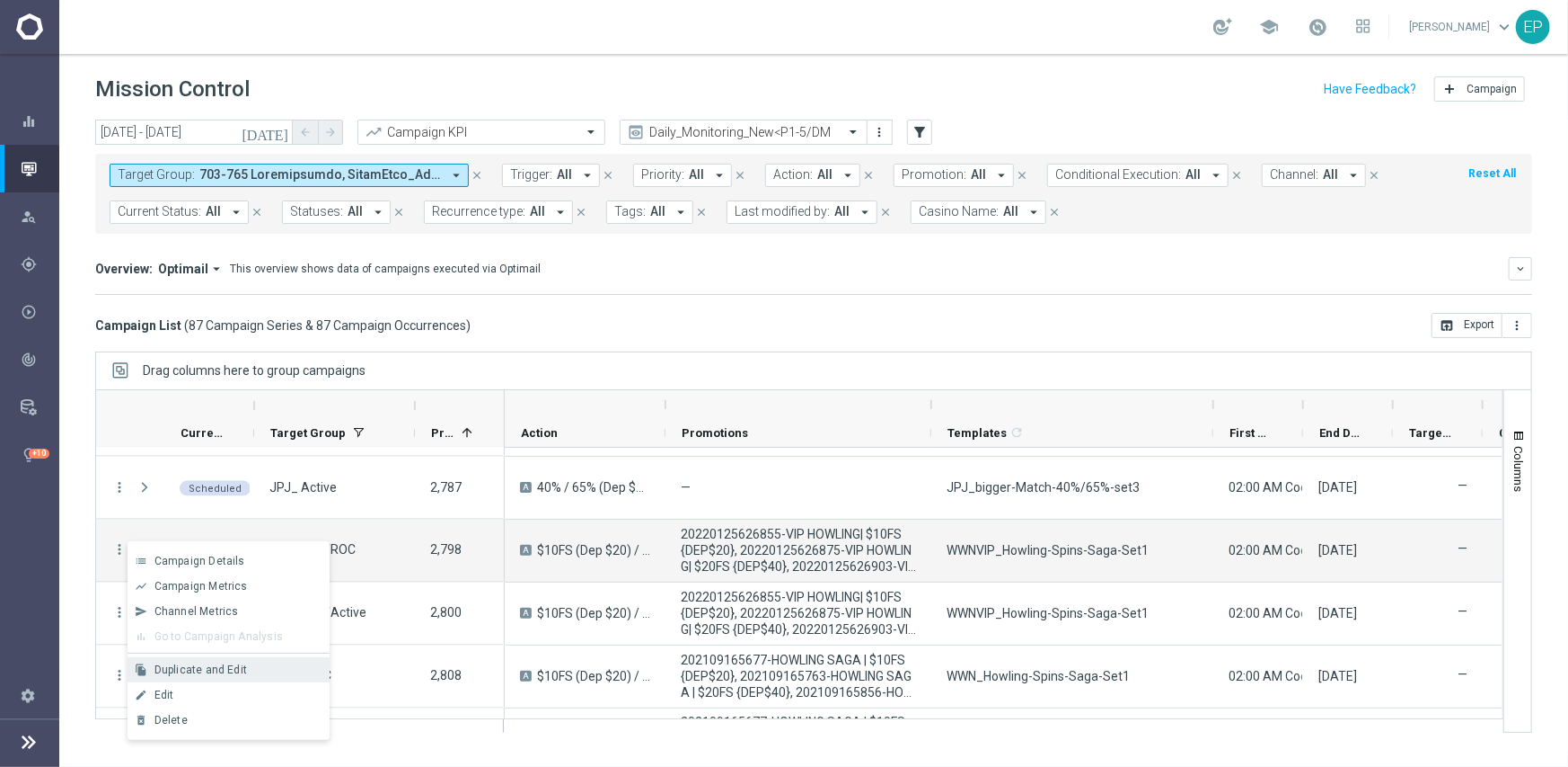
click at [208, 670] on span "Duplicate and Edit" at bounding box center [201, 669] width 93 height 13
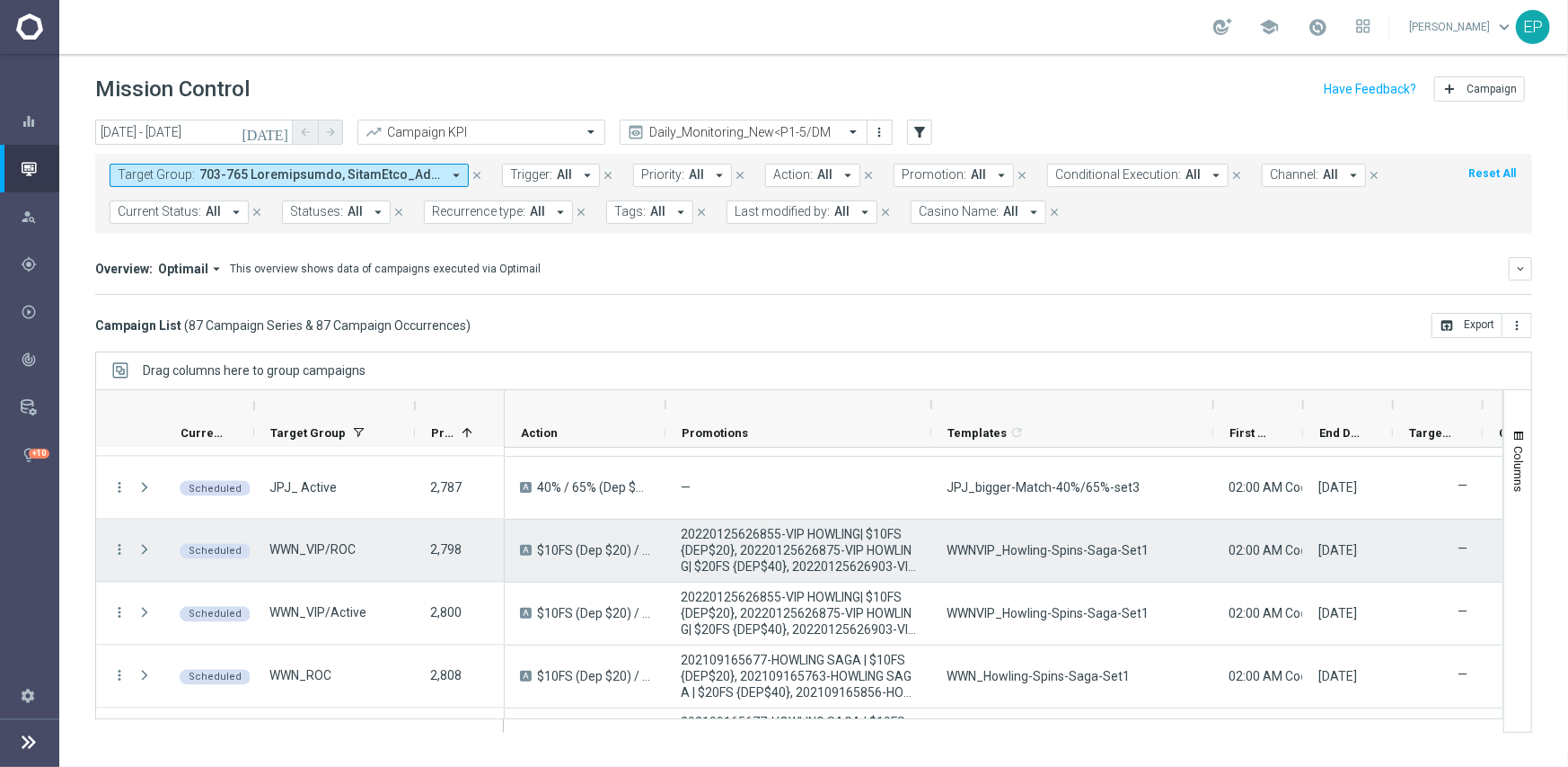
scroll to position [2157, 0]
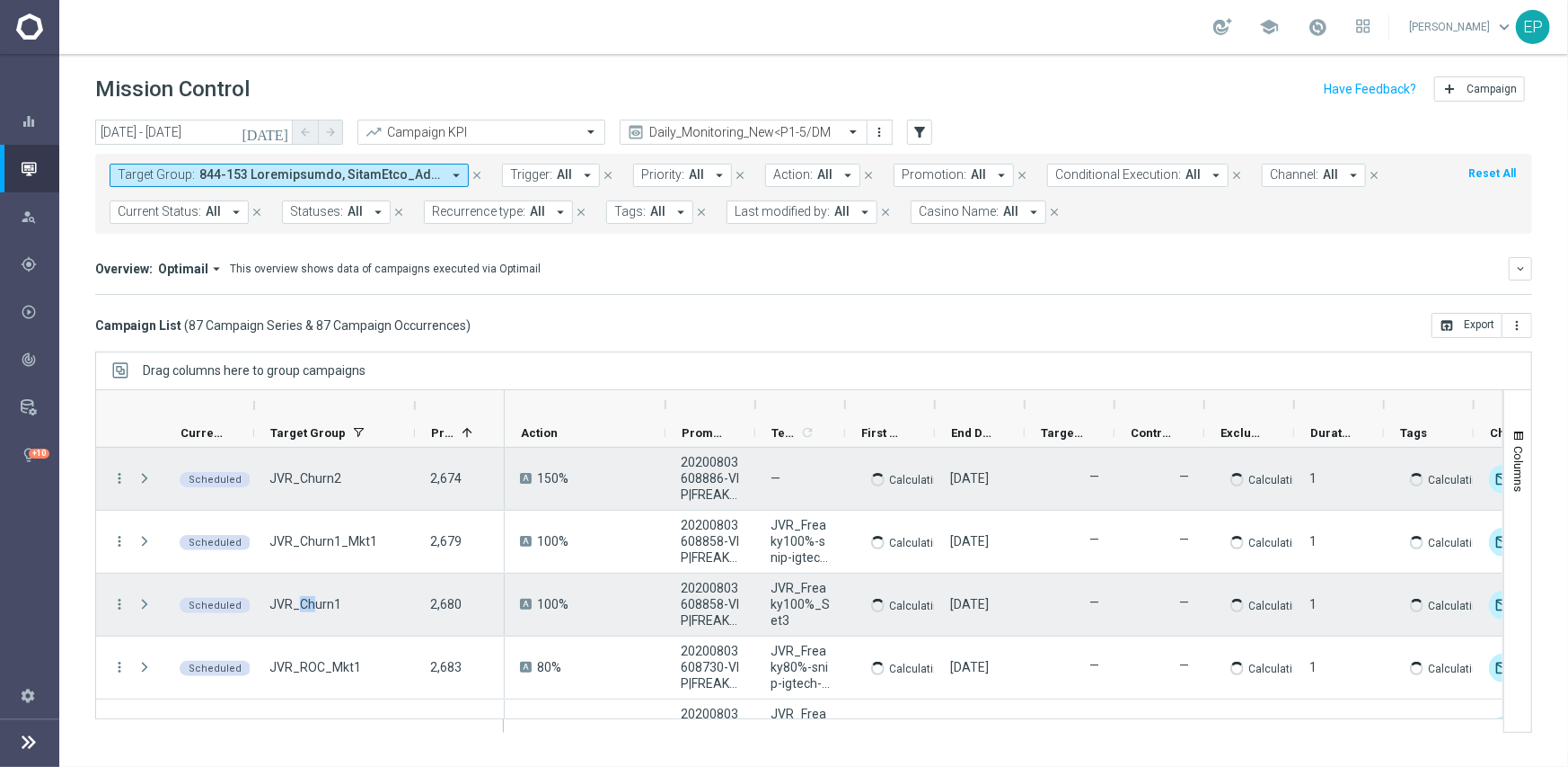
click at [345, 604] on div "JVR_Churn1" at bounding box center [334, 604] width 161 height 62
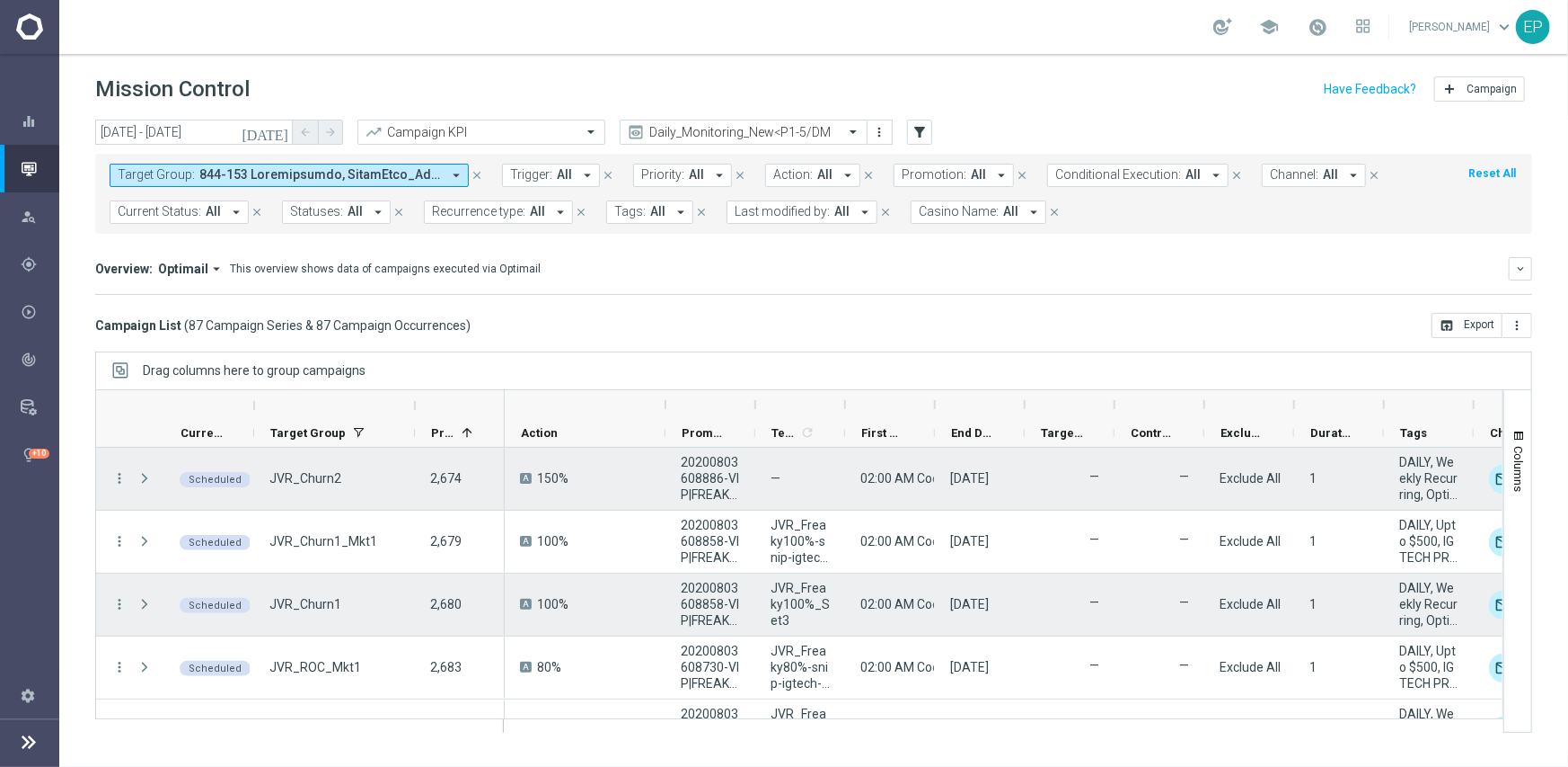
scroll to position [90, 0]
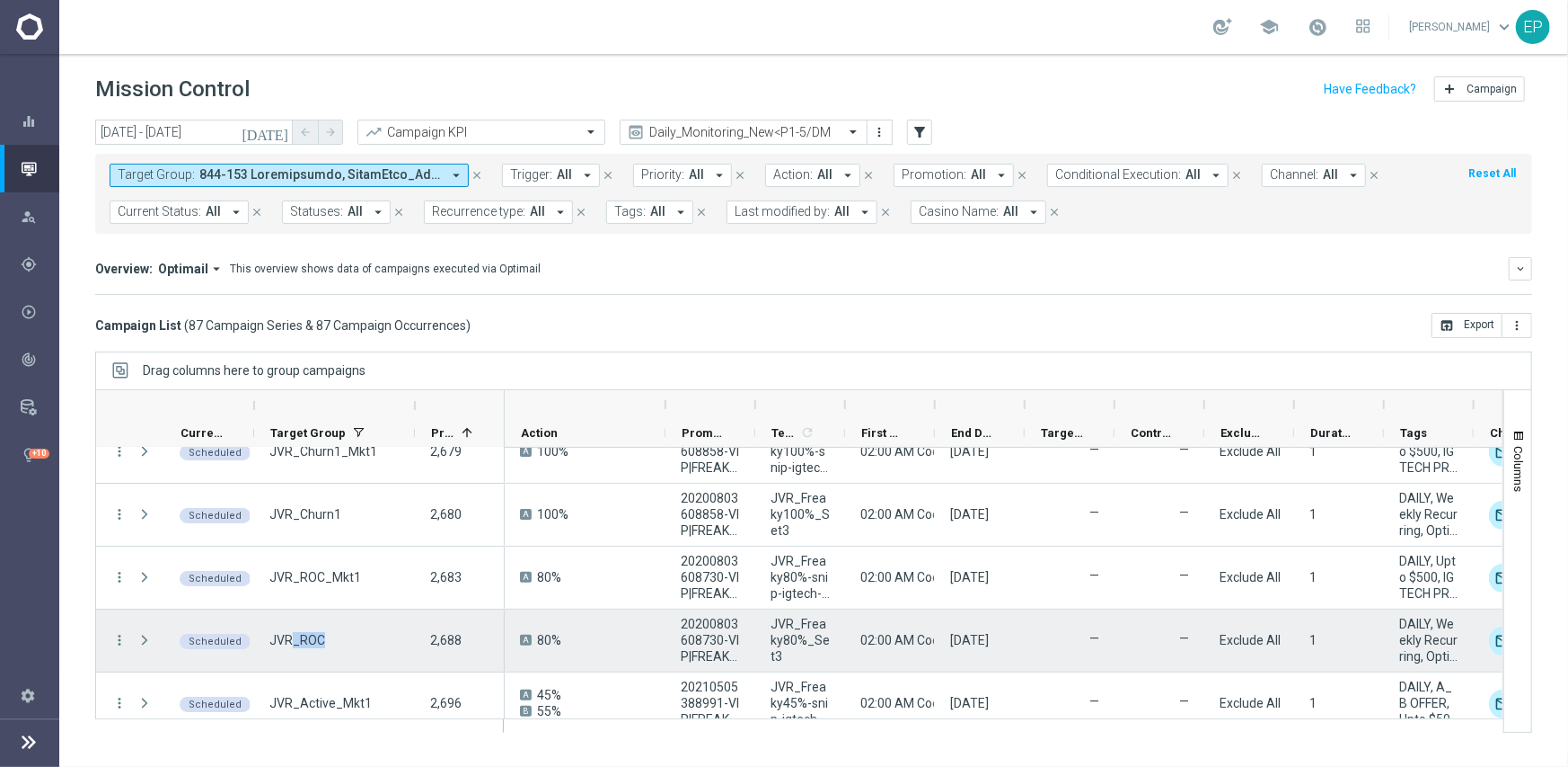
drag, startPoint x: 292, startPoint y: 639, endPoint x: 325, endPoint y: 639, distance: 33.0
click at [325, 639] on div "JVR_ROC" at bounding box center [334, 640] width 161 height 62
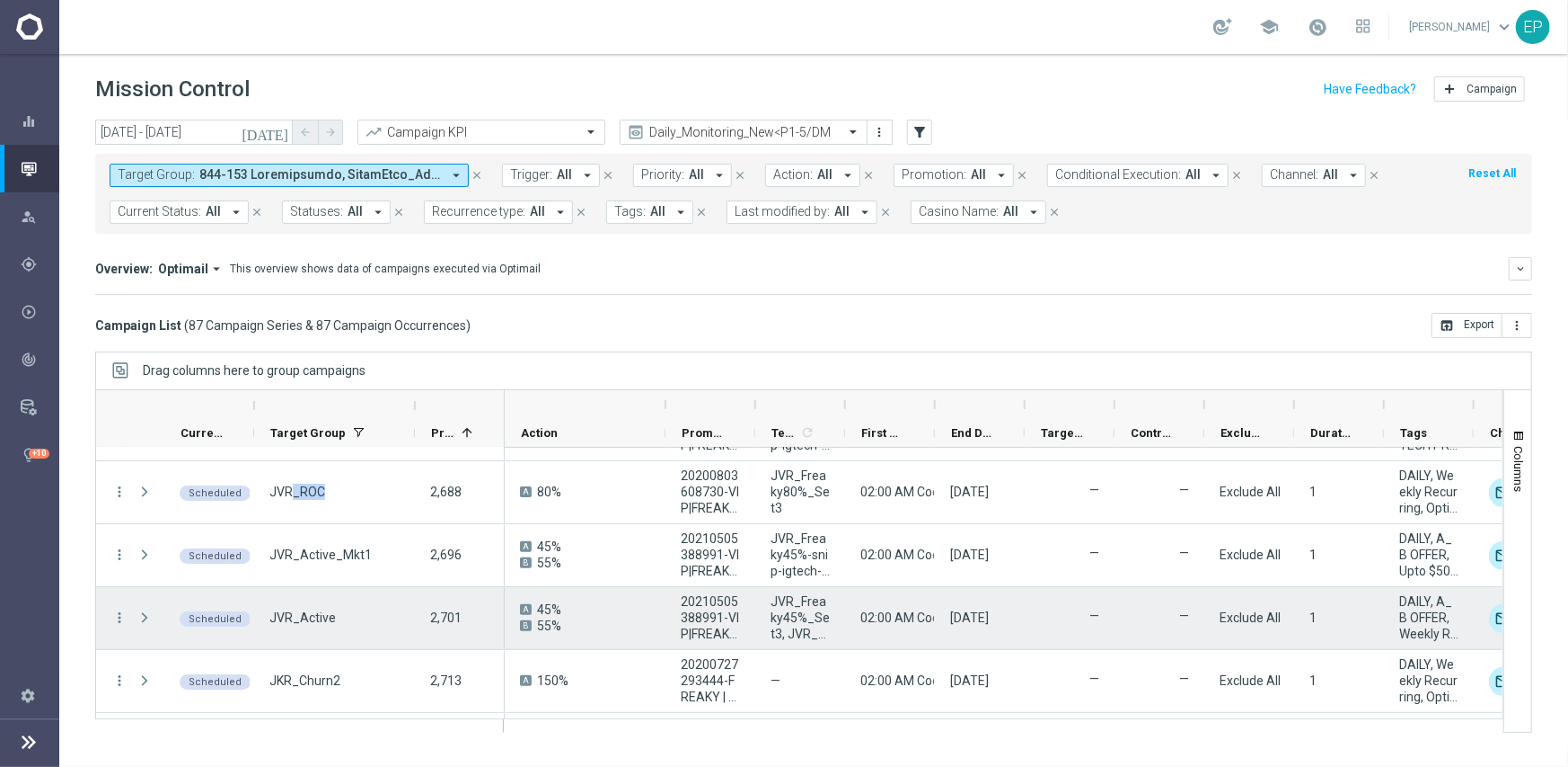
scroll to position [270, 0]
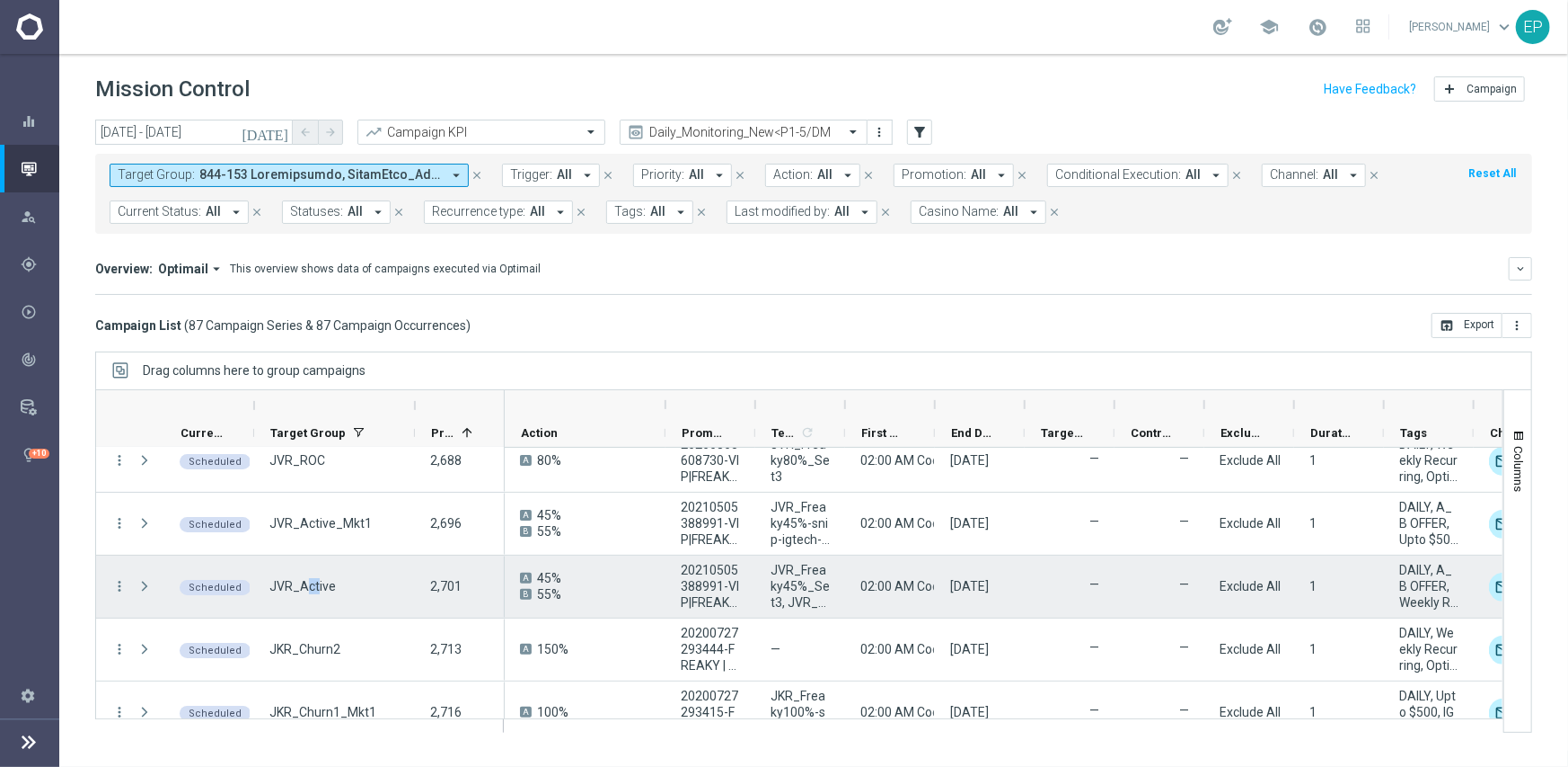
click at [316, 587] on span "JVR_Active" at bounding box center [302, 586] width 67 height 16
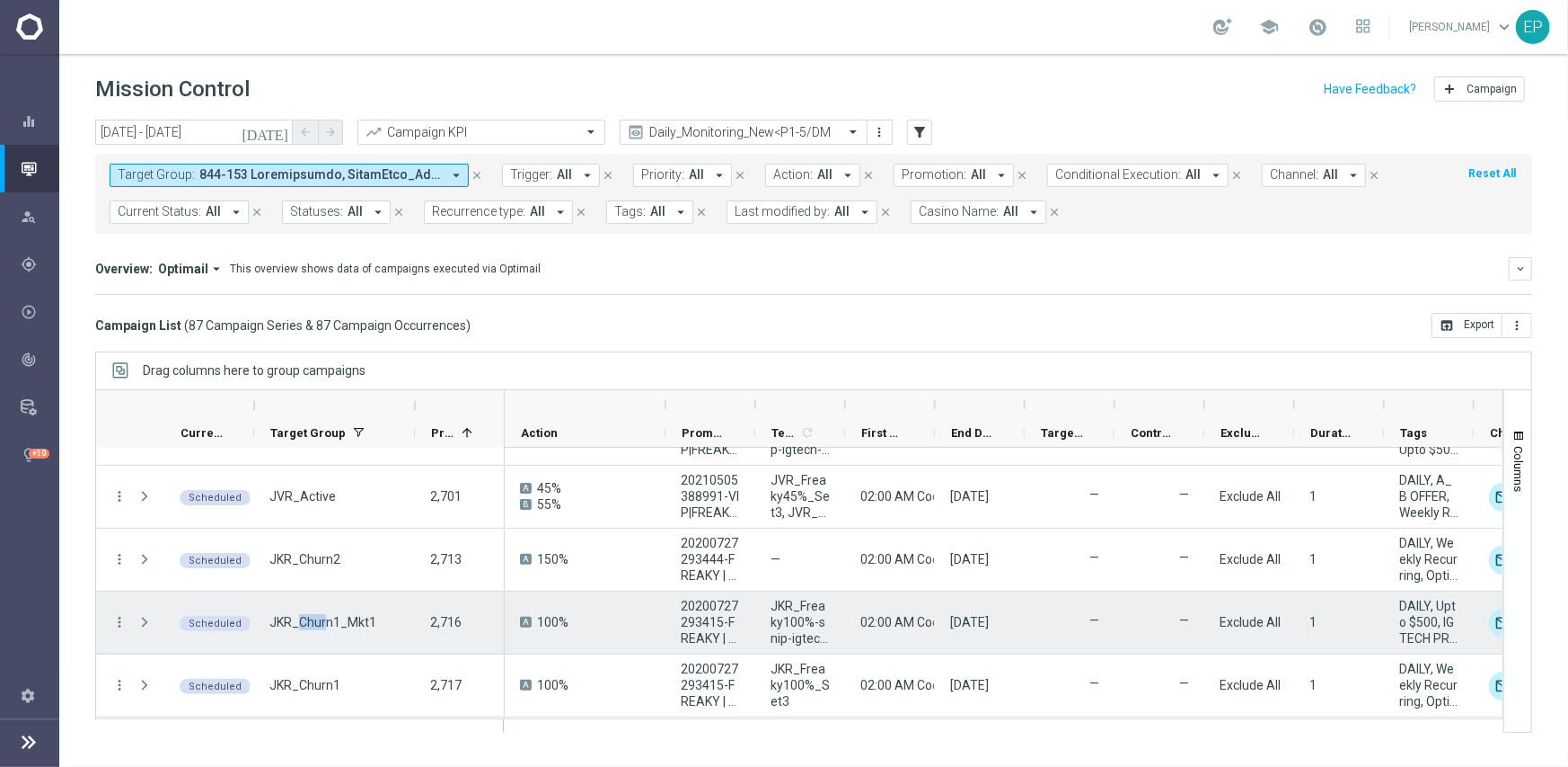
drag, startPoint x: 296, startPoint y: 617, endPoint x: 322, endPoint y: 617, distance: 26.0
click at [322, 617] on span "JKR_Churn1_Mkt1" at bounding box center [322, 622] width 107 height 16
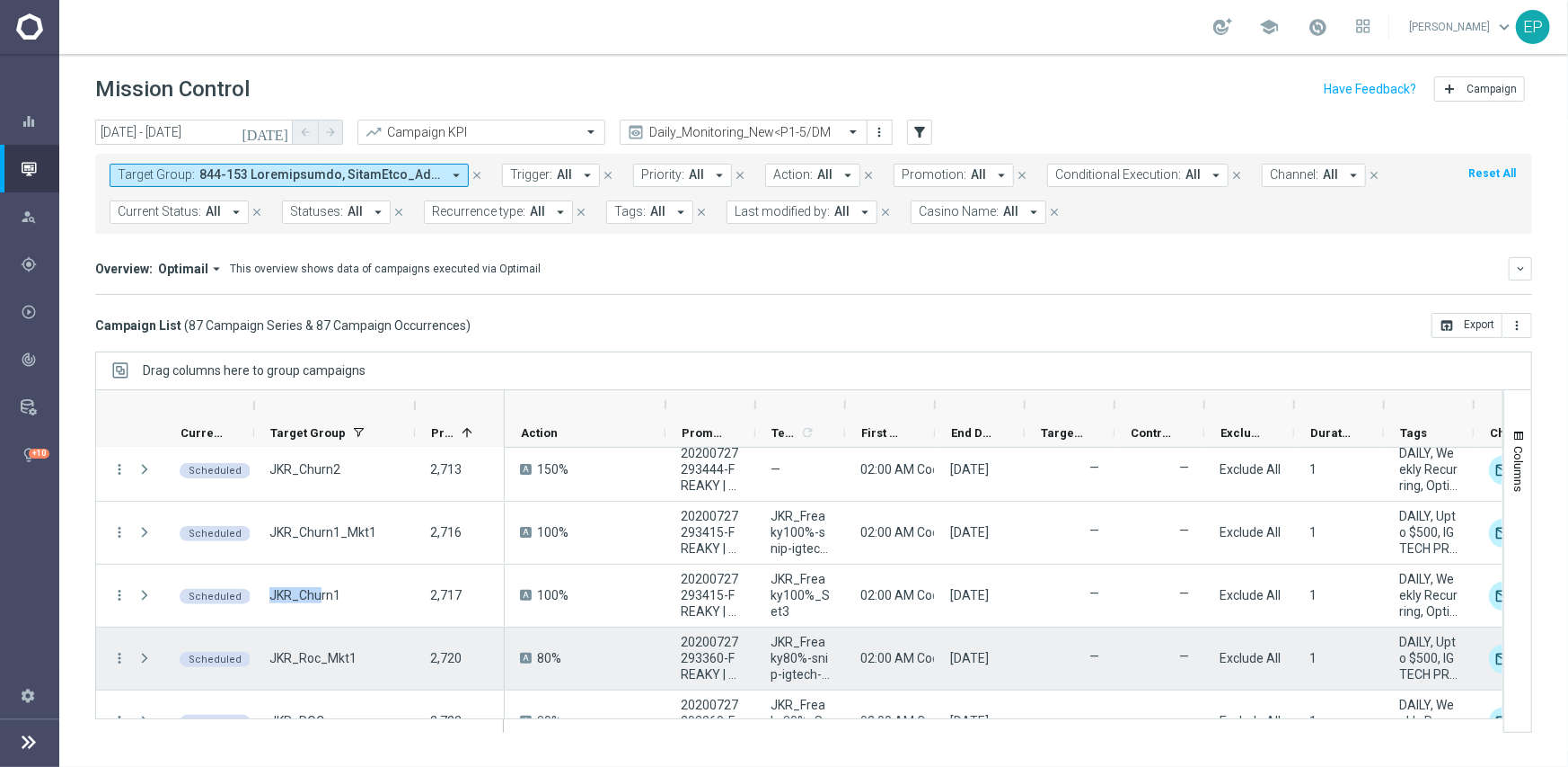
scroll to position [539, 0]
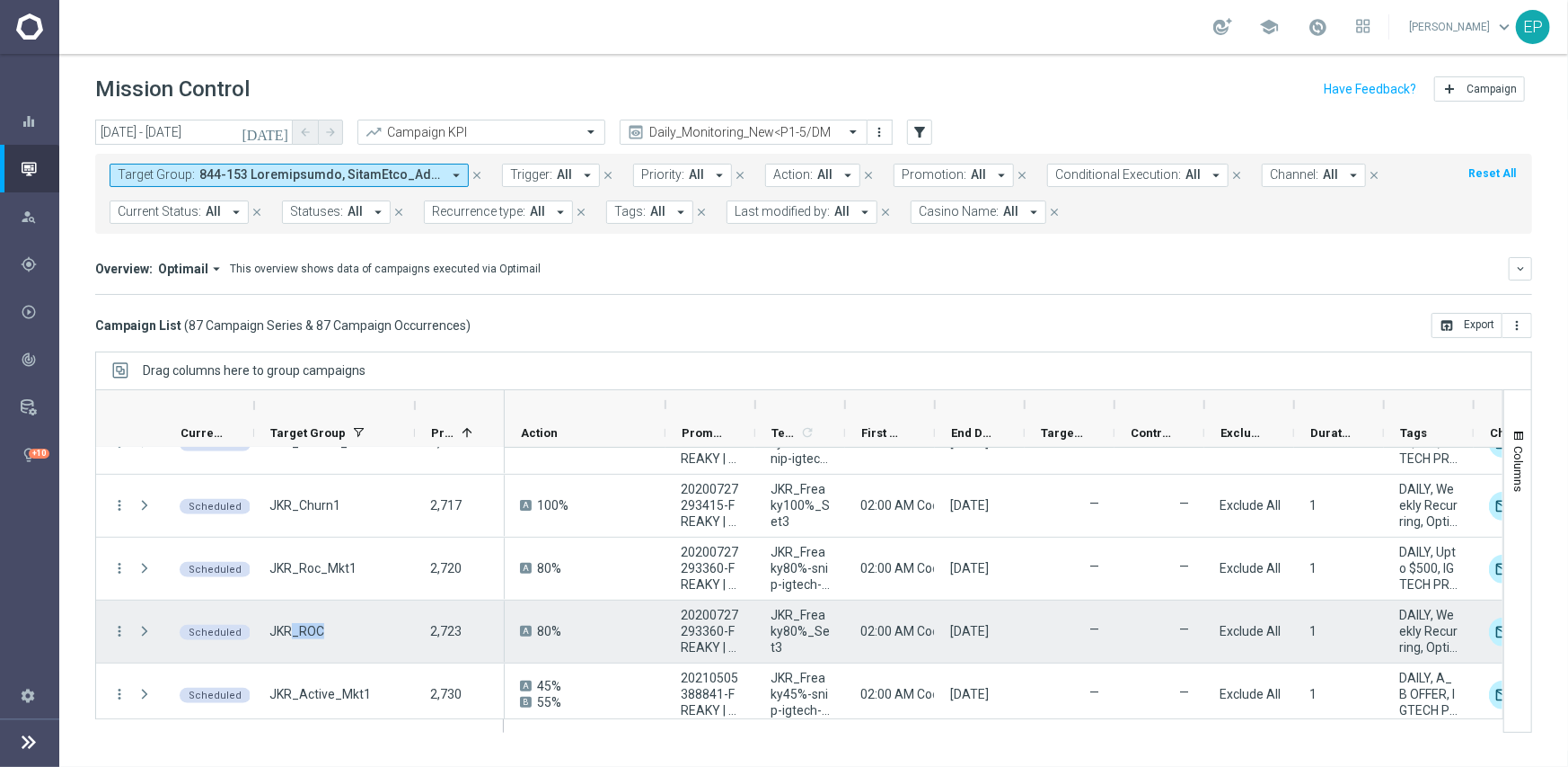
drag, startPoint x: 288, startPoint y: 623, endPoint x: 318, endPoint y: 628, distance: 30.4
click at [318, 628] on span "JKR_ROC" at bounding box center [296, 631] width 55 height 16
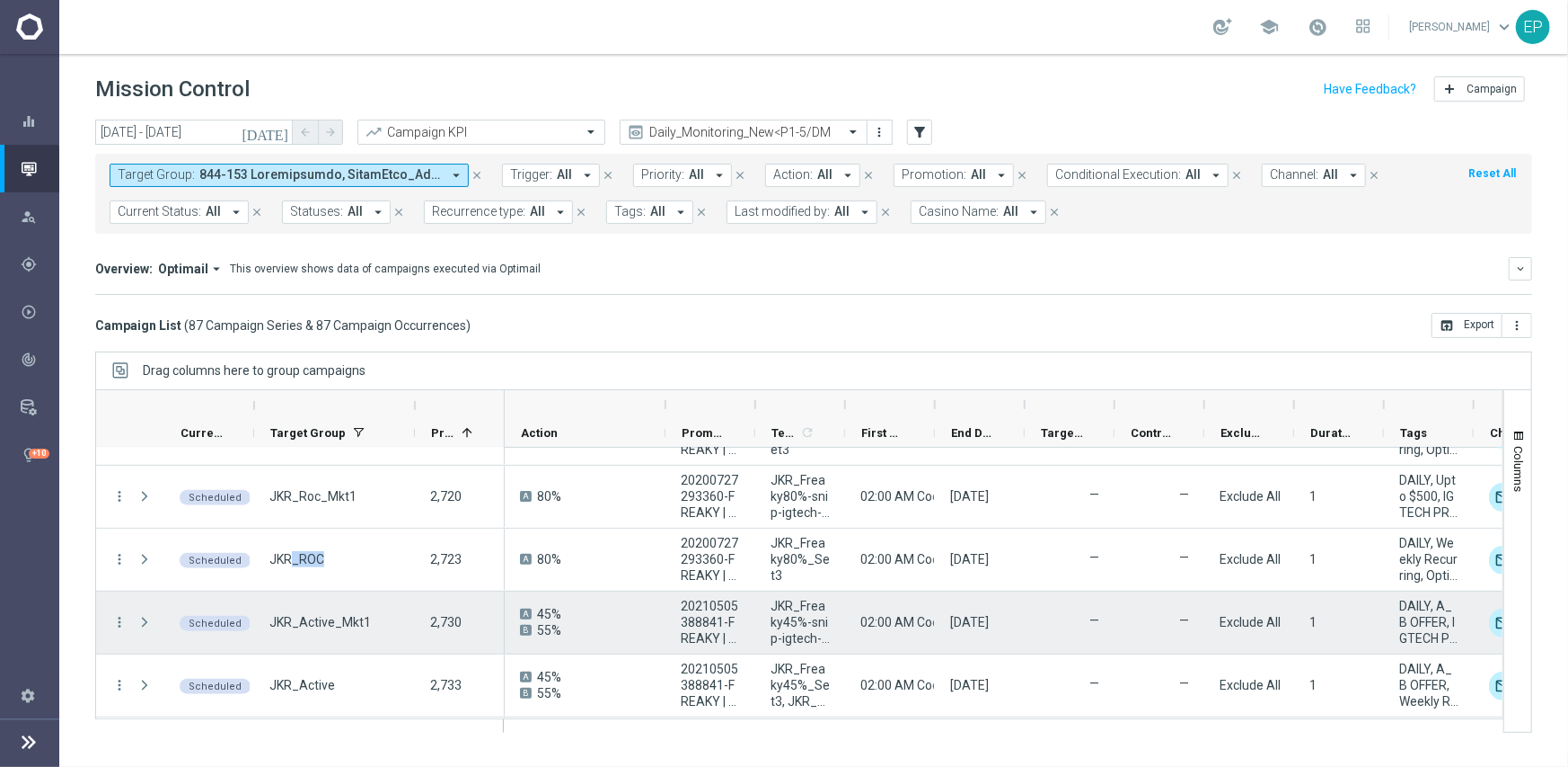
scroll to position [629, 0]
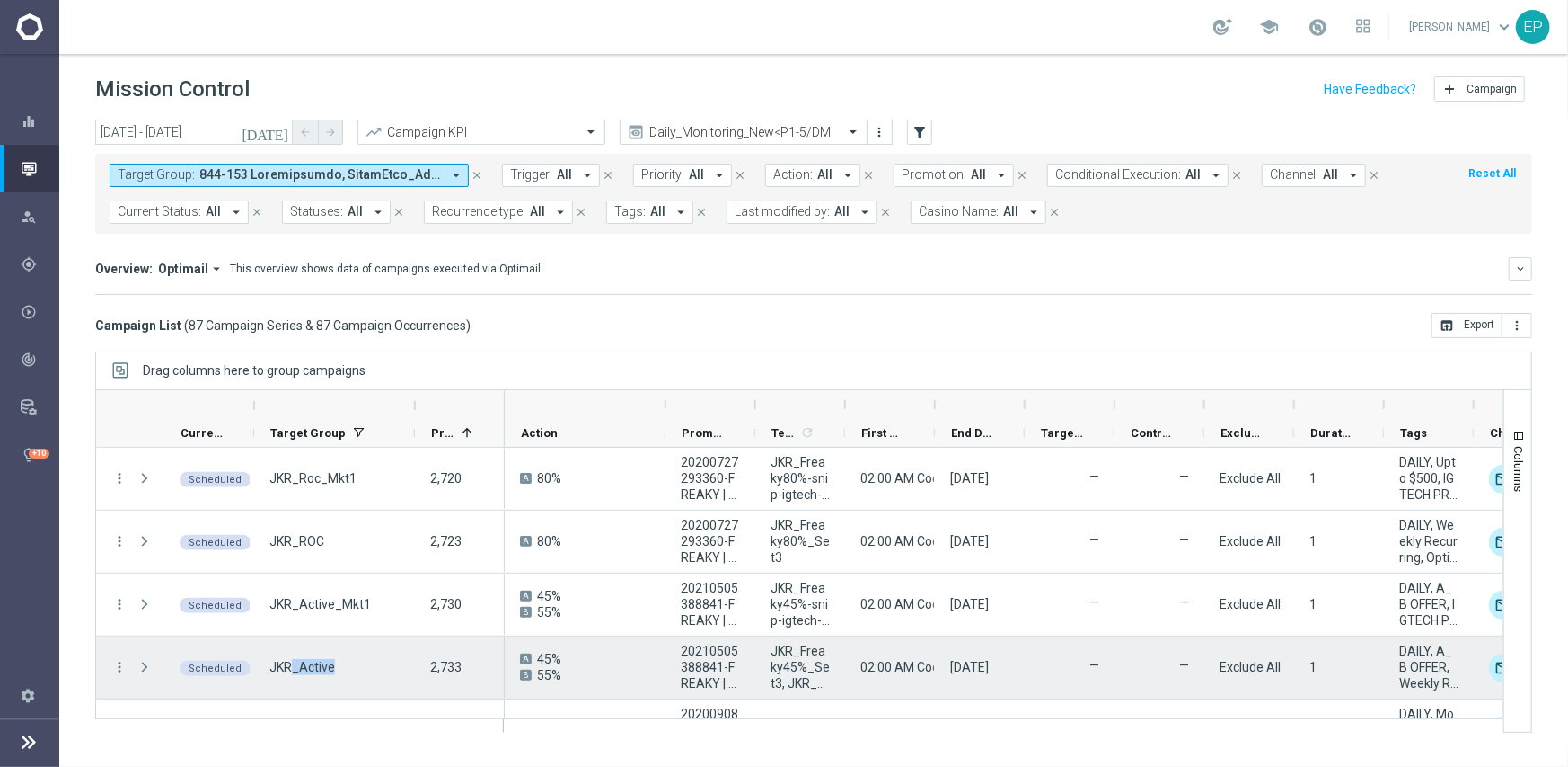
drag, startPoint x: 291, startPoint y: 660, endPoint x: 332, endPoint y: 662, distance: 41.0
click at [332, 662] on div "JKR_Active" at bounding box center [334, 667] width 161 height 62
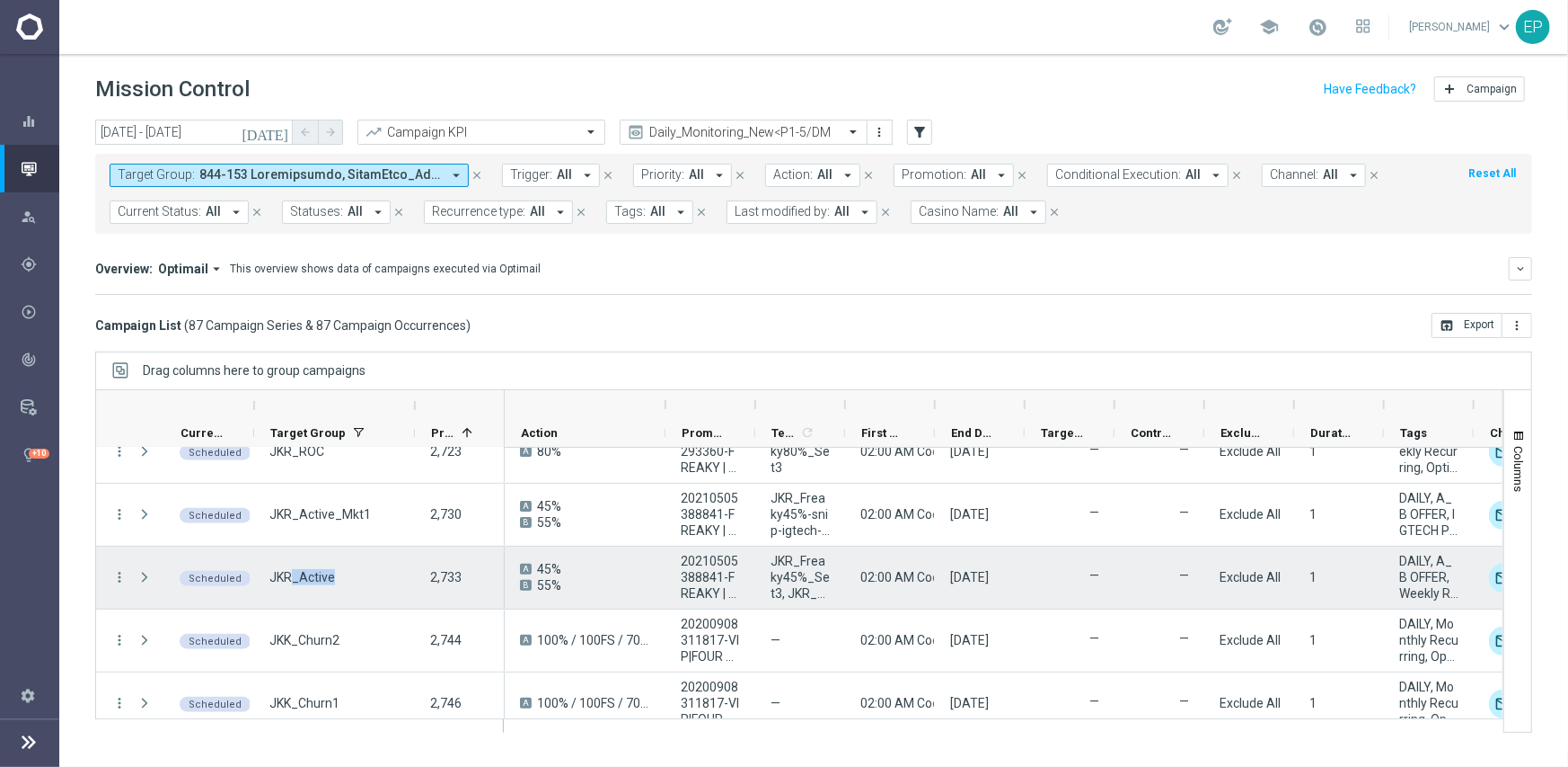
scroll to position [809, 0]
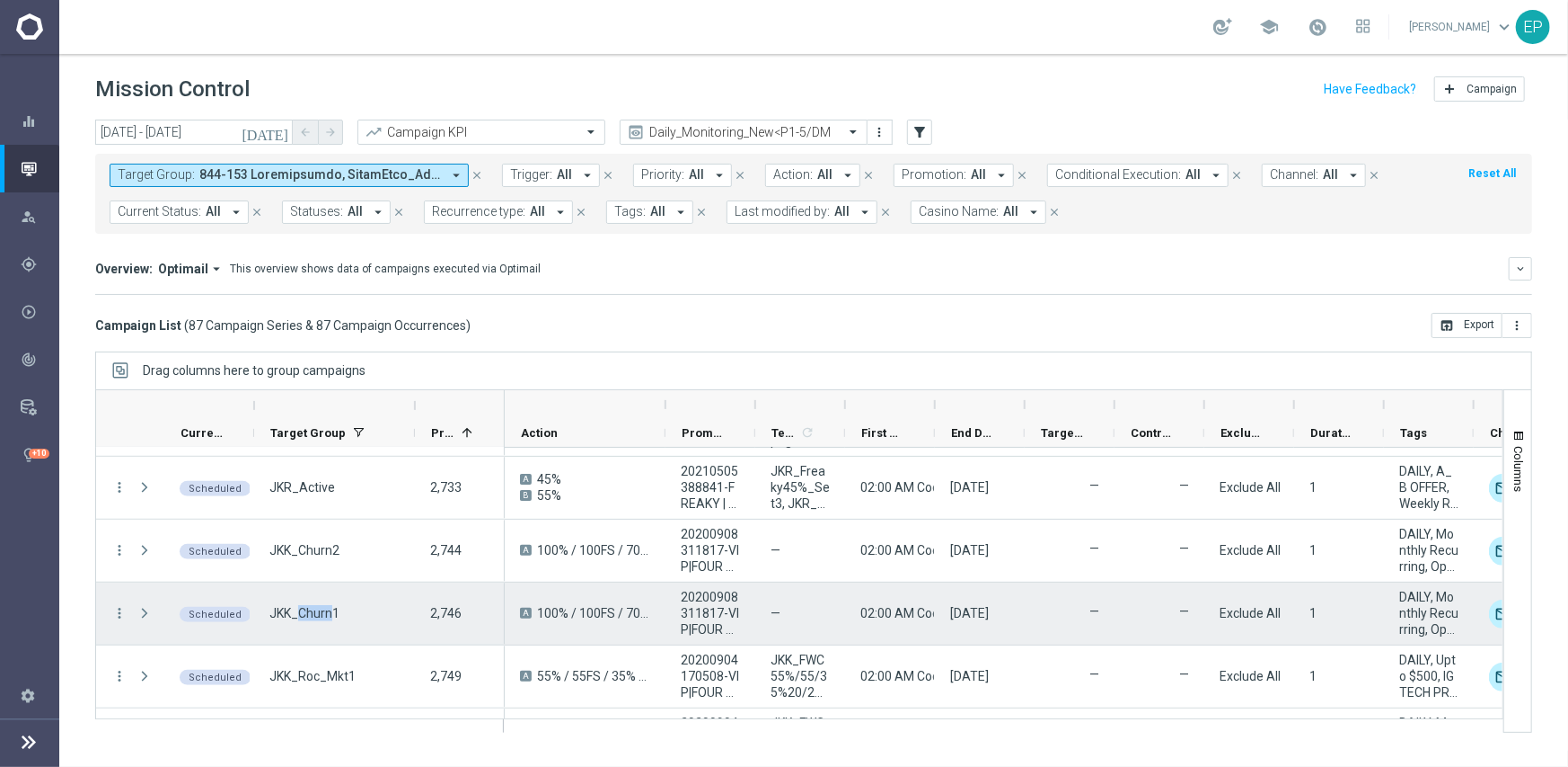
drag, startPoint x: 316, startPoint y: 615, endPoint x: 336, endPoint y: 614, distance: 20.0
click at [335, 615] on span "JKK_Churn1" at bounding box center [304, 613] width 70 height 16
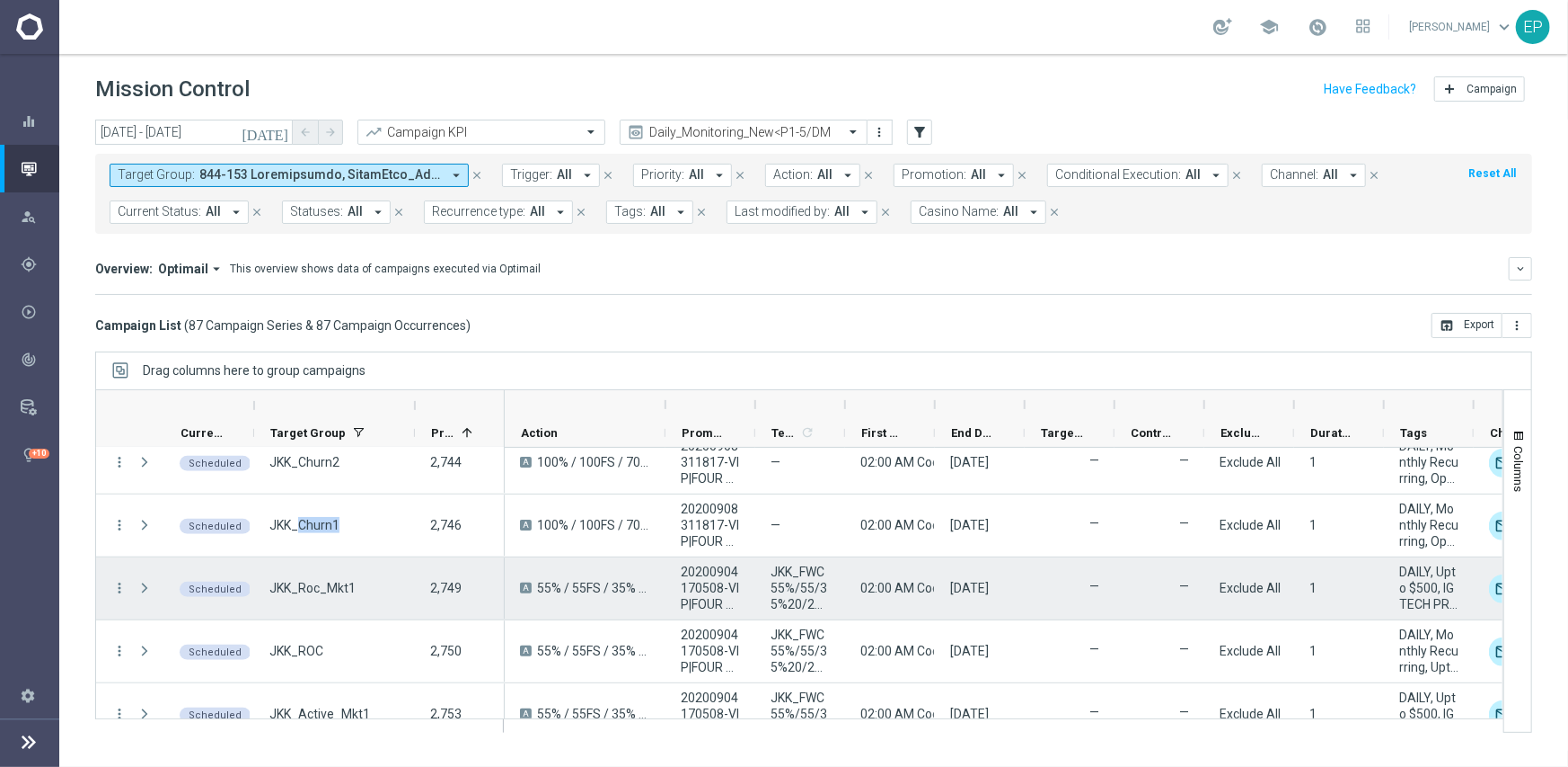
scroll to position [899, 0]
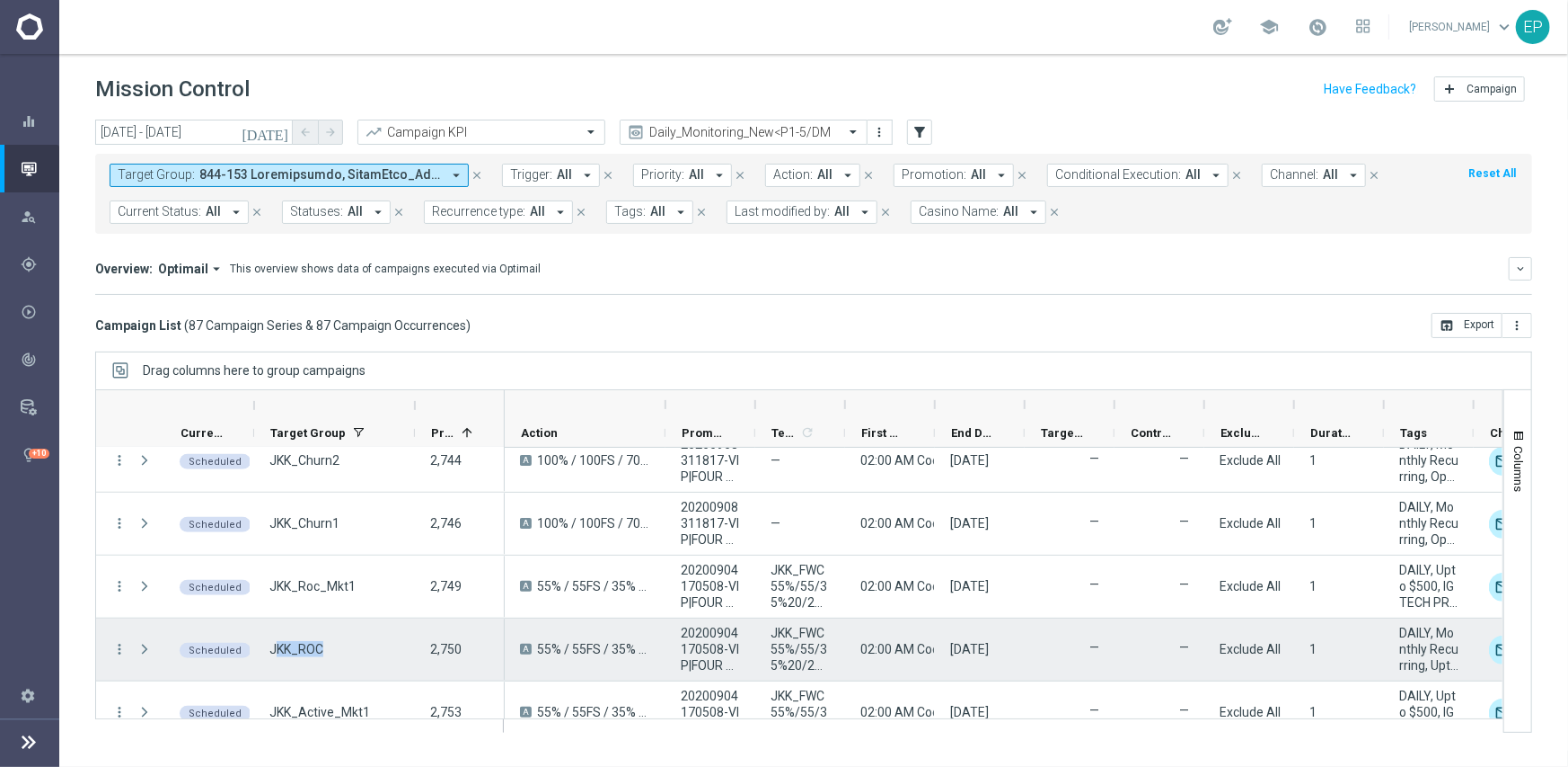
drag, startPoint x: 273, startPoint y: 648, endPoint x: 318, endPoint y: 647, distance: 45.0
click at [318, 647] on span "JKK_ROC" at bounding box center [296, 649] width 54 height 16
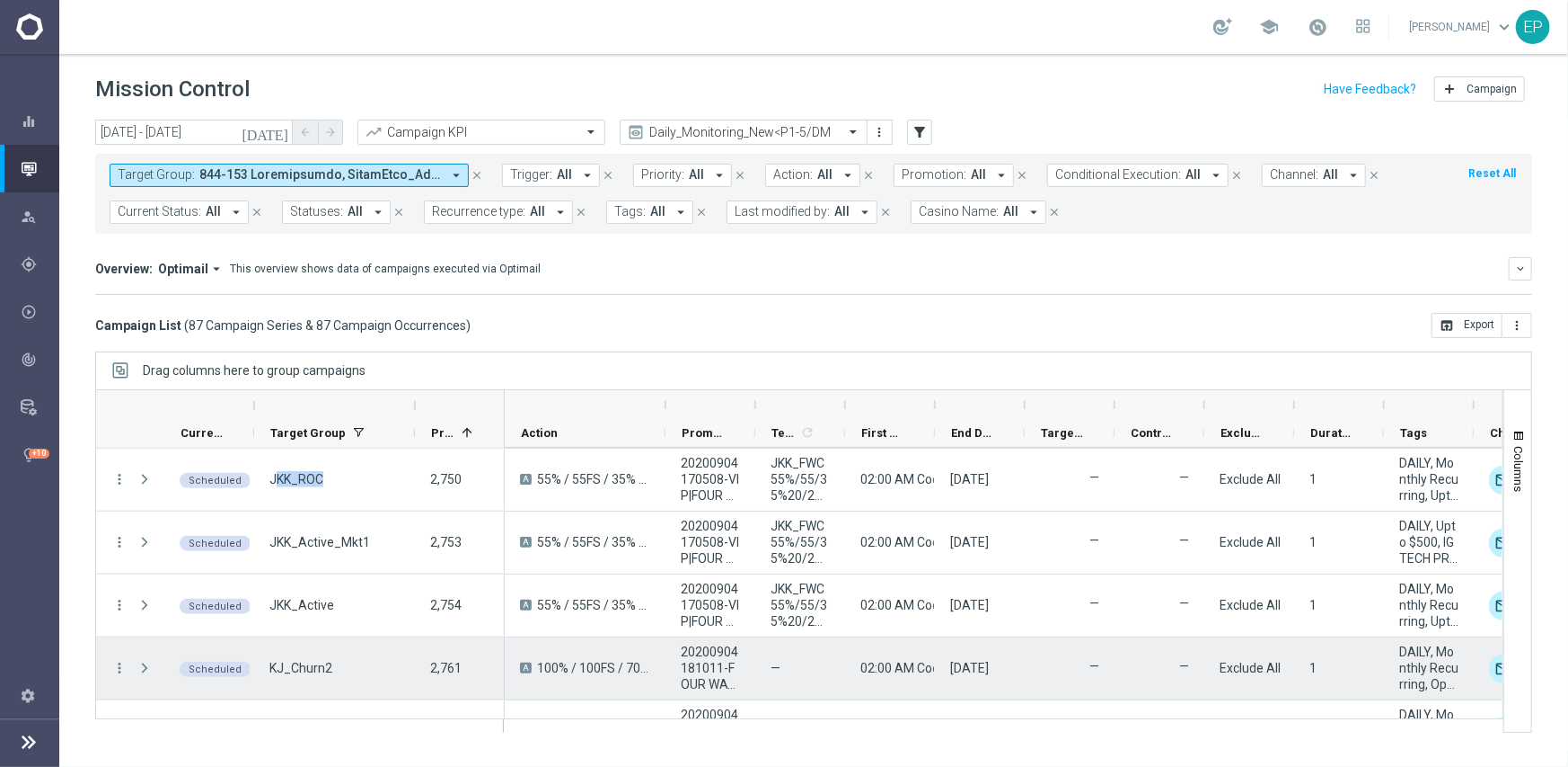
scroll to position [1079, 0]
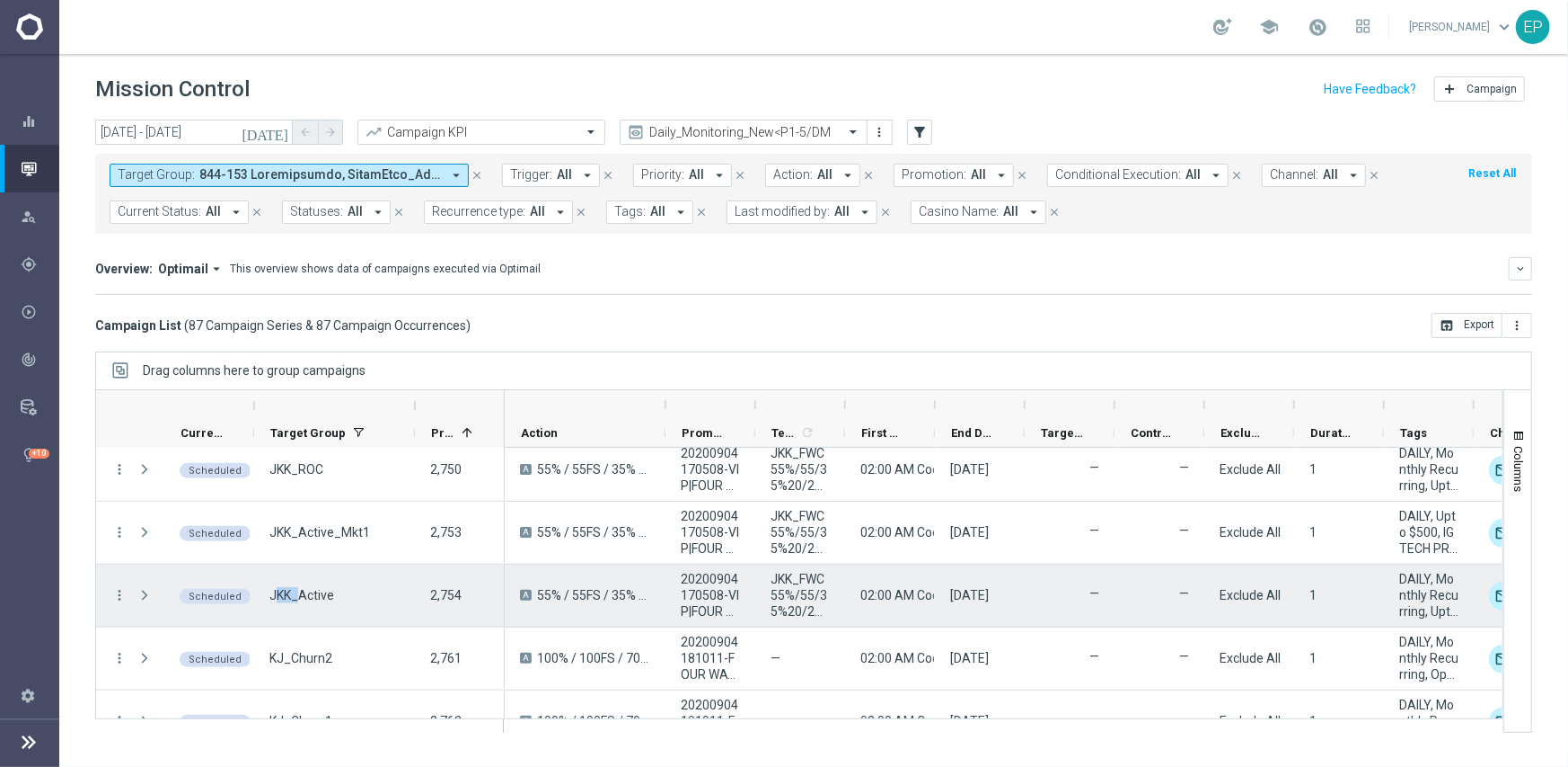
drag, startPoint x: 279, startPoint y: 595, endPoint x: 314, endPoint y: 595, distance: 35.0
click at [298, 595] on span "JKK_Active" at bounding box center [301, 595] width 65 height 16
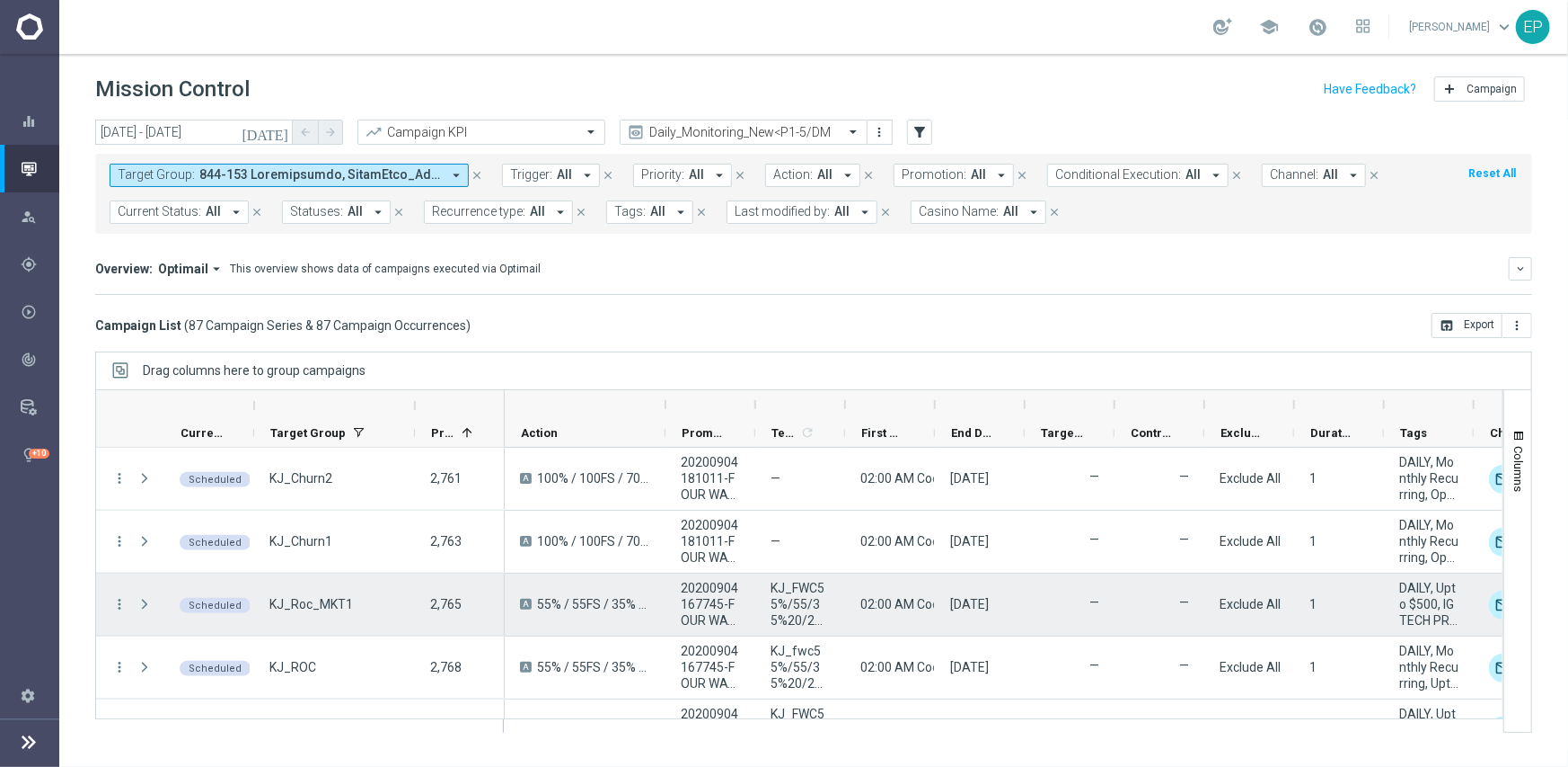
scroll to position [1348, 0]
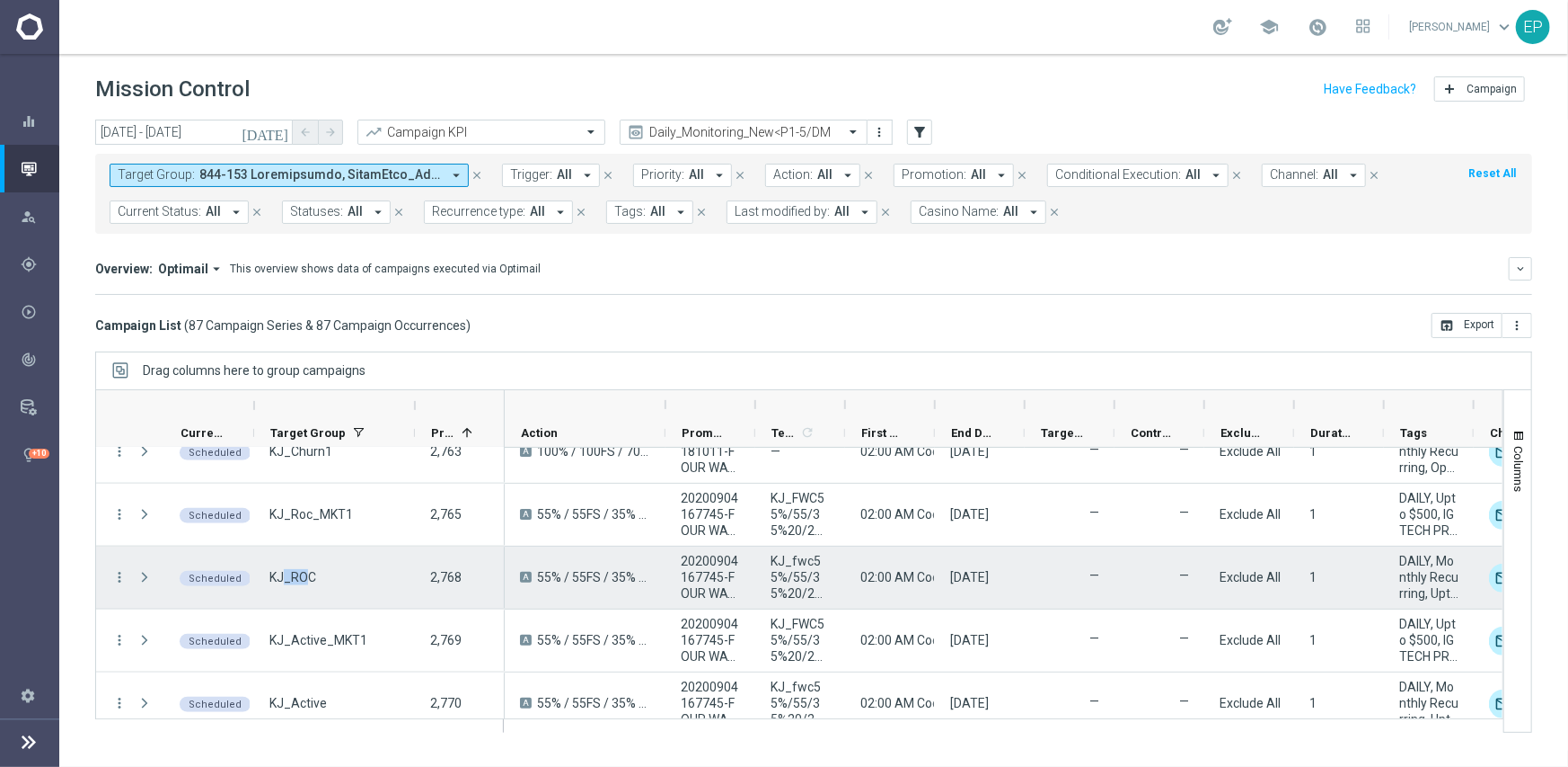
drag, startPoint x: 283, startPoint y: 580, endPoint x: 308, endPoint y: 593, distance: 28.2
click at [308, 582] on span "KJ_ROC" at bounding box center [292, 577] width 47 height 16
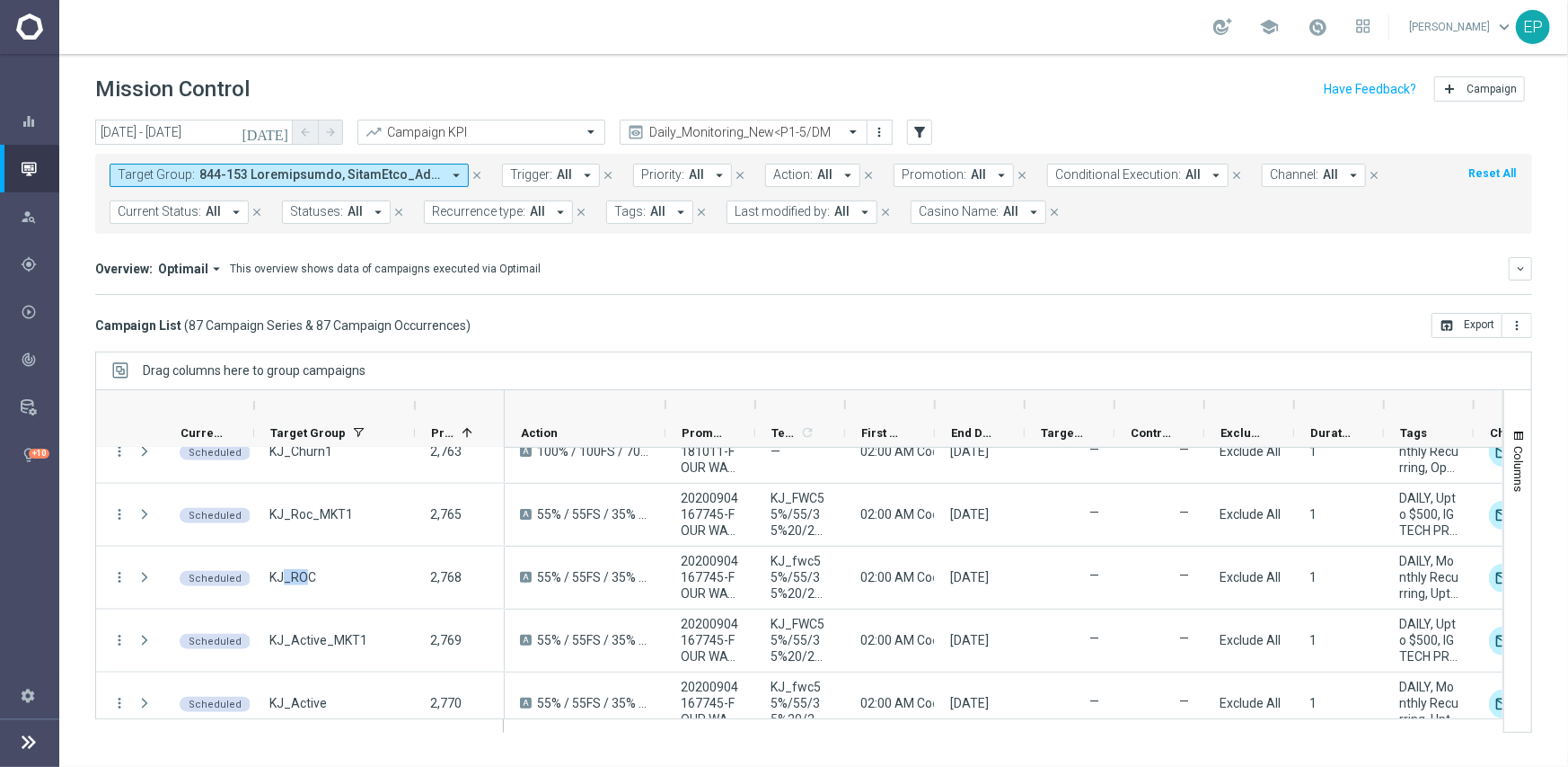
scroll to position [1438, 0]
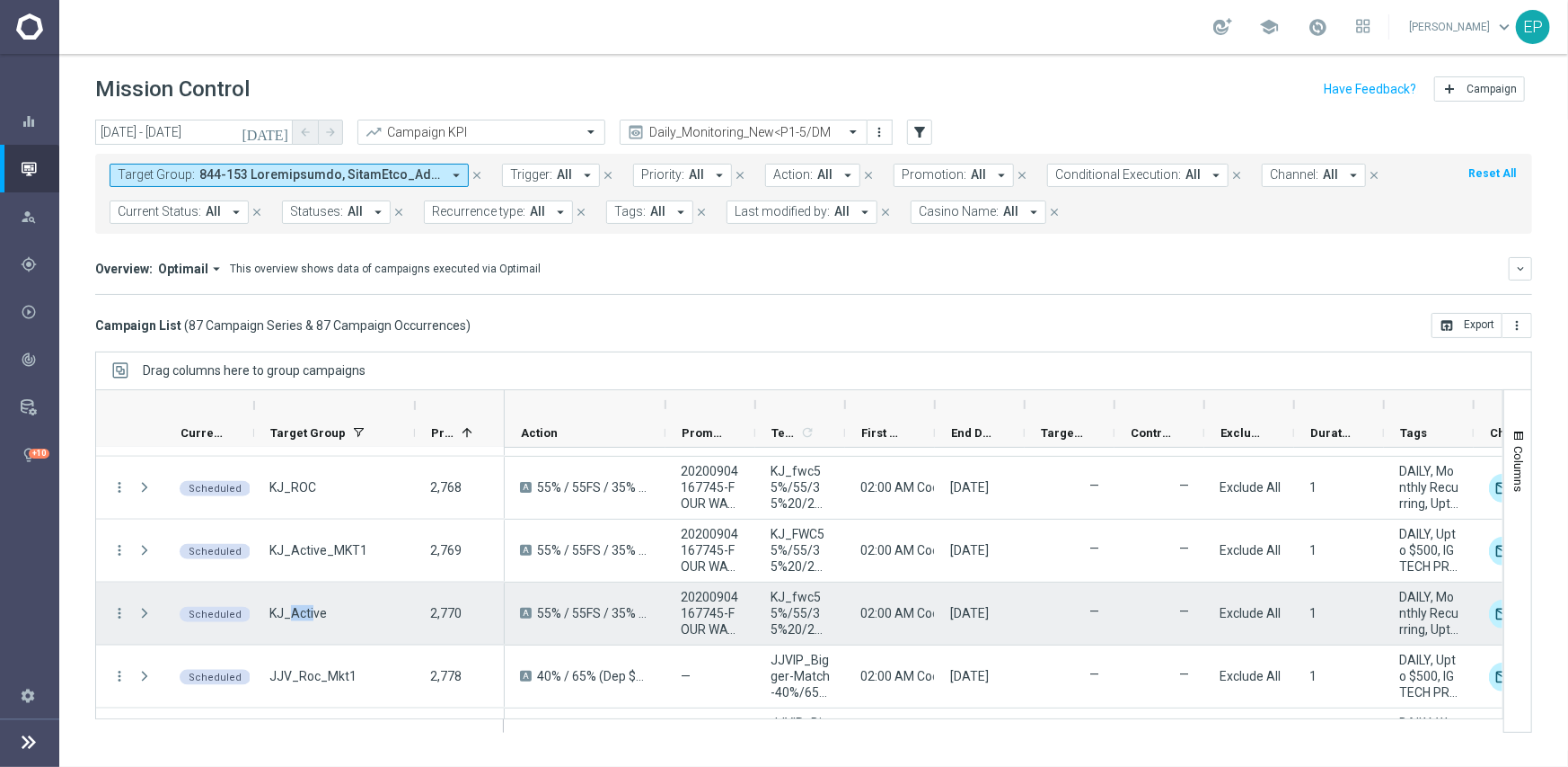
drag, startPoint x: 291, startPoint y: 616, endPoint x: 311, endPoint y: 615, distance: 20.0
click at [311, 615] on span "KJ_Active" at bounding box center [298, 613] width 58 height 16
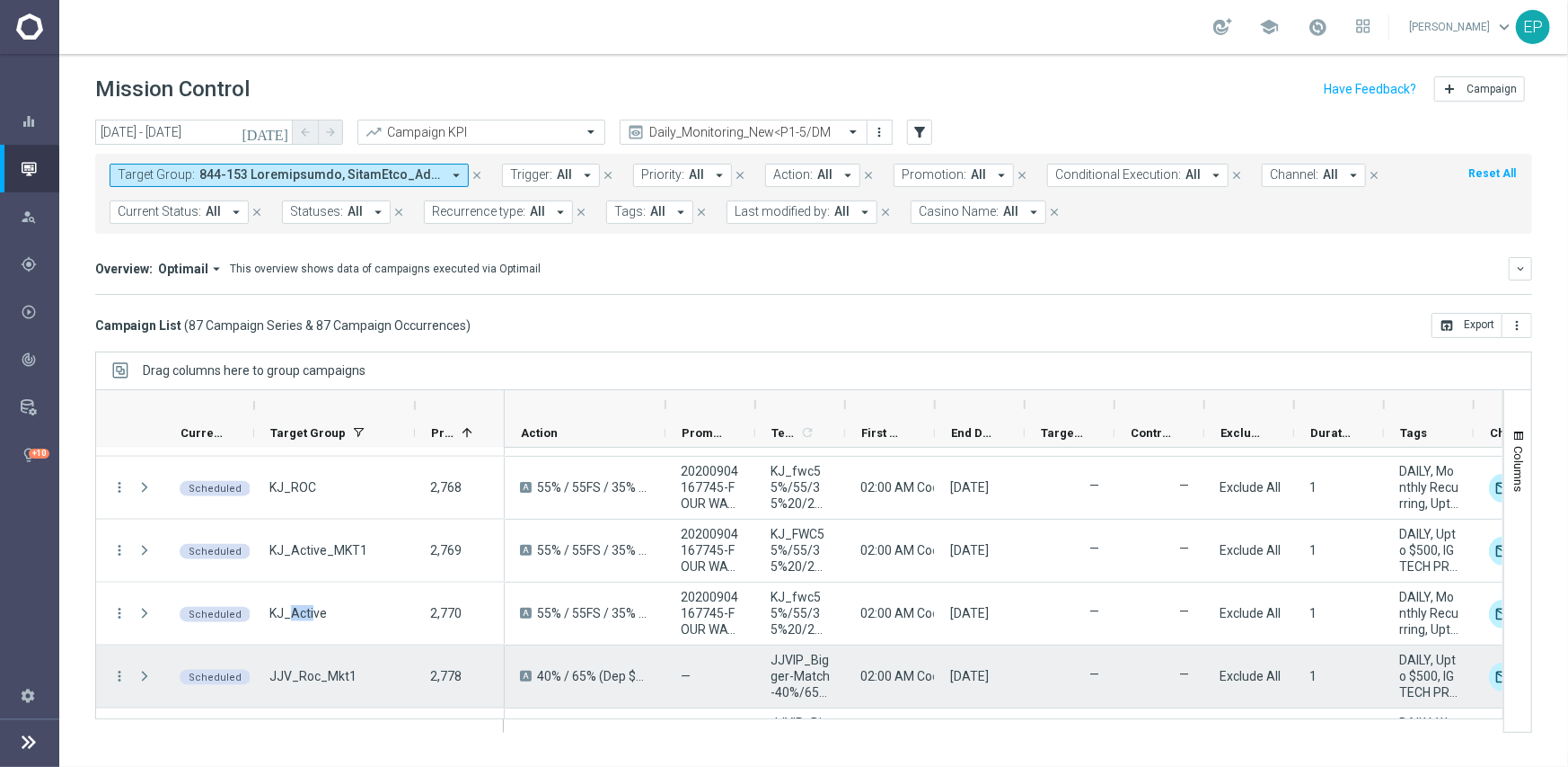
scroll to position [1528, 0]
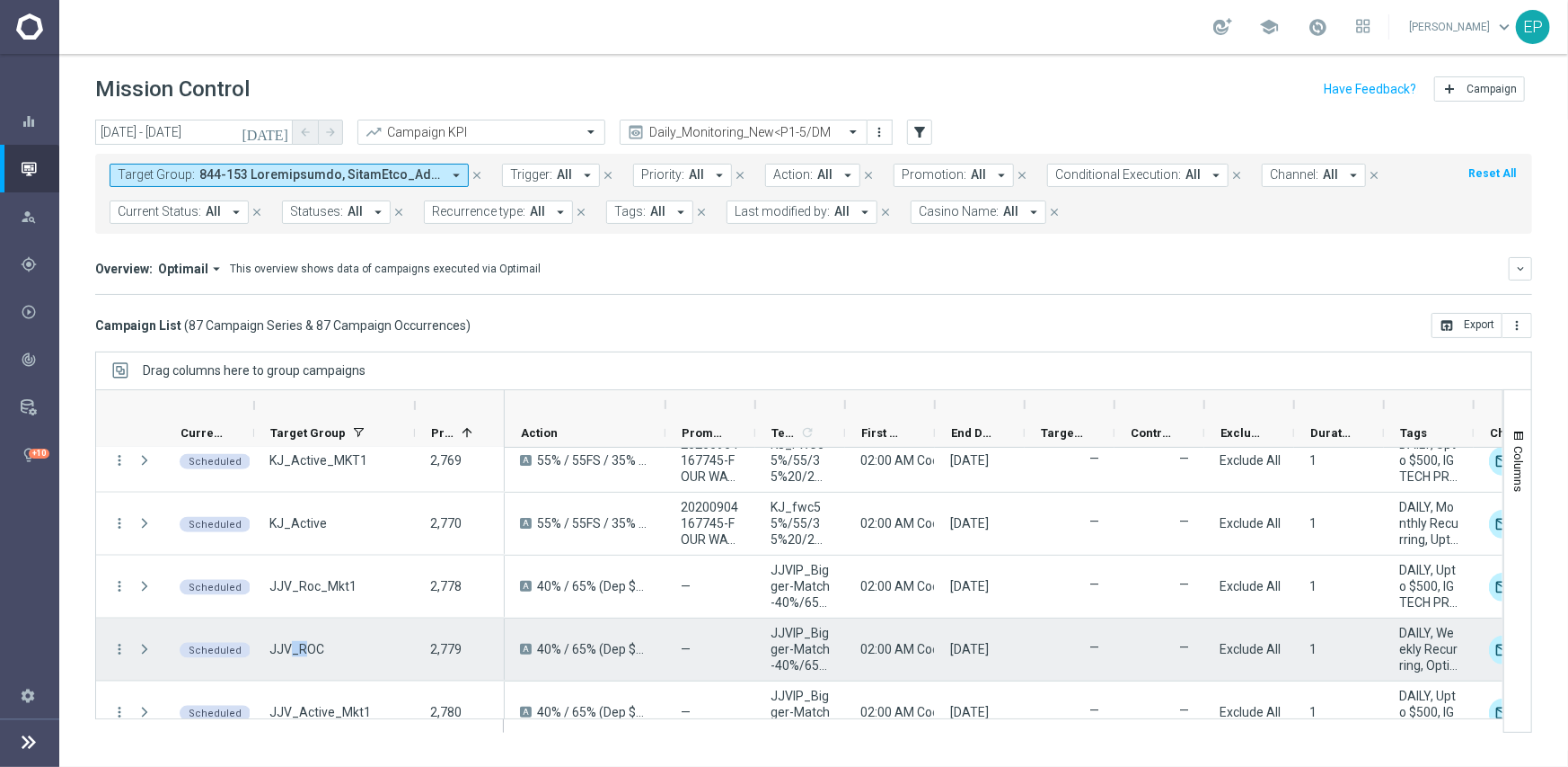
drag, startPoint x: 287, startPoint y: 650, endPoint x: 304, endPoint y: 647, distance: 17.3
click at [304, 647] on span "JJV_ROC" at bounding box center [296, 649] width 55 height 16
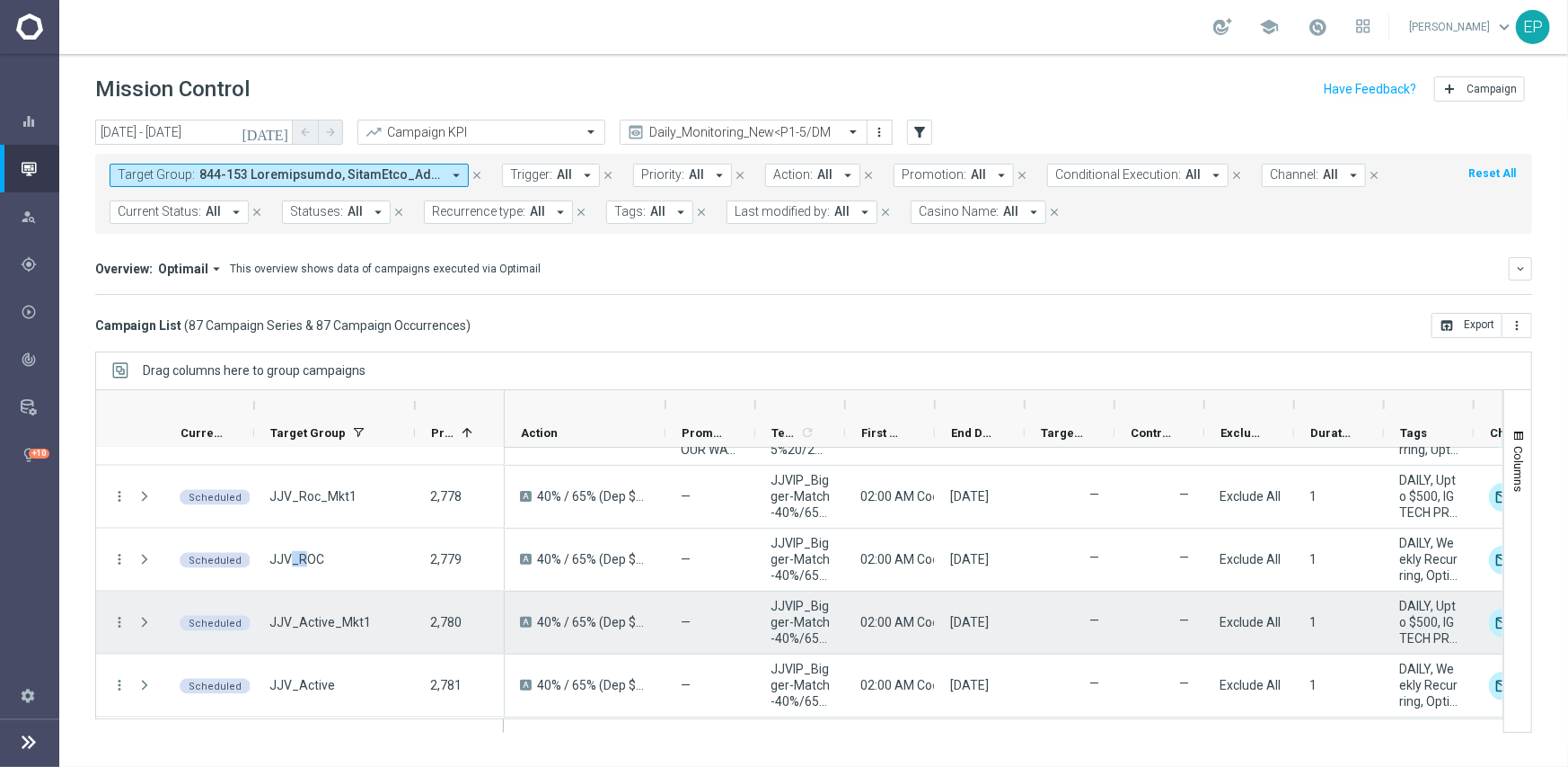
scroll to position [1708, 0]
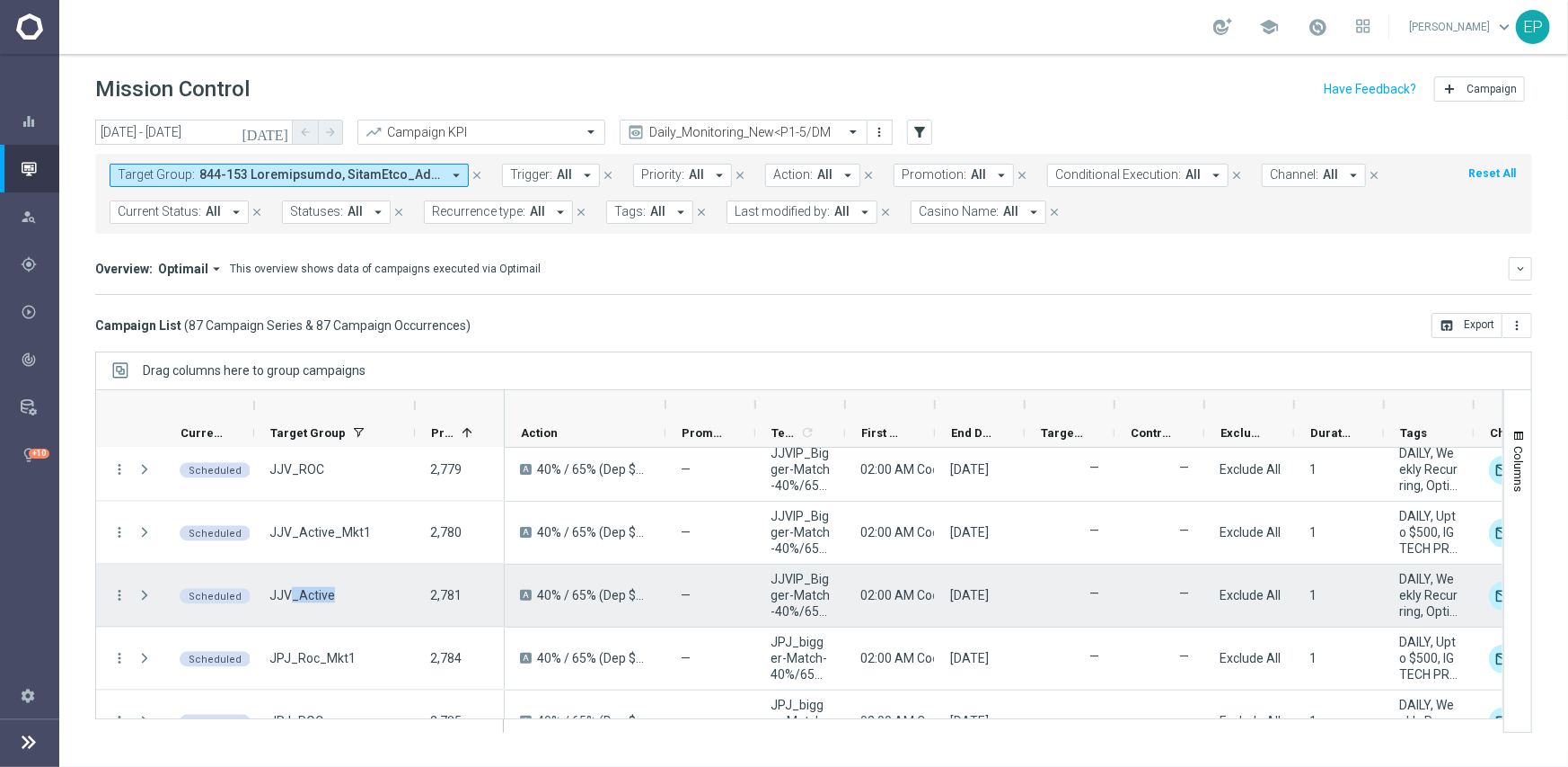
drag, startPoint x: 287, startPoint y: 598, endPoint x: 347, endPoint y: 597, distance: 60.0
click at [347, 597] on div "JJV_Active" at bounding box center [334, 595] width 161 height 62
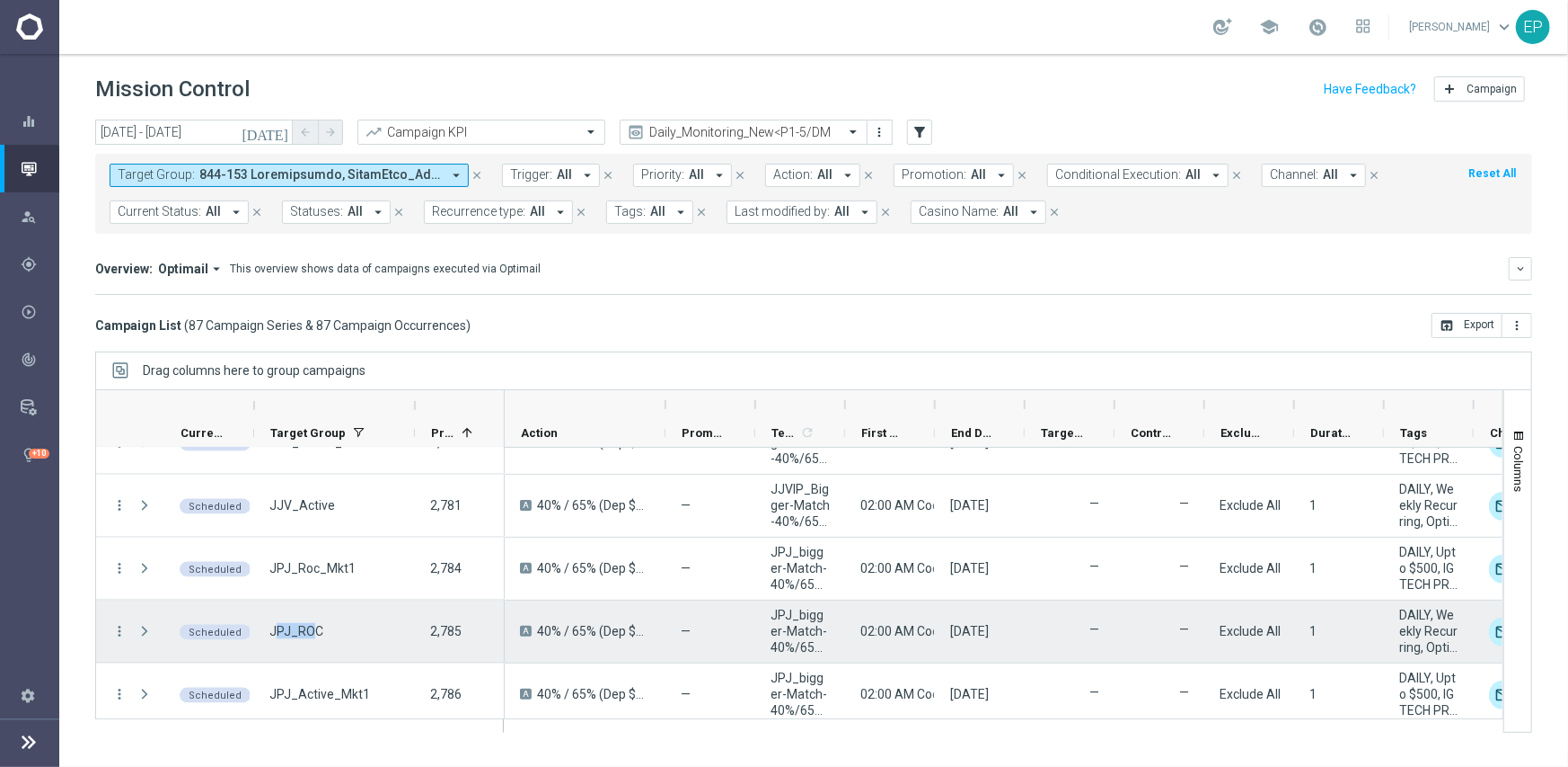
drag, startPoint x: 276, startPoint y: 626, endPoint x: 323, endPoint y: 624, distance: 47.0
click at [315, 626] on span "JPJ_ROC" at bounding box center [296, 631] width 54 height 16
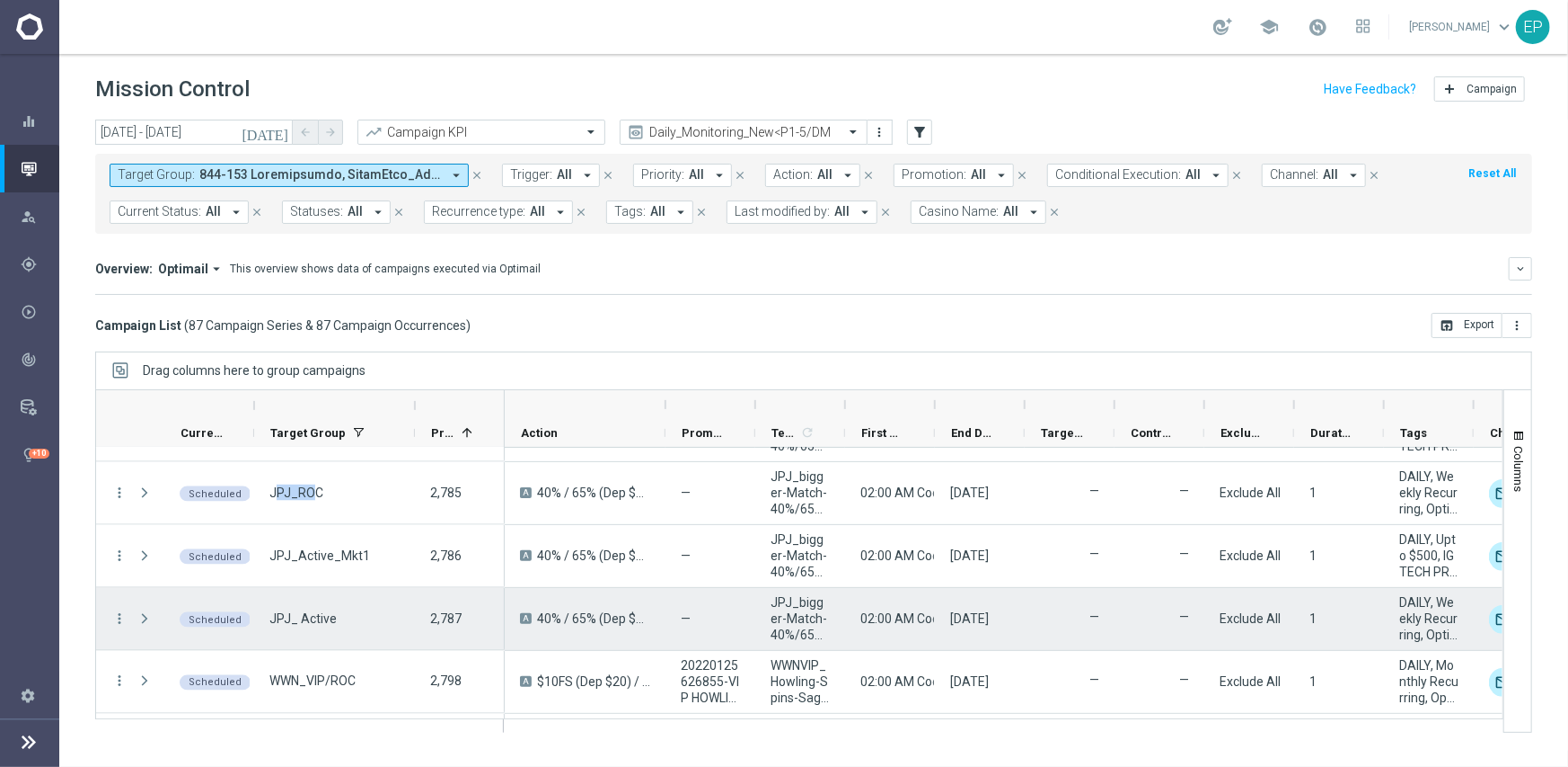
scroll to position [1977, 0]
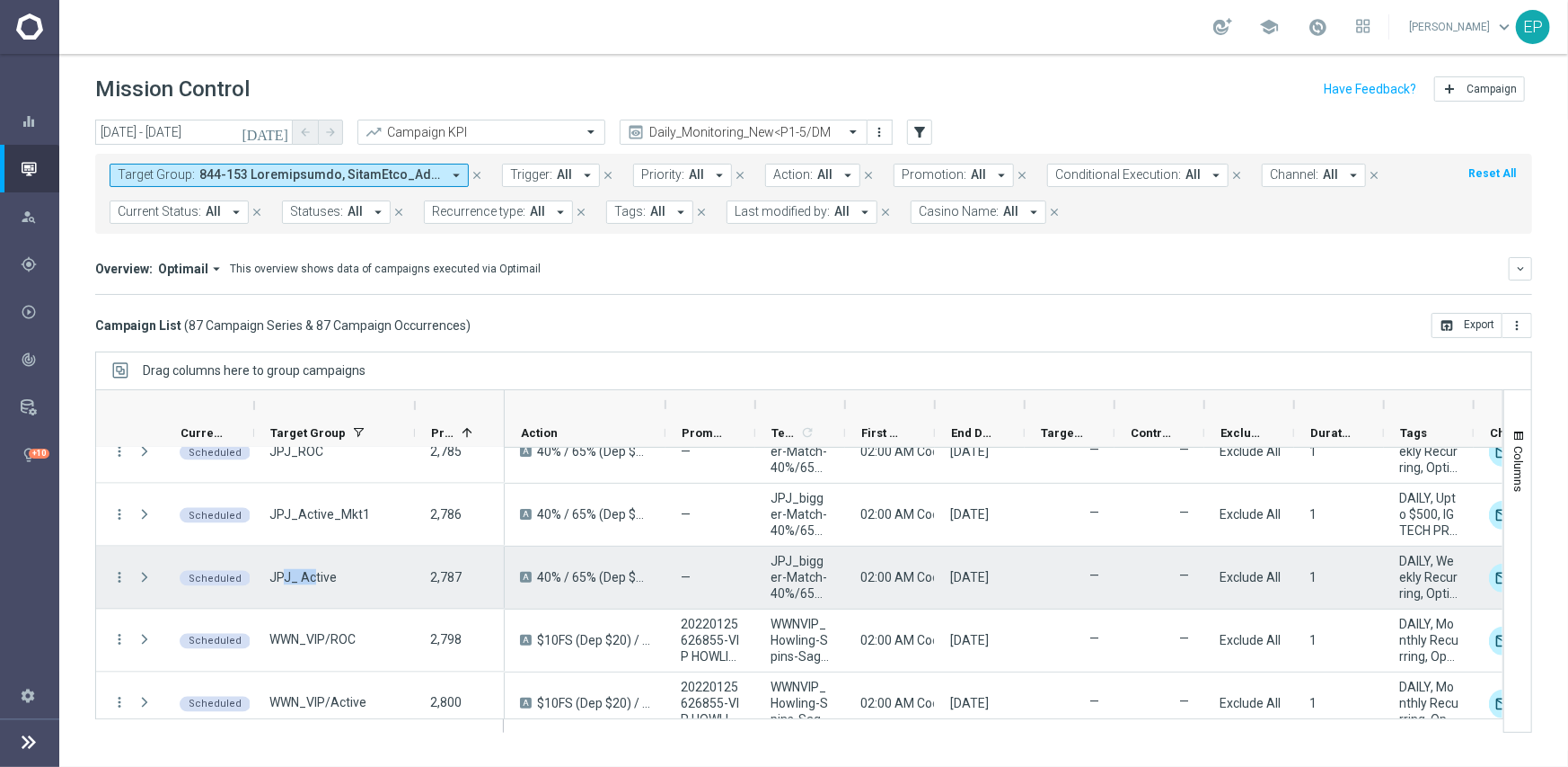
drag, startPoint x: 285, startPoint y: 576, endPoint x: 309, endPoint y: 575, distance: 24.0
click at [309, 575] on span "JPJ_ Active" at bounding box center [302, 577] width 67 height 16
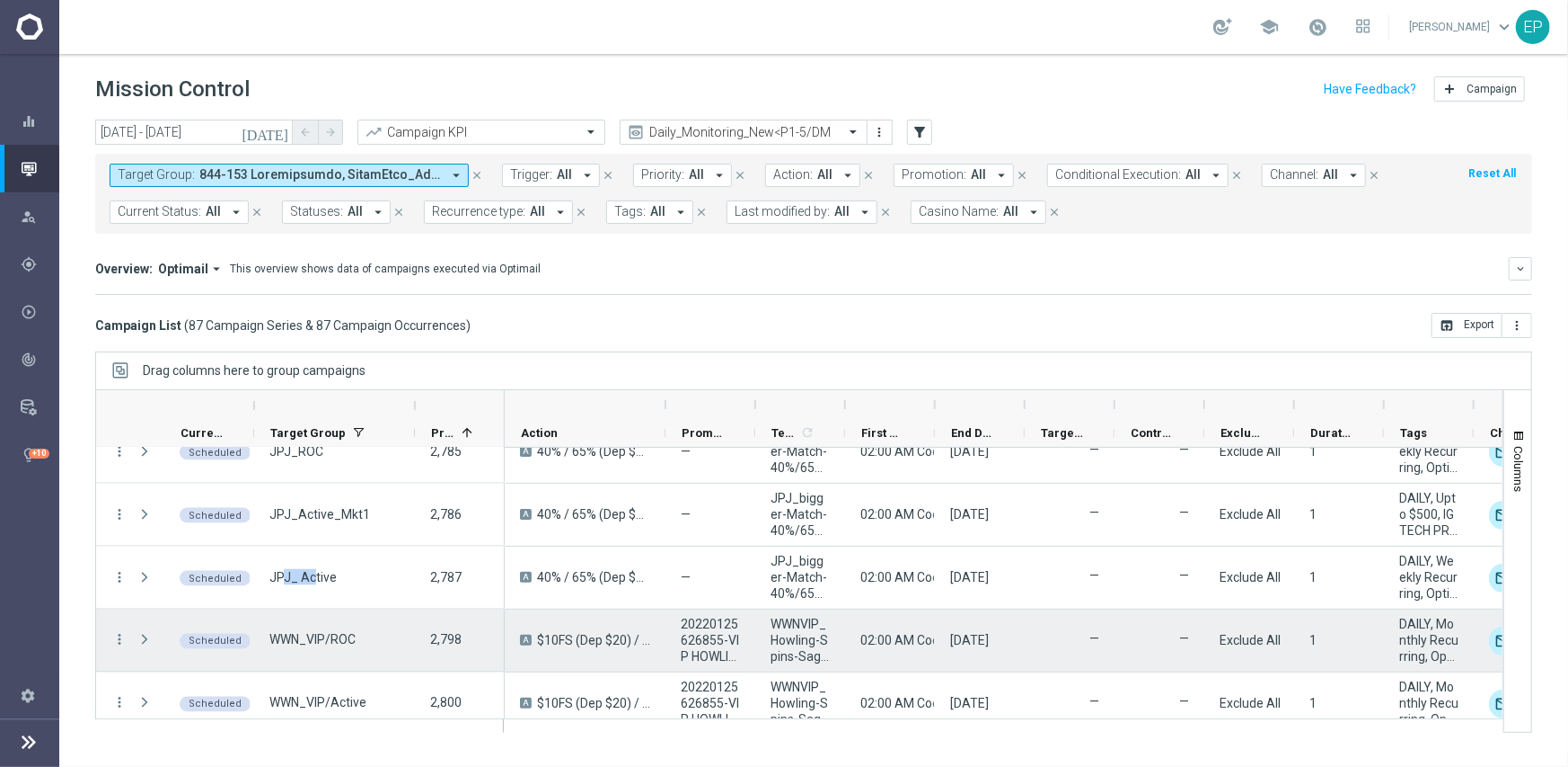
scroll to position [2067, 0]
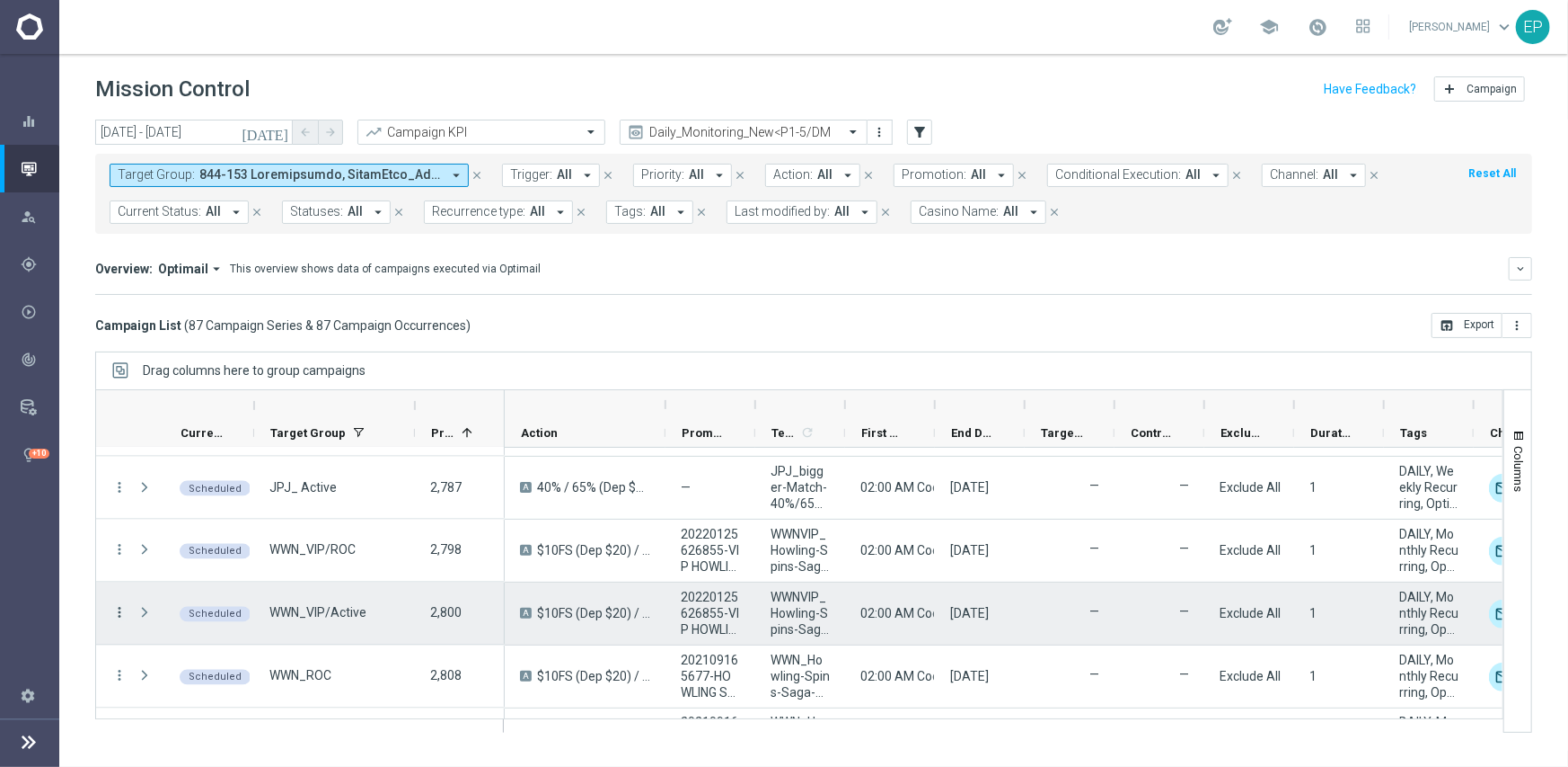
click at [122, 614] on icon "more_vert" at bounding box center [120, 613] width 16 height 16
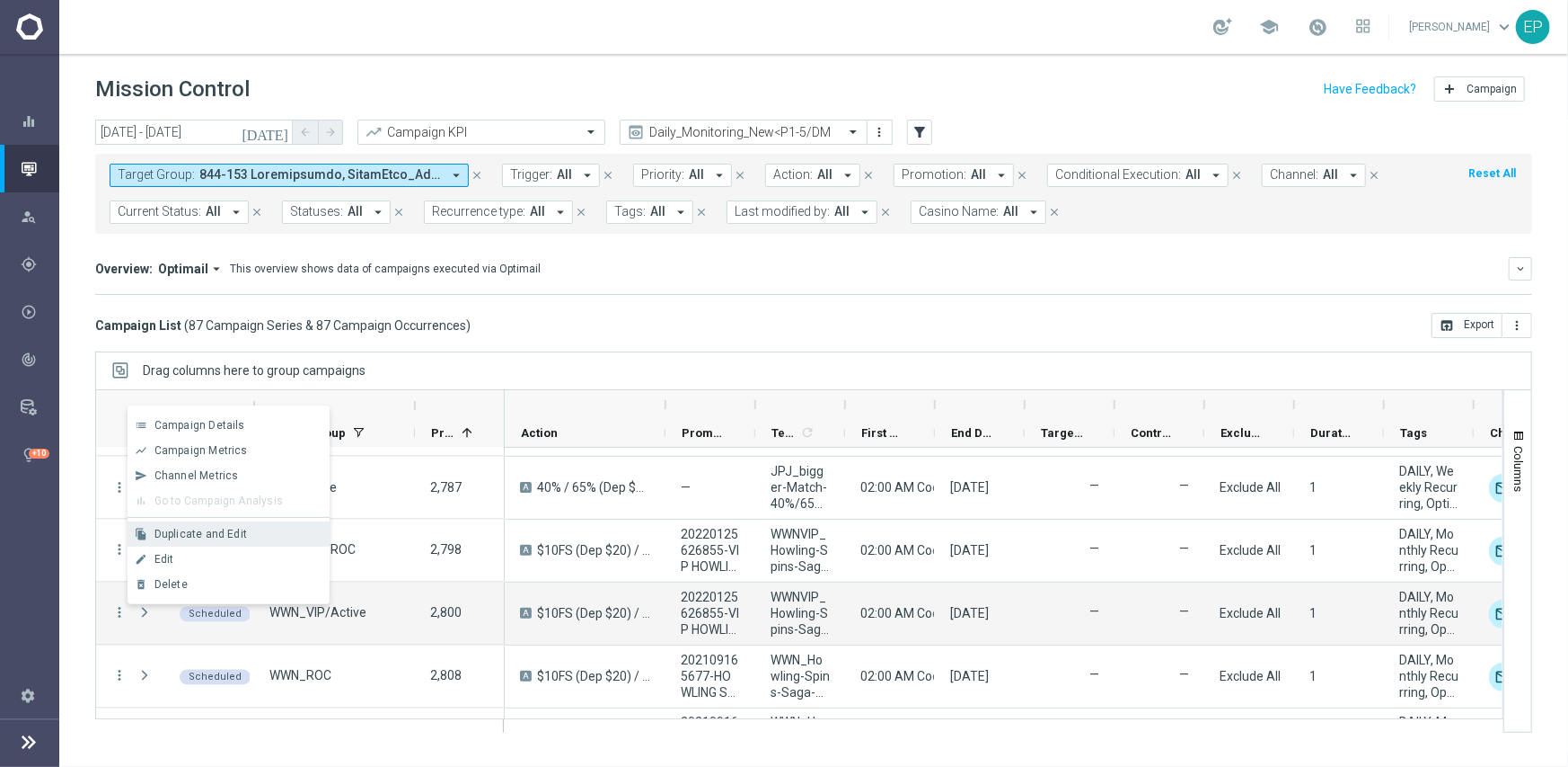
click at [222, 527] on span "Duplicate and Edit" at bounding box center [201, 533] width 93 height 13
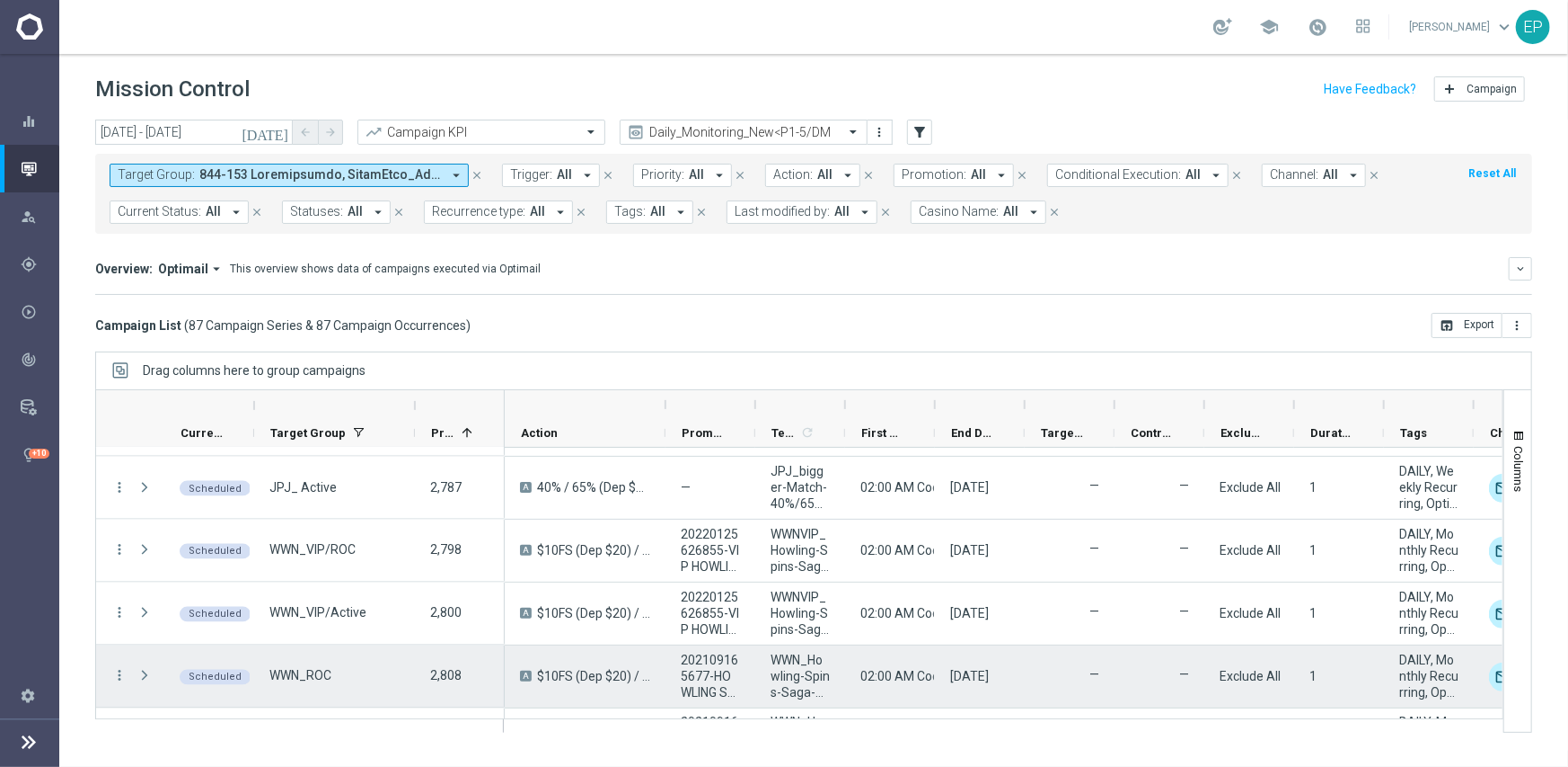
scroll to position [2157, 0]
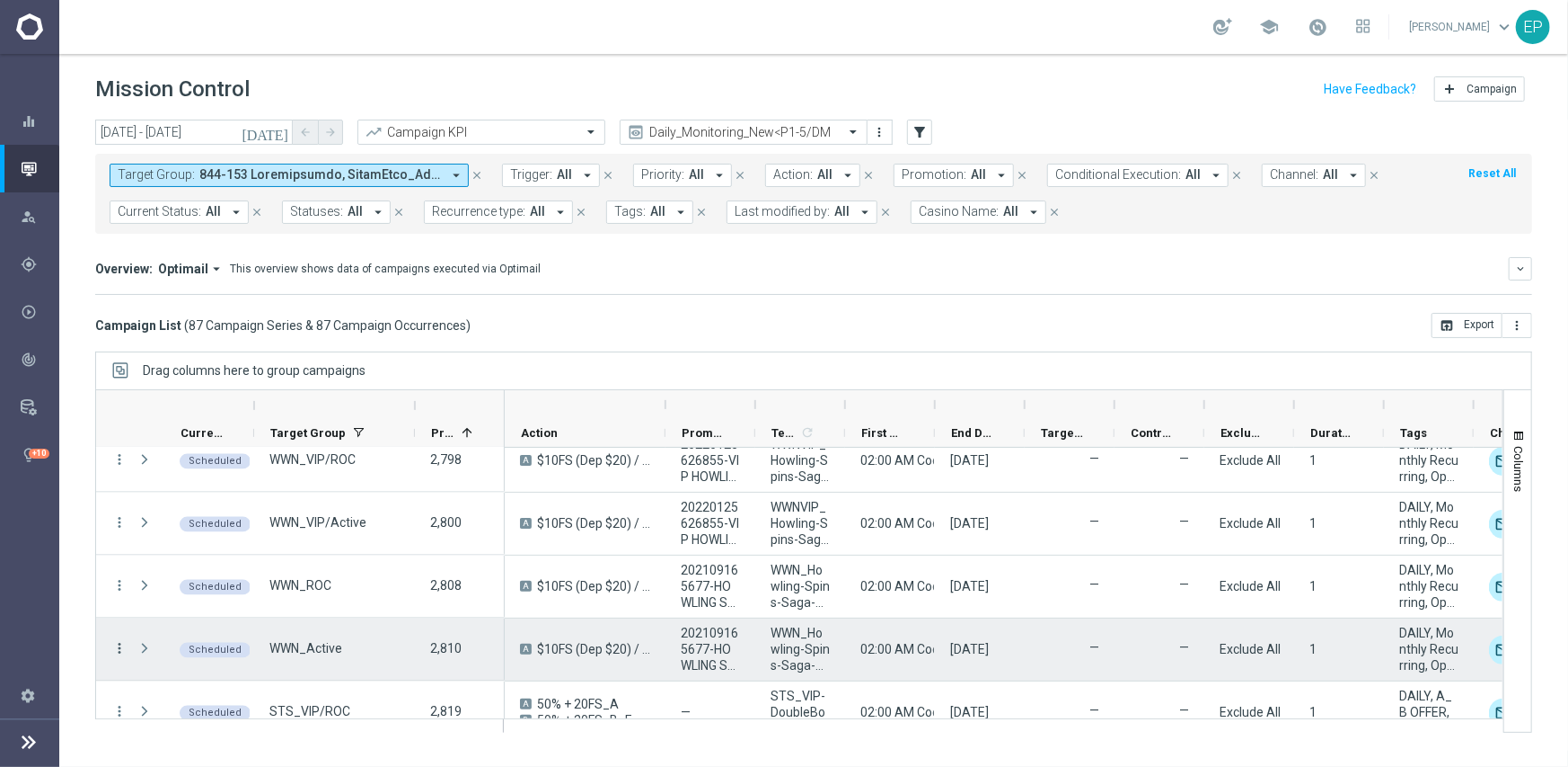
click at [121, 650] on icon "more_vert" at bounding box center [120, 649] width 16 height 16
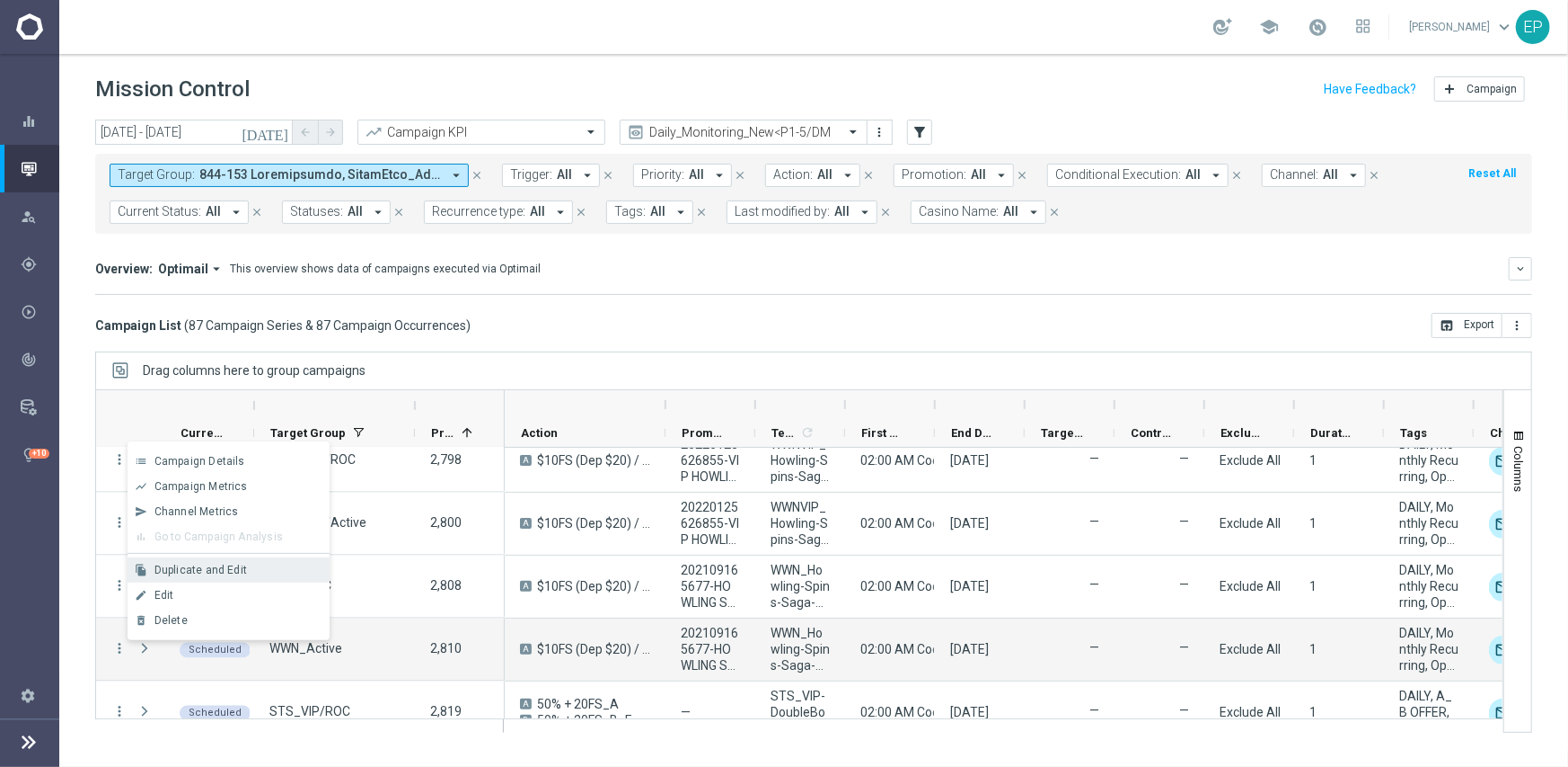
click at [193, 570] on span "Duplicate and Edit" at bounding box center [201, 569] width 93 height 13
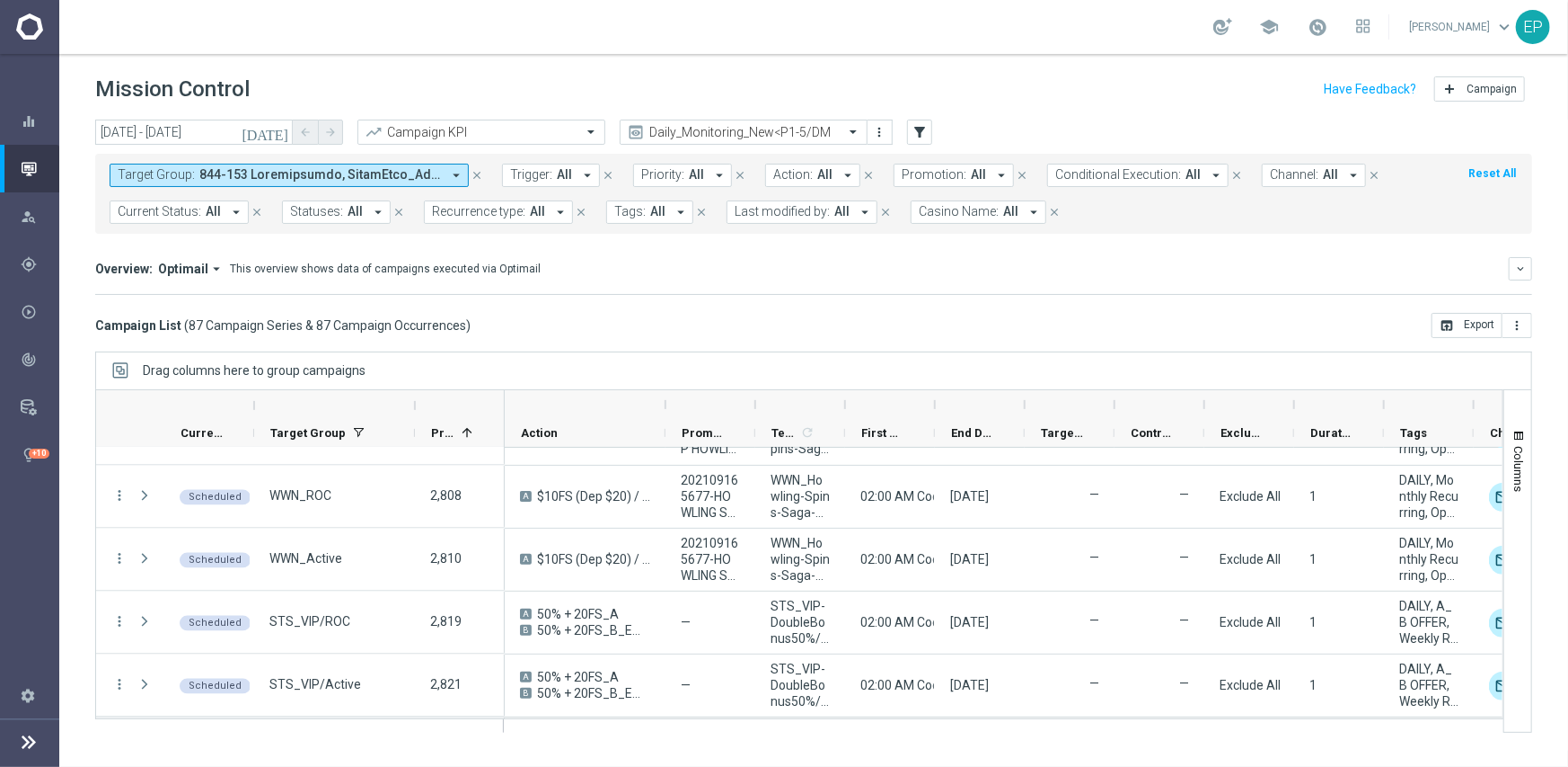
scroll to position [2337, 0]
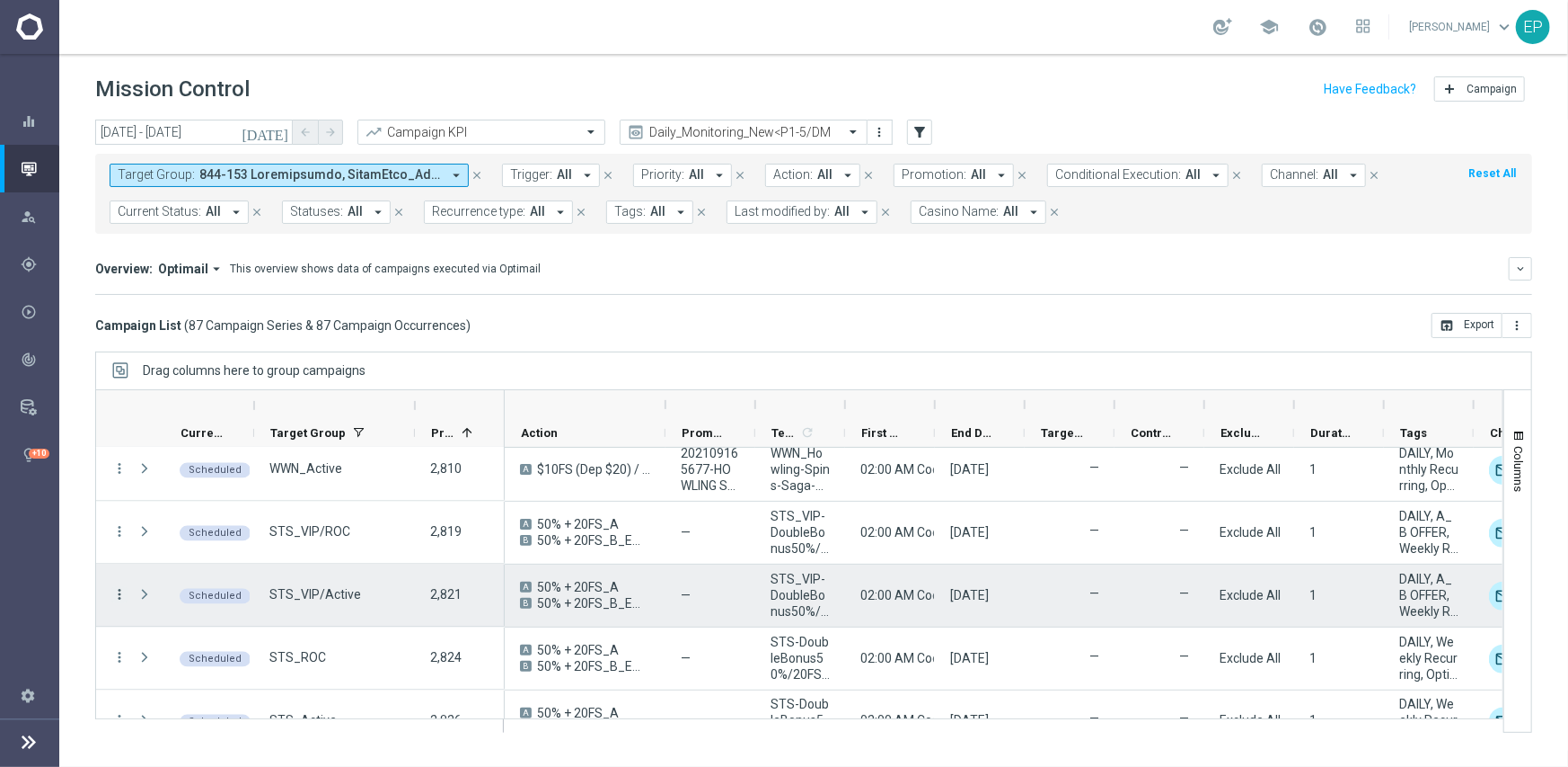
click at [121, 589] on icon "more_vert" at bounding box center [120, 595] width 16 height 16
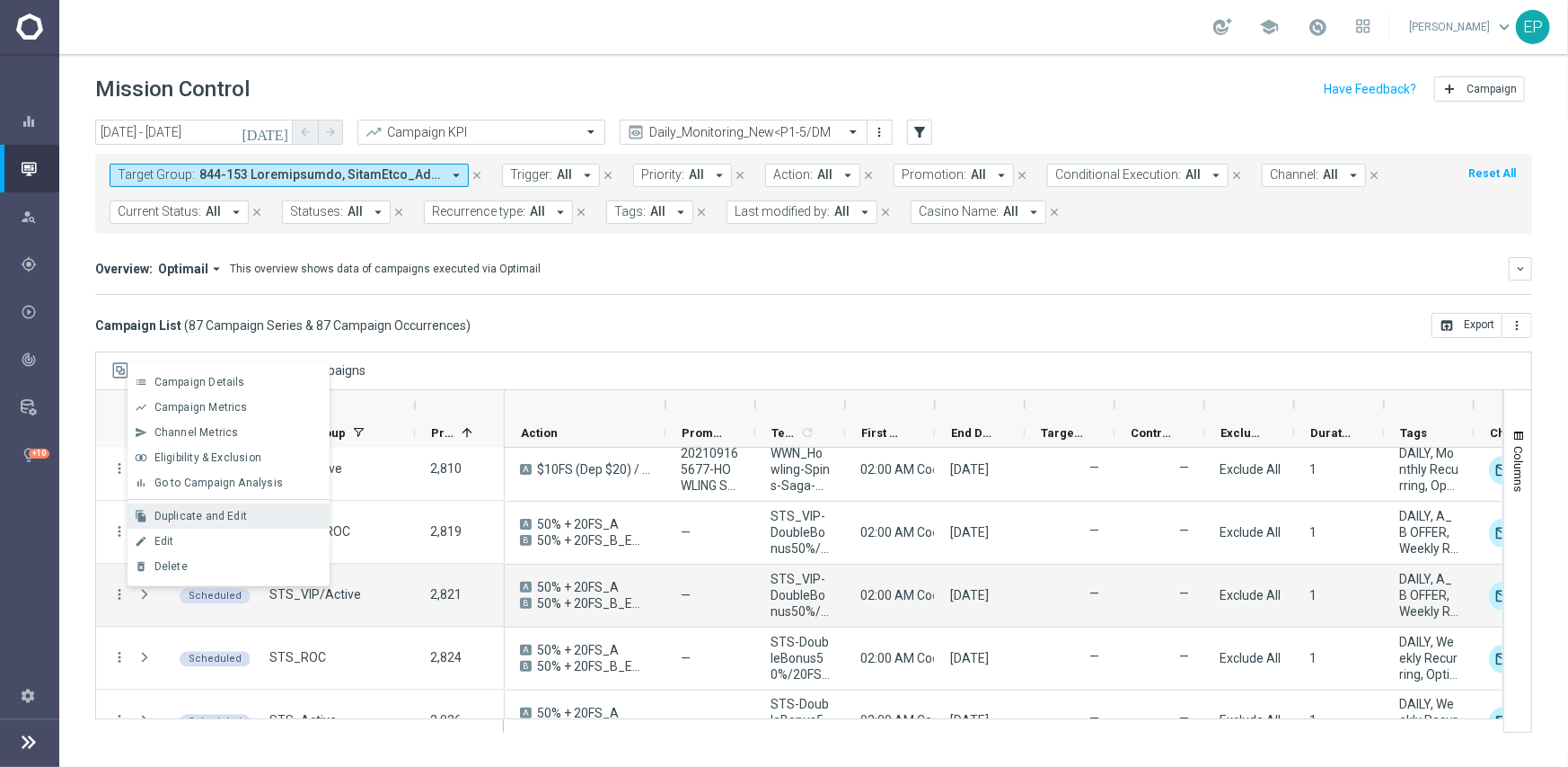
click at [247, 515] on div "Duplicate and Edit" at bounding box center [238, 515] width 167 height 13
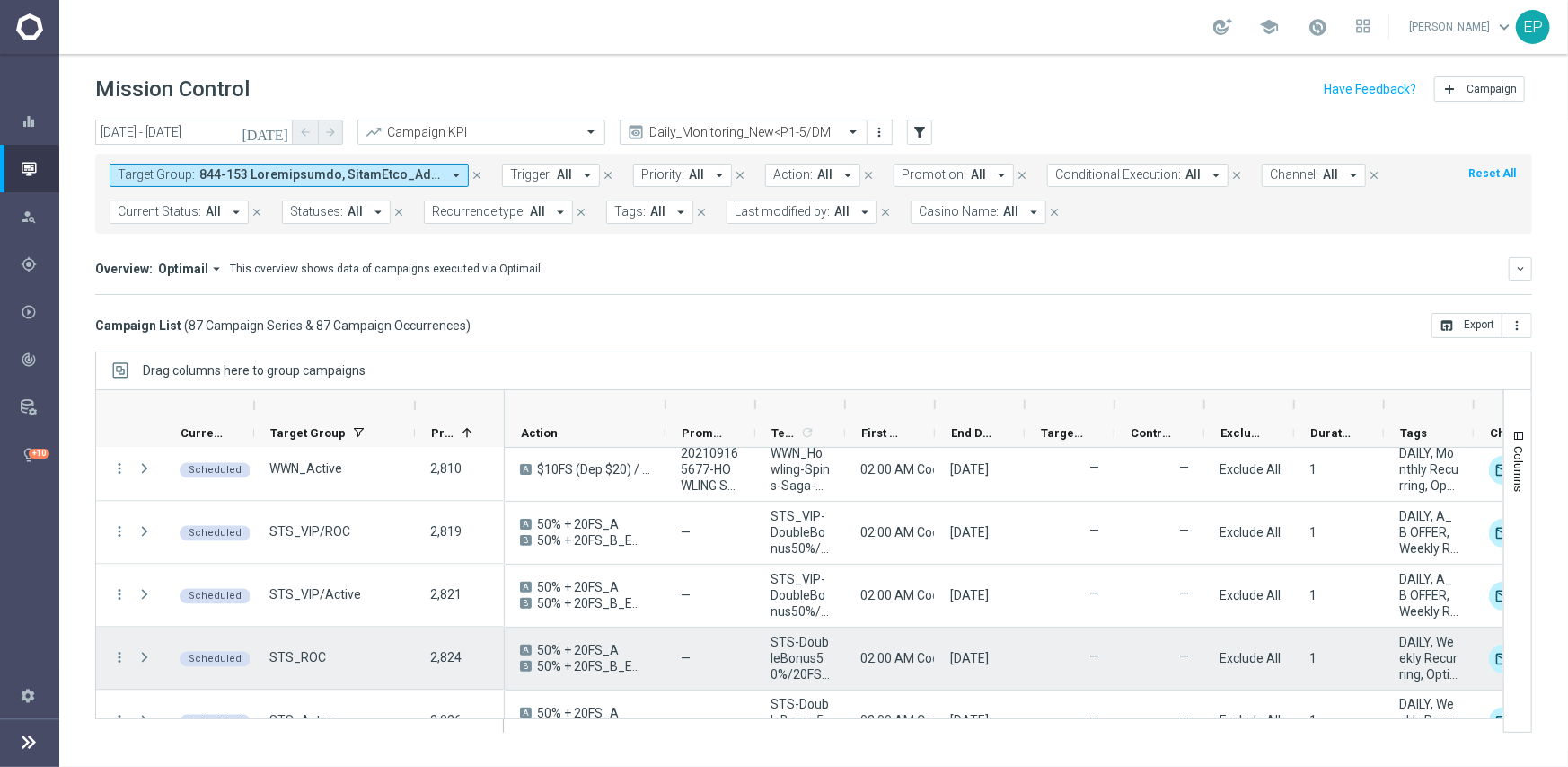
scroll to position [2427, 0]
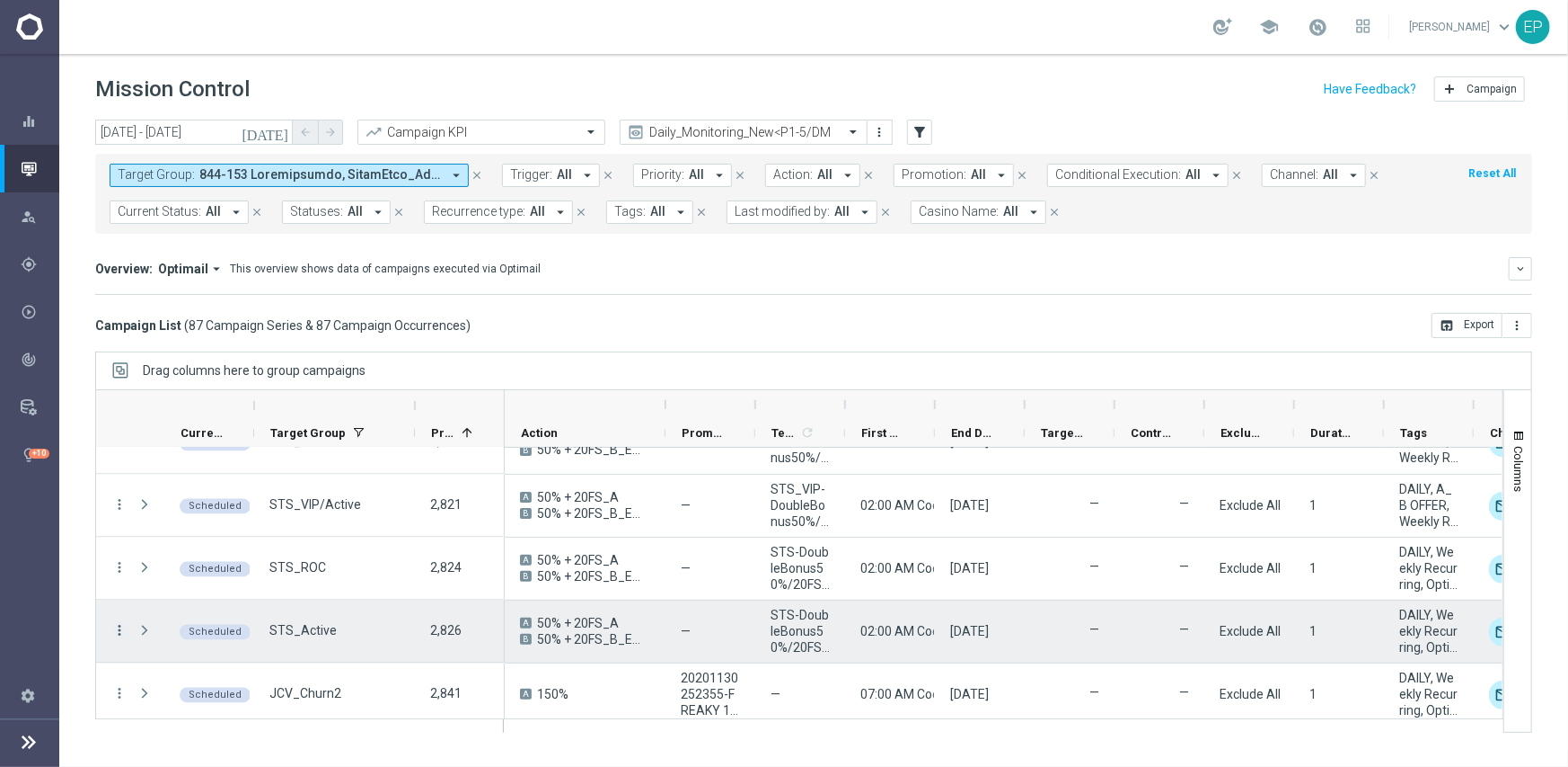
click at [118, 631] on icon "more_vert" at bounding box center [120, 631] width 16 height 16
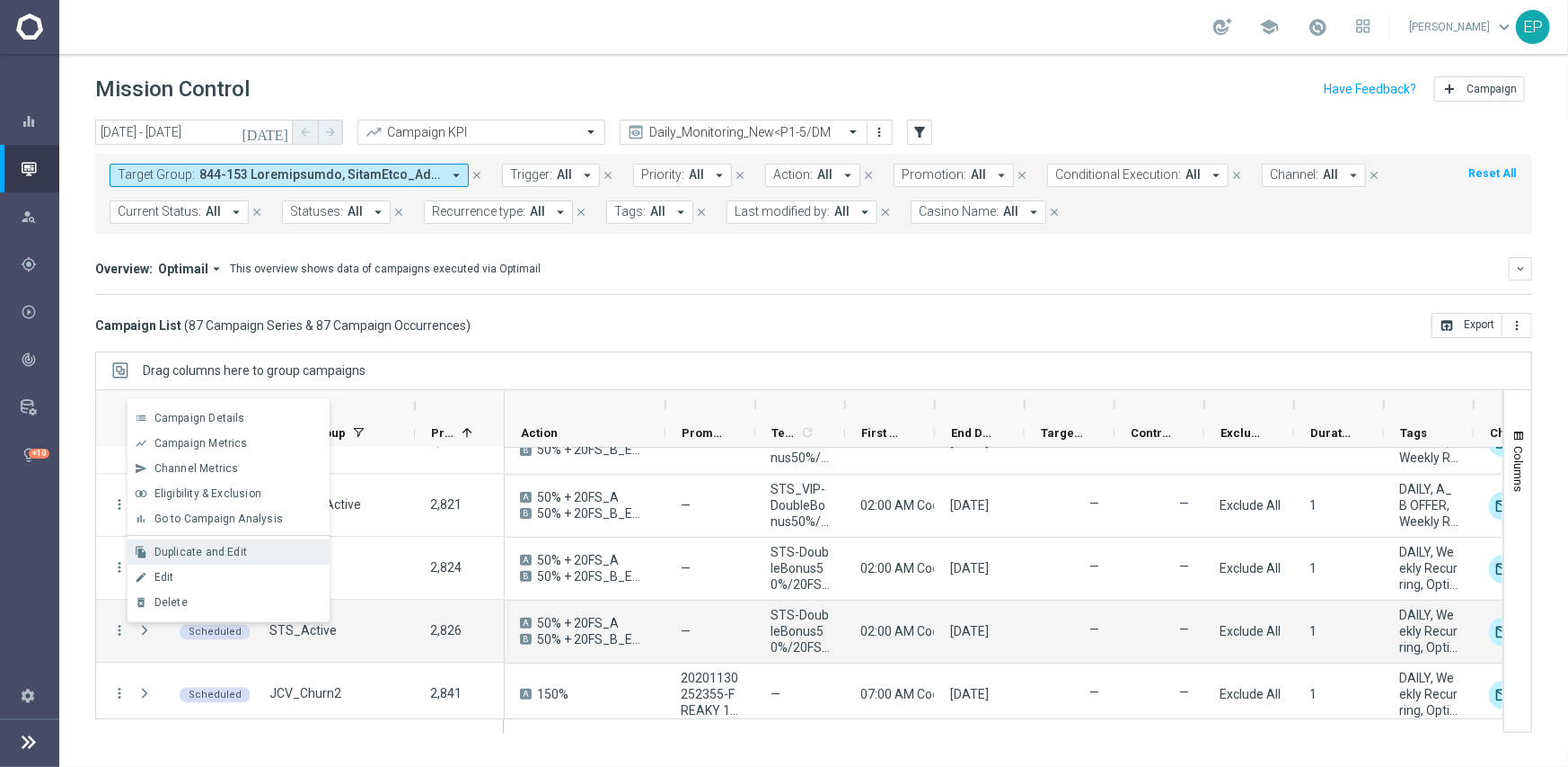
click at [213, 550] on span "Duplicate and Edit" at bounding box center [201, 551] width 93 height 13
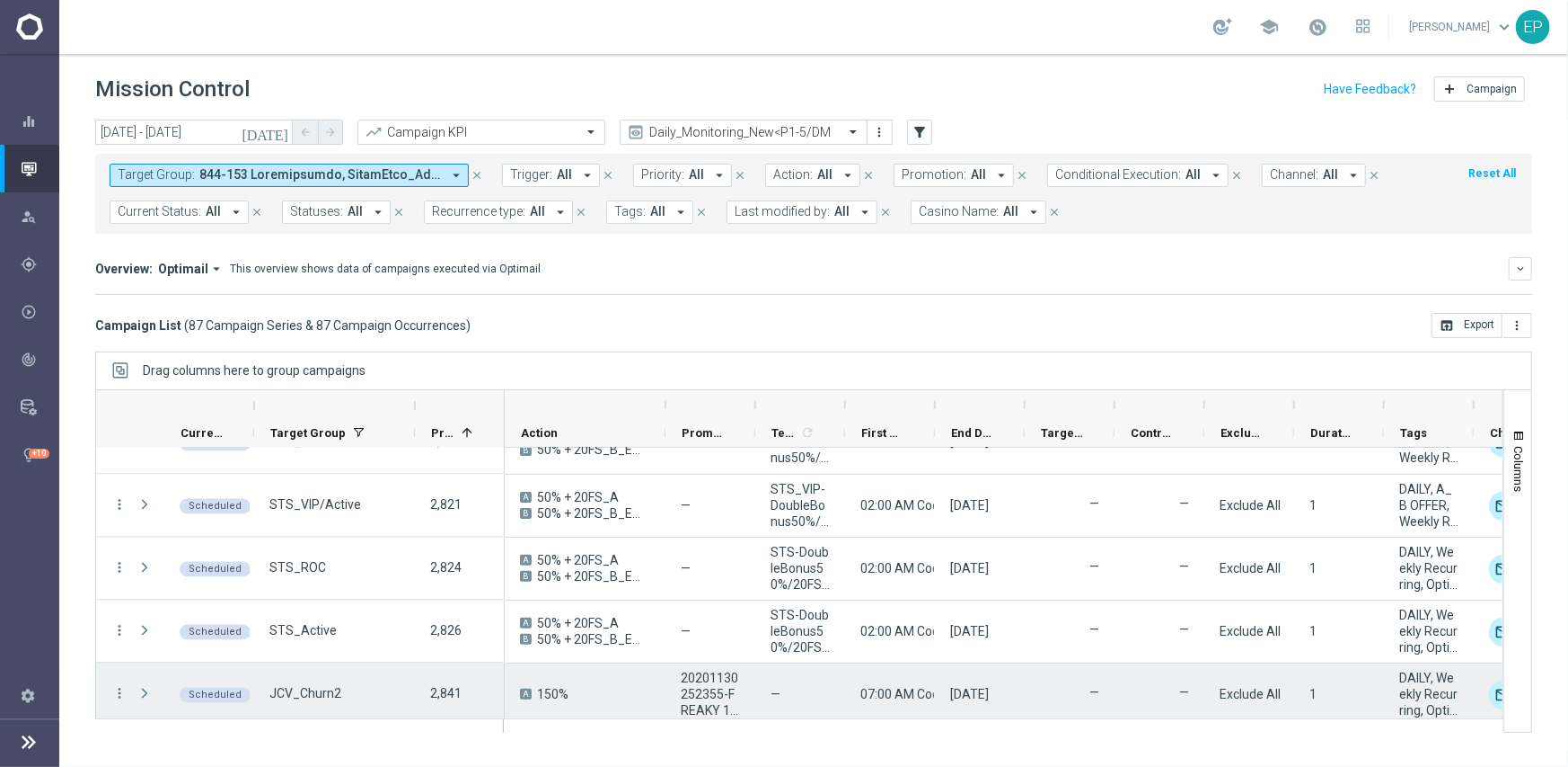
scroll to position [2517, 0]
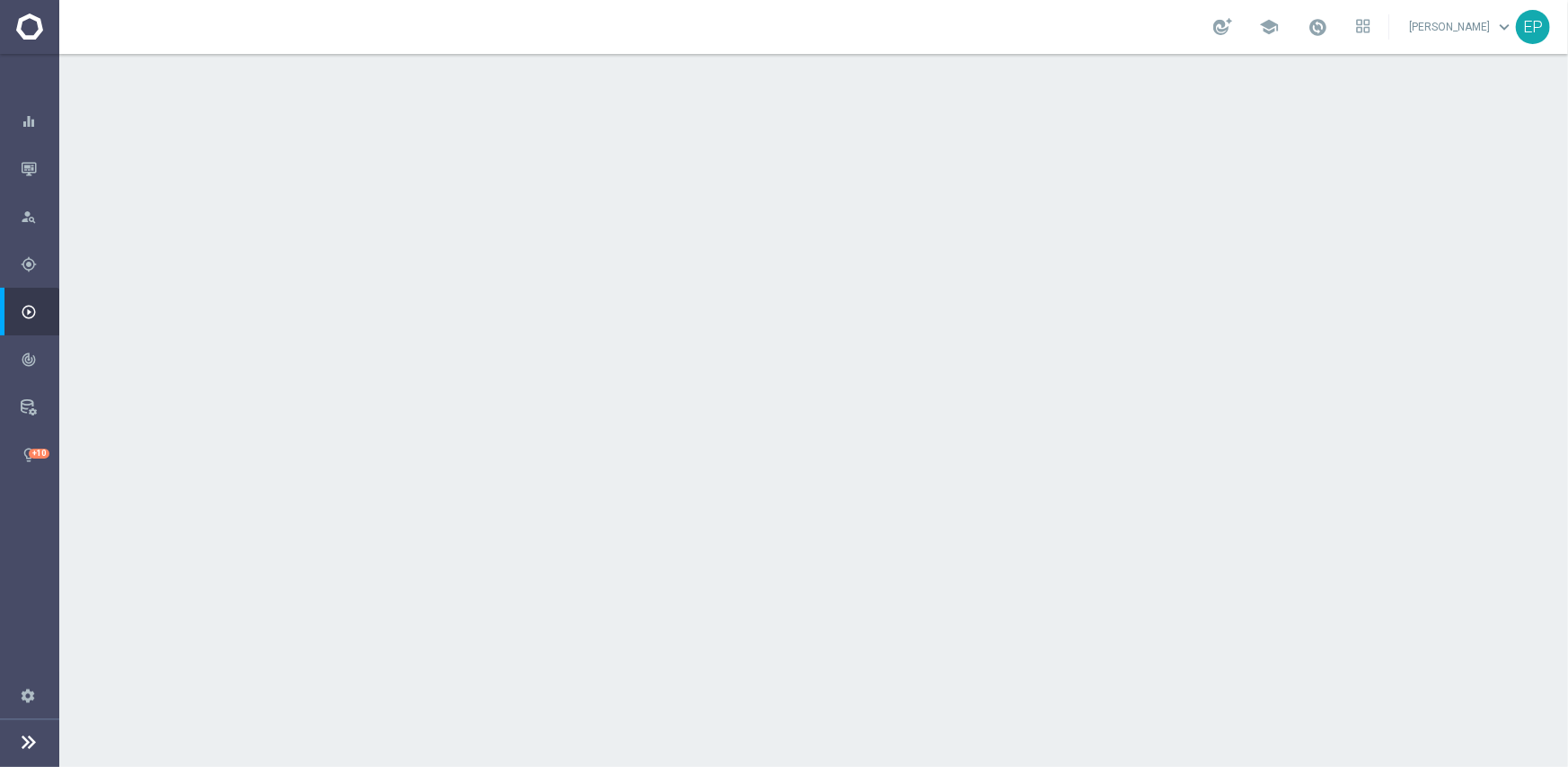
drag, startPoint x: 529, startPoint y: 238, endPoint x: 588, endPoint y: 237, distance: 59.0
click at [588, 237] on span "WWN_VIP/Active" at bounding box center [574, 241] width 98 height 16
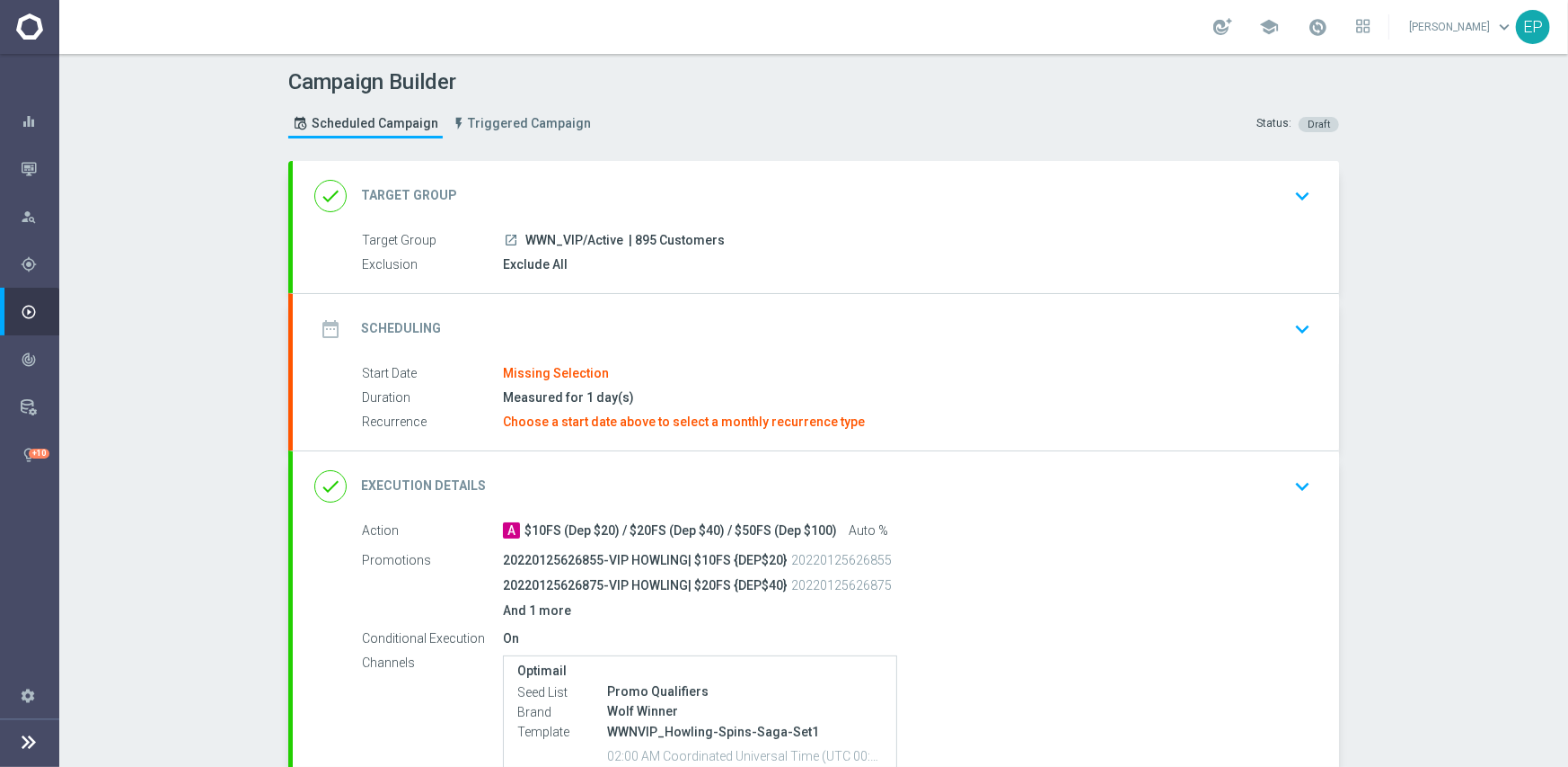
copy span "WN_VIP/A"
drag, startPoint x: 600, startPoint y: 176, endPoint x: 599, endPoint y: 192, distance: 16.0
click at [601, 176] on div "done Target Group keyboard_arrow_down" at bounding box center [815, 196] width 1046 height 70
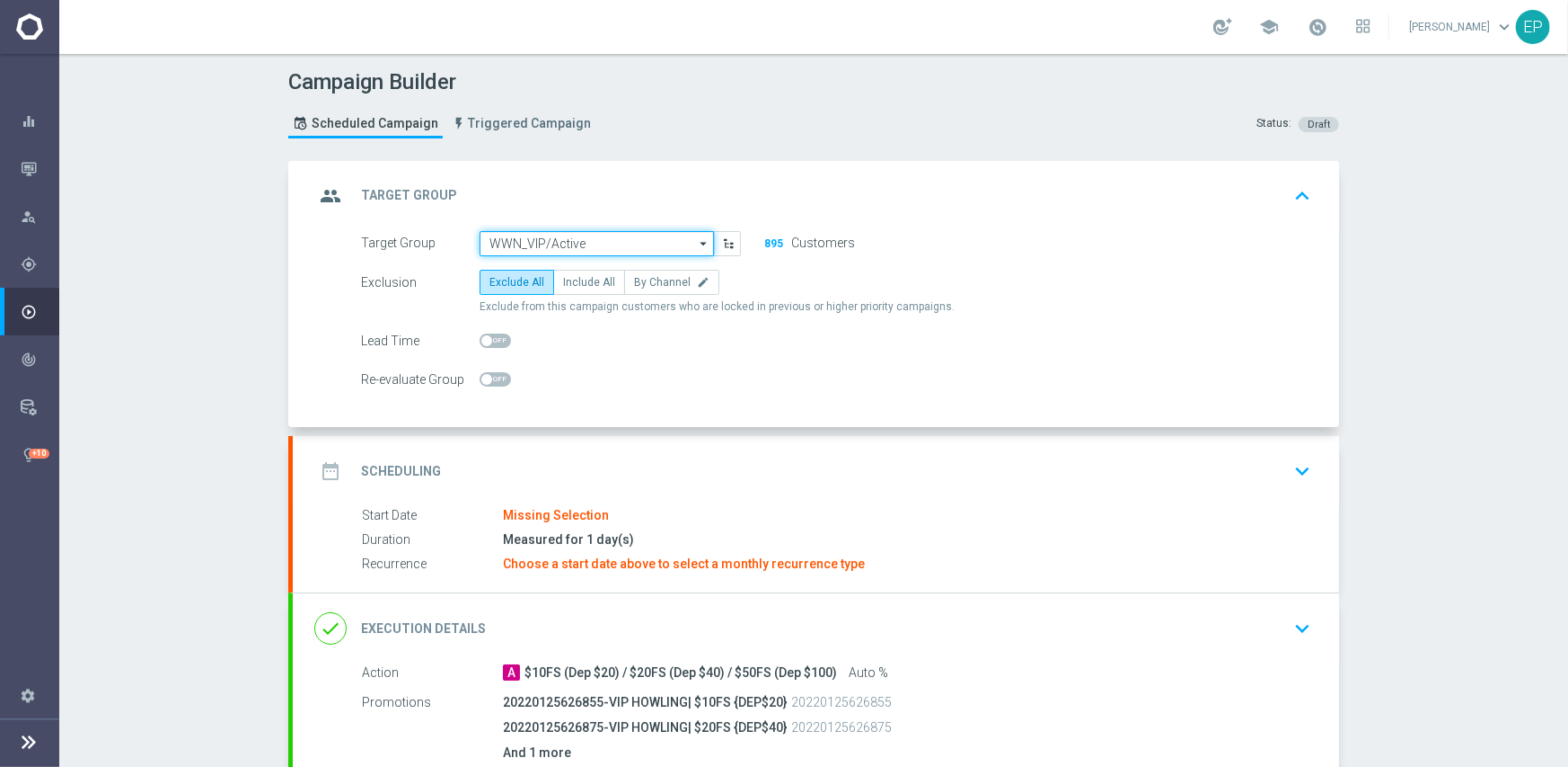
click at [572, 245] on input "WWN_VIP/Active" at bounding box center [597, 243] width 235 height 25
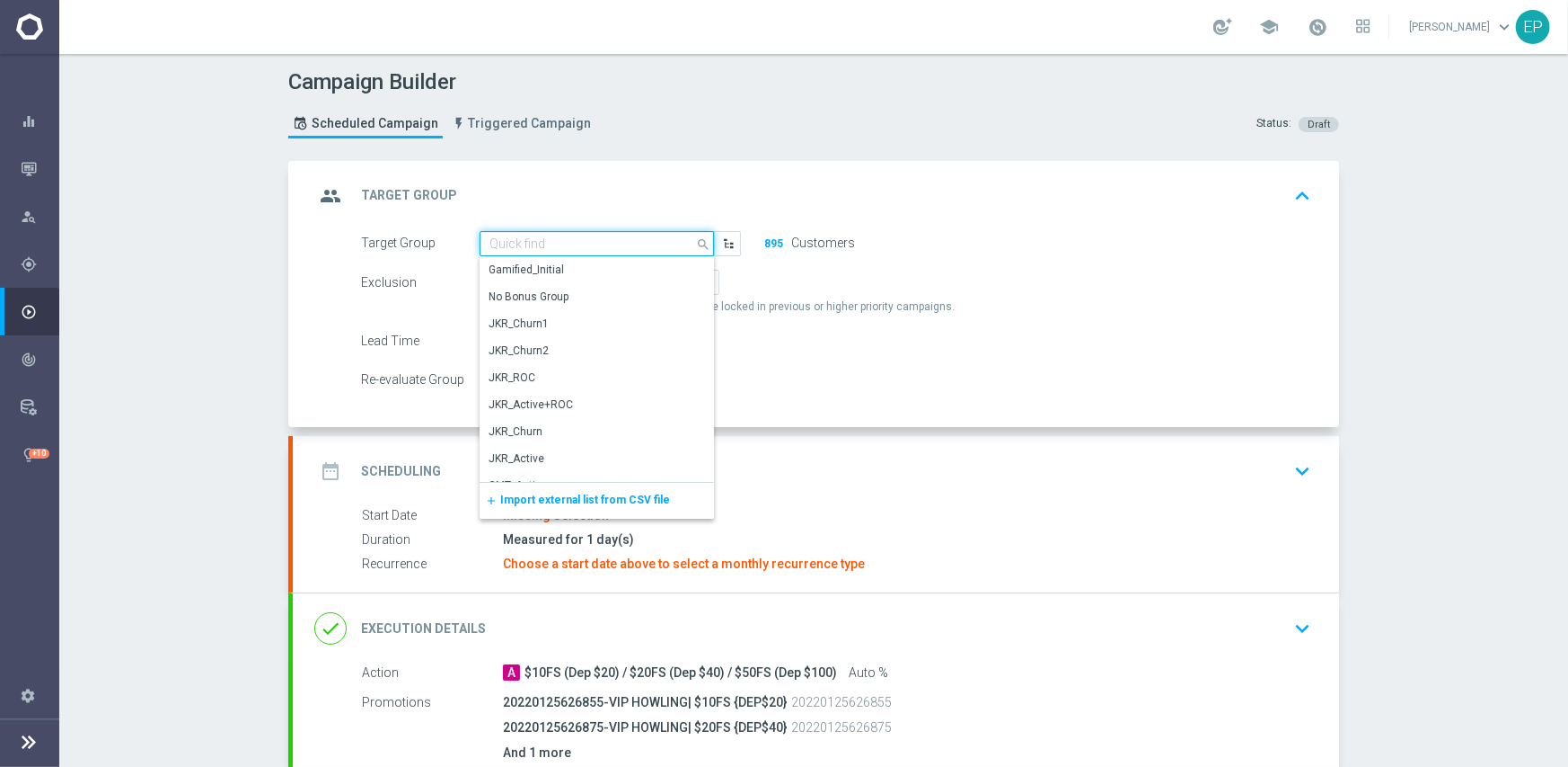
paste input "WN_VIP/A"
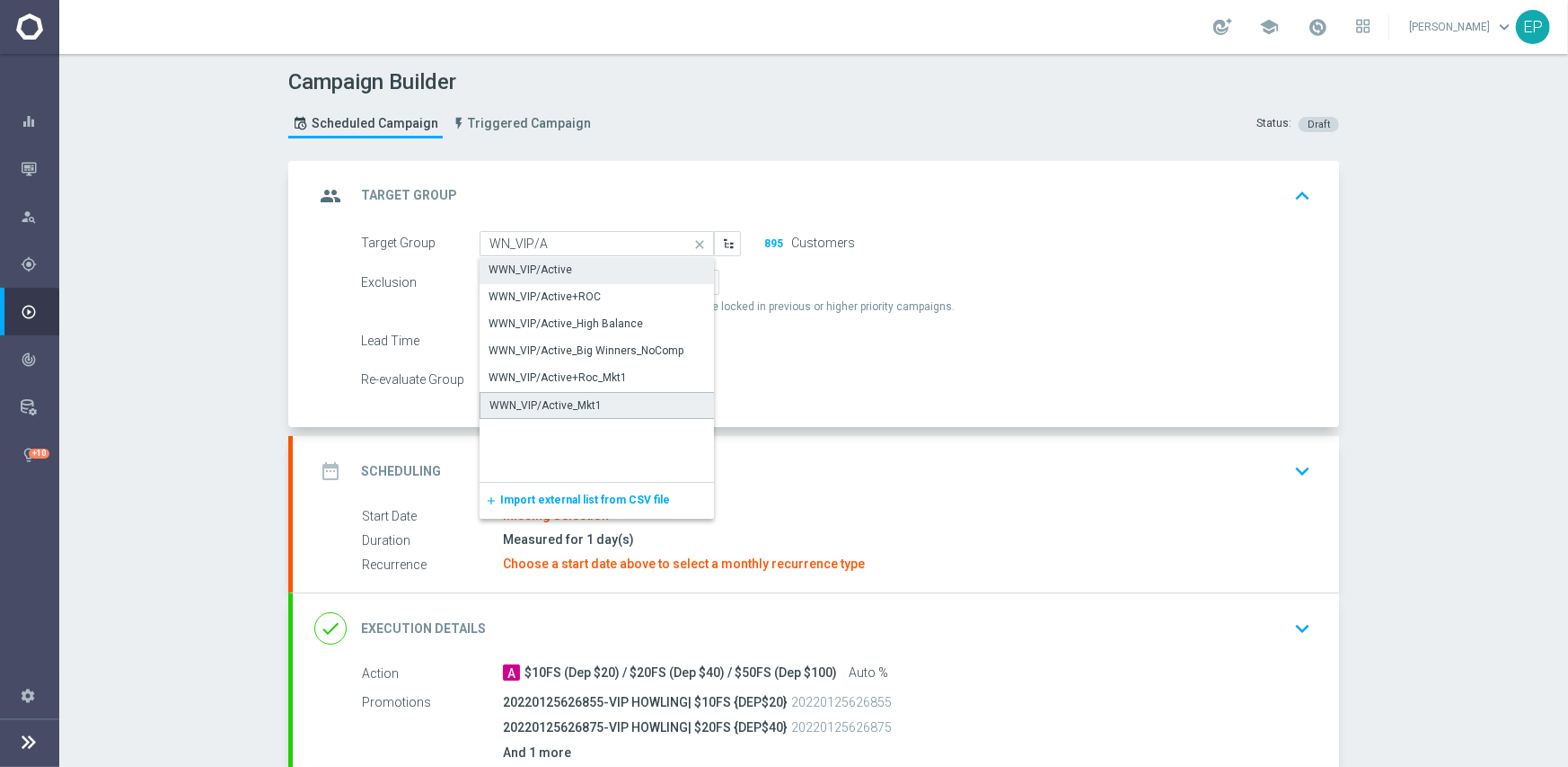
click at [583, 404] on div "WWN_VIP/Active_Mkt1" at bounding box center [545, 405] width 112 height 16
type input "WWN_VIP/Active_Mkt1"
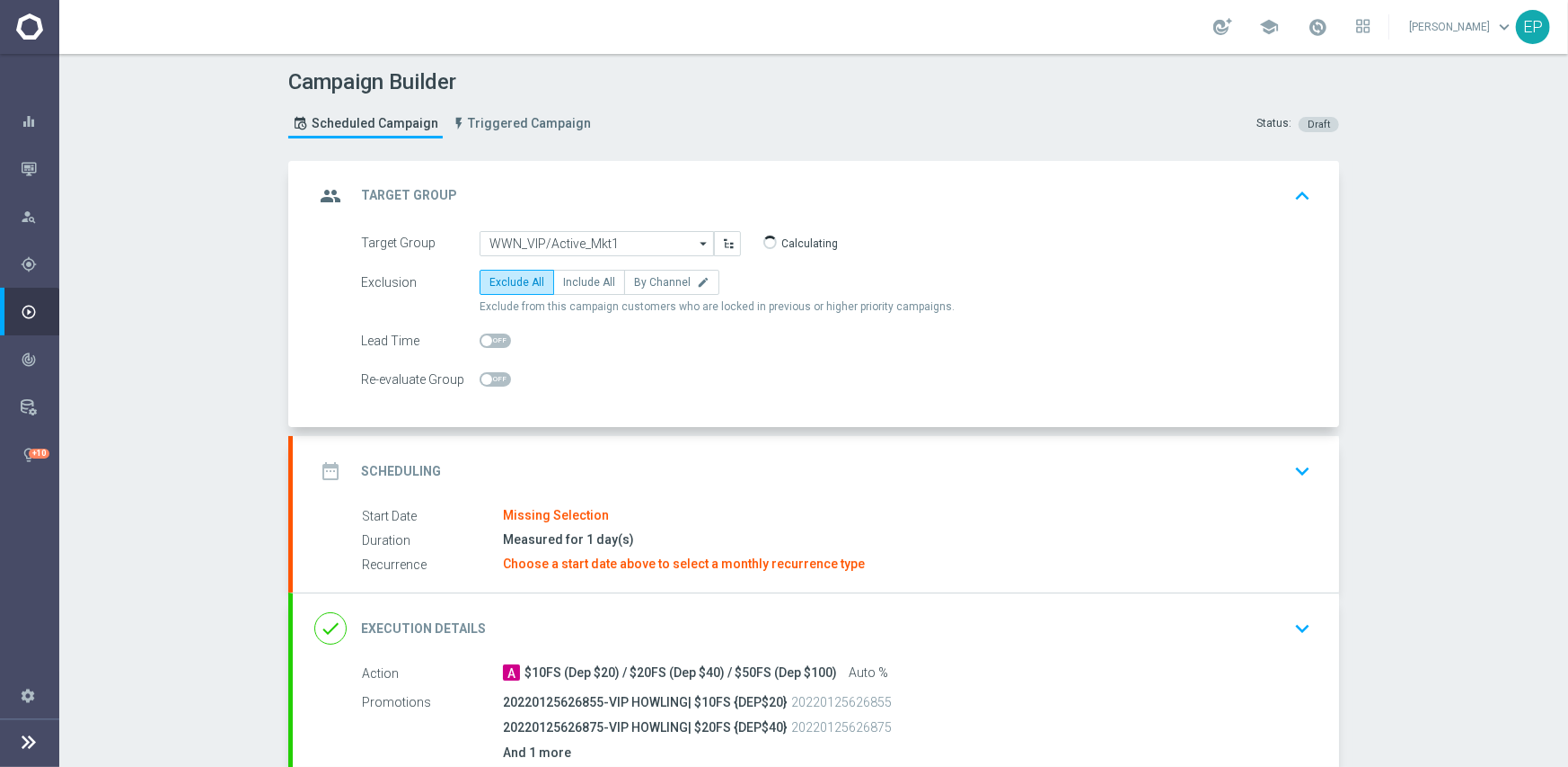
click at [633, 470] on div "date_range Scheduling keyboard_arrow_down" at bounding box center [815, 470] width 1003 height 34
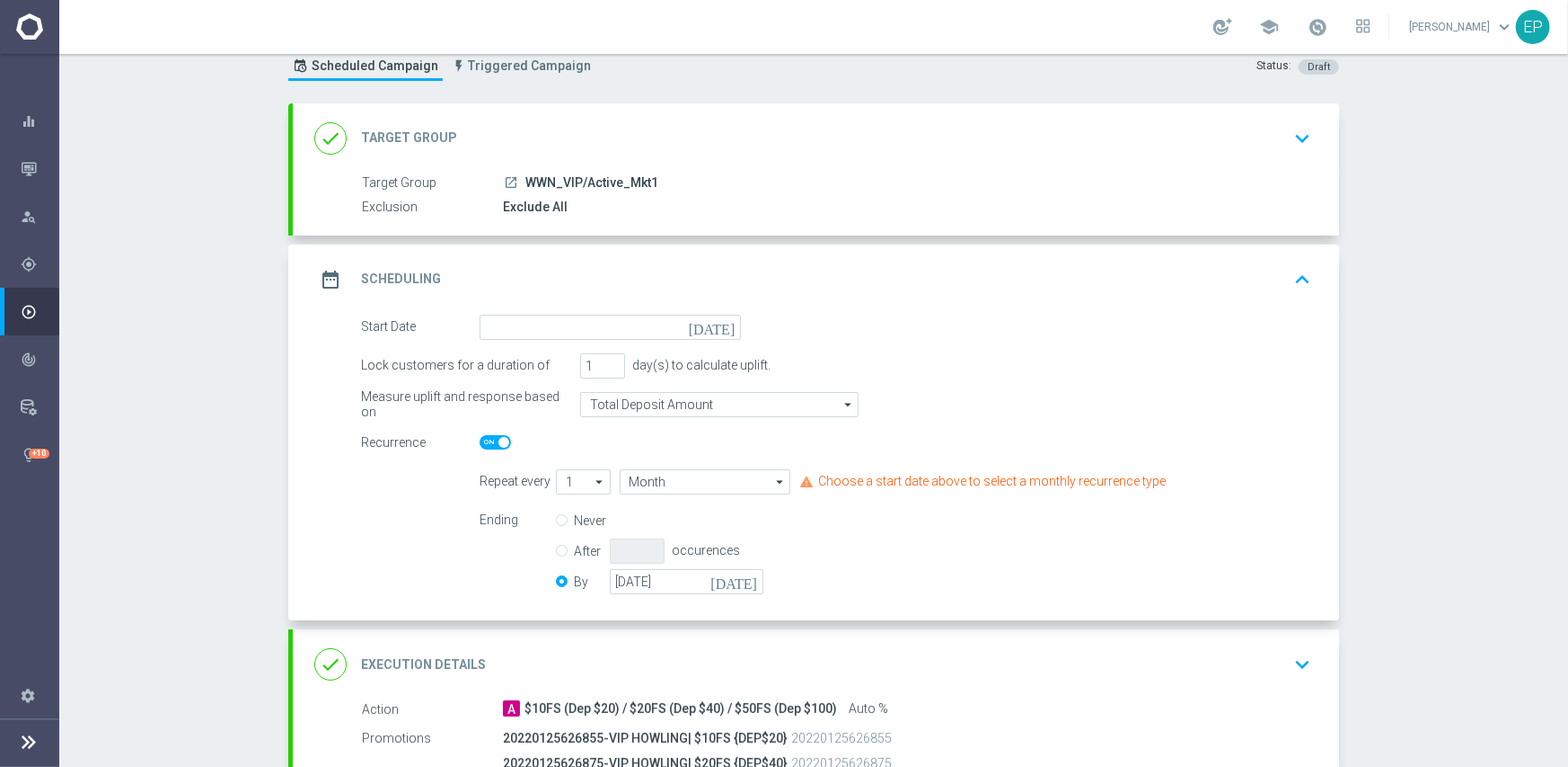
scroll to position [90, 0]
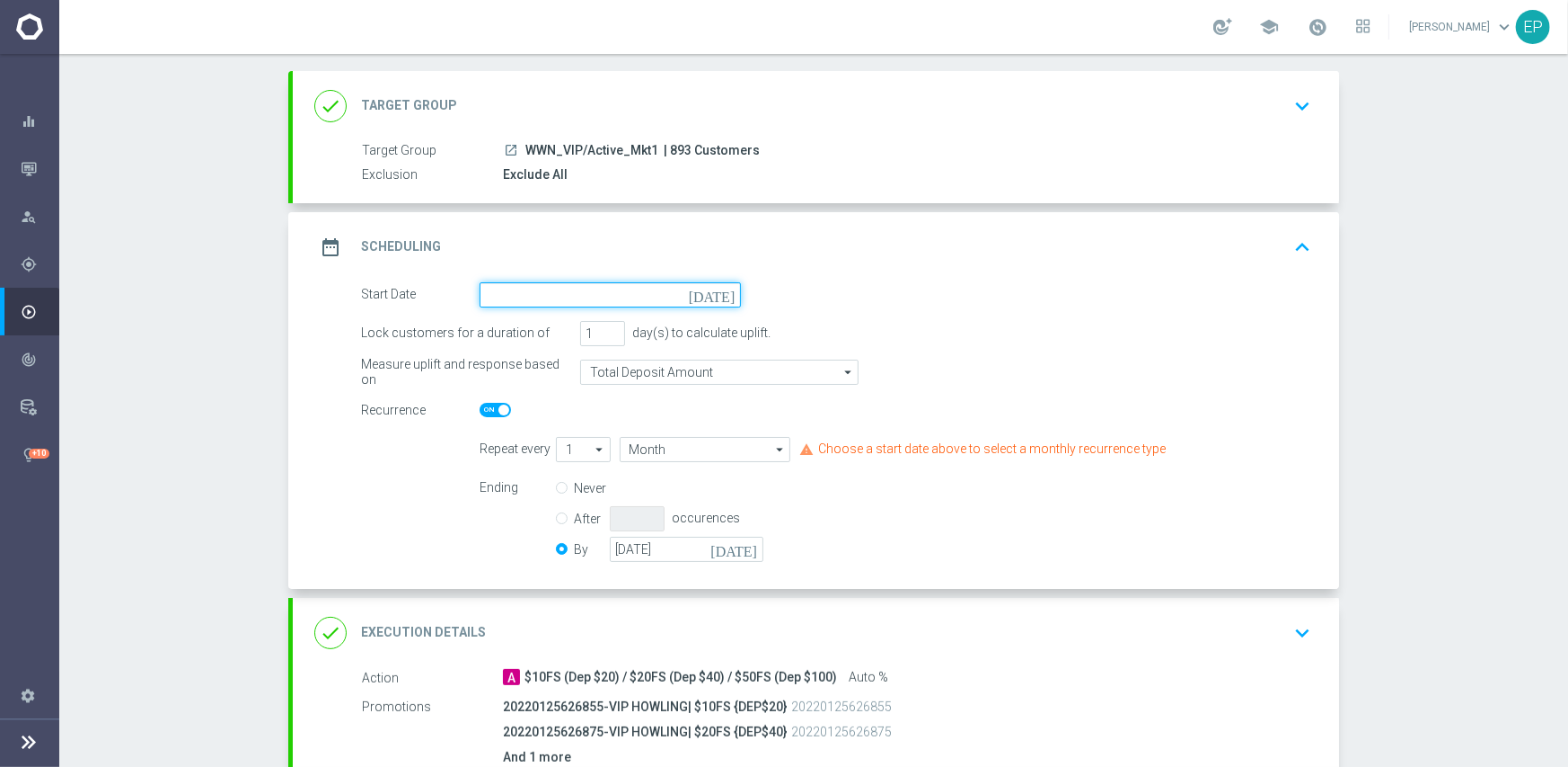
click at [620, 292] on input at bounding box center [611, 295] width 261 height 25
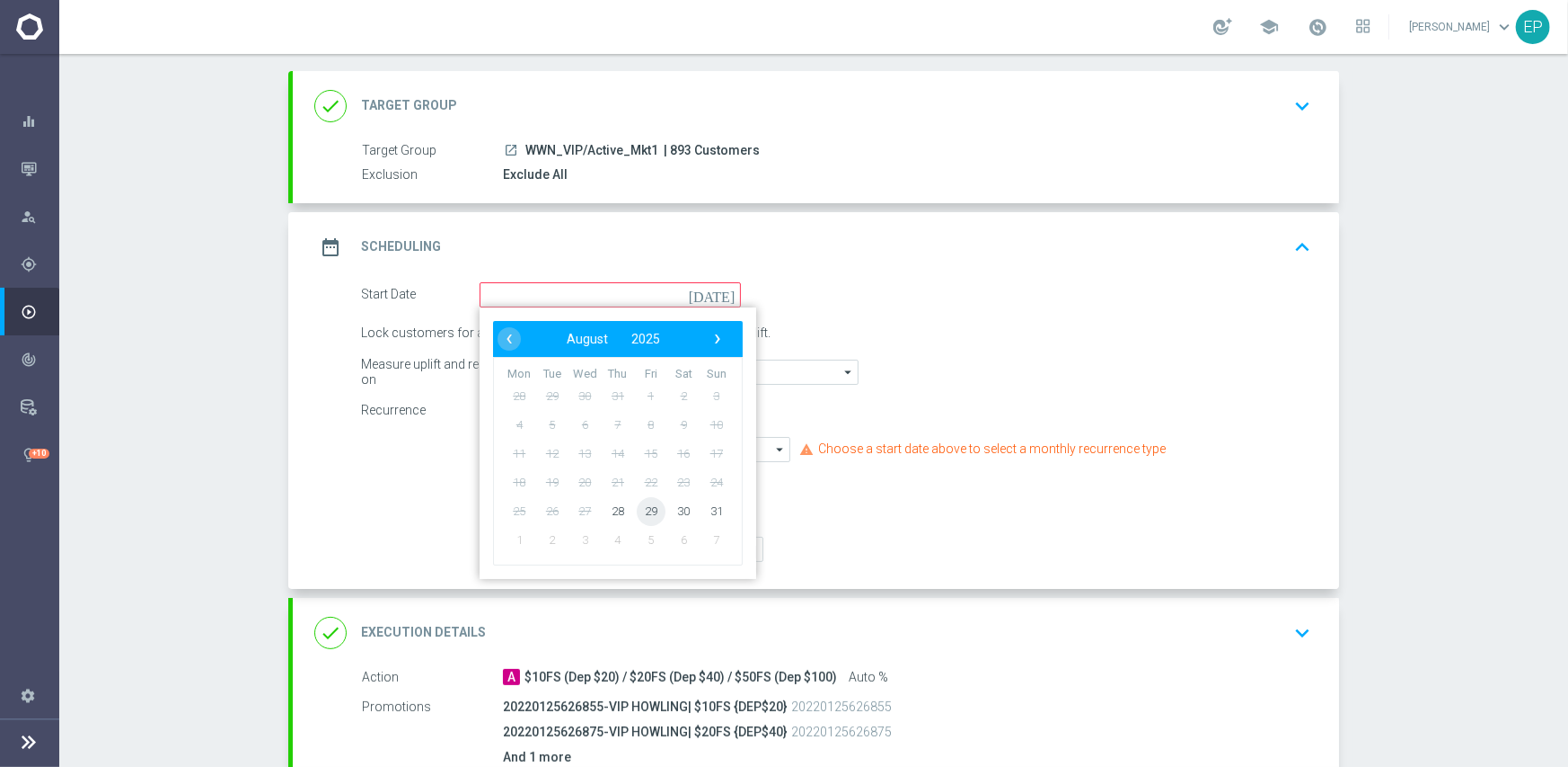
click at [647, 507] on span "29" at bounding box center [651, 510] width 29 height 29
type input "[DATE]"
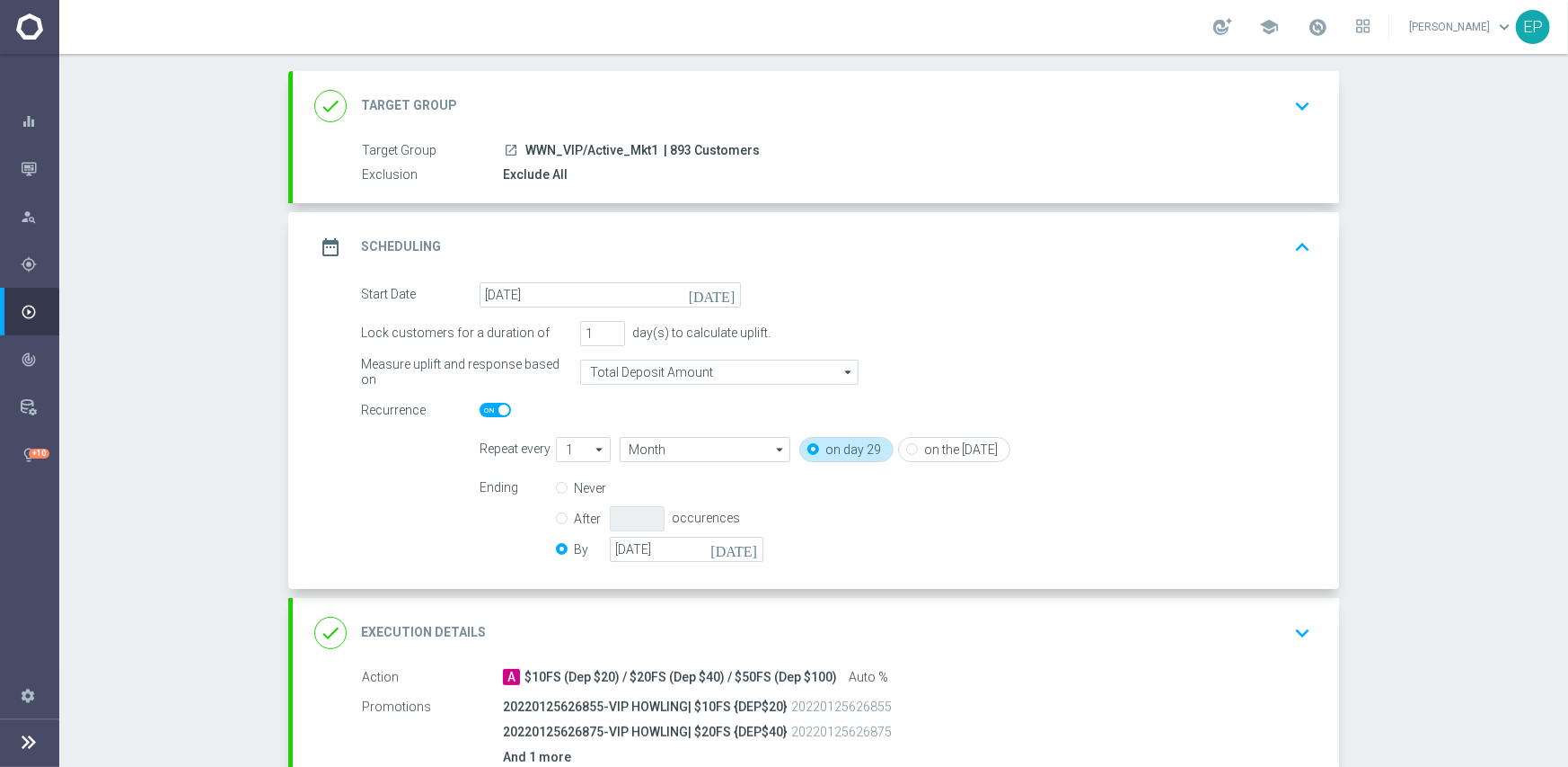
click at [480, 408] on span at bounding box center [495, 409] width 31 height 14
click at [480, 408] on input "checkbox" at bounding box center [495, 409] width 31 height 14
checkbox input "false"
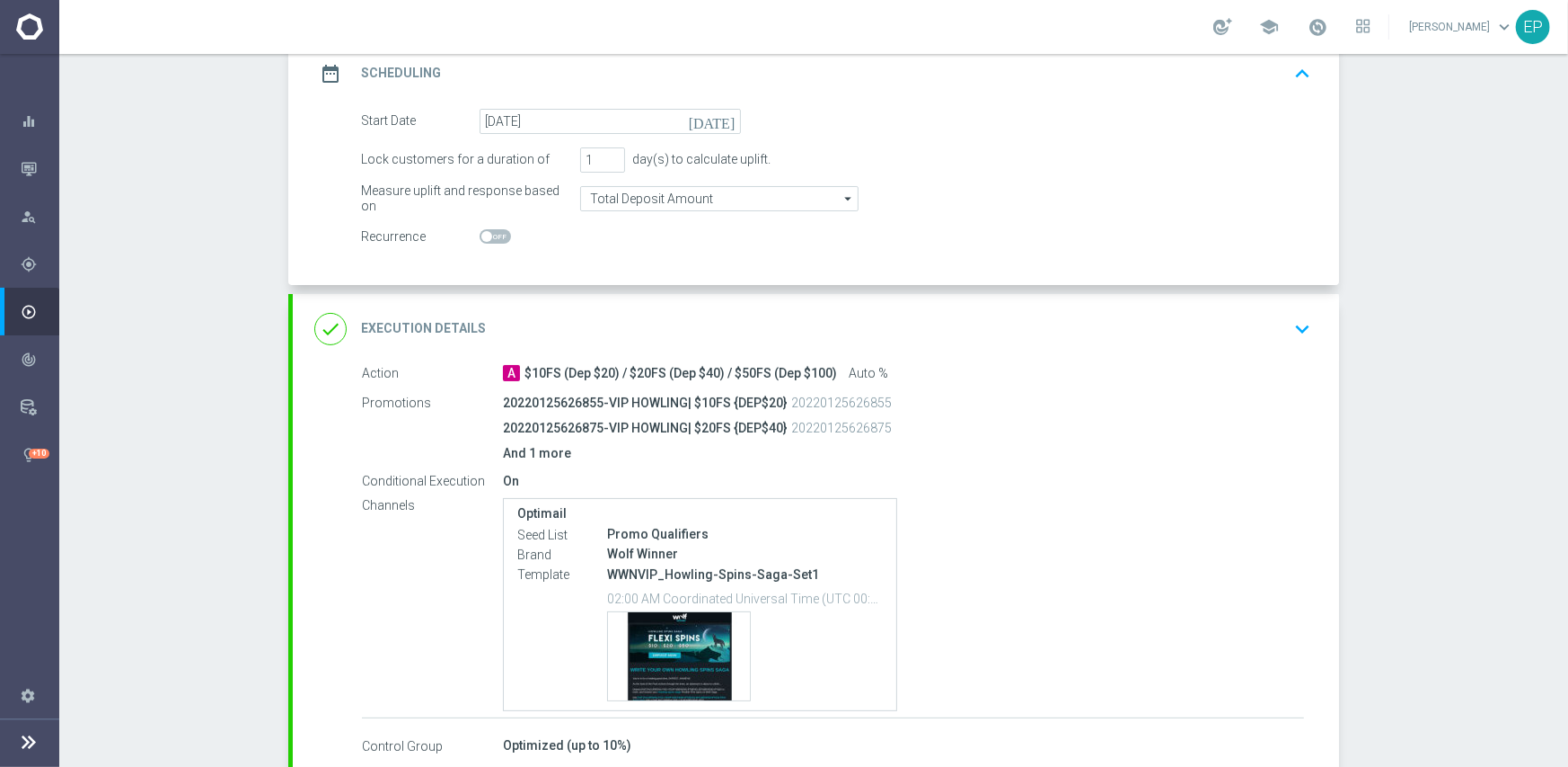
scroll to position [270, 0]
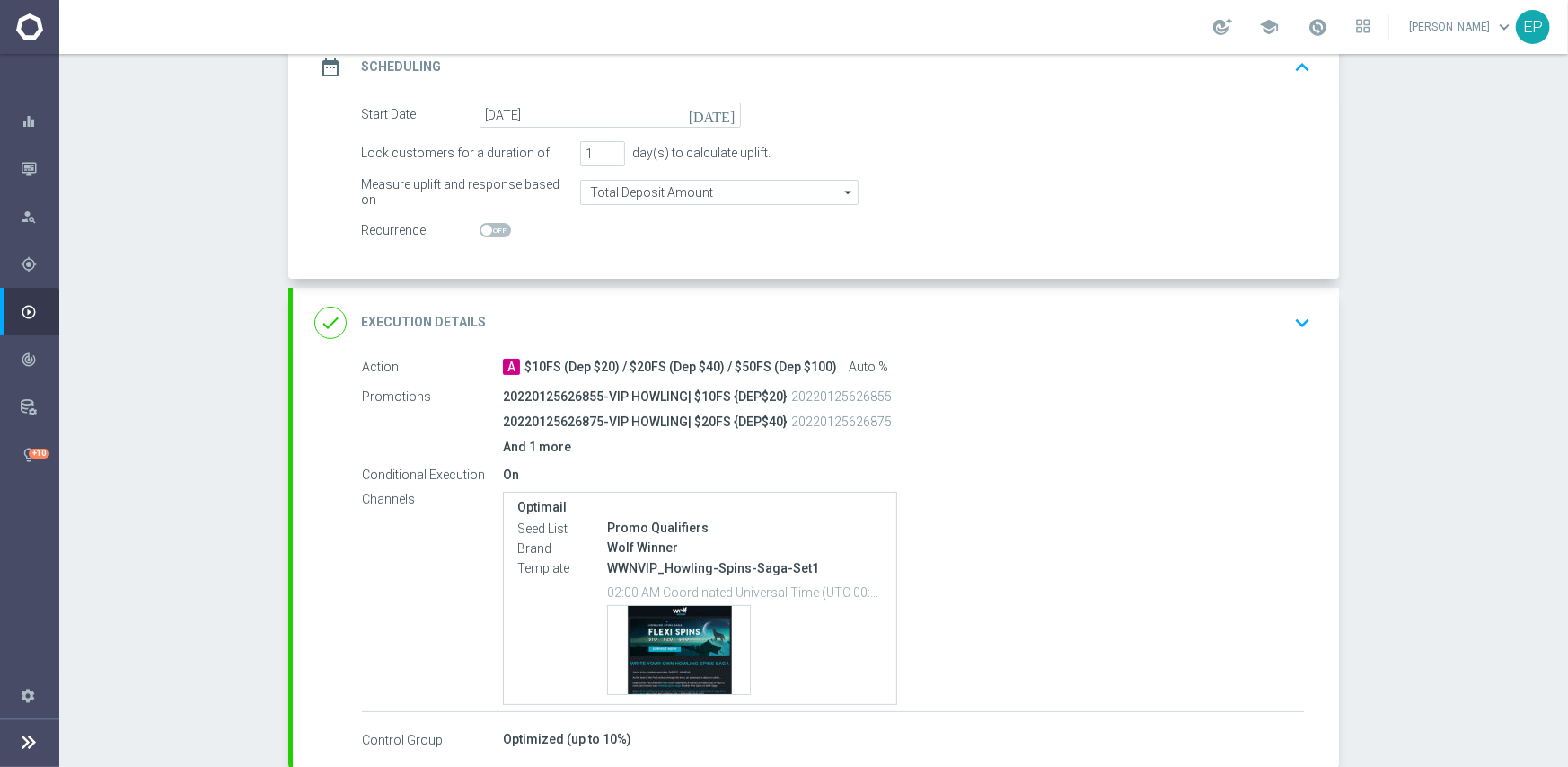
drag, startPoint x: 834, startPoint y: 324, endPoint x: 843, endPoint y: 334, distance: 13.5
click at [834, 324] on div "done Execution Details keyboard_arrow_down" at bounding box center [815, 323] width 1003 height 34
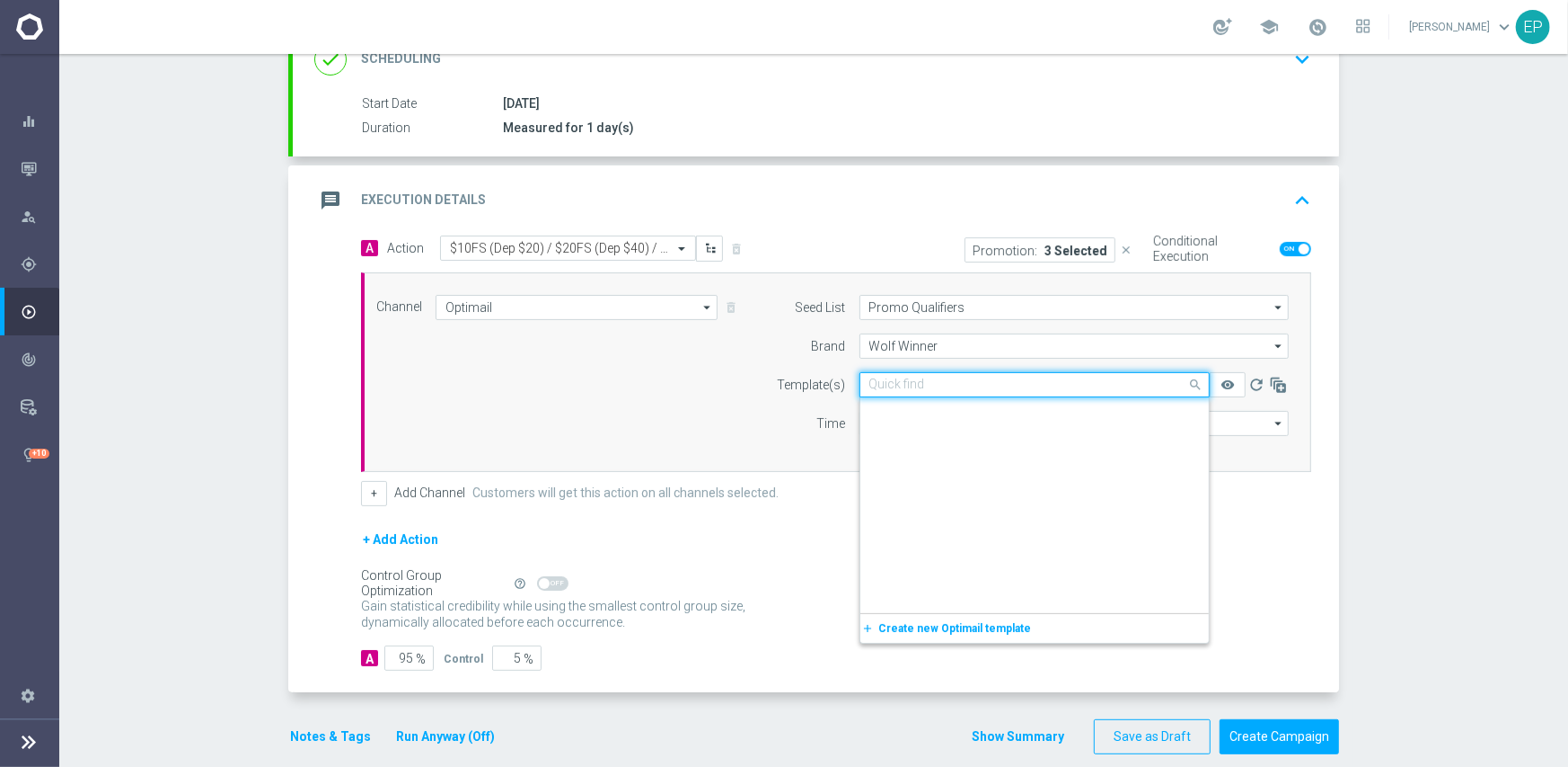
click at [930, 384] on input "text" at bounding box center [1016, 384] width 294 height 15
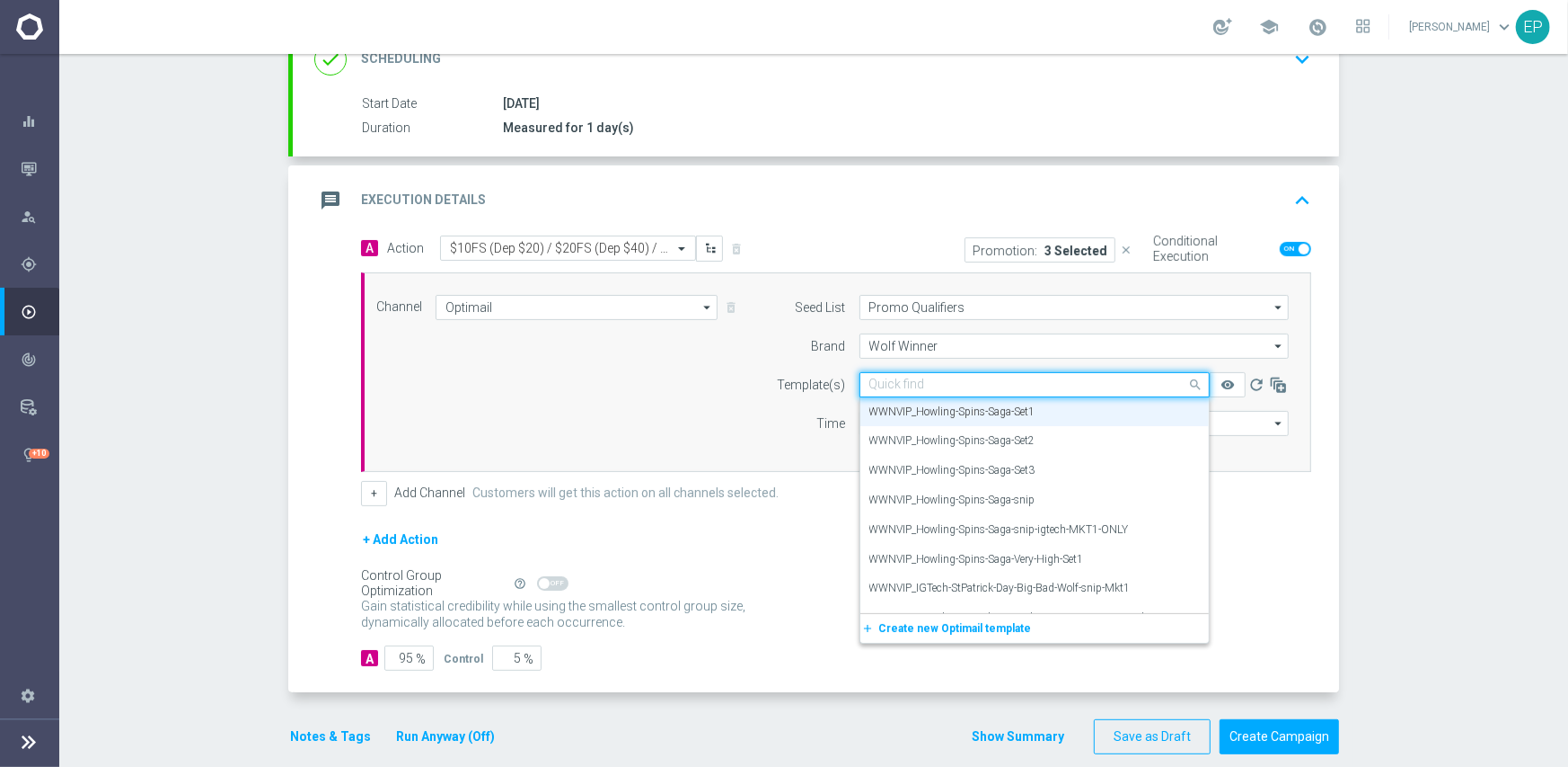
paste input "WNVIP_Howling-Spins-Saga-snip-igtech-MKT1-ONL"
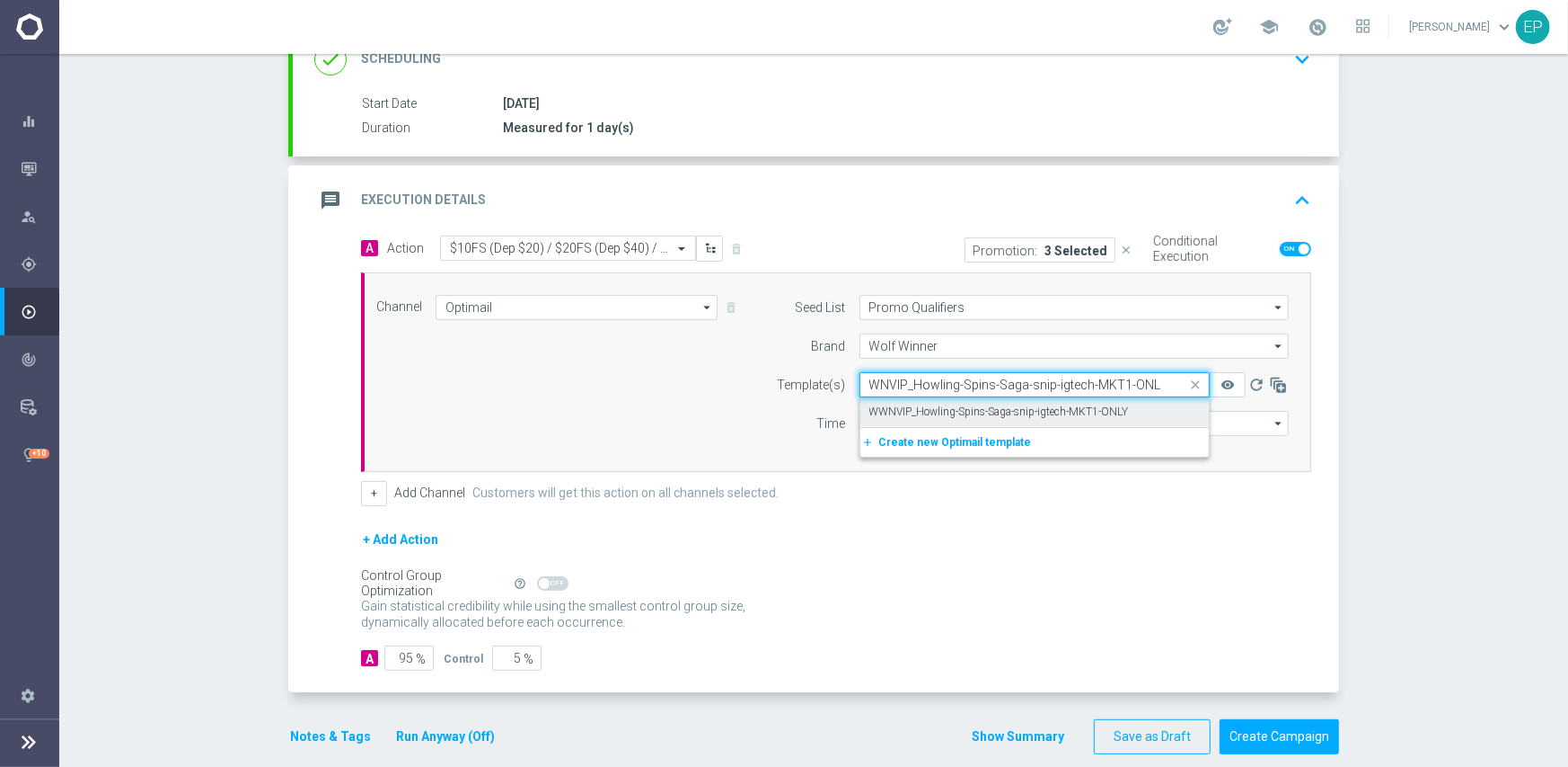
click at [930, 406] on label "WWNVIP_Howling-Spins-Saga-snip-igtech-MKT1-ONLY" at bounding box center [999, 411] width 260 height 15
type input "WNVIP_Howling-Spins-Saga-snip-igtech-MKT1-ONL"
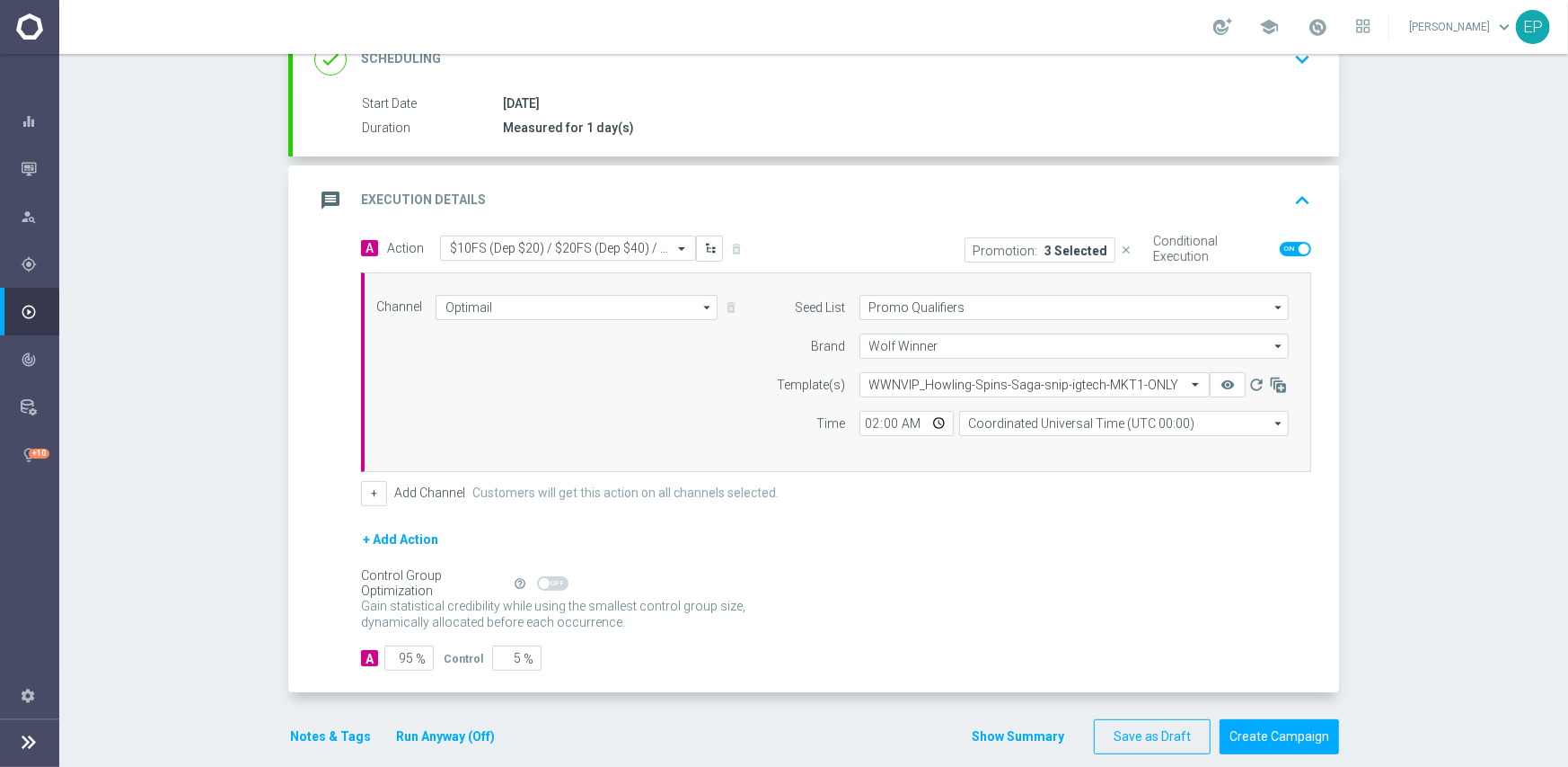
drag, startPoint x: 572, startPoint y: 519, endPoint x: 615, endPoint y: 516, distance: 43.1
click at [571, 519] on form "A Action Select action $10FS (Dep $20) / $20FS (Dep $40) / $50FS (Dep $100) del…" at bounding box center [836, 453] width 950 height 435
click at [293, 743] on button "Notes & Tags" at bounding box center [330, 736] width 85 height 22
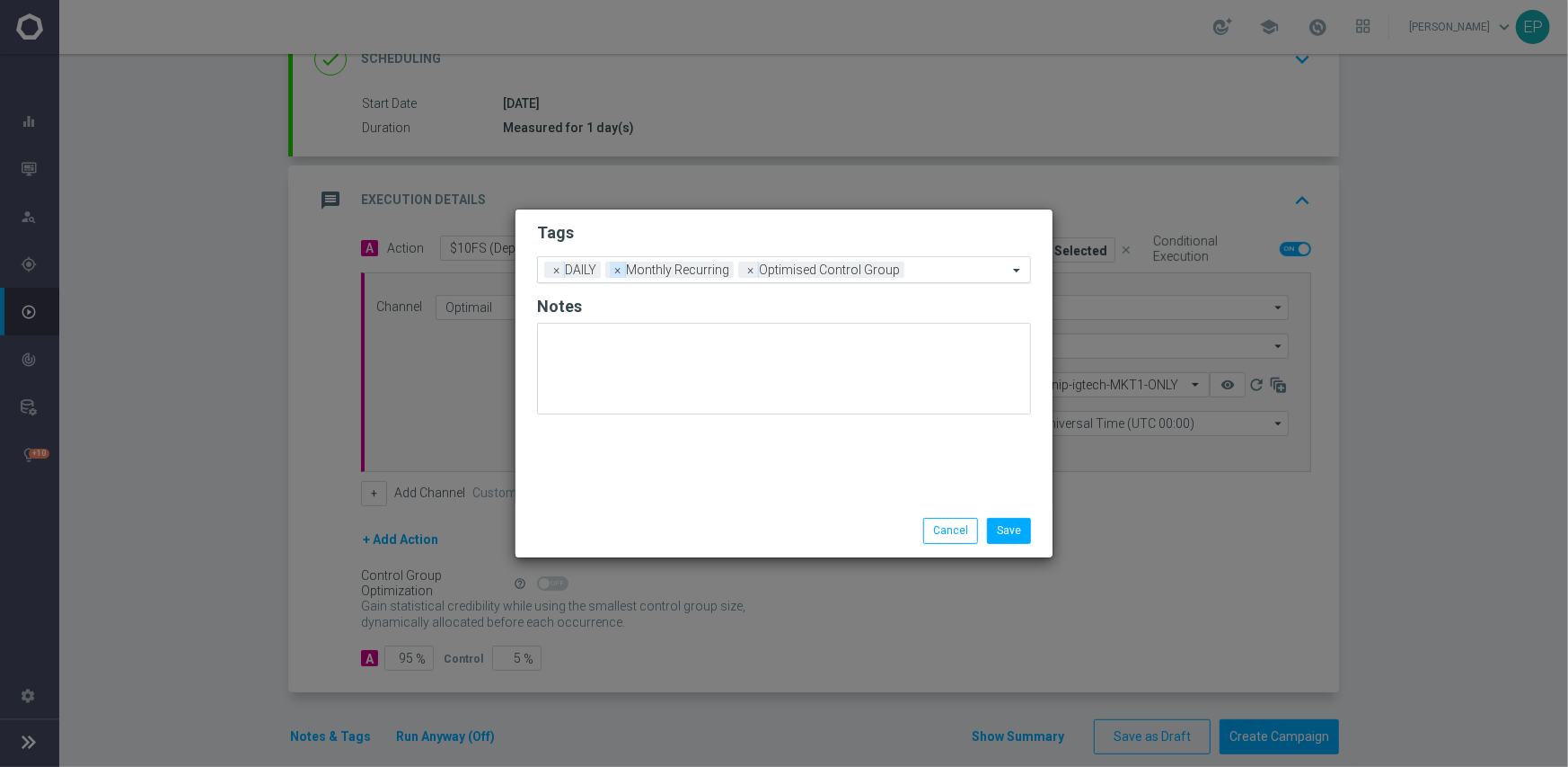
click at [617, 274] on span "×" at bounding box center [618, 270] width 16 height 16
click at [693, 267] on input "text" at bounding box center [807, 271] width 399 height 15
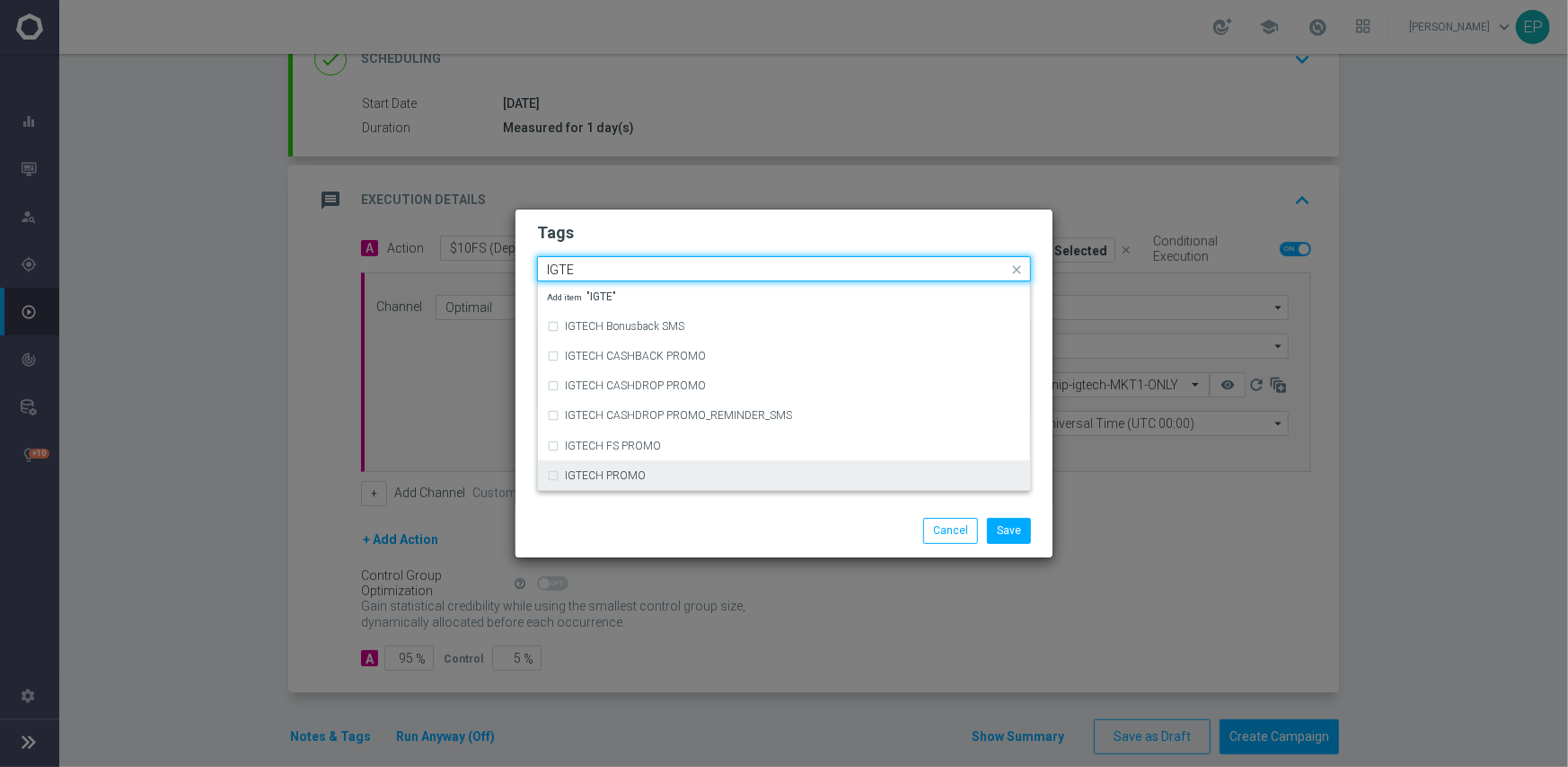
click at [658, 468] on div "IGTECH PROMO" at bounding box center [784, 475] width 474 height 29
type input "IGTE"
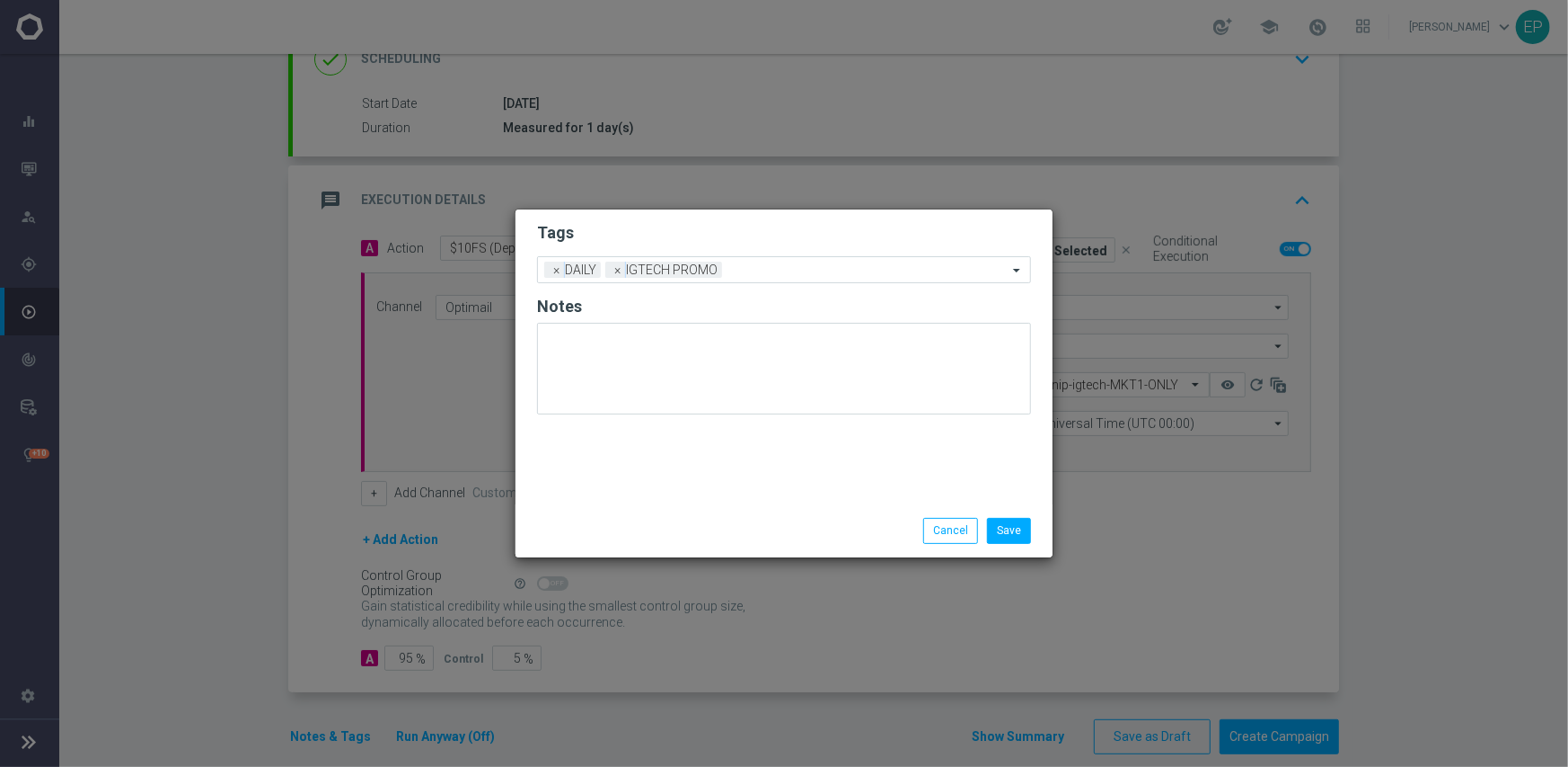
click at [749, 514] on div "Save Cancel" at bounding box center [784, 530] width 537 height 52
click at [1012, 532] on button "Save" at bounding box center [1009, 529] width 44 height 25
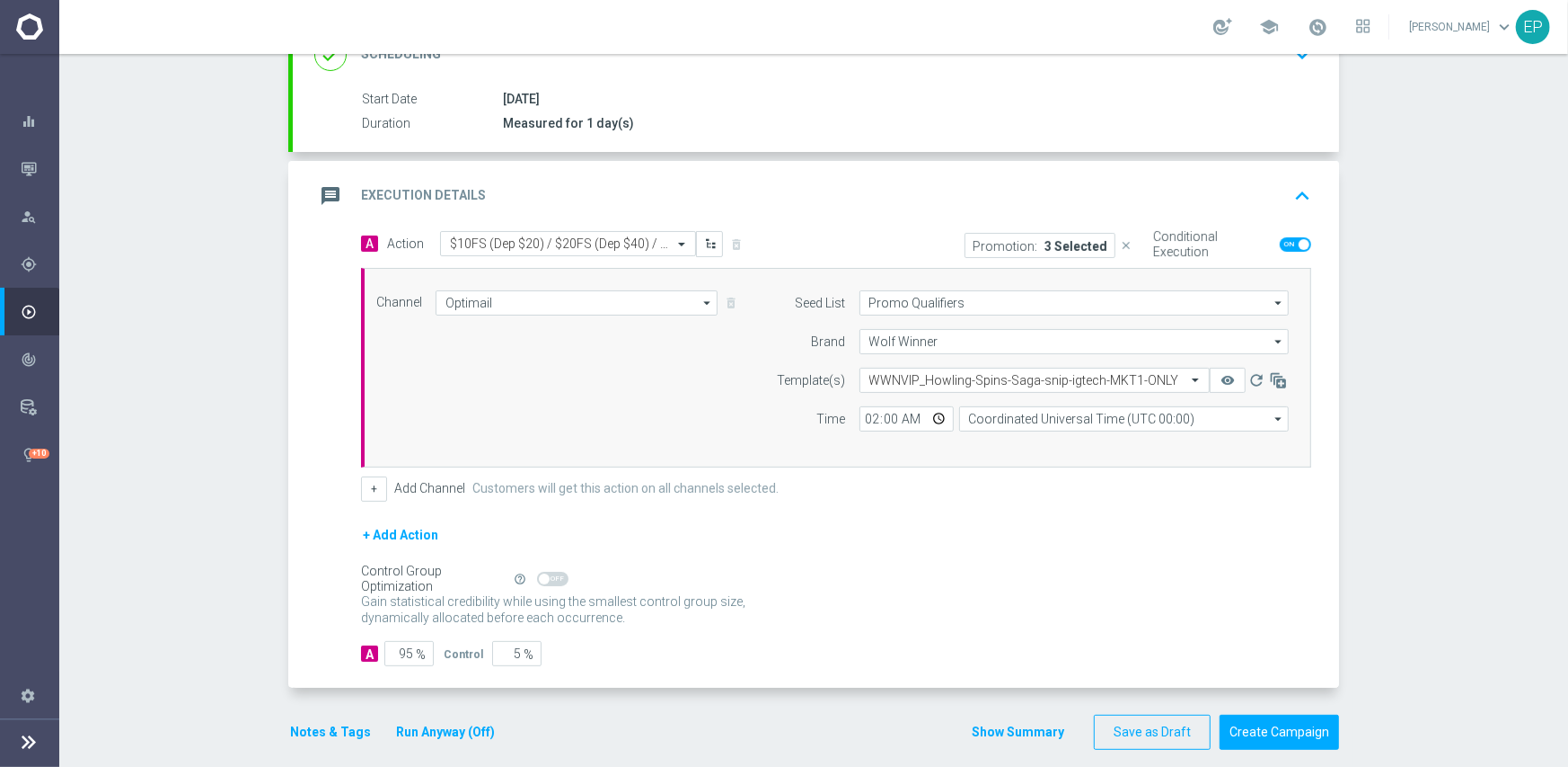
scroll to position [291, 0]
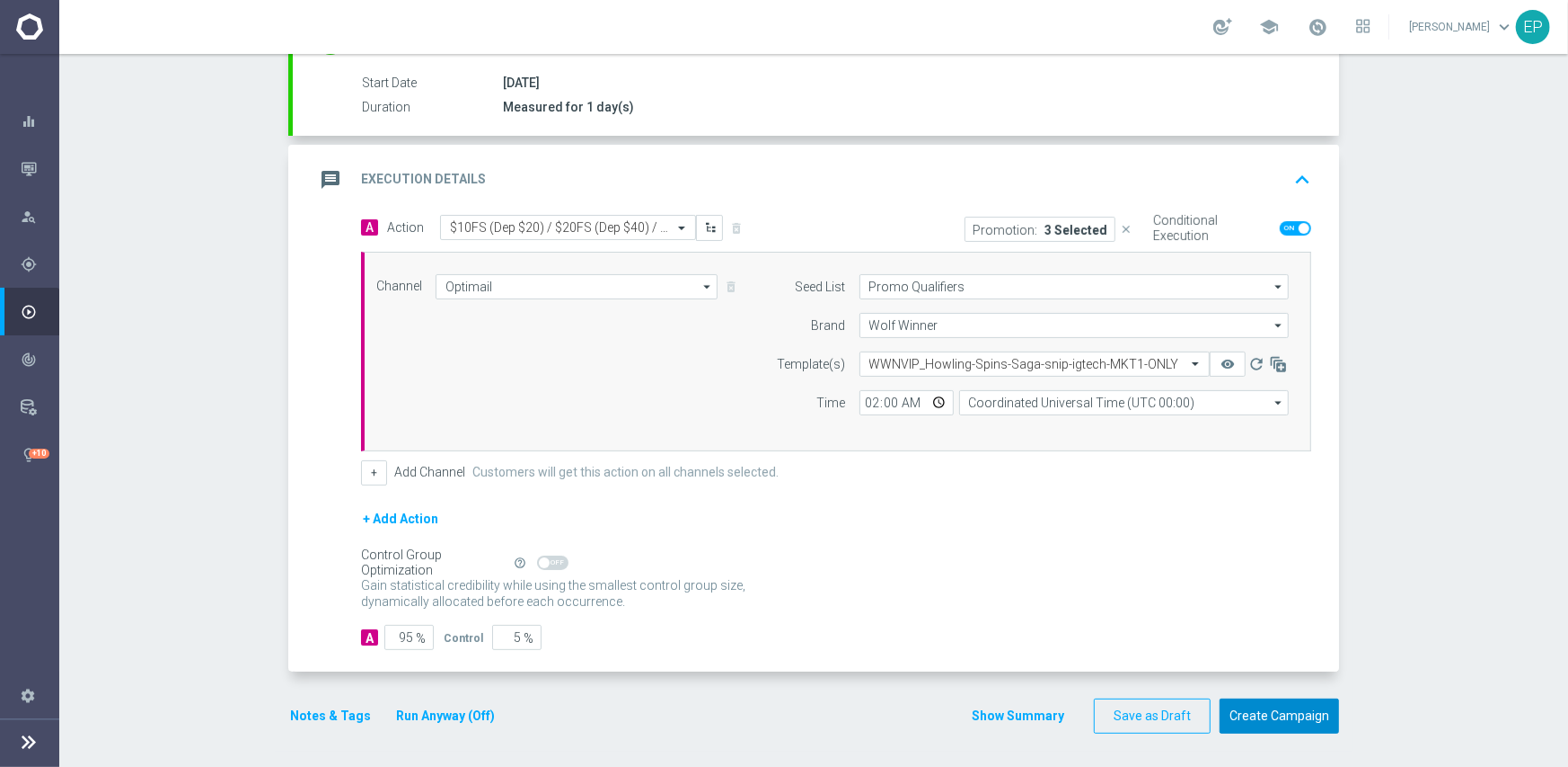
click at [1287, 721] on button "Create Campaign" at bounding box center [1280, 715] width 120 height 35
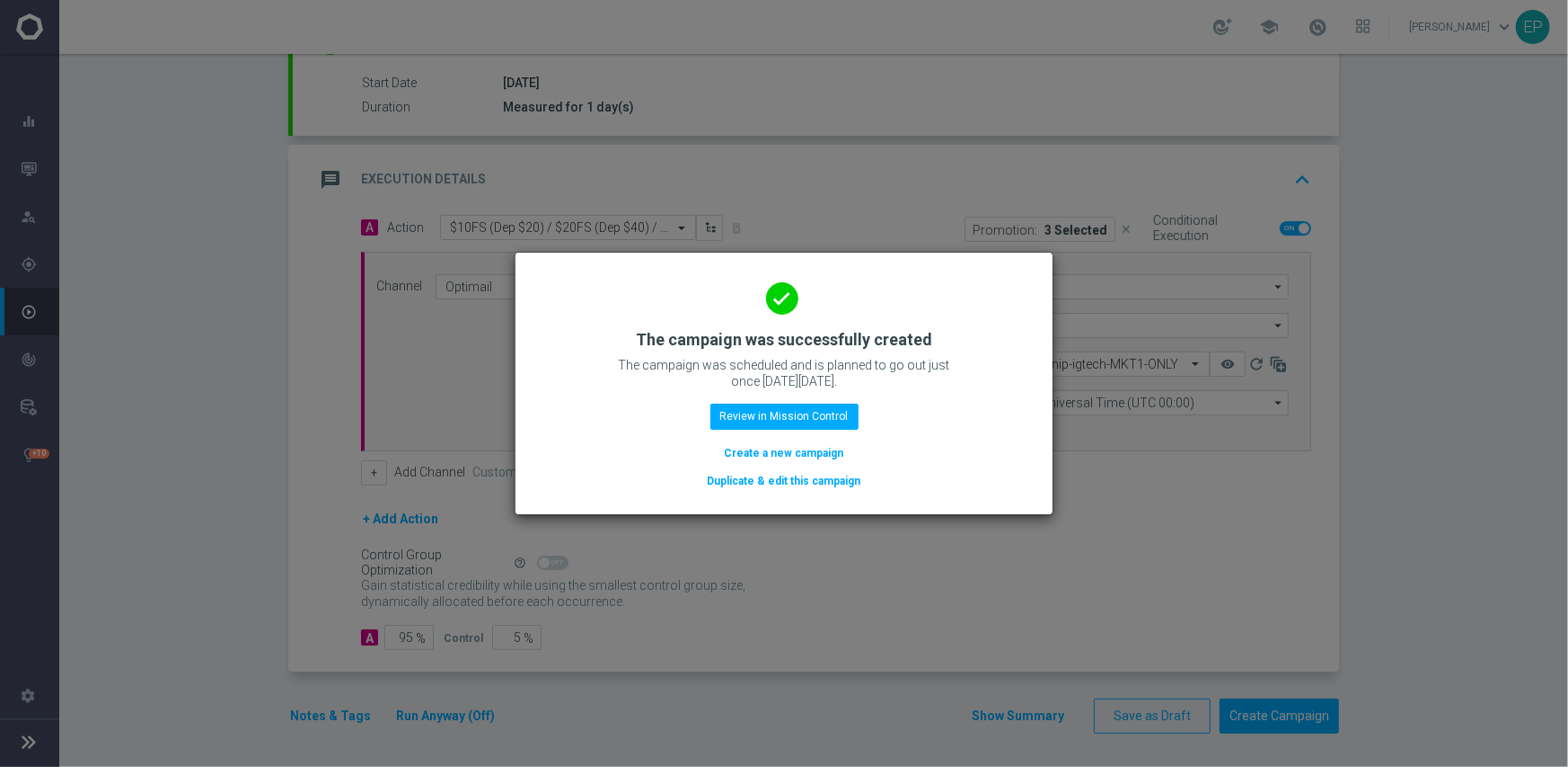
click at [760, 480] on button "Duplicate & edit this campaign" at bounding box center [784, 481] width 157 height 20
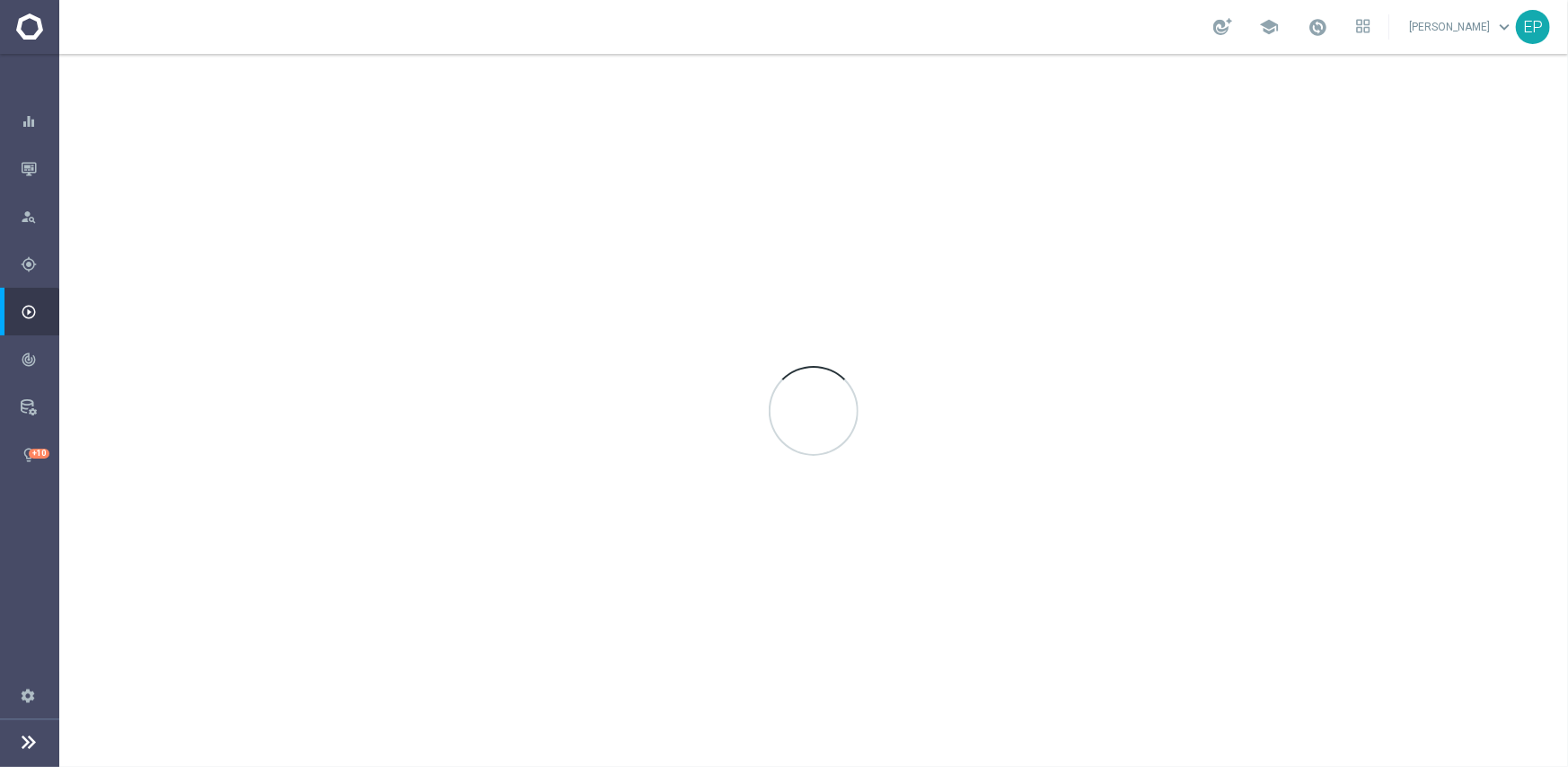
click at [898, 128] on div at bounding box center [813, 410] width 1509 height 713
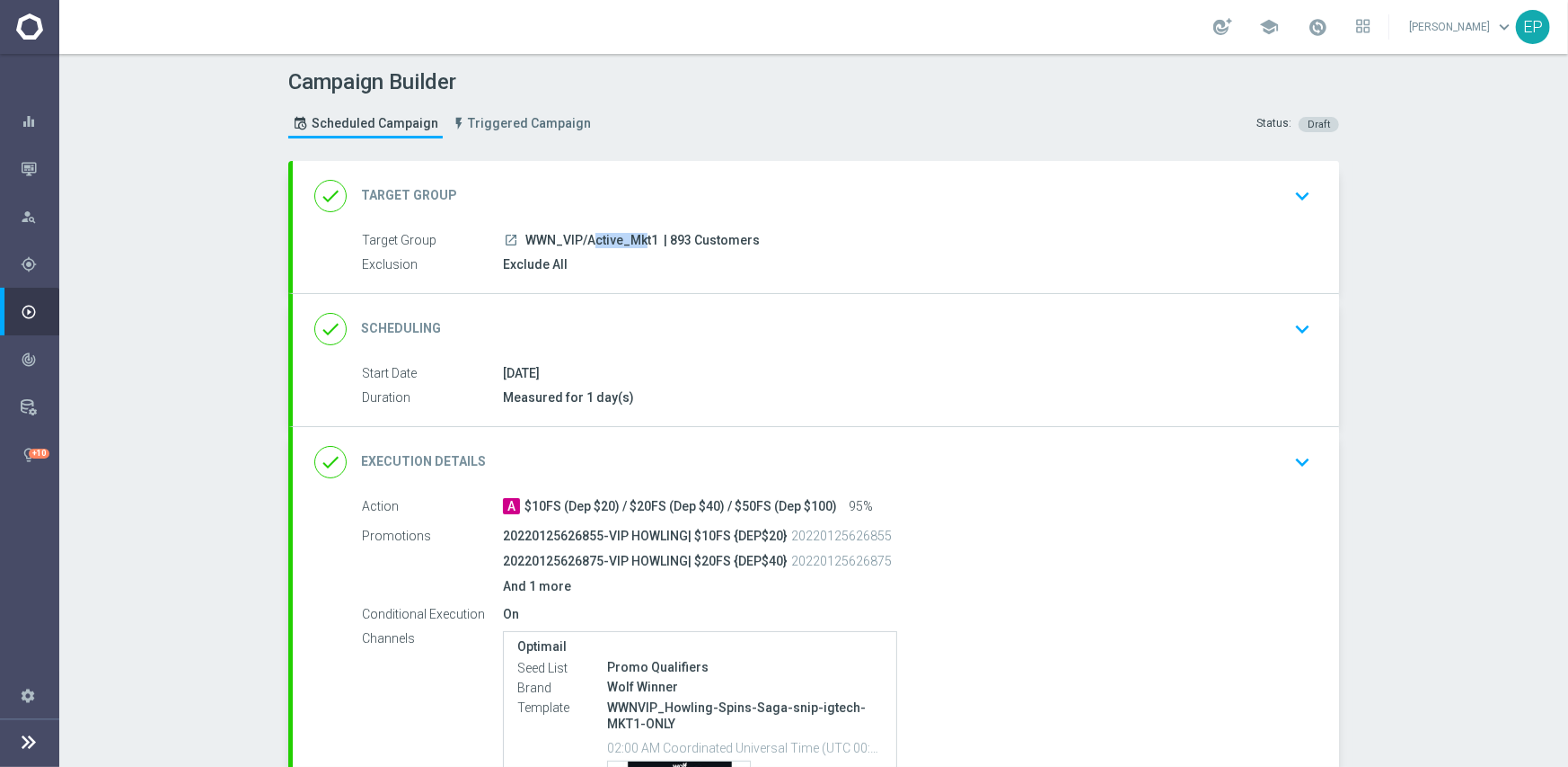
drag, startPoint x: 520, startPoint y: 239, endPoint x: 577, endPoint y: 238, distance: 57.0
click at [577, 238] on span "WWN_VIP/Active_Mkt1" at bounding box center [591, 241] width 133 height 16
copy span "WWN_VIP/"
click at [589, 188] on div "done Target Group keyboard_arrow_down" at bounding box center [815, 196] width 1003 height 34
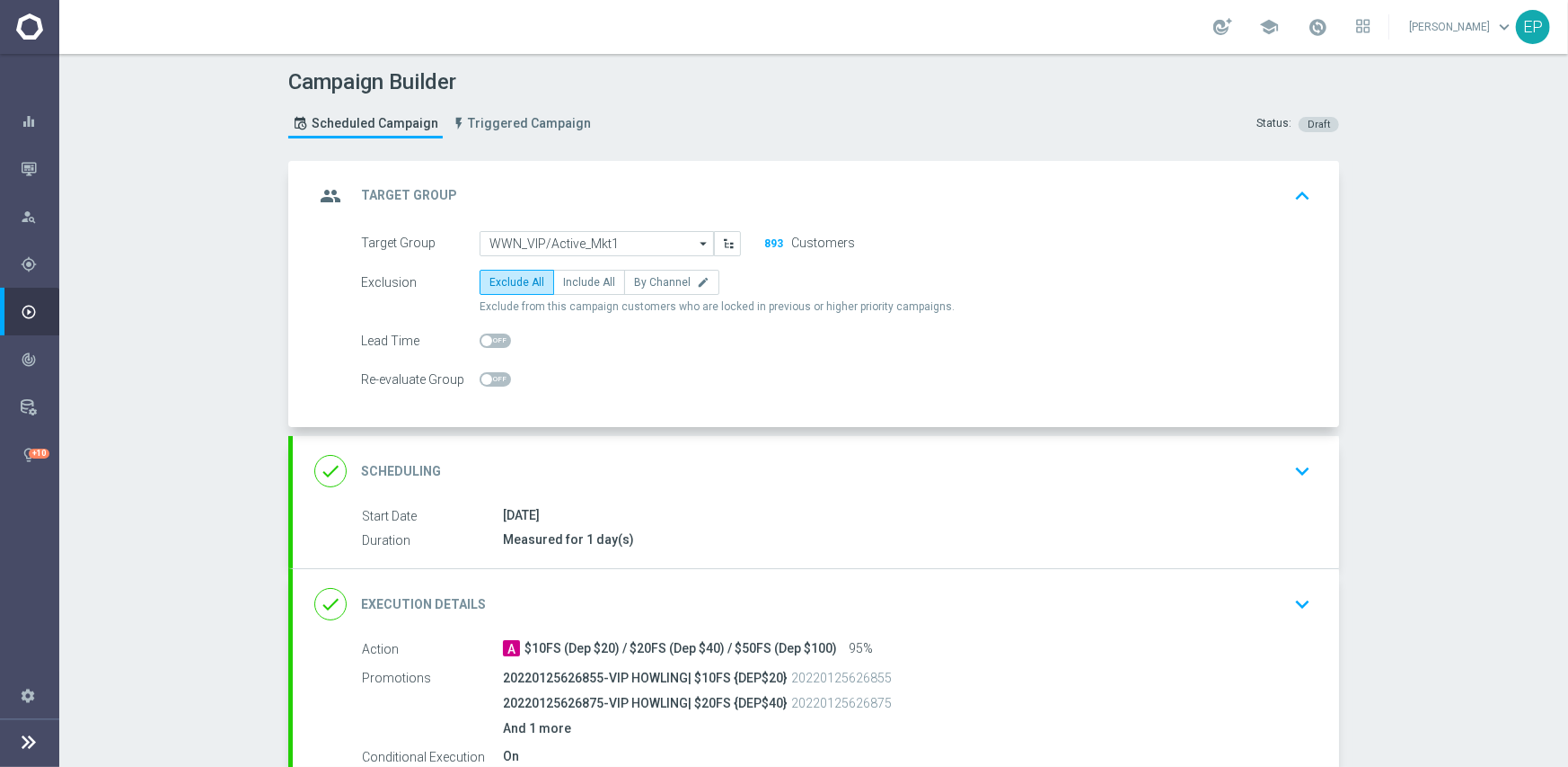
click at [1423, 416] on div "Campaign Builder Scheduled Campaign Triggered Campaign Status: Draft group Targ…" at bounding box center [813, 410] width 1509 height 713
drag, startPoint x: 482, startPoint y: 242, endPoint x: 540, endPoint y: 245, distance: 58.1
click at [540, 245] on input "WWN_VIP/Active_Mkt1" at bounding box center [597, 243] width 235 height 25
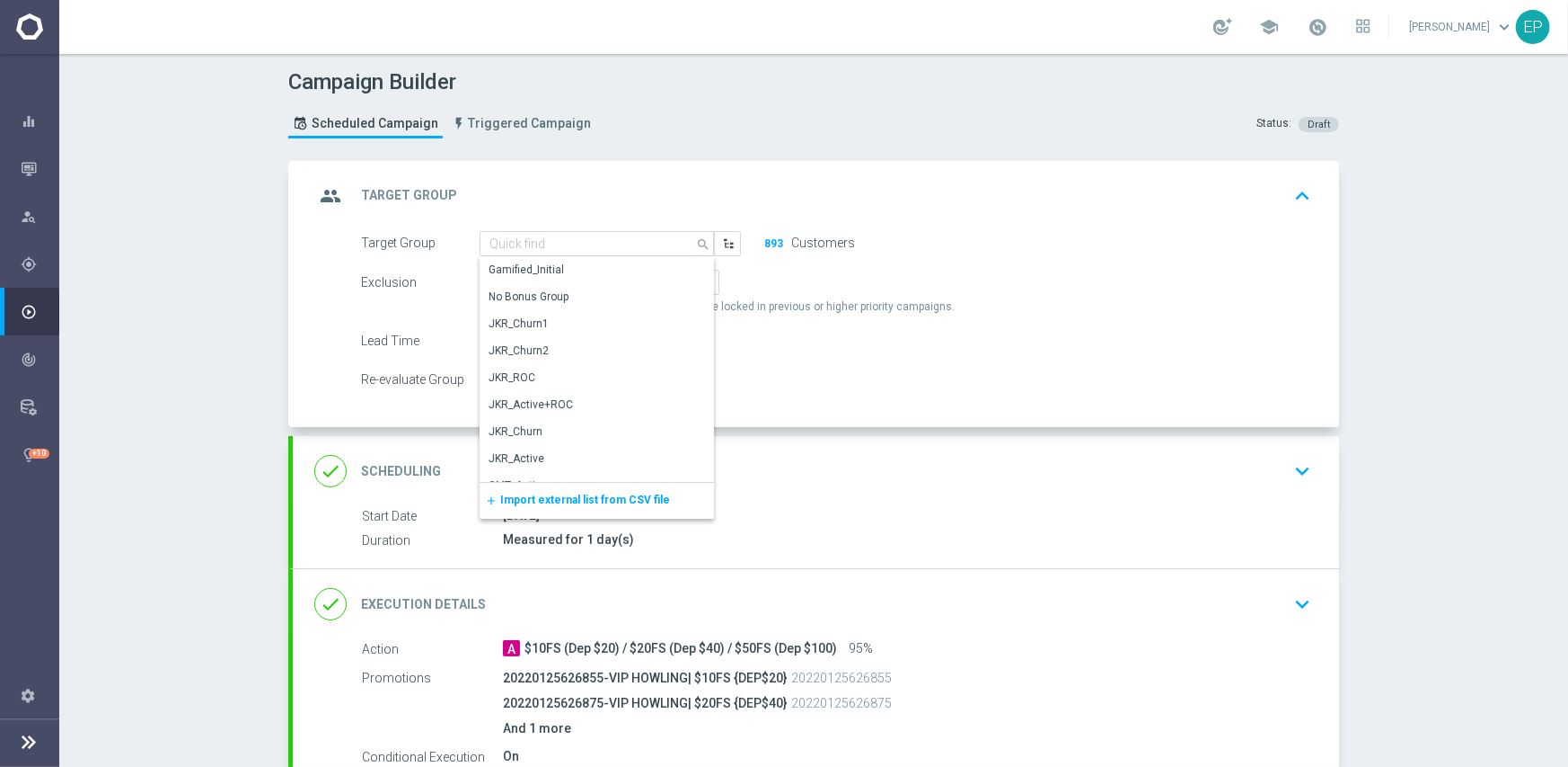
click at [723, 180] on div "group Target Group keyboard_arrow_up" at bounding box center [815, 196] width 1003 height 34
type input "WWN_VIP/Active_Mkt1"
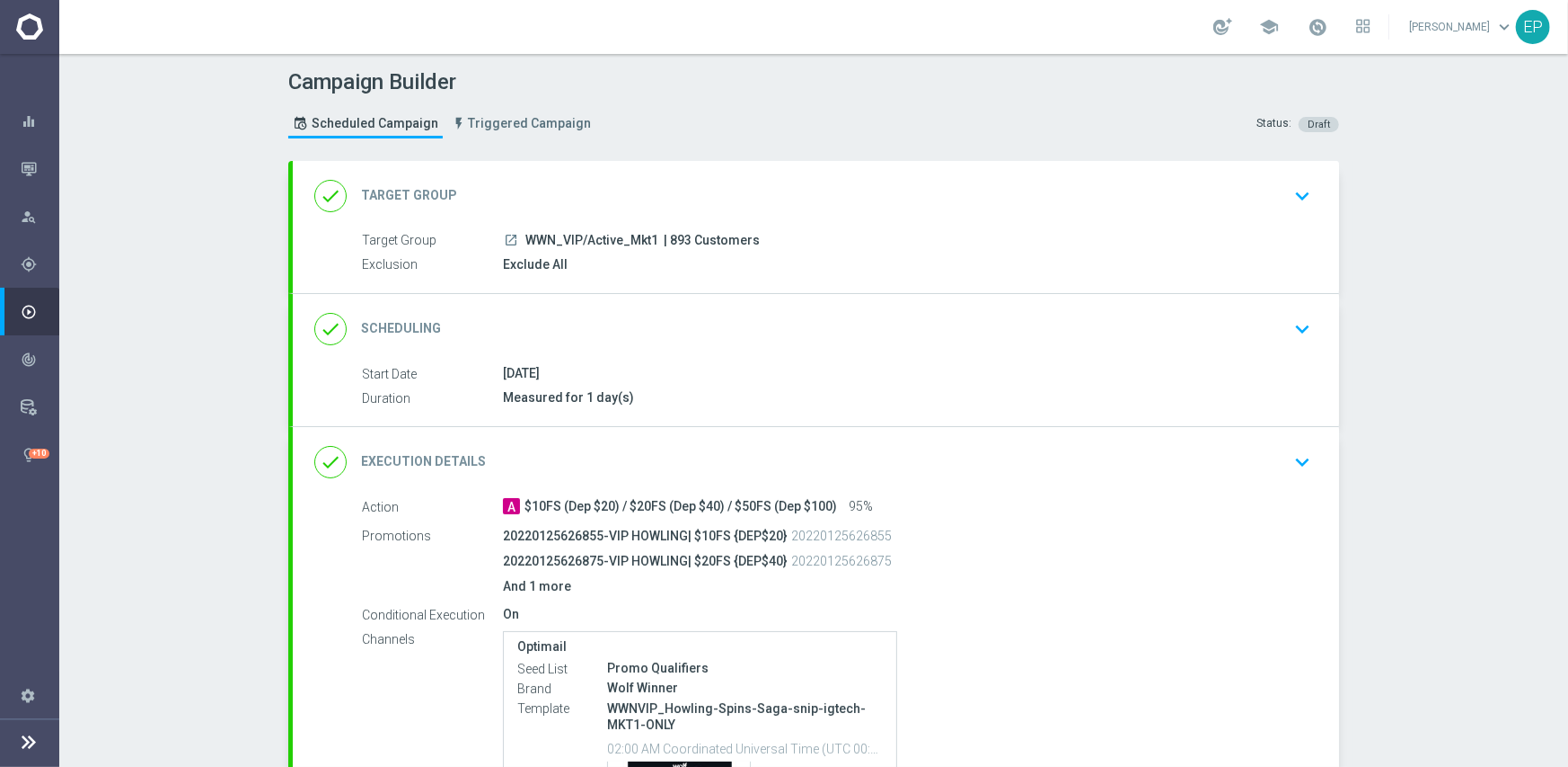
click at [710, 158] on header "Campaign Builder Scheduled Campaign Triggered Campaign Status: Draft" at bounding box center [813, 107] width 1509 height 107
click at [703, 179] on div "done Target Group keyboard_arrow_down" at bounding box center [815, 196] width 1003 height 34
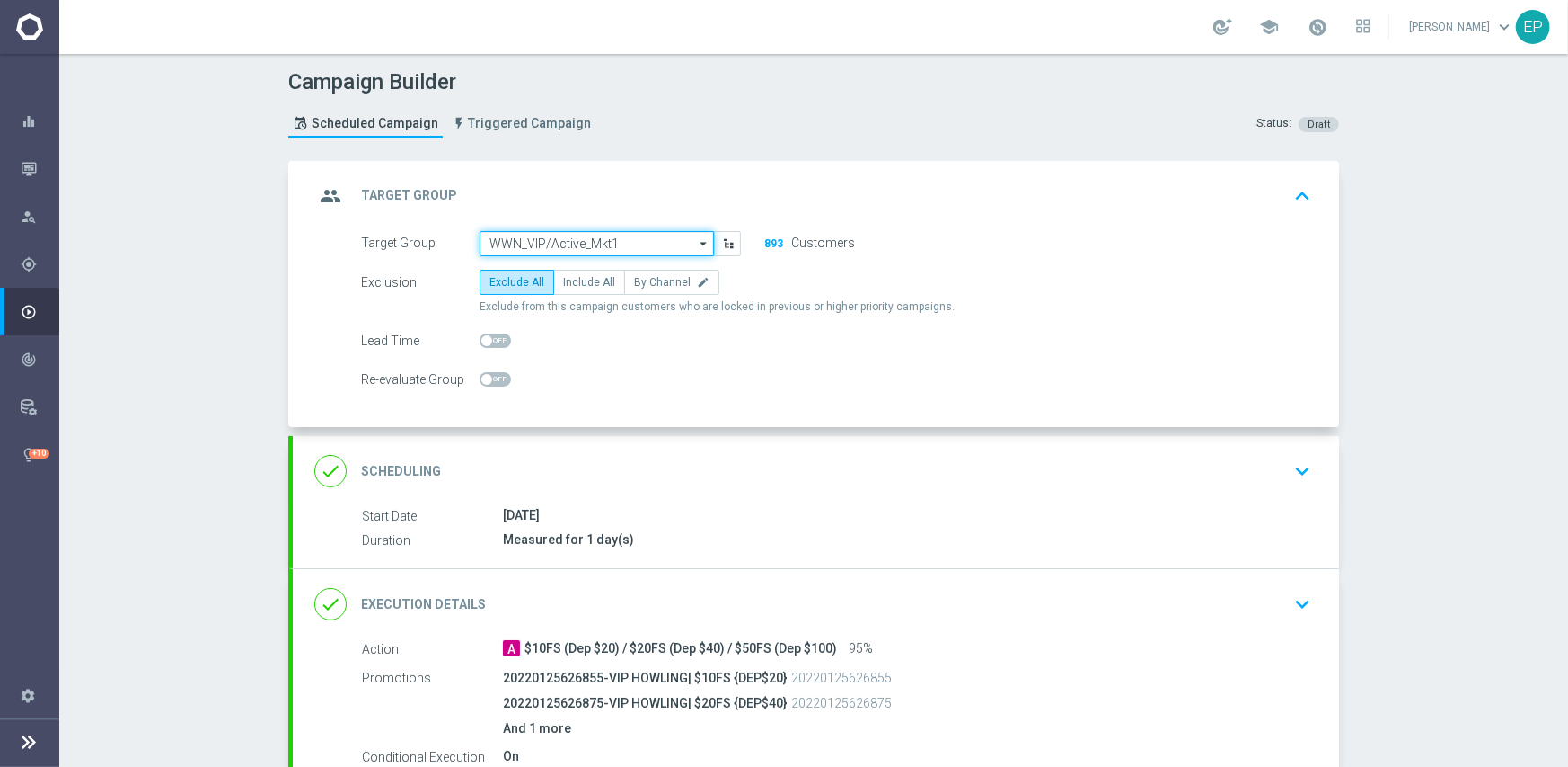
click at [646, 237] on input "WWN_VIP/Active_Mkt1" at bounding box center [597, 243] width 235 height 25
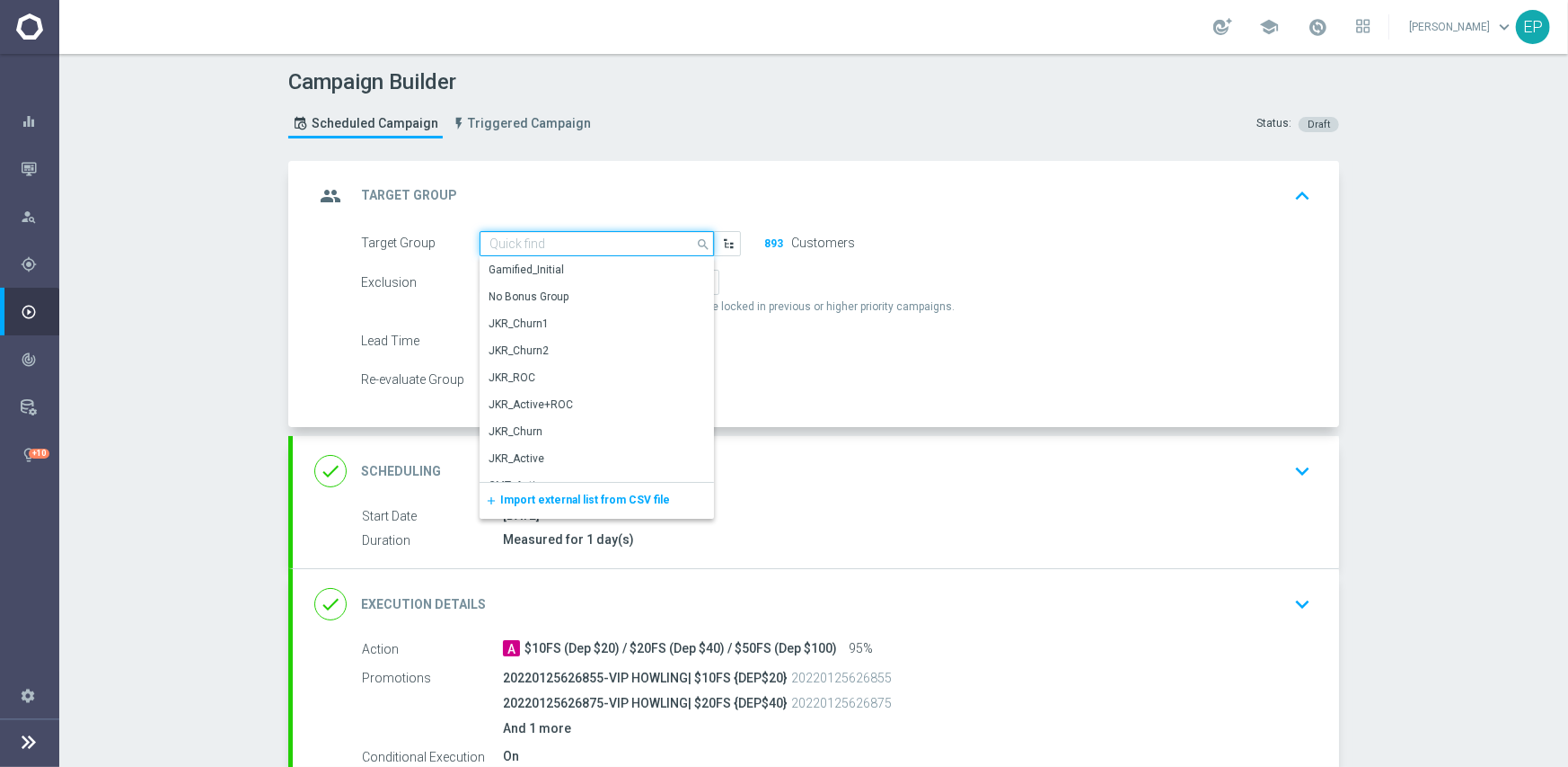
paste input "WWN_VIP/"
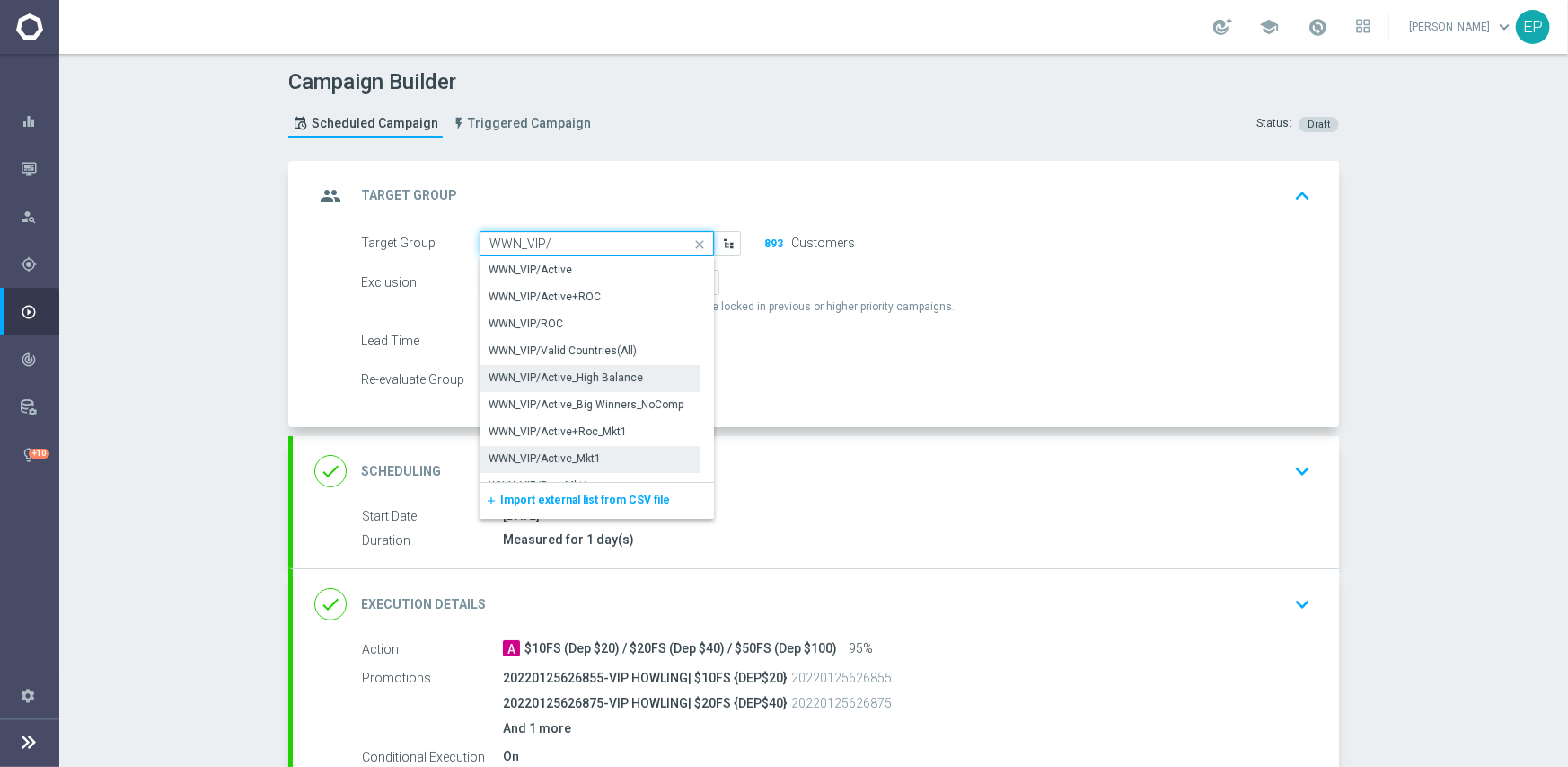
scroll to position [18, 0]
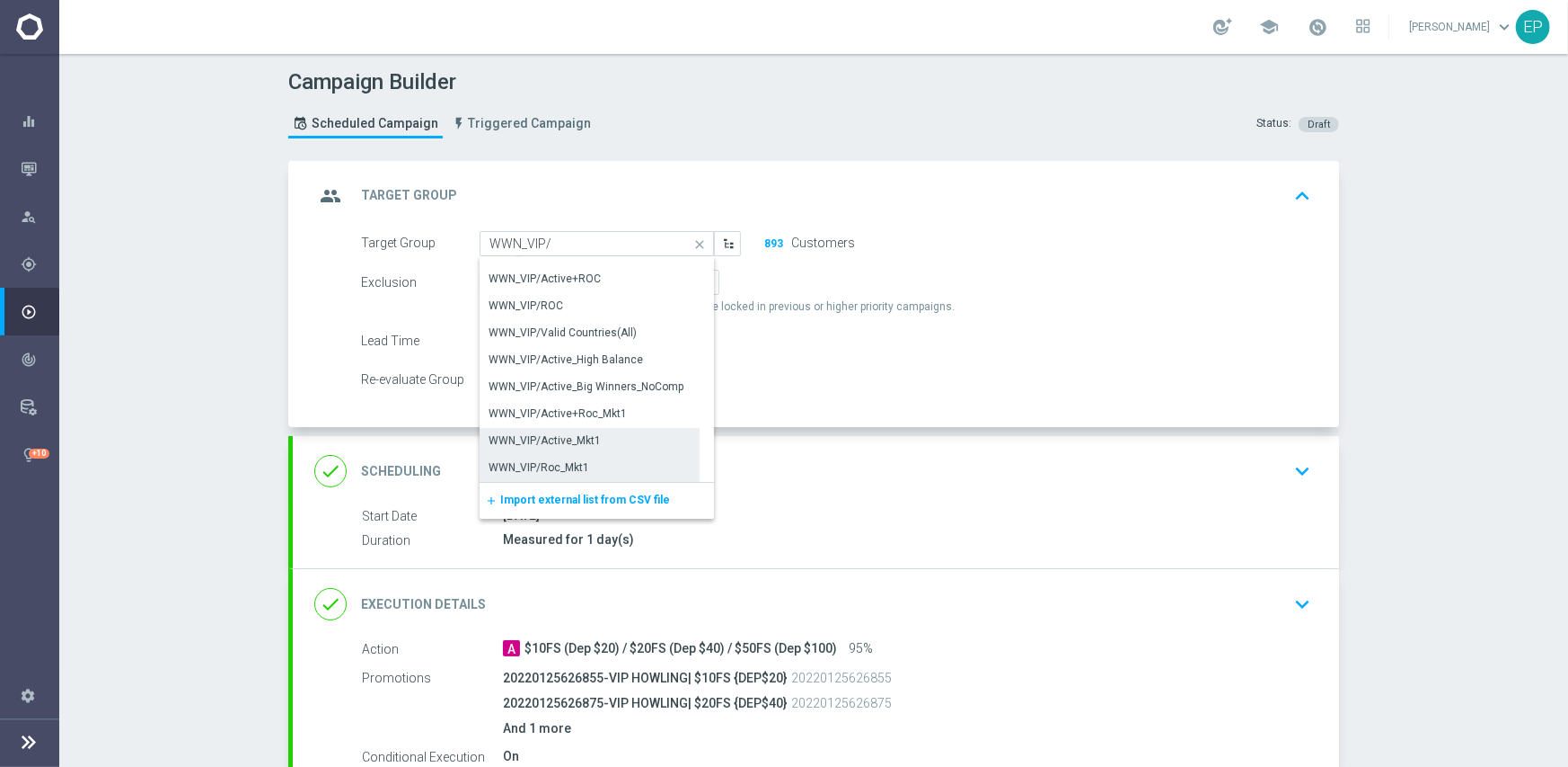
click at [598, 463] on div "WWN_VIP/Roc_Mkt1" at bounding box center [590, 466] width 220 height 25
type input "WWN_VIP/Roc_Mkt1"
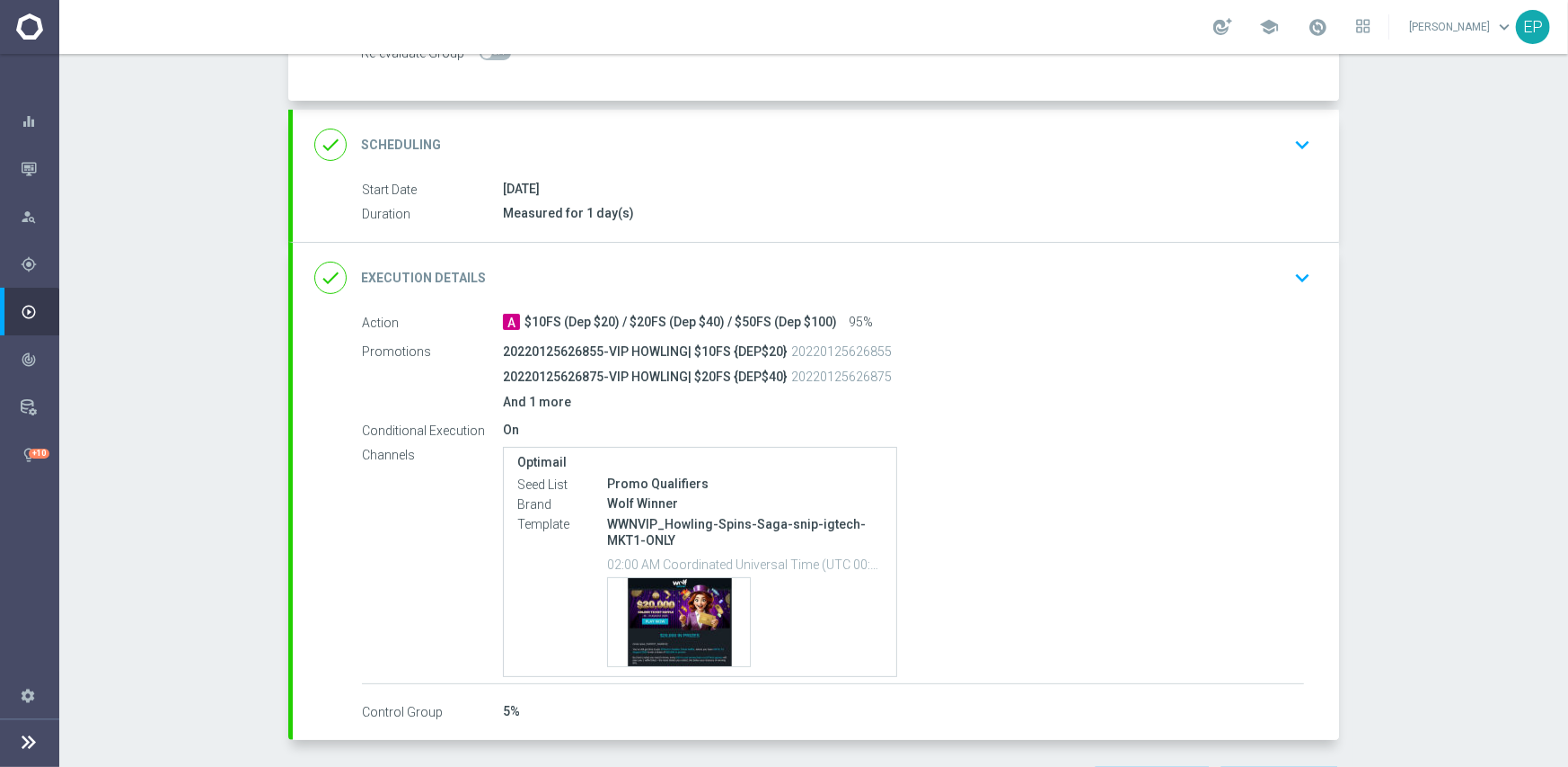
scroll to position [395, 0]
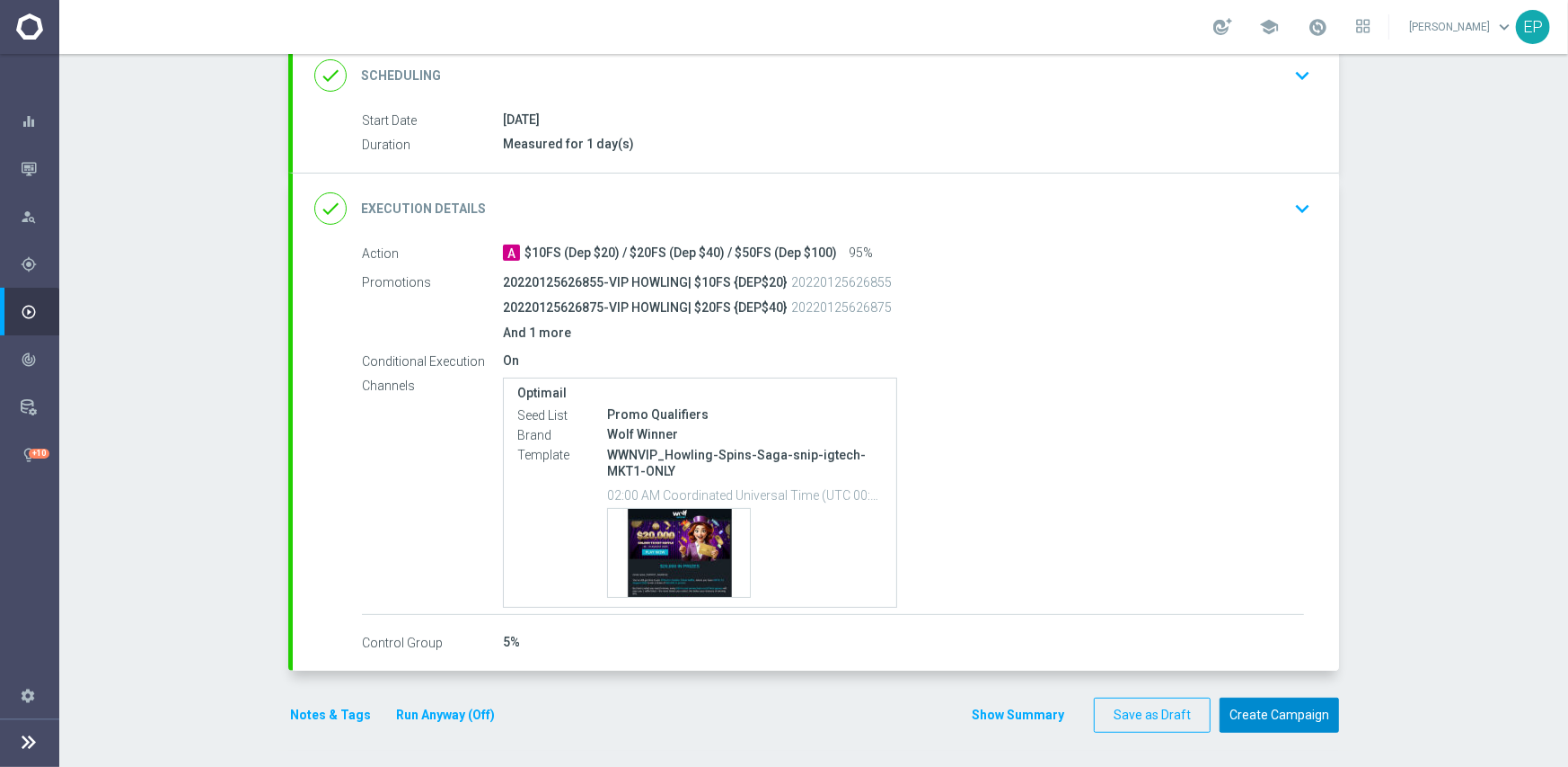
click at [1252, 705] on button "Create Campaign" at bounding box center [1280, 714] width 120 height 35
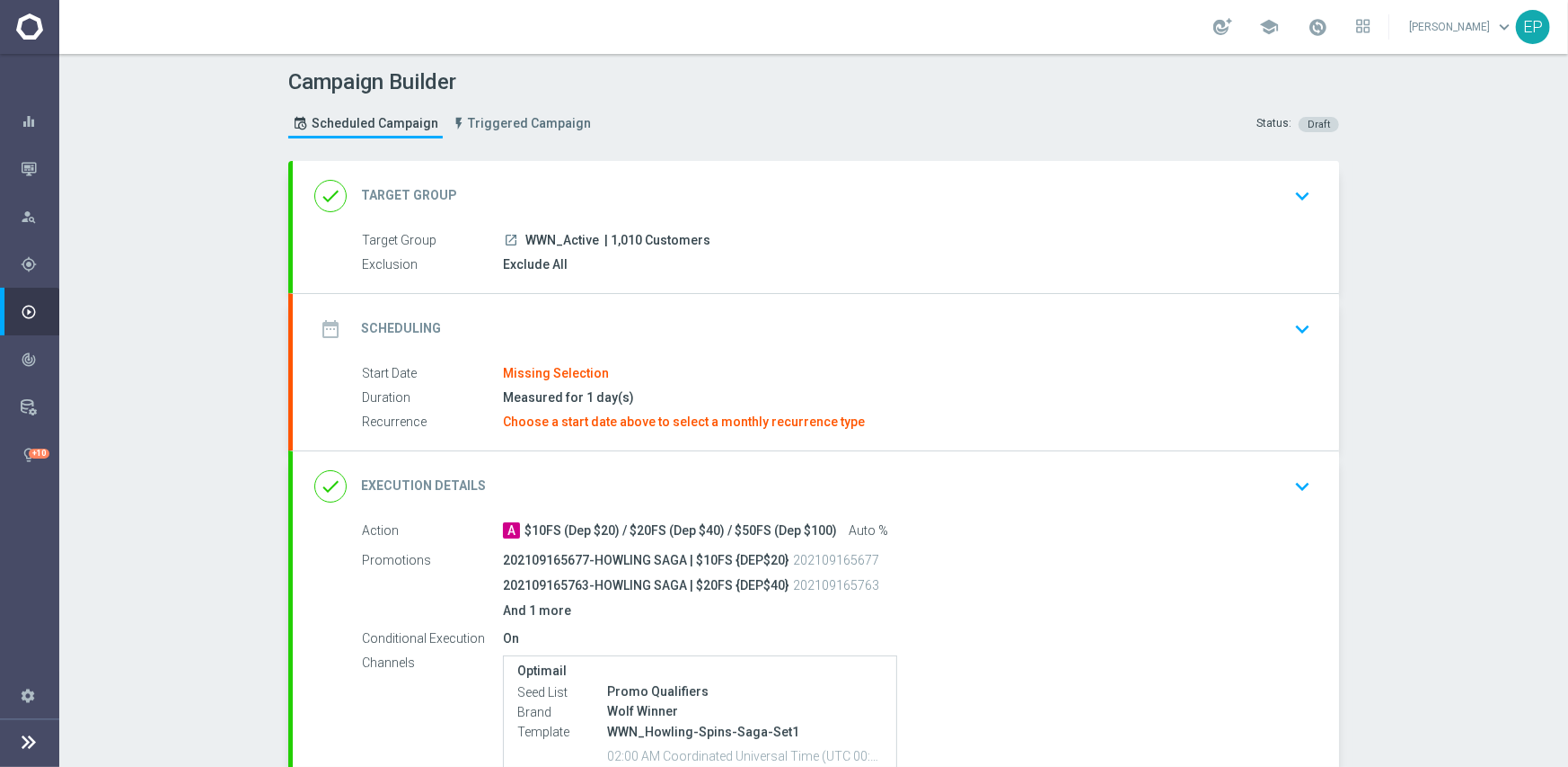
drag, startPoint x: 525, startPoint y: 237, endPoint x: 575, endPoint y: 241, distance: 50.2
click at [575, 241] on span "WWN_Active" at bounding box center [562, 241] width 74 height 16
copy span "WN_Act"
click at [615, 198] on div "done Target Group keyboard_arrow_down" at bounding box center [815, 196] width 1003 height 34
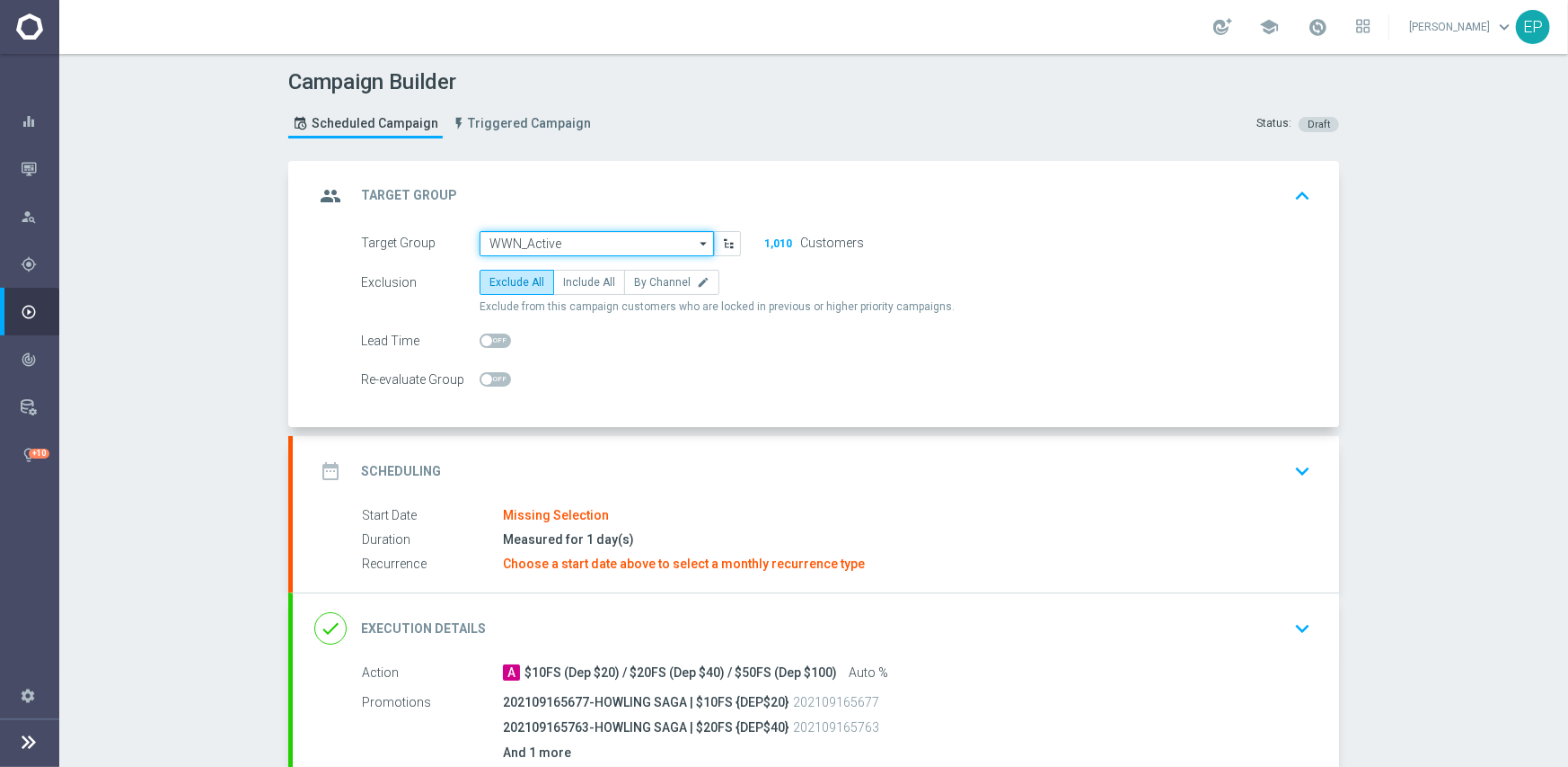
click at [623, 241] on input "WWN_Active" at bounding box center [597, 243] width 235 height 25
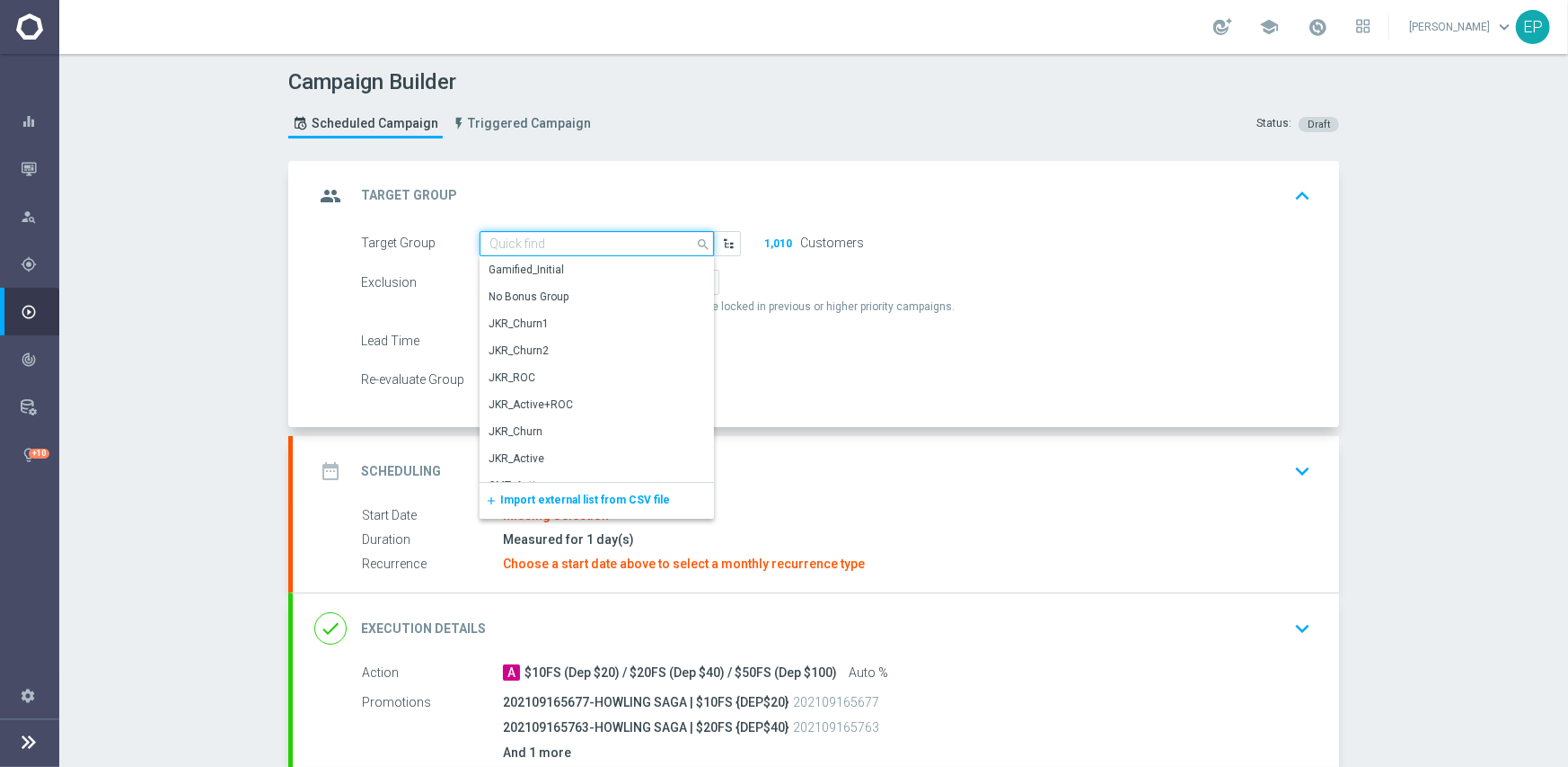
paste input "WN_Act"
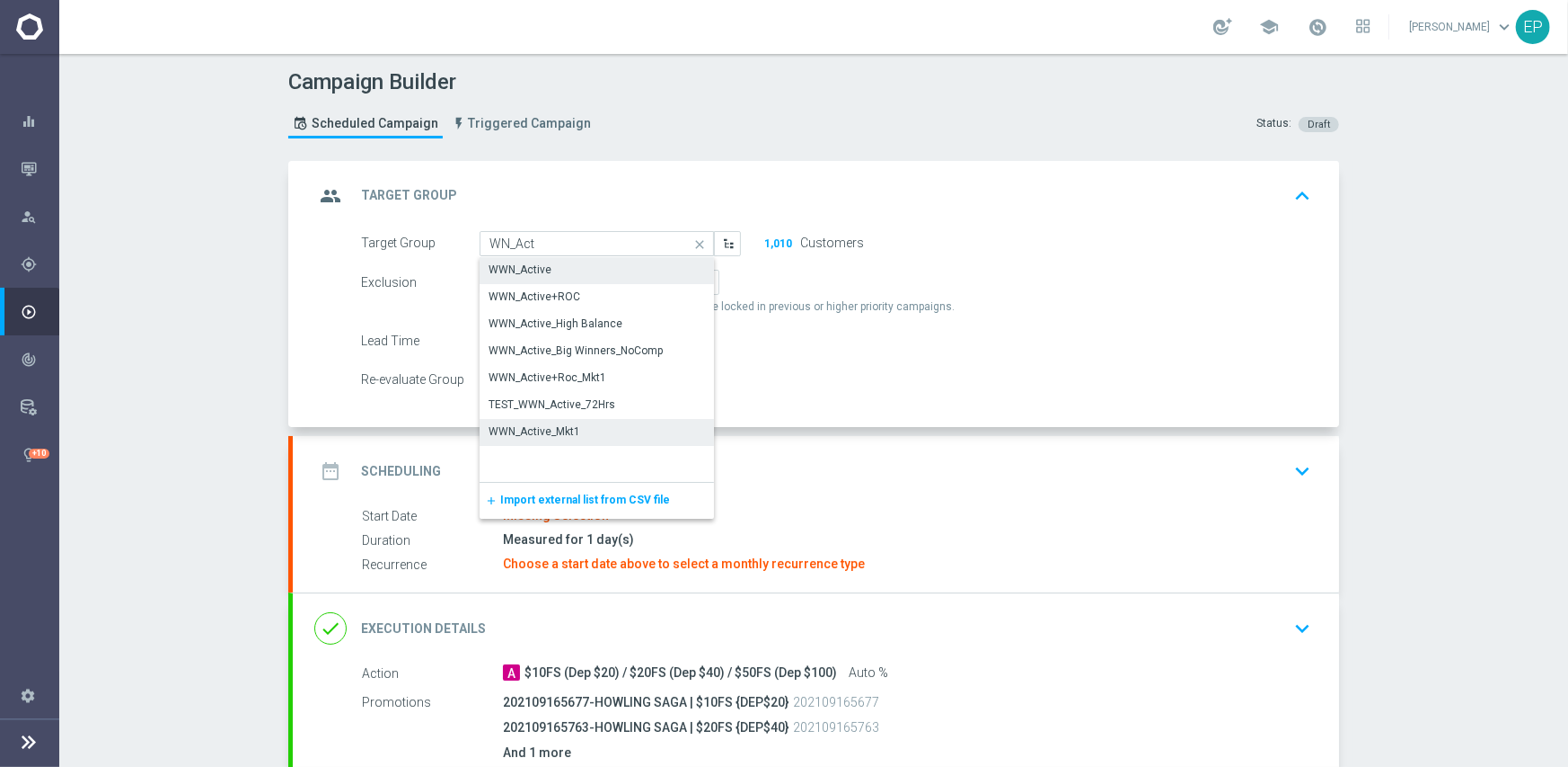
click at [569, 433] on div "WWN_Active_Mkt1" at bounding box center [535, 431] width 92 height 16
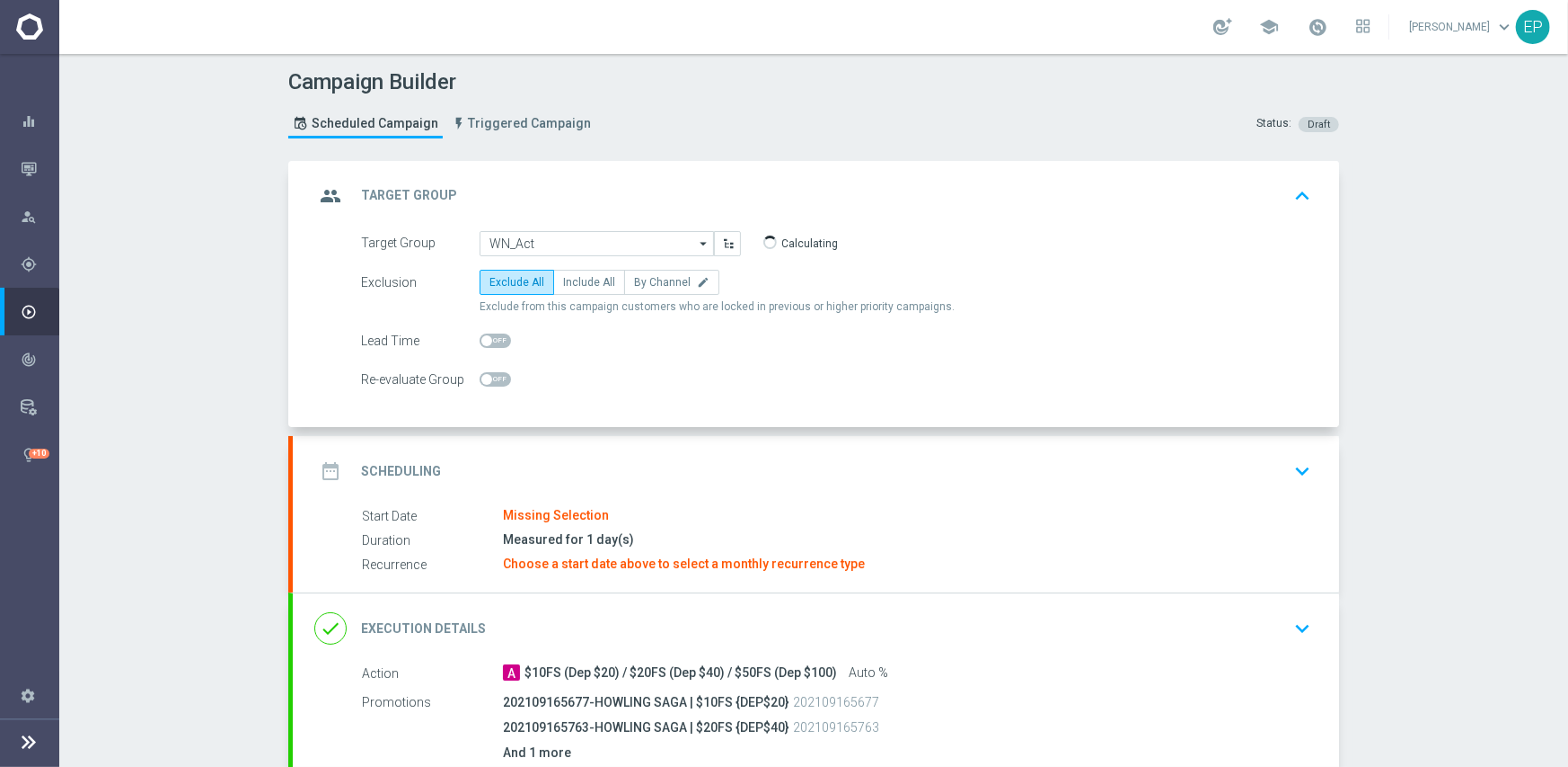
type input "WWN_Active_Mkt1"
click at [697, 454] on div "date_range Scheduling keyboard_arrow_down" at bounding box center [815, 470] width 1003 height 34
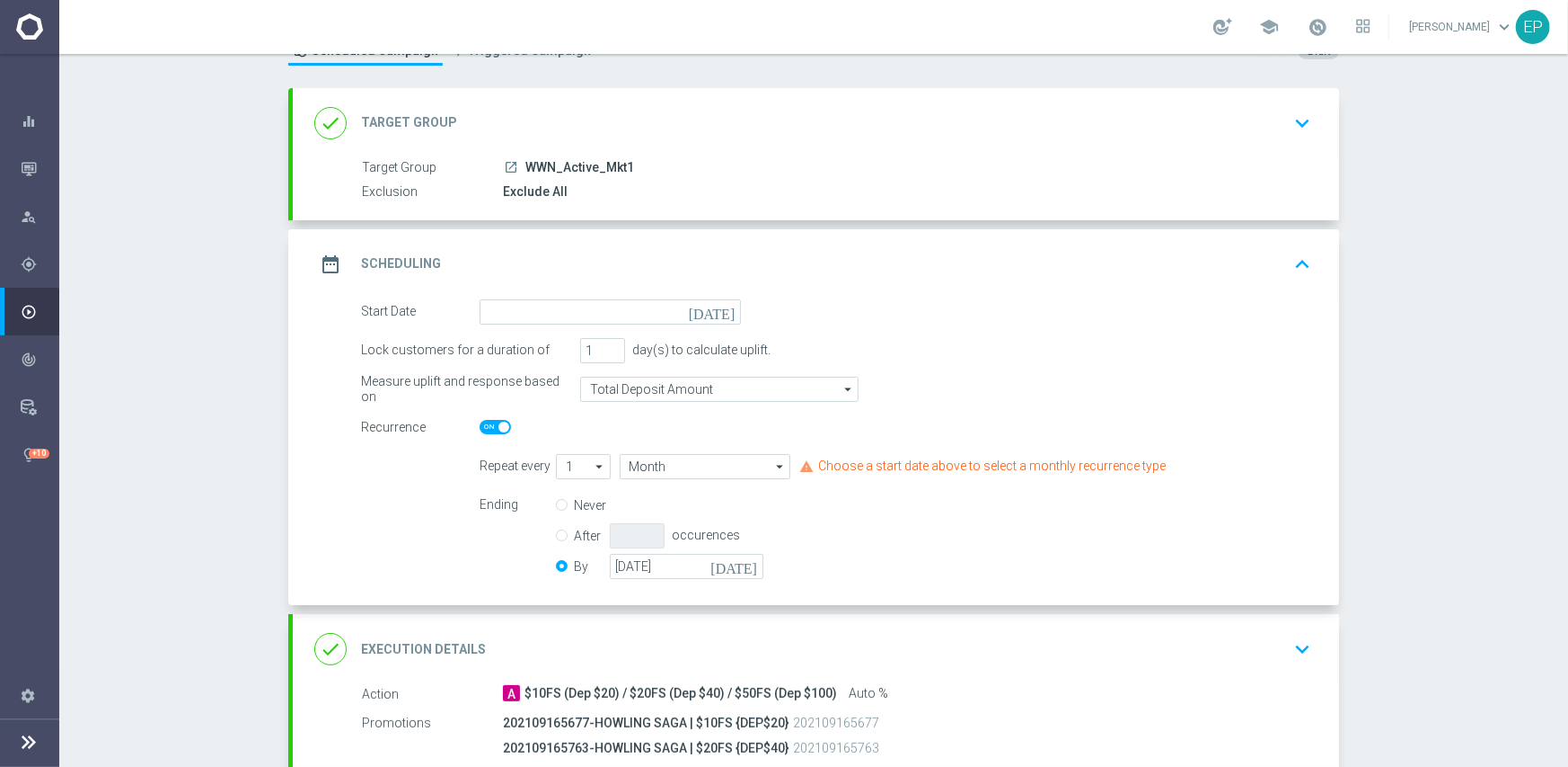
scroll to position [180, 0]
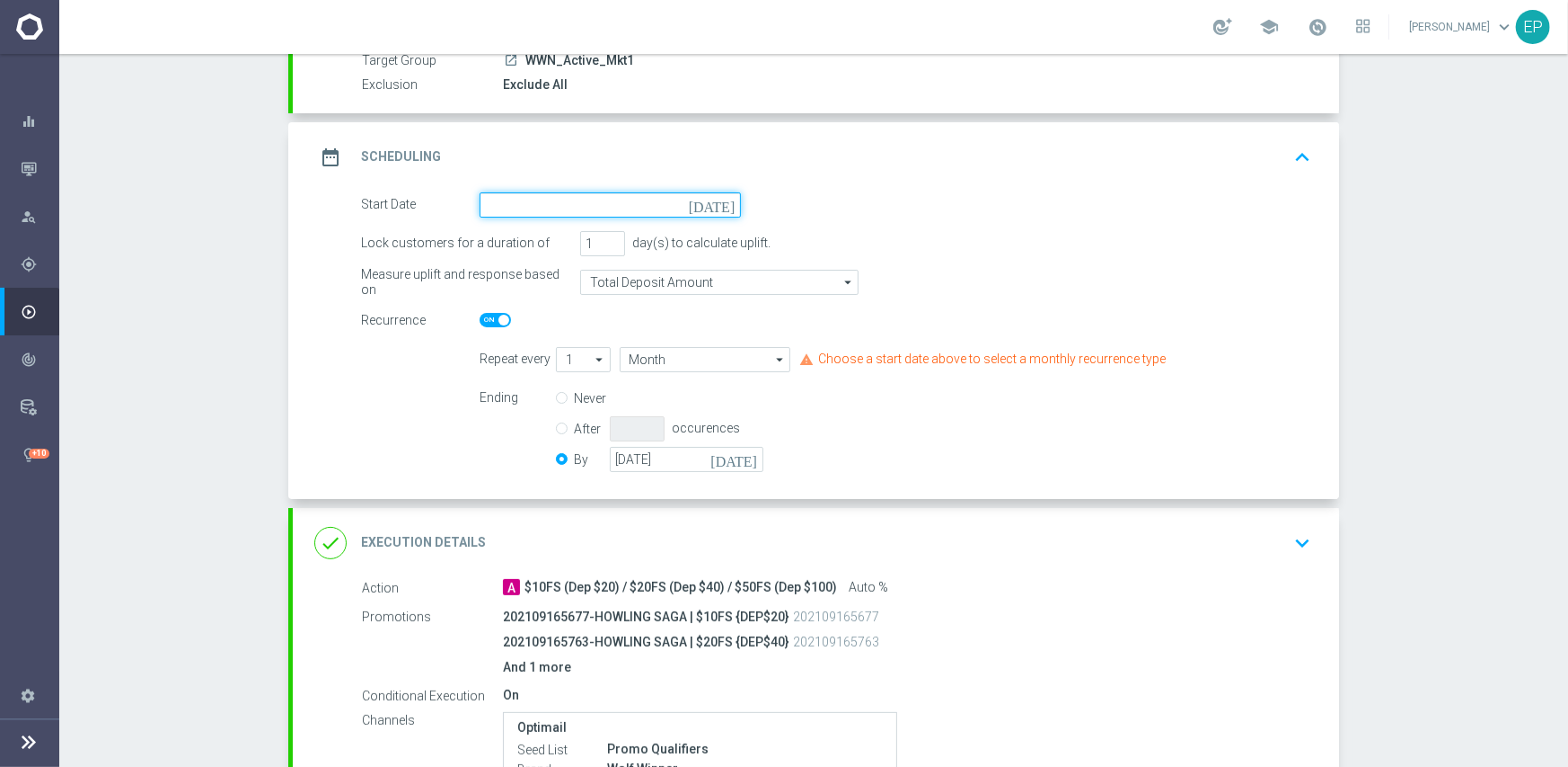
click at [614, 210] on input at bounding box center [611, 205] width 261 height 25
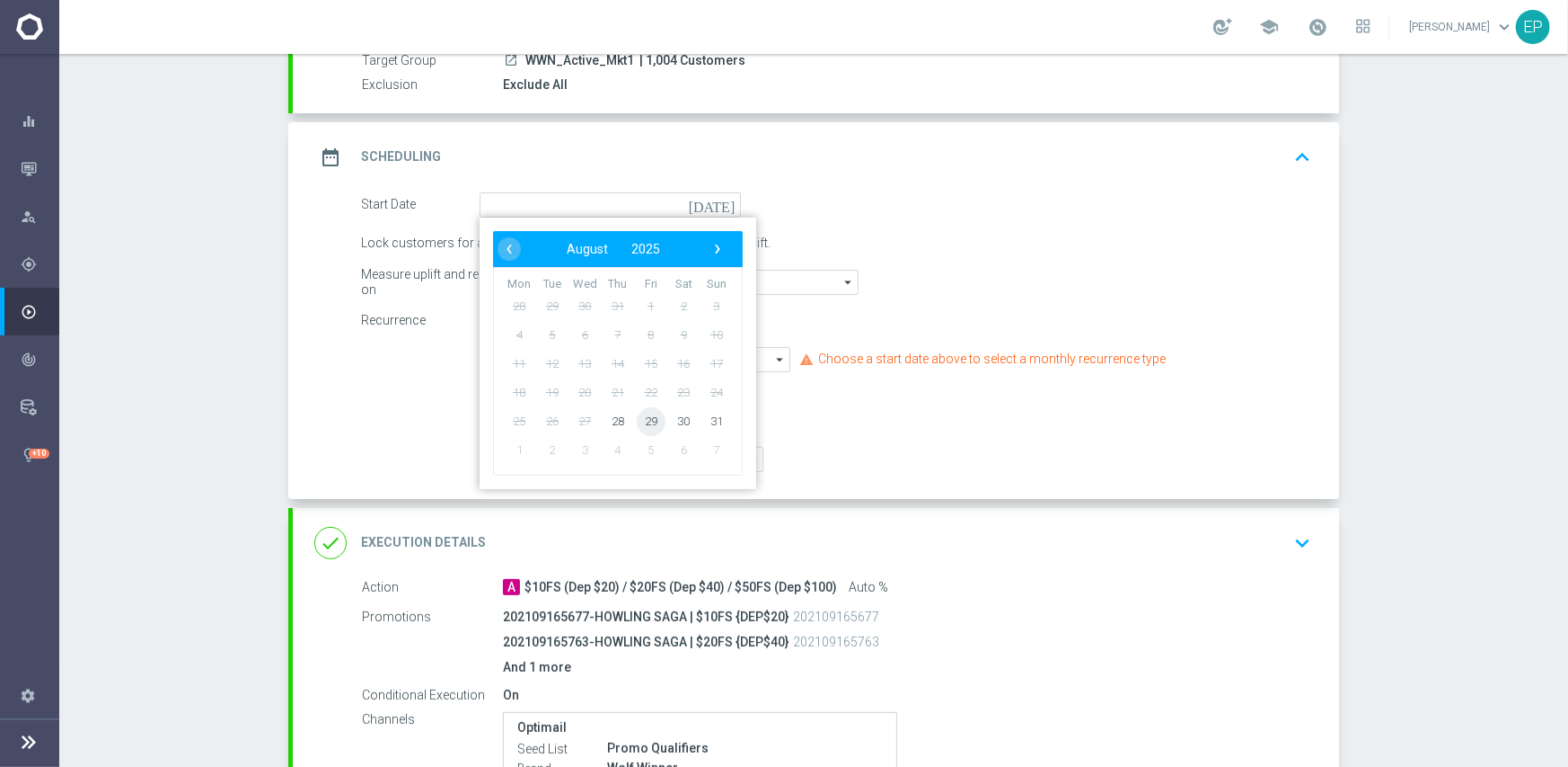
click at [645, 424] on span "29" at bounding box center [651, 420] width 29 height 29
type input "[DATE]"
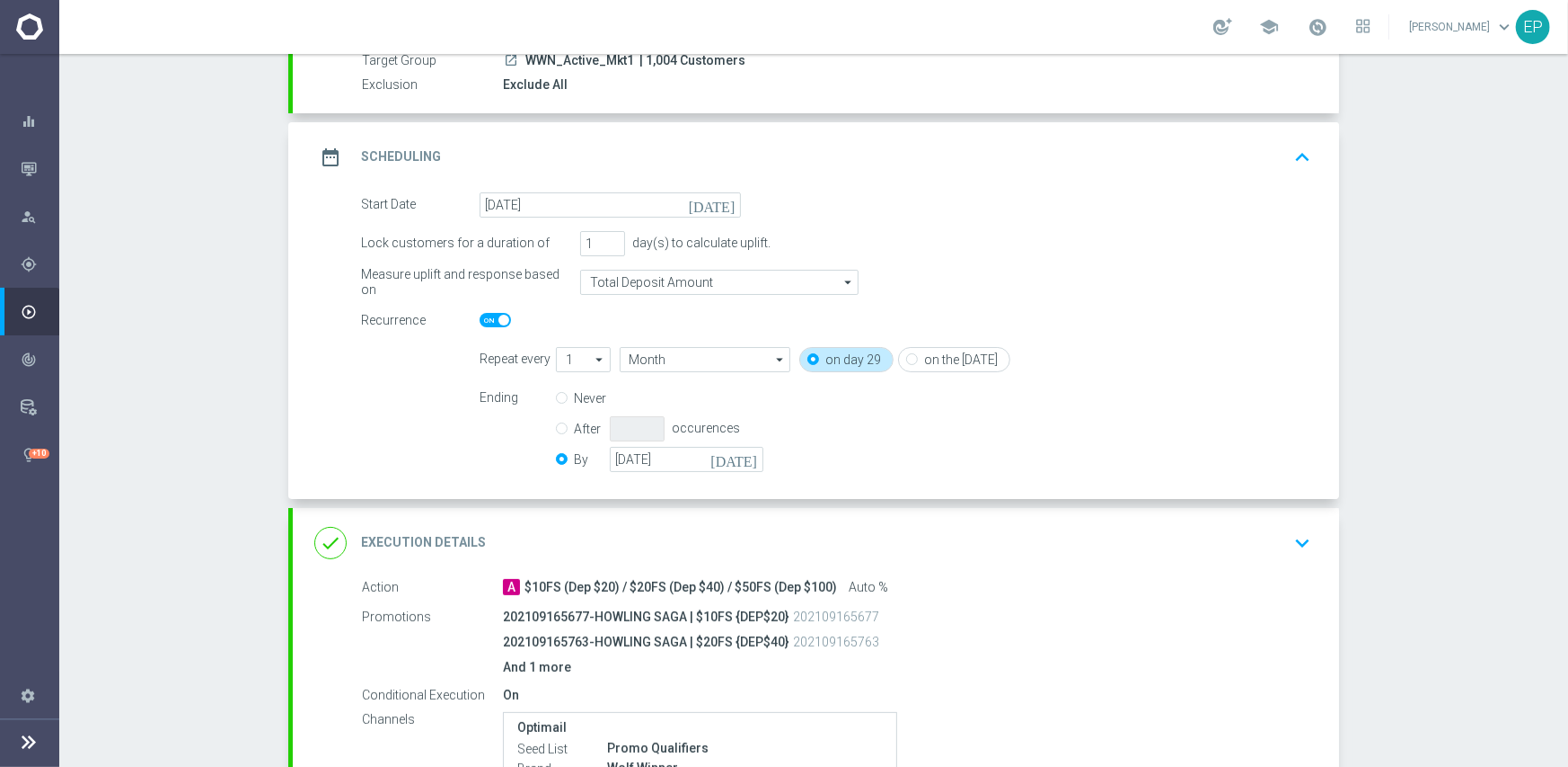
click at [480, 321] on span at bounding box center [495, 320] width 31 height 14
click at [480, 321] on input "checkbox" at bounding box center [495, 320] width 31 height 14
checkbox input "false"
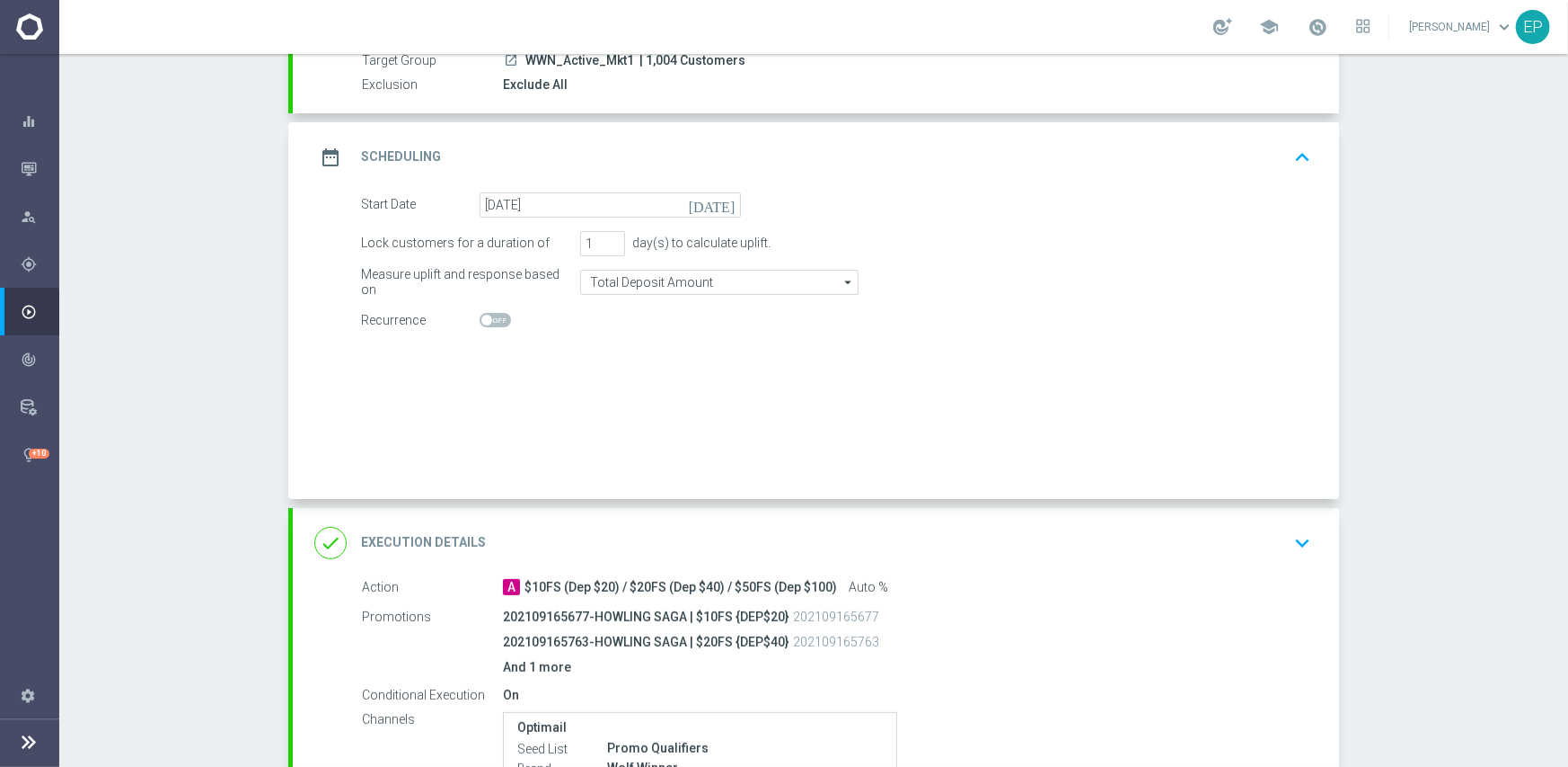
radio input "true"
radio input "false"
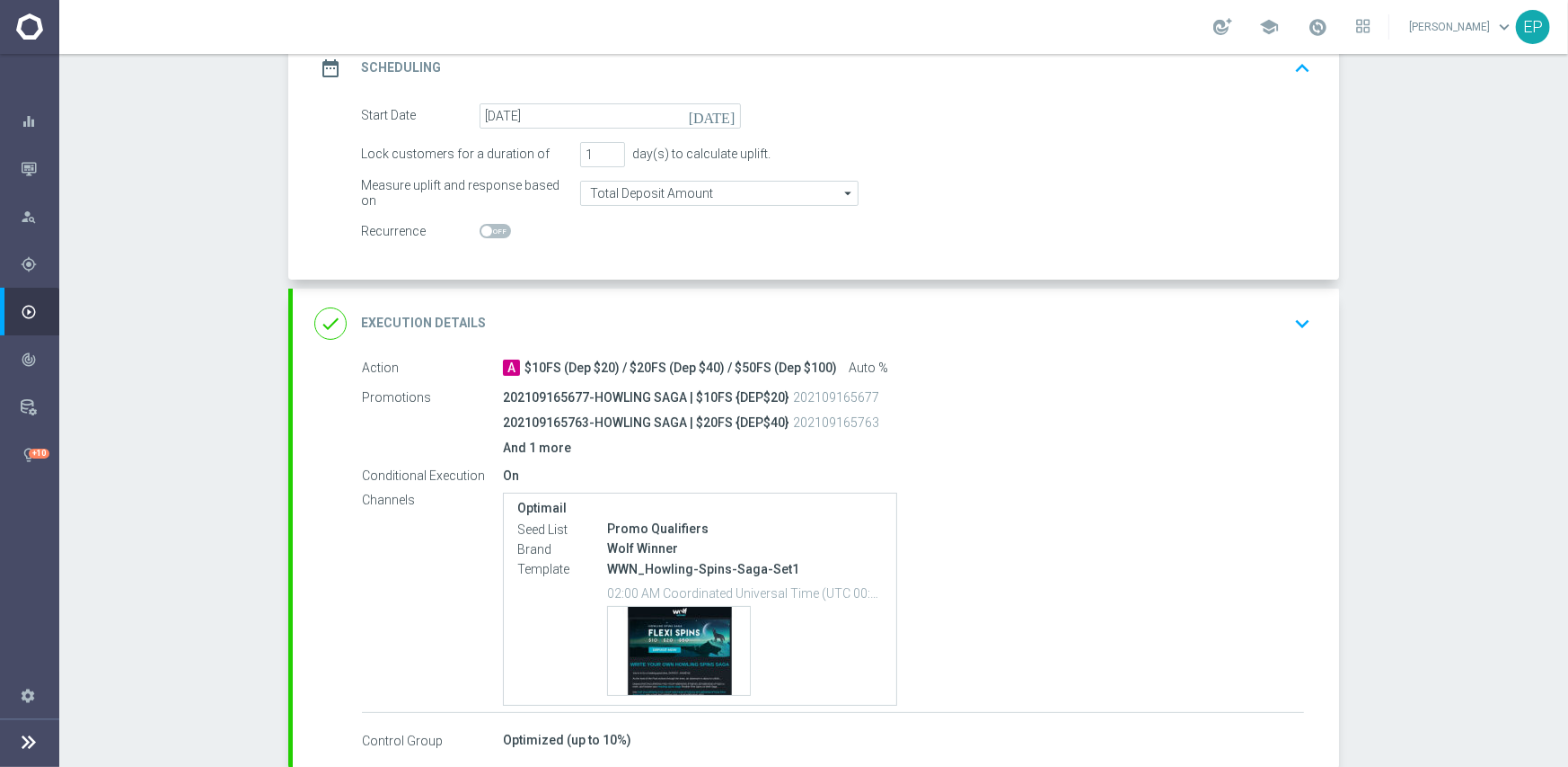
scroll to position [360, 0]
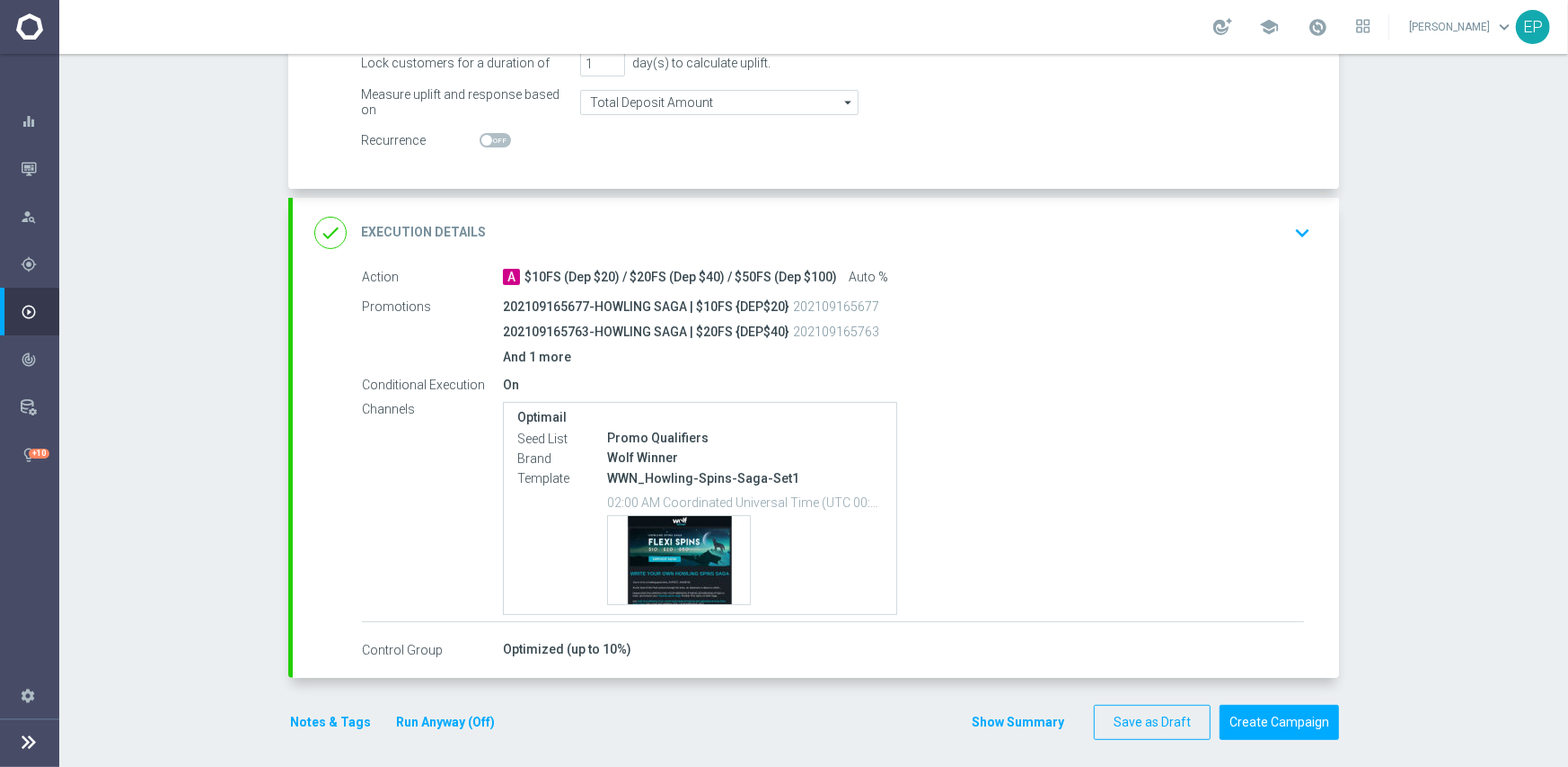
drag, startPoint x: 774, startPoint y: 234, endPoint x: 1048, endPoint y: 316, distance: 286.0
click at [774, 234] on div "done Execution Details keyboard_arrow_down" at bounding box center [815, 233] width 1003 height 34
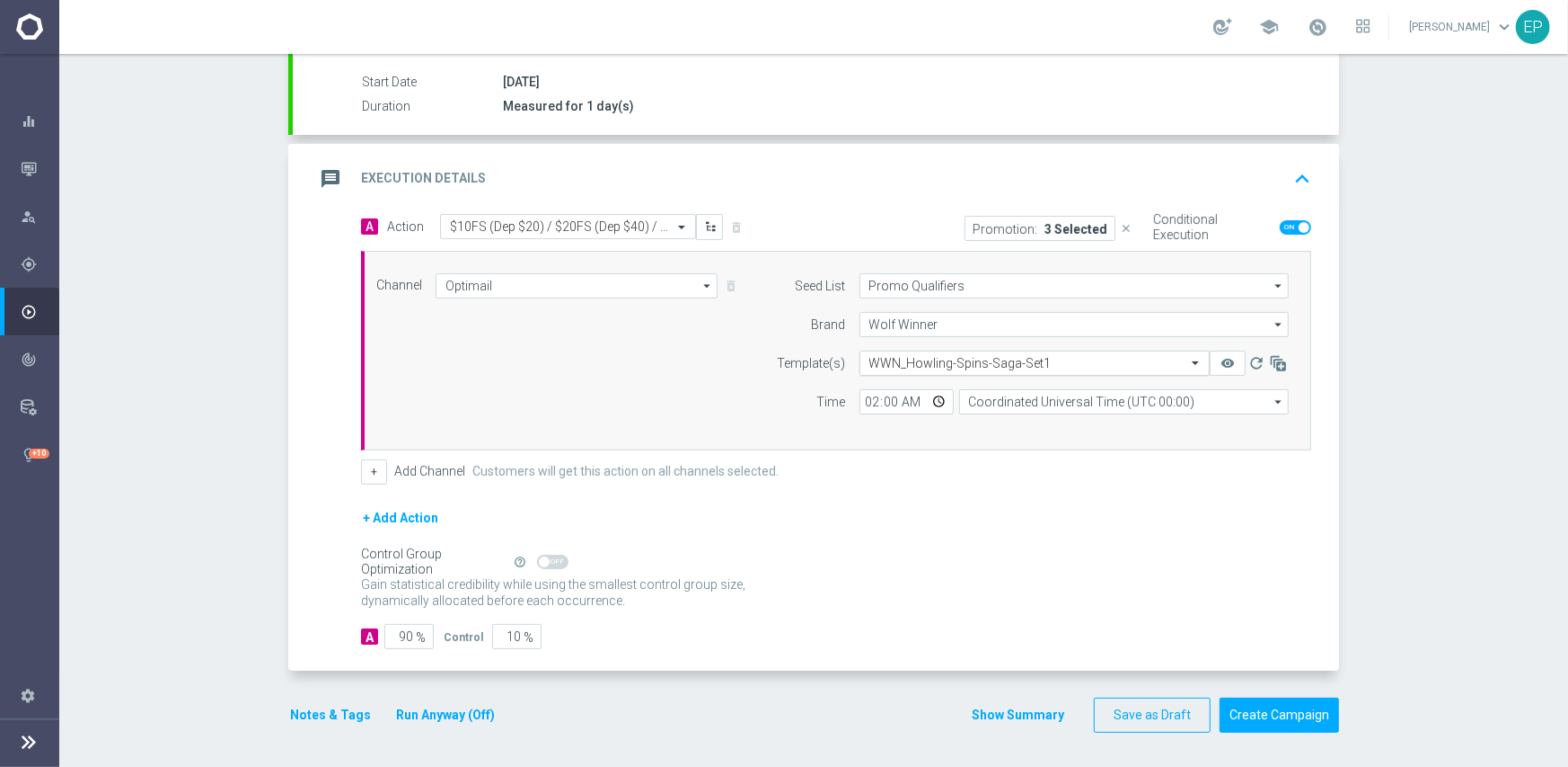
scroll to position [291, 0]
click at [1008, 362] on input "text" at bounding box center [1016, 364] width 294 height 15
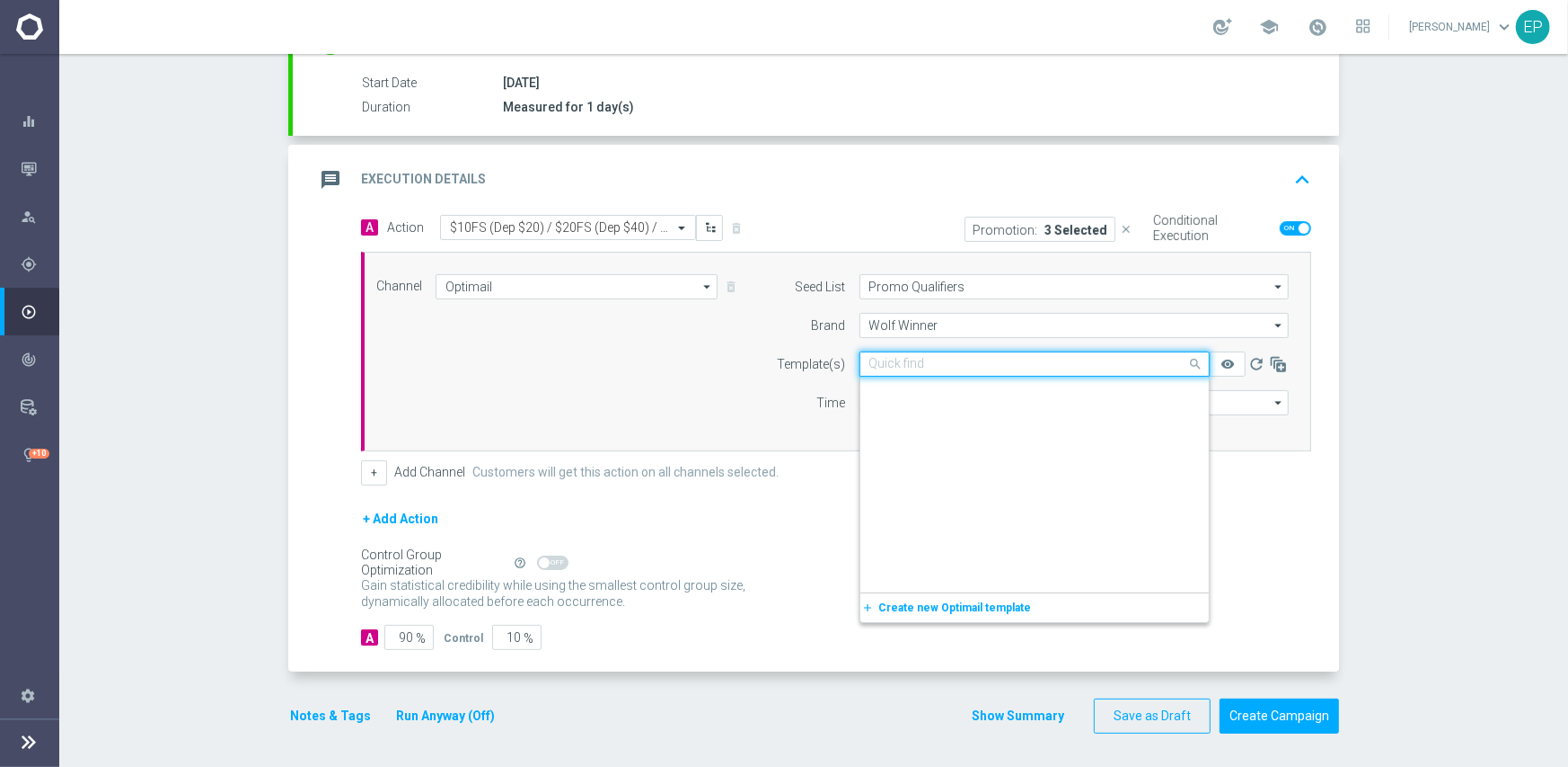
scroll to position [11657, 0]
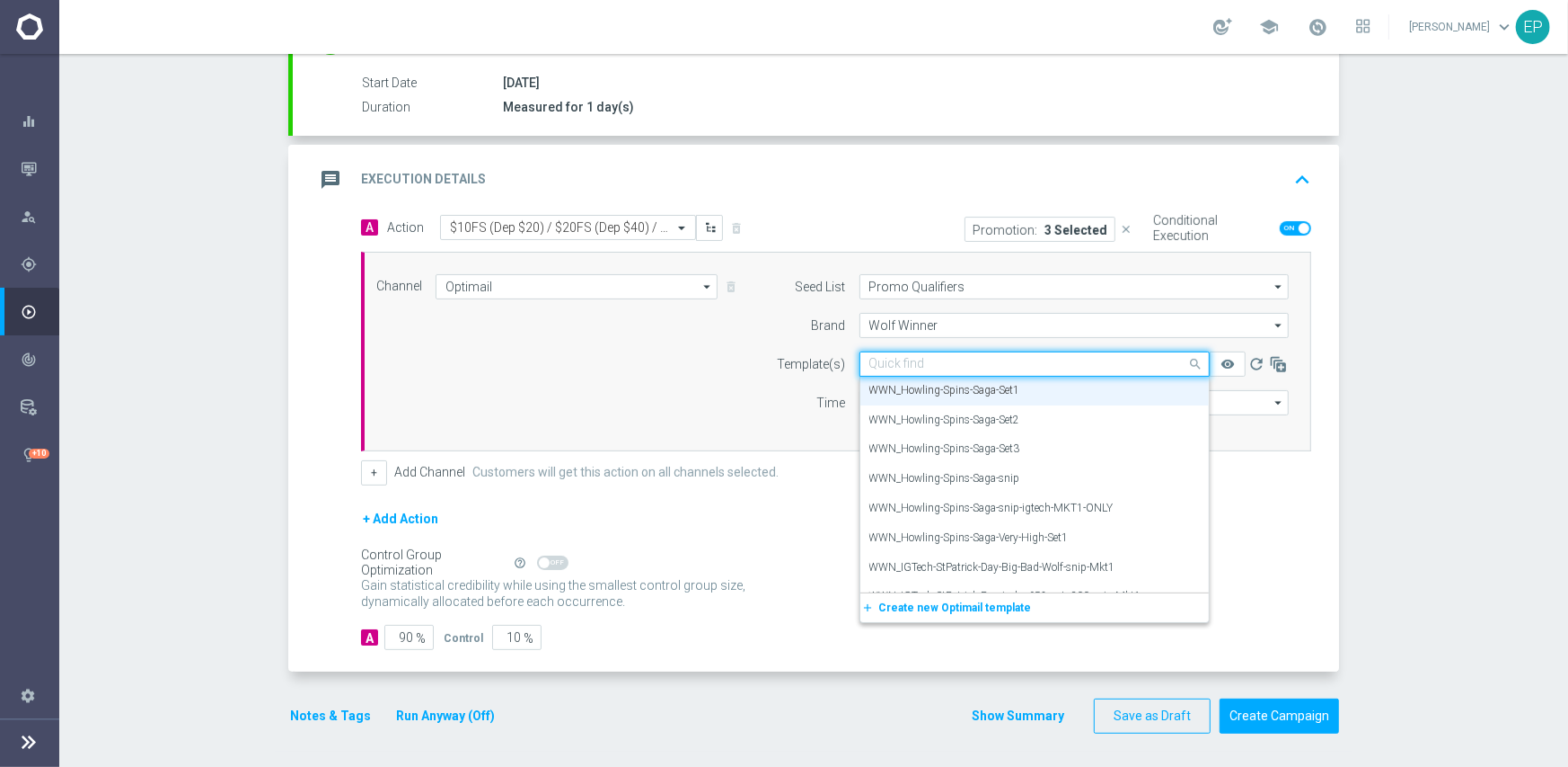
paste input "N_Howling-Spins-Saga-snip-igtech-MKT1-ONLY"
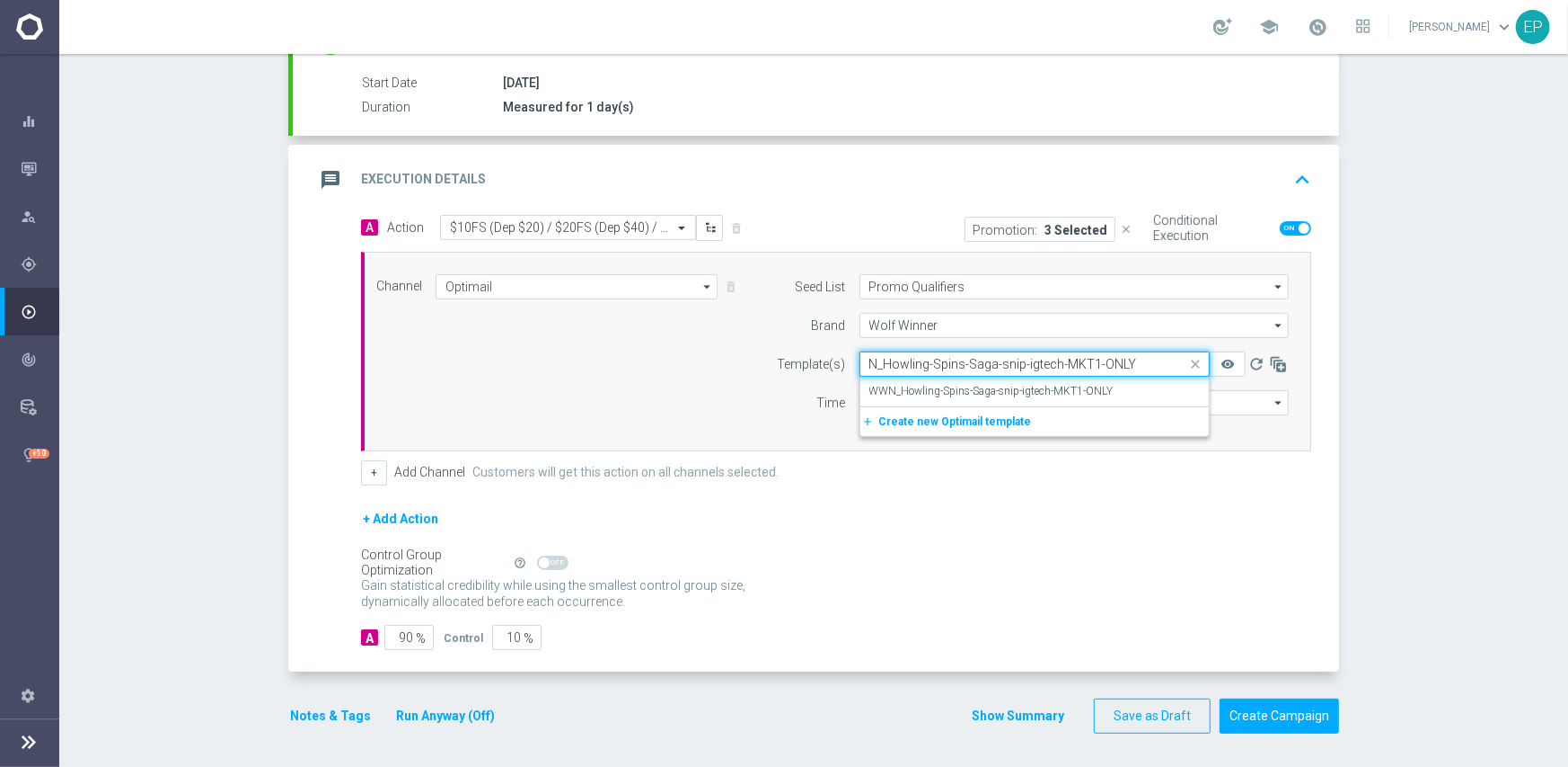
scroll to position [0, 0]
click at [1019, 389] on label "WWN_Howling-Spins-Saga-snip-igtech-MKT1-ONLY" at bounding box center [991, 390] width 245 height 15
type input "N_Howling-Spins-Saga-snip-igtech-MKT1-ONLY"
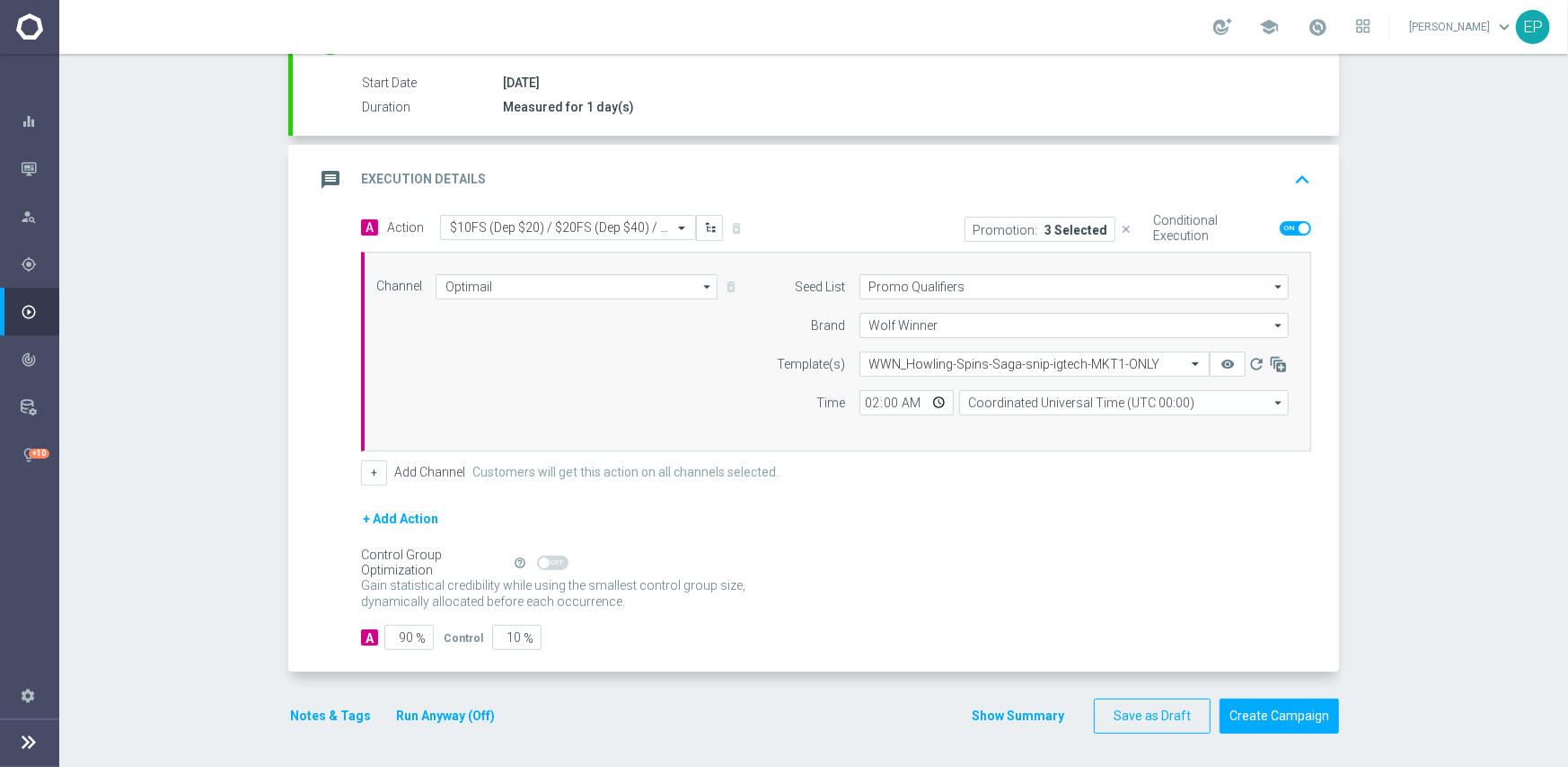
drag, startPoint x: 907, startPoint y: 496, endPoint x: 888, endPoint y: 527, distance: 36.4
click at [906, 498] on form "A Action Select action $10FS (Dep $20) / $20FS (Dep $40) / $50FS (Dep $100) del…" at bounding box center [836, 432] width 950 height 435
click at [399, 632] on input "90" at bounding box center [408, 636] width 49 height 25
type input "9"
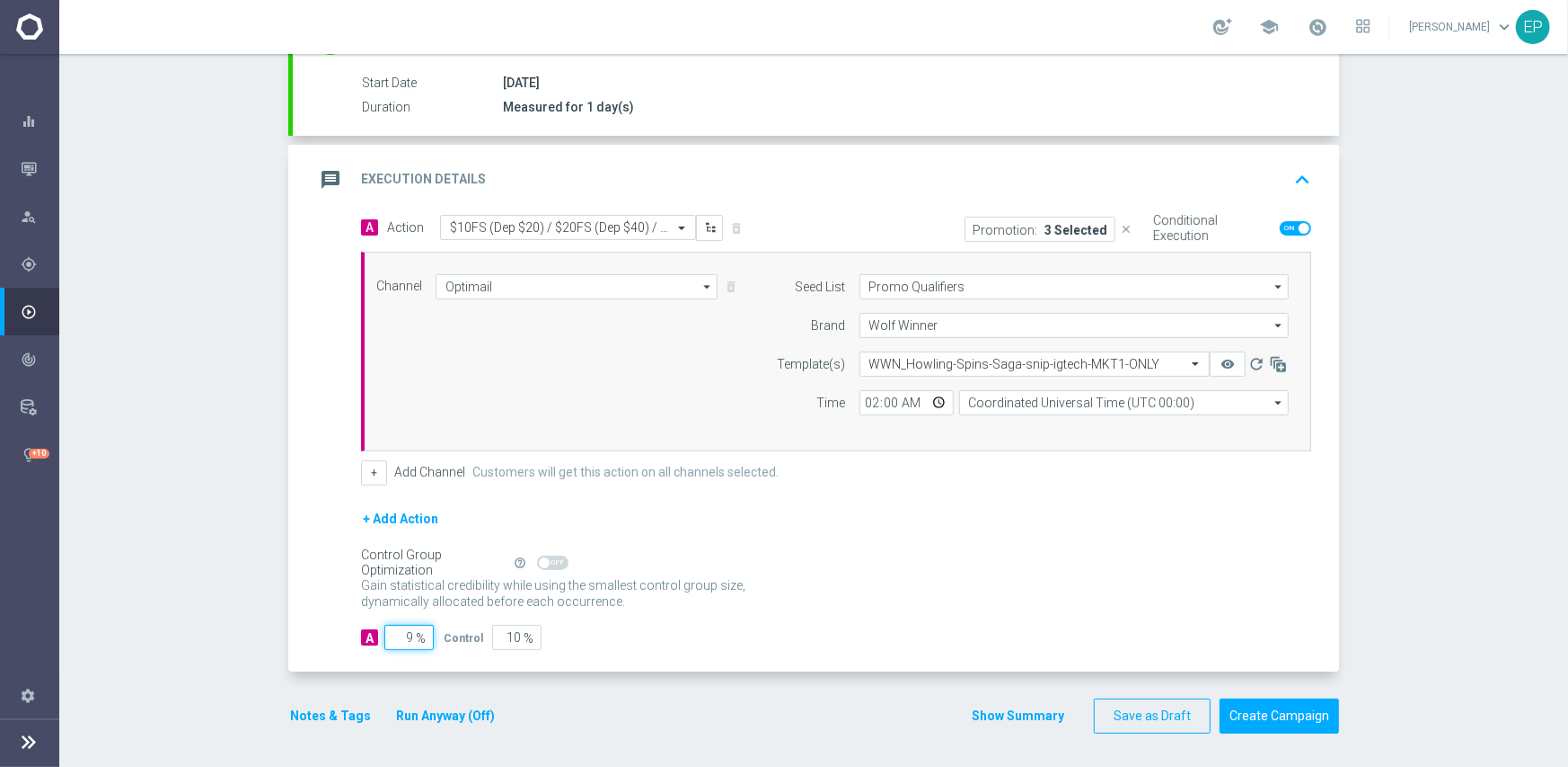
type input "91"
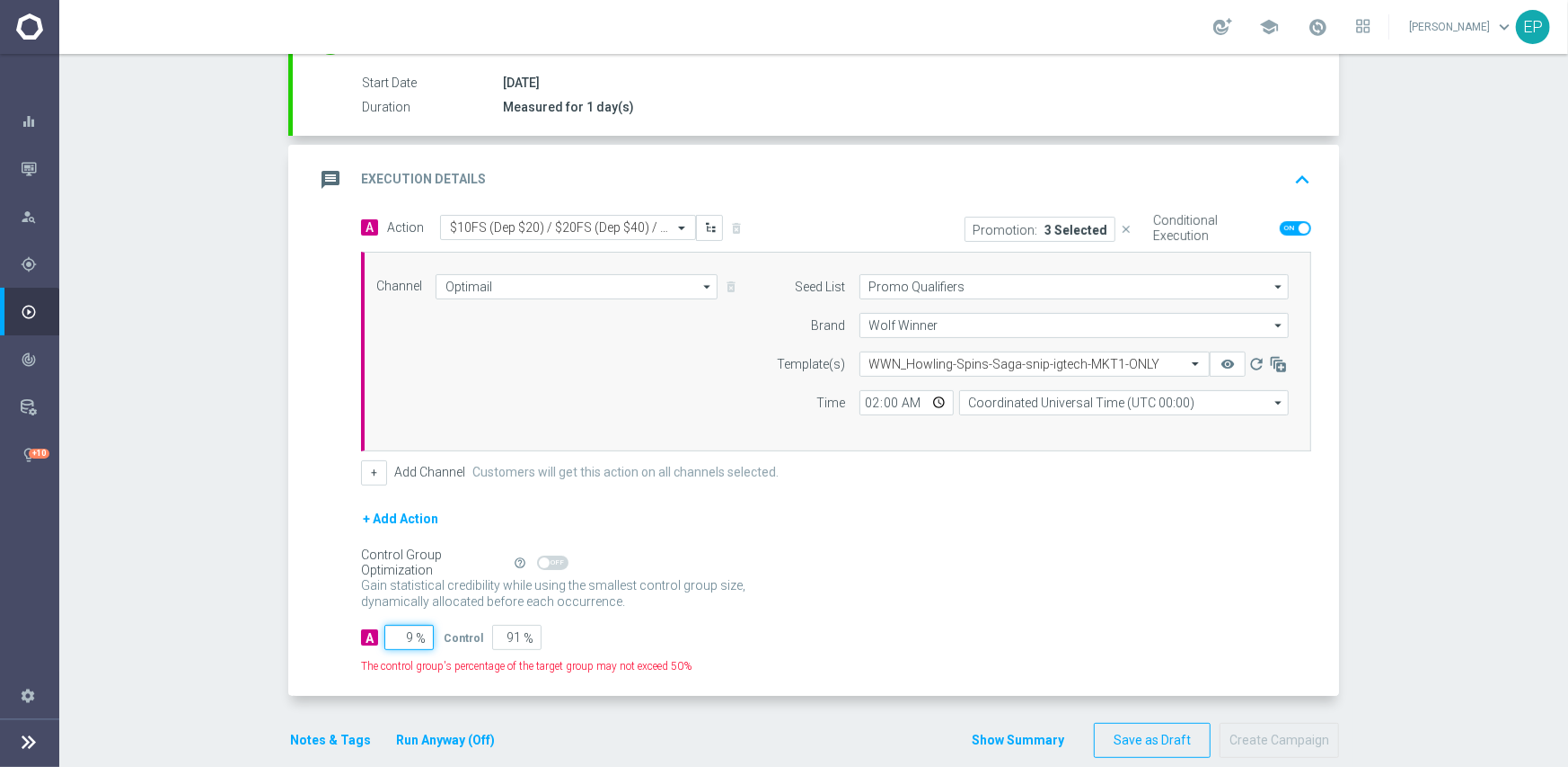
type input "95"
type input "5"
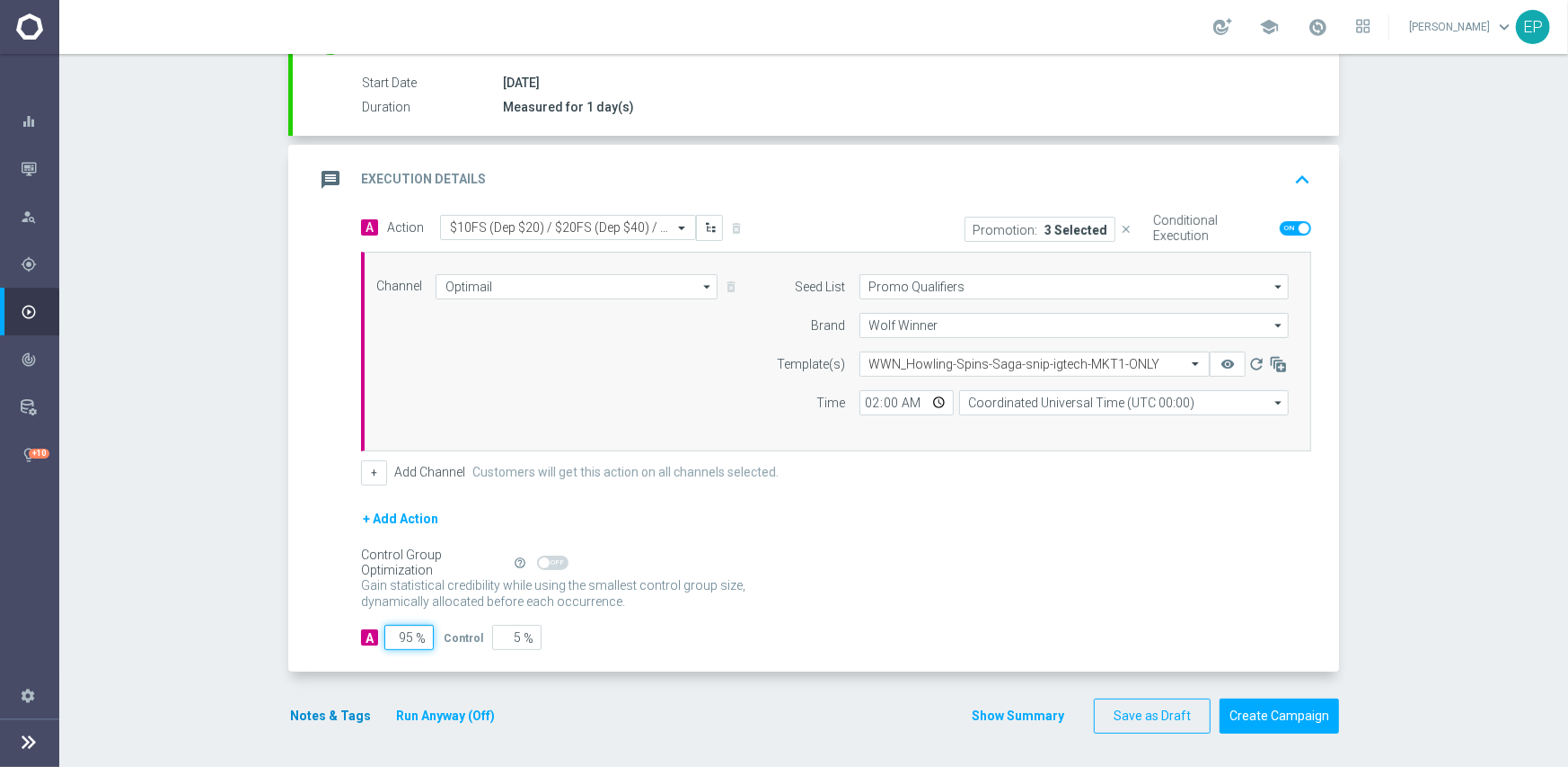
type input "95"
click at [312, 712] on button "Notes & Tags" at bounding box center [330, 716] width 85 height 22
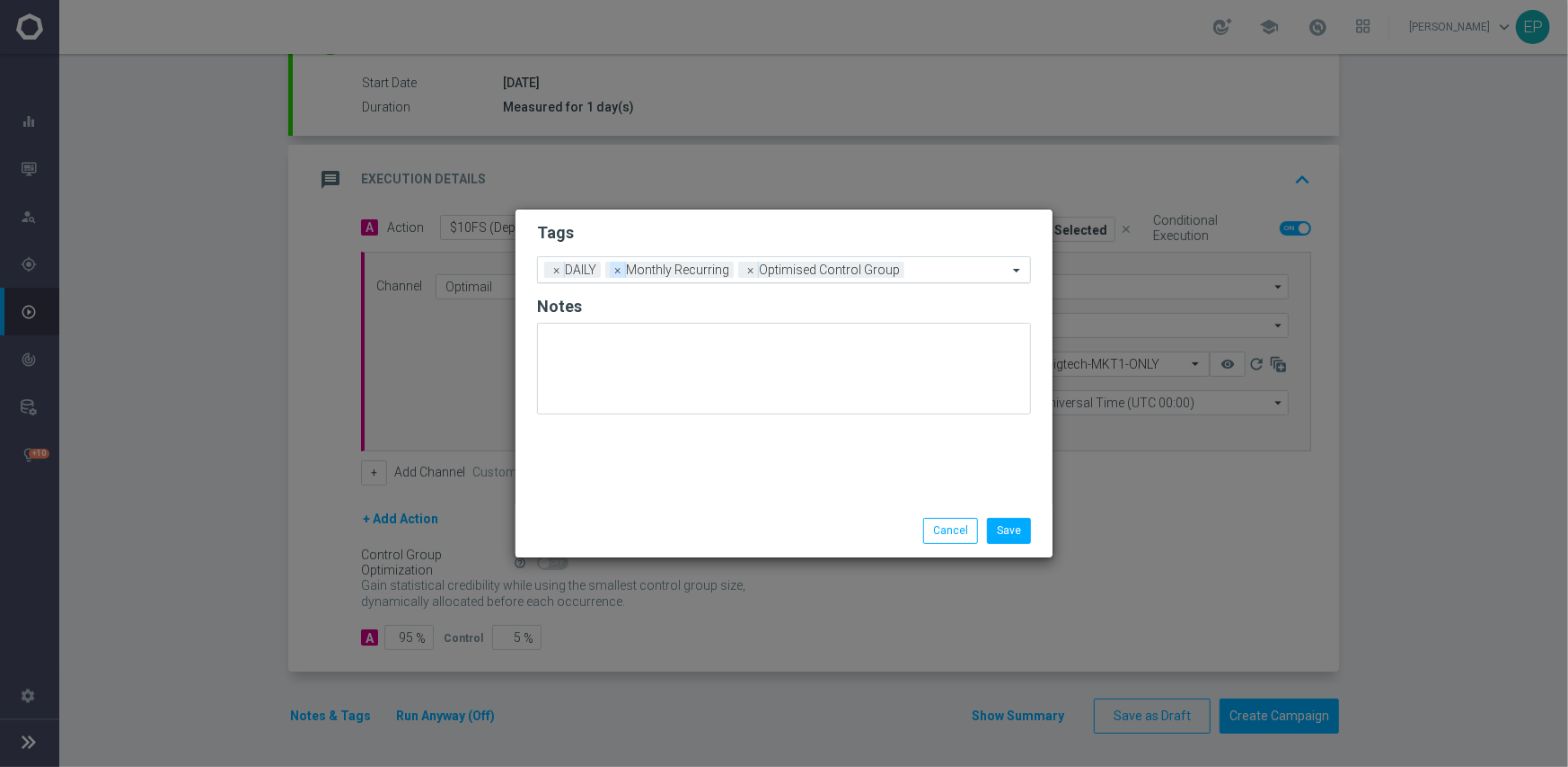
click at [617, 273] on span "×" at bounding box center [618, 270] width 16 height 16
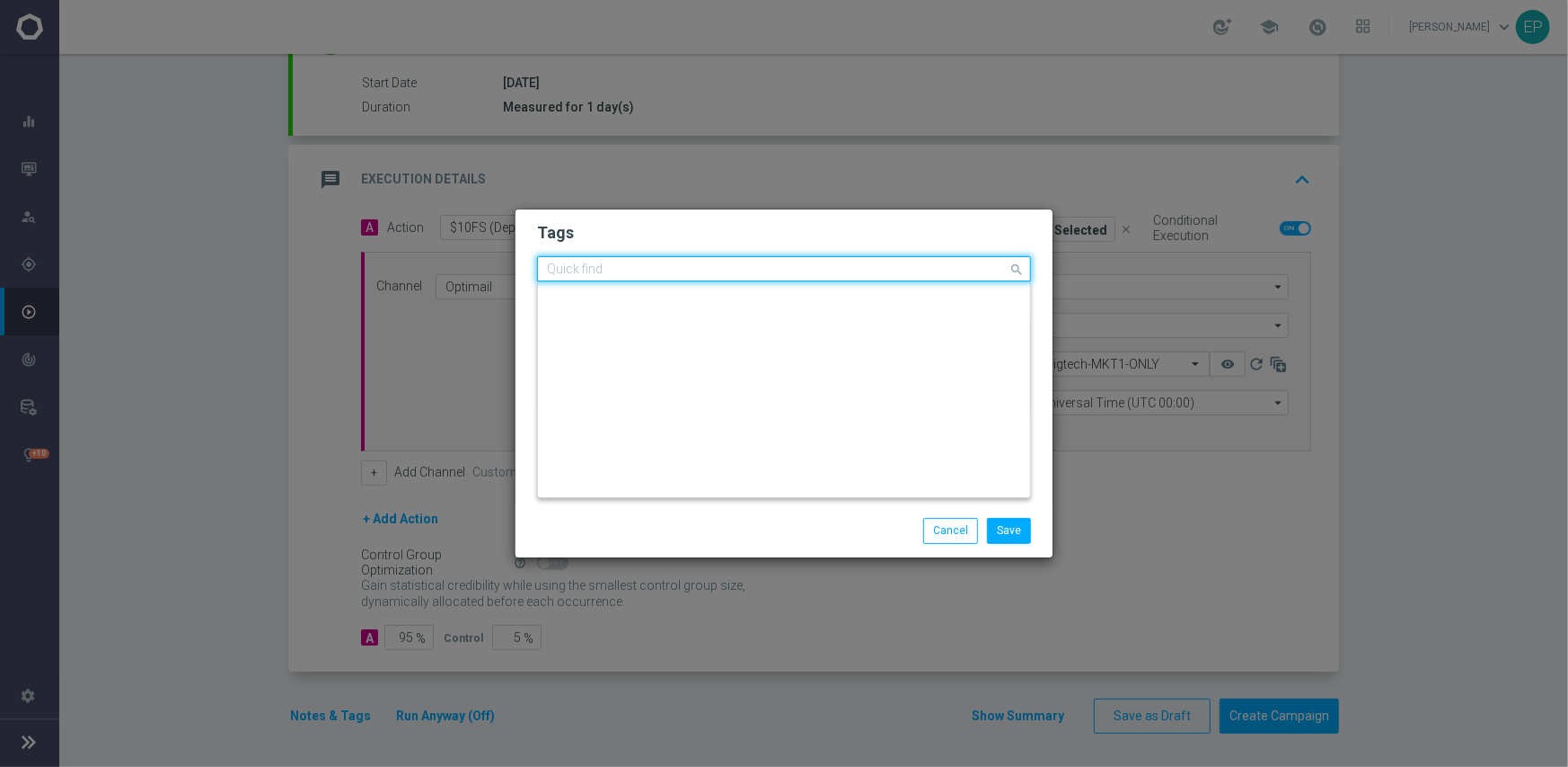
click at [672, 272] on input "text" at bounding box center [778, 270] width 461 height 15
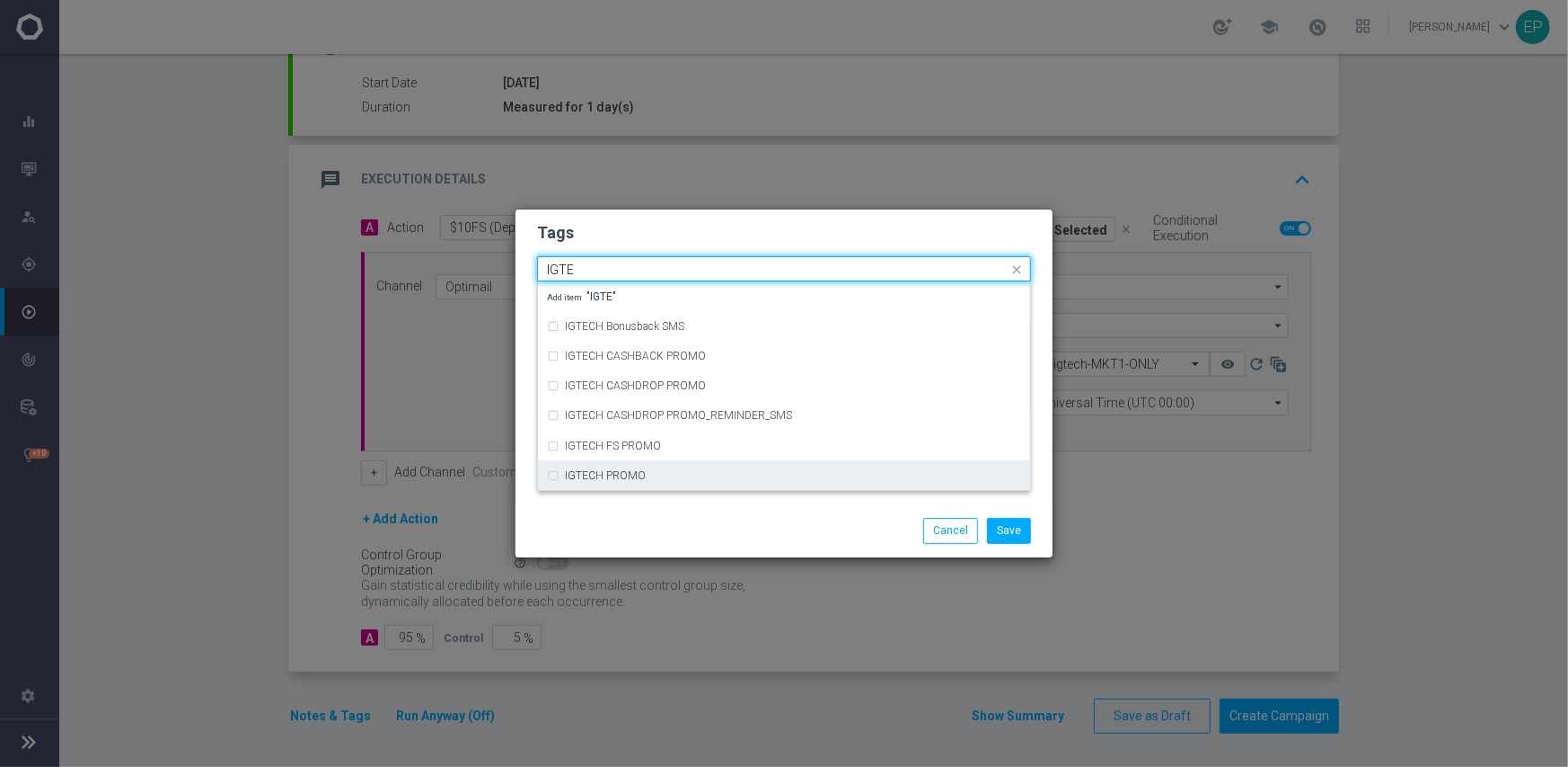
click at [618, 474] on label "IGTECH PROMO" at bounding box center [605, 475] width 81 height 11
type input "IGTE"
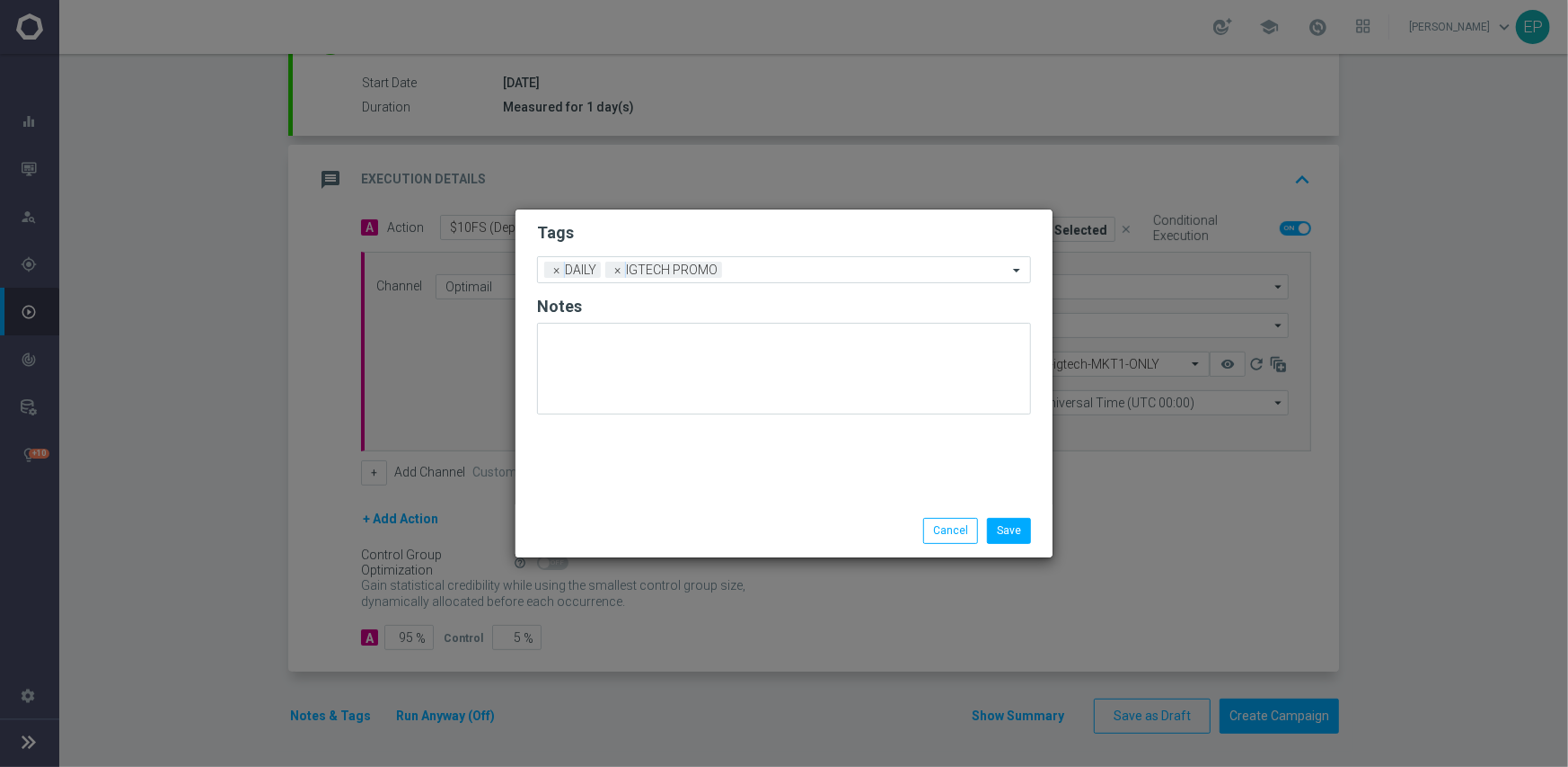
click at [615, 524] on div "Save Cancel" at bounding box center [784, 529] width 521 height 25
click at [1010, 524] on button "Save" at bounding box center [1009, 529] width 44 height 25
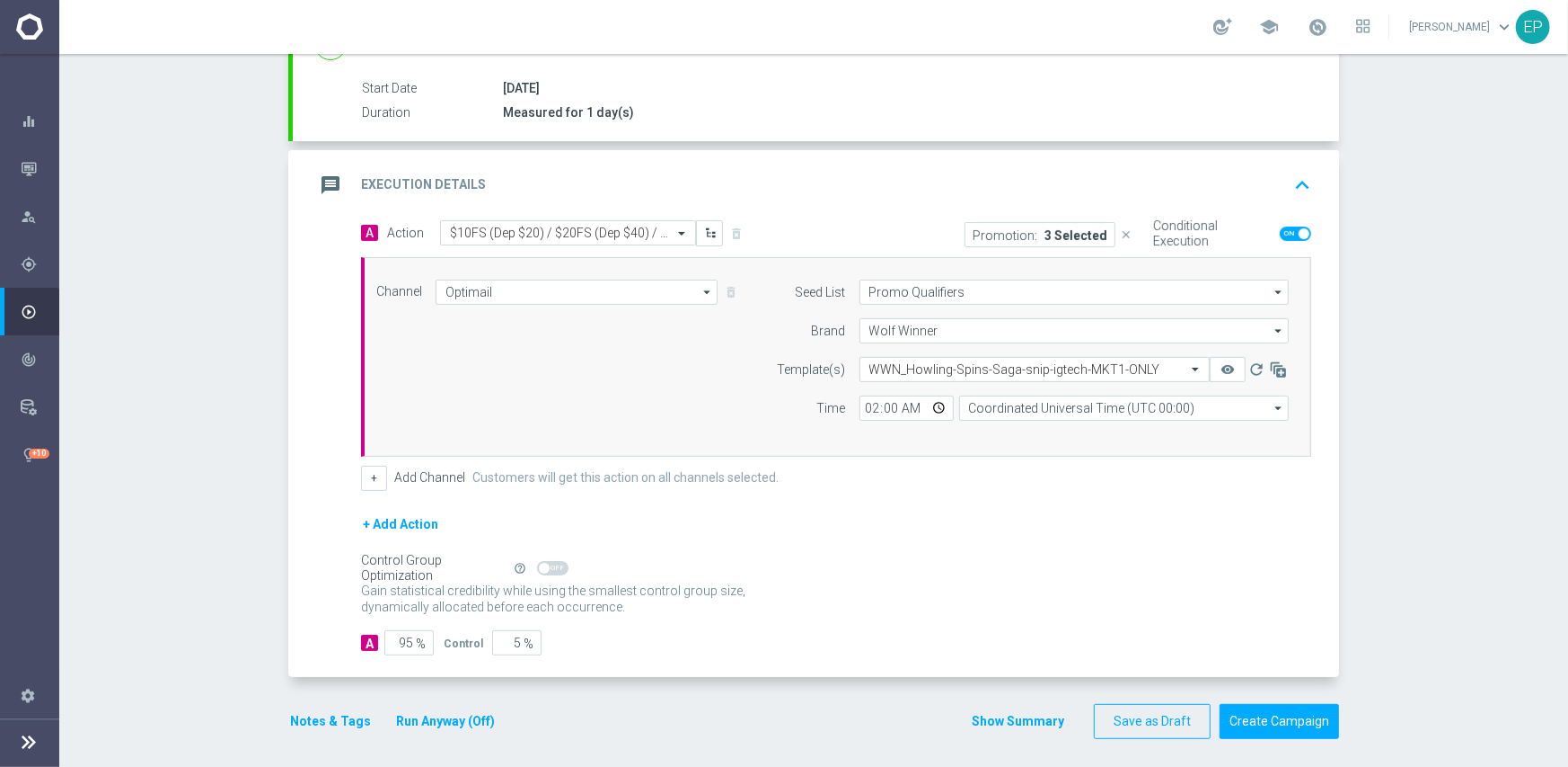
scroll to position [291, 0]
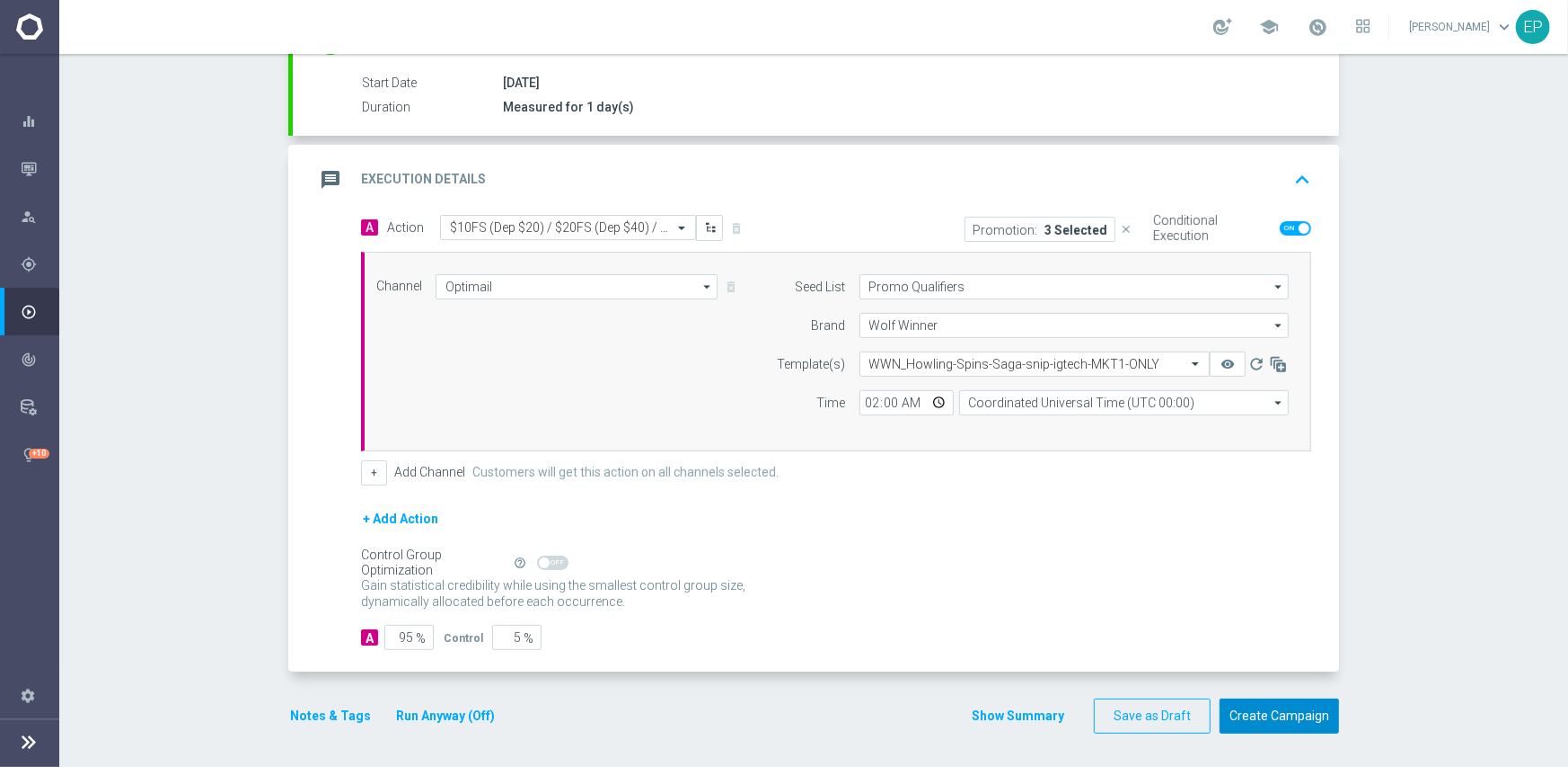
click at [1256, 713] on button "Create Campaign" at bounding box center [1280, 715] width 120 height 35
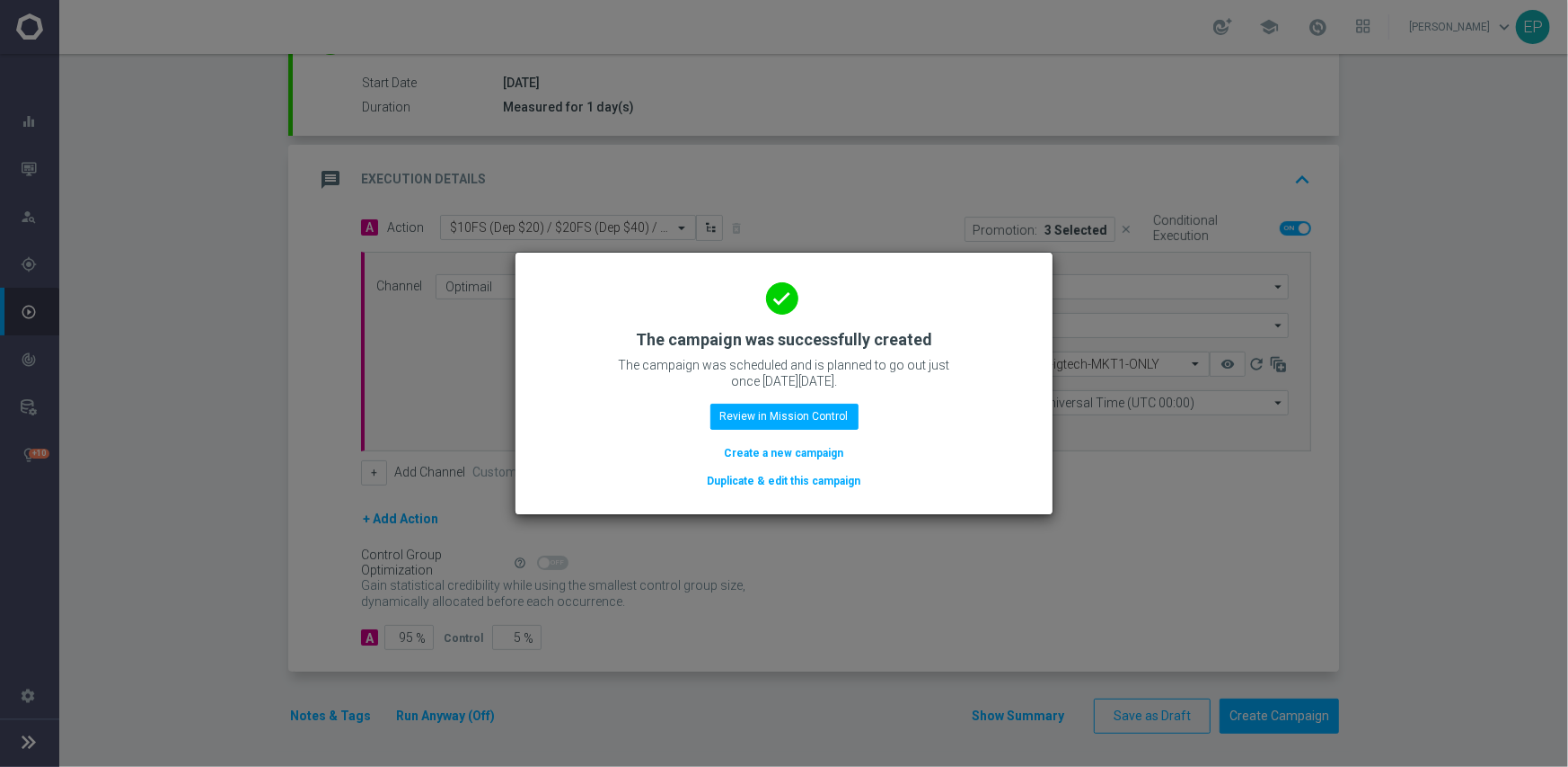
click at [790, 480] on button "Duplicate & edit this campaign" at bounding box center [784, 481] width 157 height 20
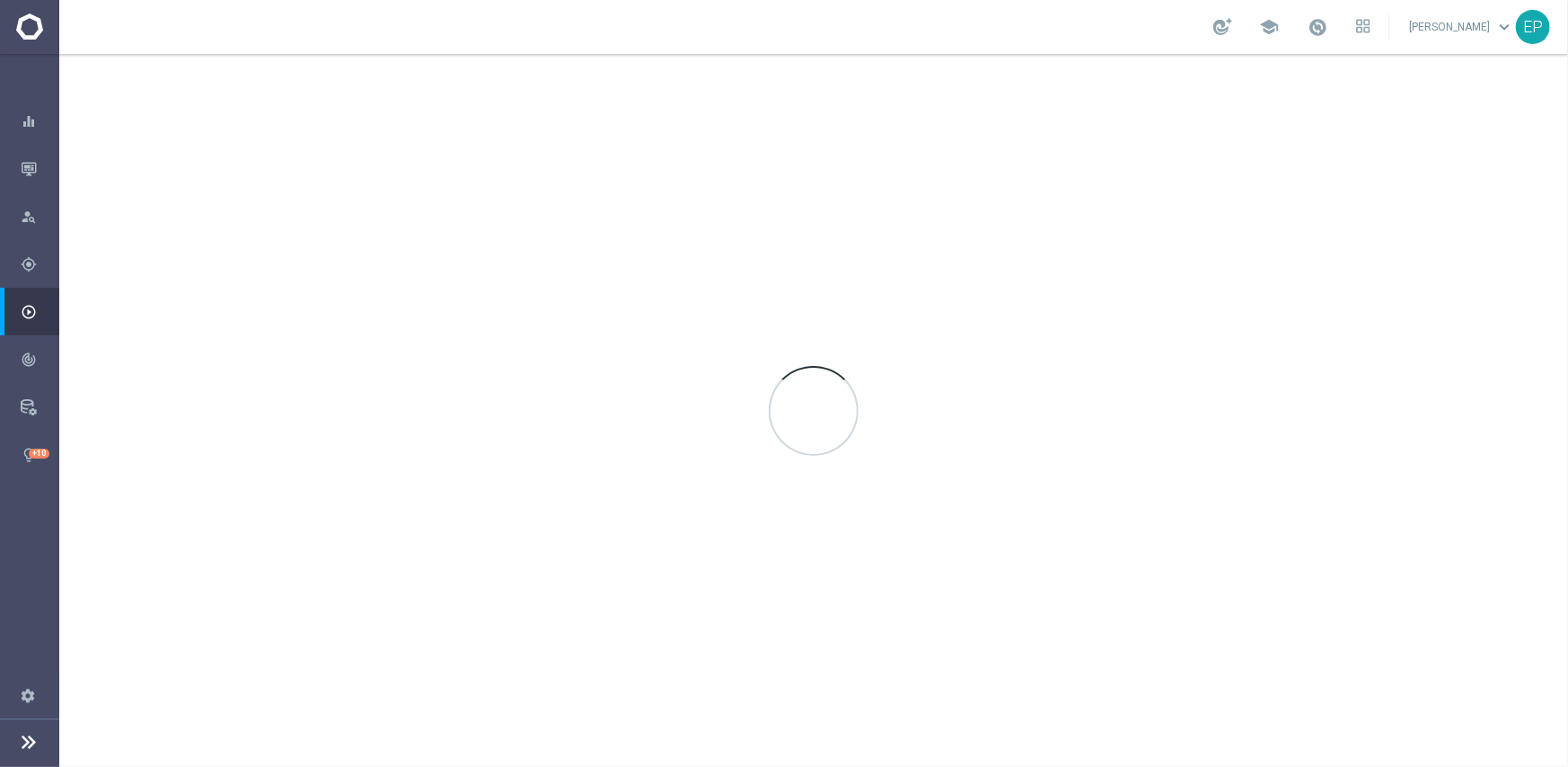
click at [1033, 102] on div at bounding box center [813, 410] width 1509 height 713
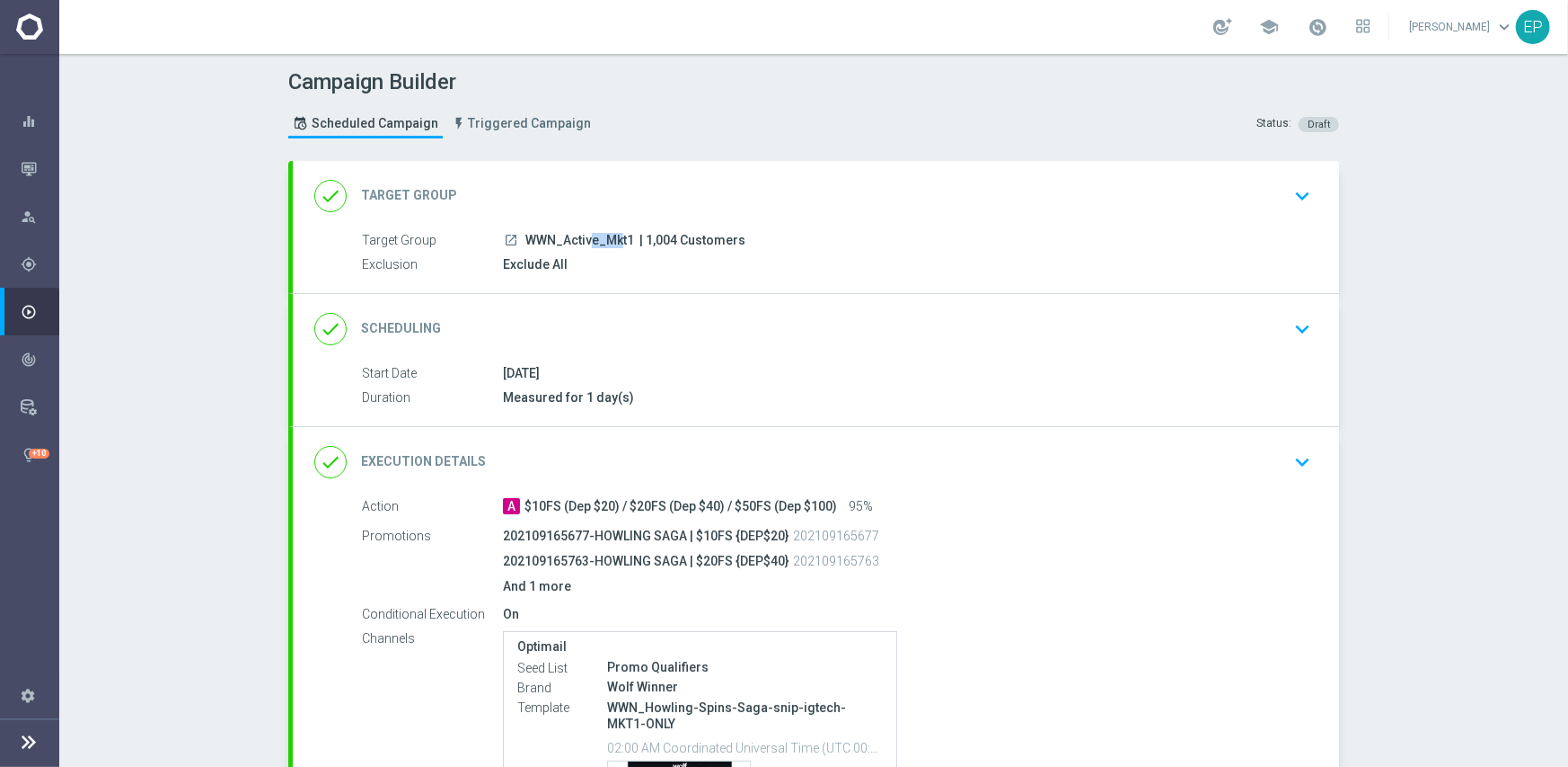
drag, startPoint x: 517, startPoint y: 241, endPoint x: 555, endPoint y: 248, distance: 38.6
click at [555, 248] on div "Target Group launch WWN_Active_Mkt1 | 1,004 Customers" at bounding box center [833, 241] width 942 height 20
copy span "WWN_"
click at [594, 175] on div "done Target Group keyboard_arrow_down" at bounding box center [815, 196] width 1046 height 70
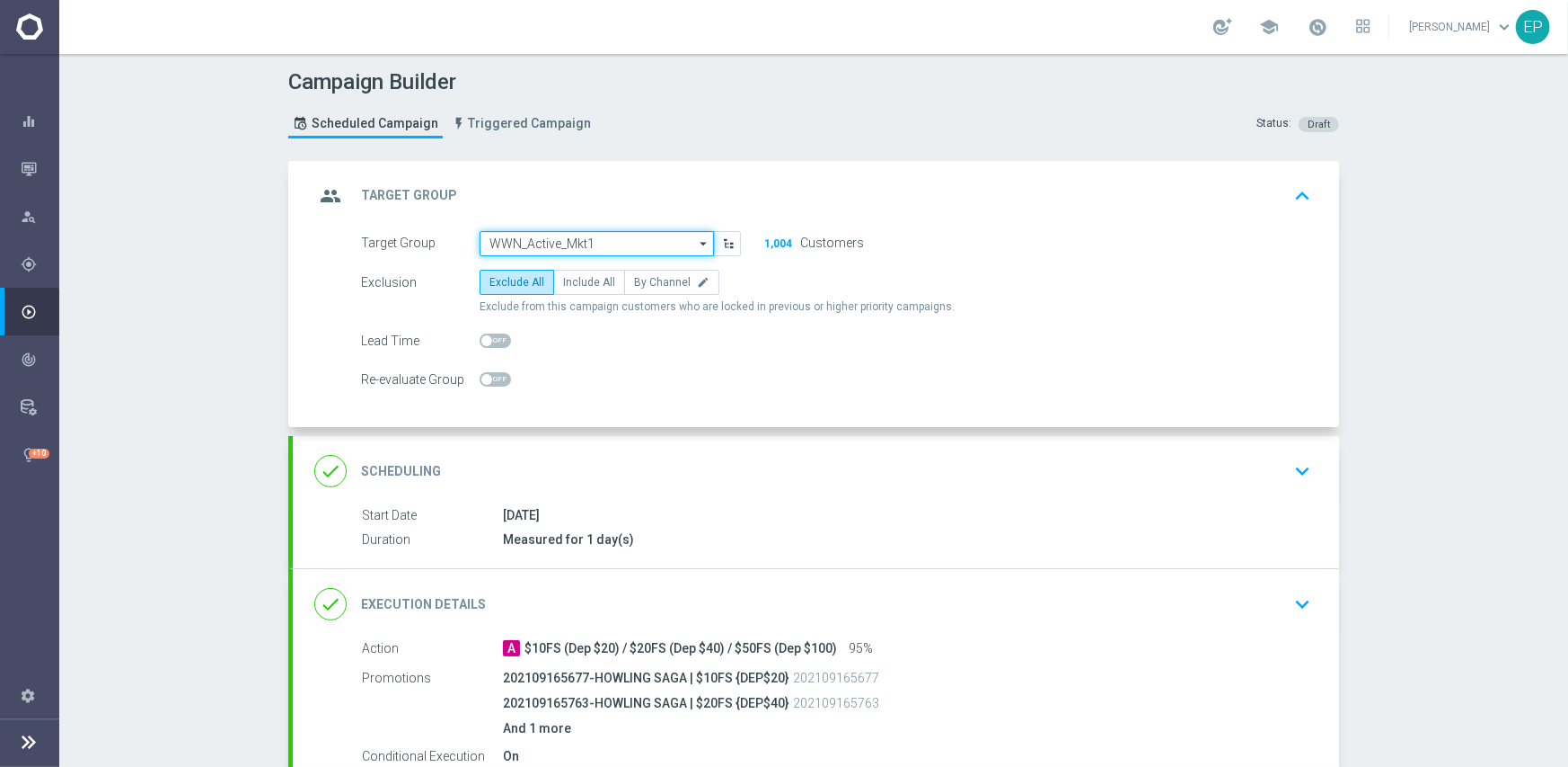
click at [561, 233] on input "WWN_Active_Mkt1" at bounding box center [597, 243] width 235 height 25
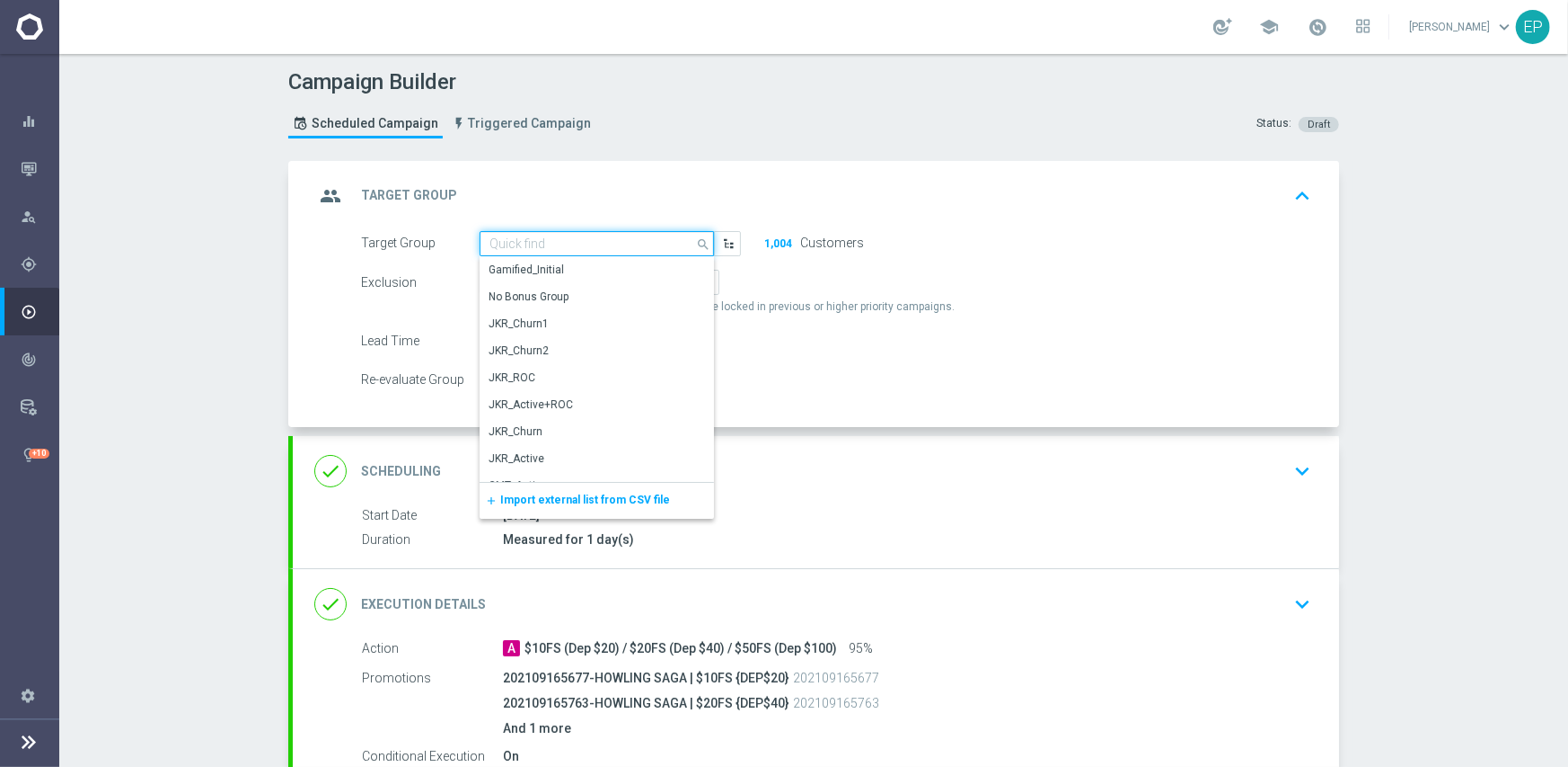
paste input "WWN_"
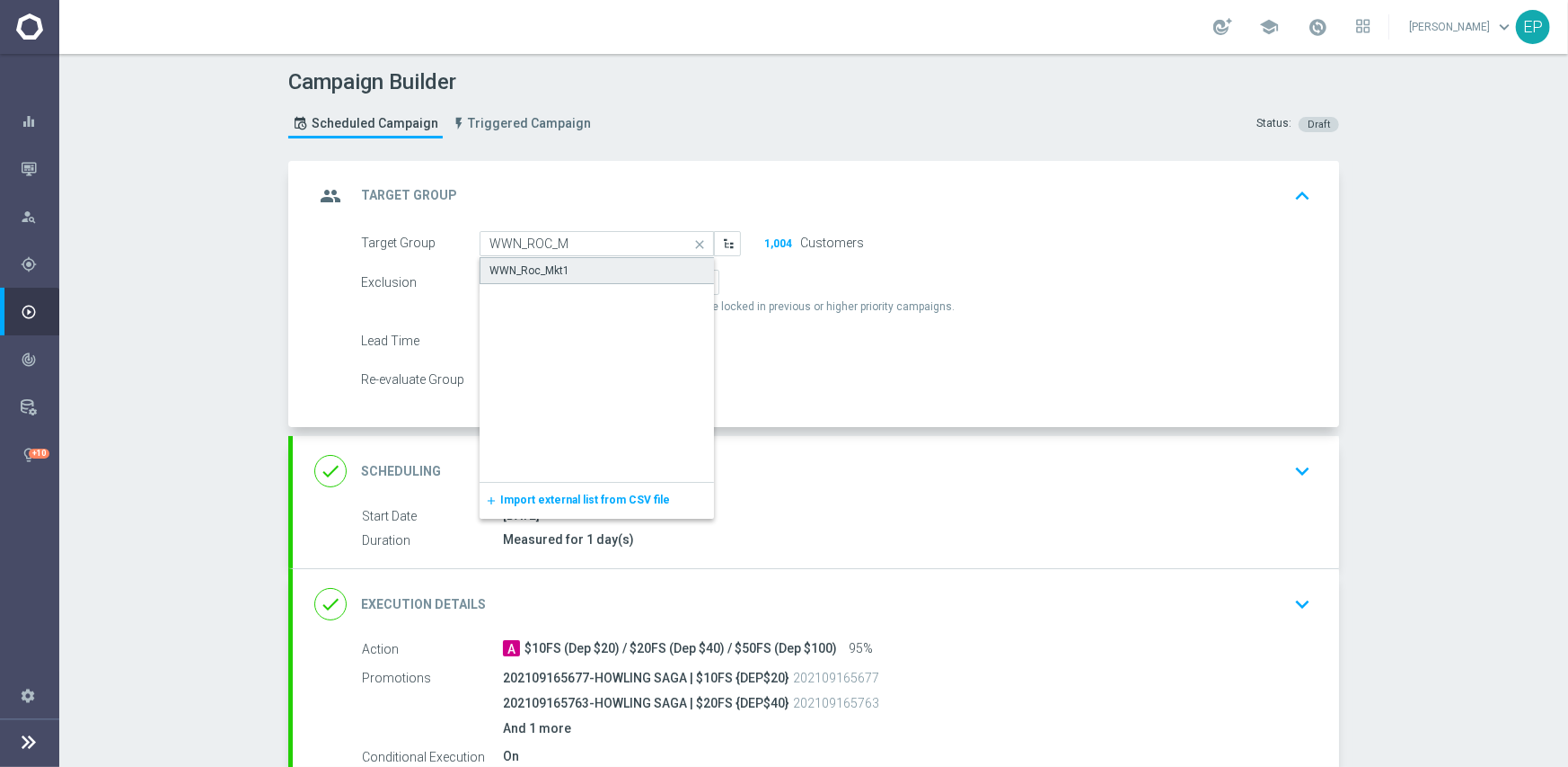
click at [553, 264] on div "WWN_Roc_Mkt1" at bounding box center [529, 271] width 80 height 16
type input "WWN_Roc_Mkt1"
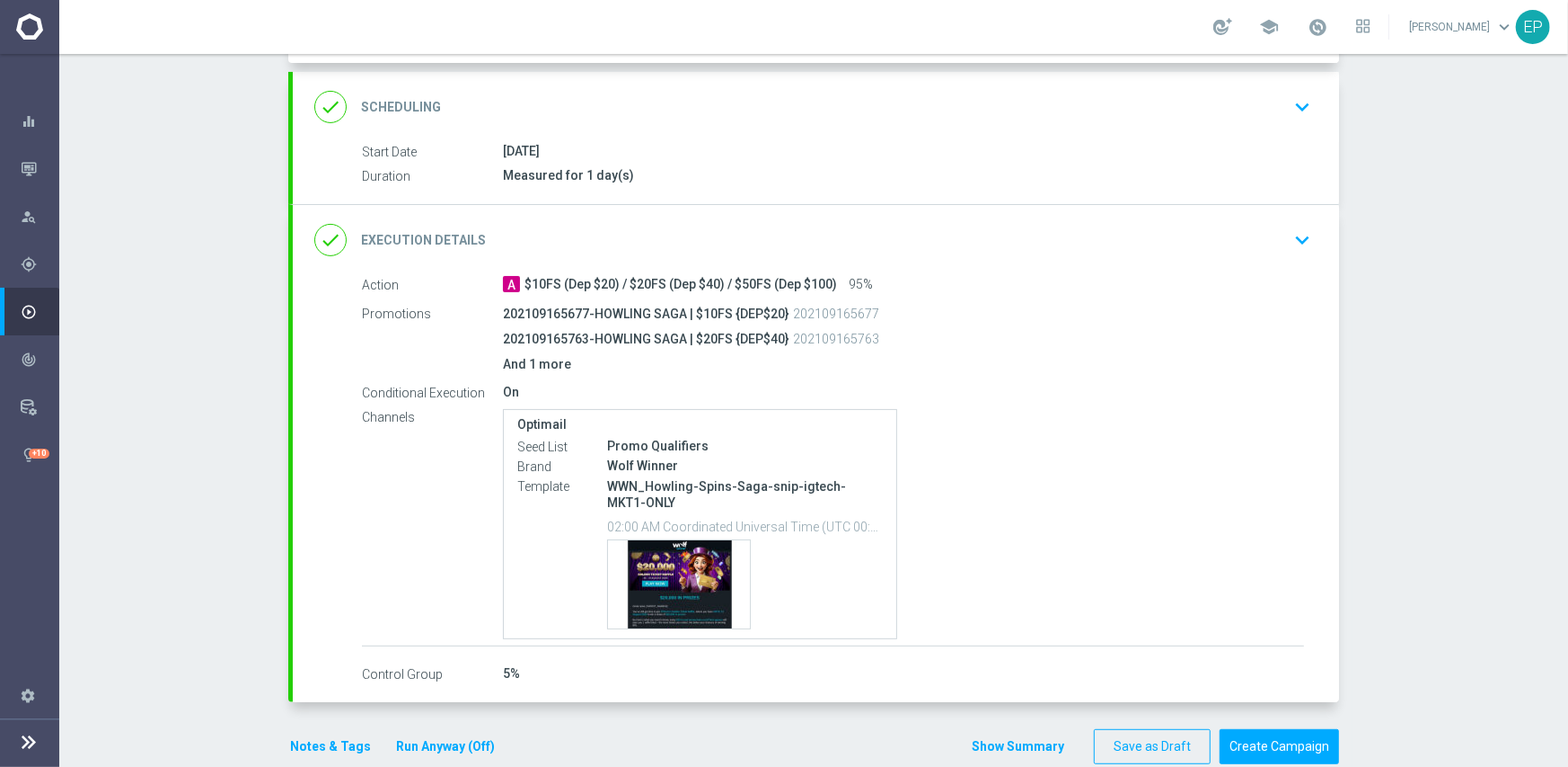
scroll to position [395, 0]
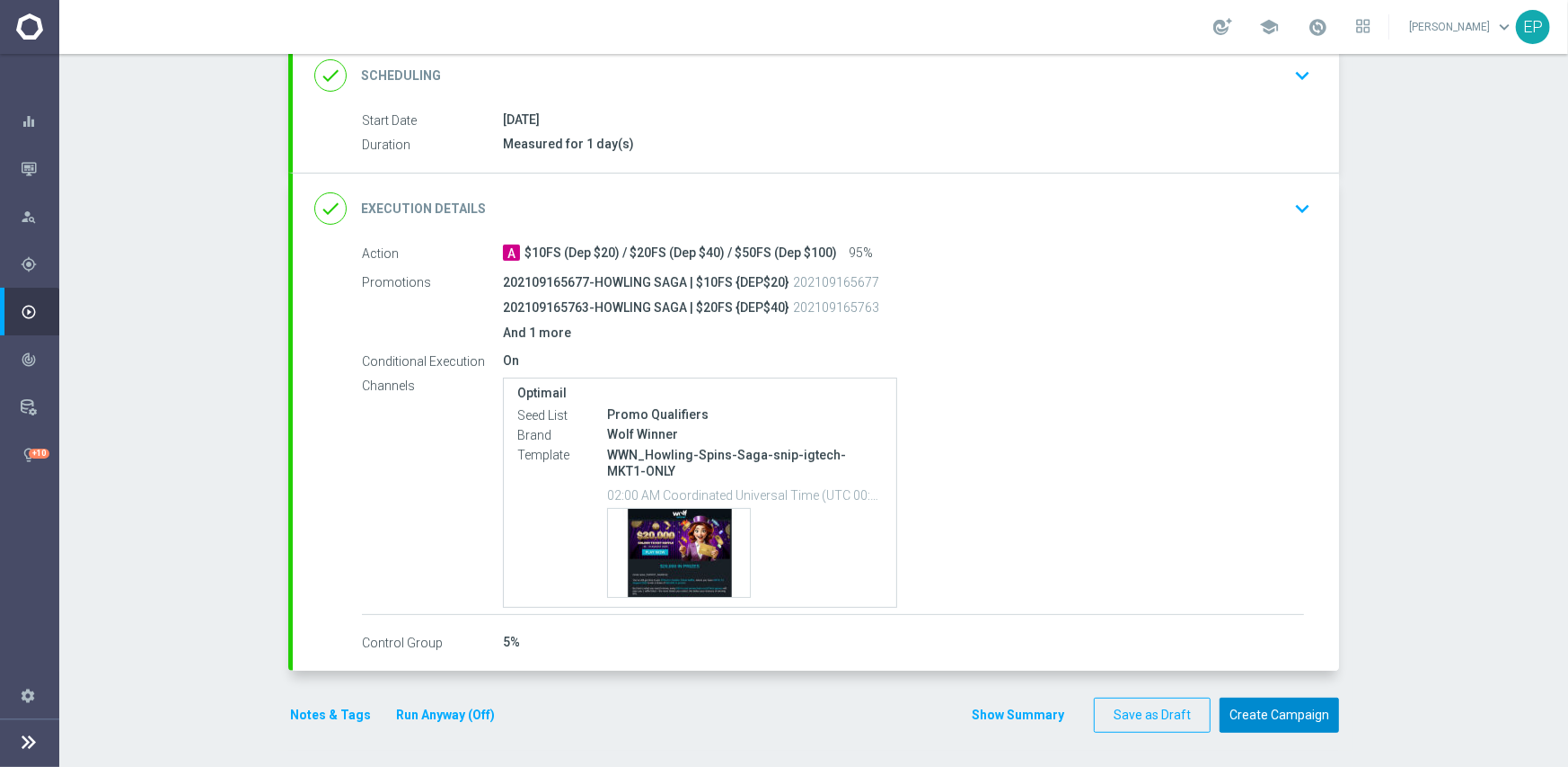
click at [1277, 710] on button "Create Campaign" at bounding box center [1280, 714] width 120 height 35
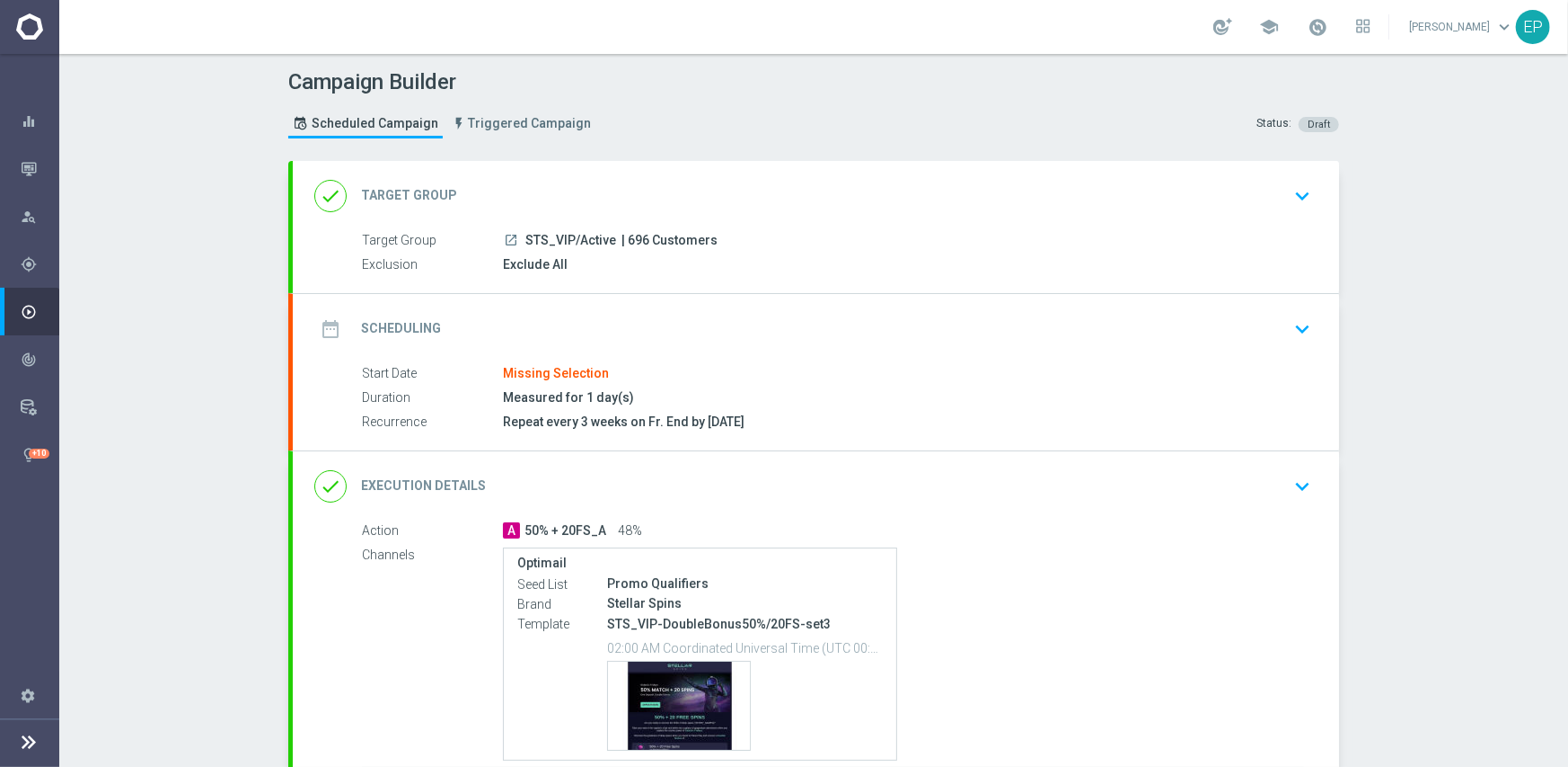
drag, startPoint x: 521, startPoint y: 238, endPoint x: 585, endPoint y: 243, distance: 64.2
click at [585, 243] on span "STS_VIP/Active" at bounding box center [570, 241] width 91 height 16
click at [606, 187] on div "done Target Group keyboard_arrow_down" at bounding box center [815, 196] width 1003 height 34
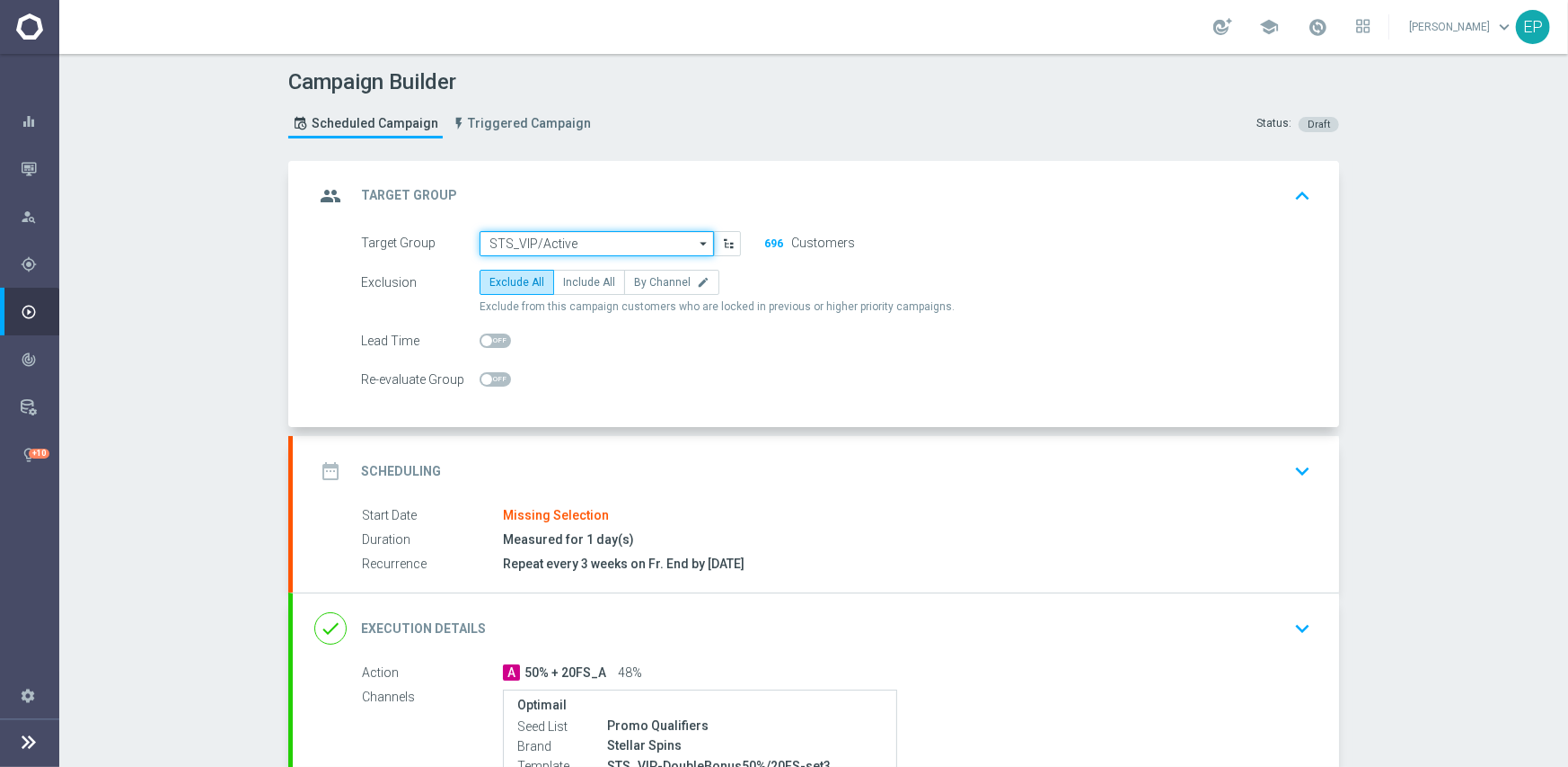
click at [577, 246] on input "STS_VIP/Active" at bounding box center [597, 243] width 235 height 25
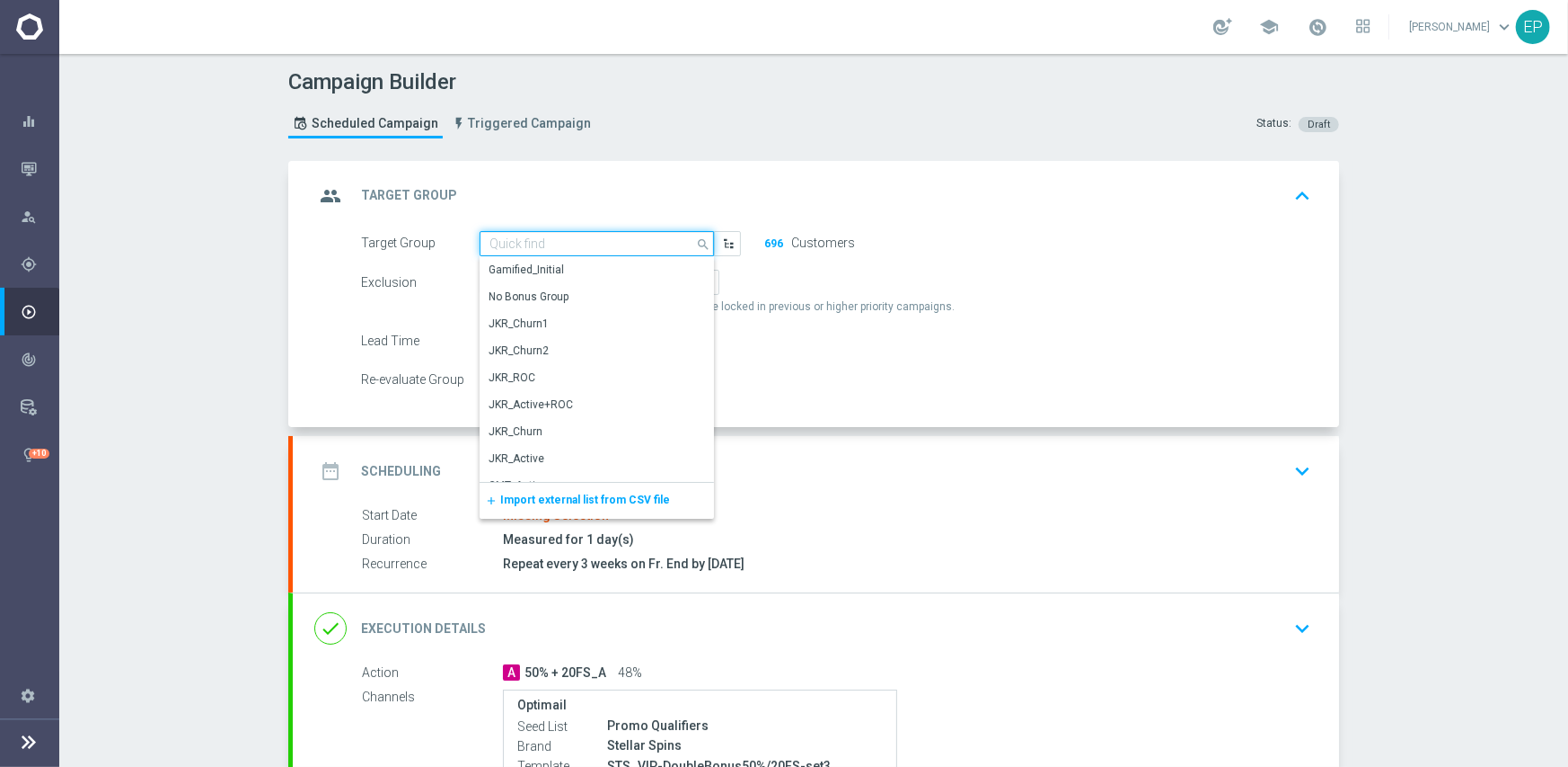
paste input "STS_VIP/Ac"
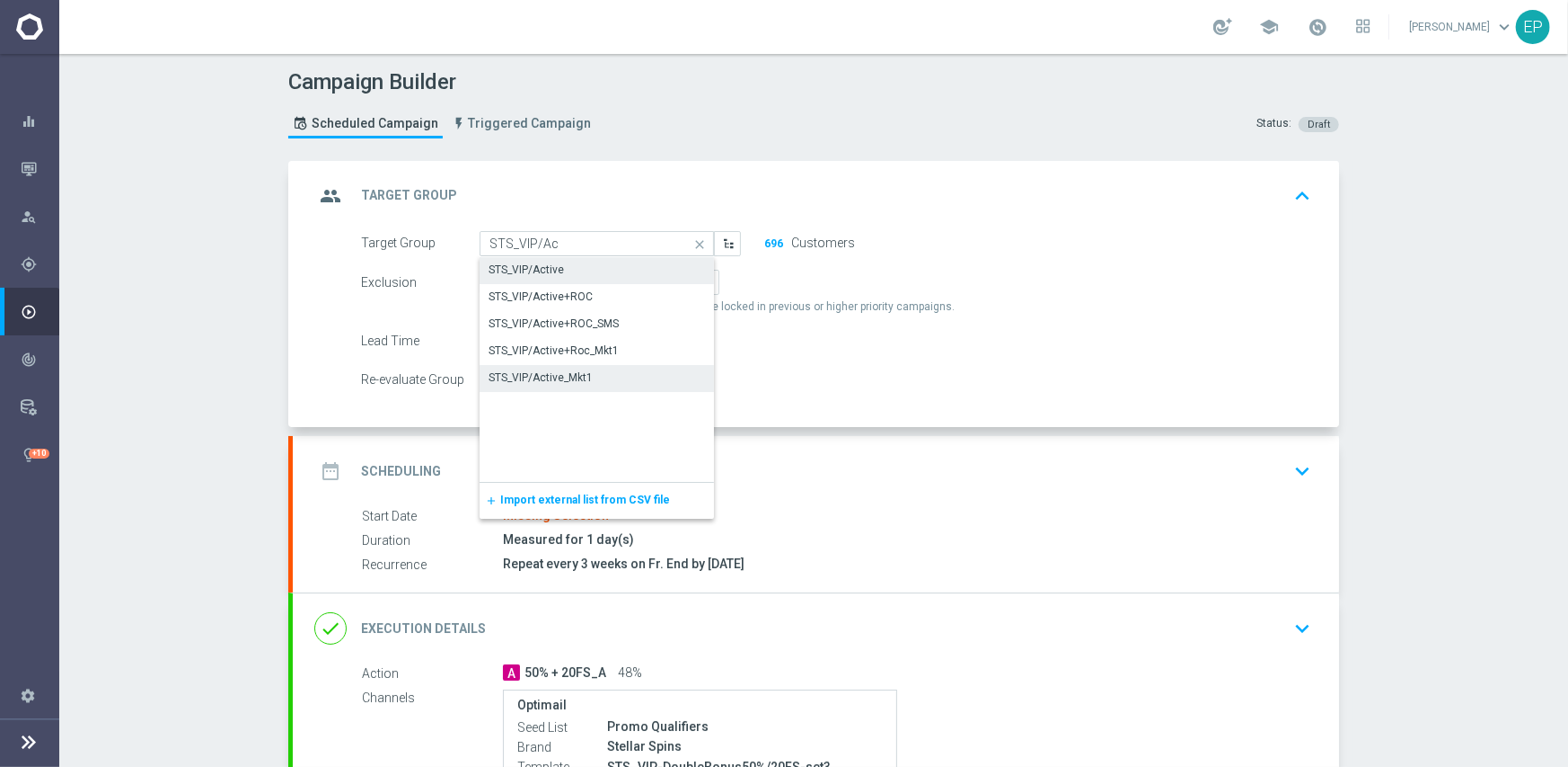
click at [582, 379] on div "STS_VIP/Active_Mkt1" at bounding box center [541, 378] width 104 height 16
type input "STS_VIP/Active_Mkt1"
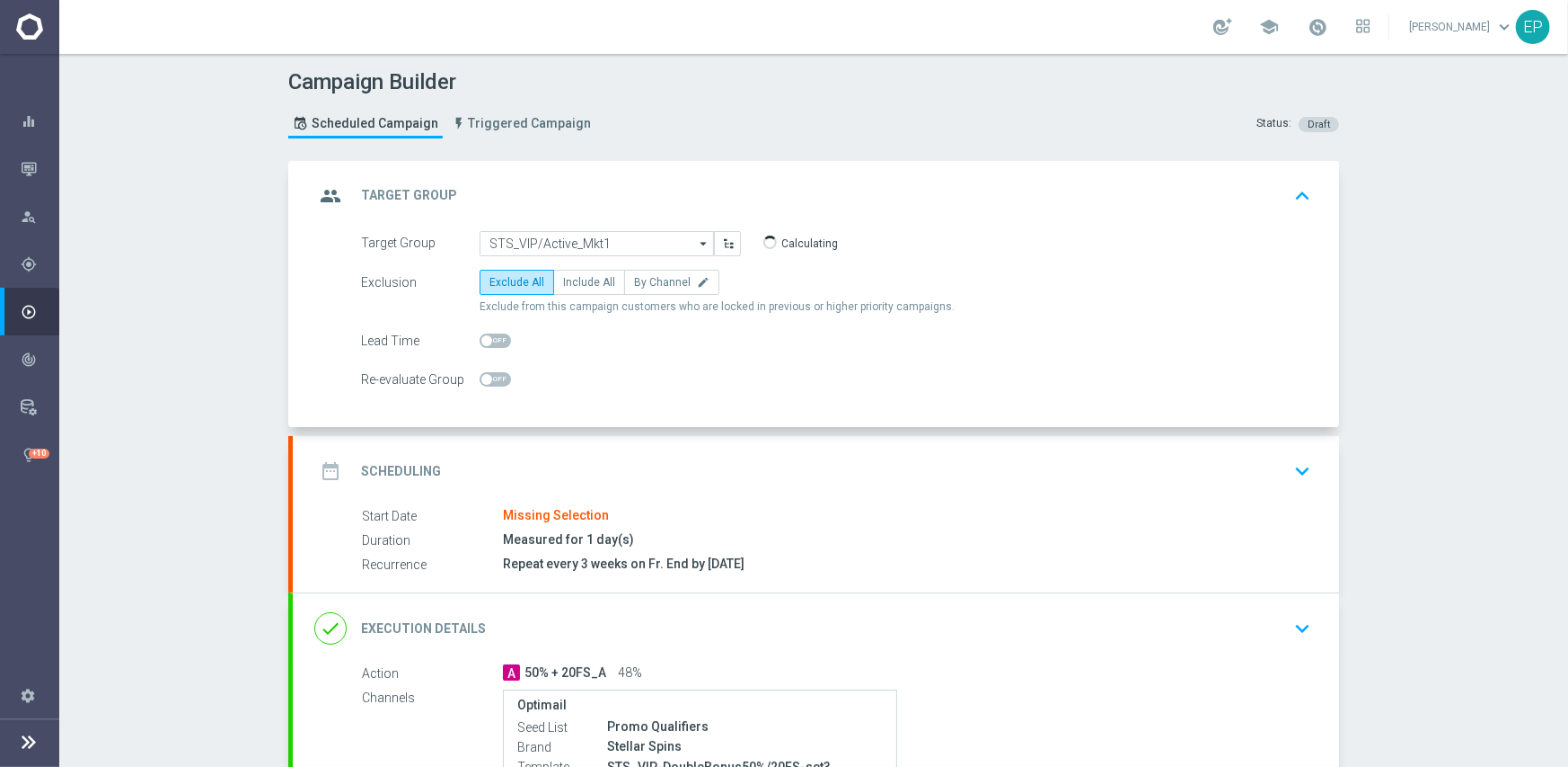
click at [656, 485] on div "date_range Scheduling keyboard_arrow_down" at bounding box center [815, 470] width 1003 height 34
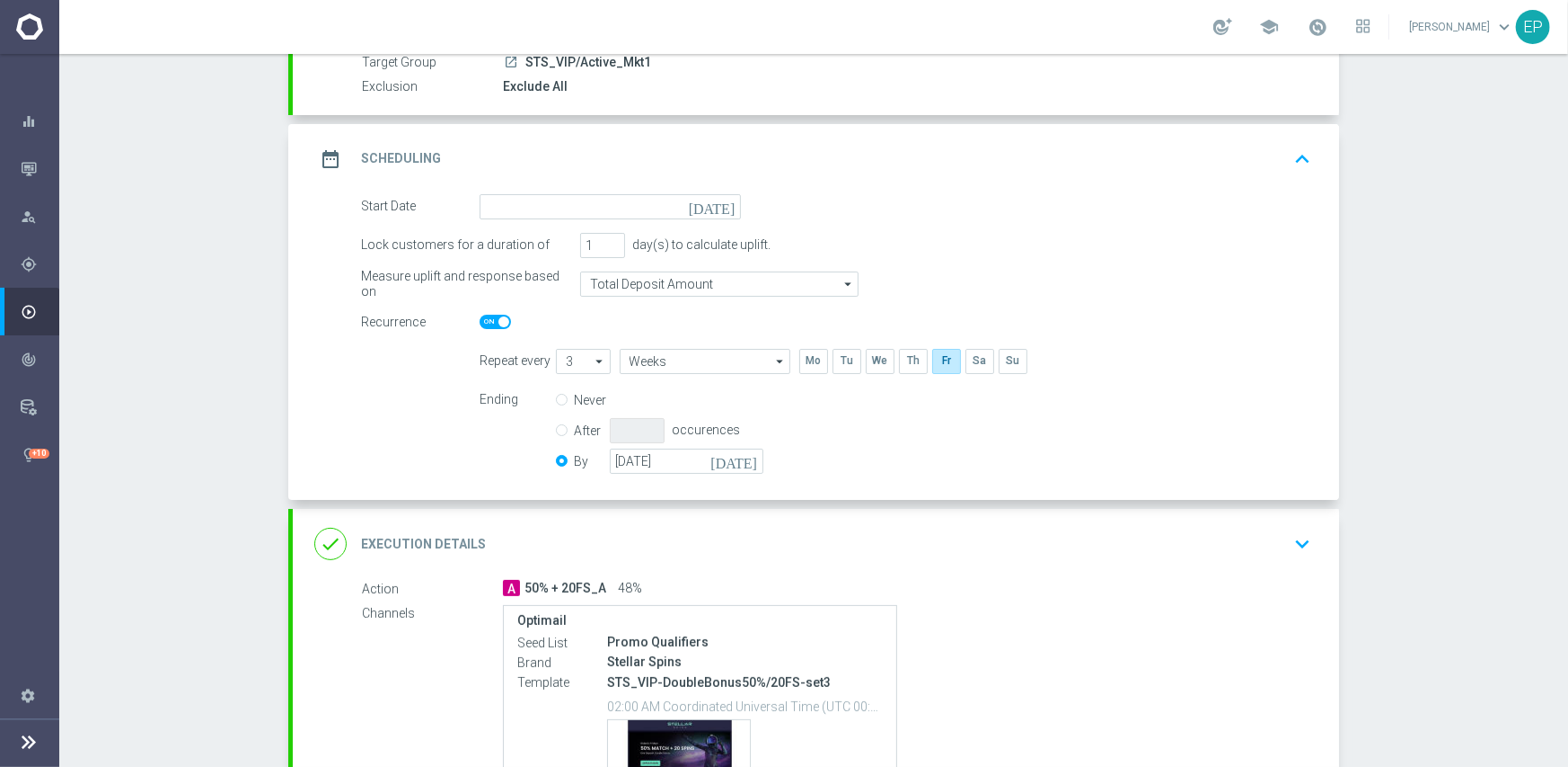
scroll to position [180, 0]
click at [615, 212] on input at bounding box center [611, 205] width 261 height 25
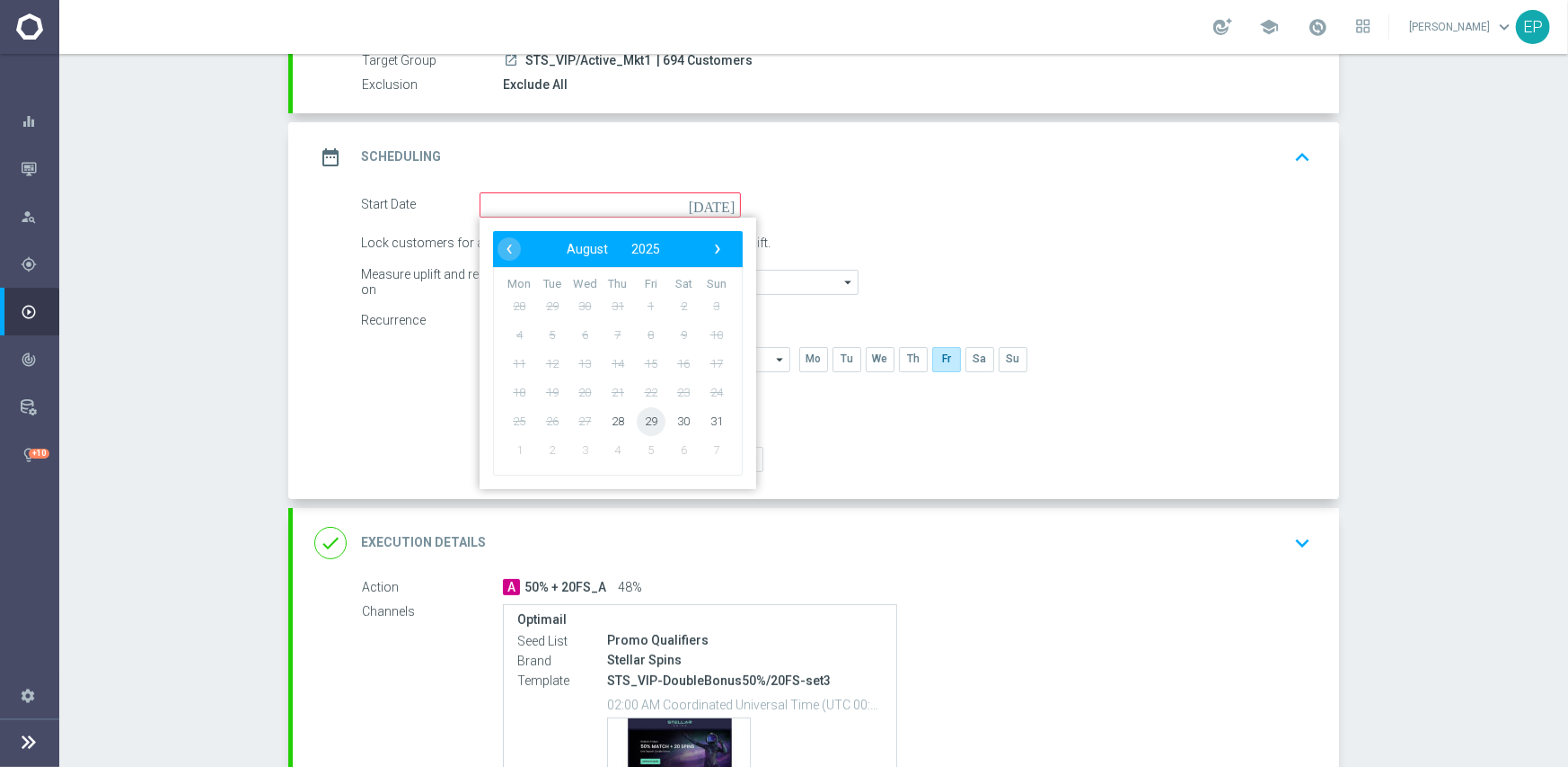
click at [647, 422] on span "29" at bounding box center [651, 420] width 29 height 29
type input "[DATE]"
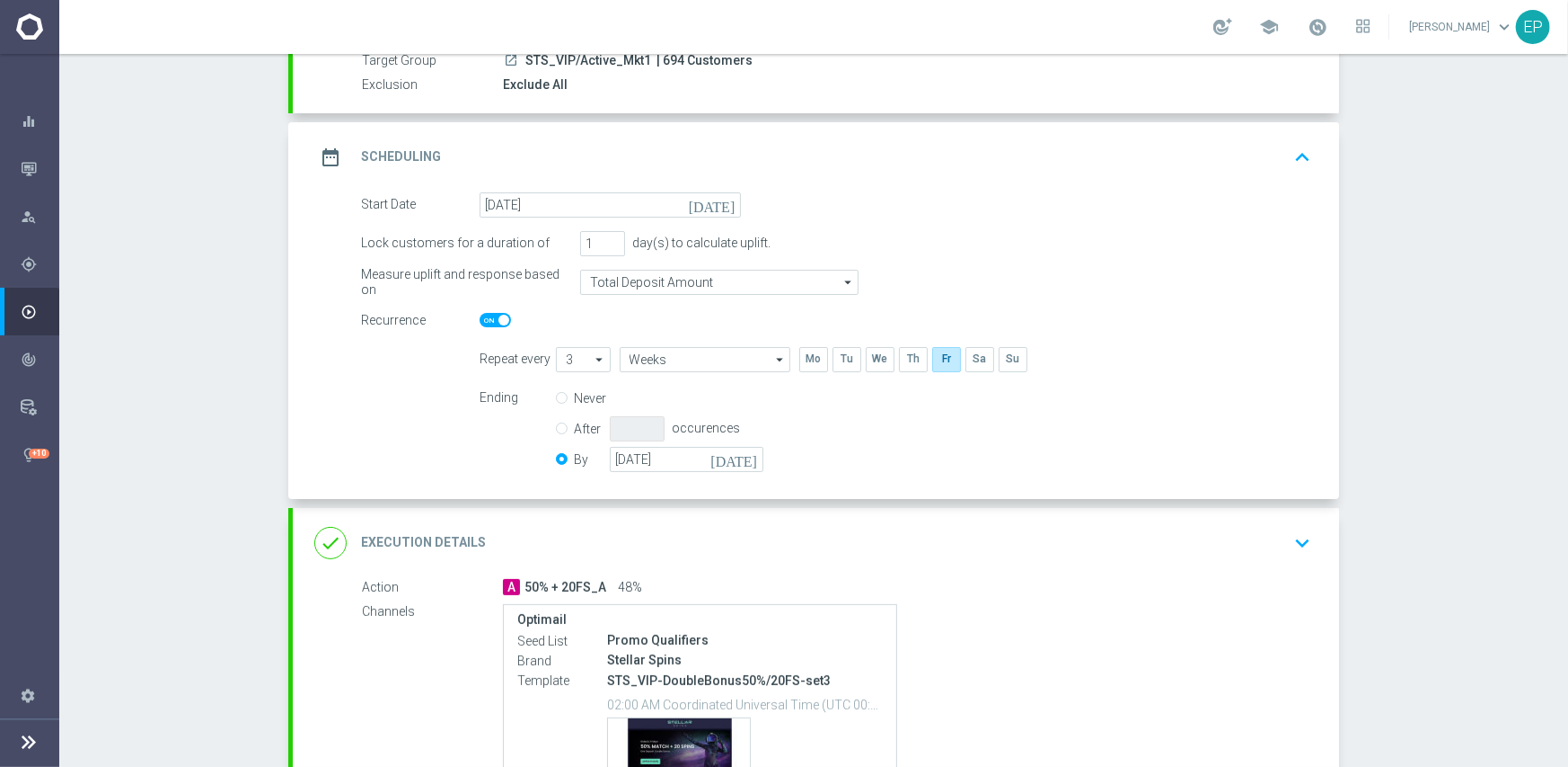
click at [482, 317] on span at bounding box center [495, 320] width 31 height 14
click at [482, 317] on input "checkbox" at bounding box center [495, 320] width 31 height 14
checkbox input "false"
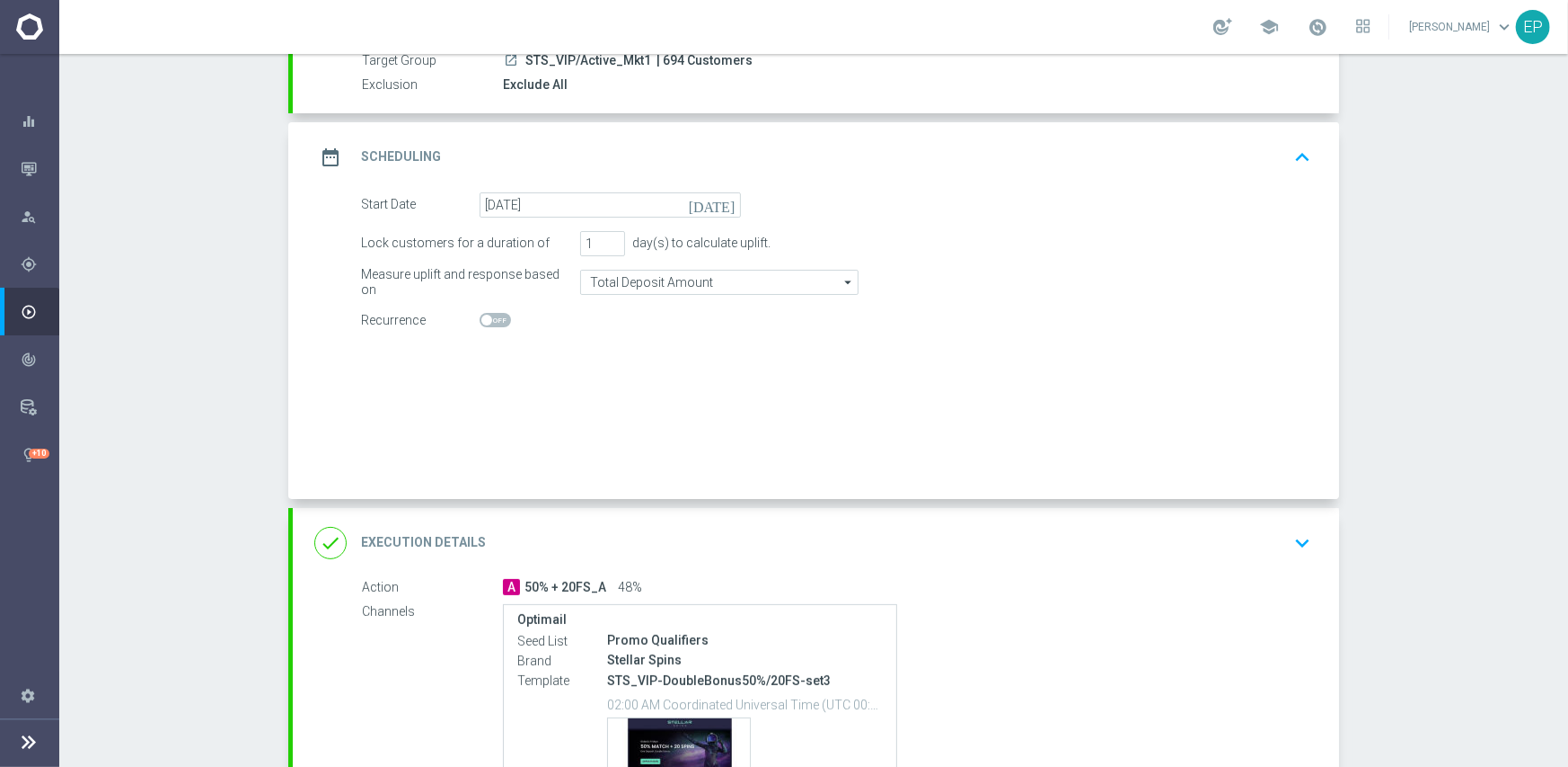
radio input "true"
radio input "false"
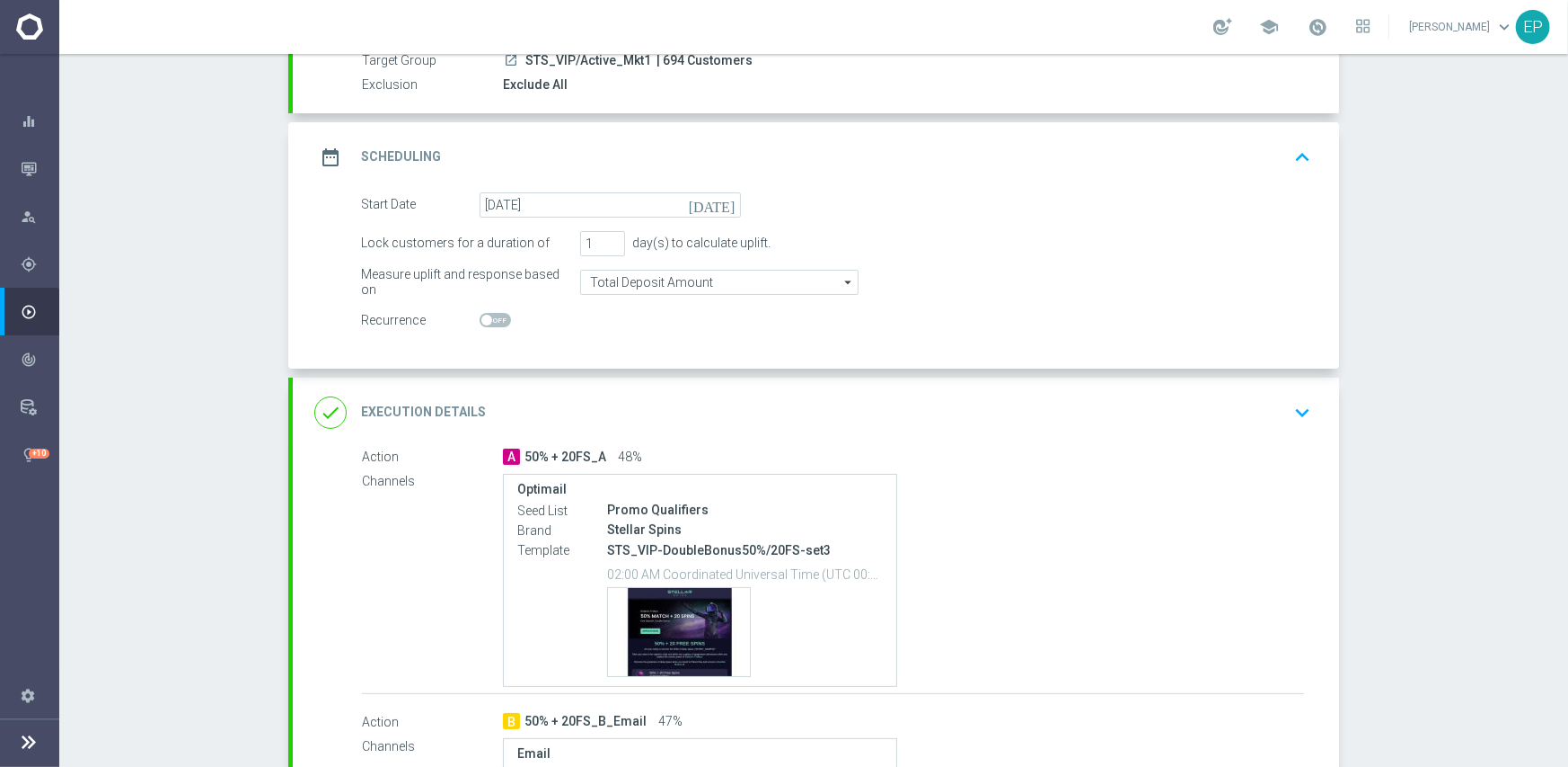
scroll to position [270, 0]
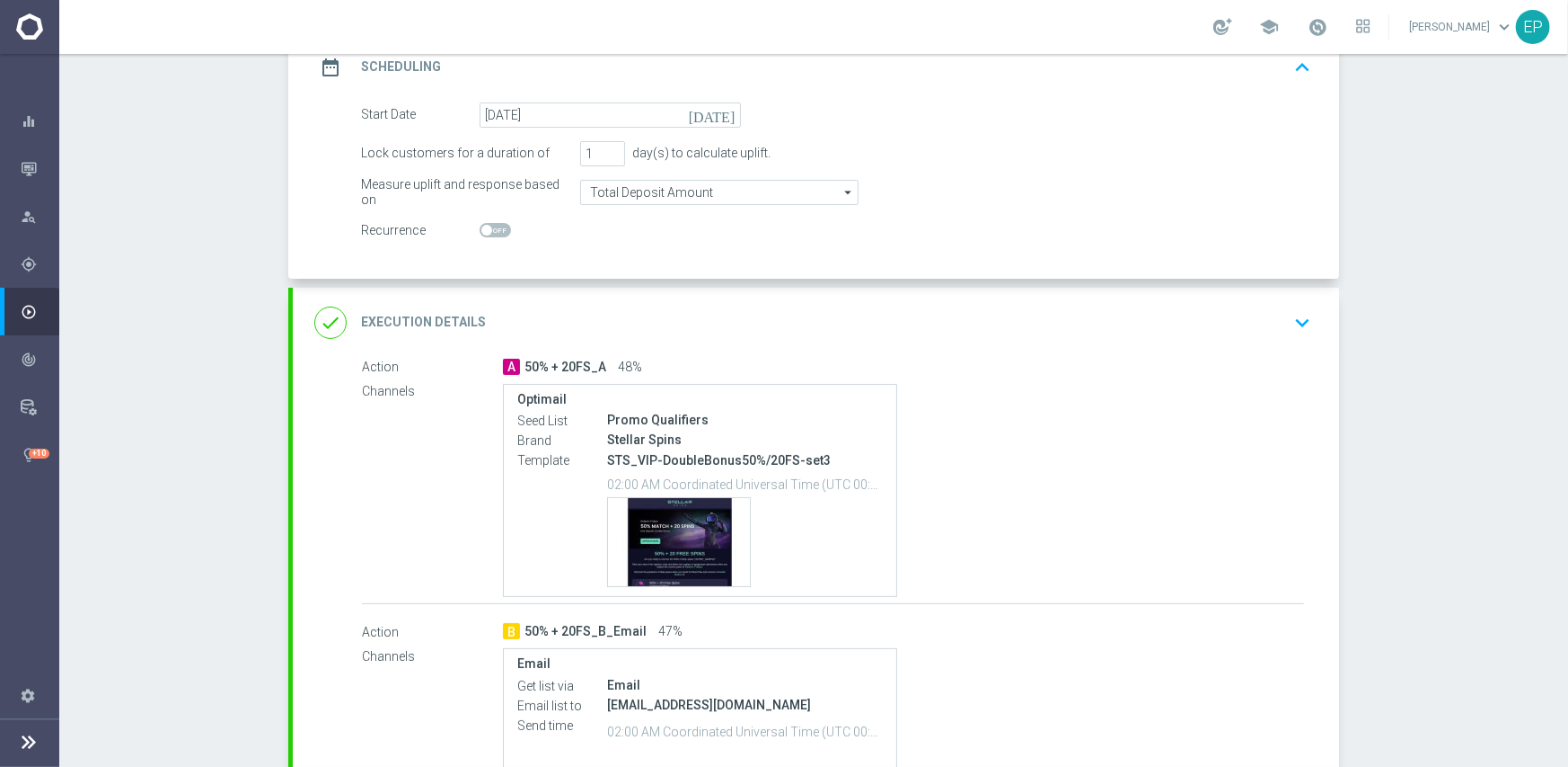
click at [884, 339] on div "done Execution Details keyboard_arrow_down" at bounding box center [815, 323] width 1046 height 70
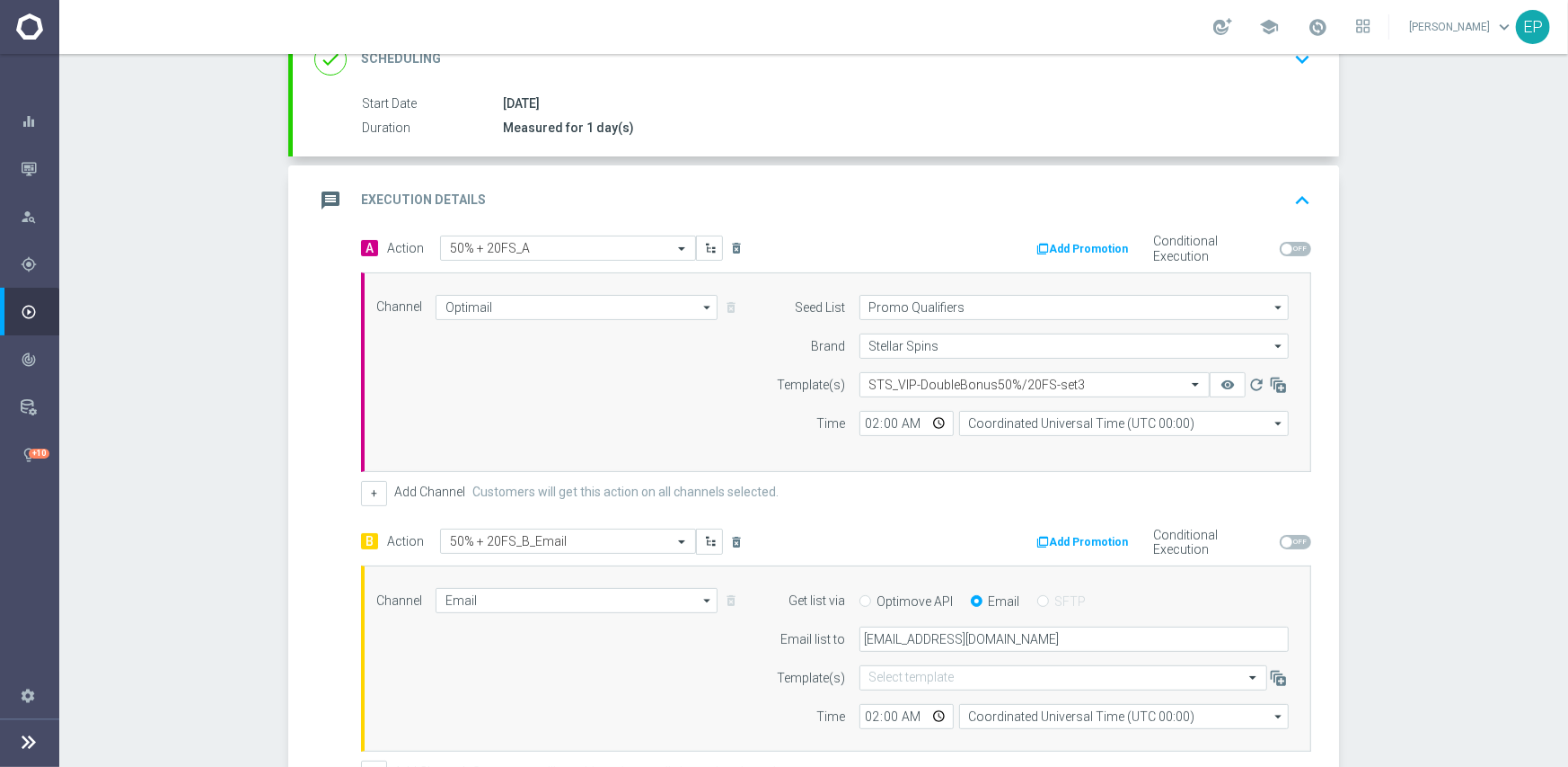
scroll to position [360, 0]
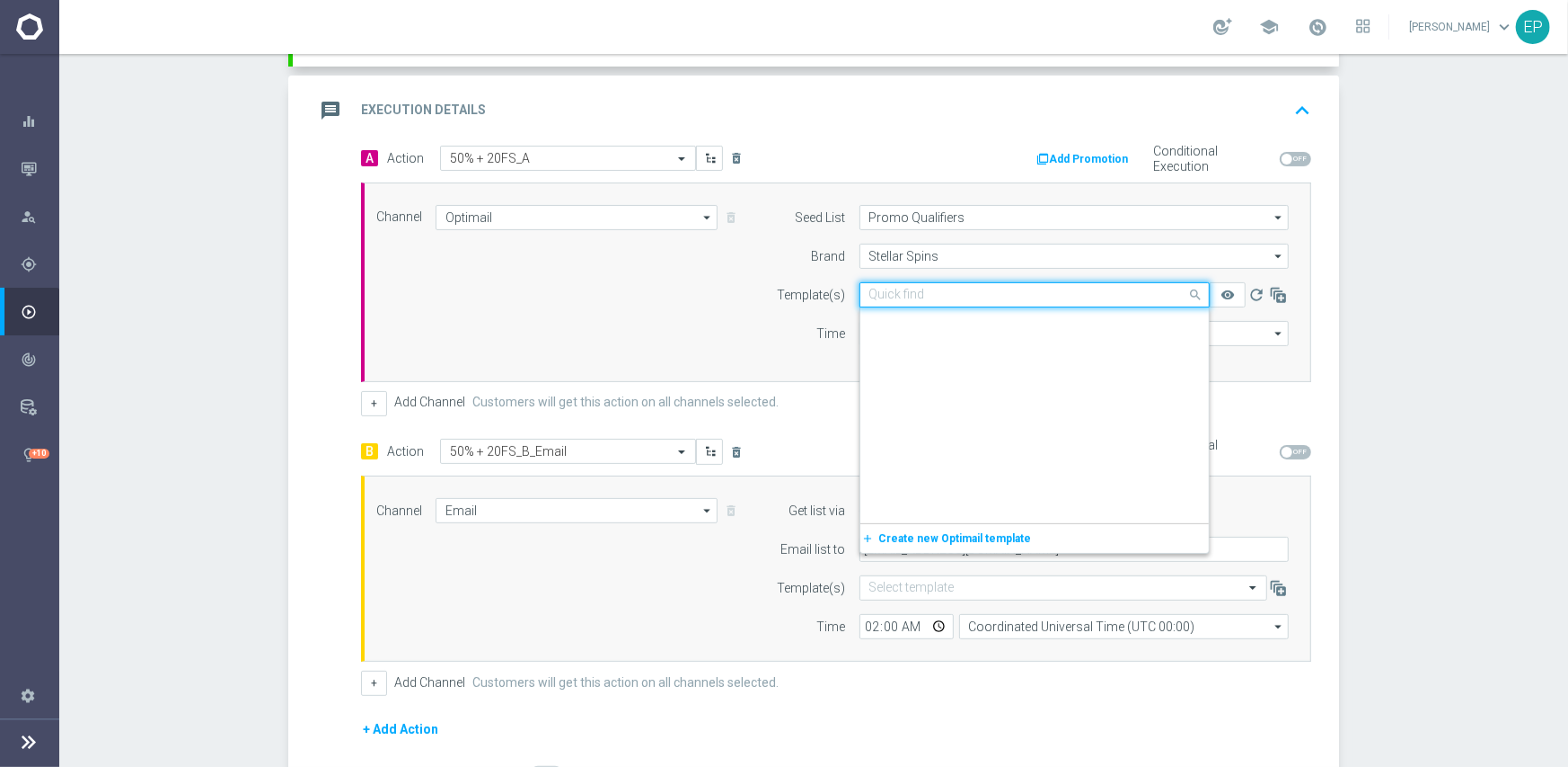
click at [1011, 291] on input "text" at bounding box center [1016, 295] width 294 height 15
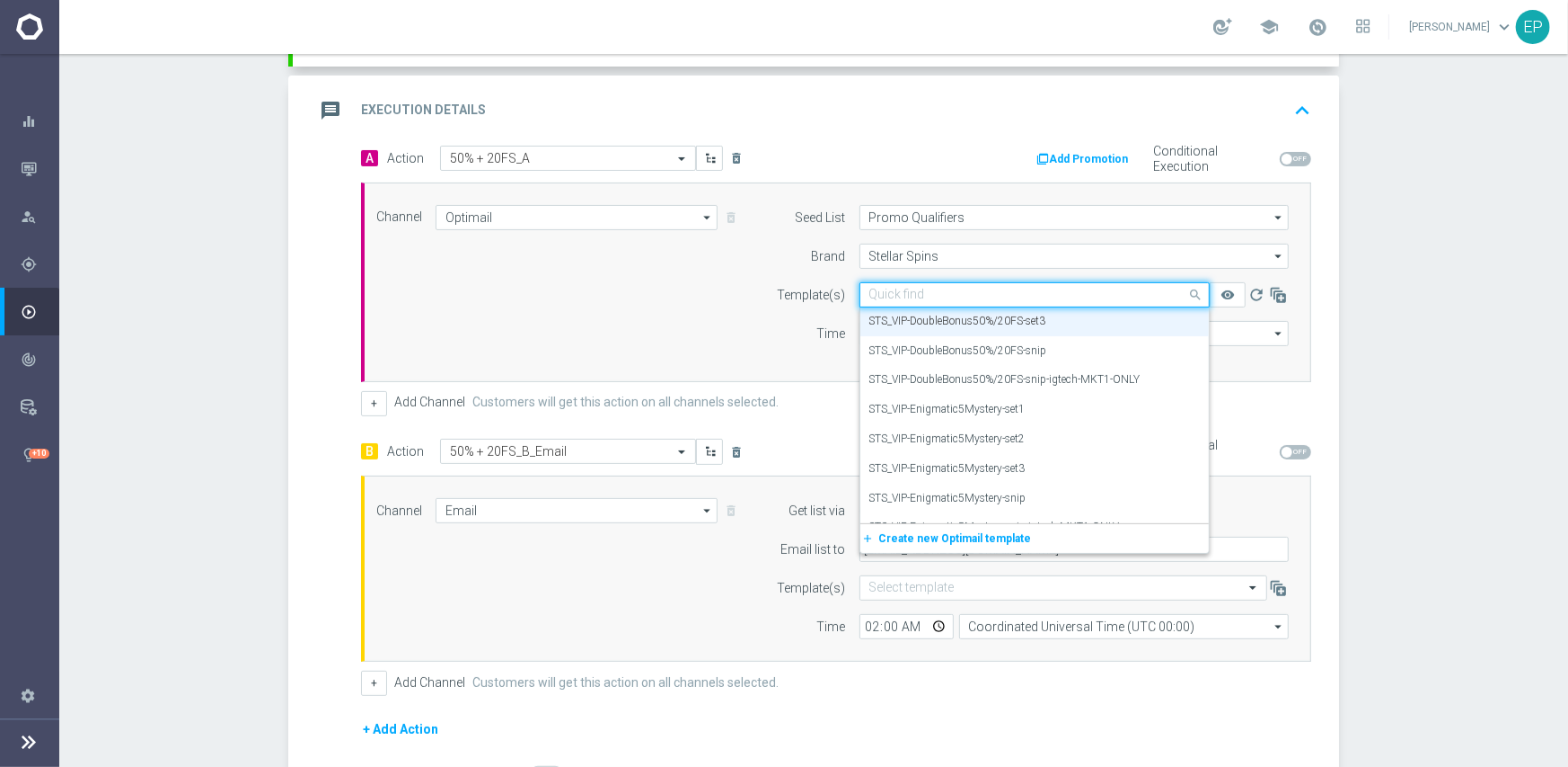
paste input "TS_VIP-DoubleBonus50%/20FS-snip-igtech-MKT1-ONLY"
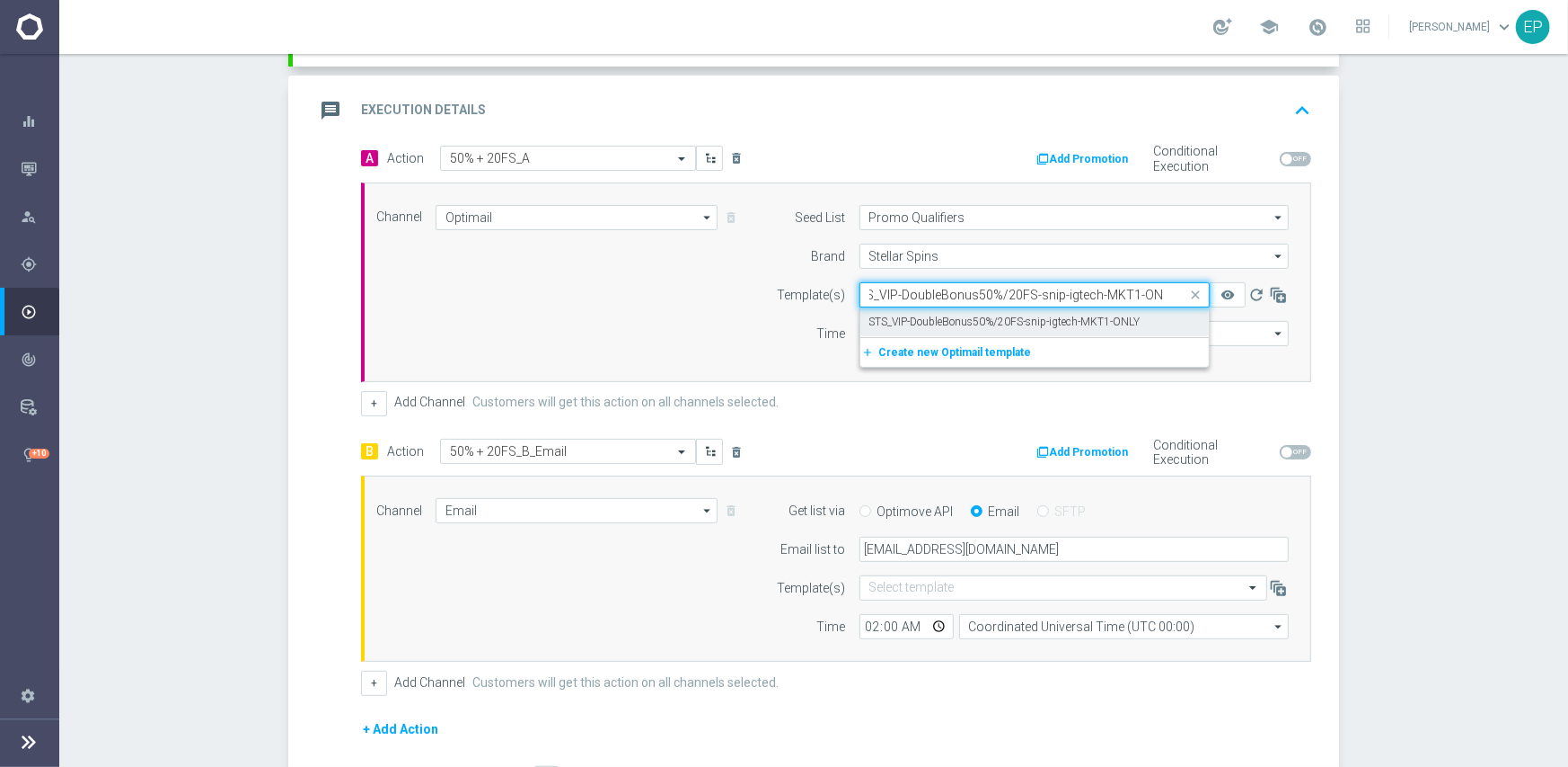
click at [1040, 325] on label "STS_VIP-DoubleBonus50%/20FS-snip-igtech-MKT1-ONLY" at bounding box center [1005, 322] width 271 height 15
type input "TS_VIP-DoubleBonus50%/20FS-snip-igtech-MKT1-ONLY"
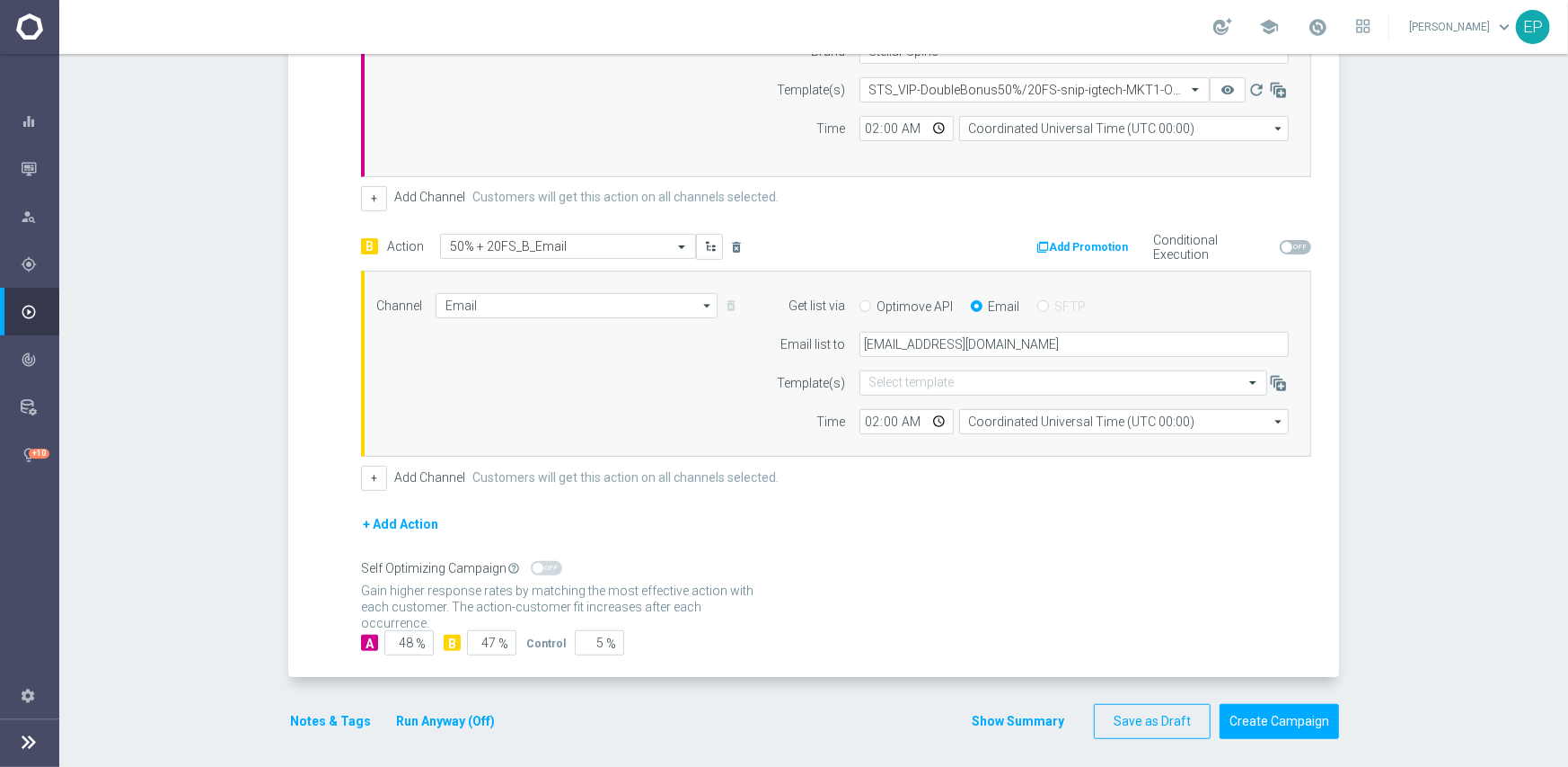
scroll to position [570, 0]
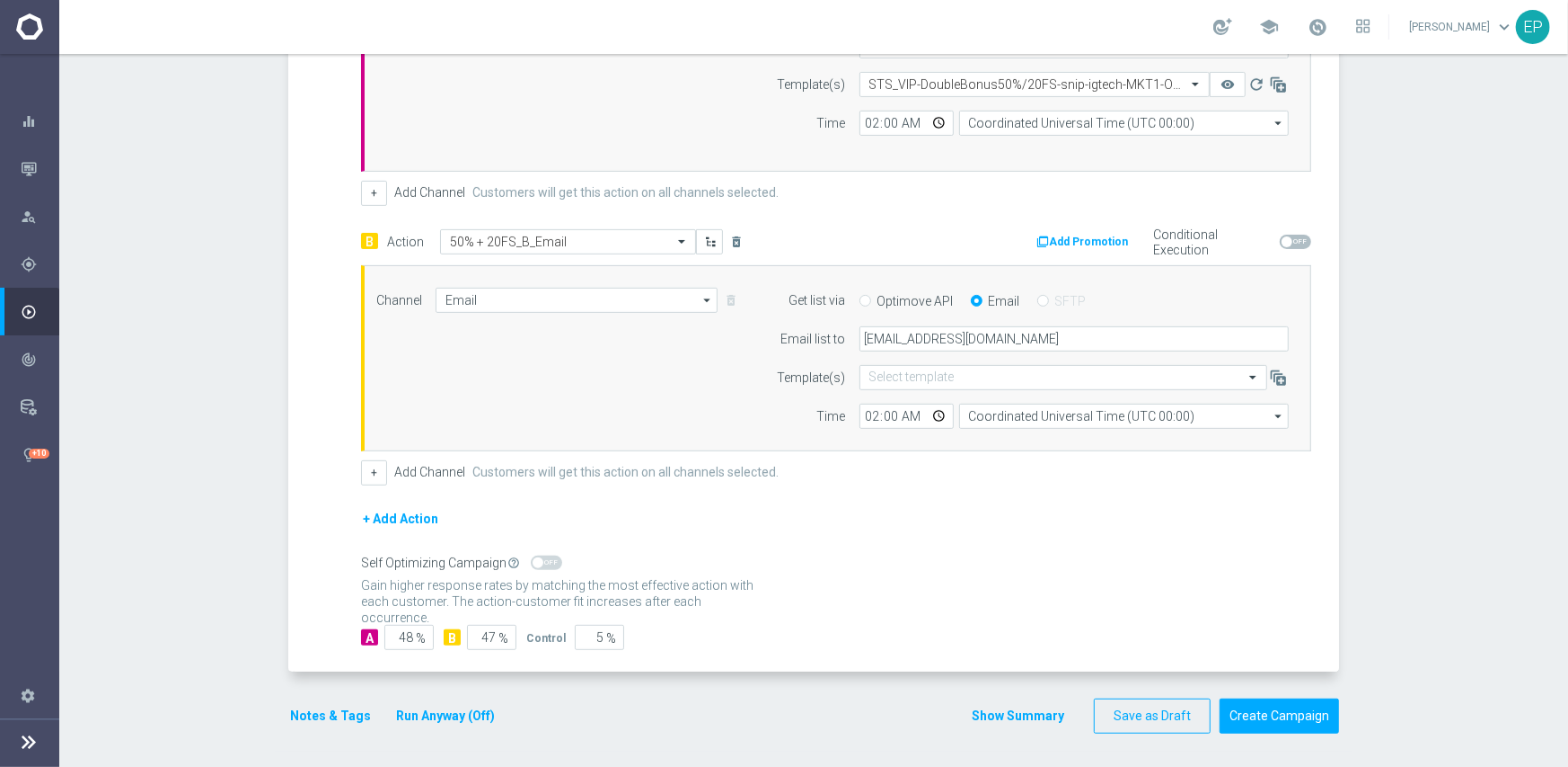
click at [308, 708] on button "Notes & Tags" at bounding box center [330, 716] width 85 height 22
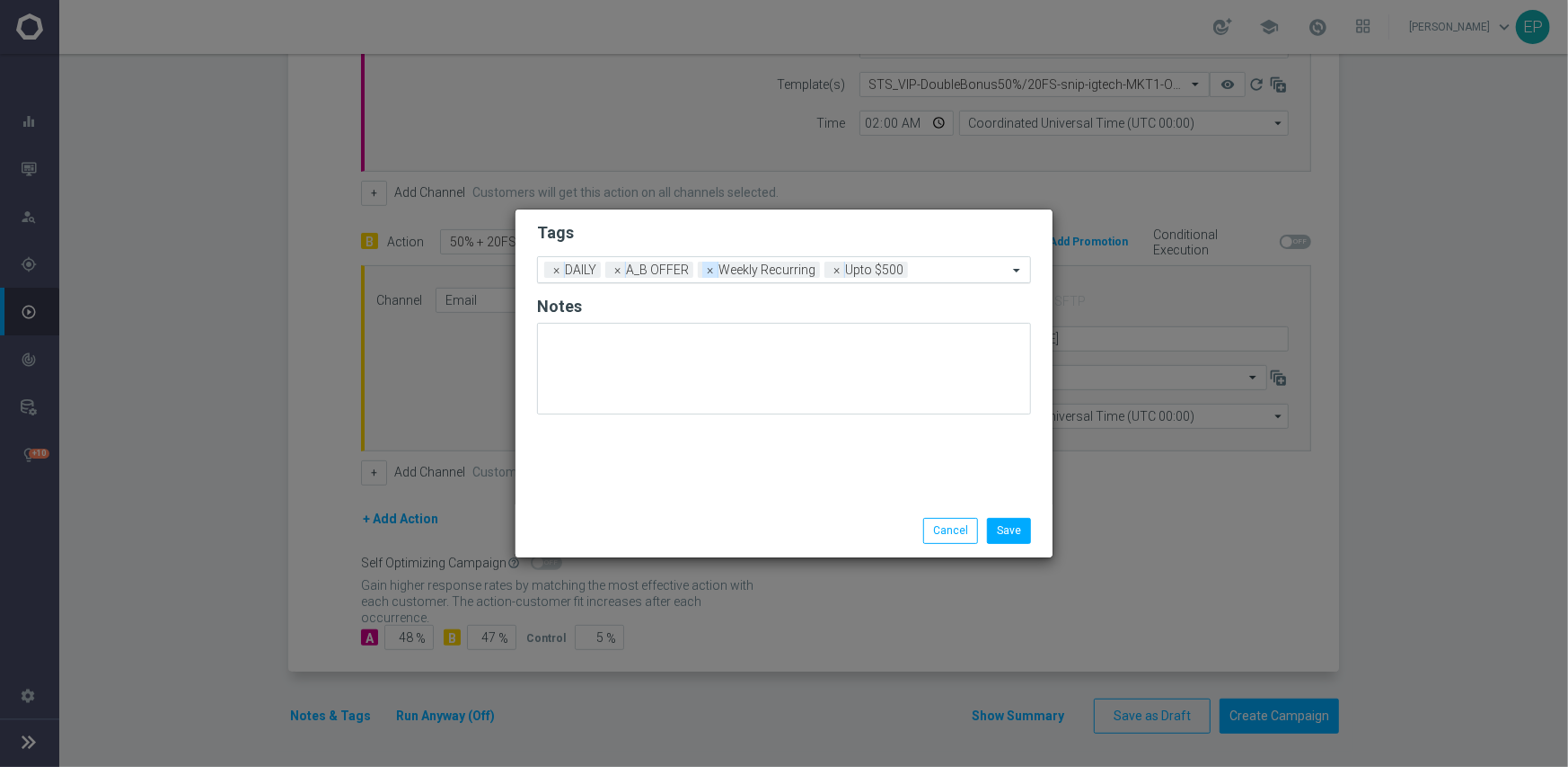
click at [708, 273] on span "×" at bounding box center [711, 270] width 16 height 16
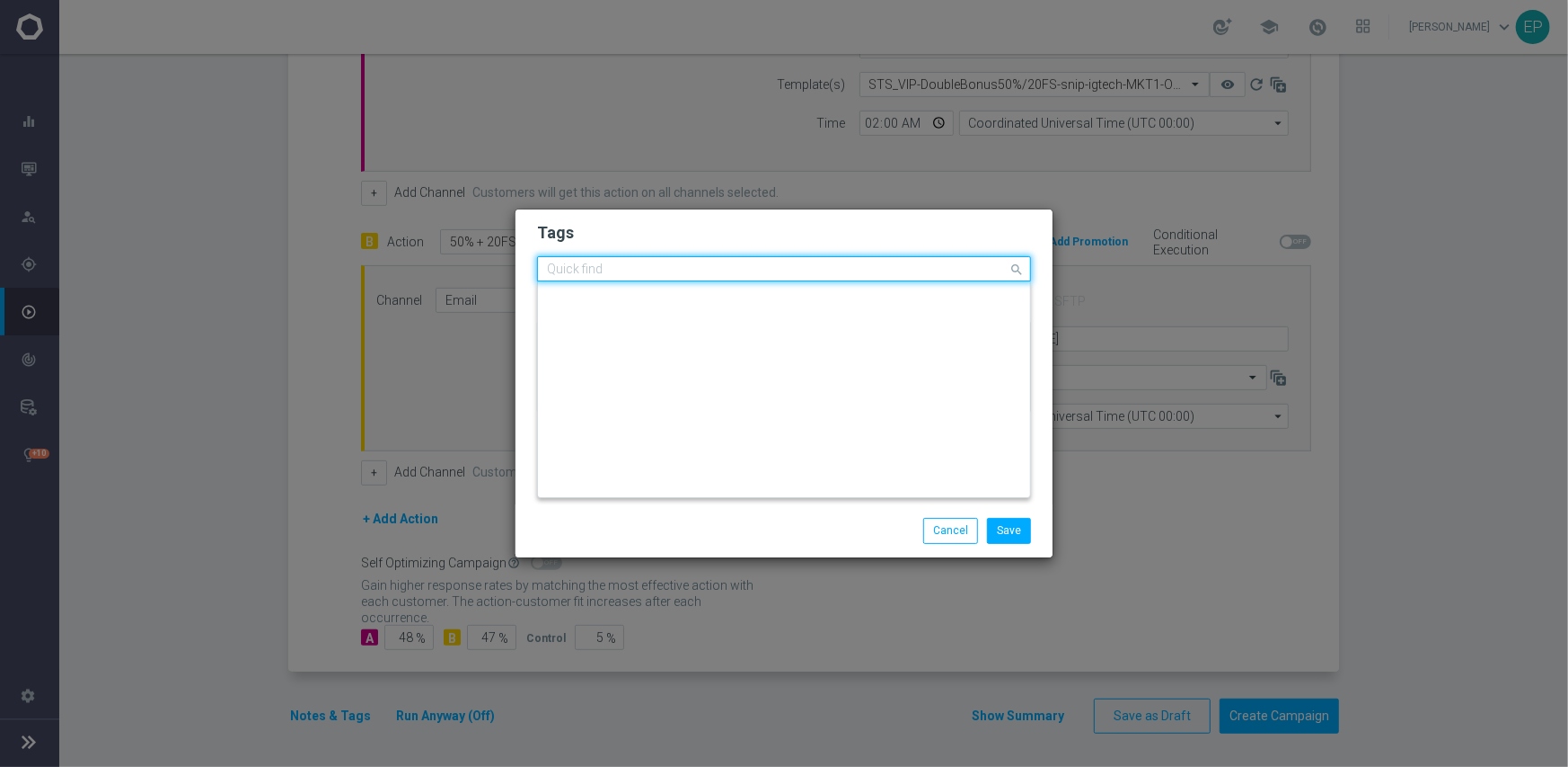
click at [856, 269] on input "text" at bounding box center [778, 270] width 461 height 15
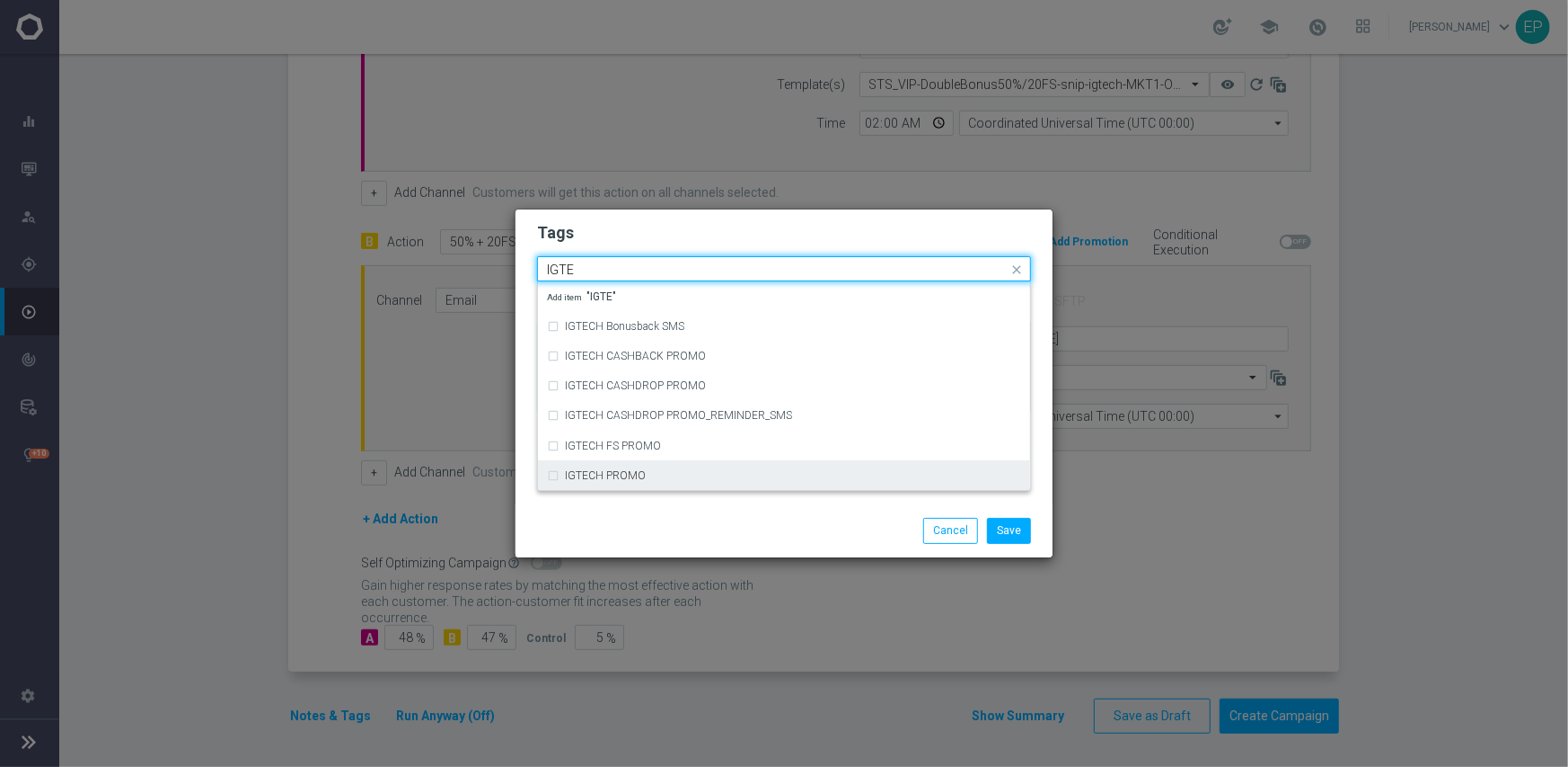
click at [651, 473] on div "IGTECH PROMO" at bounding box center [792, 475] width 456 height 11
type input "IGTE"
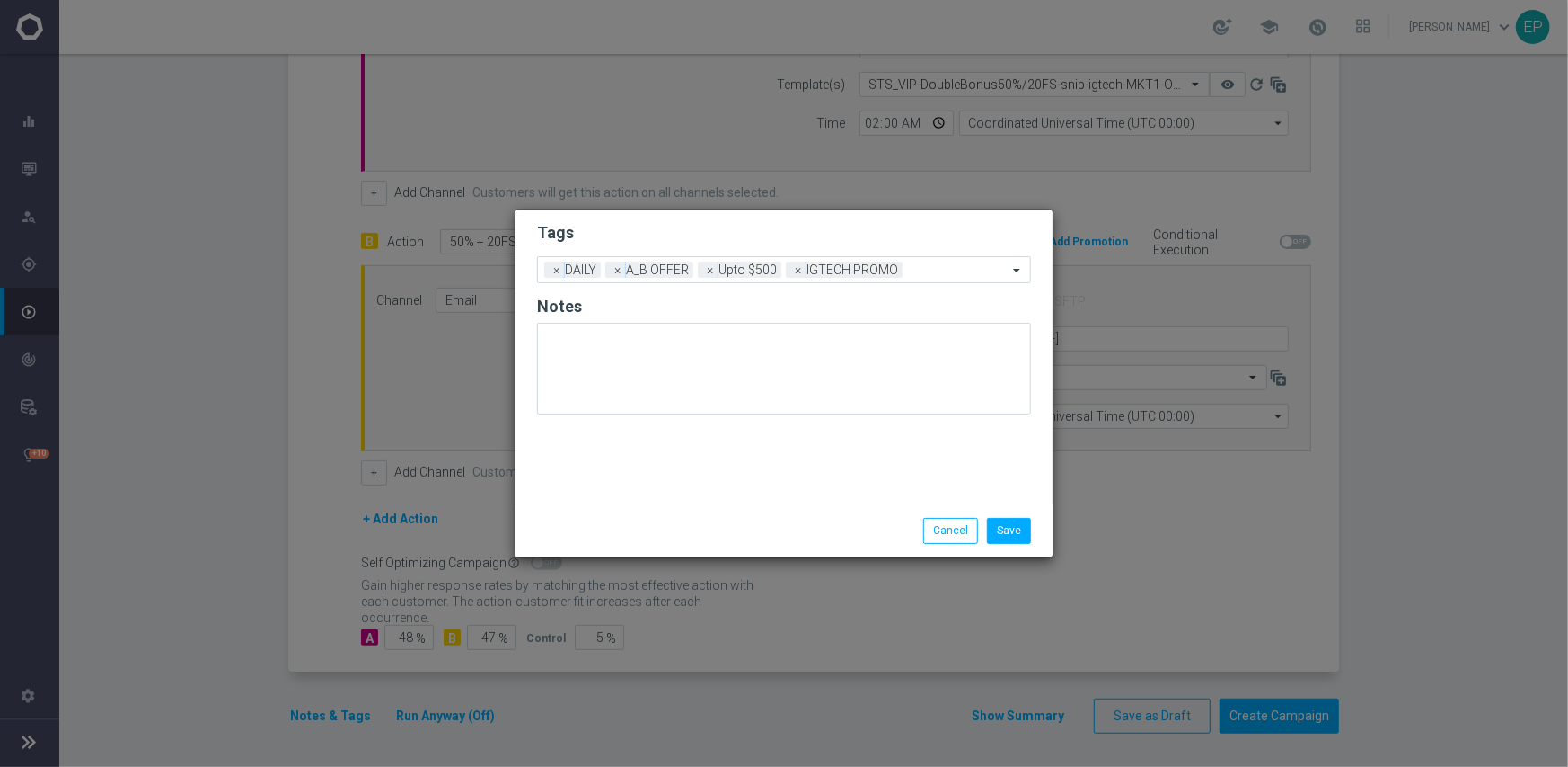
click at [664, 523] on div "Save Cancel" at bounding box center [784, 529] width 521 height 25
click at [1015, 527] on button "Save" at bounding box center [1009, 529] width 44 height 25
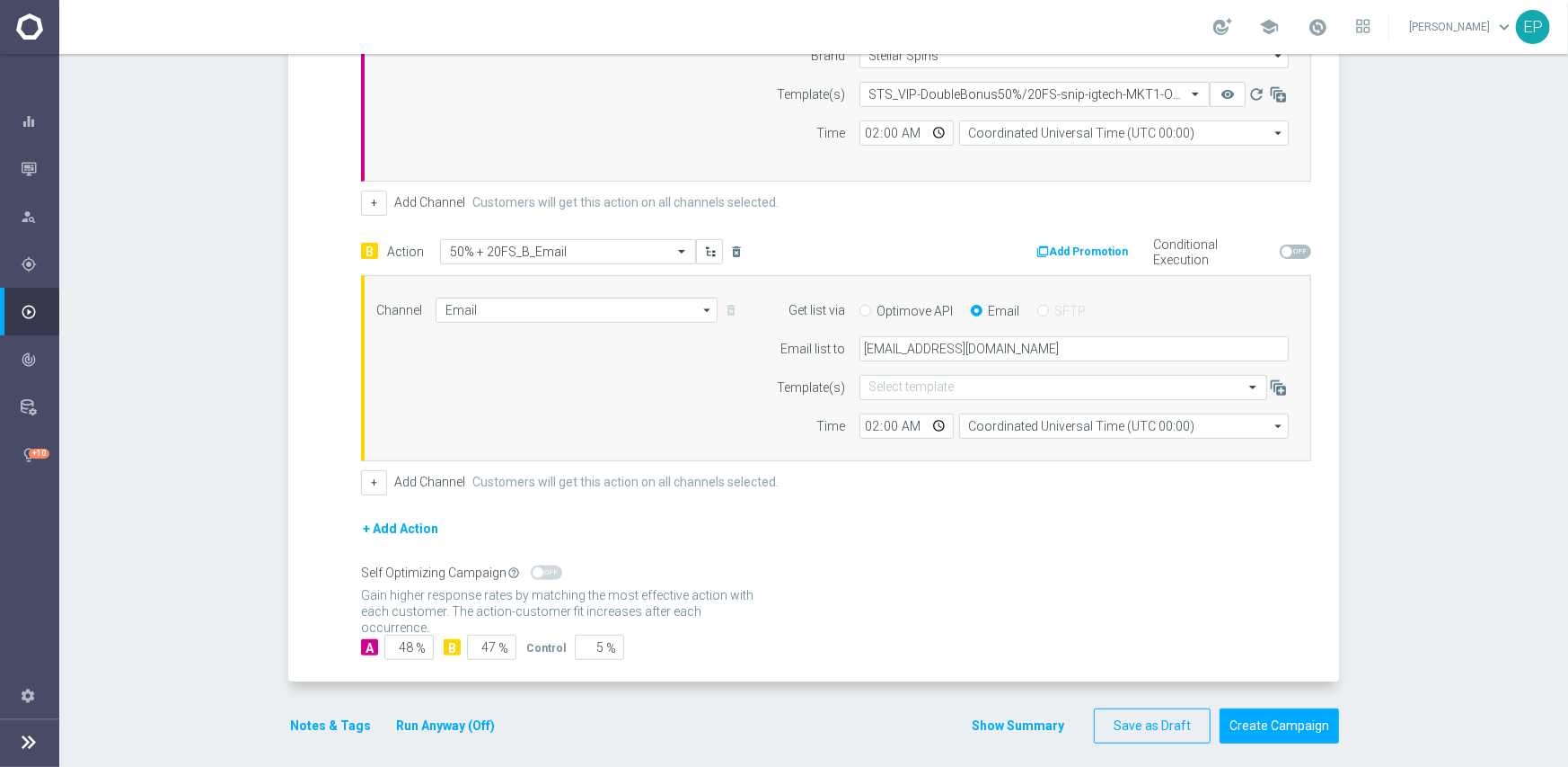
scroll to position [570, 0]
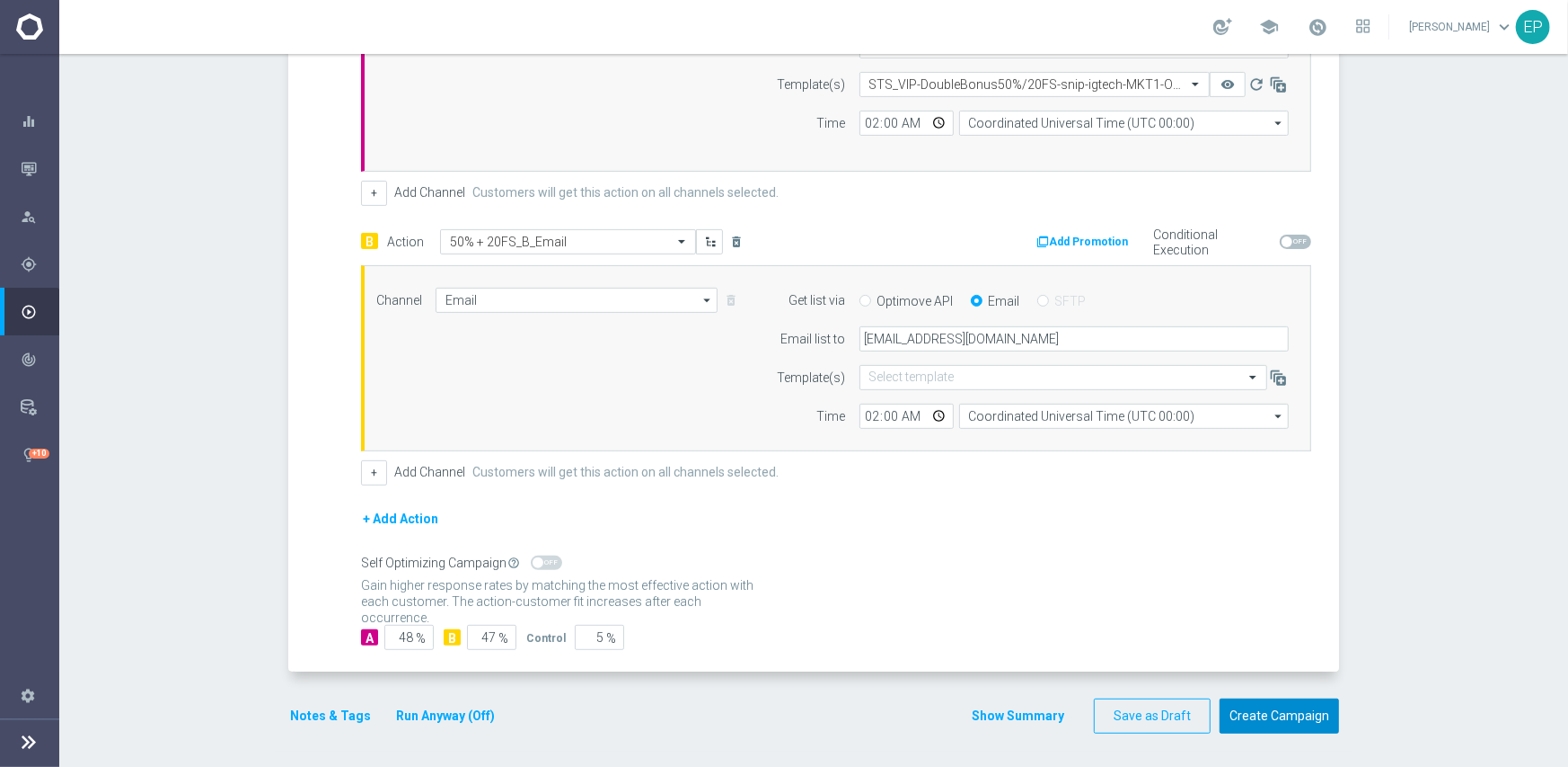
click at [1255, 702] on button "Create Campaign" at bounding box center [1280, 715] width 120 height 35
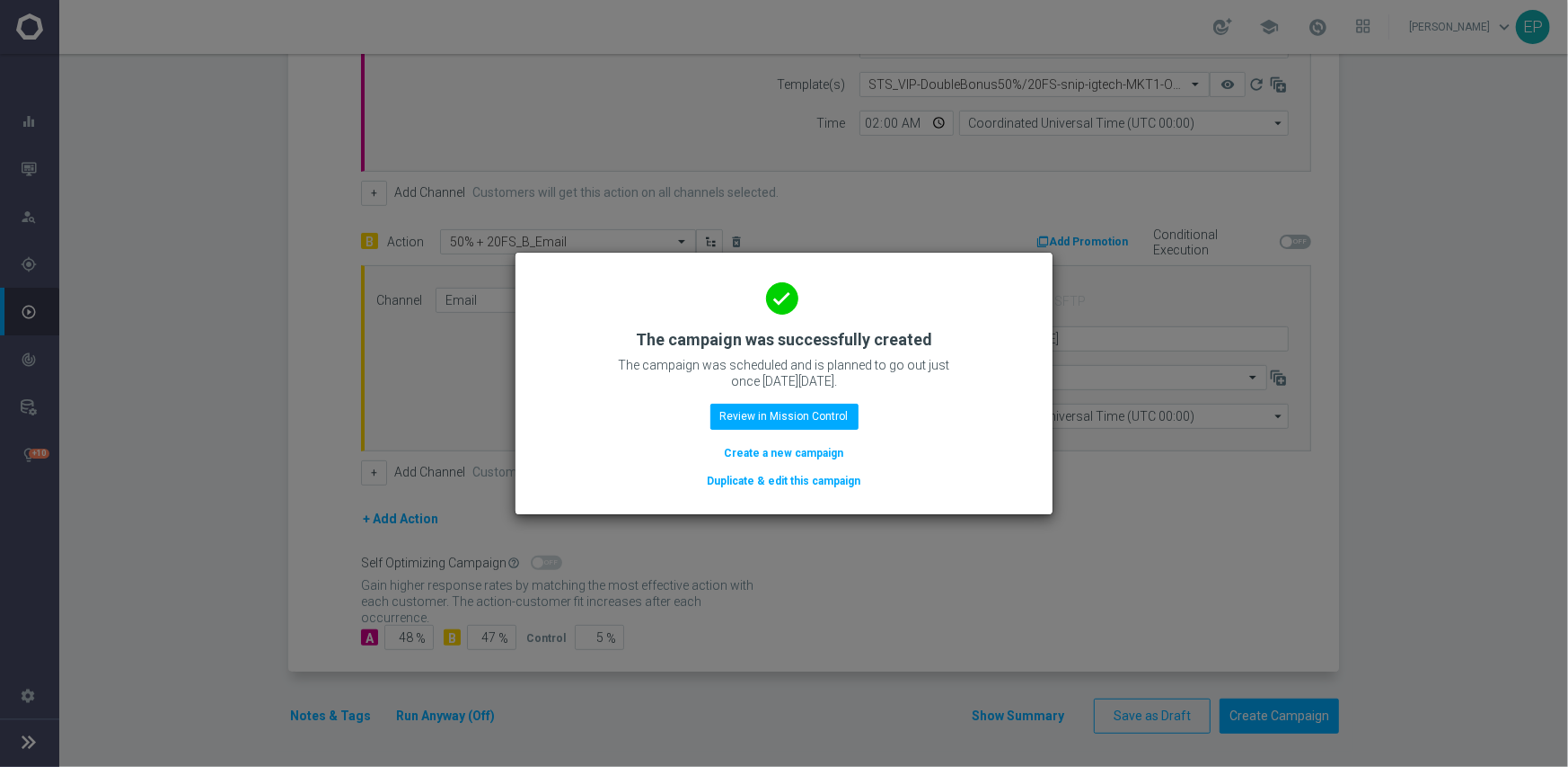
click at [821, 482] on button "Duplicate & edit this campaign" at bounding box center [784, 481] width 157 height 20
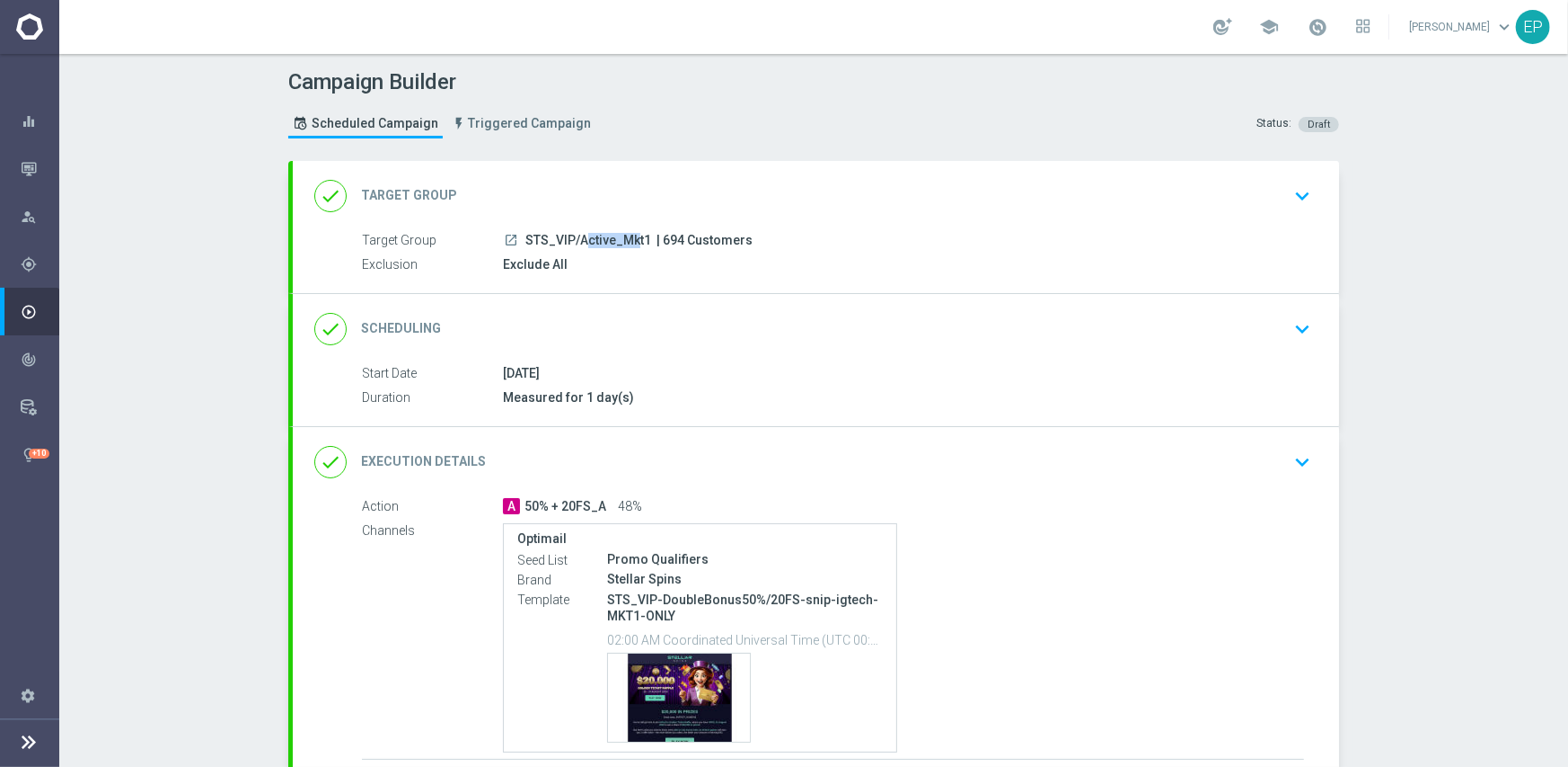
drag, startPoint x: 516, startPoint y: 239, endPoint x: 570, endPoint y: 242, distance: 54.1
click at [570, 242] on div "launch STS_VIP/Active_Mkt1 | 694 Customers" at bounding box center [903, 240] width 801 height 18
copy span "STS_VIP/"
click at [615, 193] on div "done Target Group keyboard_arrow_down" at bounding box center [815, 196] width 1003 height 34
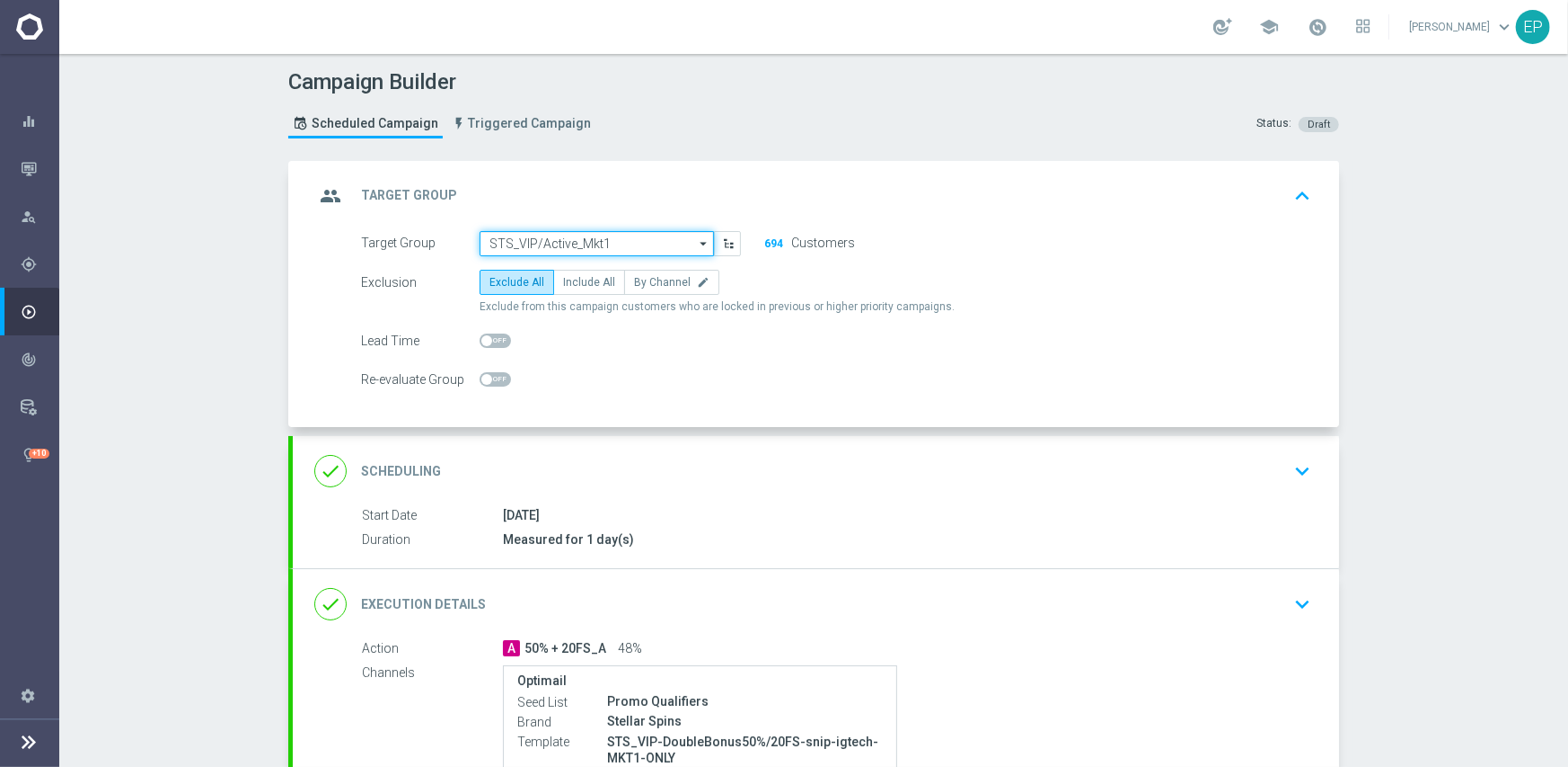
click at [593, 234] on input "STS_VIP/Active_Mkt1" at bounding box center [597, 243] width 235 height 25
paste input "STS_VIP/"
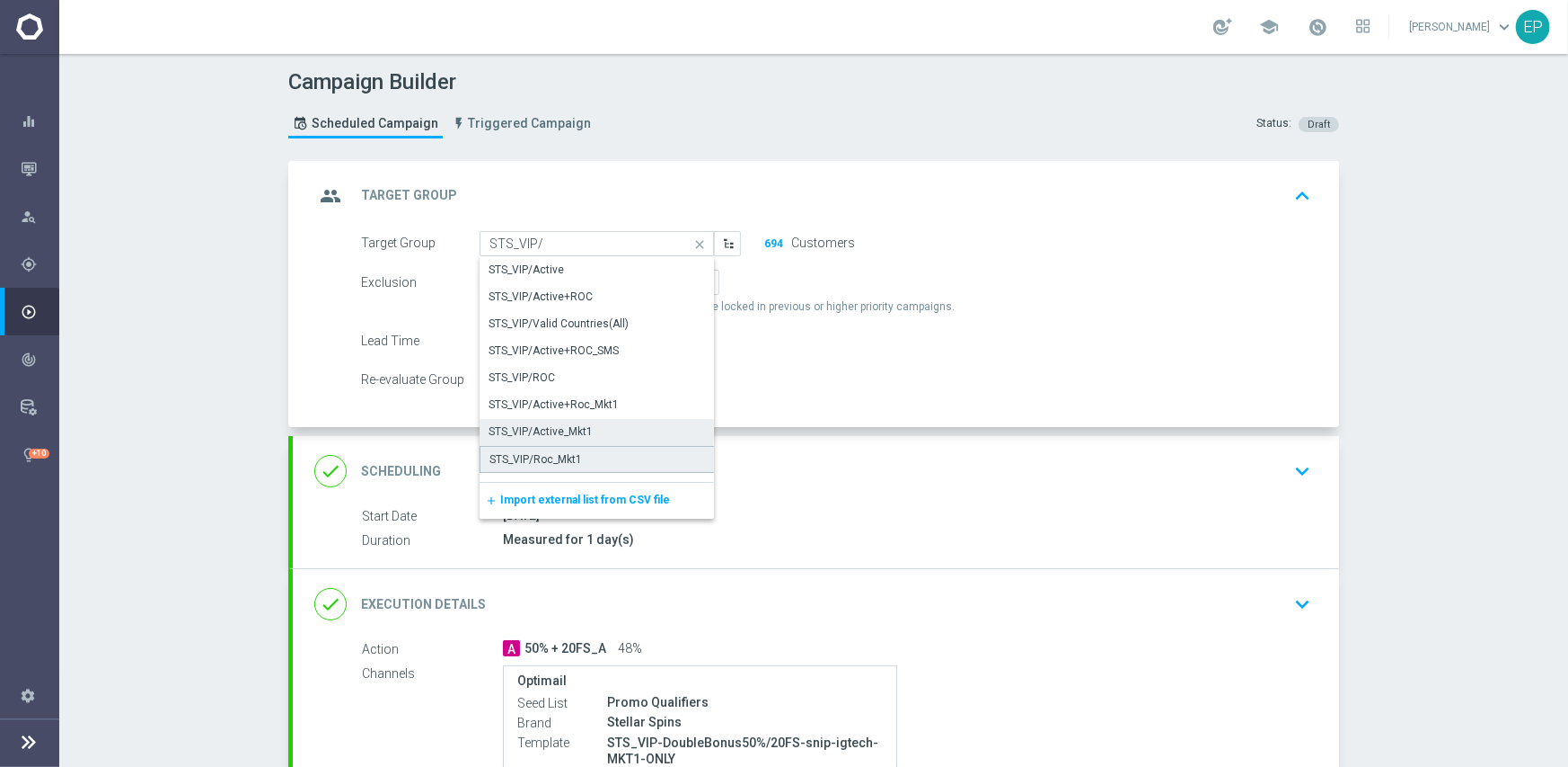
click at [562, 453] on div "STS_VIP/Roc_Mkt1" at bounding box center [535, 459] width 93 height 16
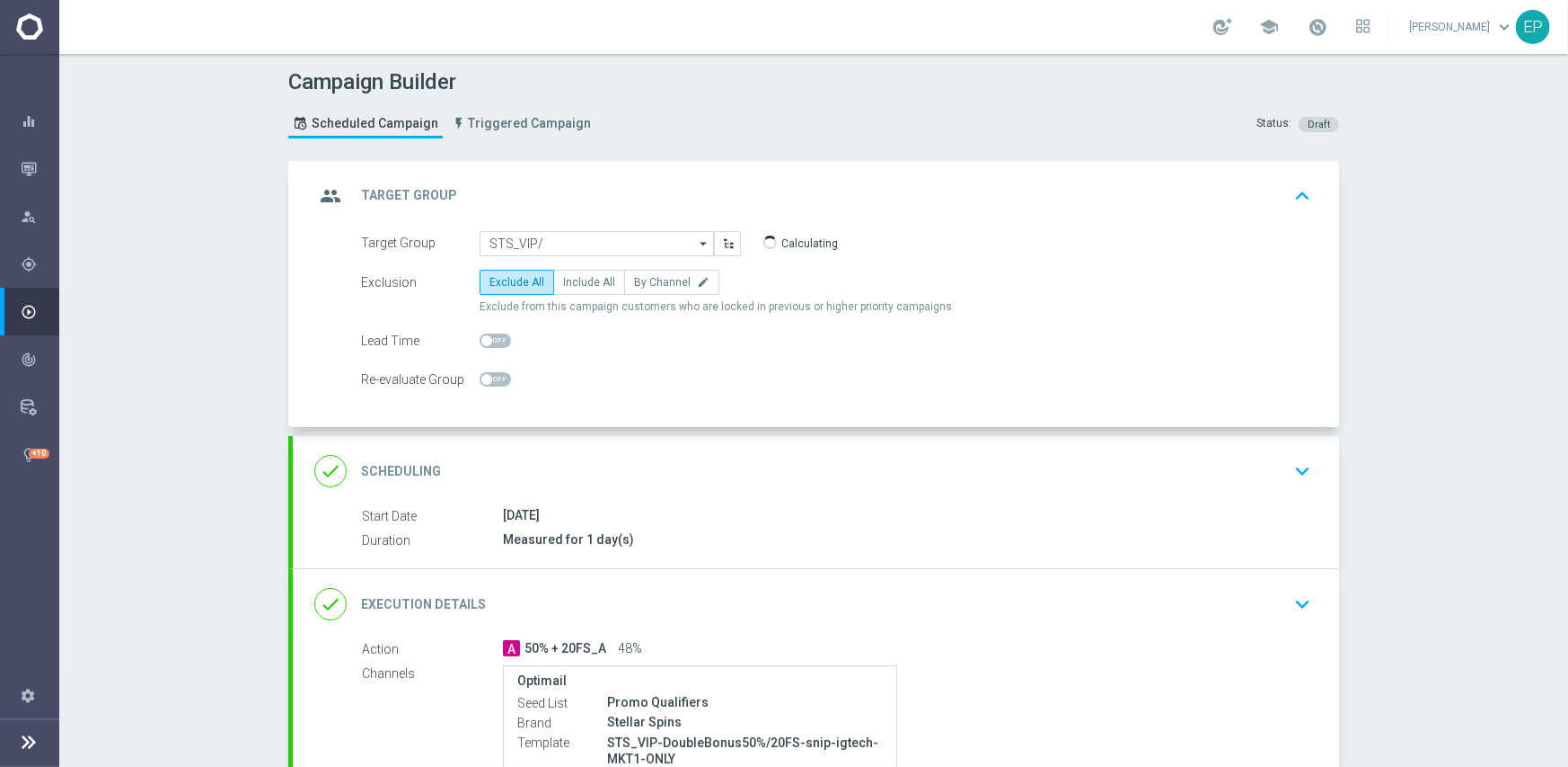
type input "STS_VIP/Roc_Mkt1"
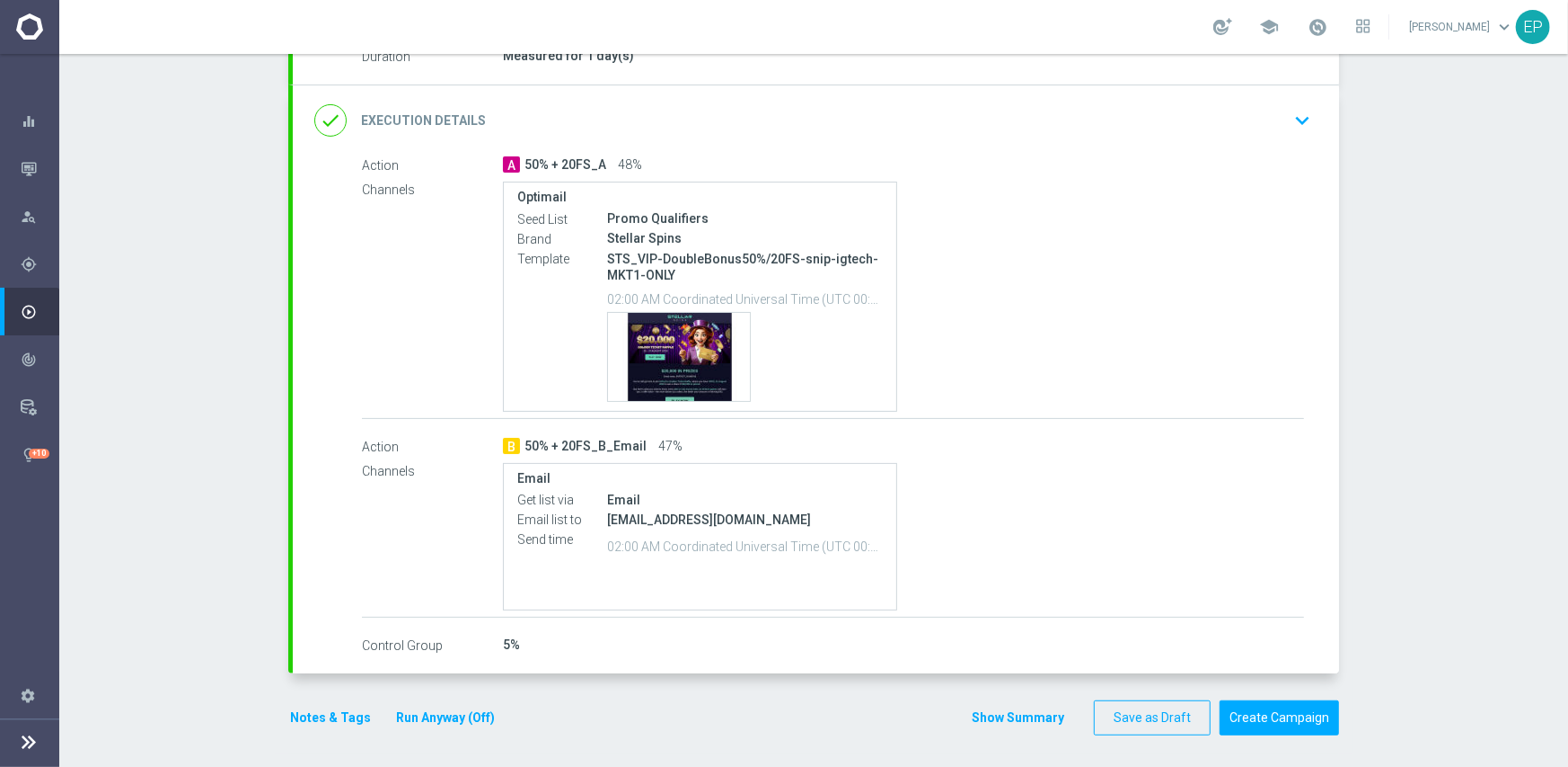
scroll to position [485, 0]
click at [1262, 711] on button "Create Campaign" at bounding box center [1280, 715] width 120 height 35
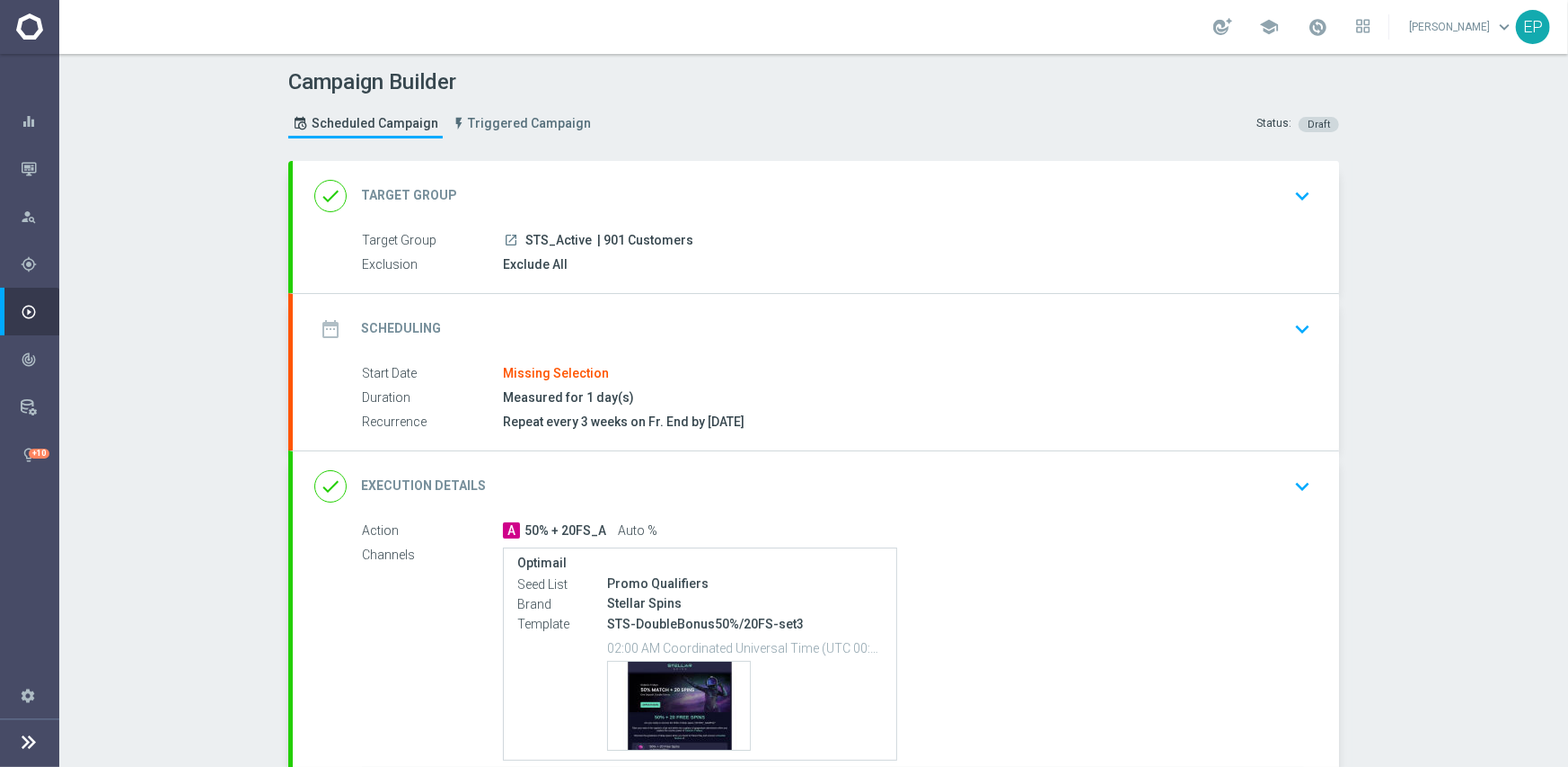
drag, startPoint x: 515, startPoint y: 239, endPoint x: 560, endPoint y: 243, distance: 45.2
click at [560, 243] on div "launch STS_Active | 901 Customers" at bounding box center [903, 240] width 801 height 18
copy span "STS_Ac"
click at [660, 184] on div "done Target Group keyboard_arrow_down" at bounding box center [815, 196] width 1003 height 34
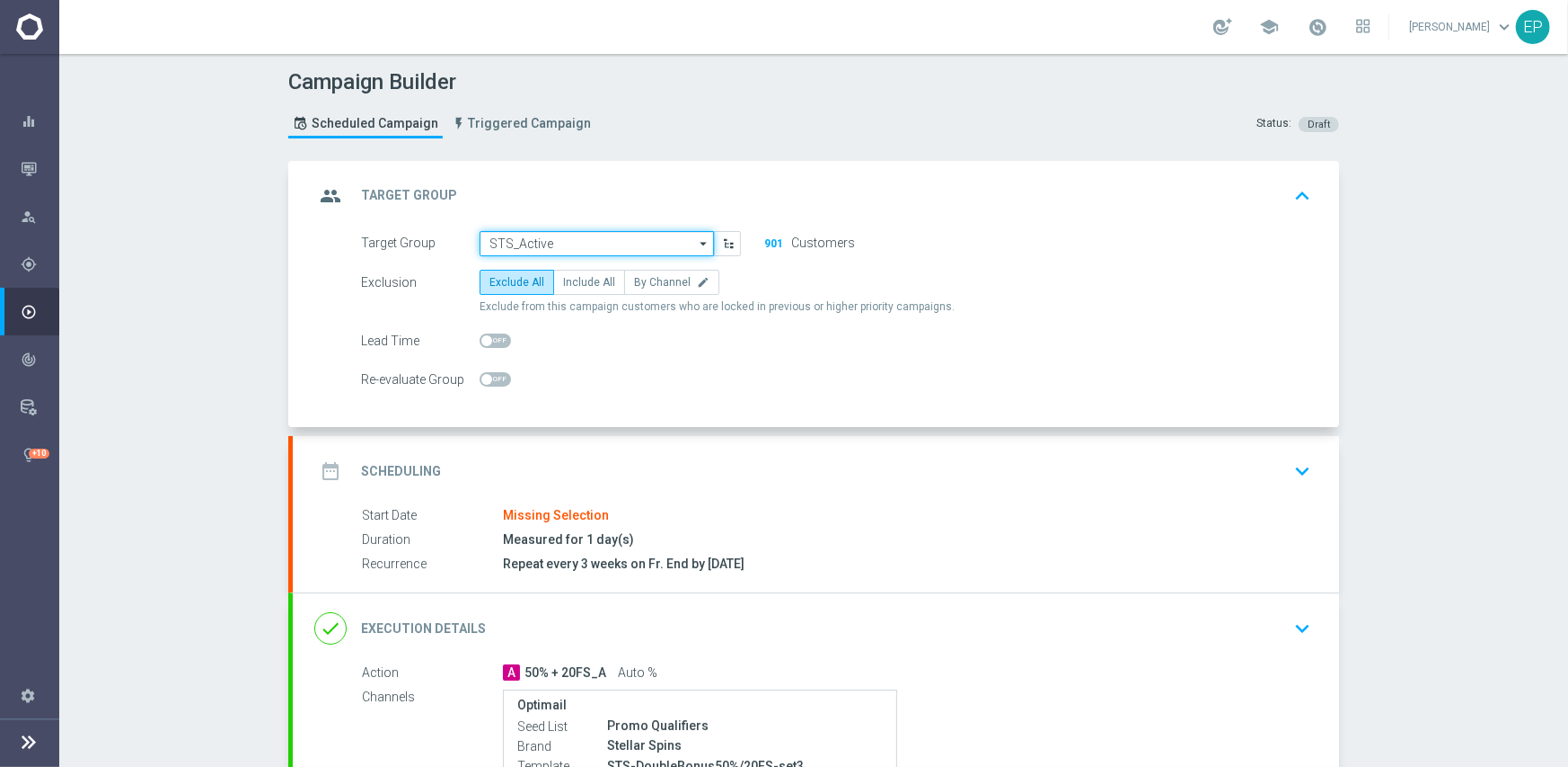
click at [581, 239] on input "STS_Active" at bounding box center [597, 243] width 235 height 25
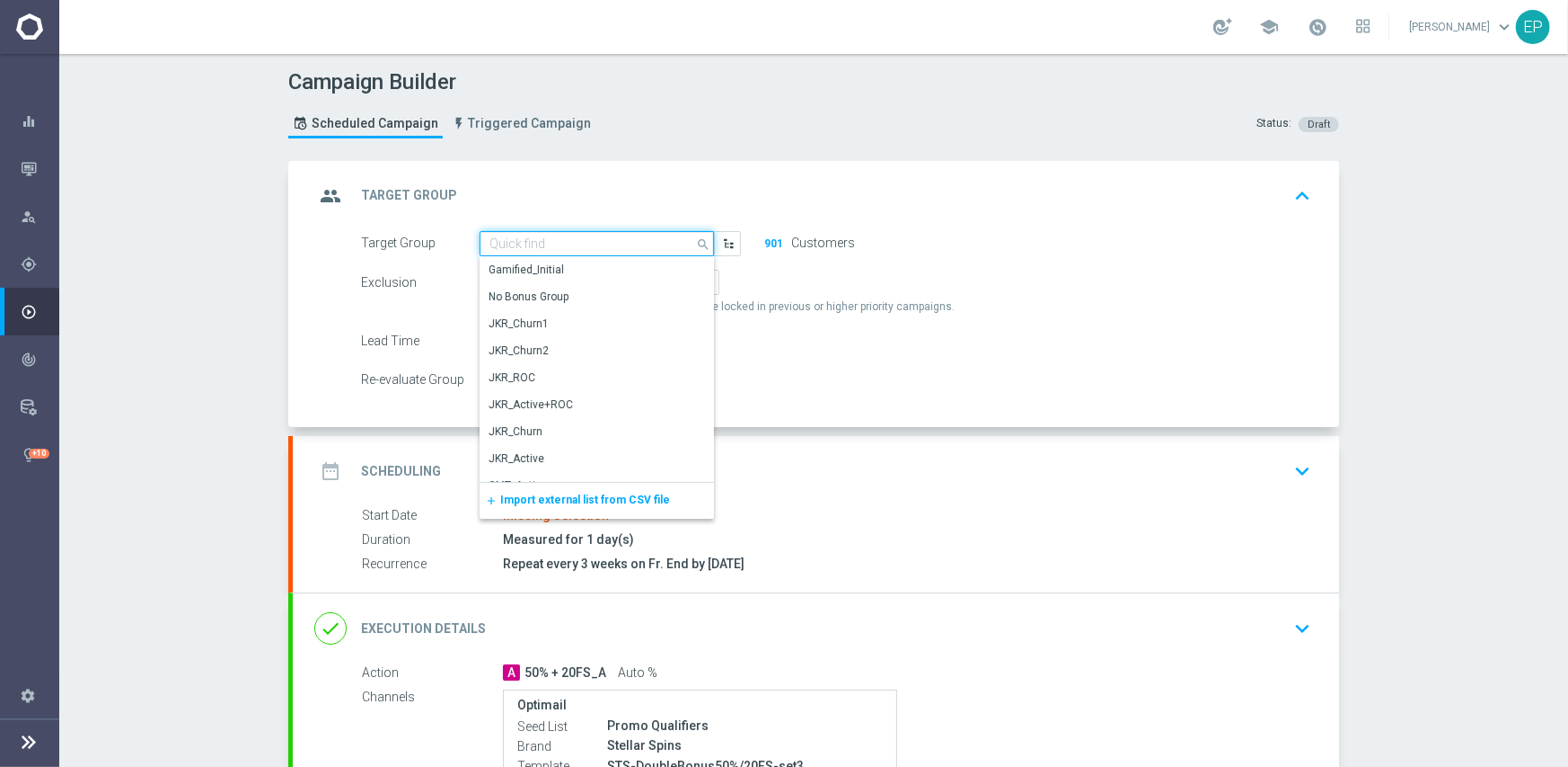
paste input "STS_Ac"
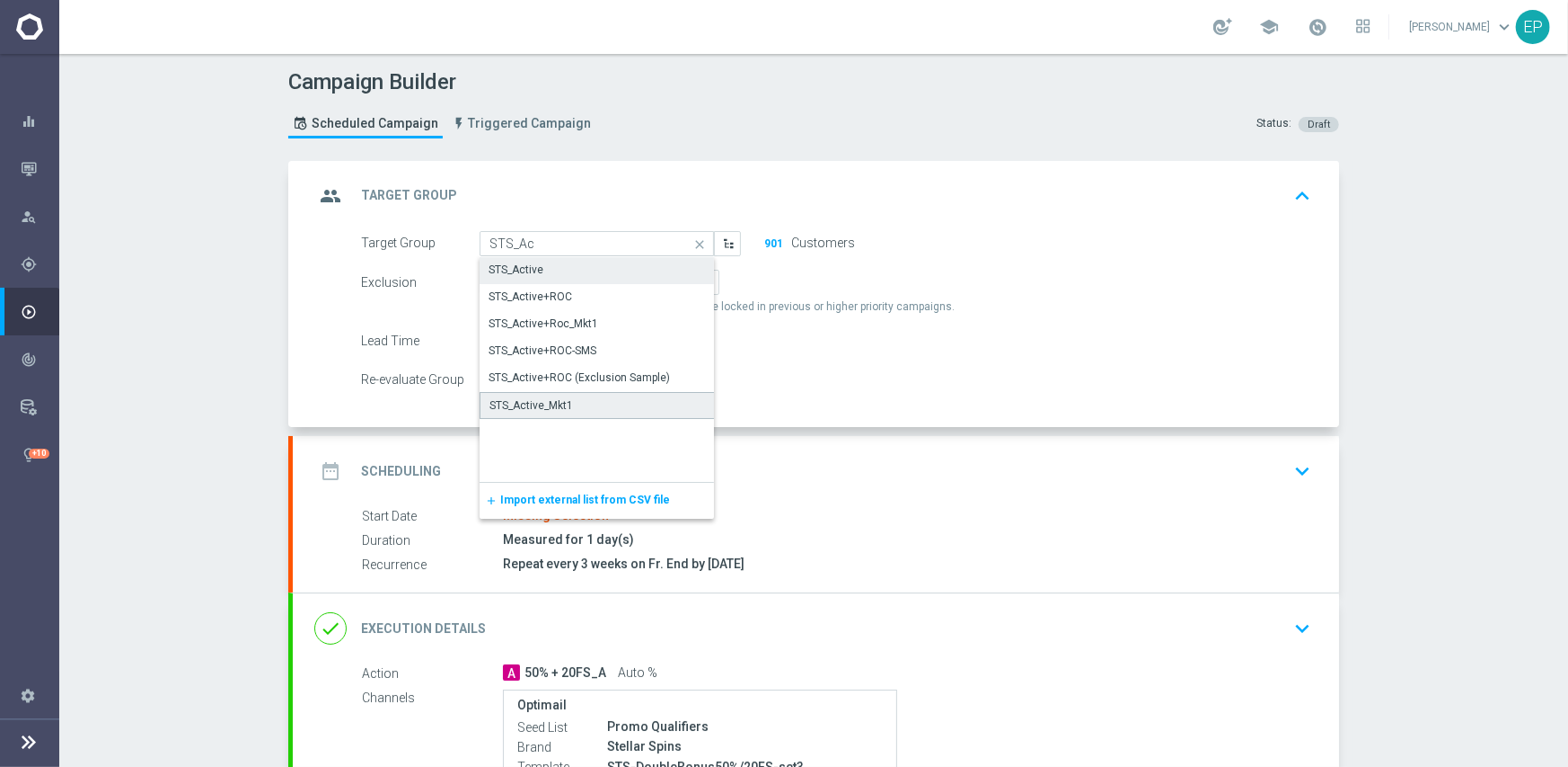
click at [560, 399] on div "STS_Active_Mkt1" at bounding box center [531, 405] width 84 height 16
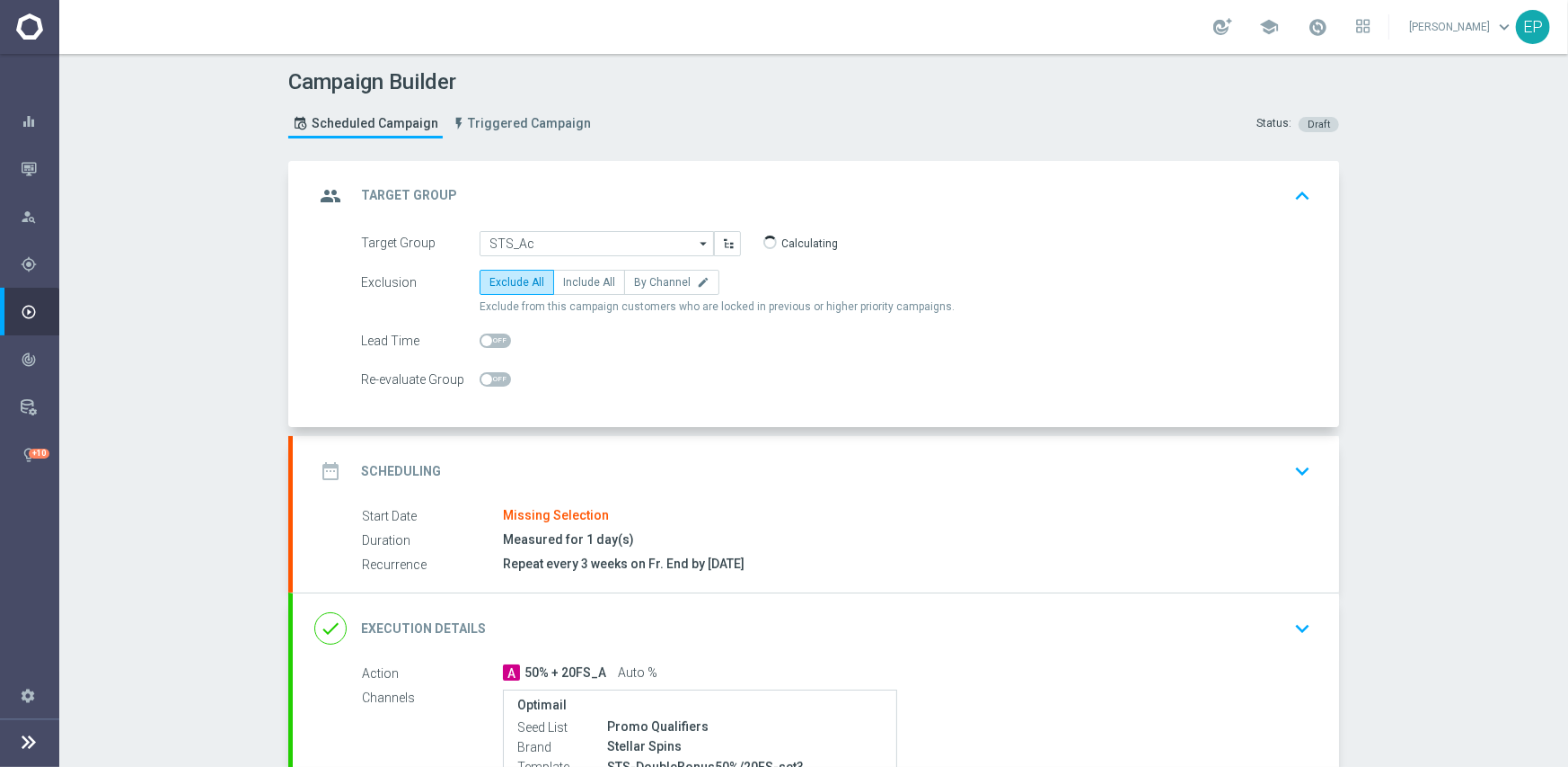
type input "STS_Active_Mkt1"
click at [623, 470] on div "date_range Scheduling keyboard_arrow_down" at bounding box center [815, 470] width 1003 height 34
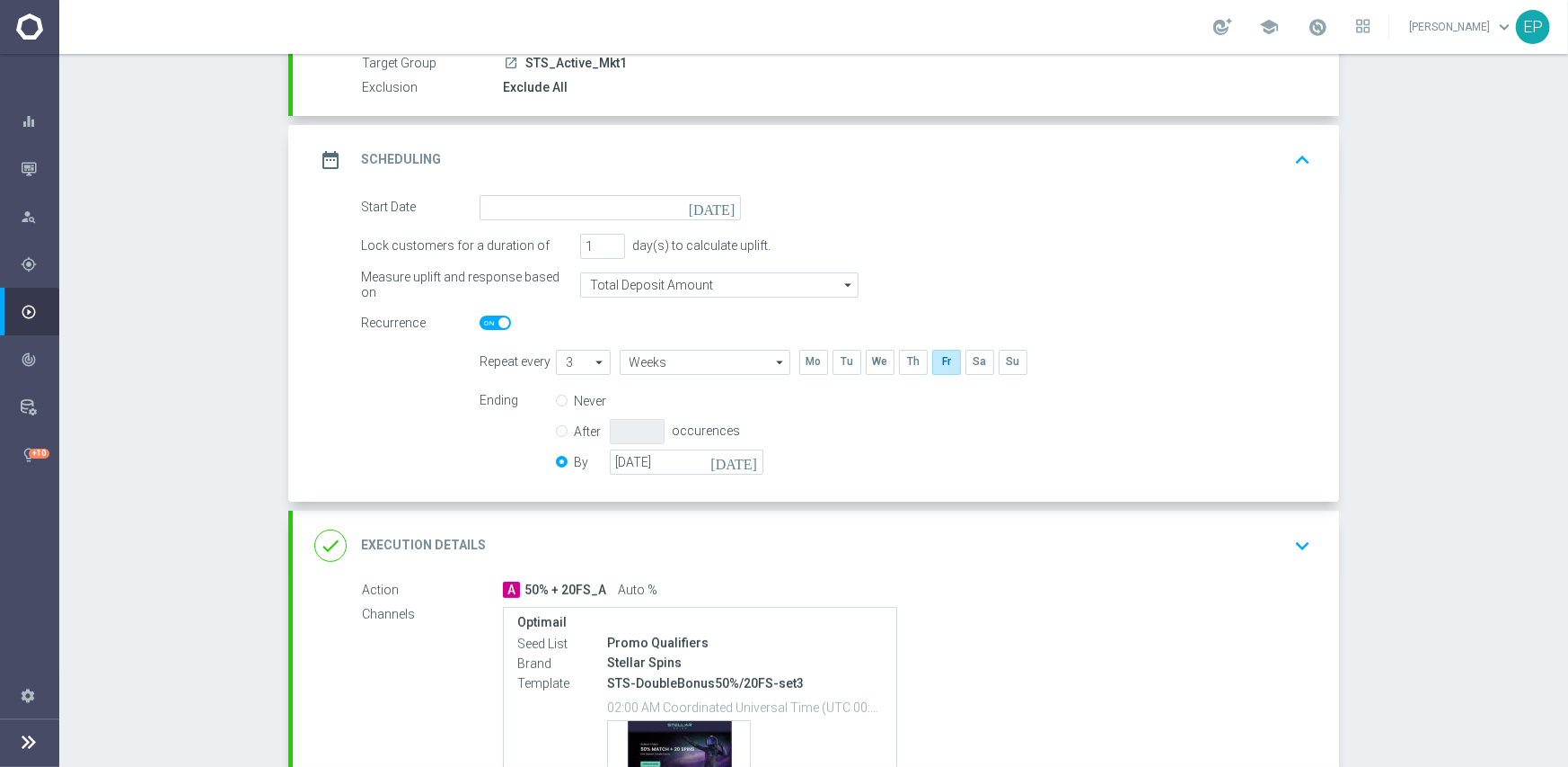
scroll to position [180, 0]
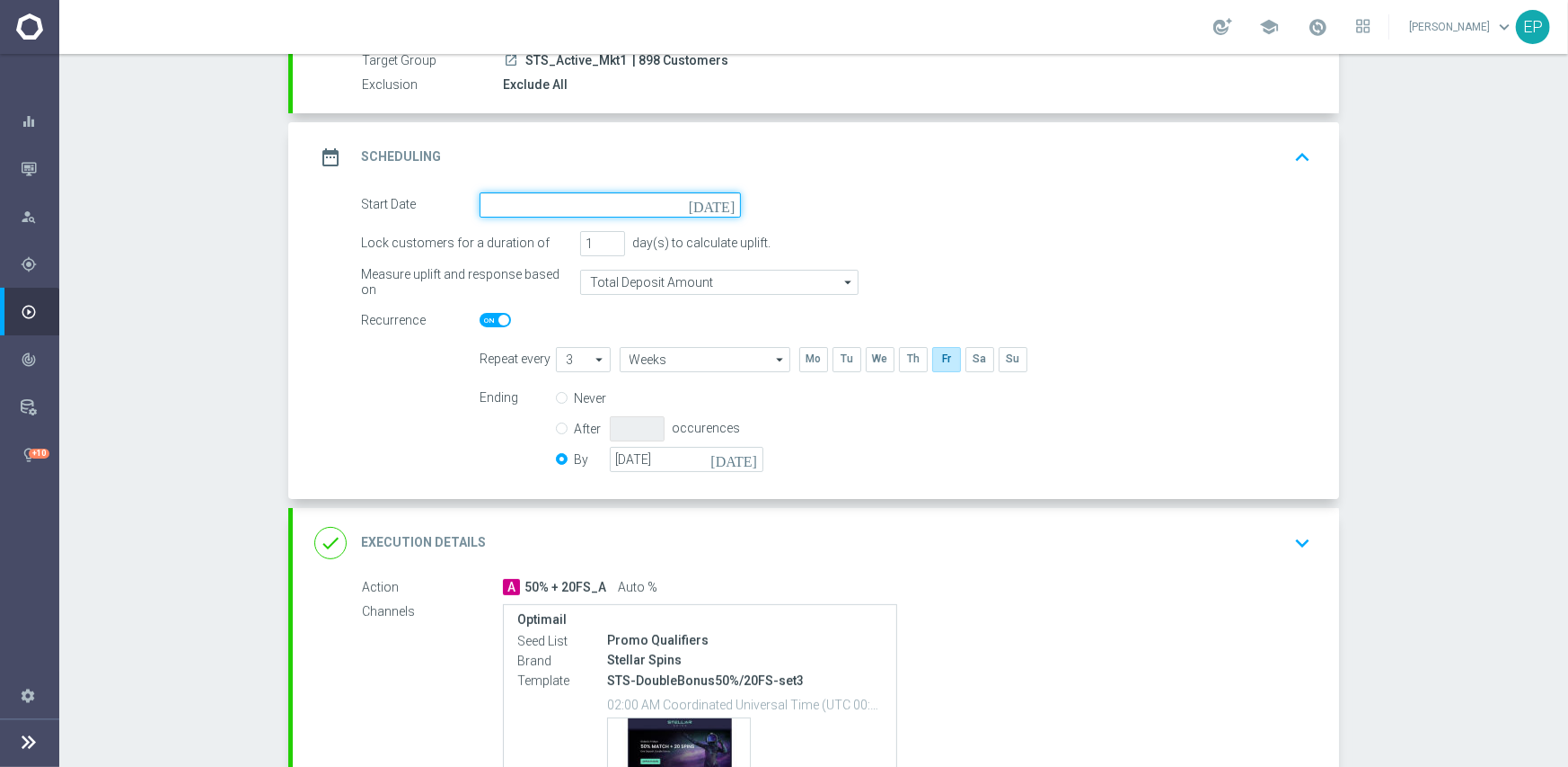
click at [585, 201] on input at bounding box center [611, 205] width 261 height 25
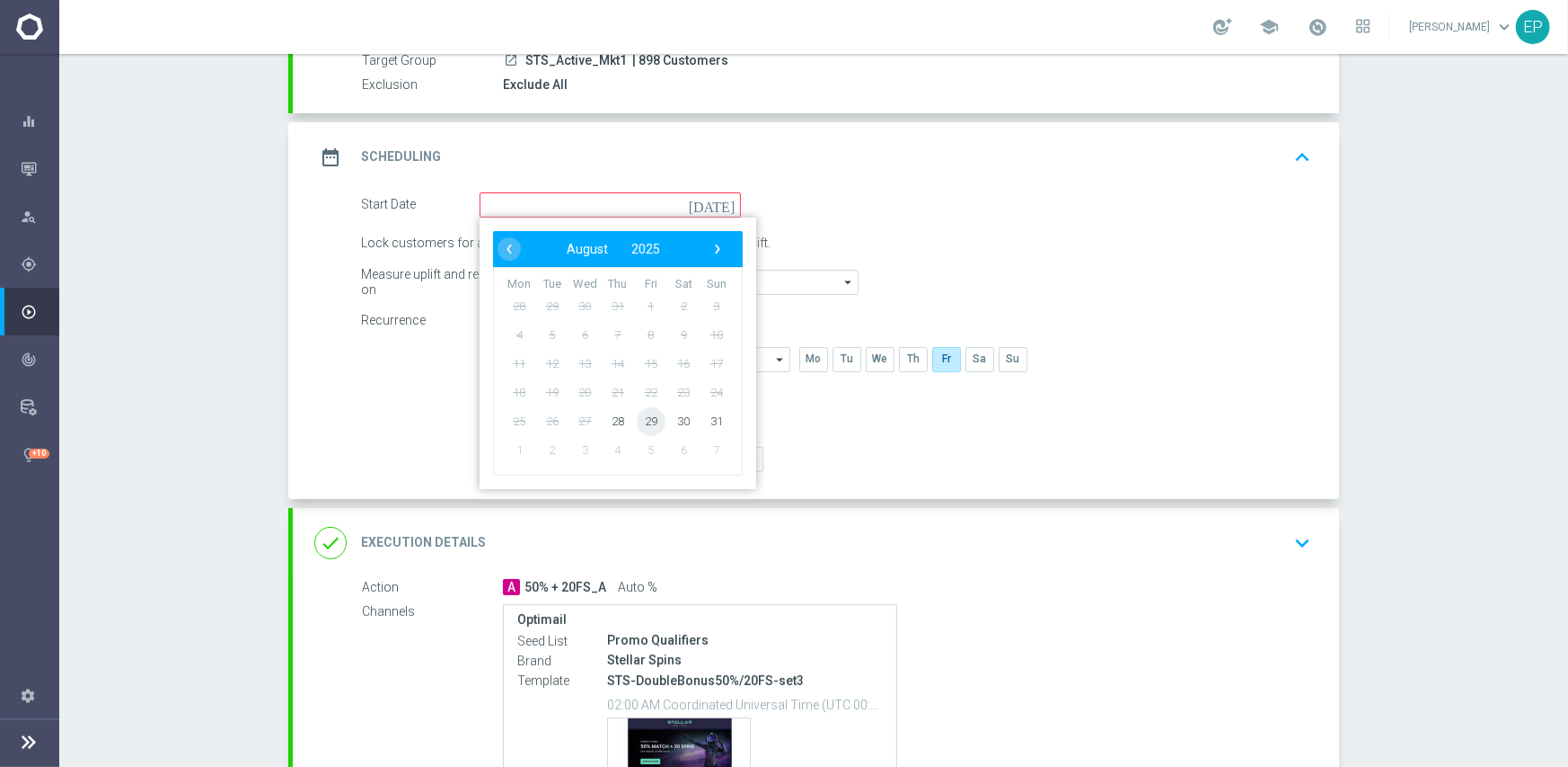
click at [642, 419] on span "29" at bounding box center [651, 420] width 29 height 29
type input "[DATE]"
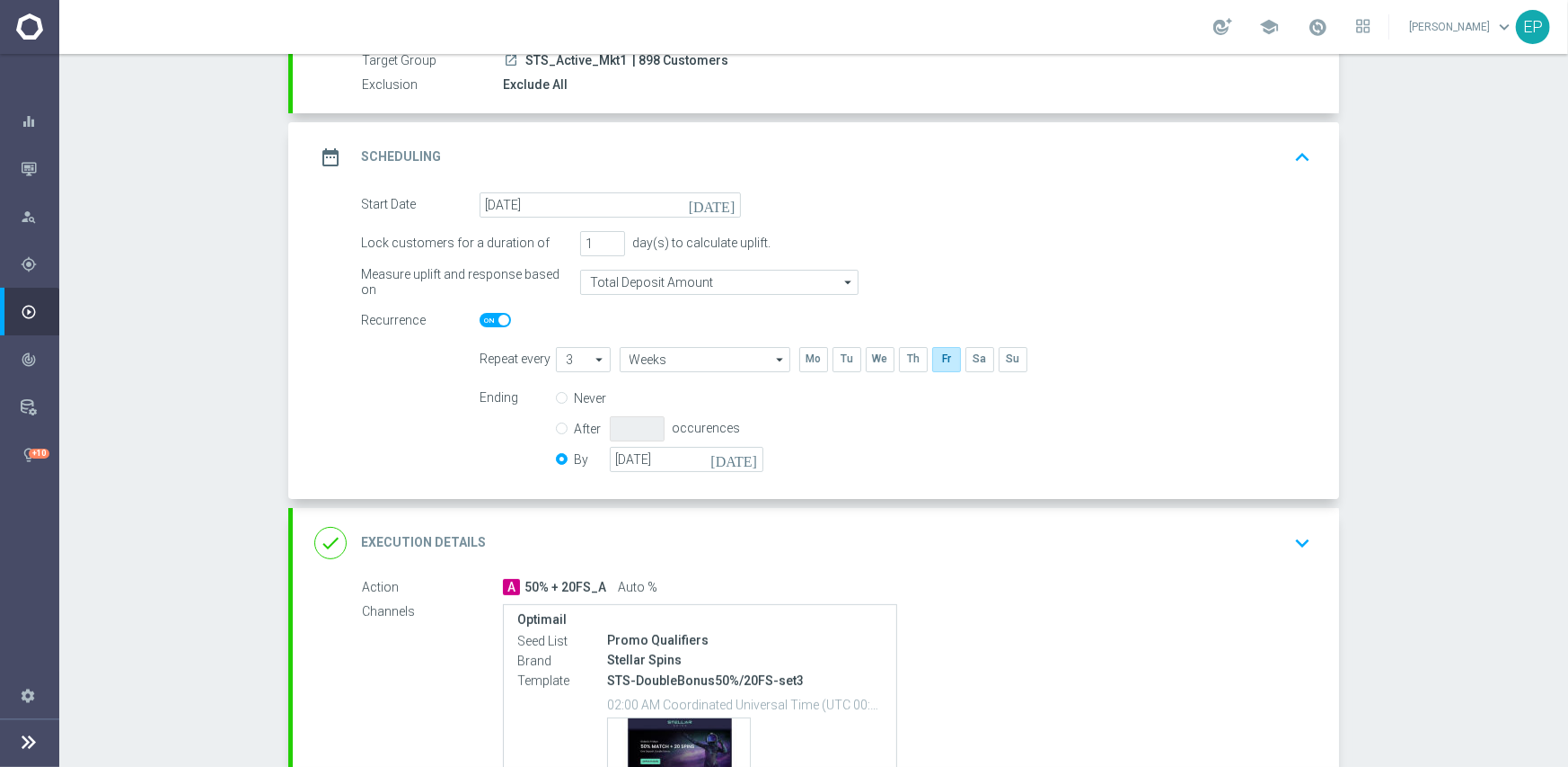
click at [482, 319] on span at bounding box center [495, 320] width 31 height 14
click at [482, 319] on input "checkbox" at bounding box center [495, 320] width 31 height 14
checkbox input "false"
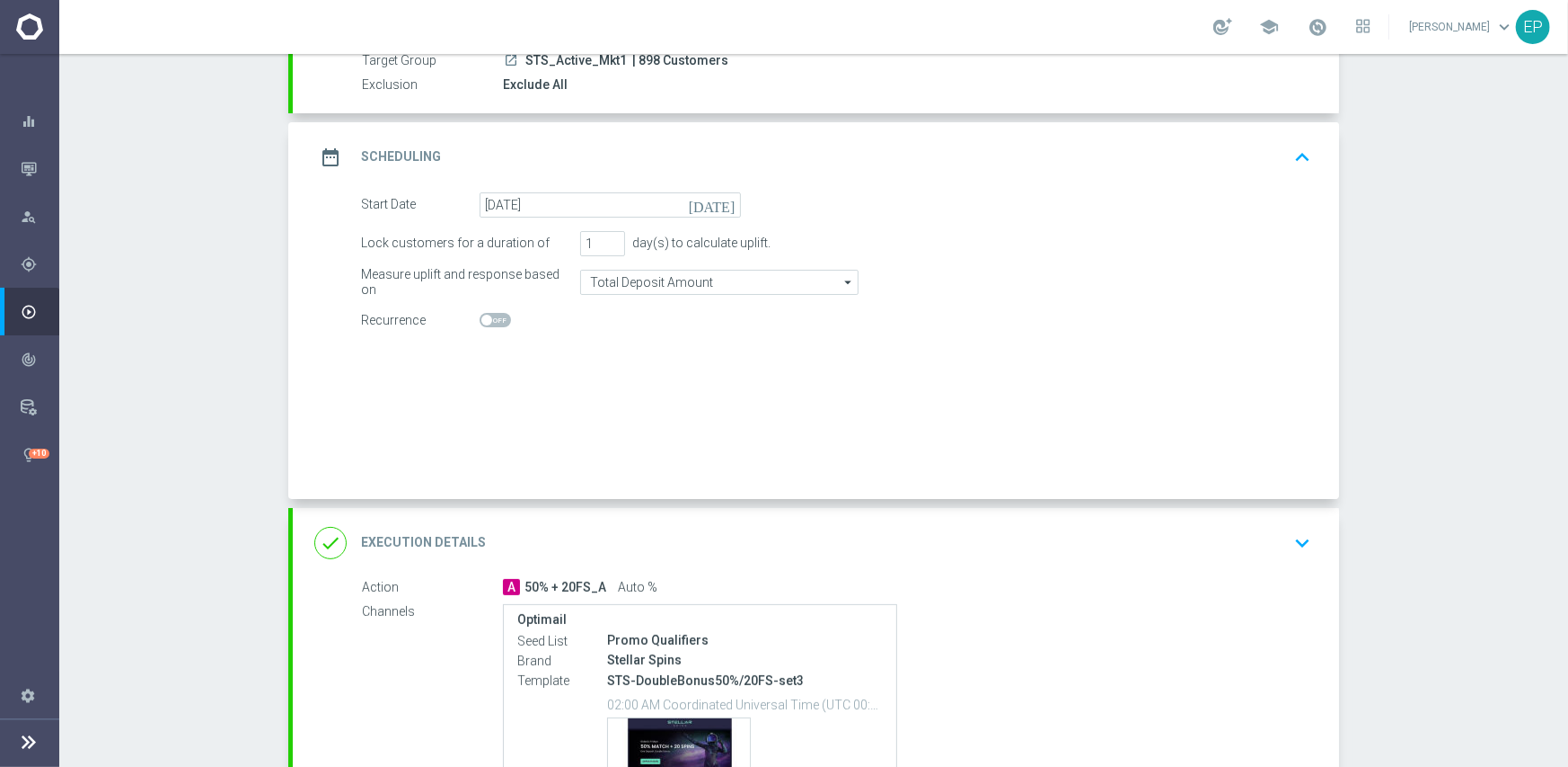
radio input "true"
radio input "false"
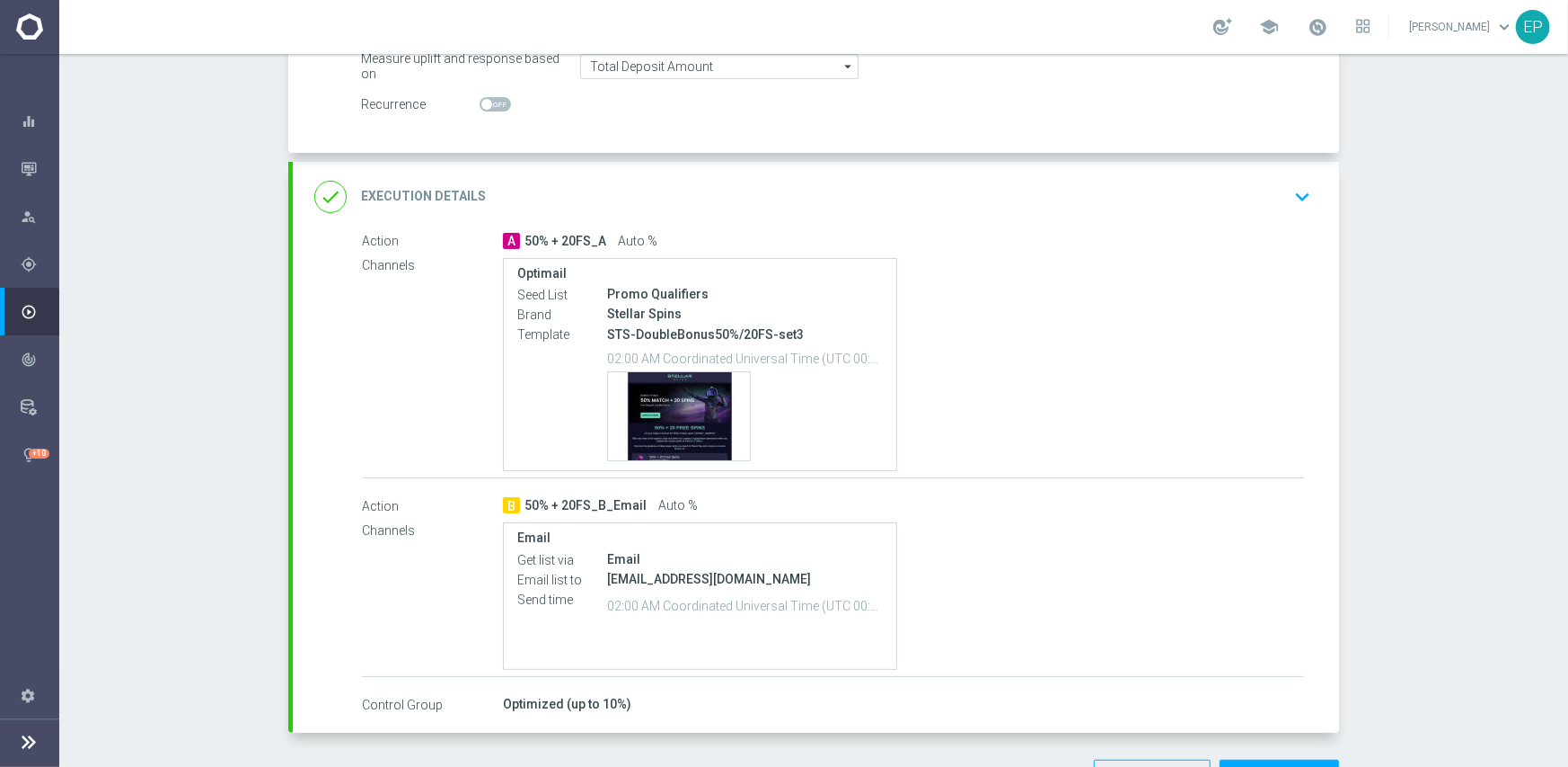
scroll to position [457, 0]
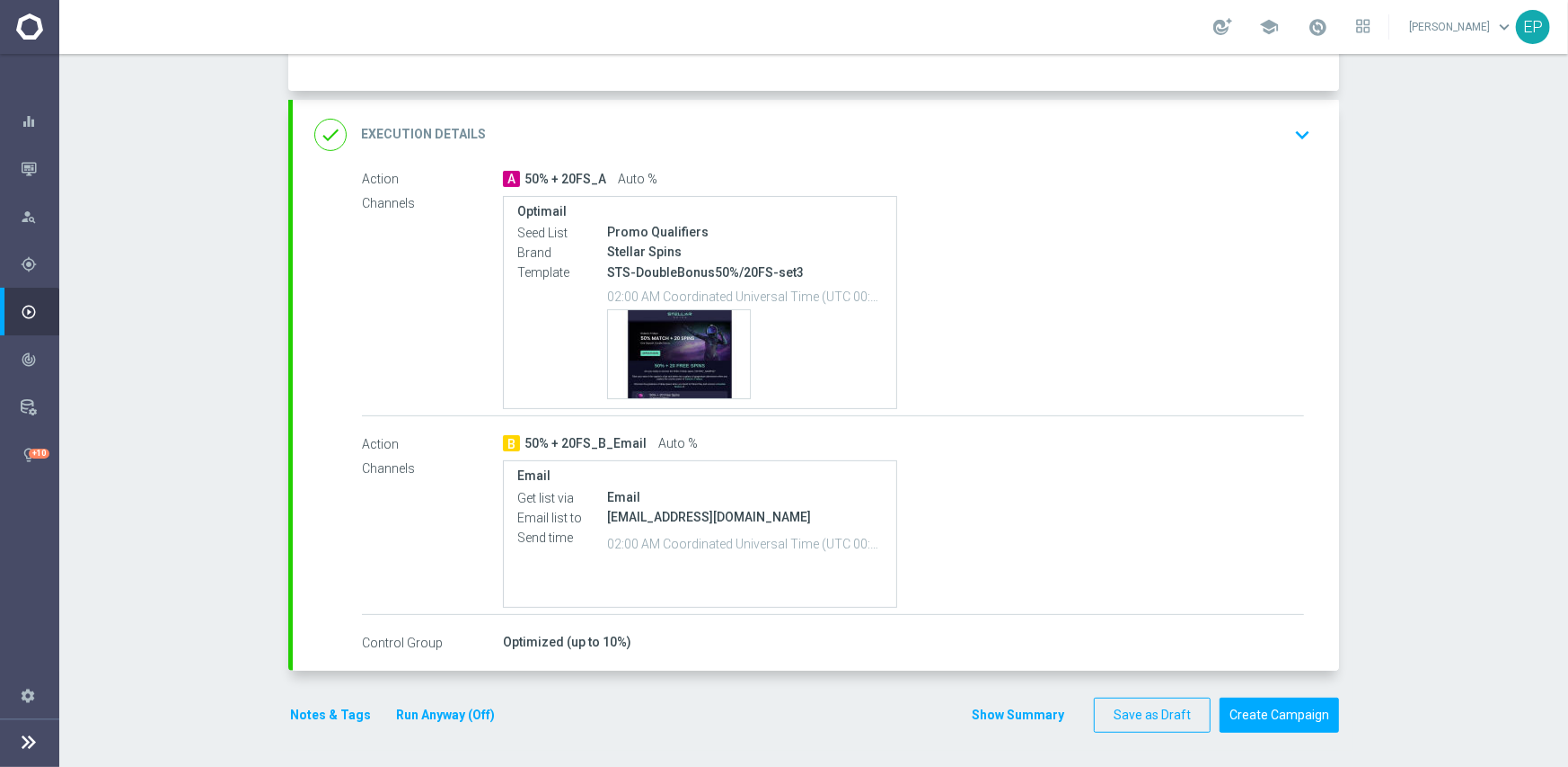
drag, startPoint x: 812, startPoint y: 135, endPoint x: 832, endPoint y: 140, distance: 20.6
click at [812, 135] on div "done Execution Details keyboard_arrow_down" at bounding box center [815, 135] width 1003 height 34
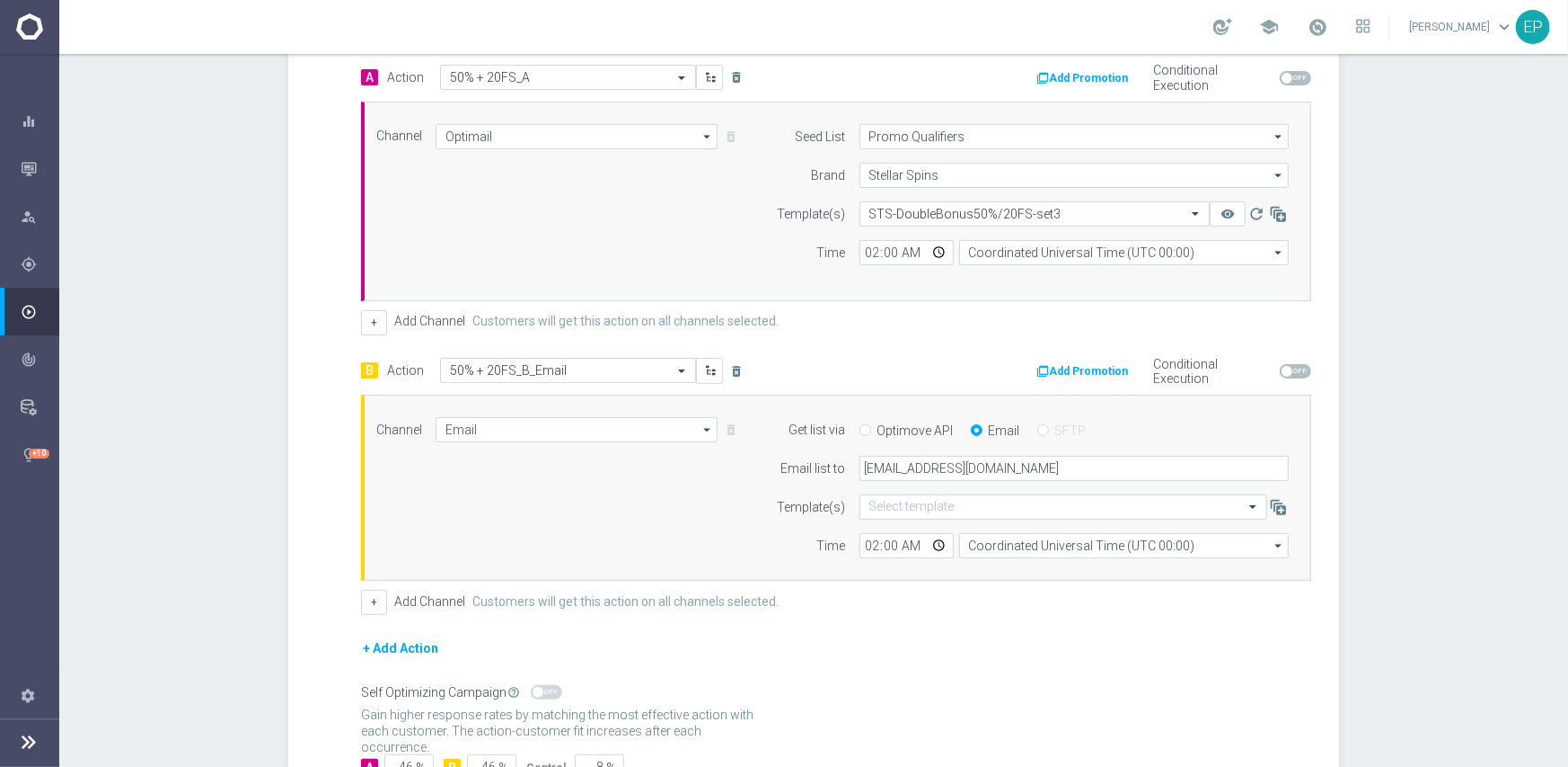
scroll to position [437, 0]
click at [965, 214] on input "text" at bounding box center [1016, 217] width 294 height 15
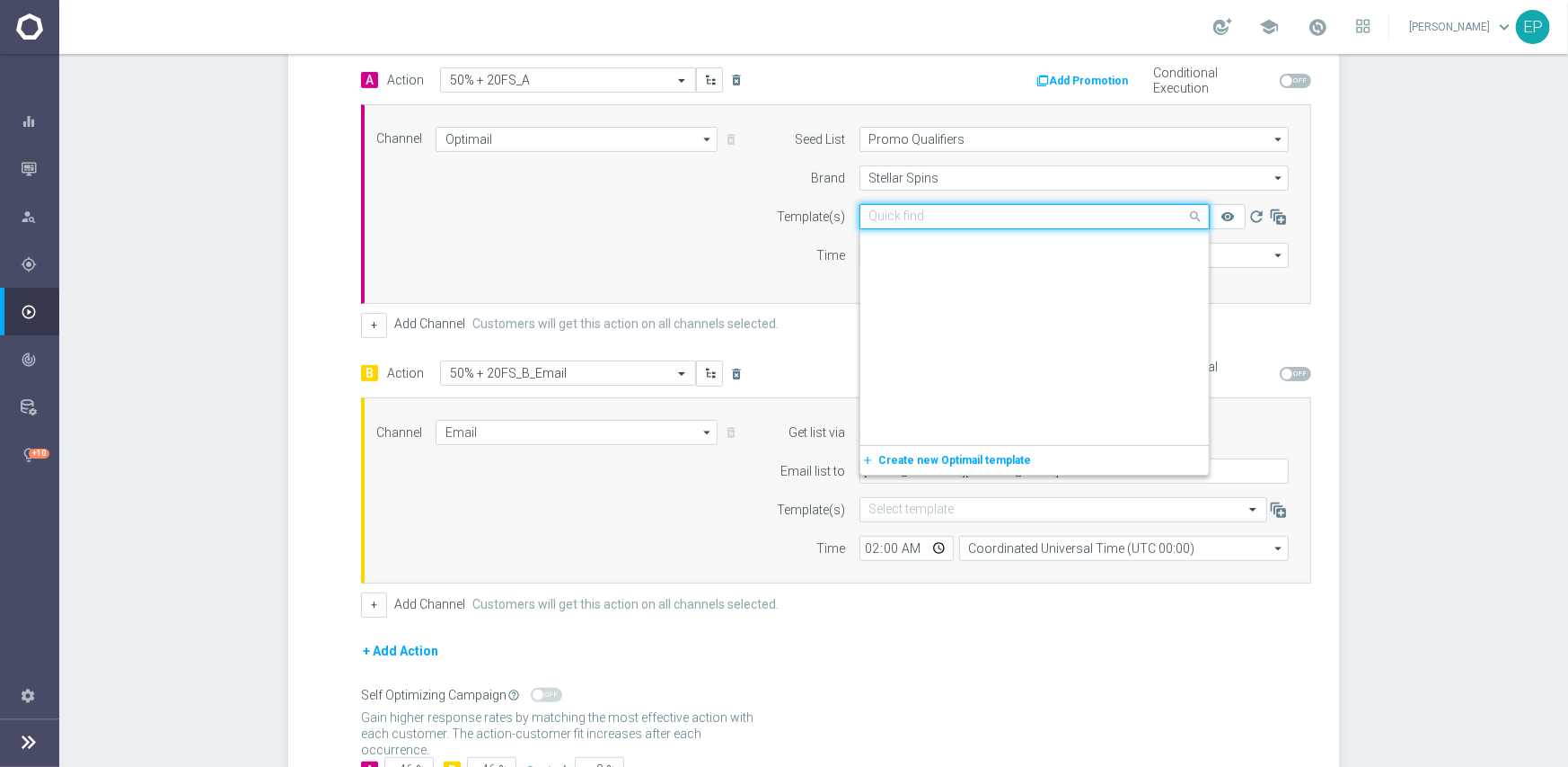
scroll to position [4686, 0]
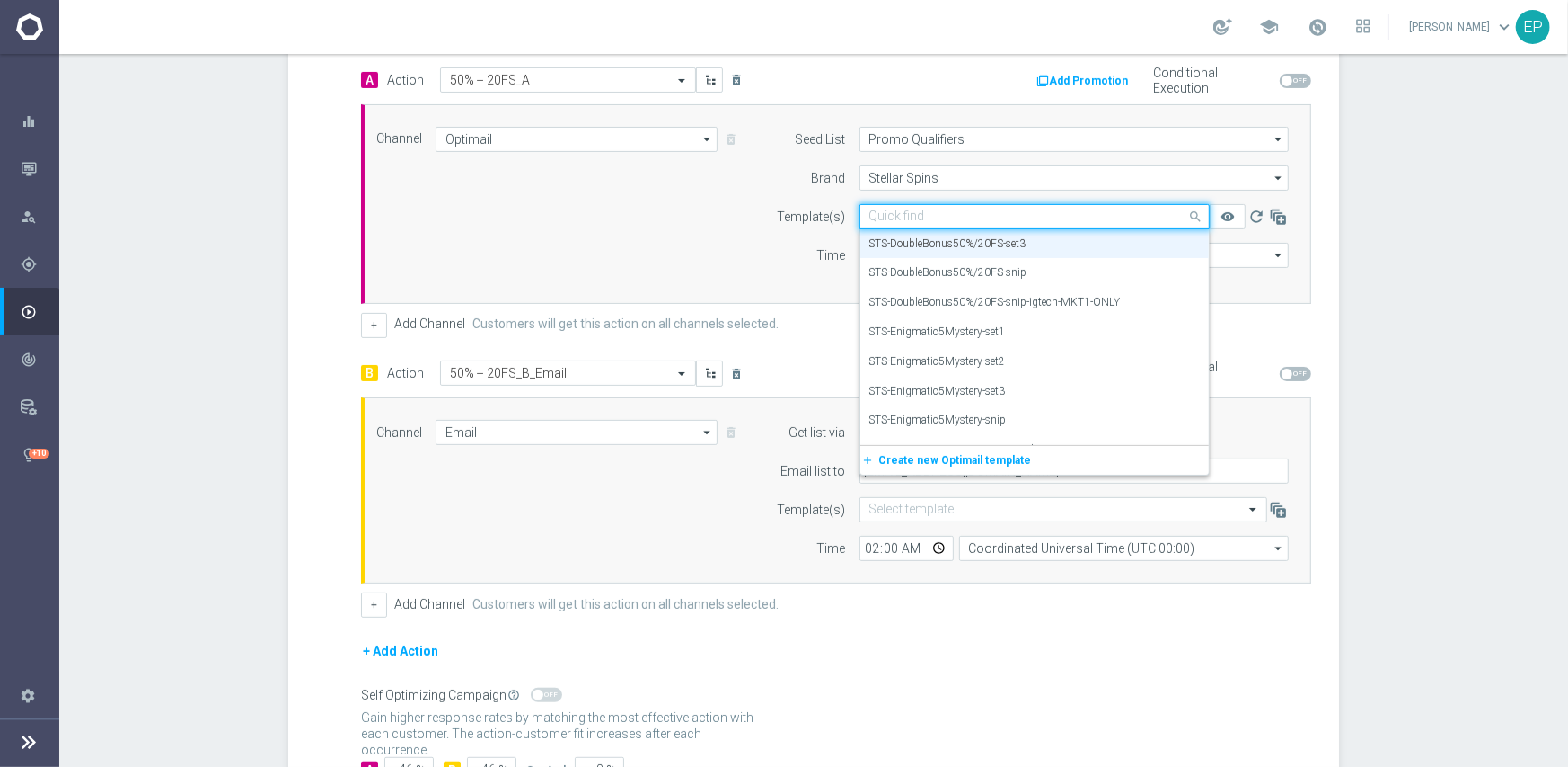
paste input "S-DoubleBonus50%/20FS-snip-igtech-MKT1-ONLY"
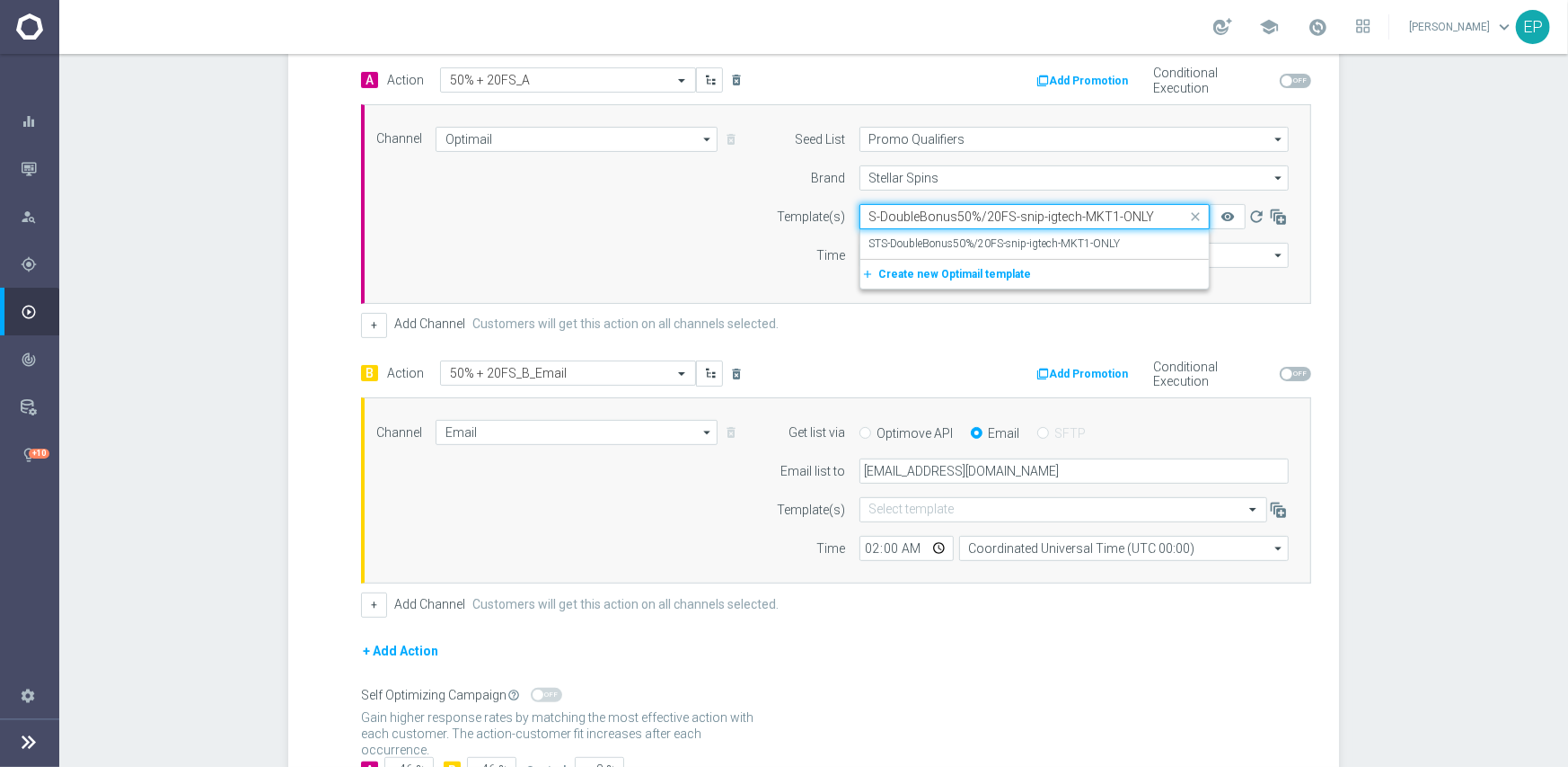
scroll to position [0, 0]
click at [997, 247] on label "STS-DoubleBonus50%/20FS-snip-igtech-MKT1-ONLY" at bounding box center [995, 244] width 252 height 15
type input "S-DoubleBonus50%/20FS-snip-igtech-MKT1-ONLY"
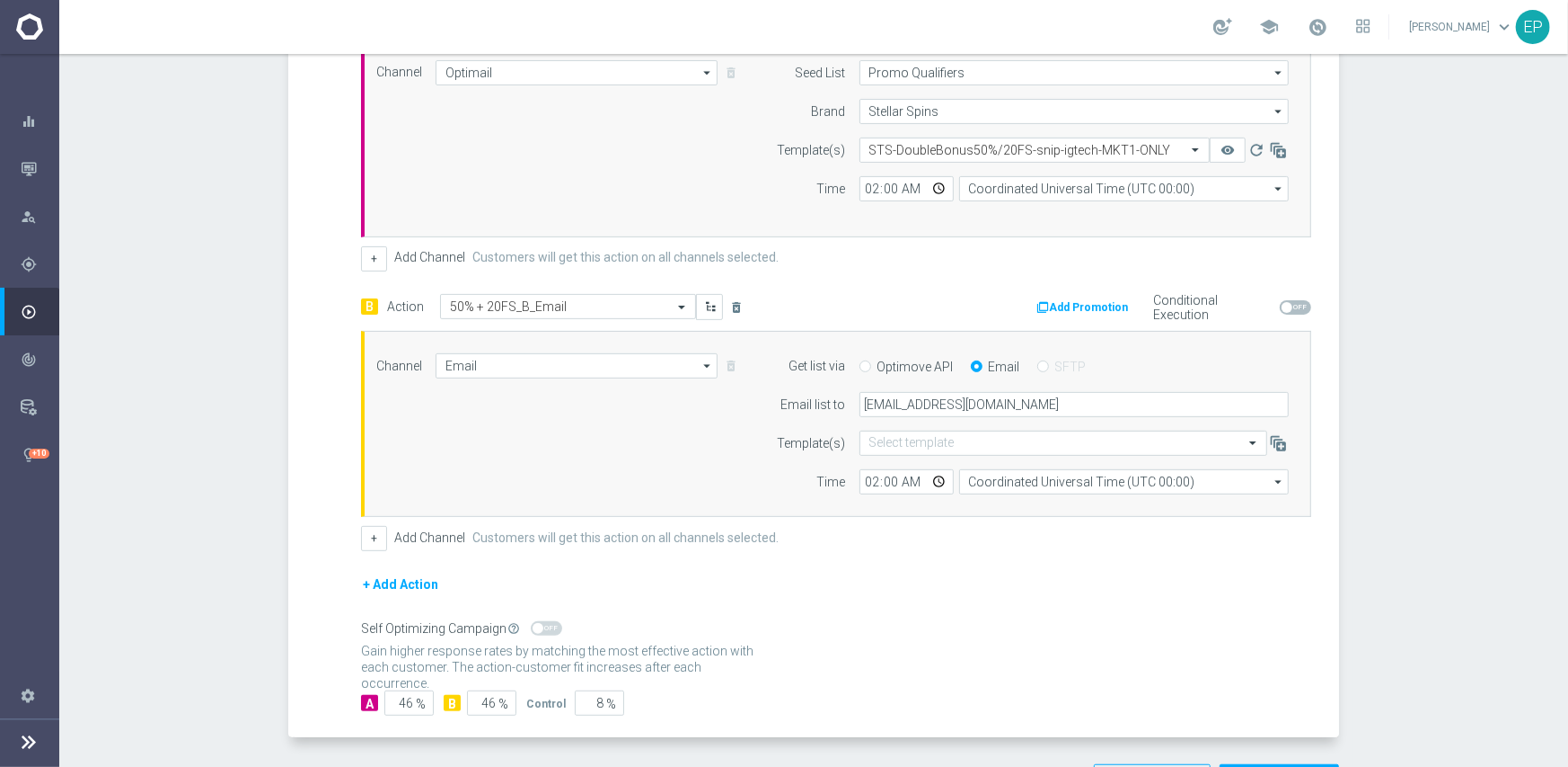
scroll to position [570, 0]
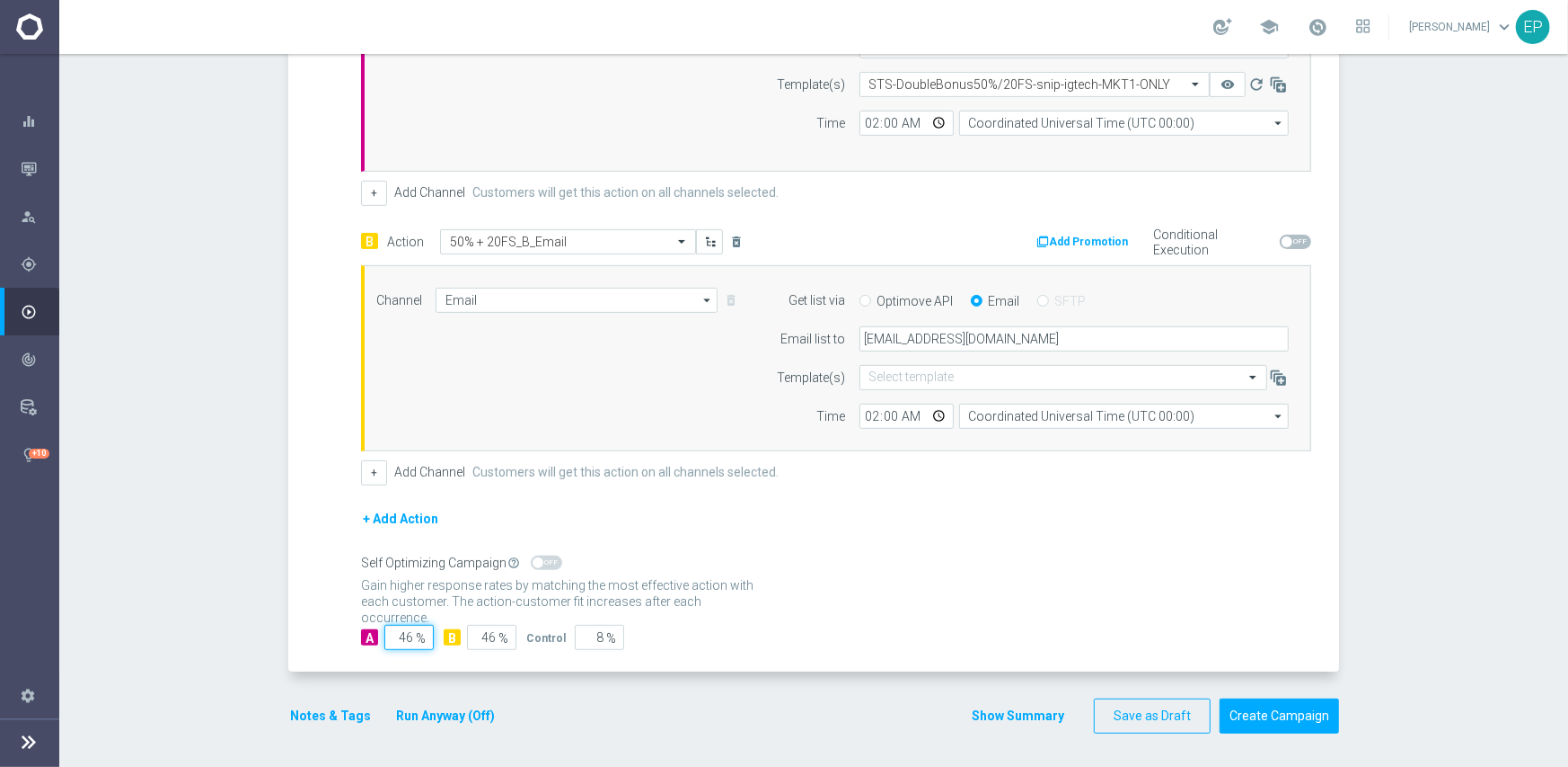
click at [399, 636] on input "46" at bounding box center [408, 636] width 49 height 25
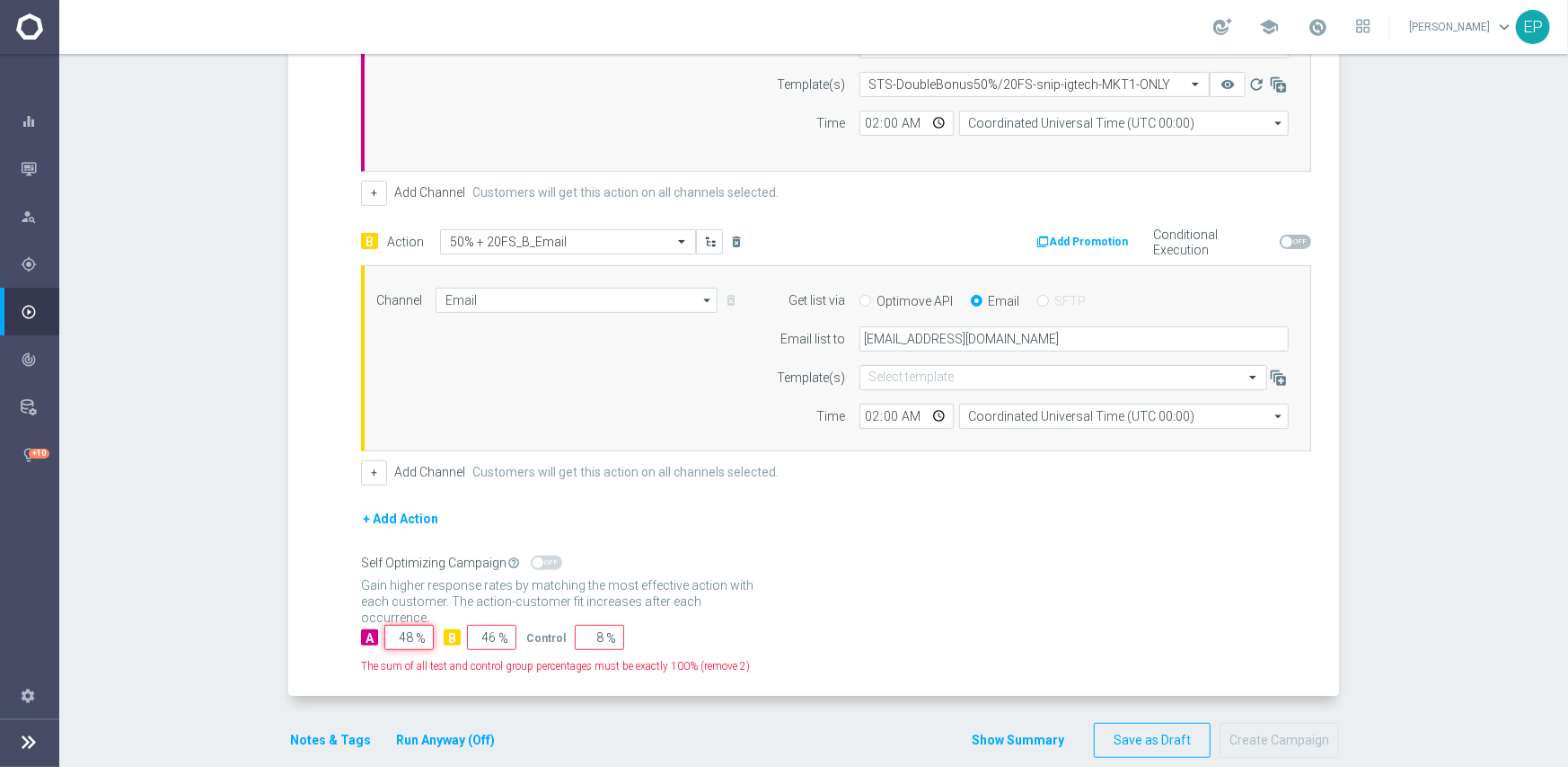
type input "48"
click at [480, 633] on input "46" at bounding box center [491, 636] width 49 height 25
type input "47"
click at [582, 626] on input "8" at bounding box center [599, 636] width 49 height 25
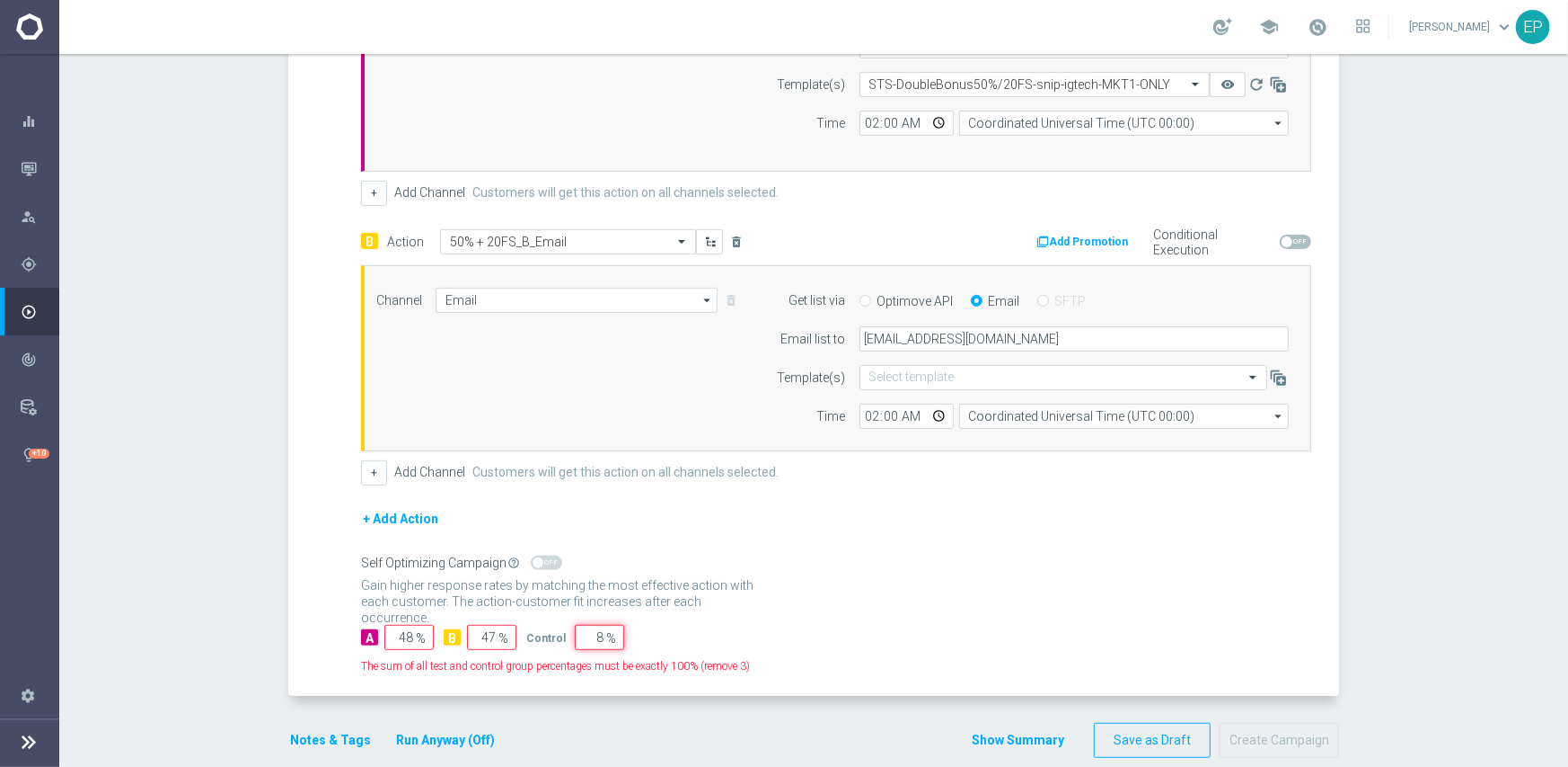
click at [582, 626] on input "8" at bounding box center [599, 636] width 49 height 25
type input "4"
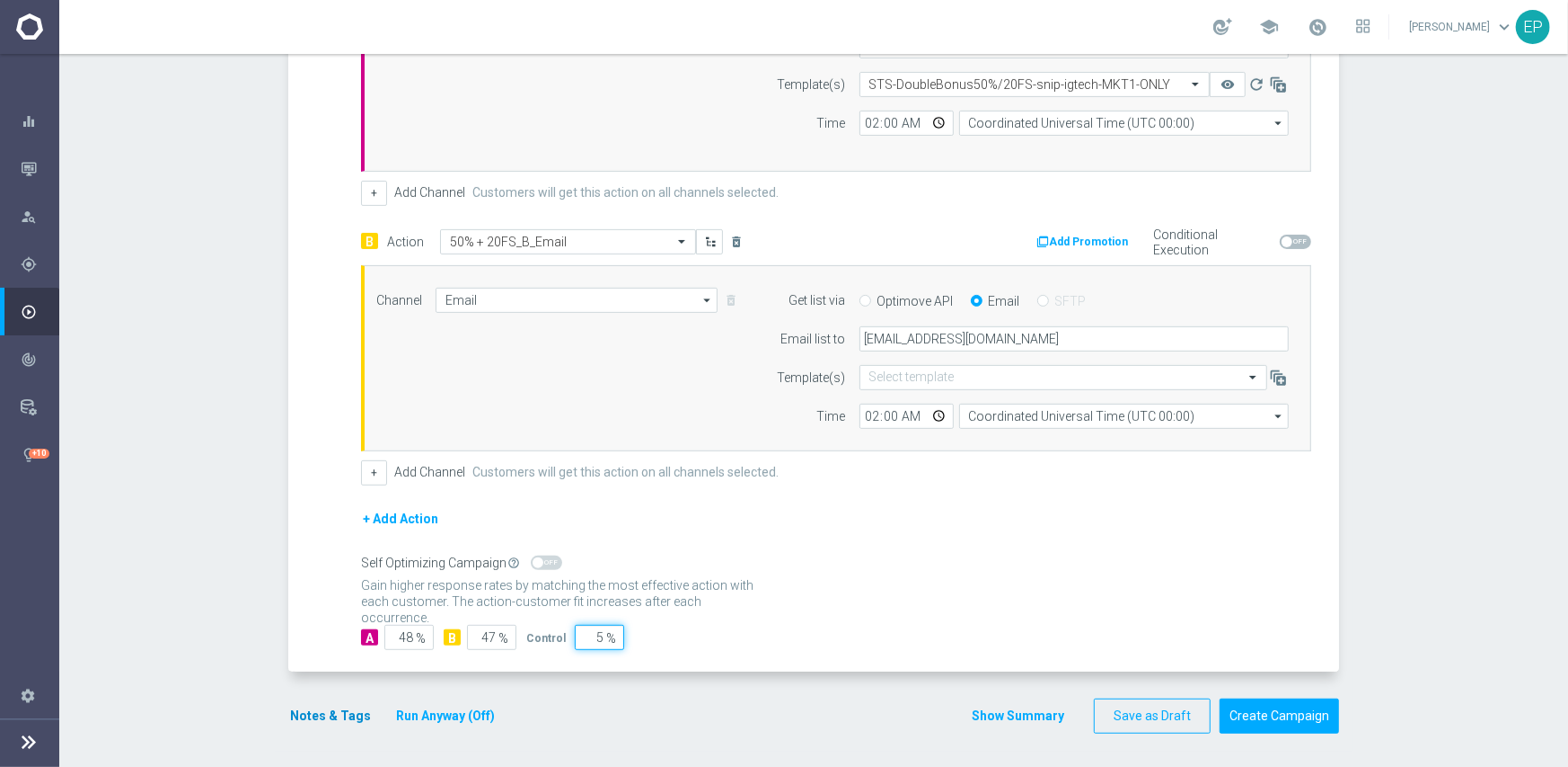
type input "5"
click at [326, 714] on button "Notes & Tags" at bounding box center [330, 716] width 85 height 22
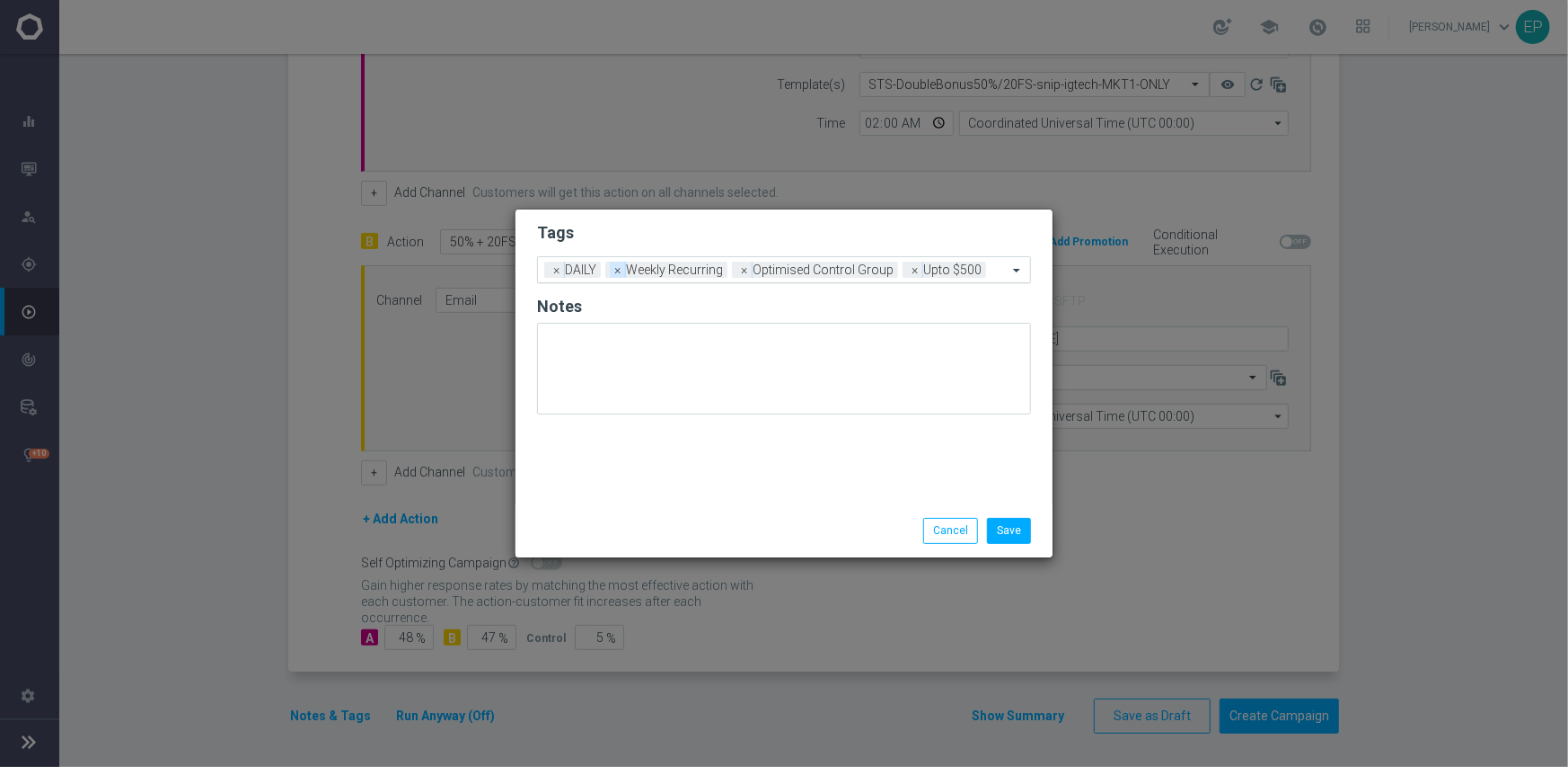
click at [615, 273] on span "×" at bounding box center [618, 270] width 16 height 16
click at [774, 273] on input "text" at bounding box center [851, 271] width 311 height 15
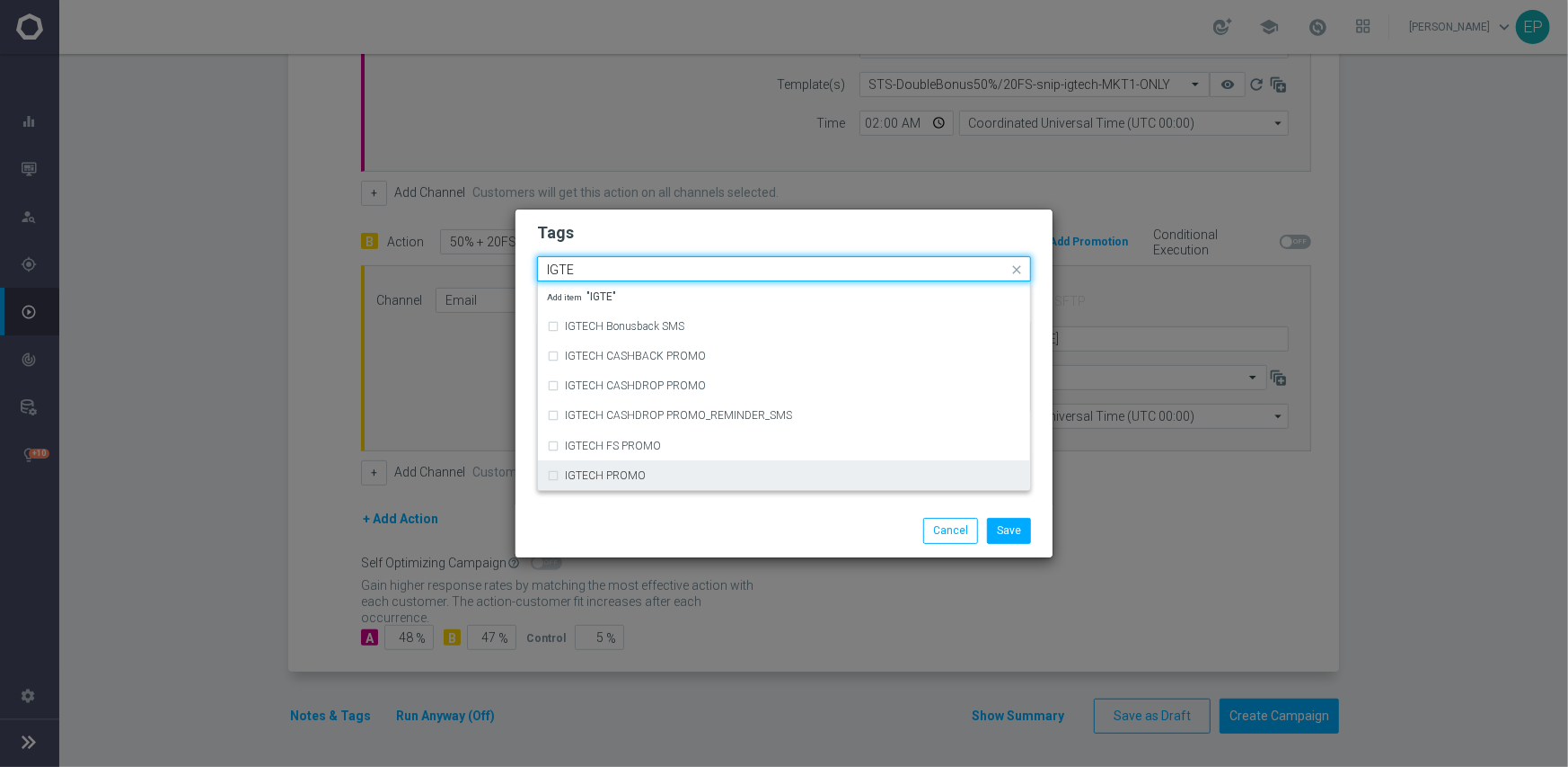
click at [630, 473] on label "IGTECH PROMO" at bounding box center [605, 475] width 81 height 11
type input "IGTE"
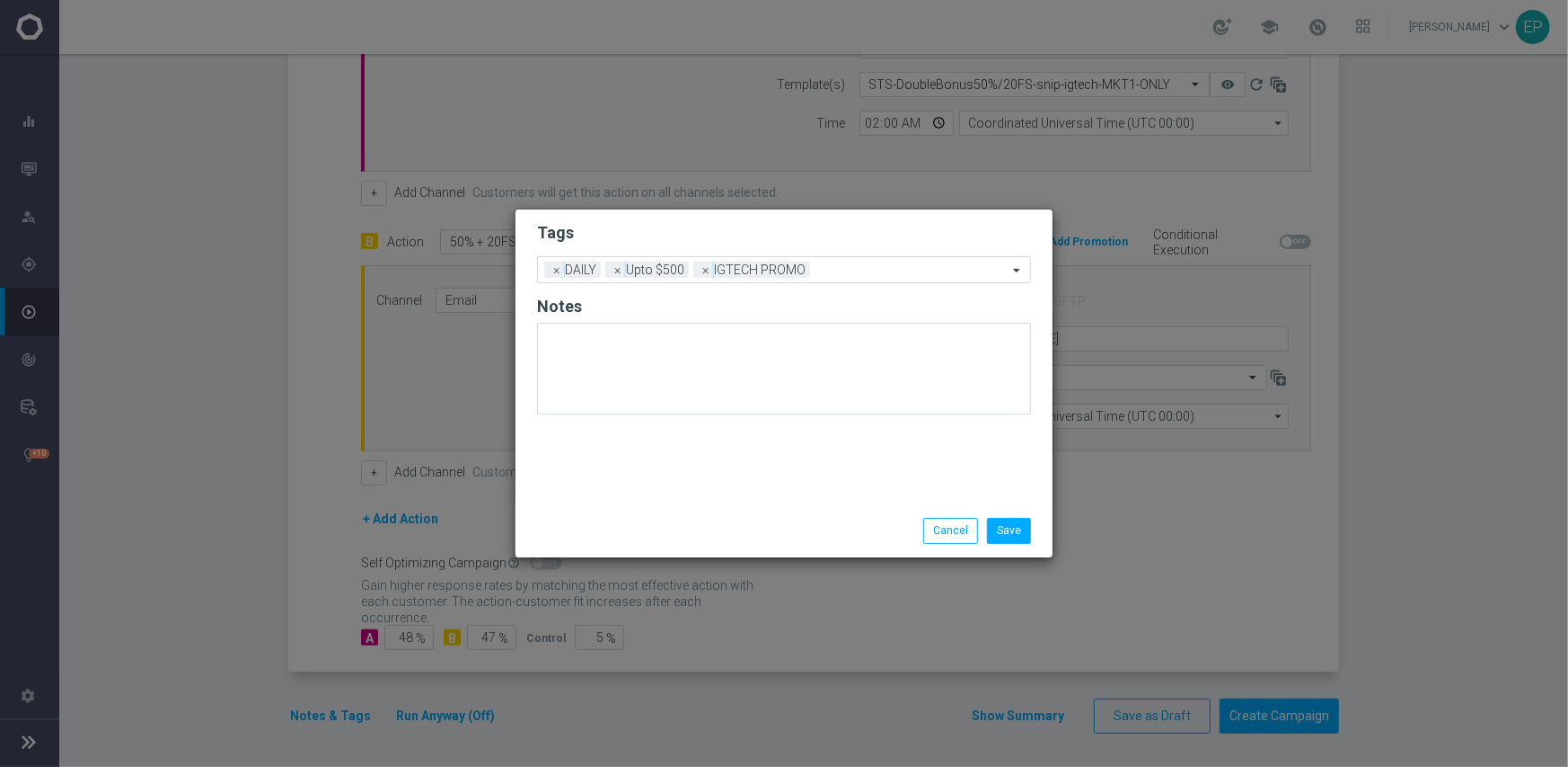
click at [642, 521] on div "Save Cancel" at bounding box center [784, 529] width 521 height 25
click at [1014, 538] on button "Save" at bounding box center [1009, 529] width 44 height 25
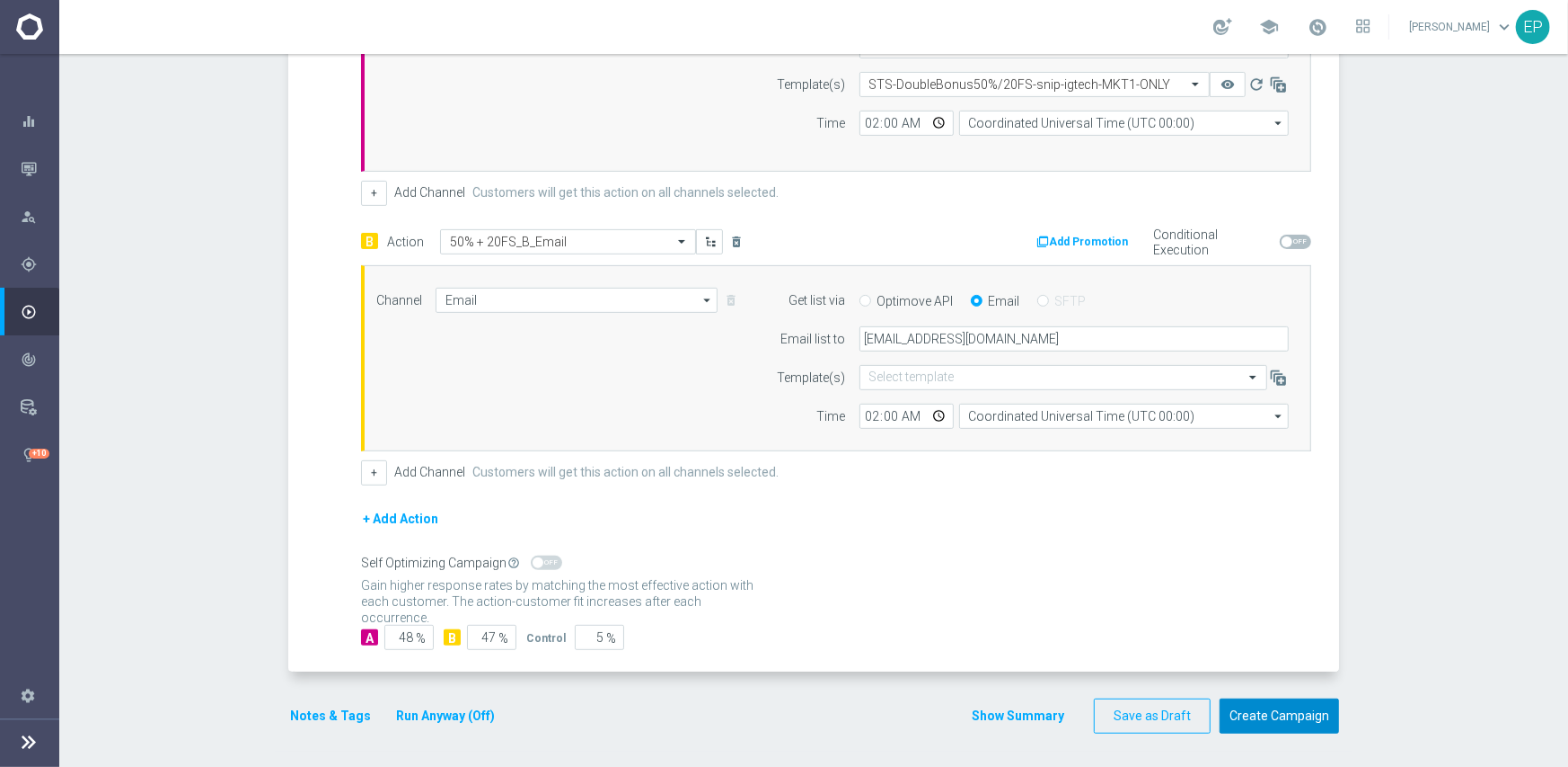
click at [1280, 714] on button "Create Campaign" at bounding box center [1280, 715] width 120 height 35
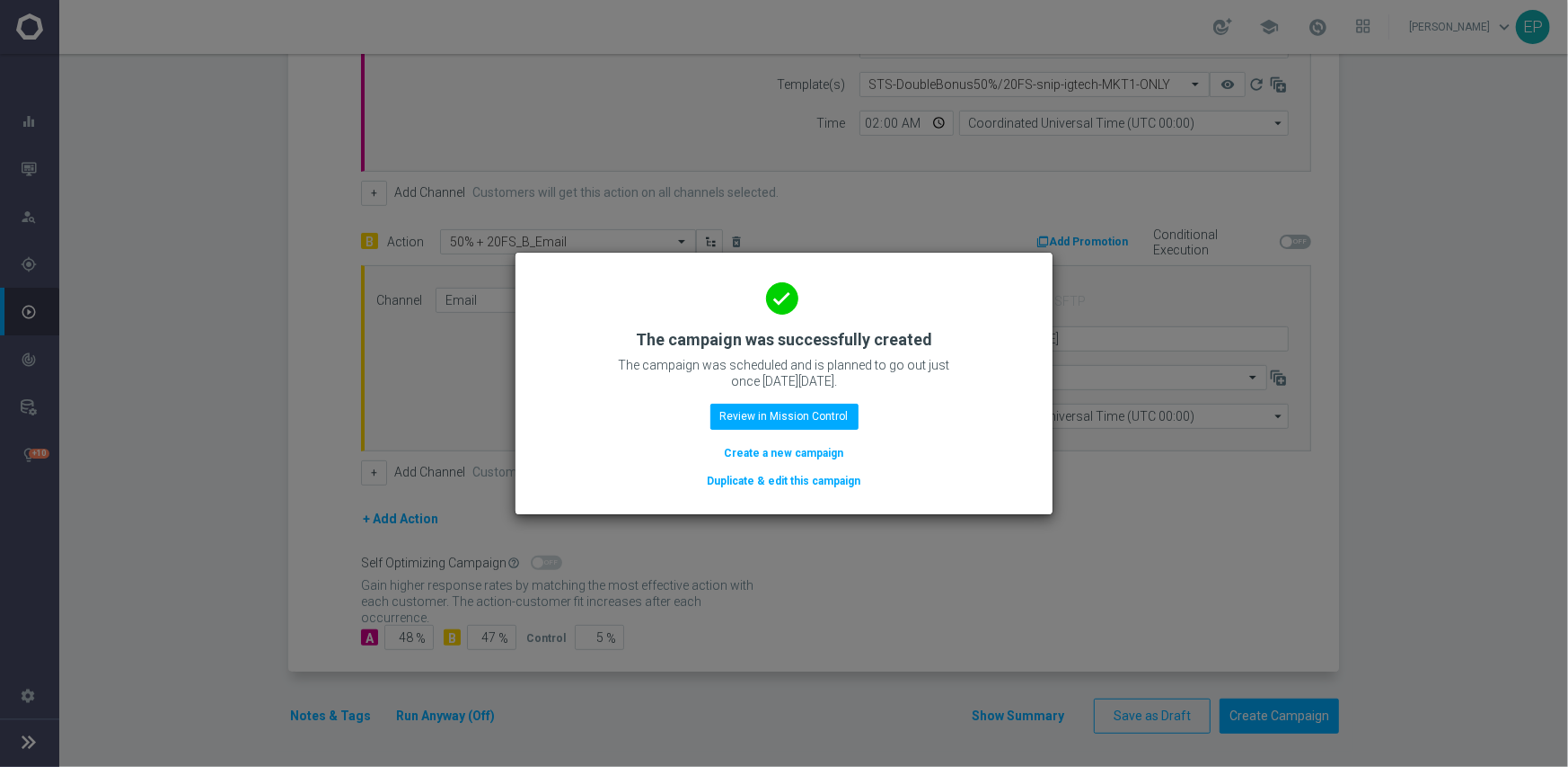
click at [764, 476] on button "Duplicate & edit this campaign" at bounding box center [784, 481] width 157 height 20
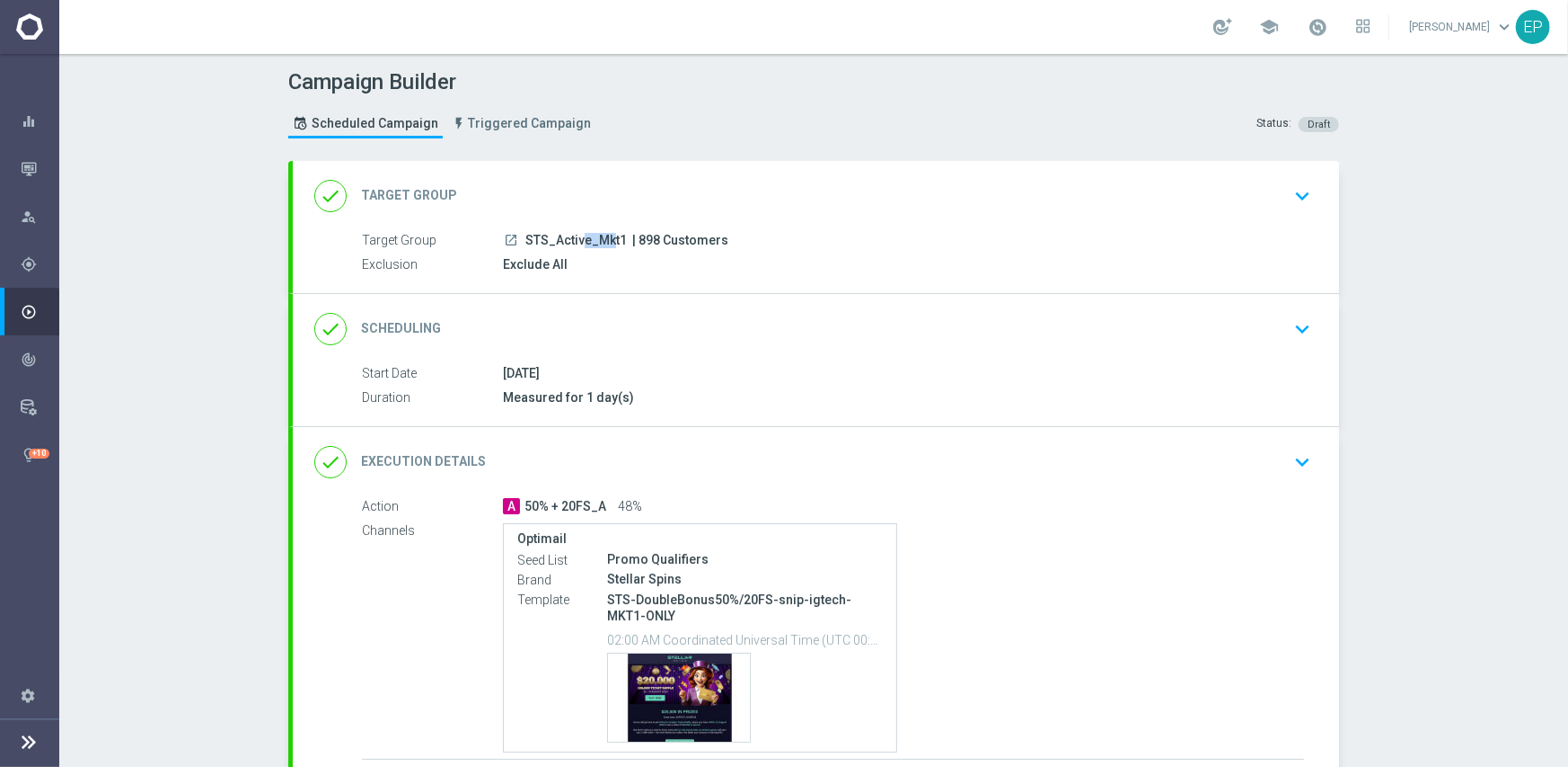
drag, startPoint x: 516, startPoint y: 241, endPoint x: 548, endPoint y: 241, distance: 32.0
click at [548, 241] on div "launch STS_Active_Mkt1 | 898 Customers" at bounding box center [903, 240] width 801 height 18
copy span "STS_"
click at [613, 167] on div "done Target Group keyboard_arrow_down" at bounding box center [815, 196] width 1046 height 70
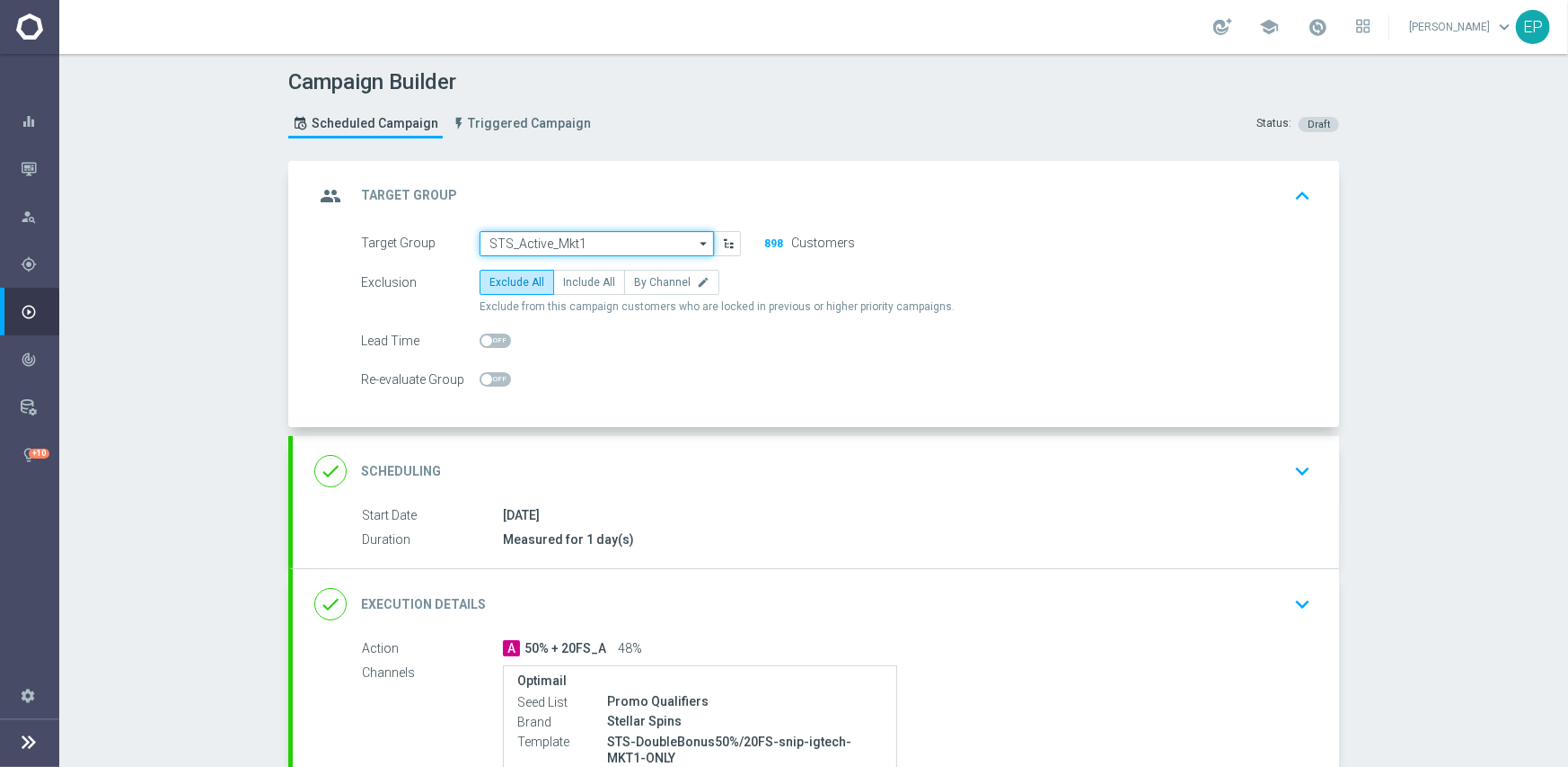
click at [563, 237] on input "STS_Active_Mkt1" at bounding box center [597, 243] width 235 height 25
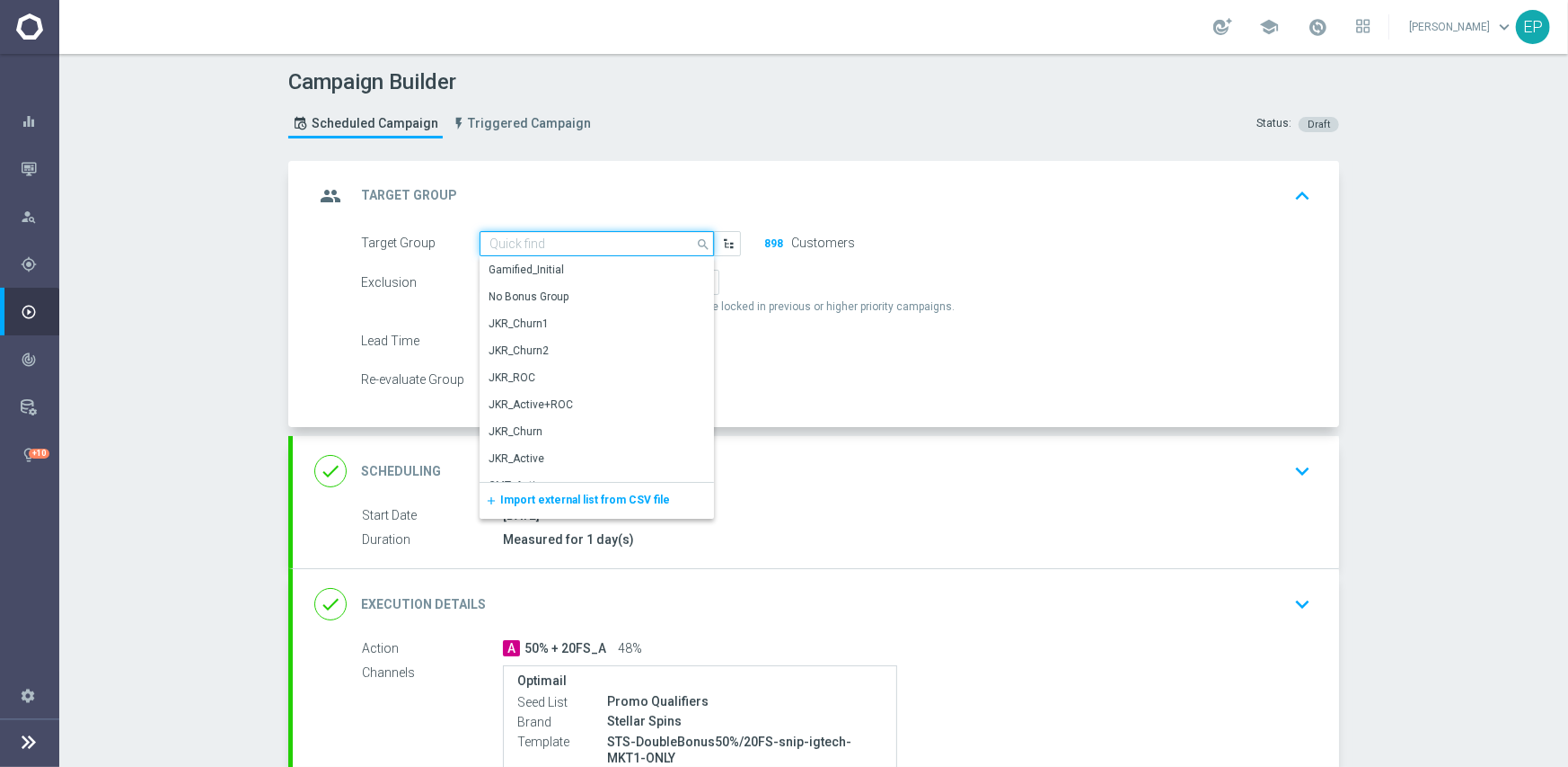
paste input "STS_"
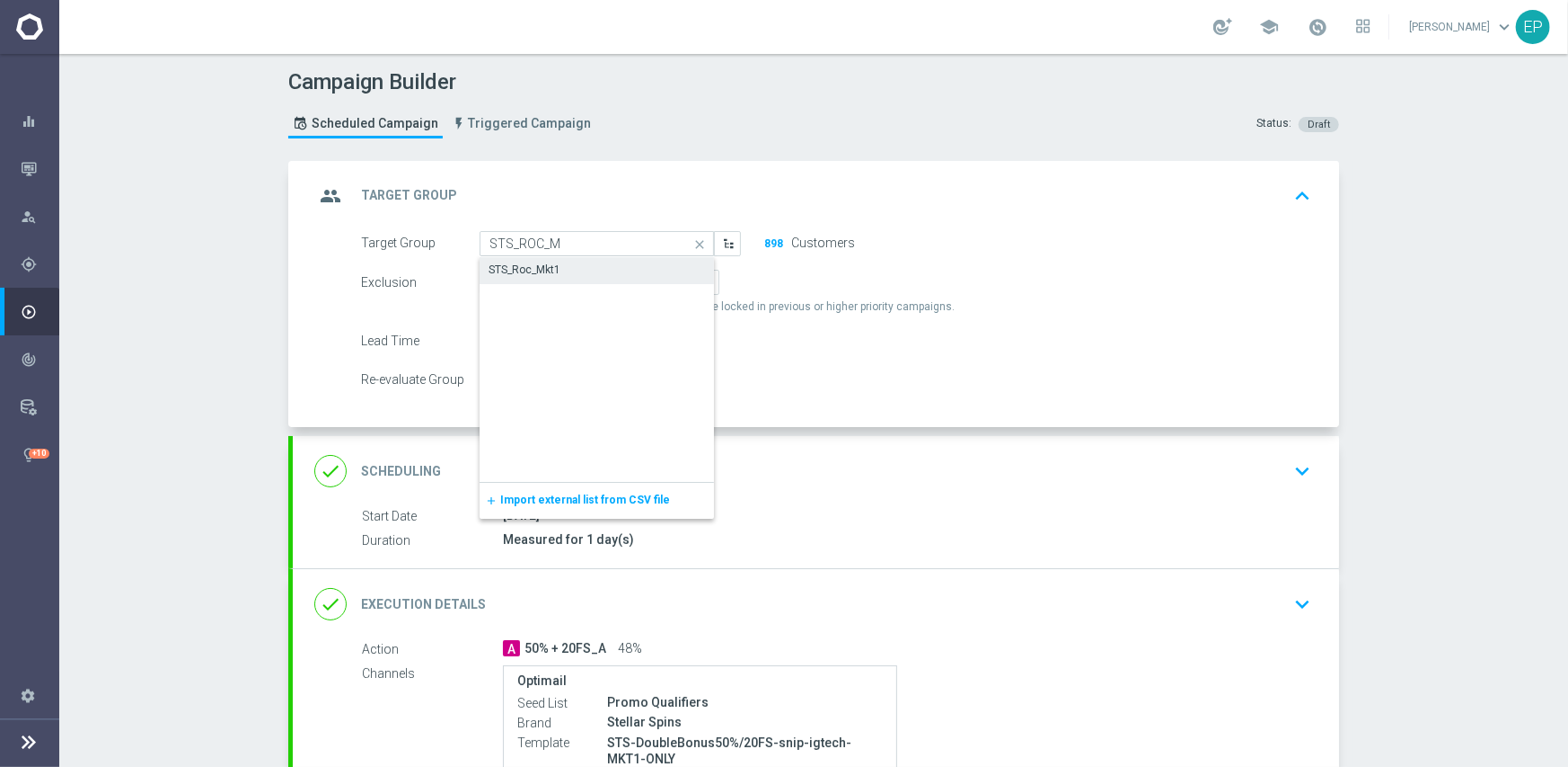
click at [521, 268] on div "STS_Roc_Mkt1" at bounding box center [525, 270] width 72 height 16
type input "STS_Roc_Mkt1"
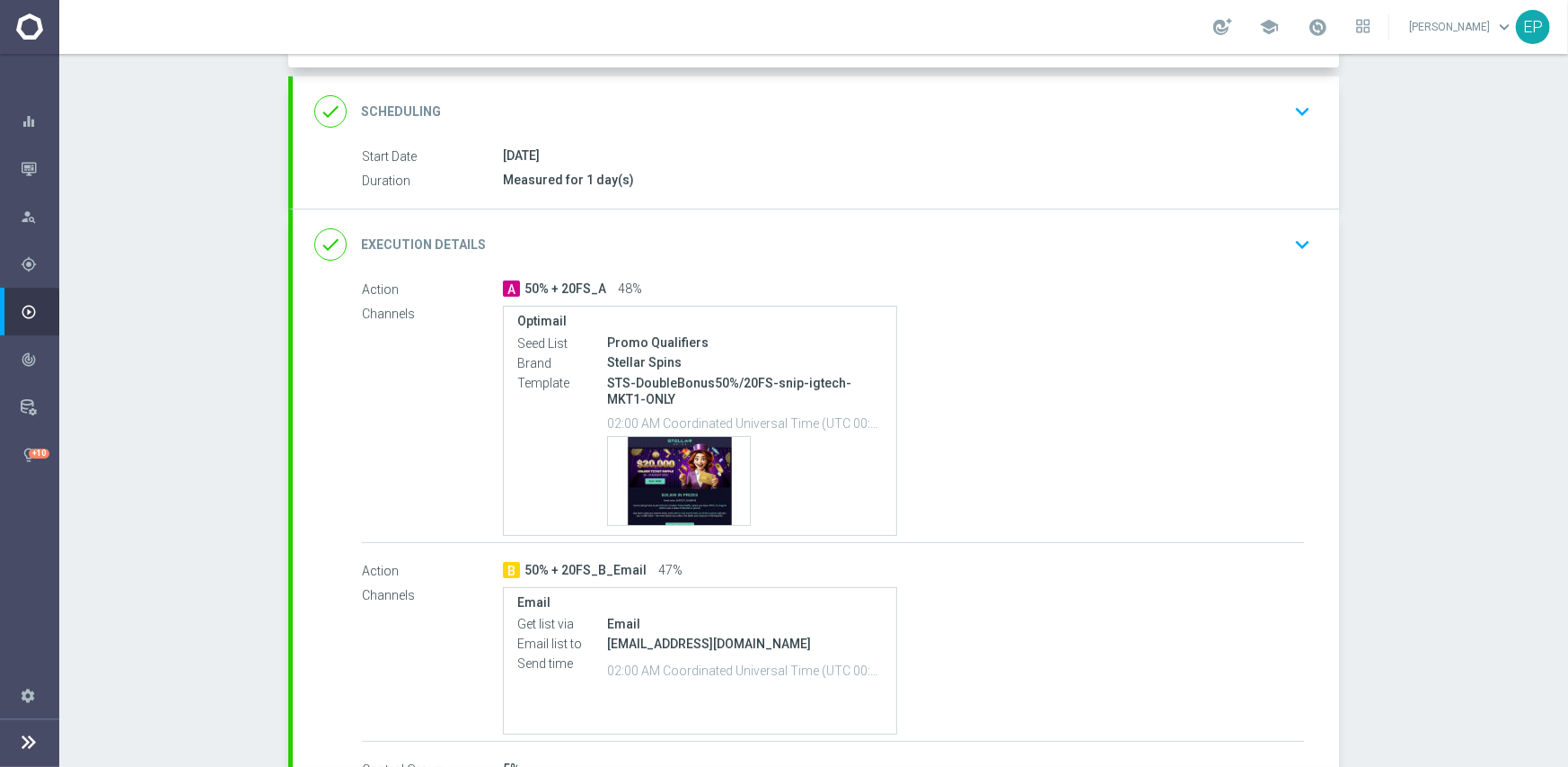
scroll to position [485, 0]
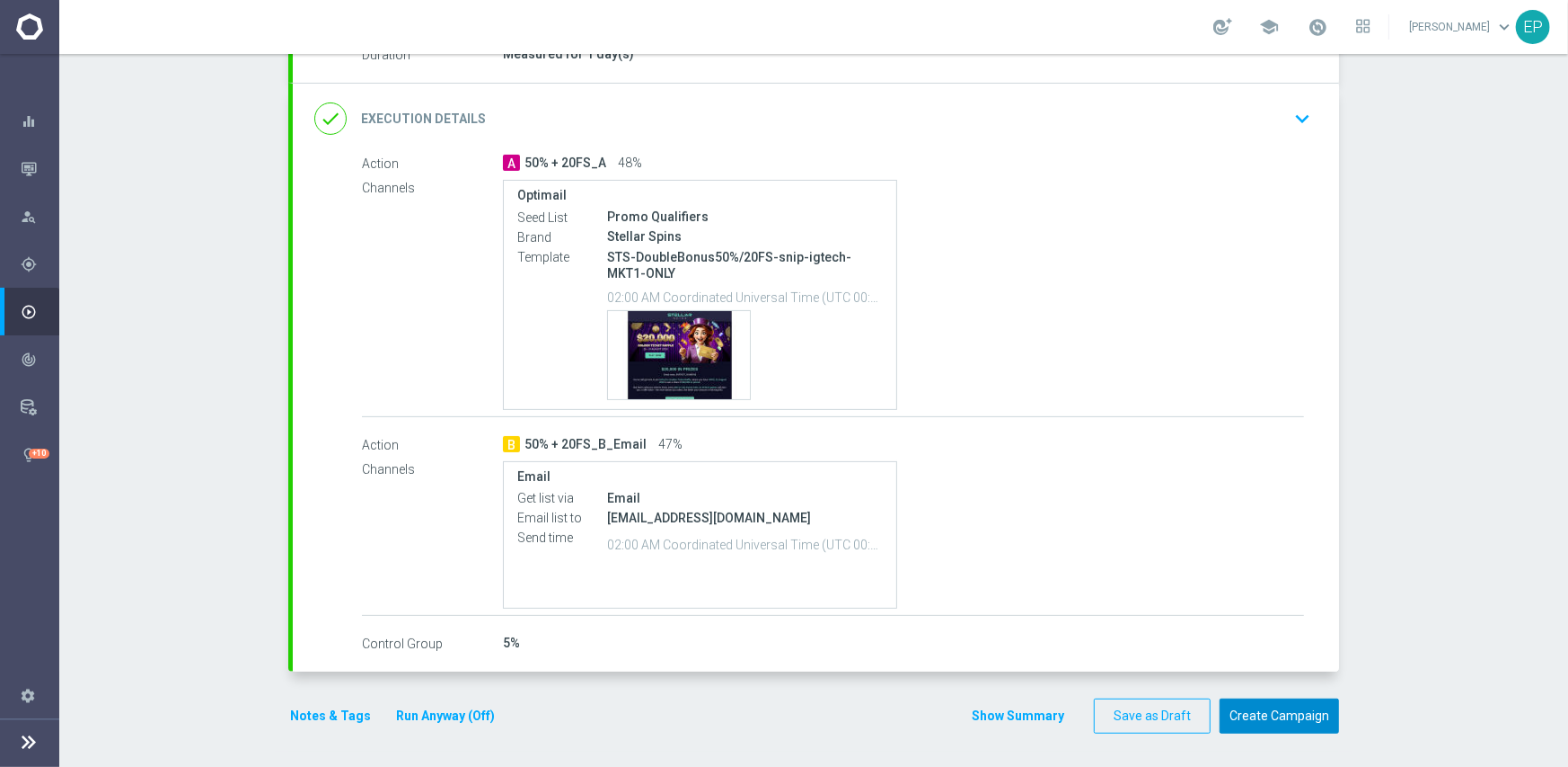
click at [1287, 718] on button "Create Campaign" at bounding box center [1280, 715] width 120 height 35
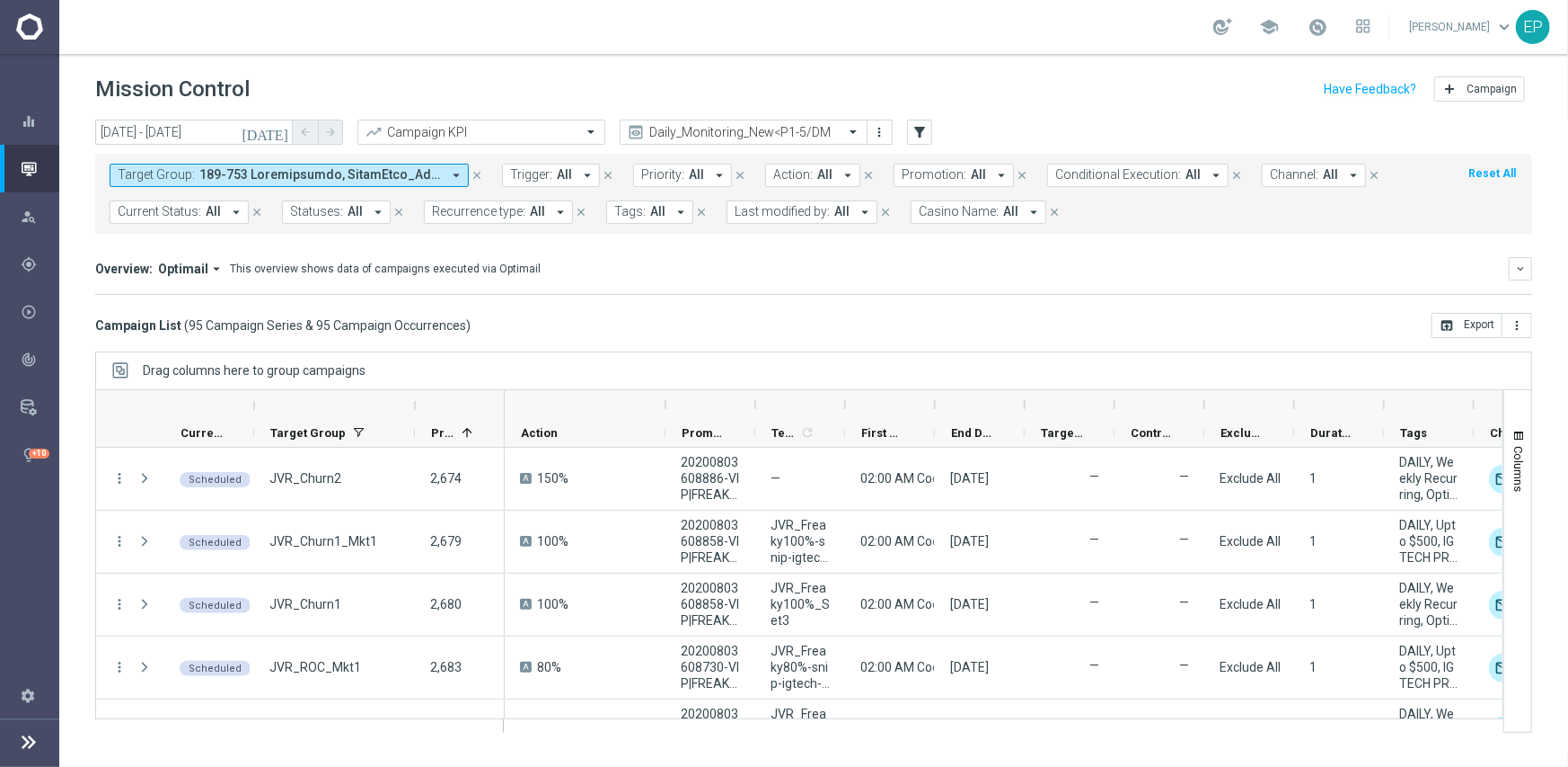
click at [751, 314] on div "Campaign List ( 95 Campaign Series & 95 Campaign Occurrences ) open_in_browser …" at bounding box center [813, 325] width 1437 height 25
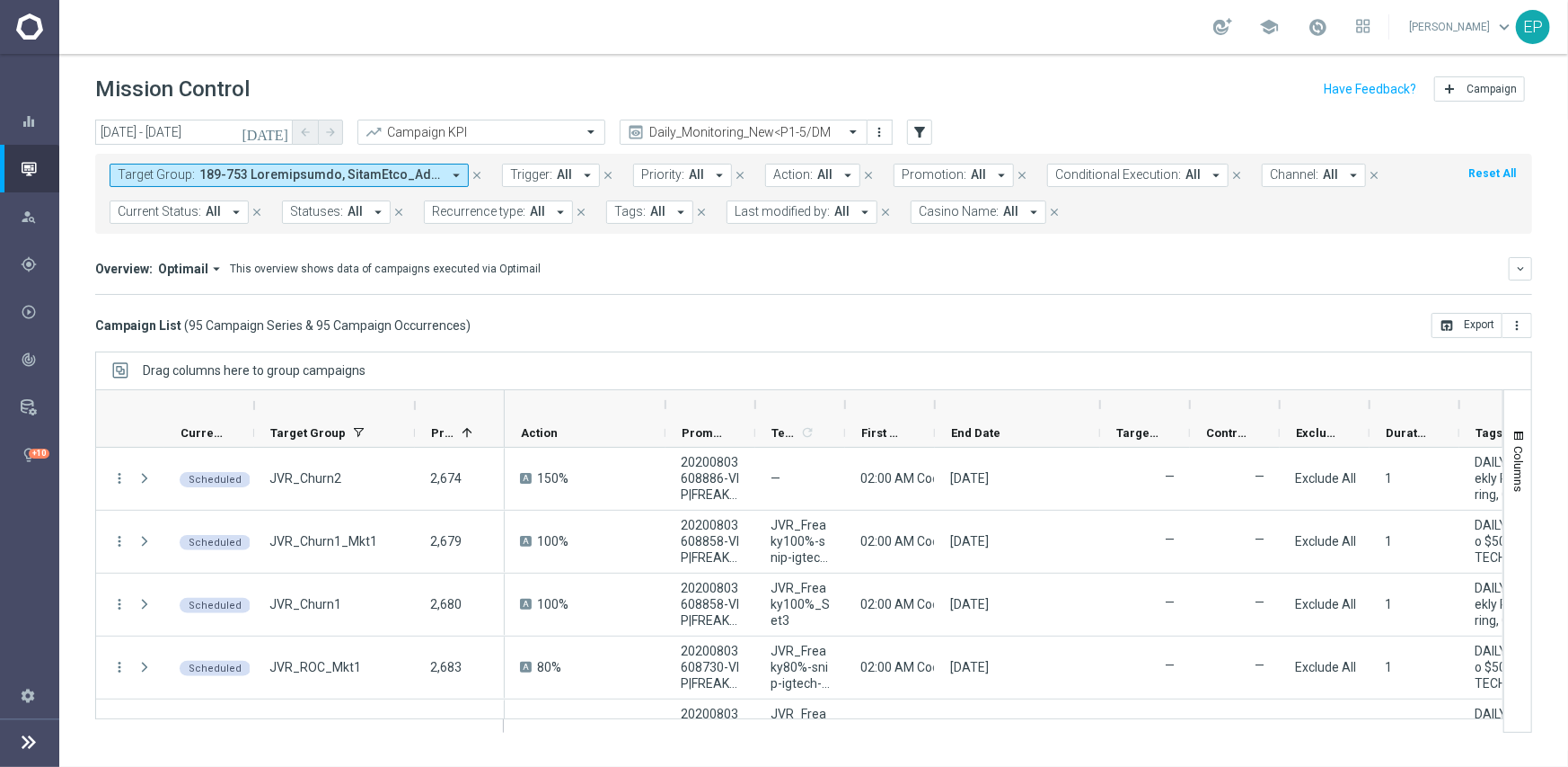
drag, startPoint x: 1022, startPoint y: 404, endPoint x: 1098, endPoint y: 403, distance: 76.0
click at [1098, 403] on div at bounding box center [1100, 404] width 7 height 29
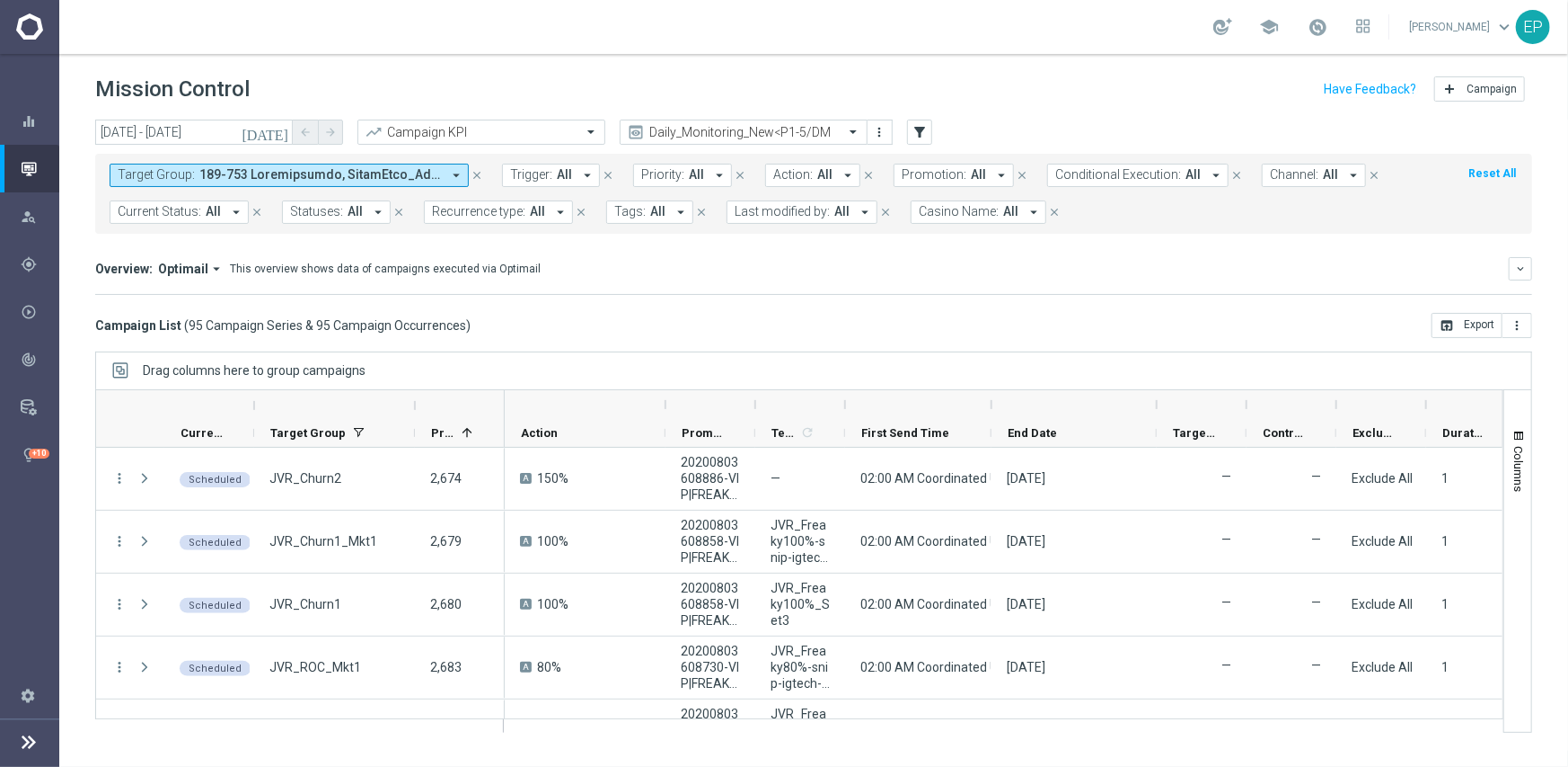
drag, startPoint x: 934, startPoint y: 404, endPoint x: 991, endPoint y: 399, distance: 57.2
click at [991, 399] on div at bounding box center [991, 404] width 7 height 29
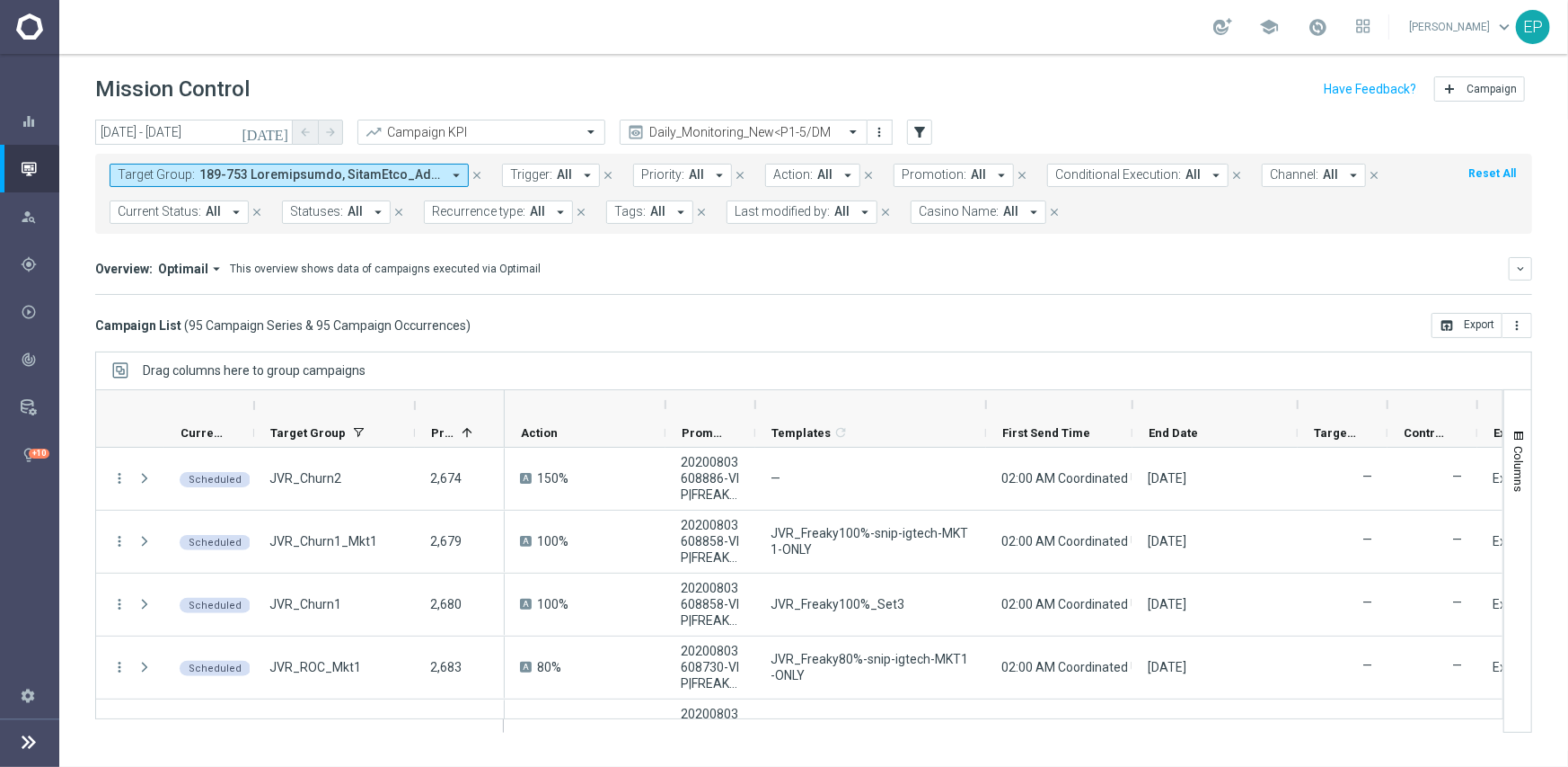
drag, startPoint x: 846, startPoint y: 407, endPoint x: 987, endPoint y: 401, distance: 141.1
click at [987, 401] on div at bounding box center [986, 404] width 7 height 29
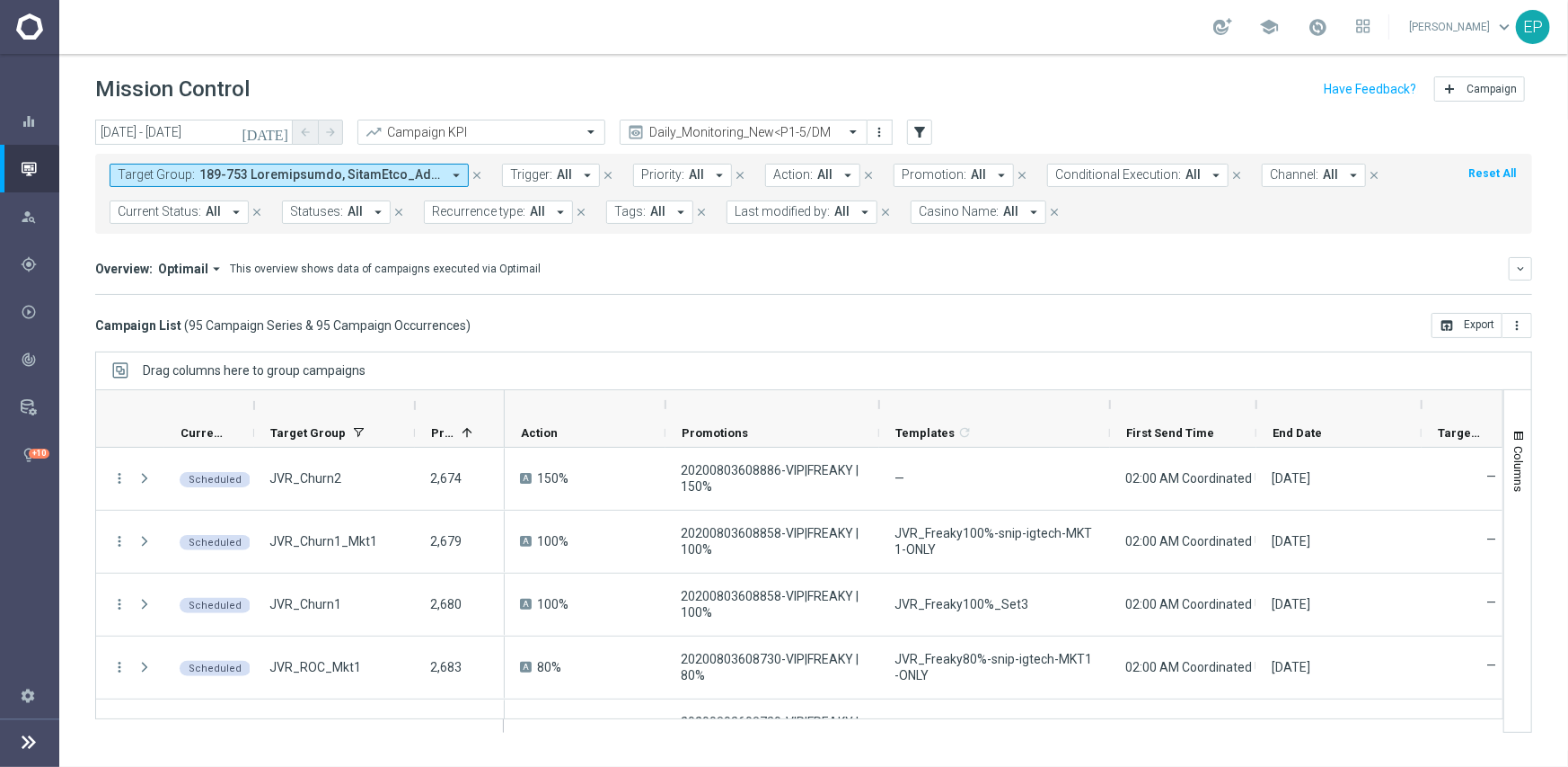
drag, startPoint x: 756, startPoint y: 401, endPoint x: 879, endPoint y: 395, distance: 123.1
click at [879, 395] on div at bounding box center [878, 404] width 7 height 29
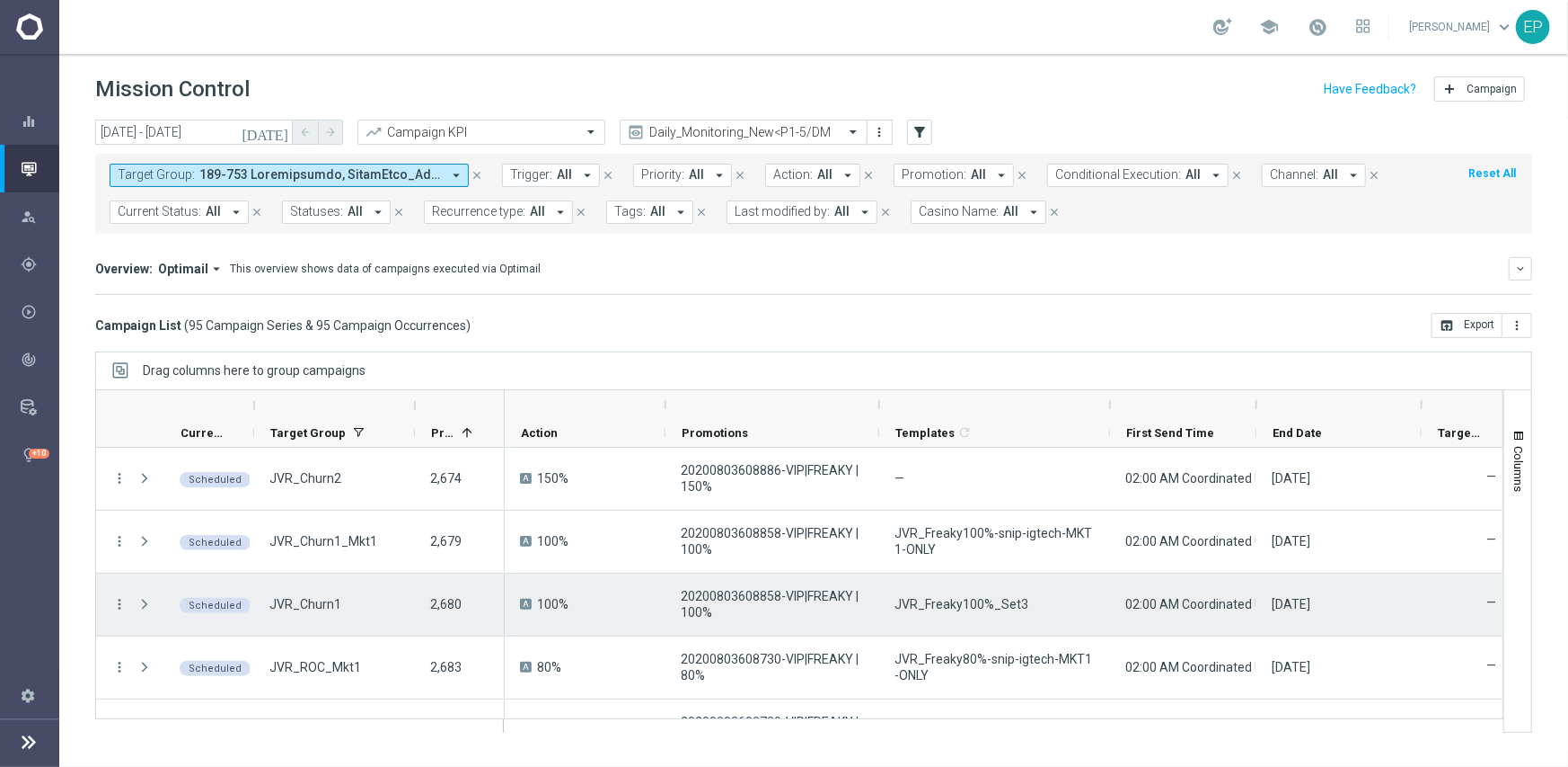
click at [996, 599] on span "JVR_Freaky100%_Set3" at bounding box center [961, 604] width 134 height 16
click at [983, 606] on span "JVR_Freaky100%_Set3" at bounding box center [961, 604] width 134 height 16
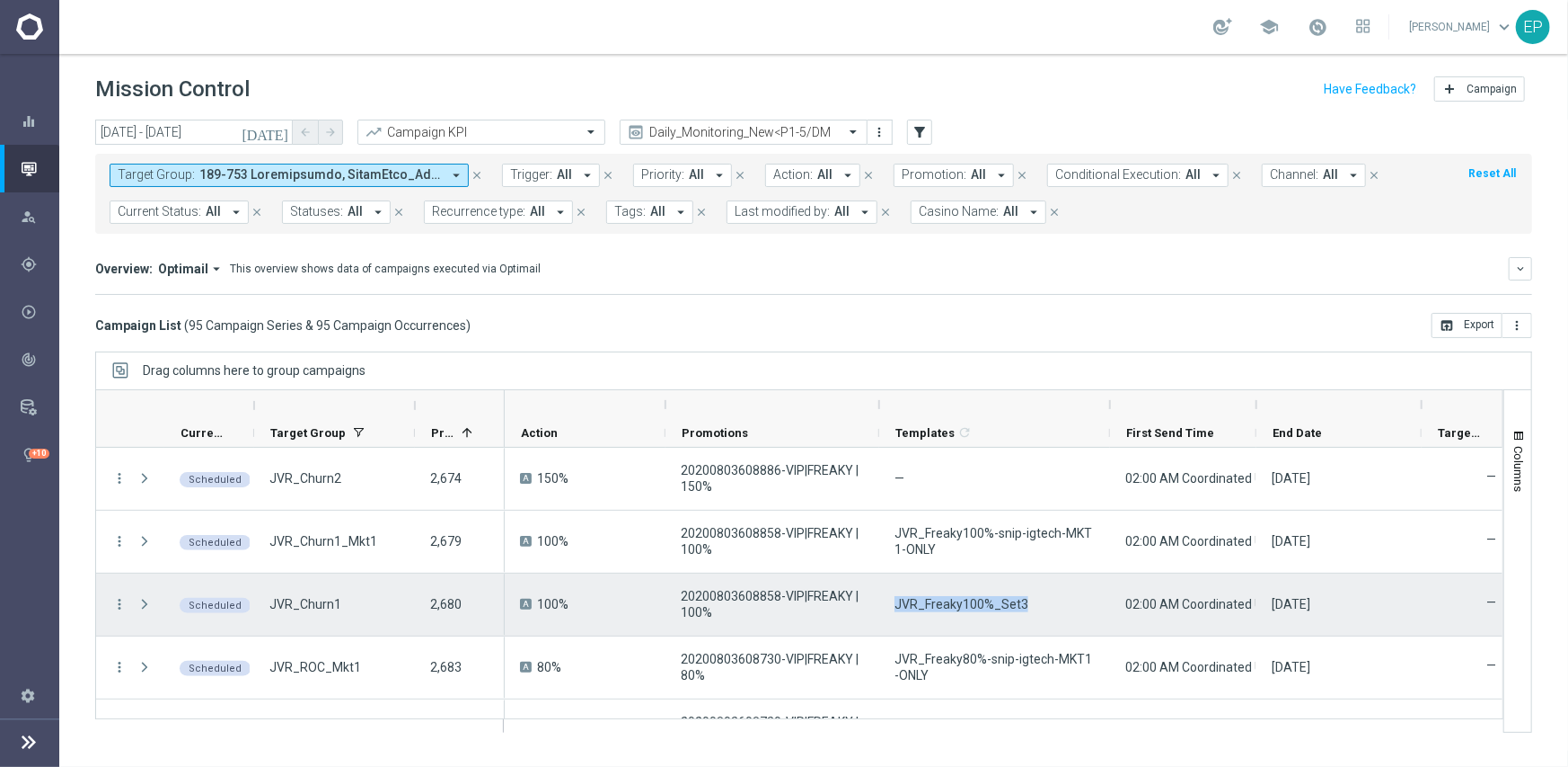
click at [983, 606] on span "JVR_Freaky100%_Set3" at bounding box center [961, 604] width 134 height 16
click at [980, 598] on span "JVR_Freaky100%_Set3" at bounding box center [961, 604] width 134 height 16
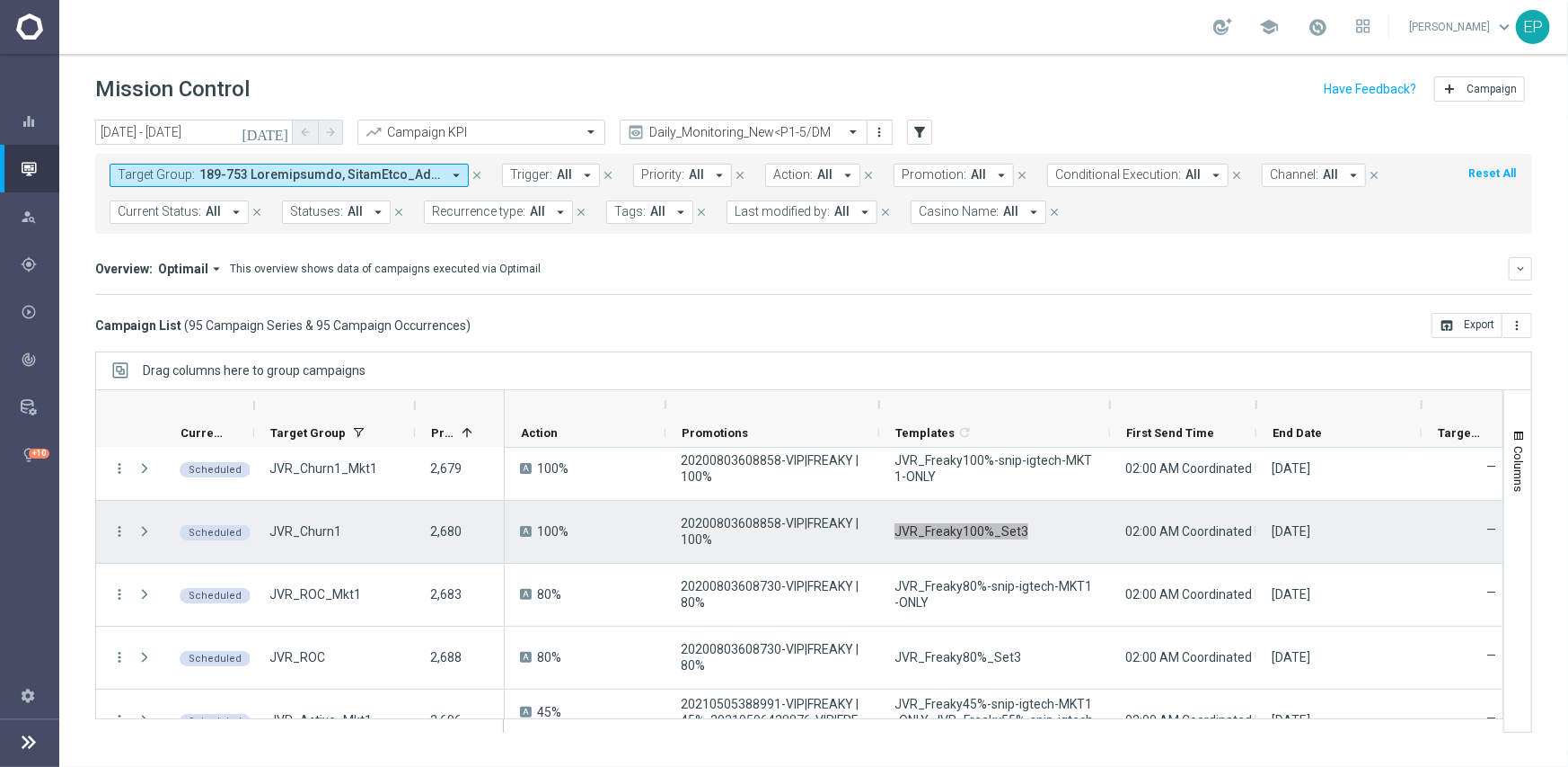
scroll to position [90, 0]
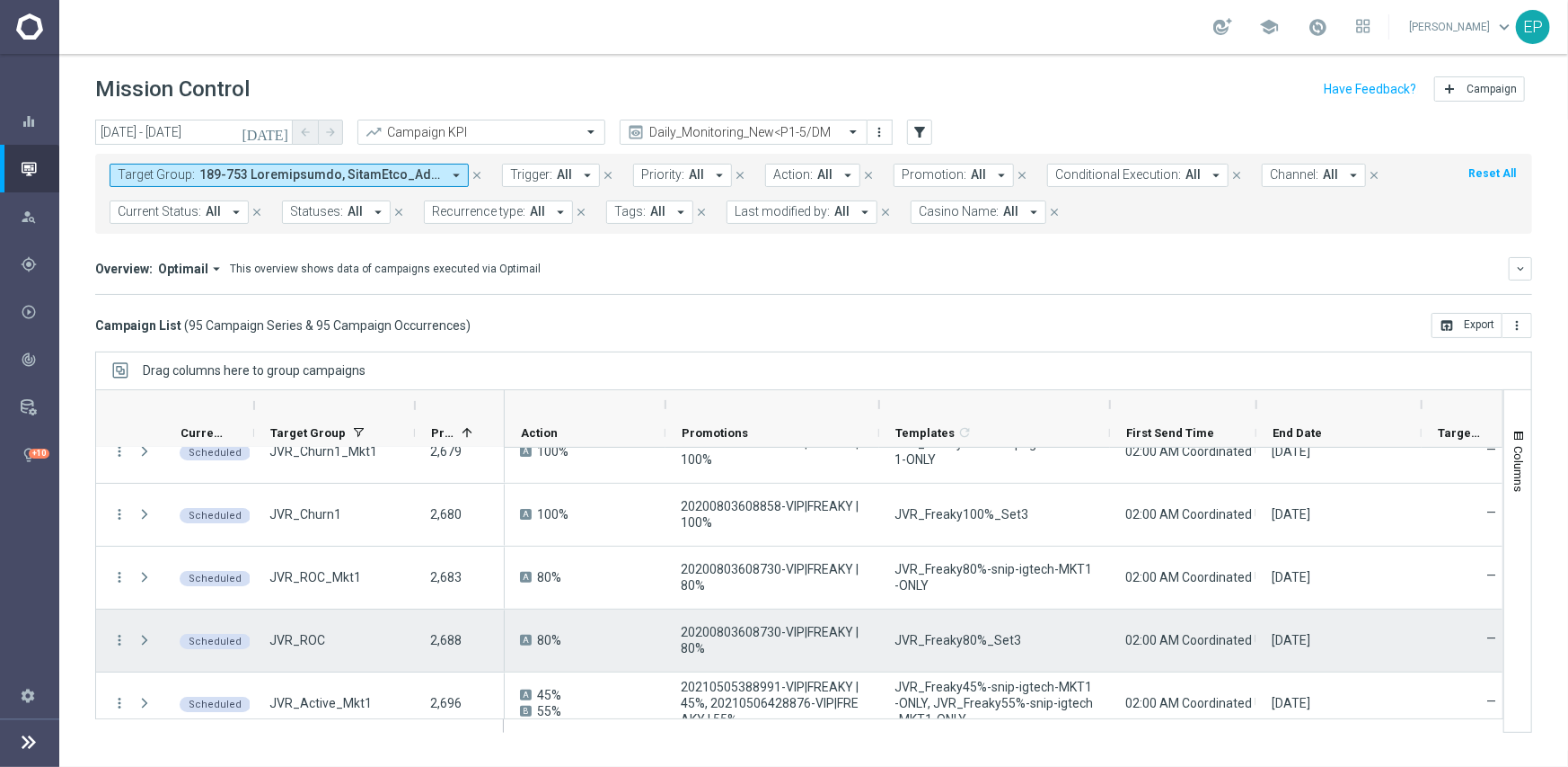
click at [944, 630] on div "JVR_Freaky80%_Set3" at bounding box center [994, 640] width 231 height 62
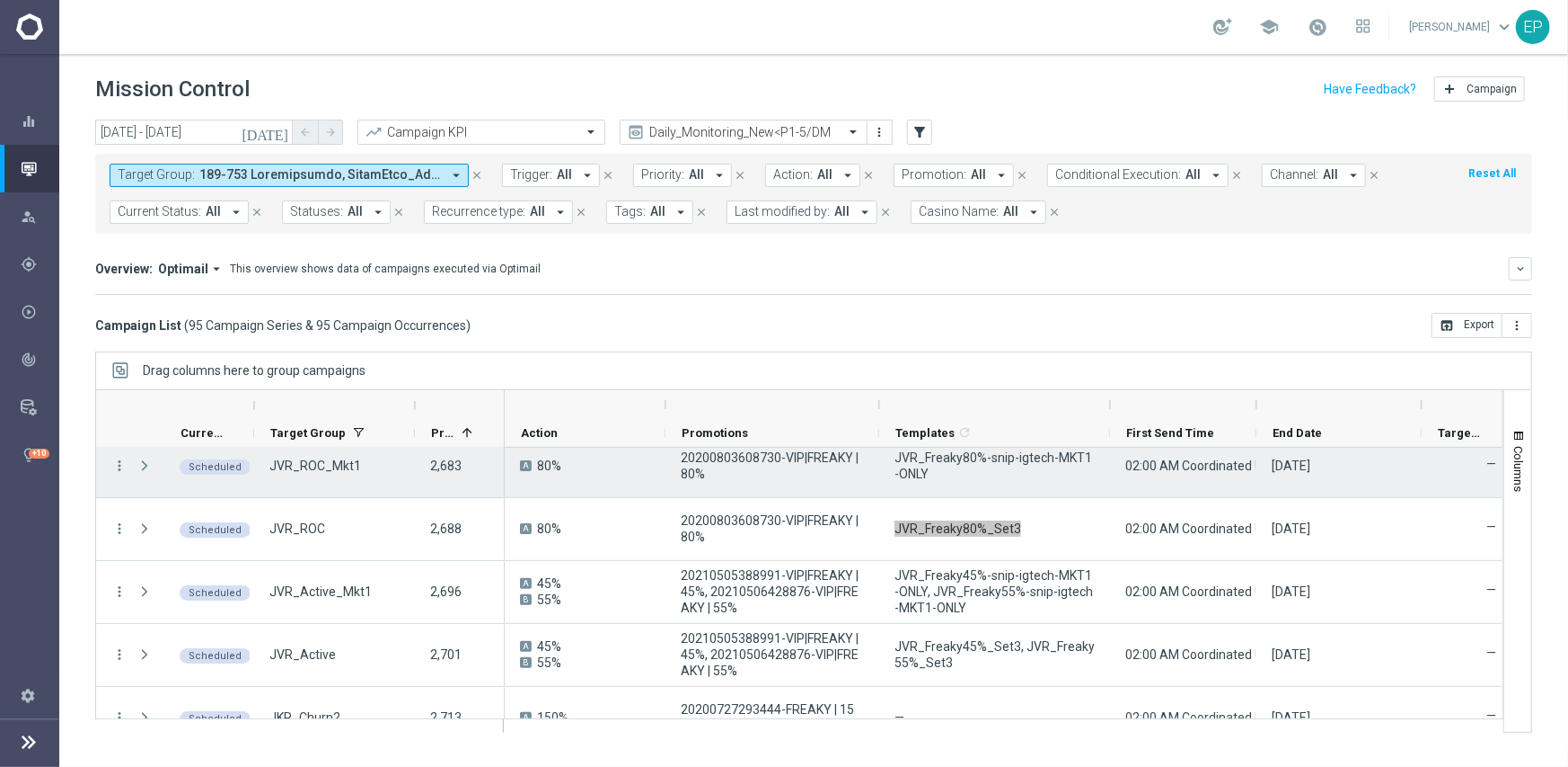
scroll to position [270, 0]
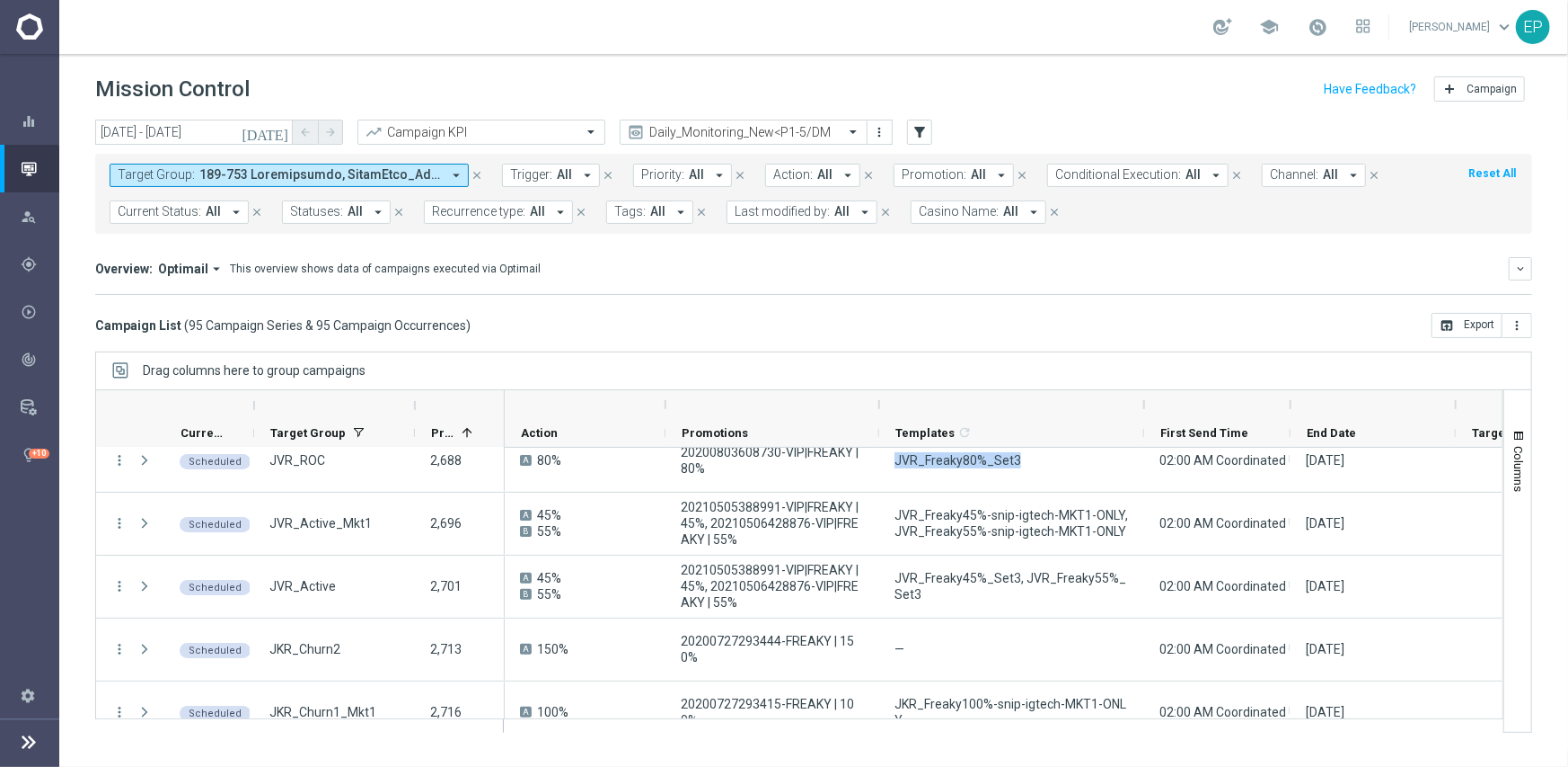
drag, startPoint x: 1107, startPoint y: 403, endPoint x: 1141, endPoint y: 408, distance: 34.4
click at [1141, 408] on div at bounding box center [1144, 404] width 7 height 29
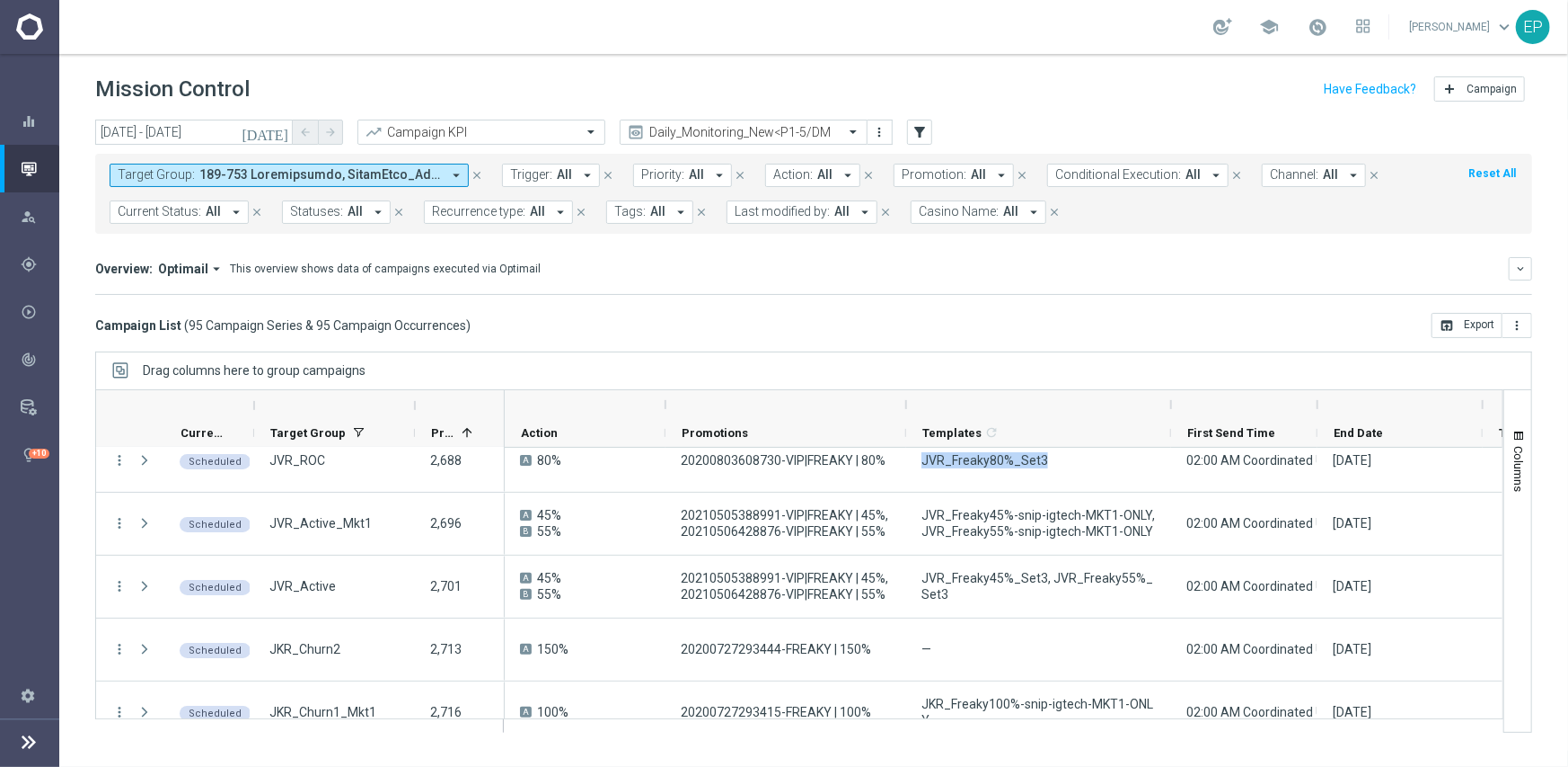
drag, startPoint x: 876, startPoint y: 407, endPoint x: 903, endPoint y: 405, distance: 27.1
click at [903, 405] on div at bounding box center [905, 404] width 7 height 29
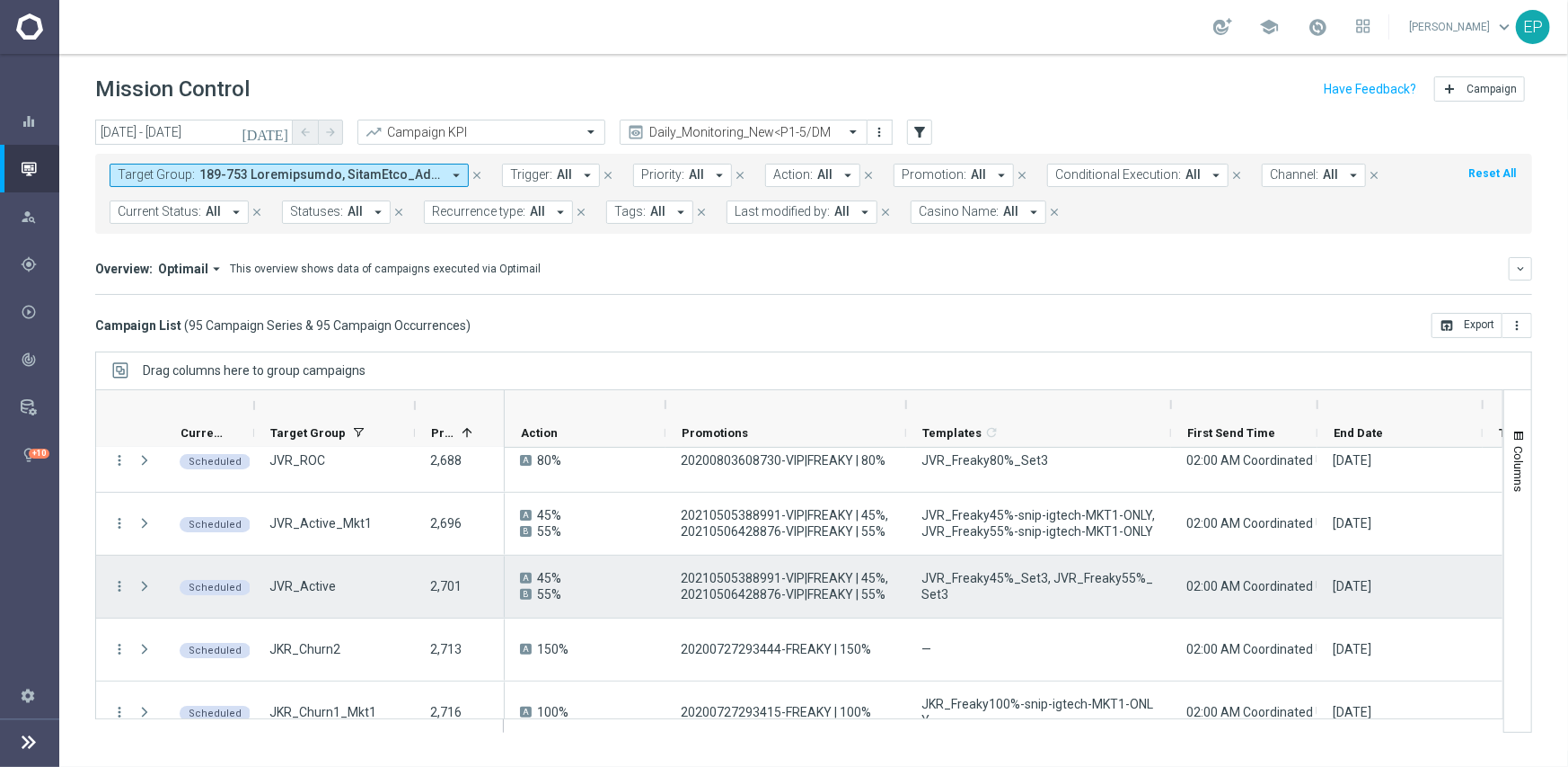
click at [1026, 588] on span "JVR_Freaky45%_Set3, JVR_Freaky55%_Set3" at bounding box center [1038, 586] width 235 height 32
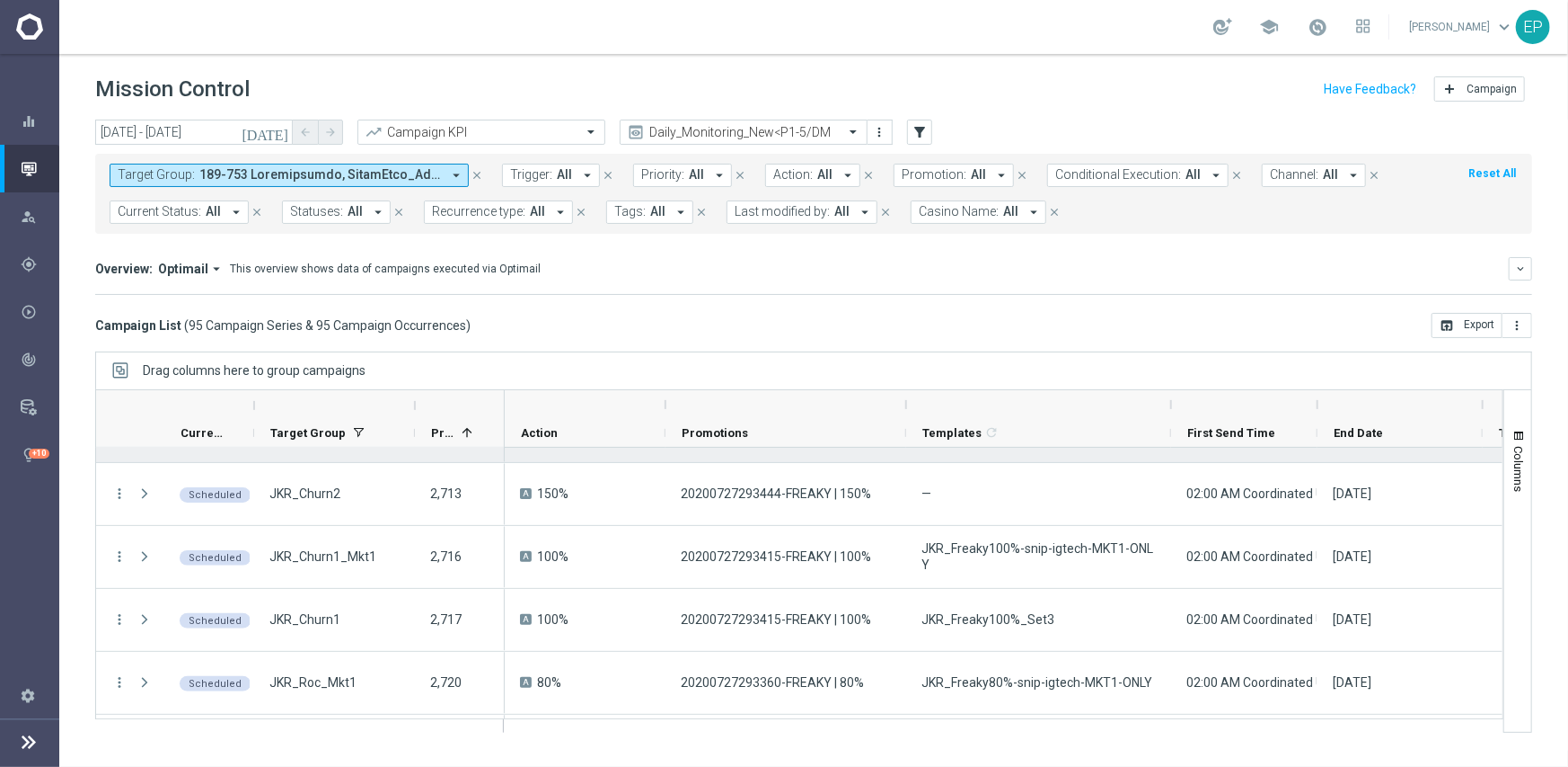
scroll to position [449, 0]
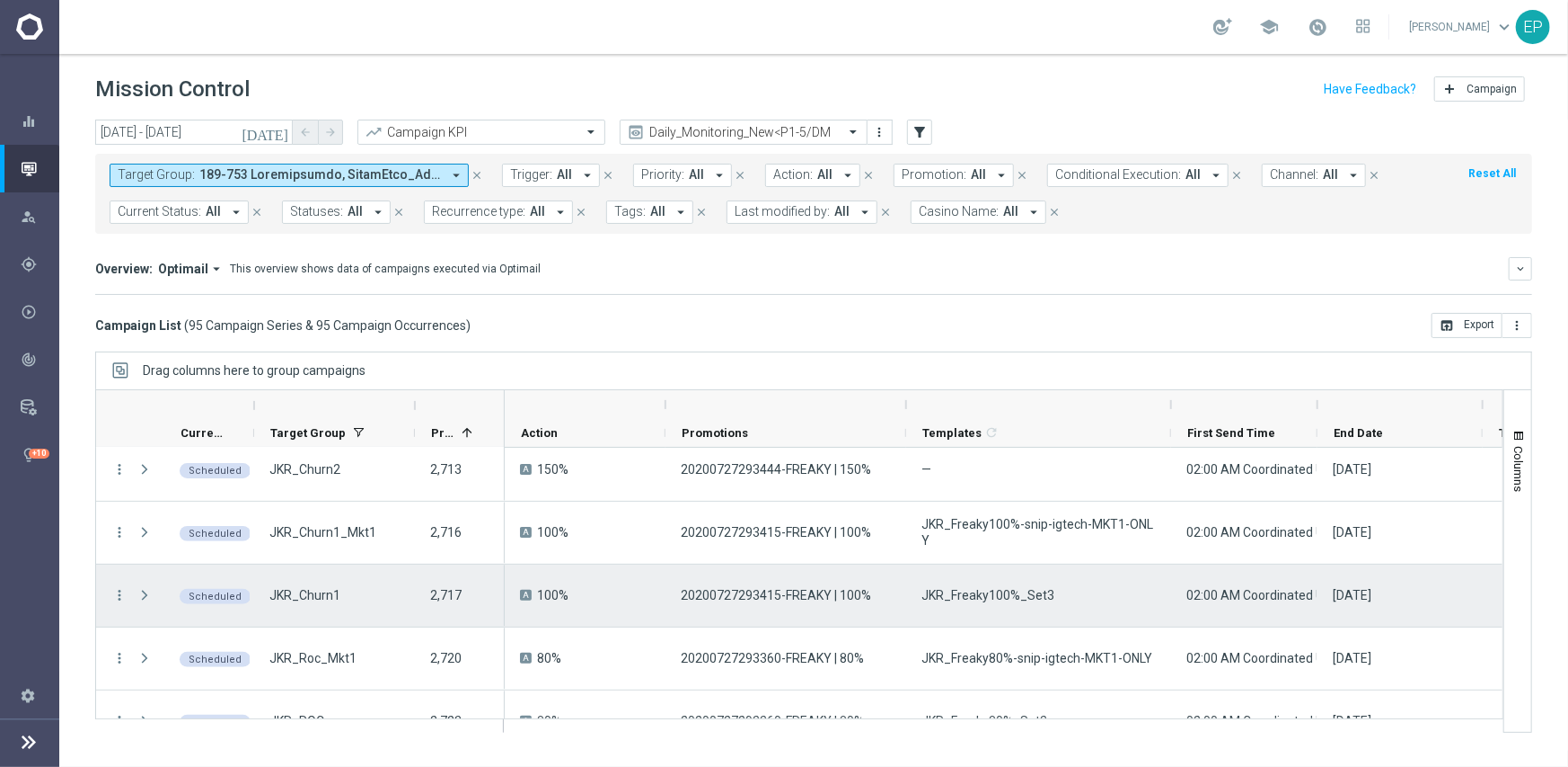
click at [1021, 592] on span "JKR_Freaky100%_Set3" at bounding box center [987, 595] width 133 height 16
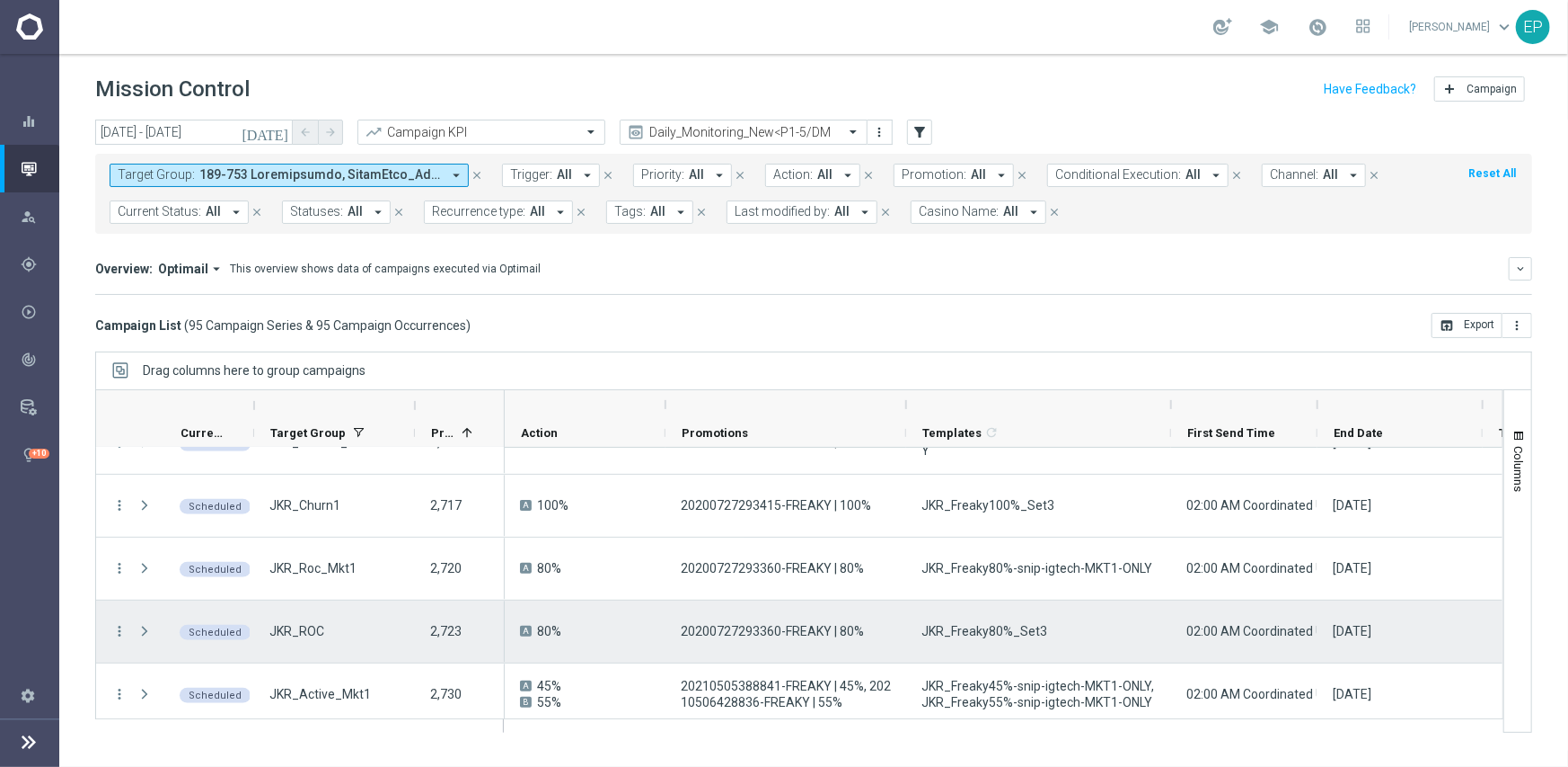
click at [991, 631] on span "JKR_Freaky80%_Set3" at bounding box center [984, 631] width 126 height 16
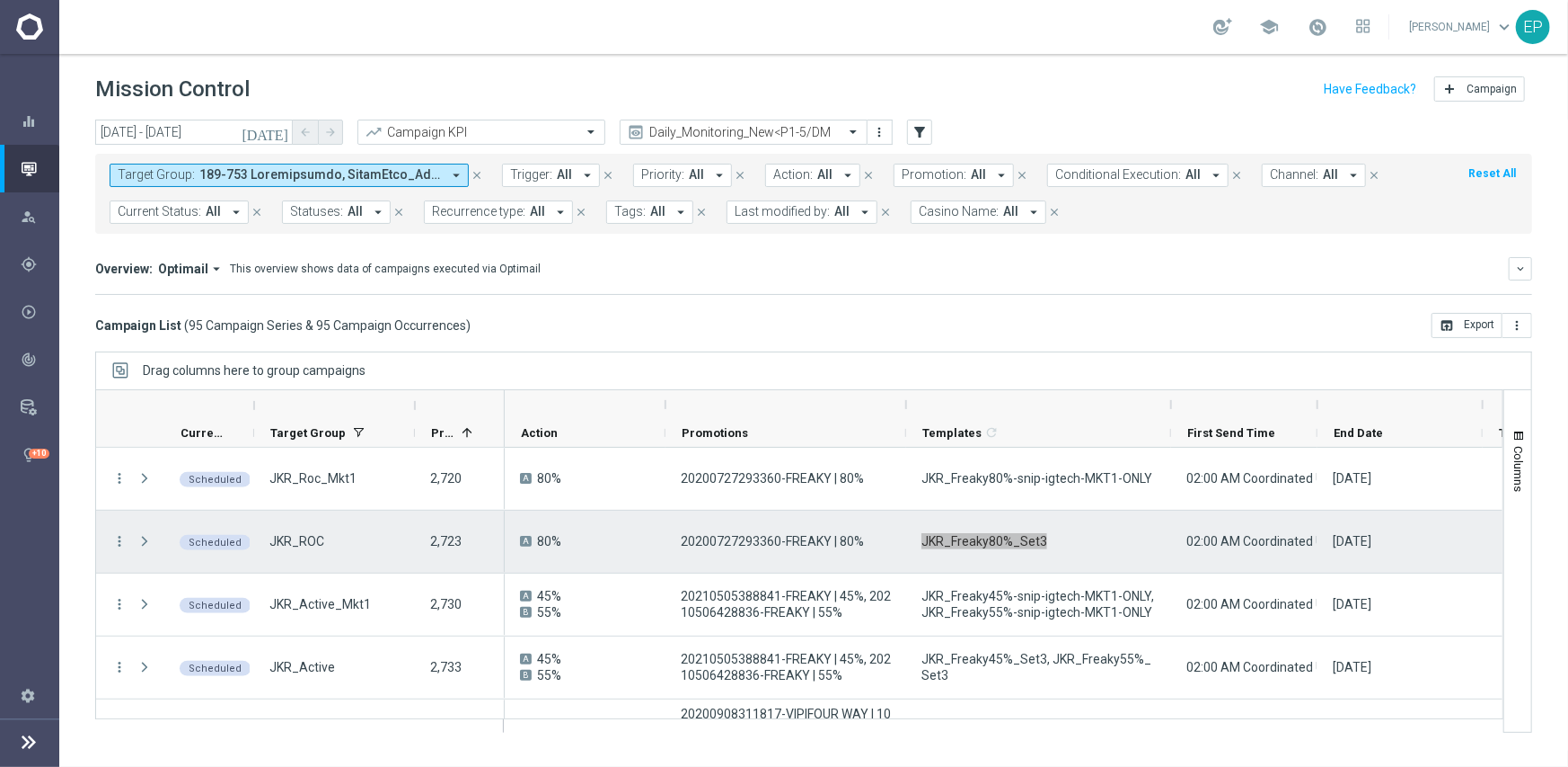
scroll to position [719, 0]
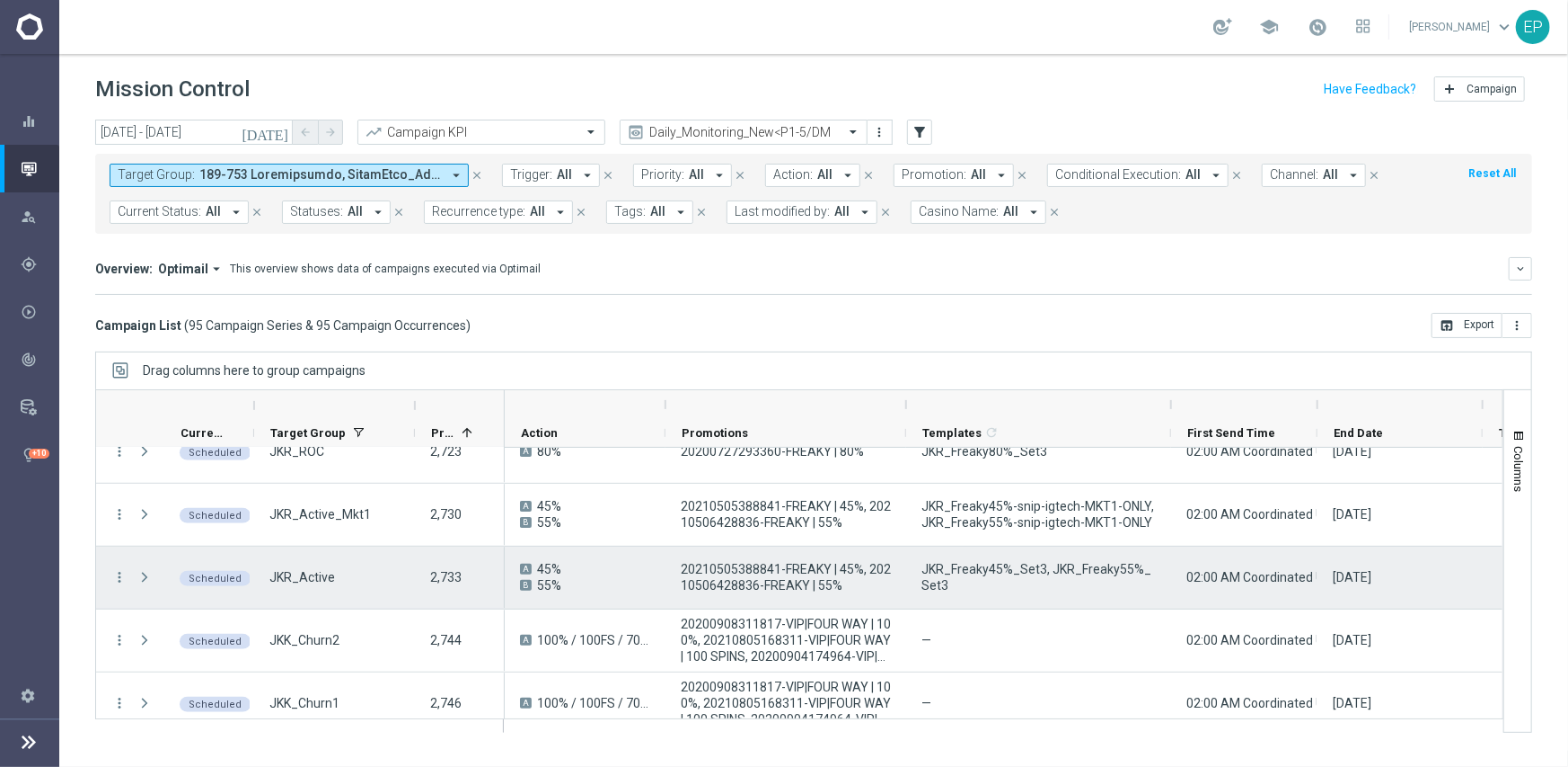
click at [1007, 570] on span "JKR_Freaky45%_Set3, JKR_Freaky55%_Set3" at bounding box center [1038, 577] width 235 height 32
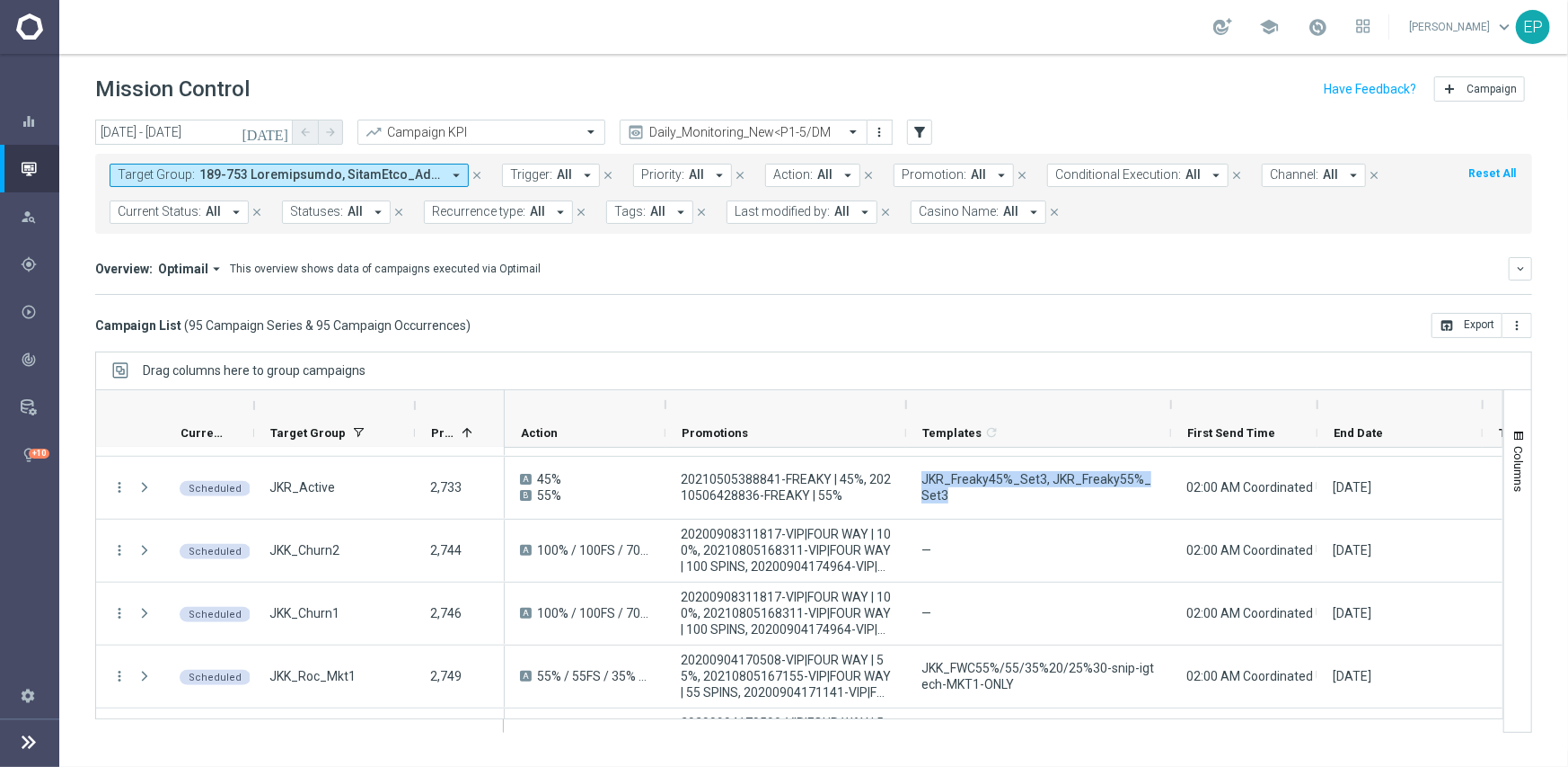
click at [1151, 300] on mini-dashboard "Overview: Optimail arrow_drop_down This overview shows data of campaigns execut…" at bounding box center [813, 273] width 1437 height 79
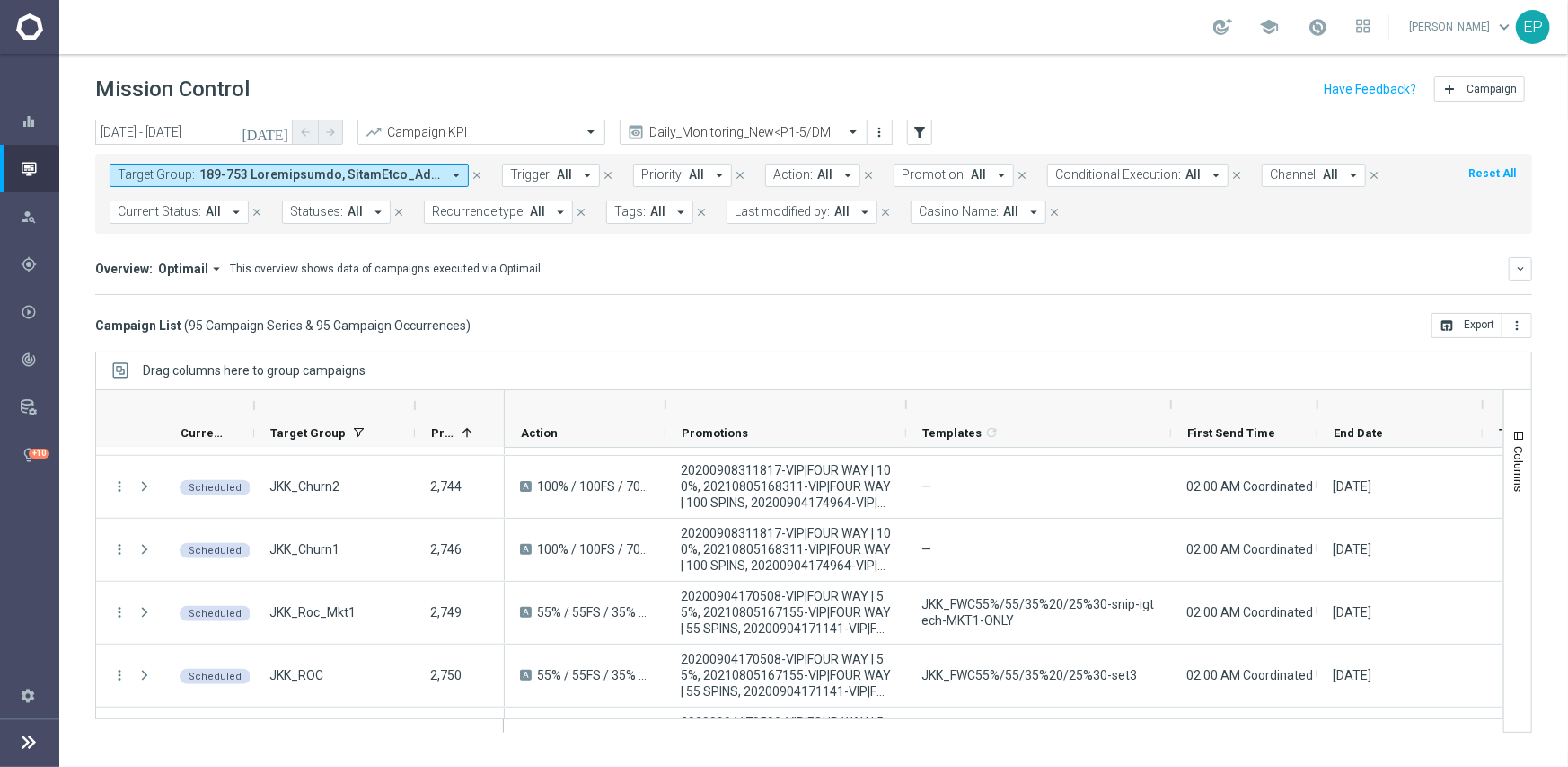
scroll to position [881, 0]
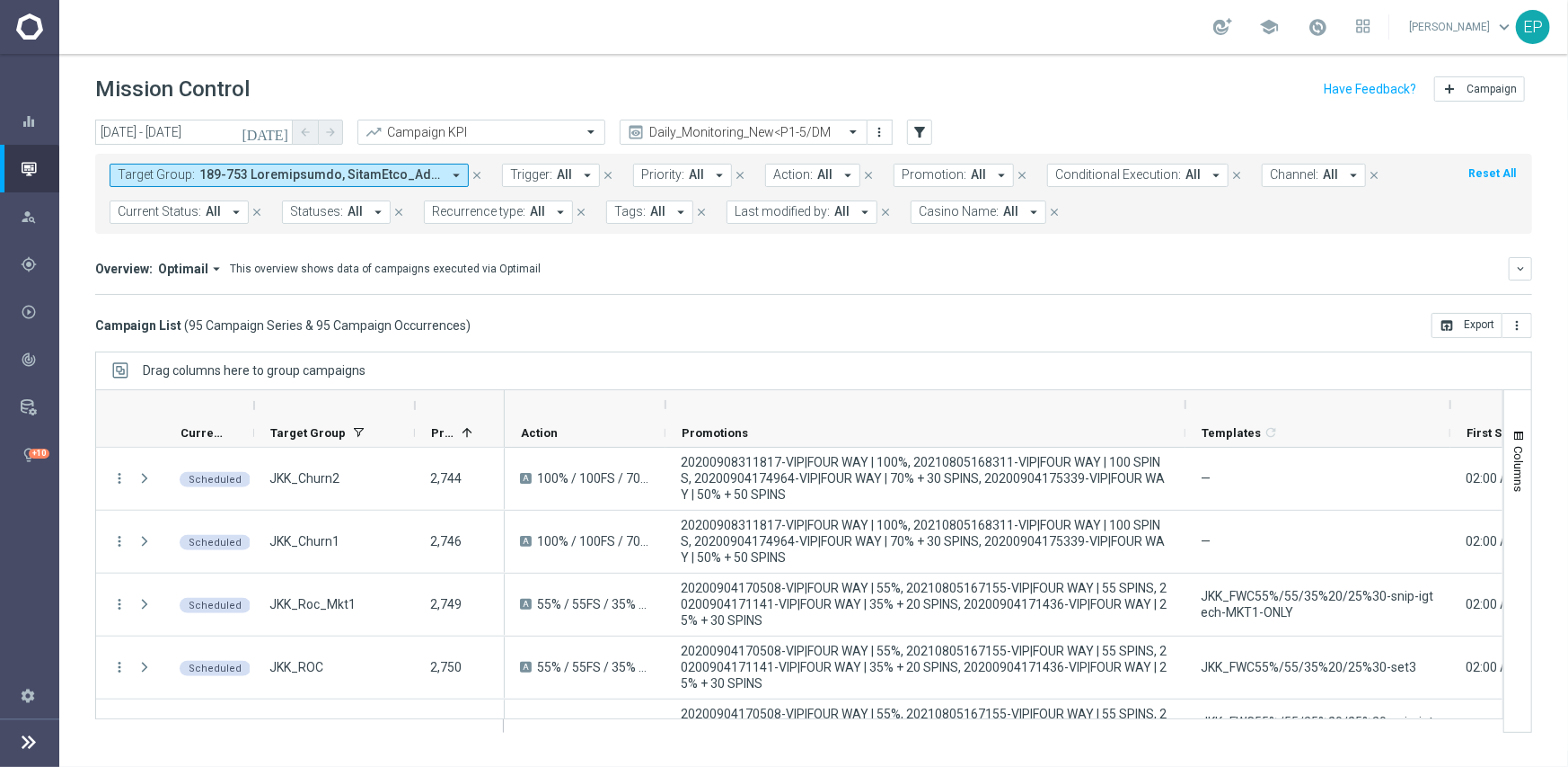
drag, startPoint x: 906, startPoint y: 401, endPoint x: 1186, endPoint y: 408, distance: 280.1
click at [1186, 408] on div at bounding box center [1185, 404] width 7 height 29
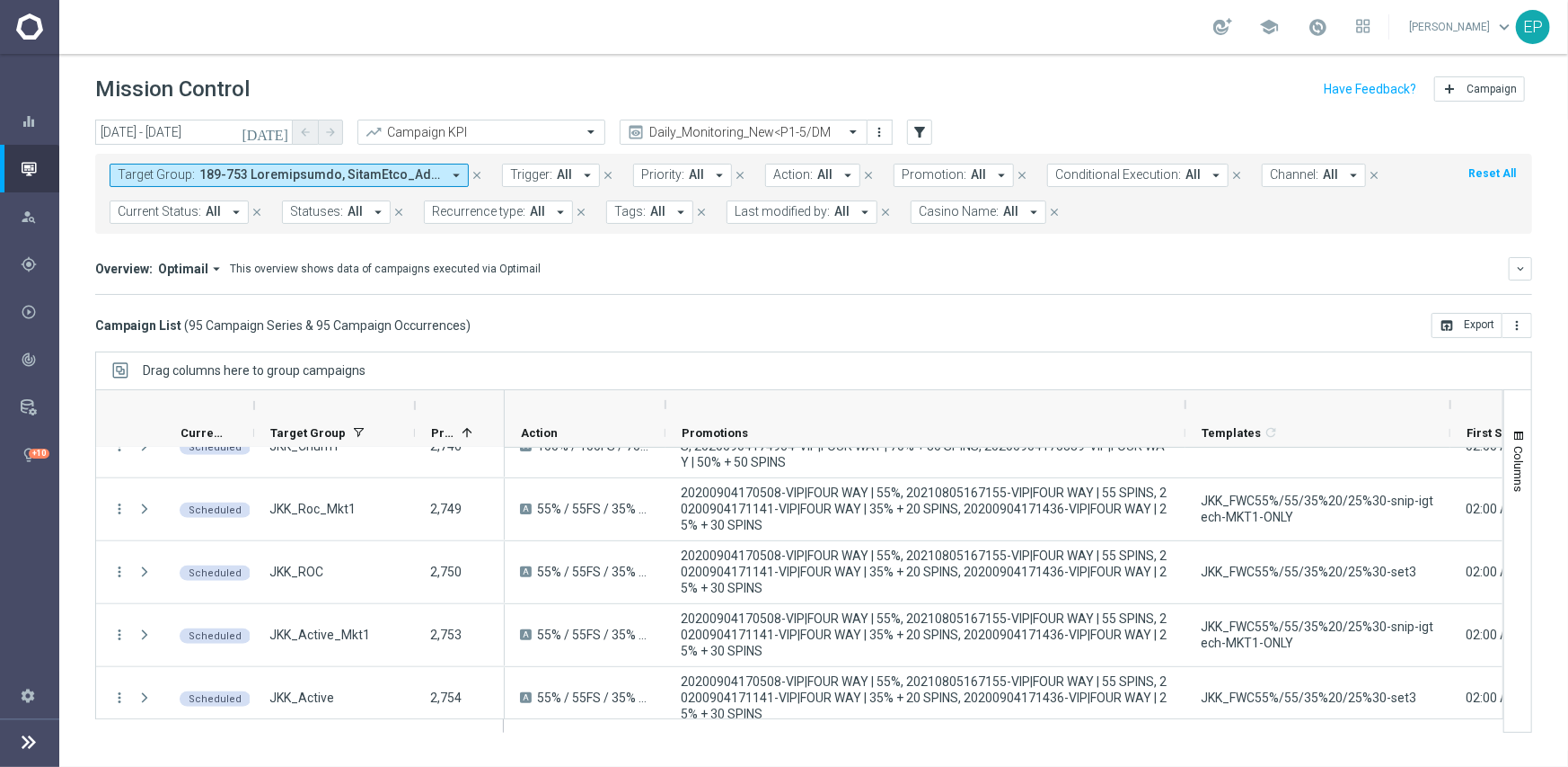
scroll to position [989, 0]
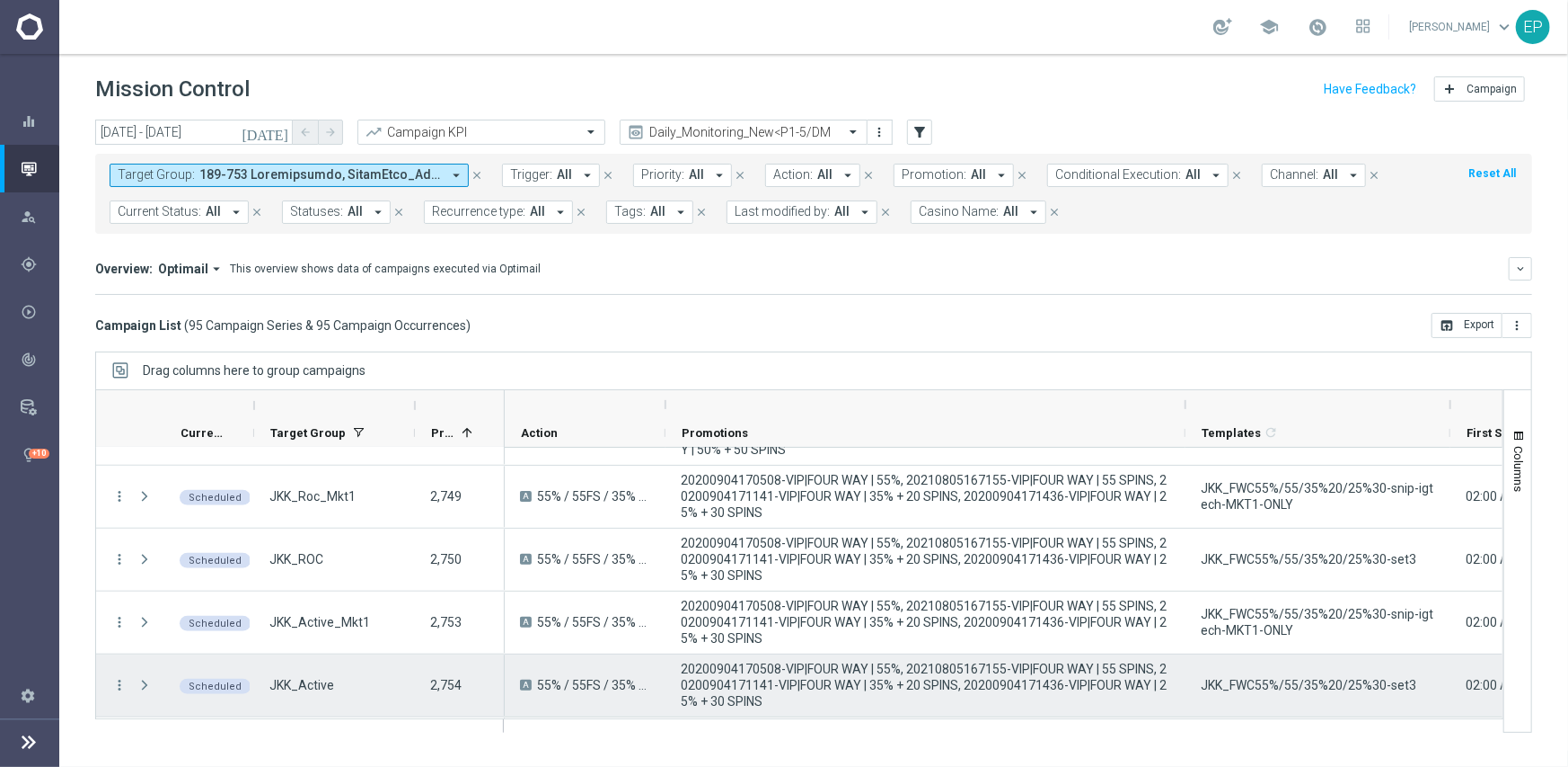
click at [1311, 688] on span "JKK_FWC55%/55/35%20/25%30-set3" at bounding box center [1308, 685] width 216 height 16
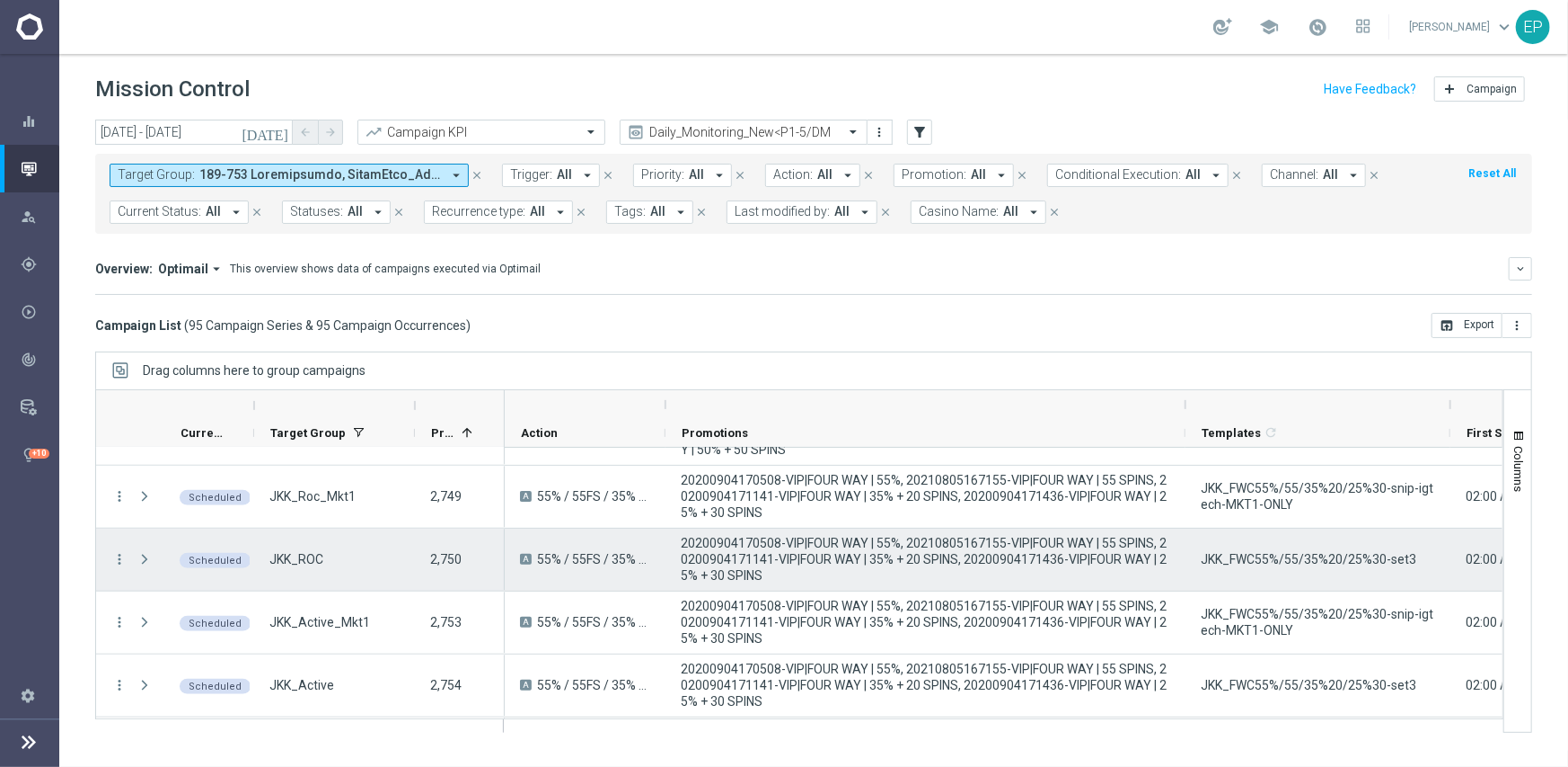
click at [1299, 574] on div "JKK_FWC55%/55/35%20/25%30-set3" at bounding box center [1317, 559] width 264 height 62
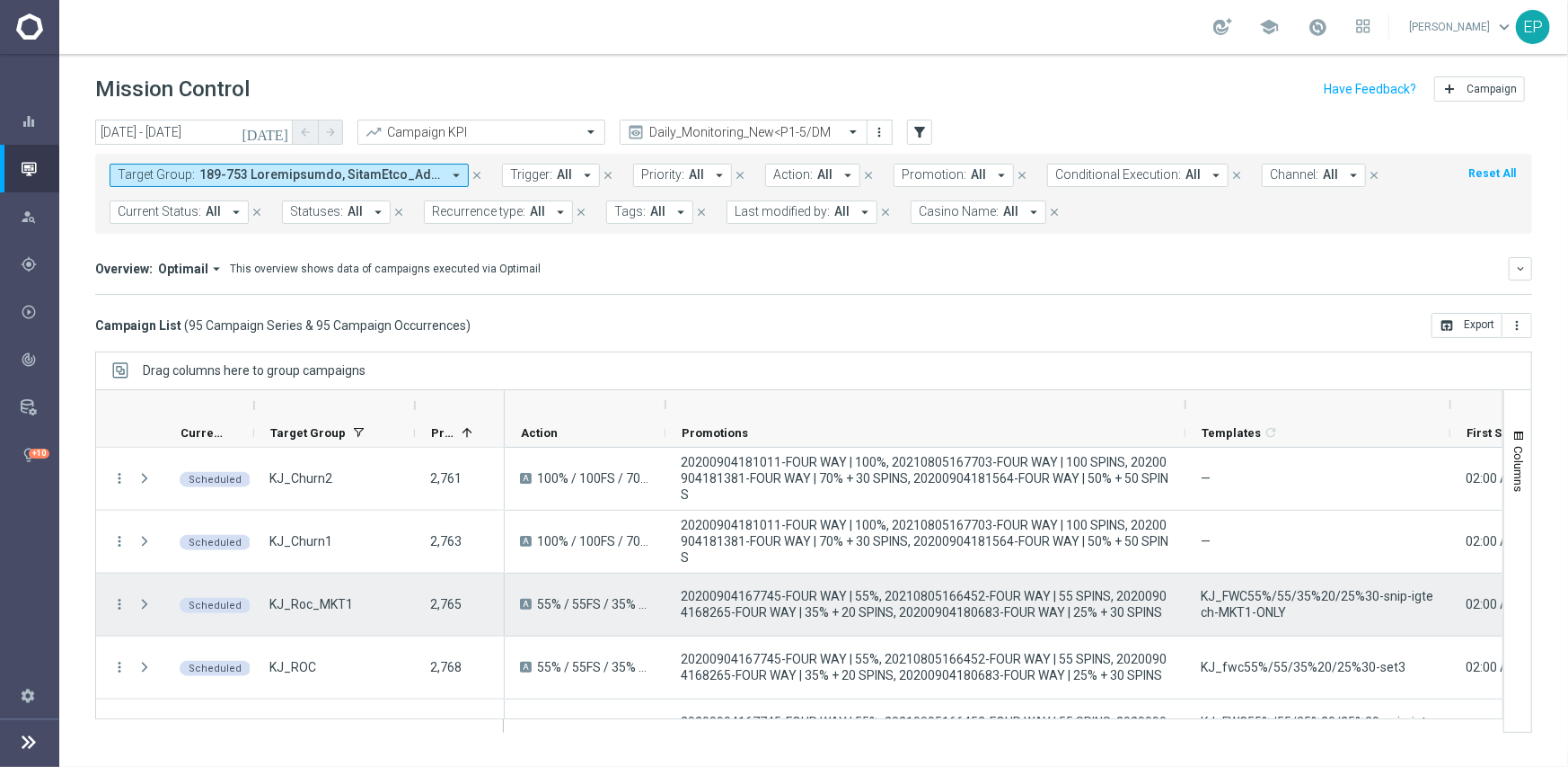
scroll to position [1348, 0]
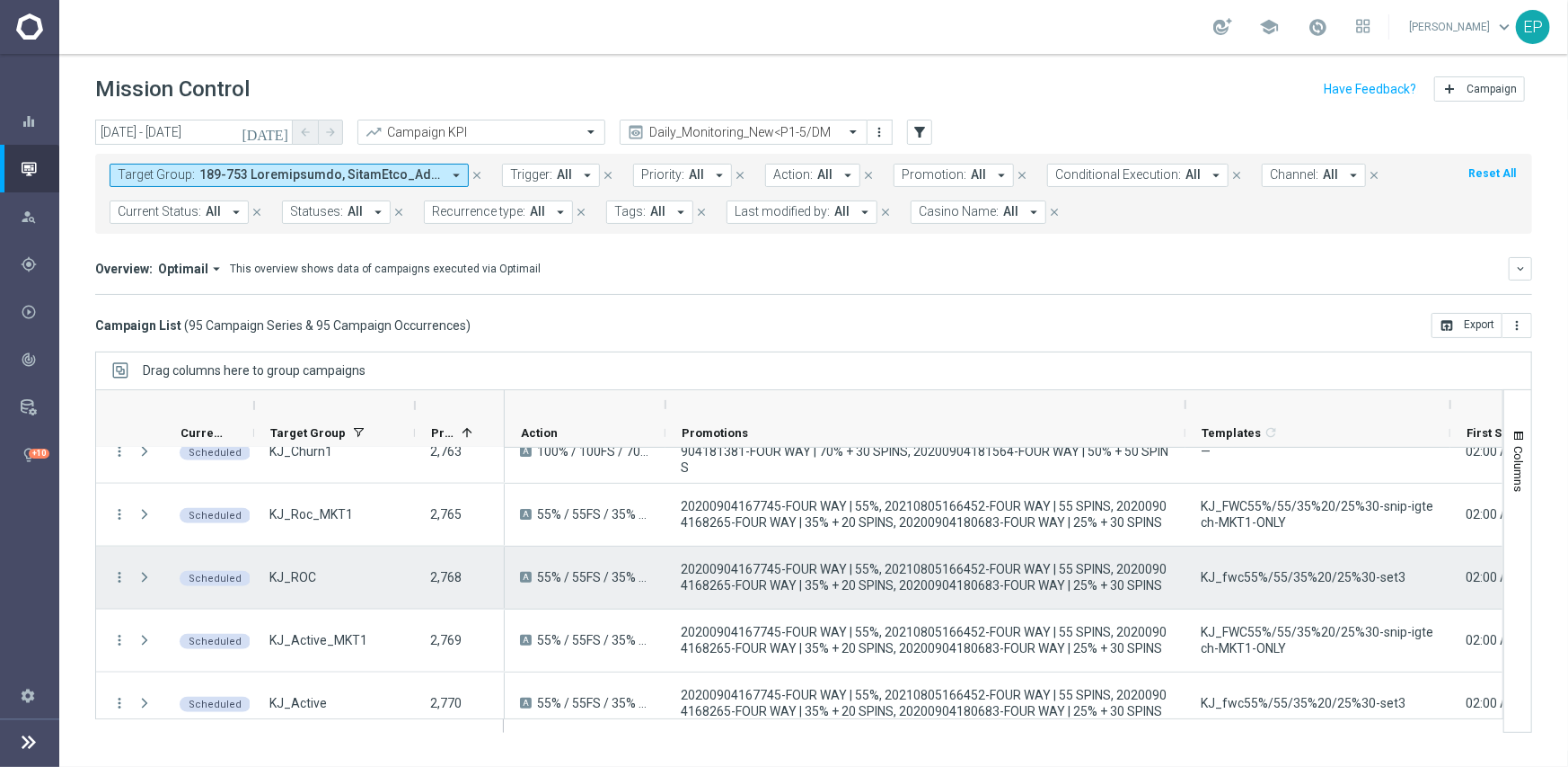
click at [1237, 573] on span "KJ_fwc55%/55/35%20/25%30-set3" at bounding box center [1303, 577] width 205 height 16
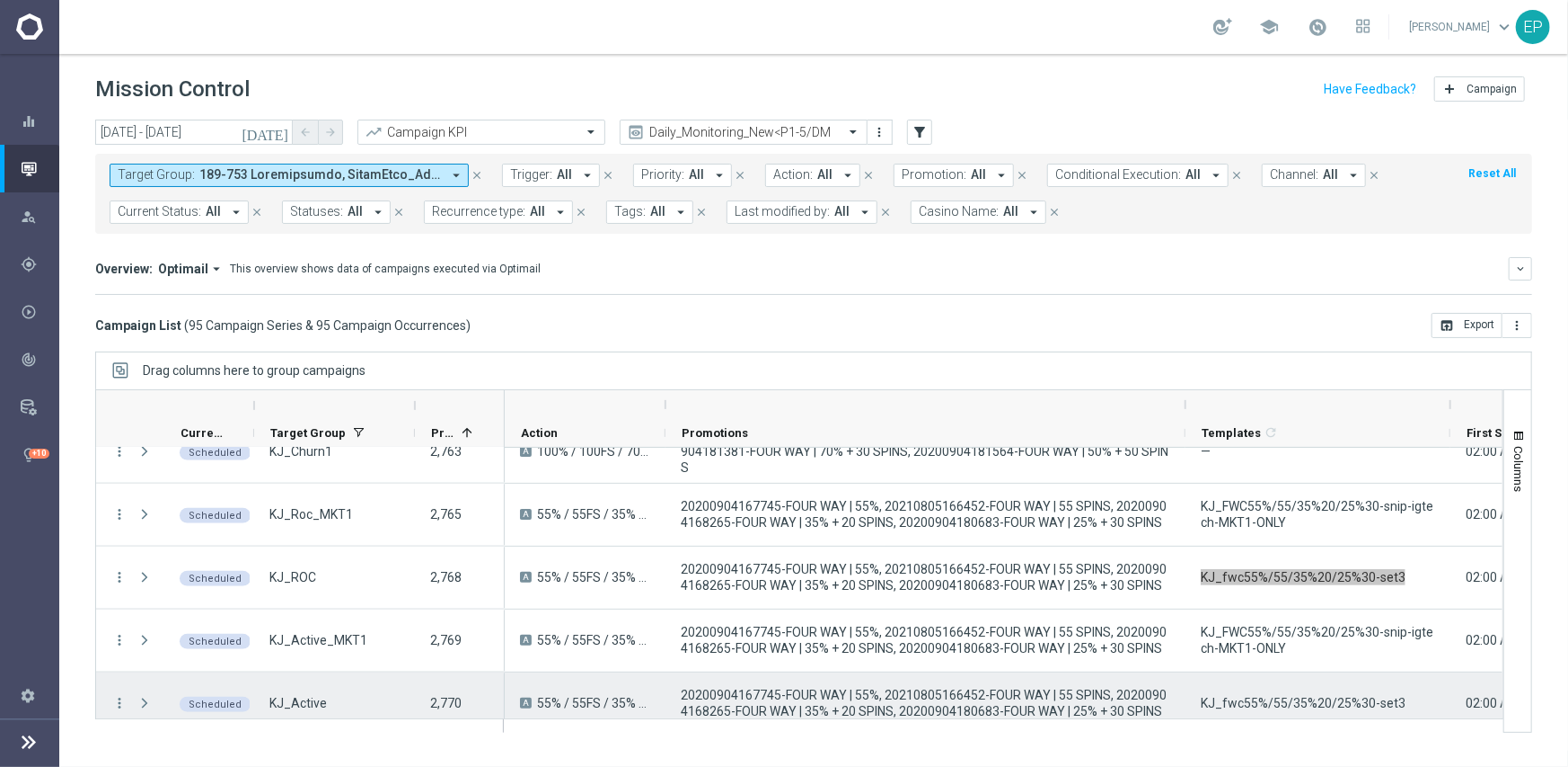
scroll to position [1438, 0]
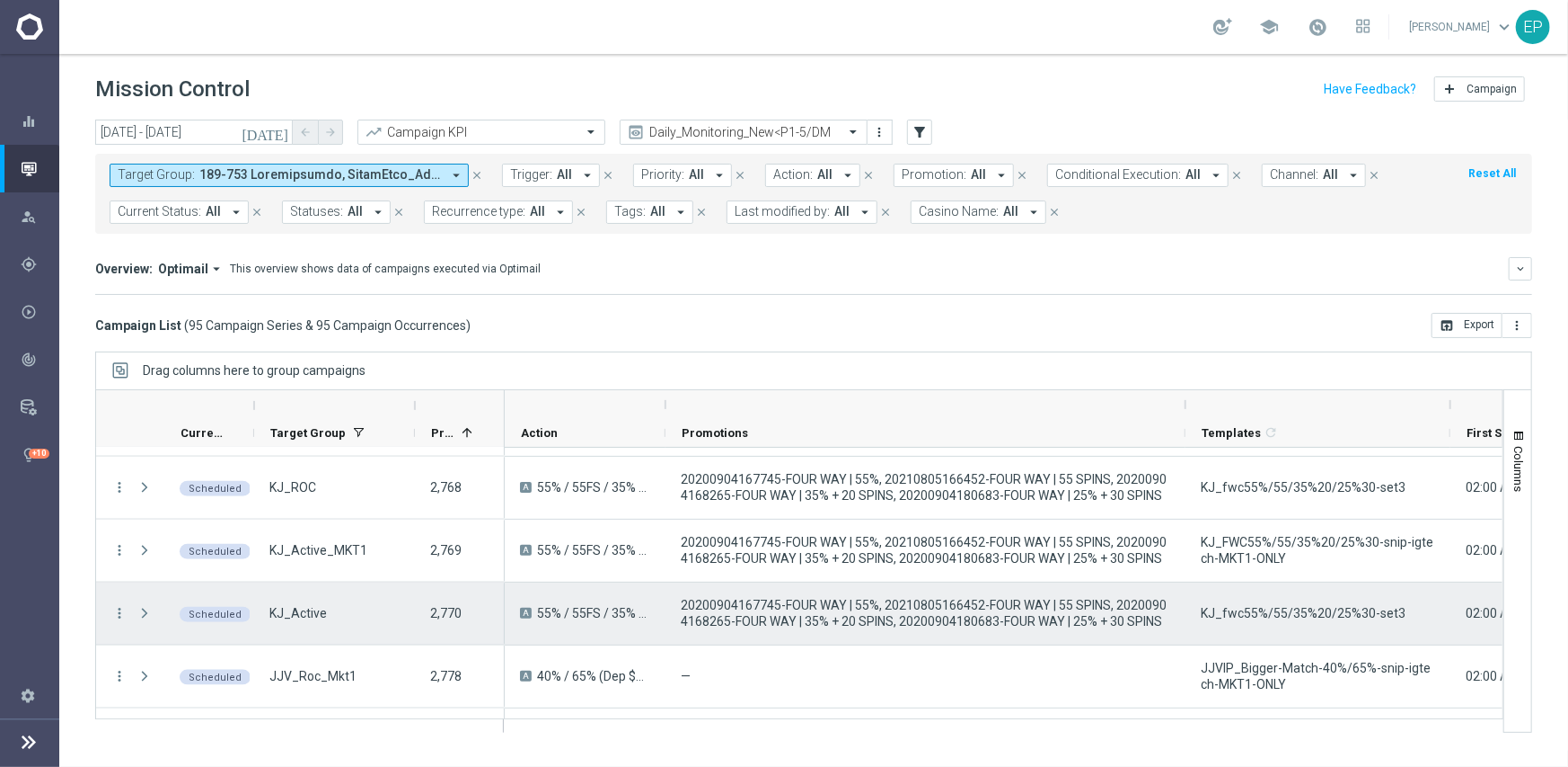
click at [1285, 614] on span "KJ_fwc55%/55/35%20/25%30-set3" at bounding box center [1303, 613] width 205 height 16
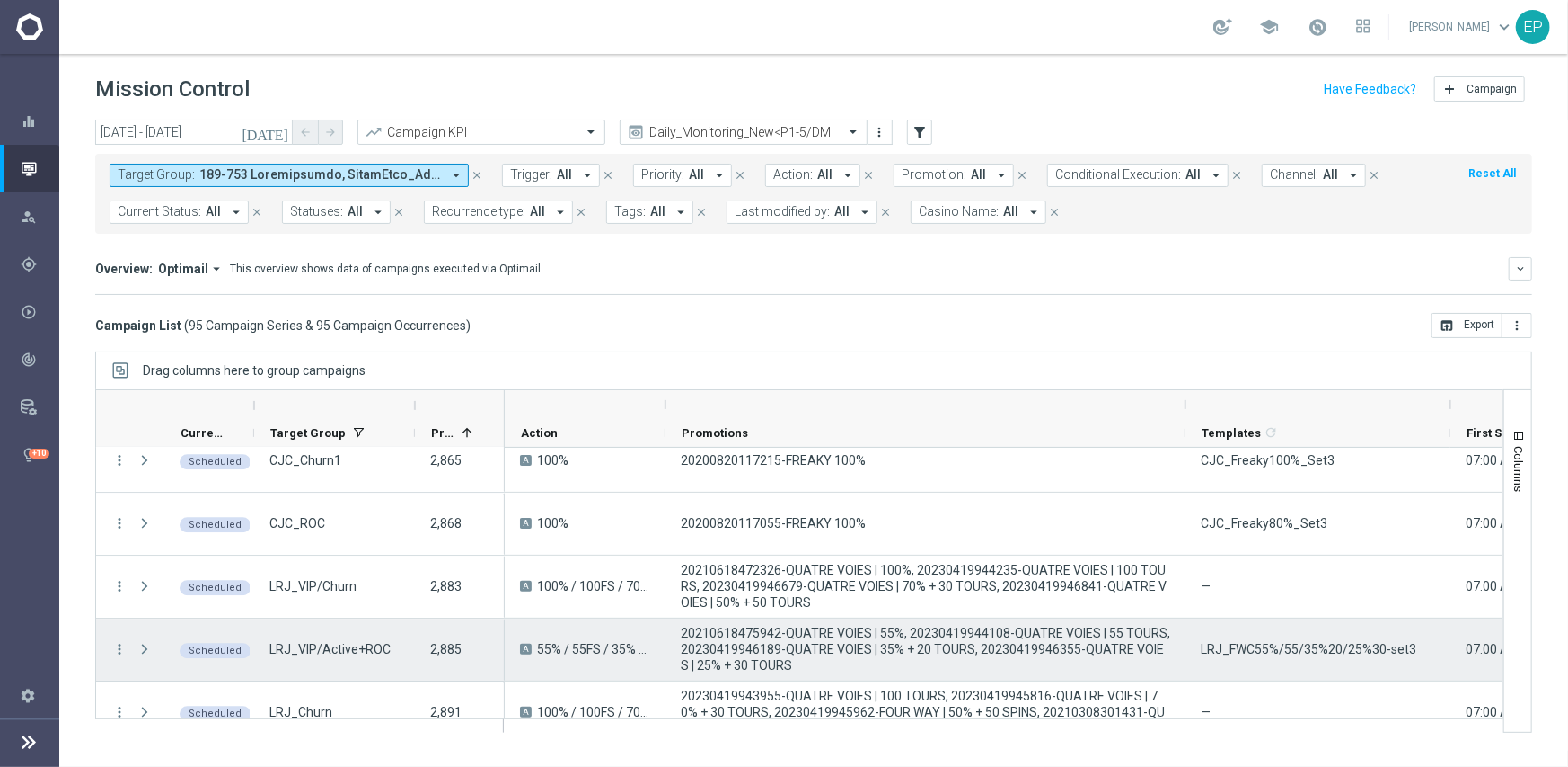
scroll to position [3505, 0]
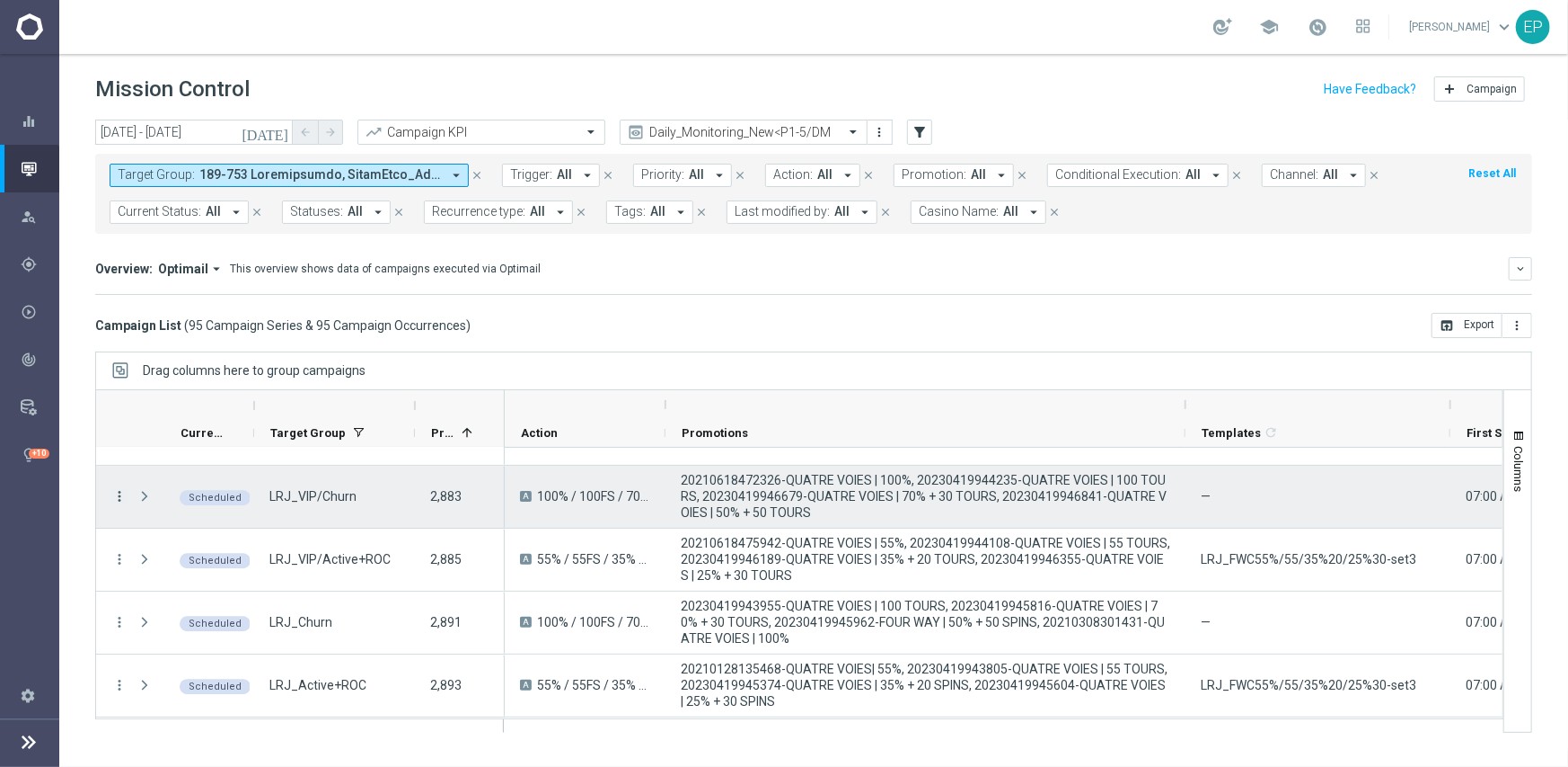
click at [119, 496] on icon "more_vert" at bounding box center [120, 496] width 16 height 16
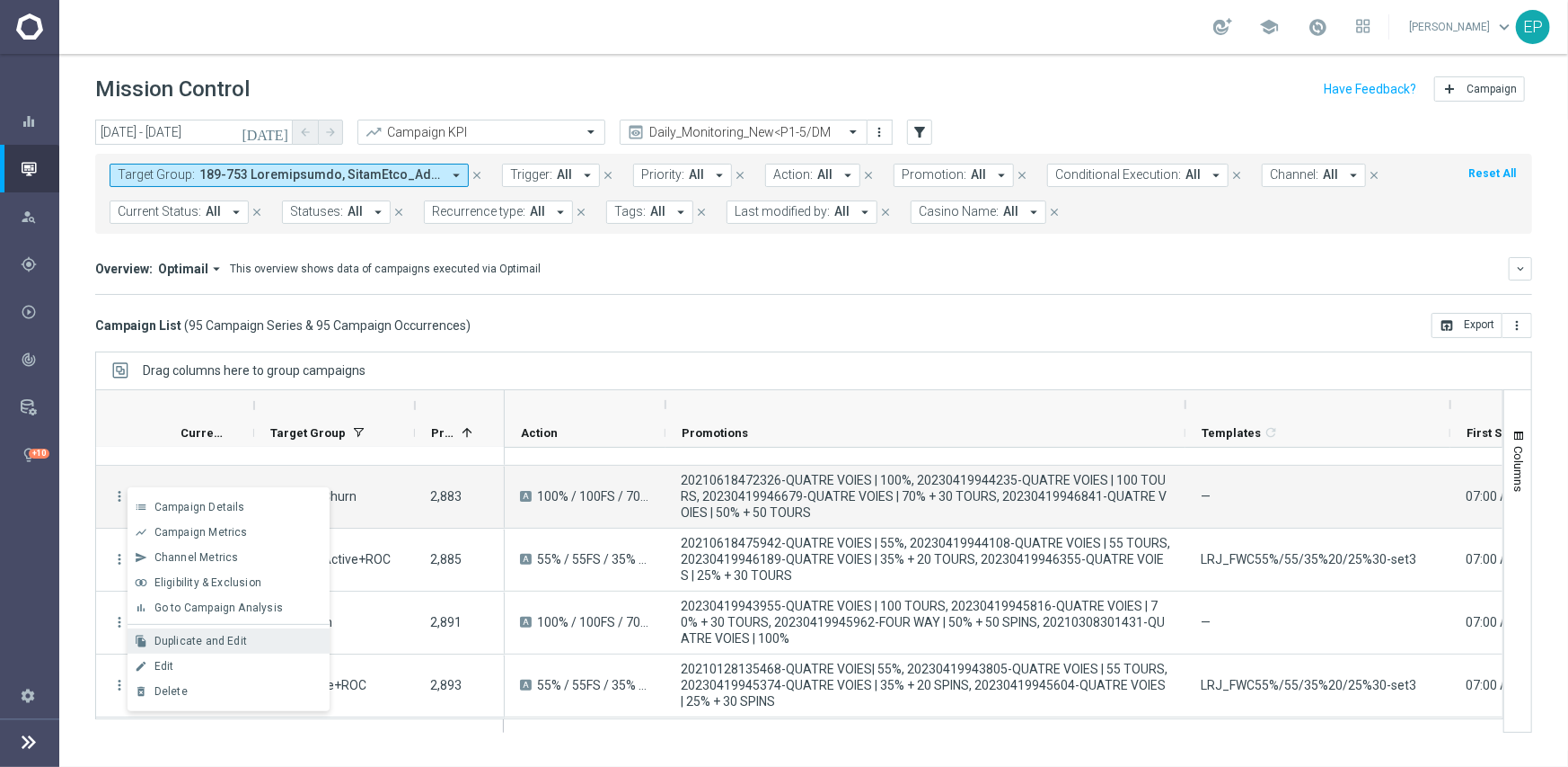
click at [259, 639] on div "Duplicate and Edit" at bounding box center [238, 640] width 167 height 13
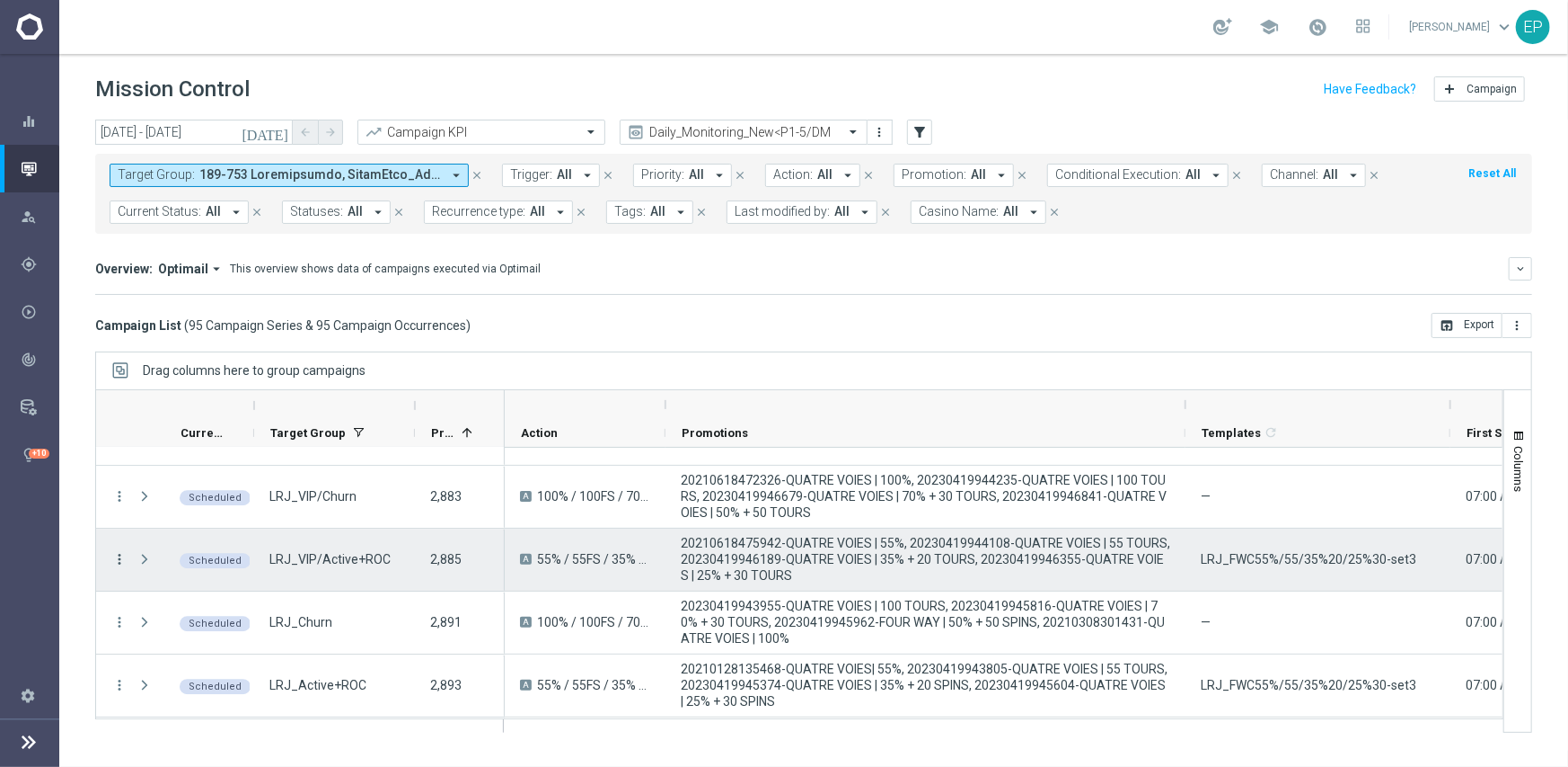
click at [112, 559] on icon "more_vert" at bounding box center [120, 559] width 16 height 16
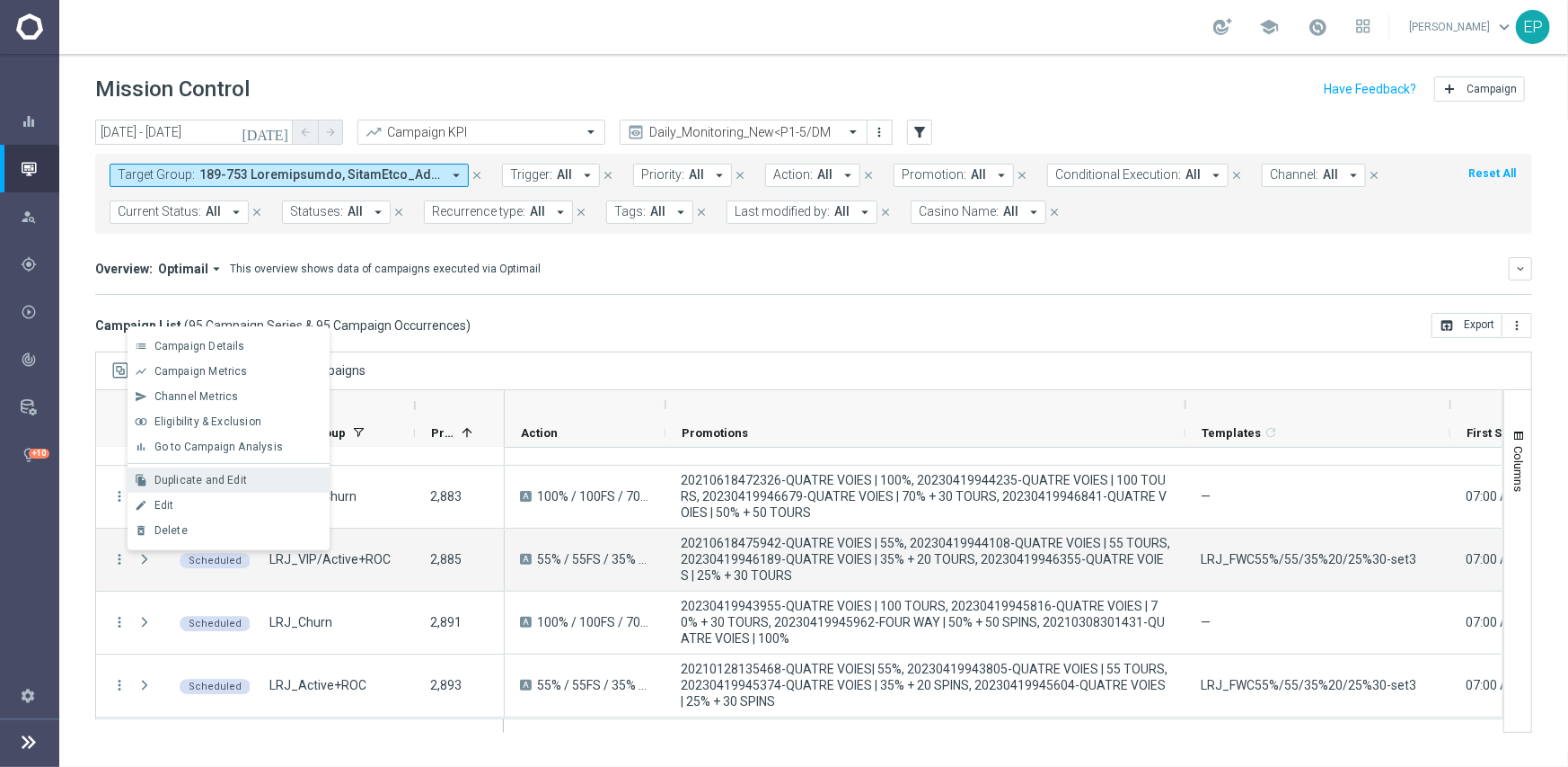
click at [221, 478] on span "Duplicate and Edit" at bounding box center [201, 479] width 93 height 13
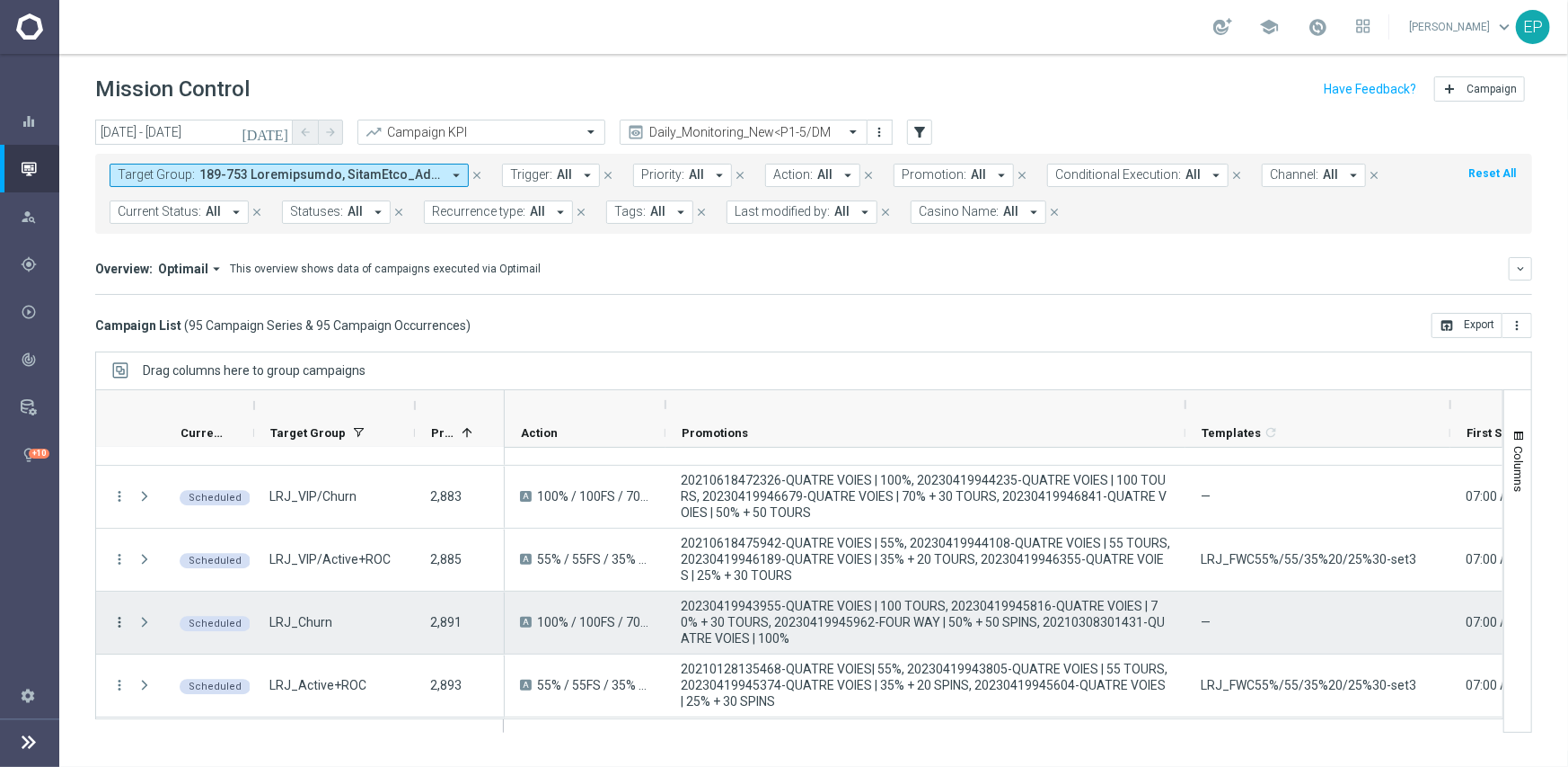
click at [117, 622] on icon "more_vert" at bounding box center [120, 622] width 16 height 16
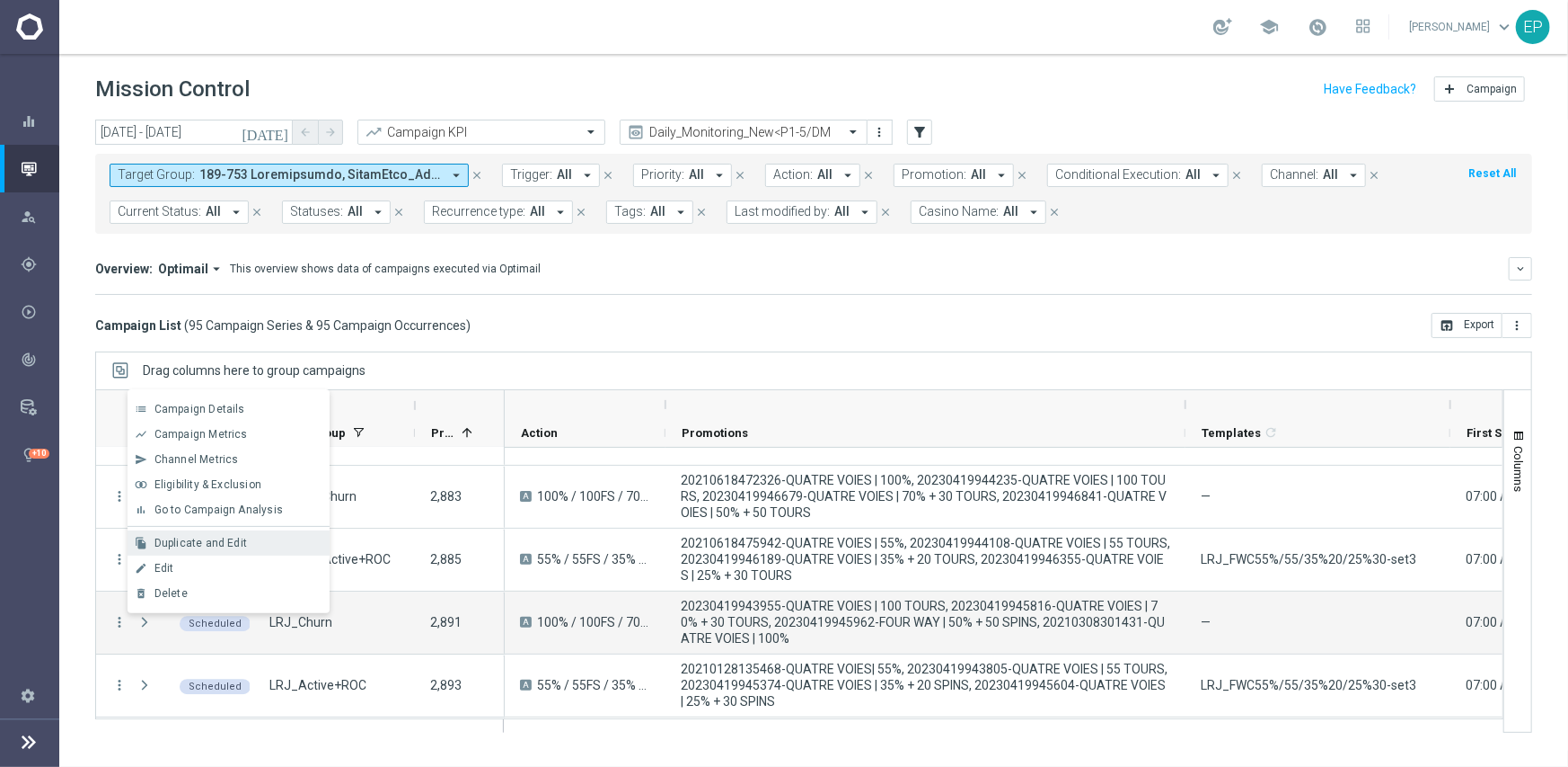
click at [197, 534] on div "file_copy Duplicate and Edit" at bounding box center [229, 542] width 202 height 25
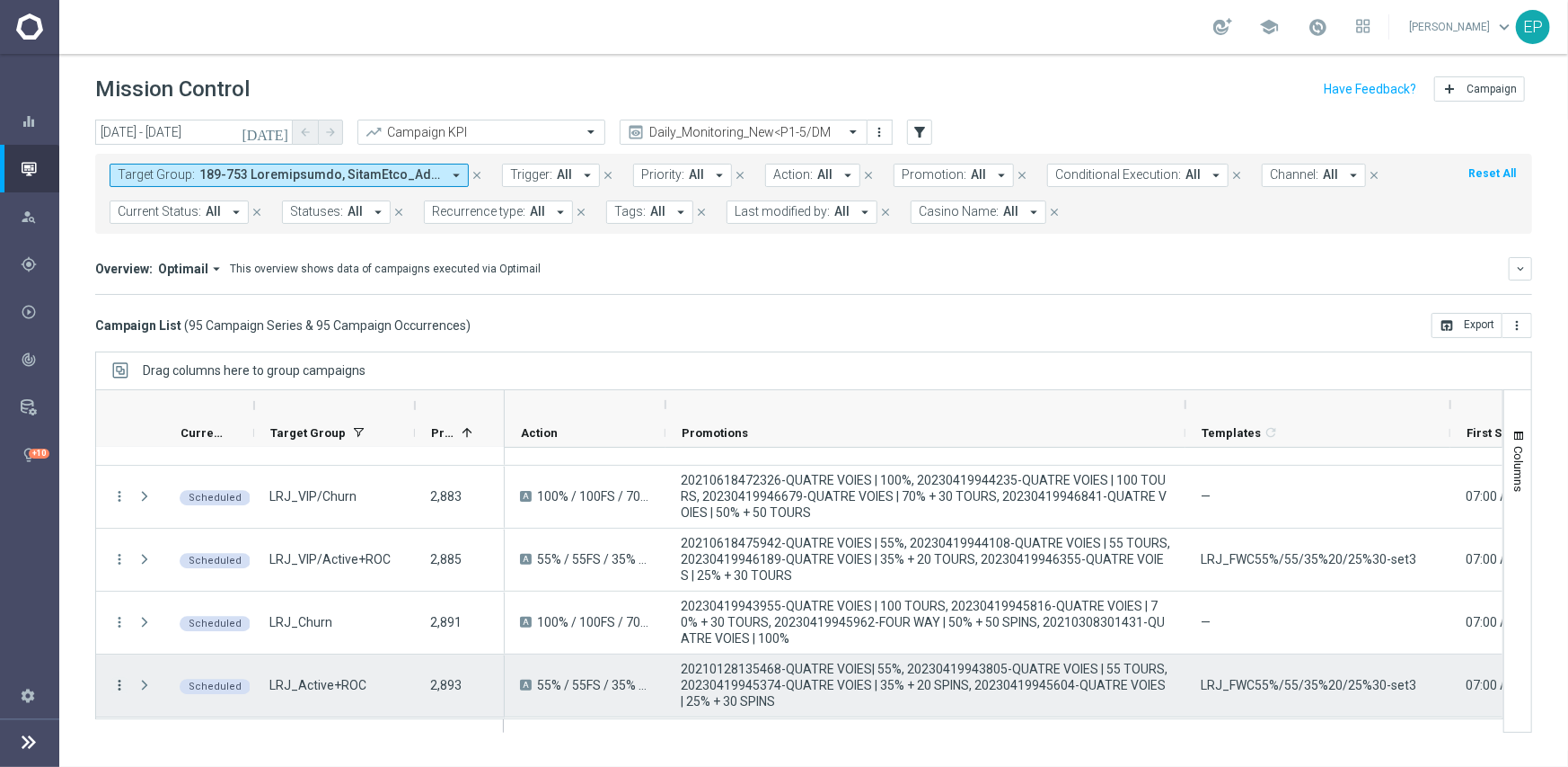
click at [122, 685] on icon "more_vert" at bounding box center [120, 685] width 16 height 16
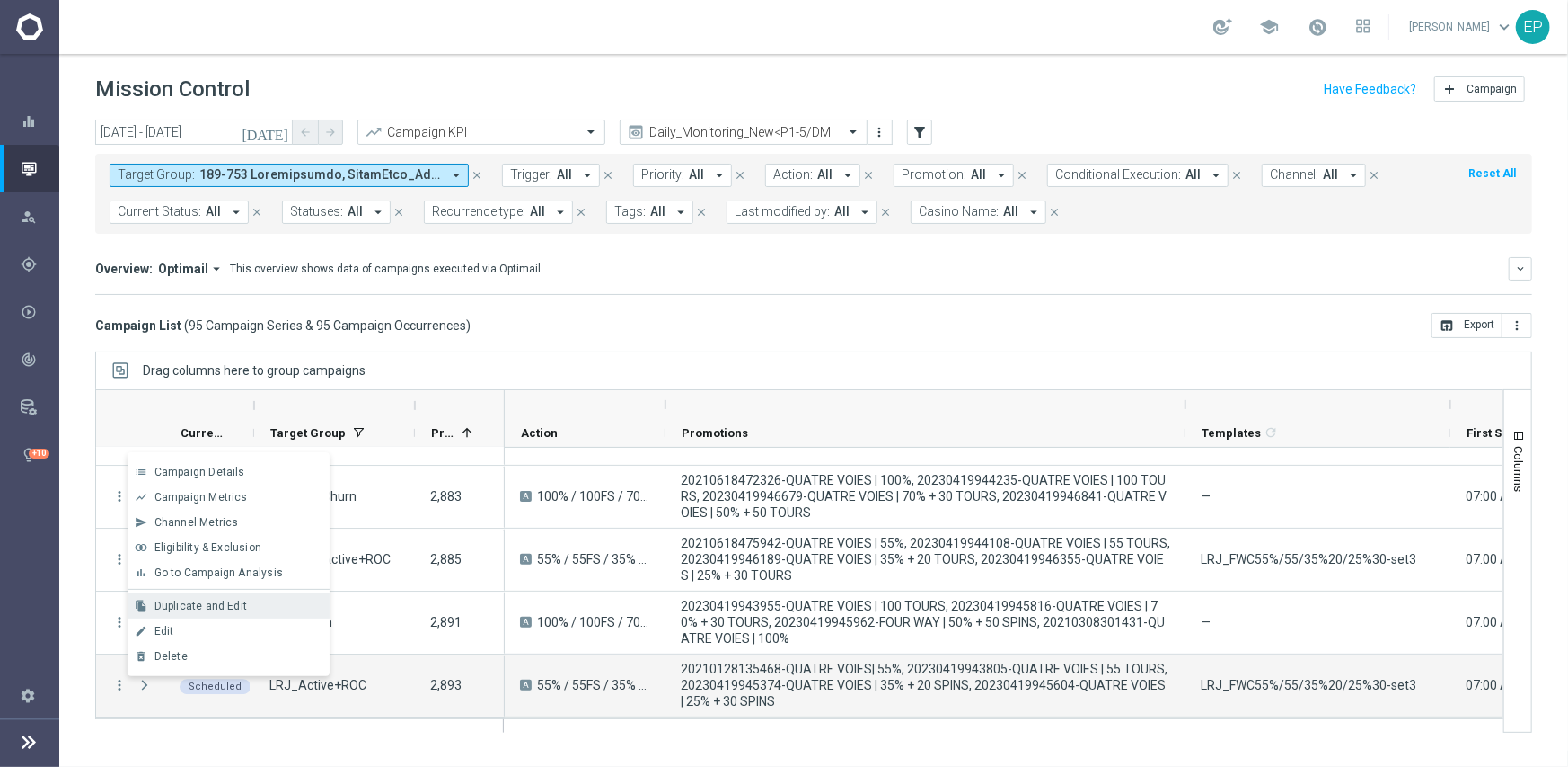
click at [189, 610] on span "Duplicate and Edit" at bounding box center [201, 605] width 93 height 13
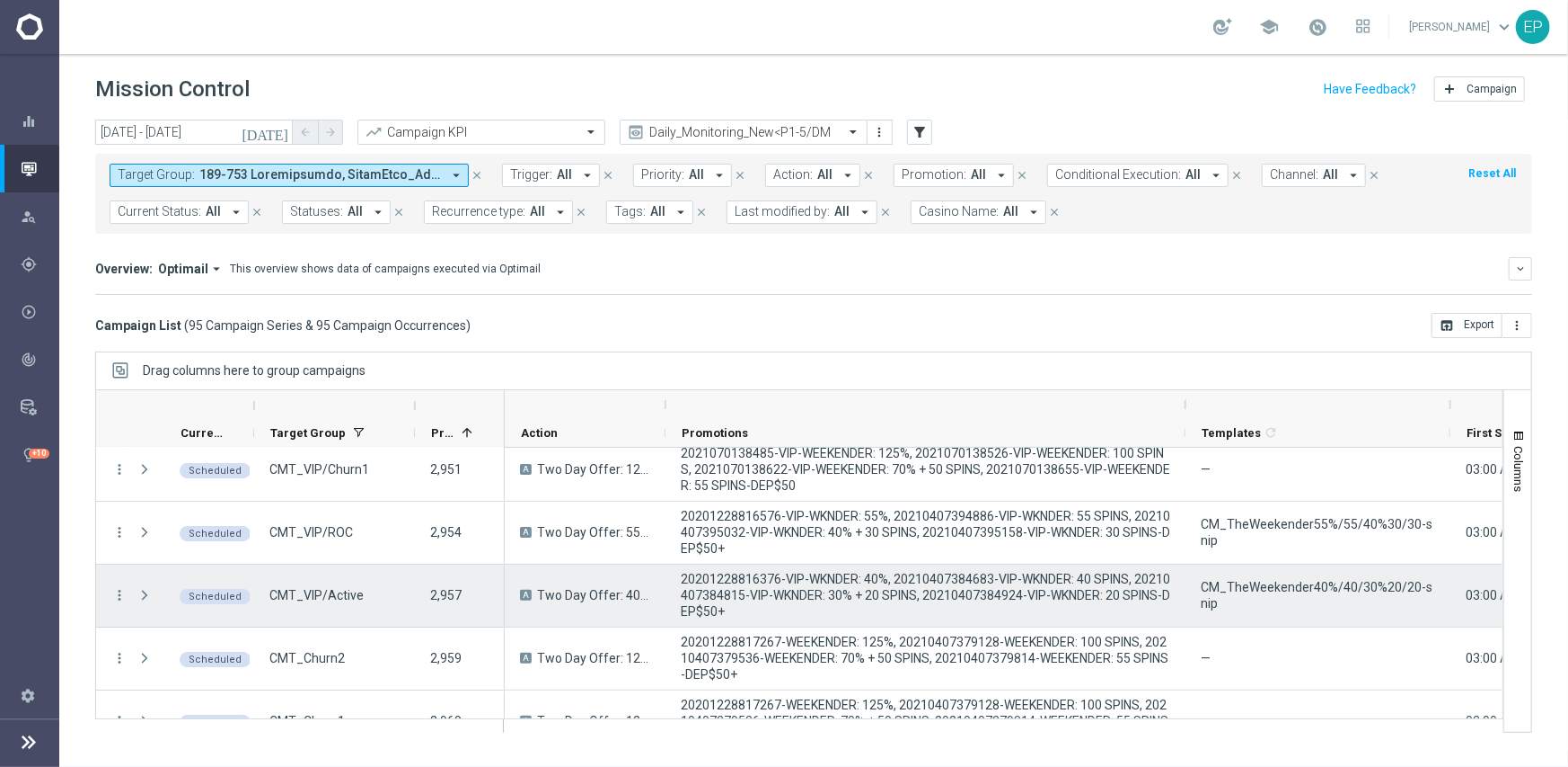
scroll to position [3865, 0]
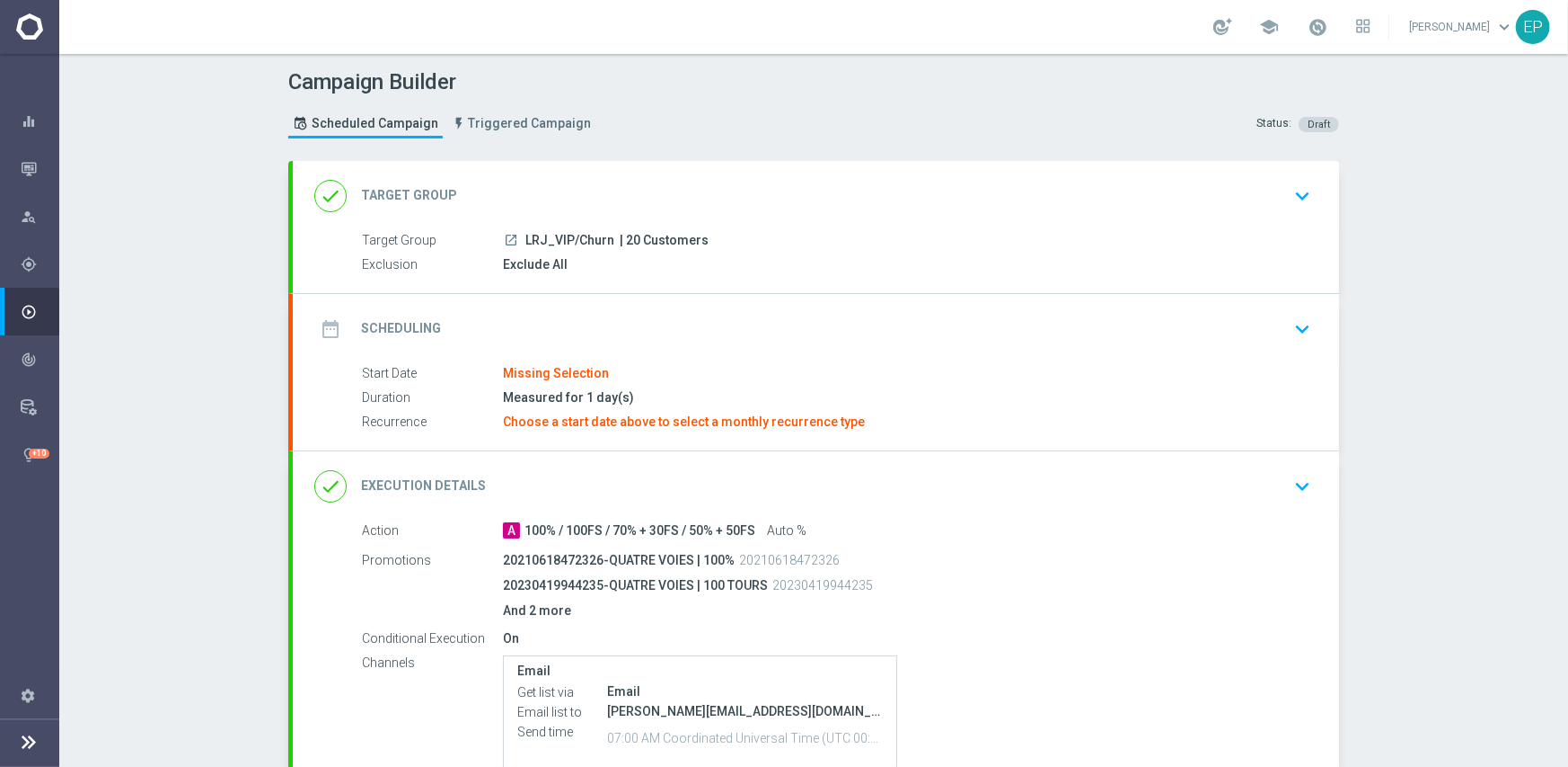
drag, startPoint x: 512, startPoint y: 237, endPoint x: 588, endPoint y: 246, distance: 76.5
click at [588, 246] on div "launch LRJ_VIP/Churn | 20 Customers" at bounding box center [903, 240] width 801 height 18
copy div "LRJ_VIP/Ch"
click at [602, 187] on div "done Target Group keyboard_arrow_down" at bounding box center [815, 196] width 1003 height 34
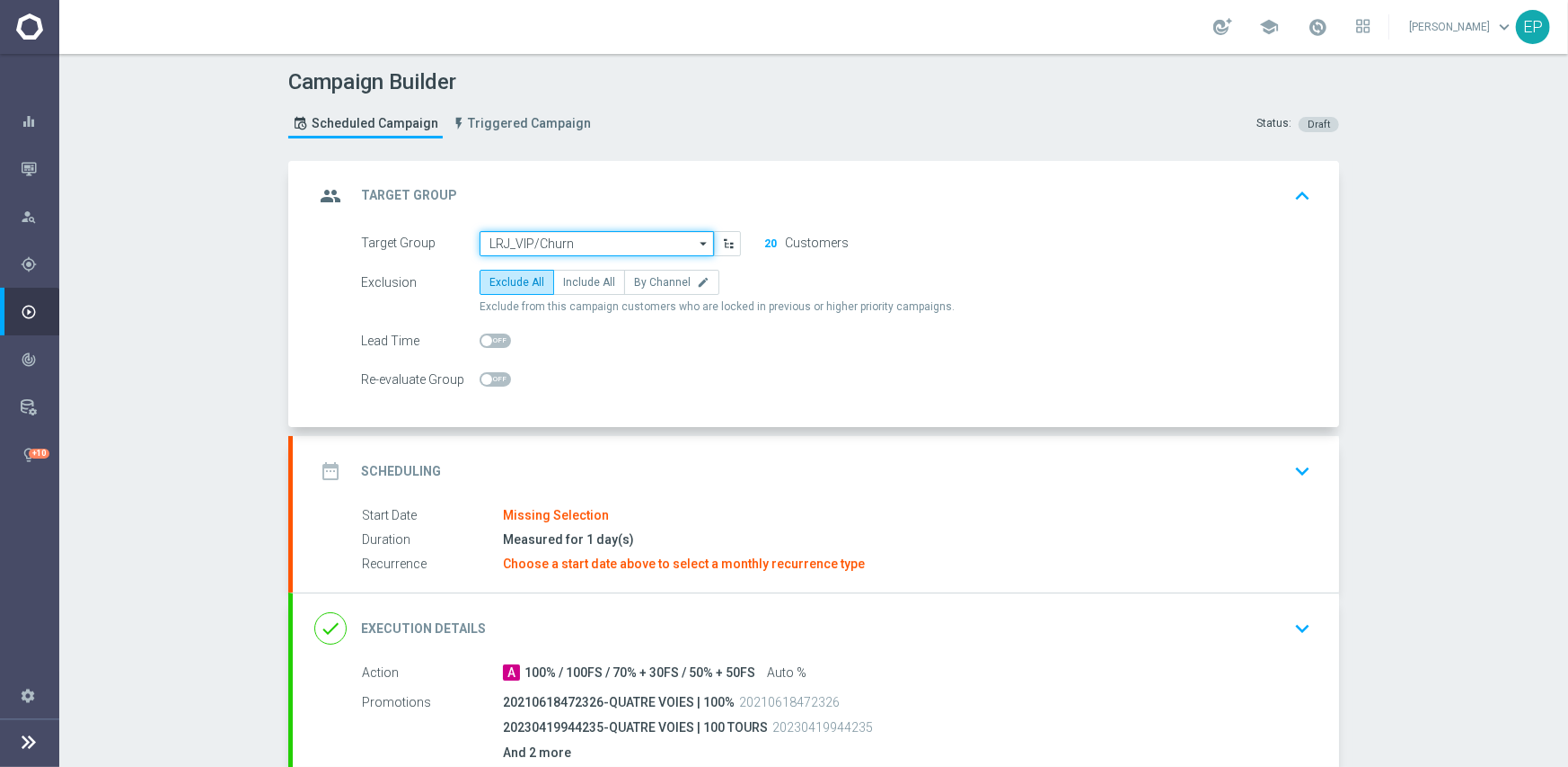
click at [604, 244] on input "LRJ_VIP/Churn" at bounding box center [597, 243] width 235 height 25
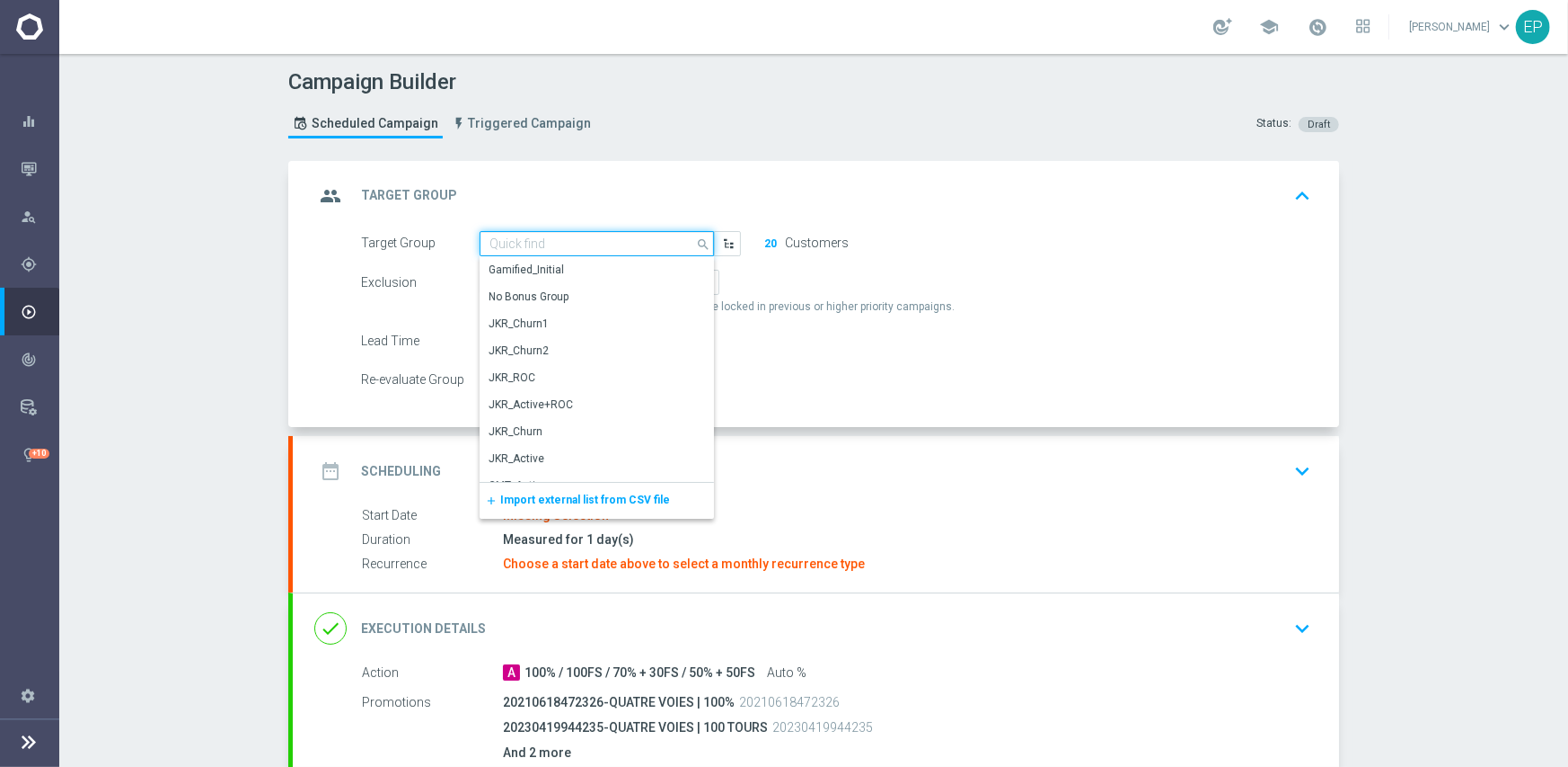
paste input "LRJ_VIP/Ch"
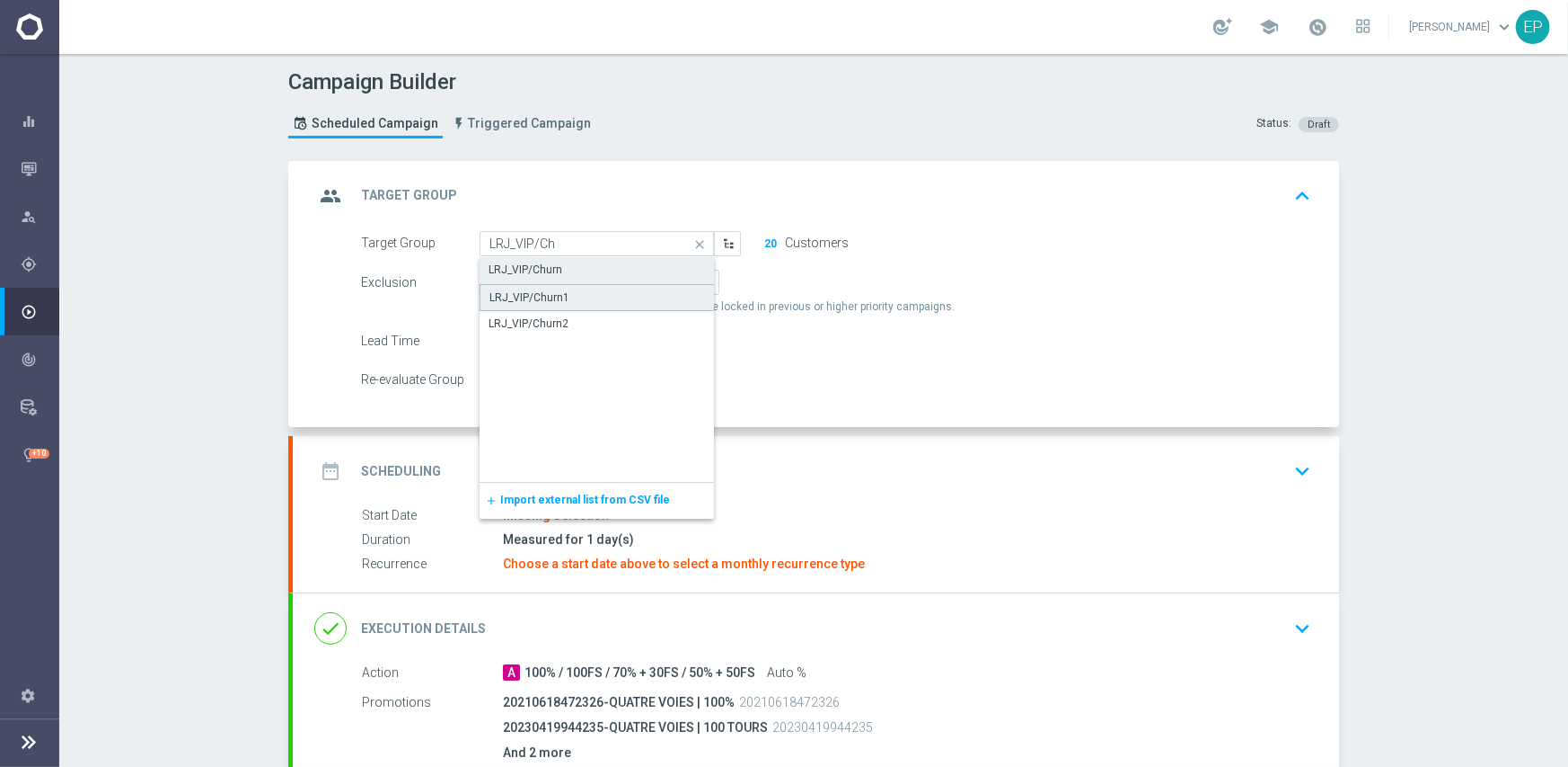
click at [557, 301] on div "LRJ_VIP/Churn1" at bounding box center [529, 298] width 80 height 16
type input "LRJ_VIP/Churn1"
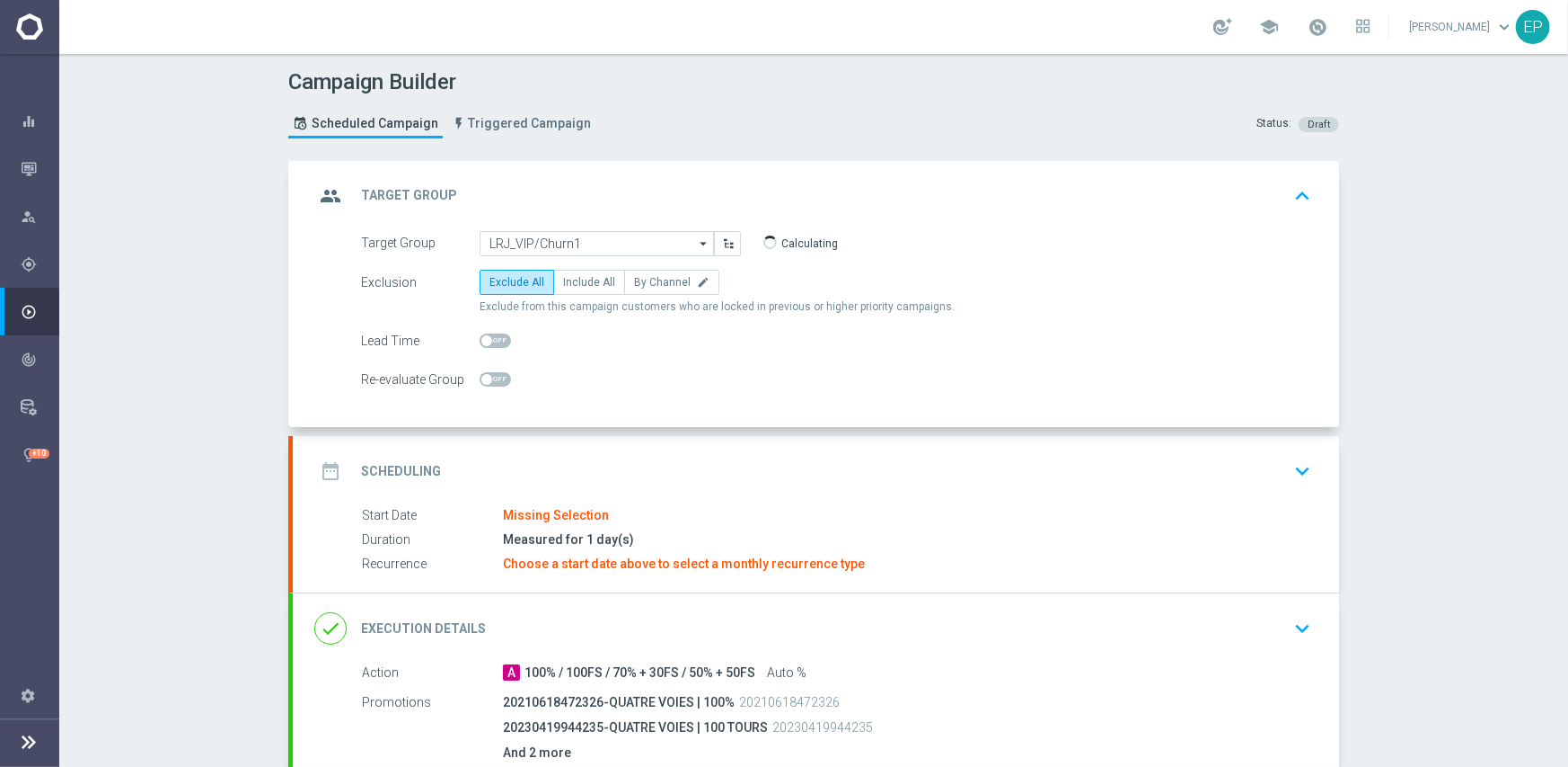
click at [690, 445] on div "date_range Scheduling keyboard_arrow_down" at bounding box center [815, 470] width 1046 height 70
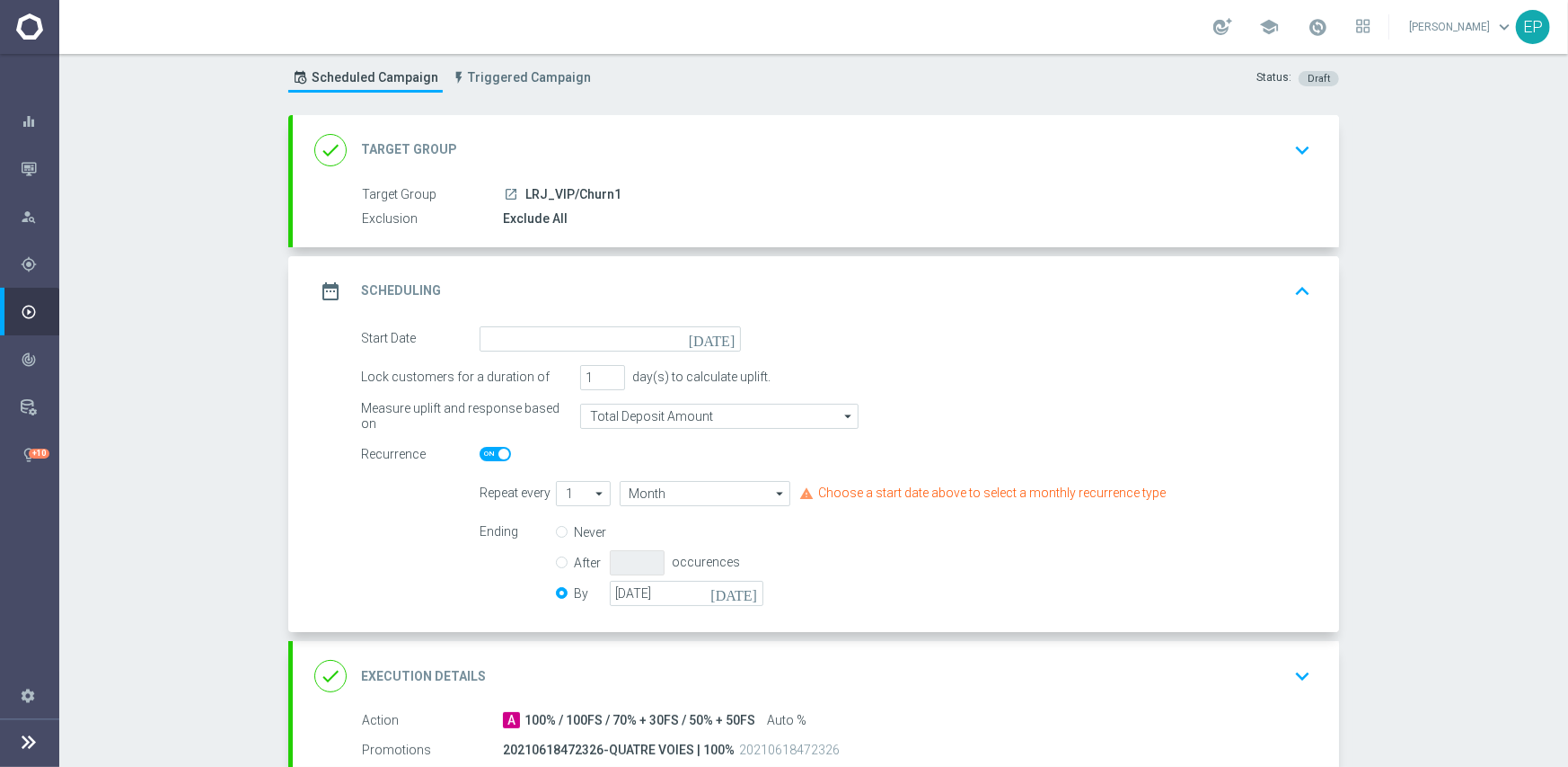
scroll to position [90, 0]
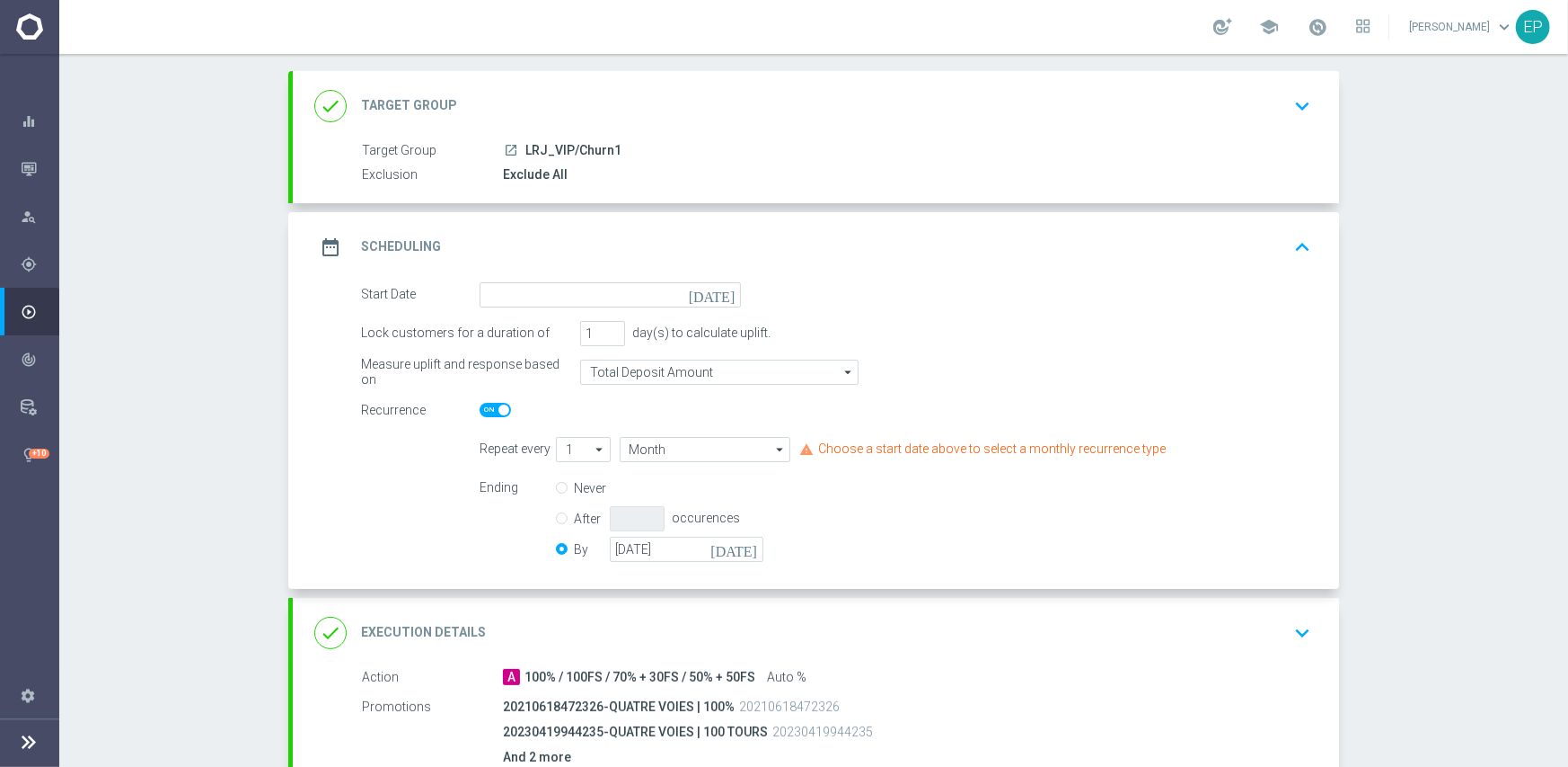
click at [629, 275] on div "date_range Scheduling keyboard_arrow_up" at bounding box center [815, 247] width 1046 height 70
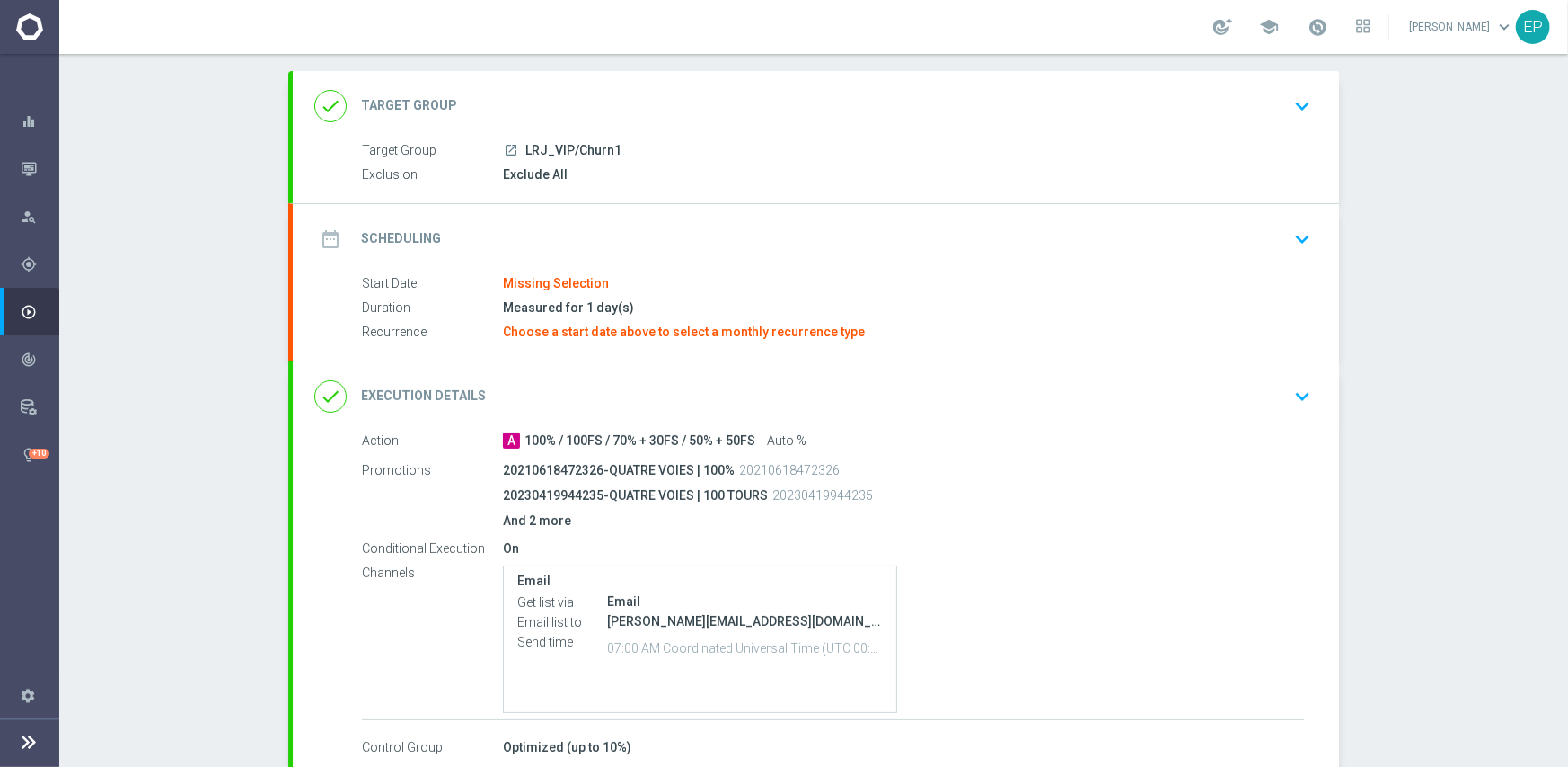
click at [622, 296] on input at bounding box center [611, 296] width 261 height 25
drag, startPoint x: 624, startPoint y: 231, endPoint x: 631, endPoint y: 288, distance: 57.4
click at [624, 230] on div "date_range Scheduling keyboard_arrow_down" at bounding box center [815, 239] width 1003 height 34
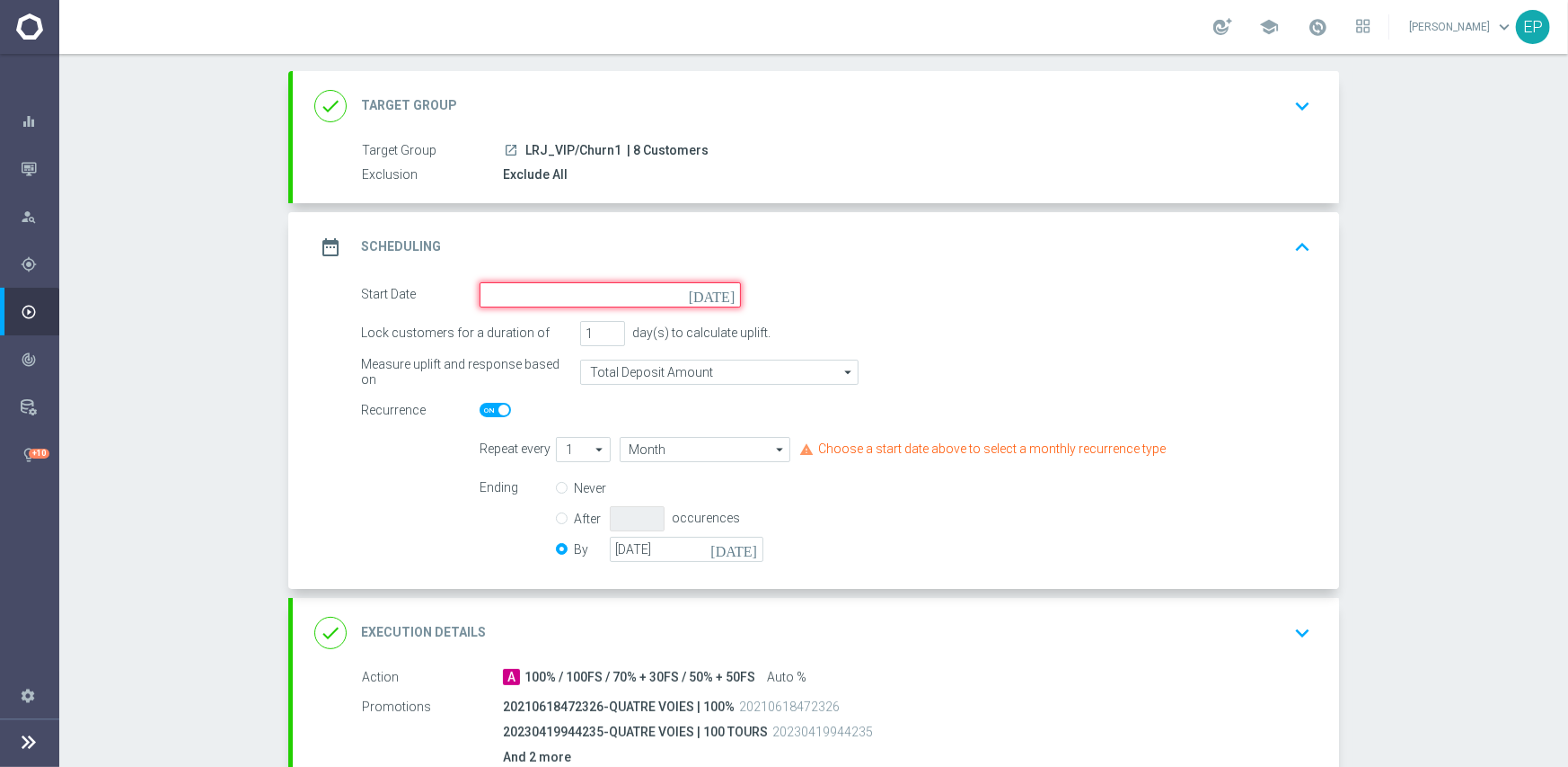
click at [620, 294] on input at bounding box center [611, 295] width 261 height 25
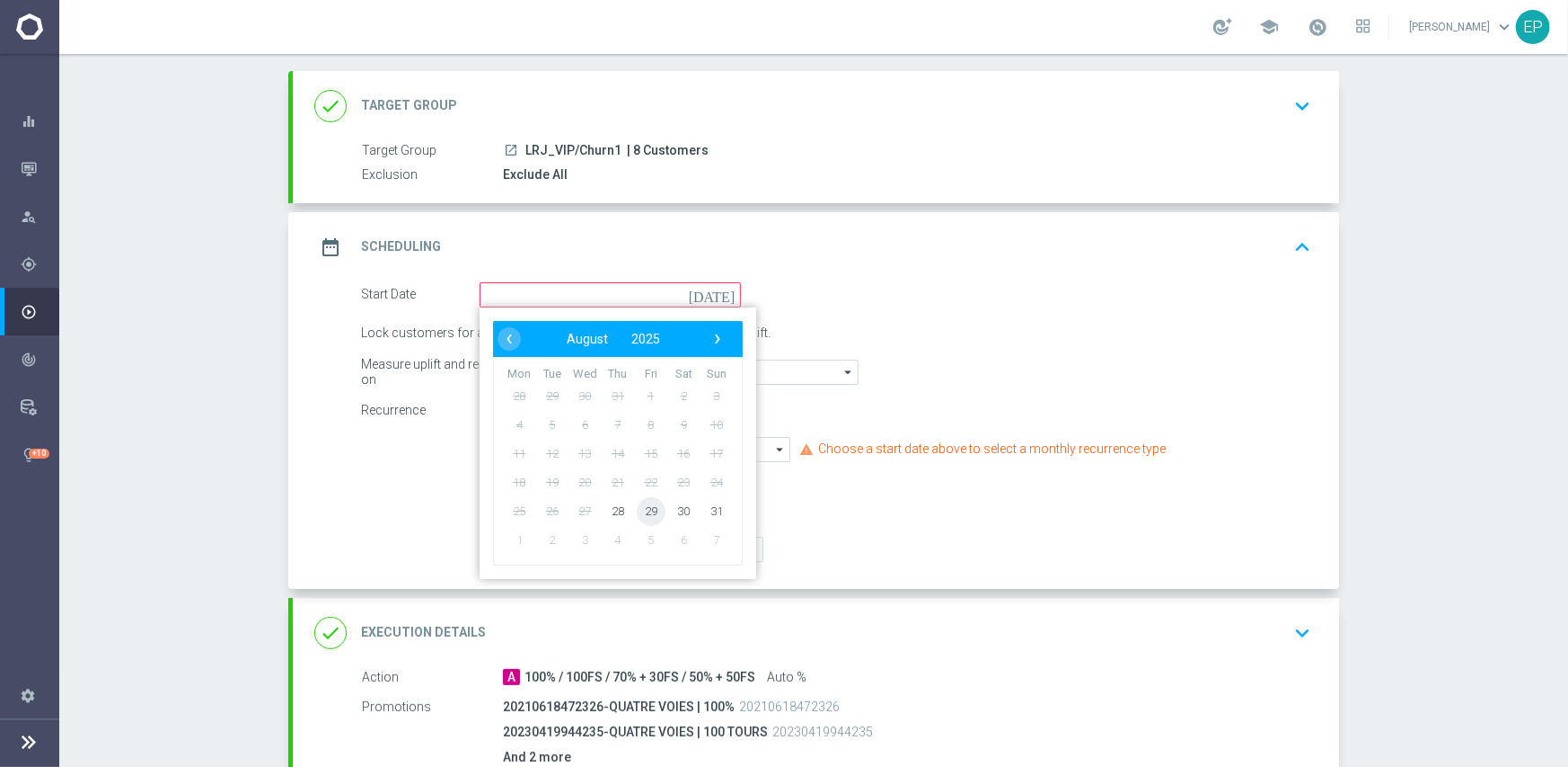
click at [638, 512] on span "29" at bounding box center [651, 510] width 29 height 29
type input "[DATE]"
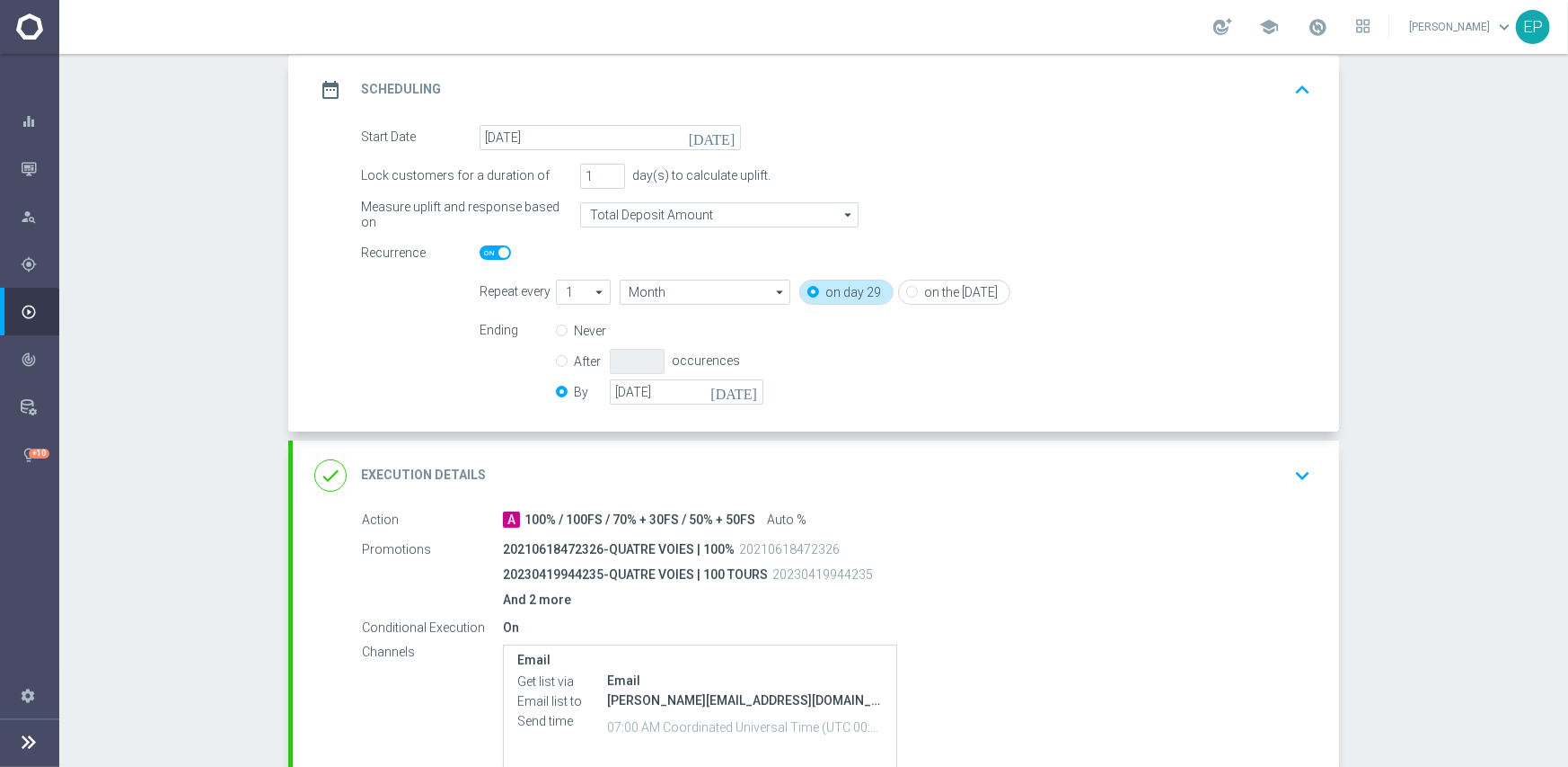
scroll to position [270, 0]
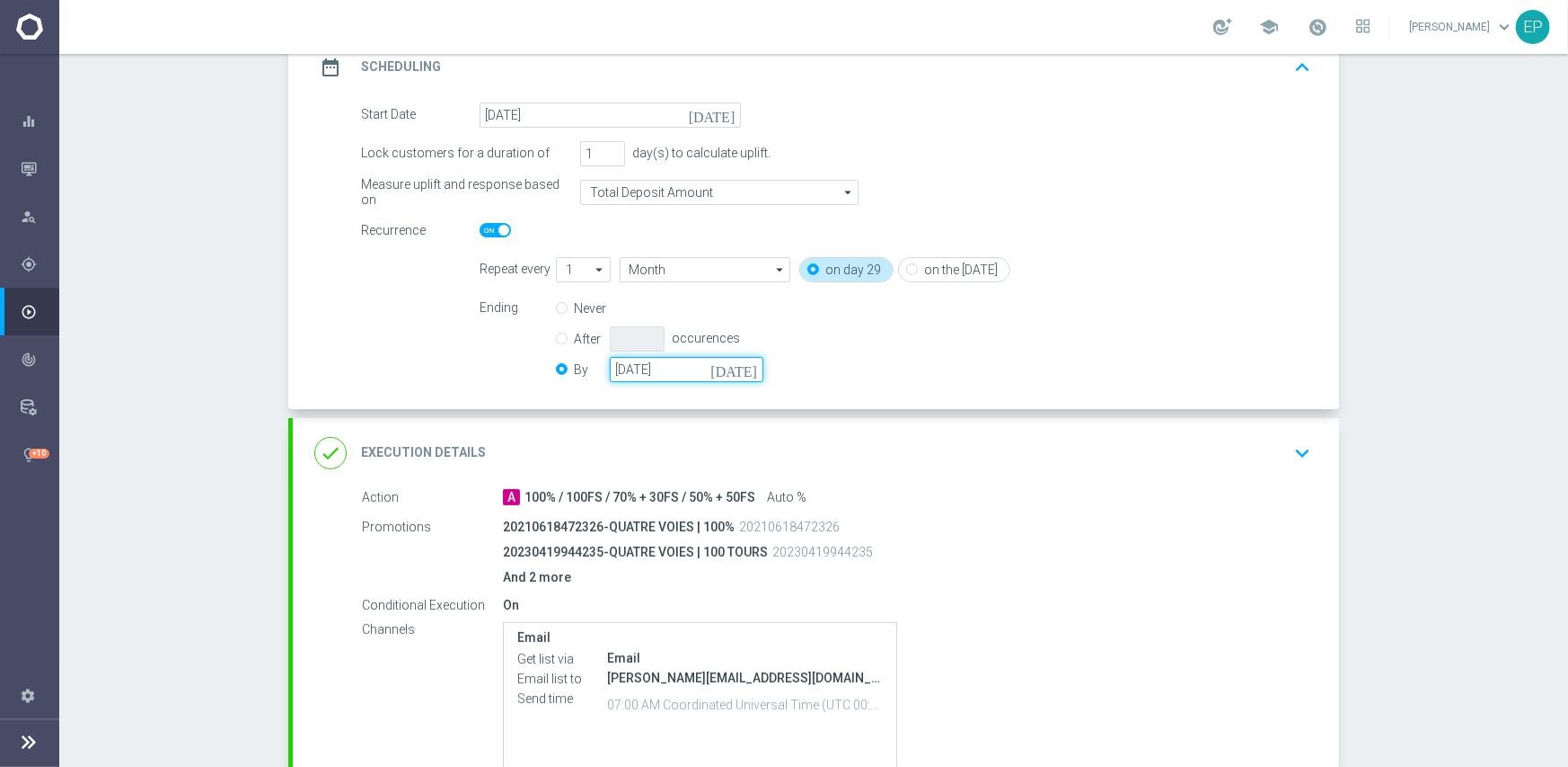
click at [646, 368] on input "31 Oct 2025" at bounding box center [687, 369] width 154 height 25
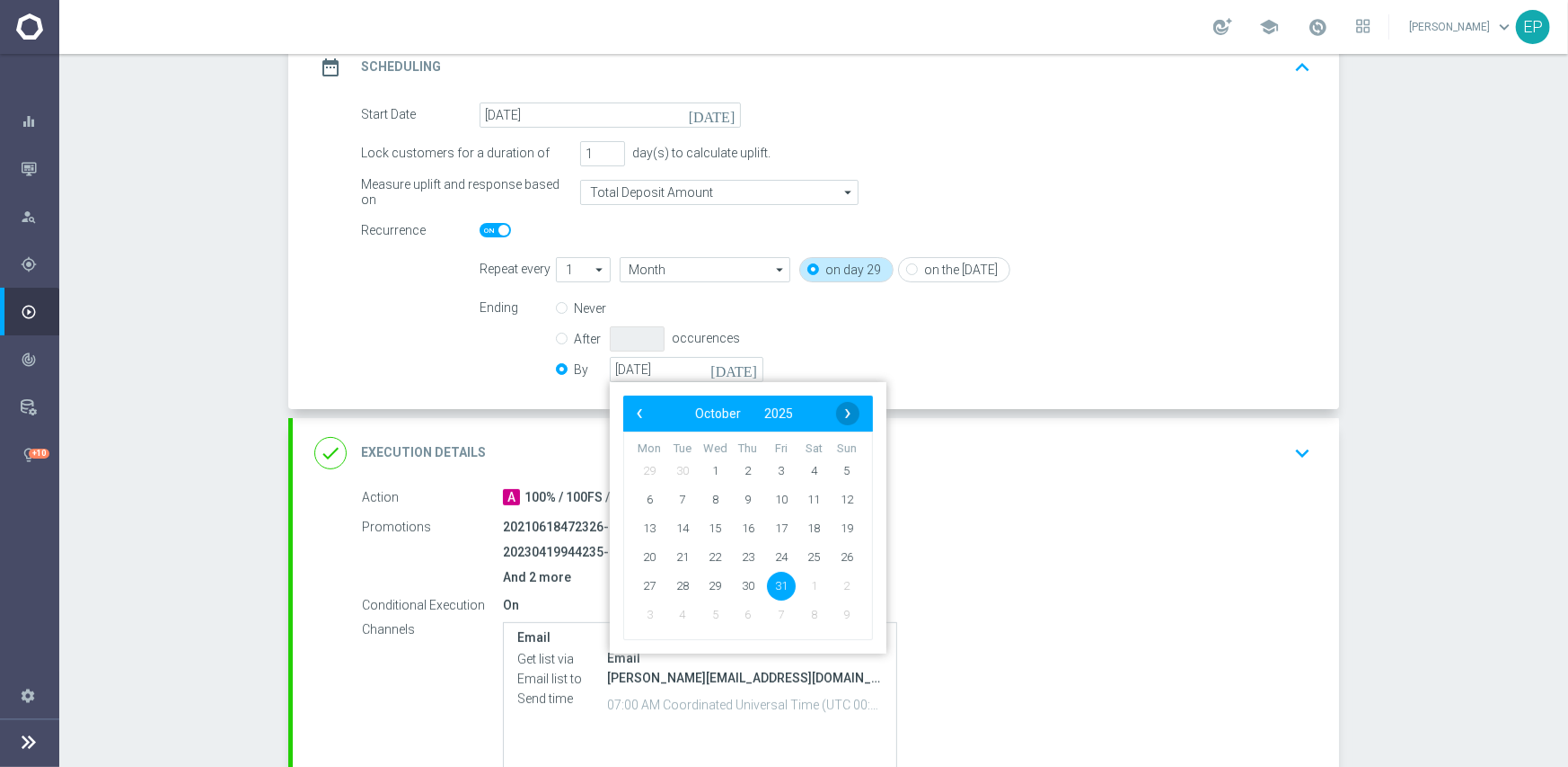
click at [836, 406] on span "›" at bounding box center [847, 412] width 23 height 23
click at [833, 582] on span "30" at bounding box center [846, 584] width 29 height 29
type input "[DATE]"
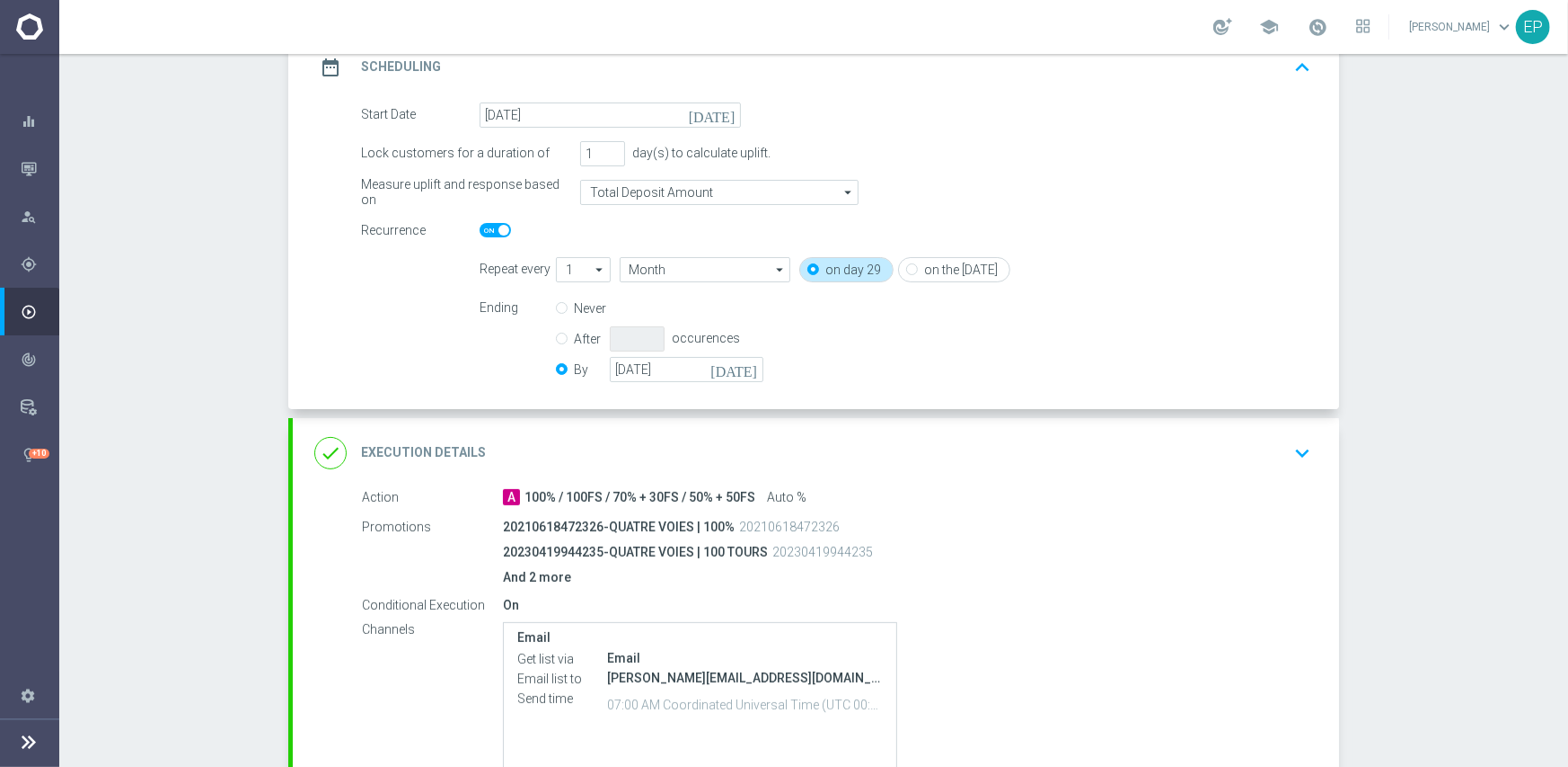
scroll to position [431, 0]
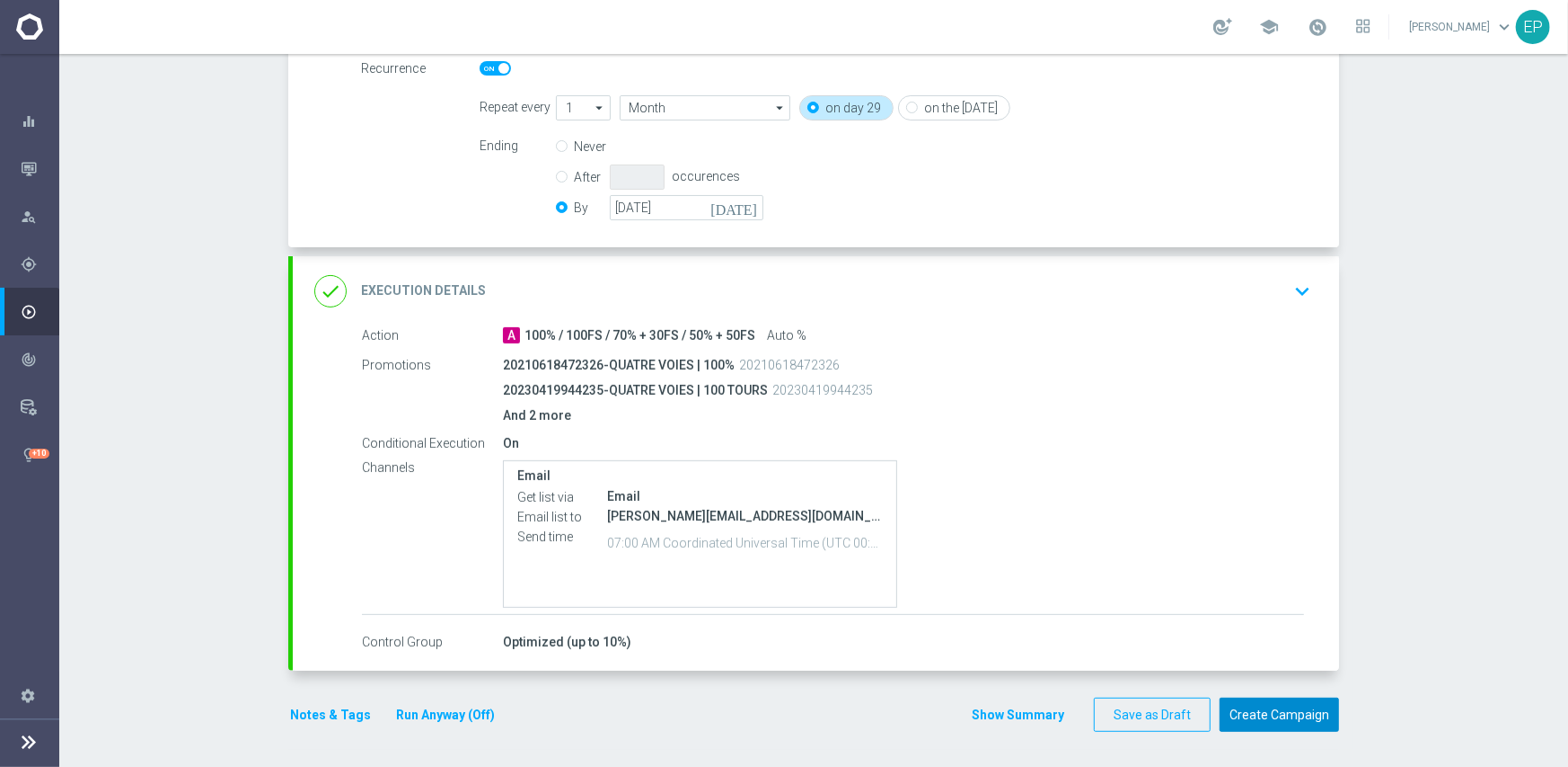
click at [1283, 718] on button "Create Campaign" at bounding box center [1280, 714] width 120 height 35
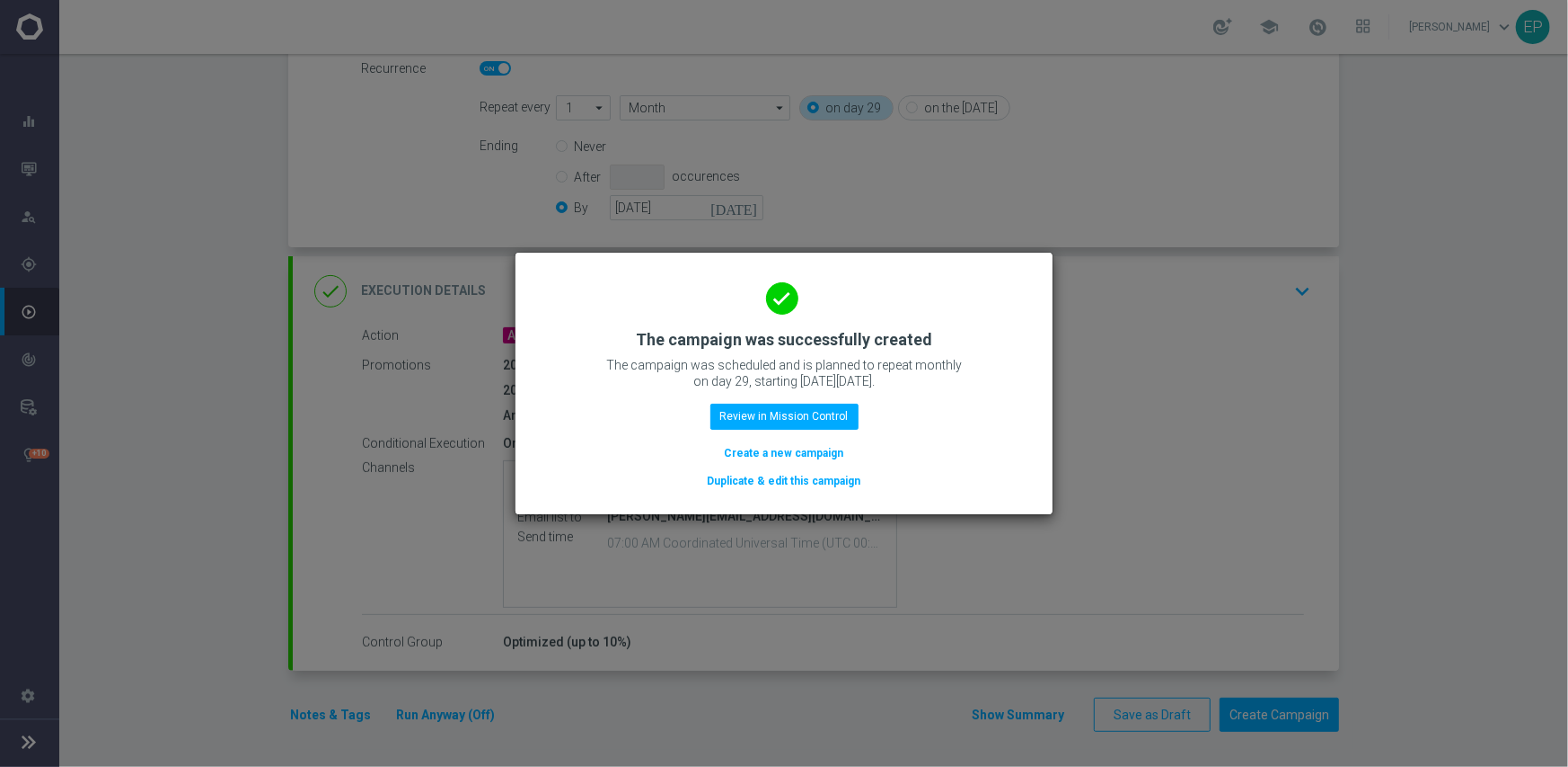
click at [841, 480] on button "Duplicate & edit this campaign" at bounding box center [784, 481] width 157 height 20
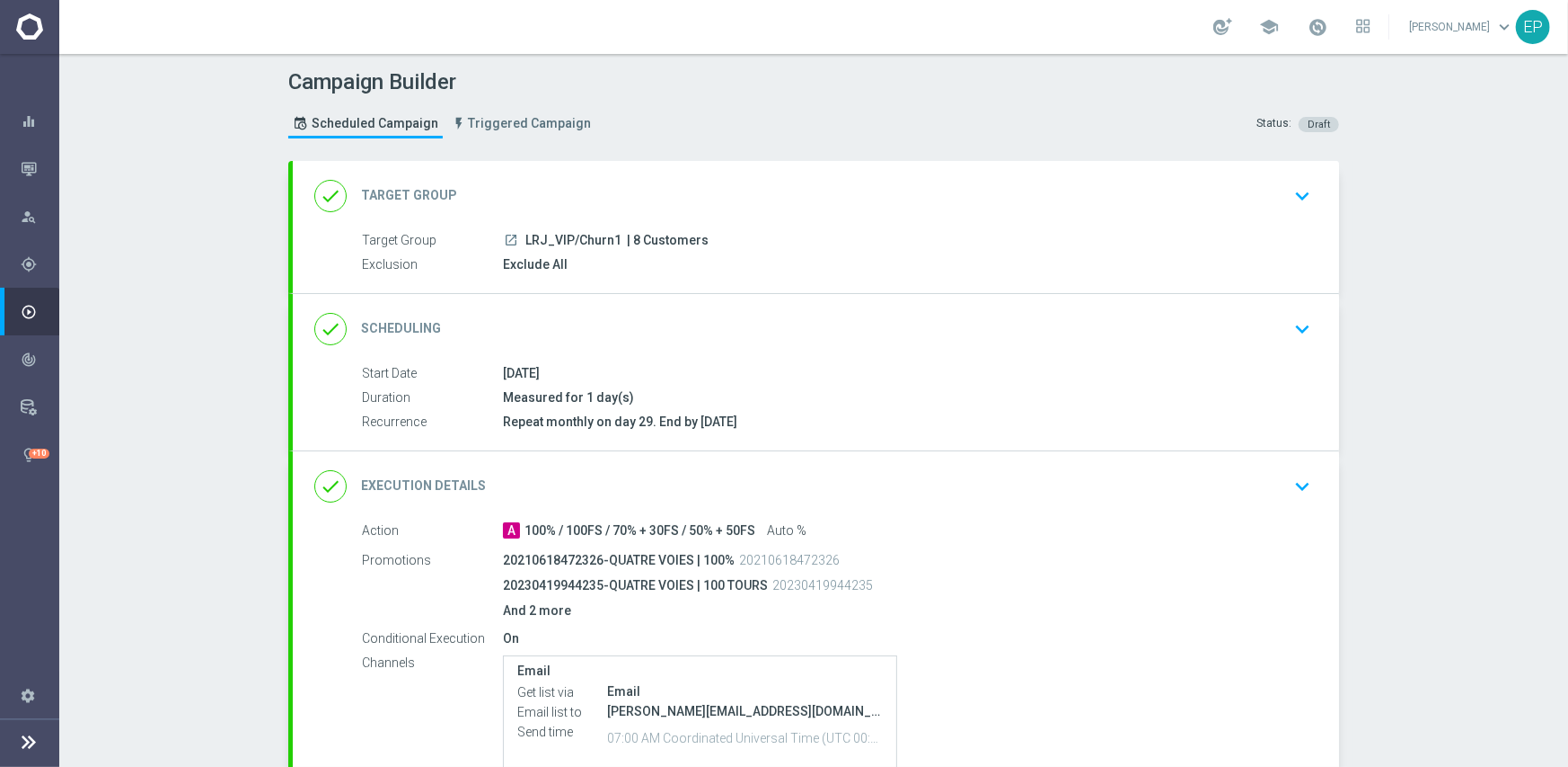
drag, startPoint x: 525, startPoint y: 240, endPoint x: 588, endPoint y: 245, distance: 63.2
click at [588, 245] on span "LRJ_VIP/Churn1" at bounding box center [573, 241] width 96 height 16
copy span "RJ_VIP/Ch"
click at [707, 182] on div "done Target Group keyboard_arrow_down" at bounding box center [815, 196] width 1003 height 34
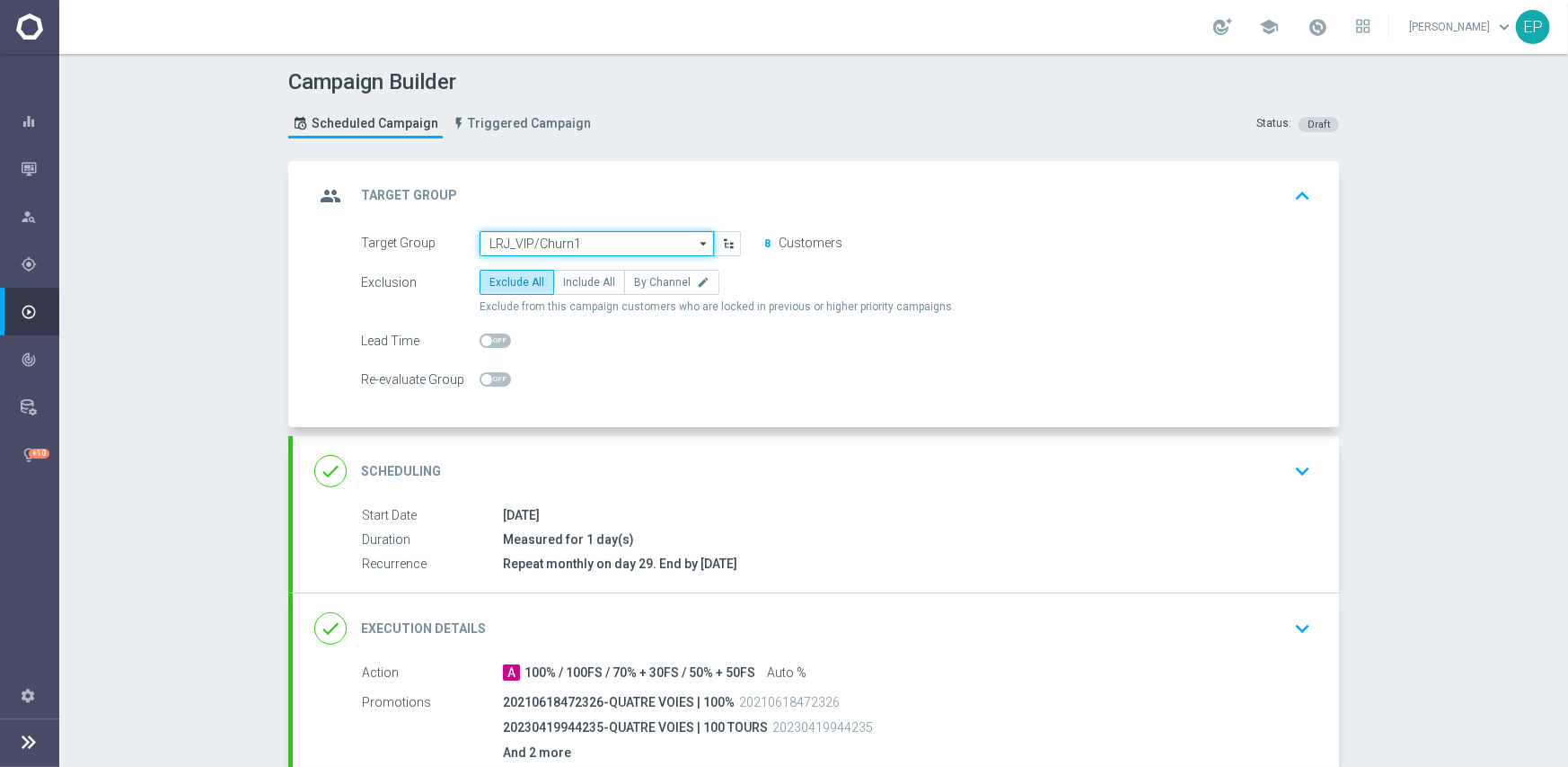
click at [628, 242] on input "LRJ_VIP/Churn1" at bounding box center [597, 243] width 235 height 25
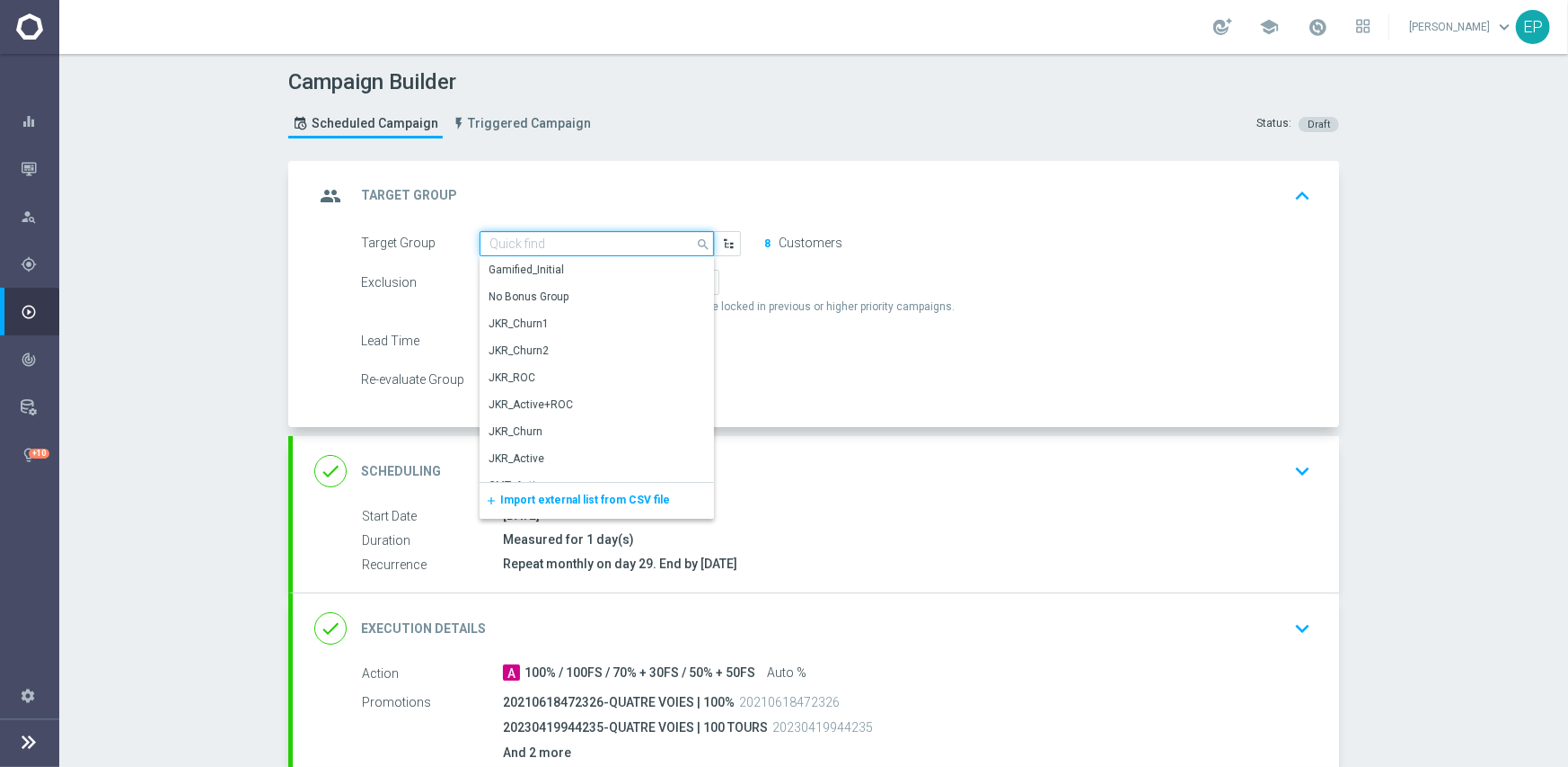
paste input "RJ_VIP/Ch"
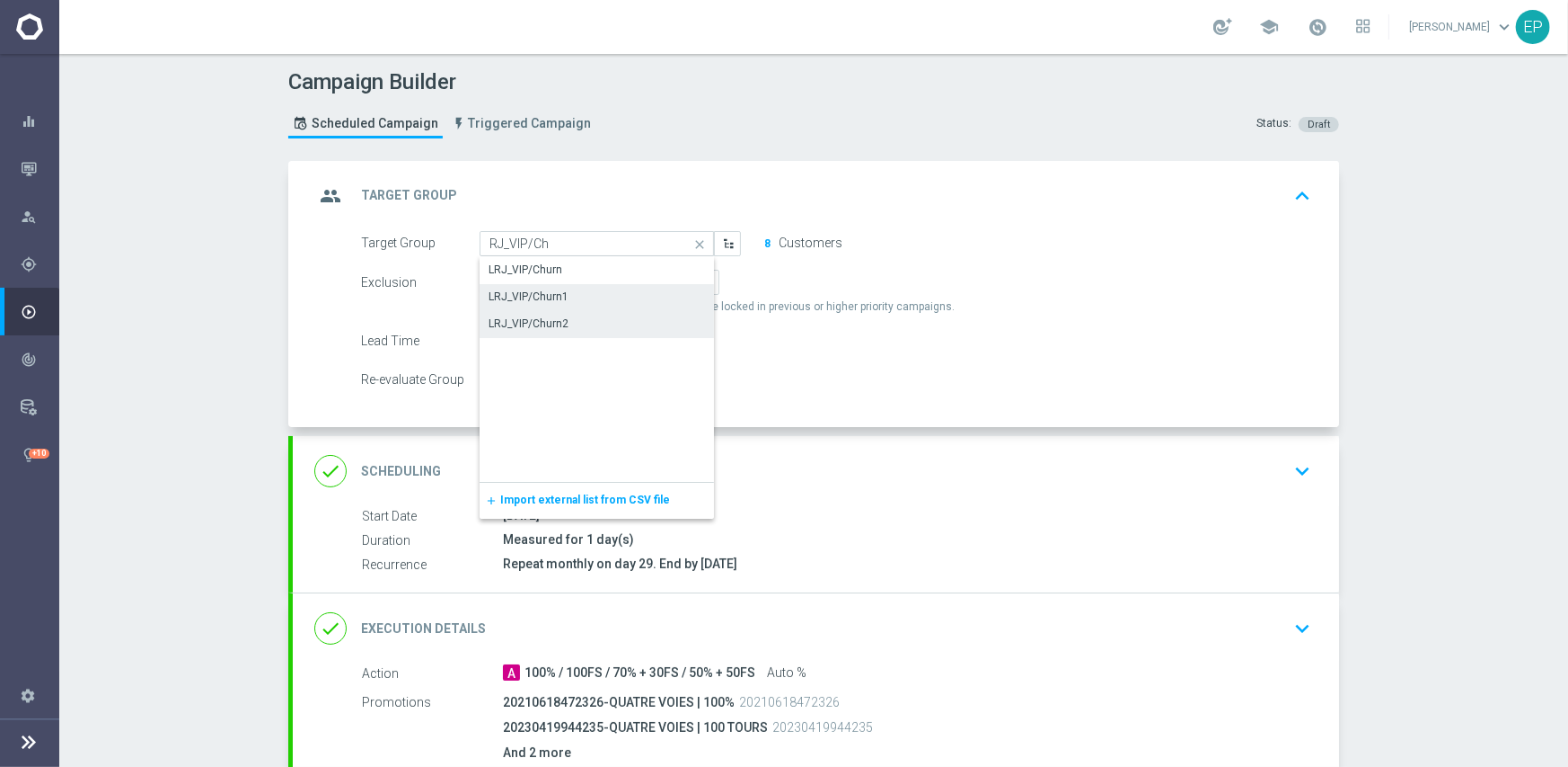
click at [589, 328] on div "LRJ_VIP/Churn2" at bounding box center [598, 323] width 236 height 25
type input "LRJ_VIP/Churn2"
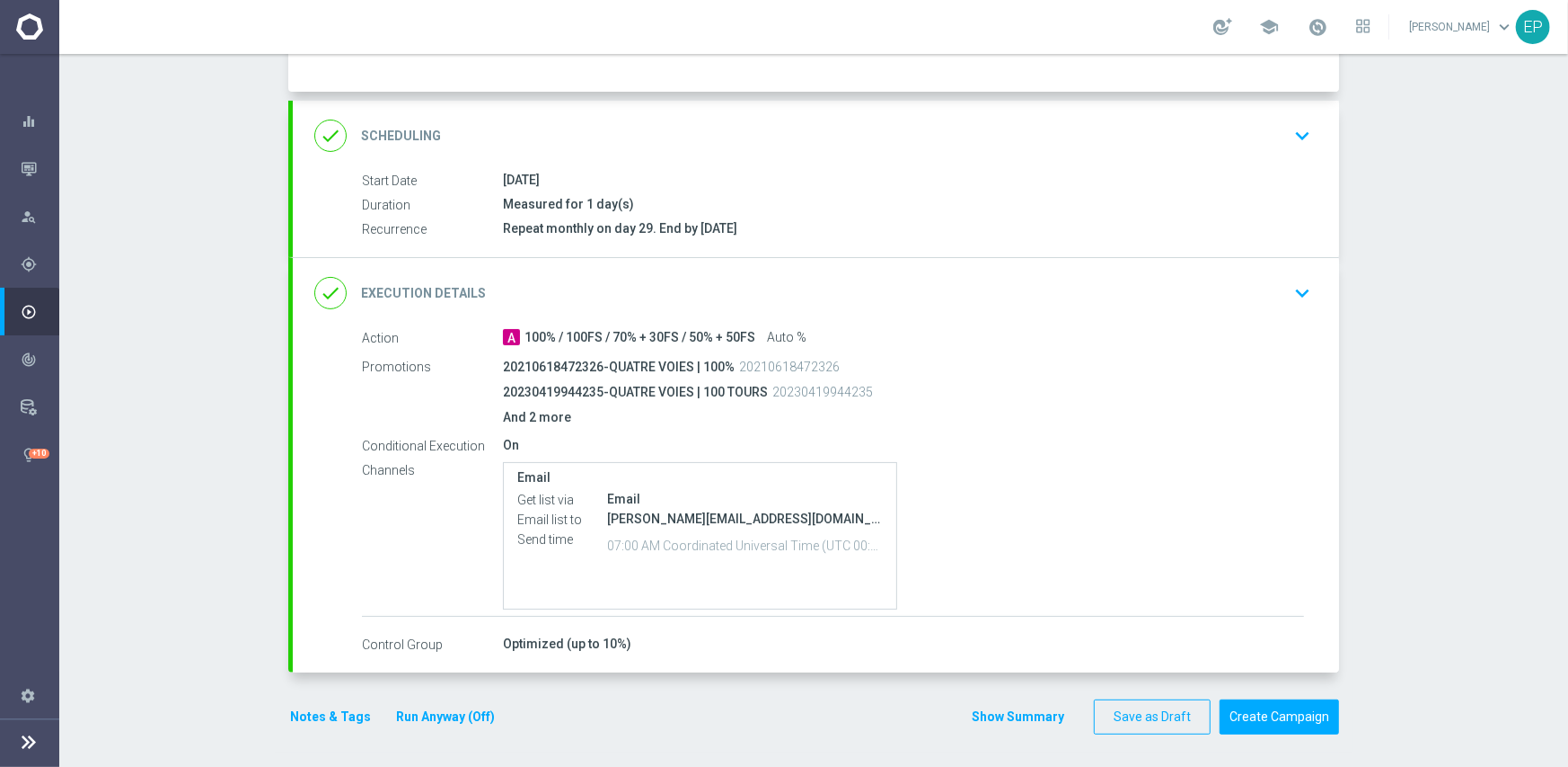
scroll to position [337, 0]
click at [1292, 710] on button "Create Campaign" at bounding box center [1280, 714] width 120 height 35
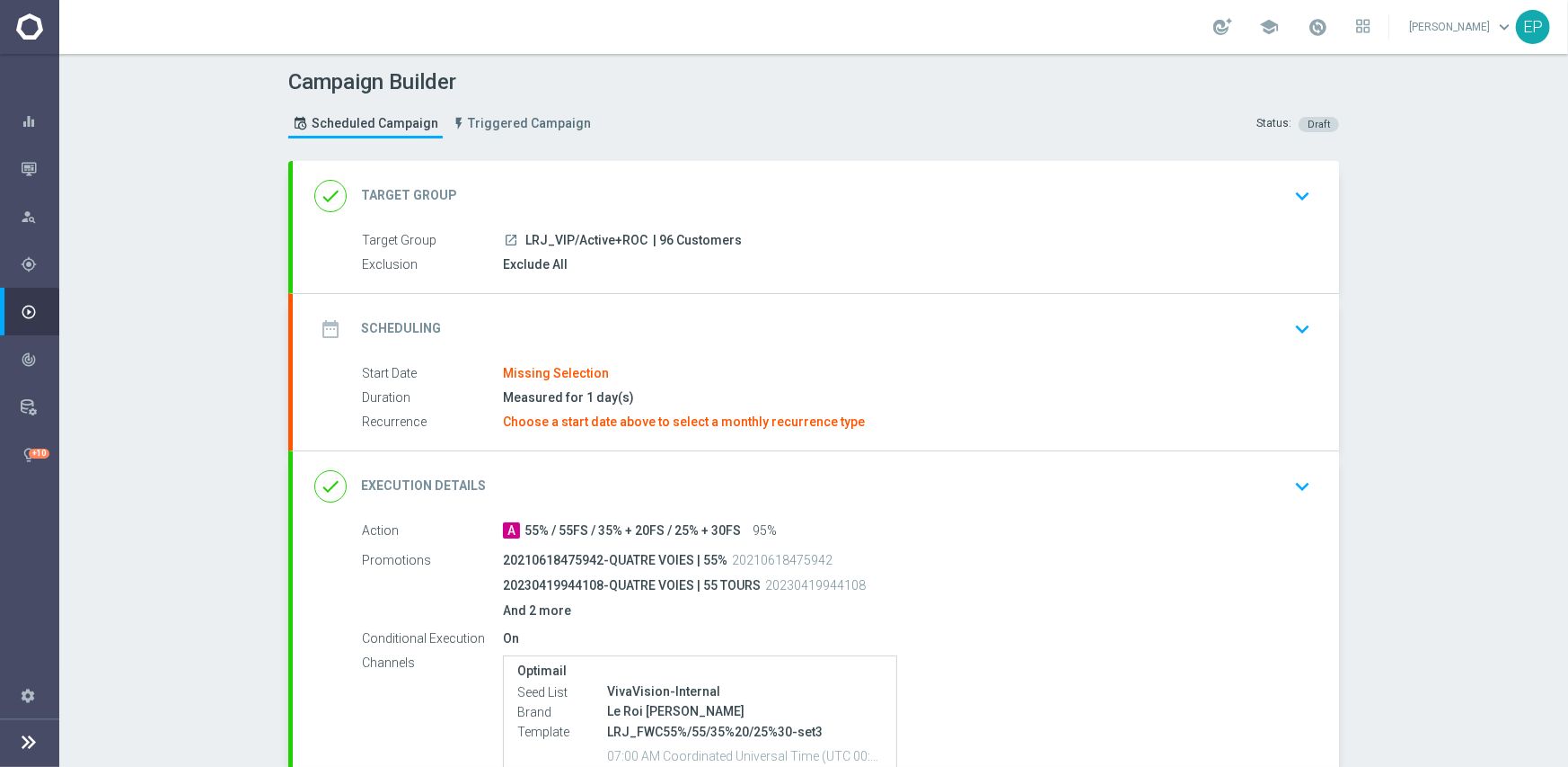
drag, startPoint x: 521, startPoint y: 240, endPoint x: 593, endPoint y: 245, distance: 72.2
click at [593, 246] on span "LRJ_VIP/Active+ROC" at bounding box center [586, 241] width 122 height 16
copy span "LRJ_VIP/Acti"
click at [657, 179] on div "done Target Group keyboard_arrow_down" at bounding box center [815, 196] width 1003 height 34
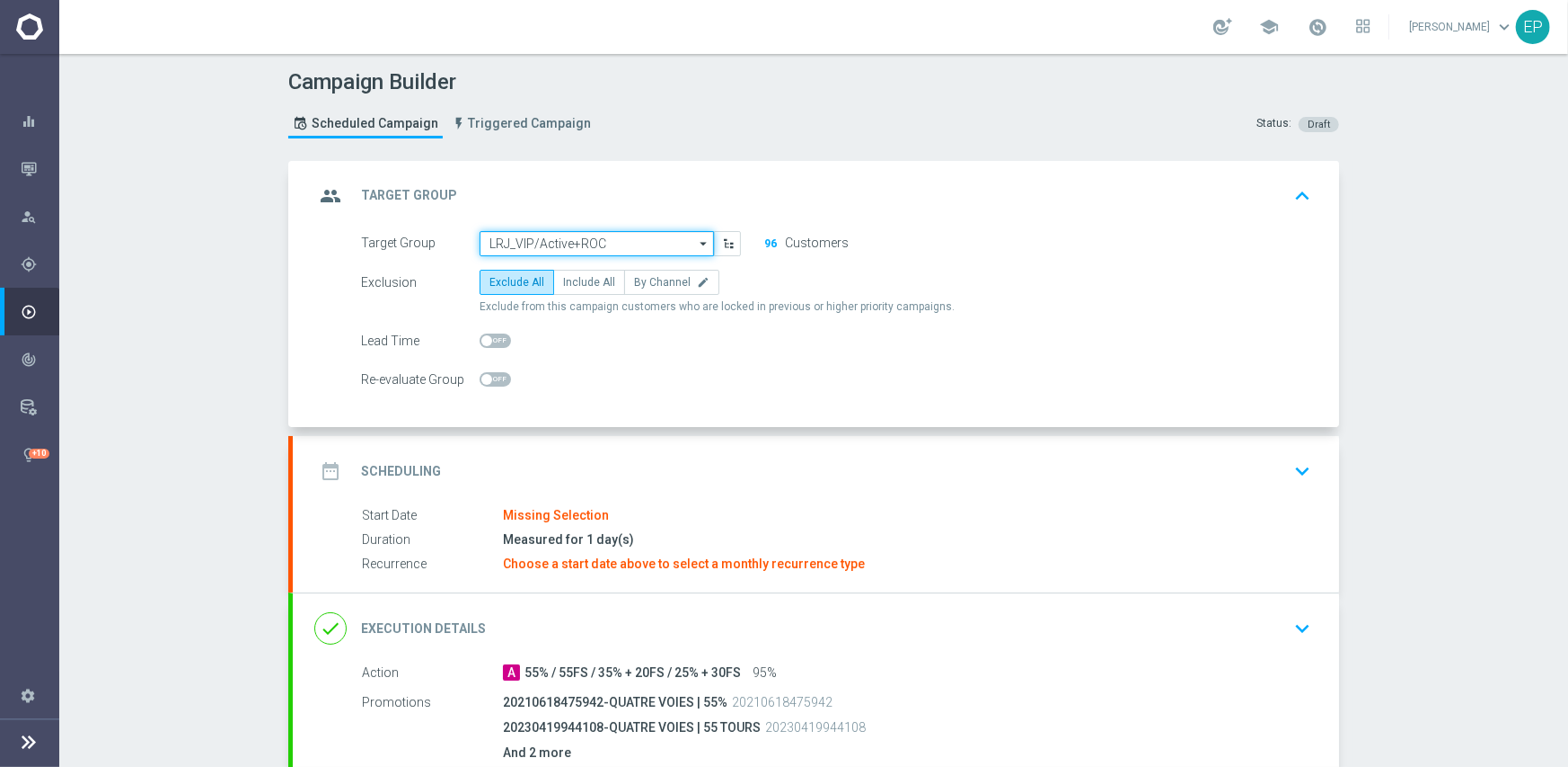
click at [601, 246] on input "LRJ_VIP/Active+ROC" at bounding box center [597, 243] width 235 height 25
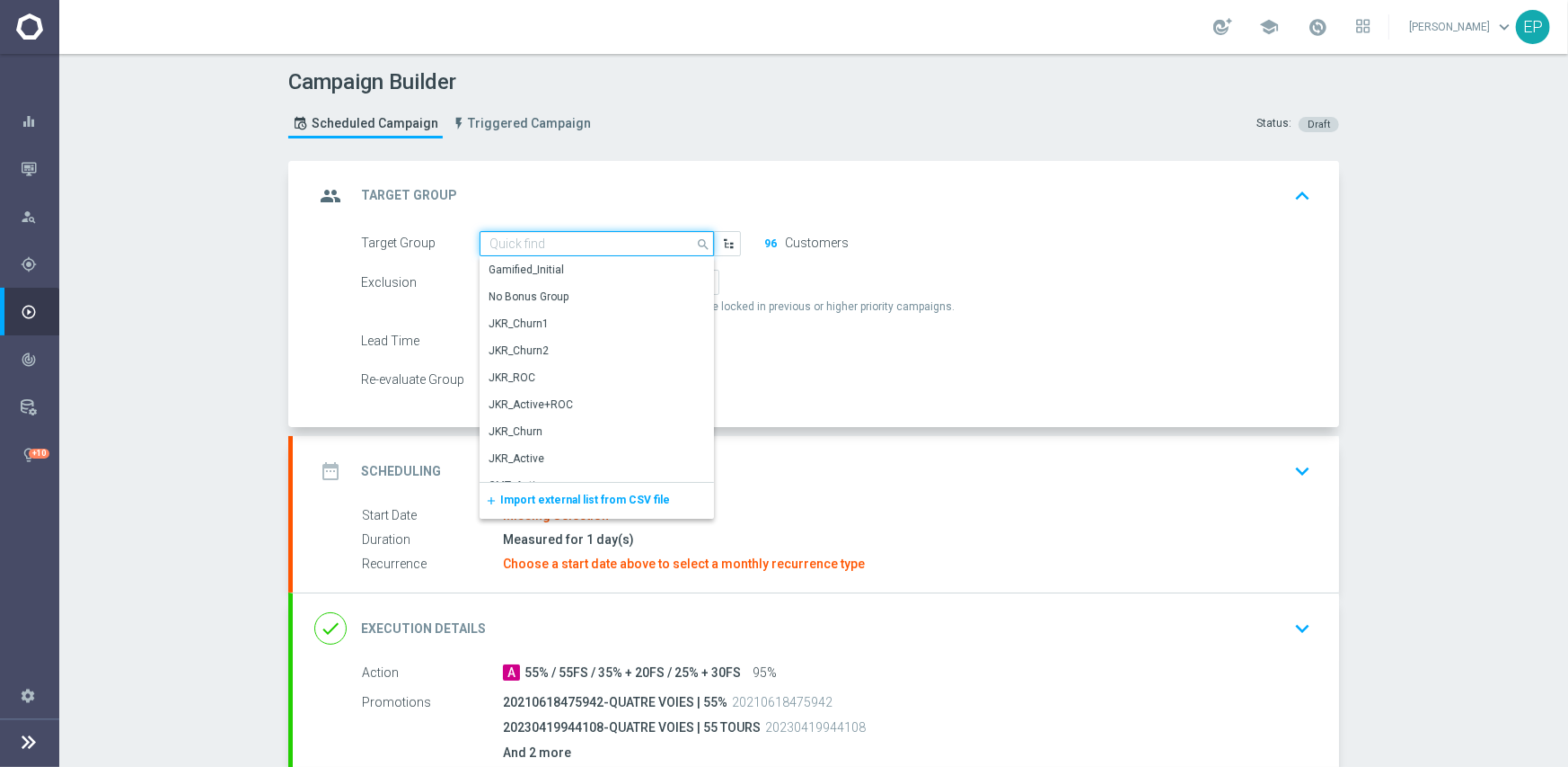
paste input "LRJ_VIP/Acti"
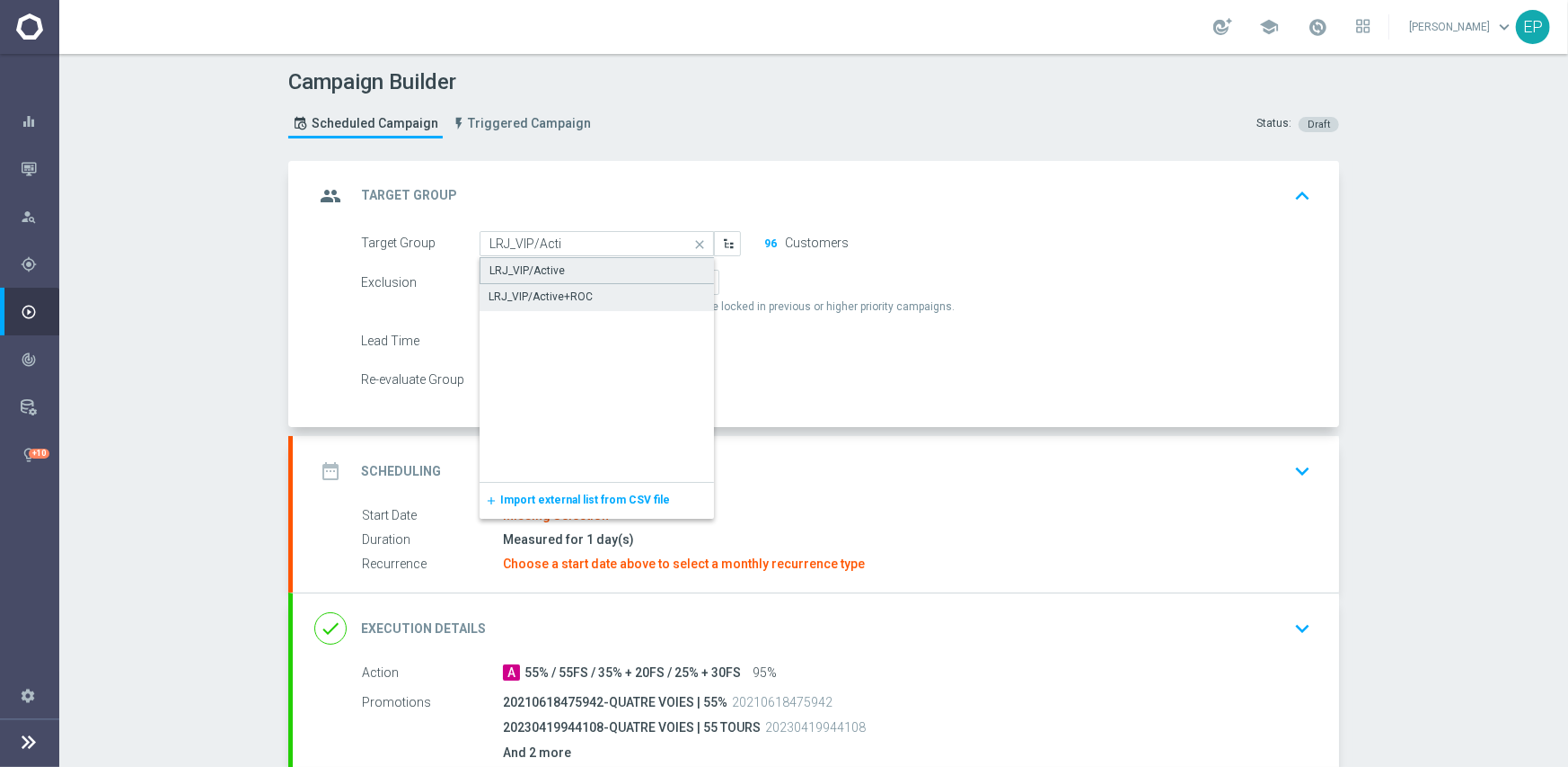
click at [563, 274] on div "LRJ_VIP/Active" at bounding box center [598, 270] width 236 height 27
type input "LRJ_VIP/Active"
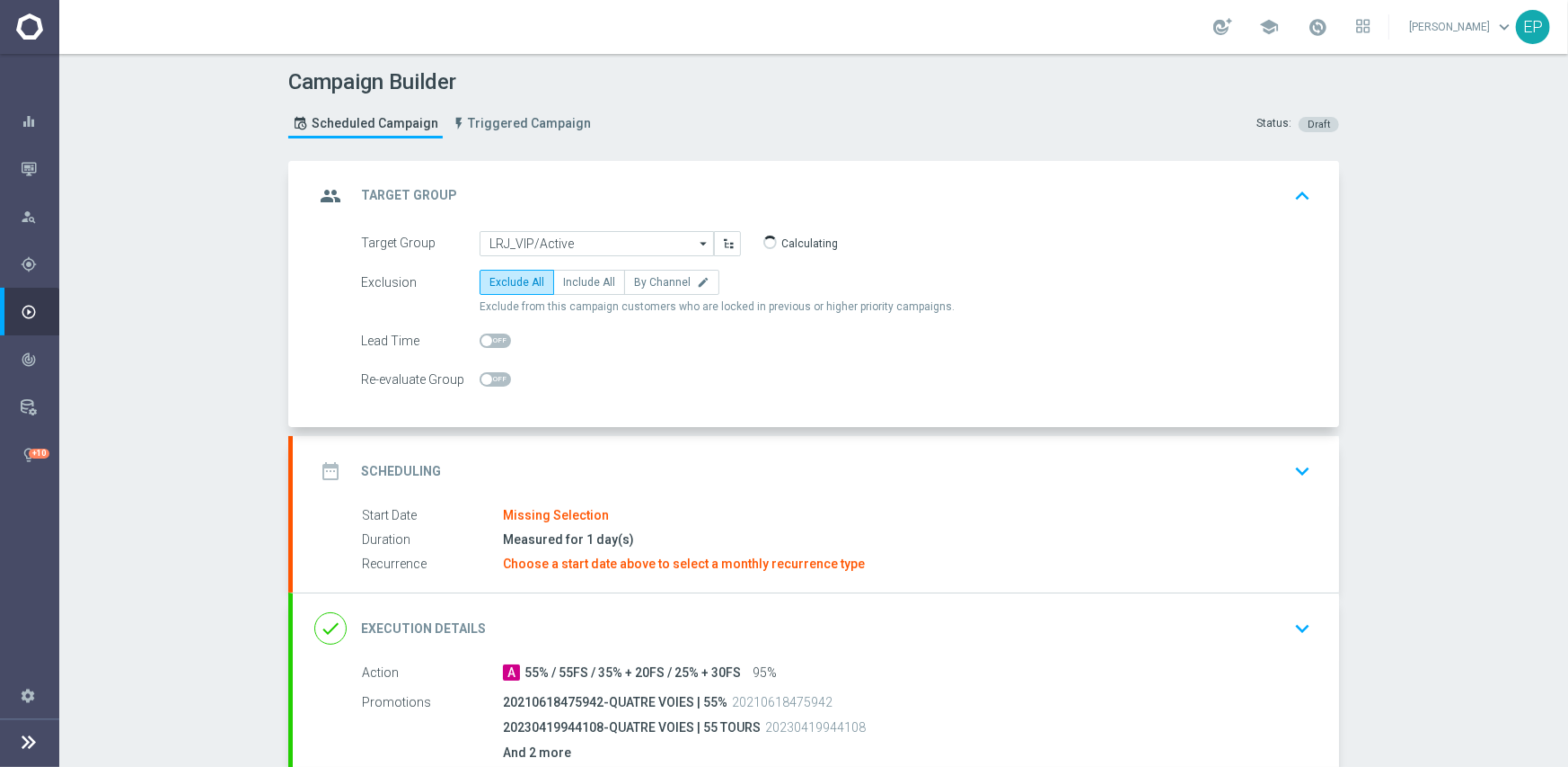
click at [667, 457] on div "date_range Scheduling keyboard_arrow_down" at bounding box center [815, 470] width 1003 height 34
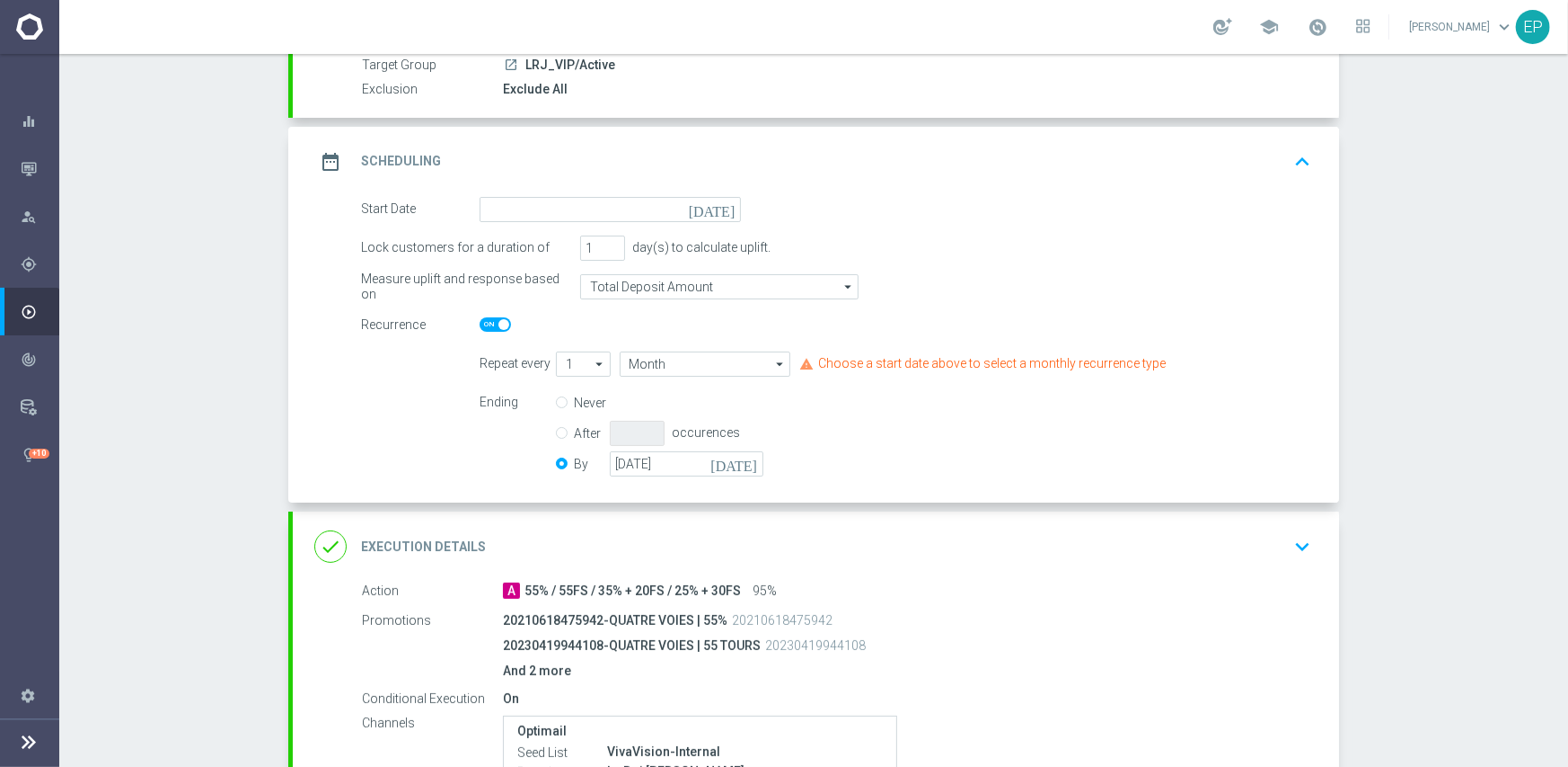
scroll to position [180, 0]
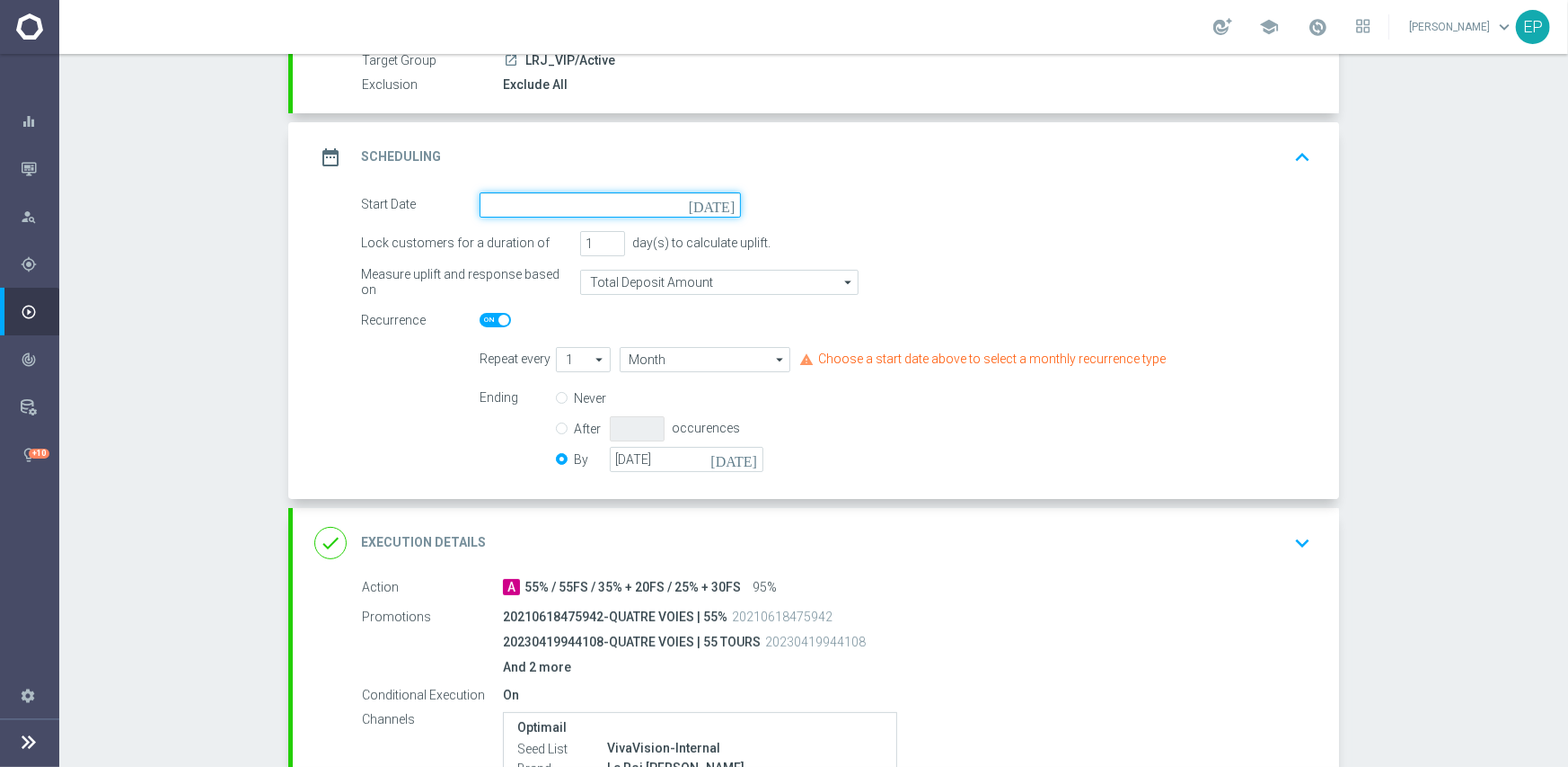
click at [598, 203] on input at bounding box center [611, 205] width 261 height 25
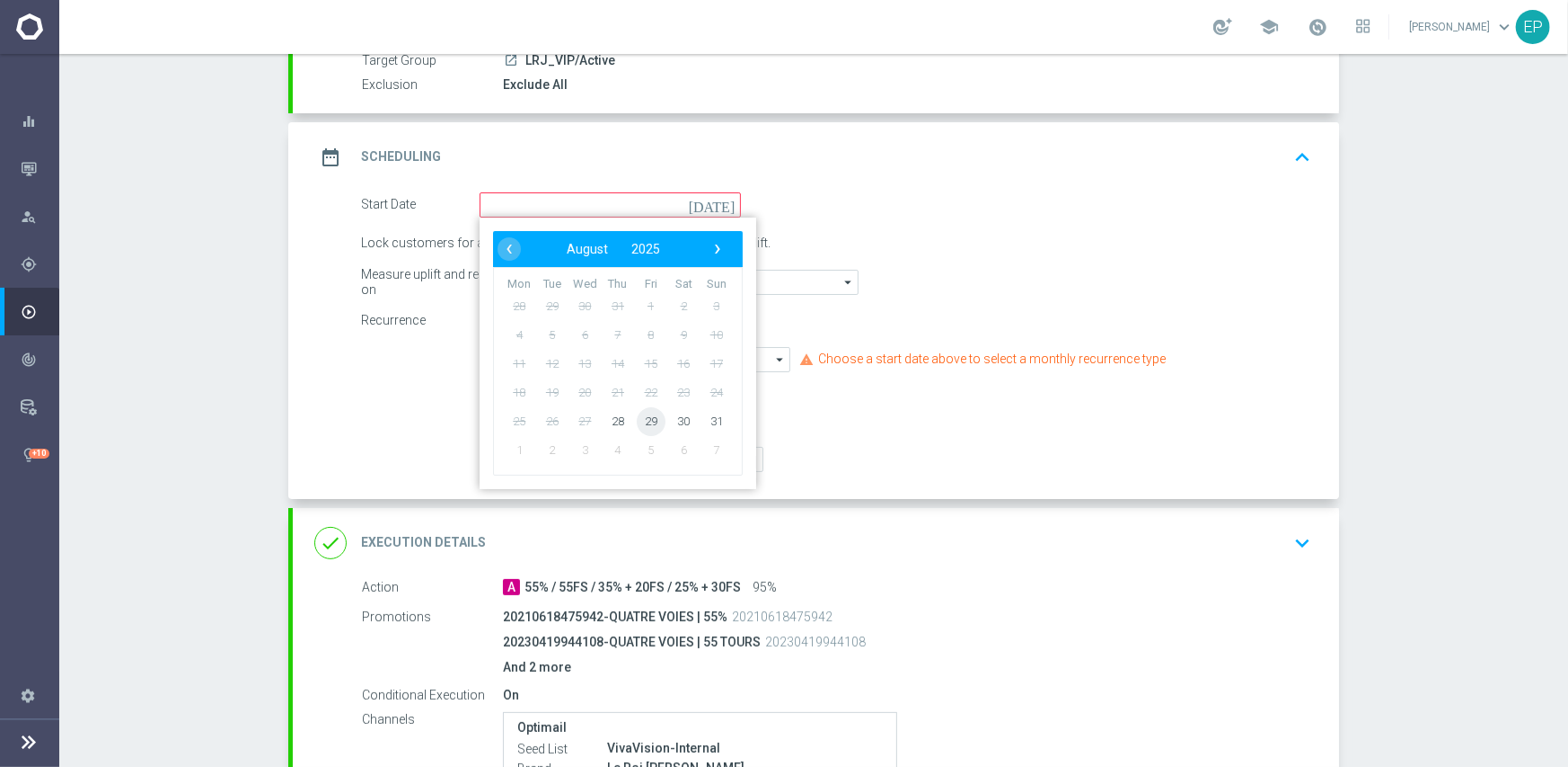
click at [648, 423] on span "29" at bounding box center [651, 420] width 29 height 29
type input "[DATE]"
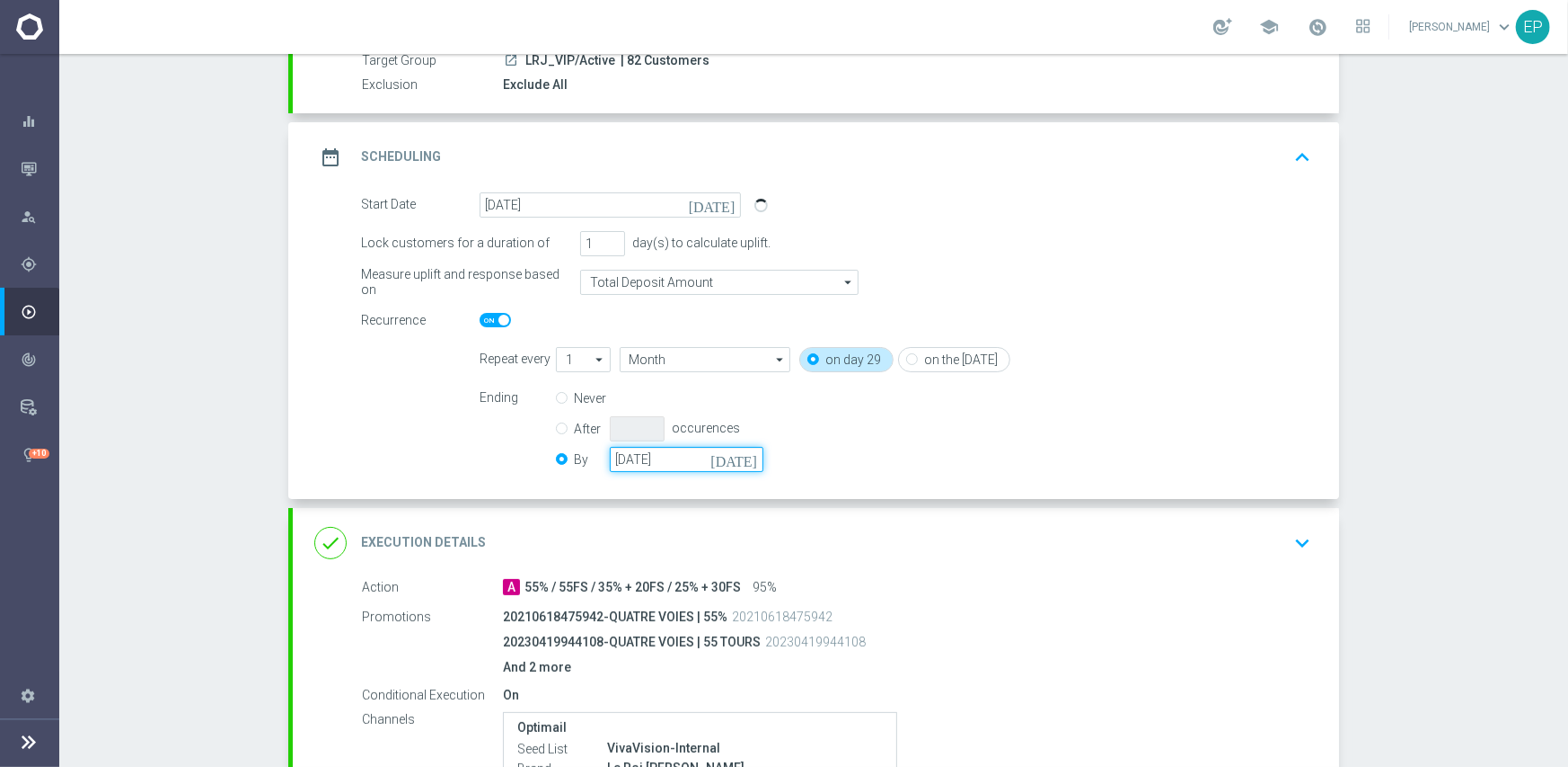
click at [639, 458] on input "31 Oct 2025" at bounding box center [687, 458] width 154 height 25
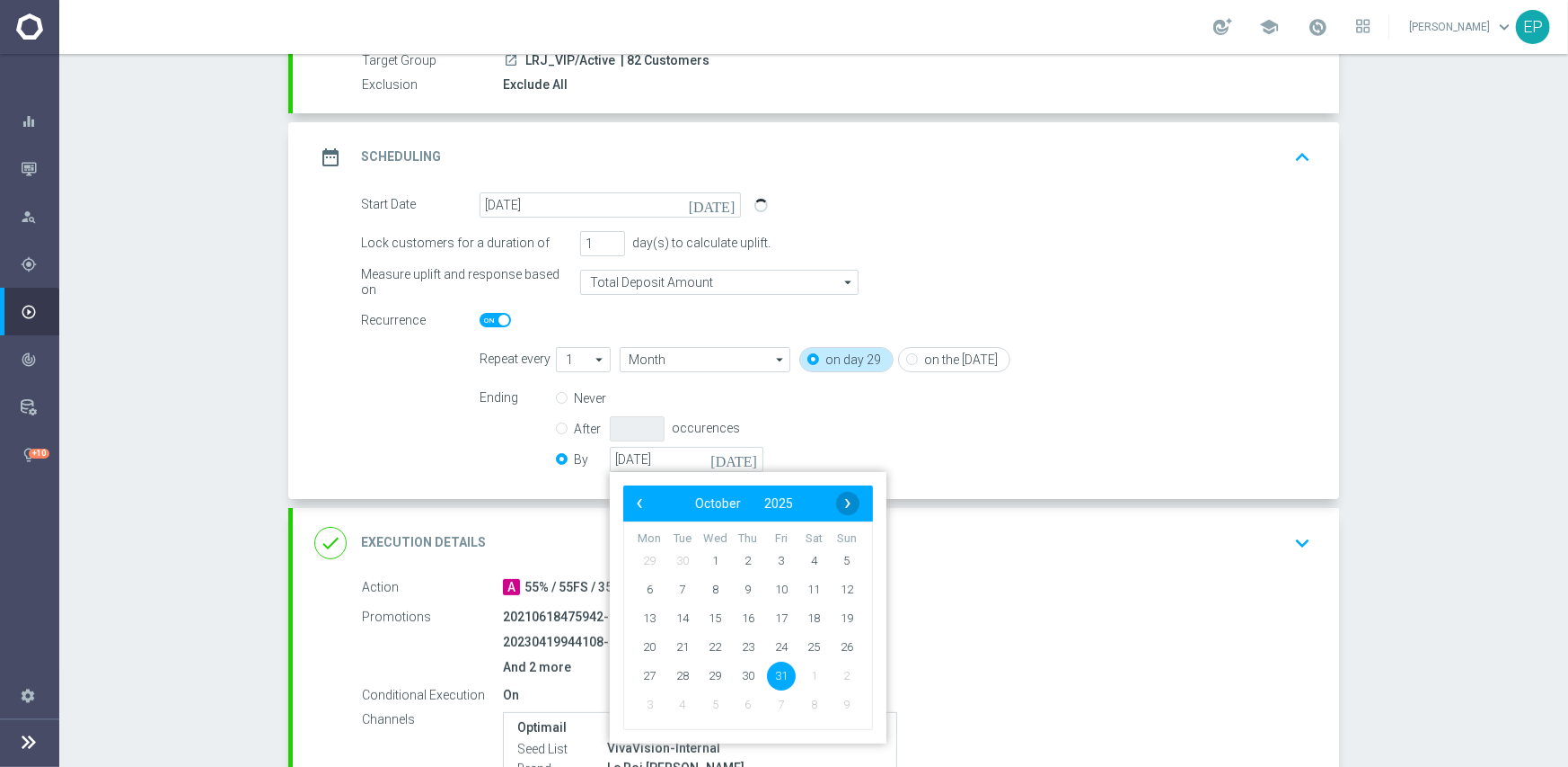
click at [845, 508] on span "›" at bounding box center [847, 502] width 23 height 23
click at [843, 678] on span "30" at bounding box center [846, 674] width 29 height 29
type input "[DATE]"
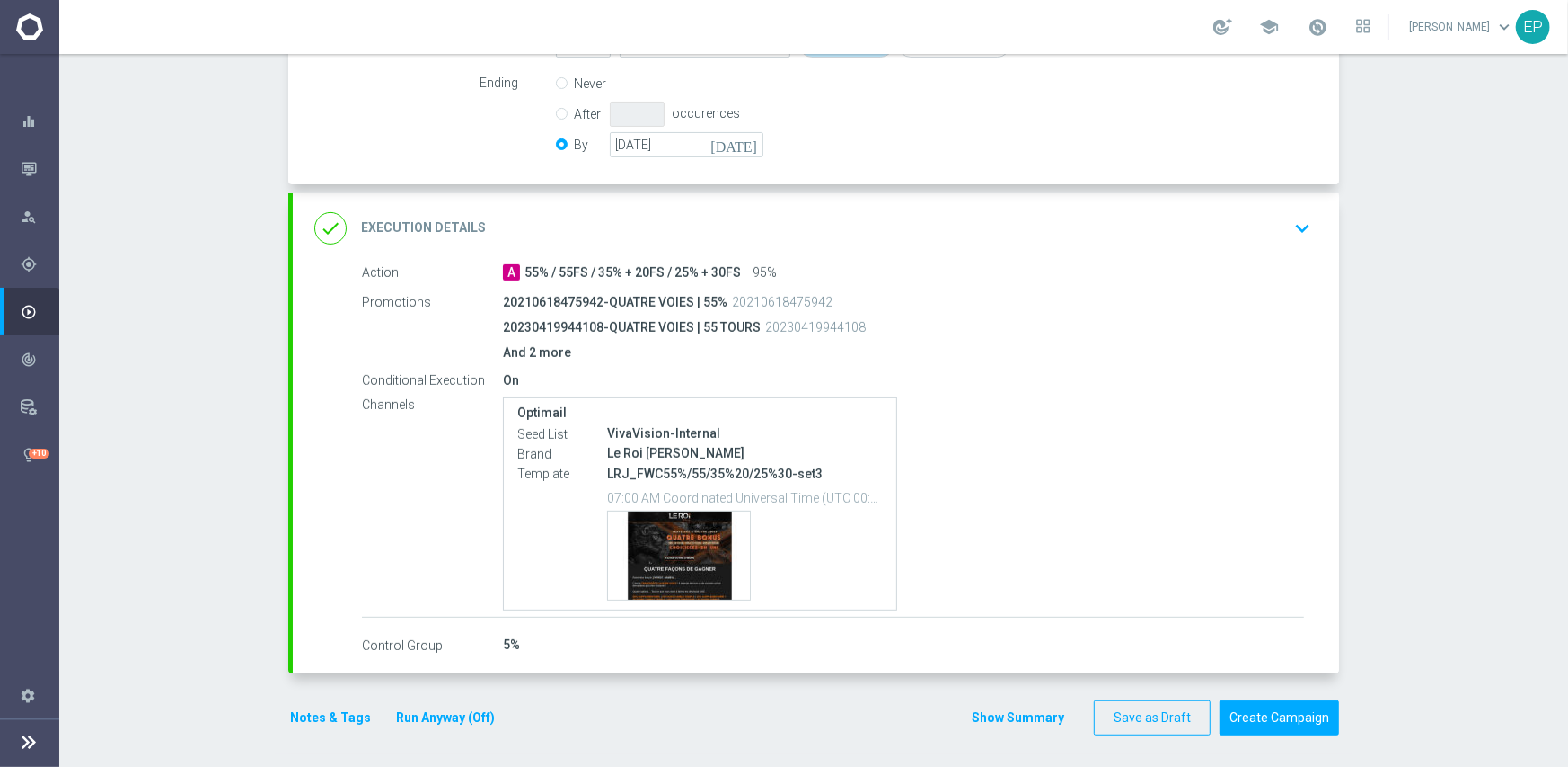
scroll to position [497, 0]
click at [1271, 703] on button "Create Campaign" at bounding box center [1280, 714] width 120 height 35
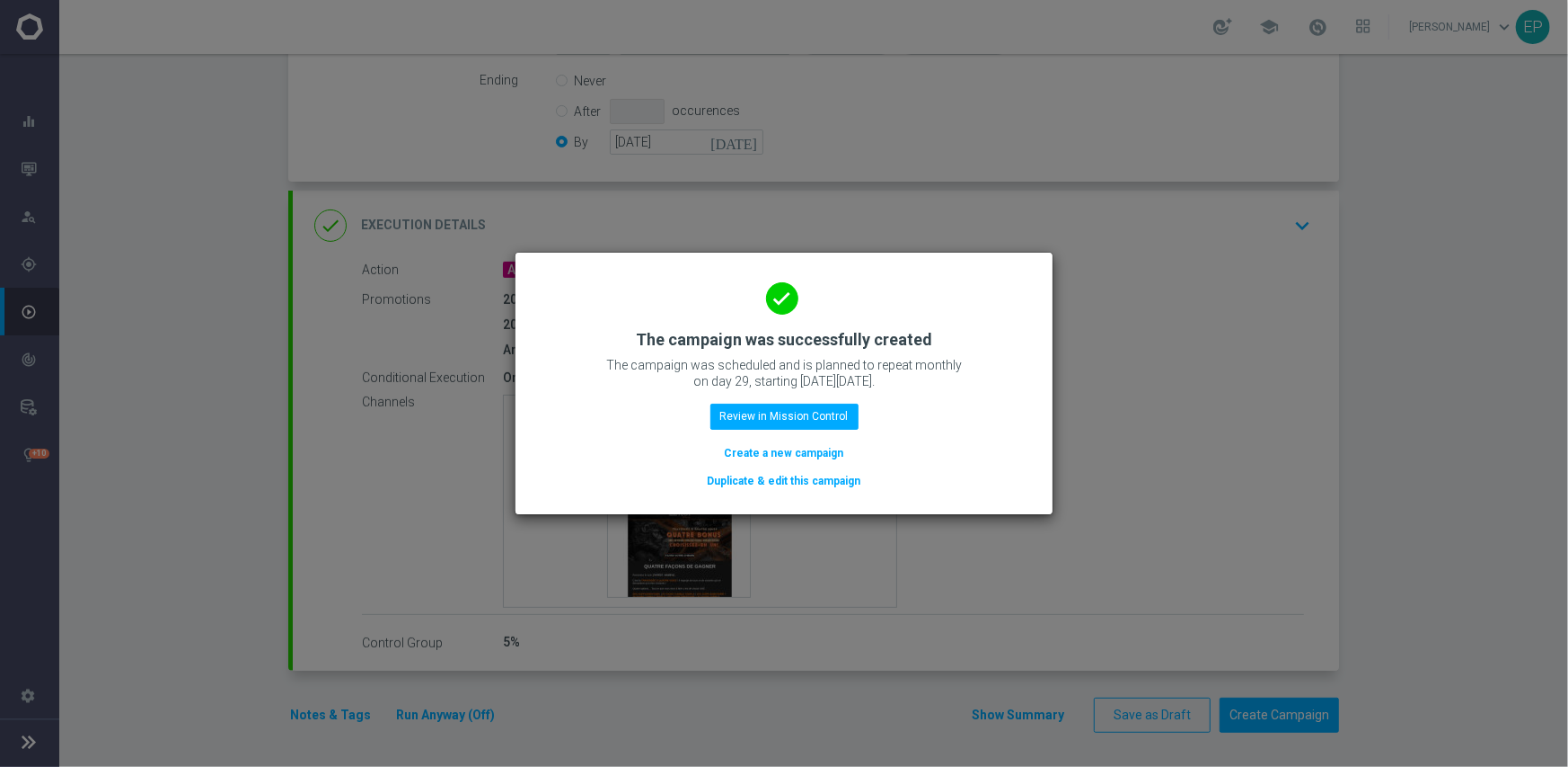
click at [754, 478] on button "Duplicate & edit this campaign" at bounding box center [784, 481] width 157 height 20
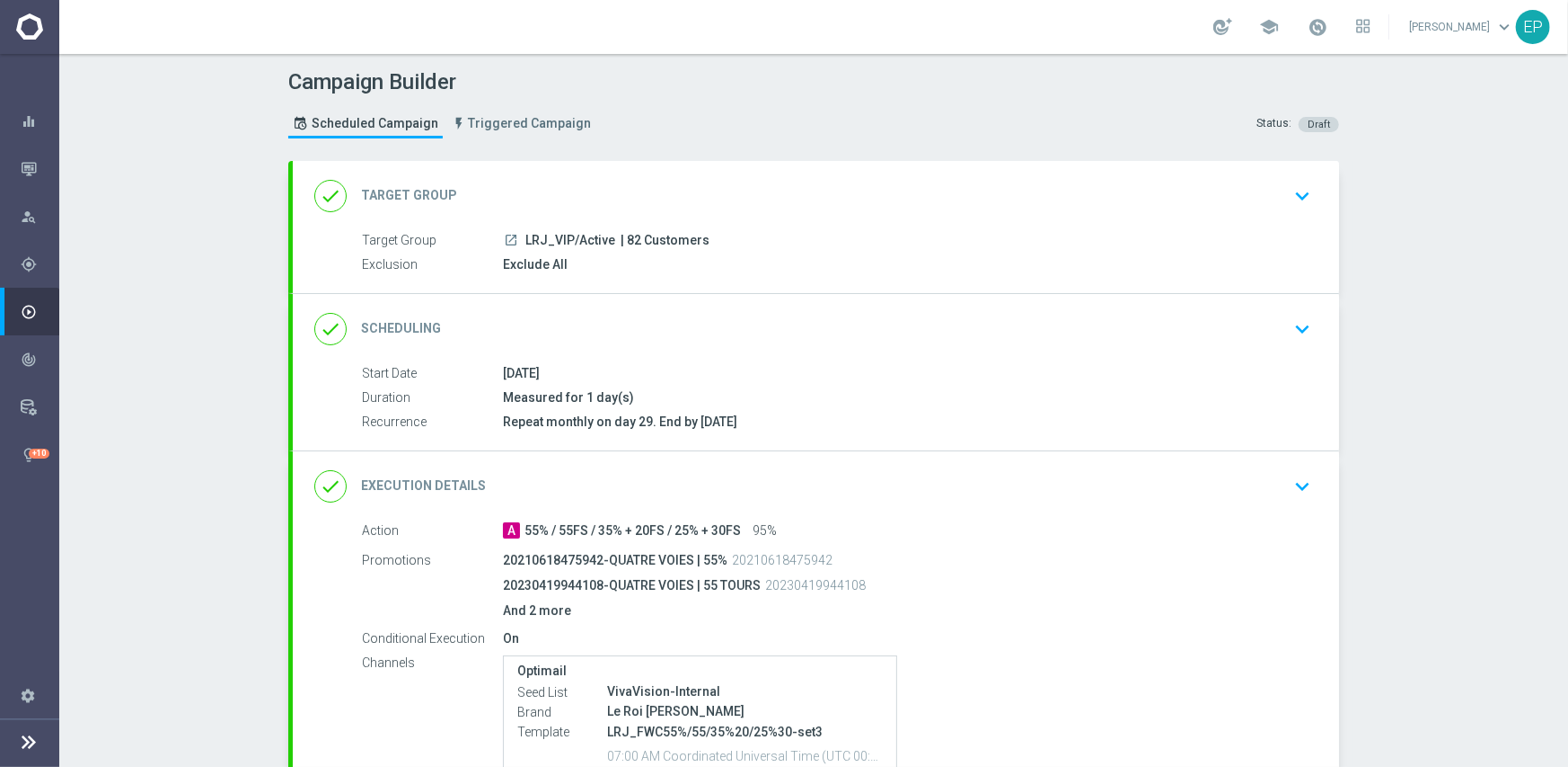
drag, startPoint x: 521, startPoint y: 240, endPoint x: 570, endPoint y: 245, distance: 49.3
click at [570, 245] on span "LRJ_VIP/Active" at bounding box center [570, 241] width 90 height 16
copy span "LRJ_VIP/"
click at [625, 179] on div "done Target Group keyboard_arrow_down" at bounding box center [815, 196] width 1003 height 34
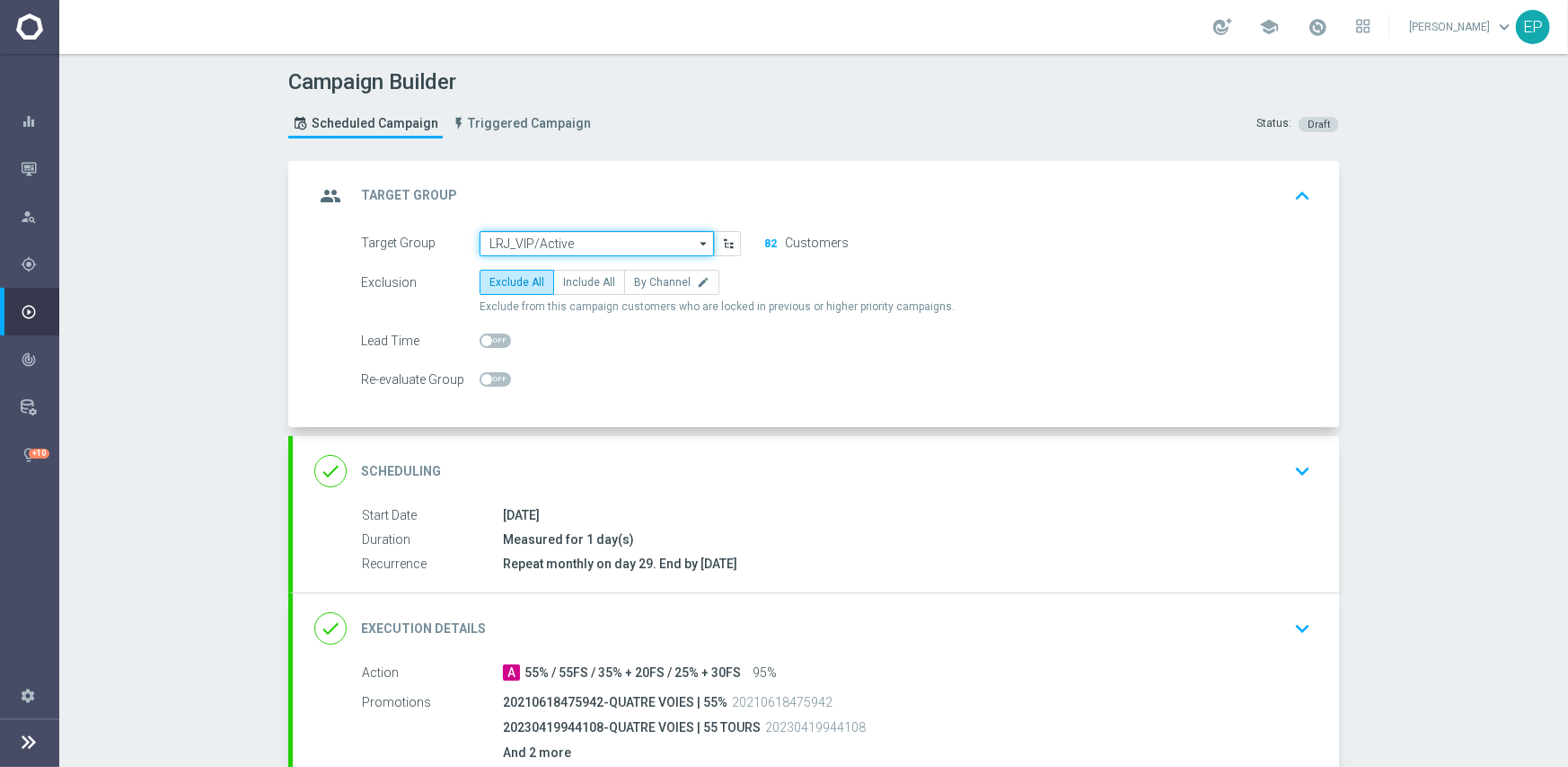
click at [589, 238] on input "LRJ_VIP/Active" at bounding box center [597, 243] width 235 height 25
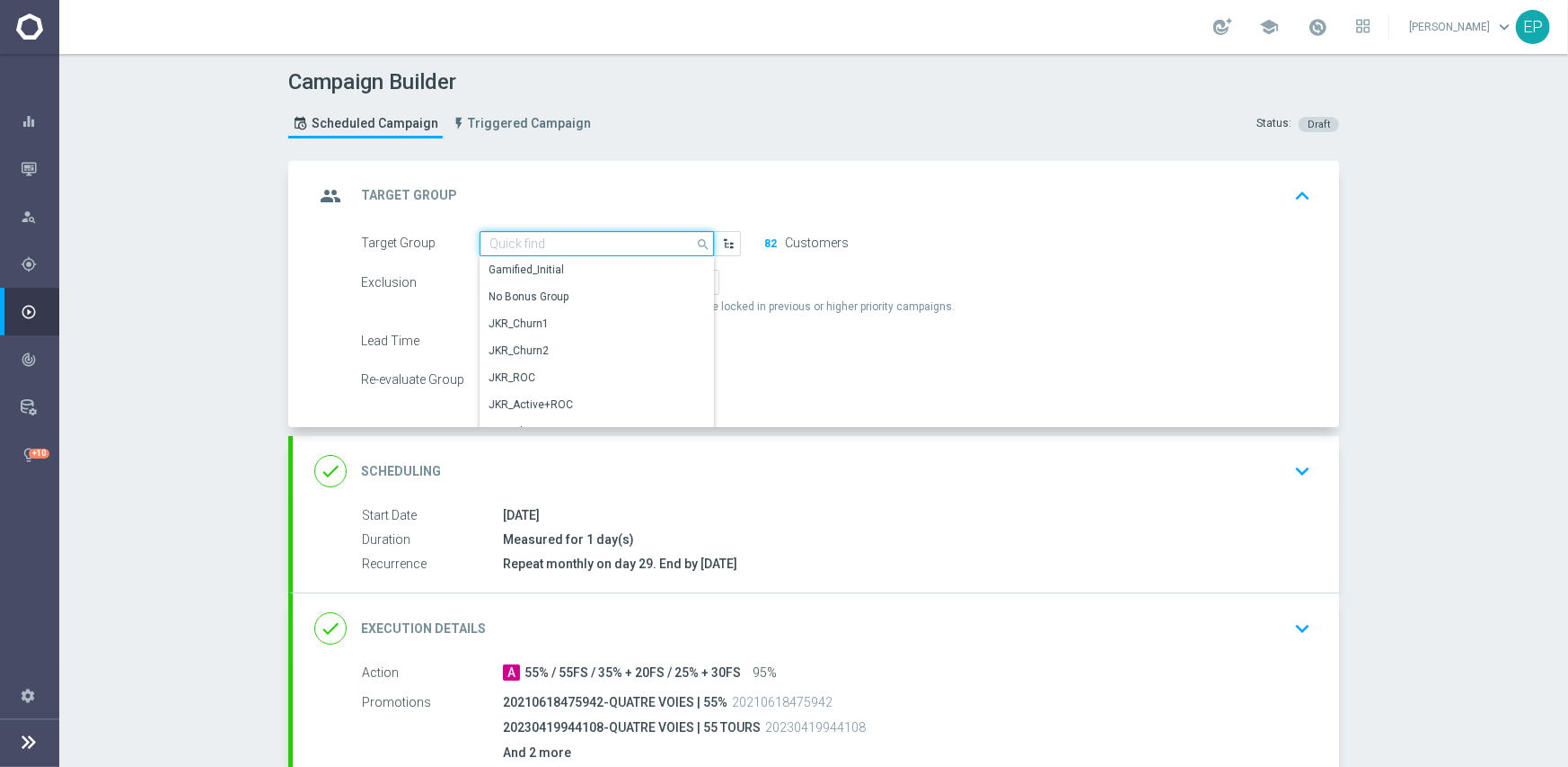
paste input "LRJ_VIP/"
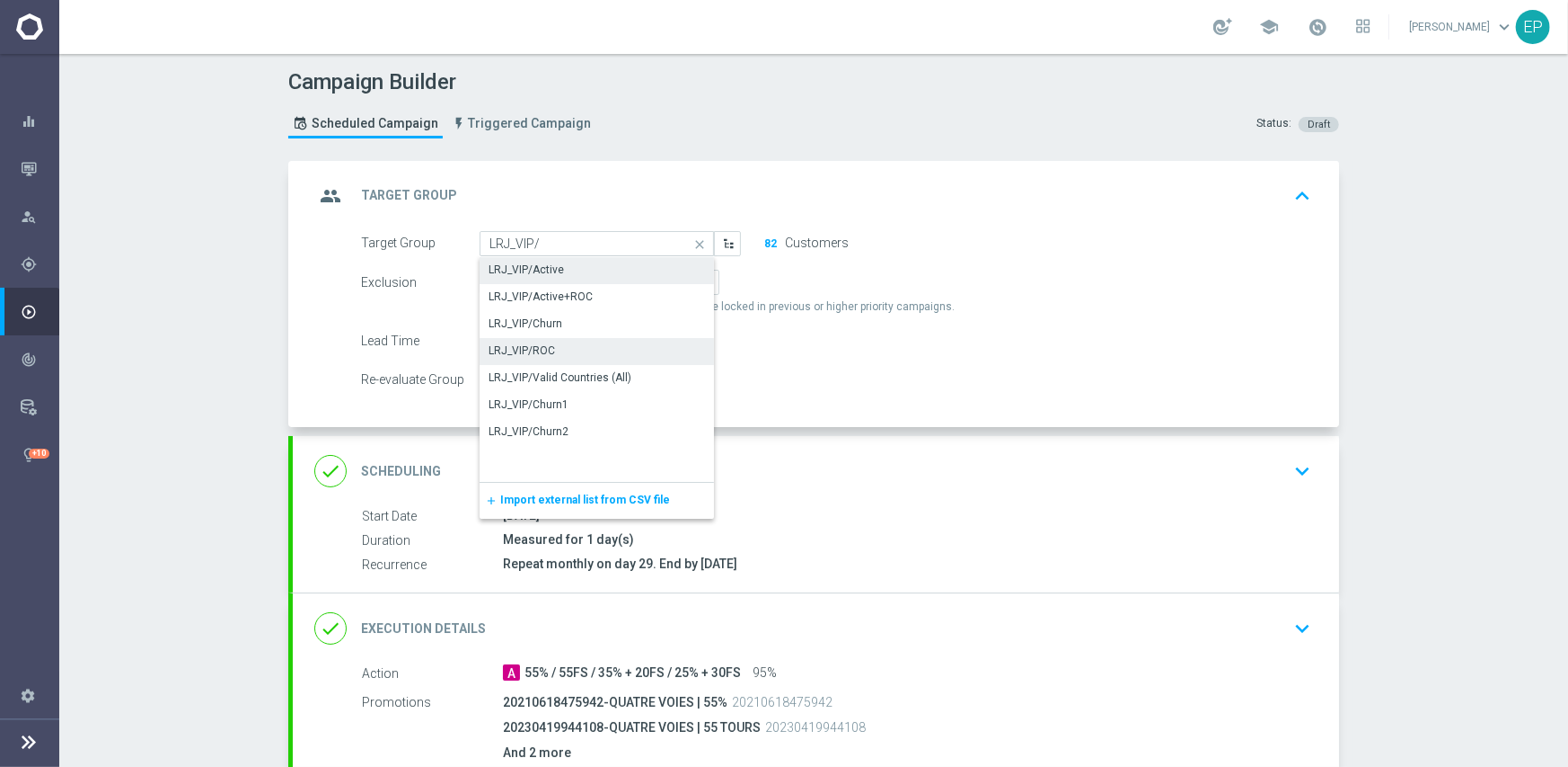
click at [556, 348] on div "LRJ_VIP/ROC" at bounding box center [598, 350] width 236 height 25
type input "LRJ_VIP/ROC"
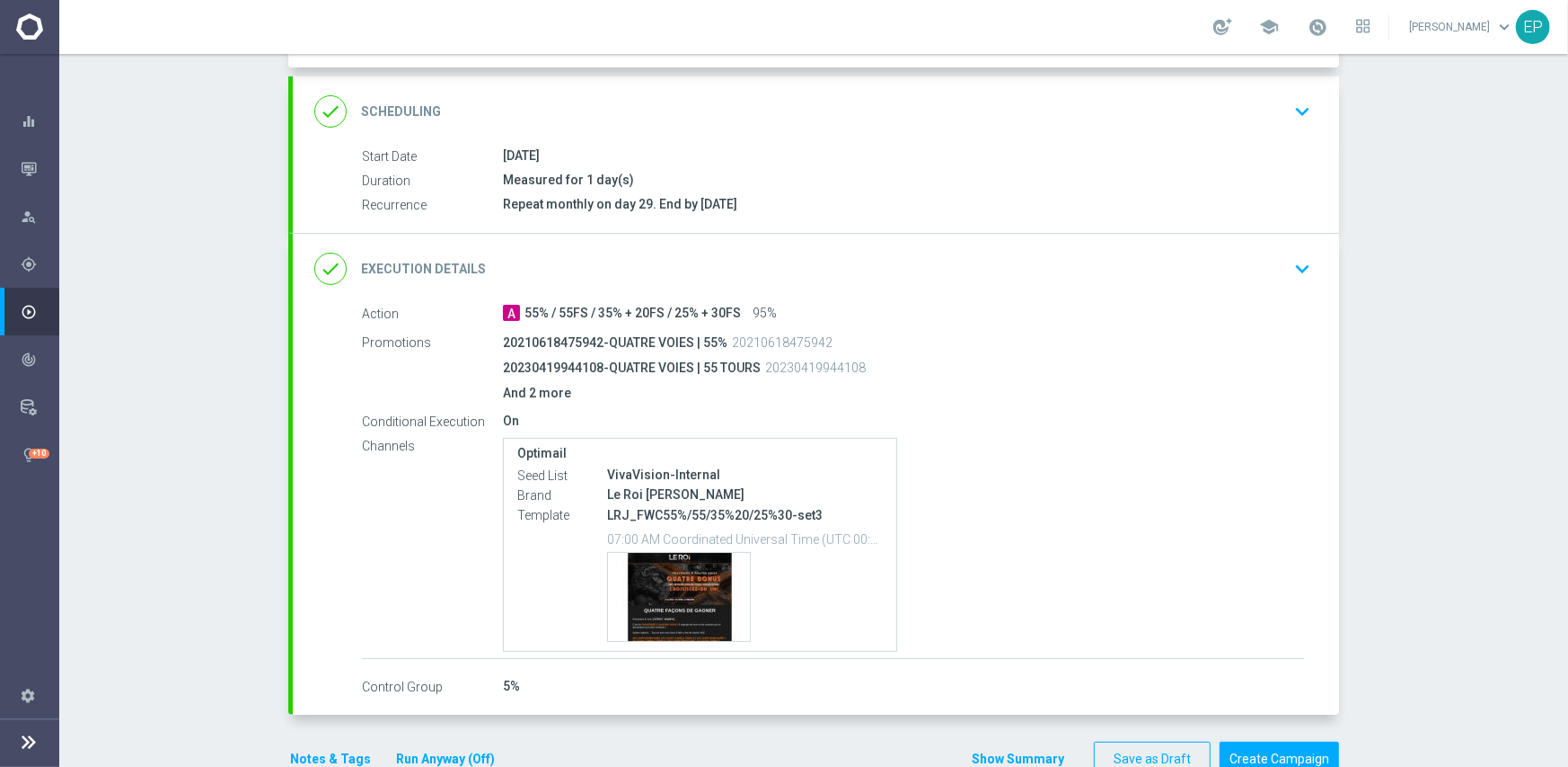
scroll to position [403, 0]
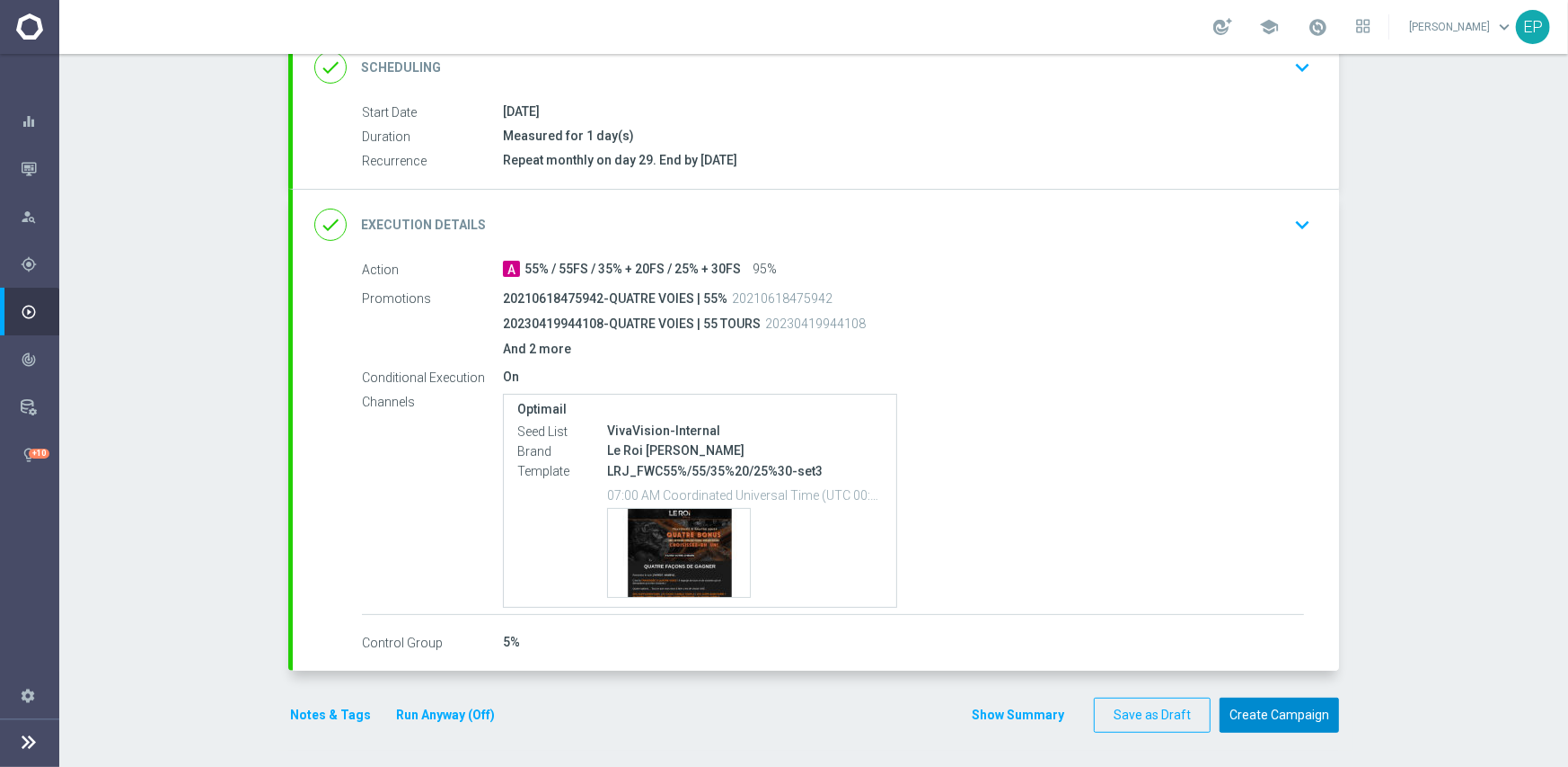
click at [1273, 713] on button "Create Campaign" at bounding box center [1280, 714] width 120 height 35
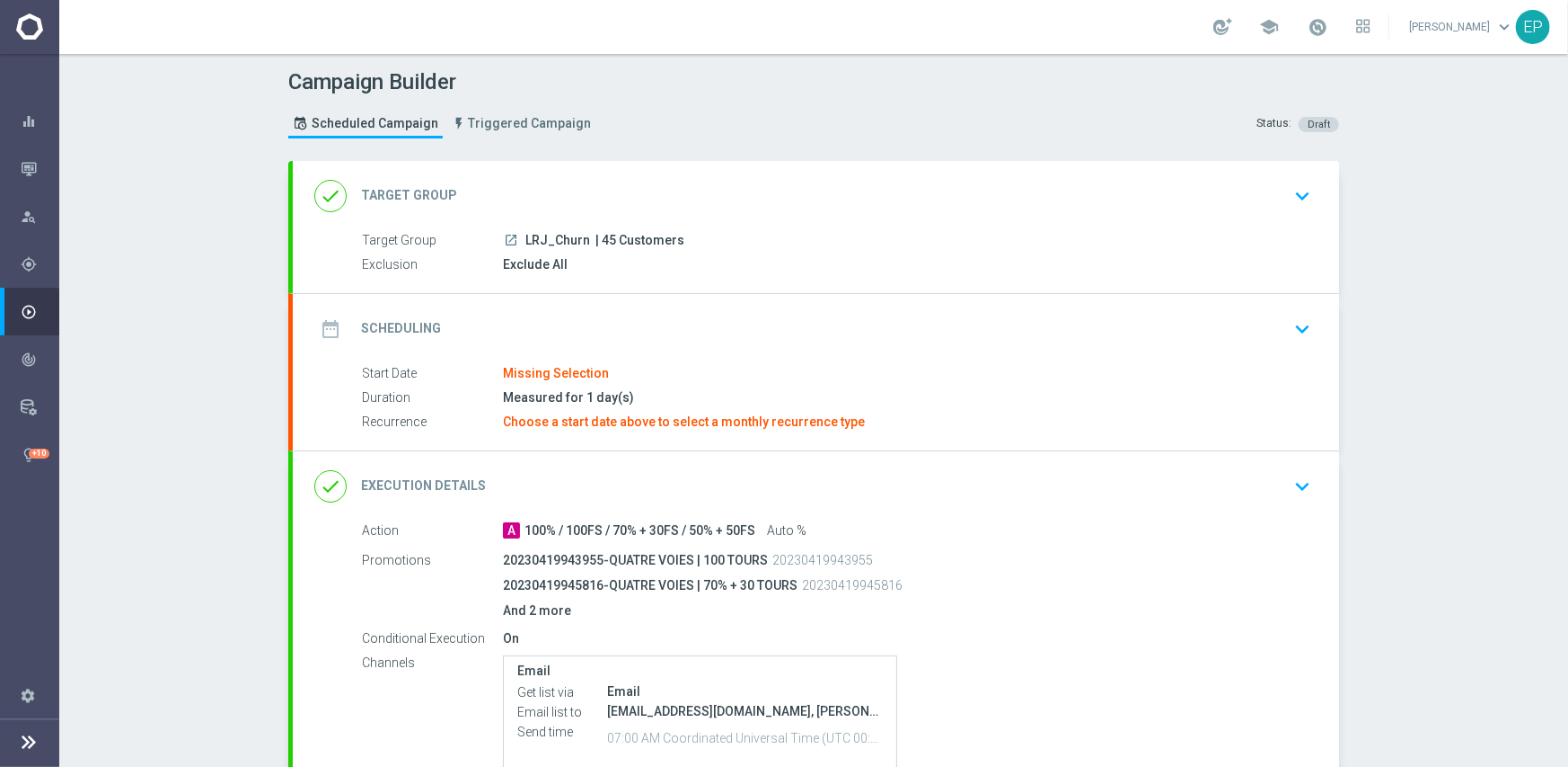
drag, startPoint x: 521, startPoint y: 239, endPoint x: 566, endPoint y: 243, distance: 45.2
click at [566, 243] on span "LRJ_Churn" at bounding box center [557, 241] width 65 height 16
copy span "RJ_Chu"
click at [605, 182] on div "done Target Group keyboard_arrow_down" at bounding box center [815, 196] width 1003 height 34
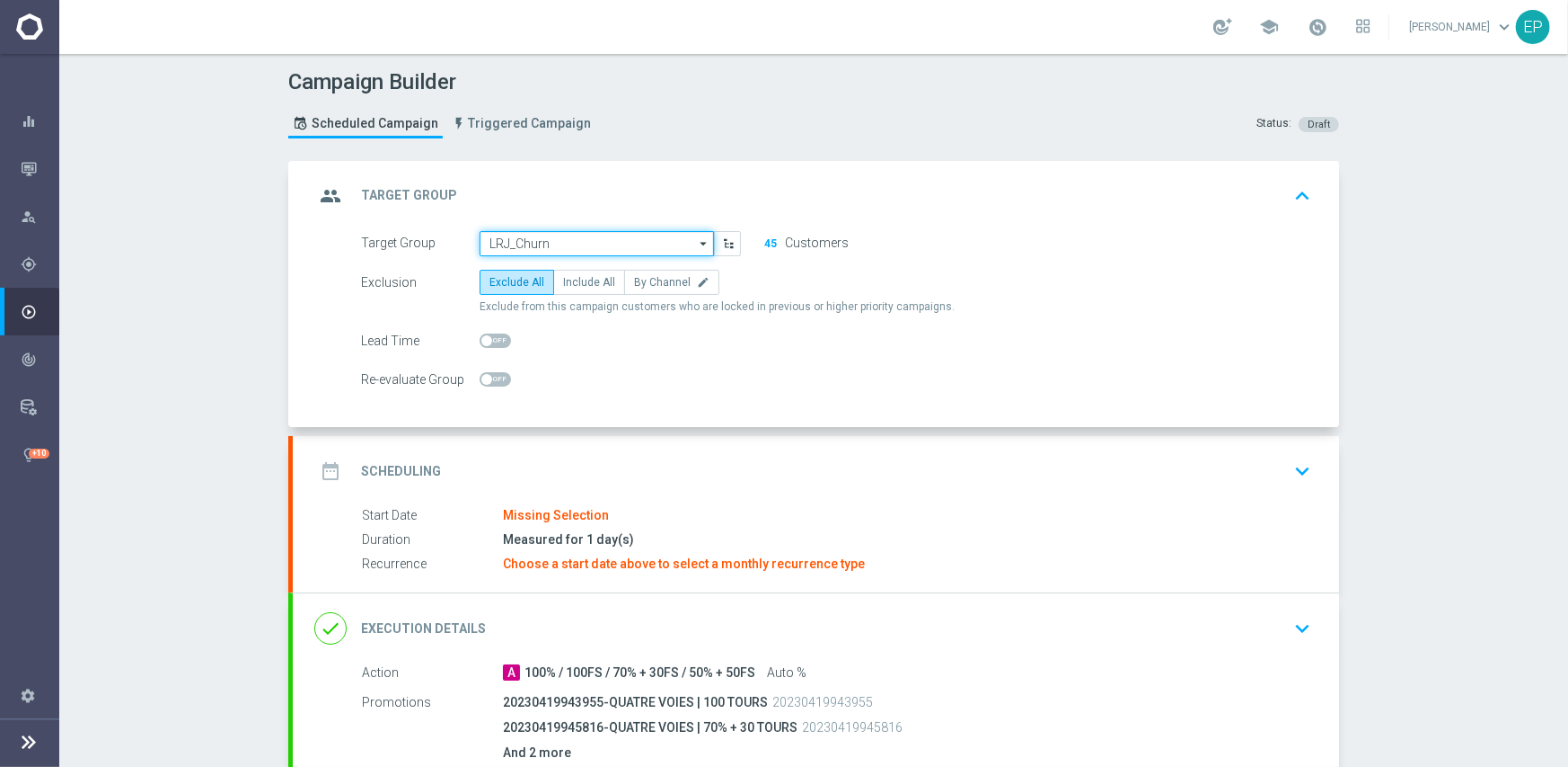
click at [623, 243] on input "LRJ_Churn" at bounding box center [597, 243] width 235 height 25
paste input "RJ_Chu"
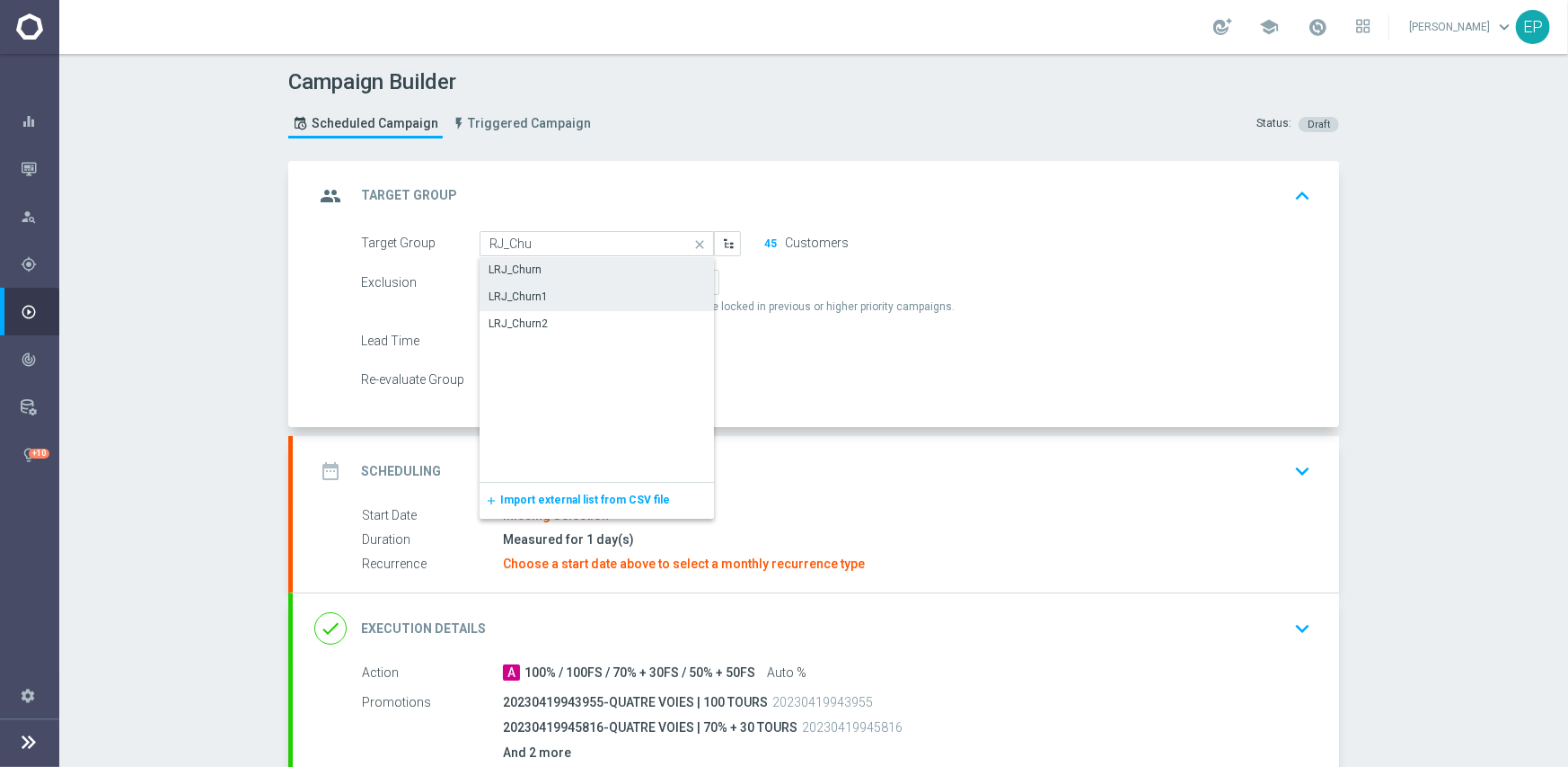
click at [567, 299] on div "LRJ_Churn1" at bounding box center [598, 296] width 236 height 25
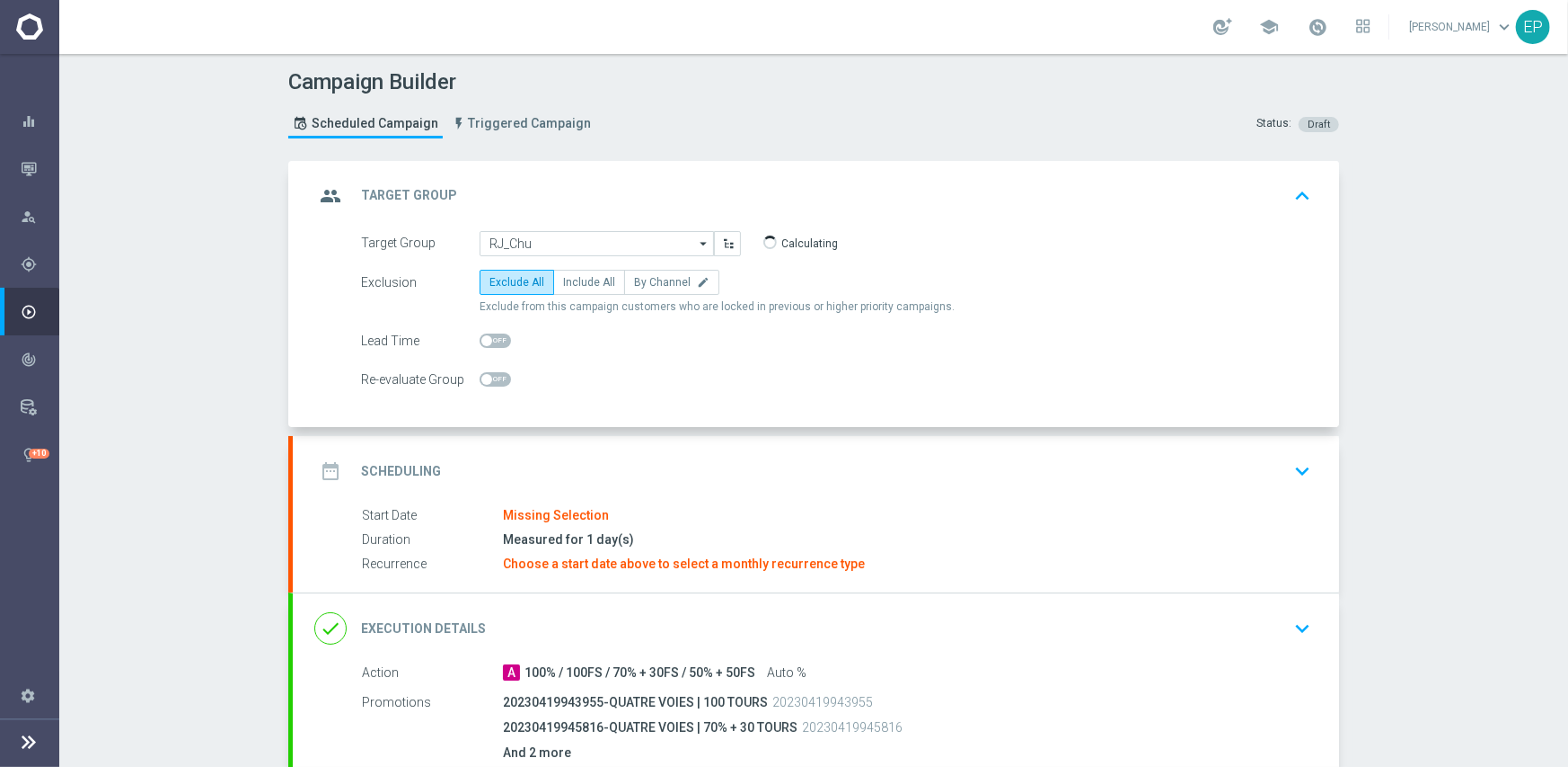
type input "LRJ_Churn1"
click at [695, 467] on div "date_range Scheduling keyboard_arrow_down" at bounding box center [815, 470] width 1003 height 34
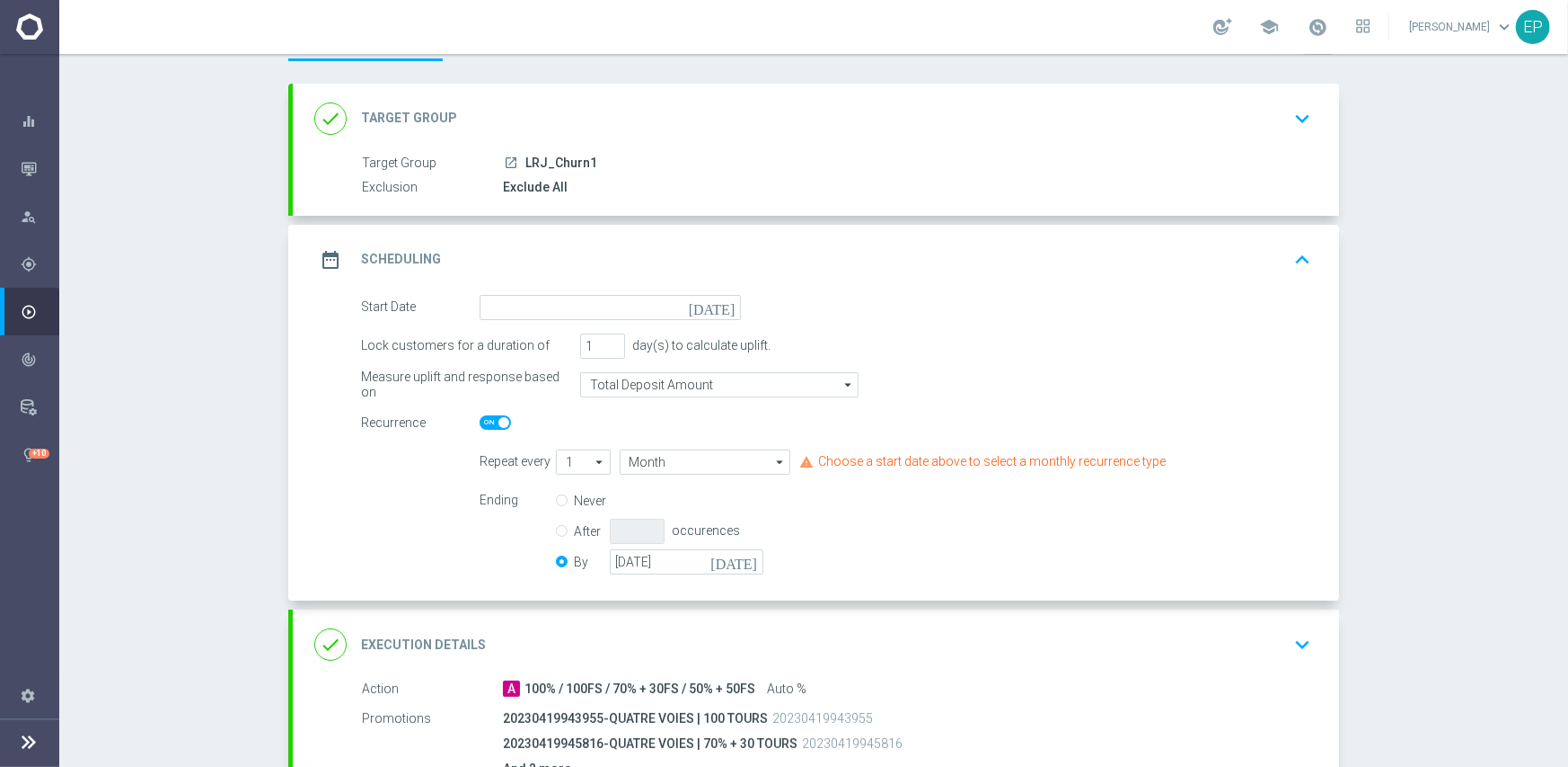
scroll to position [180, 0]
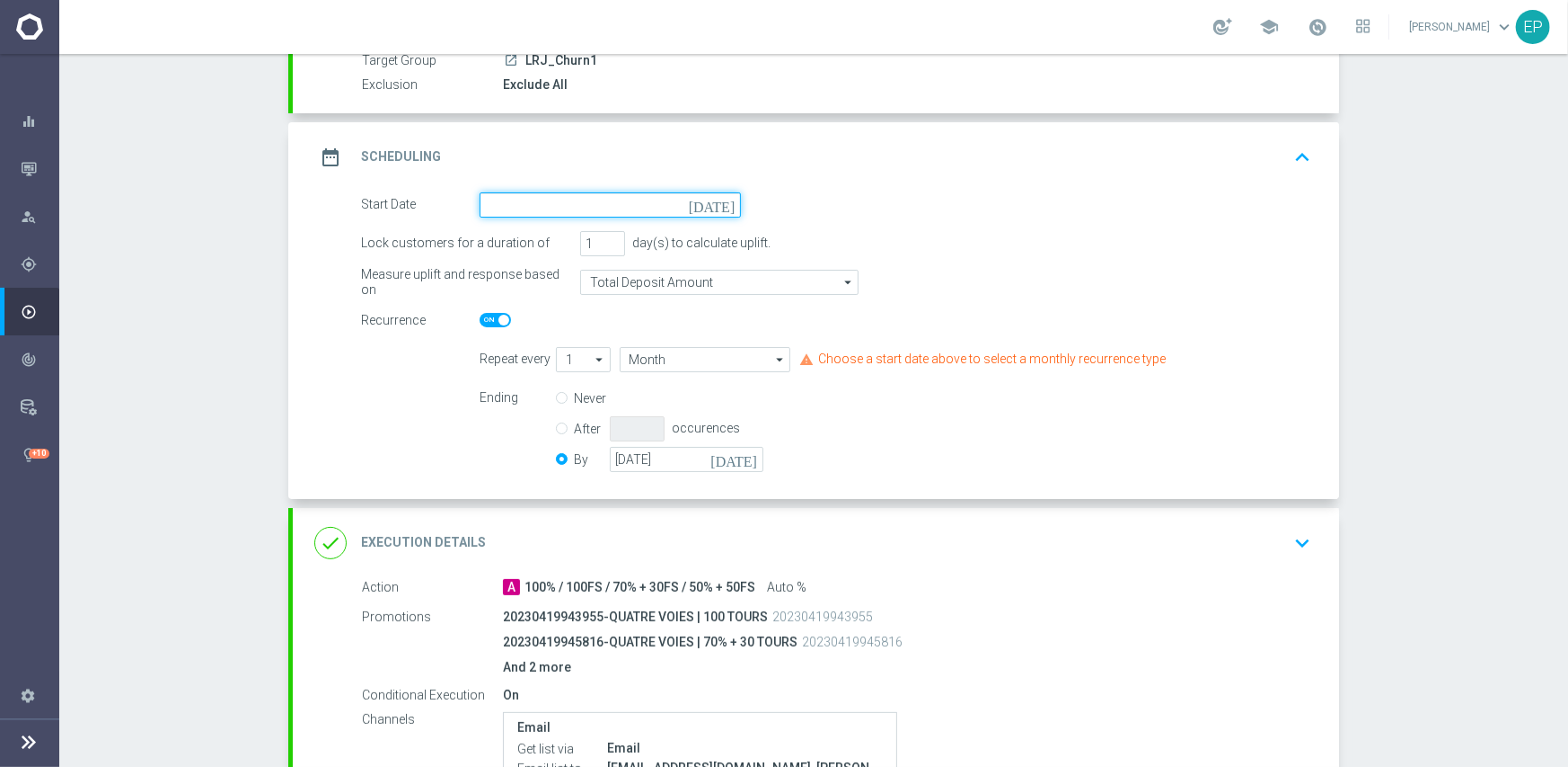
click at [586, 215] on input at bounding box center [611, 205] width 261 height 25
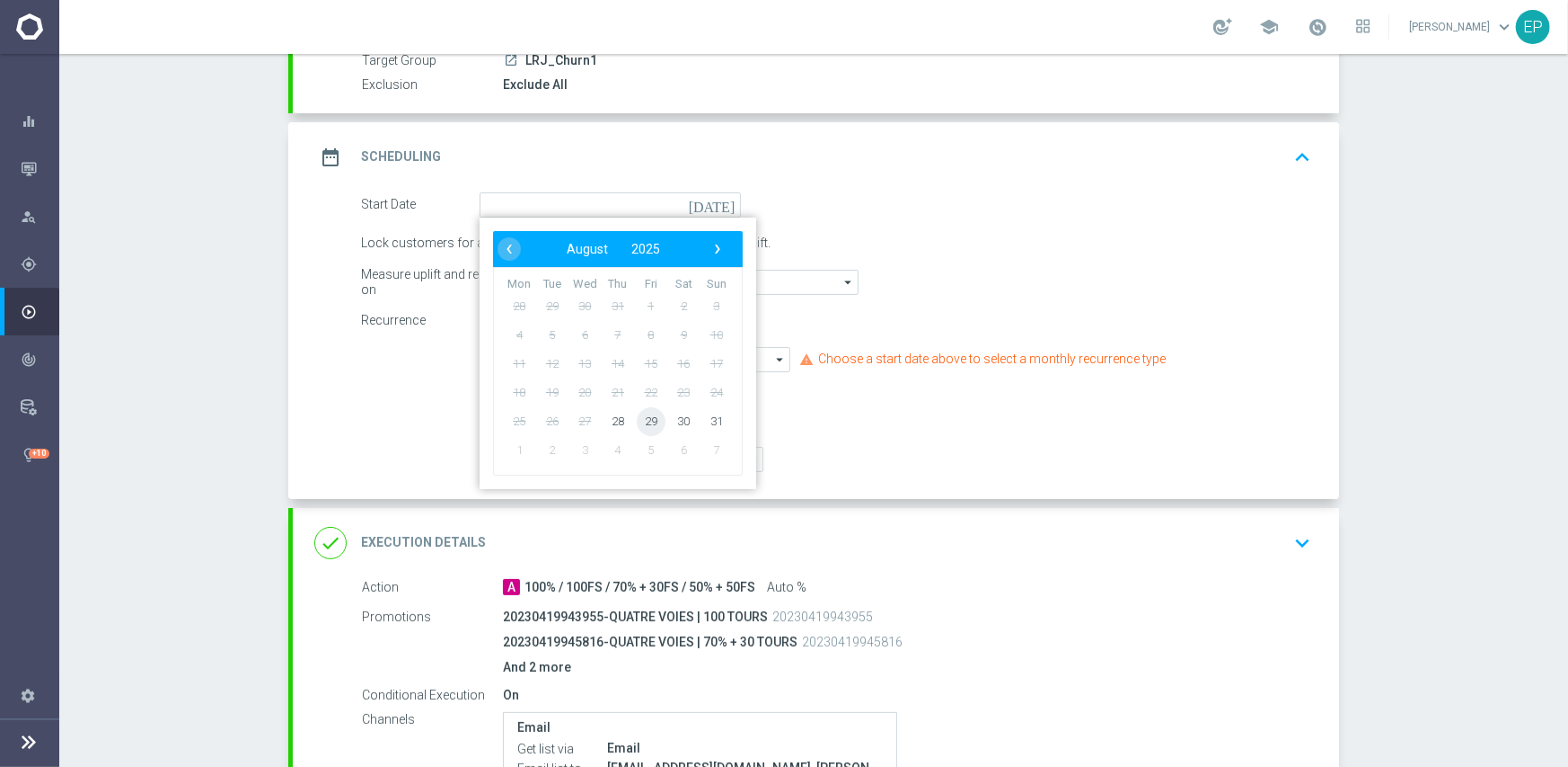
click at [646, 424] on span "29" at bounding box center [651, 420] width 29 height 29
type input "[DATE]"
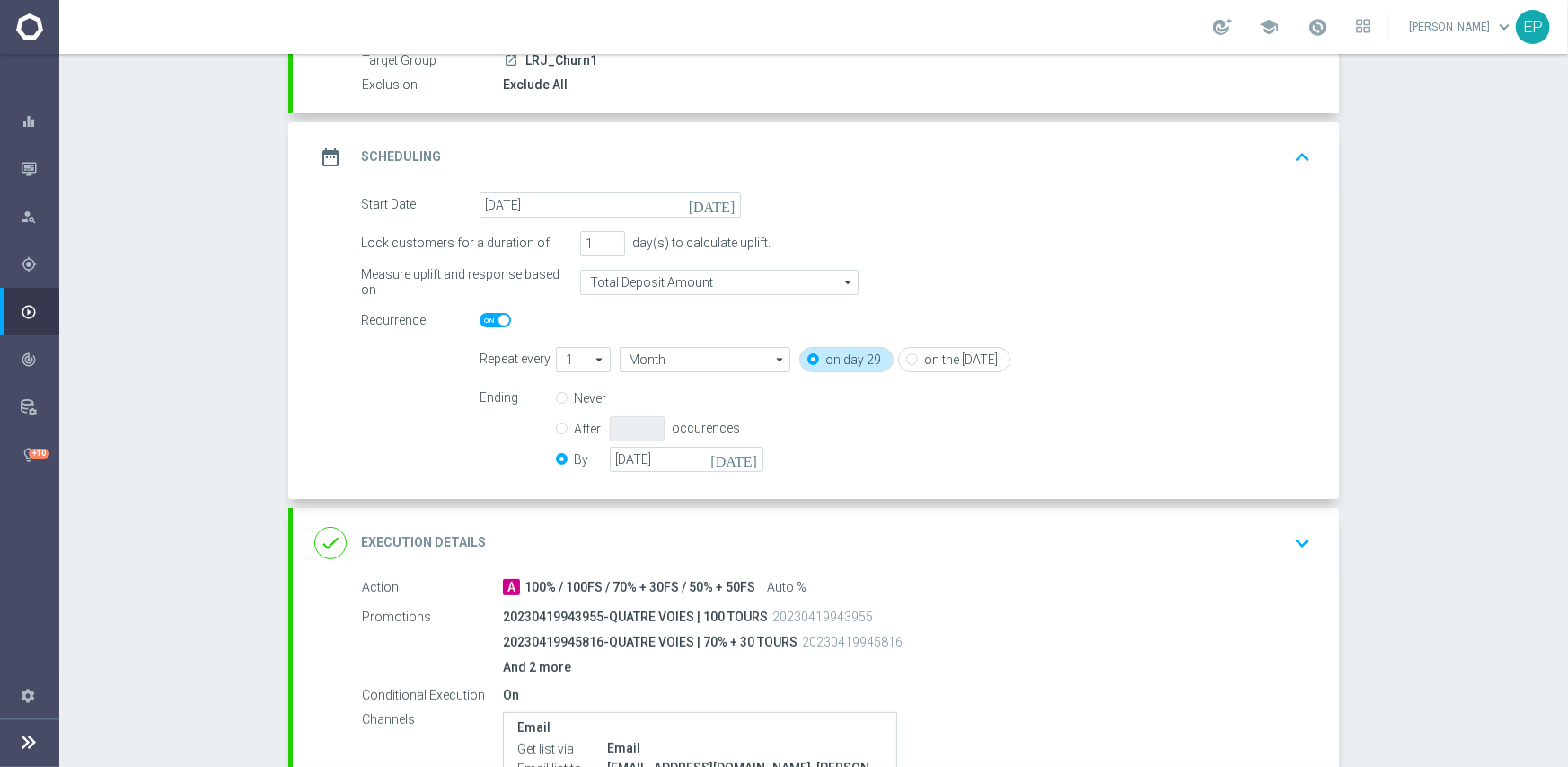
scroll to position [431, 0]
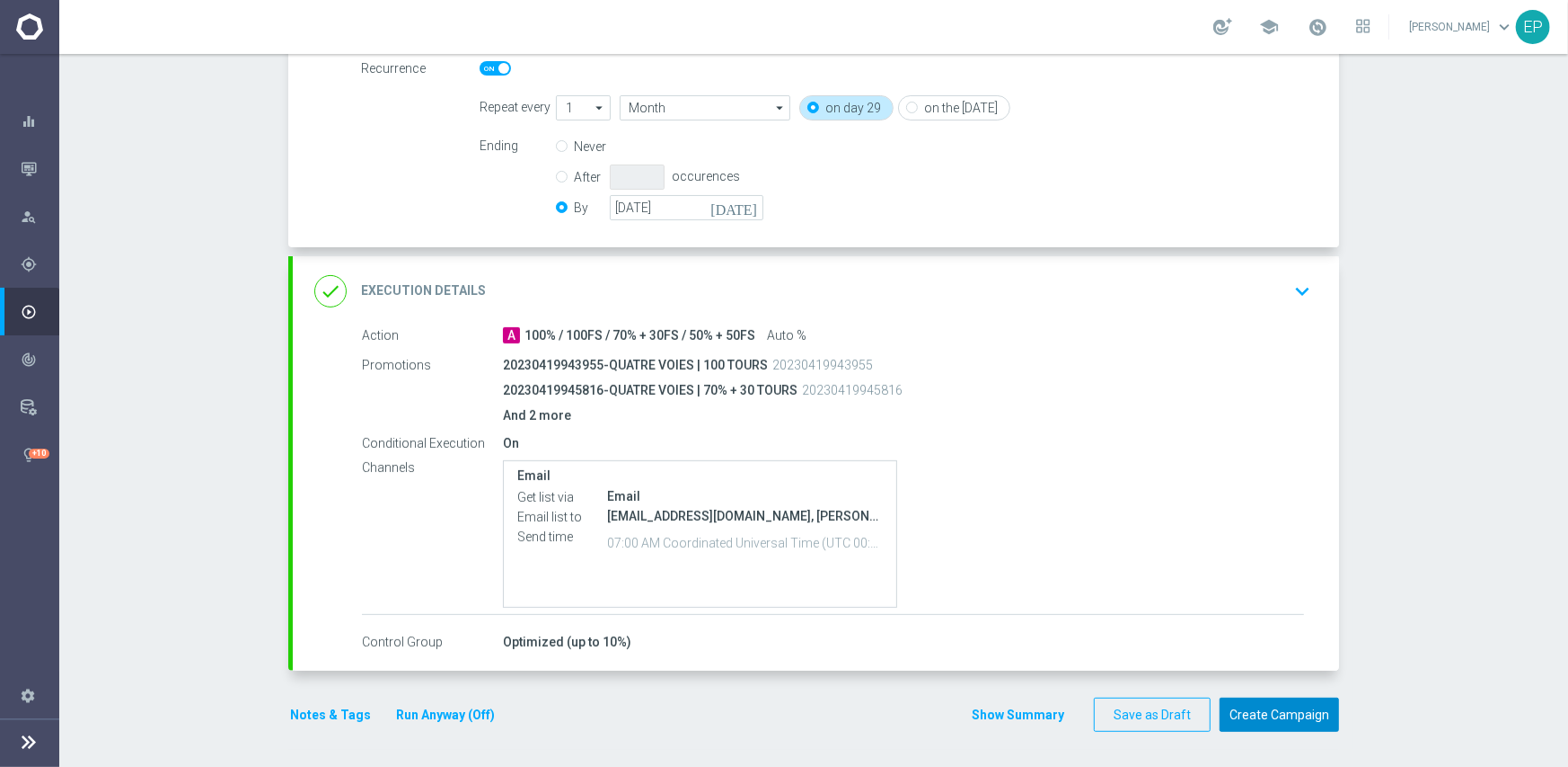
click at [1271, 714] on button "Create Campaign" at bounding box center [1280, 714] width 120 height 35
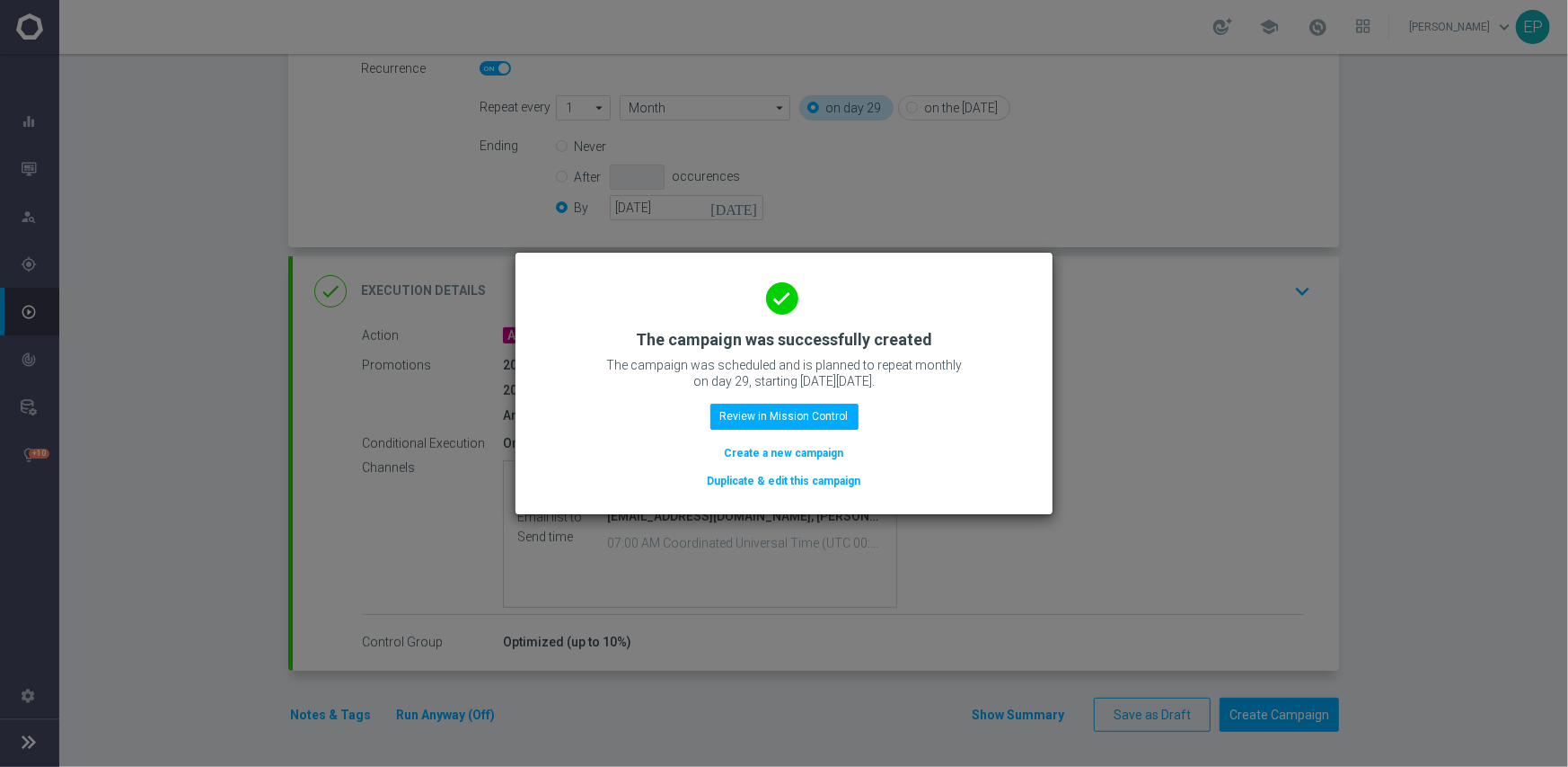
click at [793, 479] on button "Duplicate & edit this campaign" at bounding box center [784, 481] width 157 height 20
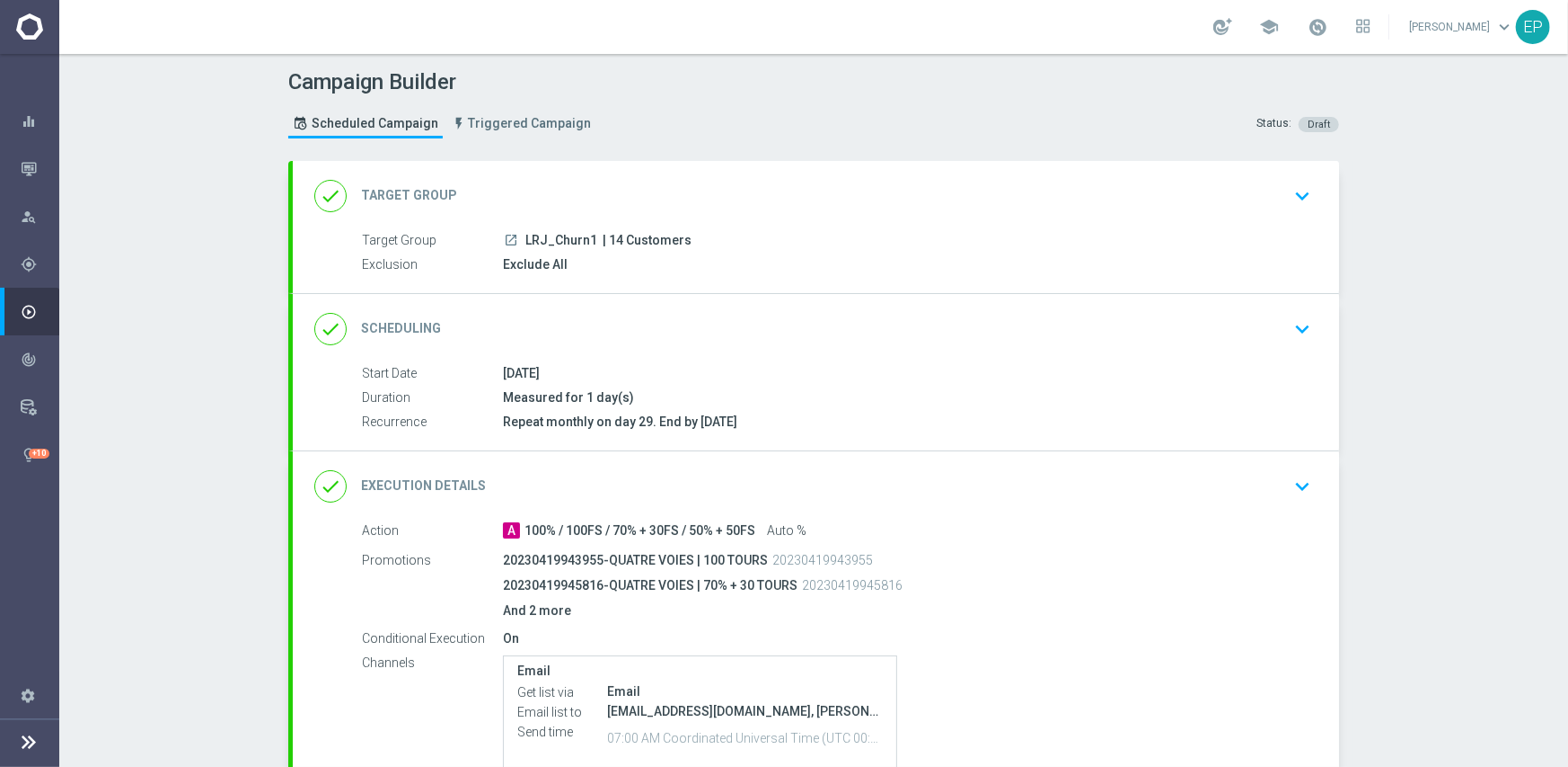
drag, startPoint x: 524, startPoint y: 243, endPoint x: 567, endPoint y: 246, distance: 43.1
click at [567, 246] on span "LRJ_Churn1" at bounding box center [561, 241] width 72 height 16
copy span "RJ_Chu"
click at [654, 189] on div "done Target Group keyboard_arrow_down" at bounding box center [815, 196] width 1003 height 34
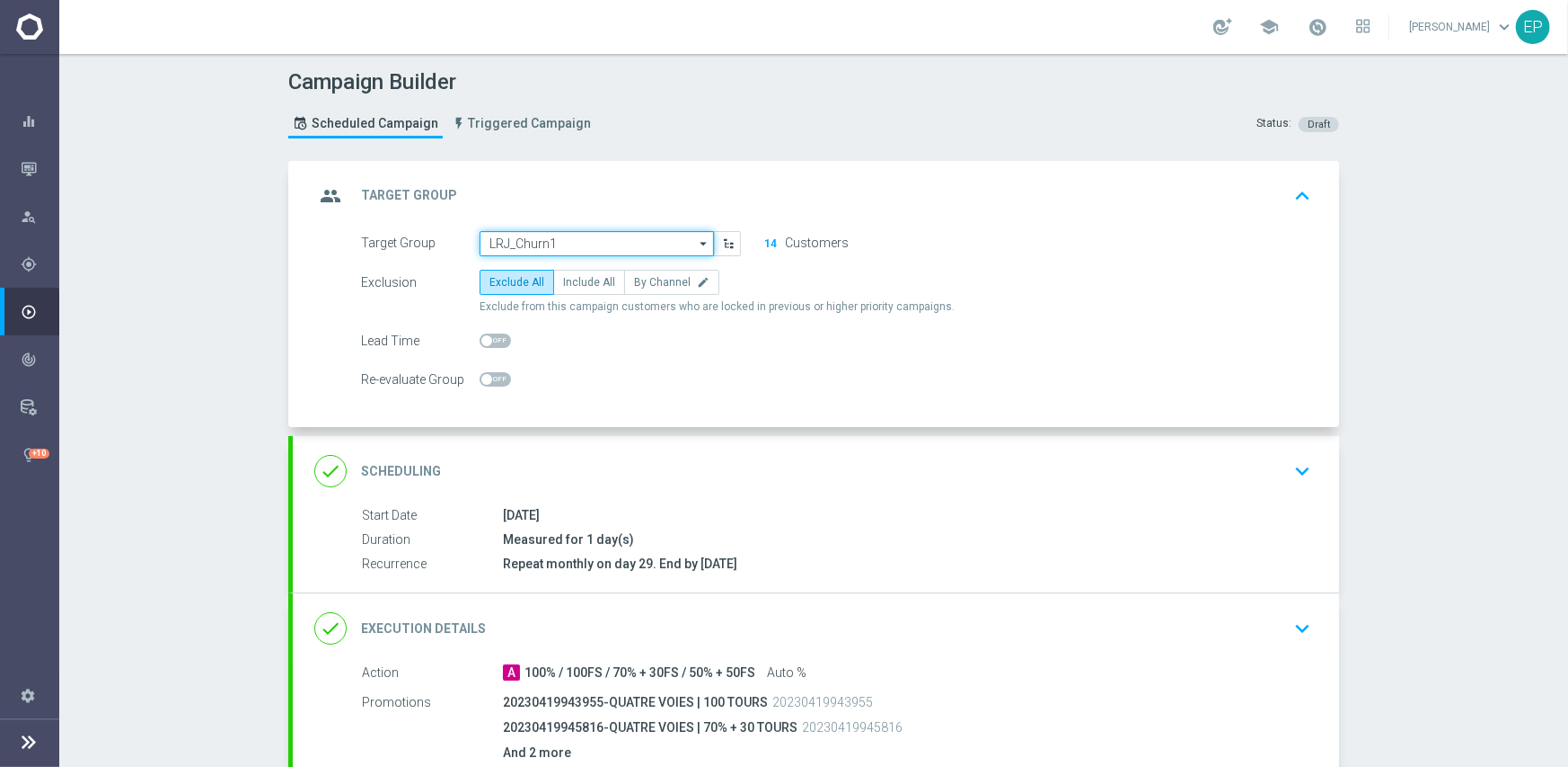
click at [612, 238] on input "LRJ_Churn1" at bounding box center [597, 243] width 235 height 25
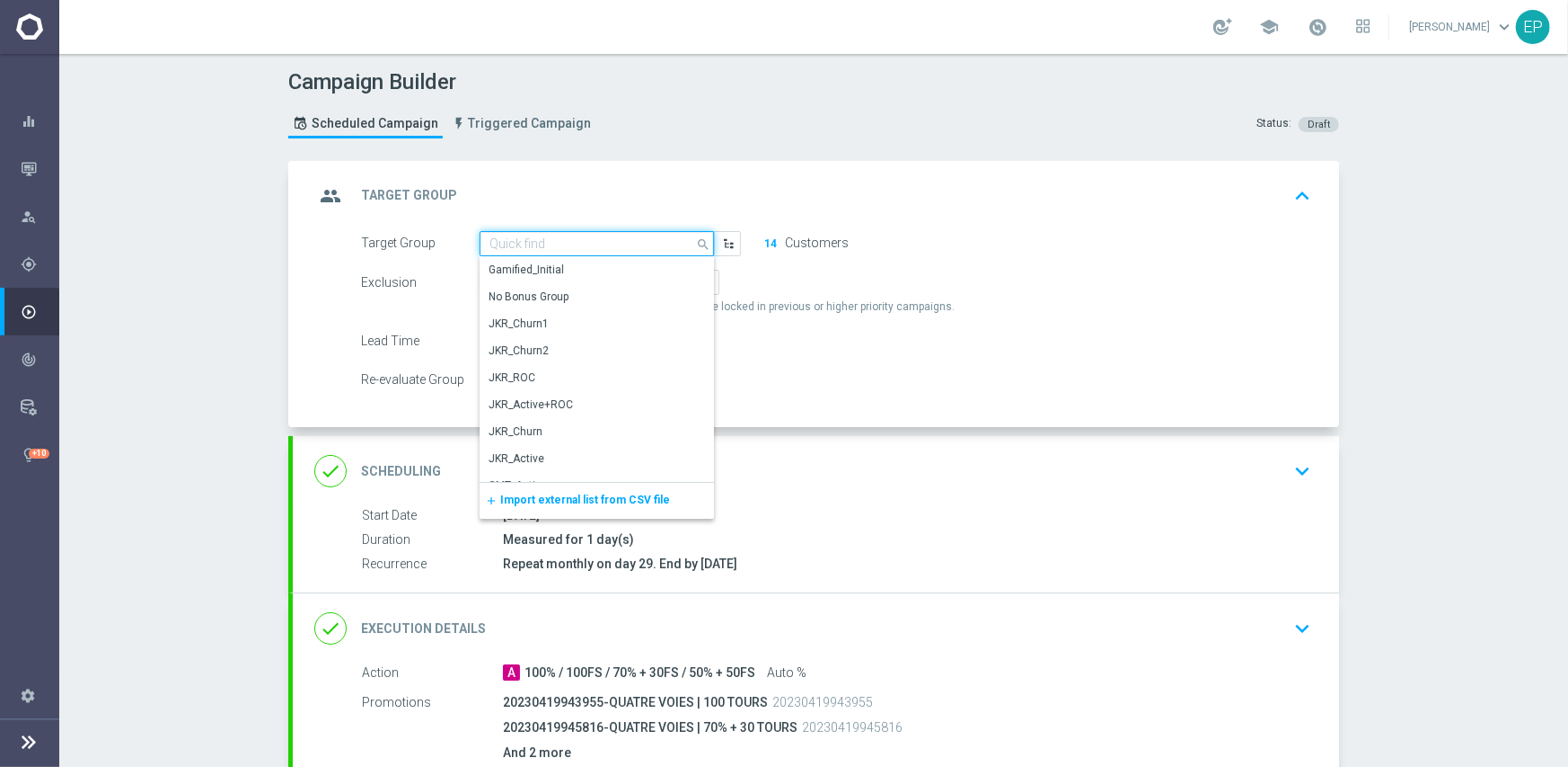
paste input "RJ_Chu"
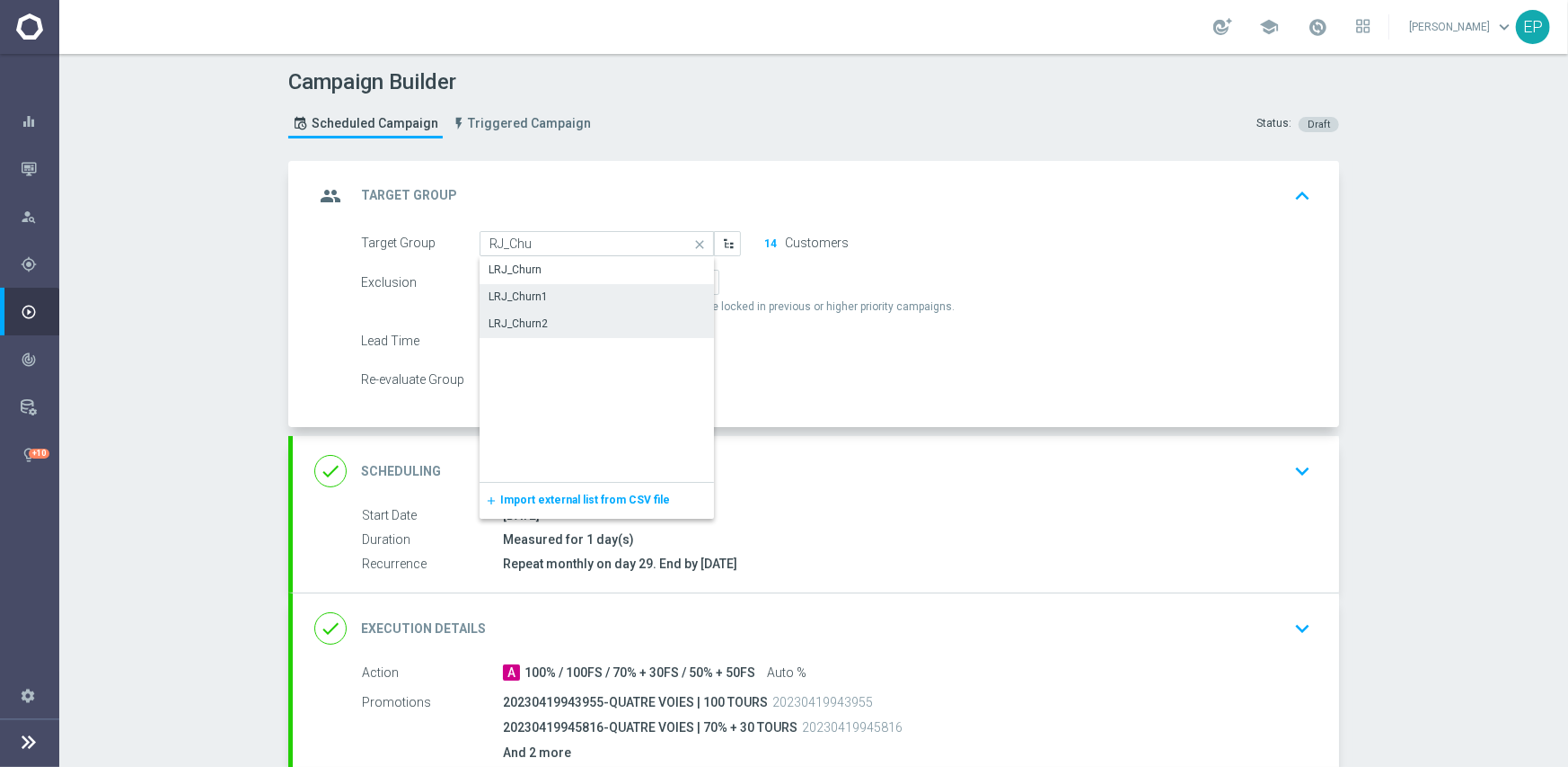
click at [547, 324] on div "LRJ_Churn2" at bounding box center [598, 323] width 236 height 25
type input "LRJ_Churn2"
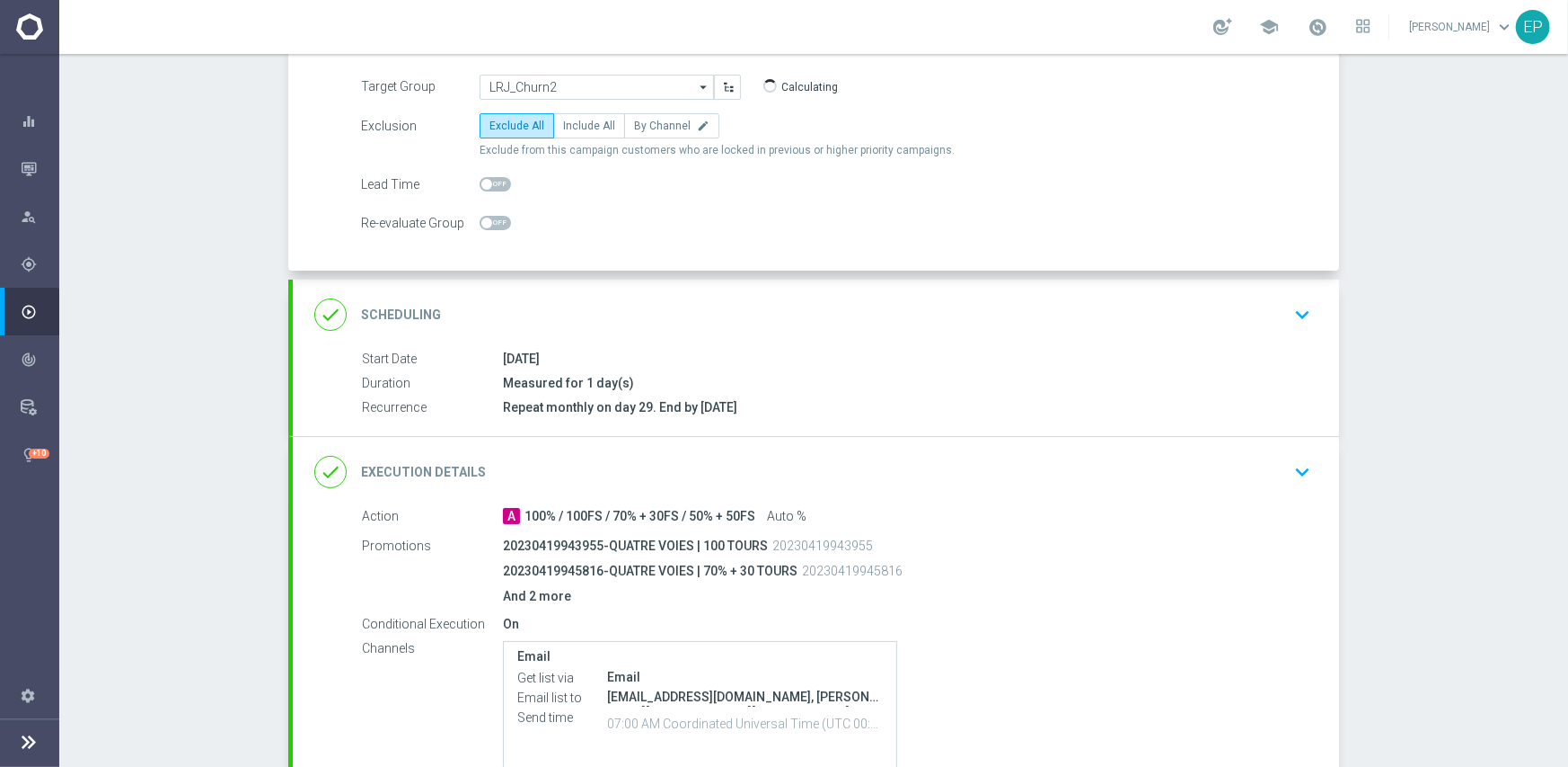
scroll to position [337, 0]
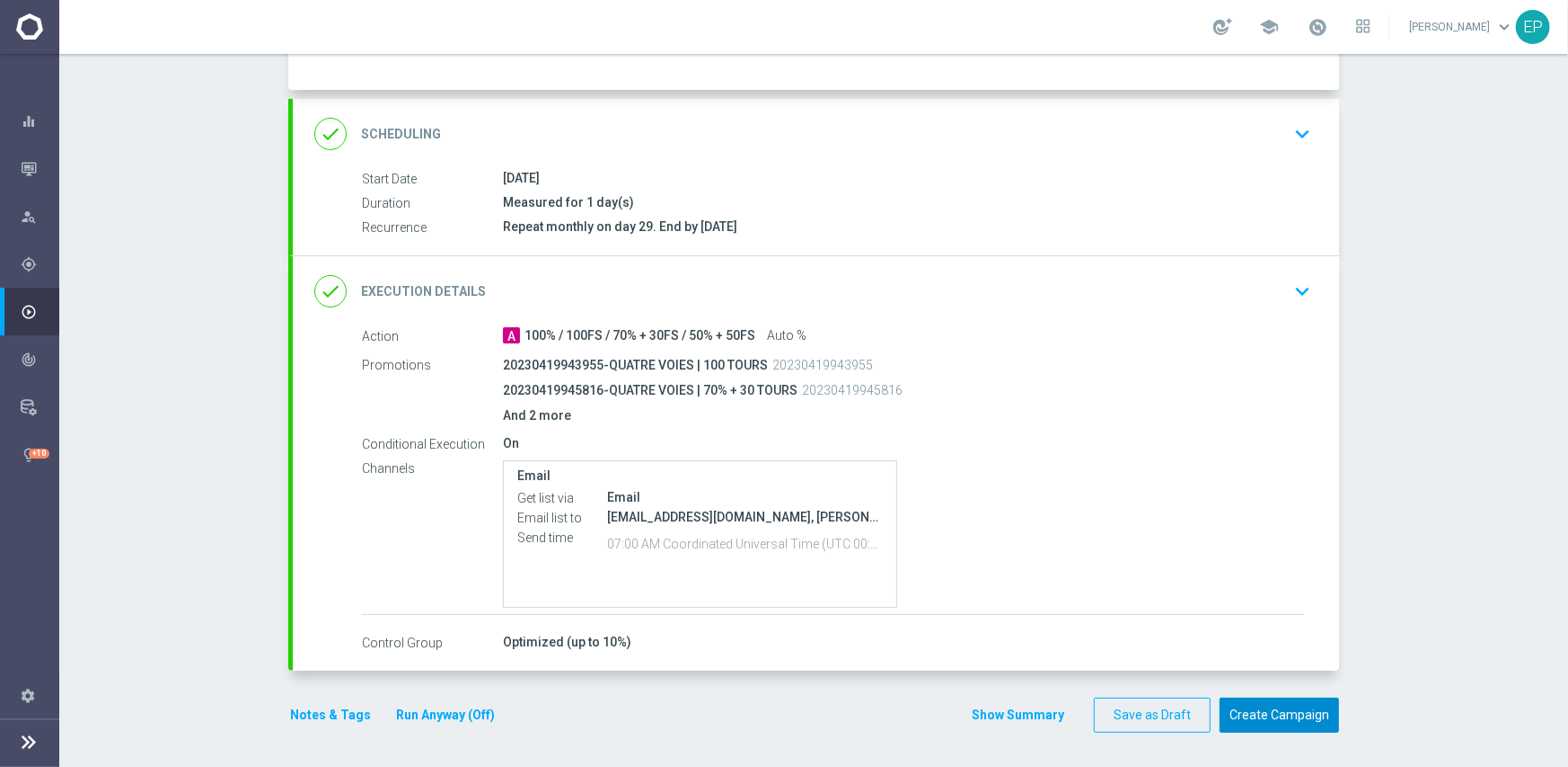
click at [1259, 703] on button "Create Campaign" at bounding box center [1280, 714] width 120 height 35
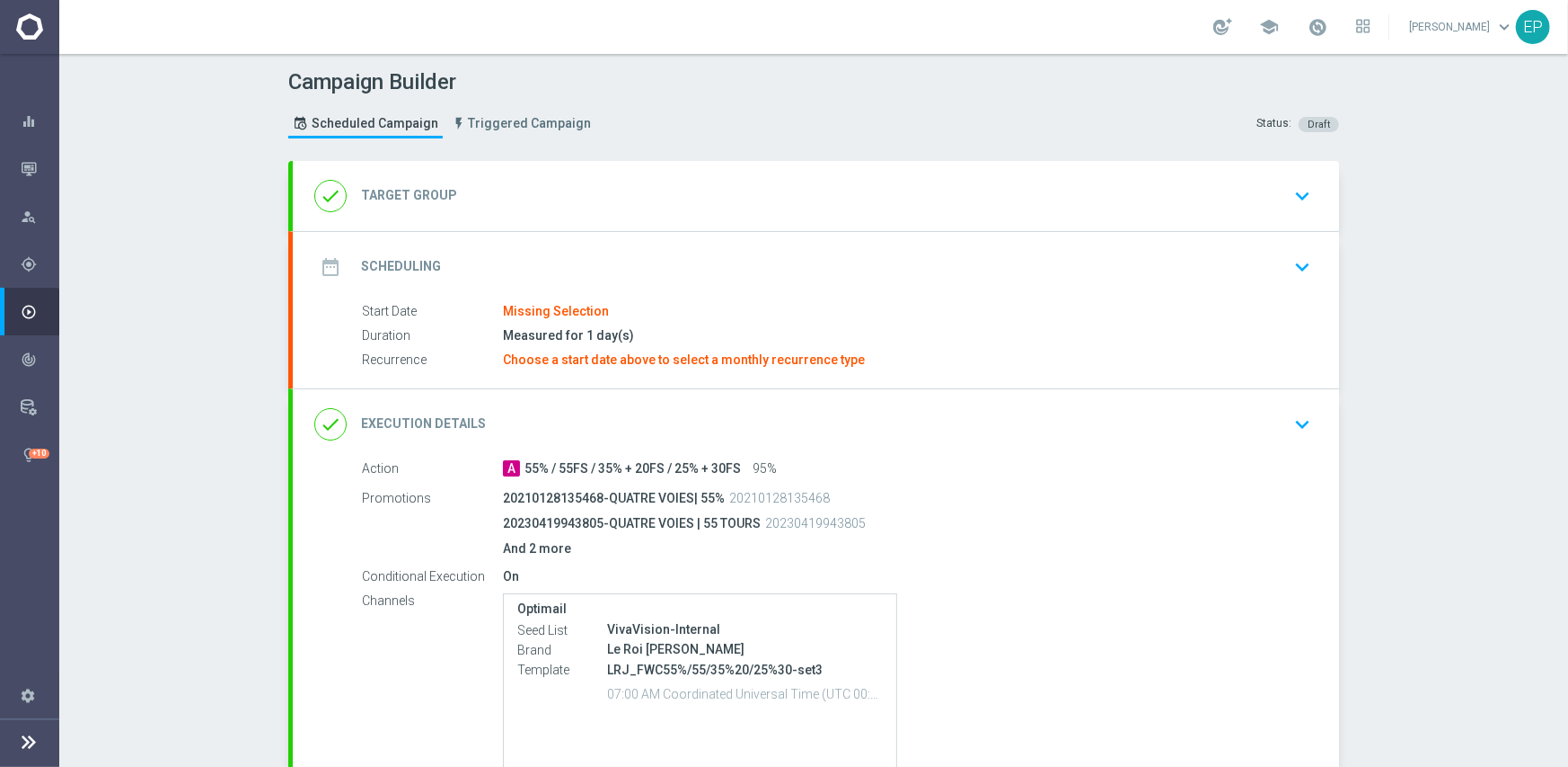
type input "LRJ_Active+ROC"
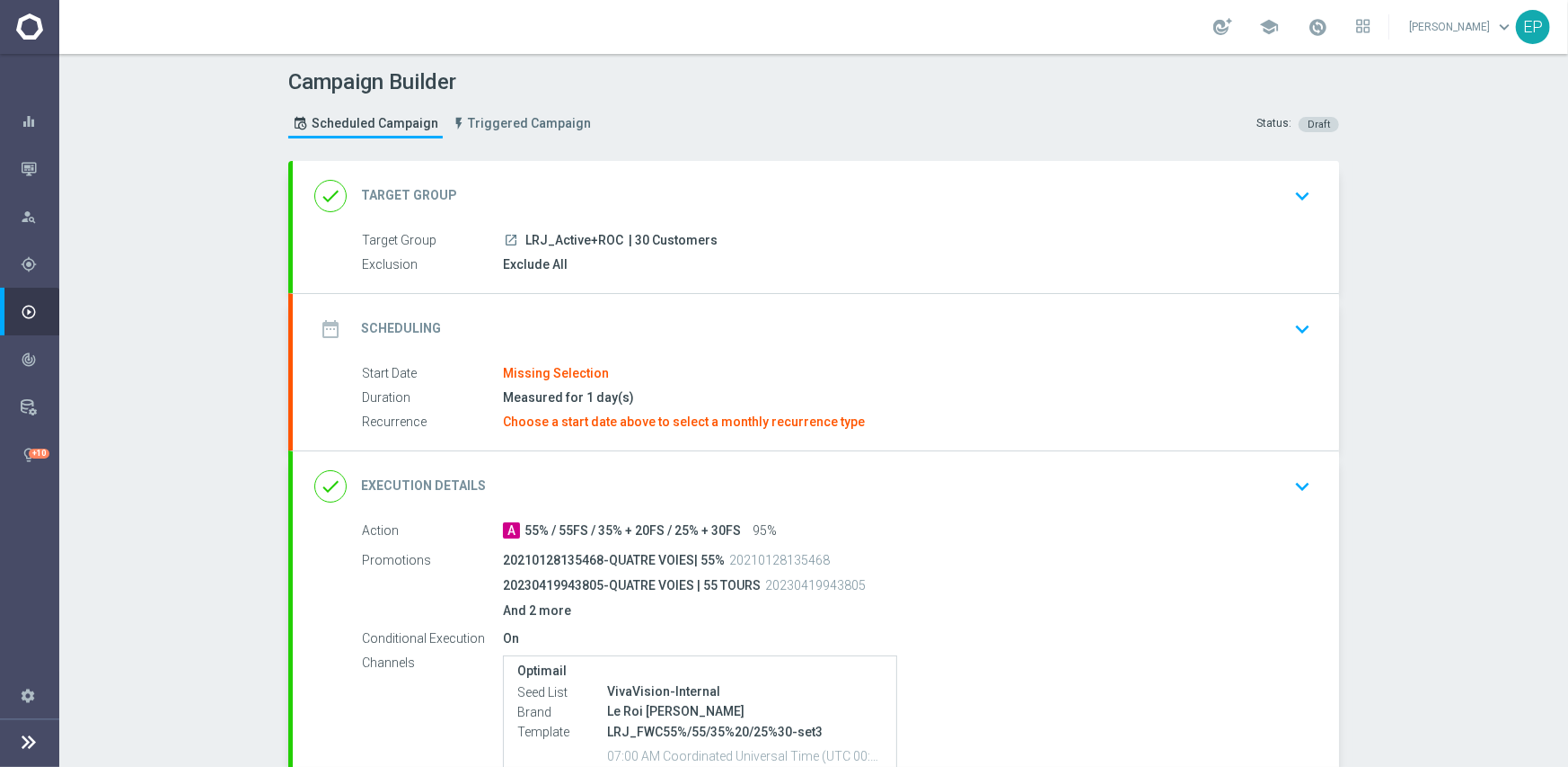
drag, startPoint x: 522, startPoint y: 238, endPoint x: 563, endPoint y: 240, distance: 41.0
click at [563, 240] on span "LRJ_Active+ROC" at bounding box center [574, 241] width 98 height 16
copy span "RJ_Act"
click at [597, 185] on div "done Target Group keyboard_arrow_down" at bounding box center [815, 196] width 1003 height 34
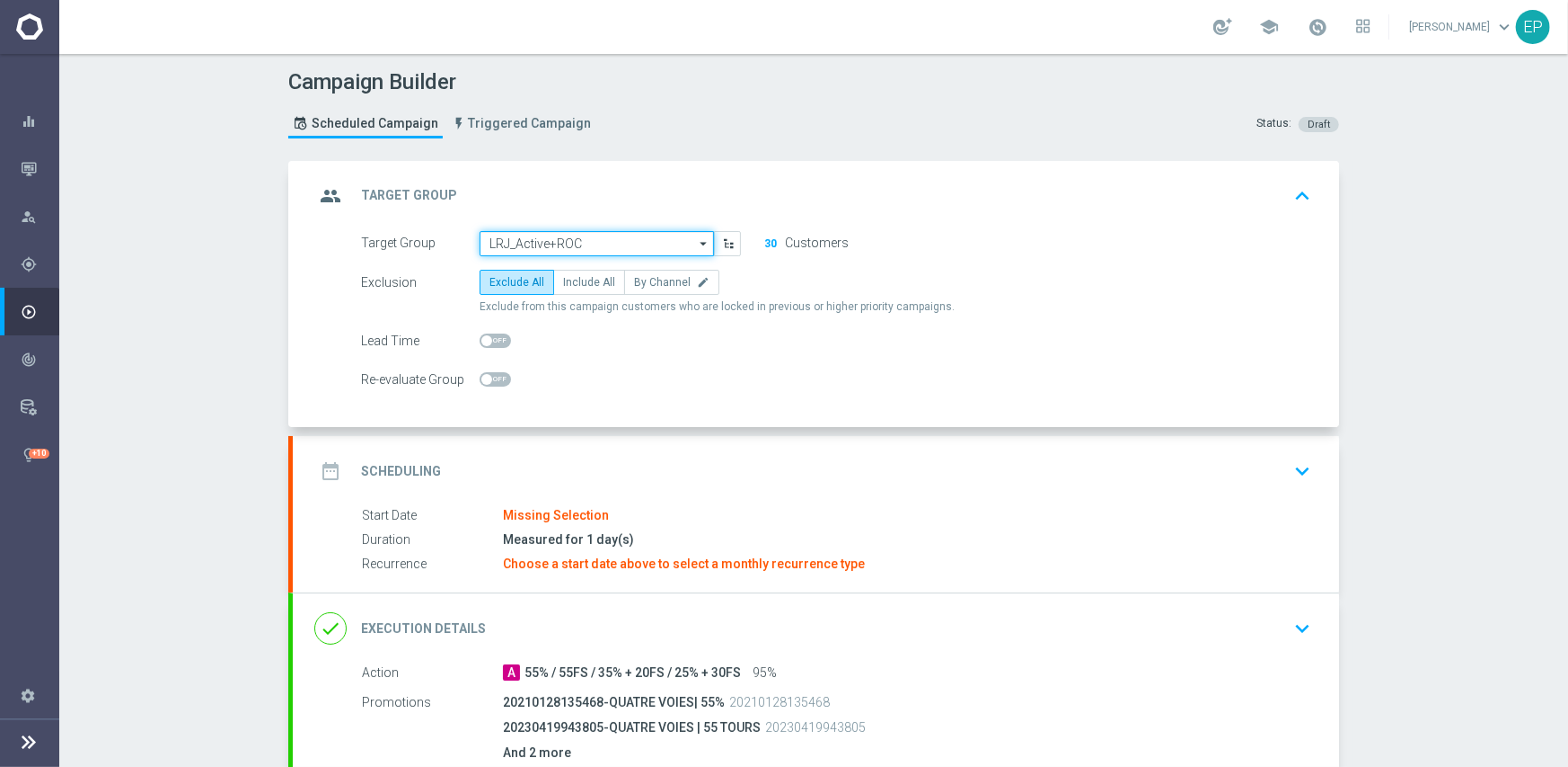
click at [606, 241] on input "LRJ_Active+ROC" at bounding box center [597, 243] width 235 height 25
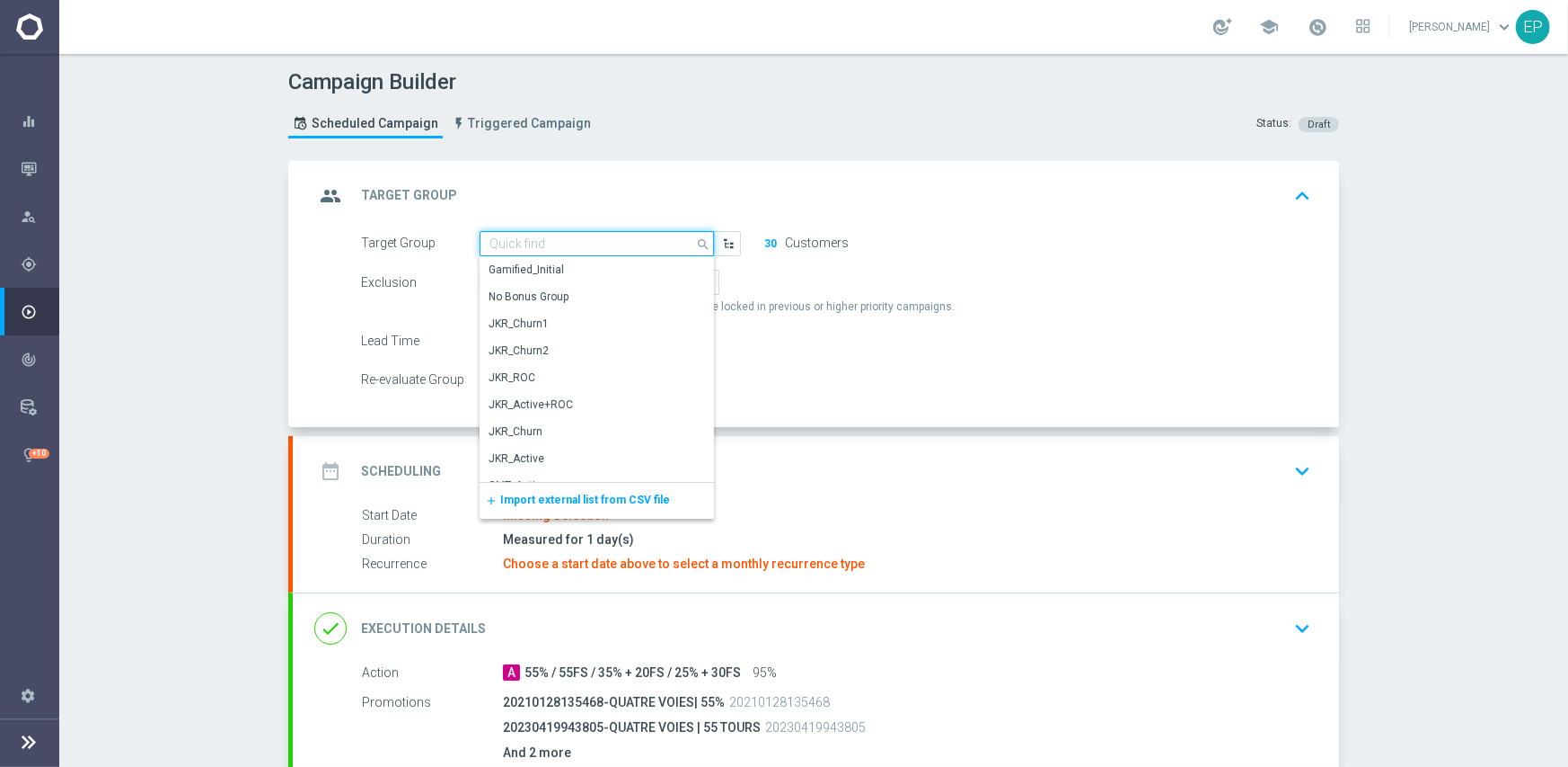
paste input "RJ_Act"
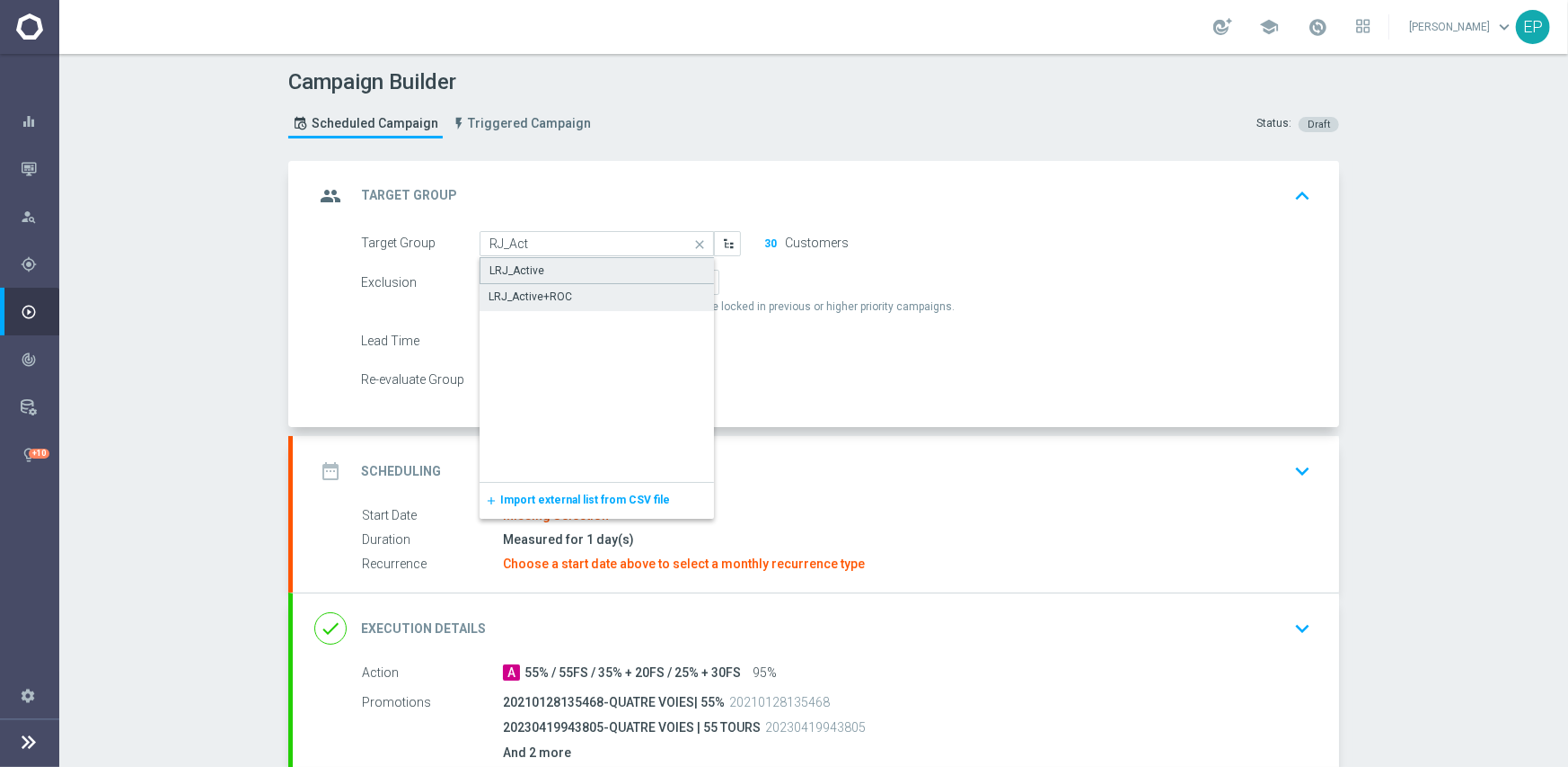
click at [571, 272] on div "LRJ_Active" at bounding box center [598, 270] width 236 height 27
type input "LRJ_Active"
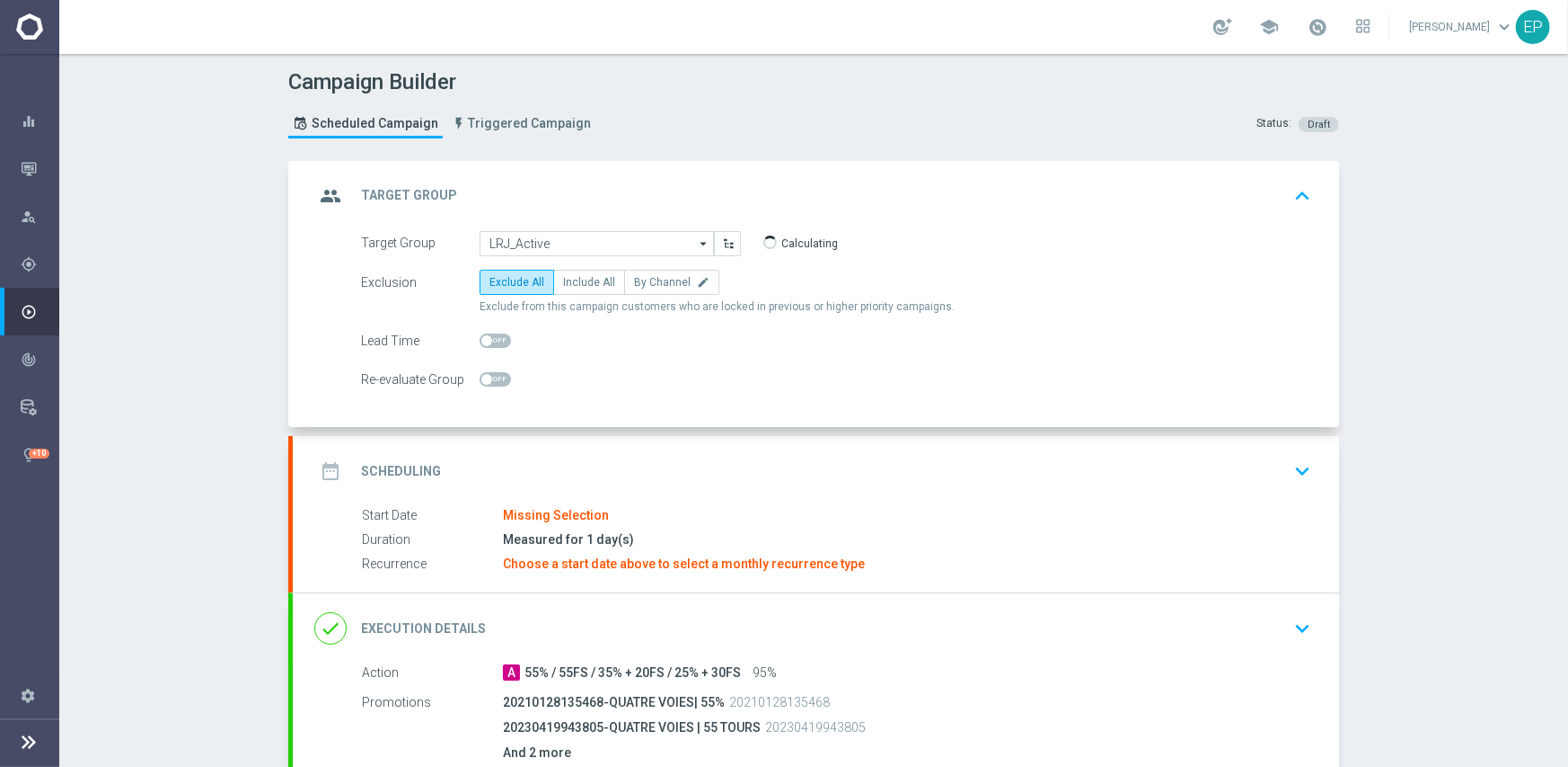
click at [674, 469] on div "date_range Scheduling keyboard_arrow_down" at bounding box center [815, 470] width 1003 height 34
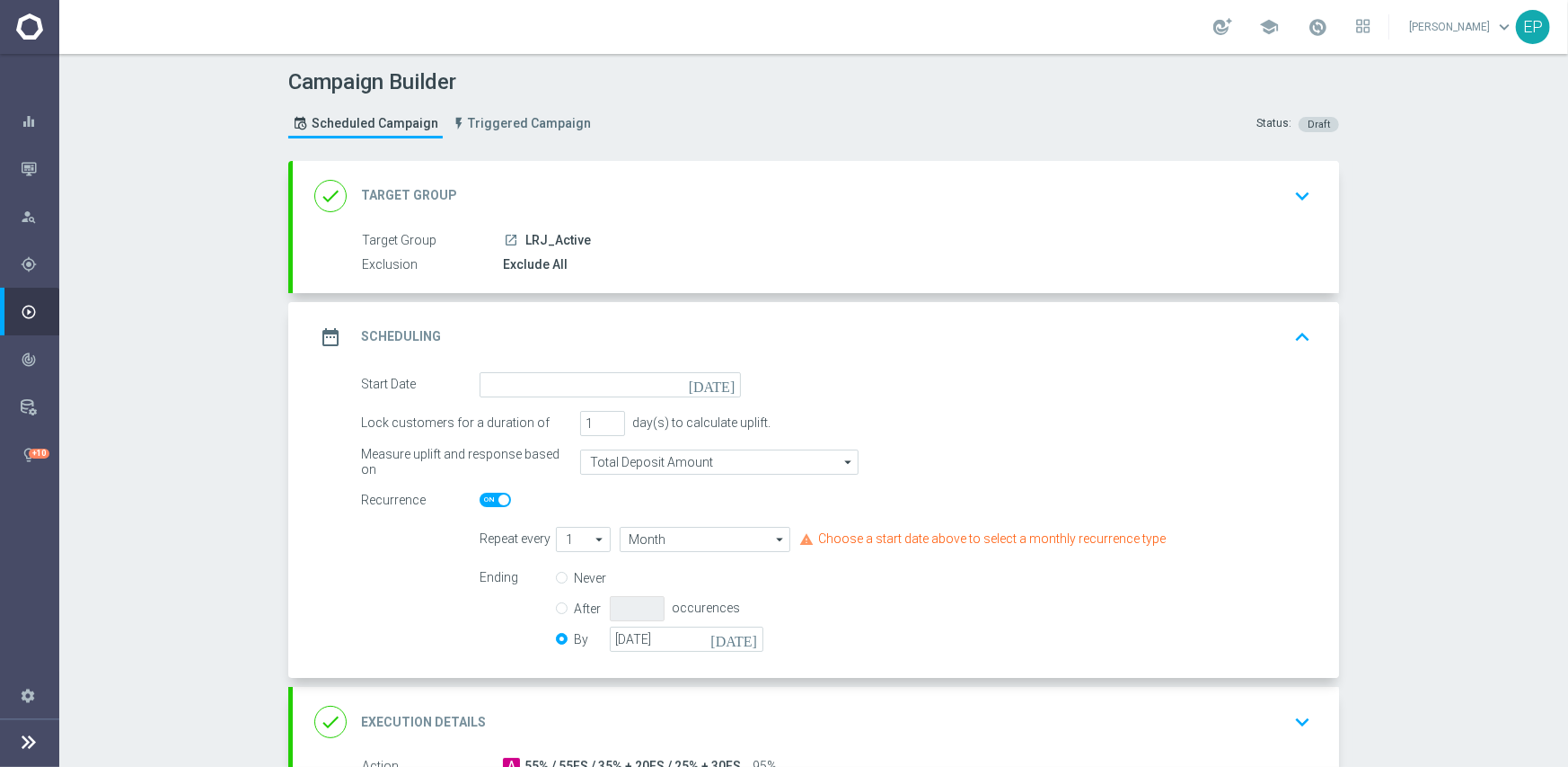
scroll to position [180, 0]
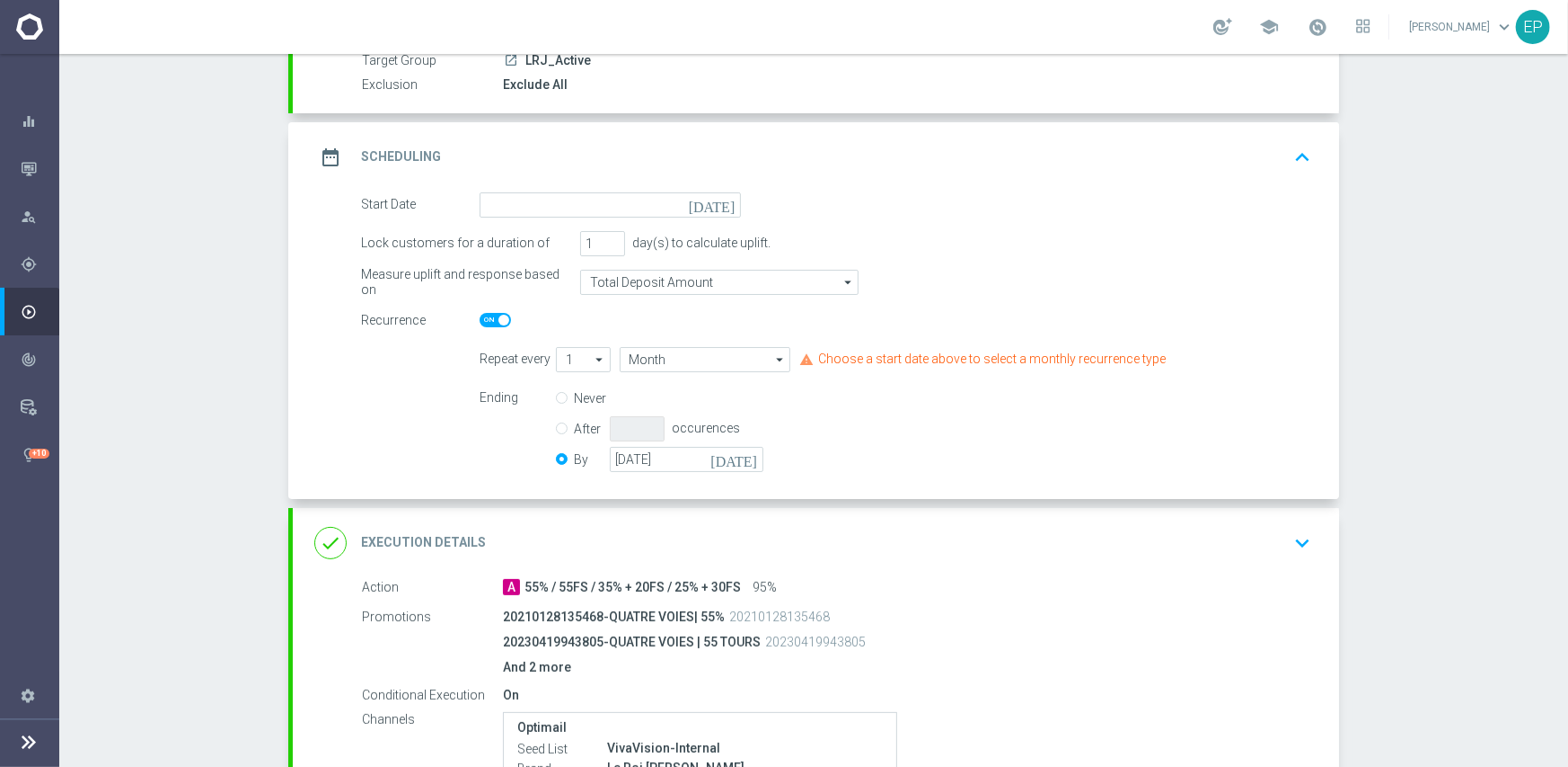
click at [615, 188] on div "date_range Scheduling keyboard_arrow_up" at bounding box center [815, 157] width 1046 height 70
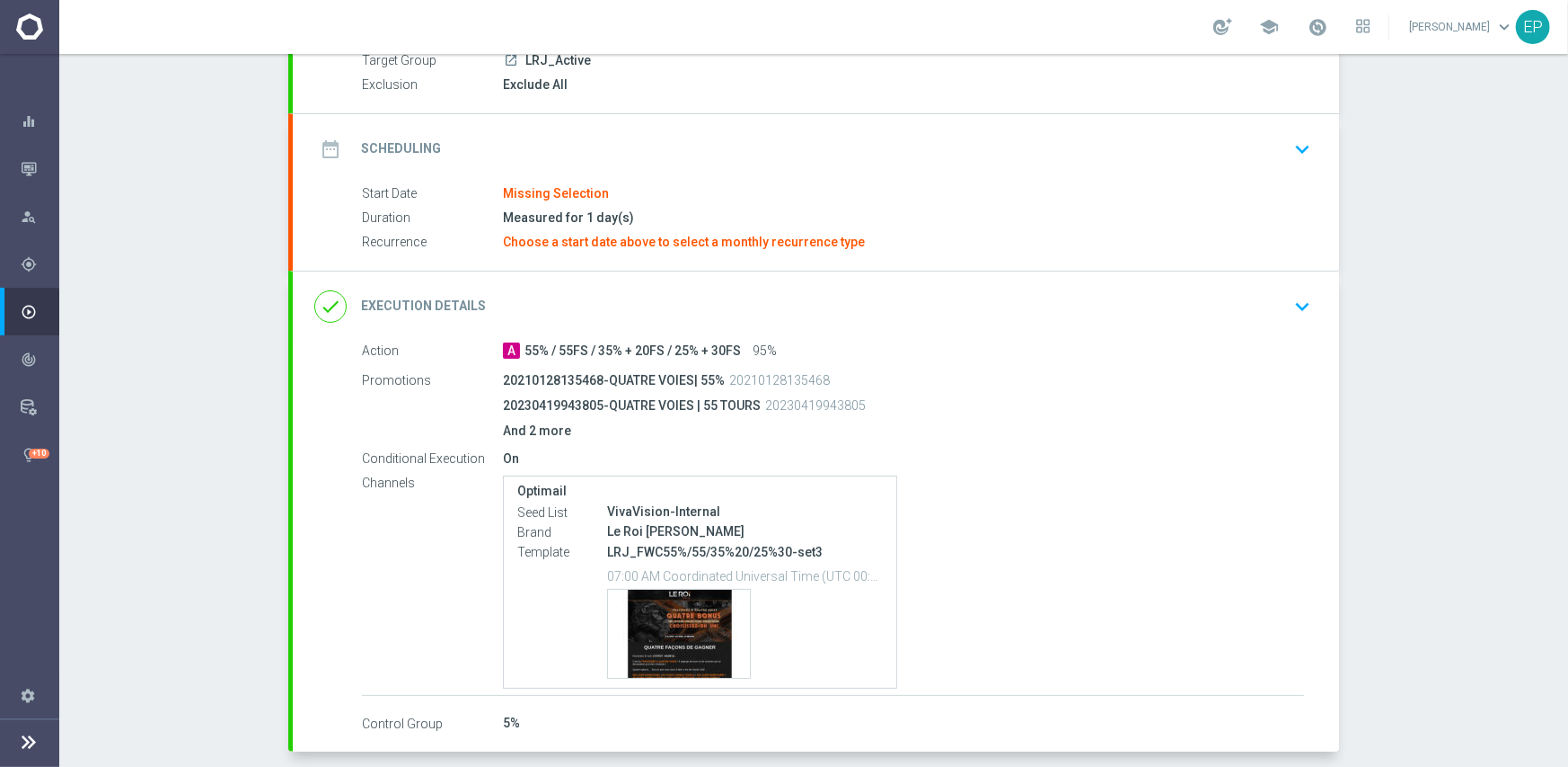
drag, startPoint x: 610, startPoint y: 146, endPoint x: 622, endPoint y: 151, distance: 13.0
click at [611, 145] on div "date_range Scheduling keyboard_arrow_down" at bounding box center [815, 149] width 1003 height 34
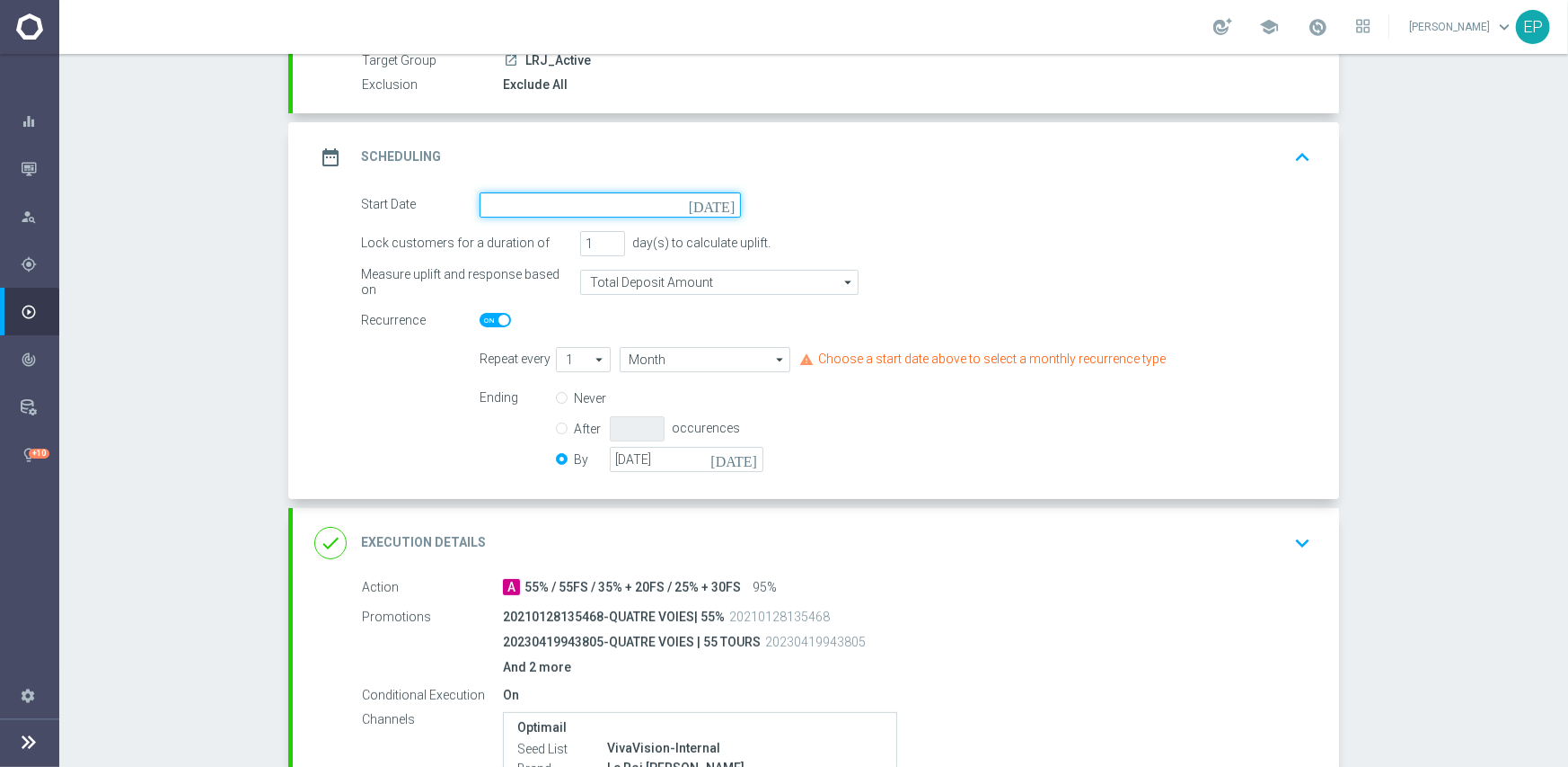
drag, startPoint x: 614, startPoint y: 201, endPoint x: 689, endPoint y: 214, distance: 76.1
click at [619, 201] on input at bounding box center [611, 205] width 261 height 25
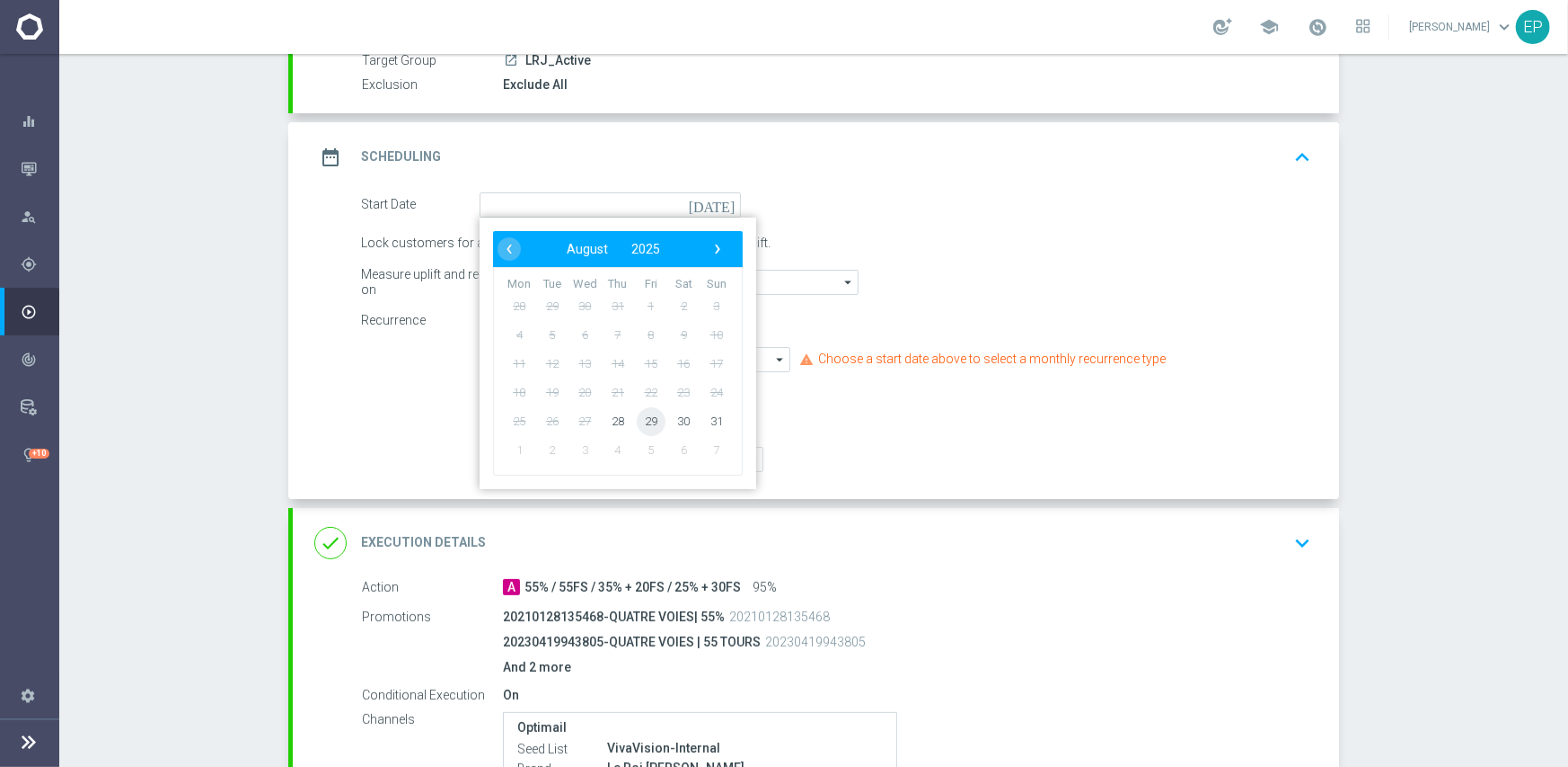
click at [643, 417] on span "29" at bounding box center [651, 420] width 29 height 29
type input "29 Aug 2025"
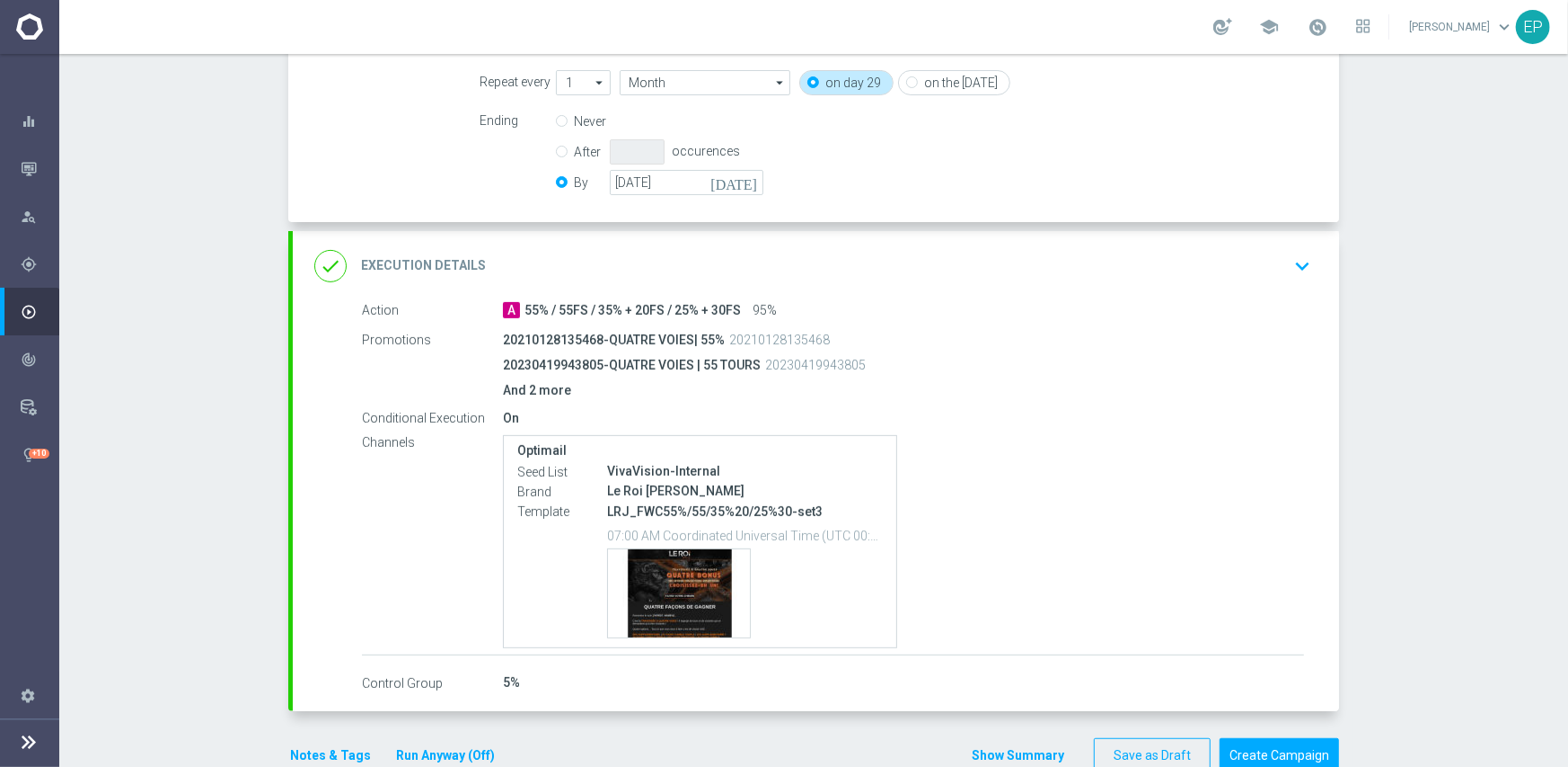
scroll to position [497, 0]
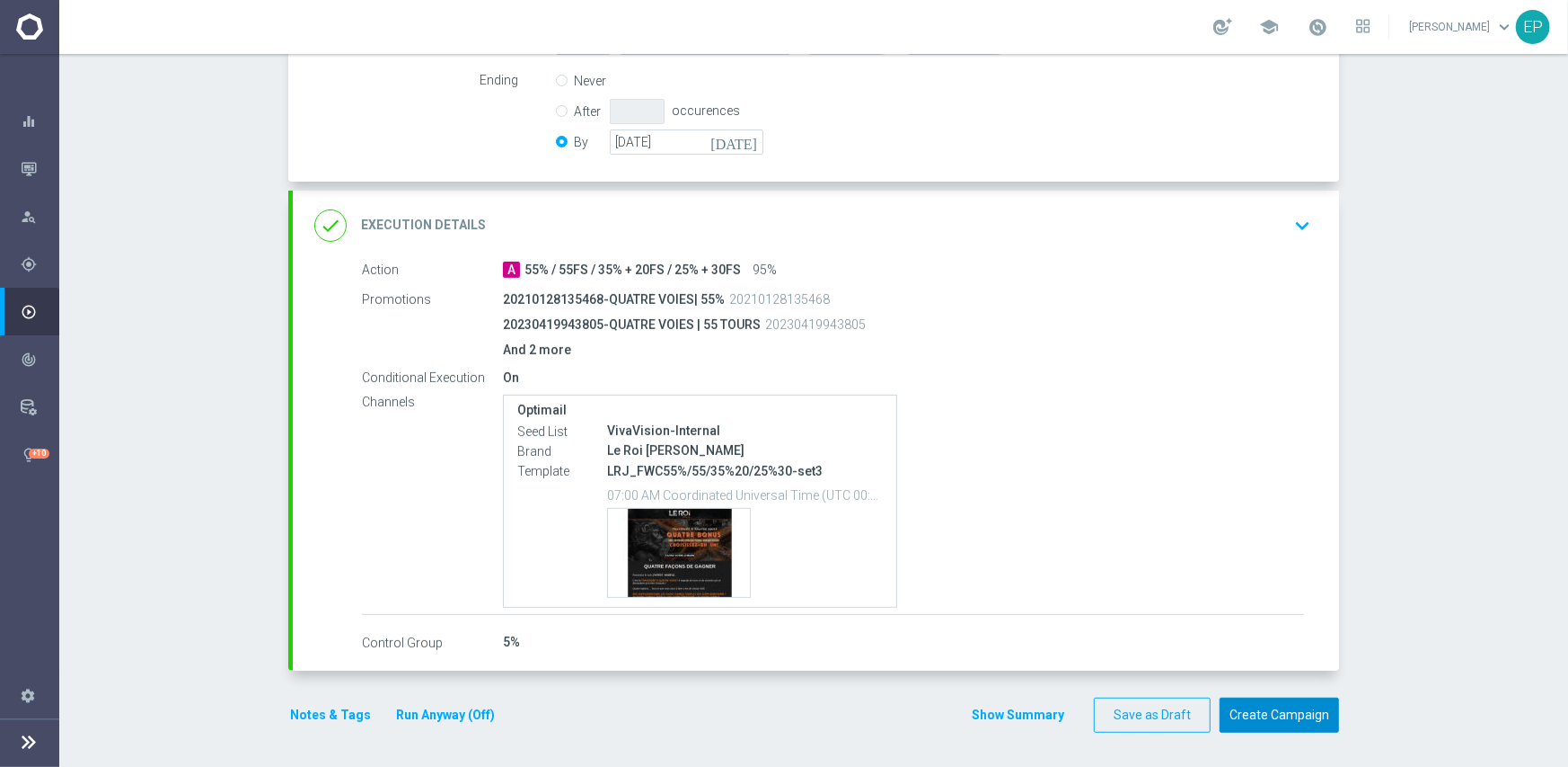
click at [1298, 716] on button "Create Campaign" at bounding box center [1280, 714] width 120 height 35
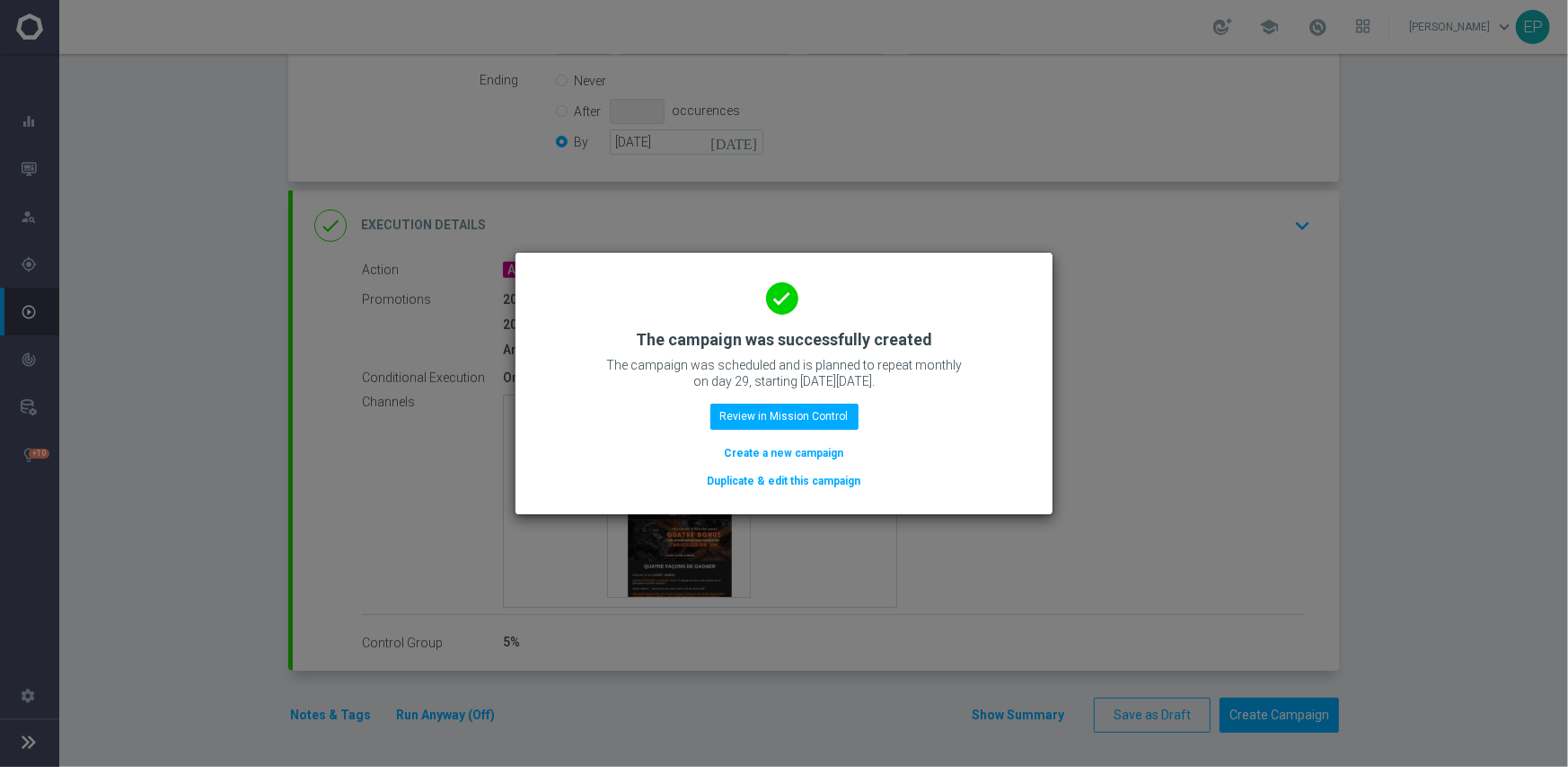
click at [760, 481] on button "Duplicate & edit this campaign" at bounding box center [784, 481] width 157 height 20
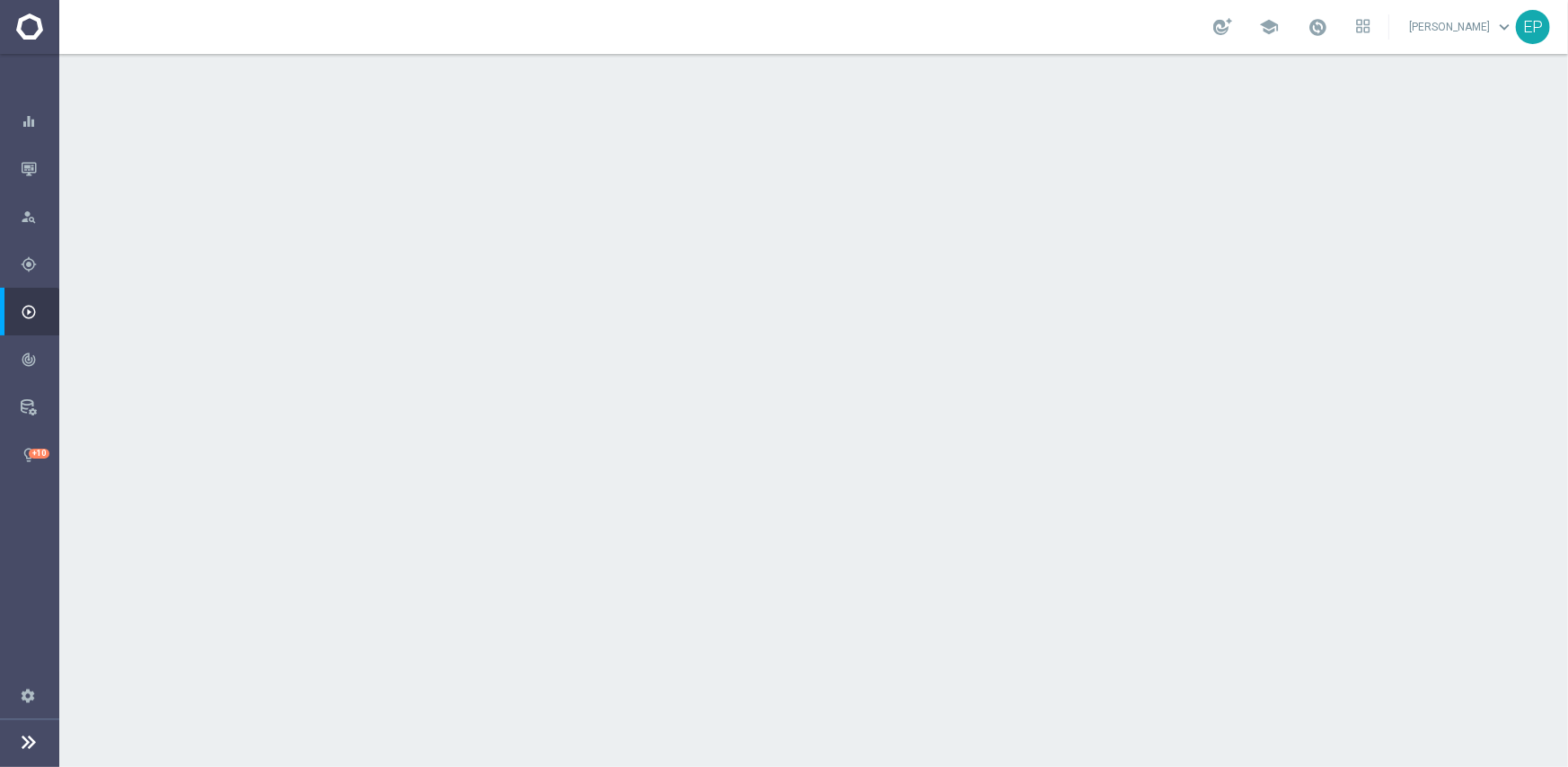
drag, startPoint x: 522, startPoint y: 241, endPoint x: 546, endPoint y: 247, distance: 24.7
click at [546, 247] on span "LRJ_Active" at bounding box center [558, 241] width 66 height 16
copy span "RJ_"
click at [645, 172] on div "done Target Group keyboard_arrow_down" at bounding box center [815, 196] width 1046 height 70
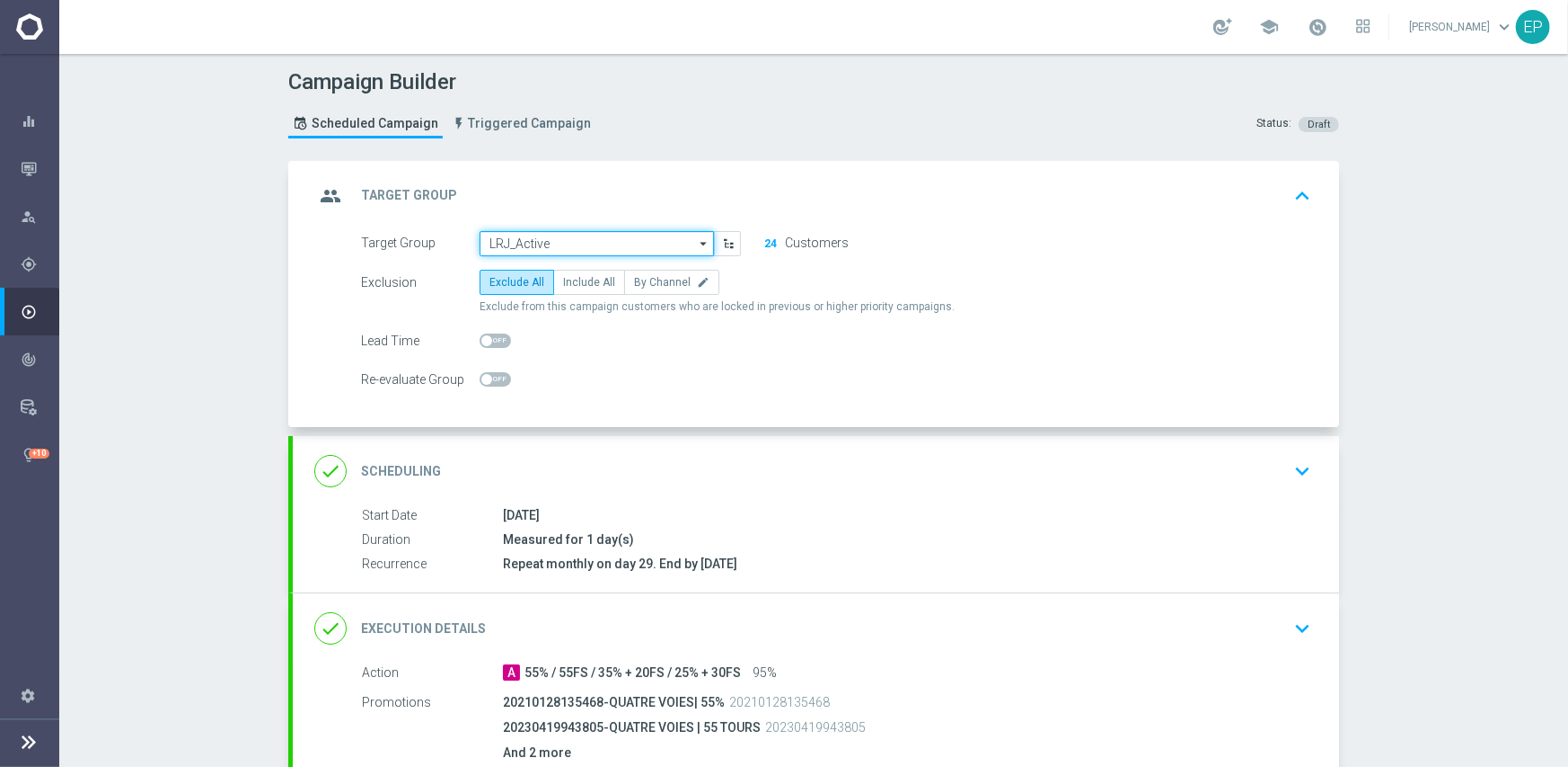
click at [638, 247] on input "LRJ_Active" at bounding box center [597, 243] width 235 height 25
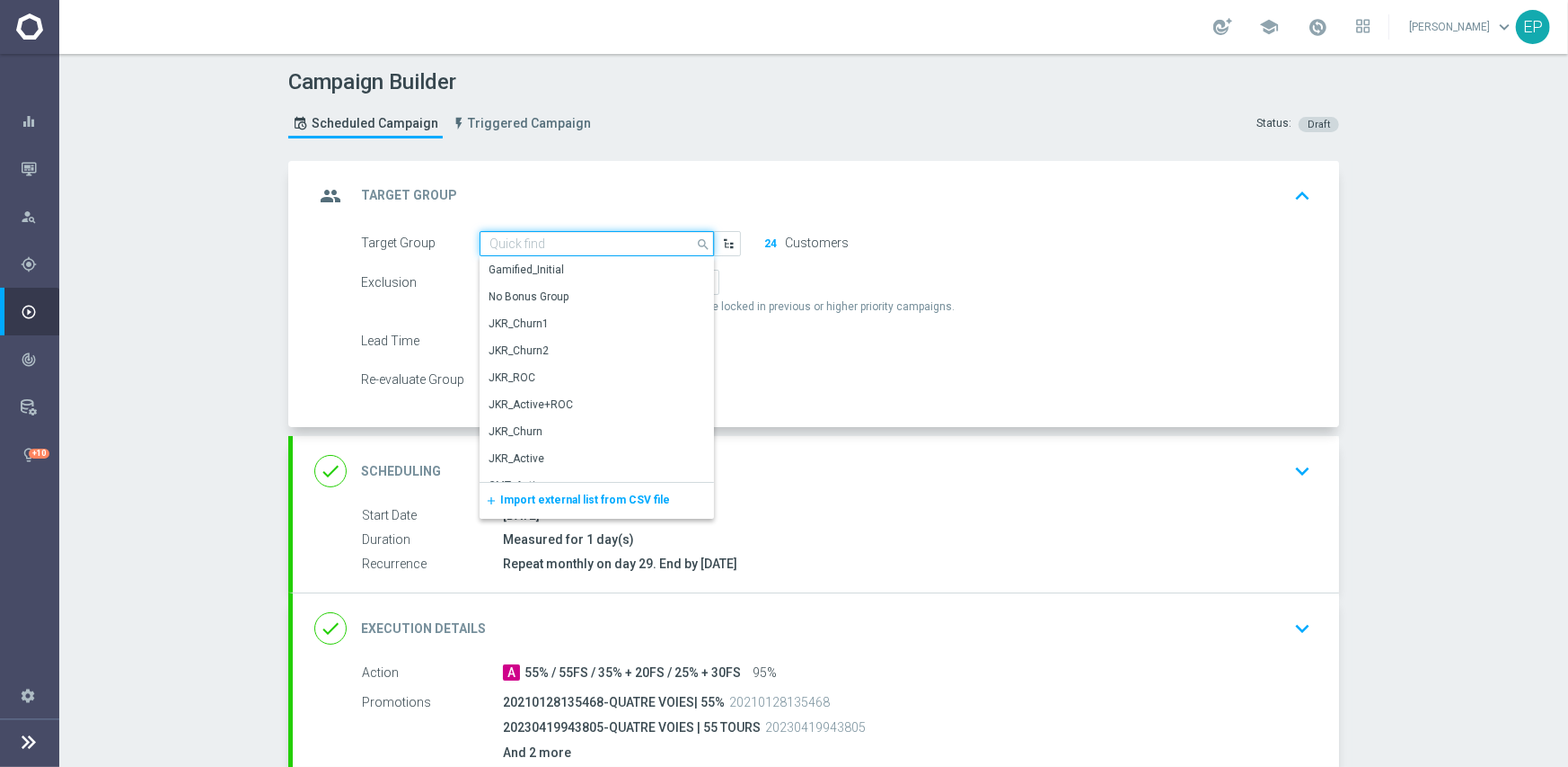
paste input "RJ_"
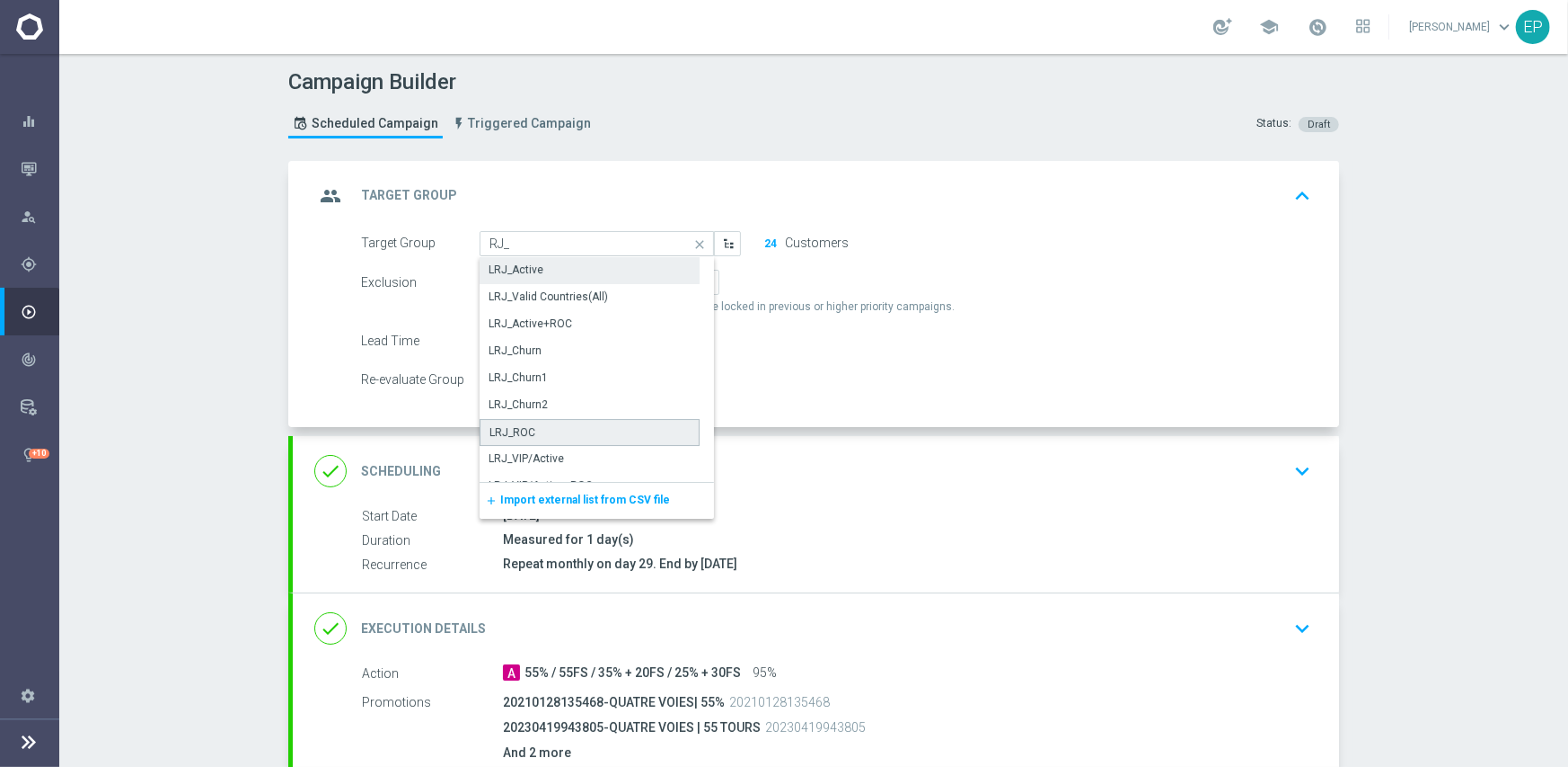
click at [568, 433] on div "LRJ_ROC" at bounding box center [590, 431] width 220 height 27
type input "LRJ_ROC"
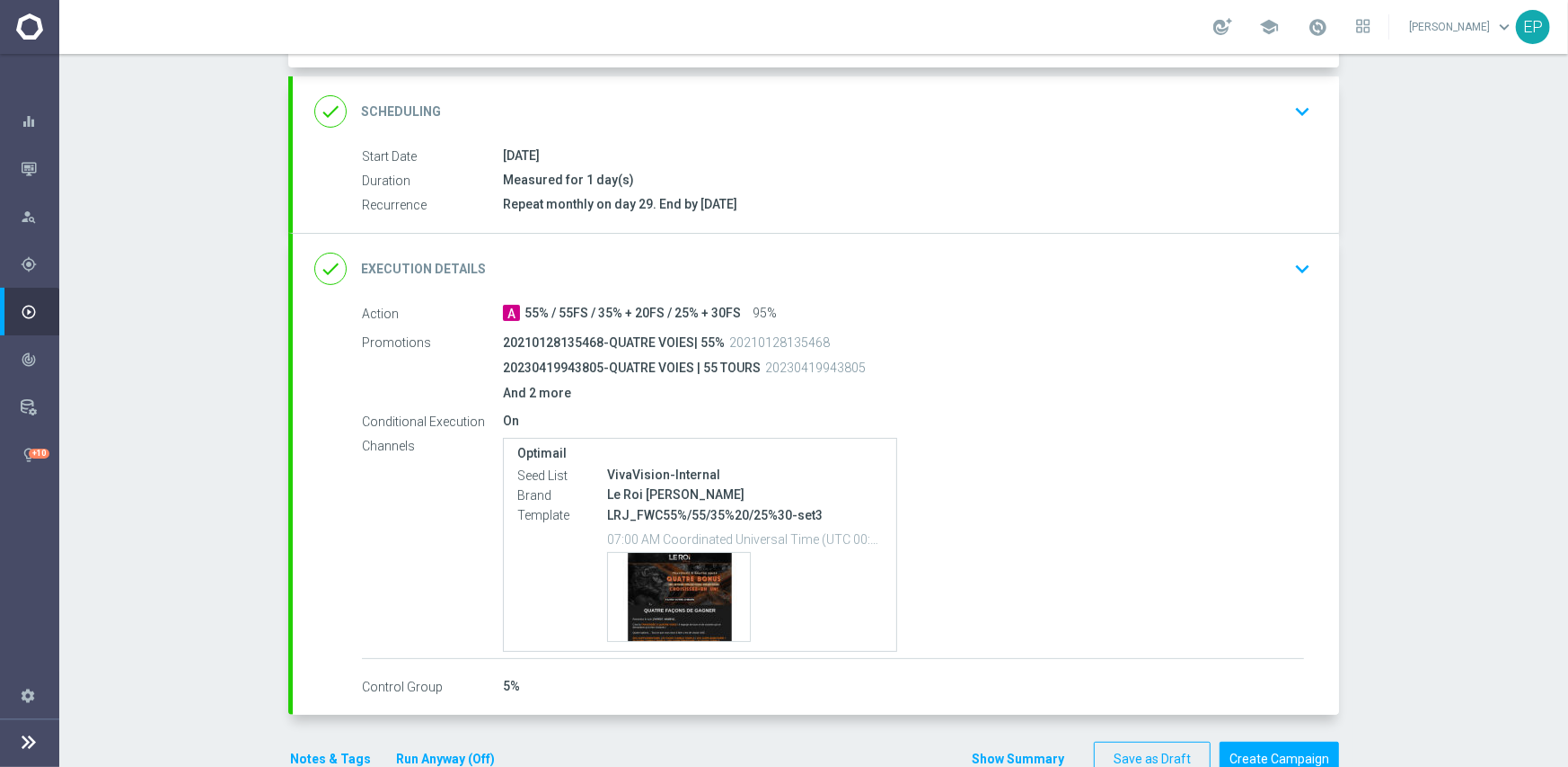
scroll to position [403, 0]
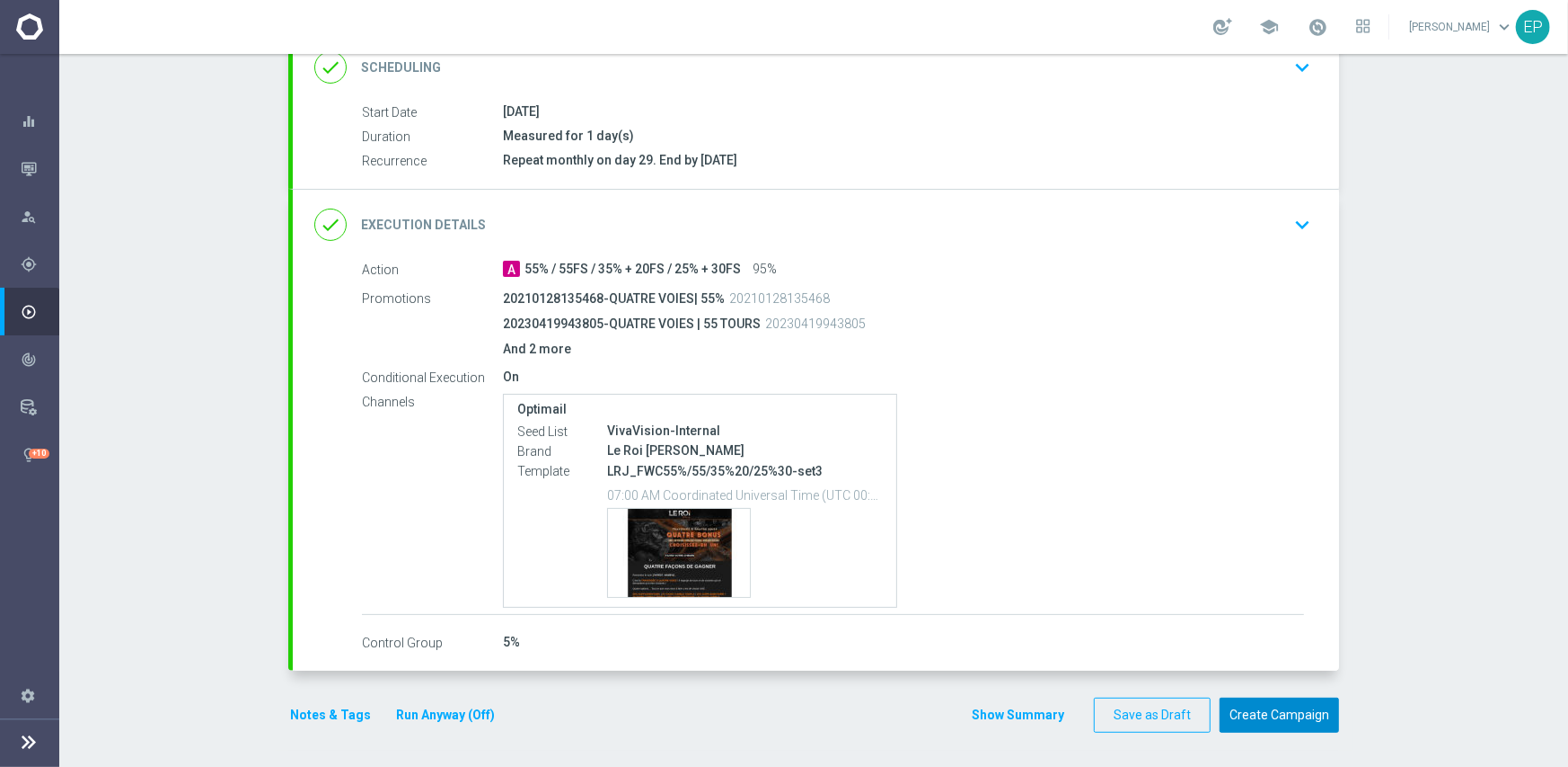
click at [1258, 714] on button "Create Campaign" at bounding box center [1280, 714] width 120 height 35
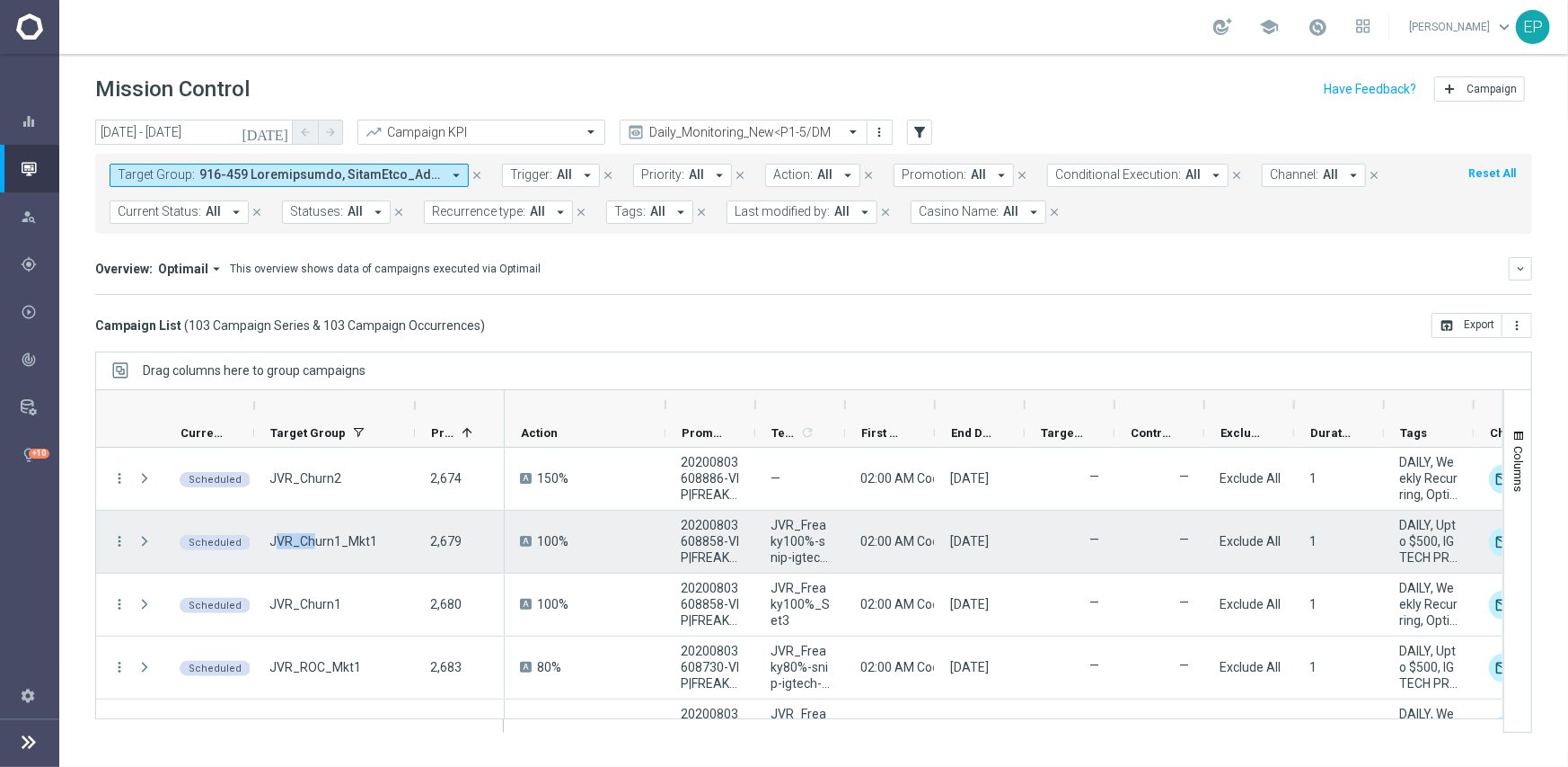
drag, startPoint x: 279, startPoint y: 541, endPoint x: 316, endPoint y: 545, distance: 37.2
click at [314, 541] on span "JVR_Churn1_Mkt1" at bounding box center [323, 541] width 108 height 16
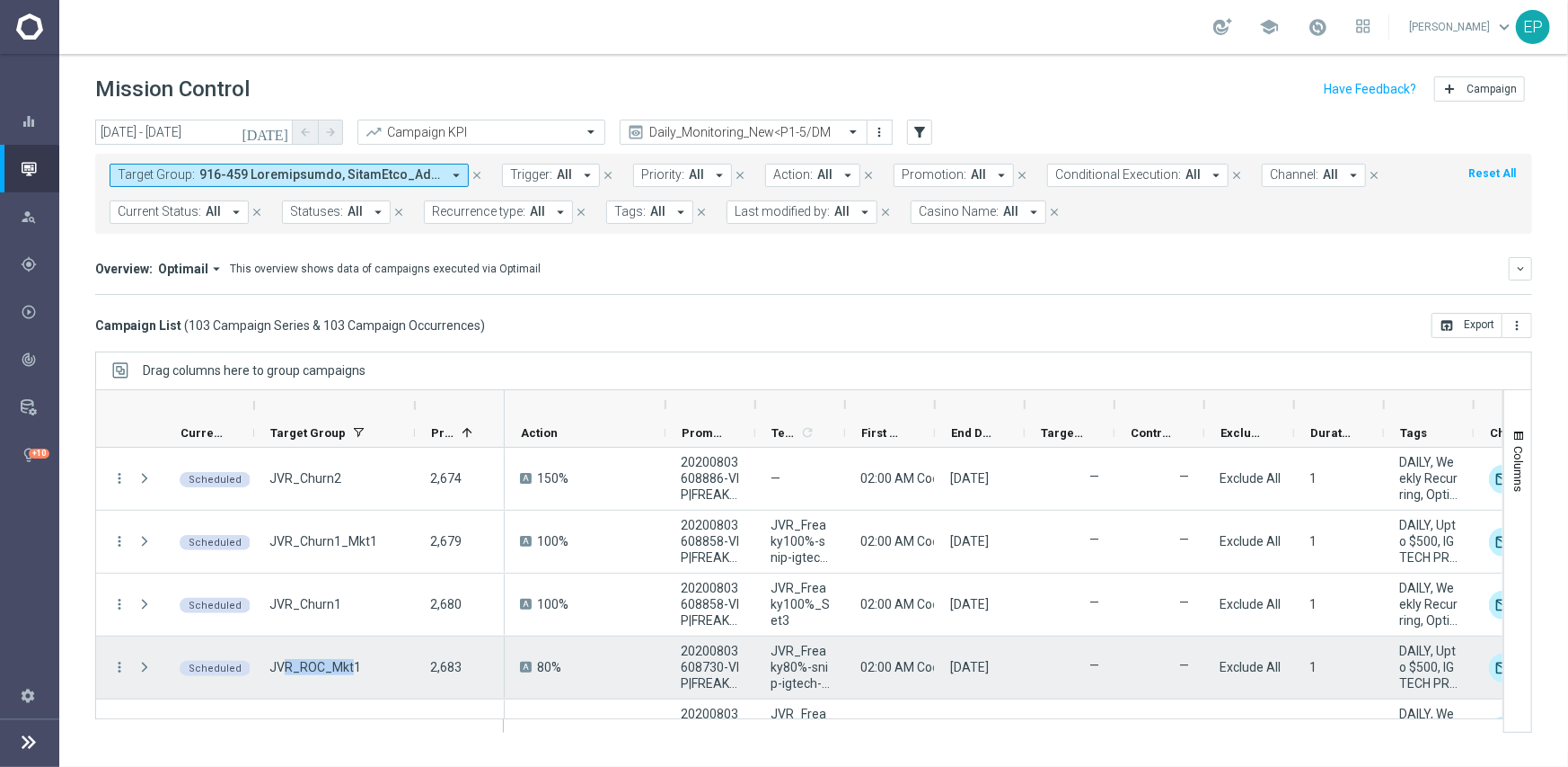
drag, startPoint x: 281, startPoint y: 662, endPoint x: 351, endPoint y: 670, distance: 70.5
click at [351, 670] on span "JVR_ROC_Mkt1" at bounding box center [315, 667] width 92 height 16
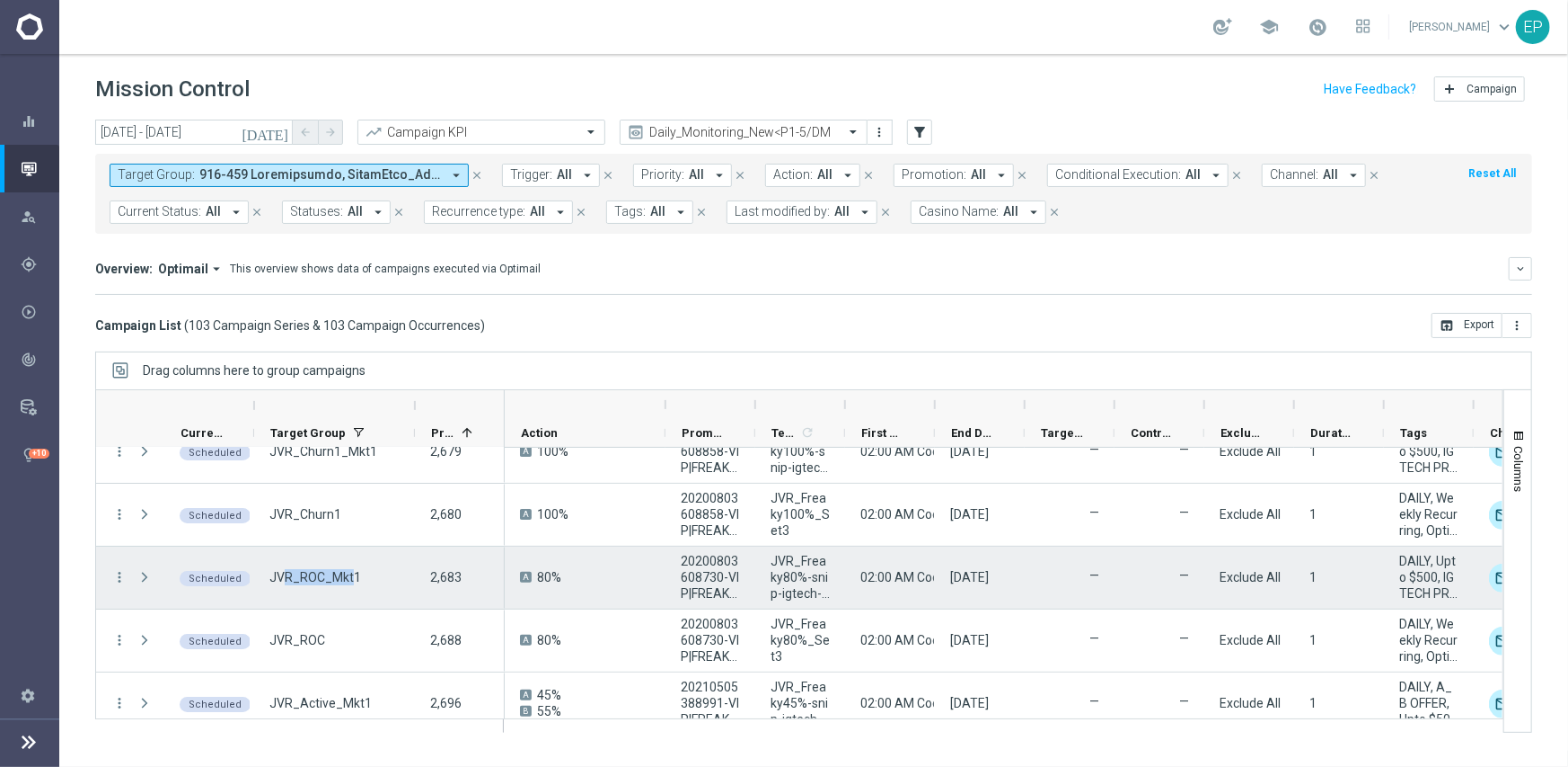
scroll to position [180, 0]
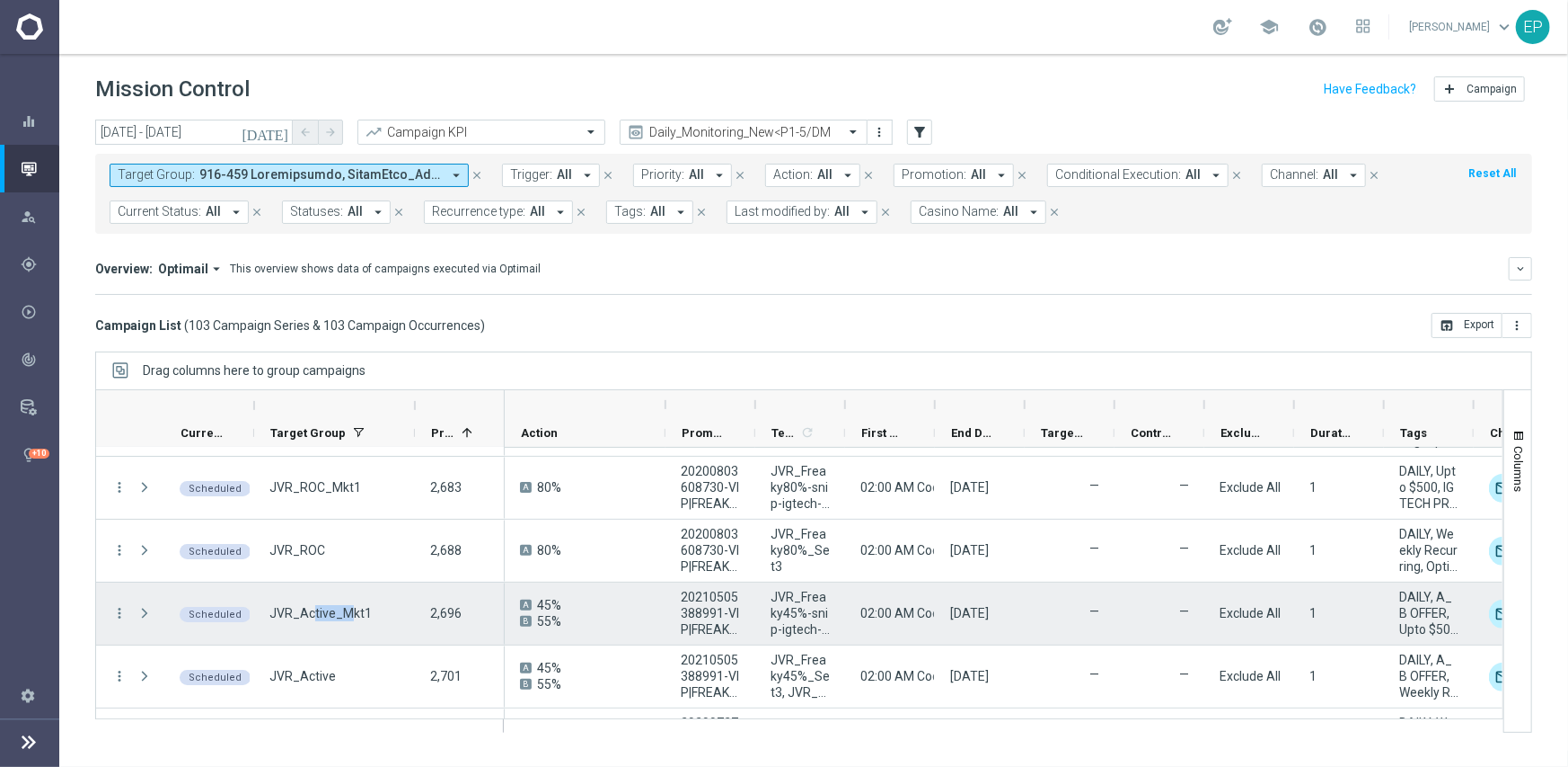
drag, startPoint x: 310, startPoint y: 614, endPoint x: 345, endPoint y: 611, distance: 35.1
click at [345, 611] on span "JVR_Active_Mkt1" at bounding box center [320, 613] width 103 height 16
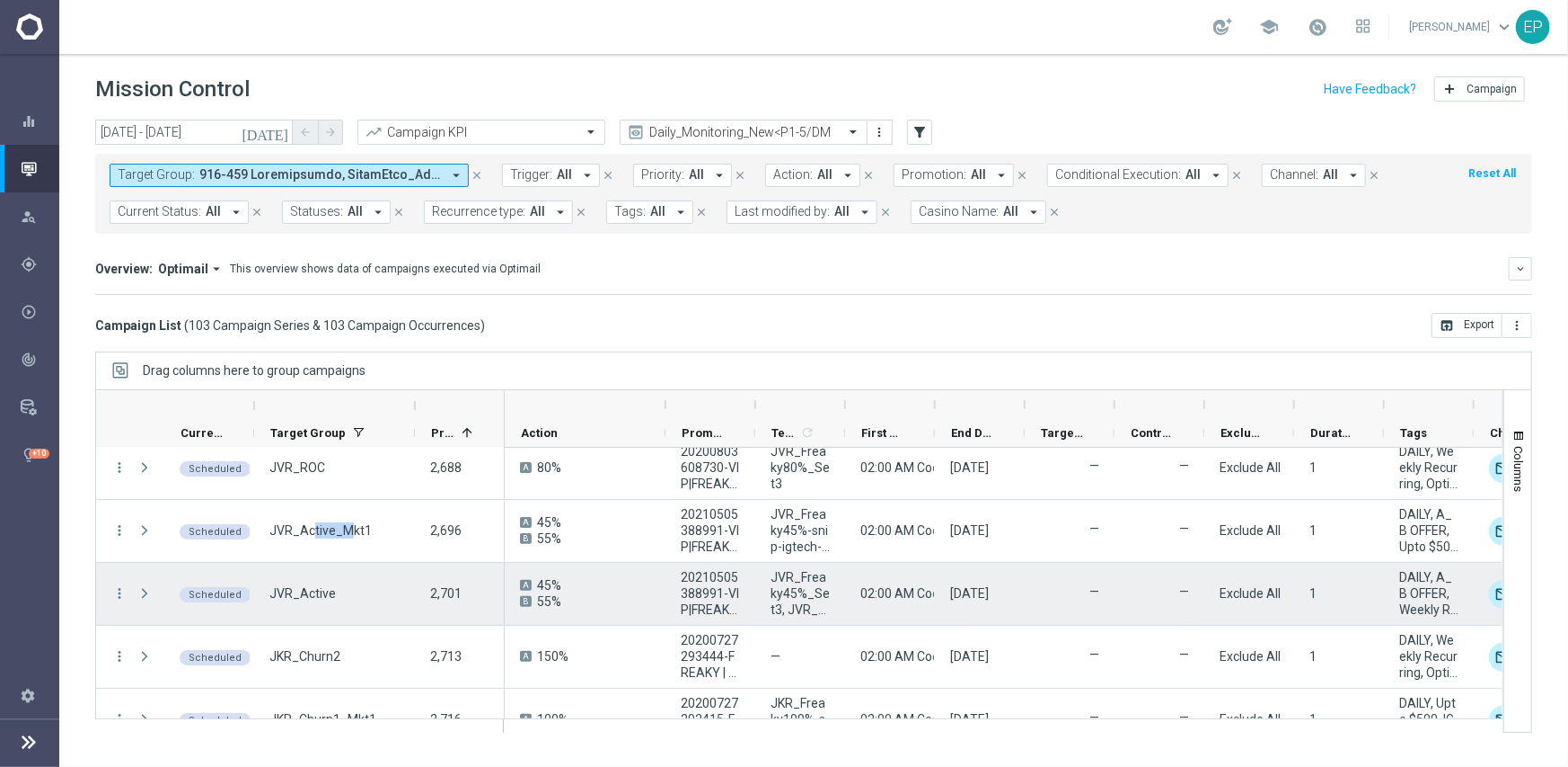
scroll to position [270, 0]
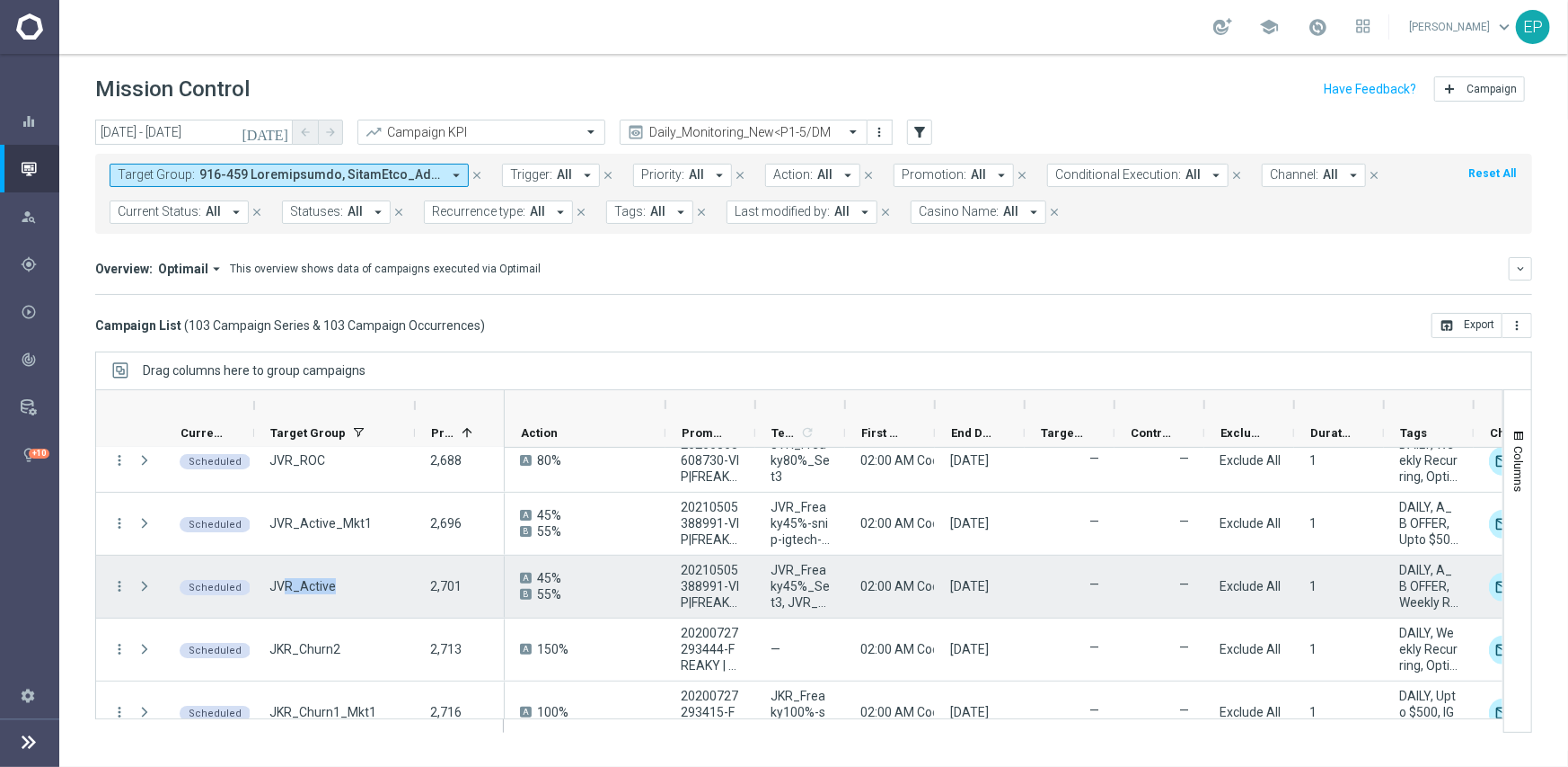
drag, startPoint x: 284, startPoint y: 590, endPoint x: 341, endPoint y: 592, distance: 57.0
click at [341, 592] on div "JVR_Active" at bounding box center [334, 586] width 161 height 62
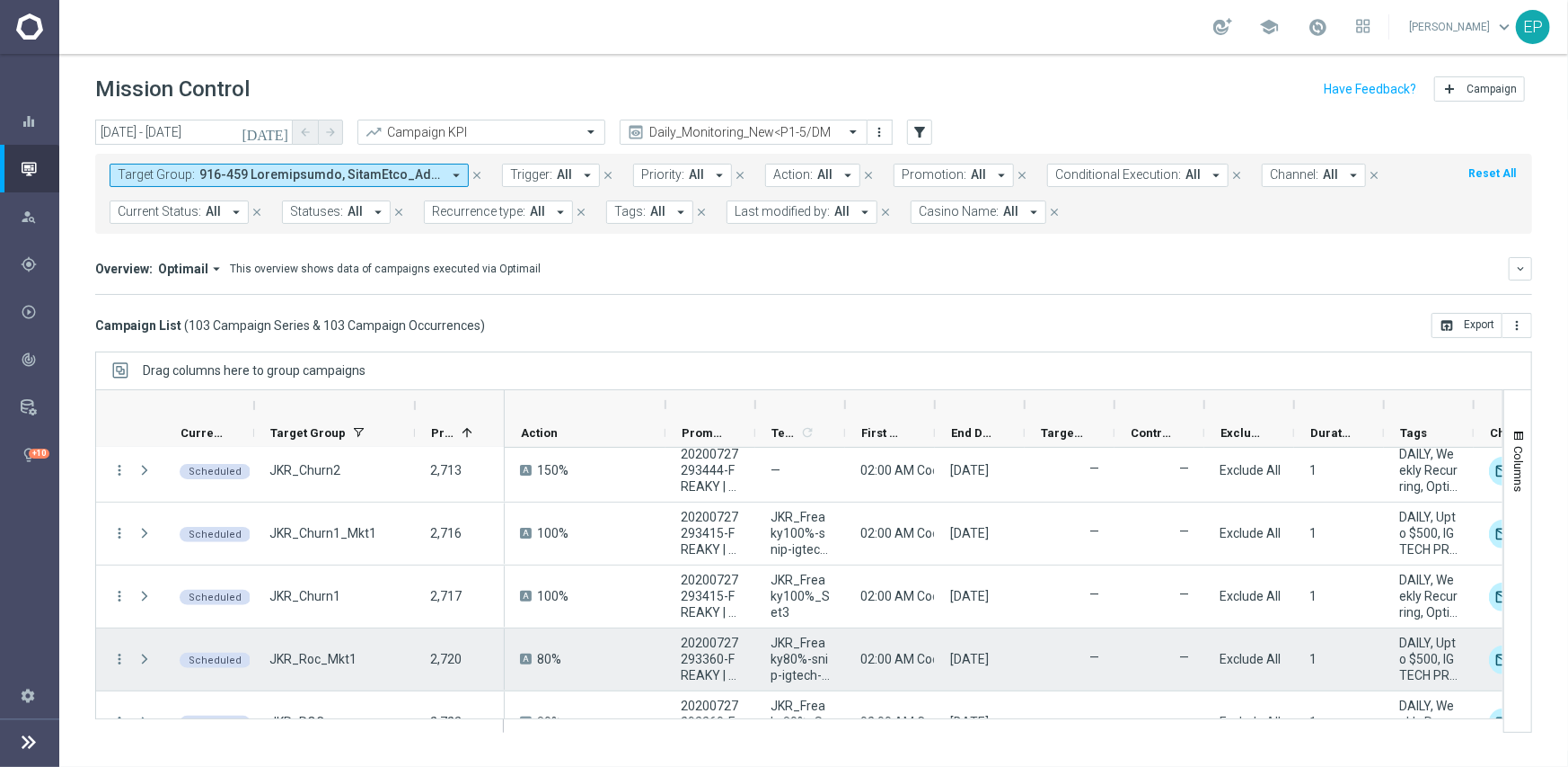
scroll to position [449, 0]
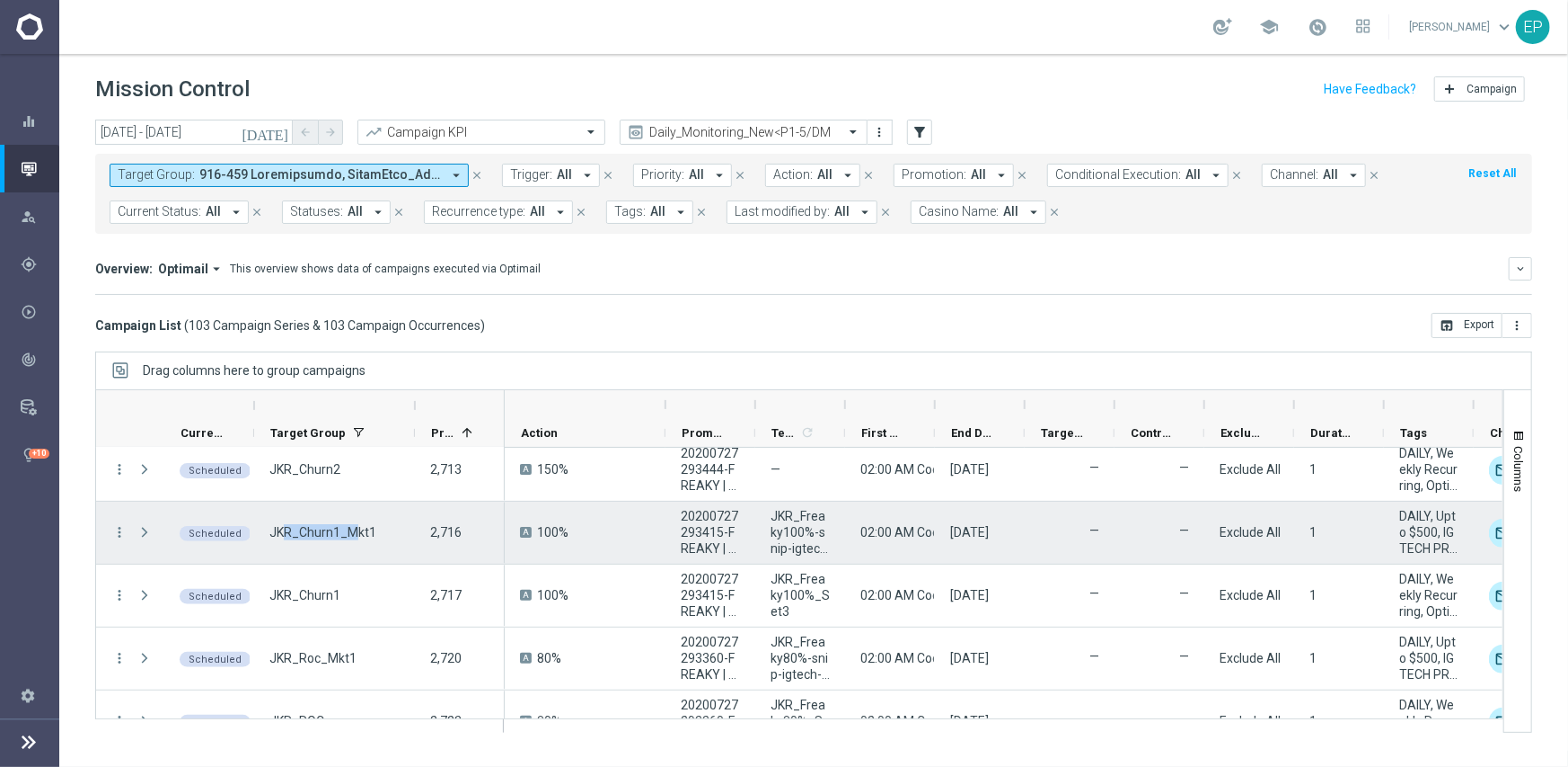
drag, startPoint x: 292, startPoint y: 529, endPoint x: 354, endPoint y: 547, distance: 64.6
click at [357, 540] on div "JKR_Churn1_Mkt1" at bounding box center [334, 532] width 161 height 62
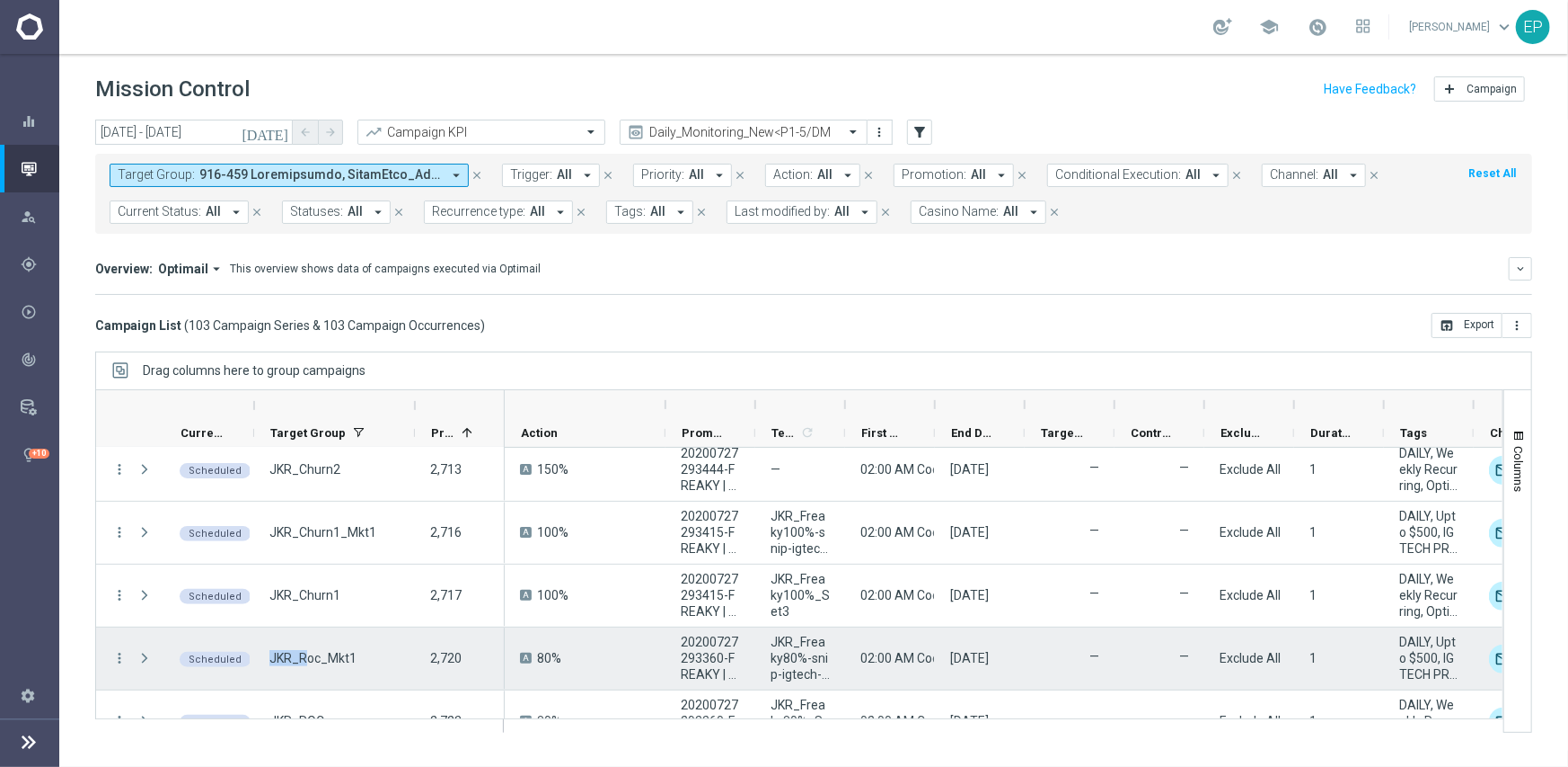
drag, startPoint x: 263, startPoint y: 654, endPoint x: 379, endPoint y: 632, distance: 118.1
click at [302, 656] on div "JKR_Roc_Mkt1" at bounding box center [334, 658] width 161 height 62
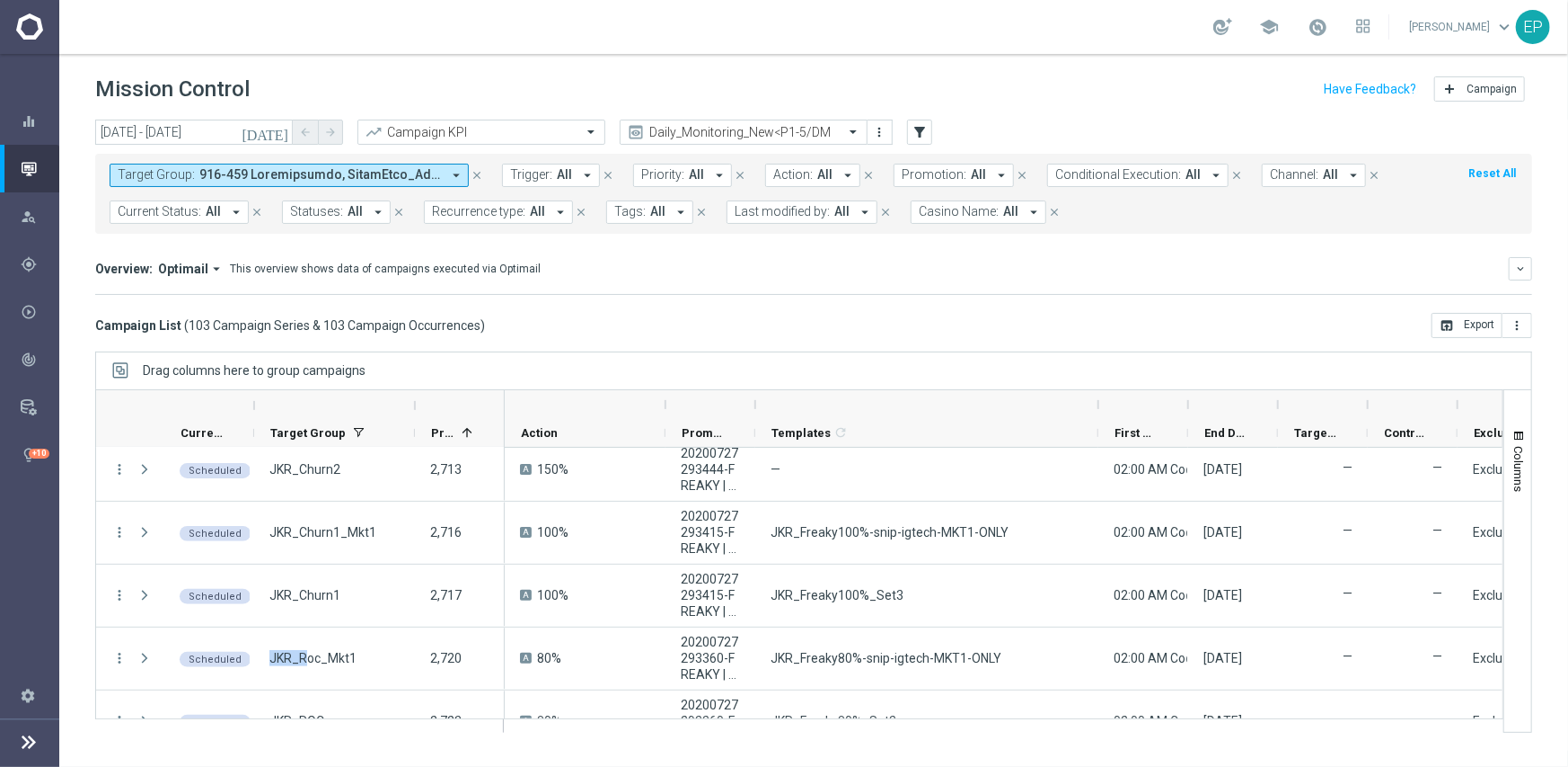
drag, startPoint x: 843, startPoint y: 400, endPoint x: 1098, endPoint y: 399, distance: 255.0
click at [1098, 399] on div at bounding box center [1098, 404] width 7 height 29
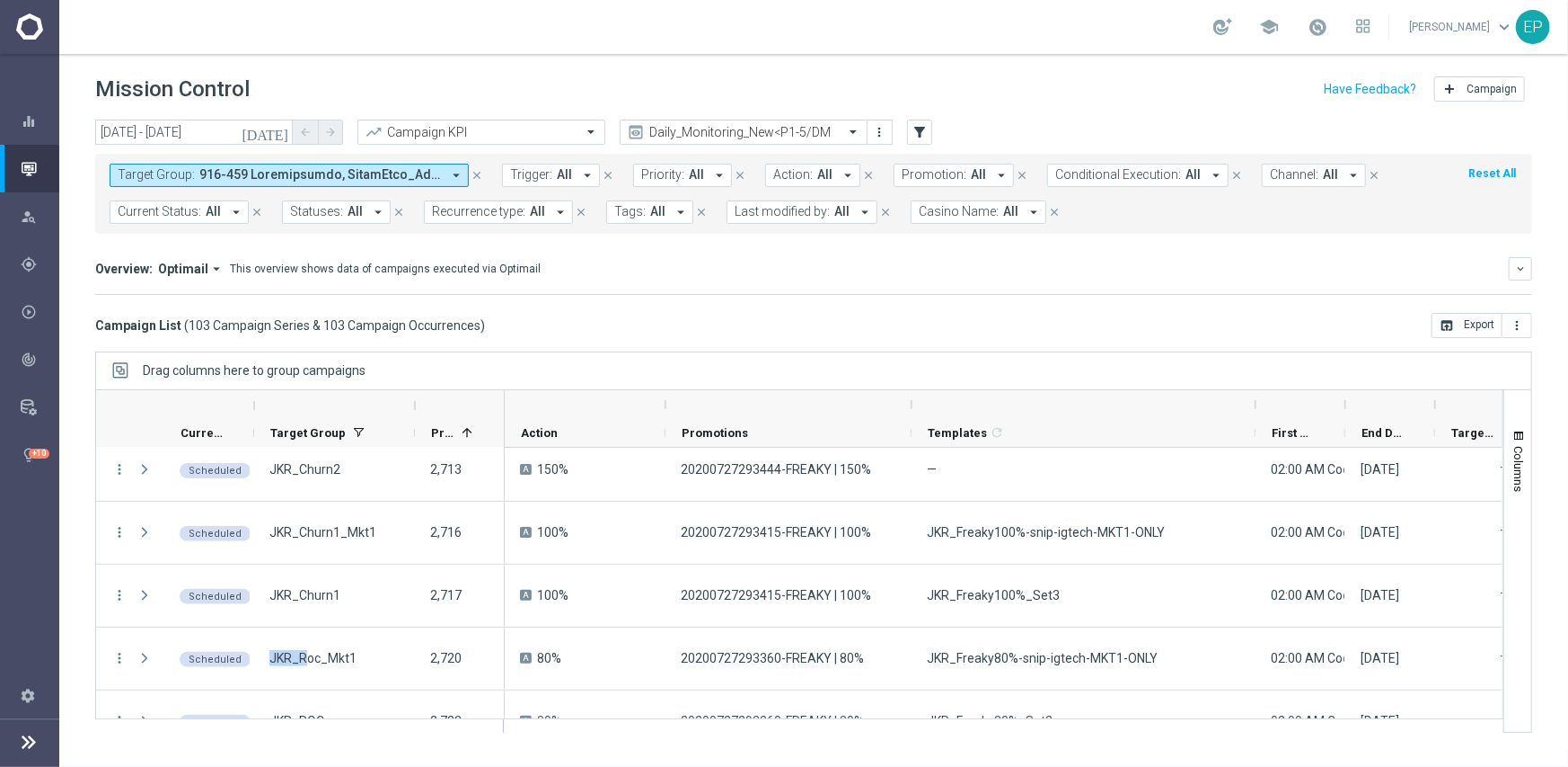
drag, startPoint x: 756, startPoint y: 398, endPoint x: 911, endPoint y: 395, distance: 155.0
click at [911, 395] on div at bounding box center [911, 404] width 7 height 29
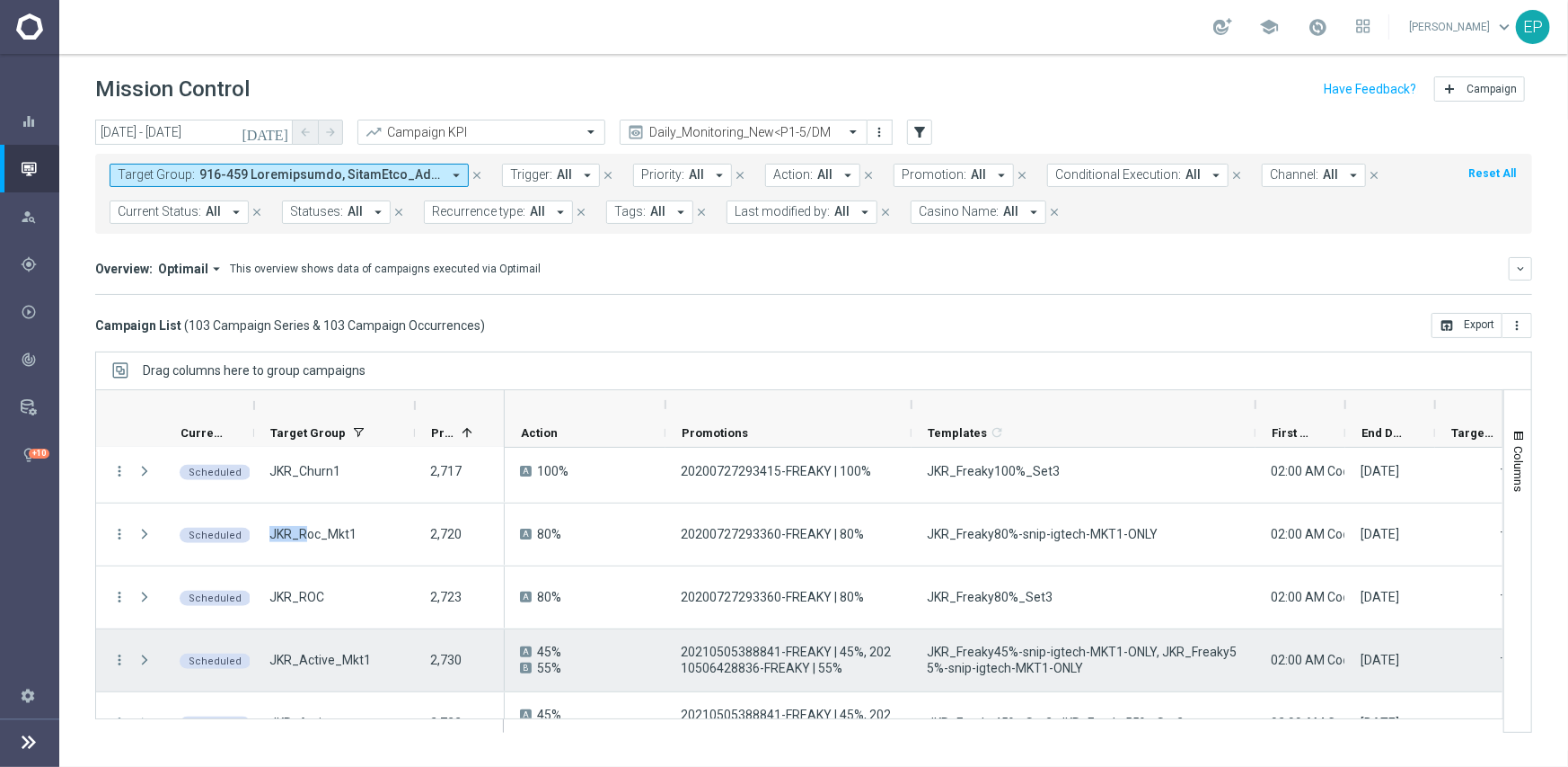
scroll to position [629, 0]
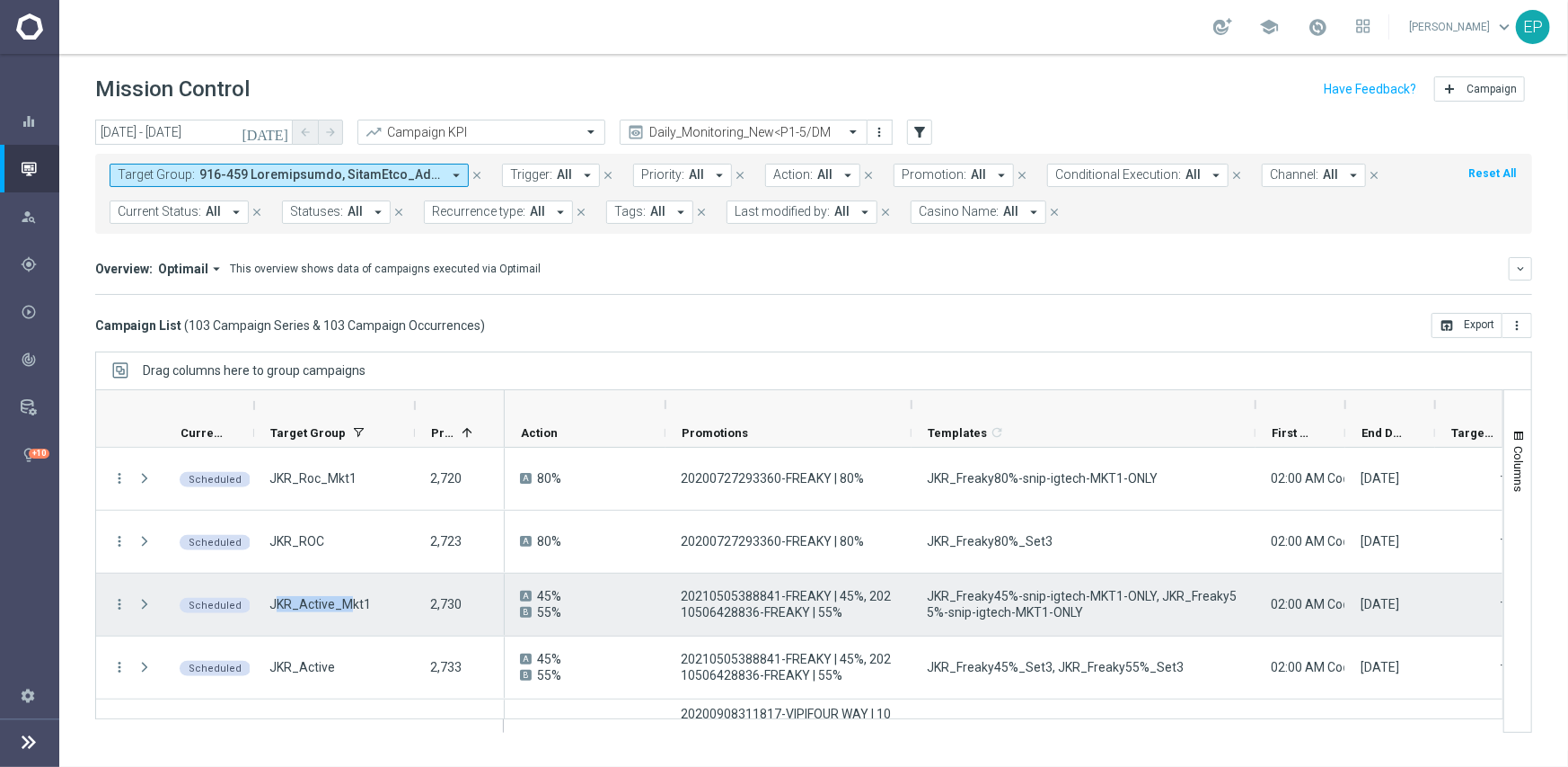
drag, startPoint x: 307, startPoint y: 602, endPoint x: 346, endPoint y: 610, distance: 39.8
click at [346, 608] on span "JKR_Active_Mkt1" at bounding box center [320, 604] width 102 height 16
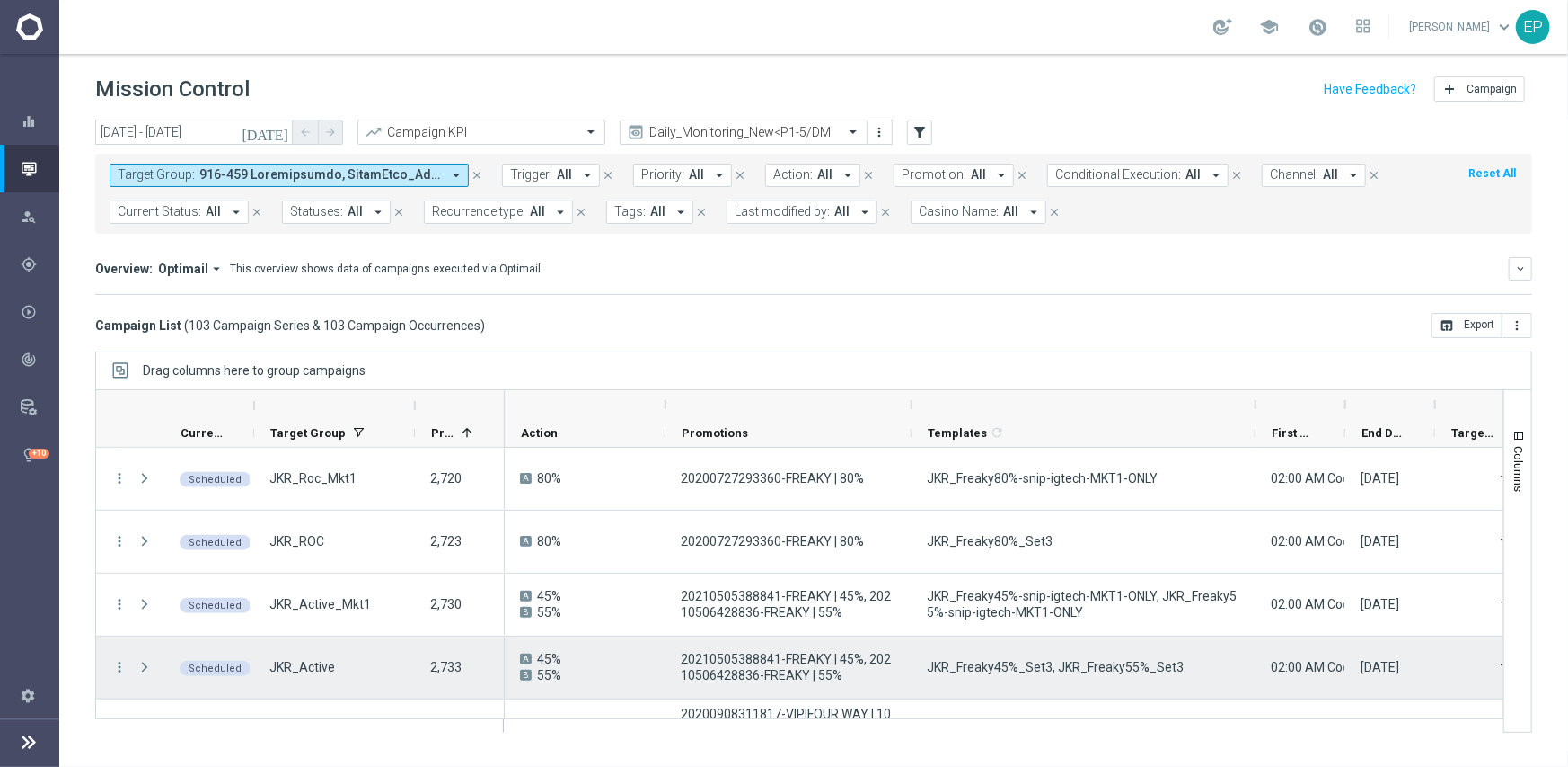
drag, startPoint x: 341, startPoint y: 666, endPoint x: 355, endPoint y: 666, distance: 14.0
click at [345, 666] on div "JKR_Active" at bounding box center [334, 667] width 161 height 62
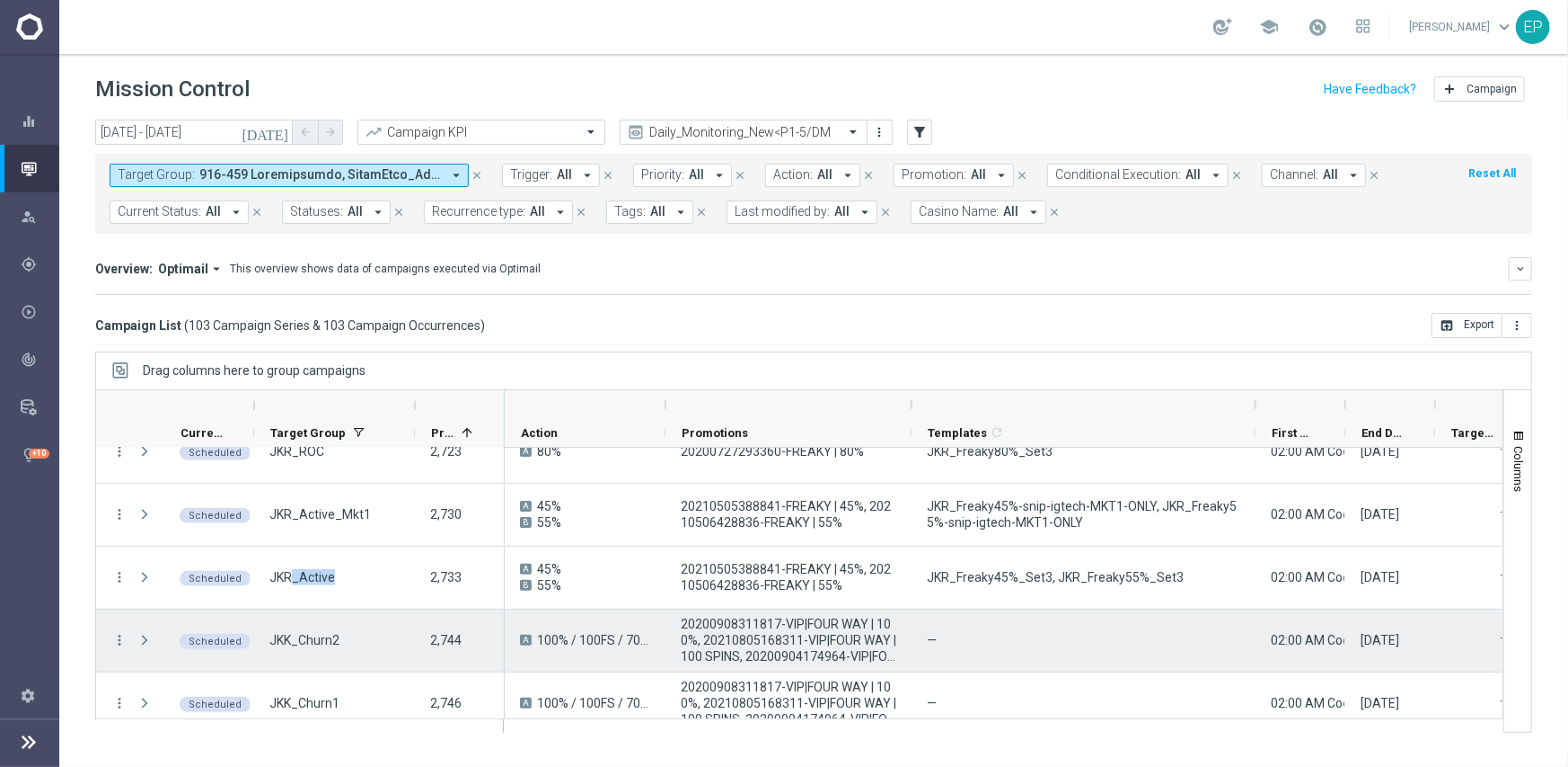
scroll to position [809, 0]
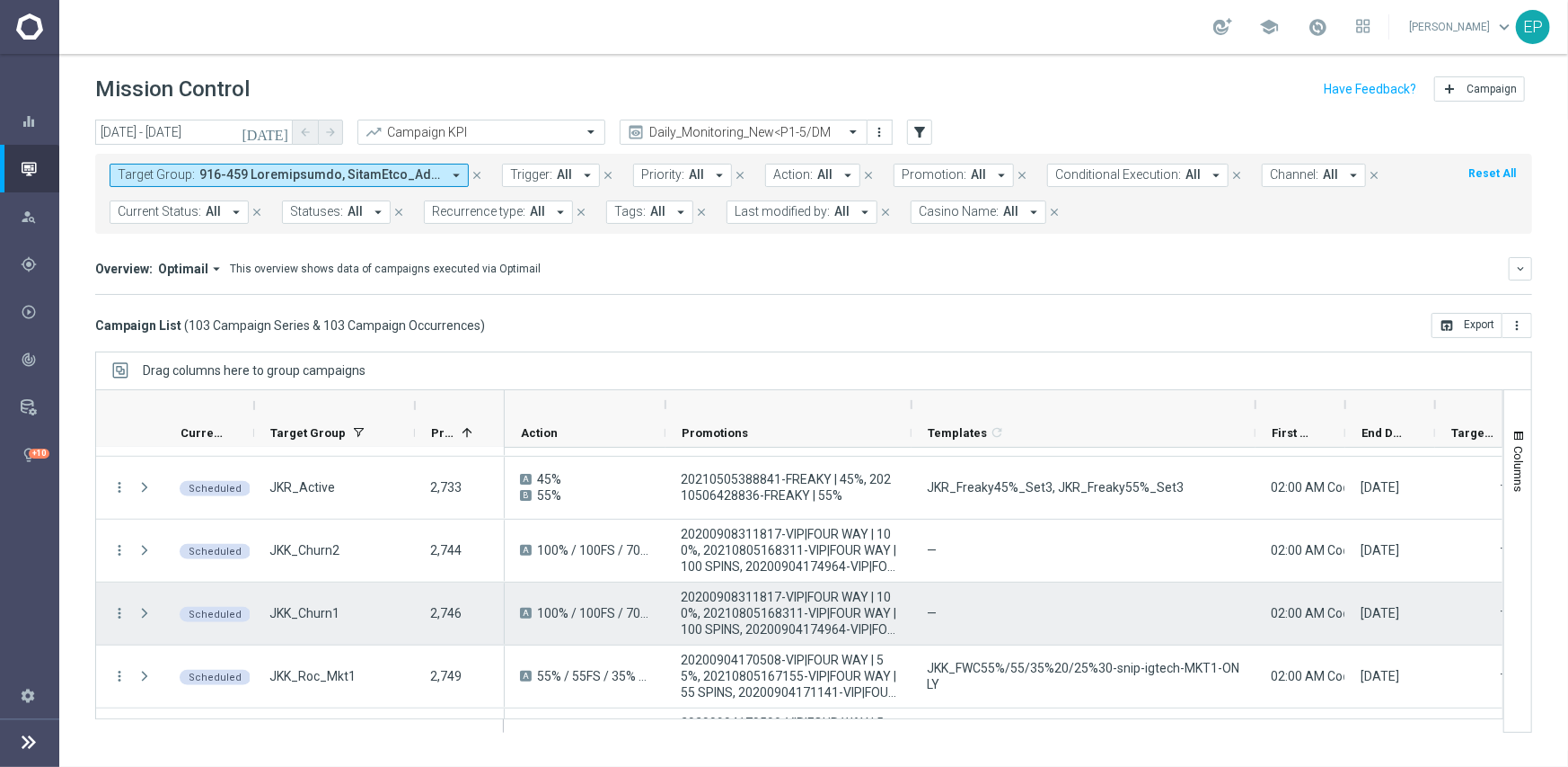
drag, startPoint x: 267, startPoint y: 607, endPoint x: 317, endPoint y: 612, distance: 50.2
click at [309, 612] on div "JKK_Churn1" at bounding box center [334, 613] width 161 height 62
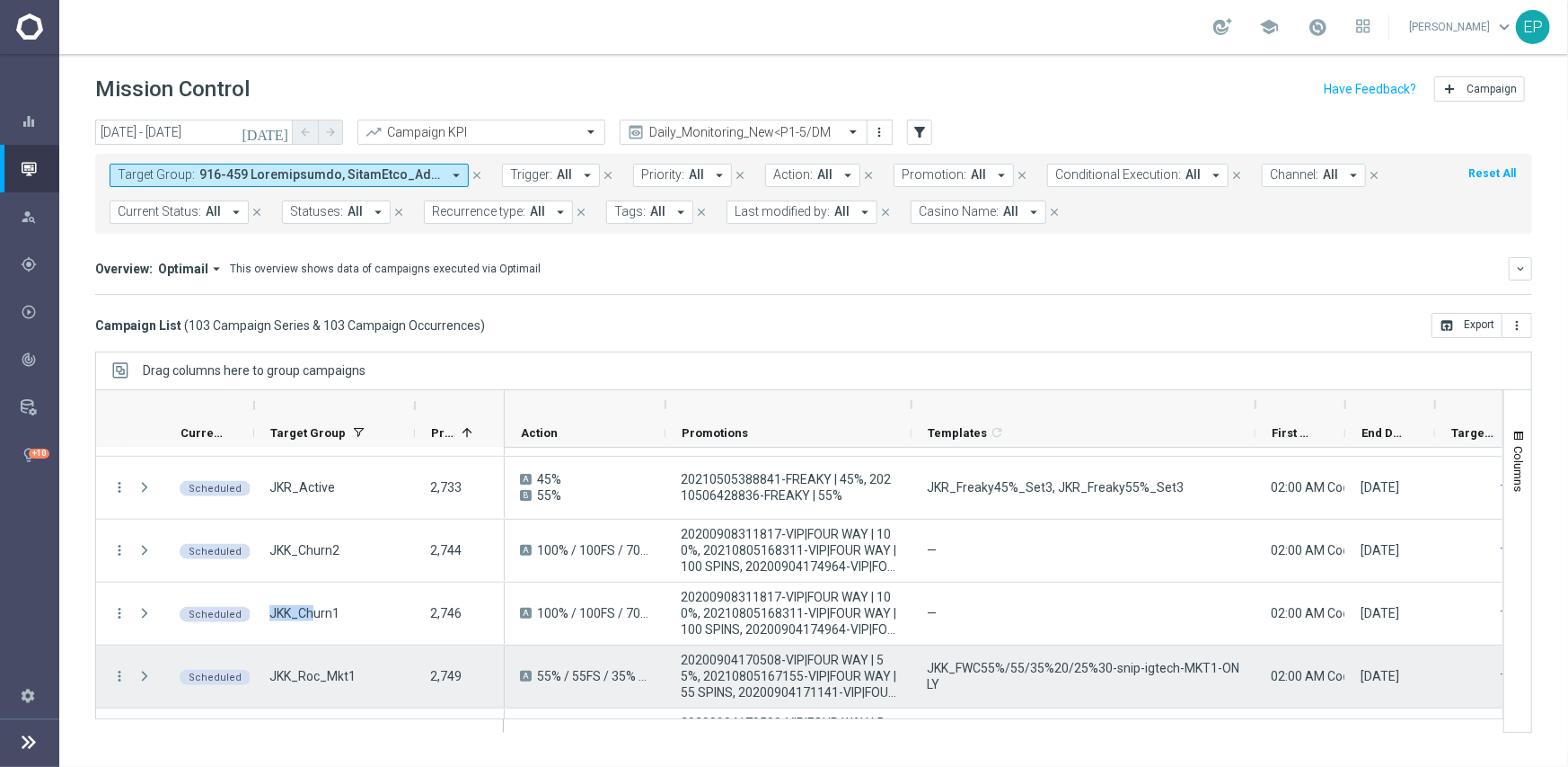
scroll to position [899, 0]
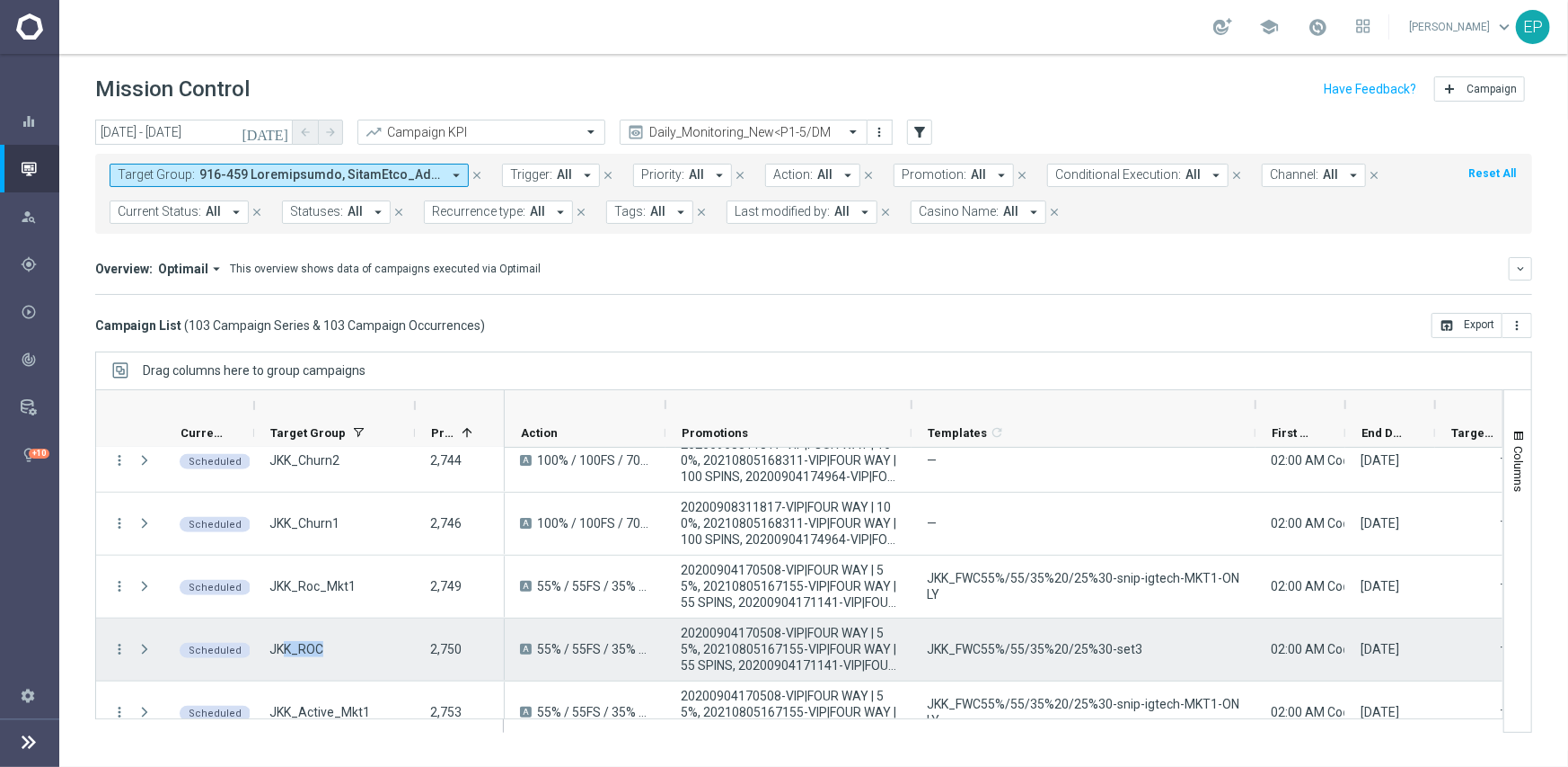
drag, startPoint x: 286, startPoint y: 640, endPoint x: 323, endPoint y: 642, distance: 37.1
click at [322, 642] on div "JKK_ROC" at bounding box center [334, 649] width 161 height 62
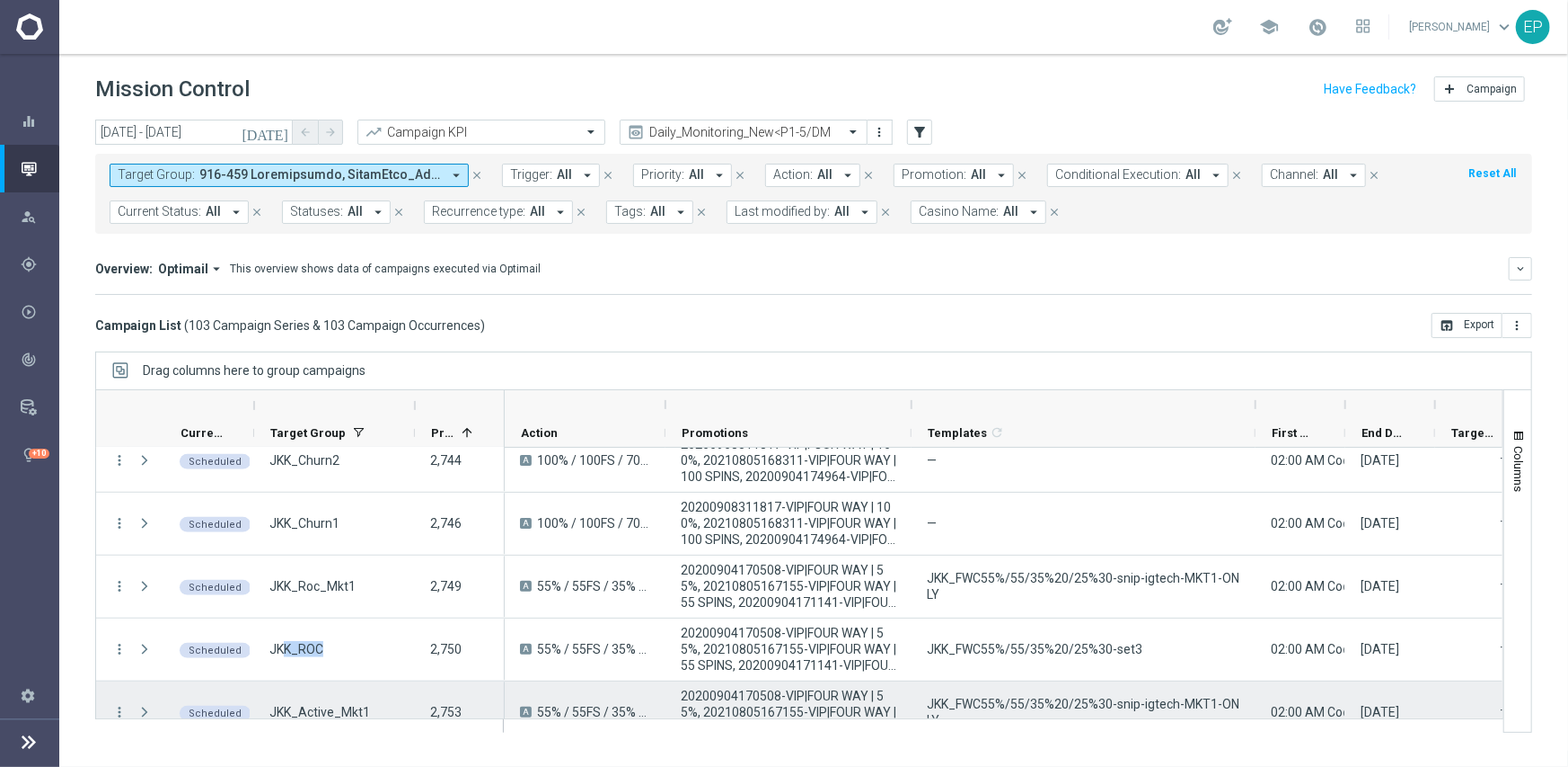
scroll to position [989, 0]
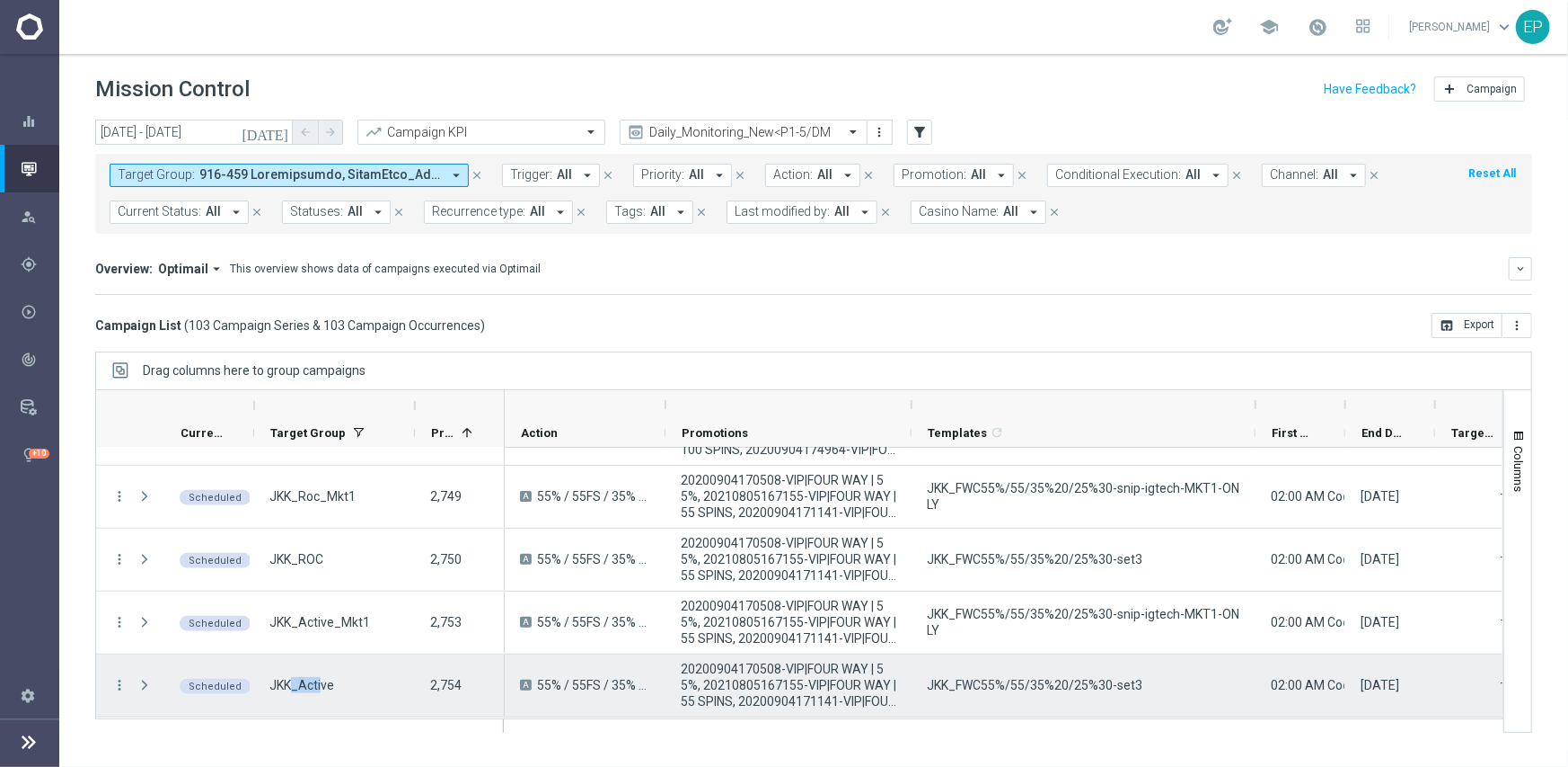
drag, startPoint x: 316, startPoint y: 681, endPoint x: 326, endPoint y: 680, distance: 10.0
click at [324, 681] on span "JKK_Active" at bounding box center [301, 685] width 65 height 16
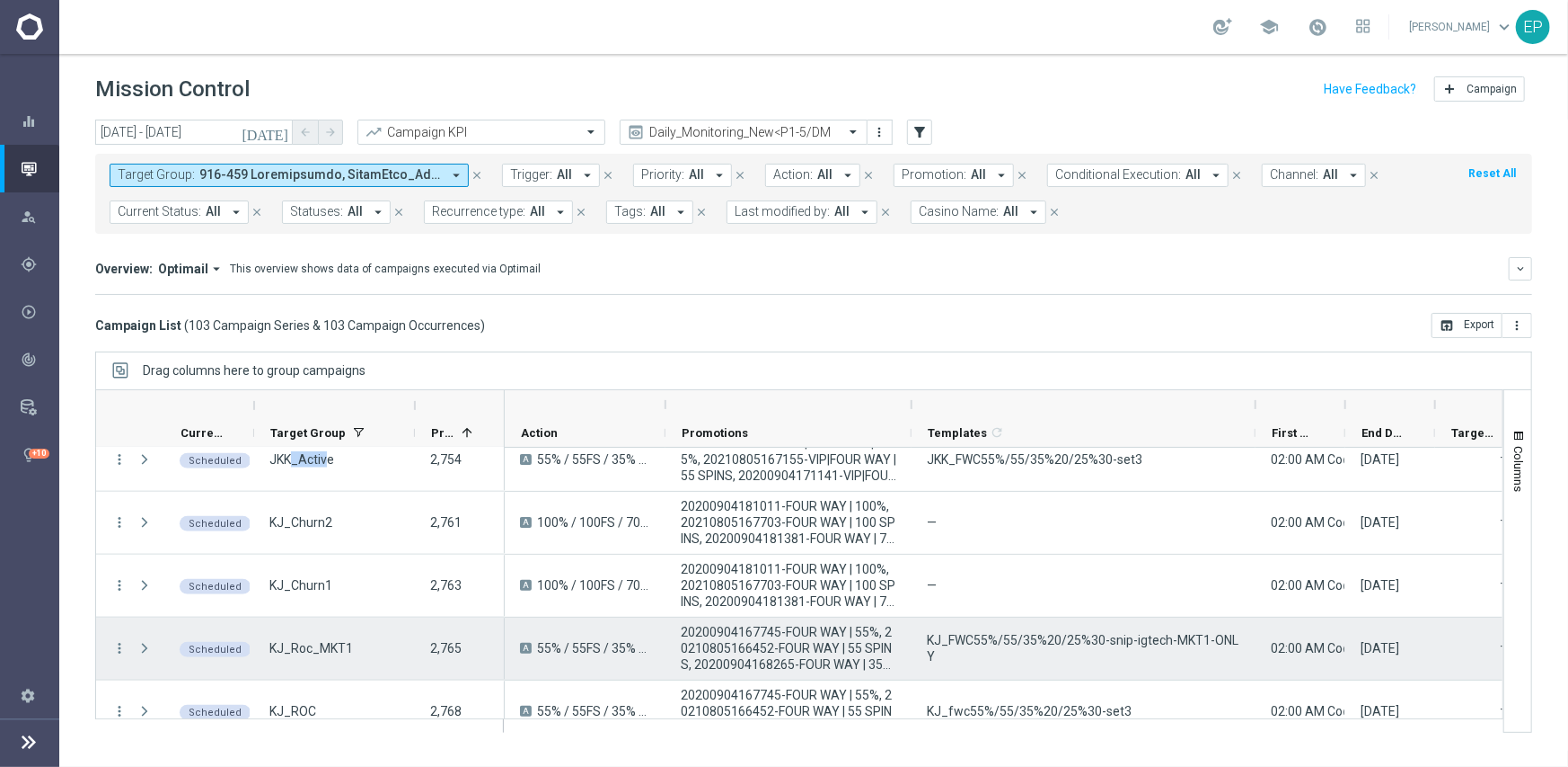
scroll to position [1258, 0]
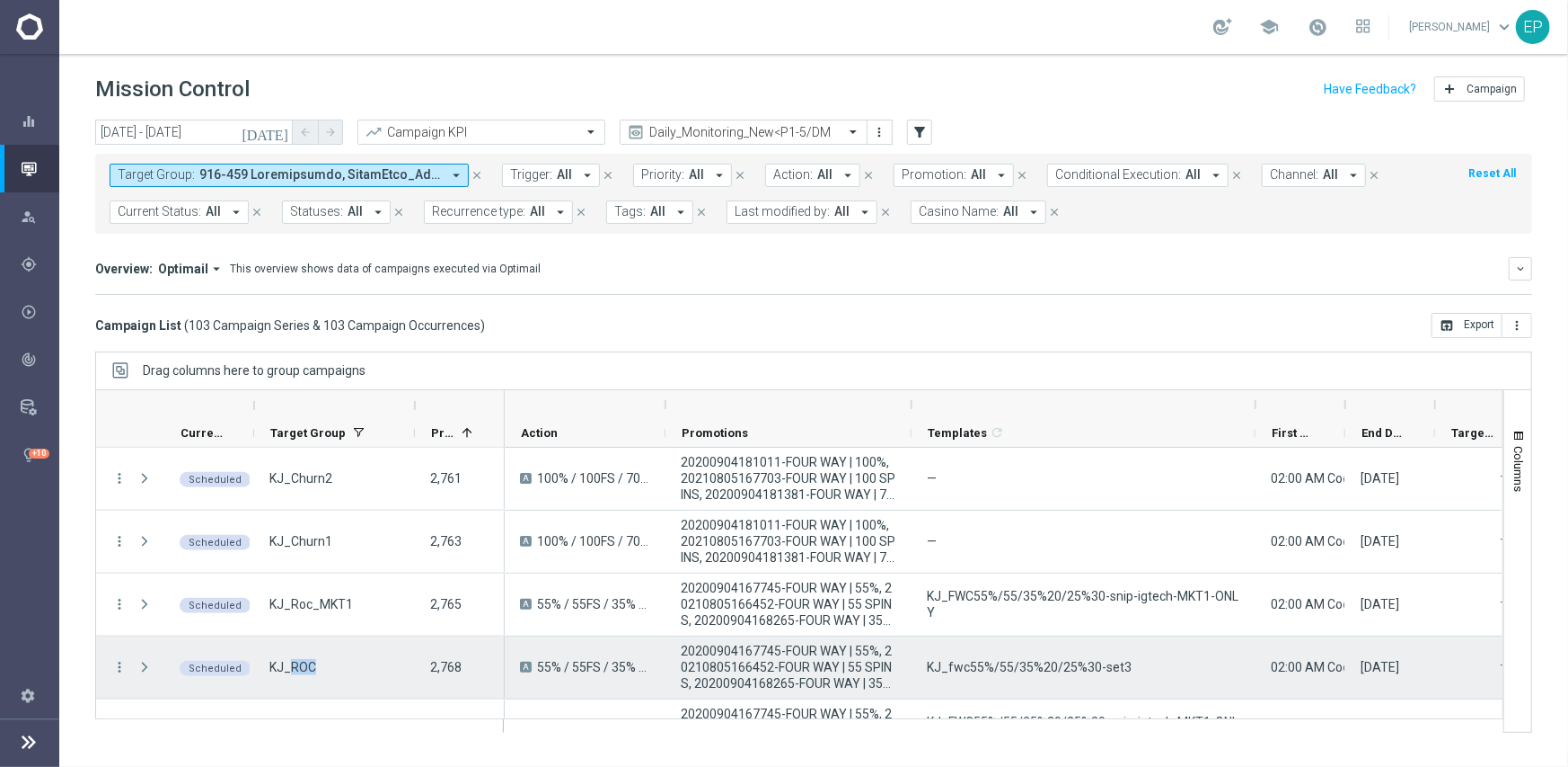
drag, startPoint x: 287, startPoint y: 666, endPoint x: 319, endPoint y: 666, distance: 32.0
click at [313, 667] on span "KJ_ROC" at bounding box center [292, 667] width 47 height 16
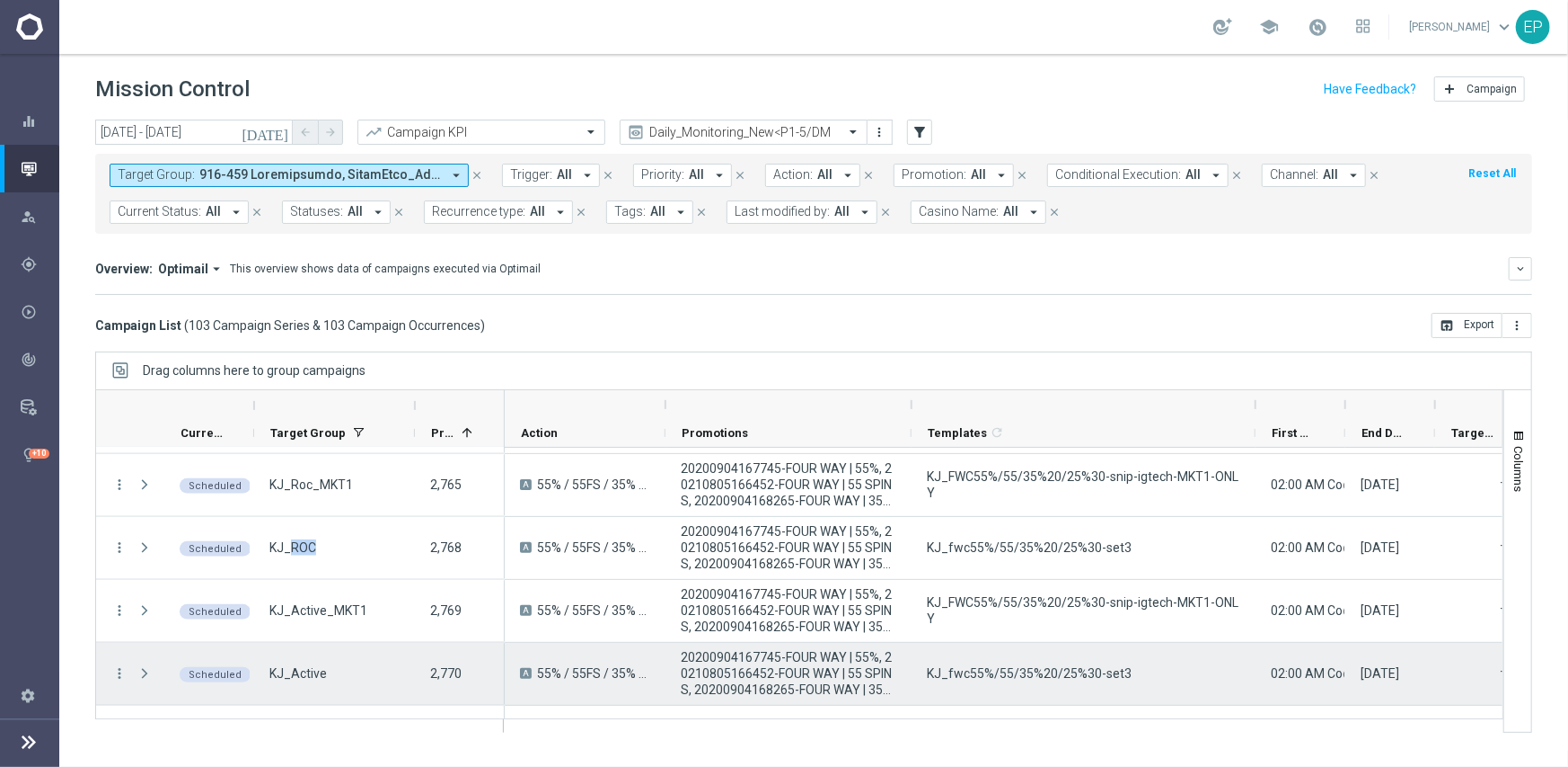
scroll to position [1438, 0]
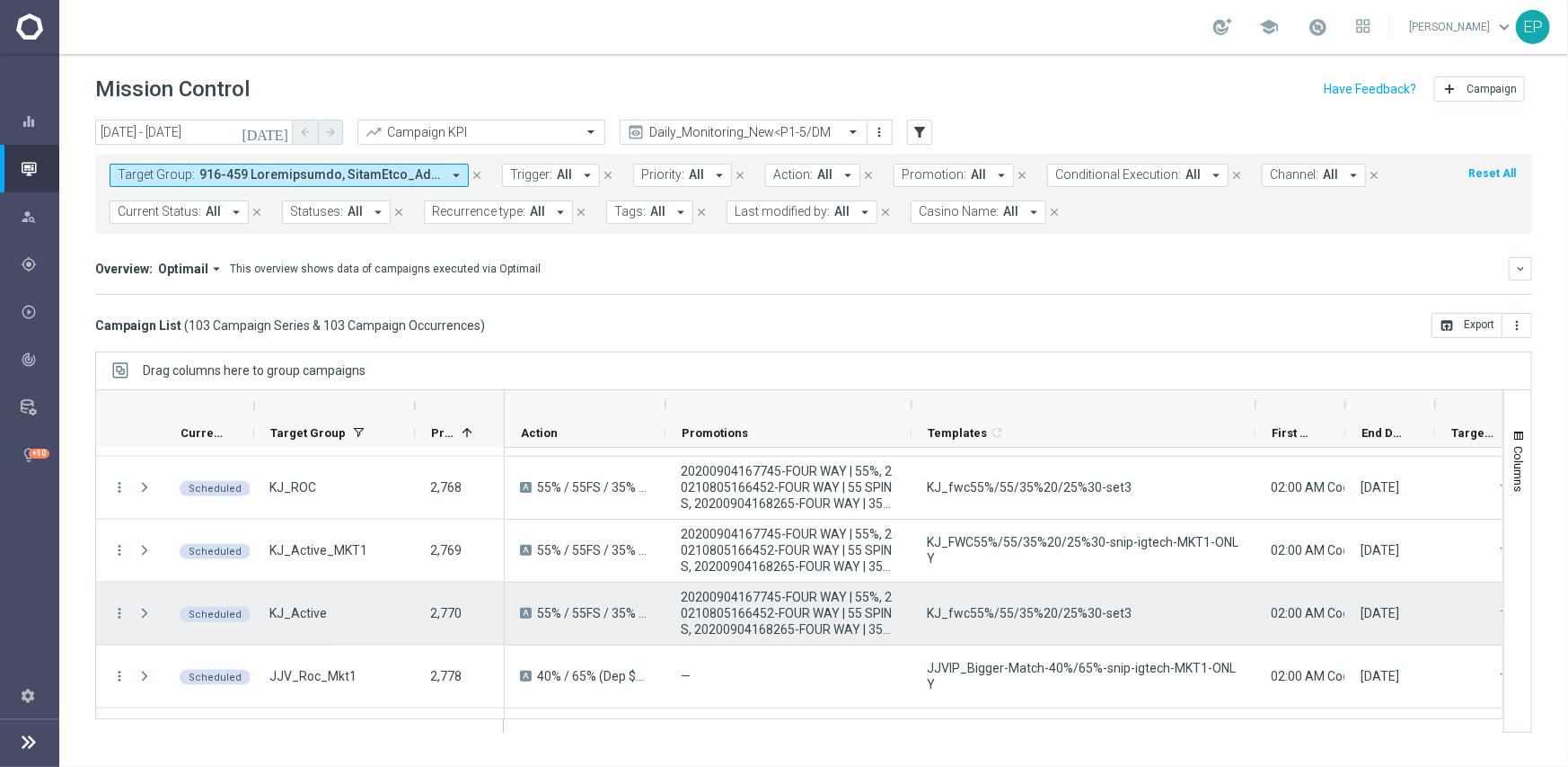
drag, startPoint x: 286, startPoint y: 614, endPoint x: 348, endPoint y: 613, distance: 62.0
click at [348, 613] on div "KJ_Active" at bounding box center [334, 613] width 161 height 62
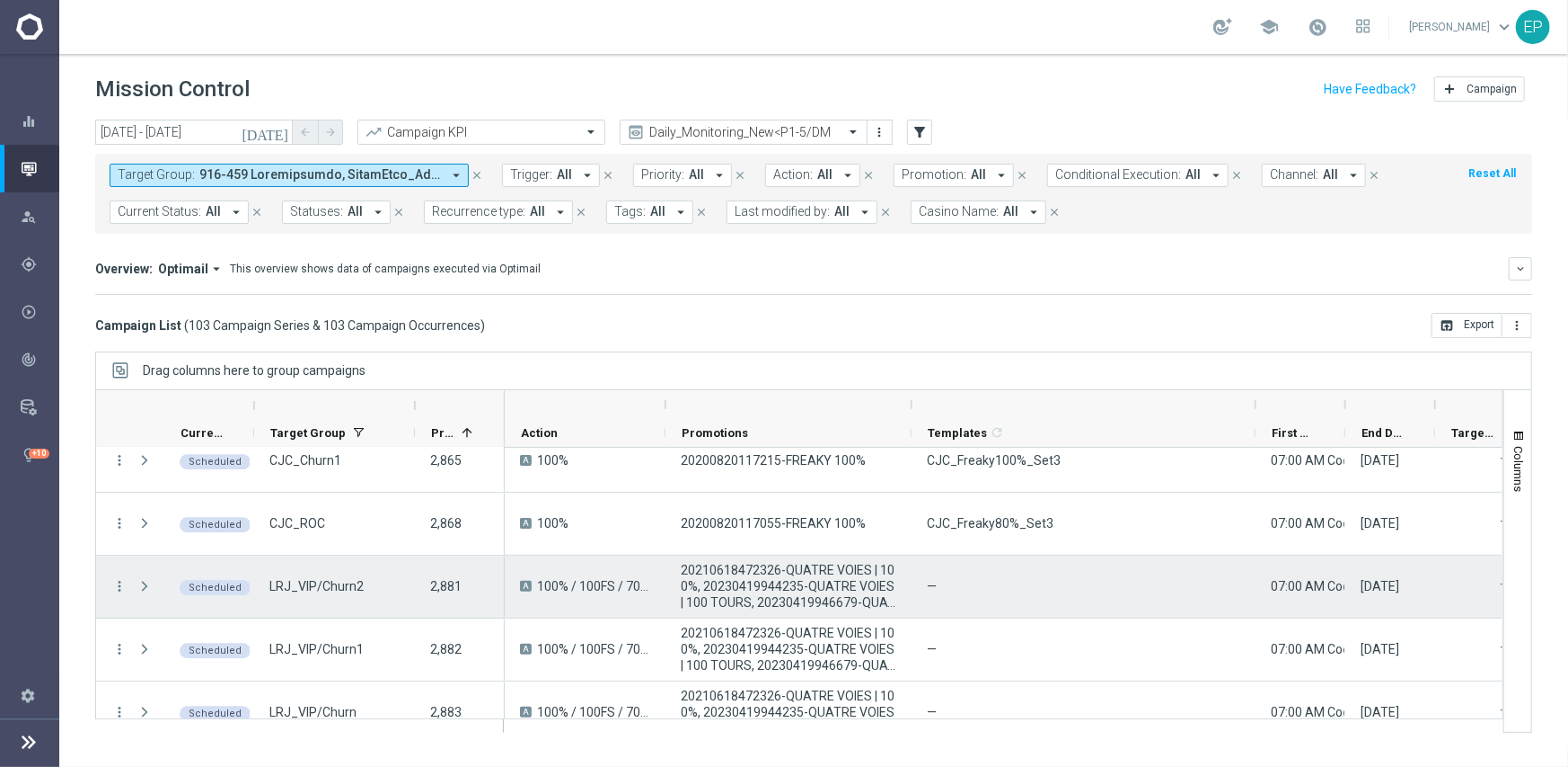
scroll to position [3505, 0]
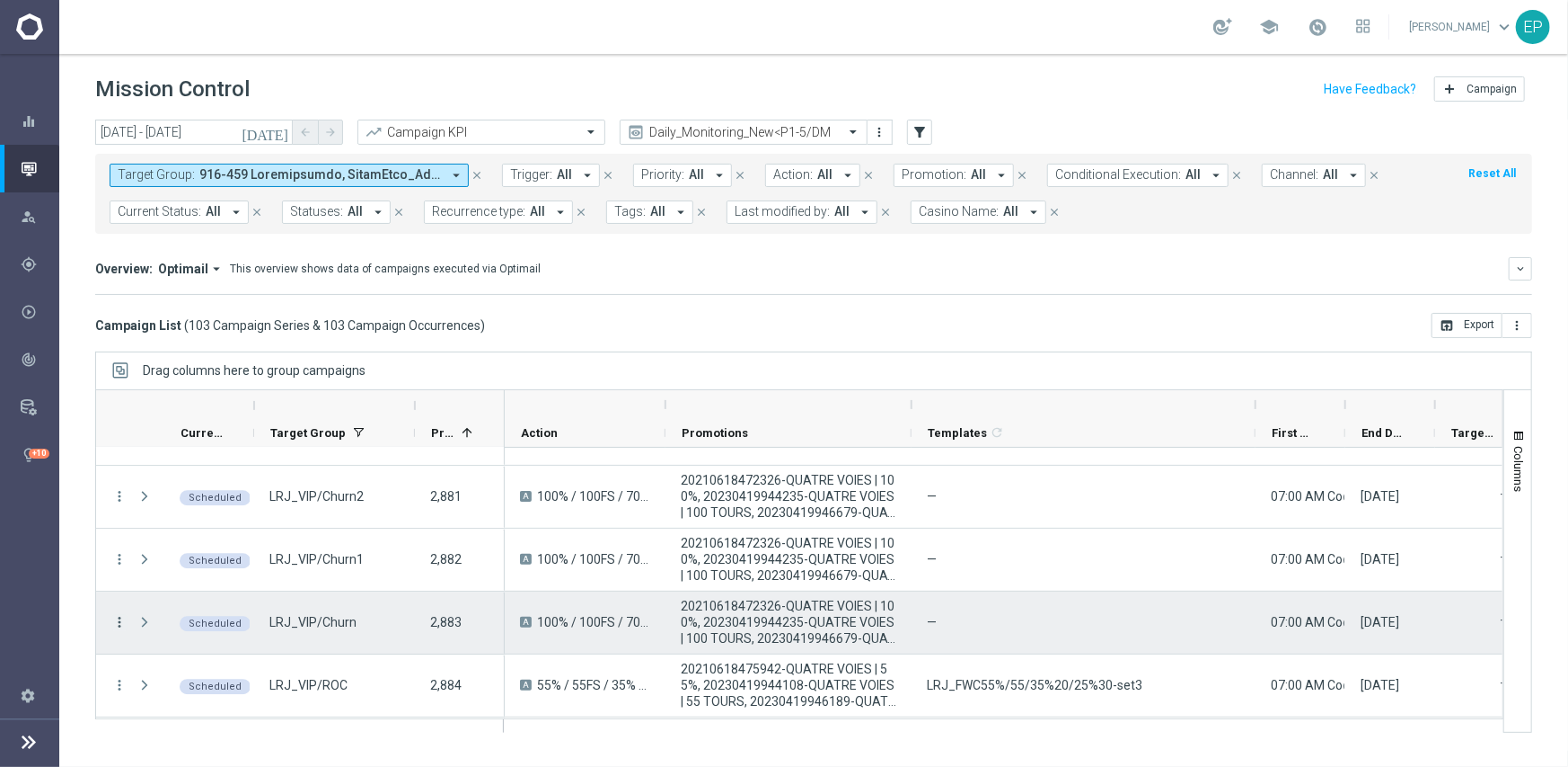
click at [121, 623] on icon "more_vert" at bounding box center [120, 622] width 16 height 16
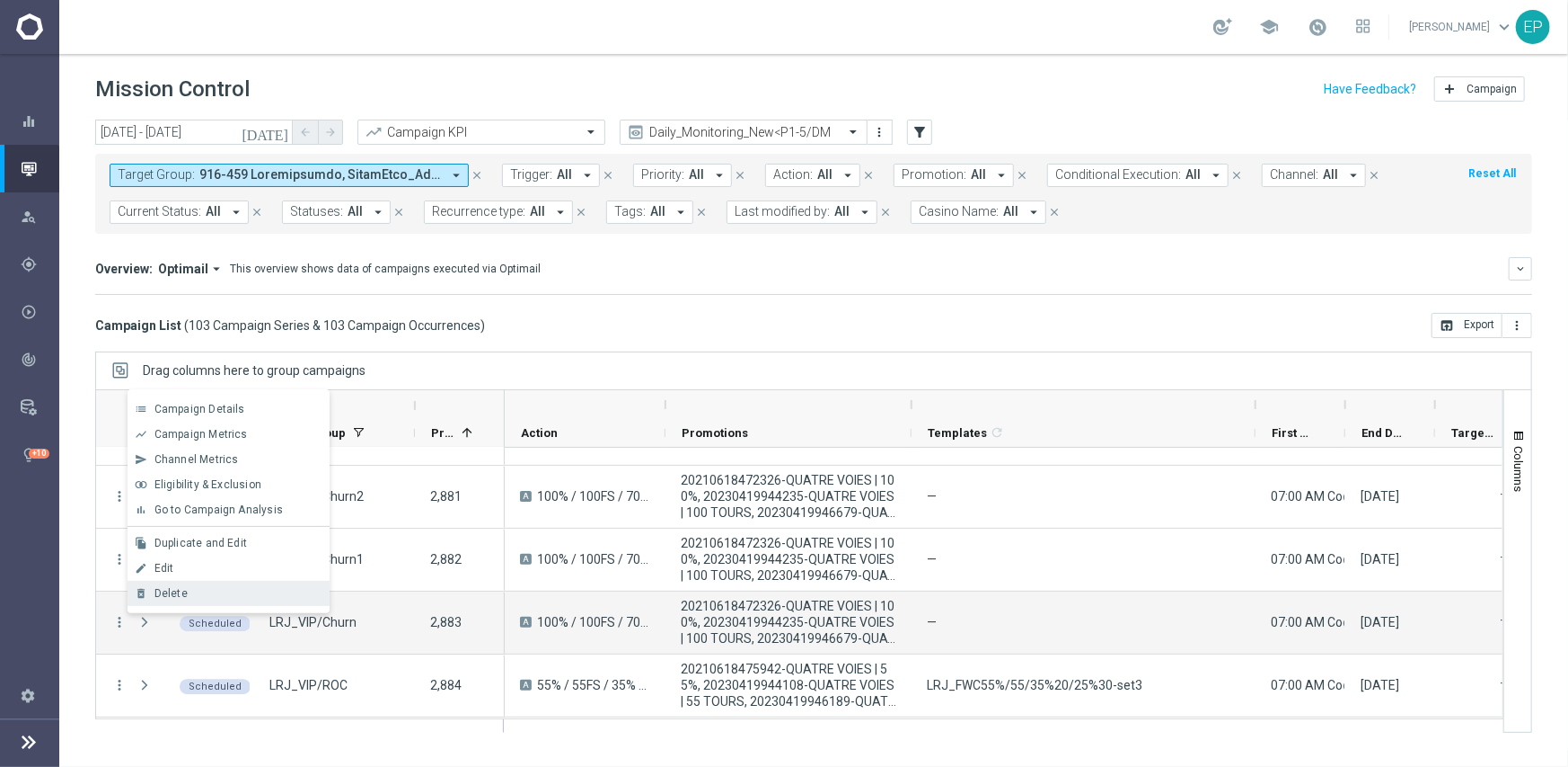
click at [189, 596] on div "Delete" at bounding box center [238, 593] width 167 height 13
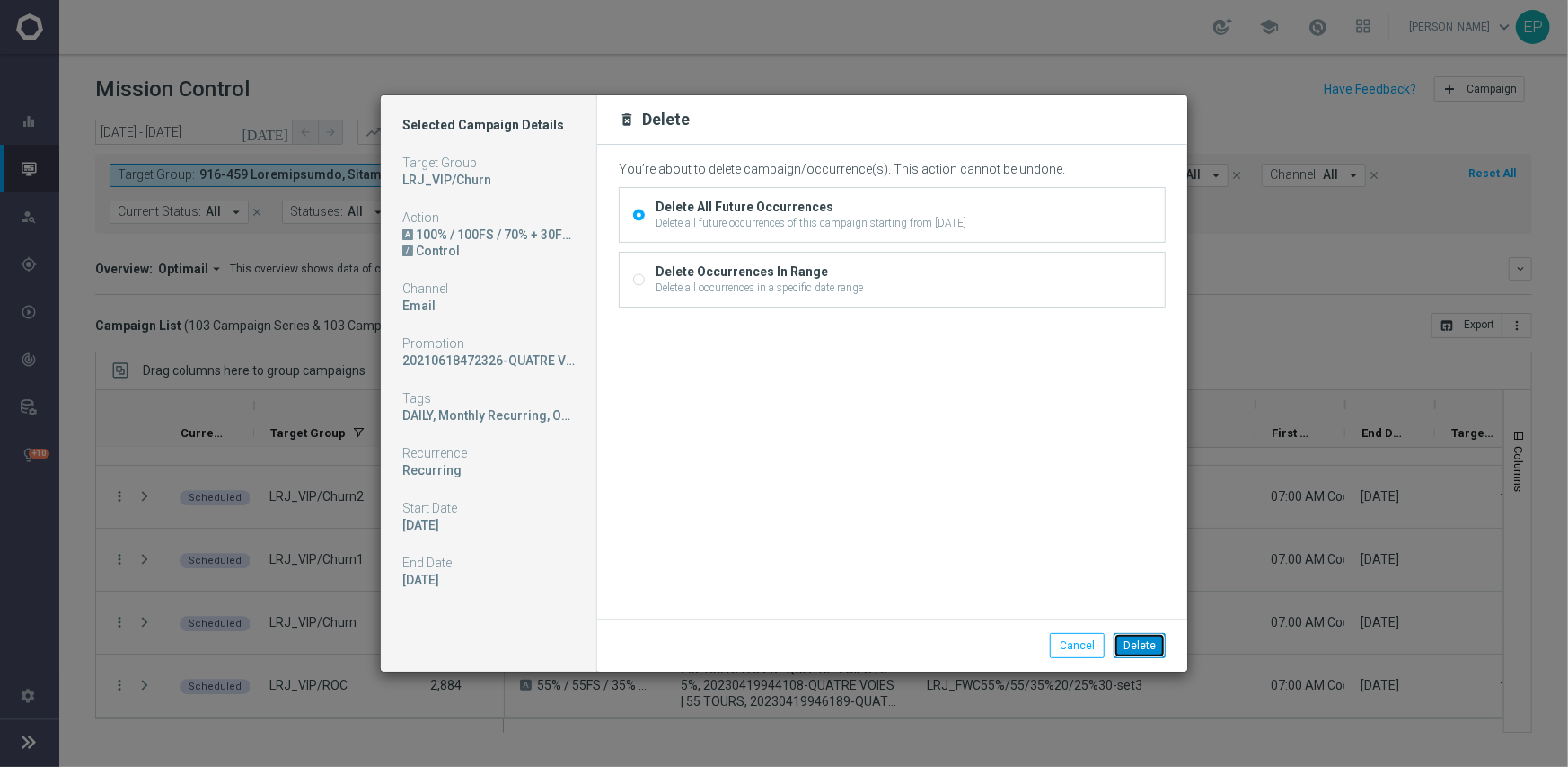
click at [1145, 645] on button "Delete" at bounding box center [1140, 645] width 52 height 25
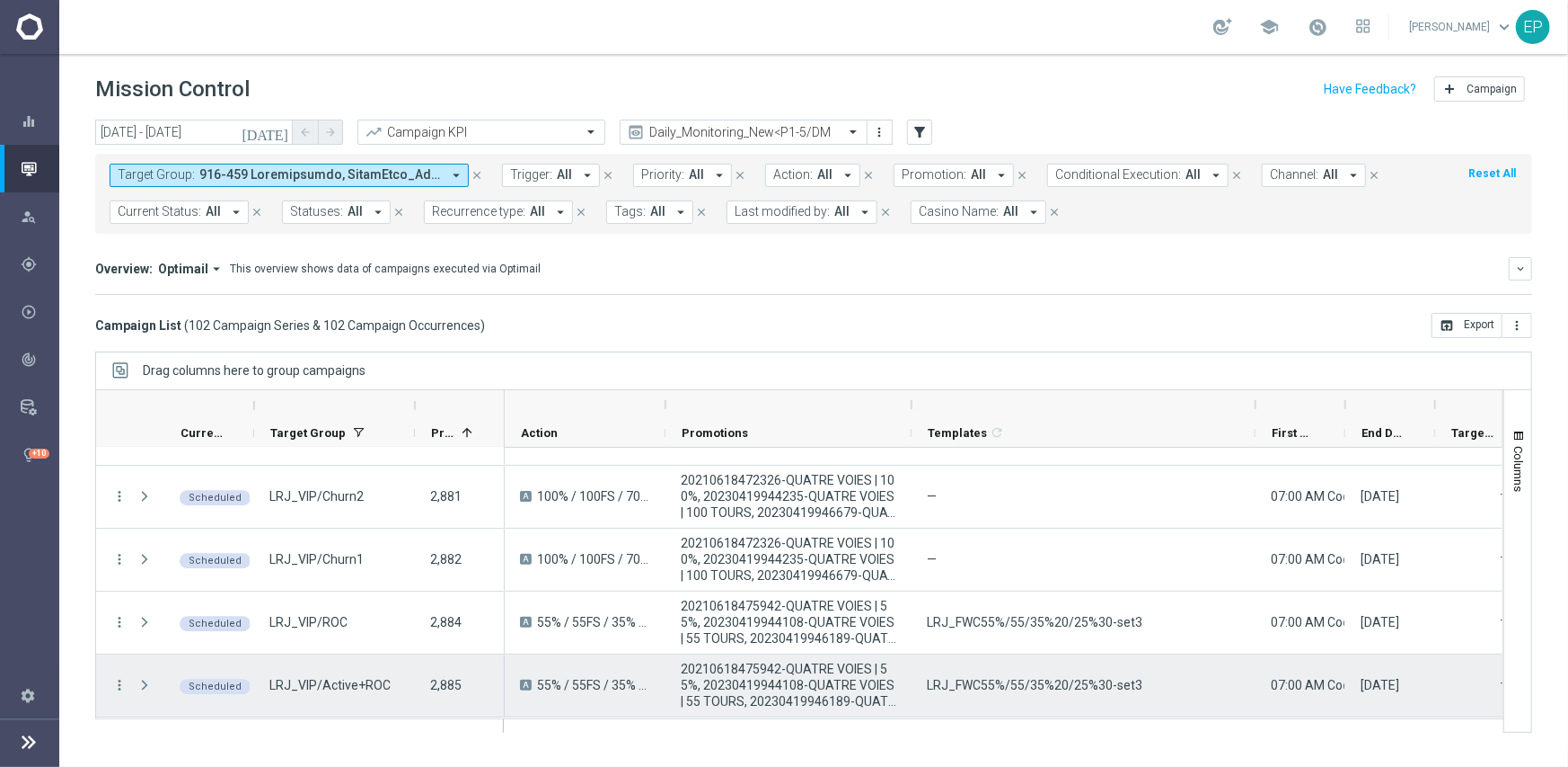
scroll to position [3595, 0]
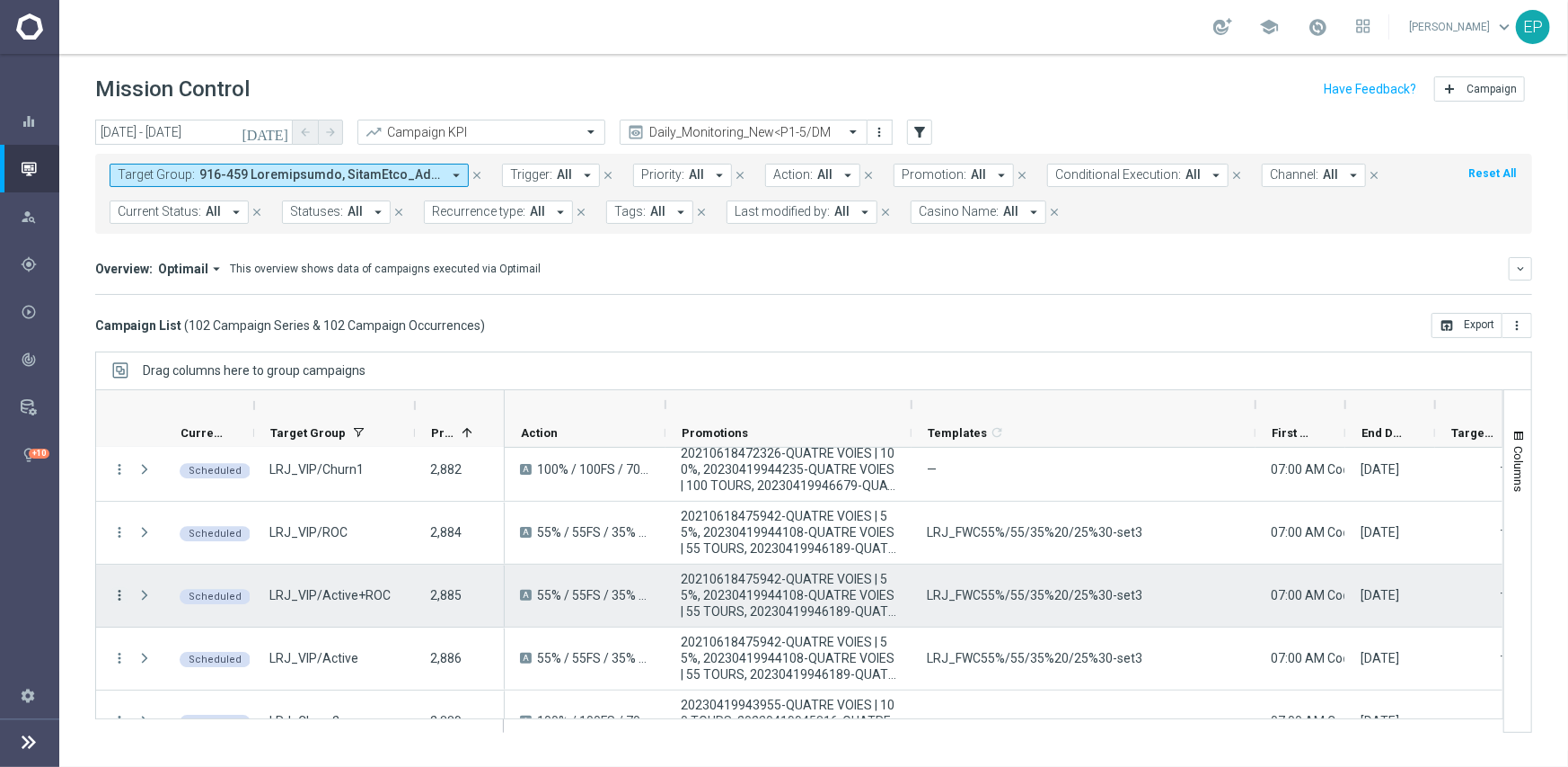
click at [119, 595] on icon "more_vert" at bounding box center [120, 595] width 16 height 16
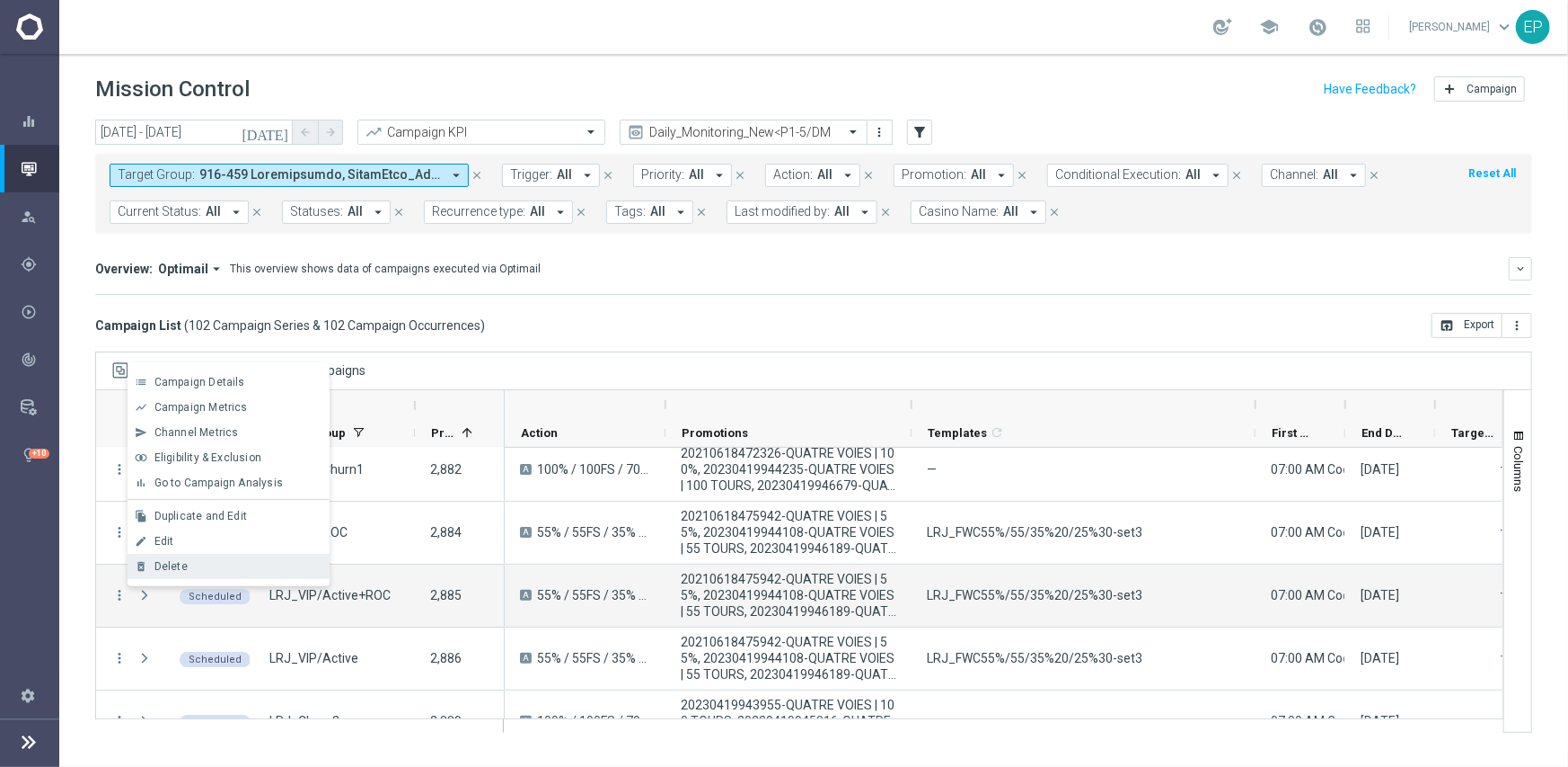
click at [274, 577] on div "delete_forever Delete" at bounding box center [229, 565] width 202 height 25
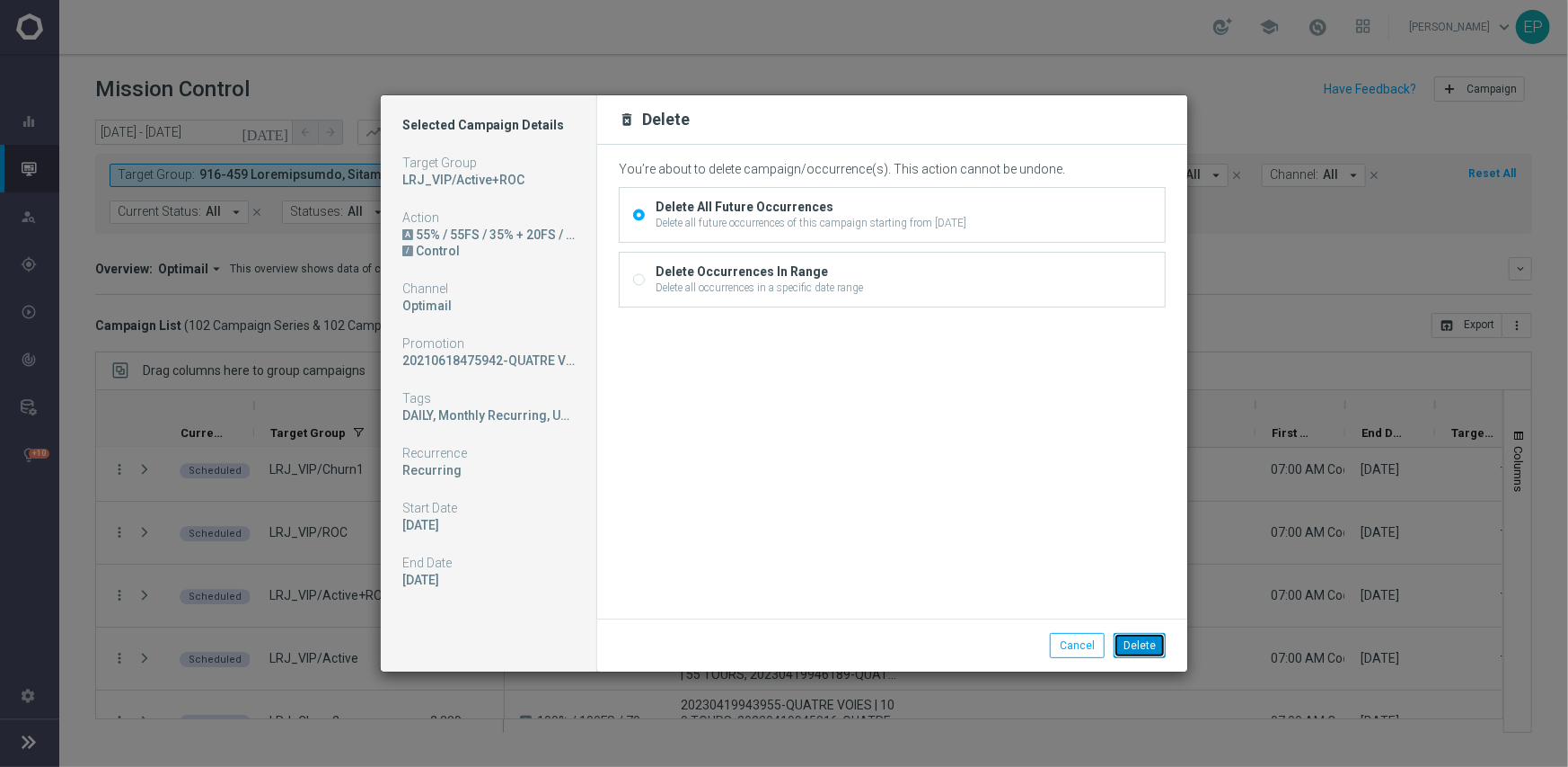
click at [1155, 654] on button "Delete" at bounding box center [1140, 645] width 52 height 25
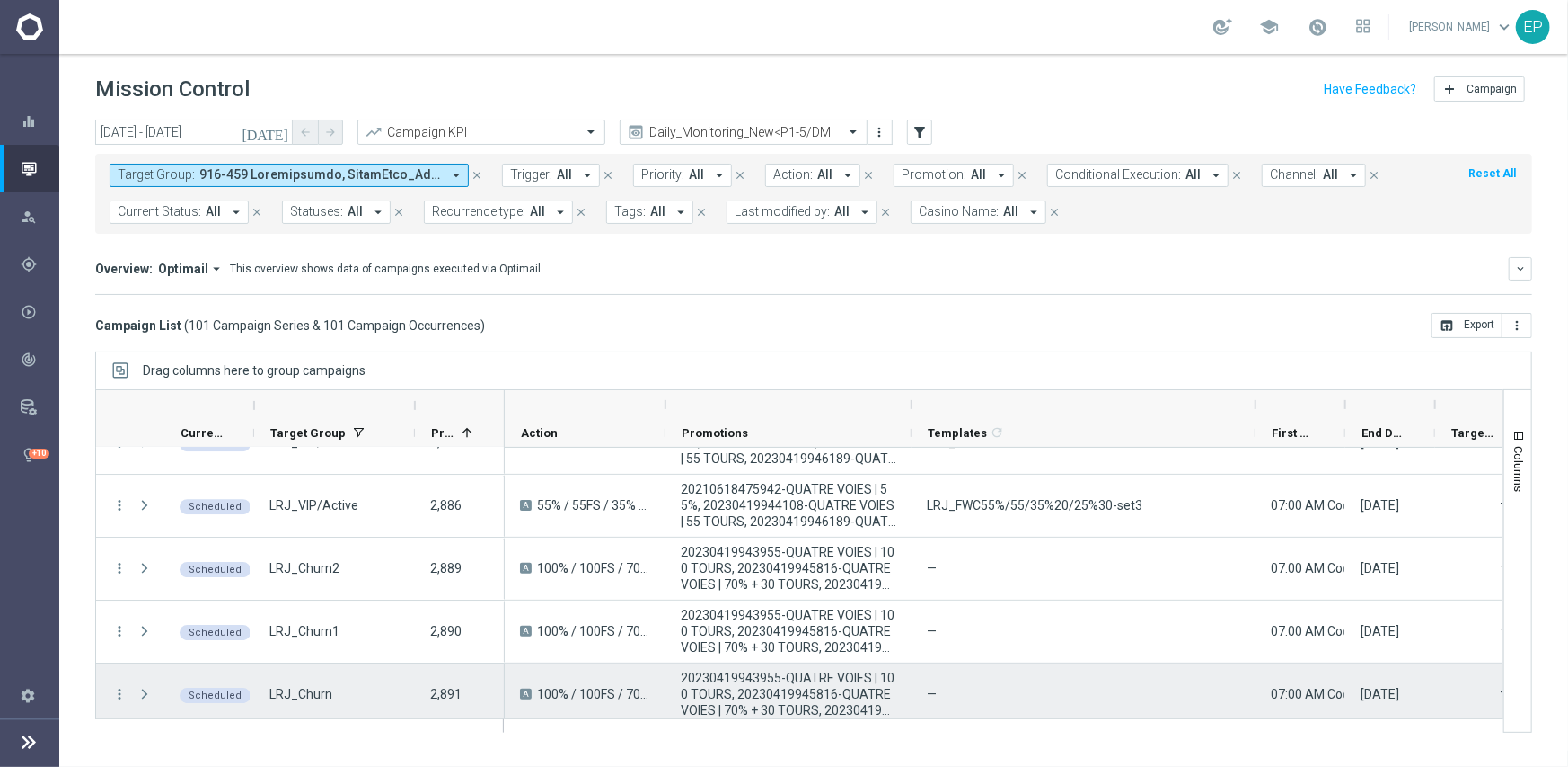
scroll to position [3775, 0]
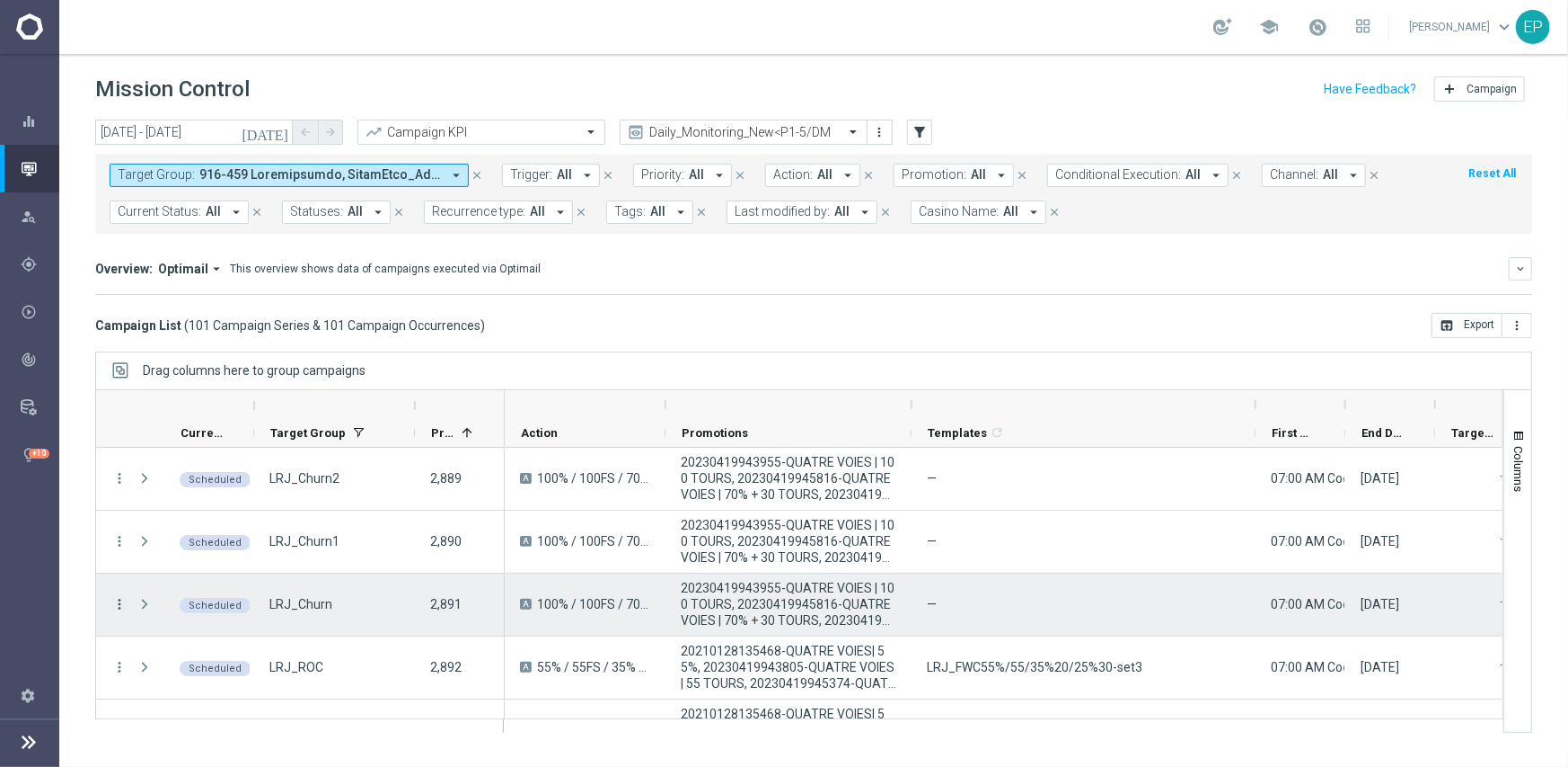
click at [121, 606] on icon "more_vert" at bounding box center [120, 604] width 16 height 16
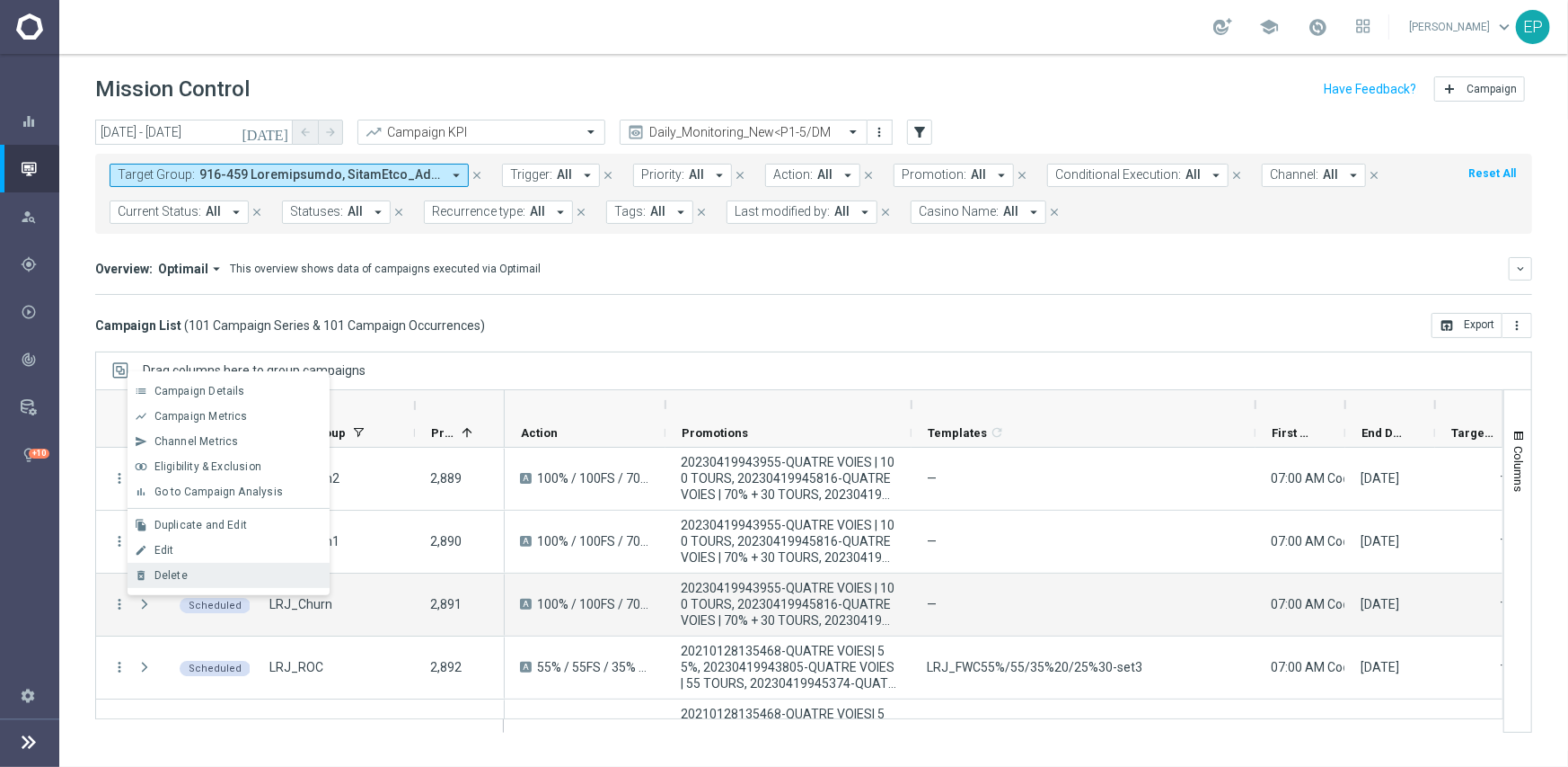
click at [233, 579] on div "Delete" at bounding box center [238, 575] width 167 height 13
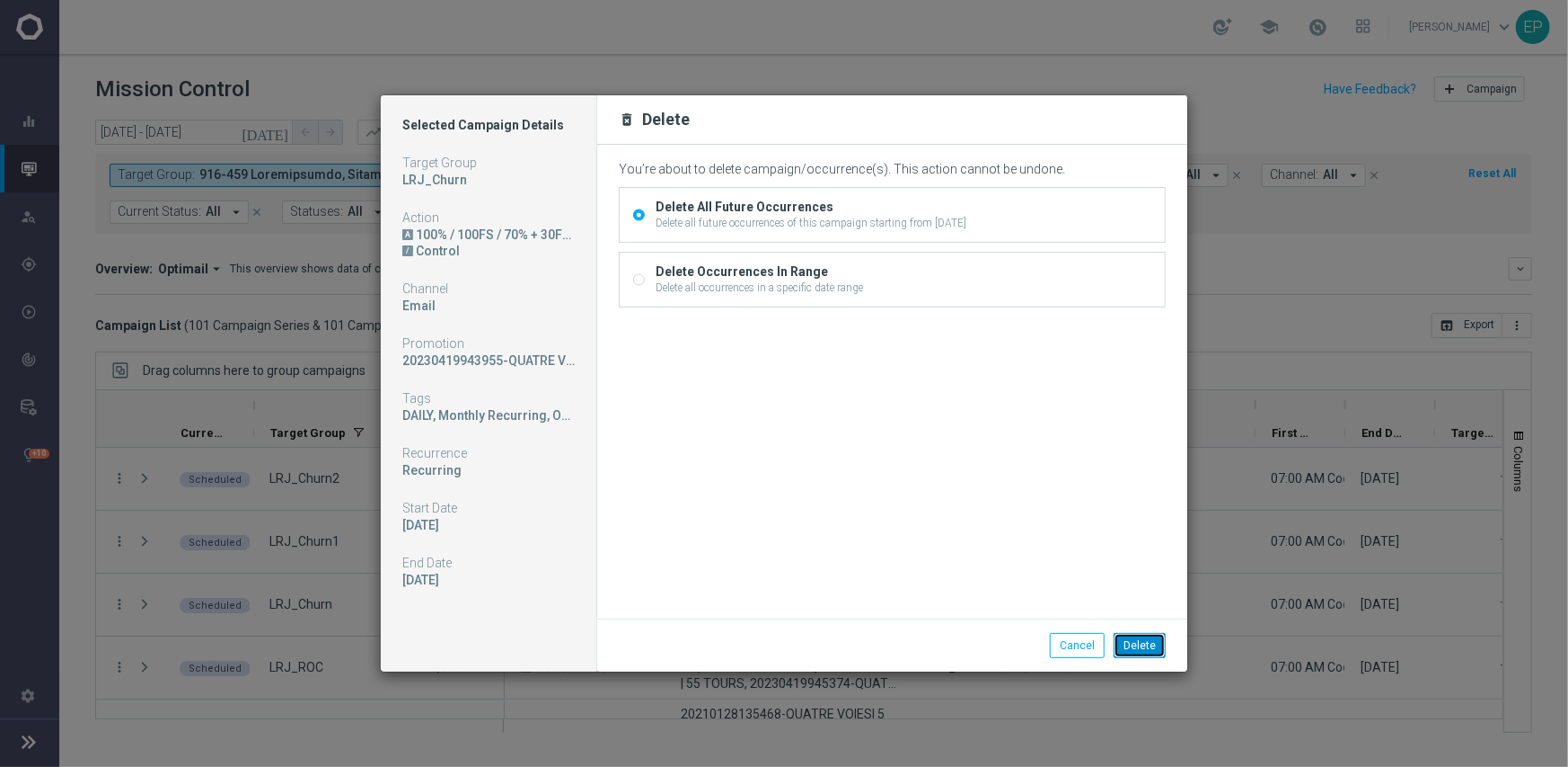
click at [1151, 650] on button "Delete" at bounding box center [1140, 645] width 52 height 25
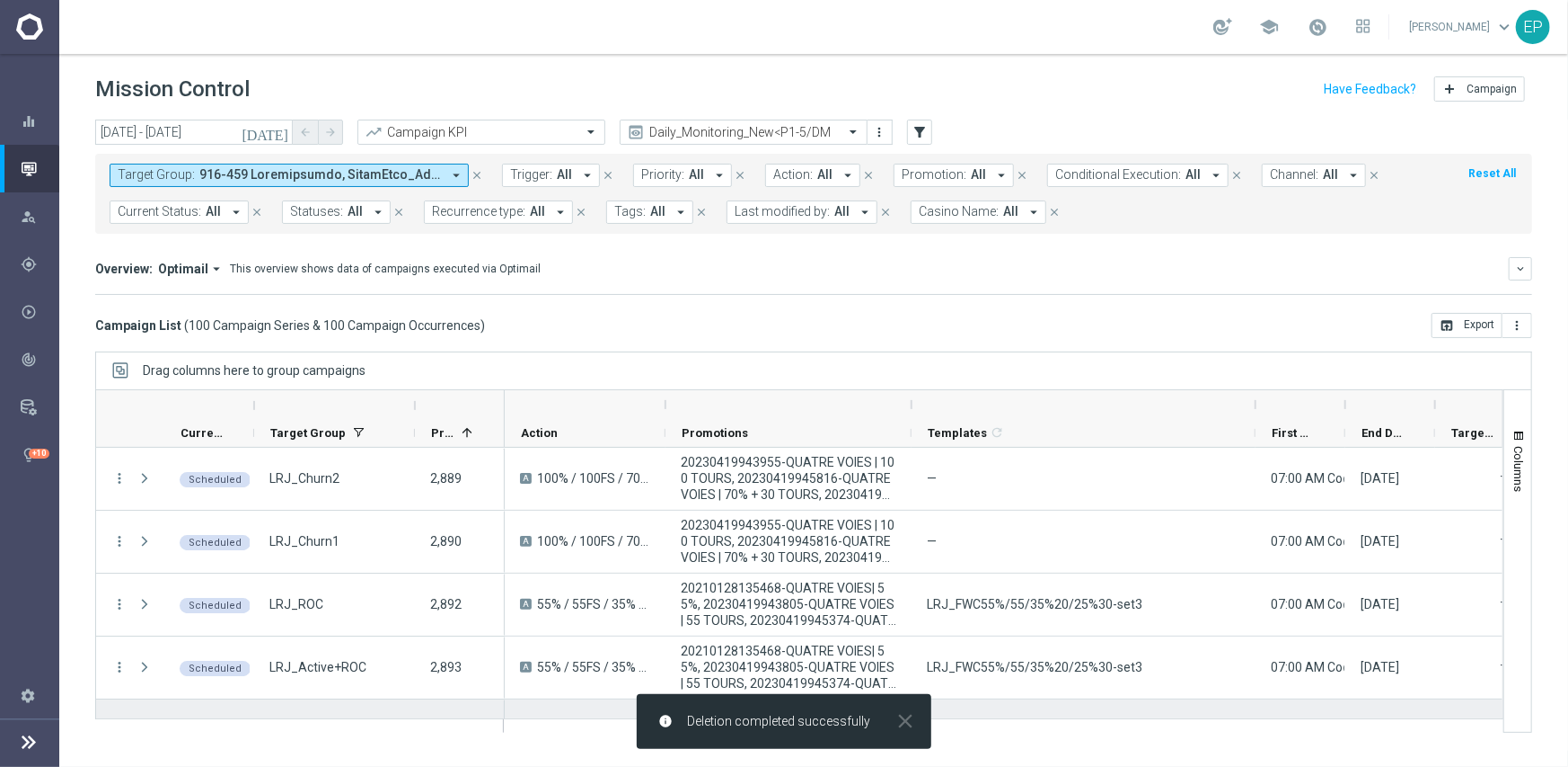
scroll to position [3865, 0]
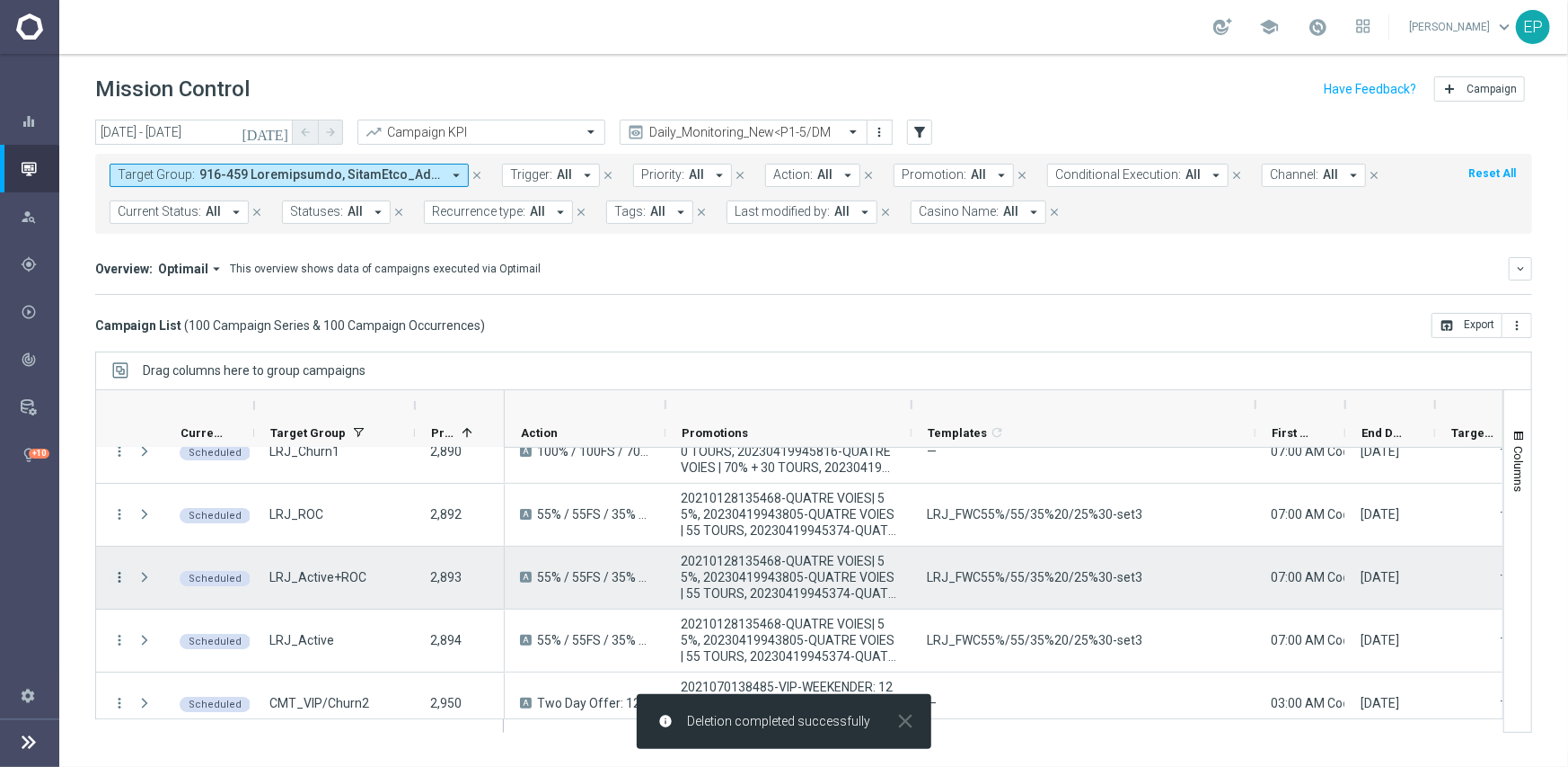
click at [117, 573] on icon "more_vert" at bounding box center [120, 577] width 16 height 16
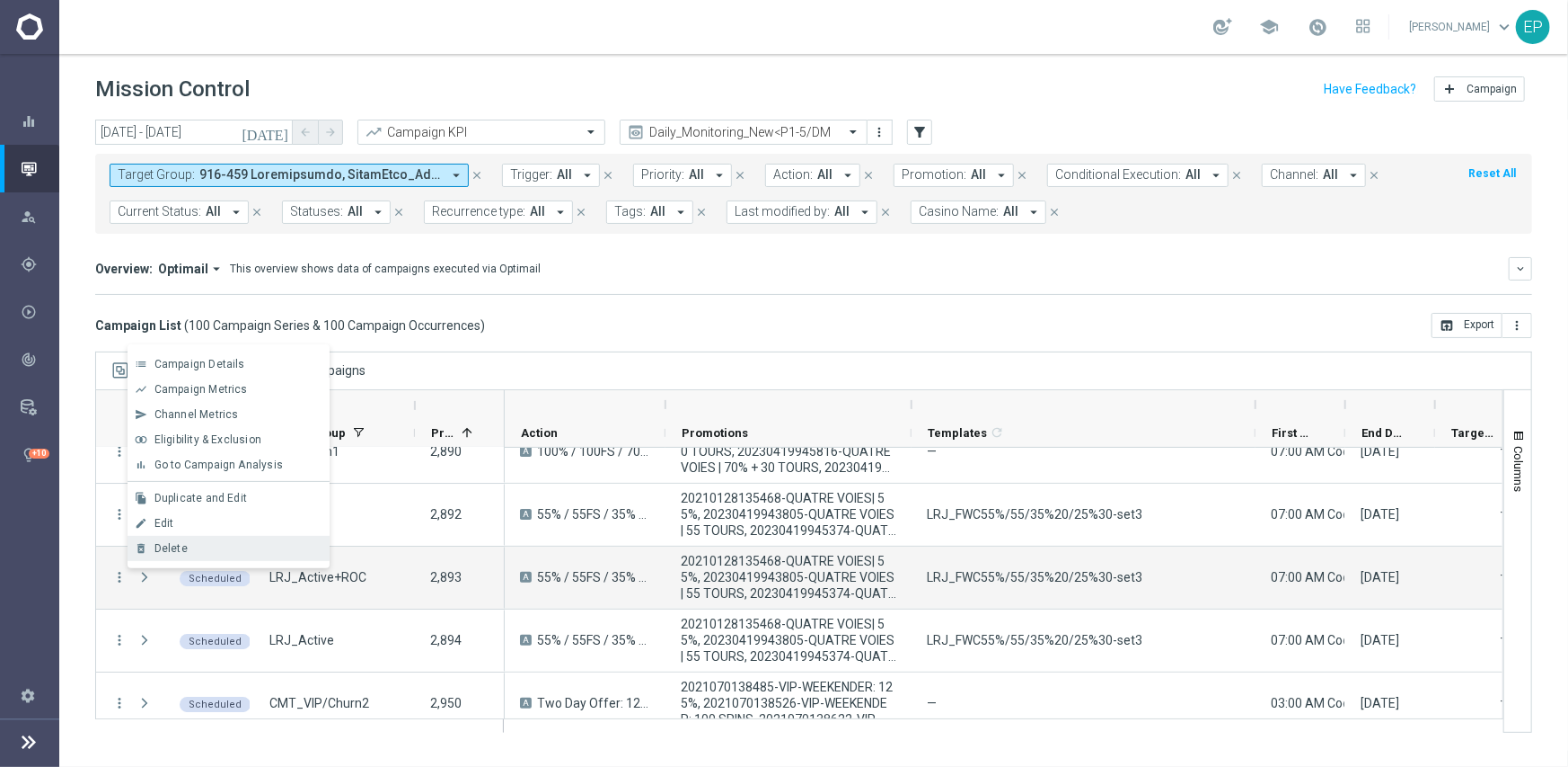
click at [215, 551] on div "Delete" at bounding box center [238, 548] width 167 height 13
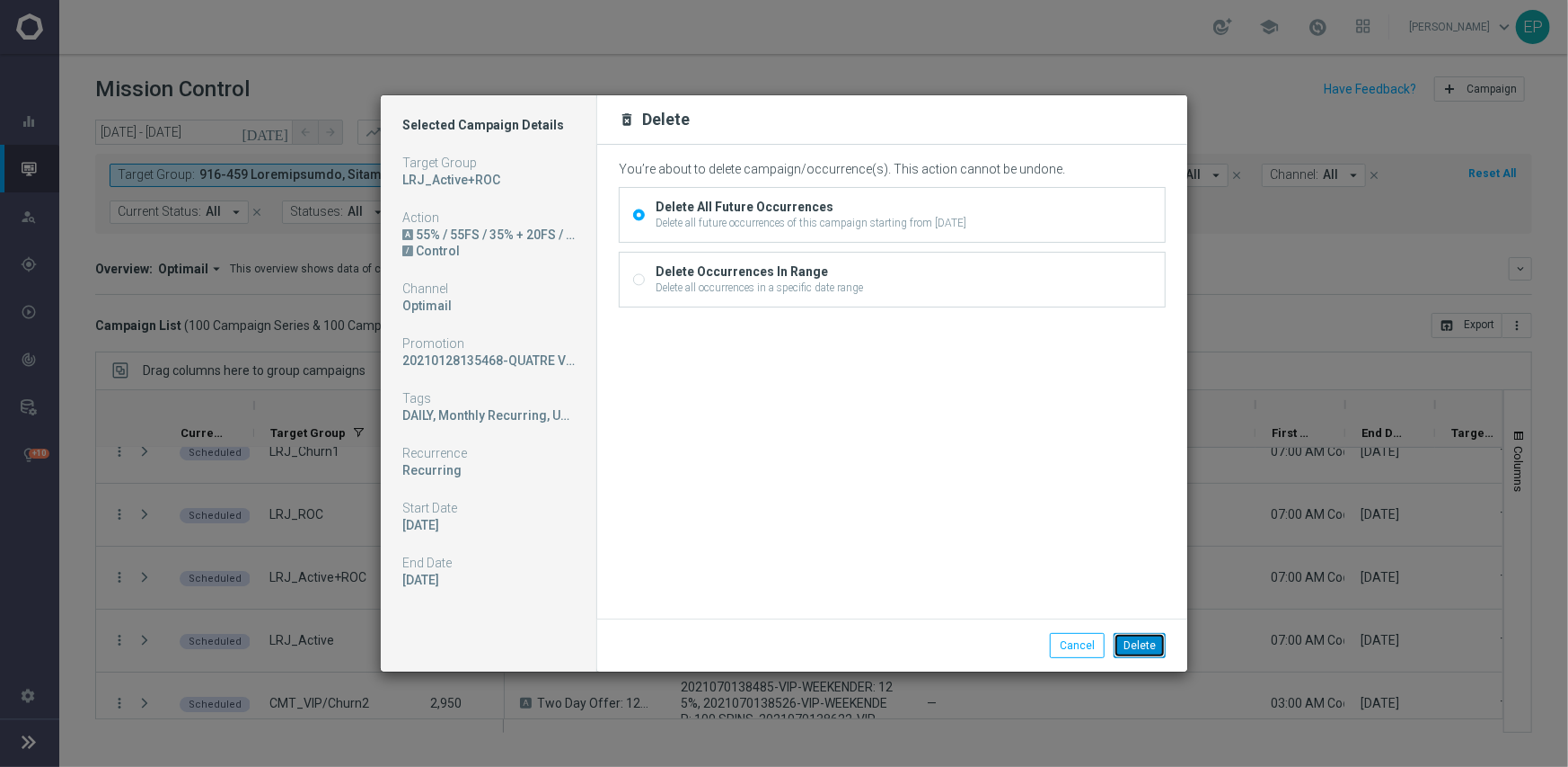
click at [1128, 643] on button "Delete" at bounding box center [1140, 645] width 52 height 25
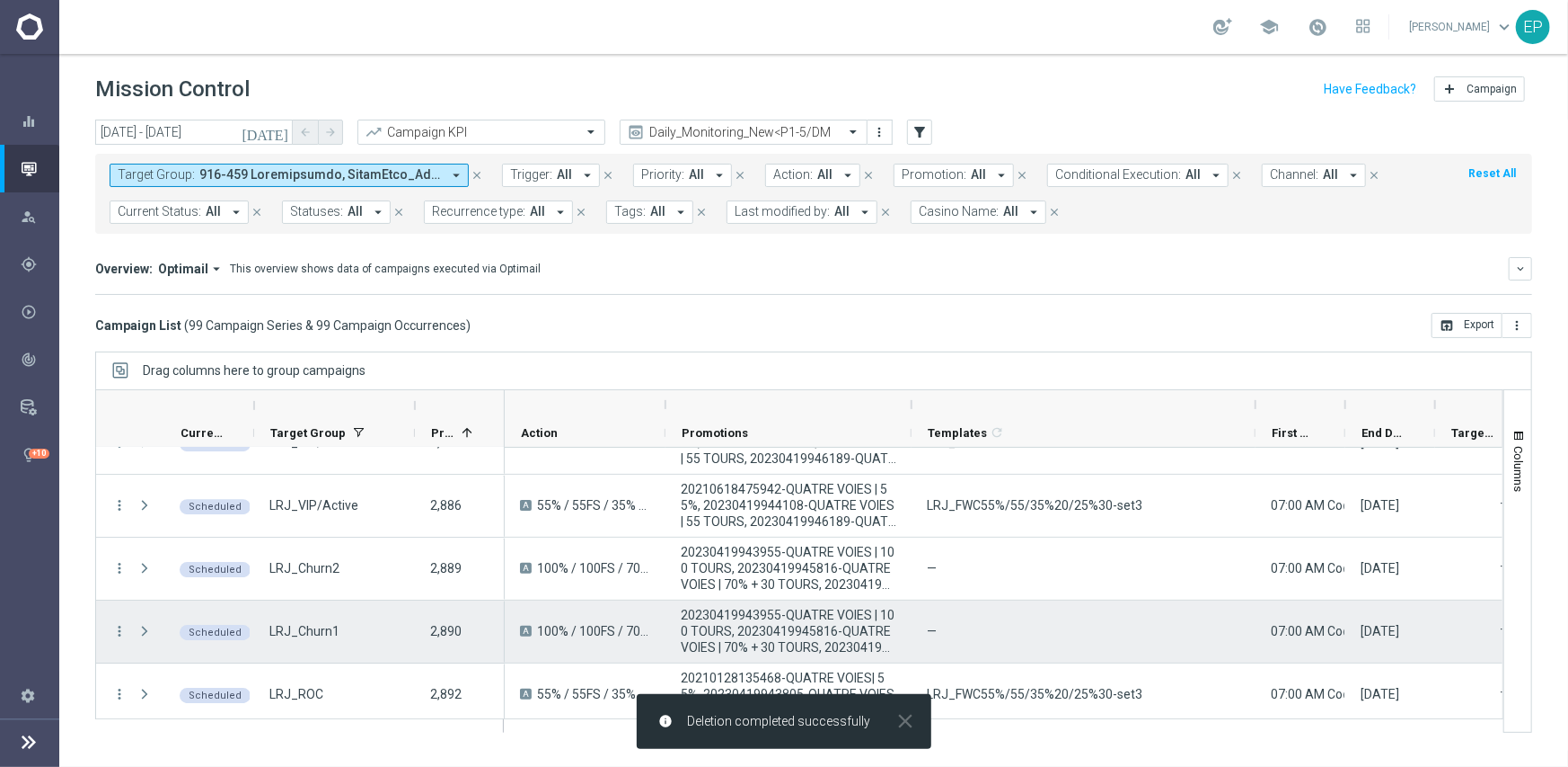
scroll to position [3775, 0]
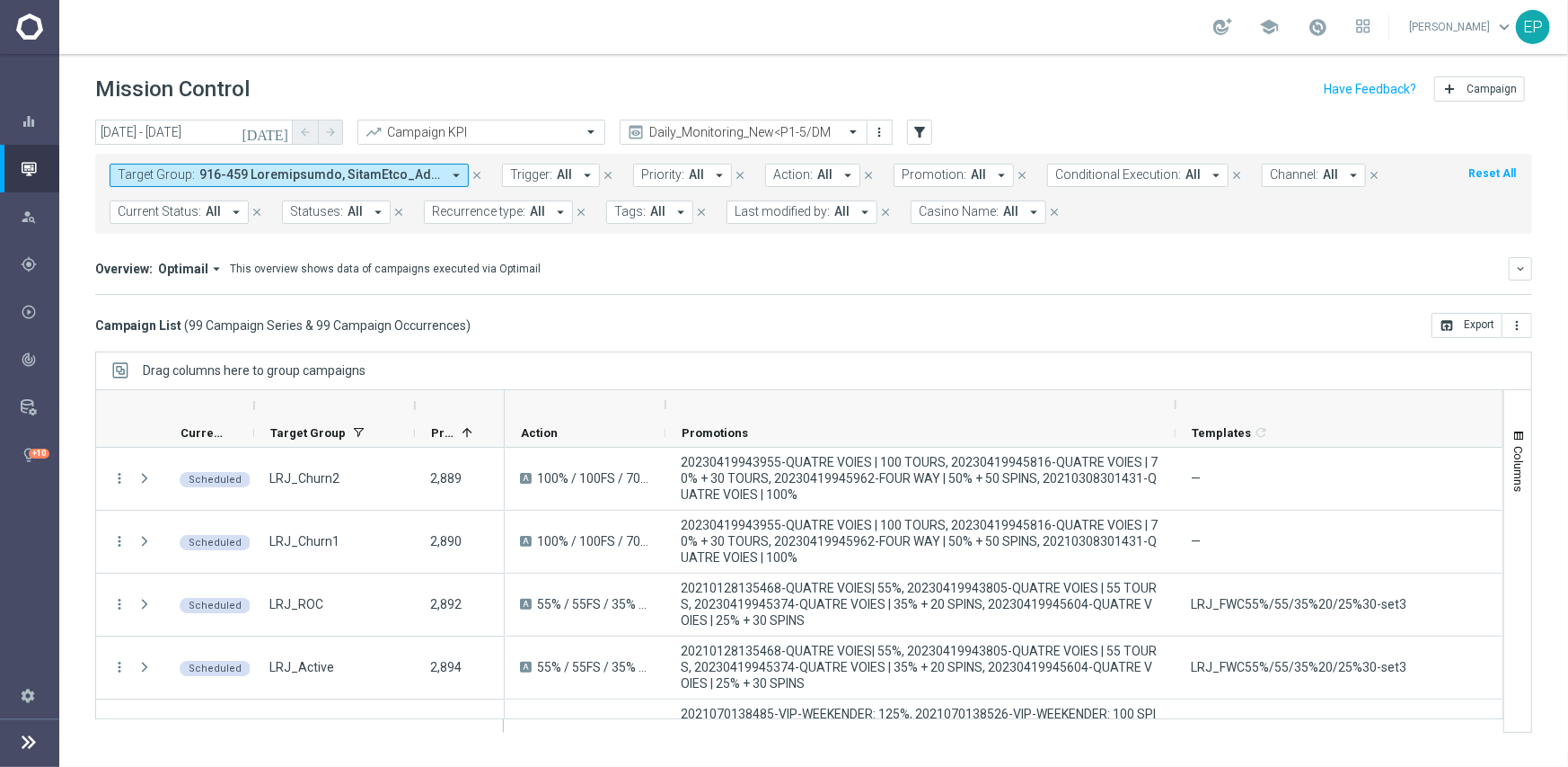
drag, startPoint x: 912, startPoint y: 404, endPoint x: 1177, endPoint y: 399, distance: 265.0
click at [1177, 399] on div at bounding box center [1175, 404] width 7 height 29
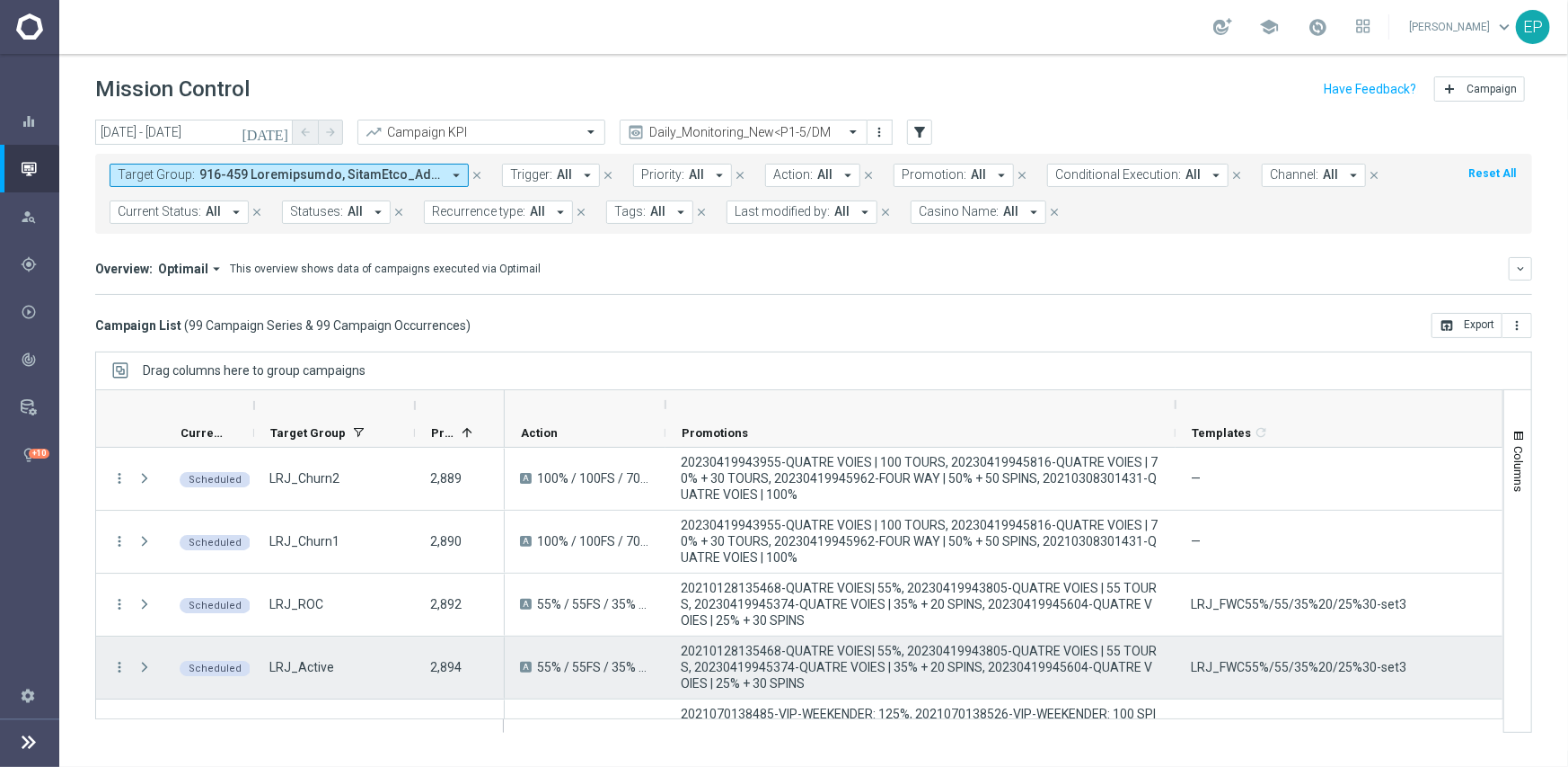
click at [1294, 673] on span "LRJ_FWC55%/55/35%20/25%30-set3" at bounding box center [1299, 667] width 216 height 16
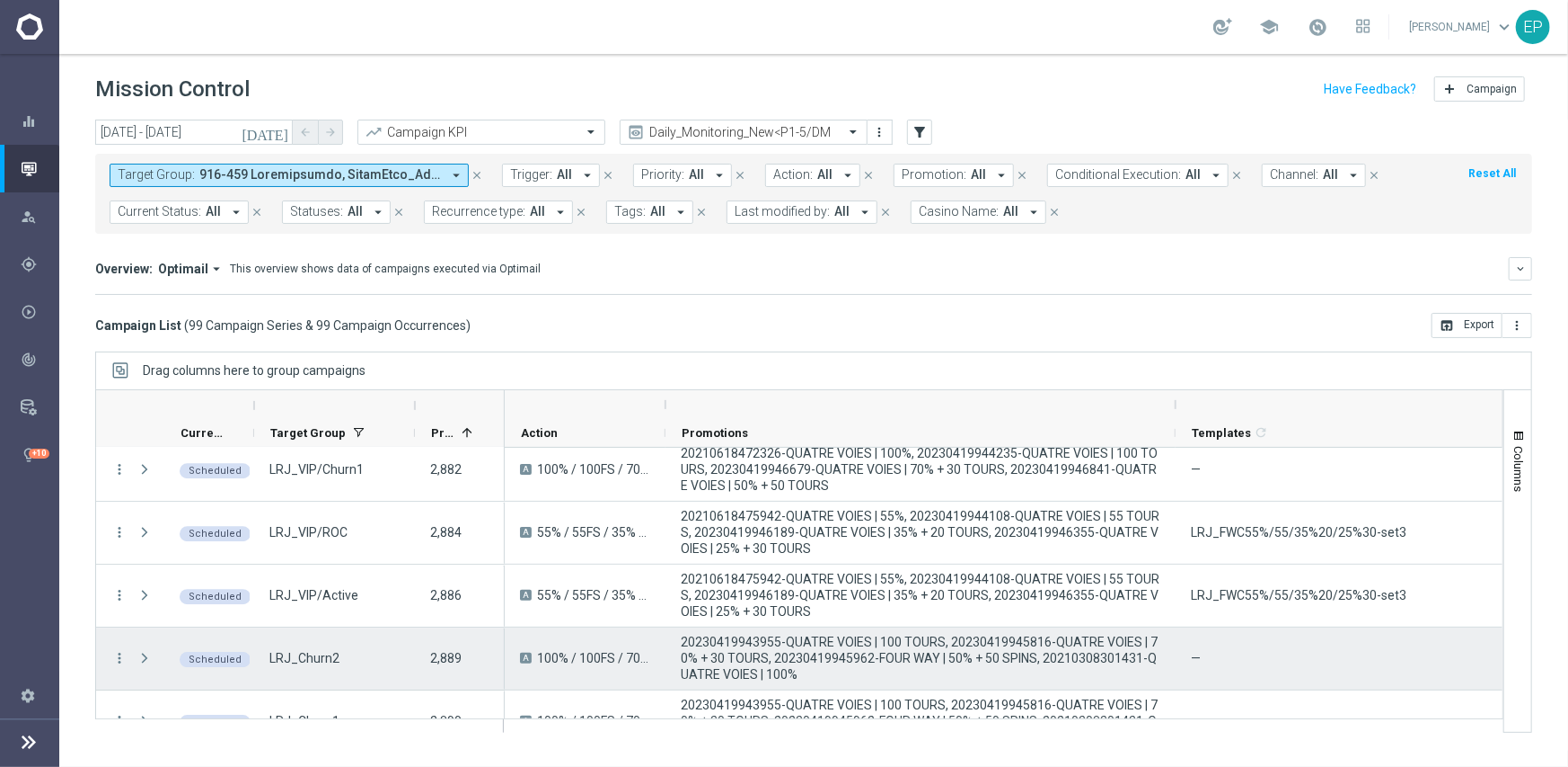
scroll to position [3505, 0]
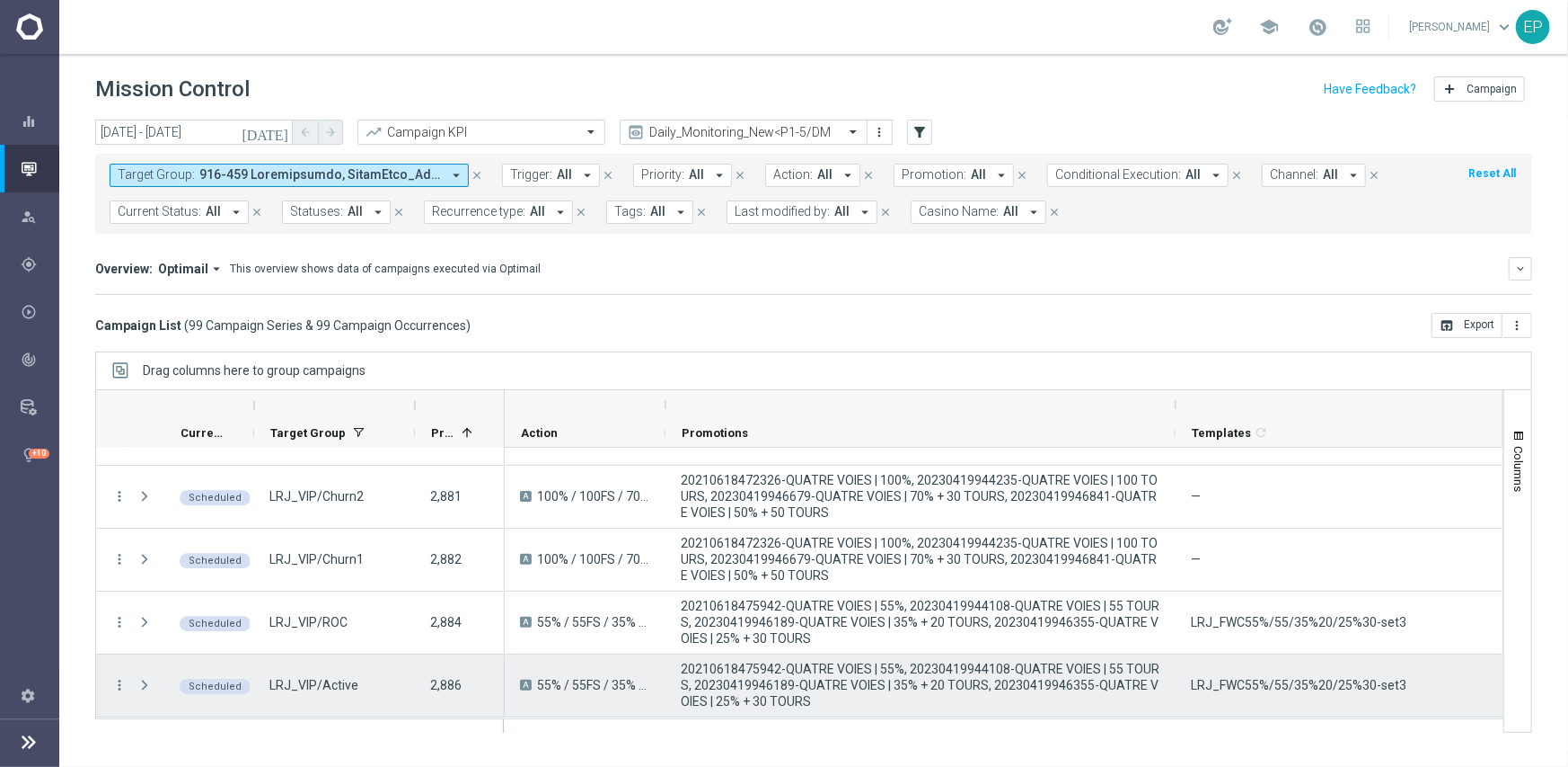
click at [1253, 681] on span "LRJ_FWC55%/55/35%20/25%30-set3" at bounding box center [1299, 685] width 216 height 16
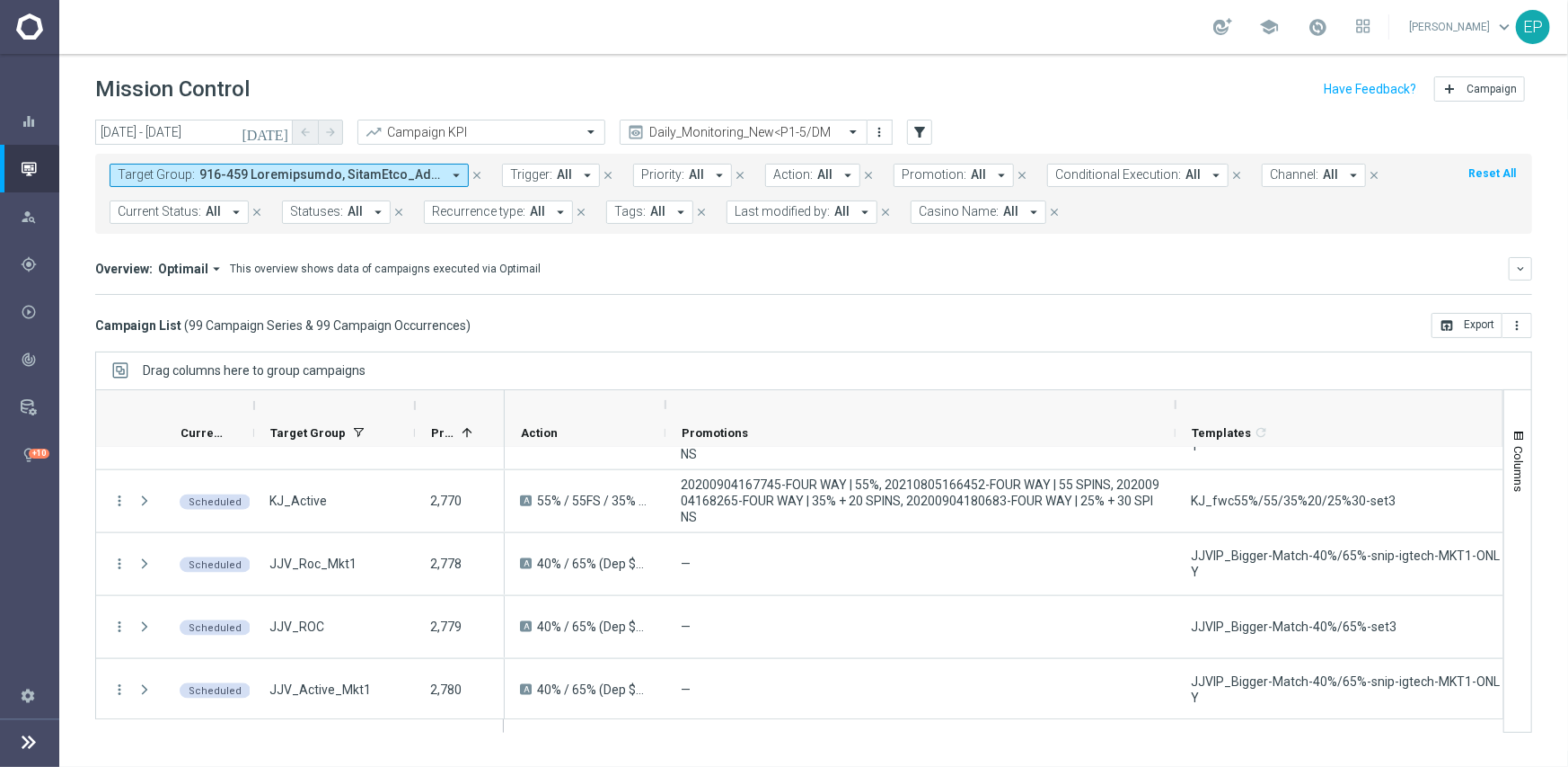
scroll to position [1618, 0]
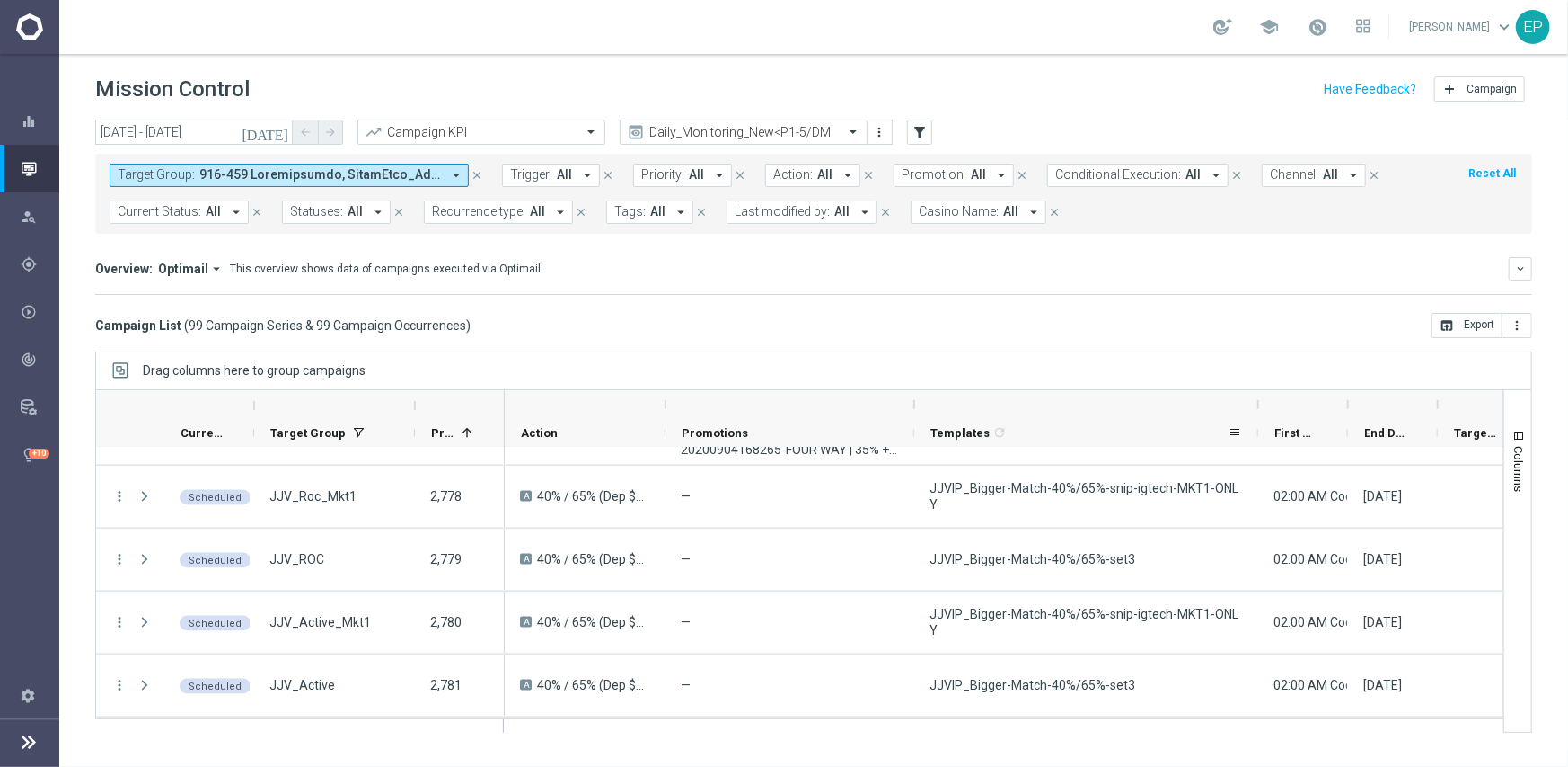
drag, startPoint x: 1176, startPoint y: 406, endPoint x: 914, endPoint y: 422, distance: 262.5
click at [914, 422] on div "Action" at bounding box center [1555, 419] width 2101 height 58
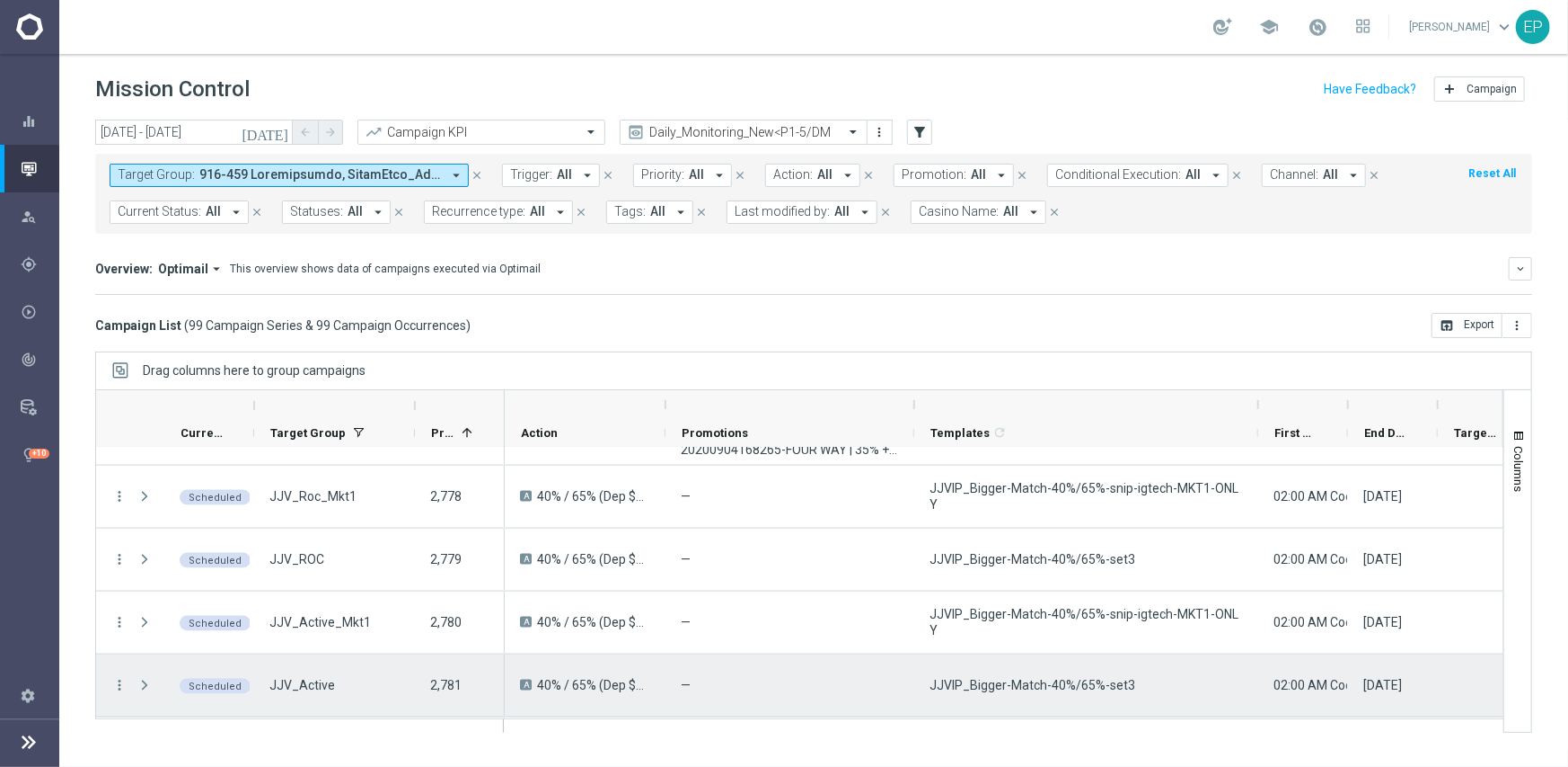
click at [1074, 690] on span "JJVIP_Bigger-Match-40%/65%-set3" at bounding box center [1032, 685] width 206 height 16
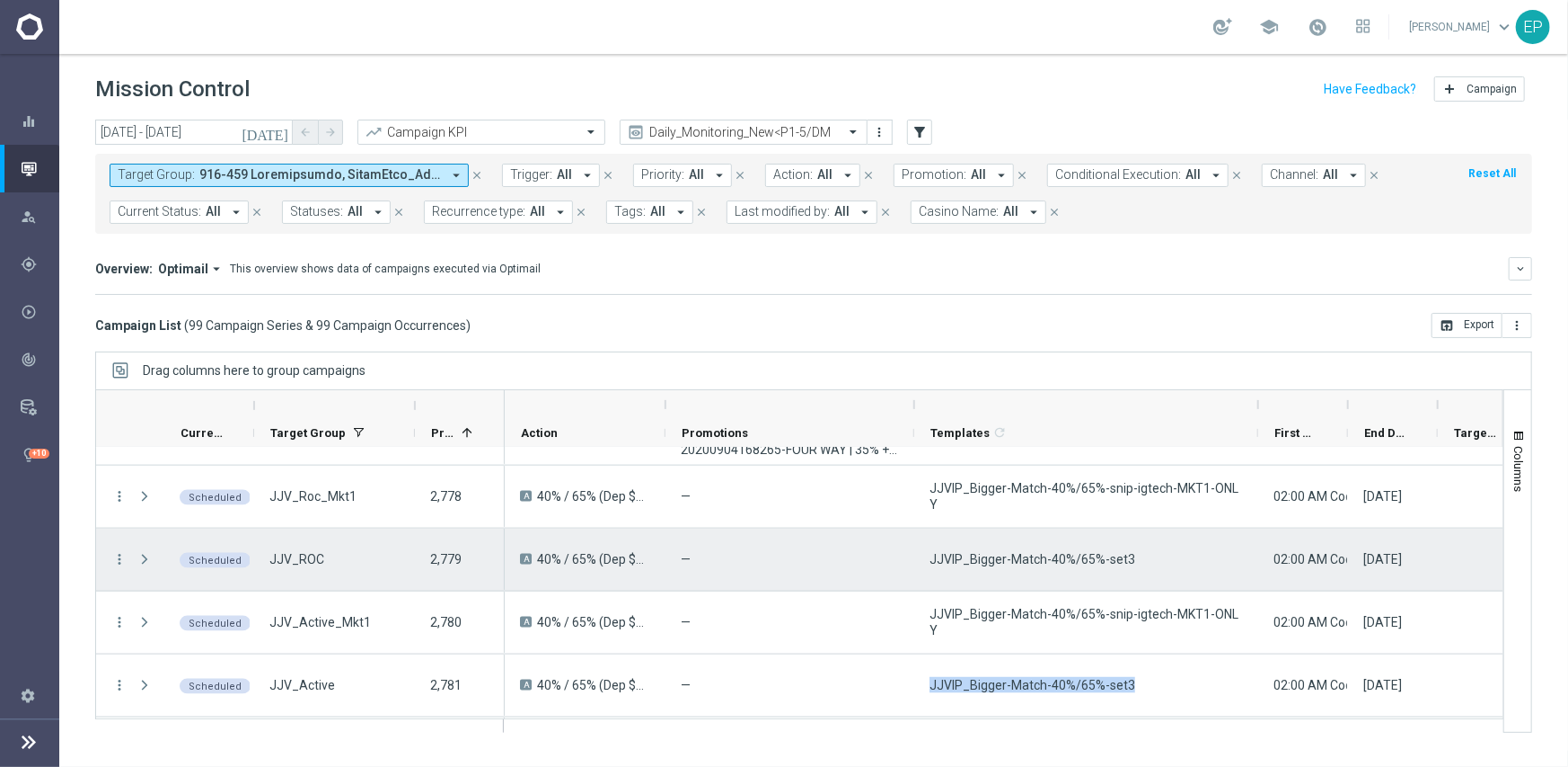
click at [1046, 562] on span "JJVIP_Bigger-Match-40%/65%-set3" at bounding box center [1032, 559] width 206 height 16
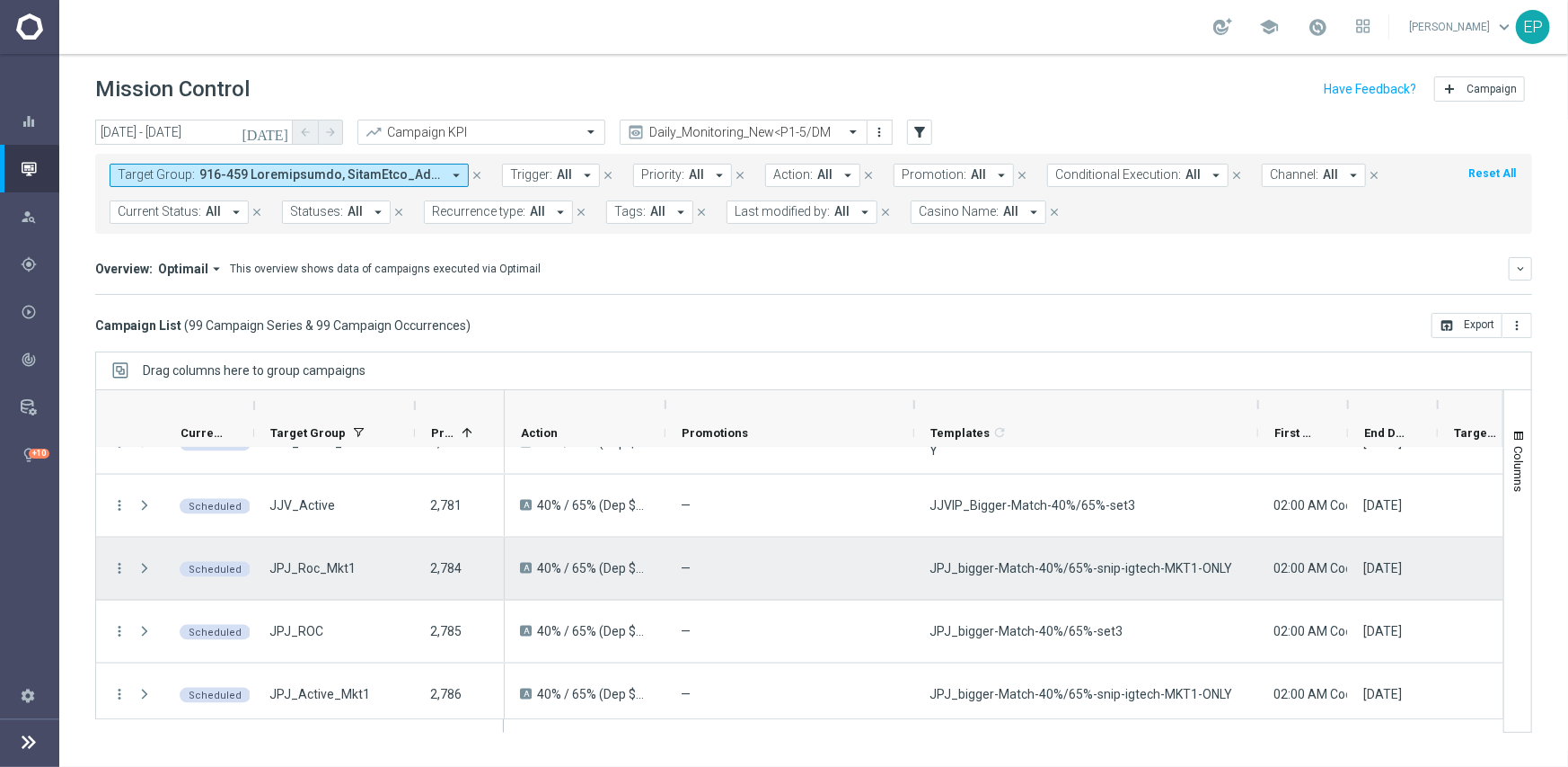
scroll to position [1888, 0]
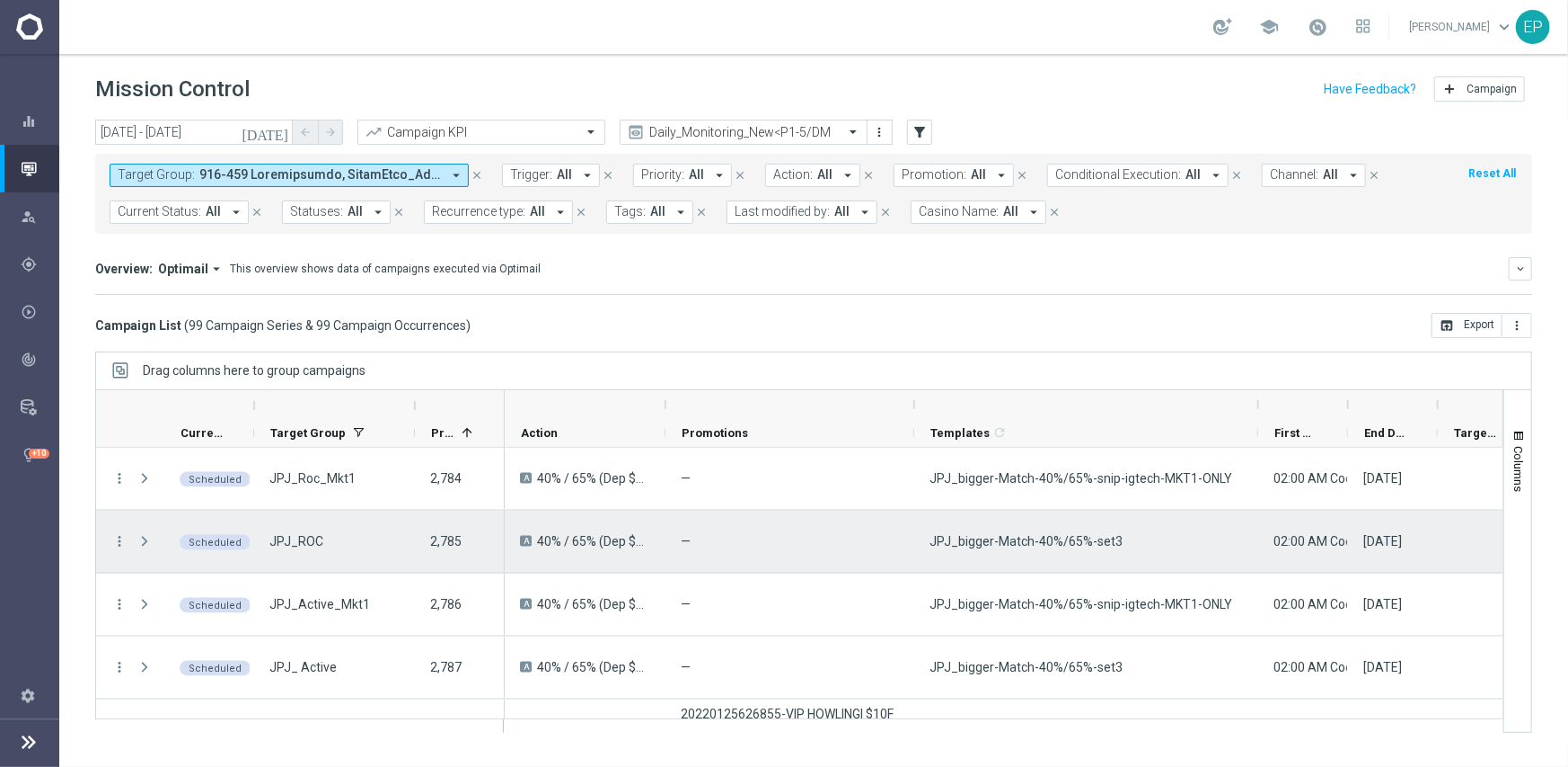
click at [1049, 529] on div "JPJ_bigger-Match-40%/65%-set3" at bounding box center [1086, 541] width 344 height 62
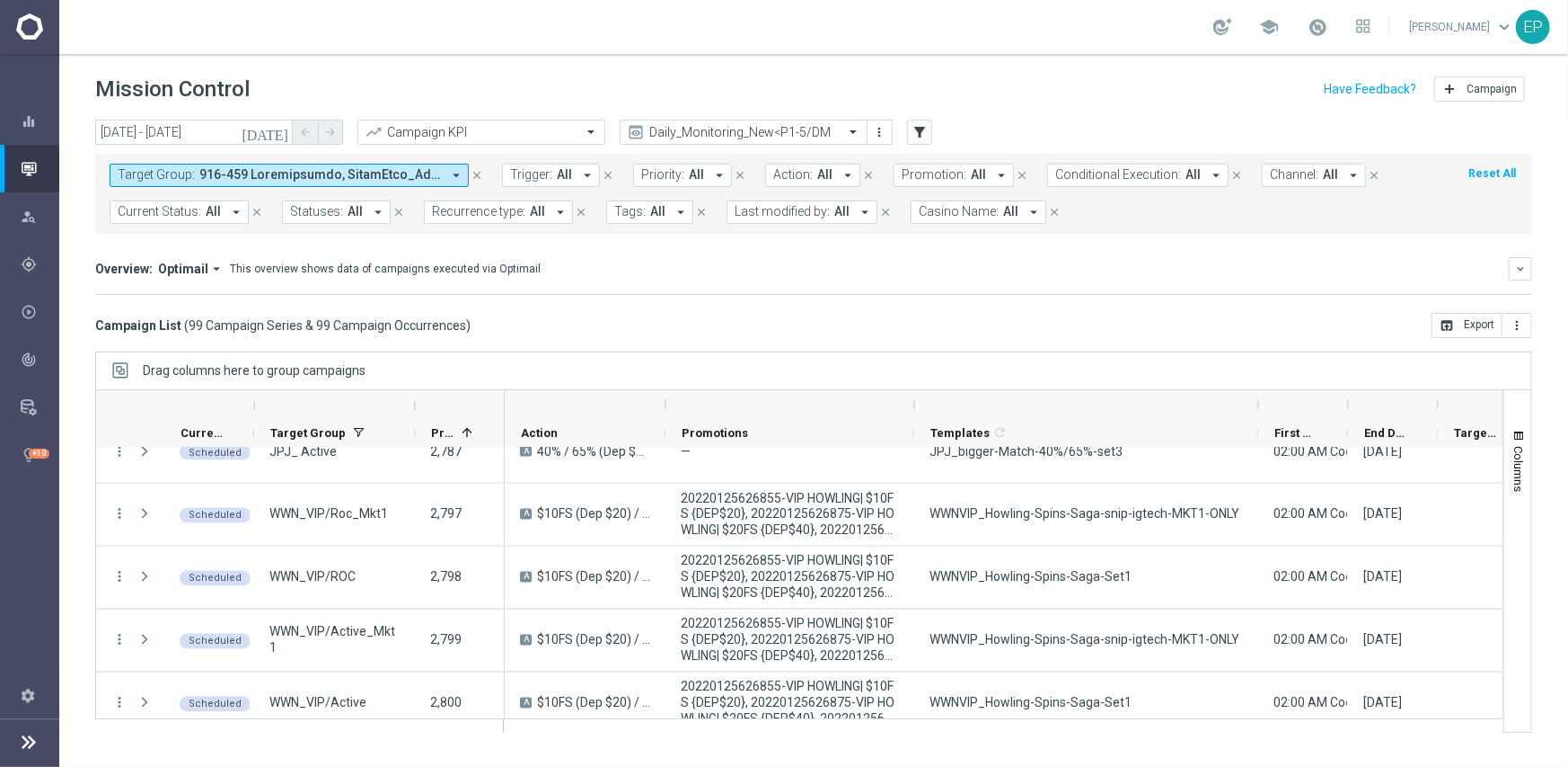
scroll to position [2139, 0]
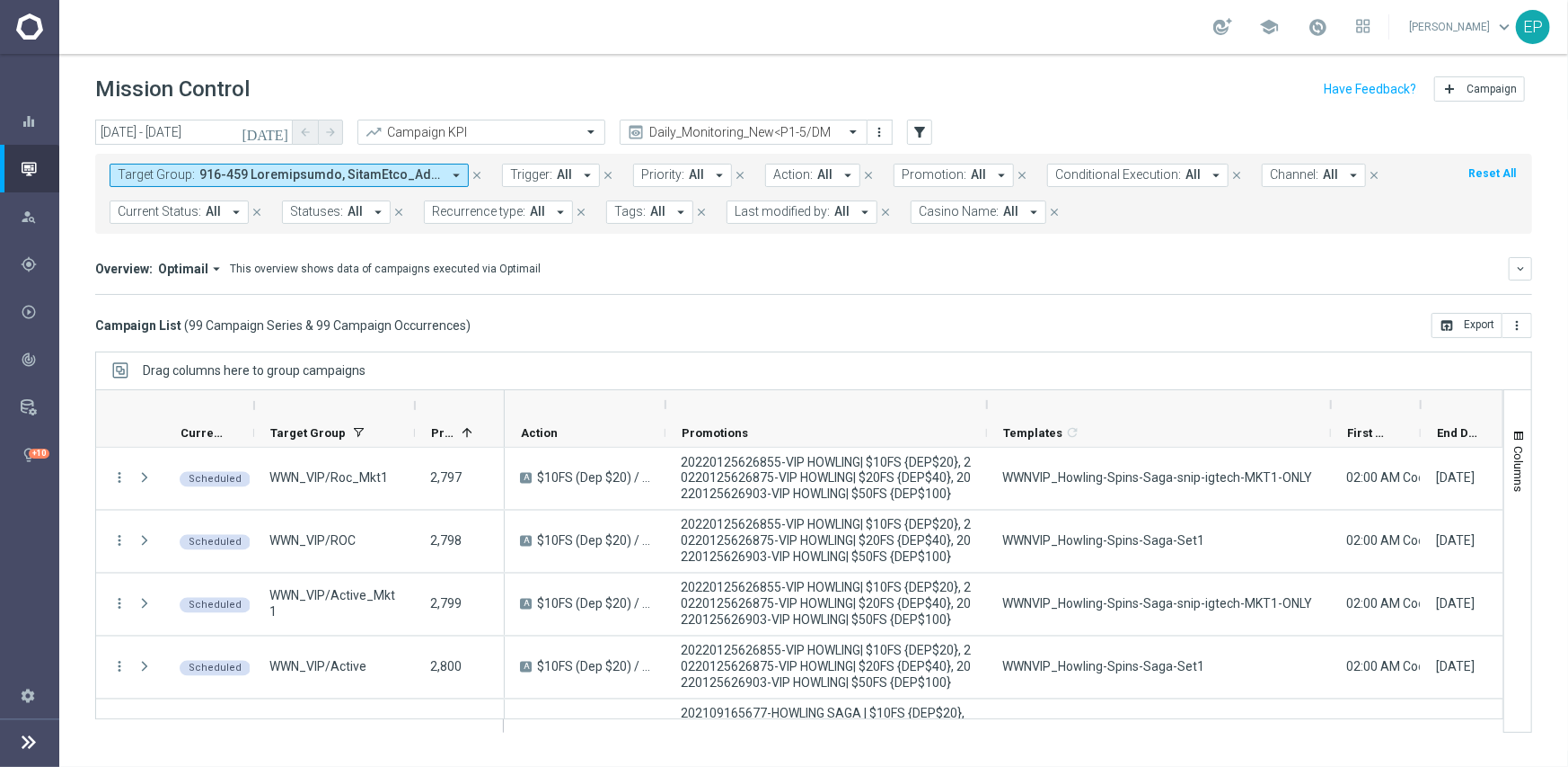
drag, startPoint x: 912, startPoint y: 405, endPoint x: 985, endPoint y: 408, distance: 73.1
click at [985, 408] on div at bounding box center [986, 404] width 7 height 29
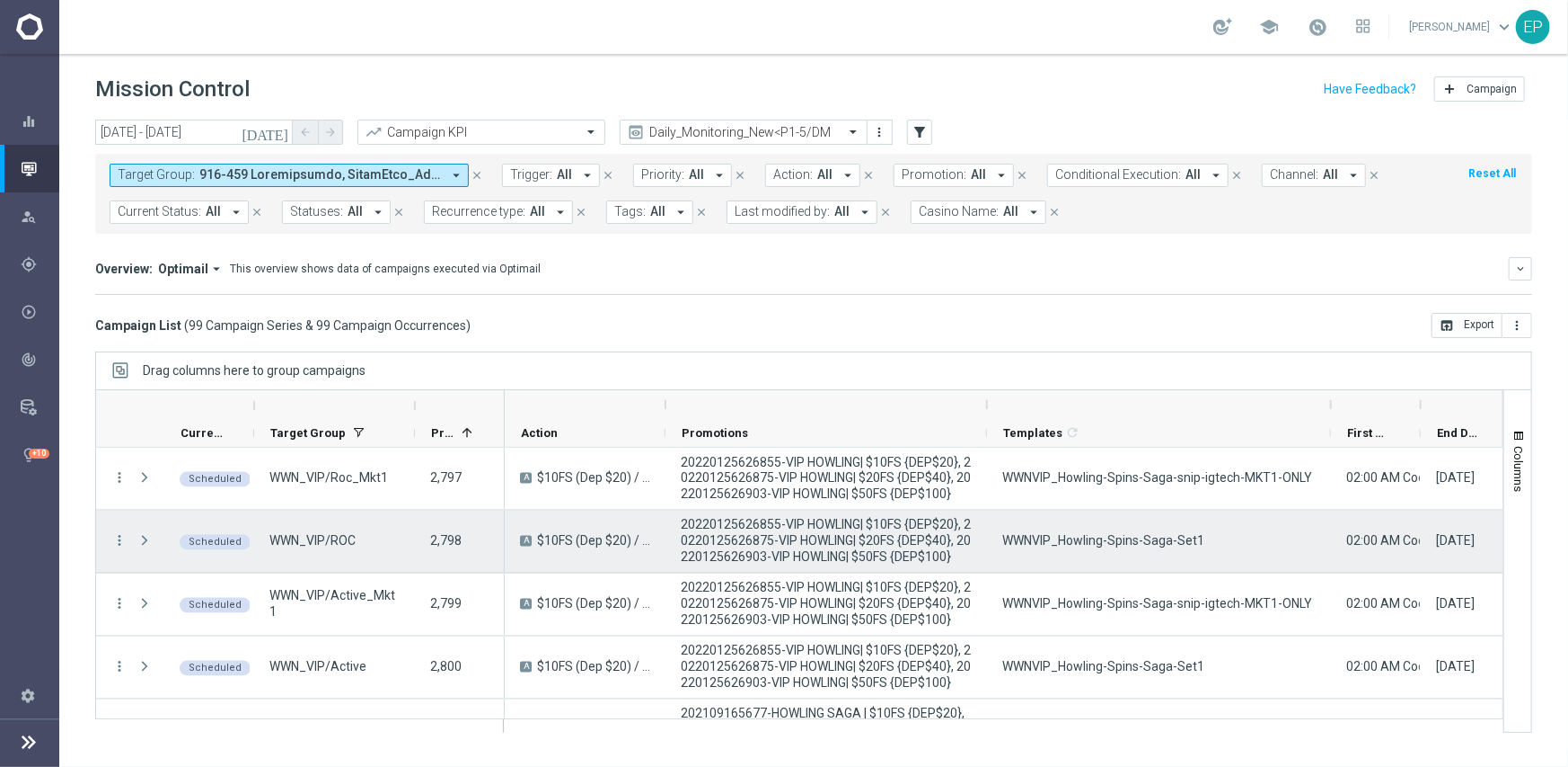
click at [1124, 545] on span "WWNVIP_Howling-Spins-Saga-Set1" at bounding box center [1103, 541] width 202 height 16
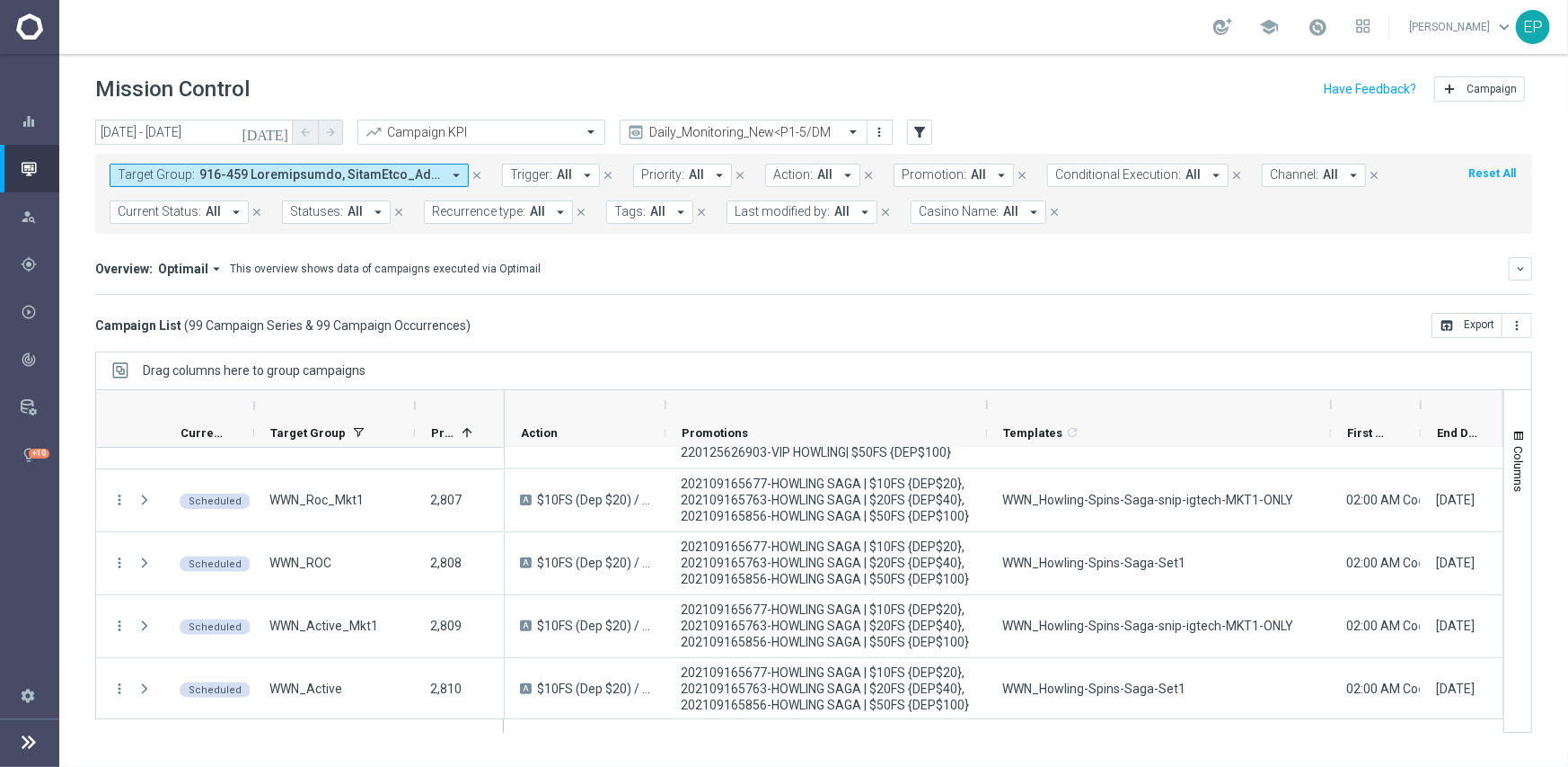
scroll to position [2391, 0]
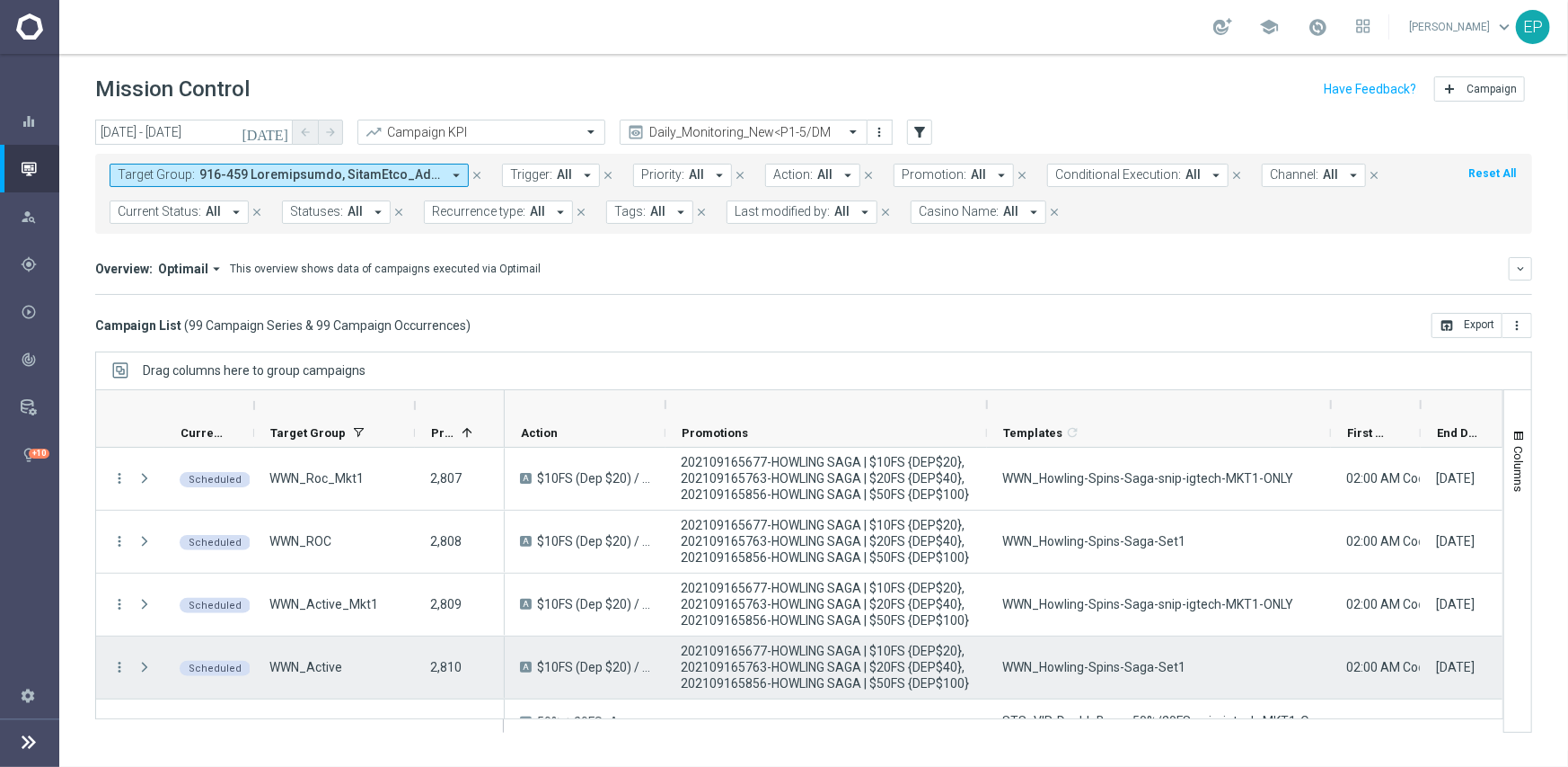
click at [1140, 668] on span "WWN_Howling-Spins-Saga-Set1" at bounding box center [1094, 667] width 184 height 16
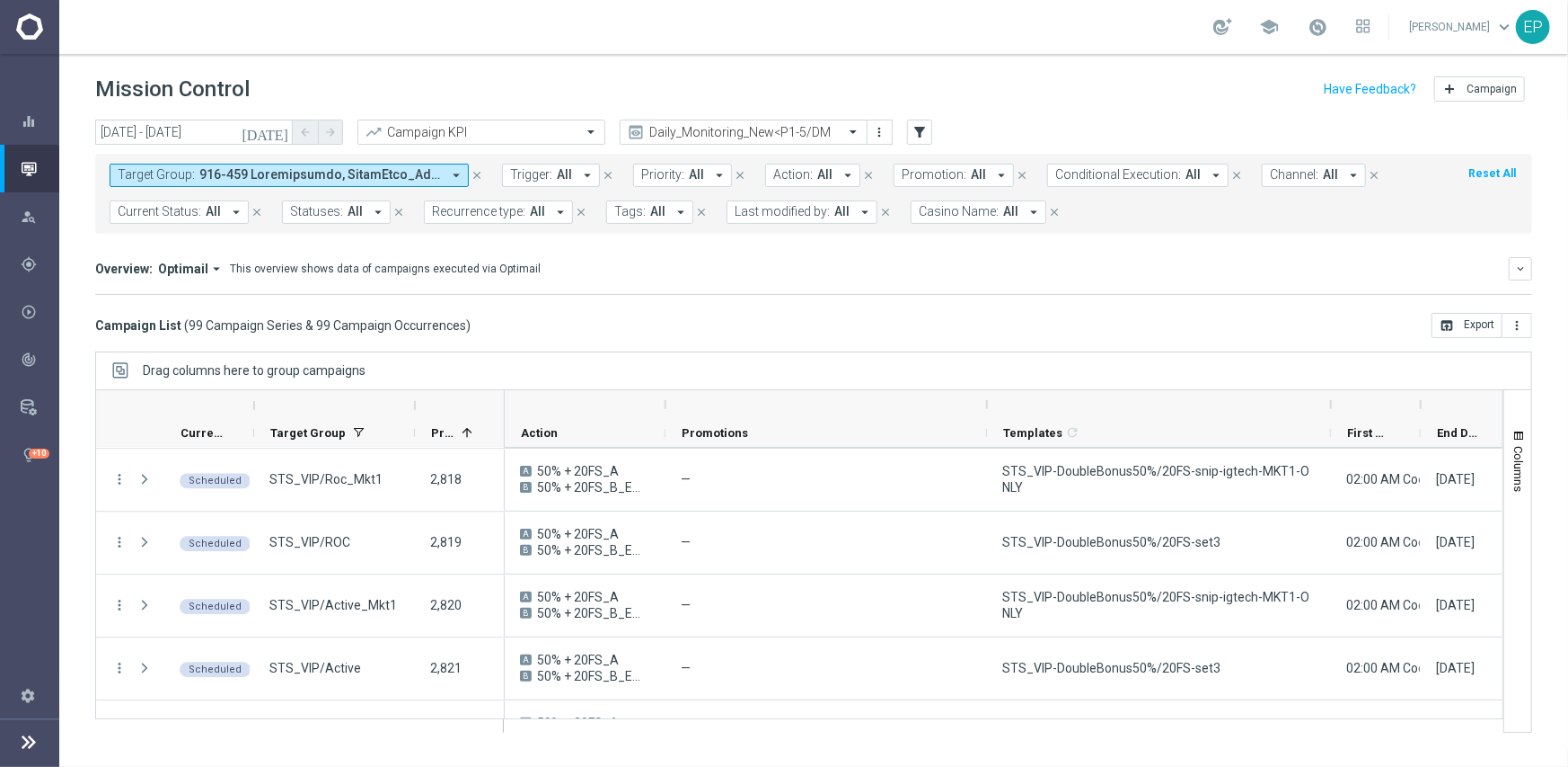
scroll to position [2643, 0]
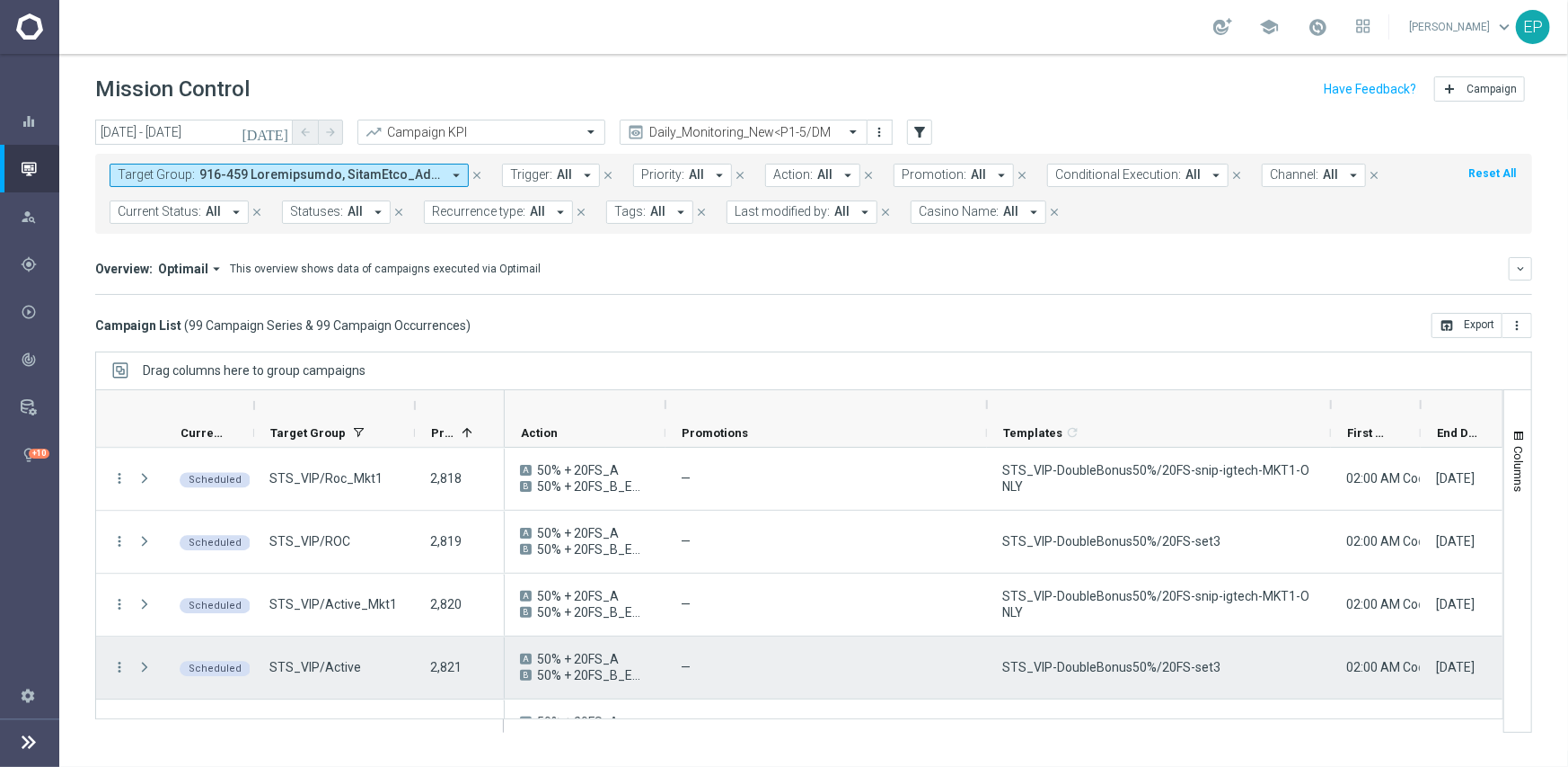
click at [1095, 665] on span "STS_VIP-DoubleBonus50%/20FS-set3" at bounding box center [1111, 667] width 219 height 16
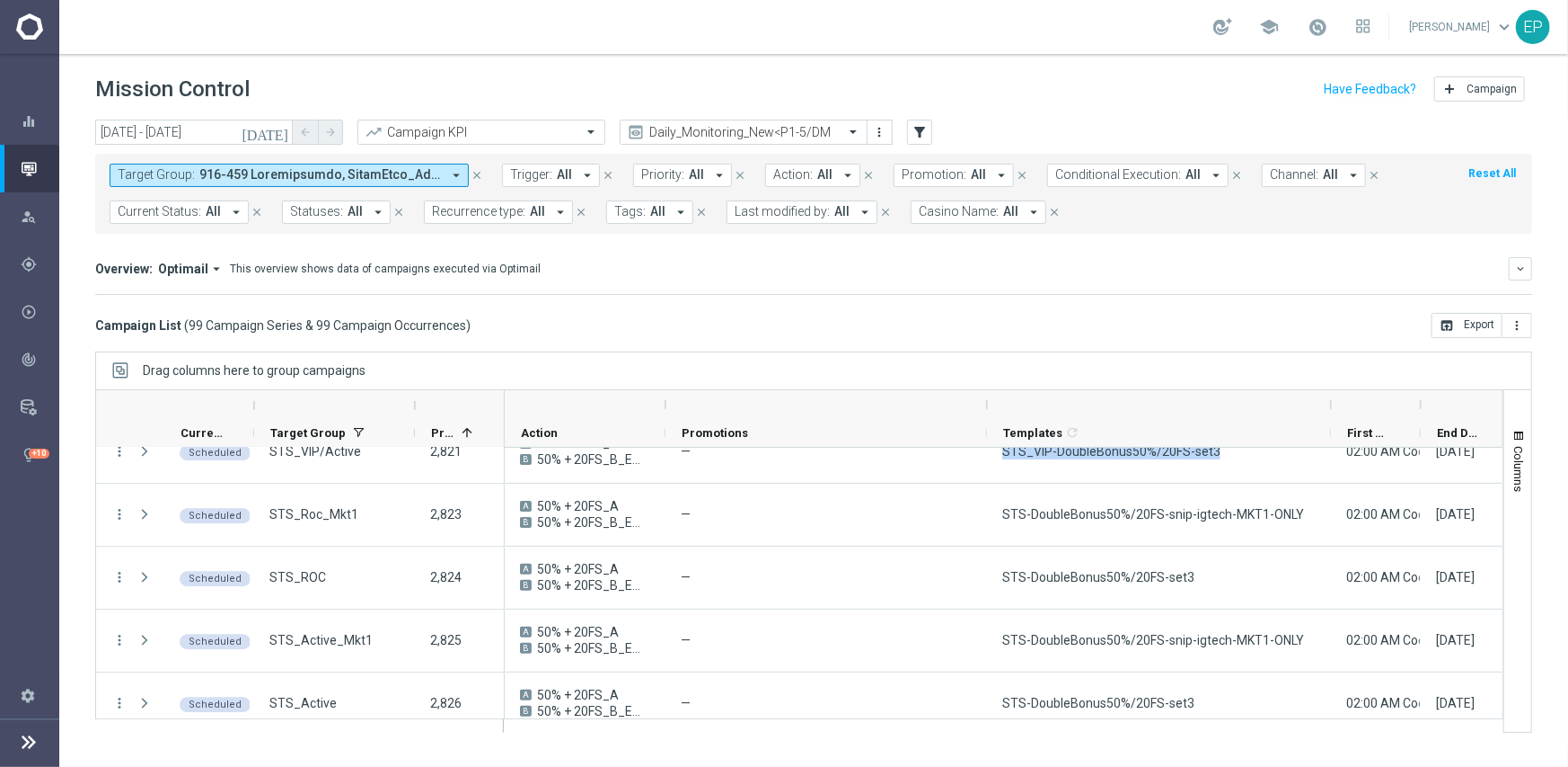
scroll to position [2894, 0]
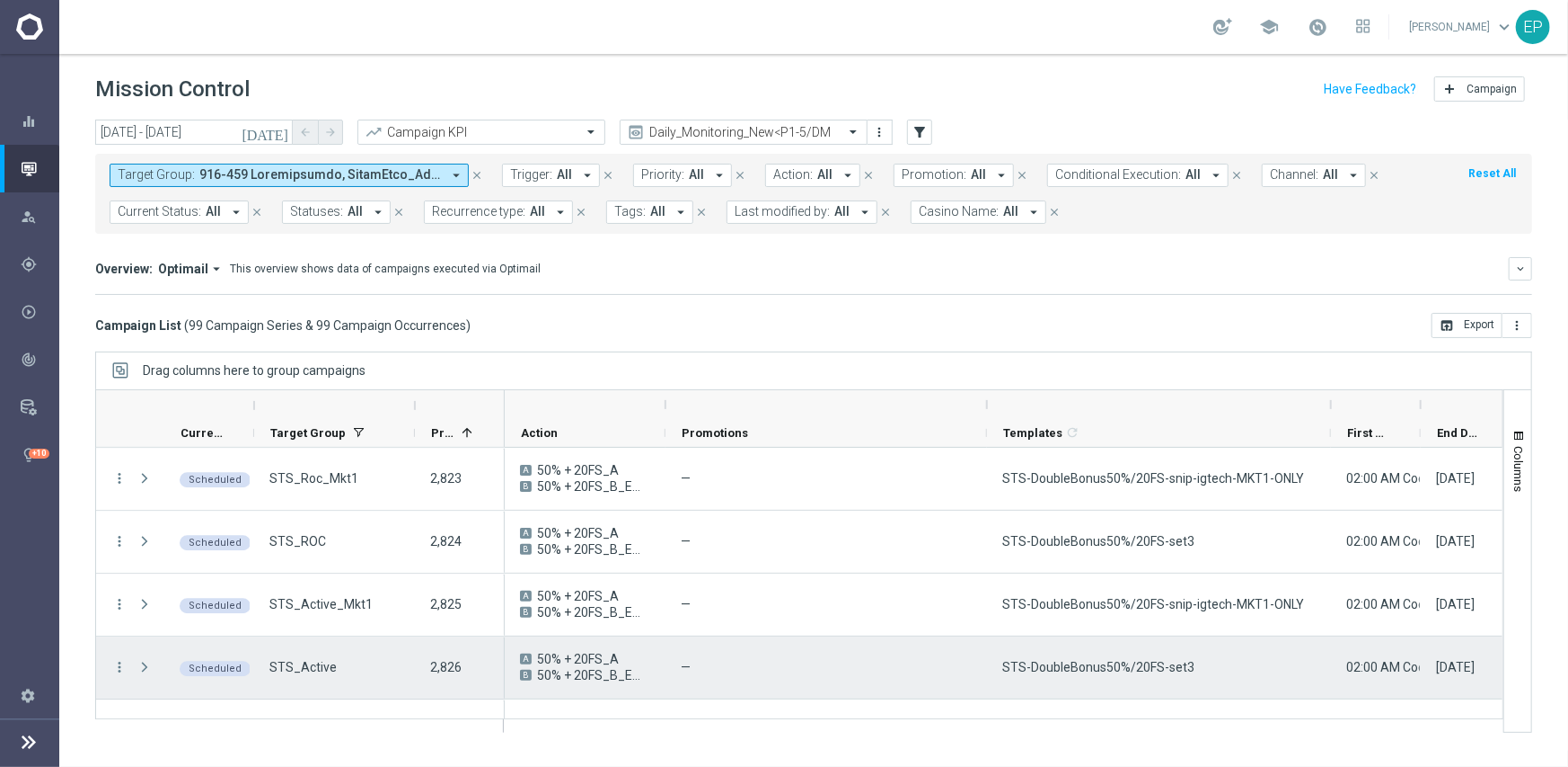
click at [1104, 669] on span "STS-DoubleBonus50%/20FS-set3" at bounding box center [1098, 667] width 193 height 16
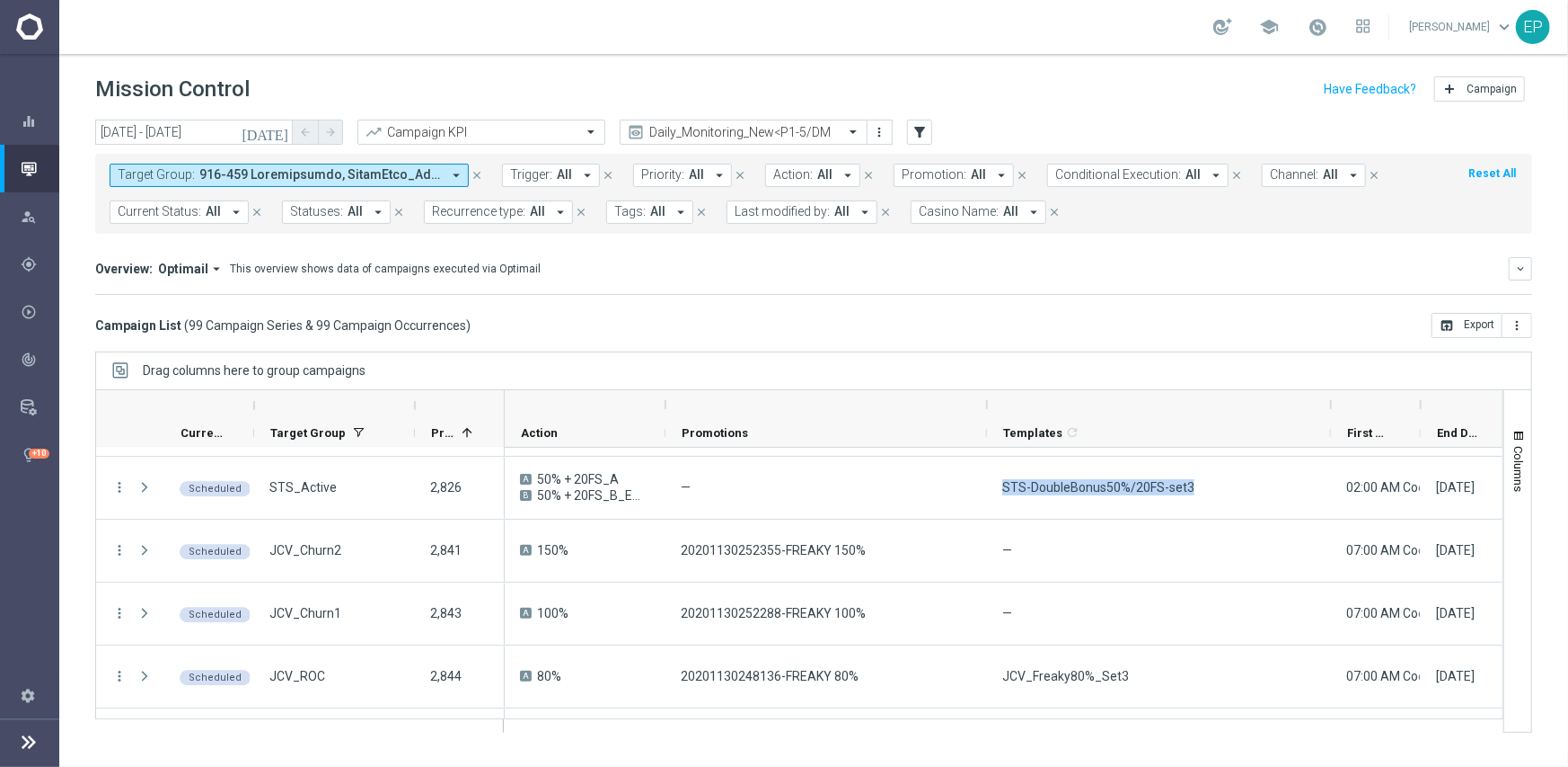
scroll to position [3110, 0]
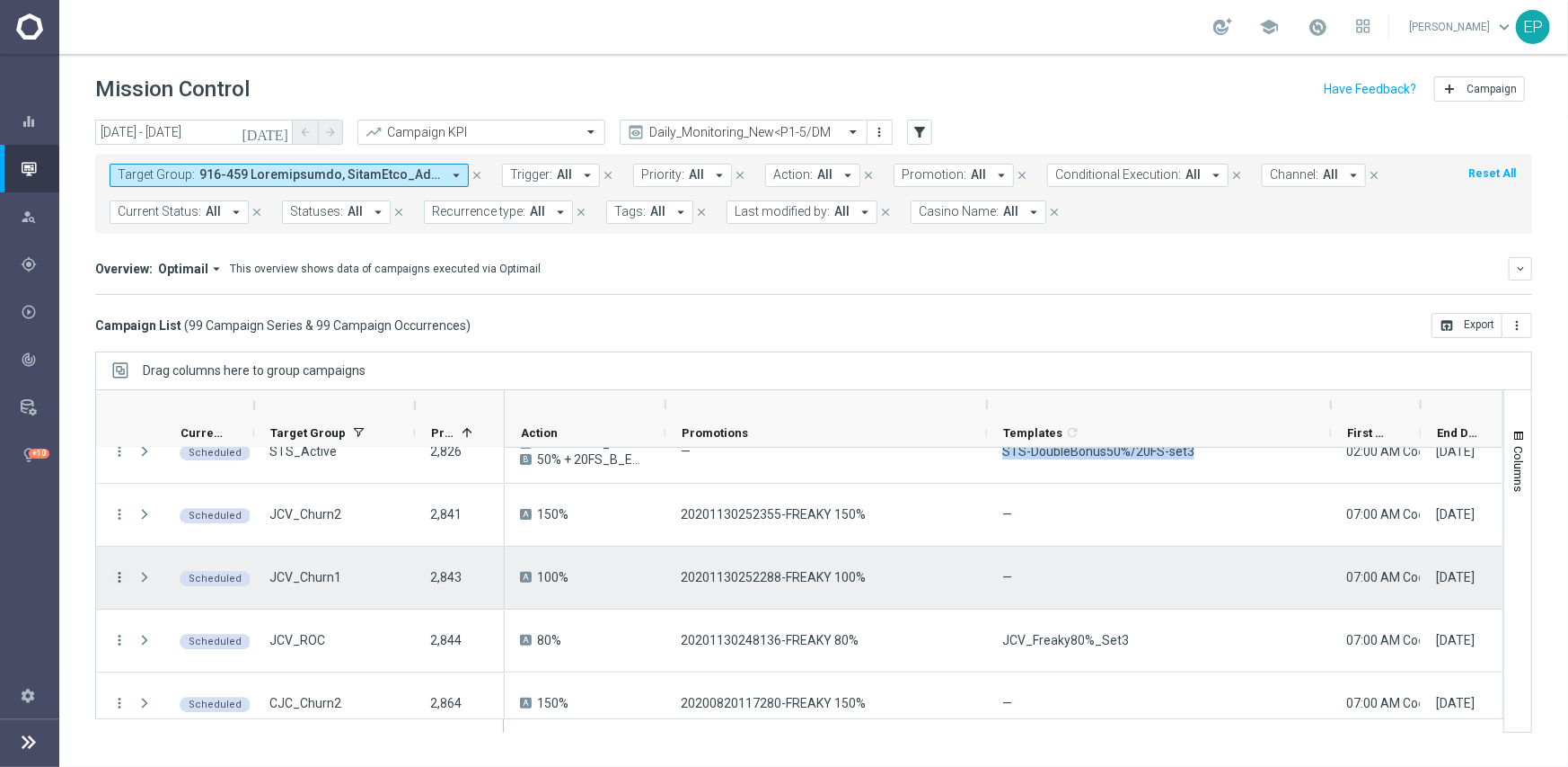
click at [117, 573] on icon "more_vert" at bounding box center [120, 577] width 16 height 16
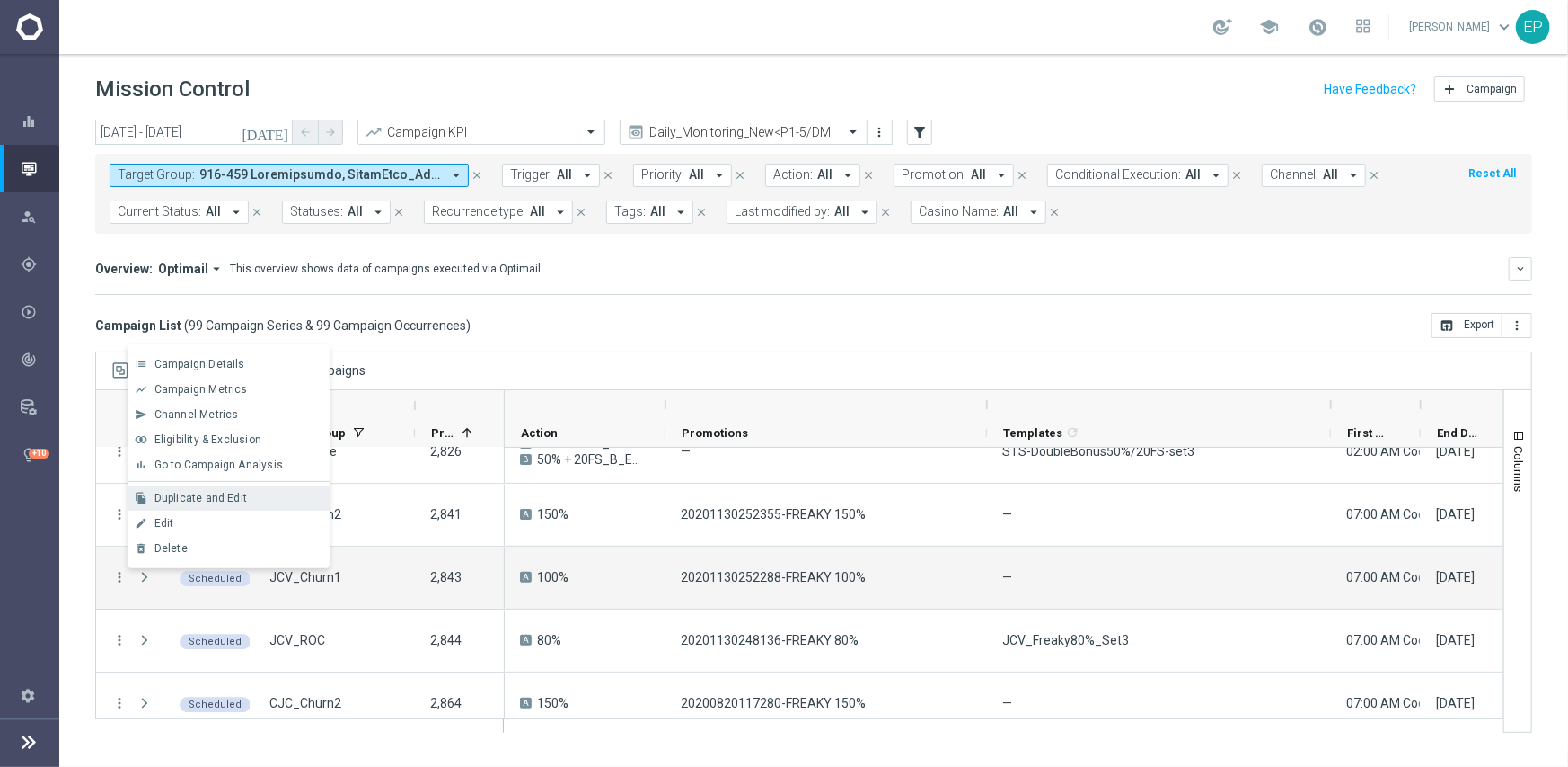
click at [219, 497] on span "Duplicate and Edit" at bounding box center [201, 497] width 93 height 13
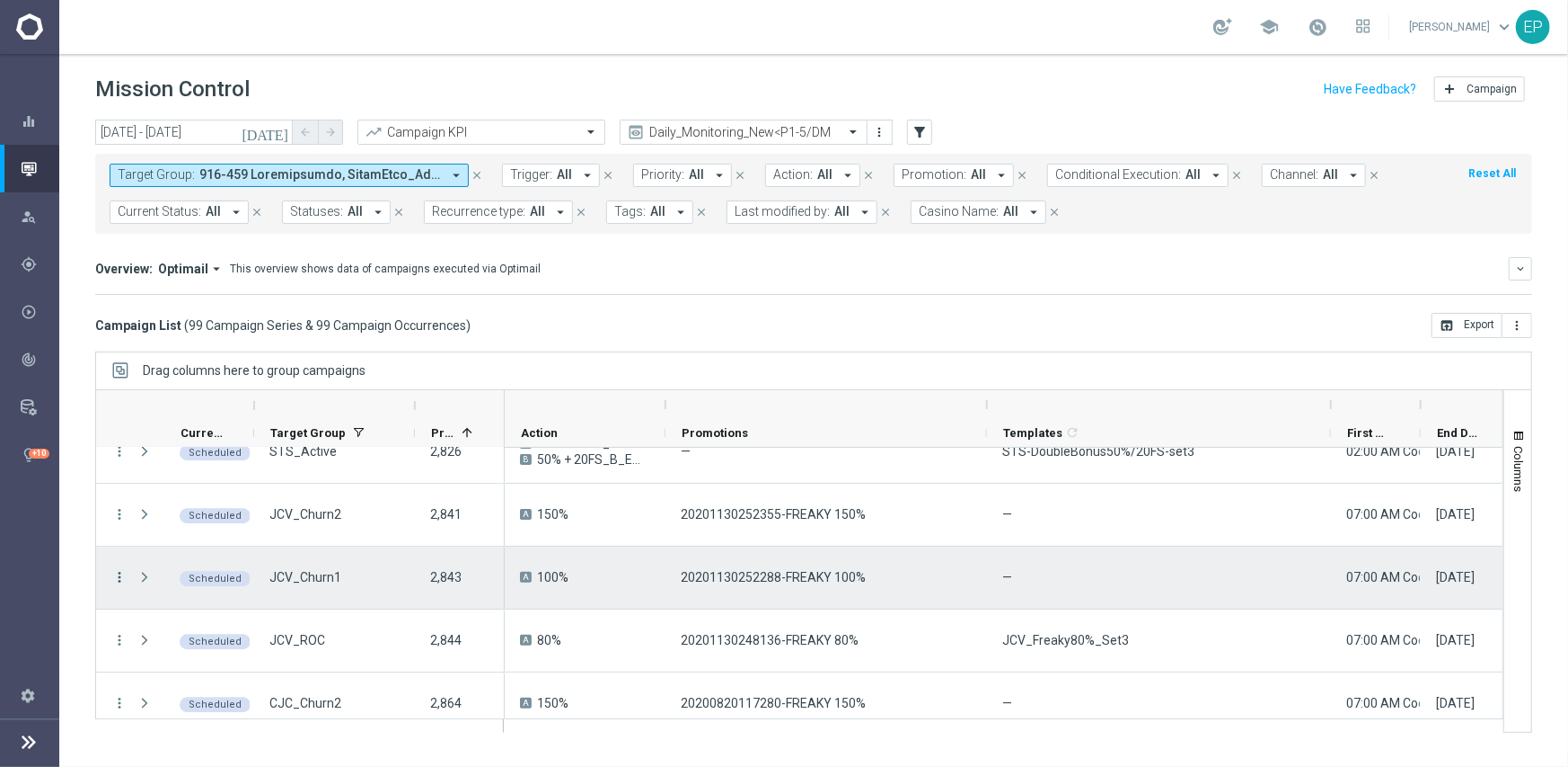
click at [115, 577] on icon "more_vert" at bounding box center [120, 577] width 16 height 16
click at [180, 542] on span "Delete" at bounding box center [171, 548] width 33 height 13
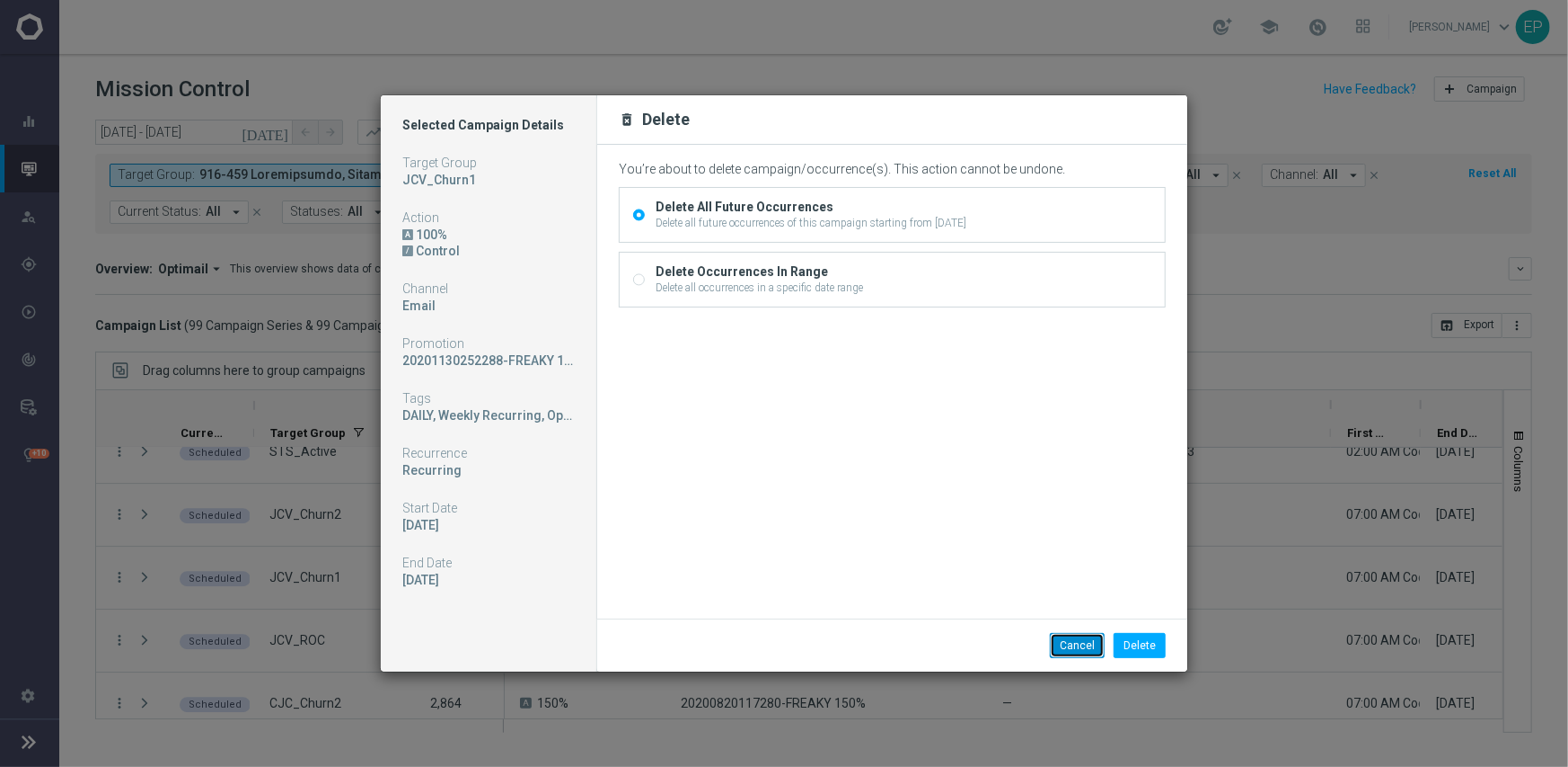
click at [1072, 644] on button "Cancel" at bounding box center [1077, 645] width 55 height 25
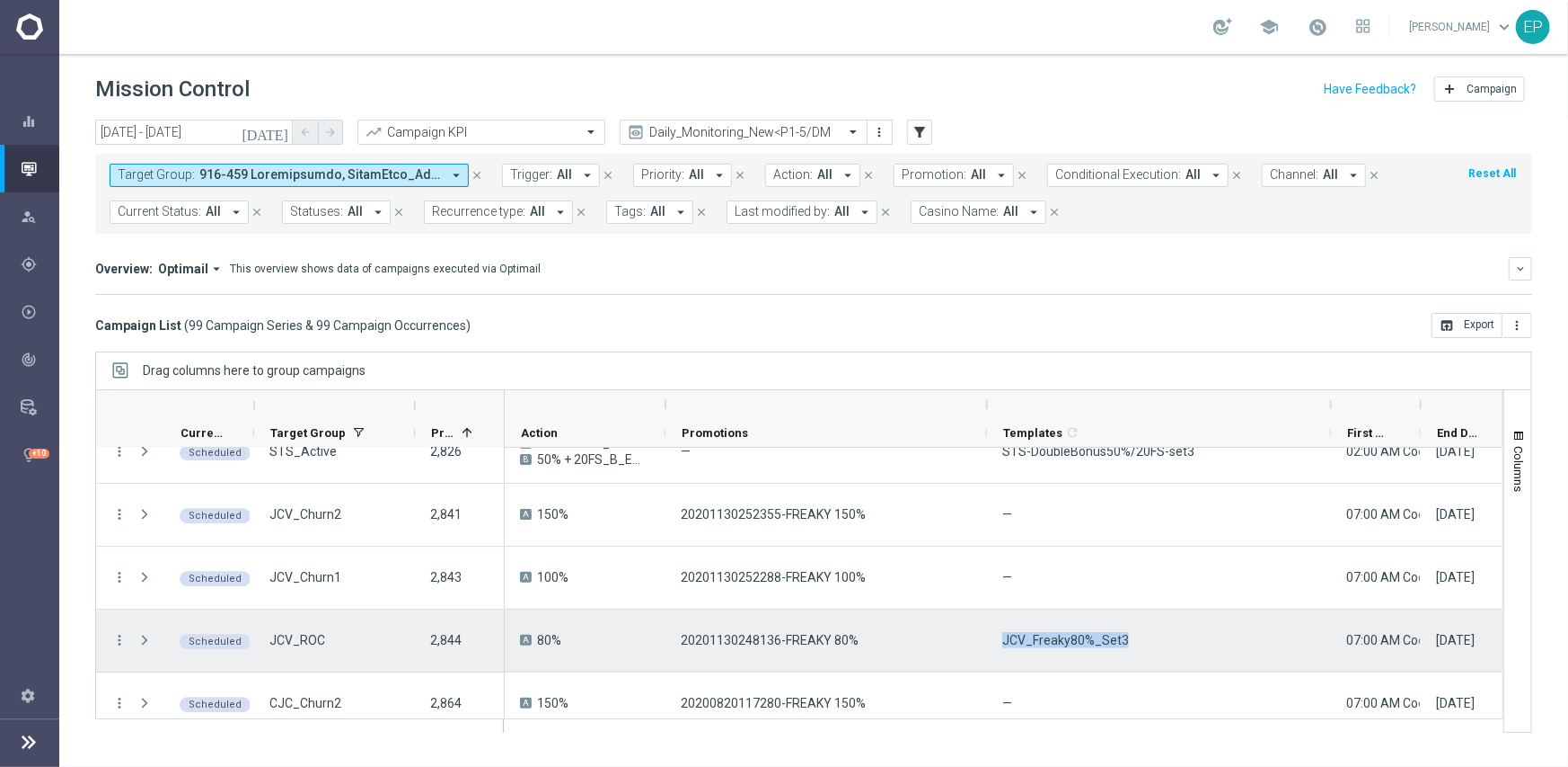
drag, startPoint x: 998, startPoint y: 642, endPoint x: 1042, endPoint y: 644, distance: 44.0
click at [1042, 645] on div "JCV_Freaky80%_Set3" at bounding box center [1159, 640] width 344 height 62
click at [1039, 640] on span "JCV_Freaky80%_Set3" at bounding box center [1065, 640] width 127 height 16
drag, startPoint x: 1003, startPoint y: 641, endPoint x: 1066, endPoint y: 647, distance: 63.3
click at [1066, 647] on span "JCV_Freaky80%_Set3" at bounding box center [1065, 640] width 127 height 16
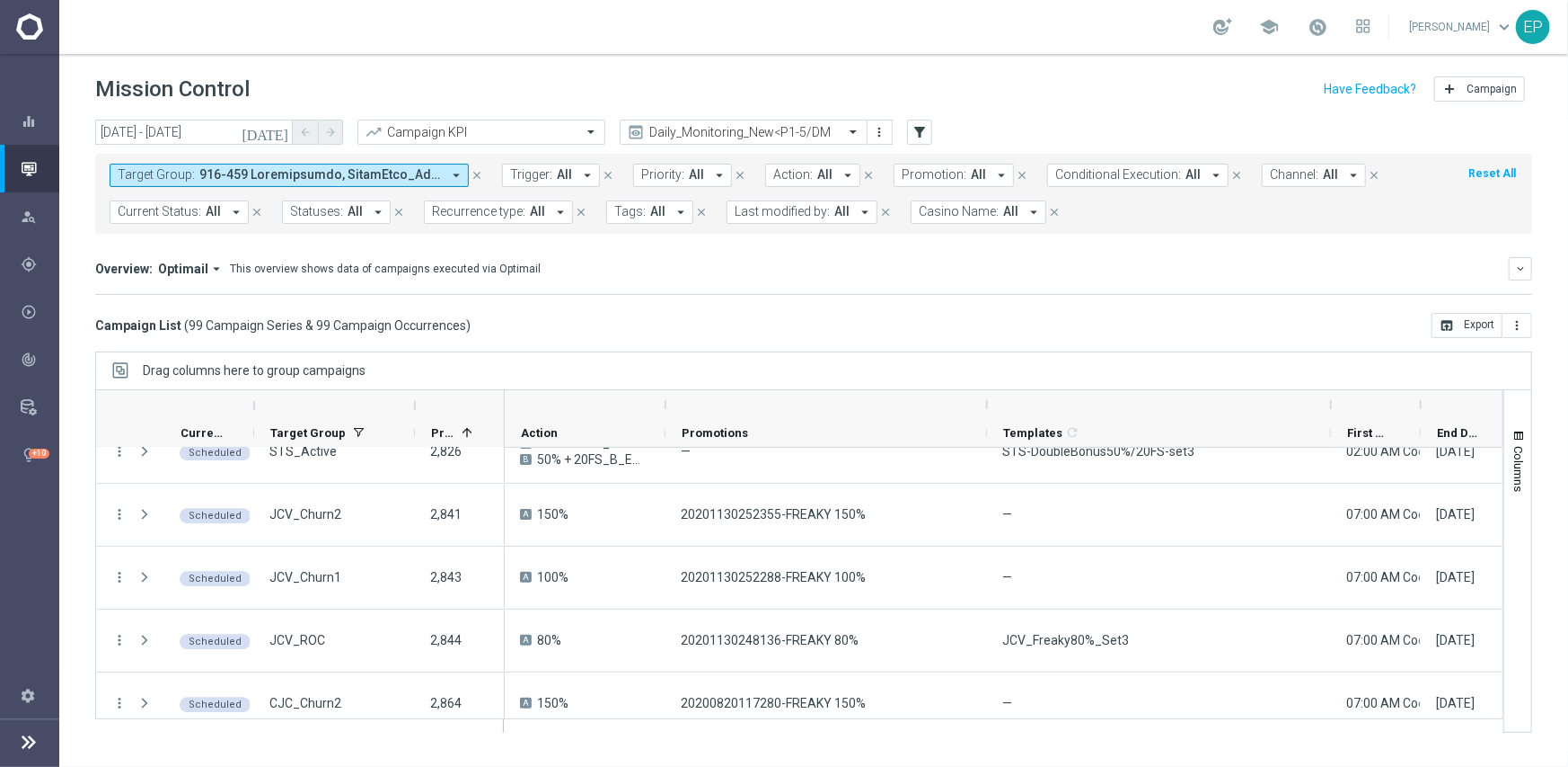
click at [912, 303] on mini-dashboard "Overview: Optimail arrow_drop_down This overview shows data of campaigns execut…" at bounding box center [813, 273] width 1437 height 79
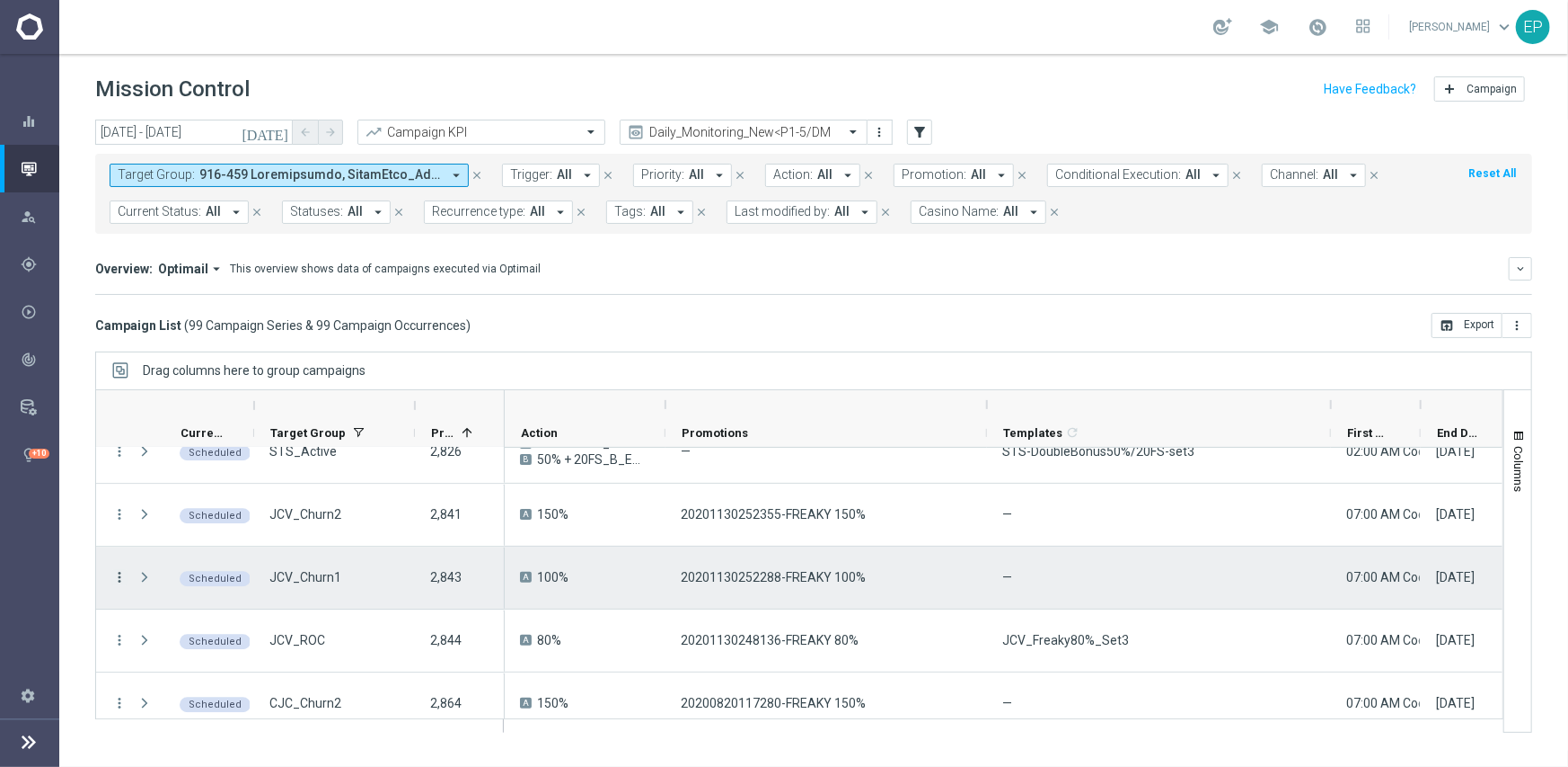
click at [117, 570] on icon "more_vert" at bounding box center [120, 577] width 16 height 16
click at [196, 547] on div "Delete" at bounding box center [238, 548] width 167 height 13
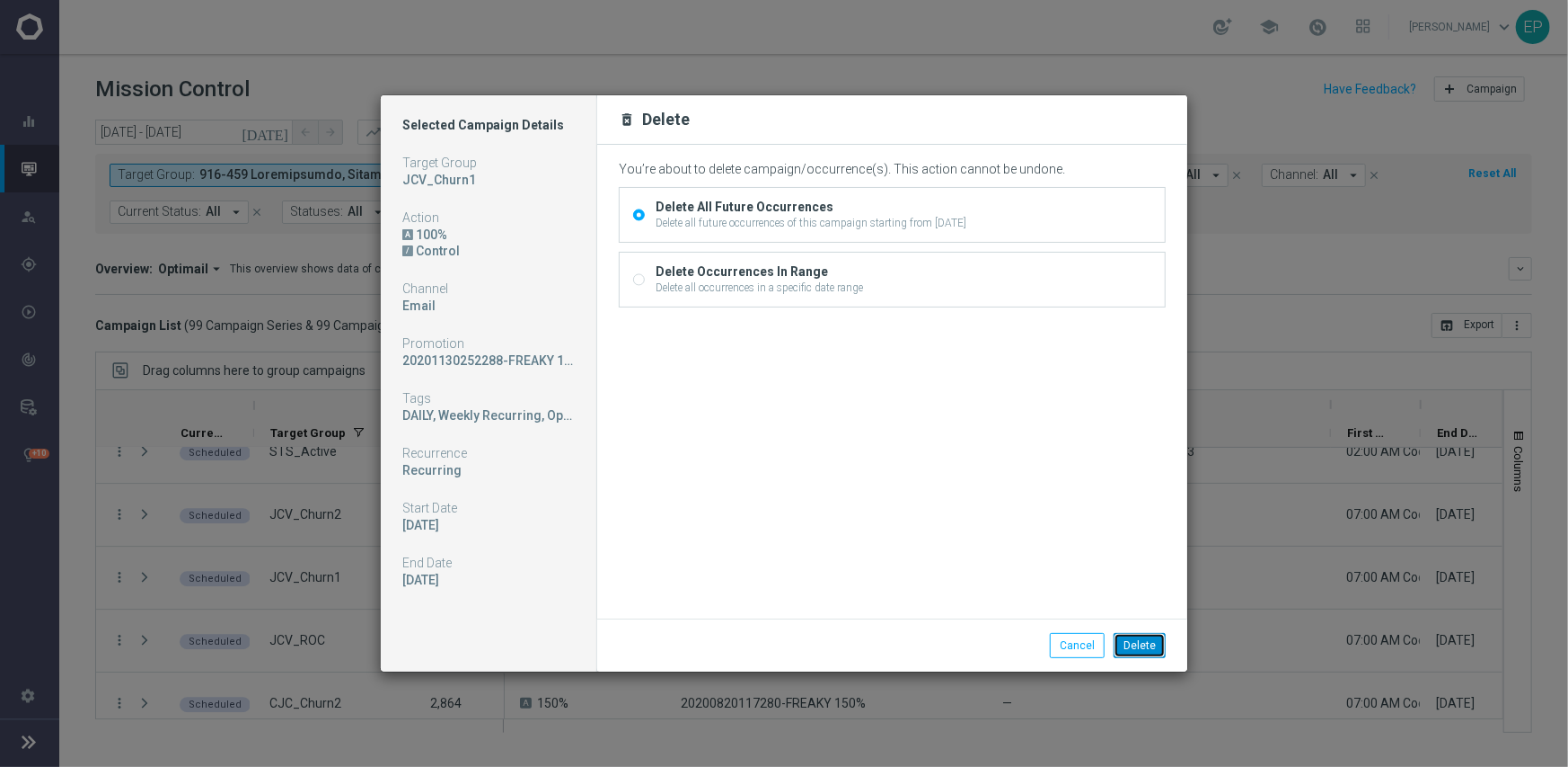
click at [1136, 644] on button "Delete" at bounding box center [1140, 645] width 52 height 25
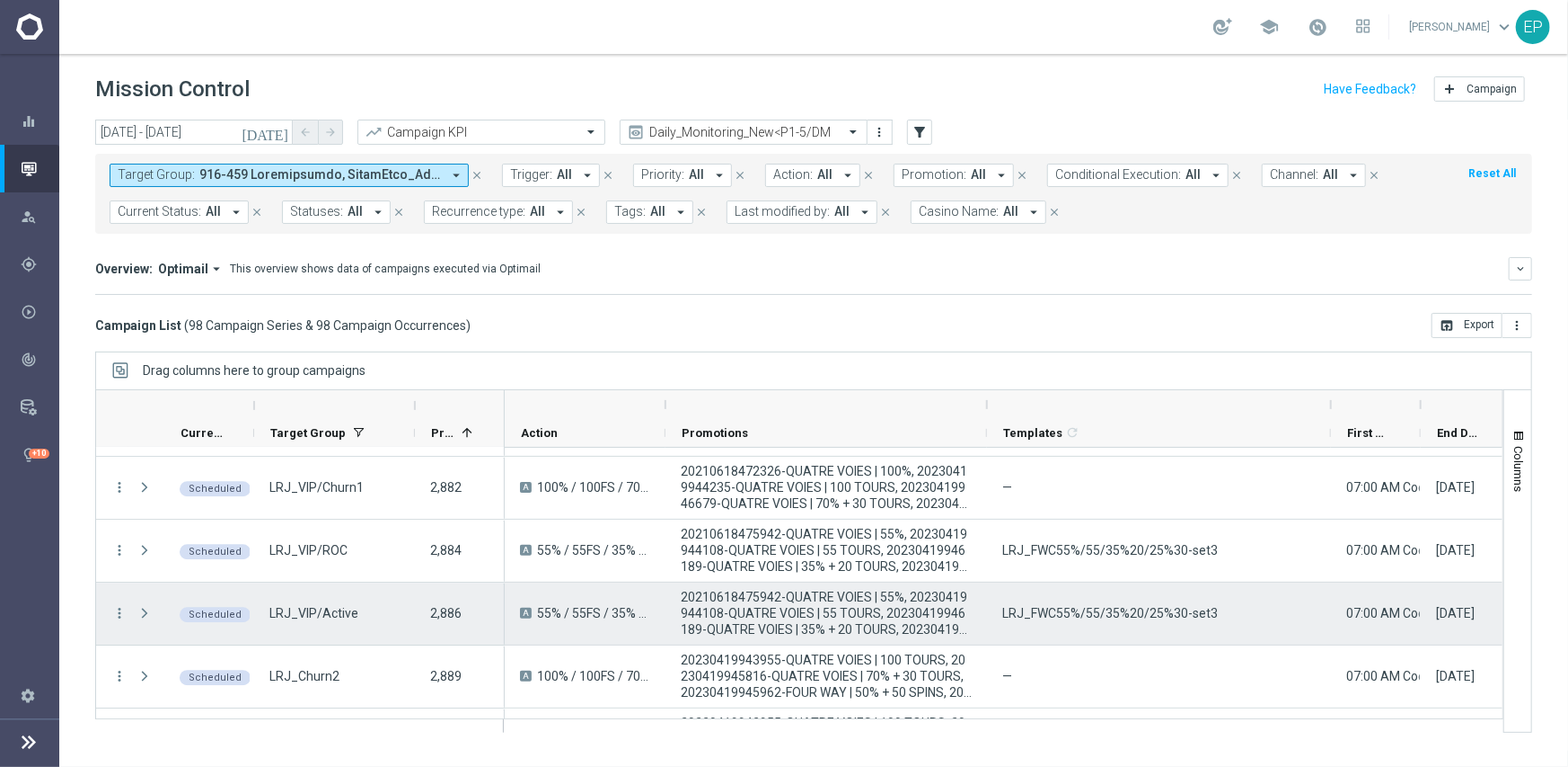
scroll to position [3559, 0]
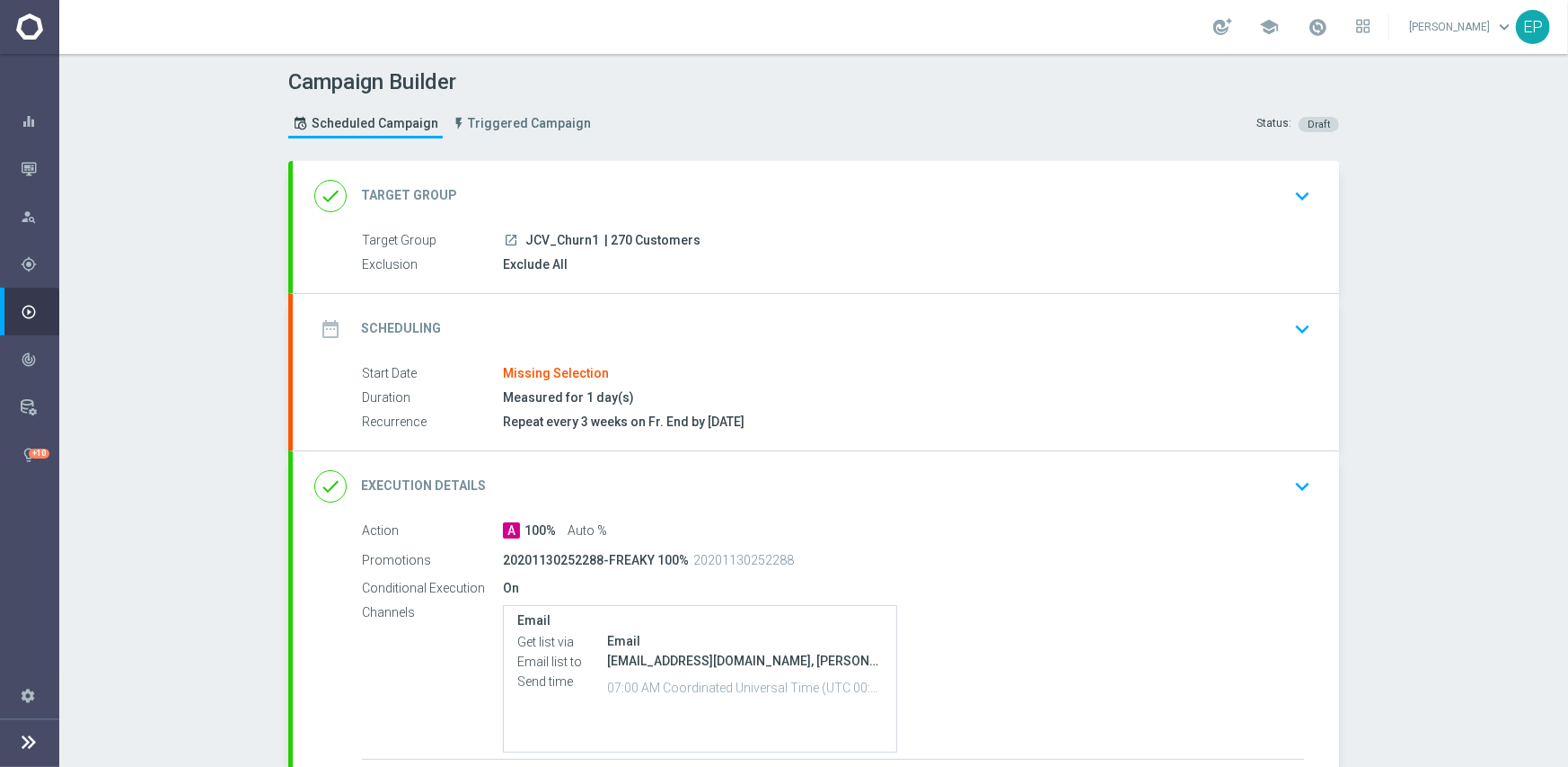
click at [602, 325] on div "date_range Scheduling keyboard_arrow_down" at bounding box center [815, 329] width 1003 height 34
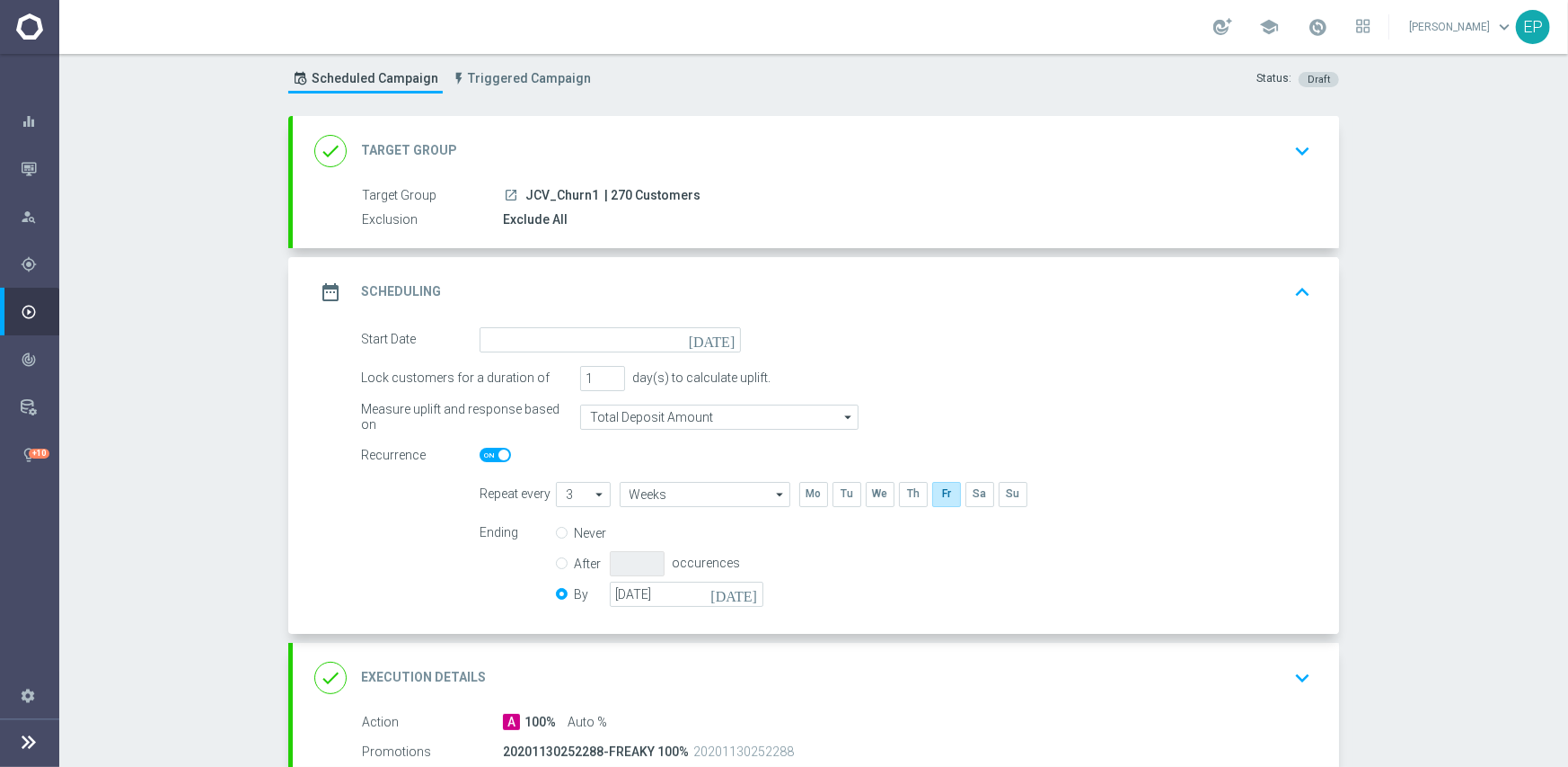
scroll to position [180, 0]
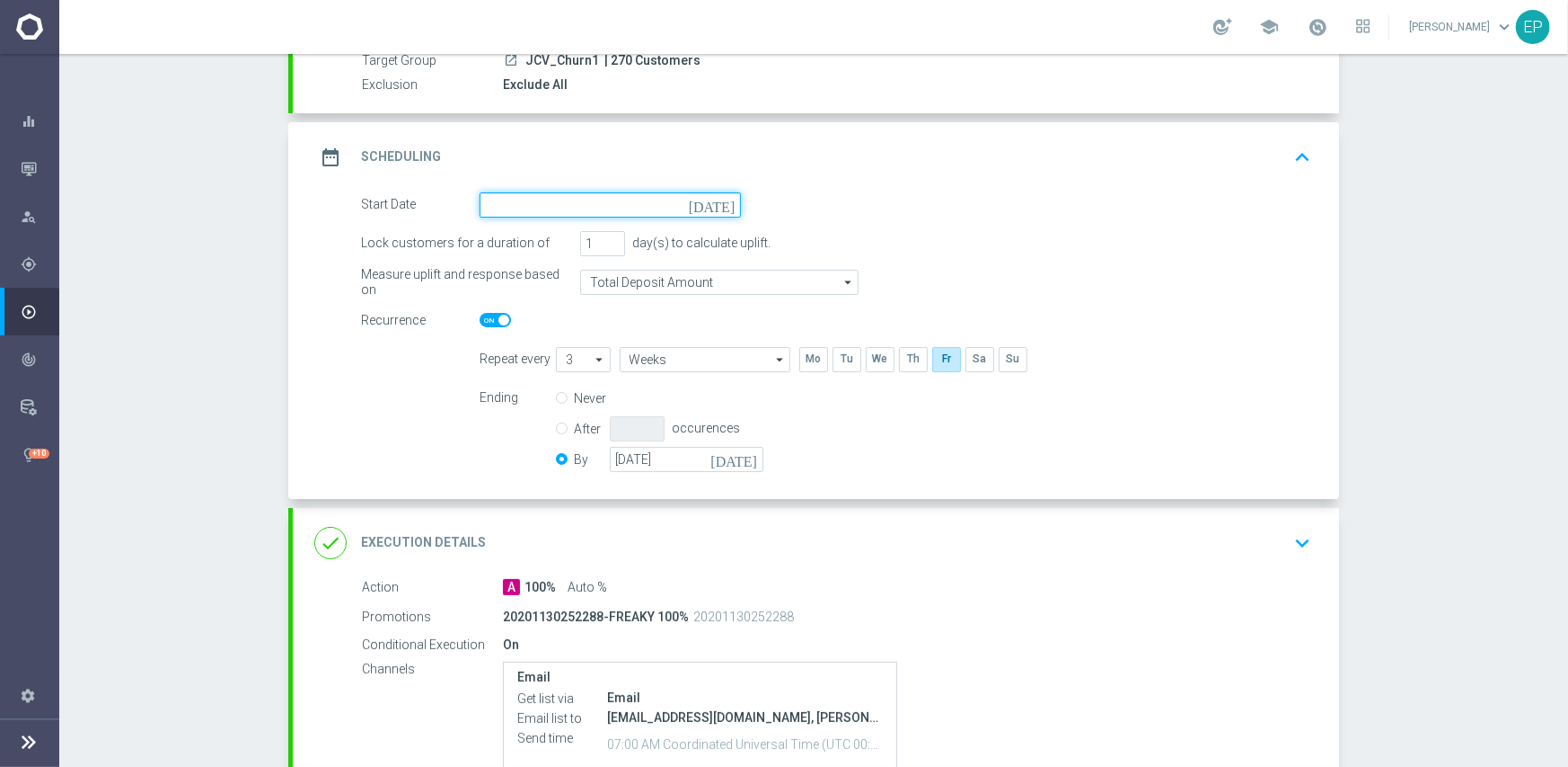
click at [614, 206] on input at bounding box center [611, 205] width 261 height 25
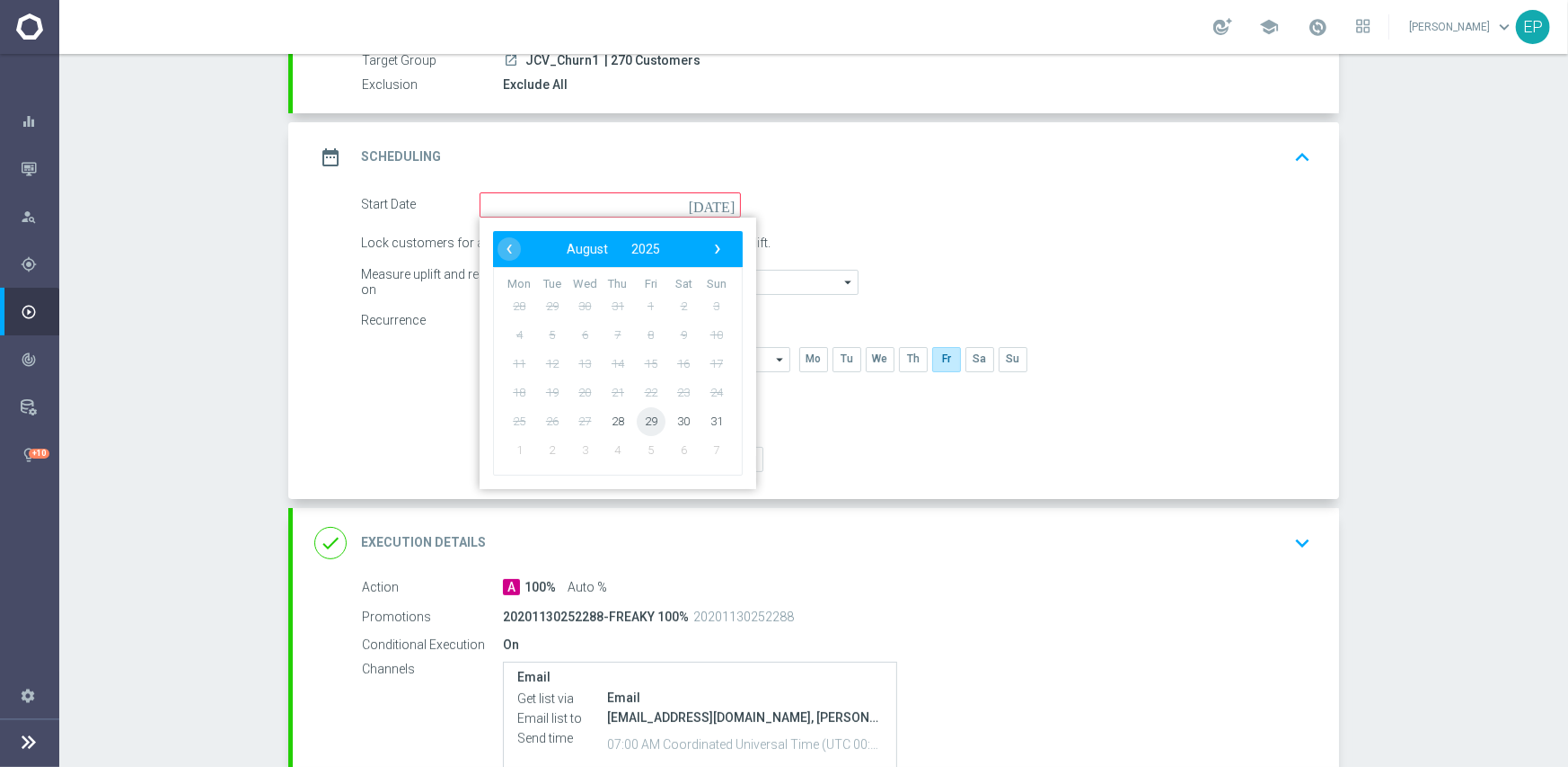
click at [642, 422] on span "29" at bounding box center [651, 420] width 29 height 29
type input "29 Aug 2025"
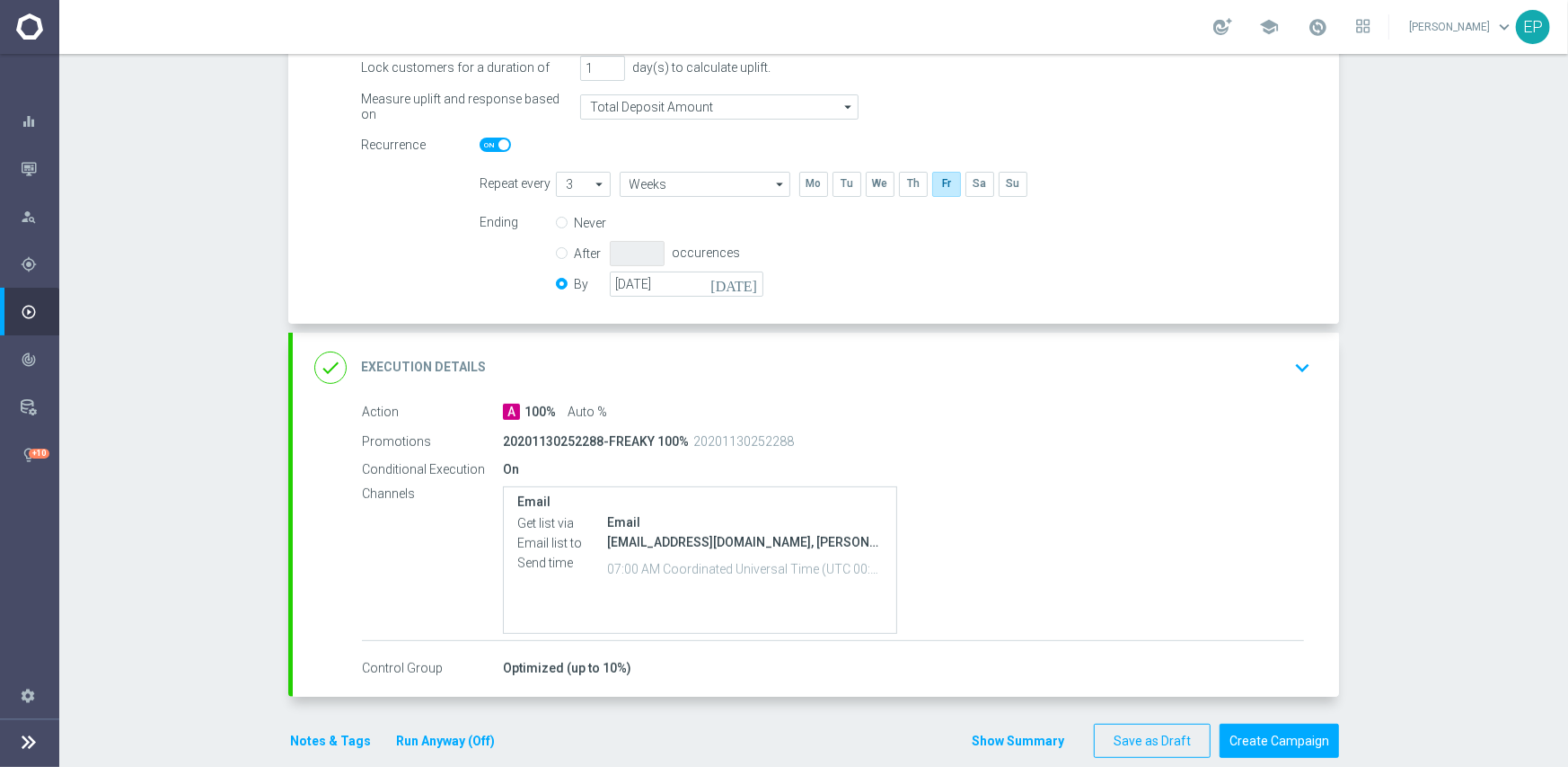
scroll to position [360, 0]
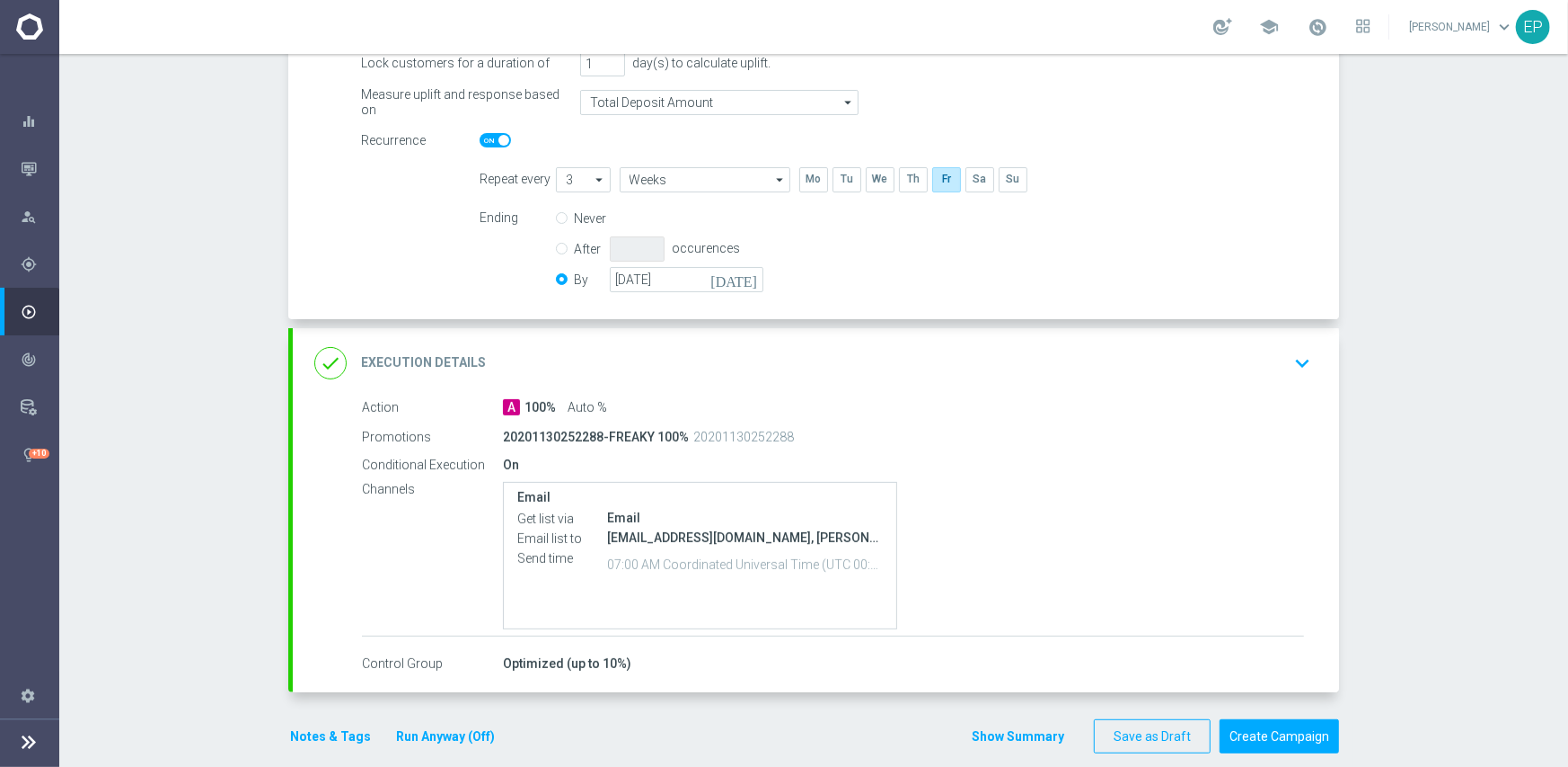
click at [712, 369] on div "done Execution Details keyboard_arrow_down" at bounding box center [815, 363] width 1003 height 34
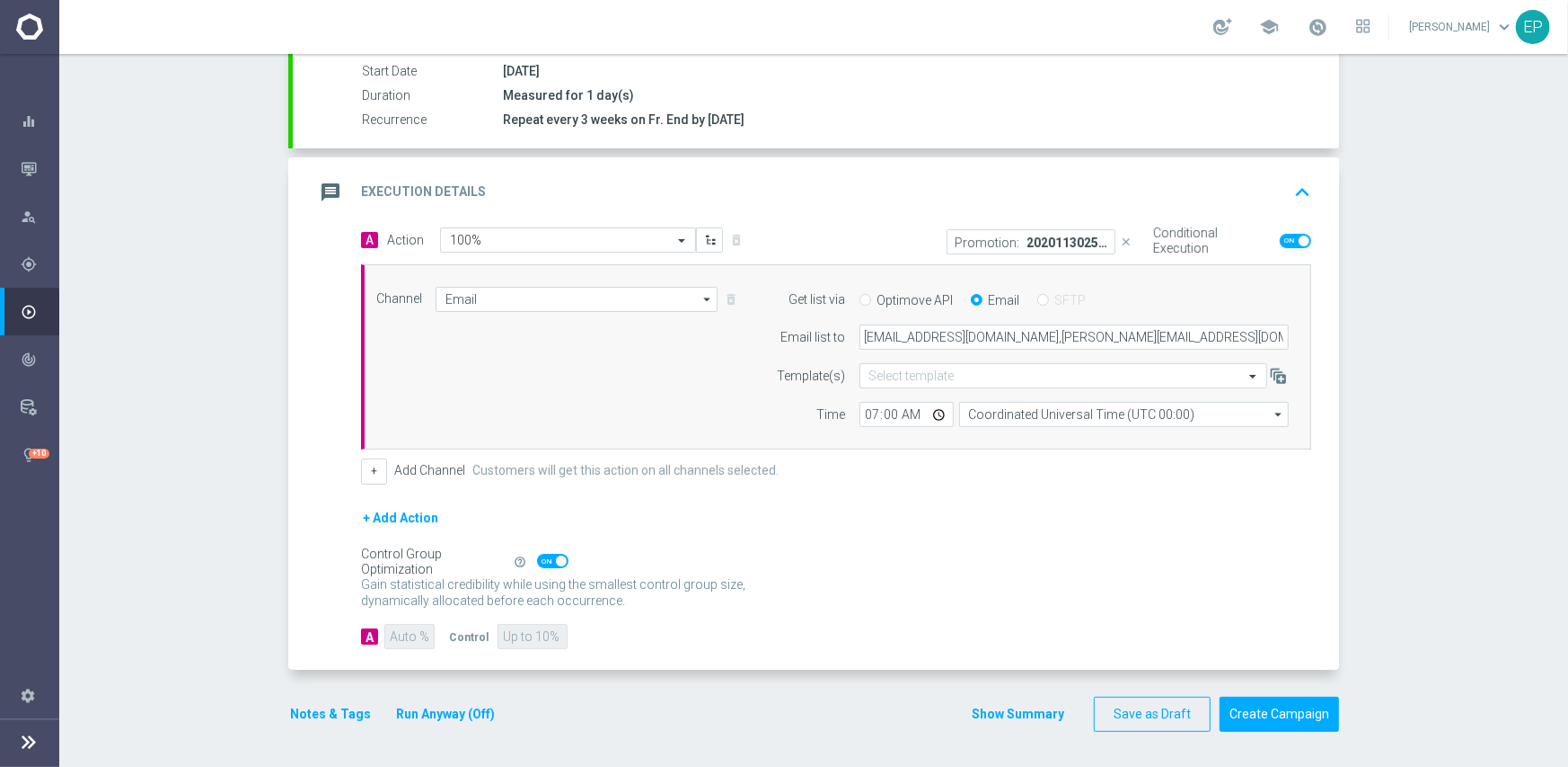
scroll to position [301, 0]
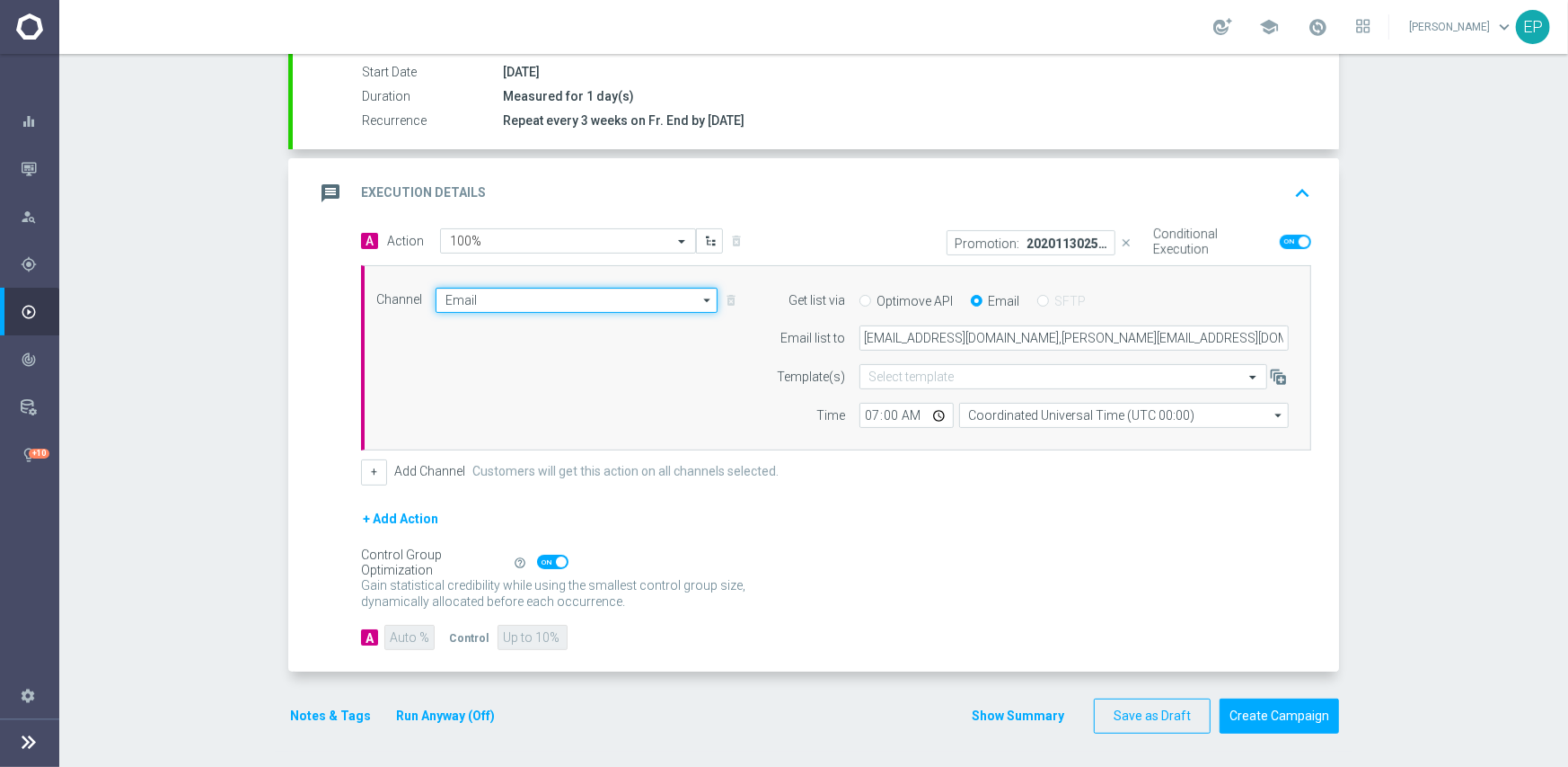
click at [592, 308] on input "Email" at bounding box center [576, 300] width 282 height 25
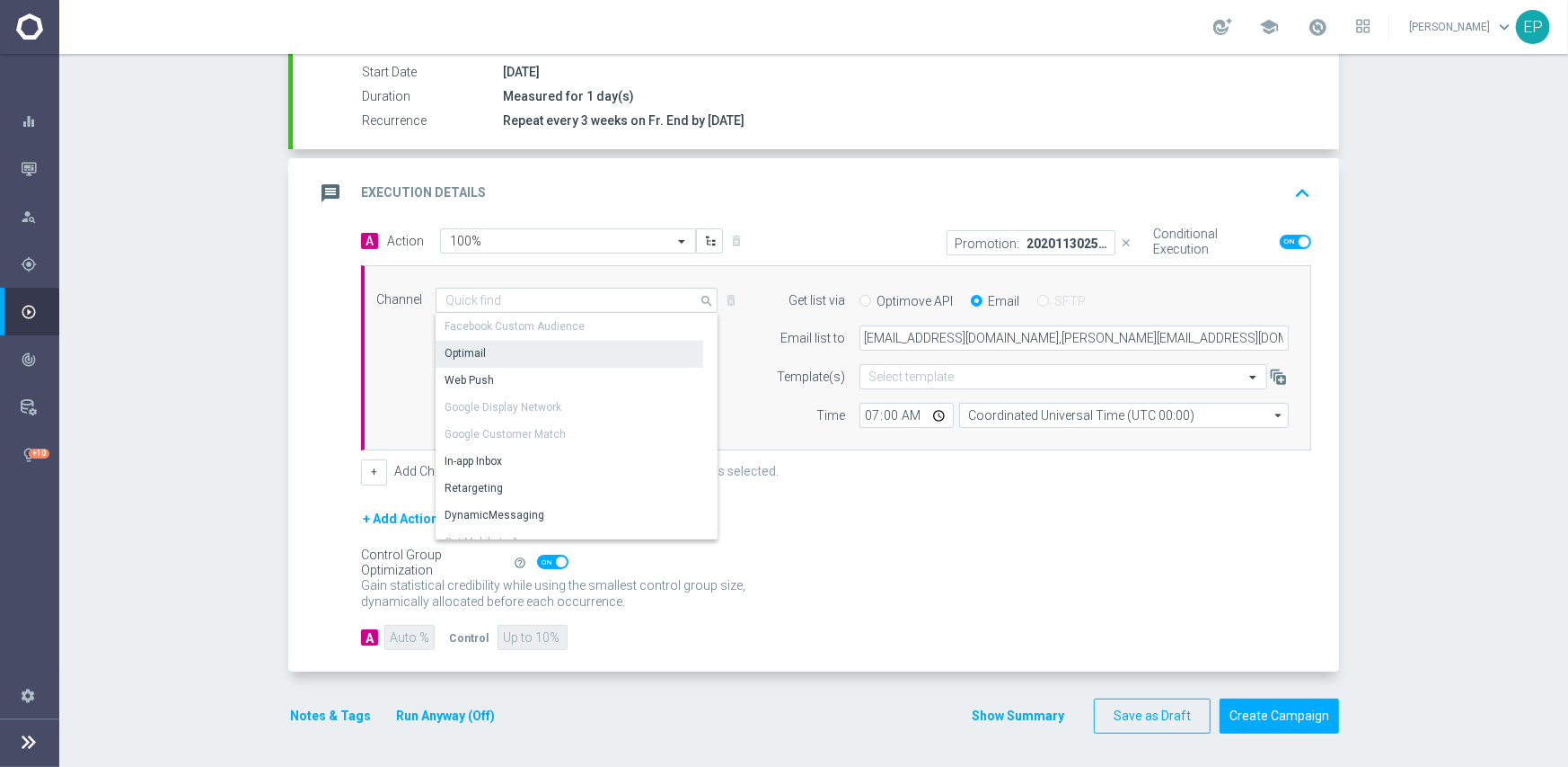
click at [550, 353] on div "Optimail" at bounding box center [569, 353] width 267 height 25
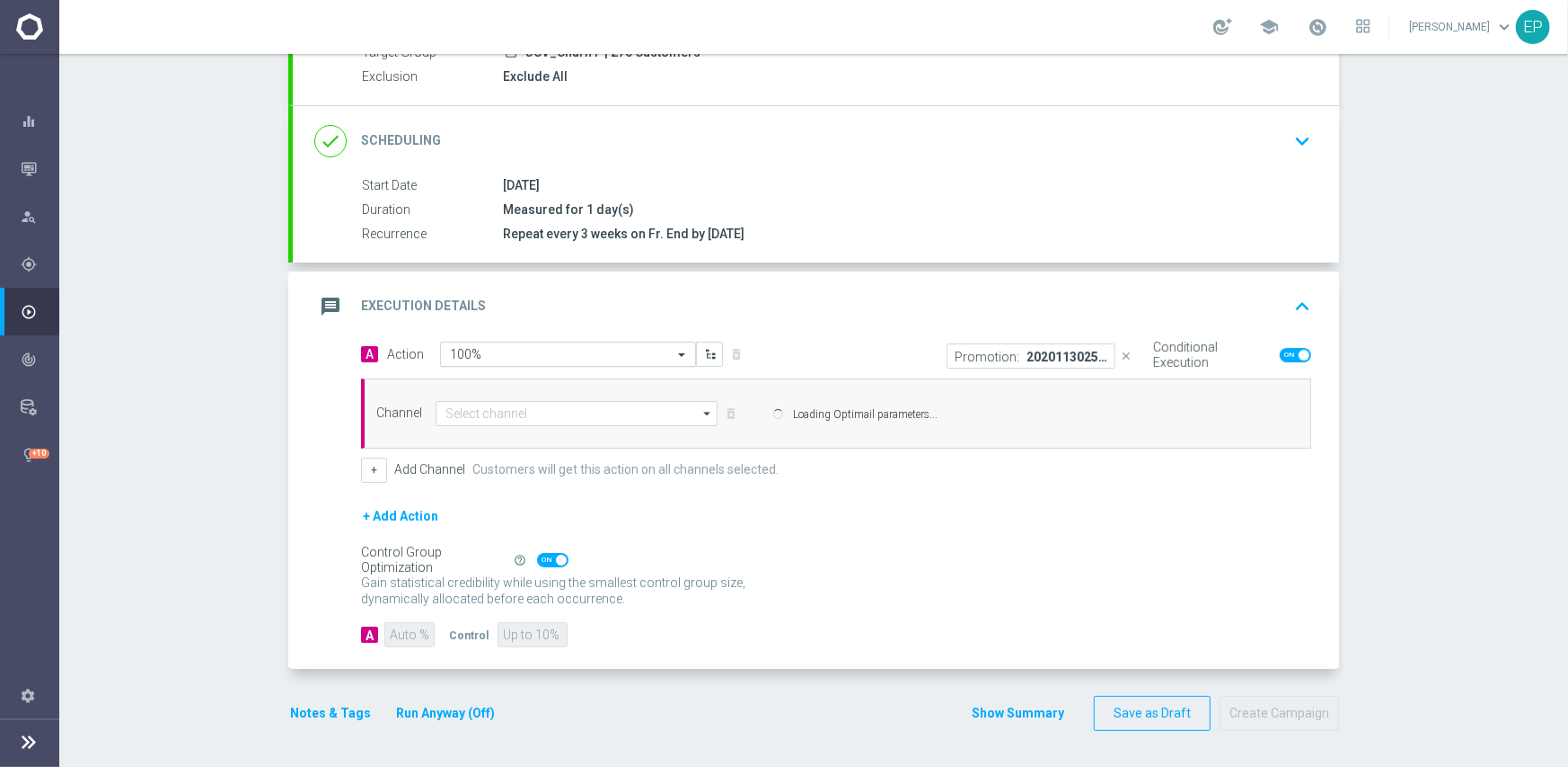
type input "Optimail"
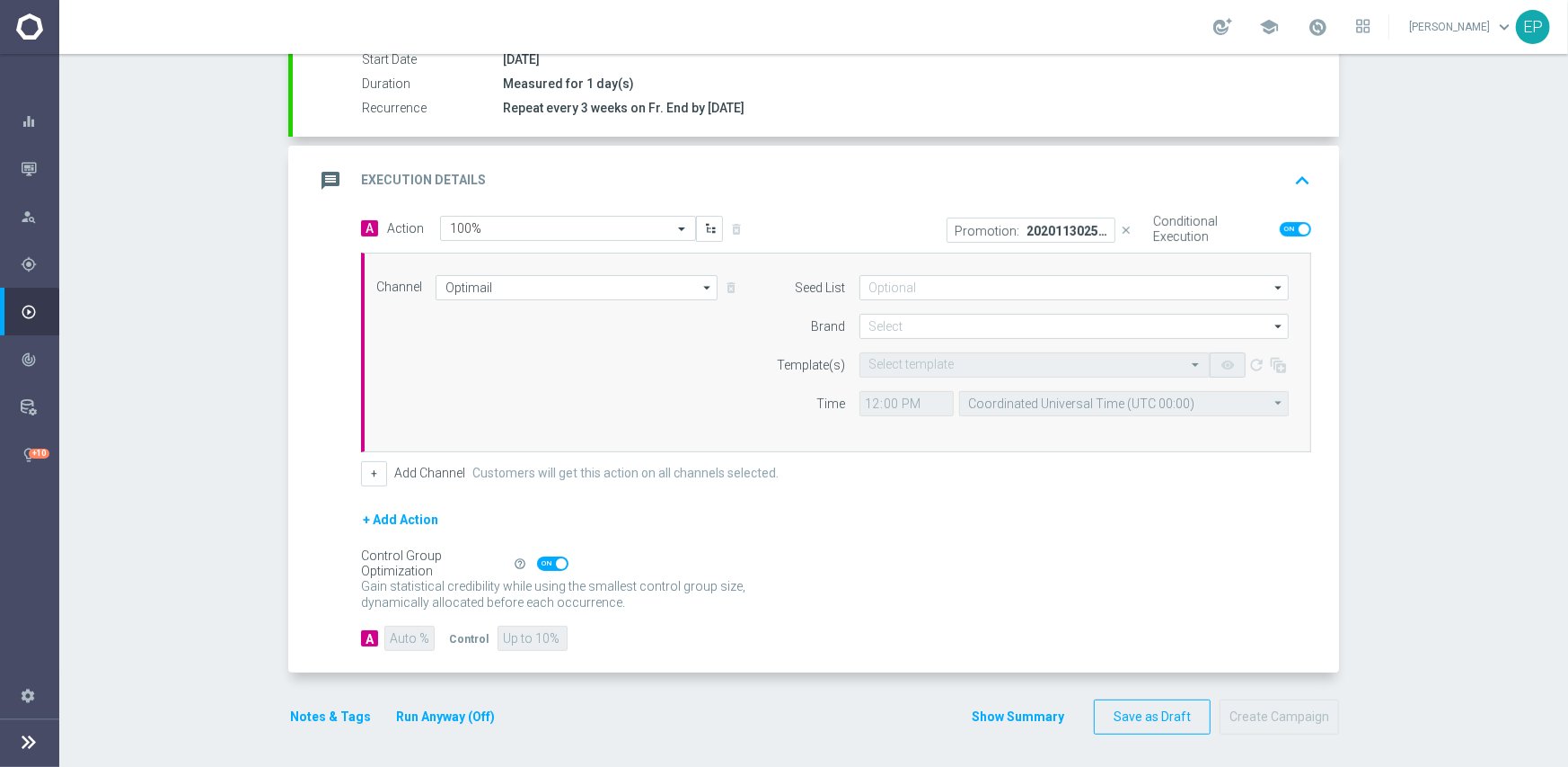
scroll to position [315, 0]
click at [971, 285] on input at bounding box center [1074, 286] width 429 height 25
click at [934, 402] on div "VivaVision-Internal" at bounding box center [1074, 394] width 430 height 27
click at [706, 333] on div "Channel Optimail Optimail arrow_drop_down Show Selected 1 of 21 Facebook Custom…" at bounding box center [832, 351] width 939 height 155
type input "VivaVision-Internal"
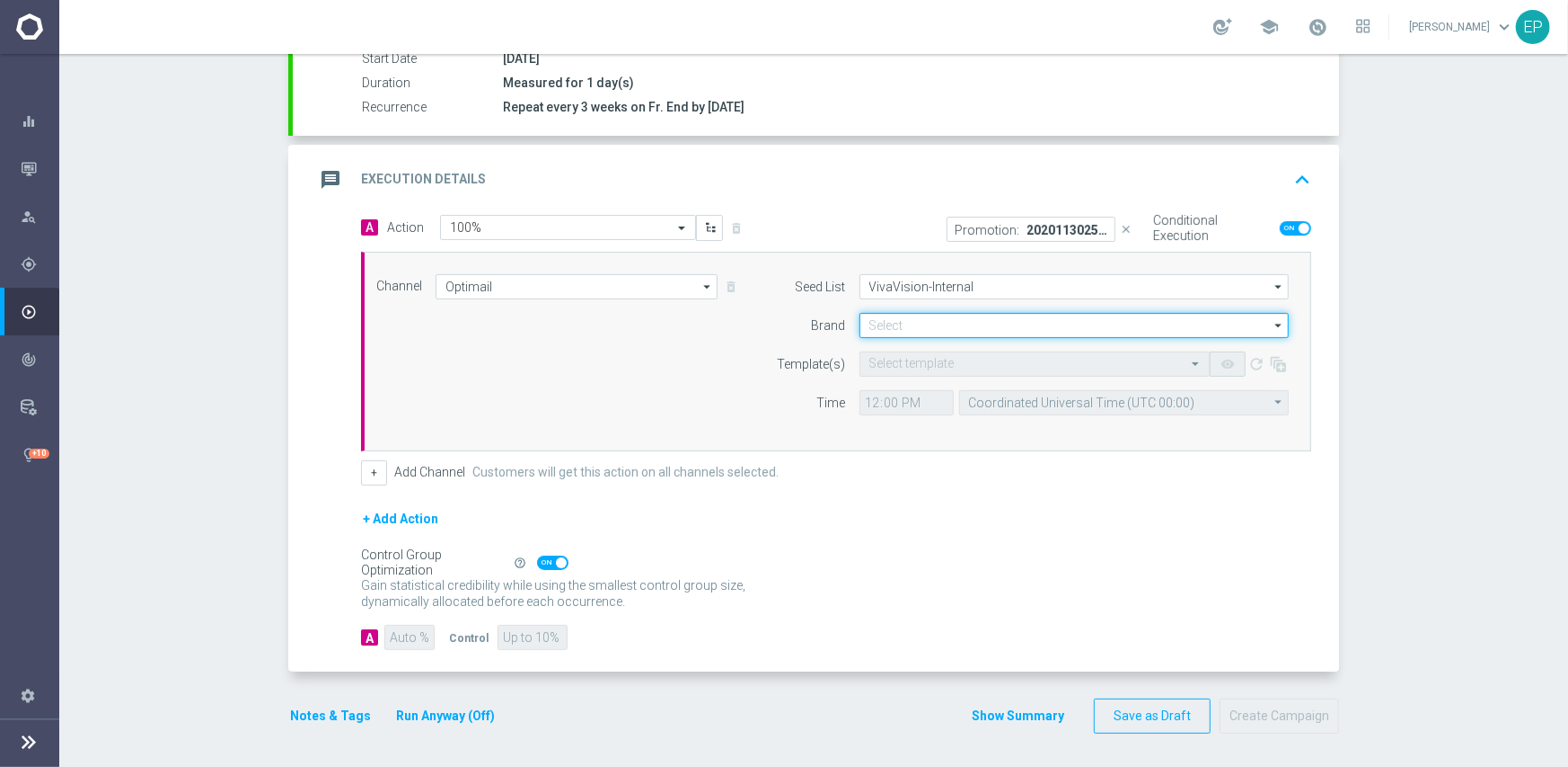
click at [905, 323] on input at bounding box center [1074, 325] width 429 height 25
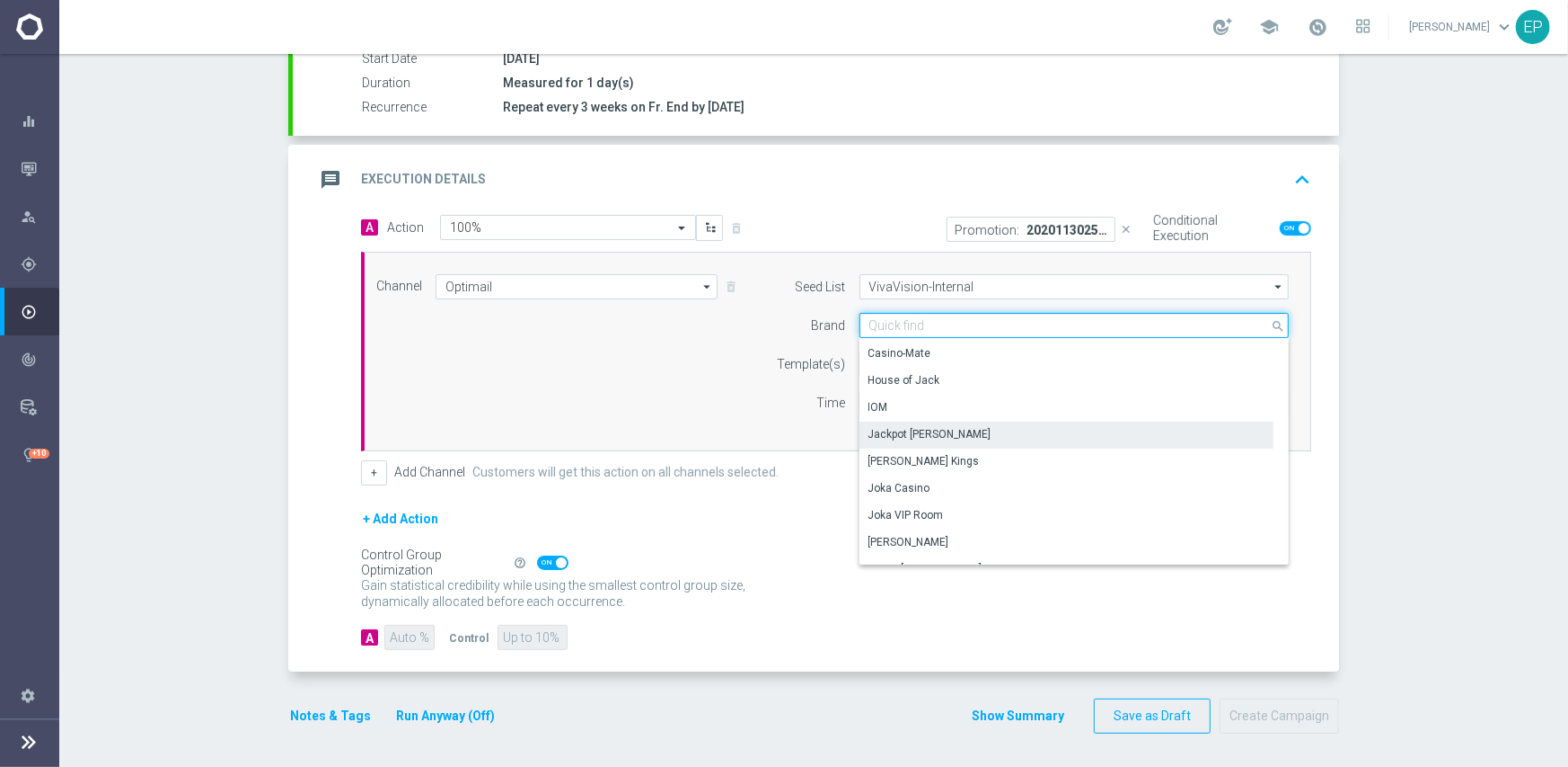
scroll to position [0, 0]
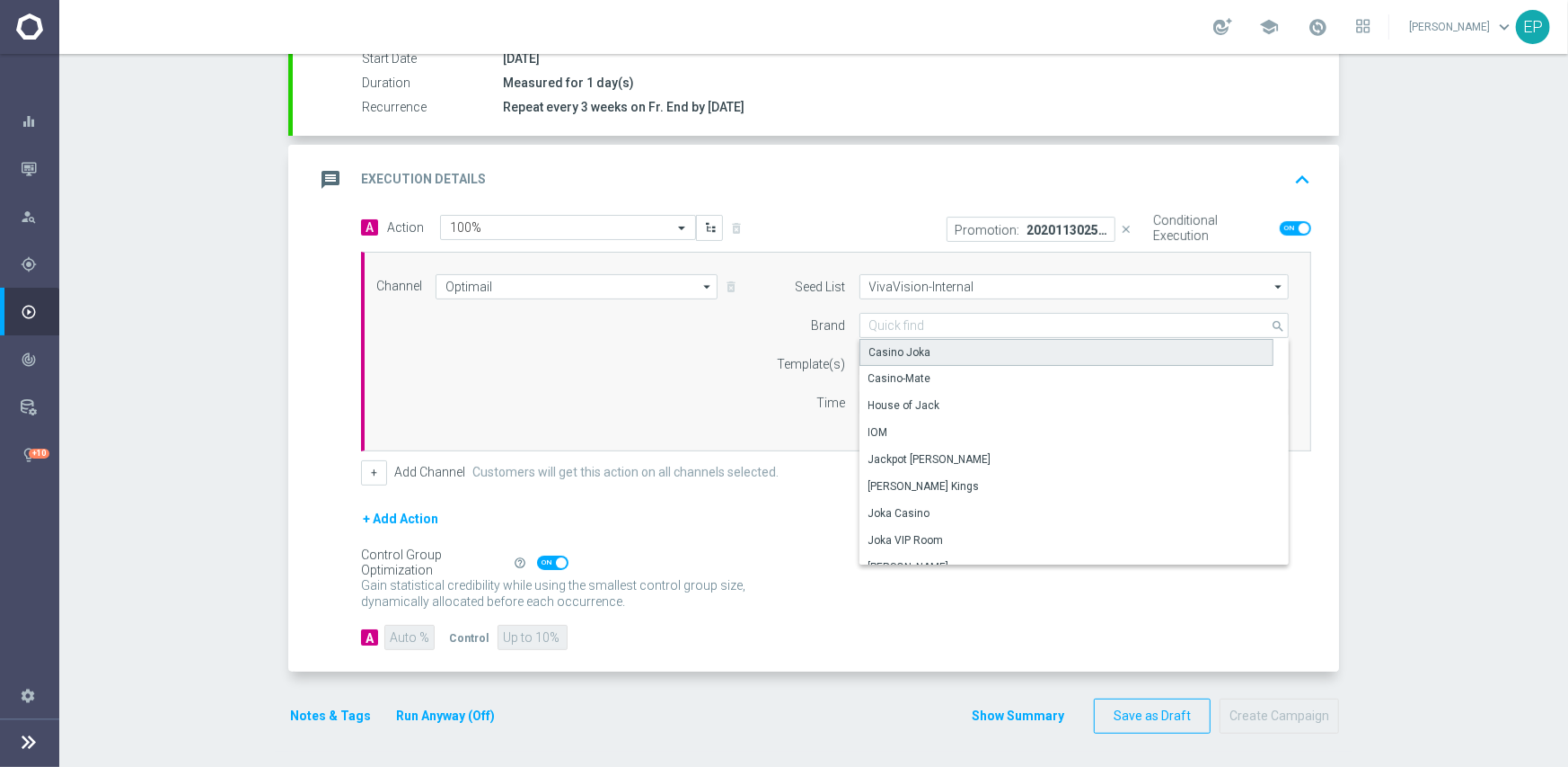
click at [926, 350] on div "Casino Joka" at bounding box center [1067, 352] width 415 height 27
type input "Casino Joka"
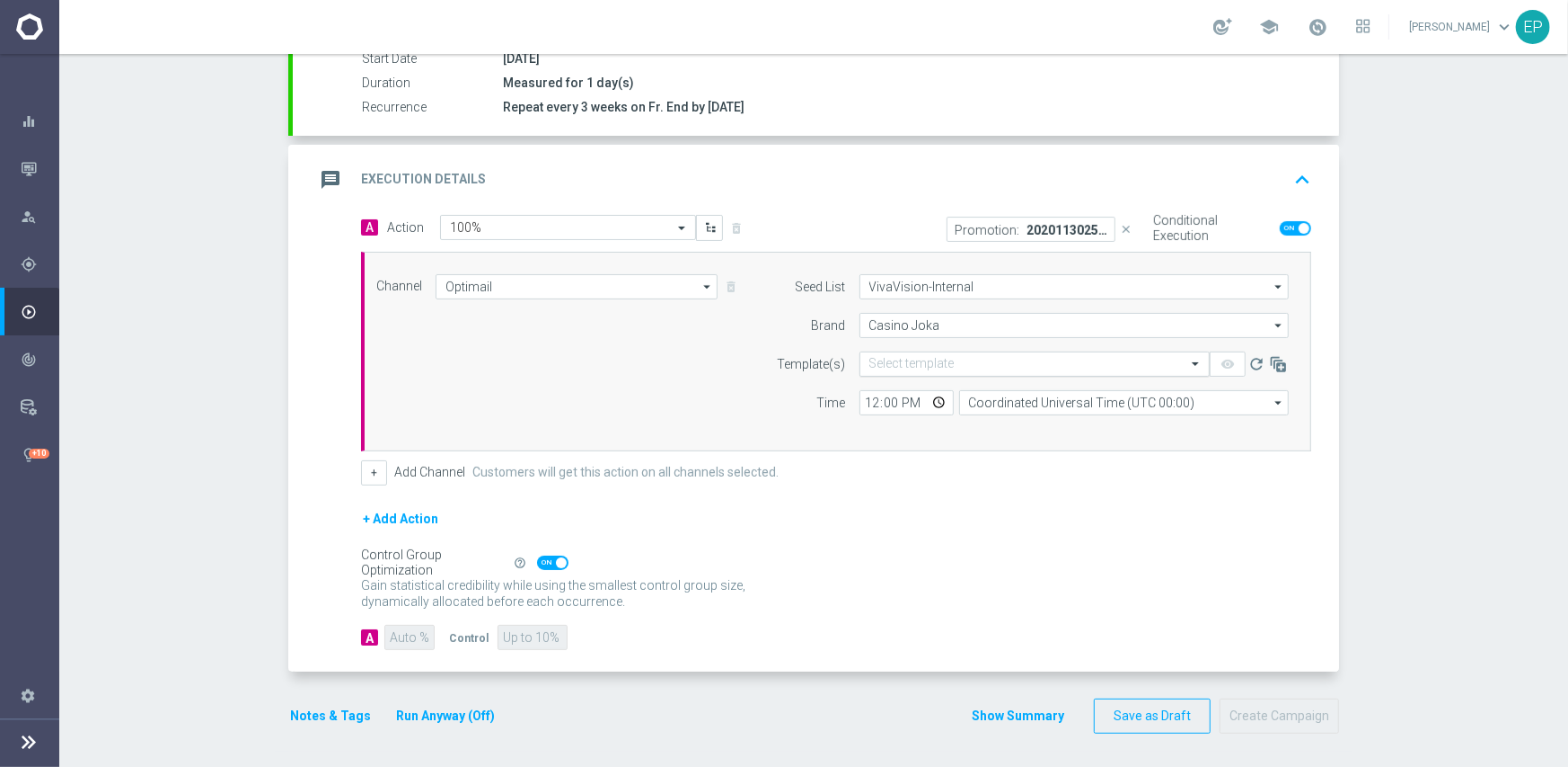
click at [940, 358] on input "text" at bounding box center [1016, 364] width 294 height 15
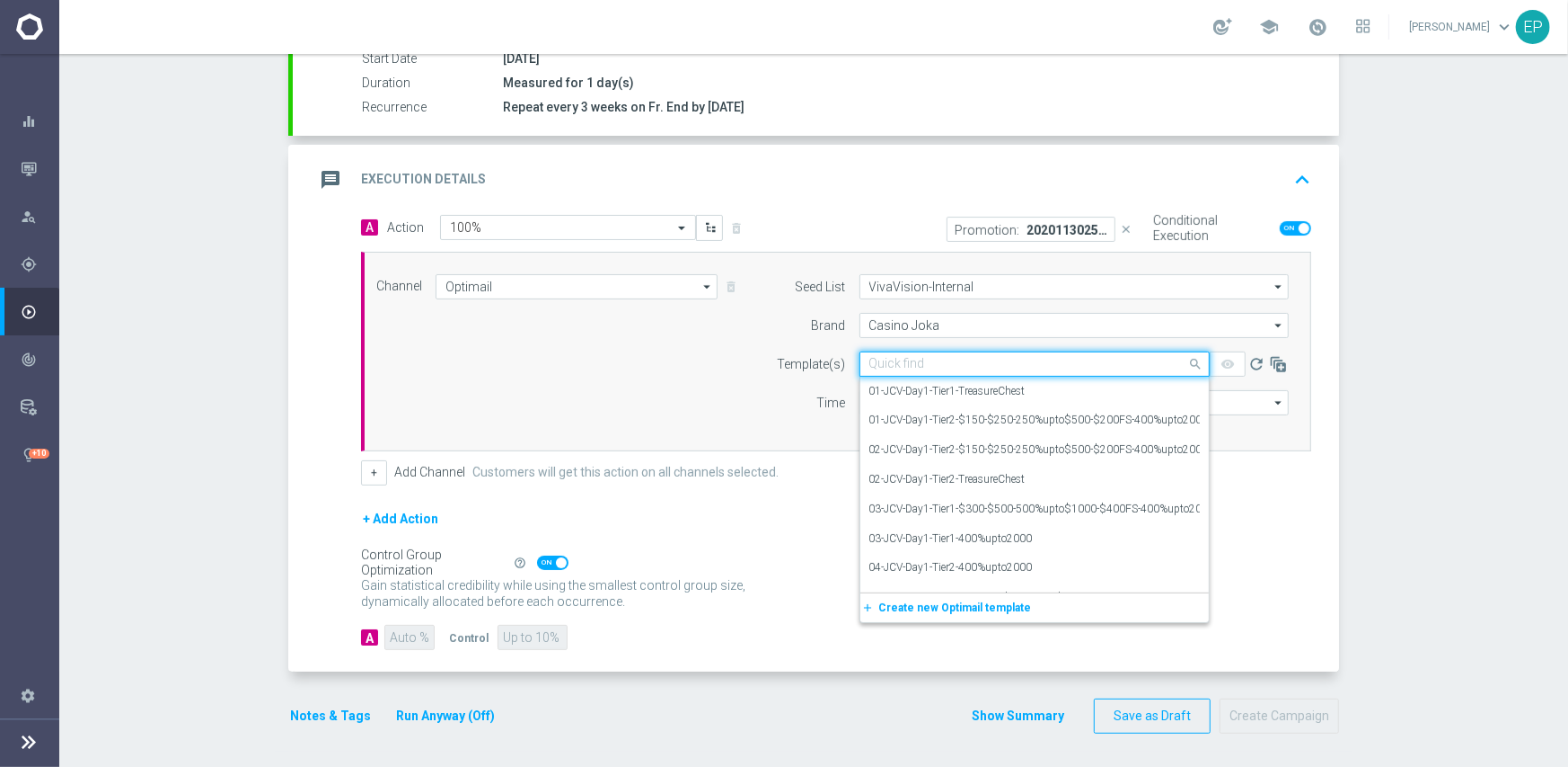
paste input "JCV_Freaky80%_Set3"
click at [981, 444] on div "JCV_Freaky100%_Set3" at bounding box center [1034, 450] width 330 height 30
type input "JCV_Freaky"
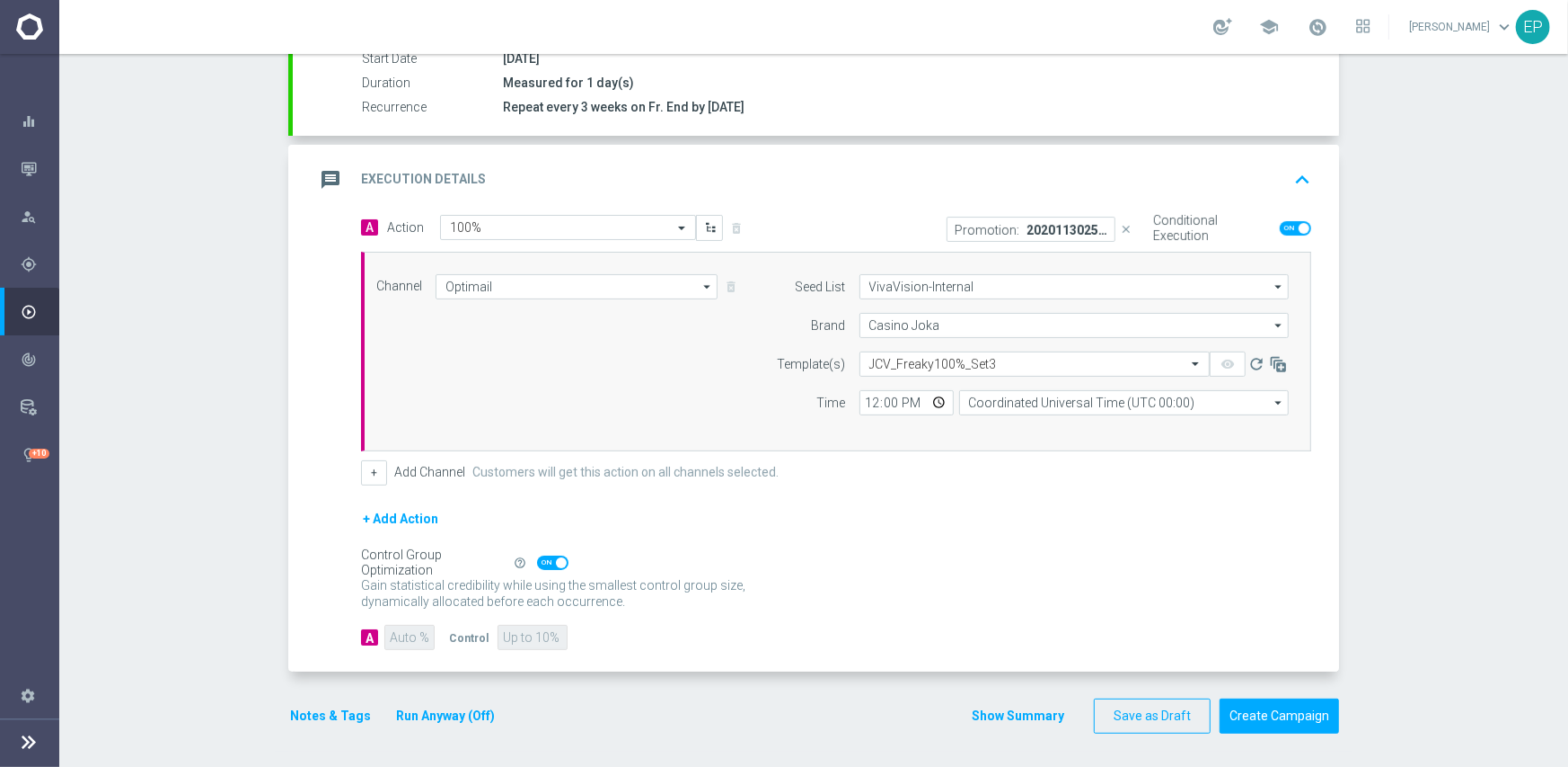
click at [786, 514] on div "+ Add Action" at bounding box center [836, 529] width 950 height 45
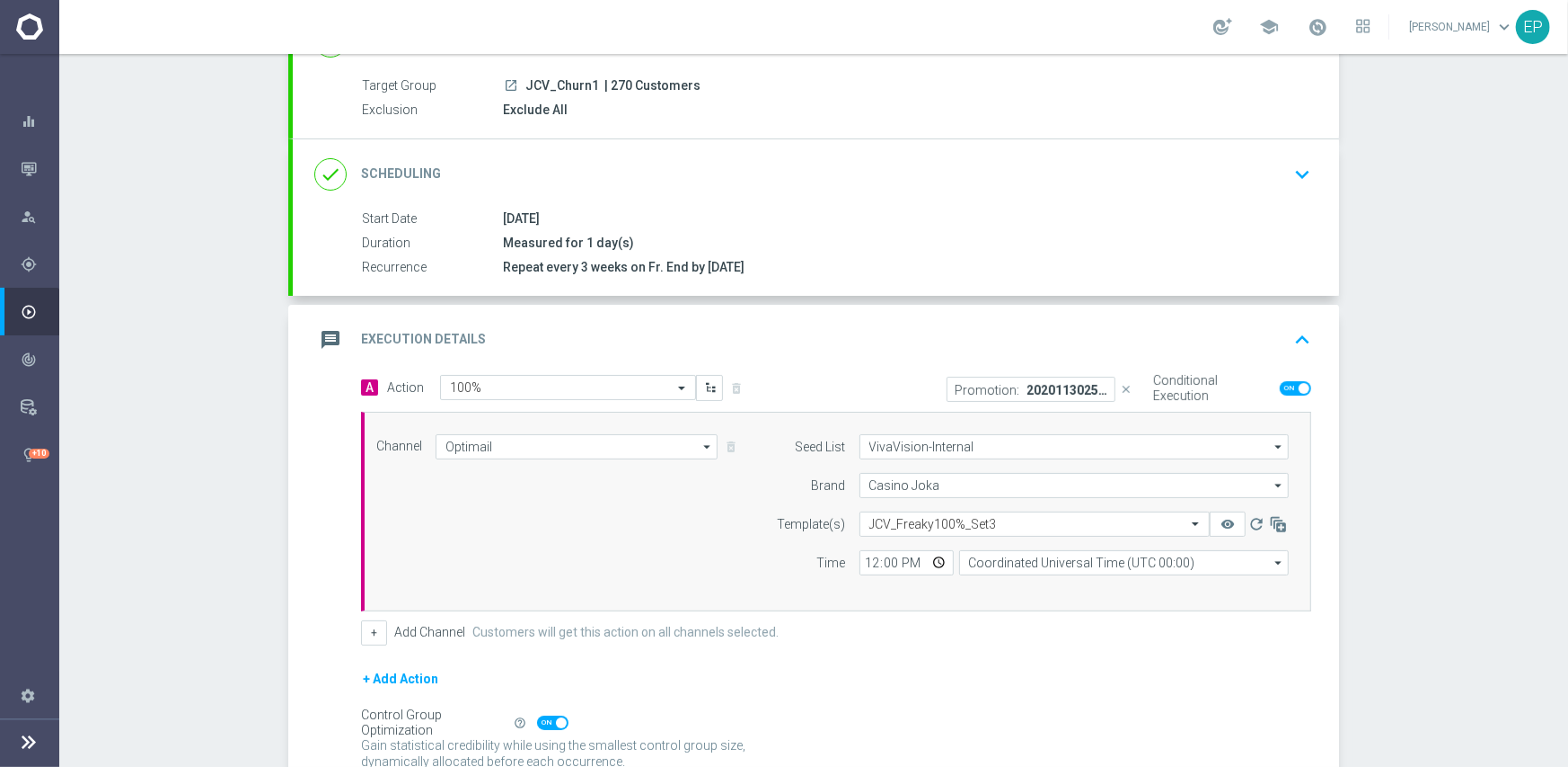
scroll to position [315, 0]
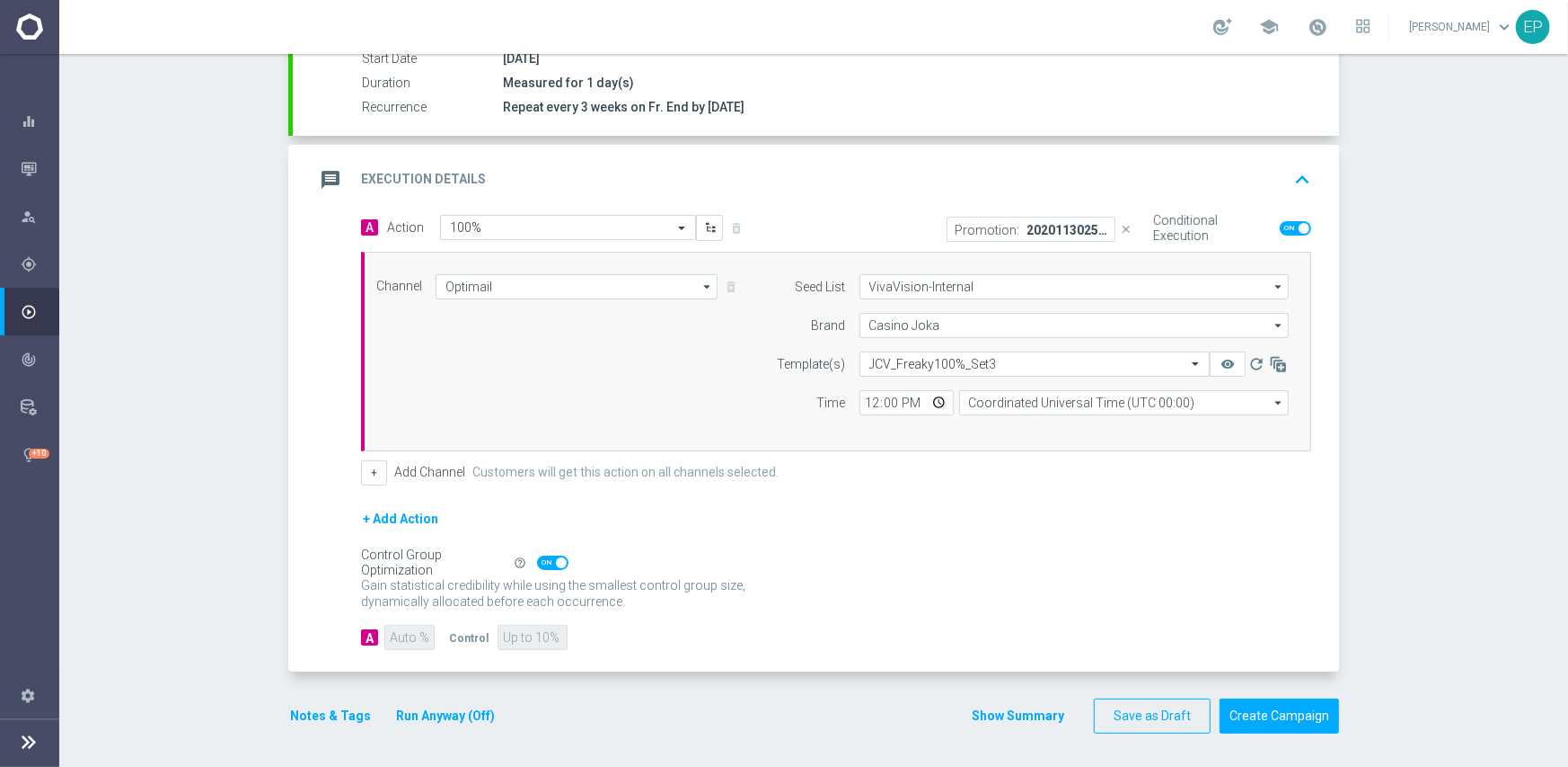
click at [300, 710] on button "Notes & Tags" at bounding box center [330, 716] width 85 height 22
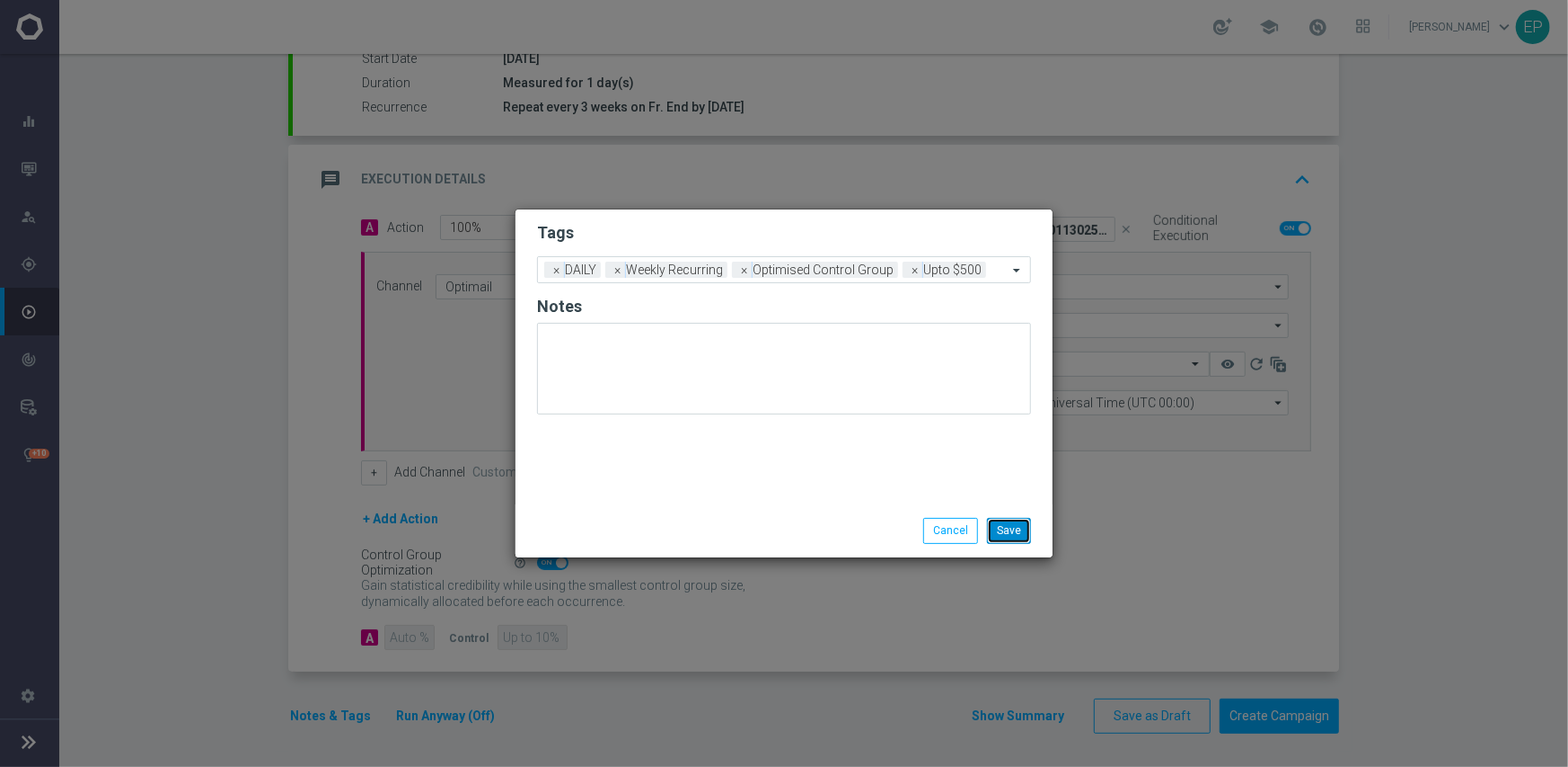
click at [1016, 525] on button "Save" at bounding box center [1009, 529] width 44 height 25
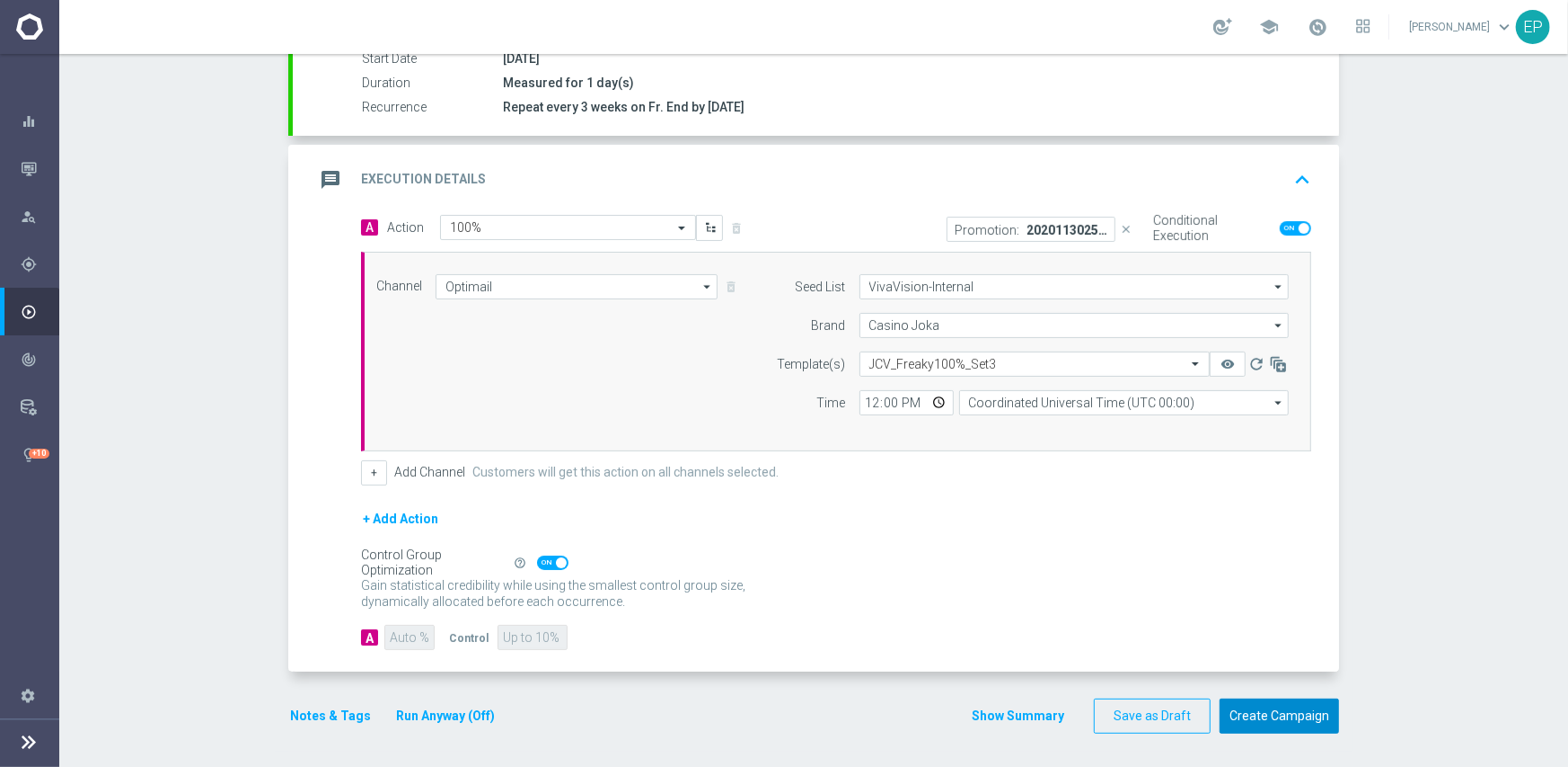
click at [1277, 714] on button "Create Campaign" at bounding box center [1280, 715] width 120 height 35
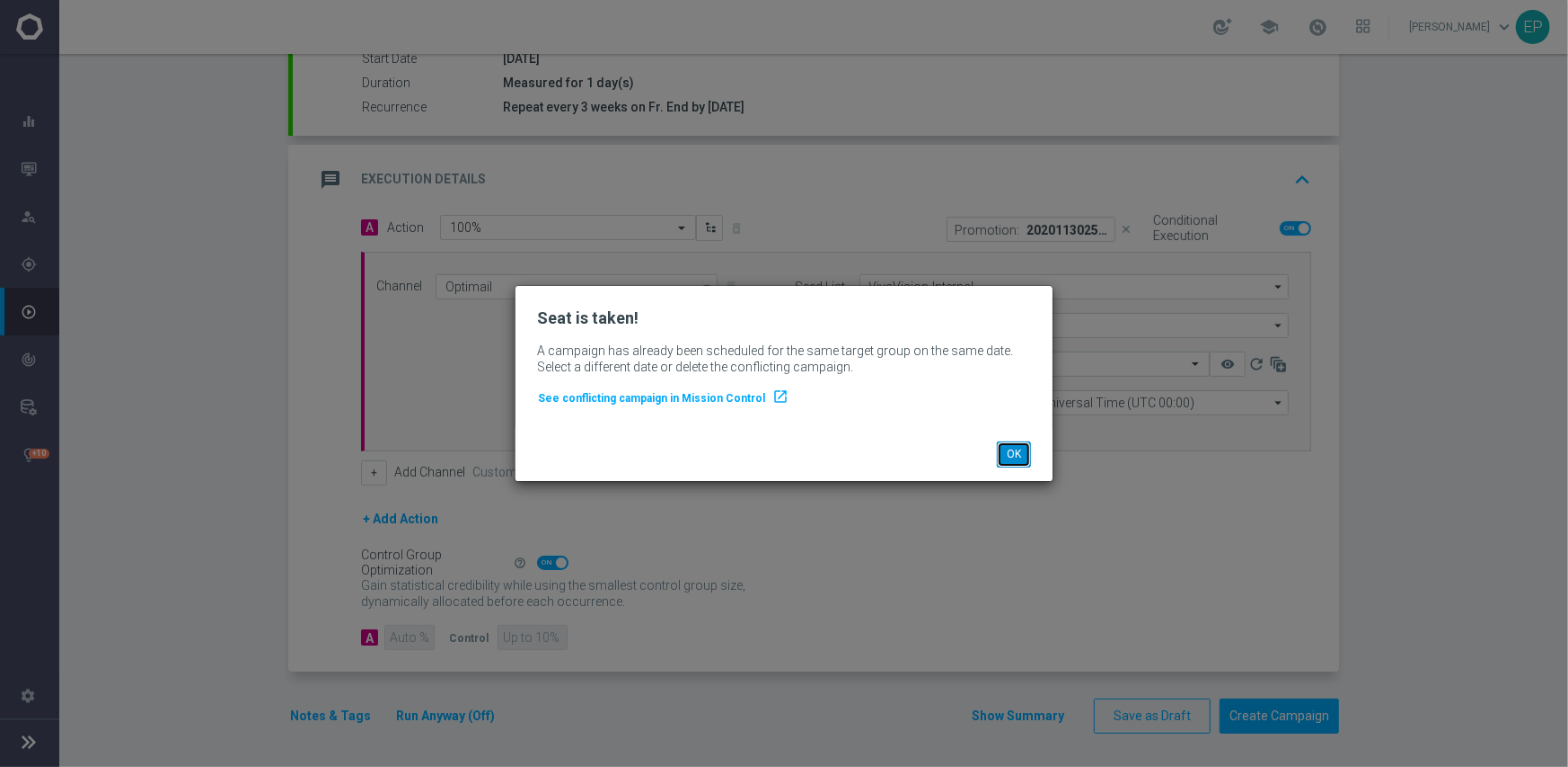
click at [1022, 453] on button "OK" at bounding box center [1014, 453] width 34 height 25
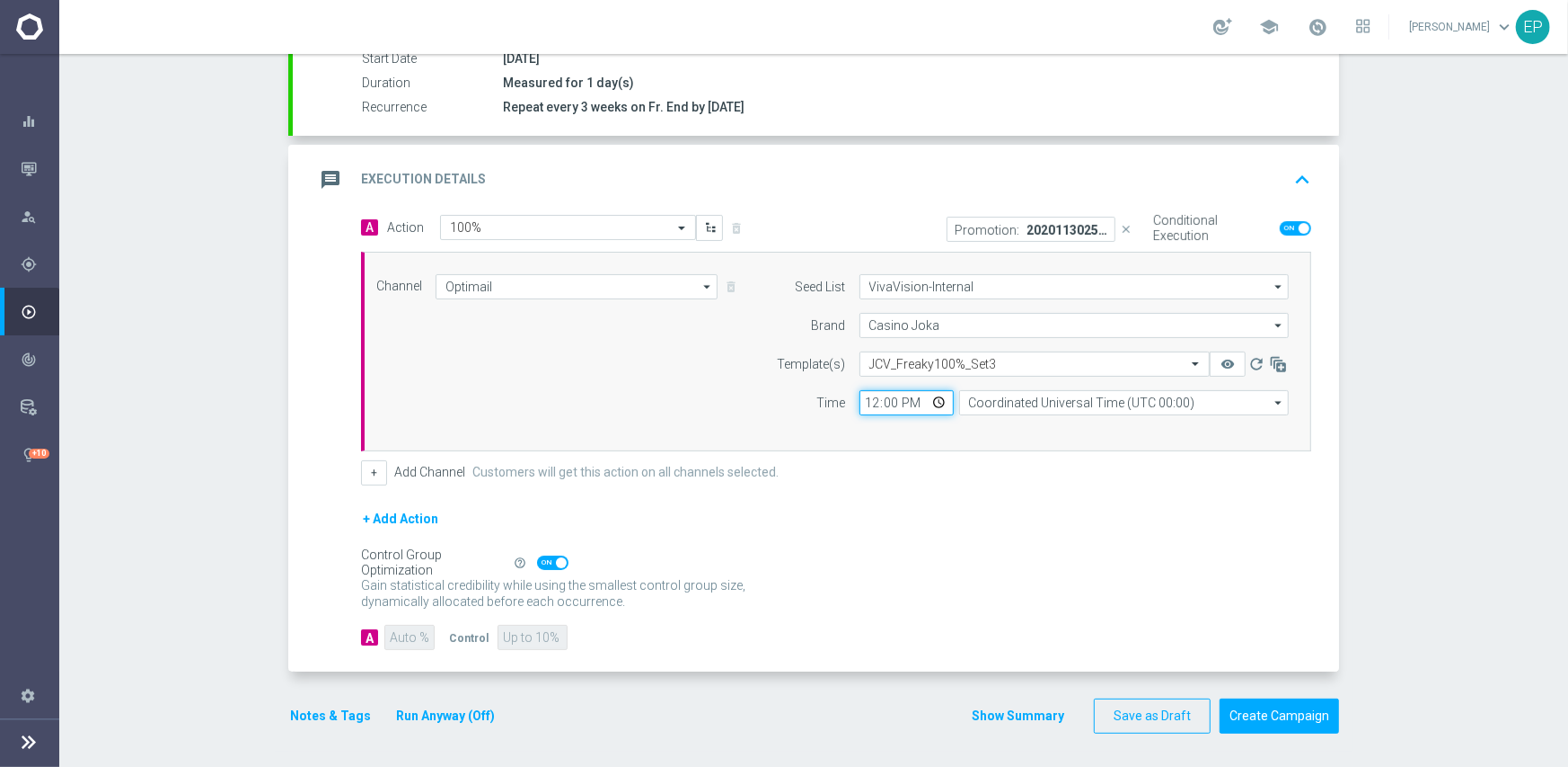
click at [865, 407] on input "12:00" at bounding box center [906, 402] width 94 height 25
type input "07:00"
click at [921, 513] on div "+ Add Action" at bounding box center [836, 529] width 950 height 45
click at [1035, 546] on div "+ Add Action" at bounding box center [836, 529] width 950 height 45
click at [1261, 721] on button "Create Campaign" at bounding box center [1280, 715] width 120 height 35
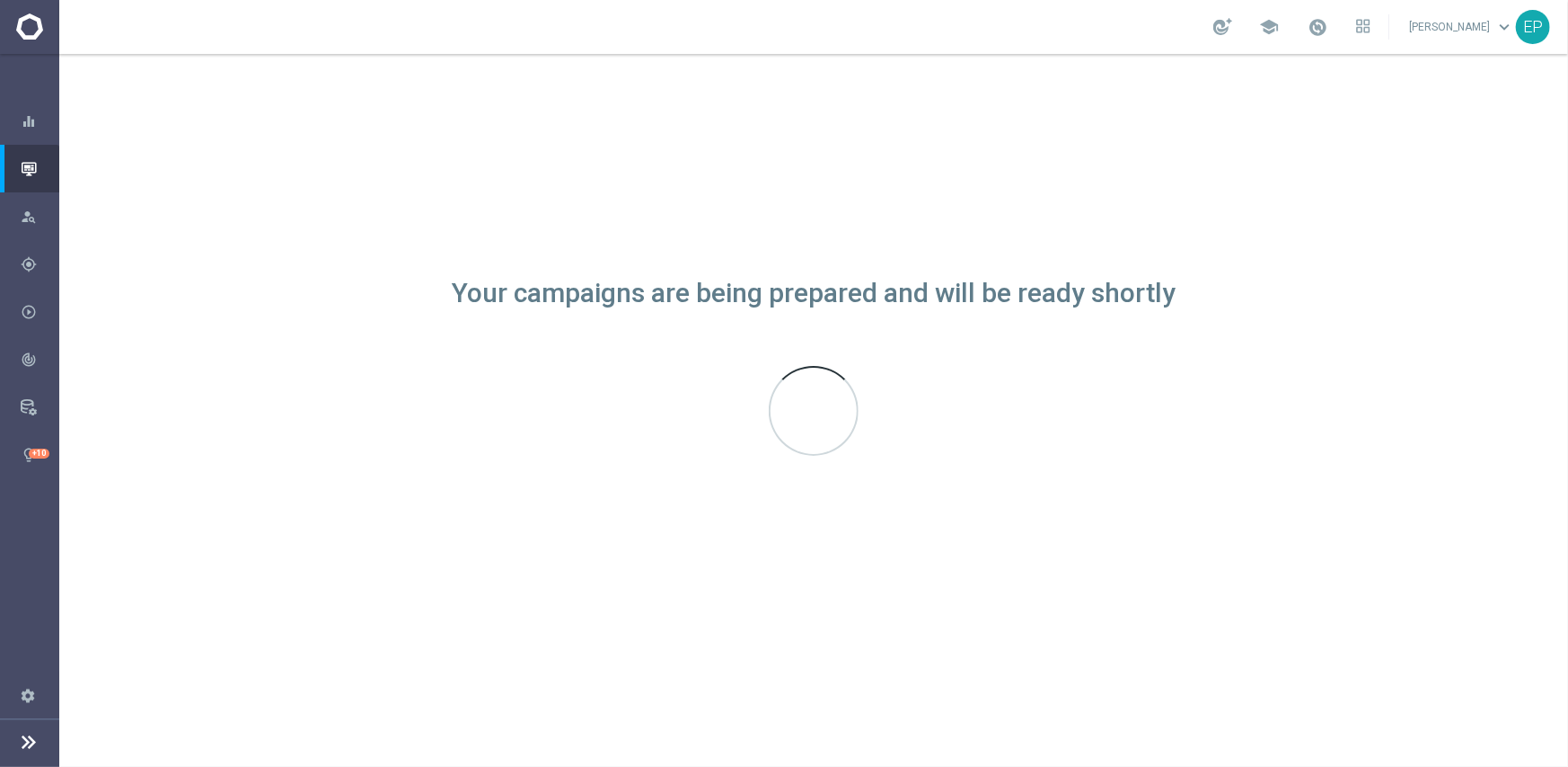
click at [1474, 448] on div "Your campaigns are being prepared and will be ready shortly" at bounding box center [813, 410] width 1509 height 713
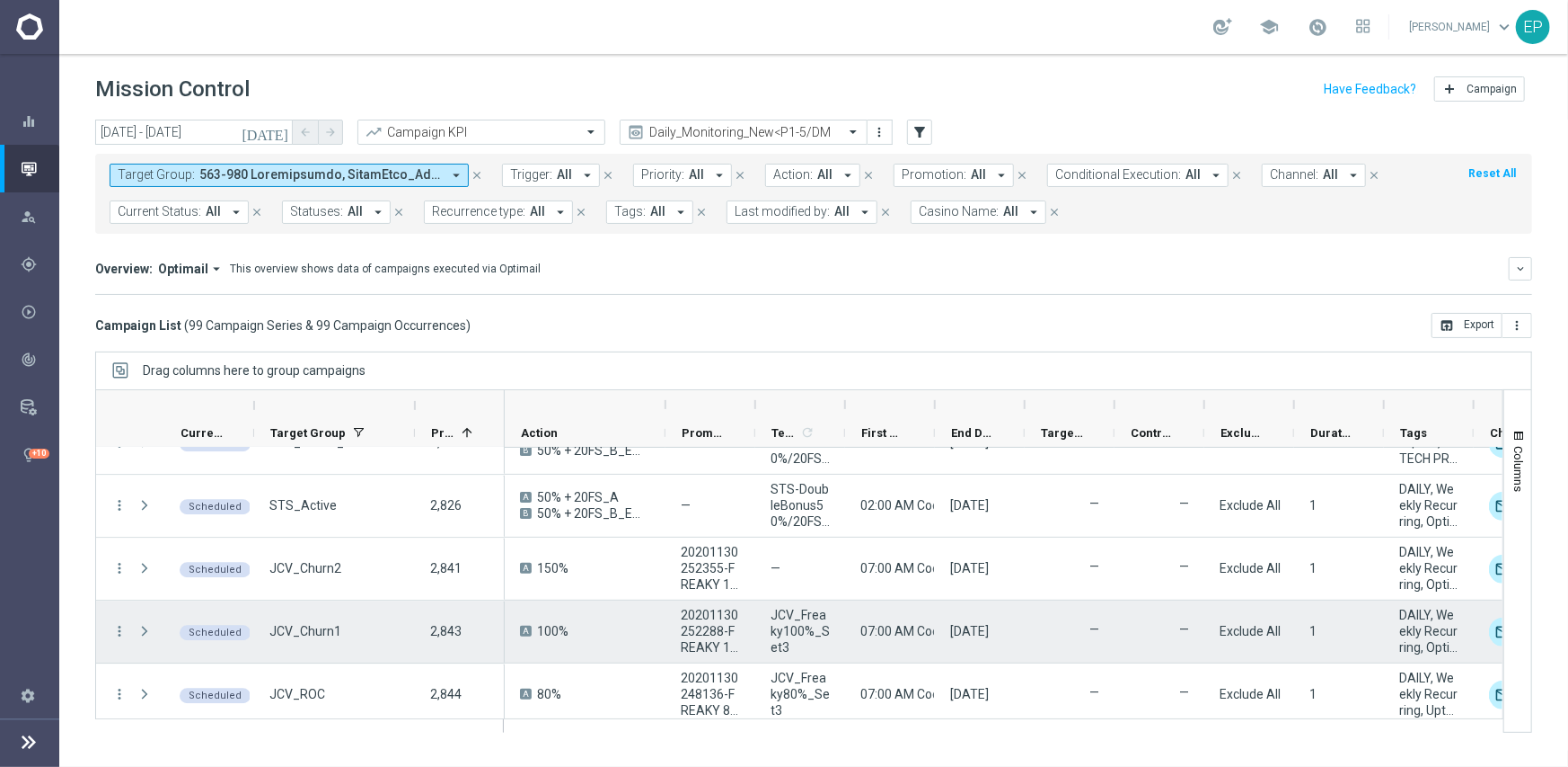
scroll to position [3146, 0]
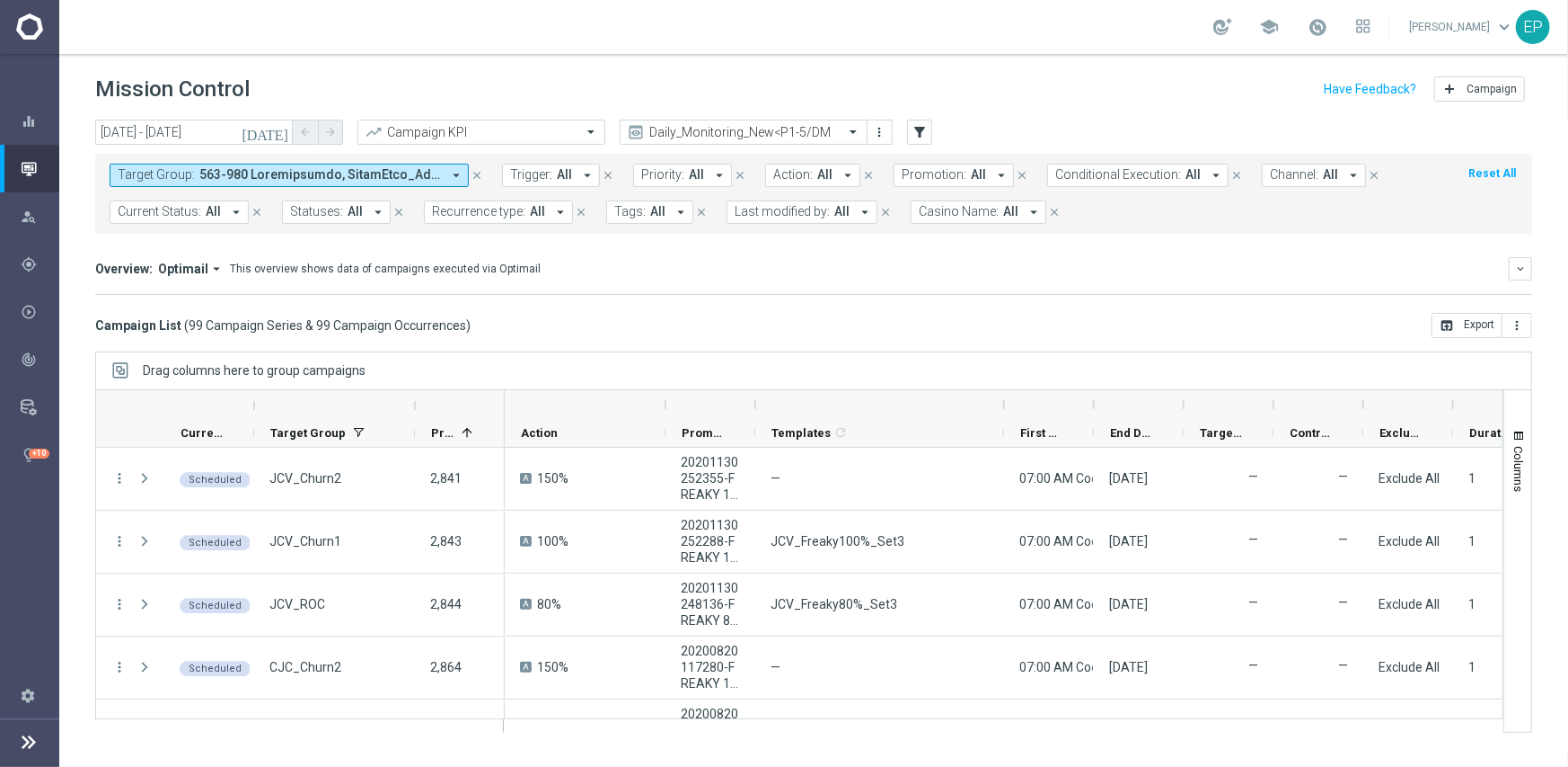
drag, startPoint x: 841, startPoint y: 405, endPoint x: 1001, endPoint y: 413, distance: 160.2
click at [1001, 413] on div at bounding box center [1004, 404] width 7 height 29
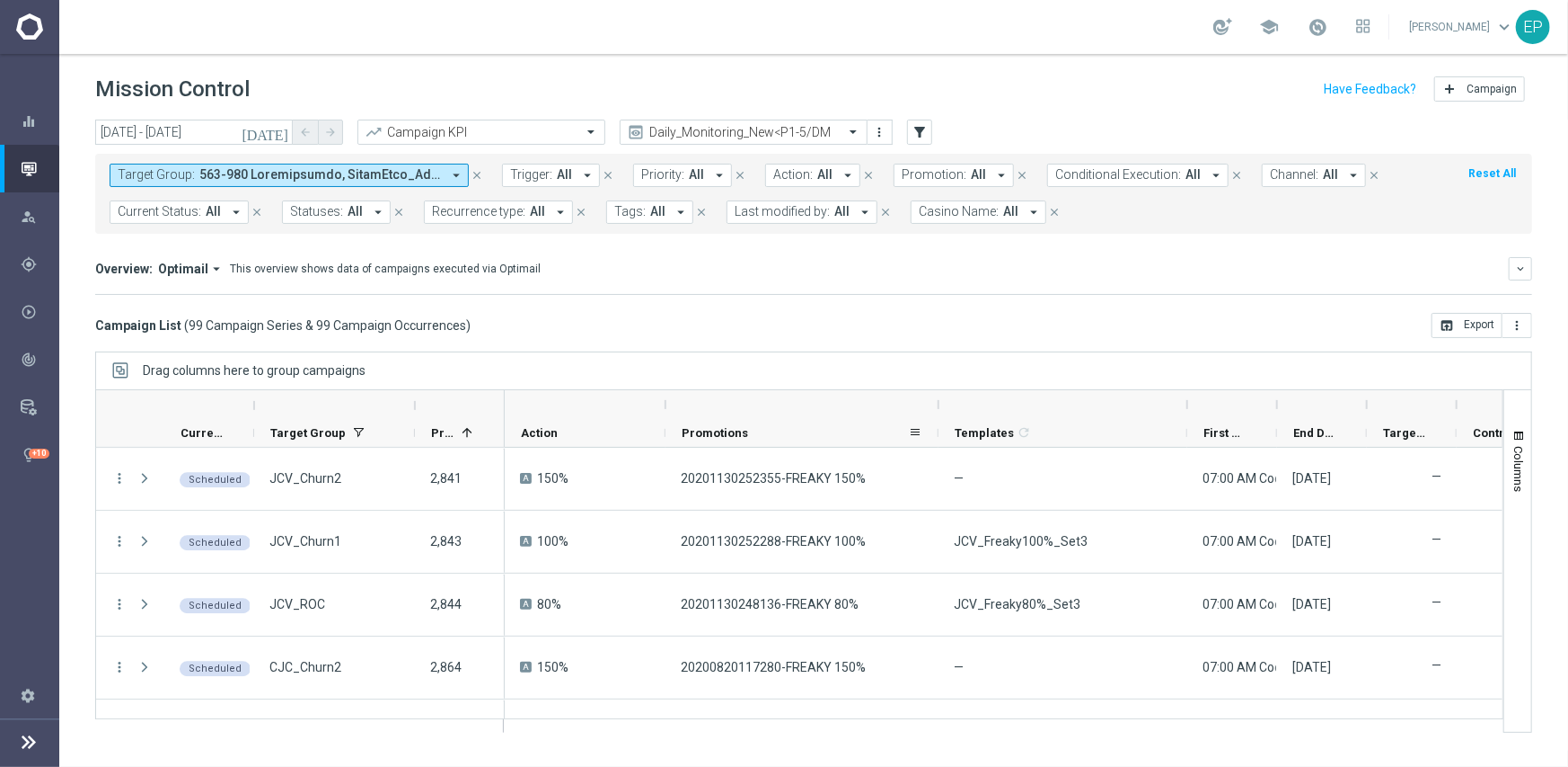
drag, startPoint x: 755, startPoint y: 411, endPoint x: 938, endPoint y: 420, distance: 183.2
click at [938, 420] on div "Action" at bounding box center [1520, 419] width 2030 height 58
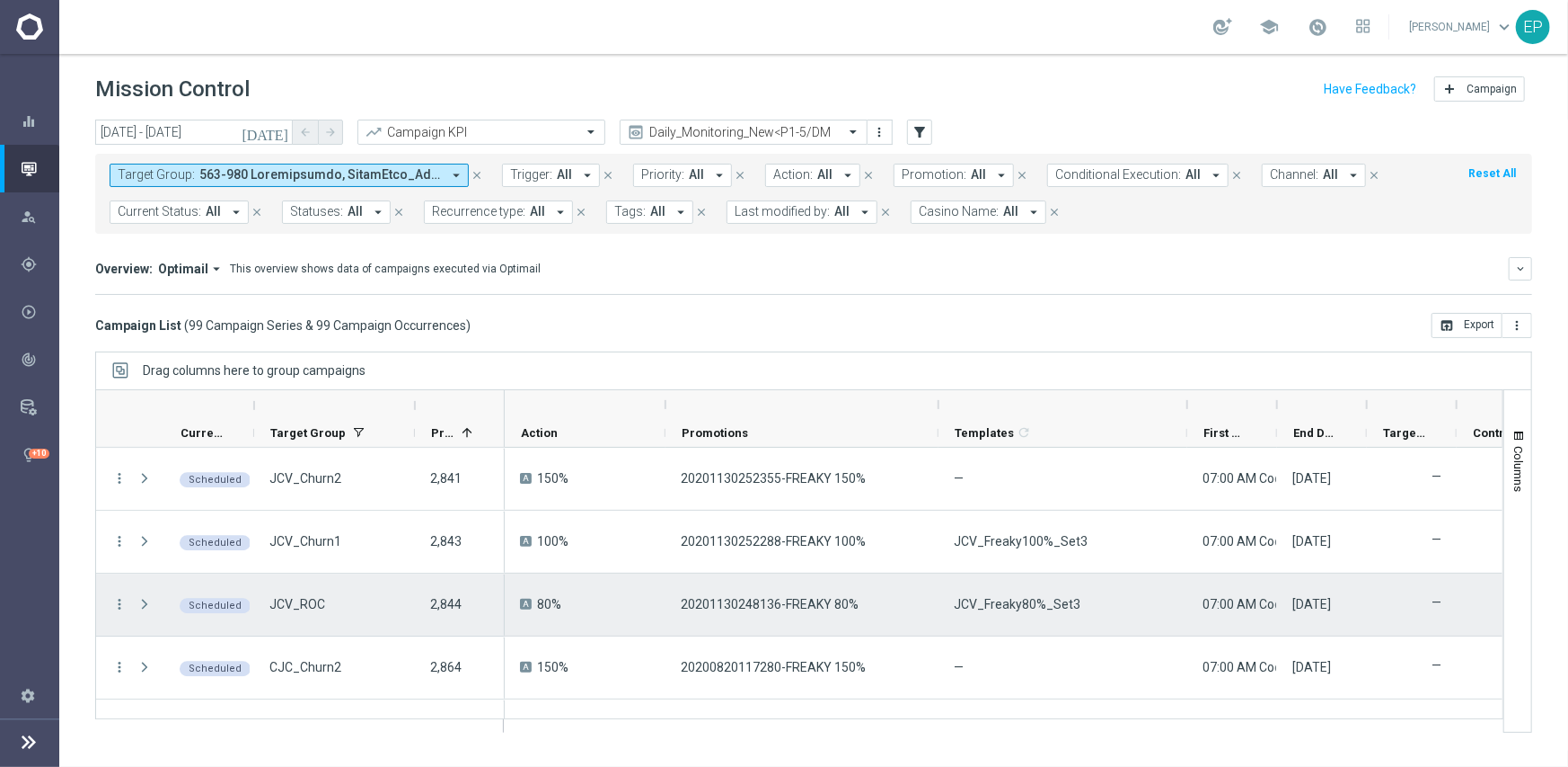
click at [1033, 604] on span "JCV_Freaky80%_Set3" at bounding box center [1017, 604] width 127 height 16
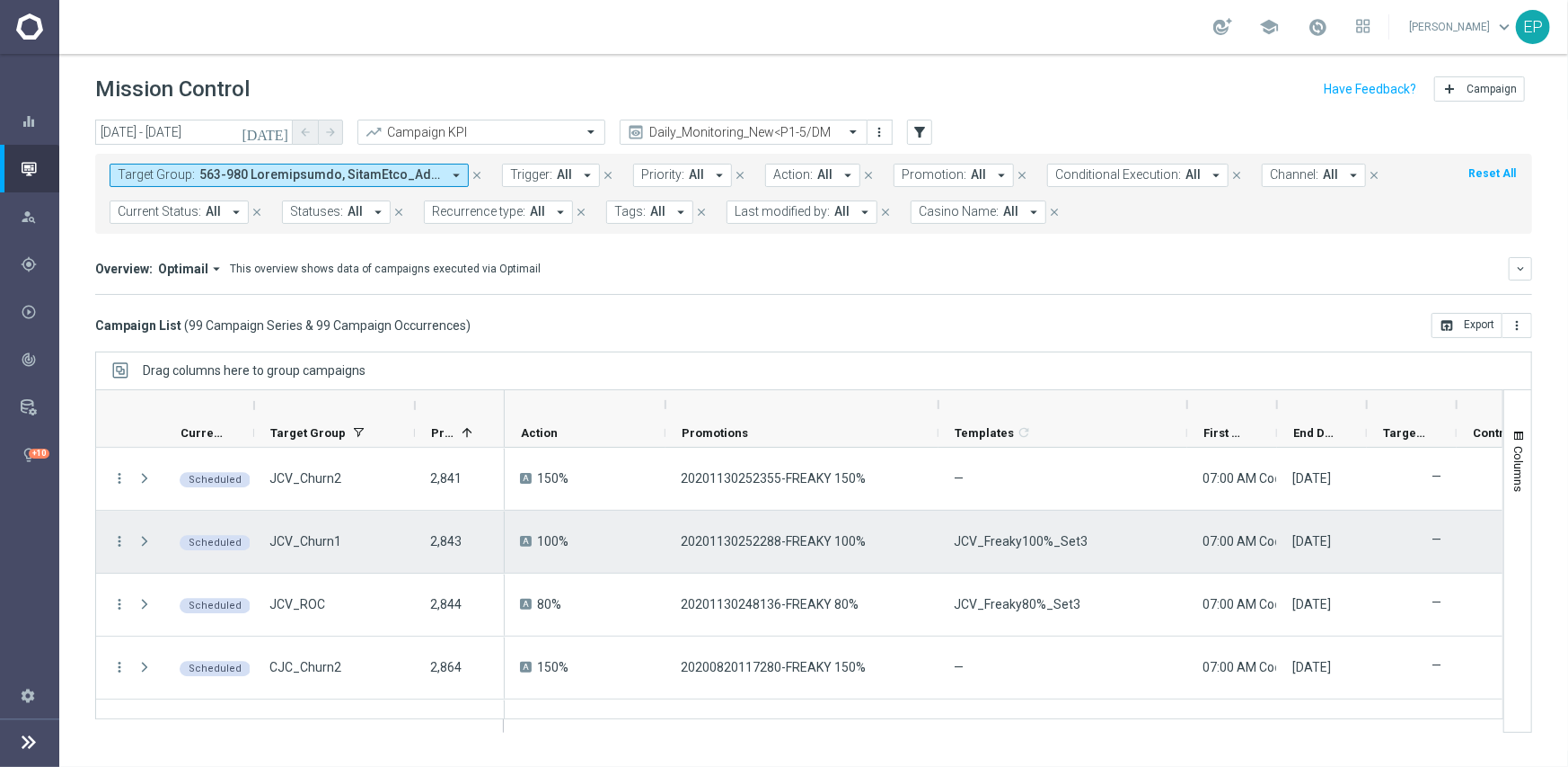
click at [994, 542] on span "JCV_Freaky100%_Set3" at bounding box center [1021, 541] width 134 height 16
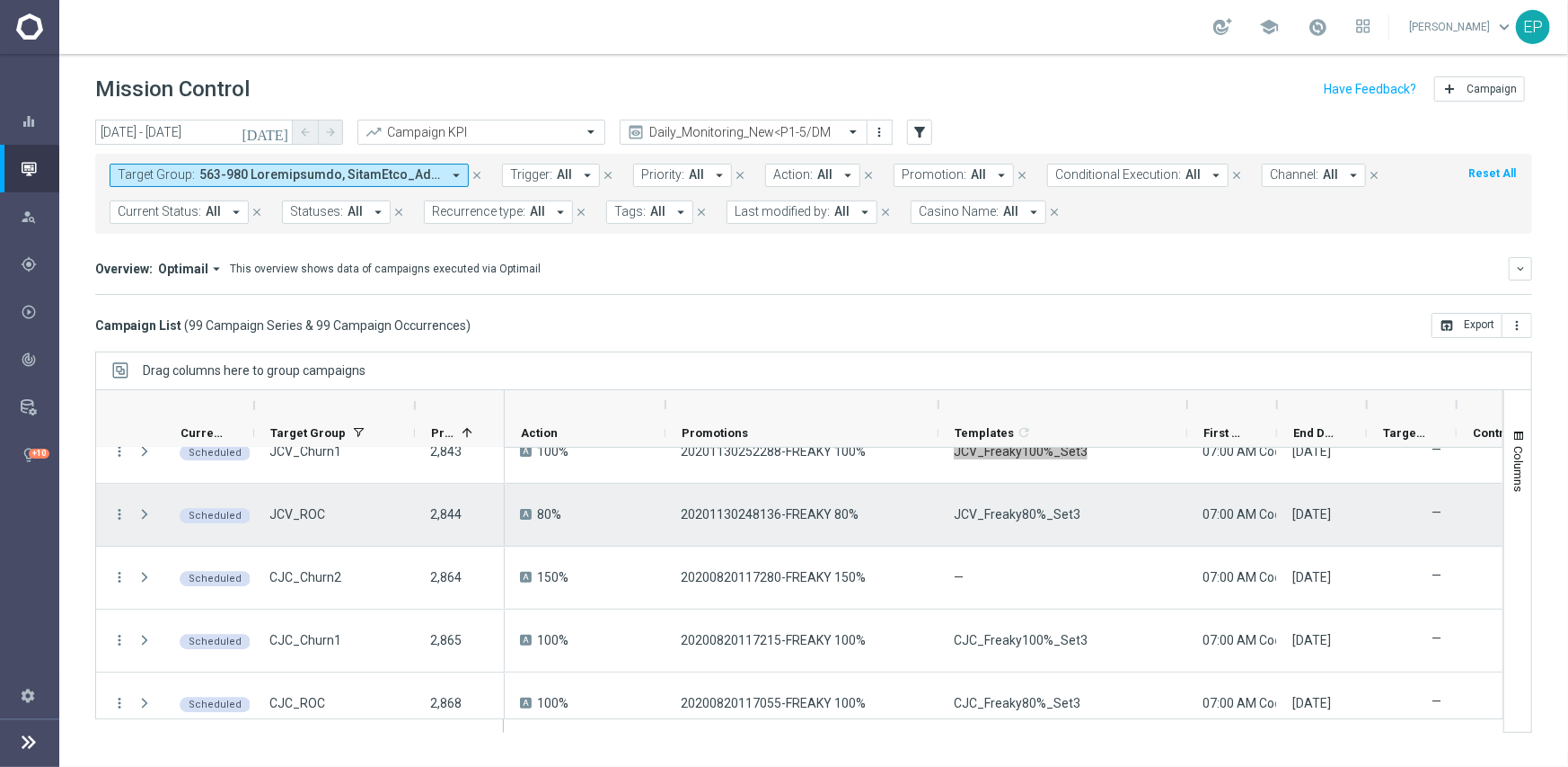
scroll to position [3326, 0]
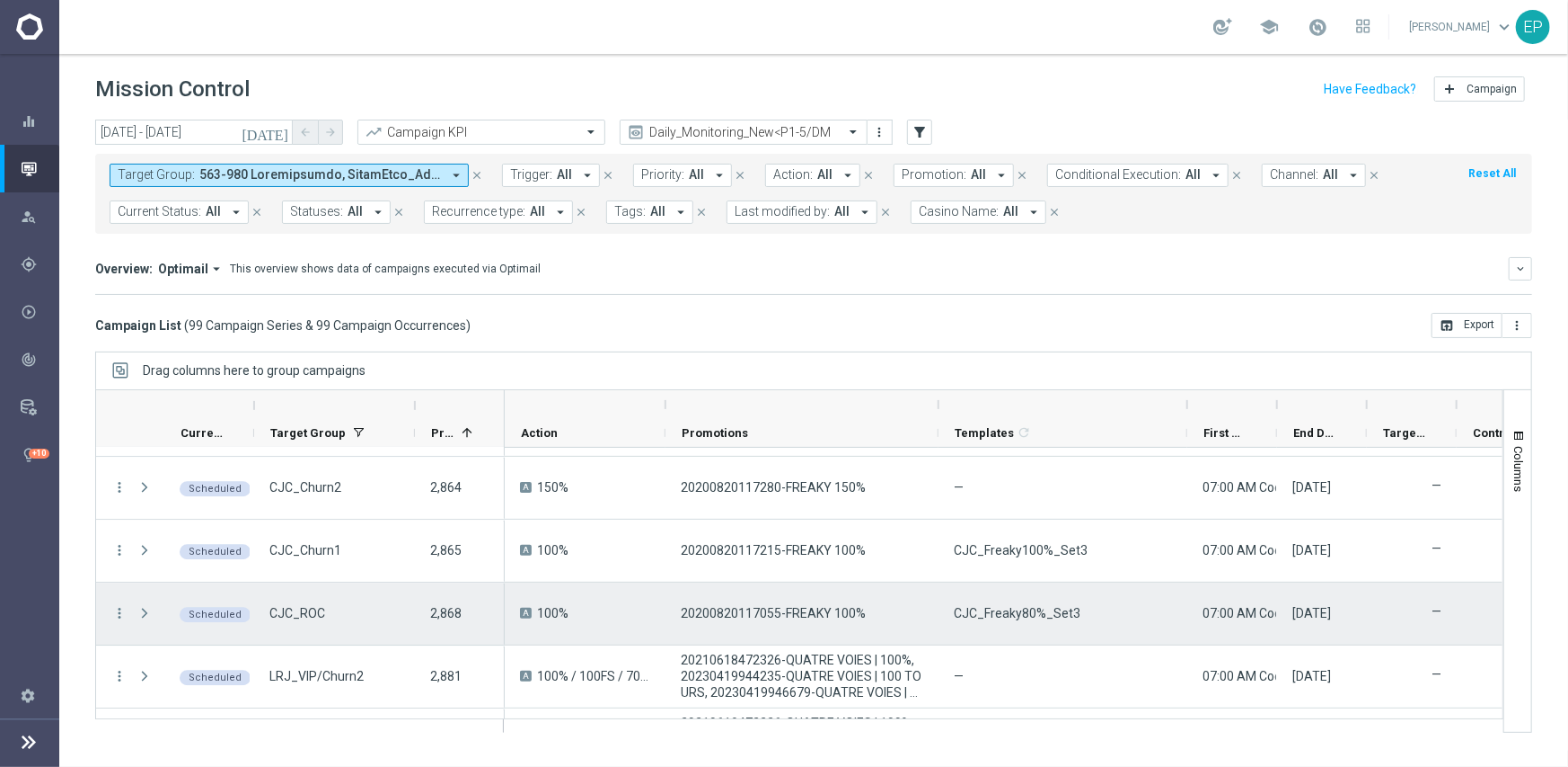
click at [1000, 607] on span "CJC_Freaky80%_Set3" at bounding box center [1017, 613] width 127 height 16
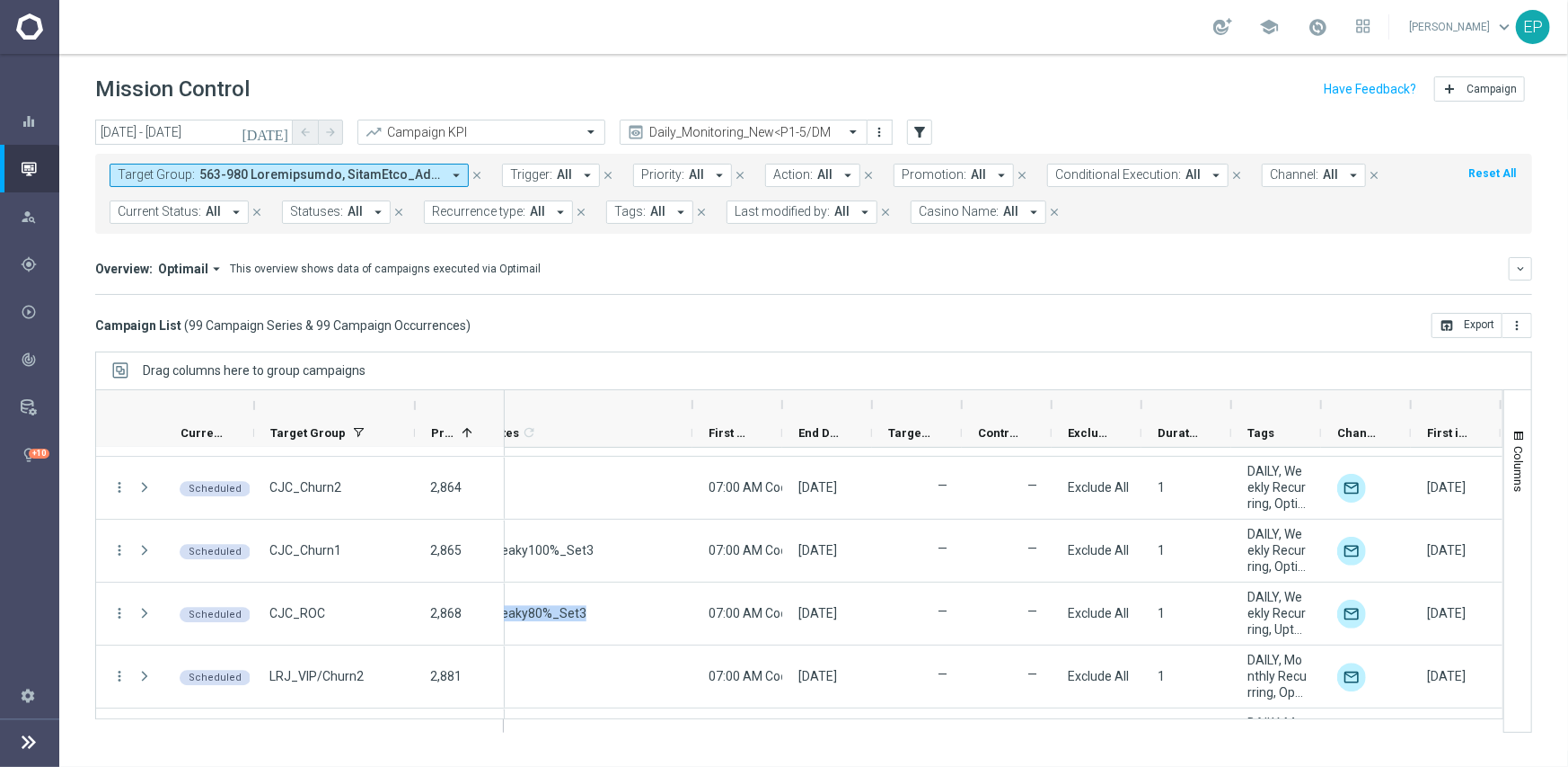
scroll to position [0, 0]
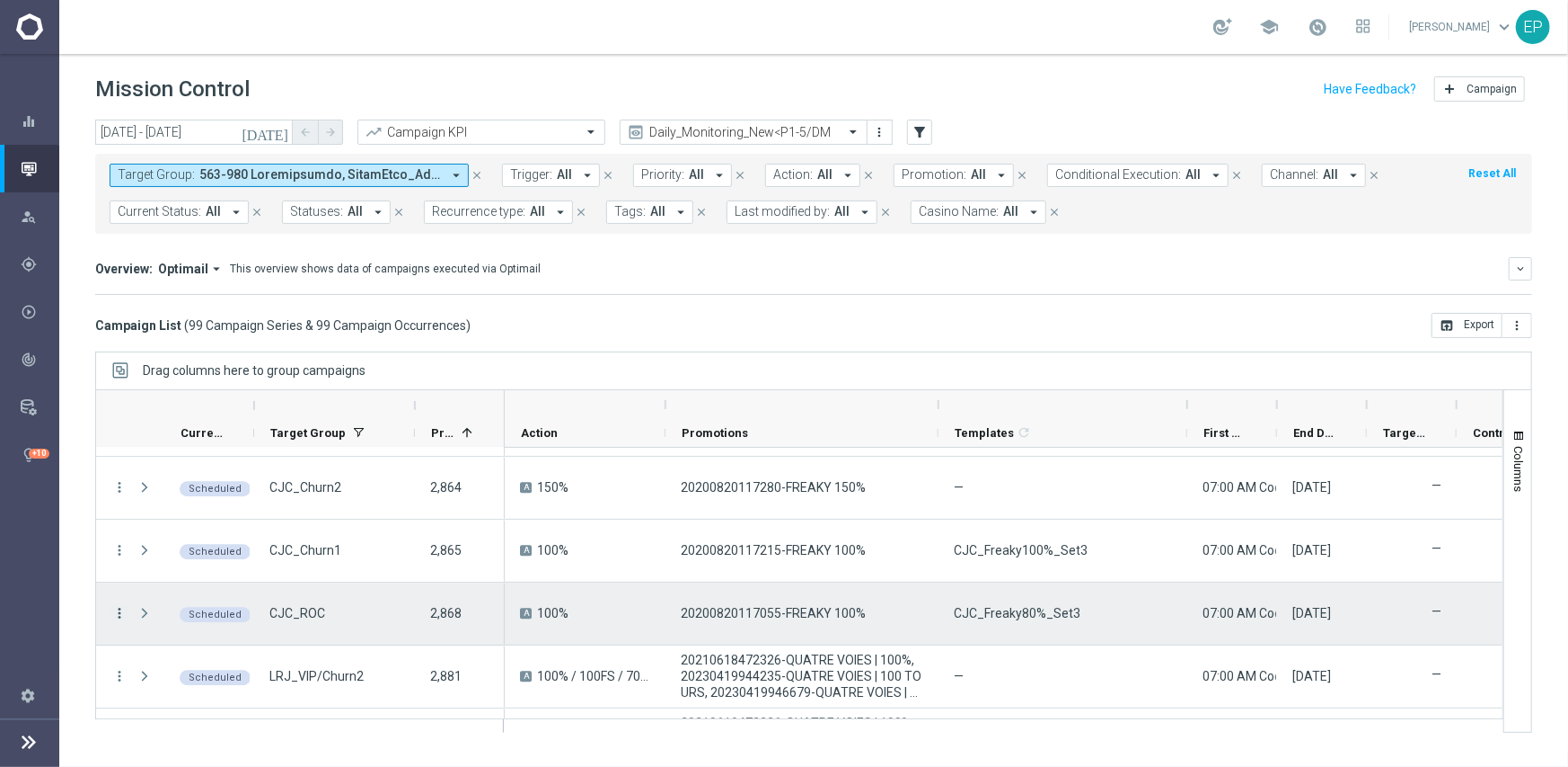
click at [117, 614] on icon "more_vert" at bounding box center [120, 613] width 16 height 16
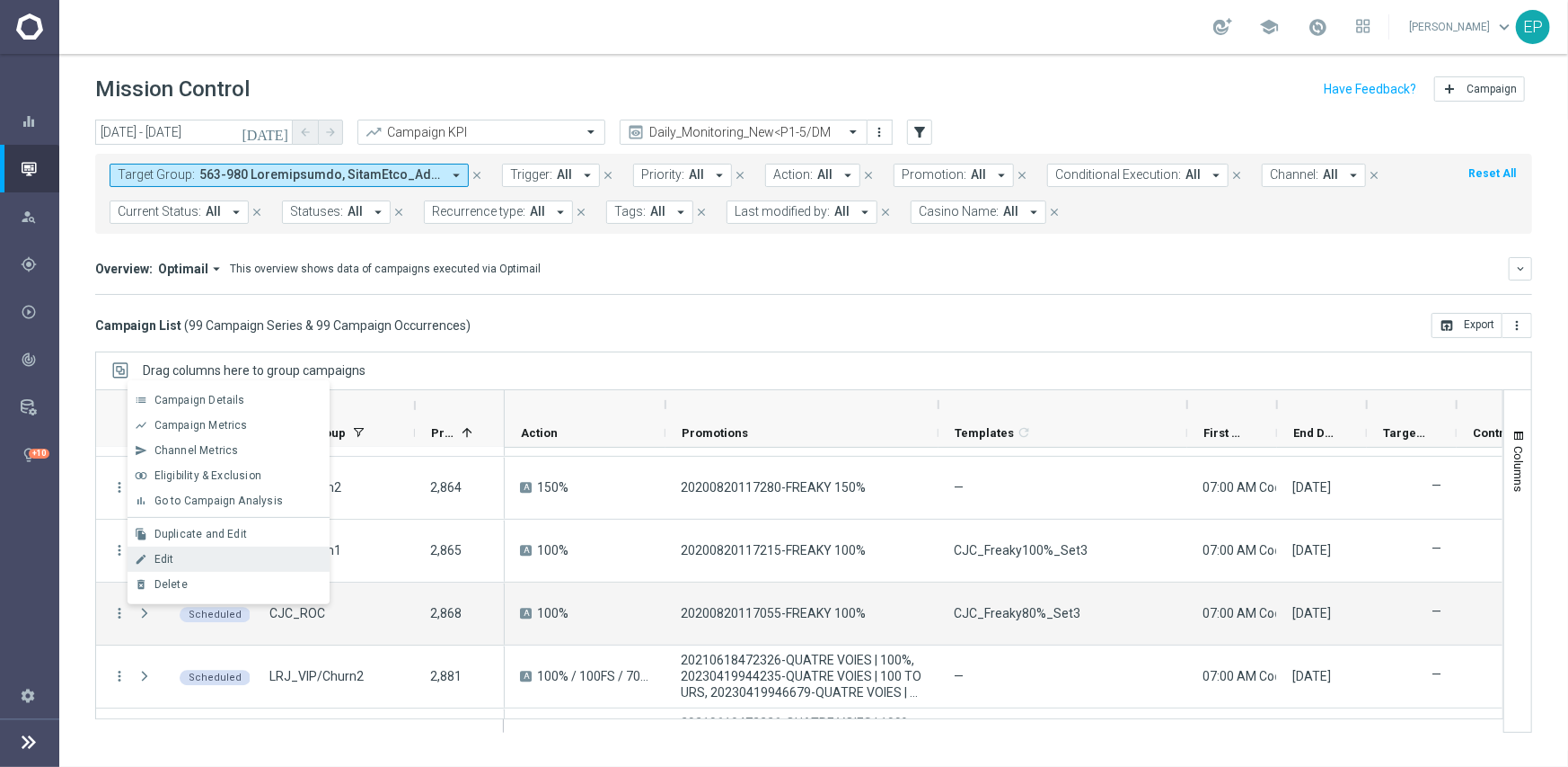
click at [192, 556] on div "Edit" at bounding box center [238, 558] width 167 height 13
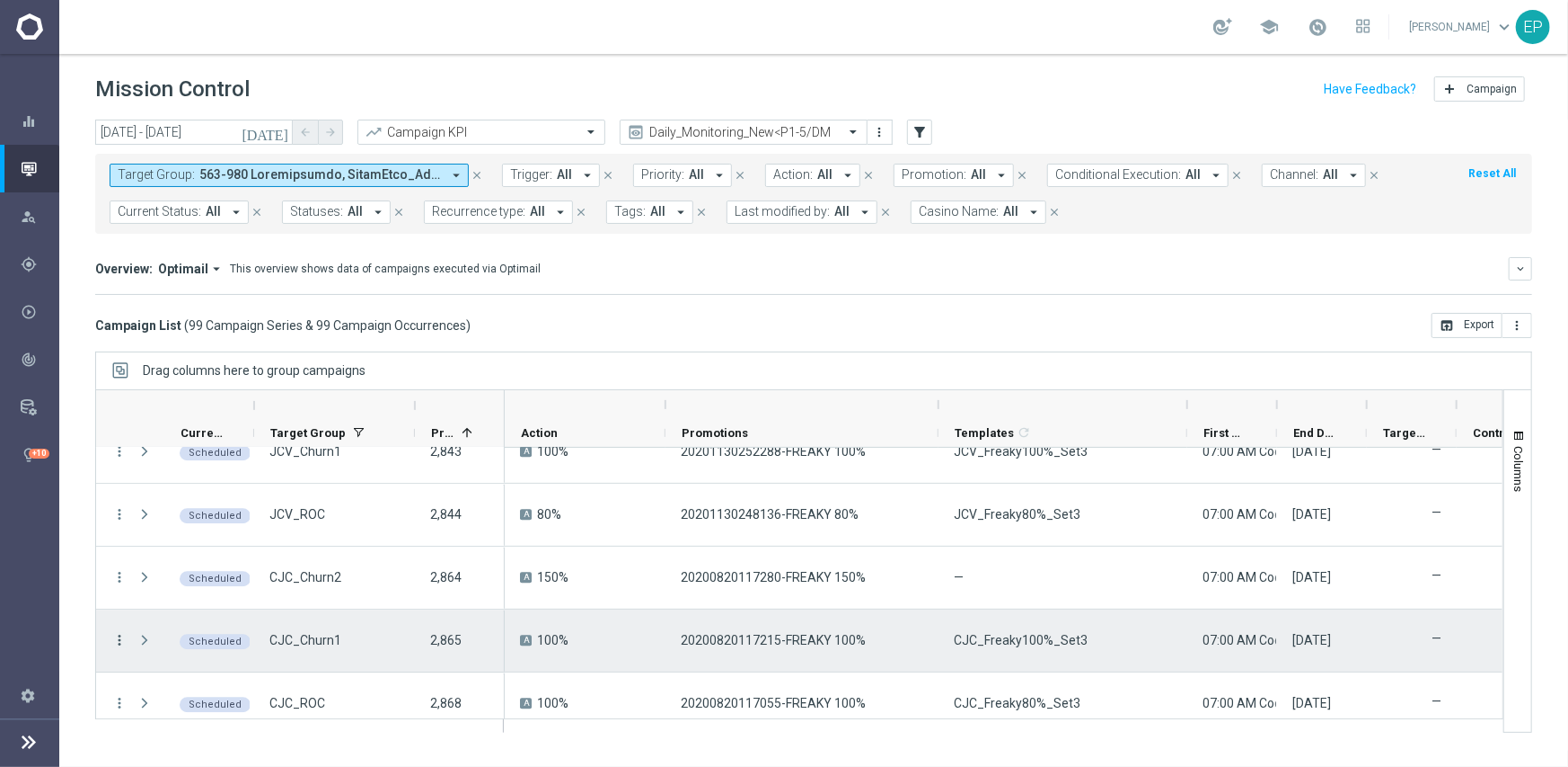
click at [118, 642] on icon "more_vert" at bounding box center [120, 640] width 16 height 16
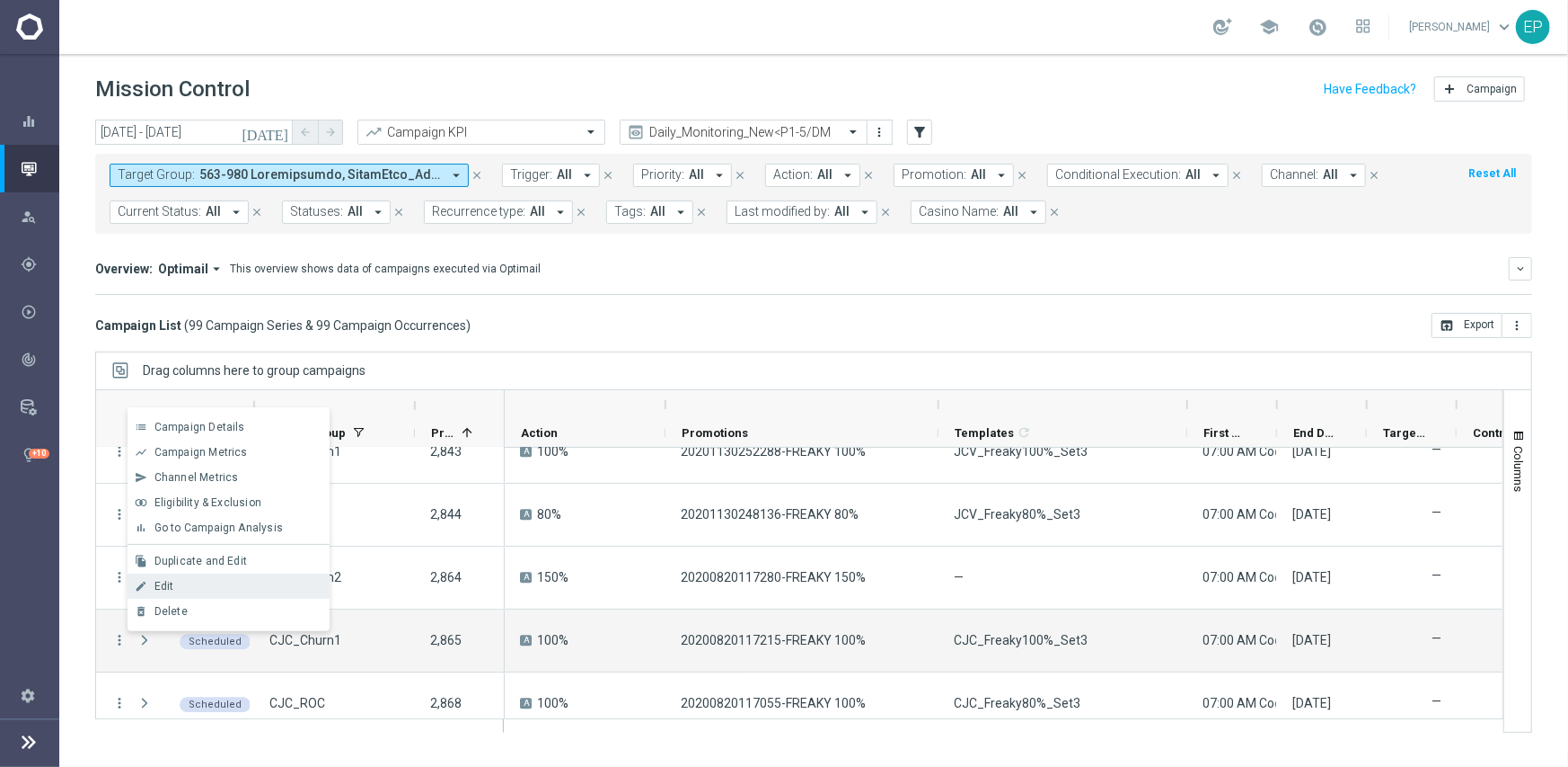
click at [204, 589] on div "Edit" at bounding box center [238, 585] width 167 height 13
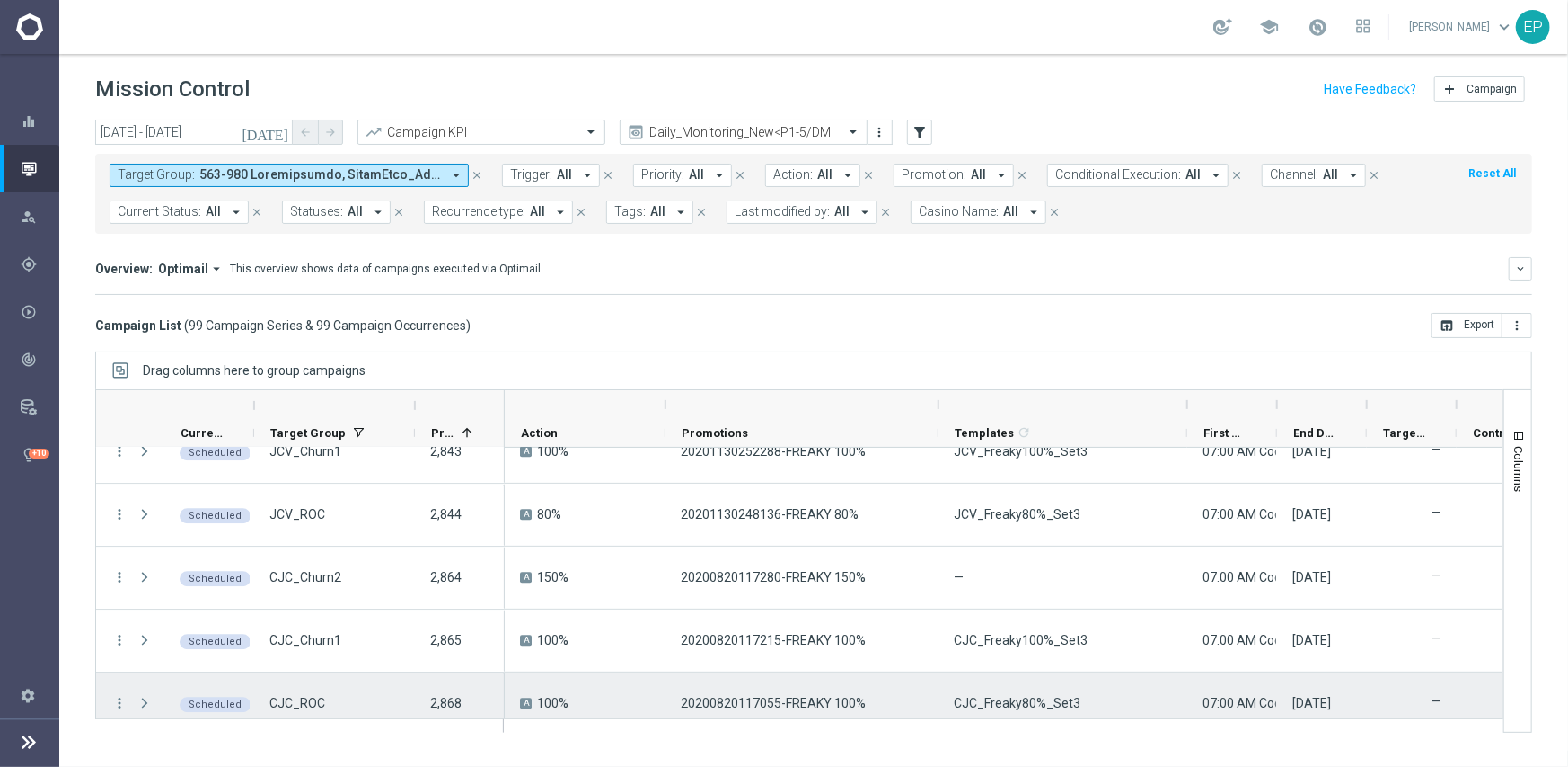
scroll to position [3326, 0]
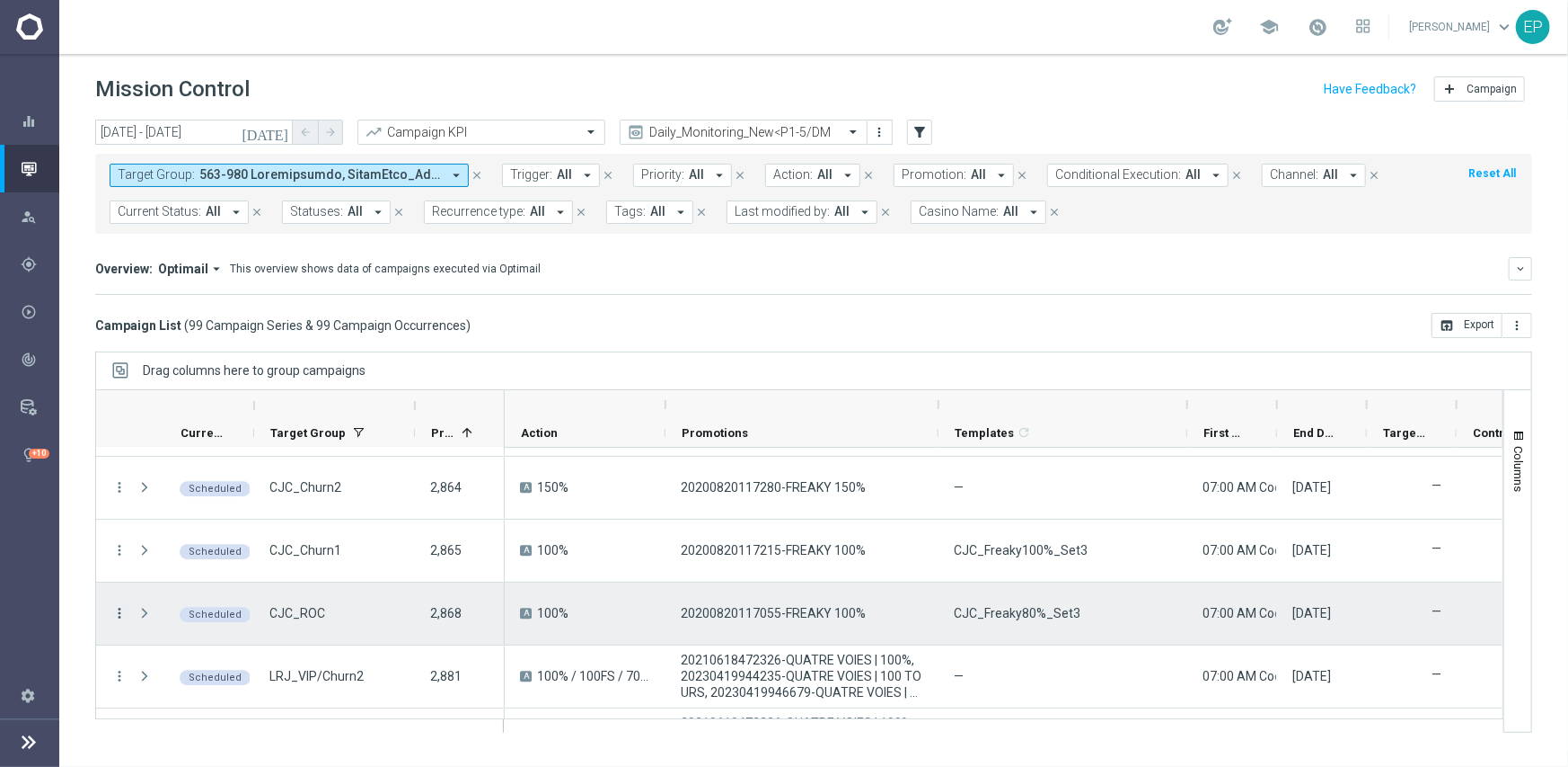
click at [112, 607] on icon "more_vert" at bounding box center [120, 613] width 16 height 16
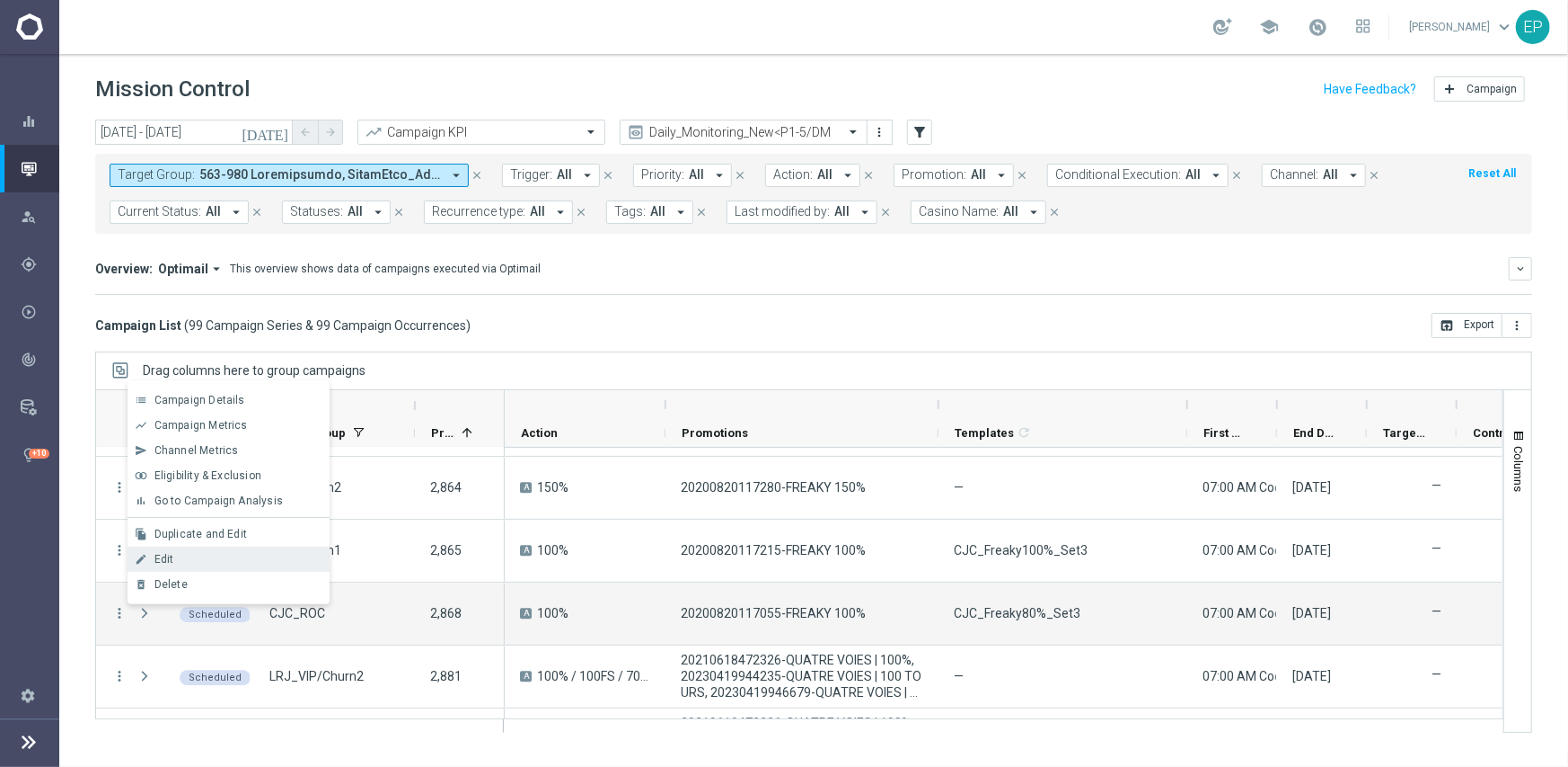
click at [192, 559] on div "Edit" at bounding box center [238, 558] width 167 height 13
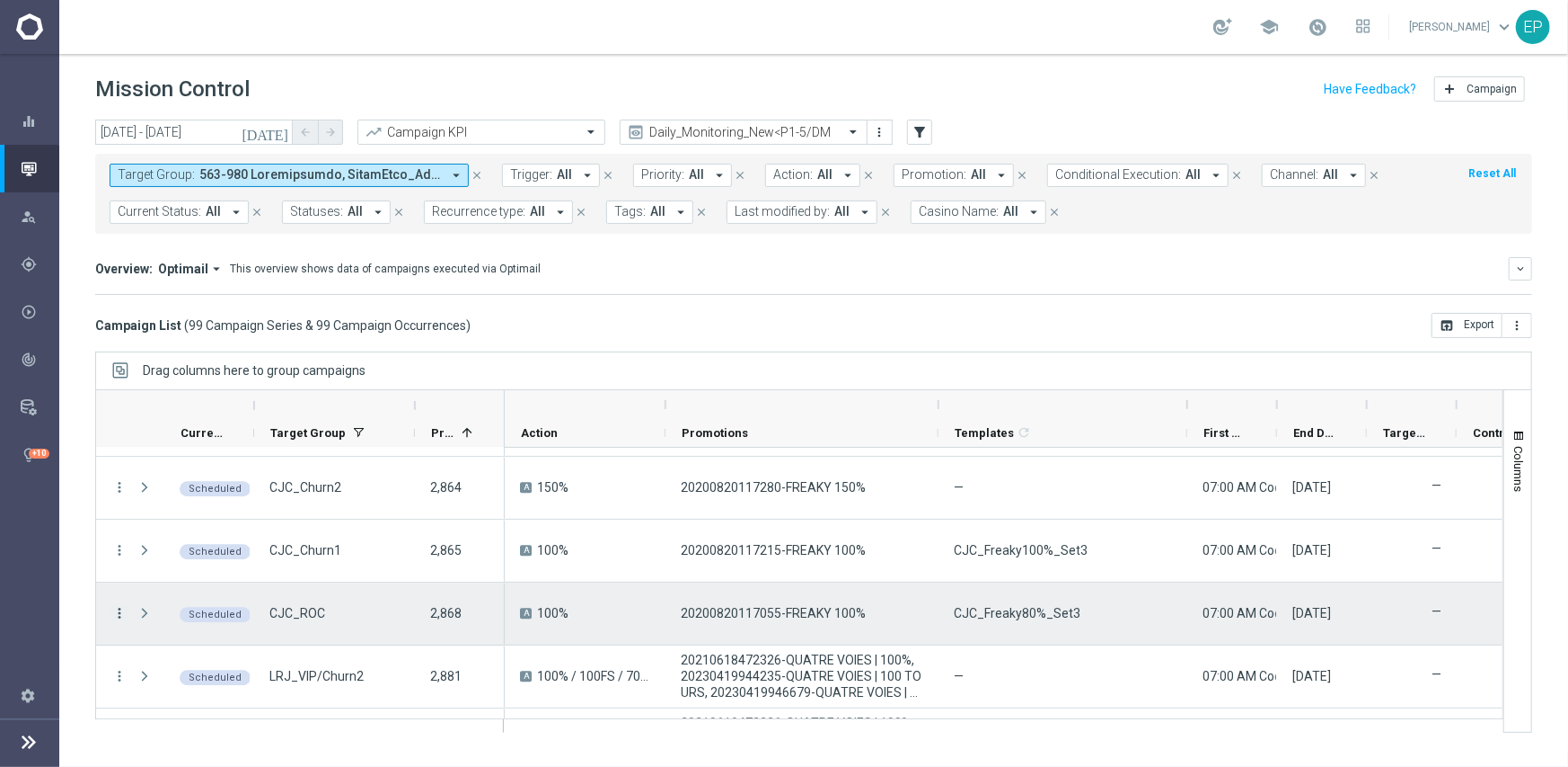
click at [115, 612] on icon "more_vert" at bounding box center [120, 613] width 16 height 16
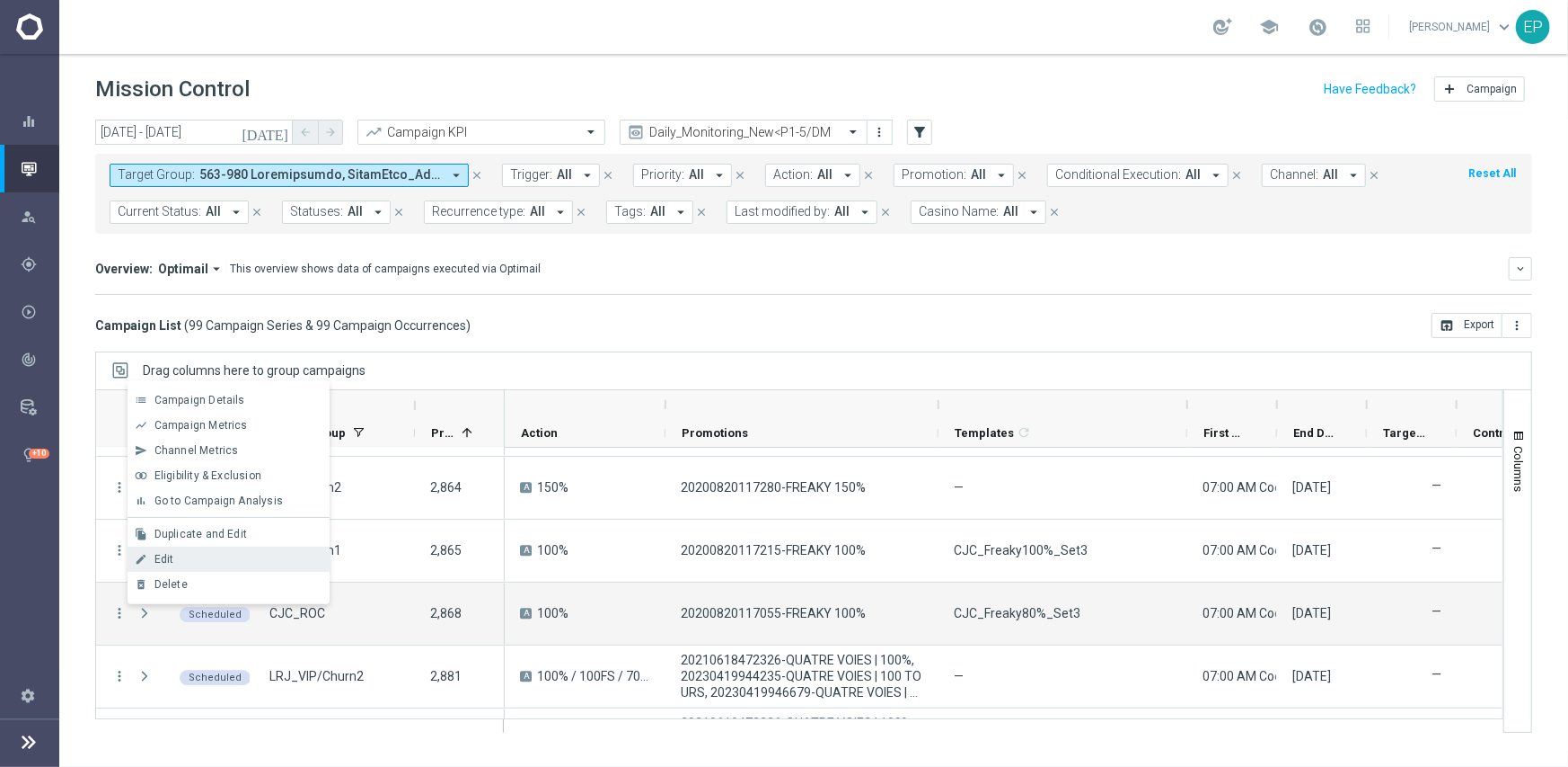
click at [181, 562] on div "Edit" at bounding box center [238, 558] width 167 height 13
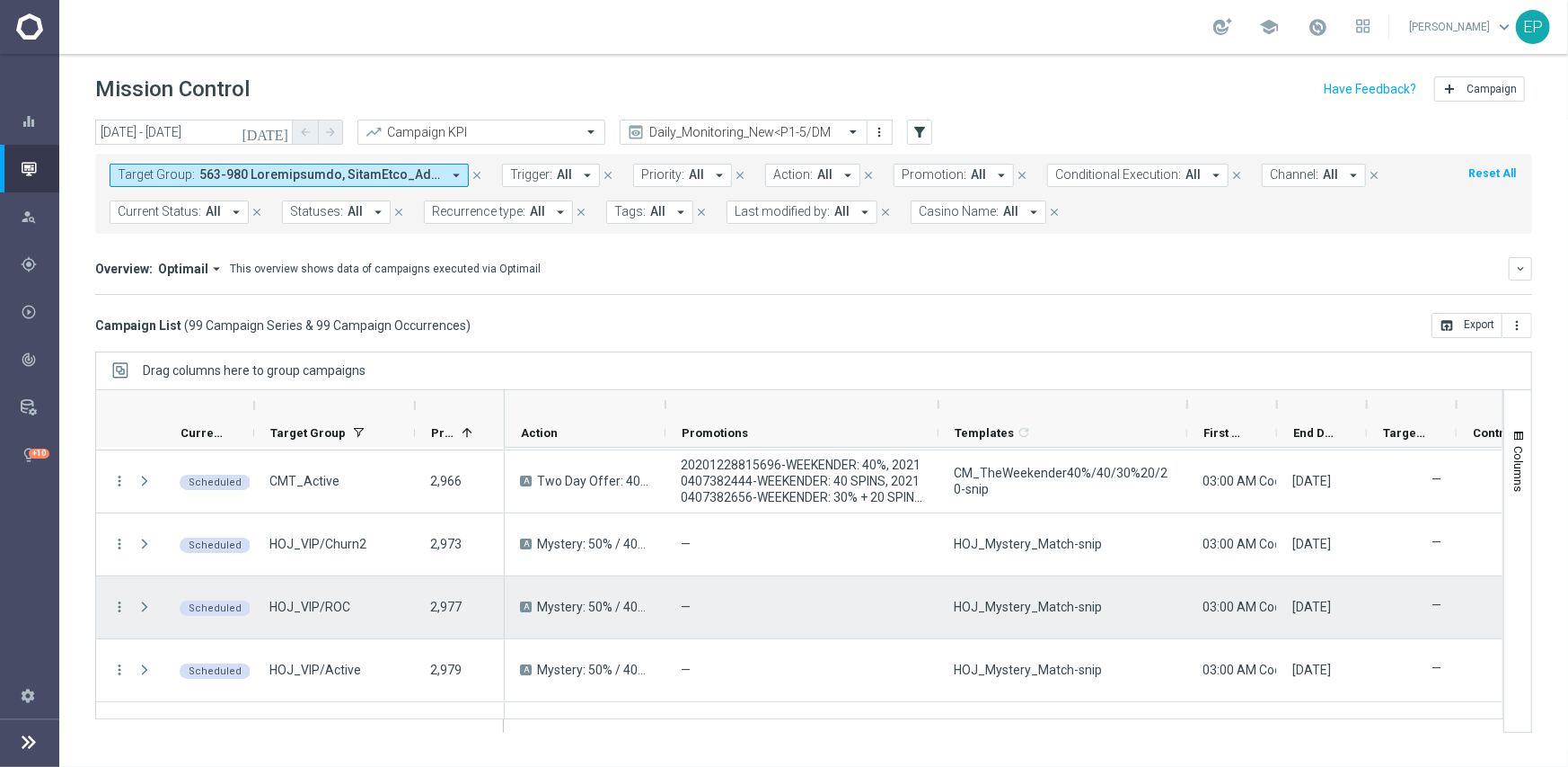
scroll to position [4494, 0]
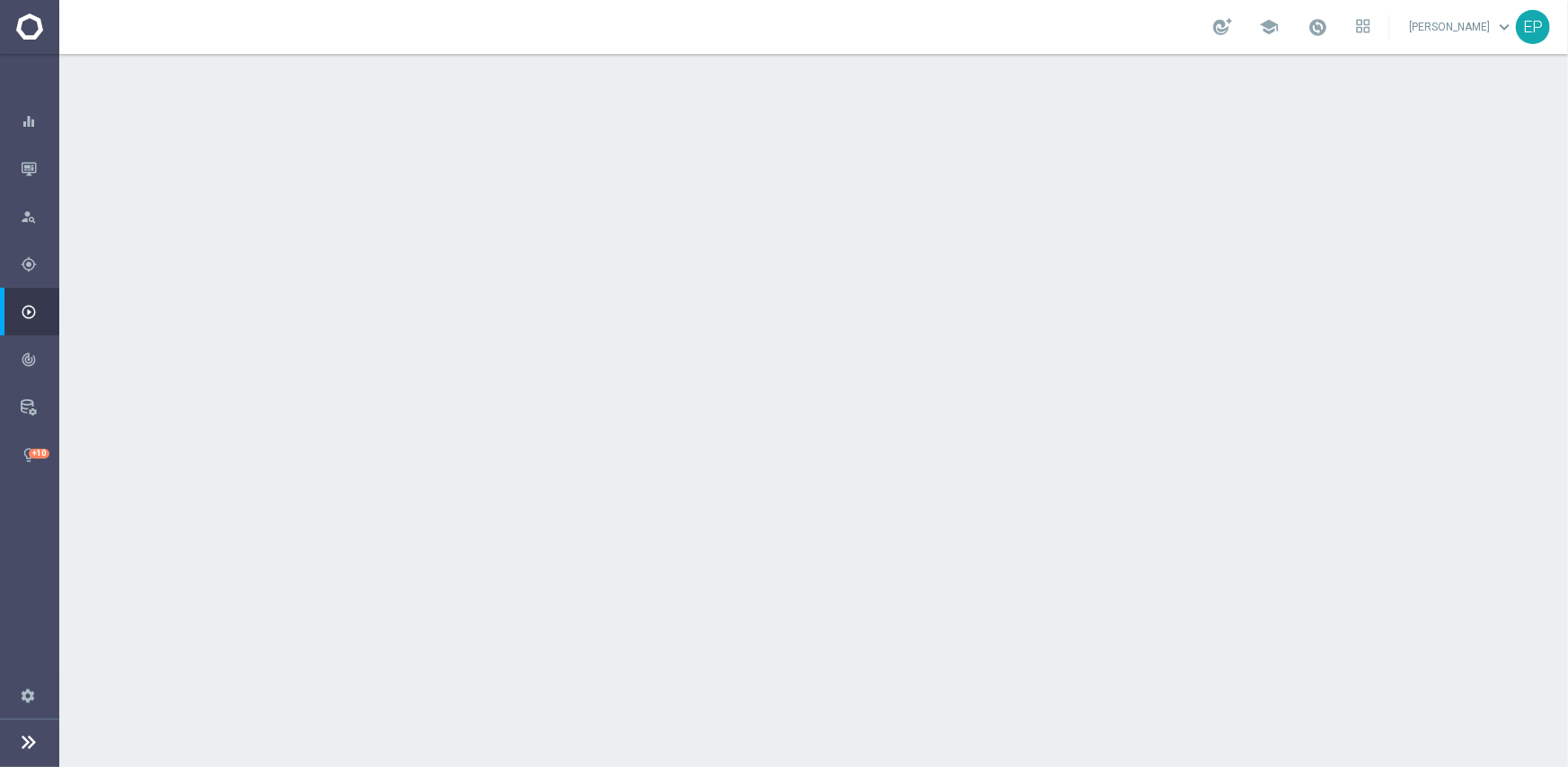
scroll to position [180, 0]
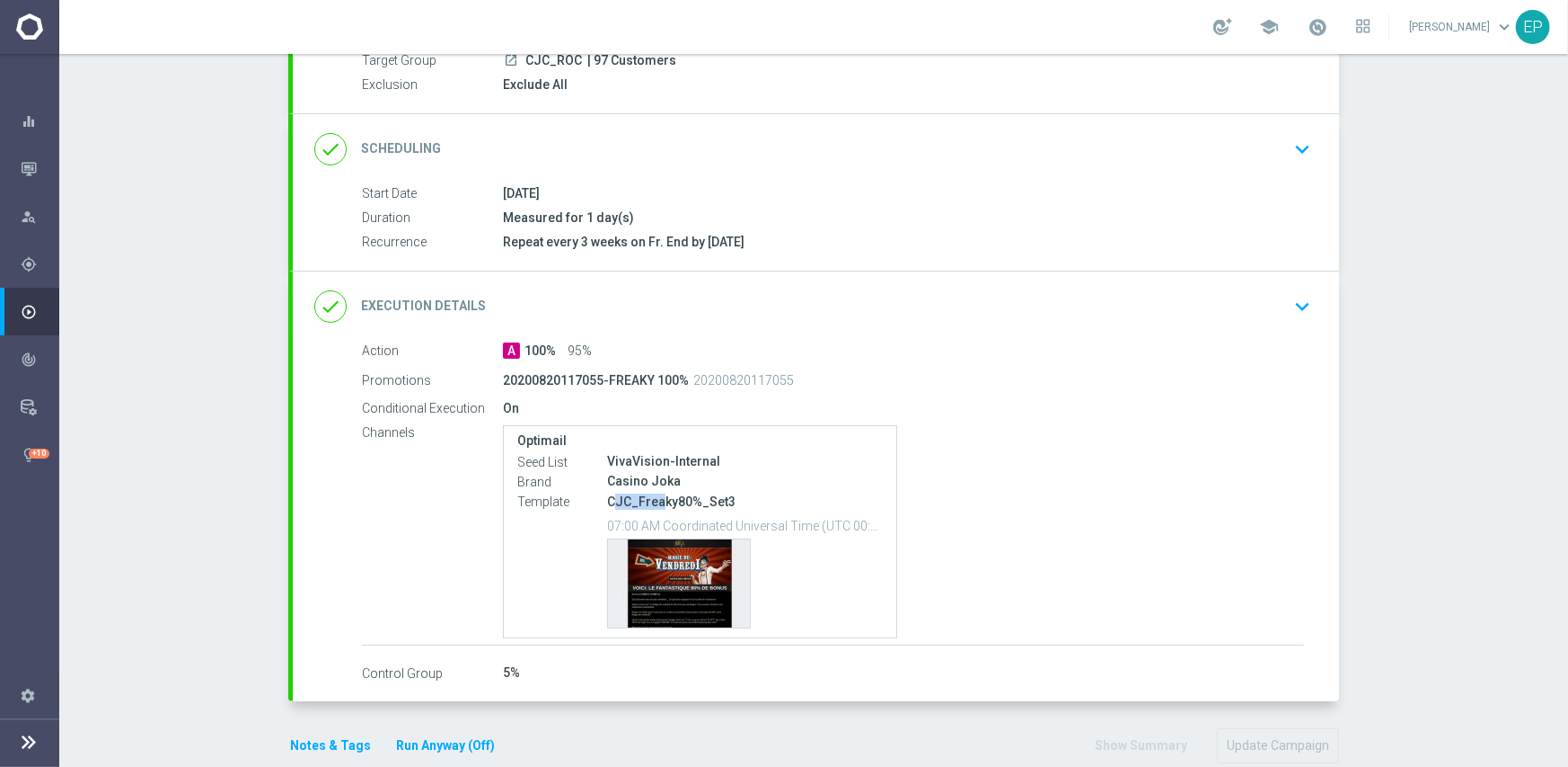
drag, startPoint x: 606, startPoint y: 505, endPoint x: 656, endPoint y: 505, distance: 50.0
click at [656, 505] on p "CJC_Freaky80%_Set3" at bounding box center [745, 501] width 275 height 16
copy p "JC_Frea"
click at [696, 284] on div "done Execution Details keyboard_arrow_down" at bounding box center [815, 307] width 1046 height 70
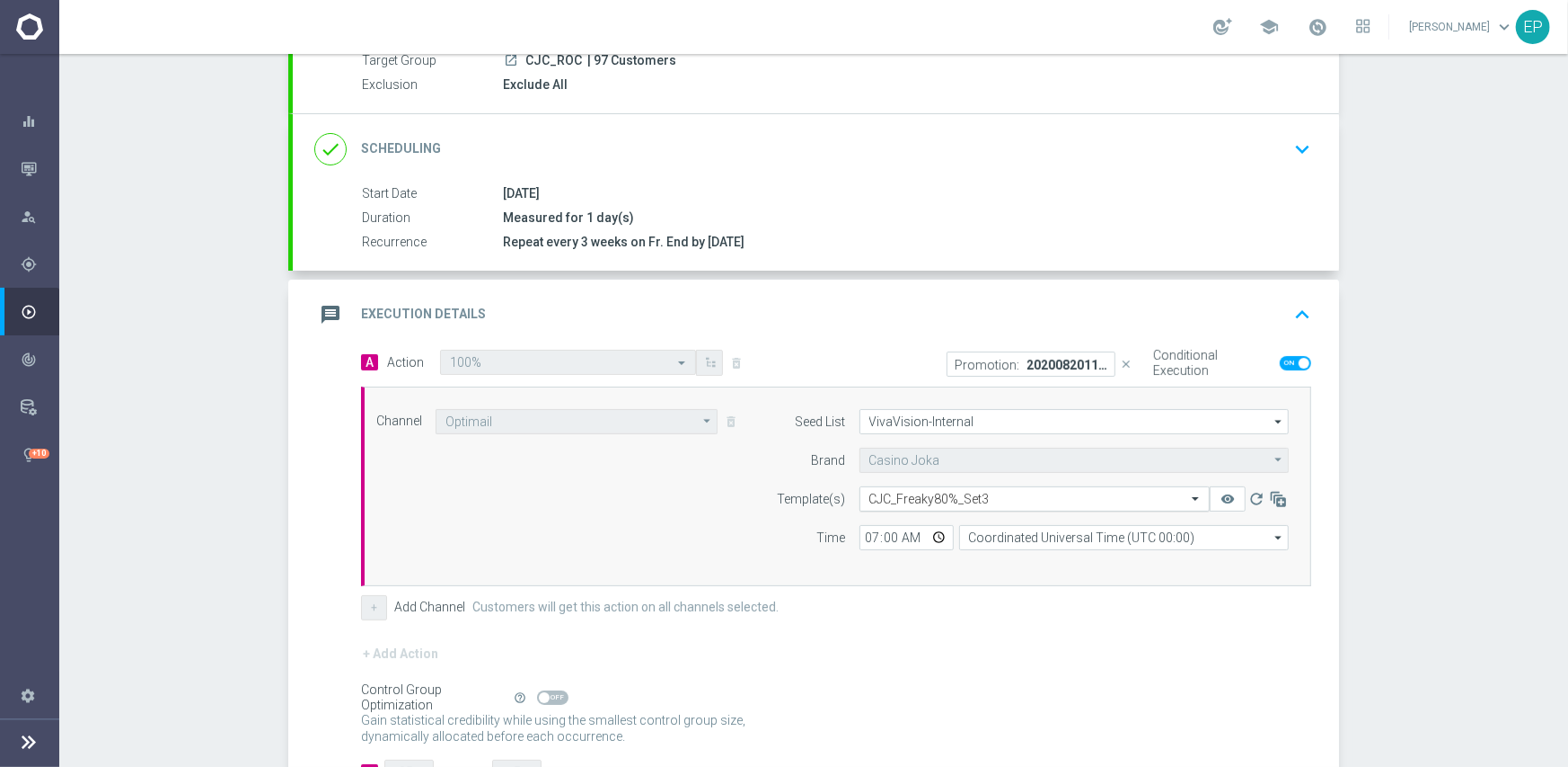
click at [943, 495] on input "text" at bounding box center [1016, 498] width 294 height 15
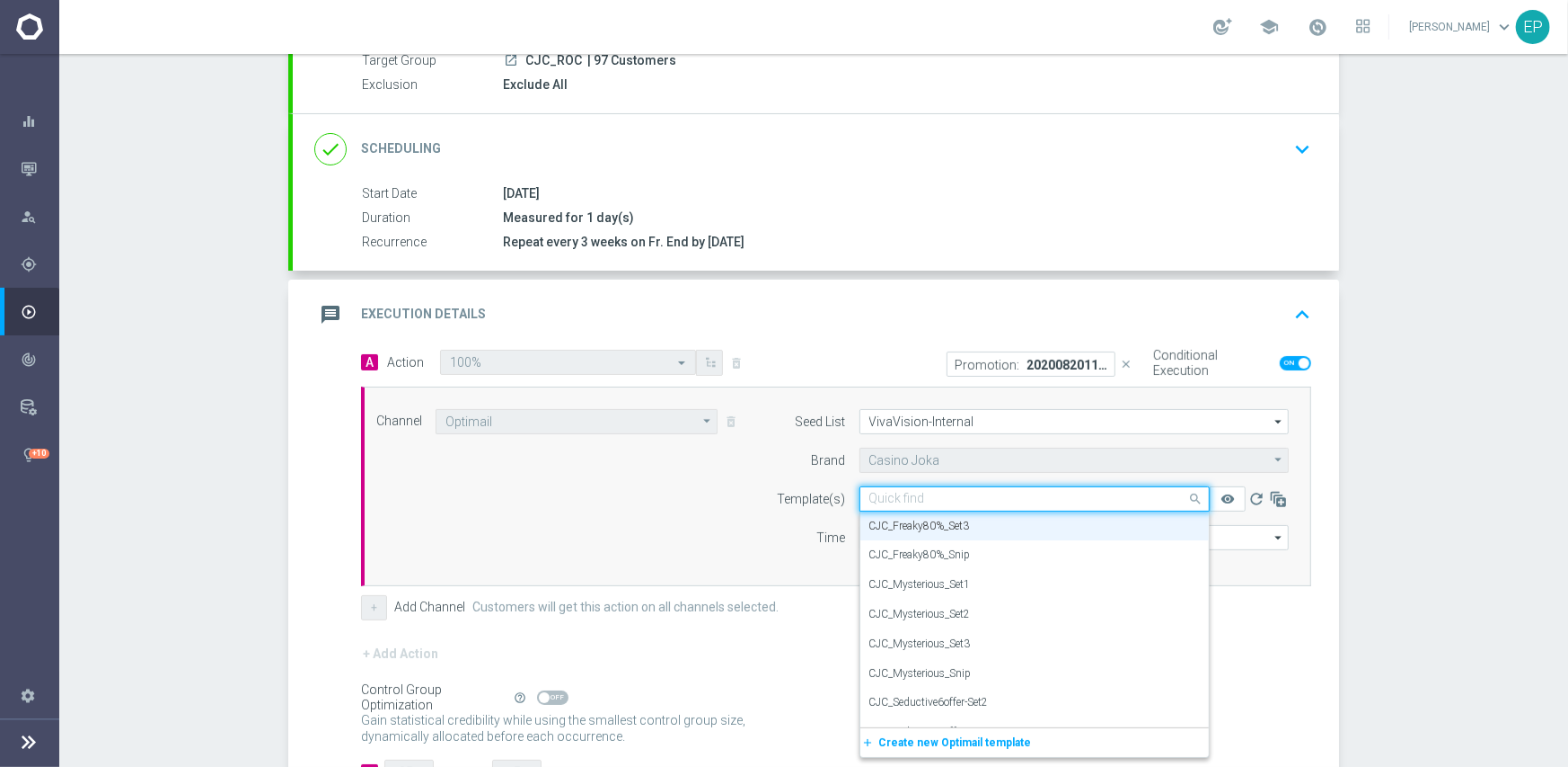
paste input "JC_Frea"
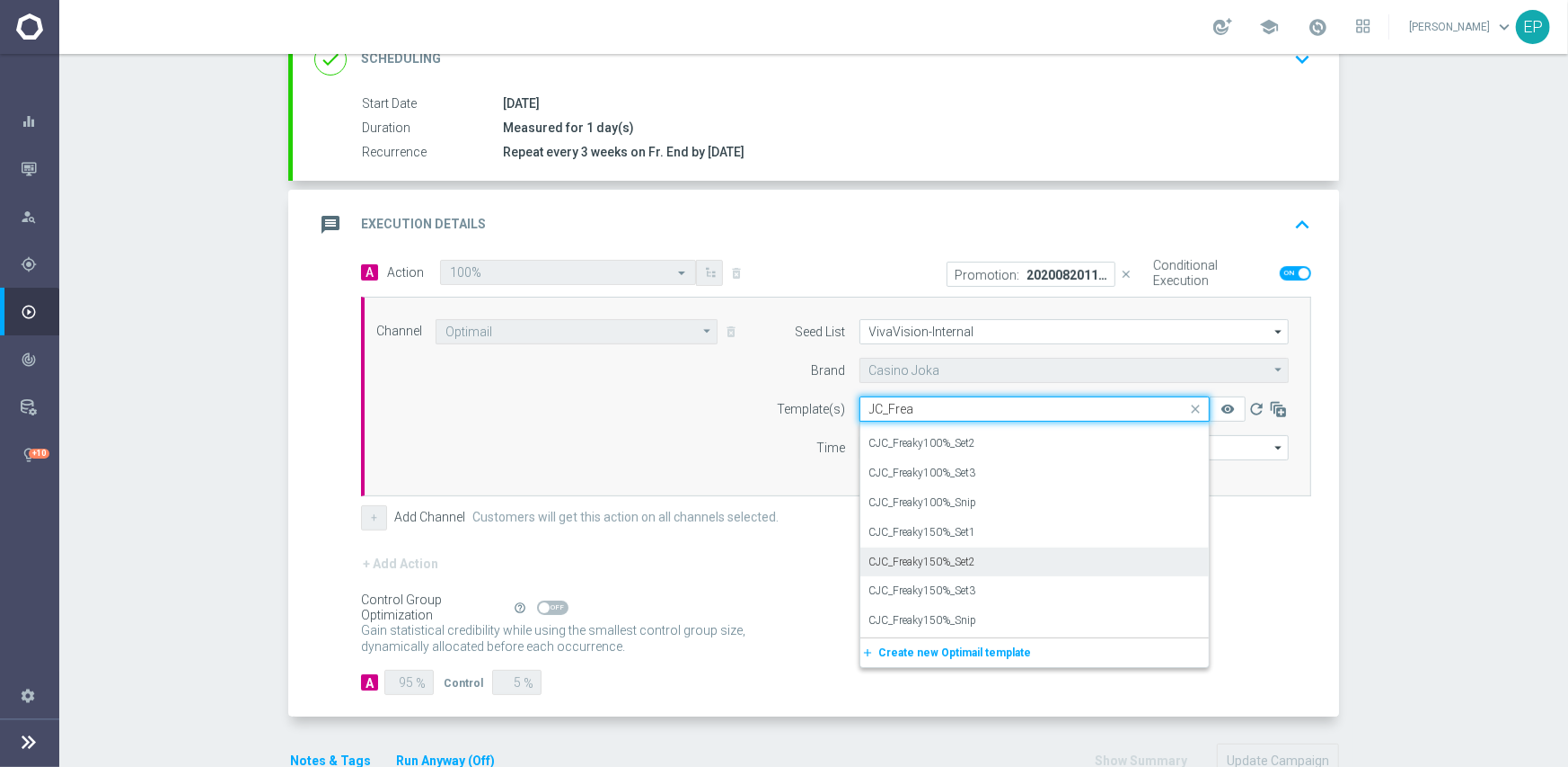
scroll to position [0, 0]
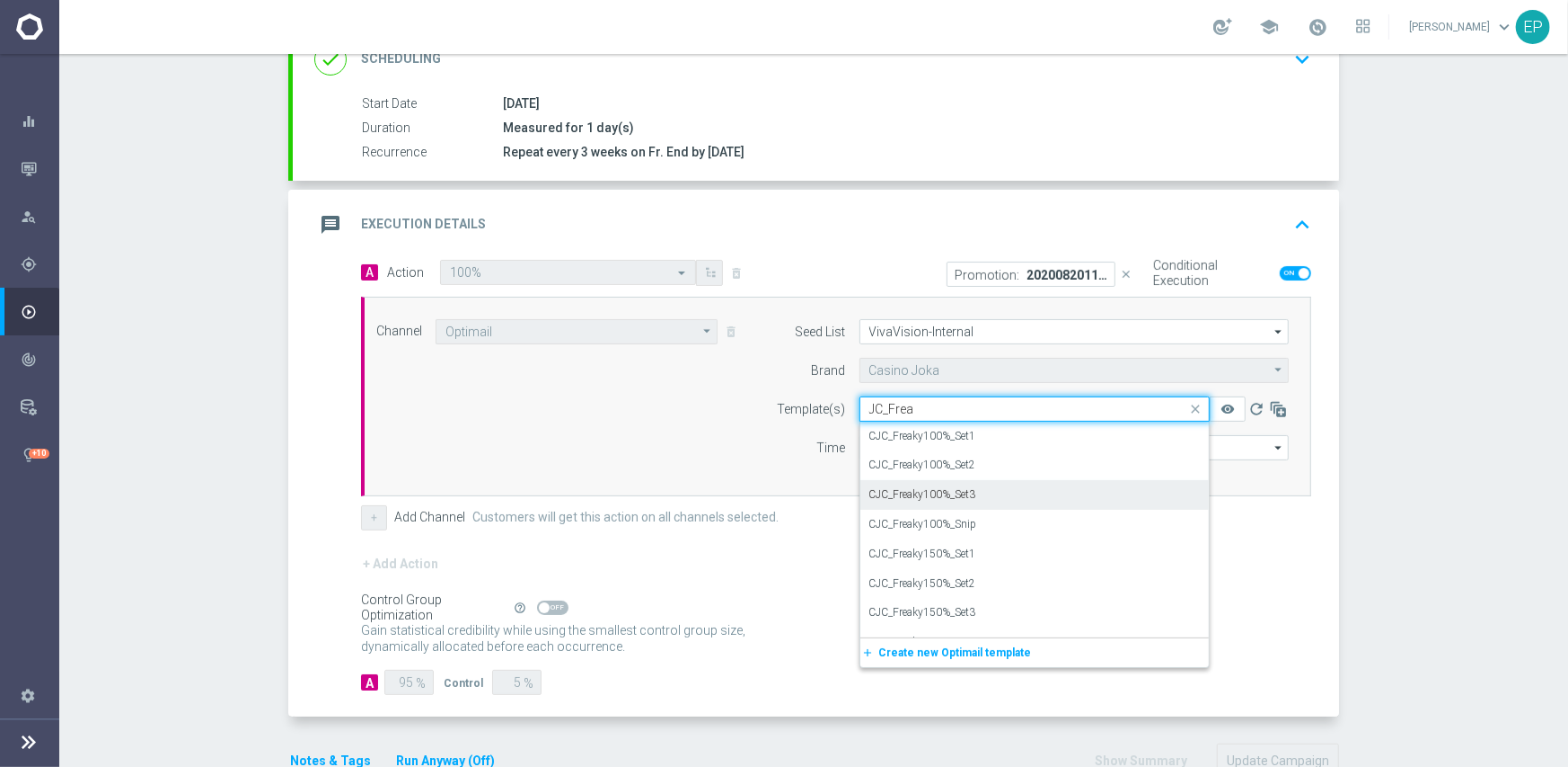
click at [934, 490] on label "CJC_Freaky100%_Set3" at bounding box center [922, 494] width 107 height 15
type input "JC_Frea"
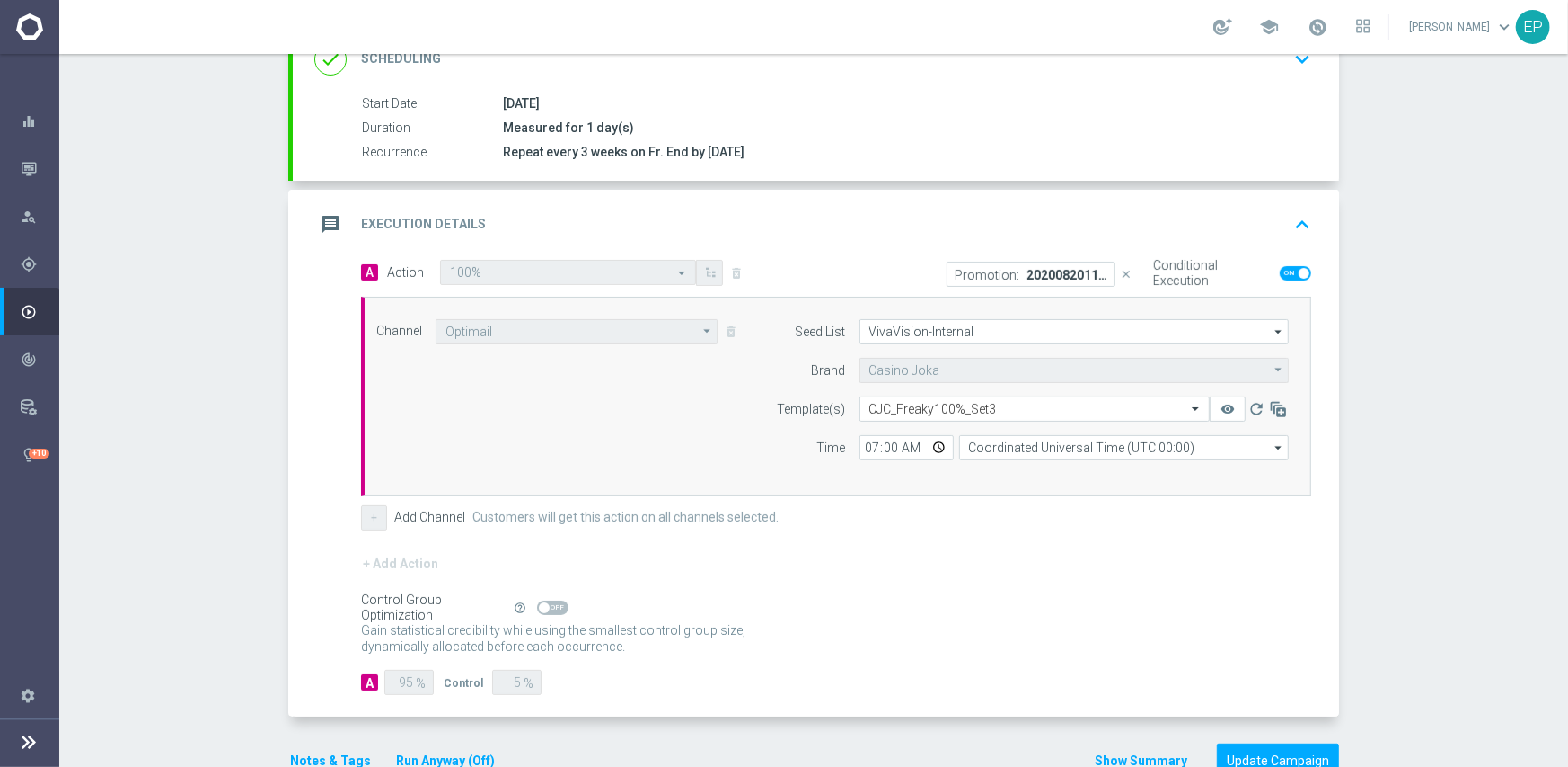
click at [897, 552] on div "+ Add Action" at bounding box center [836, 574] width 950 height 45
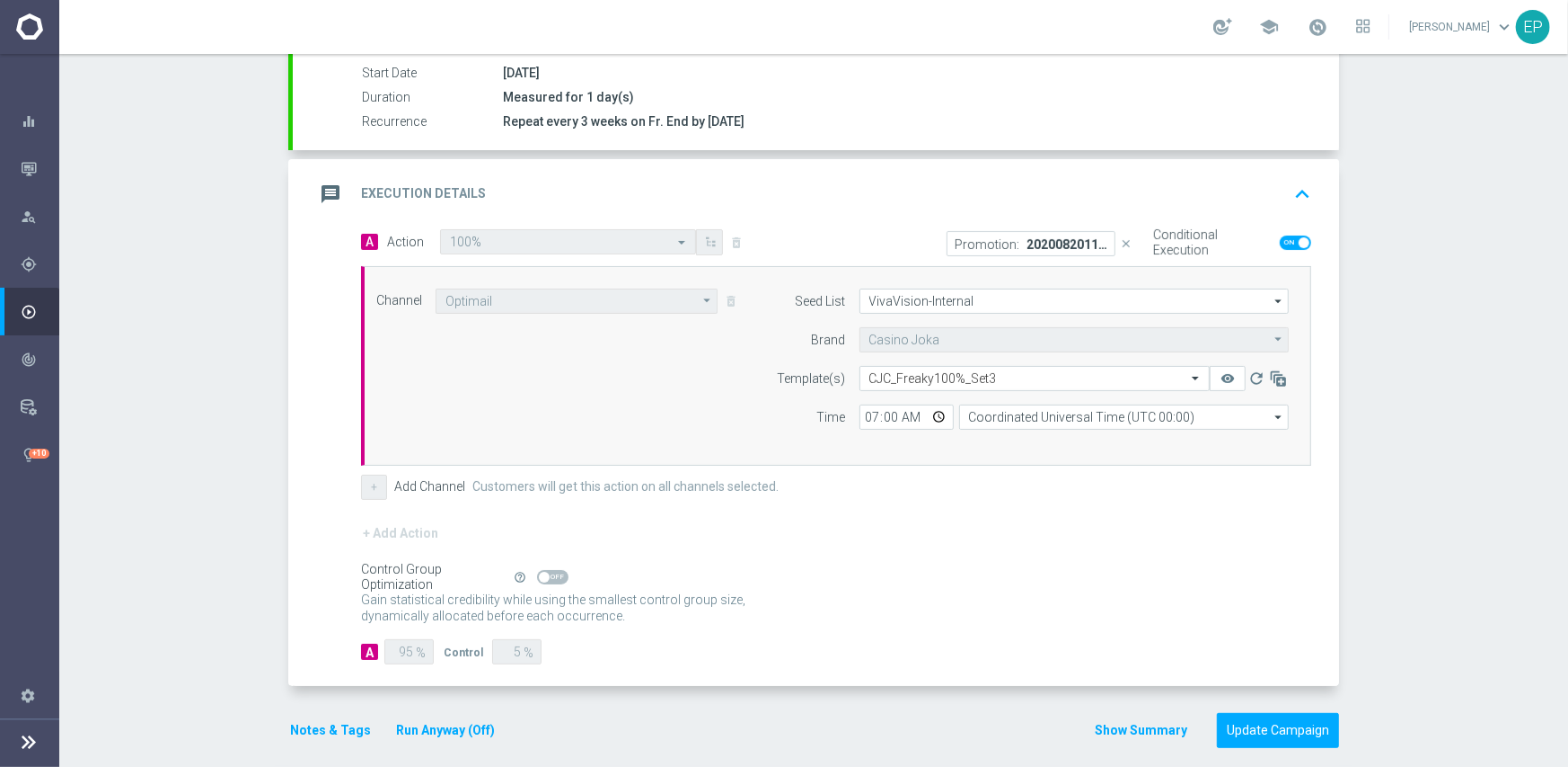
scroll to position [315, 0]
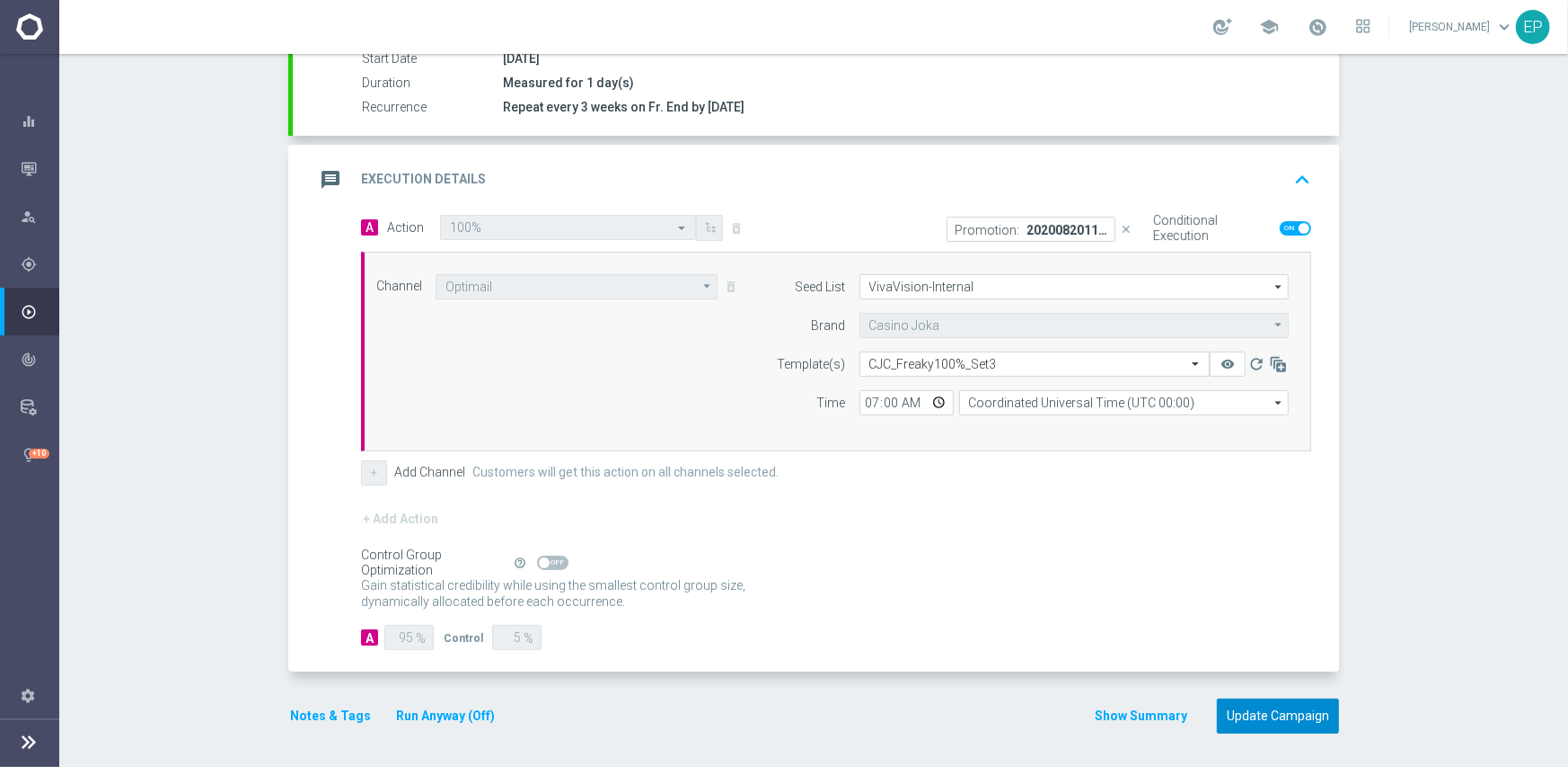
click at [1294, 716] on button "Update Campaign" at bounding box center [1278, 715] width 122 height 35
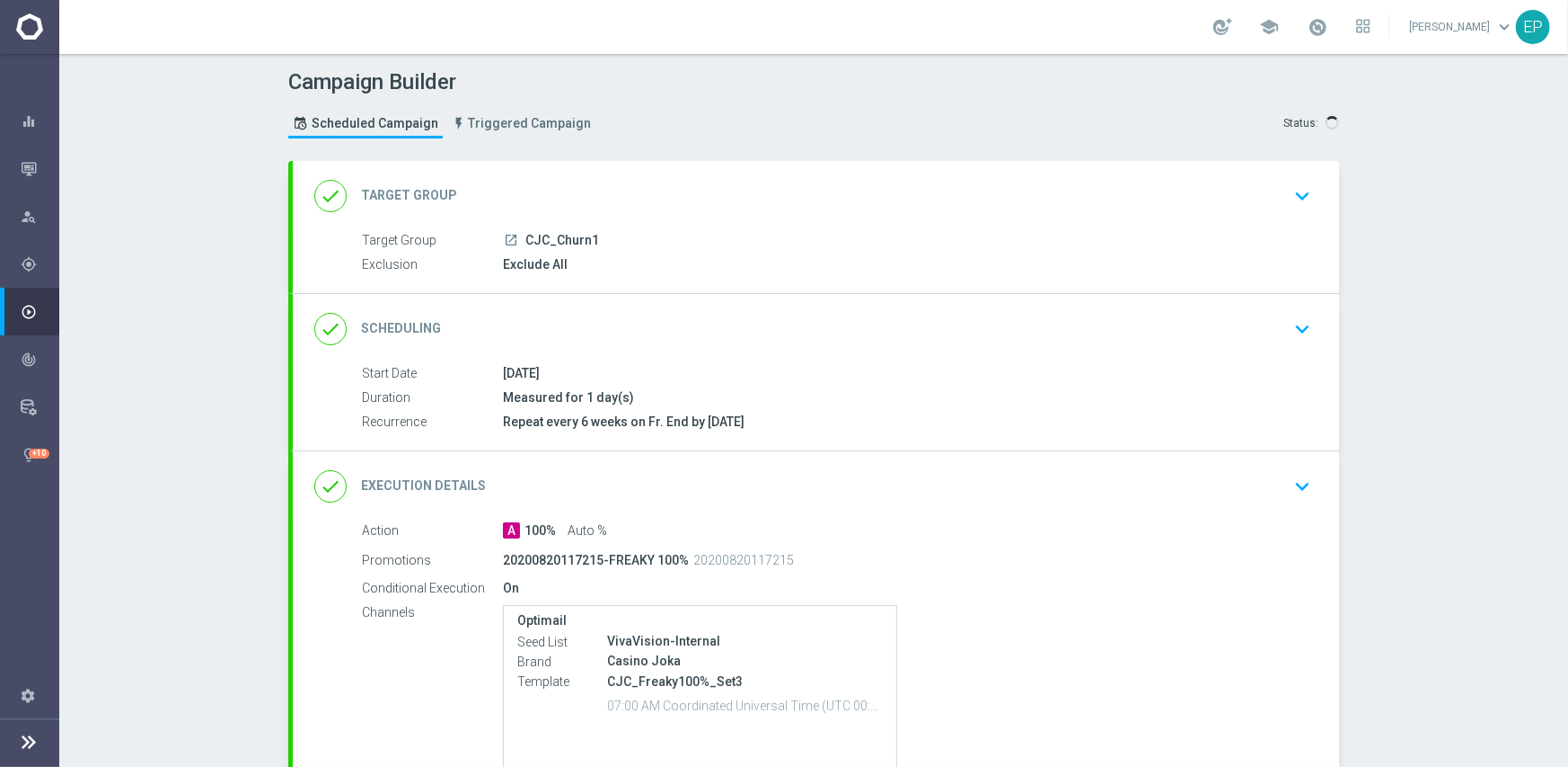
click at [704, 461] on div "done Execution Details keyboard_arrow_down" at bounding box center [815, 486] width 1046 height 70
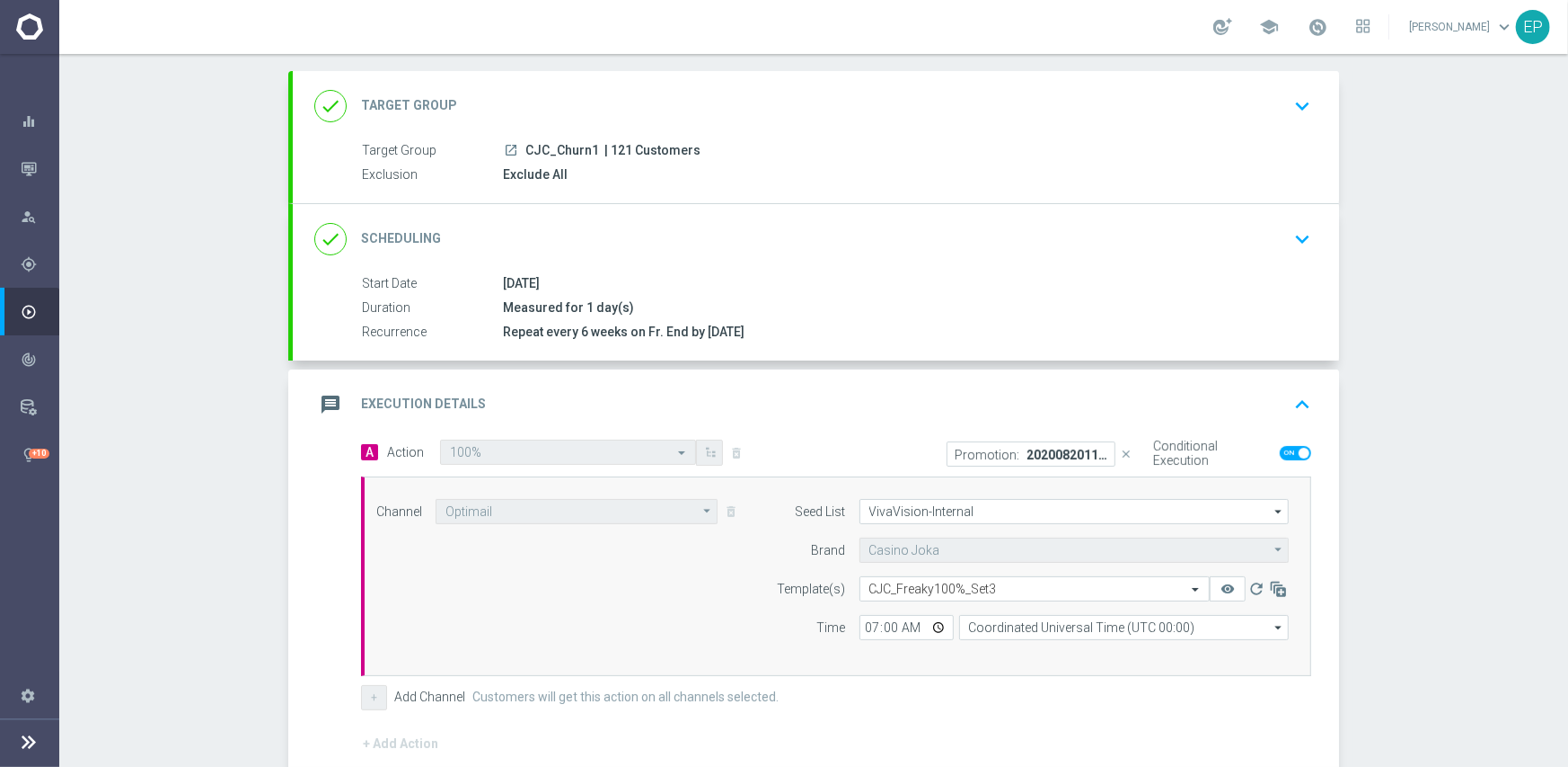
scroll to position [180, 0]
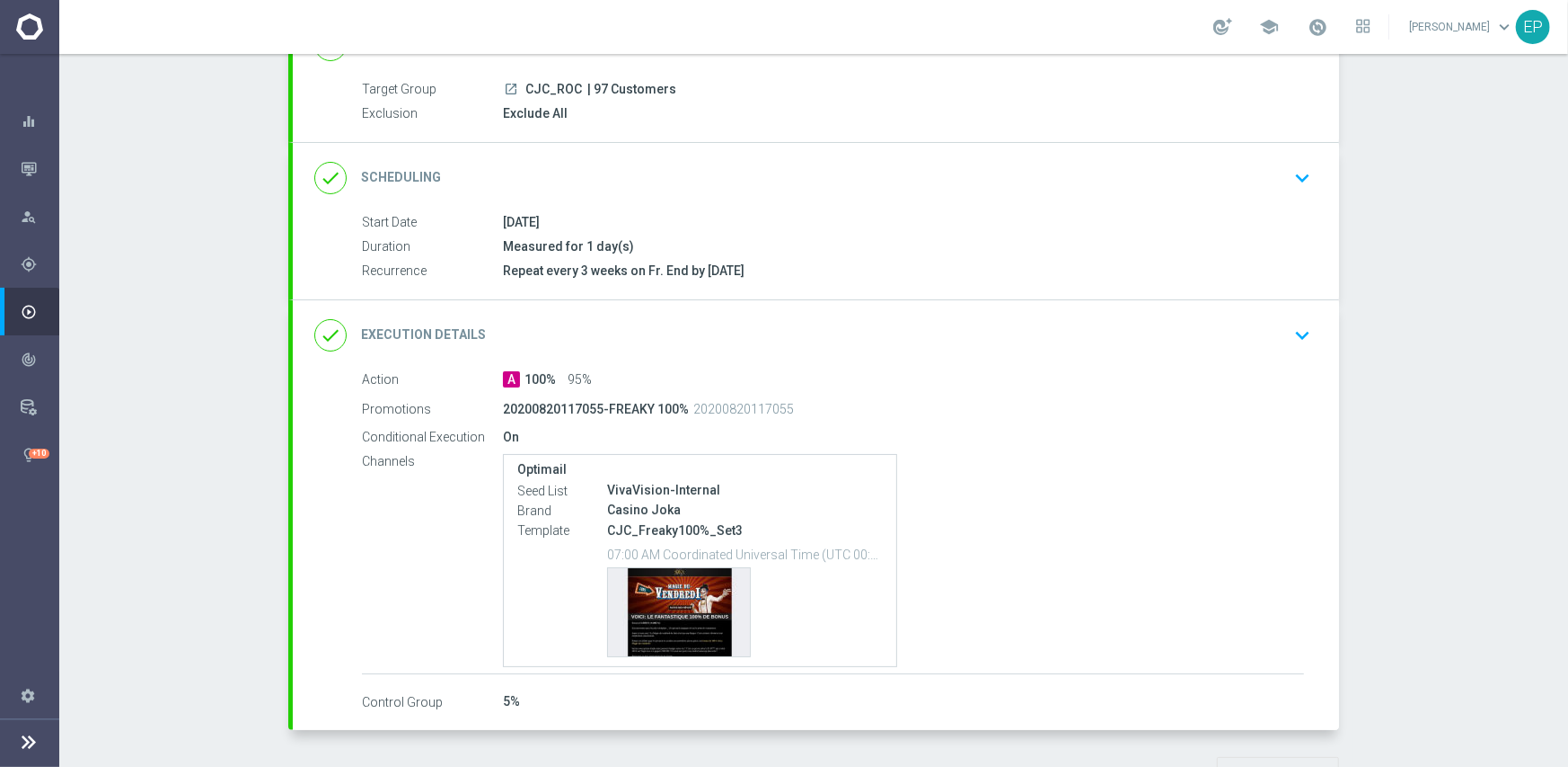
scroll to position [180, 0]
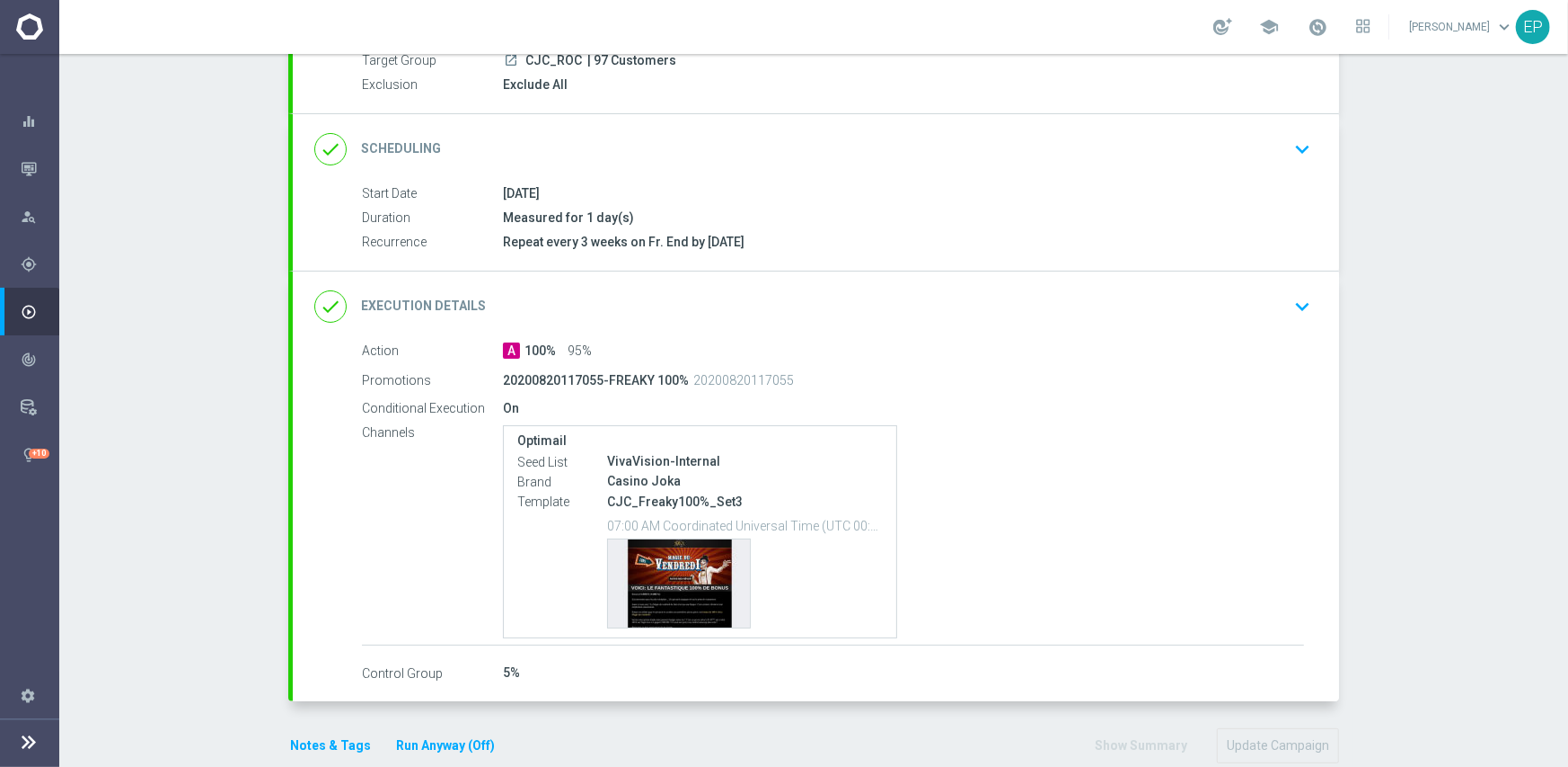
click at [873, 305] on div "done Execution Details keyboard_arrow_down" at bounding box center [815, 307] width 1003 height 34
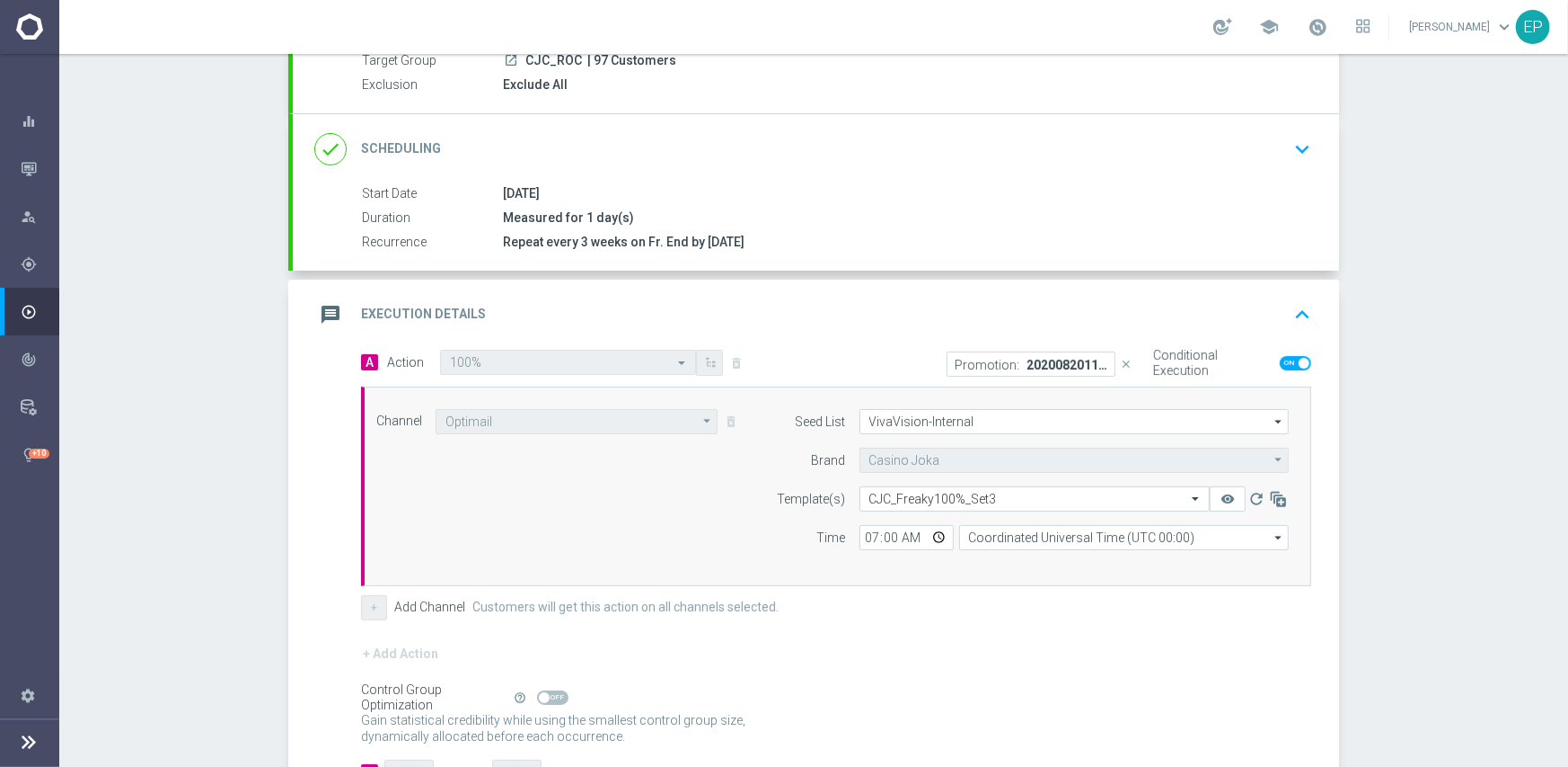
scroll to position [315, 0]
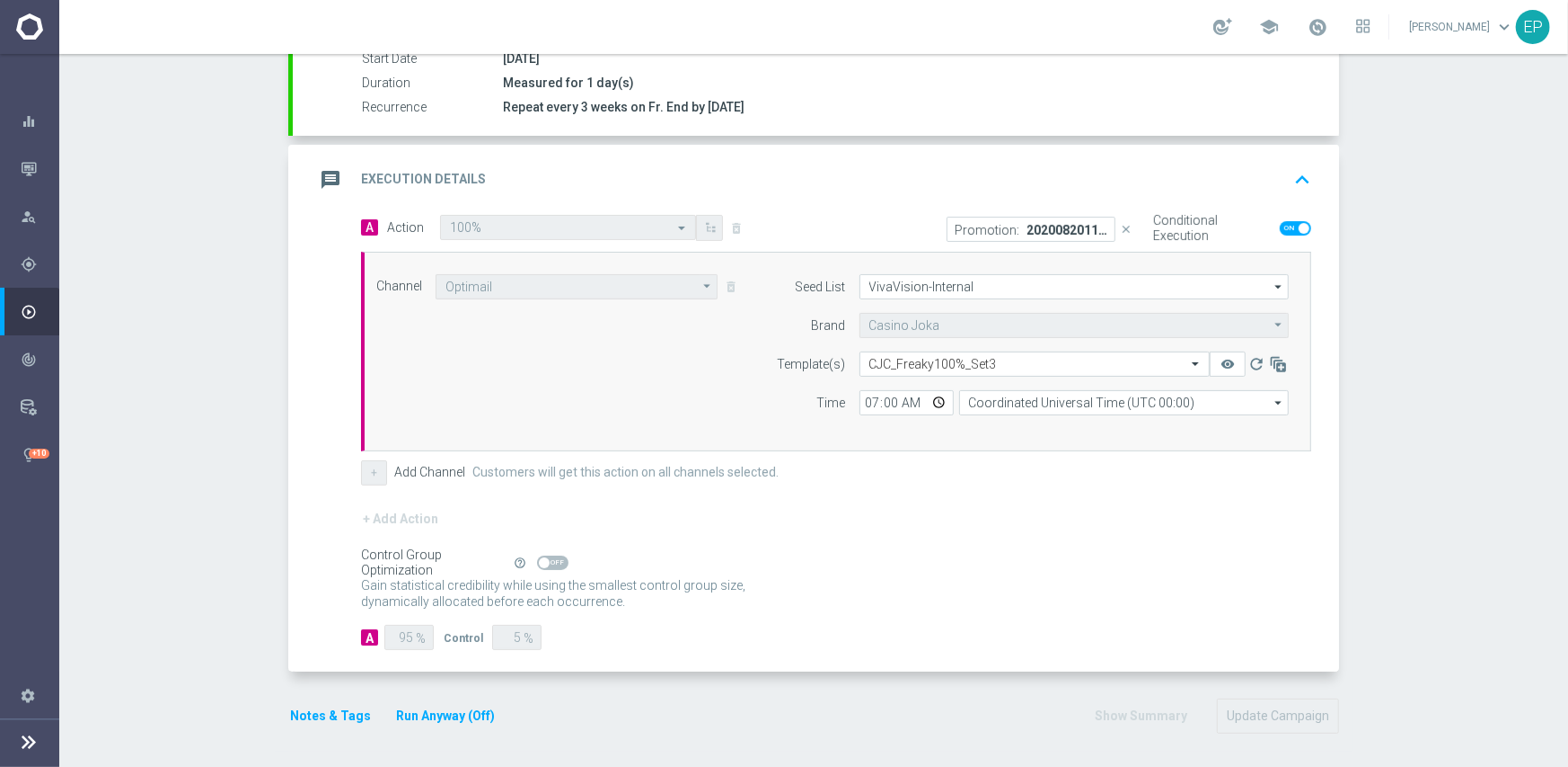
click at [548, 561] on span at bounding box center [552, 562] width 31 height 14
click at [548, 561] on input "checkbox" at bounding box center [552, 562] width 31 height 14
checkbox input "true"
click at [1262, 712] on button "Update Campaign" at bounding box center [1278, 715] width 122 height 35
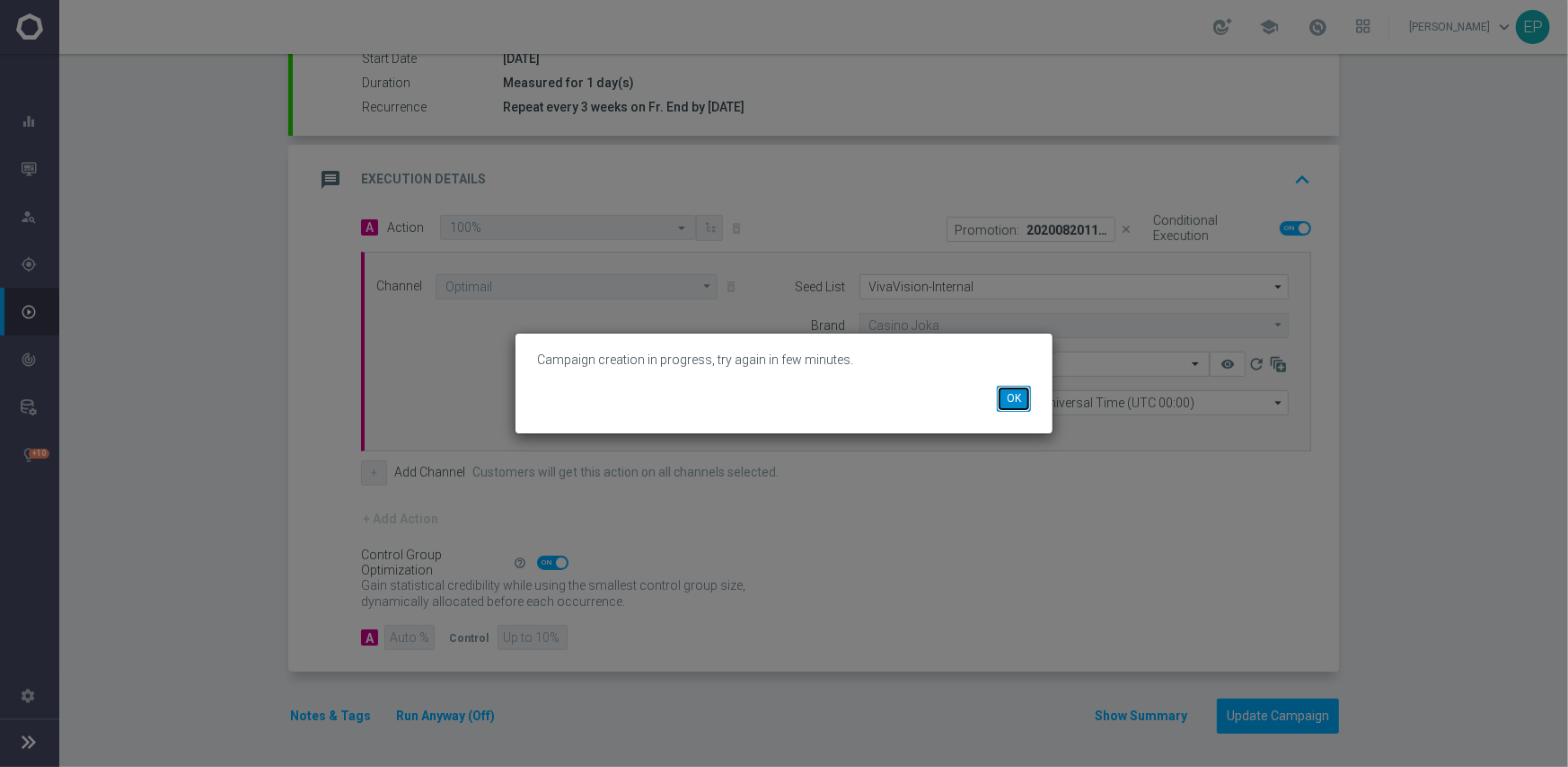
click at [1014, 399] on button "OK" at bounding box center [1014, 397] width 34 height 25
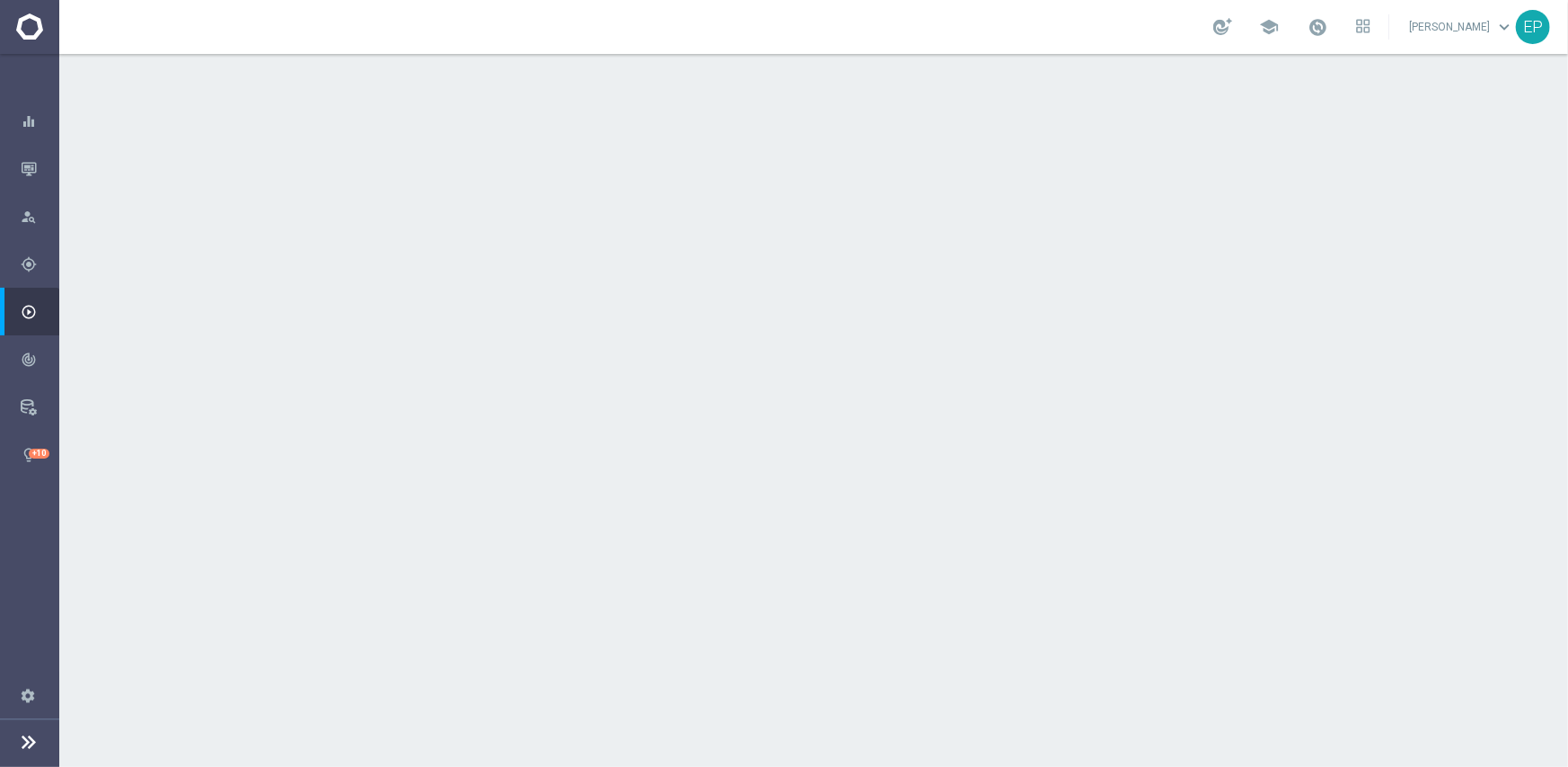
scroll to position [180, 0]
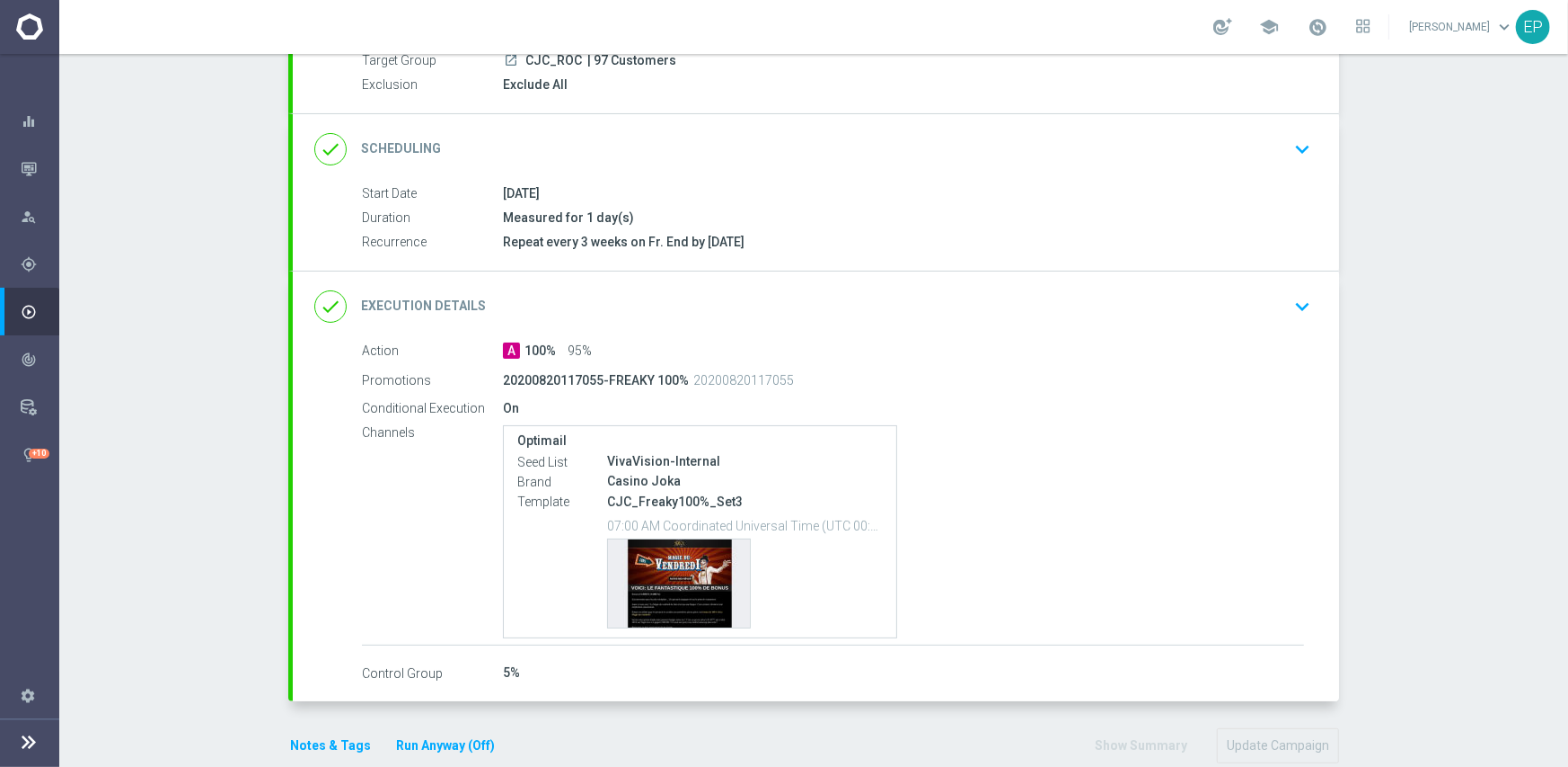
click at [833, 309] on div "done Execution Details keyboard_arrow_down" at bounding box center [815, 307] width 1003 height 34
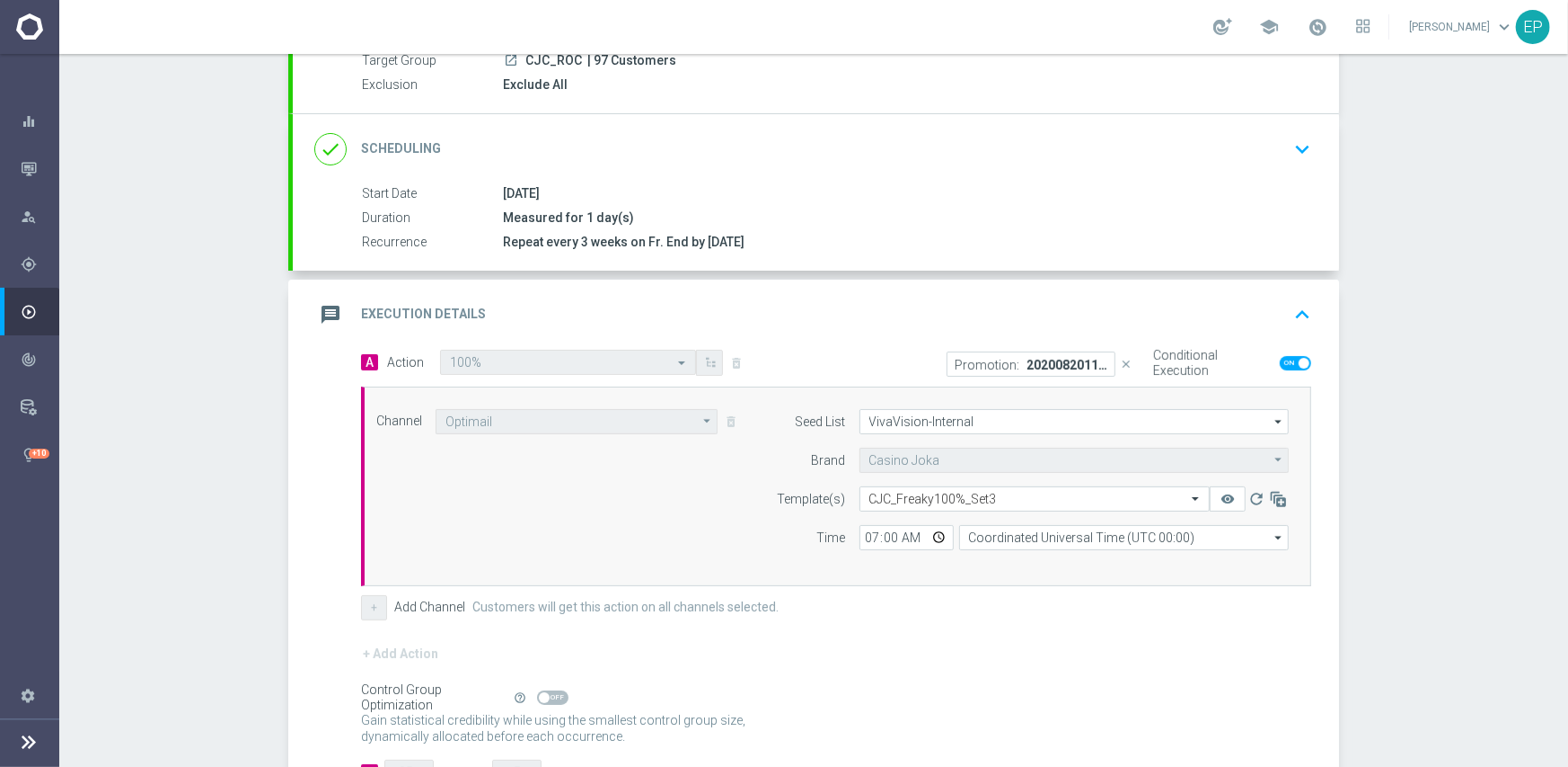
click at [554, 699] on span at bounding box center [552, 697] width 31 height 14
click at [554, 699] on input "checkbox" at bounding box center [552, 697] width 31 height 14
checkbox input "true"
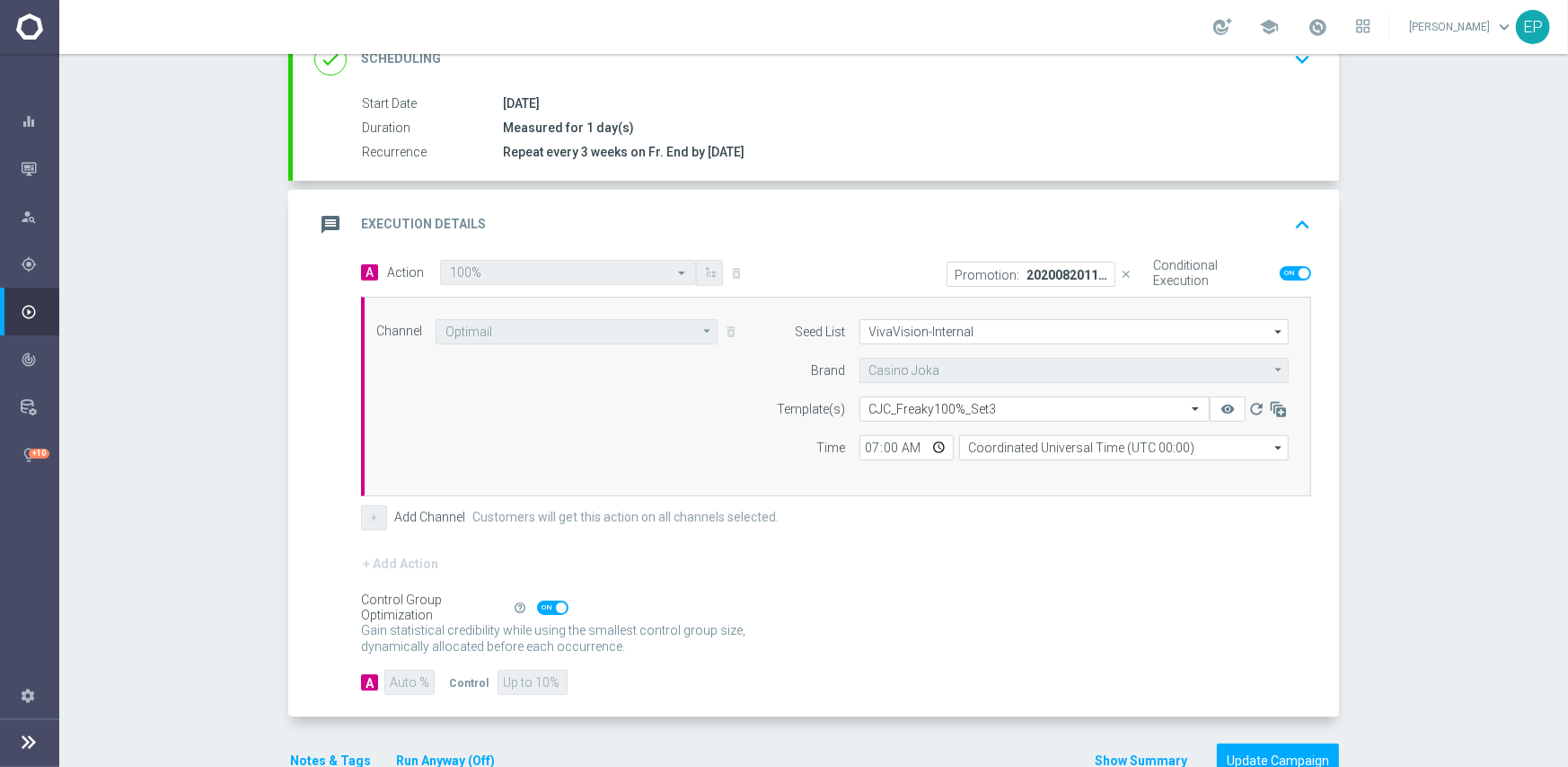
scroll to position [315, 0]
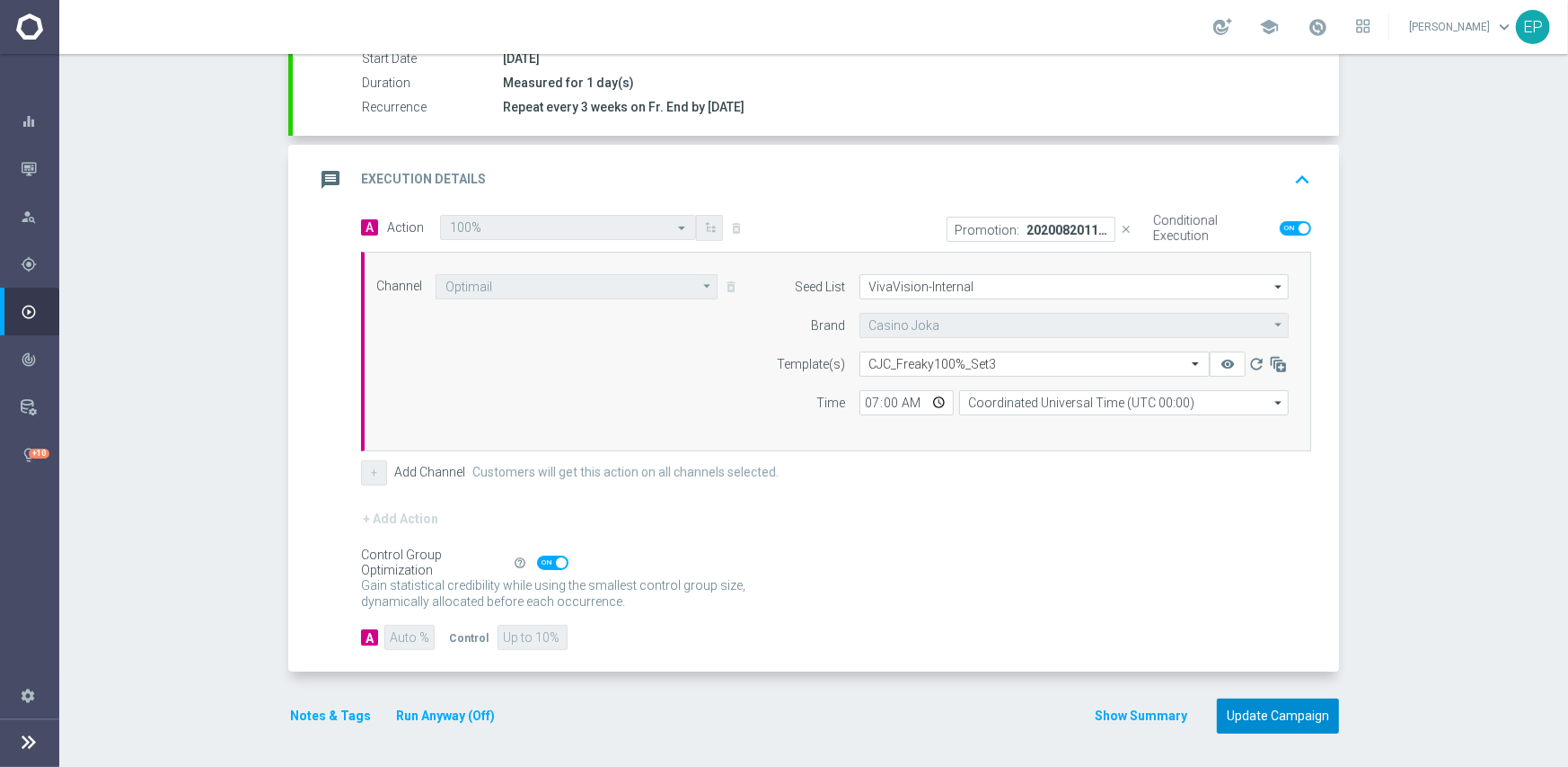
click at [1285, 712] on button "Update Campaign" at bounding box center [1278, 715] width 122 height 35
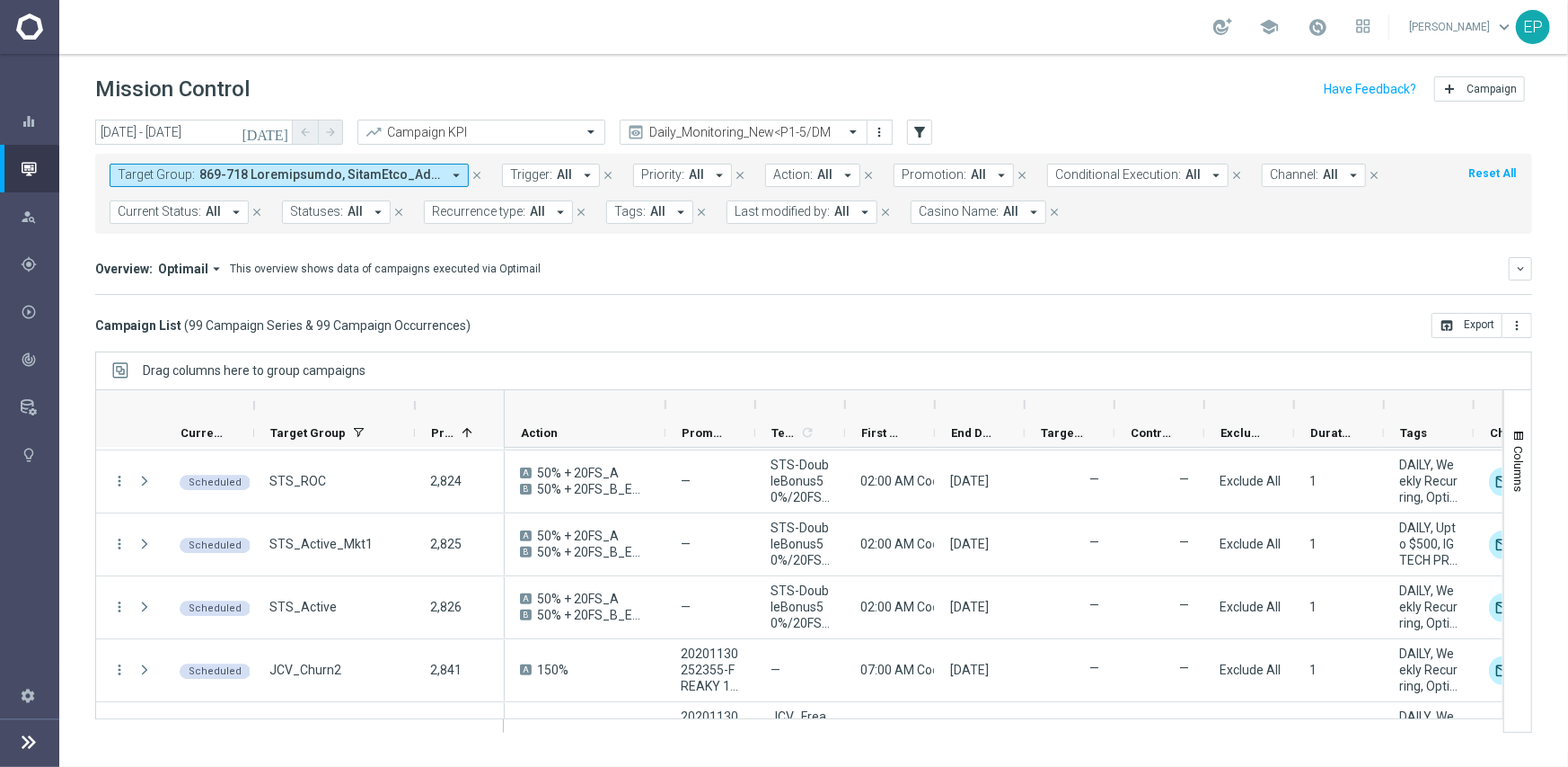
scroll to position [2966, 0]
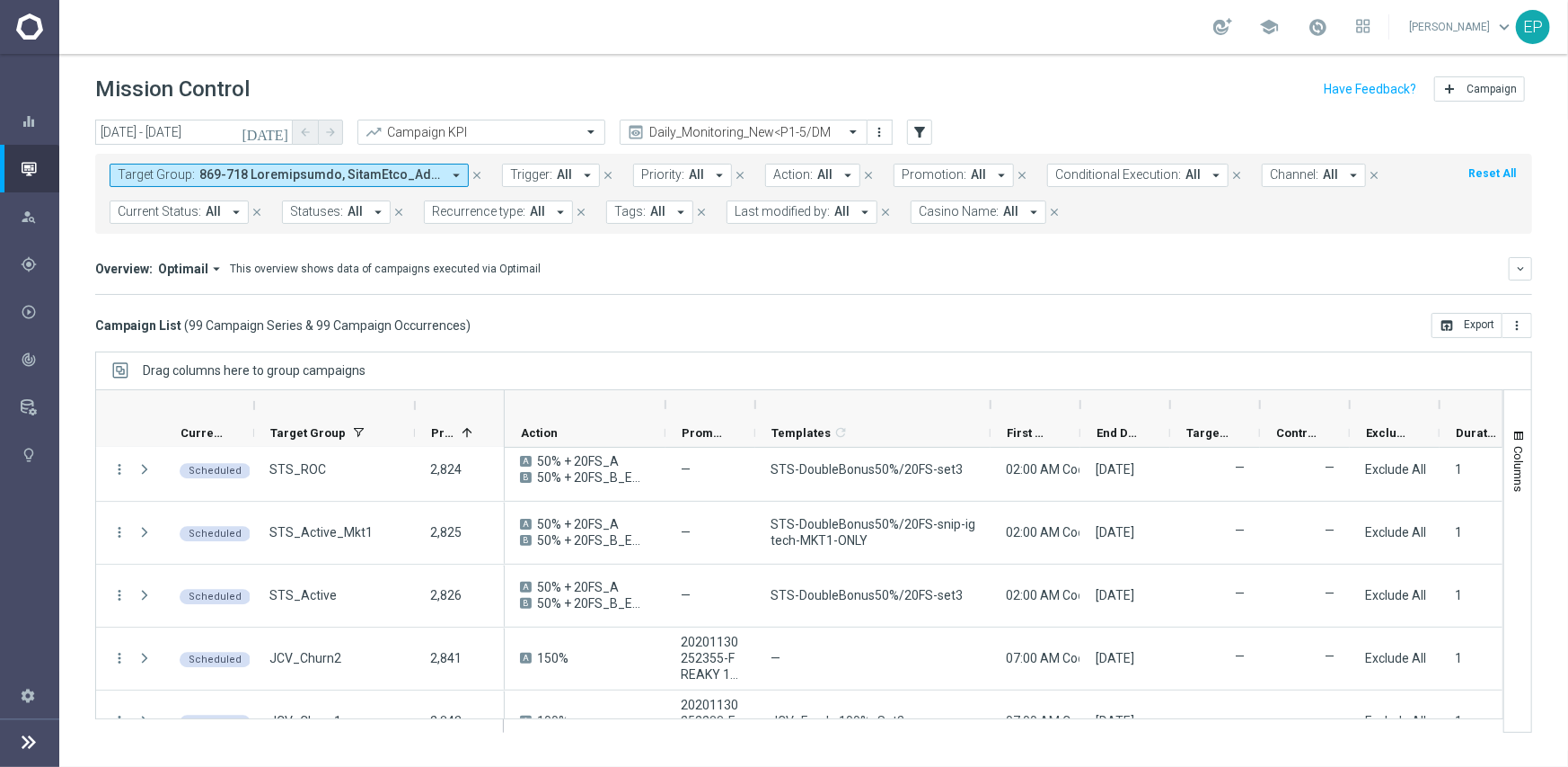
drag, startPoint x: 843, startPoint y: 398, endPoint x: 989, endPoint y: 401, distance: 146.0
click at [989, 401] on div at bounding box center [990, 404] width 7 height 29
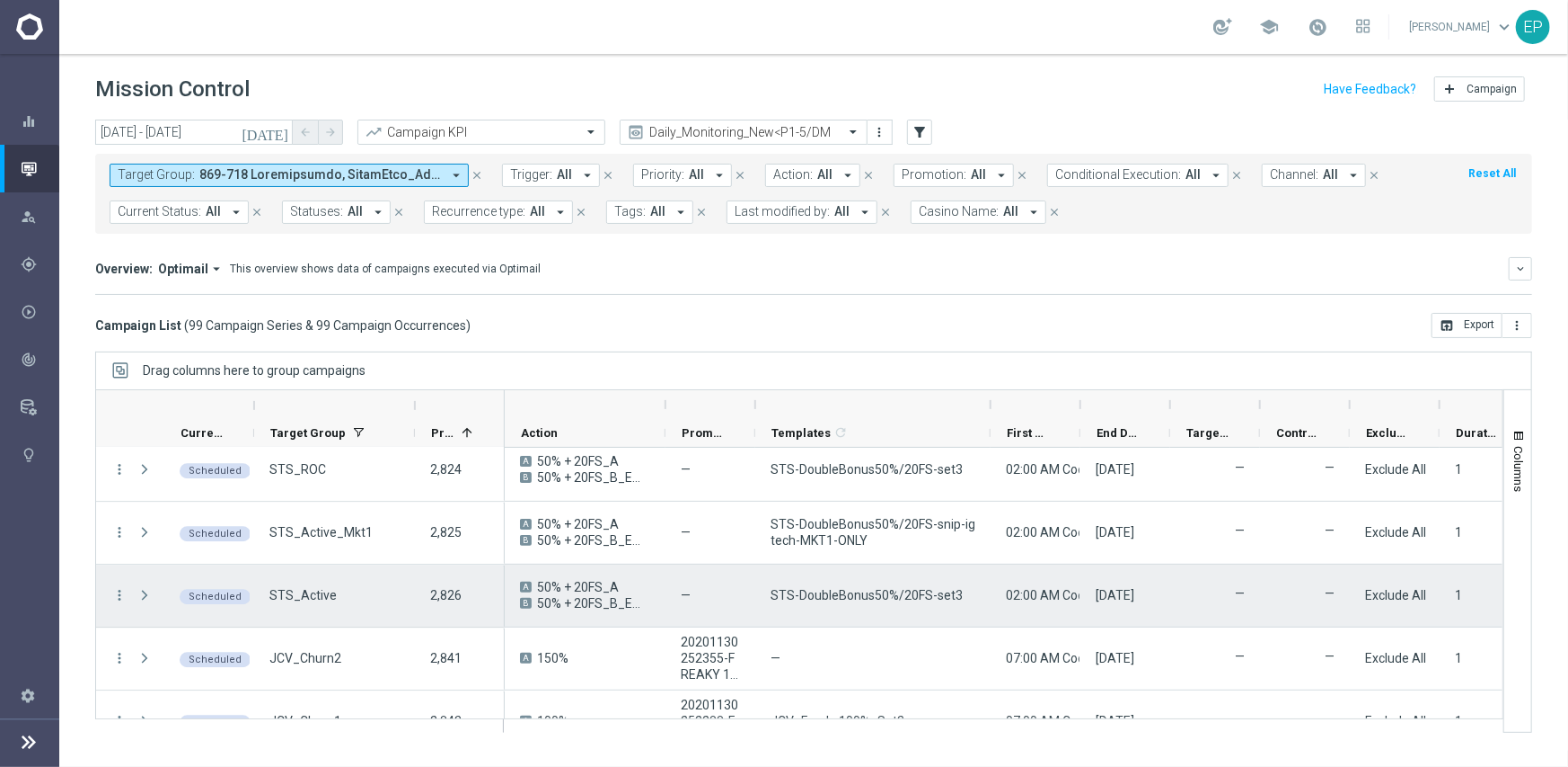
scroll to position [3056, 0]
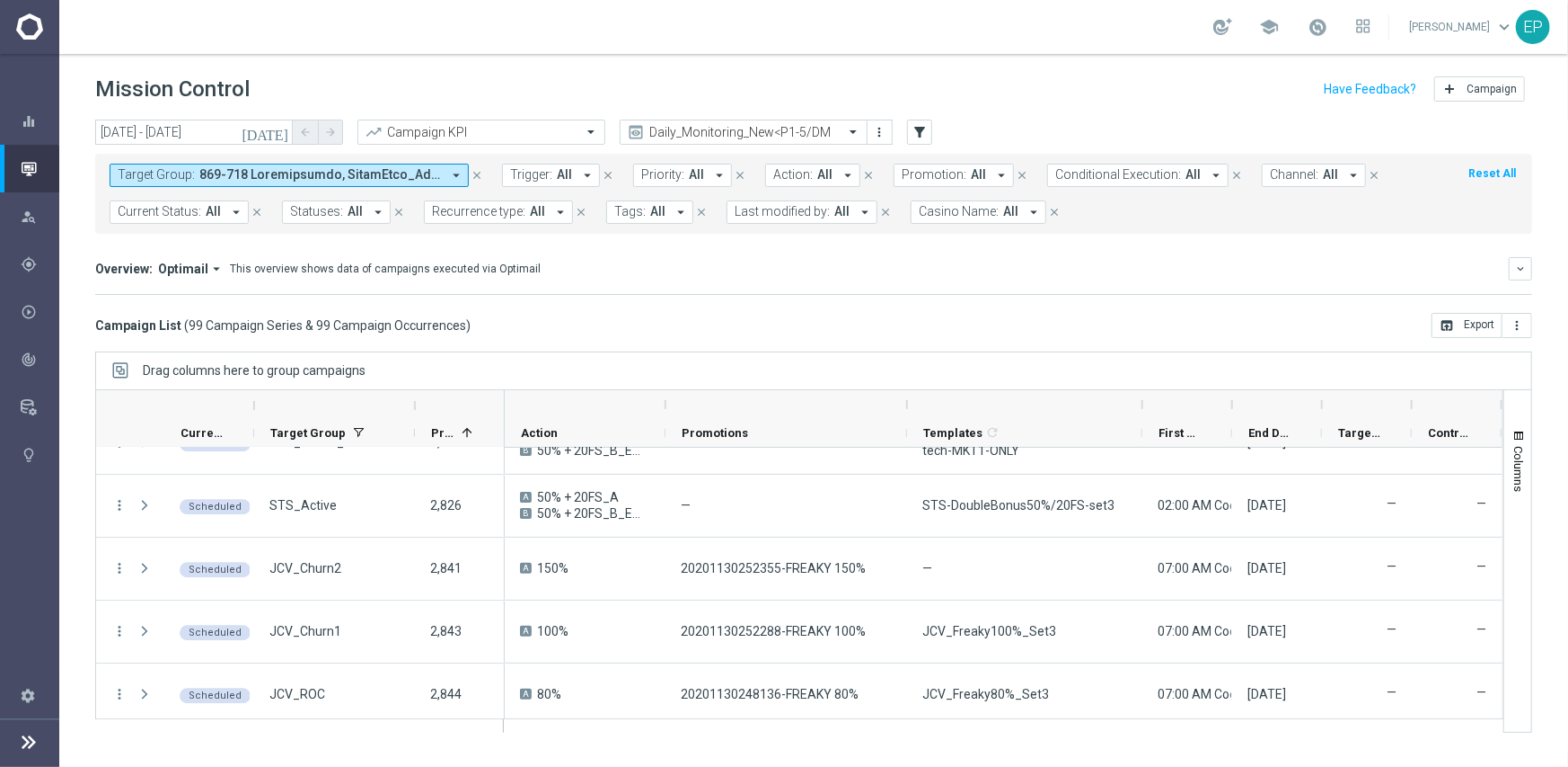
drag, startPoint x: 755, startPoint y: 395, endPoint x: 906, endPoint y: 395, distance: 151.0
click at [906, 395] on div at bounding box center [906, 404] width 7 height 29
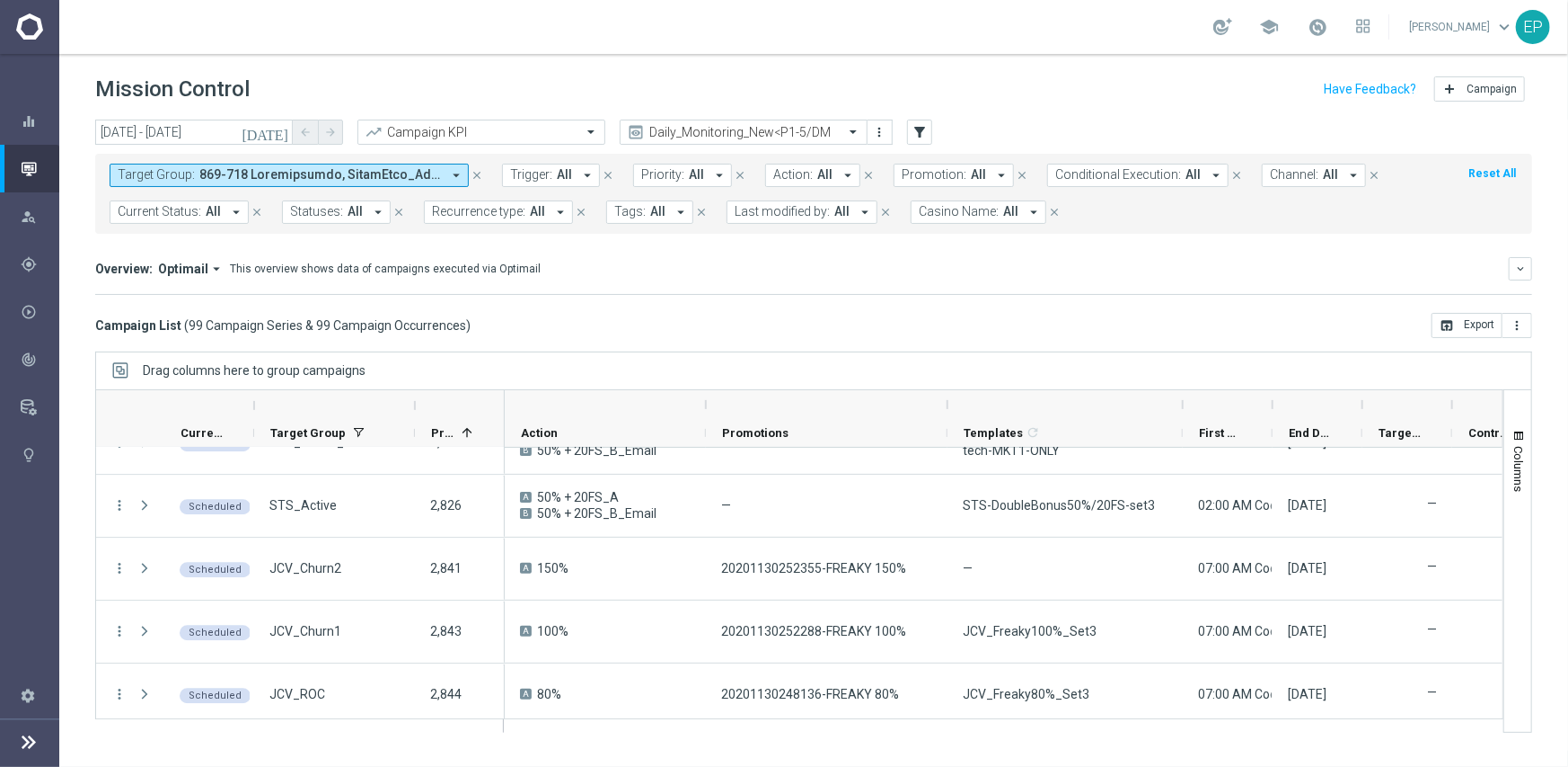
drag, startPoint x: 668, startPoint y: 398, endPoint x: 708, endPoint y: 393, distance: 40.3
click at [708, 393] on div at bounding box center [706, 404] width 7 height 29
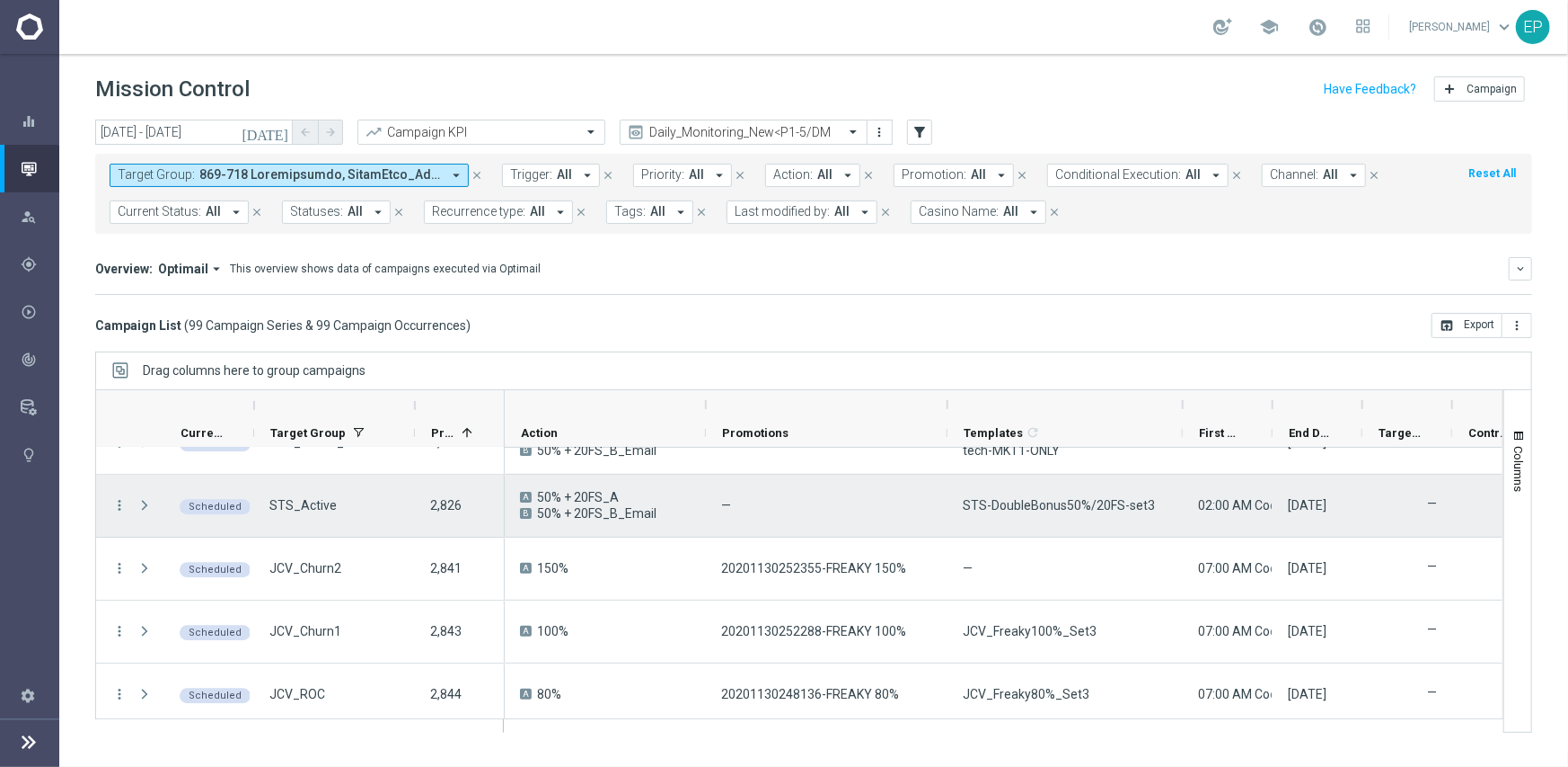
scroll to position [3146, 0]
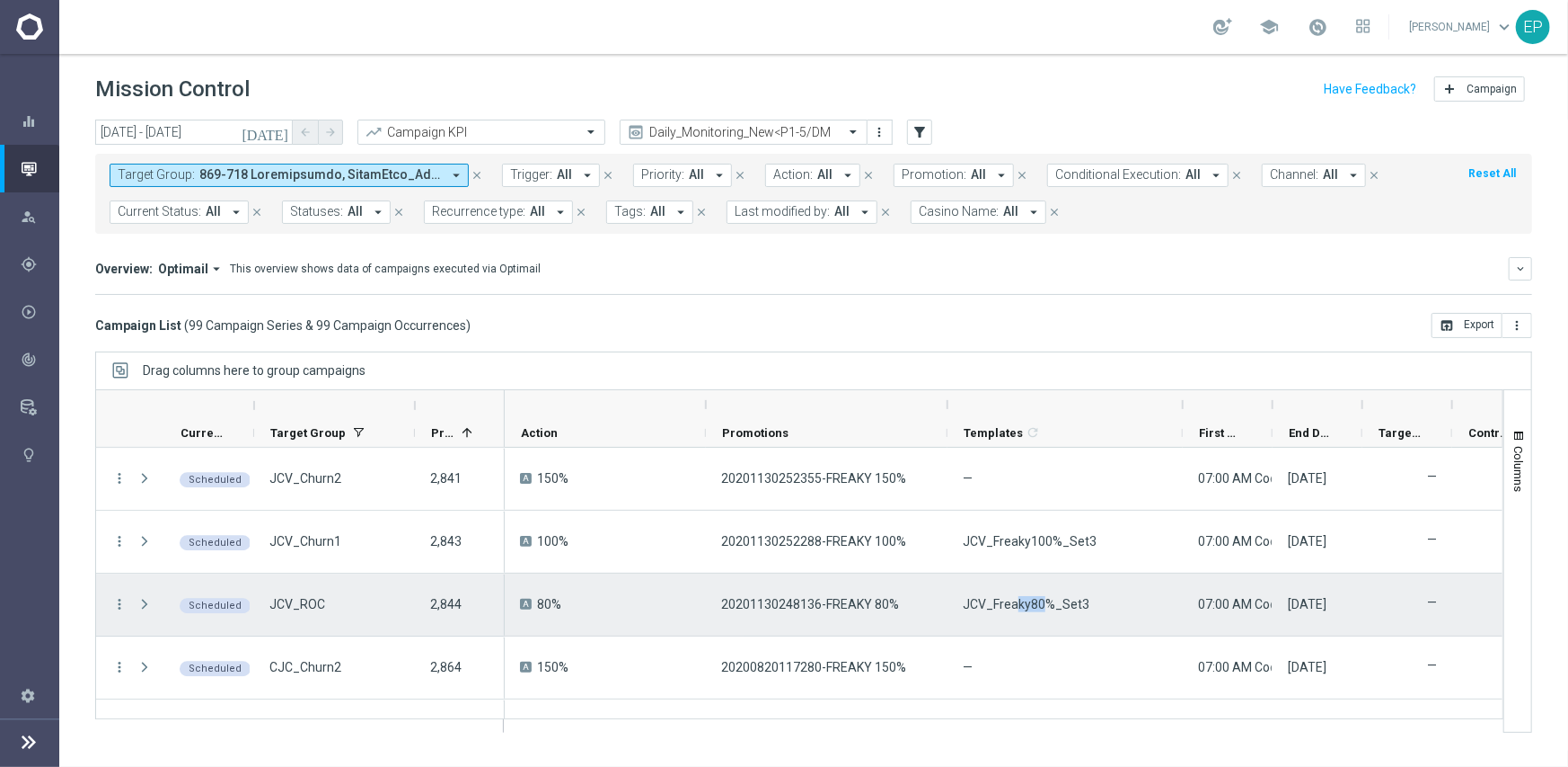
drag, startPoint x: 1018, startPoint y: 606, endPoint x: 1044, endPoint y: 600, distance: 26.7
click at [1043, 600] on span "JCV_Freaky80%_Set3" at bounding box center [1026, 604] width 127 height 16
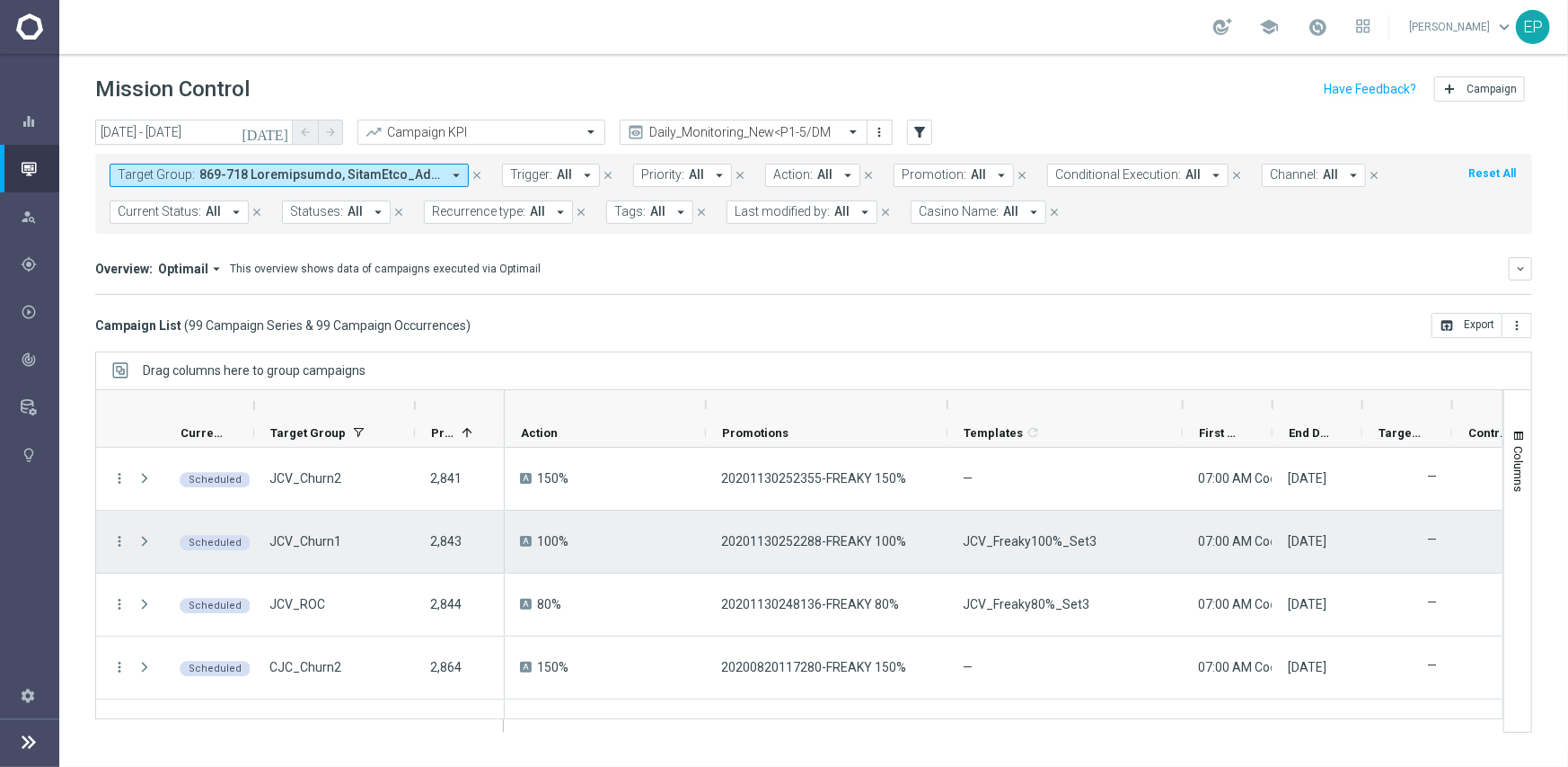
drag, startPoint x: 1006, startPoint y: 527, endPoint x: 1049, endPoint y: 528, distance: 43.0
click at [1049, 527] on div "JCV_Freaky100%_Set3" at bounding box center [1065, 541] width 236 height 62
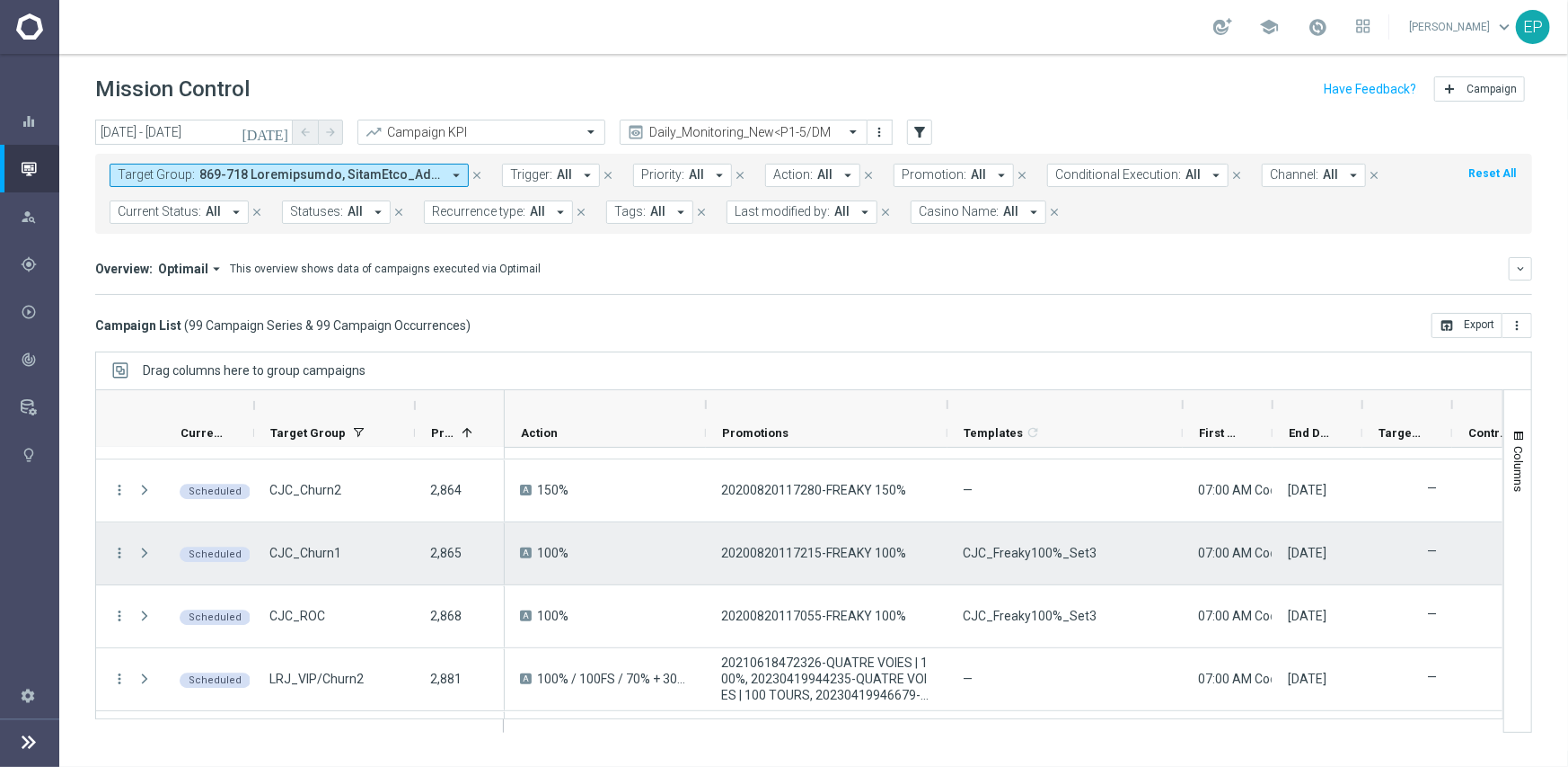
scroll to position [3326, 0]
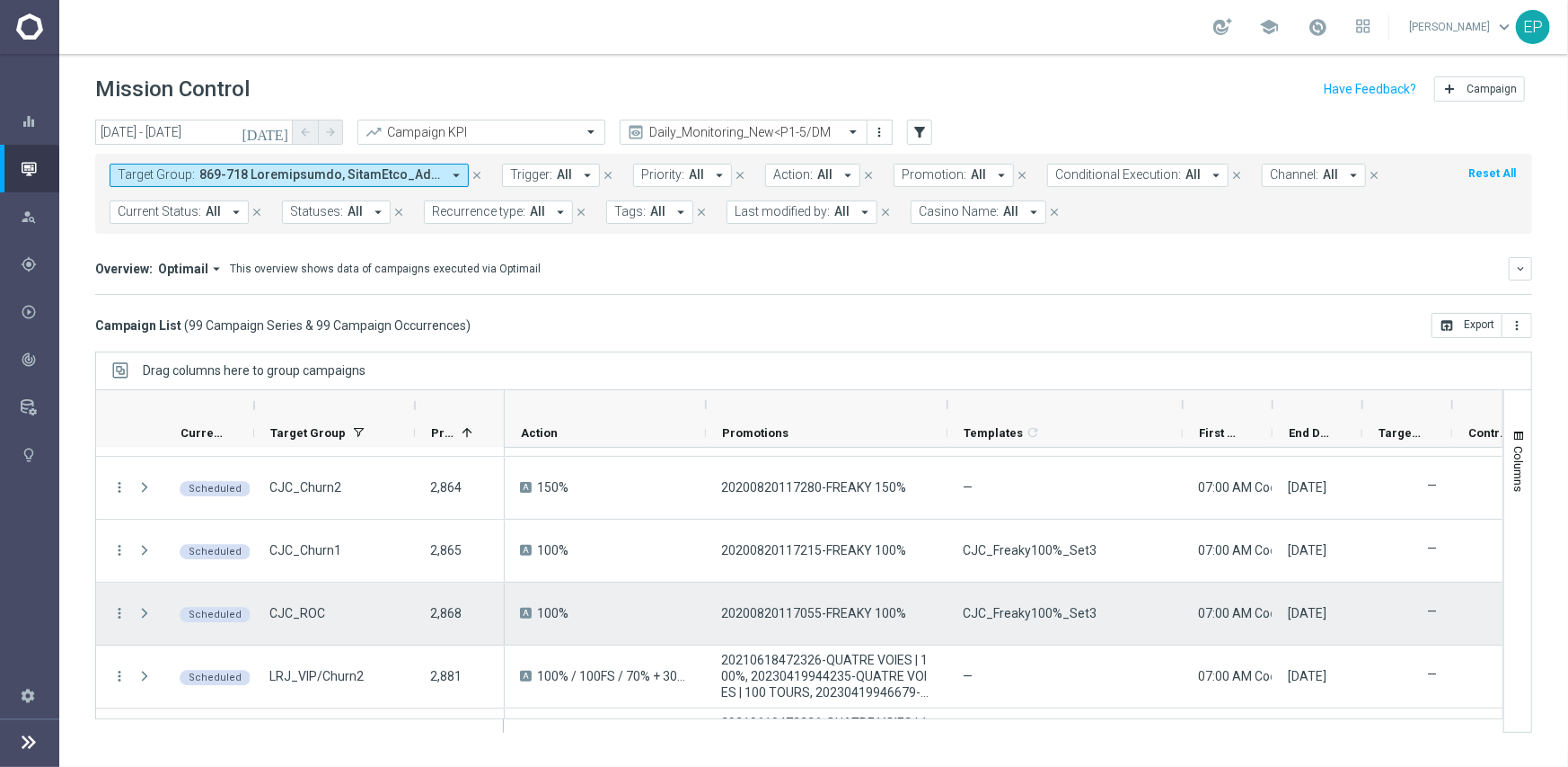
click at [1006, 612] on span "CJC_Freaky100%_Set3" at bounding box center [1030, 613] width 134 height 16
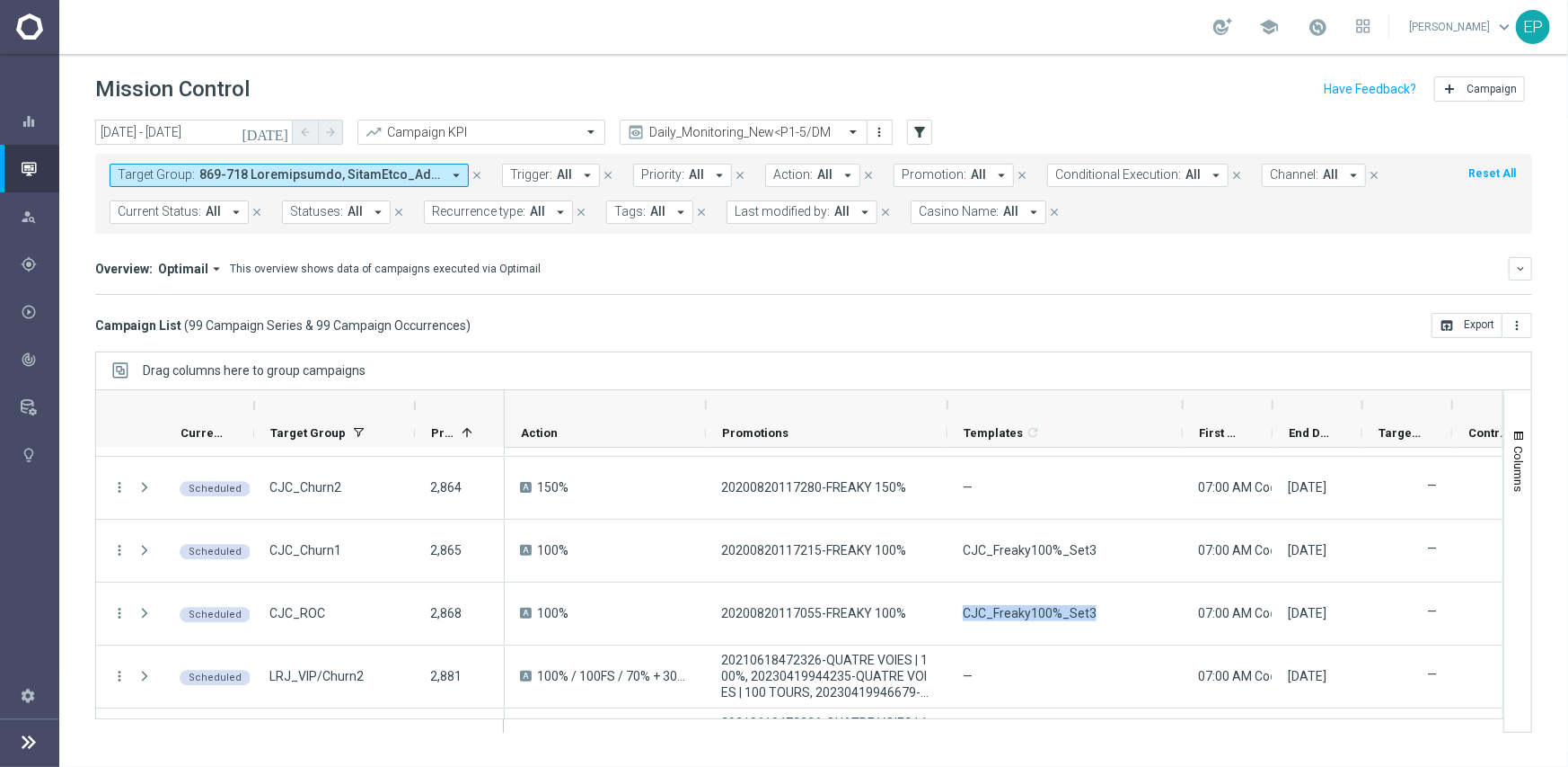
drag, startPoint x: 1139, startPoint y: 347, endPoint x: 1143, endPoint y: 380, distance: 33.2
click at [1139, 347] on div "[DATE] [DATE] - [DATE] arrow_back arrow_forward Campaign KPI trending_up Daily_…" at bounding box center [813, 435] width 1509 height 631
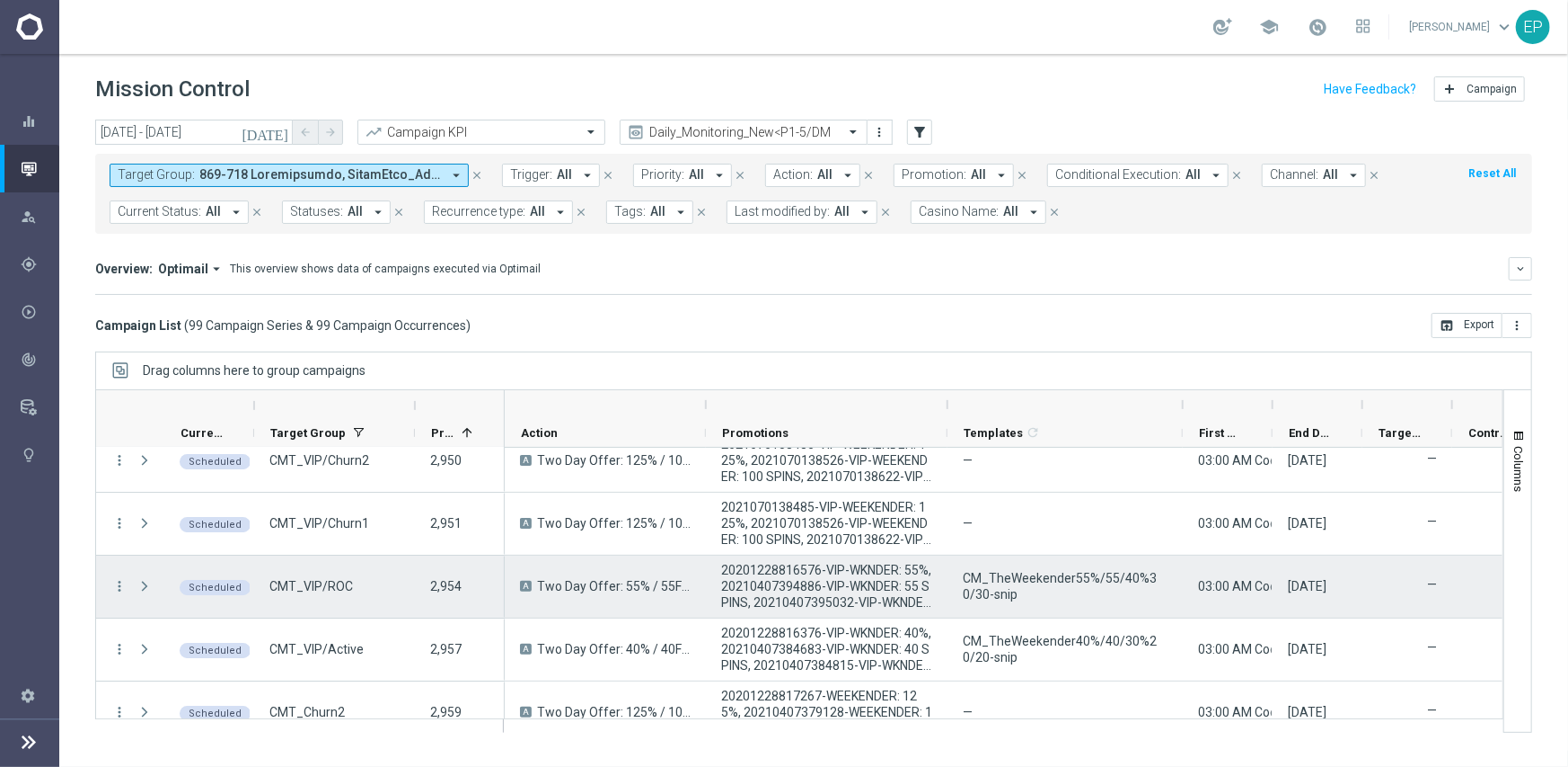
scroll to position [3955, 0]
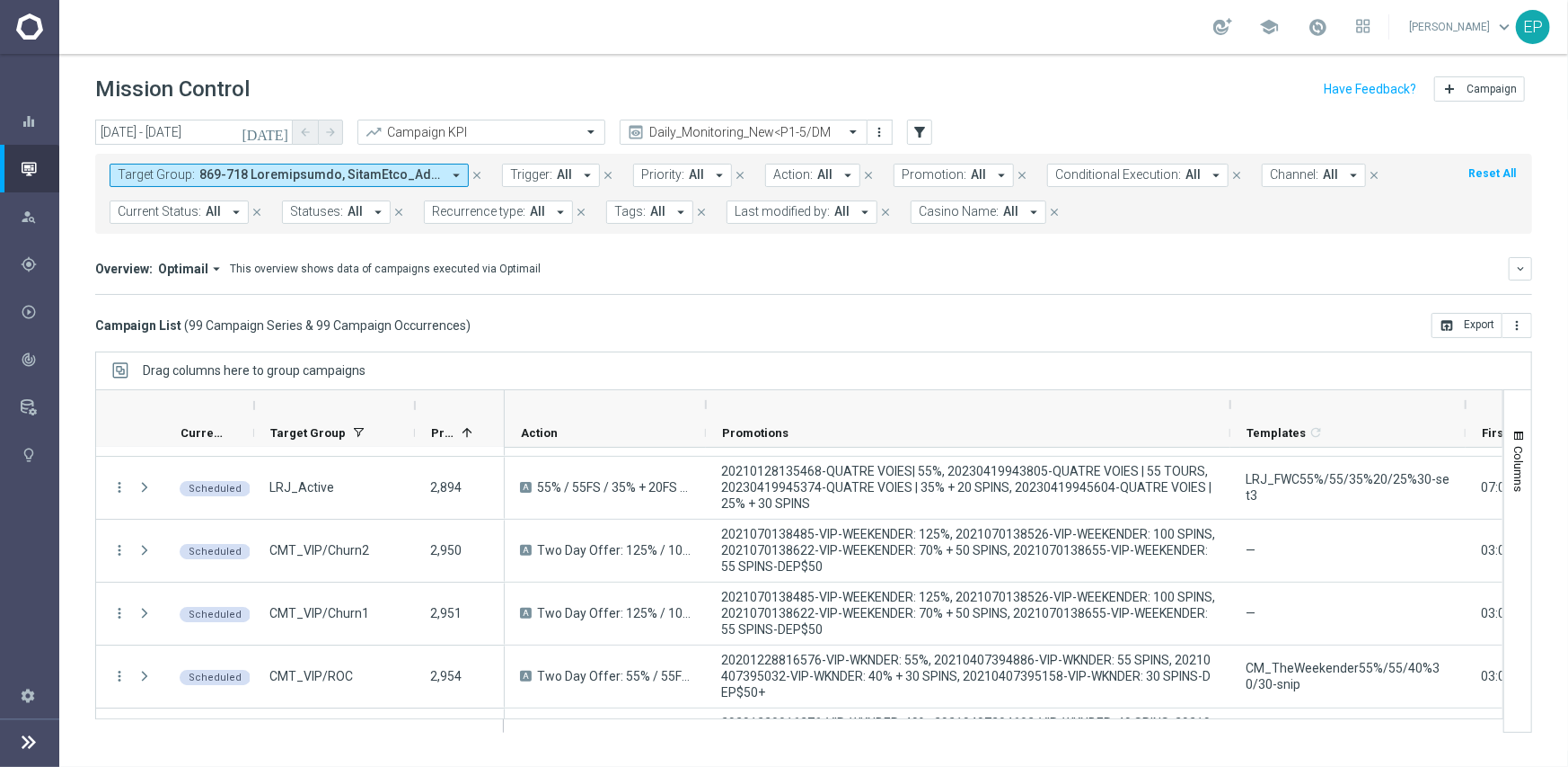
drag, startPoint x: 948, startPoint y: 404, endPoint x: 1232, endPoint y: 384, distance: 284.7
click at [1232, 384] on div "Drag columns here to group campaigns Drag here to set column labels" at bounding box center [813, 542] width 1437 height 382
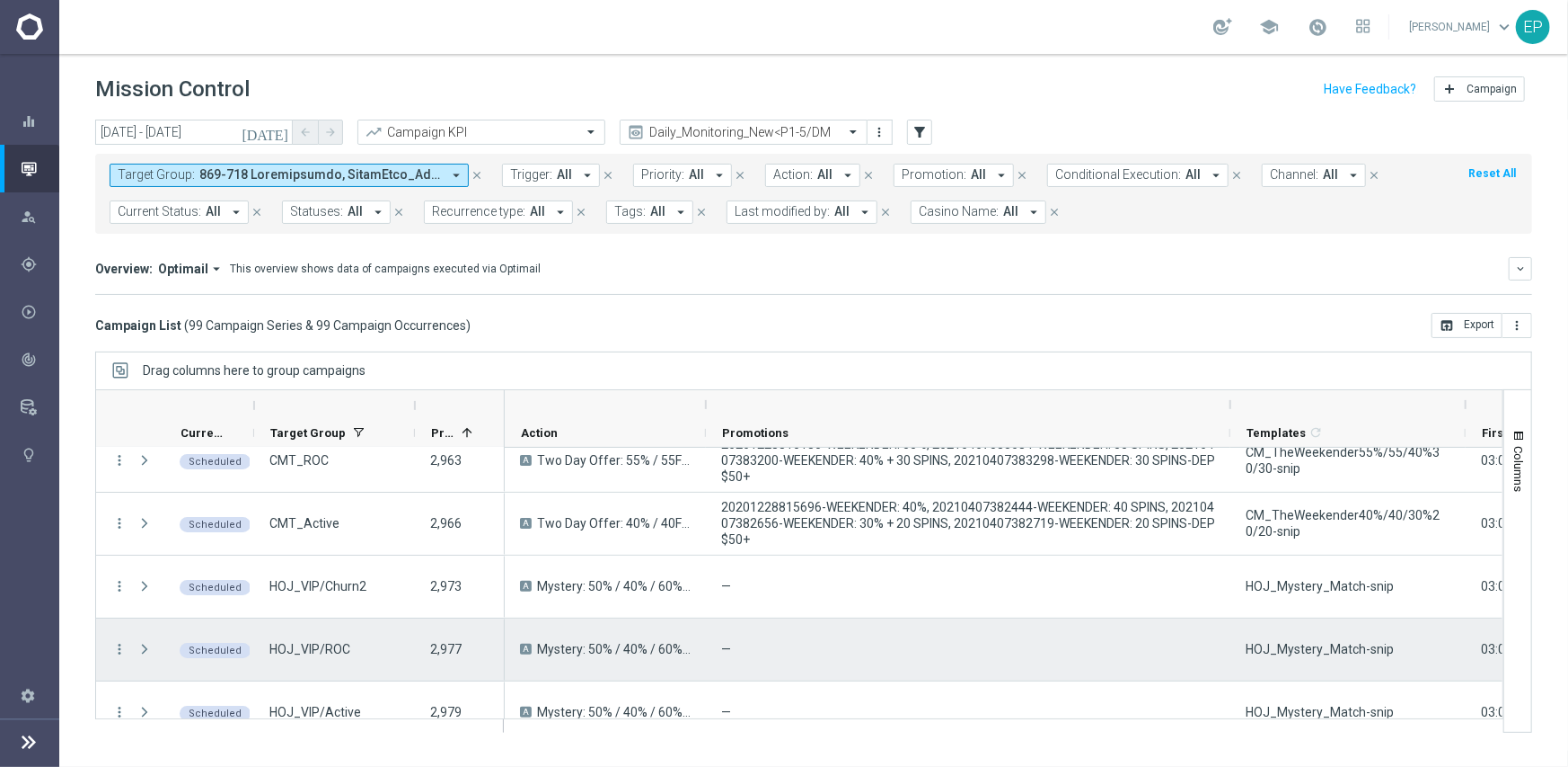
scroll to position [4494, 0]
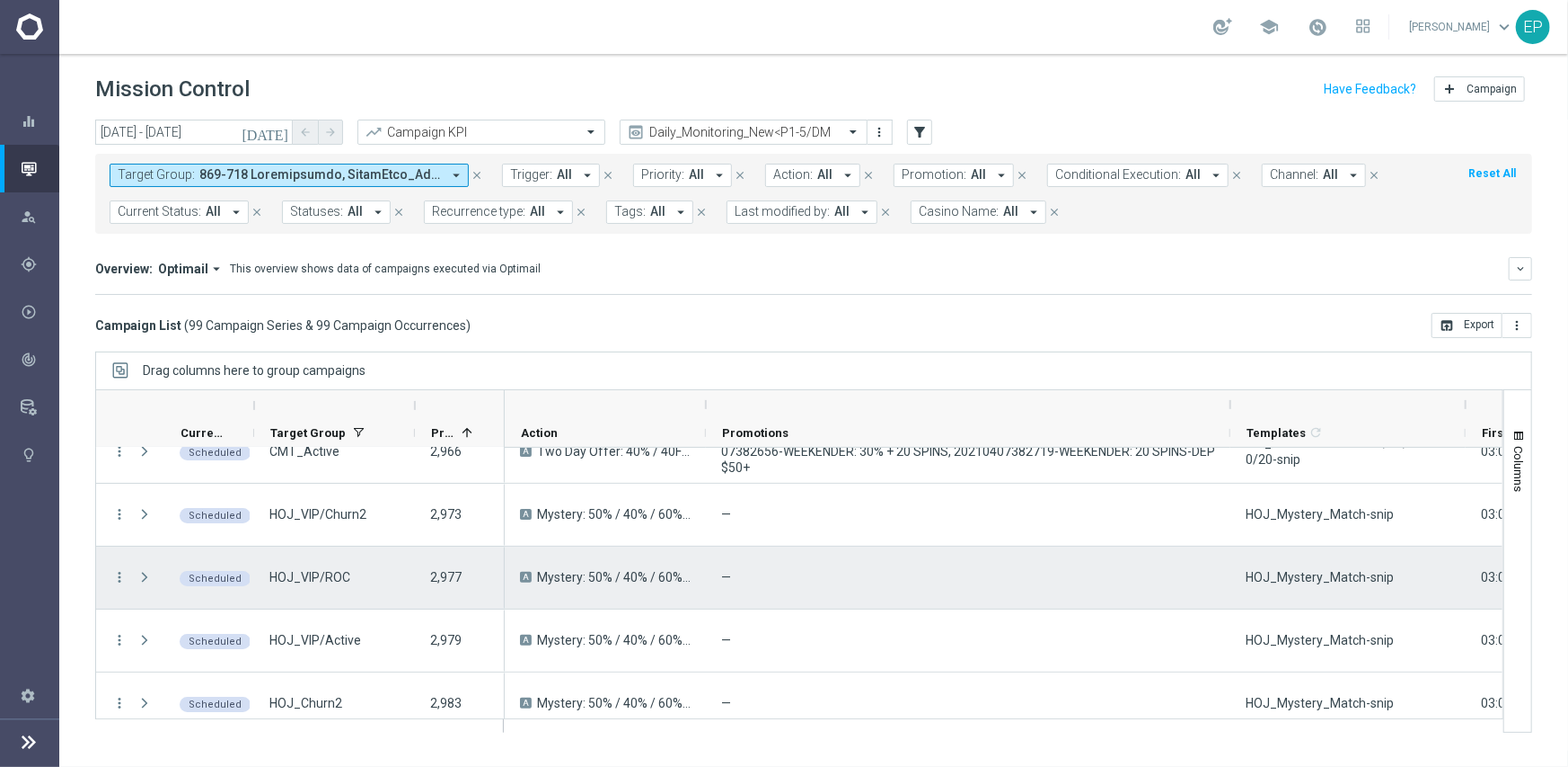
click at [1362, 573] on span "HOJ_Mystery_Match-snip" at bounding box center [1319, 577] width 148 height 16
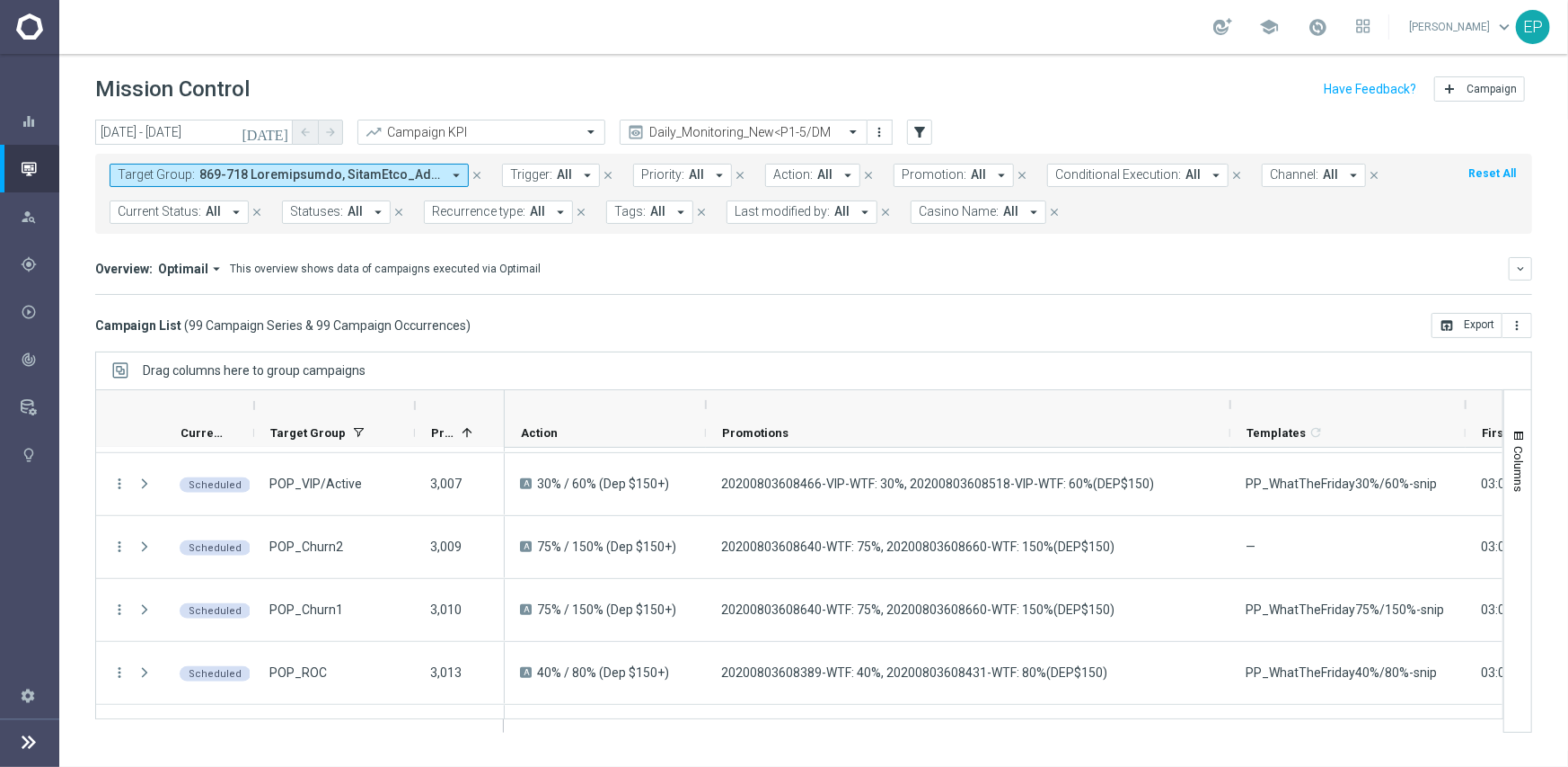
scroll to position [5123, 0]
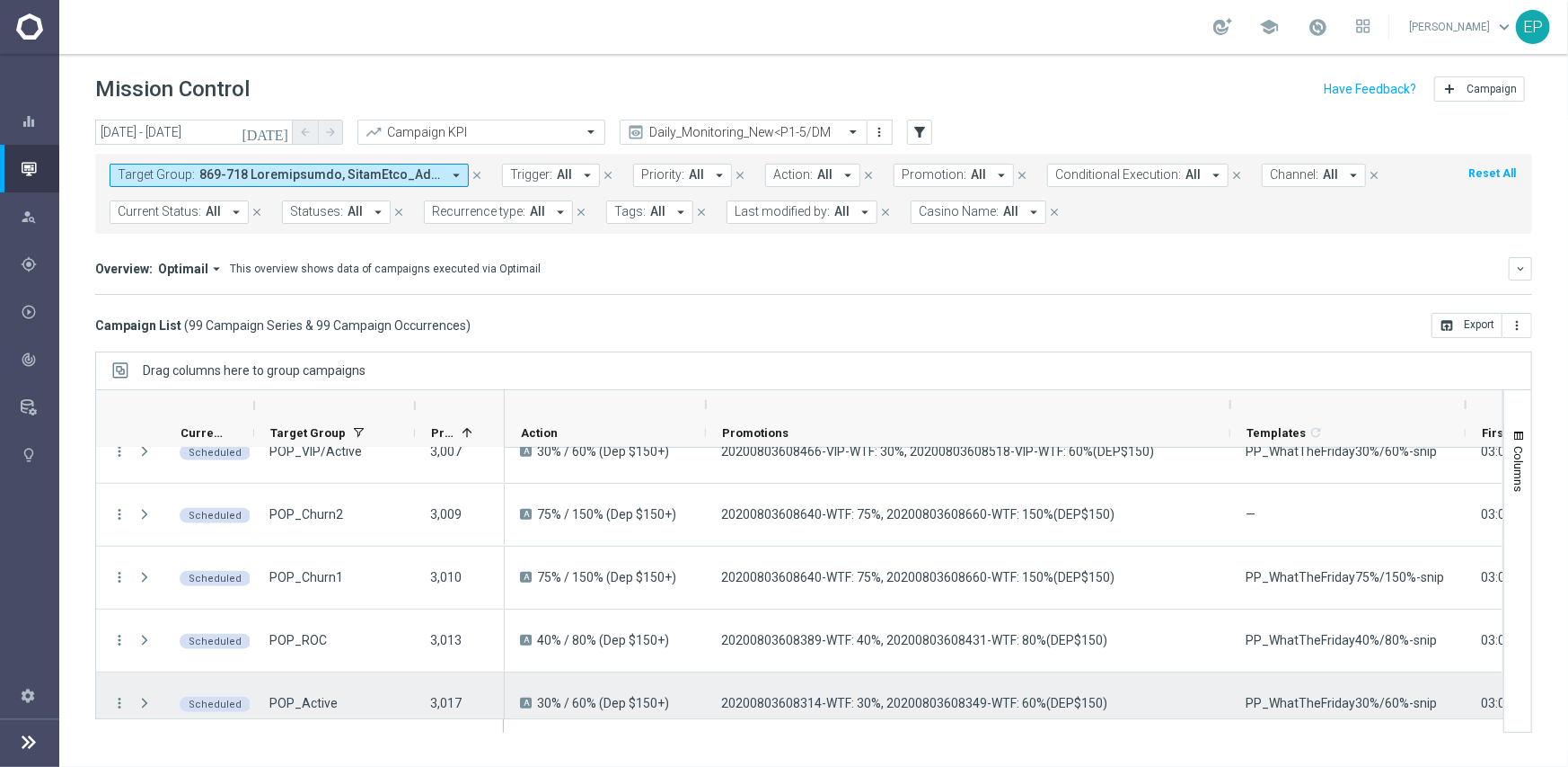
click at [1365, 696] on span "PP_WhatTheFriday30%/60%-snip" at bounding box center [1341, 703] width 192 height 16
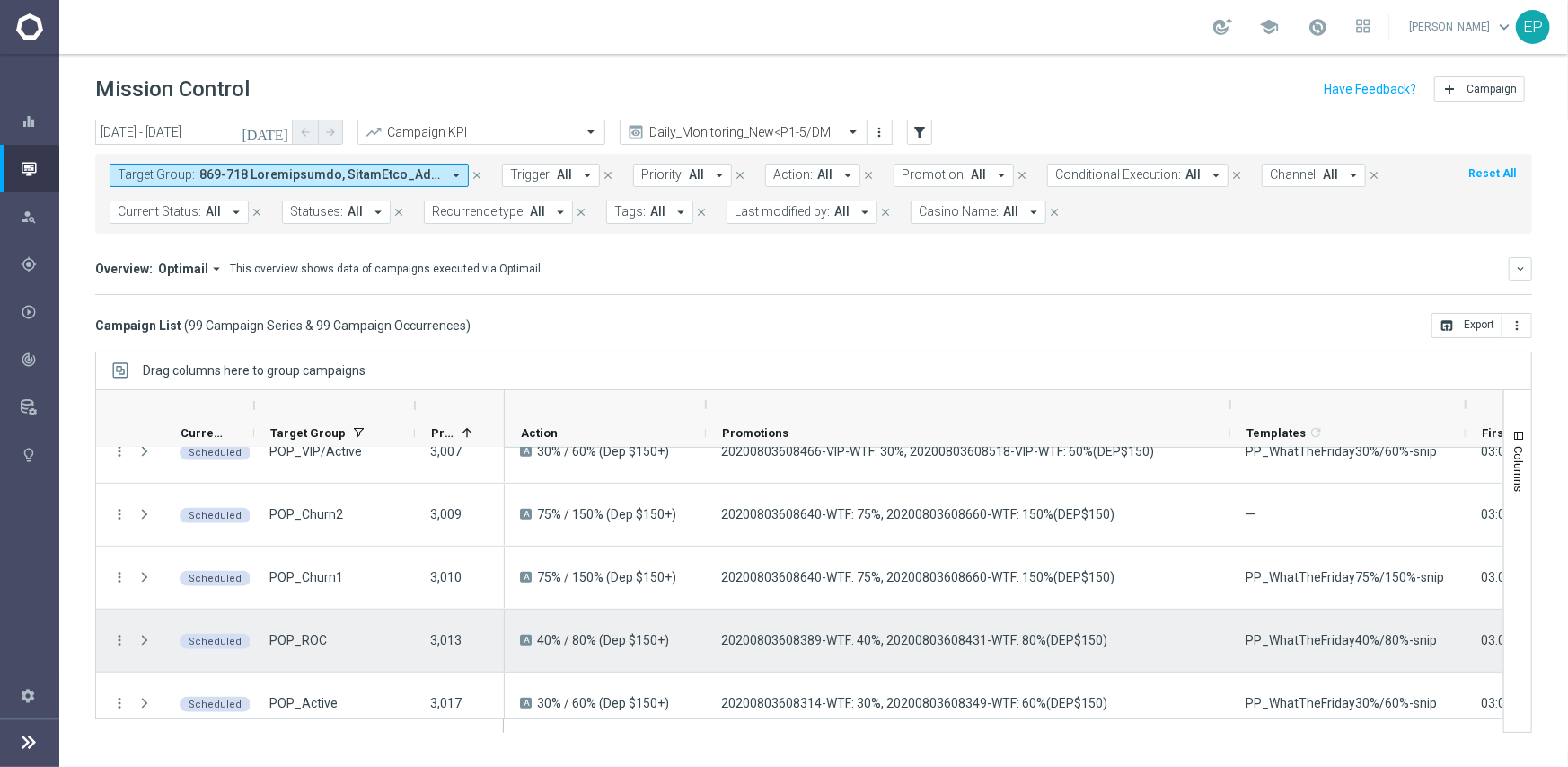
click at [1354, 642] on span "PP_WhatTheFriday40%/80%-snip" at bounding box center [1341, 640] width 192 height 16
click at [1356, 642] on span "PP_WhatTheFriday40%/80%-snip" at bounding box center [1341, 640] width 192 height 16
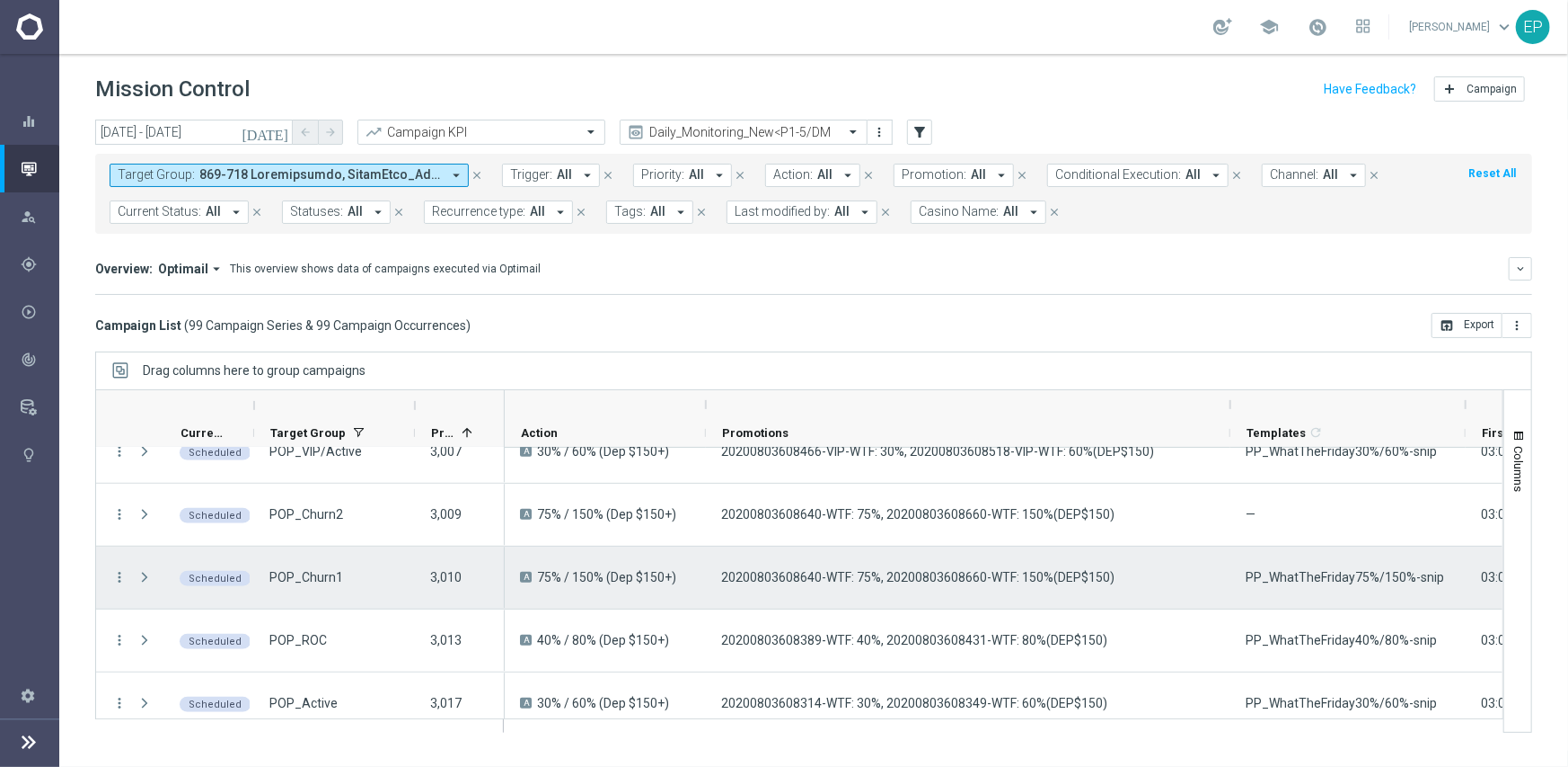
click at [1316, 575] on span "PP_WhatTheFriday75%/150%-snip" at bounding box center [1344, 577] width 199 height 16
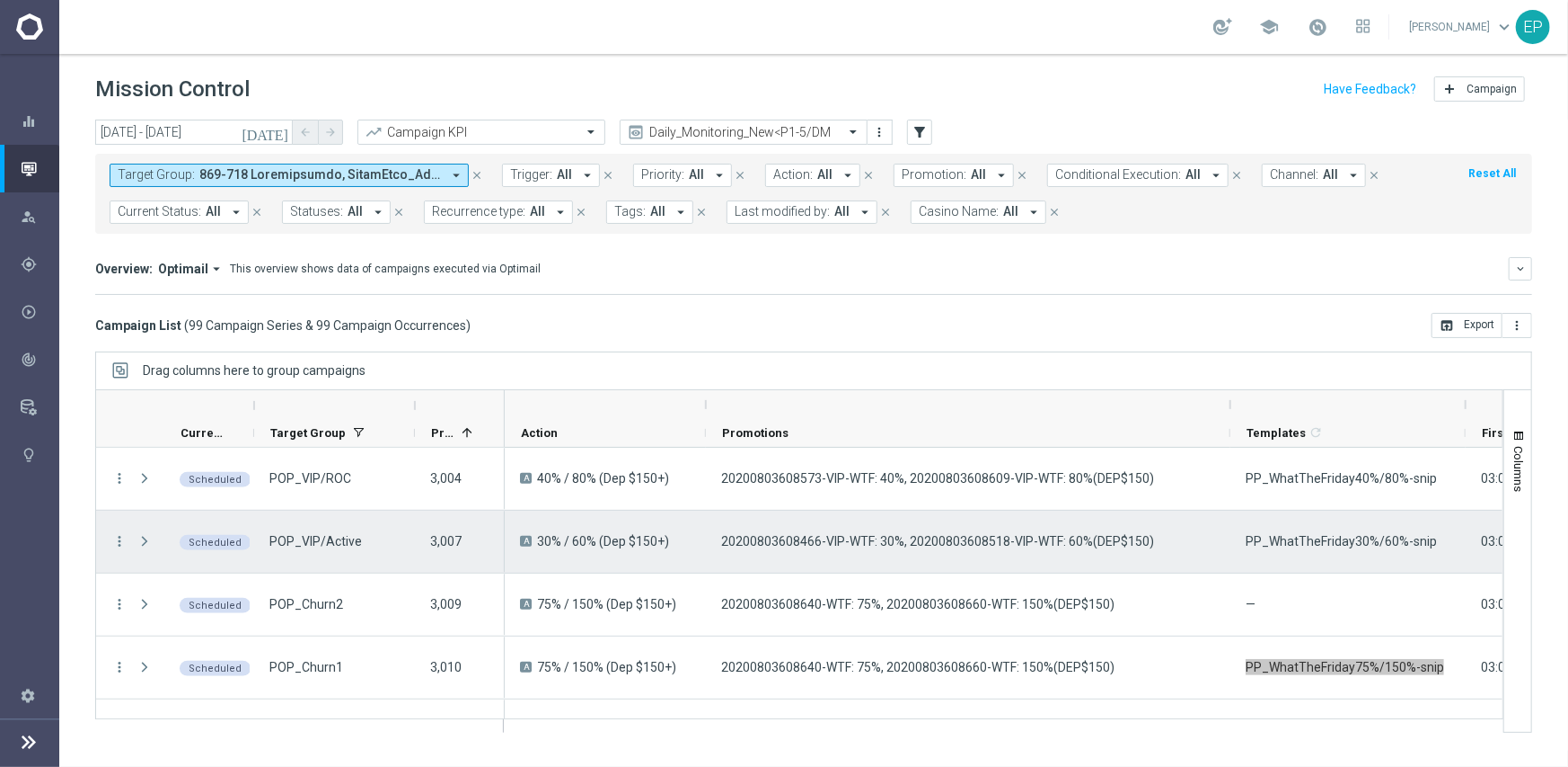
scroll to position [4944, 0]
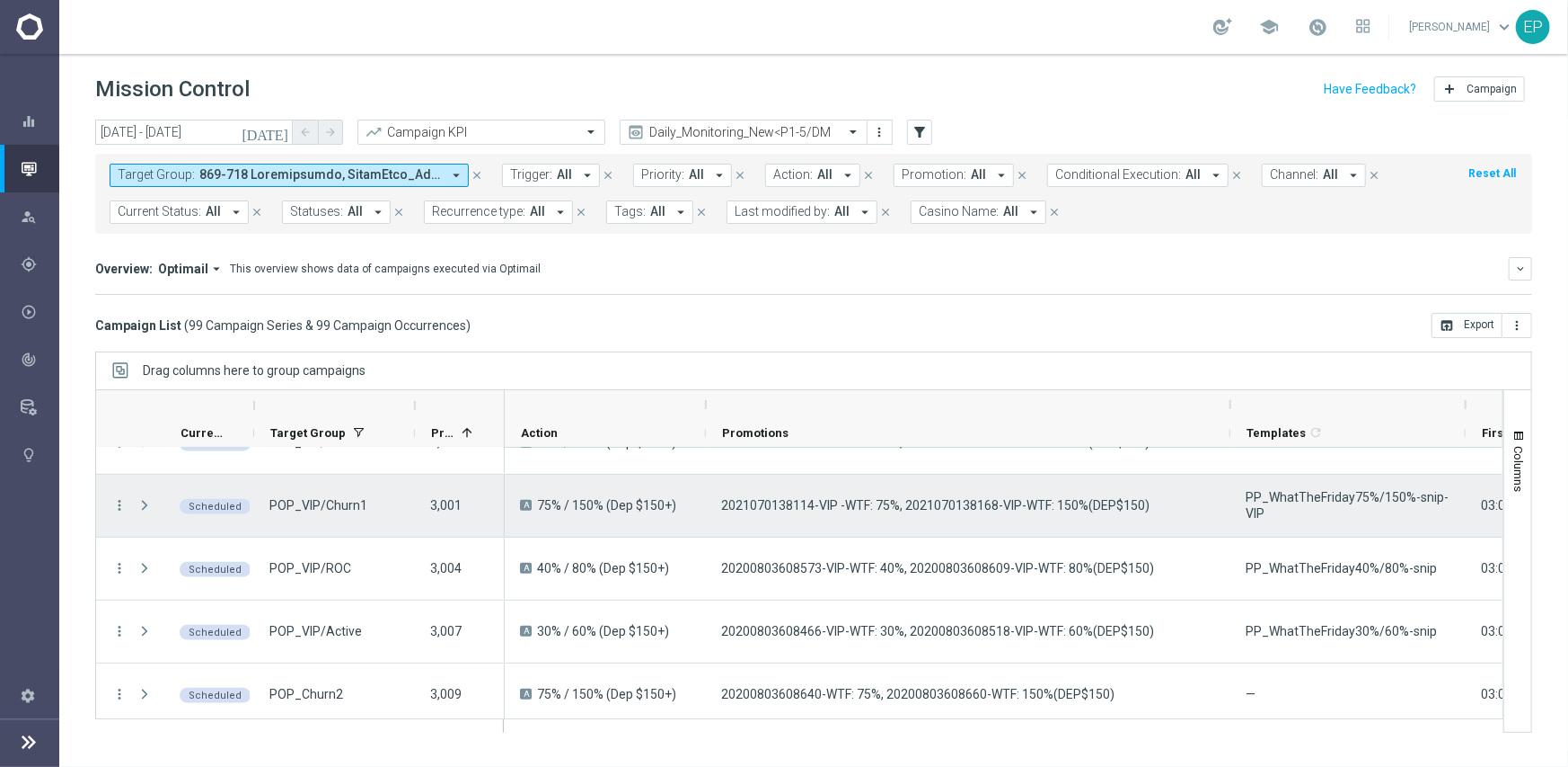
click at [1345, 493] on span "PP_WhatTheFriday75%/150%-snip-VIP" at bounding box center [1347, 505] width 205 height 32
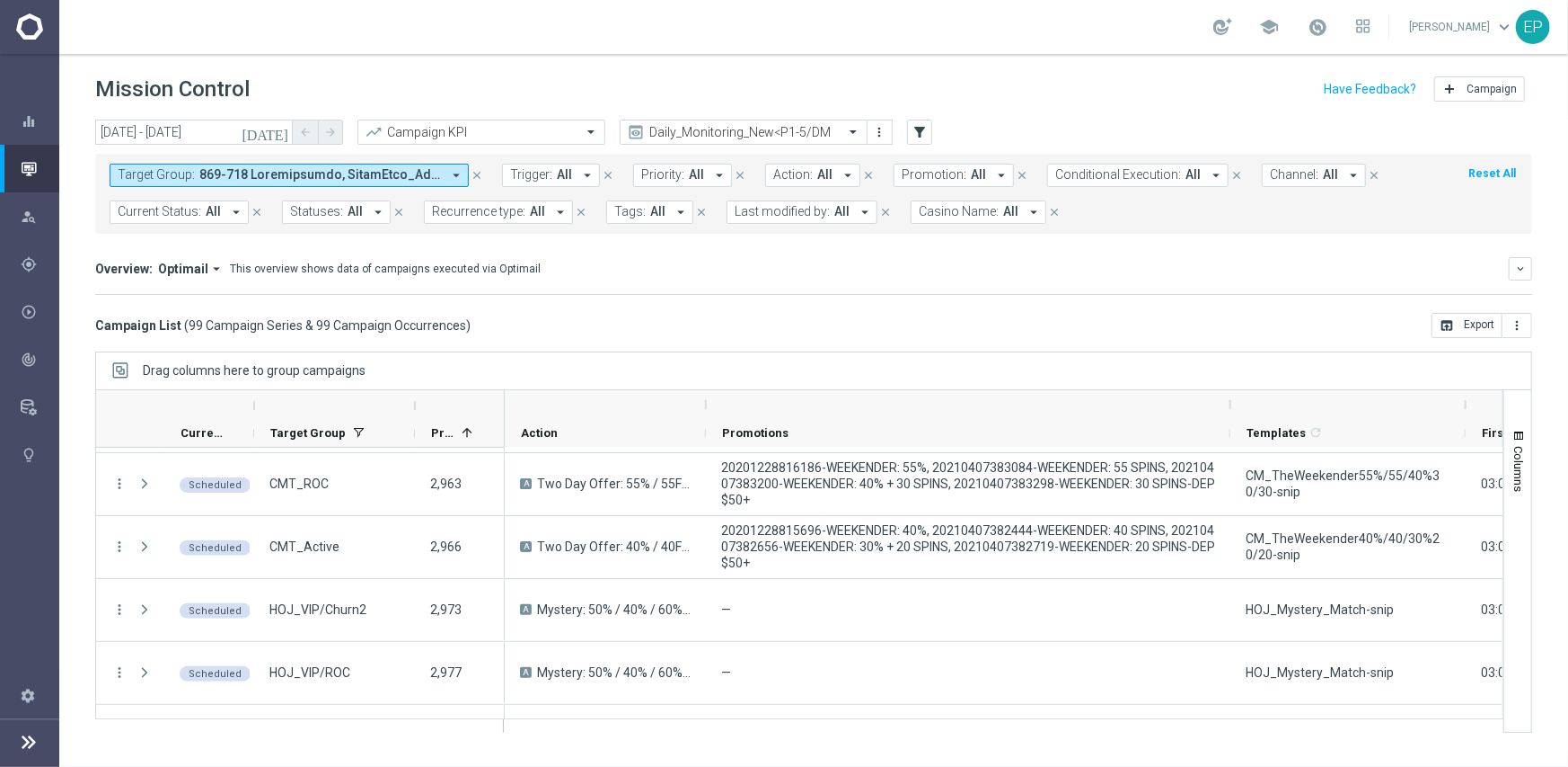
scroll to position [4314, 0]
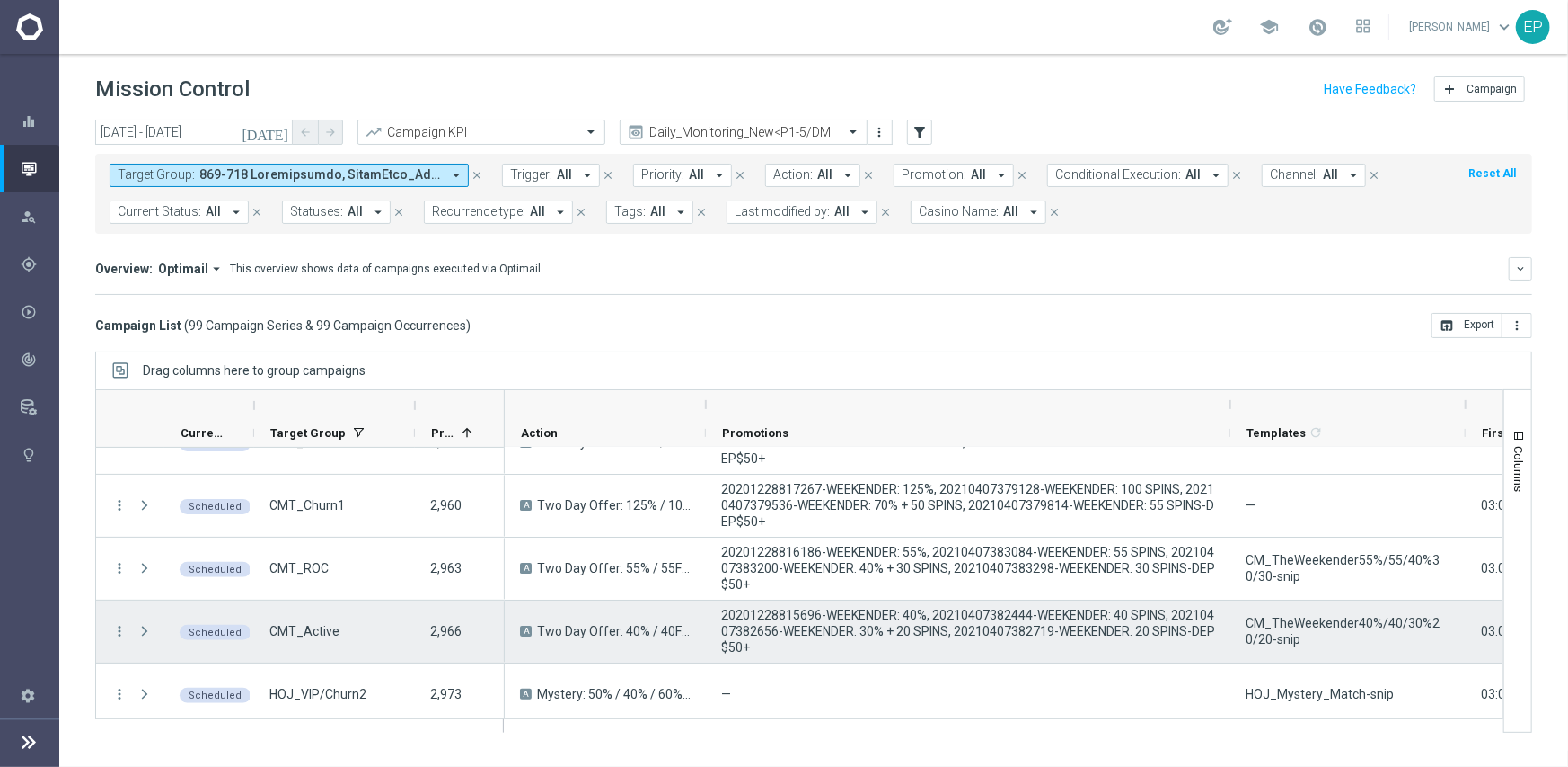
click at [1295, 622] on span "CM_TheWeekender40%/40/30%20/20-snip" at bounding box center [1347, 631] width 205 height 32
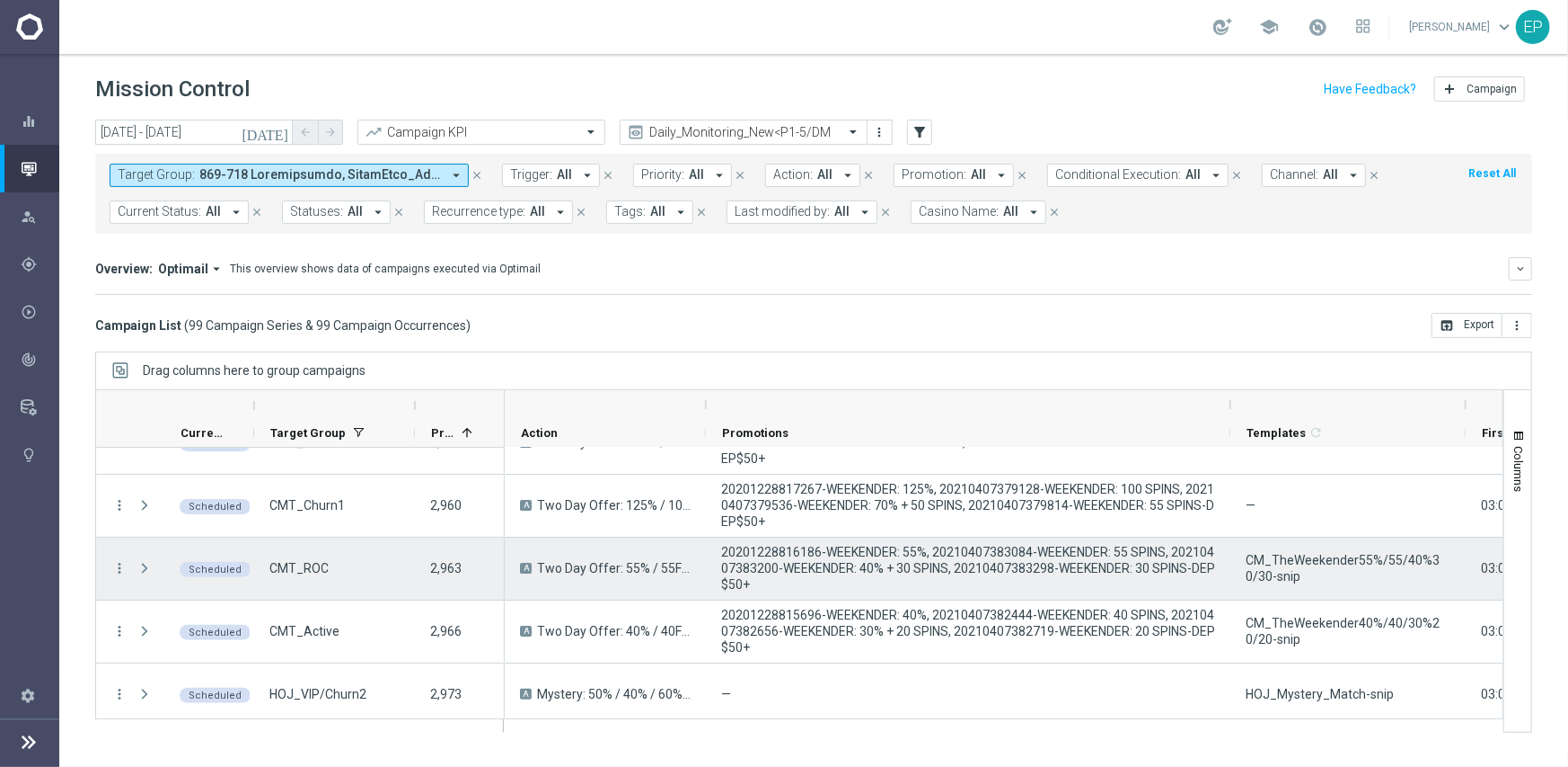
click at [1305, 556] on span "CM_TheWeekender55%/55/40%30/30-snip" at bounding box center [1347, 568] width 205 height 32
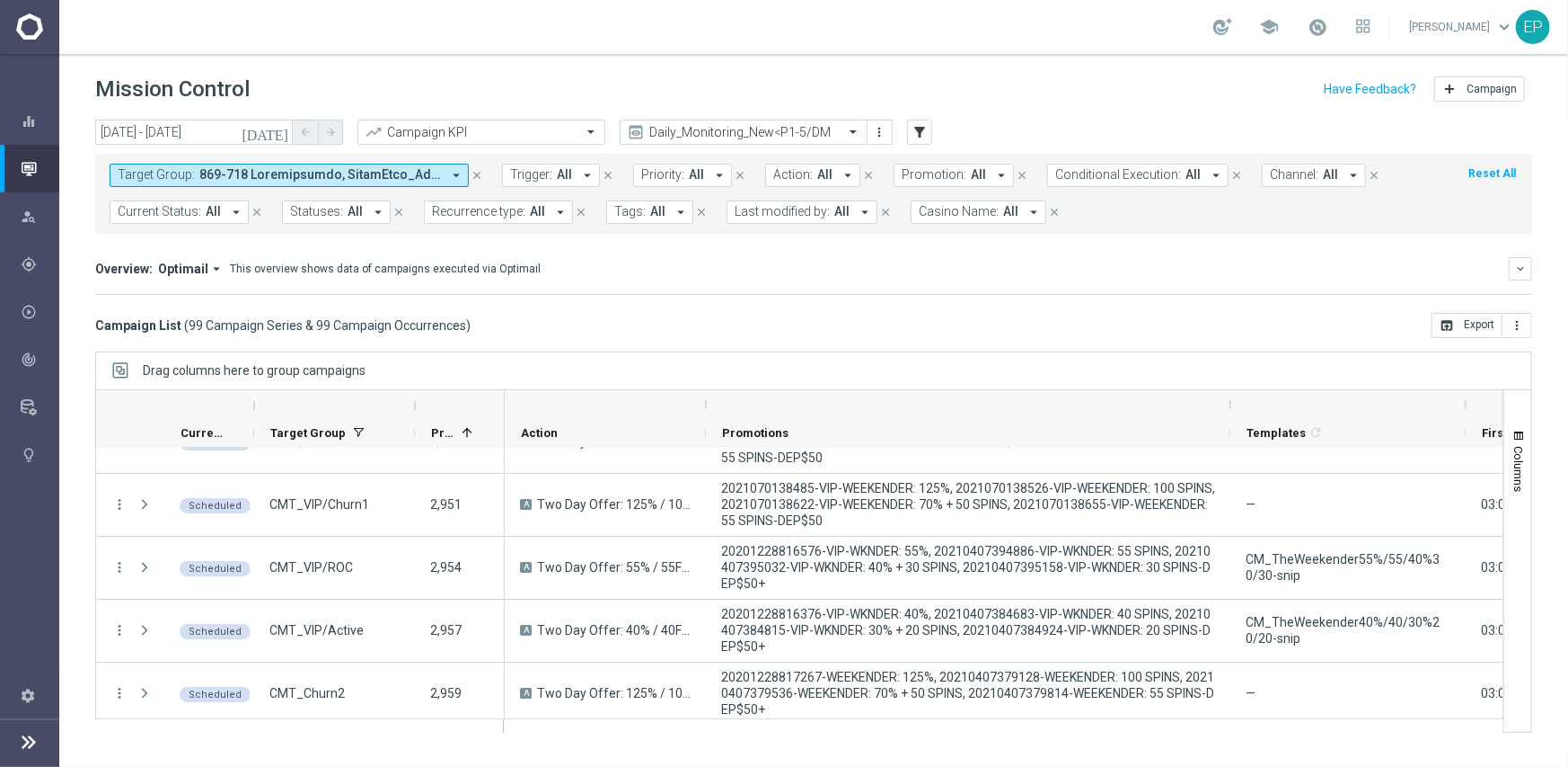
scroll to position [4045, 0]
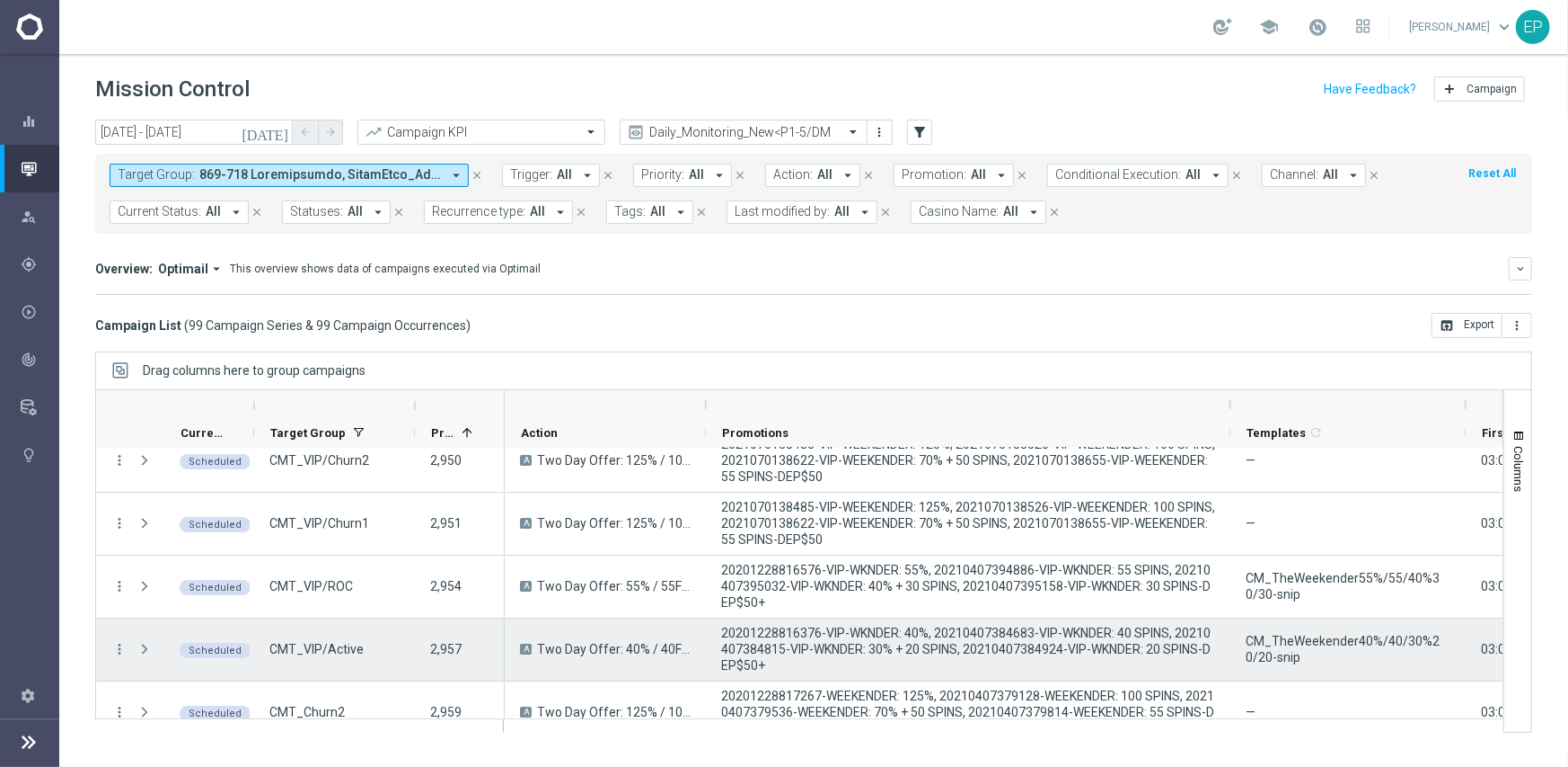
click at [1324, 633] on span "CM_TheWeekender40%/40/30%20/20-snip" at bounding box center [1347, 649] width 205 height 32
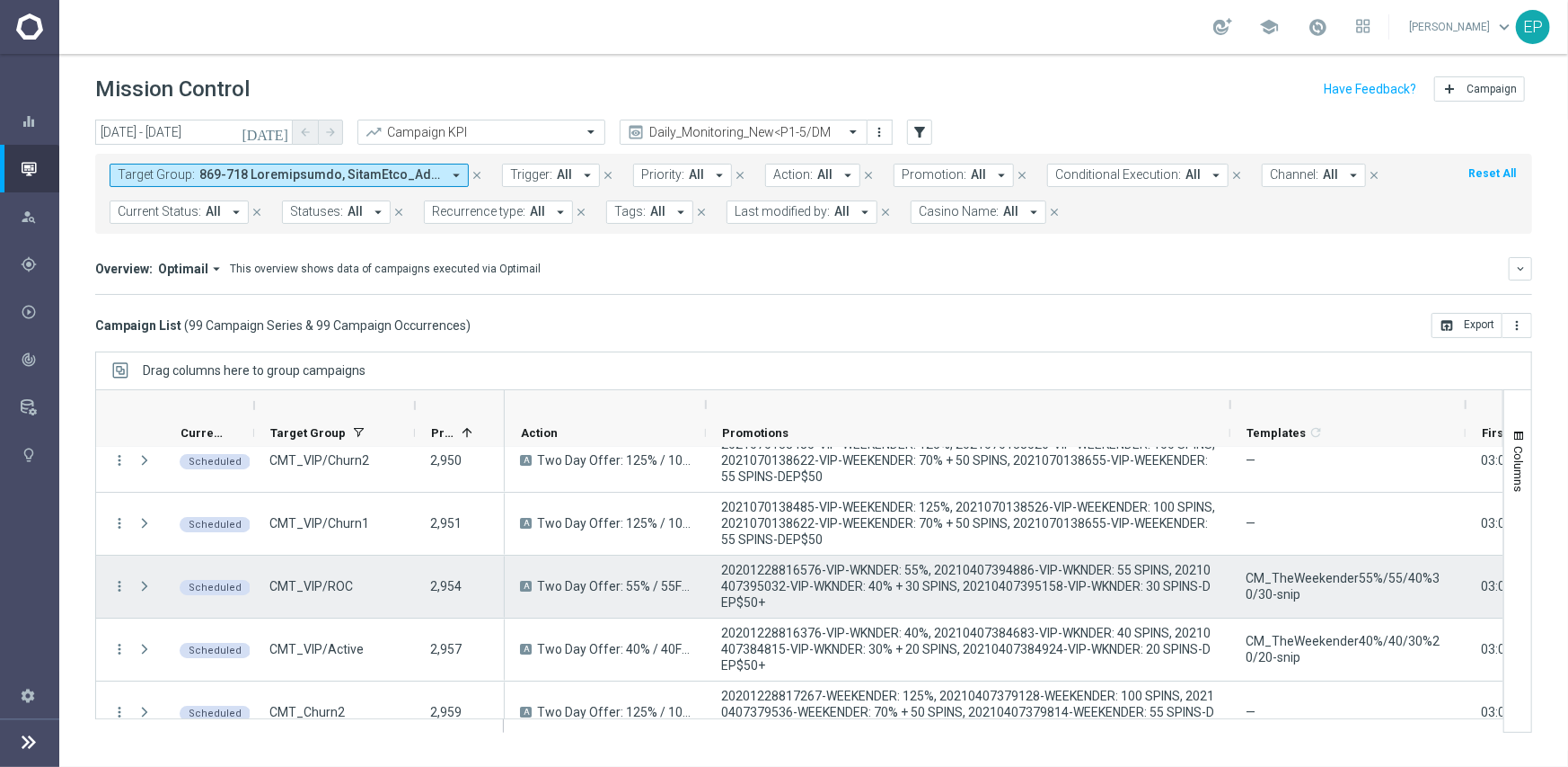
click at [1294, 577] on span "CM_TheWeekender55%/55/40%30/30-snip" at bounding box center [1347, 586] width 205 height 32
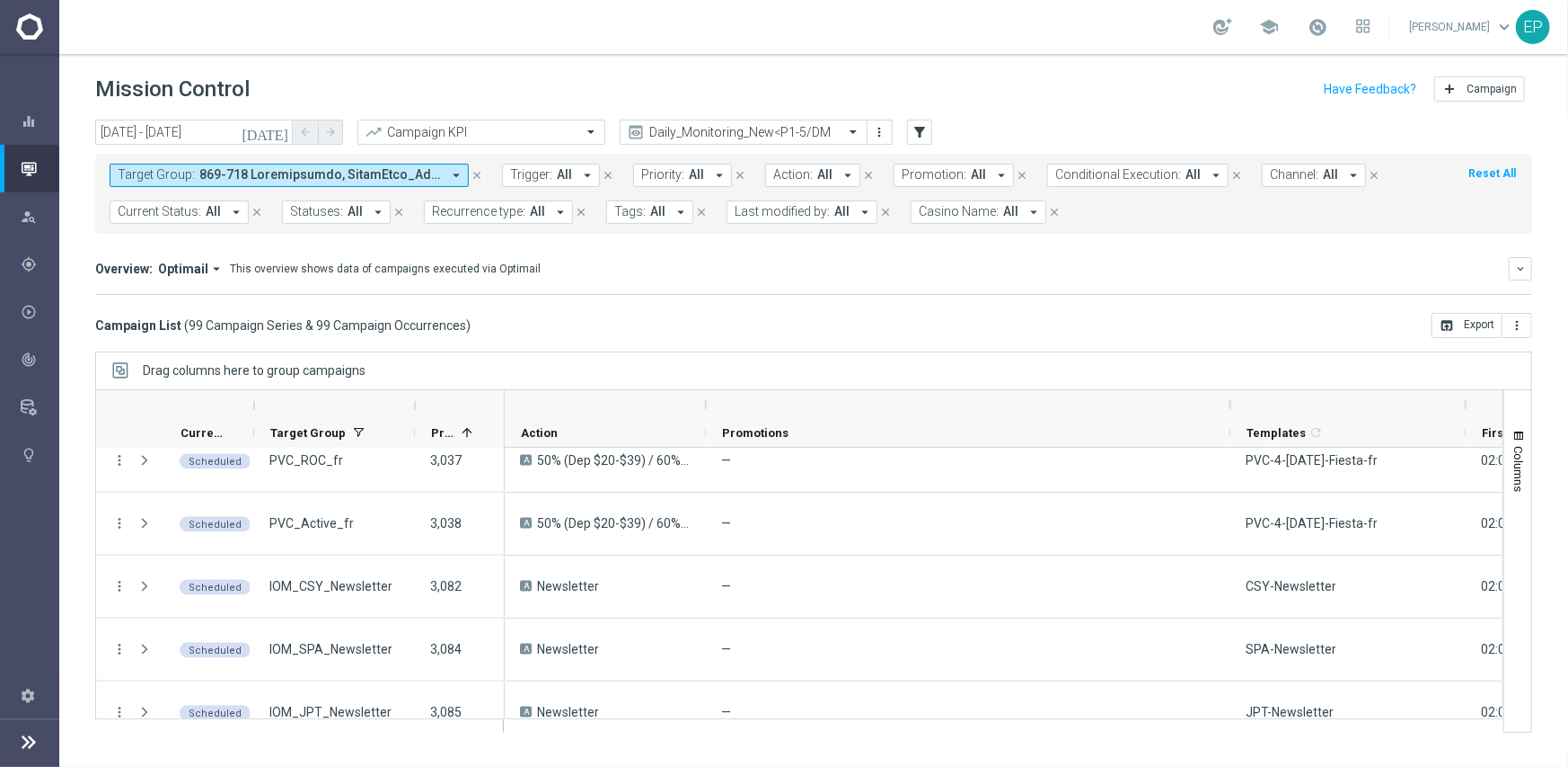
scroll to position [5957, 0]
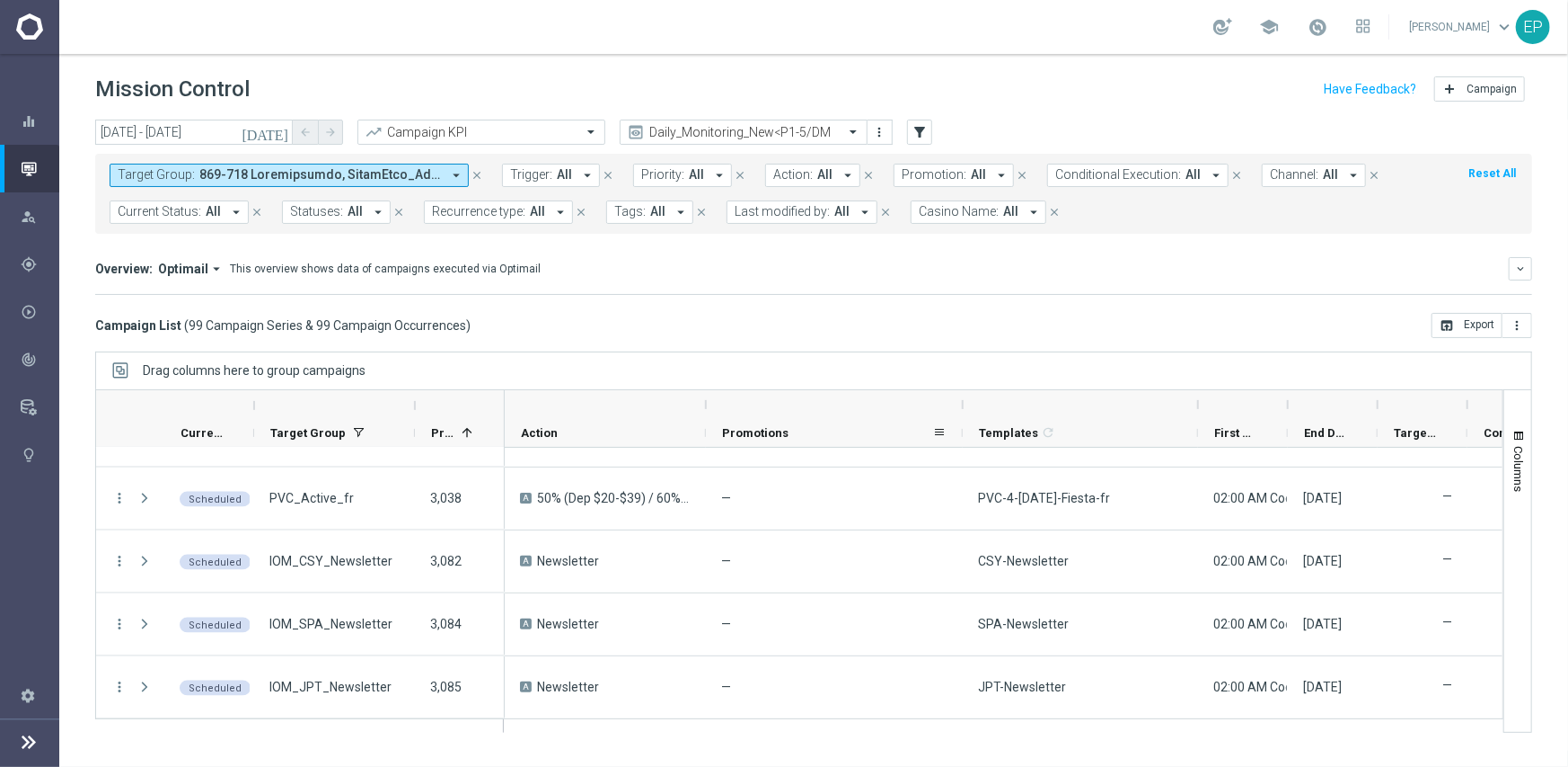
drag, startPoint x: 1227, startPoint y: 403, endPoint x: 959, endPoint y: 429, distance: 269.3
click at [959, 429] on div "Action" at bounding box center [1525, 419] width 2041 height 58
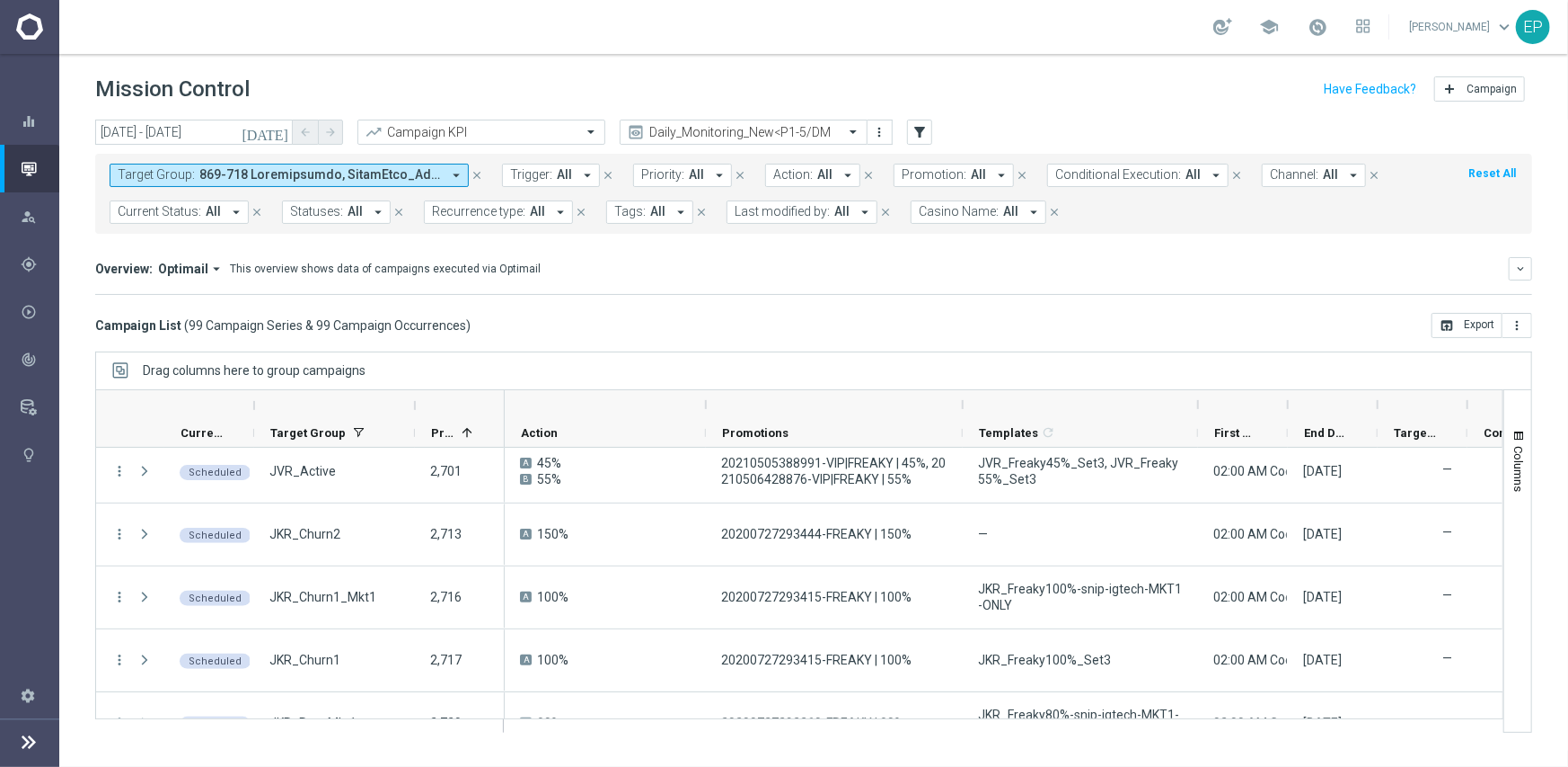
scroll to position [0, 0]
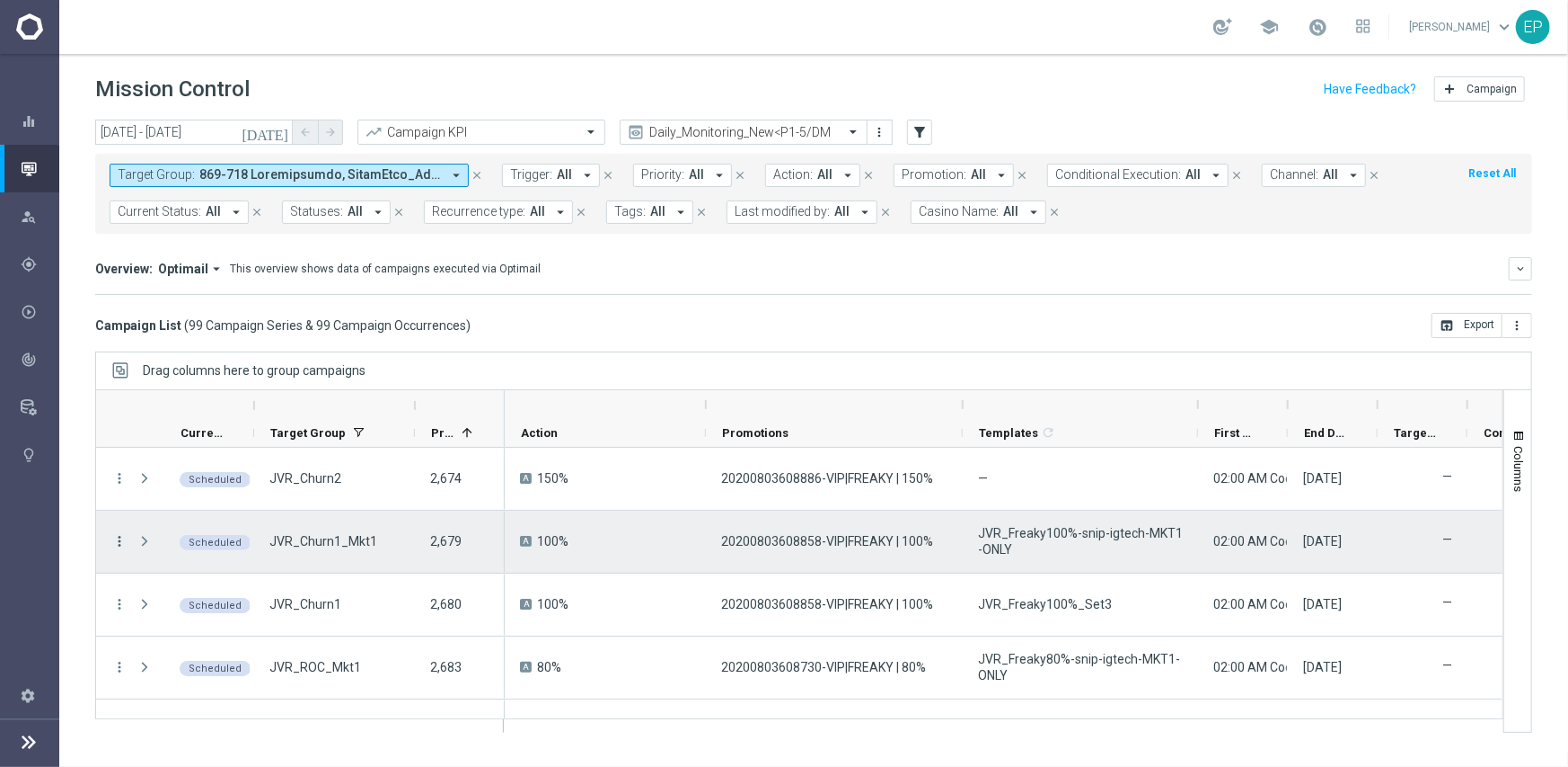
click at [123, 534] on icon "more_vert" at bounding box center [120, 541] width 16 height 16
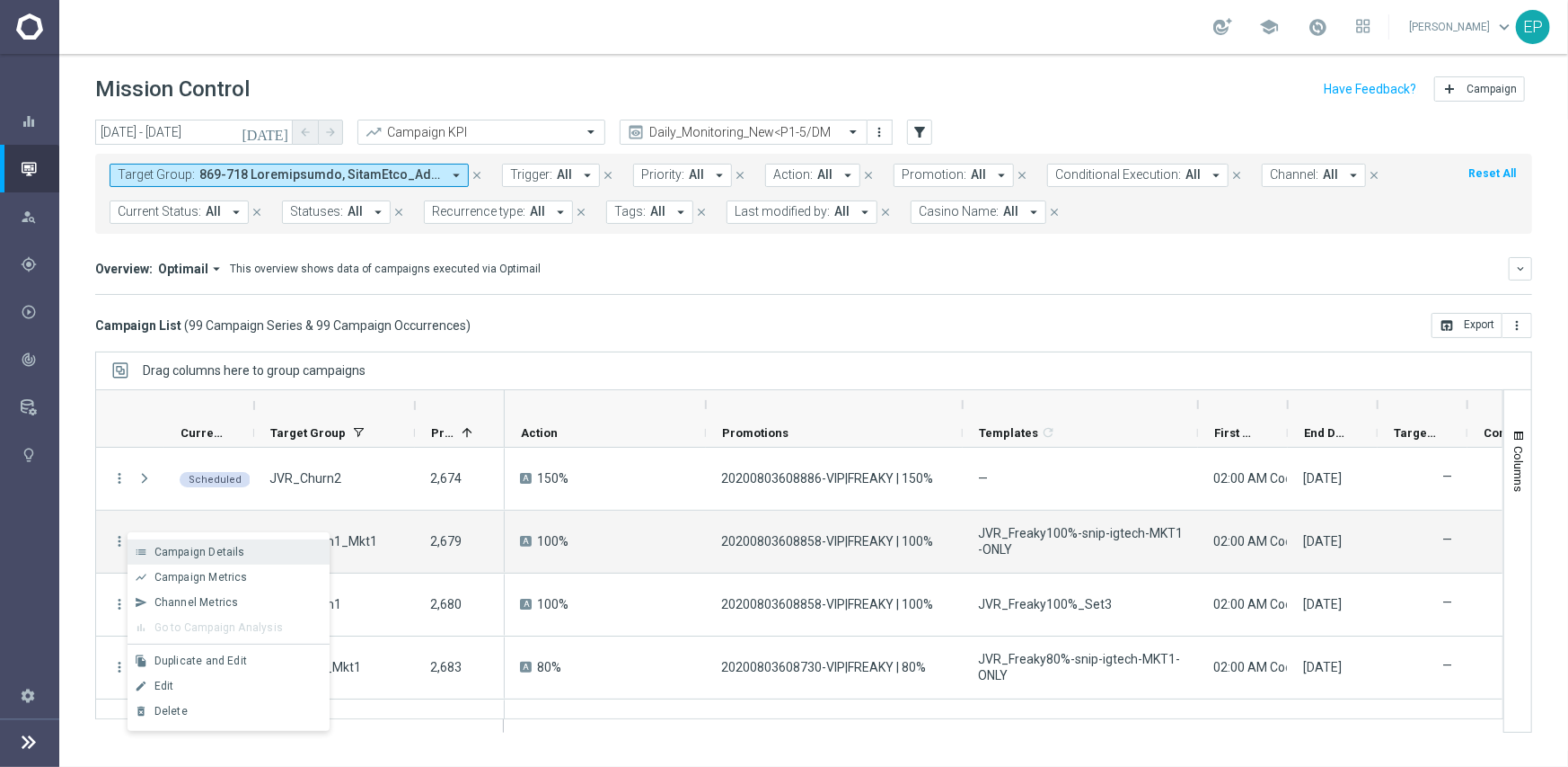
click at [256, 546] on div "Campaign Details" at bounding box center [238, 551] width 167 height 13
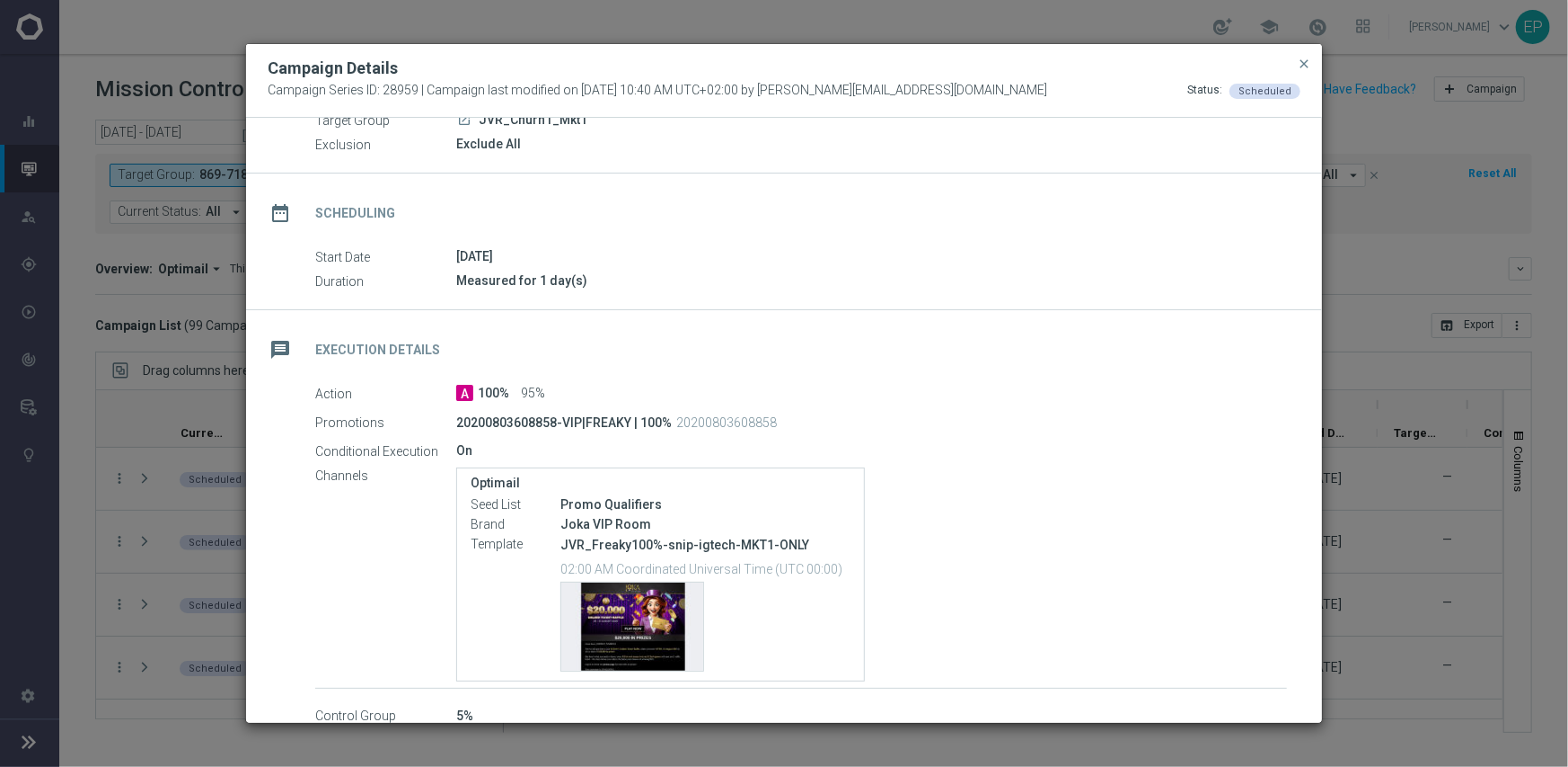
scroll to position [180, 0]
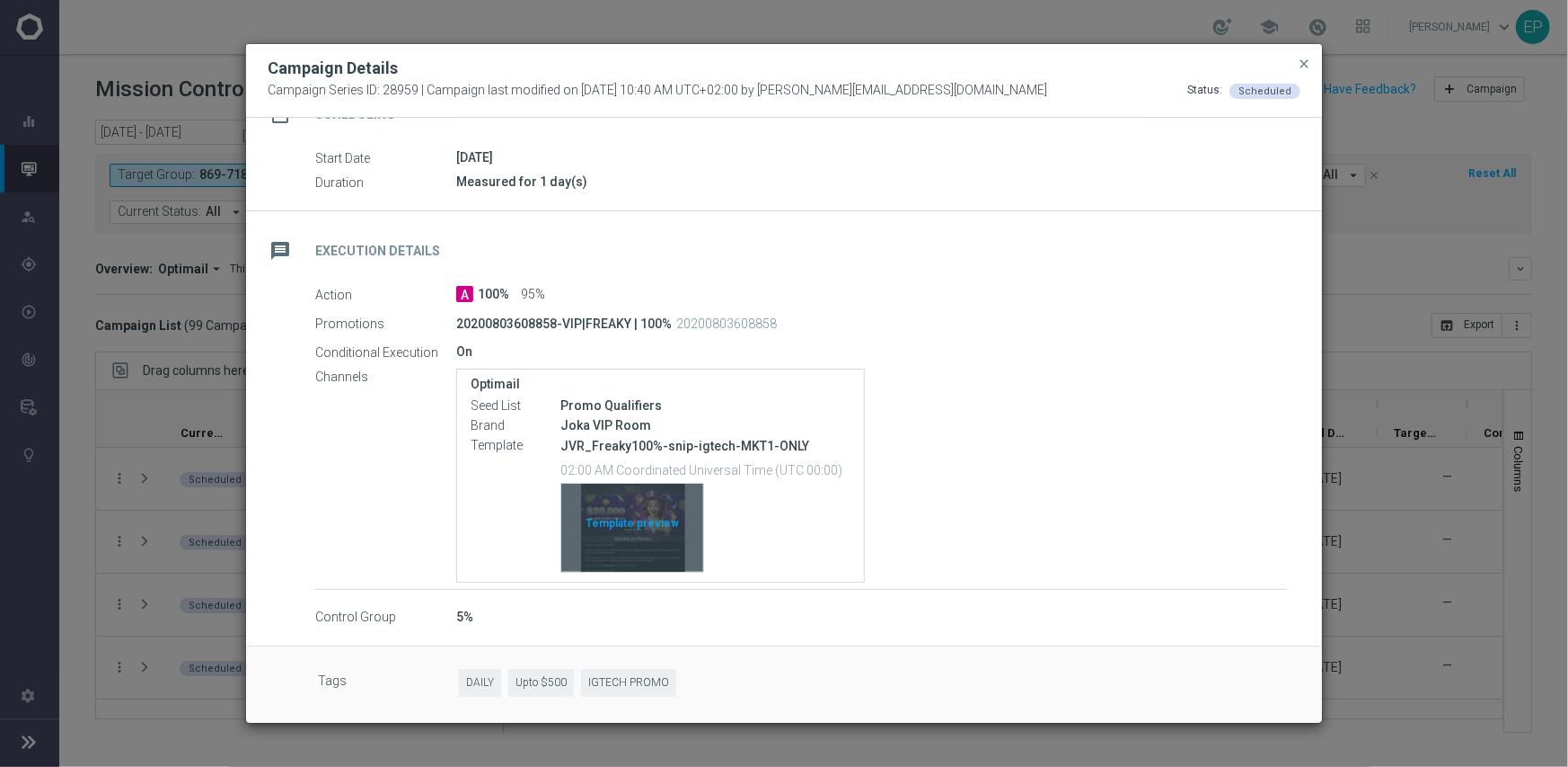
click at [602, 524] on div "Template preview" at bounding box center [632, 527] width 142 height 88
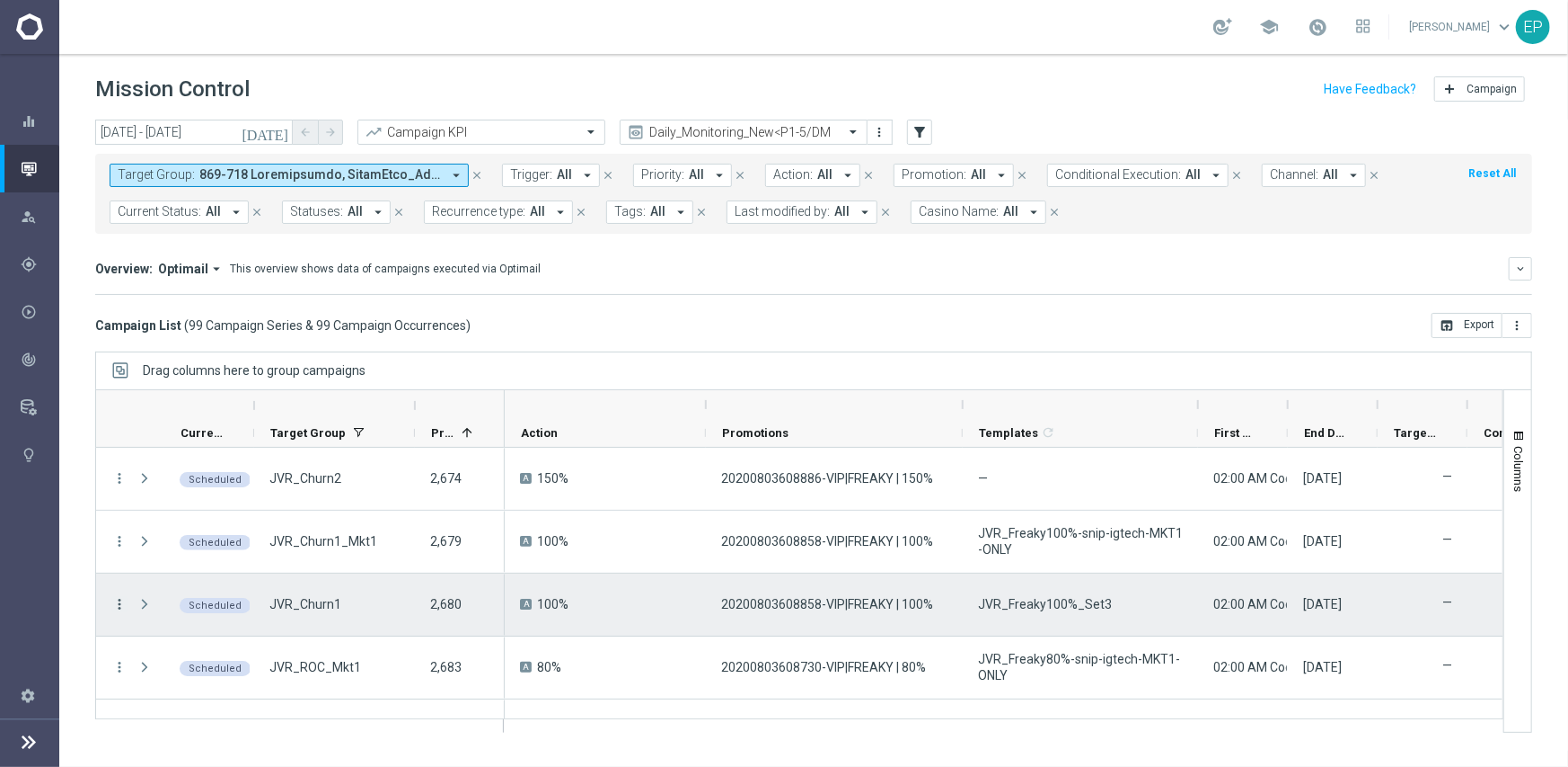
click at [116, 601] on icon "more_vert" at bounding box center [120, 604] width 16 height 16
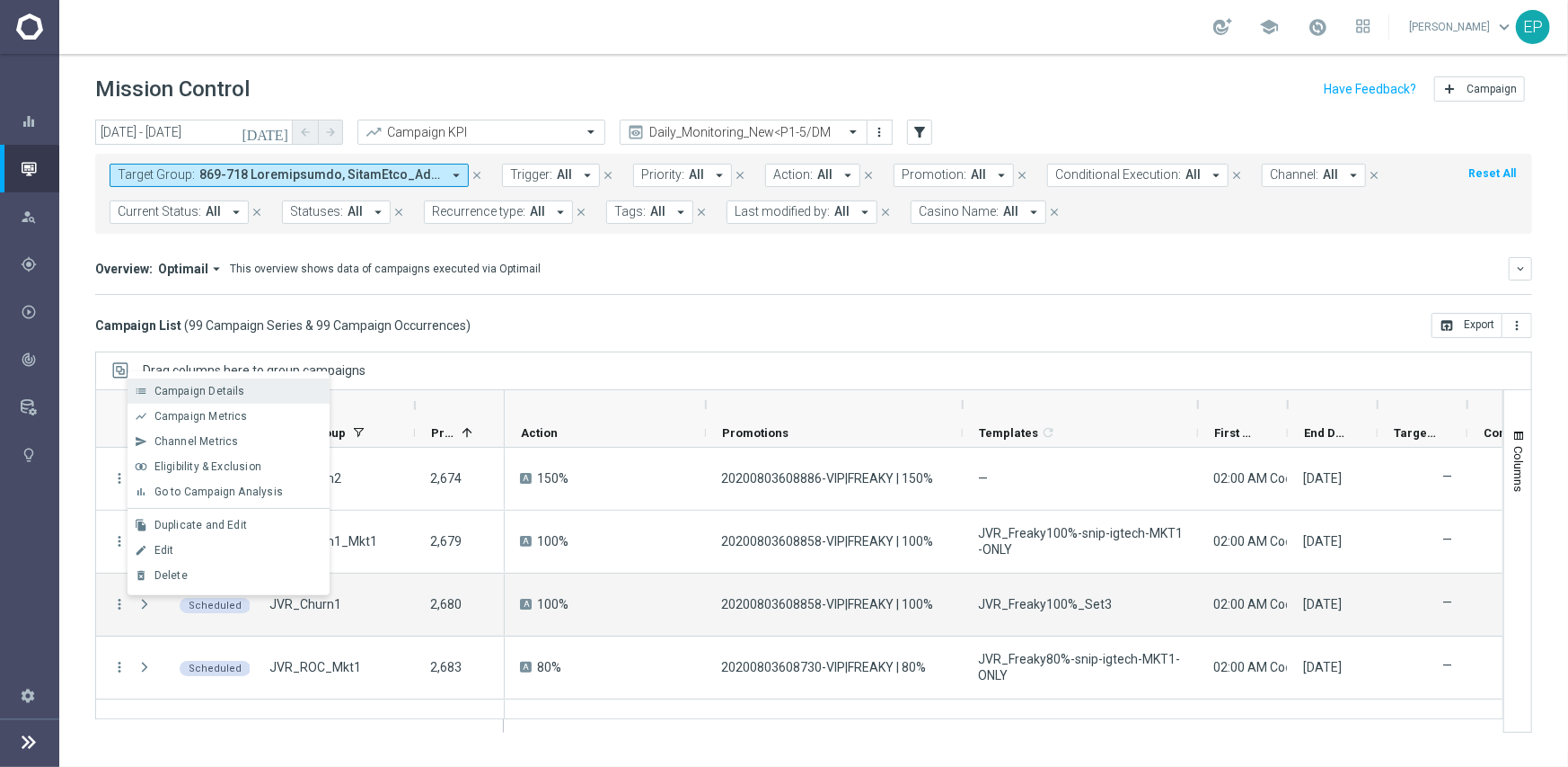
click at [215, 398] on div "list Campaign Details" at bounding box center [229, 390] width 202 height 25
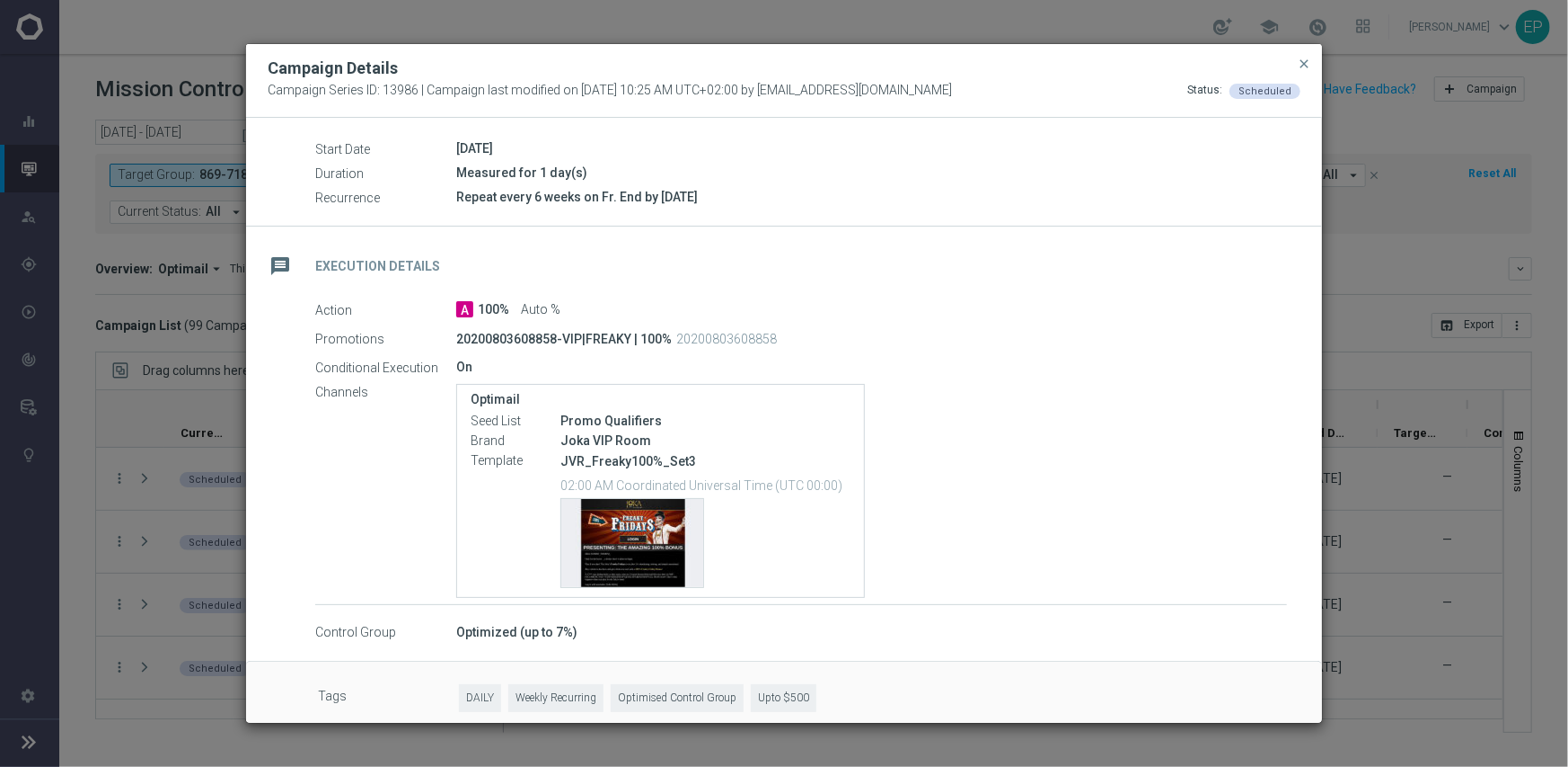
scroll to position [203, 0]
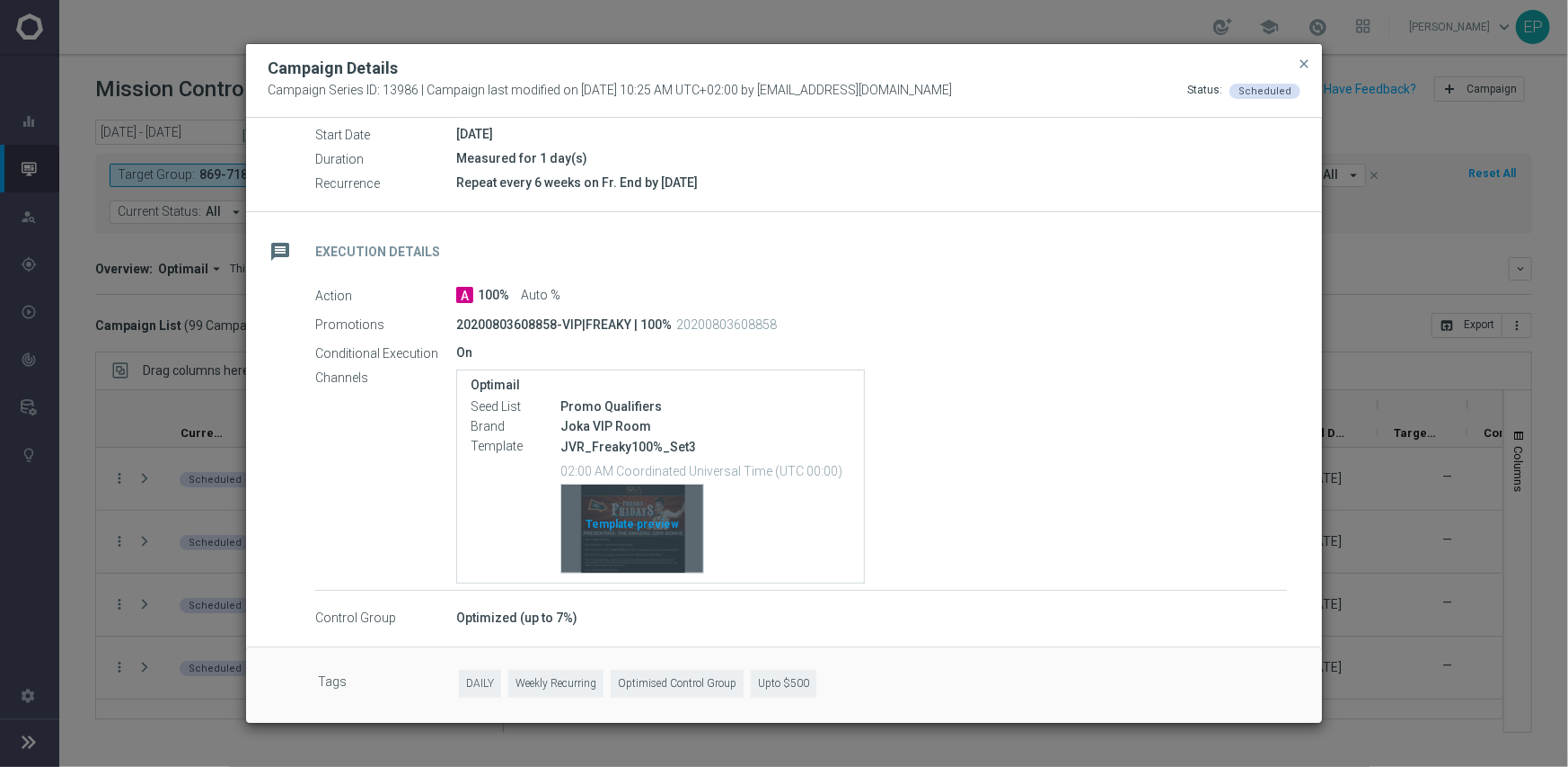
click at [615, 522] on div "Template preview" at bounding box center [632, 528] width 142 height 88
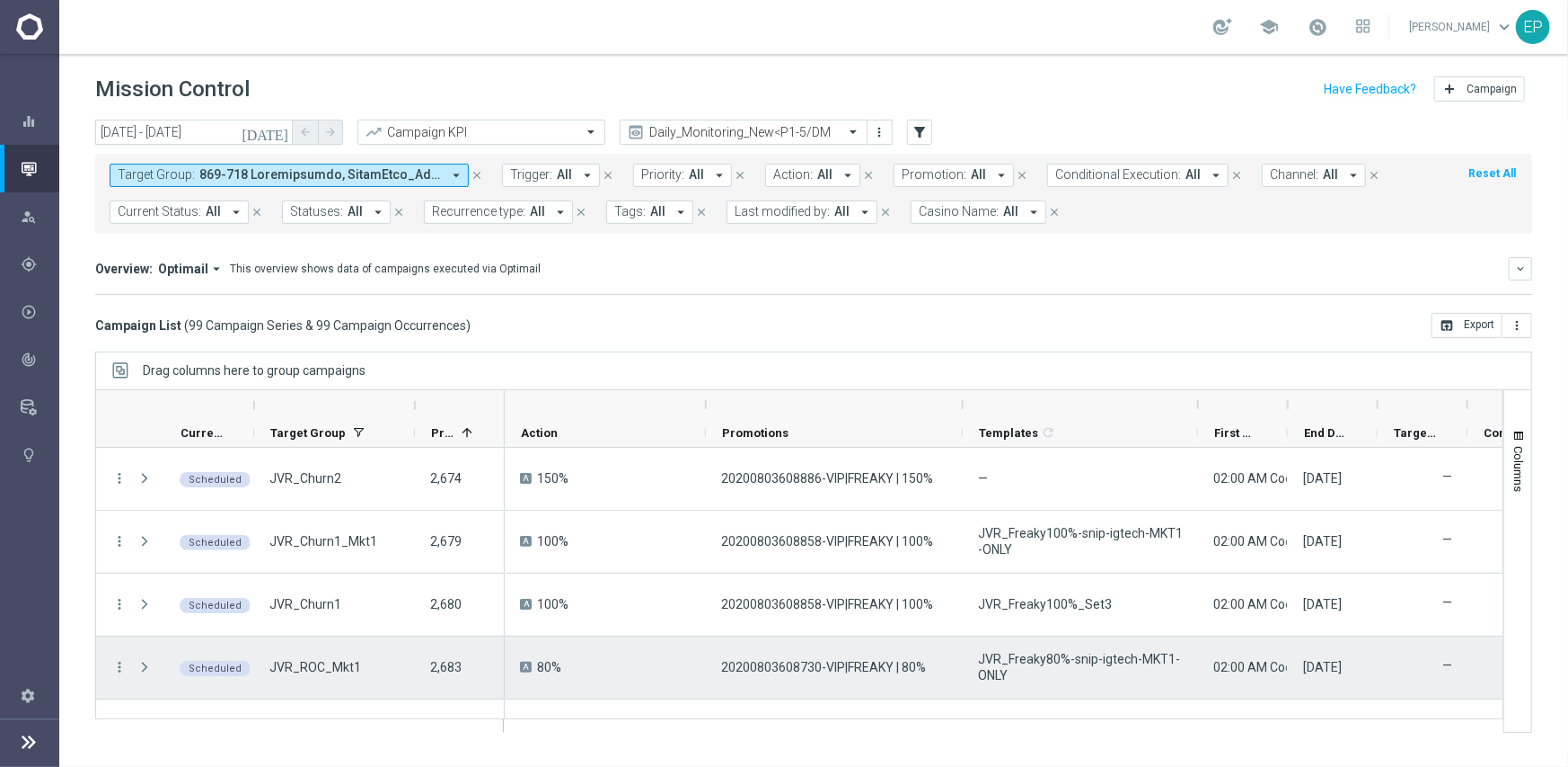
scroll to position [90, 0]
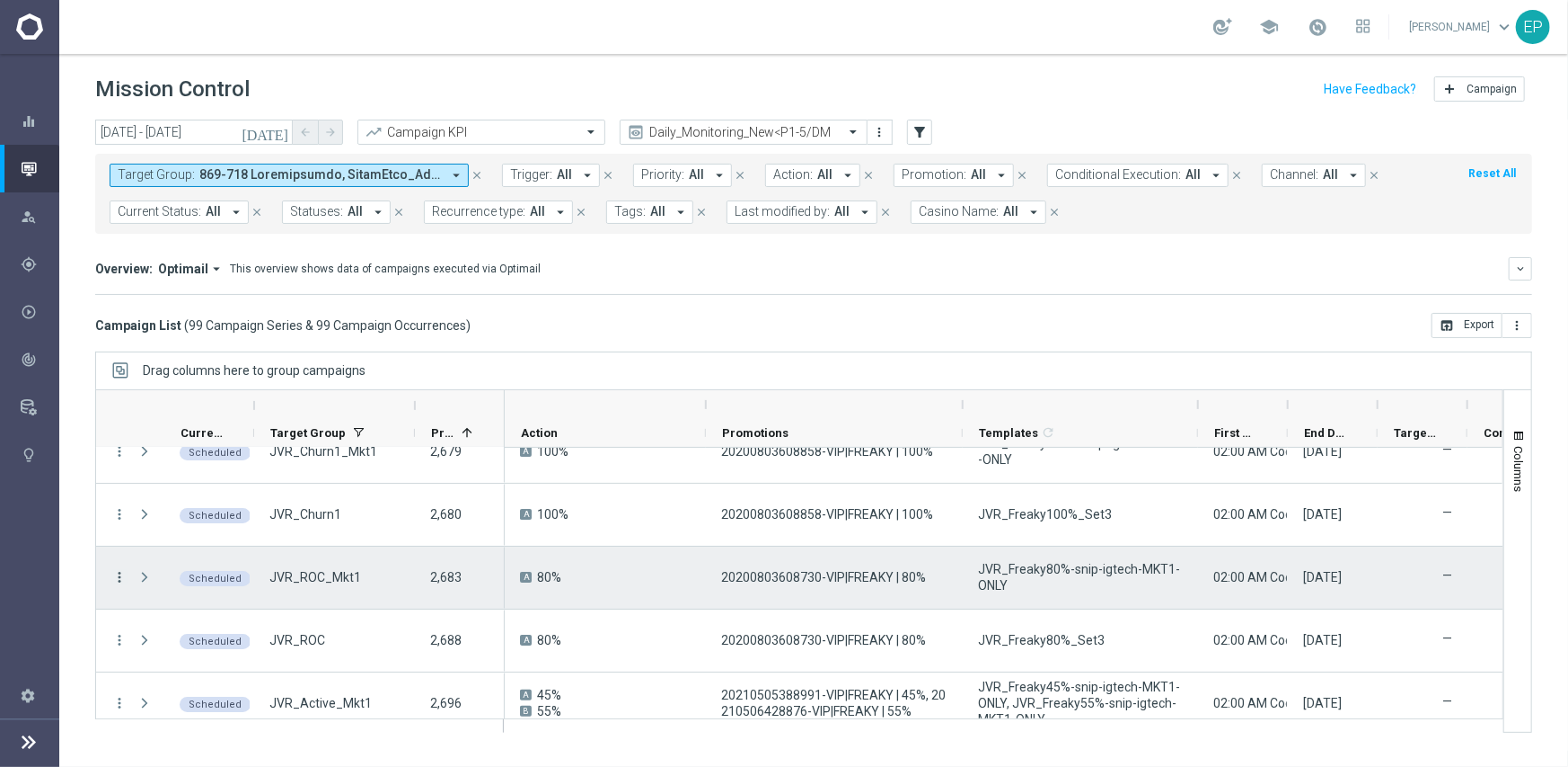
click at [112, 576] on icon "more_vert" at bounding box center [120, 577] width 16 height 16
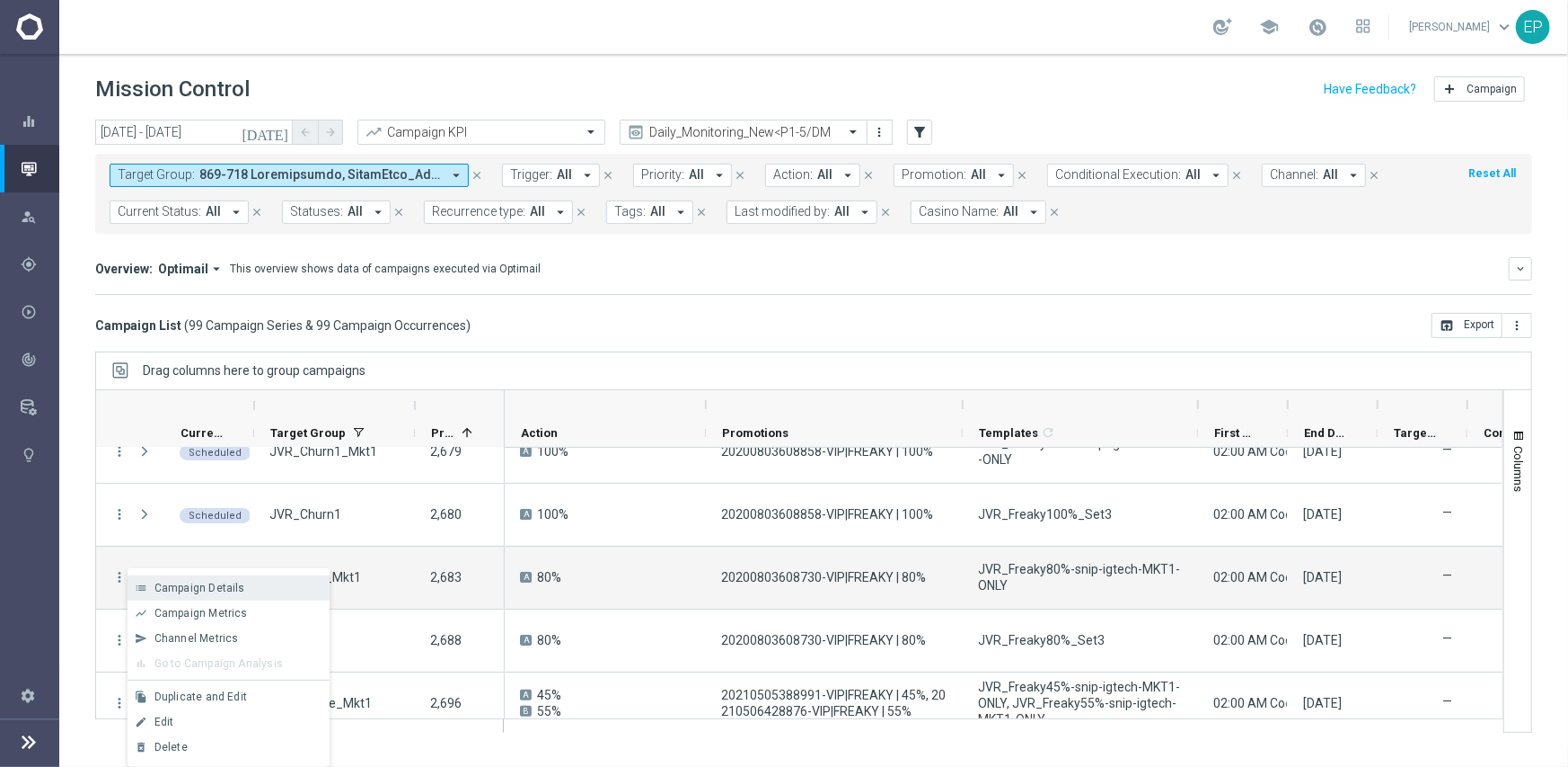
click at [193, 583] on span "Campaign Details" at bounding box center [200, 587] width 91 height 13
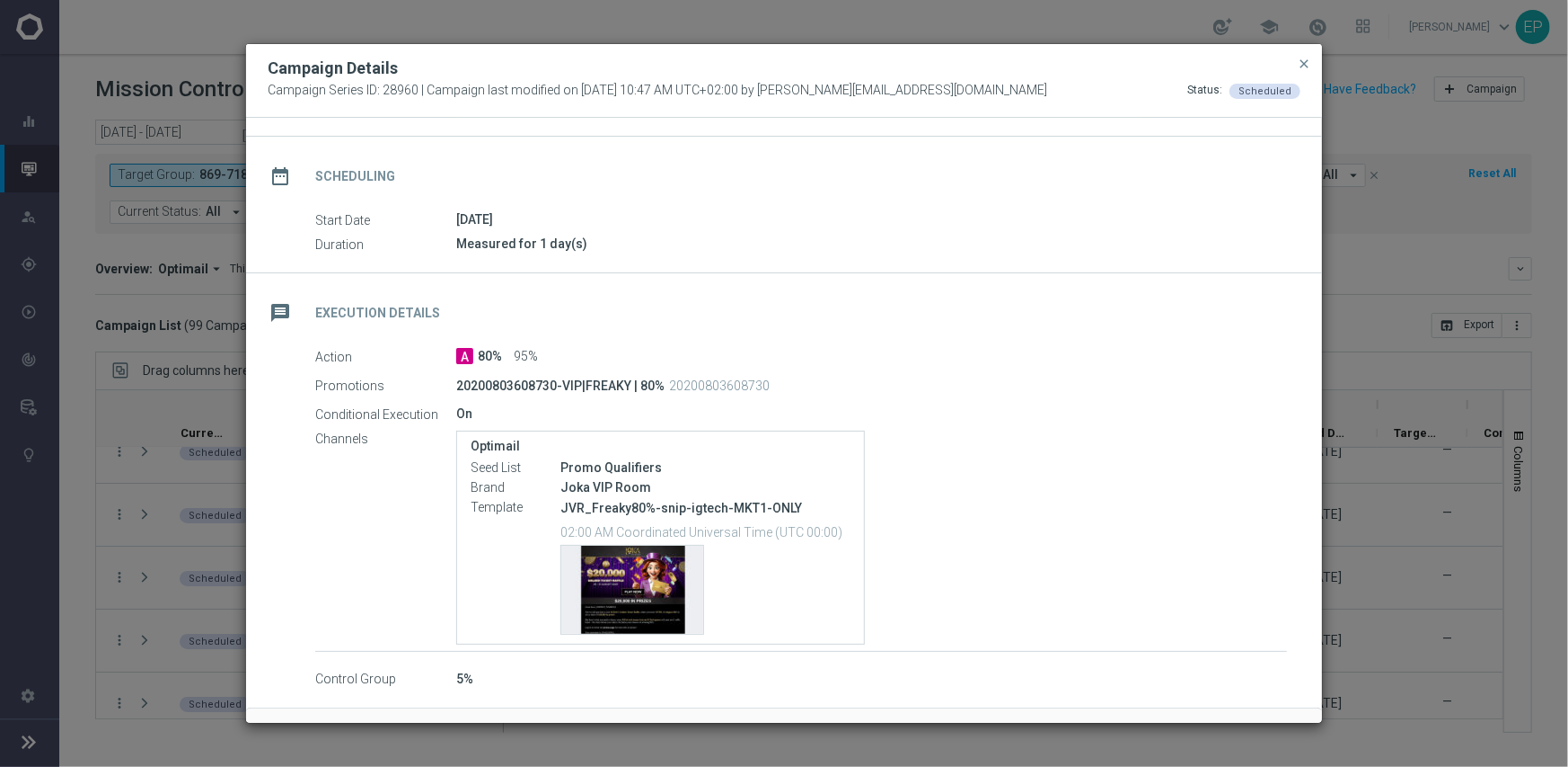
scroll to position [180, 0]
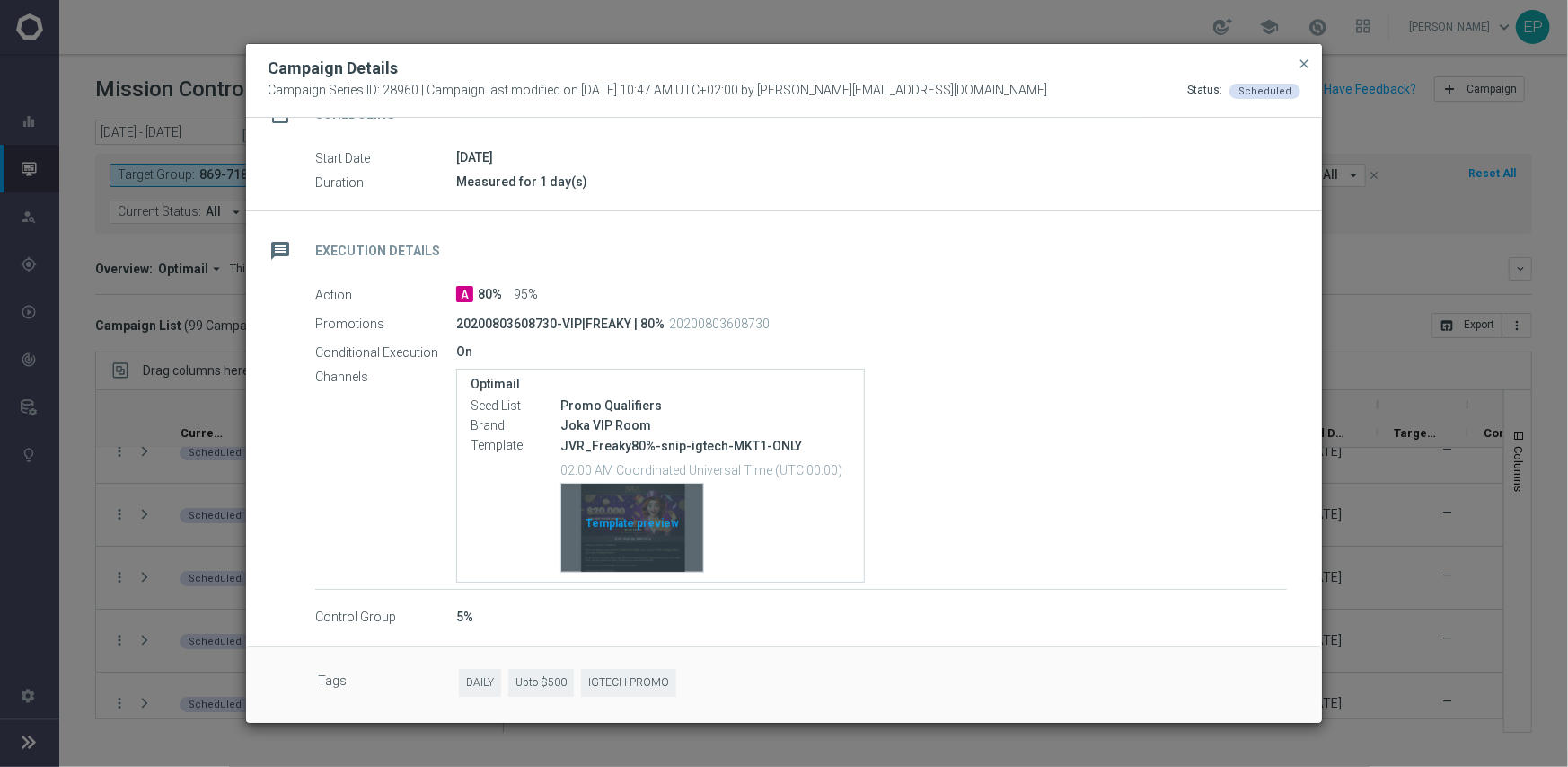
click at [643, 517] on div "Template preview" at bounding box center [632, 527] width 142 height 88
